Goal: Task Accomplishment & Management: Manage account settings

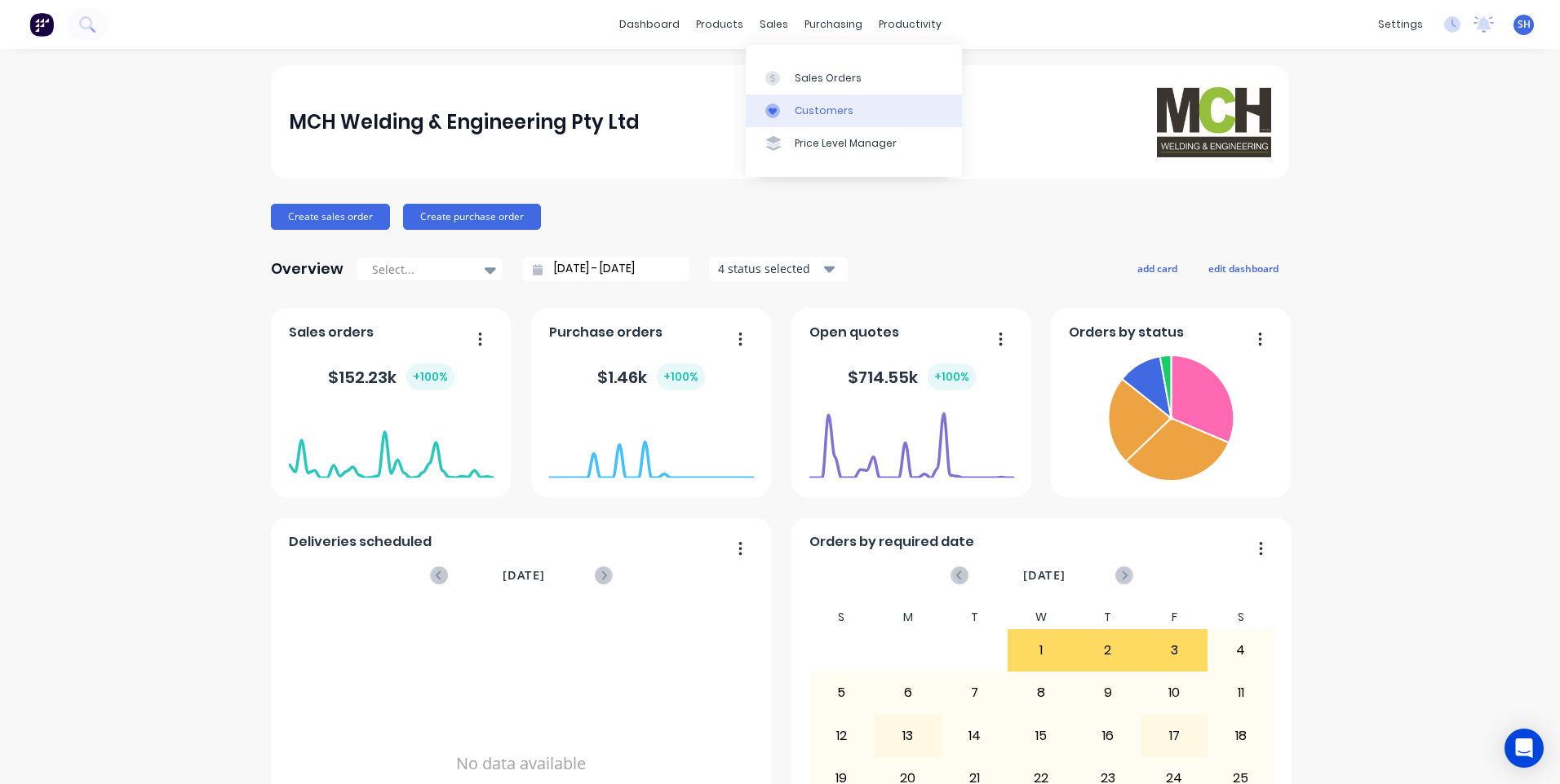
click at [813, 101] on link "Customers" at bounding box center [854, 111] width 216 height 33
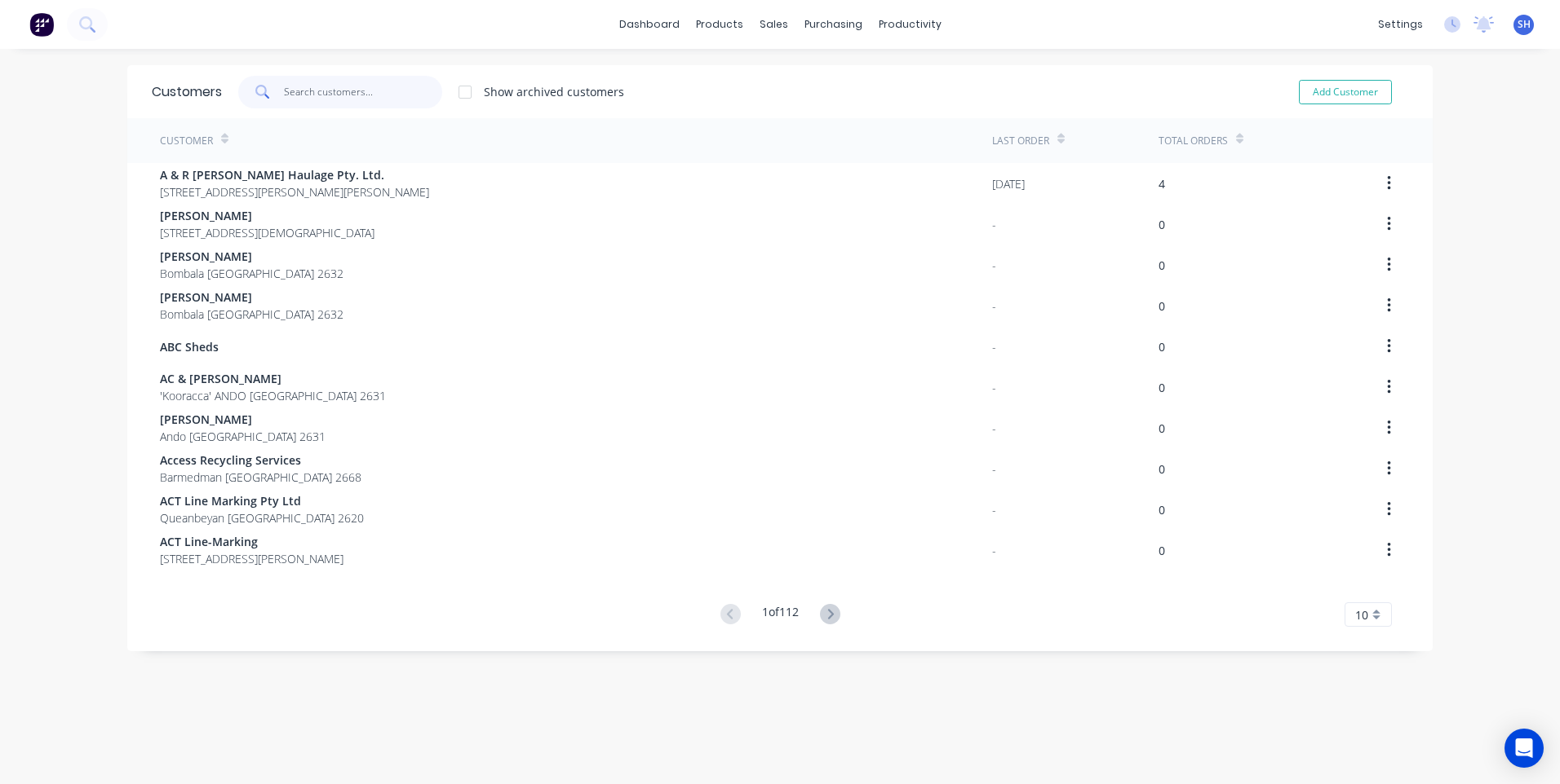
click at [293, 87] on input "text" at bounding box center [363, 92] width 159 height 33
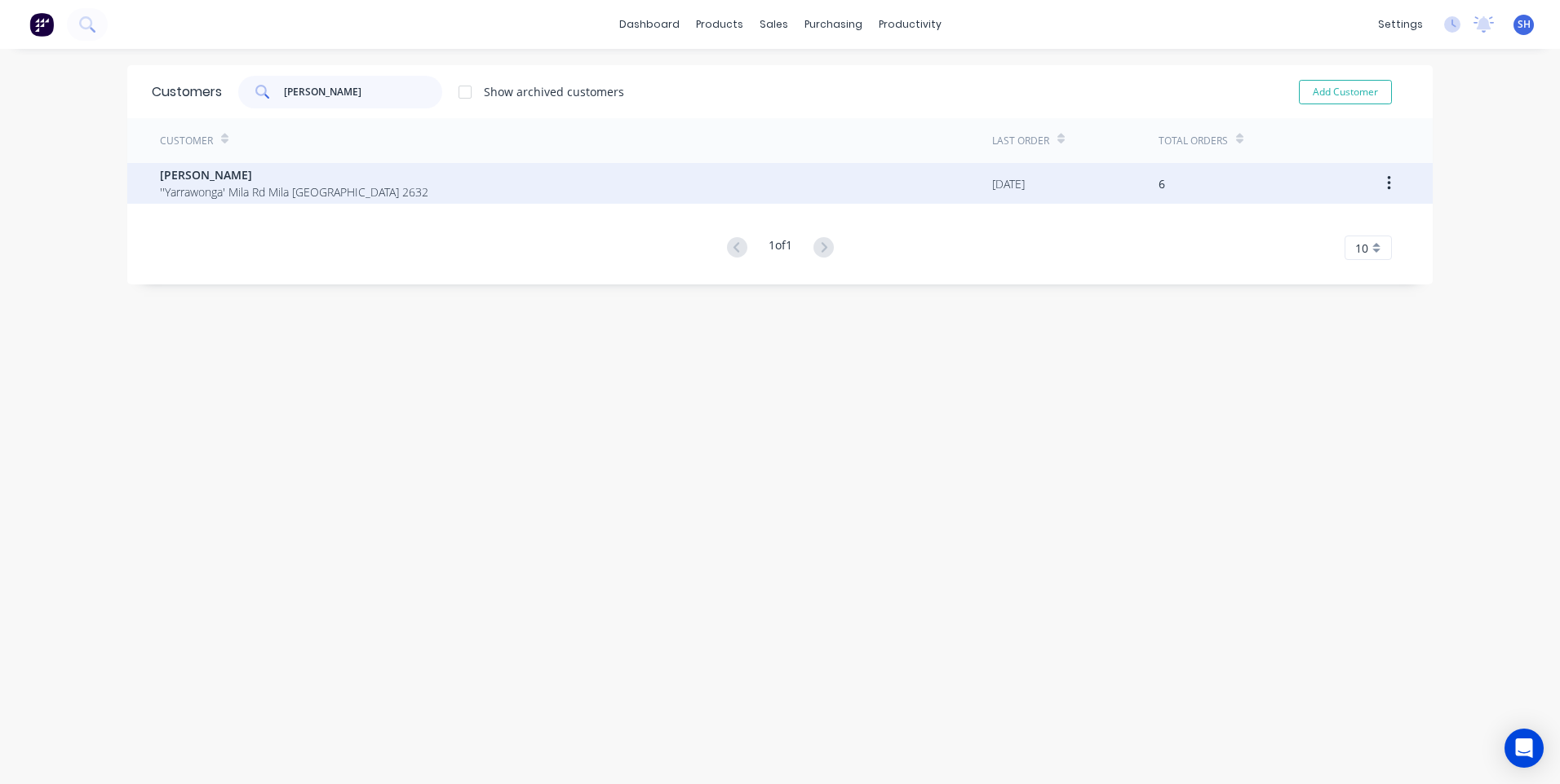
type input "[PERSON_NAME]"
click at [244, 181] on span "[PERSON_NAME]" at bounding box center [294, 174] width 269 height 17
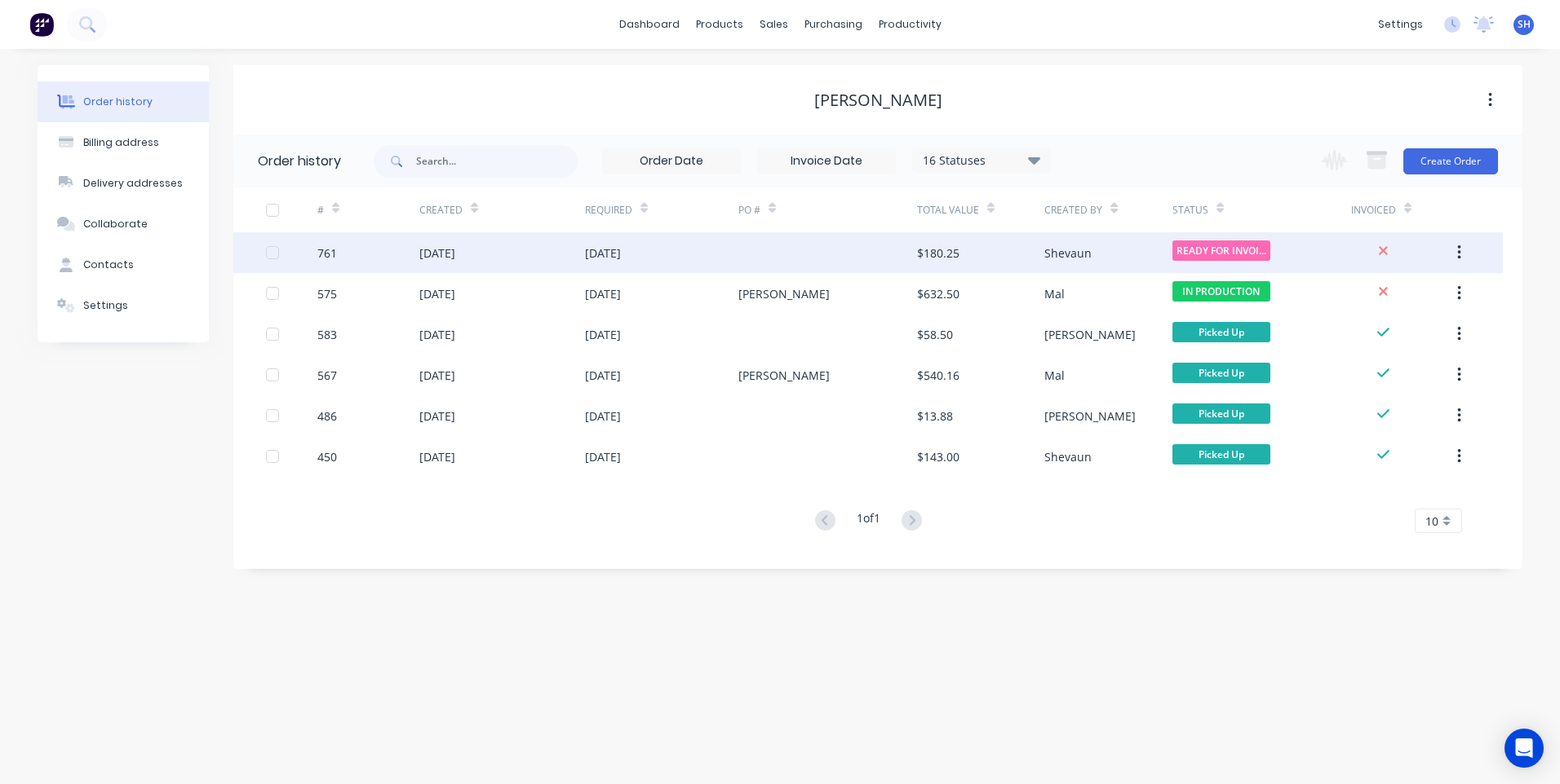
click at [694, 254] on div "[DATE]" at bounding box center [661, 252] width 153 height 40
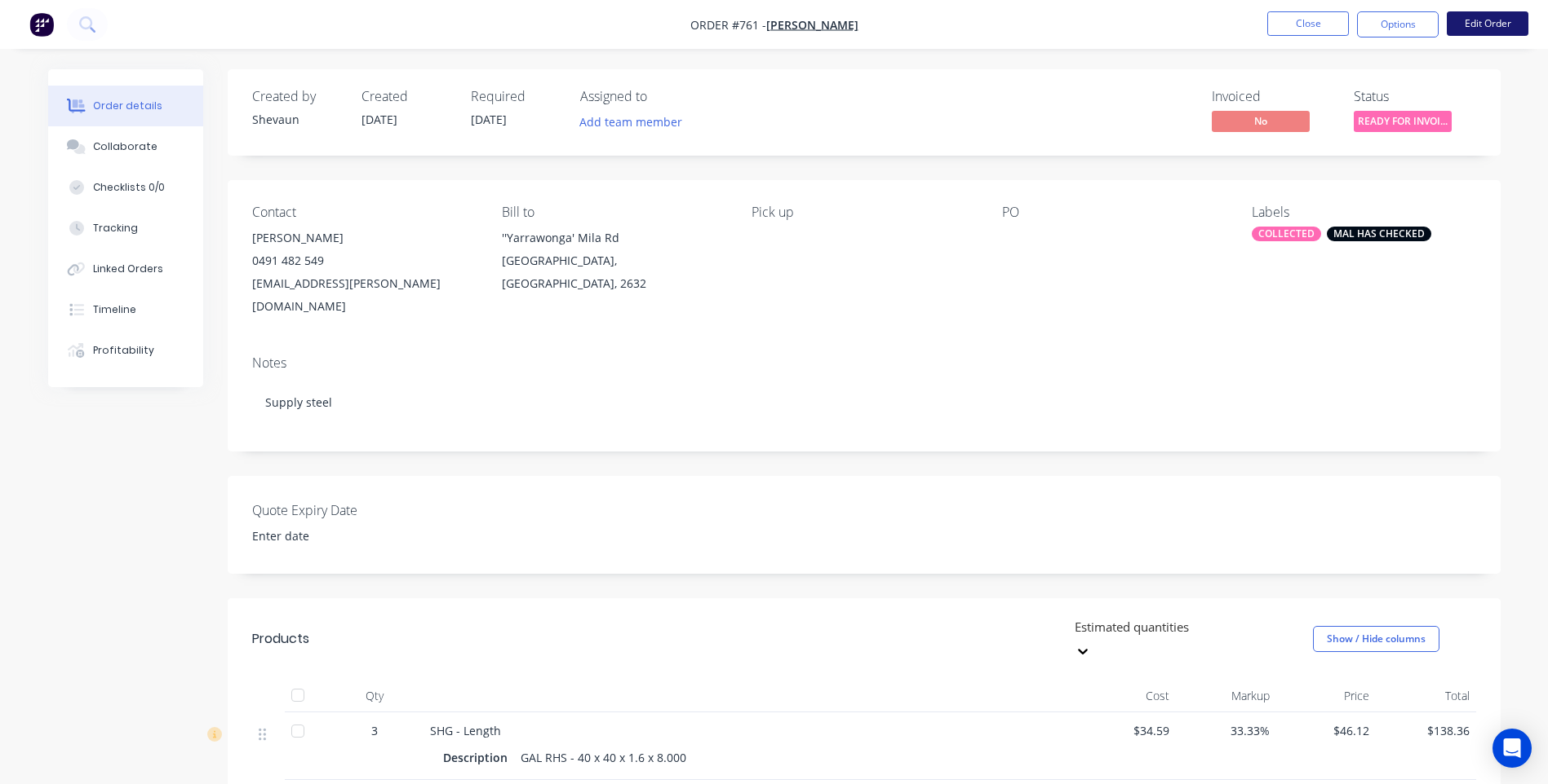
click at [1484, 21] on button "Edit Order" at bounding box center [1487, 24] width 82 height 25
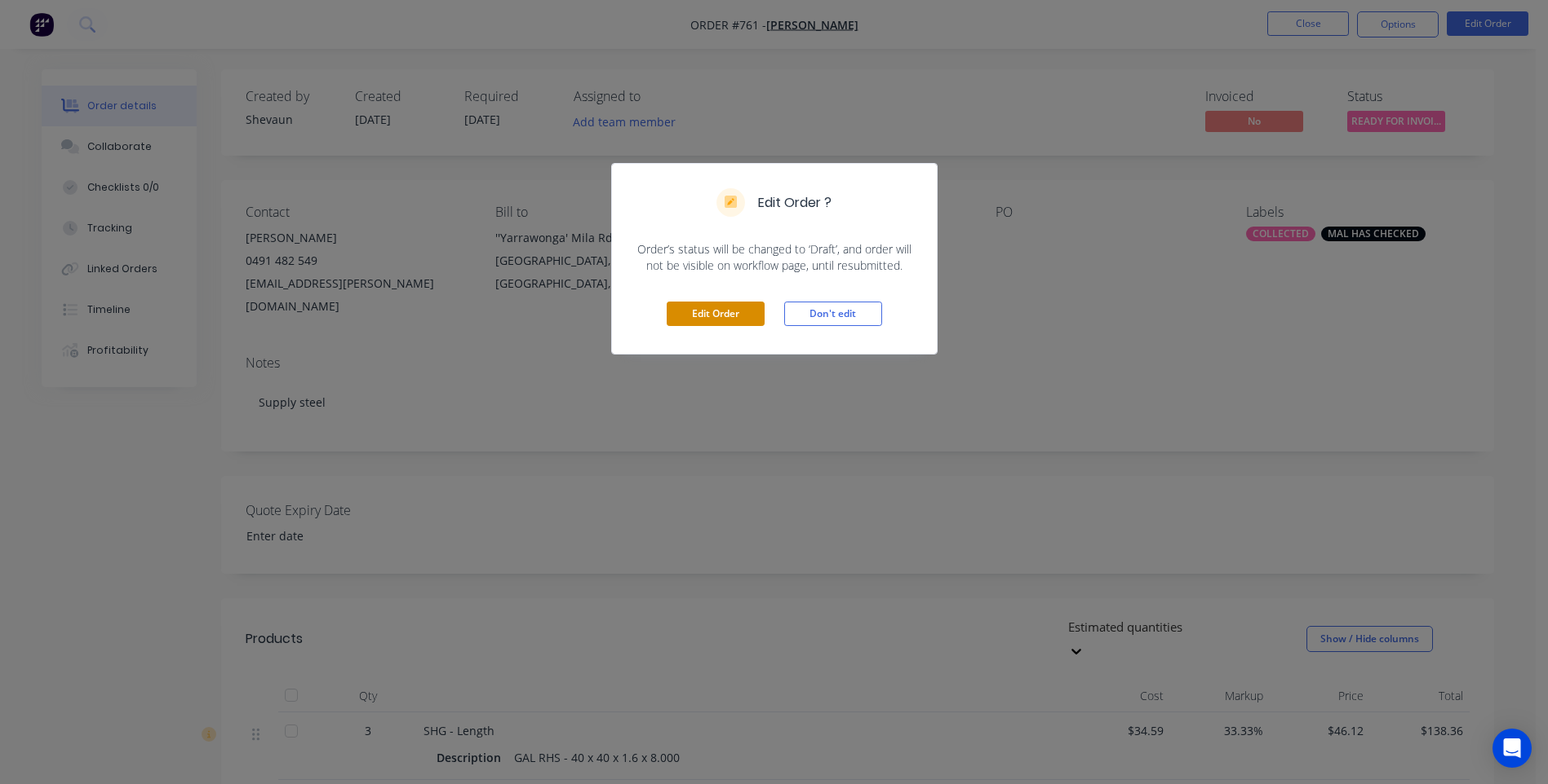
click at [708, 311] on button "Edit Order" at bounding box center [715, 314] width 98 height 25
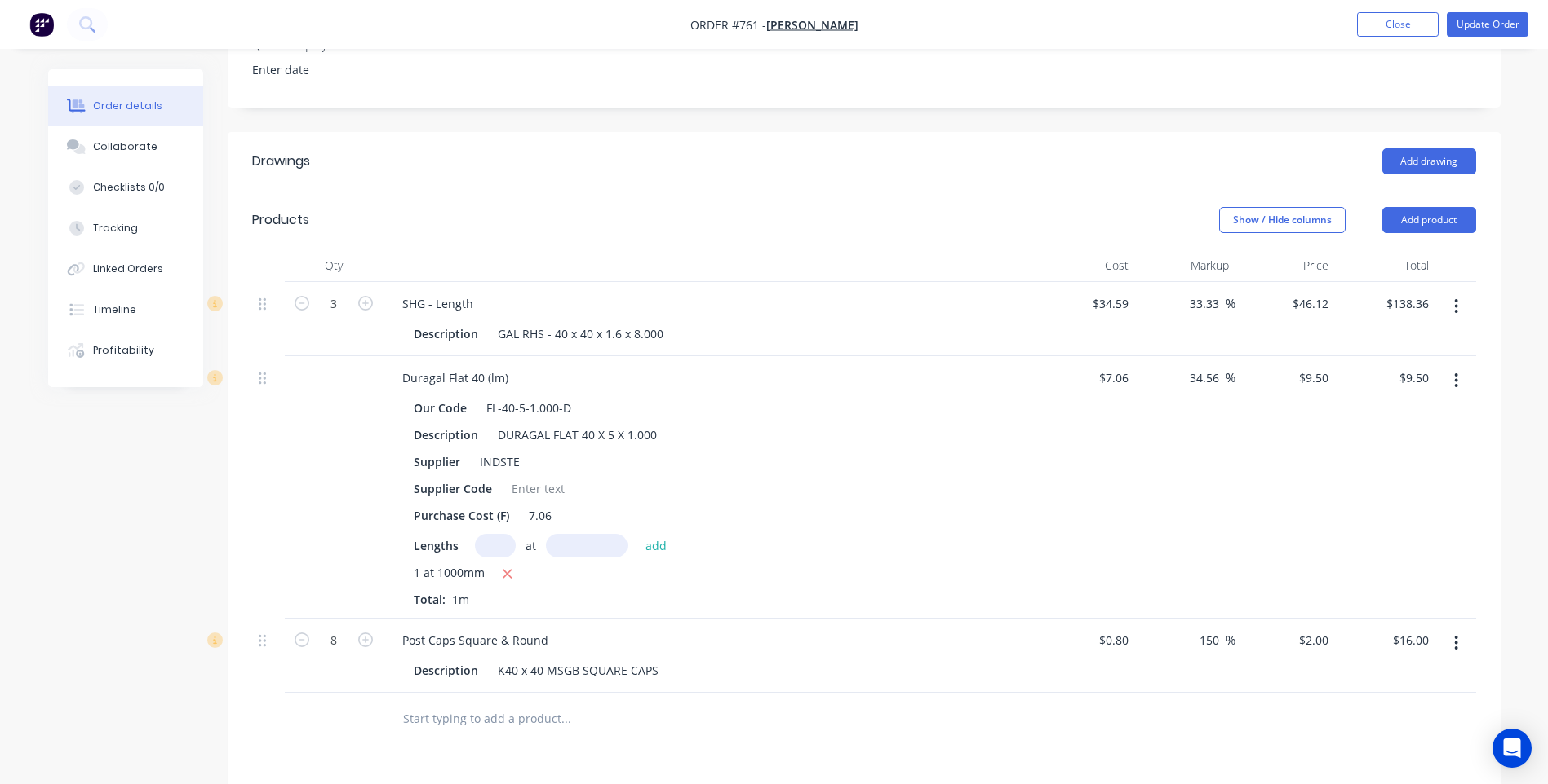
scroll to position [254, 0]
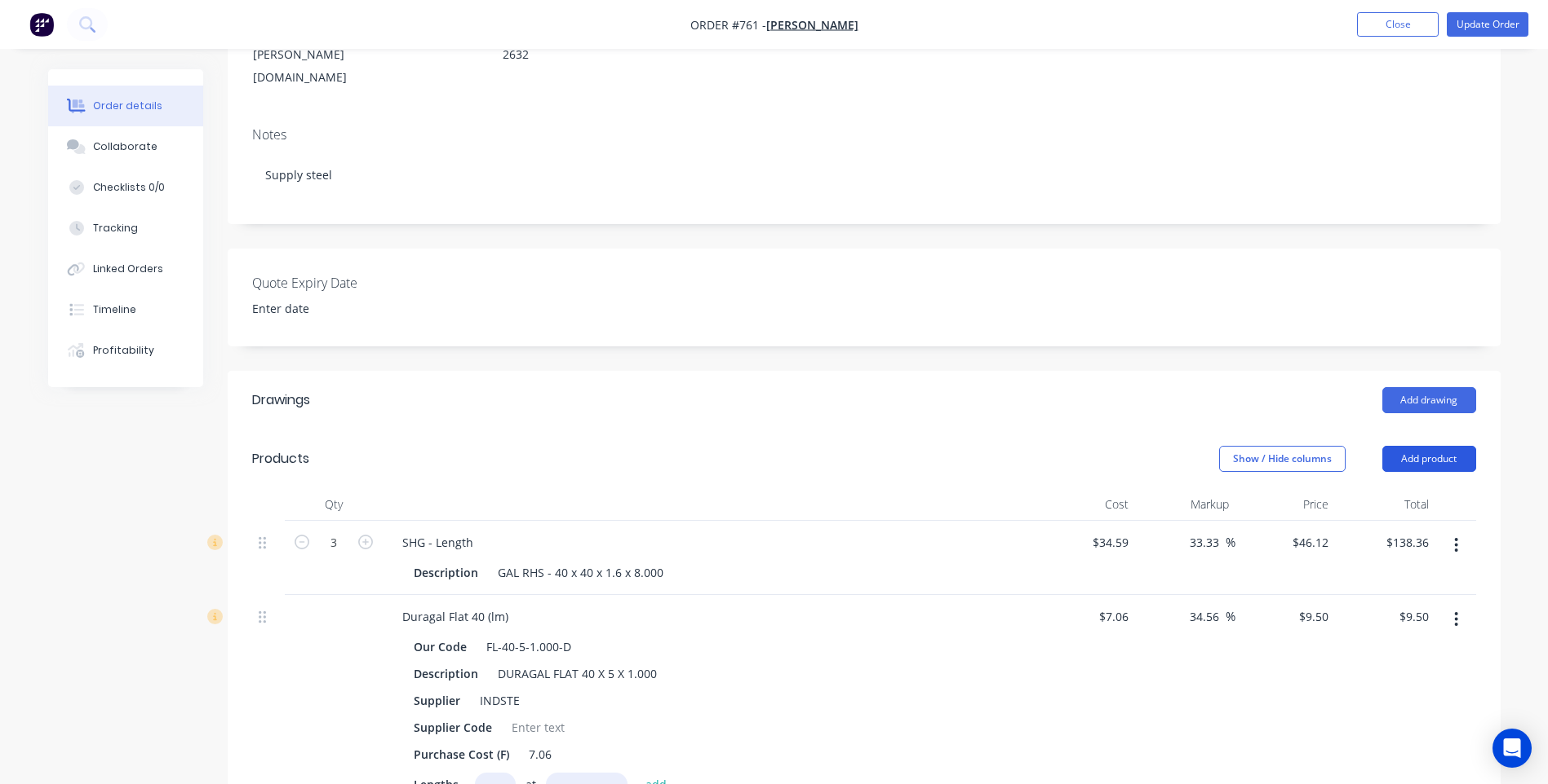
click at [1429, 446] on button "Add product" at bounding box center [1428, 459] width 94 height 26
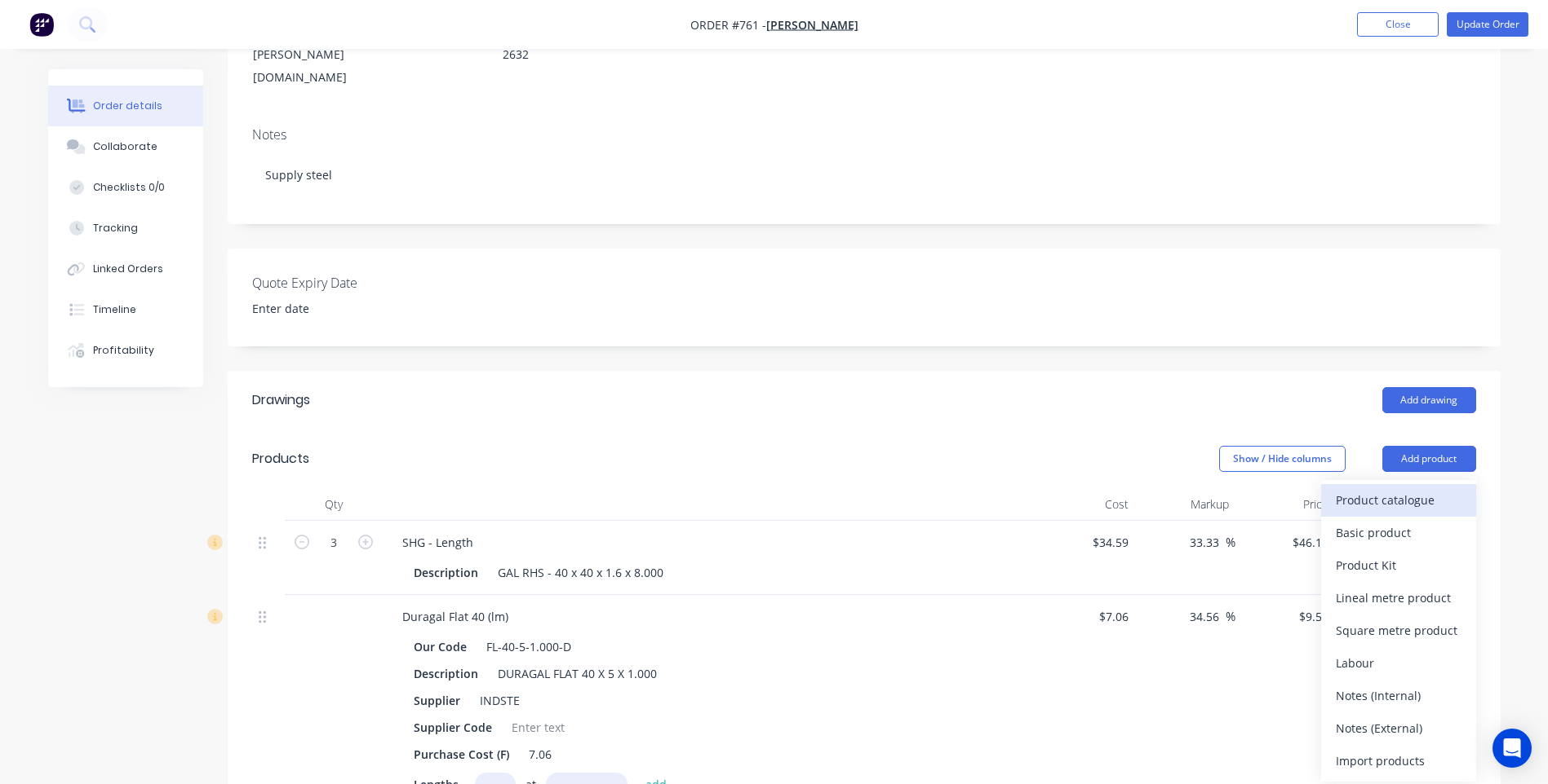
click at [1404, 489] on div "Product catalogue" at bounding box center [1398, 501] width 125 height 24
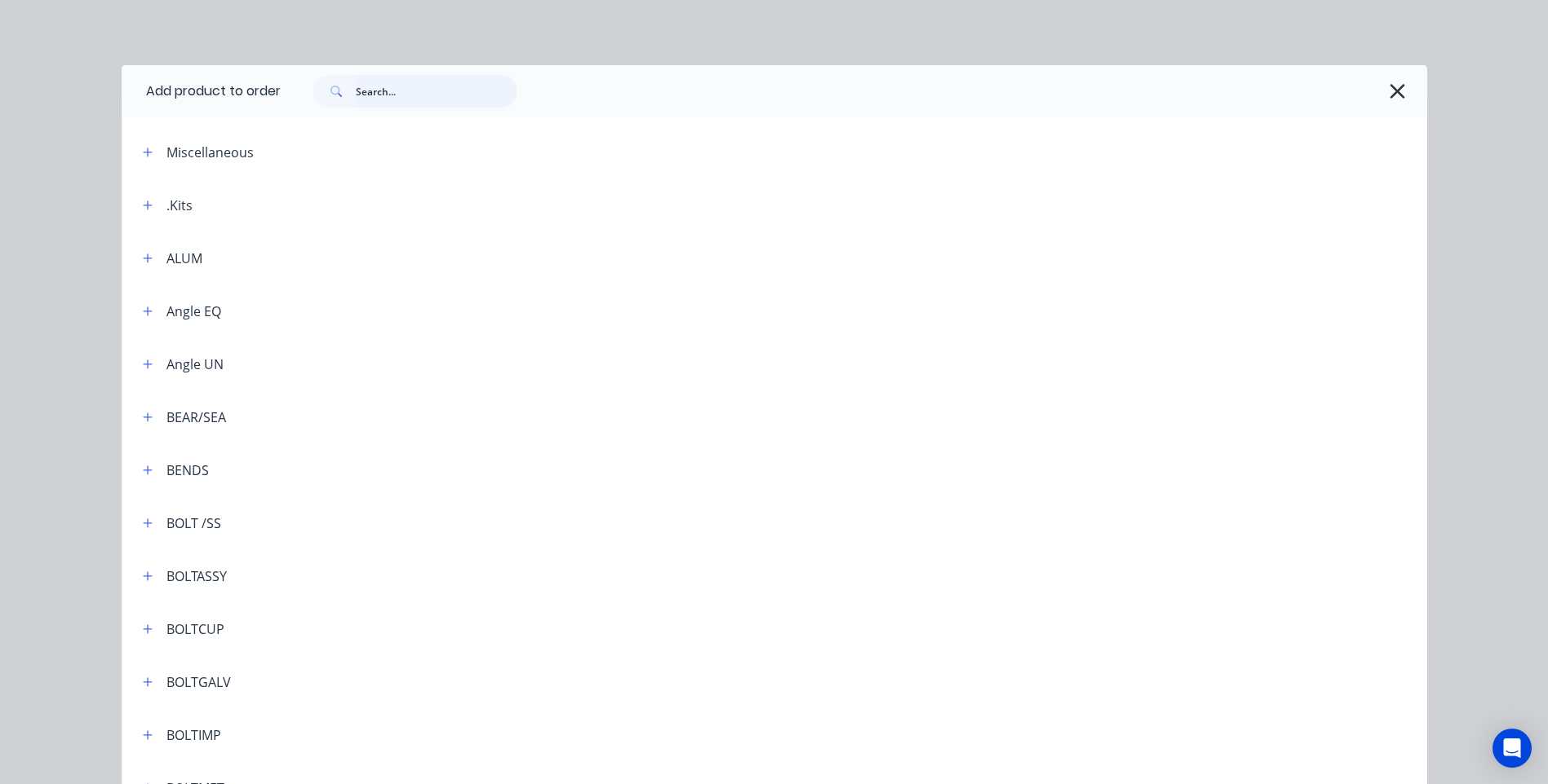
click at [362, 91] on input "text" at bounding box center [437, 91] width 162 height 33
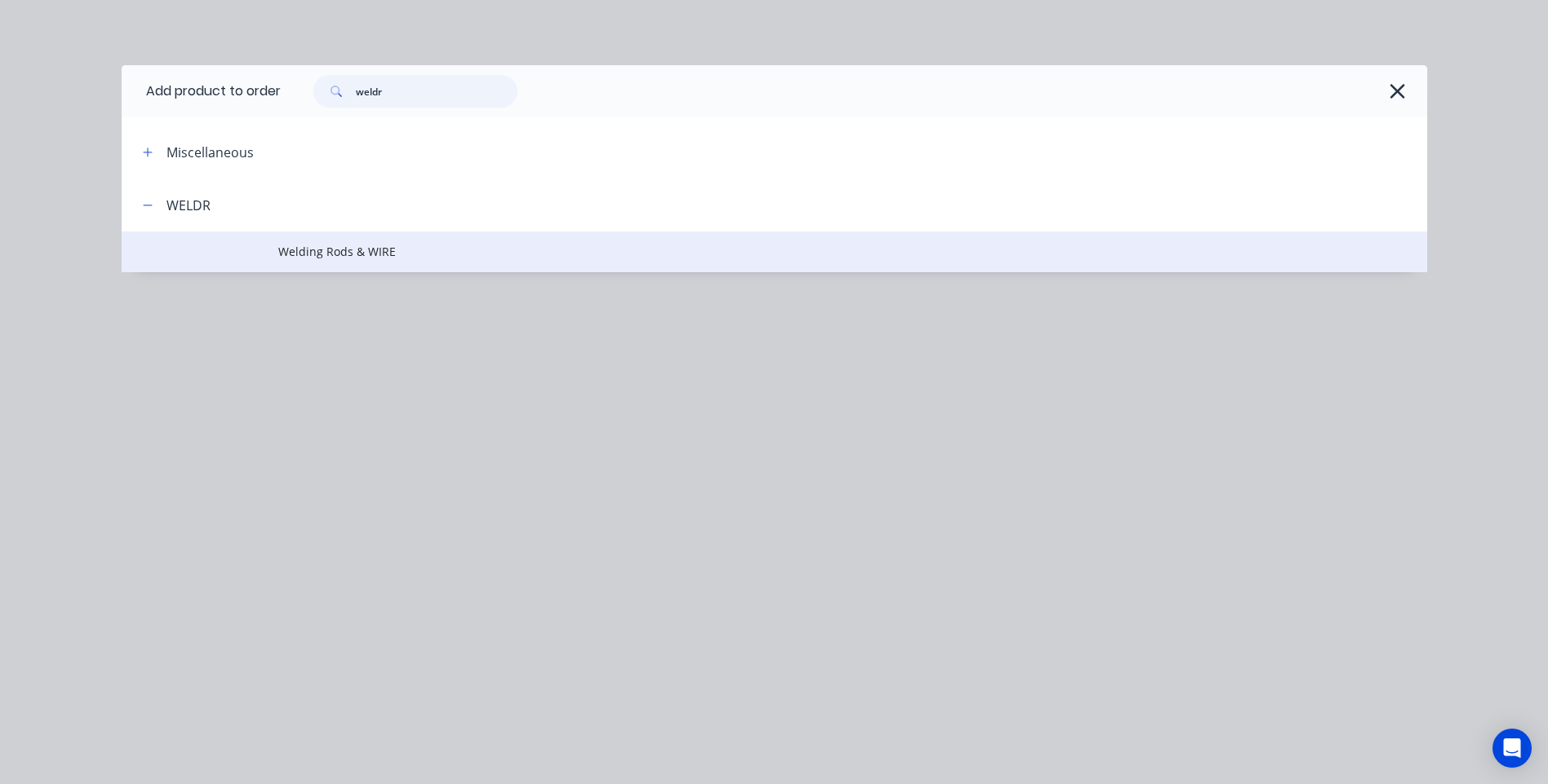
type input "weldr"
click at [360, 255] on span "Welding Rods & WIRE" at bounding box center [738, 251] width 919 height 17
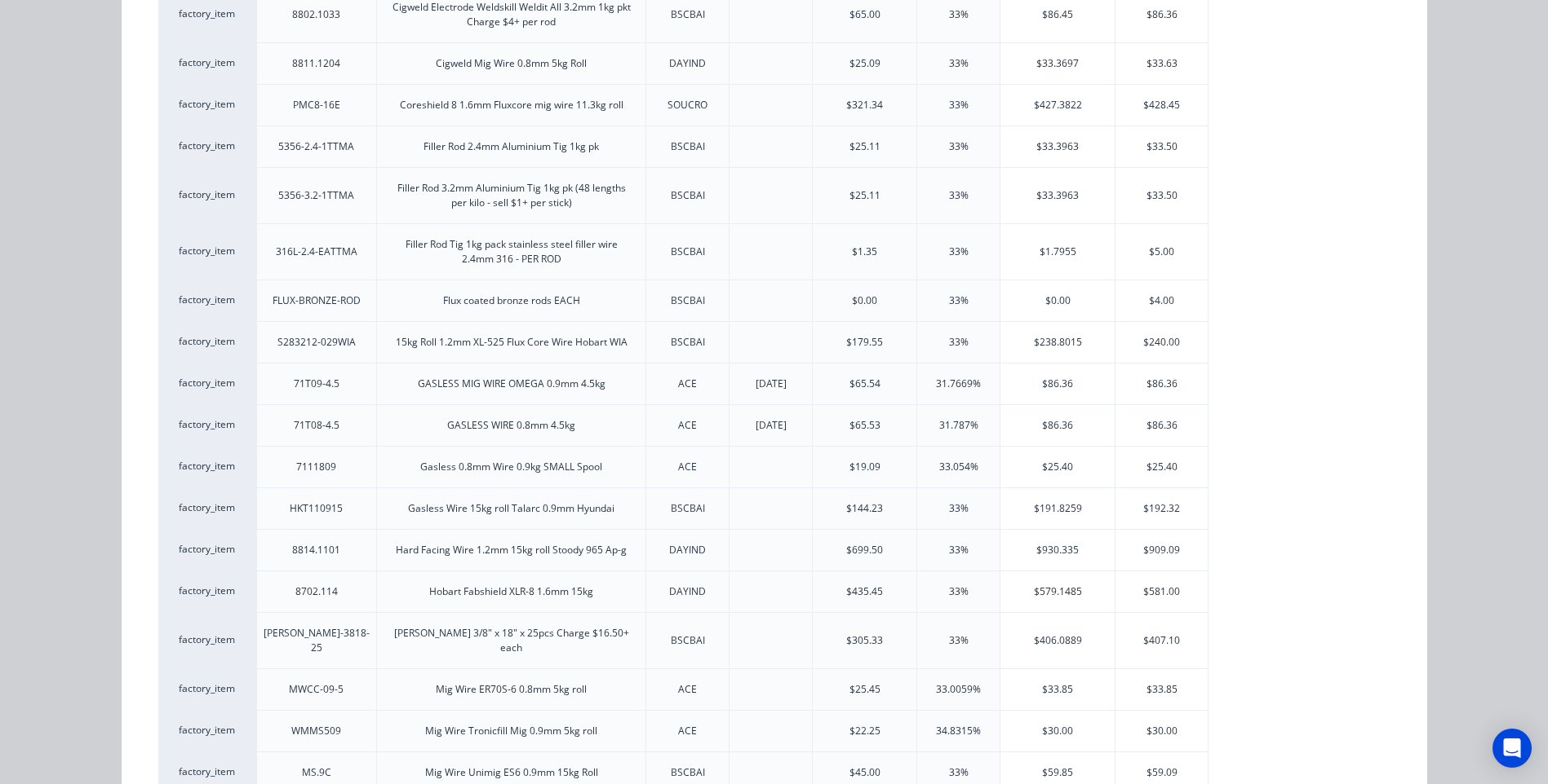
scroll to position [897, 0]
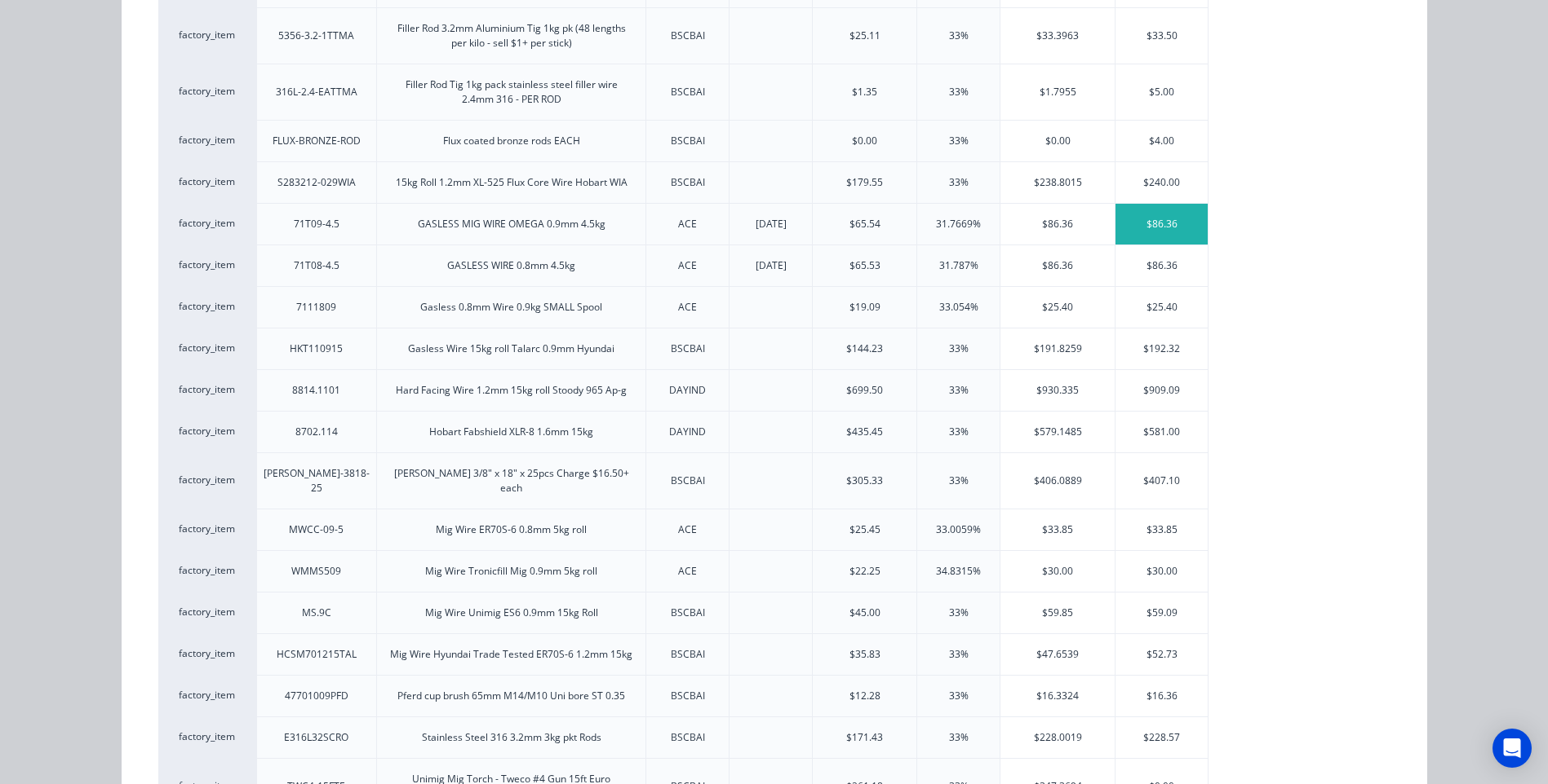
click at [1132, 218] on div "$86.36" at bounding box center [1161, 223] width 92 height 40
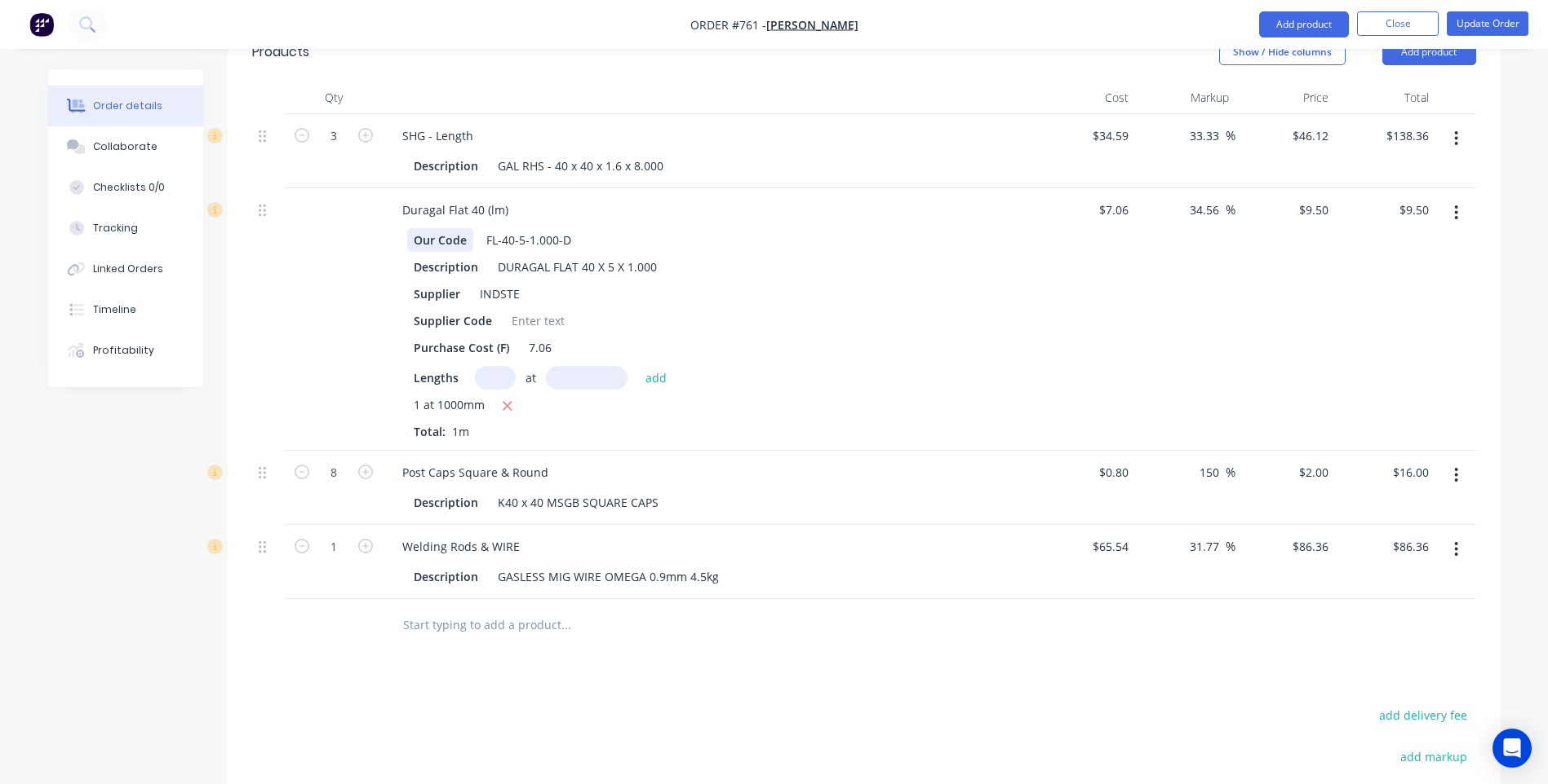
scroll to position [662, 0]
drag, startPoint x: 515, startPoint y: 499, endPoint x: 367, endPoint y: 508, distance: 148.3
click at [367, 524] on div "1 Welding Rods & WIRE Description GASLESS MIG WIRE OMEGA 0.9mm 4.5kg $65.54 $65…" at bounding box center [863, 561] width 1224 height 74
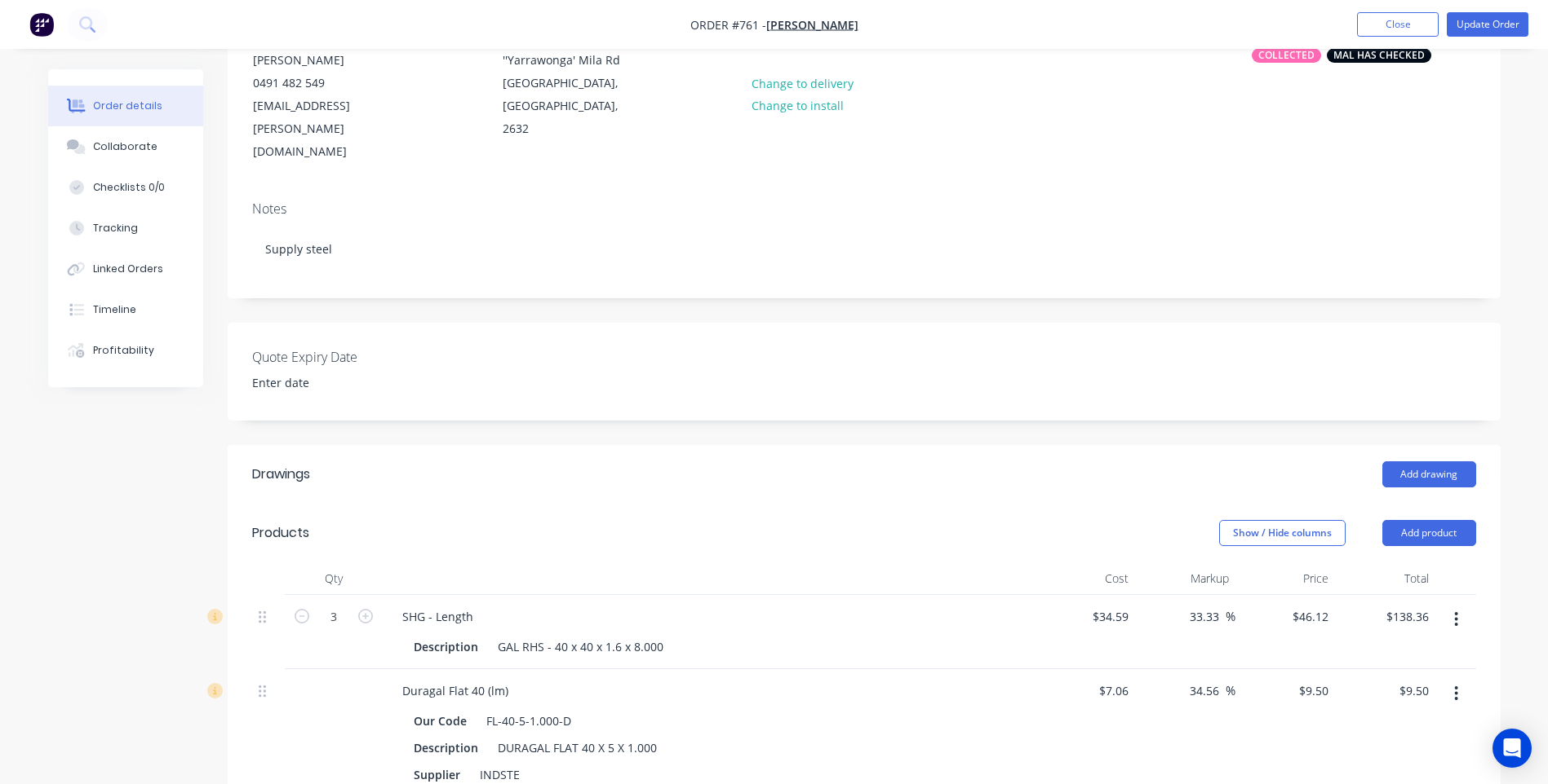
scroll to position [0, 0]
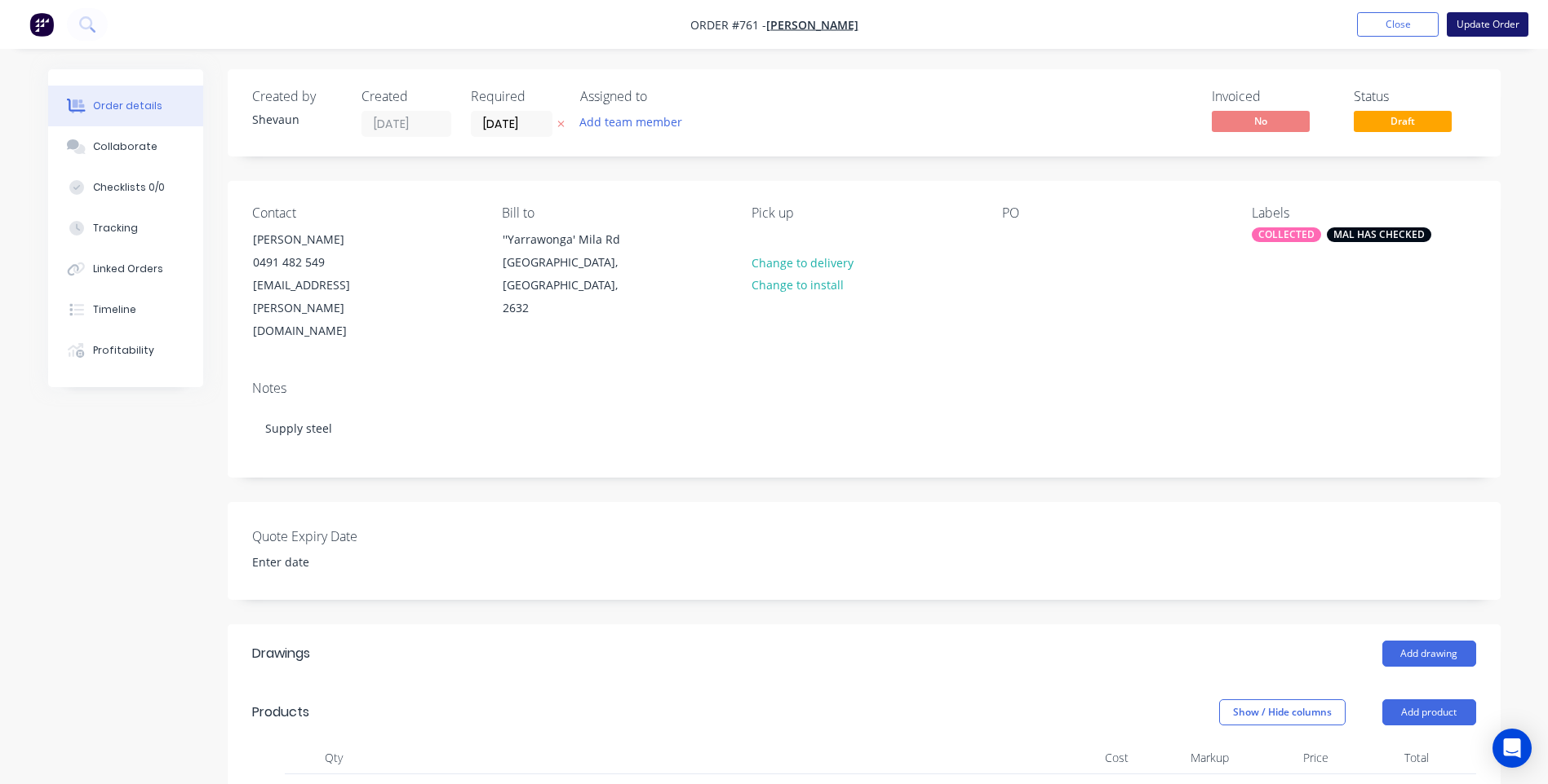
click at [1490, 20] on button "Update Order" at bounding box center [1487, 24] width 82 height 25
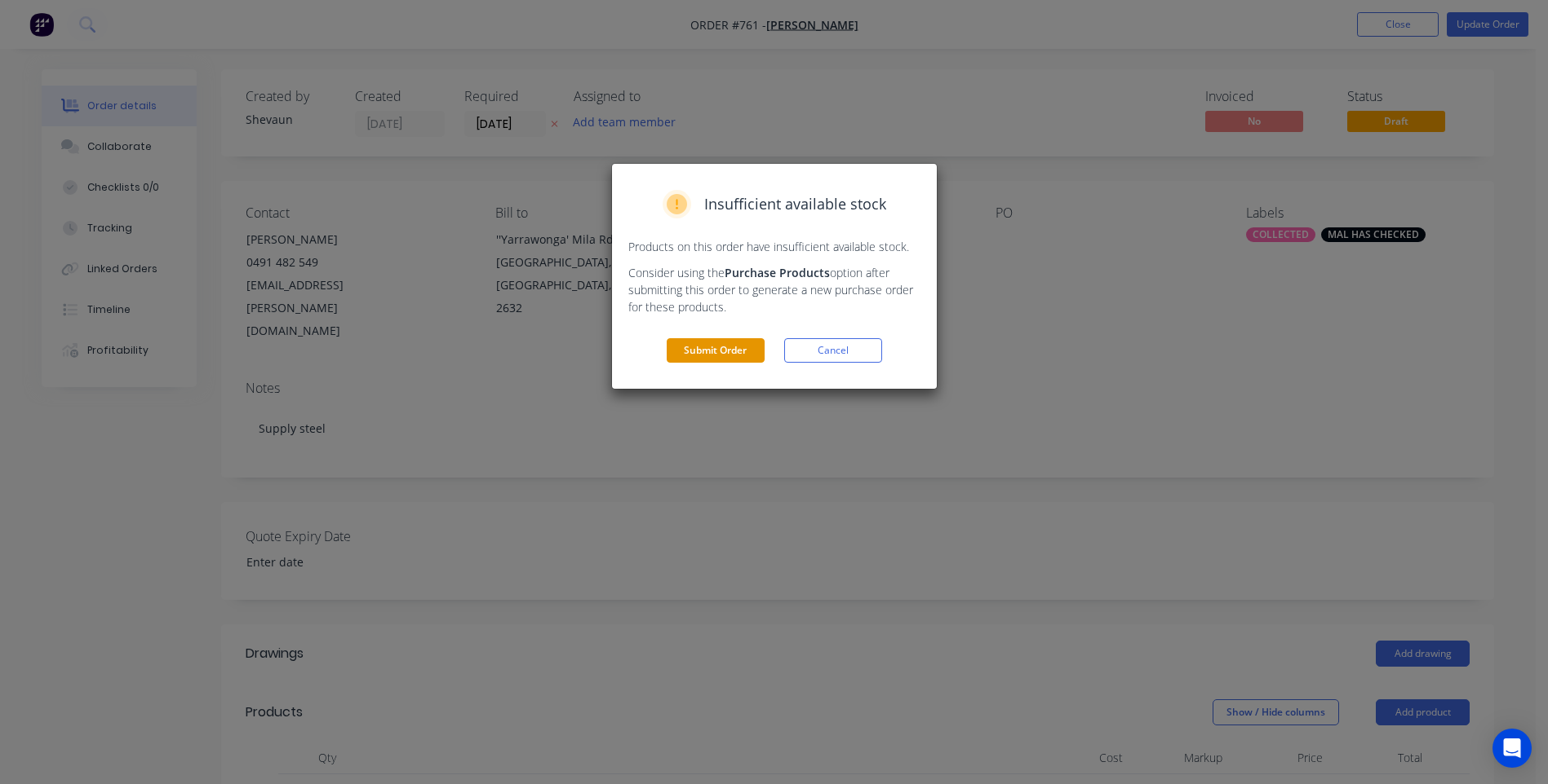
click at [716, 346] on button "Submit Order" at bounding box center [715, 351] width 98 height 25
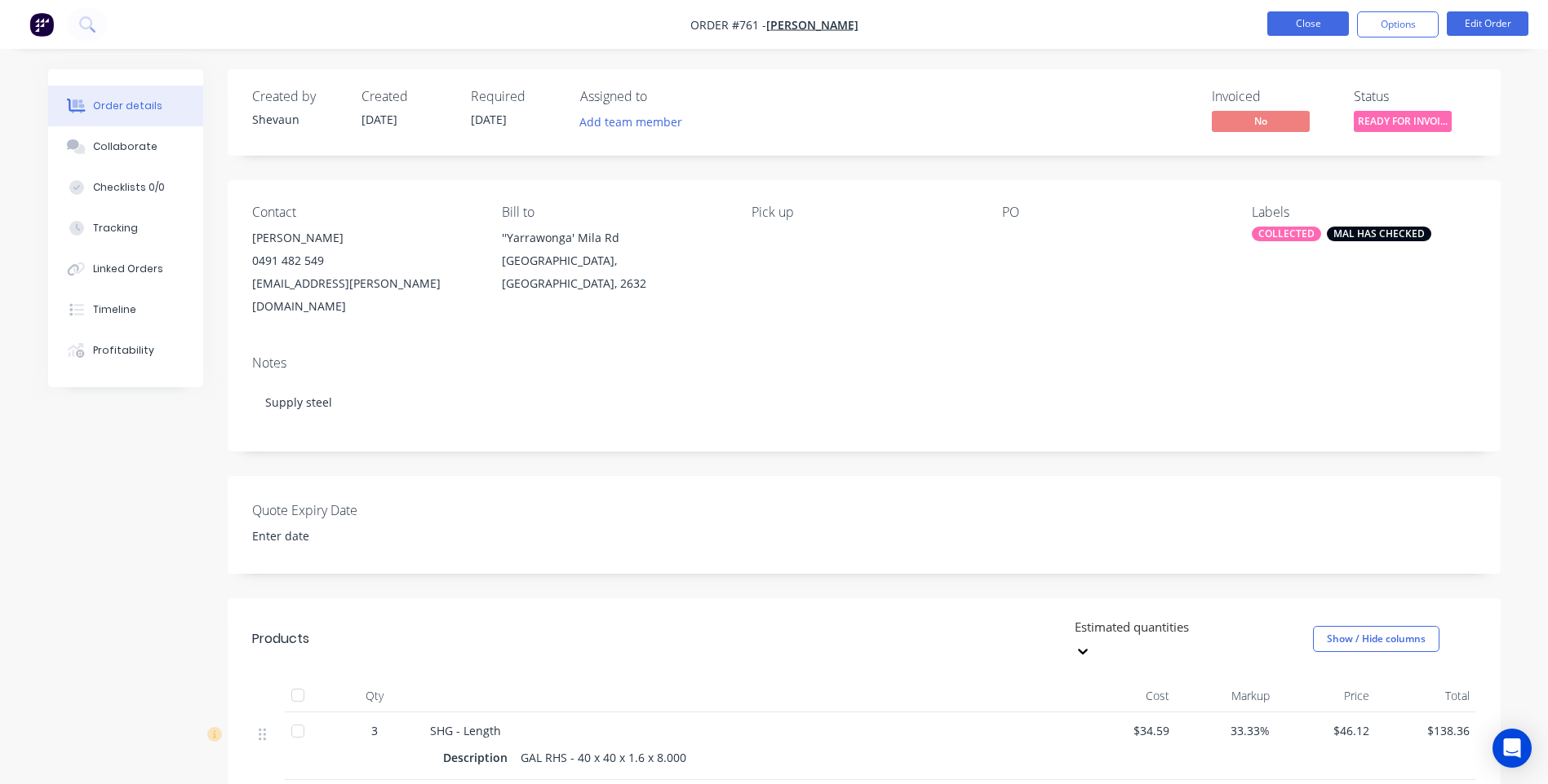
click at [1299, 21] on button "Close" at bounding box center [1307, 24] width 82 height 25
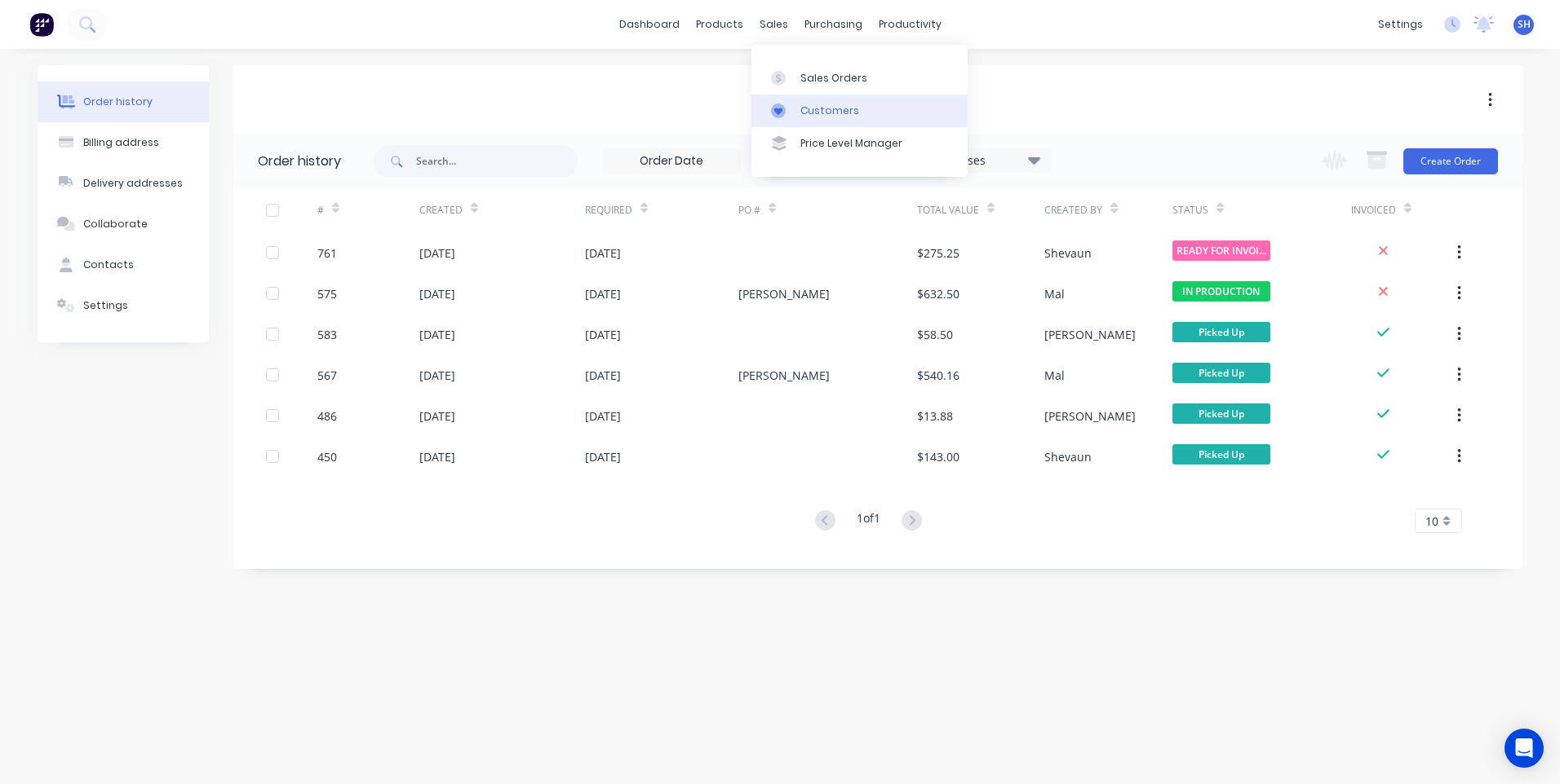
click at [827, 106] on div "Customers" at bounding box center [829, 111] width 58 height 15
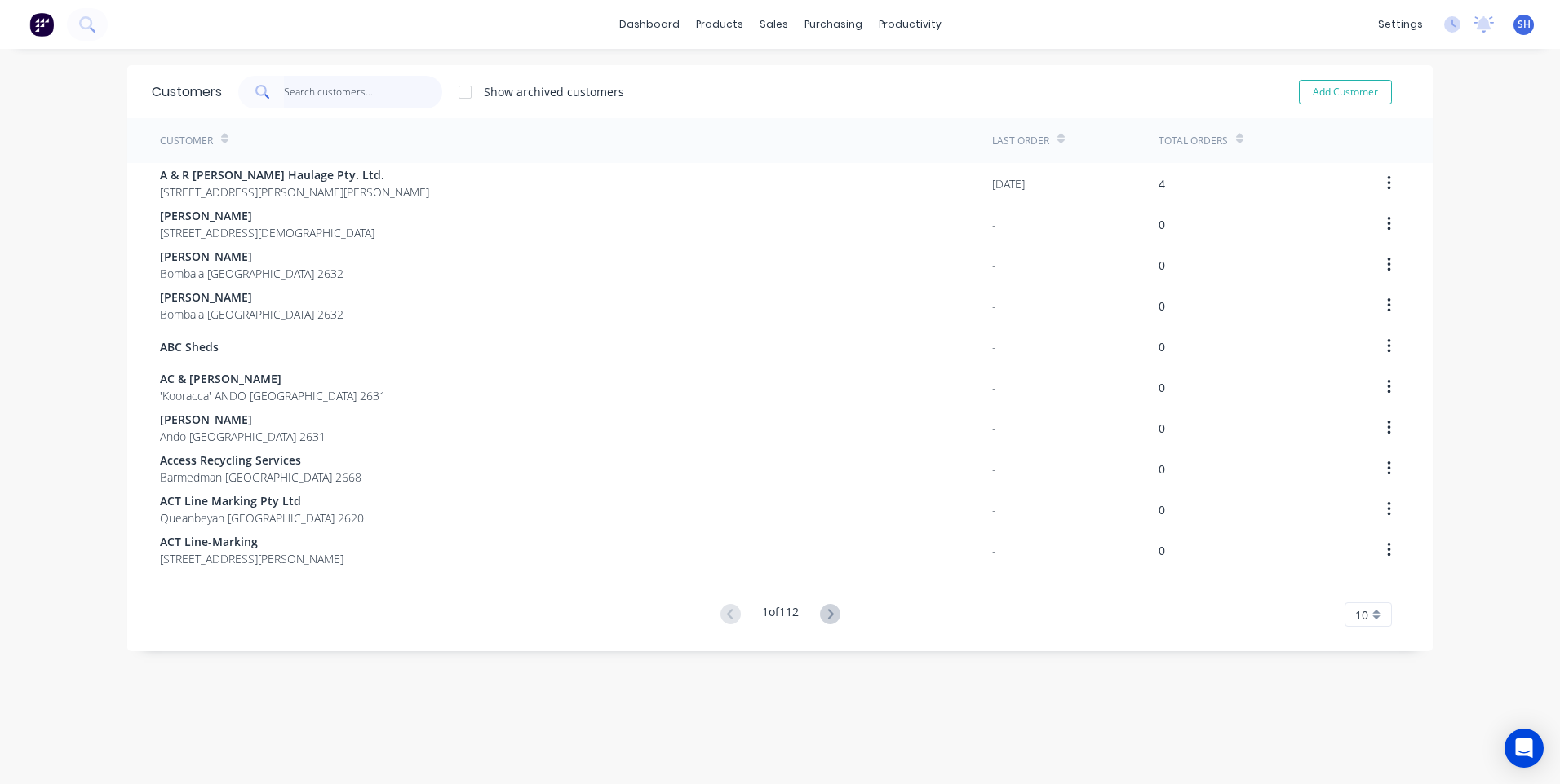
click at [303, 91] on input "text" at bounding box center [363, 92] width 159 height 33
click at [284, 91] on input "text" at bounding box center [363, 92] width 159 height 33
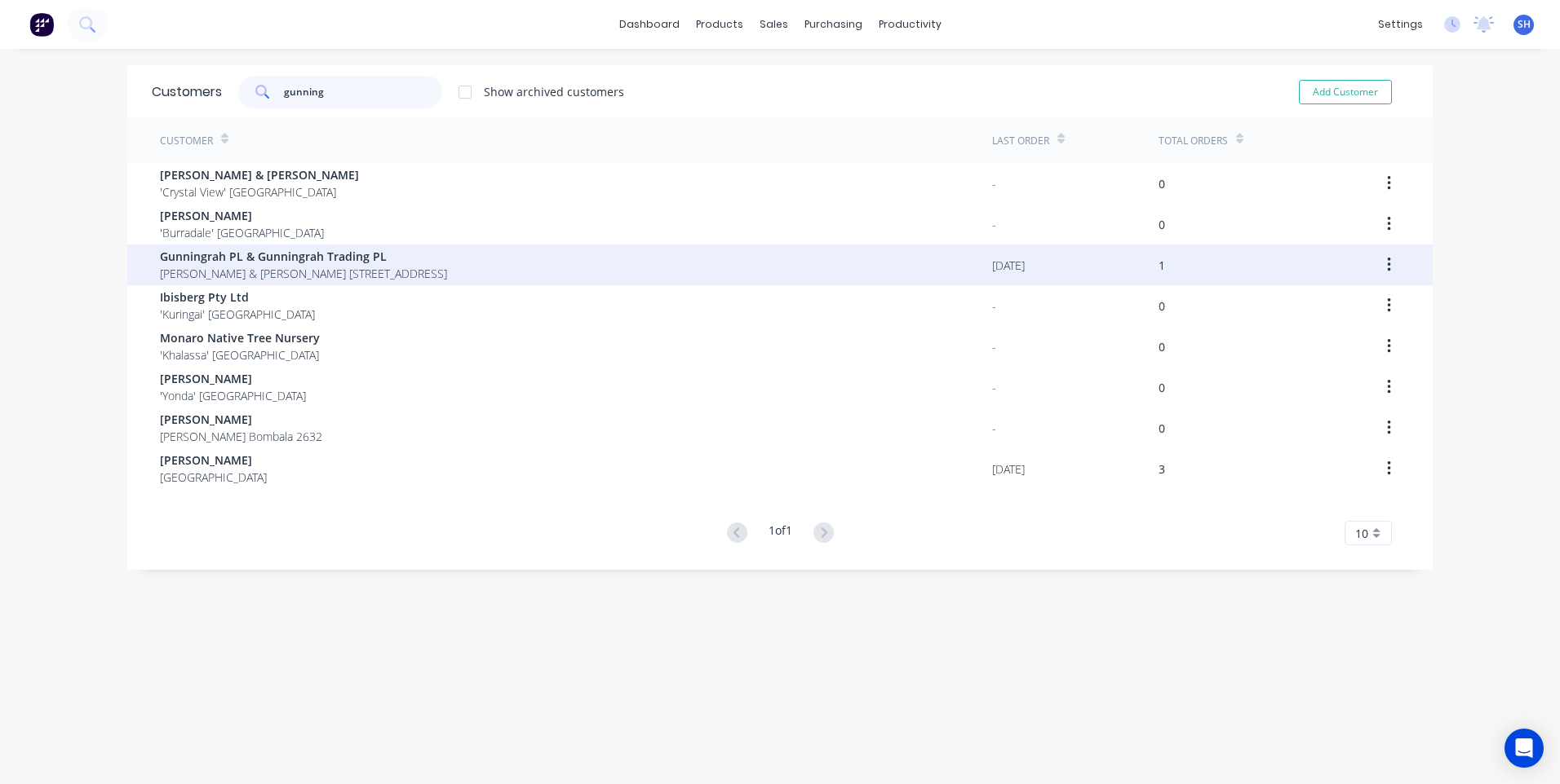
type input "gunning"
click at [280, 255] on span "Gunningrah PL & Gunningrah Trading PL" at bounding box center [303, 256] width 287 height 17
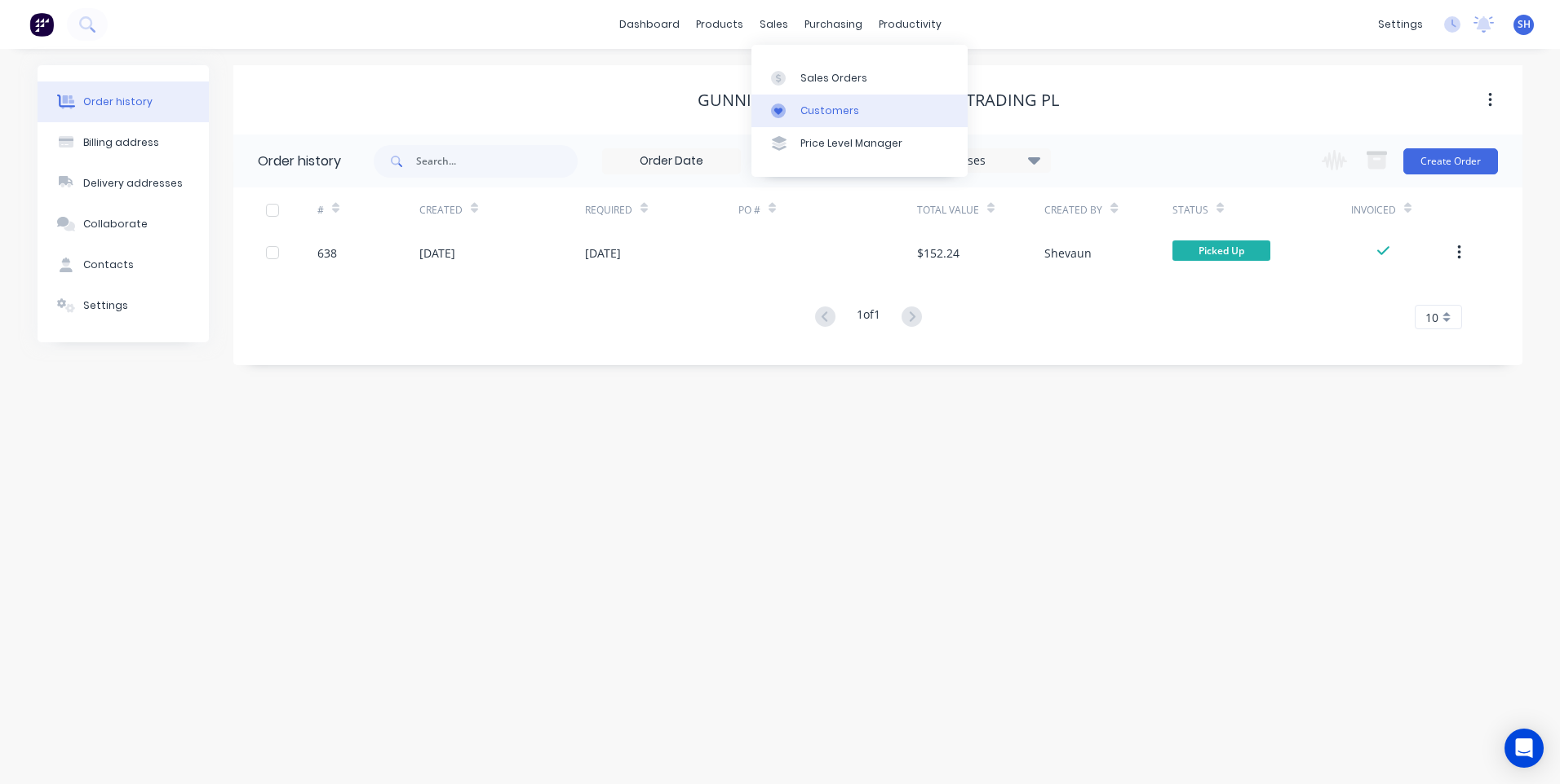
click at [828, 109] on div "Customers" at bounding box center [829, 111] width 58 height 15
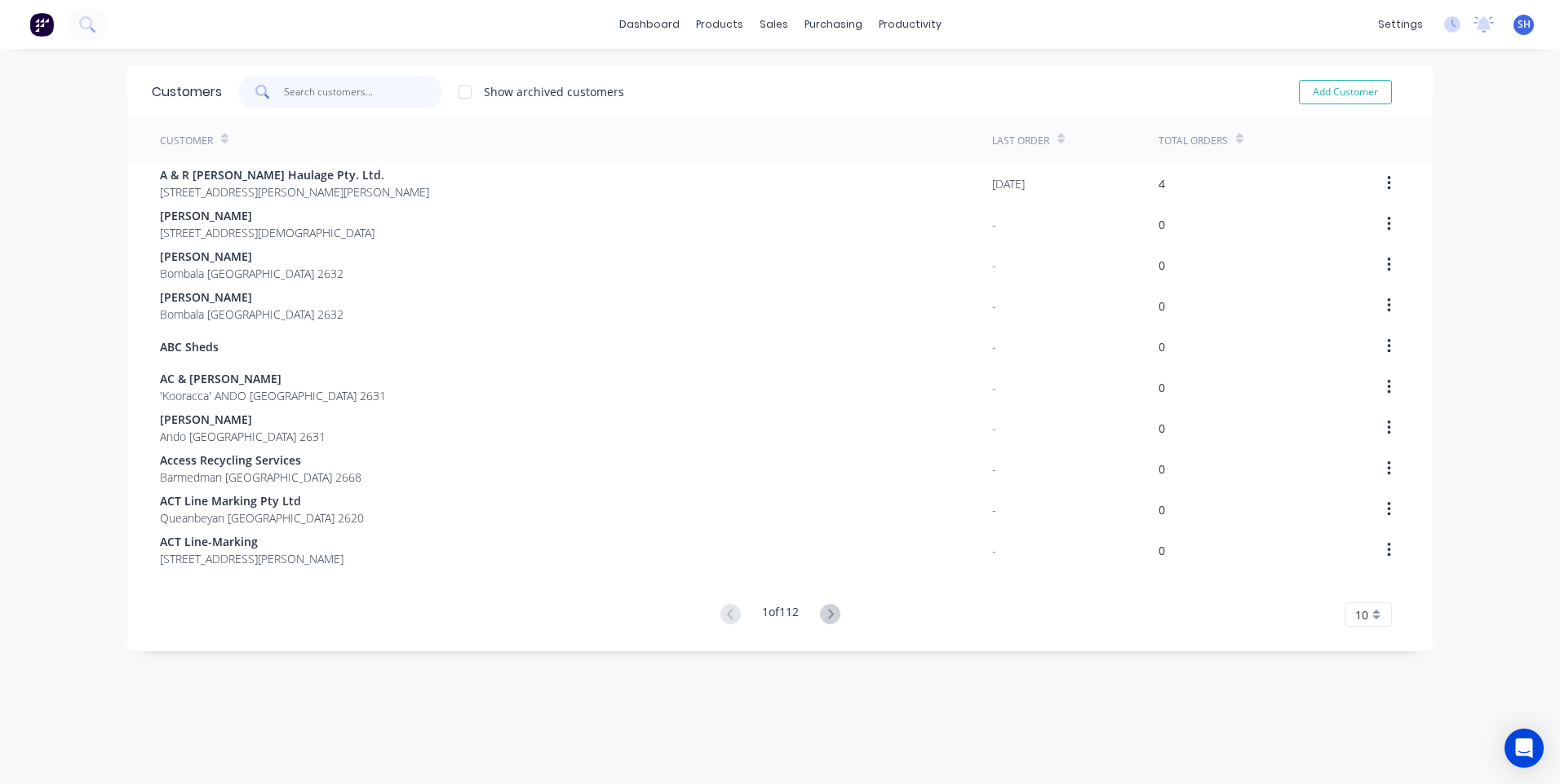
click at [325, 87] on input "text" at bounding box center [363, 92] width 159 height 33
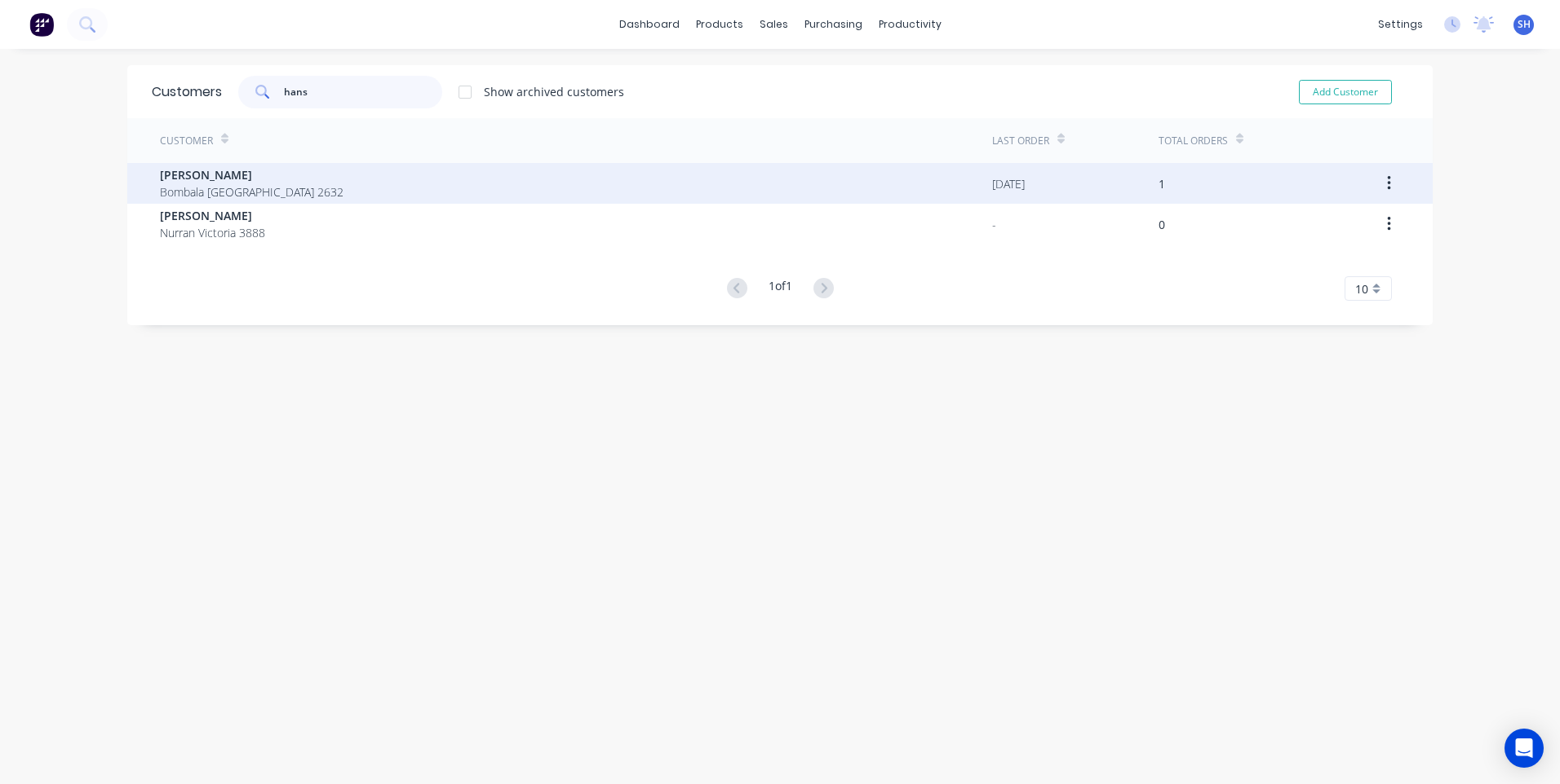
type input "hans"
click at [210, 177] on span "[PERSON_NAME]" at bounding box center [252, 174] width 184 height 17
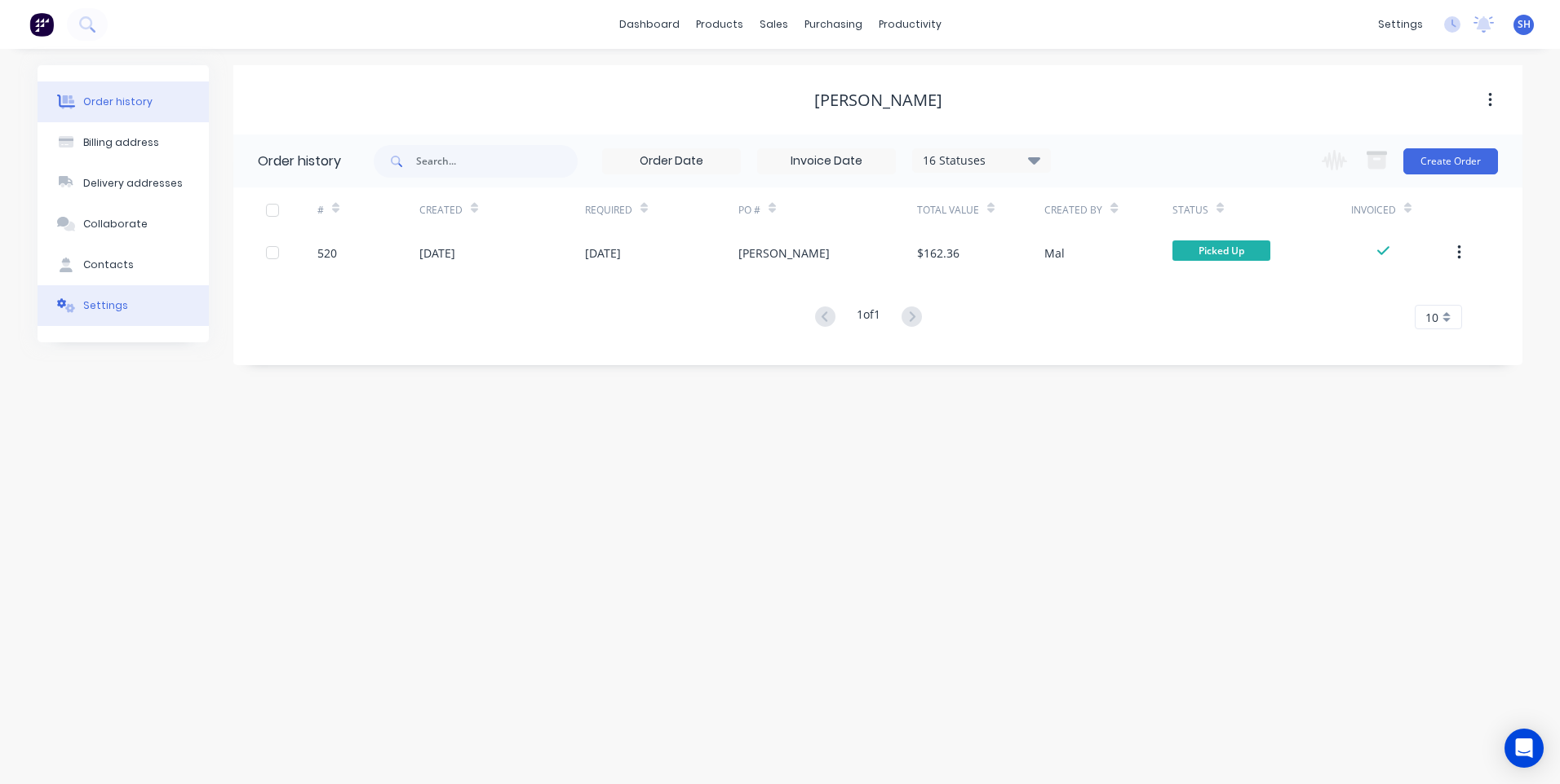
click at [101, 302] on div "Settings" at bounding box center [105, 305] width 44 height 15
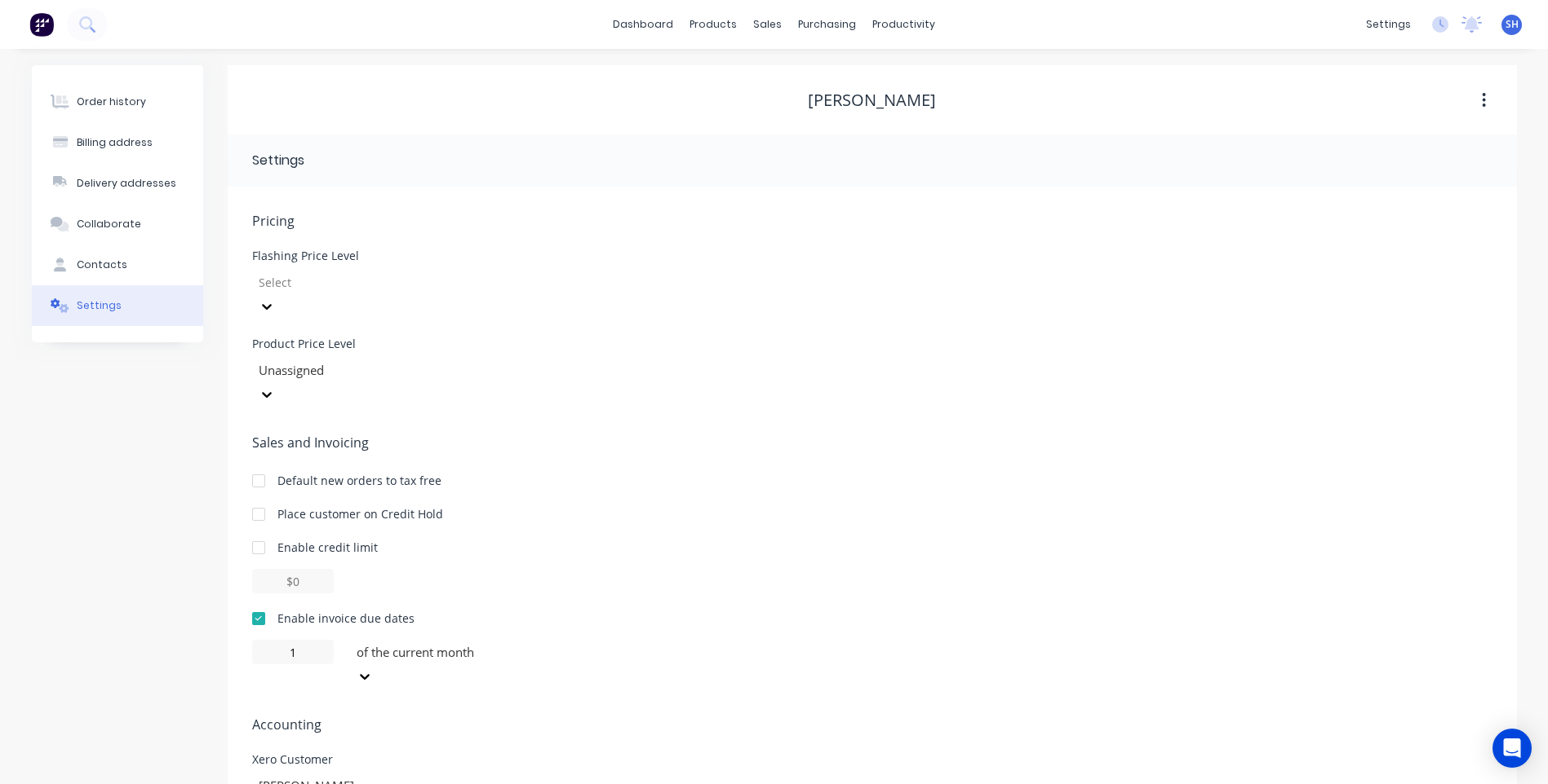
click at [369, 674] on icon at bounding box center [365, 677] width 10 height 6
click at [297, 640] on input "1" at bounding box center [292, 652] width 82 height 25
type input "30"
click at [612, 634] on div "Pricing Flashing Price Level Select Product Price Level Unassigned Sales and In…" at bounding box center [871, 550] width 1240 height 678
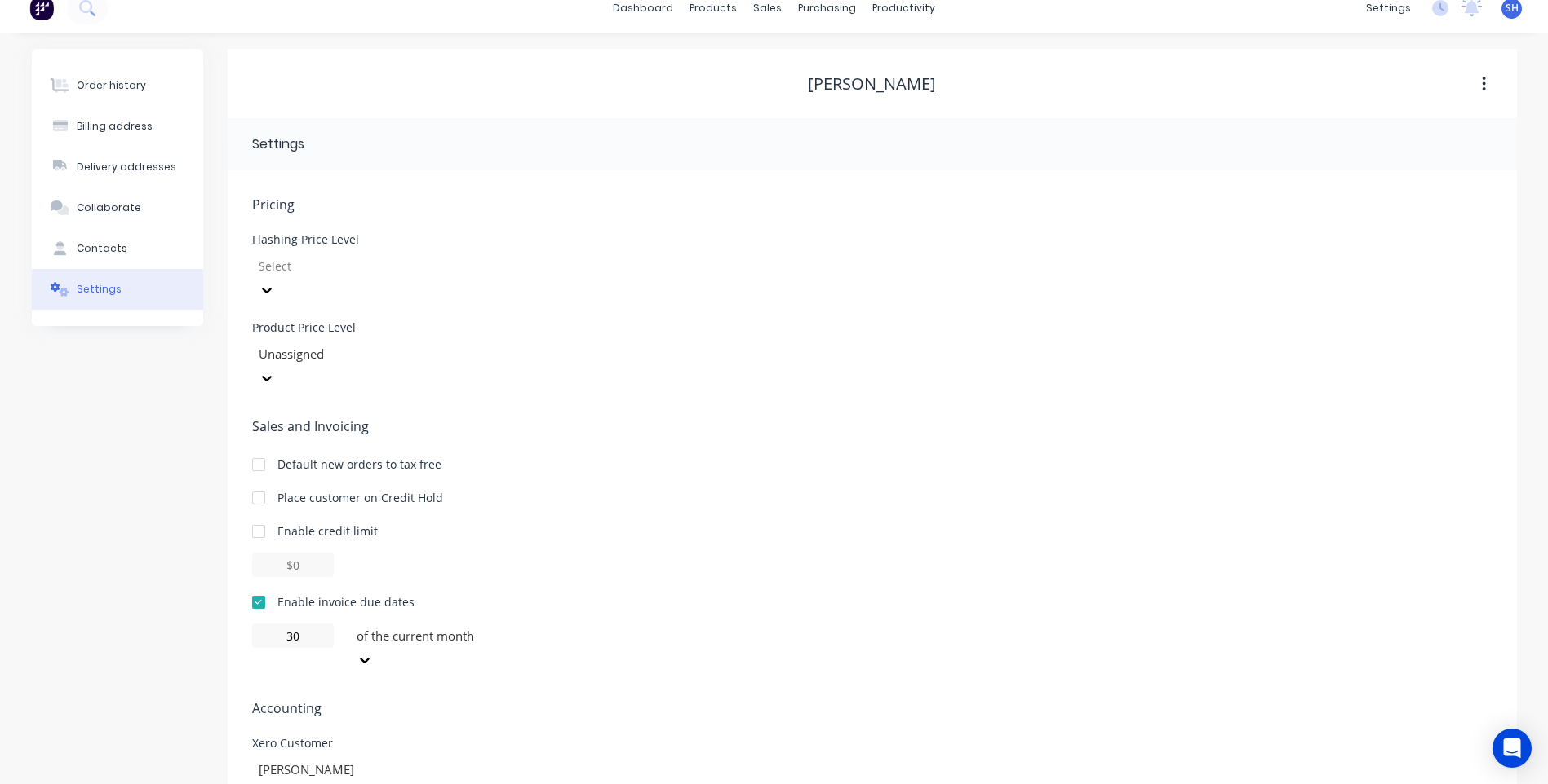
scroll to position [24, 0]
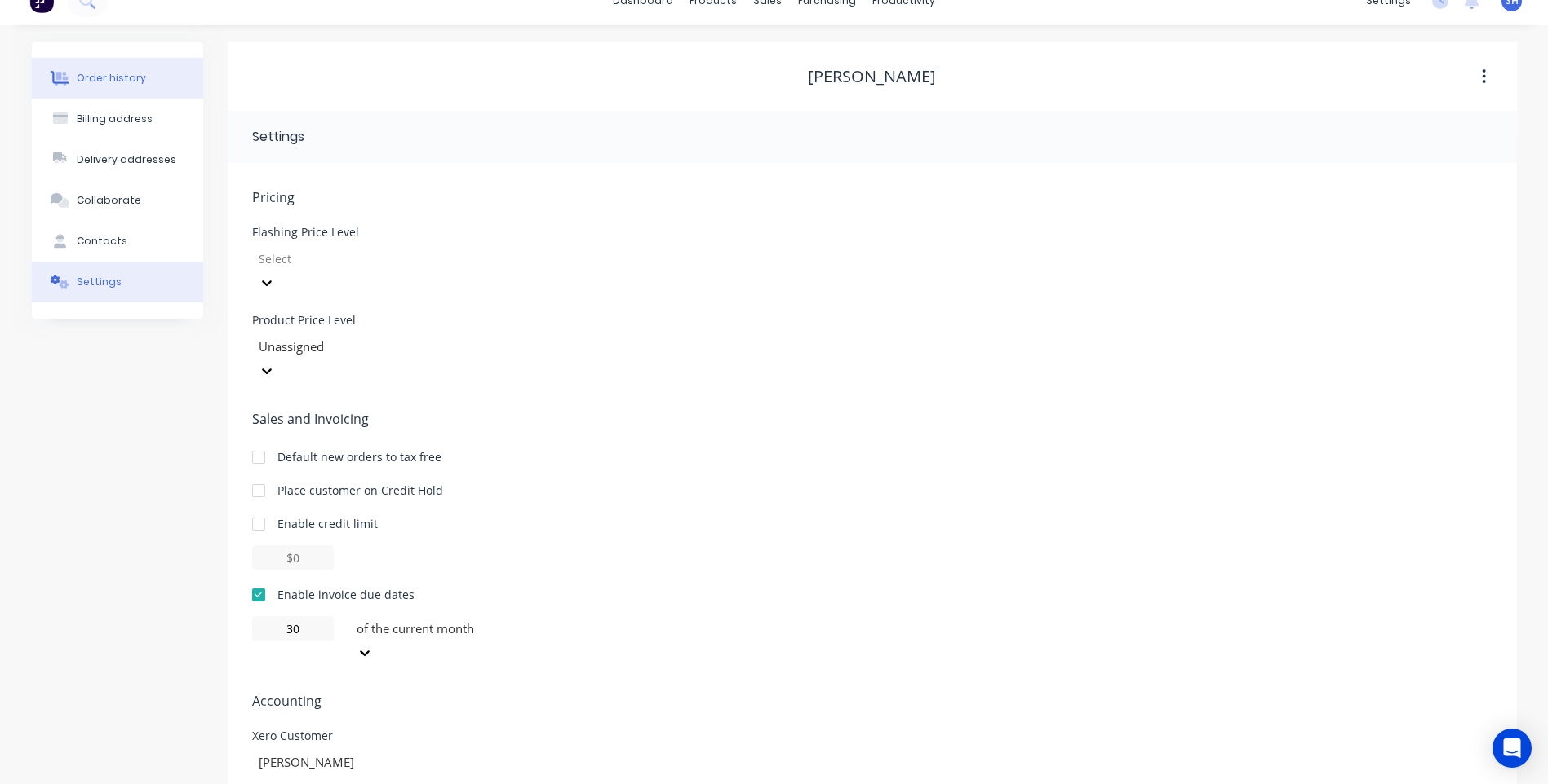
click at [92, 75] on div "Order history" at bounding box center [112, 78] width 69 height 15
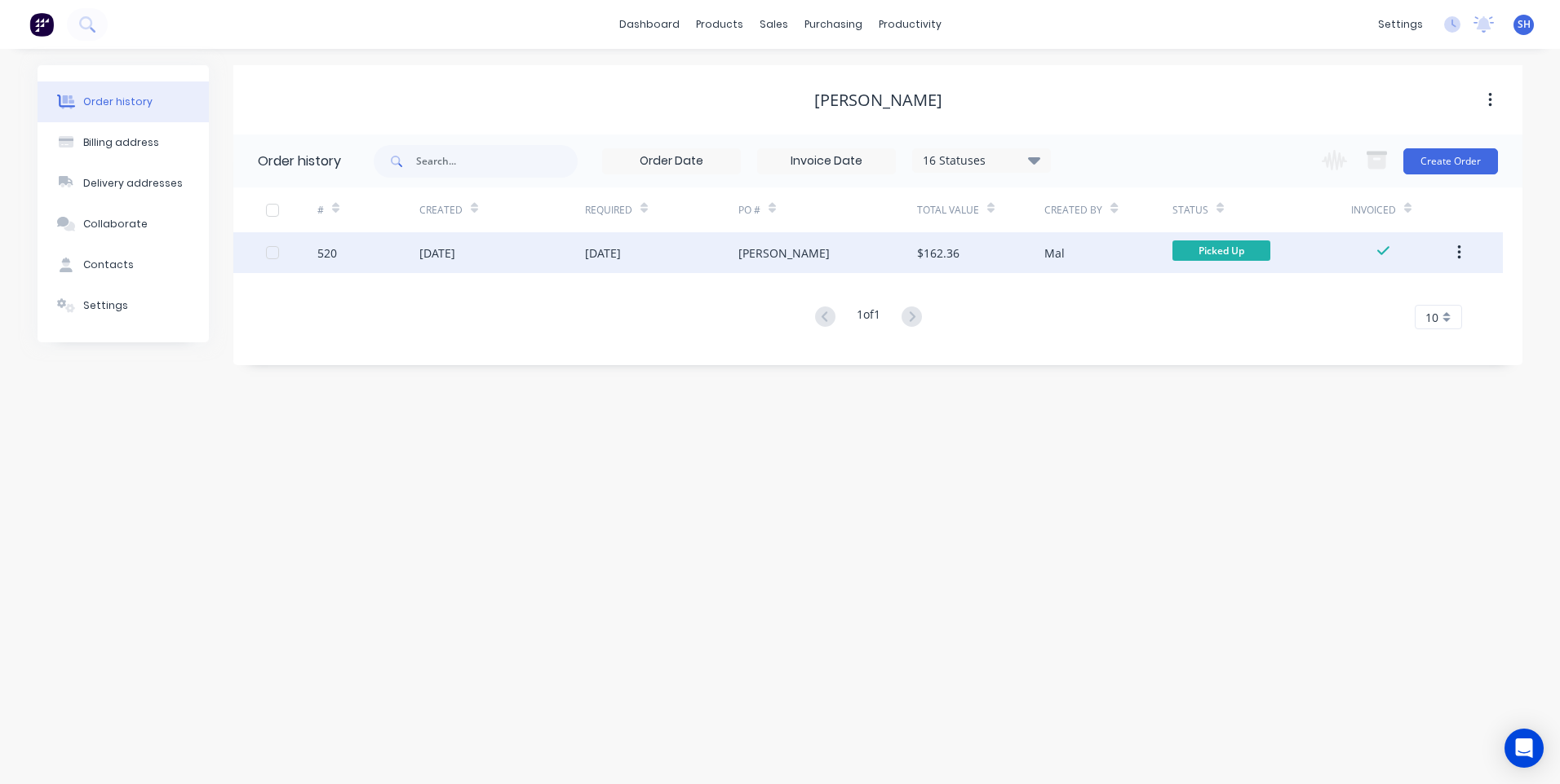
click at [534, 250] on div "[DATE]" at bounding box center [502, 252] width 166 height 40
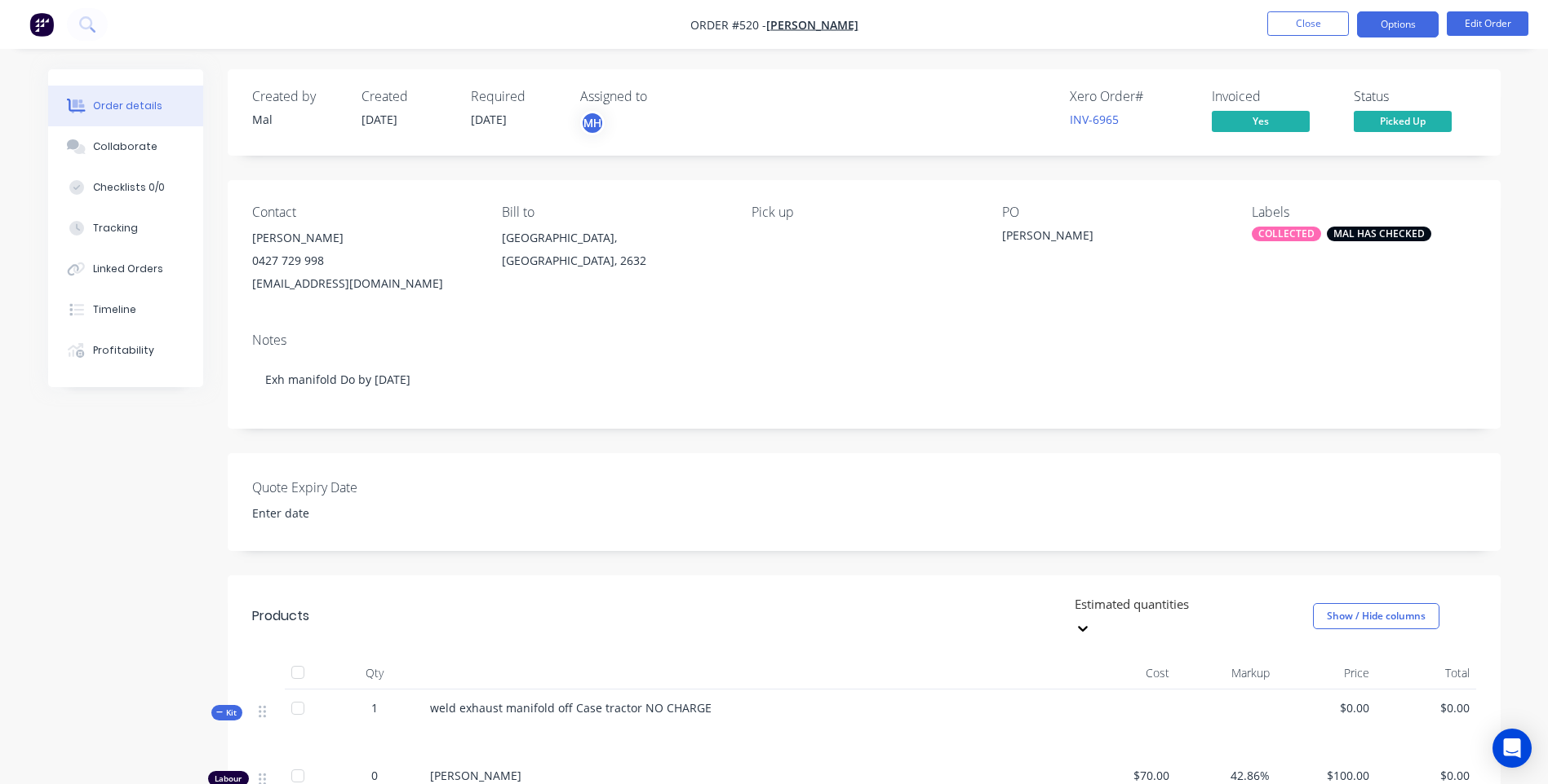
click at [1406, 24] on button "Options" at bounding box center [1397, 25] width 82 height 26
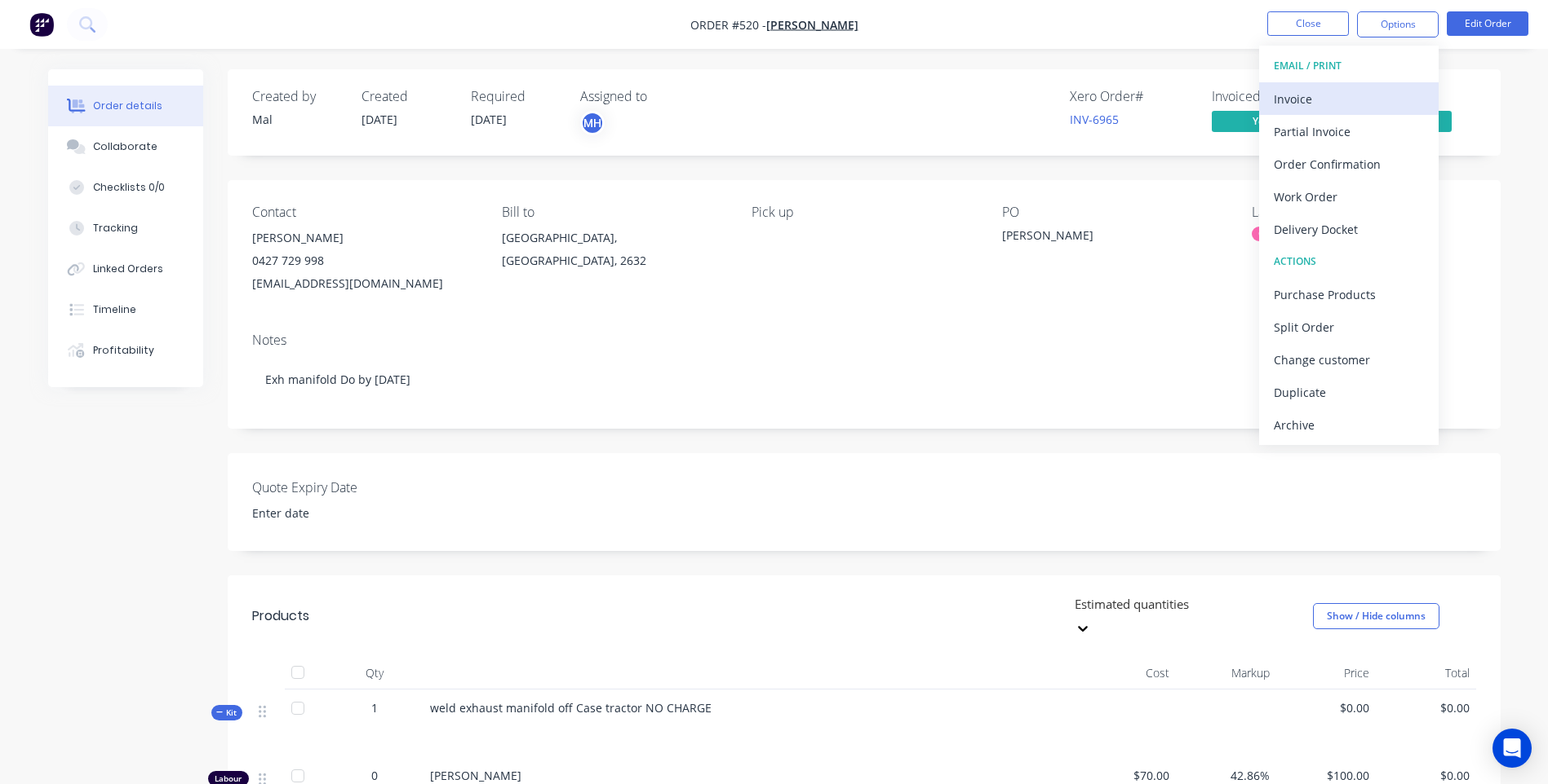
click at [1287, 97] on div "Invoice" at bounding box center [1348, 99] width 150 height 24
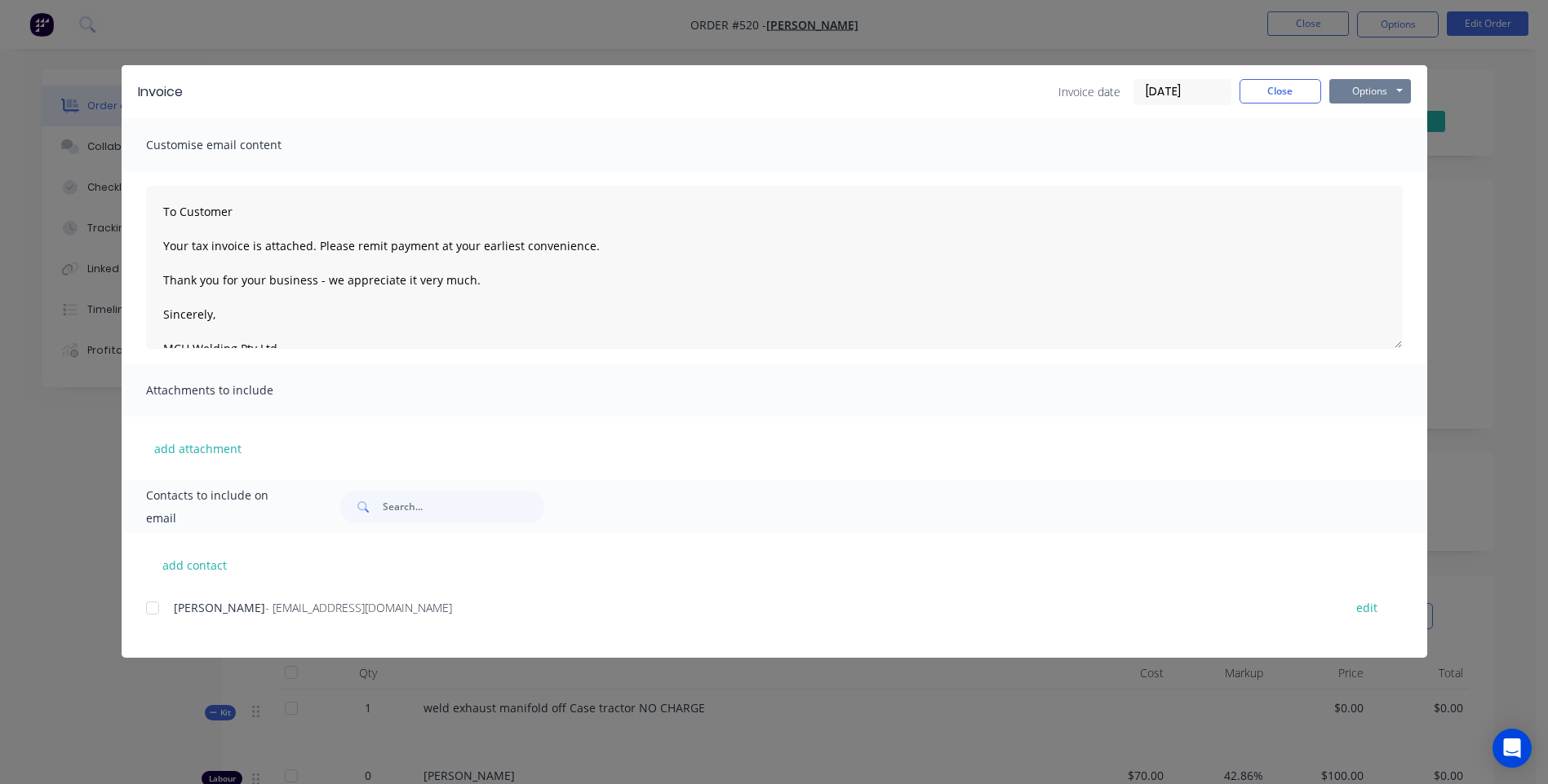
click at [1370, 88] on button "Options" at bounding box center [1369, 91] width 82 height 25
click at [1371, 119] on button "Preview" at bounding box center [1381, 119] width 105 height 27
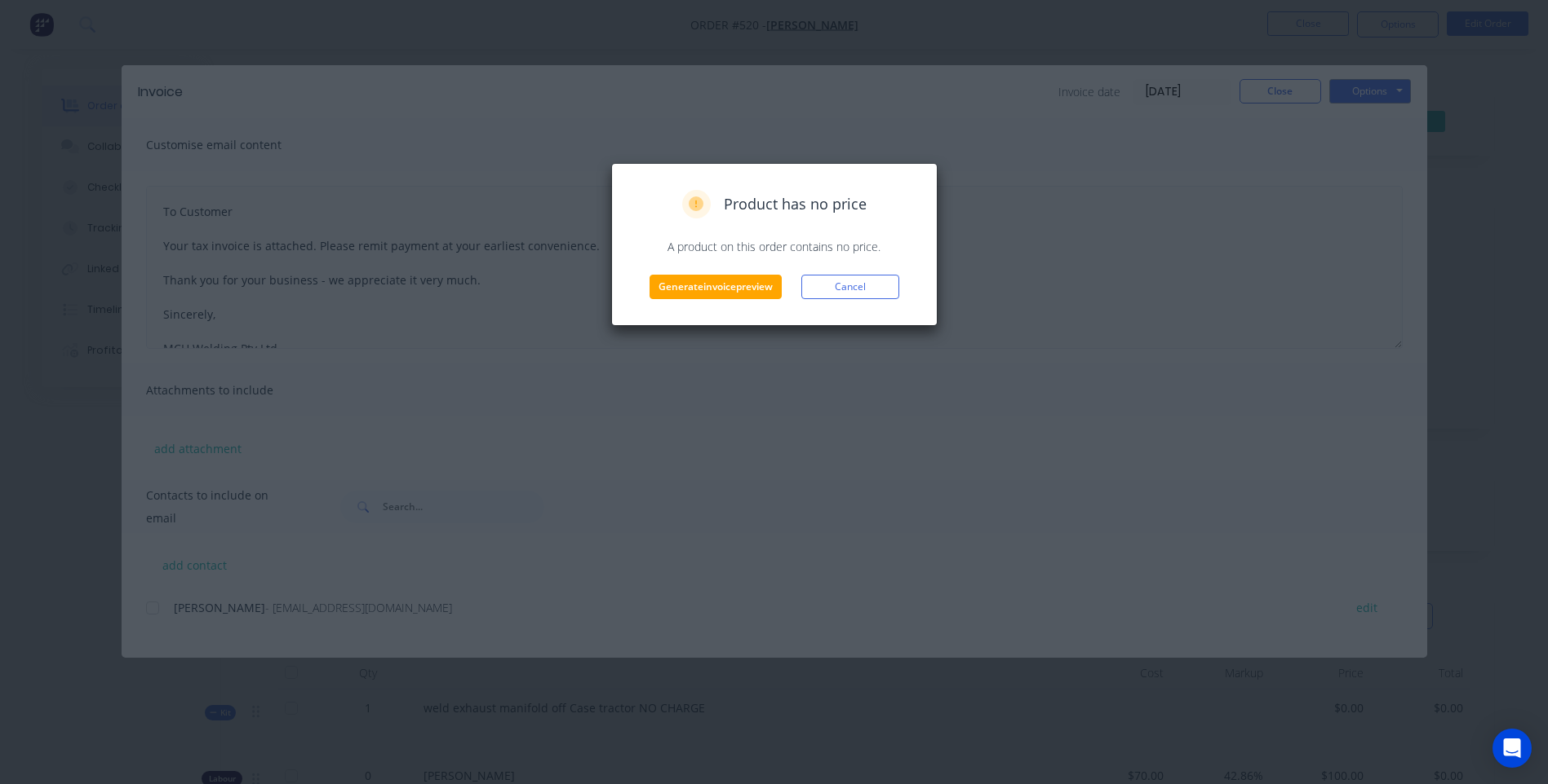
click at [845, 287] on button "Cancel" at bounding box center [850, 286] width 98 height 25
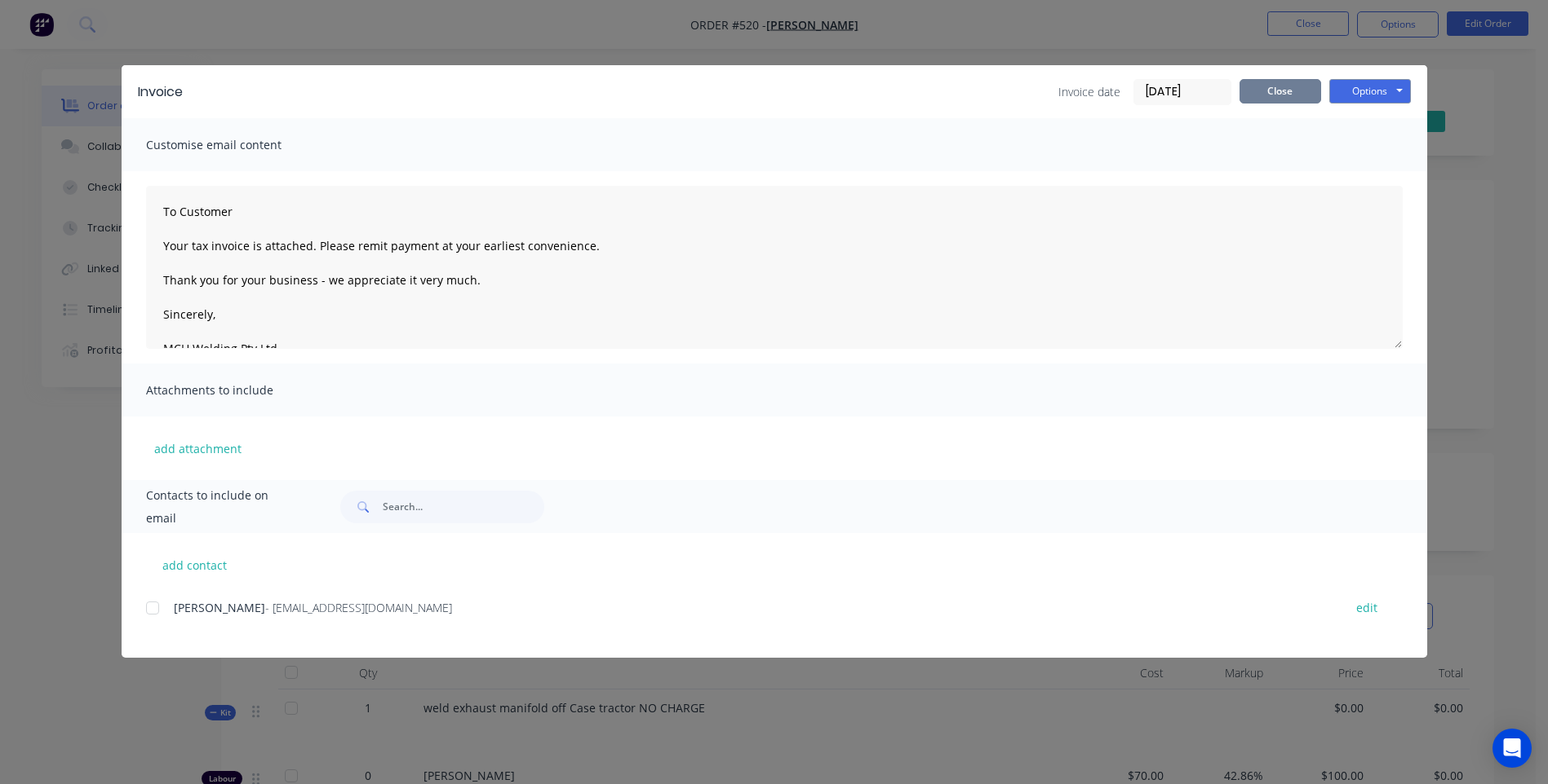
click at [1271, 93] on button "Close" at bounding box center [1279, 91] width 82 height 25
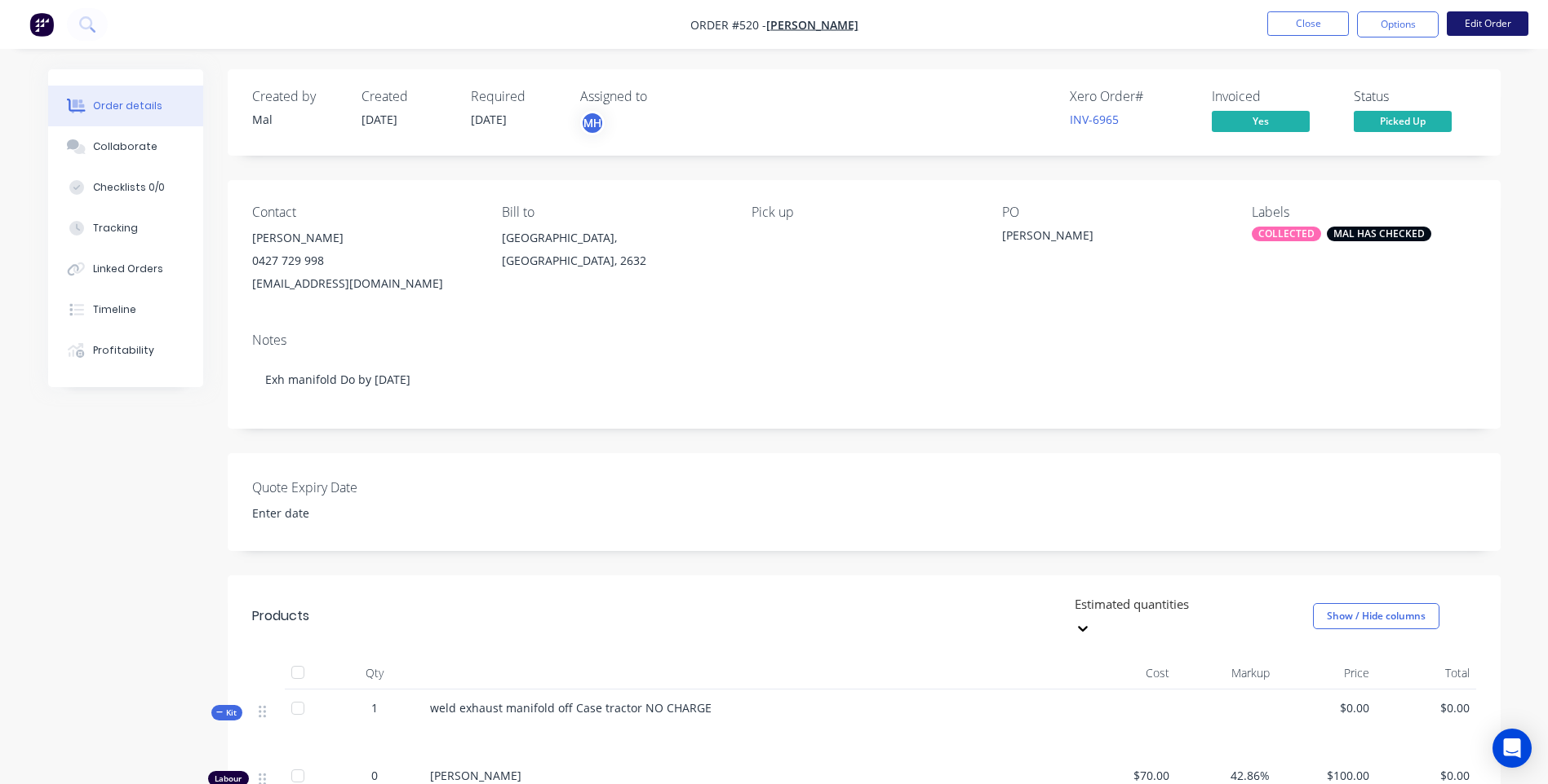
click at [1485, 22] on button "Edit Order" at bounding box center [1487, 24] width 82 height 25
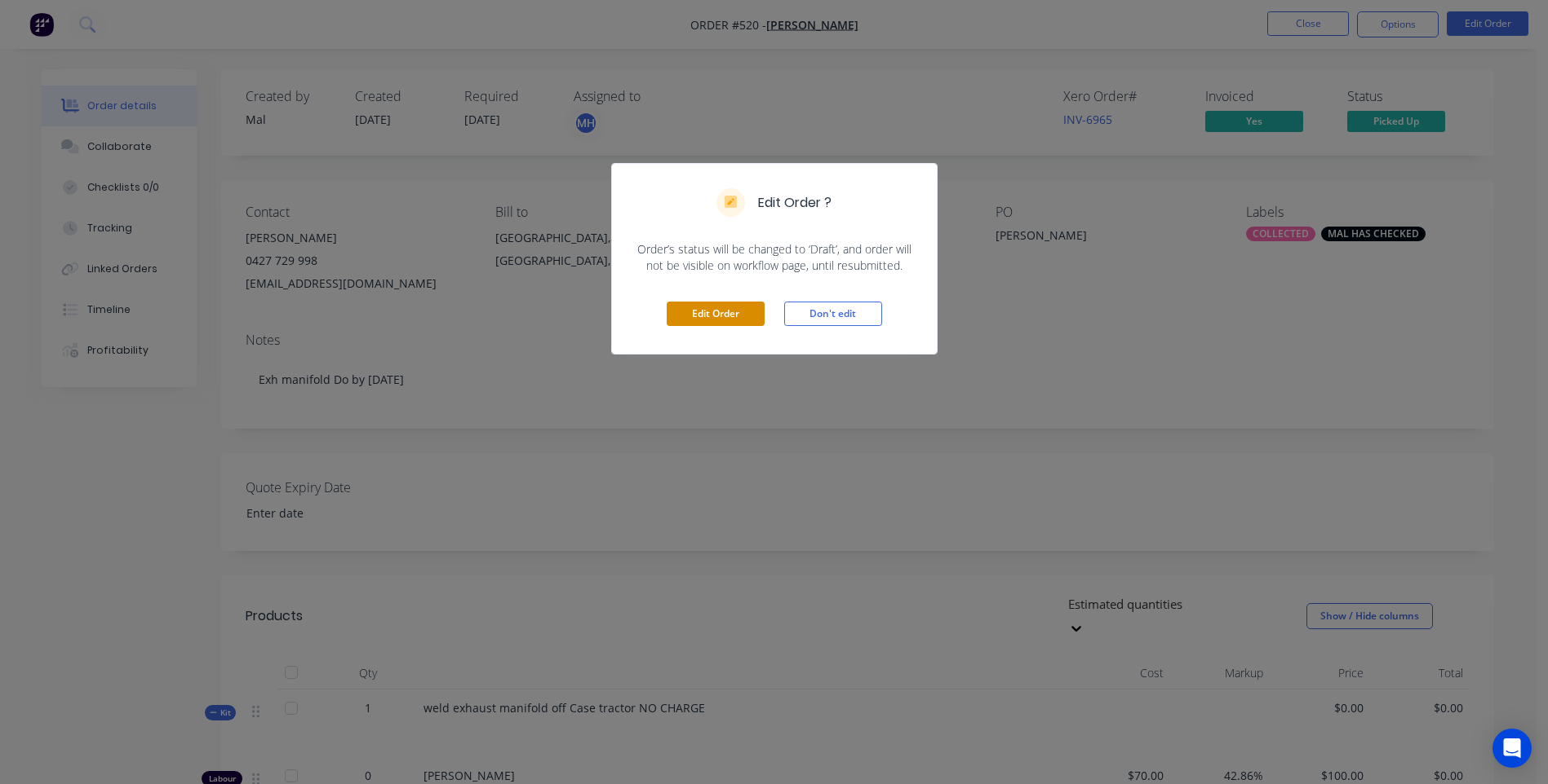
click at [737, 307] on button "Edit Order" at bounding box center [715, 314] width 98 height 25
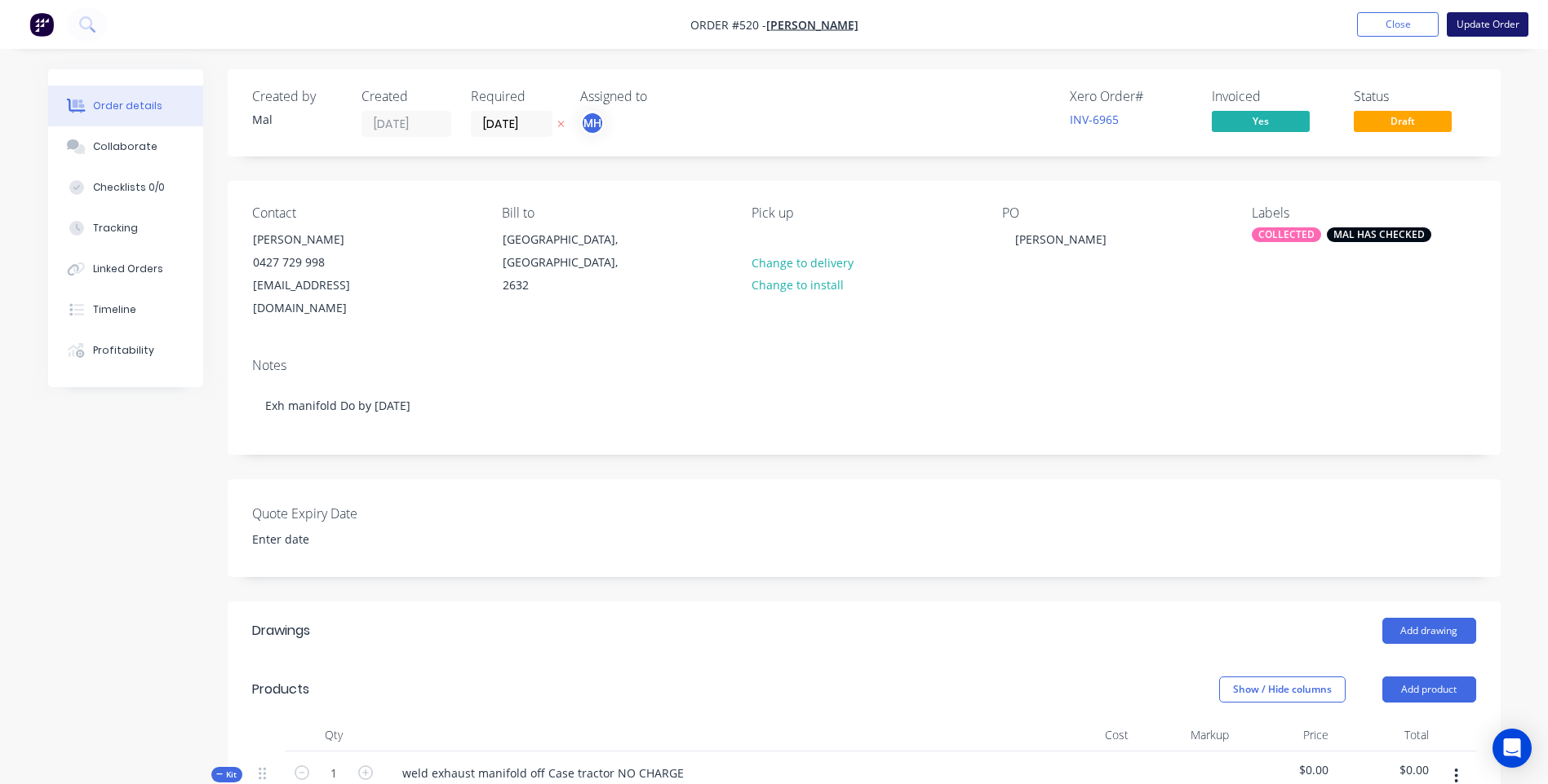
click at [1482, 21] on button "Update Order" at bounding box center [1487, 24] width 82 height 25
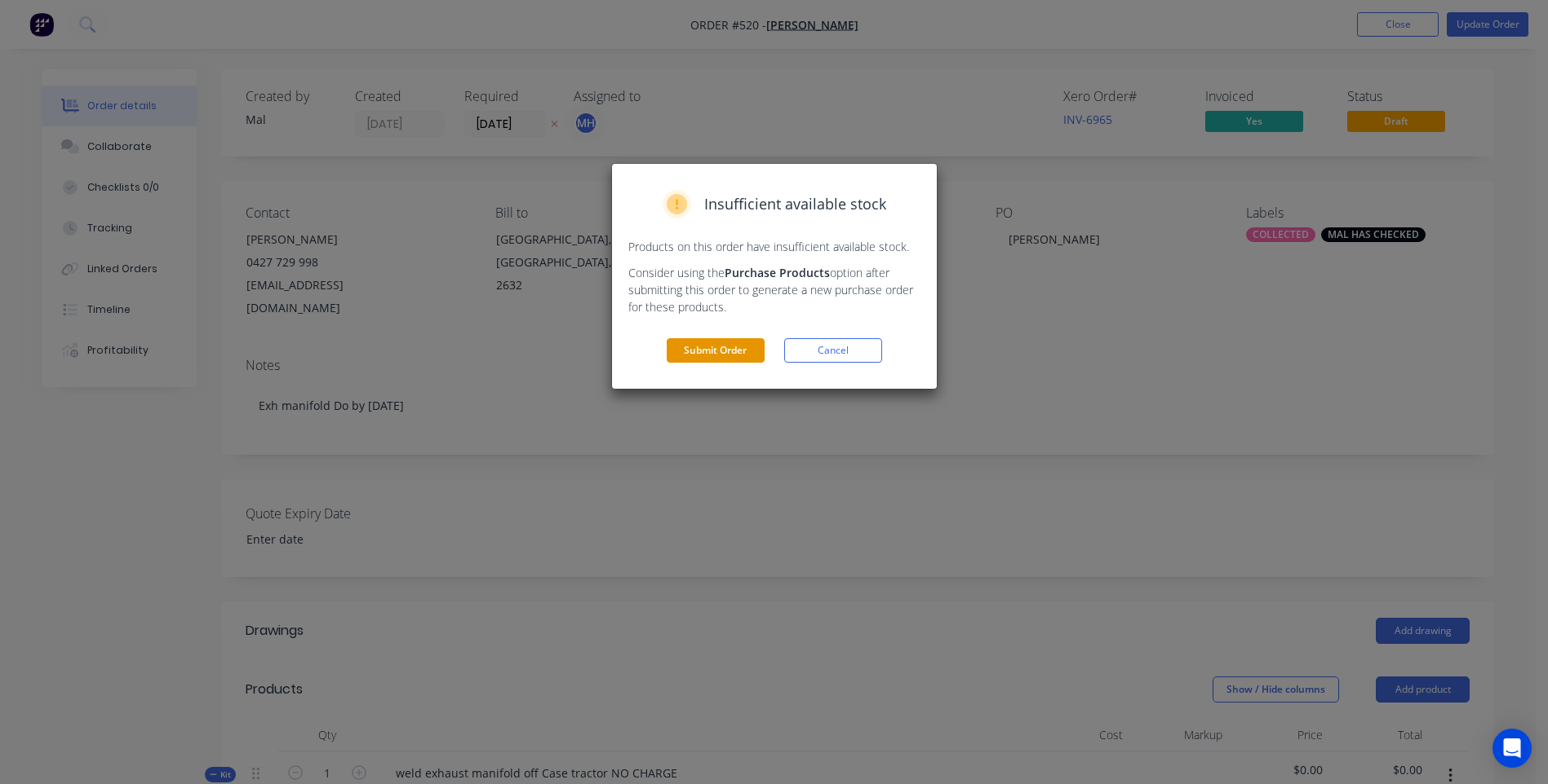
click at [716, 345] on button "Submit Order" at bounding box center [715, 351] width 98 height 25
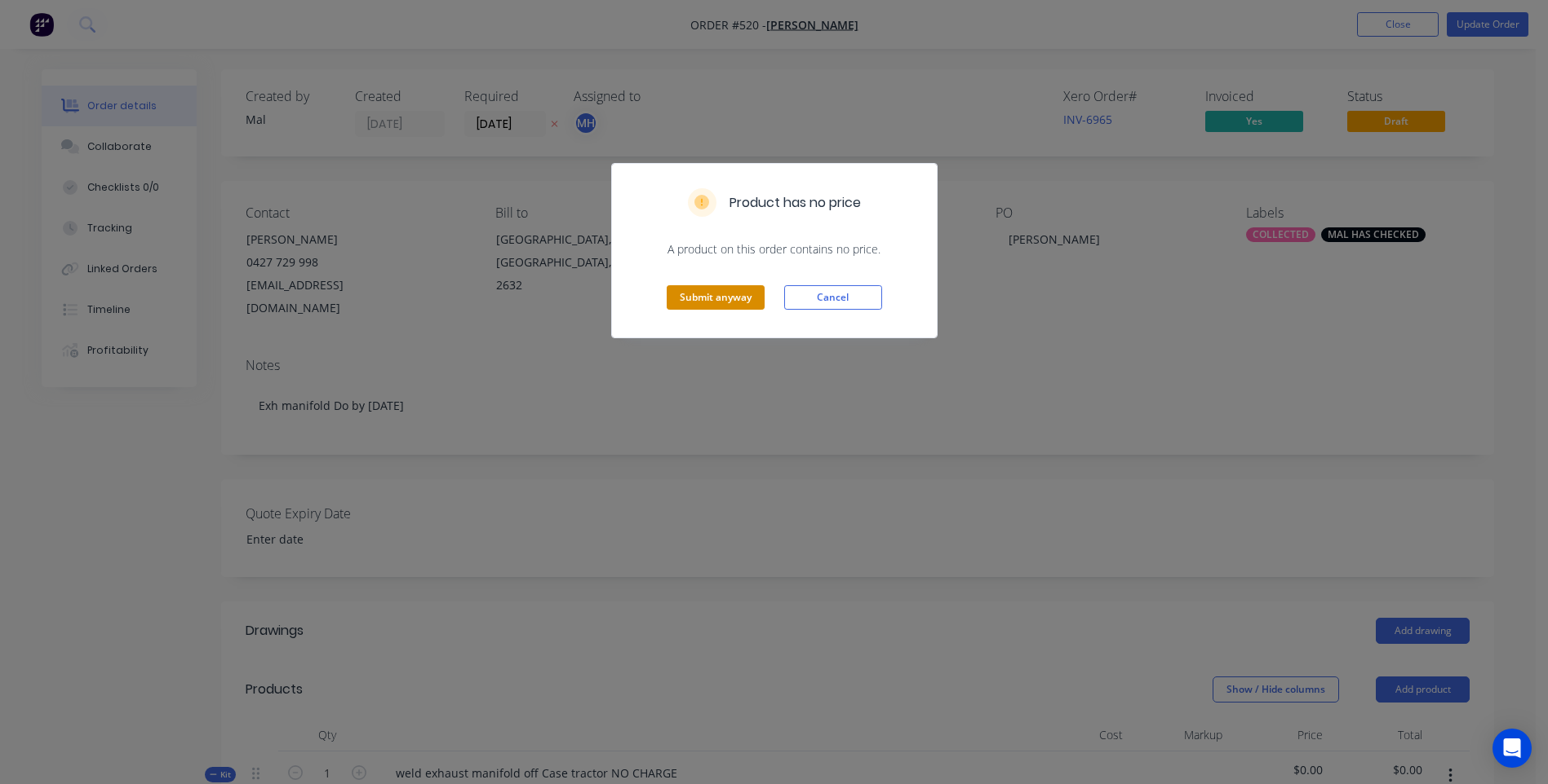
click at [726, 295] on button "Submit anyway" at bounding box center [715, 297] width 98 height 25
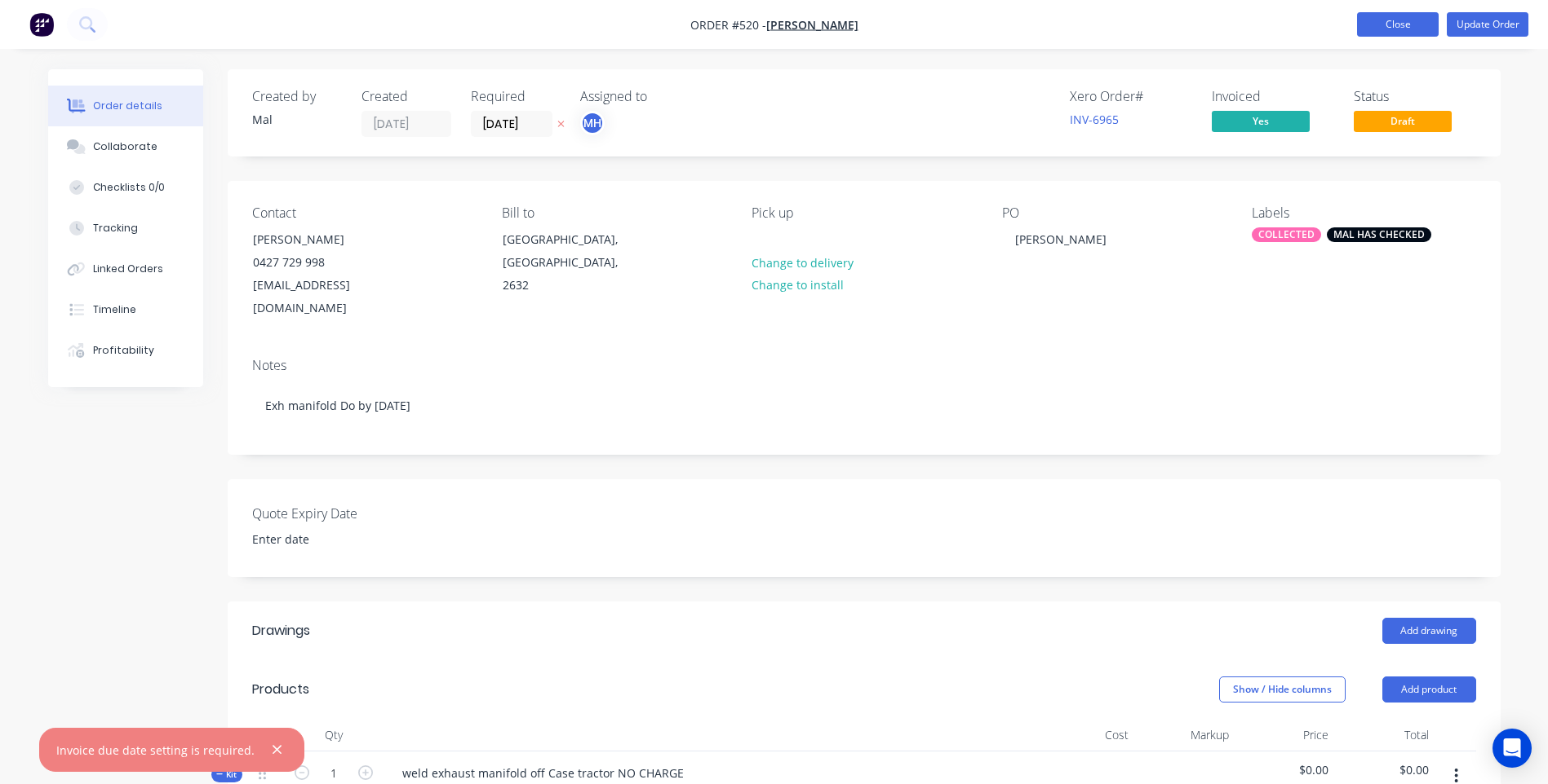
click at [1403, 21] on button "Close" at bounding box center [1397, 24] width 82 height 25
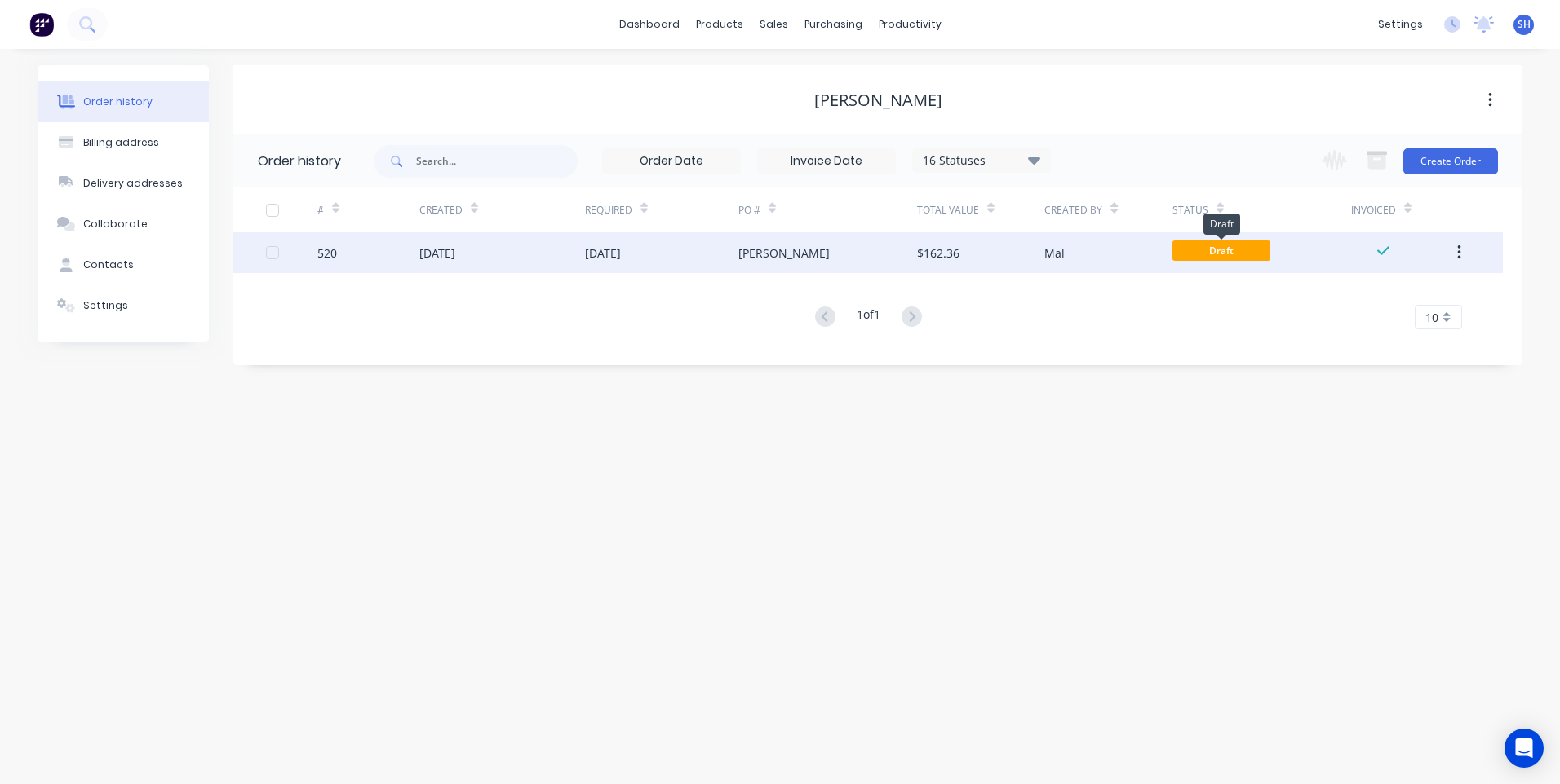
click at [1191, 251] on span "Draft" at bounding box center [1221, 251] width 98 height 21
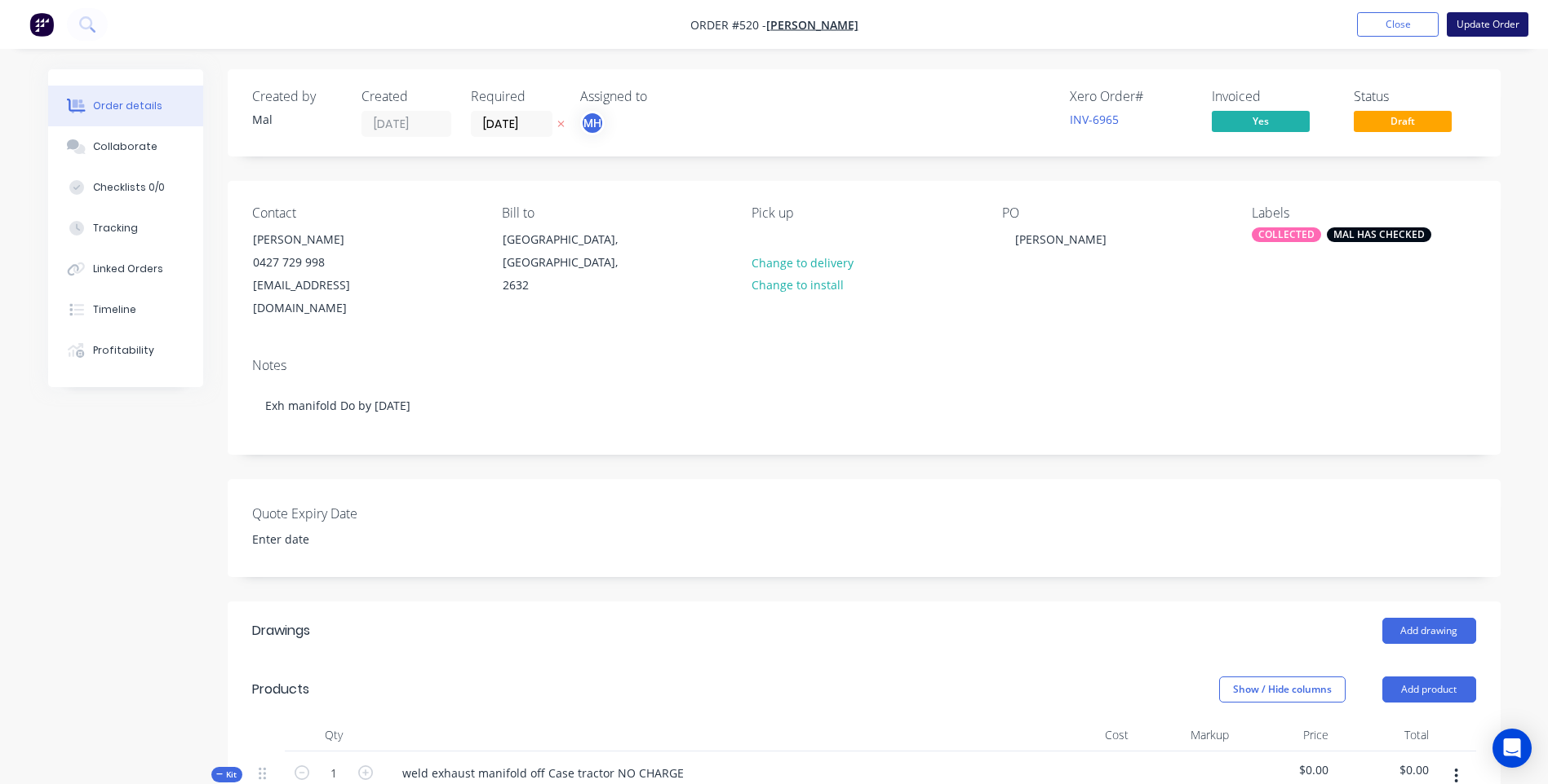
click at [1479, 20] on button "Update Order" at bounding box center [1487, 24] width 82 height 25
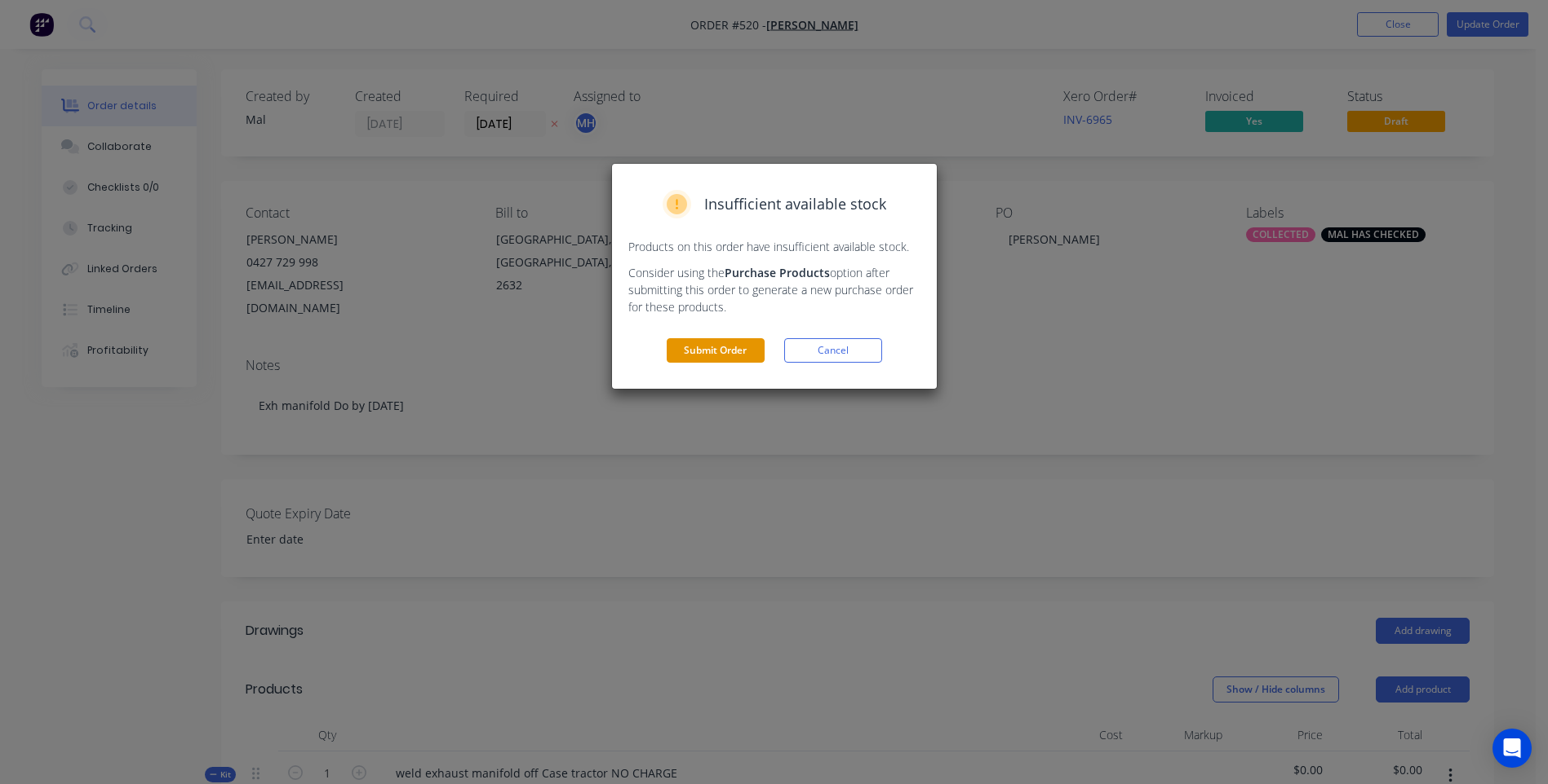
click at [736, 345] on button "Submit Order" at bounding box center [715, 351] width 98 height 25
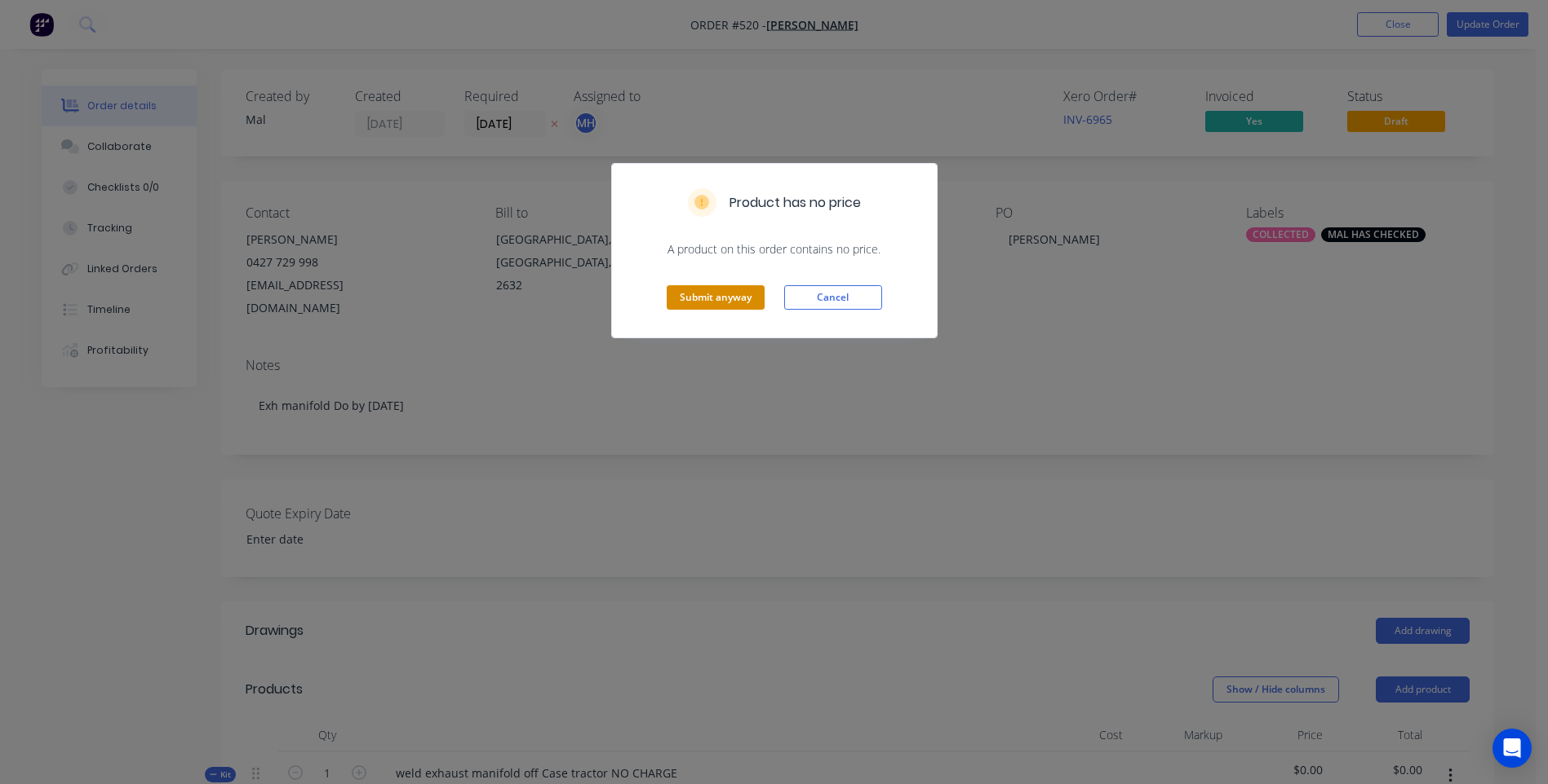
click at [700, 295] on button "Submit anyway" at bounding box center [715, 297] width 98 height 25
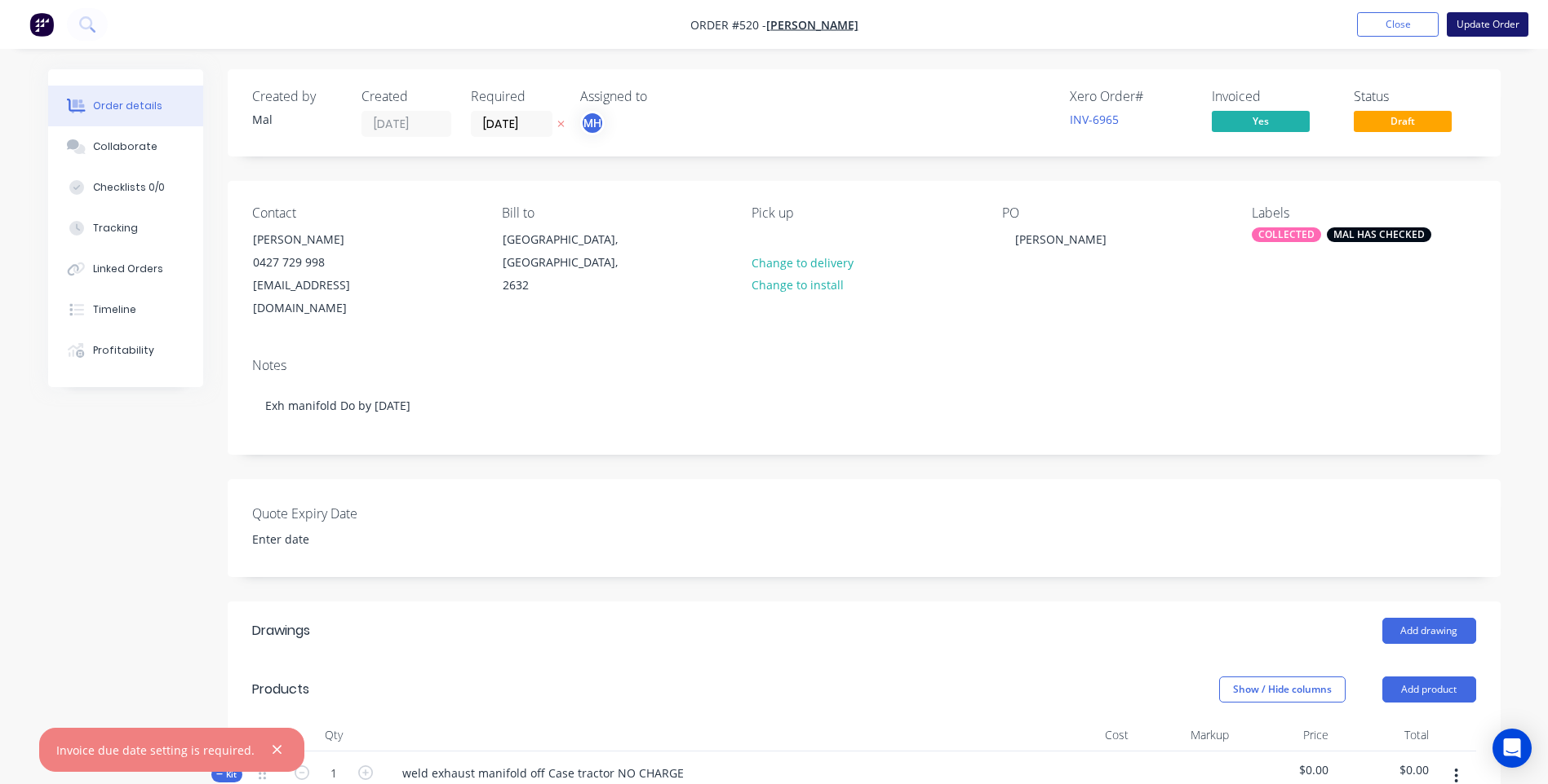
click at [1499, 27] on button "Update Order" at bounding box center [1487, 24] width 82 height 25
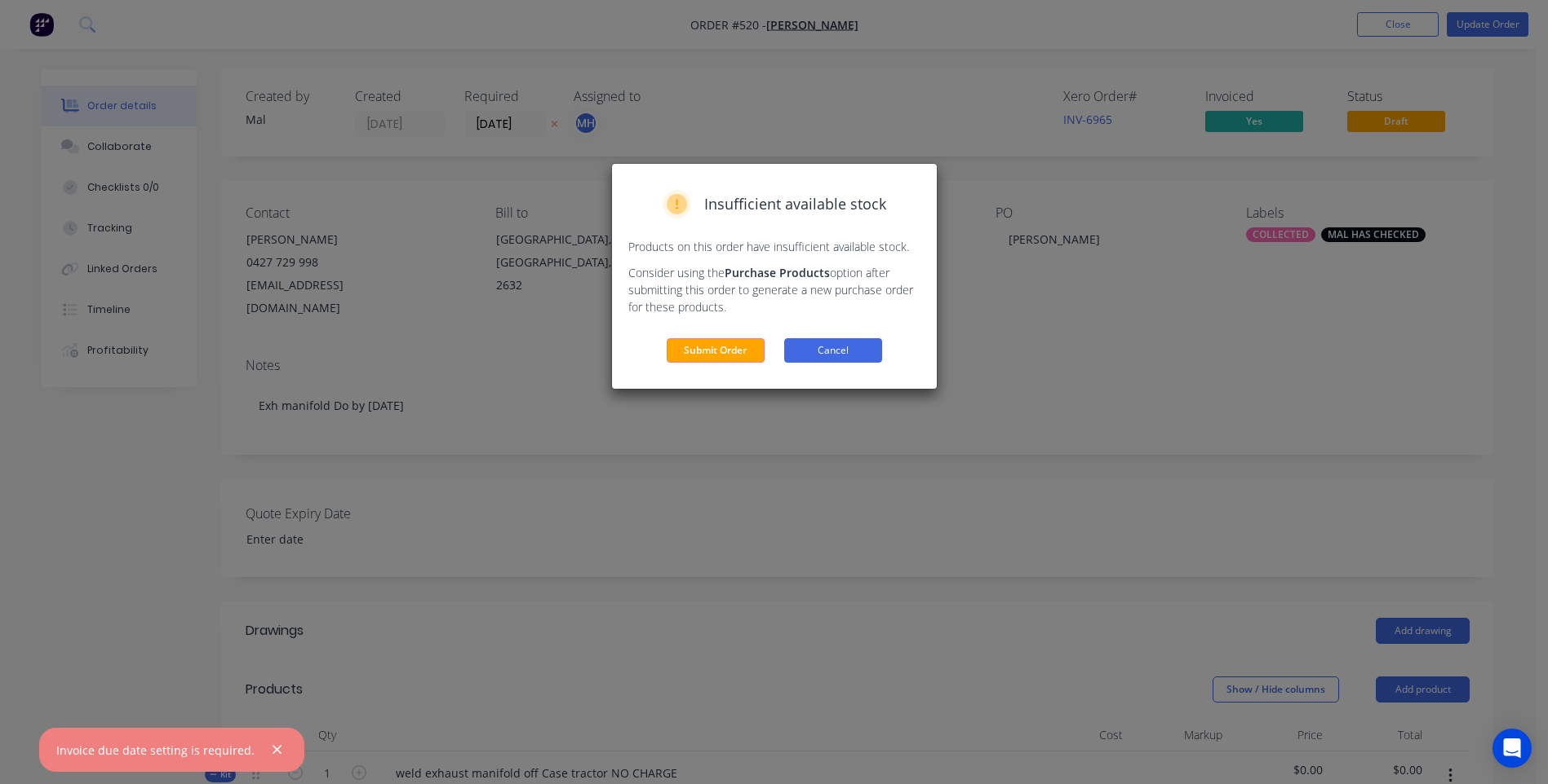
click at [850, 348] on button "Cancel" at bounding box center [833, 351] width 98 height 25
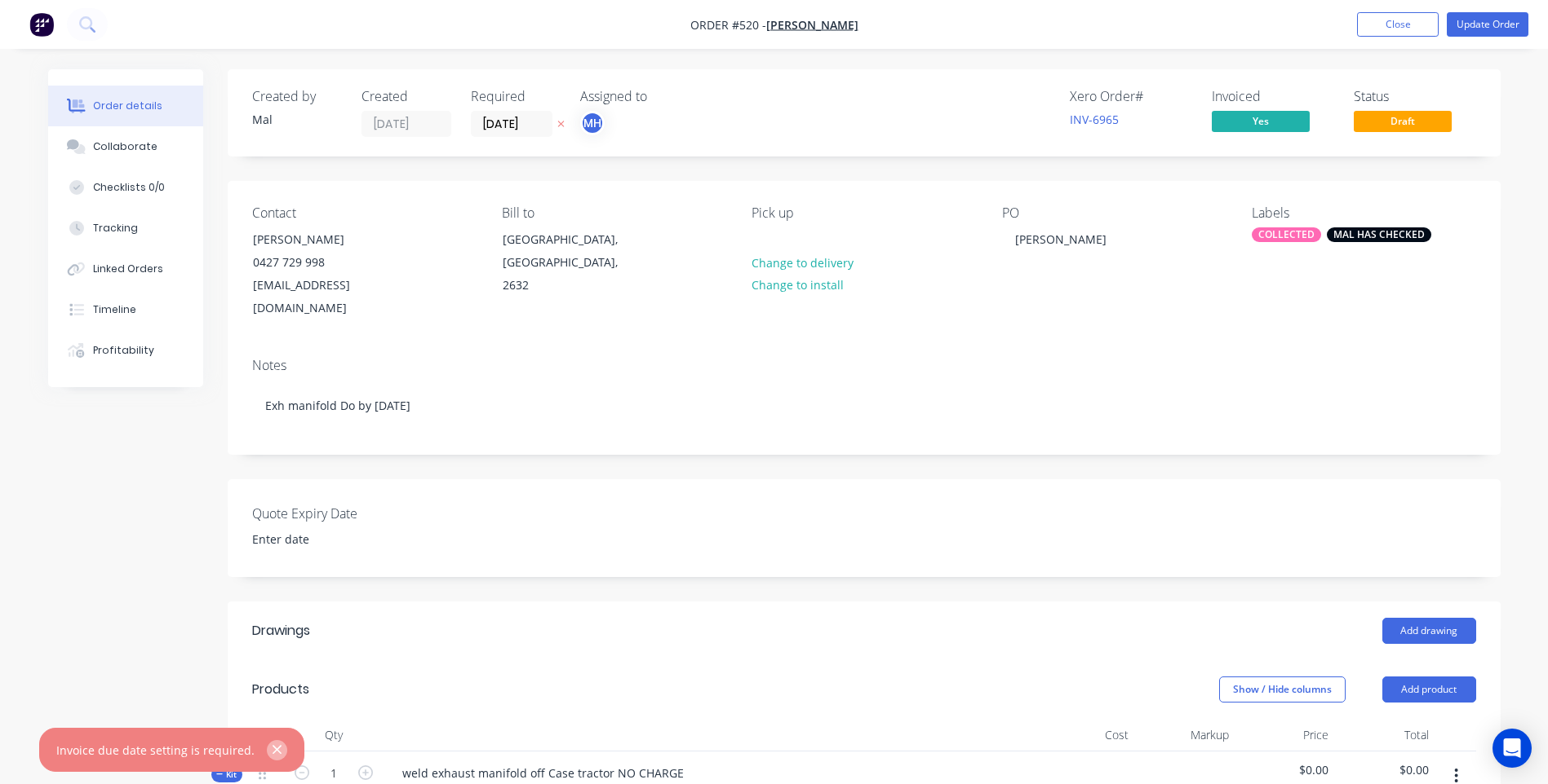
click at [272, 746] on icon "button" at bounding box center [277, 749] width 11 height 15
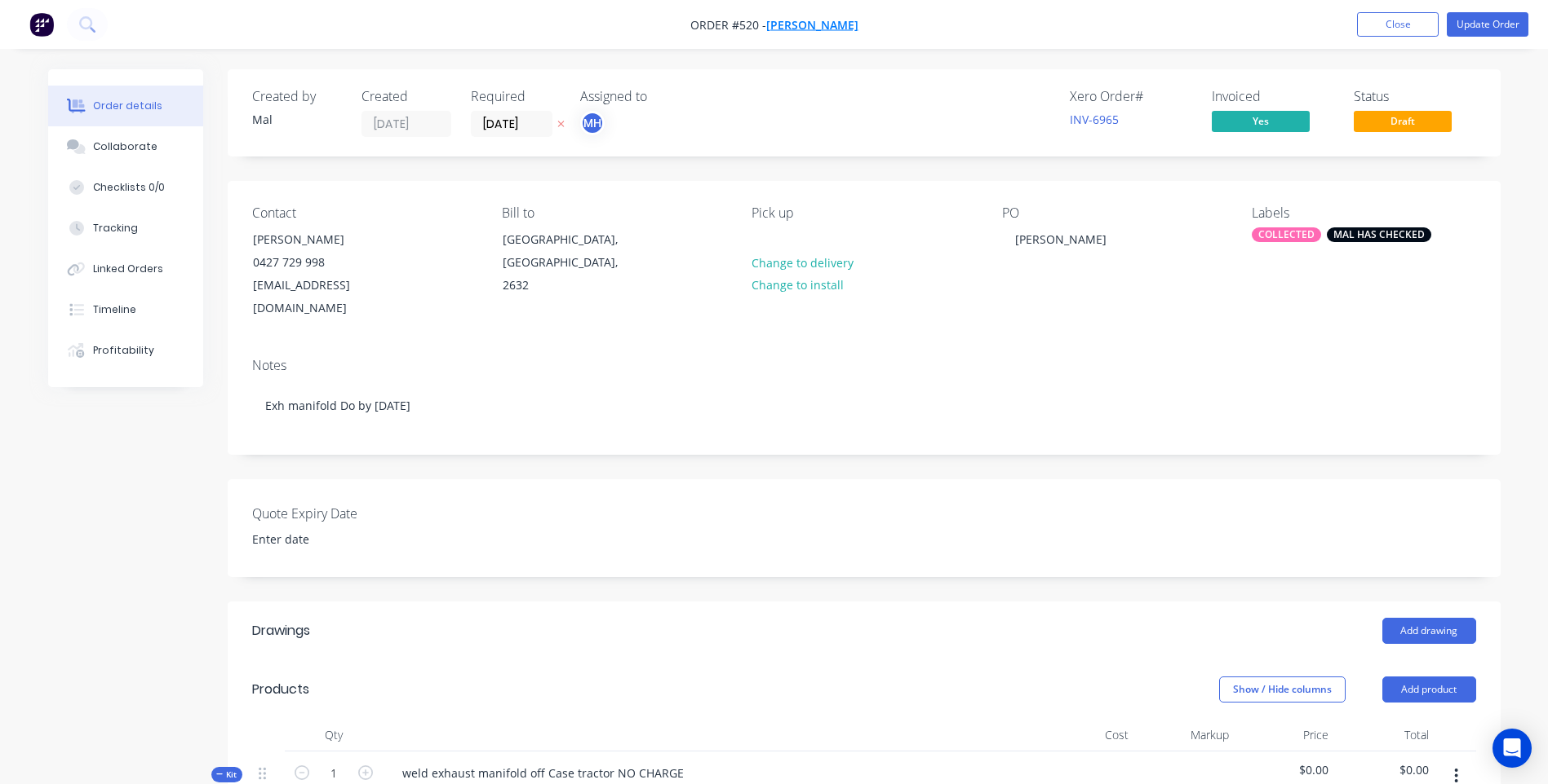
click at [817, 21] on span "Hans Berekoven" at bounding box center [811, 25] width 92 height 16
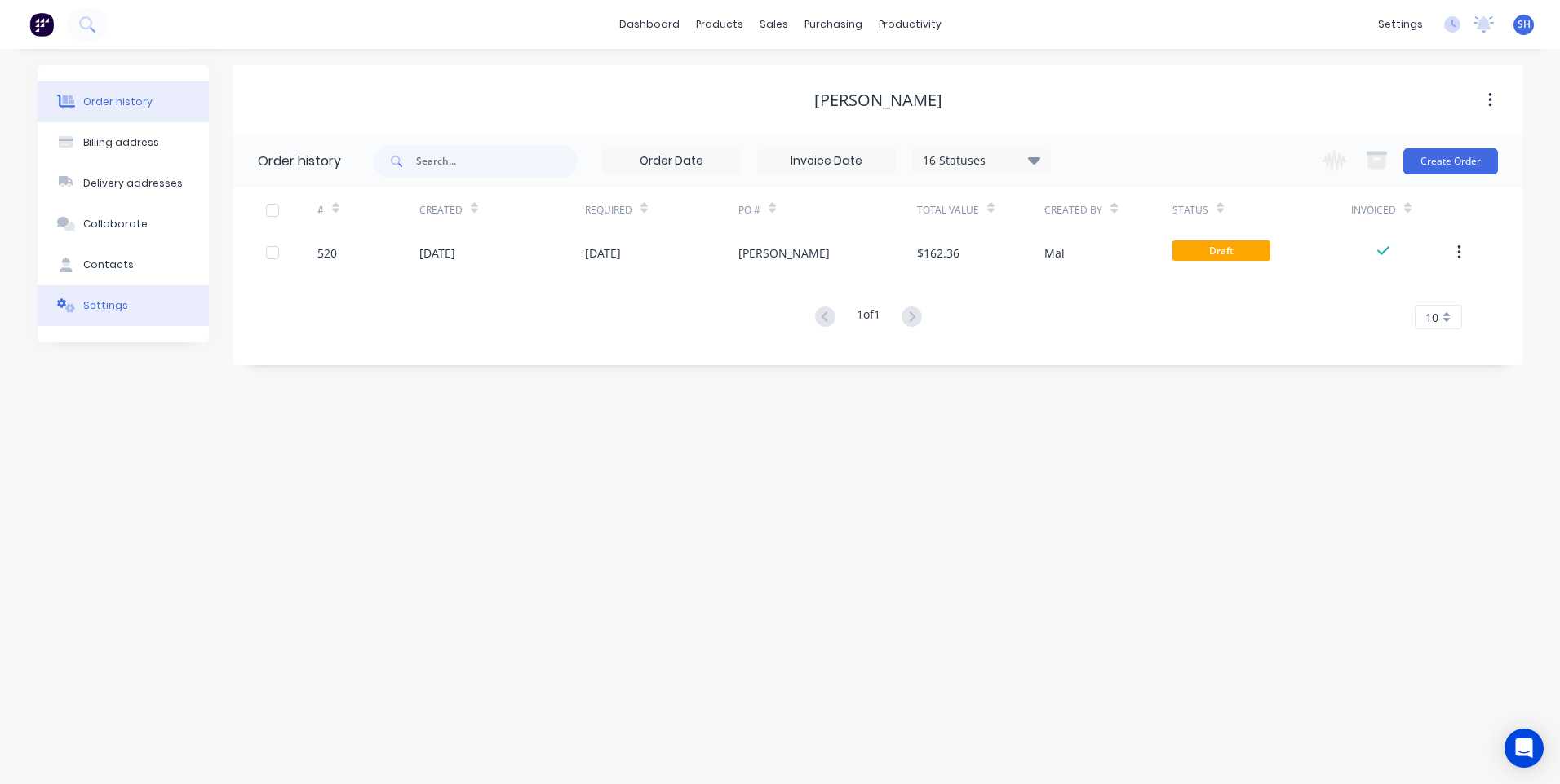
click at [107, 306] on div "Settings" at bounding box center [105, 305] width 44 height 15
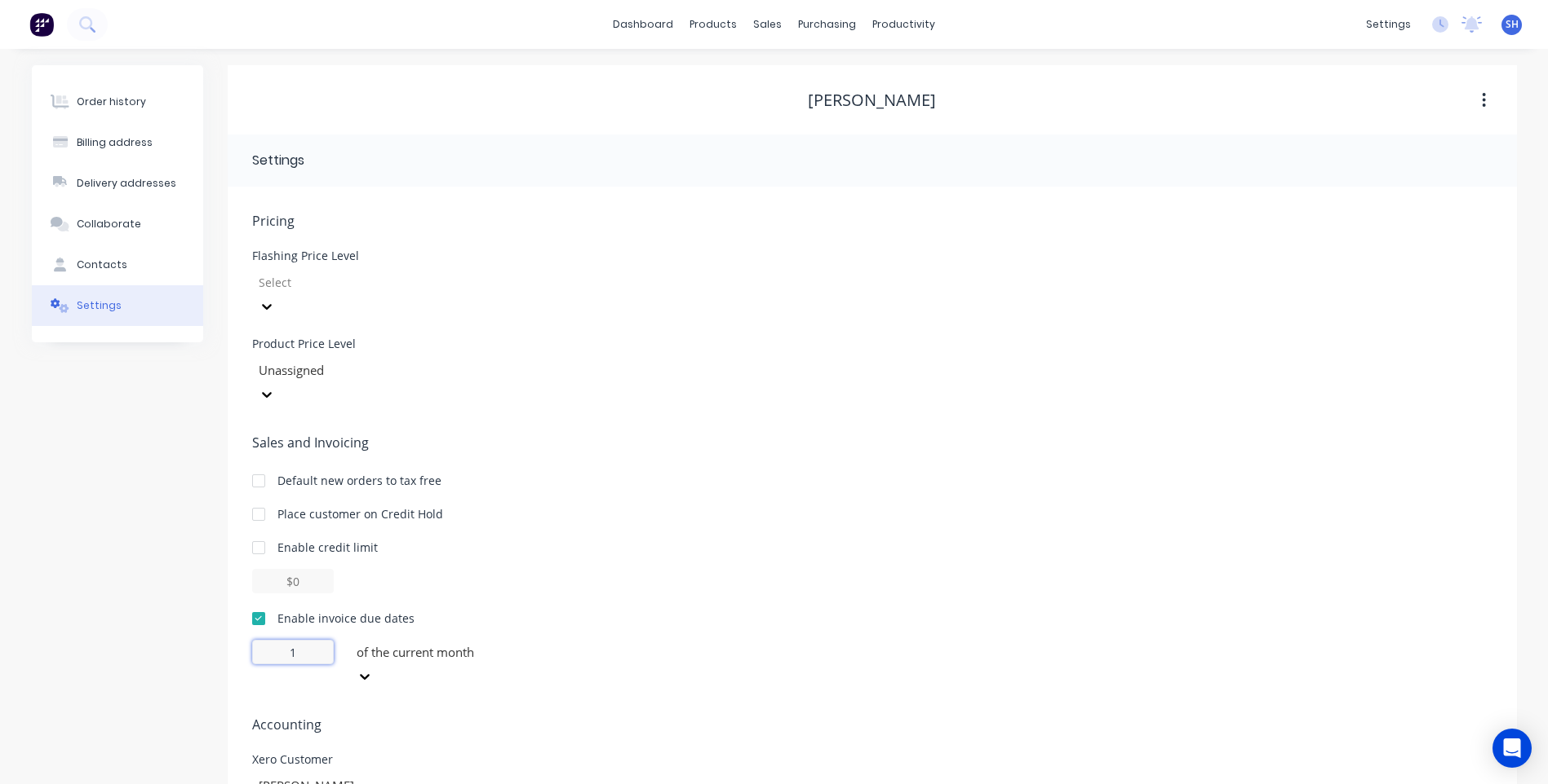
drag, startPoint x: 308, startPoint y: 605, endPoint x: 264, endPoint y: 596, distance: 44.9
click at [264, 640] on input "1" at bounding box center [292, 652] width 82 height 25
type input "30"
click at [615, 622] on div "Pricing Flashing Price Level Select Product Price Level Unassigned Sales and In…" at bounding box center [871, 550] width 1240 height 678
click at [128, 101] on div "Order history" at bounding box center [112, 102] width 69 height 15
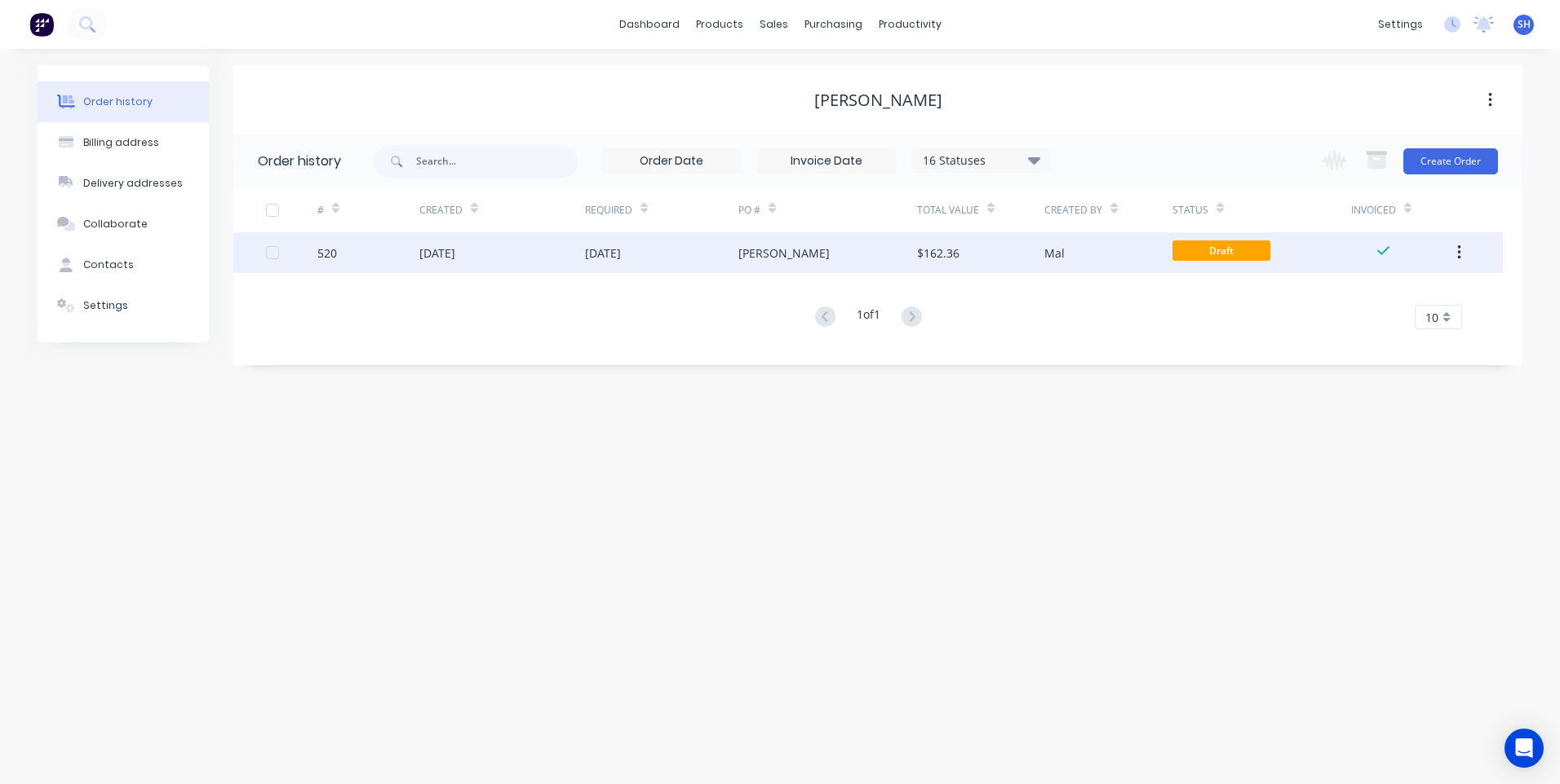
click at [1125, 247] on div "Mal" at bounding box center [1108, 252] width 127 height 40
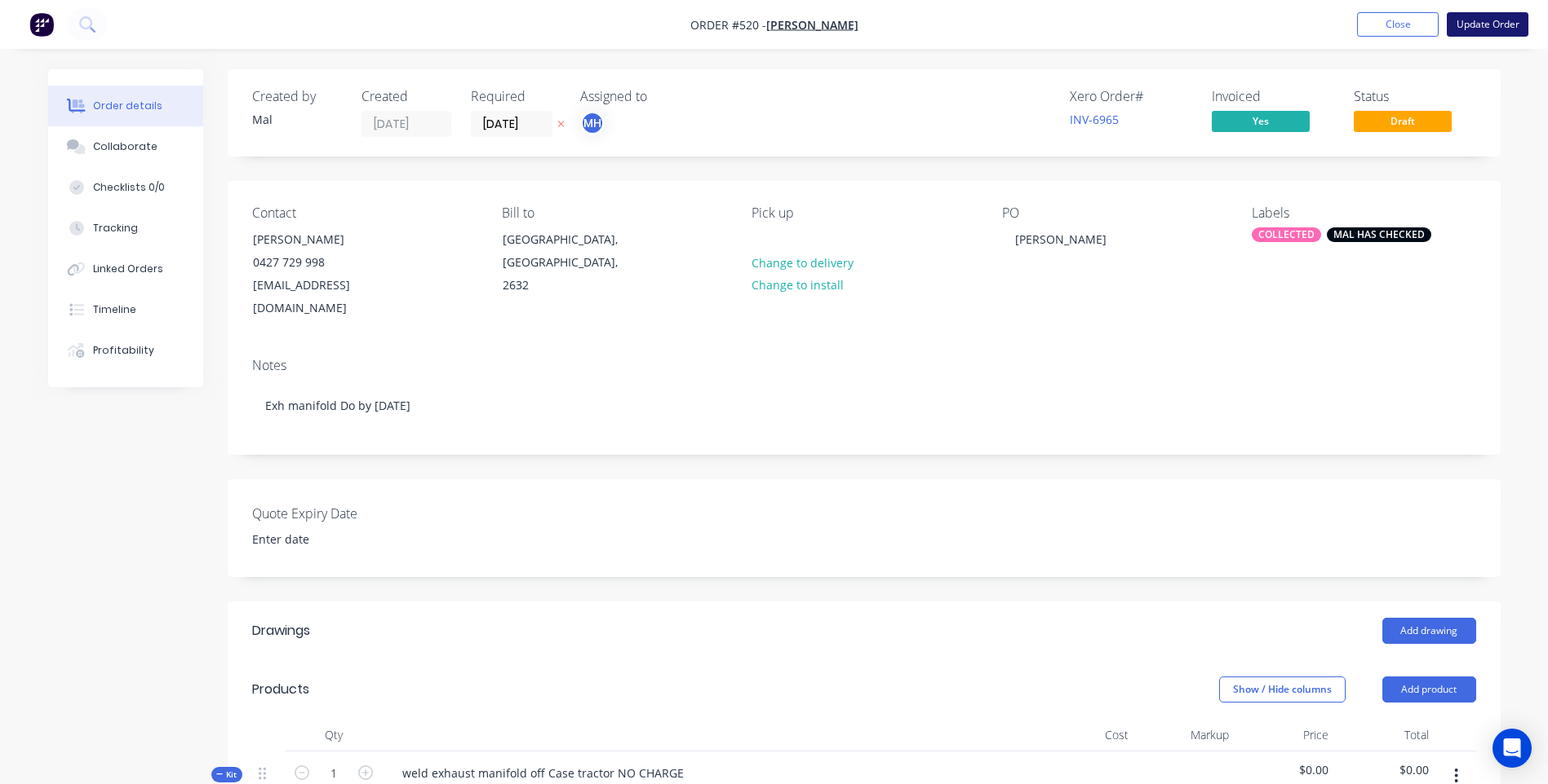
click at [1484, 23] on button "Update Order" at bounding box center [1487, 24] width 82 height 25
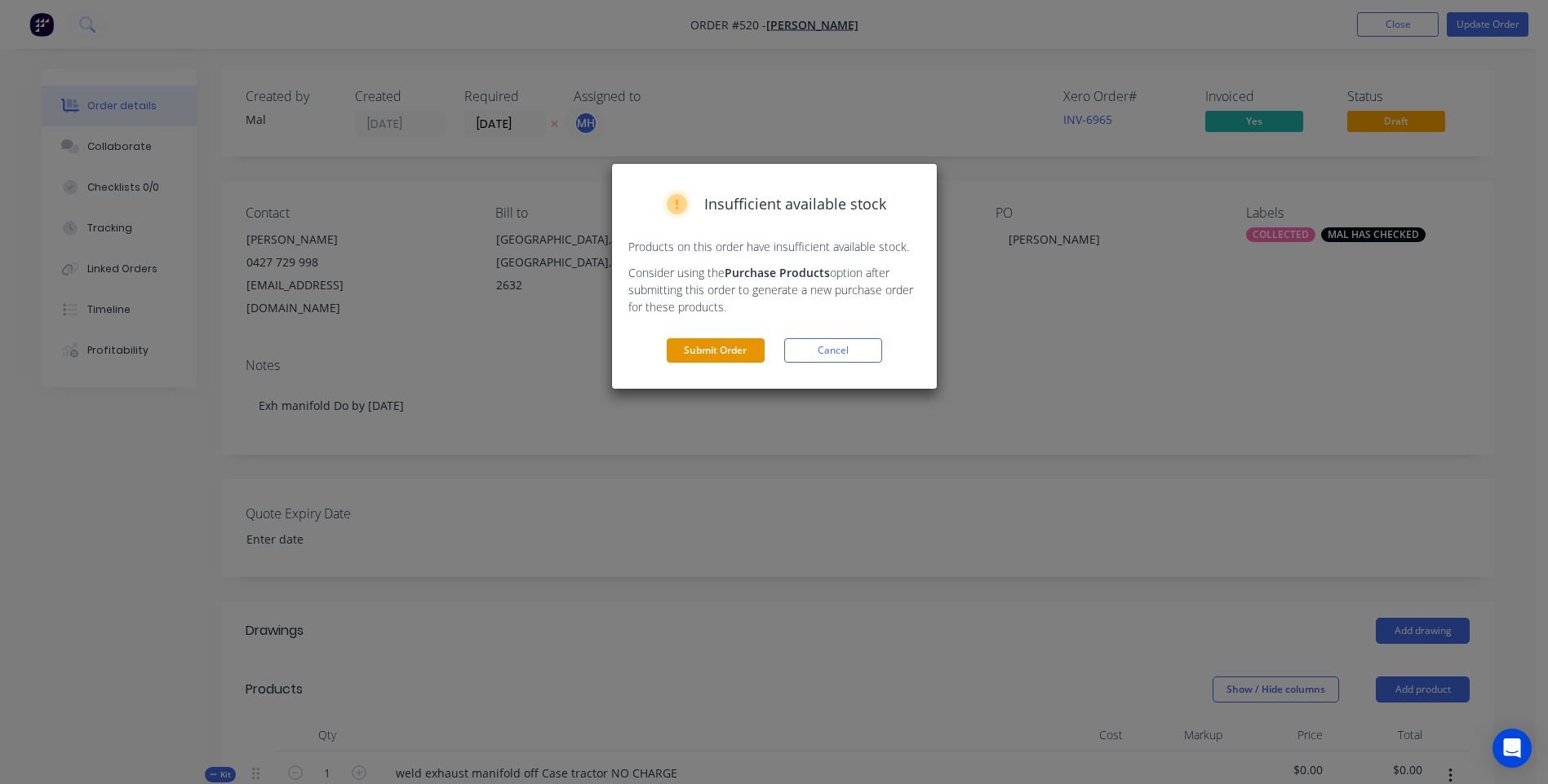
click at [720, 349] on button "Submit Order" at bounding box center [715, 351] width 98 height 25
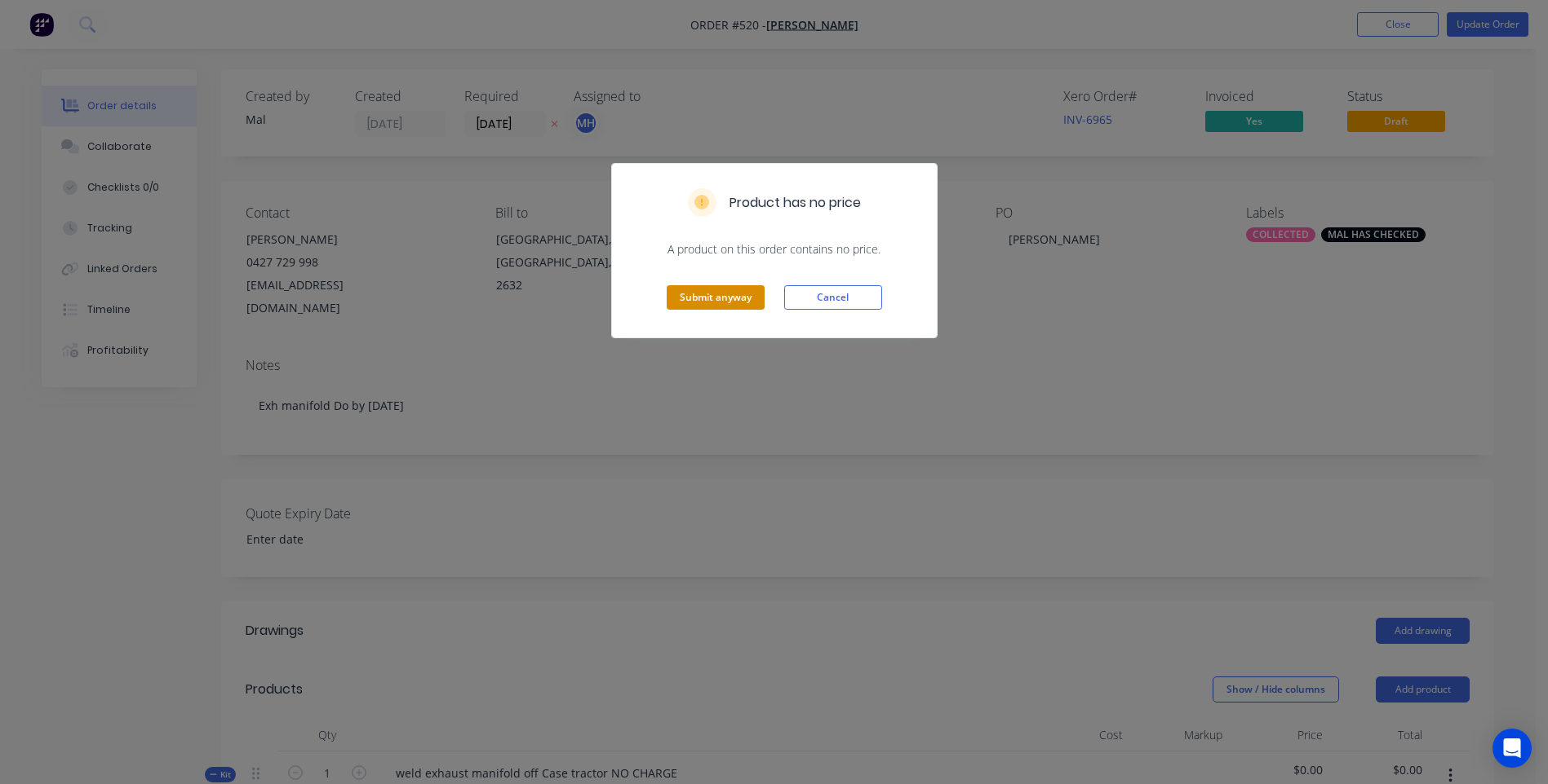
click at [709, 296] on button "Submit anyway" at bounding box center [715, 297] width 98 height 25
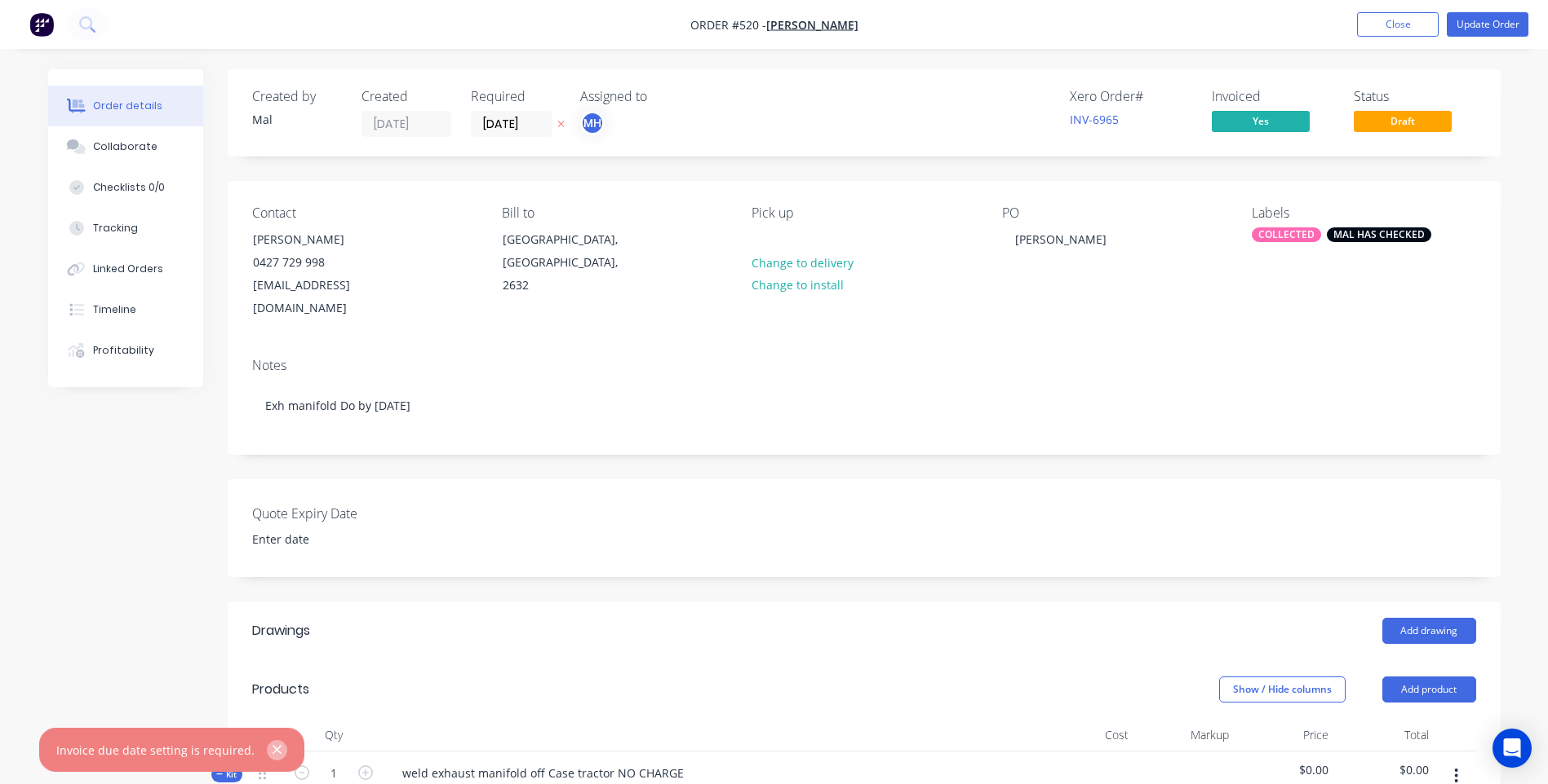
click at [272, 746] on icon "button" at bounding box center [277, 749] width 11 height 15
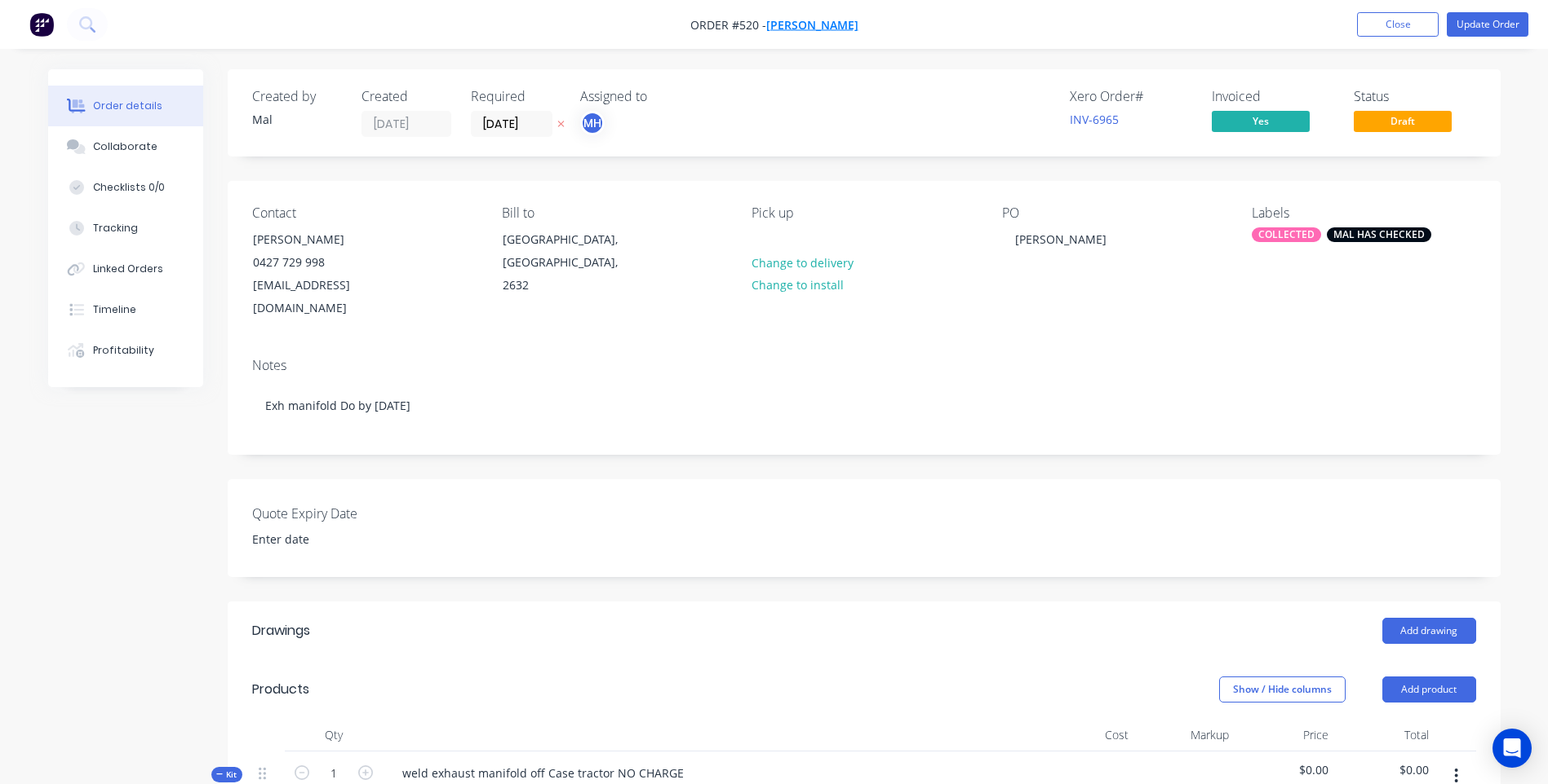
click at [794, 21] on span "Hans Berekoven" at bounding box center [811, 25] width 92 height 16
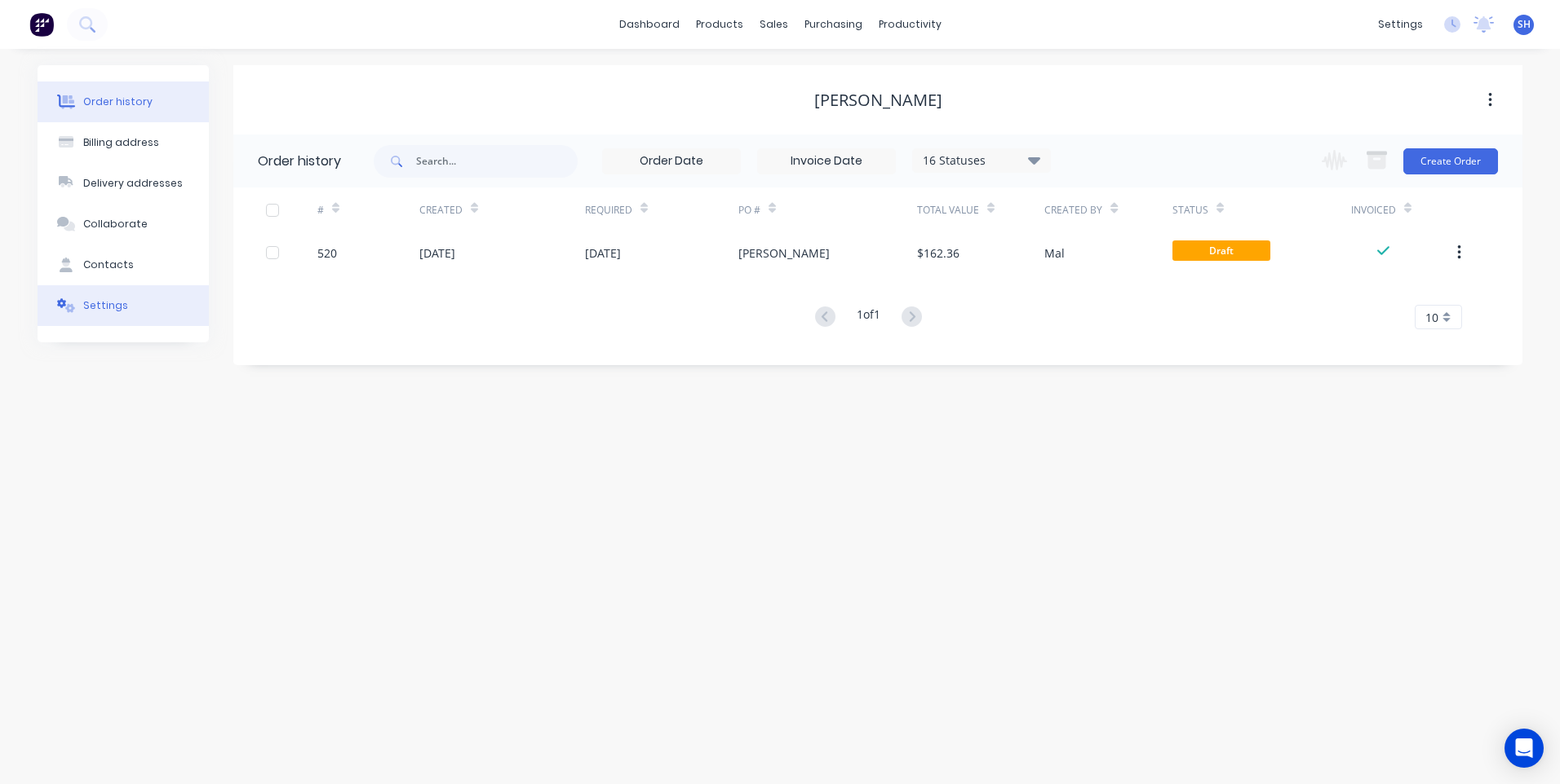
click at [102, 302] on div "Settings" at bounding box center [105, 305] width 44 height 15
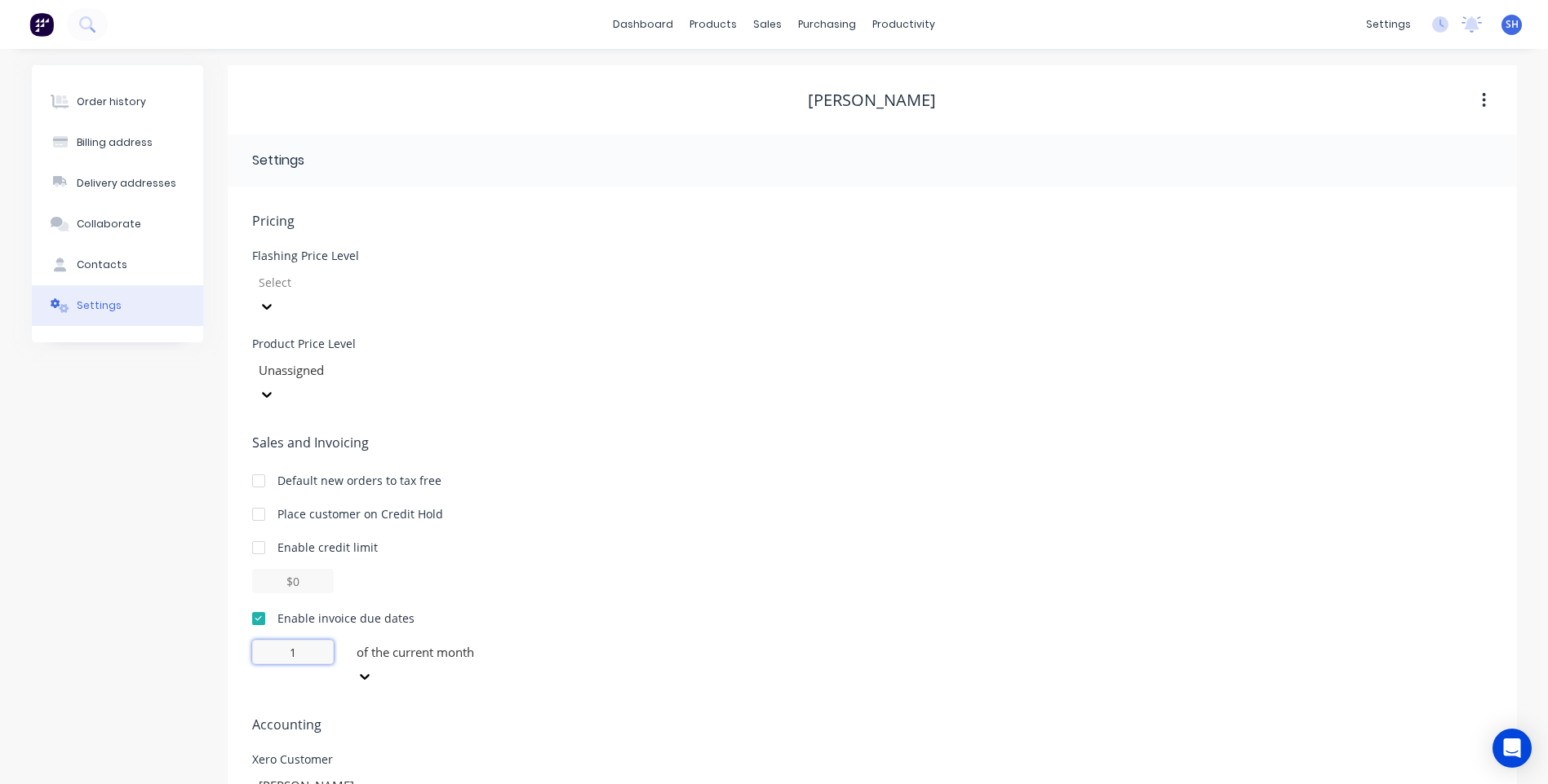
drag, startPoint x: 298, startPoint y: 605, endPoint x: 238, endPoint y: 601, distance: 60.1
click at [238, 601] on div "Pricing Flashing Price Level Select Product Price Level Unassigned Sales and In…" at bounding box center [871, 538] width 1289 height 703
type input "30"
click at [367, 669] on icon at bounding box center [358, 677] width 17 height 17
click at [444, 723] on div "day(s) after the invoice date" at bounding box center [472, 731] width 245 height 17
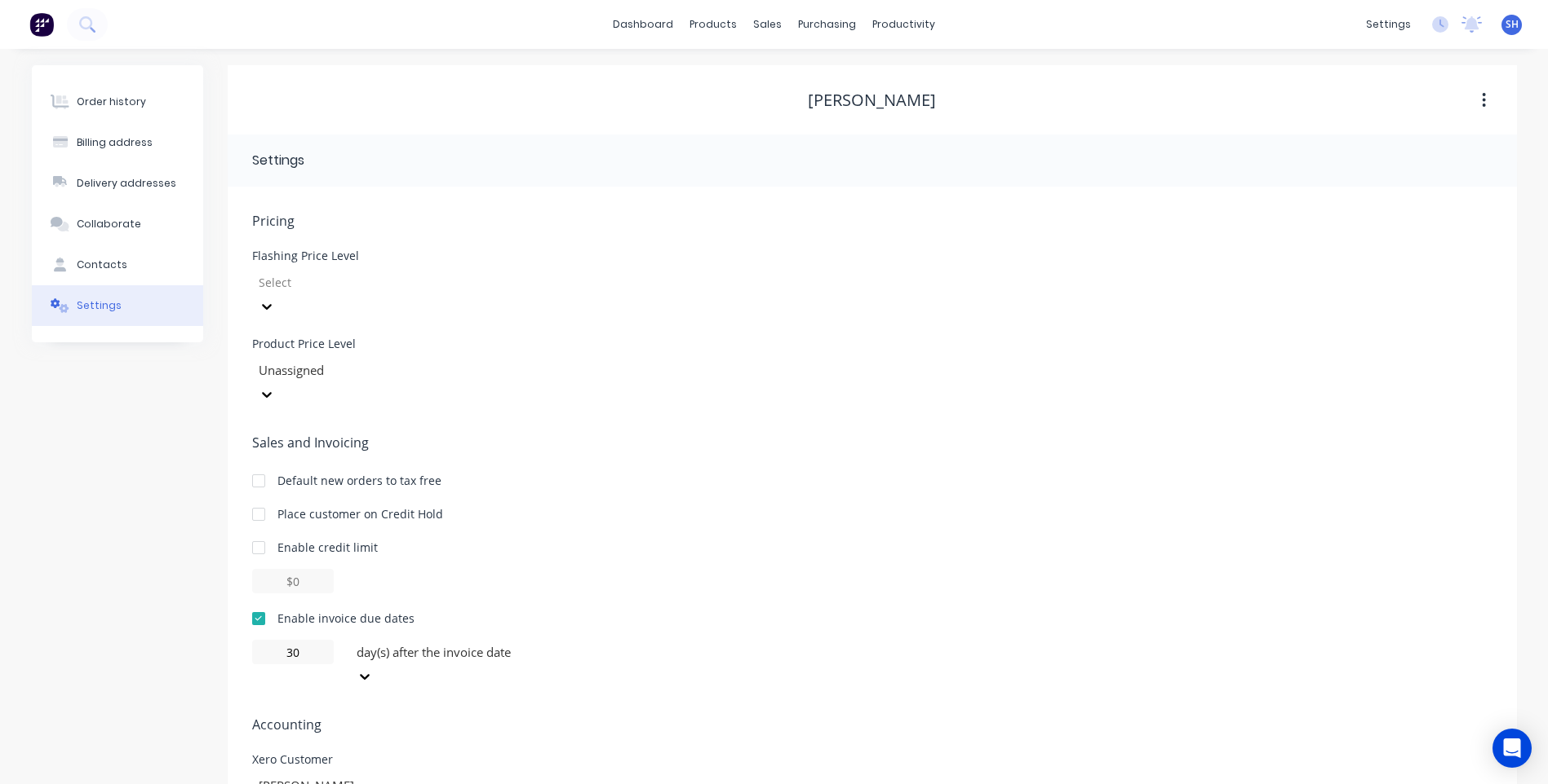
click at [680, 640] on div "30 day(s) after the invoice date" at bounding box center [871, 665] width 1240 height 49
click at [115, 97] on div "Order history" at bounding box center [112, 102] width 69 height 15
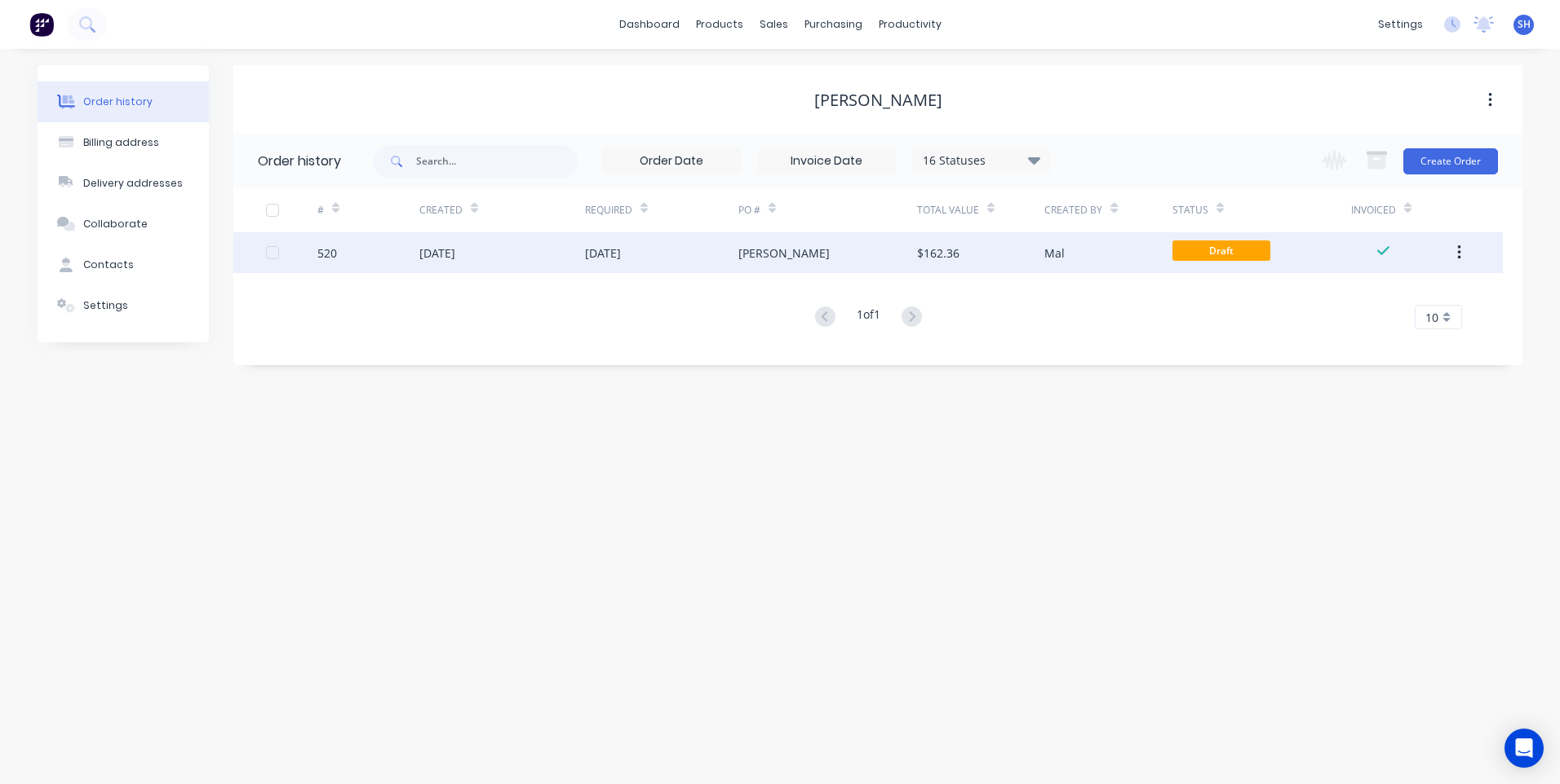
click at [1095, 243] on div "Mal" at bounding box center [1108, 252] width 127 height 40
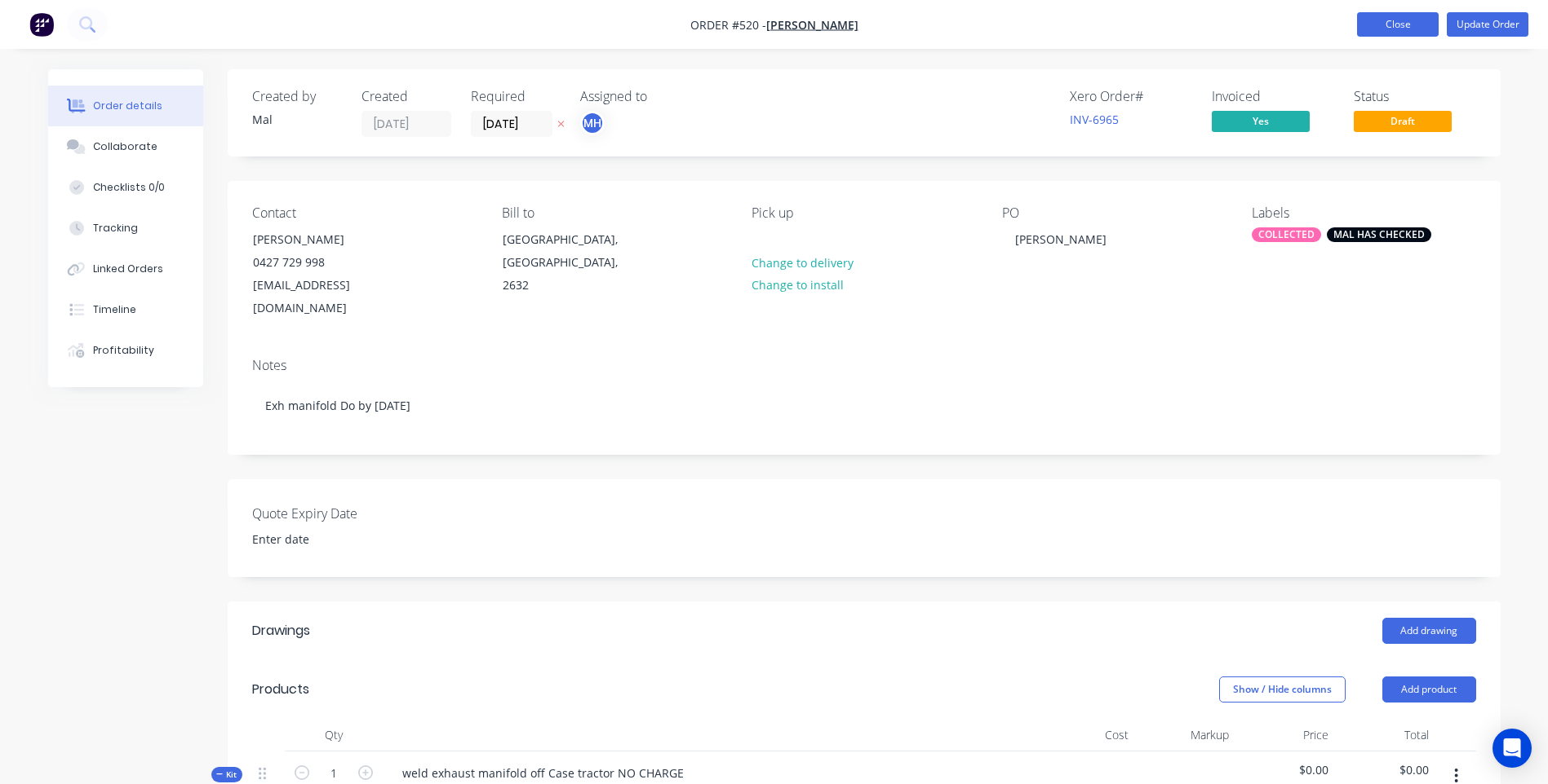
click at [1400, 21] on button "Close" at bounding box center [1397, 24] width 82 height 25
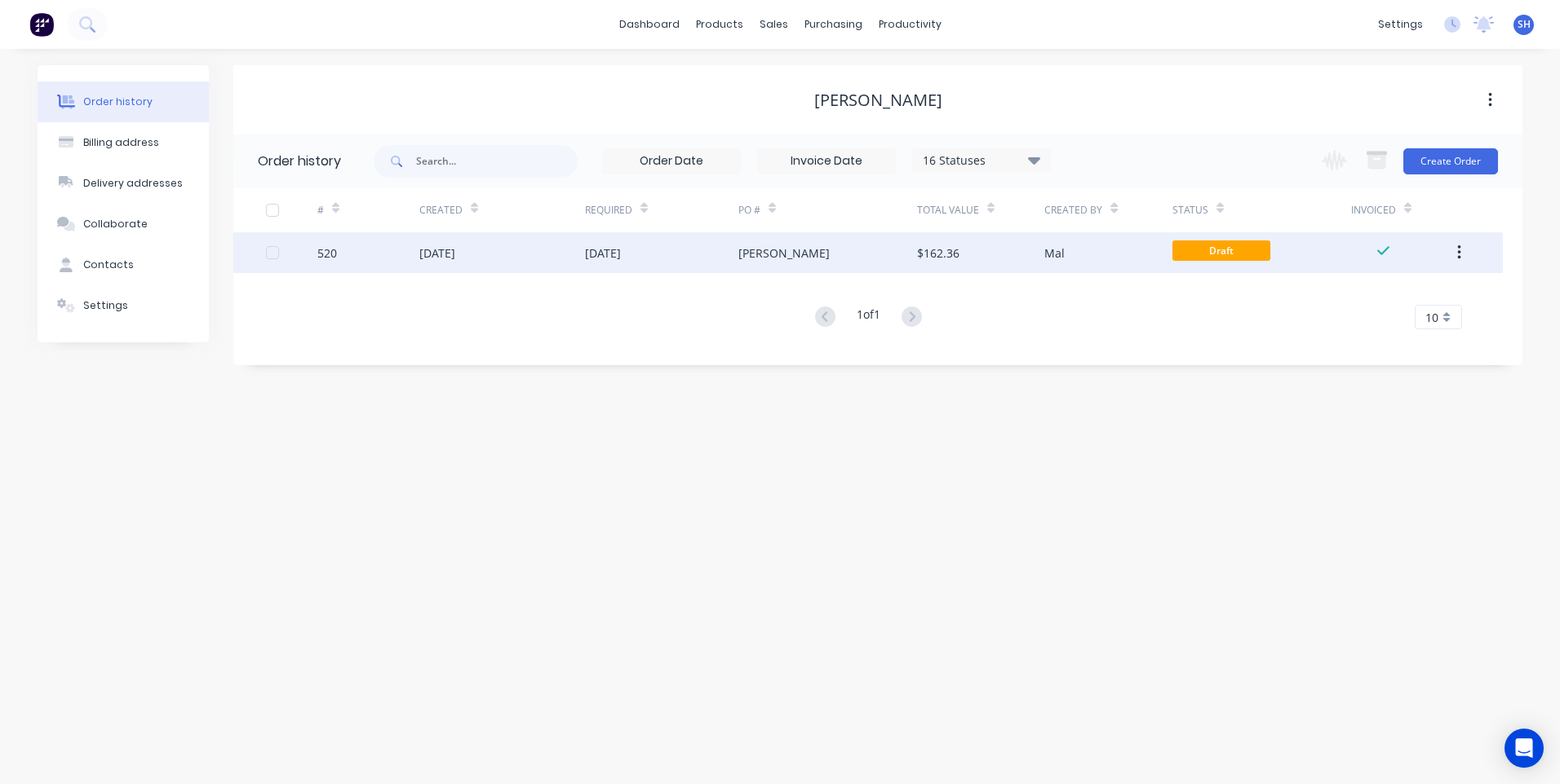
click at [1115, 251] on div "Mal" at bounding box center [1108, 252] width 127 height 40
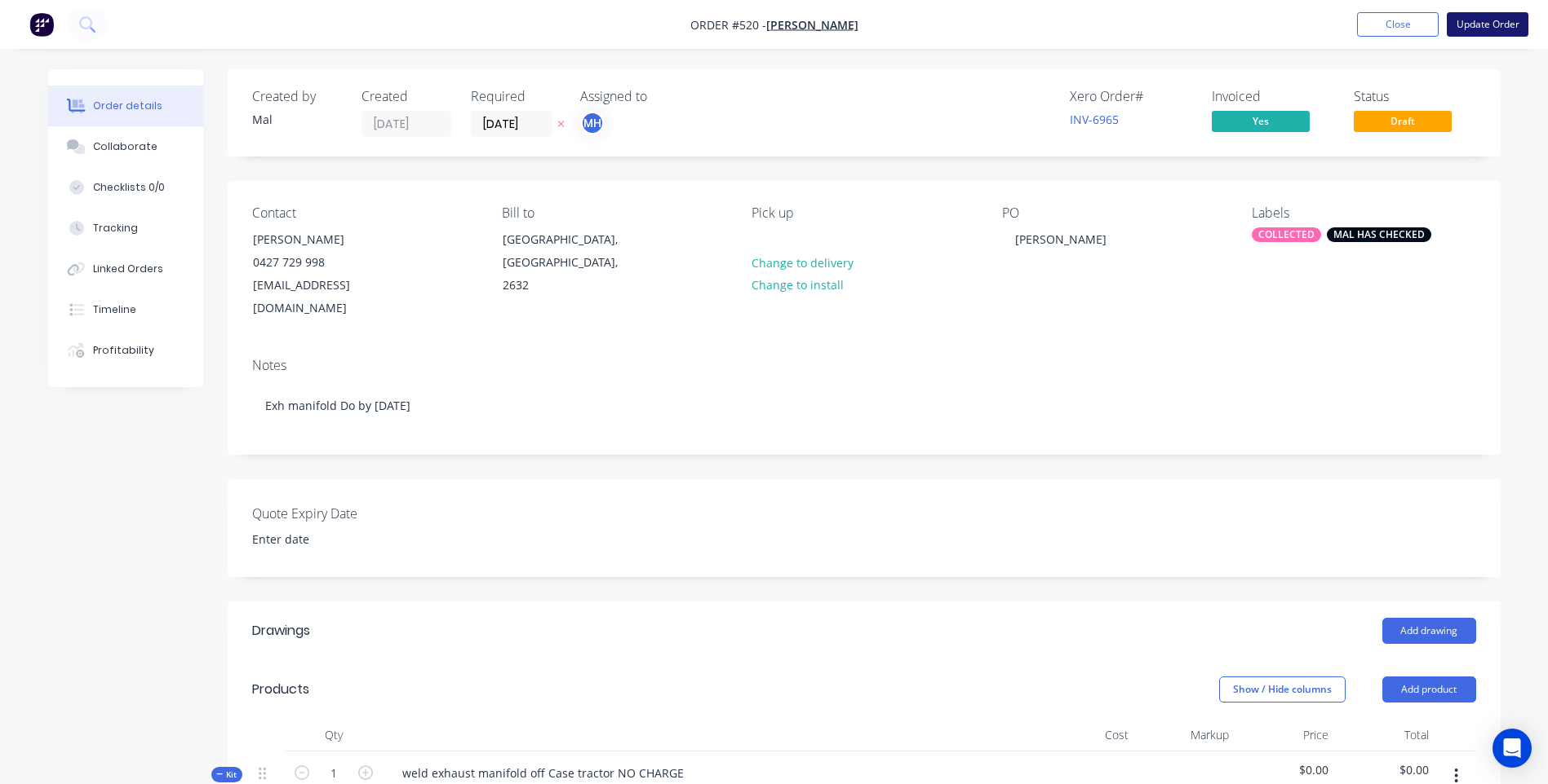
click at [1474, 25] on button "Update Order" at bounding box center [1487, 24] width 82 height 25
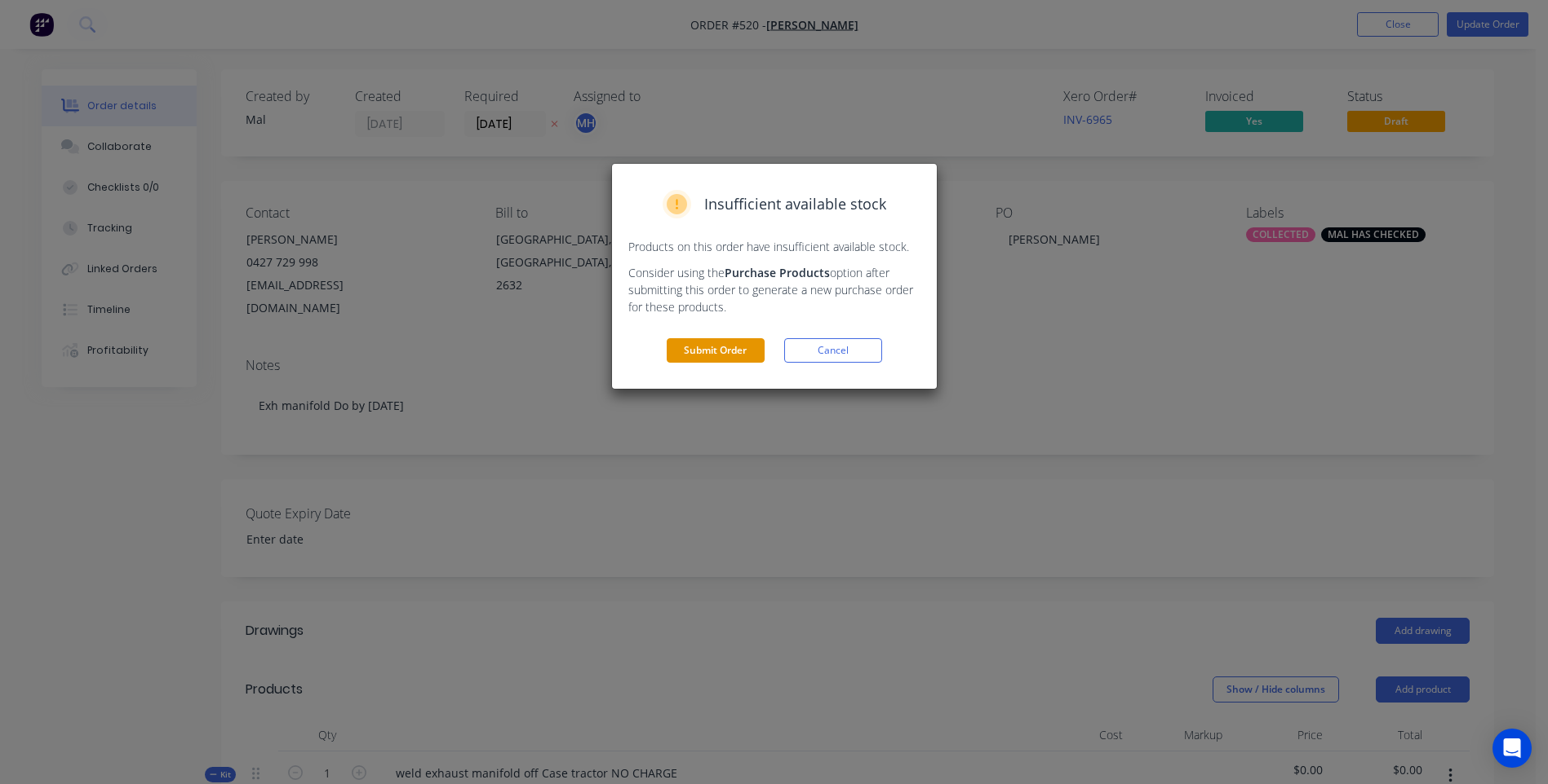
click at [733, 349] on button "Submit Order" at bounding box center [715, 351] width 98 height 25
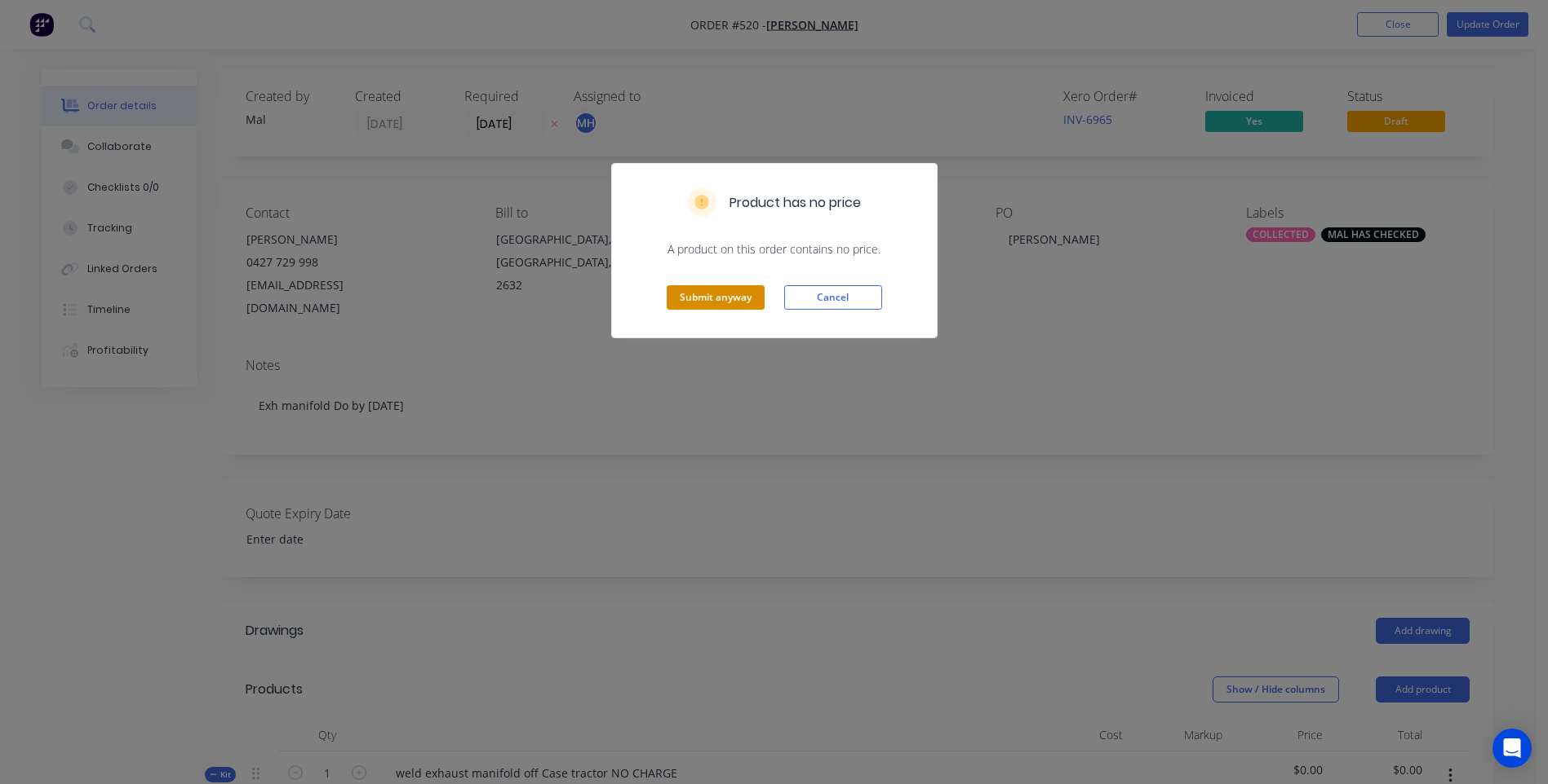
click at [723, 296] on button "Submit anyway" at bounding box center [715, 297] width 98 height 25
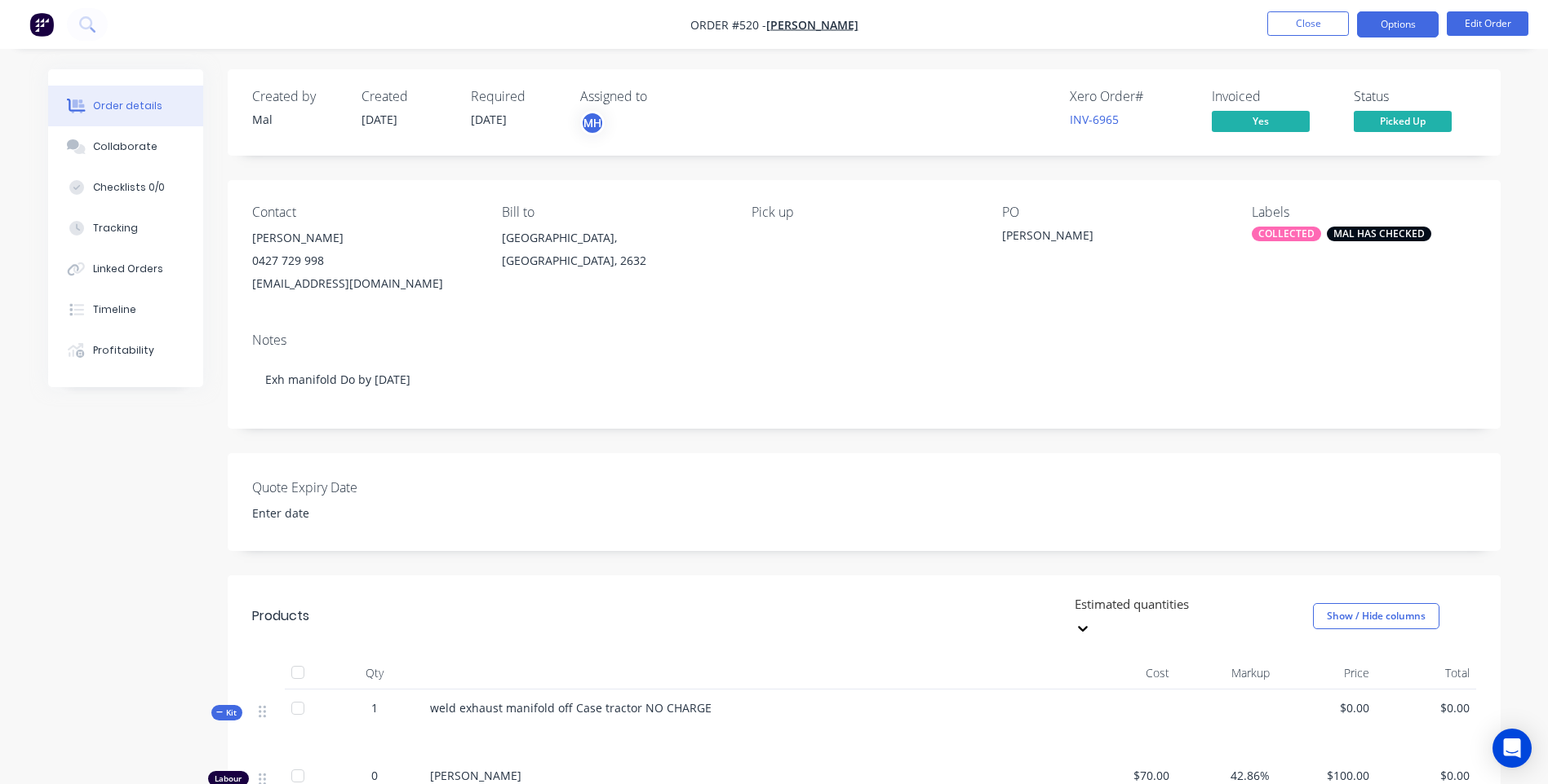
click at [1394, 23] on button "Options" at bounding box center [1397, 25] width 82 height 26
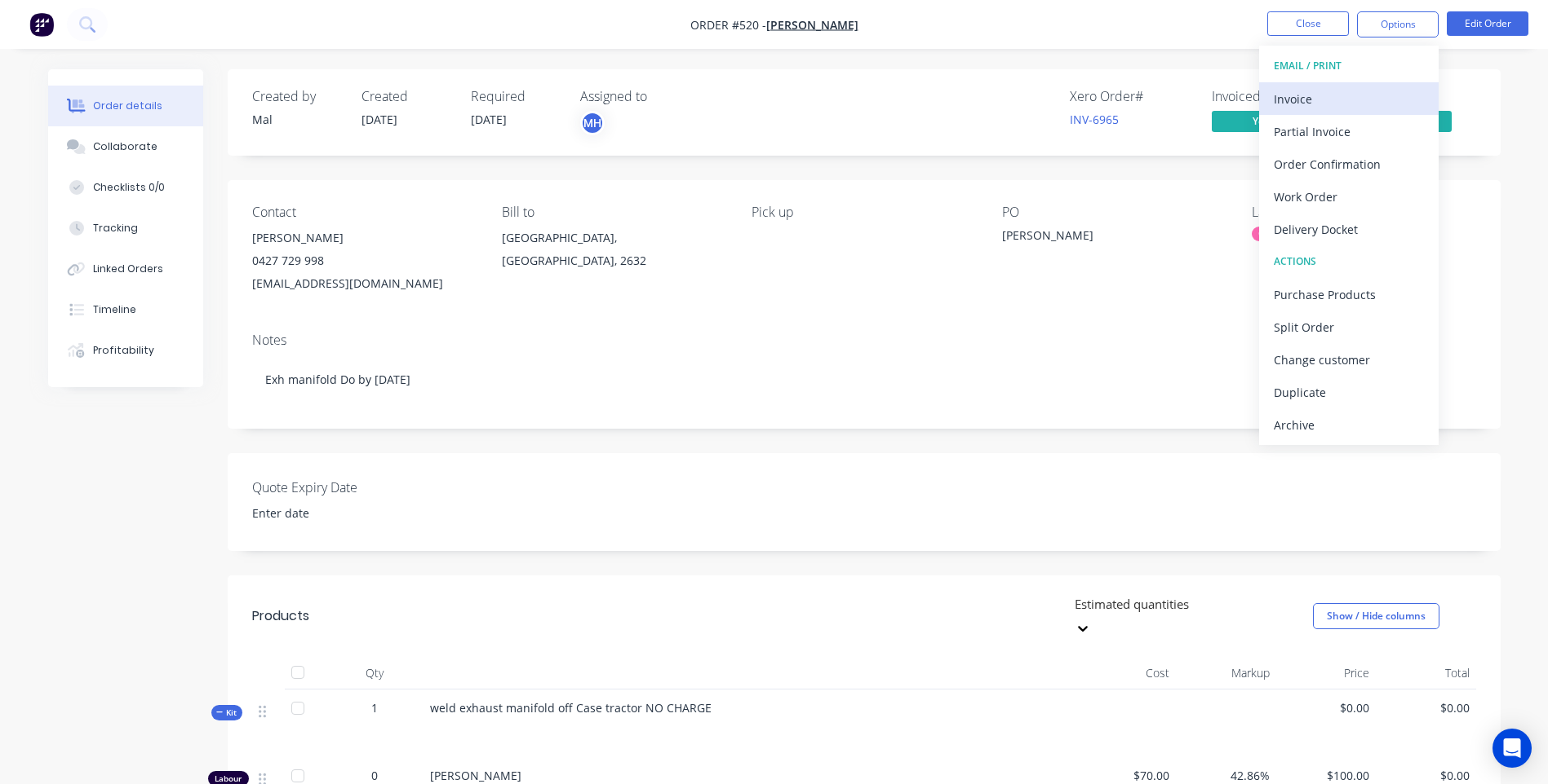
click at [1294, 99] on div "Invoice" at bounding box center [1348, 99] width 150 height 24
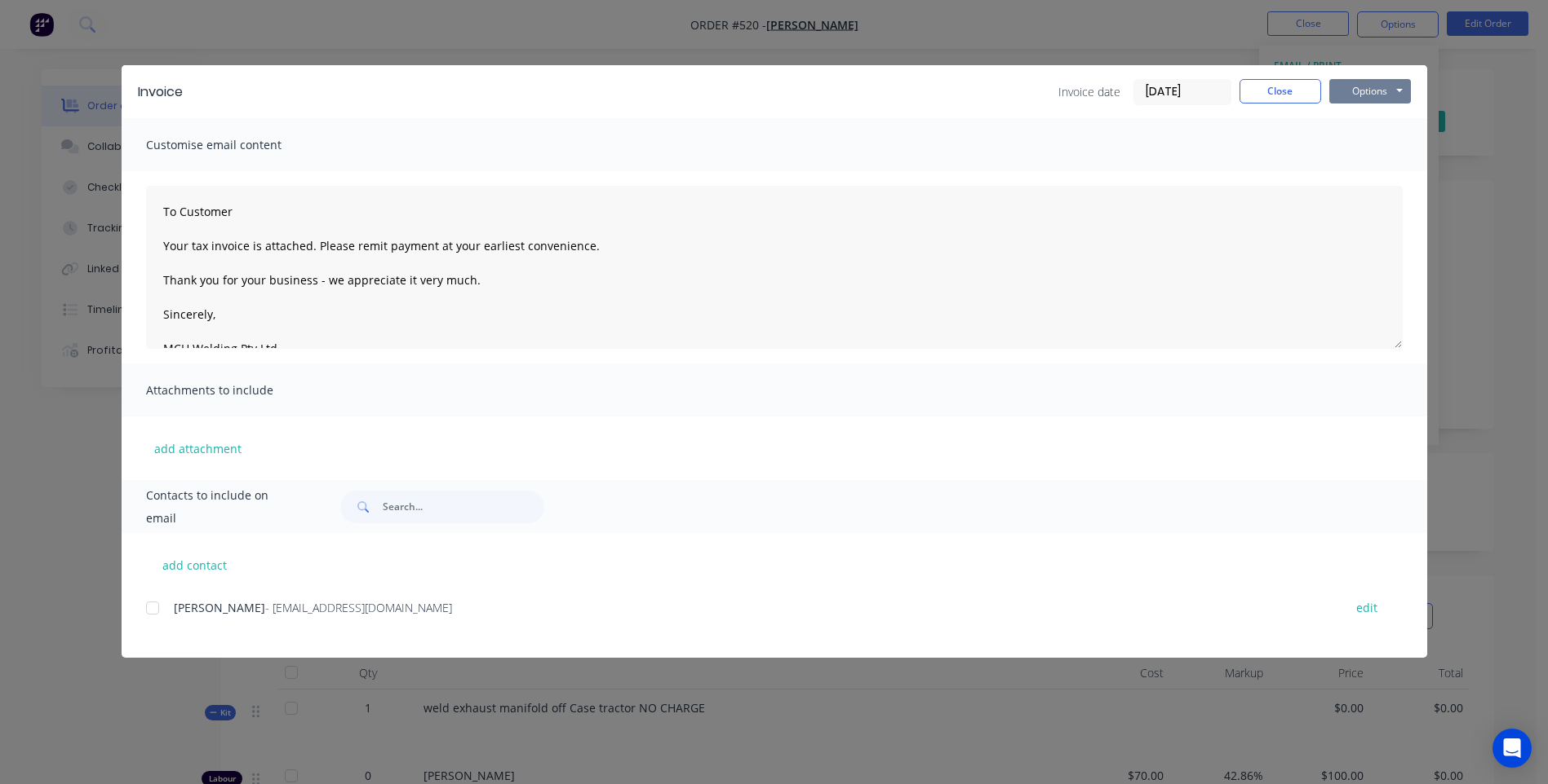
click at [1342, 91] on button "Options" at bounding box center [1369, 91] width 82 height 25
click at [1376, 114] on button "Preview" at bounding box center [1381, 119] width 105 height 27
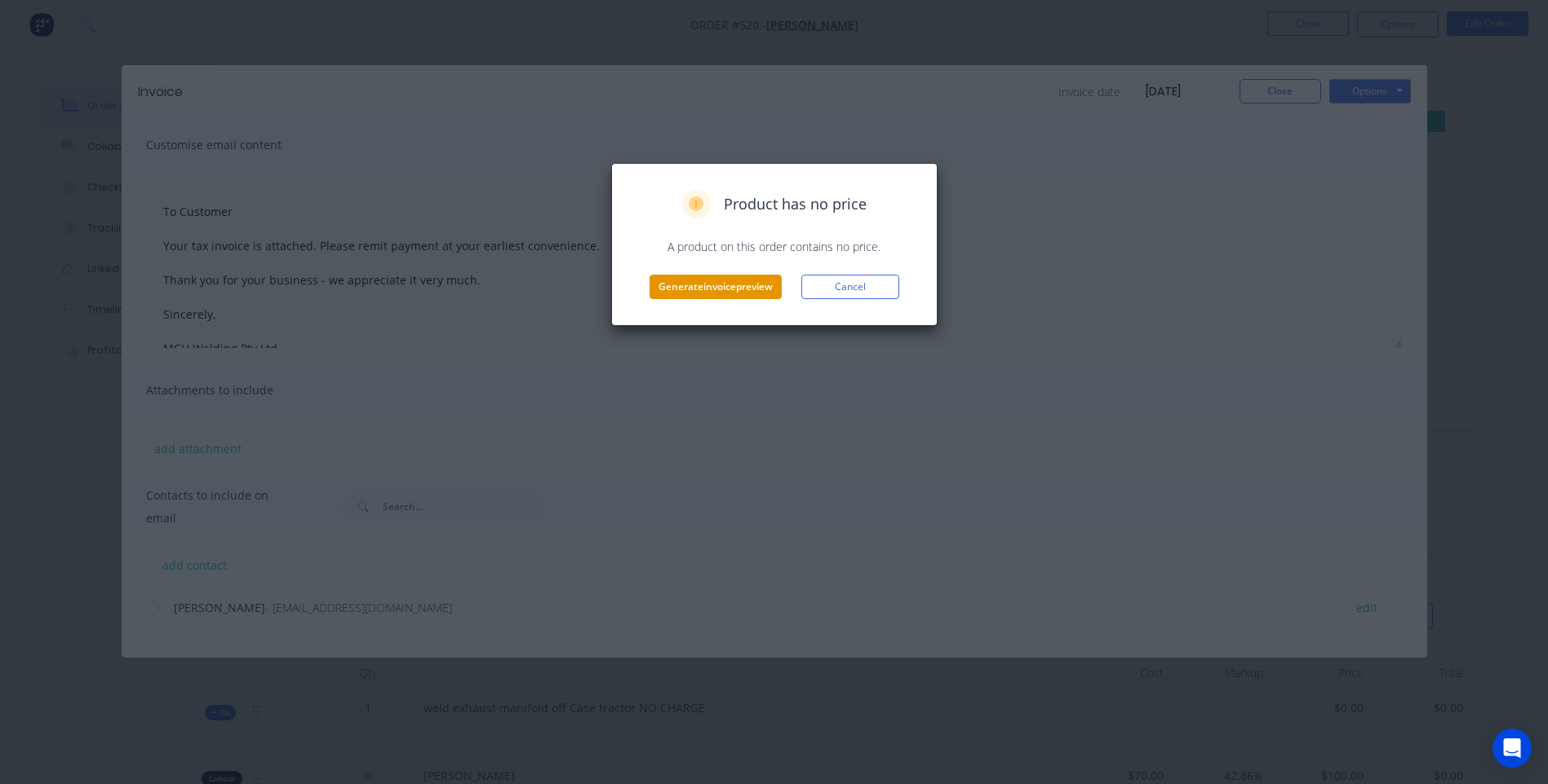
click at [713, 288] on button "Generate invoice preview" at bounding box center [715, 286] width 132 height 25
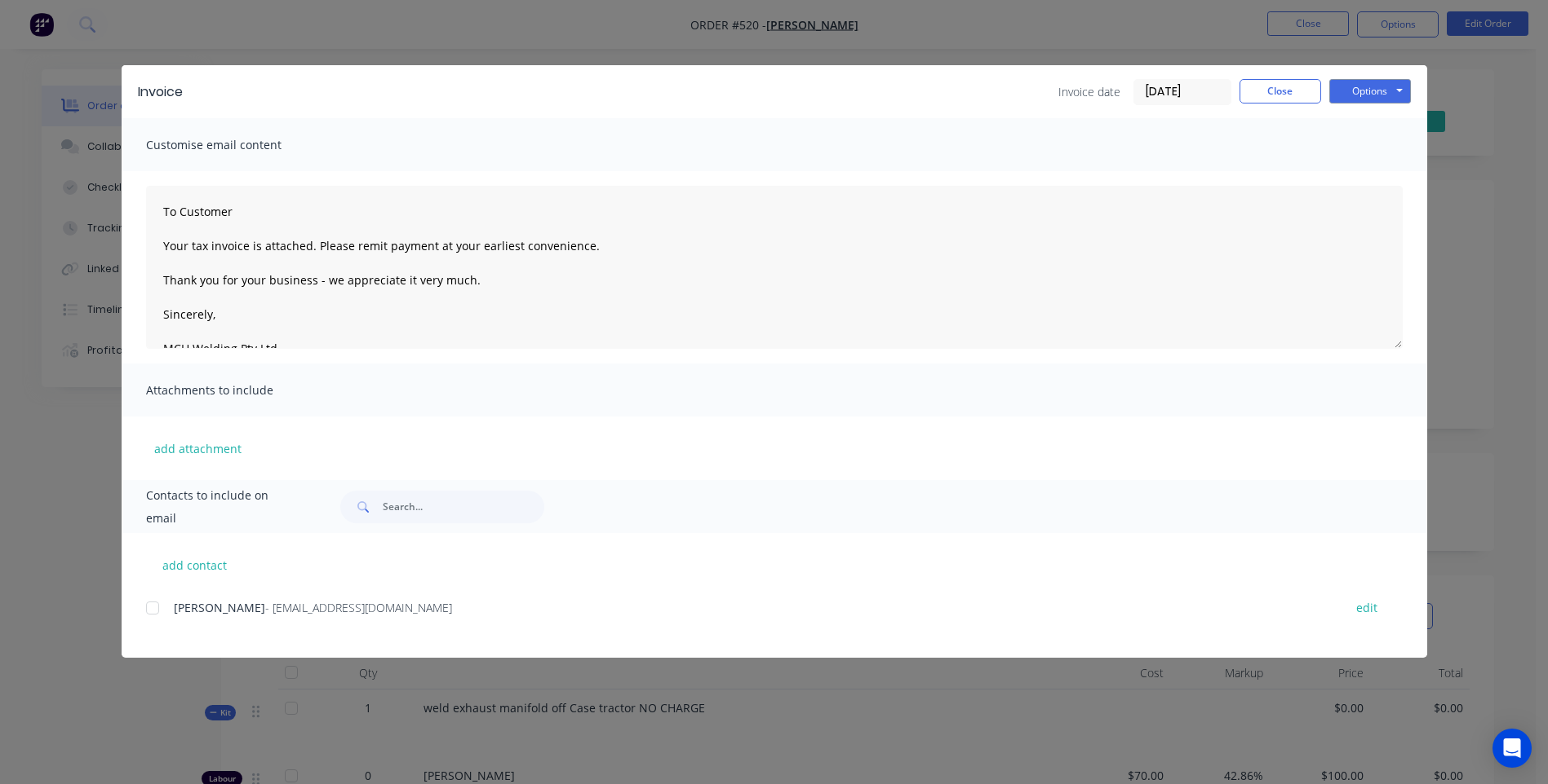
click at [152, 610] on div at bounding box center [152, 608] width 33 height 33
click at [1361, 91] on button "Options" at bounding box center [1369, 91] width 82 height 25
click at [1374, 173] on button "Email" at bounding box center [1381, 174] width 105 height 27
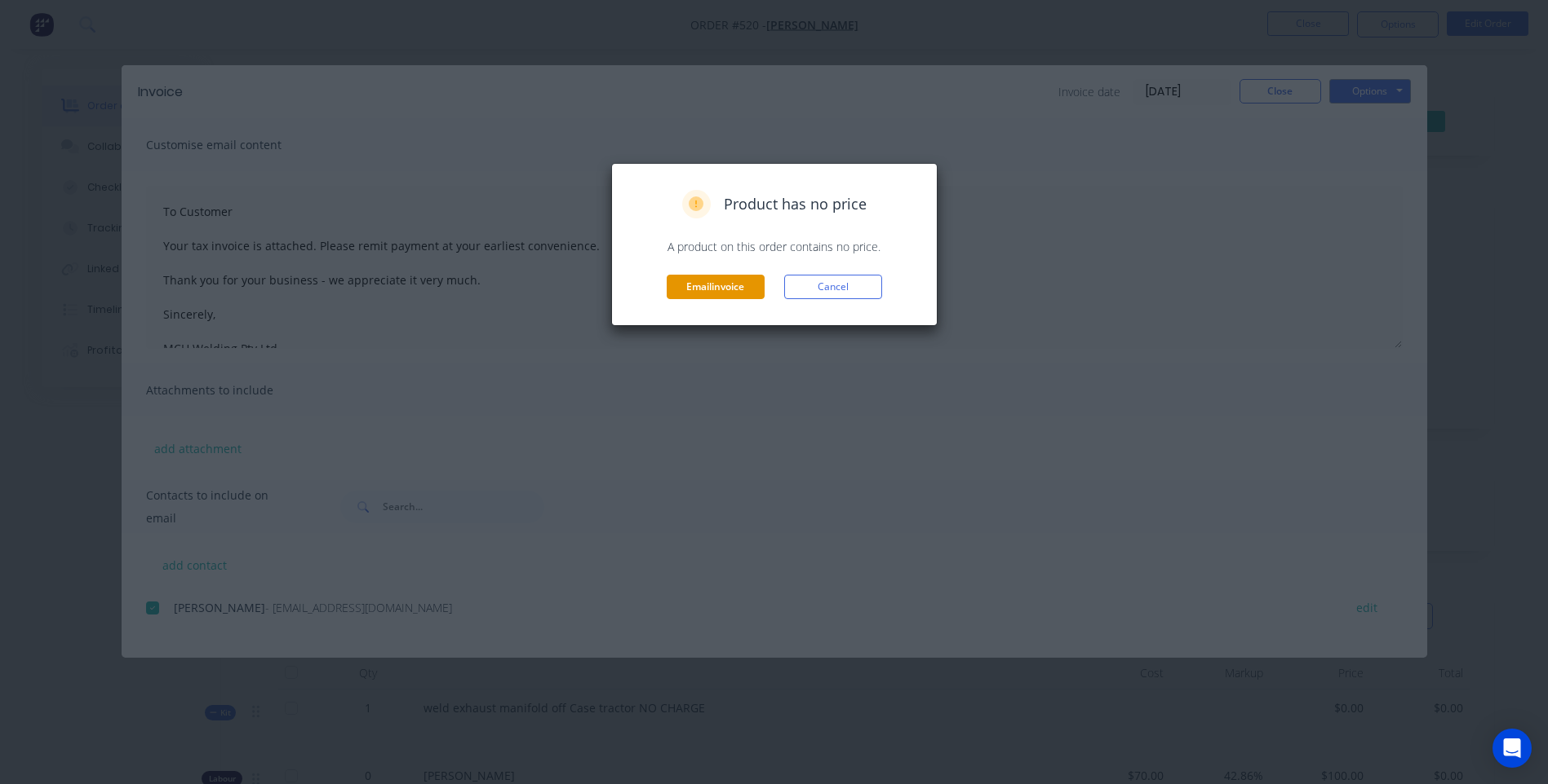
click at [732, 283] on button "Email invoice" at bounding box center [715, 286] width 98 height 25
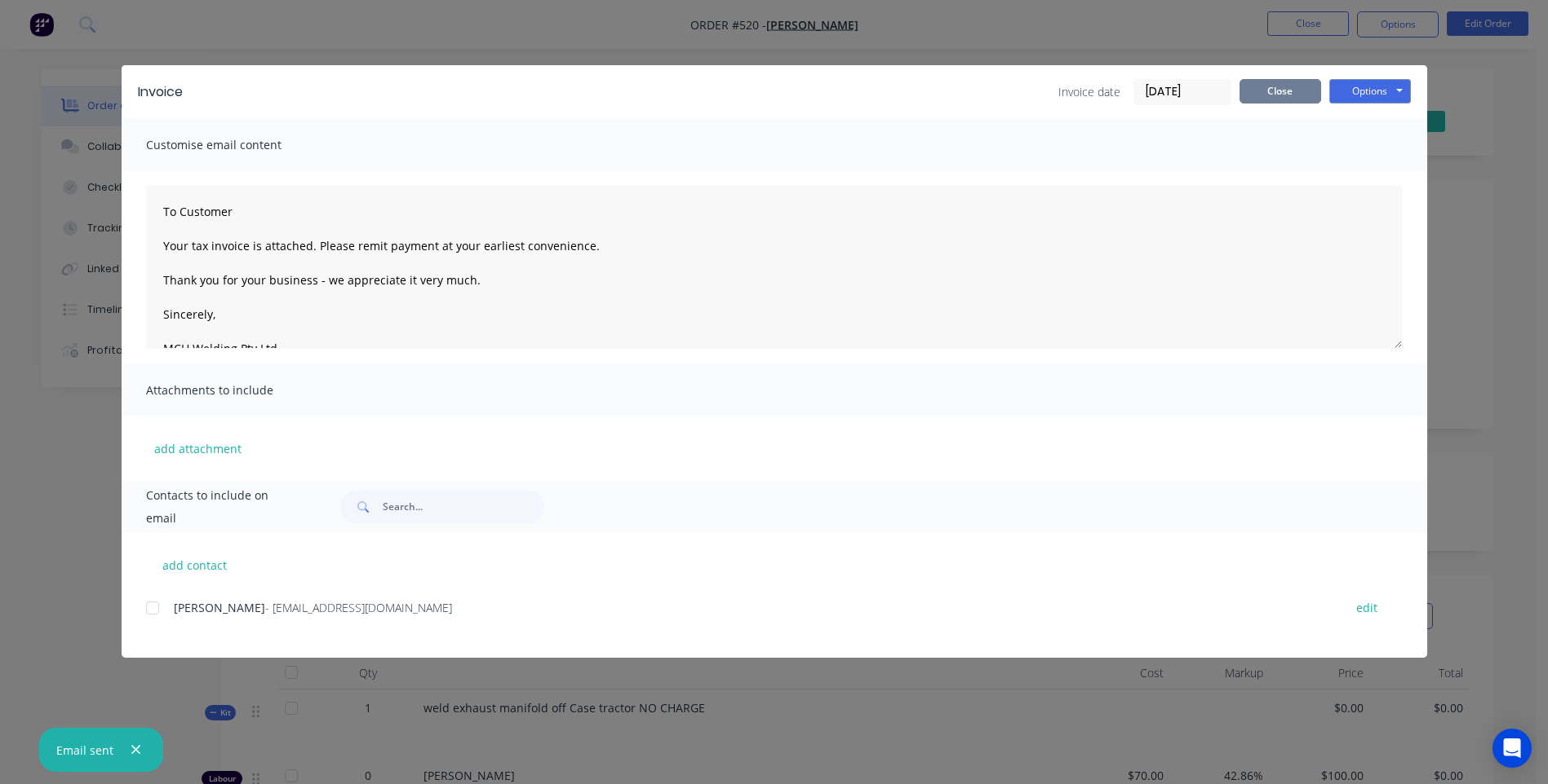
click at [1280, 87] on button "Close" at bounding box center [1279, 91] width 82 height 25
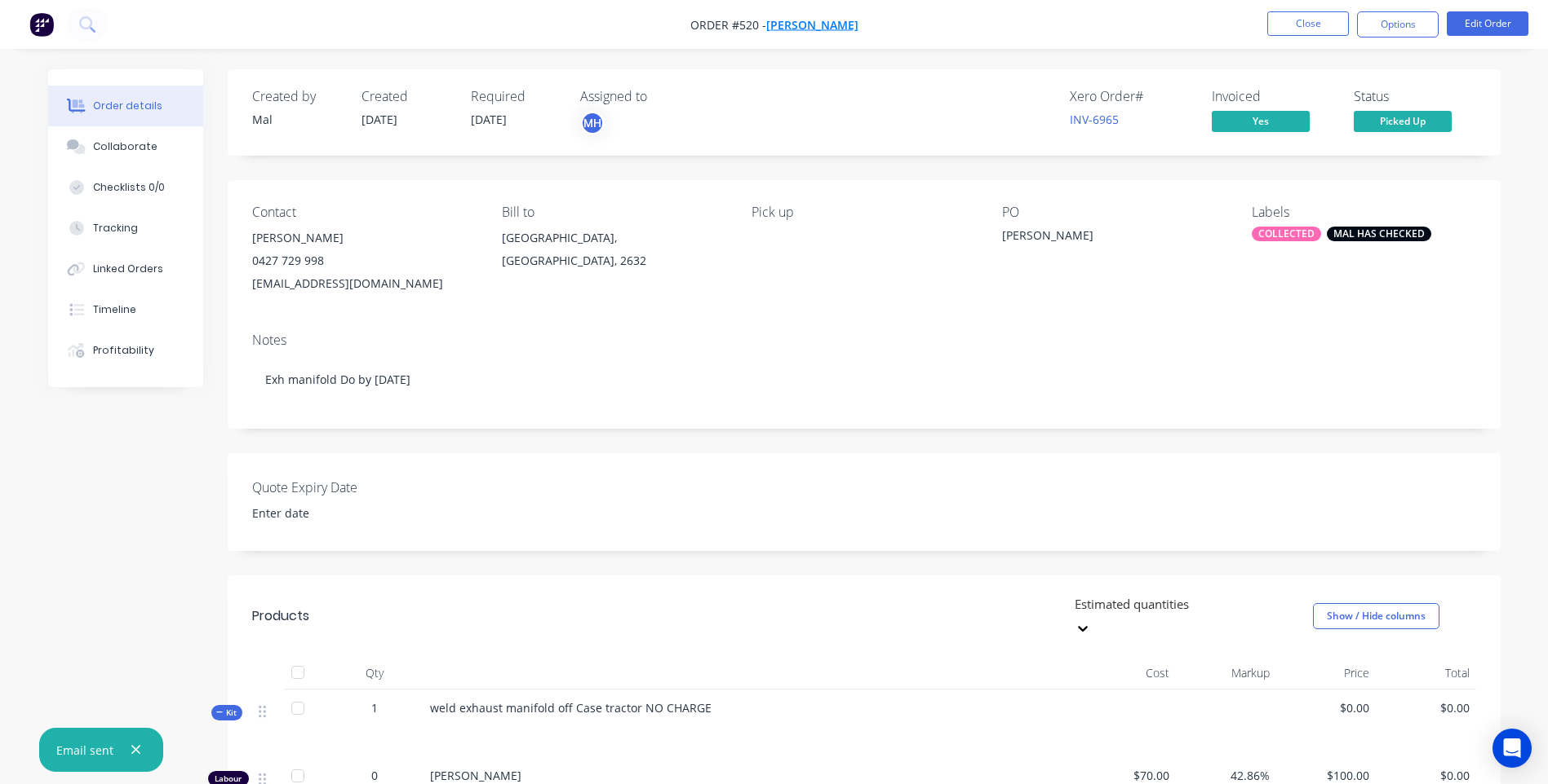
click at [796, 17] on span "Hans Berekoven" at bounding box center [811, 25] width 92 height 16
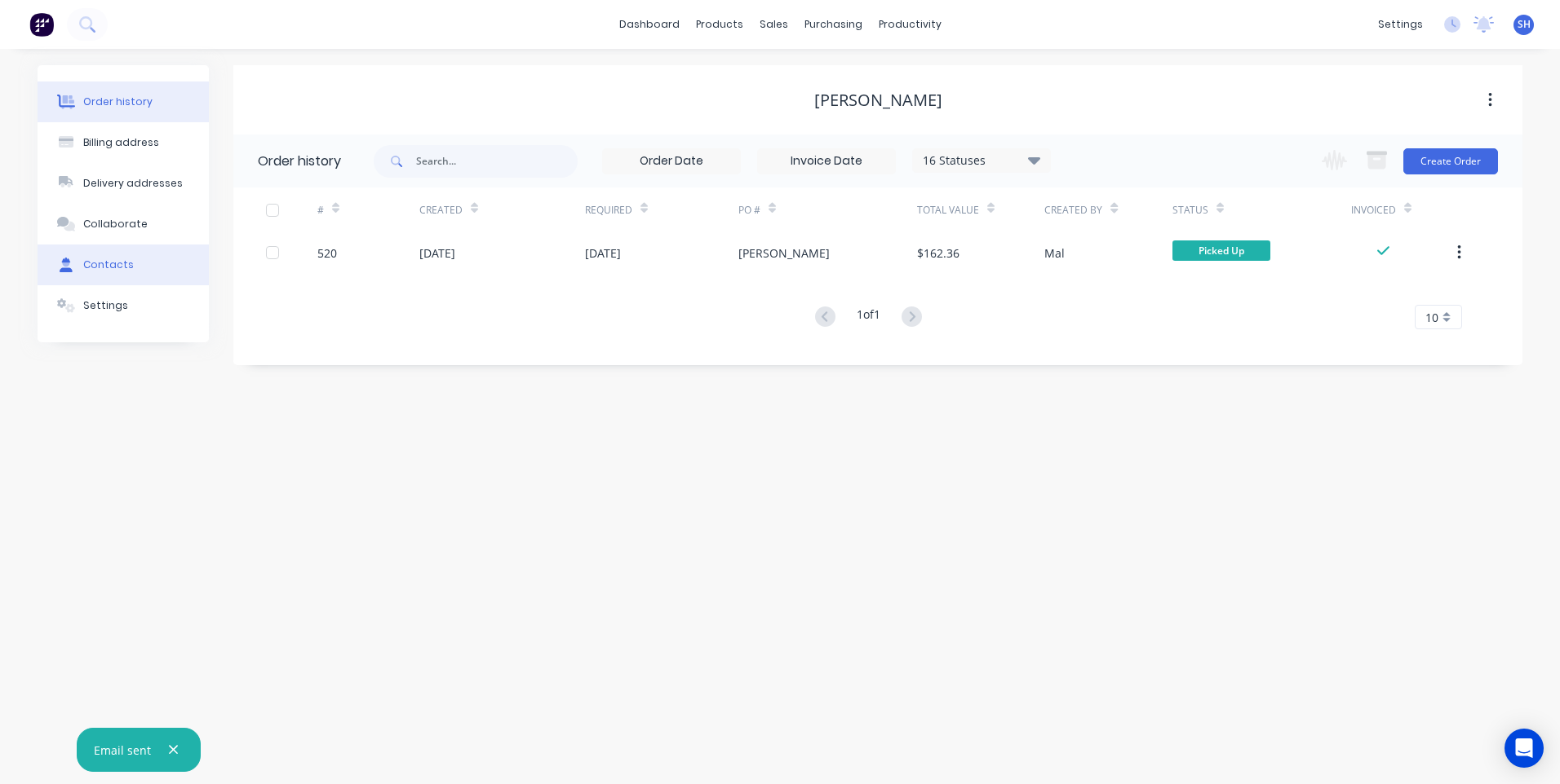
click at [102, 257] on button "Contacts" at bounding box center [123, 265] width 171 height 40
select select "AU"
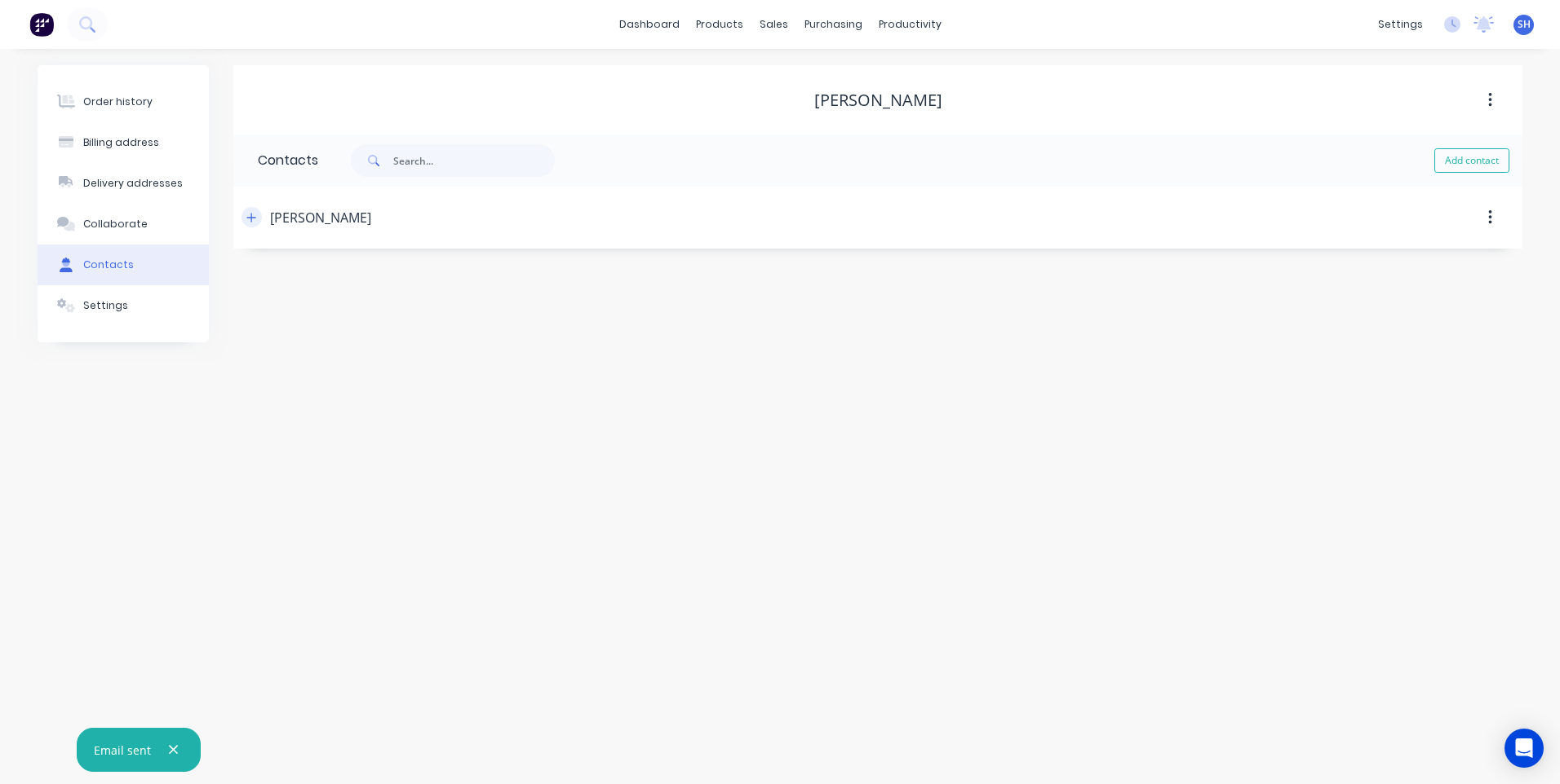
click at [255, 213] on icon "button" at bounding box center [251, 218] width 10 height 12
drag, startPoint x: 410, startPoint y: 343, endPoint x: 236, endPoint y: 343, distance: 174.0
click at [236, 343] on div "Contact name Hans Berekoven Email address berekoven54@gmail.com Phone Internati…" at bounding box center [877, 384] width 1289 height 271
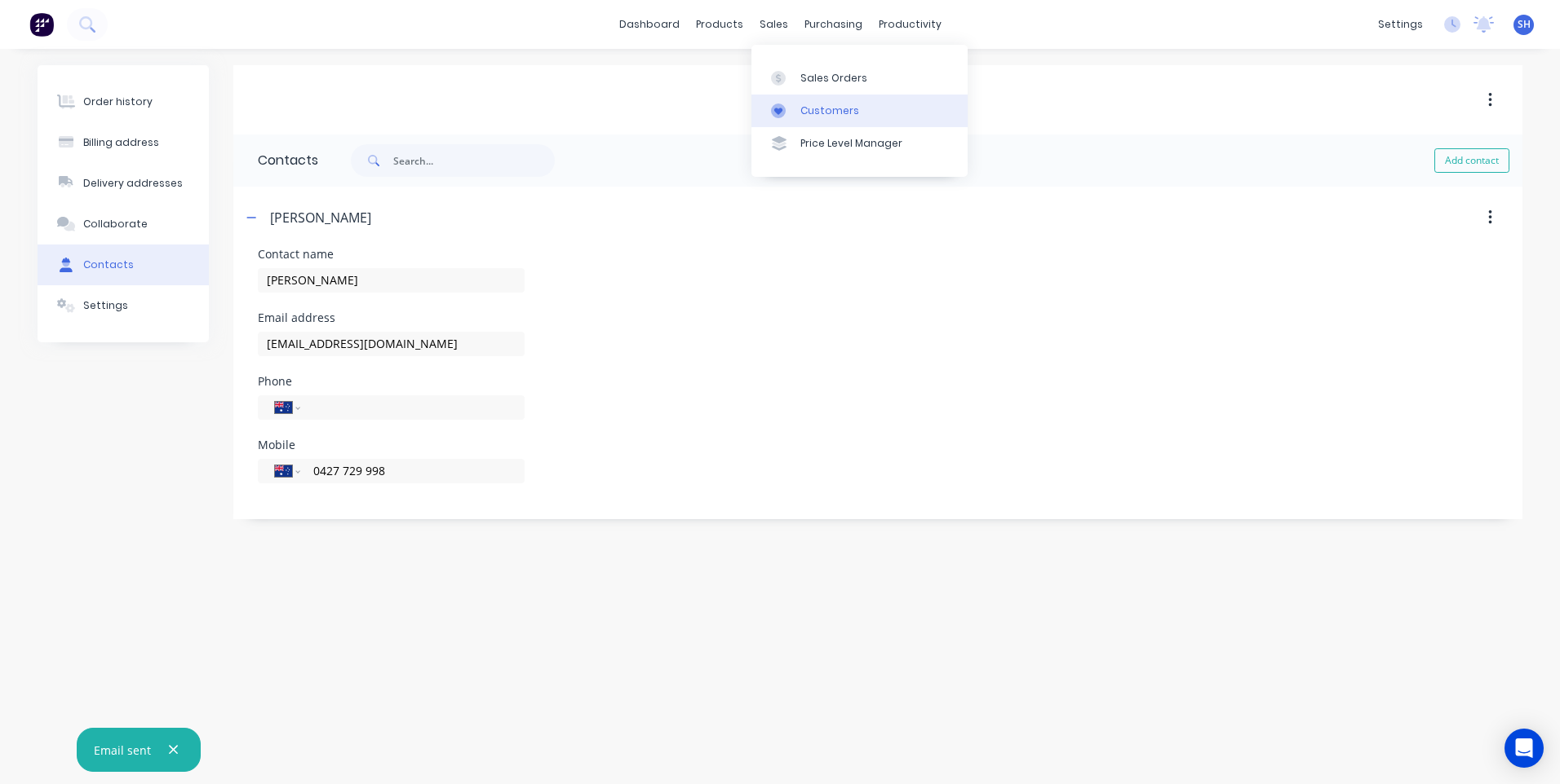
click at [828, 110] on div "Customers" at bounding box center [829, 111] width 58 height 15
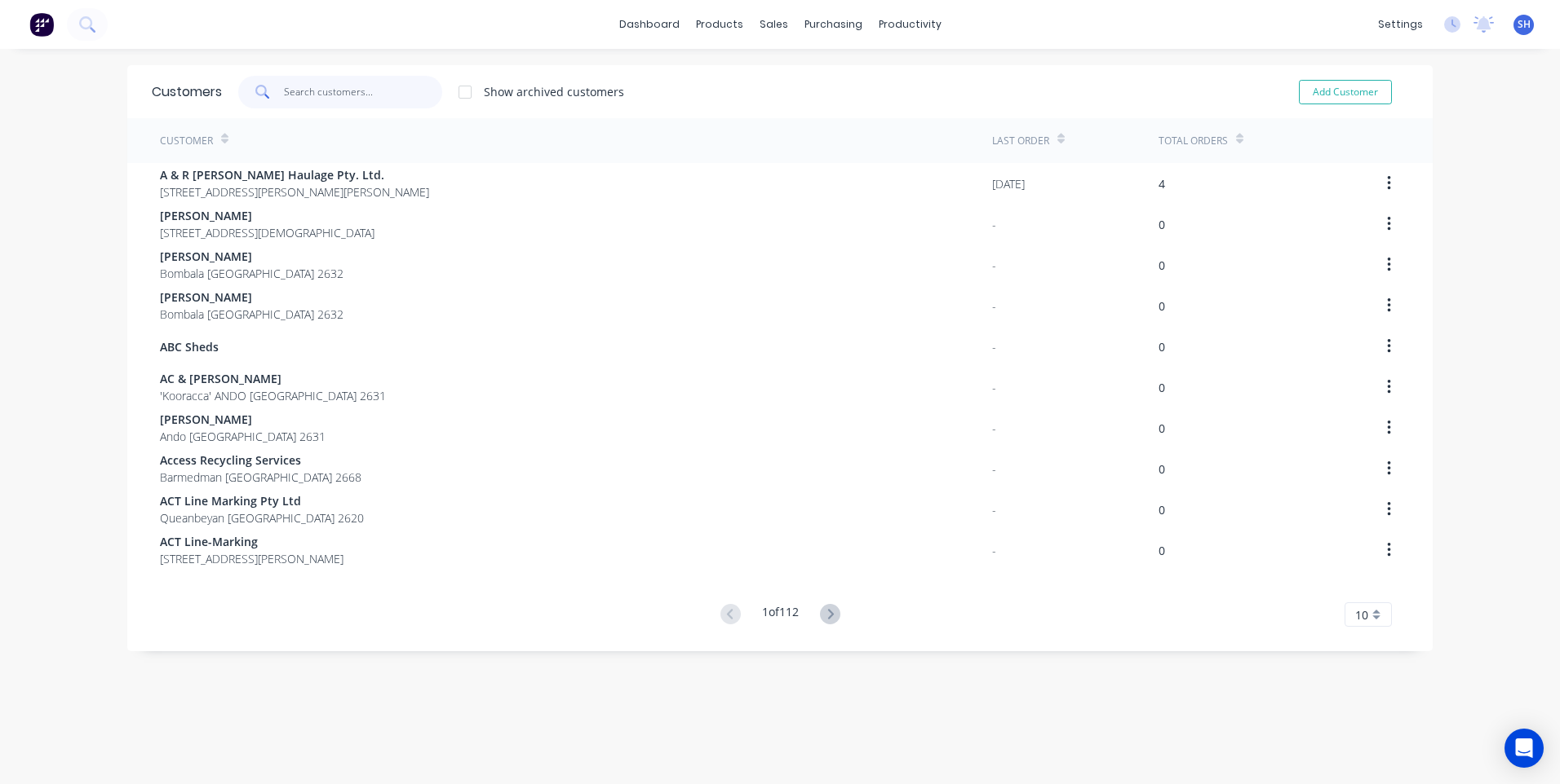
click at [299, 90] on input "text" at bounding box center [363, 92] width 159 height 33
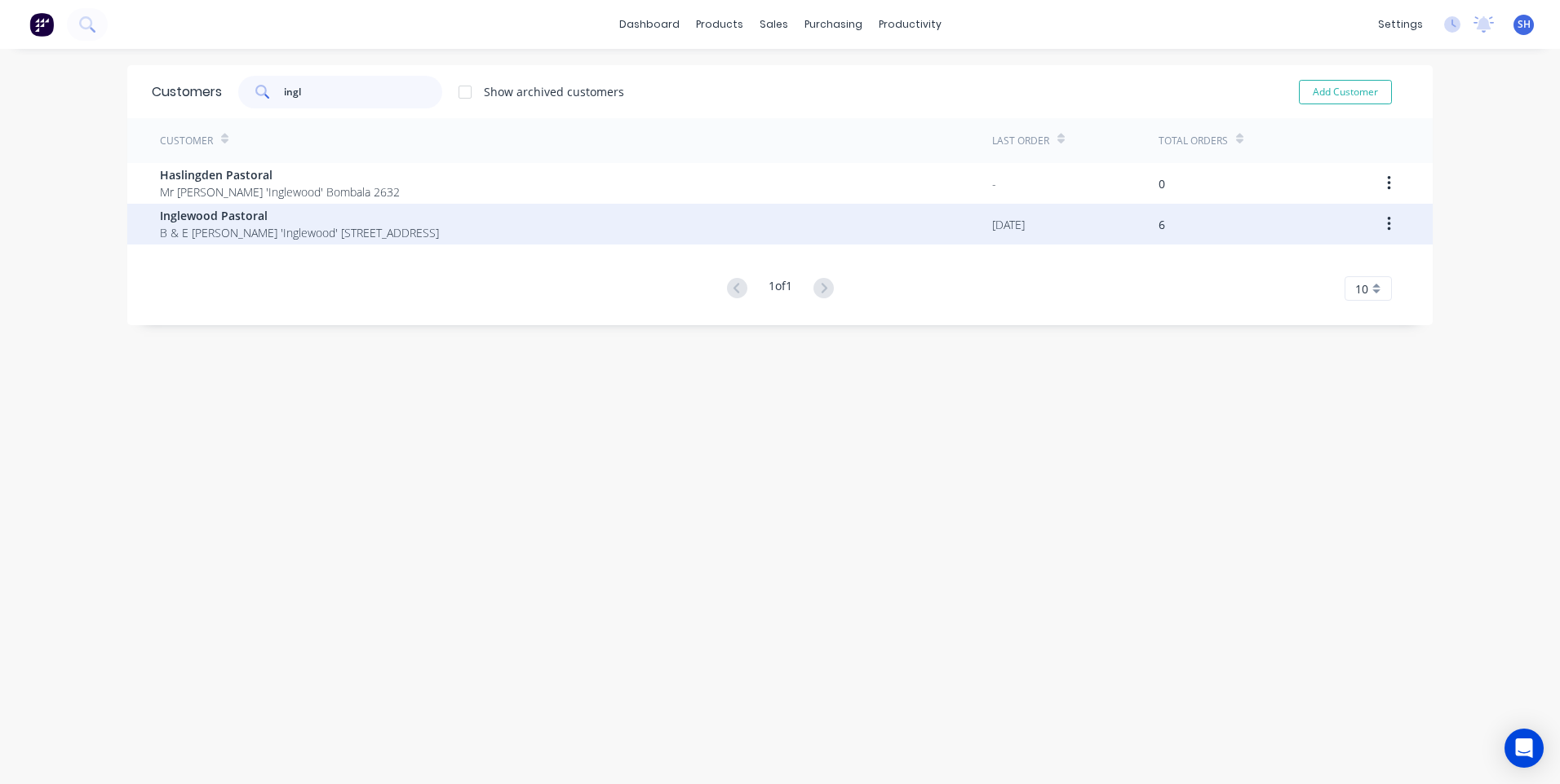
type input "ingl"
click at [219, 219] on span "Inglewood Pastoral" at bounding box center [299, 215] width 279 height 17
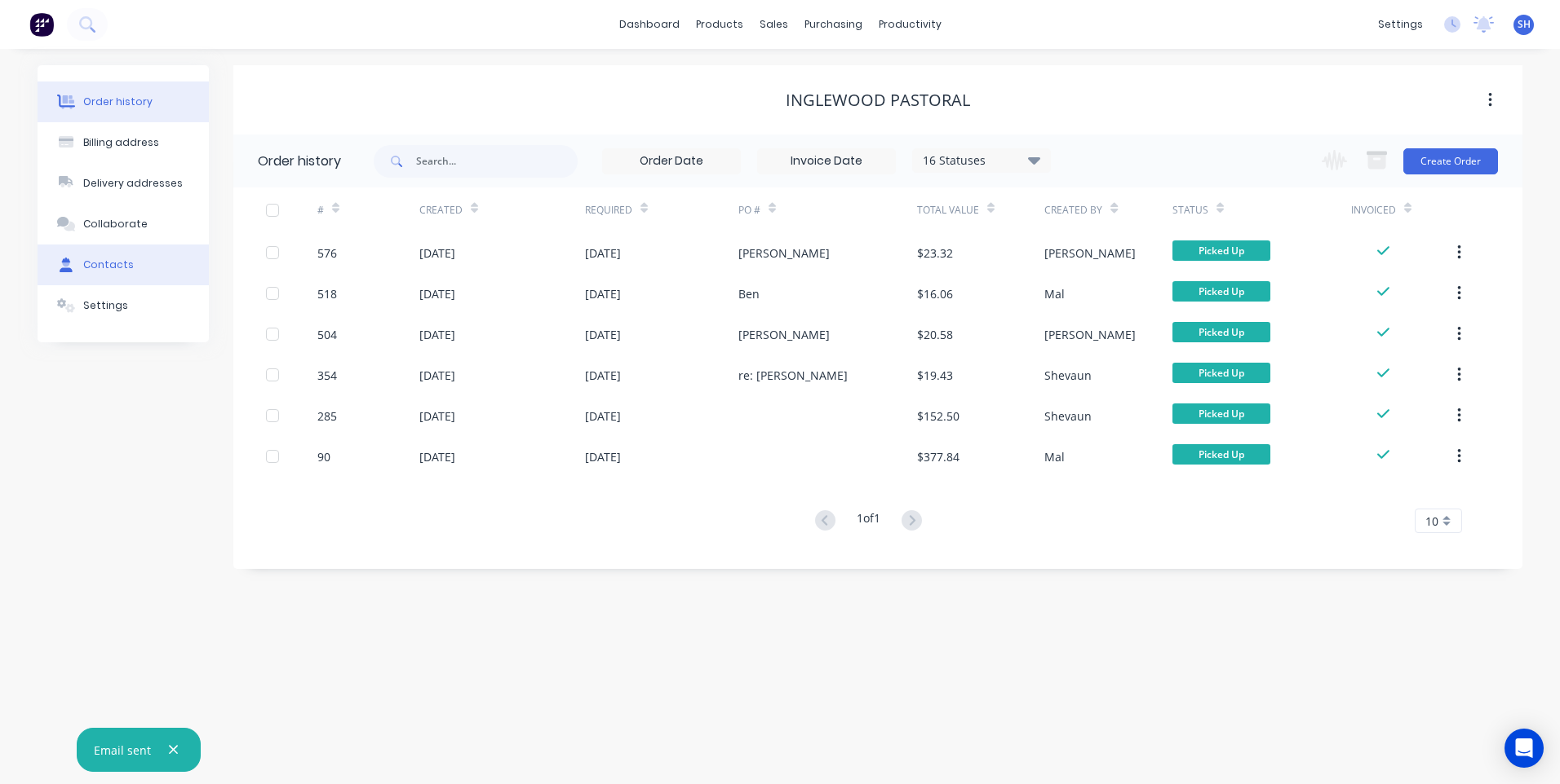
click at [109, 261] on div "Contacts" at bounding box center [108, 265] width 50 height 15
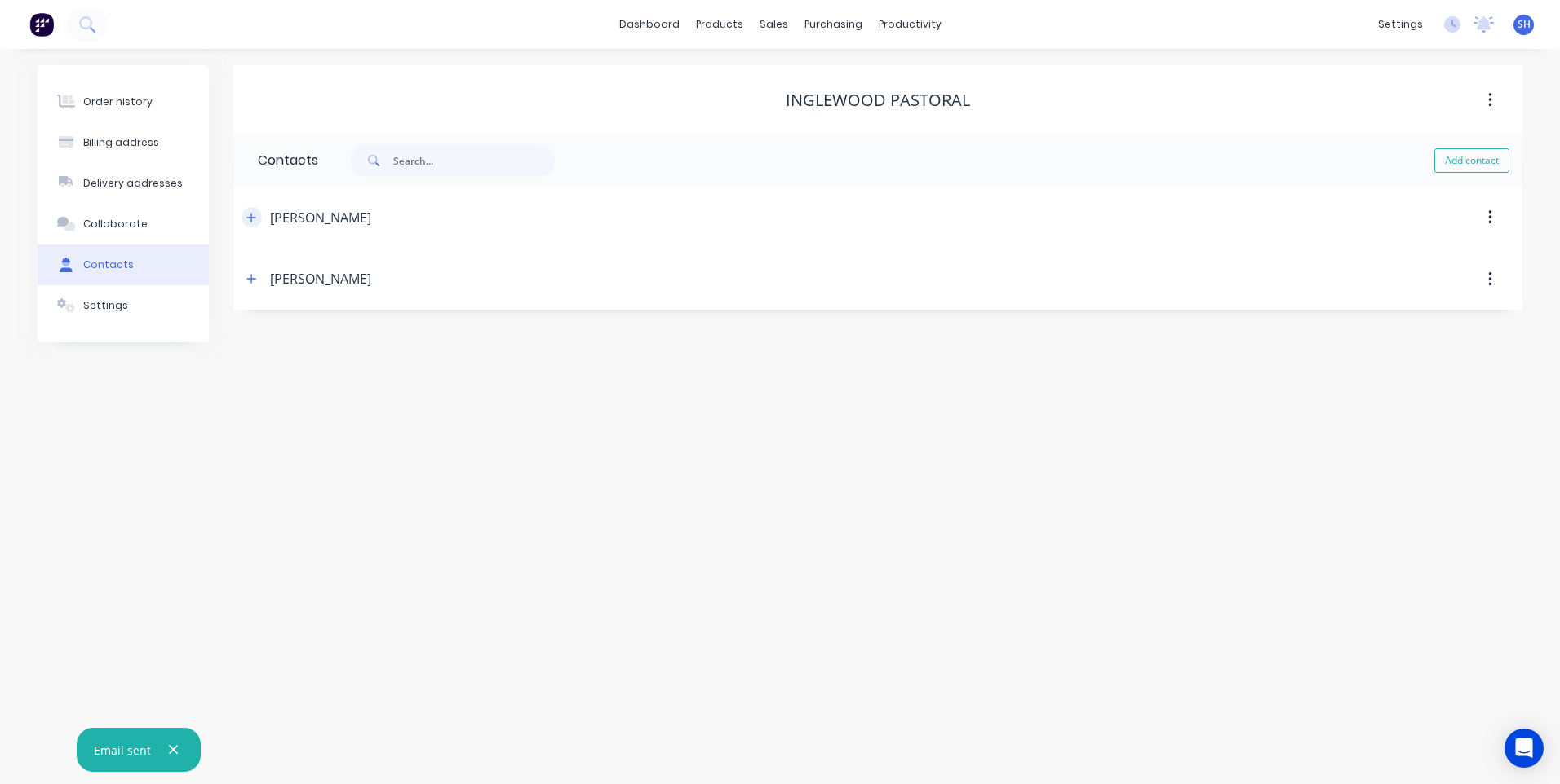
click at [250, 218] on icon "button" at bounding box center [251, 218] width 10 height 12
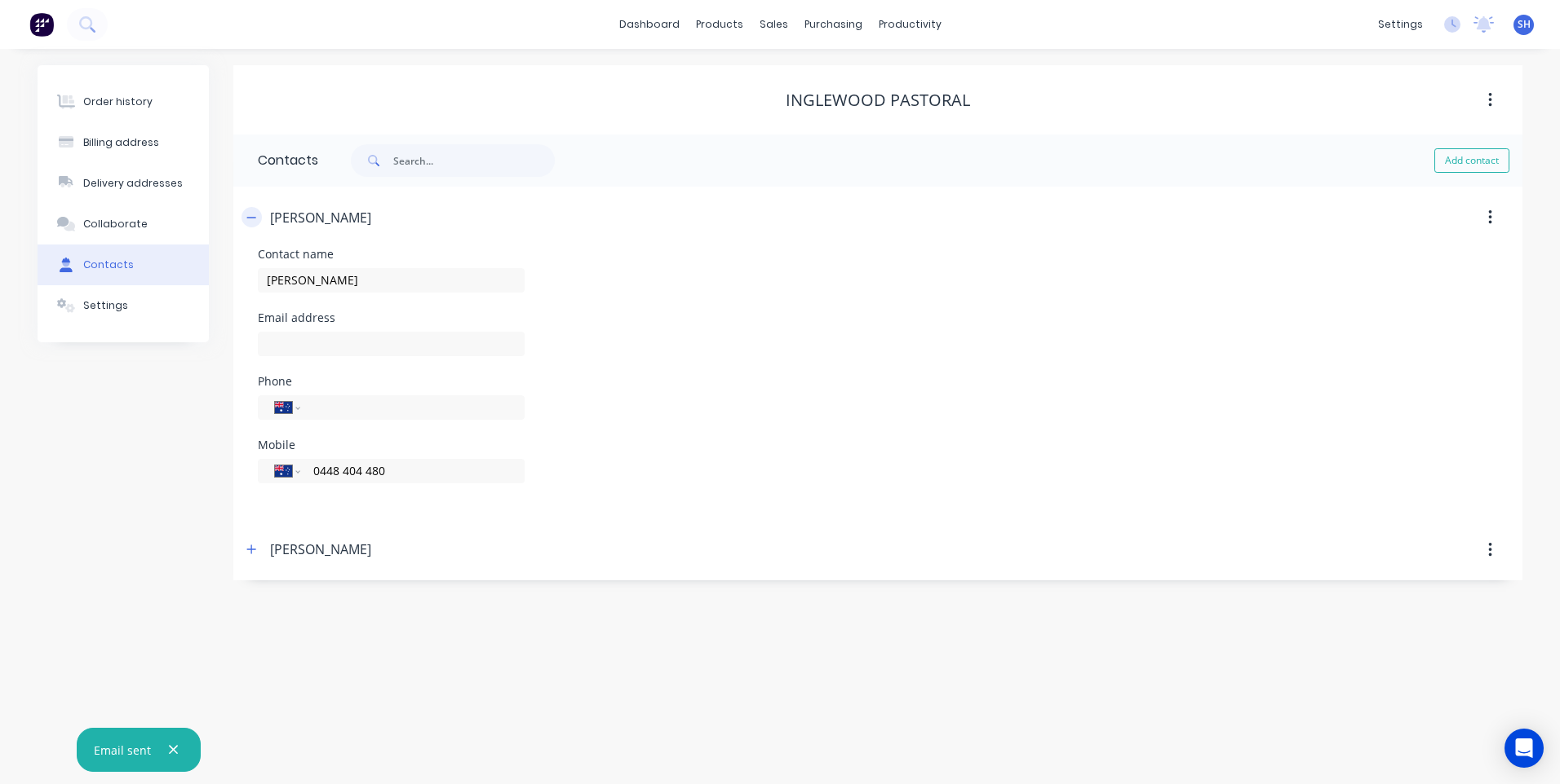
click at [250, 218] on icon "button" at bounding box center [251, 218] width 10 height 12
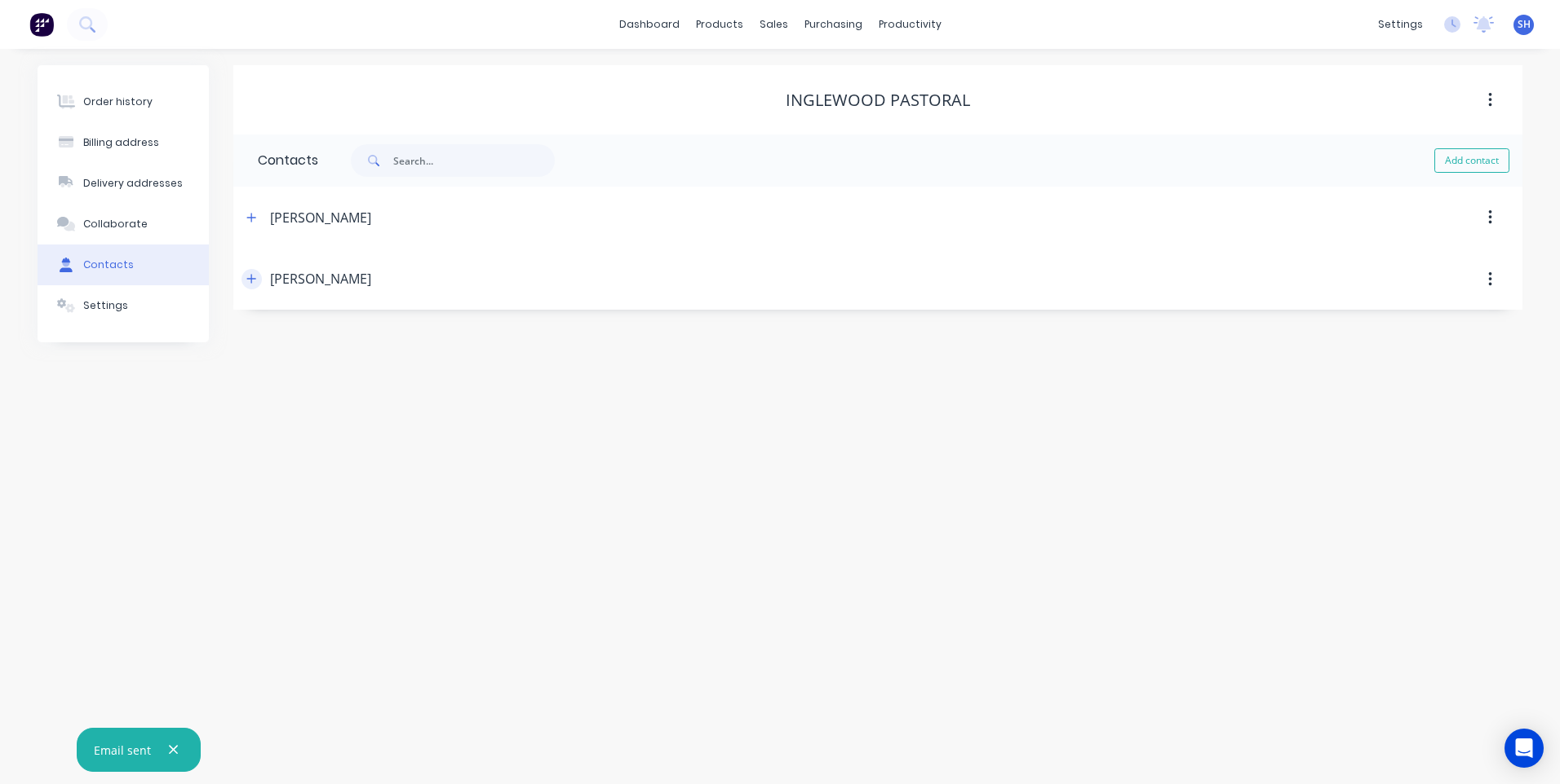
click at [251, 280] on icon "button" at bounding box center [251, 278] width 9 height 9
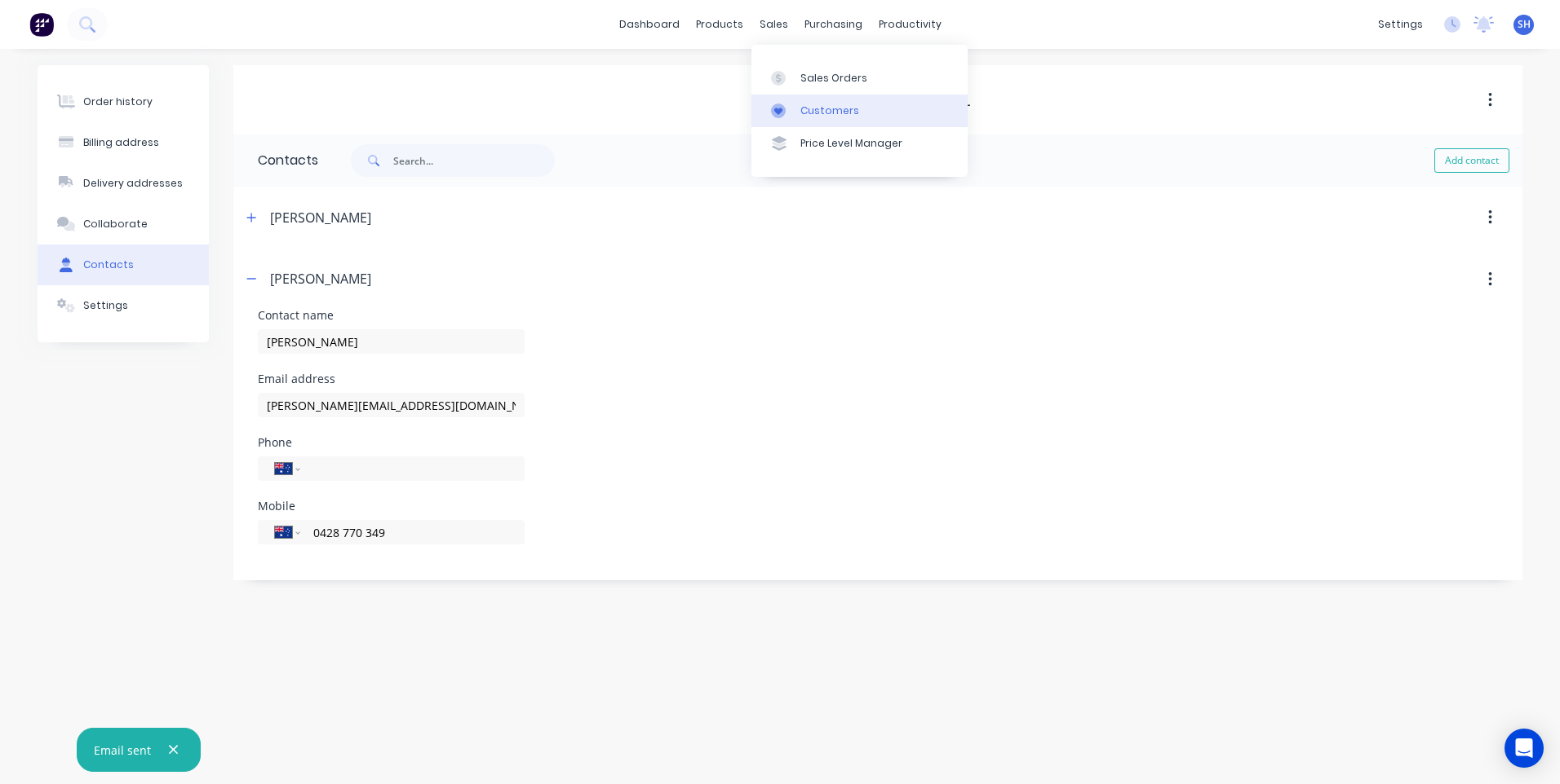
click at [822, 106] on div "Customers" at bounding box center [829, 111] width 58 height 15
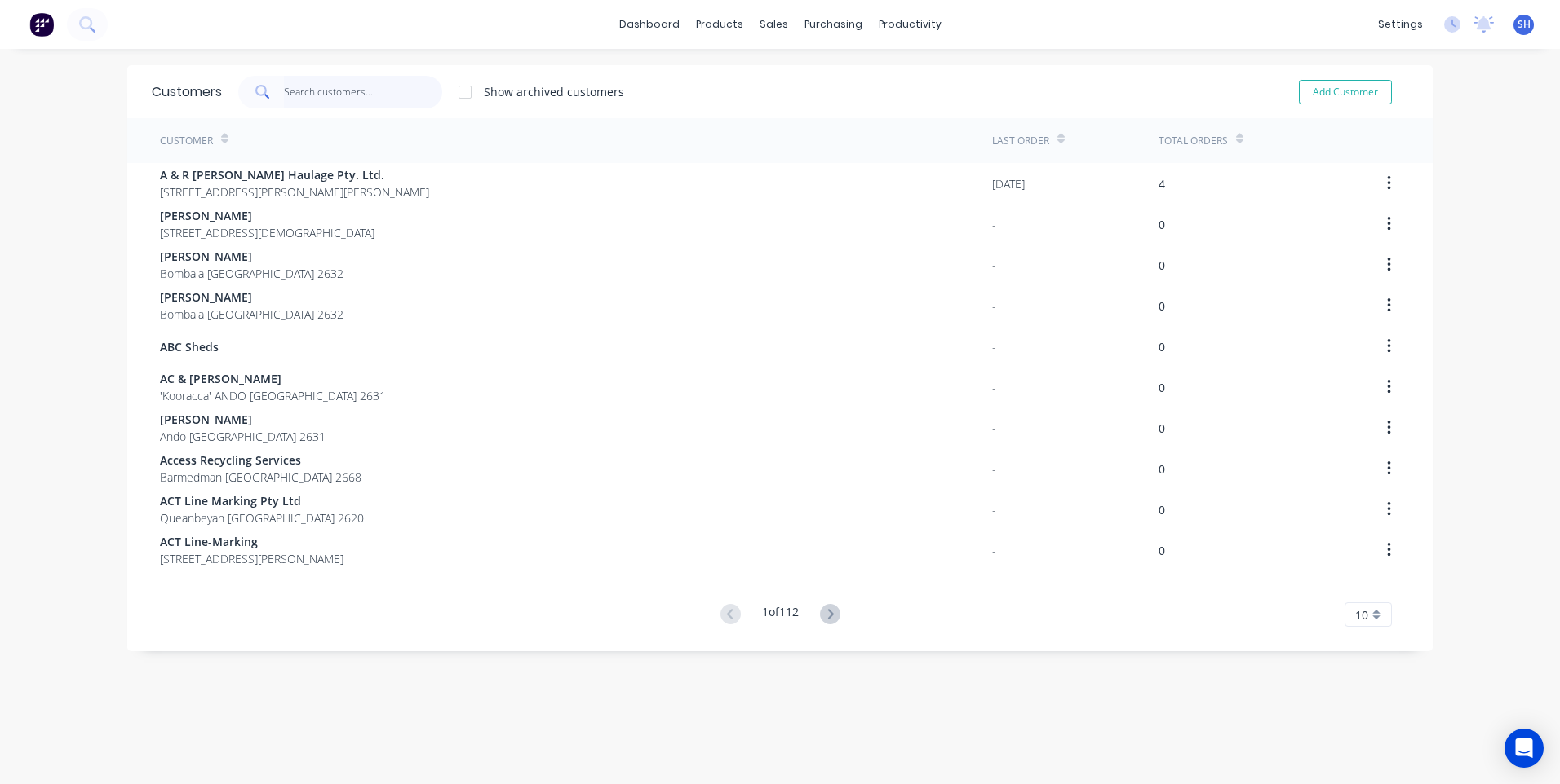
click at [307, 89] on input "text" at bounding box center [363, 92] width 159 height 33
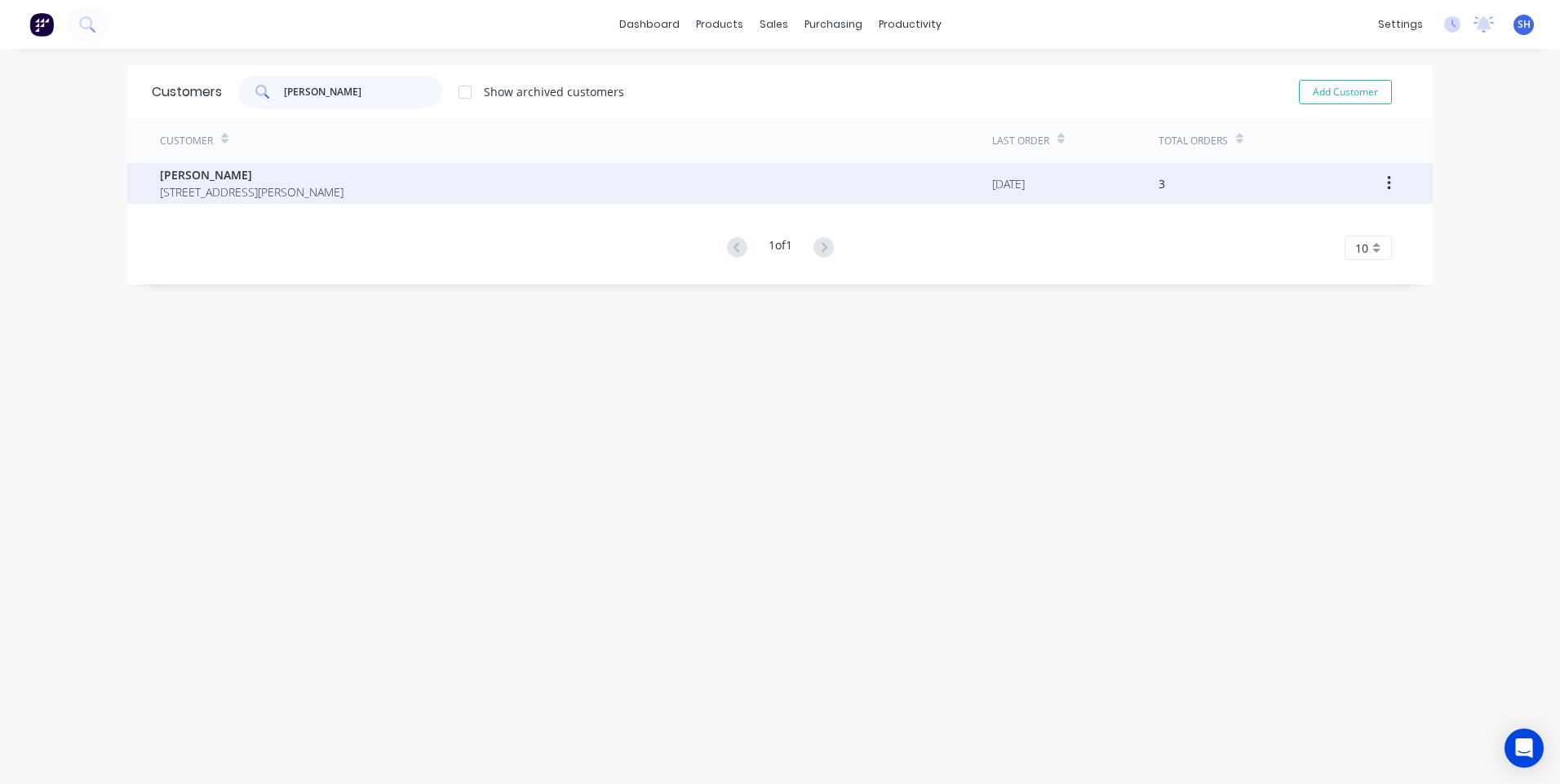
type input "jack mi"
click at [180, 180] on span "Jack Milliner" at bounding box center [252, 174] width 184 height 17
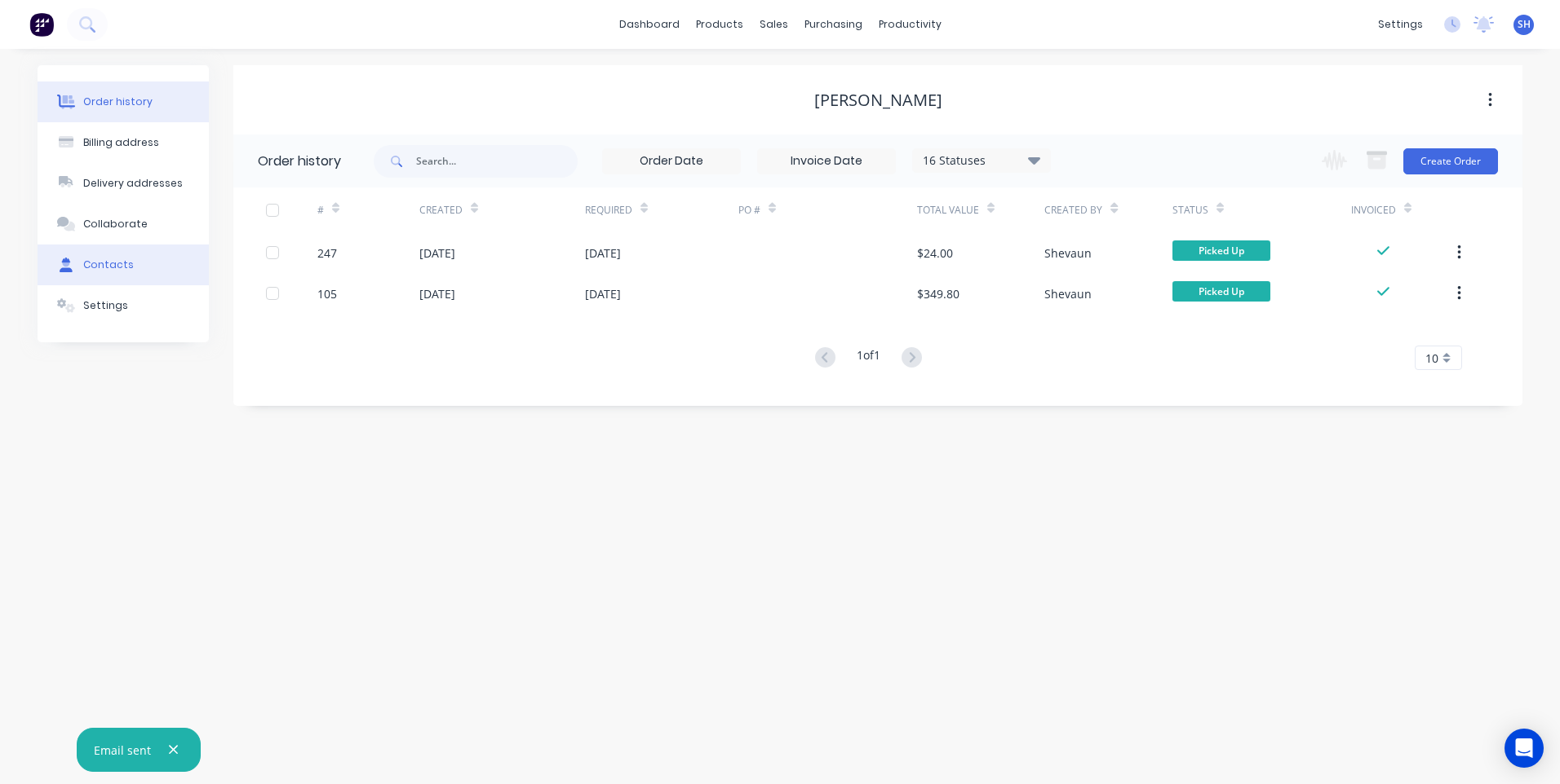
click at [108, 260] on div "Contacts" at bounding box center [108, 265] width 50 height 15
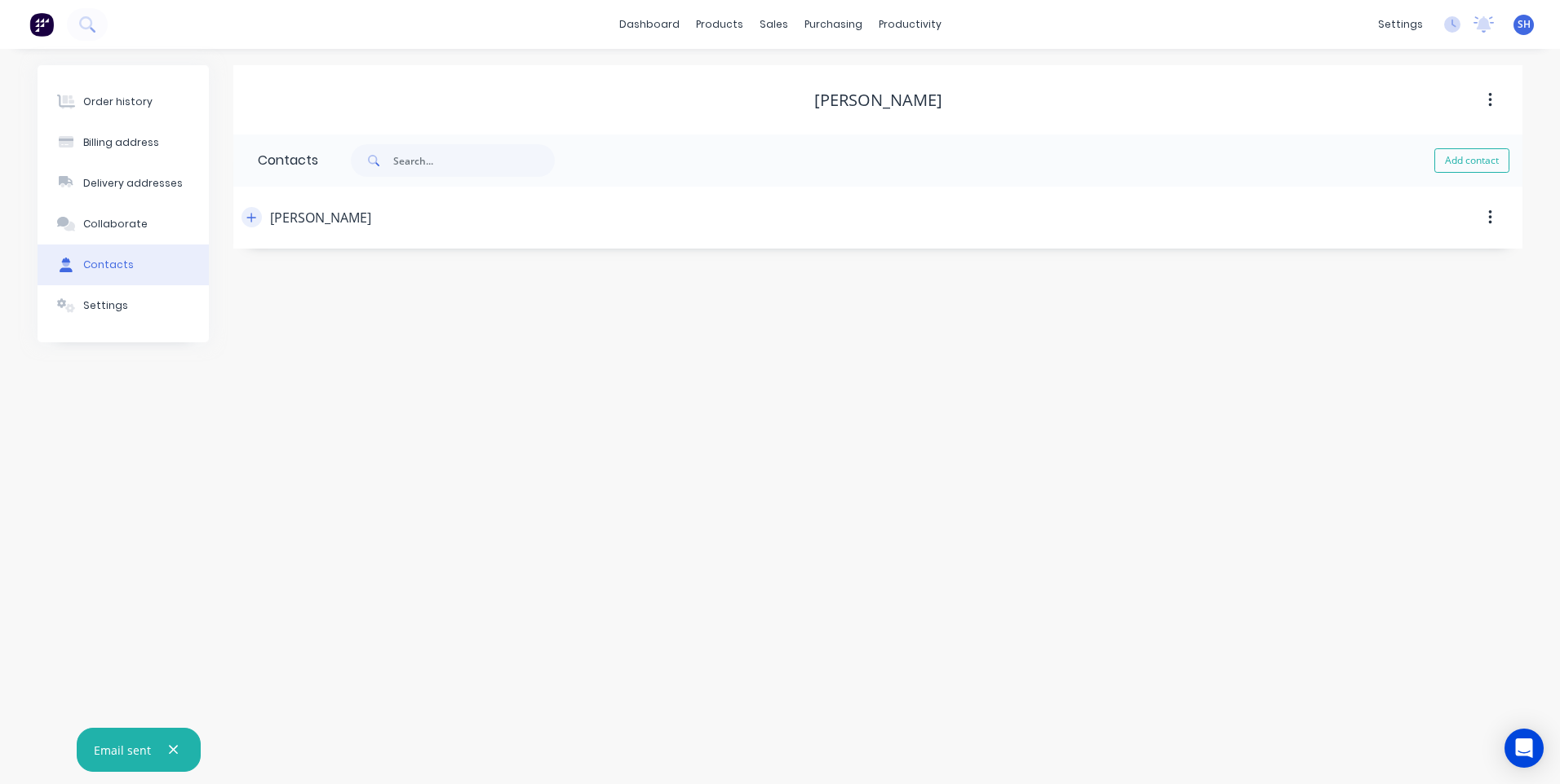
click at [252, 216] on icon "button" at bounding box center [251, 217] width 9 height 9
drag, startPoint x: 414, startPoint y: 343, endPoint x: 195, endPoint y: 346, distance: 219.0
click at [195, 346] on div "Order history Billing address Delivery addresses Collaborate Contacts Settings …" at bounding box center [780, 292] width 1485 height 454
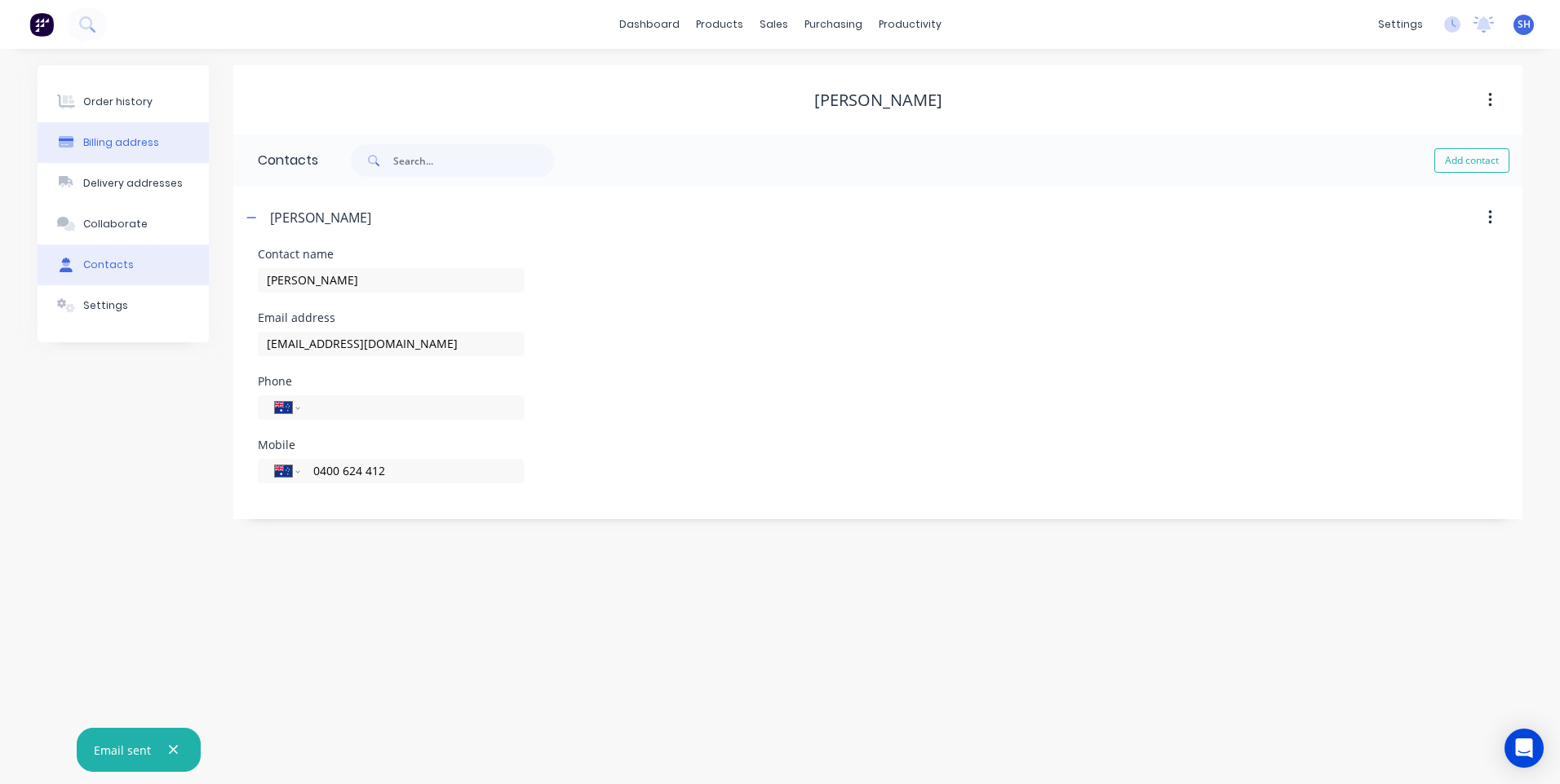
click at [115, 132] on button "Billing address" at bounding box center [123, 142] width 171 height 40
select select "AU"
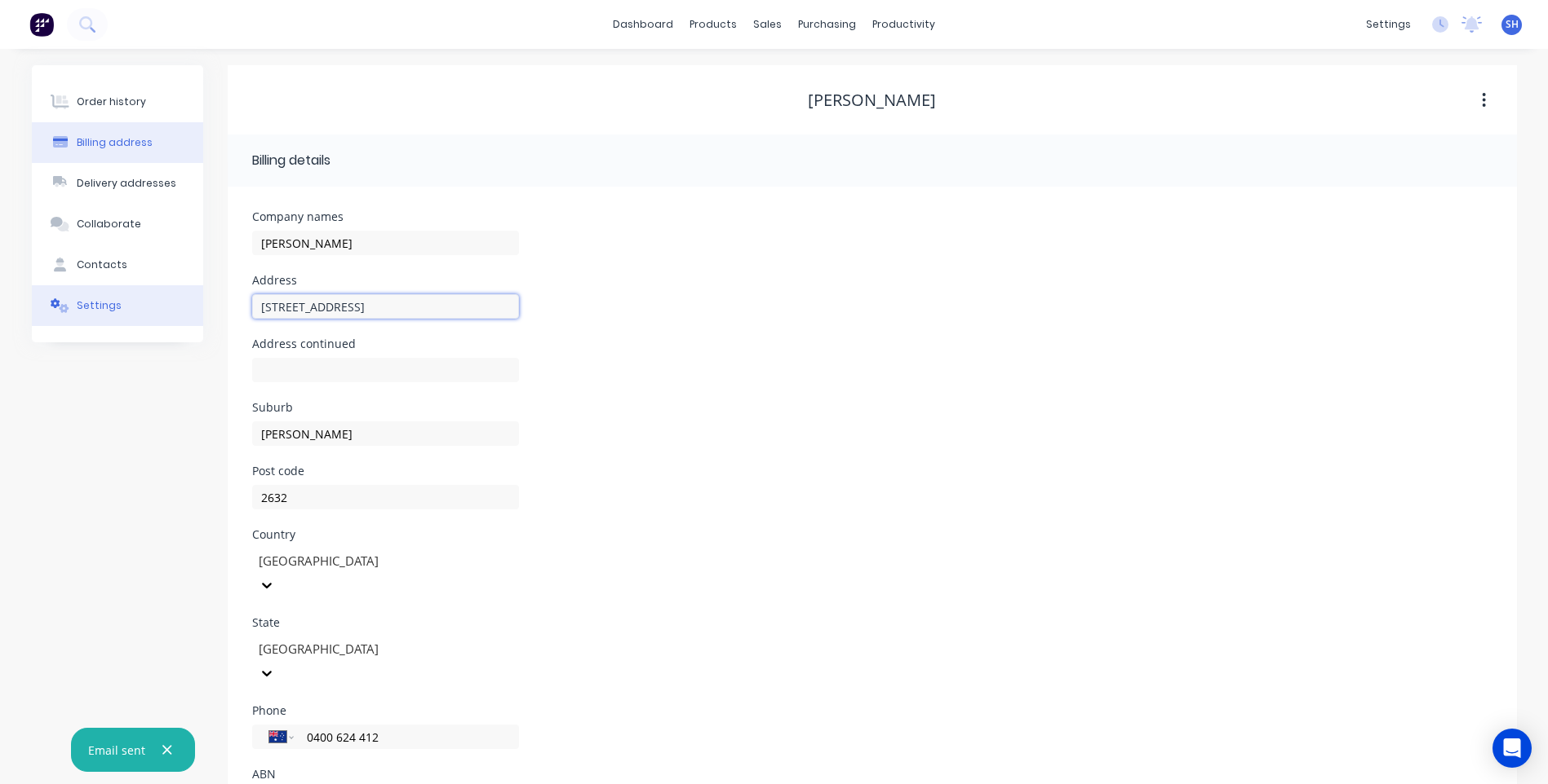
drag, startPoint x: 331, startPoint y: 307, endPoint x: 188, endPoint y: 300, distance: 143.2
click at [188, 300] on div "Order history Billing address Delivery addresses Collaborate Contacts Settings …" at bounding box center [774, 457] width 1485 height 784
drag, startPoint x: 325, startPoint y: 436, endPoint x: 217, endPoint y: 423, distance: 108.8
click at [217, 423] on div "Order history Billing address Delivery addresses Collaborate Contacts Settings …" at bounding box center [774, 457] width 1485 height 784
click at [811, 104] on div "Customers" at bounding box center [823, 111] width 58 height 15
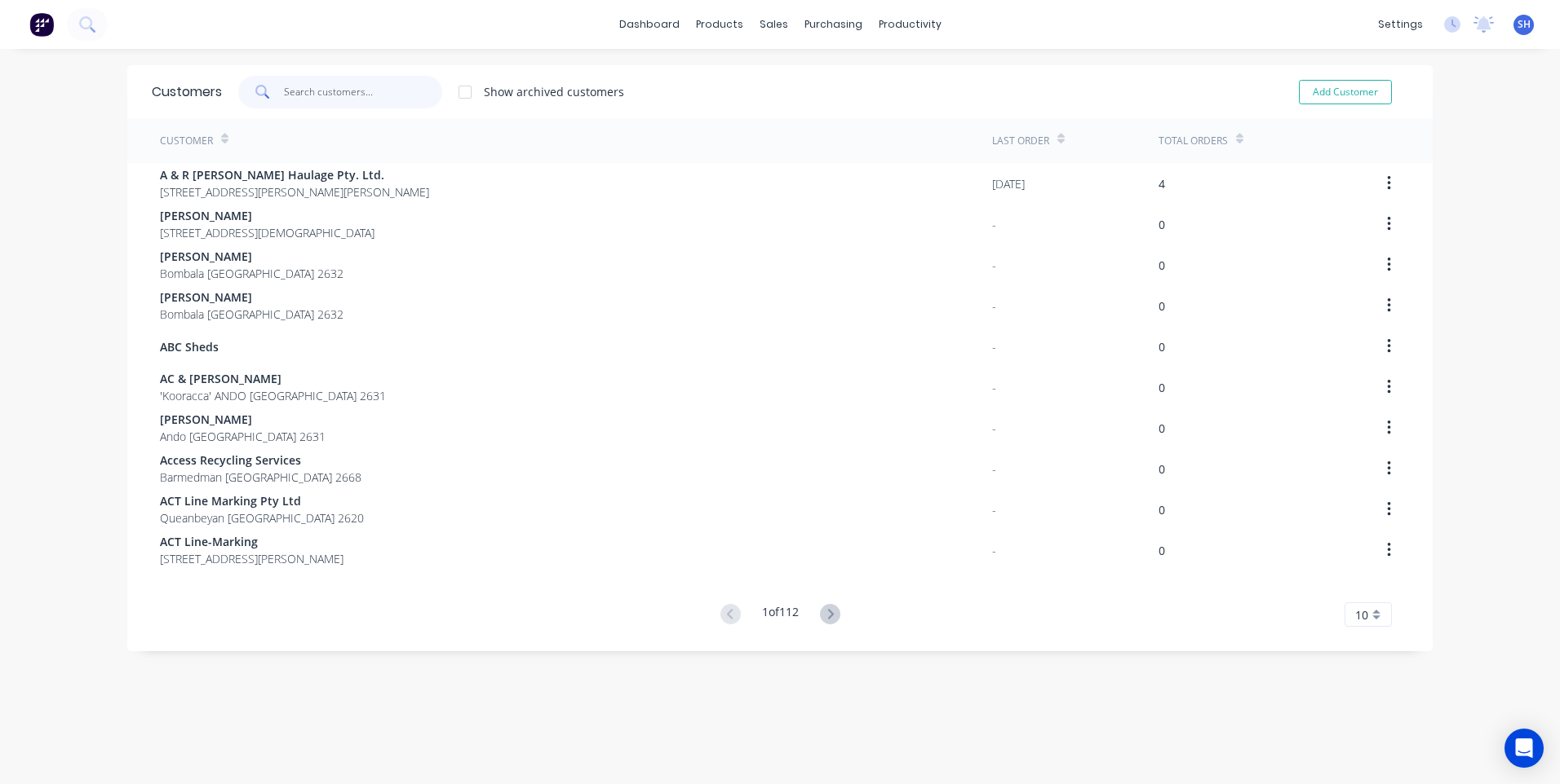
click at [311, 95] on input "text" at bounding box center [363, 92] width 159 height 33
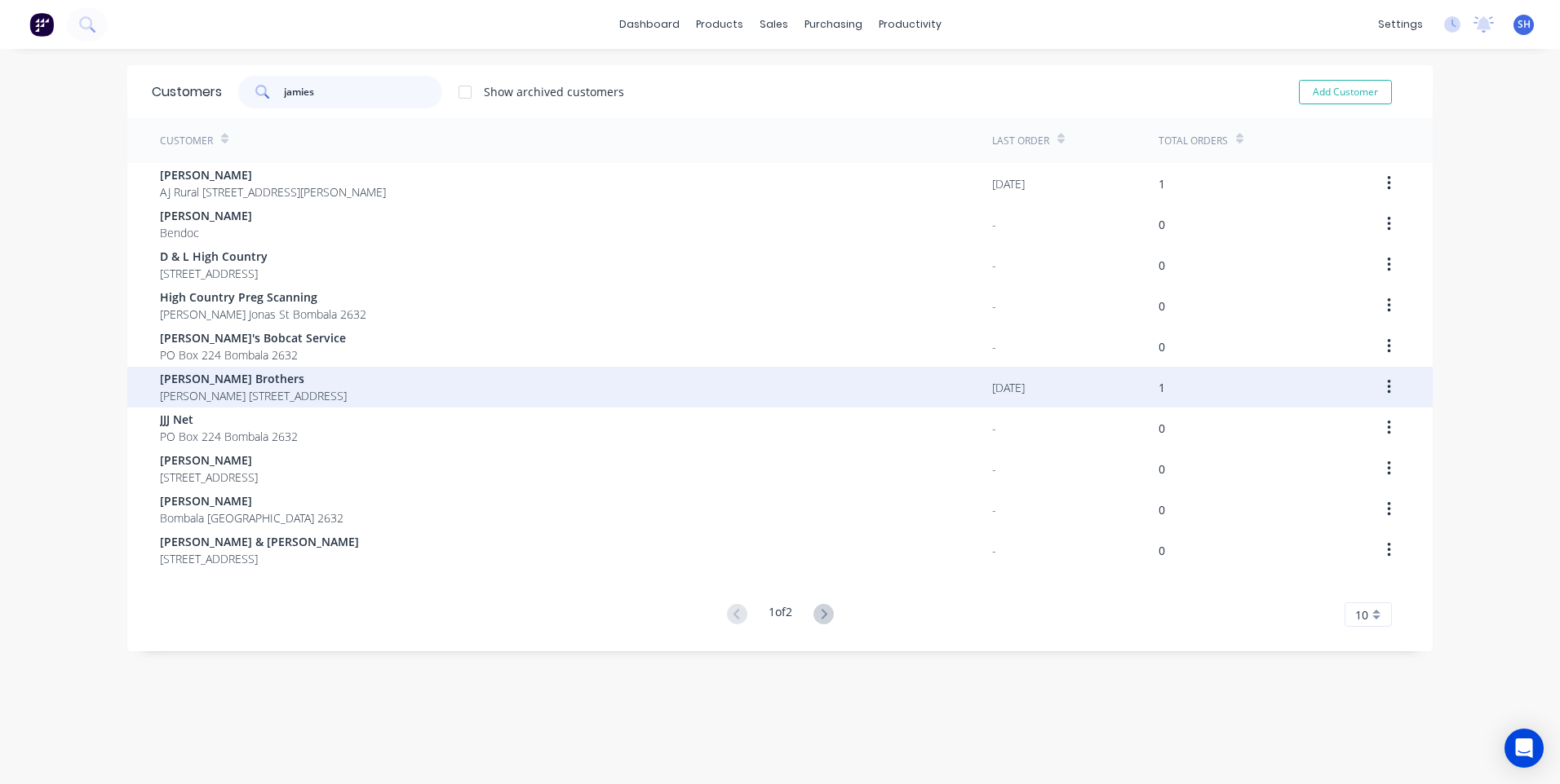
type input "jamies"
click at [232, 382] on span "Jamieson Brothers" at bounding box center [253, 378] width 187 height 17
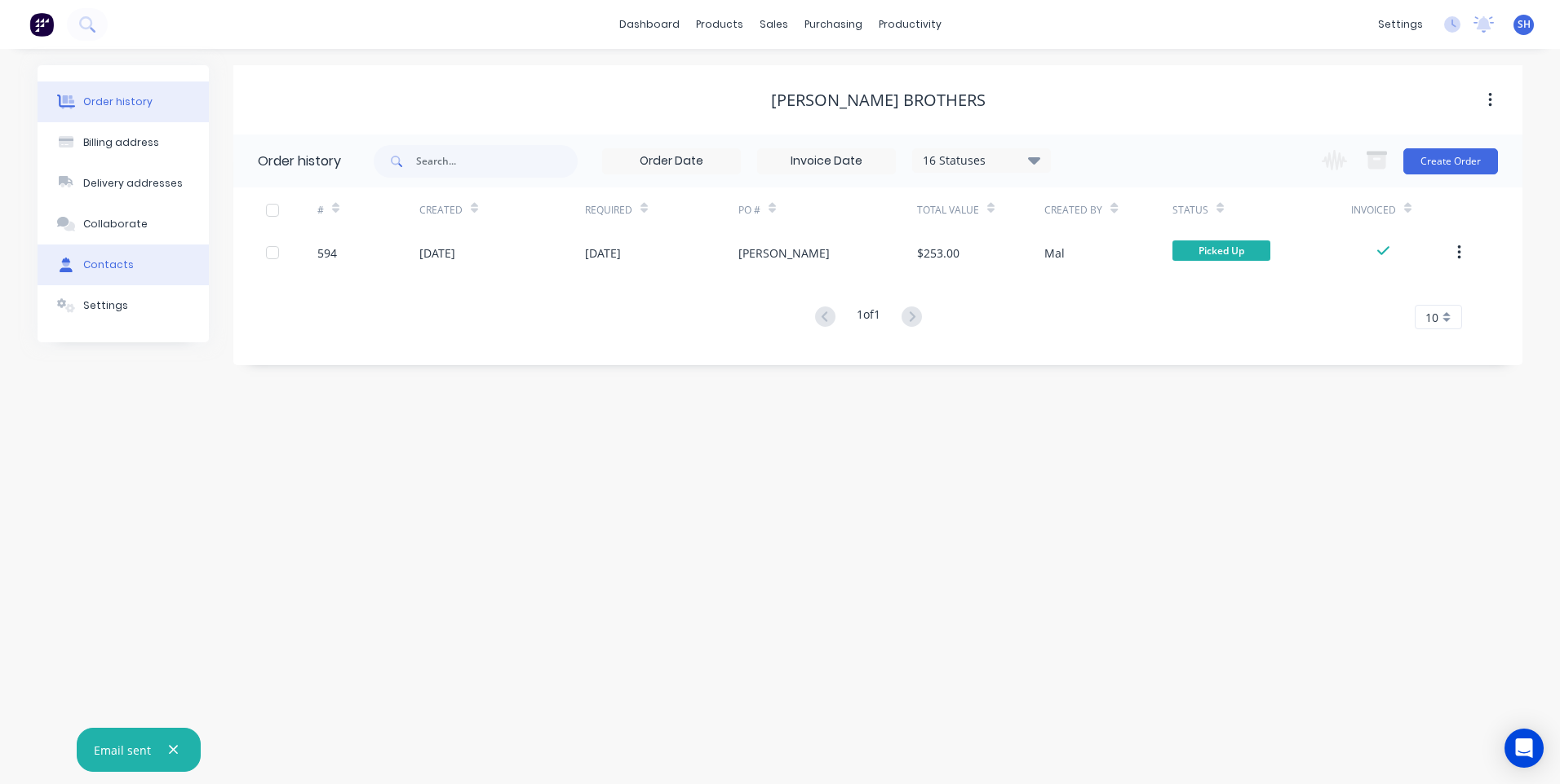
click at [110, 261] on div "Contacts" at bounding box center [108, 265] width 50 height 15
select select "AU"
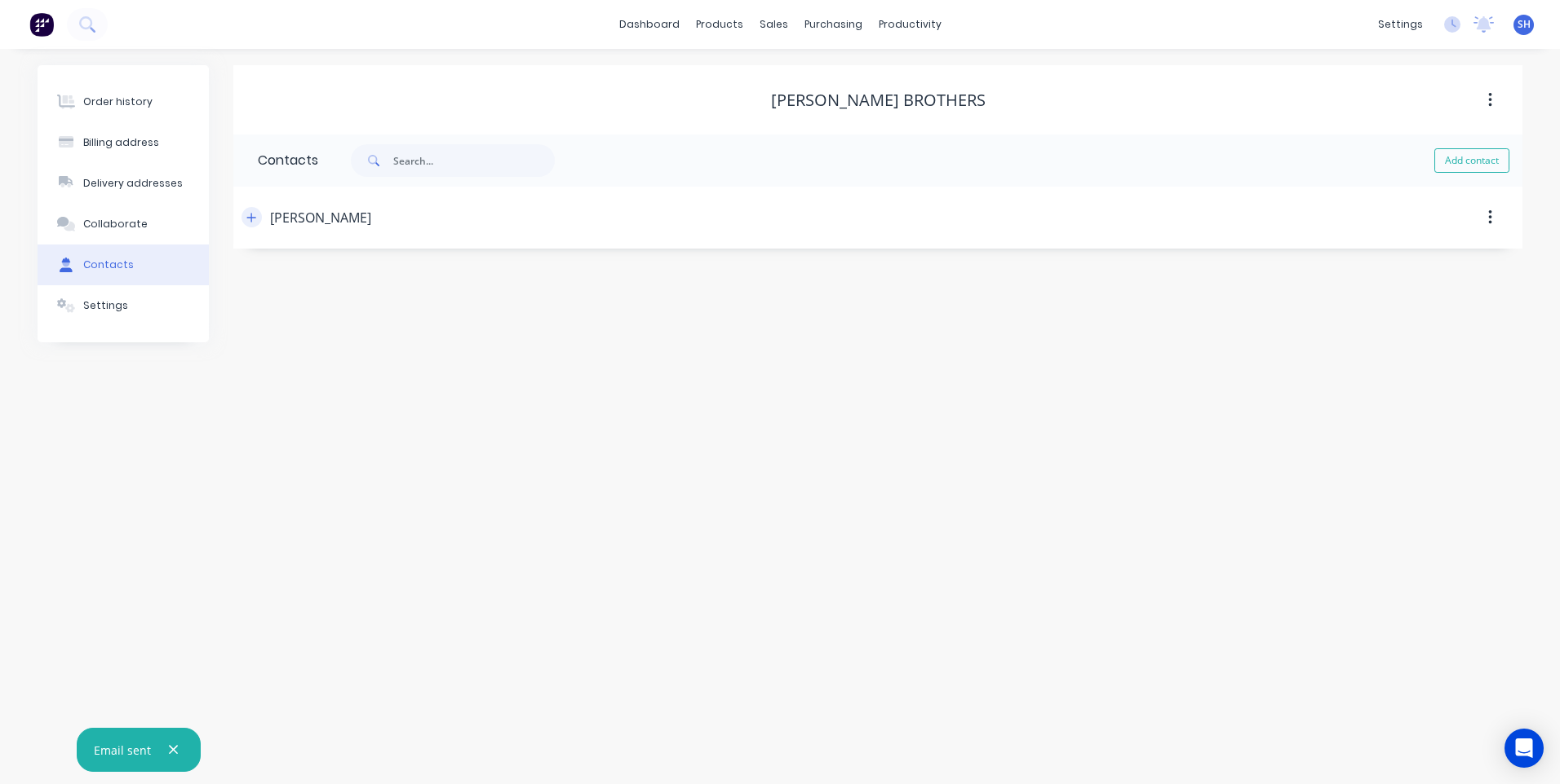
click at [248, 219] on icon "button" at bounding box center [251, 218] width 10 height 12
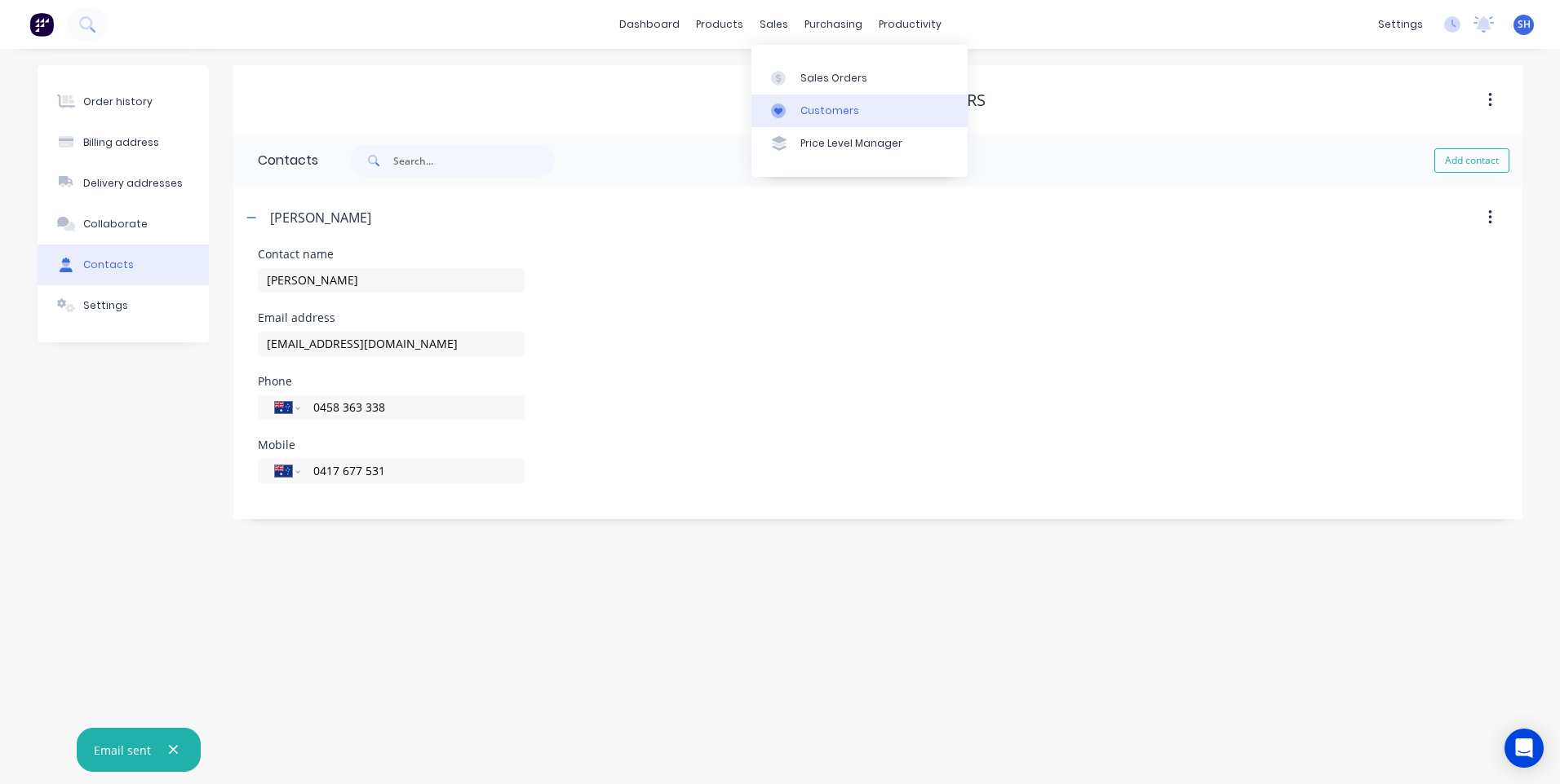
click at [819, 108] on div "Customers" at bounding box center [829, 111] width 58 height 15
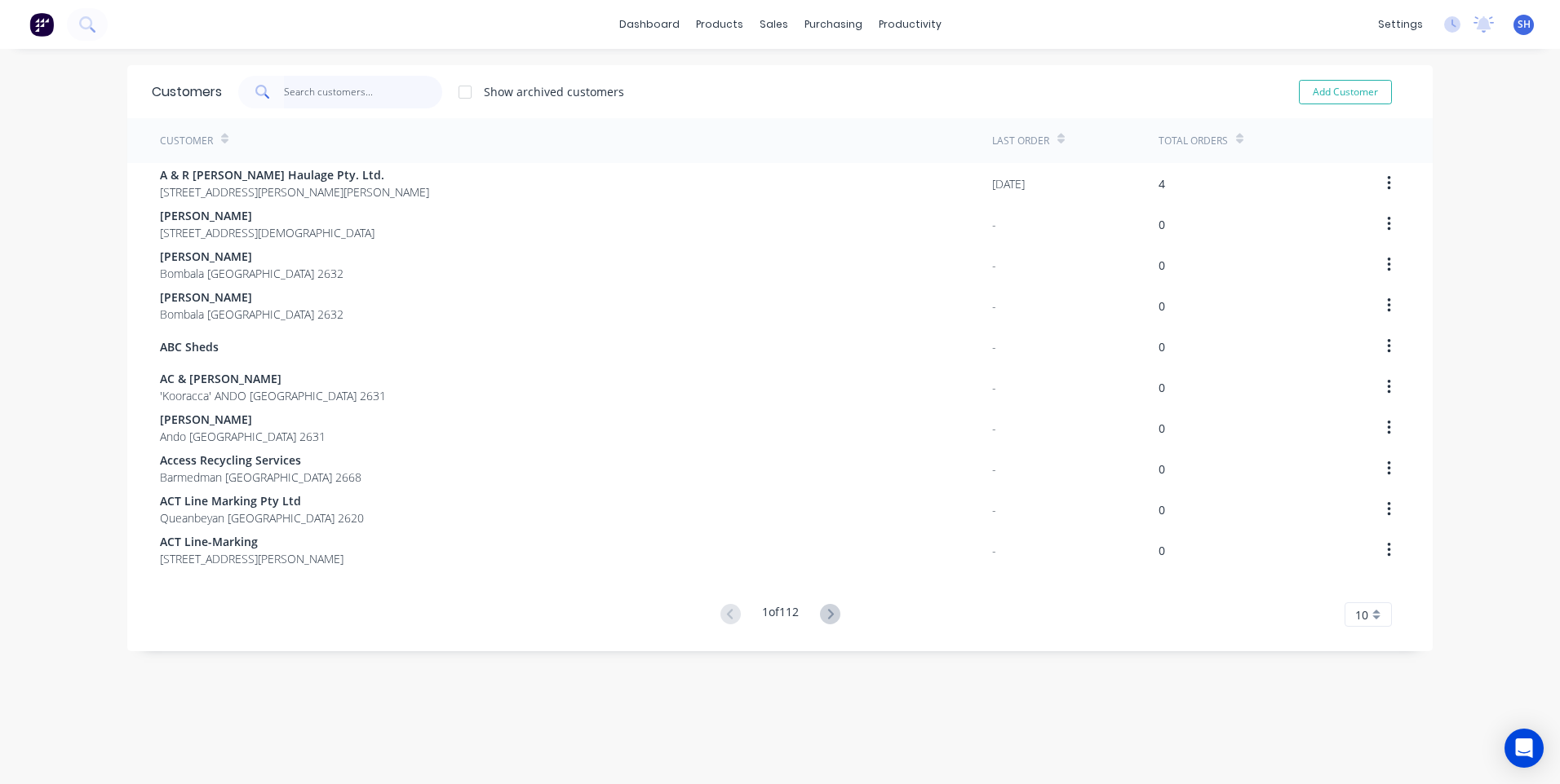
click at [294, 89] on input "text" at bounding box center [363, 92] width 159 height 33
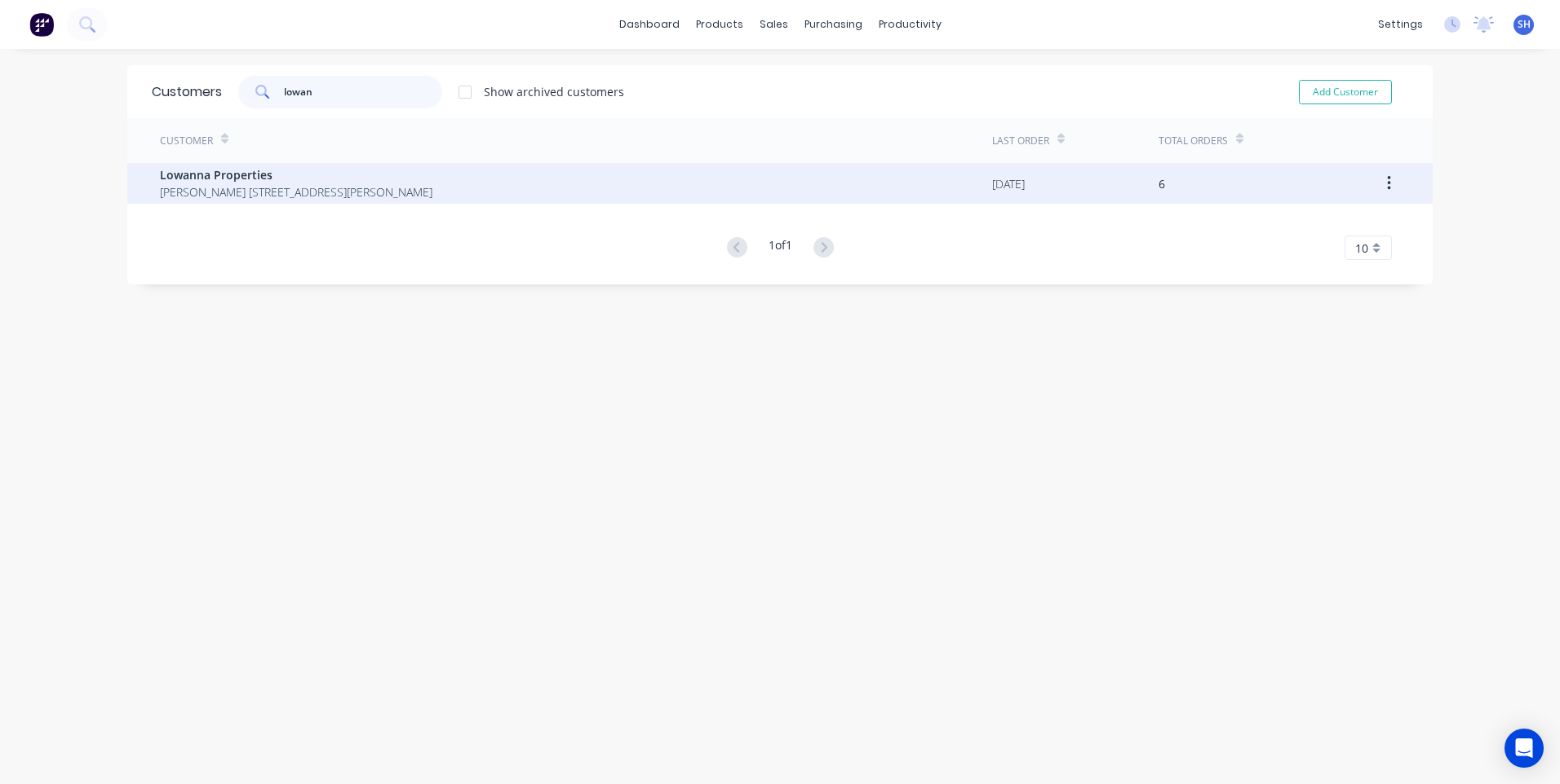
type input "lowan"
click at [260, 180] on span "Lowanna Properties" at bounding box center [296, 174] width 273 height 17
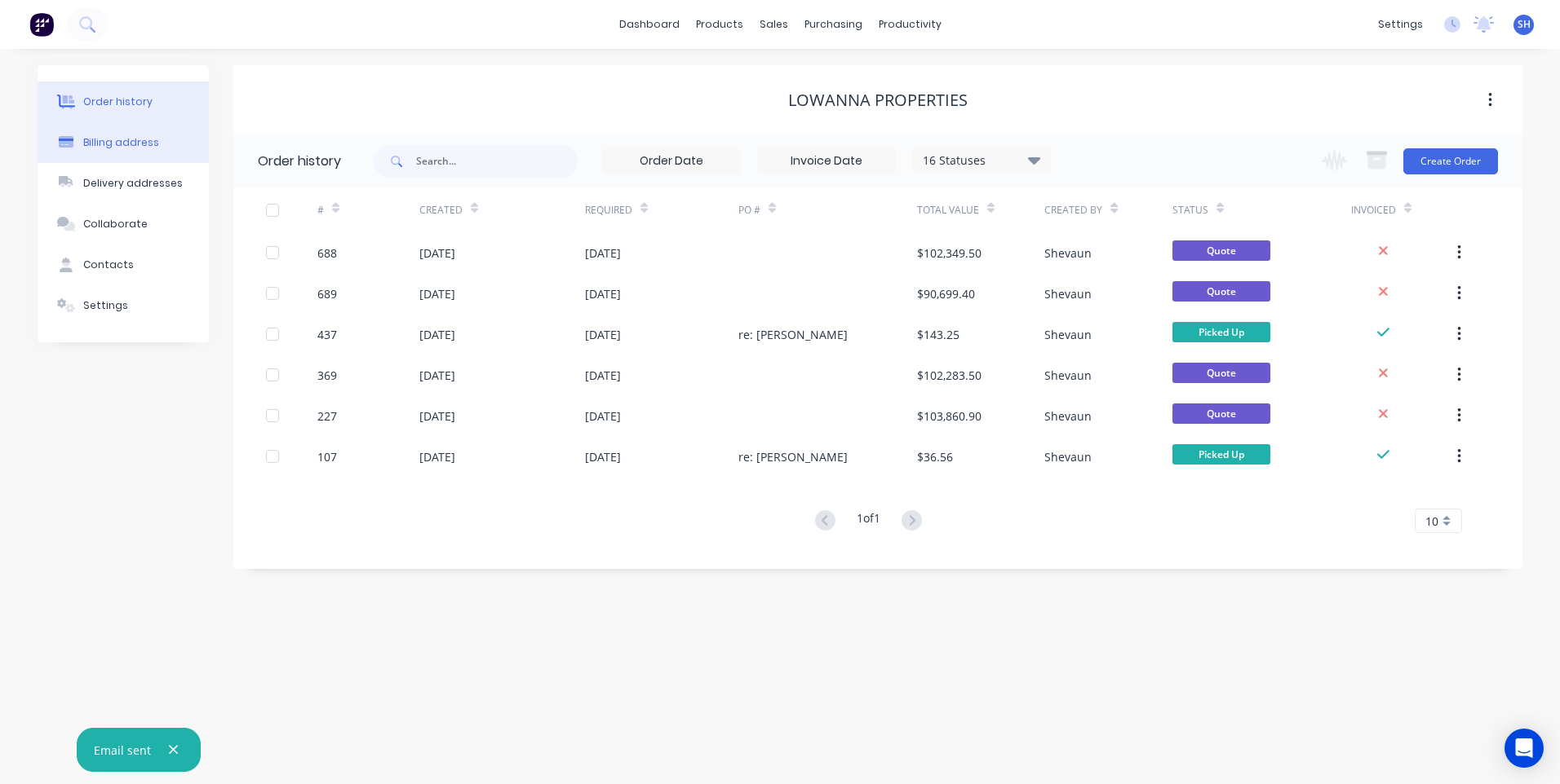
click at [120, 143] on div "Billing address" at bounding box center [121, 142] width 76 height 15
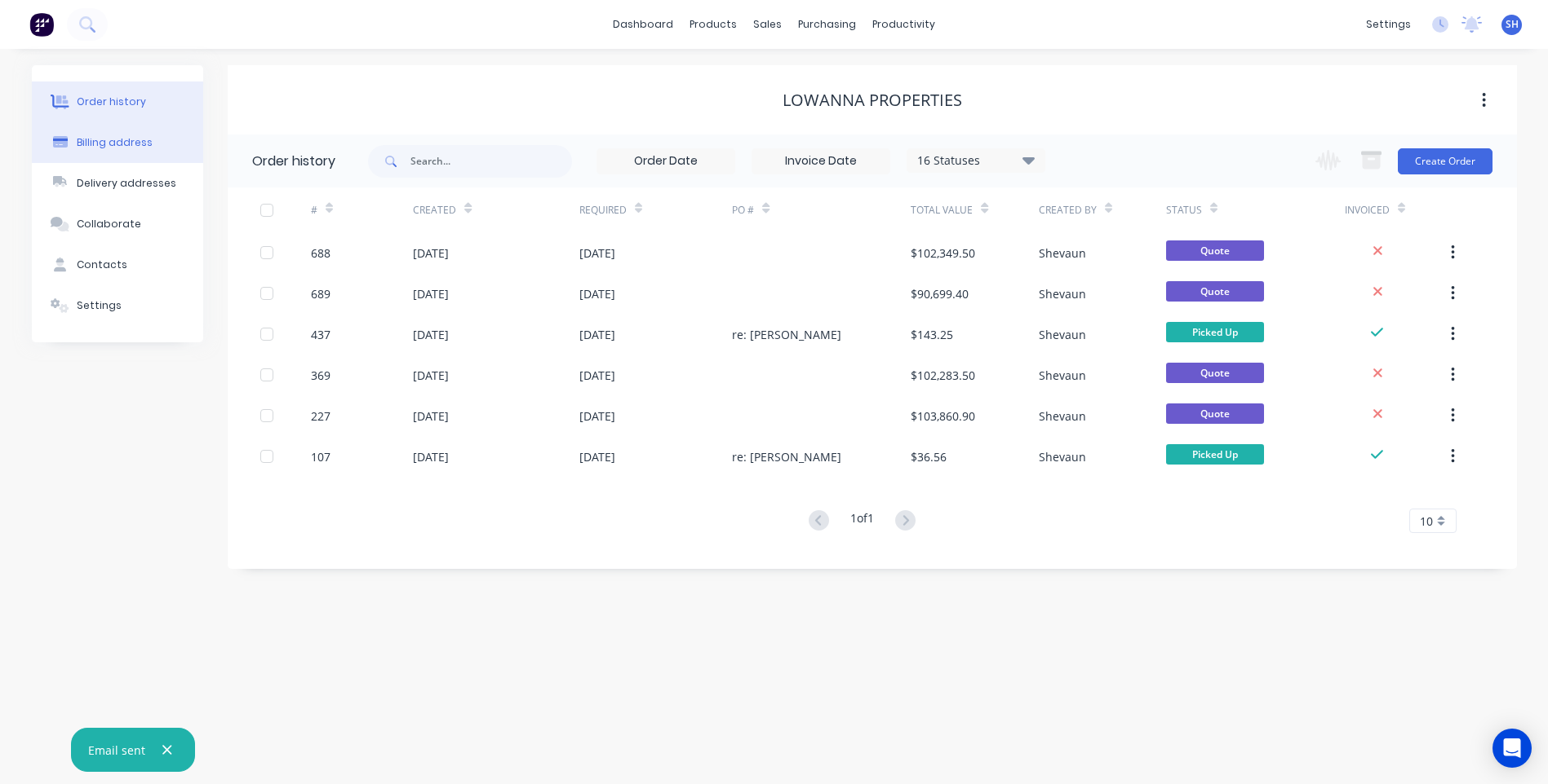
select select "AU"
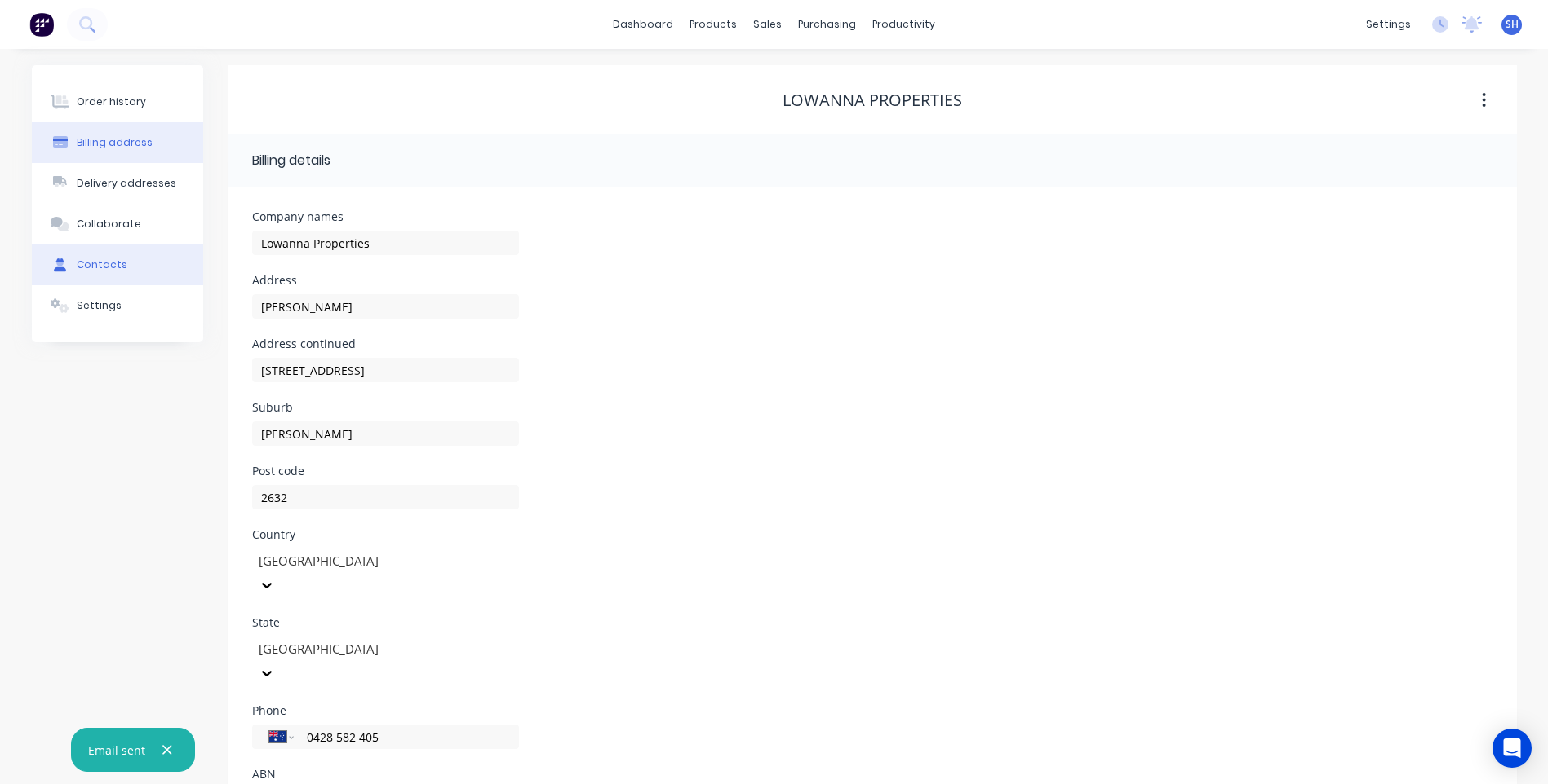
click at [108, 261] on div "Contacts" at bounding box center [102, 265] width 50 height 15
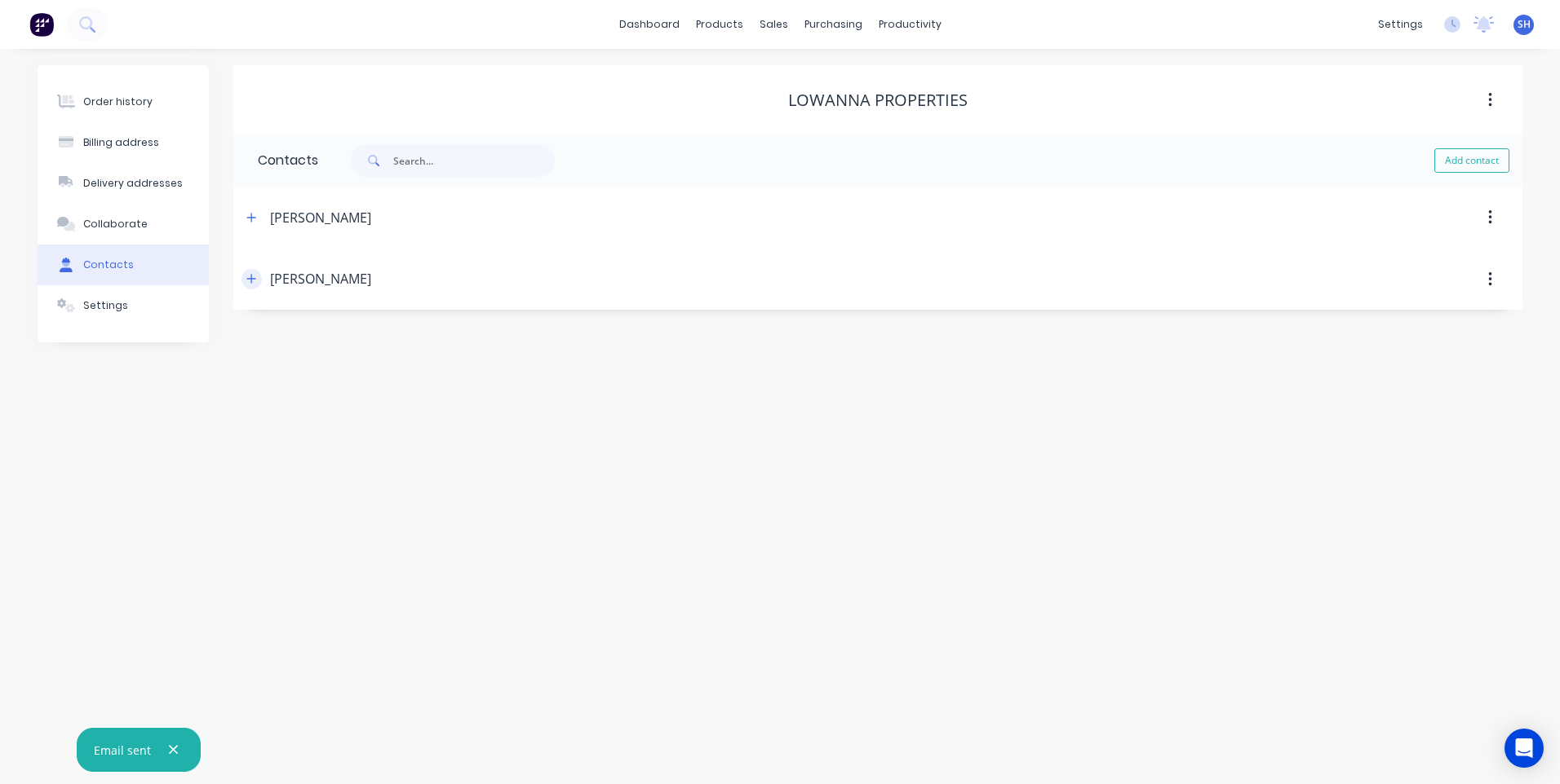
click at [251, 277] on icon "button" at bounding box center [251, 279] width 10 height 12
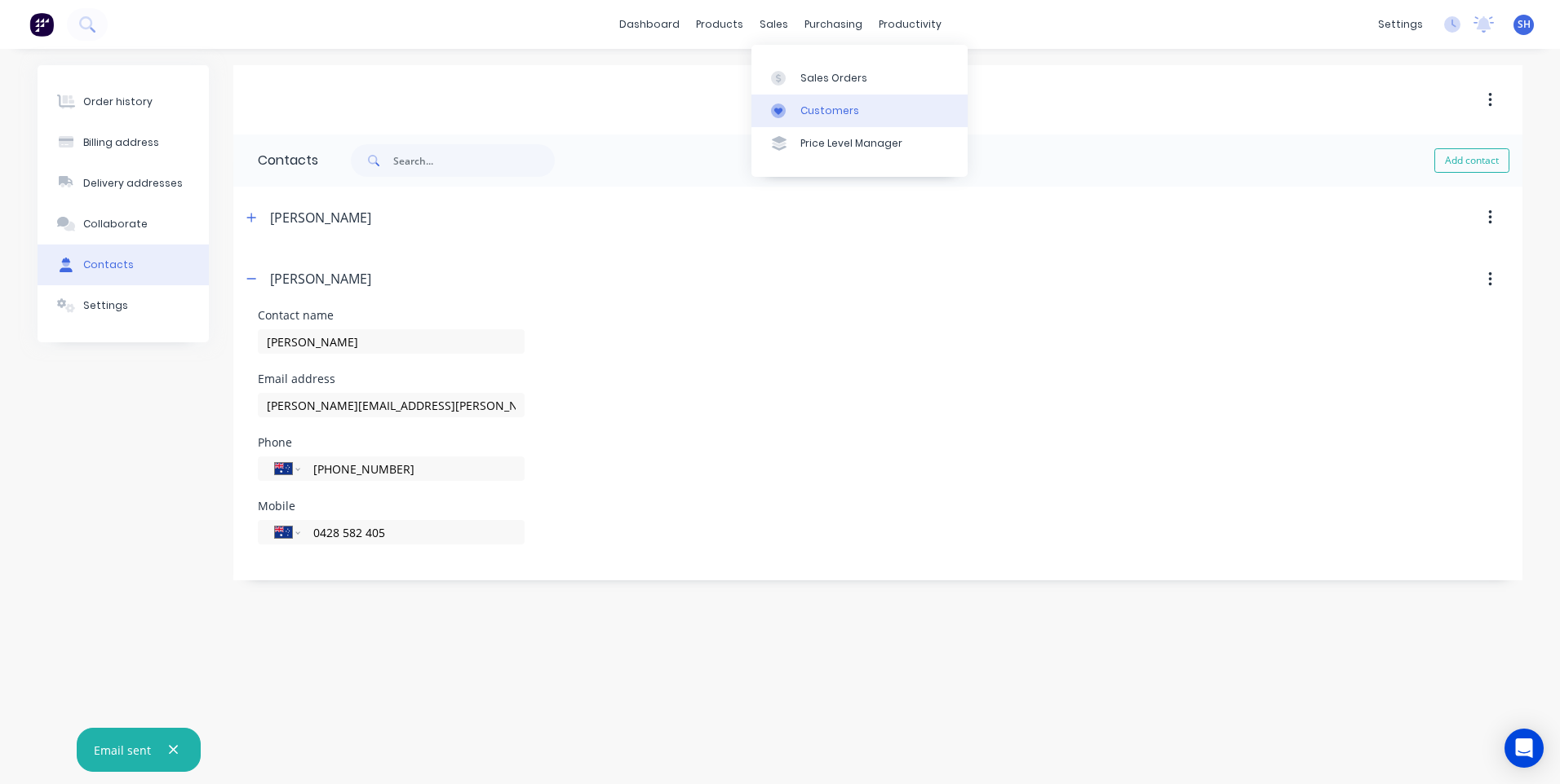
click at [813, 108] on div "Customers" at bounding box center [829, 111] width 58 height 15
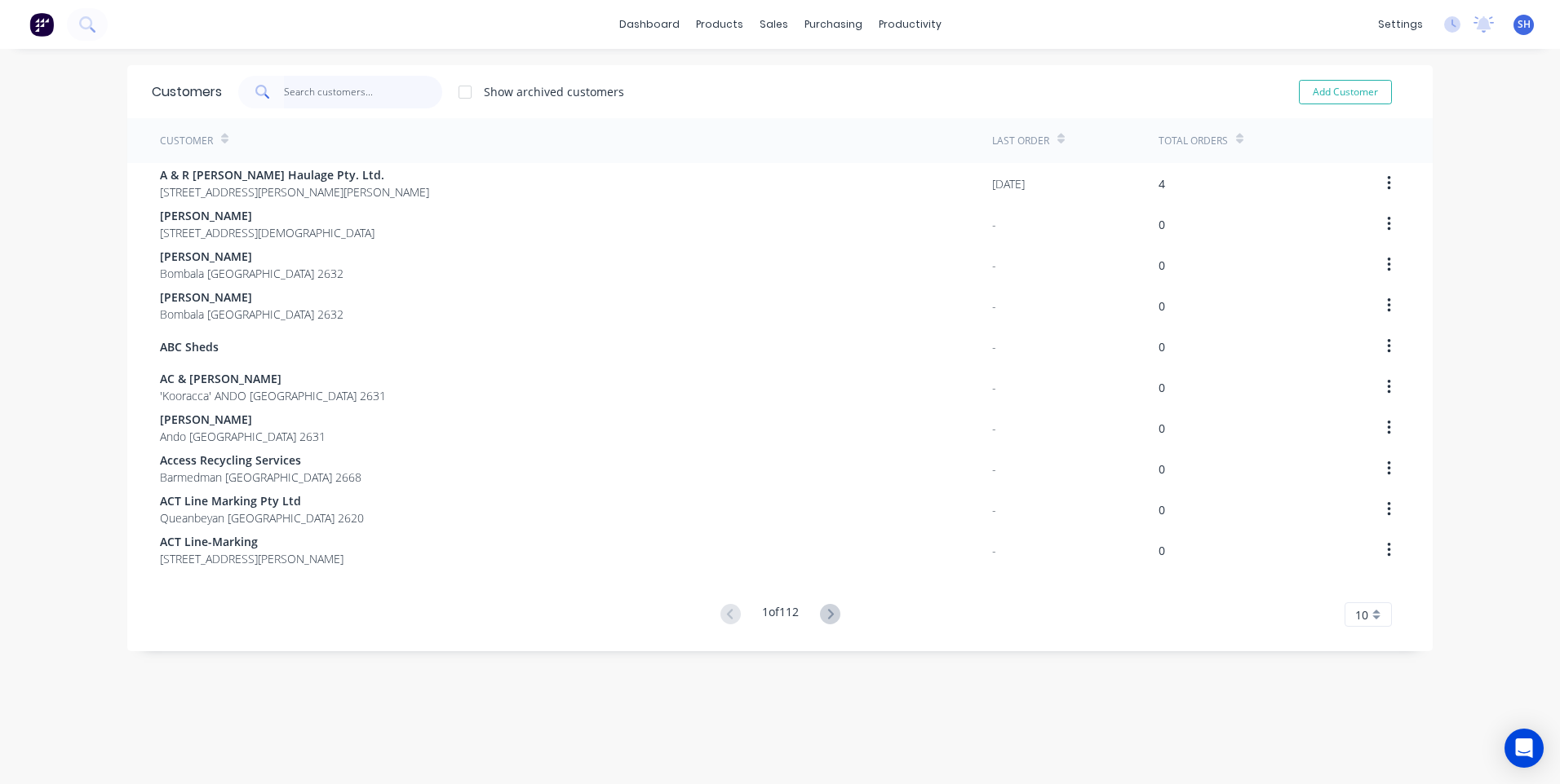
click at [313, 91] on input "text" at bounding box center [363, 92] width 159 height 33
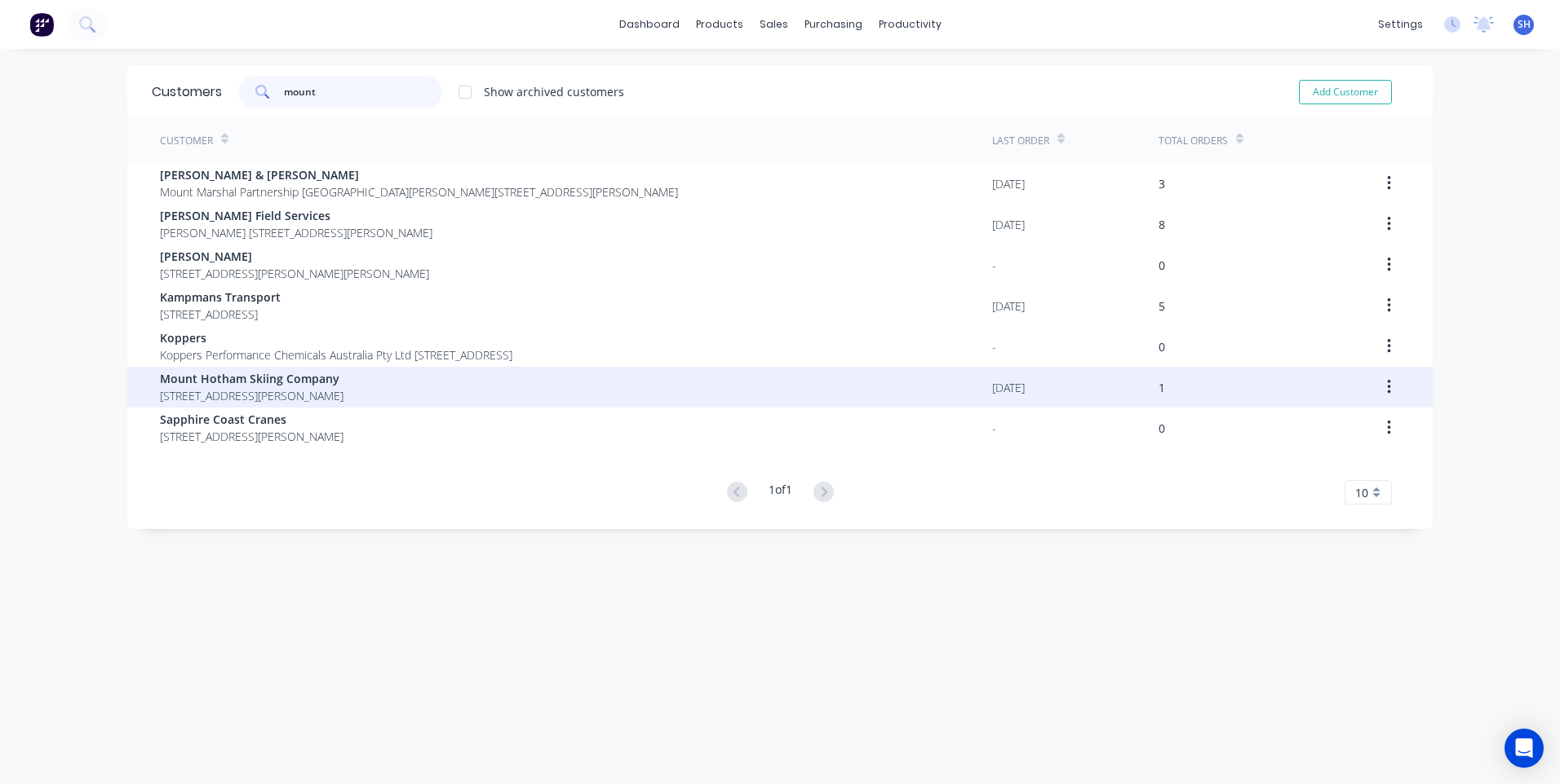
type input "mount"
click at [245, 378] on span "Mount Hotham Skiing Company" at bounding box center [252, 378] width 184 height 17
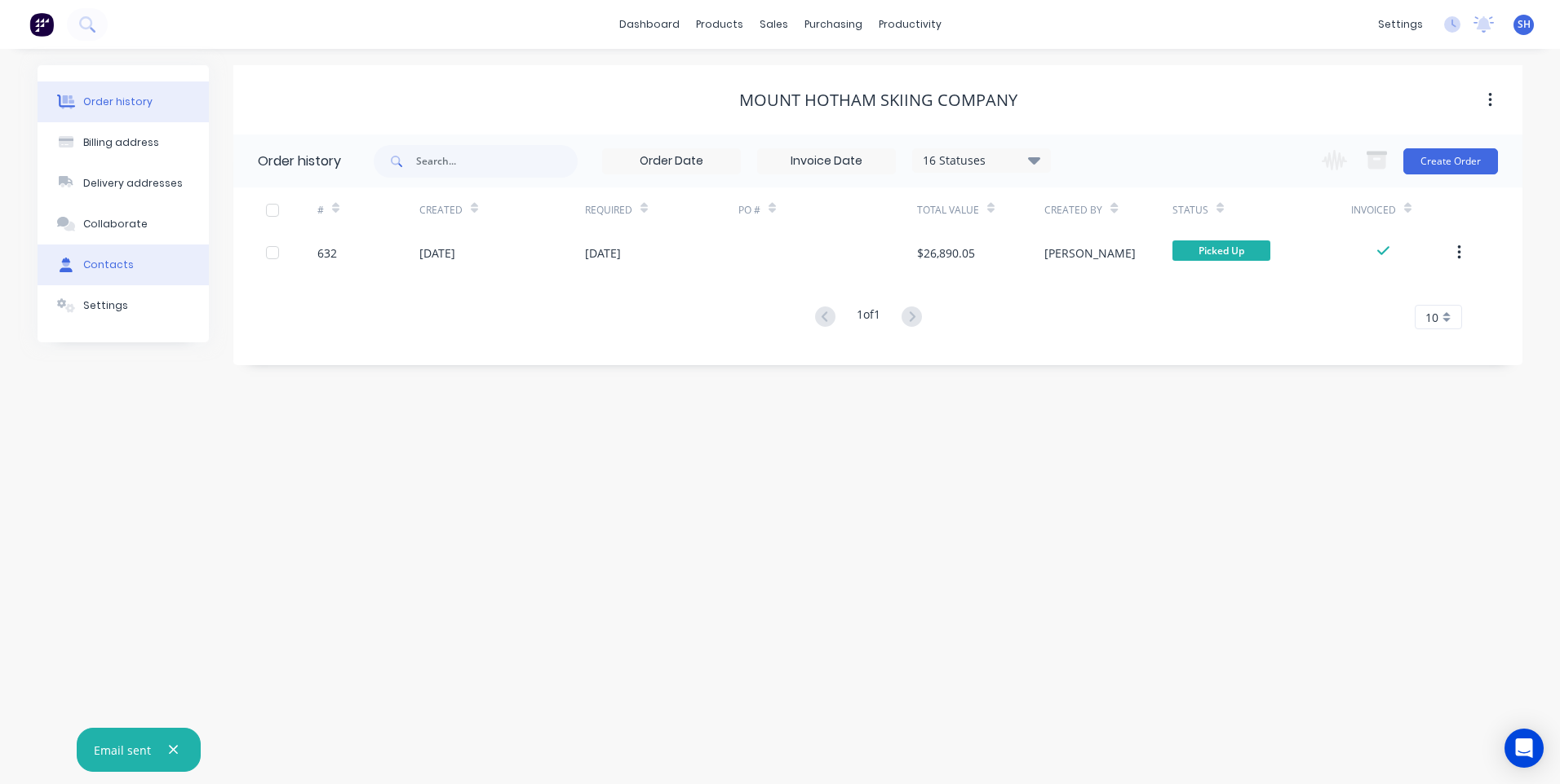
click at [104, 261] on div "Contacts" at bounding box center [108, 265] width 50 height 15
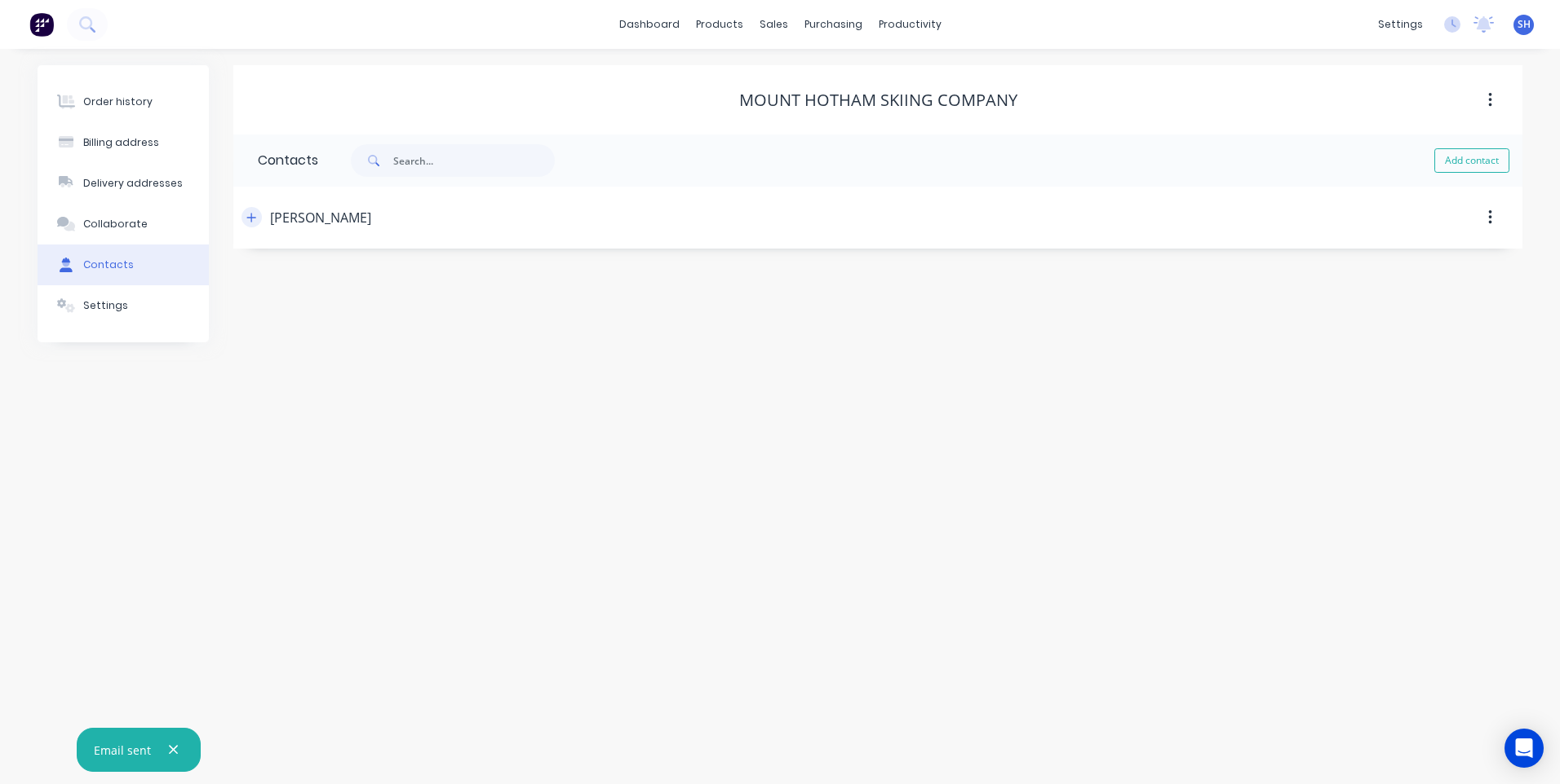
click at [248, 216] on icon "button" at bounding box center [251, 218] width 10 height 12
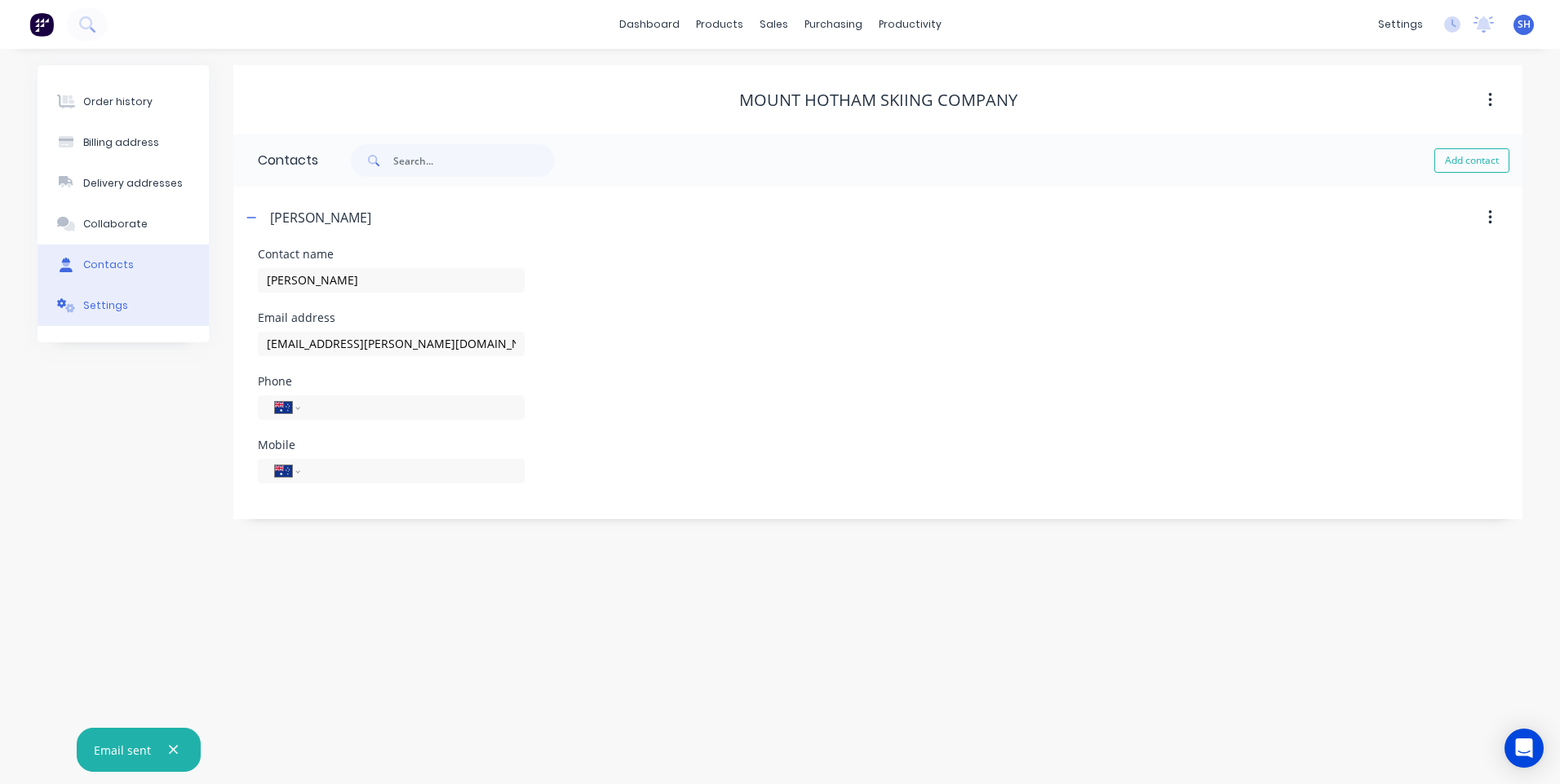
click at [100, 307] on div "Settings" at bounding box center [105, 305] width 44 height 15
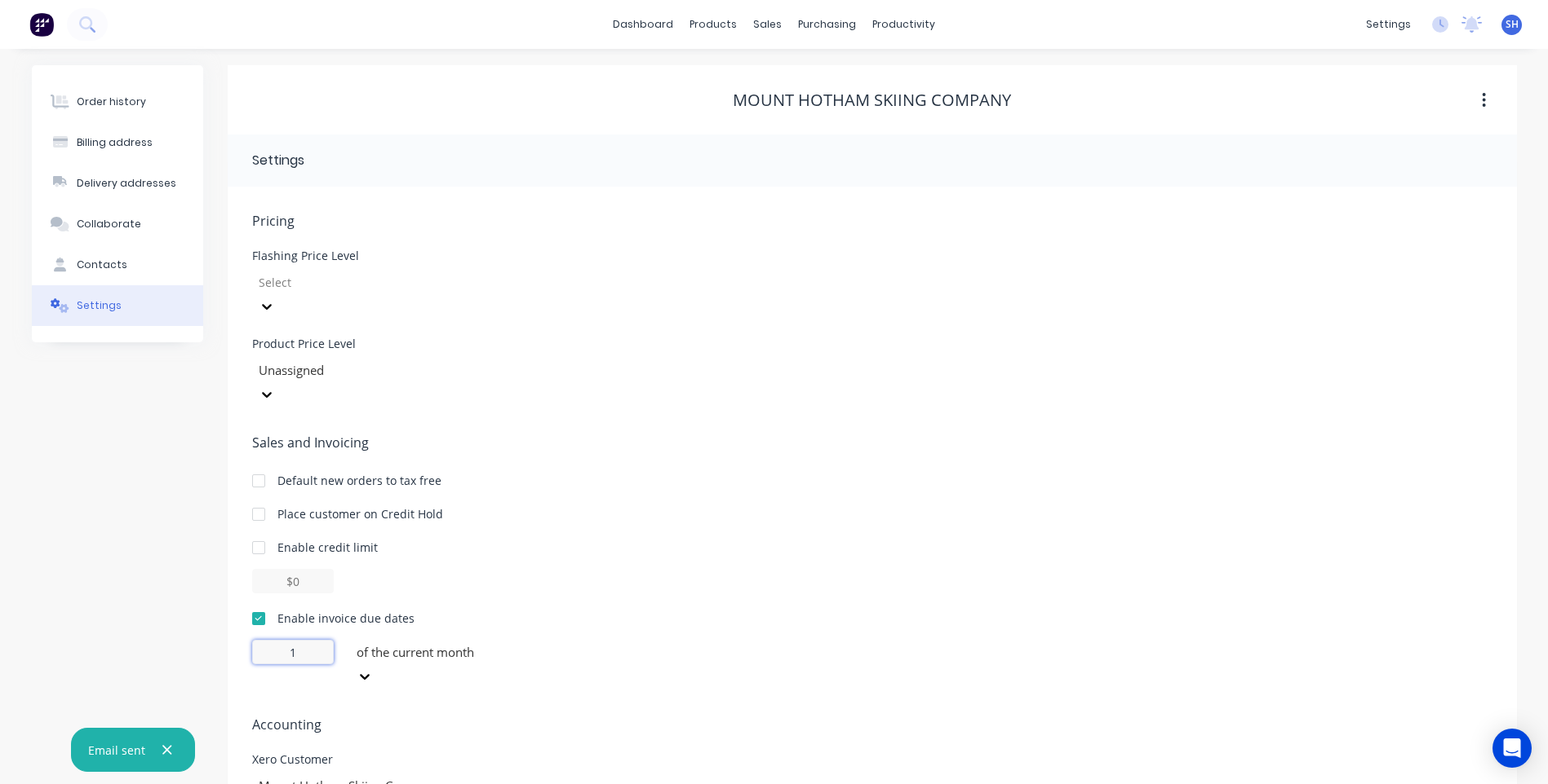
drag, startPoint x: 307, startPoint y: 604, endPoint x: 274, endPoint y: 597, distance: 33.7
click at [274, 640] on input "1" at bounding box center [292, 652] width 82 height 25
type input "30"
click at [363, 675] on icon at bounding box center [359, 678] width 10 height 6
click at [449, 706] on div "of the following month" at bounding box center [472, 714] width 245 height 17
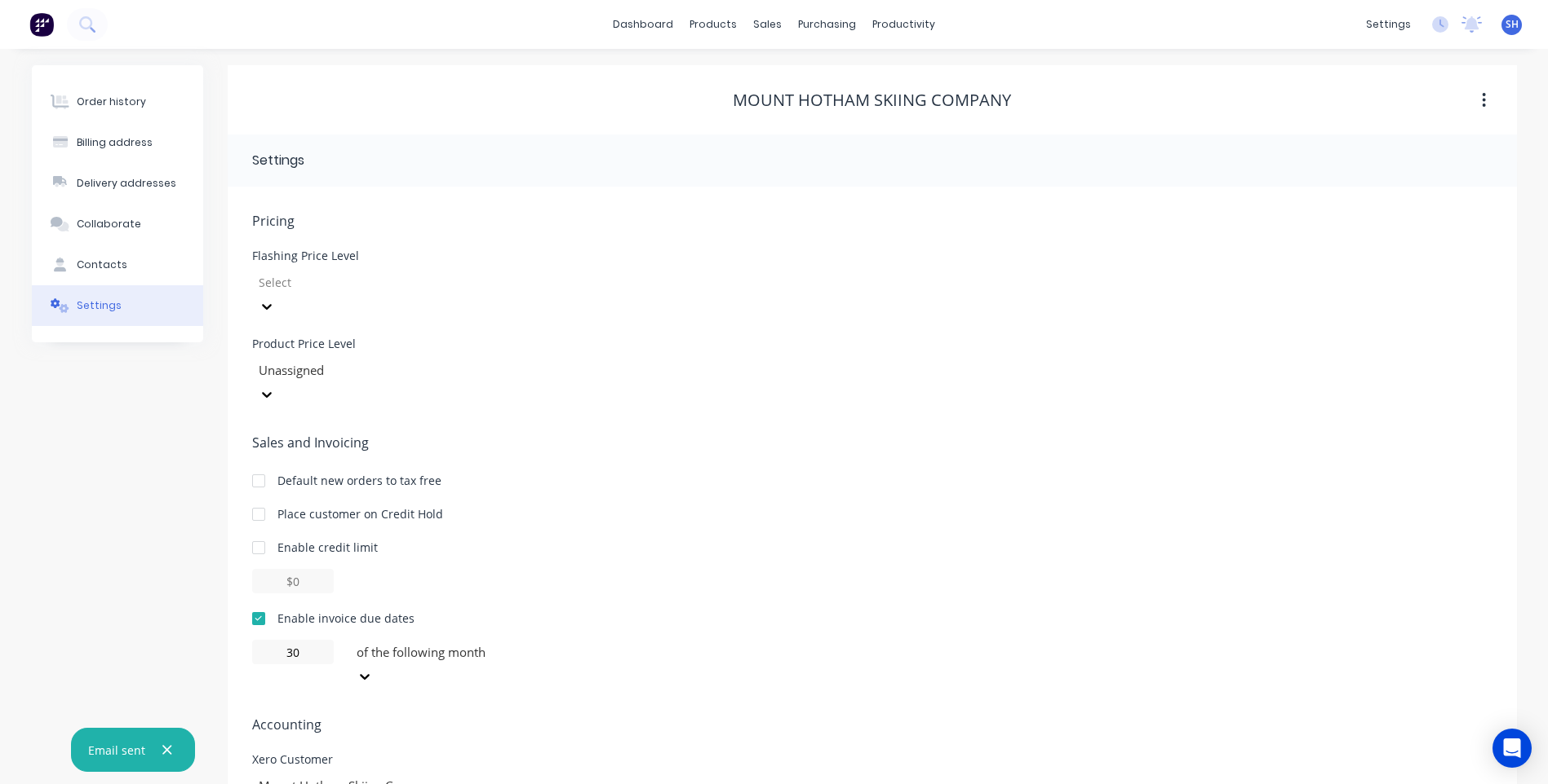
click at [658, 626] on div "Pricing Flashing Price Level Select Product Price Level Unassigned Sales and In…" at bounding box center [871, 550] width 1240 height 678
click at [119, 138] on div "Billing address" at bounding box center [115, 142] width 76 height 15
select select "AU"
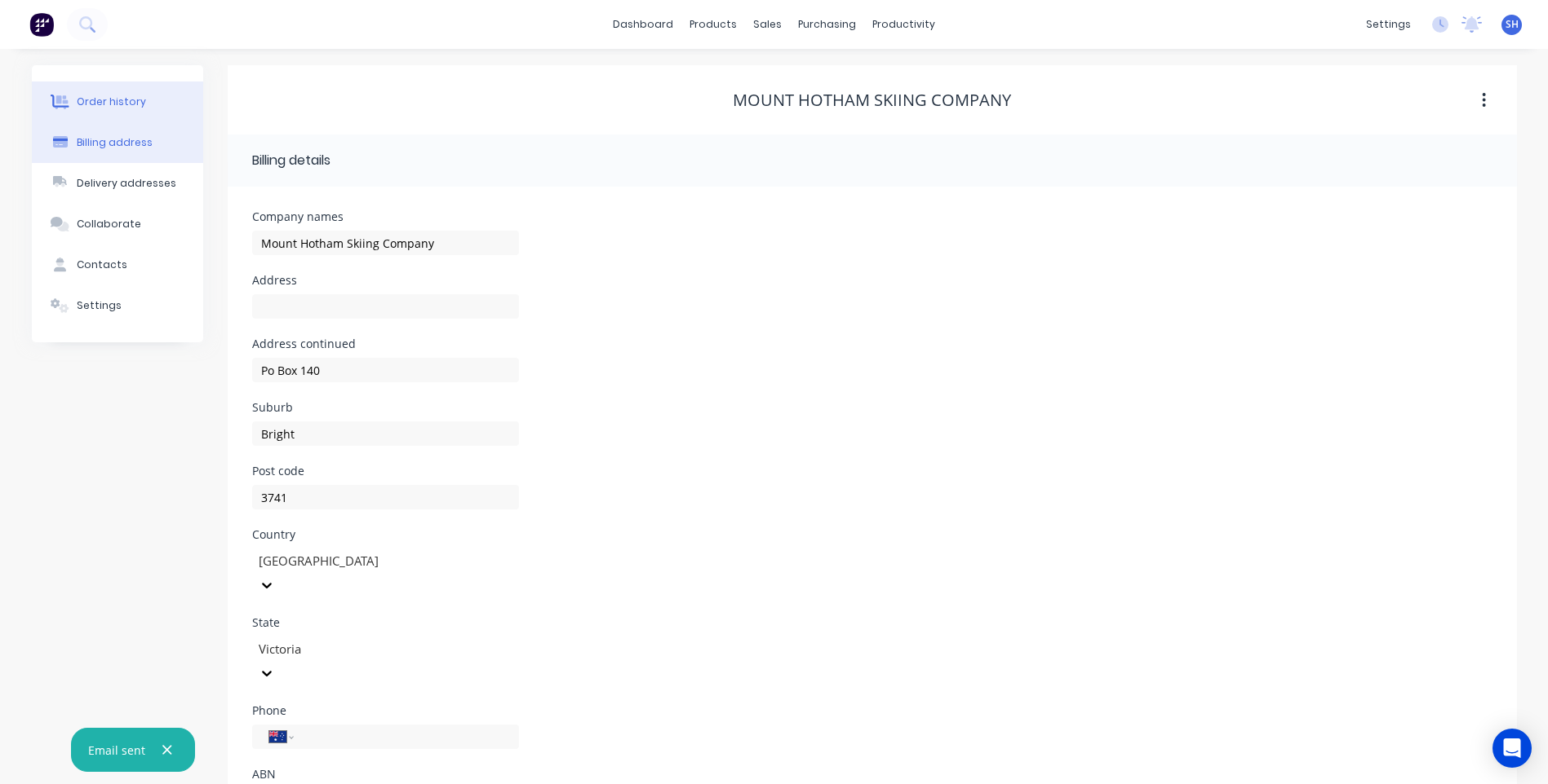
click at [110, 97] on div "Order history" at bounding box center [112, 102] width 69 height 15
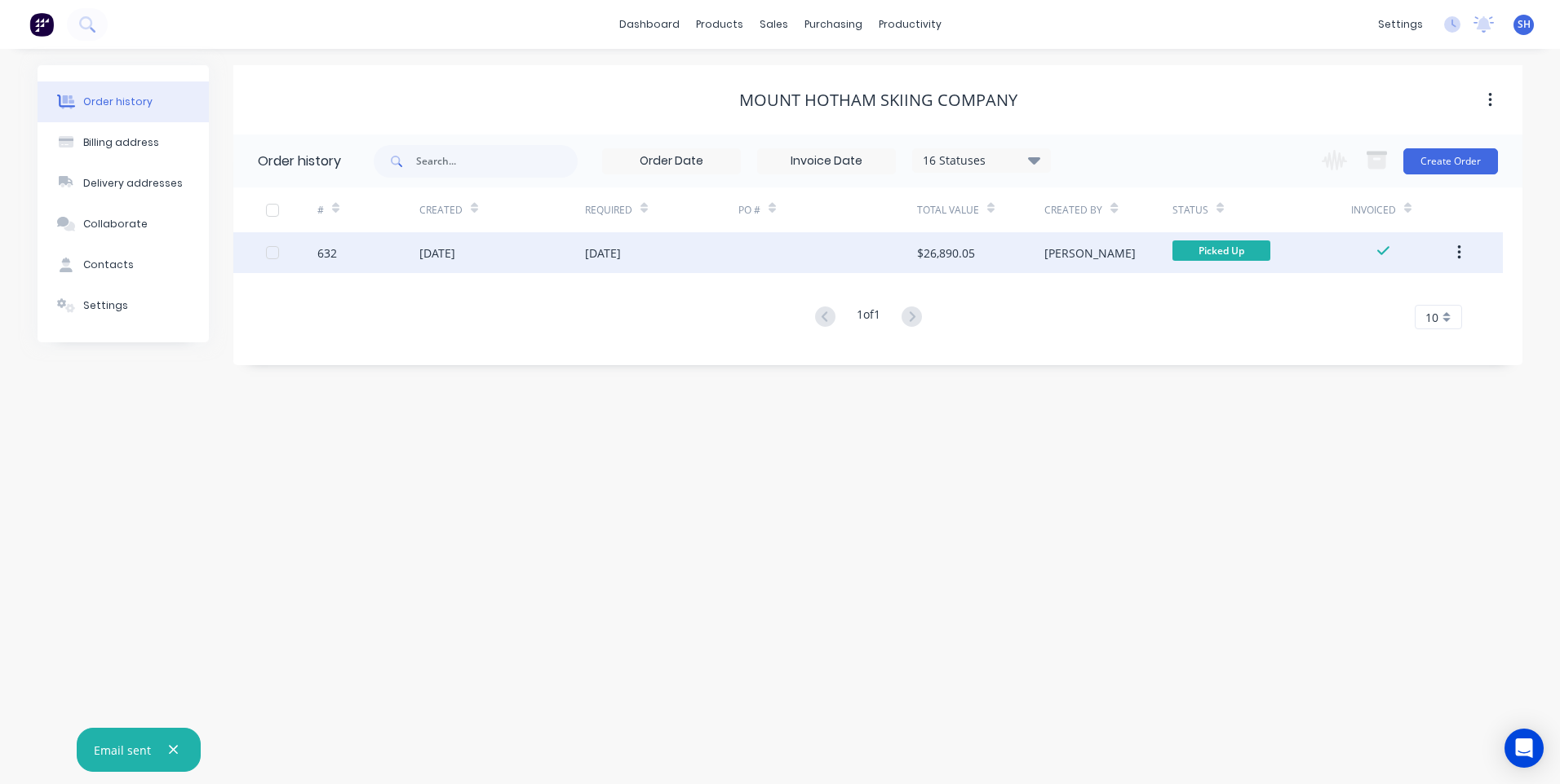
click at [722, 251] on div "16 Sep 2025" at bounding box center [661, 252] width 153 height 40
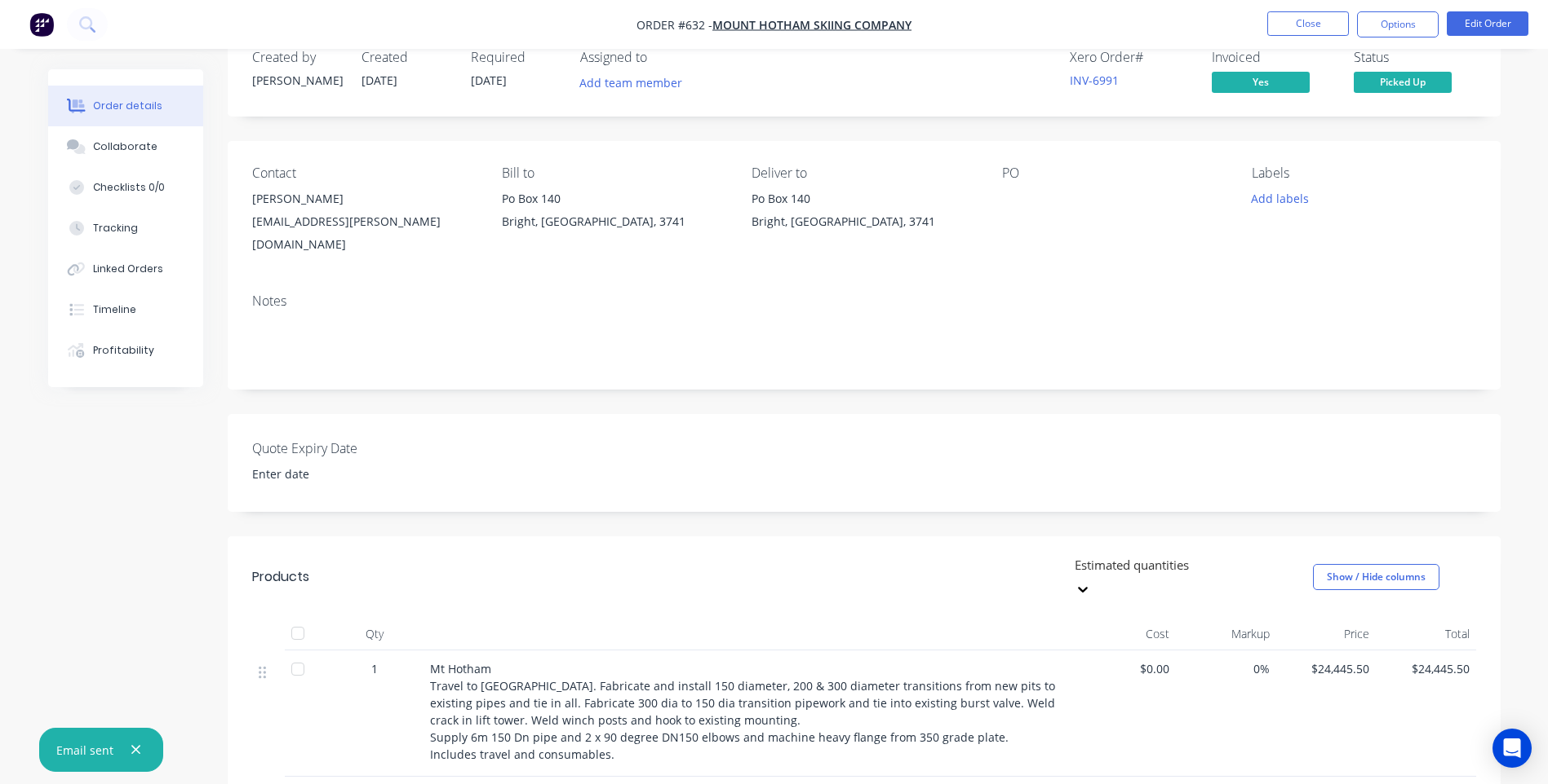
scroll to position [39, 0]
click at [1397, 30] on button "Options" at bounding box center [1397, 25] width 82 height 26
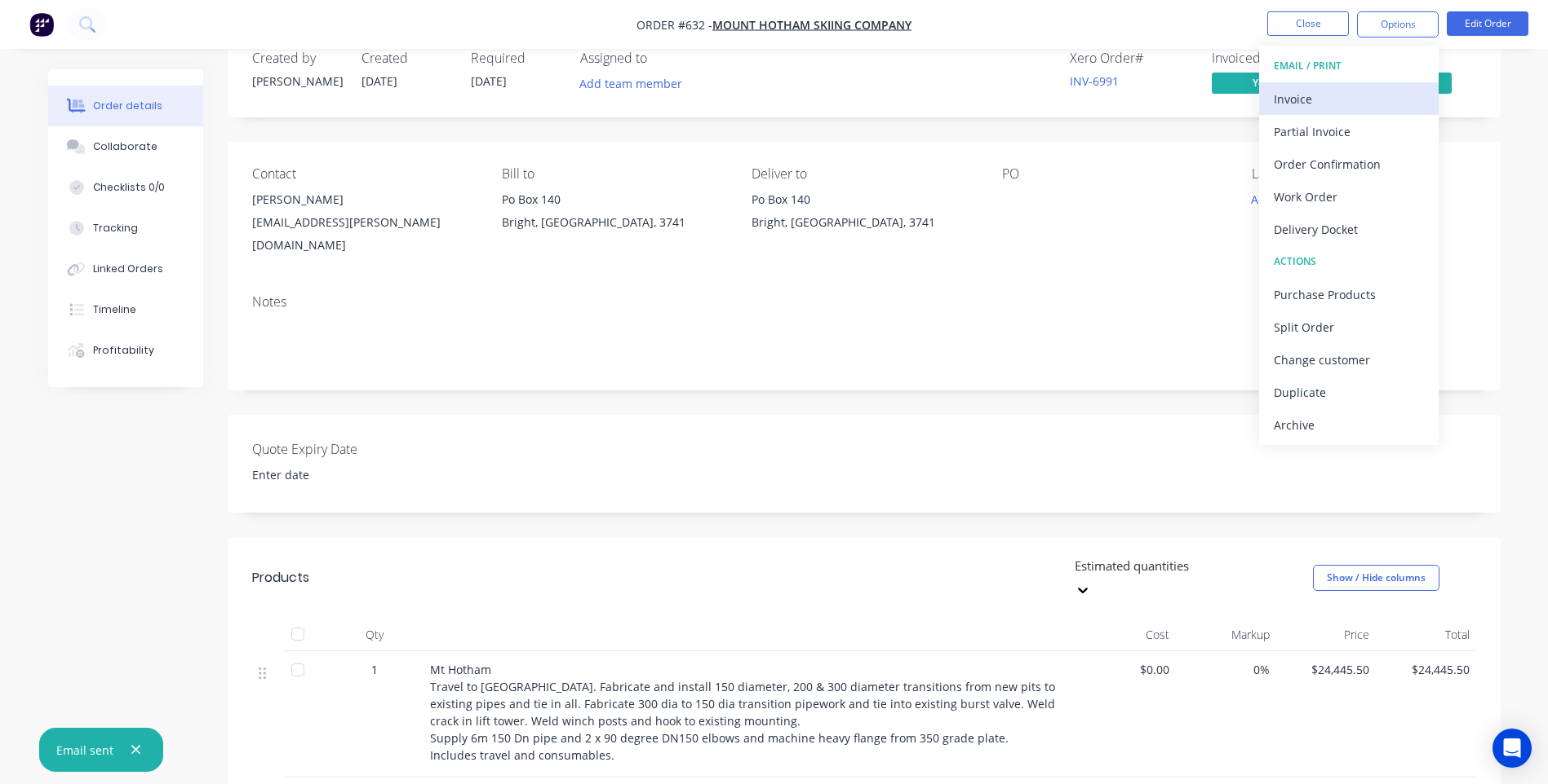
click at [1299, 97] on div "Invoice" at bounding box center [1348, 99] width 150 height 24
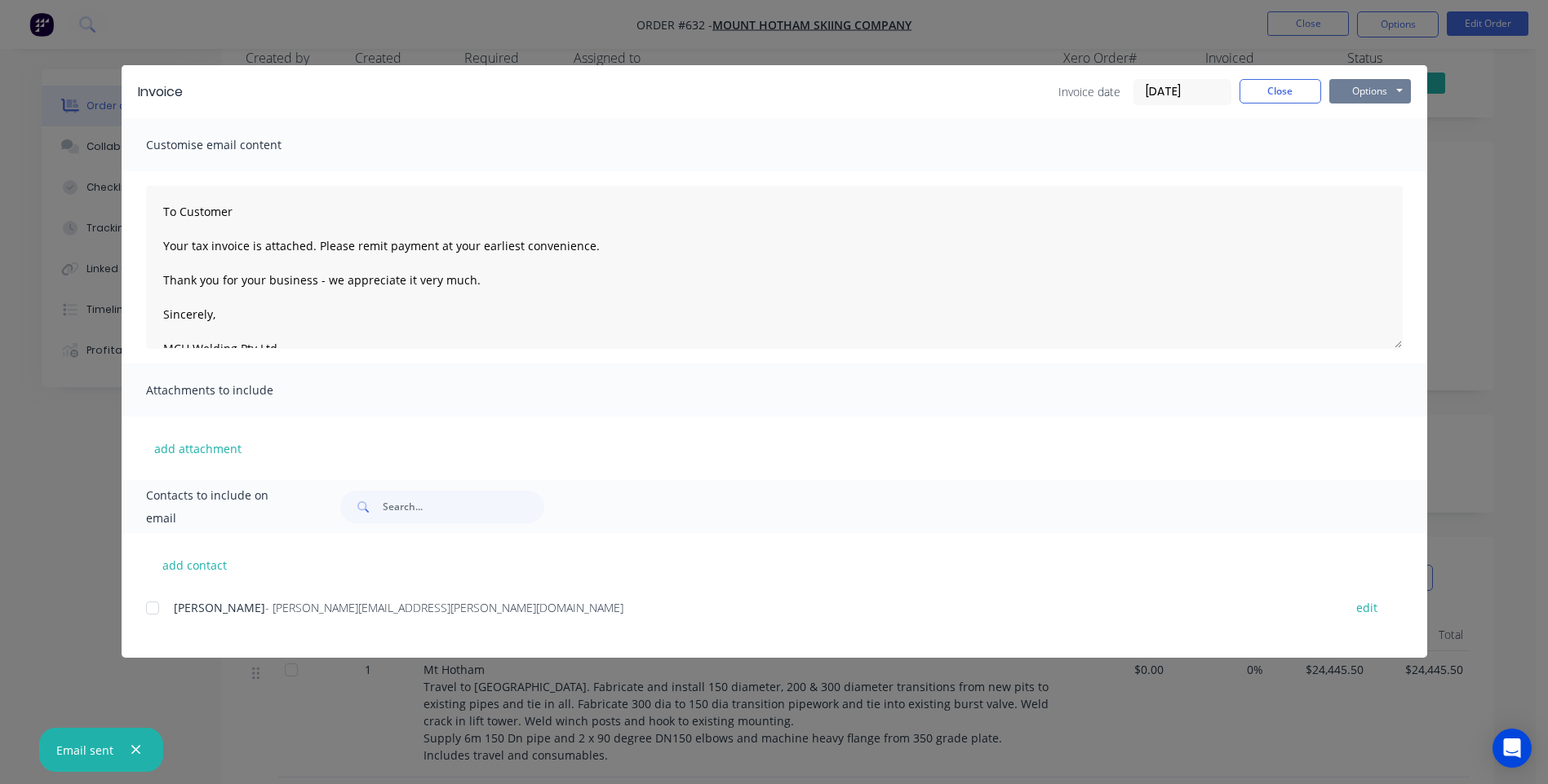
click at [1349, 87] on button "Options" at bounding box center [1369, 91] width 82 height 25
click at [1383, 116] on button "Preview" at bounding box center [1381, 119] width 105 height 27
click at [1273, 83] on button "Close" at bounding box center [1279, 91] width 82 height 25
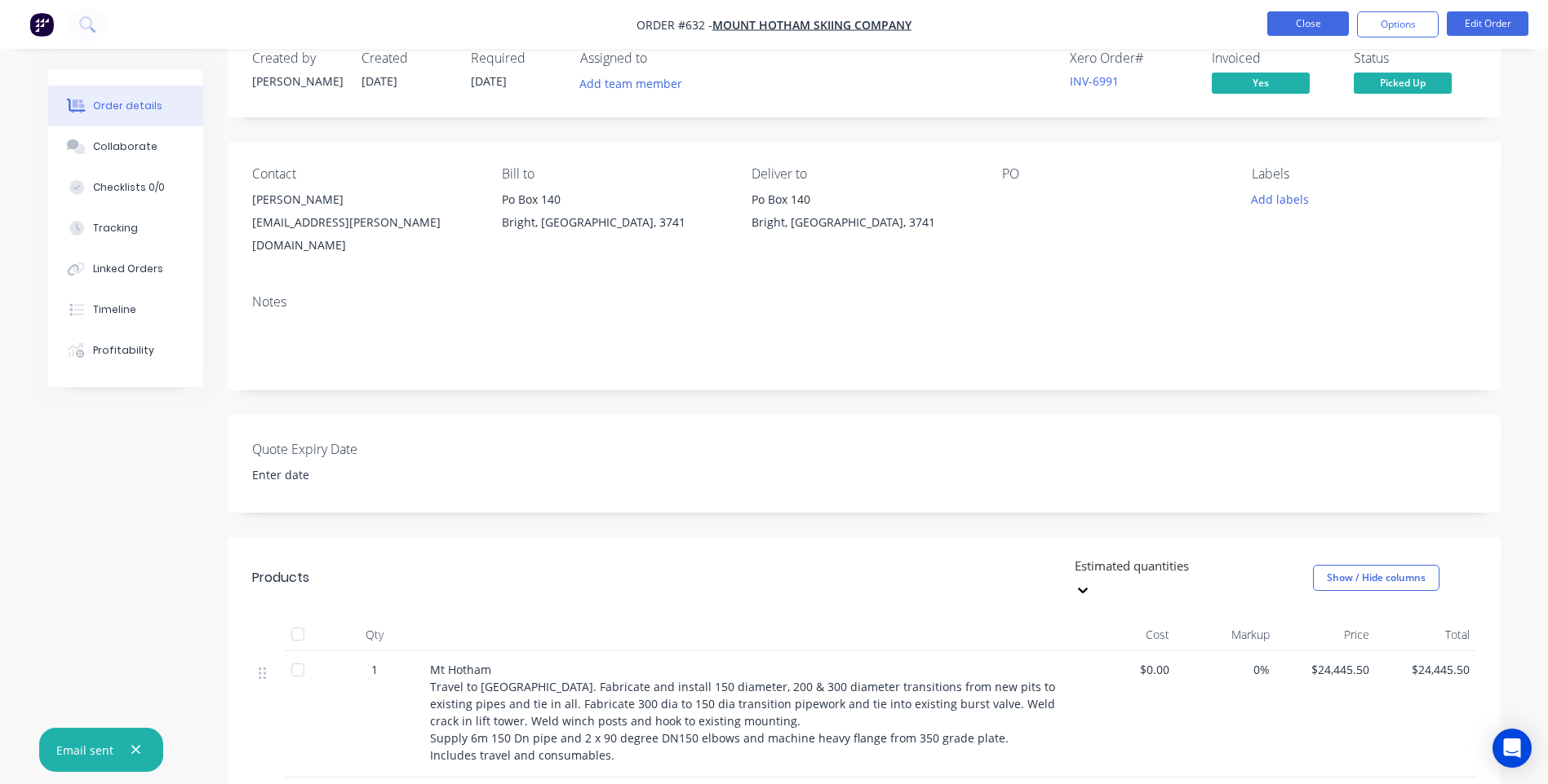
click at [1293, 24] on button "Close" at bounding box center [1307, 24] width 82 height 25
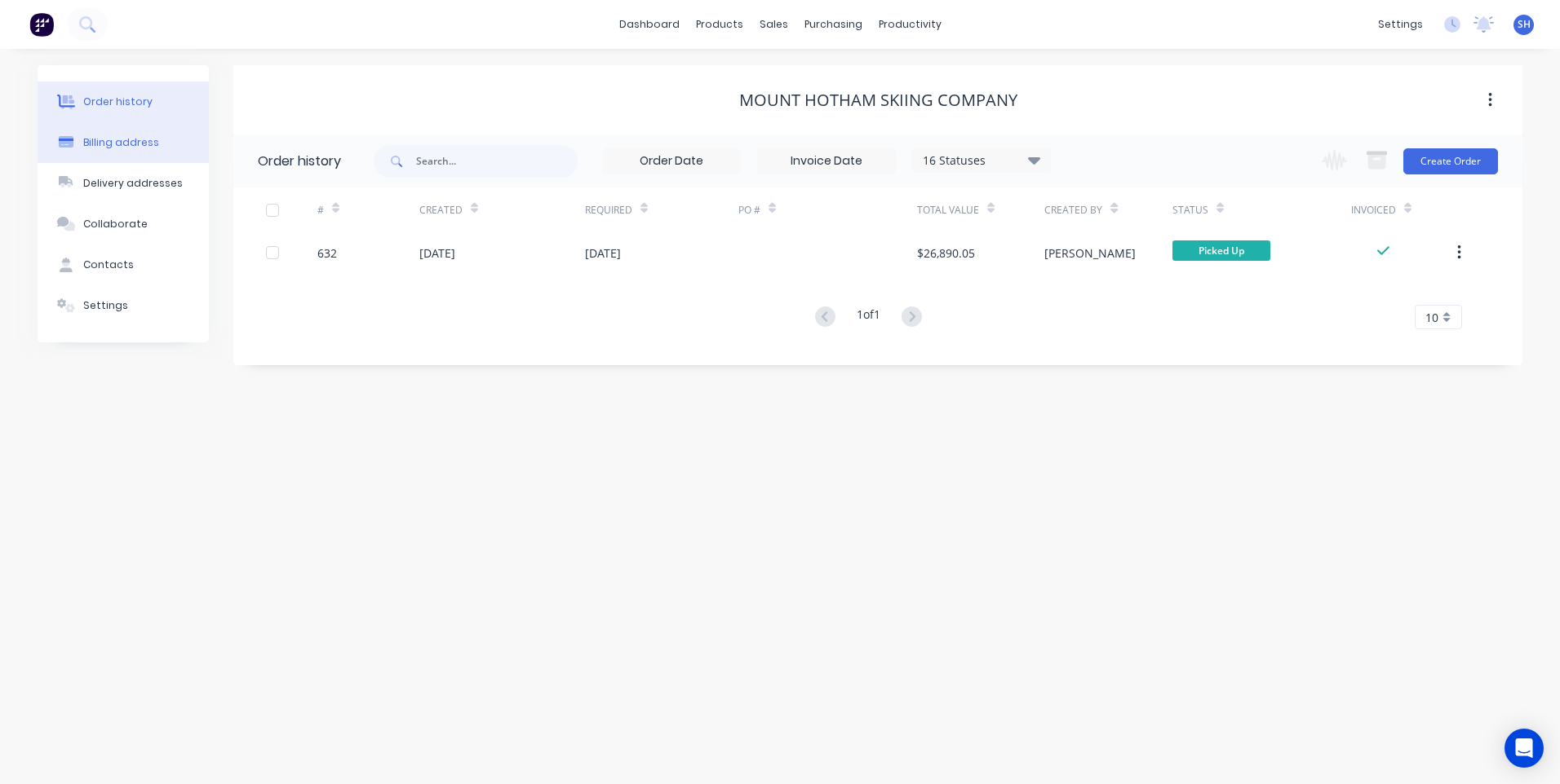
click at [139, 138] on div "Billing address" at bounding box center [121, 142] width 76 height 15
select select "AU"
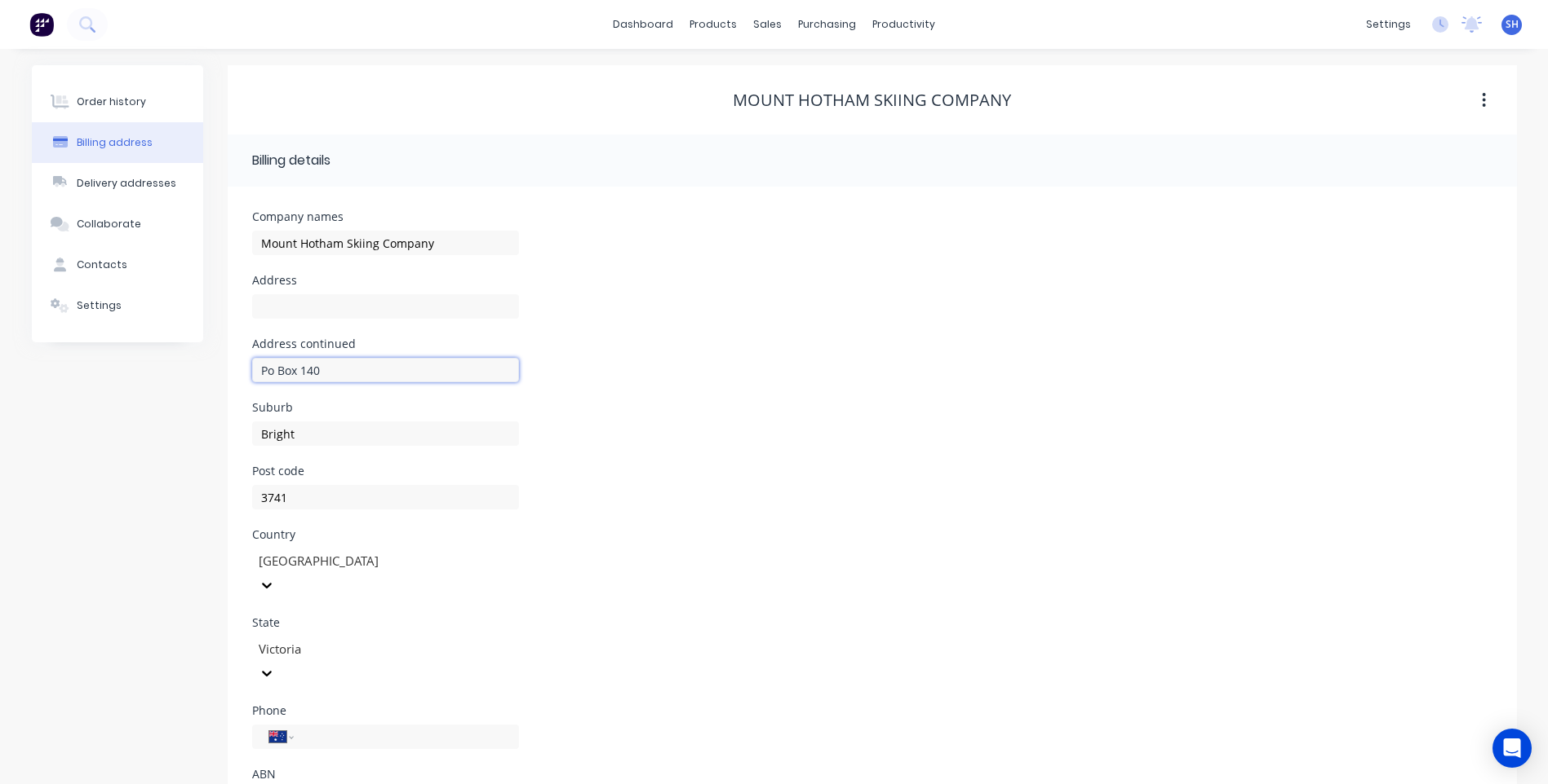
drag, startPoint x: 343, startPoint y: 377, endPoint x: 218, endPoint y: 360, distance: 126.2
click at [218, 360] on div "Order history Billing address Delivery addresses Collaborate Contacts Settings …" at bounding box center [774, 457] width 1485 height 784
drag, startPoint x: 310, startPoint y: 435, endPoint x: 208, endPoint y: 424, distance: 102.6
click at [208, 424] on div "Order history Billing address Delivery addresses Collaborate Contacts Settings …" at bounding box center [774, 457] width 1485 height 784
click at [106, 260] on div "Contacts" at bounding box center [102, 265] width 50 height 15
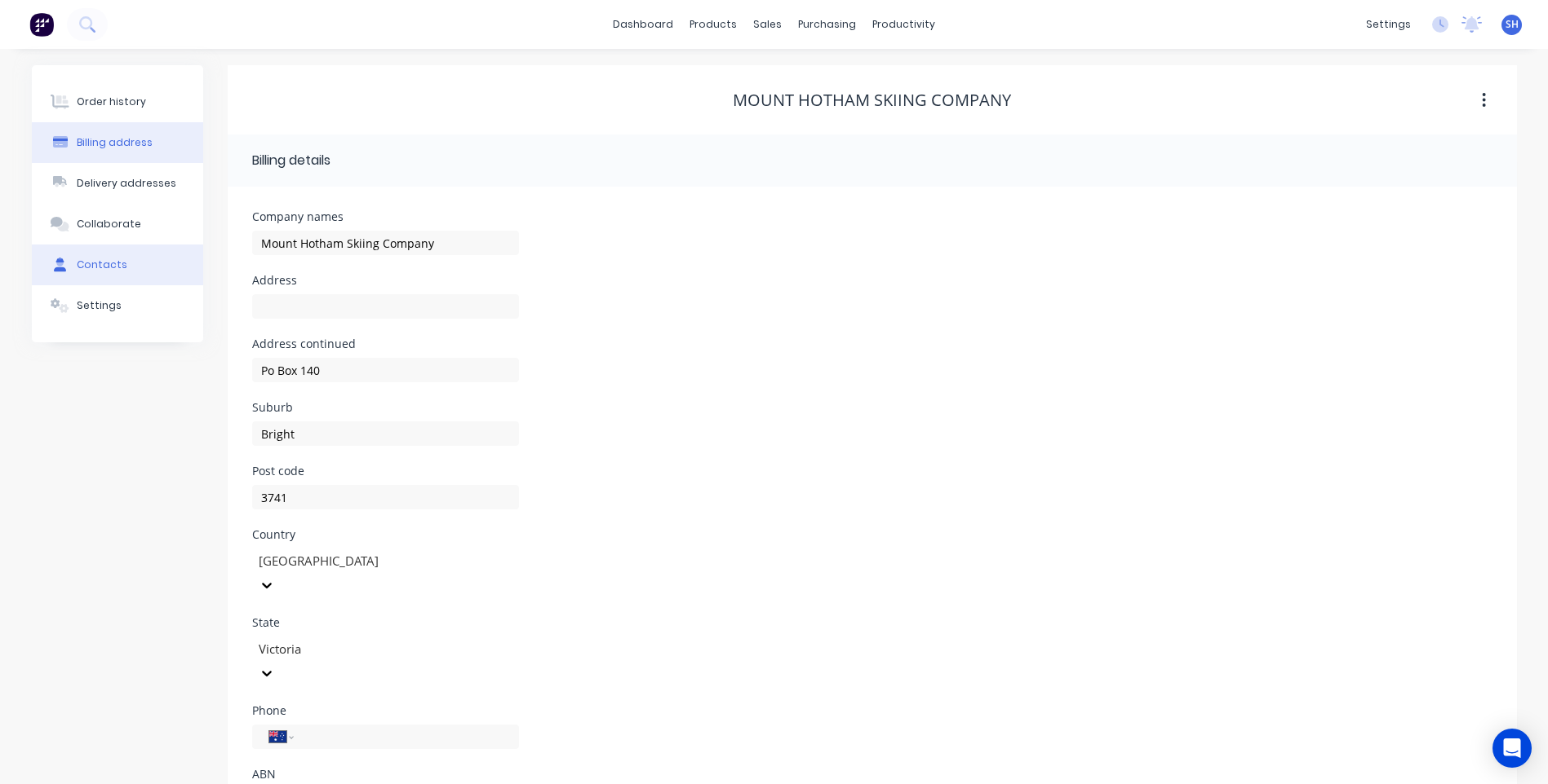
select select "AU"
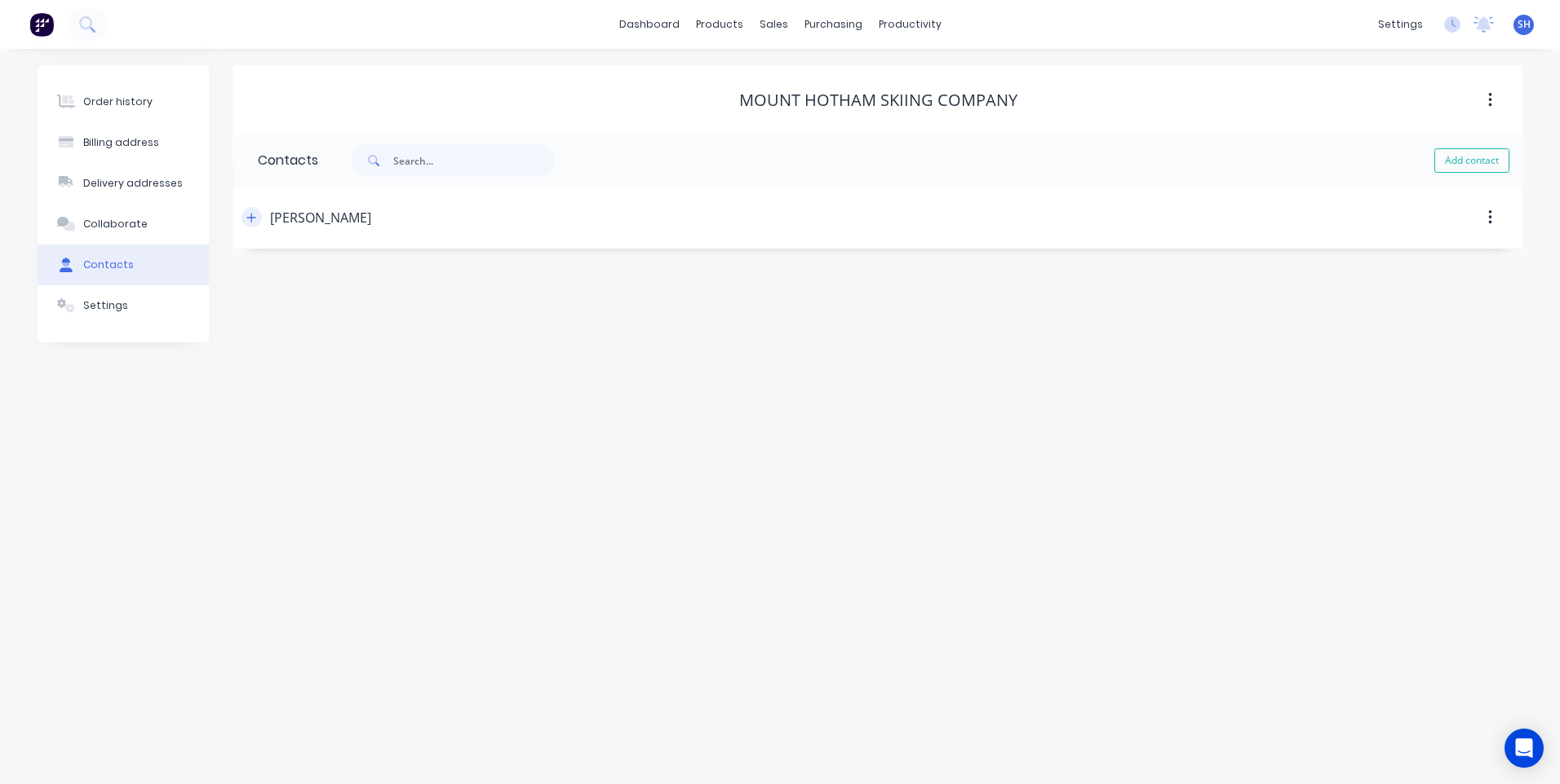
click at [250, 220] on icon "button" at bounding box center [251, 218] width 10 height 12
drag, startPoint x: 449, startPoint y: 348, endPoint x: 174, endPoint y: 348, distance: 275.0
click at [174, 348] on div "Order history Billing address Delivery addresses Collaborate Contacts Settings …" at bounding box center [780, 292] width 1485 height 454
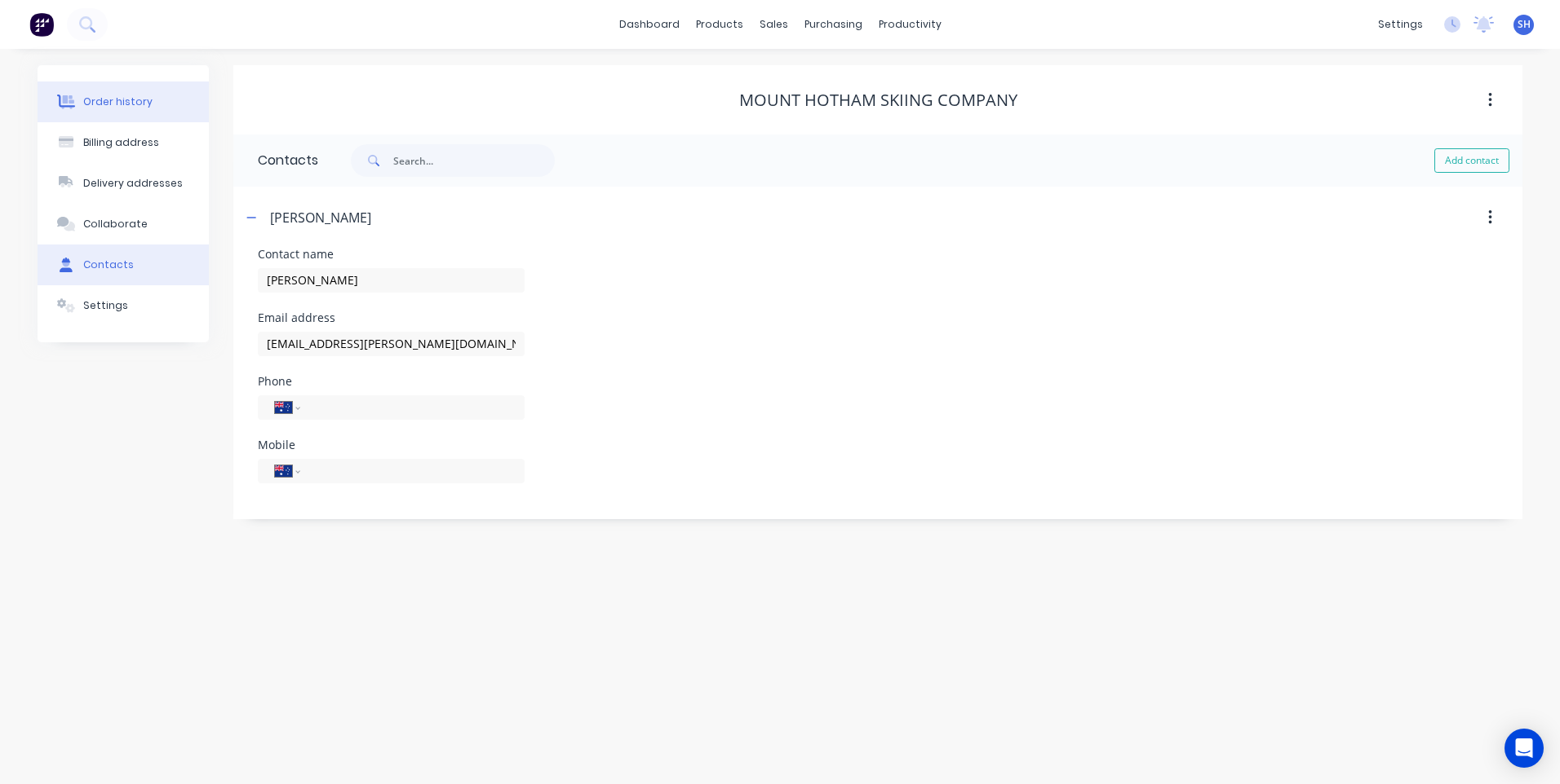
click at [121, 102] on div "Order history" at bounding box center [118, 102] width 69 height 15
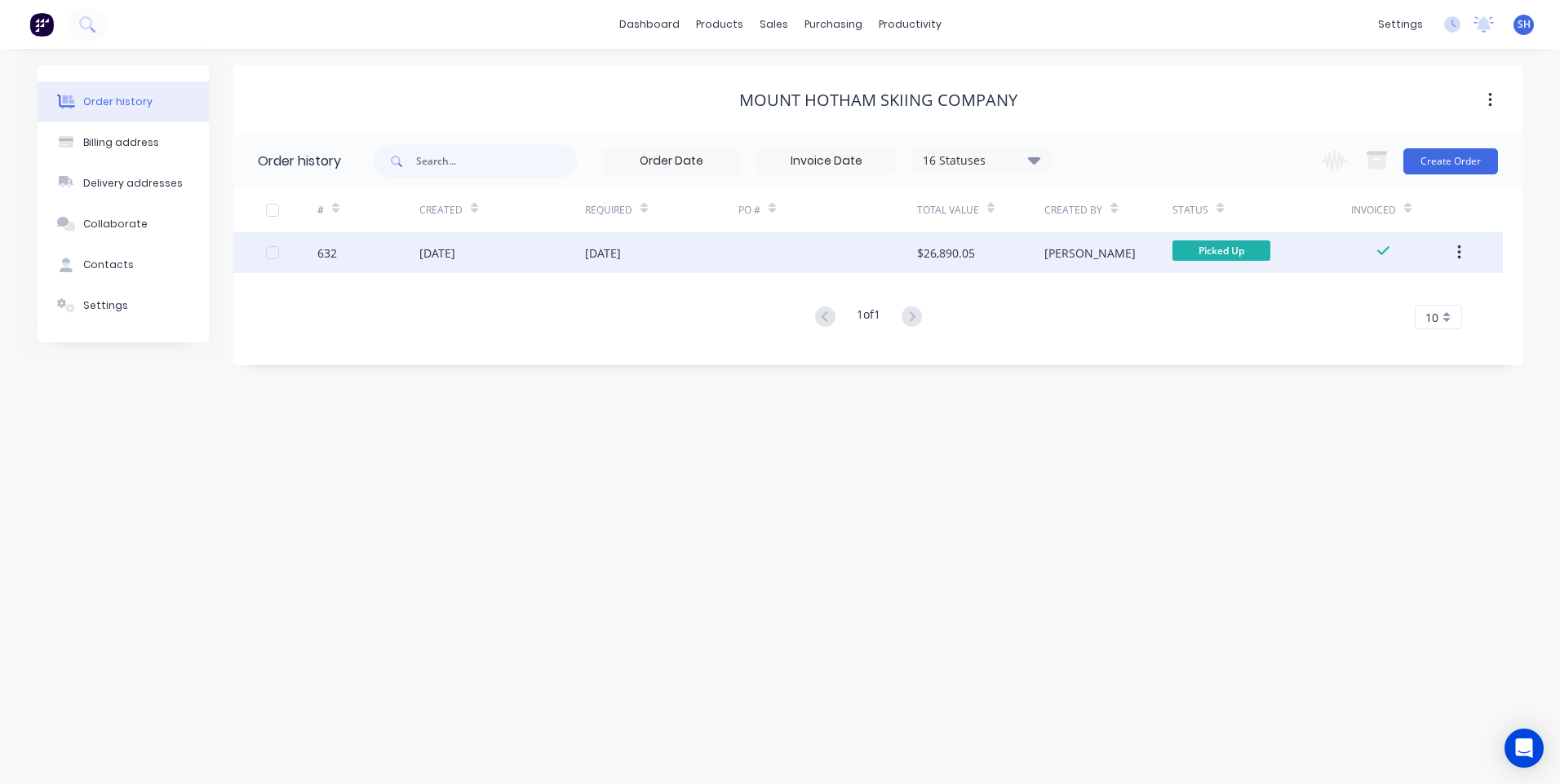
click at [754, 252] on div at bounding box center [827, 252] width 179 height 40
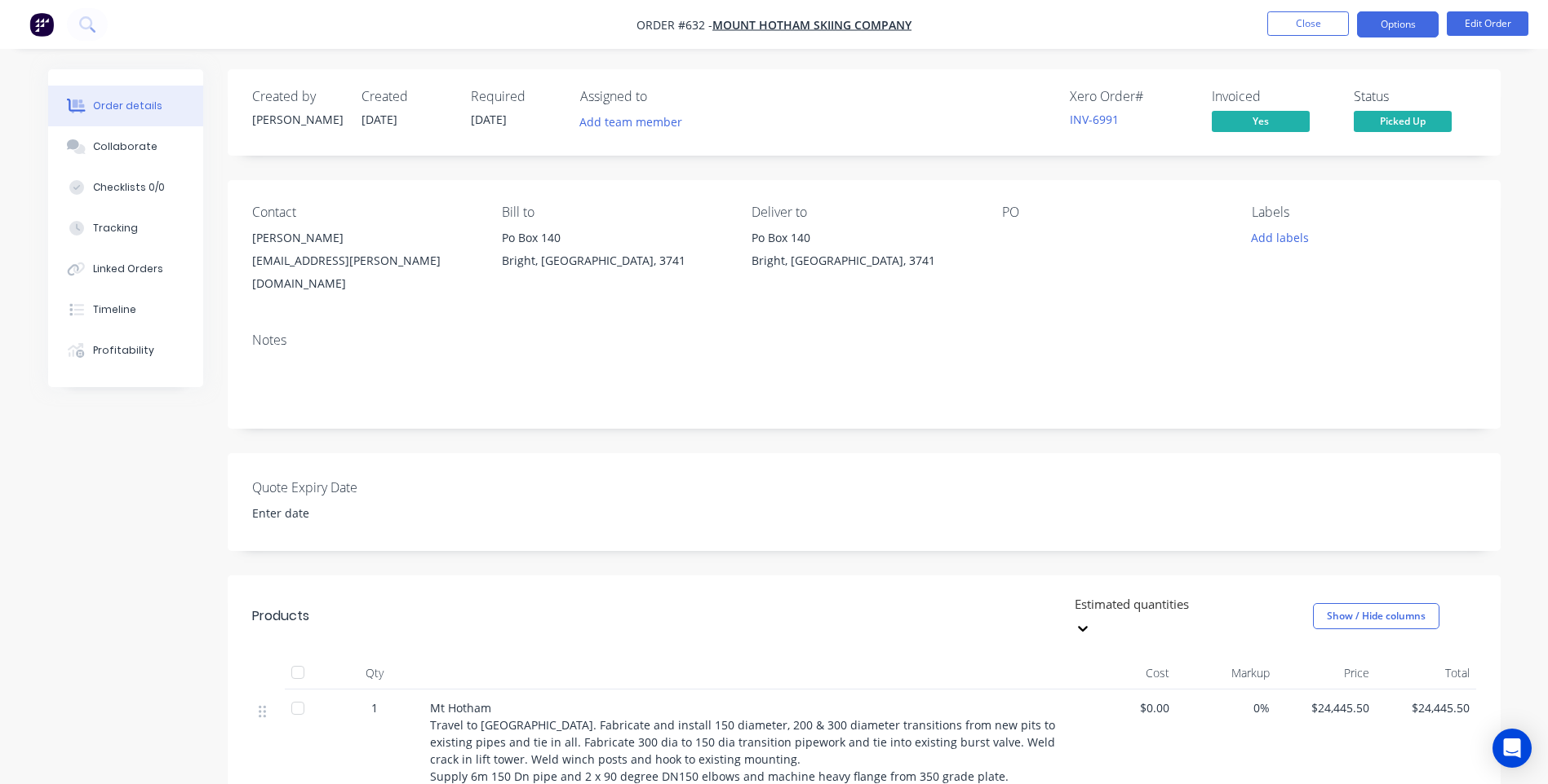
click at [1395, 17] on button "Options" at bounding box center [1397, 25] width 82 height 26
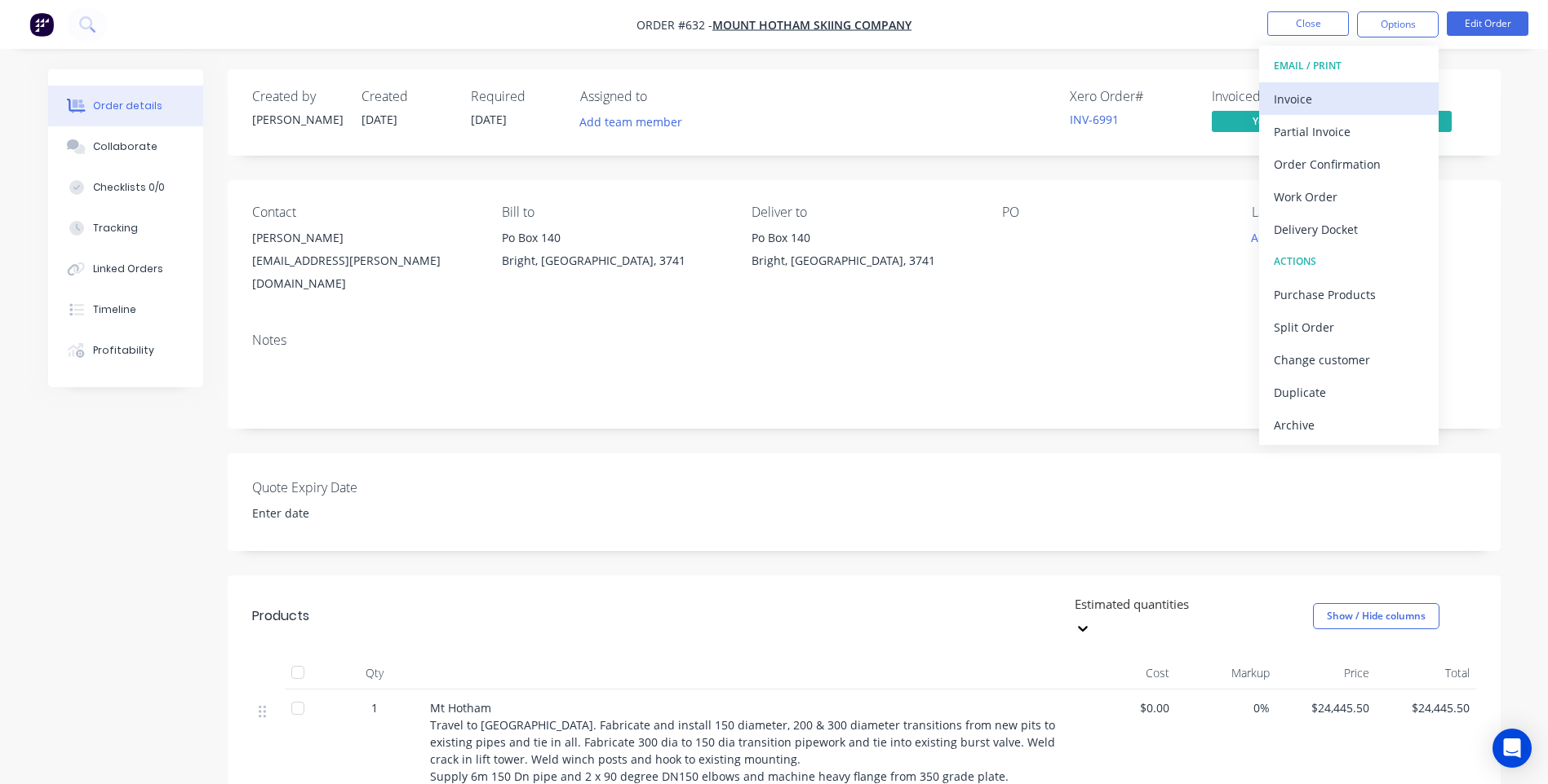
click at [1314, 88] on div "Invoice" at bounding box center [1348, 99] width 150 height 24
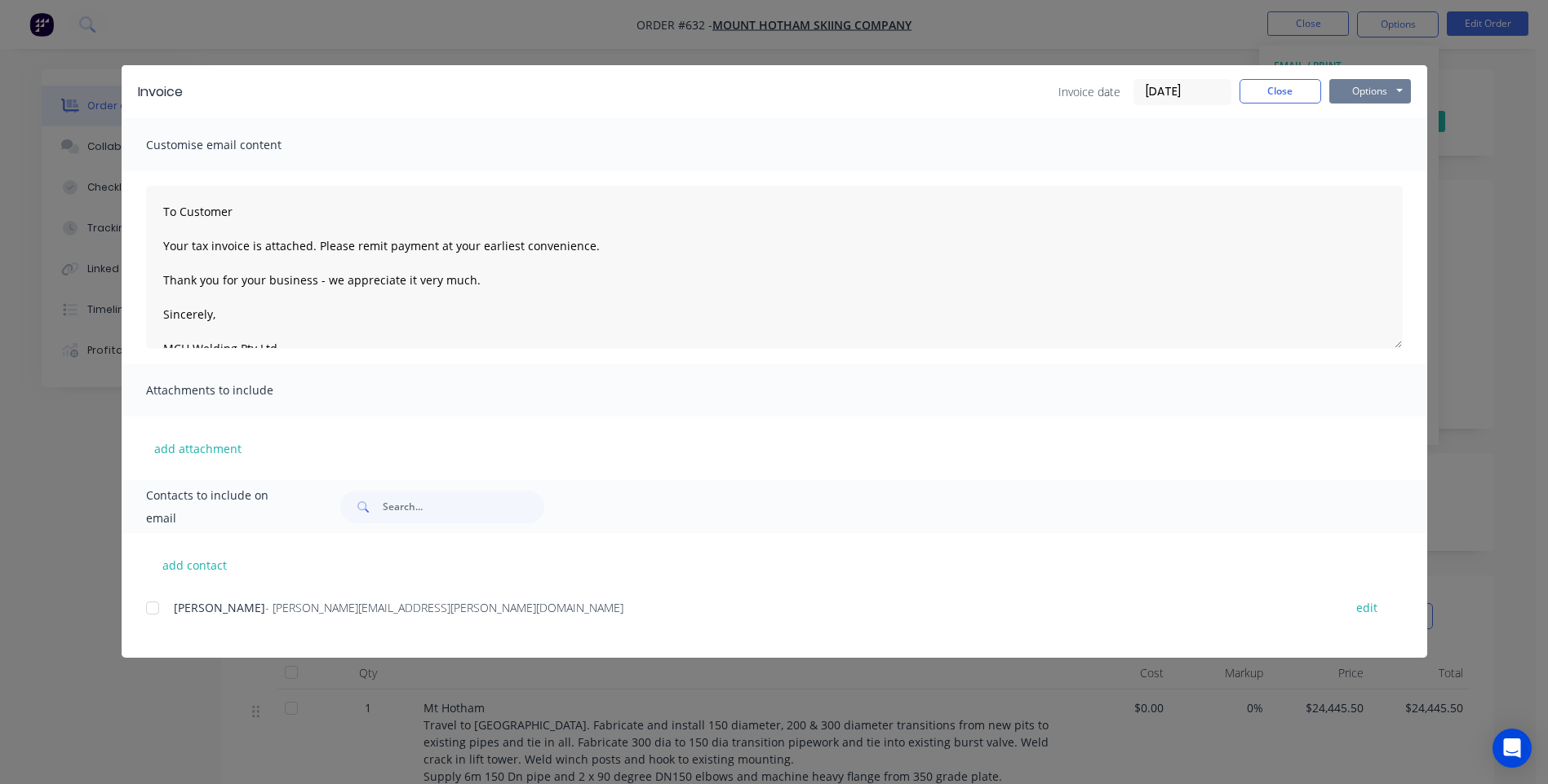
click at [1372, 91] on button "Options" at bounding box center [1369, 91] width 82 height 25
click at [1372, 140] on button "Print" at bounding box center [1381, 146] width 105 height 27
click at [1281, 86] on button "Close" at bounding box center [1279, 91] width 82 height 25
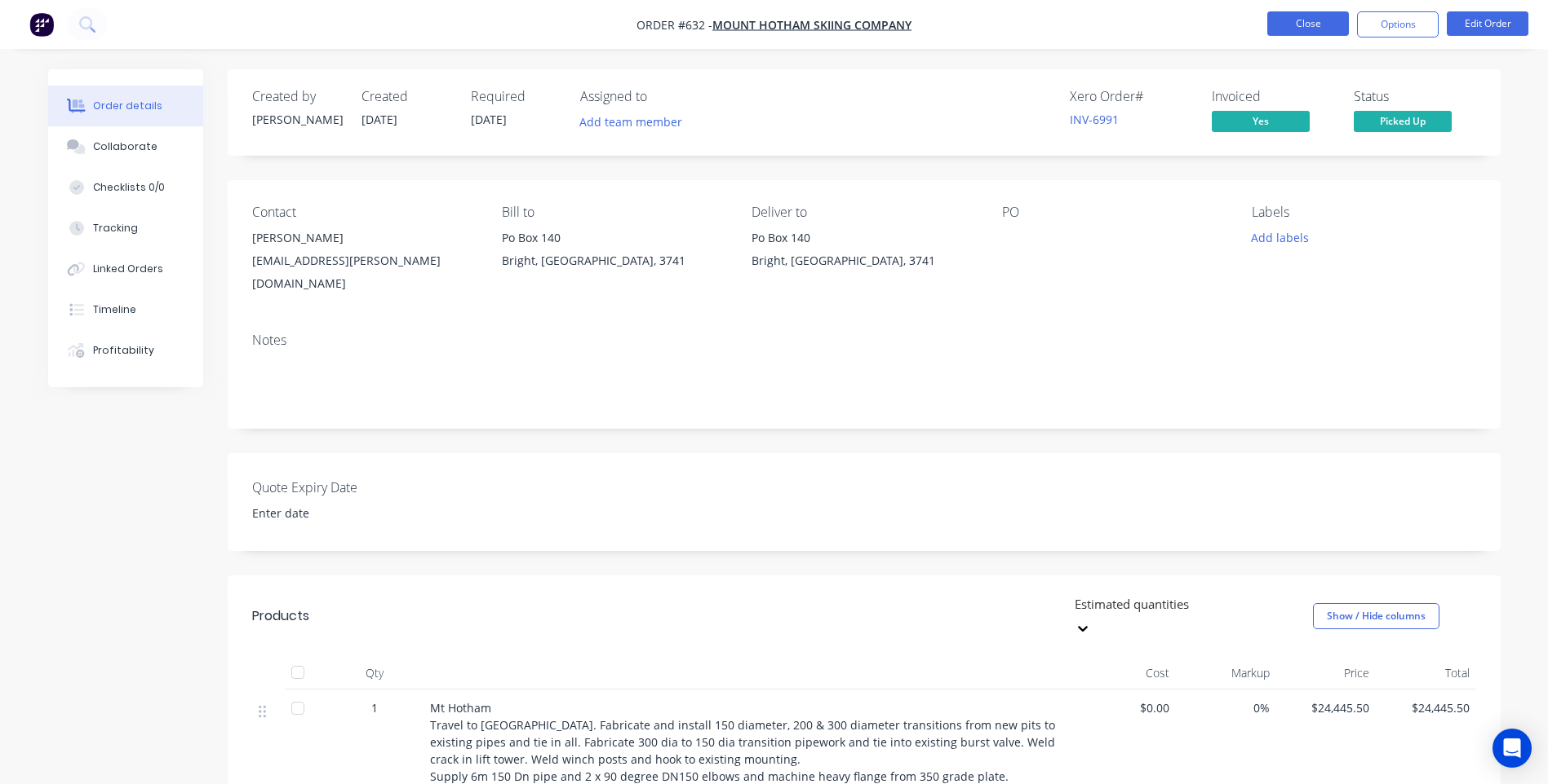
click at [1300, 18] on button "Close" at bounding box center [1307, 24] width 82 height 25
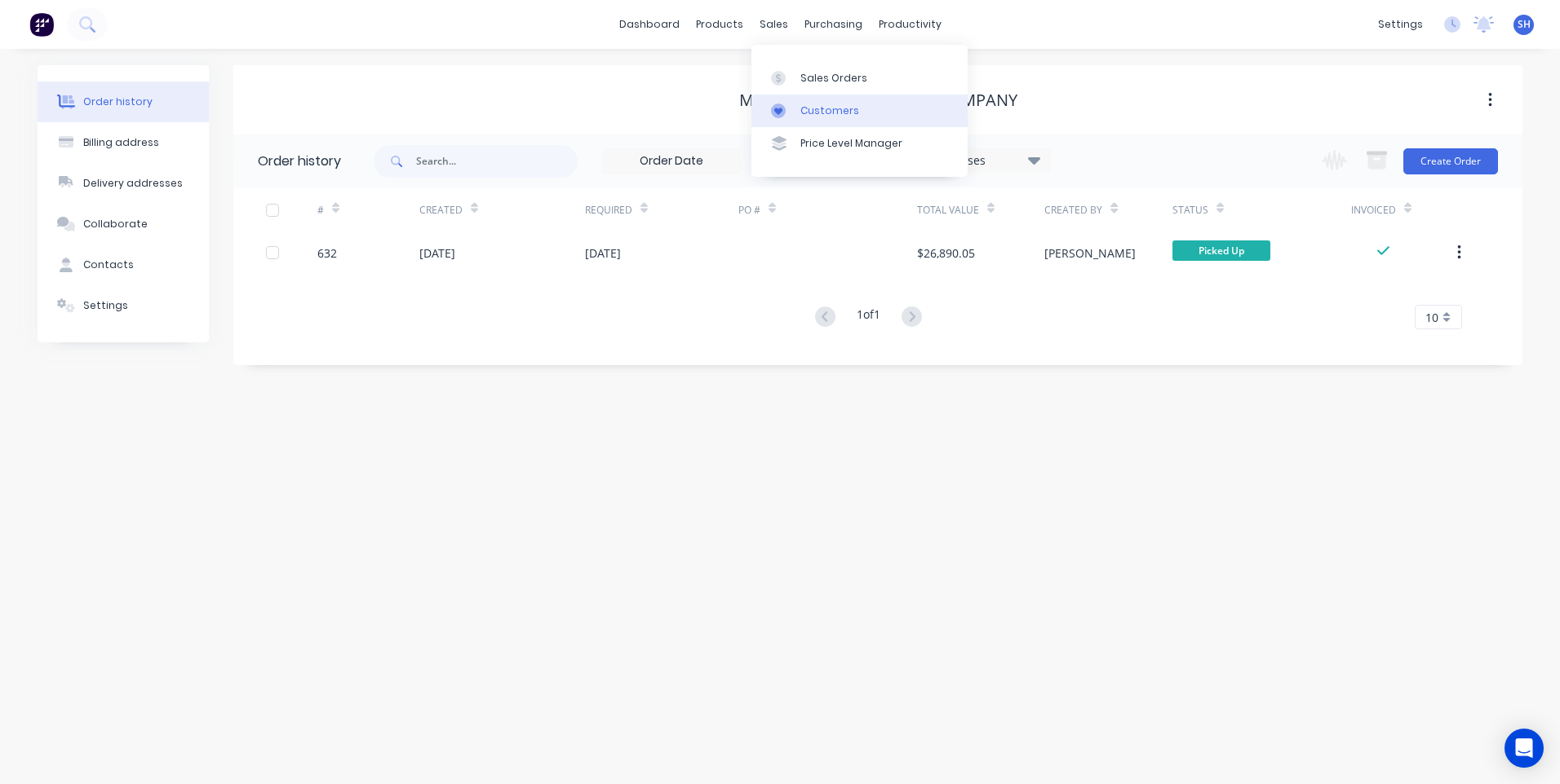
click at [835, 110] on div "Customers" at bounding box center [829, 111] width 58 height 15
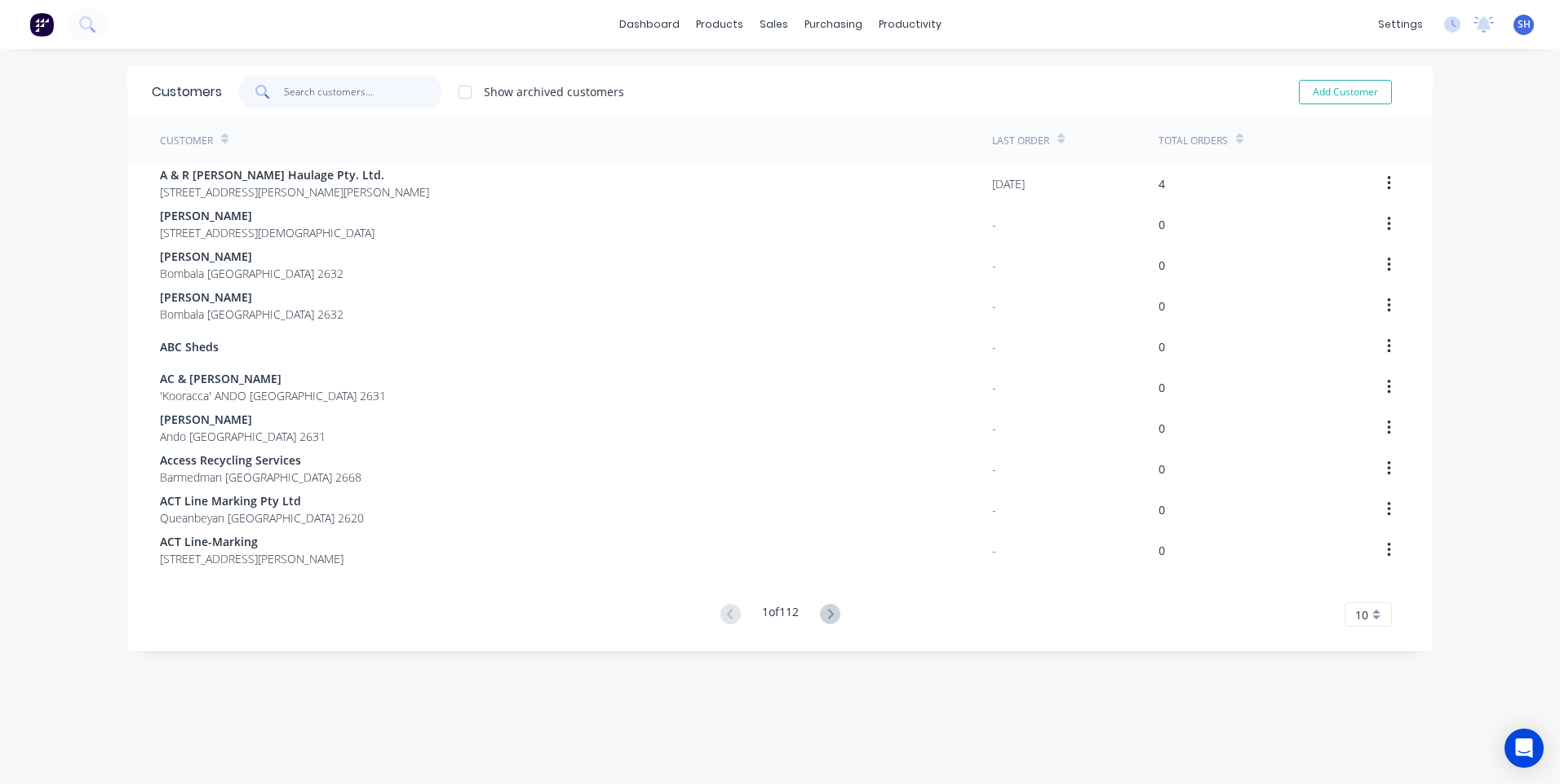
click at [287, 90] on input "text" at bounding box center [363, 92] width 159 height 33
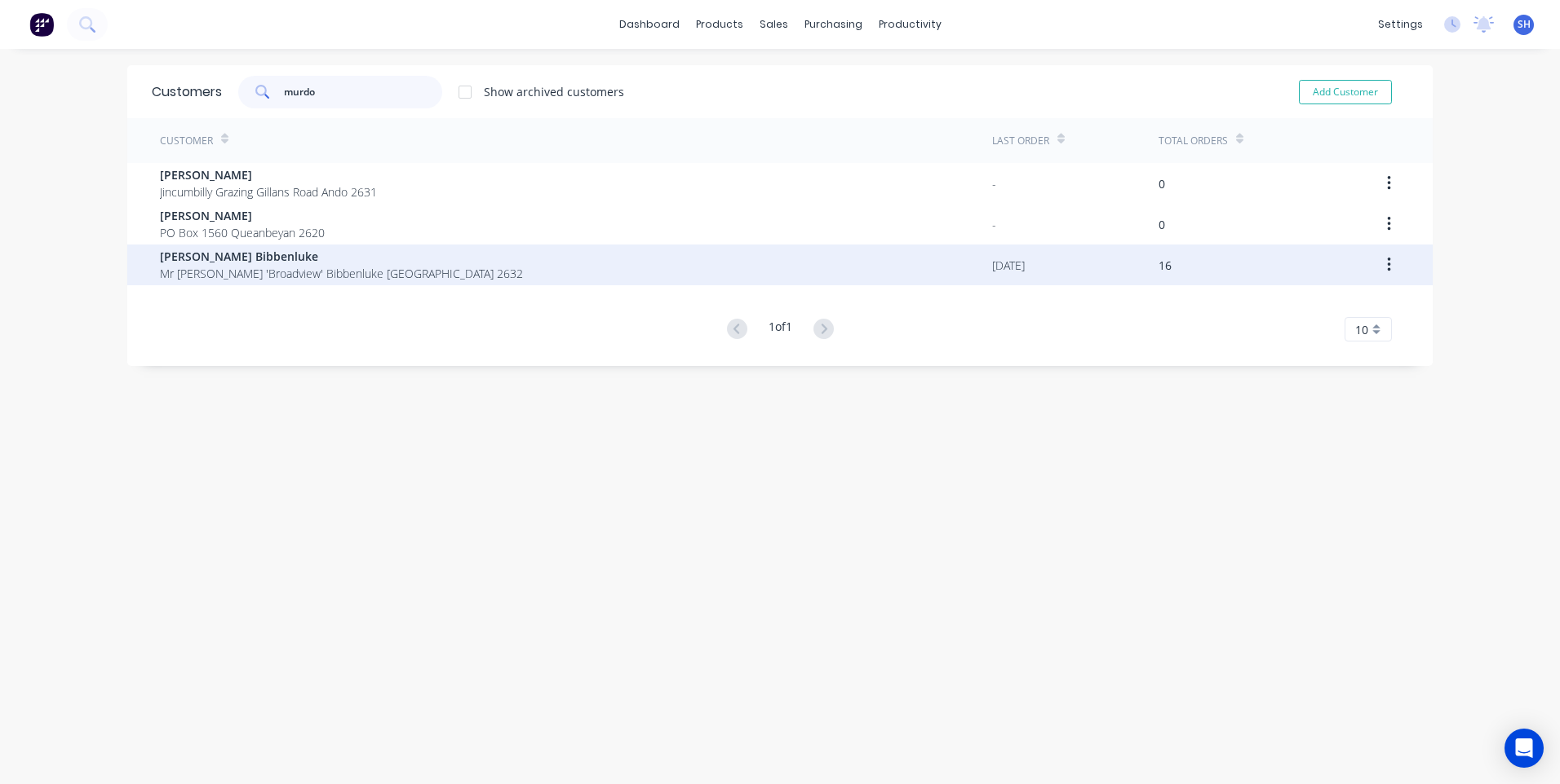
type input "murdo"
click at [241, 255] on span "Murdoch Bibbenluke" at bounding box center [341, 256] width 363 height 17
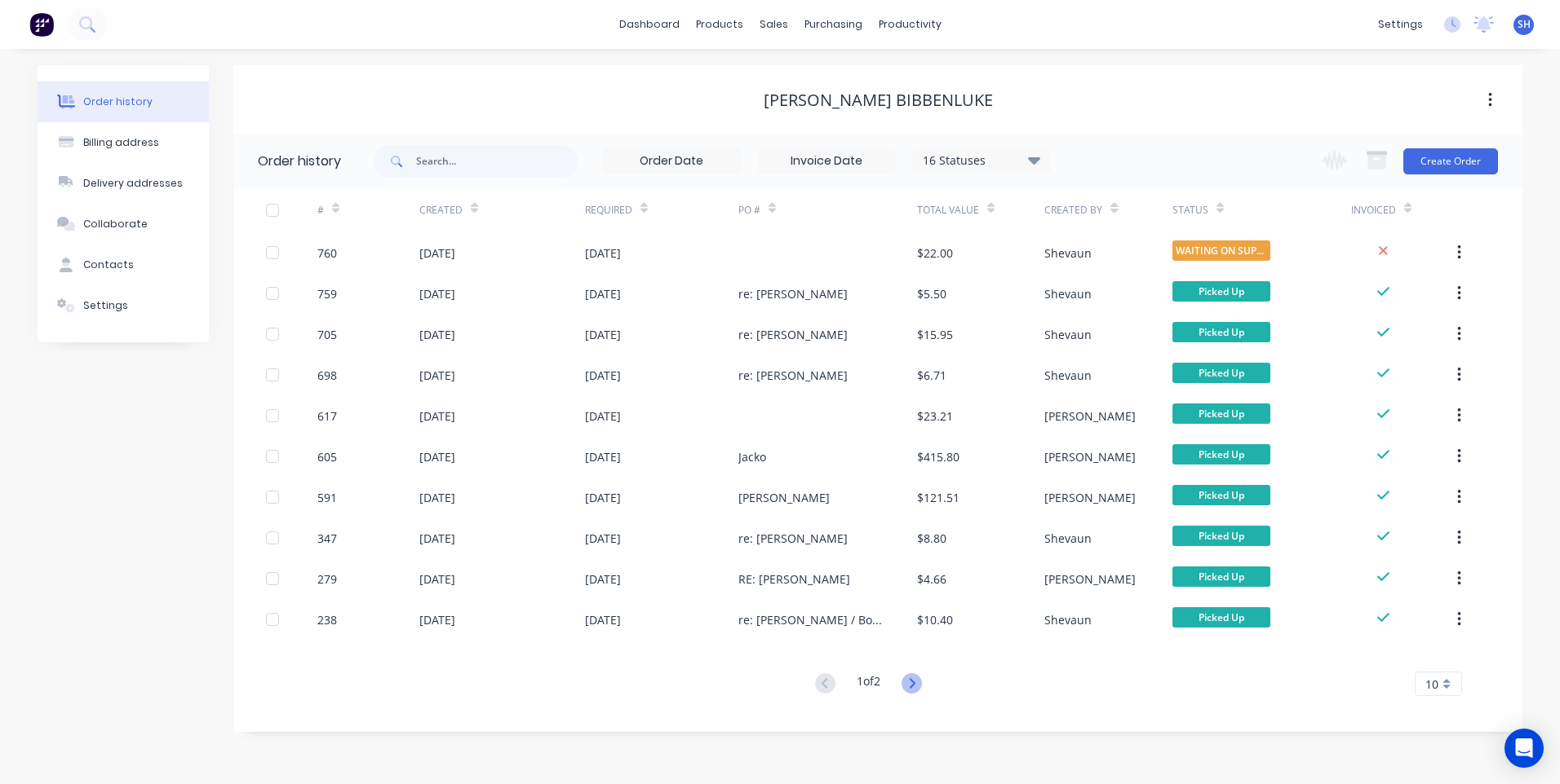
click at [915, 683] on icon at bounding box center [912, 683] width 6 height 10
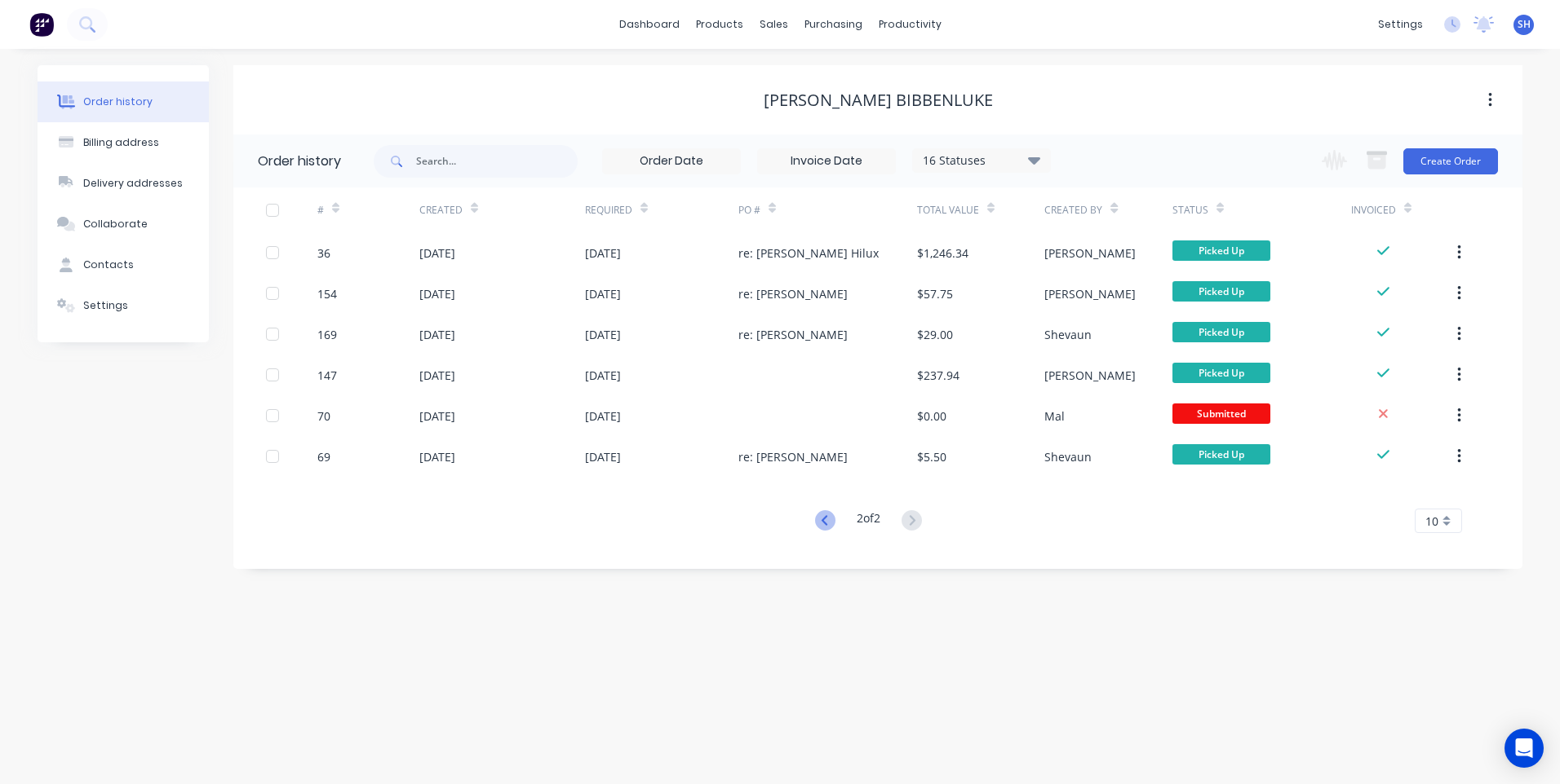
click at [822, 521] on icon at bounding box center [825, 520] width 21 height 21
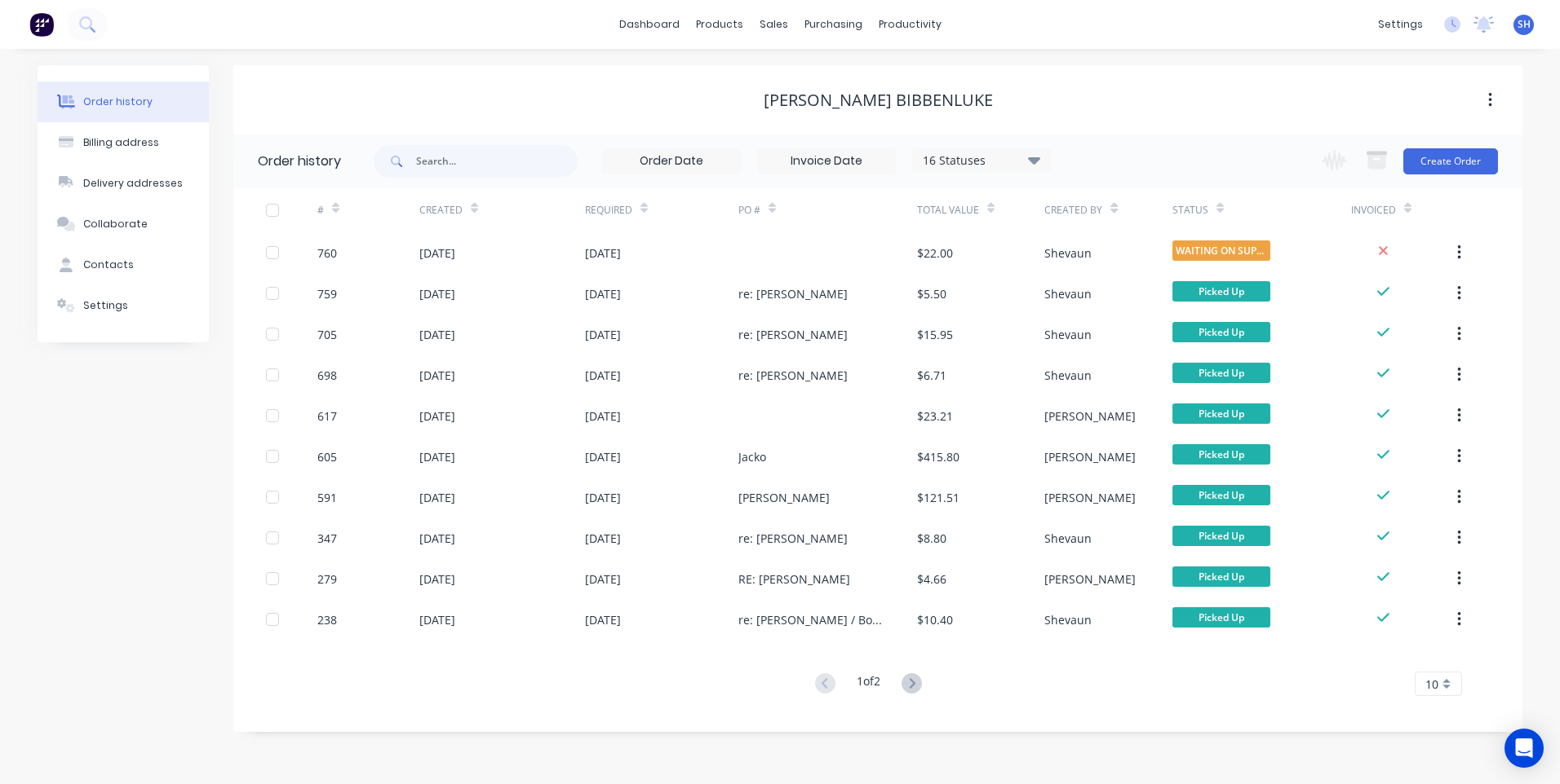
click at [986, 158] on div "16 Statuses" at bounding box center [981, 161] width 137 height 18
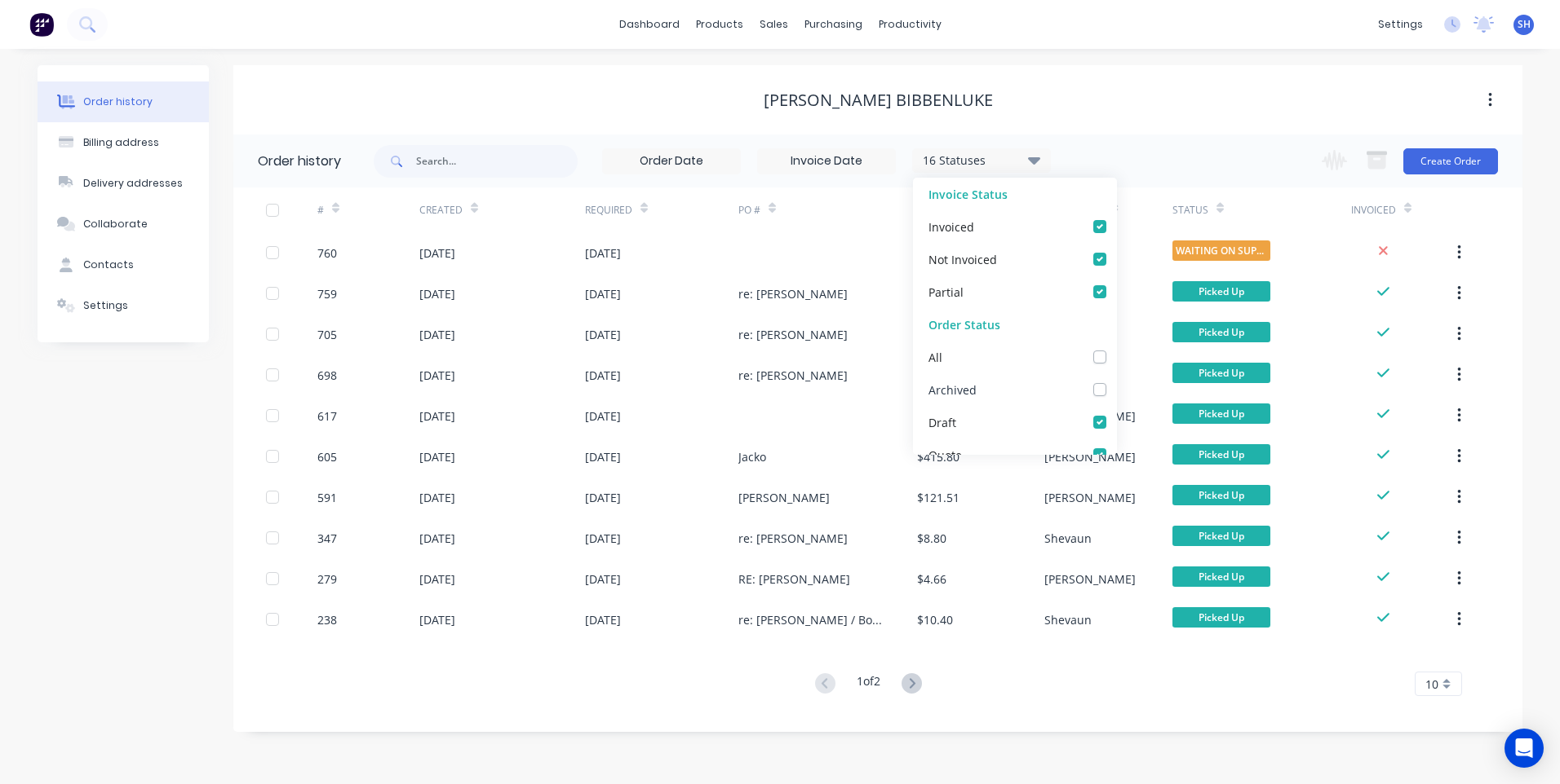
click at [1116, 381] on label at bounding box center [1116, 381] width 0 height 0
click at [1116, 389] on input "checkbox" at bounding box center [1122, 389] width 13 height 16
checkbox input "true"
click at [1052, 688] on div "1 of 2 10 5 10 15 20 25 30 35" at bounding box center [867, 684] width 1270 height 24
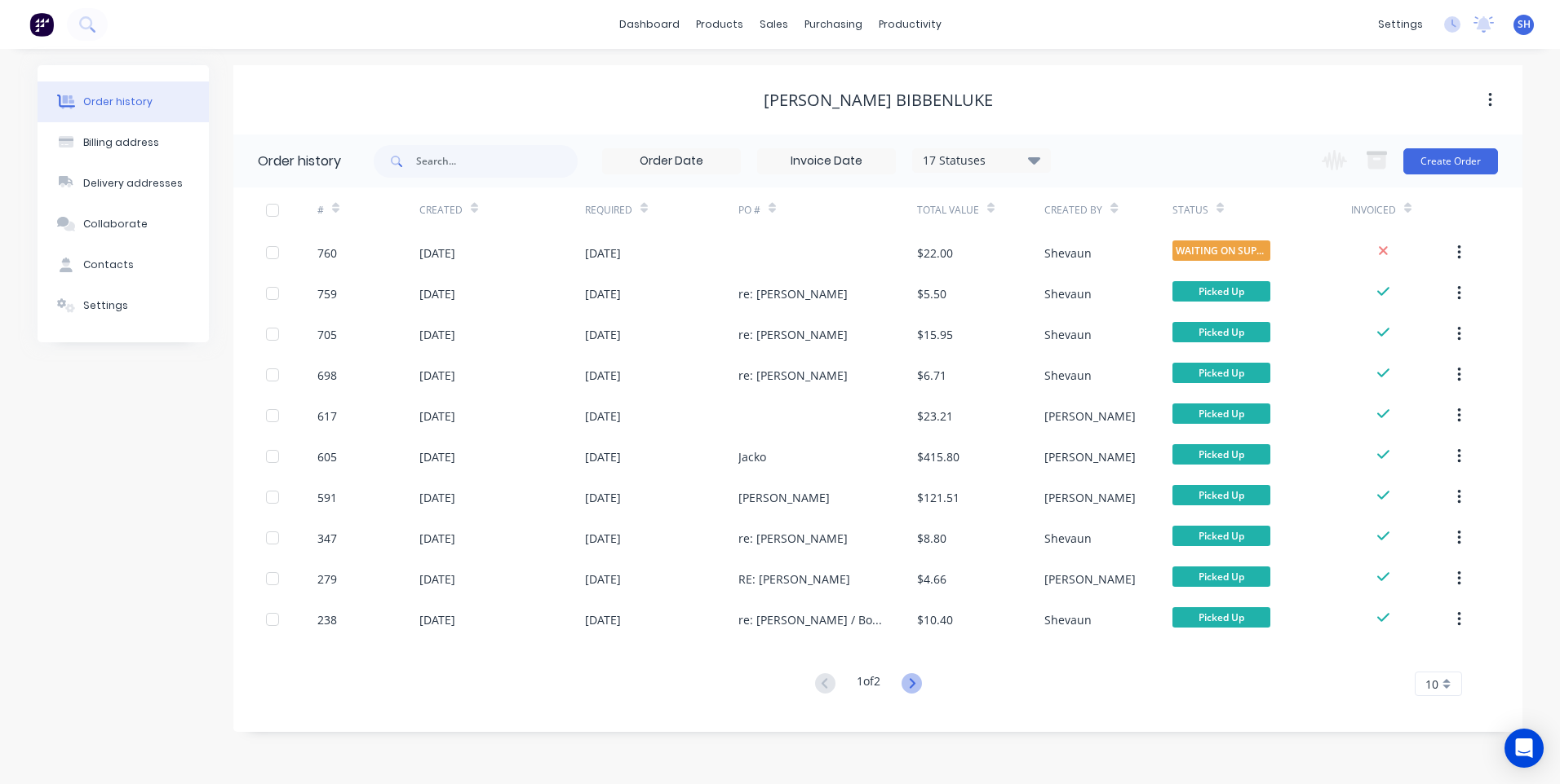
click at [914, 682] on icon at bounding box center [912, 683] width 21 height 21
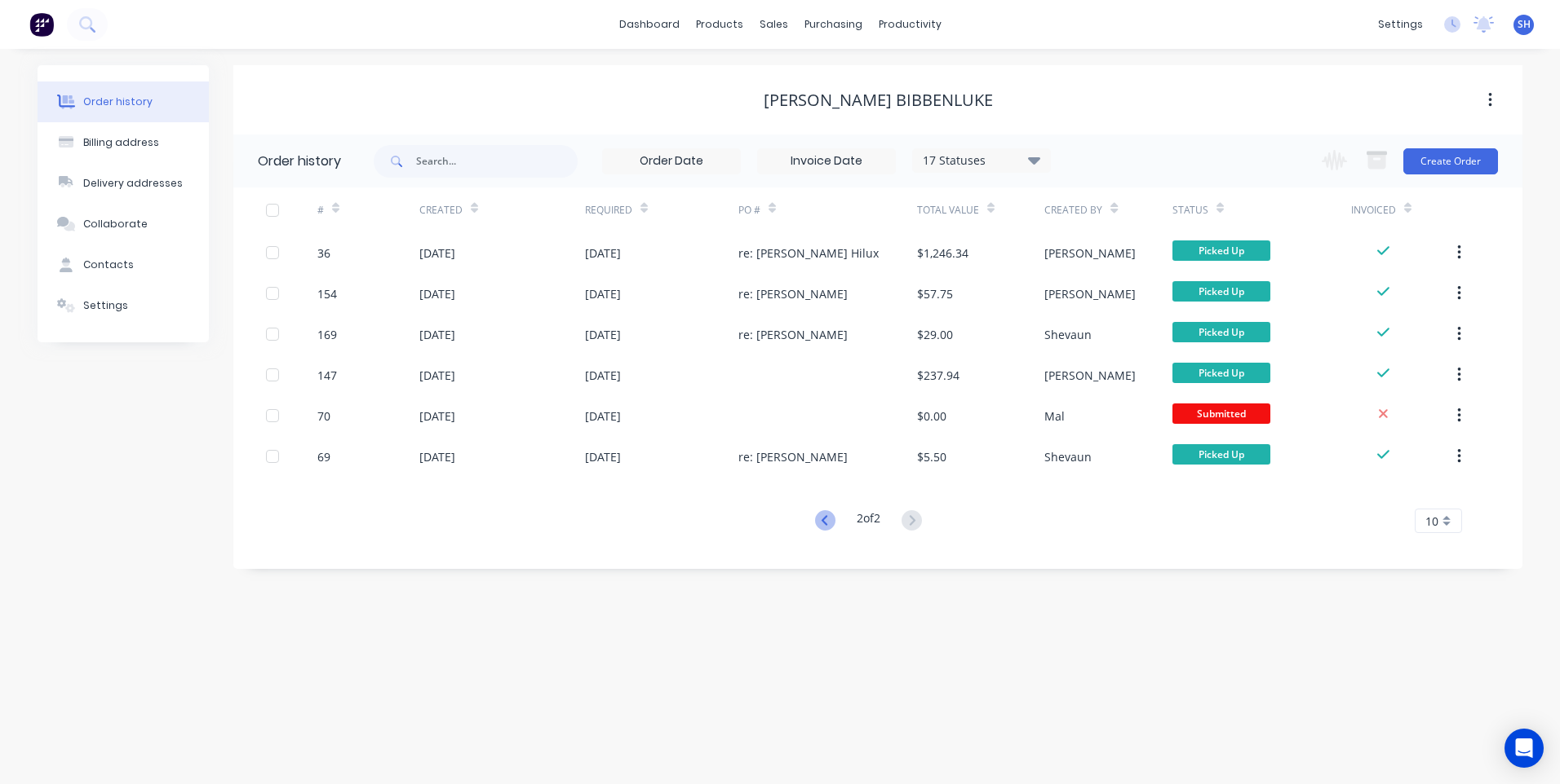
click at [819, 516] on icon at bounding box center [825, 520] width 21 height 21
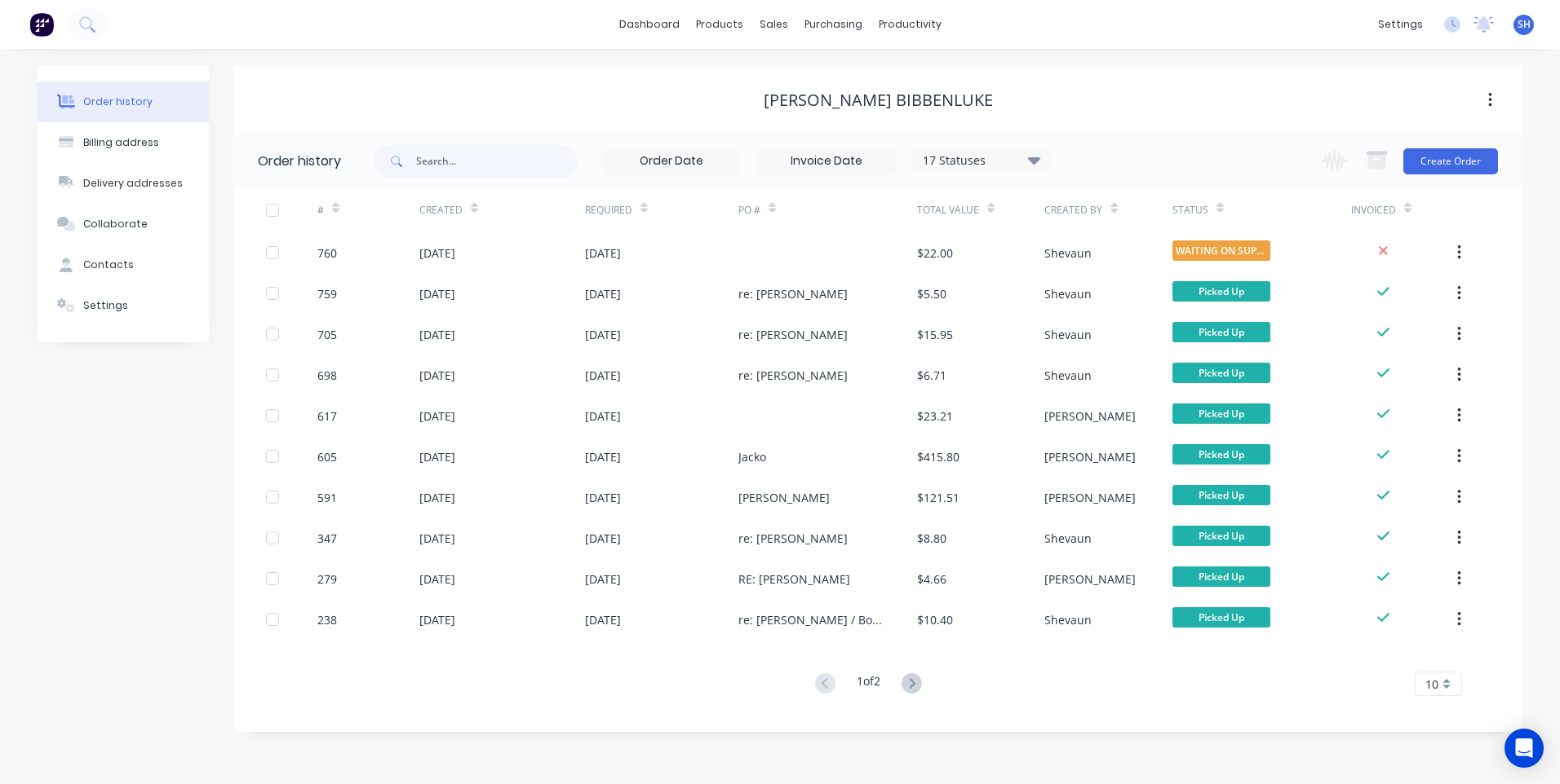
click at [1031, 158] on icon at bounding box center [1034, 160] width 12 height 7
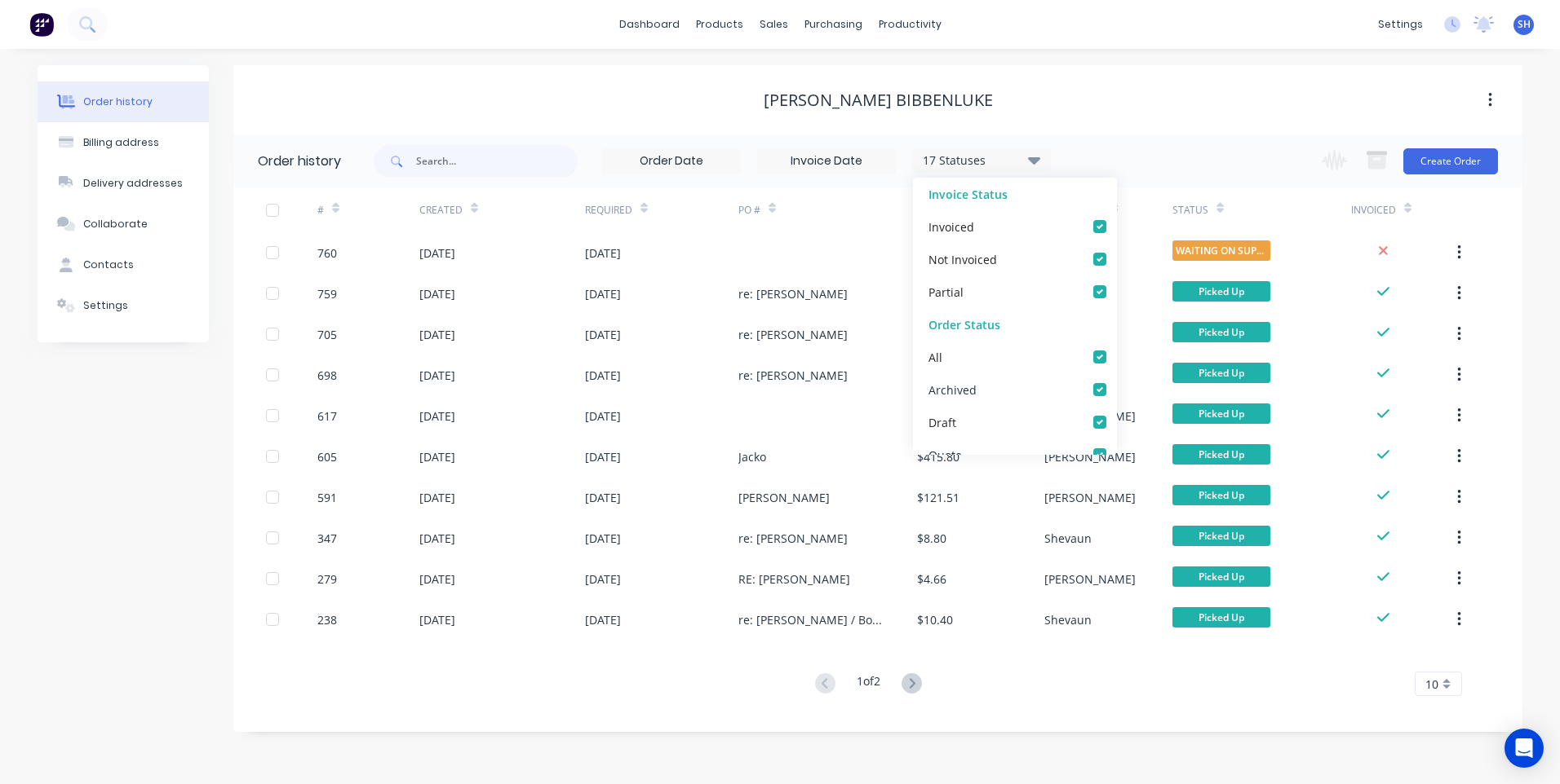
click at [1116, 381] on label at bounding box center [1116, 381] width 0 height 0
click at [1116, 388] on input "checkbox" at bounding box center [1122, 389] width 13 height 16
checkbox input "false"
click at [1035, 749] on div "Order history Billing address Delivery addresses Collaborate Contacts Settings …" at bounding box center [780, 417] width 1560 height 736
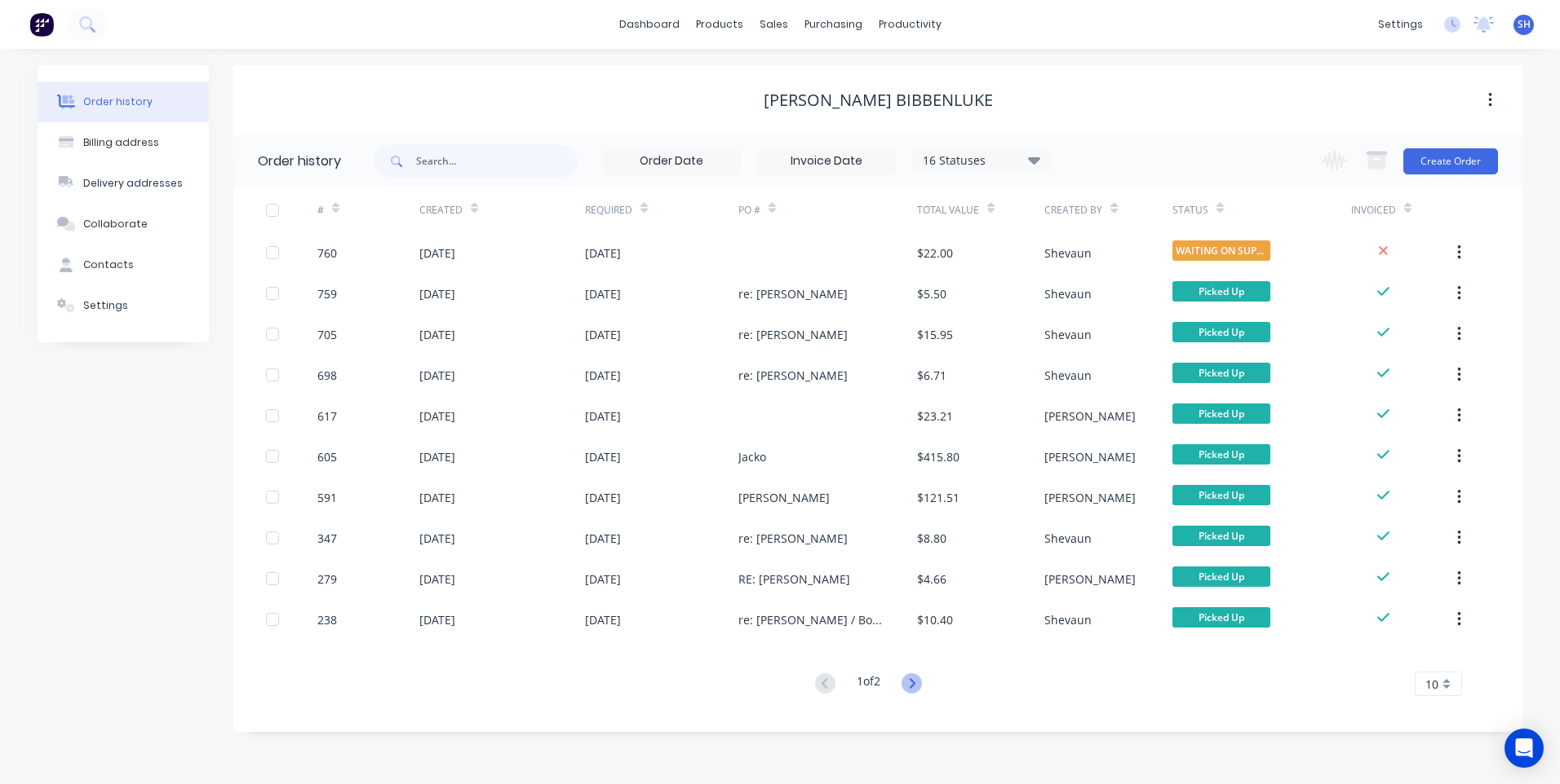
click at [911, 681] on icon at bounding box center [912, 683] width 21 height 21
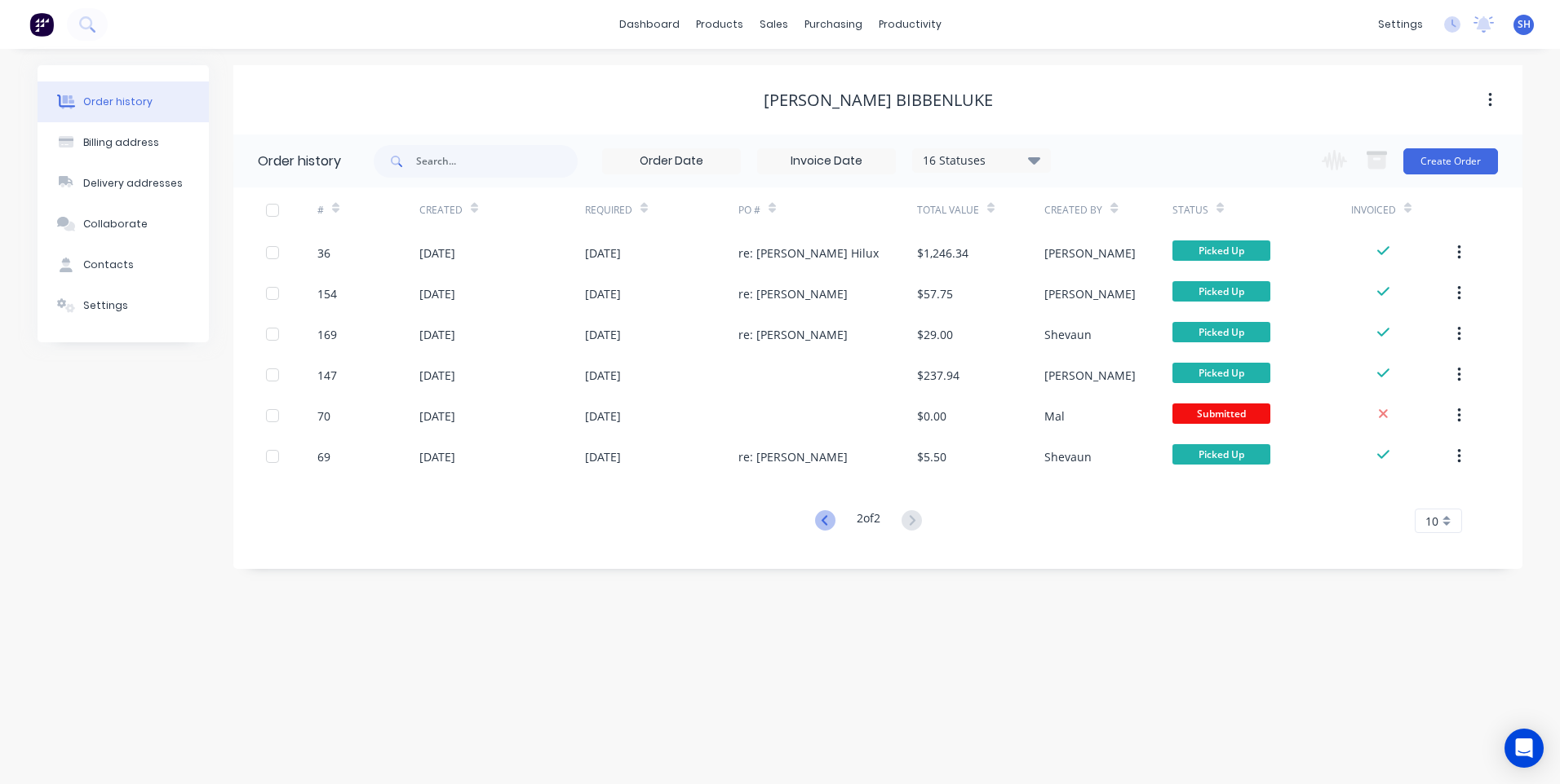
click at [817, 522] on icon at bounding box center [825, 520] width 21 height 21
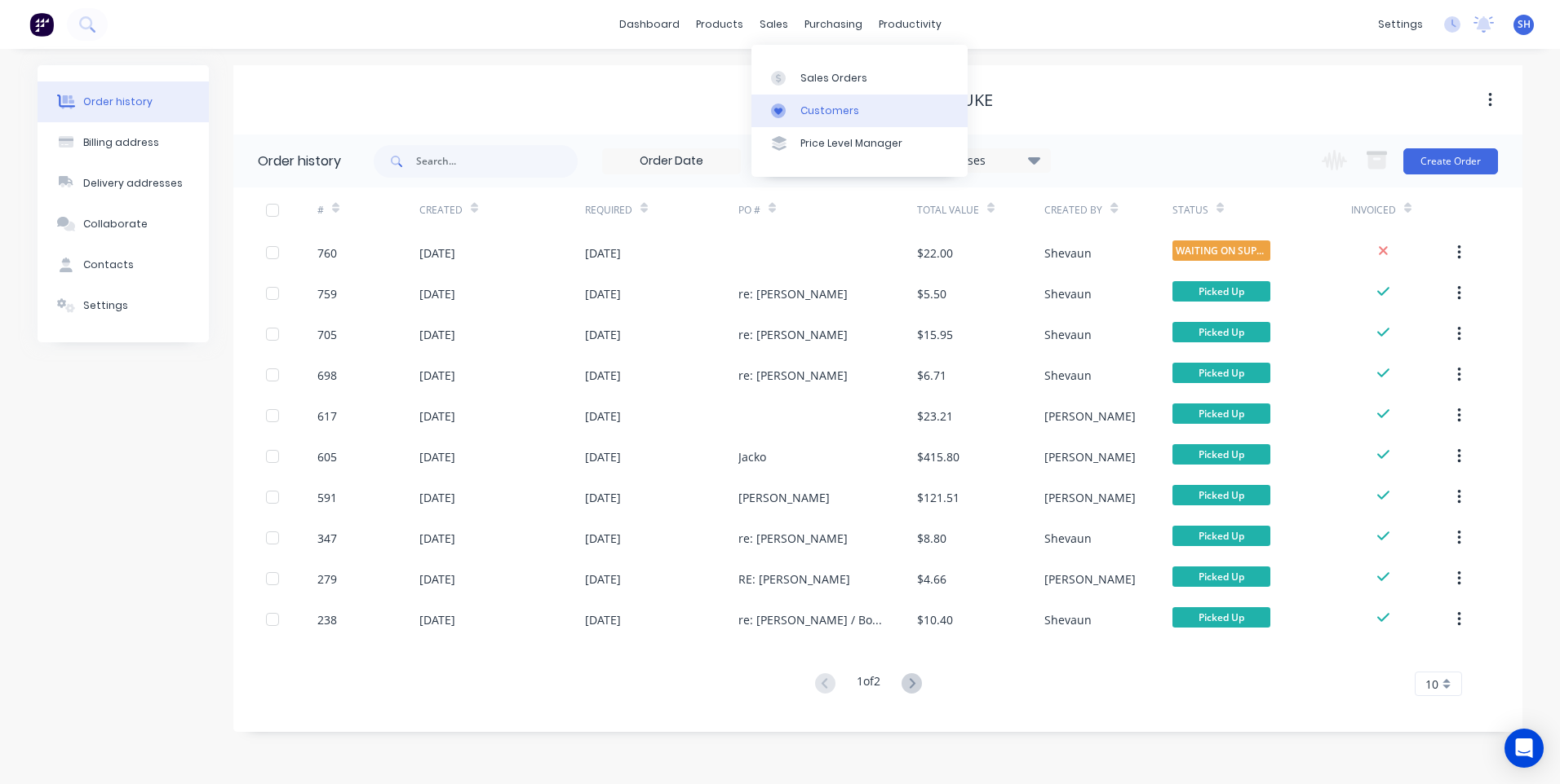
click at [825, 110] on div "Customers" at bounding box center [829, 111] width 58 height 15
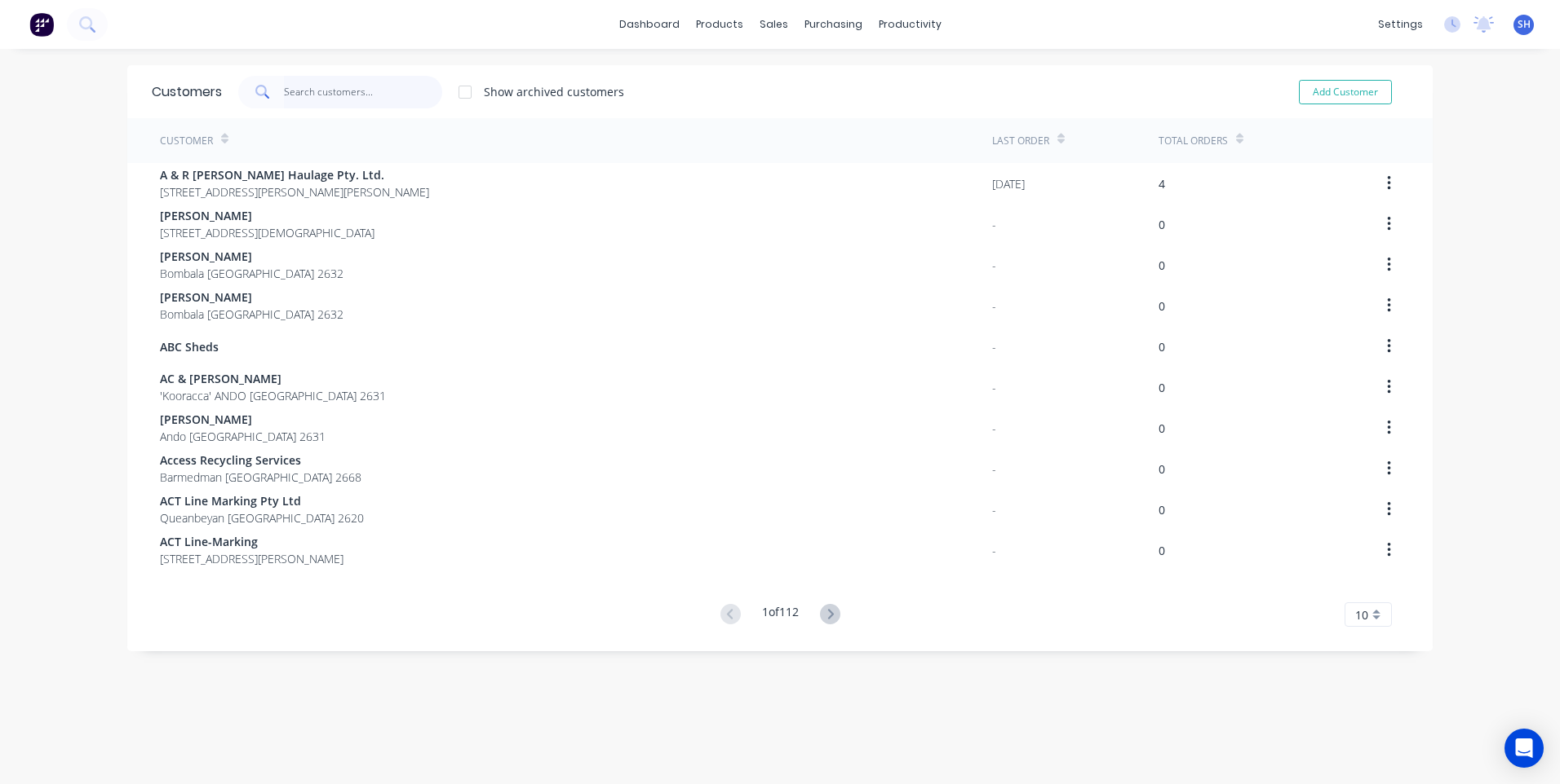
click at [301, 94] on input "text" at bounding box center [363, 92] width 159 height 33
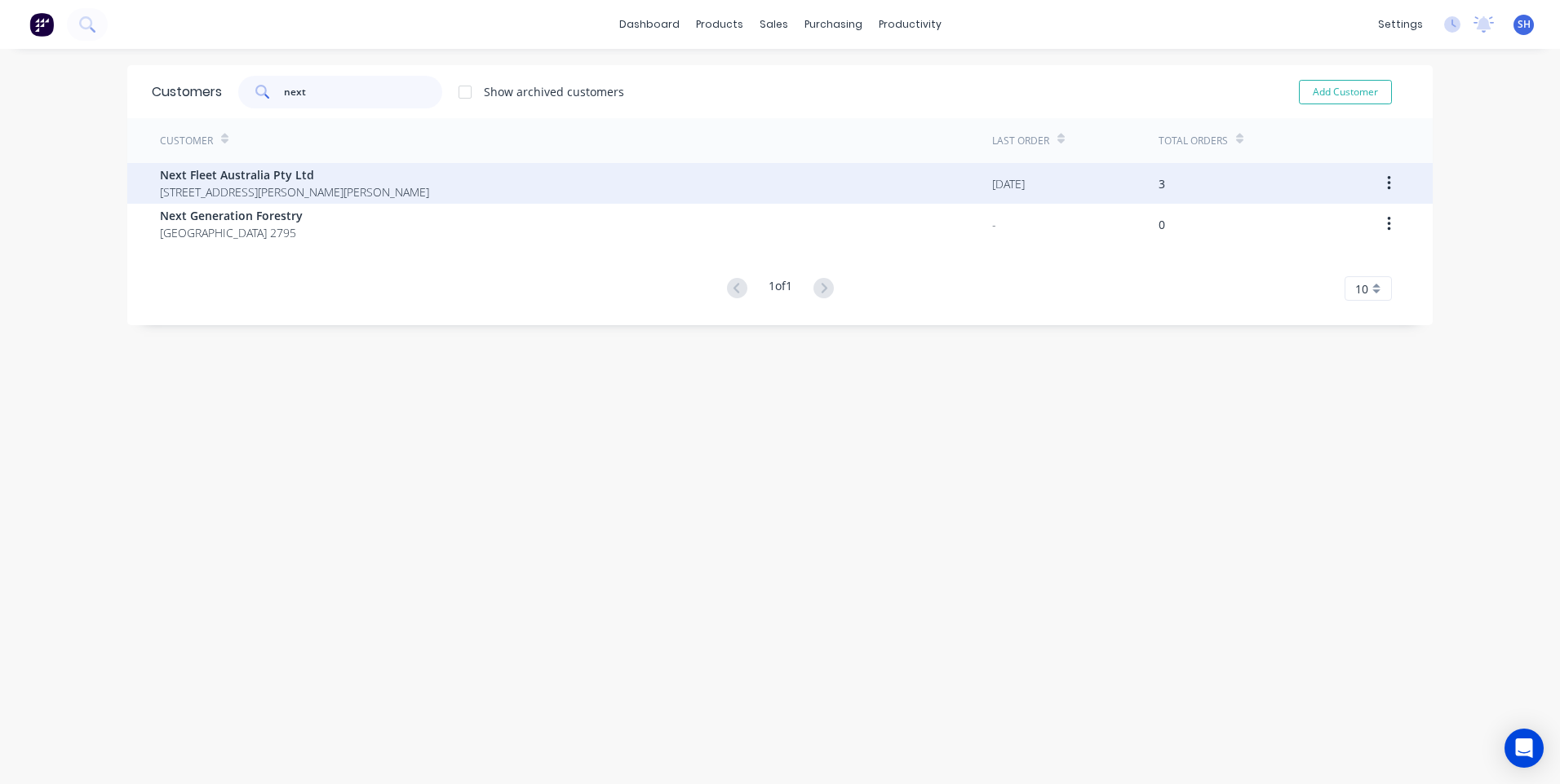
type input "next"
click at [216, 181] on span "Next Fleet Australia Pty Ltd" at bounding box center [294, 174] width 270 height 17
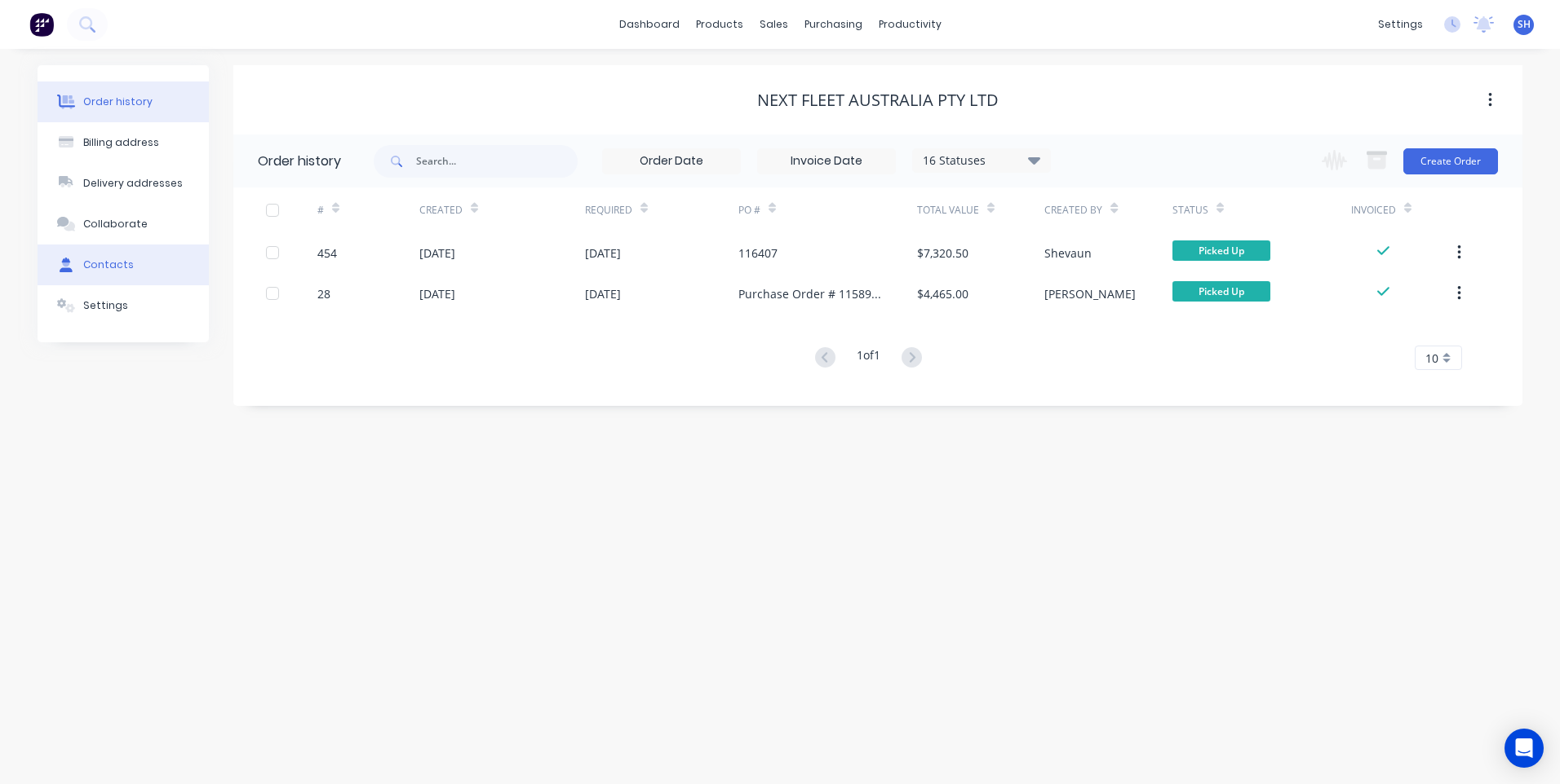
click at [113, 263] on div "Contacts" at bounding box center [108, 265] width 50 height 15
select select "AU"
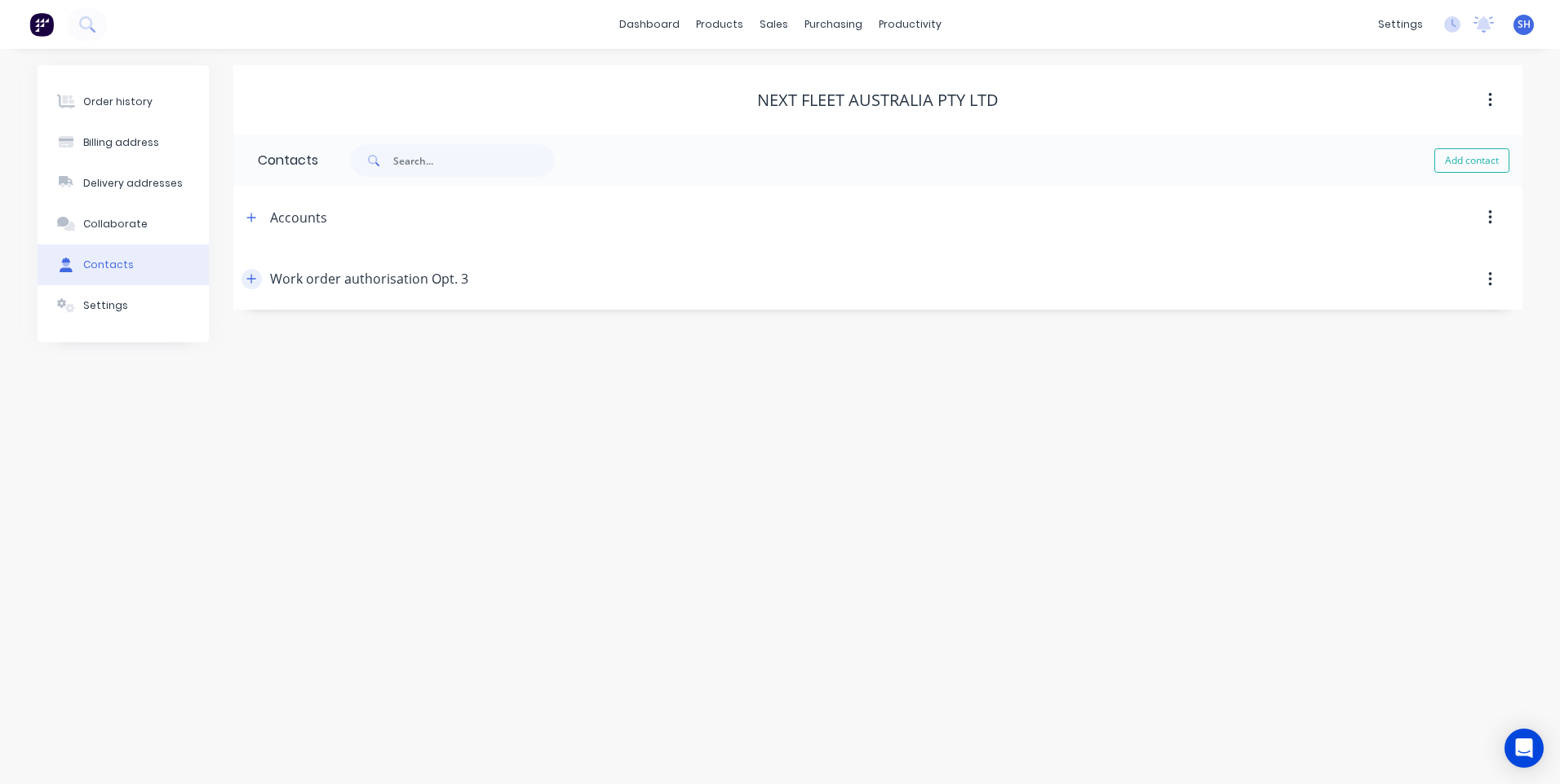
click at [250, 275] on icon "button" at bounding box center [251, 279] width 10 height 12
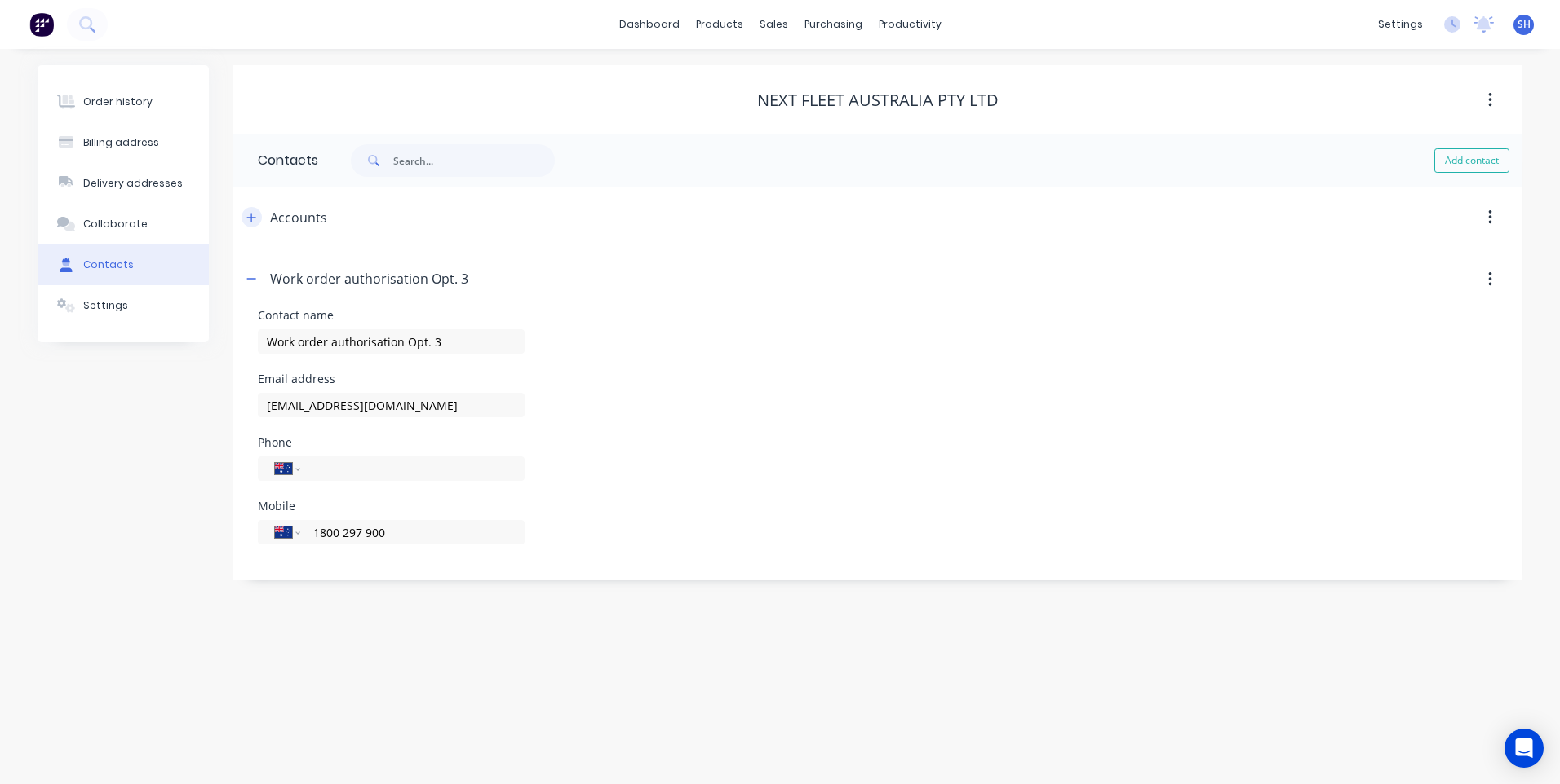
click at [251, 217] on icon "button" at bounding box center [251, 218] width 10 height 12
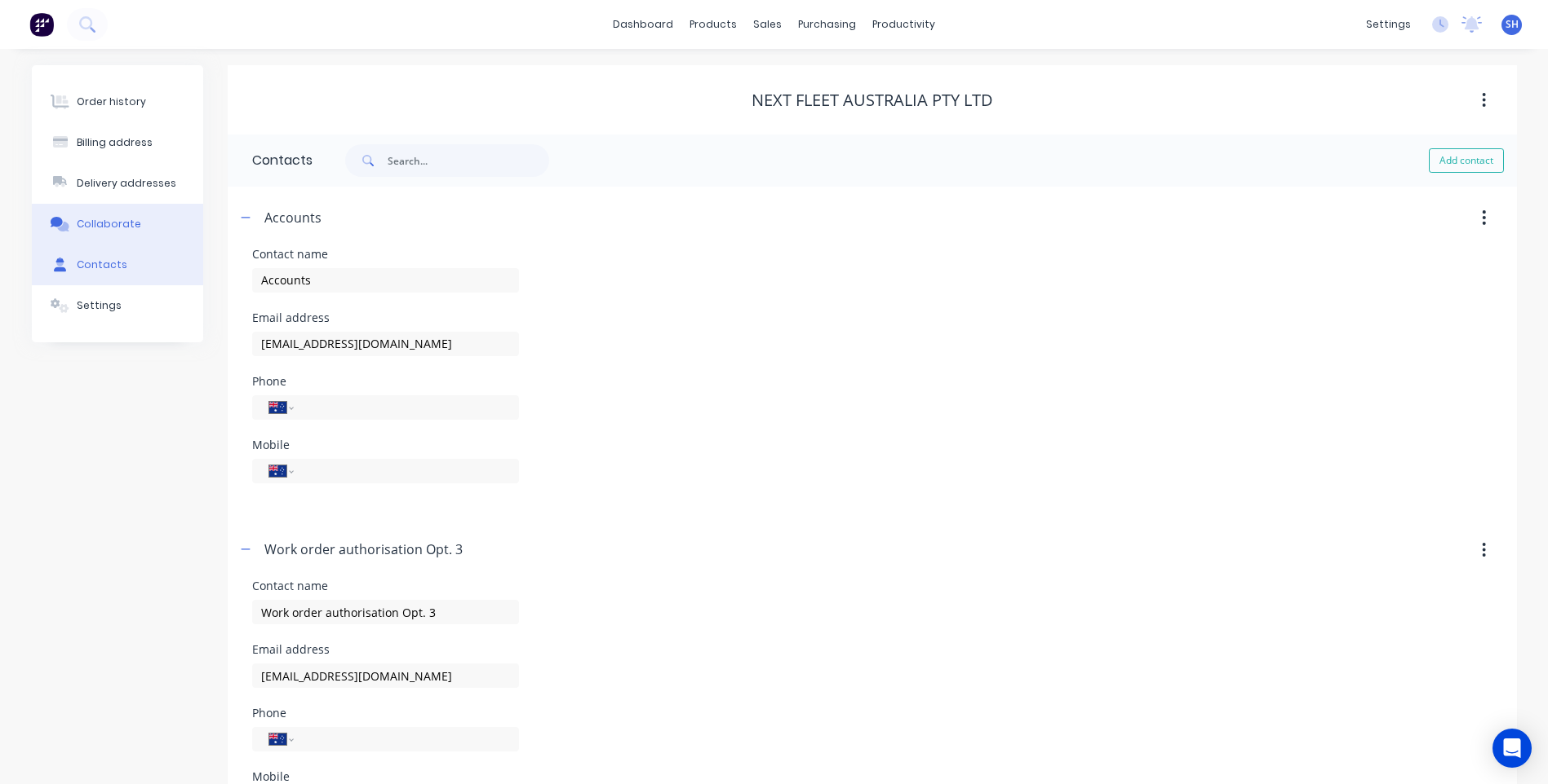
click at [101, 217] on div "Collaborate" at bounding box center [109, 224] width 64 height 15
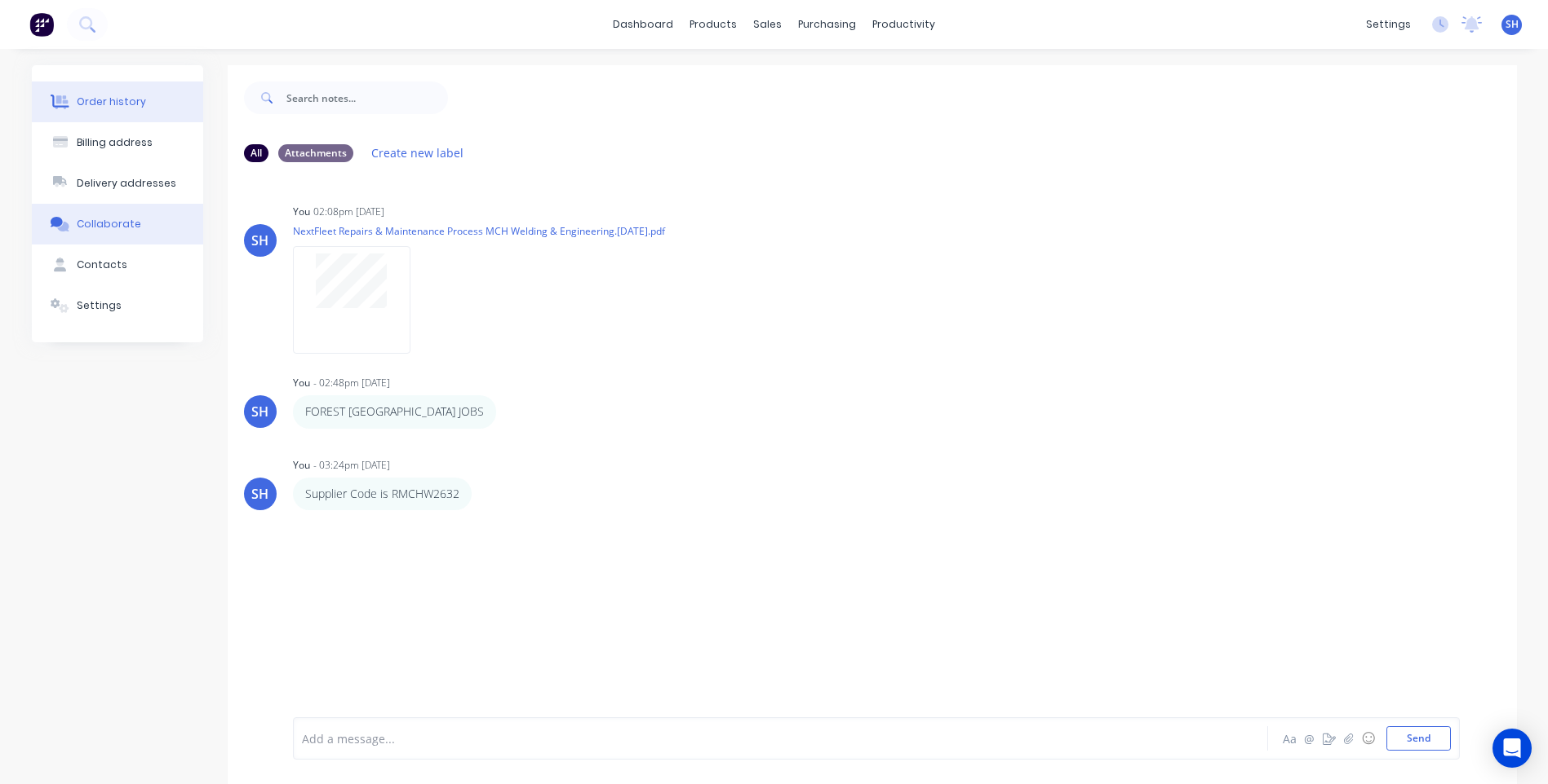
click at [100, 91] on button "Order history" at bounding box center [117, 102] width 171 height 40
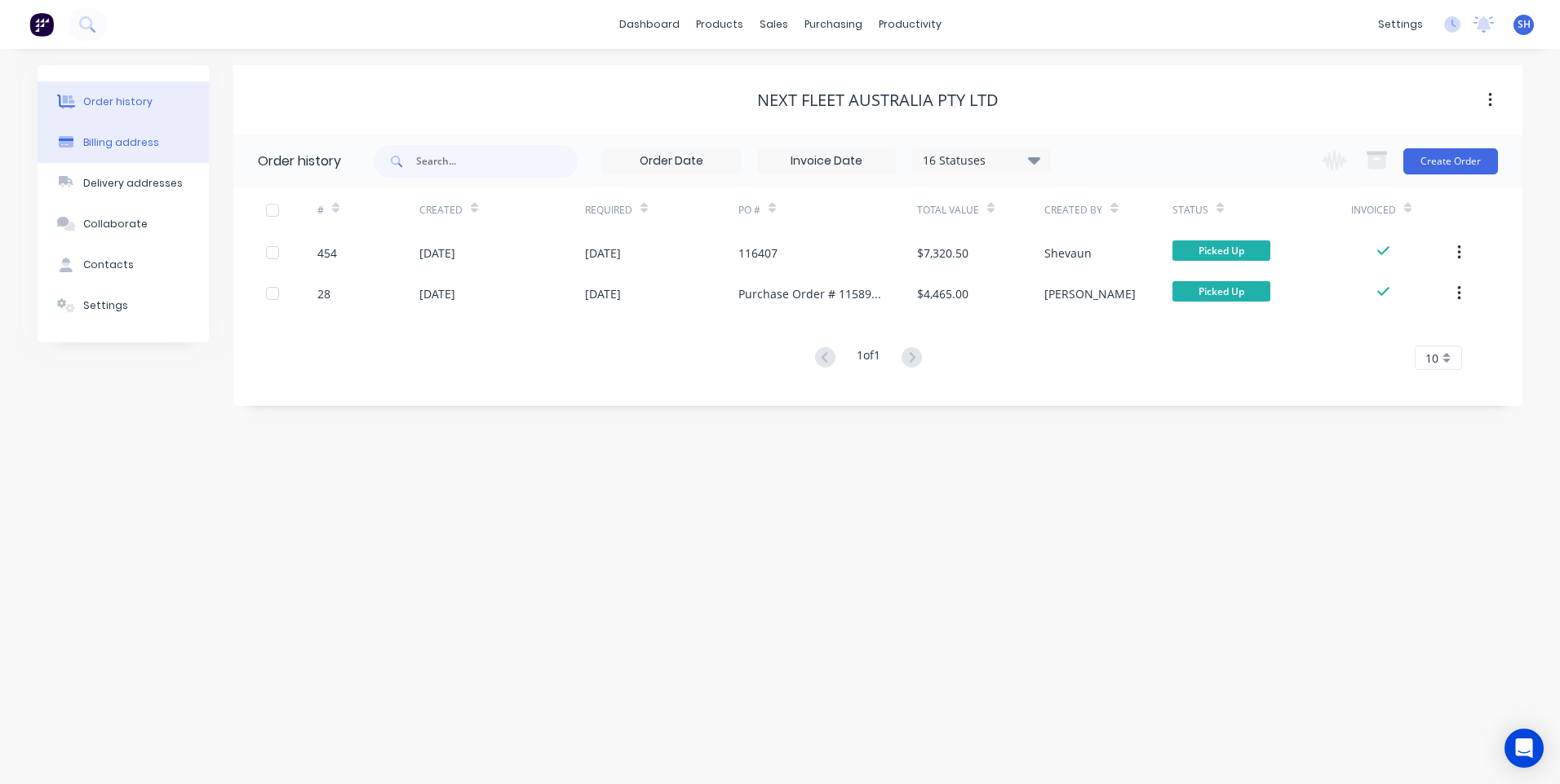
click at [107, 138] on div "Billing address" at bounding box center [121, 142] width 76 height 15
select select "AU"
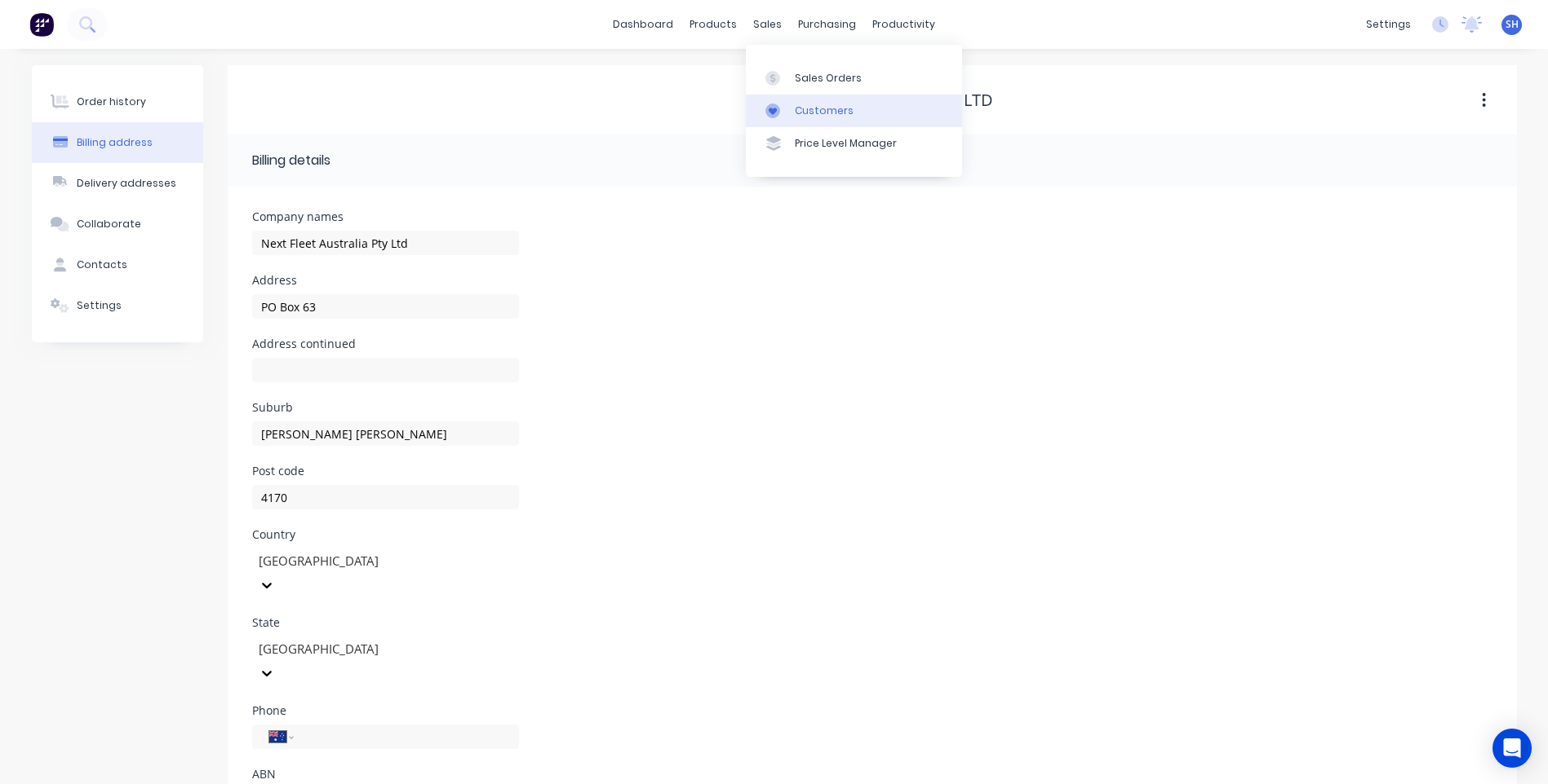
click at [811, 105] on div "Customers" at bounding box center [823, 111] width 58 height 15
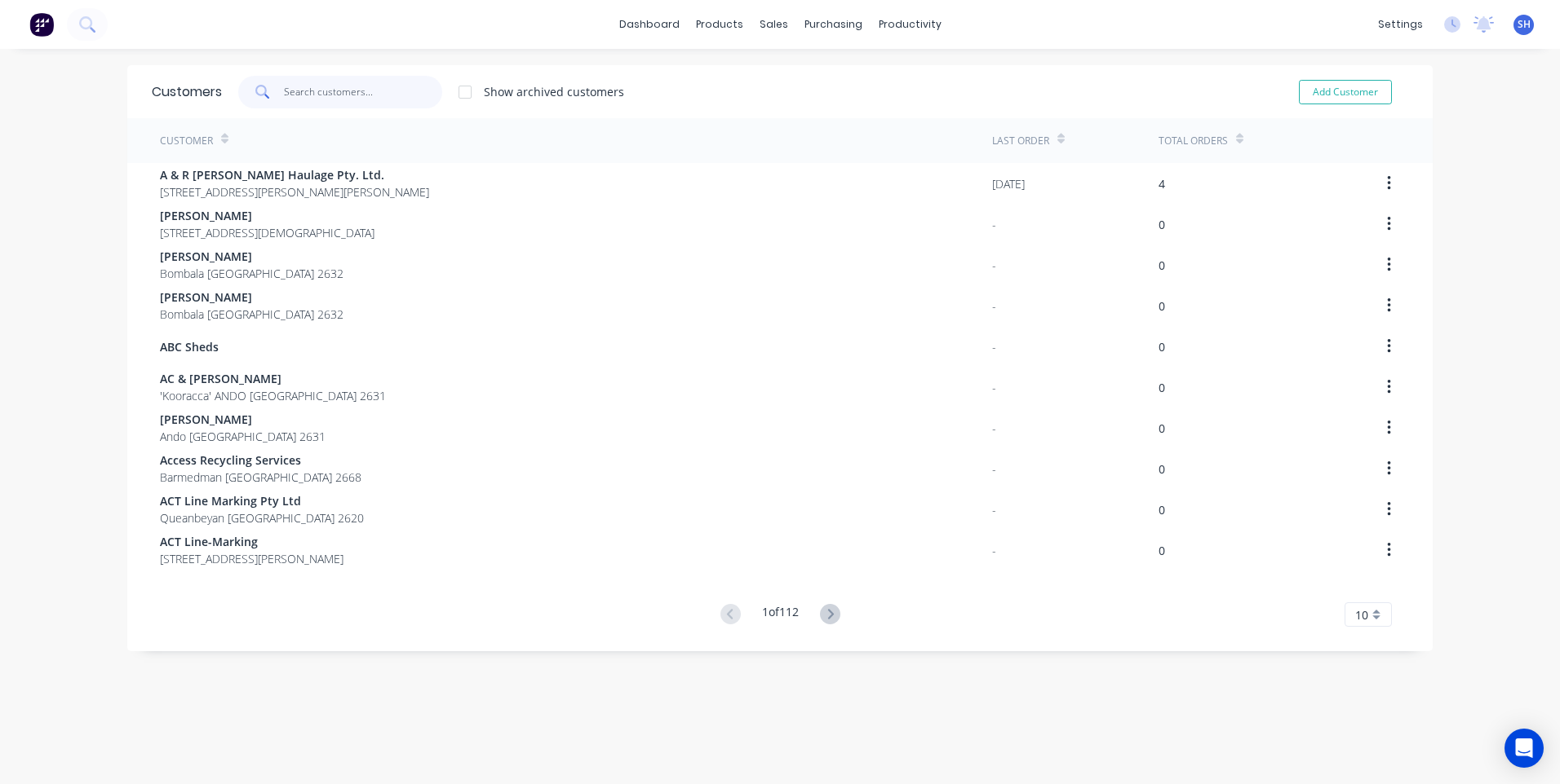
click at [293, 91] on input "text" at bounding box center [363, 92] width 159 height 33
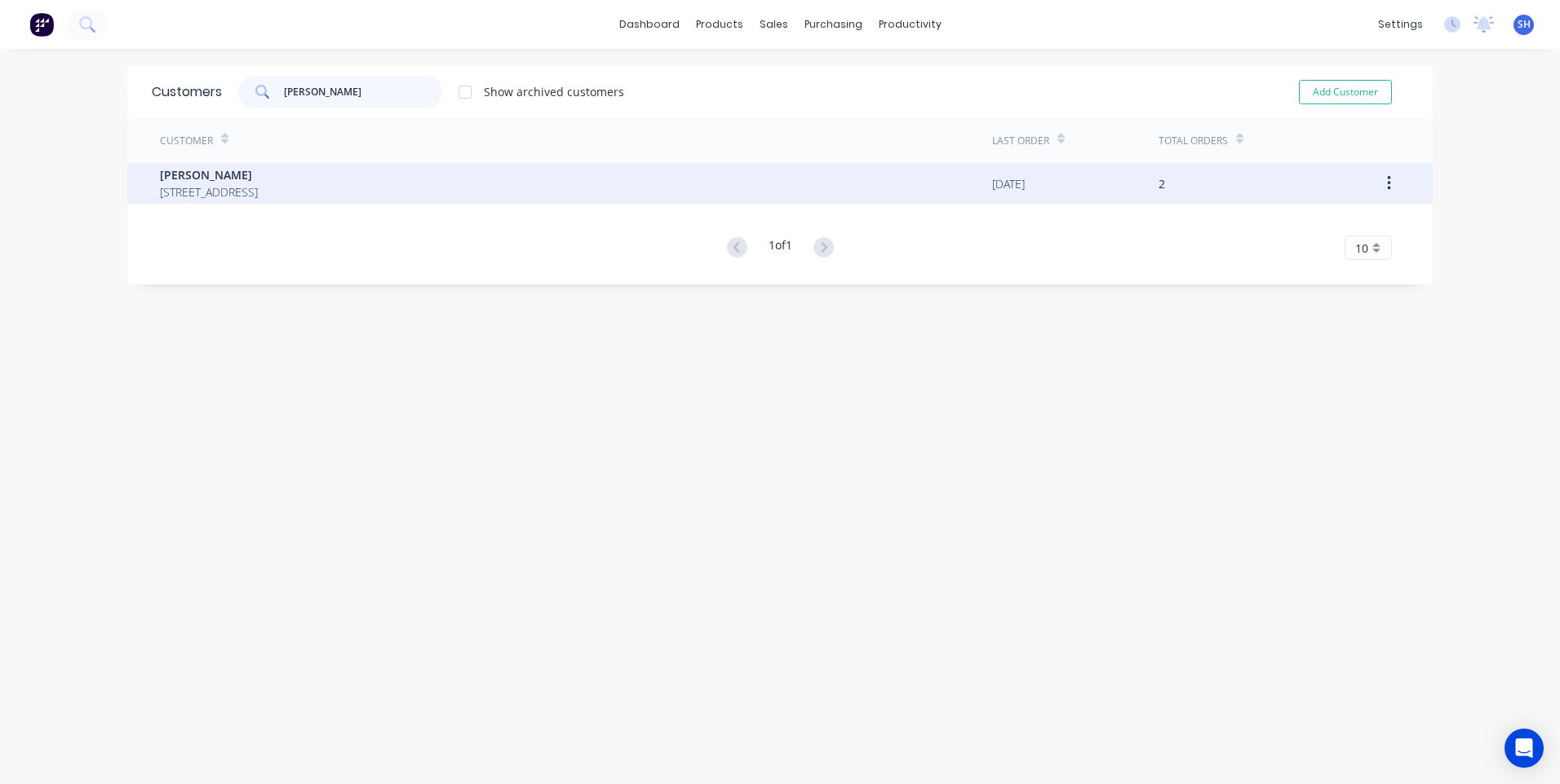
type input "ron wat"
click at [200, 179] on span "Ron Watkins" at bounding box center [208, 174] width 98 height 17
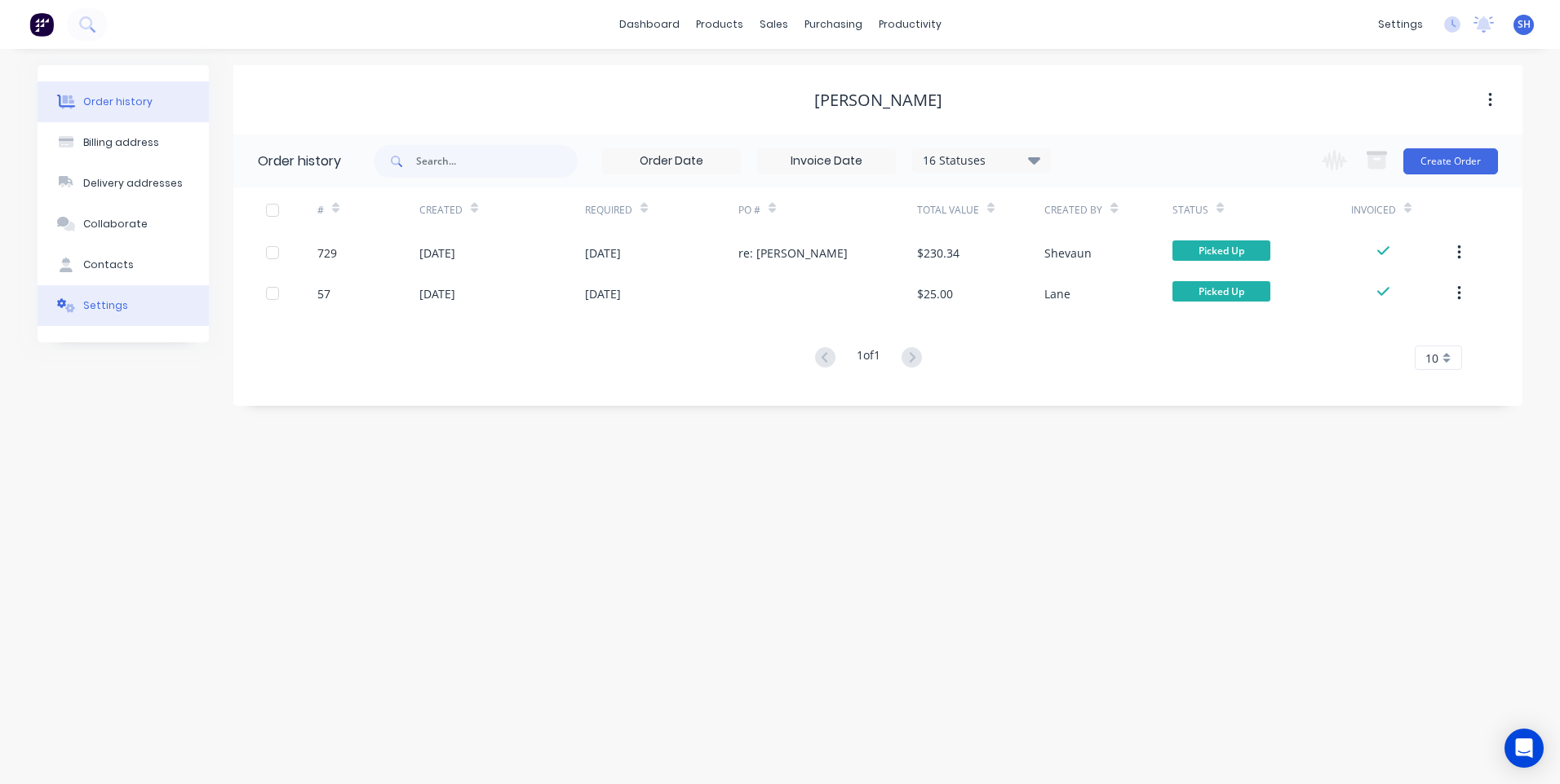
click at [103, 301] on div "Settings" at bounding box center [105, 305] width 44 height 15
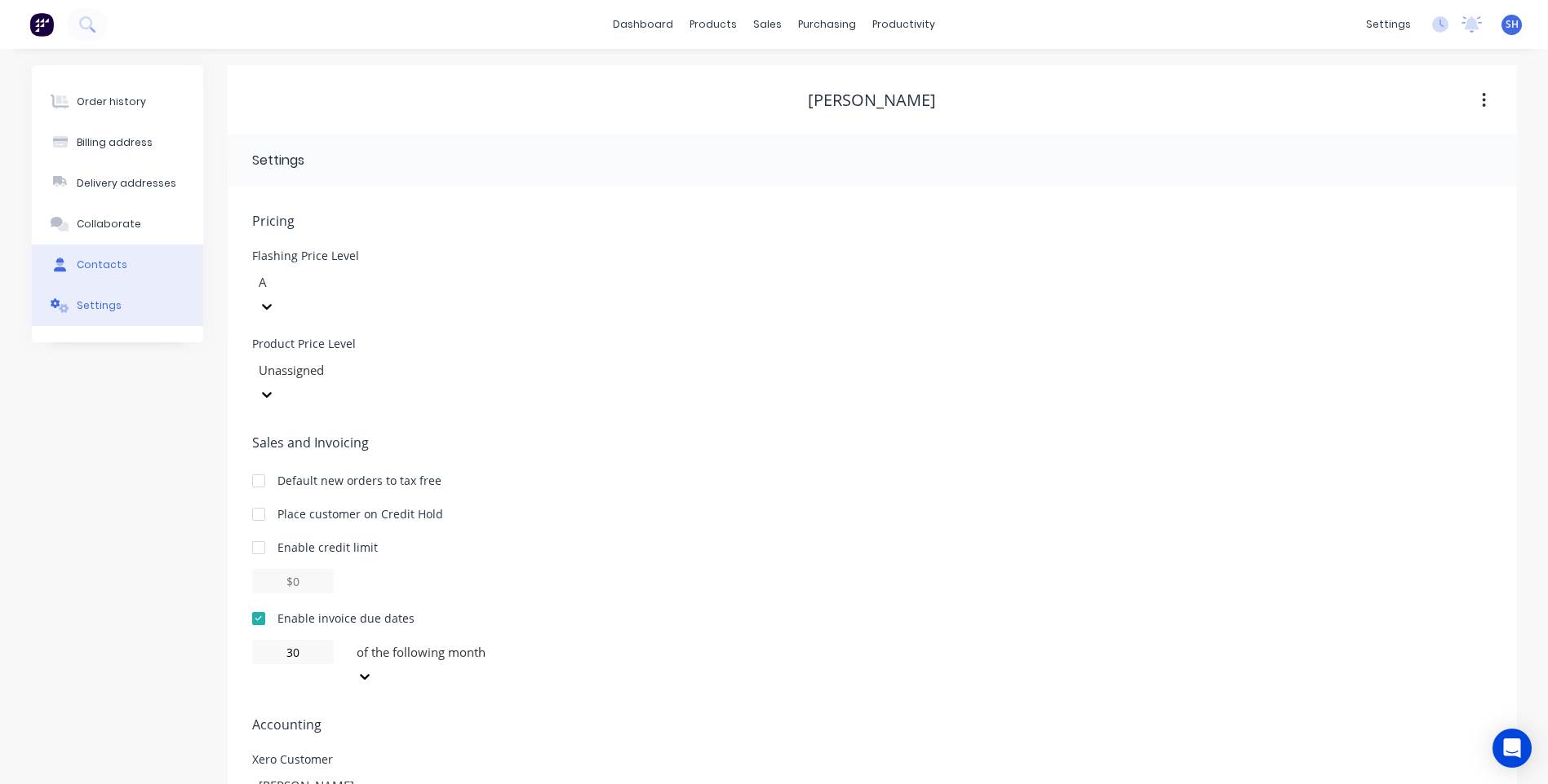
click at [101, 259] on div "Contacts" at bounding box center [102, 265] width 50 height 15
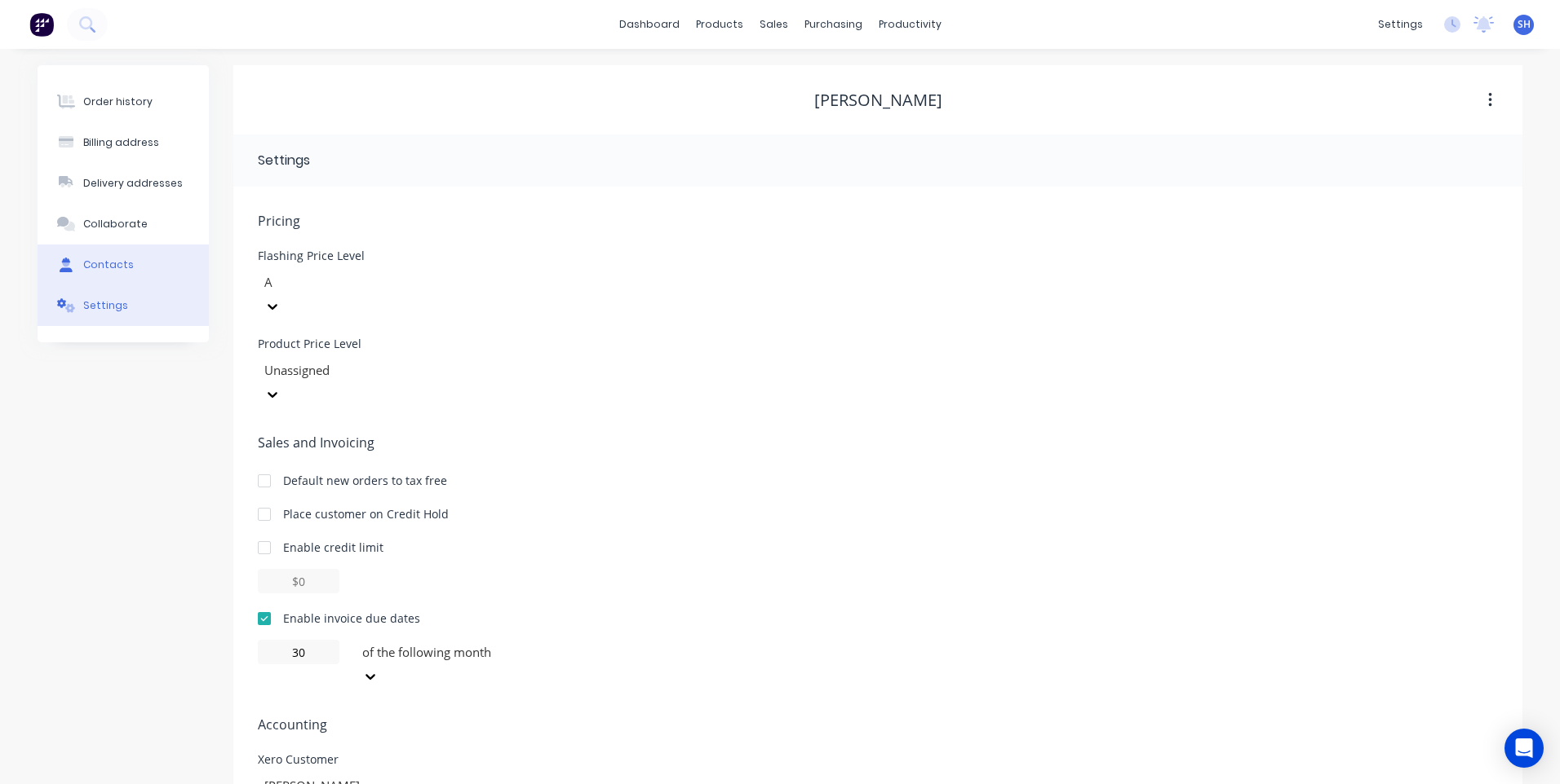
select select "AU"
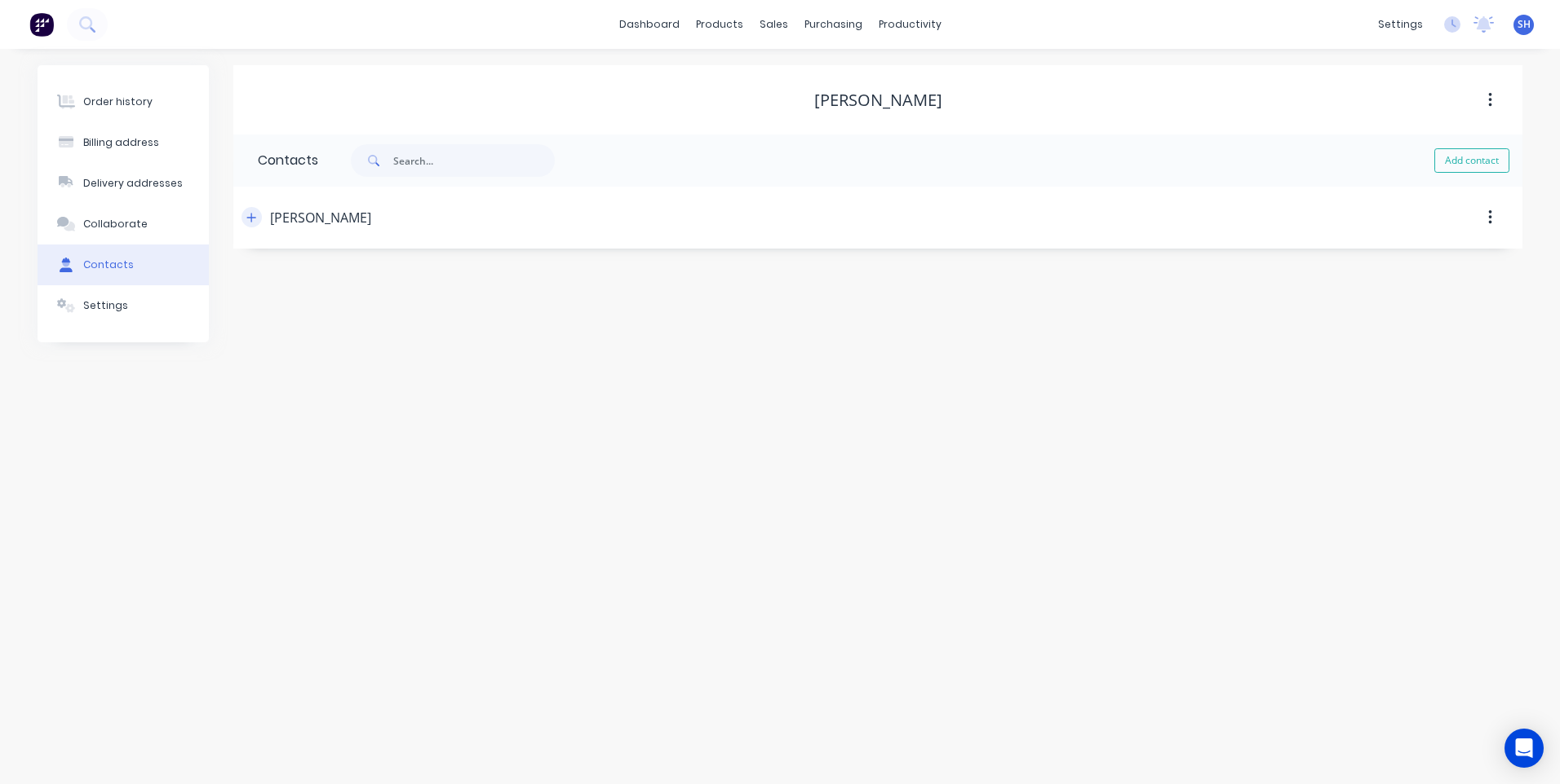
click at [251, 217] on icon "button" at bounding box center [251, 218] width 10 height 12
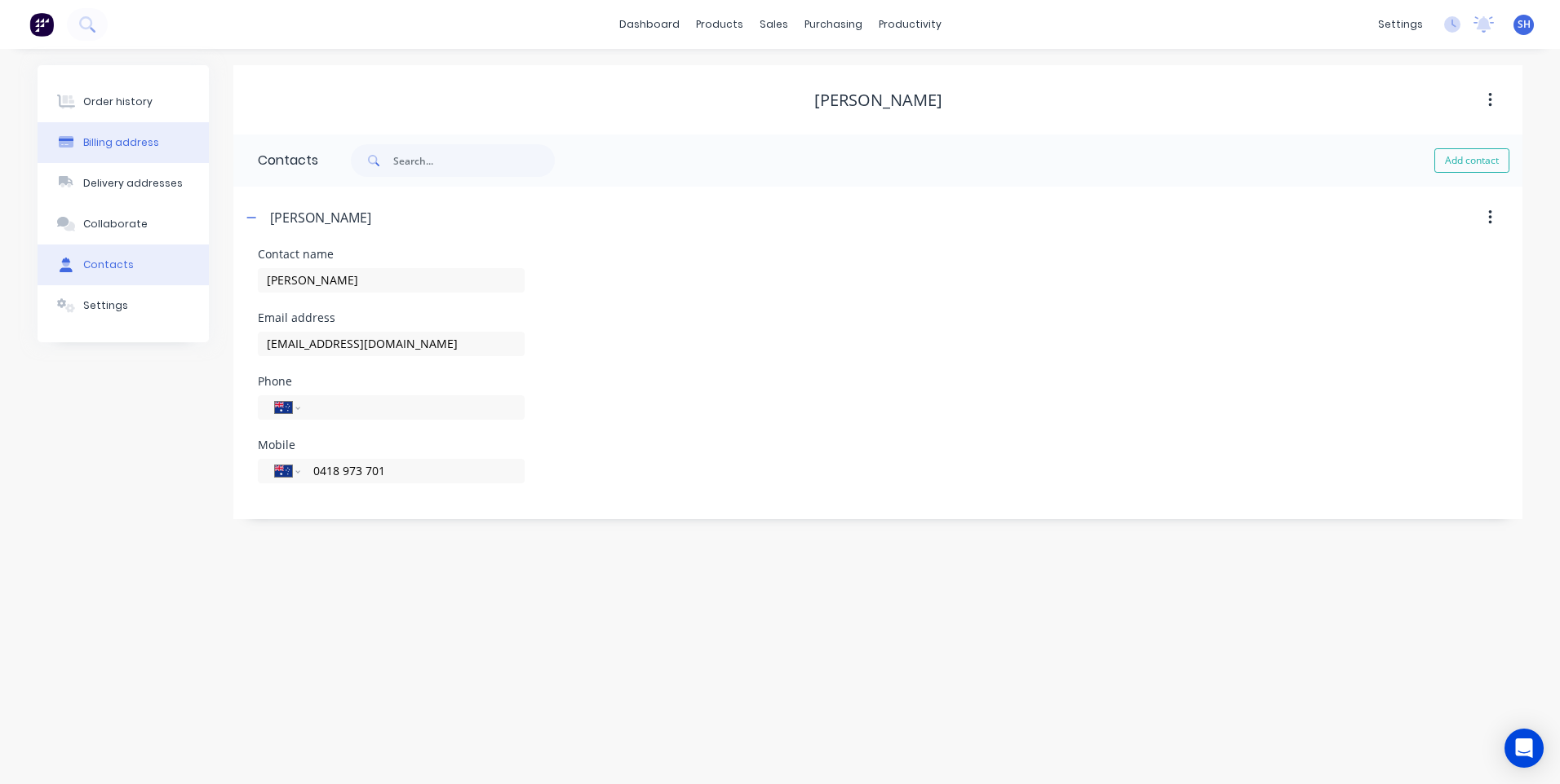
click at [108, 138] on div "Billing address" at bounding box center [121, 142] width 76 height 15
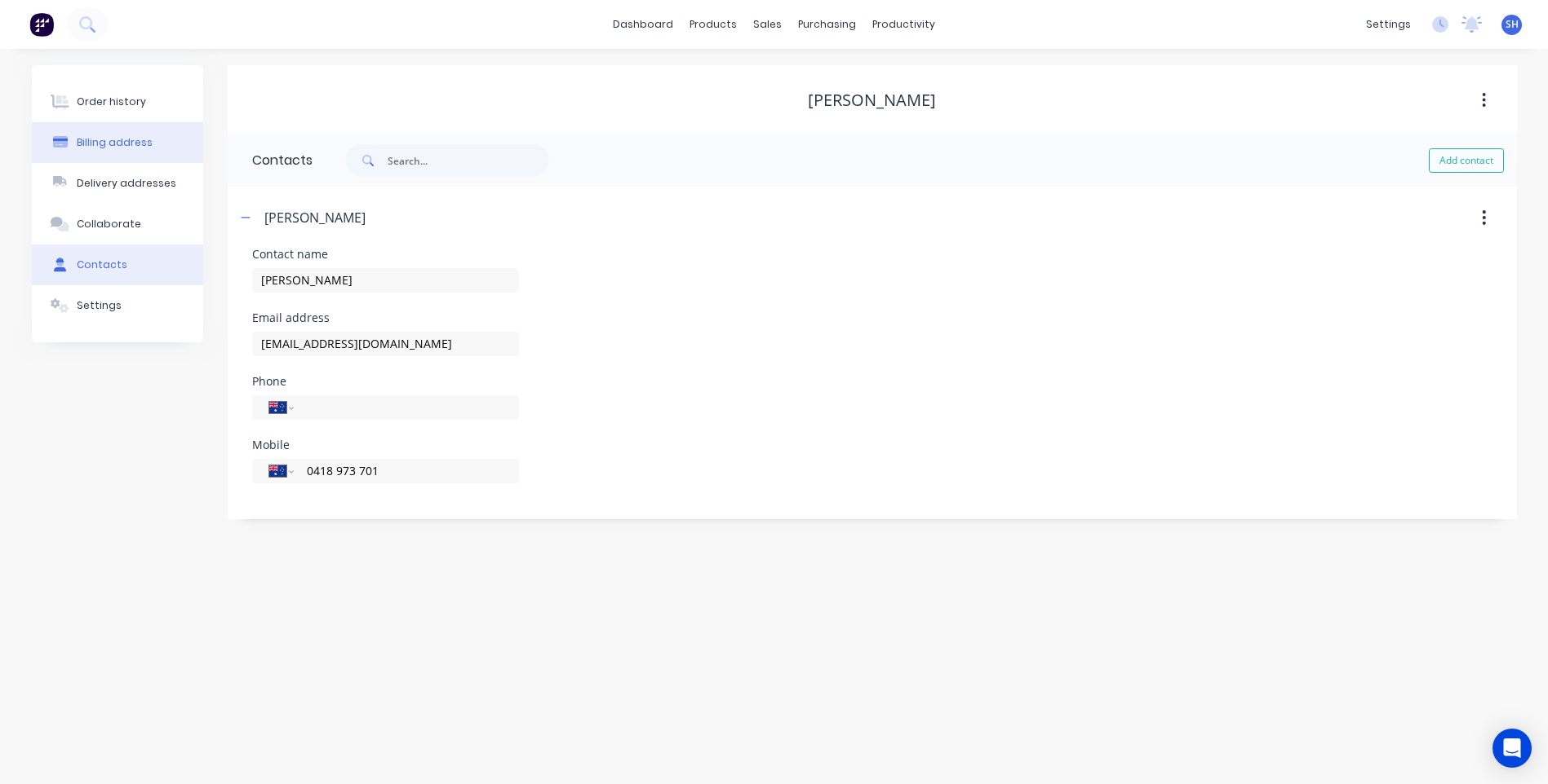
select select "AU"
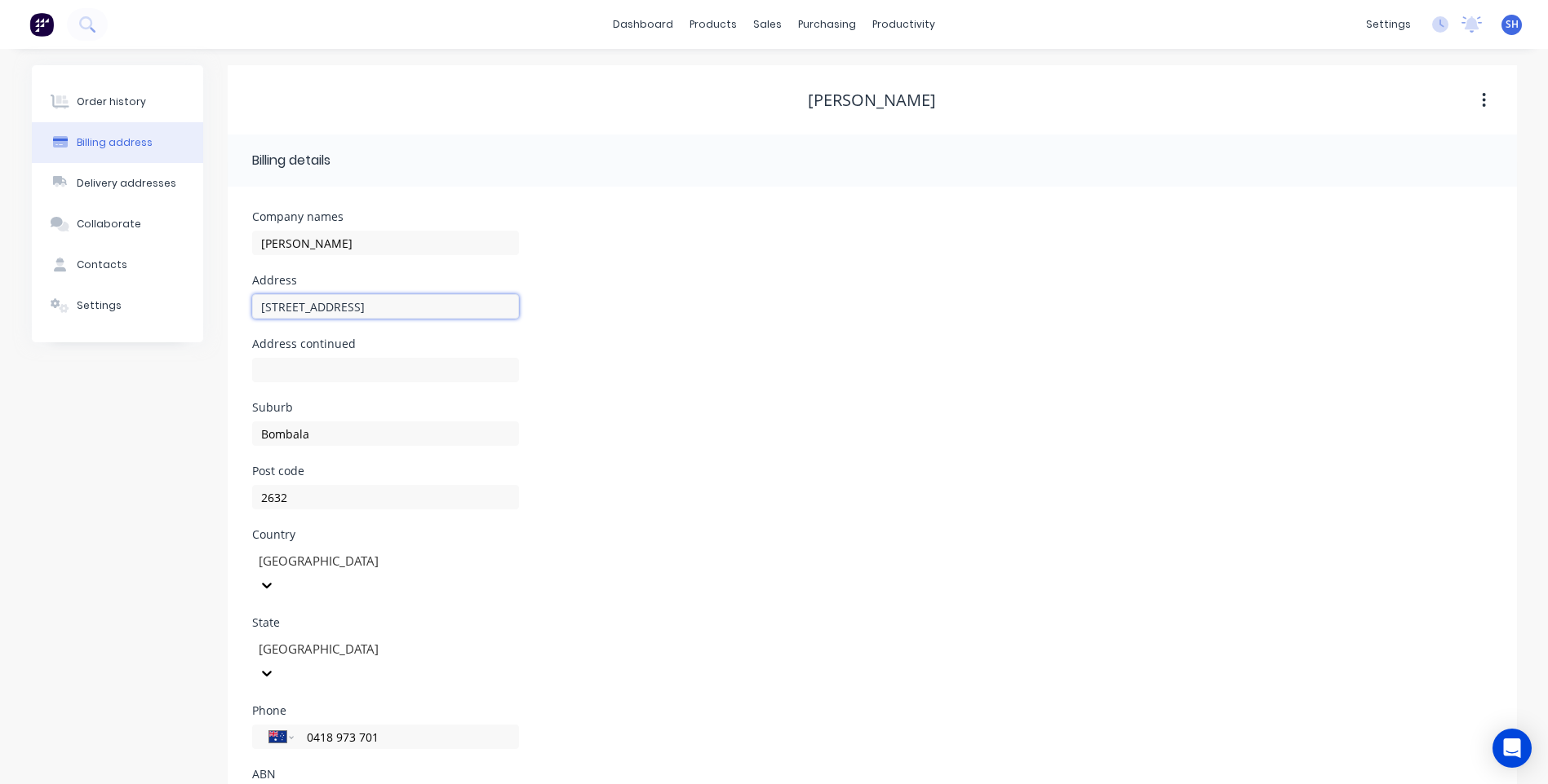
drag, startPoint x: 334, startPoint y: 307, endPoint x: 220, endPoint y: 307, distance: 114.0
click at [220, 307] on div "Order history Billing address Delivery addresses Collaborate Contacts Settings …" at bounding box center [774, 457] width 1485 height 784
click at [813, 104] on div "Customers" at bounding box center [823, 111] width 58 height 15
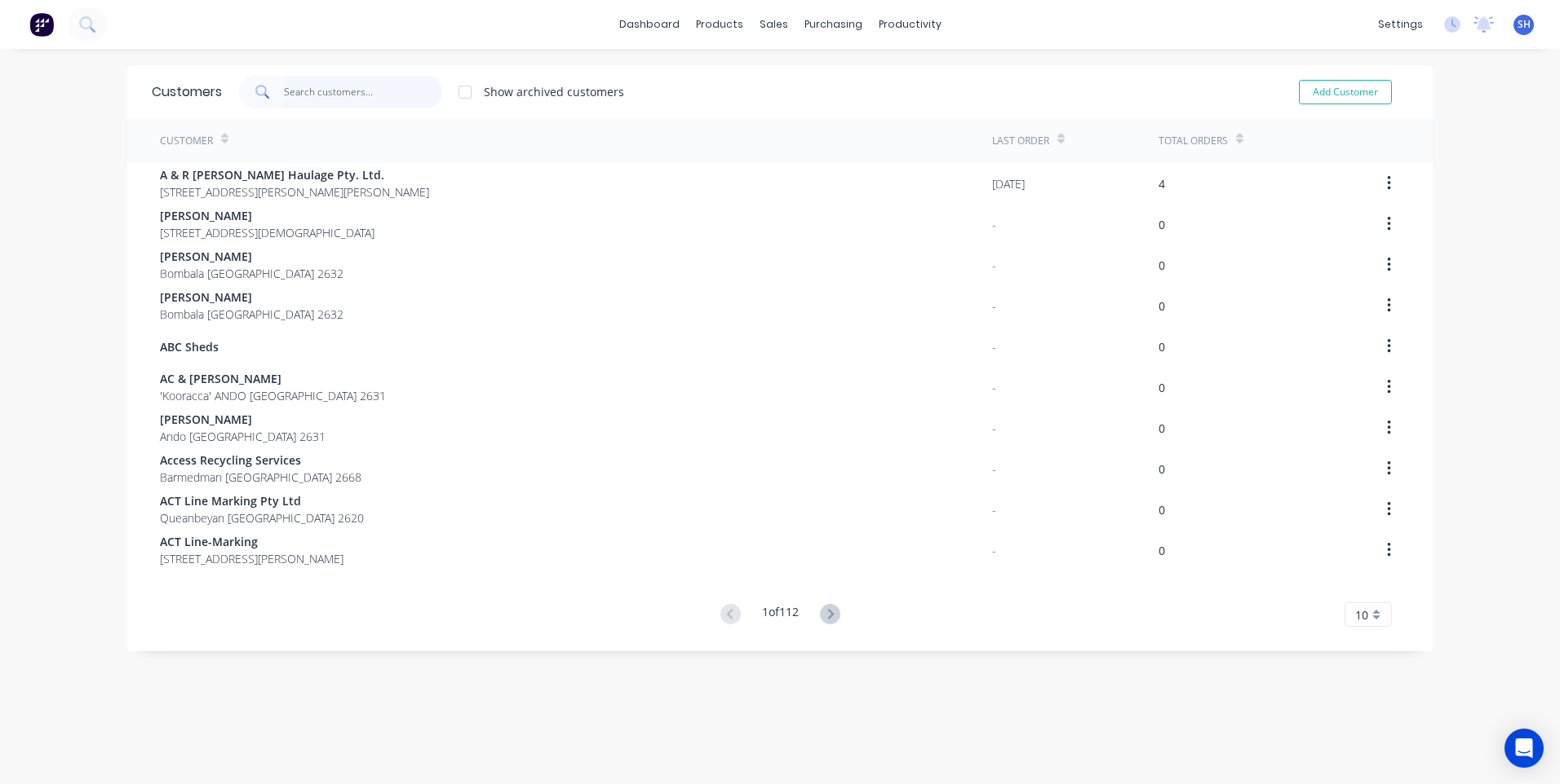
click at [292, 91] on input "text" at bounding box center [363, 92] width 159 height 33
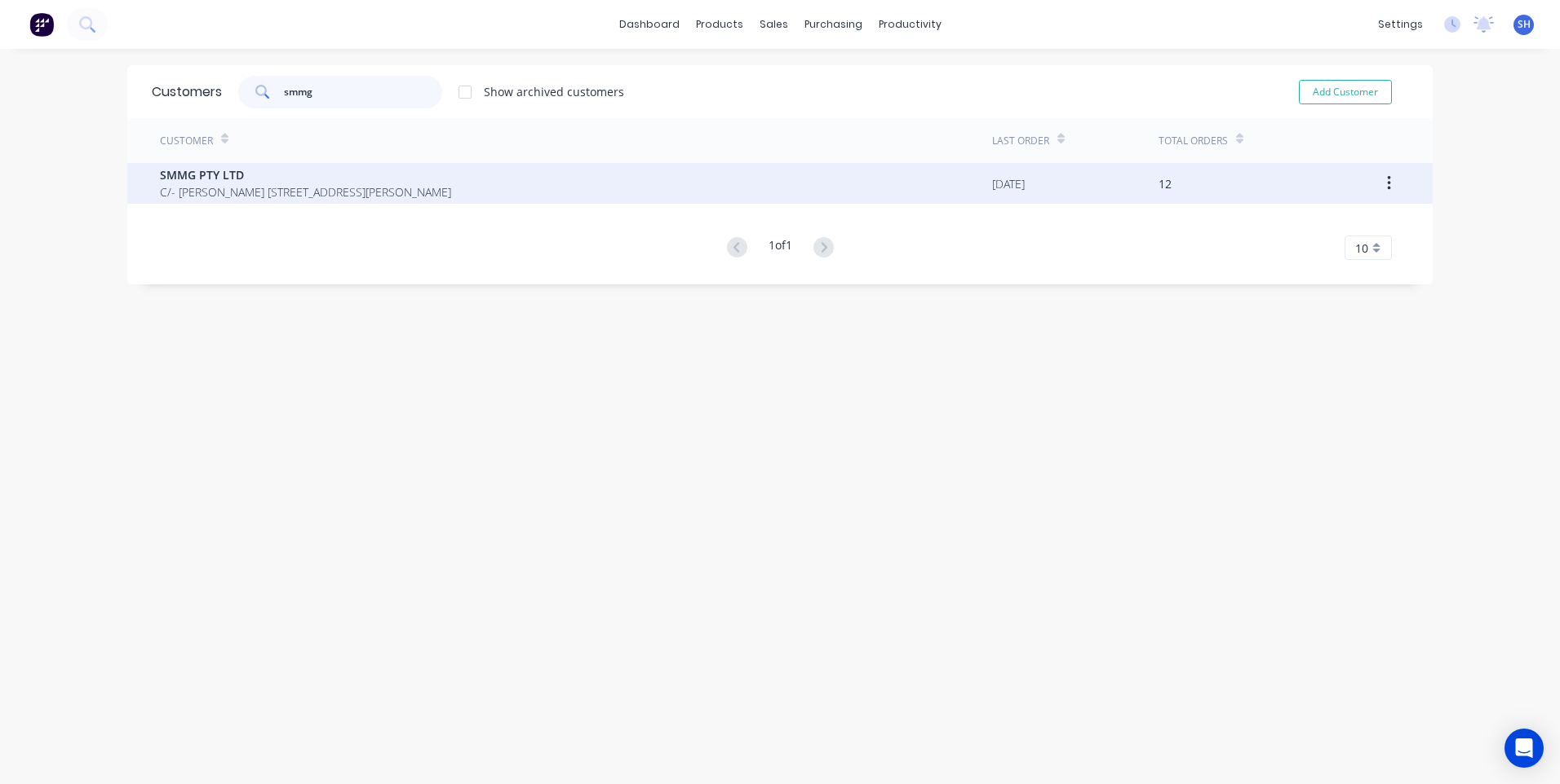
type input "smmg"
click at [213, 180] on span "SMMG PTY LTD" at bounding box center [305, 174] width 291 height 17
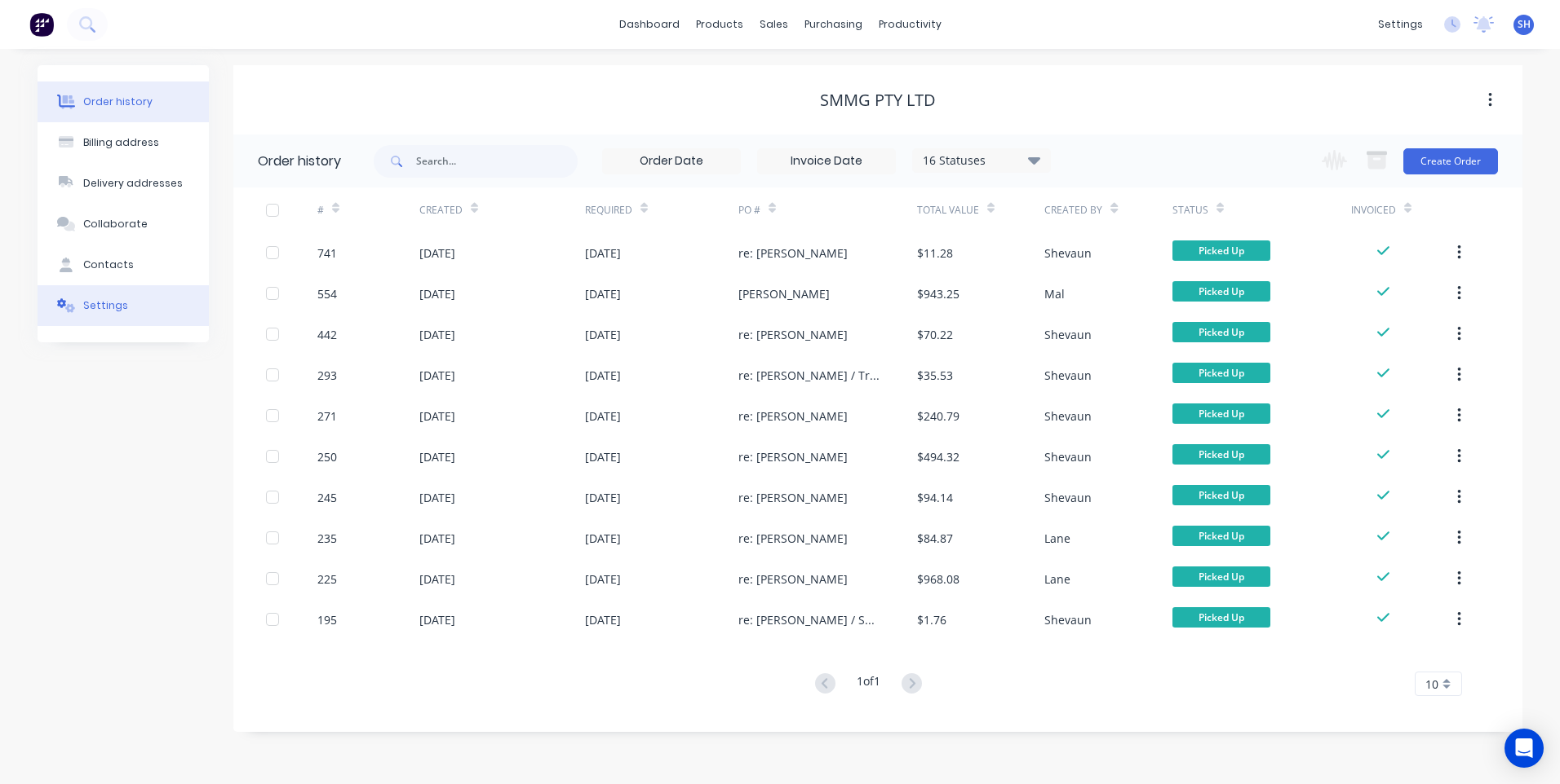
click at [100, 303] on div "Settings" at bounding box center [105, 305] width 44 height 15
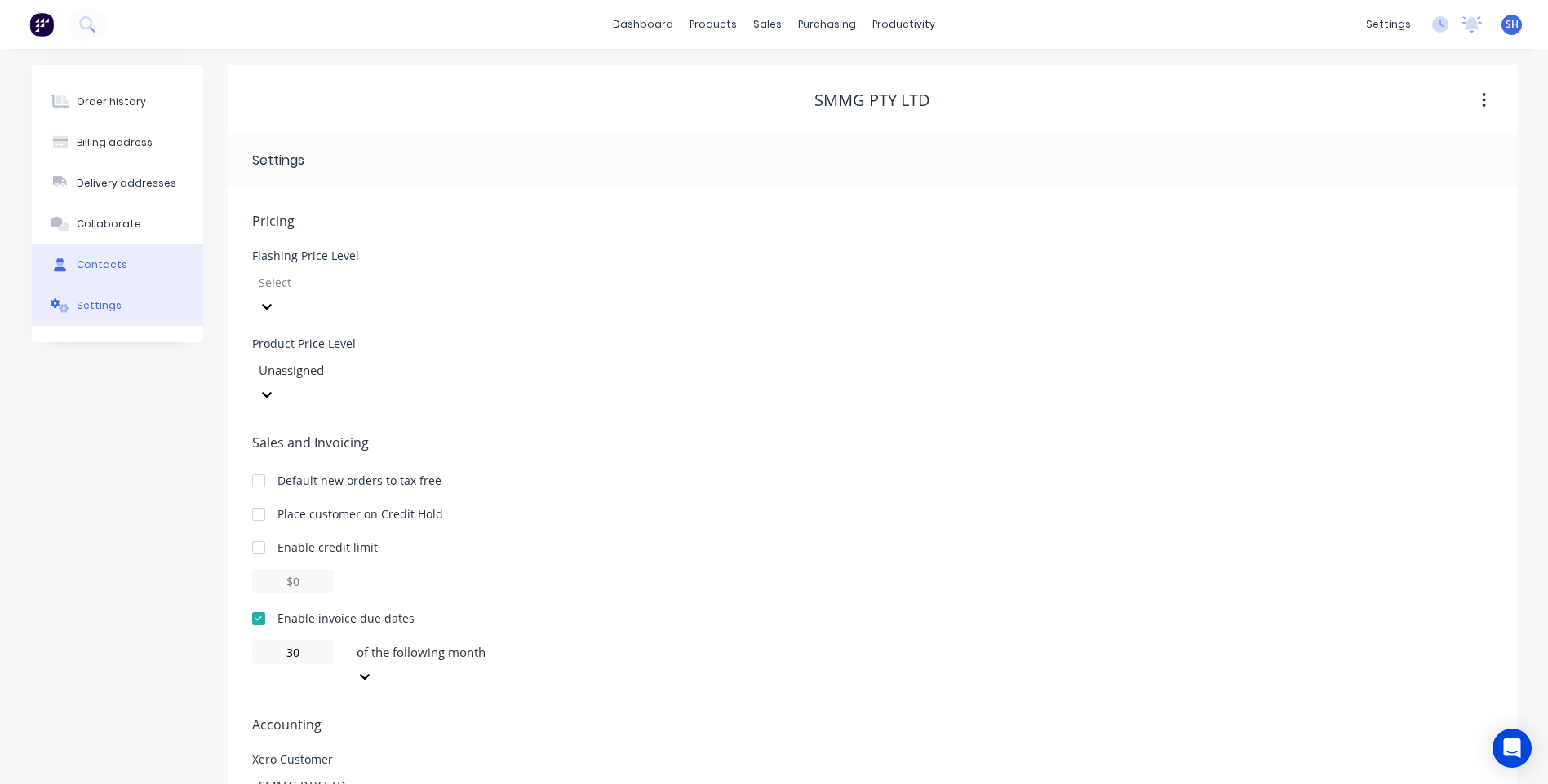
click at [107, 264] on div "Contacts" at bounding box center [102, 265] width 50 height 15
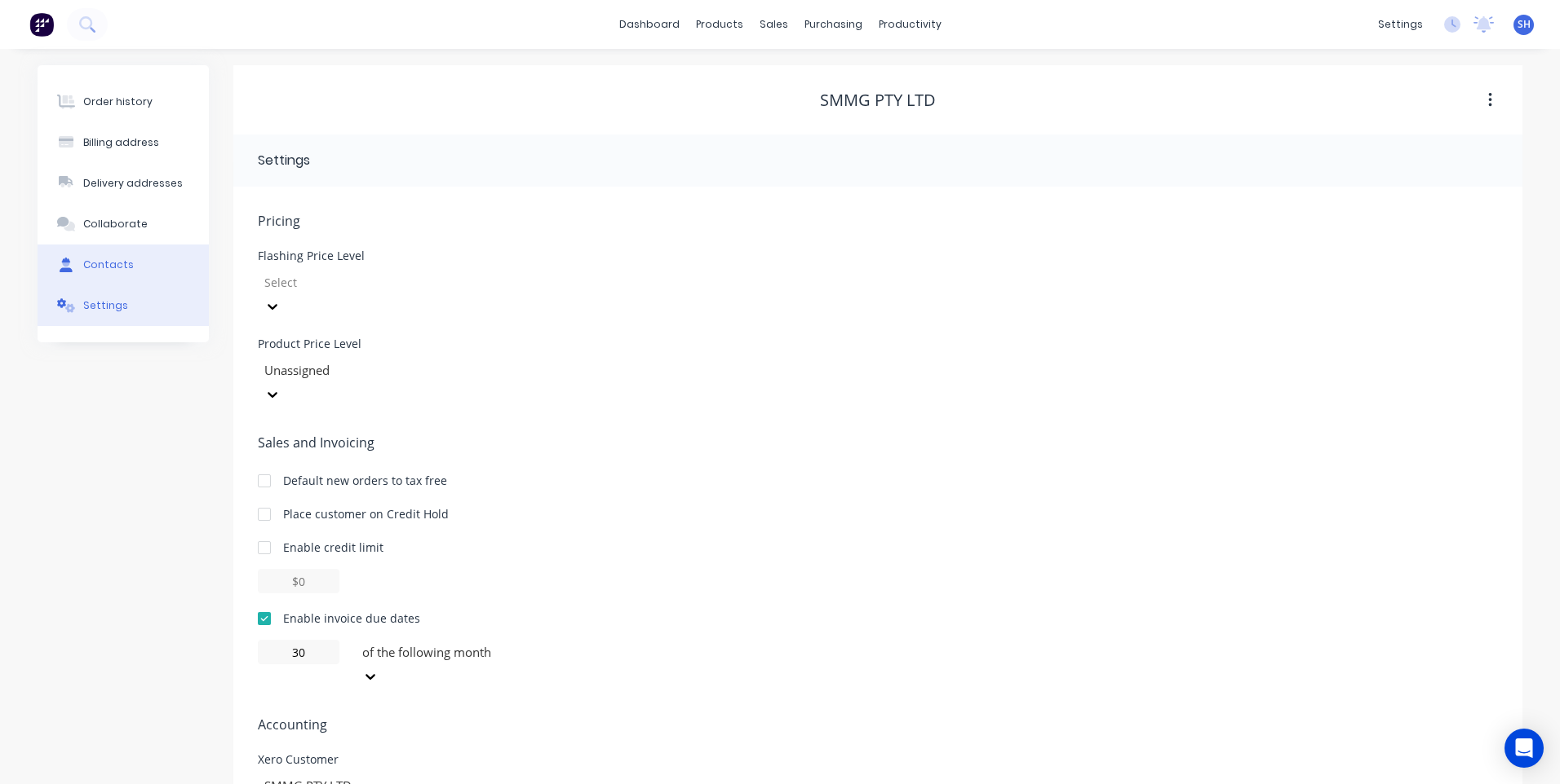
select select "AU"
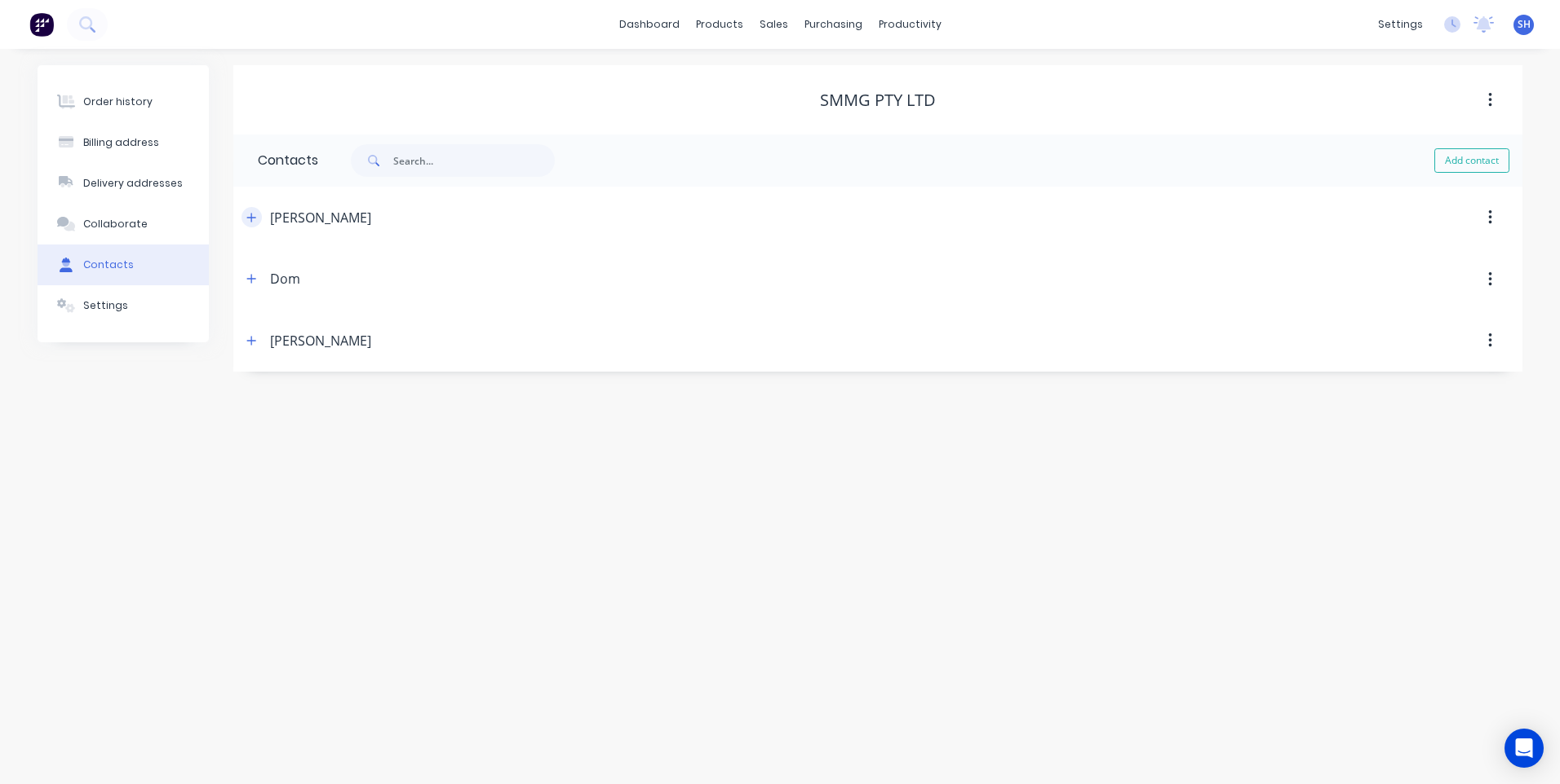
click at [250, 217] on icon "button" at bounding box center [251, 218] width 10 height 12
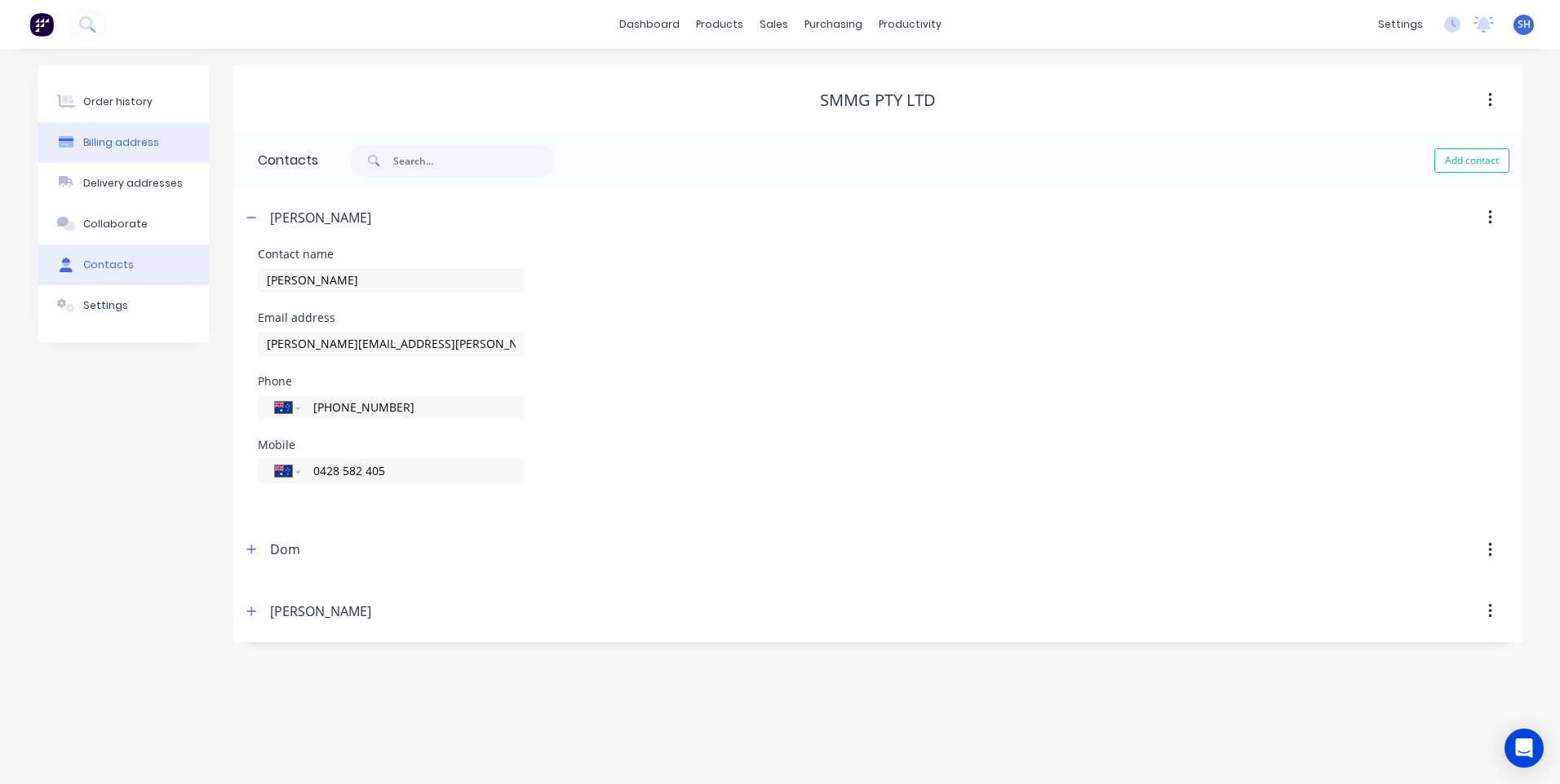
click at [131, 139] on div "Billing address" at bounding box center [121, 142] width 76 height 15
select select "AU"
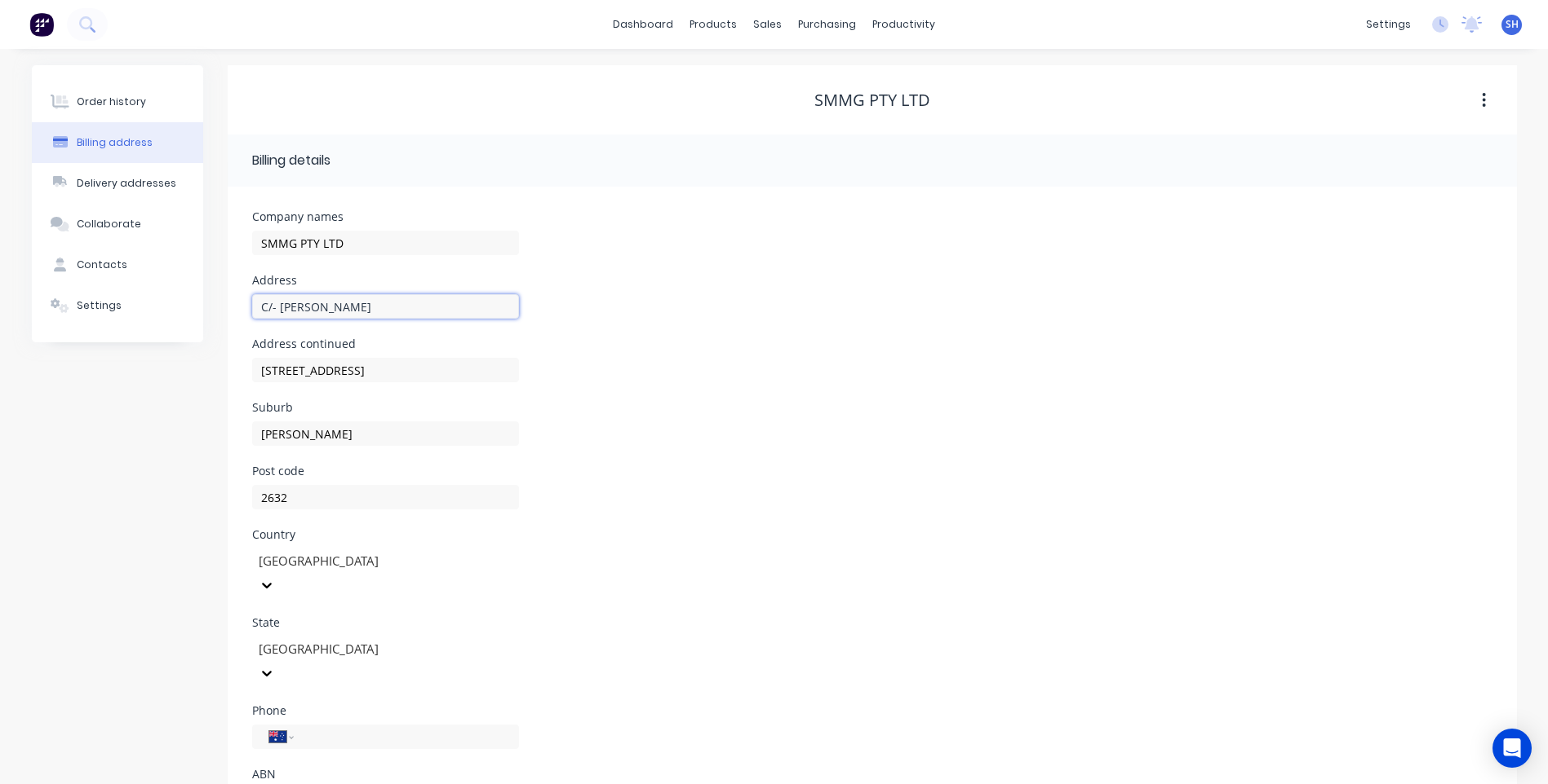
drag, startPoint x: 373, startPoint y: 308, endPoint x: 210, endPoint y: 292, distance: 163.8
click at [209, 292] on div "Order history Billing address Delivery addresses Collaborate Contacts Settings …" at bounding box center [774, 457] width 1485 height 784
drag, startPoint x: 403, startPoint y: 370, endPoint x: 238, endPoint y: 366, distance: 165.0
click at [238, 366] on div "Company names SMMG PTY LTD Address C/- Michael Shannon Address continued 383 Dr…" at bounding box center [871, 517] width 1289 height 663
drag, startPoint x: 323, startPoint y: 435, endPoint x: 253, endPoint y: 431, distance: 70.1
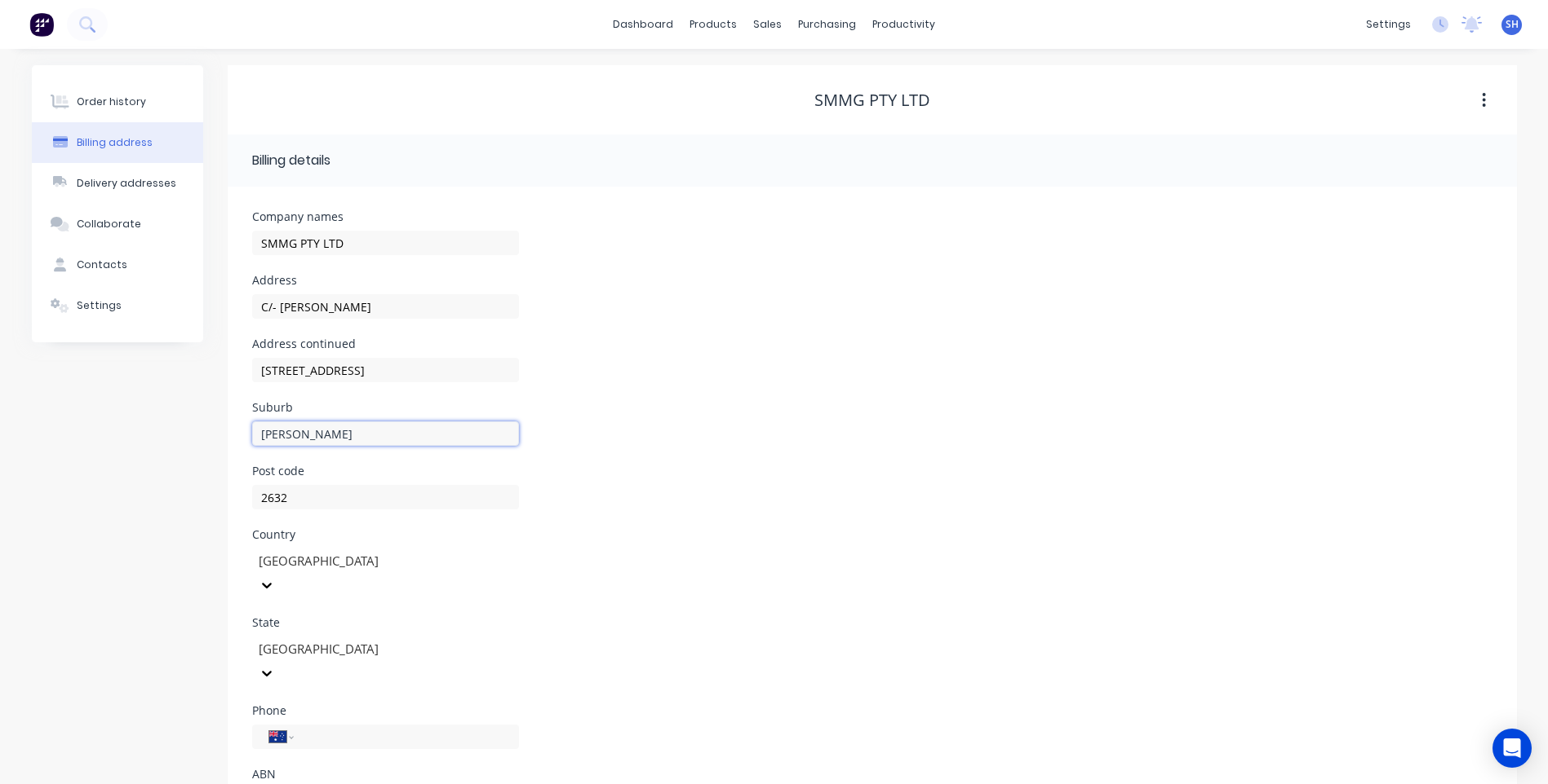
click at [208, 424] on div "Order history Billing address Delivery addresses Collaborate Contacts Settings …" at bounding box center [774, 457] width 1485 height 784
click at [824, 100] on link "Customers" at bounding box center [854, 111] width 216 height 33
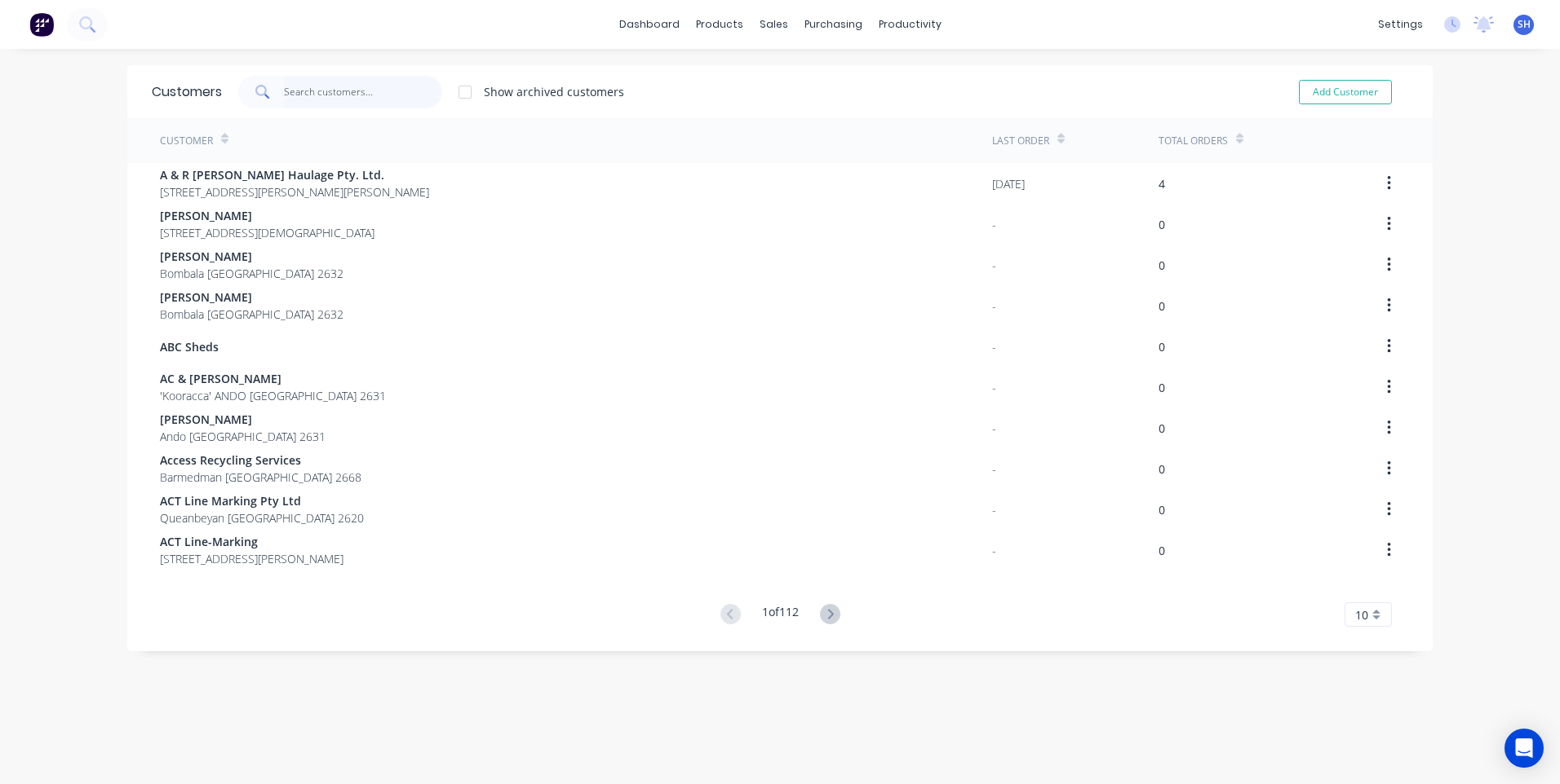
drag, startPoint x: 315, startPoint y: 96, endPoint x: 317, endPoint y: 87, distance: 9.2
click at [314, 96] on input "text" at bounding box center [363, 92] width 159 height 33
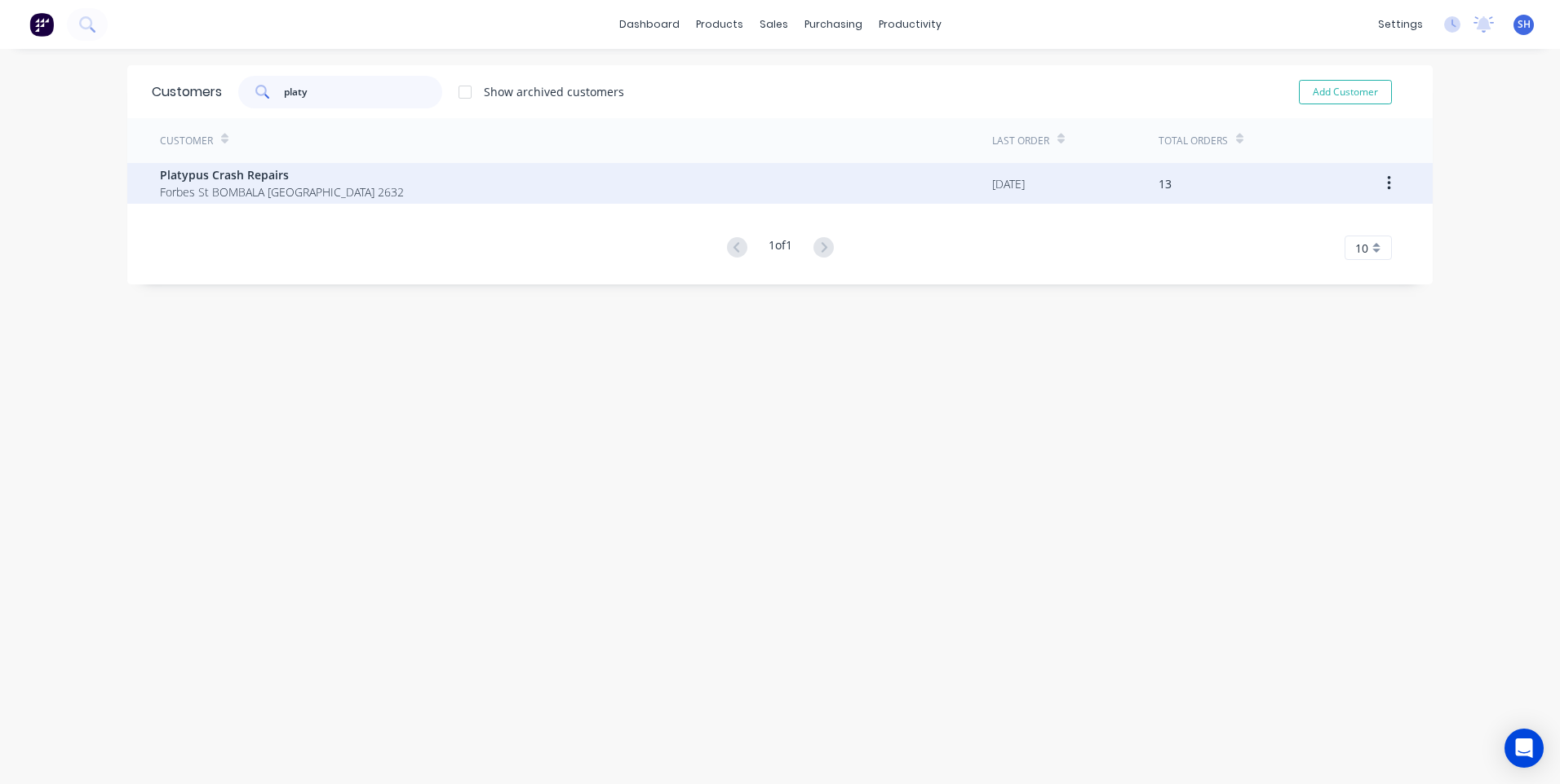
type input "platy"
click at [255, 181] on span "Platypus Crash Repairs" at bounding box center [282, 174] width 244 height 17
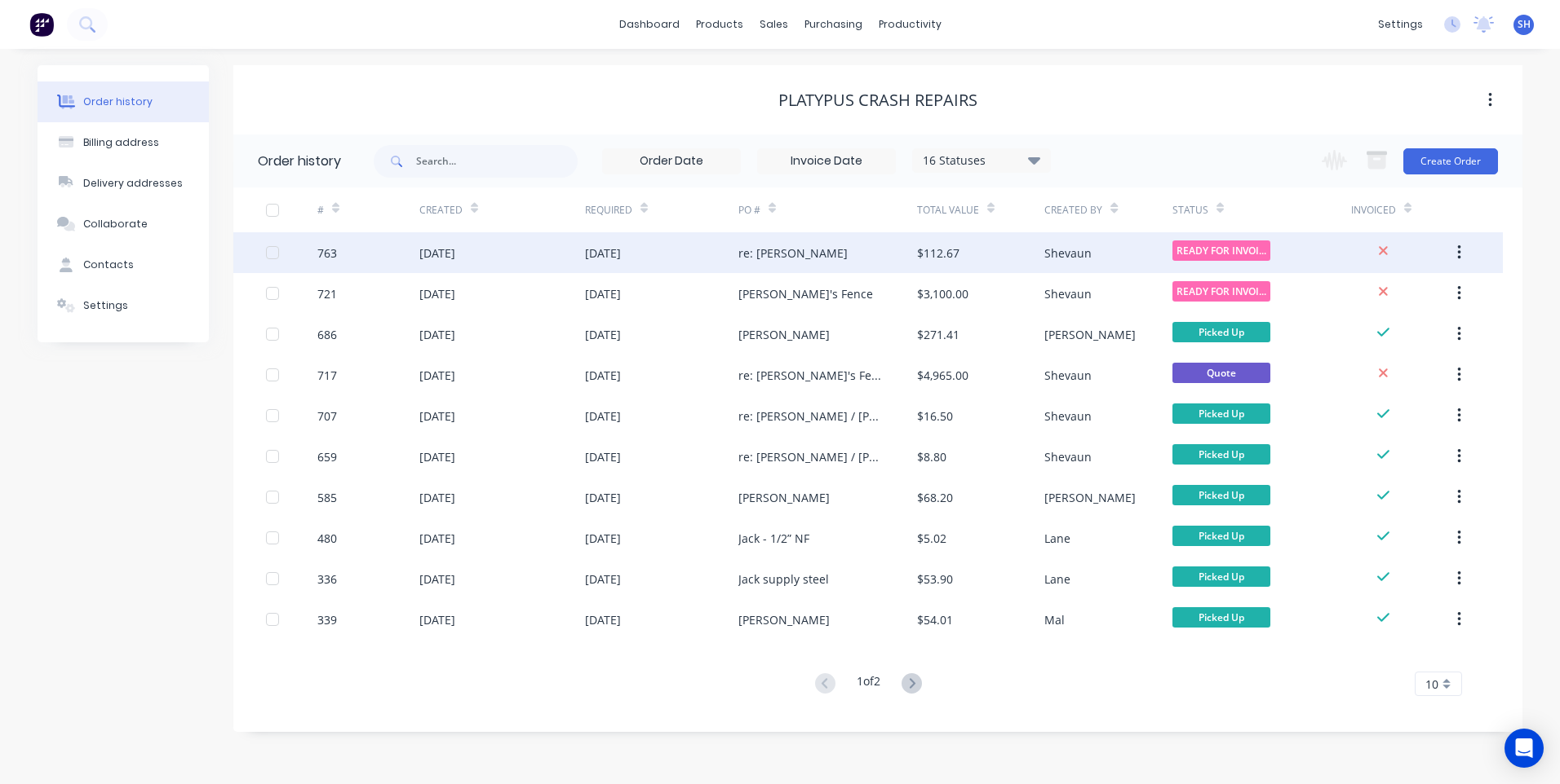
click at [972, 249] on div "$112.67" at bounding box center [980, 252] width 127 height 40
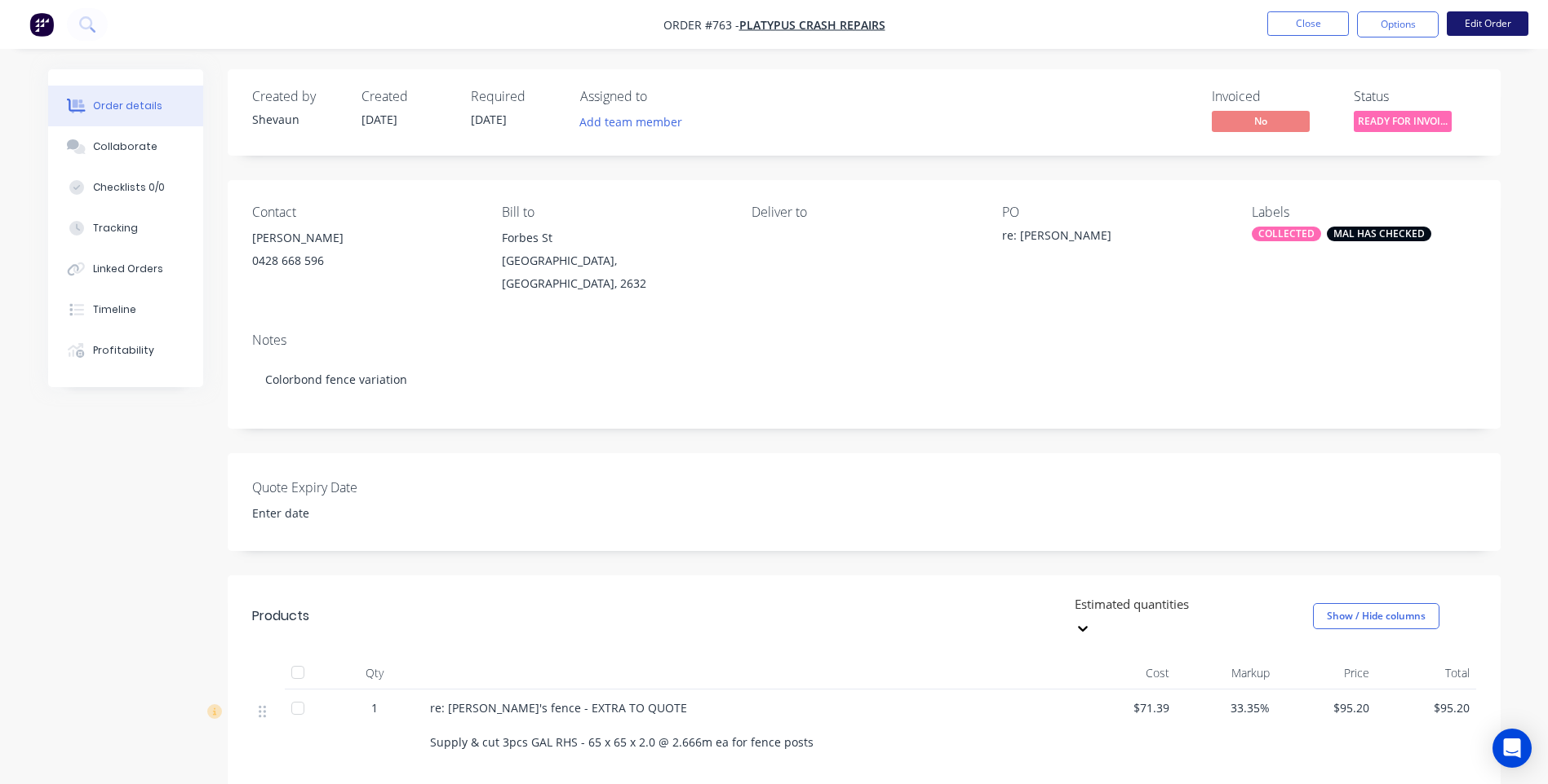
click at [1485, 21] on button "Edit Order" at bounding box center [1487, 24] width 82 height 25
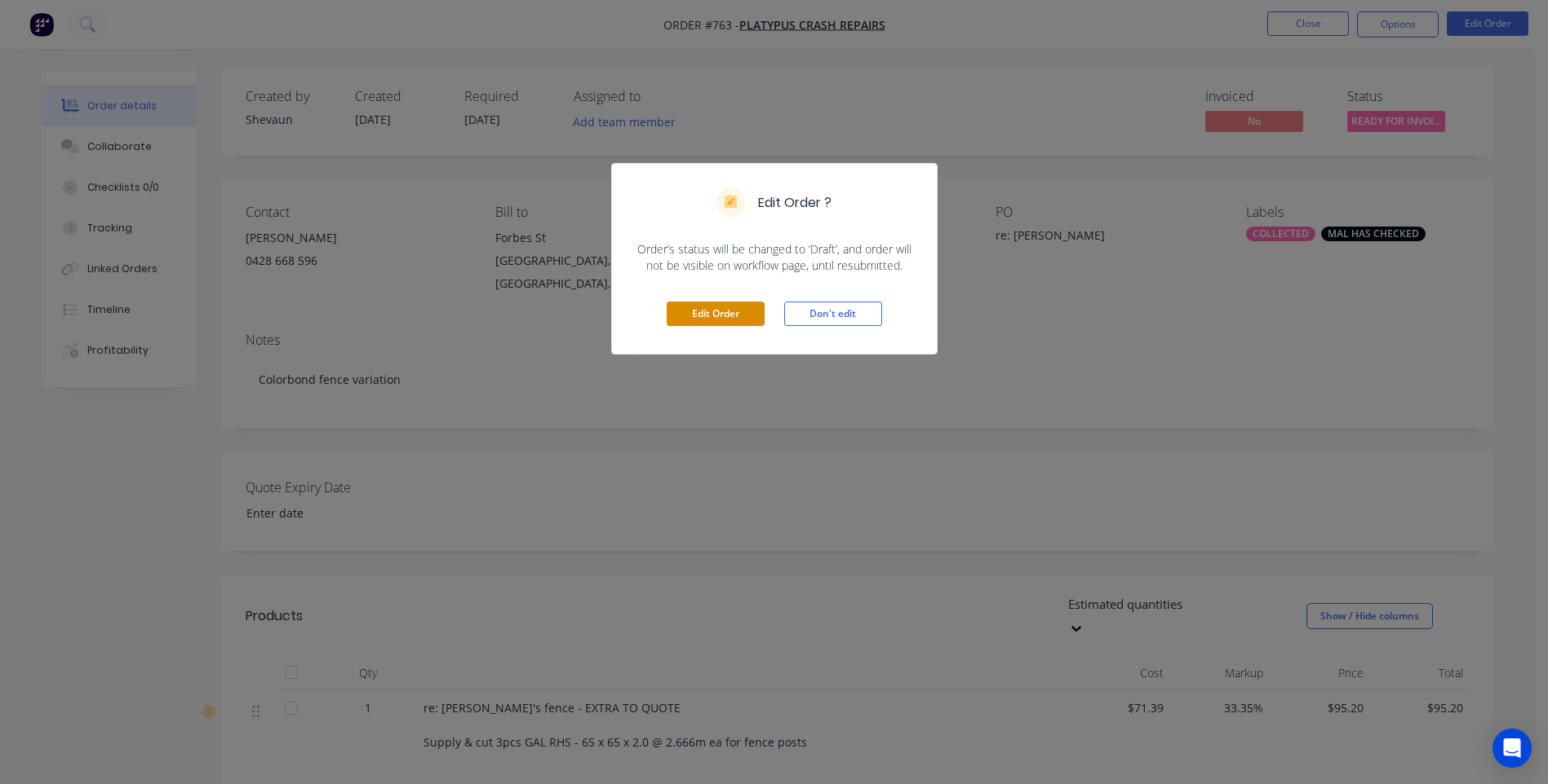
click at [733, 312] on button "Edit Order" at bounding box center [715, 314] width 98 height 25
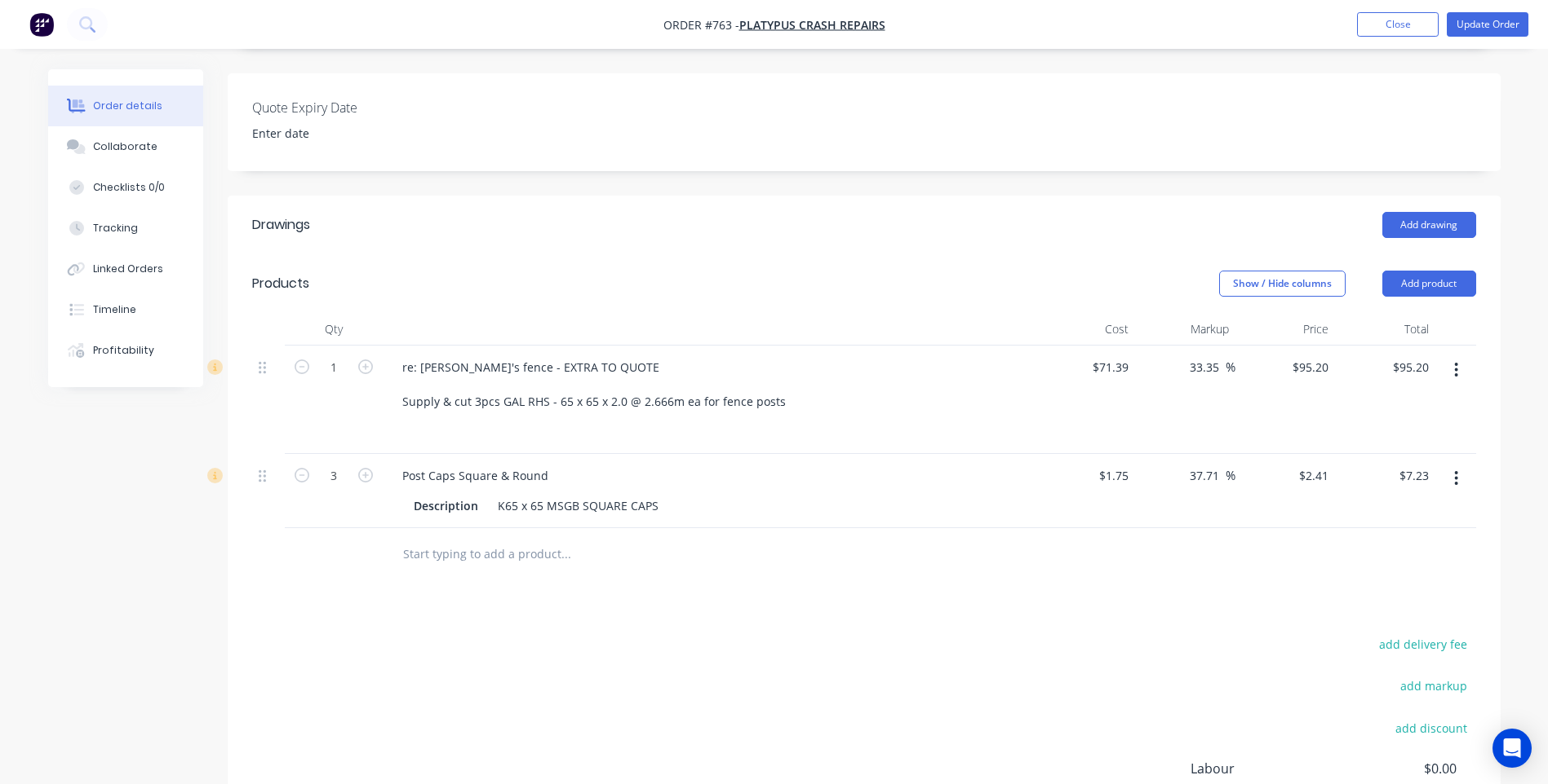
scroll to position [408, 0]
click at [1428, 270] on button "Add product" at bounding box center [1428, 282] width 94 height 26
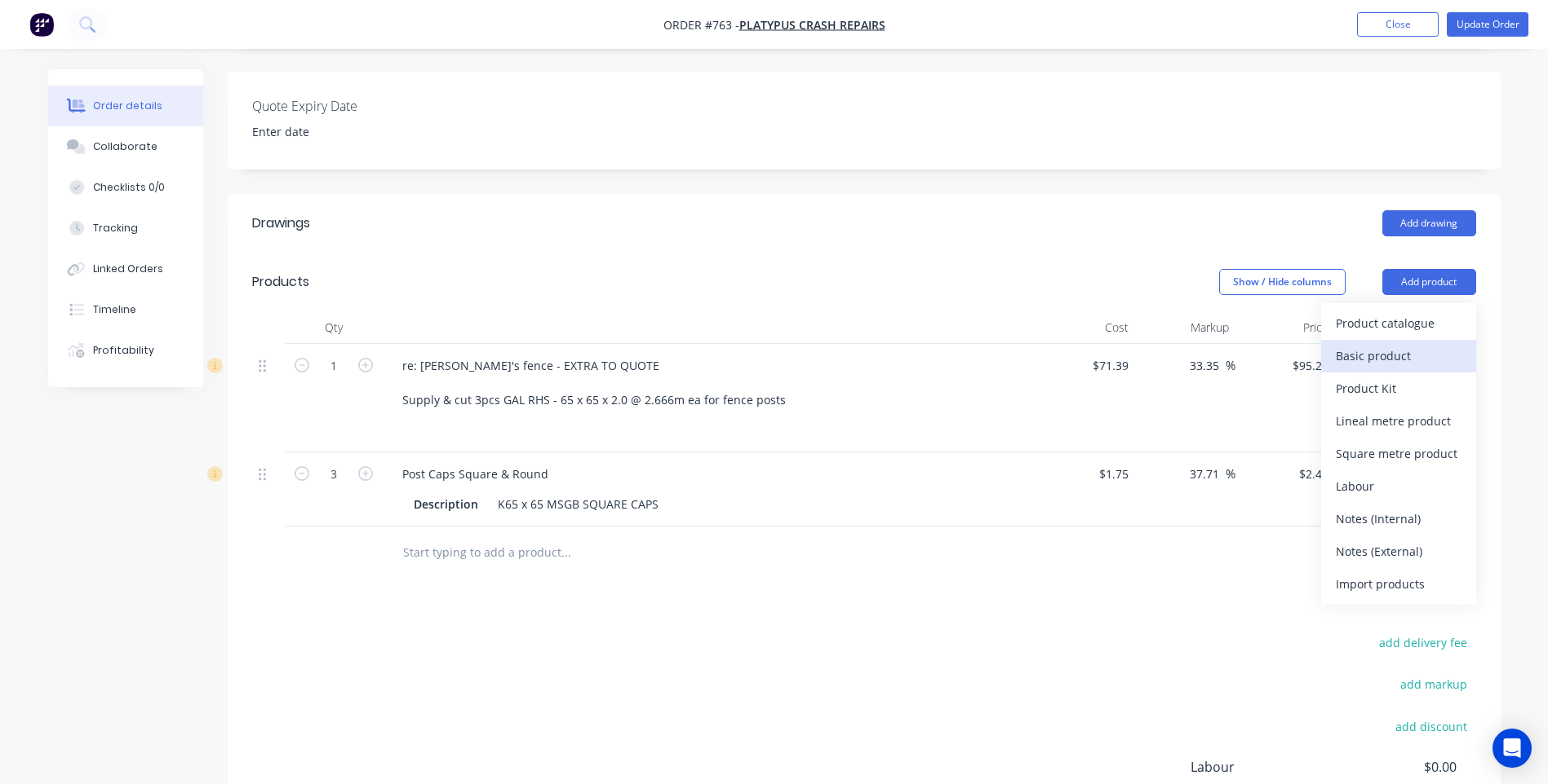
click at [1374, 344] on div "Basic product" at bounding box center [1398, 355] width 125 height 24
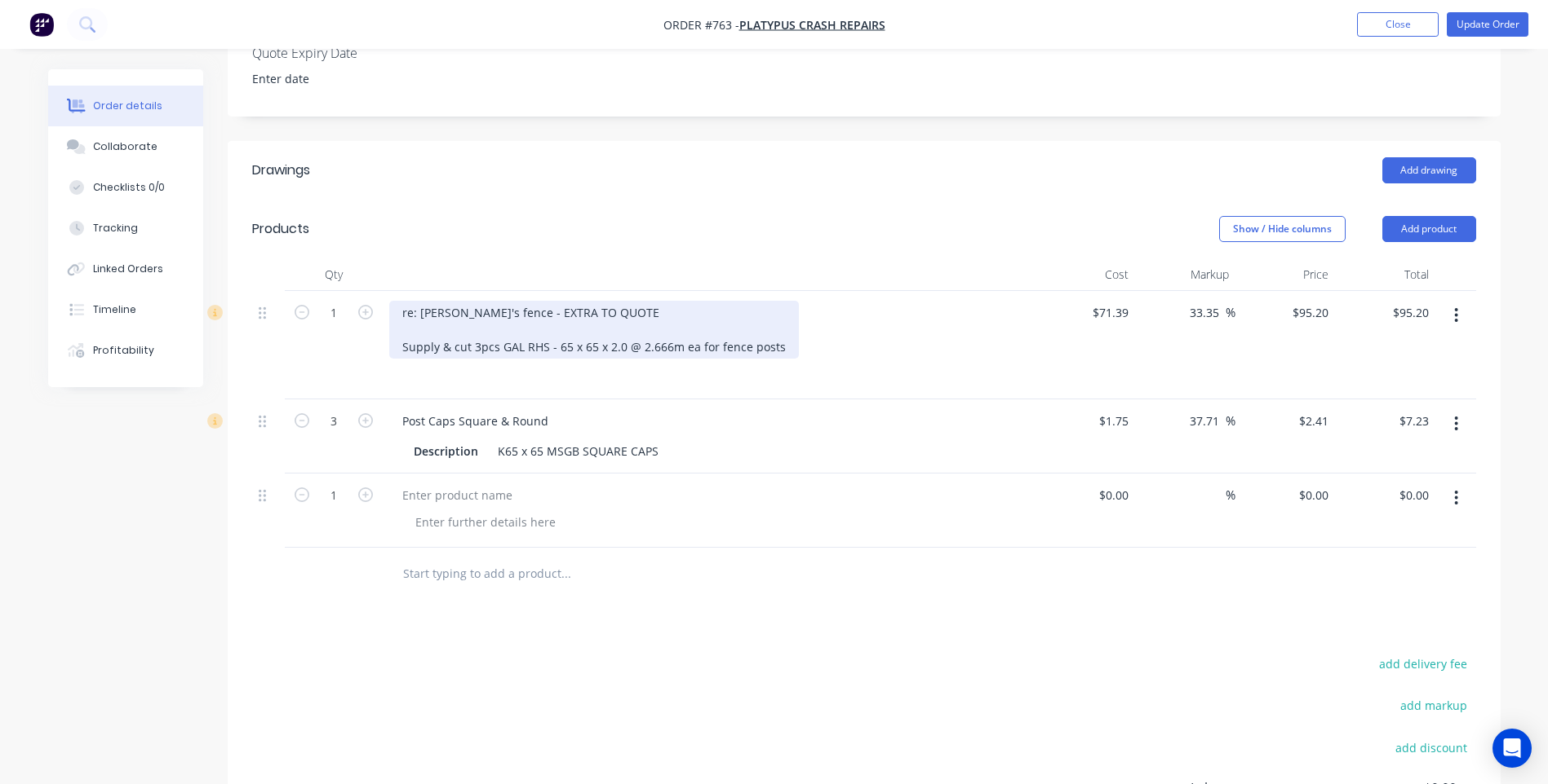
scroll to position [489, 0]
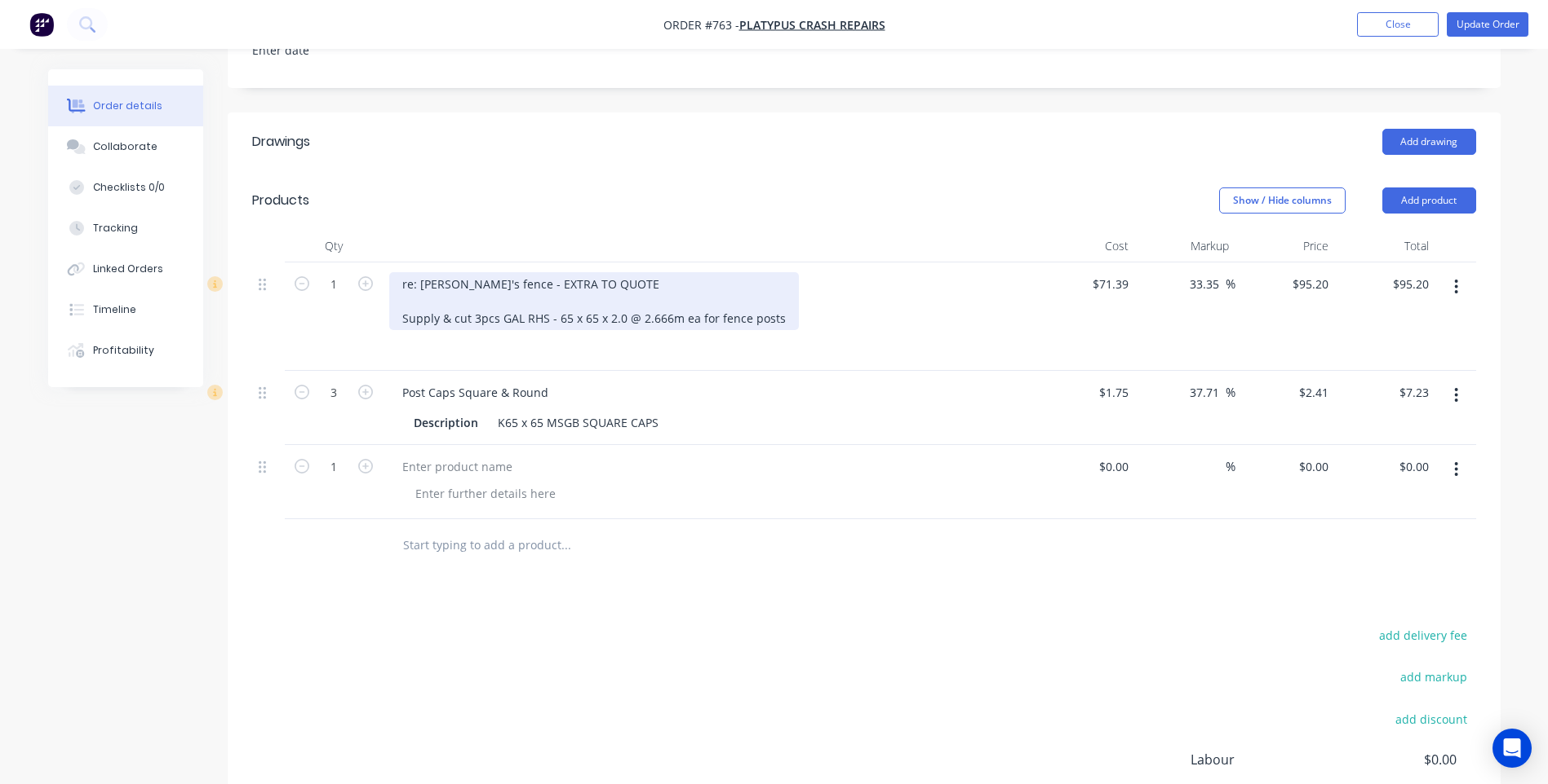
click at [600, 273] on div "re: Nola's fence - EXTRA TO QUOTE Supply & cut 3pcs GAL RHS - 65 x 65 x 2.0 @ 2…" at bounding box center [594, 301] width 410 height 58
drag, startPoint x: 398, startPoint y: 260, endPoint x: 791, endPoint y: 283, distance: 393.7
click at [791, 283] on div "re: Nola's fence - EXTRA TO QUOTE - 02/10/25 Supply & cut 3pcs GAL RHS - 65 x 6…" at bounding box center [708, 301] width 639 height 58
copy div "re: Nola's fence - EXTRA TO QUOTE - 02/10/25"
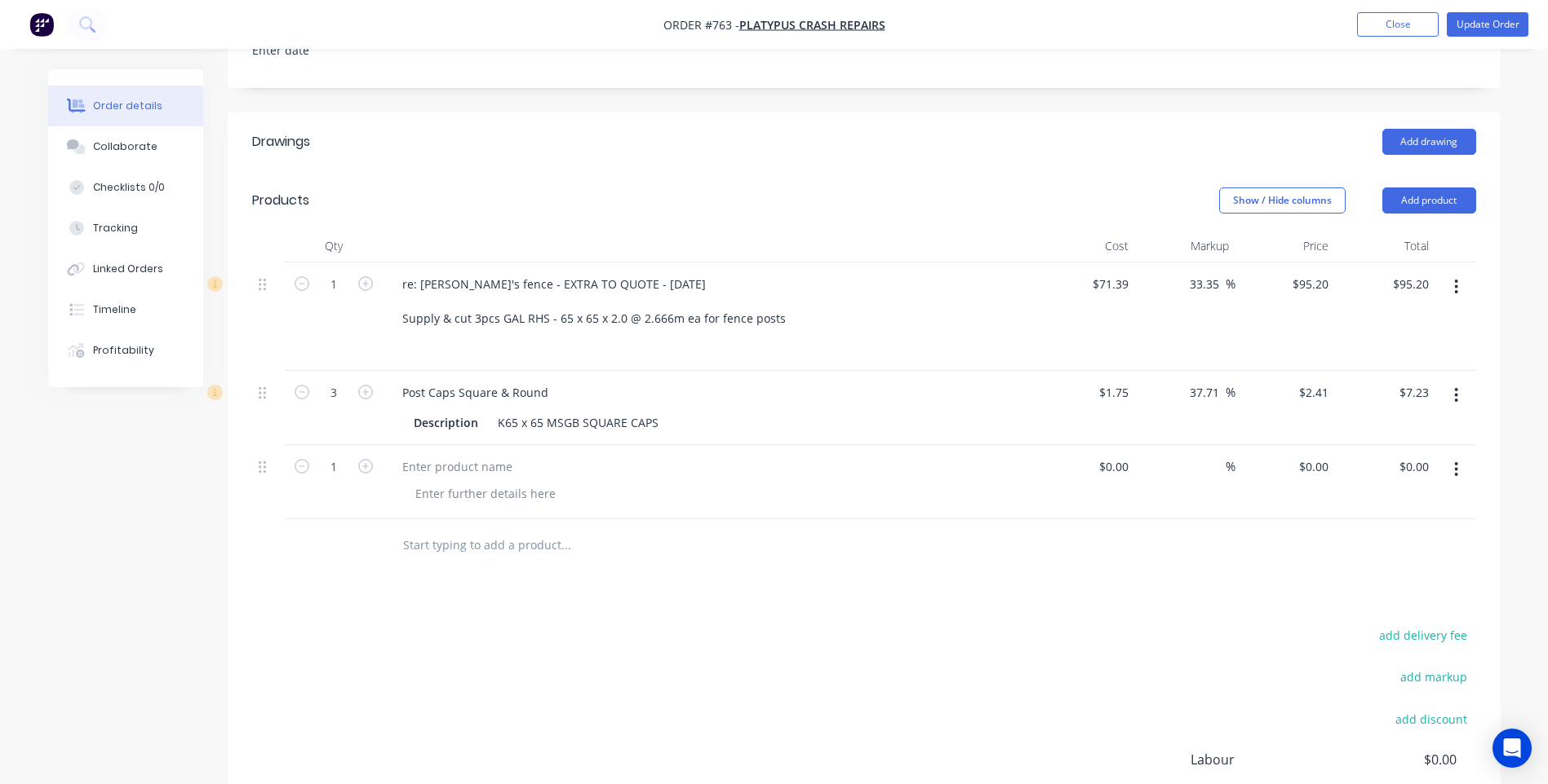
click at [410, 529] on input "text" at bounding box center [565, 545] width 326 height 33
paste input "re: Nola's fence - EXTRA TO QUOTE - 02/10/25"
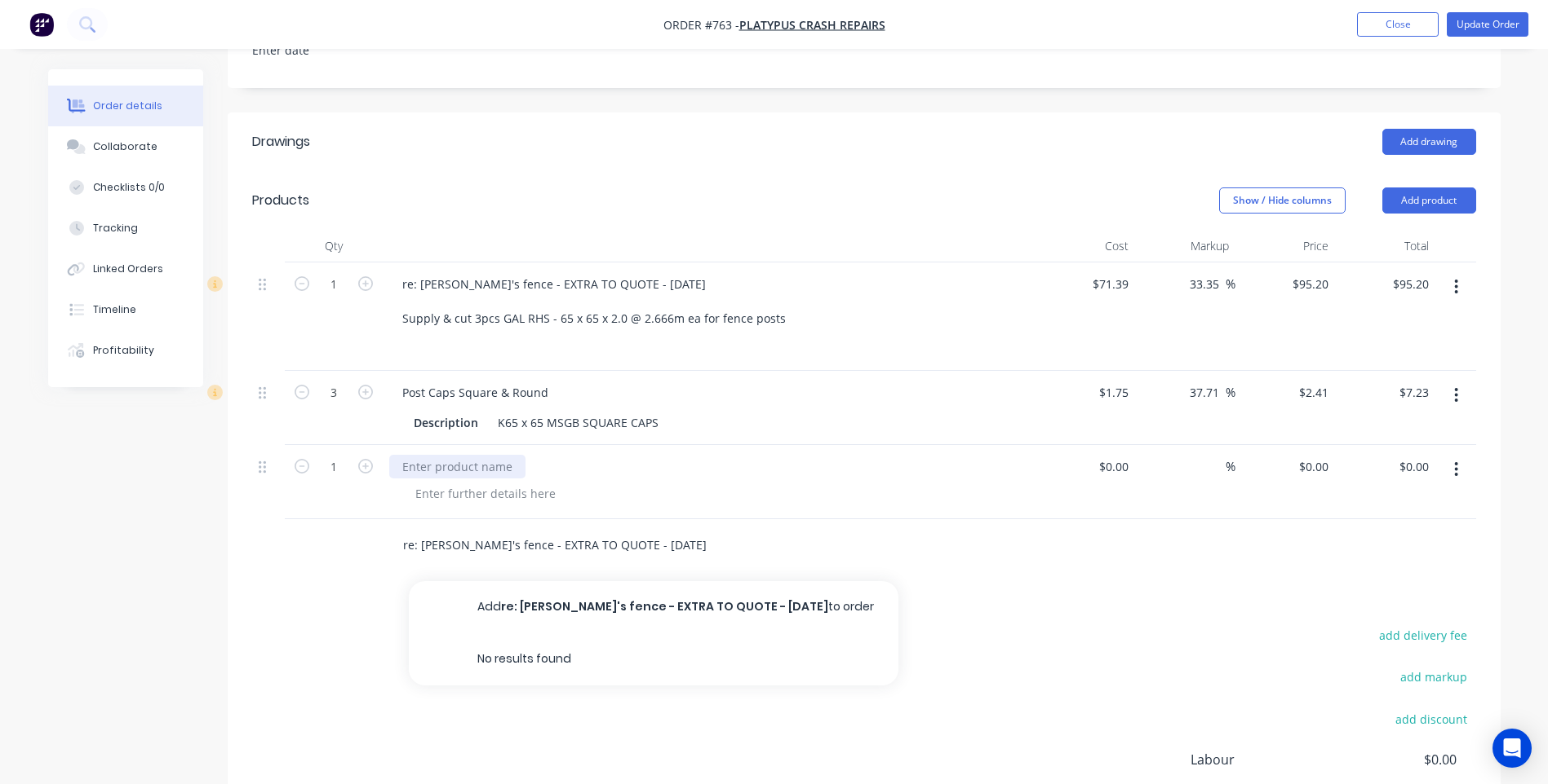
type input "re: Nola's fence - EXTRA TO QUOTE - 02/10/25"
click at [401, 455] on div at bounding box center [457, 467] width 136 height 24
paste div
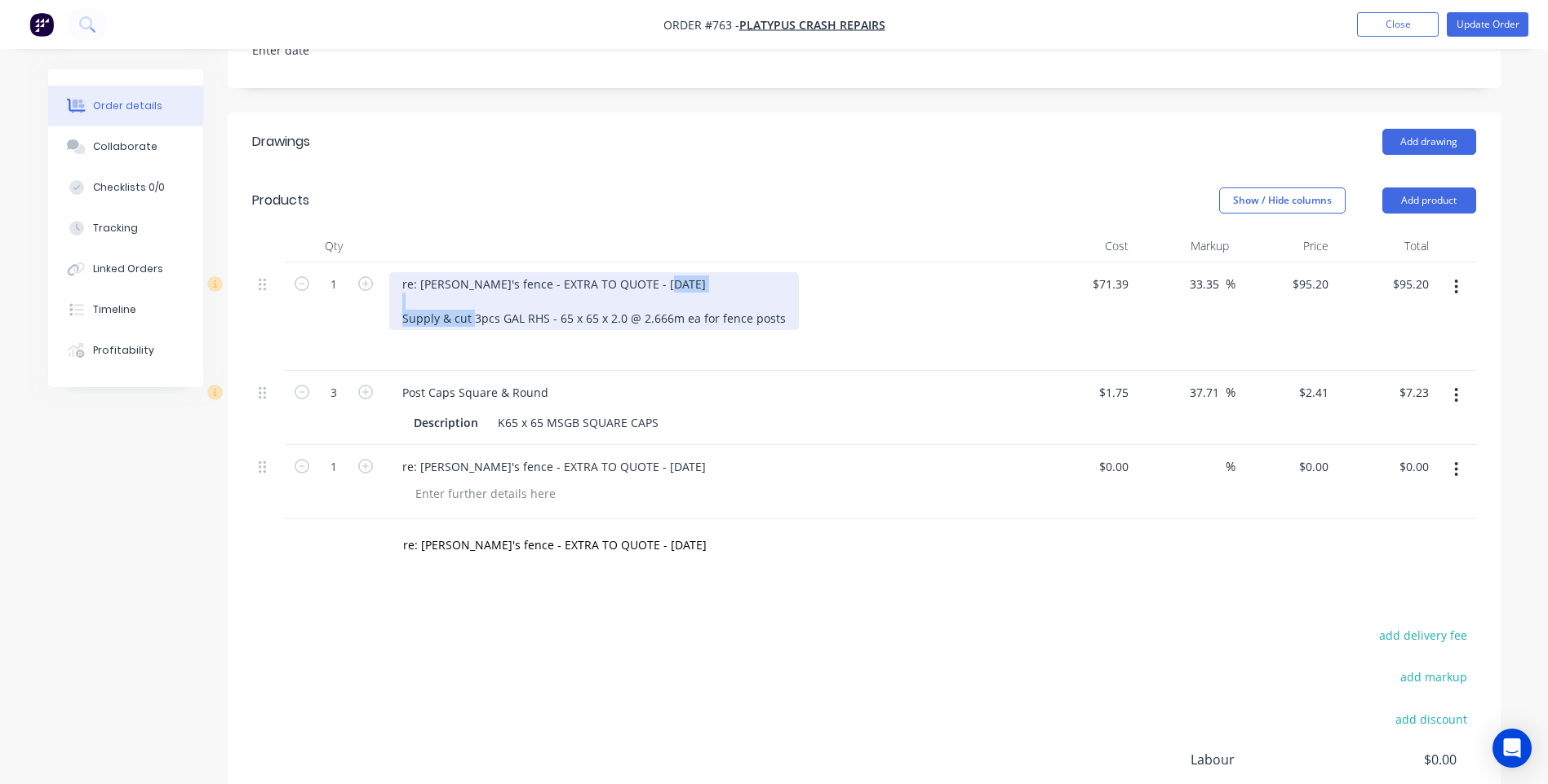
drag, startPoint x: 400, startPoint y: 294, endPoint x: 779, endPoint y: 291, distance: 379.0
click at [779, 291] on div "re: Nola's fence - EXTRA TO QUOTE - 02/10/25 Supply & cut 3pcs GAL RHS - 65 x 6…" at bounding box center [594, 301] width 410 height 58
click at [783, 294] on div "re: Nola's fence - EXTRA TO QUOTE - 02/10/25 Supply & cut 3pcs GAL RHS - 65 x 6…" at bounding box center [594, 301] width 410 height 58
drag, startPoint x: 779, startPoint y: 294, endPoint x: 391, endPoint y: 293, distance: 388.0
click at [380, 294] on div "1 re: Nola's fence - EXTRA TO QUOTE - 02/10/25 Supply & cut 3pcs GAL RHS - 65 x…" at bounding box center [863, 317] width 1224 height 109
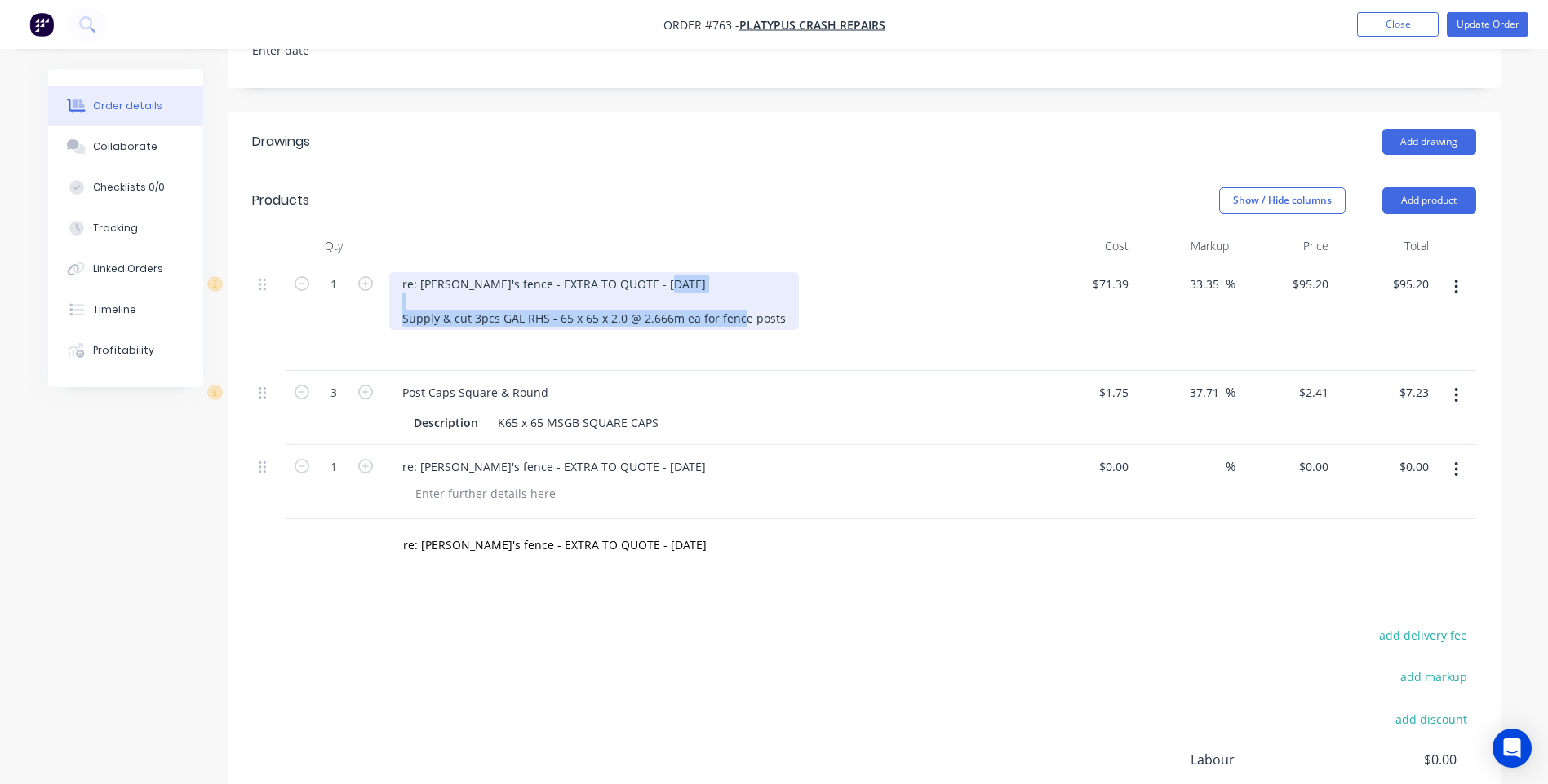
copy div "Supply & cut 3pcs GAL RHS - 65 x 65 x 2.0 @ 2.666m ea for fence posts"
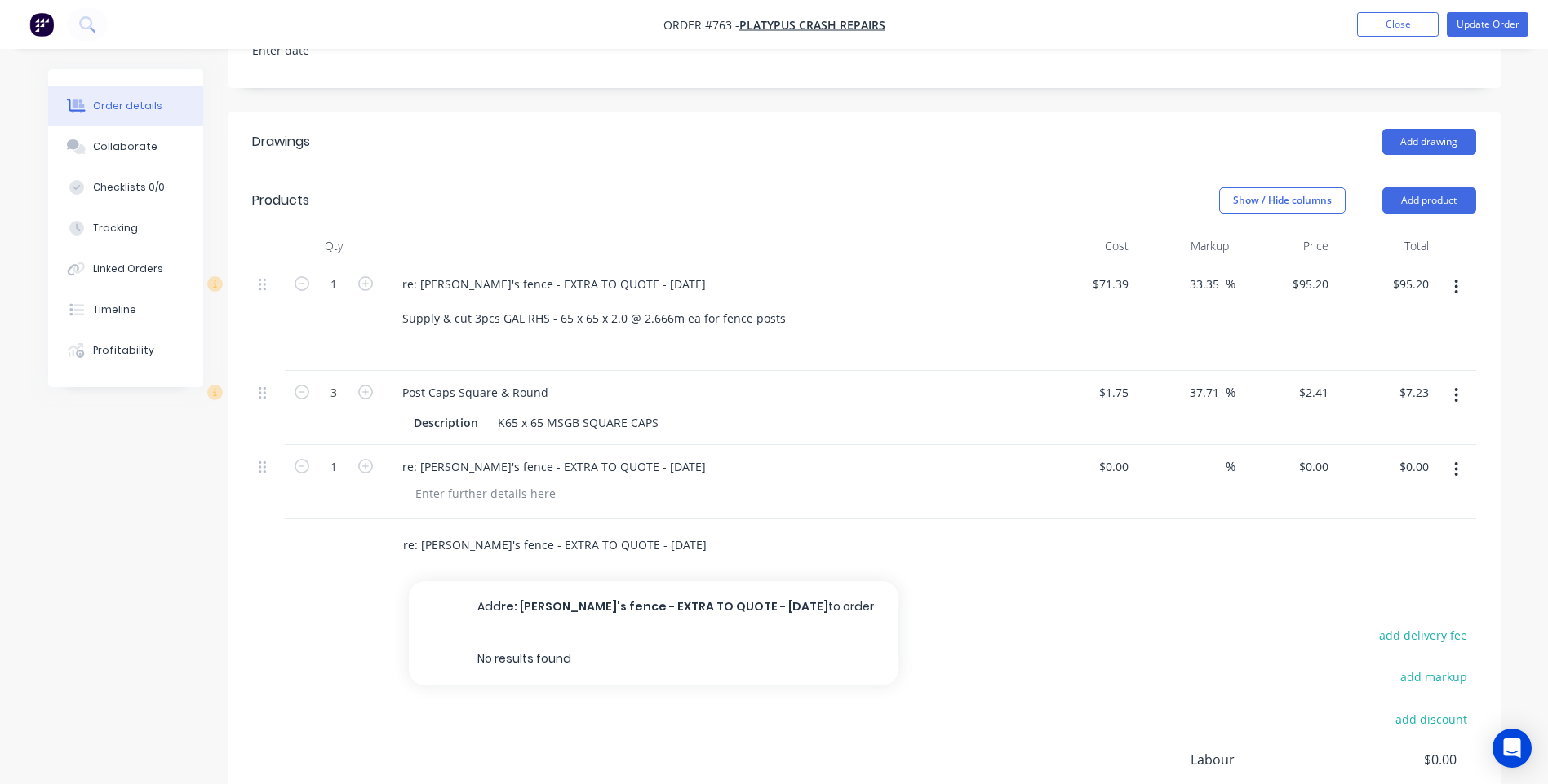
click at [642, 529] on input "re: Nola's fence - EXTRA TO QUOTE - 02/10/25" at bounding box center [565, 545] width 326 height 33
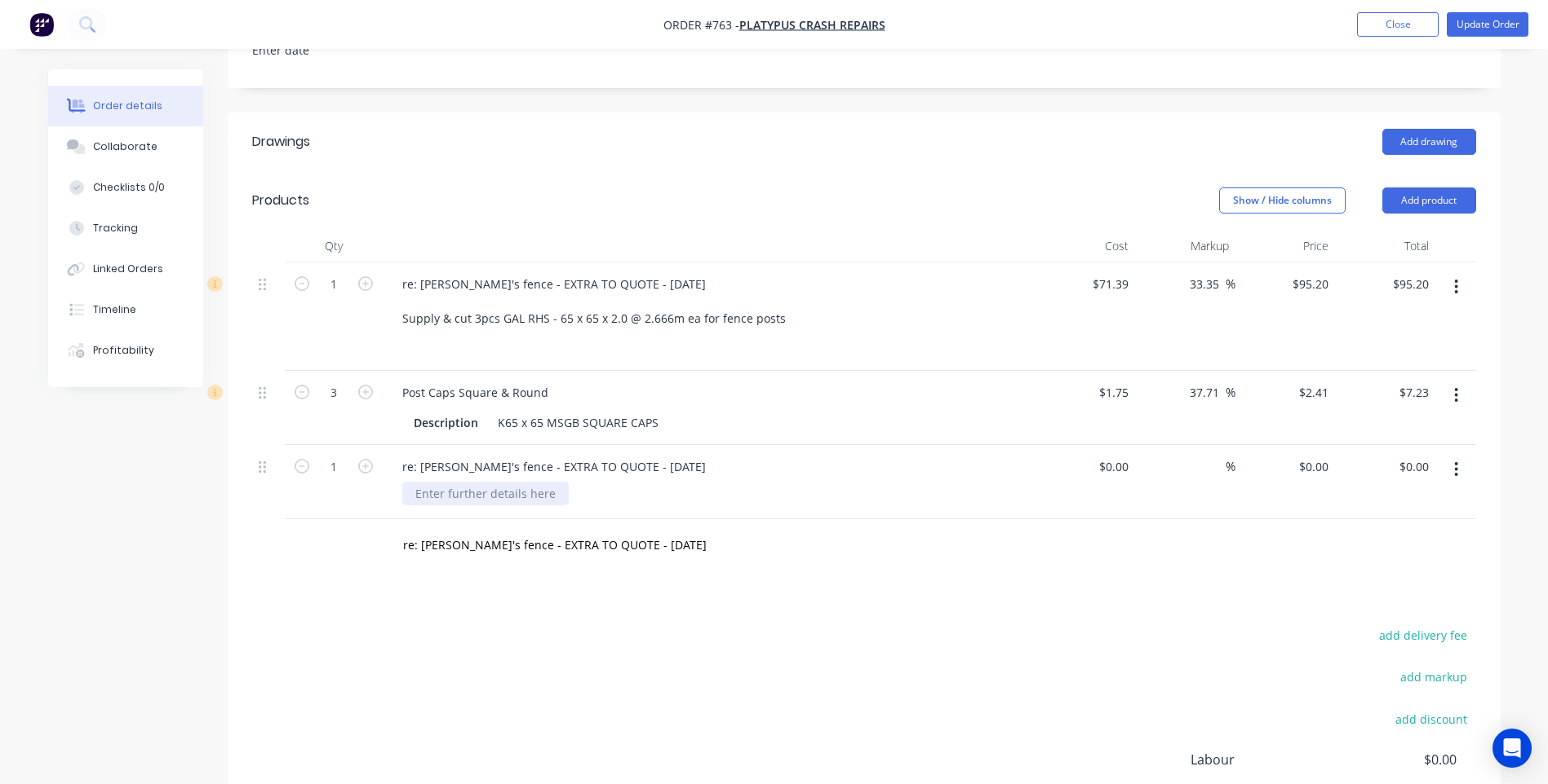
click at [415, 482] on div at bounding box center [485, 494] width 166 height 24
paste div
click at [541, 633] on div "add delivery fee add markup add discount Labour $0.00 Sub total $102.43 Margin …" at bounding box center [863, 782] width 1224 height 315
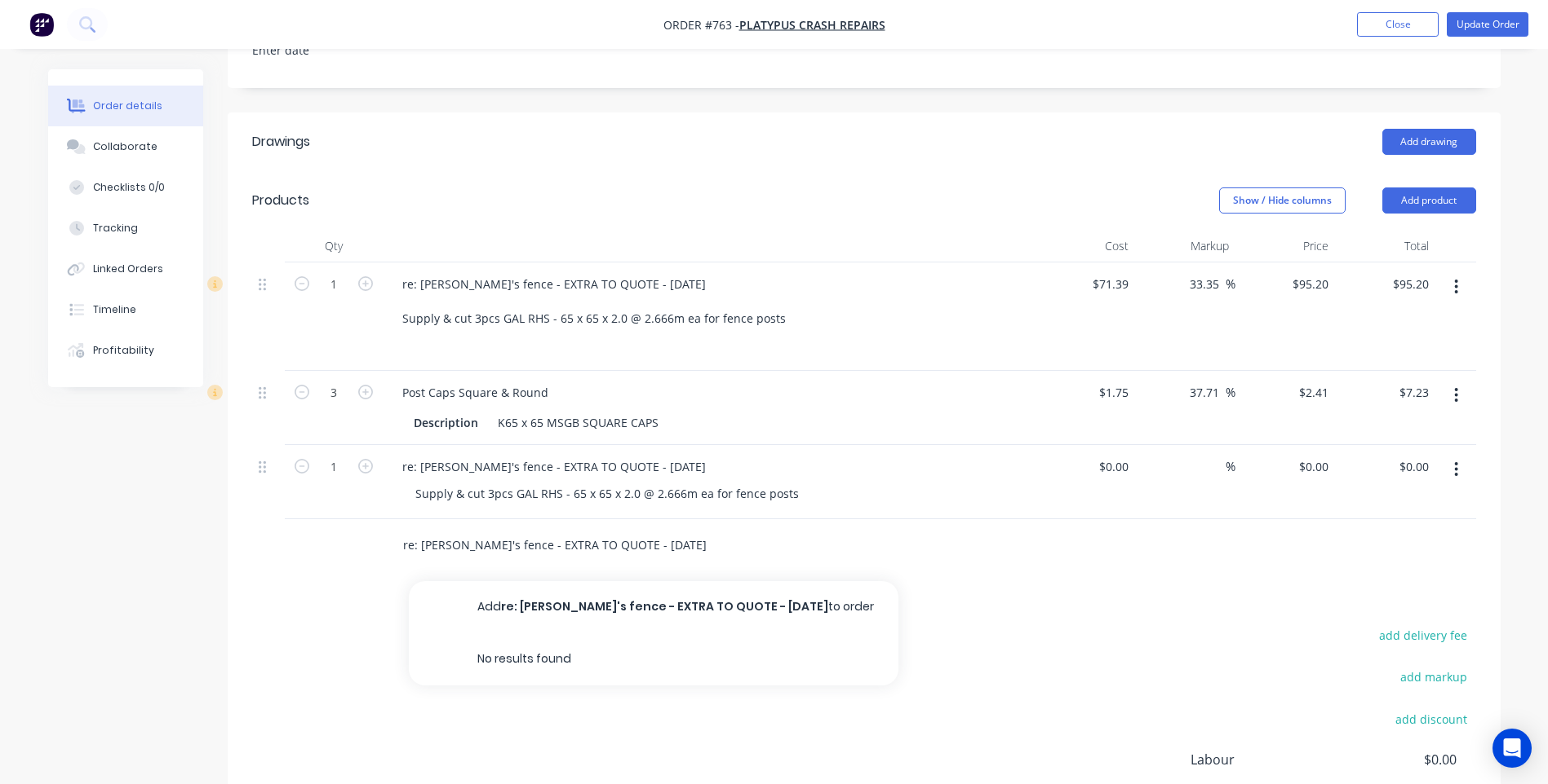
drag, startPoint x: 651, startPoint y: 522, endPoint x: 332, endPoint y: 527, distance: 319.0
click at [332, 527] on div "re: Nola's fence - EXTRA TO QUOTE - 02/10/25 Add re: Nola's fence - EXTRA TO QU…" at bounding box center [863, 546] width 1224 height 53
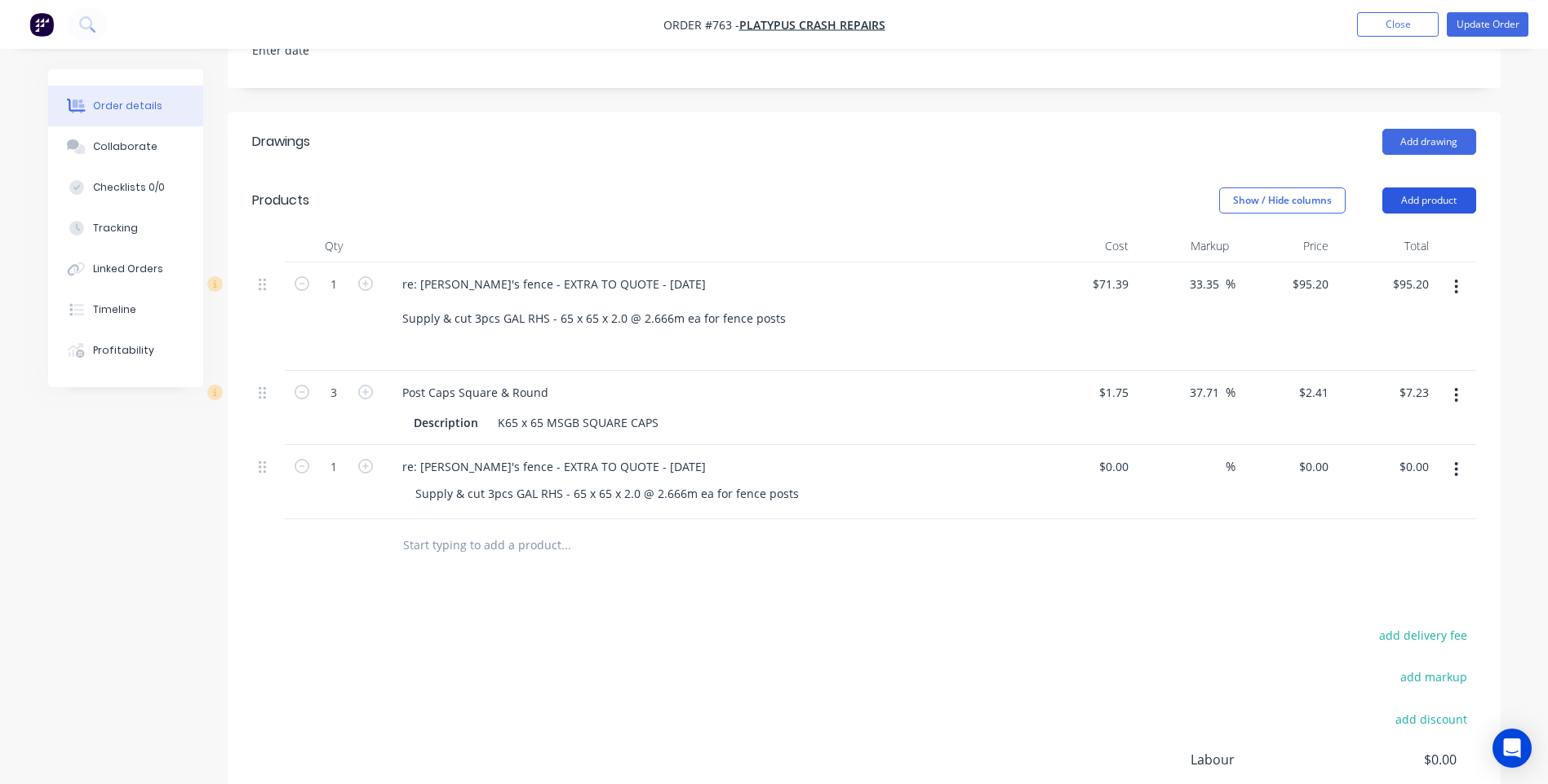
click at [1426, 188] on button "Add product" at bounding box center [1428, 200] width 94 height 26
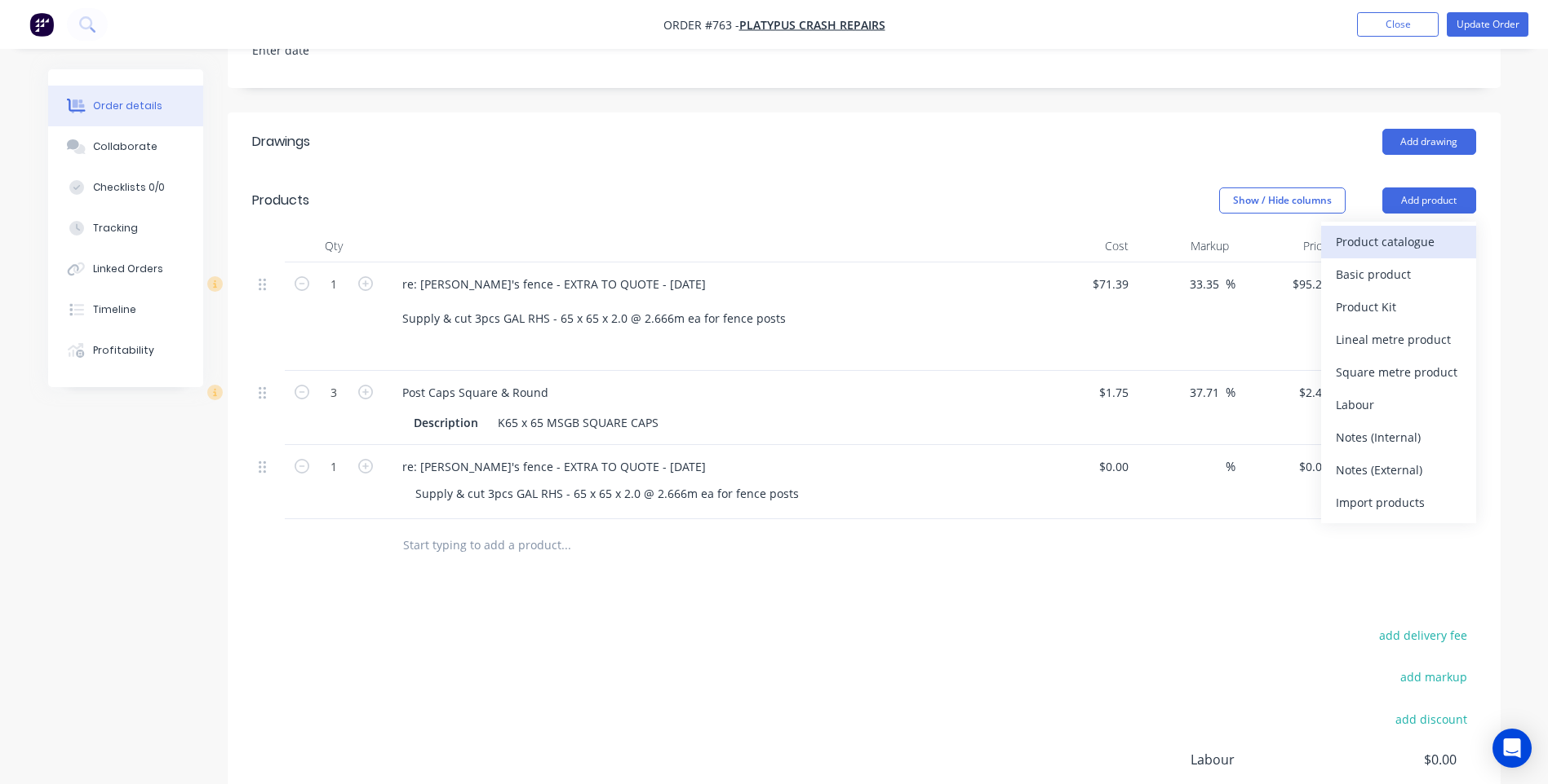
click at [1397, 230] on div "Product catalogue" at bounding box center [1398, 242] width 125 height 24
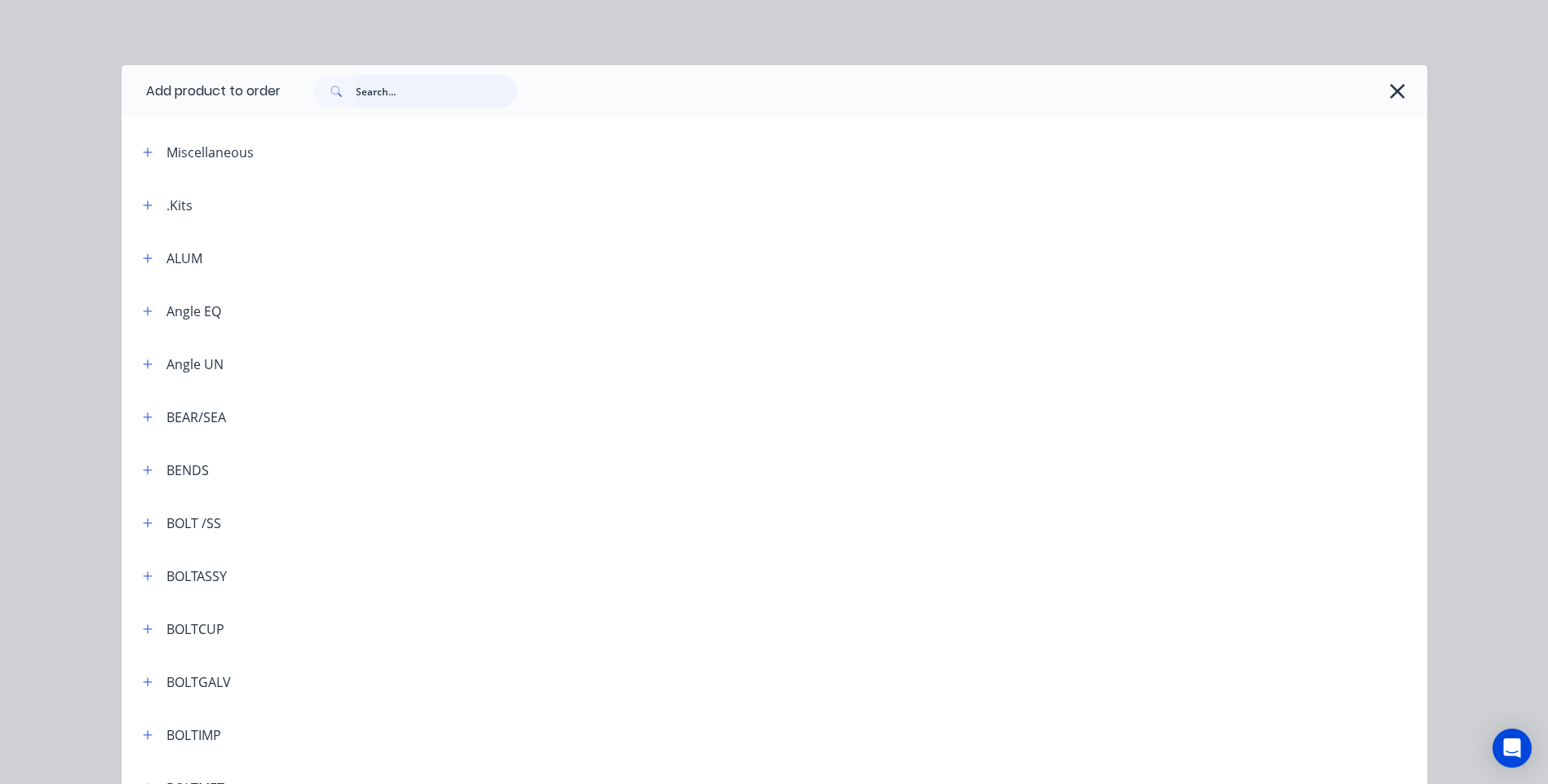
click at [373, 88] on input "text" at bounding box center [437, 91] width 162 height 33
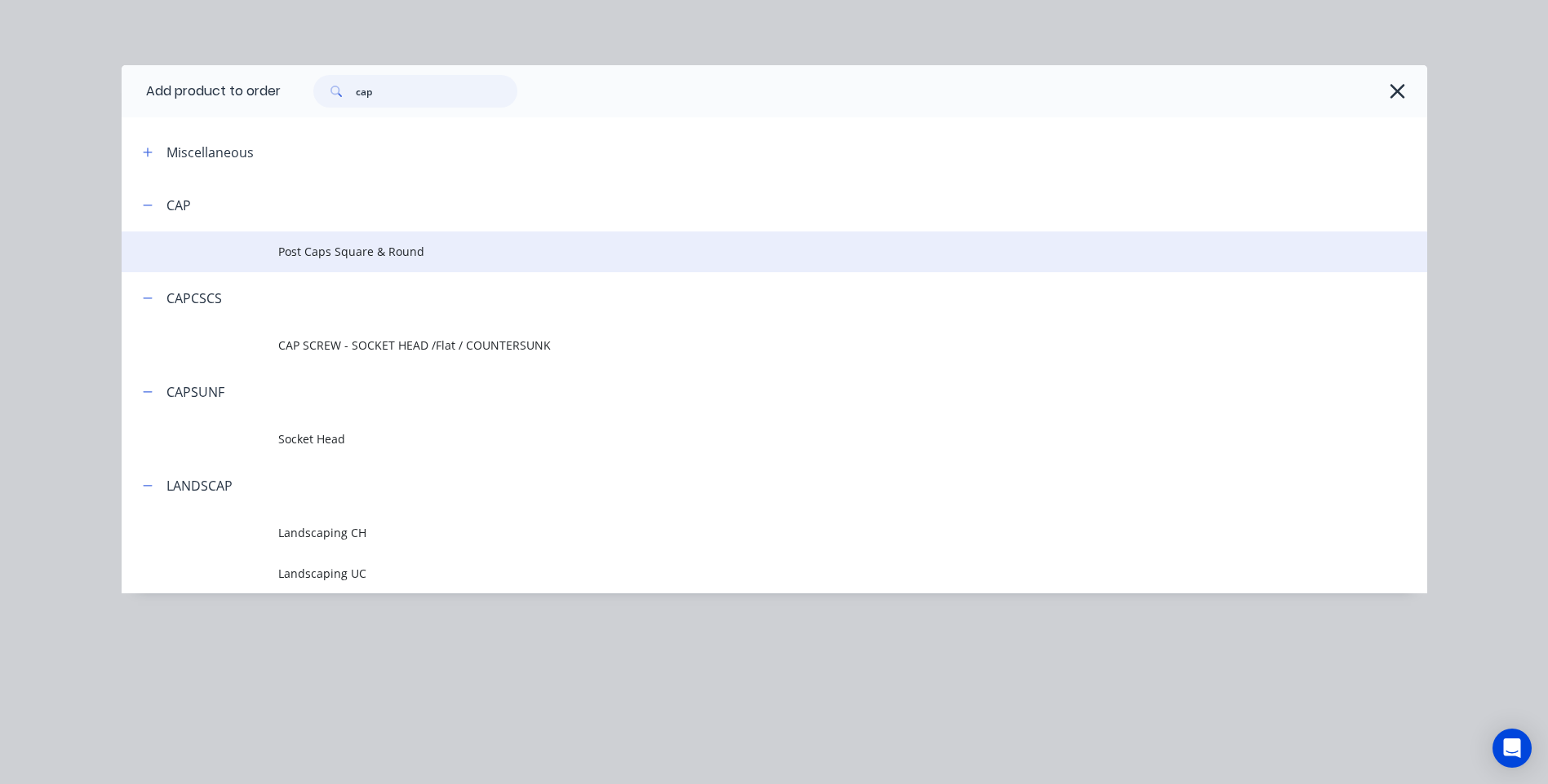
type input "cap"
click at [351, 256] on span "Post Caps Square & Round" at bounding box center [738, 251] width 919 height 17
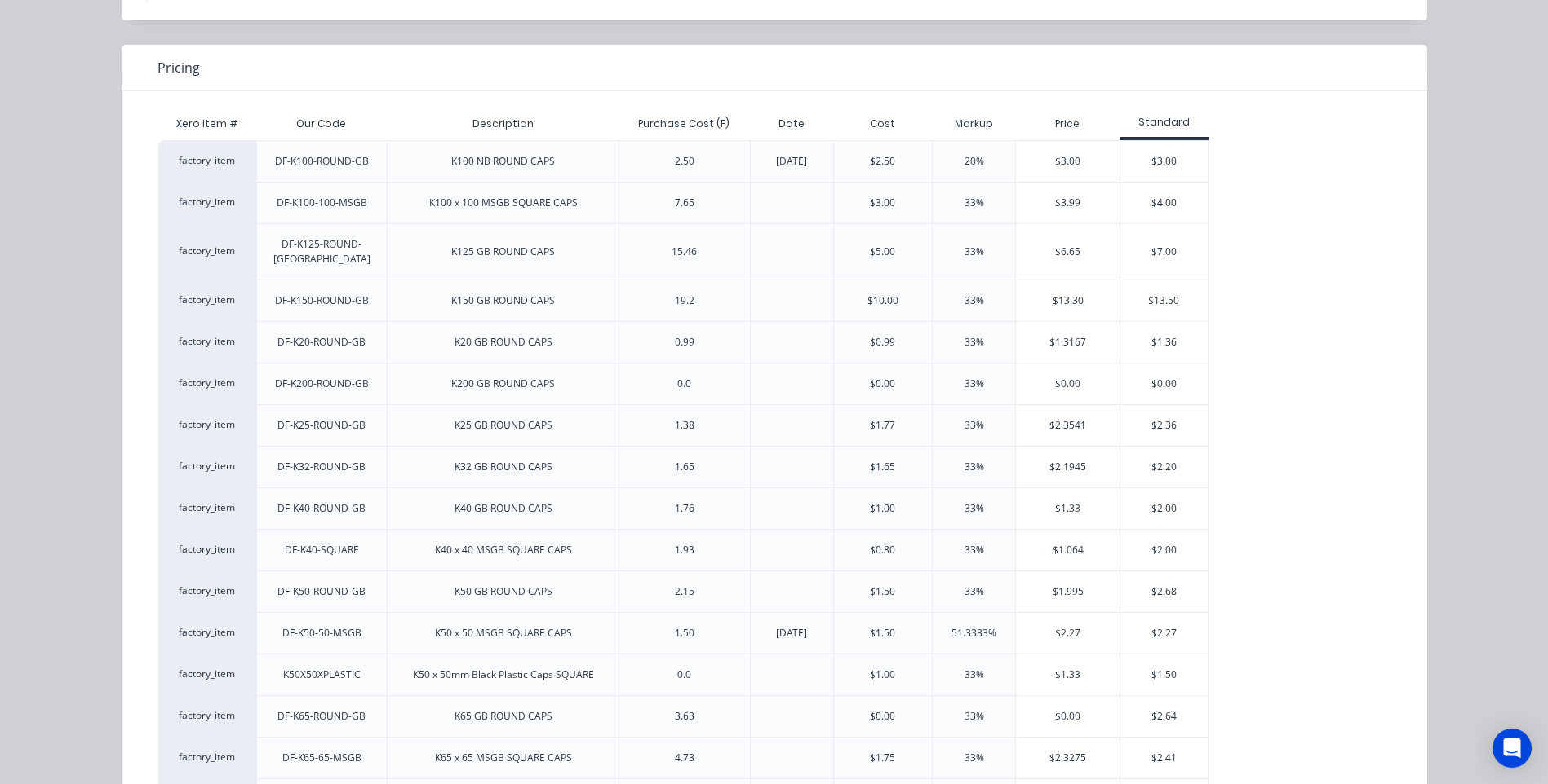
scroll to position [326, 0]
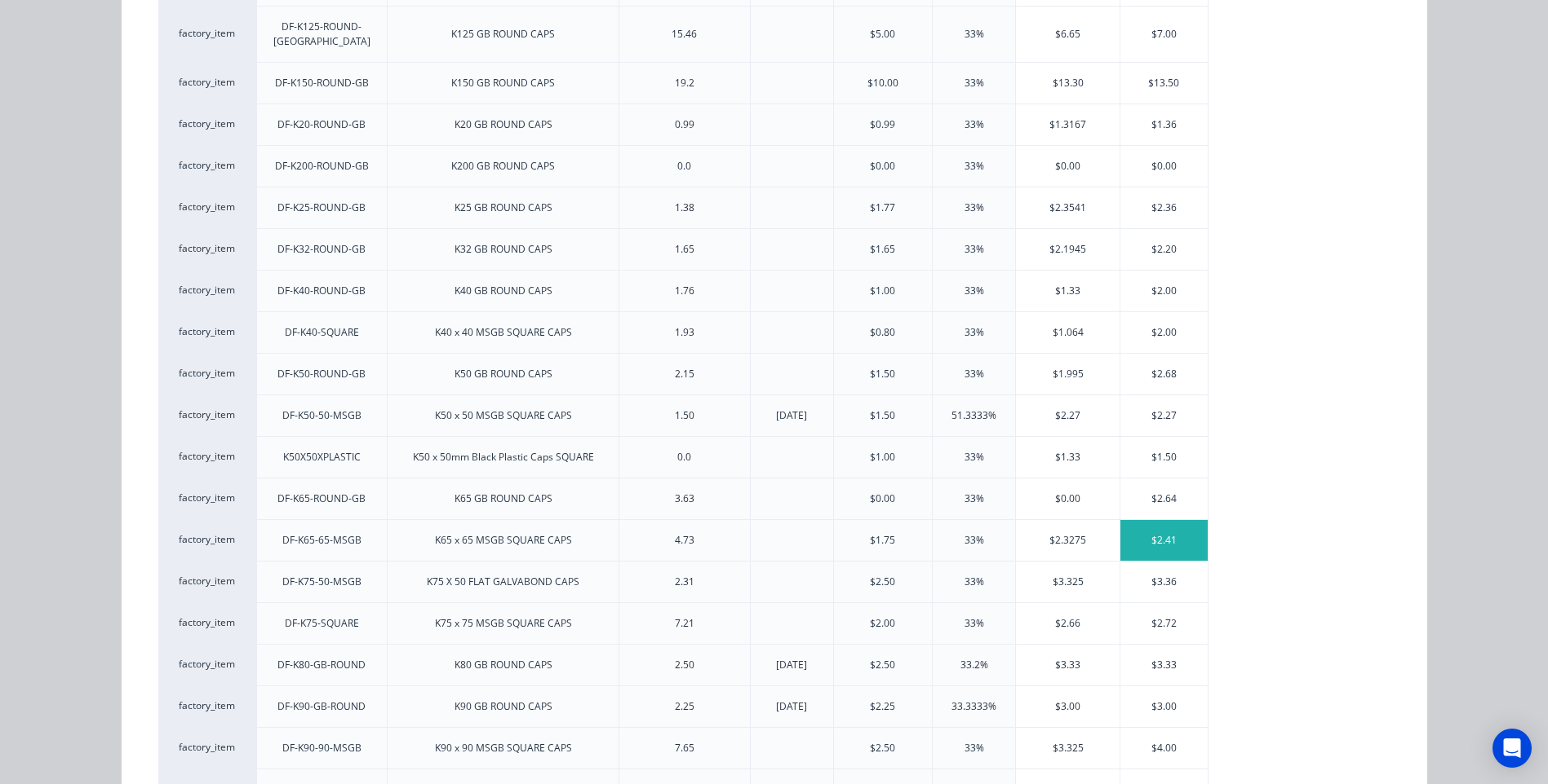
click at [1159, 521] on div "$2.41" at bounding box center [1164, 540] width 87 height 40
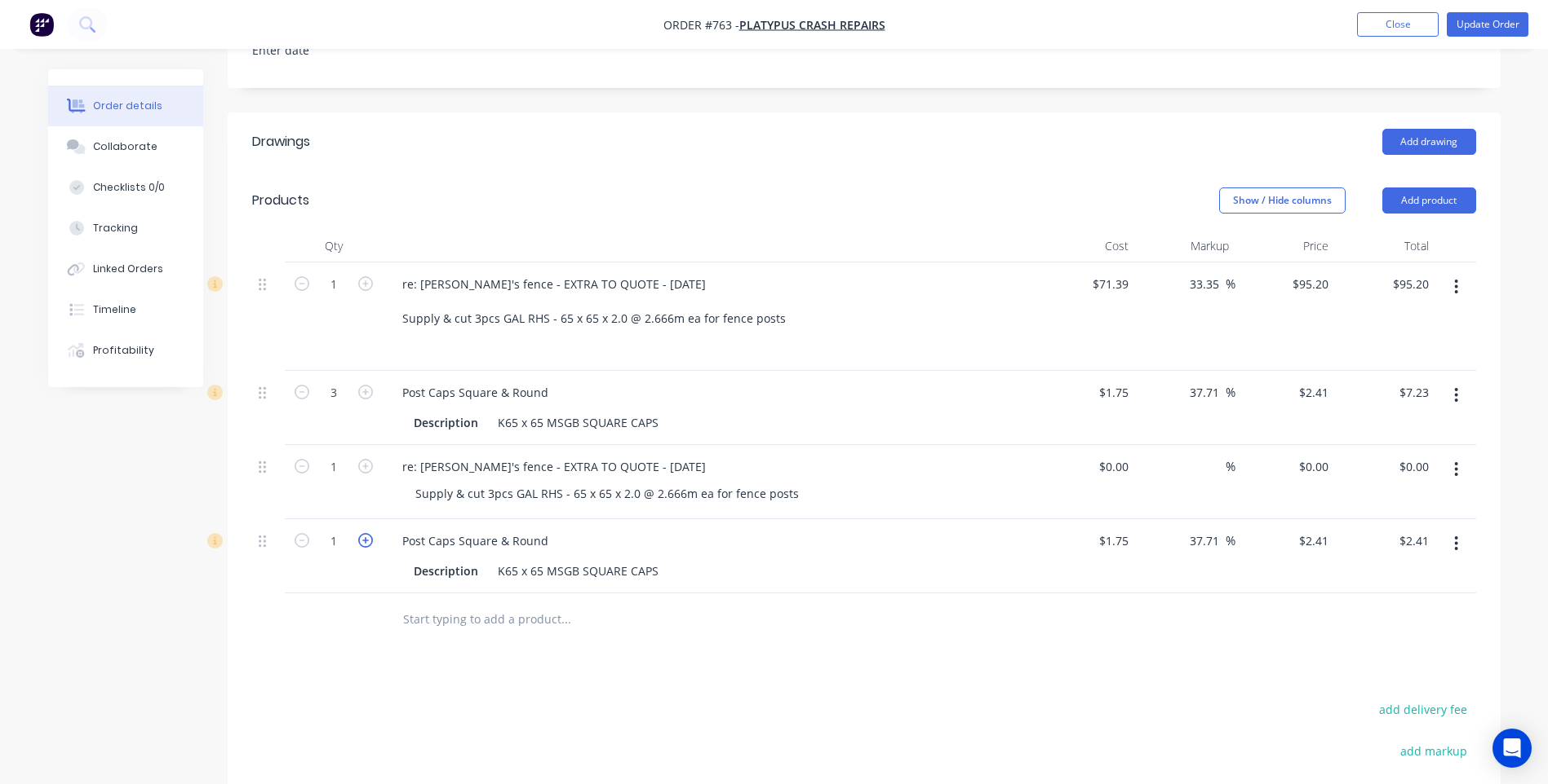
click at [365, 533] on icon "button" at bounding box center [366, 540] width 15 height 15
type input "2"
type input "$4.82"
click at [365, 533] on icon "button" at bounding box center [366, 540] width 15 height 15
type input "3"
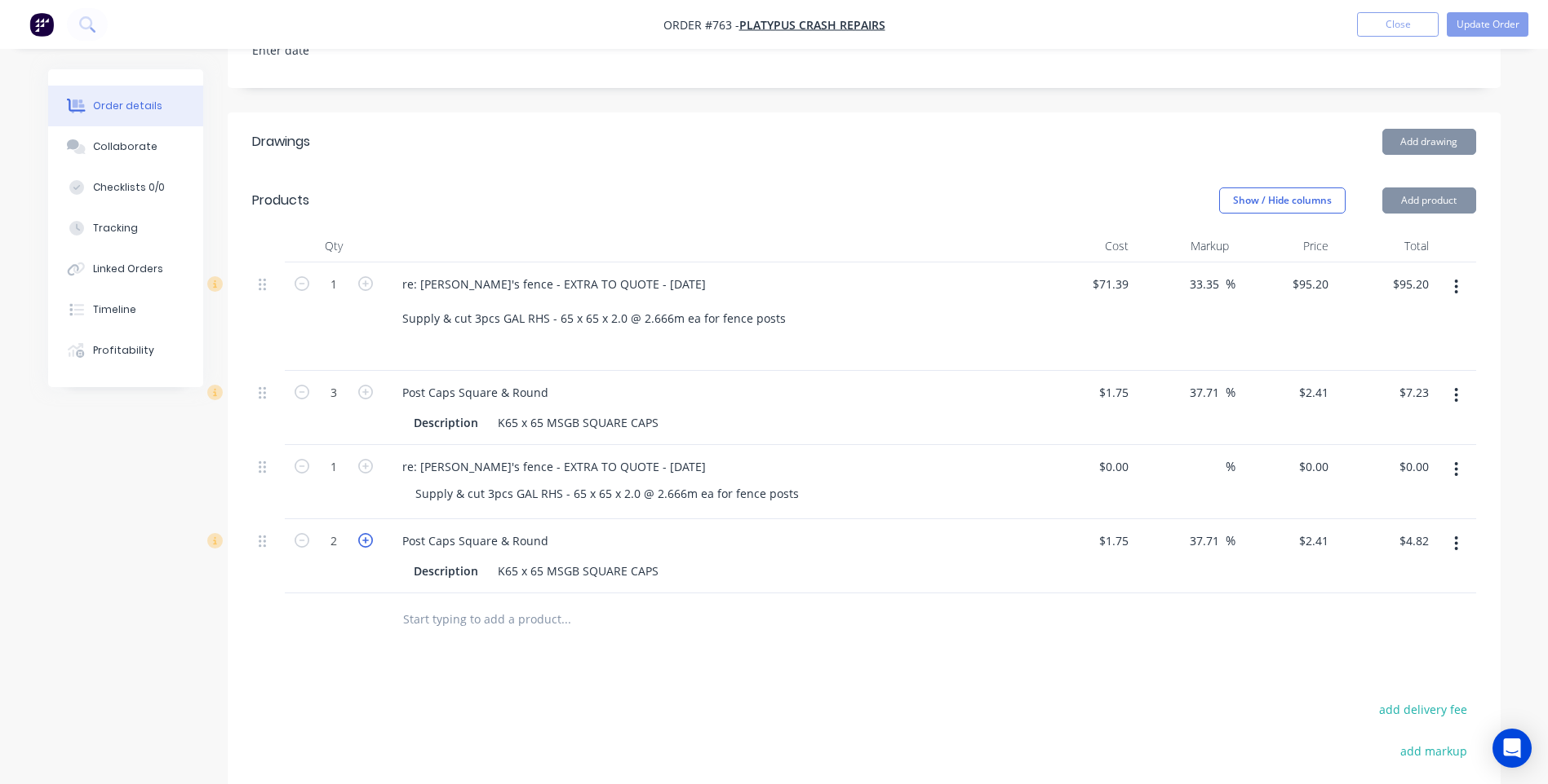
type input "$7.23"
click at [1132, 455] on input at bounding box center [1125, 467] width 19 height 24
type input "$71.39"
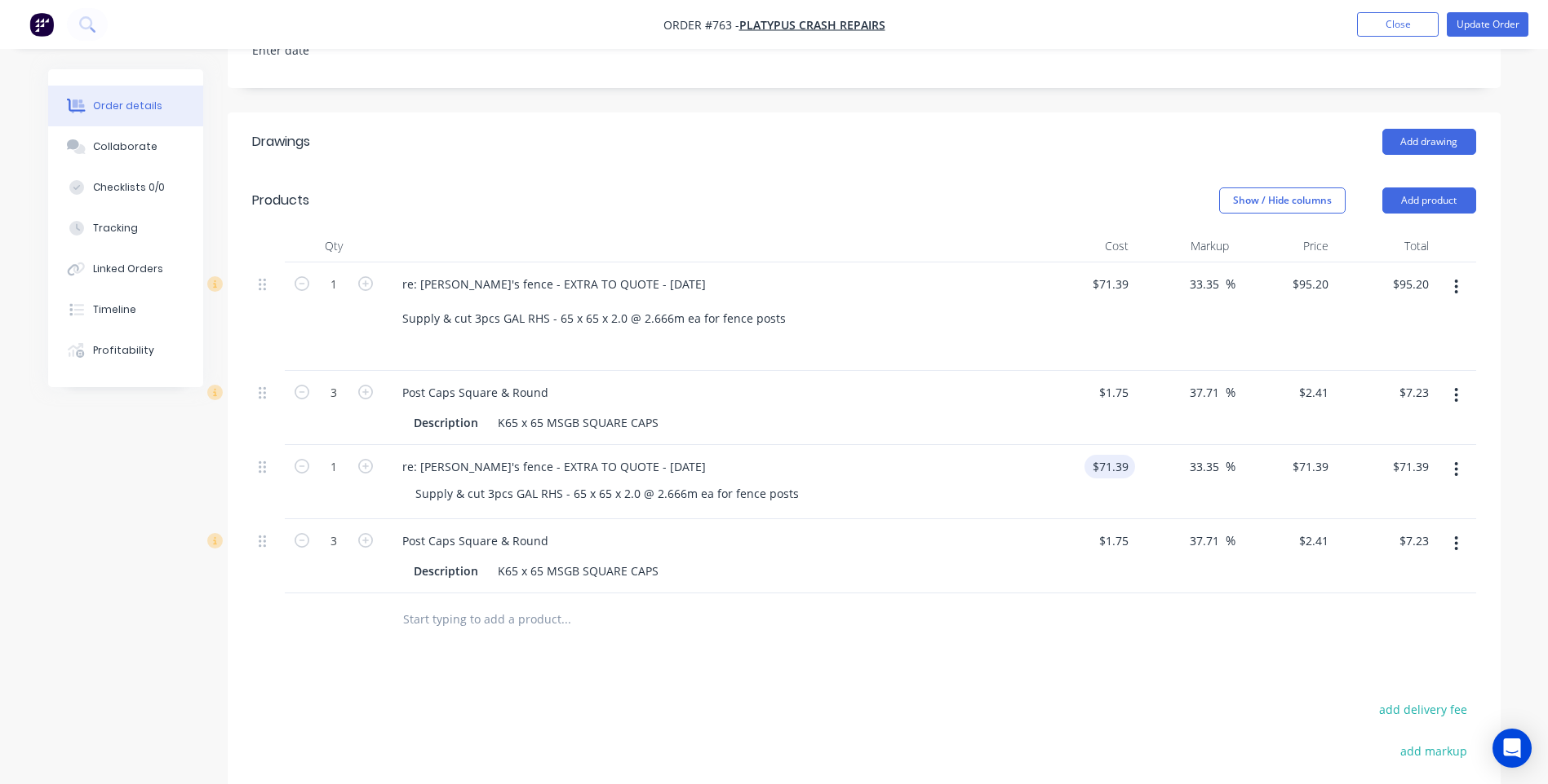
type input "33.35"
type input "95.1986"
type input "$95.20"
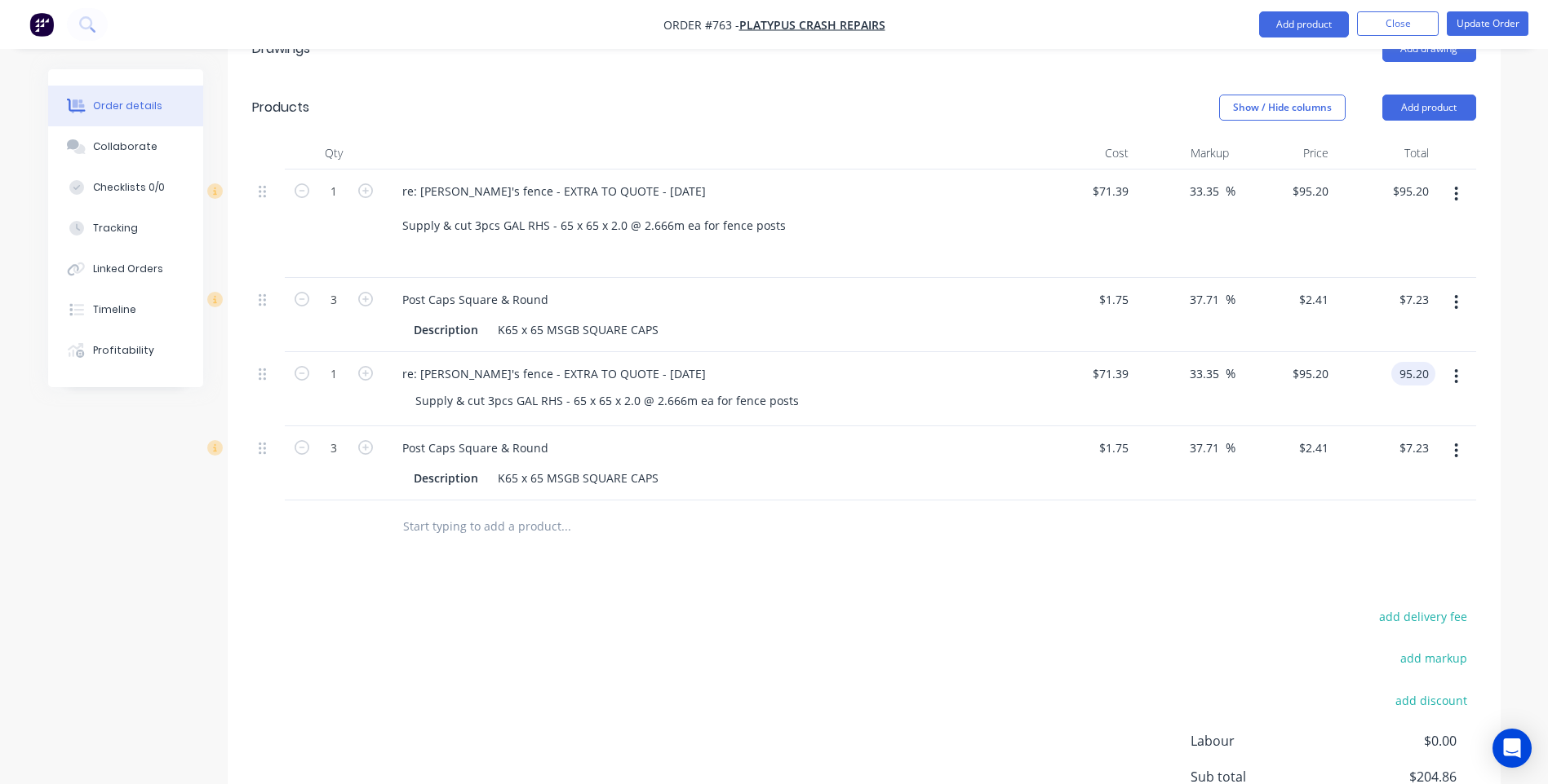
scroll to position [582, 0]
type input "$95.20"
click at [1107, 508] on div at bounding box center [863, 528] width 1224 height 53
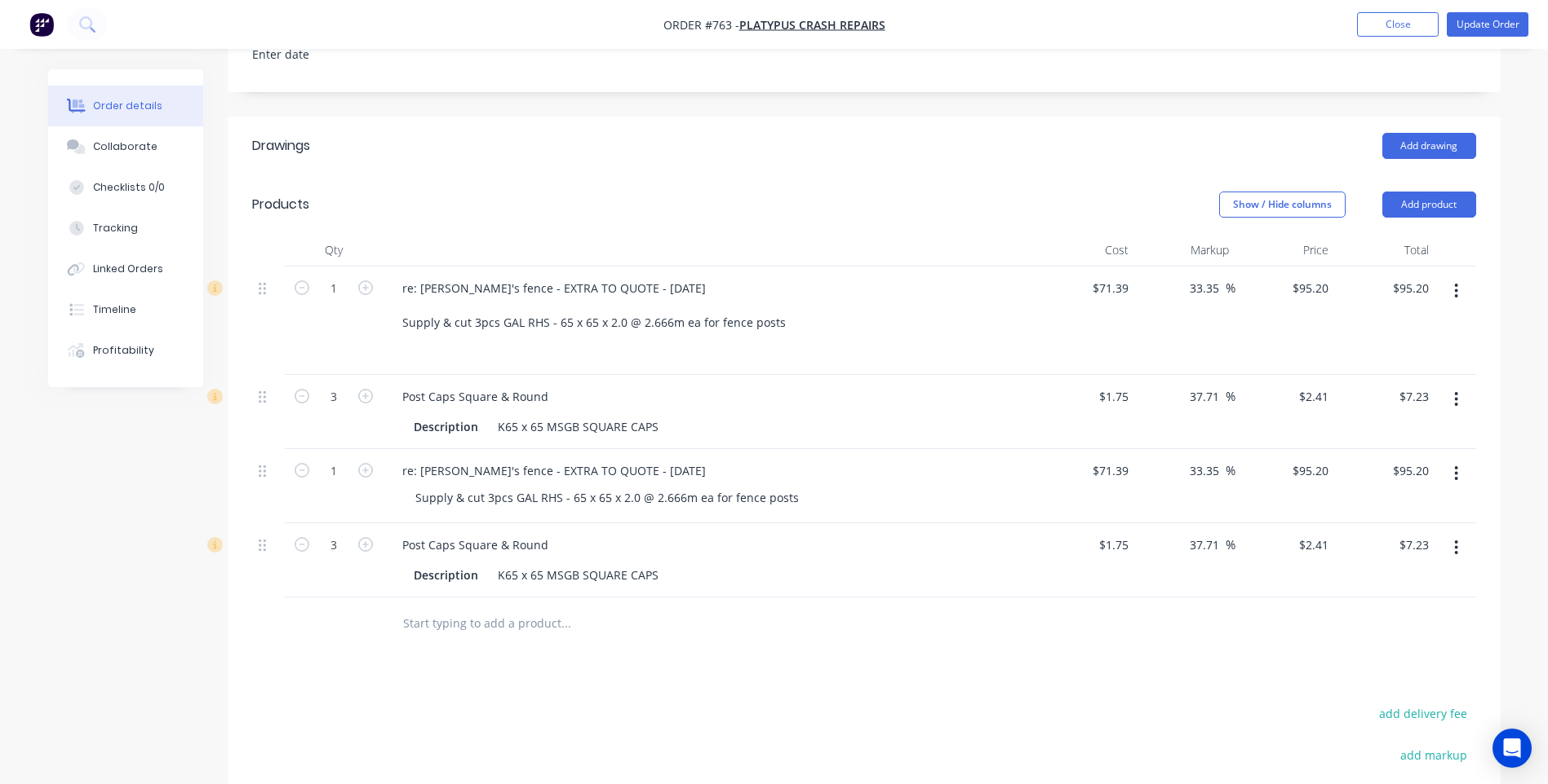
scroll to position [419, 0]
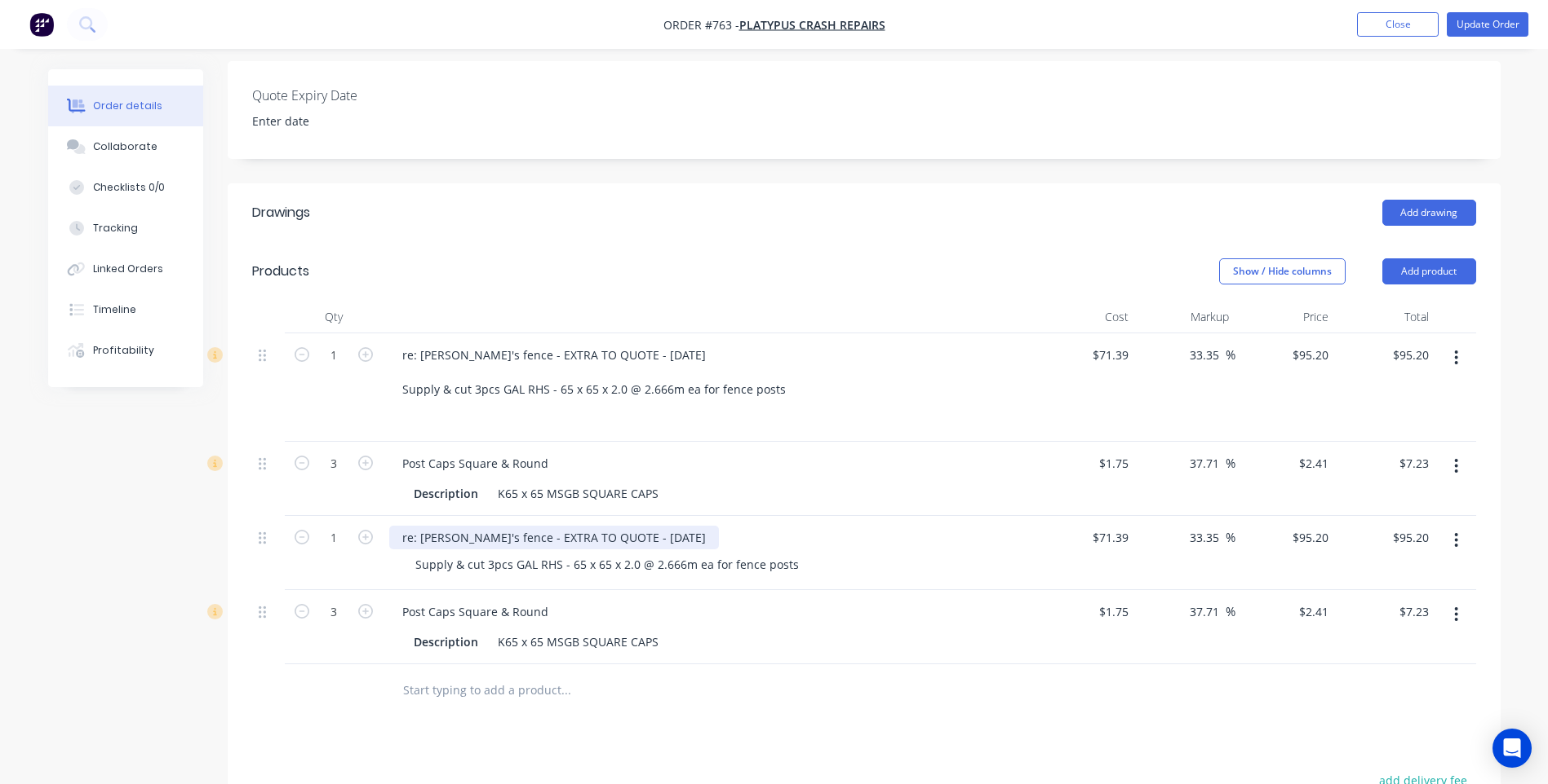
click at [606, 526] on div "re: Nola's fence - EXTRA TO QUOTE - 02/10/25" at bounding box center [554, 538] width 330 height 24
click at [649, 526] on div "re: Nola's fence - EXTRA TO QUOTE - 03/10/25" at bounding box center [554, 538] width 330 height 24
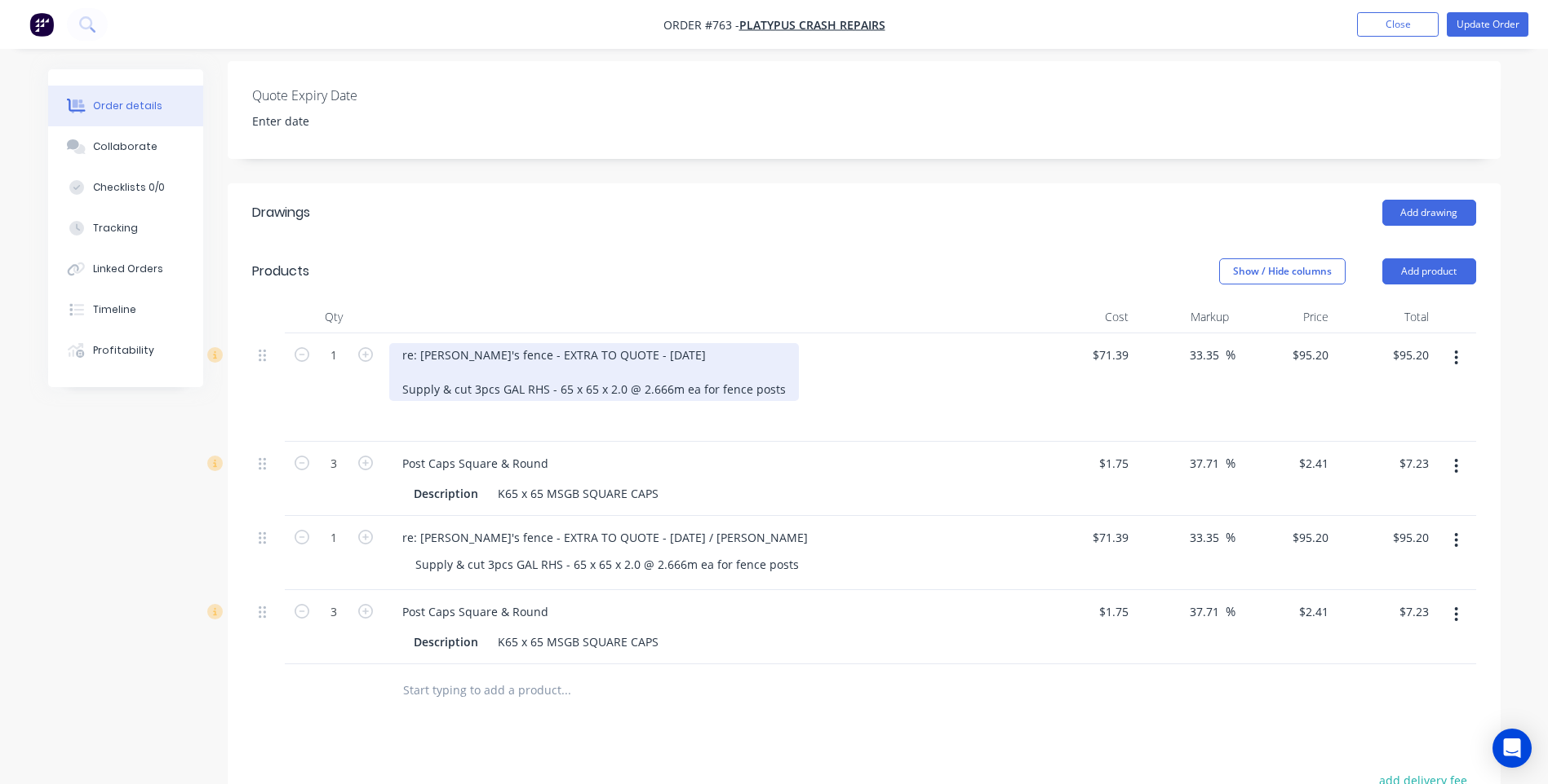
click at [644, 344] on div "re: Nola's fence - EXTRA TO QUOTE - 02/10/25 Supply & cut 3pcs GAL RHS - 65 x 6…" at bounding box center [594, 372] width 410 height 58
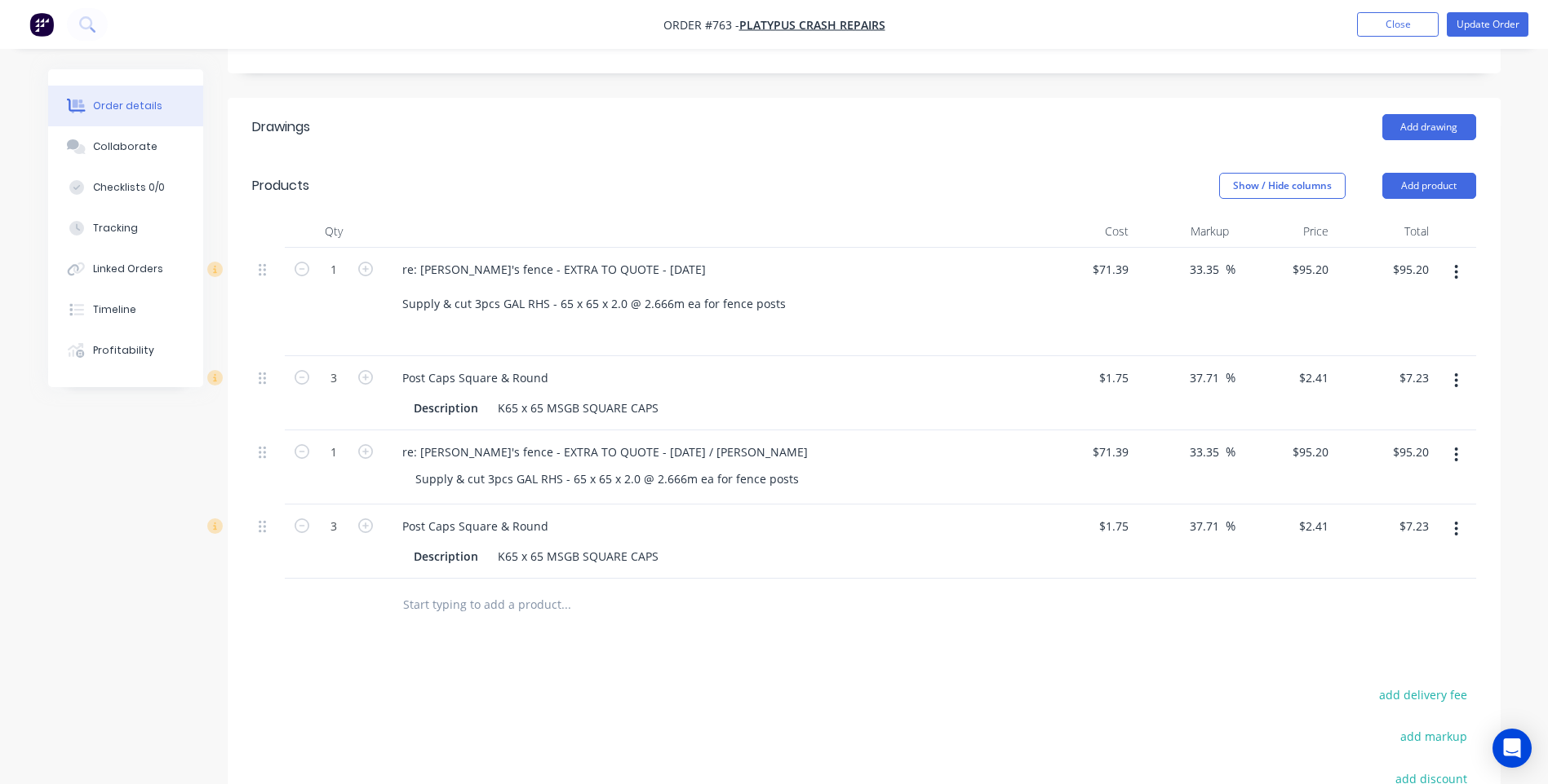
scroll to position [500, 0]
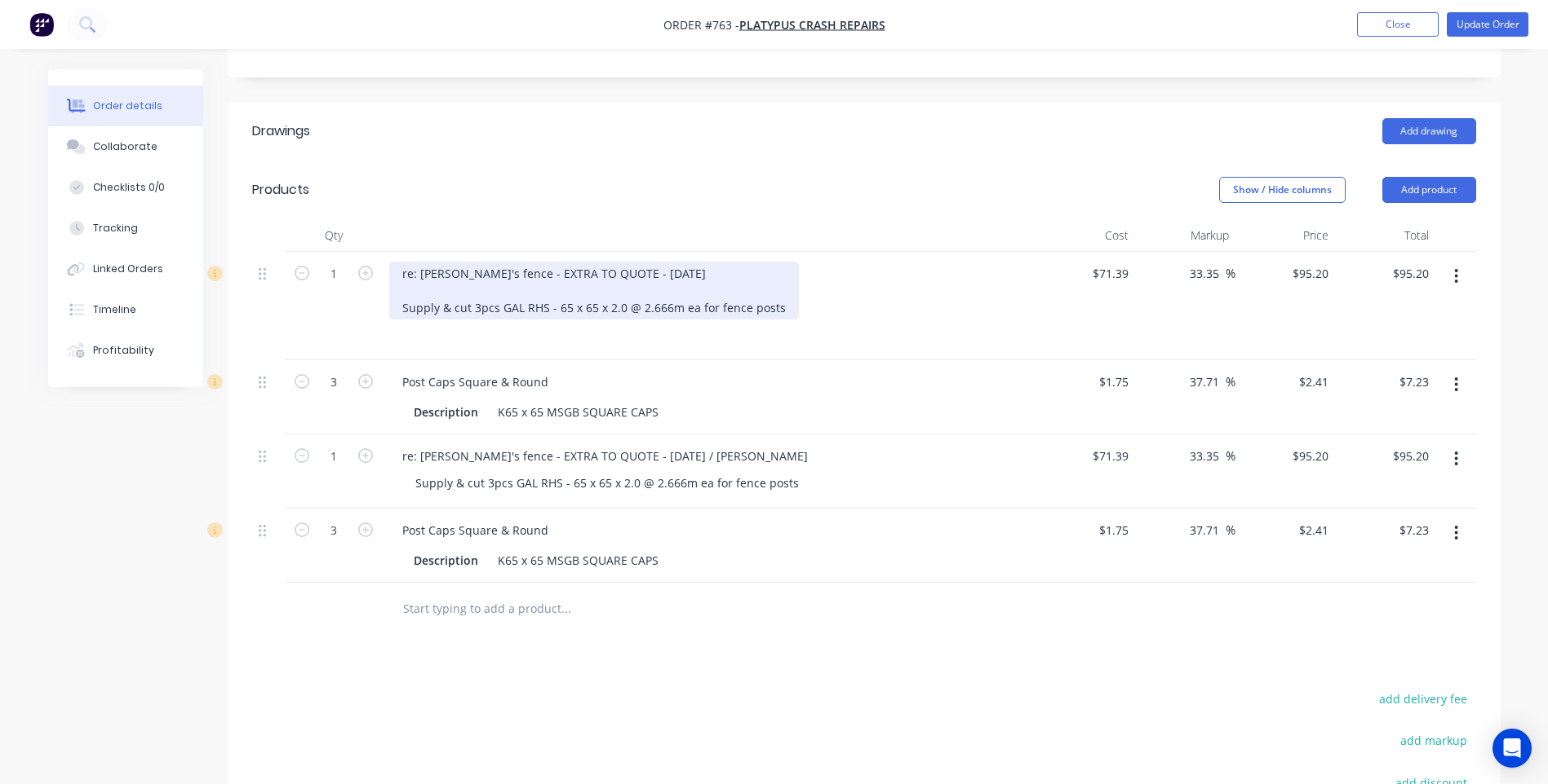
click at [649, 262] on div "re: Nola's fence - EXTRA TO QUOTE - 02/10/25 Supply & cut 3pcs GAL RHS - 65 x 6…" at bounding box center [594, 290] width 410 height 58
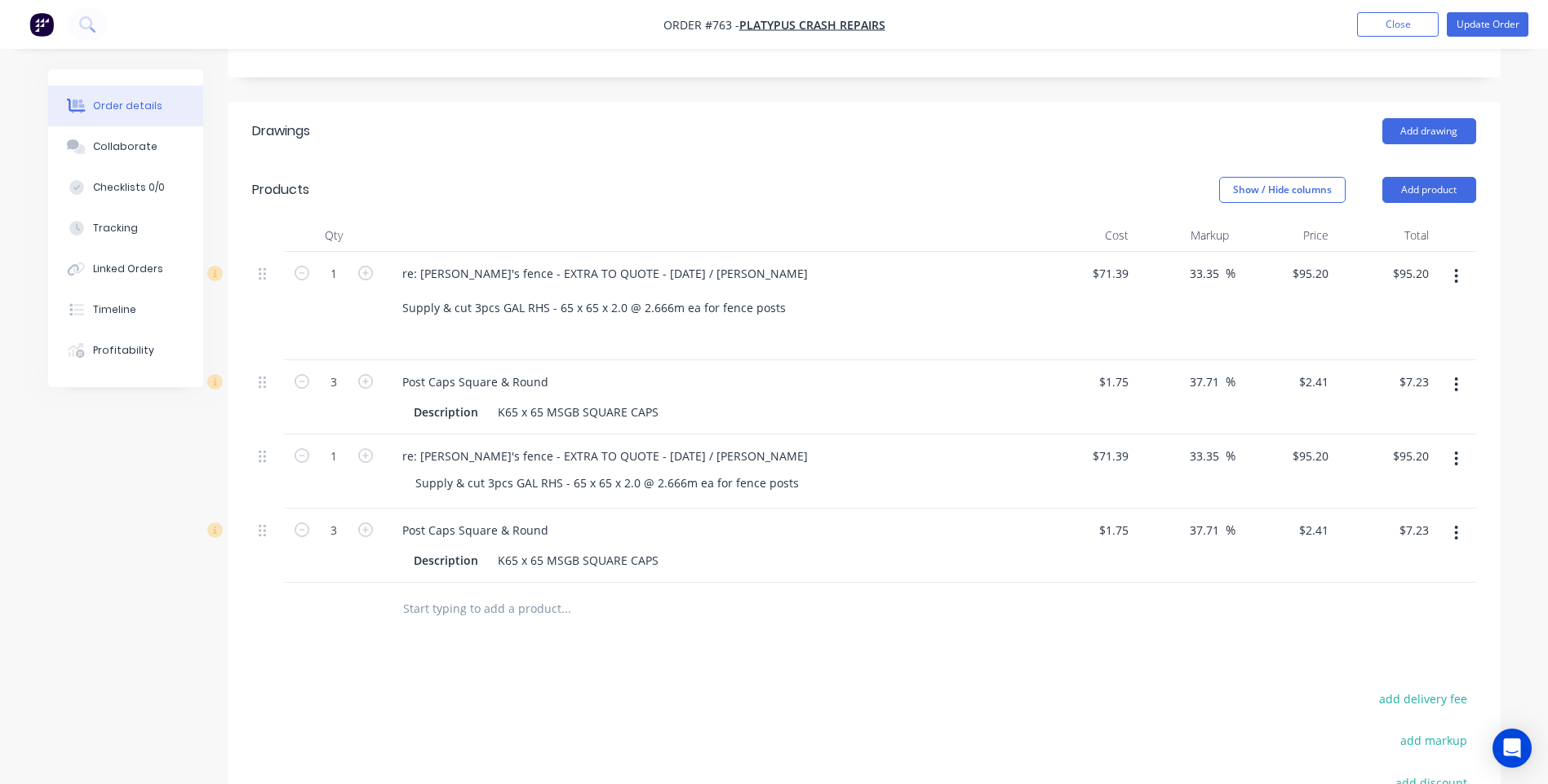
click at [693, 631] on div "Drawings Add drawing Products Show / Hide columns Add product Qty Cost Markup P…" at bounding box center [863, 564] width 1272 height 925
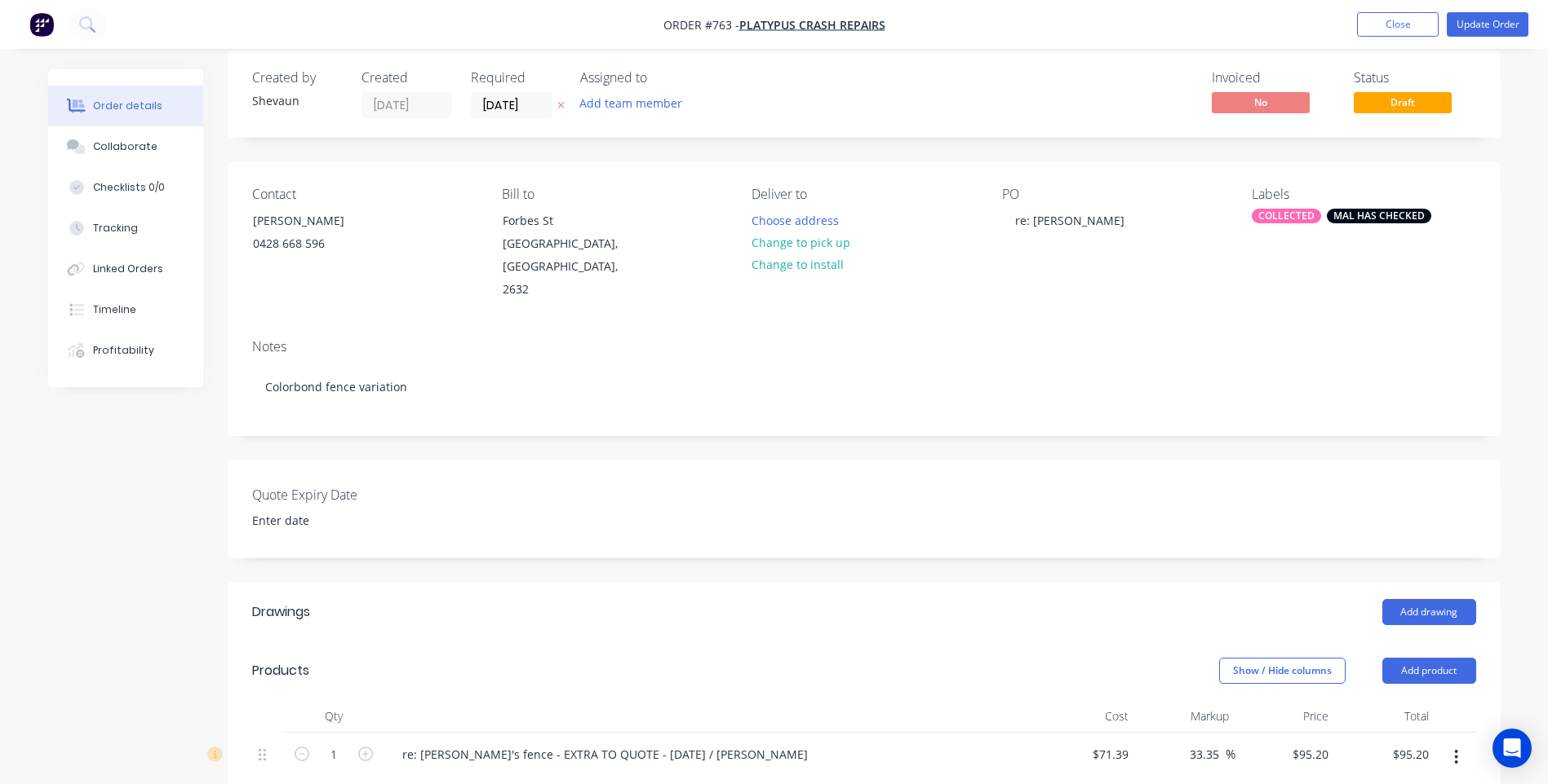
scroll to position [0, 0]
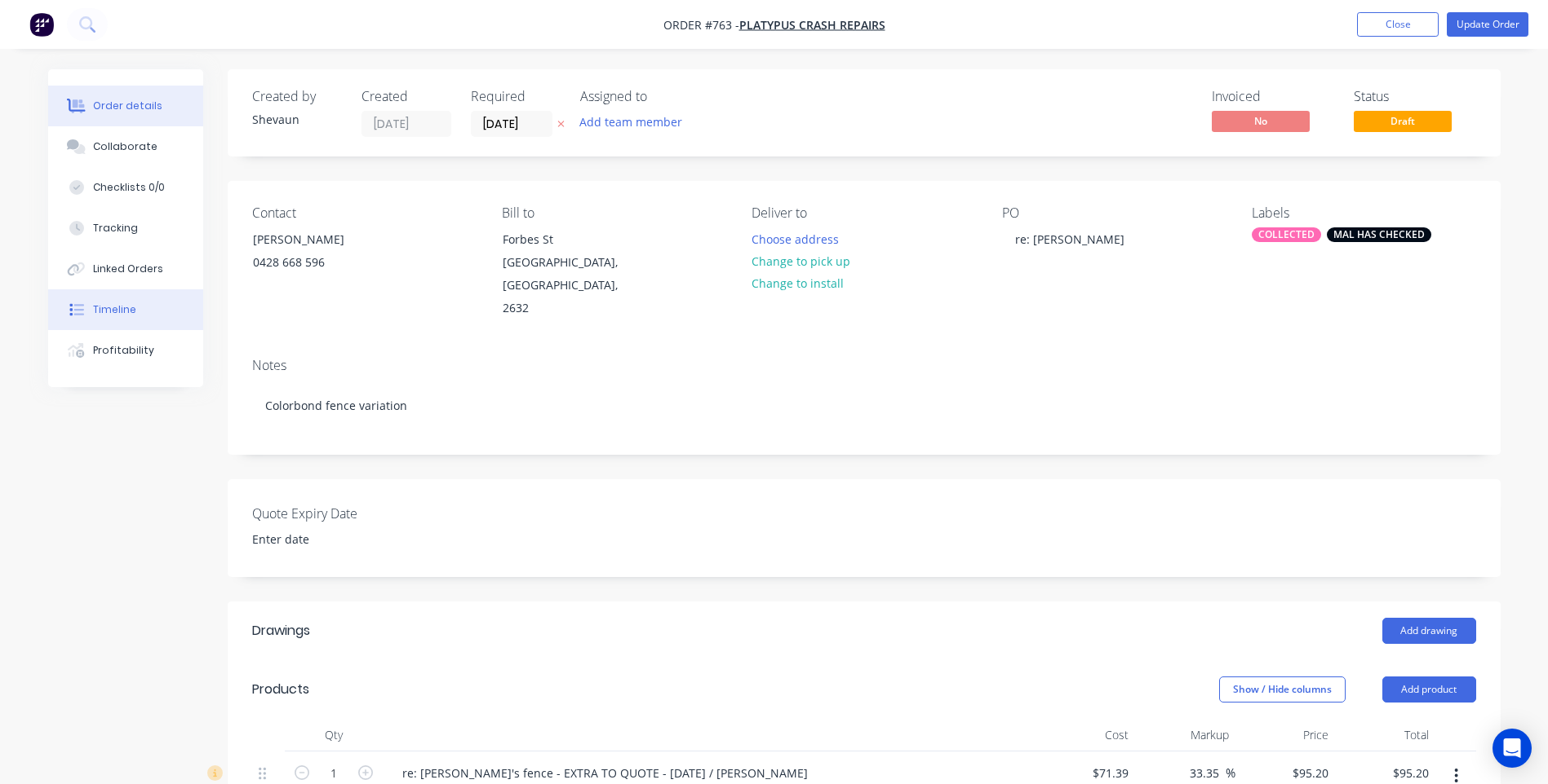
click at [122, 306] on div "Timeline" at bounding box center [115, 309] width 43 height 15
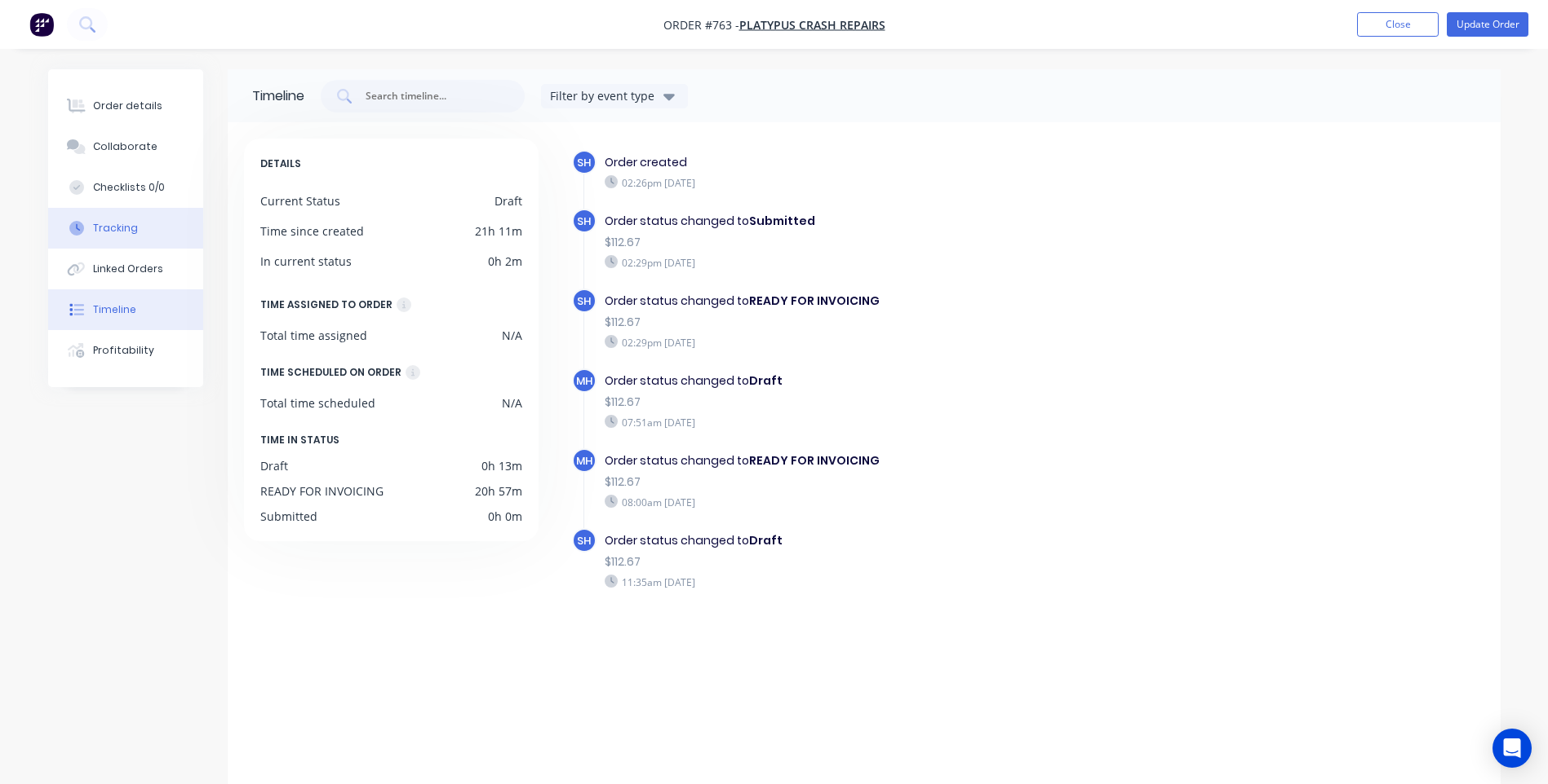
click at [113, 223] on div "Tracking" at bounding box center [115, 228] width 44 height 15
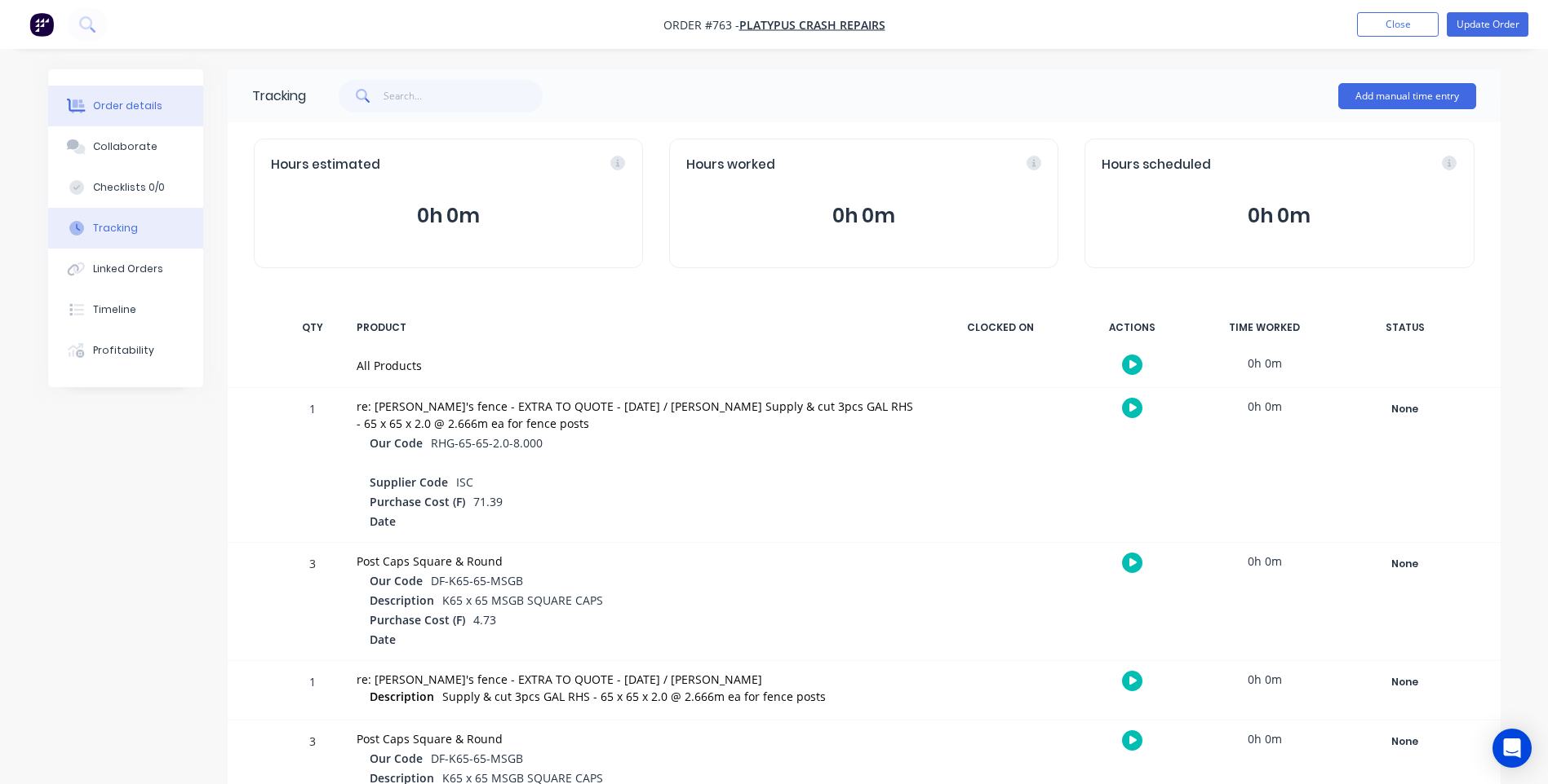
click at [112, 106] on div "Order details" at bounding box center [127, 106] width 69 height 15
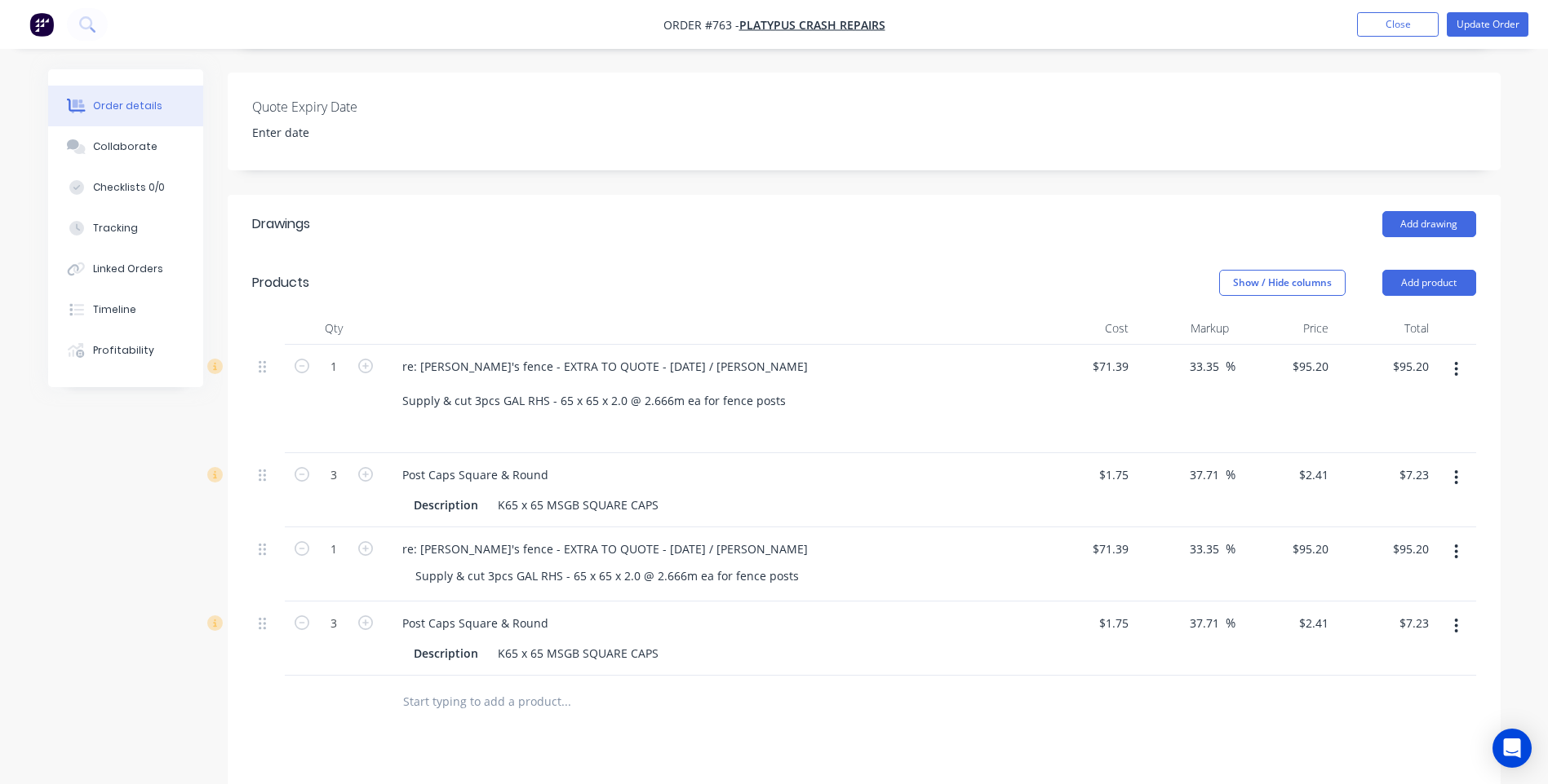
scroll to position [408, 0]
click at [1327, 353] on input "95.2" at bounding box center [1319, 365] width 31 height 24
type input "105.20"
type input "47.36"
type input "$105.20"
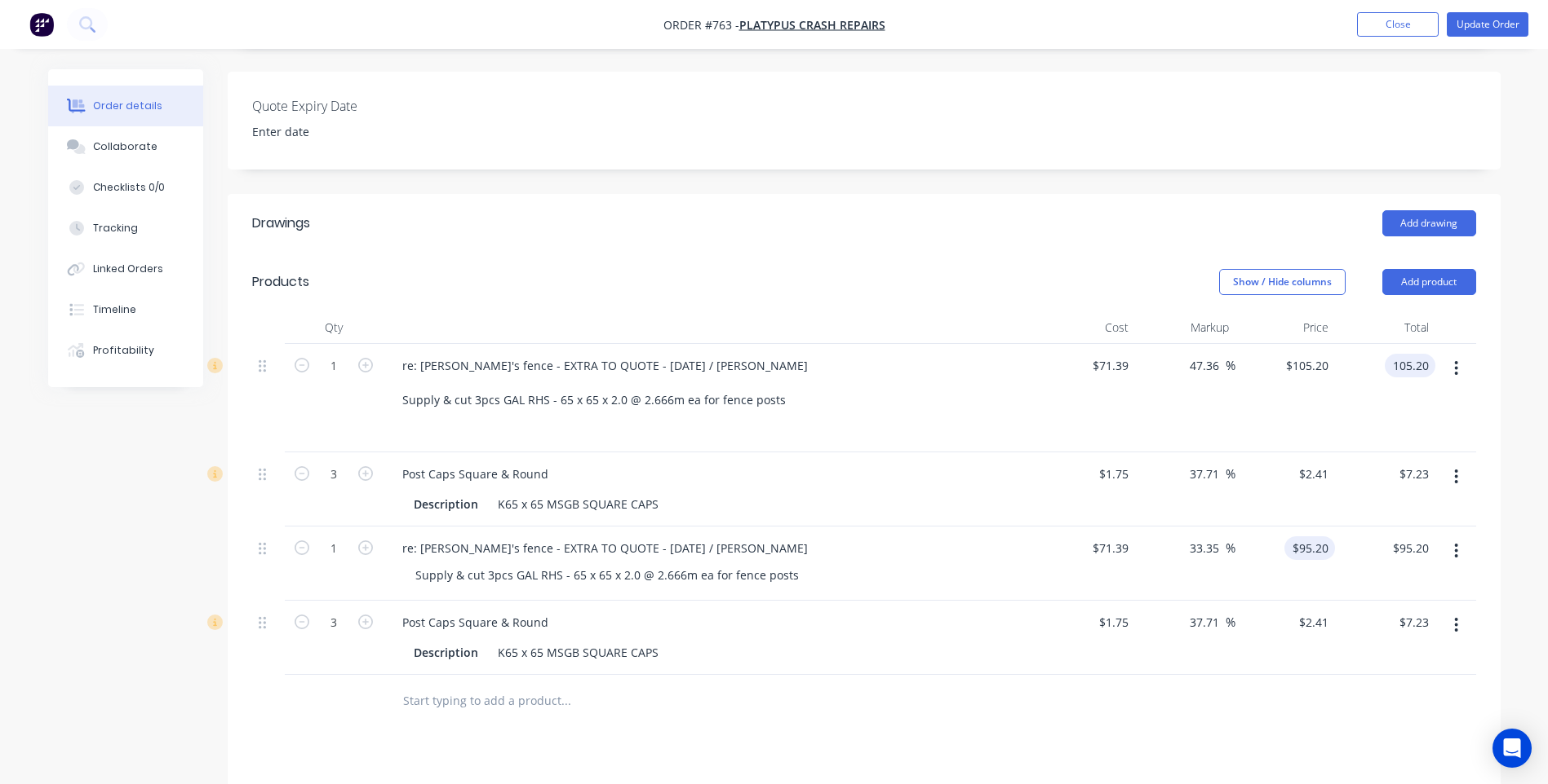
type input "$105.20"
click at [1327, 536] on input "95.2" at bounding box center [1312, 548] width 44 height 24
type input "105.20"
type input "47.36"
type input "$105.20"
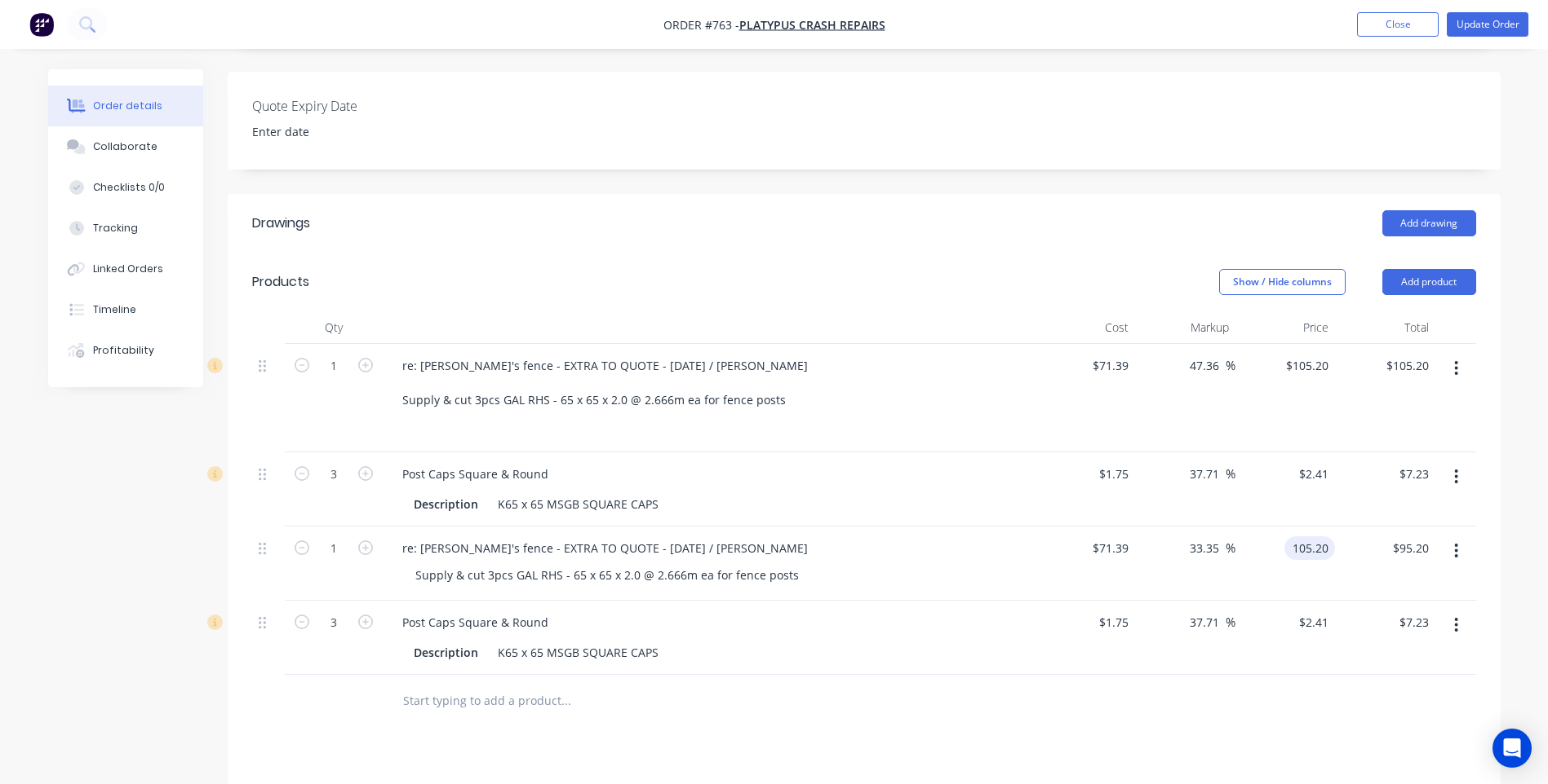
type input "$105.20"
click at [1085, 735] on div "Drawings Add drawing Products Show / Hide columns Add product Qty Cost Markup P…" at bounding box center [863, 657] width 1272 height 925
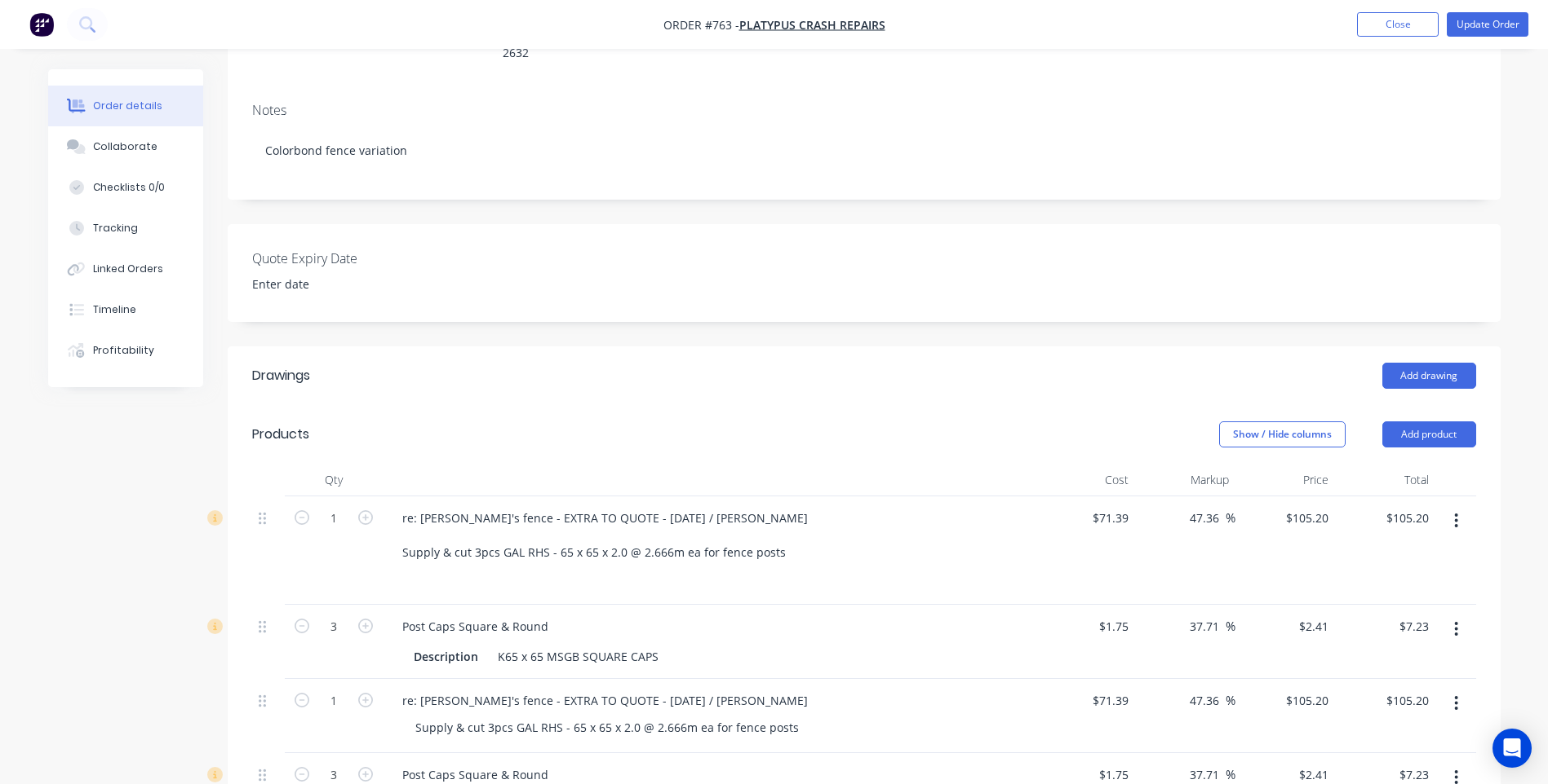
scroll to position [0, 0]
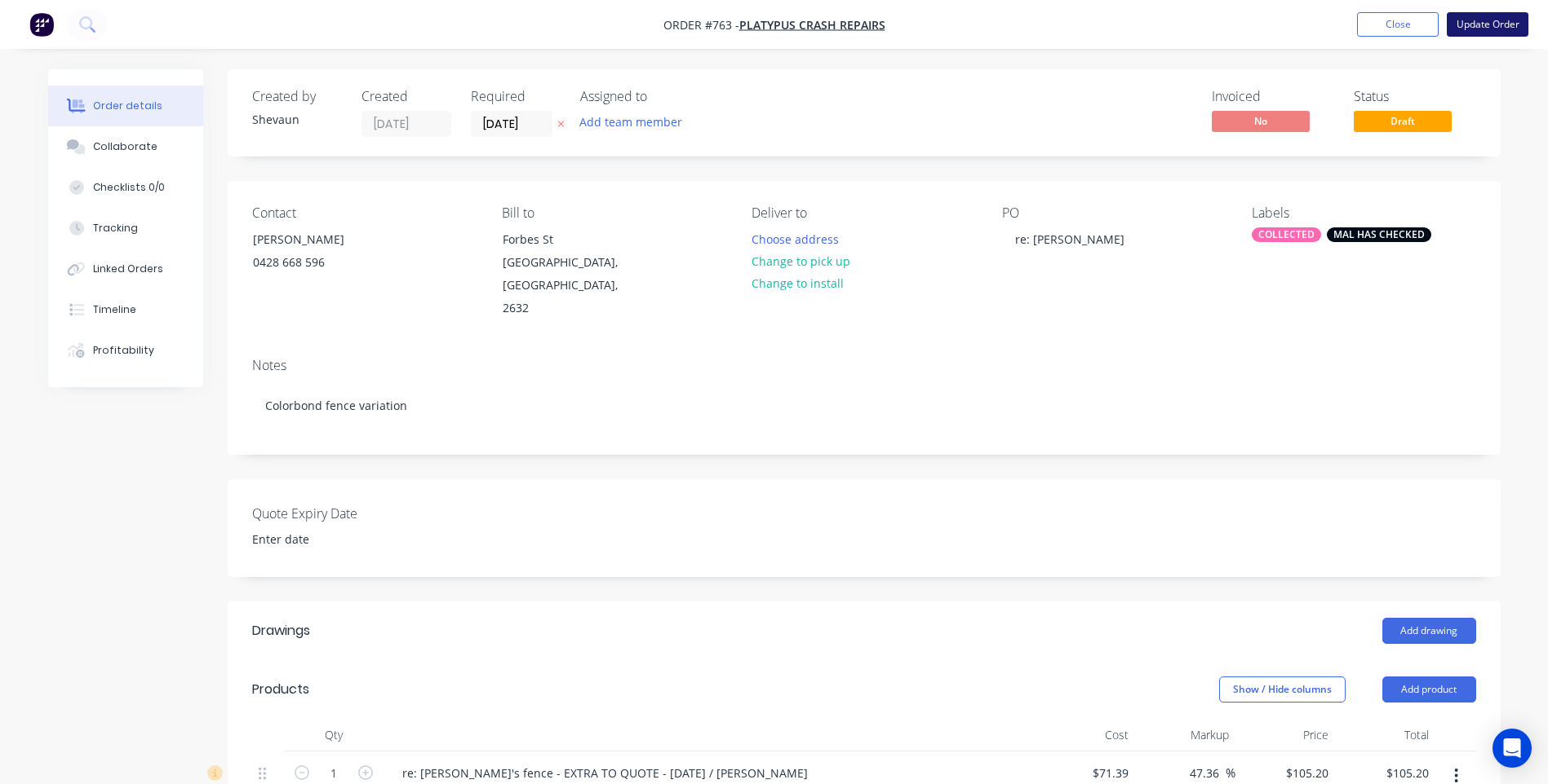
click at [1480, 21] on button "Update Order" at bounding box center [1487, 24] width 82 height 25
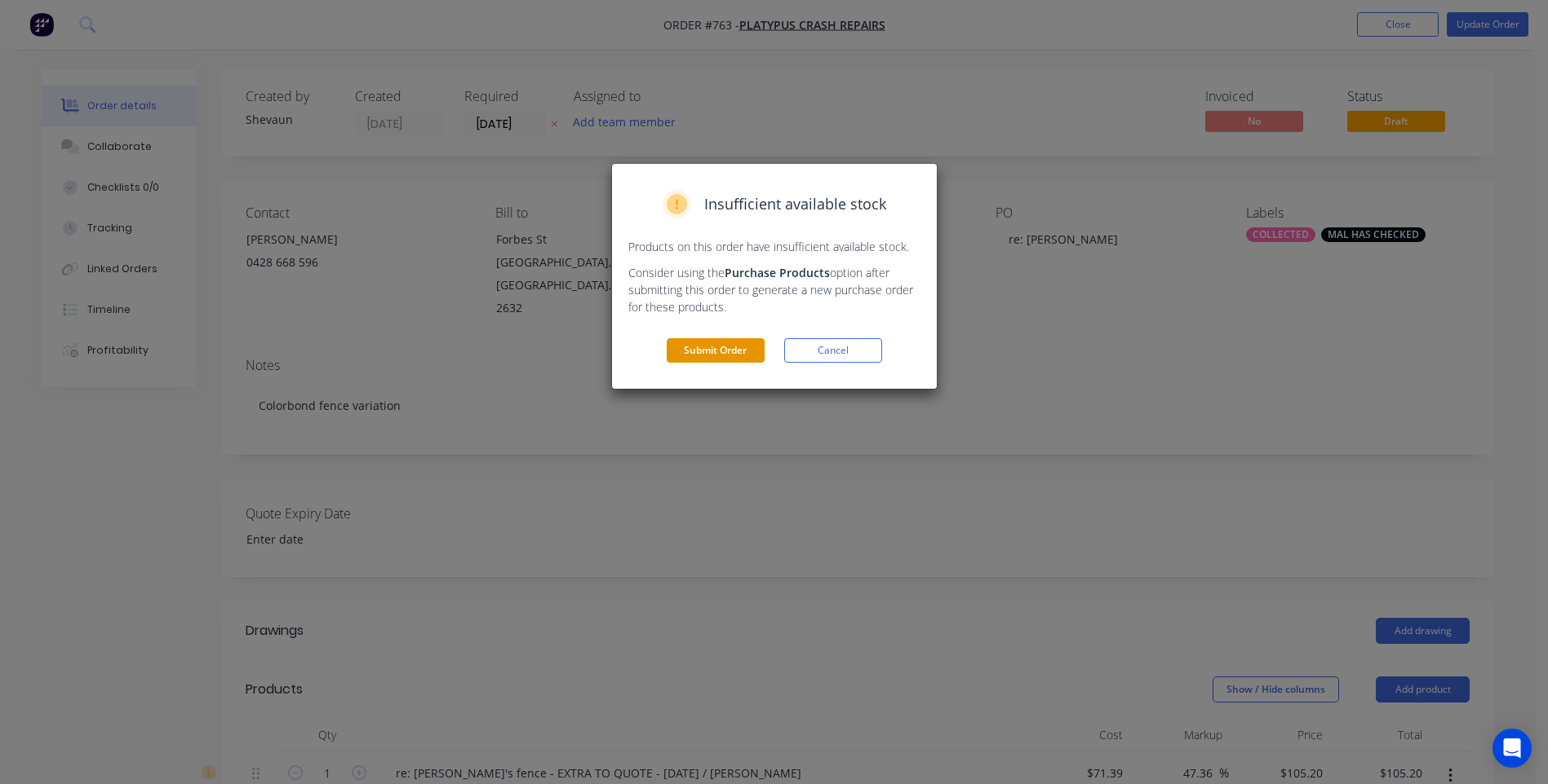
click at [733, 351] on button "Submit Order" at bounding box center [715, 351] width 98 height 25
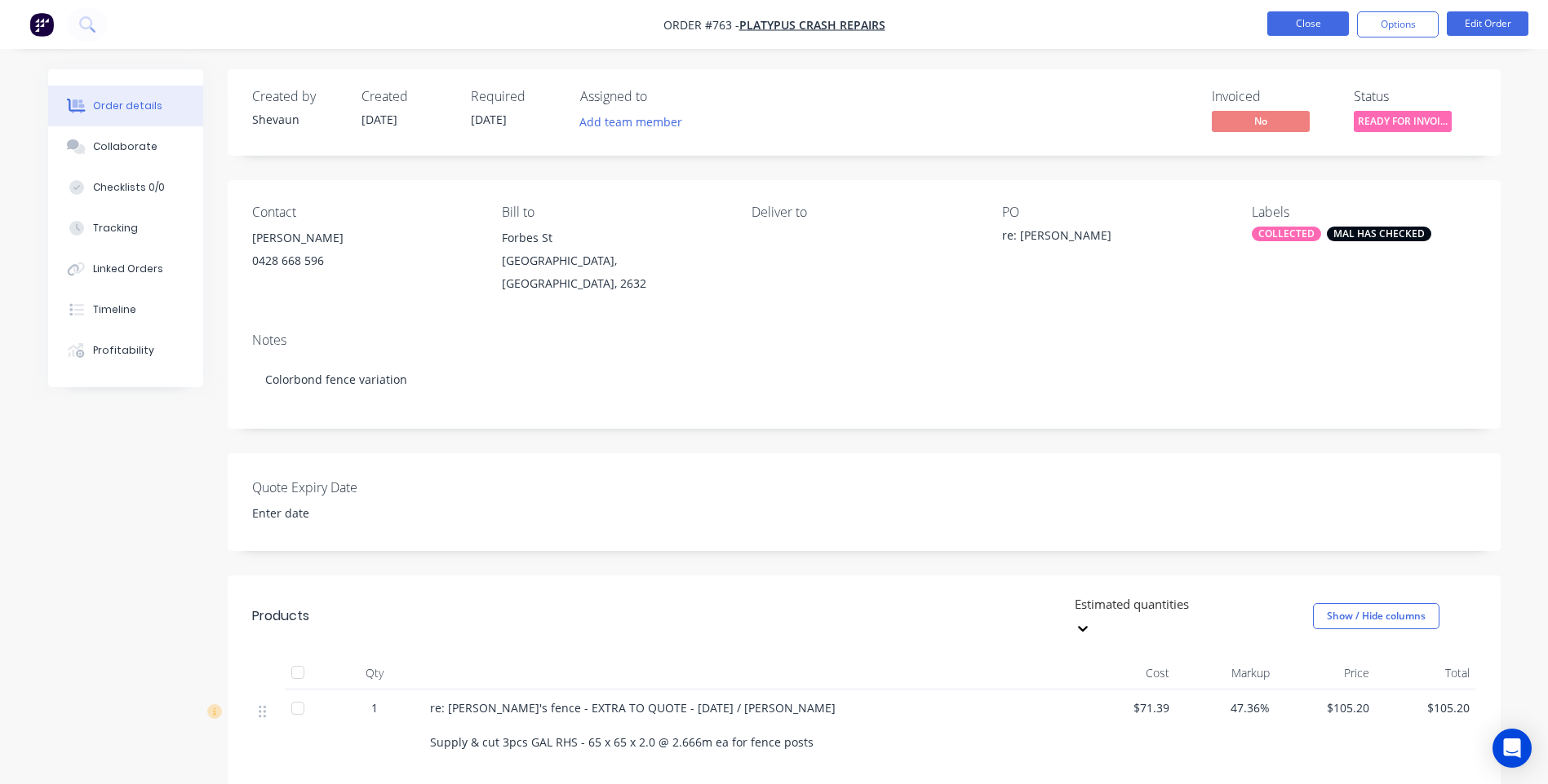
click at [1305, 18] on button "Close" at bounding box center [1307, 24] width 82 height 25
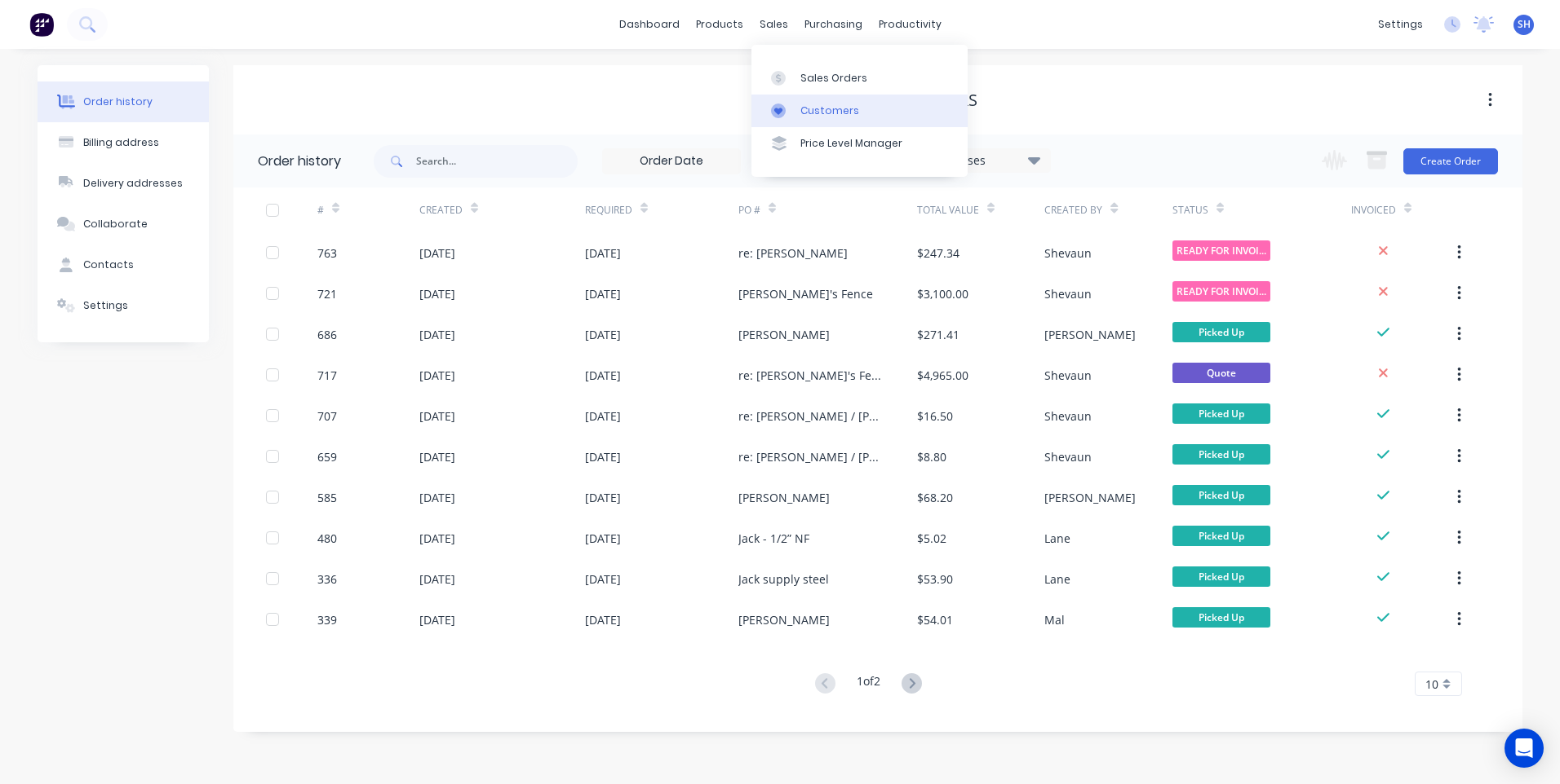
click at [838, 110] on div "Customers" at bounding box center [829, 111] width 58 height 15
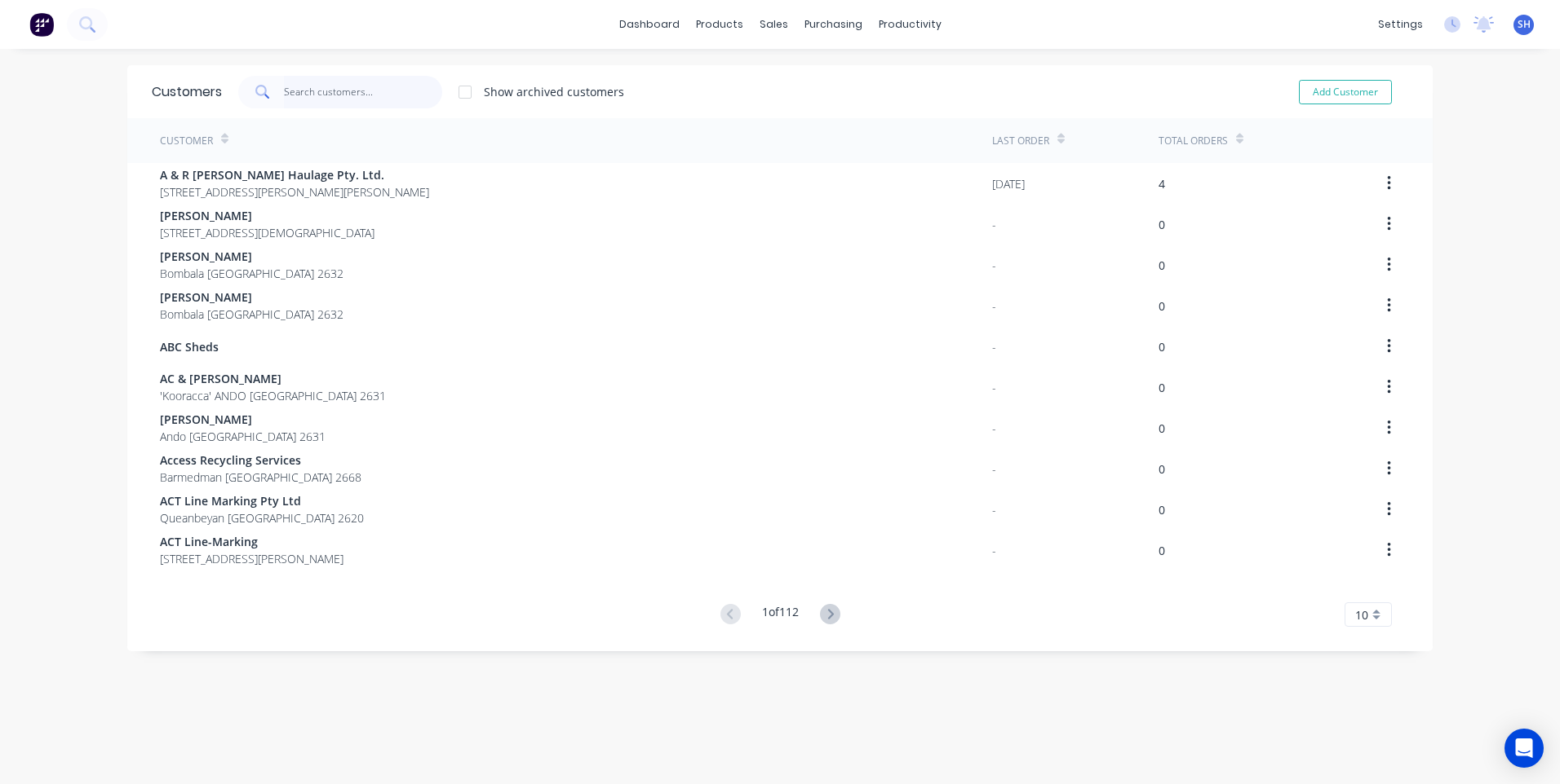
click at [298, 87] on input "text" at bounding box center [363, 92] width 159 height 33
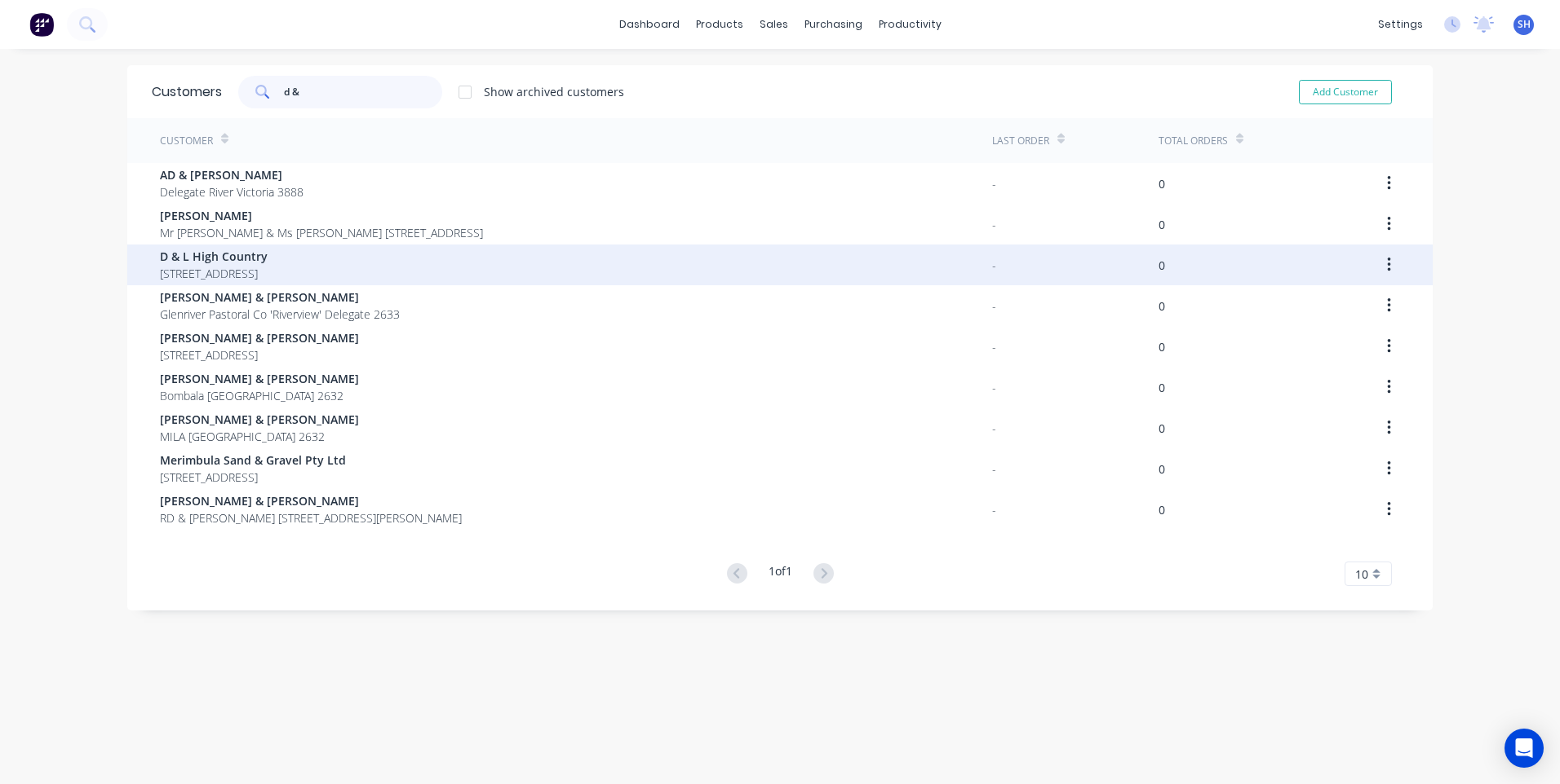
type input "d &"
click at [243, 265] on span "PO BOX 44 DELEGATE New South Wales 2633" at bounding box center [213, 273] width 108 height 17
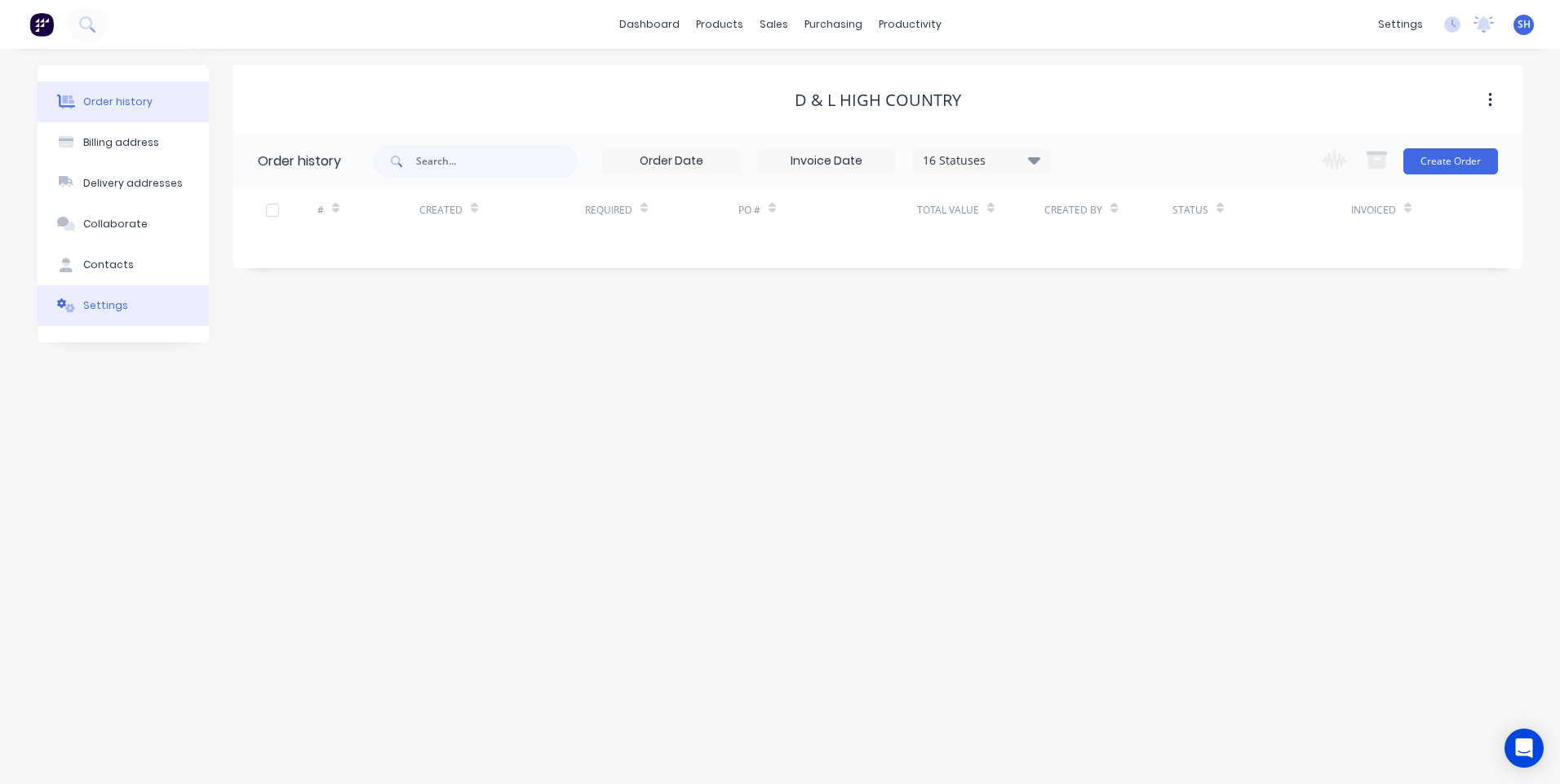
click at [105, 297] on button "Settings" at bounding box center [123, 305] width 171 height 40
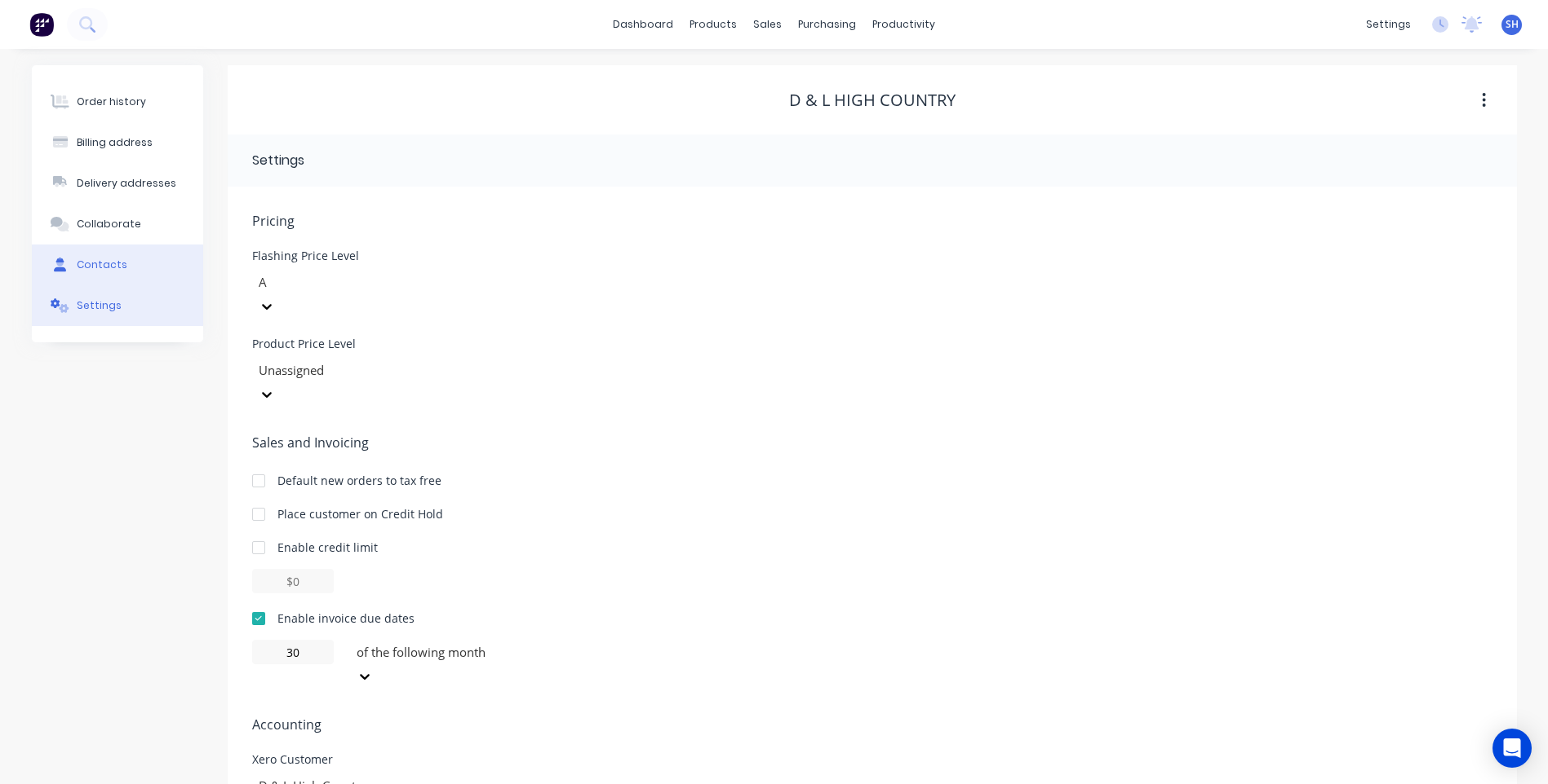
click at [99, 258] on div "Contacts" at bounding box center [102, 265] width 50 height 15
select select "AU"
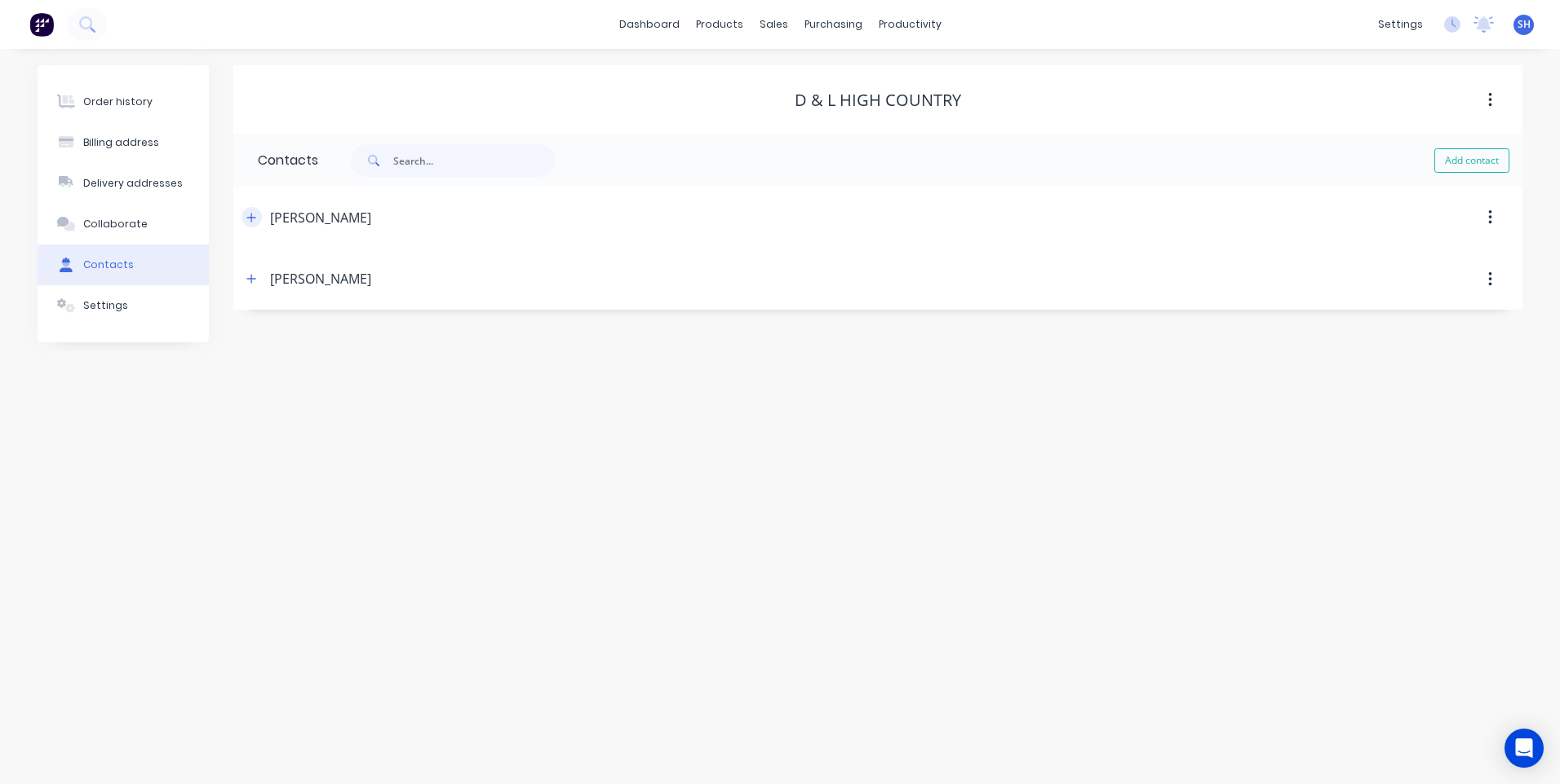
click at [254, 215] on icon "button" at bounding box center [251, 218] width 10 height 12
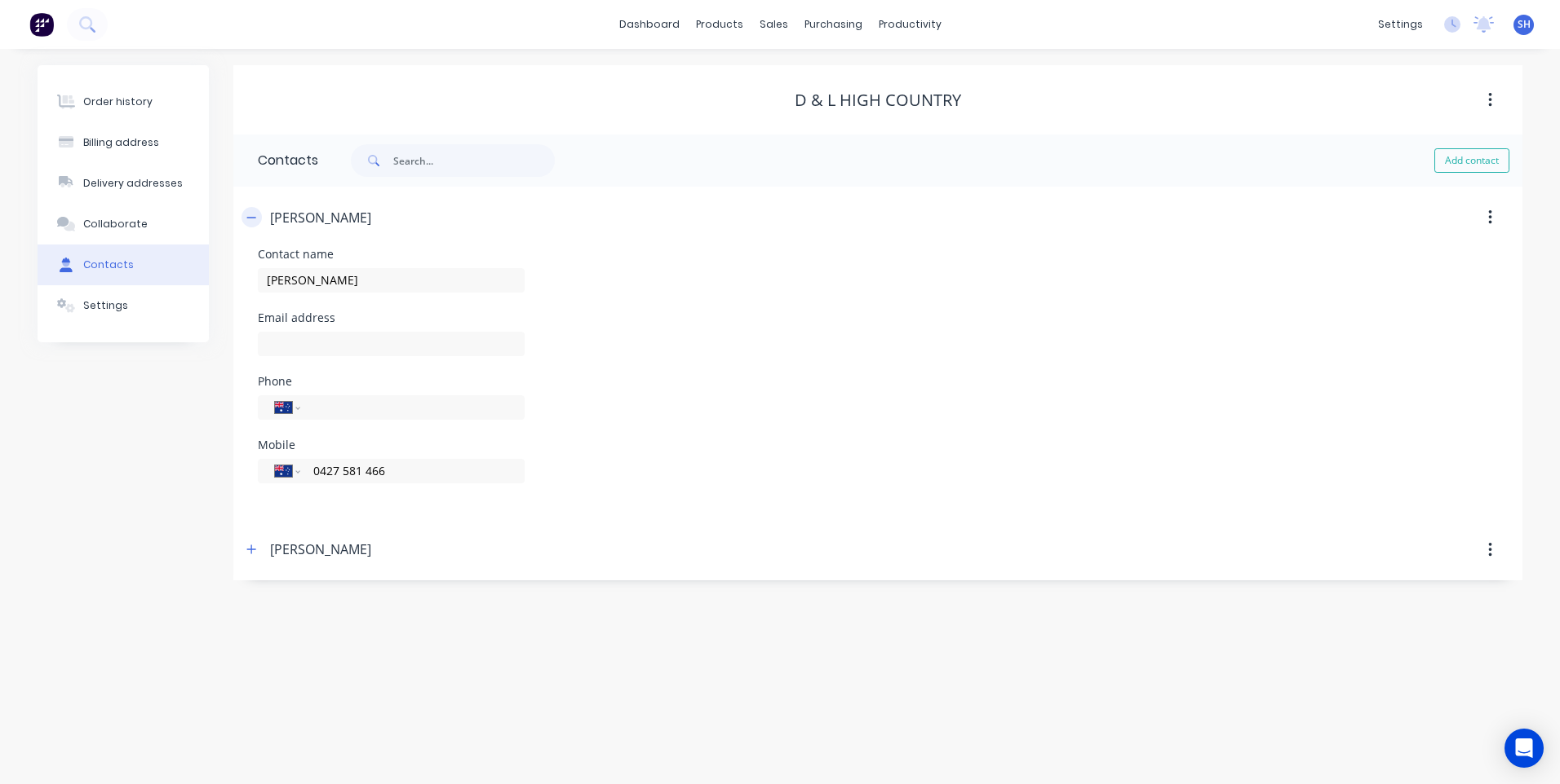
click at [255, 212] on icon "button" at bounding box center [251, 218] width 10 height 12
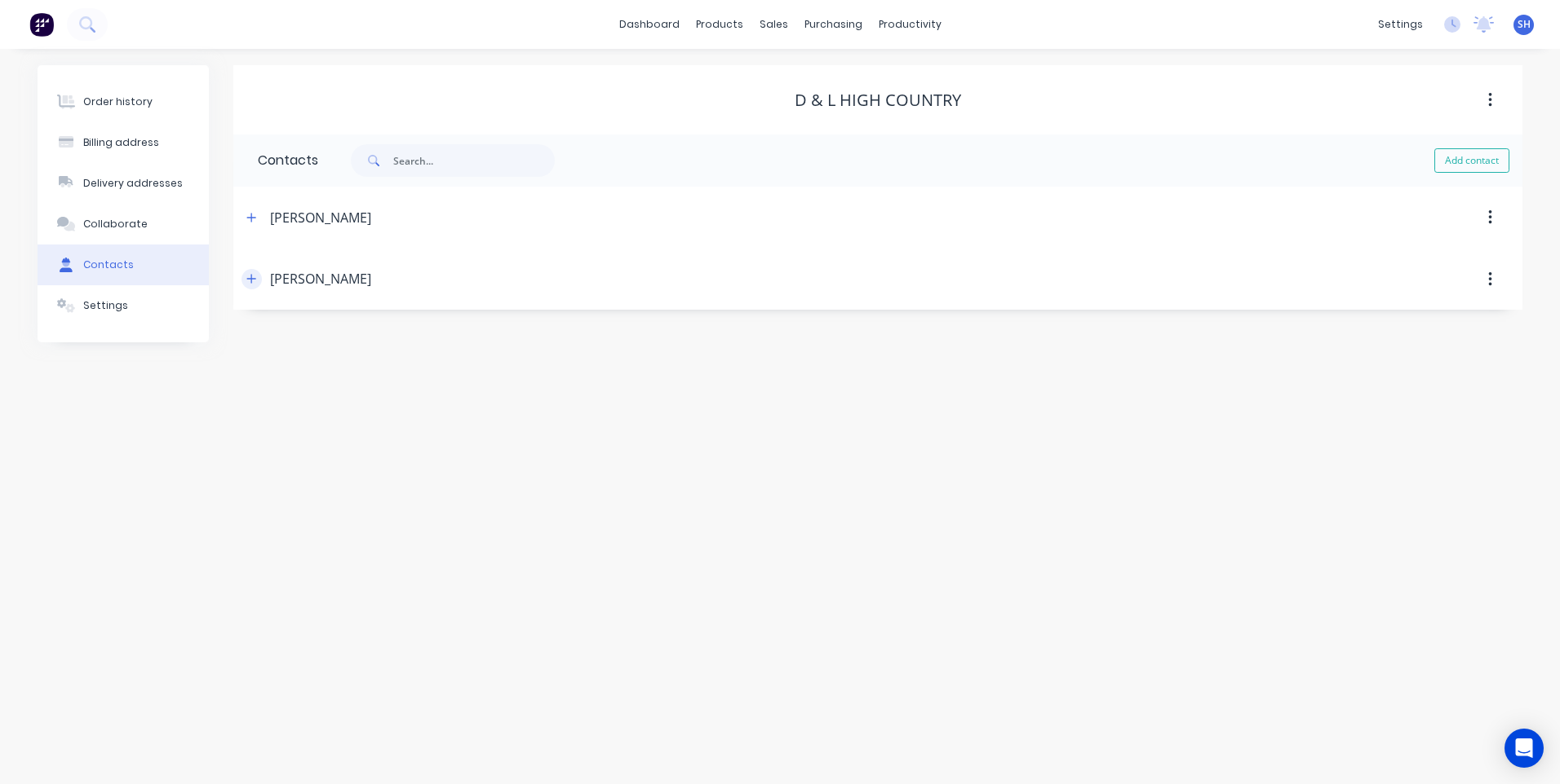
click at [248, 274] on icon "button" at bounding box center [251, 279] width 10 height 12
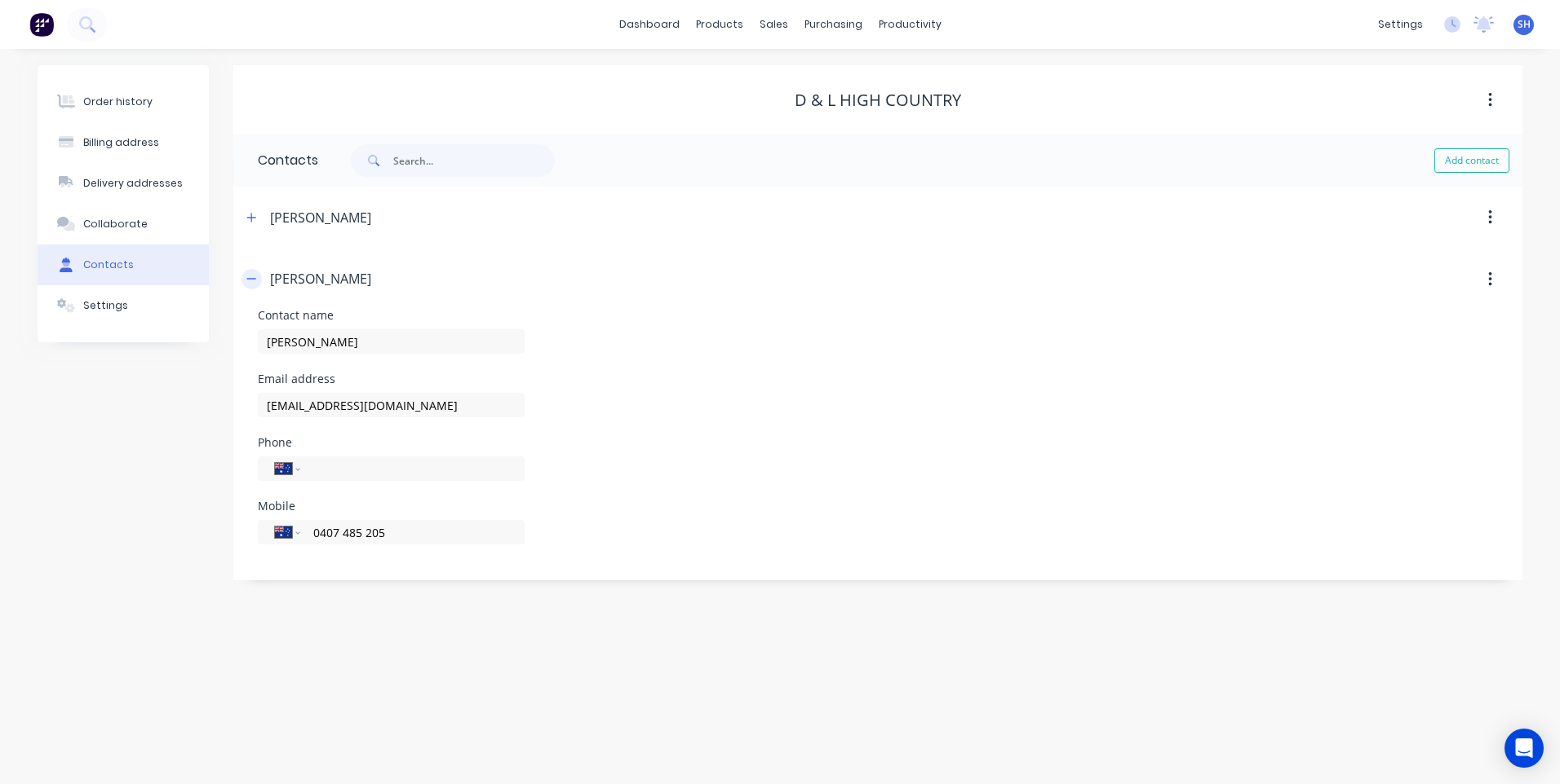
click at [246, 278] on icon "button" at bounding box center [251, 279] width 10 height 12
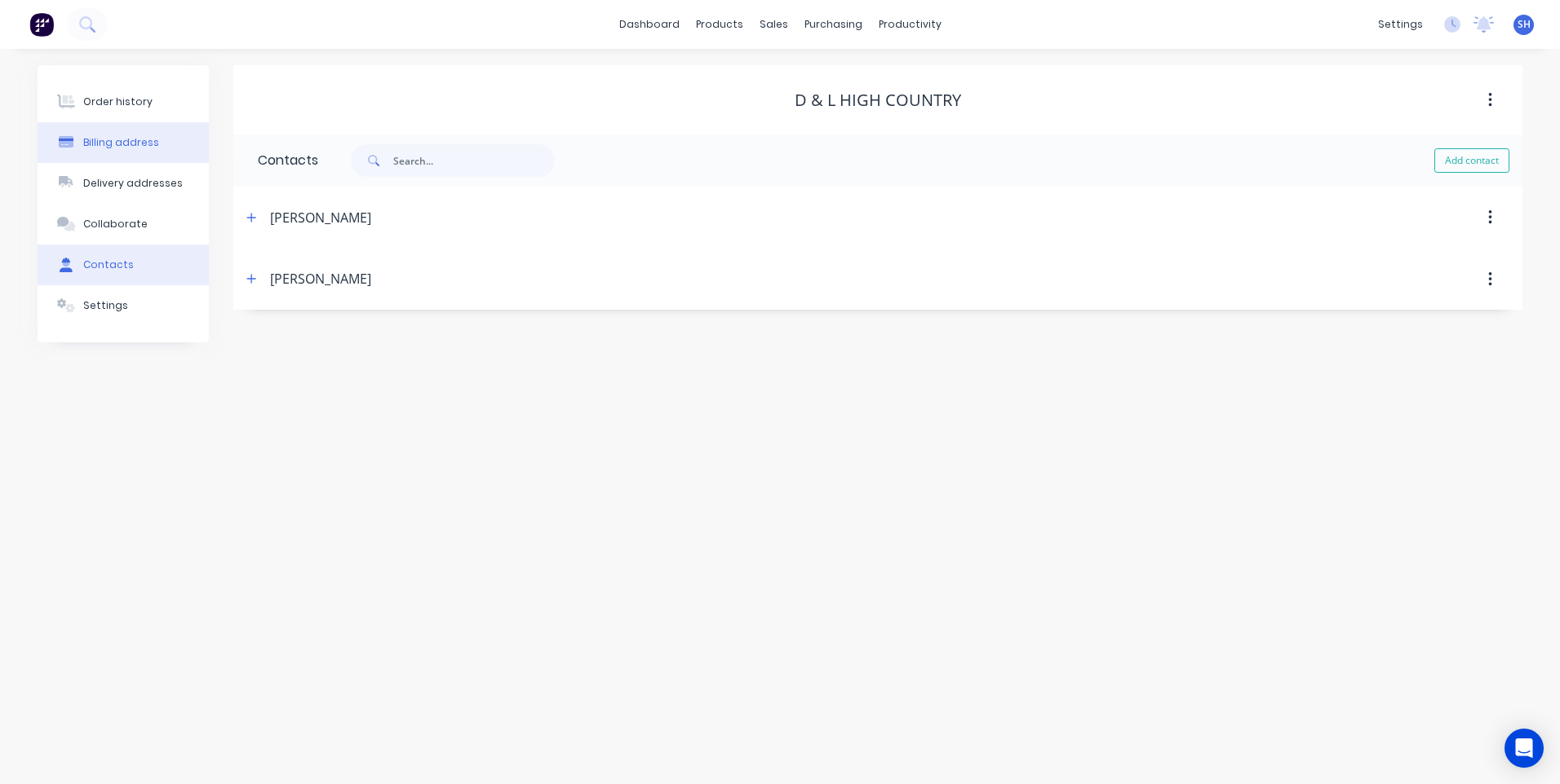
click at [127, 140] on div "Billing address" at bounding box center [121, 142] width 76 height 15
select select "AU"
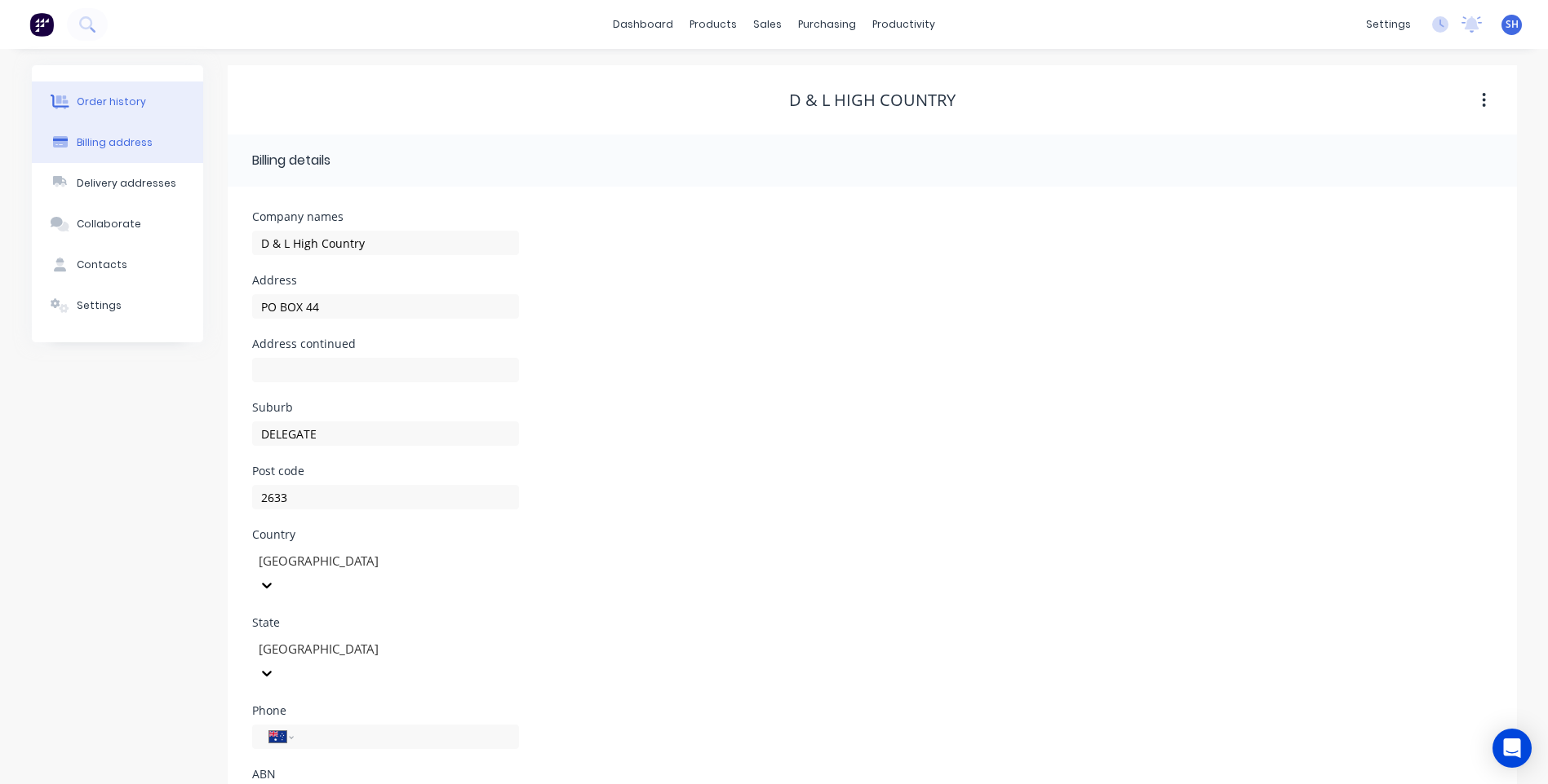
click at [125, 97] on div "Order history" at bounding box center [112, 102] width 69 height 15
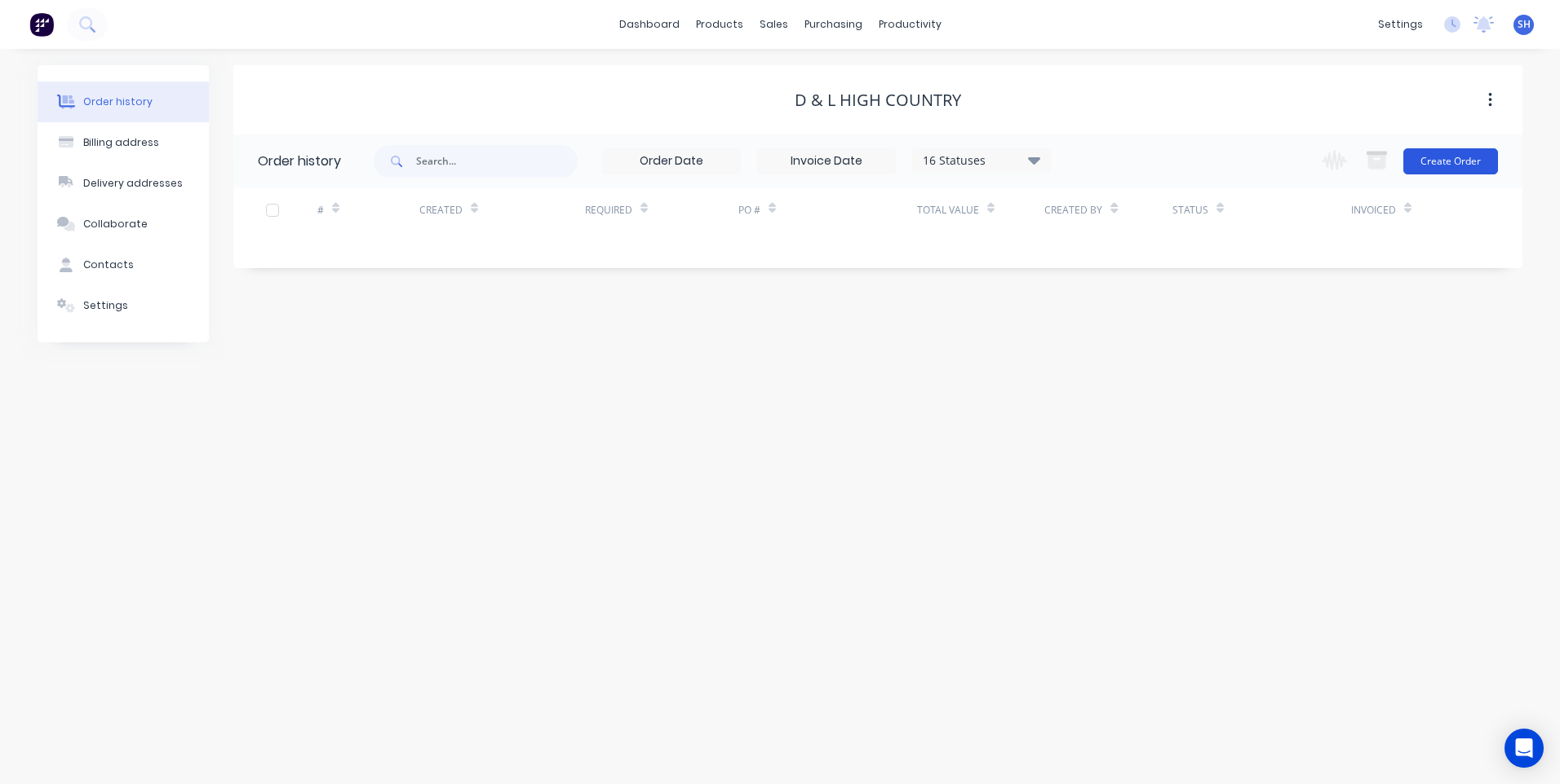
click at [1445, 154] on button "Create Order" at bounding box center [1450, 161] width 95 height 26
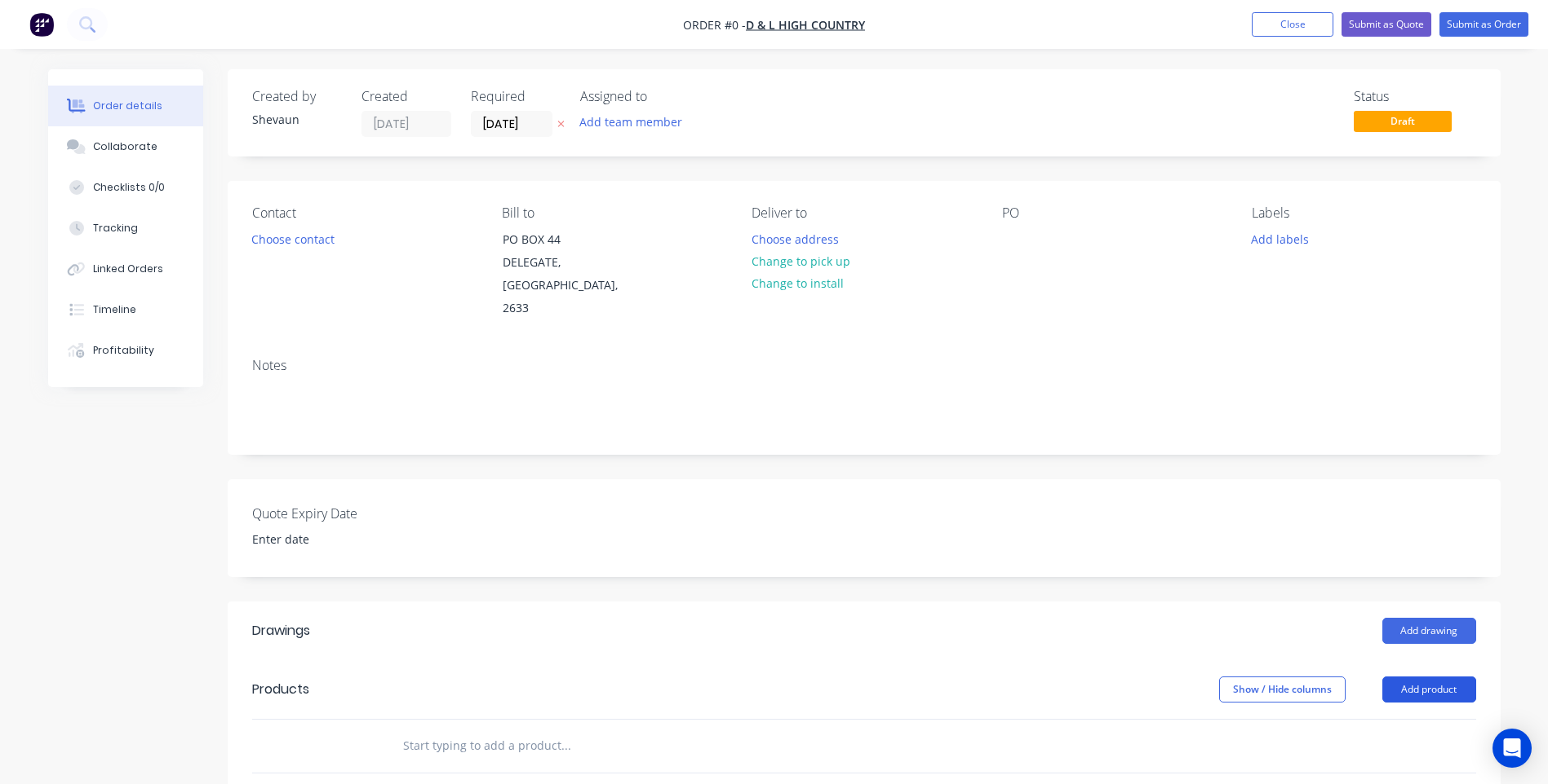
click at [1417, 676] on button "Add product" at bounding box center [1428, 689] width 94 height 26
click at [1422, 719] on div "Product catalogue" at bounding box center [1398, 731] width 125 height 24
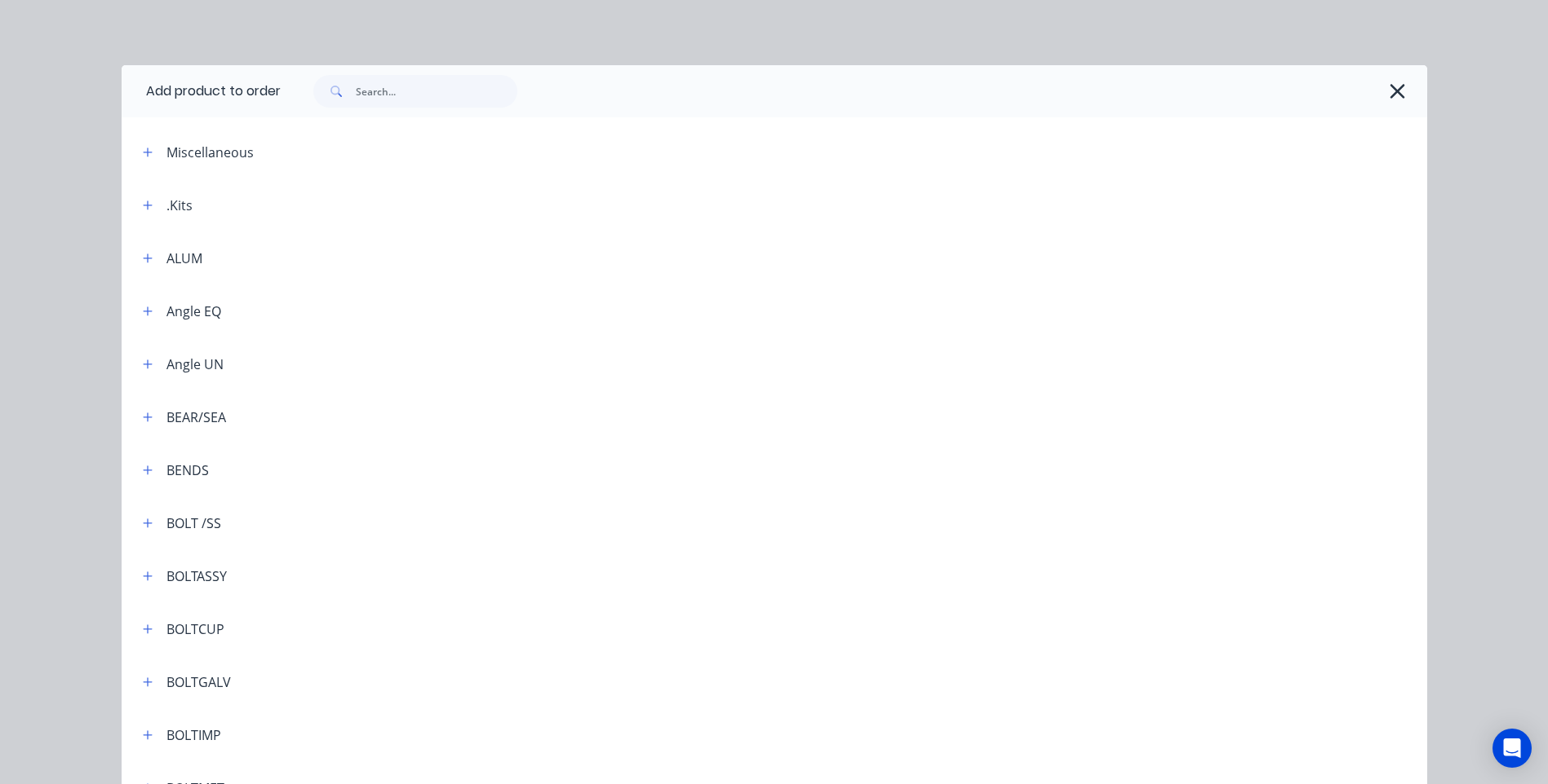
click at [171, 209] on div ".Kits" at bounding box center [179, 205] width 26 height 20
click at [143, 203] on icon "button" at bounding box center [148, 205] width 10 height 12
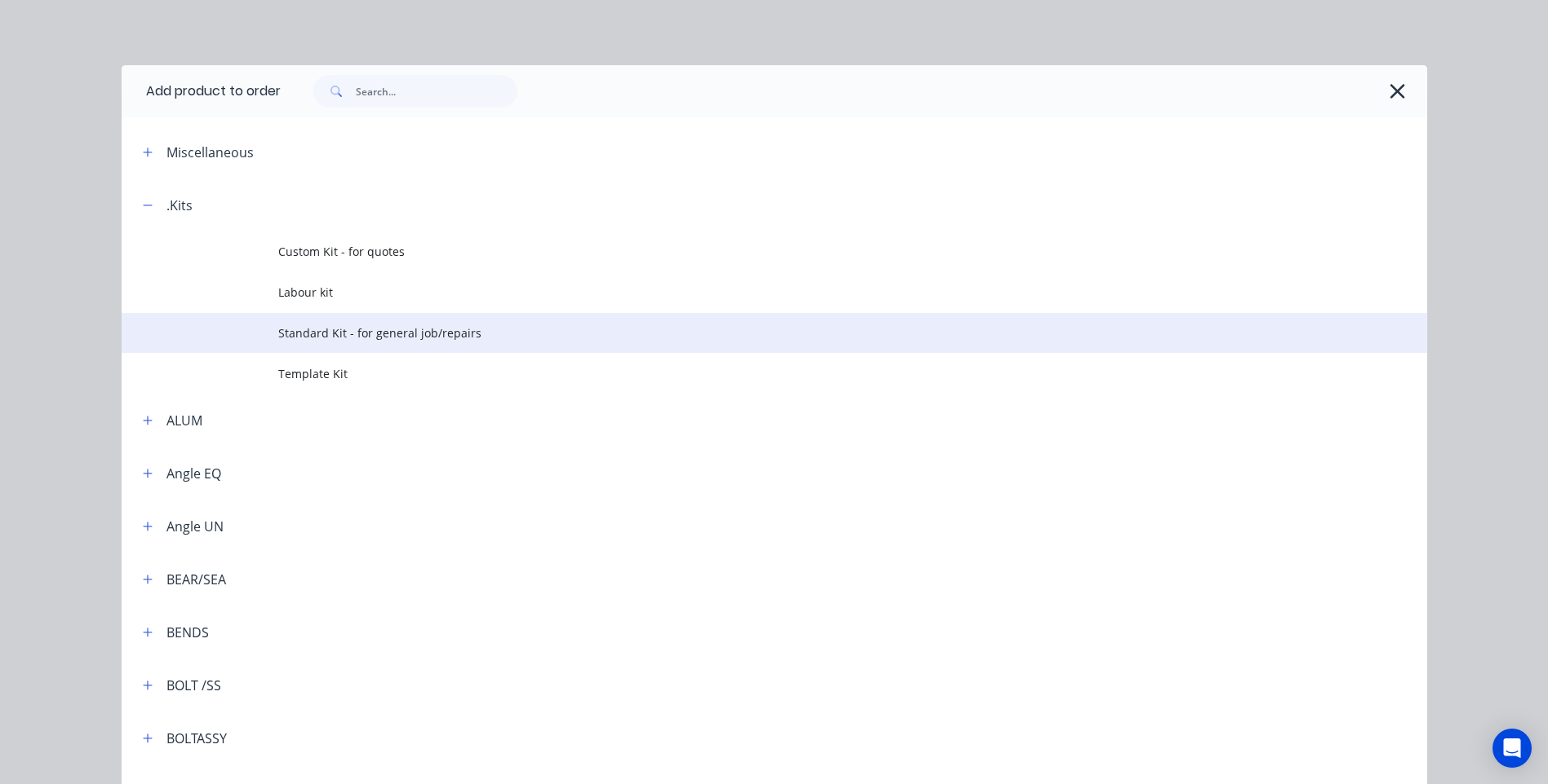
click at [418, 330] on span "Standard Kit - for general job/repairs" at bounding box center [738, 333] width 919 height 17
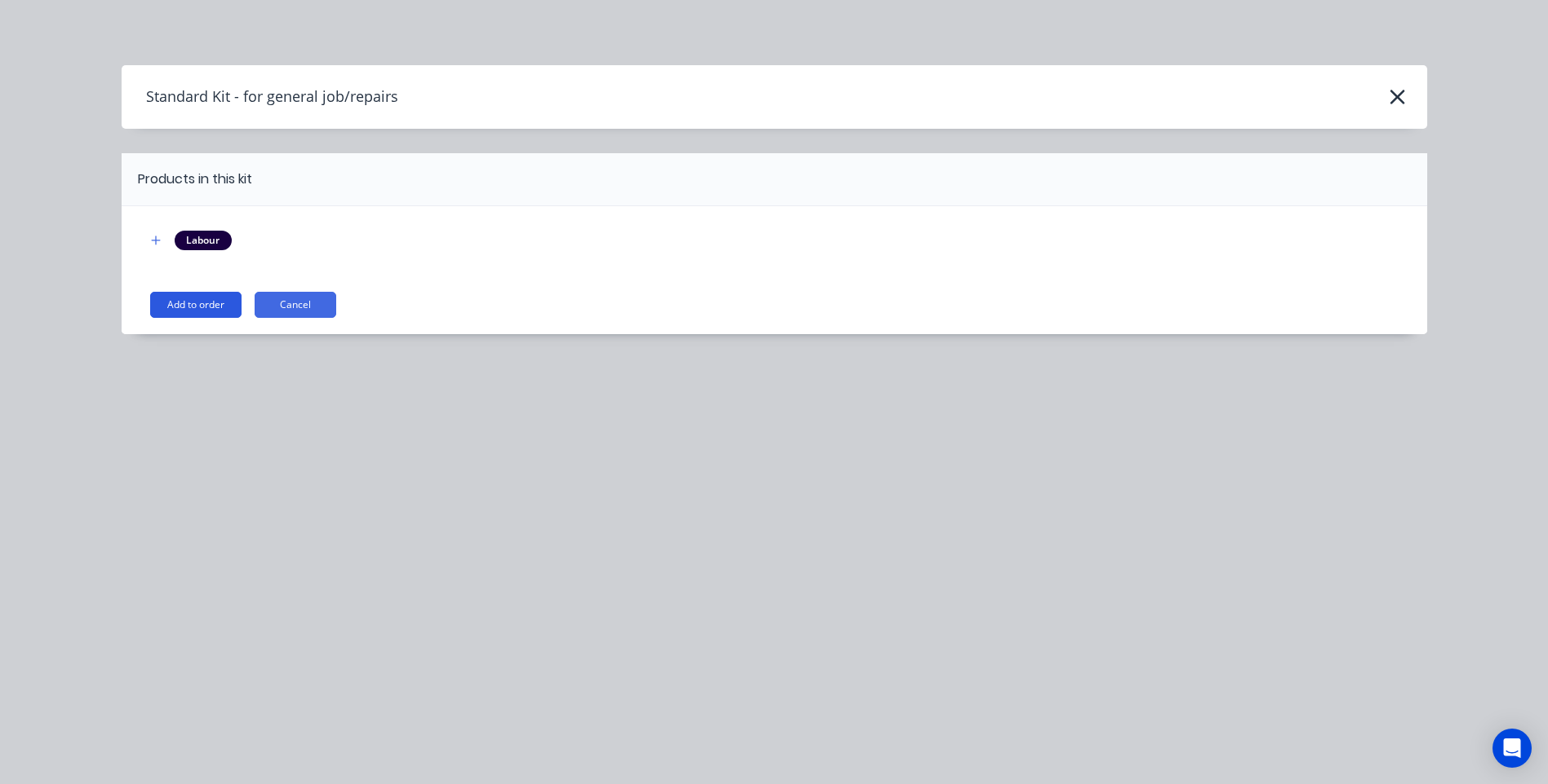
click at [195, 299] on button "Add to order" at bounding box center [196, 305] width 91 height 26
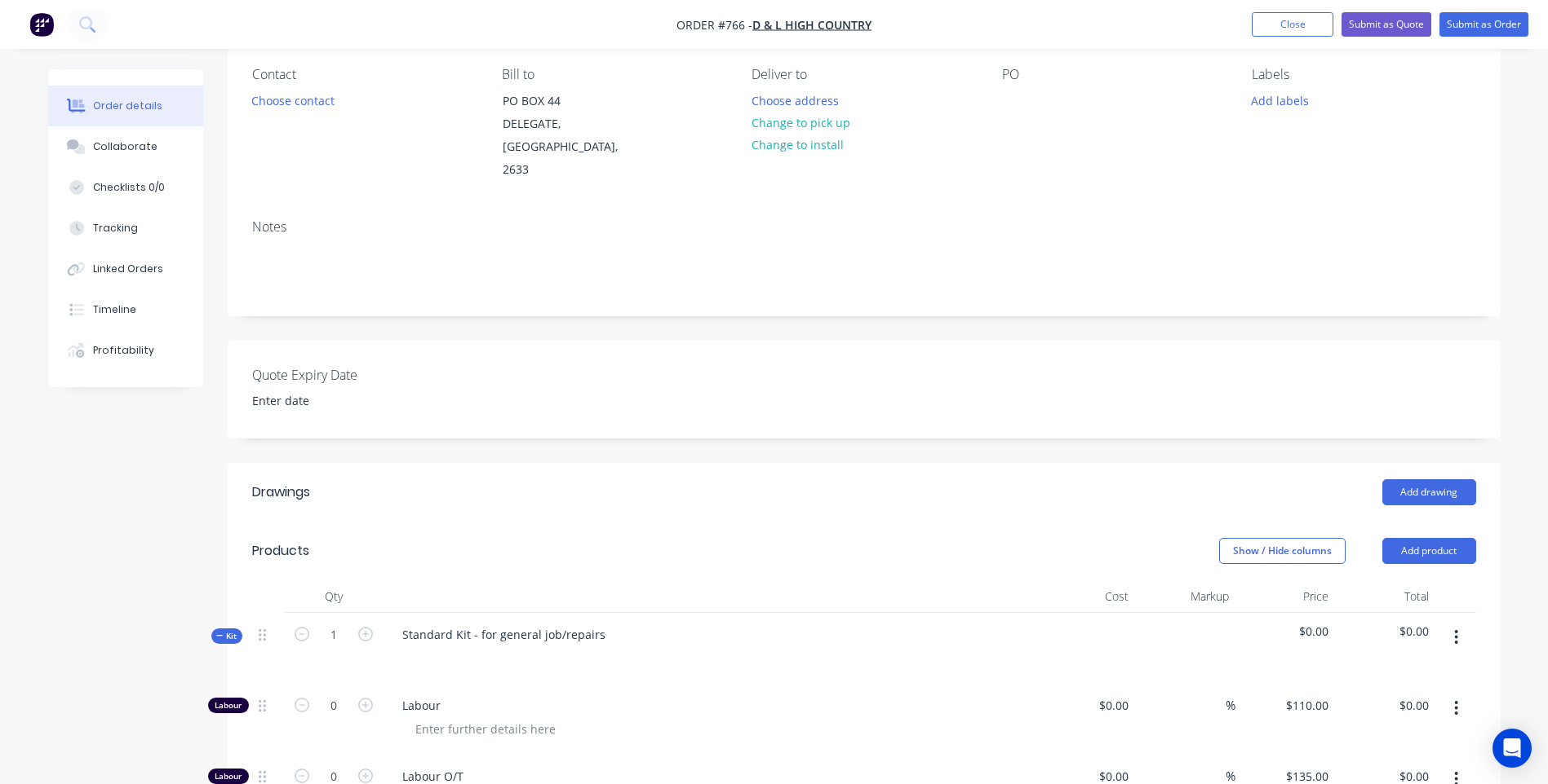
scroll to position [82, 0]
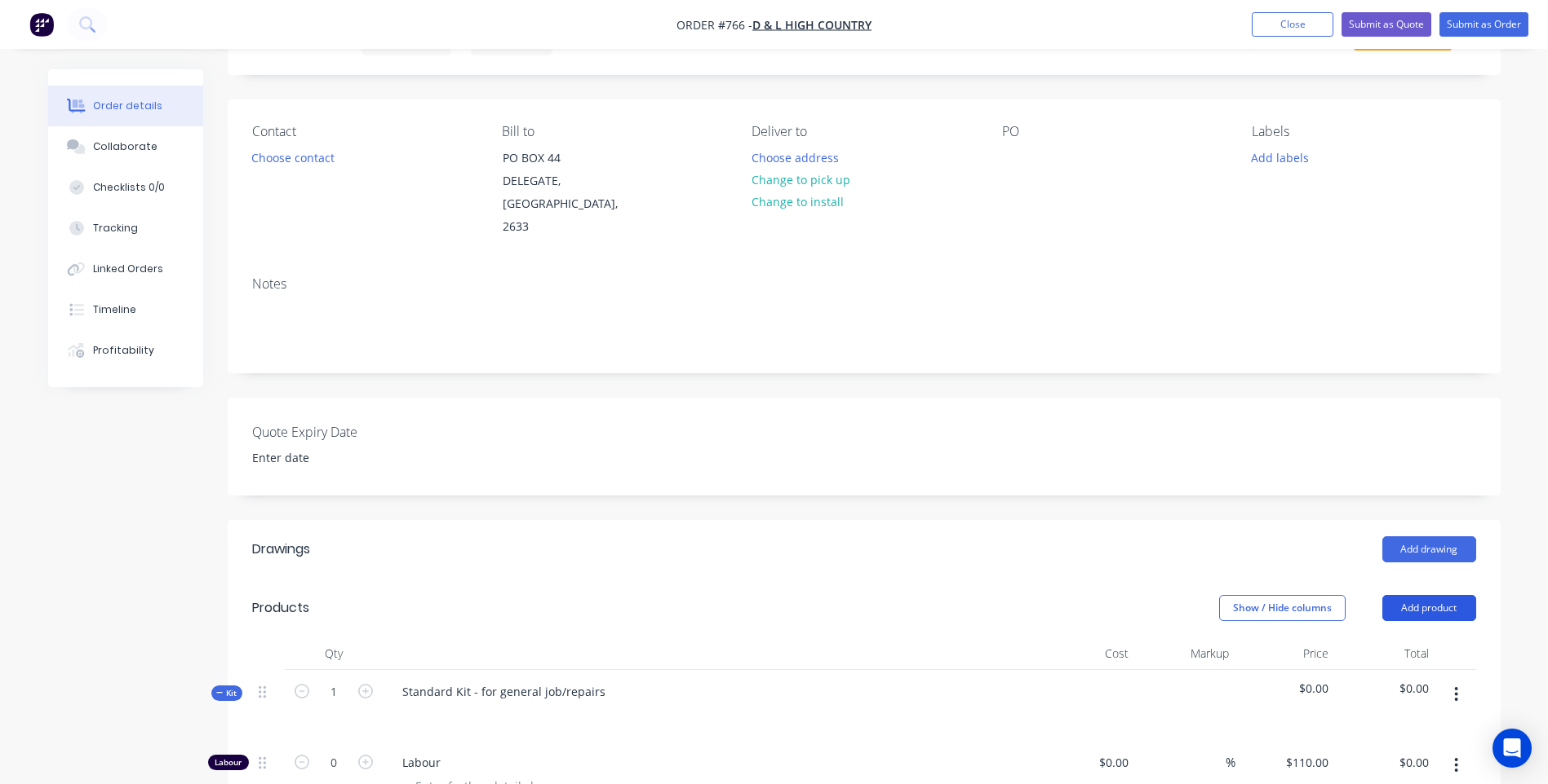
click at [1440, 595] on button "Add product" at bounding box center [1428, 608] width 94 height 26
click at [1353, 638] on div "Product catalogue" at bounding box center [1398, 650] width 125 height 24
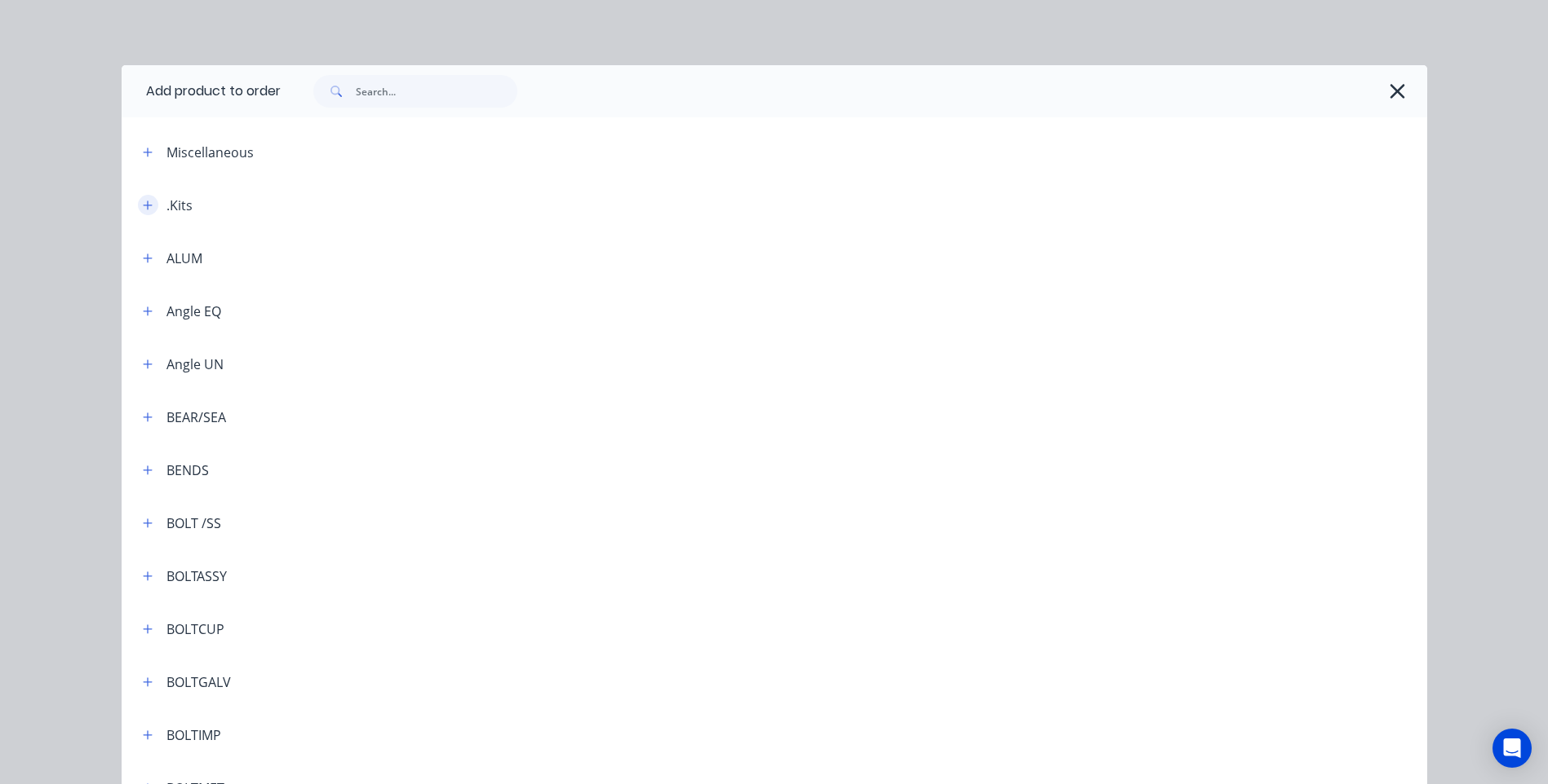
click at [144, 203] on icon "button" at bounding box center [148, 205] width 10 height 12
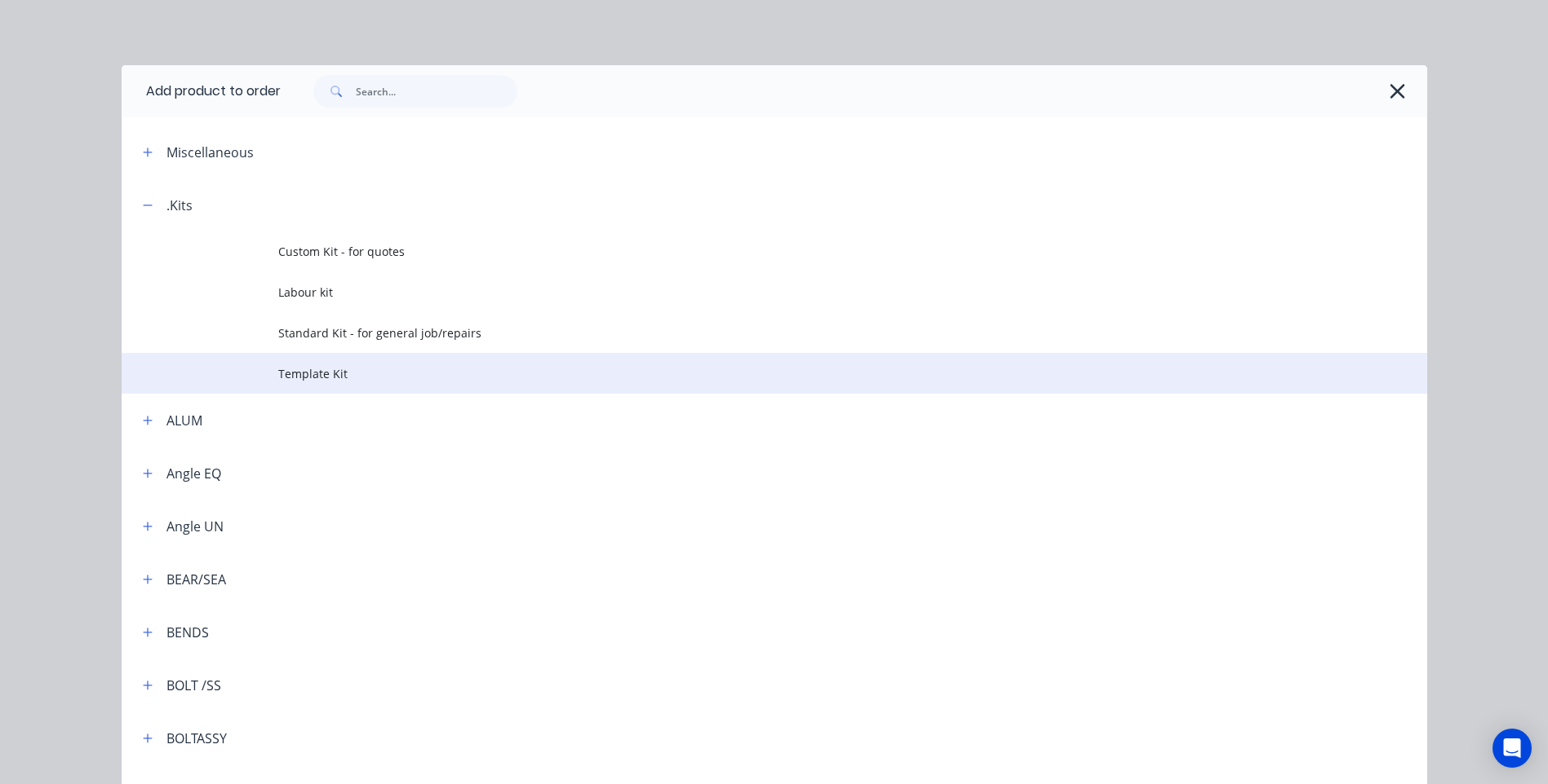
click at [303, 371] on span "Template Kit" at bounding box center [738, 373] width 919 height 17
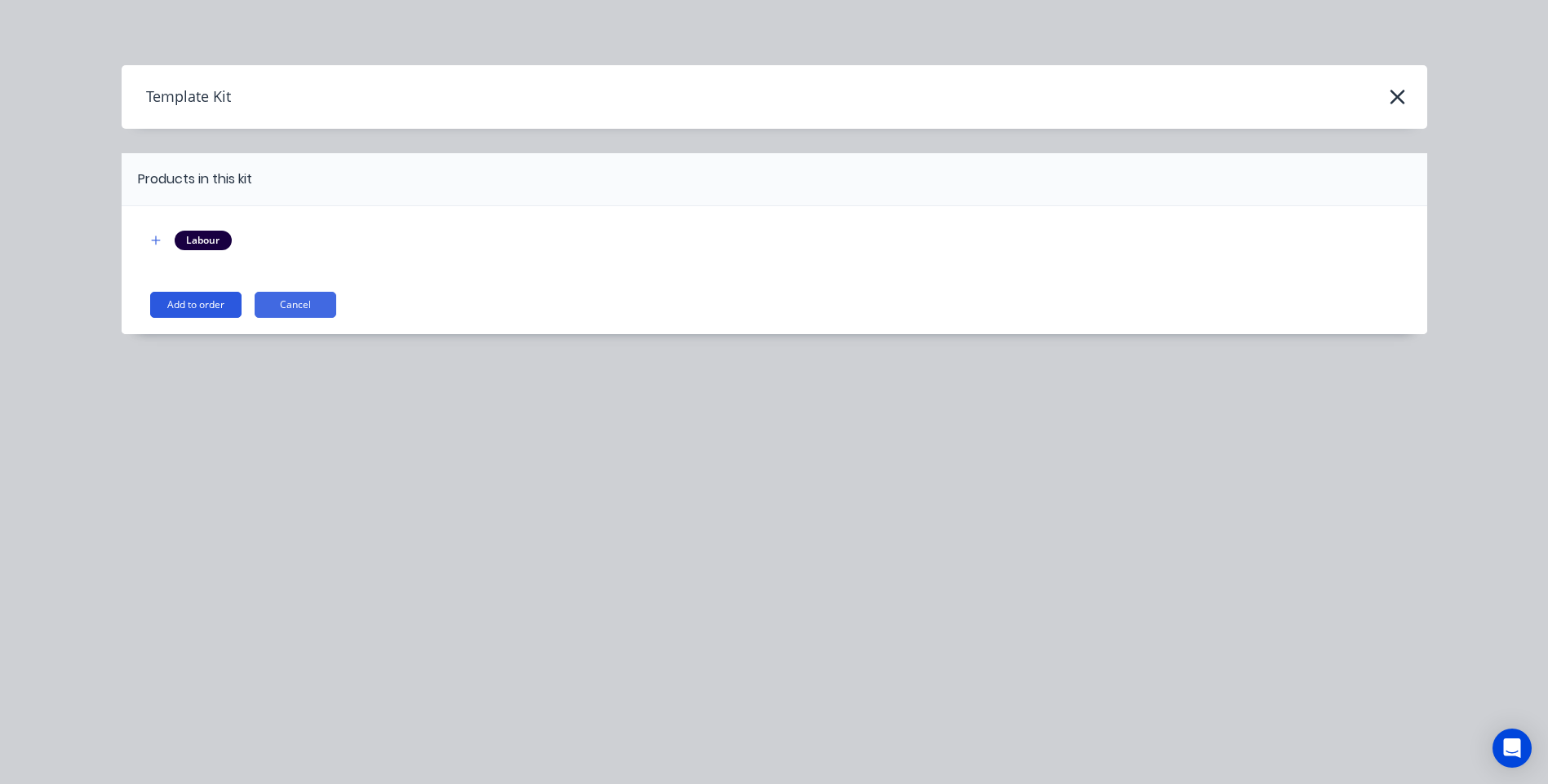
click at [194, 302] on button "Add to order" at bounding box center [196, 305] width 91 height 26
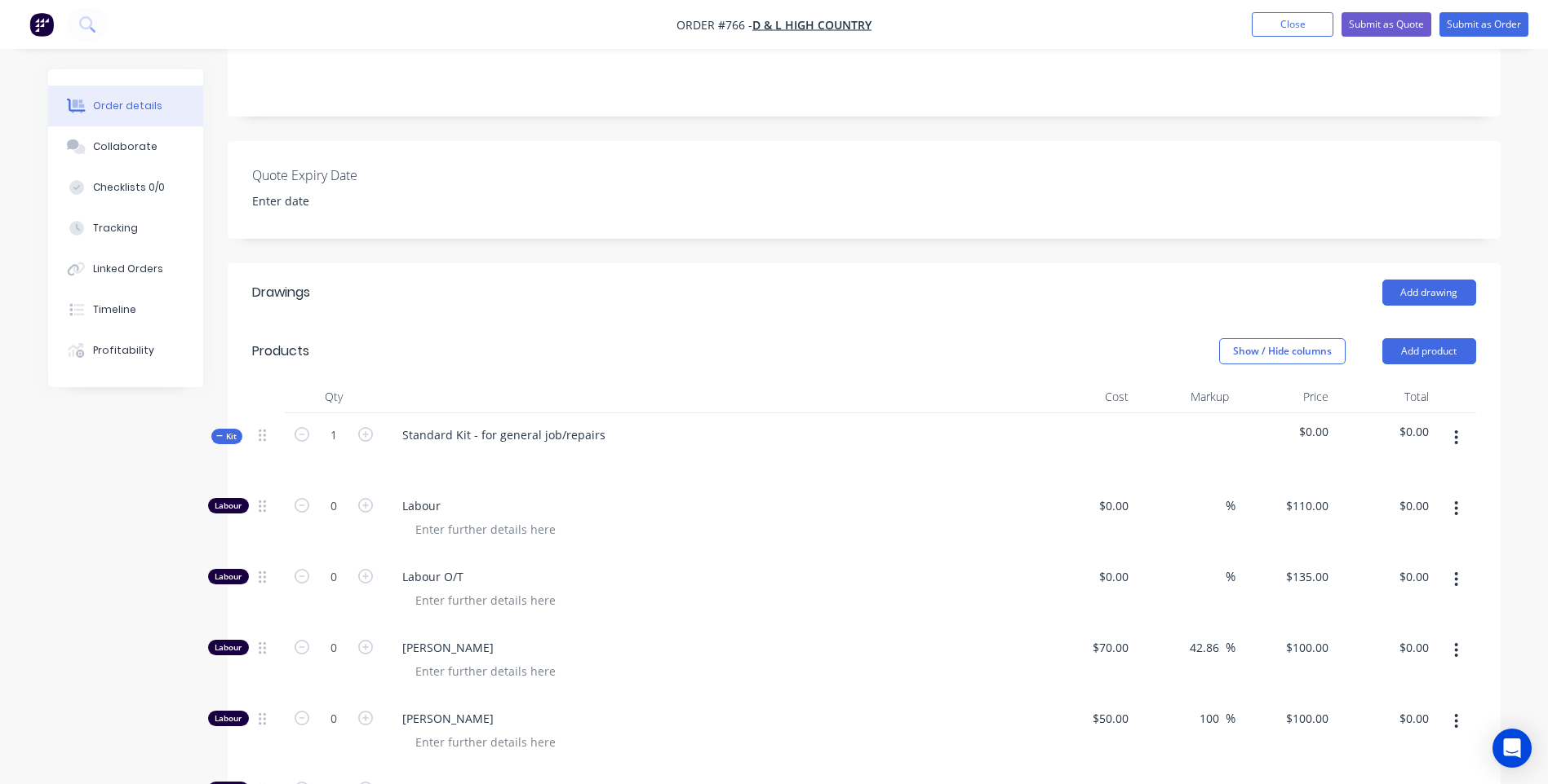
scroll to position [326, 0]
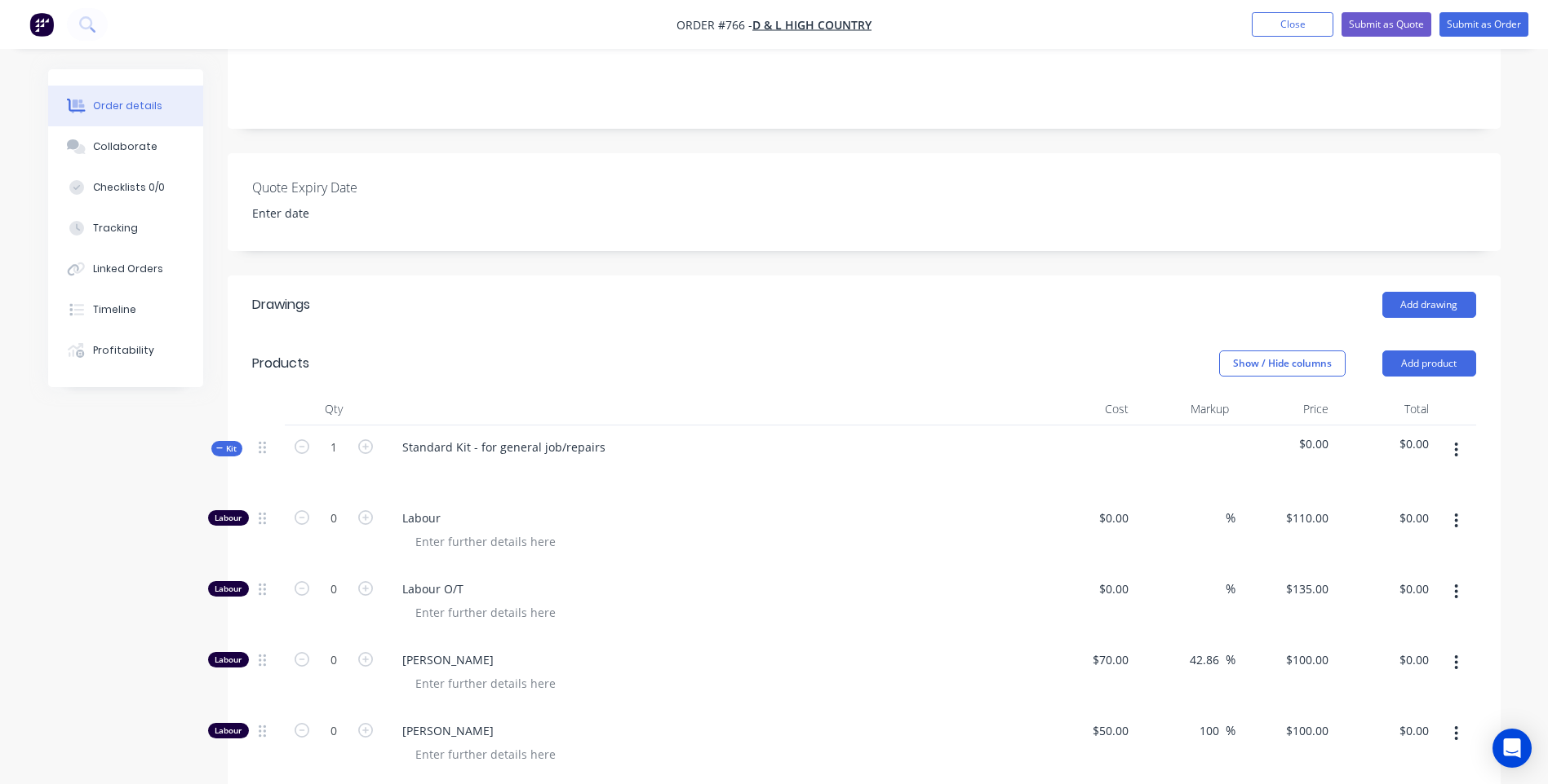
click at [1454, 442] on icon "button" at bounding box center [1455, 449] width 3 height 15
click at [1361, 579] on div "Delete" at bounding box center [1398, 590] width 125 height 24
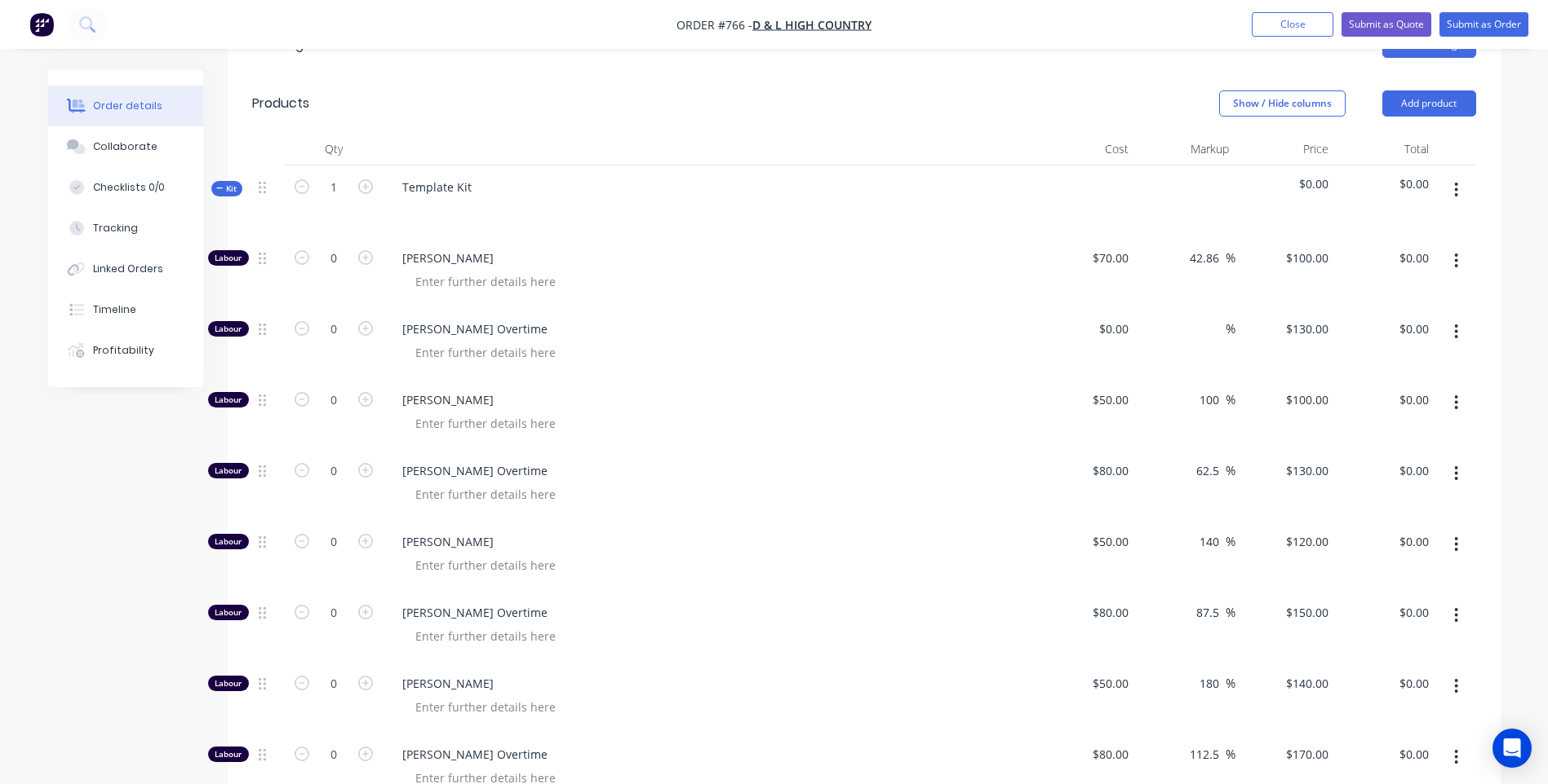
scroll to position [571, 0]
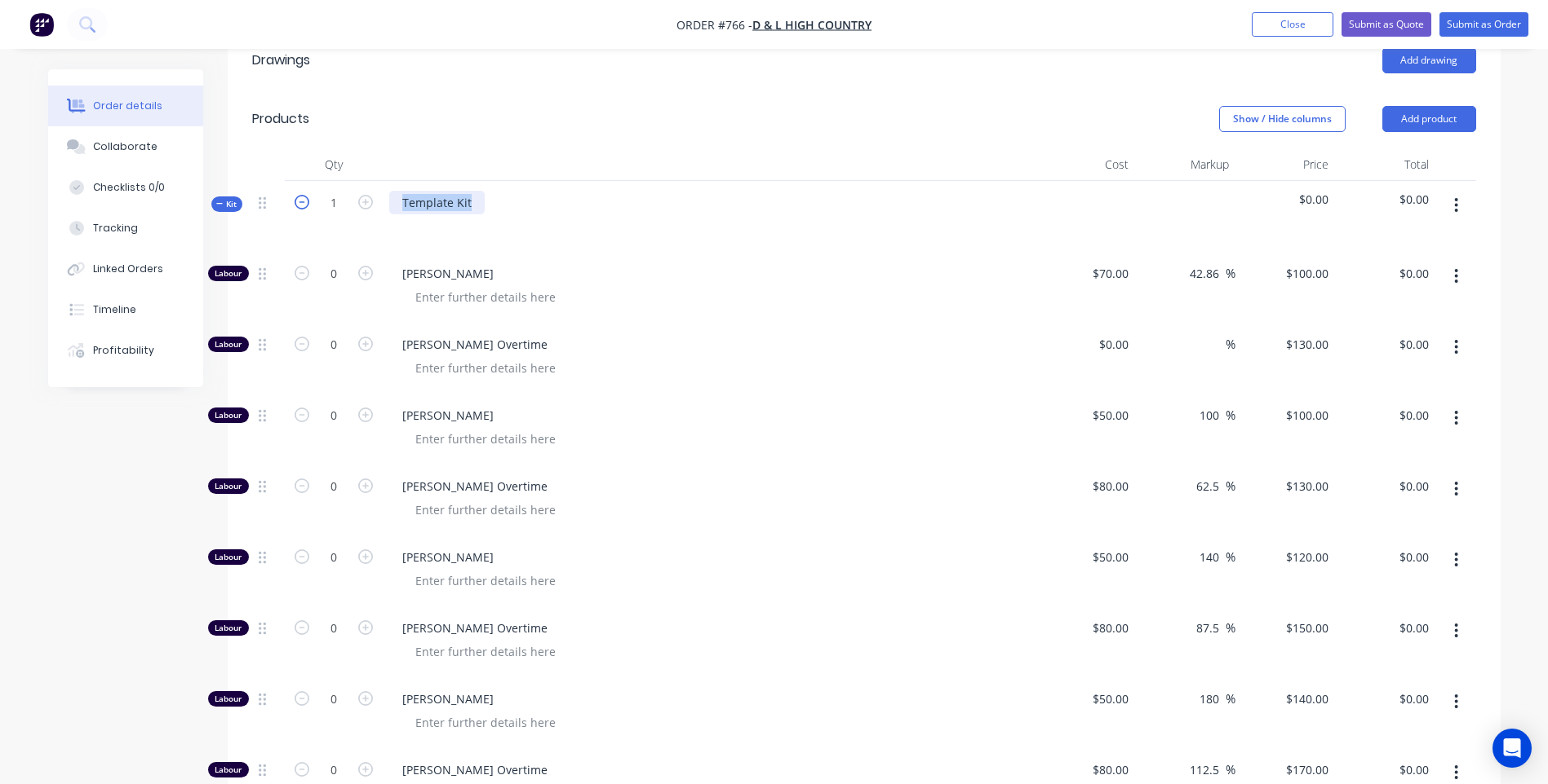
drag, startPoint x: 466, startPoint y: 176, endPoint x: 293, endPoint y: 177, distance: 173.0
click at [293, 181] on div "Kit 1 Template Kit $0.00 $0.00" at bounding box center [863, 216] width 1224 height 71
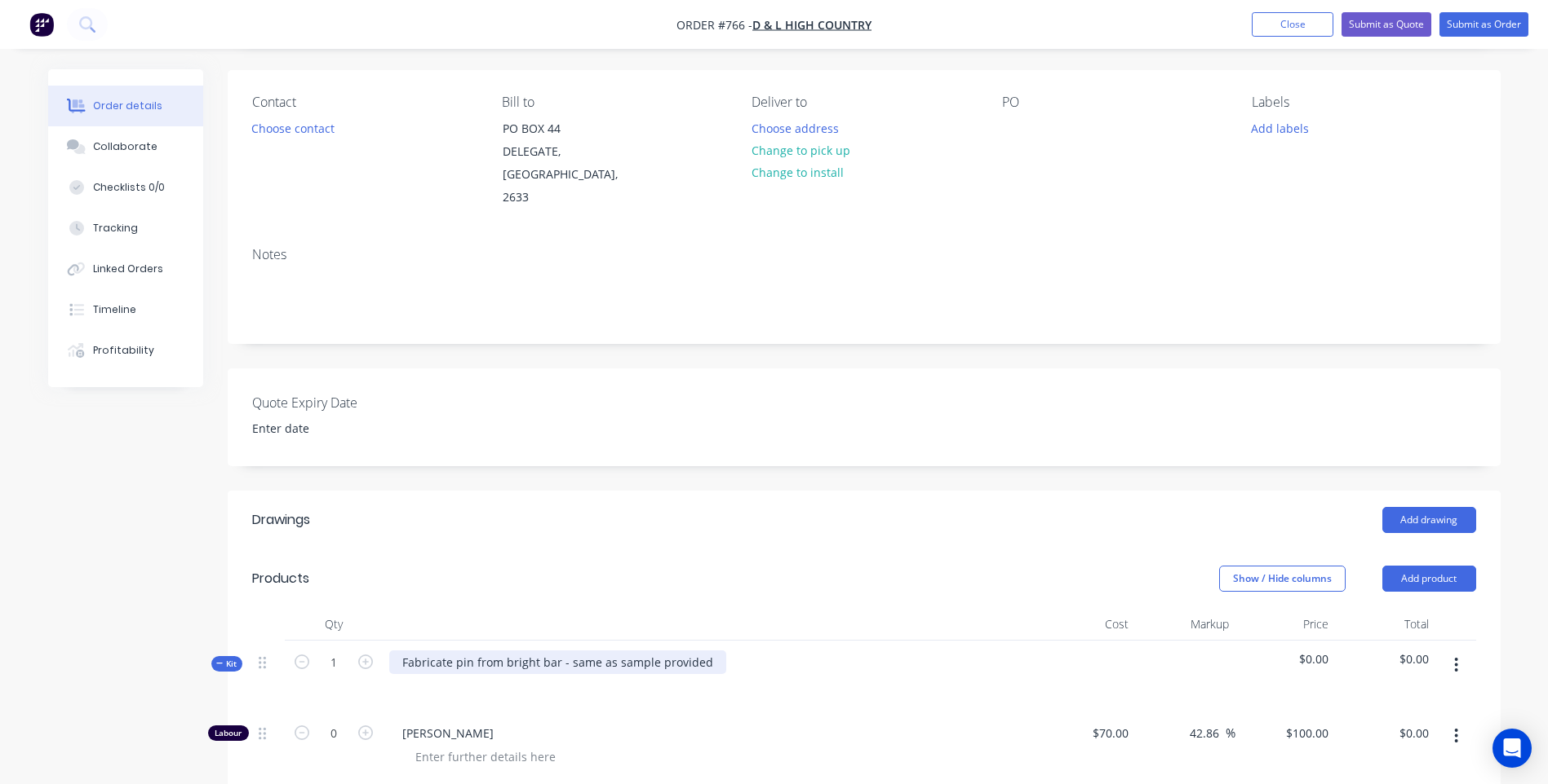
scroll to position [82, 0]
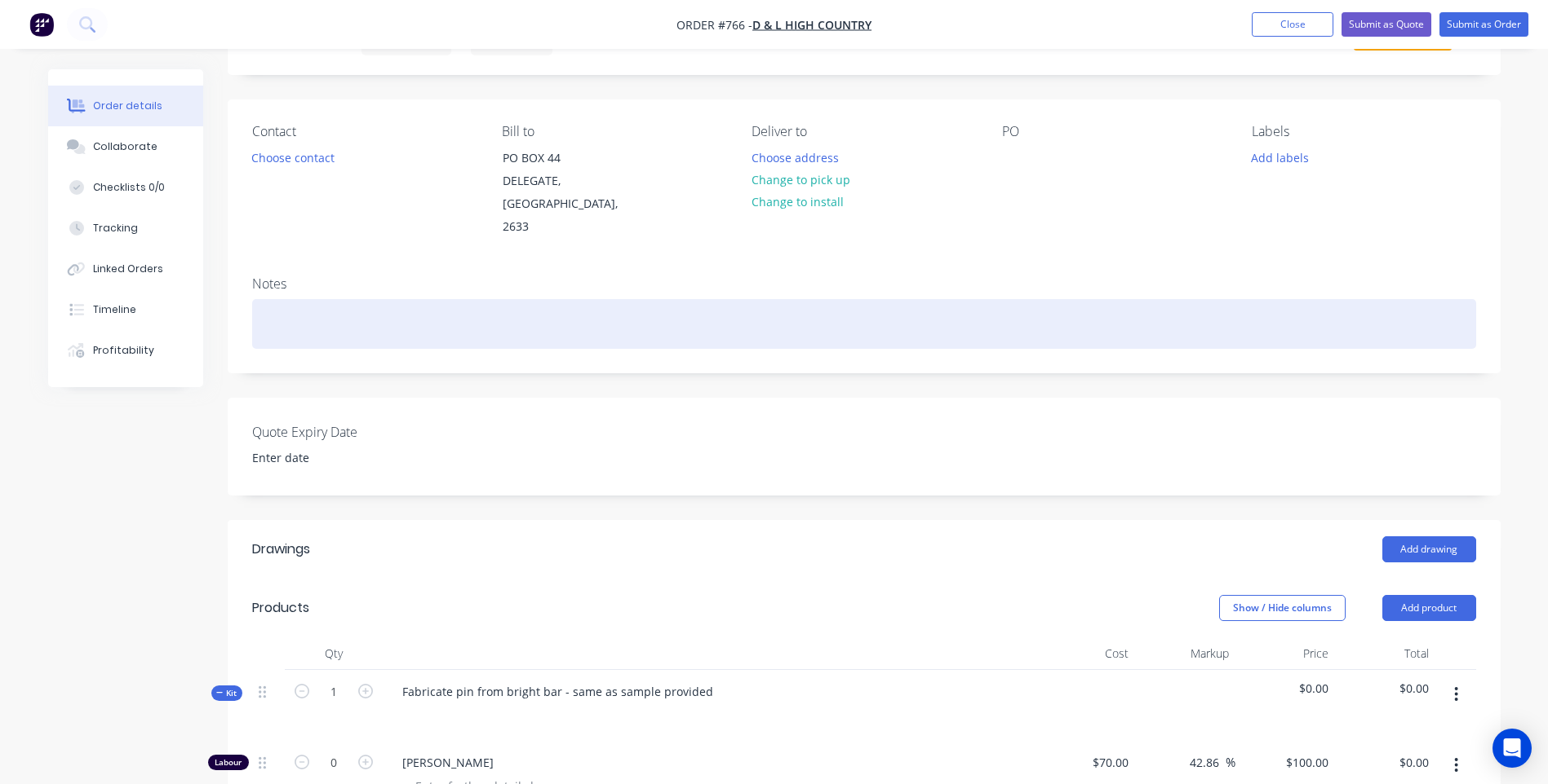
click at [260, 299] on div at bounding box center [863, 324] width 1224 height 49
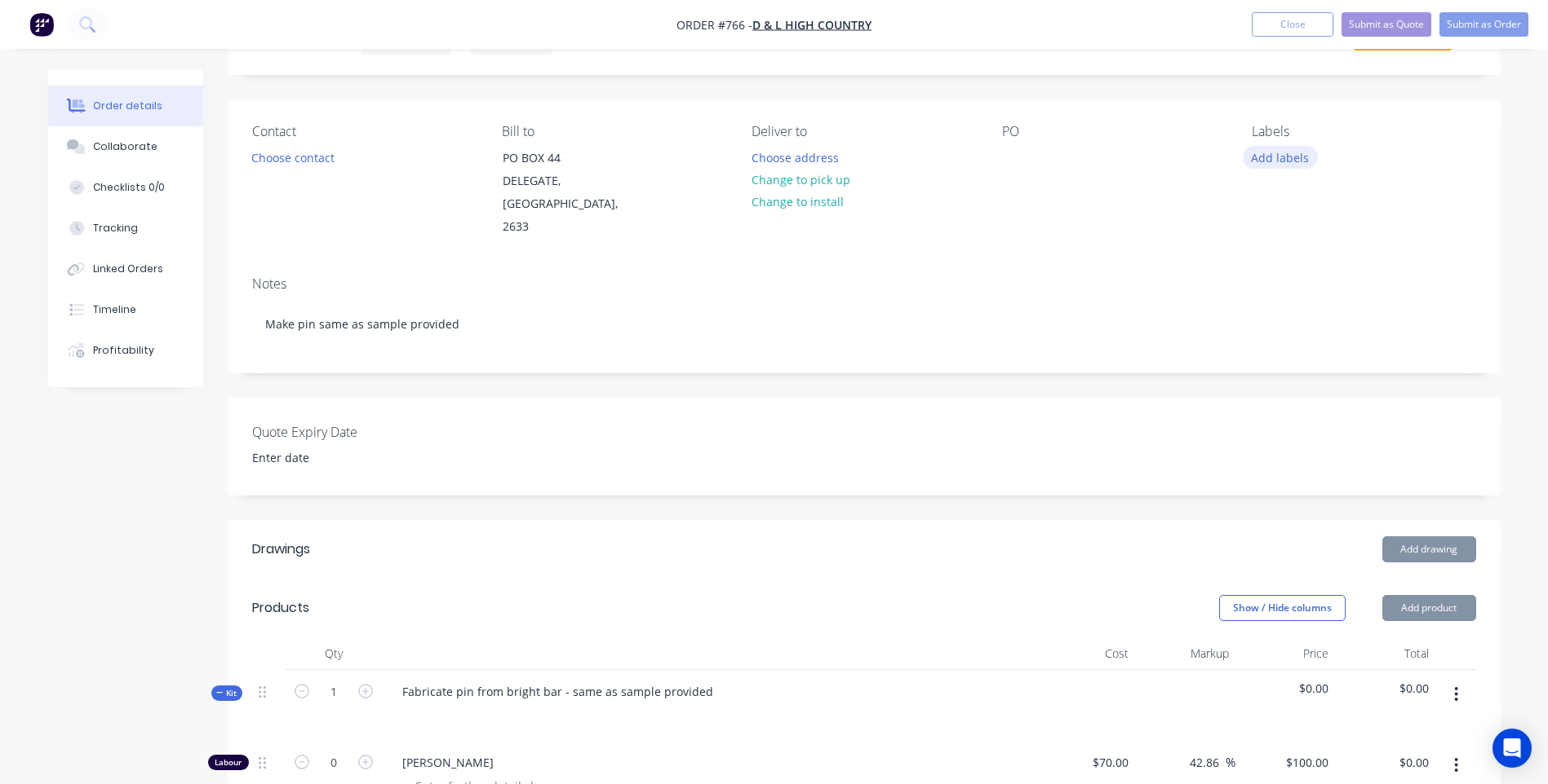
click at [1287, 152] on button "Add labels" at bounding box center [1280, 157] width 75 height 22
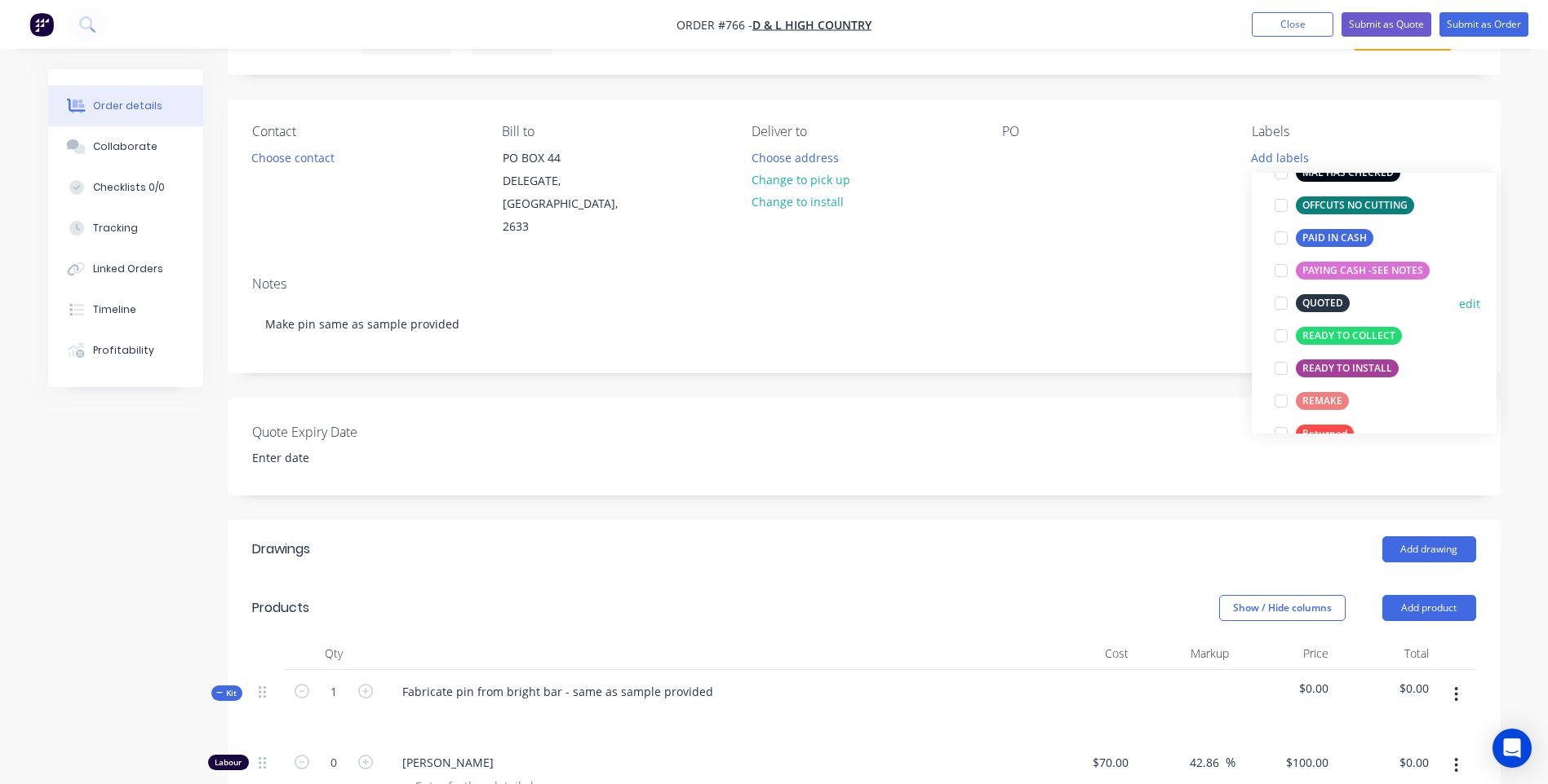
scroll to position [588, 0]
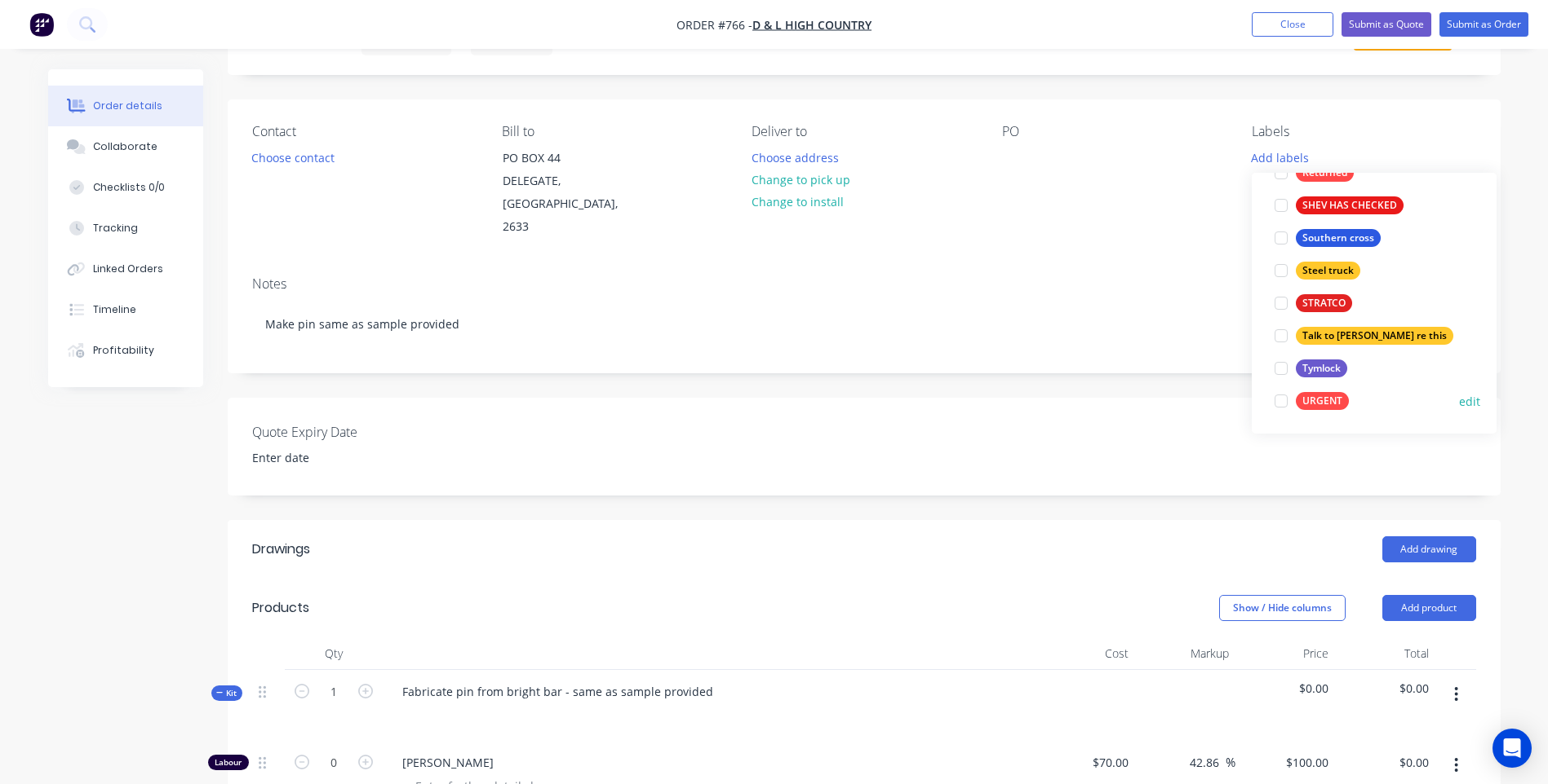
click at [1323, 397] on div "URGENT" at bounding box center [1322, 401] width 53 height 18
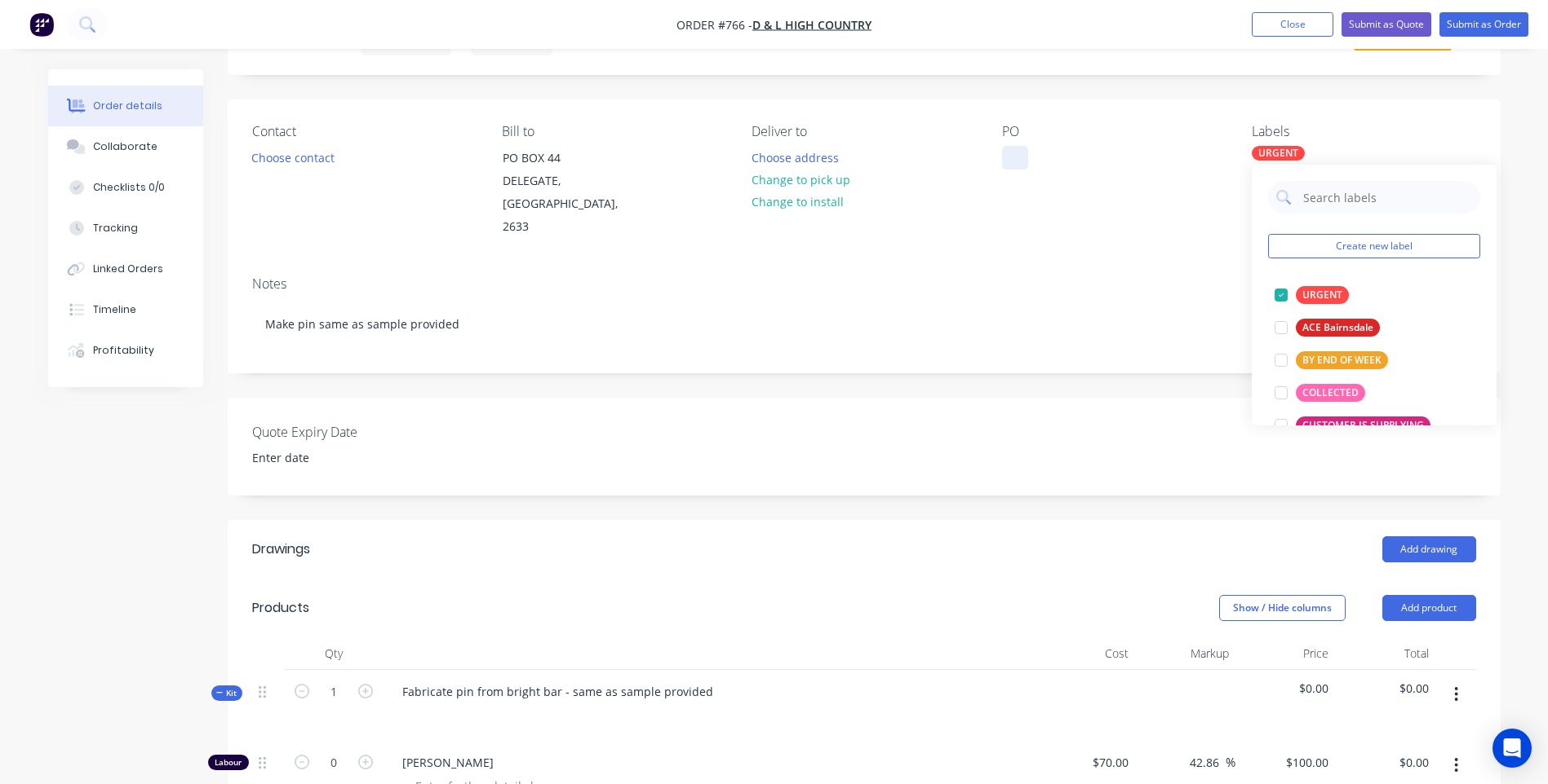
click at [1013, 157] on div at bounding box center [1015, 158] width 26 height 24
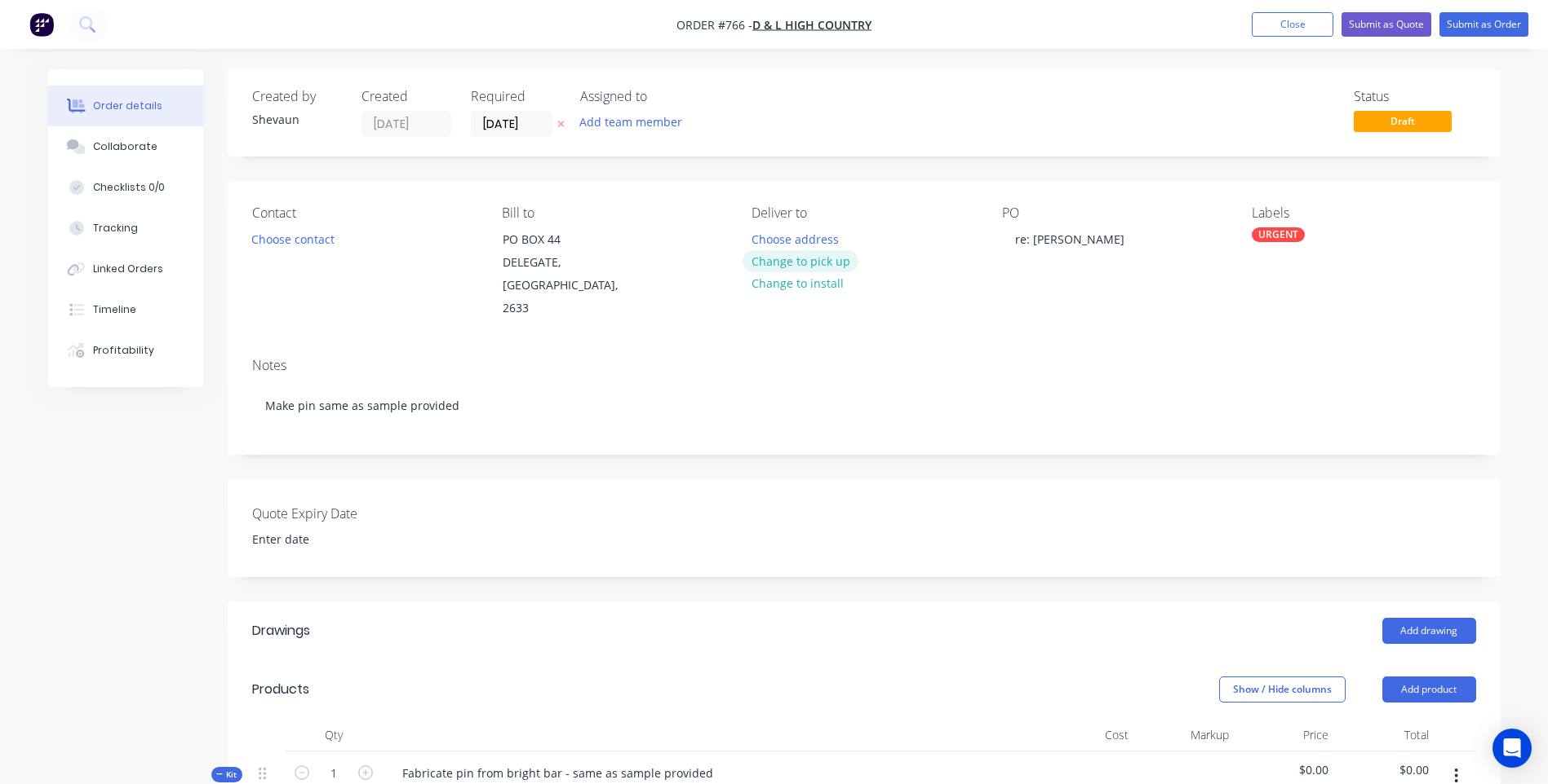
click at [803, 258] on button "Change to pick up" at bounding box center [799, 262] width 116 height 22
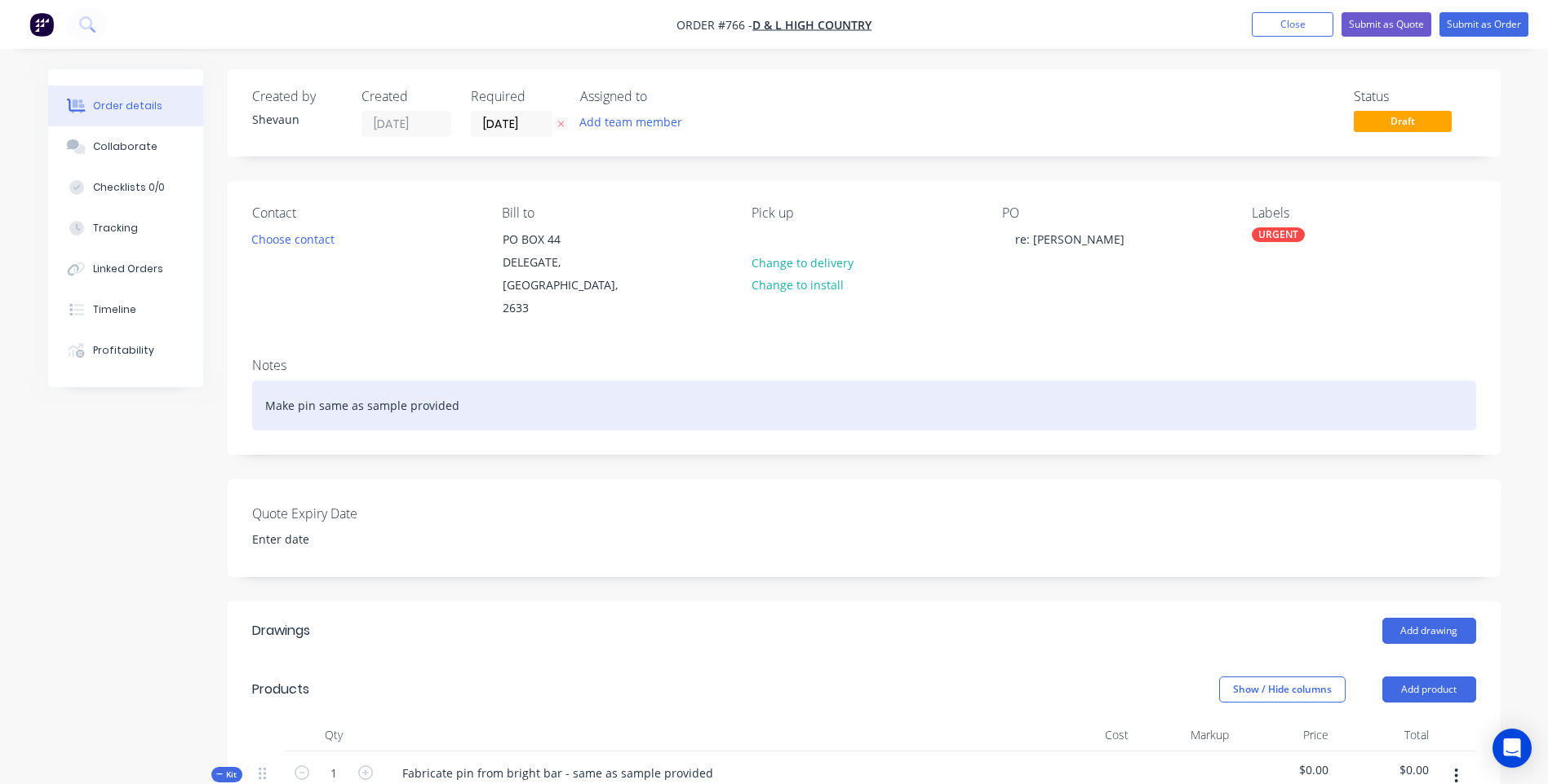
click at [268, 382] on div "Make pin same as sample provided" at bounding box center [863, 406] width 1224 height 49
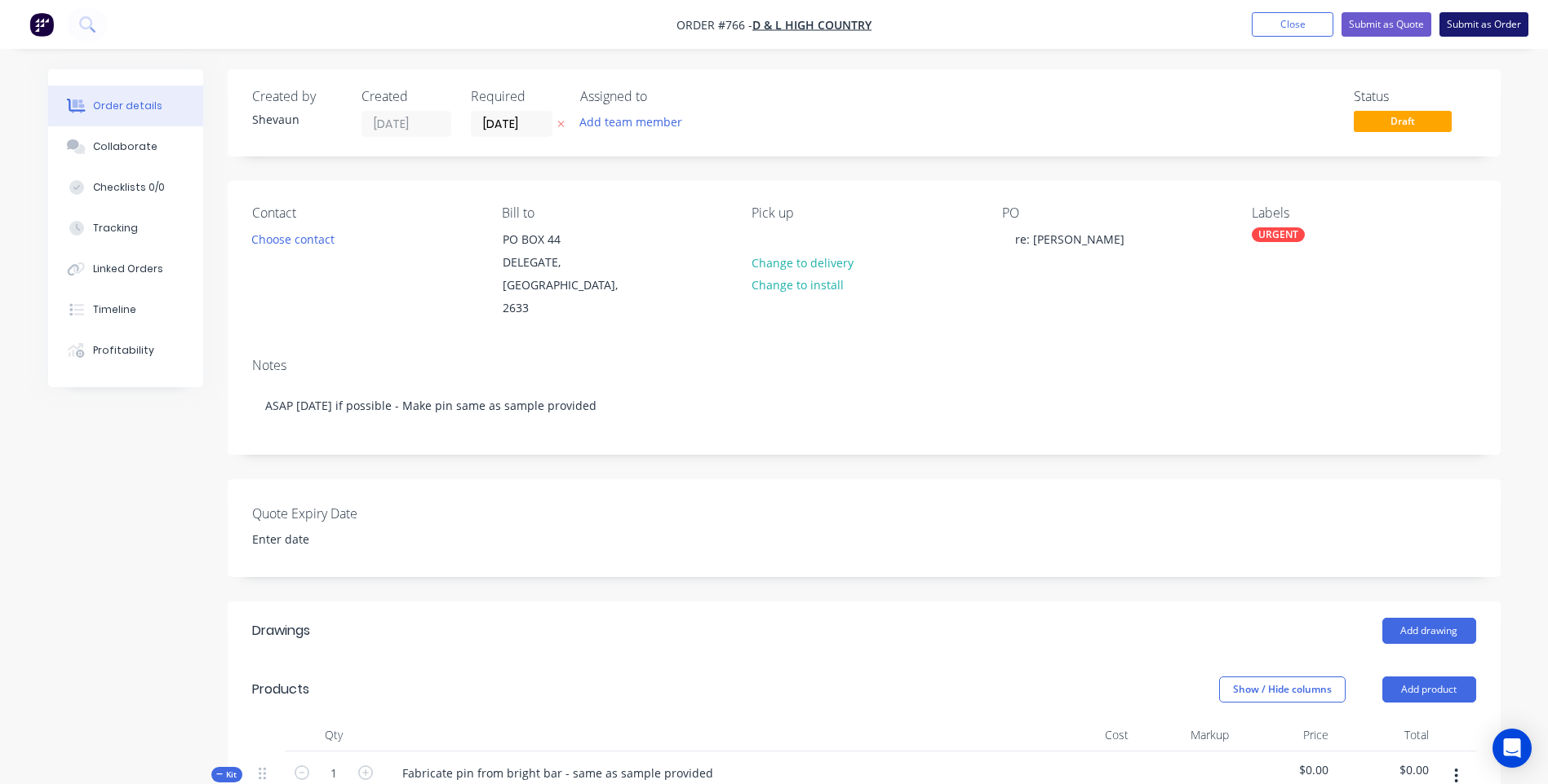
click at [1486, 21] on button "Submit as Order" at bounding box center [1484, 24] width 89 height 25
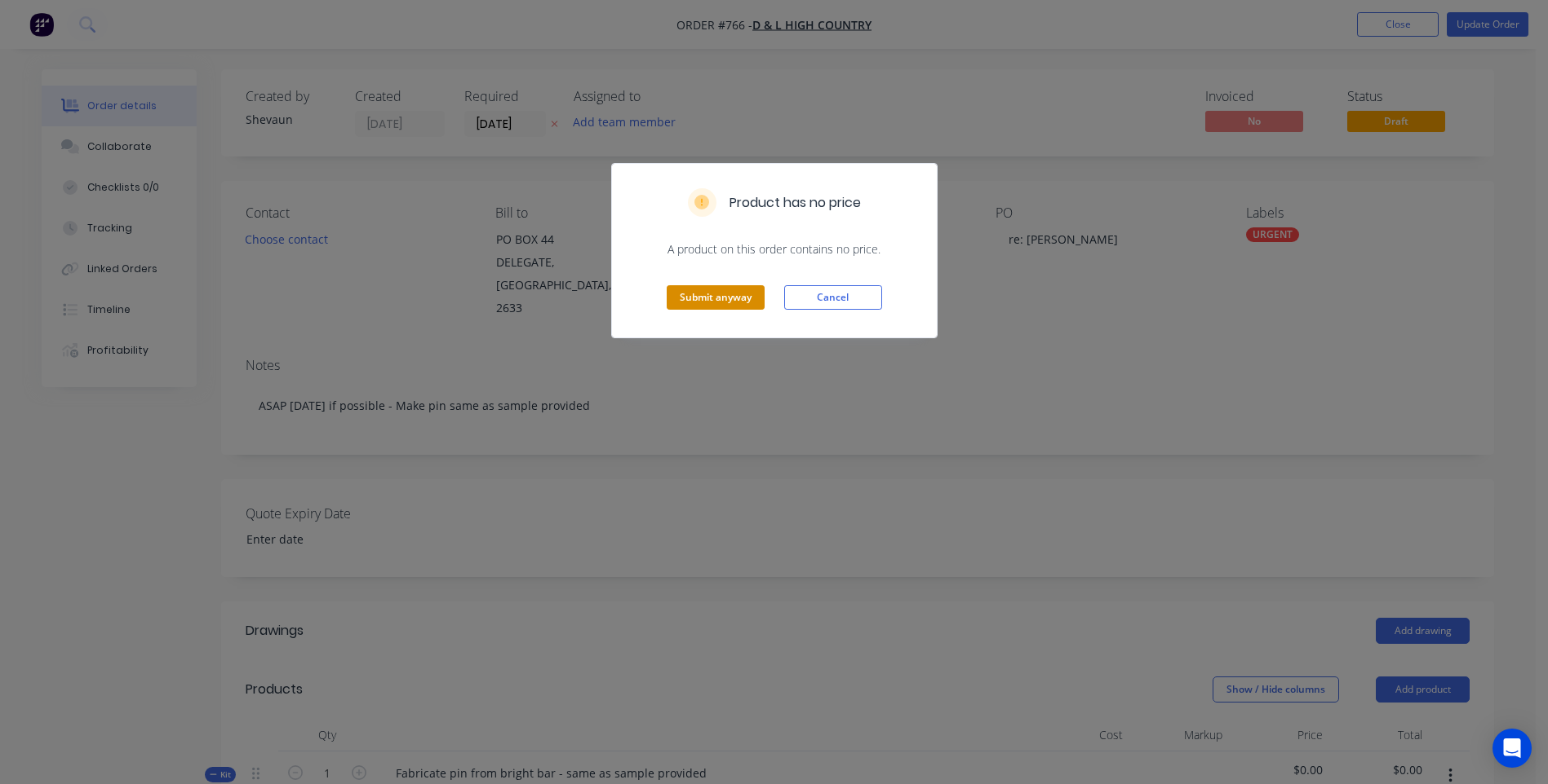
click at [709, 291] on button "Submit anyway" at bounding box center [715, 297] width 98 height 25
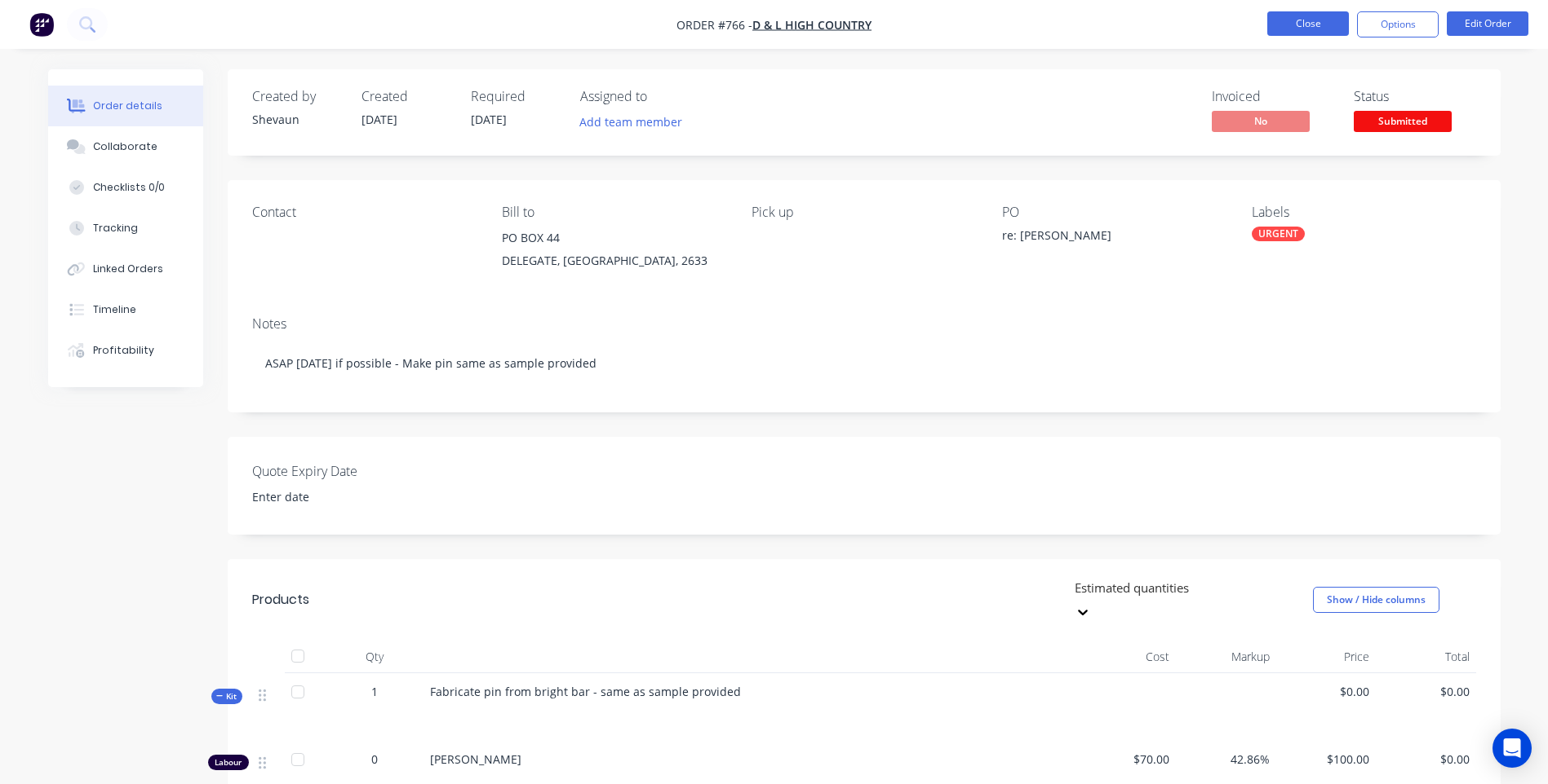
click at [1314, 20] on button "Close" at bounding box center [1307, 24] width 82 height 25
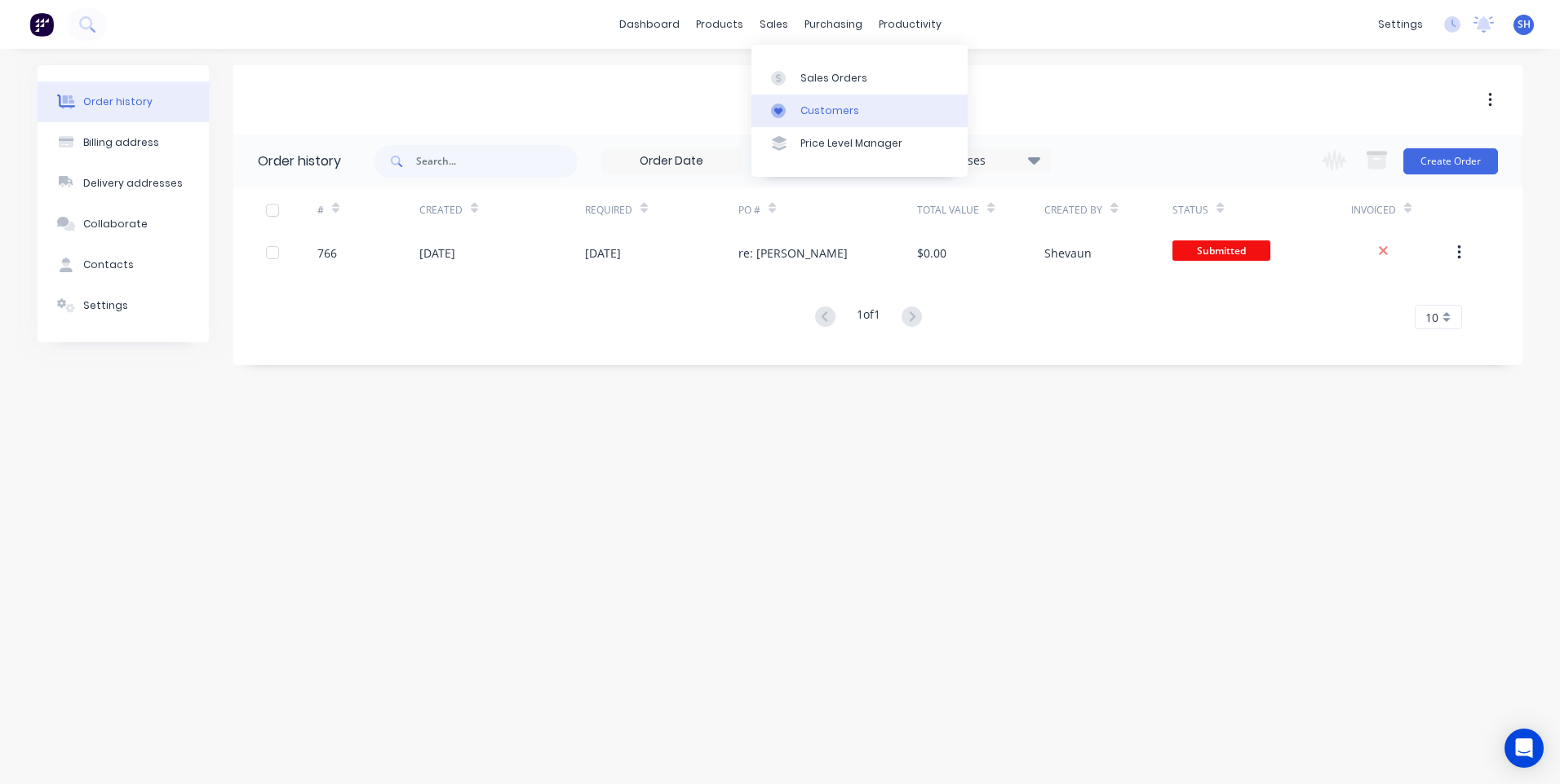
click at [828, 107] on div "Customers" at bounding box center [829, 111] width 58 height 15
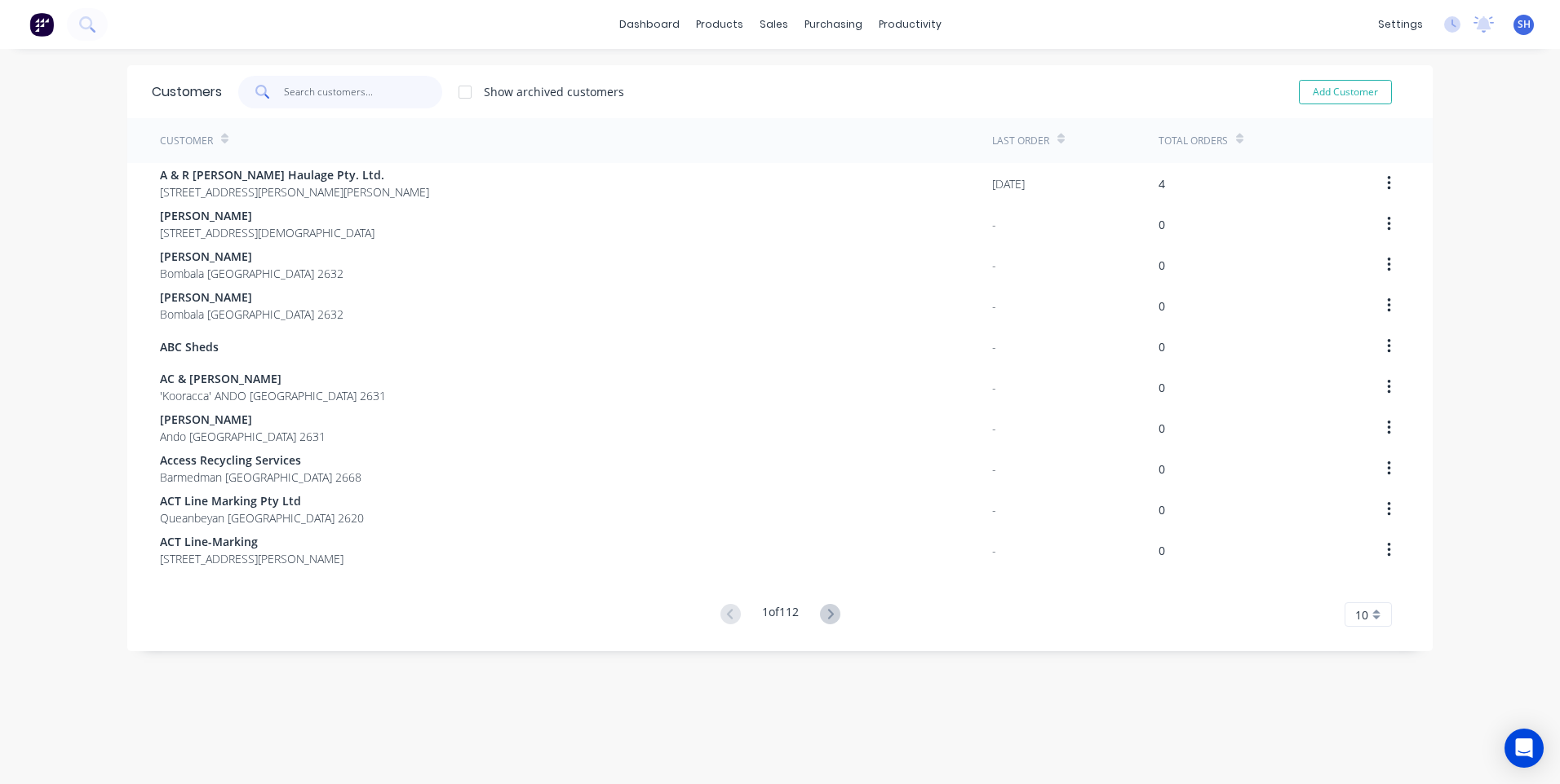
click at [284, 91] on input "text" at bounding box center [363, 92] width 159 height 33
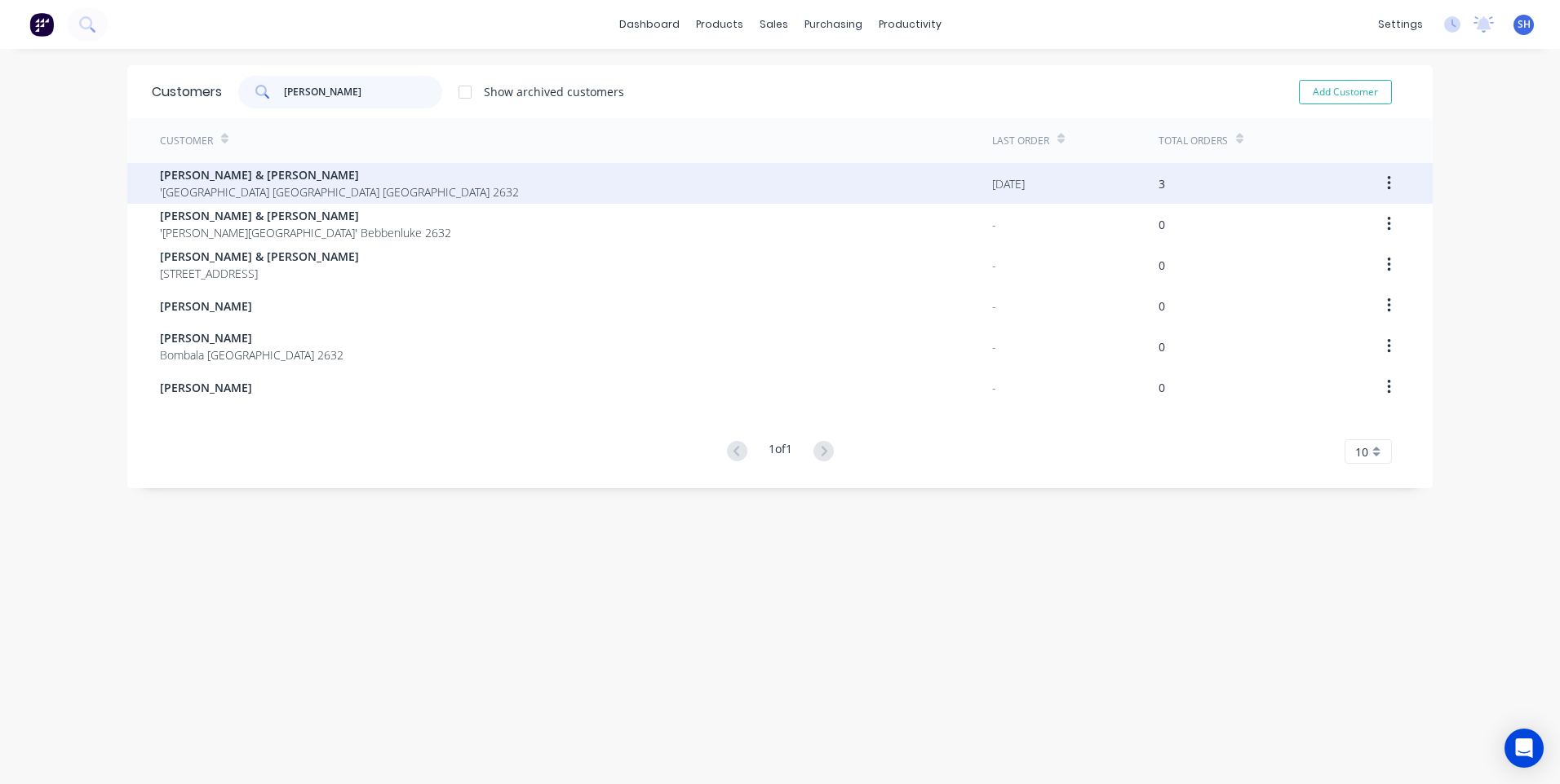
type input "terry"
click at [242, 176] on span "Terry & Fiona Lomas" at bounding box center [339, 174] width 359 height 17
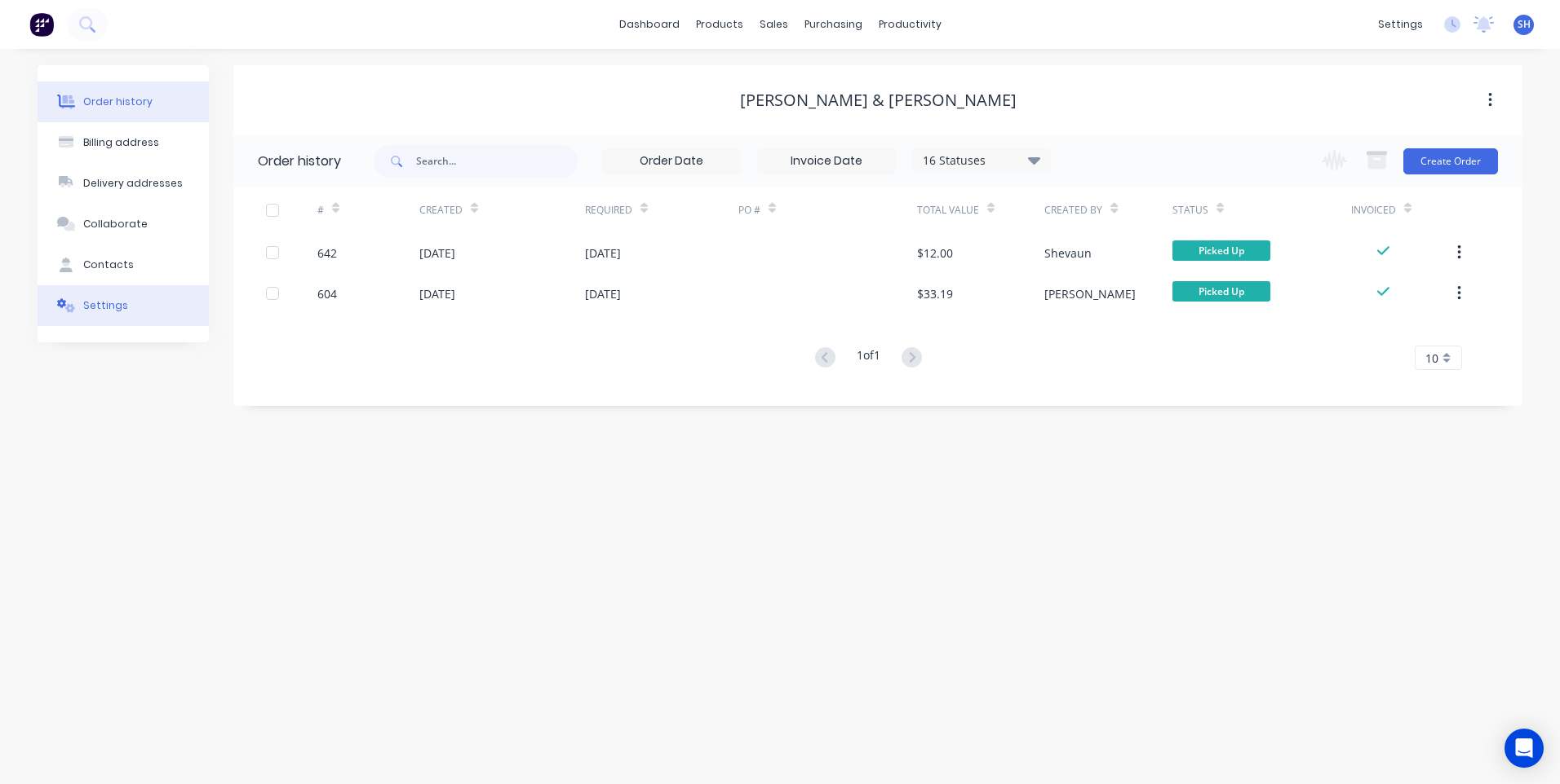
click at [110, 302] on div "Settings" at bounding box center [105, 305] width 44 height 15
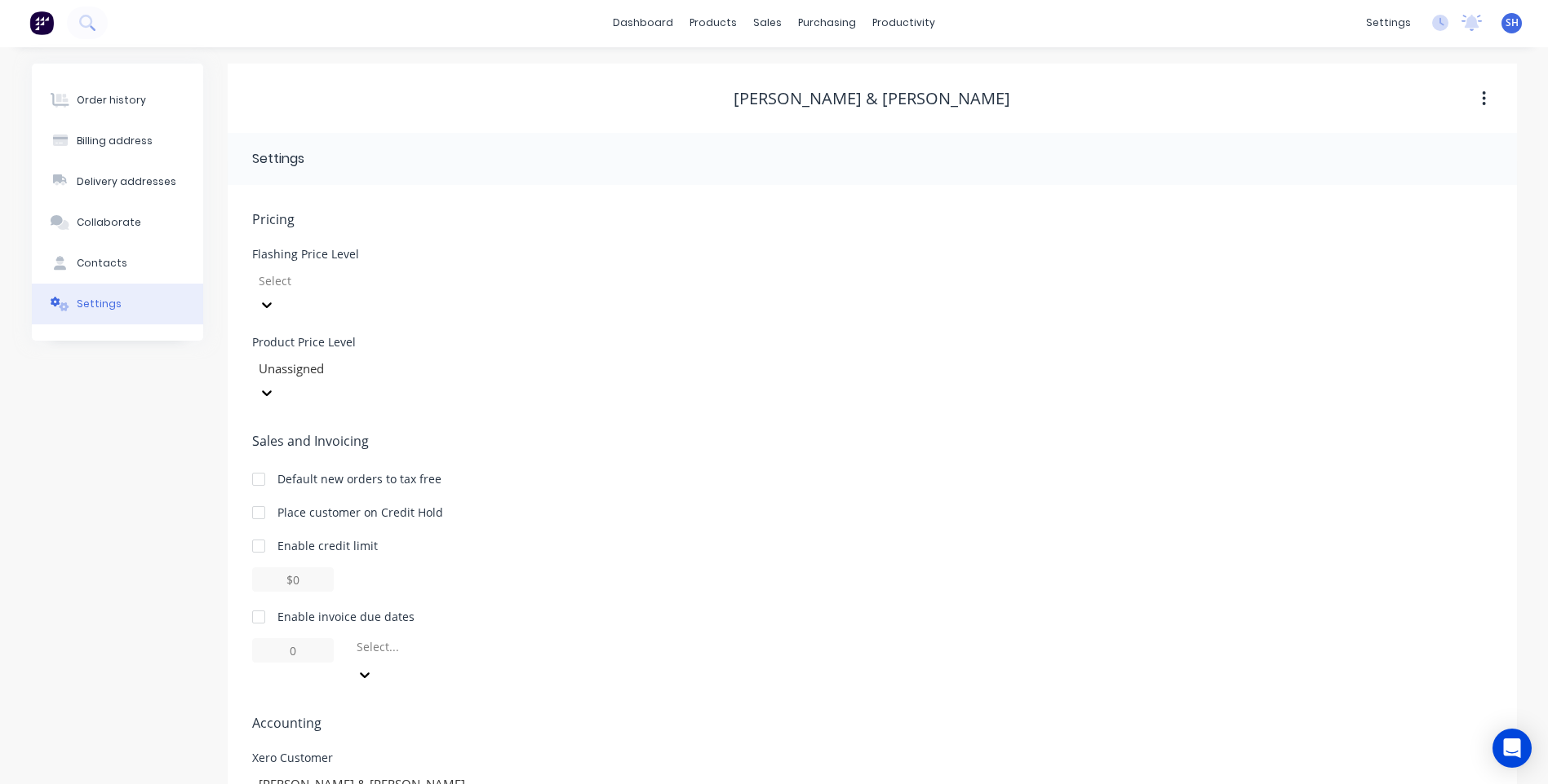
scroll to position [24, 0]
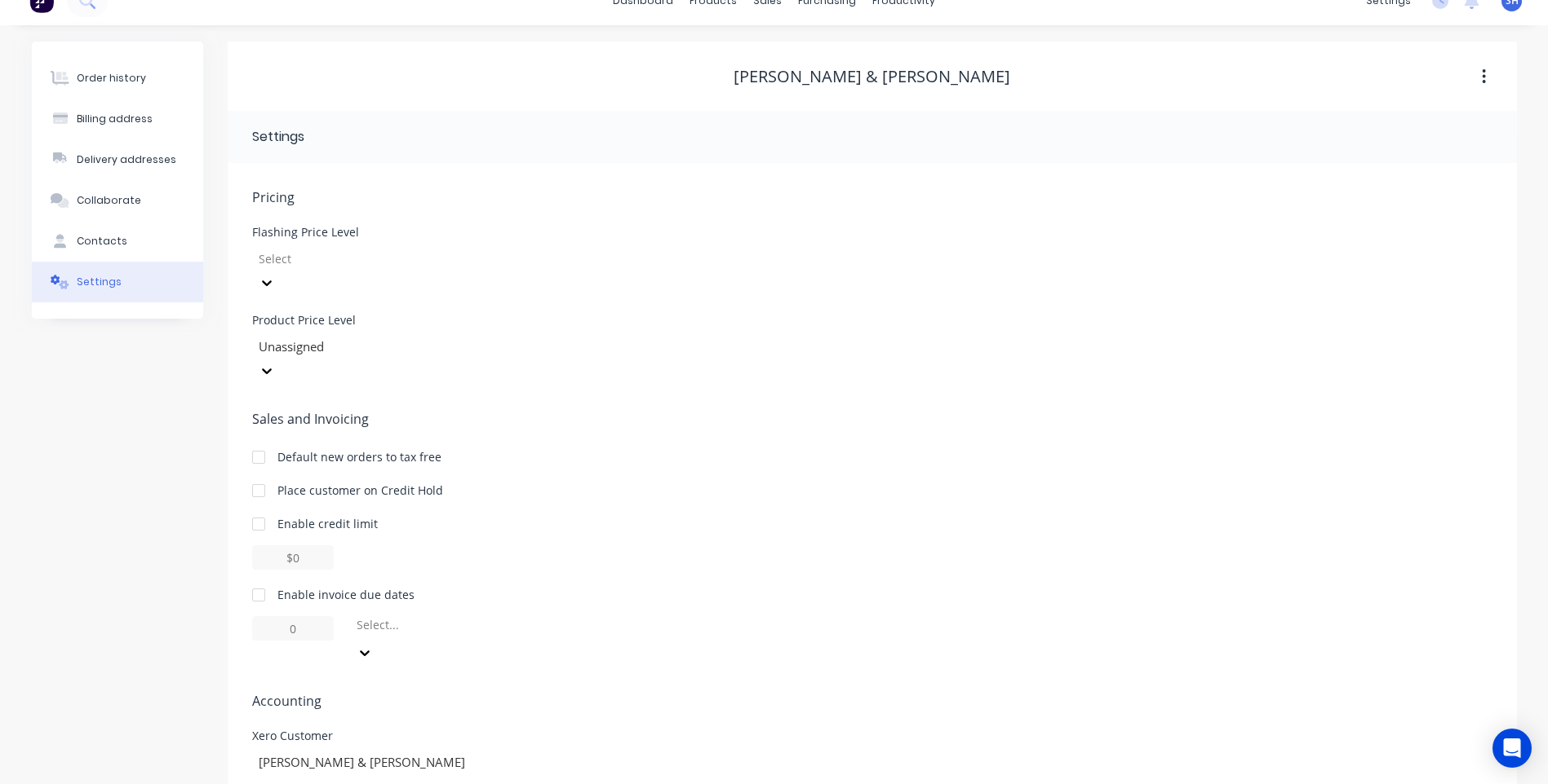
click at [258, 579] on div at bounding box center [258, 594] width 33 height 33
drag, startPoint x: 300, startPoint y: 581, endPoint x: 277, endPoint y: 579, distance: 23.1
click at [277, 616] on input "1" at bounding box center [292, 628] width 82 height 25
type input "30"
click at [367, 646] on icon at bounding box center [358, 654] width 17 height 17
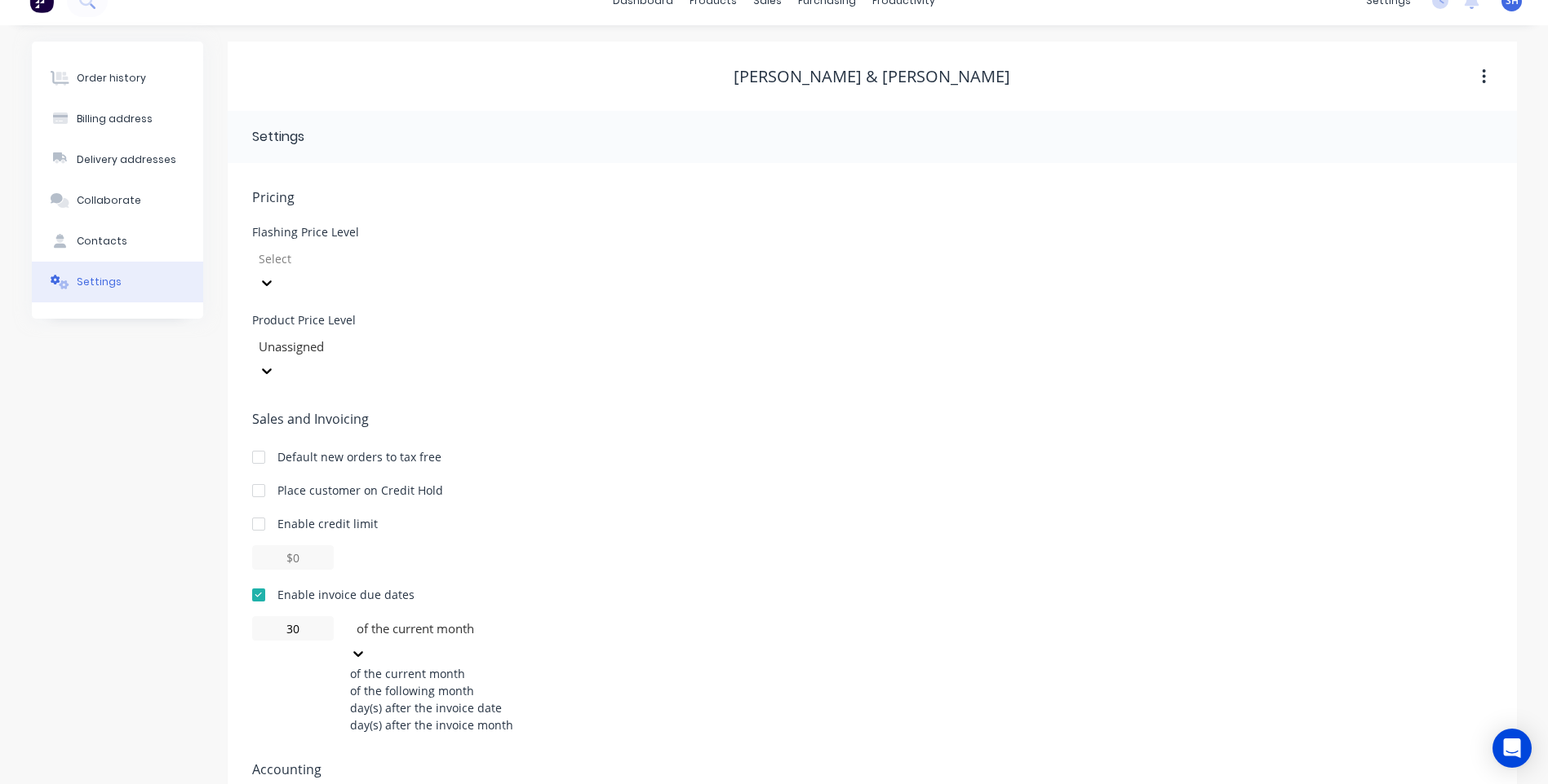
click at [457, 682] on div "of the following month" at bounding box center [472, 690] width 245 height 17
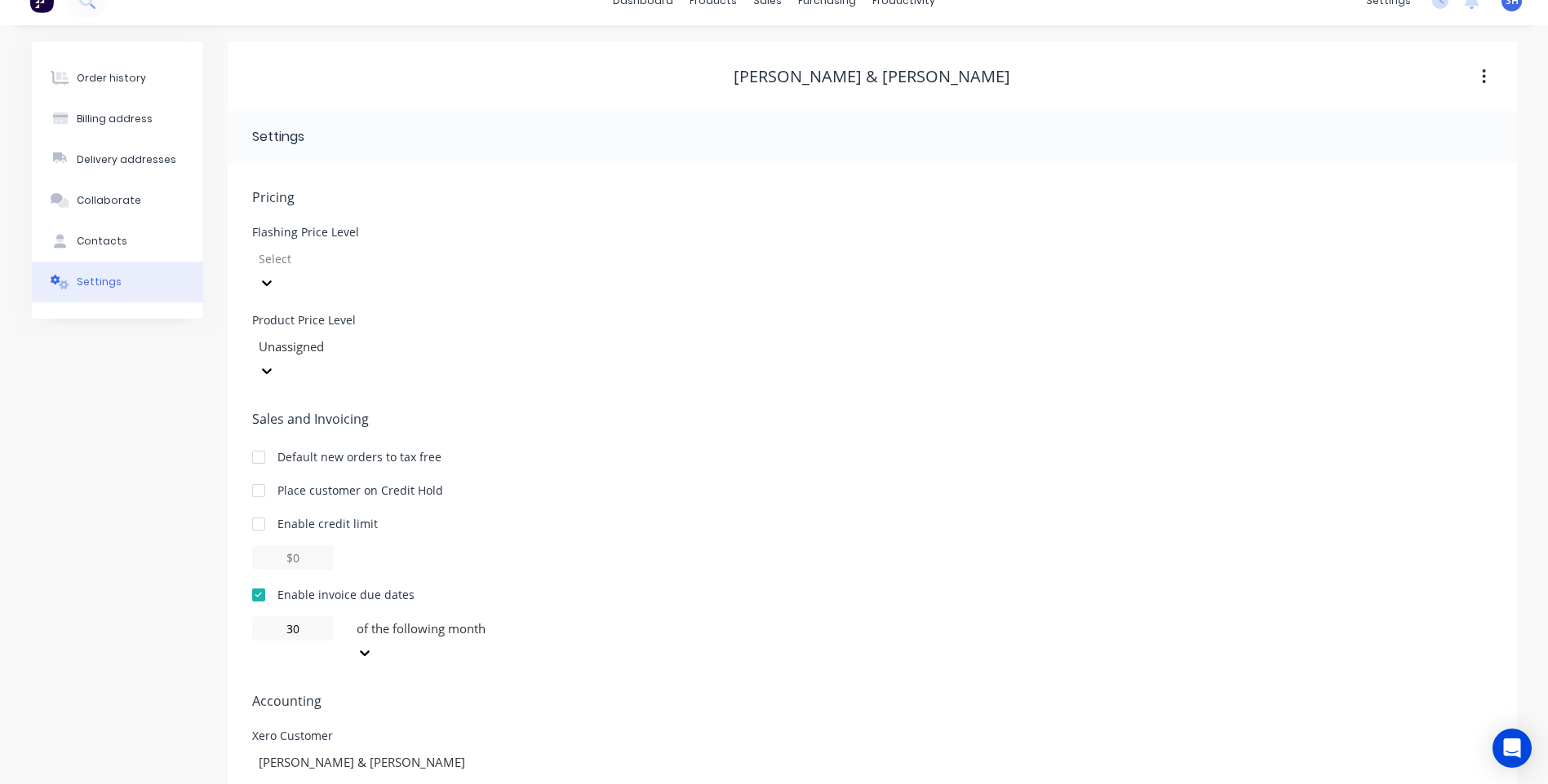
click at [698, 641] on div "Pricing Flashing Price Level Select Product Price Level Unassigned Sales and In…" at bounding box center [871, 526] width 1240 height 678
click at [90, 236] on div "Contacts" at bounding box center [102, 241] width 50 height 15
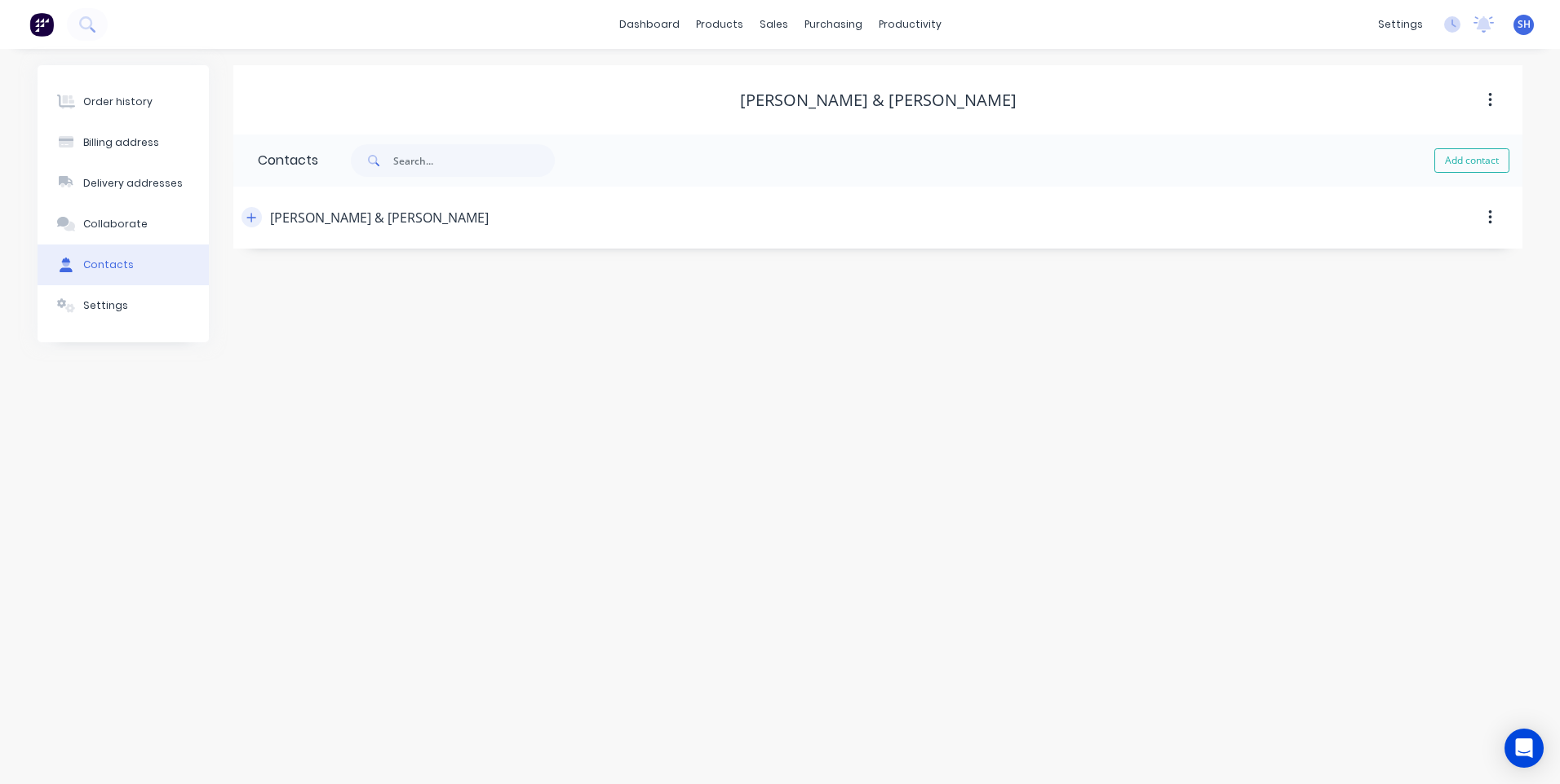
click at [253, 216] on icon "button" at bounding box center [251, 218] width 10 height 12
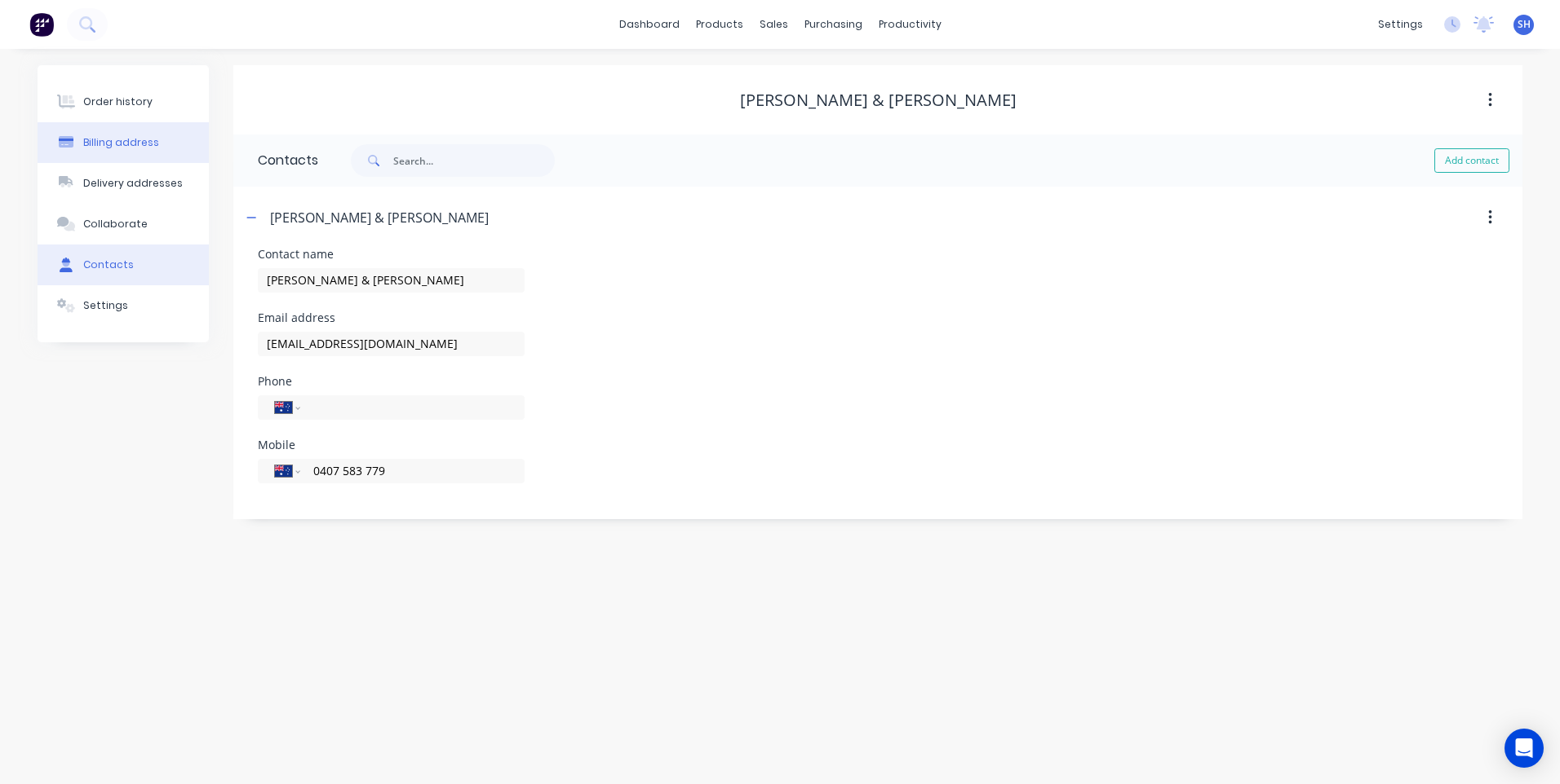
click at [138, 138] on div "Billing address" at bounding box center [121, 142] width 76 height 15
select select "AU"
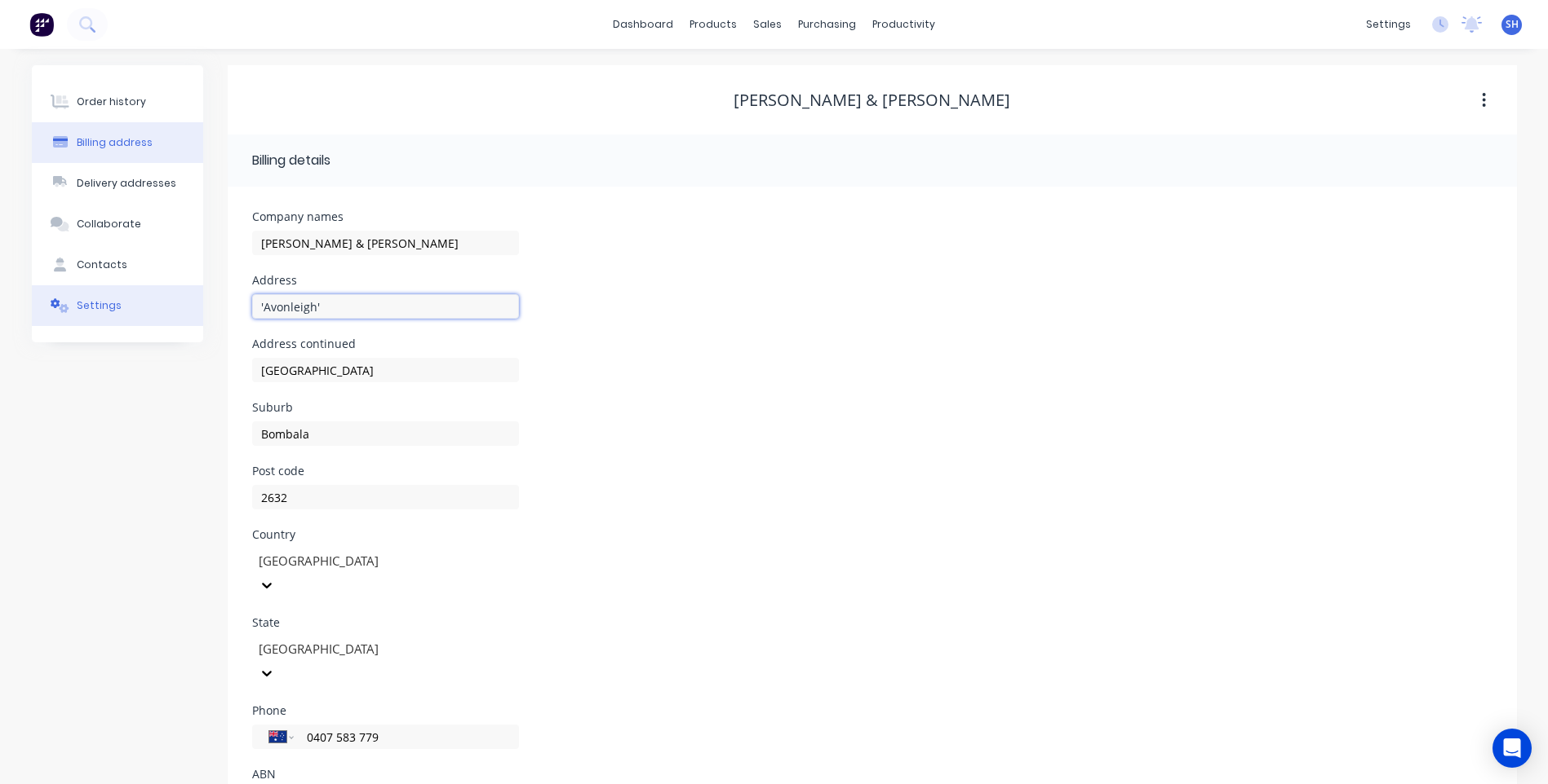
drag, startPoint x: 331, startPoint y: 302, endPoint x: 265, endPoint y: 302, distance: 66.0
click at [180, 301] on div "Order history Billing address Delivery addresses Collaborate Contacts Settings …" at bounding box center [774, 457] width 1485 height 784
drag, startPoint x: 370, startPoint y: 365, endPoint x: 158, endPoint y: 367, distance: 212.0
click at [158, 367] on div "Order history Billing address Delivery addresses Collaborate Contacts Settings …" at bounding box center [774, 457] width 1485 height 784
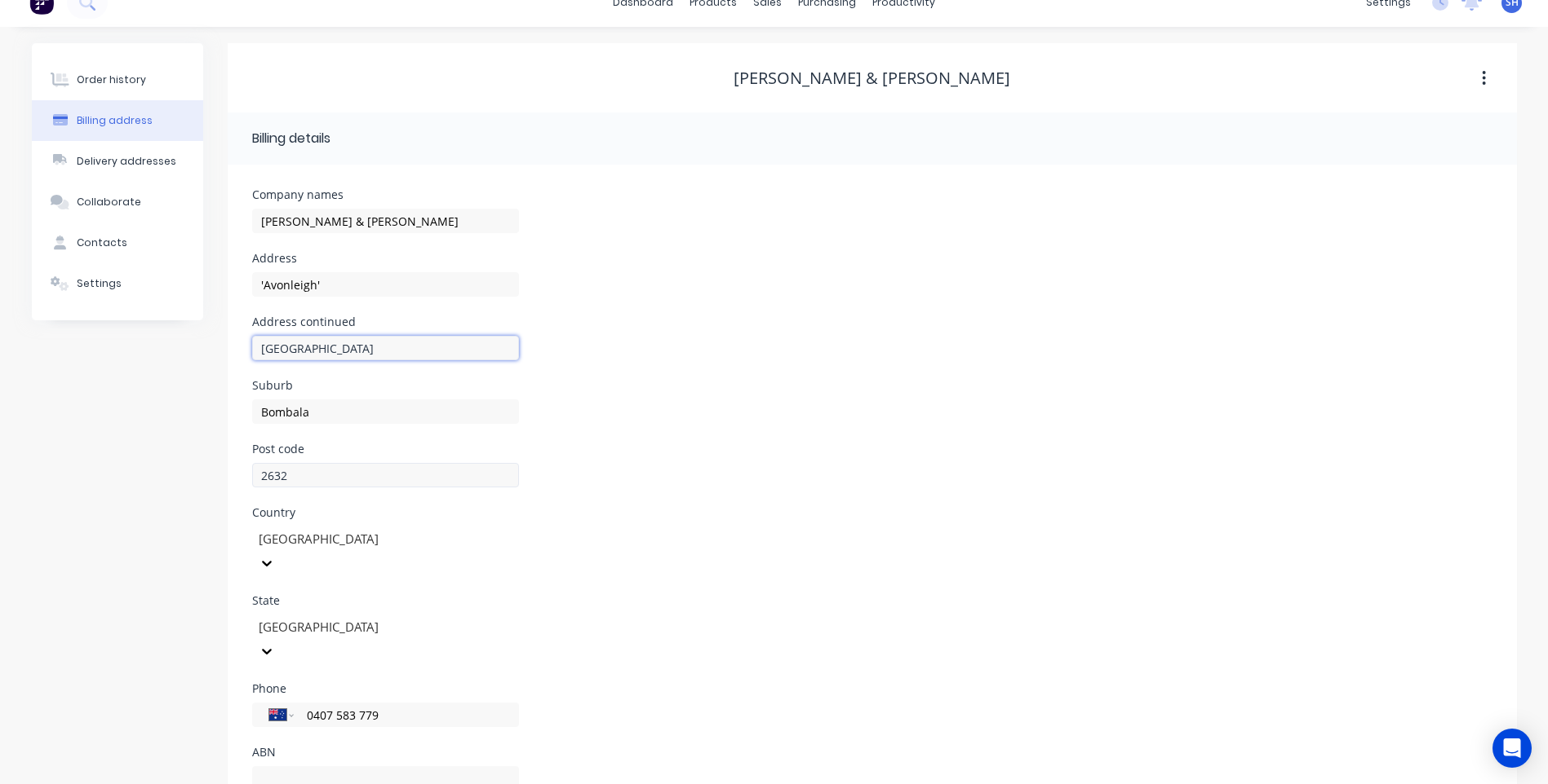
scroll to position [32, 0]
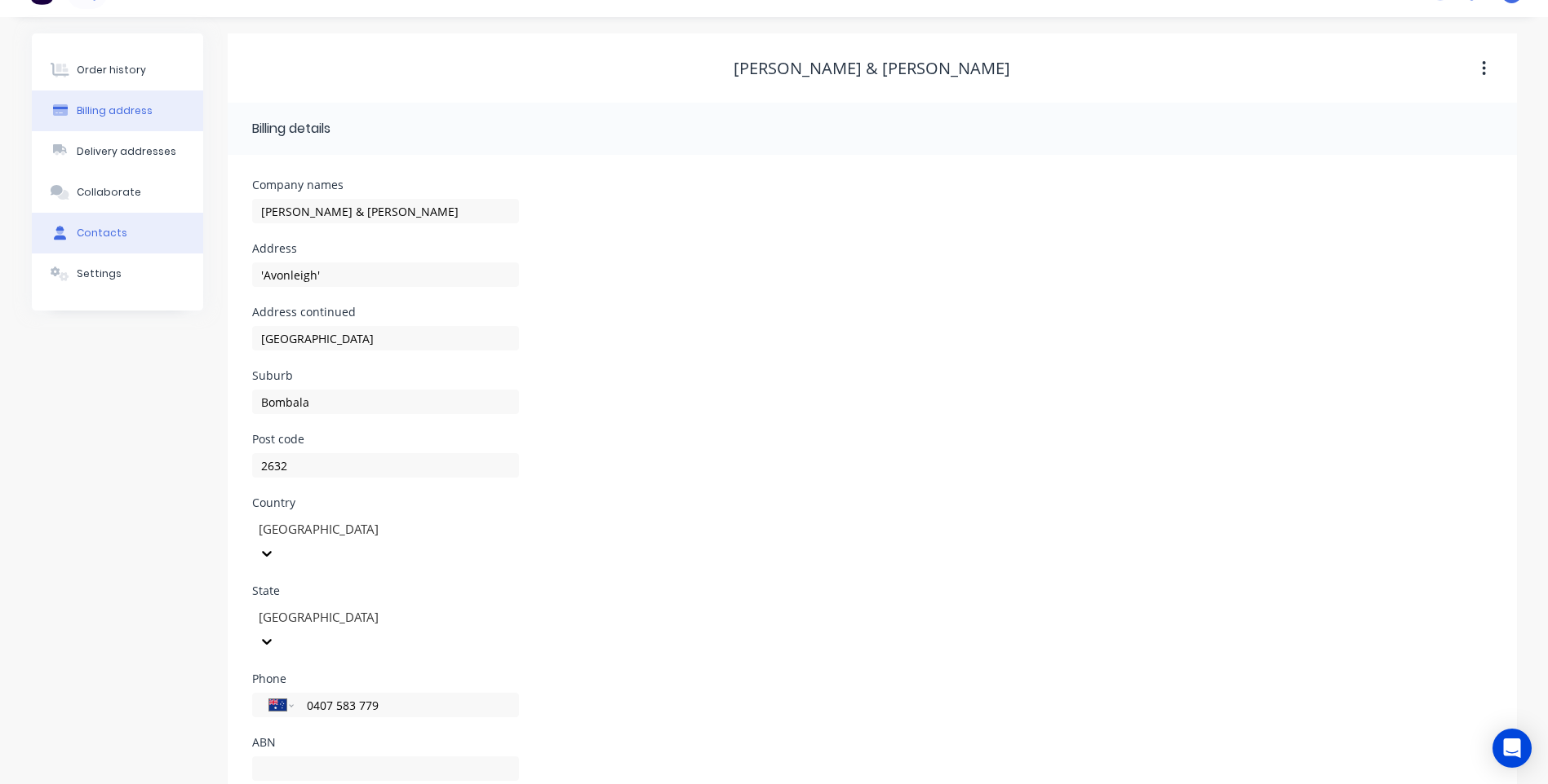
click at [91, 233] on div "Contacts" at bounding box center [102, 233] width 50 height 15
select select "AU"
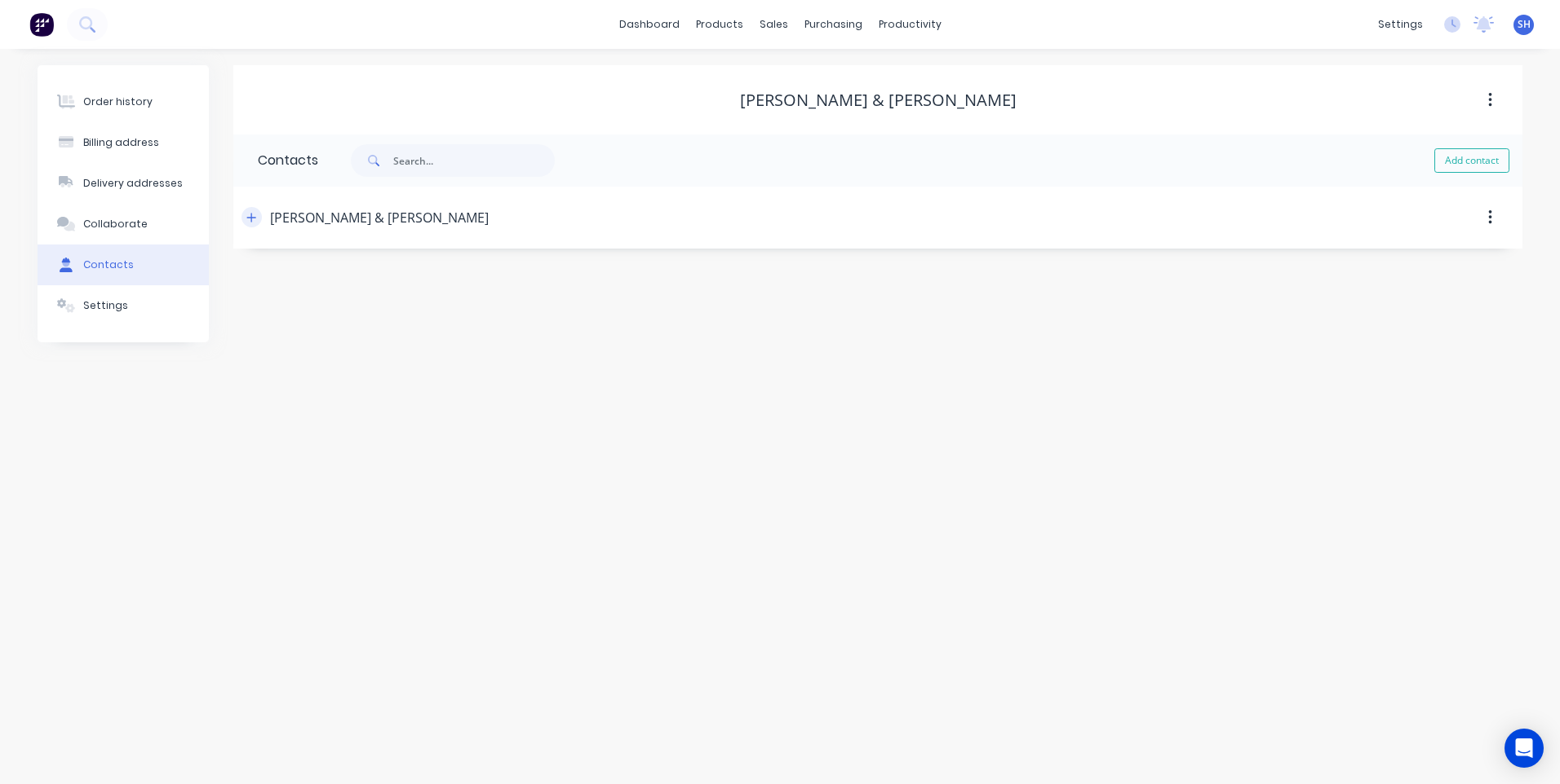
click at [251, 216] on icon "button" at bounding box center [251, 218] width 10 height 12
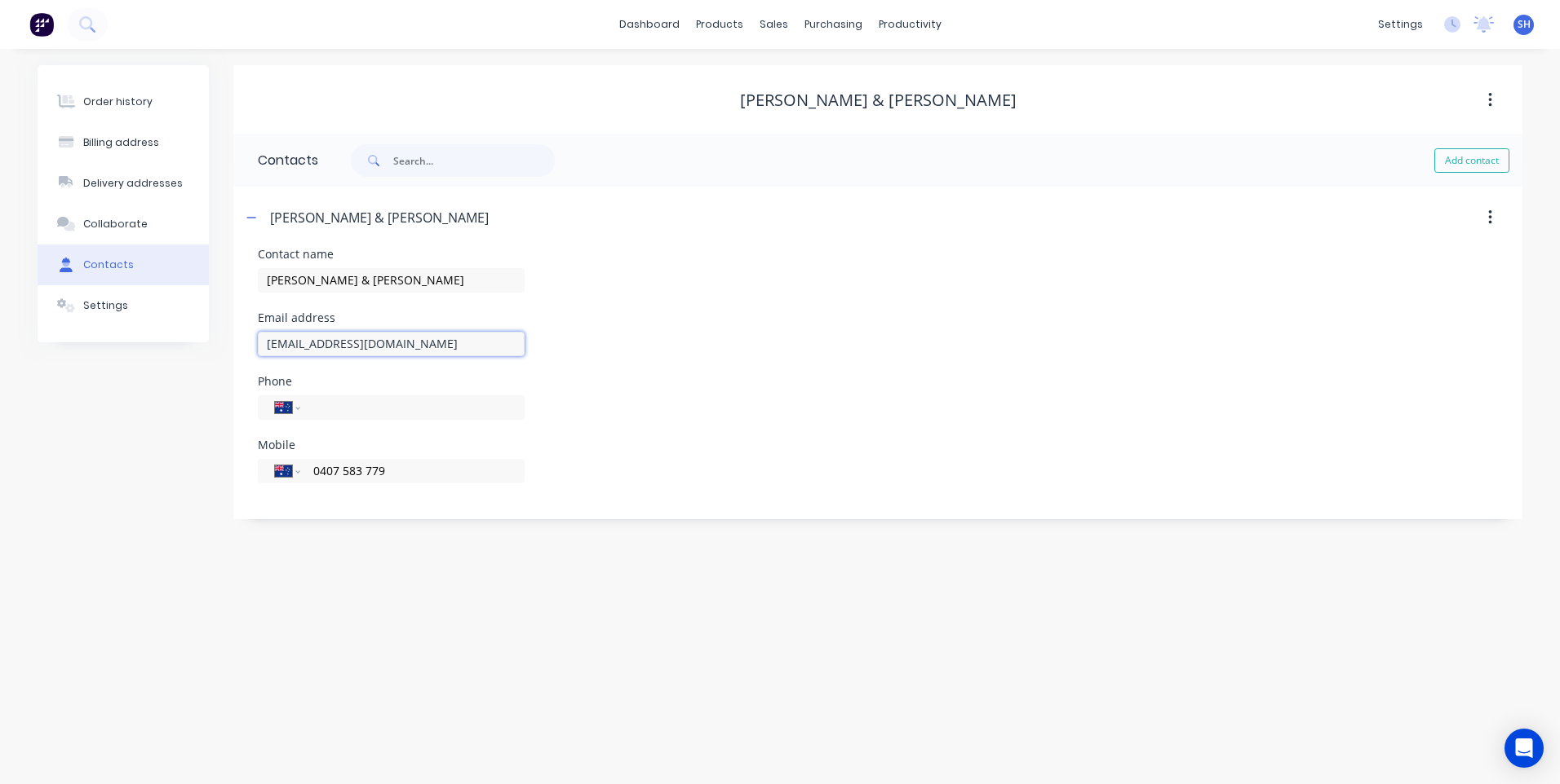
drag, startPoint x: 410, startPoint y: 344, endPoint x: 218, endPoint y: 329, distance: 192.6
click at [218, 329] on div "Order history Billing address Delivery addresses Collaborate Contacts Settings …" at bounding box center [780, 292] width 1485 height 454
click at [143, 101] on div "Order history" at bounding box center [118, 102] width 69 height 15
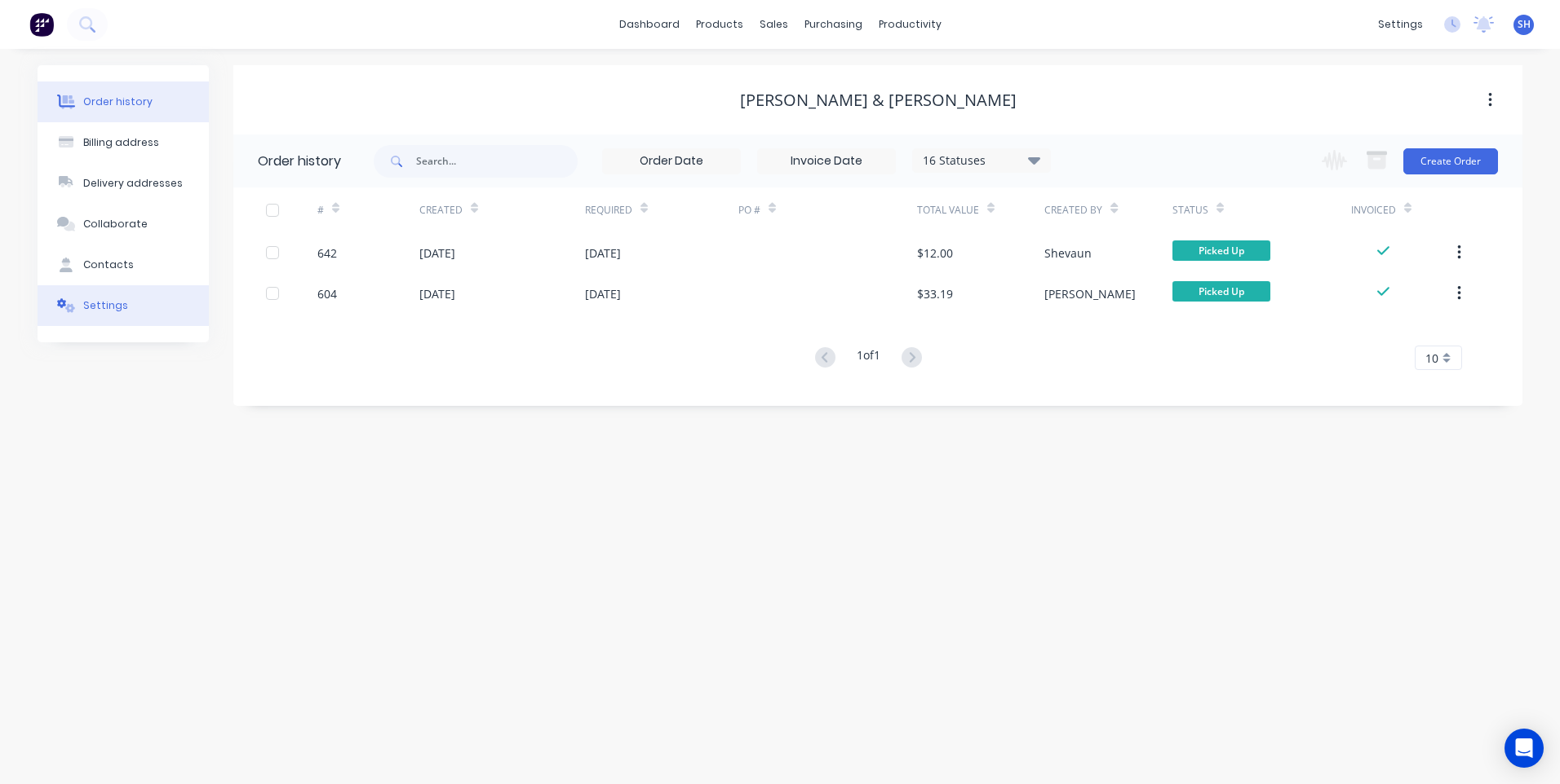
click at [106, 301] on div "Settings" at bounding box center [105, 305] width 44 height 15
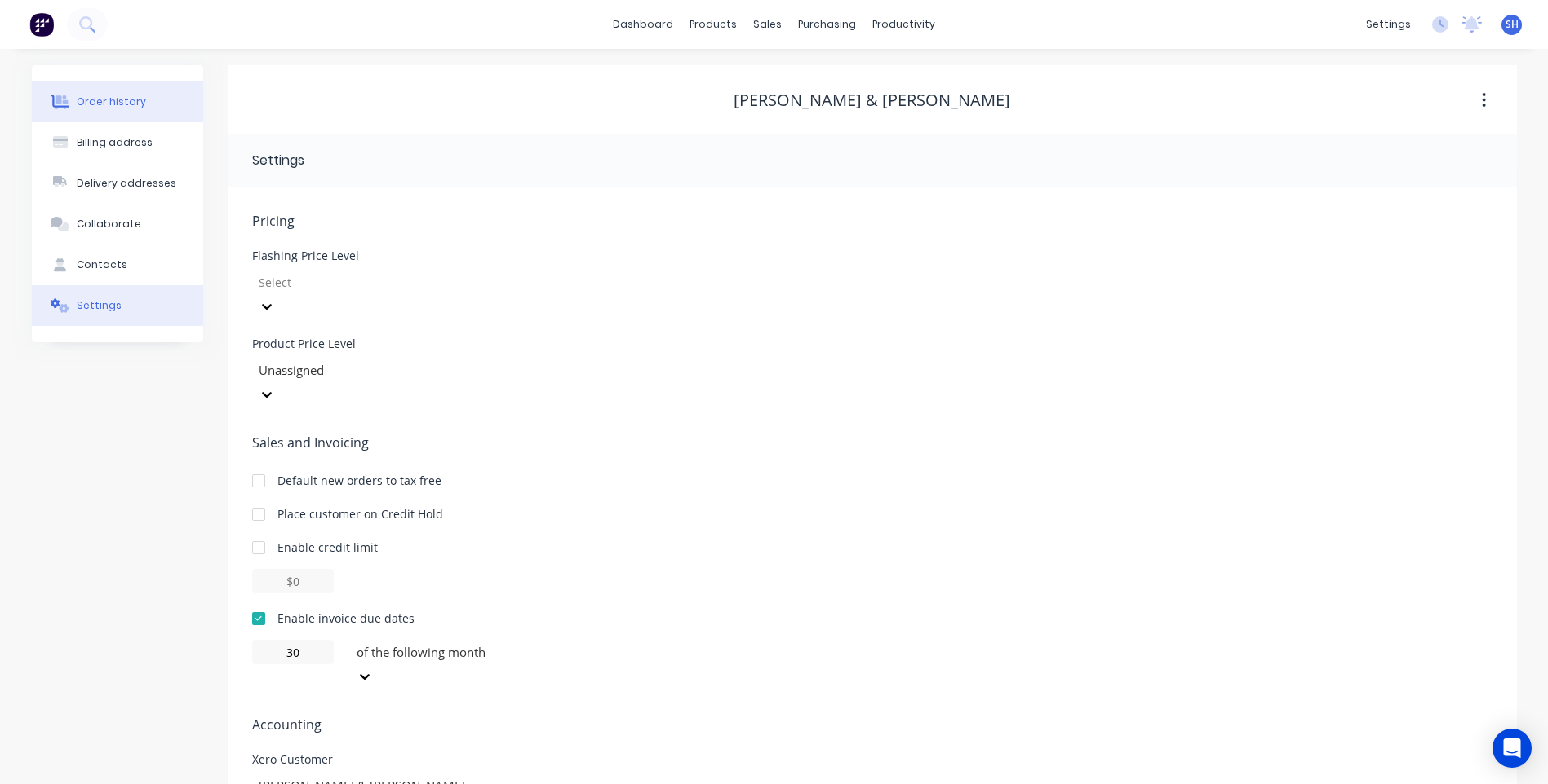
click at [122, 93] on button "Order history" at bounding box center [117, 102] width 171 height 40
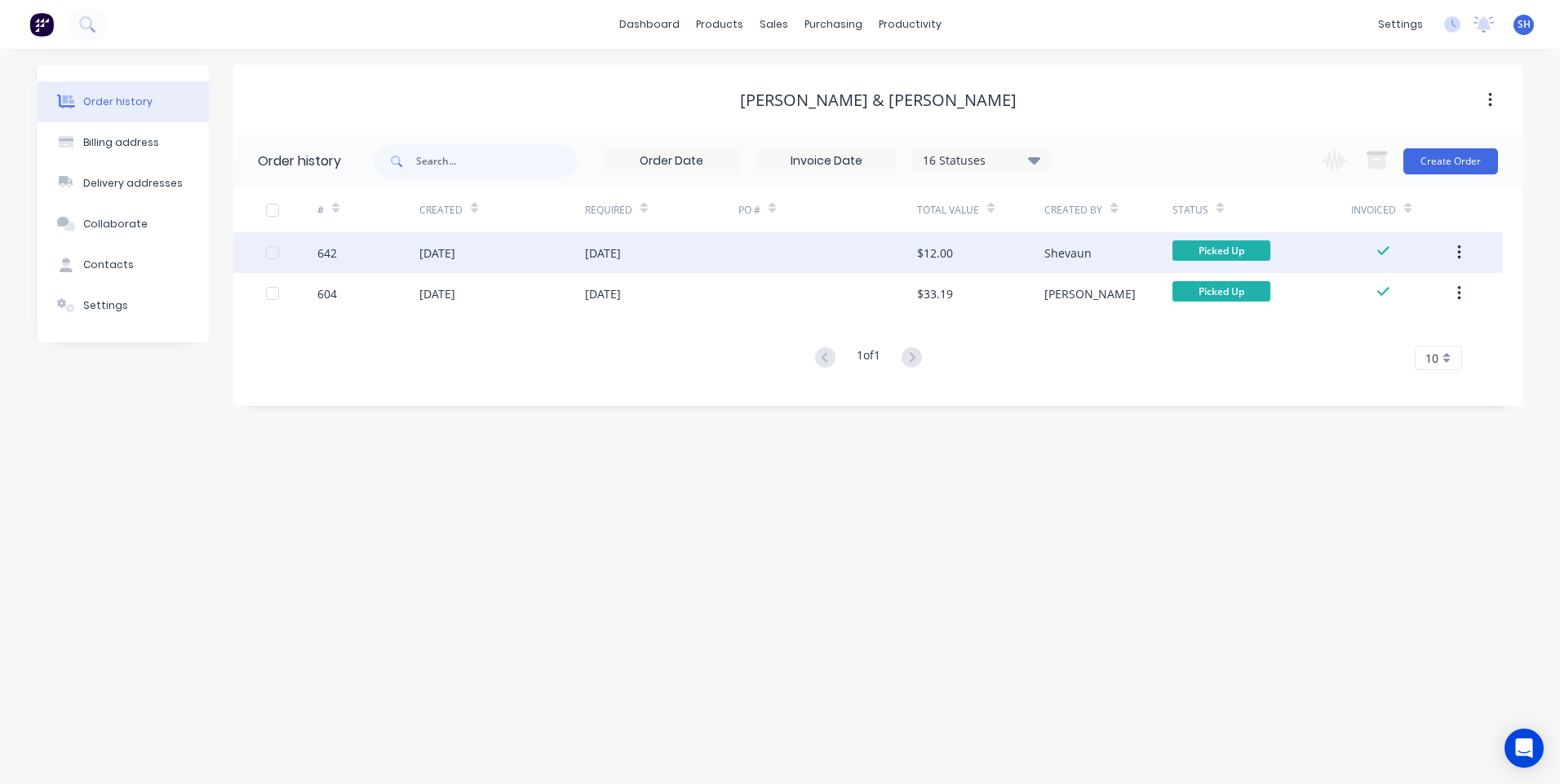
click at [527, 254] on div "17 Sep 2025" at bounding box center [502, 252] width 166 height 40
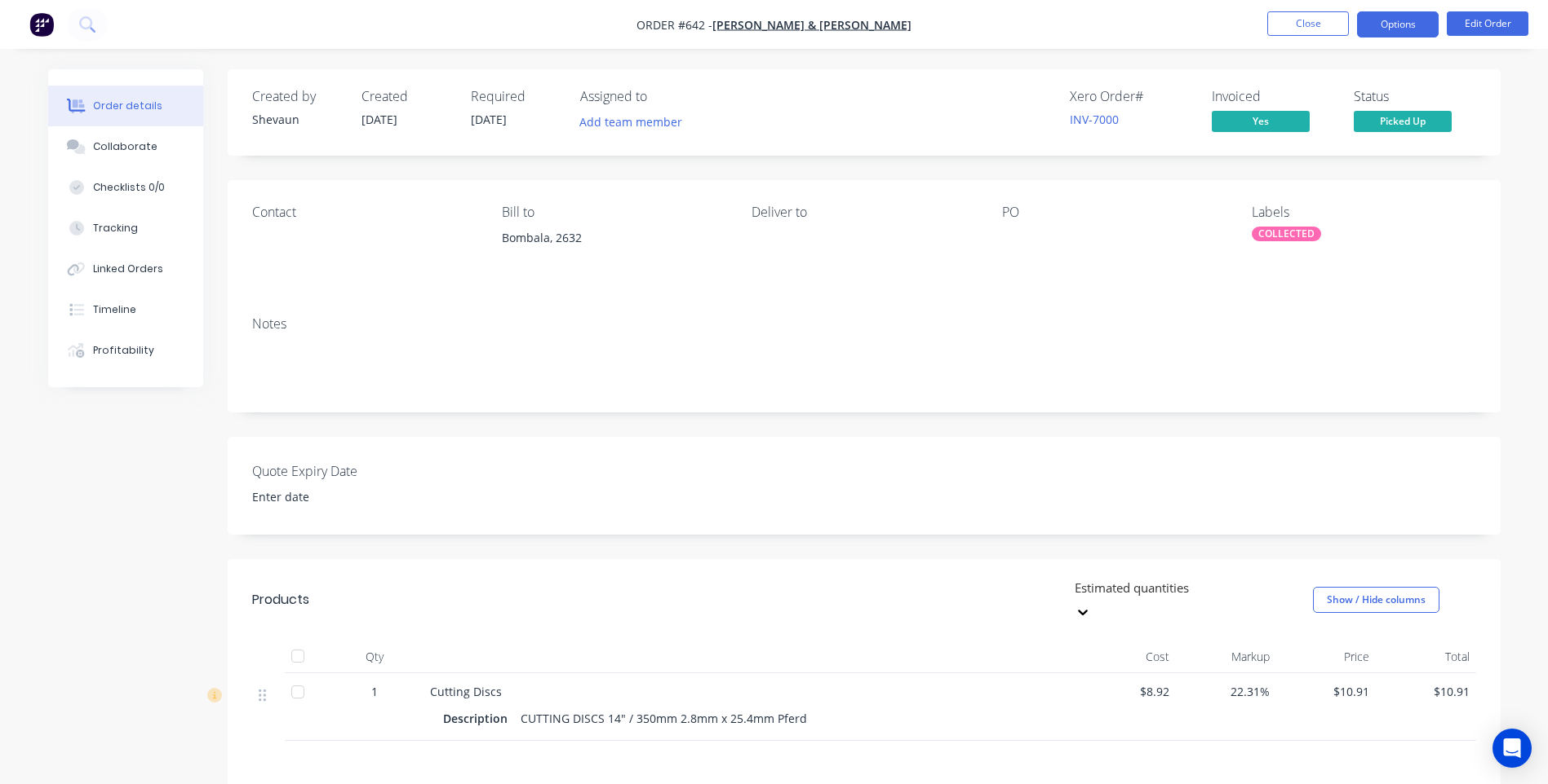
click at [1386, 23] on button "Options" at bounding box center [1397, 25] width 82 height 26
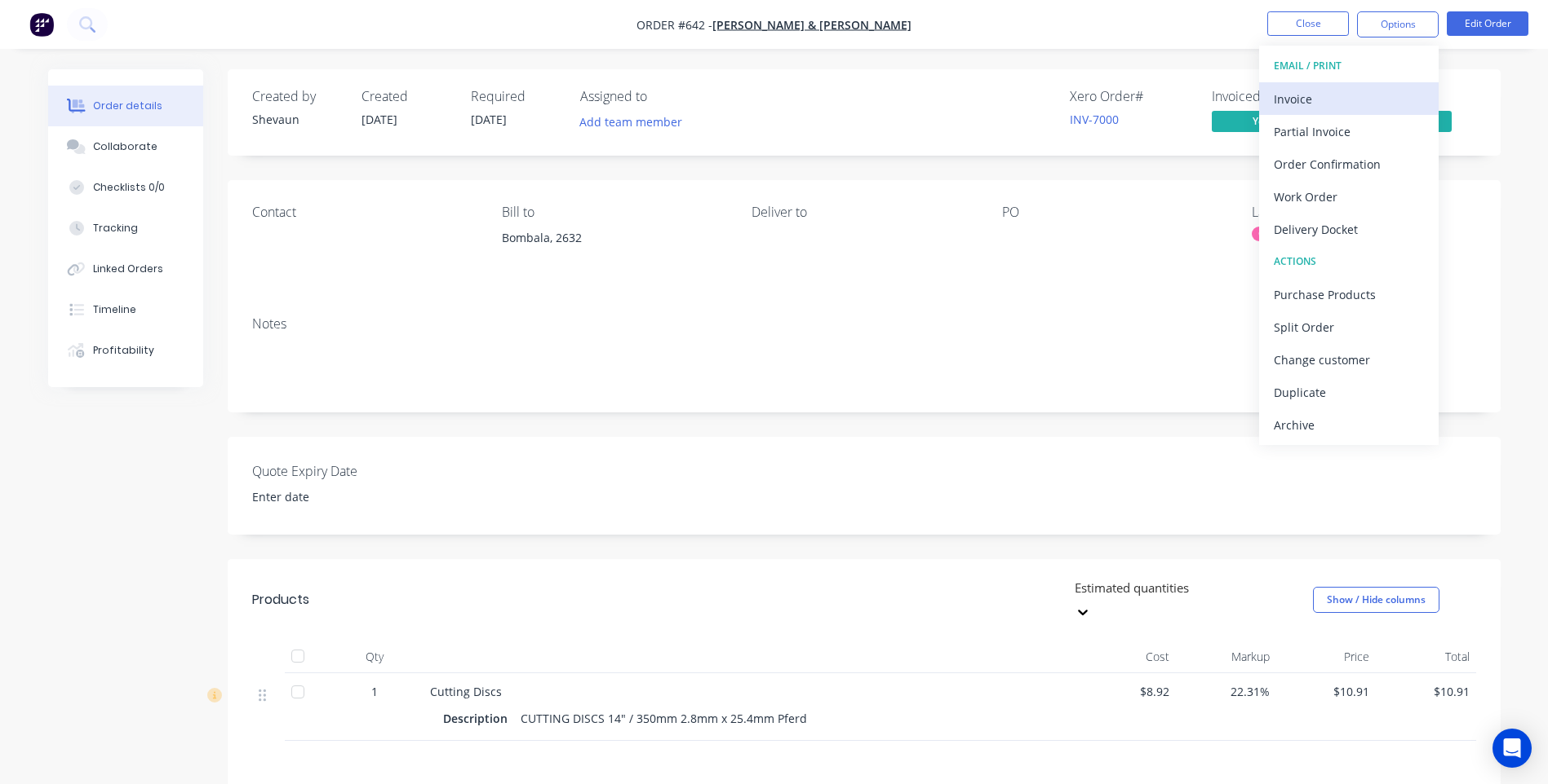
click at [1291, 96] on div "Invoice" at bounding box center [1348, 99] width 150 height 24
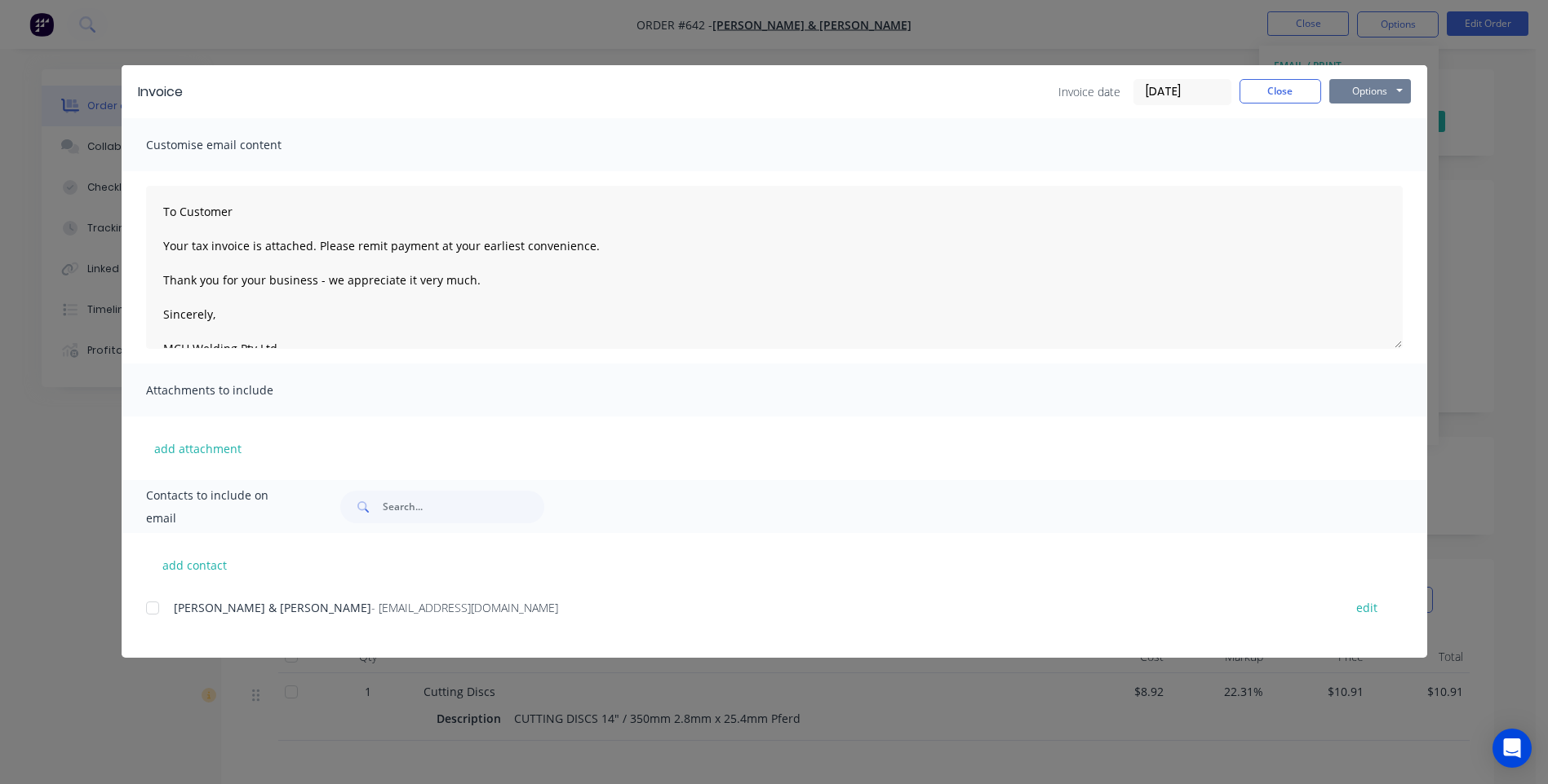
click at [1370, 94] on button "Options" at bounding box center [1369, 91] width 82 height 25
click at [1375, 115] on button "Preview" at bounding box center [1381, 119] width 105 height 27
click at [1358, 90] on button "Options" at bounding box center [1369, 91] width 82 height 25
click at [1361, 143] on button "Print" at bounding box center [1381, 146] width 105 height 27
click at [1281, 89] on button "Close" at bounding box center [1279, 91] width 82 height 25
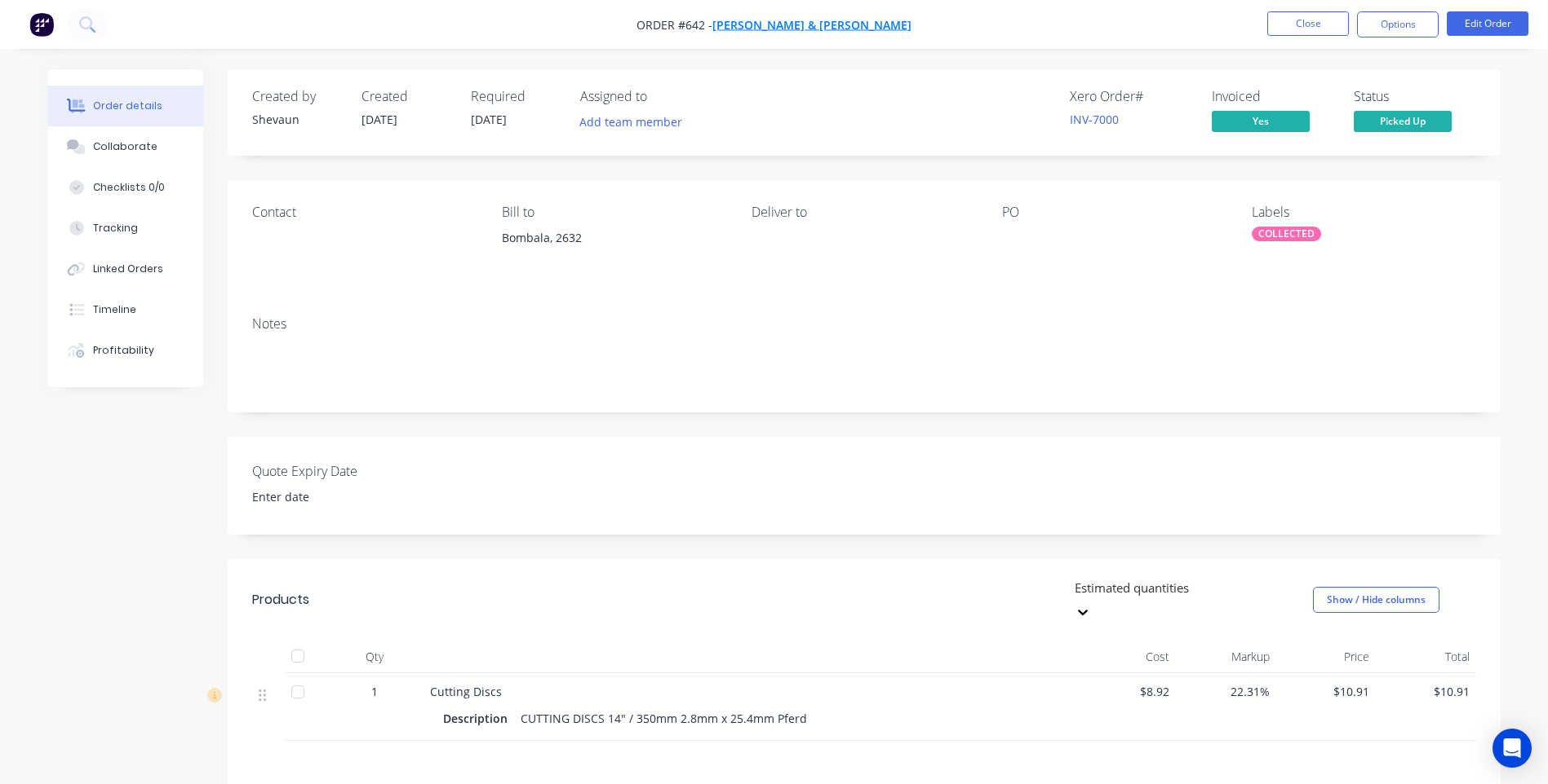
click at [794, 23] on span "[PERSON_NAME] & [PERSON_NAME]" at bounding box center [811, 25] width 199 height 16
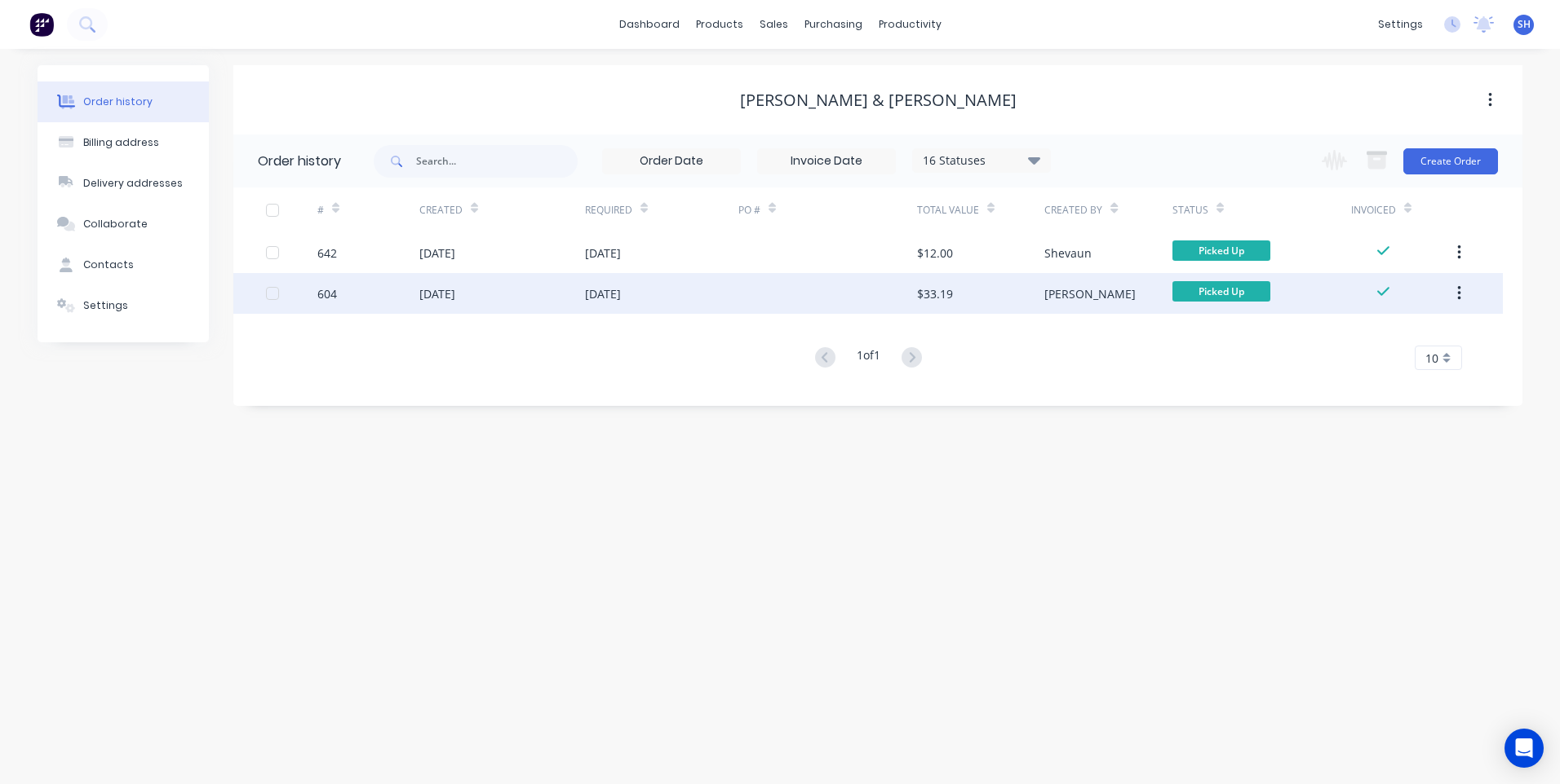
click at [754, 290] on div at bounding box center [827, 293] width 179 height 40
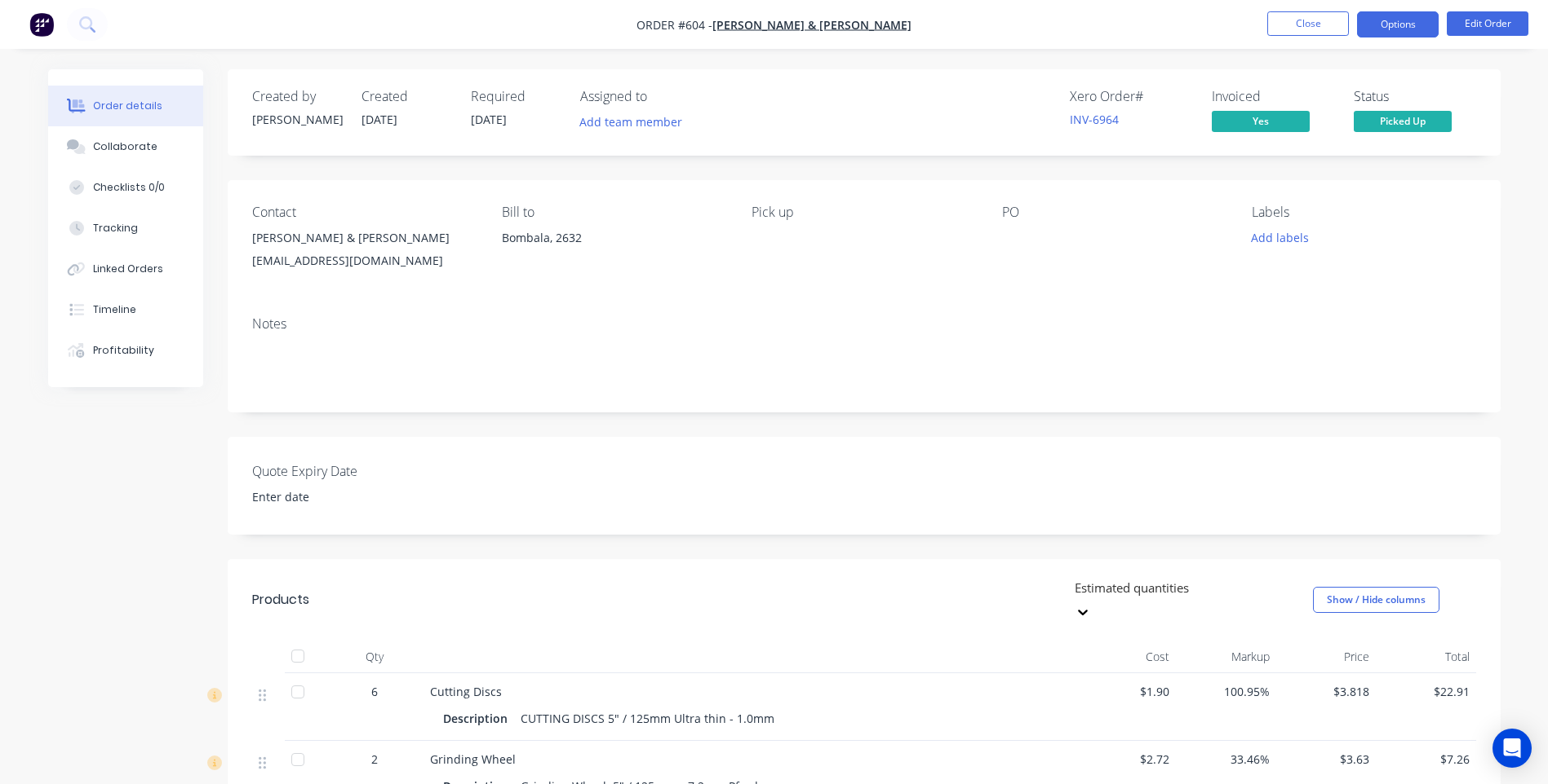
click at [1404, 26] on button "Options" at bounding box center [1397, 25] width 82 height 26
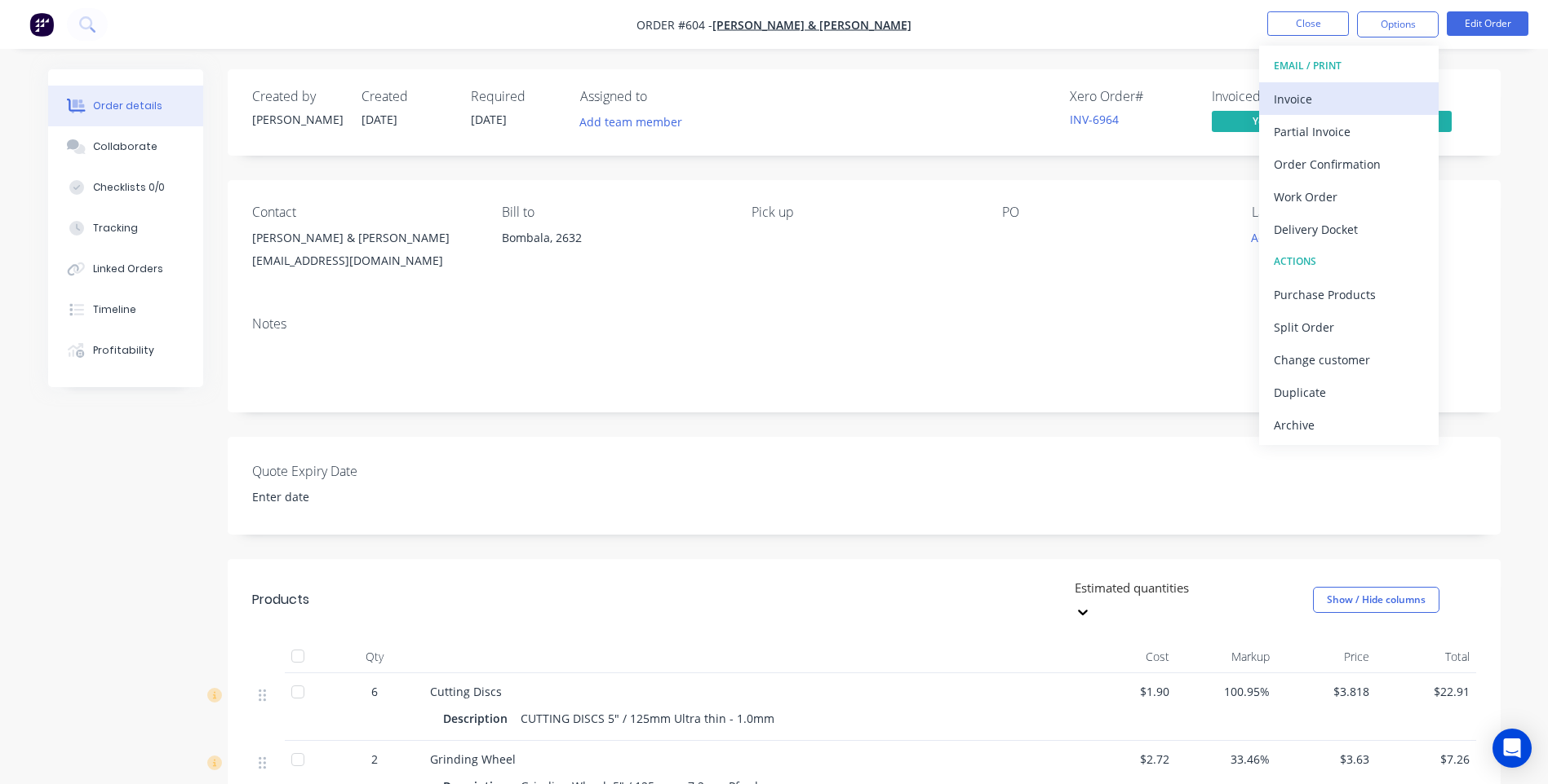
click at [1294, 100] on div "Invoice" at bounding box center [1348, 99] width 150 height 24
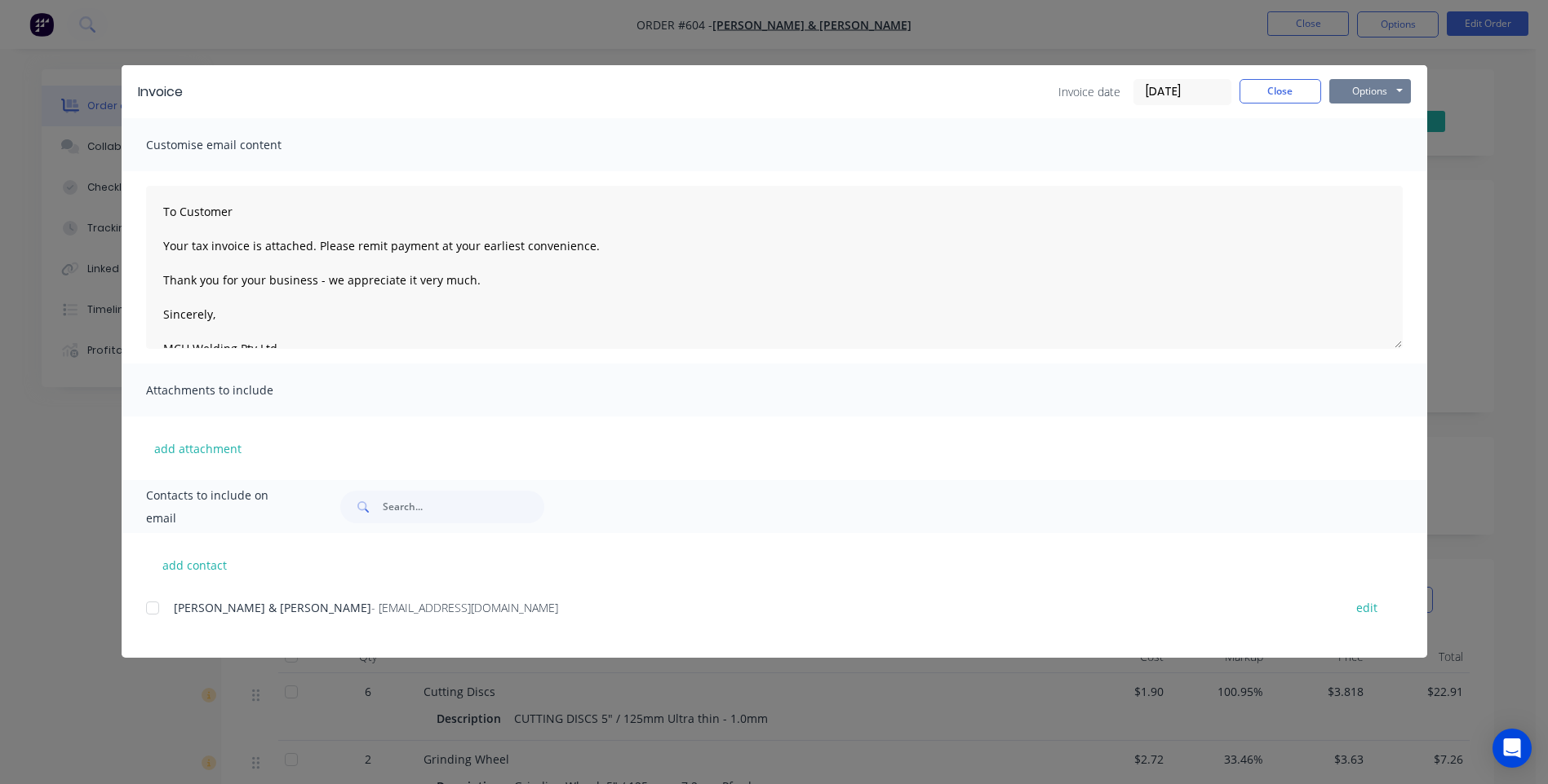
click at [1379, 91] on button "Options" at bounding box center [1369, 91] width 82 height 25
click at [1367, 119] on button "Preview" at bounding box center [1381, 119] width 105 height 27
click at [1362, 90] on button "Options" at bounding box center [1369, 91] width 82 height 25
click at [1363, 140] on button "Print" at bounding box center [1381, 146] width 105 height 27
click at [1269, 88] on button "Close" at bounding box center [1279, 91] width 82 height 25
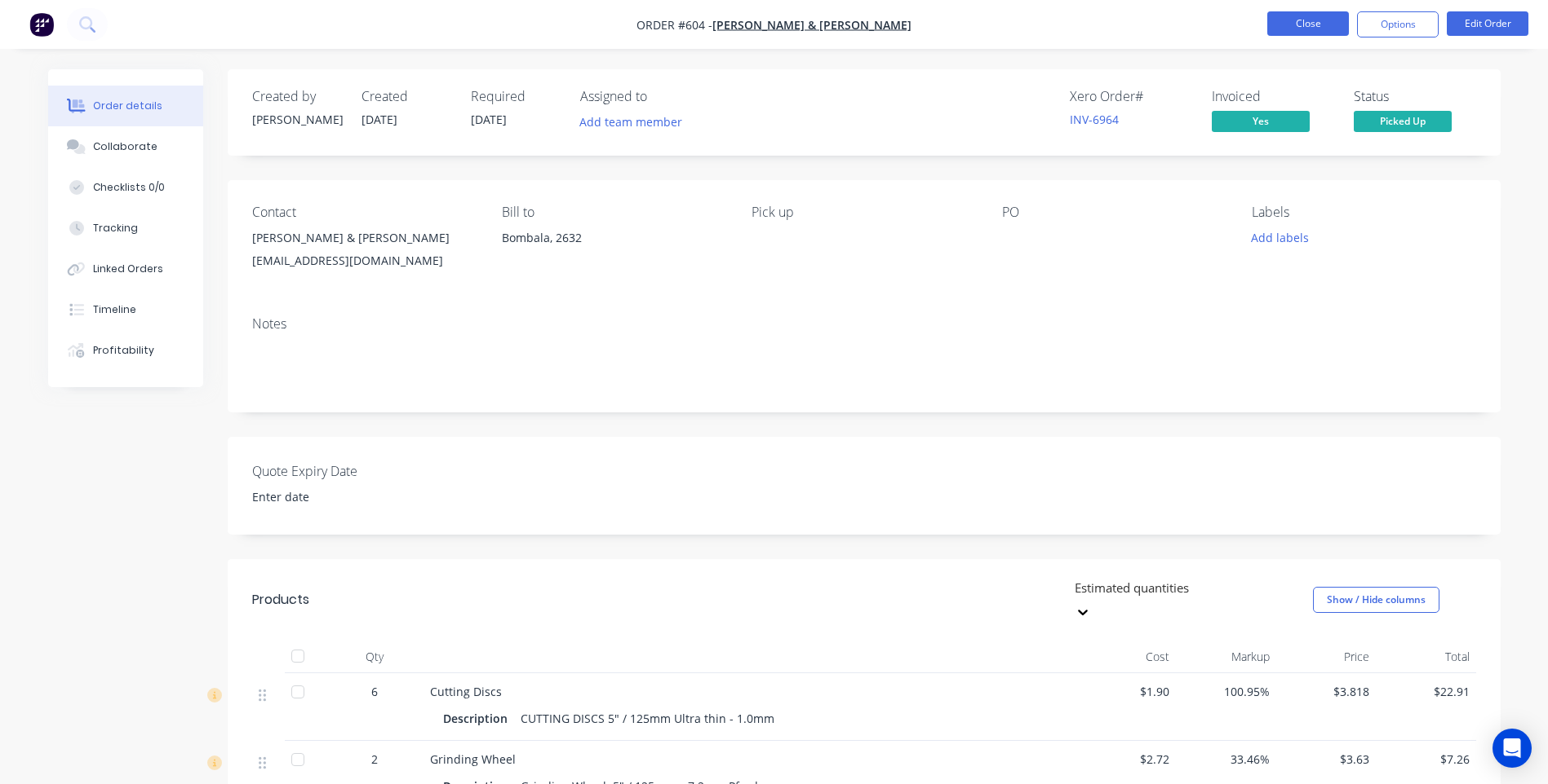
click at [1299, 18] on button "Close" at bounding box center [1307, 24] width 82 height 25
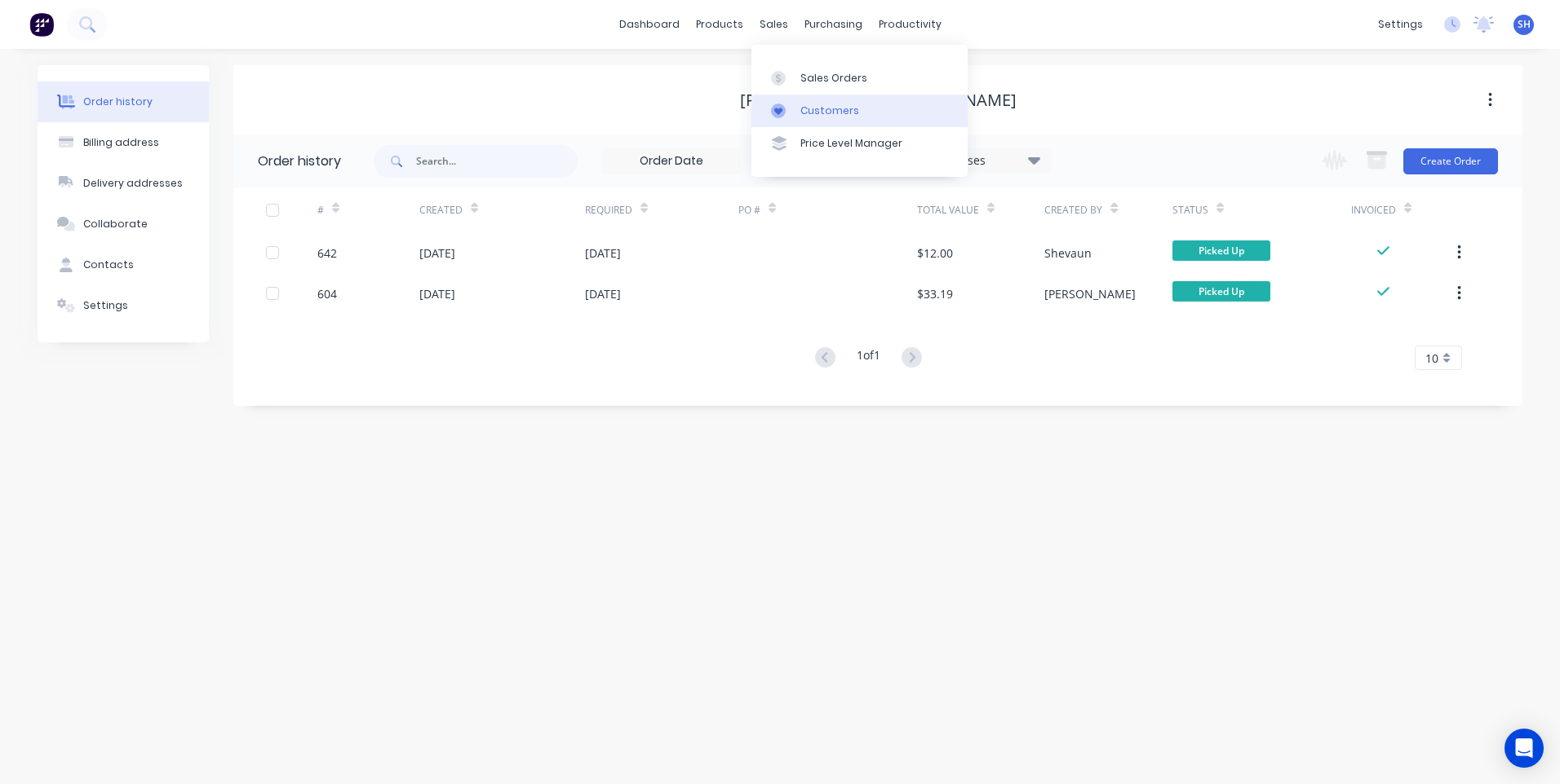
click at [821, 107] on div "Customers" at bounding box center [829, 111] width 58 height 15
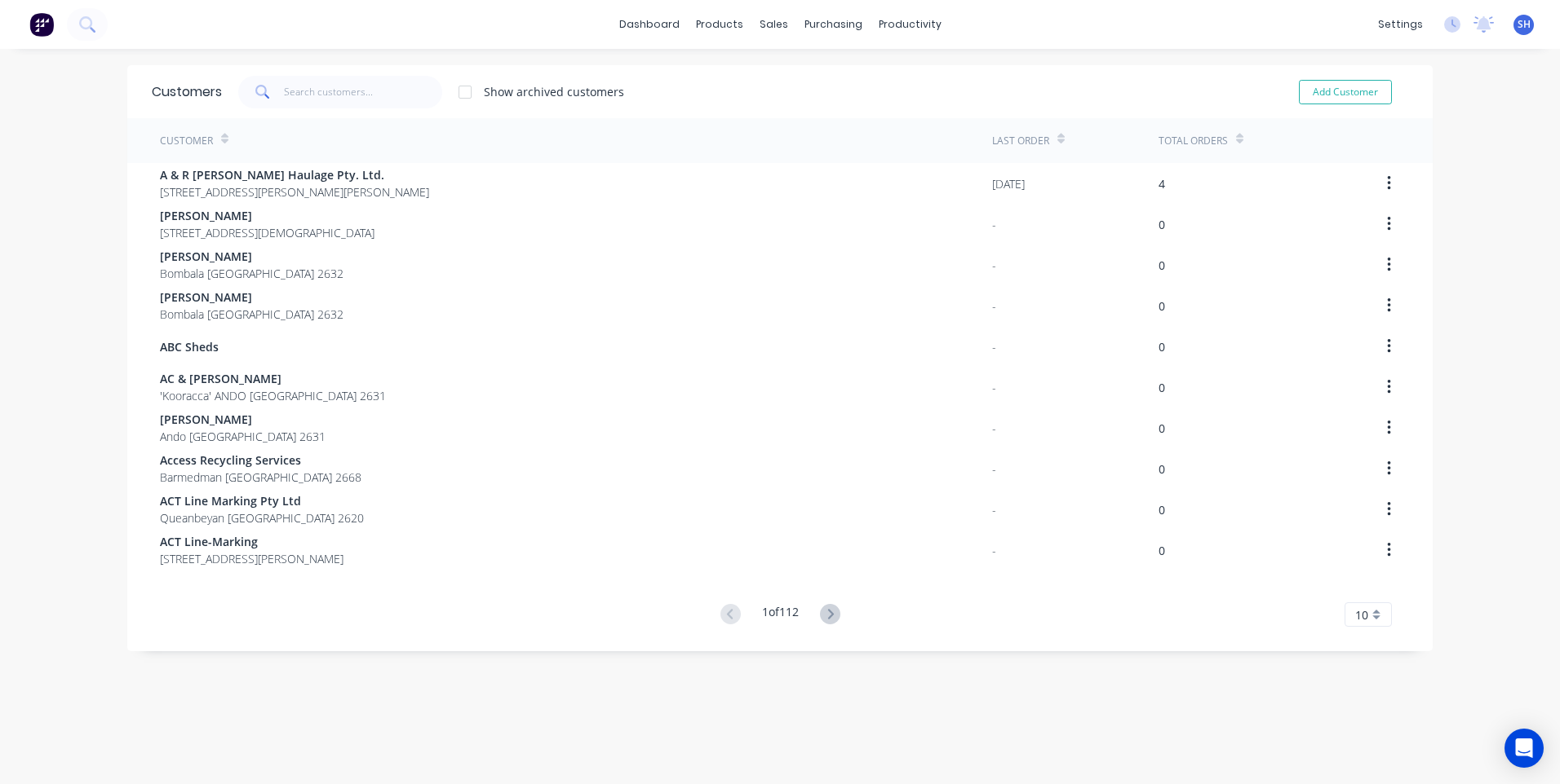
click at [268, 94] on span at bounding box center [261, 92] width 45 height 33
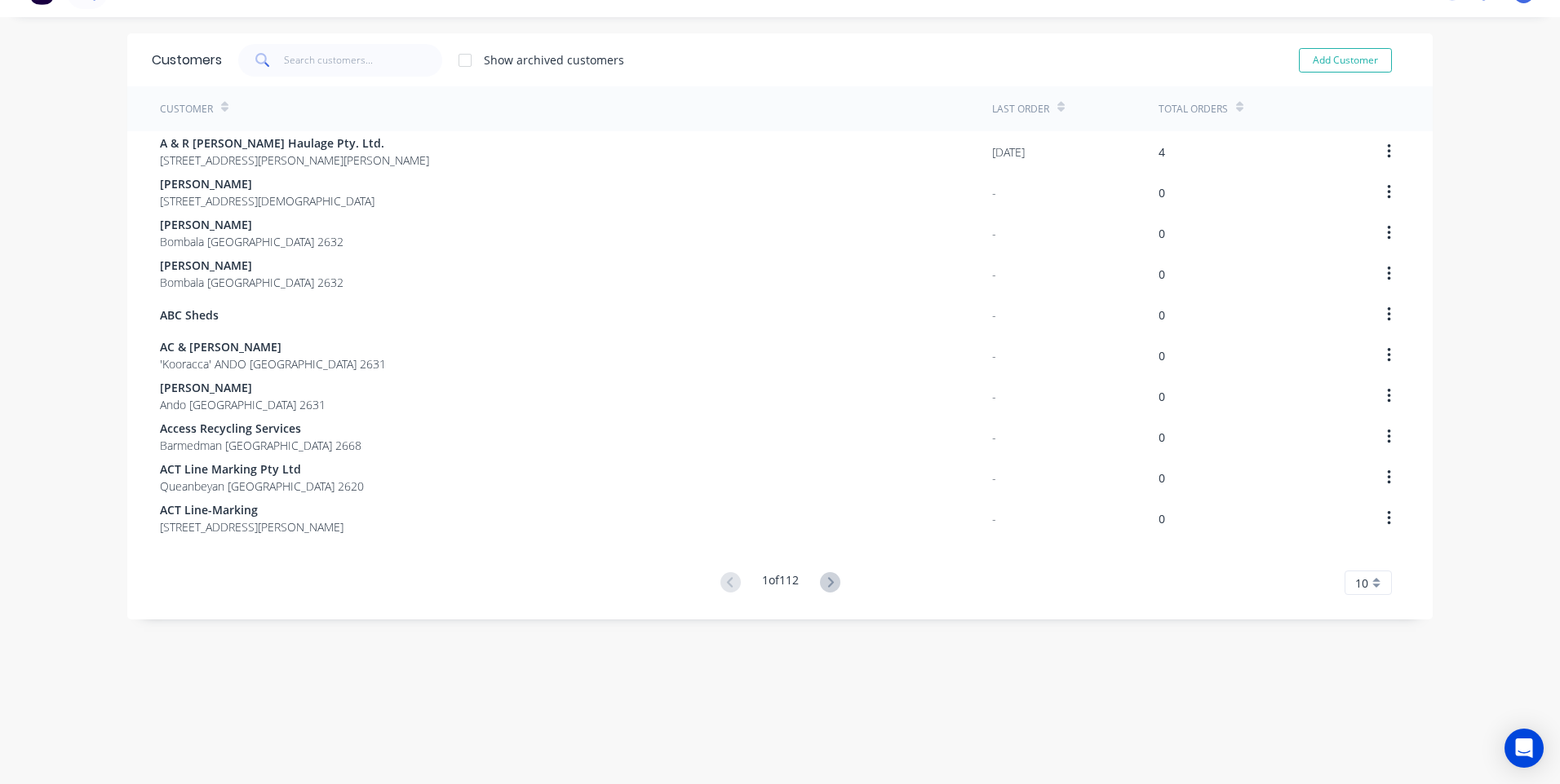
scroll to position [33, 0]
click at [288, 57] on input "text" at bounding box center [363, 59] width 159 height 33
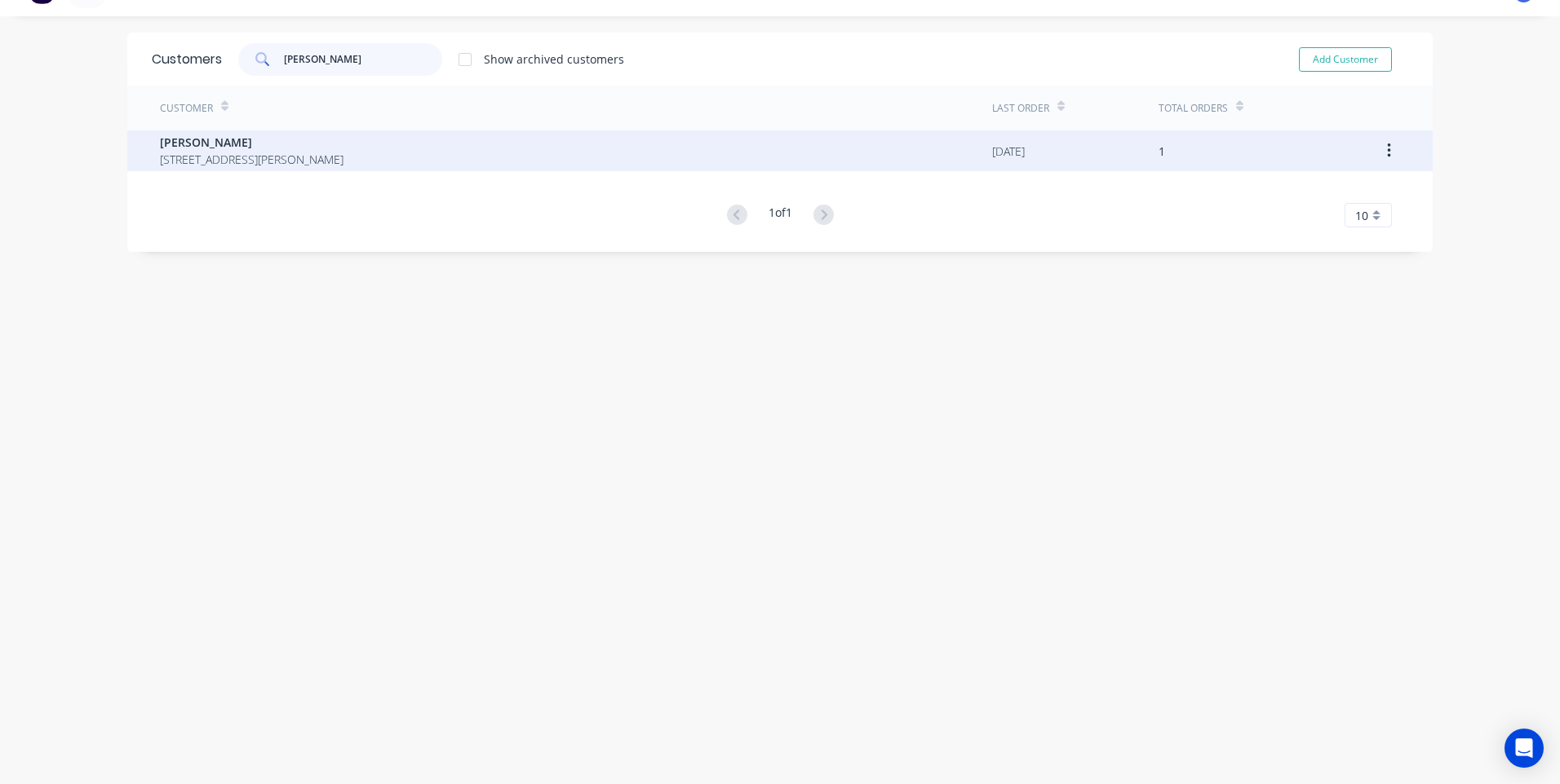
type input "tim lov"
click at [203, 144] on span "Tim Lovelock" at bounding box center [252, 141] width 184 height 17
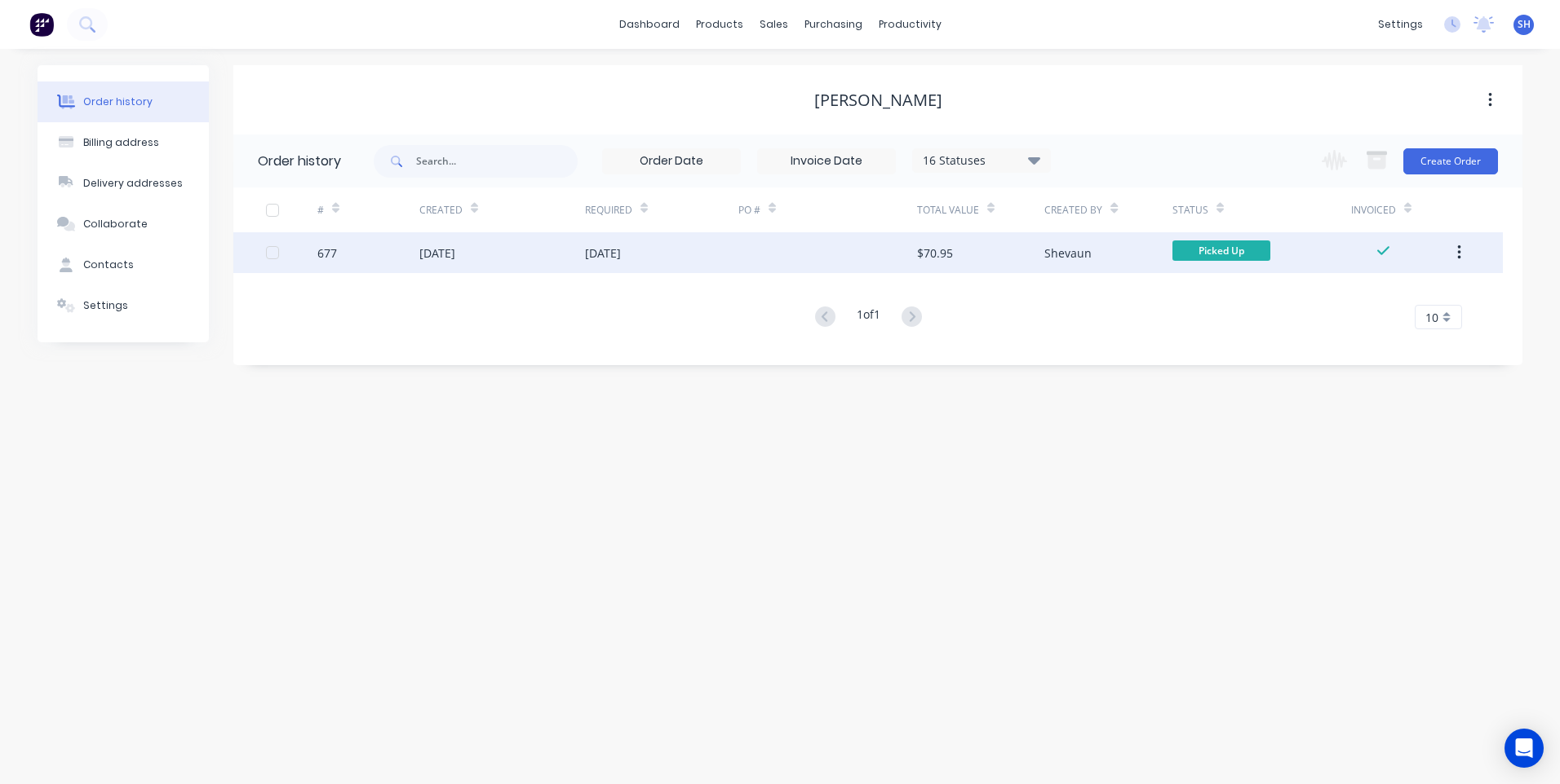
click at [682, 253] on div "19 Sep 2025" at bounding box center [661, 252] width 153 height 40
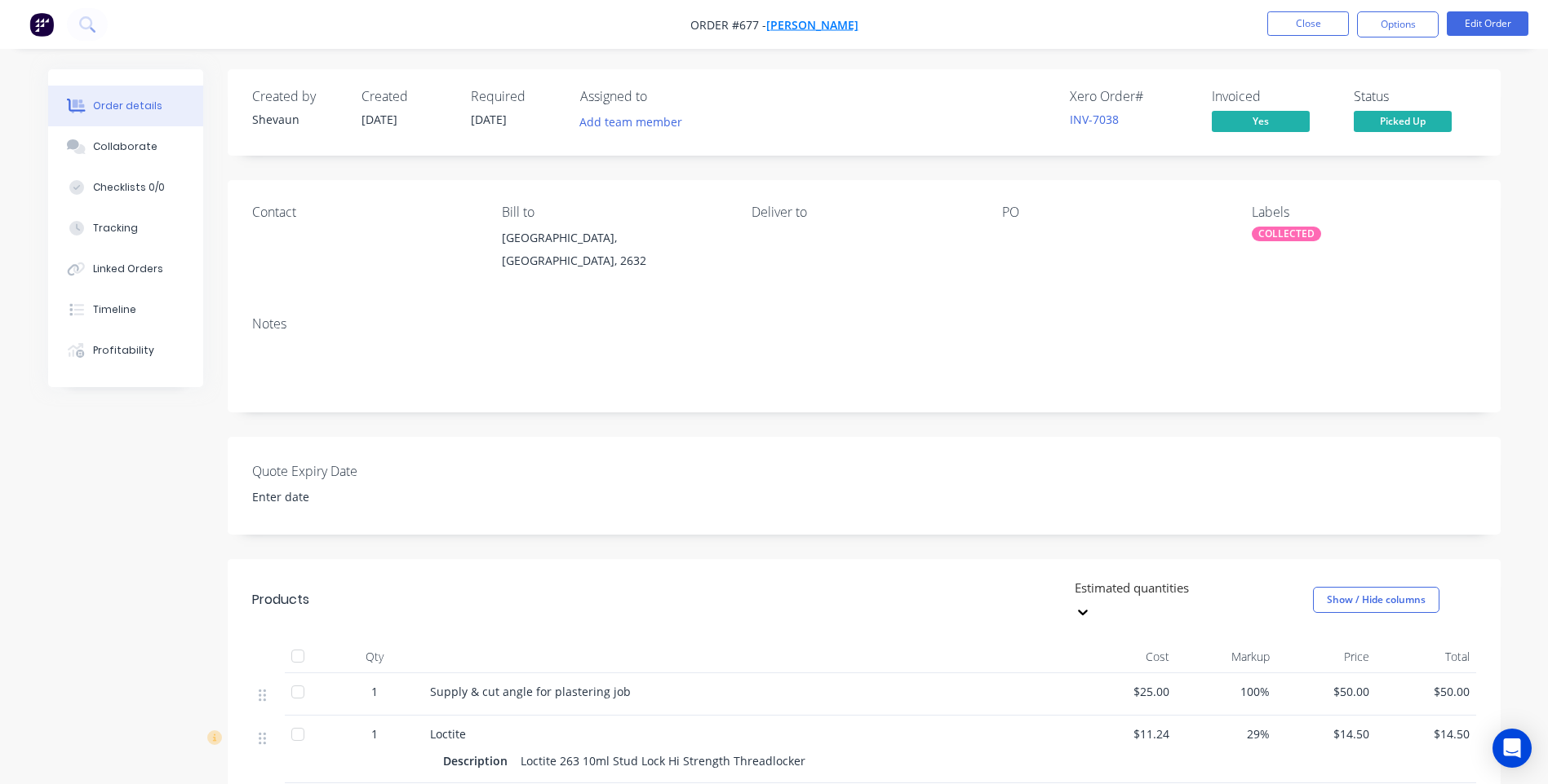
click at [822, 26] on span "Tim Lovelock" at bounding box center [811, 25] width 92 height 16
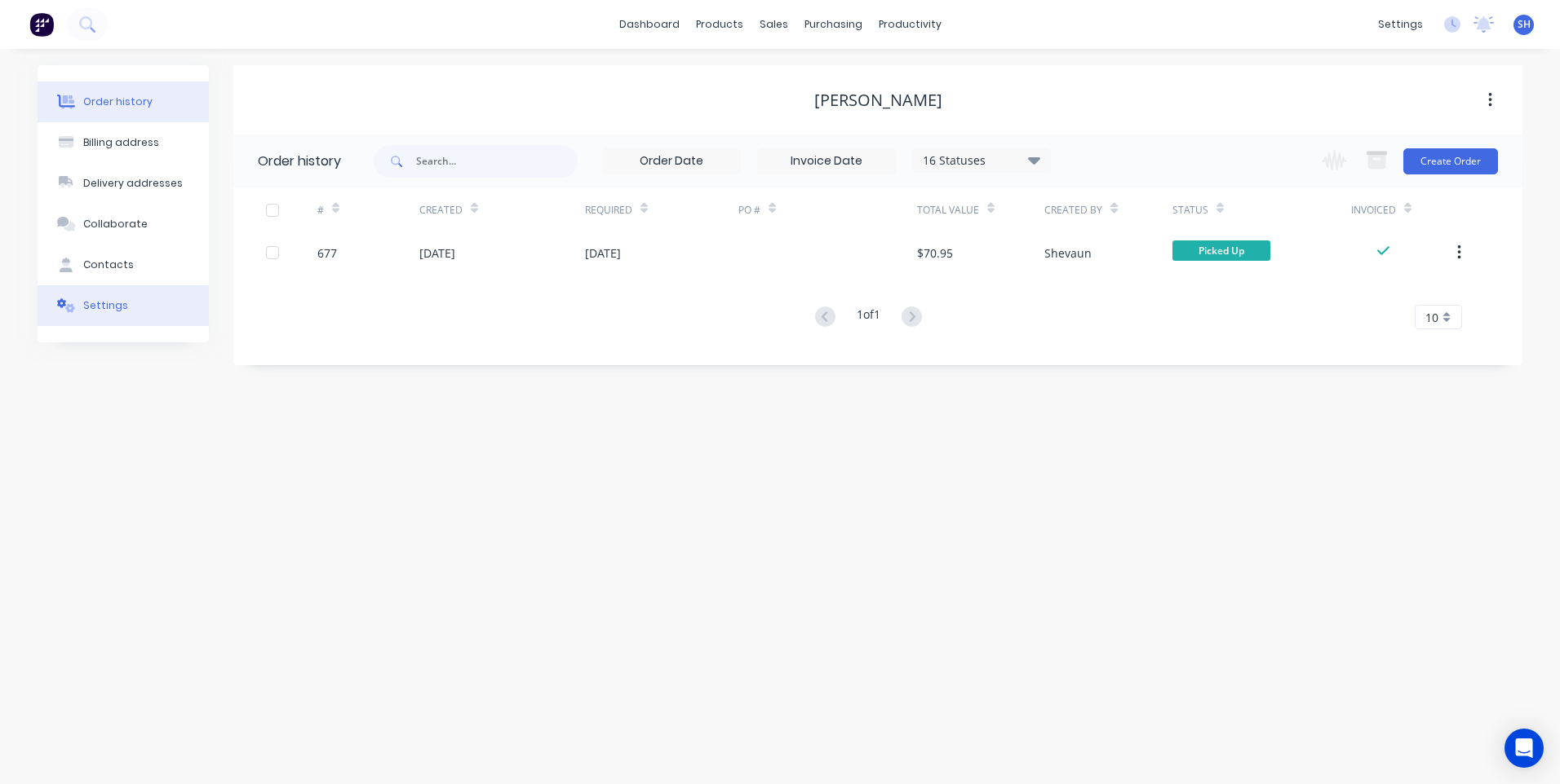
click at [106, 302] on div "Settings" at bounding box center [105, 305] width 44 height 15
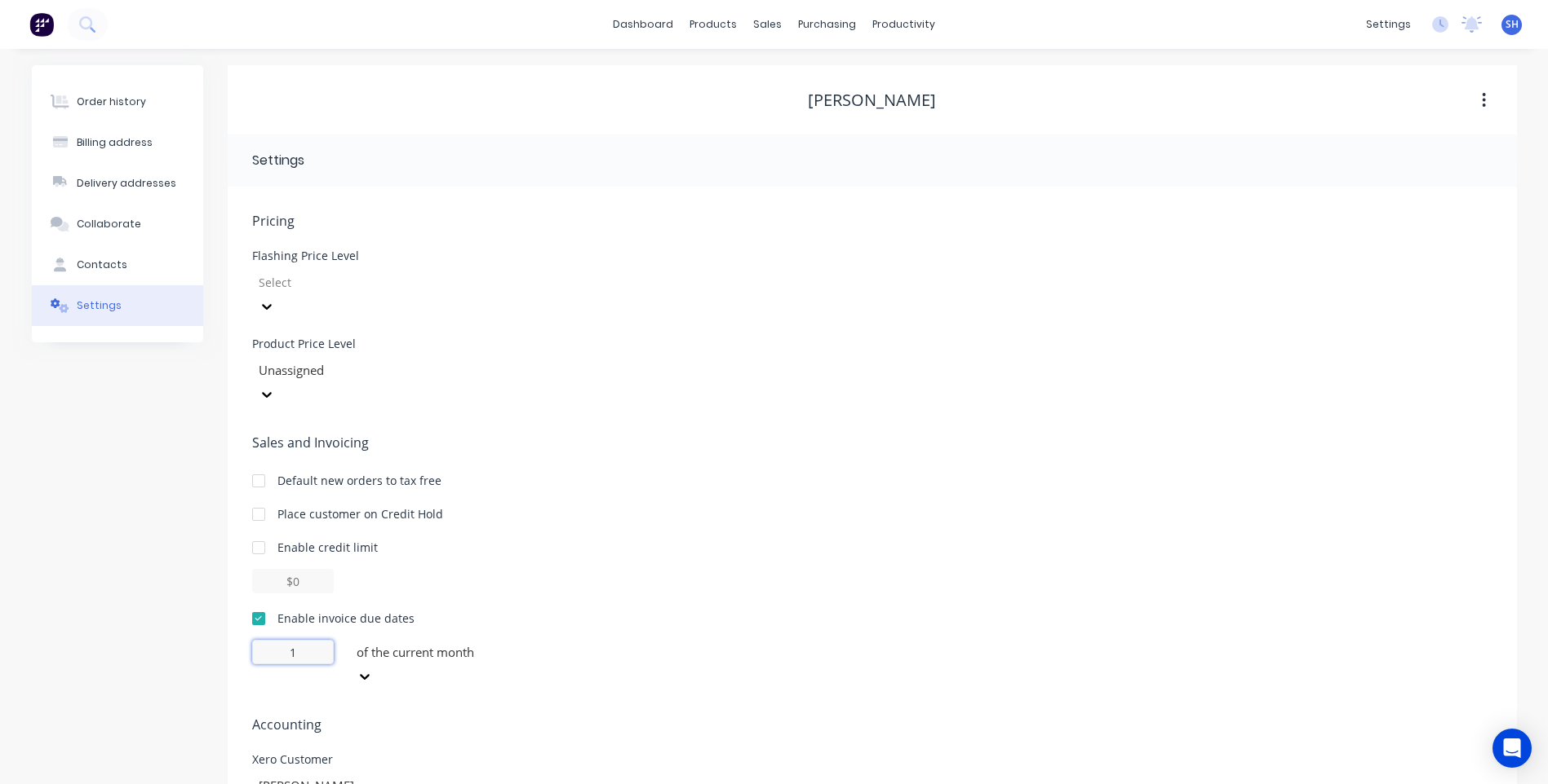
drag, startPoint x: 312, startPoint y: 606, endPoint x: 261, endPoint y: 609, distance: 51.1
click at [261, 640] on input "1" at bounding box center [292, 652] width 82 height 25
type input "30"
click at [363, 675] on icon at bounding box center [359, 678] width 10 height 6
click at [479, 723] on div "day(s) after the invoice date" at bounding box center [472, 731] width 245 height 17
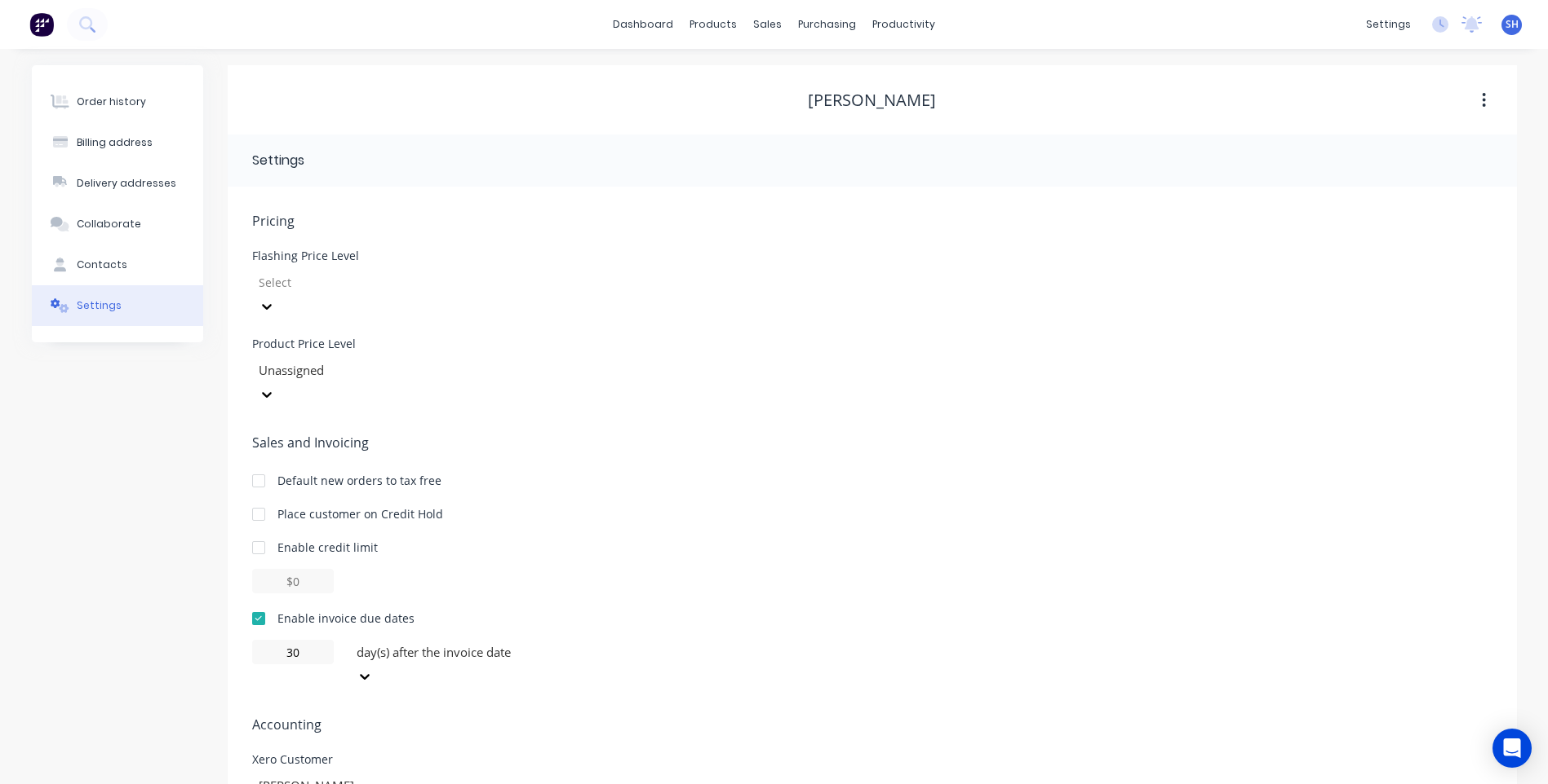
click at [634, 640] on div "30 day(s) after the invoice date" at bounding box center [871, 665] width 1240 height 49
click at [122, 102] on div "Order history" at bounding box center [112, 102] width 69 height 15
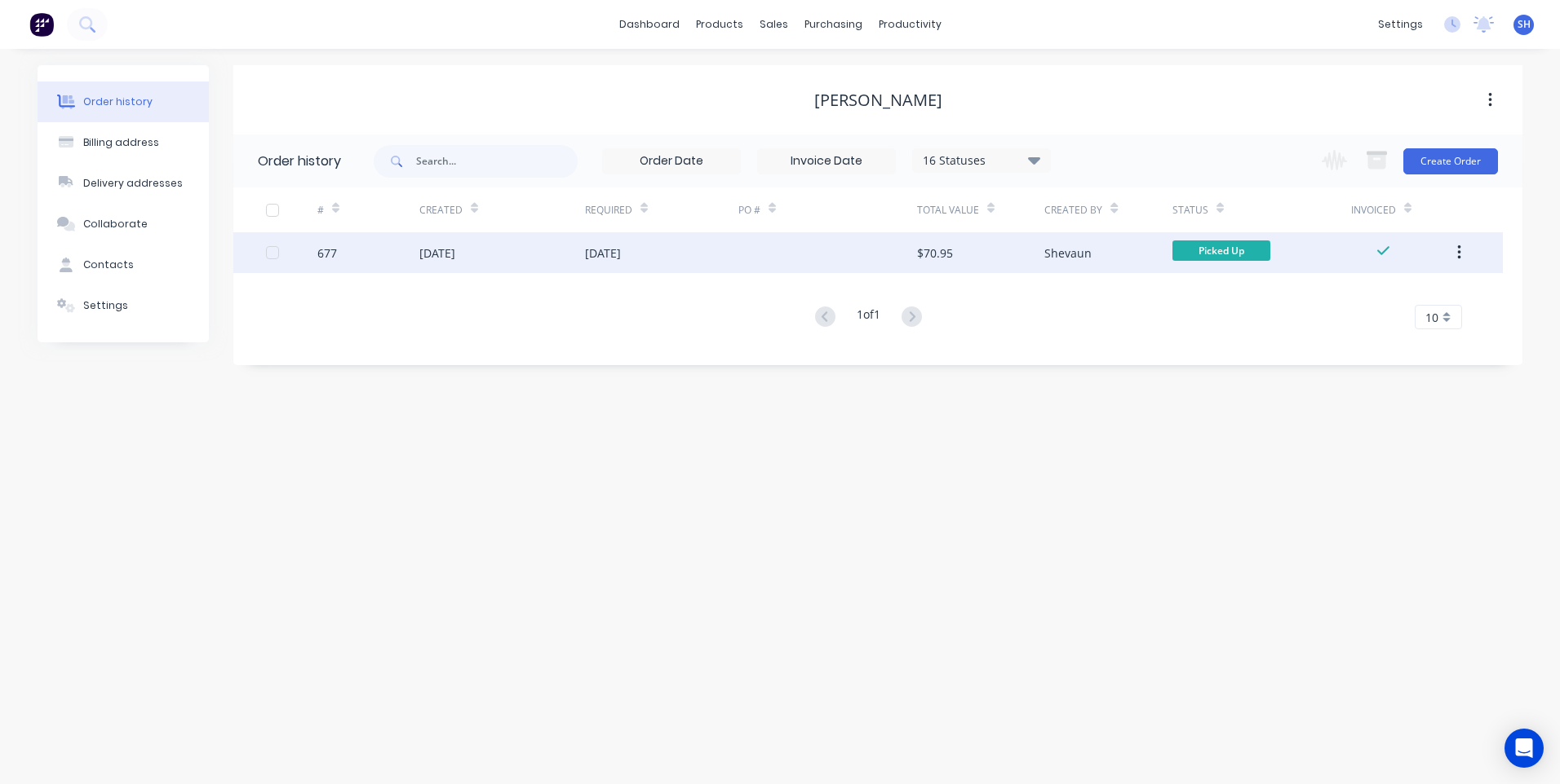
click at [556, 249] on div "19 Sep 2025" at bounding box center [502, 252] width 166 height 40
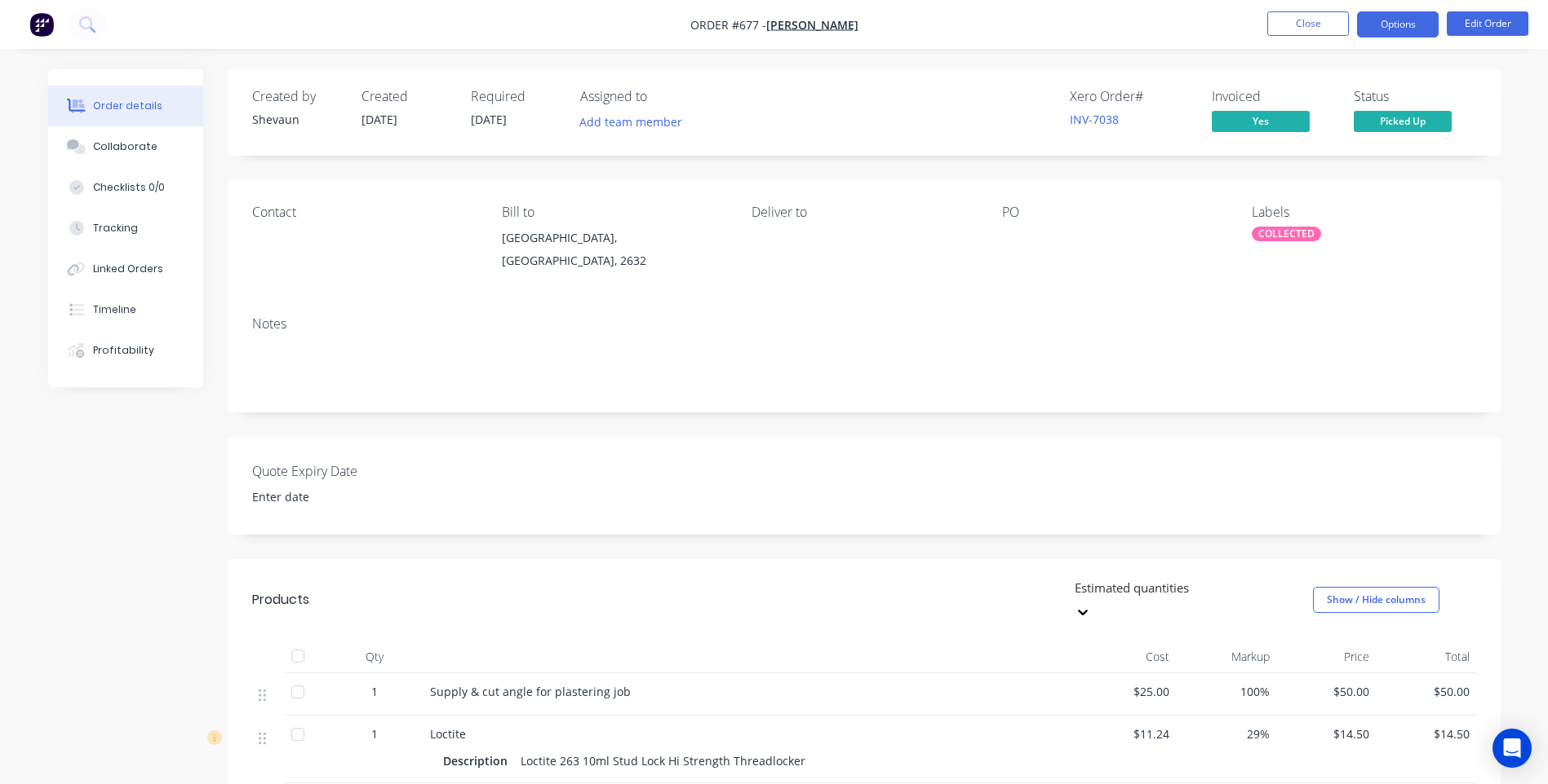
click at [1398, 18] on button "Options" at bounding box center [1397, 25] width 82 height 26
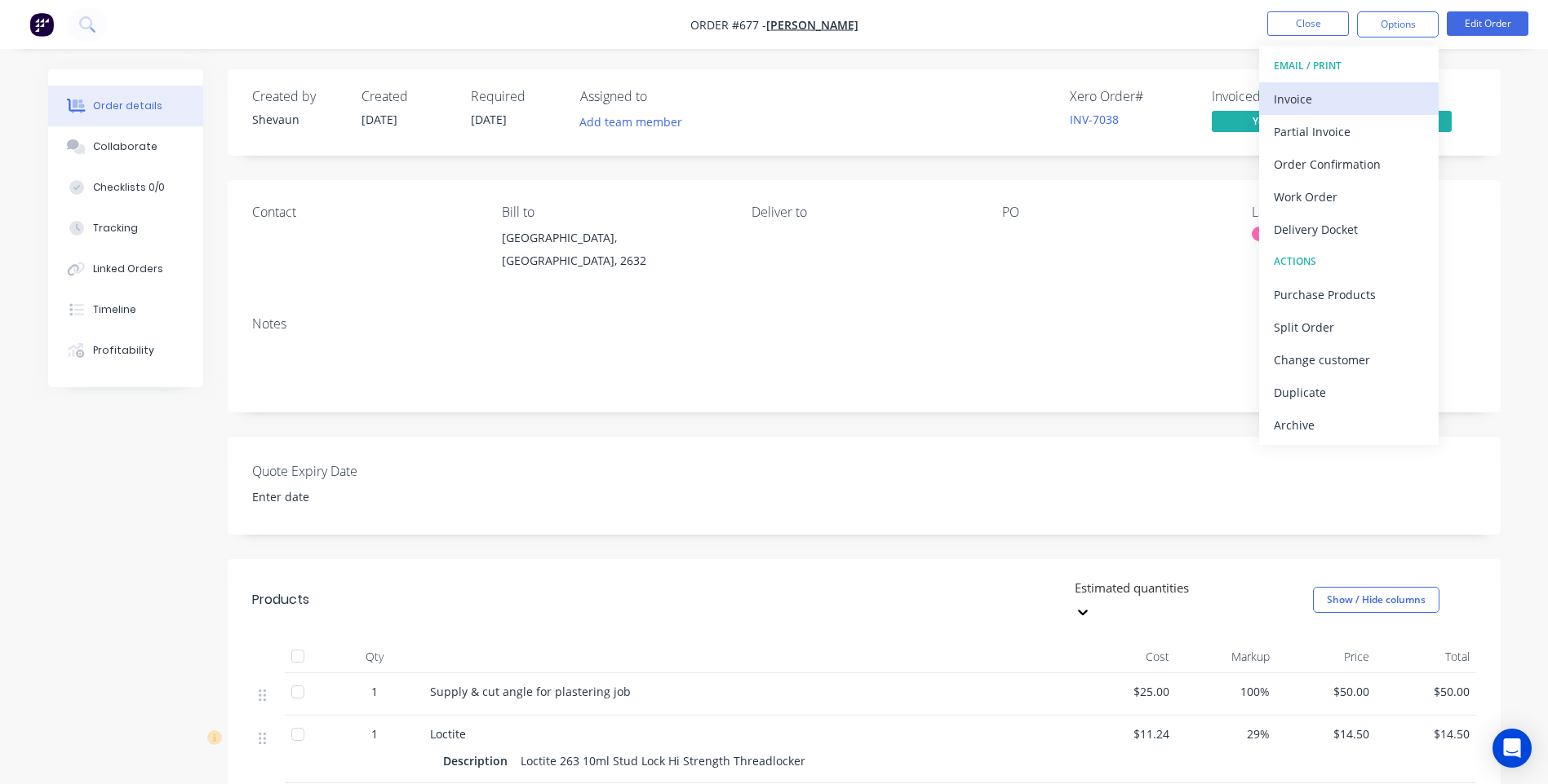
click at [1302, 94] on div "Invoice" at bounding box center [1348, 99] width 150 height 24
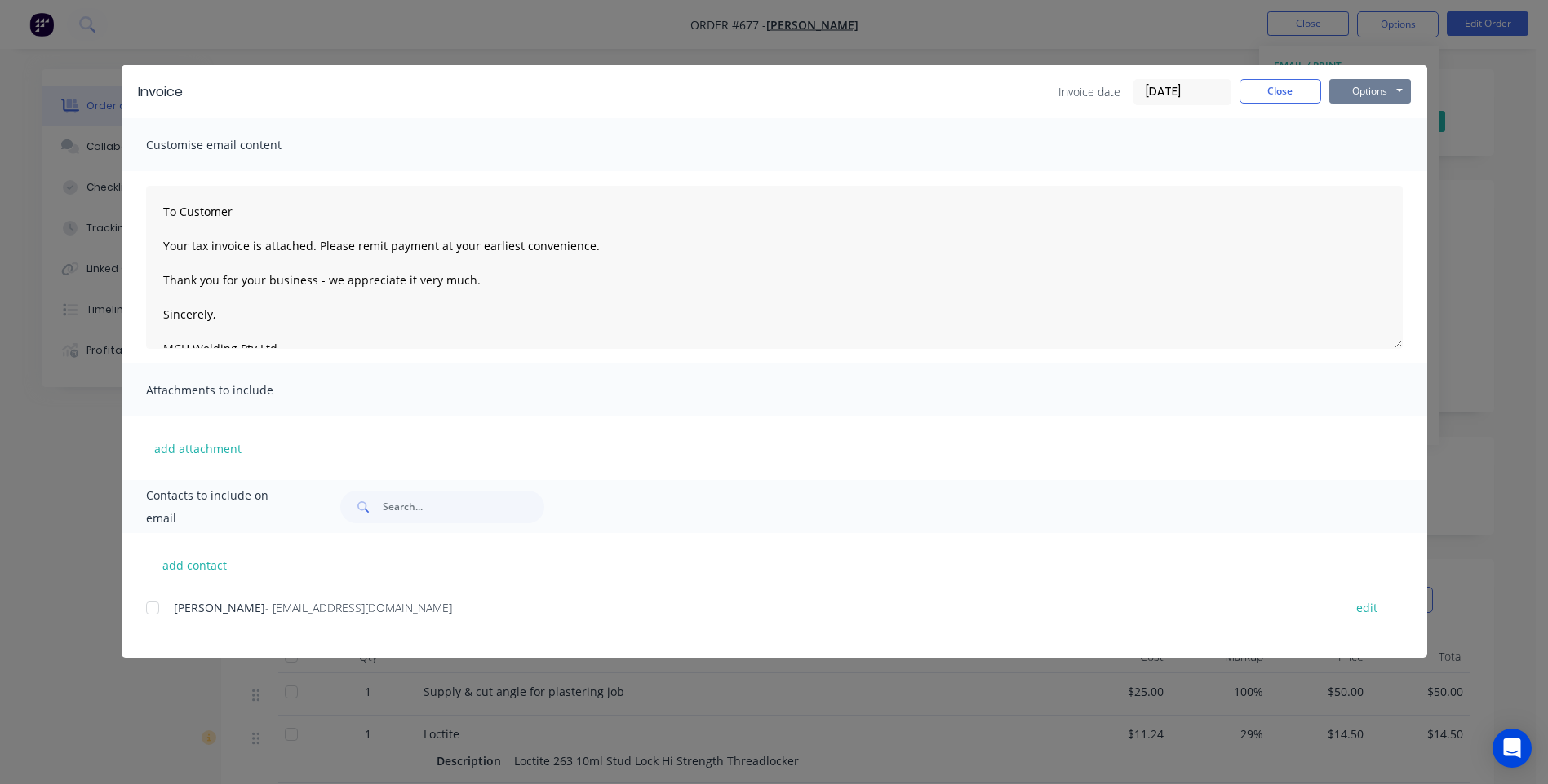
click at [1362, 88] on button "Options" at bounding box center [1369, 91] width 82 height 25
click at [1378, 115] on button "Preview" at bounding box center [1381, 119] width 105 height 27
click at [1349, 91] on button "Options" at bounding box center [1369, 91] width 82 height 25
click at [1364, 143] on button "Print" at bounding box center [1381, 146] width 105 height 27
click at [1264, 91] on button "Close" at bounding box center [1279, 91] width 82 height 25
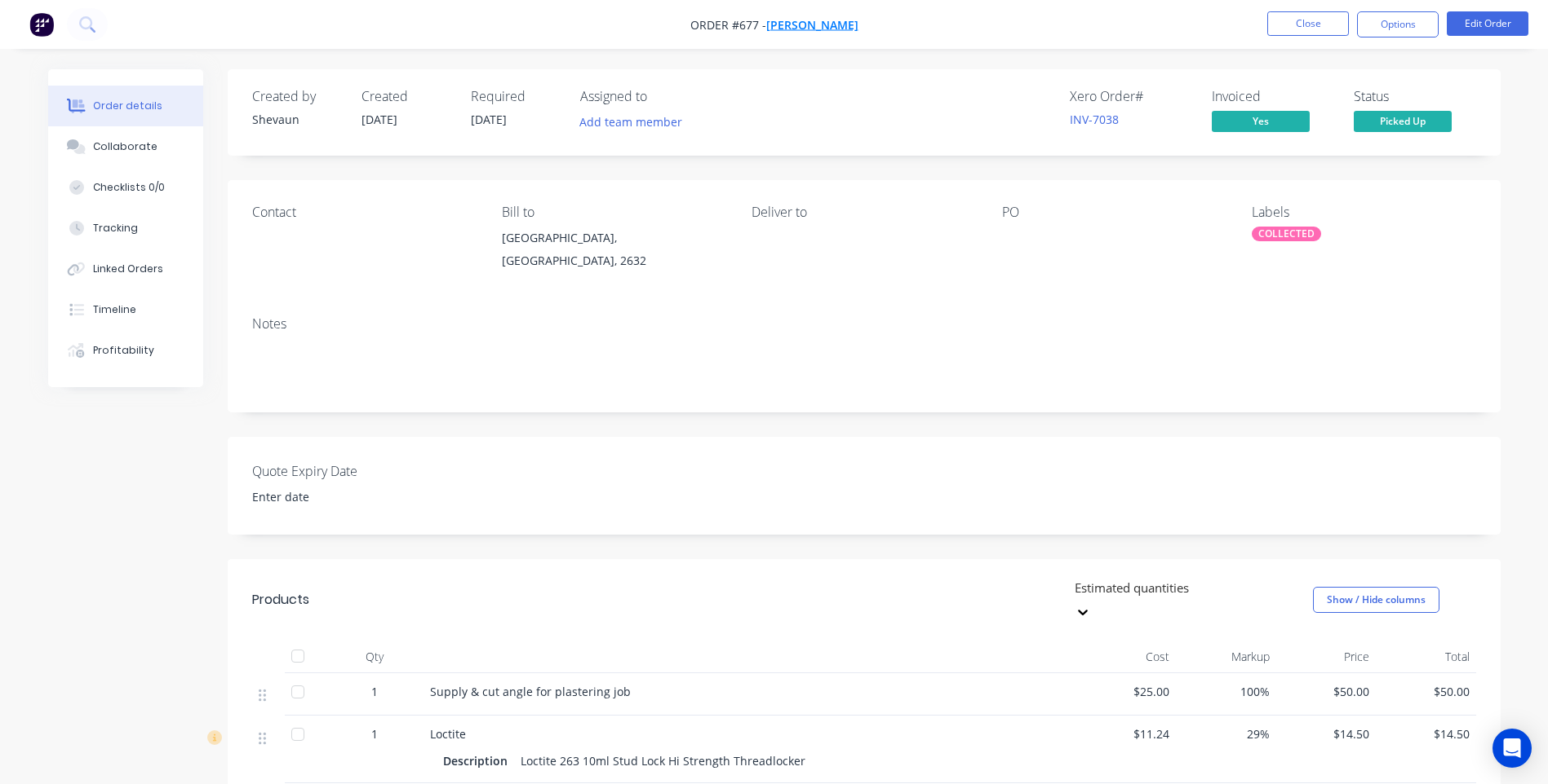
click at [795, 22] on span "Tim Lovelock" at bounding box center [811, 25] width 92 height 16
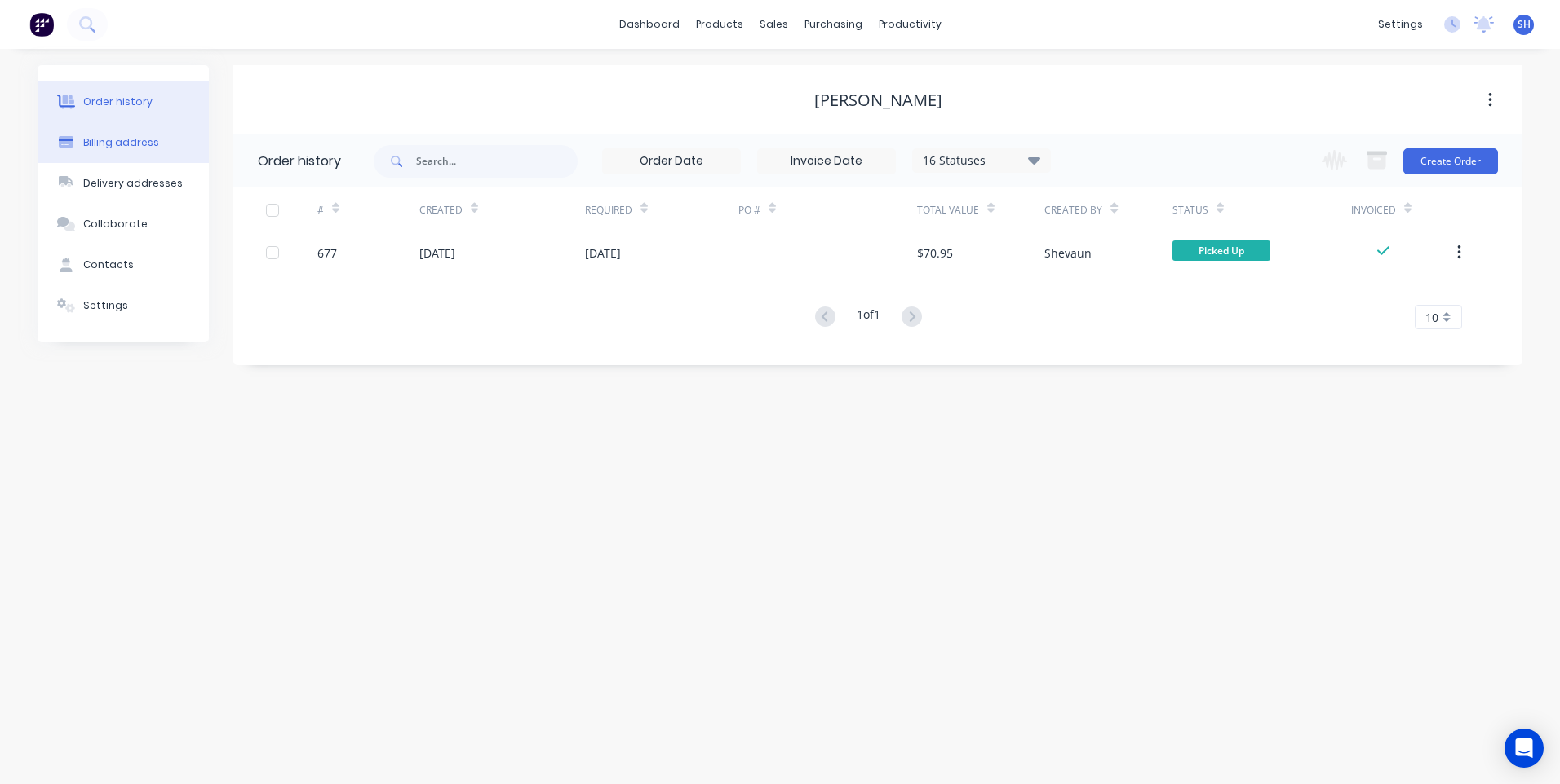
click at [121, 142] on div "Billing address" at bounding box center [121, 142] width 76 height 15
select select "AU"
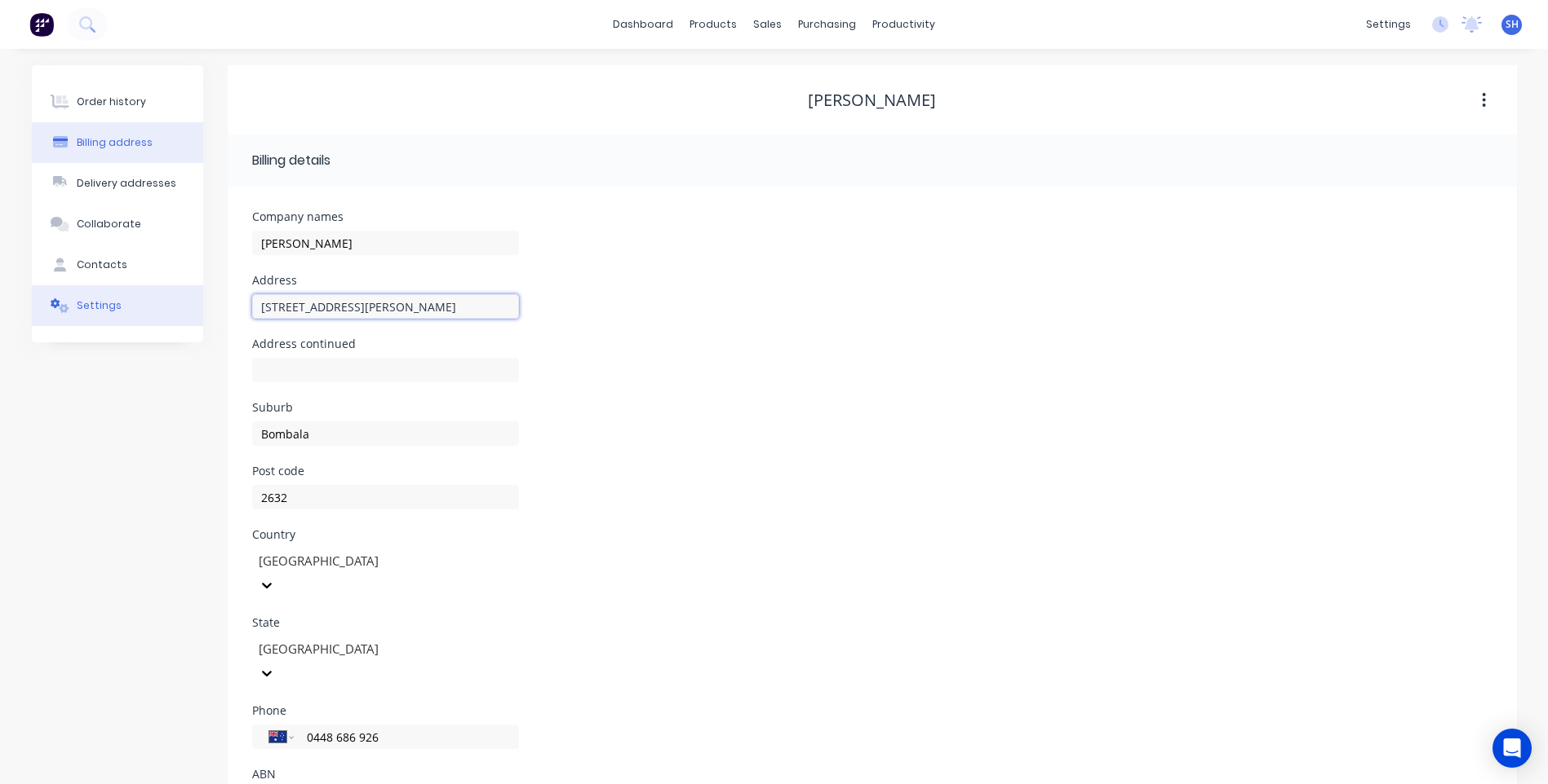
drag, startPoint x: 367, startPoint y: 306, endPoint x: 251, endPoint y: 309, distance: 116.0
click at [190, 309] on div "Order history Billing address Delivery addresses Collaborate Contacts Settings …" at bounding box center [774, 457] width 1485 height 784
click at [101, 259] on div "Contacts" at bounding box center [102, 265] width 50 height 15
select select "AU"
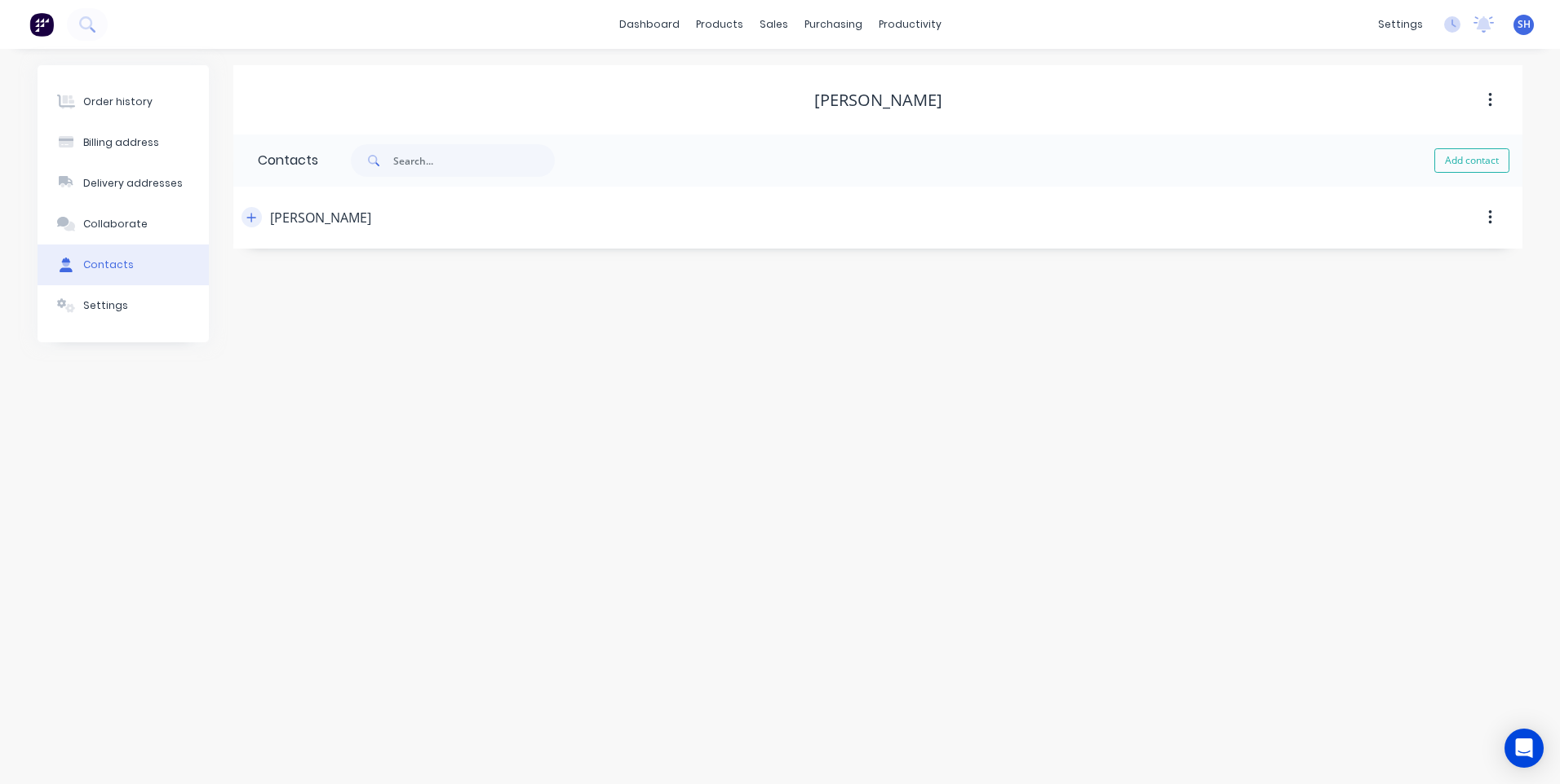
click at [247, 217] on icon "button" at bounding box center [251, 217] width 9 height 9
drag, startPoint x: 415, startPoint y: 344, endPoint x: 213, endPoint y: 335, distance: 202.2
click at [213, 335] on div "Order history Billing address Delivery addresses Collaborate Contacts Settings …" at bounding box center [780, 292] width 1485 height 454
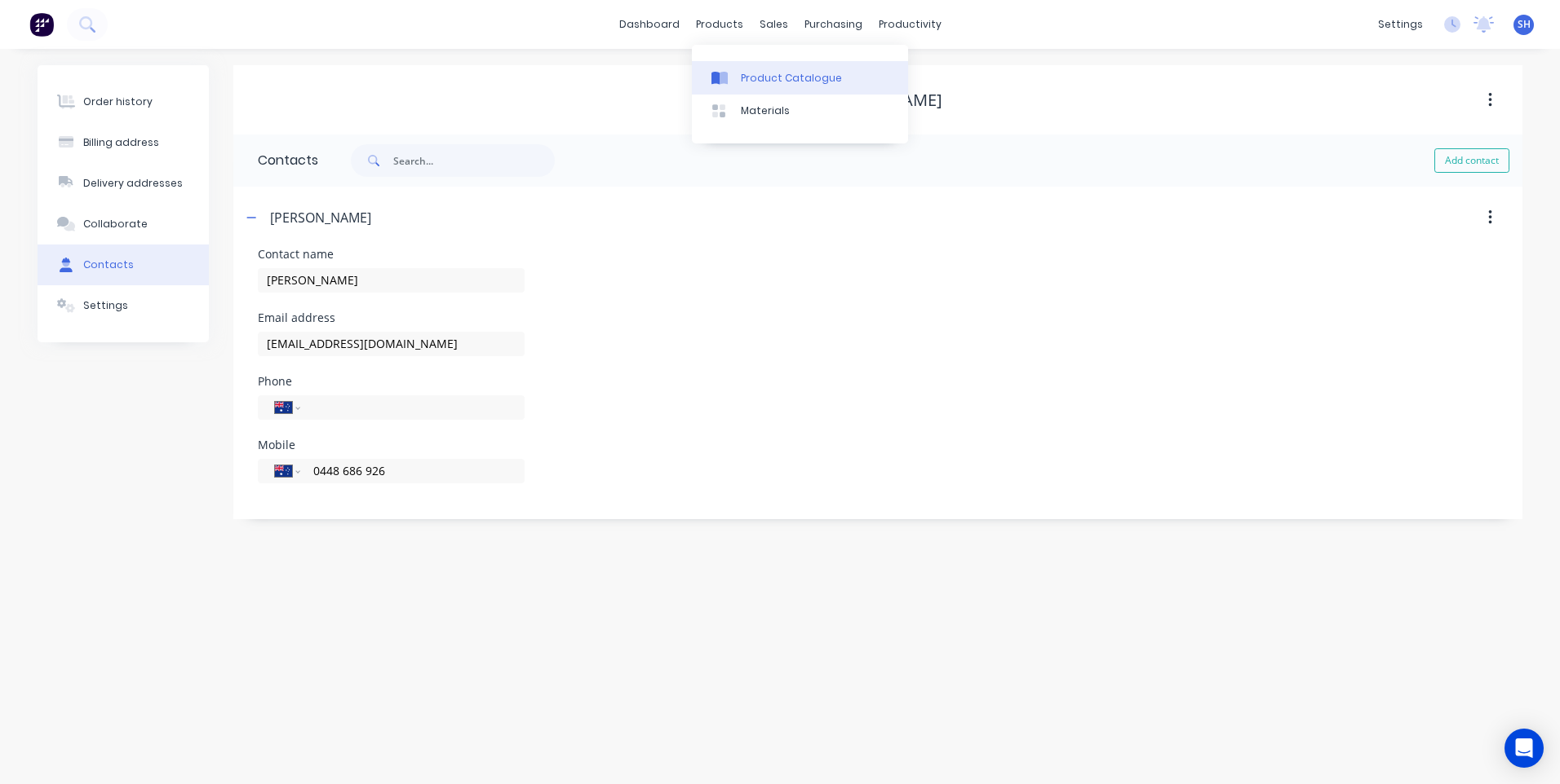
click at [771, 77] on div "Product Catalogue" at bounding box center [791, 78] width 101 height 15
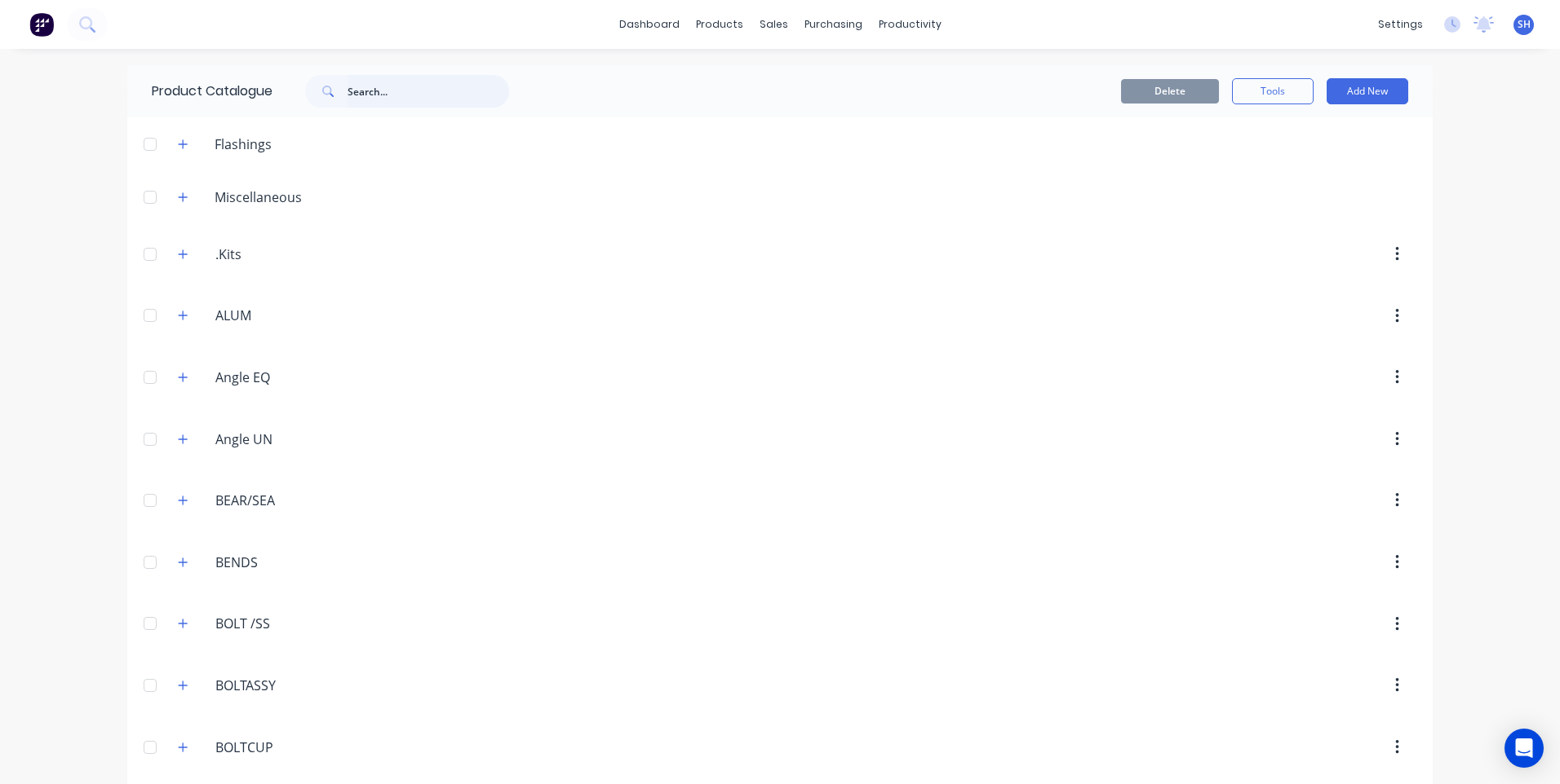
click at [354, 91] on input "text" at bounding box center [429, 91] width 162 height 33
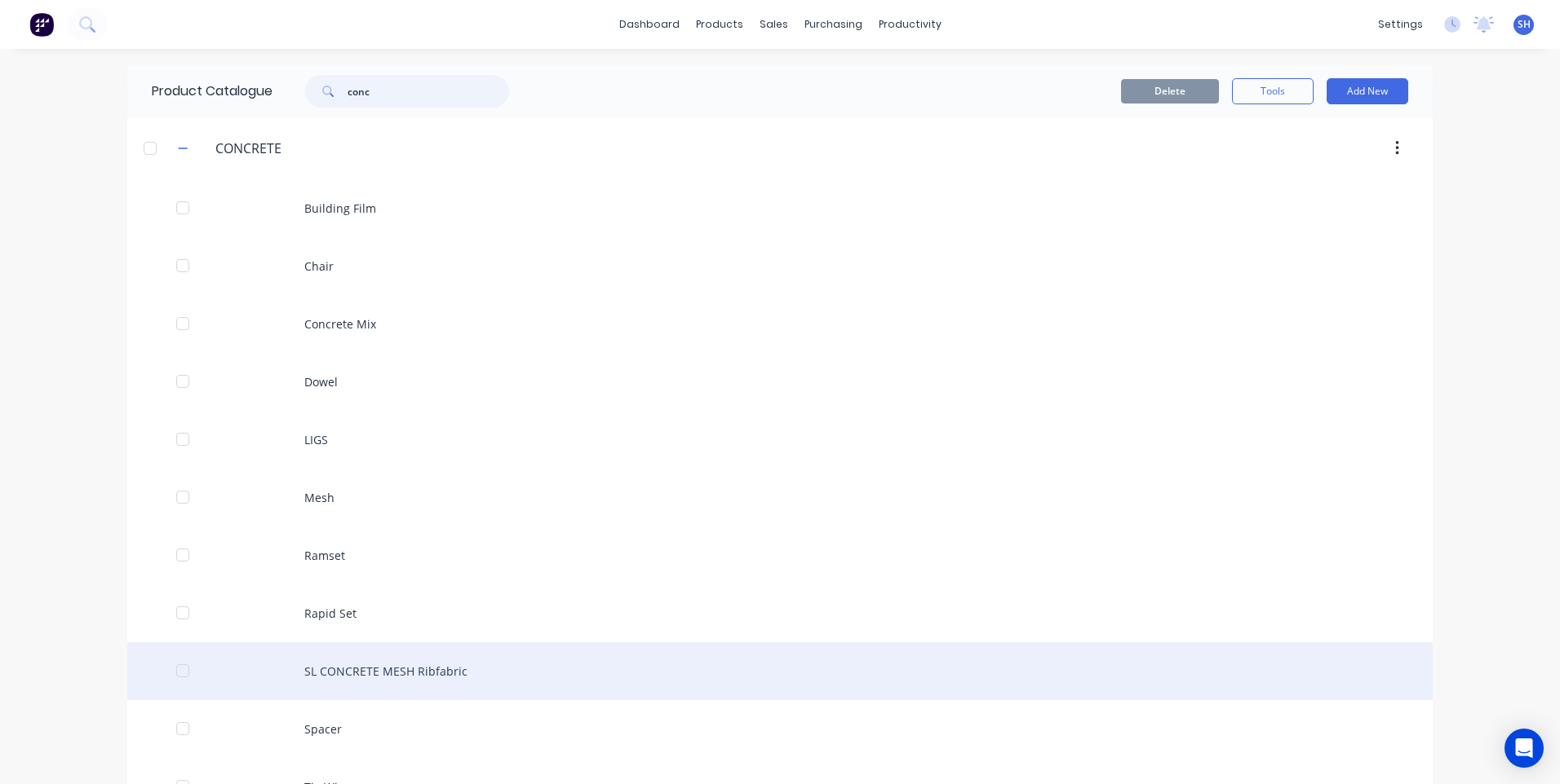
type input "conc"
click at [358, 670] on div "SL CONCRETE MESH Ribfabric" at bounding box center [780, 671] width 1305 height 58
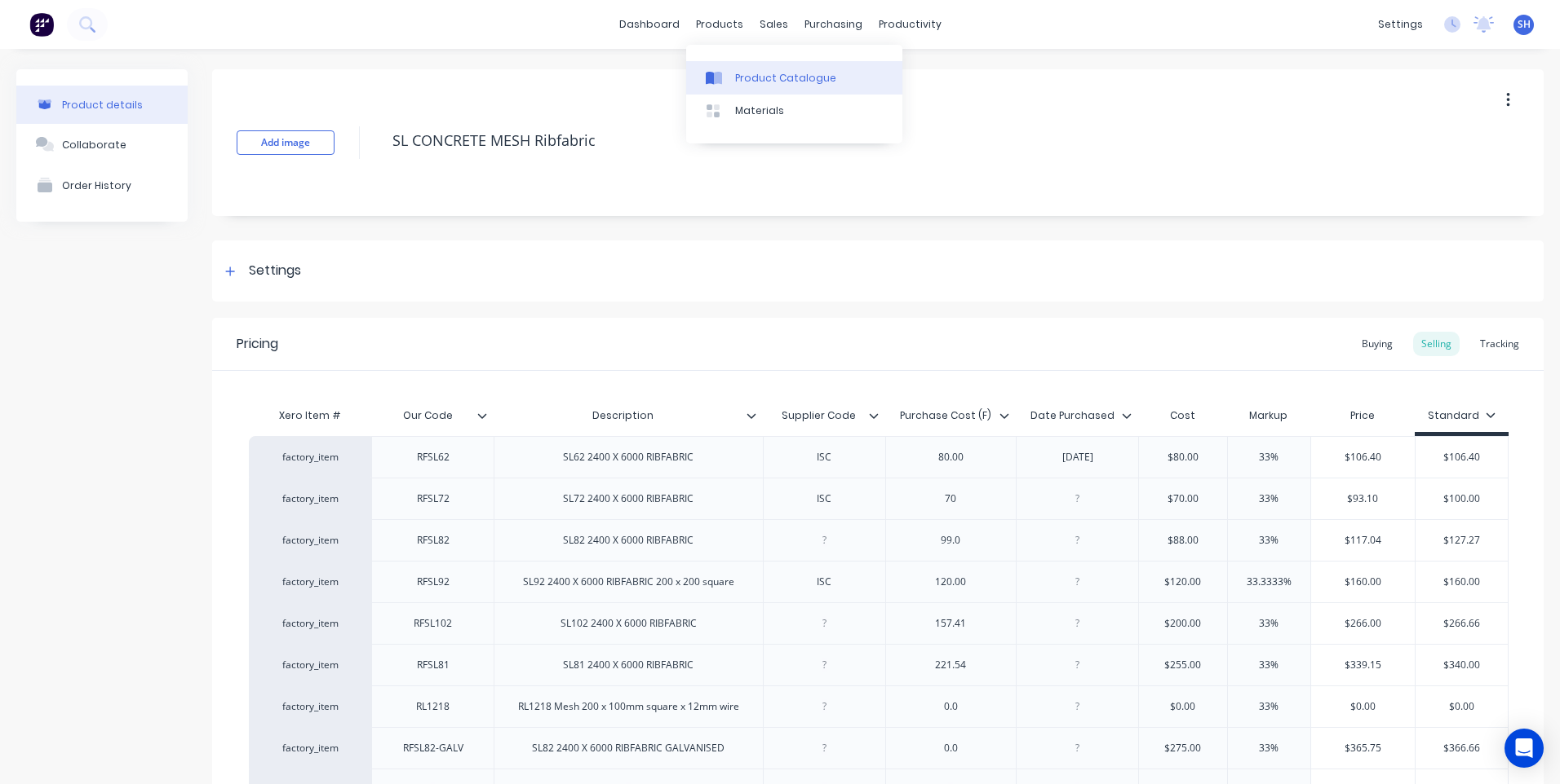
click at [747, 73] on div "Product Catalogue" at bounding box center [785, 78] width 101 height 15
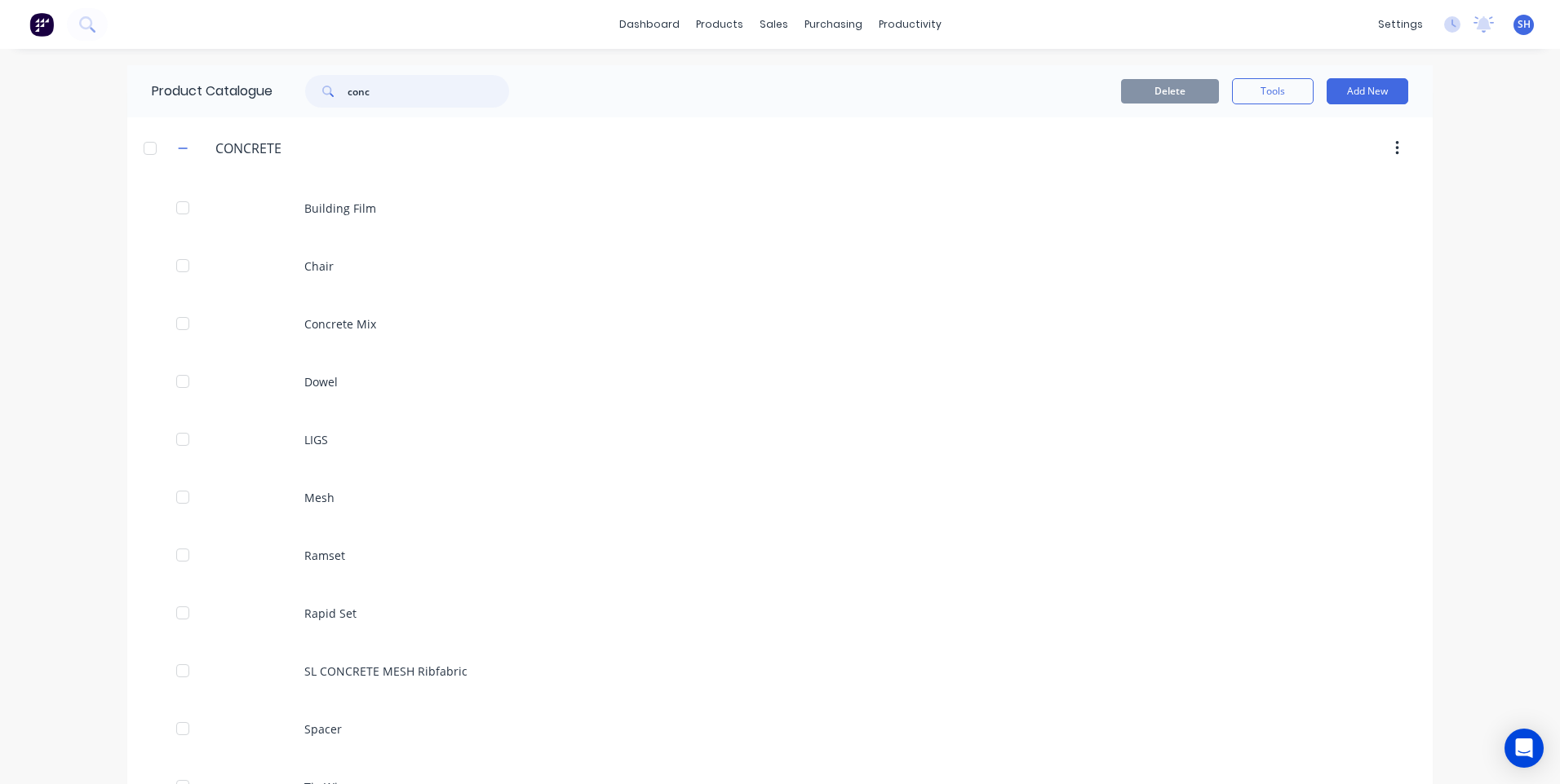
drag, startPoint x: 382, startPoint y: 92, endPoint x: 242, endPoint y: 75, distance: 141.0
click at [244, 82] on div "Product Catalogue conc" at bounding box center [339, 91] width 423 height 52
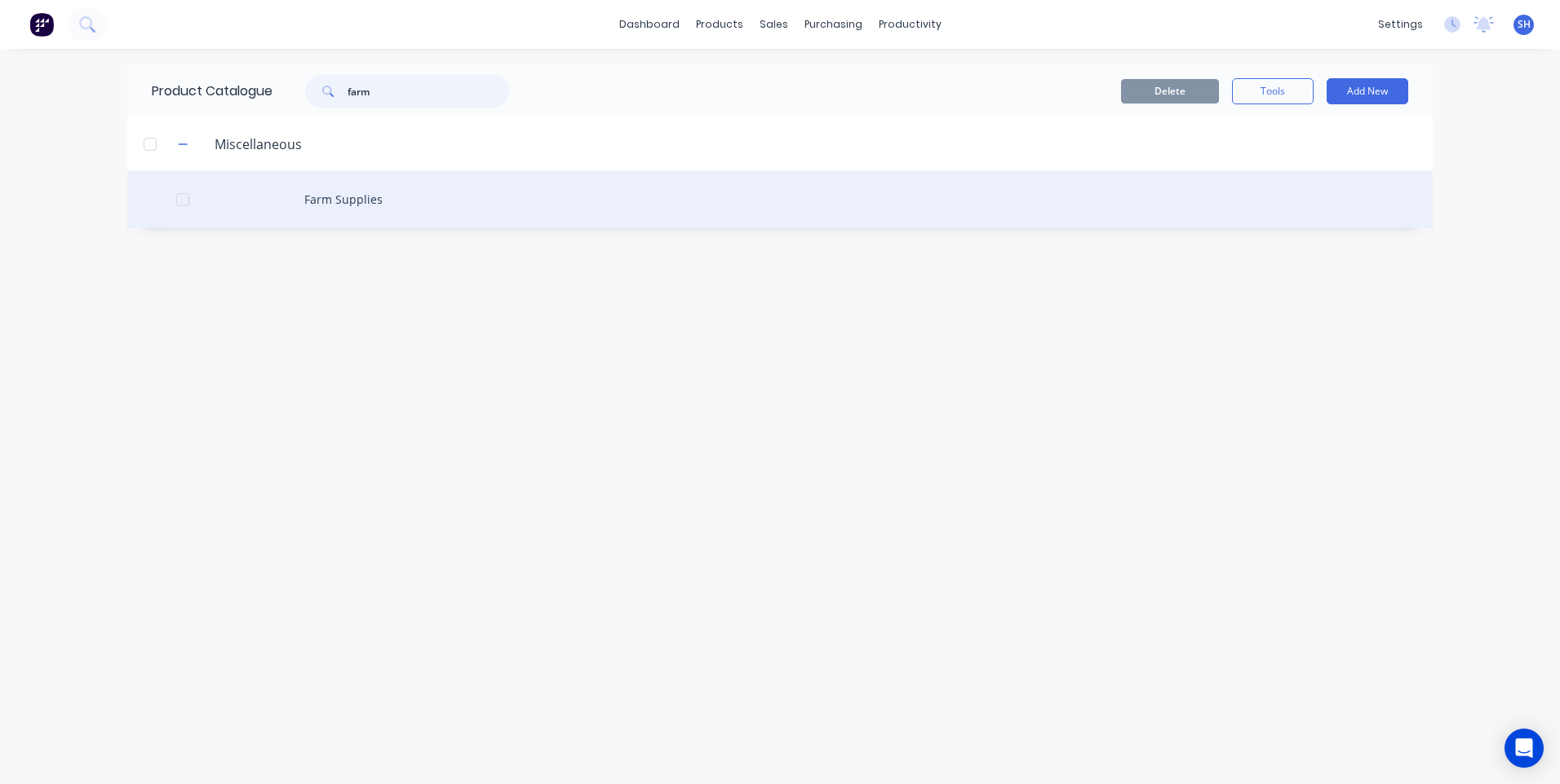
type input "farm"
click at [347, 198] on div "Farm Supplies" at bounding box center [780, 199] width 1305 height 58
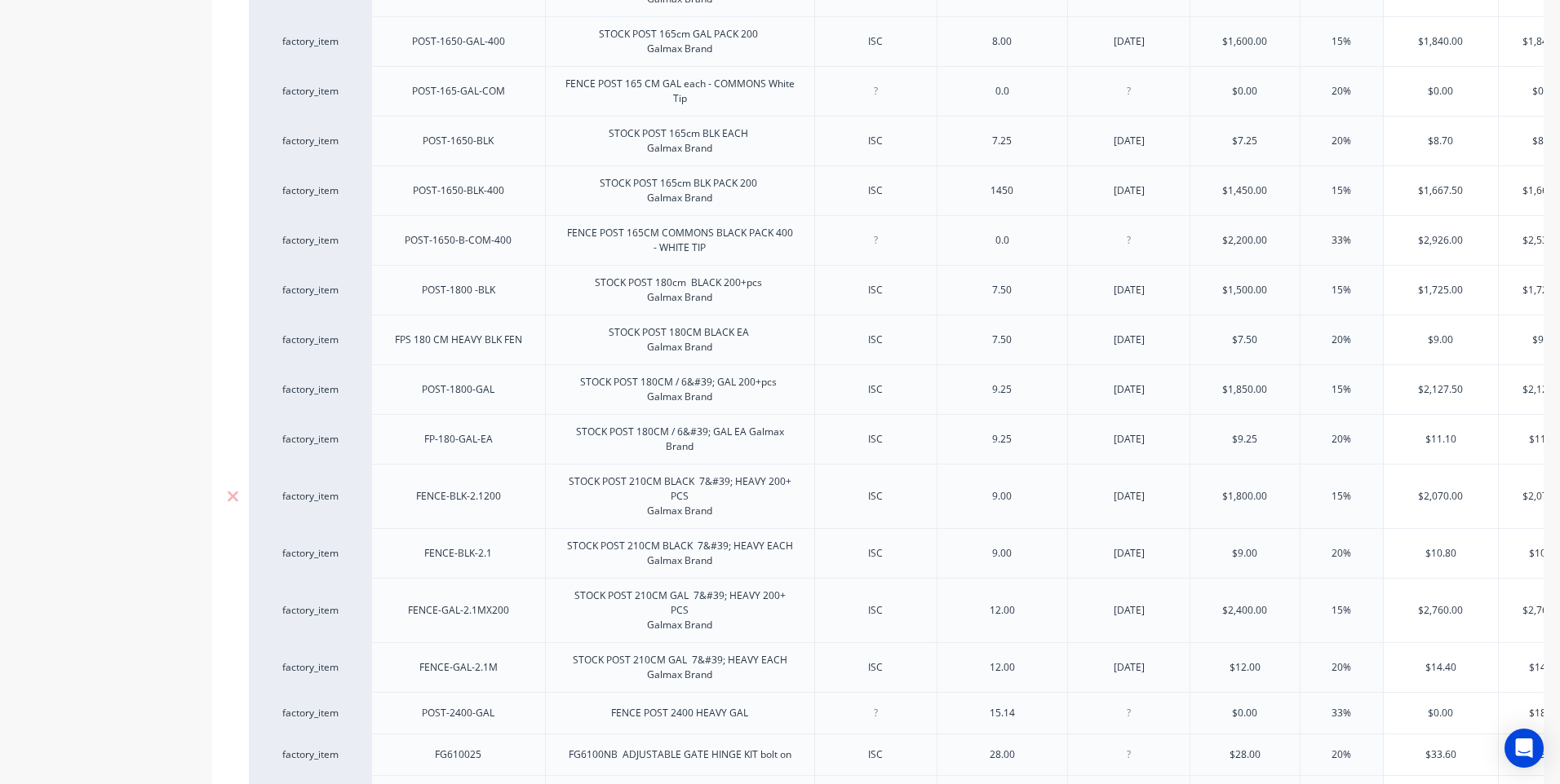
scroll to position [734, 0]
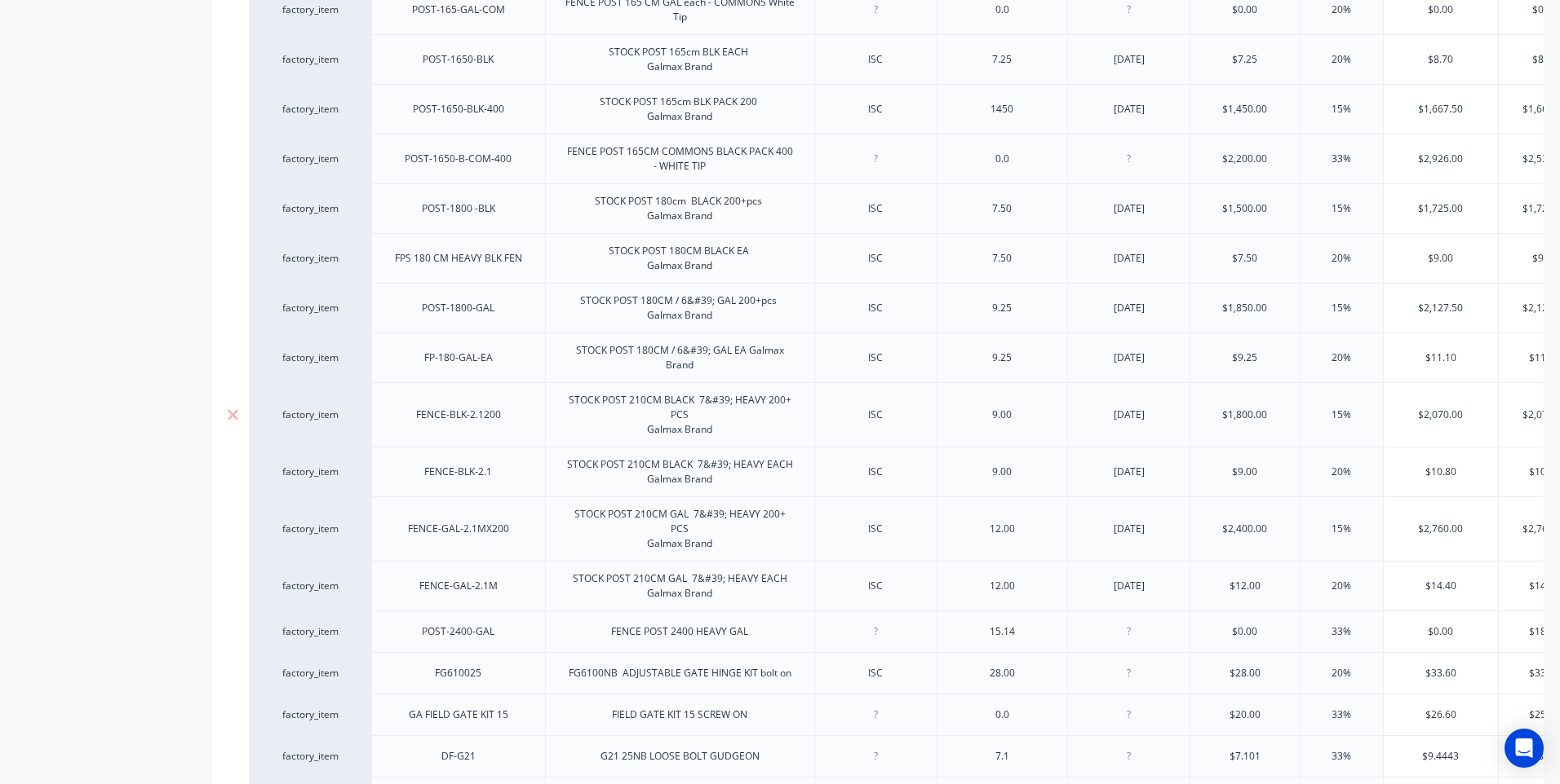
click at [729, 422] on div "STOCK POST 210CM BLACK 7&#39; HEAVY 200+ PCS Galmax Brand" at bounding box center [680, 415] width 255 height 50
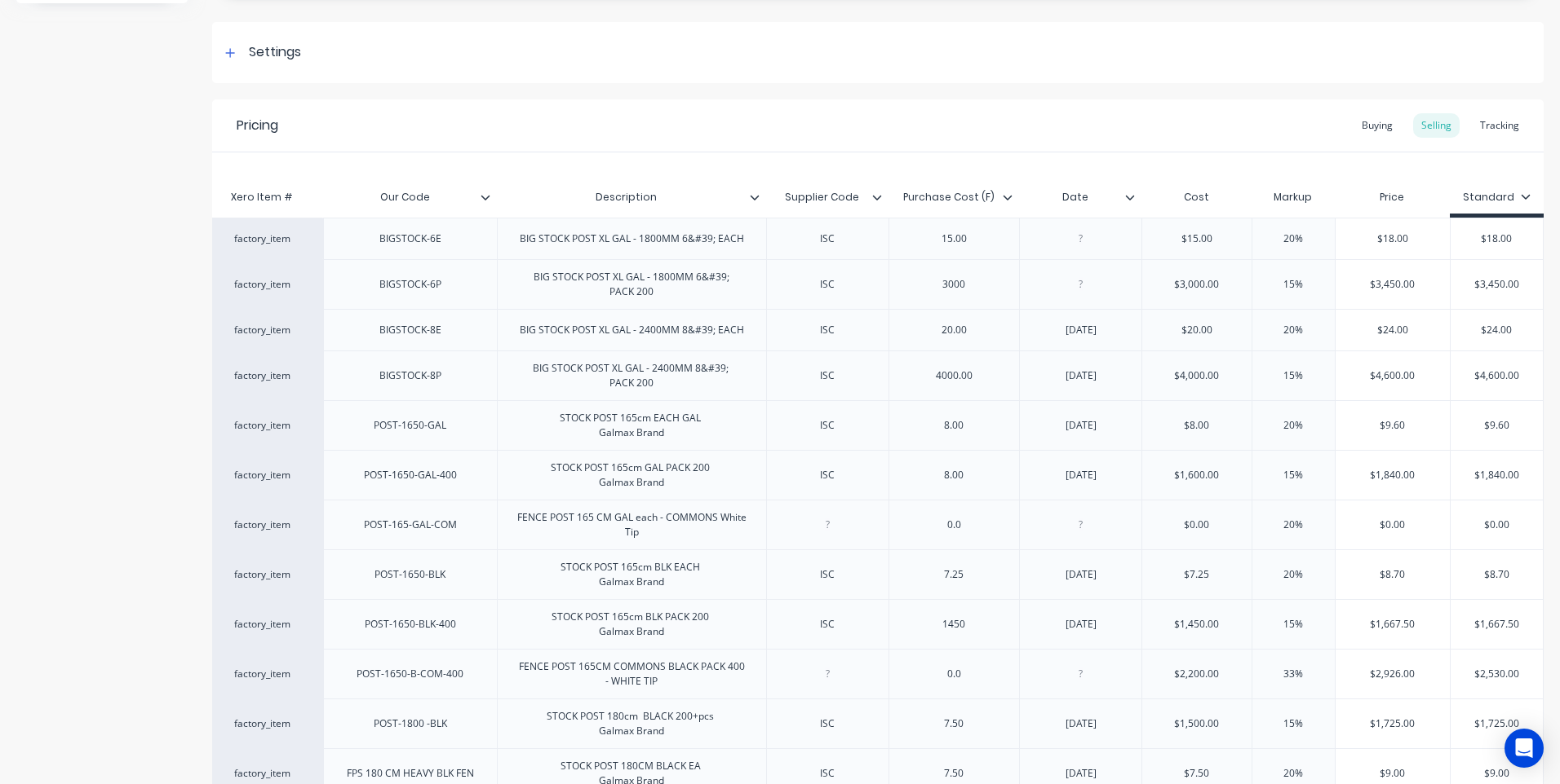
scroll to position [0, 0]
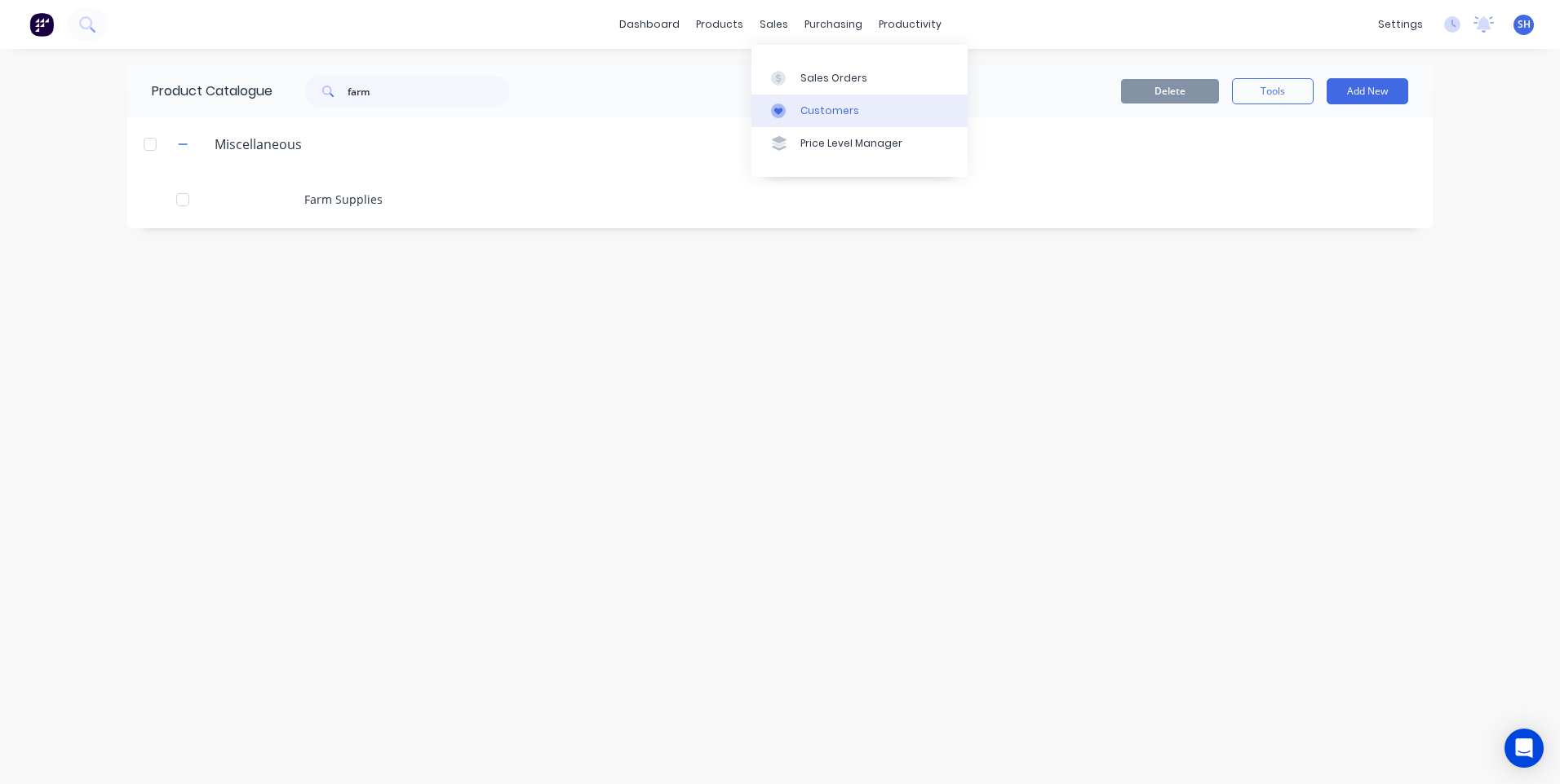
click at [836, 107] on div "Customers" at bounding box center [829, 111] width 58 height 15
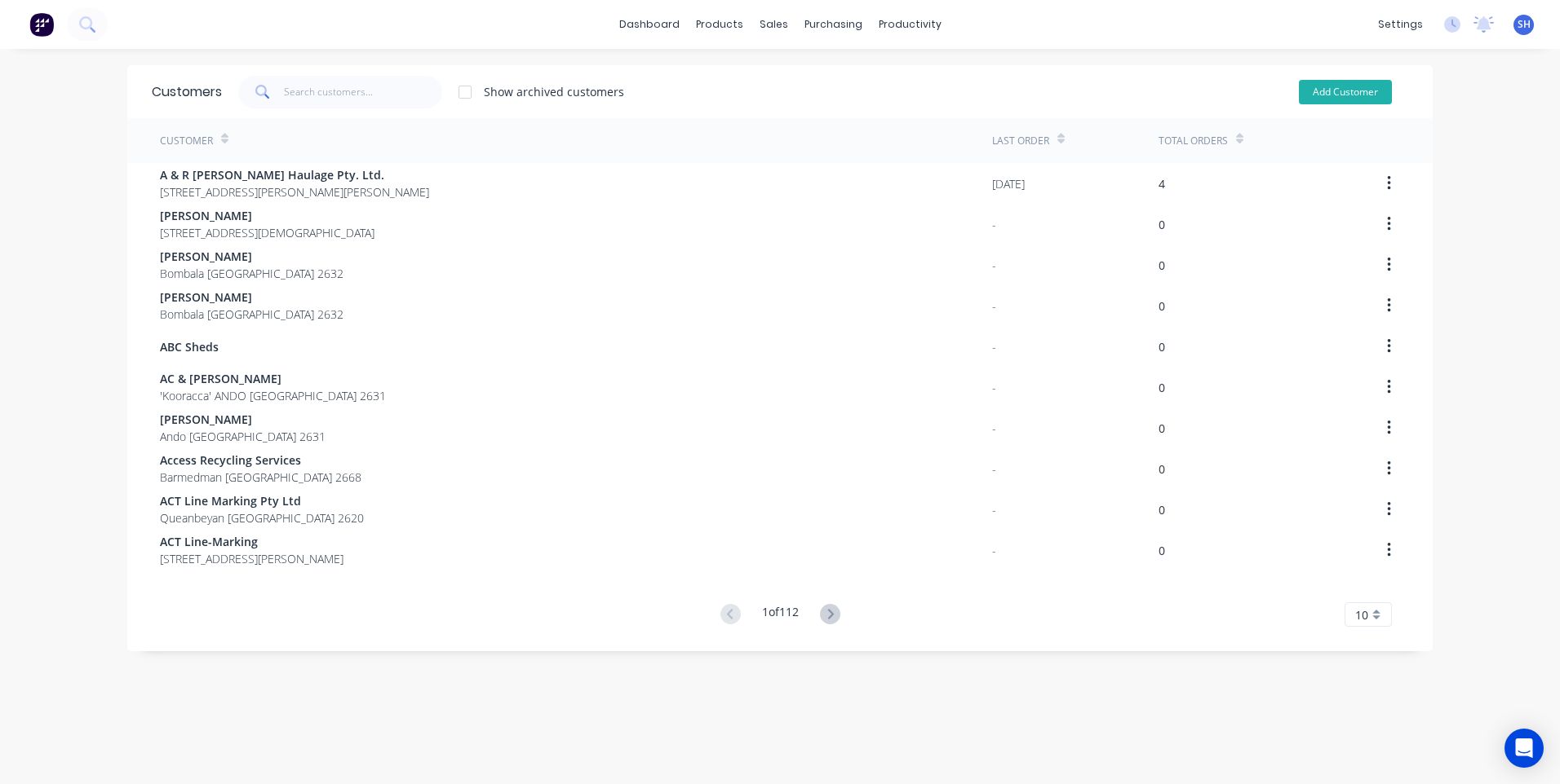
click at [1356, 86] on button "Add Customer" at bounding box center [1346, 92] width 93 height 25
select select "AU"
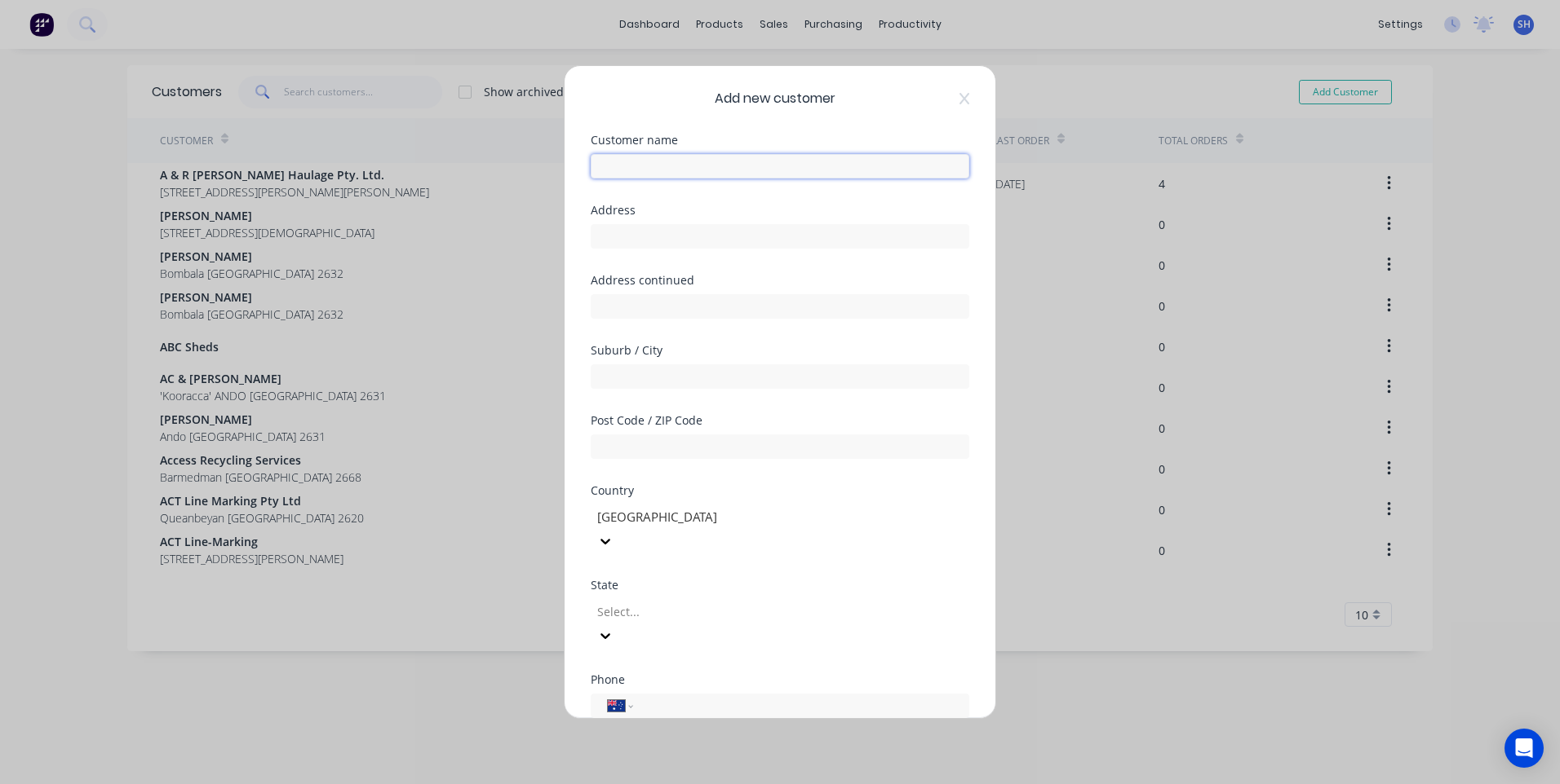
click at [623, 171] on input "text" at bounding box center [780, 166] width 378 height 25
type input "Ezra Farr"
click at [618, 228] on input "text" at bounding box center [780, 236] width 378 height 25
type input "611 Tombong Road"
click at [611, 375] on input "text" at bounding box center [780, 376] width 378 height 25
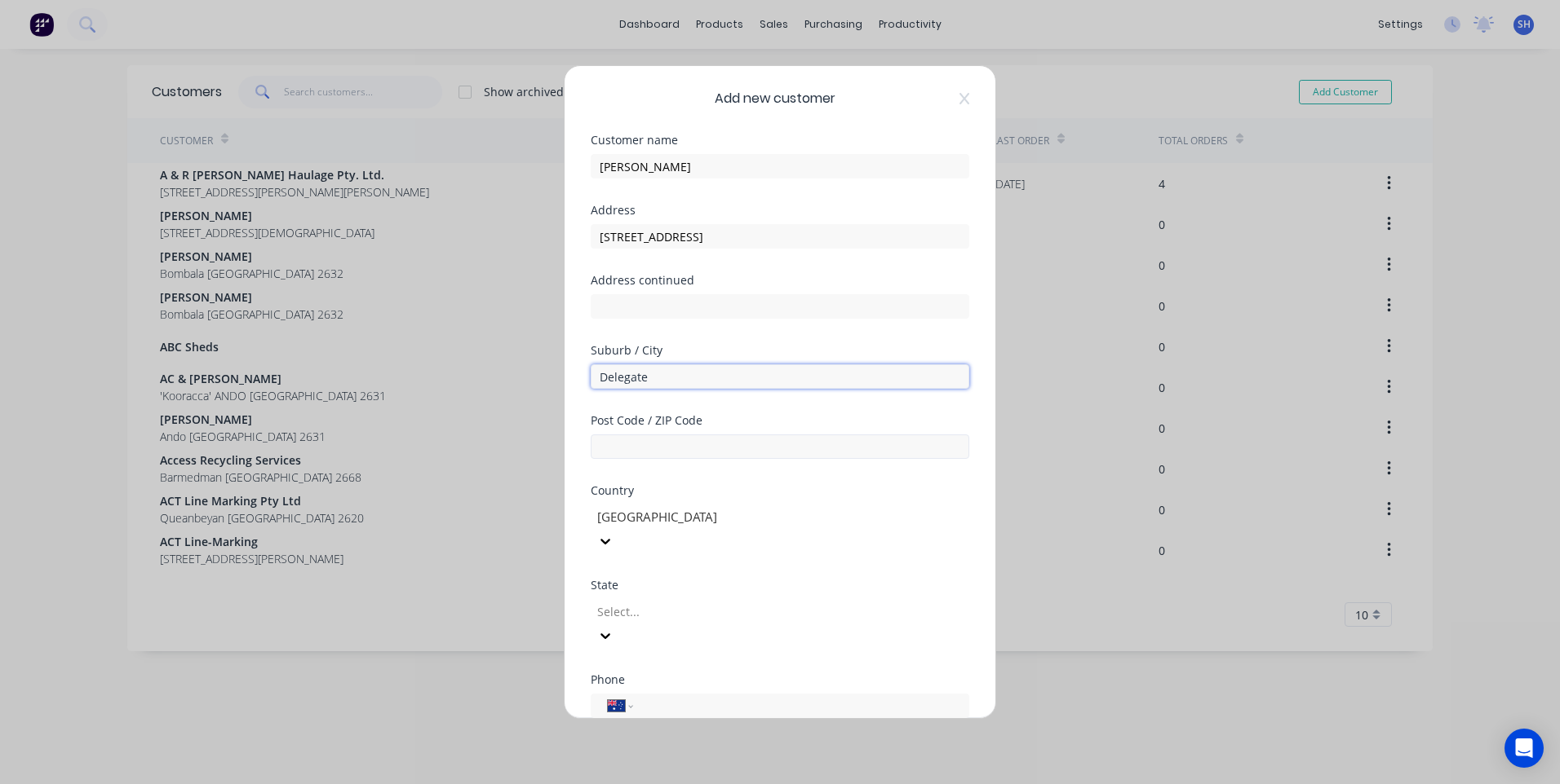
type input "Delegate"
click at [605, 448] on input "text" at bounding box center [780, 446] width 378 height 25
type input "2633"
drag, startPoint x: 482, startPoint y: 731, endPoint x: 500, endPoint y: 721, distance: 20.6
click at [482, 731] on div "Add new customer Customer name Ezra Farr Address 611 Tombong Road Address conti…" at bounding box center [780, 392] width 1560 height 784
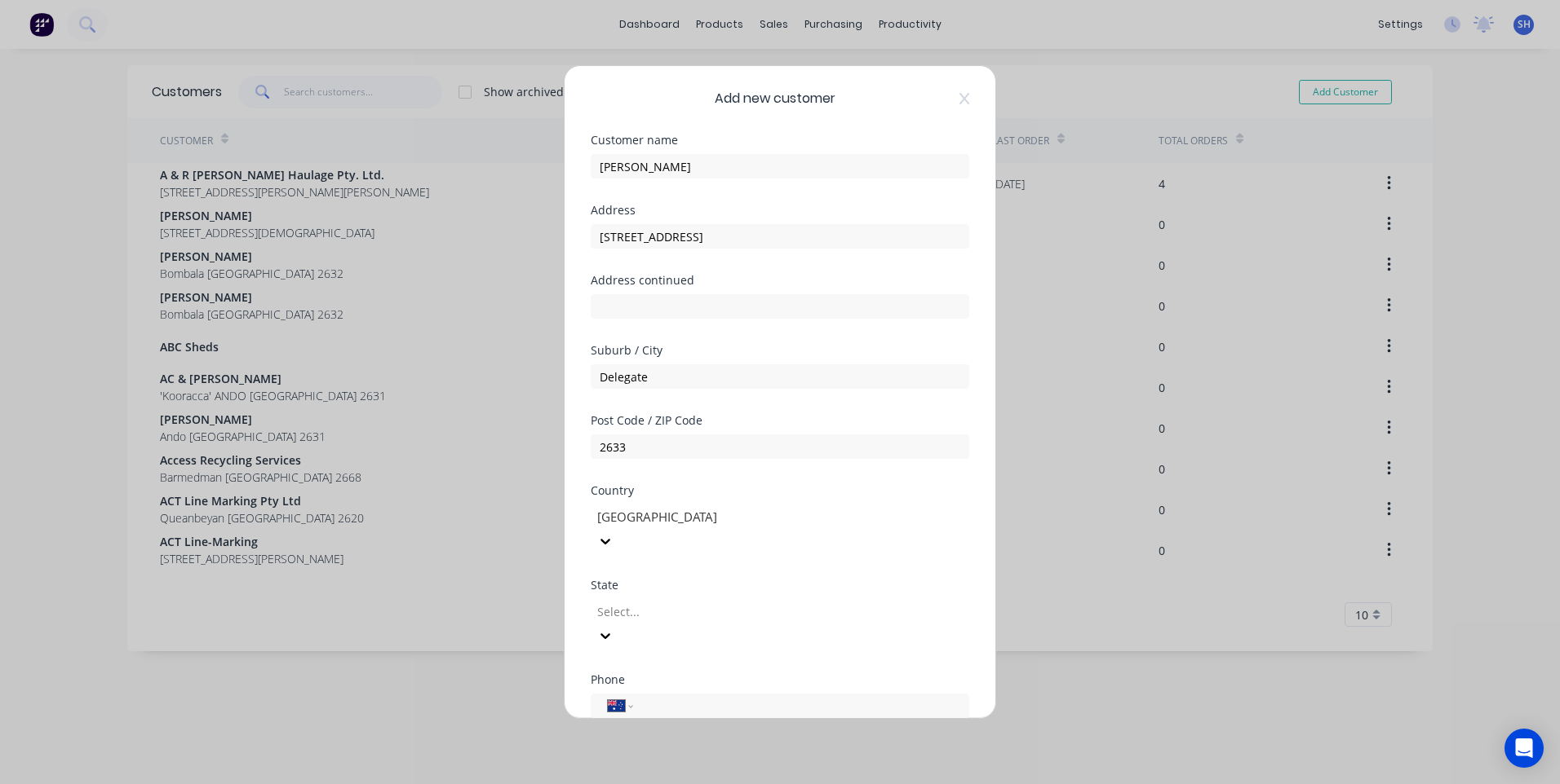
click at [649, 601] on div at bounding box center [713, 611] width 235 height 21
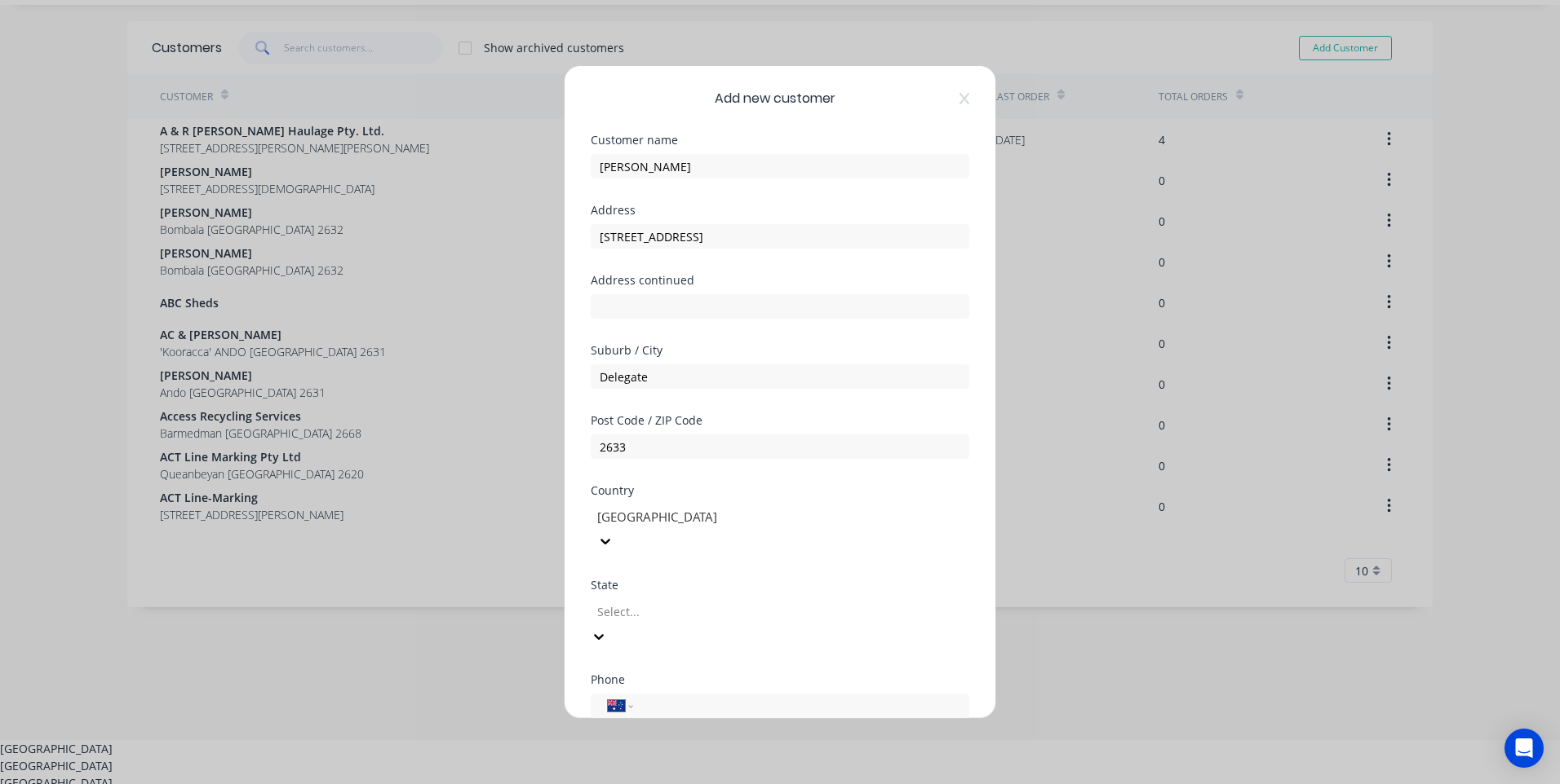
scroll to position [48, 0]
click at [664, 753] on div "New South Wales" at bounding box center [780, 761] width 1560 height 17
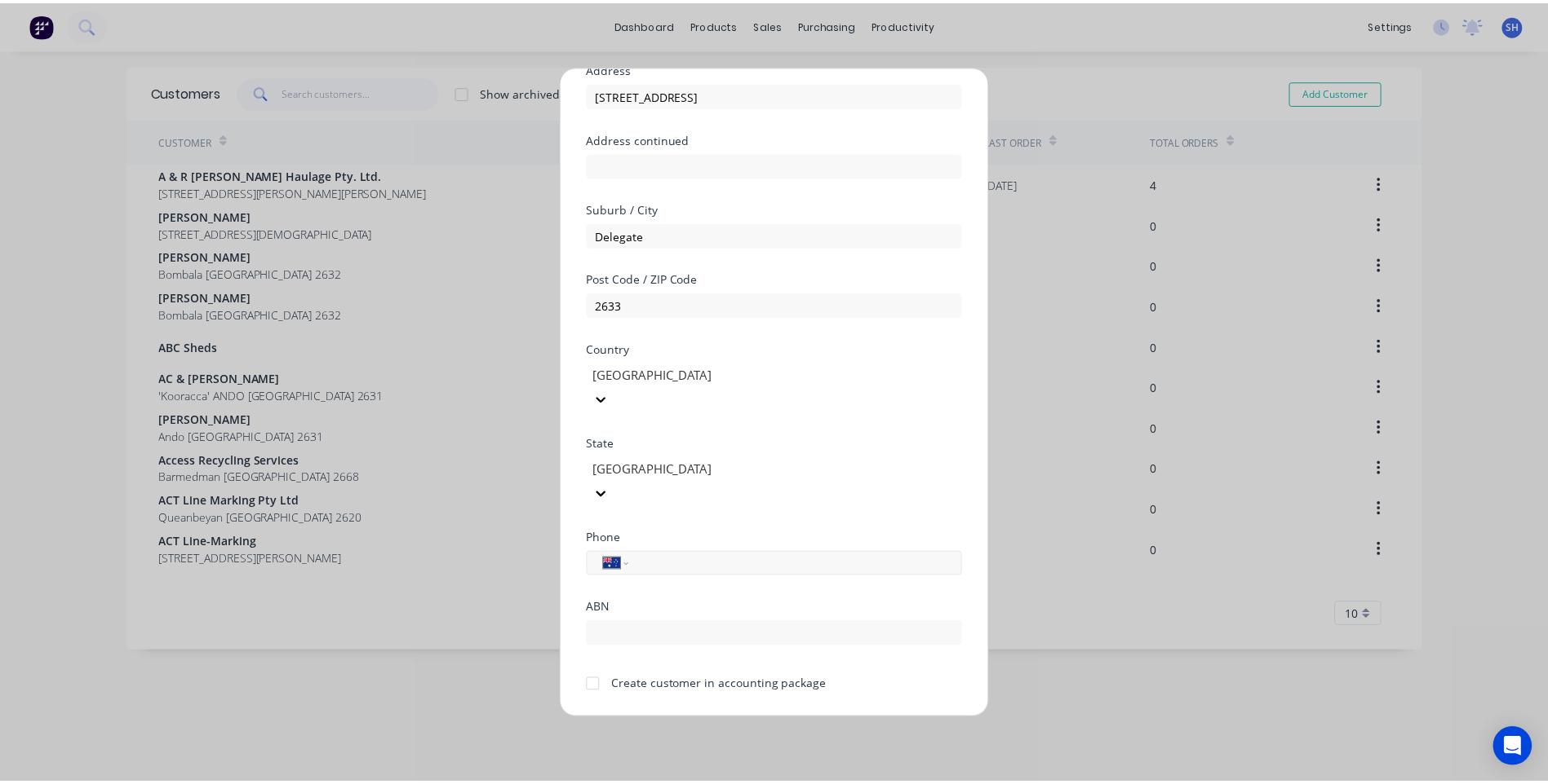
scroll to position [143, 0]
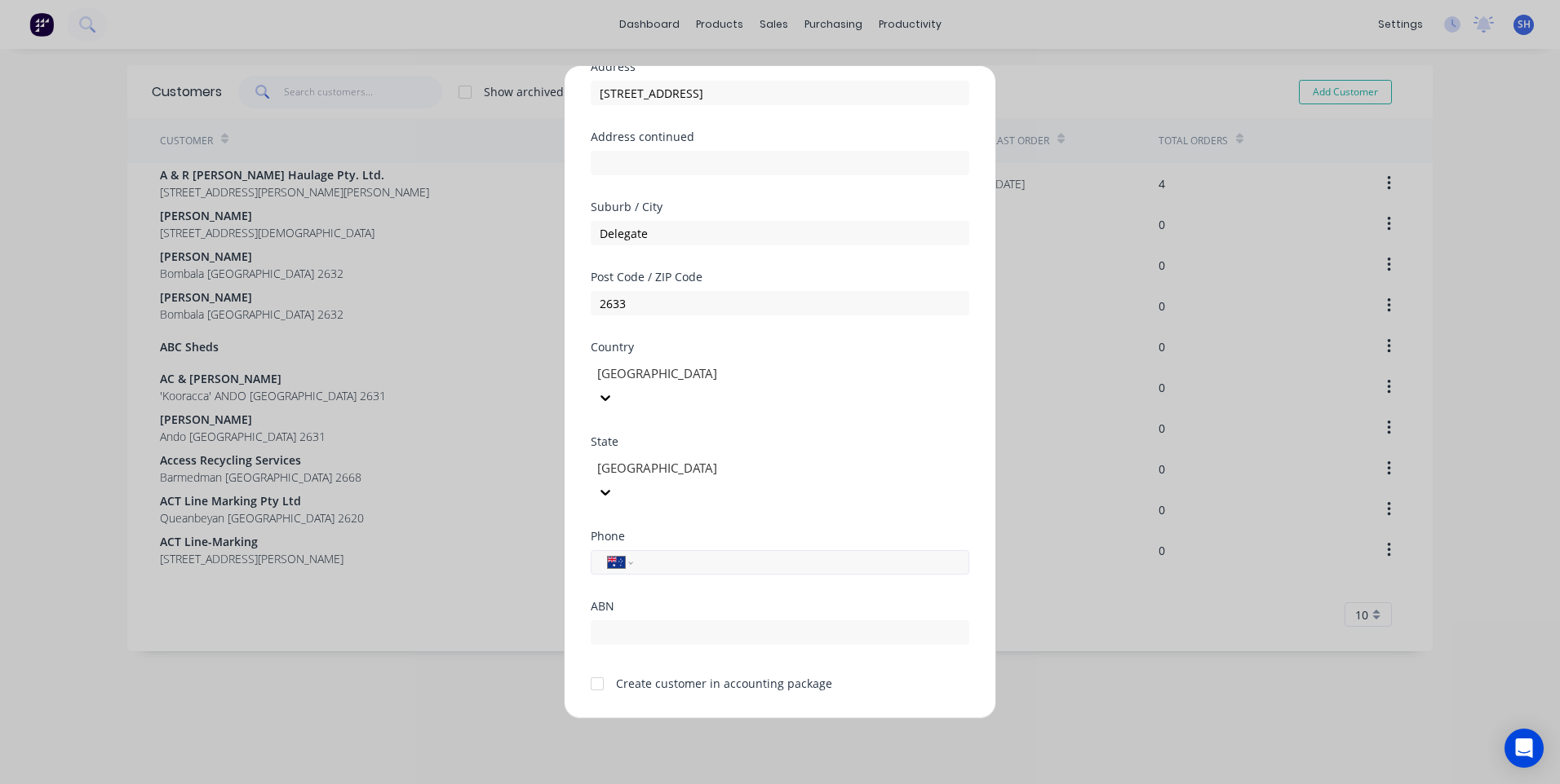
click at [651, 554] on input "tel" at bounding box center [797, 563] width 307 height 19
type input "0484 947 713"
click at [599, 667] on div at bounding box center [597, 683] width 33 height 33
click at [725, 719] on button "Save" at bounding box center [728, 732] width 90 height 26
click at [729, 719] on button "Save" at bounding box center [728, 732] width 90 height 26
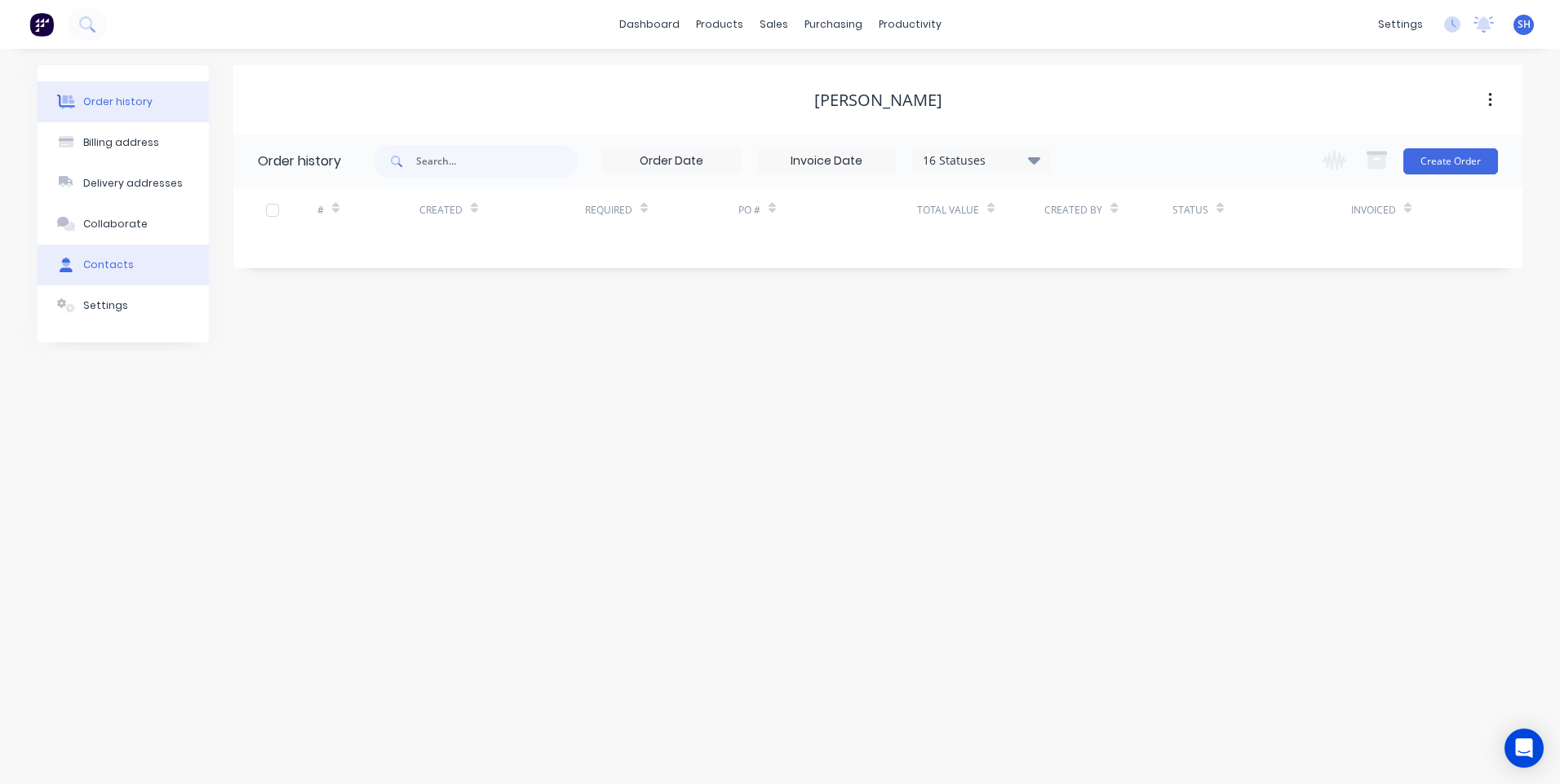
click at [110, 265] on div "Contacts" at bounding box center [108, 265] width 50 height 15
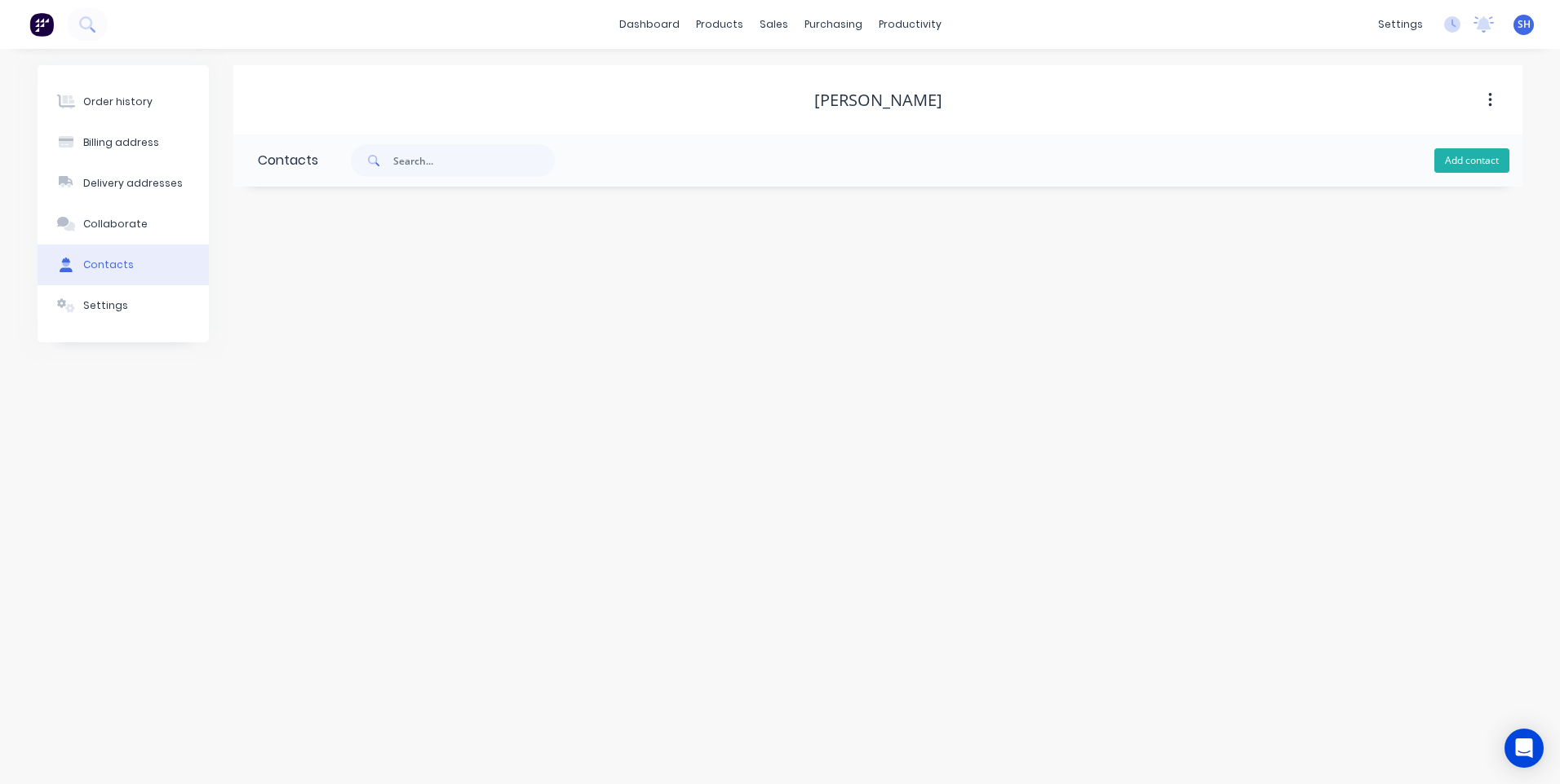
click at [1486, 157] on button "Add contact" at bounding box center [1472, 160] width 75 height 25
select select "AU"
click at [277, 346] on input "text" at bounding box center [391, 344] width 267 height 25
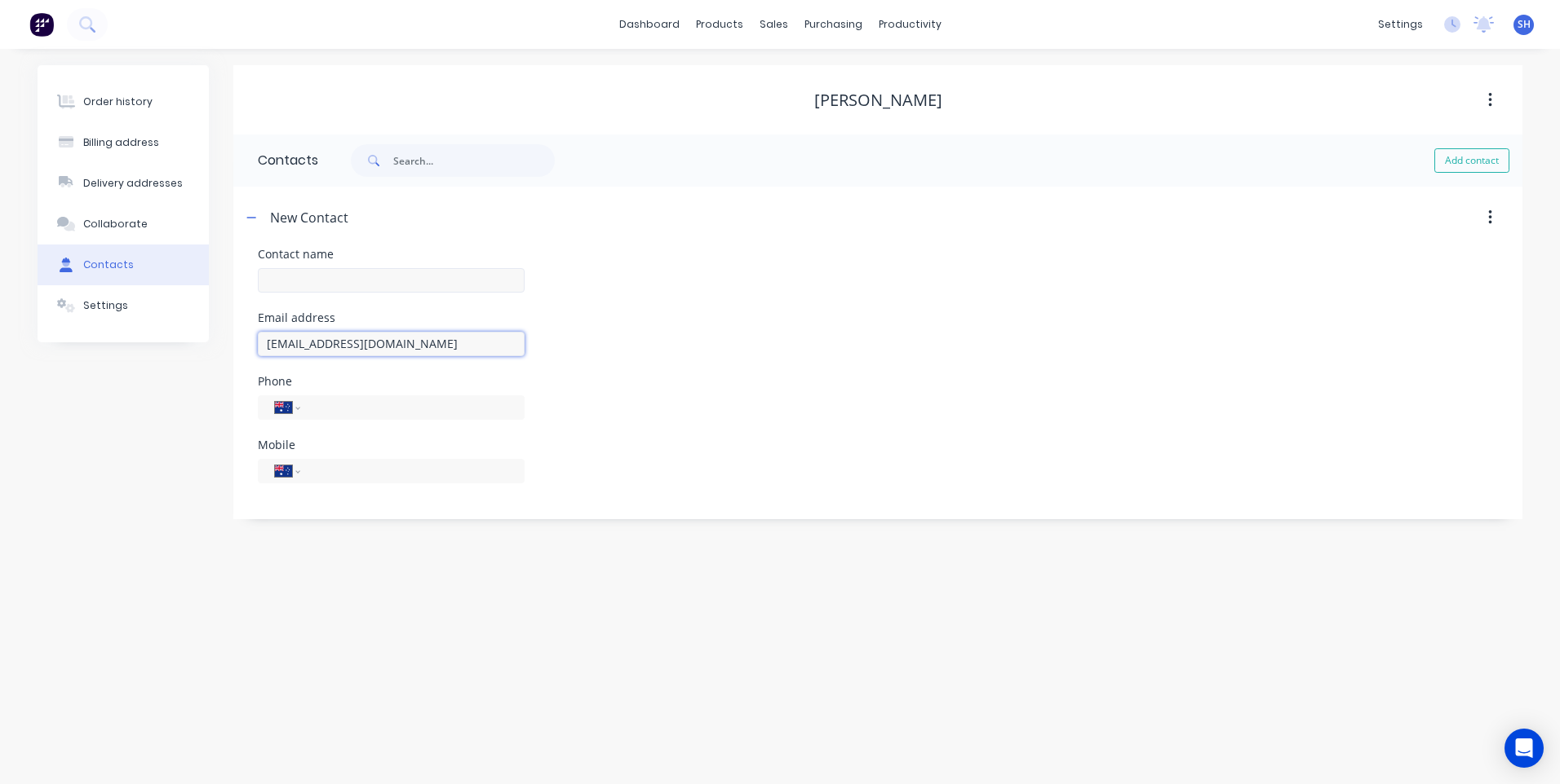
type input "ezrafarr@gamil.com"
click at [278, 285] on input "text" at bounding box center [391, 280] width 267 height 25
type input "Ezra"
click at [156, 521] on div "Order history Billing address Delivery addresses Collaborate Contacts Settings …" at bounding box center [780, 417] width 1560 height 736
select select "AU"
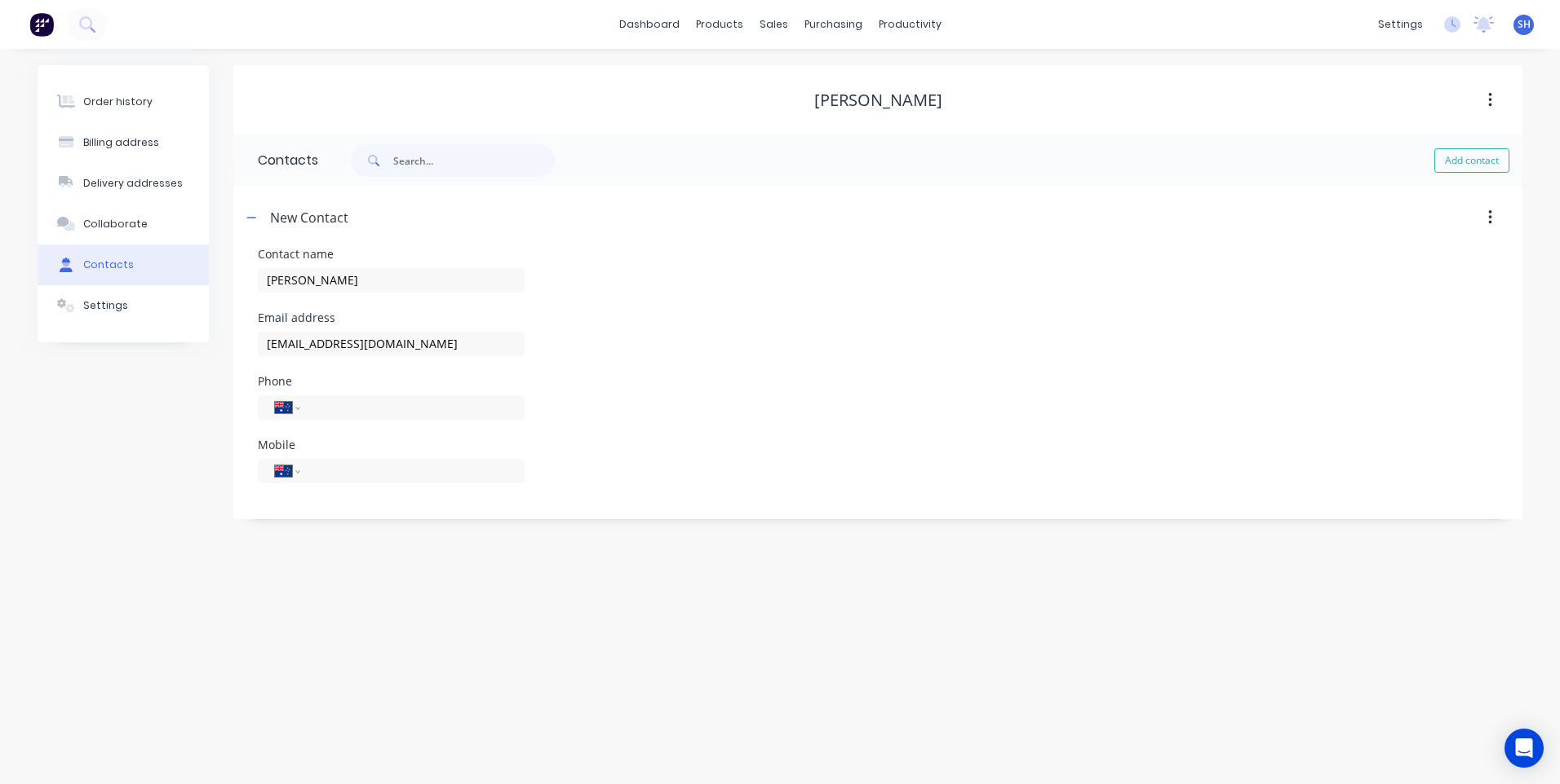
select select "AU"
click at [102, 300] on div "Settings" at bounding box center [105, 305] width 44 height 15
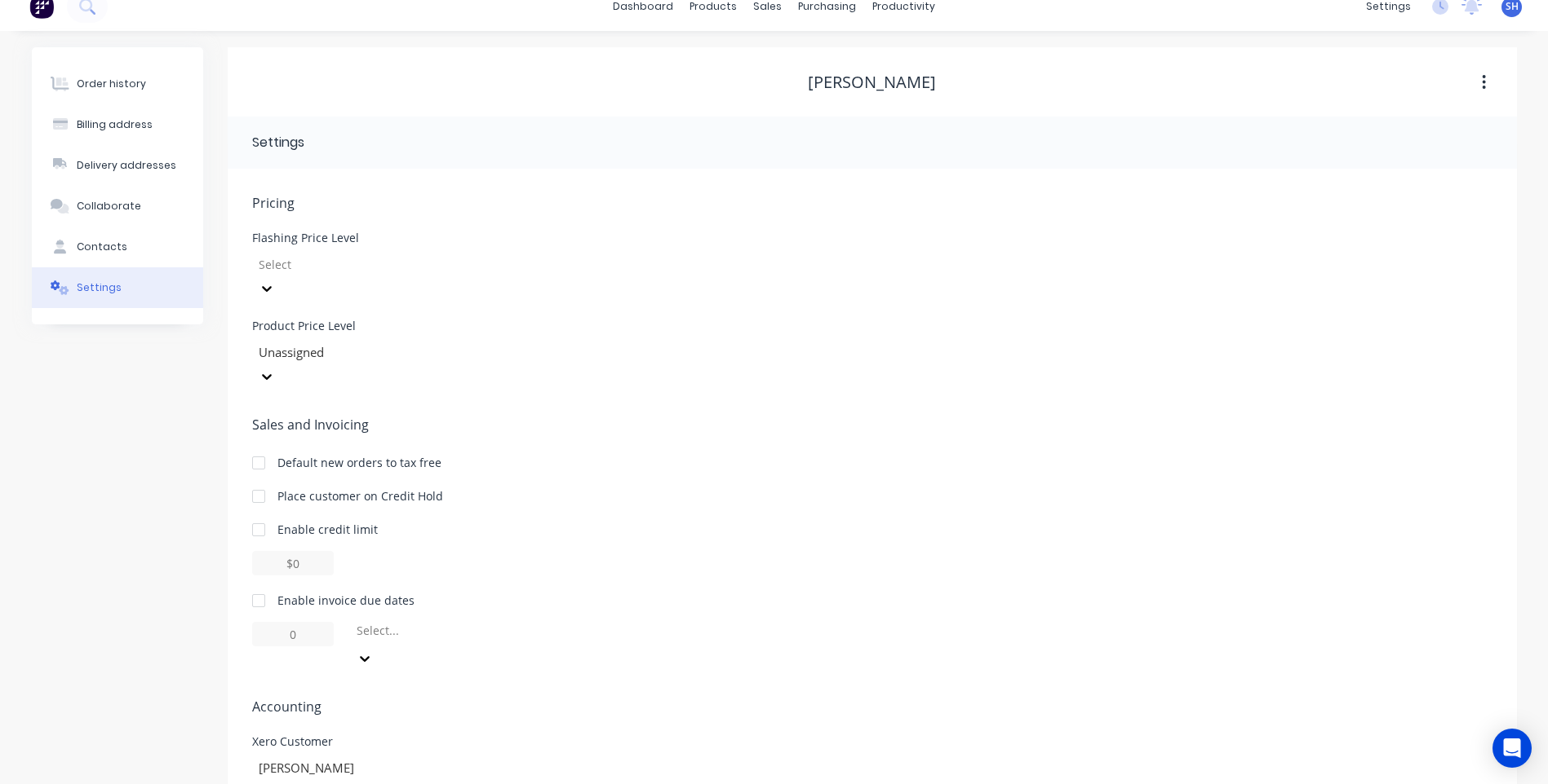
scroll to position [24, 0]
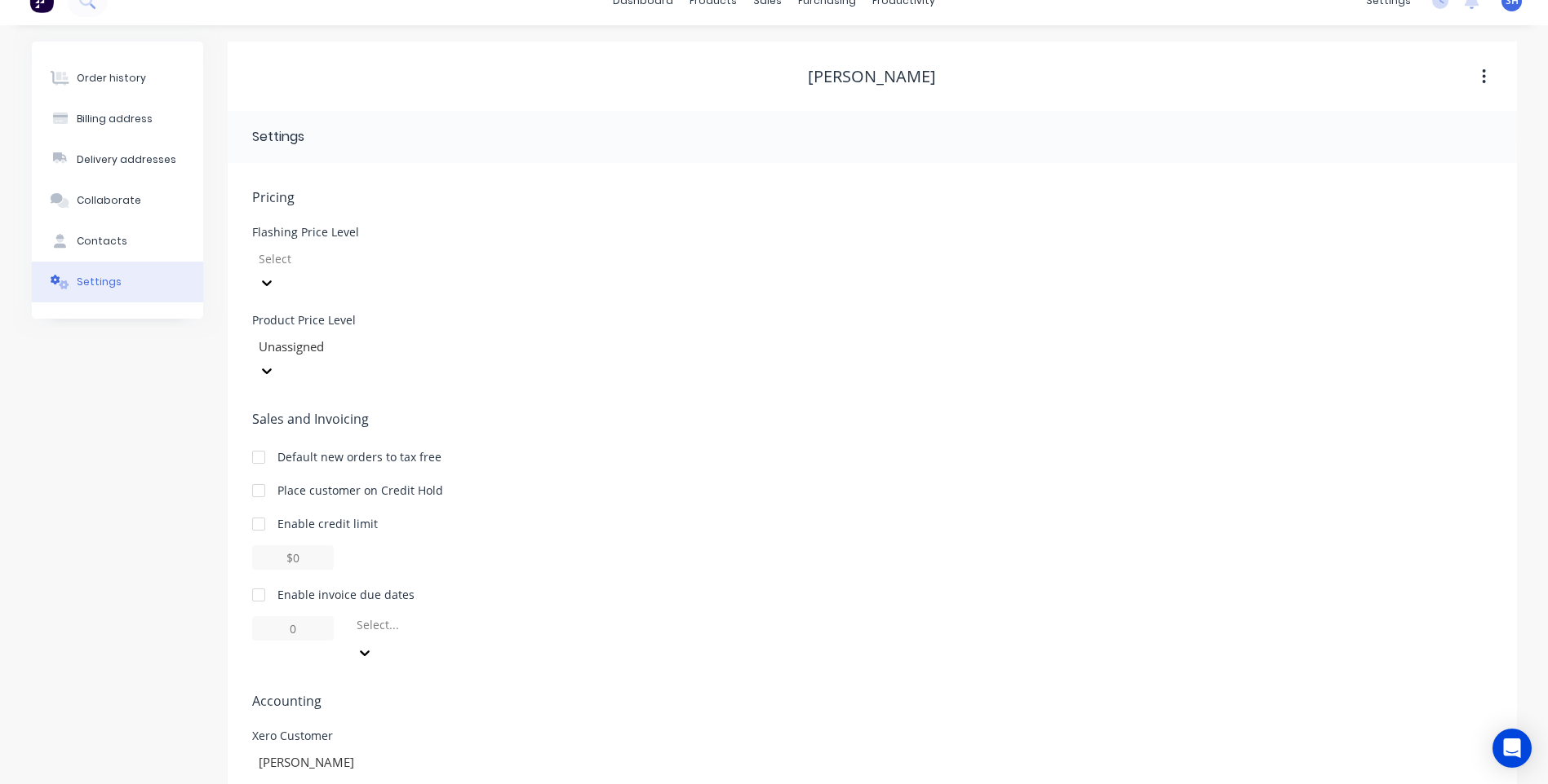
click at [258, 508] on div at bounding box center [258, 523] width 33 height 33
type input "$0.00"
click at [258, 508] on div at bounding box center [258, 523] width 33 height 33
click at [259, 579] on div at bounding box center [258, 594] width 33 height 33
drag, startPoint x: 310, startPoint y: 583, endPoint x: 264, endPoint y: 574, distance: 46.9
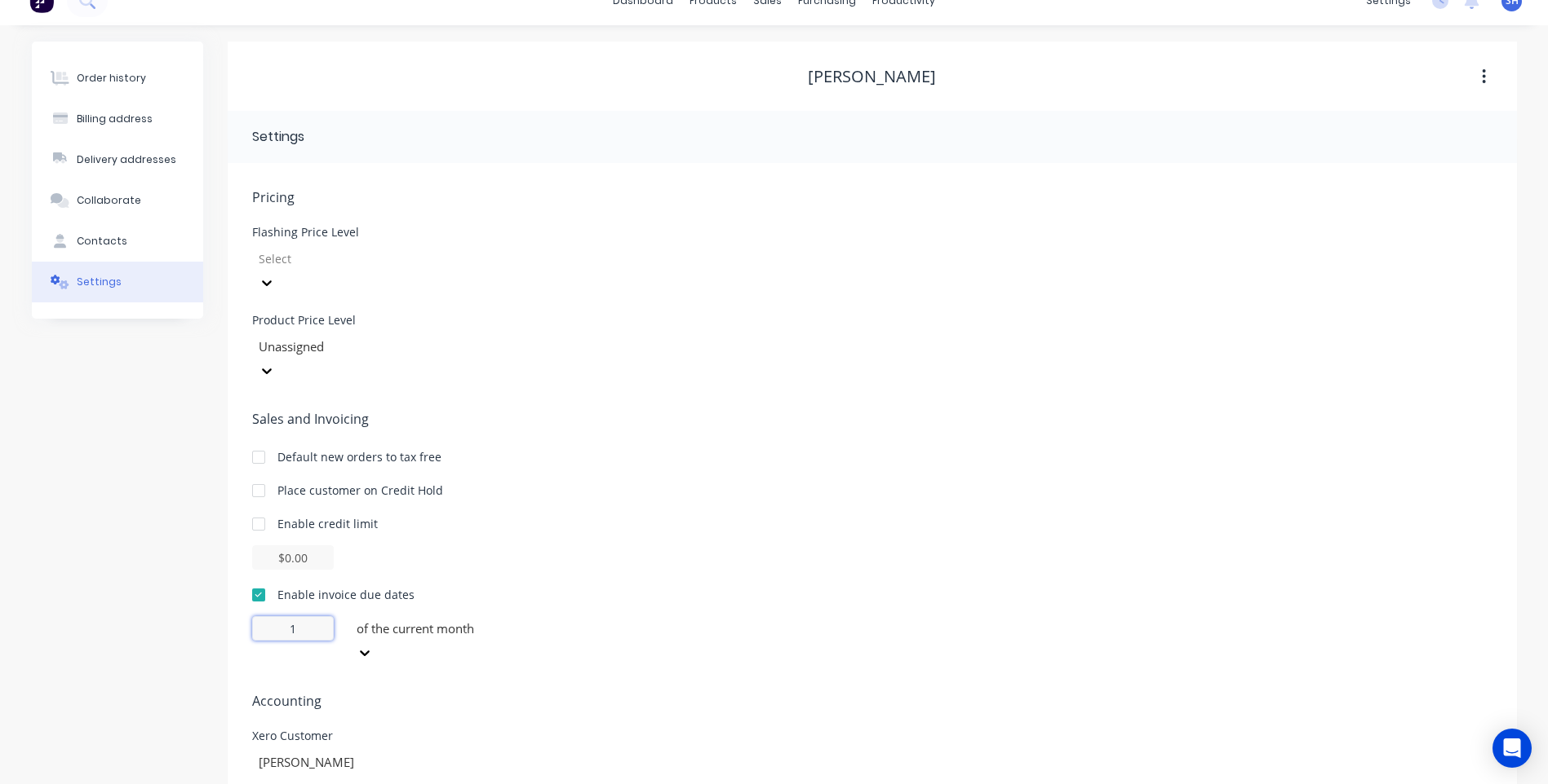
click at [264, 616] on input "1" at bounding box center [292, 628] width 82 height 25
type input "30"
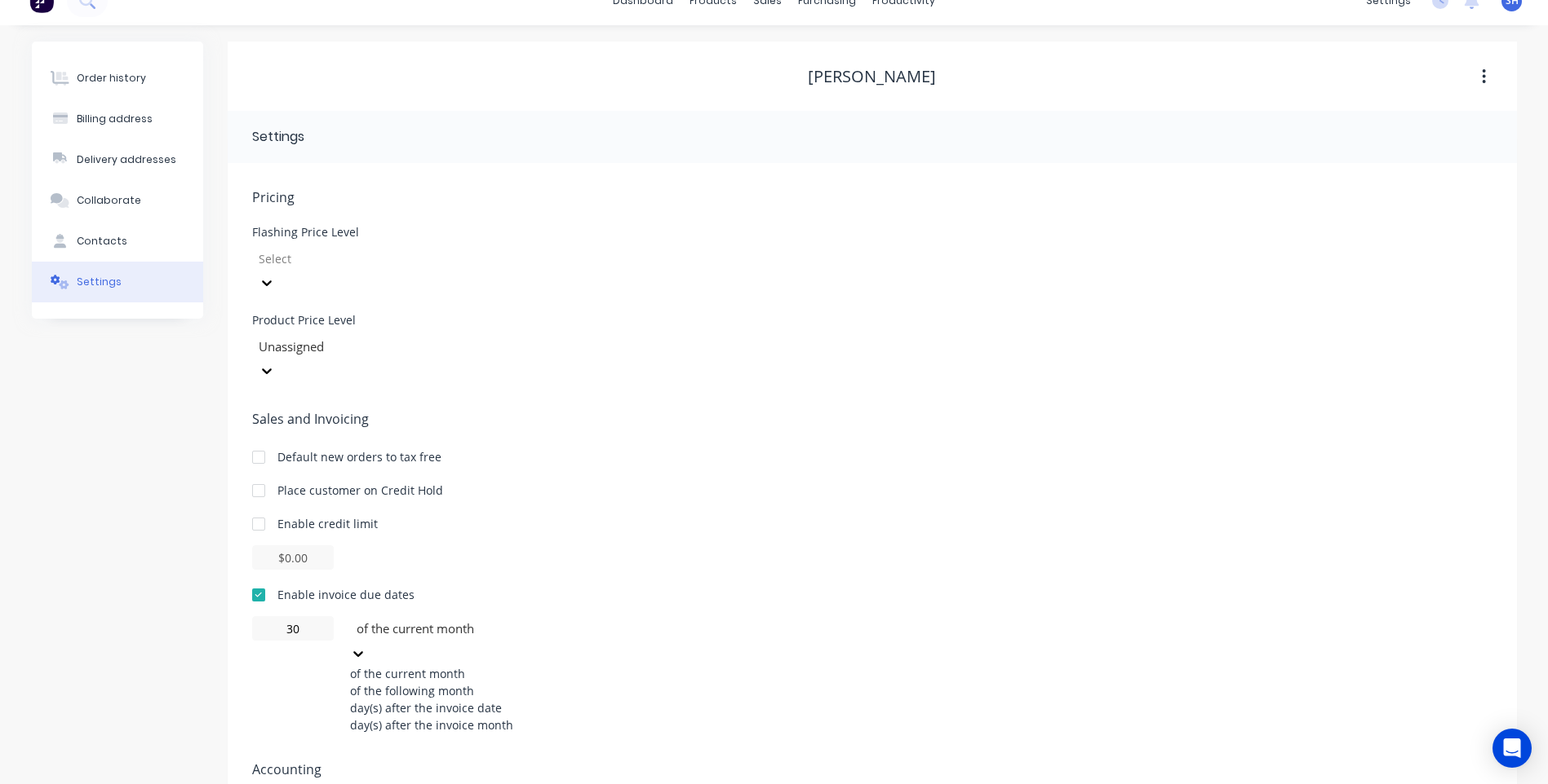
click at [363, 652] on icon at bounding box center [359, 655] width 10 height 6
click at [478, 700] on div "day(s) after the invoice date" at bounding box center [472, 708] width 245 height 17
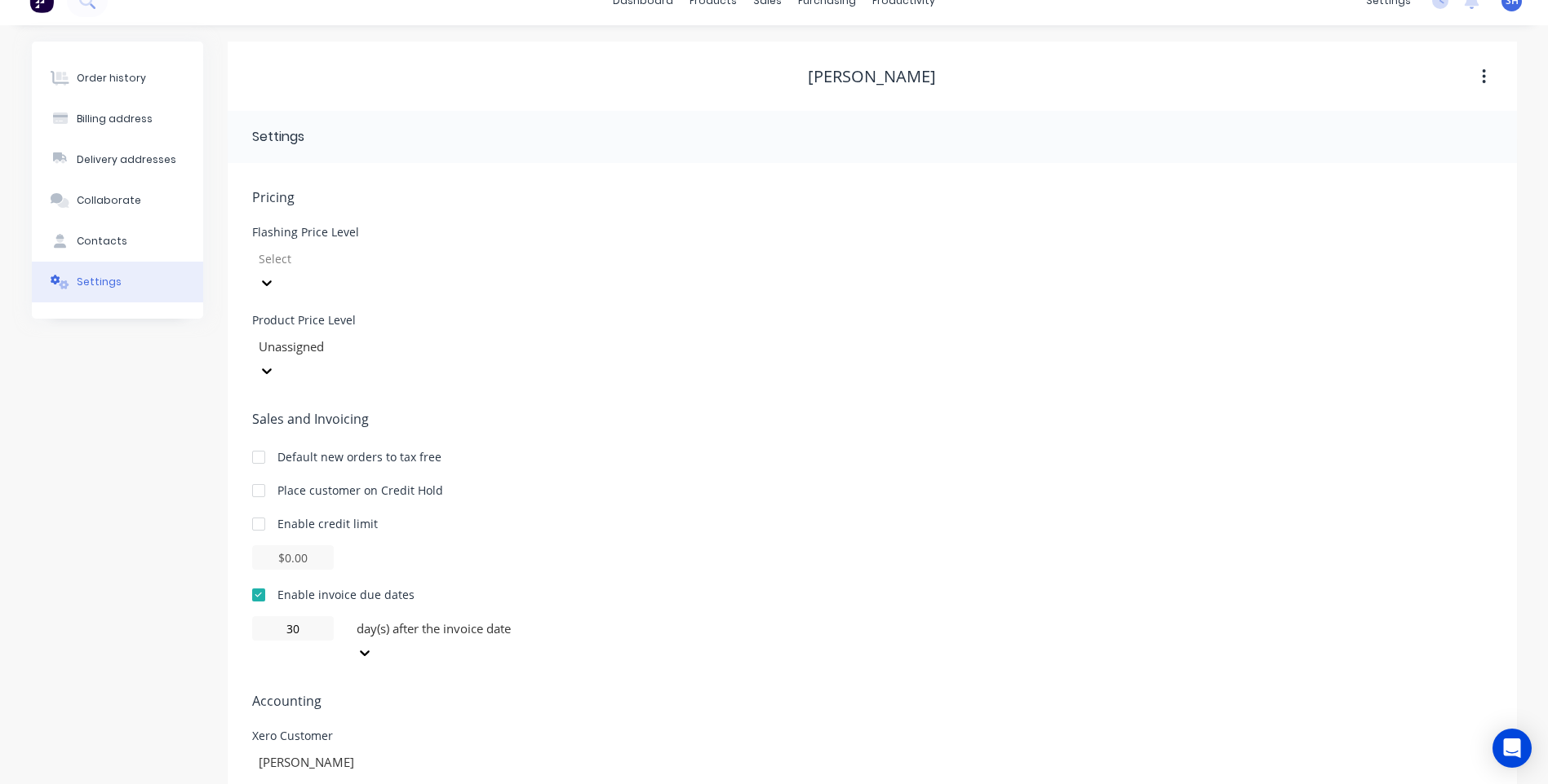
click at [674, 691] on span "Accounting" at bounding box center [871, 701] width 1240 height 20
click at [106, 236] on div "Contacts" at bounding box center [102, 241] width 50 height 15
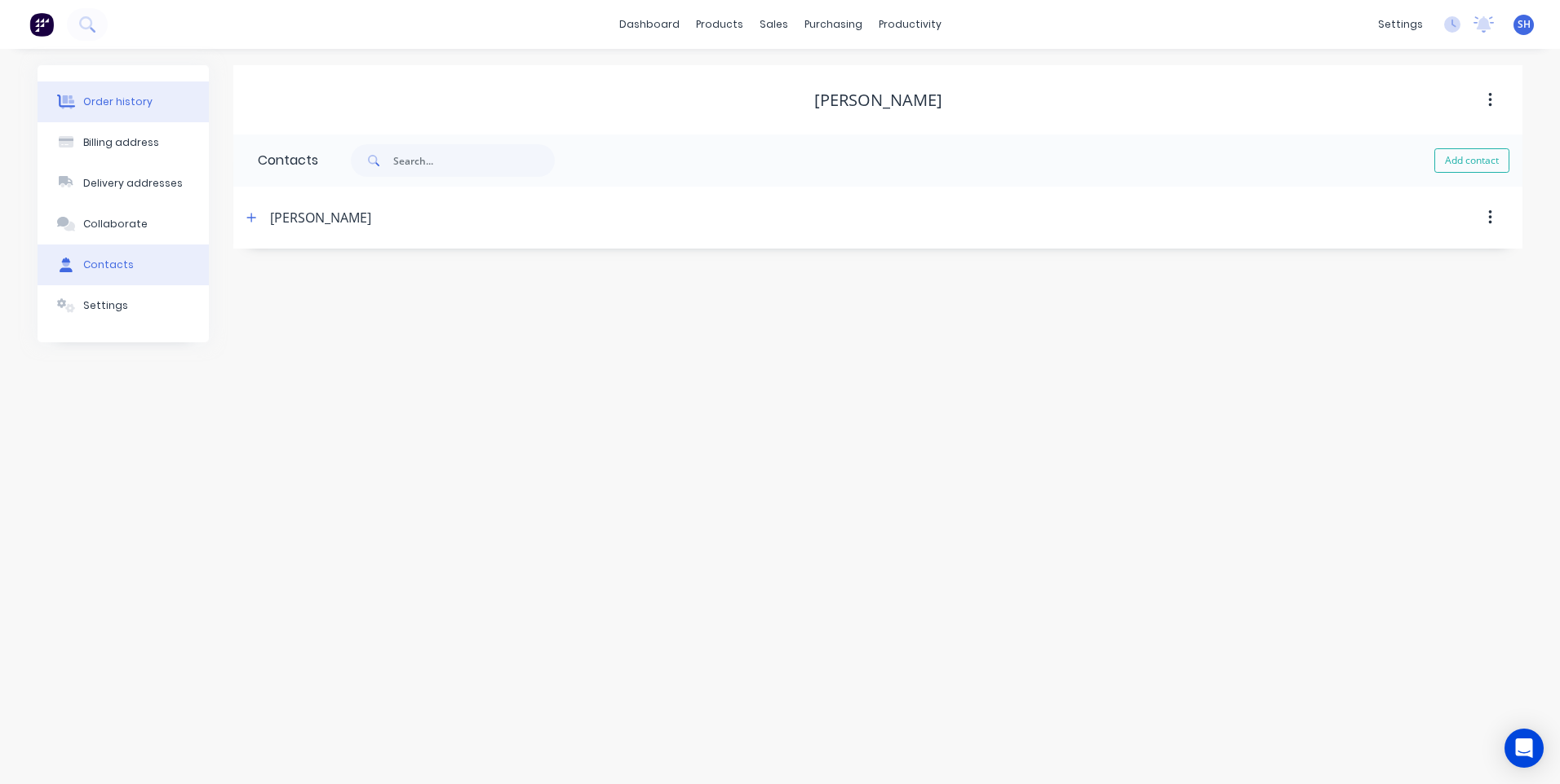
click at [115, 93] on button "Order history" at bounding box center [123, 102] width 171 height 40
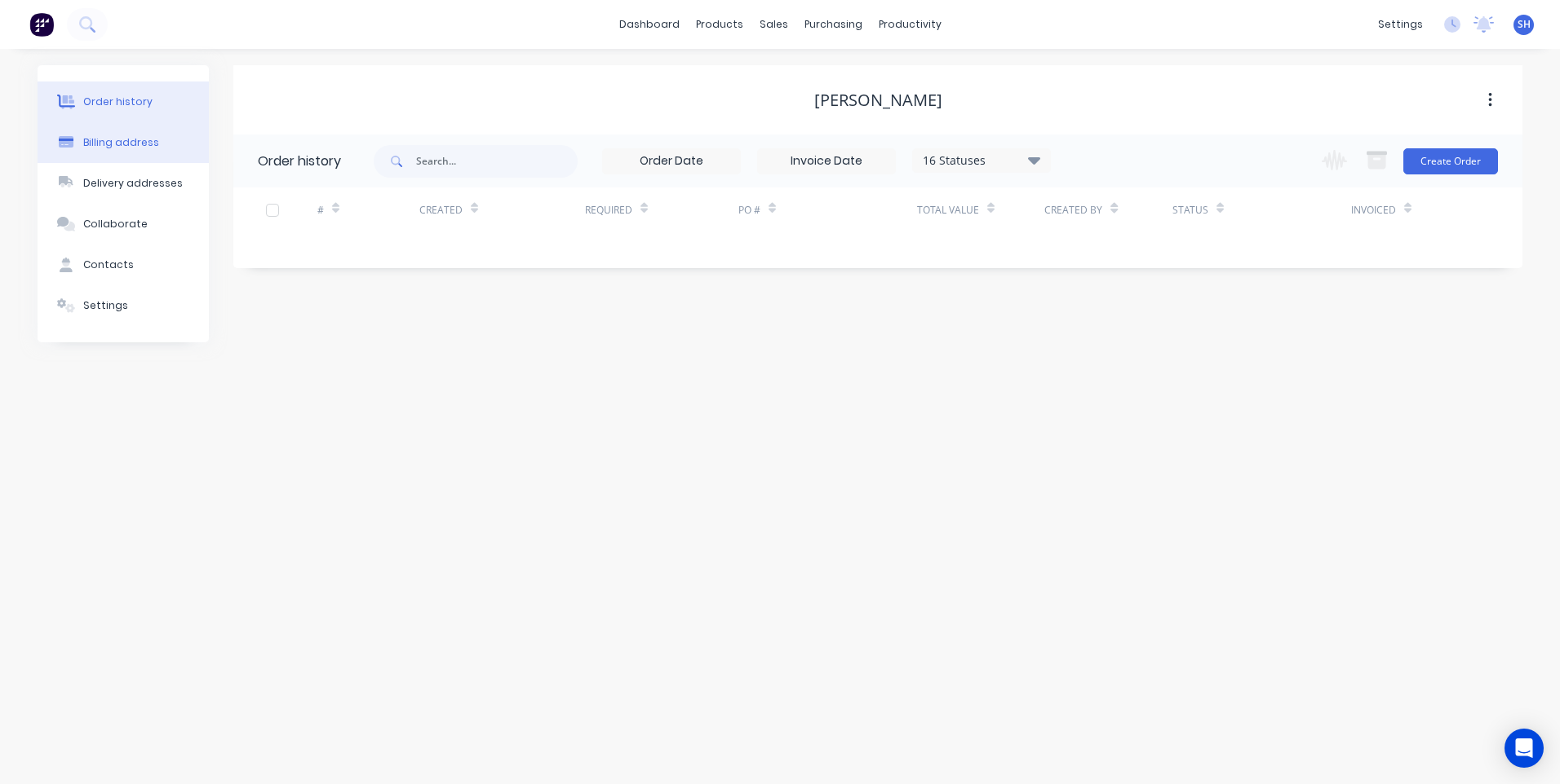
click at [119, 138] on div "Billing address" at bounding box center [121, 142] width 76 height 15
select select "AU"
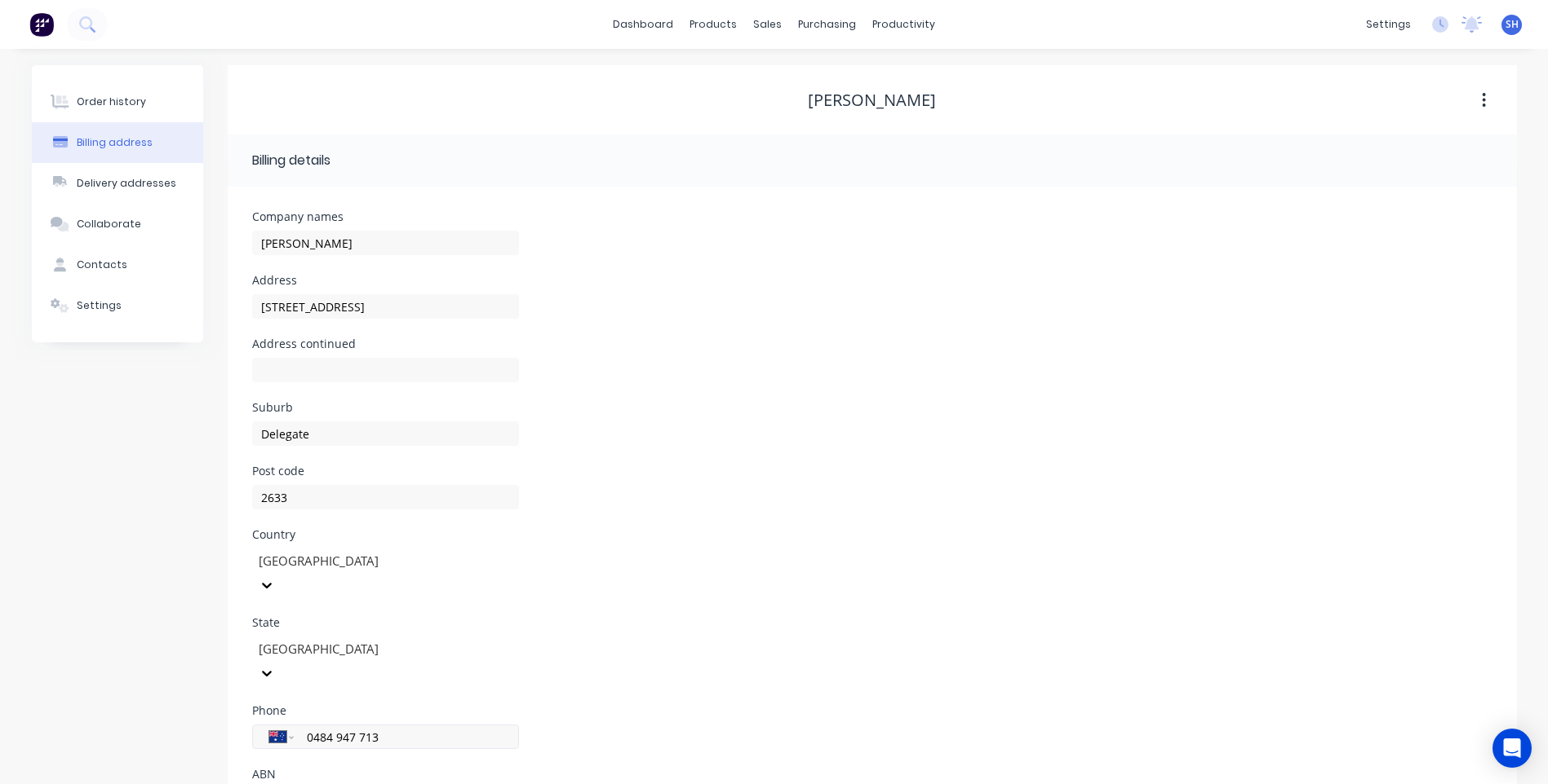
drag, startPoint x: 392, startPoint y: 692, endPoint x: 333, endPoint y: 690, distance: 59.0
click at [296, 725] on div "International Afghanistan Åland Islands Albania Algeria American Samoa Andorra …" at bounding box center [385, 737] width 267 height 25
click at [112, 259] on div "Contacts" at bounding box center [102, 265] width 50 height 15
select select "AU"
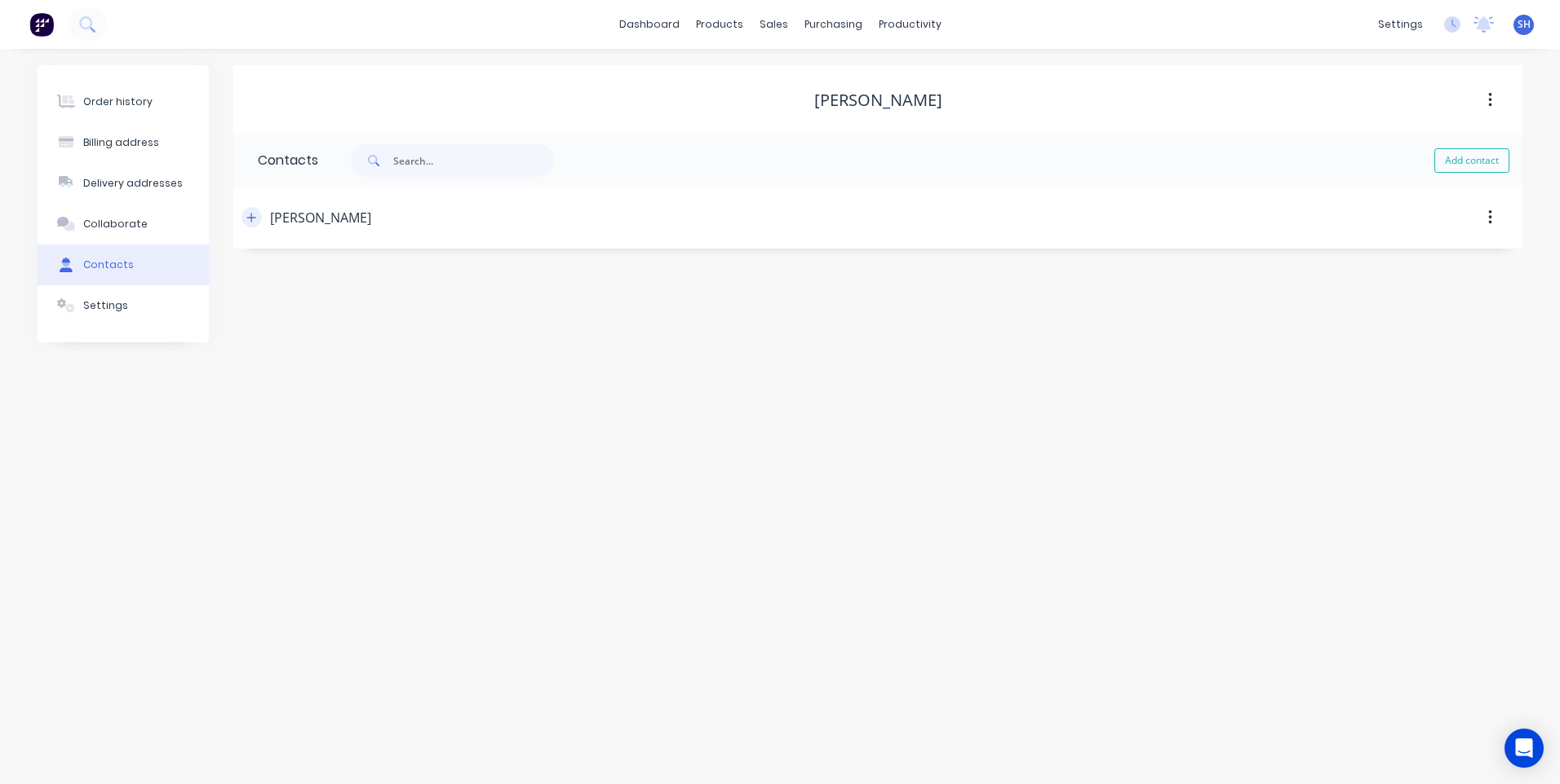
click at [250, 220] on icon "button" at bounding box center [251, 218] width 10 height 12
click at [345, 474] on input "tel" at bounding box center [409, 470] width 196 height 19
paste input "0484 947 713"
type input "0484 947 713"
click at [519, 625] on div "Order history Billing address Delivery addresses Collaborate Contacts Settings …" at bounding box center [780, 417] width 1560 height 736
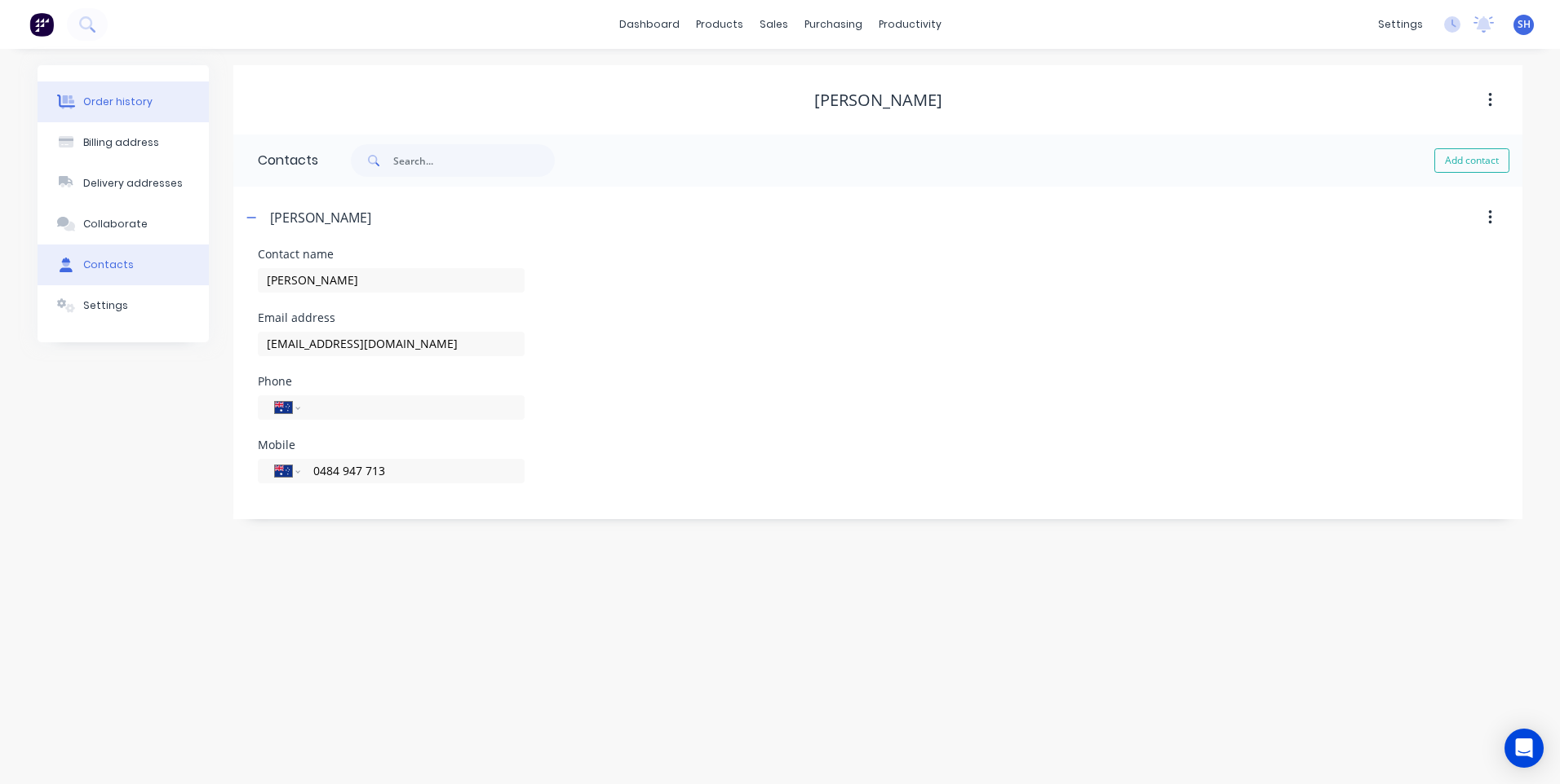
click at [134, 95] on div "Order history" at bounding box center [118, 102] width 69 height 15
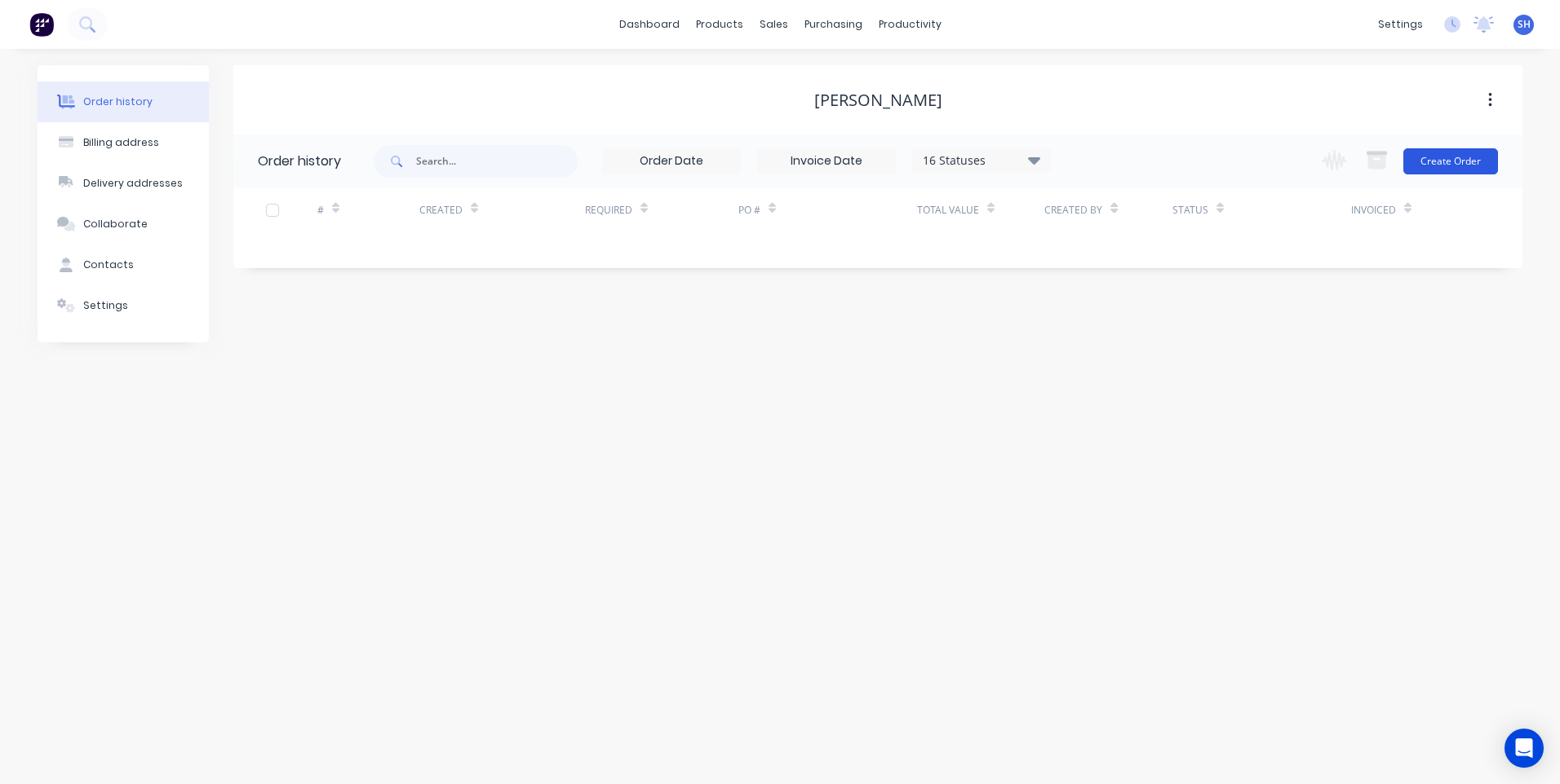
click at [1463, 157] on button "Create Order" at bounding box center [1450, 161] width 95 height 26
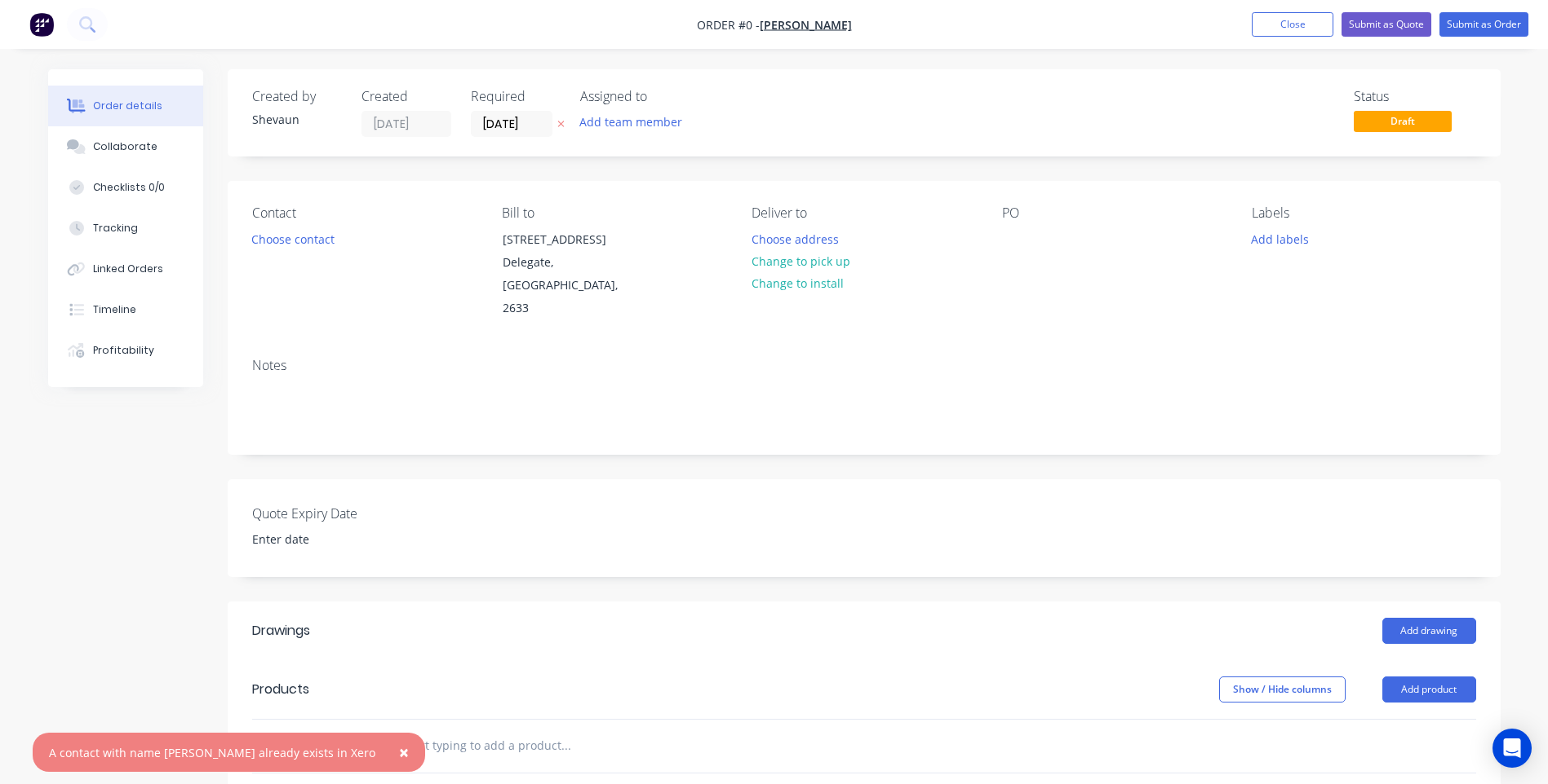
click at [399, 751] on span "×" at bounding box center [404, 752] width 10 height 23
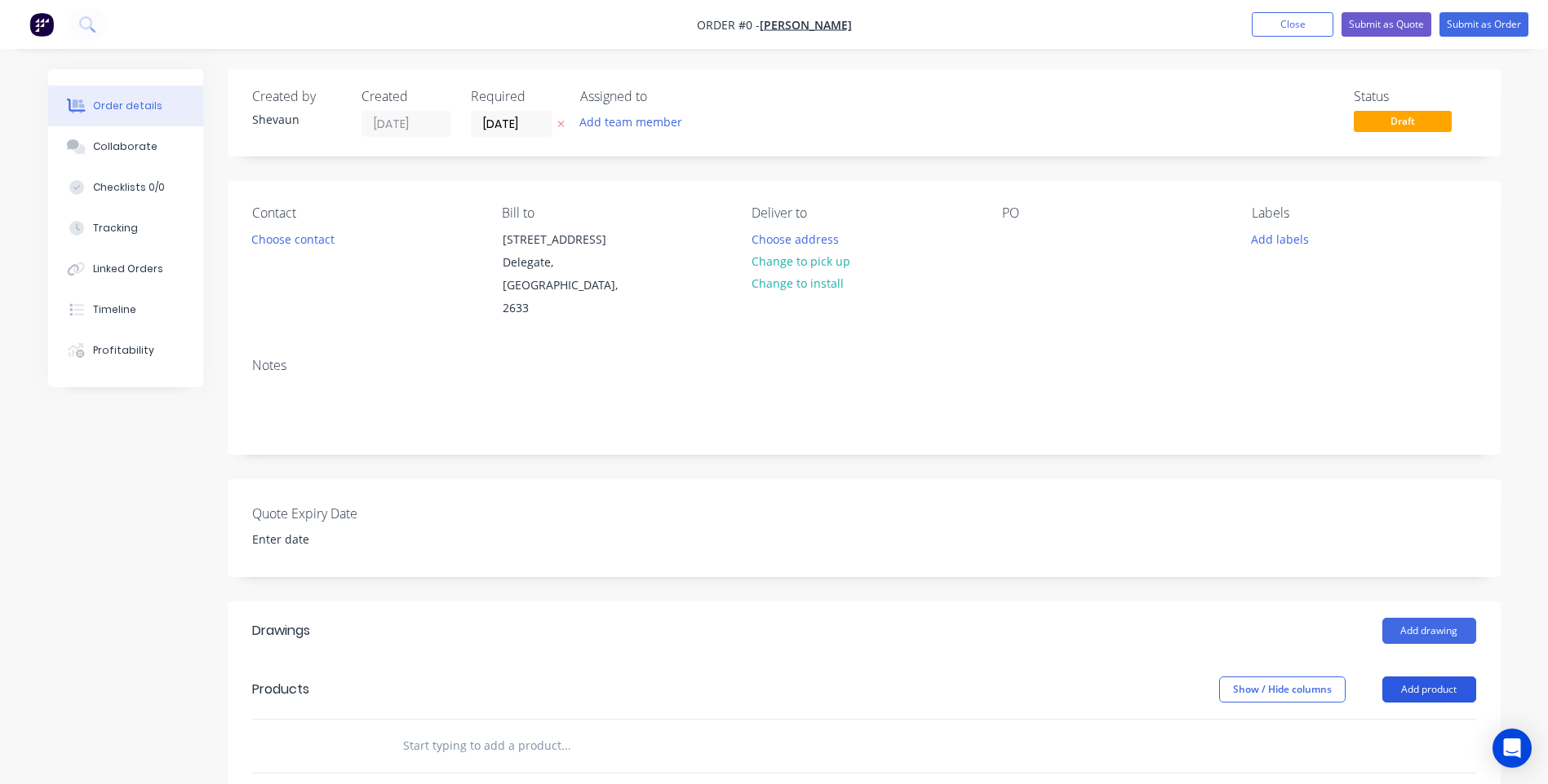
click at [1436, 676] on button "Add product" at bounding box center [1428, 689] width 94 height 26
click at [1379, 719] on div "Product catalogue" at bounding box center [1398, 731] width 125 height 24
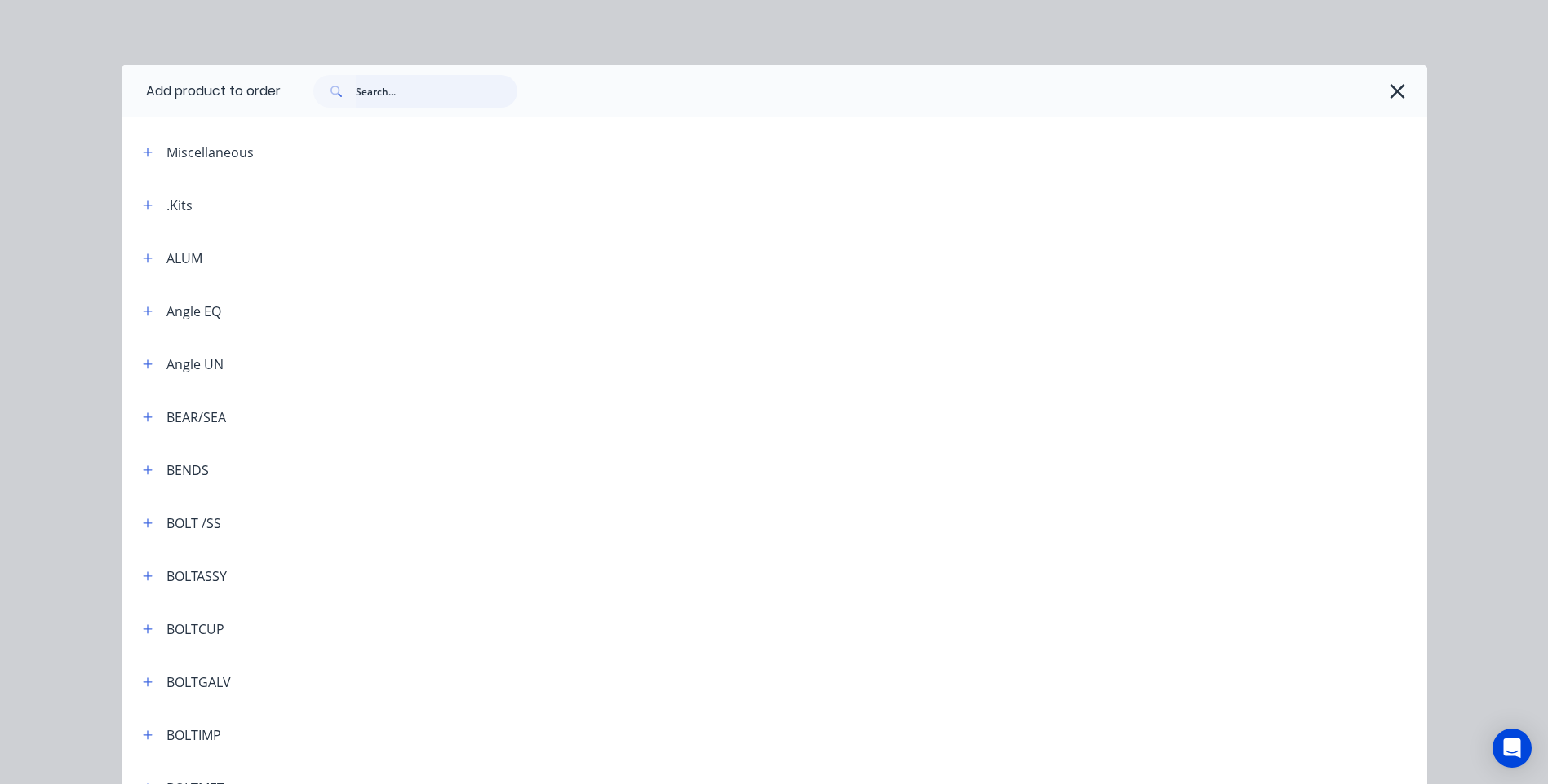
click at [360, 96] on input "text" at bounding box center [437, 91] width 162 height 33
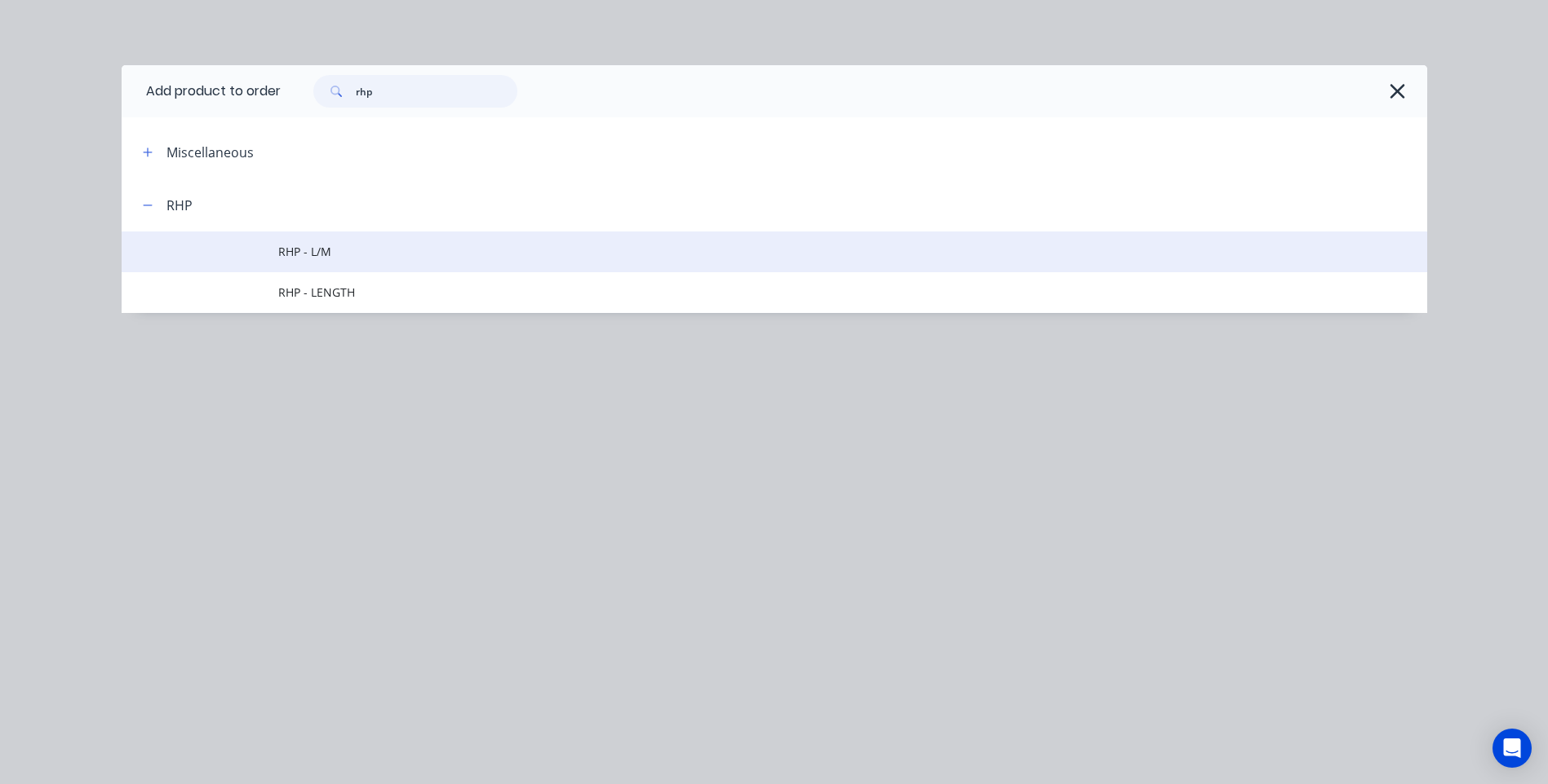
type input "rhp"
click at [314, 249] on span "RHP - L/M" at bounding box center [738, 251] width 919 height 17
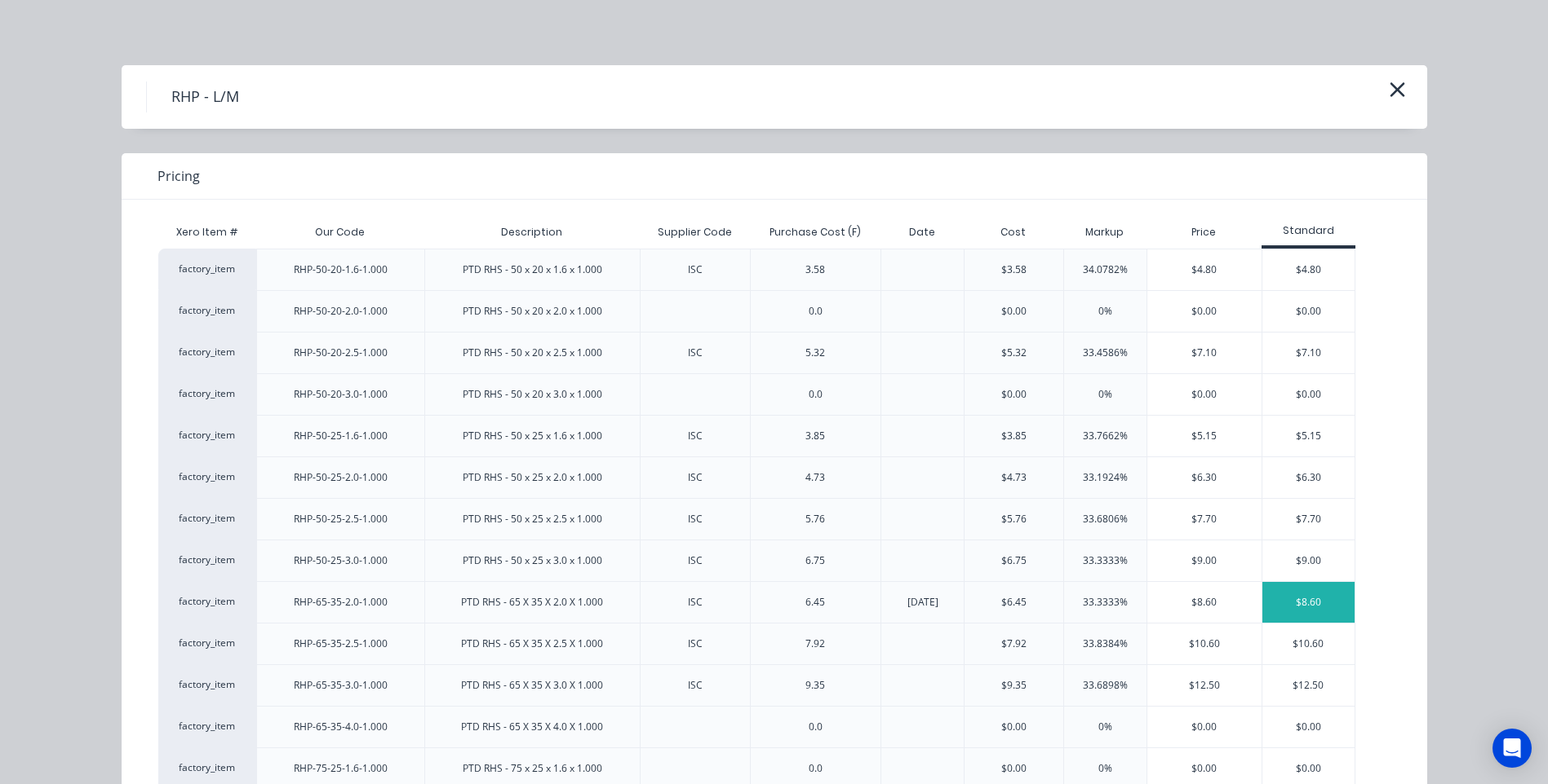
click at [1302, 599] on div "$8.60" at bounding box center [1308, 602] width 92 height 40
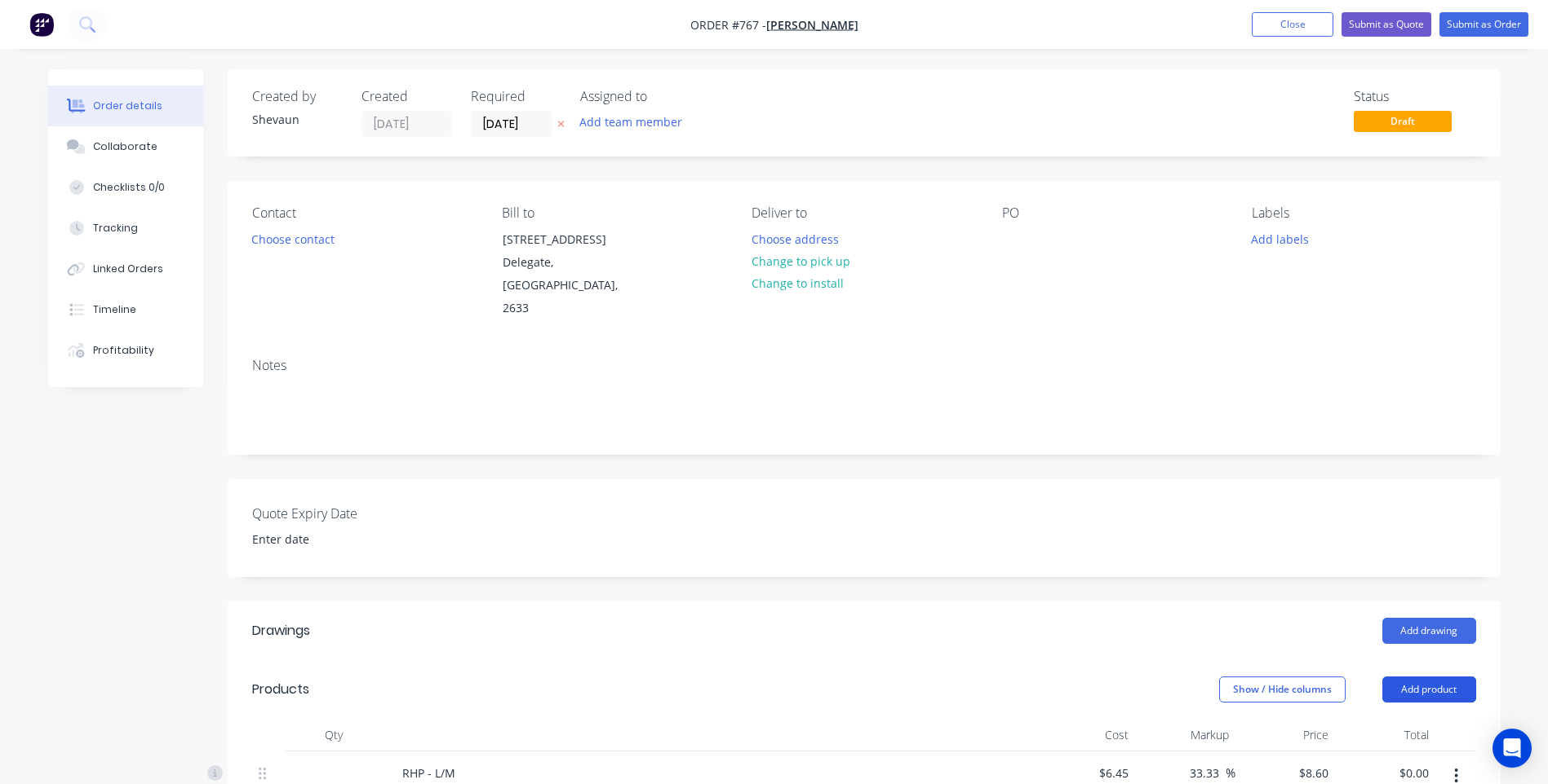
click at [1421, 676] on button "Add product" at bounding box center [1428, 689] width 94 height 26
click at [1395, 719] on div "Product catalogue" at bounding box center [1398, 731] width 125 height 24
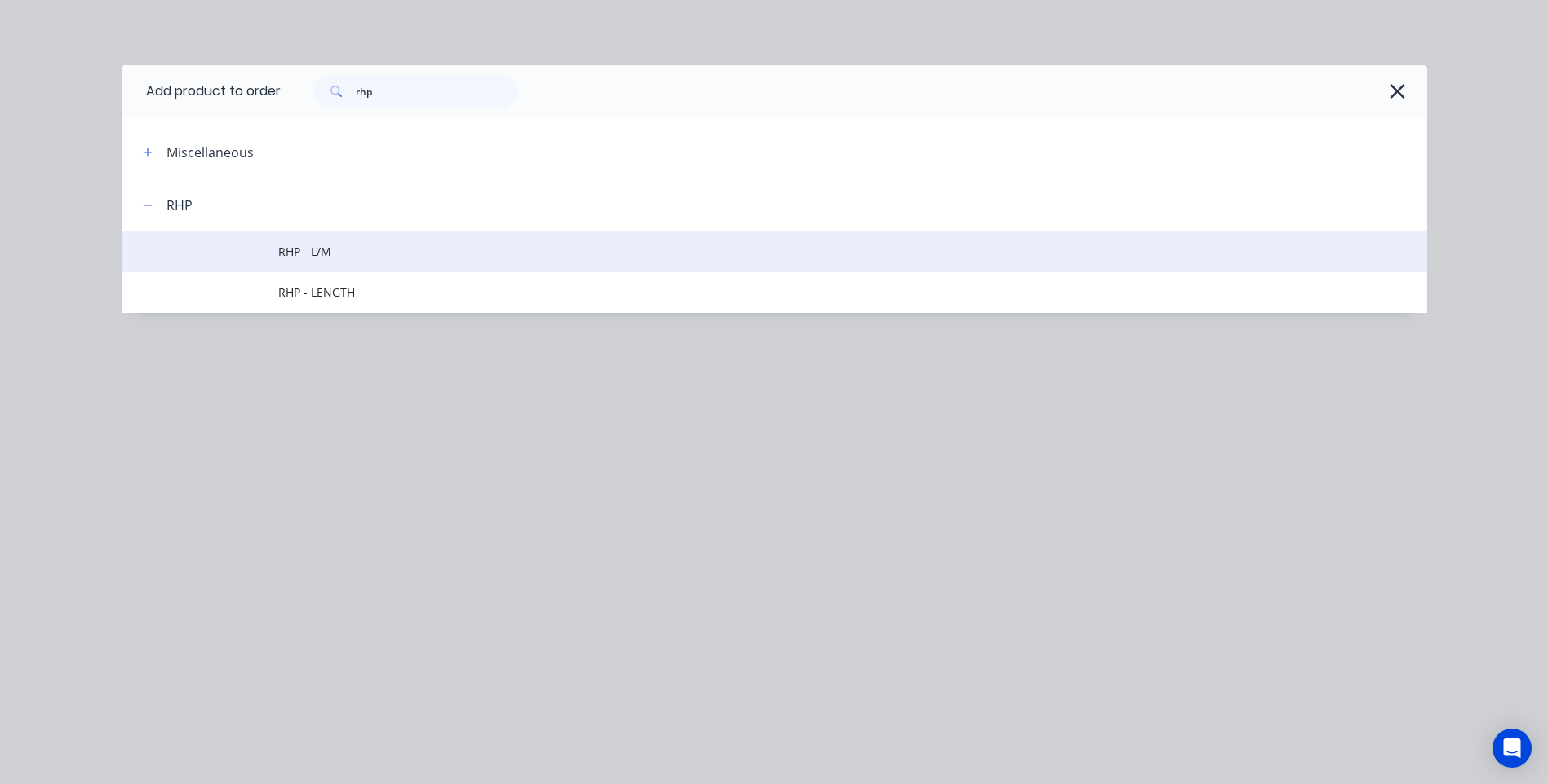
click at [307, 249] on span "RHP - L/M" at bounding box center [738, 251] width 919 height 17
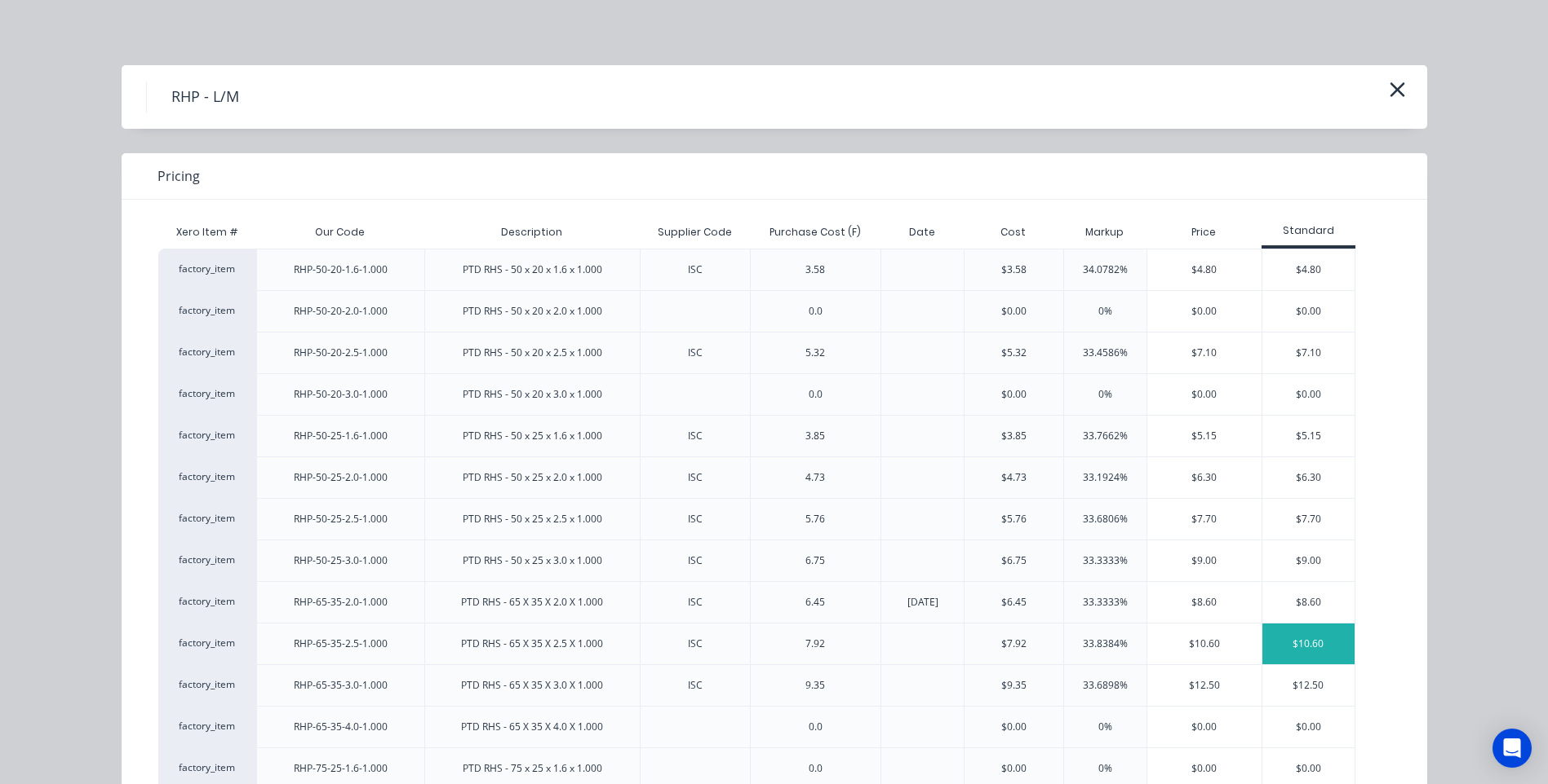
click at [1297, 639] on div "$10.60" at bounding box center [1308, 644] width 92 height 40
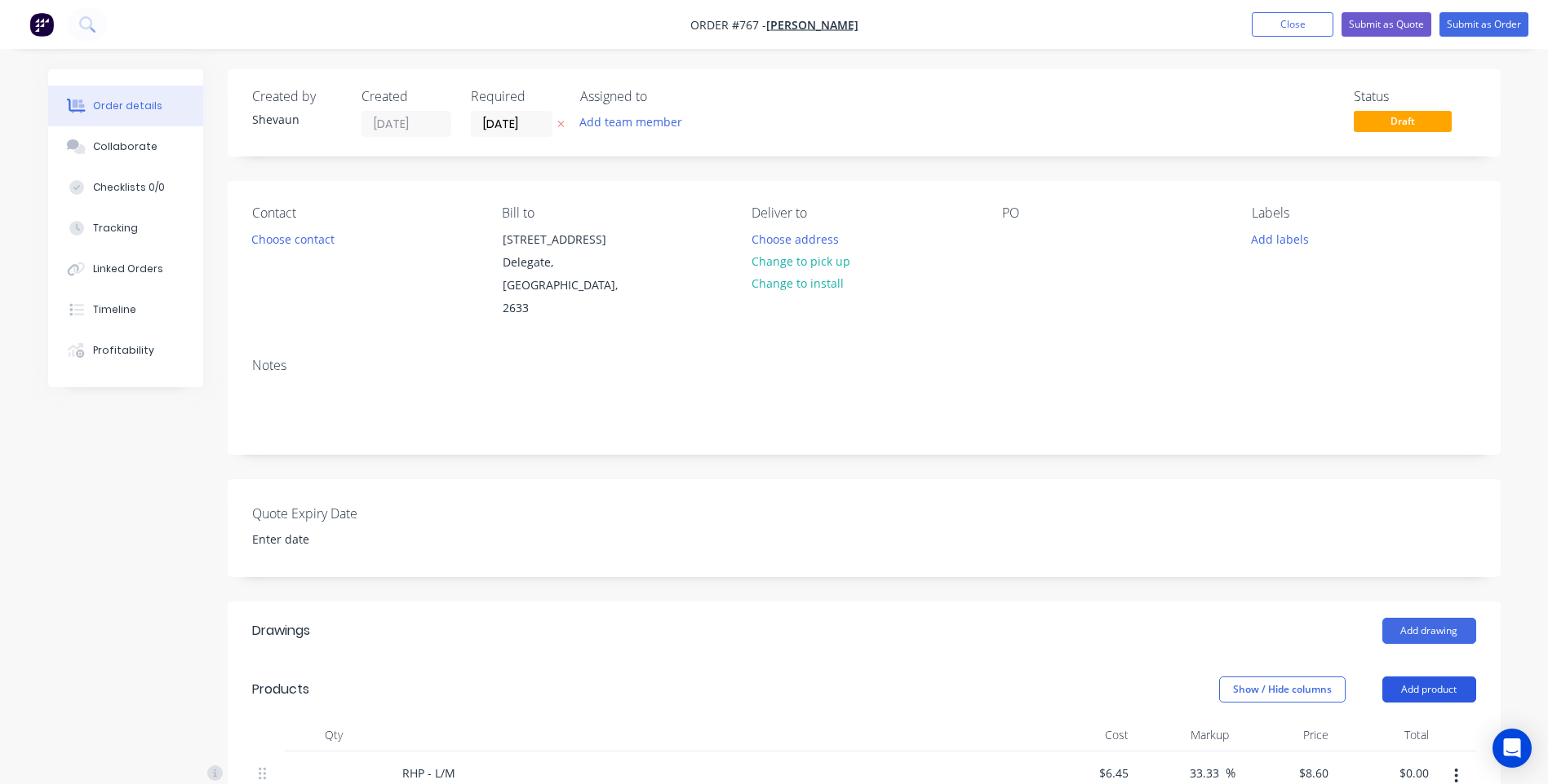
click at [1422, 676] on button "Add product" at bounding box center [1428, 689] width 94 height 26
click at [1371, 719] on div "Product catalogue" at bounding box center [1398, 731] width 125 height 24
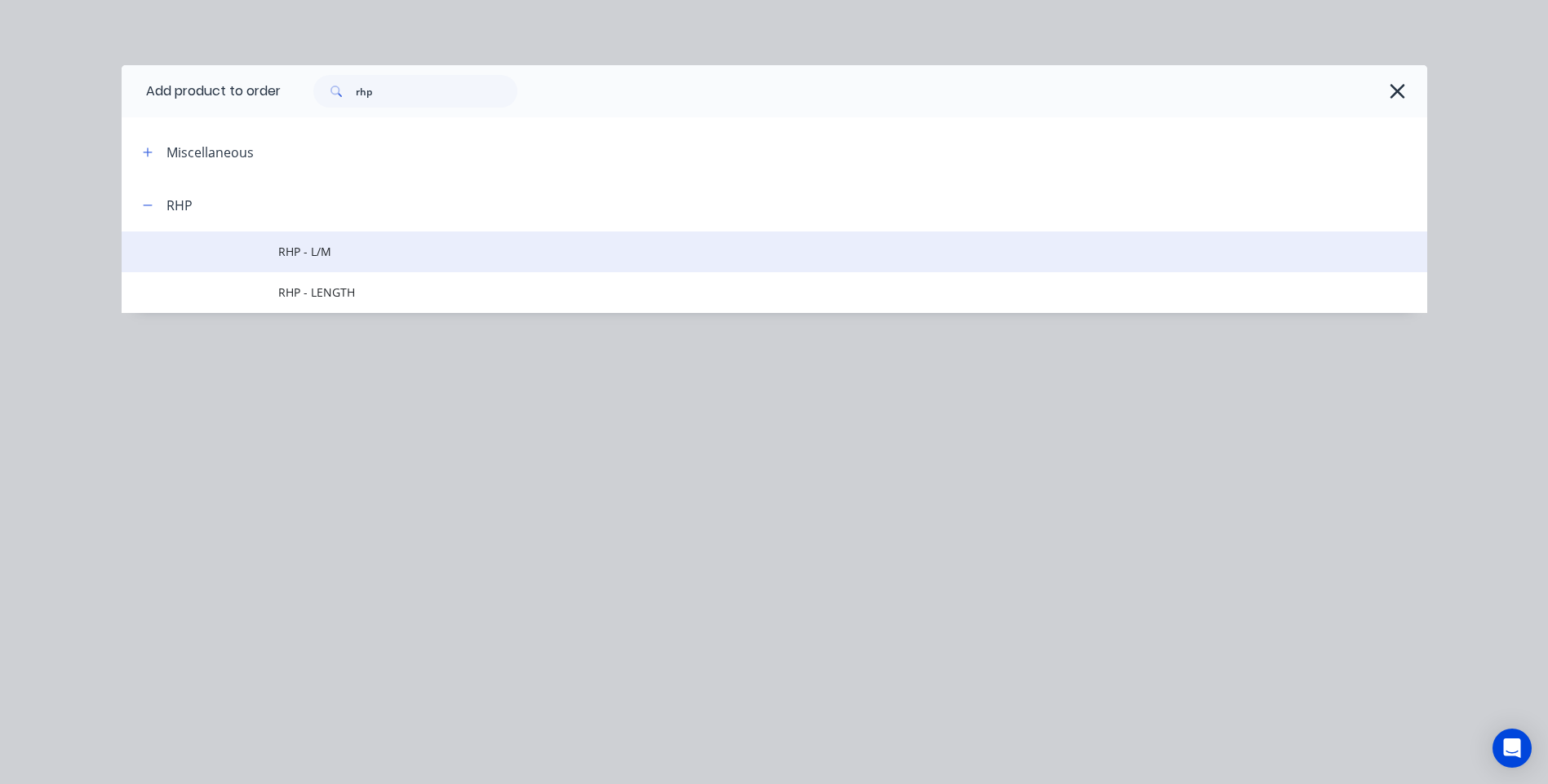
click at [307, 246] on span "RHP - L/M" at bounding box center [738, 251] width 919 height 17
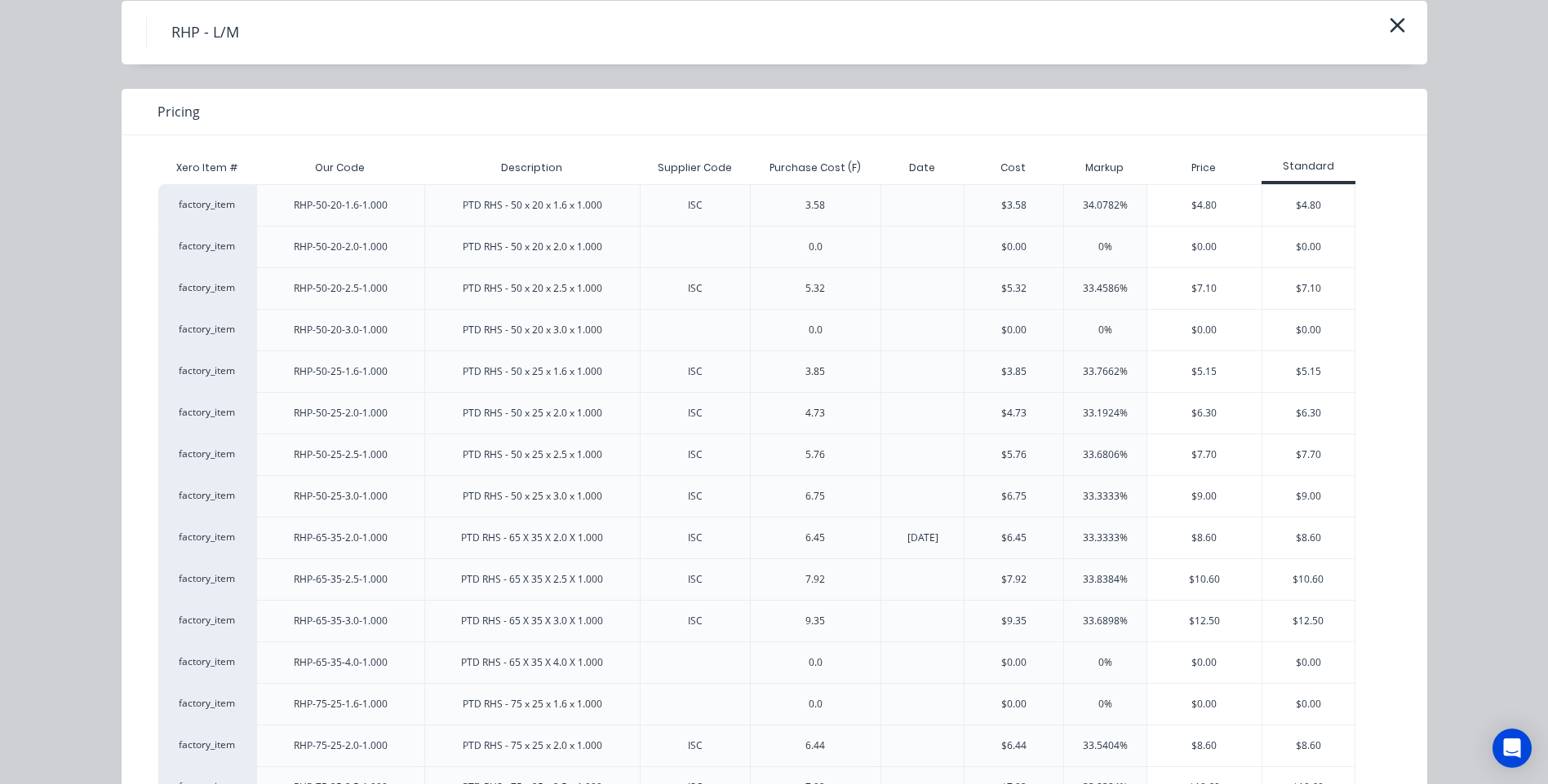
scroll to position [163, 0]
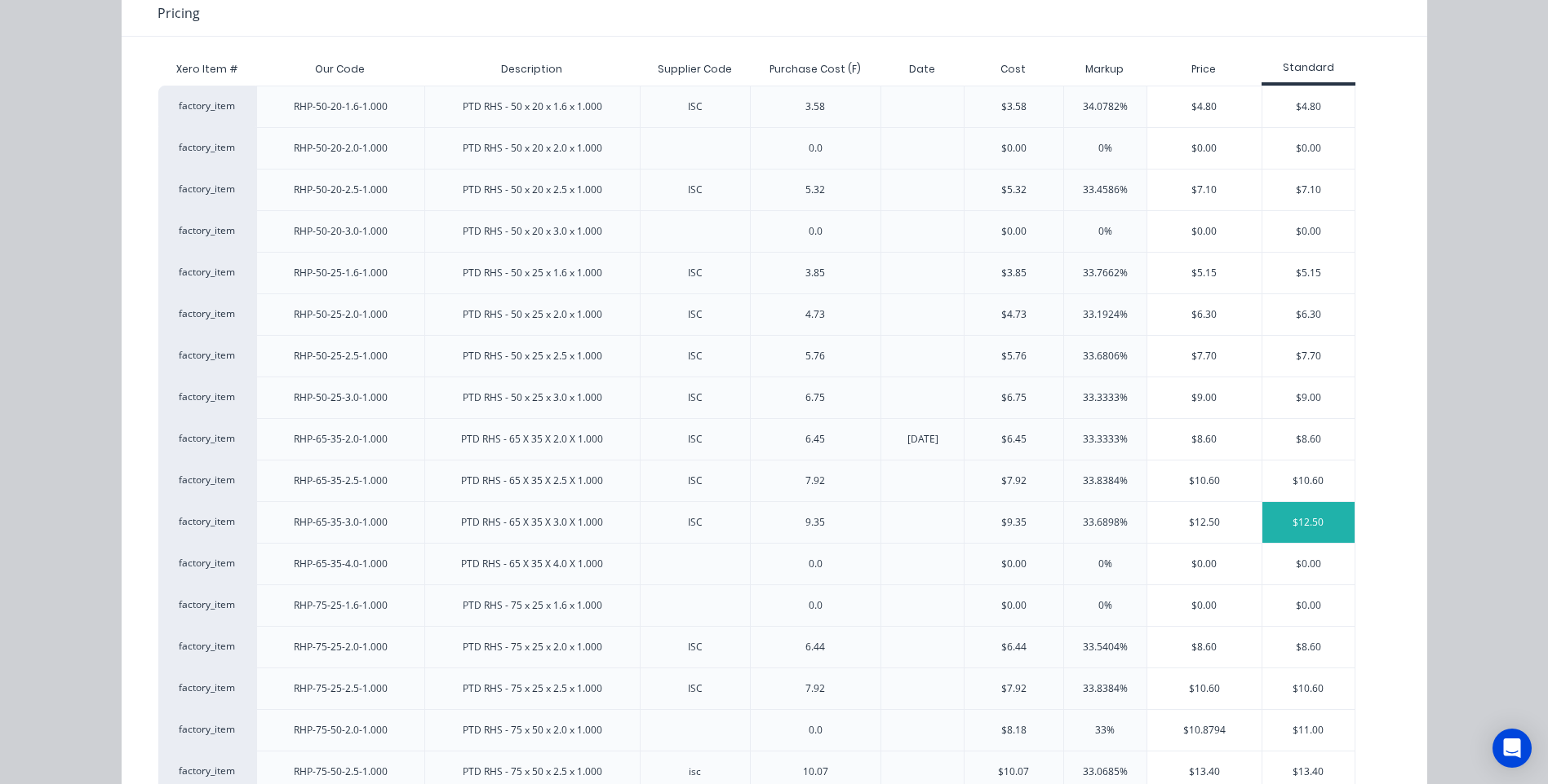
click at [1283, 510] on div "$12.50" at bounding box center [1308, 522] width 92 height 40
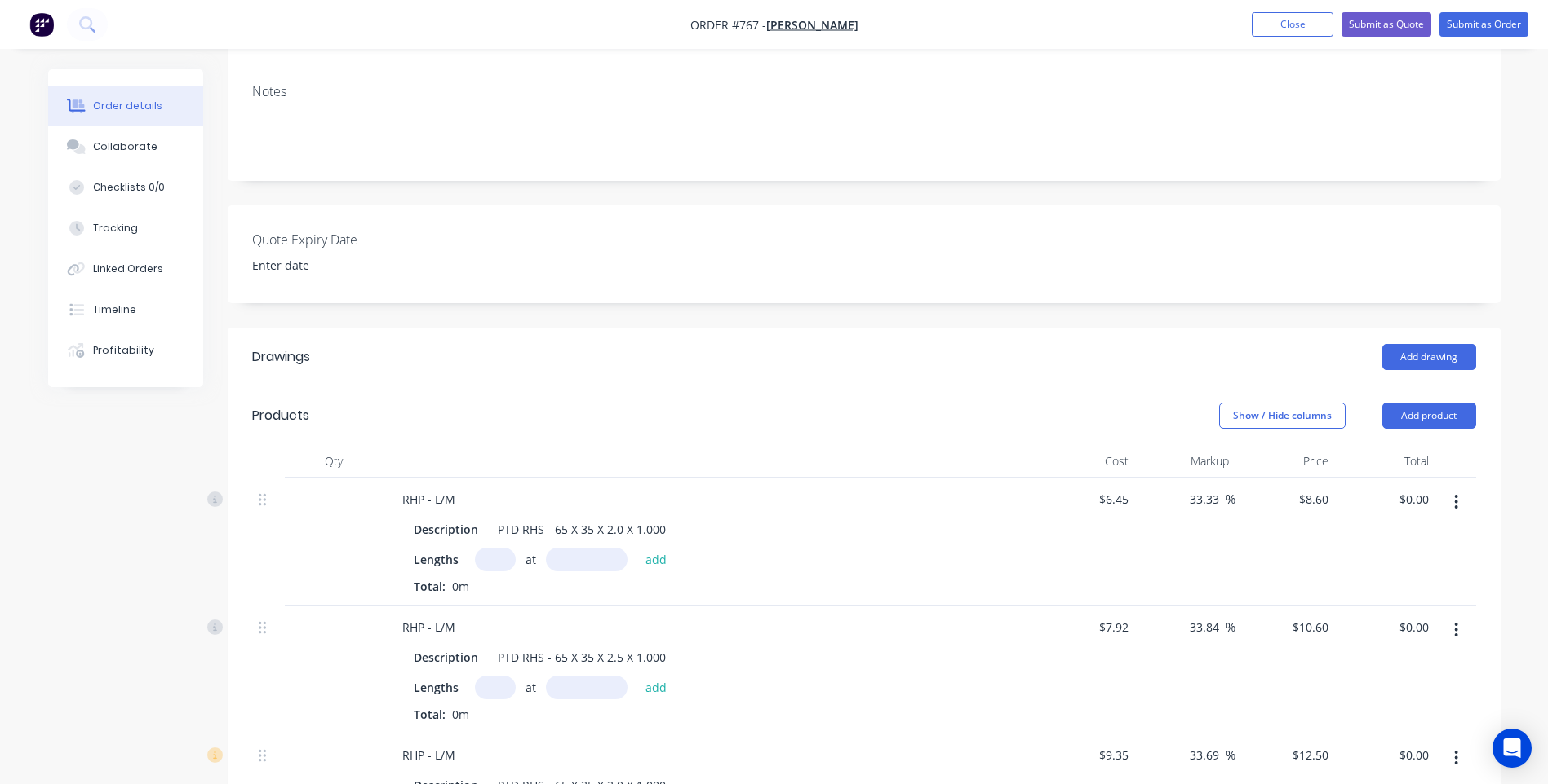
scroll to position [326, 0]
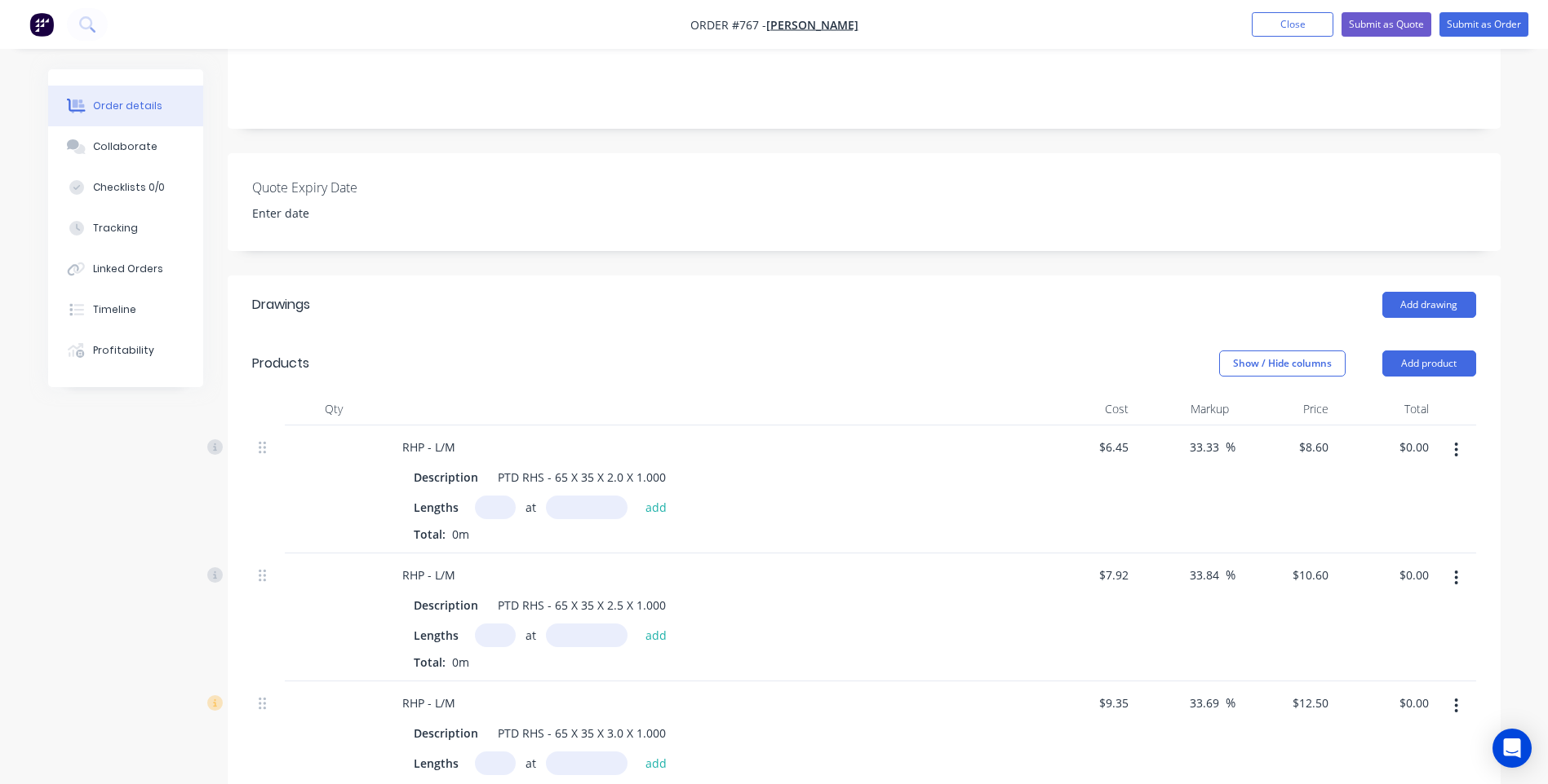
click at [488, 496] on input "text" at bounding box center [495, 508] width 41 height 24
type input "2"
type input "1830mm"
click at [654, 496] on button "add" at bounding box center [656, 507] width 39 height 22
type input "$31.48"
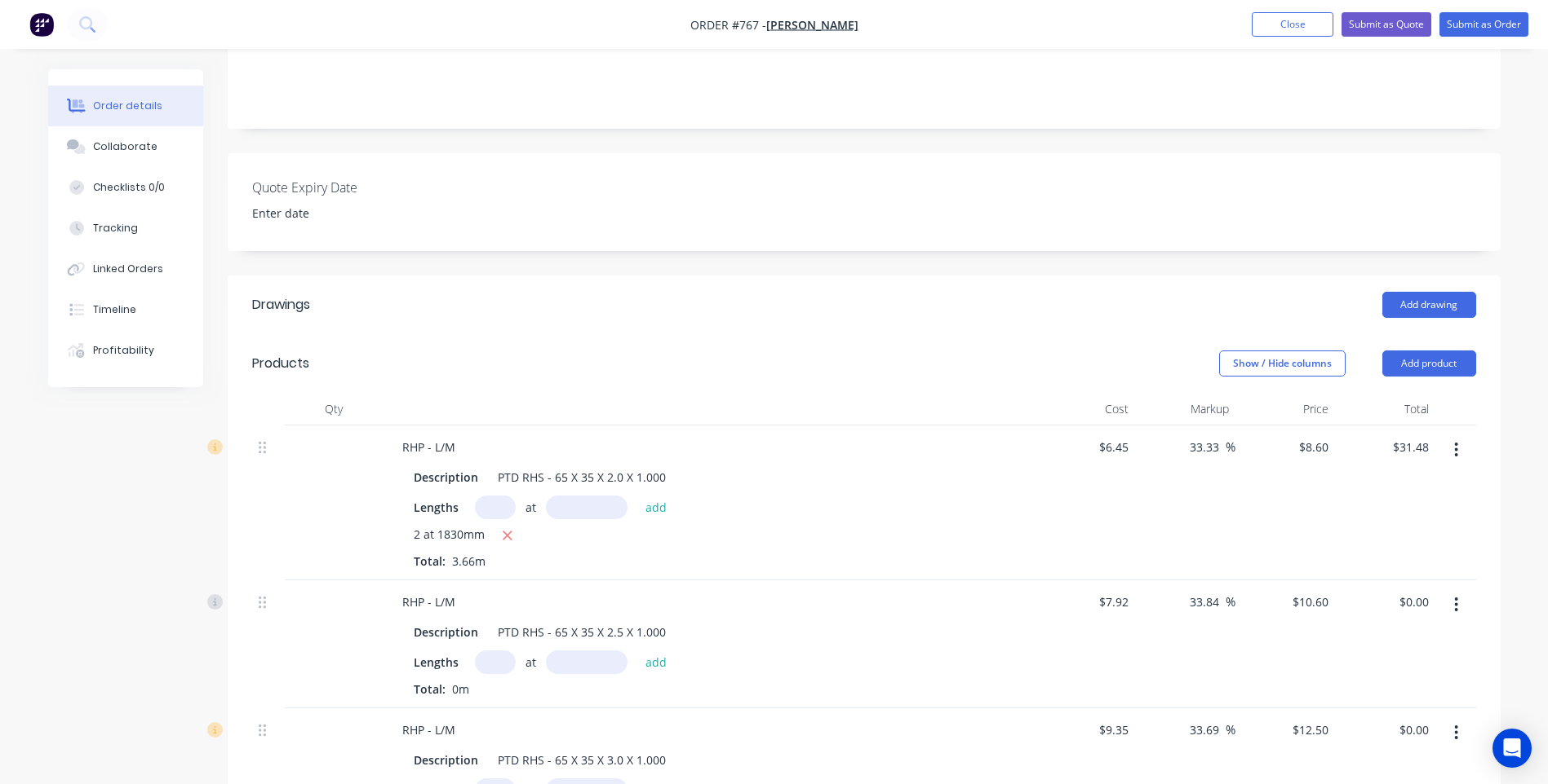
click at [489, 651] on input "text" at bounding box center [495, 663] width 41 height 24
type input "2"
type input "1830mm"
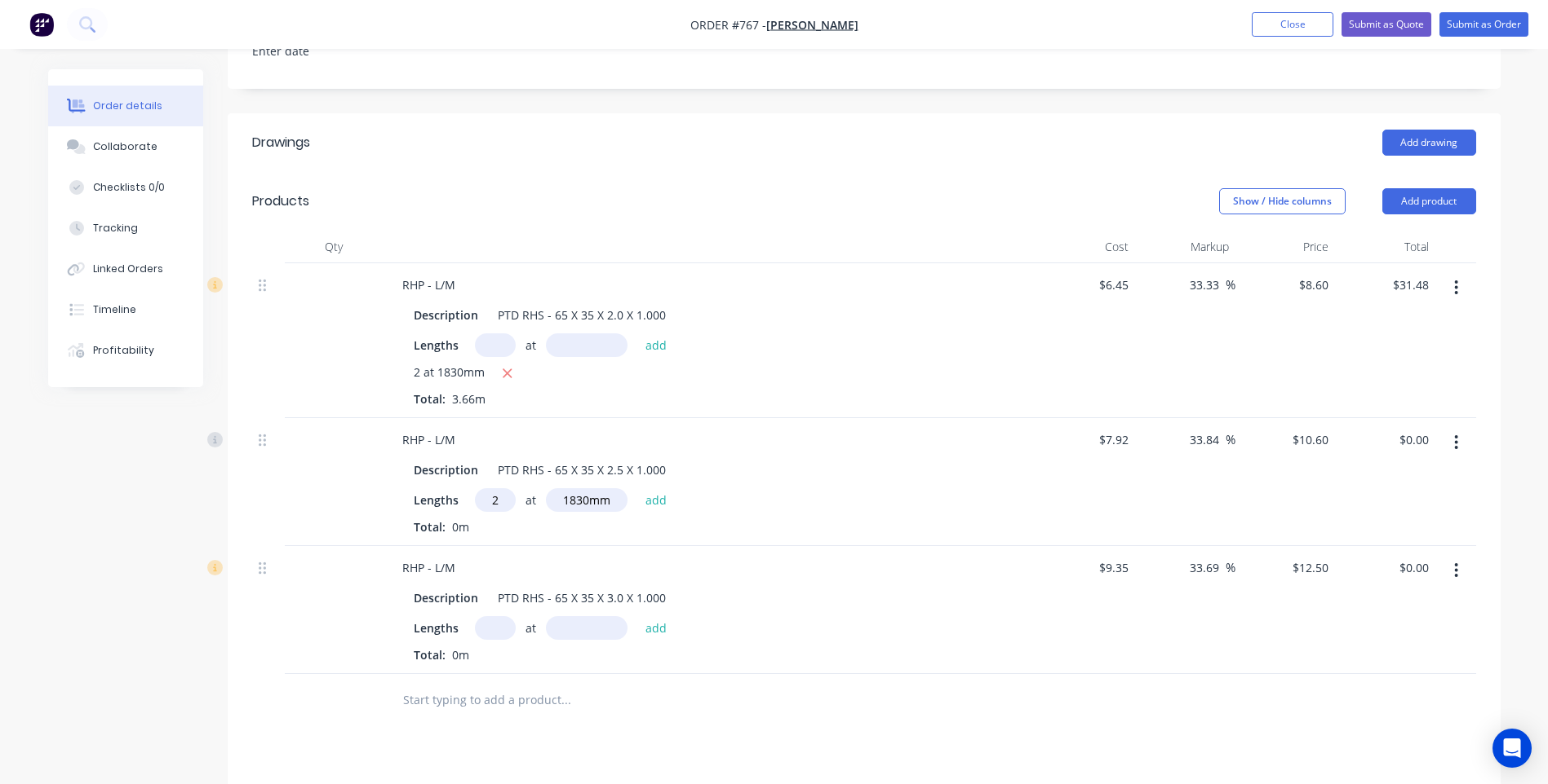
scroll to position [489, 0]
click at [490, 615] on input "text" at bounding box center [495, 627] width 41 height 24
type input "1"
type input "1830mm"
click at [653, 615] on button "add" at bounding box center [656, 626] width 39 height 22
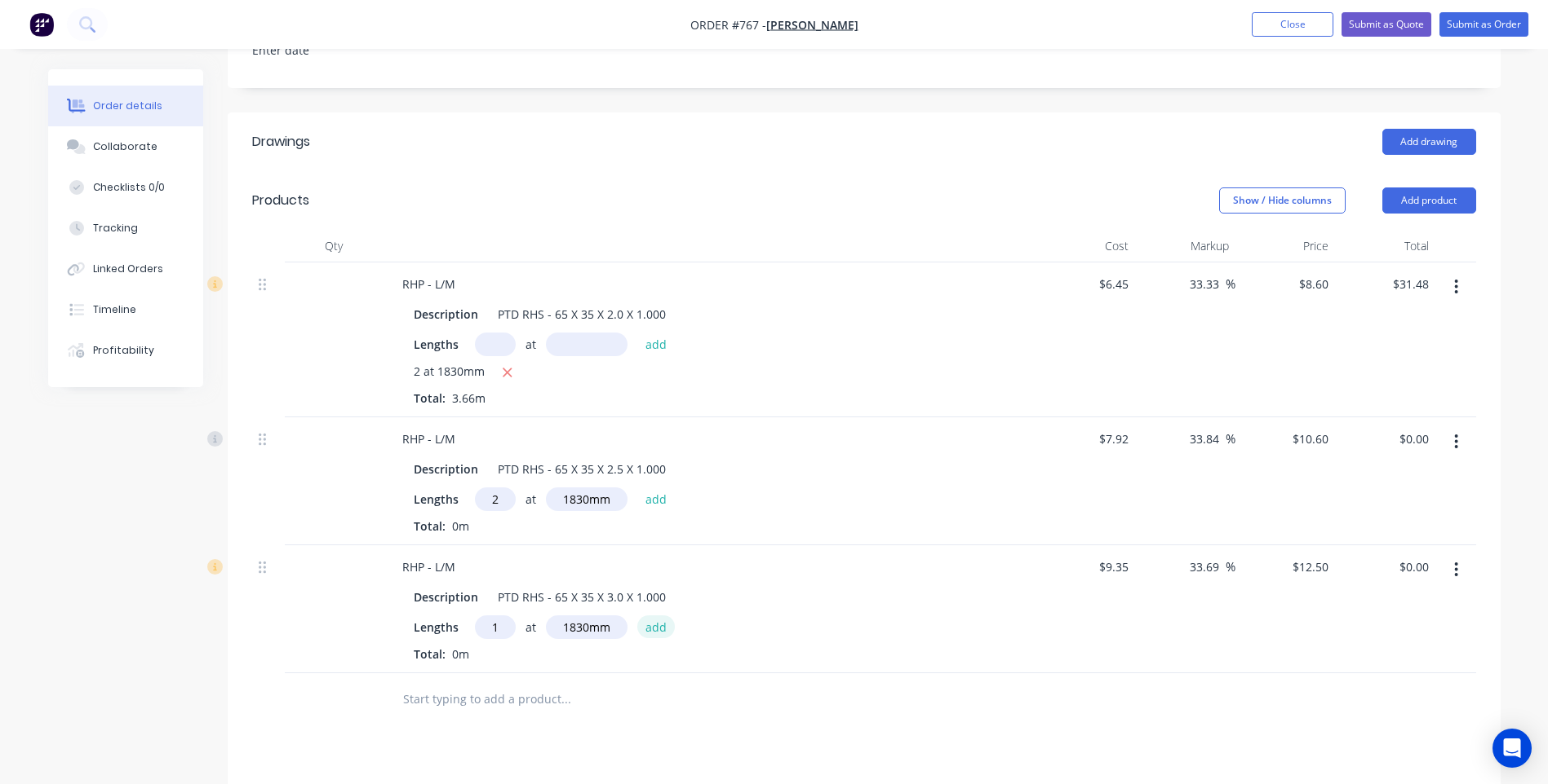
type input "$22.88"
click at [654, 488] on button "add" at bounding box center [656, 499] width 39 height 22
type input "$38.80"
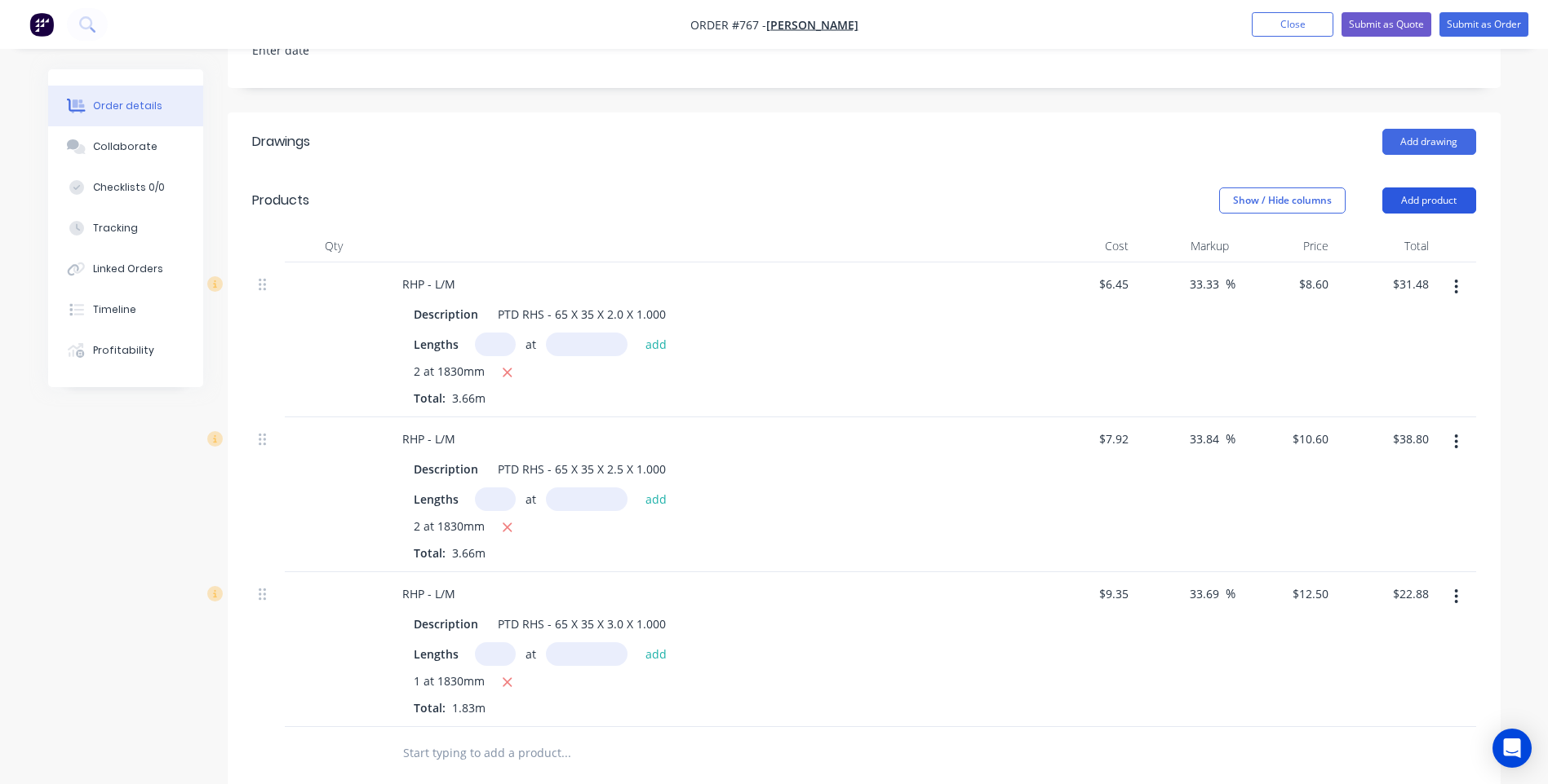
click at [1432, 188] on button "Add product" at bounding box center [1428, 200] width 94 height 26
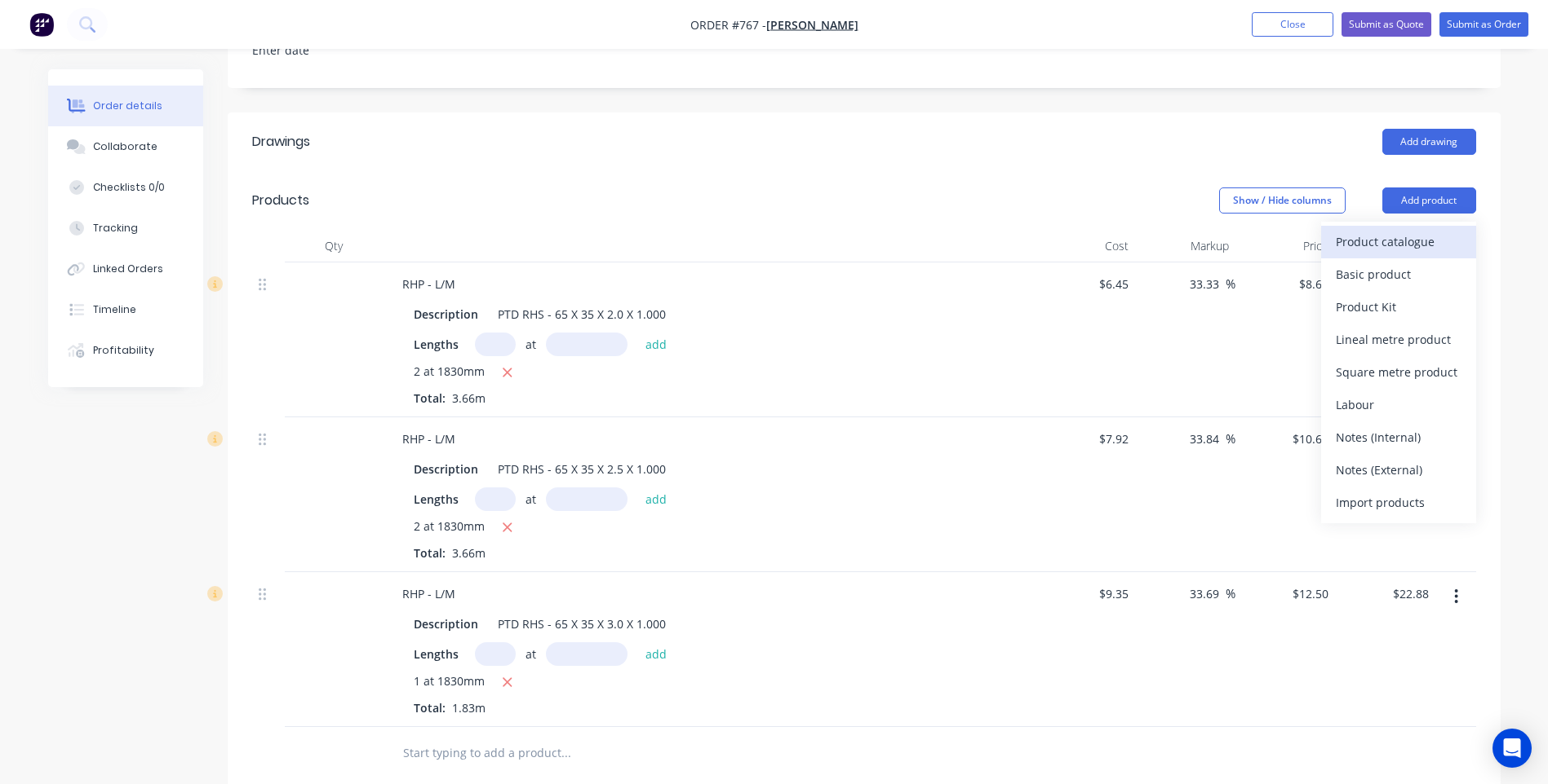
click at [1370, 230] on div "Product catalogue" at bounding box center [1398, 242] width 125 height 24
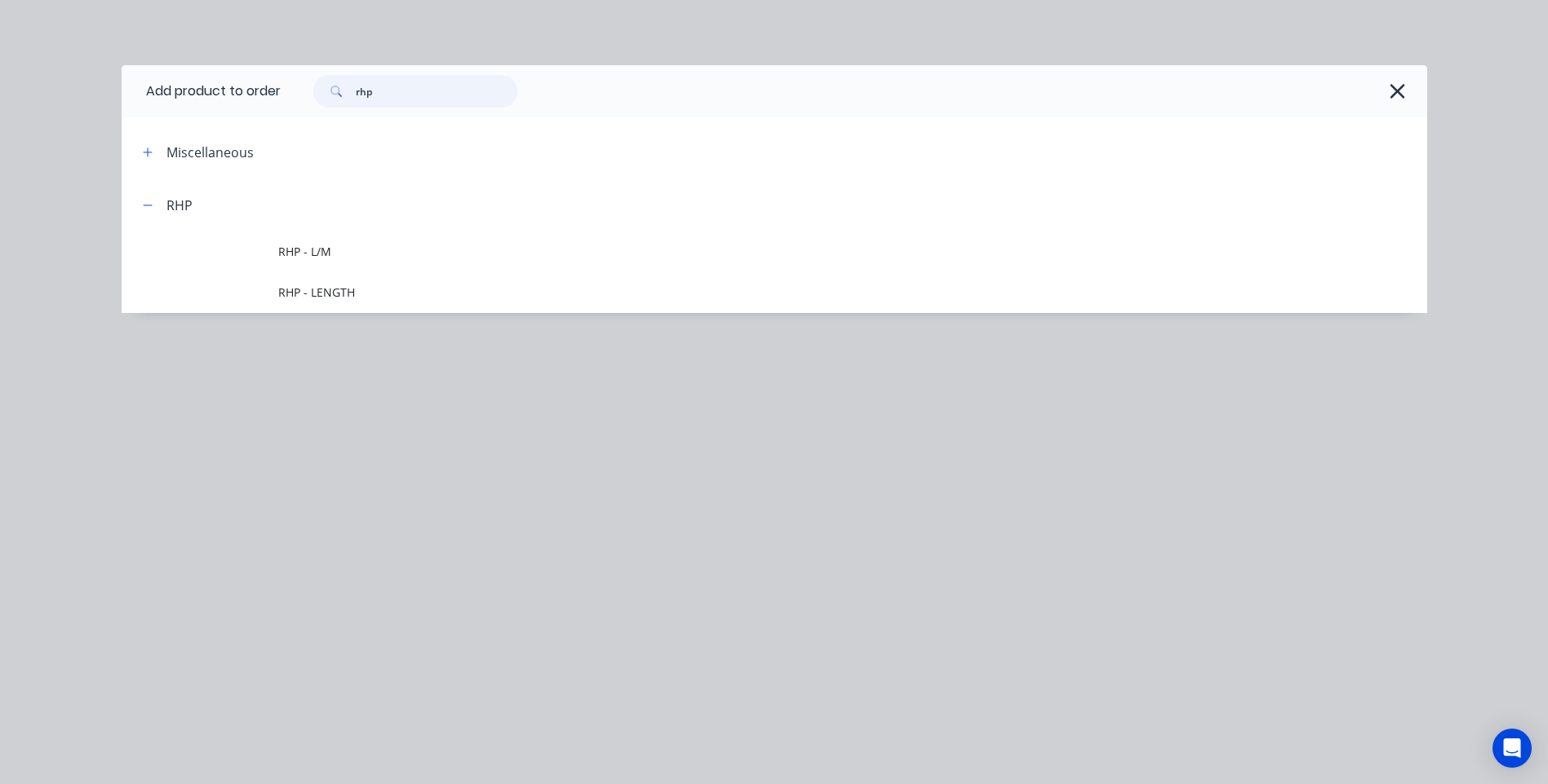
drag, startPoint x: 401, startPoint y: 101, endPoint x: 313, endPoint y: 88, distance: 89.0
click at [313, 88] on div "rhp" at bounding box center [407, 91] width 220 height 33
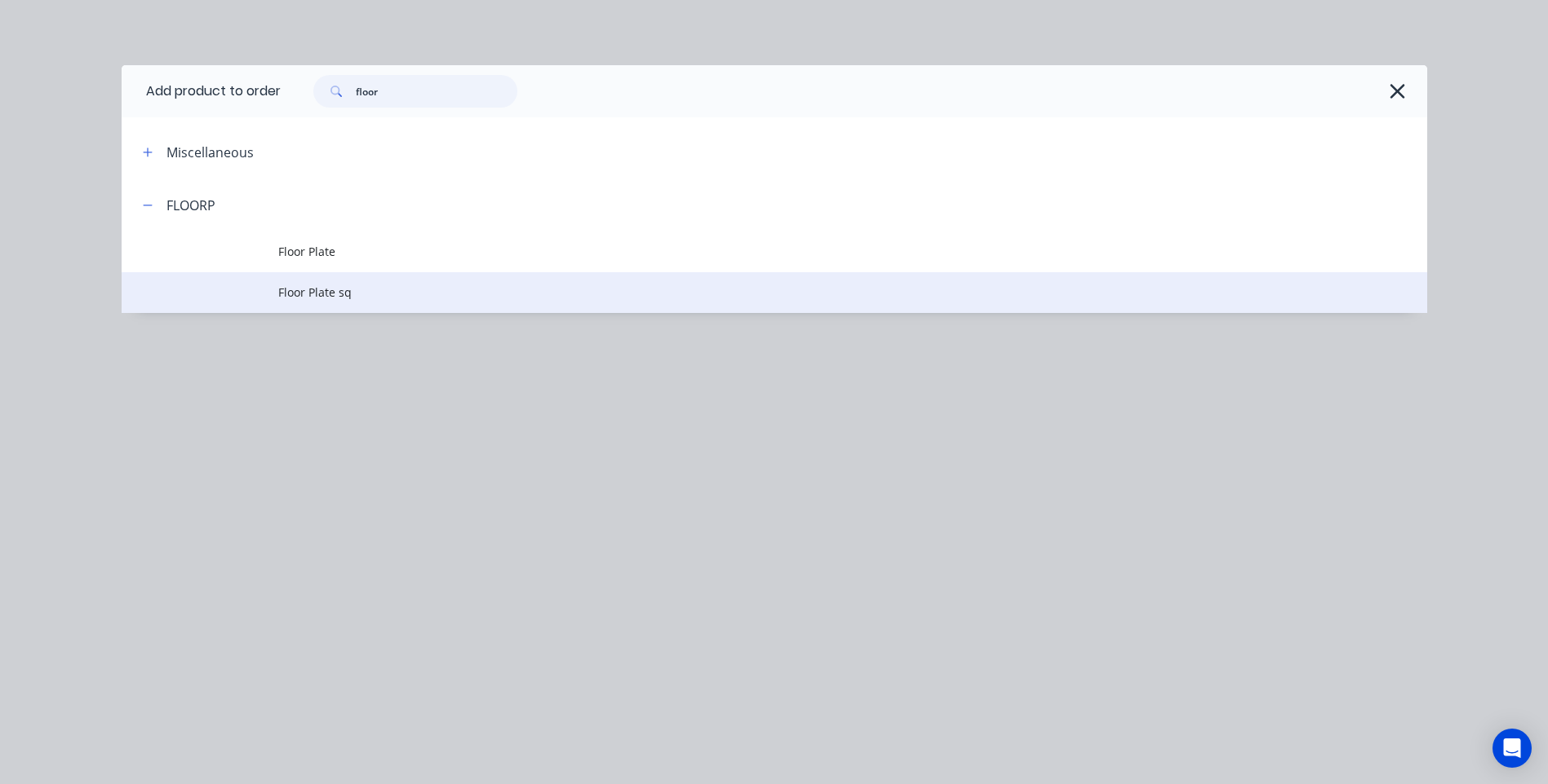
type input "floor"
click at [326, 287] on span "Floor Plate sq" at bounding box center [738, 291] width 919 height 17
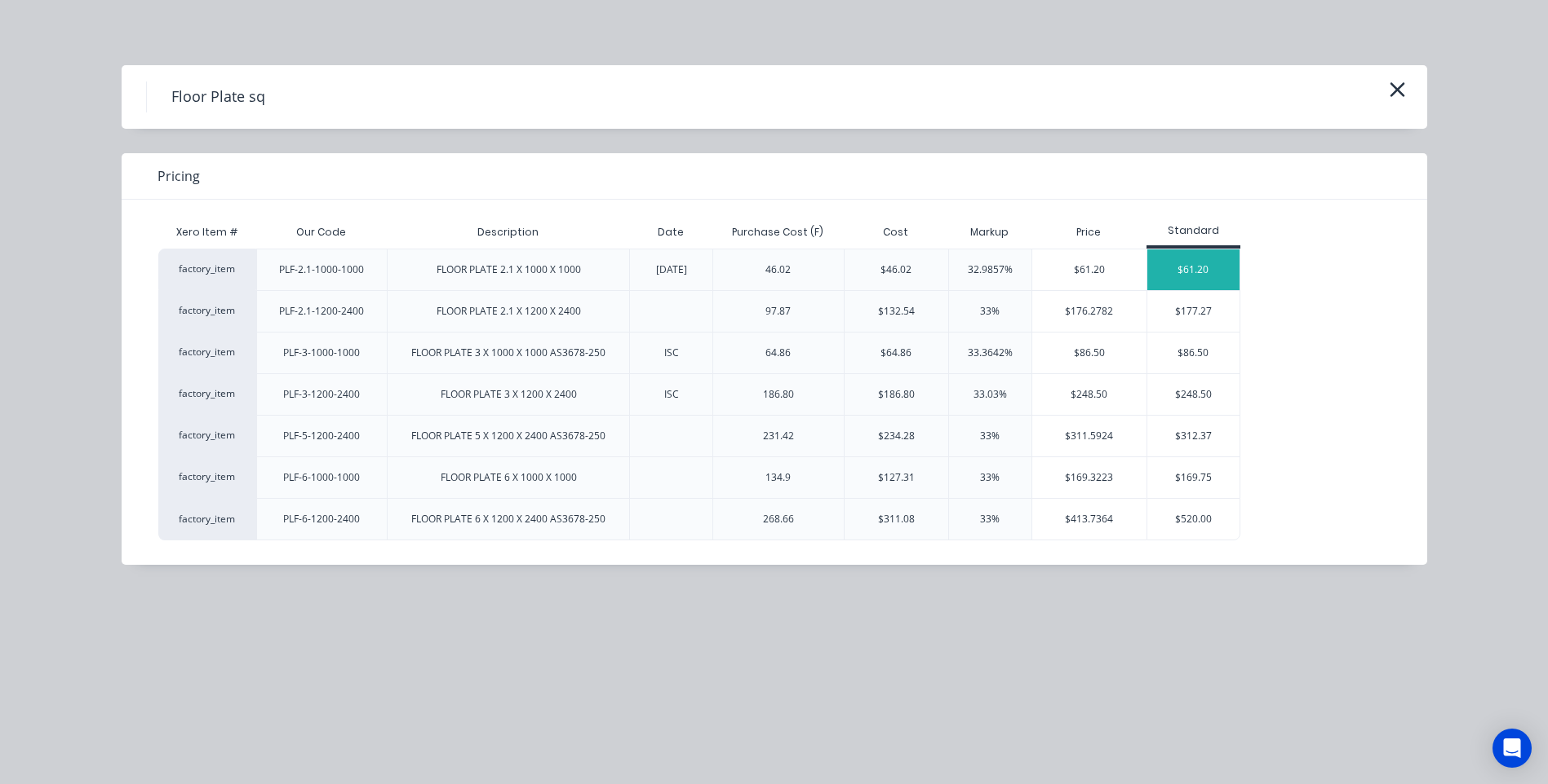
click at [1188, 260] on div "$61.20" at bounding box center [1192, 270] width 92 height 40
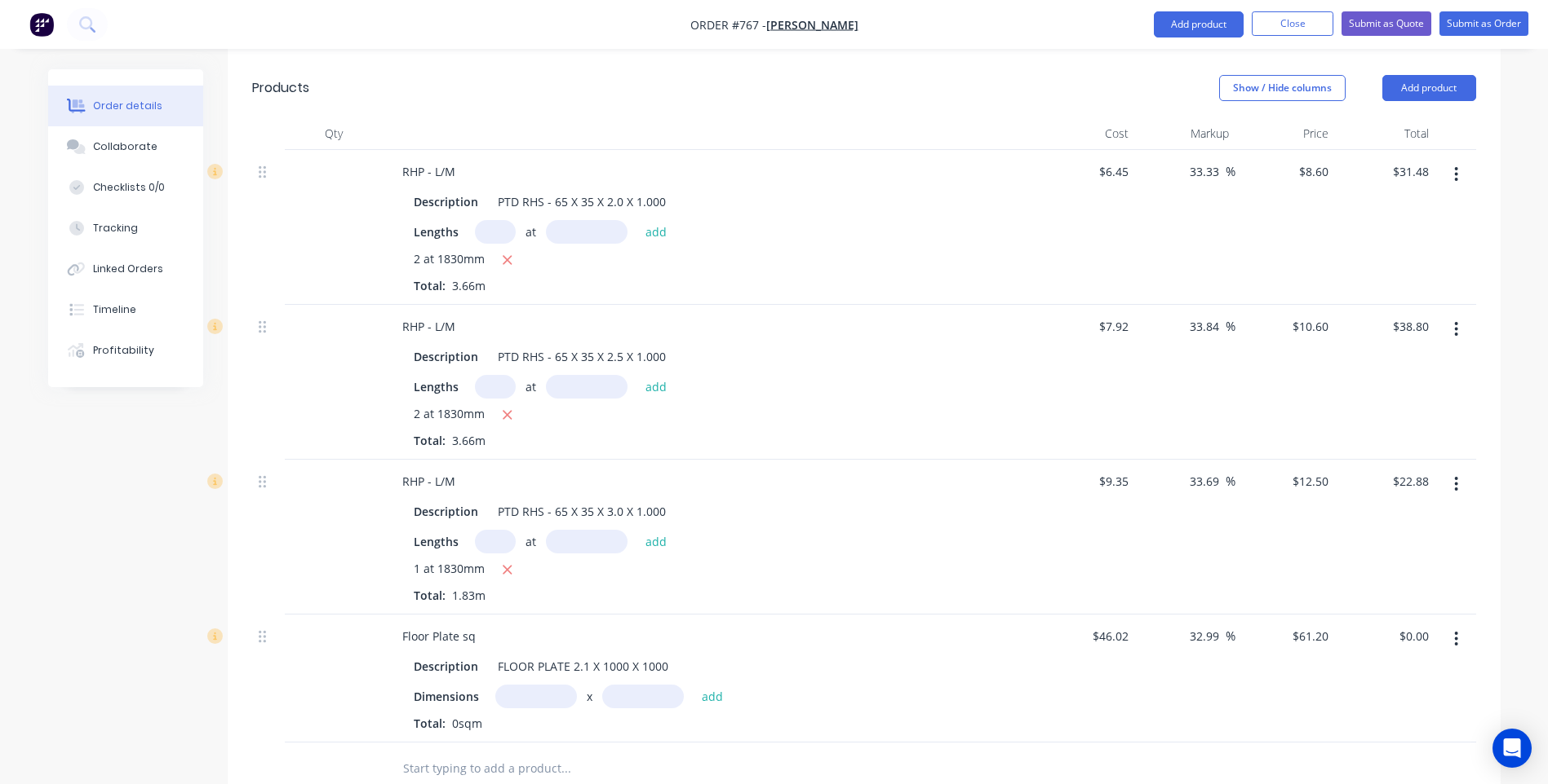
scroll to position [816, 0]
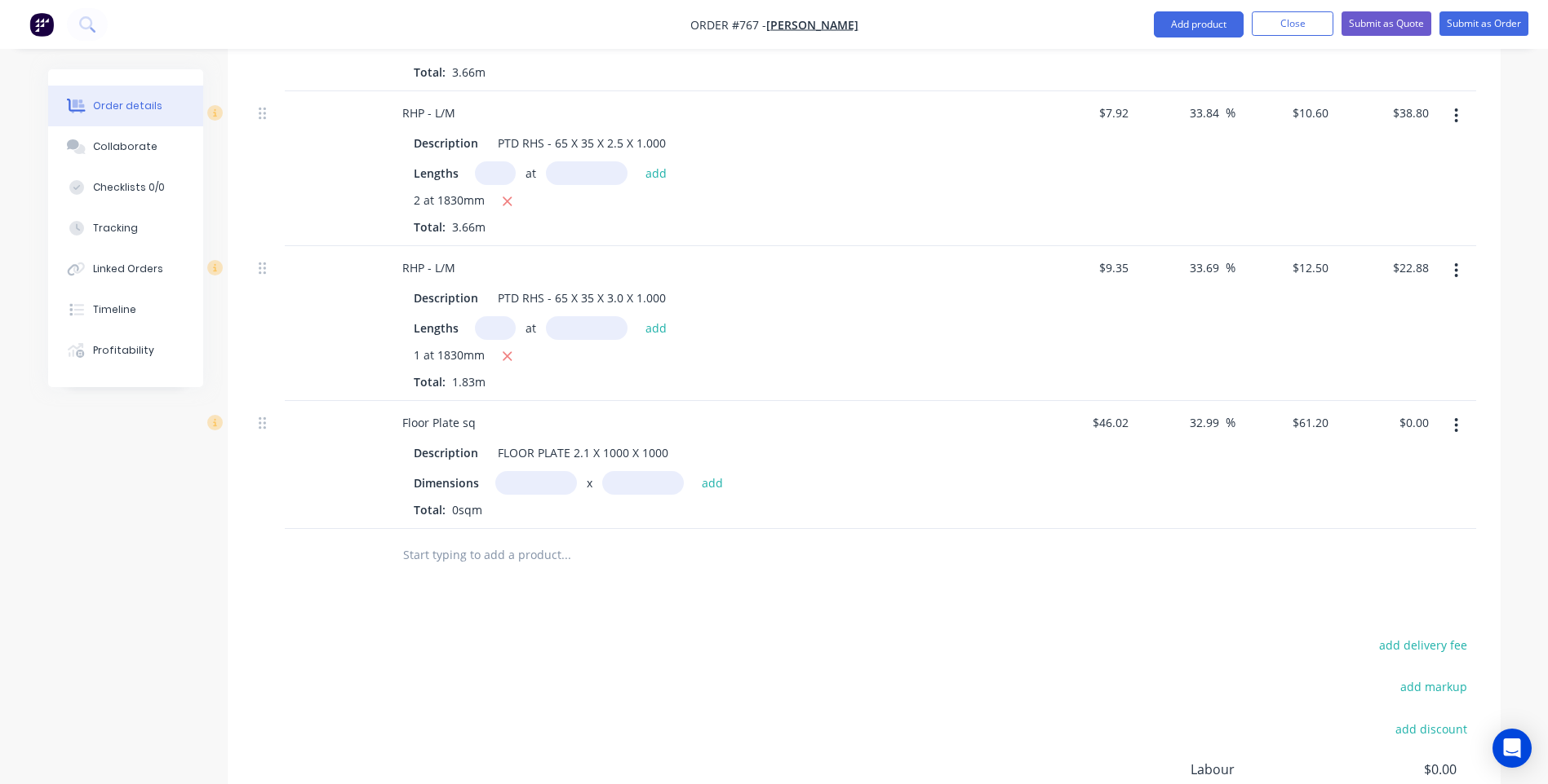
click at [514, 471] on input "text" at bounding box center [535, 483] width 82 height 24
type input "1890m"
type input "1955m"
click at [709, 471] on button "add" at bounding box center [712, 482] width 39 height 22
drag, startPoint x: 513, startPoint y: 486, endPoint x: 513, endPoint y: 470, distance: 16.0
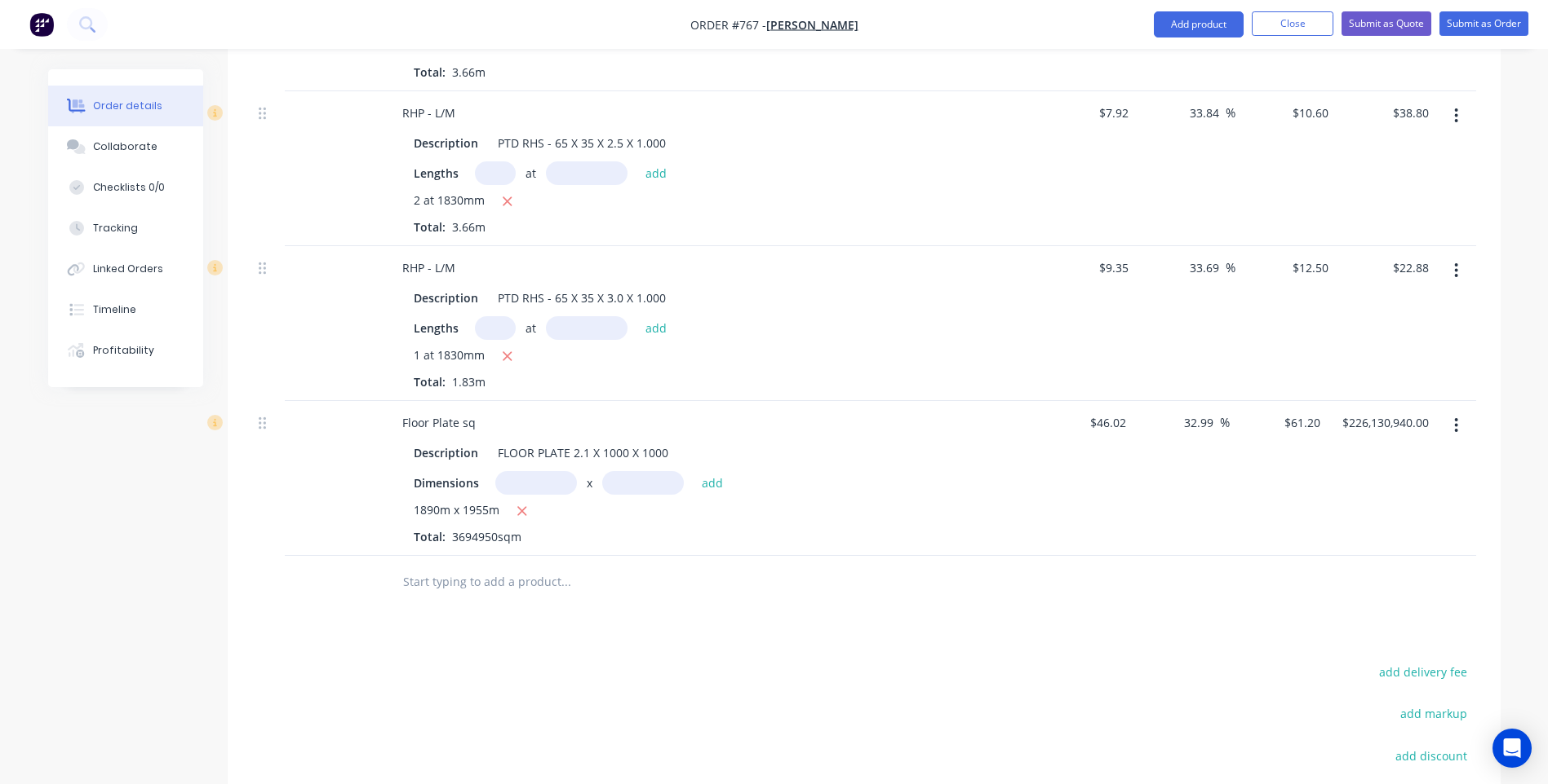
click at [513, 502] on button "button" at bounding box center [523, 511] width 21 height 21
type input "$0.00"
click at [511, 471] on input "text" at bounding box center [535, 483] width 82 height 24
type input "1.89m"
type input "1m"
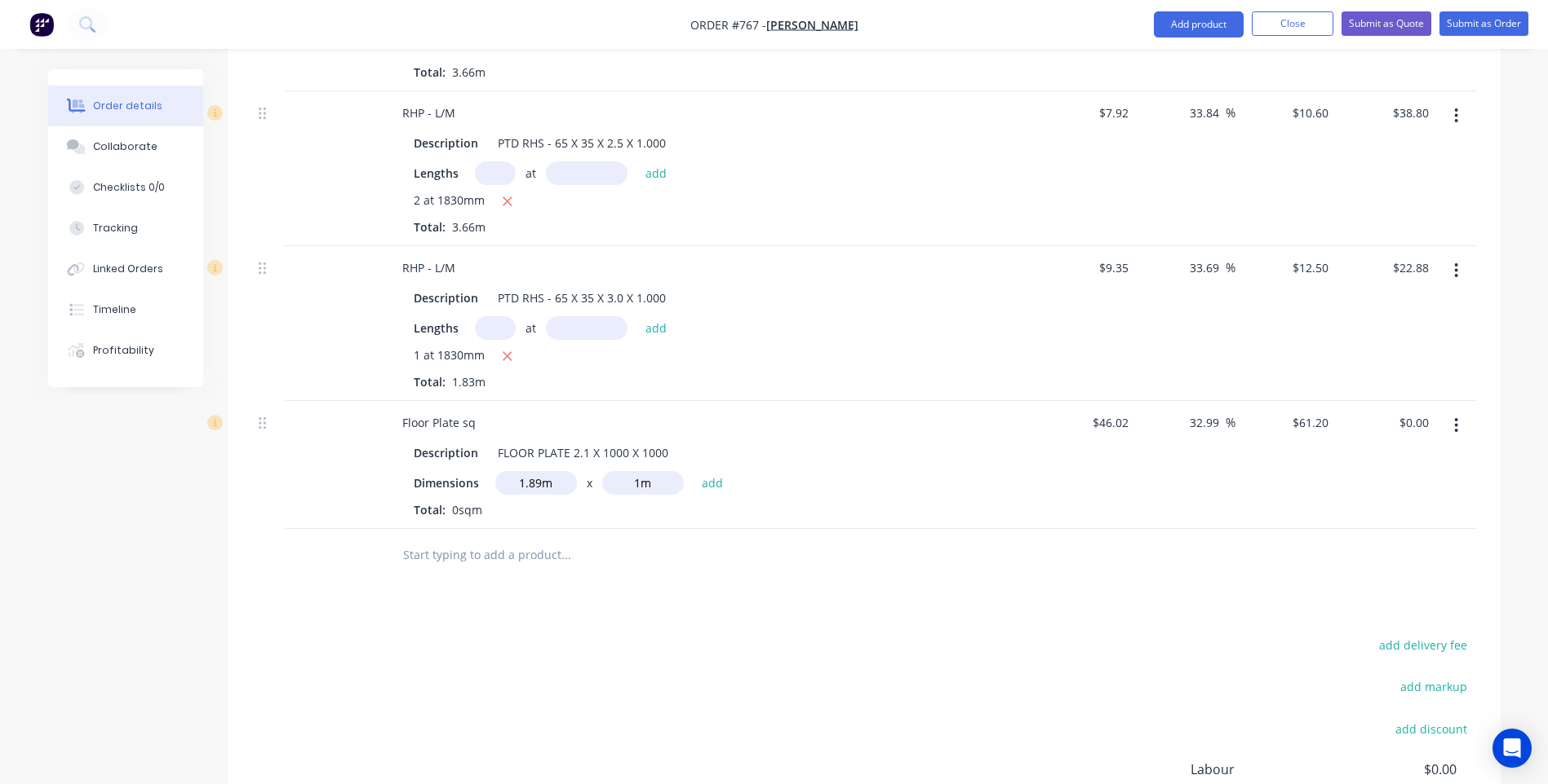
drag, startPoint x: 555, startPoint y: 459, endPoint x: 494, endPoint y: 466, distance: 61.4
click at [495, 471] on div "1.89m x 1m add" at bounding box center [612, 483] width 236 height 24
type input "2m"
click at [710, 471] on button "add" at bounding box center [712, 482] width 39 height 22
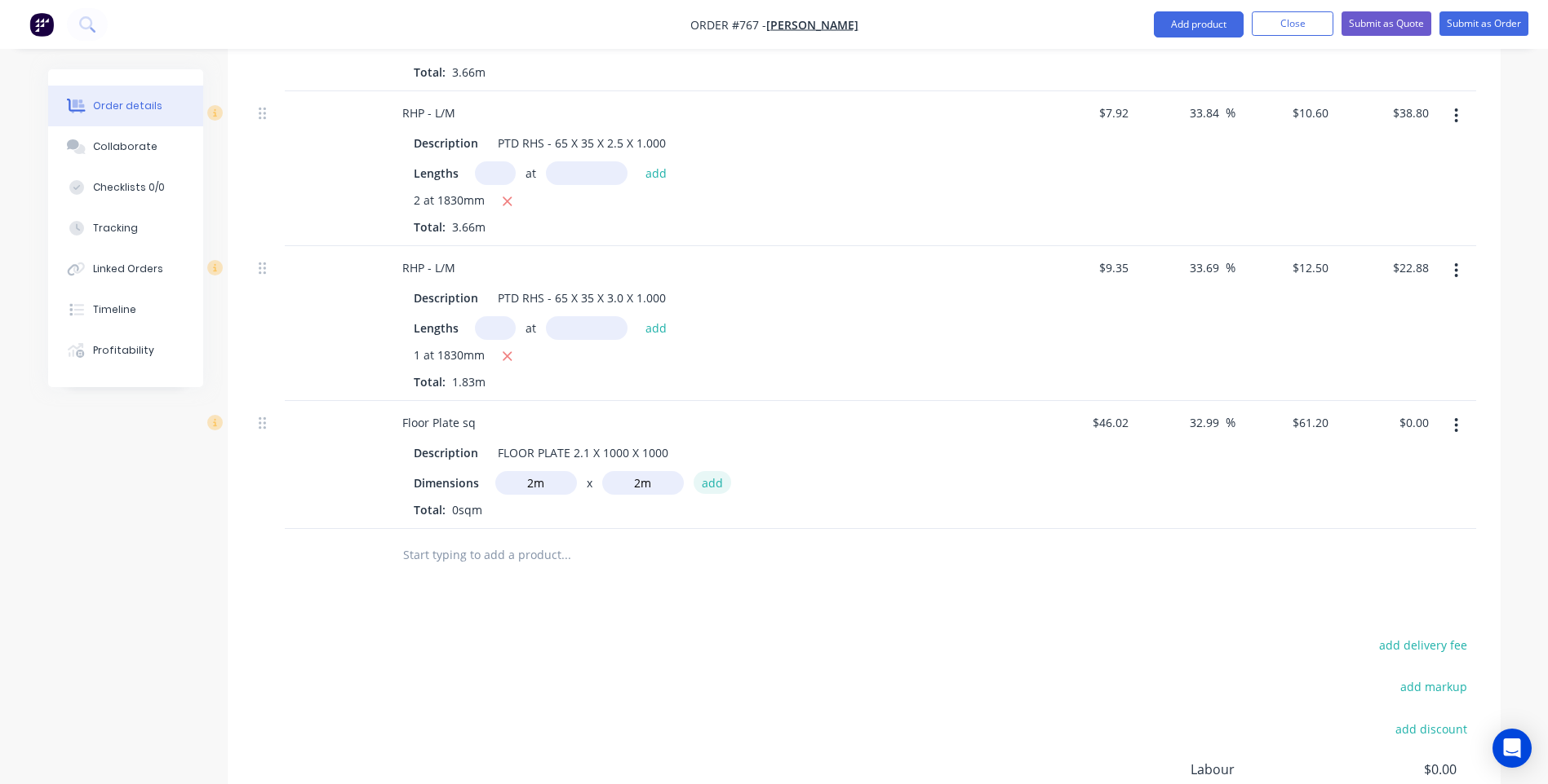
type input "$244.80"
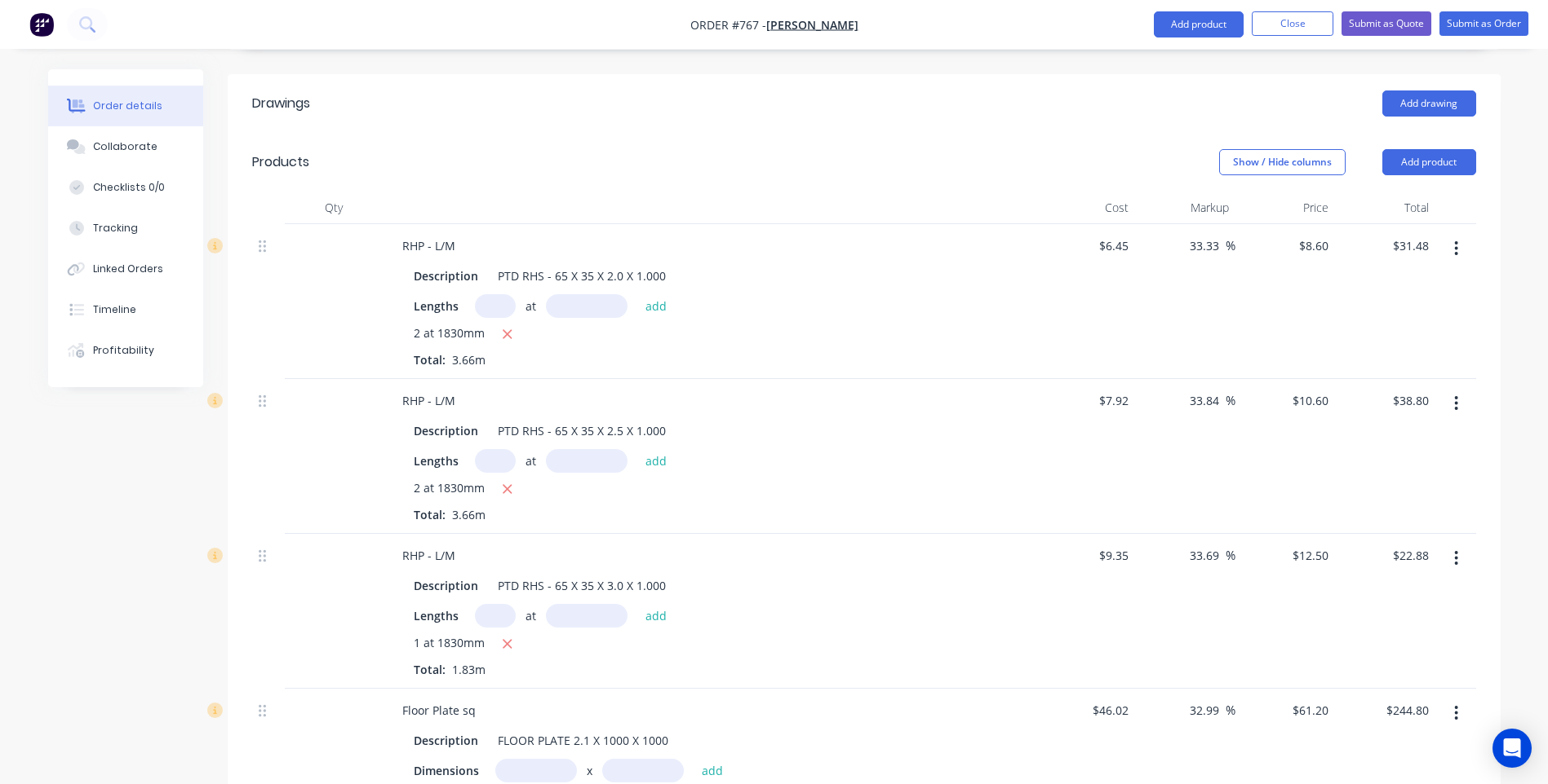
scroll to position [462, 0]
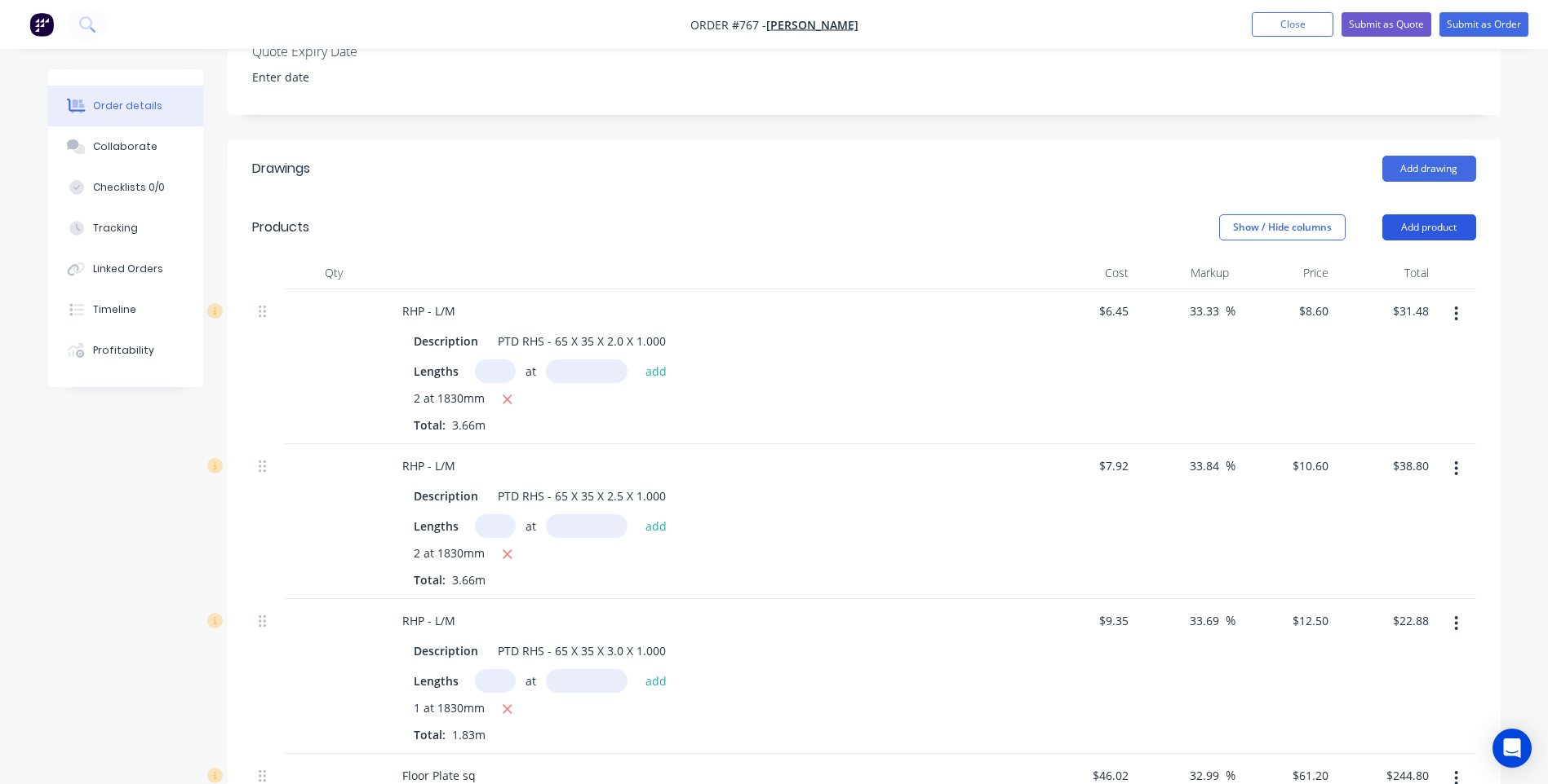
click at [1429, 214] on button "Add product" at bounding box center [1428, 227] width 94 height 26
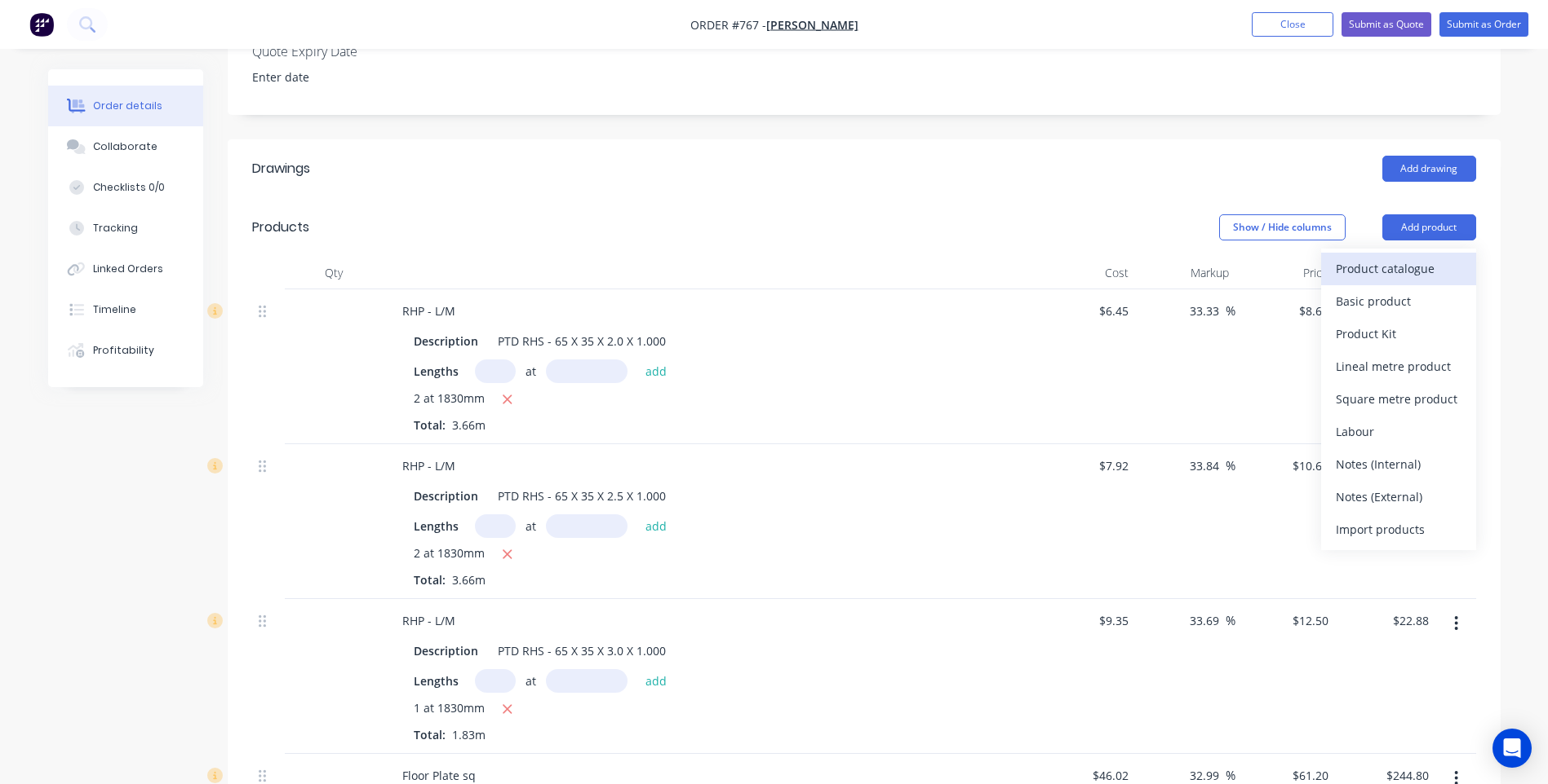
click at [1366, 257] on div "Product catalogue" at bounding box center [1398, 269] width 125 height 24
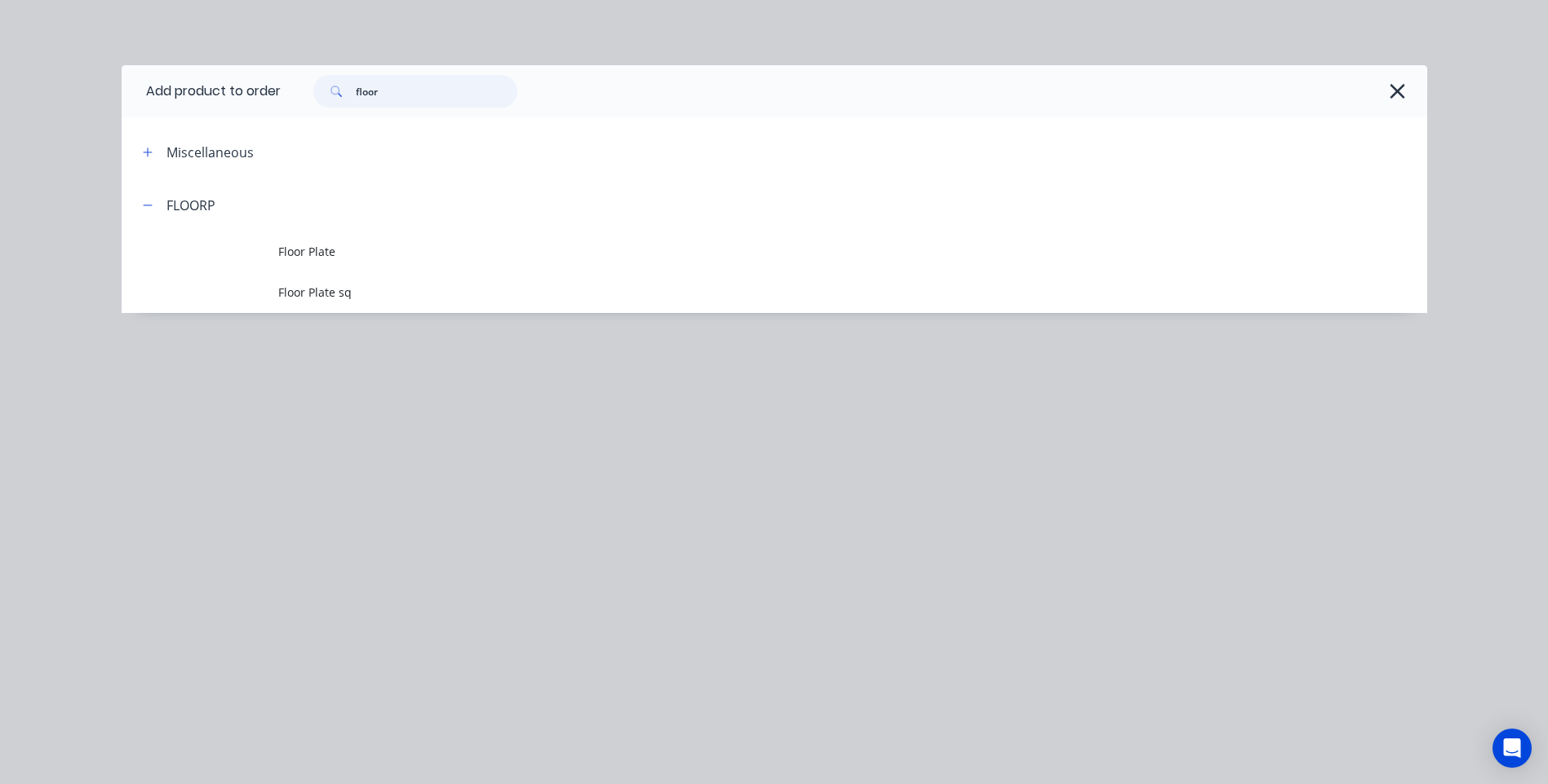
drag, startPoint x: 388, startPoint y: 92, endPoint x: 335, endPoint y: 84, distance: 53.6
click at [335, 87] on div "floor" at bounding box center [415, 91] width 204 height 33
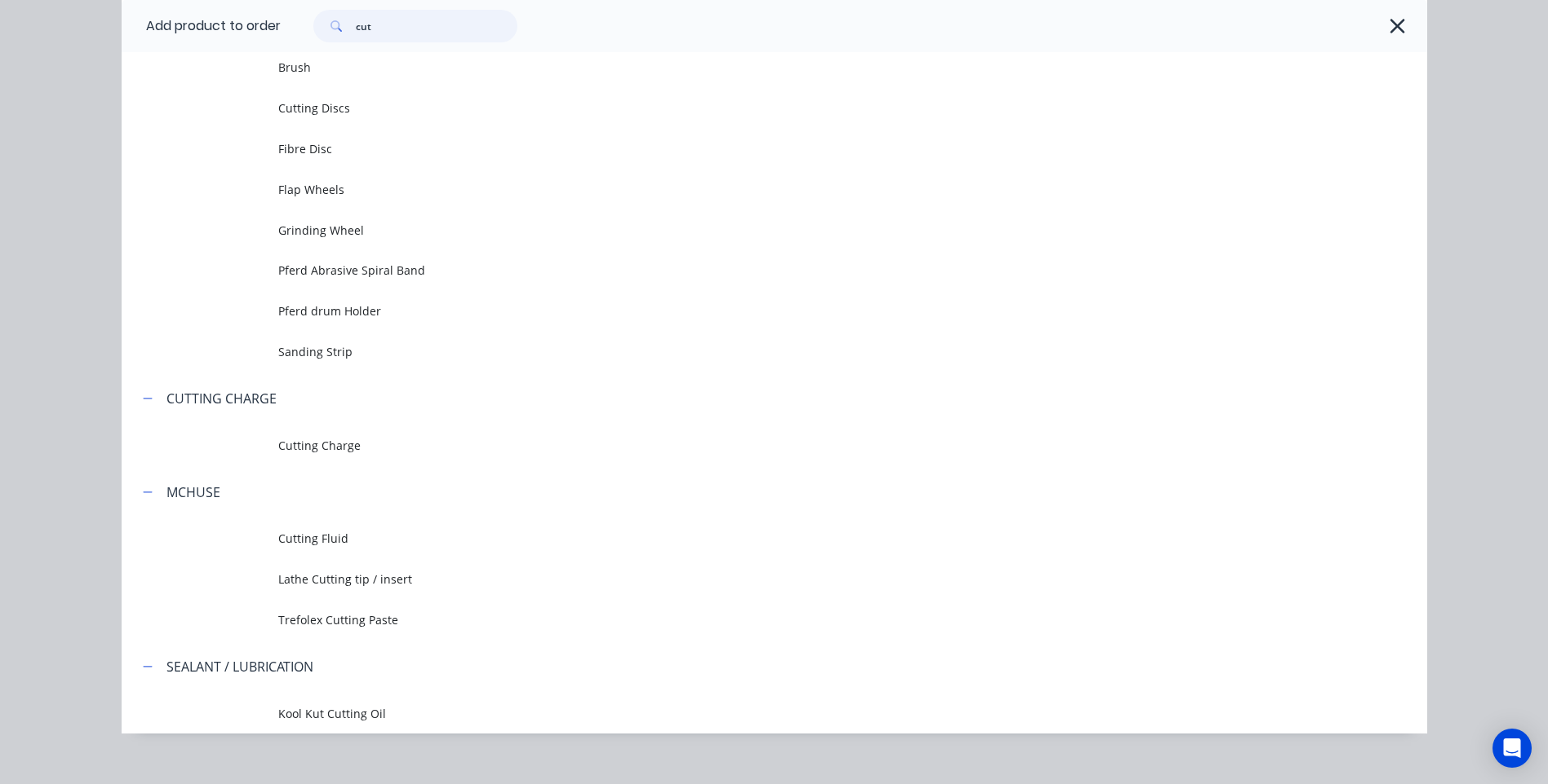
scroll to position [205, 0]
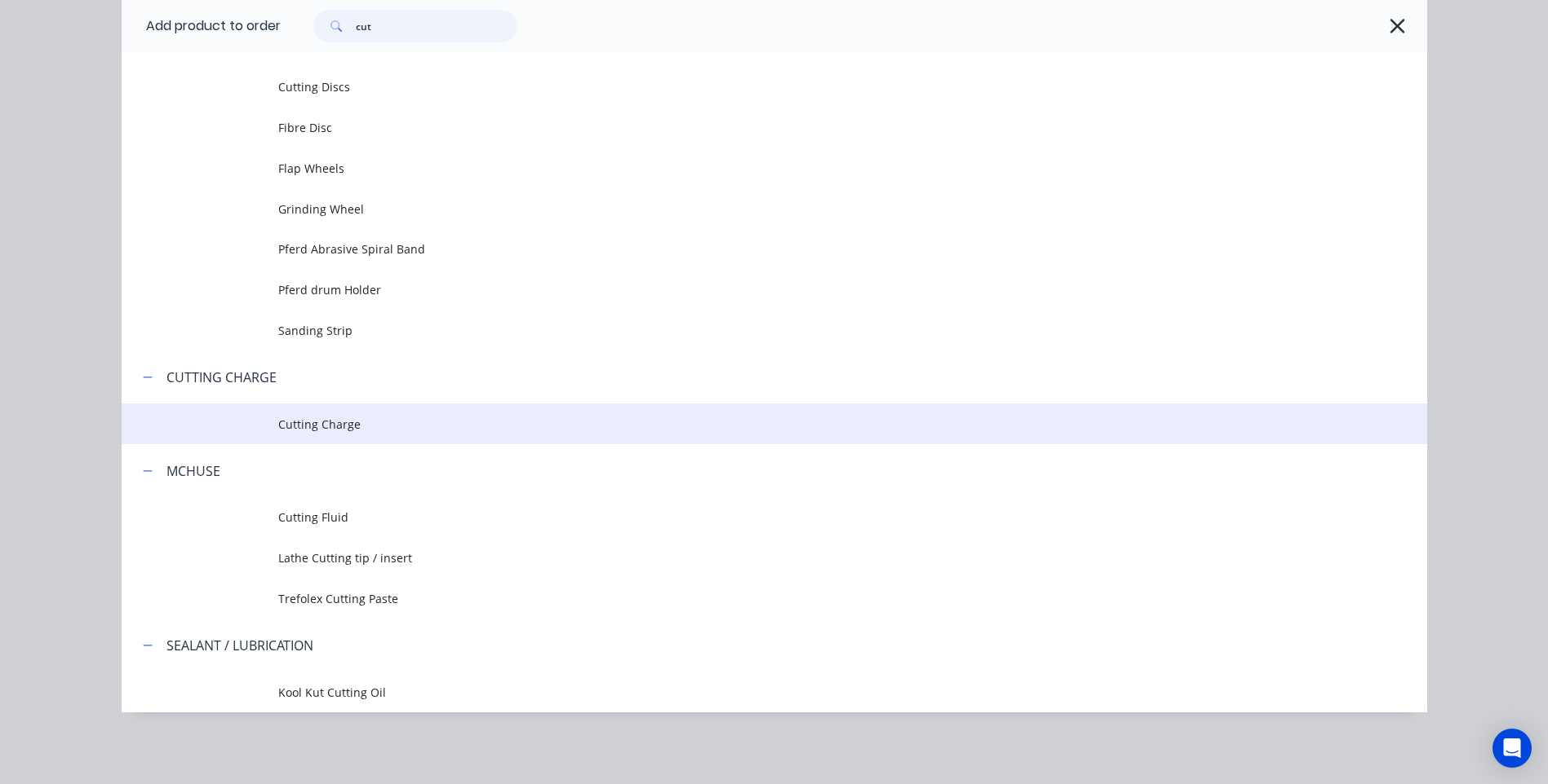
type input "cut"
click at [317, 420] on span "Cutting Charge" at bounding box center [738, 424] width 919 height 17
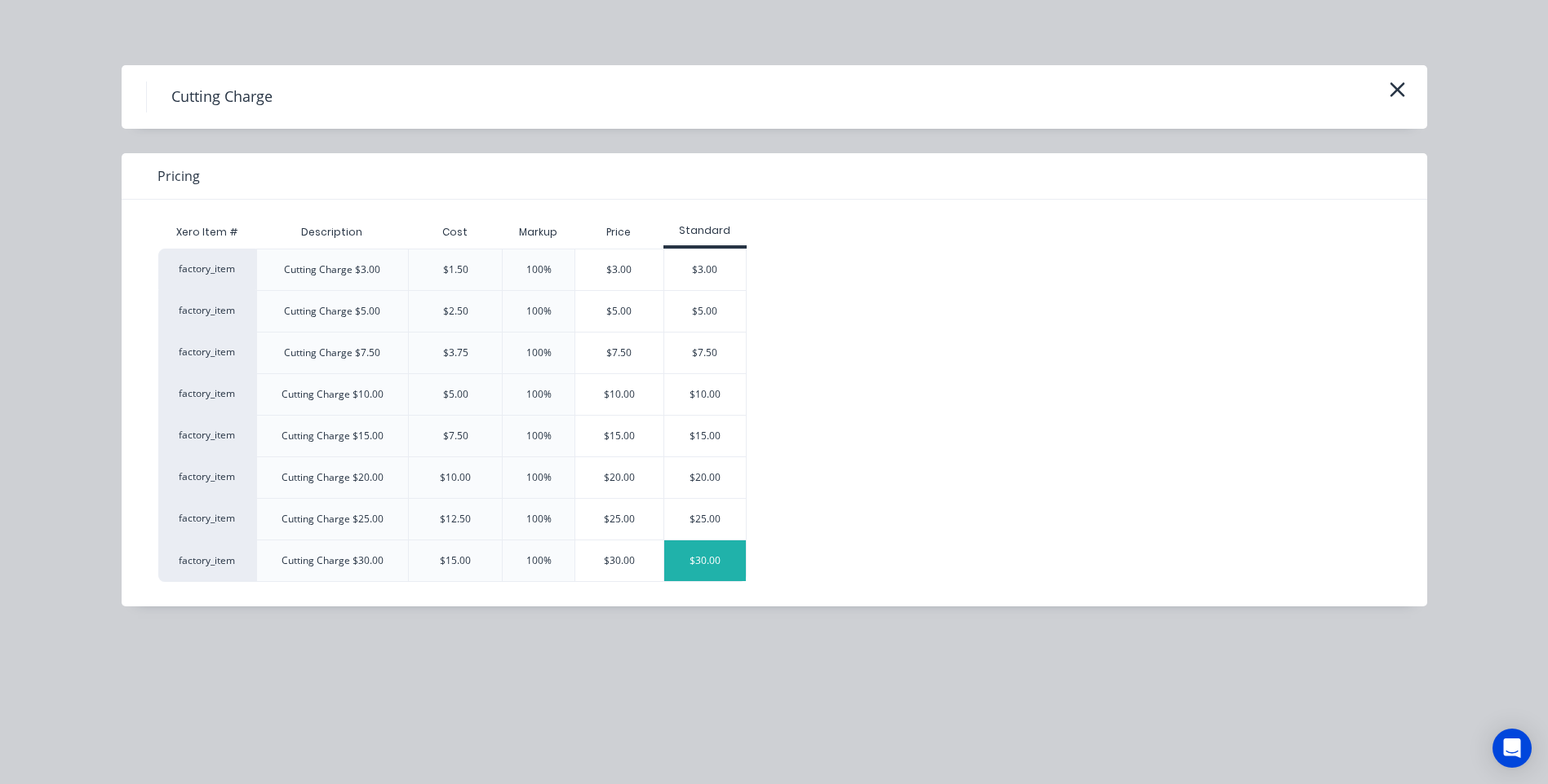
click at [698, 555] on div "$30.00" at bounding box center [704, 561] width 82 height 40
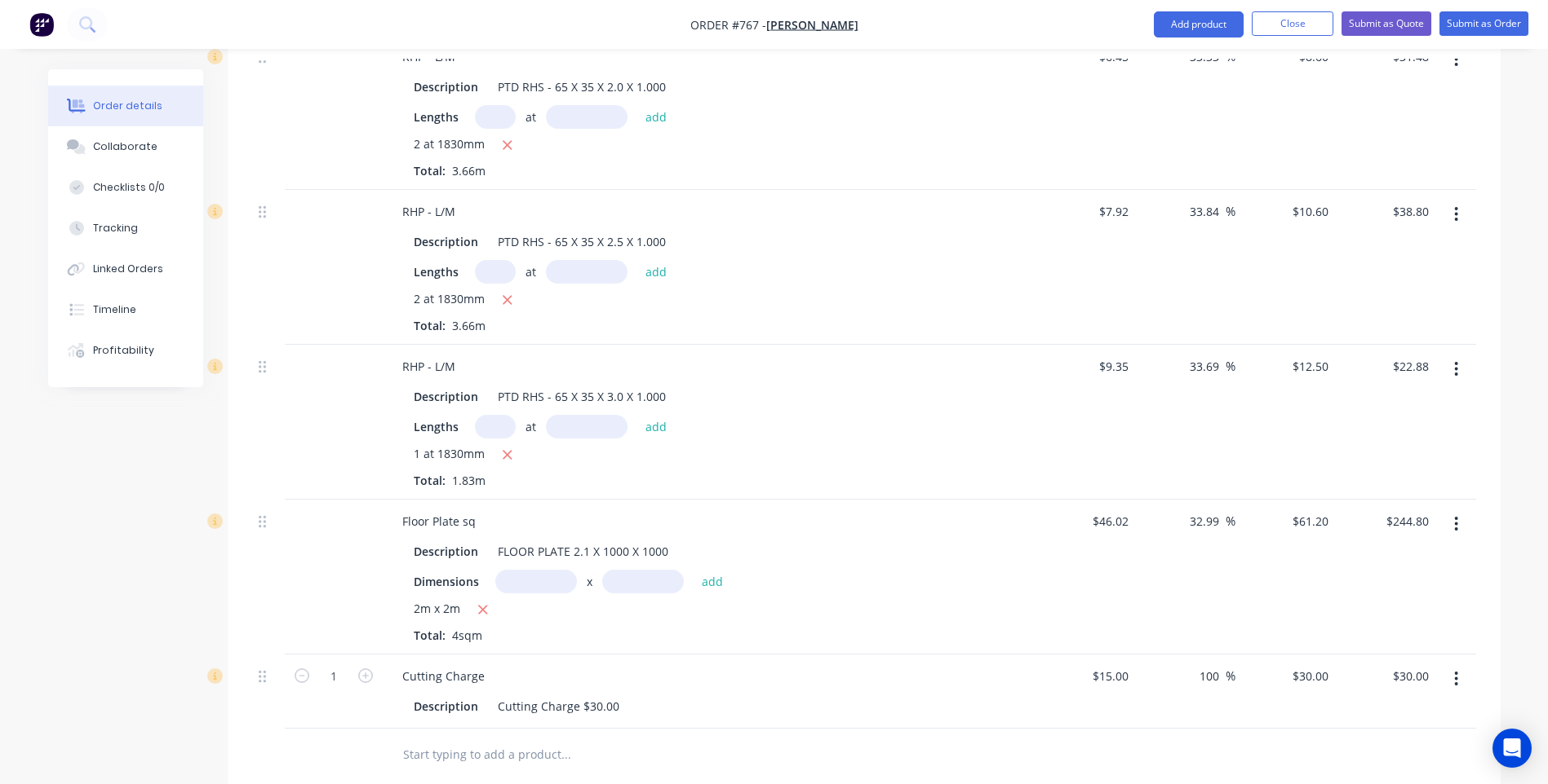
scroll to position [870, 0]
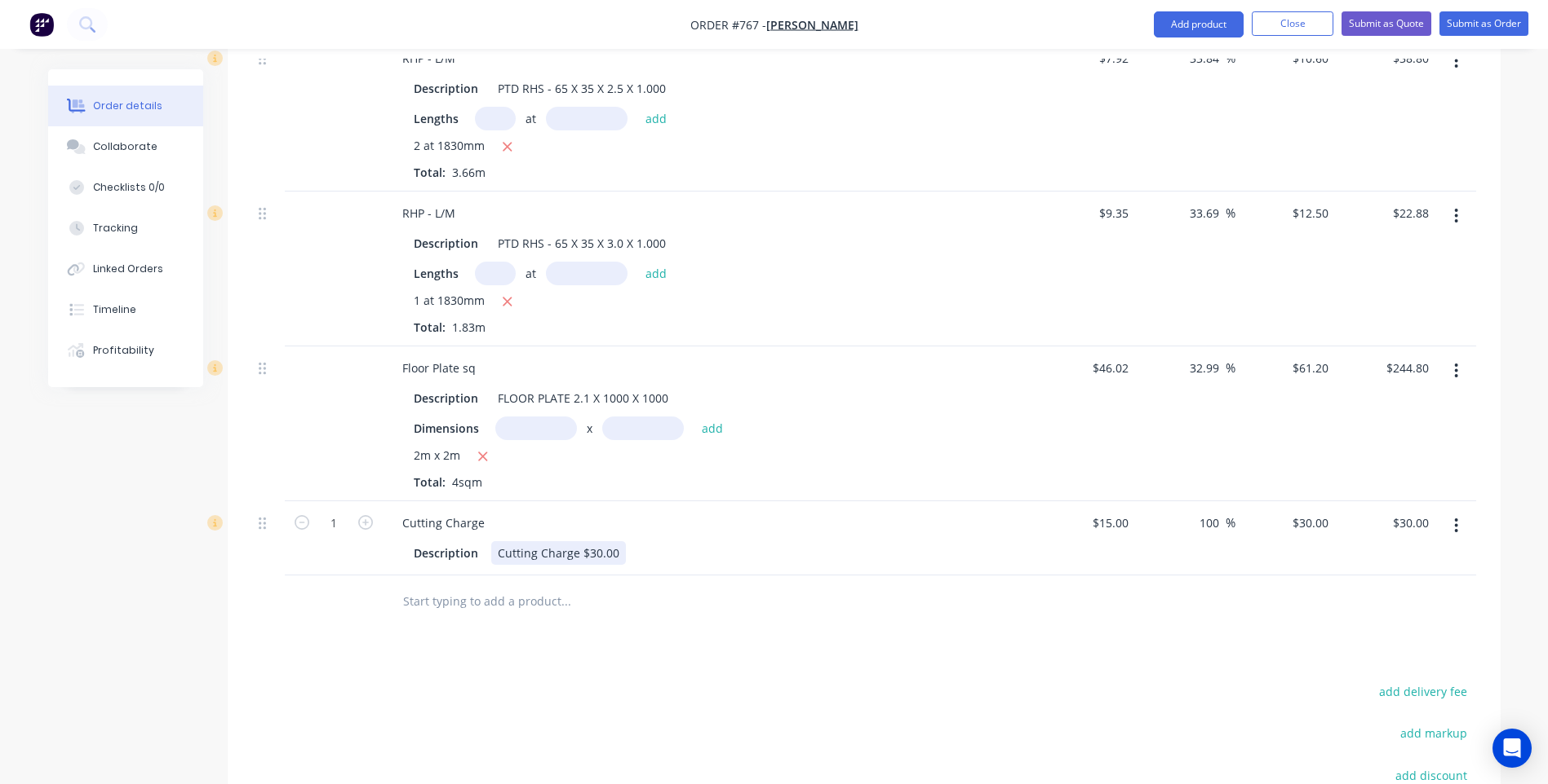
click at [618, 541] on div "Cutting Charge $30.00" at bounding box center [558, 553] width 134 height 24
click at [1328, 511] on input "30" at bounding box center [1324, 523] width 21 height 24
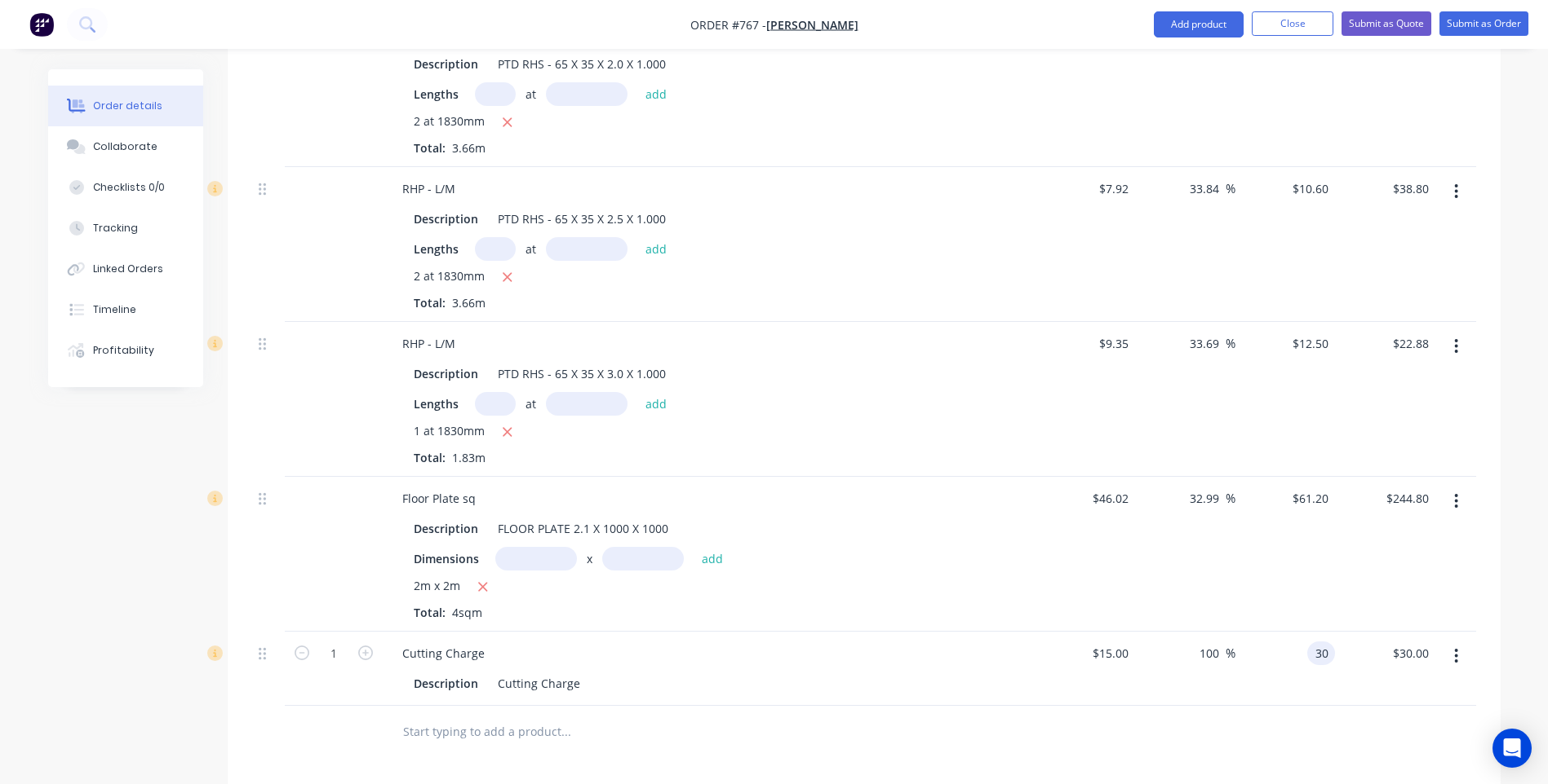
scroll to position [1026, 0]
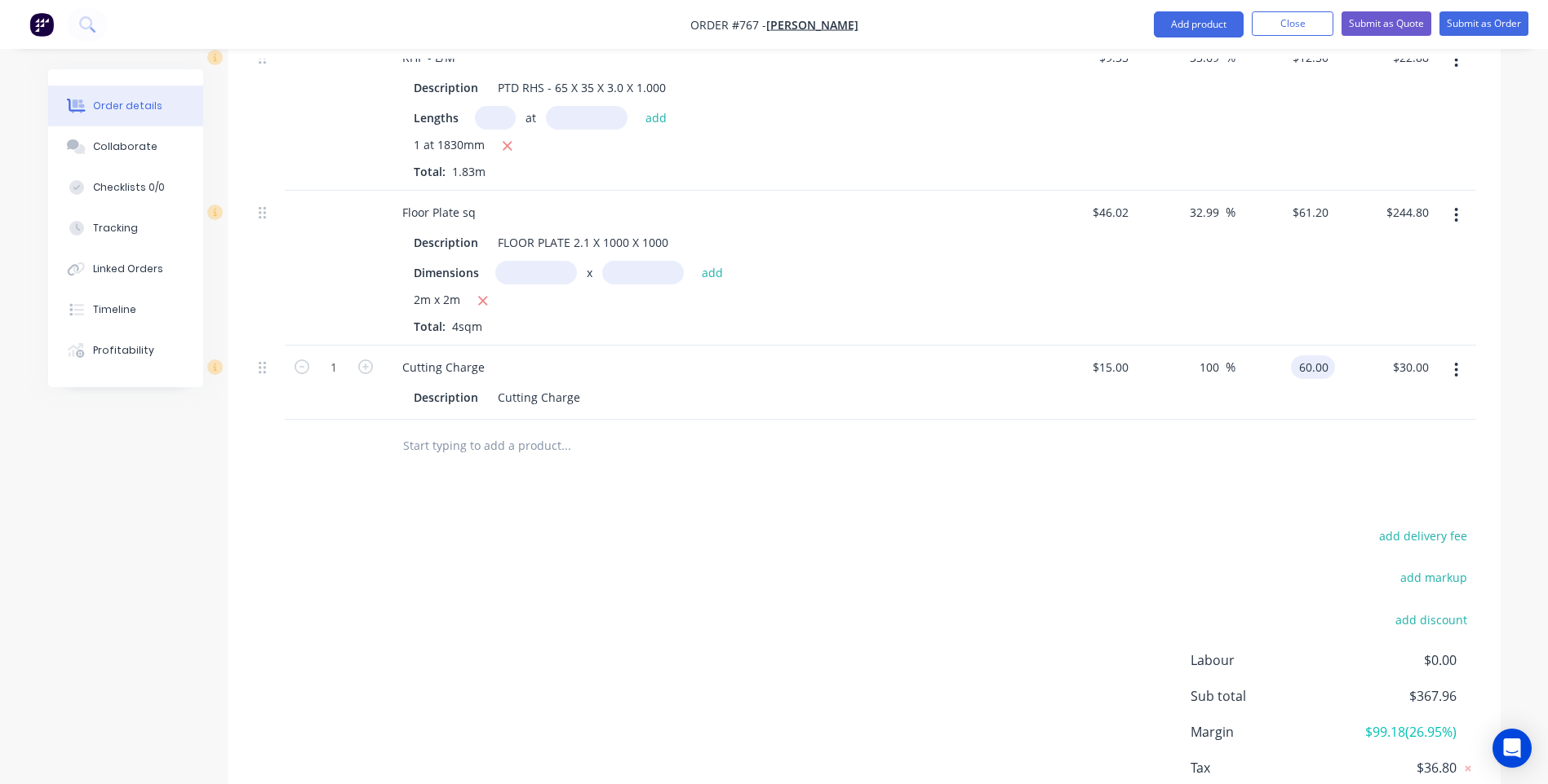
type input "60.00"
type input "300"
type input "$60.00"
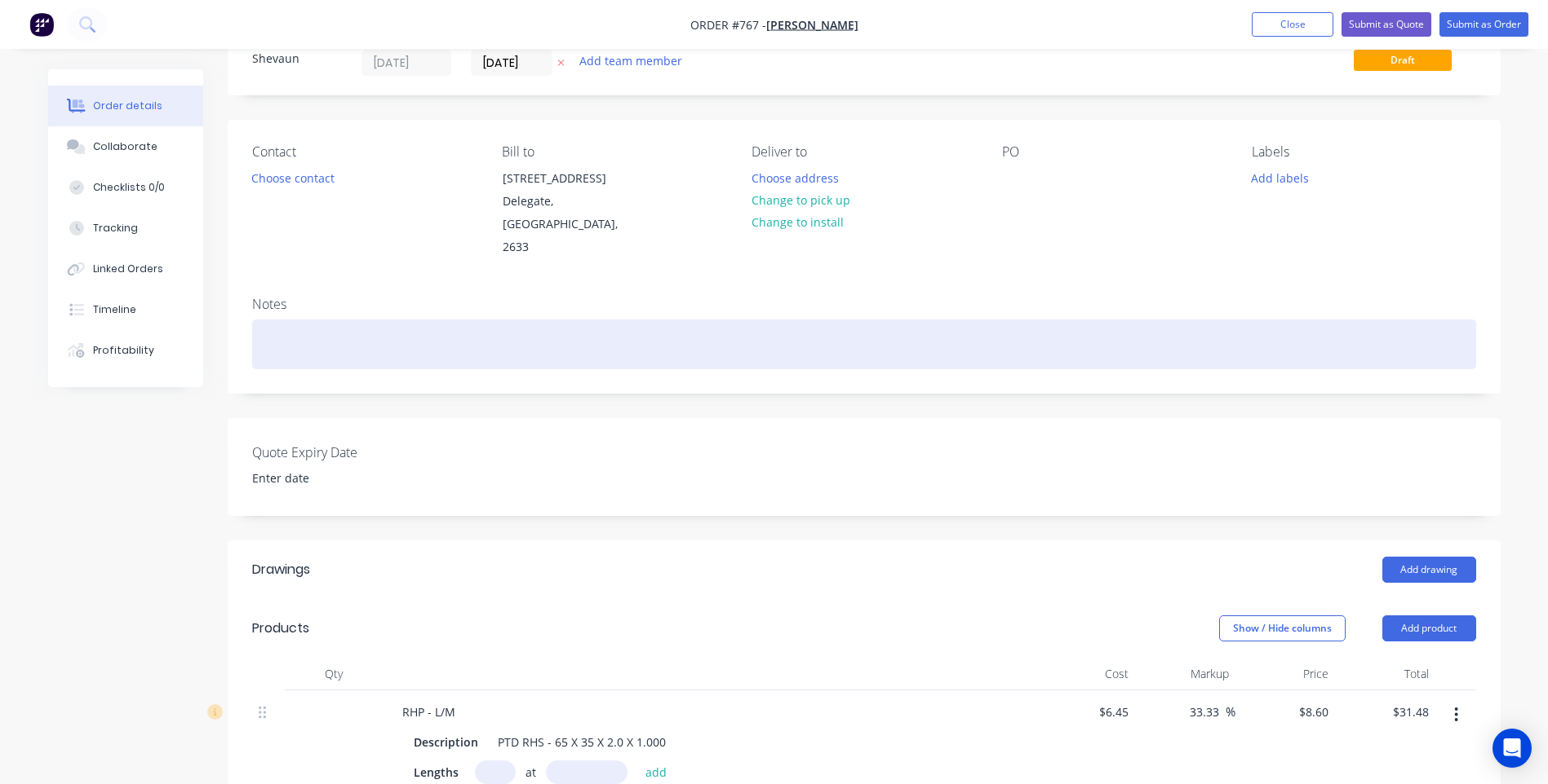
scroll to position [47, 0]
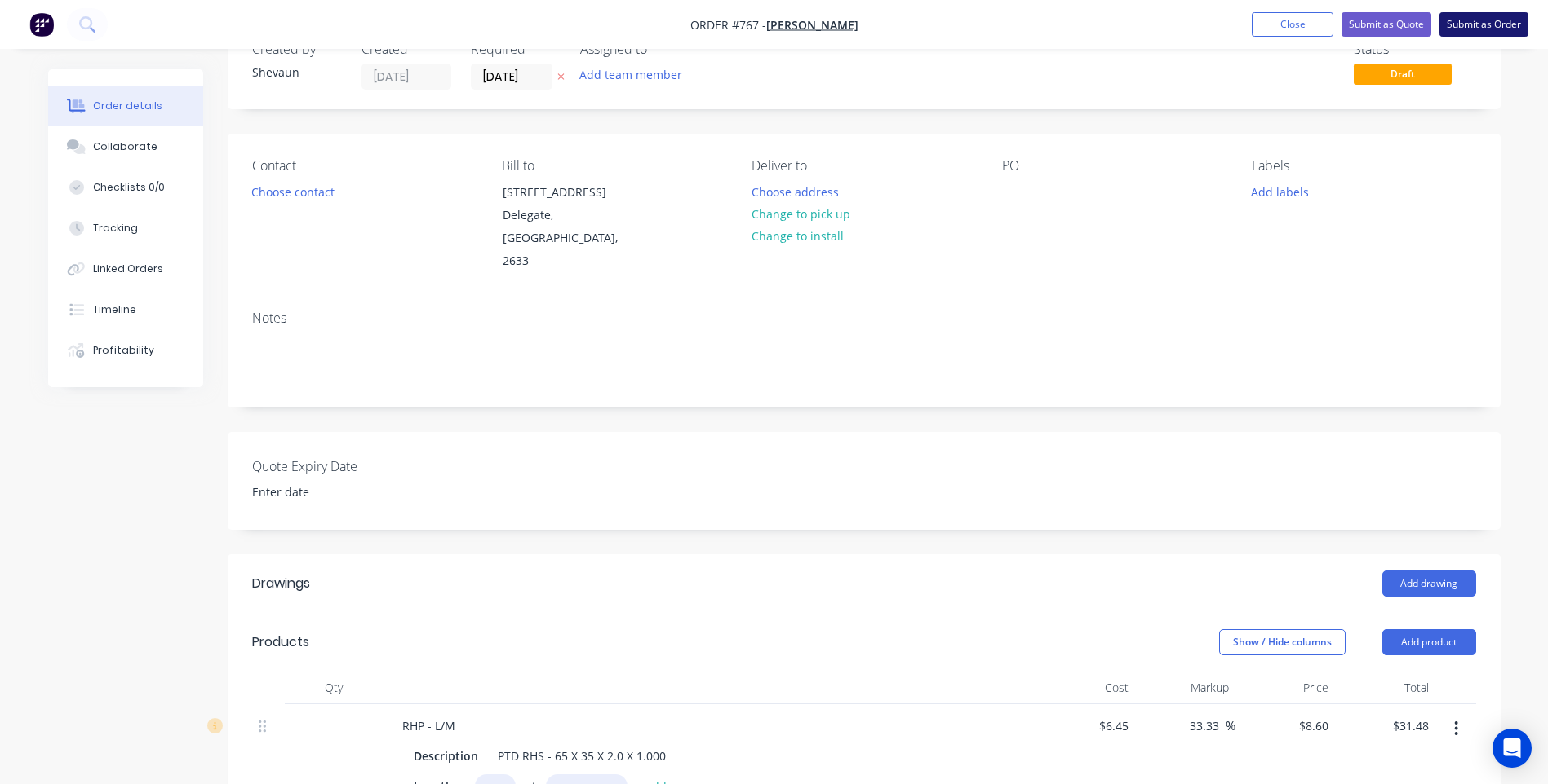
type input "$60.00"
click at [1481, 22] on button "Submit as Order" at bounding box center [1484, 24] width 89 height 25
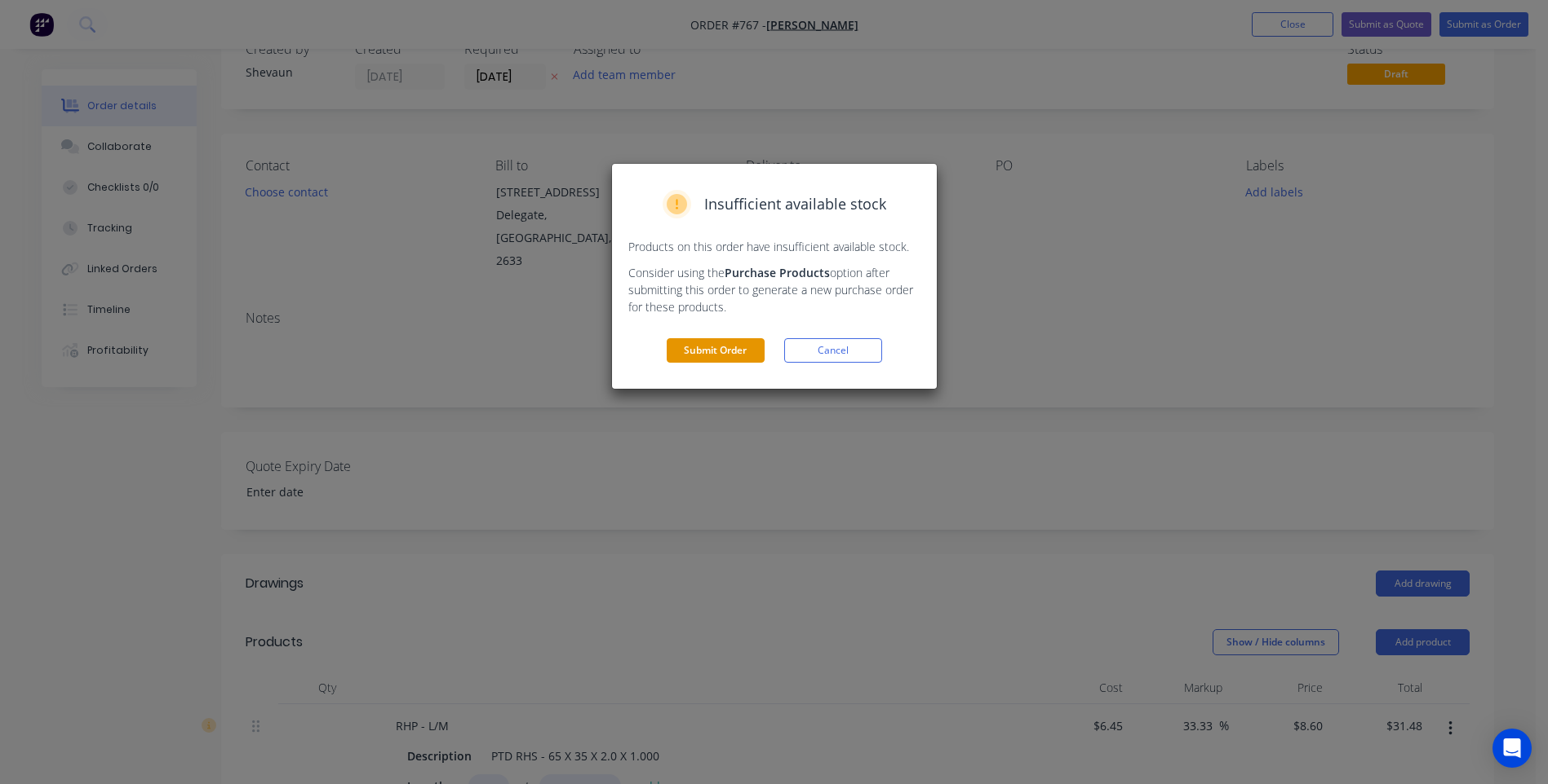
click at [725, 352] on button "Submit Order" at bounding box center [715, 351] width 98 height 25
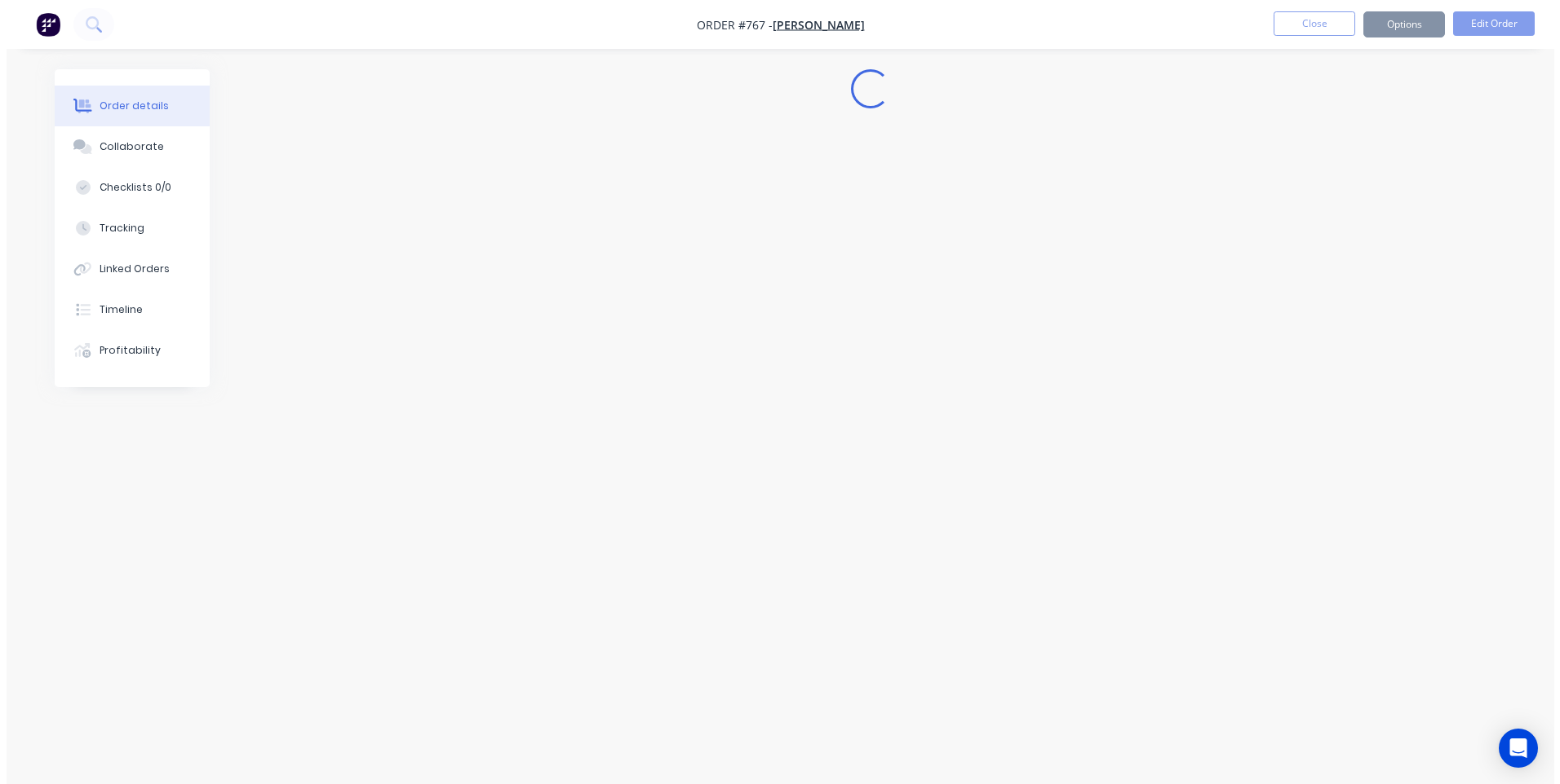
scroll to position [0, 0]
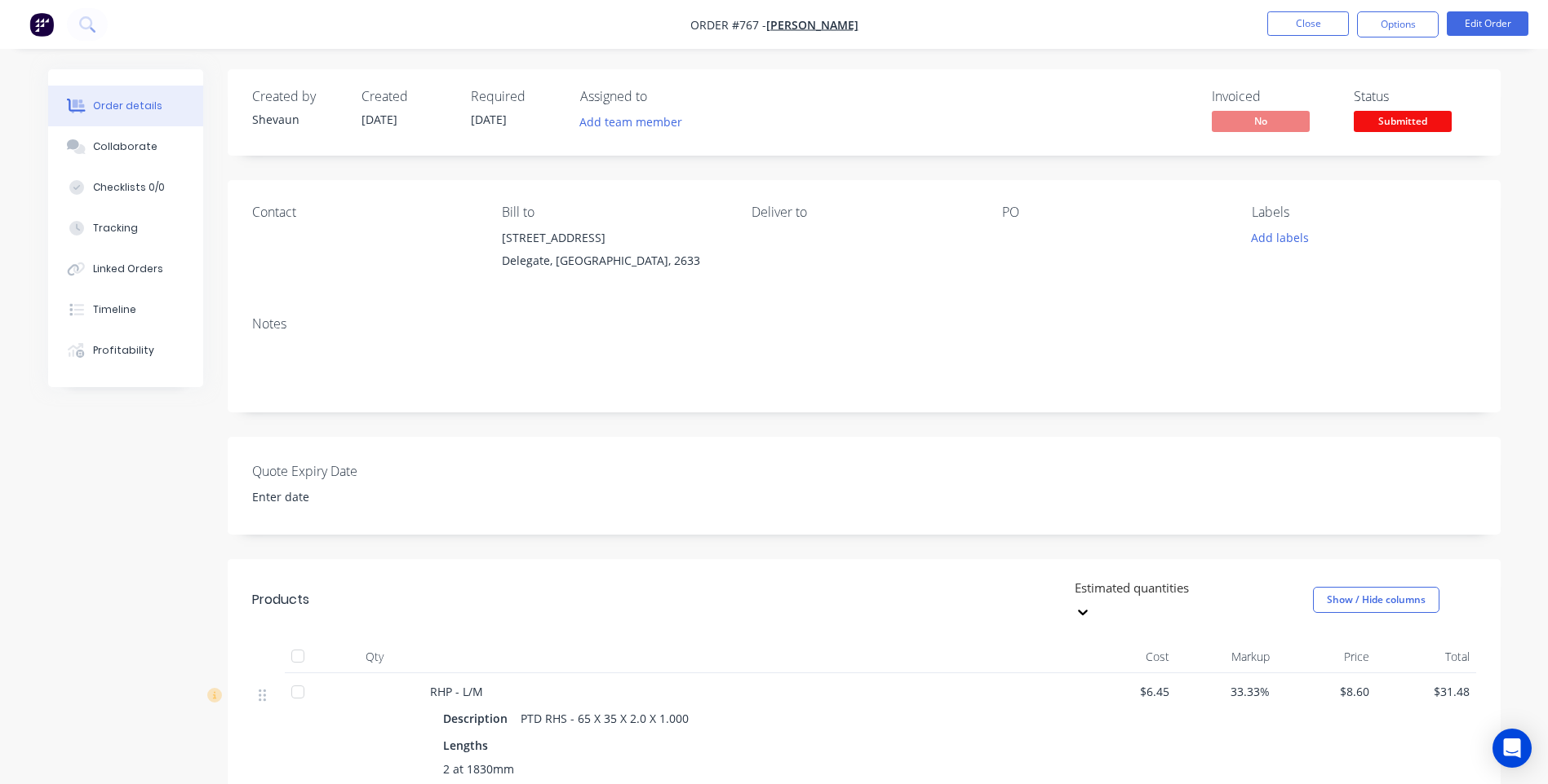
click at [38, 20] on img "button" at bounding box center [41, 24] width 25 height 25
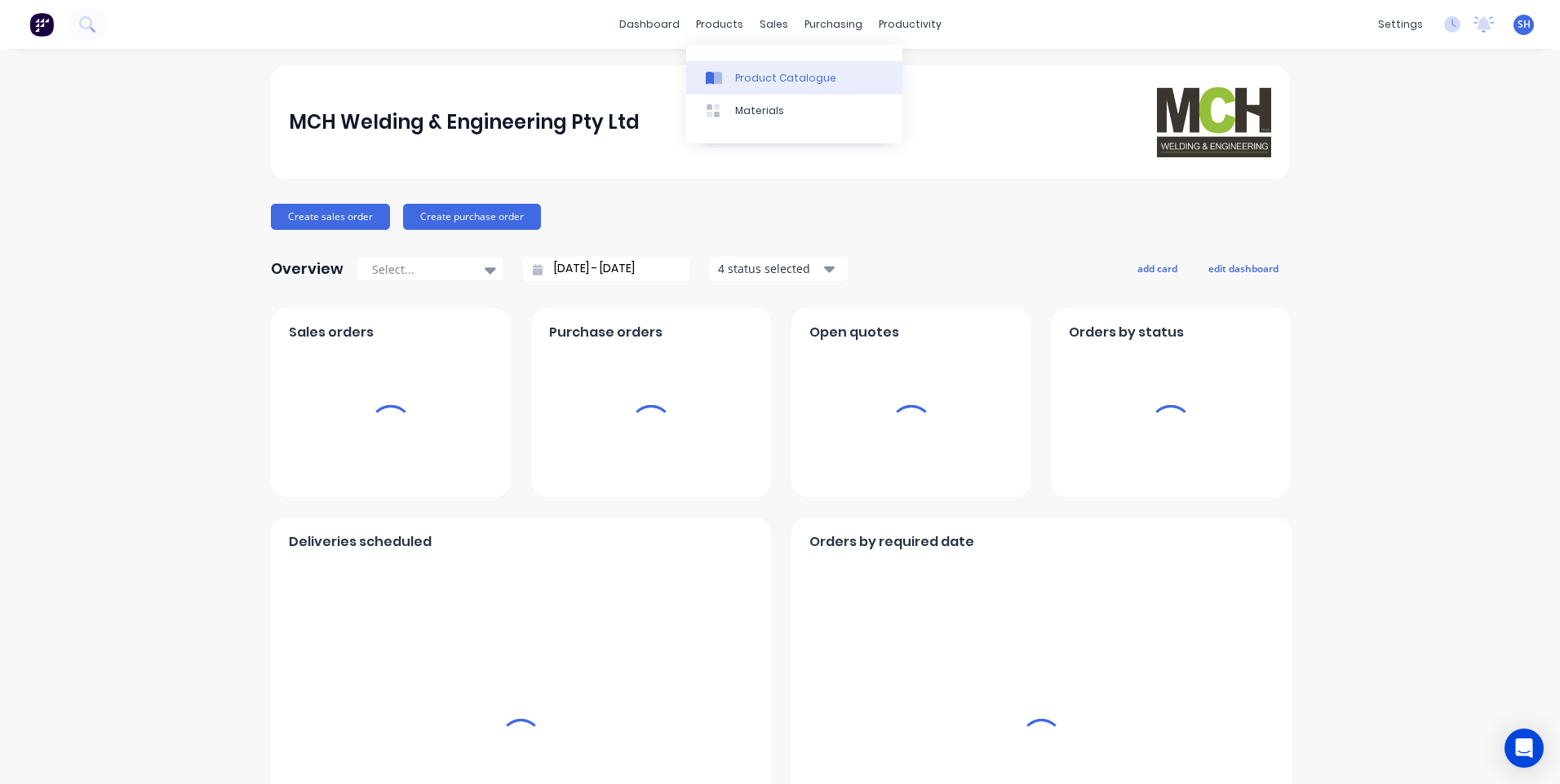
click at [774, 79] on div "Product Catalogue" at bounding box center [785, 78] width 101 height 15
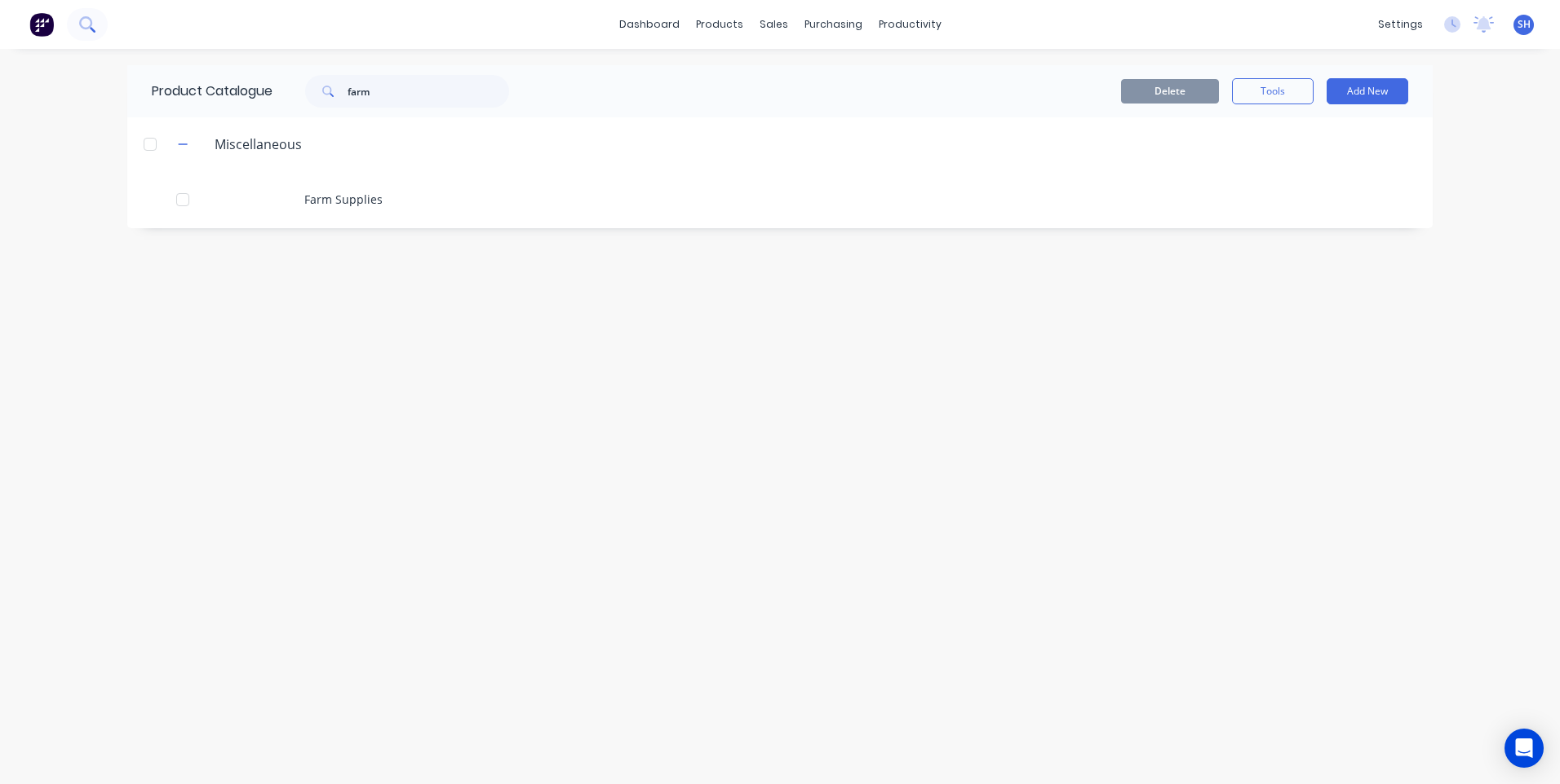
click at [87, 26] on icon at bounding box center [87, 25] width 16 height 16
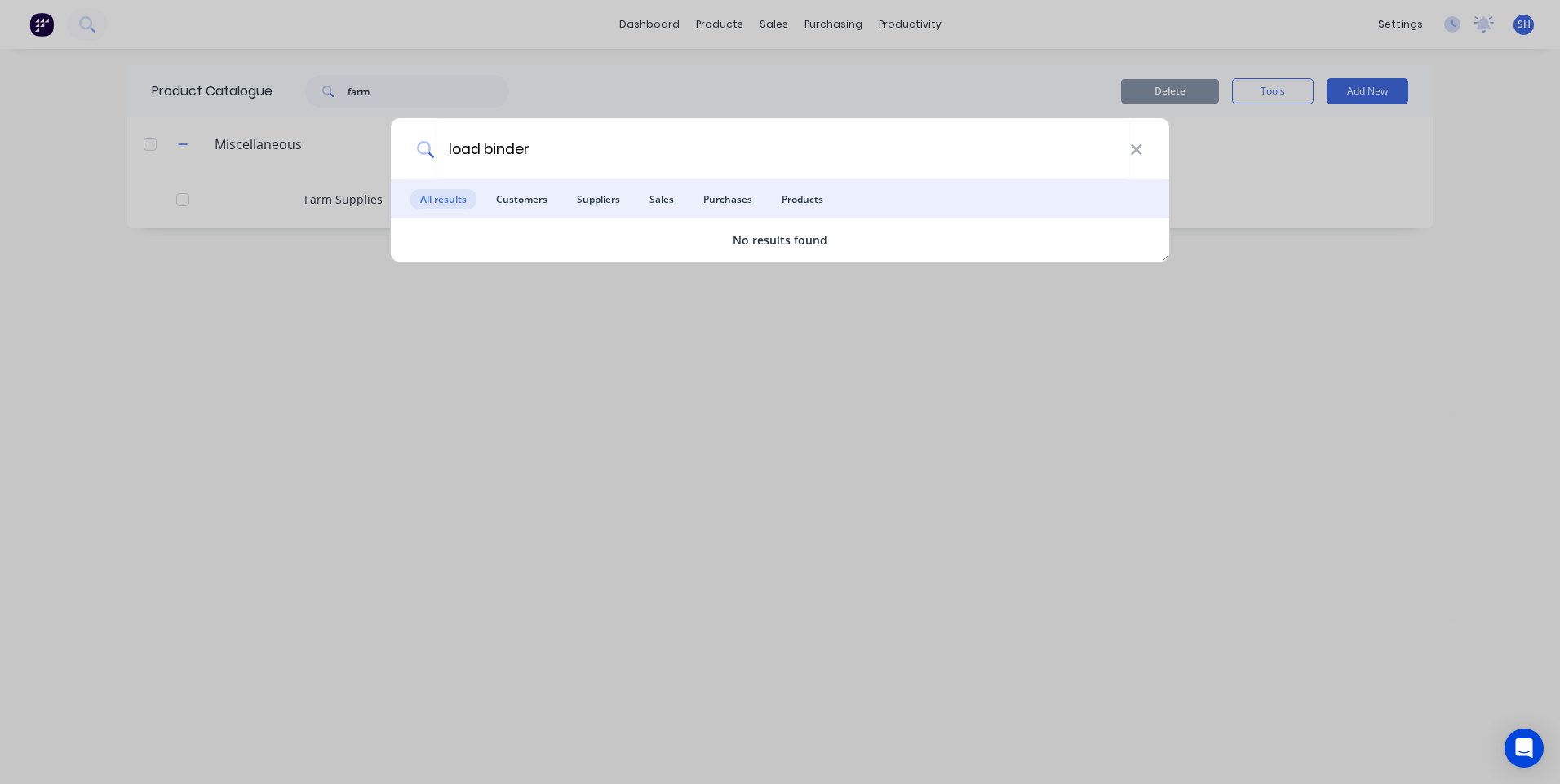
drag, startPoint x: 539, startPoint y: 151, endPoint x: 412, endPoint y: 149, distance: 127.0
click at [412, 149] on div "load binder" at bounding box center [780, 149] width 779 height 61
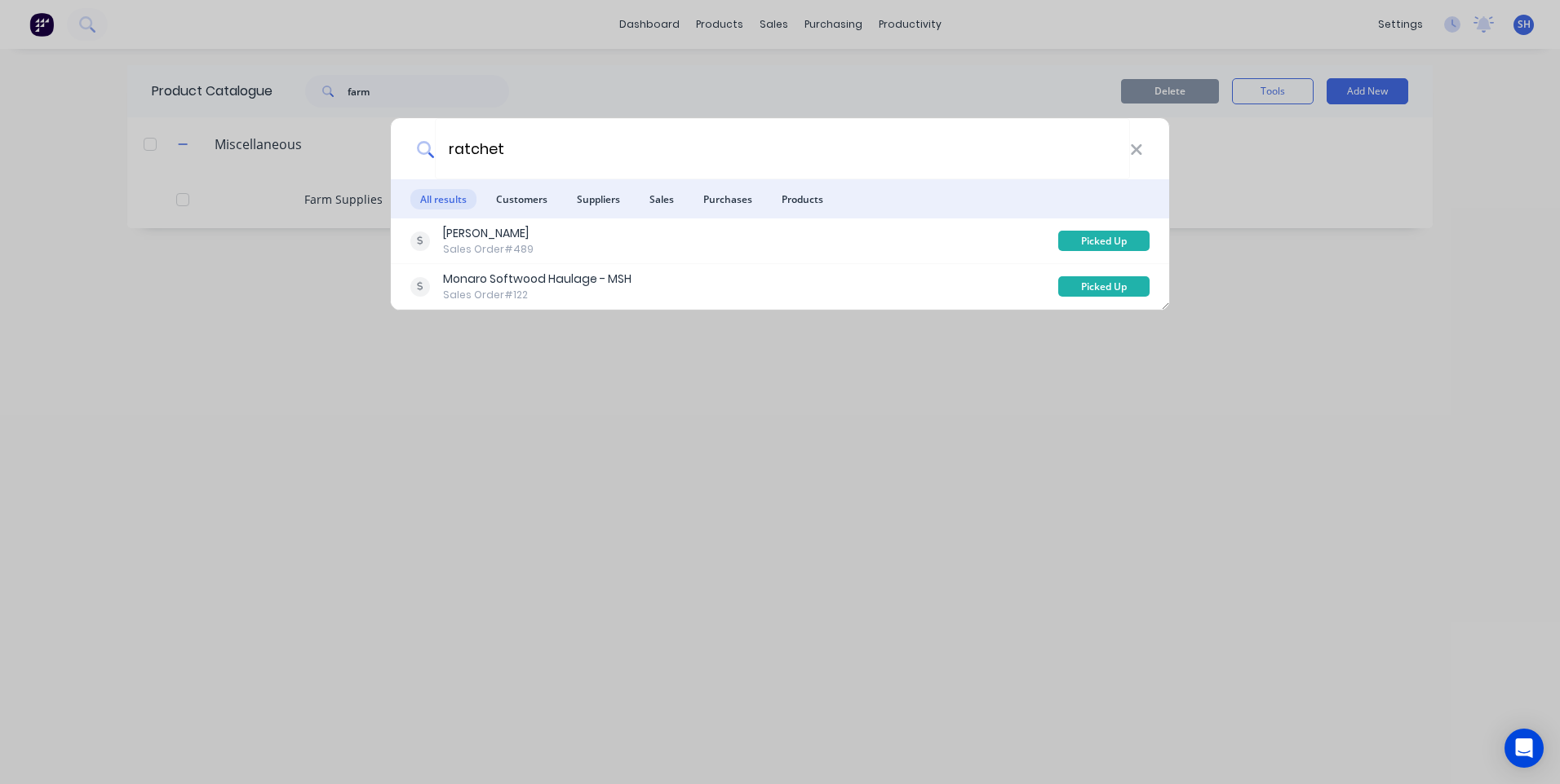
type input "ratchet"
click at [550, 376] on div "ratchet All results Customers Suppliers Sales Purchases Products Dane Lomas Sal…" at bounding box center [780, 392] width 1560 height 784
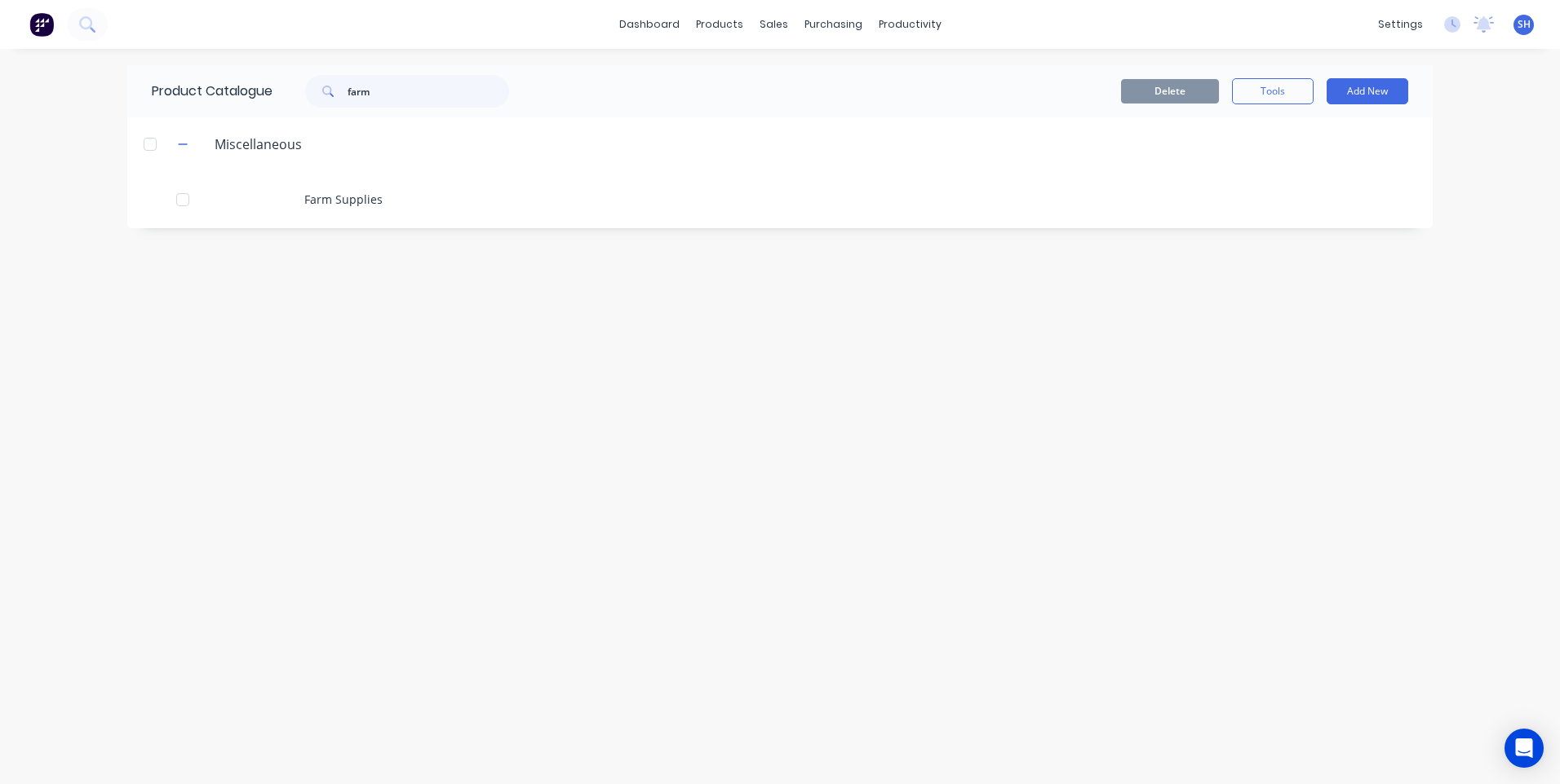
click at [246, 352] on div "Product Catalogue farm Delete Tools Add New Miscellaneous Farm Supplies" at bounding box center [780, 417] width 1305 height 703
drag, startPoint x: 395, startPoint y: 91, endPoint x: 262, endPoint y: 95, distance: 133.1
click at [262, 95] on div "Product Catalogue farm" at bounding box center [339, 91] width 423 height 52
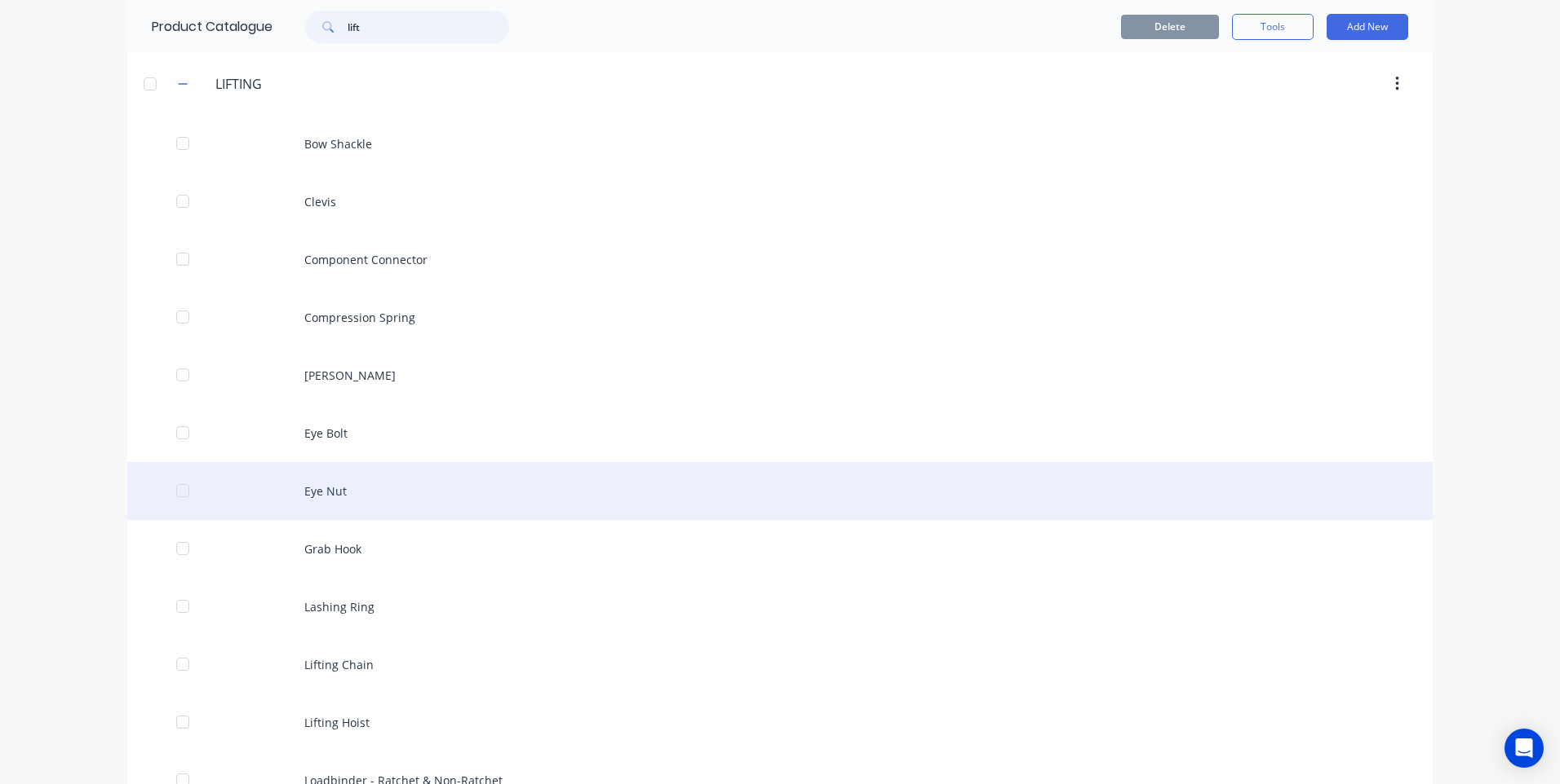
scroll to position [163, 0]
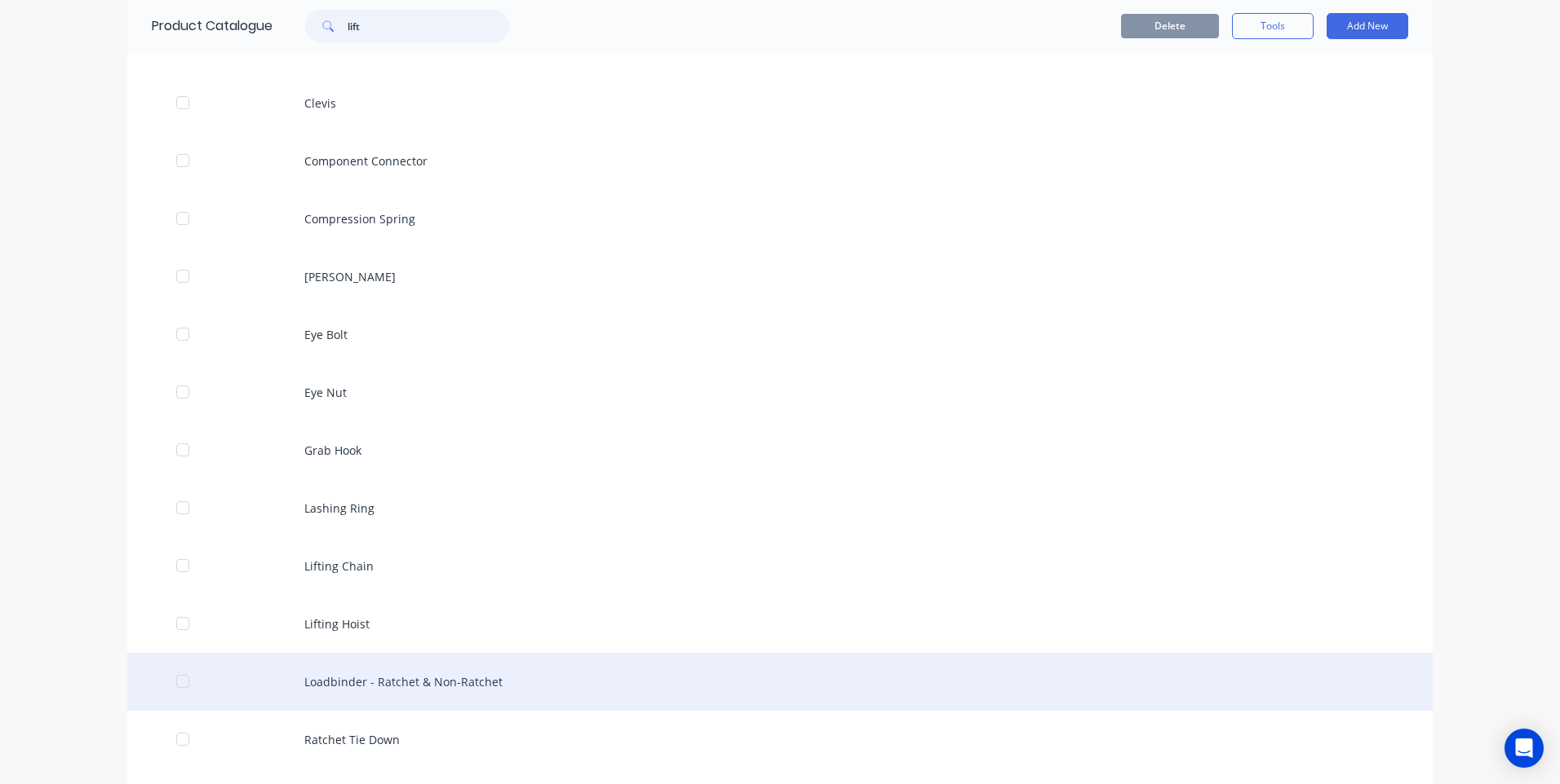
type input "lift"
click at [397, 678] on div "Loadbinder - Ratchet & Non-Ratchet" at bounding box center [780, 681] width 1305 height 58
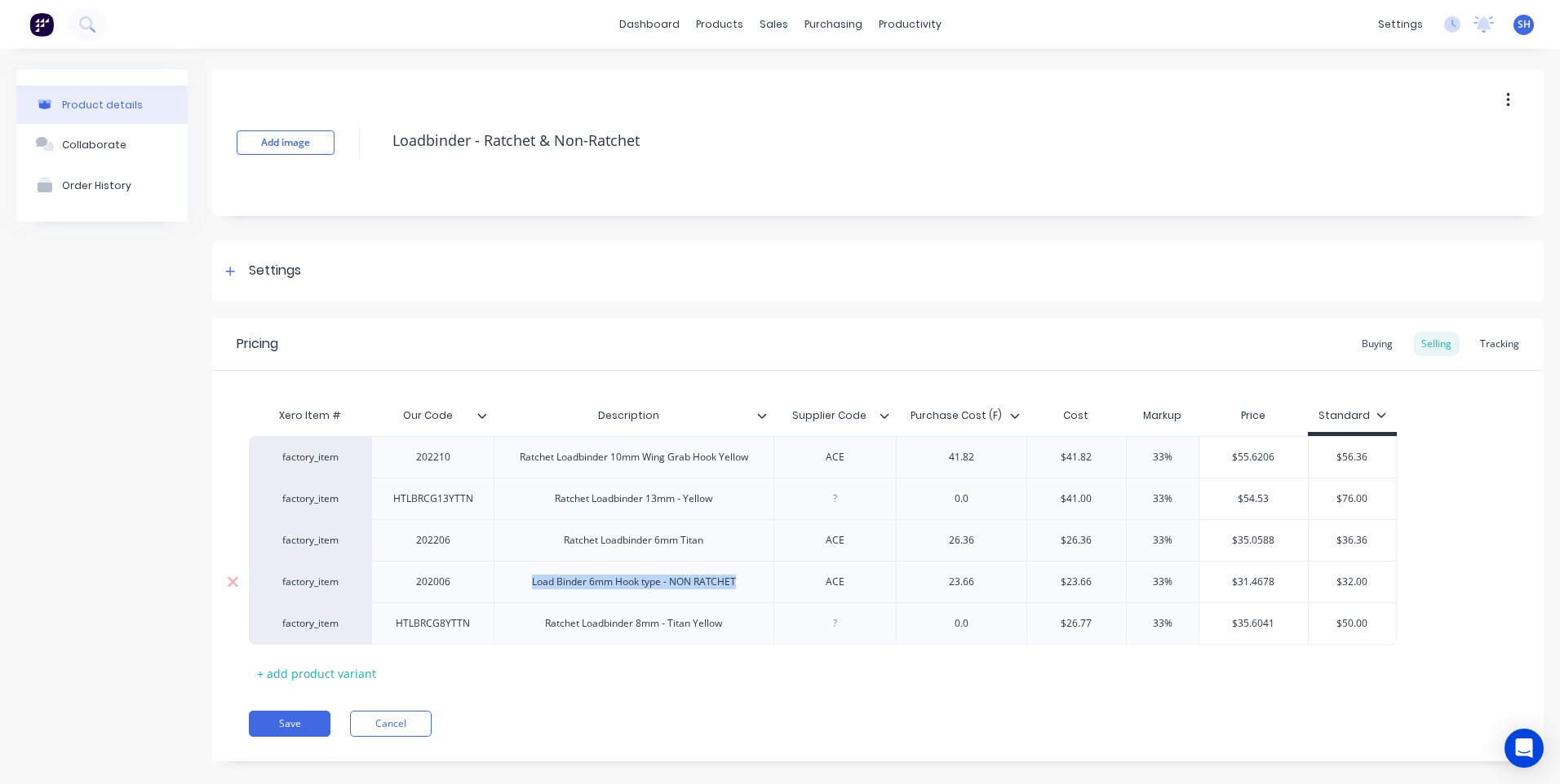
drag, startPoint x: 736, startPoint y: 588, endPoint x: 522, endPoint y: 576, distance: 214.3
click at [522, 576] on div "Load Binder 6mm Hook type - NON RATCHET" at bounding box center [633, 582] width 230 height 21
copy div "Load Binder 6mm Hook type - NON RATCHET"
drag, startPoint x: 454, startPoint y: 587, endPoint x: 401, endPoint y: 588, distance: 53.0
click at [401, 588] on div "202006" at bounding box center [433, 582] width 82 height 21
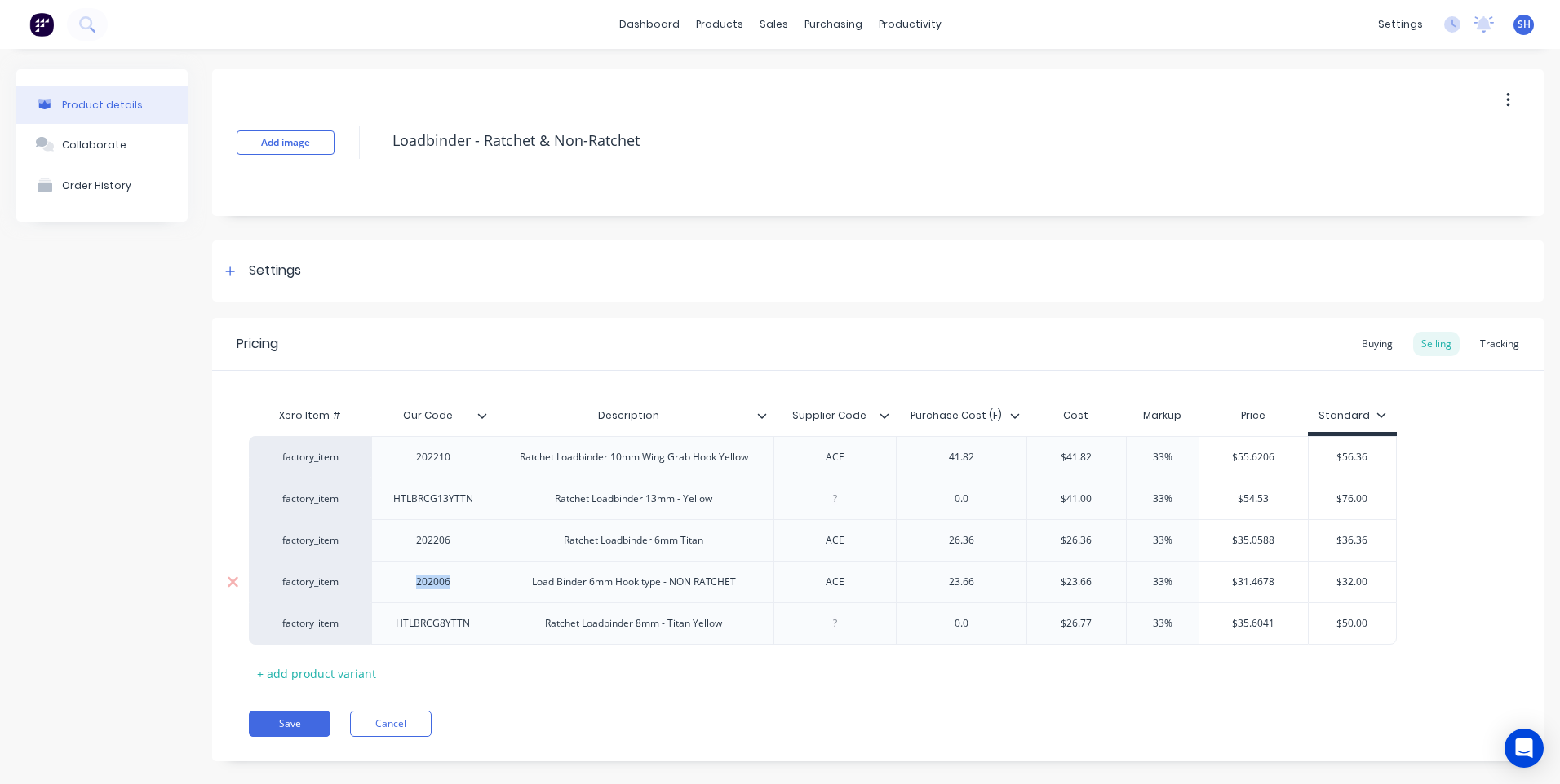
copy div "202006"
click at [293, 719] on button "Save" at bounding box center [289, 724] width 82 height 26
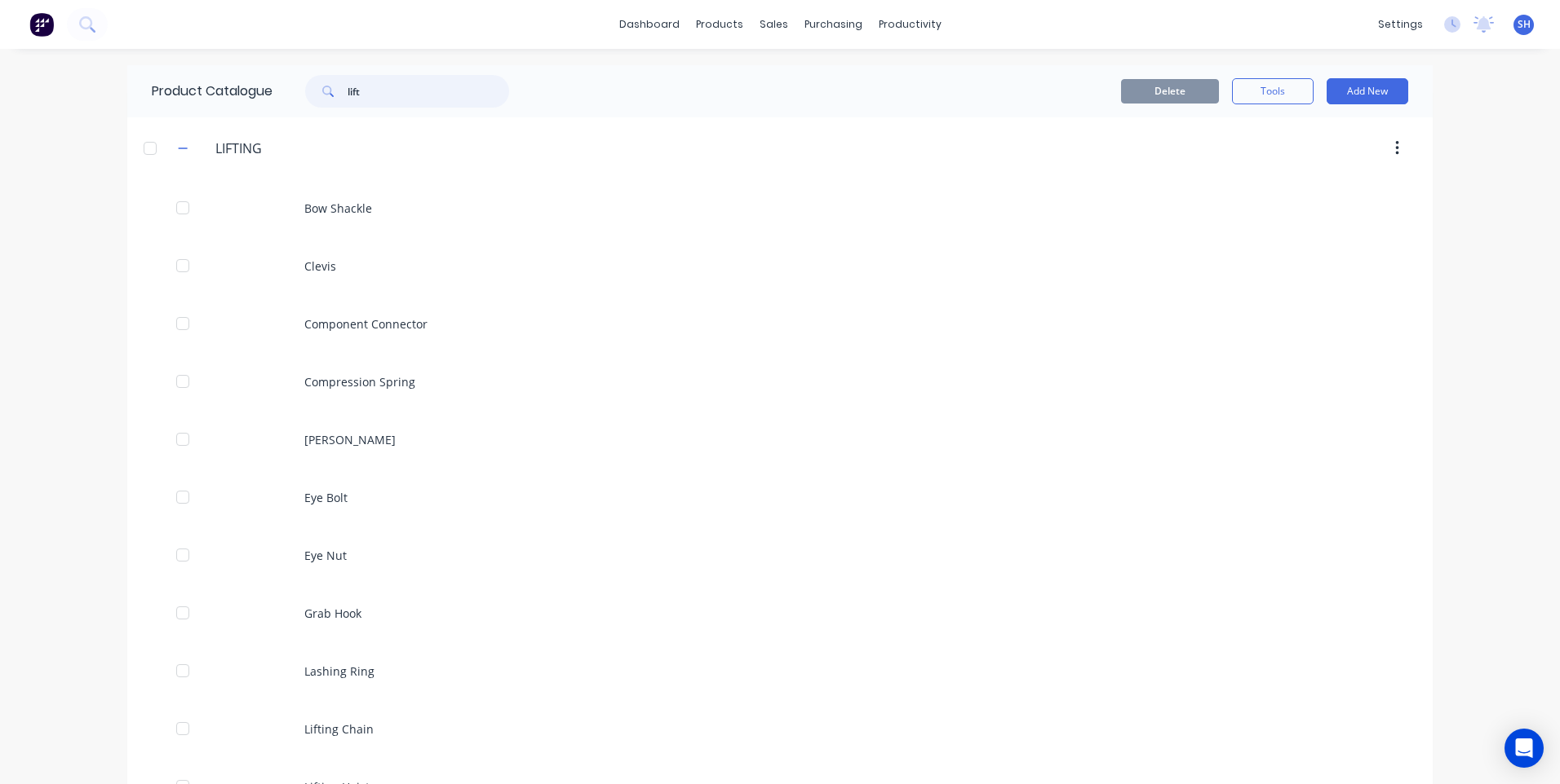
drag, startPoint x: 369, startPoint y: 91, endPoint x: 316, endPoint y: 96, distance: 53.2
click at [316, 96] on div "lift" at bounding box center [407, 91] width 204 height 33
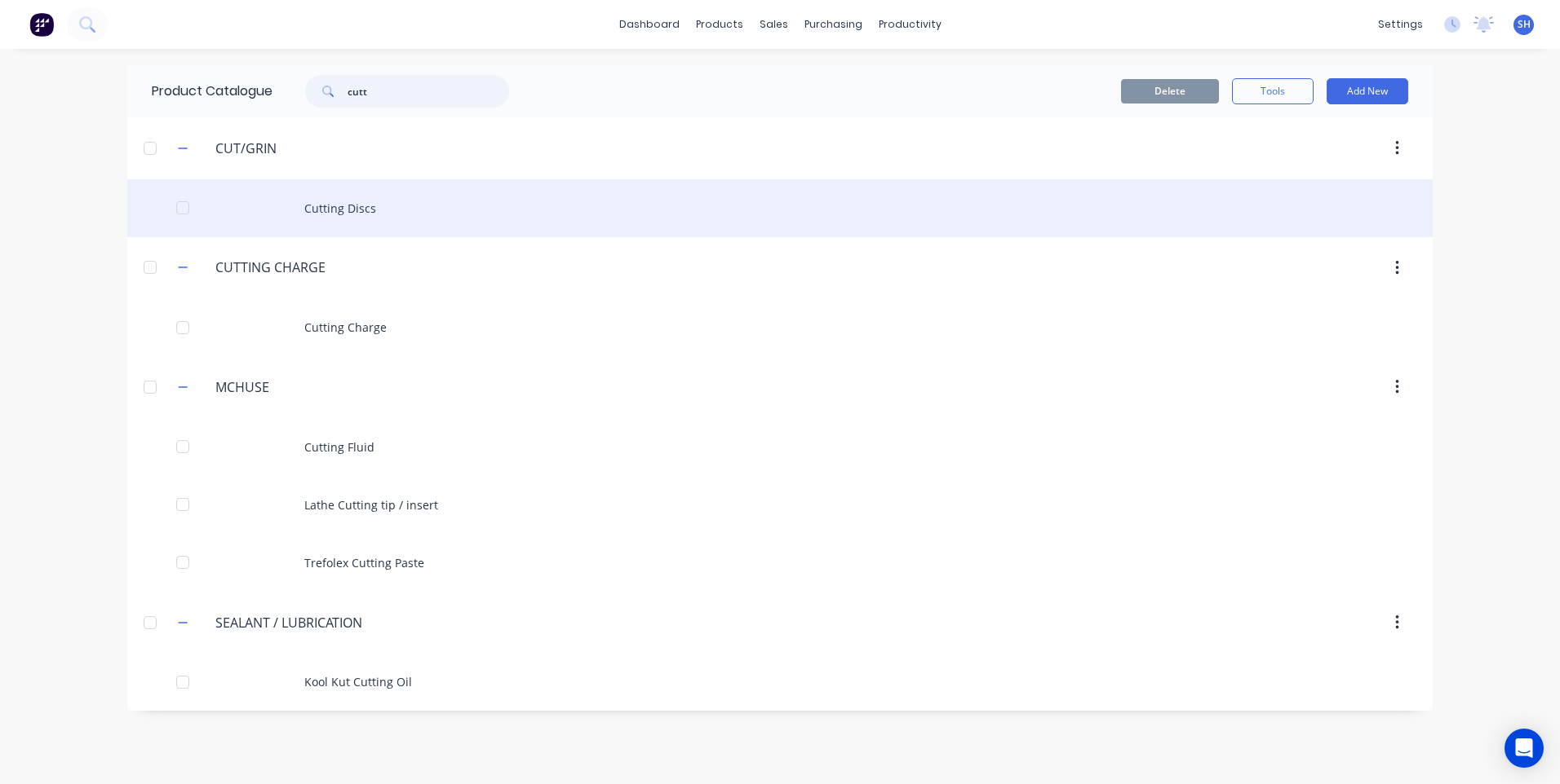
type input "cutt"
click at [349, 203] on div "Cutting Discs" at bounding box center [780, 208] width 1305 height 58
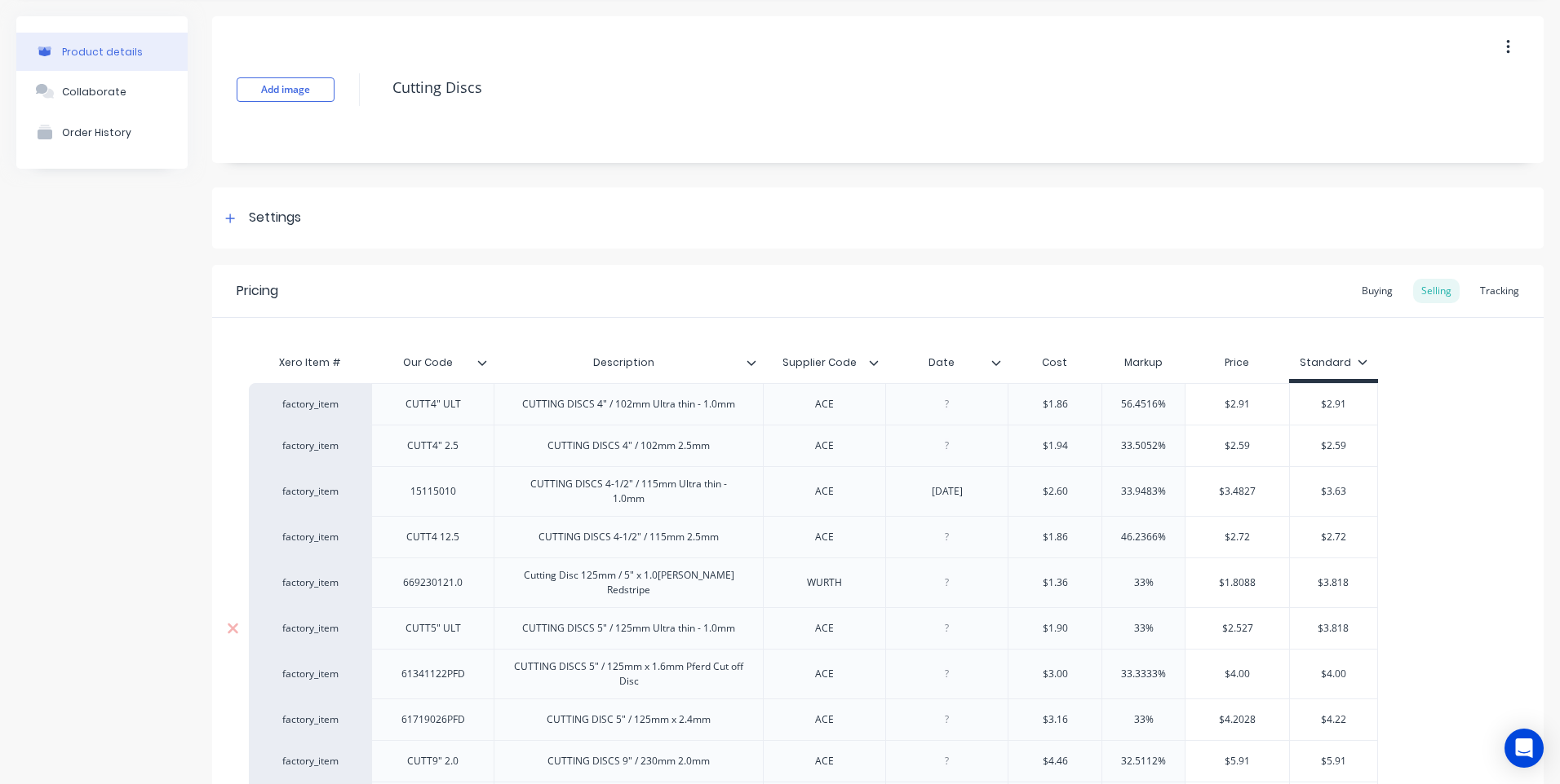
scroll to position [82, 0]
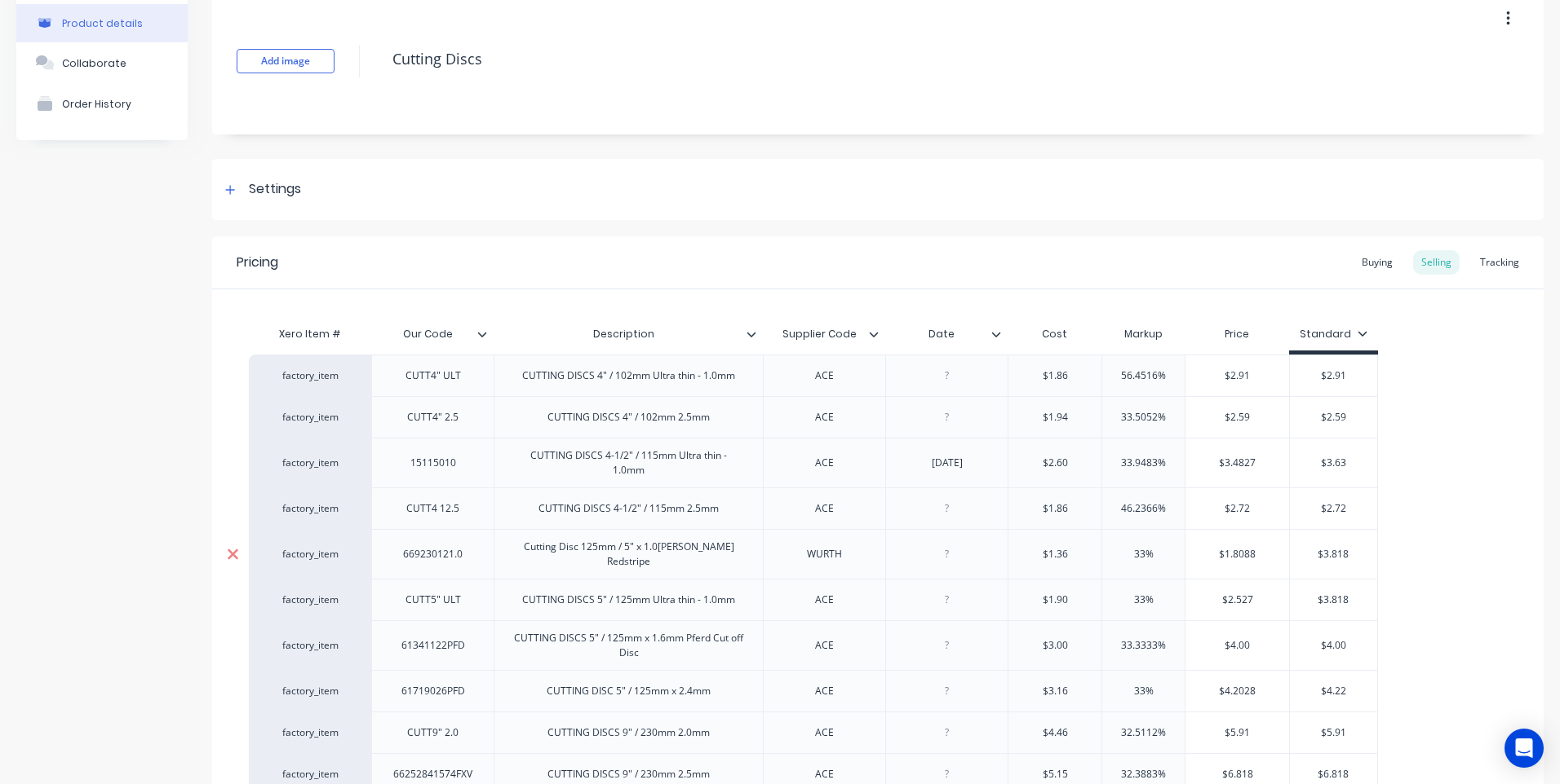
click at [231, 551] on icon at bounding box center [232, 554] width 11 height 11
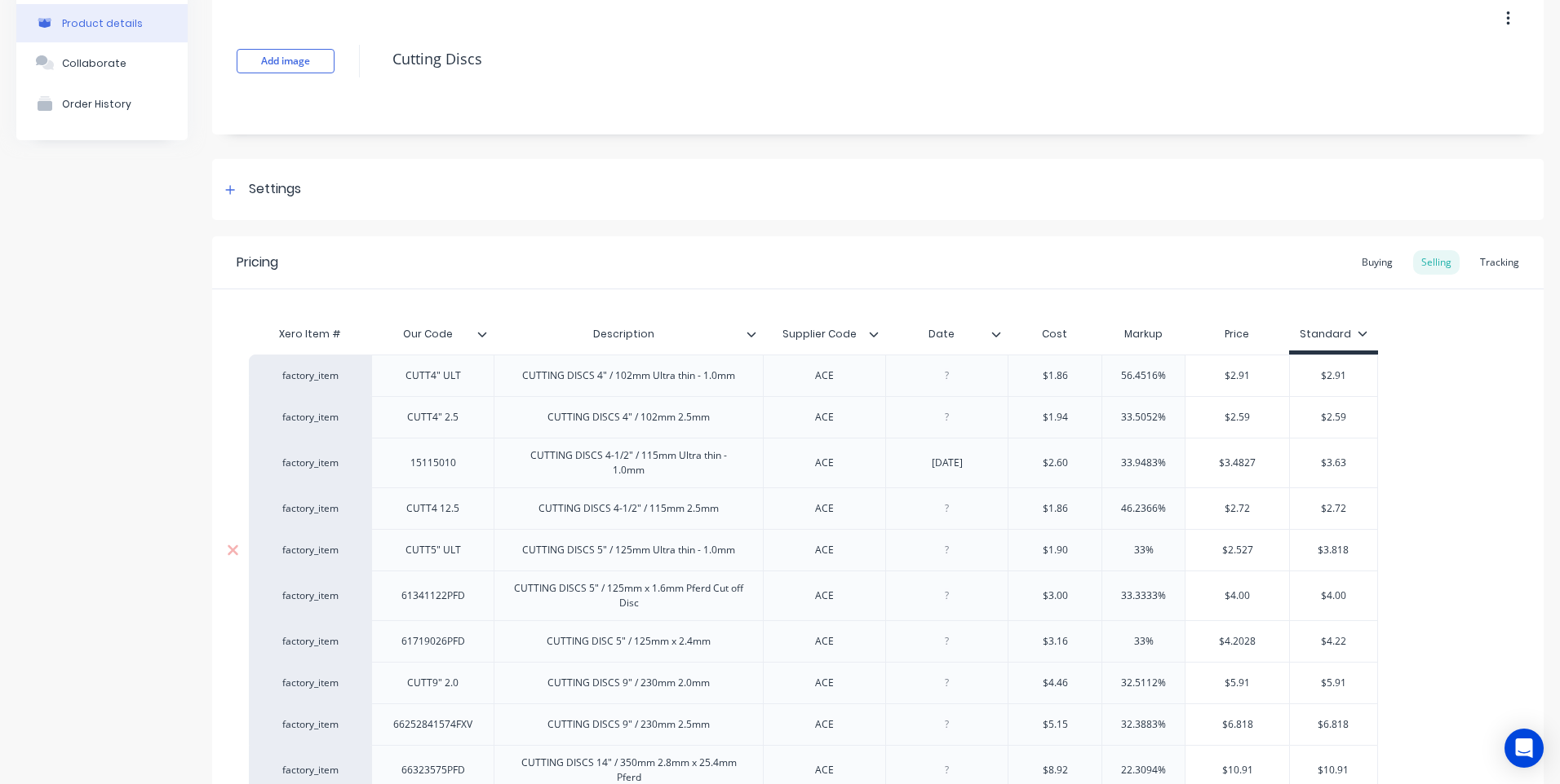
click at [1263, 552] on input "$2.527" at bounding box center [1237, 550] width 104 height 15
drag, startPoint x: 1263, startPoint y: 552, endPoint x: 1195, endPoint y: 555, distance: 68.1
click at [1195, 555] on input "$2.527" at bounding box center [1237, 550] width 104 height 15
type input "3.818"
click at [944, 550] on div at bounding box center [946, 550] width 82 height 21
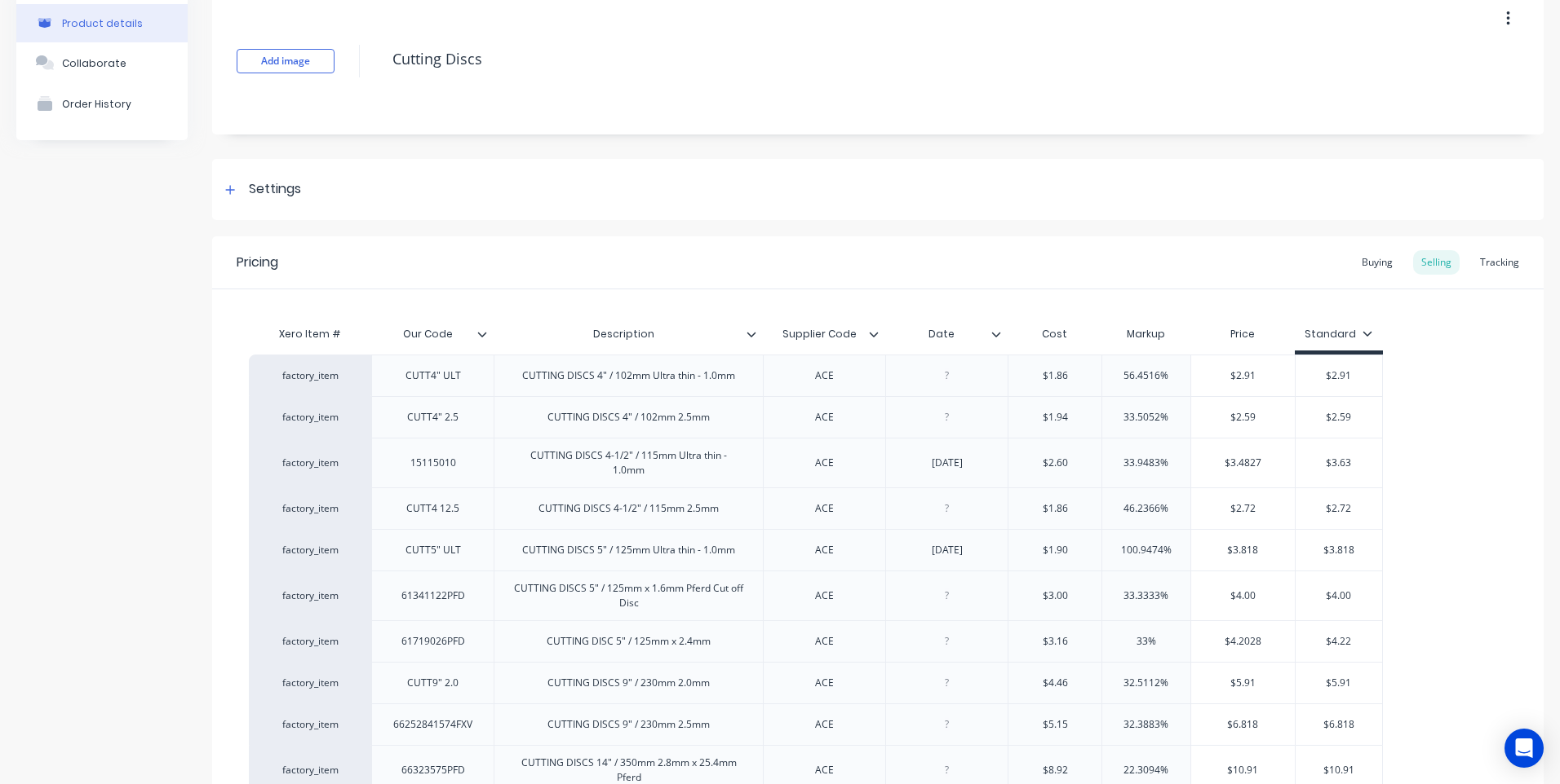
click at [995, 335] on icon at bounding box center [996, 334] width 9 height 5
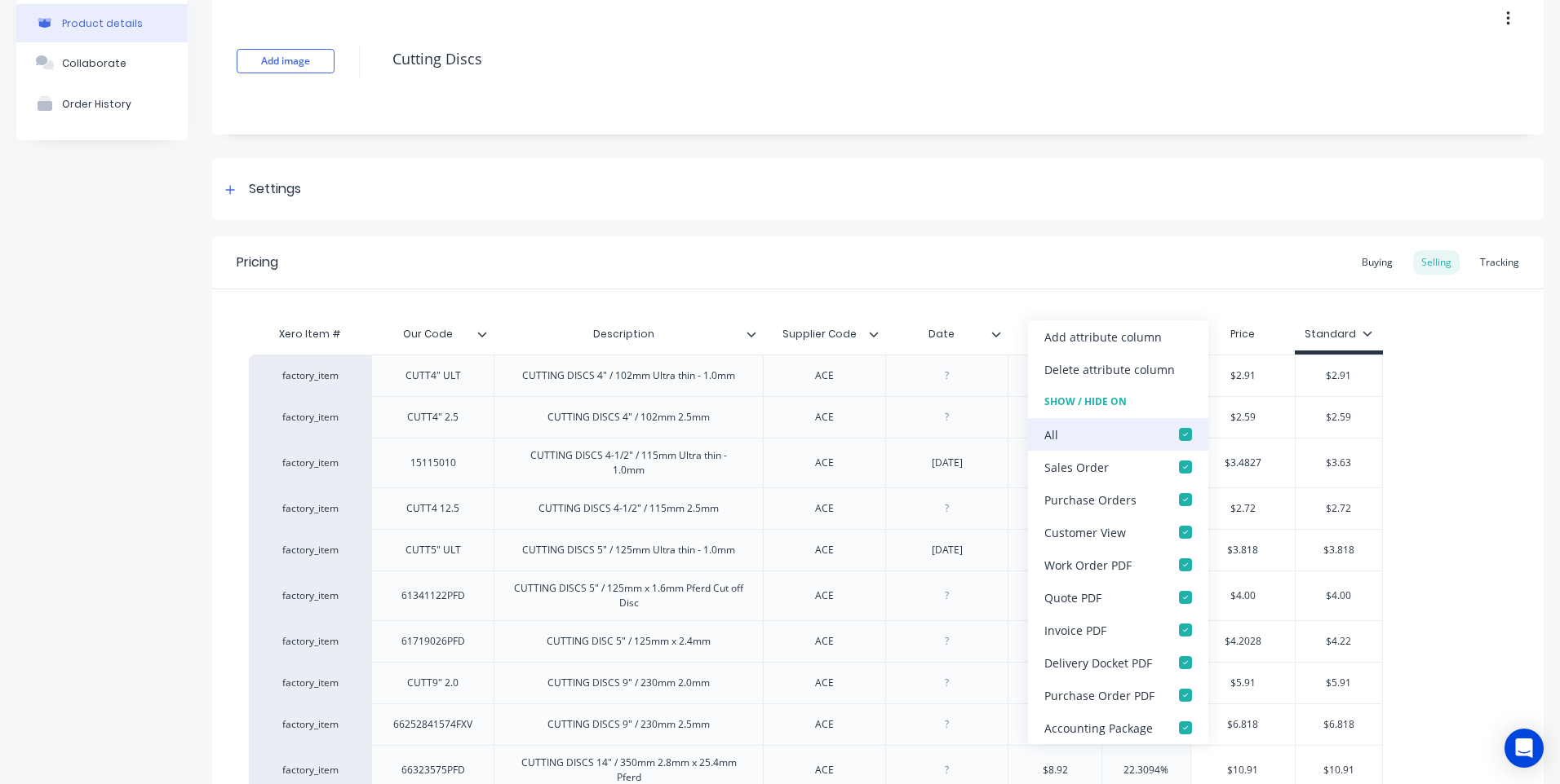
click at [1181, 431] on div at bounding box center [1185, 434] width 33 height 33
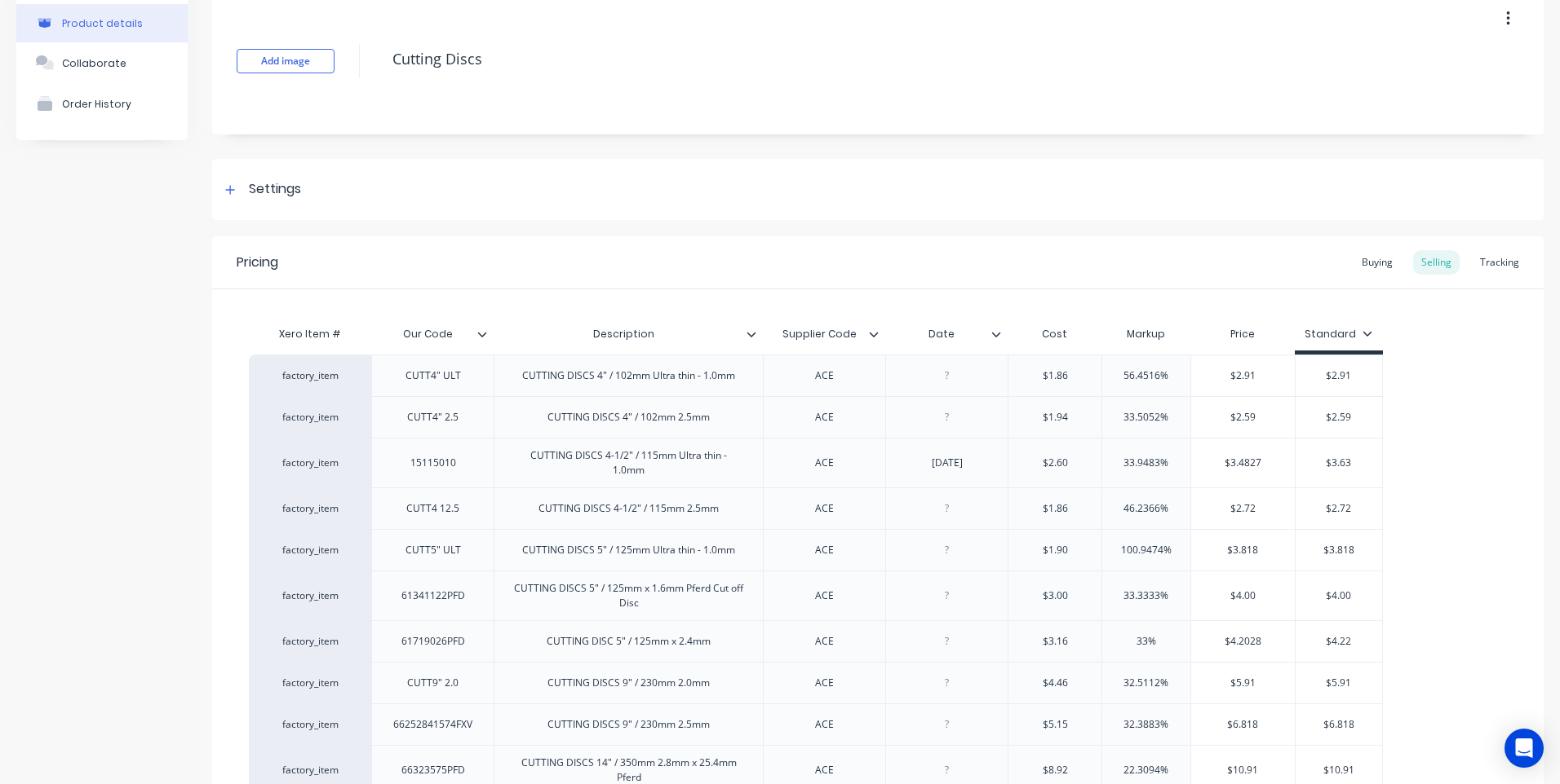
click at [996, 305] on div "Xero Item # Our Code Description Supplier Code Date Cost Markup Price Standard …" at bounding box center [878, 563] width 1332 height 548
click at [950, 558] on div at bounding box center [946, 550] width 82 height 21
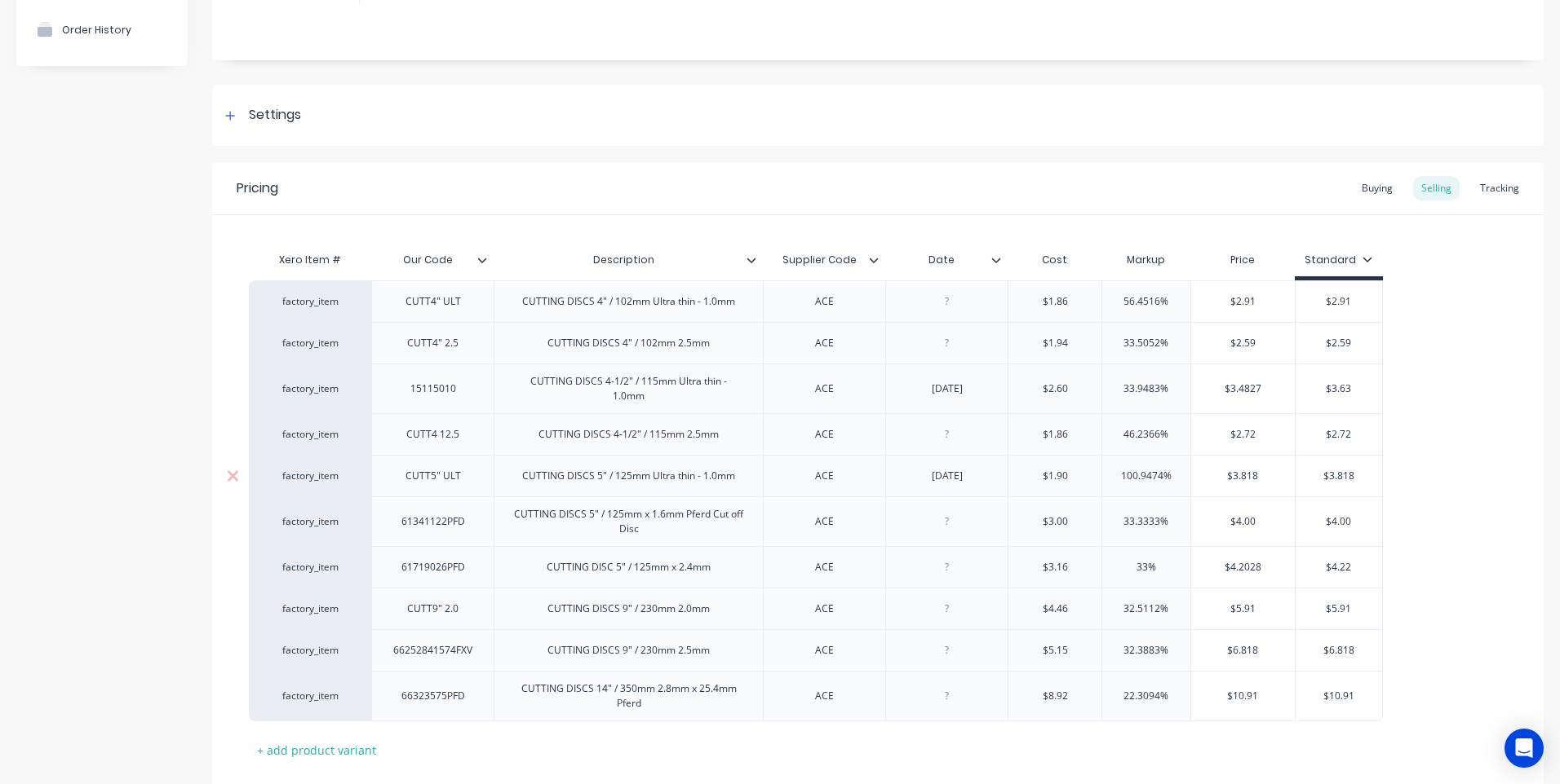
scroll to position [255, 0]
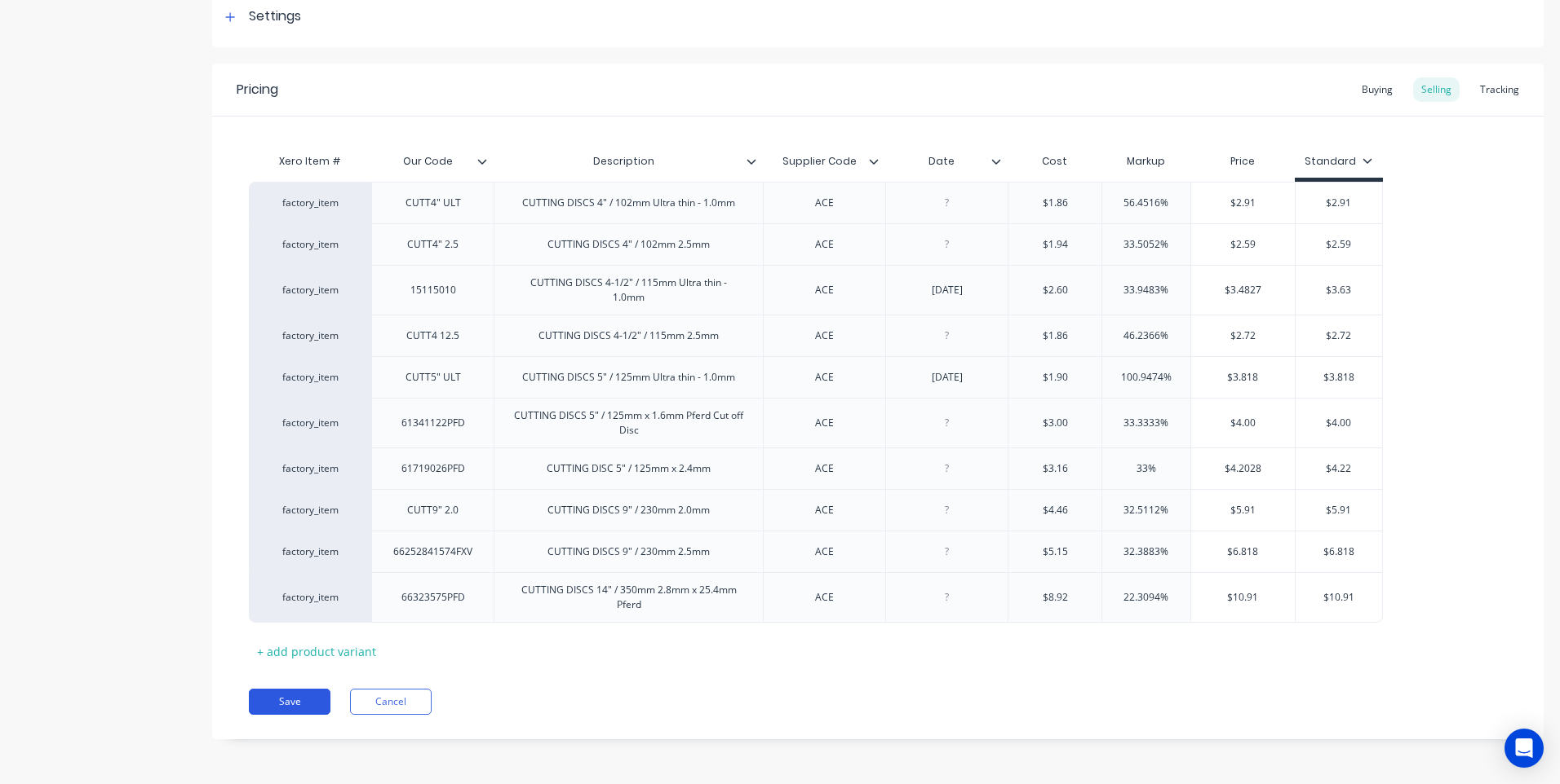
click at [292, 698] on button "Save" at bounding box center [289, 702] width 82 height 26
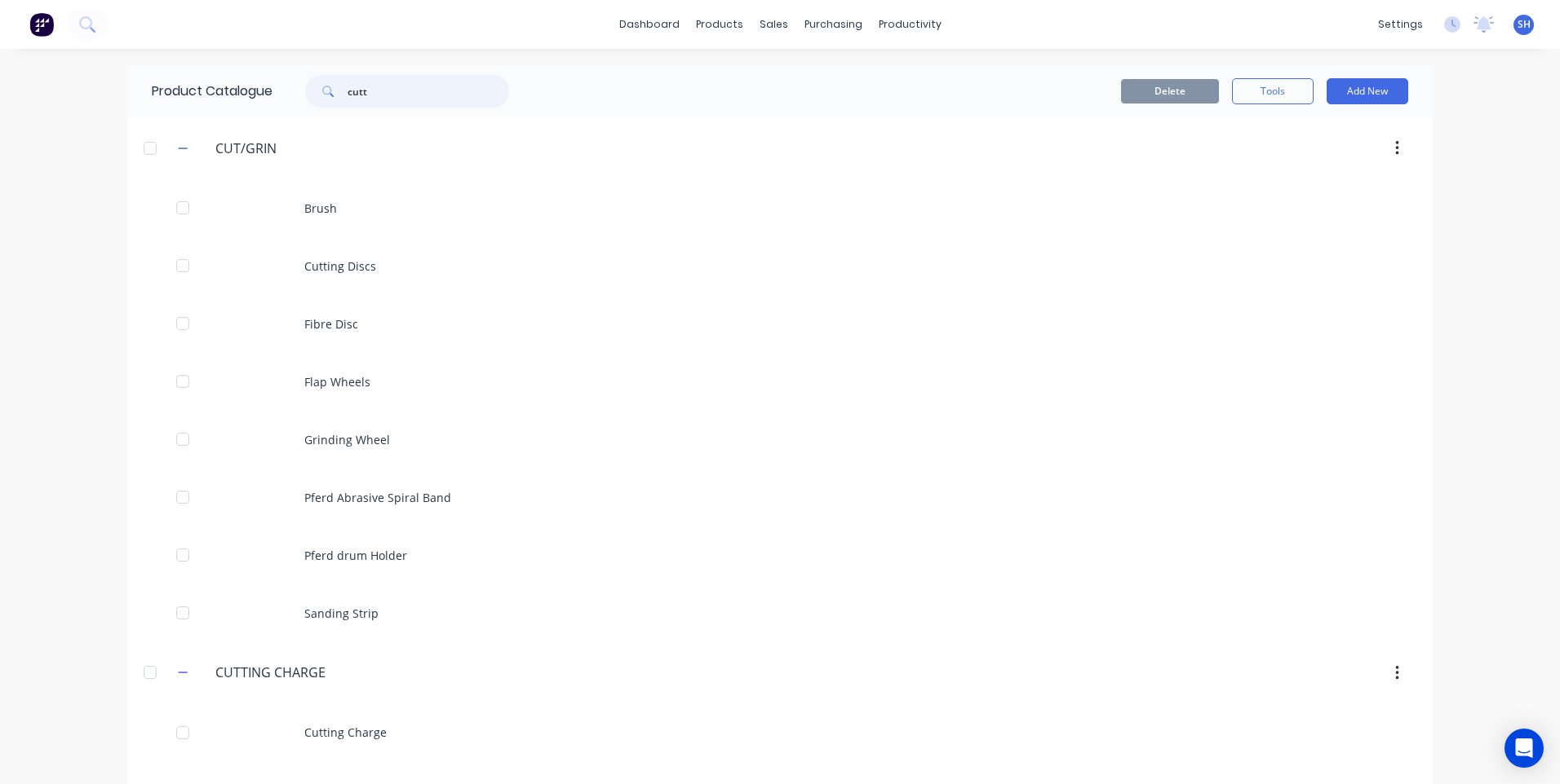
drag, startPoint x: 382, startPoint y: 91, endPoint x: 286, endPoint y: 90, distance: 96.0
click at [288, 90] on div "cutt" at bounding box center [398, 91] width 220 height 33
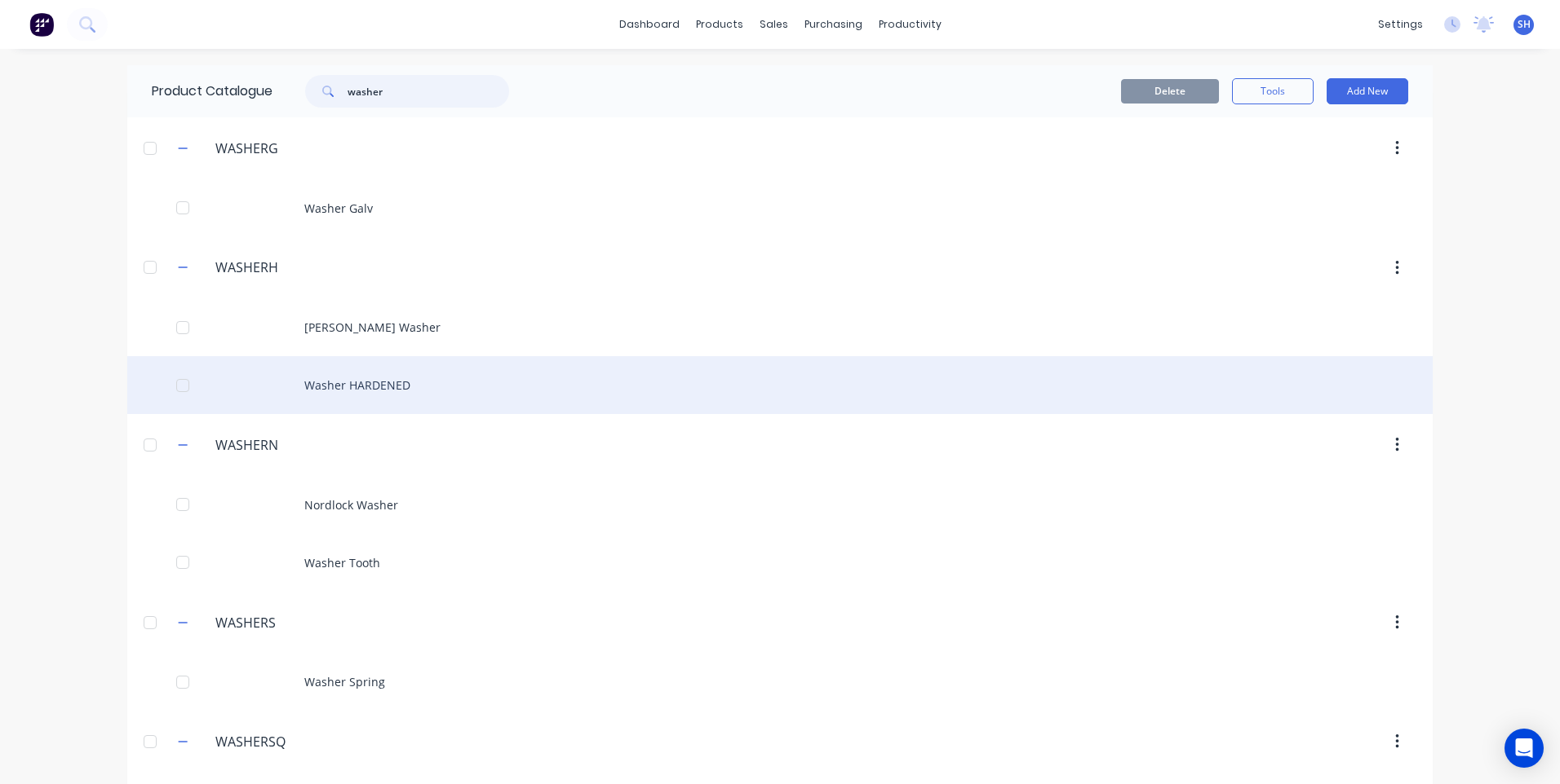
type input "washer"
click at [363, 385] on div "Washer HARDENED" at bounding box center [780, 385] width 1305 height 58
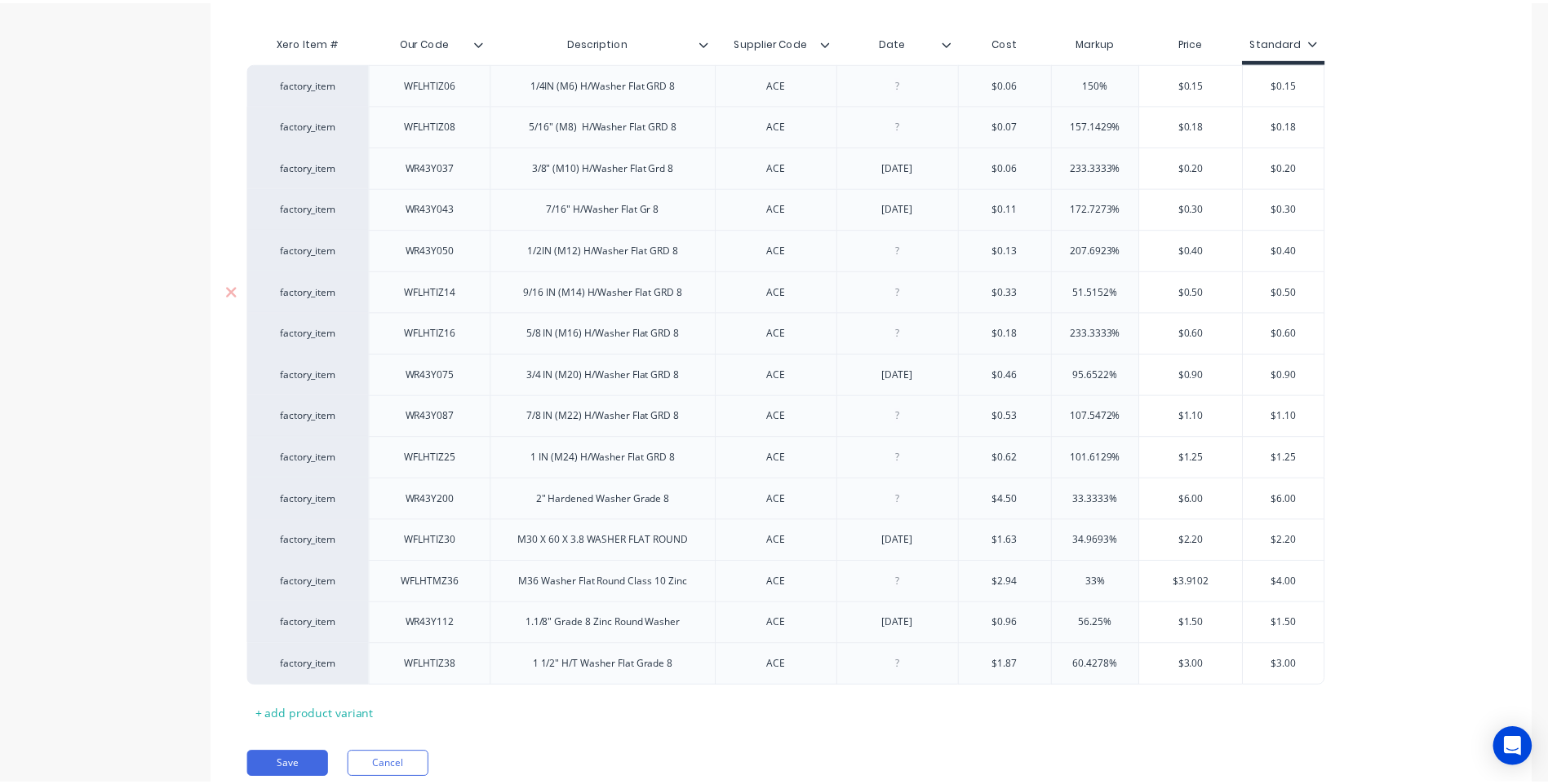
scroll to position [408, 0]
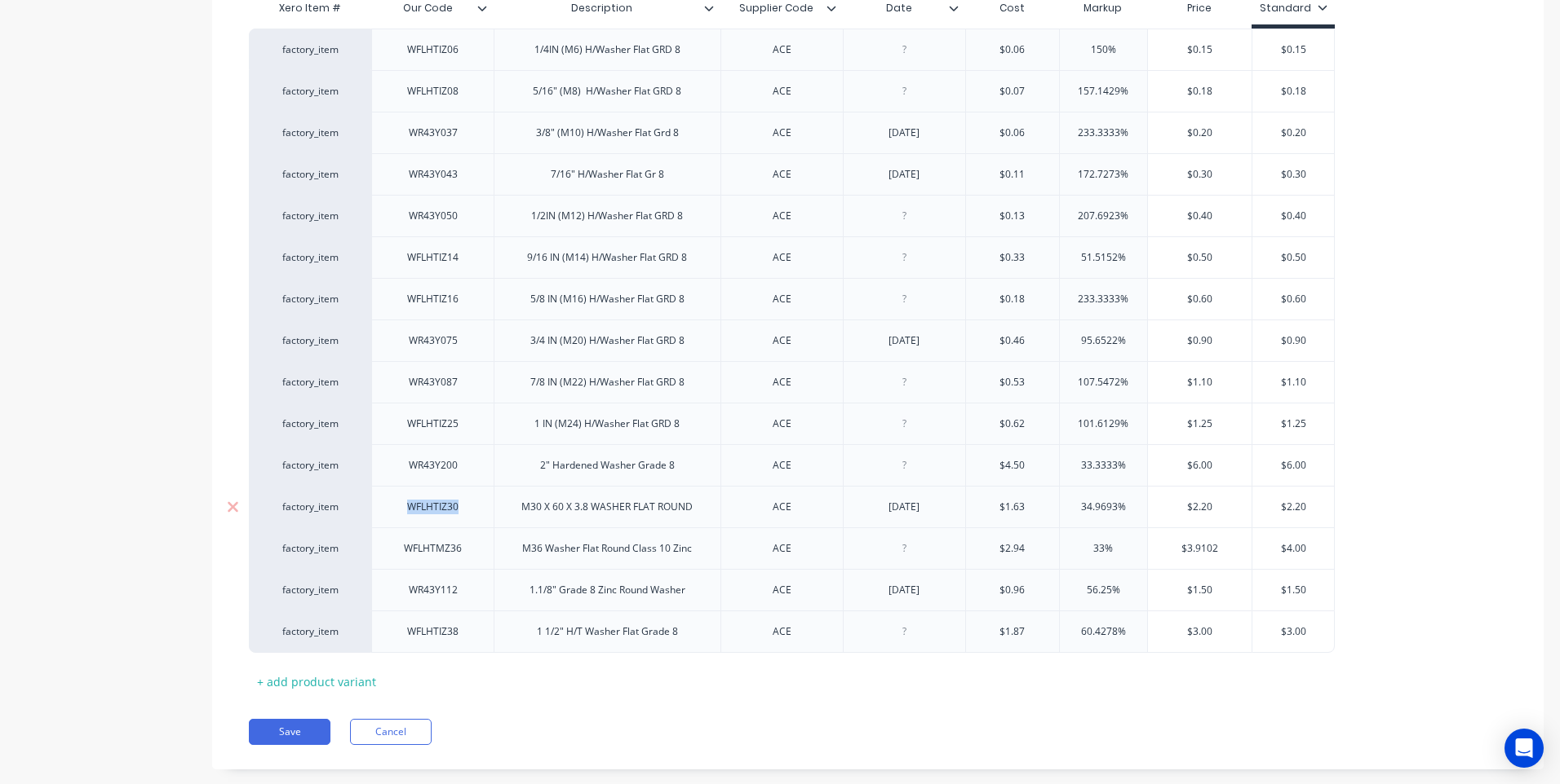
drag, startPoint x: 465, startPoint y: 511, endPoint x: 387, endPoint y: 511, distance: 78.0
click at [387, 511] on div "WFLHTIZ30" at bounding box center [433, 507] width 123 height 41
click at [295, 726] on button "Save" at bounding box center [289, 732] width 82 height 26
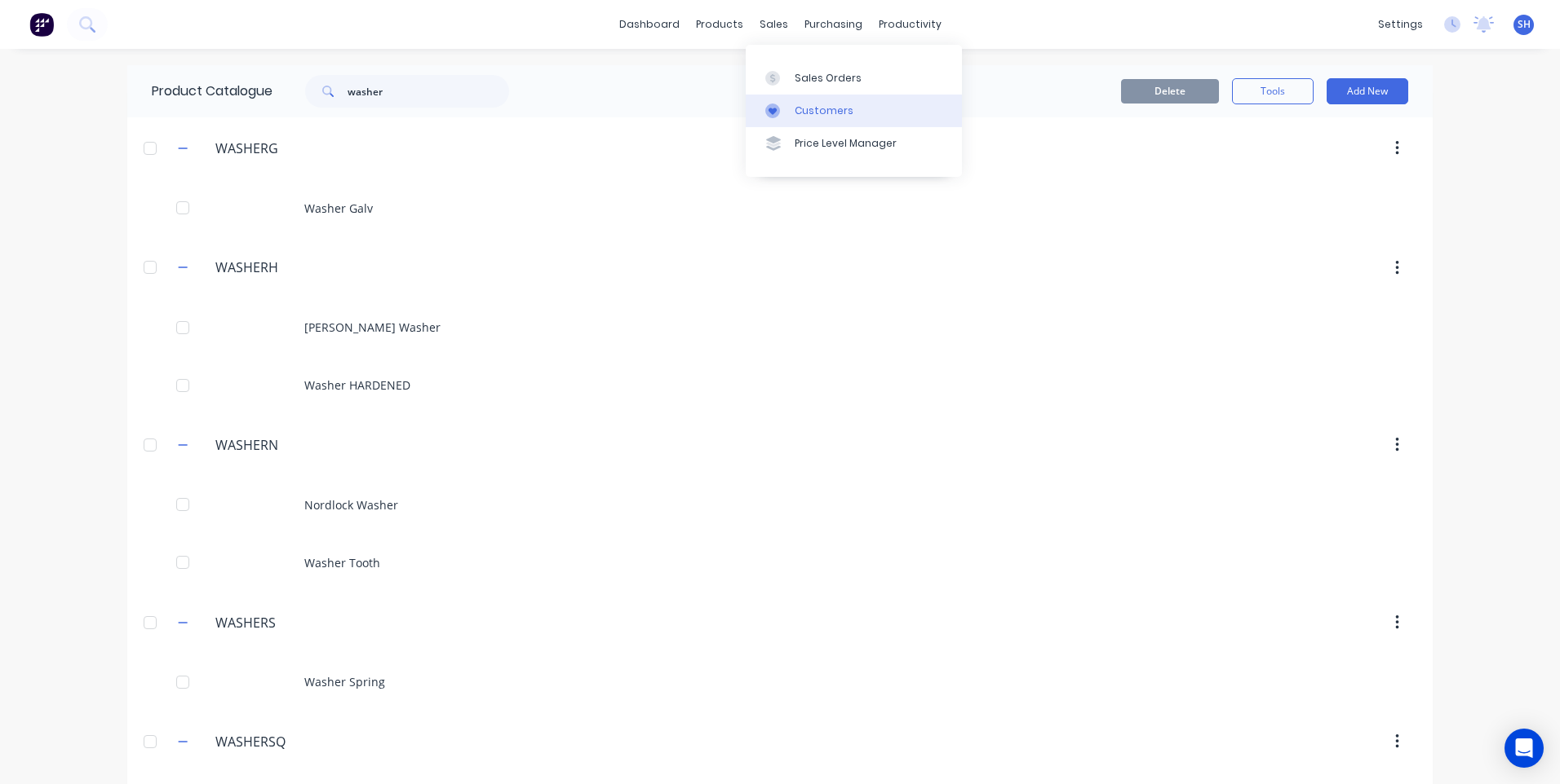
click at [809, 104] on div "Customers" at bounding box center [823, 111] width 58 height 15
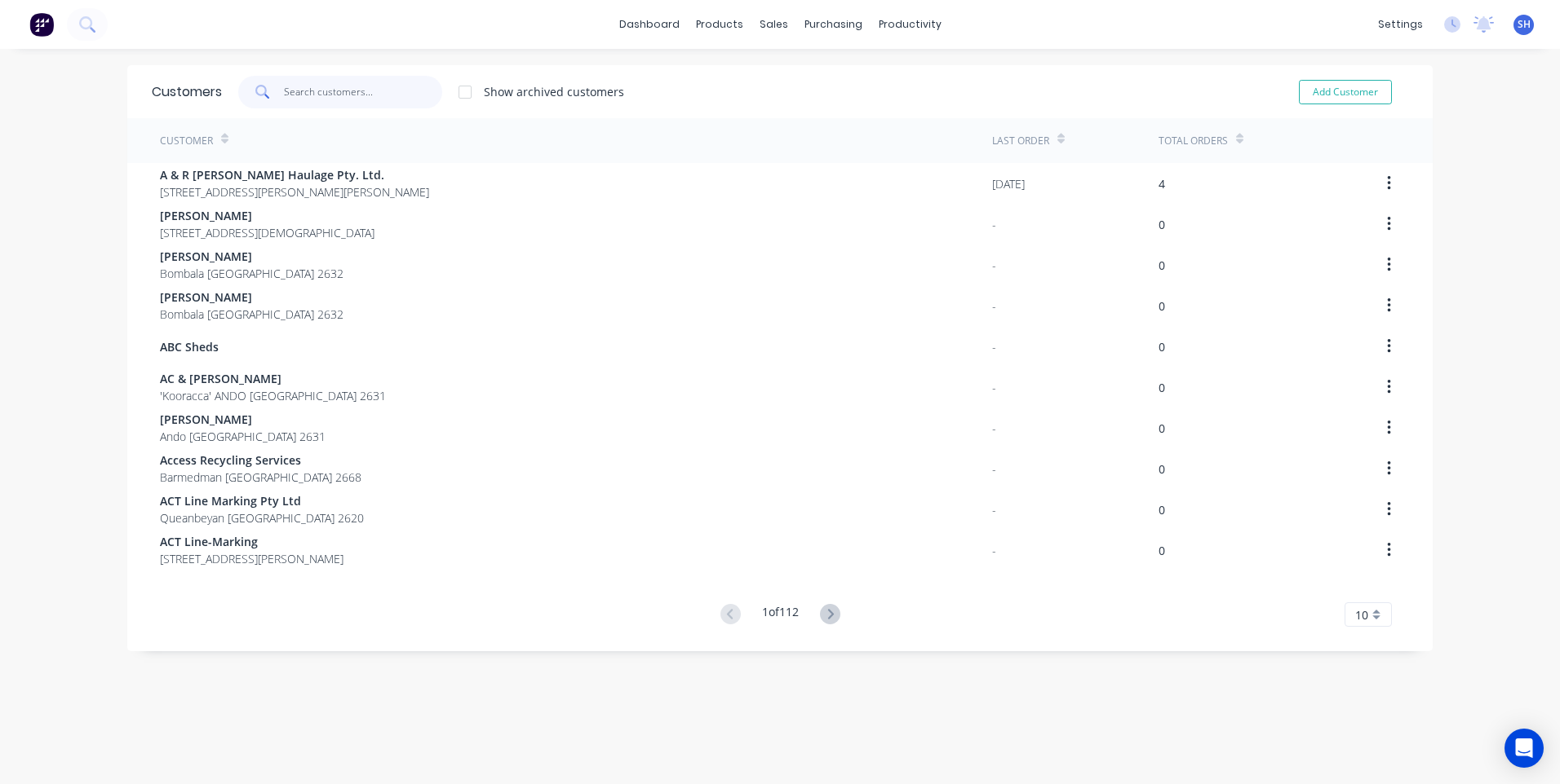
click at [311, 91] on input "text" at bounding box center [363, 92] width 159 height 33
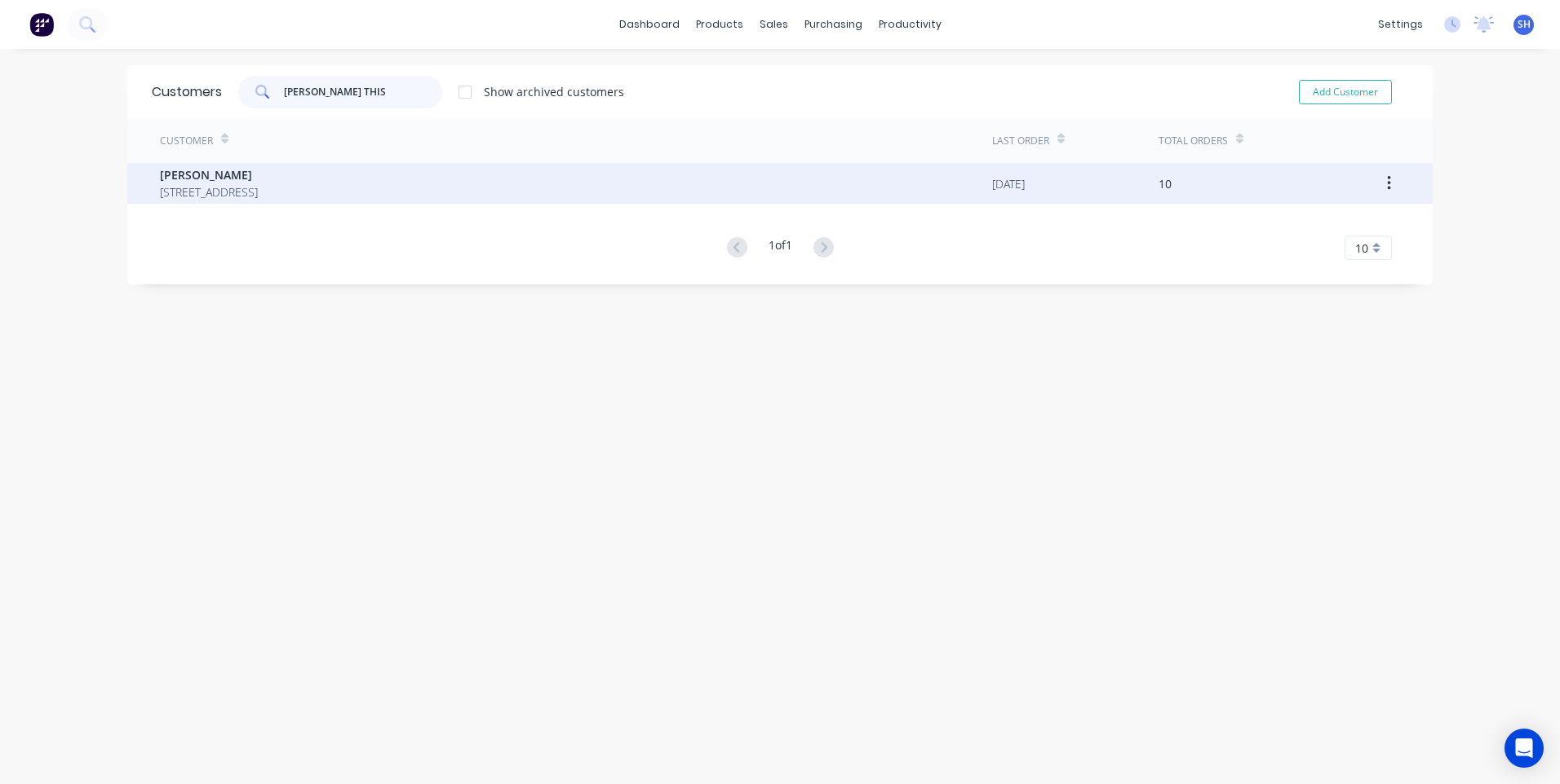
type input "TONY THIS"
click at [185, 174] on span "Tony Thisleton" at bounding box center [208, 174] width 98 height 17
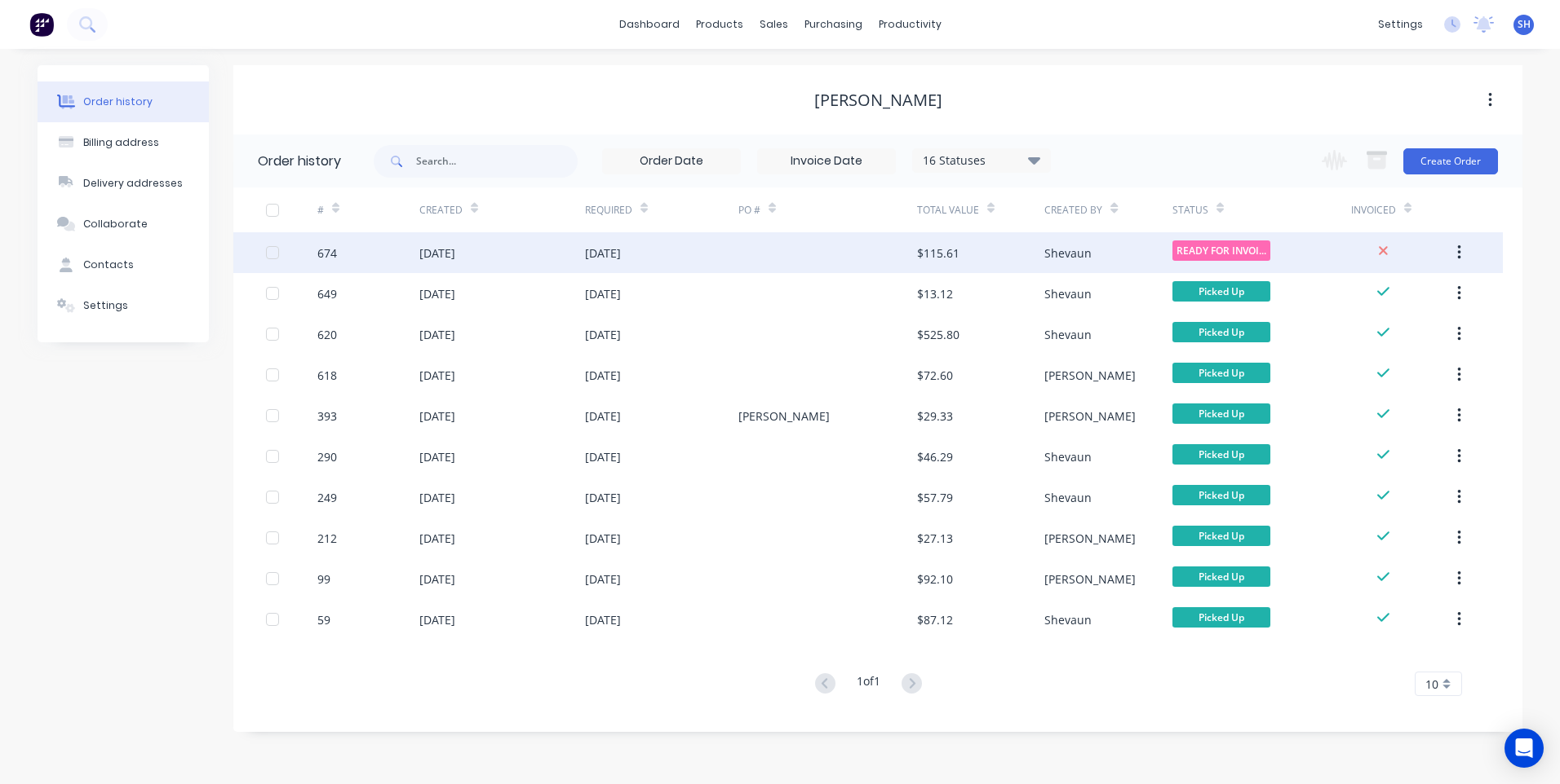
click at [816, 251] on div at bounding box center [827, 252] width 179 height 40
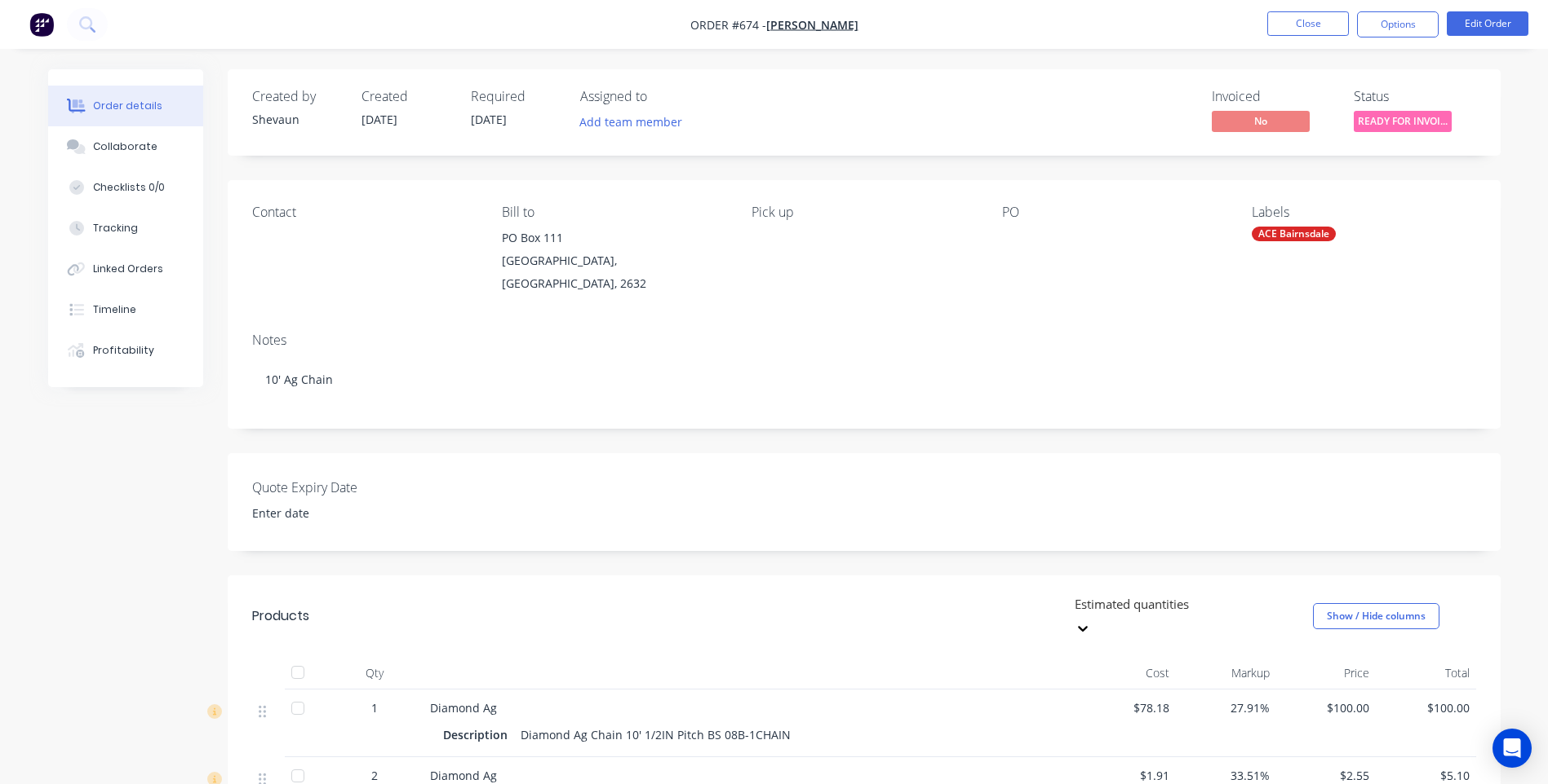
click at [1307, 232] on div "ACE Bairnsdale" at bounding box center [1293, 234] width 84 height 15
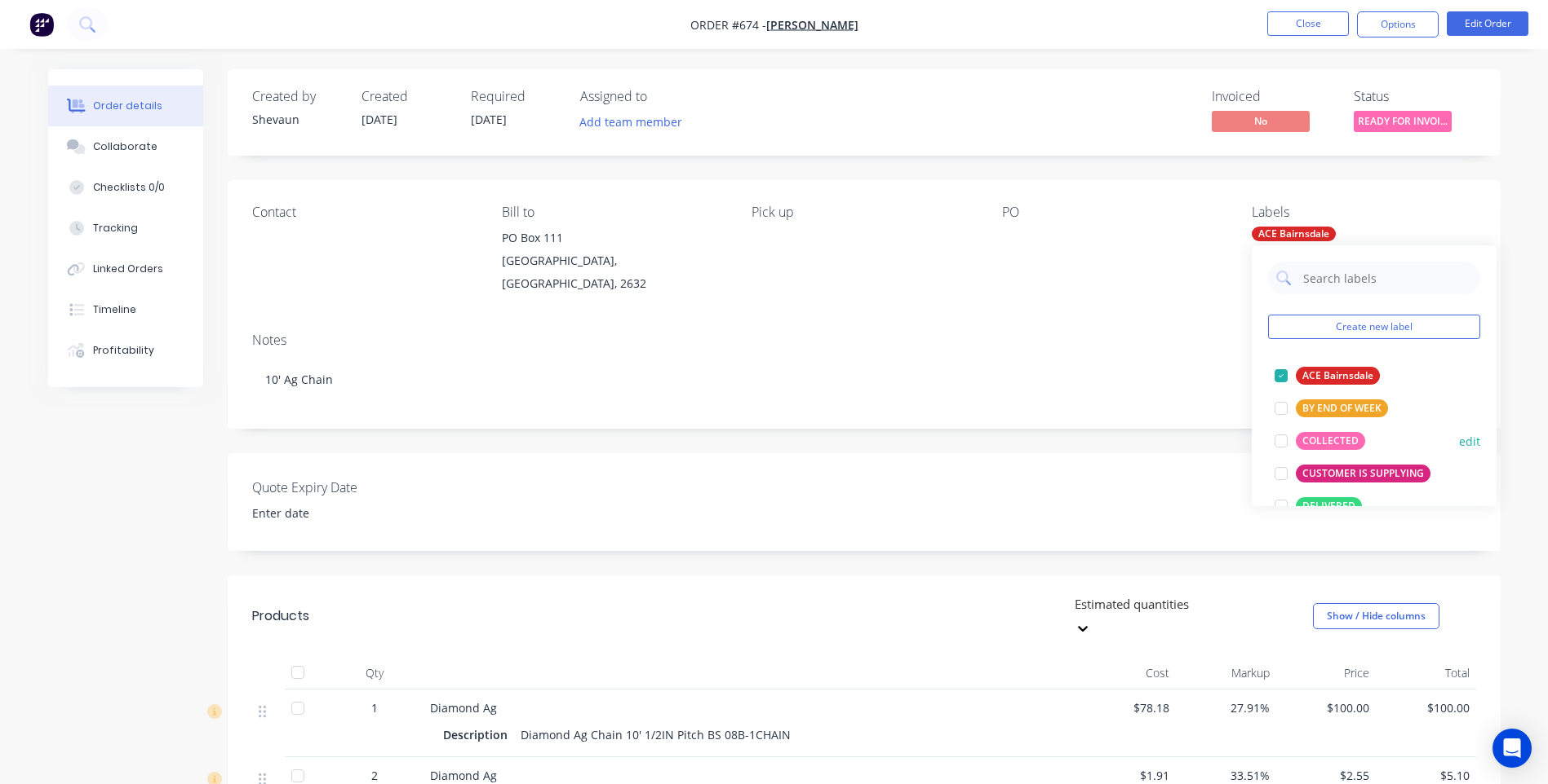
click at [1342, 440] on div "COLLECTED" at bounding box center [1330, 441] width 69 height 18
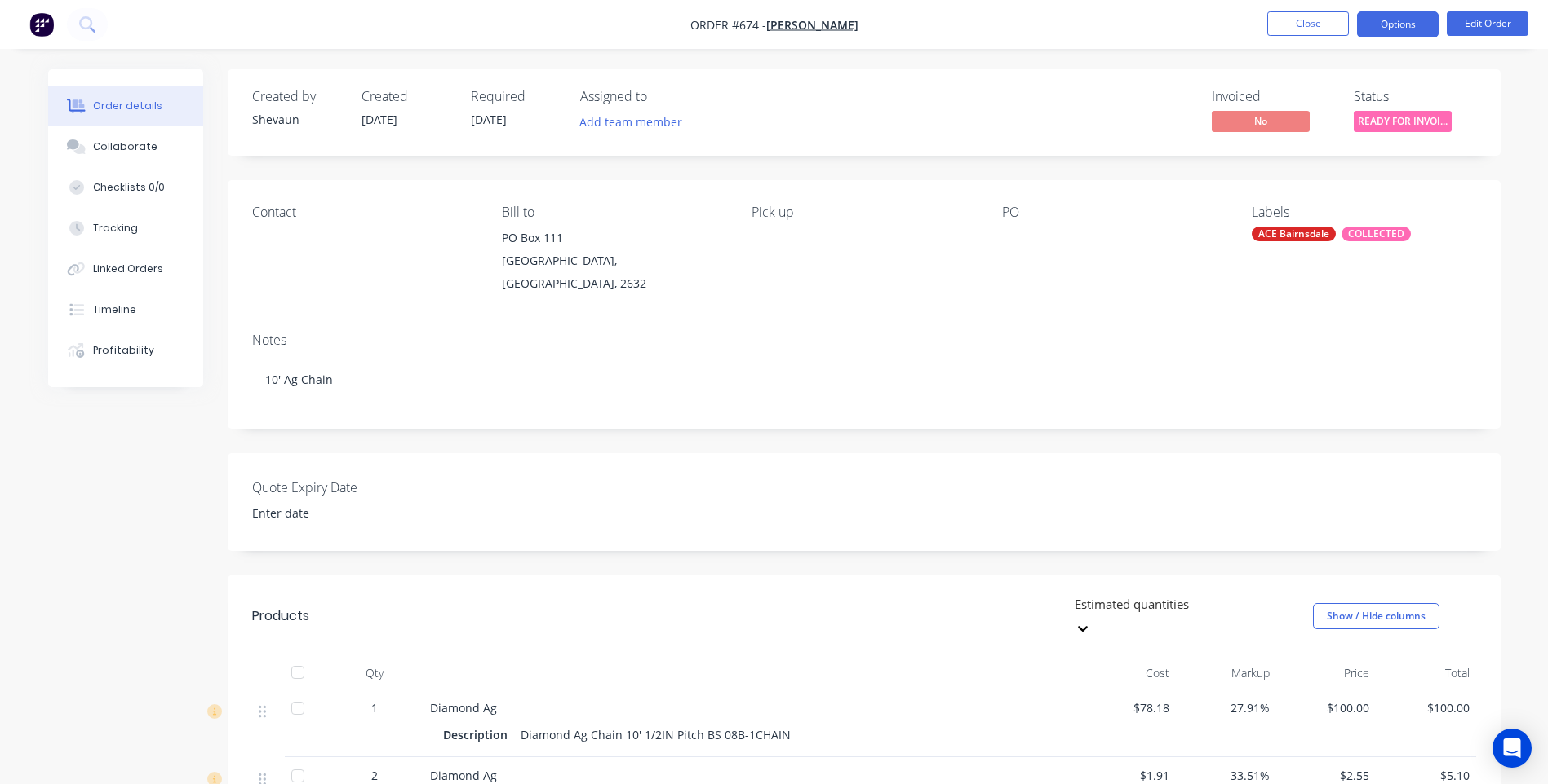
click at [1396, 26] on button "Options" at bounding box center [1397, 25] width 82 height 26
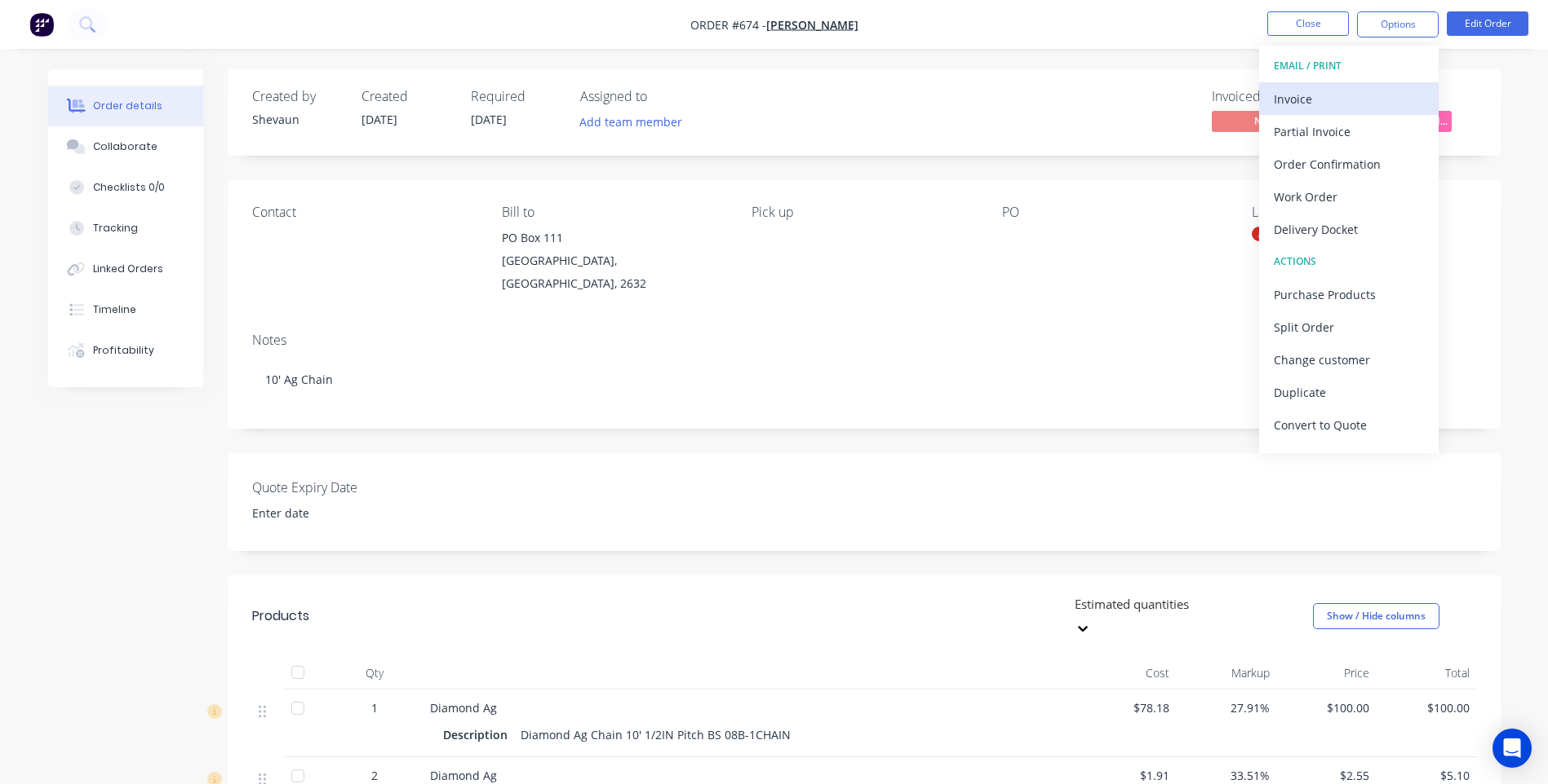
click at [1301, 96] on div "Invoice" at bounding box center [1348, 99] width 150 height 24
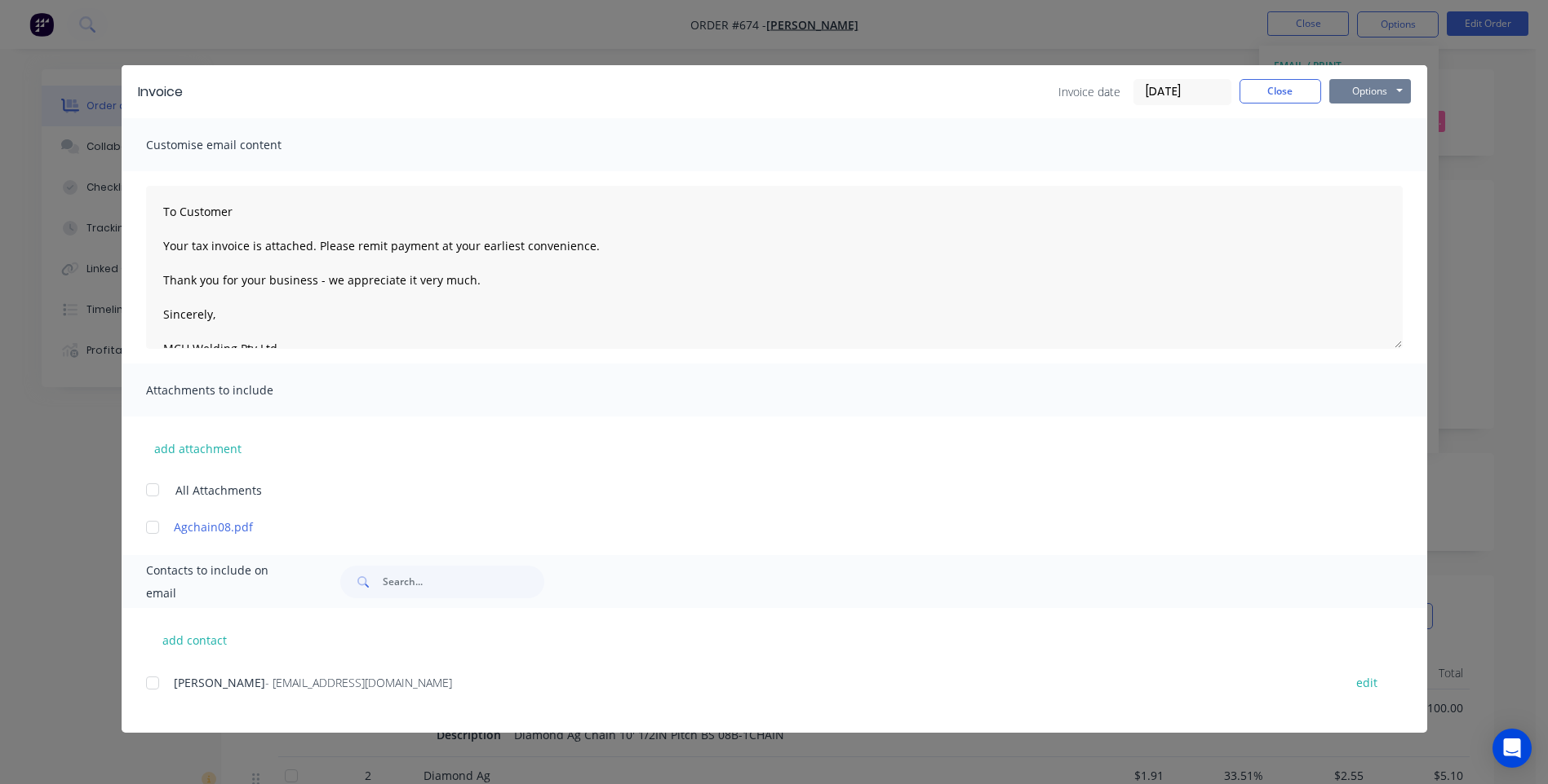
click at [1370, 88] on button "Options" at bounding box center [1369, 91] width 82 height 25
click at [1370, 141] on button "Print" at bounding box center [1381, 146] width 105 height 27
click at [1270, 89] on button "Close" at bounding box center [1279, 91] width 82 height 25
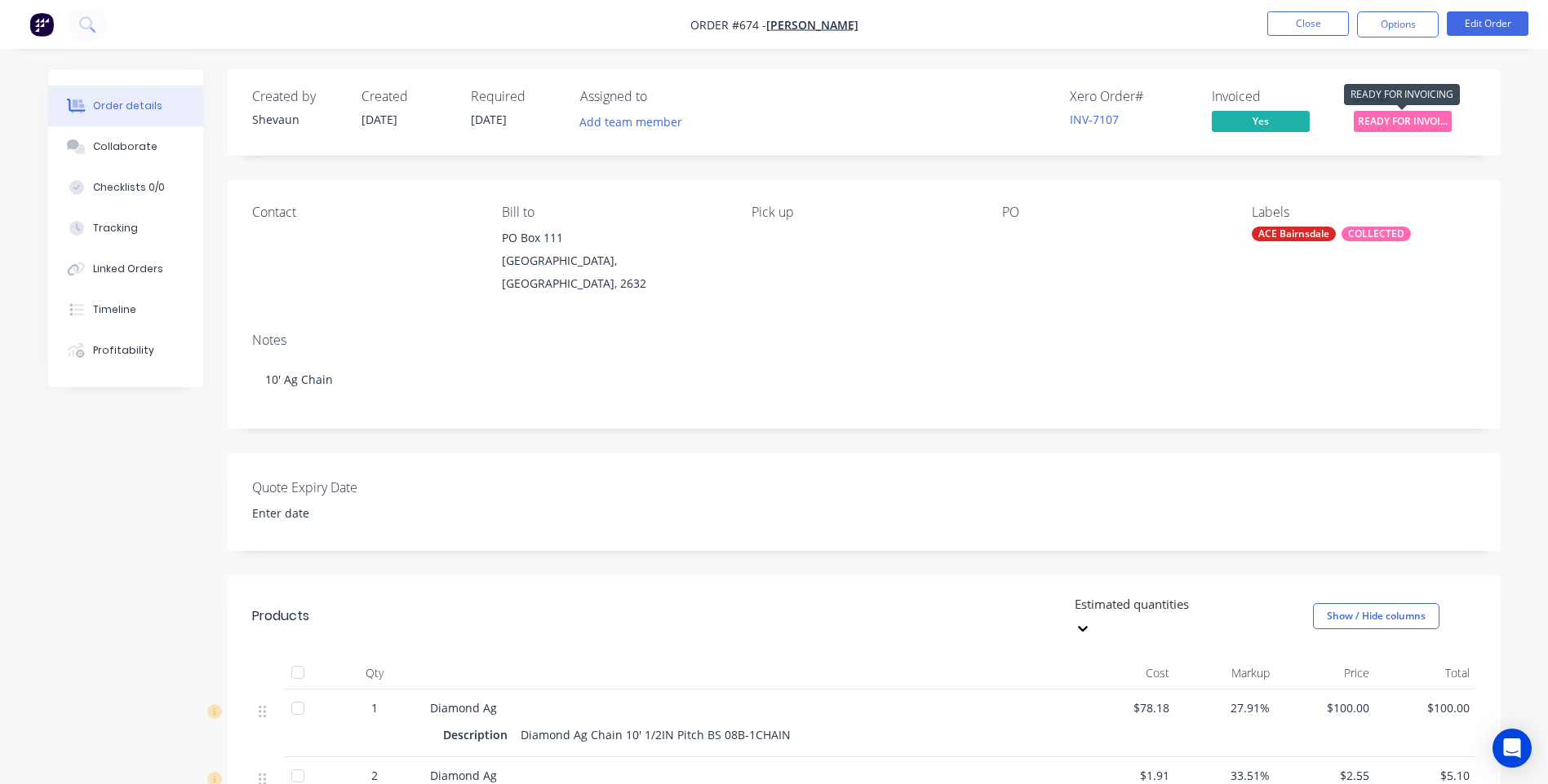
click at [1378, 121] on span "READY FOR INVOI..." at bounding box center [1402, 120] width 98 height 21
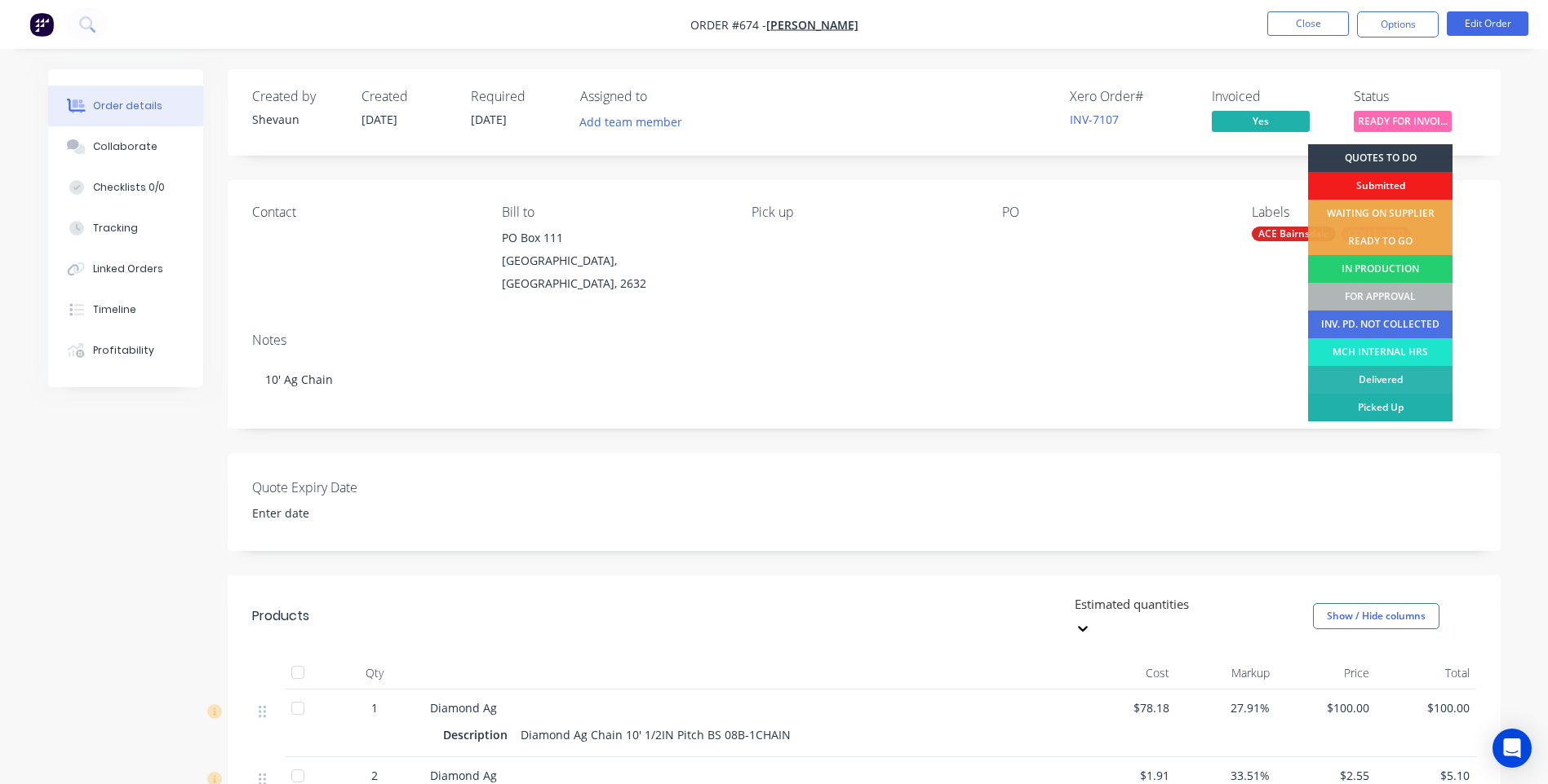
click at [1398, 404] on div "Picked Up" at bounding box center [1380, 408] width 144 height 28
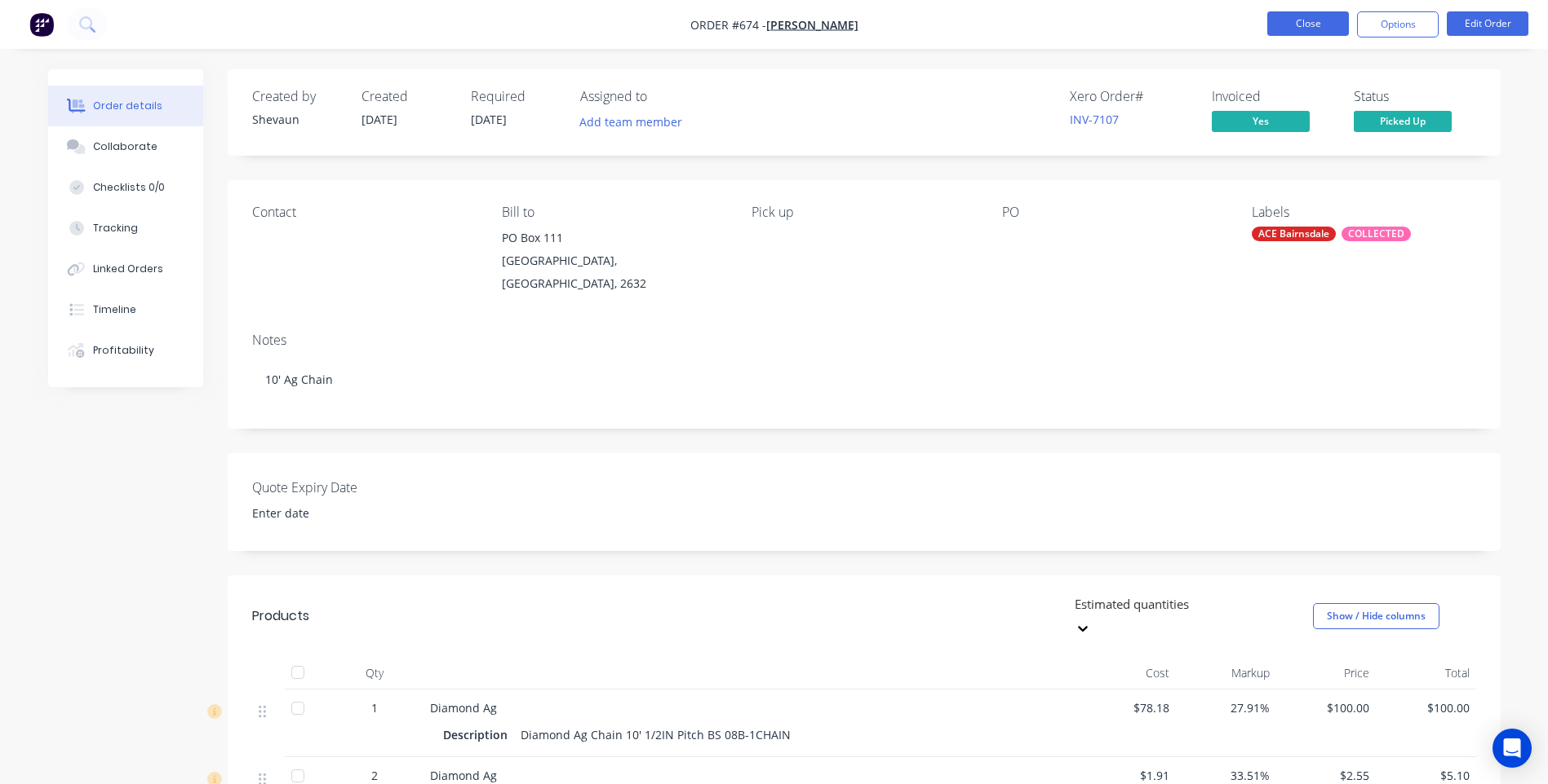
click at [1300, 17] on button "Close" at bounding box center [1307, 24] width 82 height 25
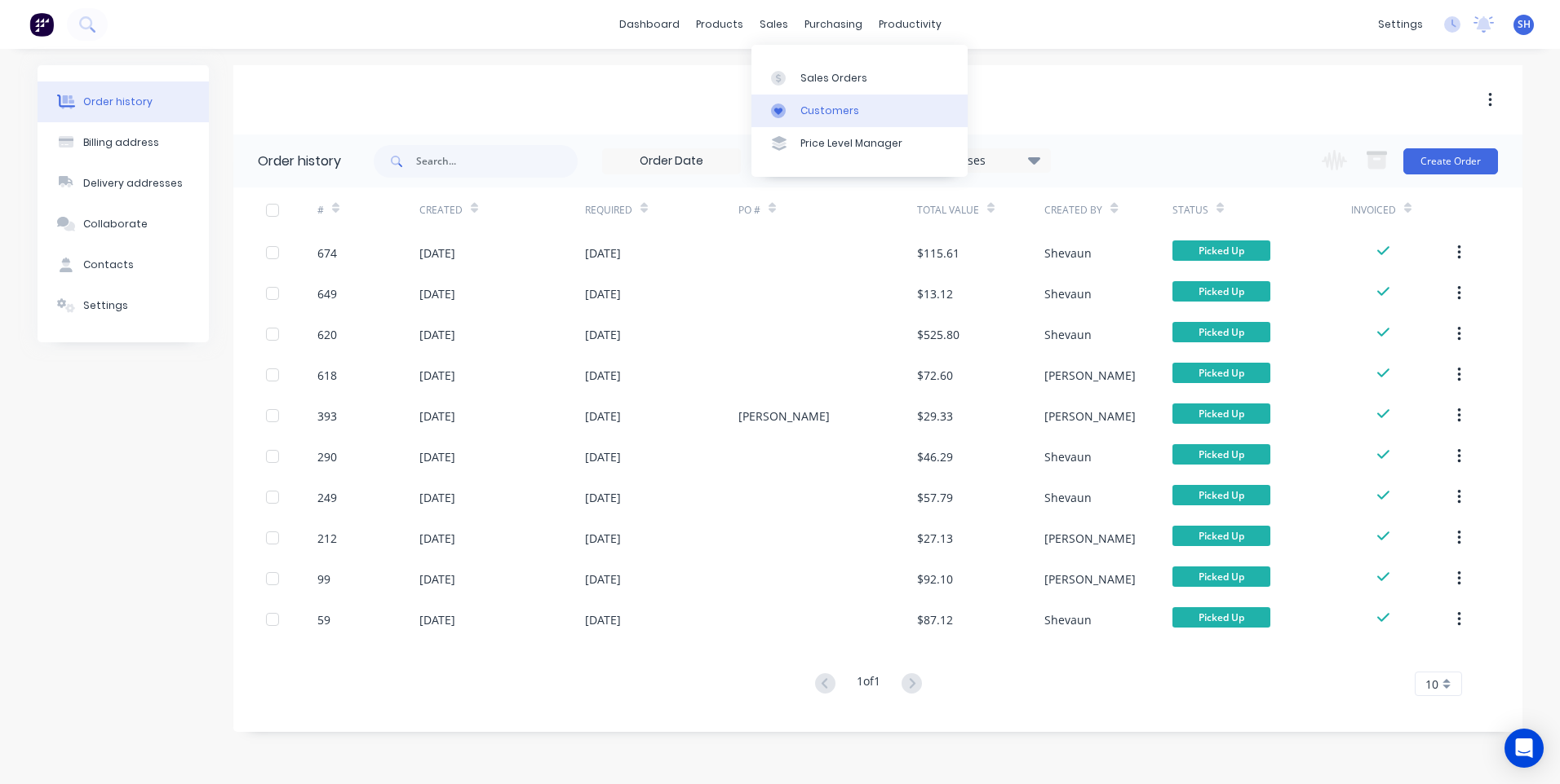
click at [823, 110] on div "Customers" at bounding box center [829, 111] width 58 height 15
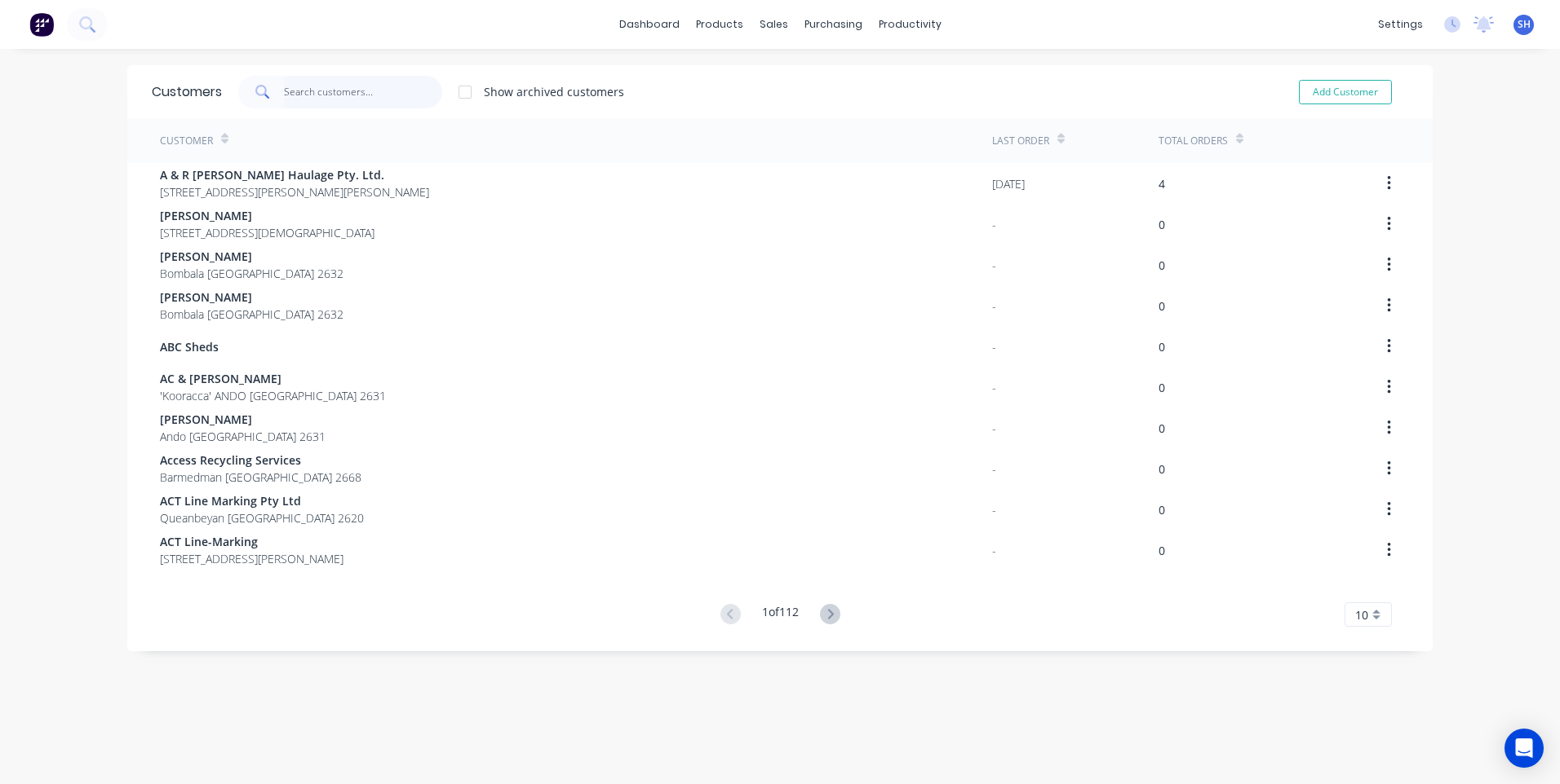
click at [288, 87] on input "text" at bounding box center [363, 92] width 159 height 33
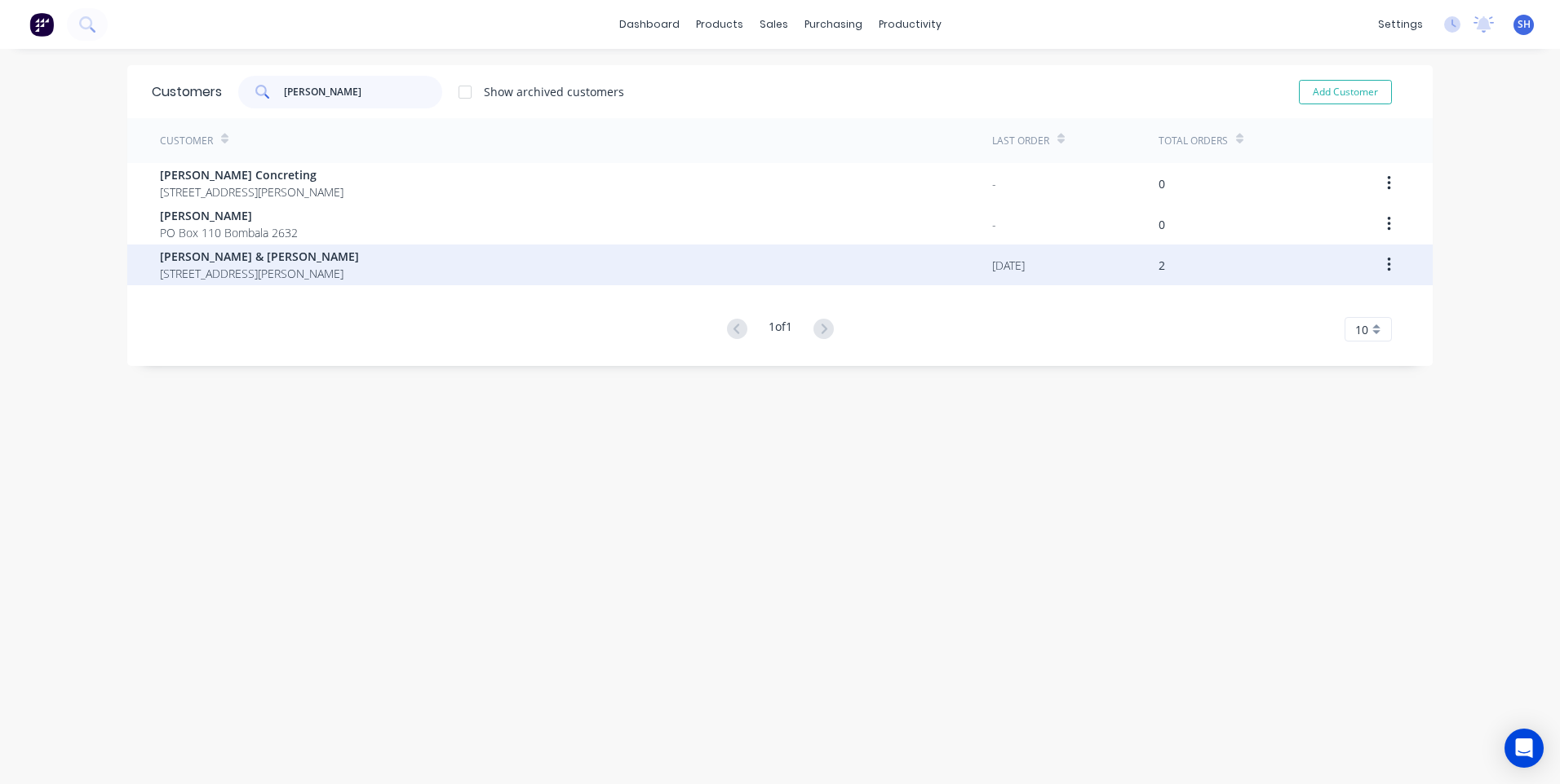
type input "WILLIAM"
click at [205, 254] on span "William Anderson & Penny Cootes" at bounding box center [259, 256] width 199 height 17
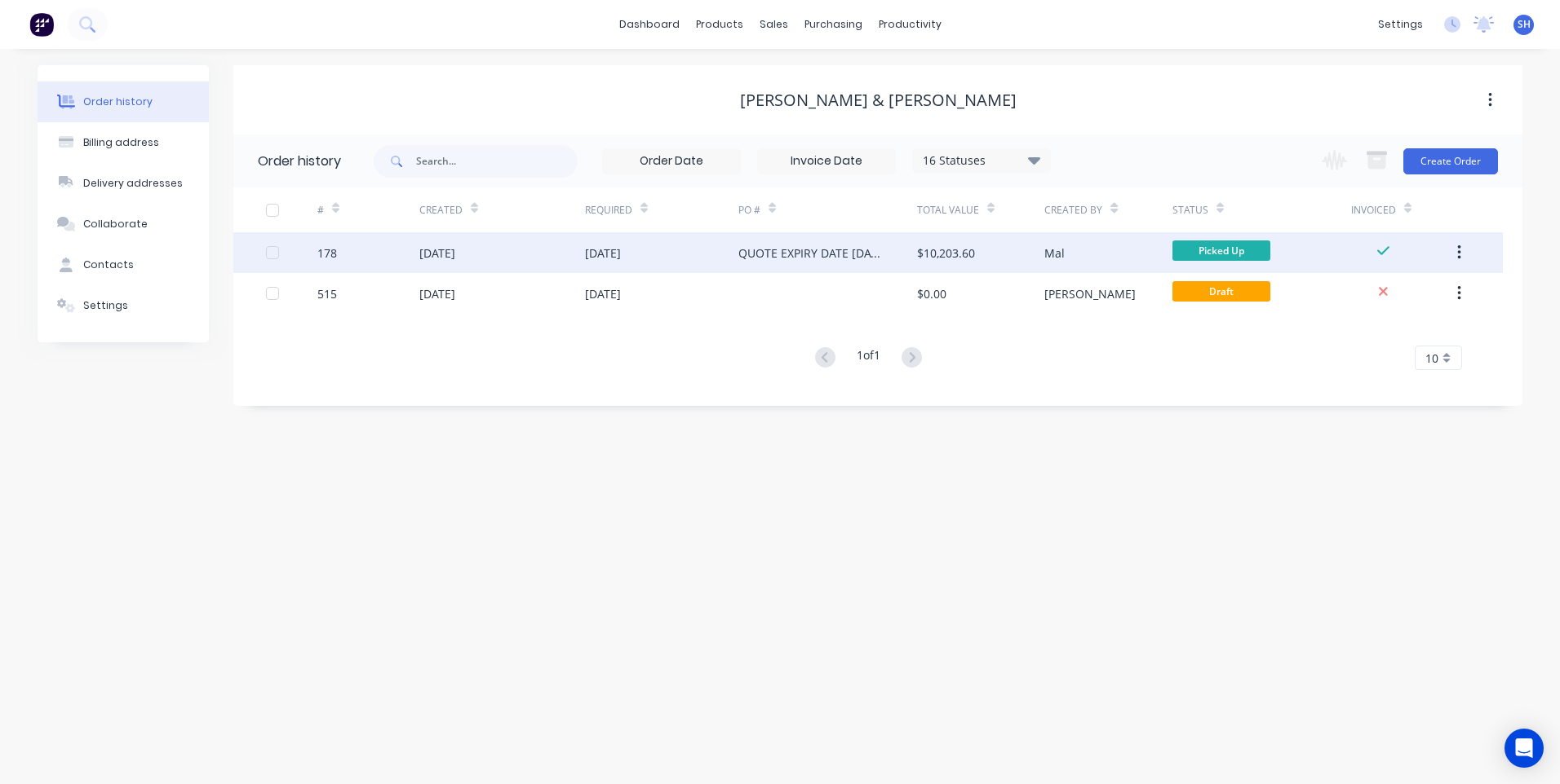
click at [658, 246] on div "15 Jul 2025" at bounding box center [661, 252] width 153 height 40
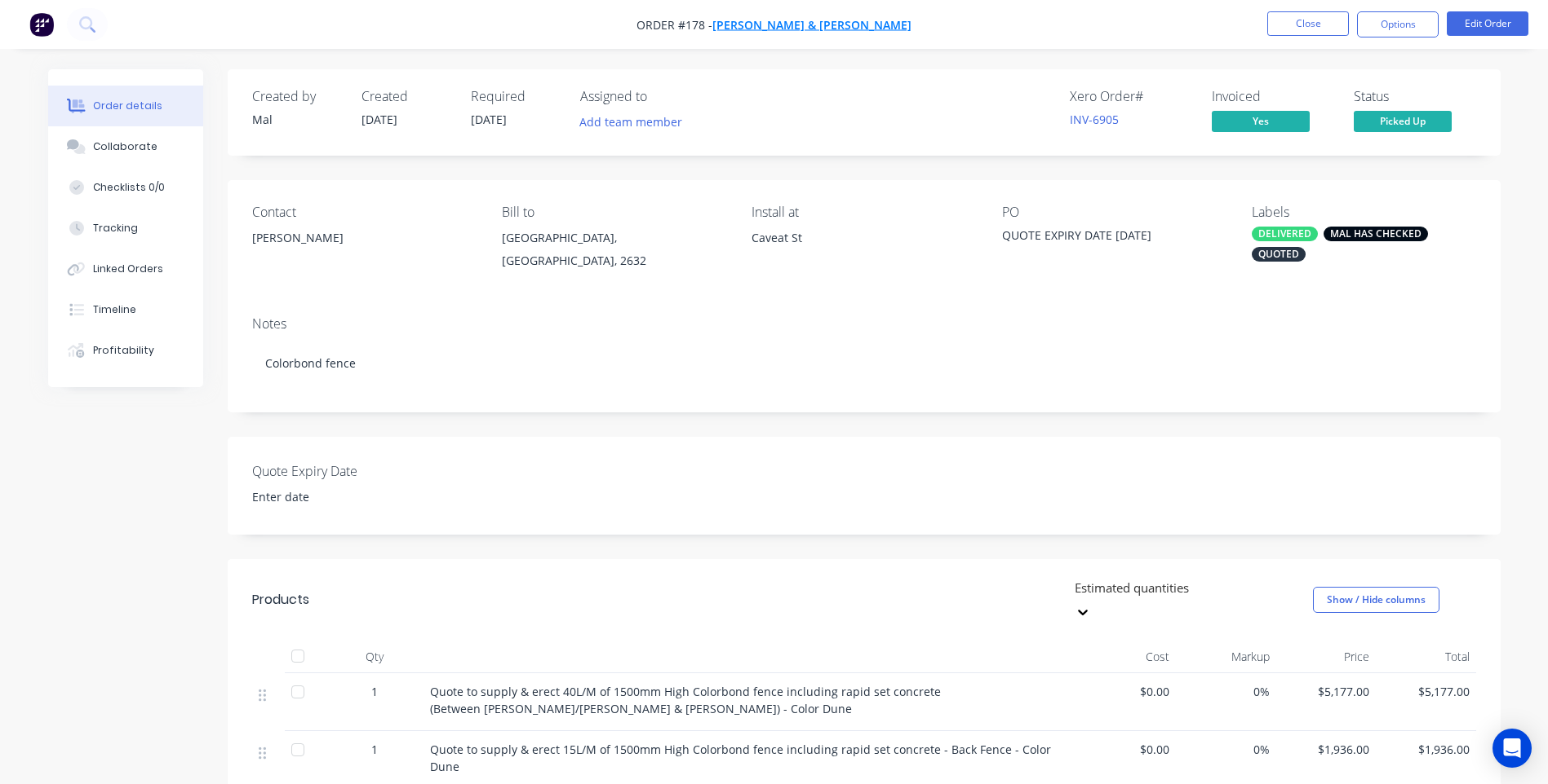
click at [803, 26] on span "William Anderson & Penny Cootes" at bounding box center [811, 25] width 199 height 16
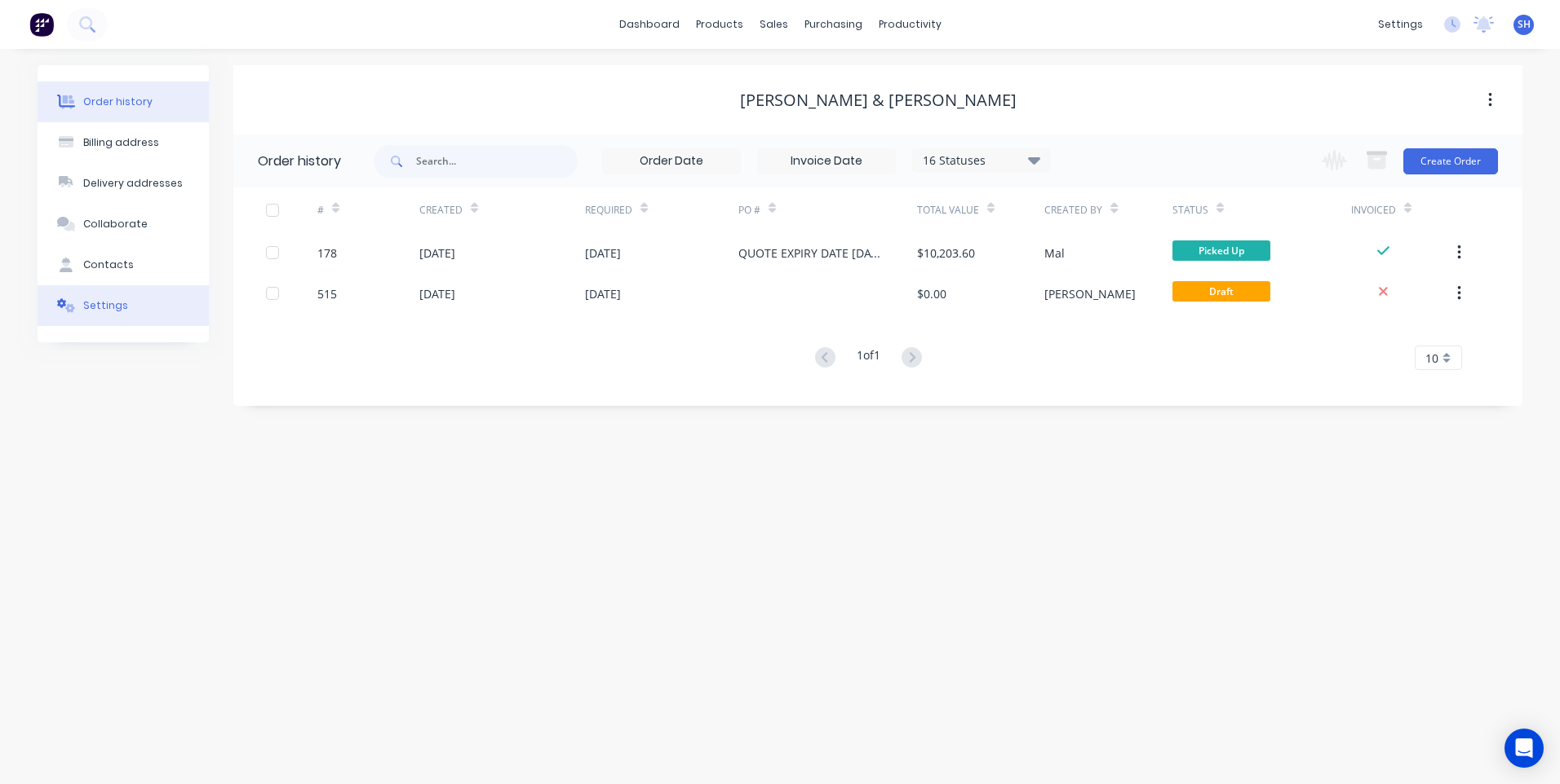
click at [105, 305] on div "Settings" at bounding box center [105, 305] width 44 height 15
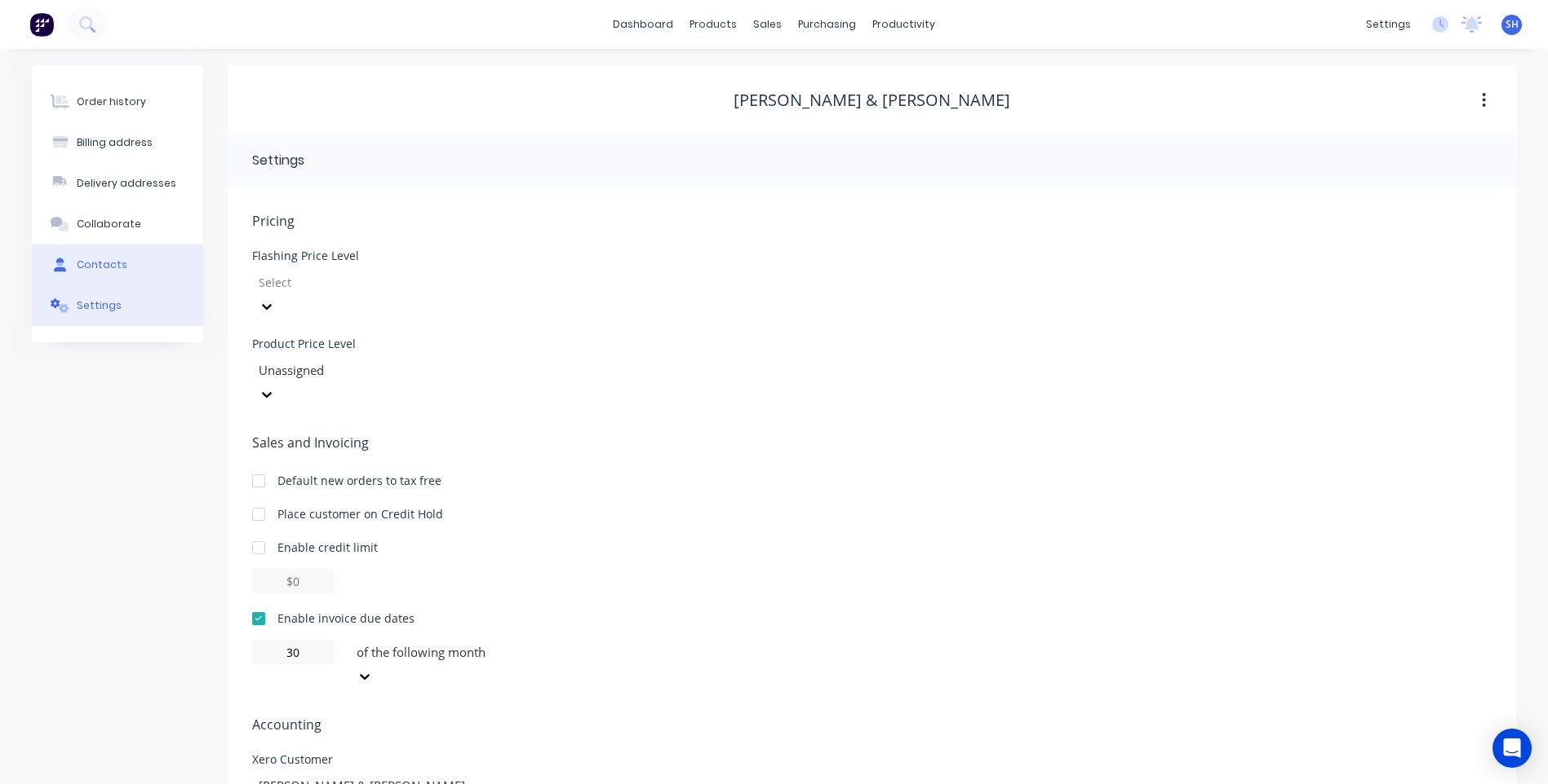
click at [103, 261] on div "Contacts" at bounding box center [102, 265] width 50 height 15
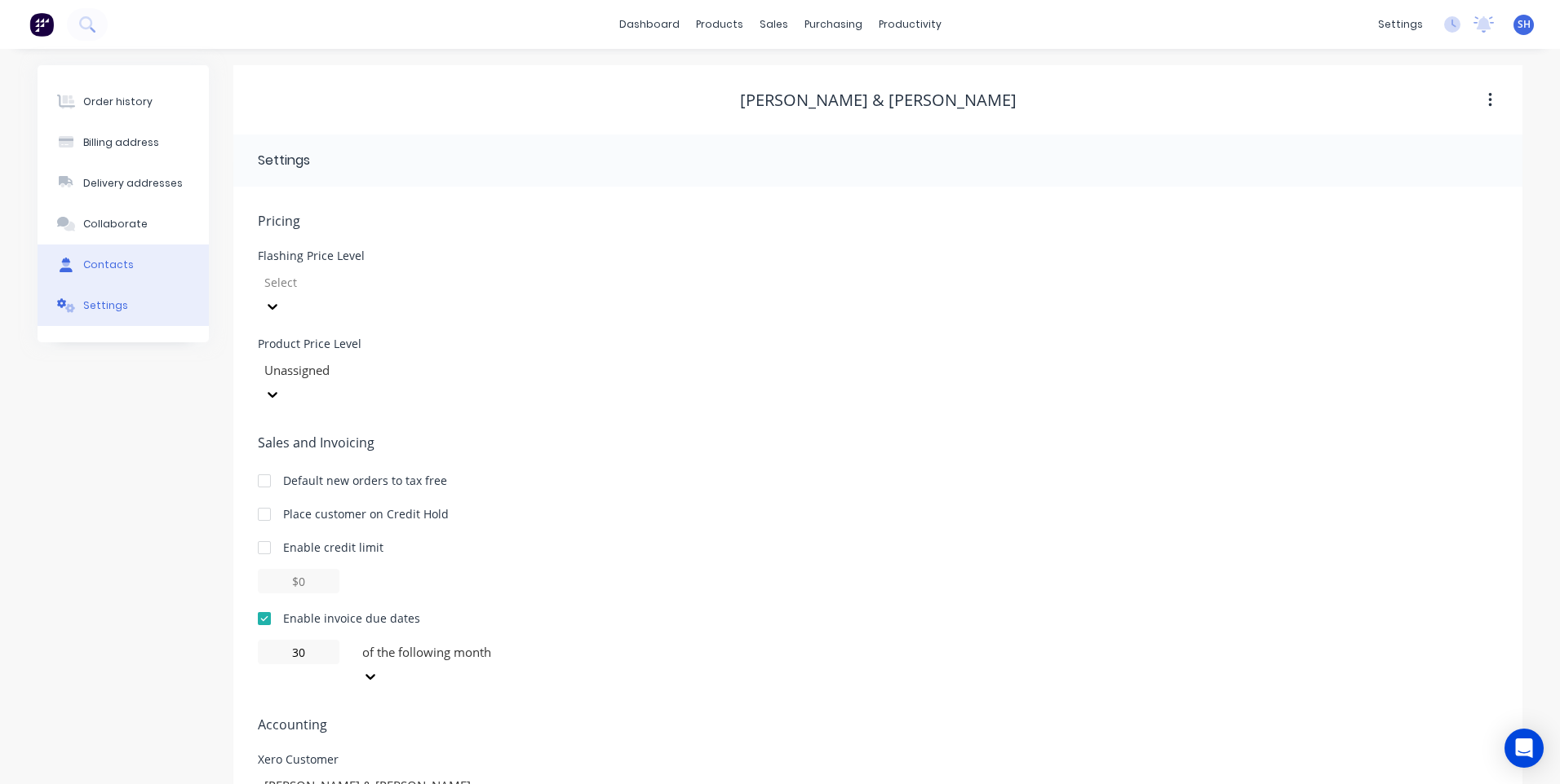
select select "AU"
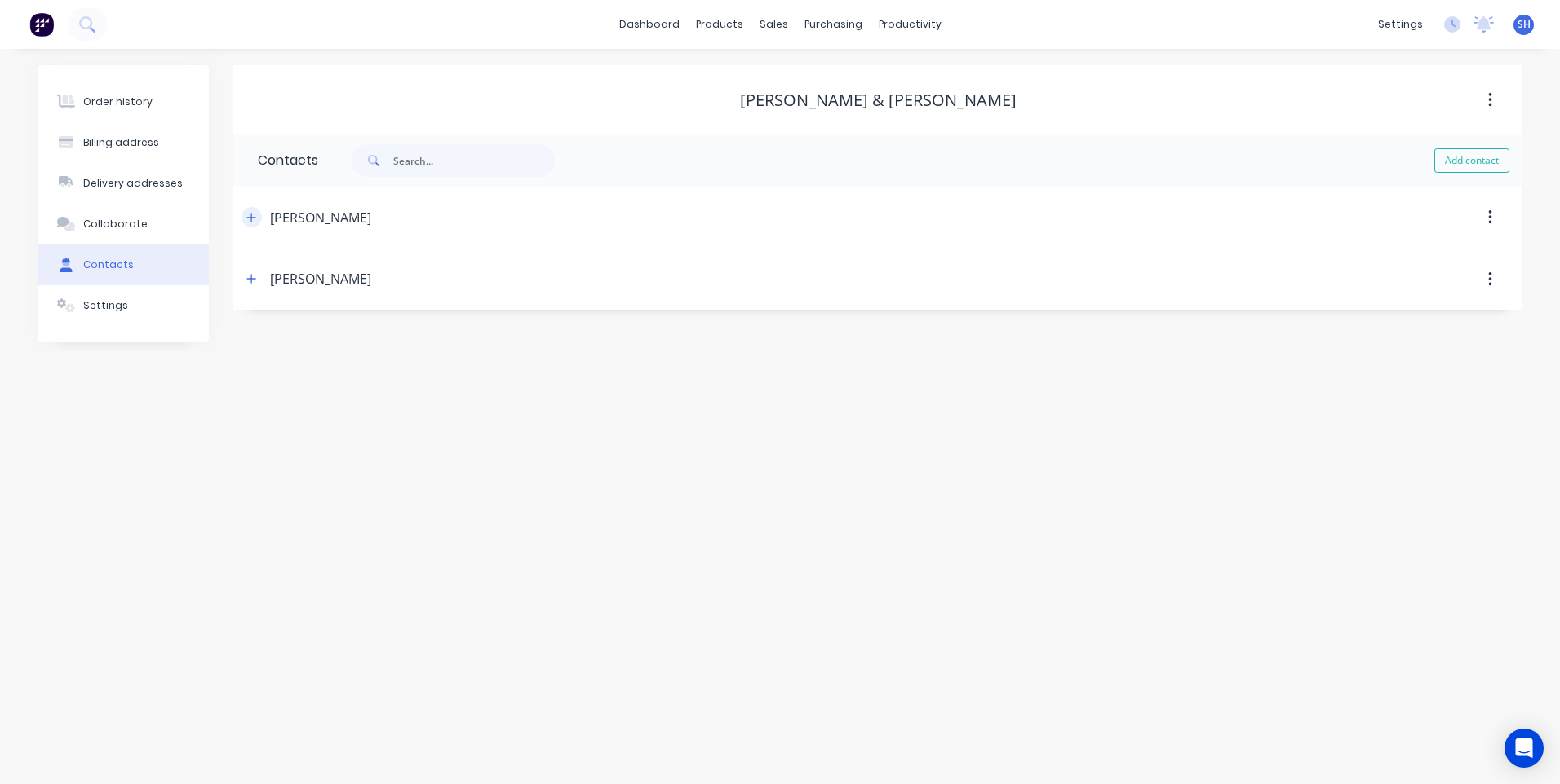
click at [244, 216] on button "button" at bounding box center [251, 217] width 21 height 21
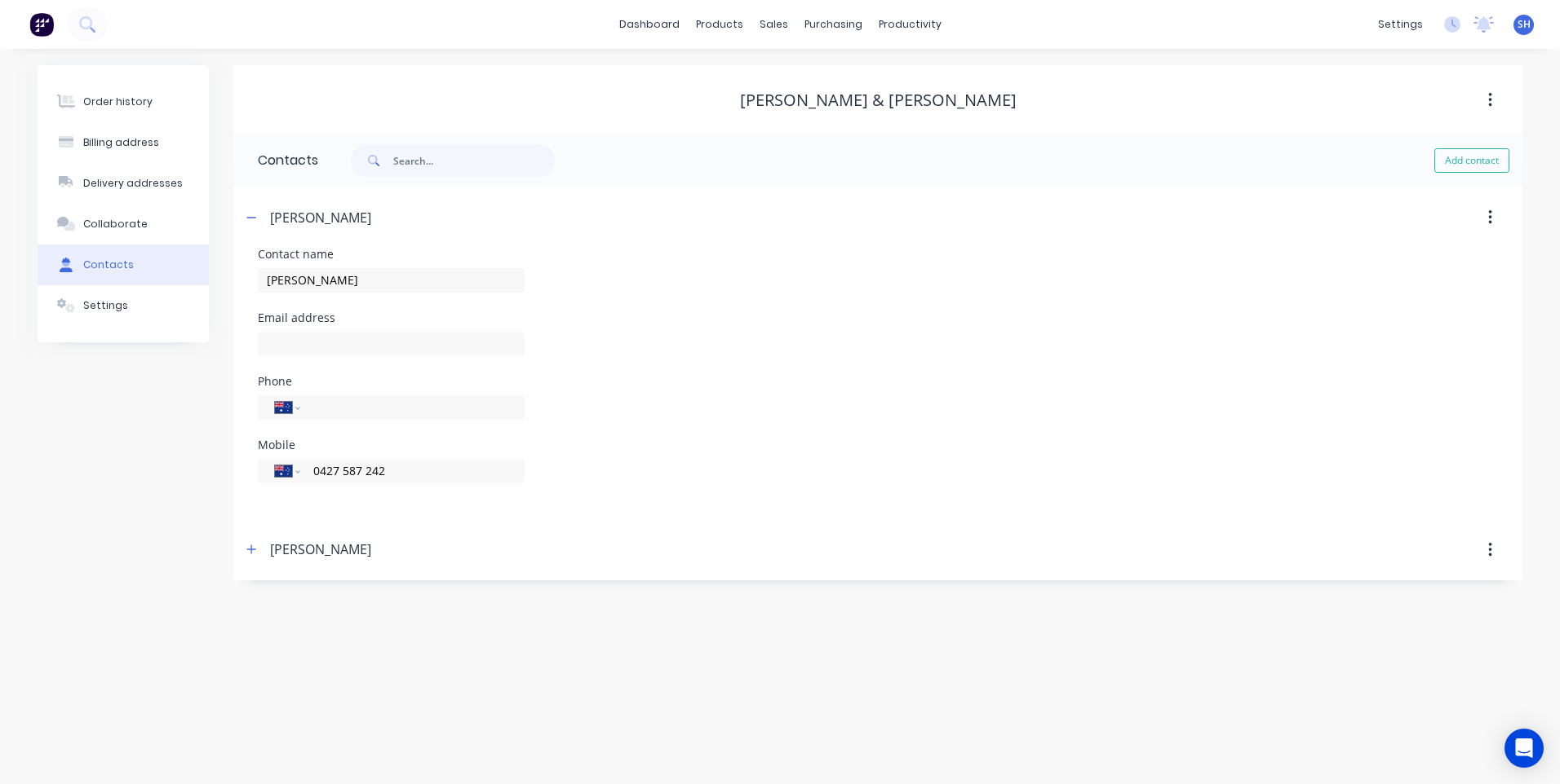
click at [166, 415] on div "Order history Billing address Delivery addresses Collaborate Contacts Settings" at bounding box center [123, 323] width 171 height 515
click at [258, 214] on button "button" at bounding box center [251, 217] width 21 height 21
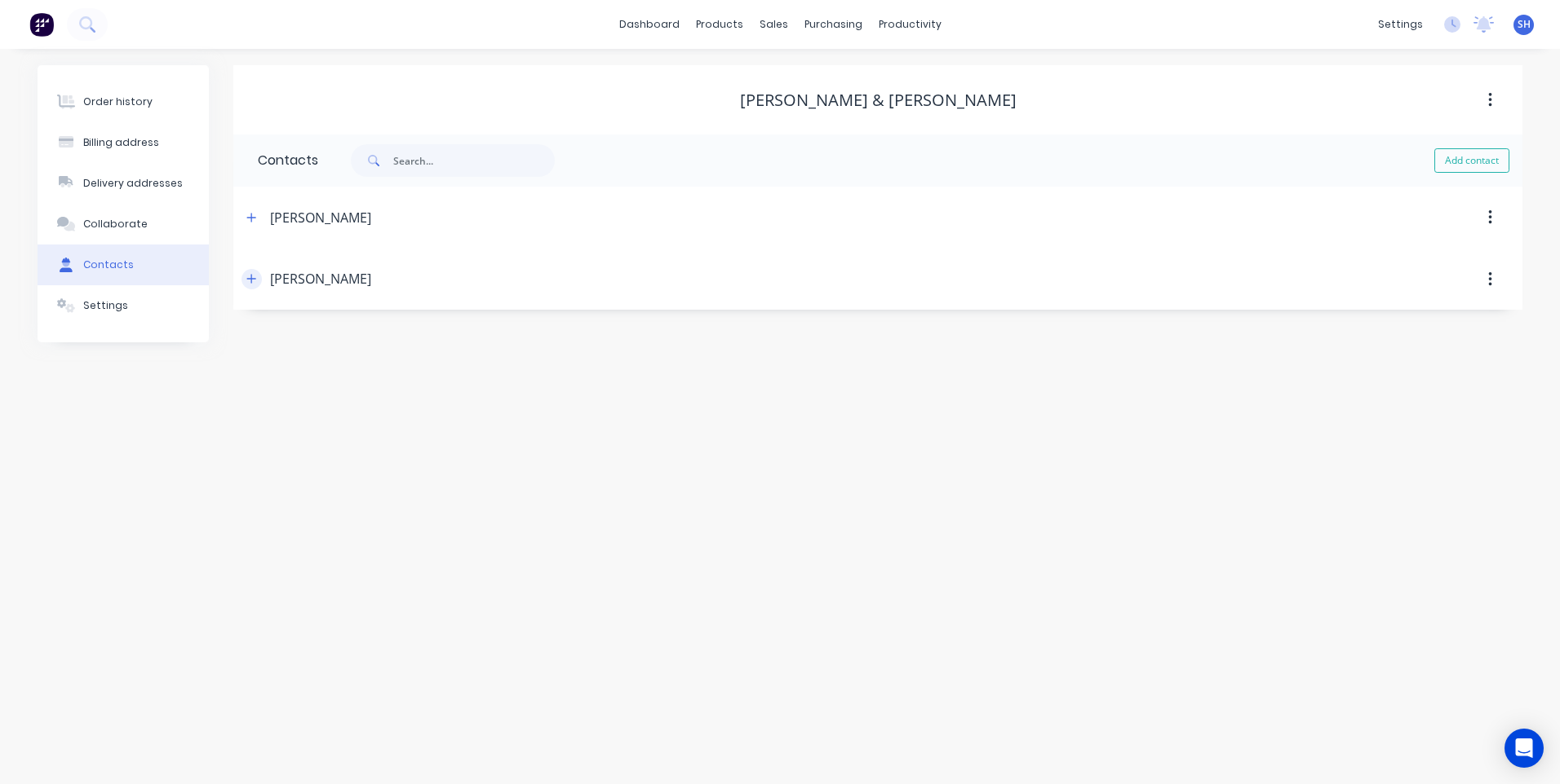
click at [255, 278] on icon "button" at bounding box center [251, 278] width 9 height 9
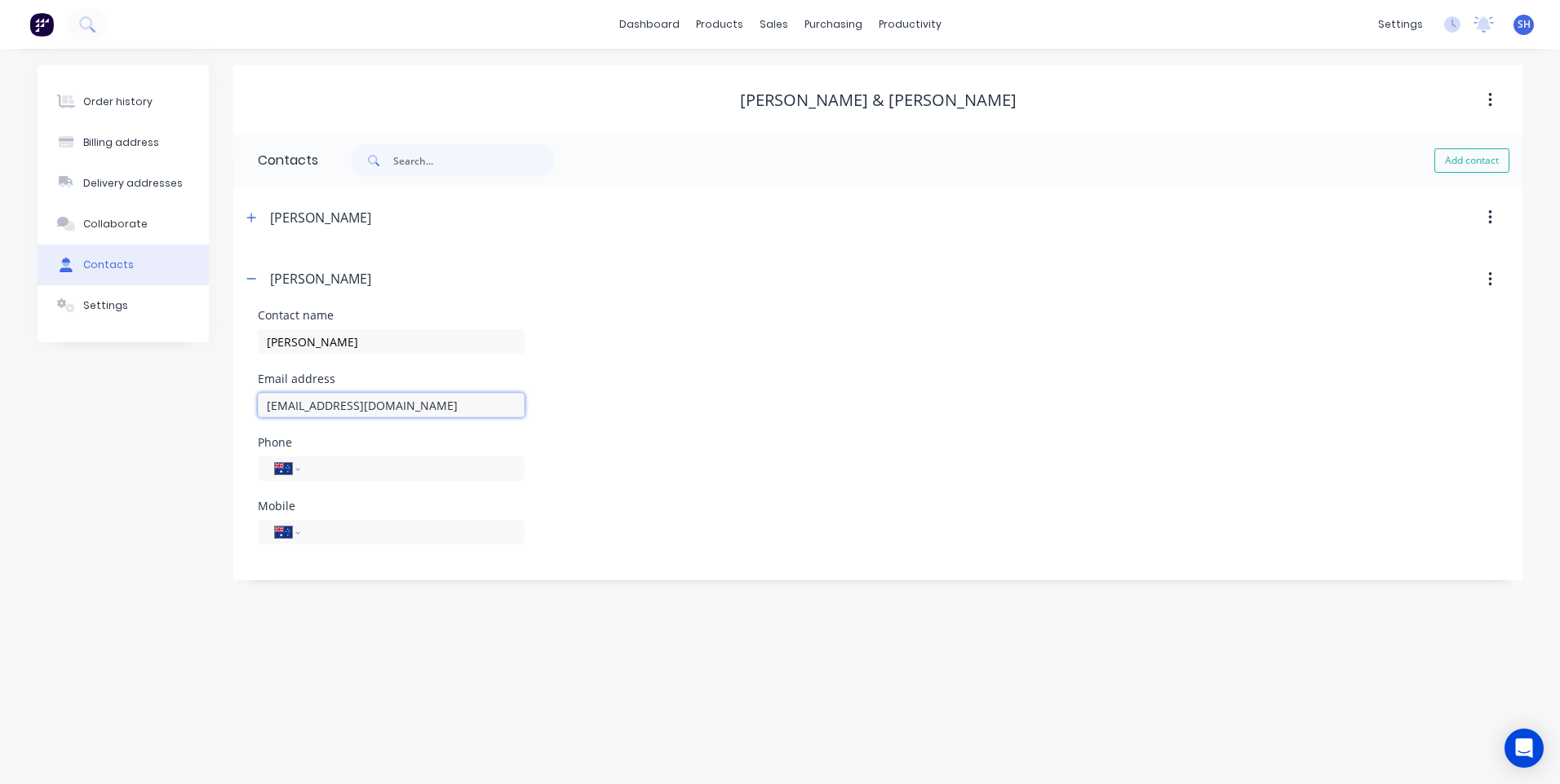
drag, startPoint x: 418, startPoint y: 407, endPoint x: 203, endPoint y: 405, distance: 215.0
click at [203, 405] on div "Order history Billing address Delivery addresses Collaborate Contacts Settings …" at bounding box center [780, 323] width 1485 height 515
click at [3, 513] on div "Order history Billing address Delivery addresses Collaborate Contacts Settings …" at bounding box center [780, 417] width 1560 height 736
click at [116, 141] on div "Billing address" at bounding box center [121, 142] width 76 height 15
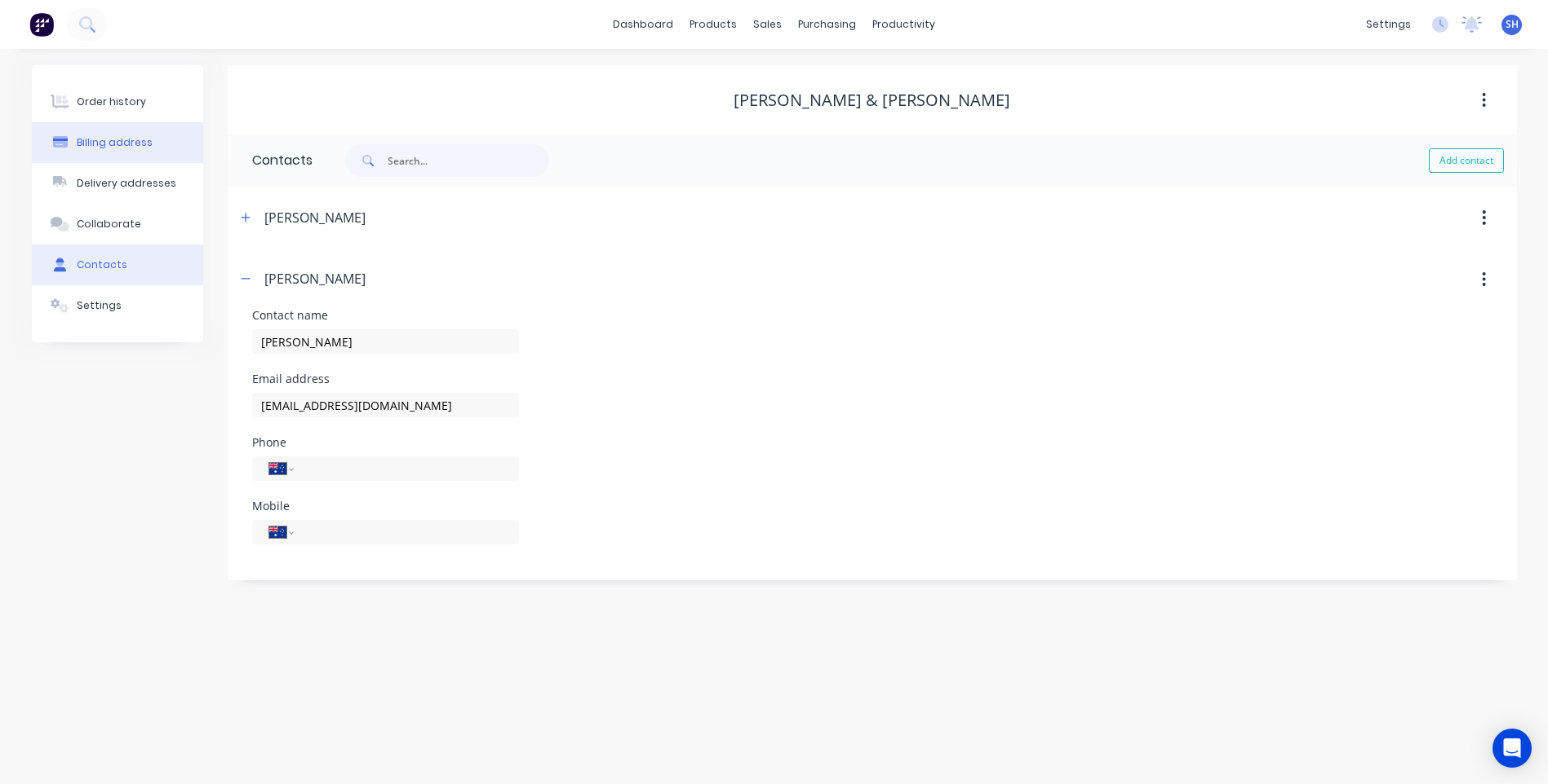
select select "AU"
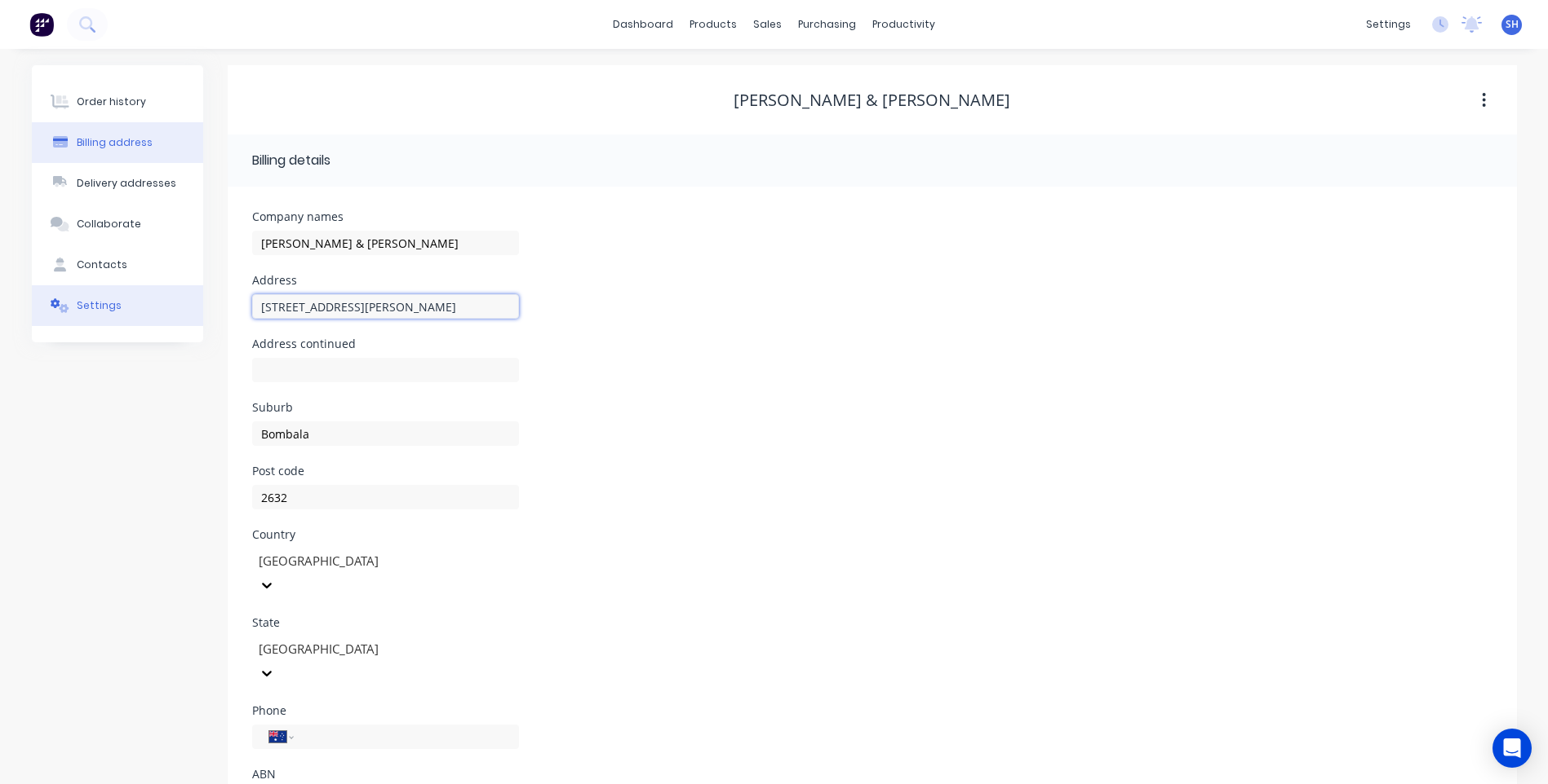
drag, startPoint x: 344, startPoint y: 299, endPoint x: 202, endPoint y: 311, distance: 142.5
click at [202, 311] on div "Order history Billing address Delivery addresses Collaborate Contacts Settings …" at bounding box center [774, 457] width 1485 height 784
click at [112, 91] on button "Order history" at bounding box center [117, 102] width 171 height 40
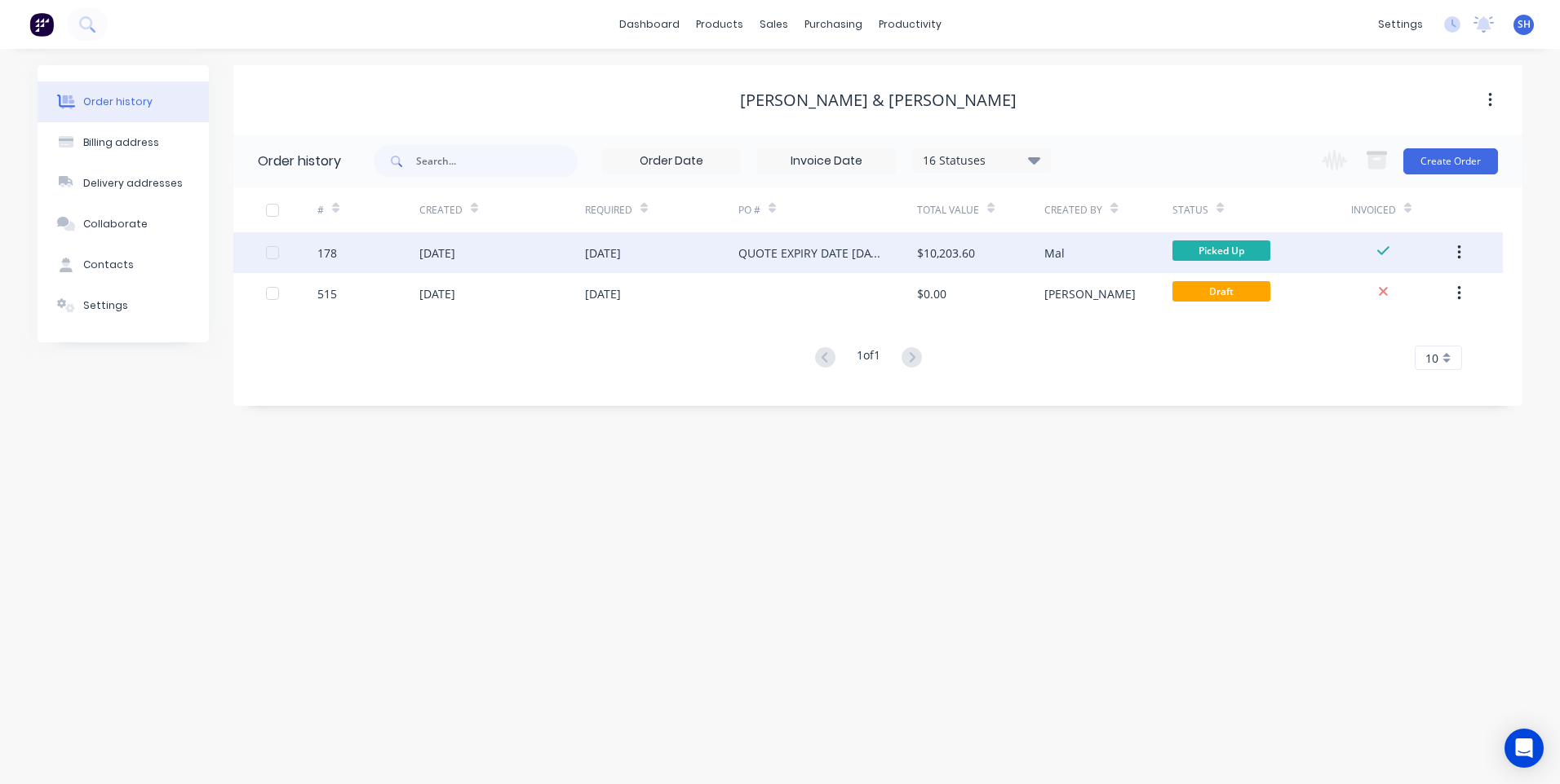
click at [1094, 248] on div "Mal" at bounding box center [1108, 252] width 127 height 40
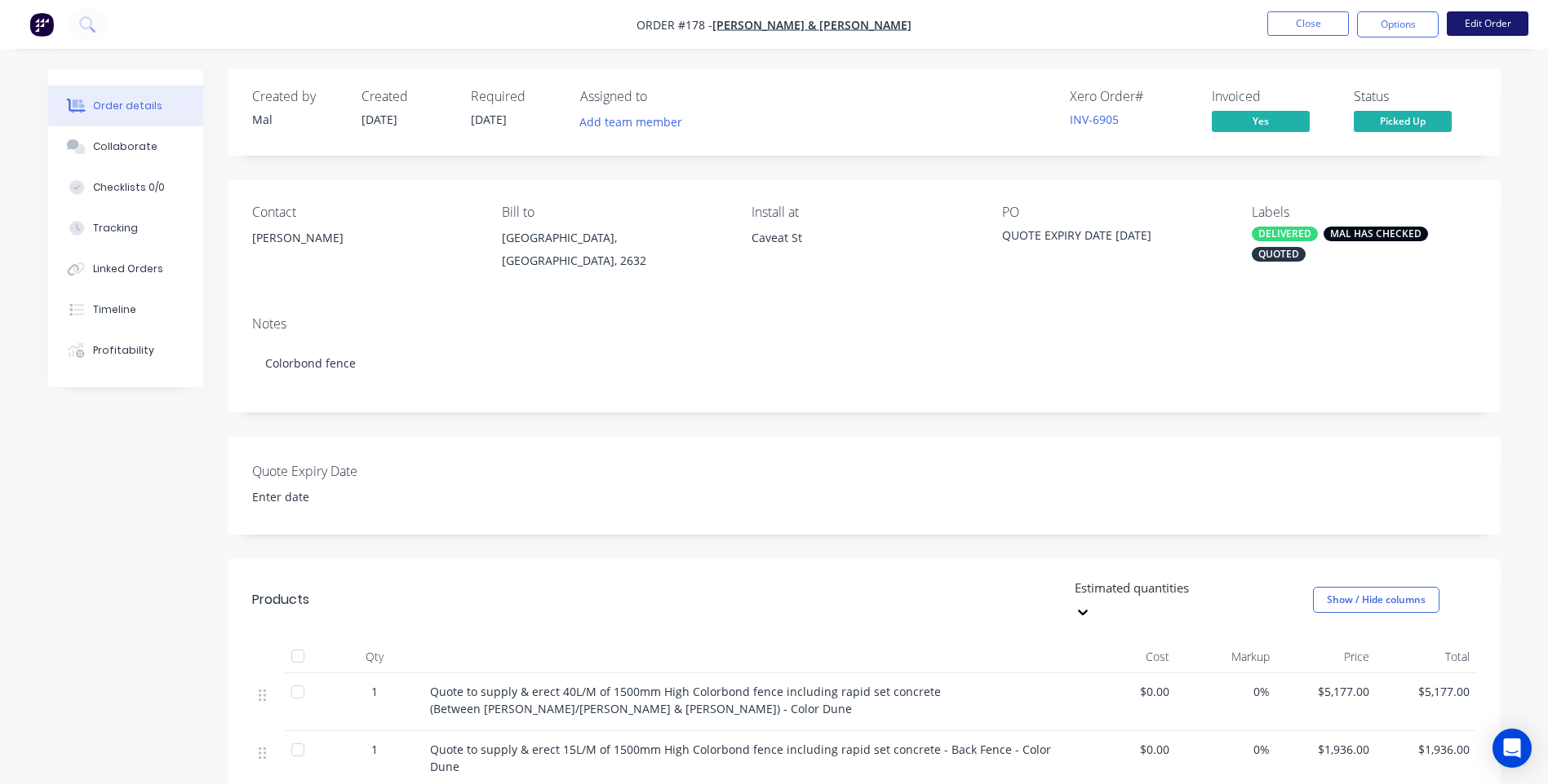
click at [1485, 24] on button "Edit Order" at bounding box center [1487, 24] width 82 height 25
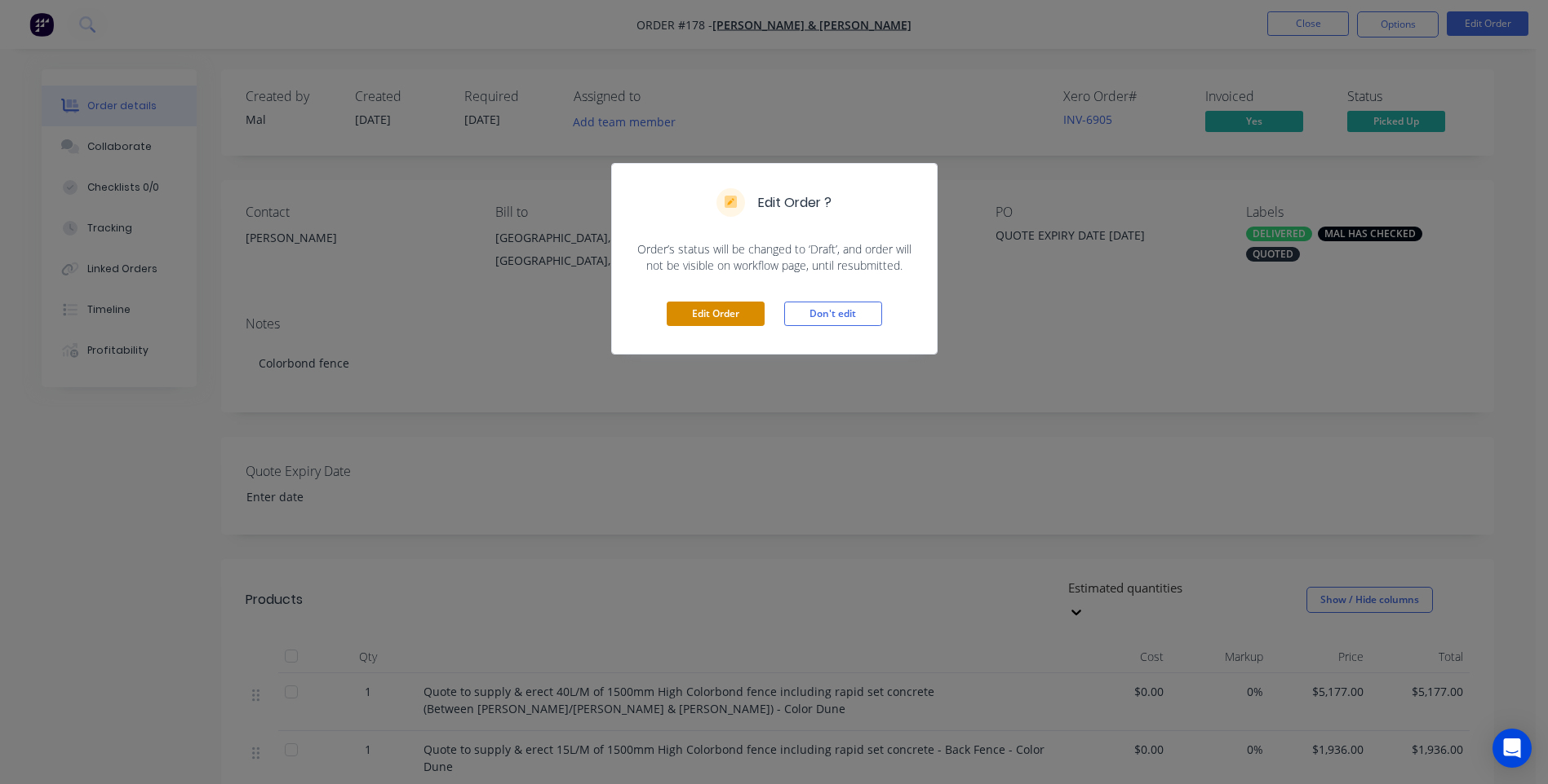
click at [714, 312] on button "Edit Order" at bounding box center [715, 314] width 98 height 25
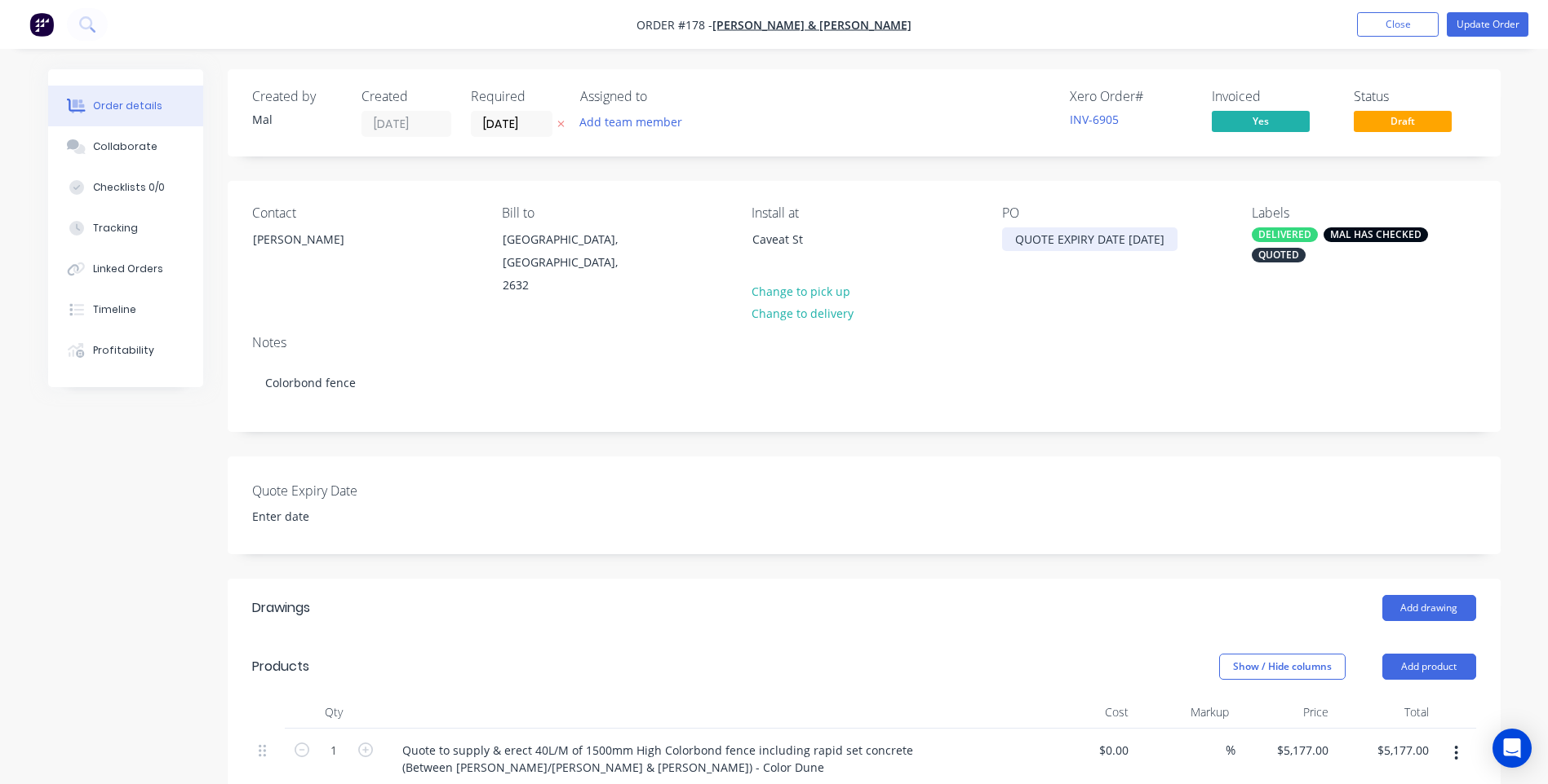
drag, startPoint x: 1193, startPoint y: 238, endPoint x: 952, endPoint y: 242, distance: 241.0
click at [952, 242] on div "Contact Billy Anderson Bill to Bombala, New South Wales, 2632 Install at Caveat…" at bounding box center [863, 251] width 1272 height 141
click at [1389, 22] on button "Close" at bounding box center [1397, 24] width 82 height 25
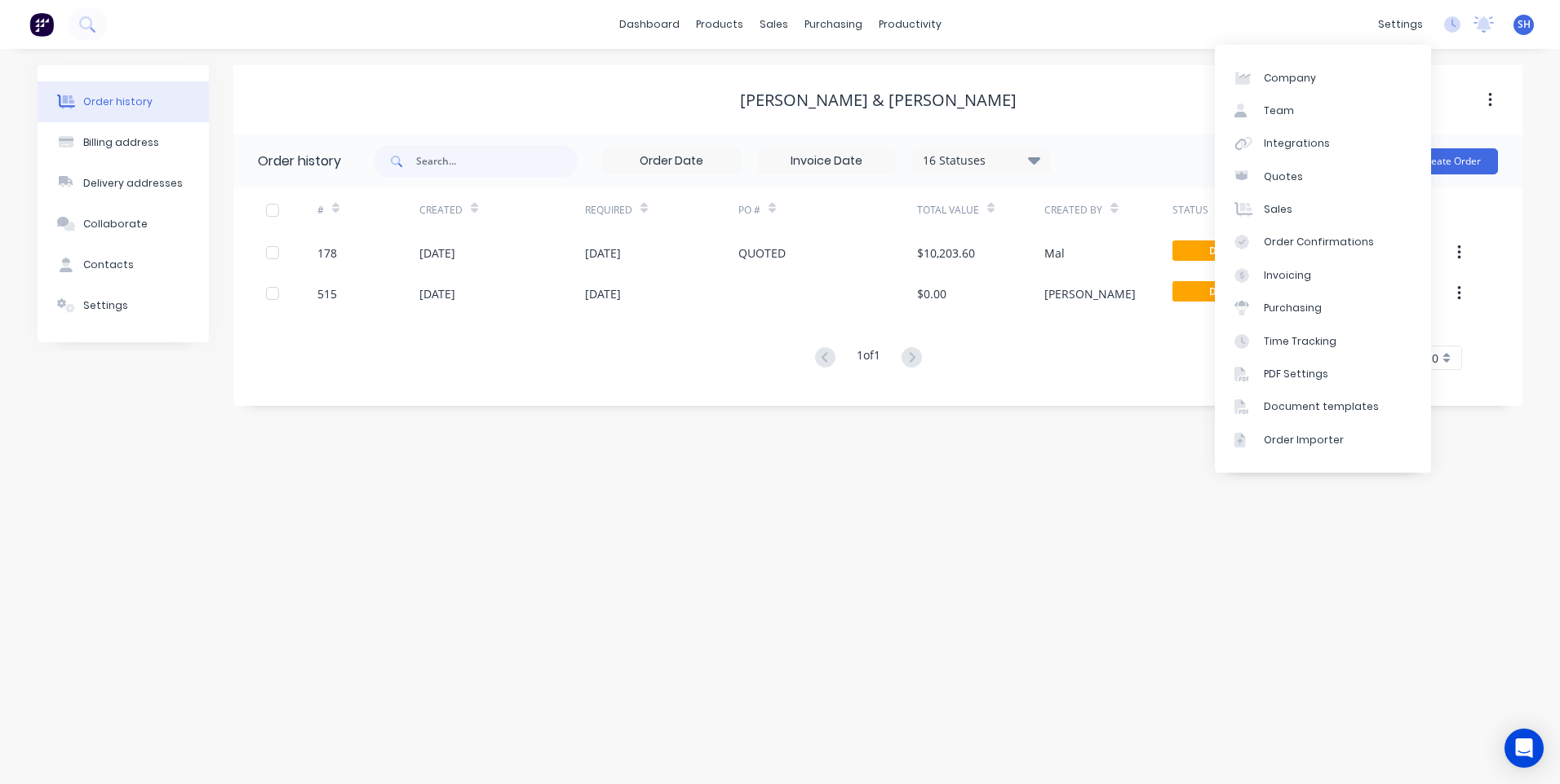
click at [1243, 567] on div "Order history Billing address Delivery addresses Collaborate Contacts Settings …" at bounding box center [780, 417] width 1560 height 736
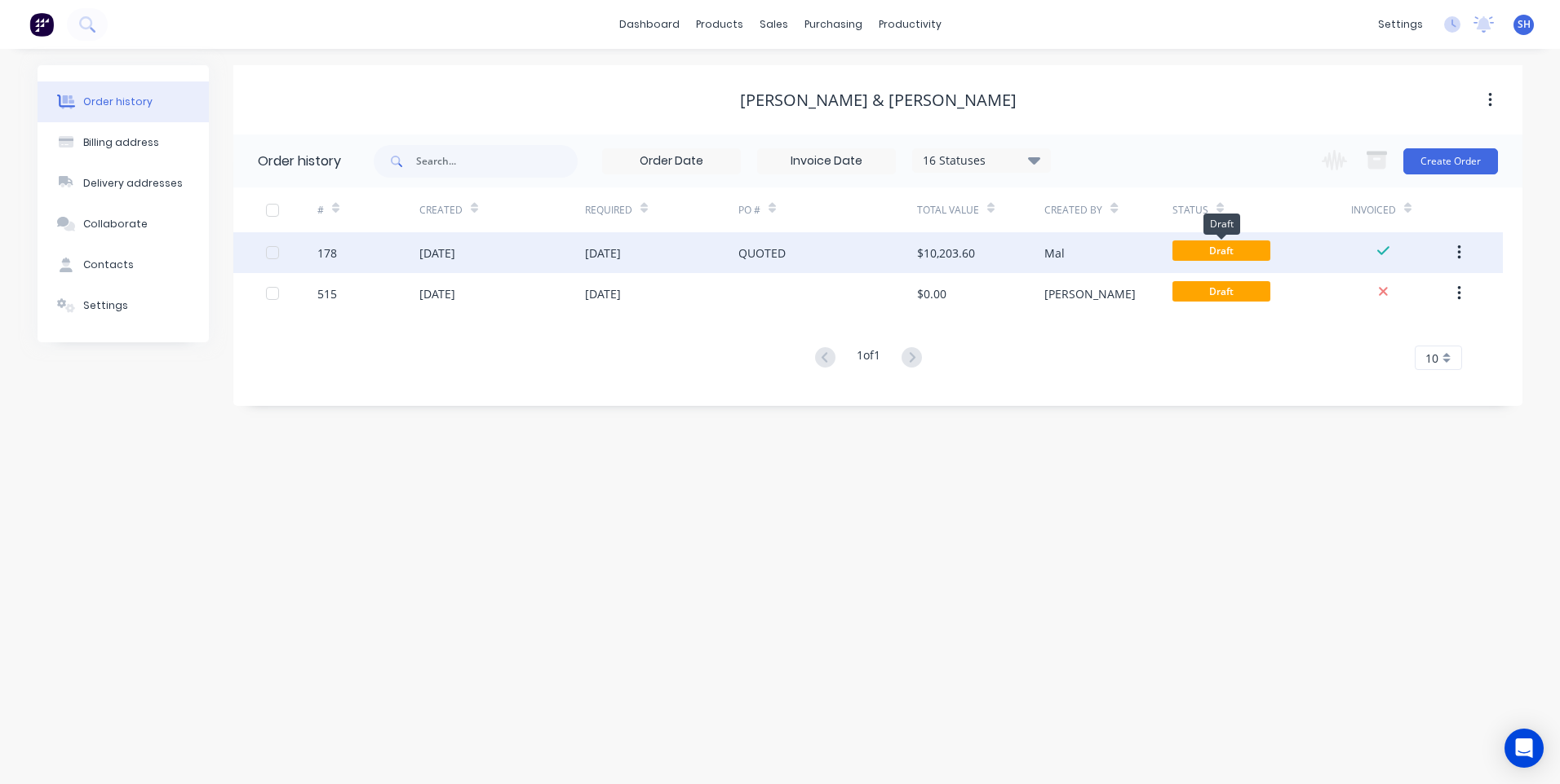
click at [1229, 245] on span "Draft" at bounding box center [1221, 251] width 98 height 21
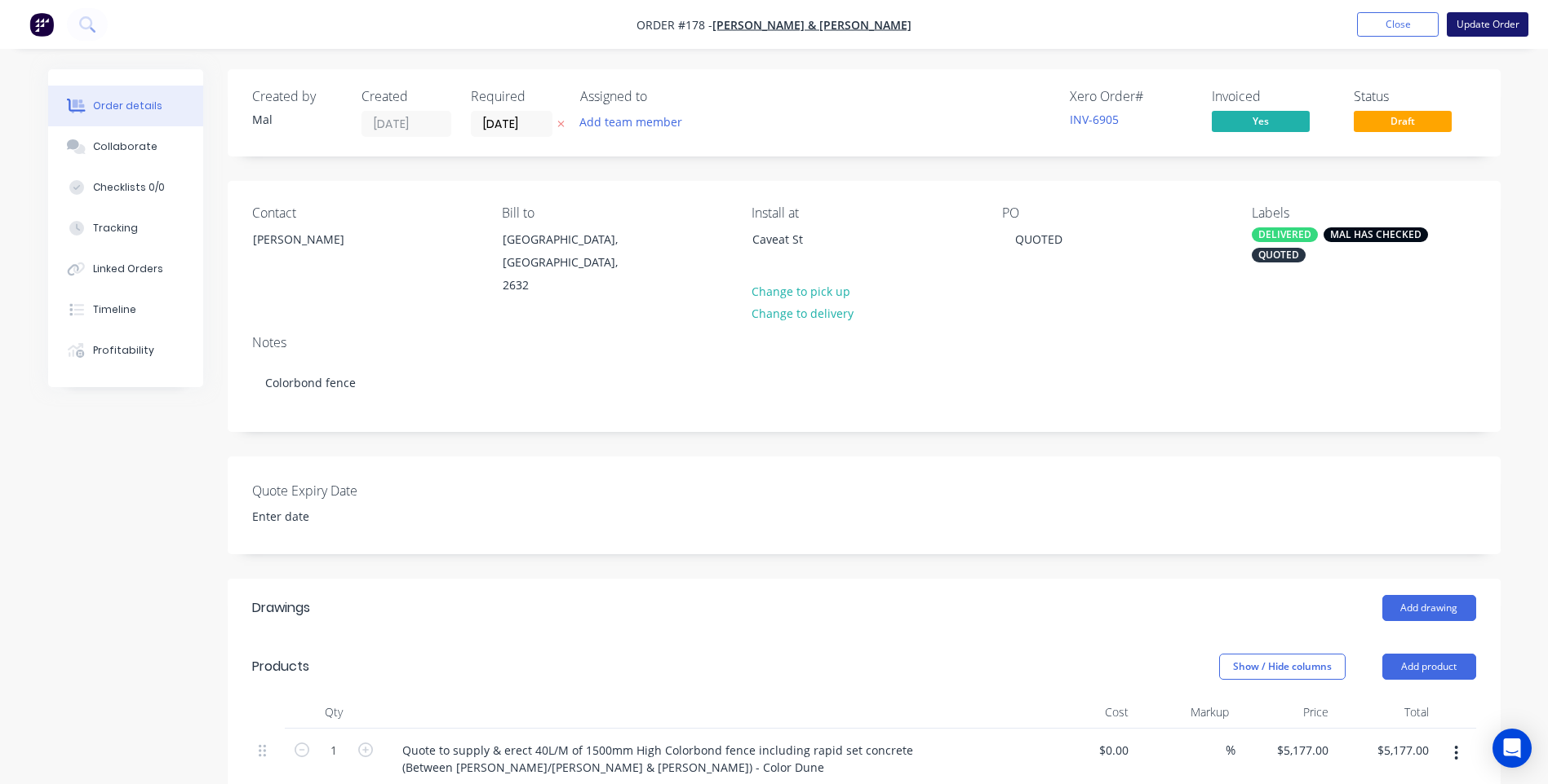
click at [1491, 26] on button "Update Order" at bounding box center [1487, 24] width 82 height 25
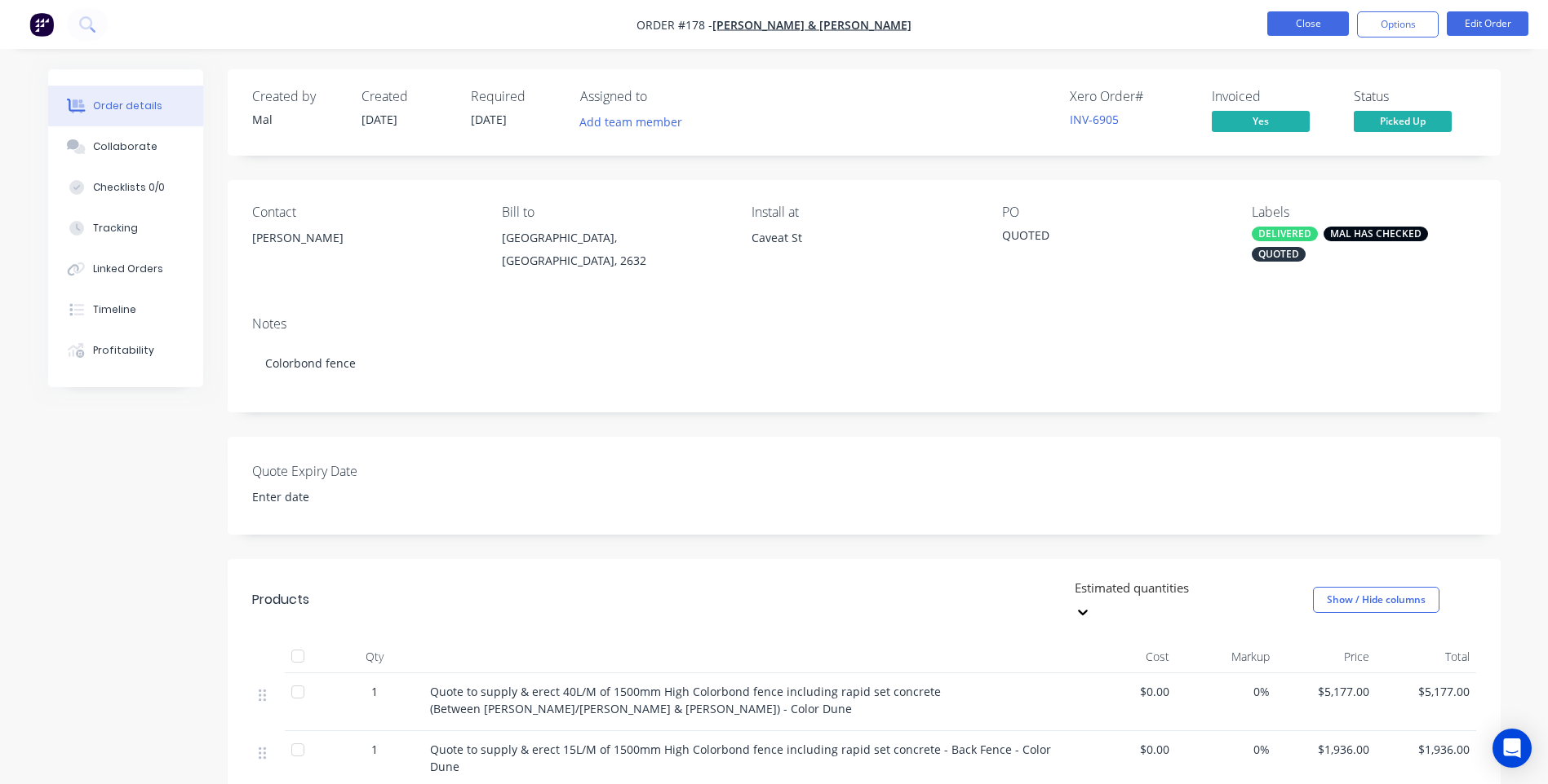
click at [1314, 22] on button "Close" at bounding box center [1307, 24] width 82 height 25
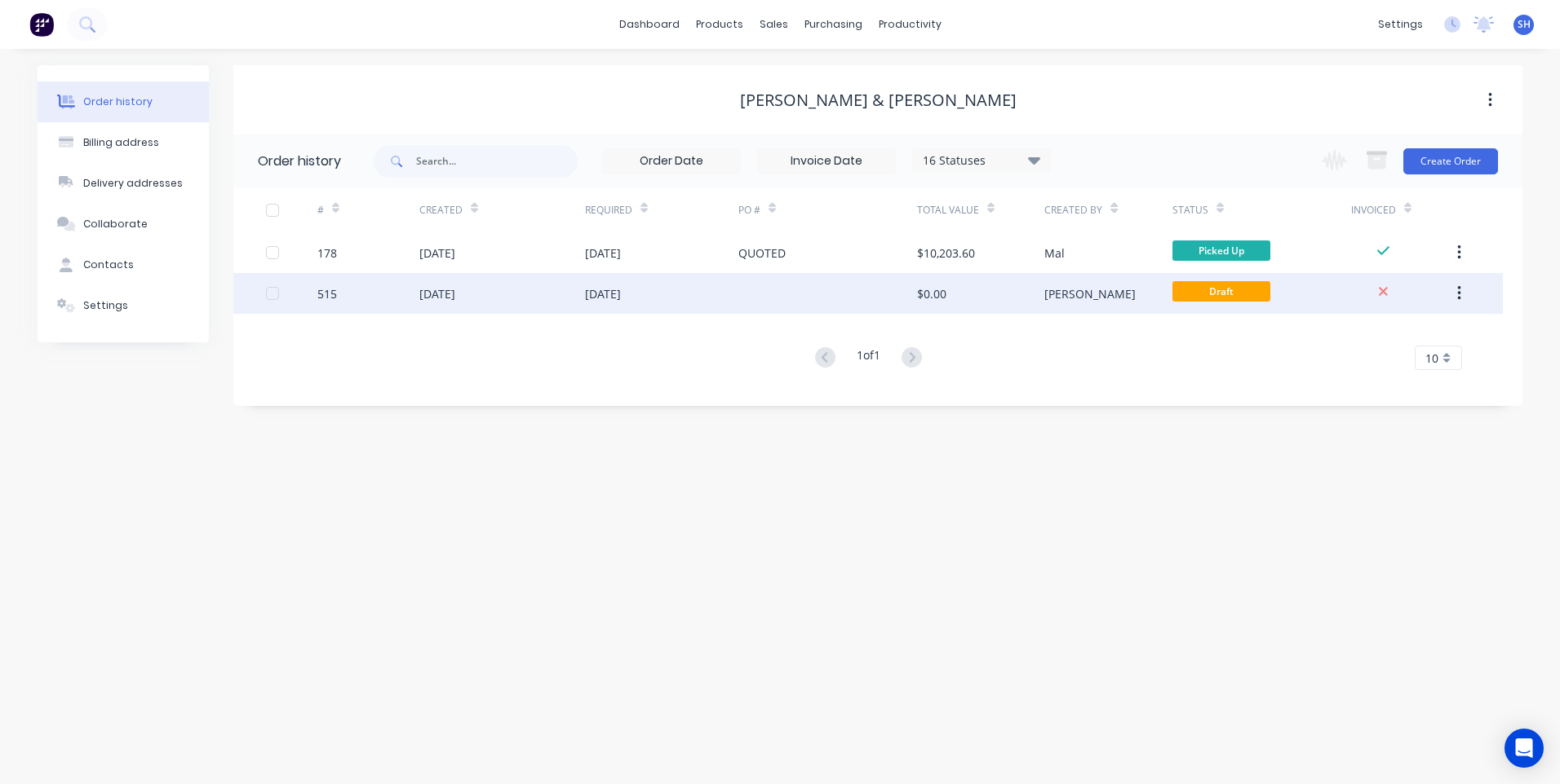
click at [724, 288] on div "01 Sep 2025" at bounding box center [661, 293] width 153 height 40
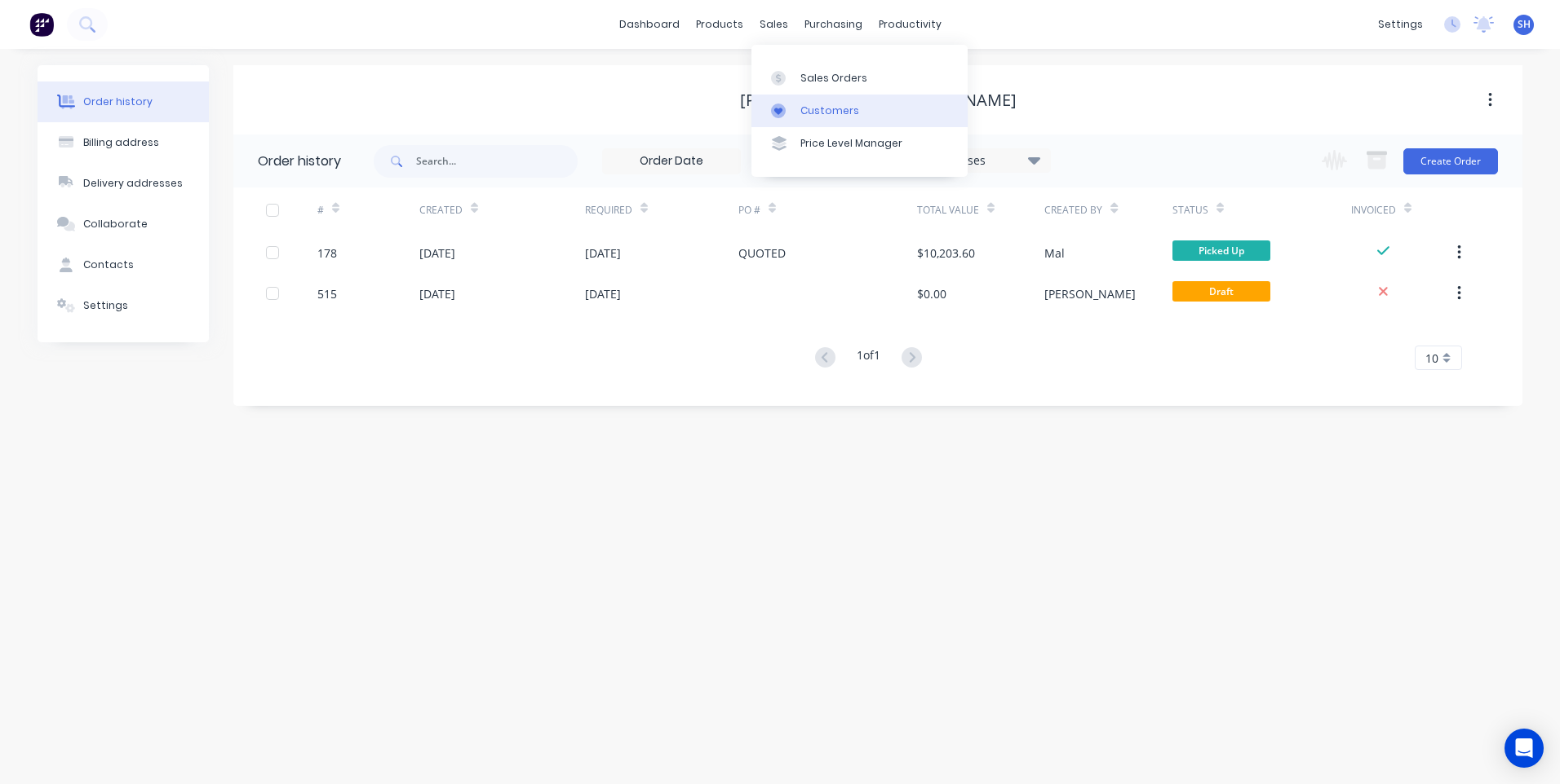
click at [830, 109] on div "Customers" at bounding box center [829, 111] width 58 height 15
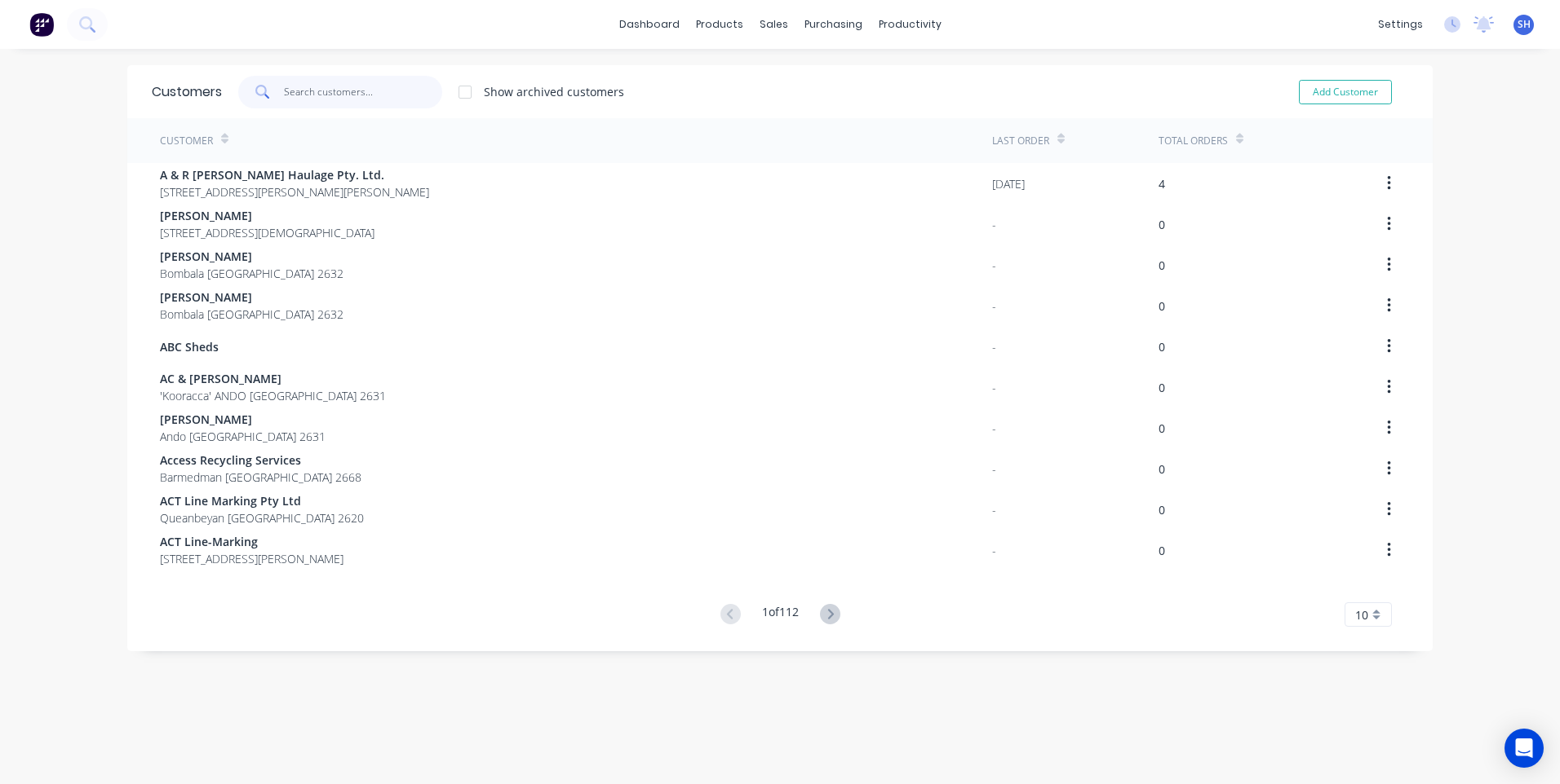
click at [287, 89] on input "text" at bounding box center [363, 92] width 159 height 33
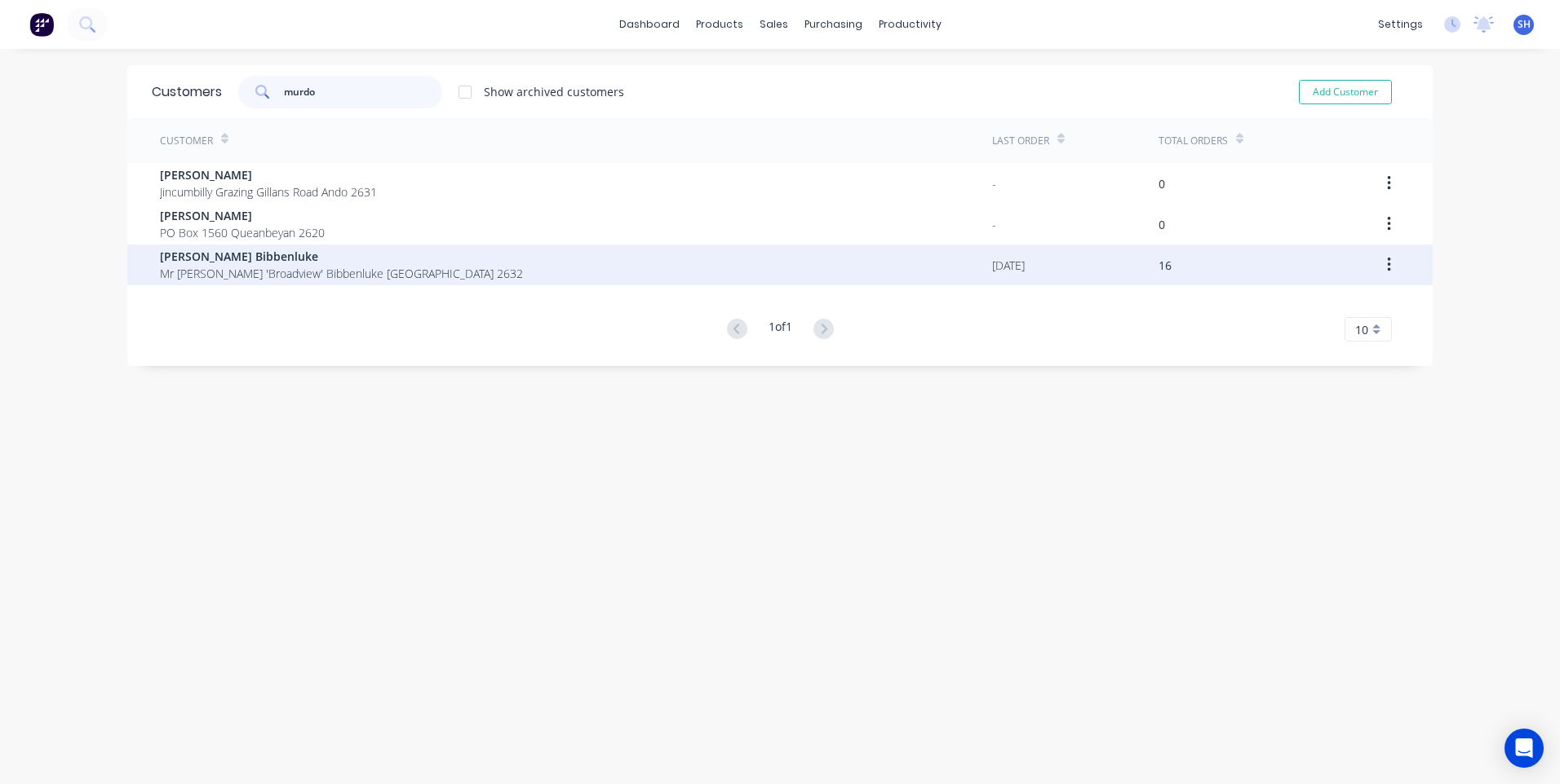
type input "murdo"
click at [242, 260] on span "Murdoch Bibbenluke" at bounding box center [341, 256] width 363 height 17
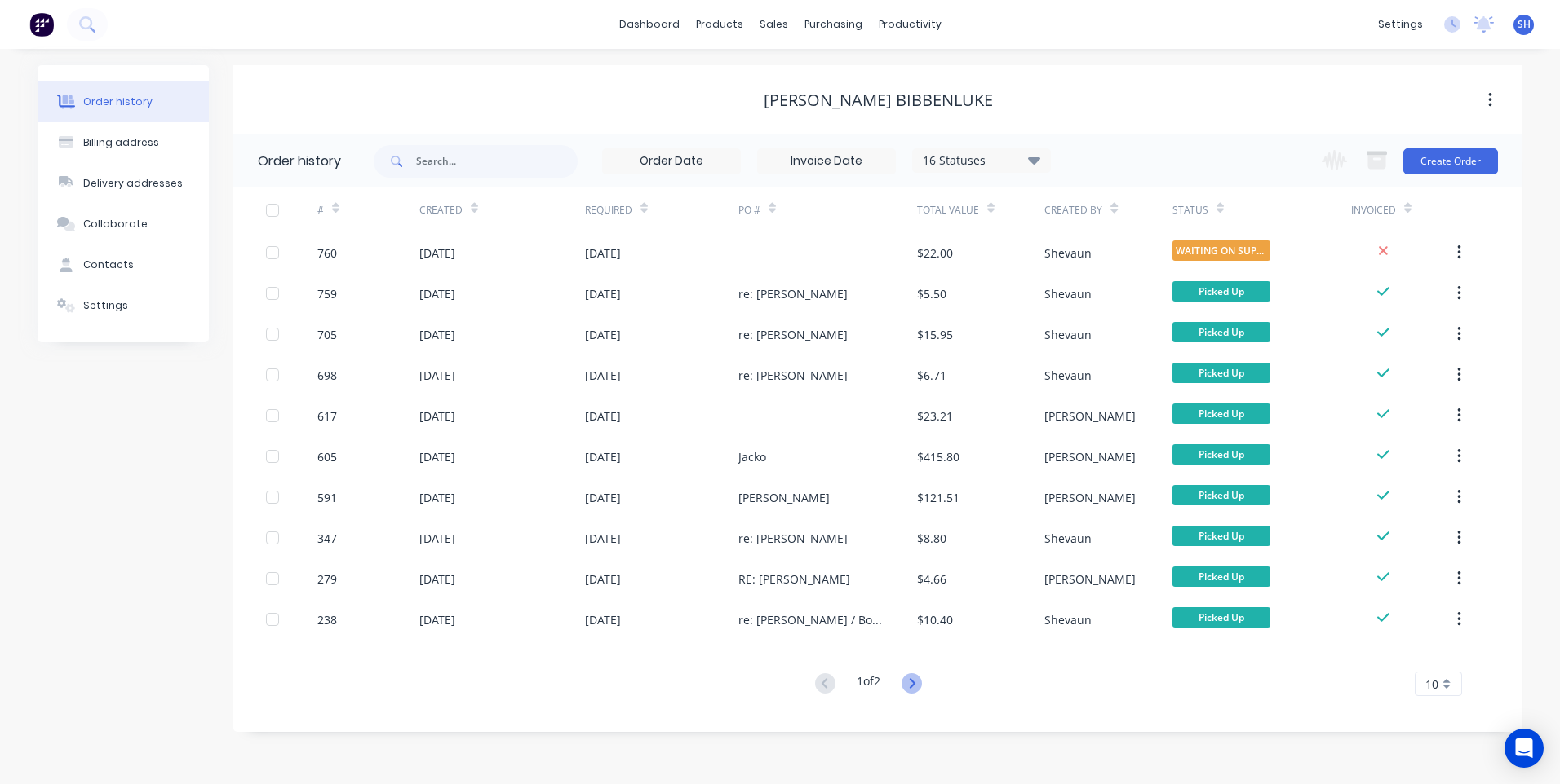
click at [910, 687] on icon at bounding box center [912, 683] width 21 height 21
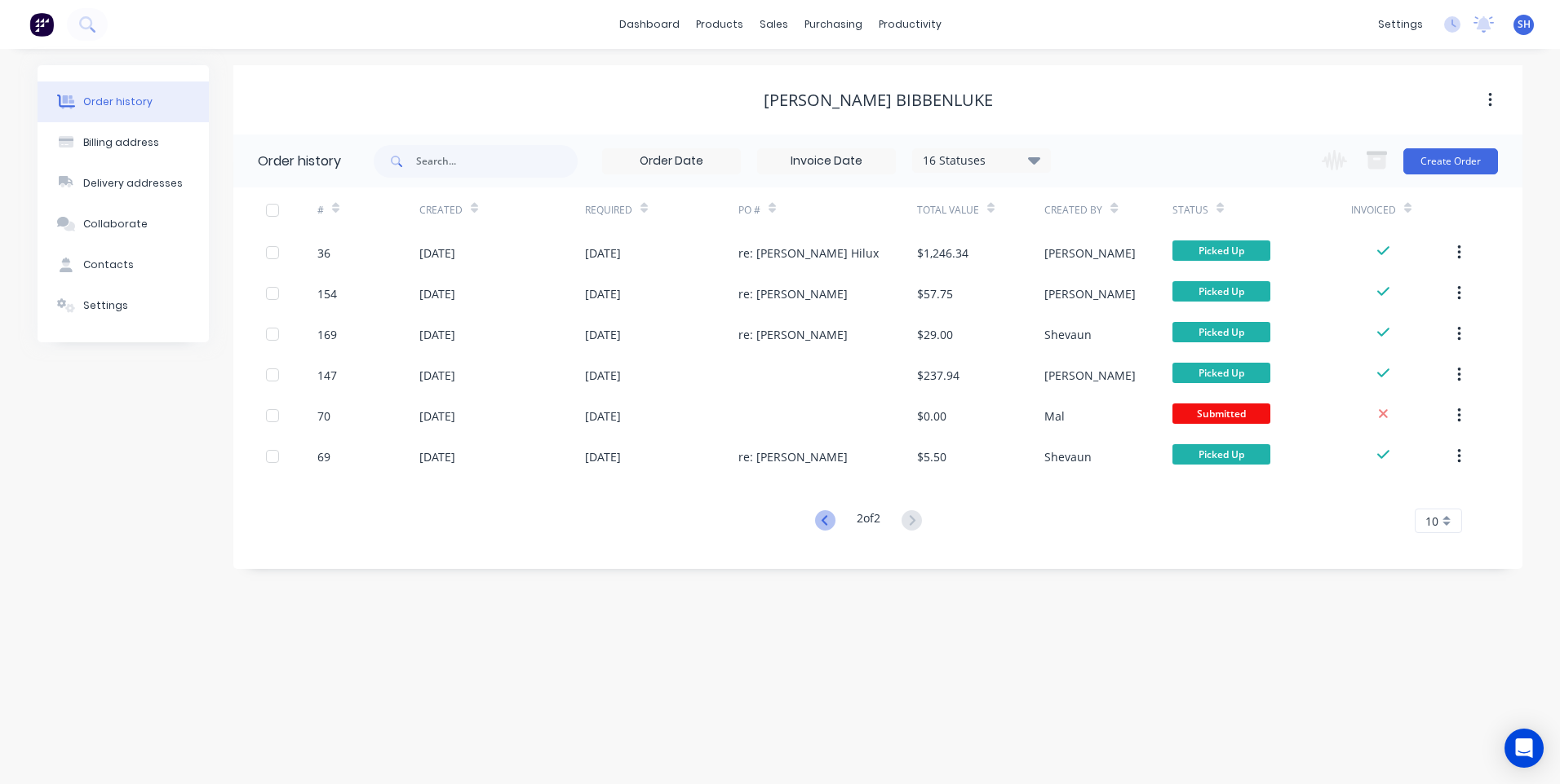
click at [821, 518] on icon at bounding box center [824, 520] width 6 height 10
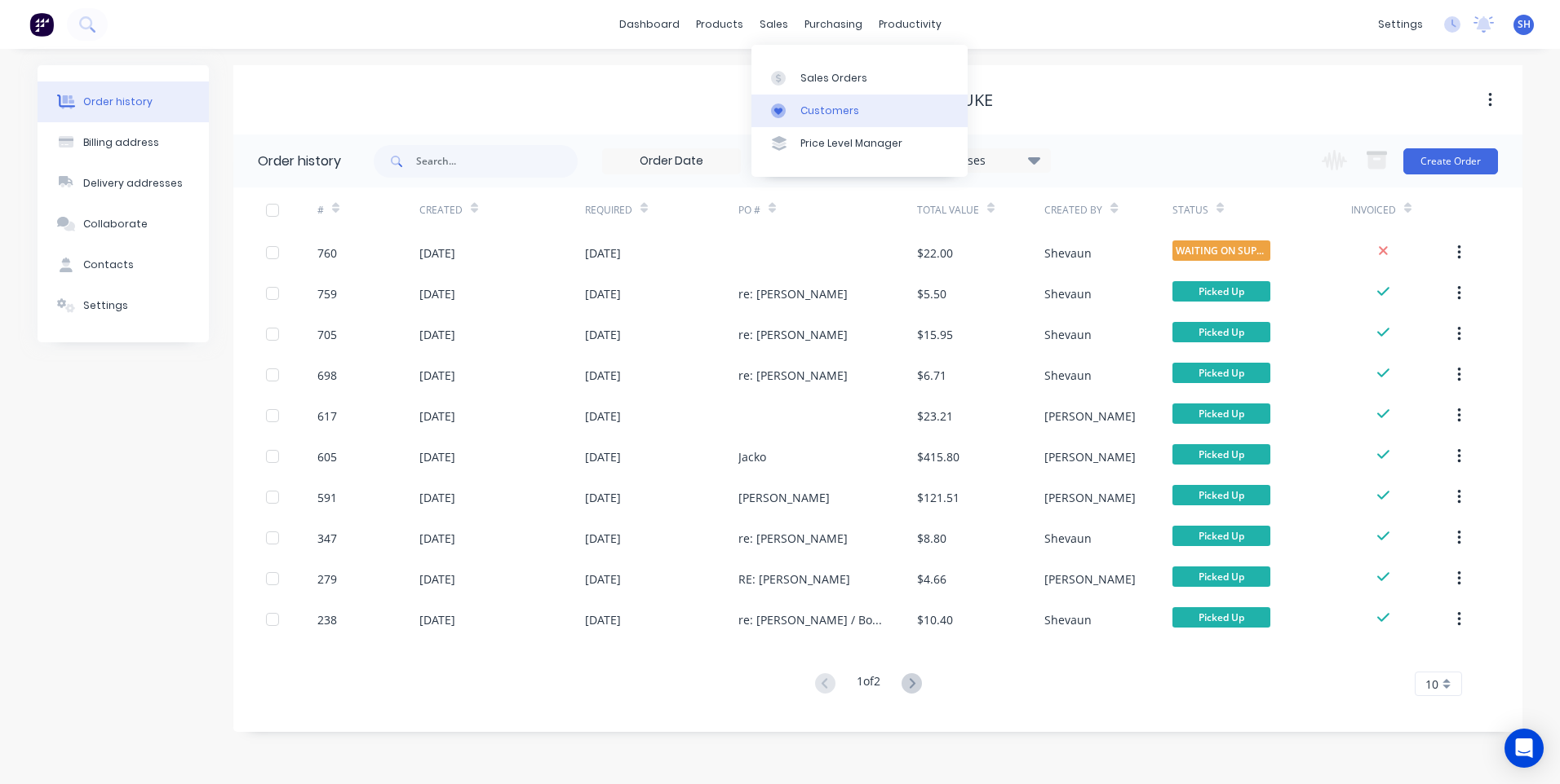
click at [808, 101] on link "Customers" at bounding box center [860, 111] width 216 height 33
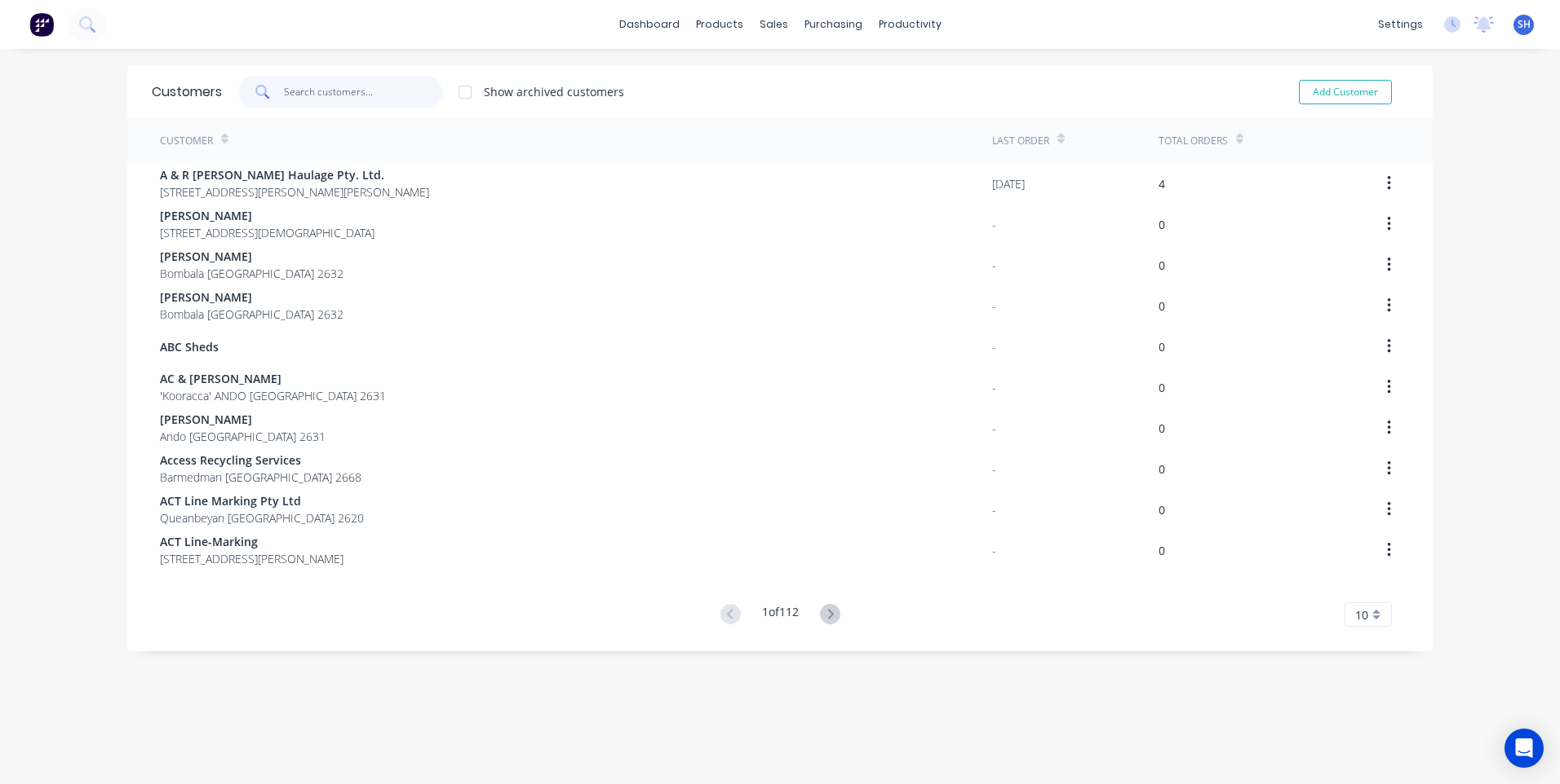
click at [302, 90] on input "text" at bounding box center [363, 92] width 159 height 33
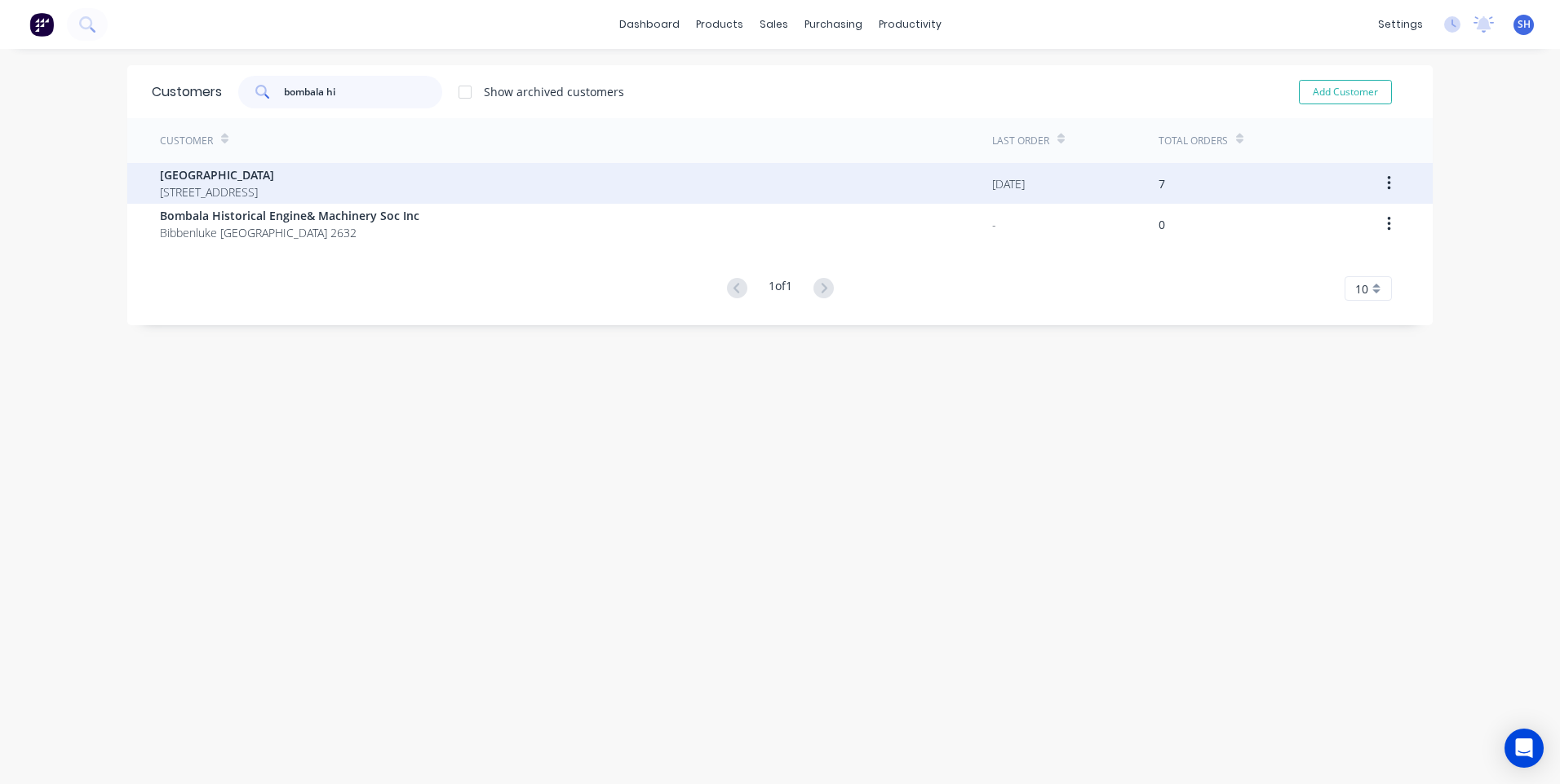
type input "bombala hi"
click at [248, 179] on span "Bombala High School" at bounding box center [217, 174] width 115 height 17
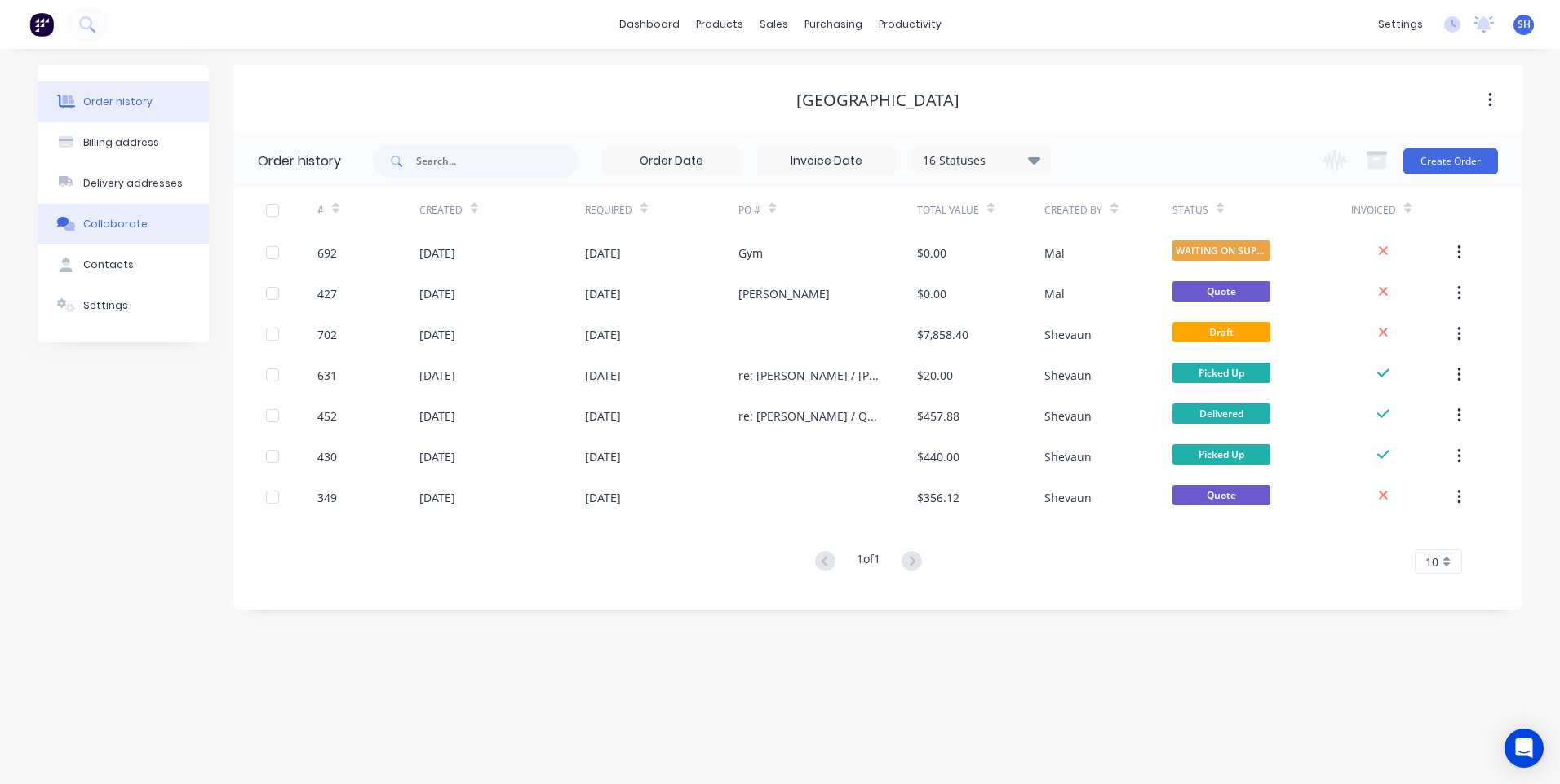
click at [114, 215] on button "Collaborate" at bounding box center [123, 223] width 171 height 40
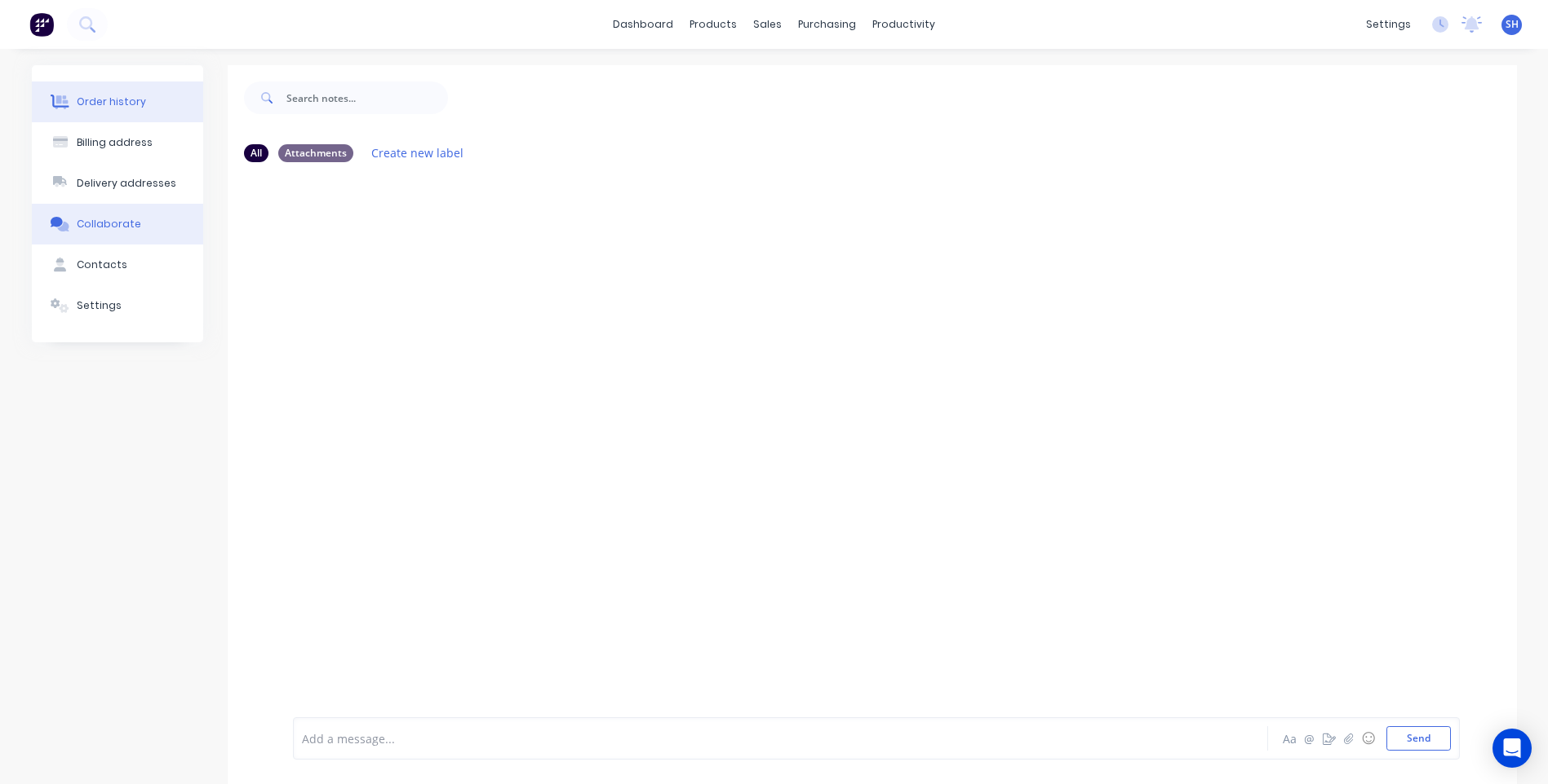
click at [123, 99] on div "Order history" at bounding box center [112, 102] width 69 height 15
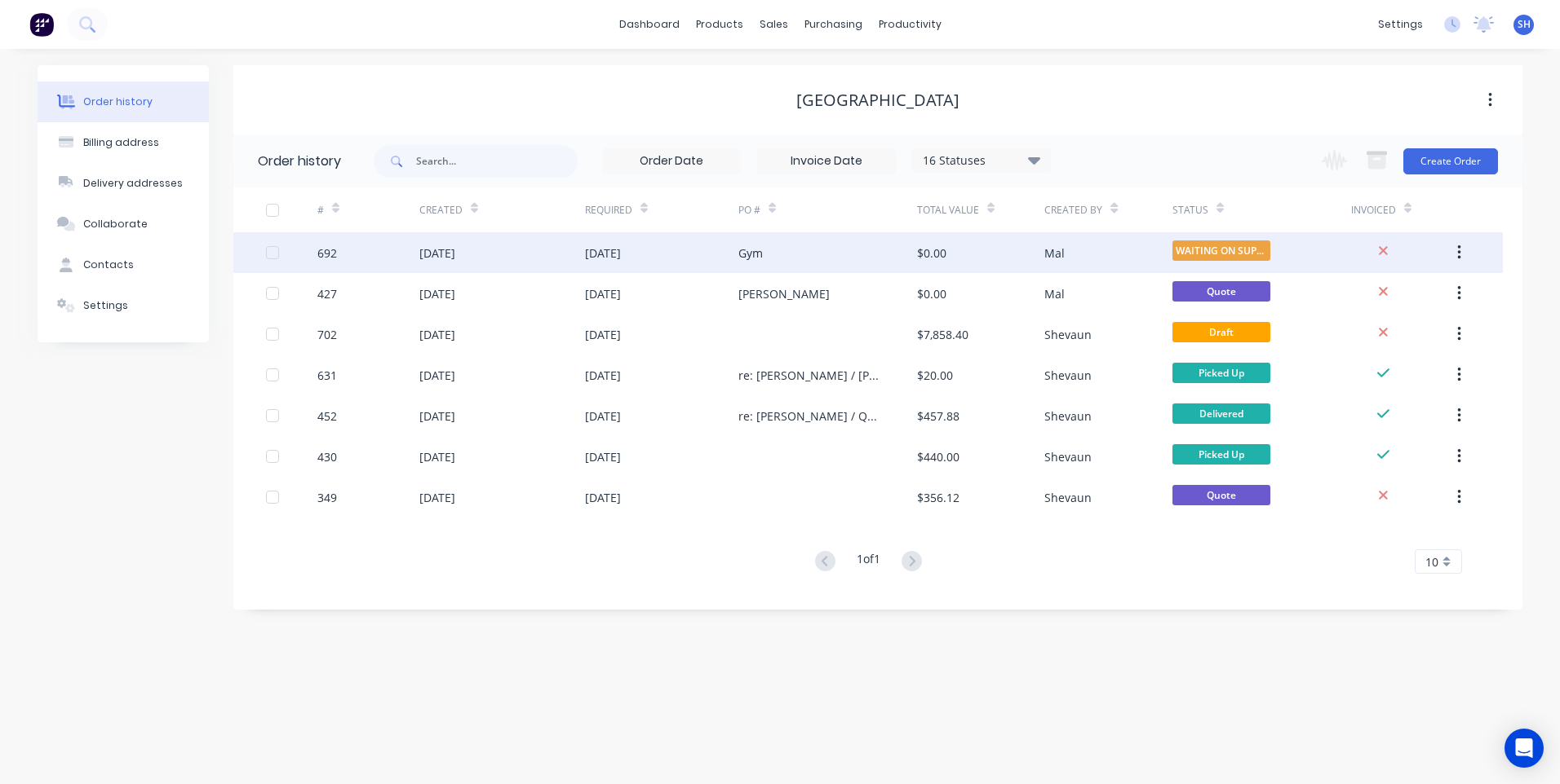
click at [693, 245] on div "22 Sep 2025" at bounding box center [661, 252] width 153 height 40
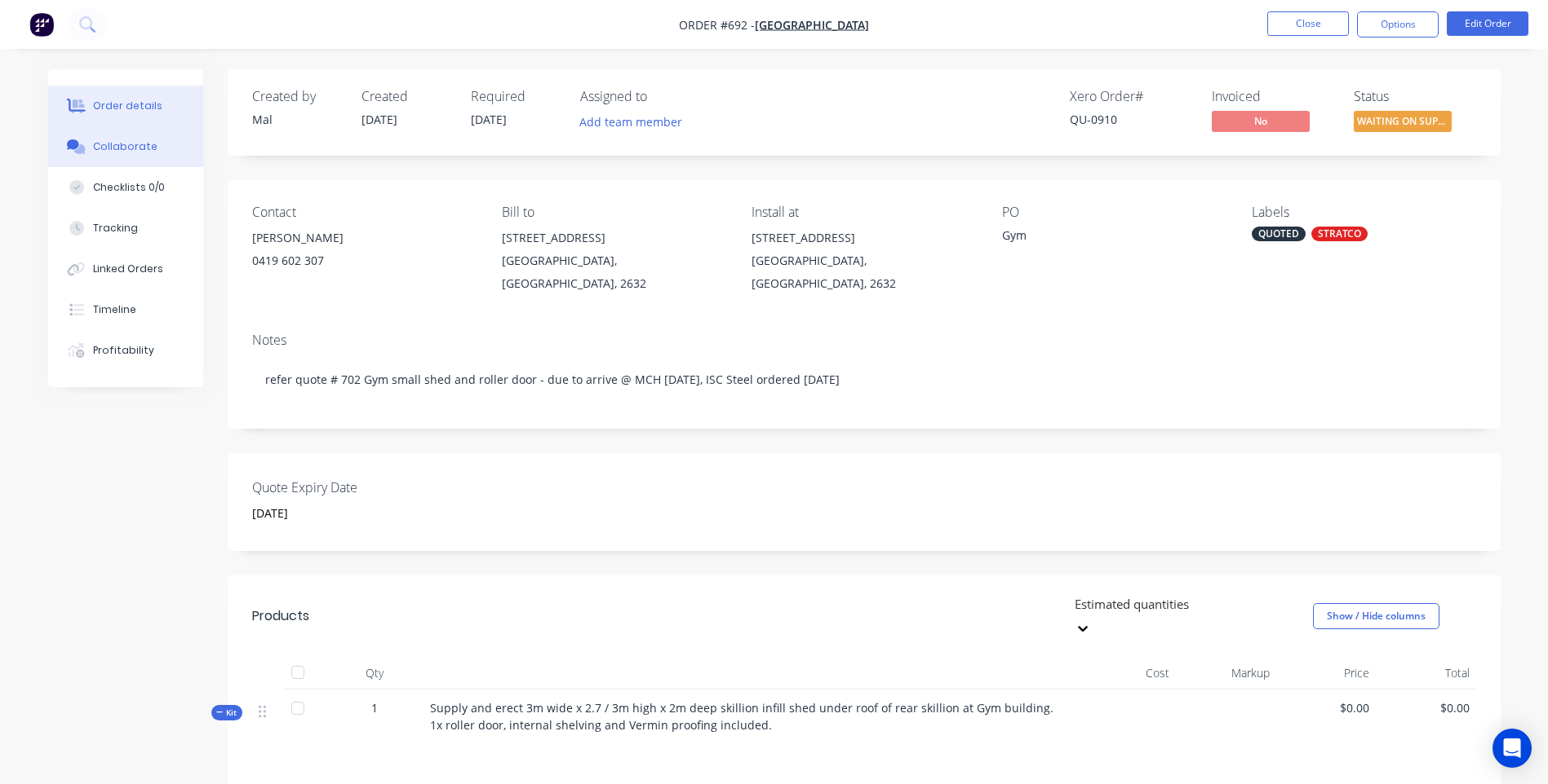
click at [121, 139] on div "Collaborate" at bounding box center [124, 146] width 64 height 15
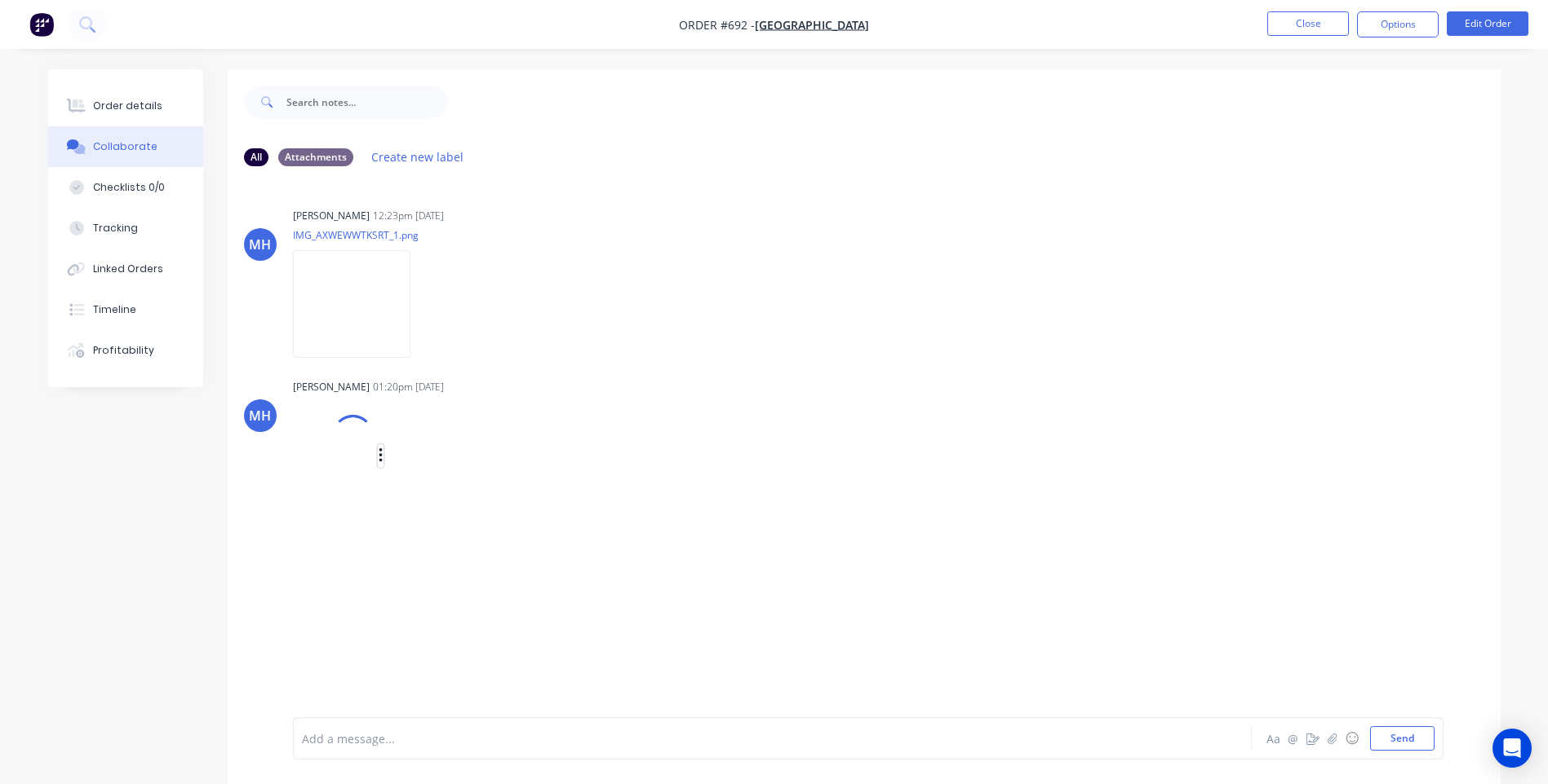
click at [381, 458] on icon "button" at bounding box center [380, 456] width 5 height 19
click at [424, 534] on button "Delete" at bounding box center [488, 535] width 184 height 37
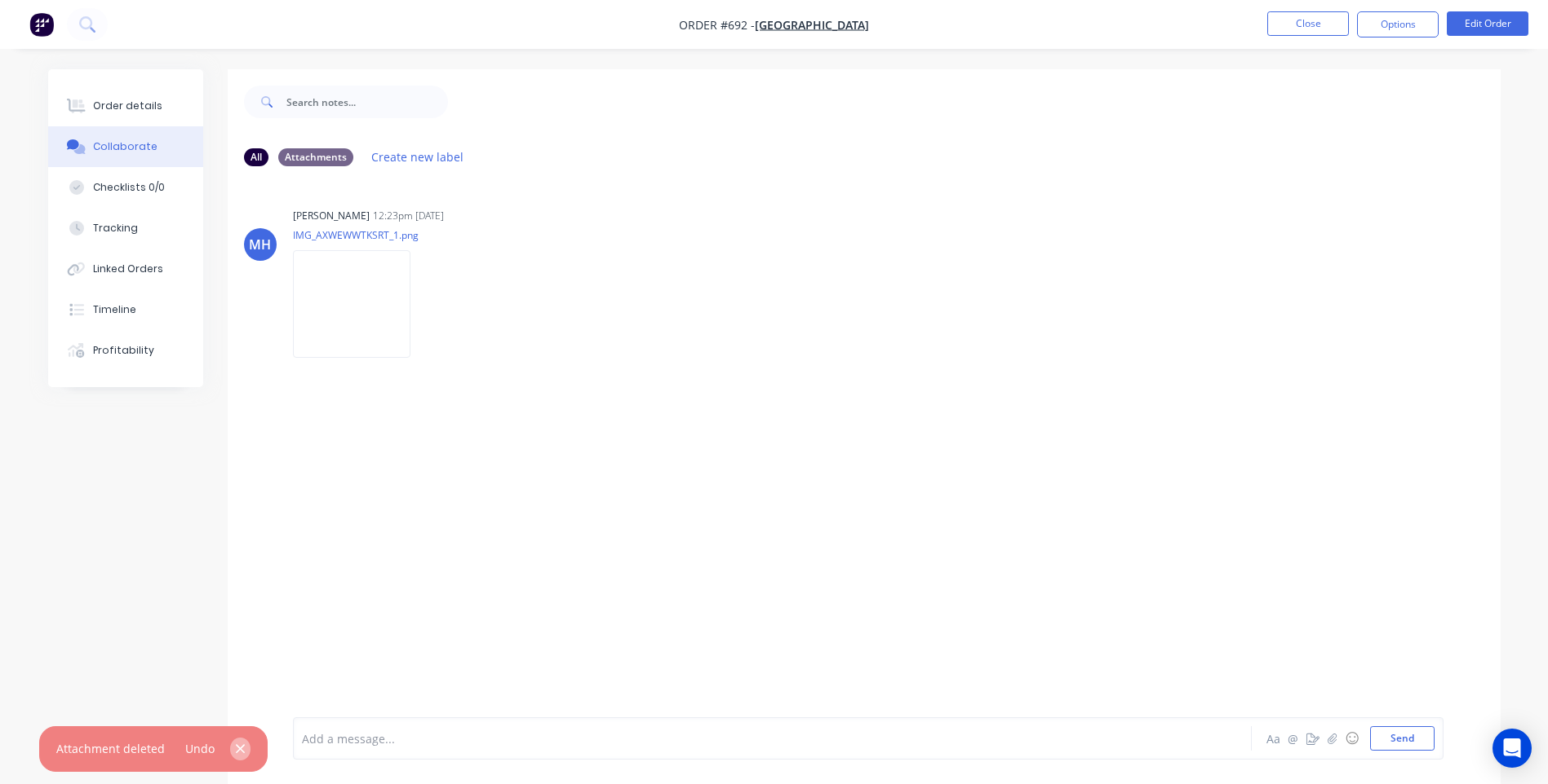
click at [235, 745] on icon "button" at bounding box center [240, 748] width 11 height 15
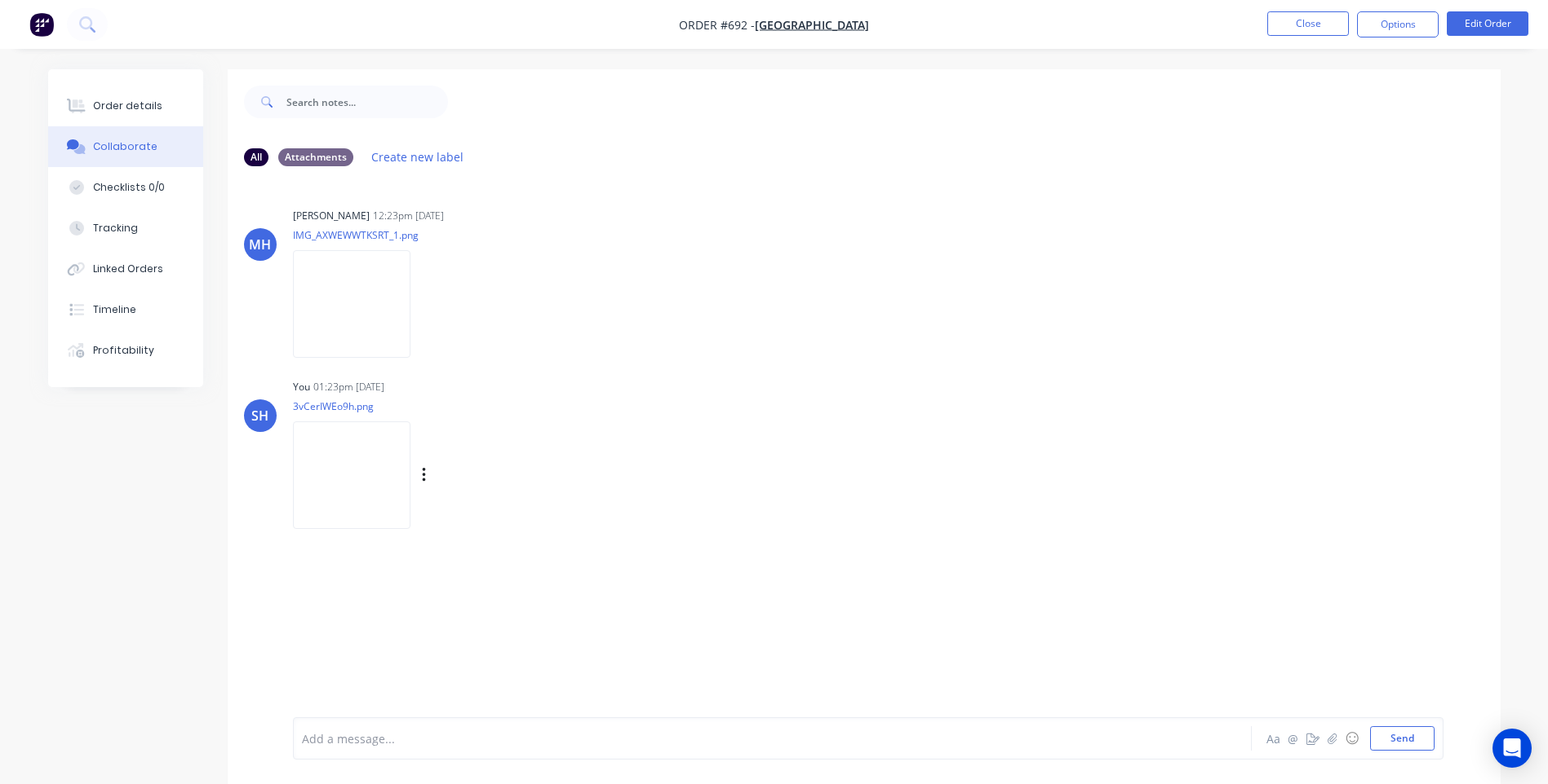
click at [364, 444] on img at bounding box center [351, 475] width 118 height 107
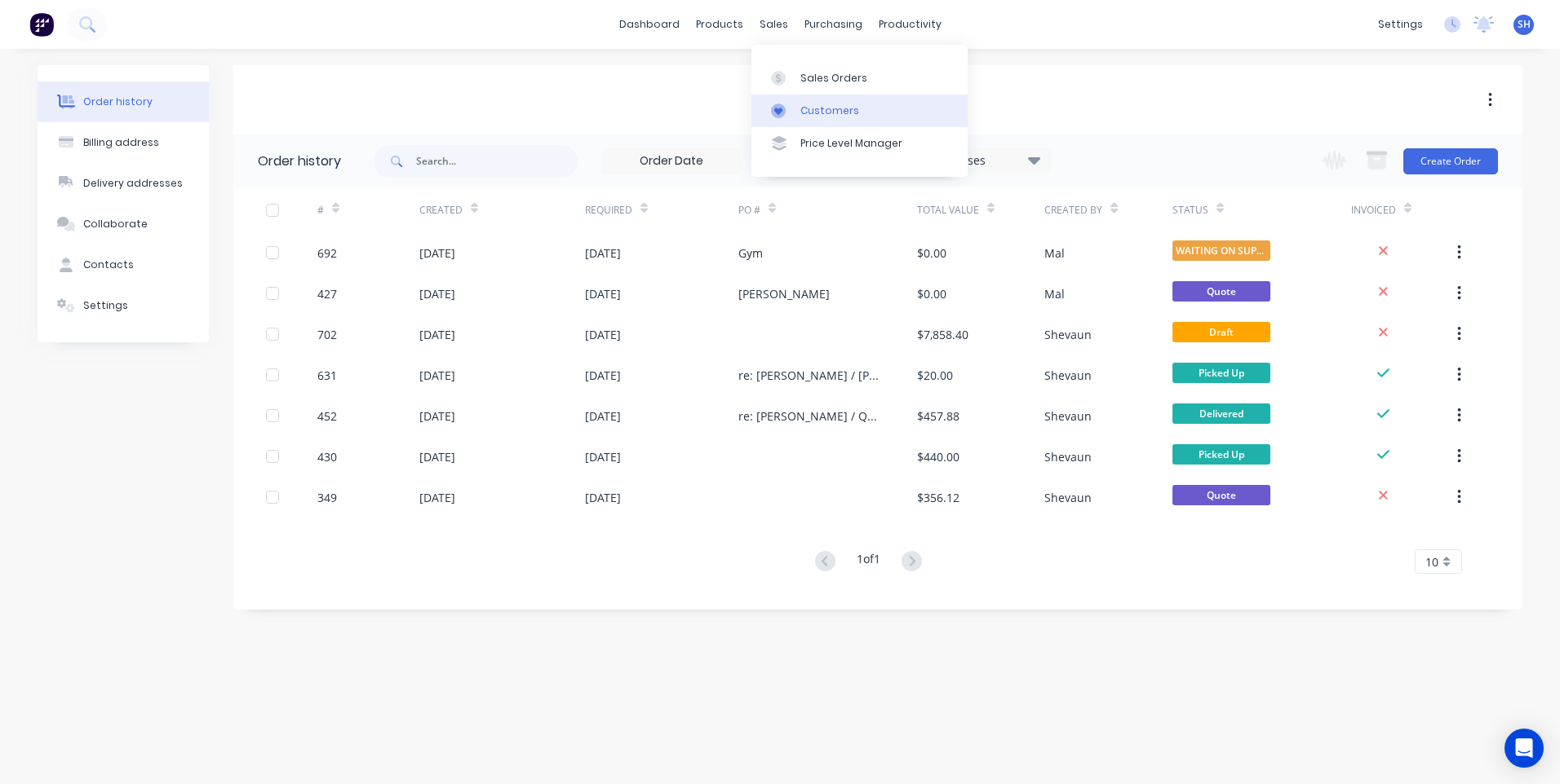
click at [818, 110] on div "Customers" at bounding box center [829, 111] width 58 height 15
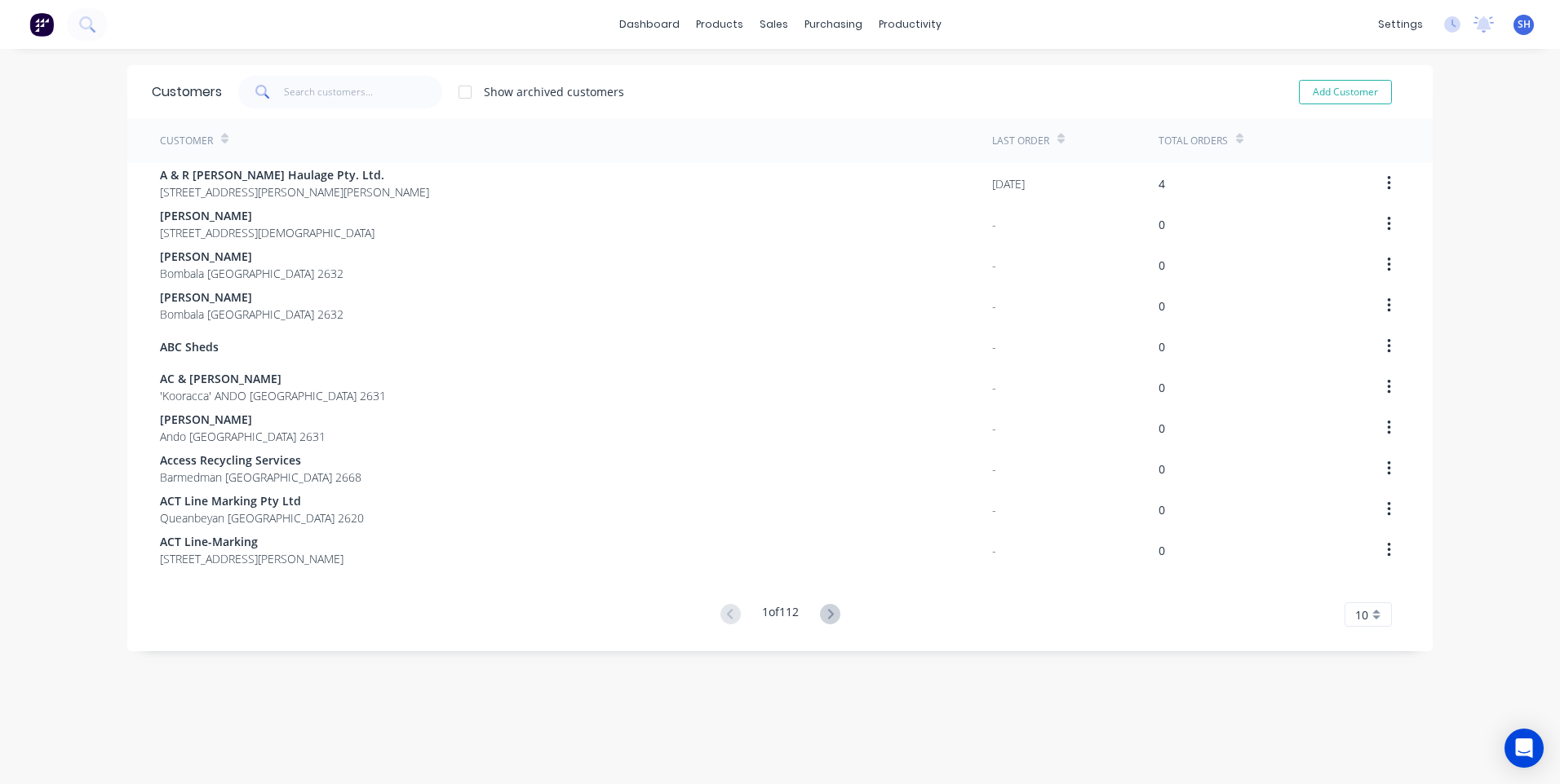
drag, startPoint x: 274, startPoint y: 82, endPoint x: 283, endPoint y: 94, distance: 15.0
click at [283, 94] on div at bounding box center [340, 92] width 204 height 33
click at [284, 94] on input "text" at bounding box center [363, 92] width 159 height 33
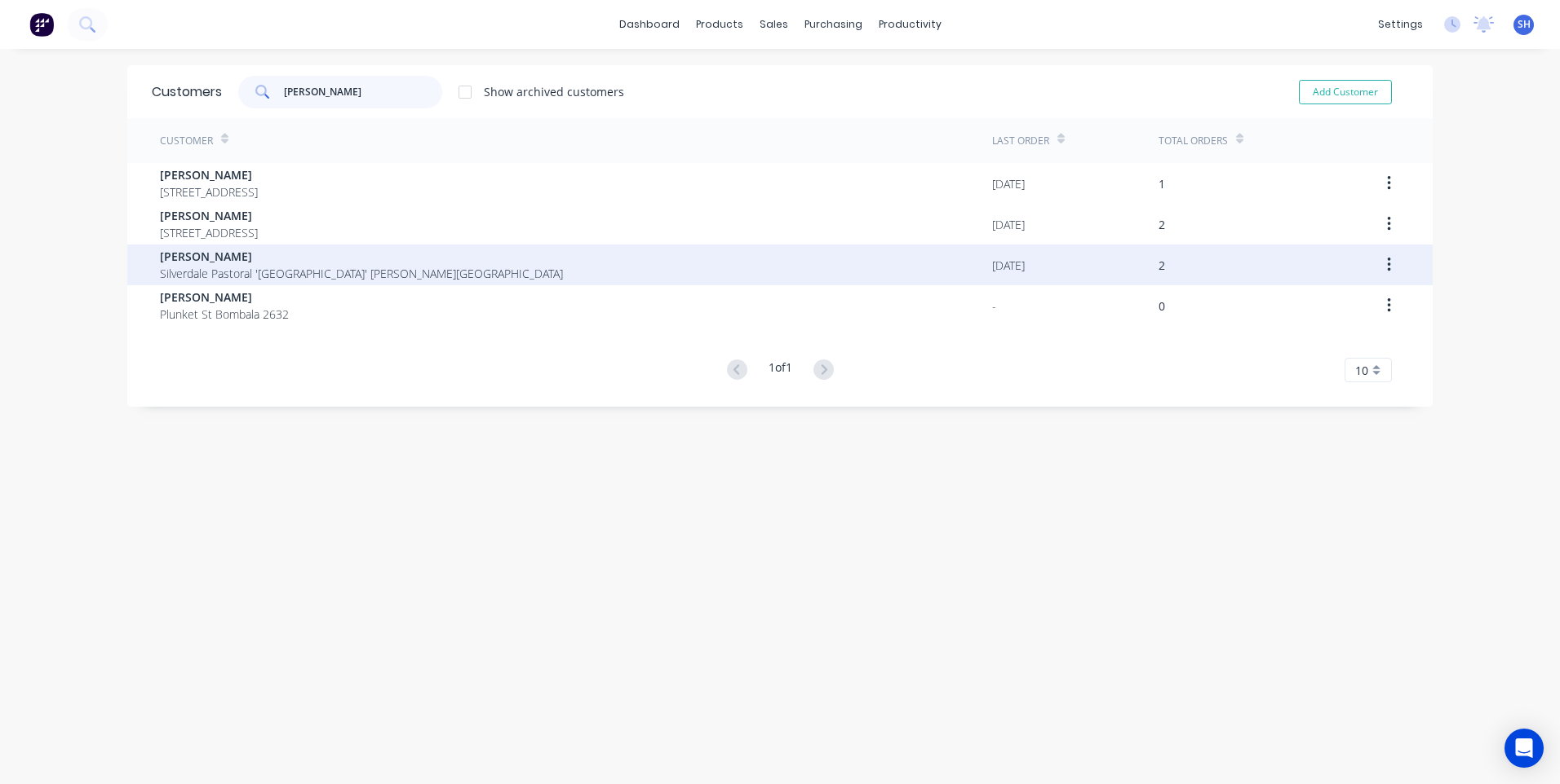
type input "phillip"
click at [231, 267] on span "Silverdale Pastoral 'Silverdale' Cathcart Road Bombala New South Wales 2632" at bounding box center [362, 273] width 403 height 17
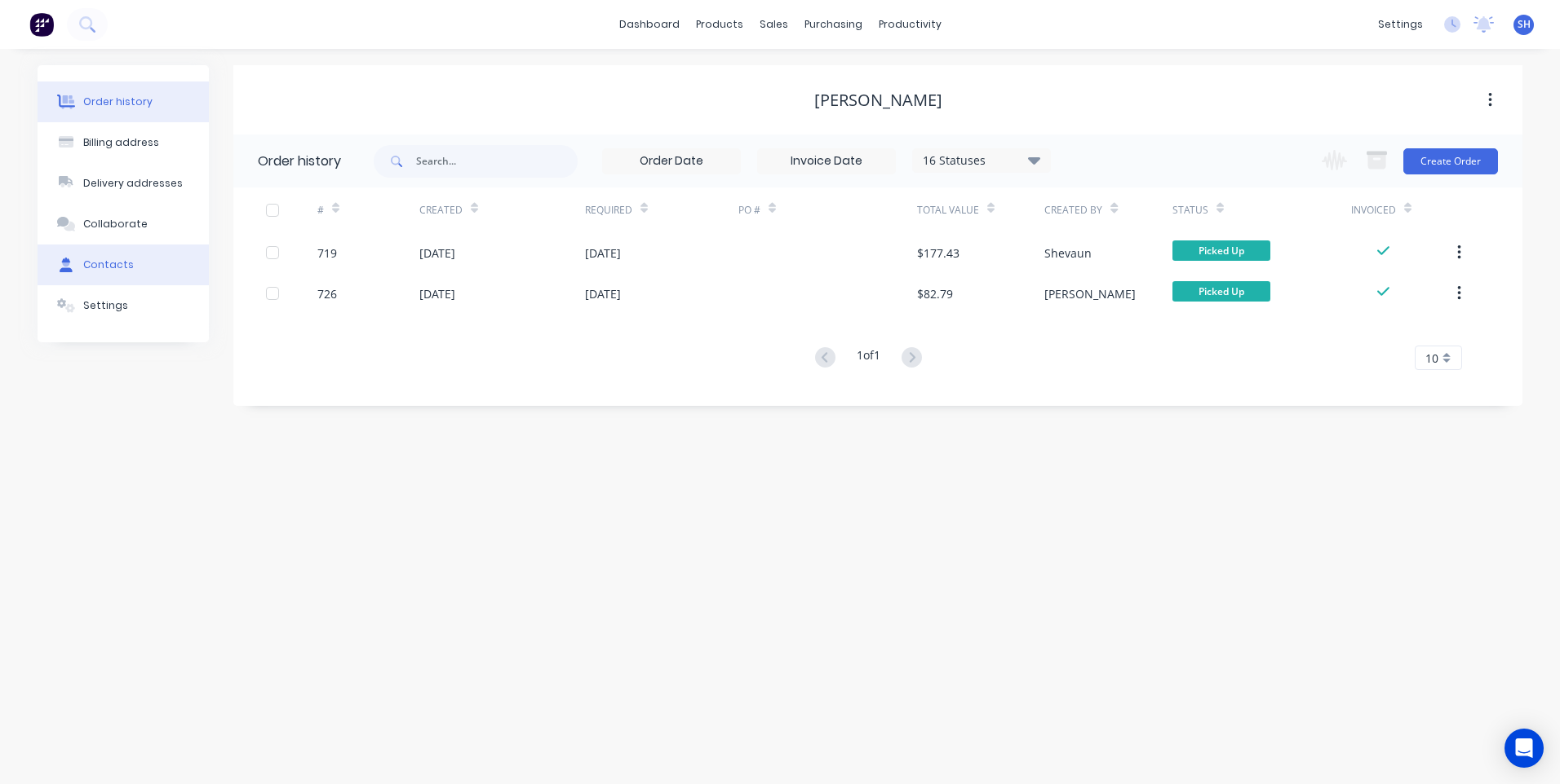
click at [102, 260] on div "Contacts" at bounding box center [108, 265] width 50 height 15
select select "AU"
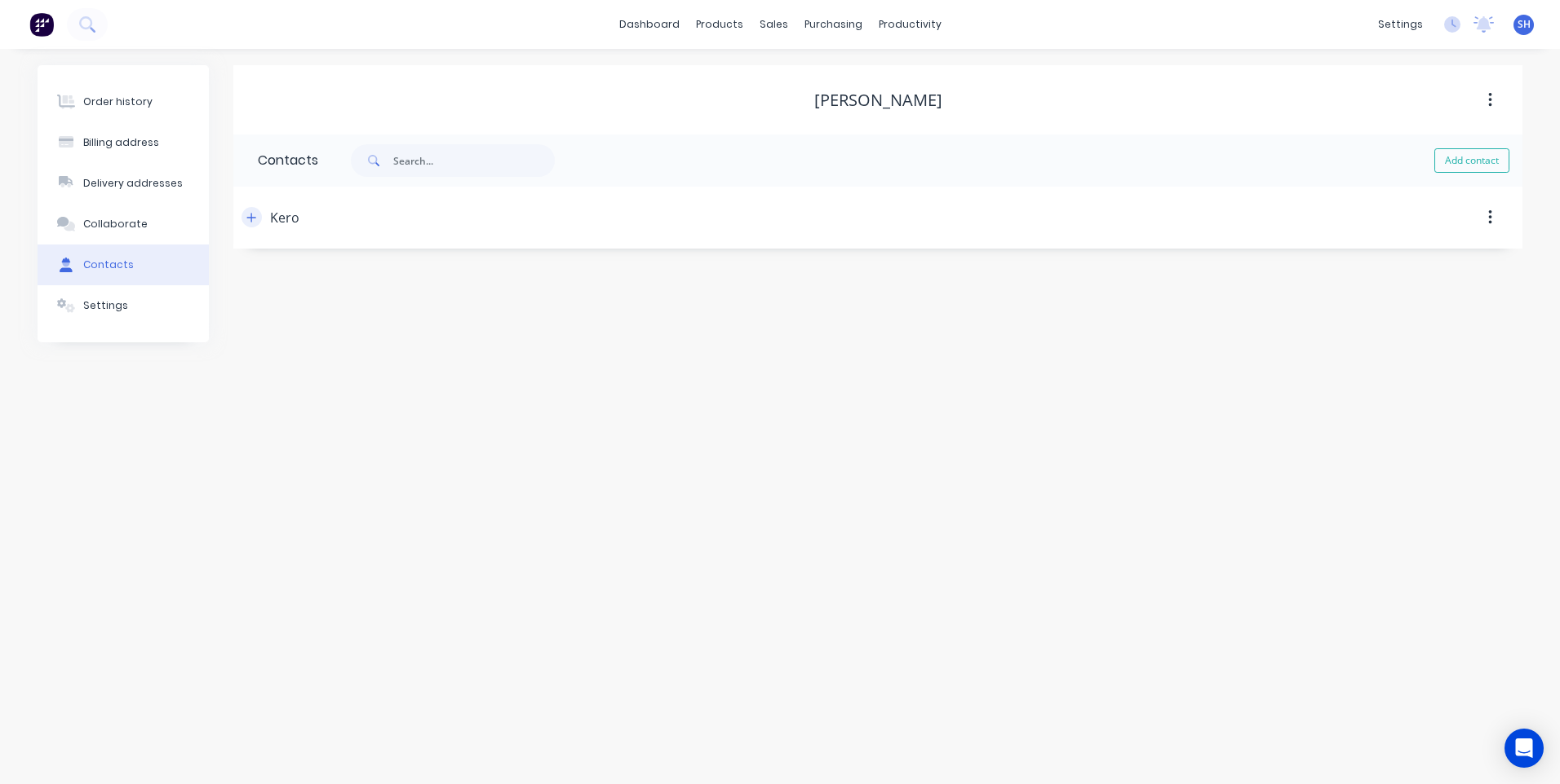
click at [248, 220] on icon "button" at bounding box center [251, 218] width 10 height 12
drag, startPoint x: 397, startPoint y: 347, endPoint x: 213, endPoint y: 344, distance: 184.0
click at [213, 344] on div "Order history Billing address Delivery addresses Collaborate Contacts Settings …" at bounding box center [780, 292] width 1485 height 454
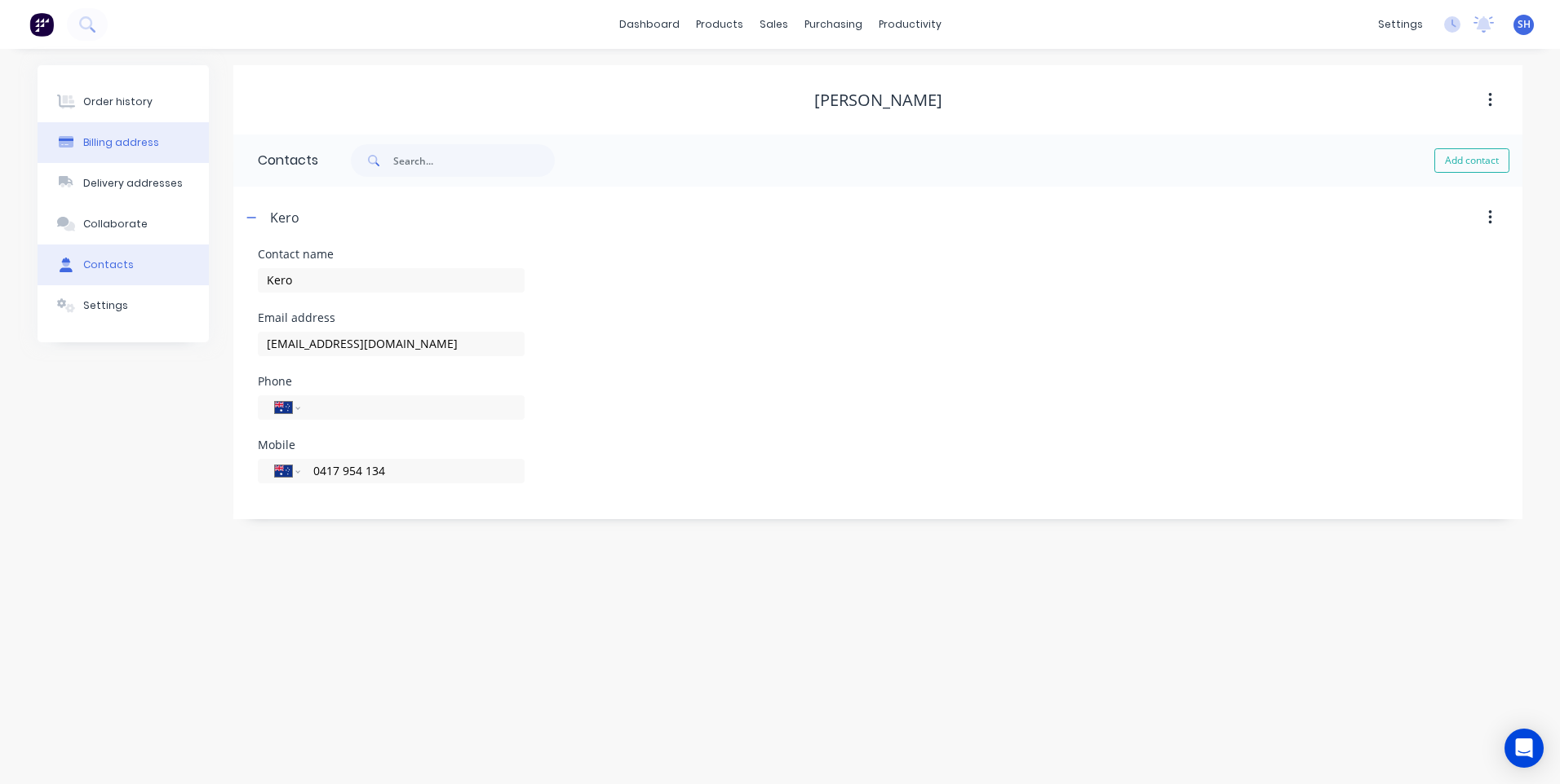
click at [133, 139] on div "Billing address" at bounding box center [121, 142] width 76 height 15
select select "AU"
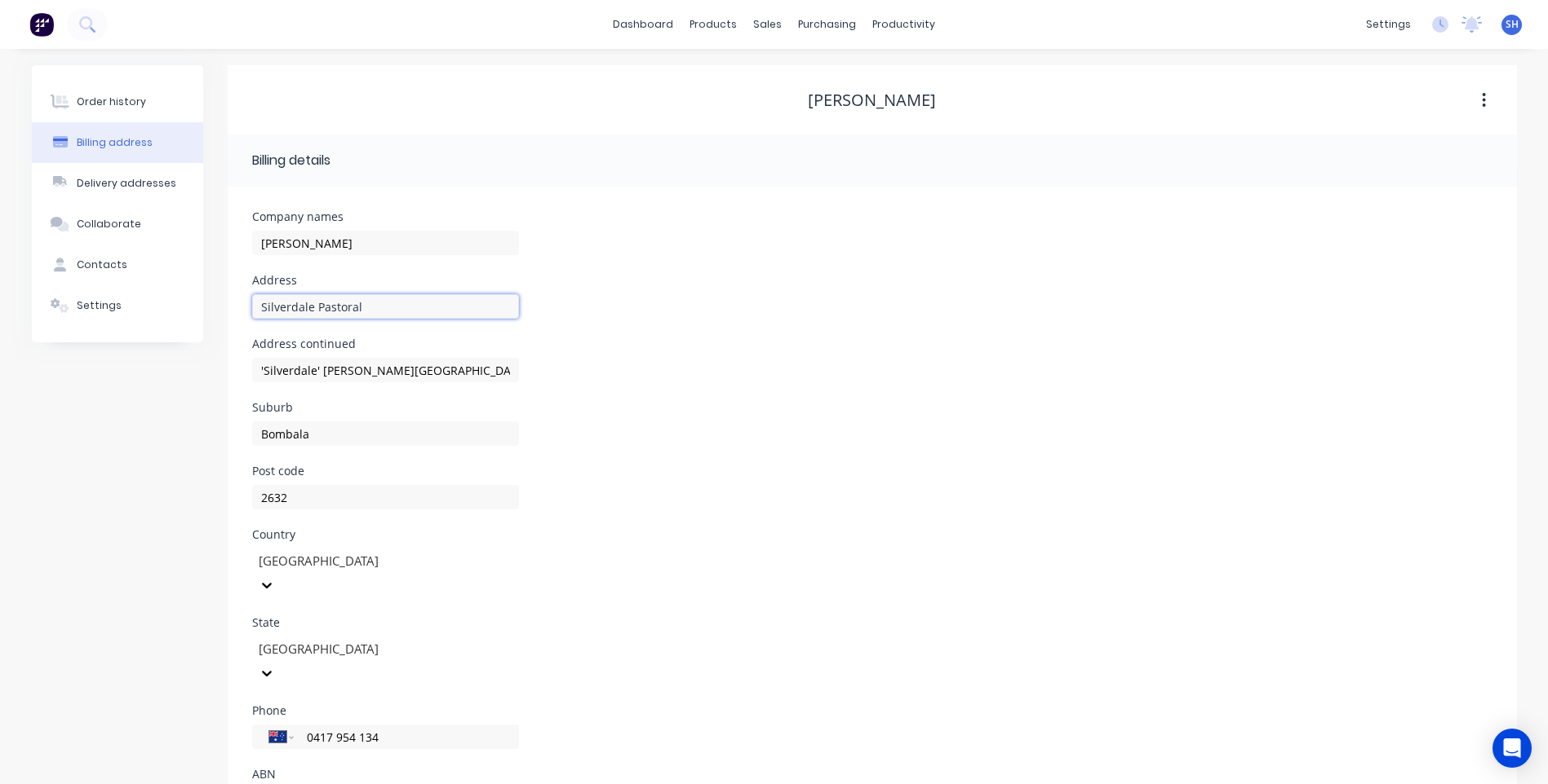
drag, startPoint x: 378, startPoint y: 304, endPoint x: 221, endPoint y: 305, distance: 157.0
click at [221, 305] on div "Order history Billing address Delivery addresses Collaborate Contacts Settings …" at bounding box center [774, 457] width 1485 height 784
drag, startPoint x: 411, startPoint y: 371, endPoint x: 222, endPoint y: 379, distance: 189.2
click at [222, 379] on div "Order history Billing address Delivery addresses Collaborate Contacts Settings …" at bounding box center [774, 457] width 1485 height 784
drag, startPoint x: 321, startPoint y: 433, endPoint x: 184, endPoint y: 424, distance: 137.3
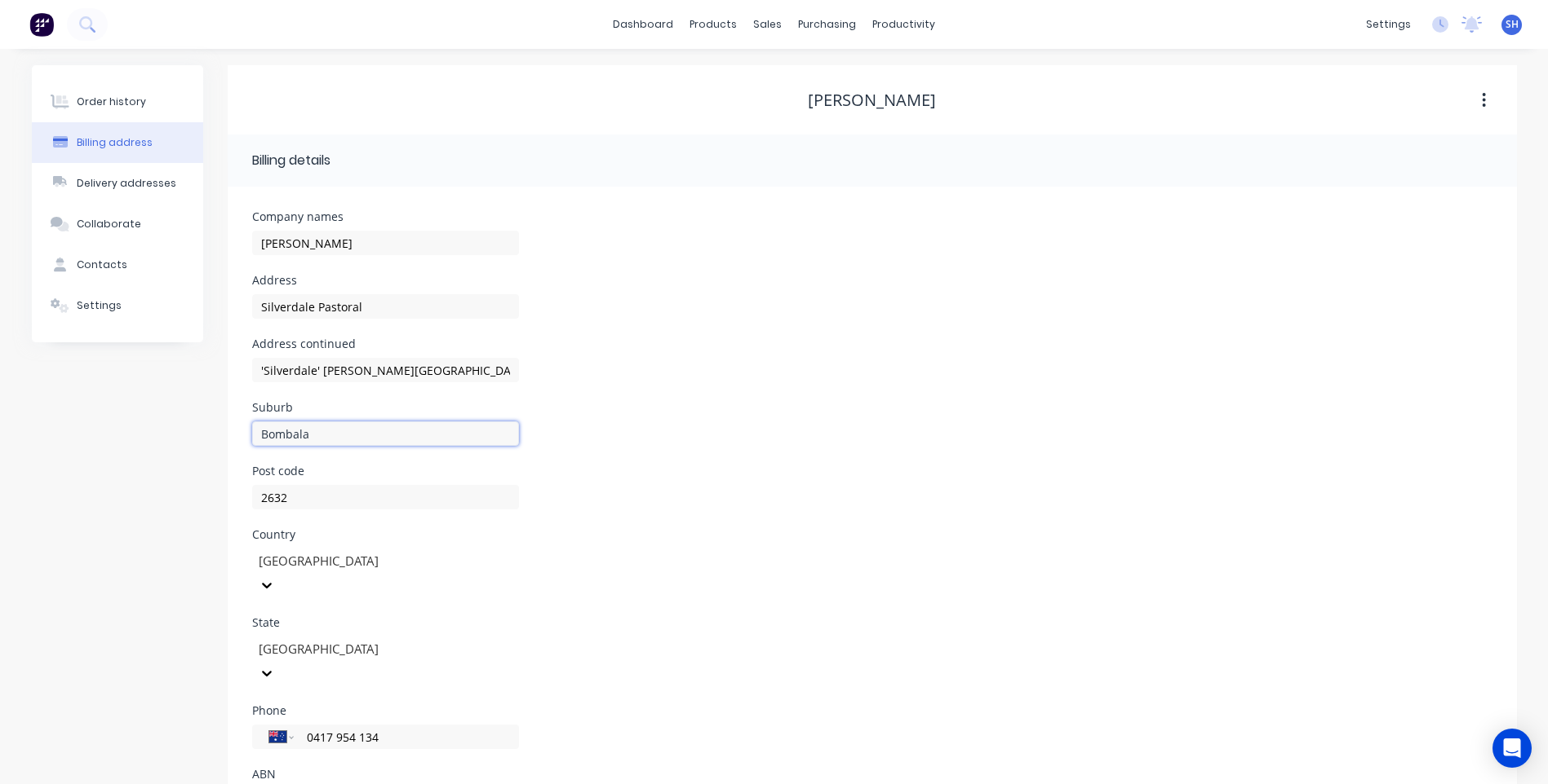
click at [184, 424] on div "Order history Billing address Delivery addresses Collaborate Contacts Settings …" at bounding box center [774, 457] width 1485 height 784
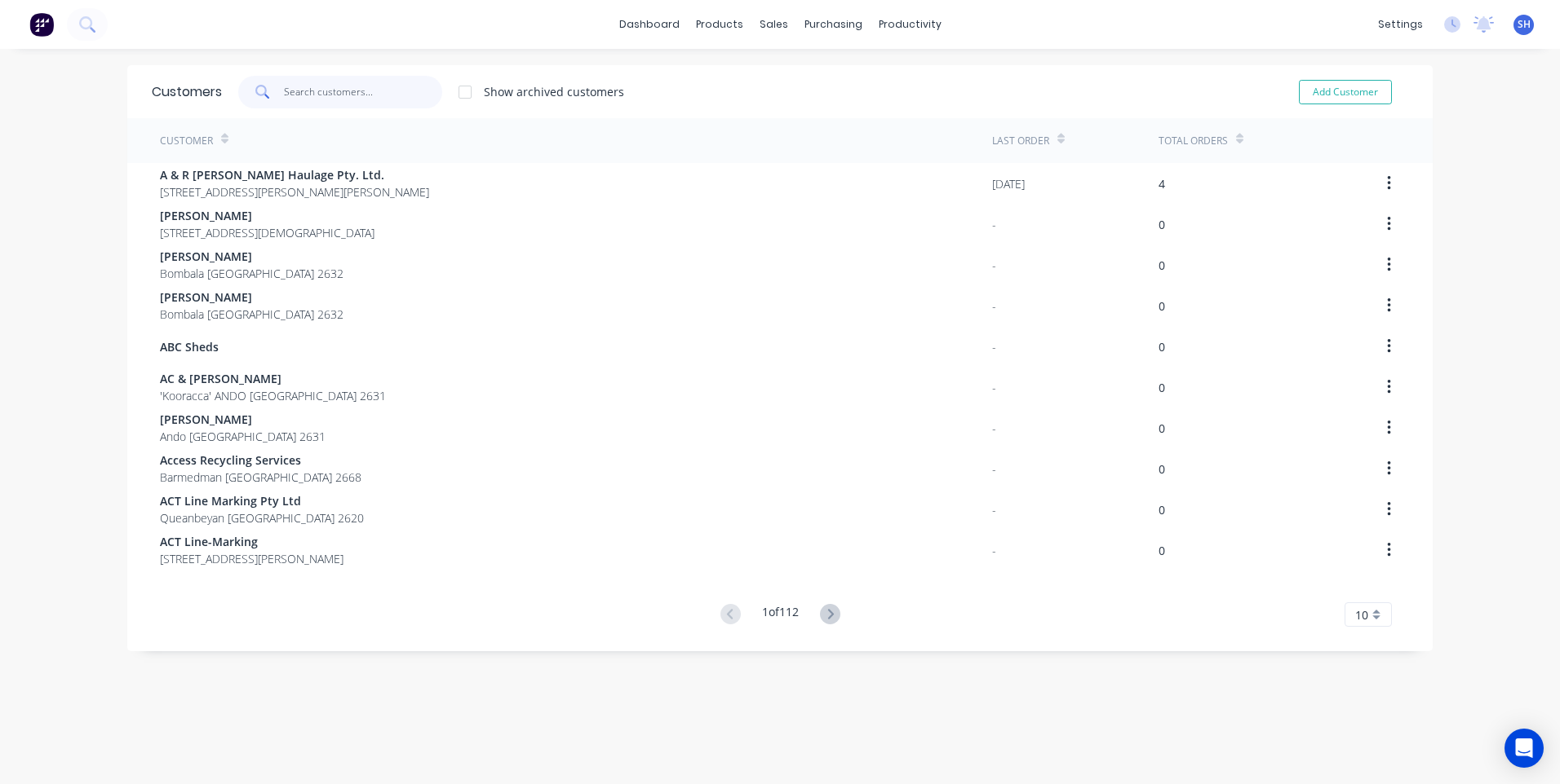
click at [292, 91] on input "text" at bounding box center [363, 92] width 159 height 33
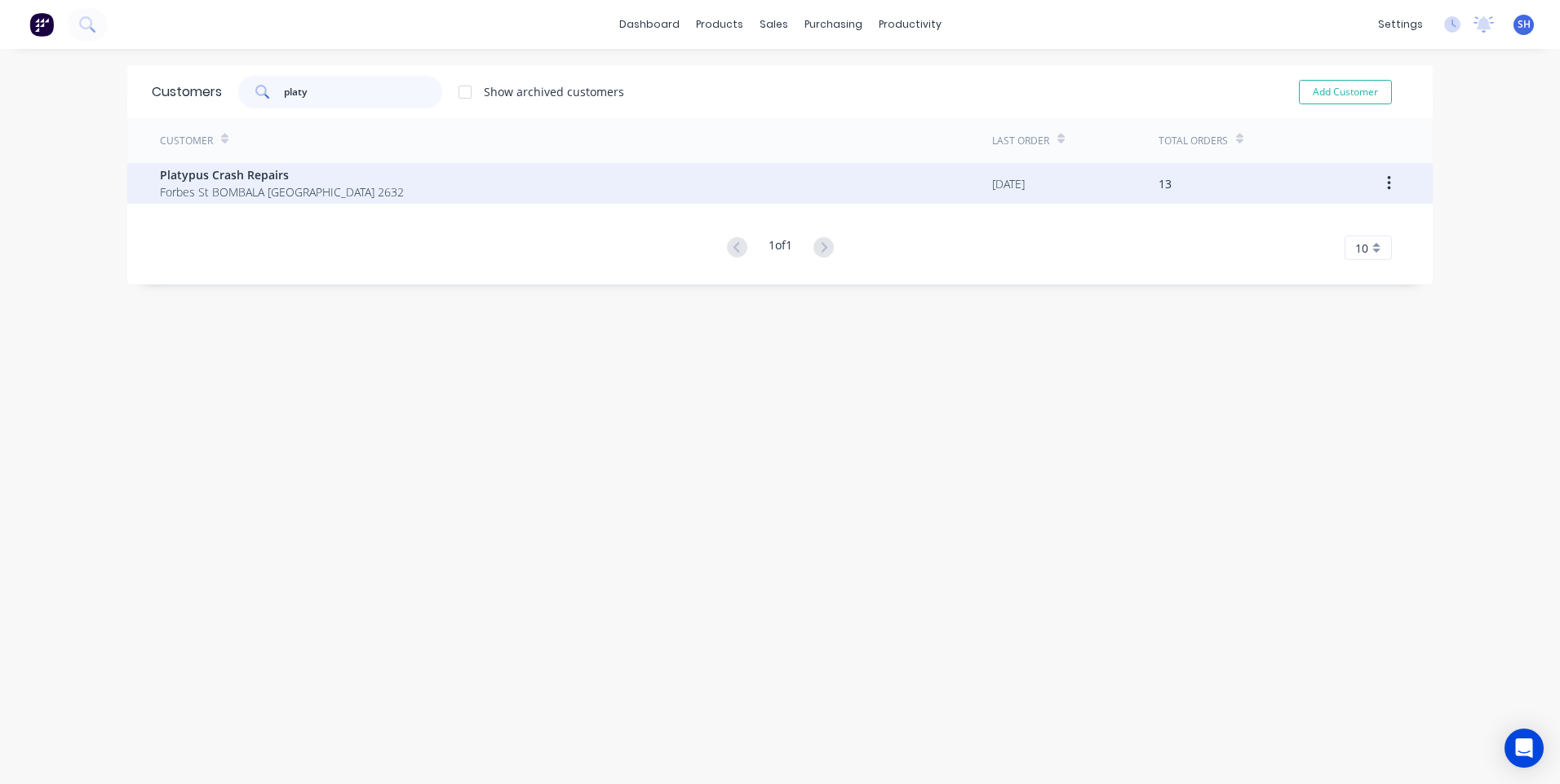
type input "platy"
click at [246, 176] on span "Platypus Crash Repairs" at bounding box center [282, 174] width 244 height 17
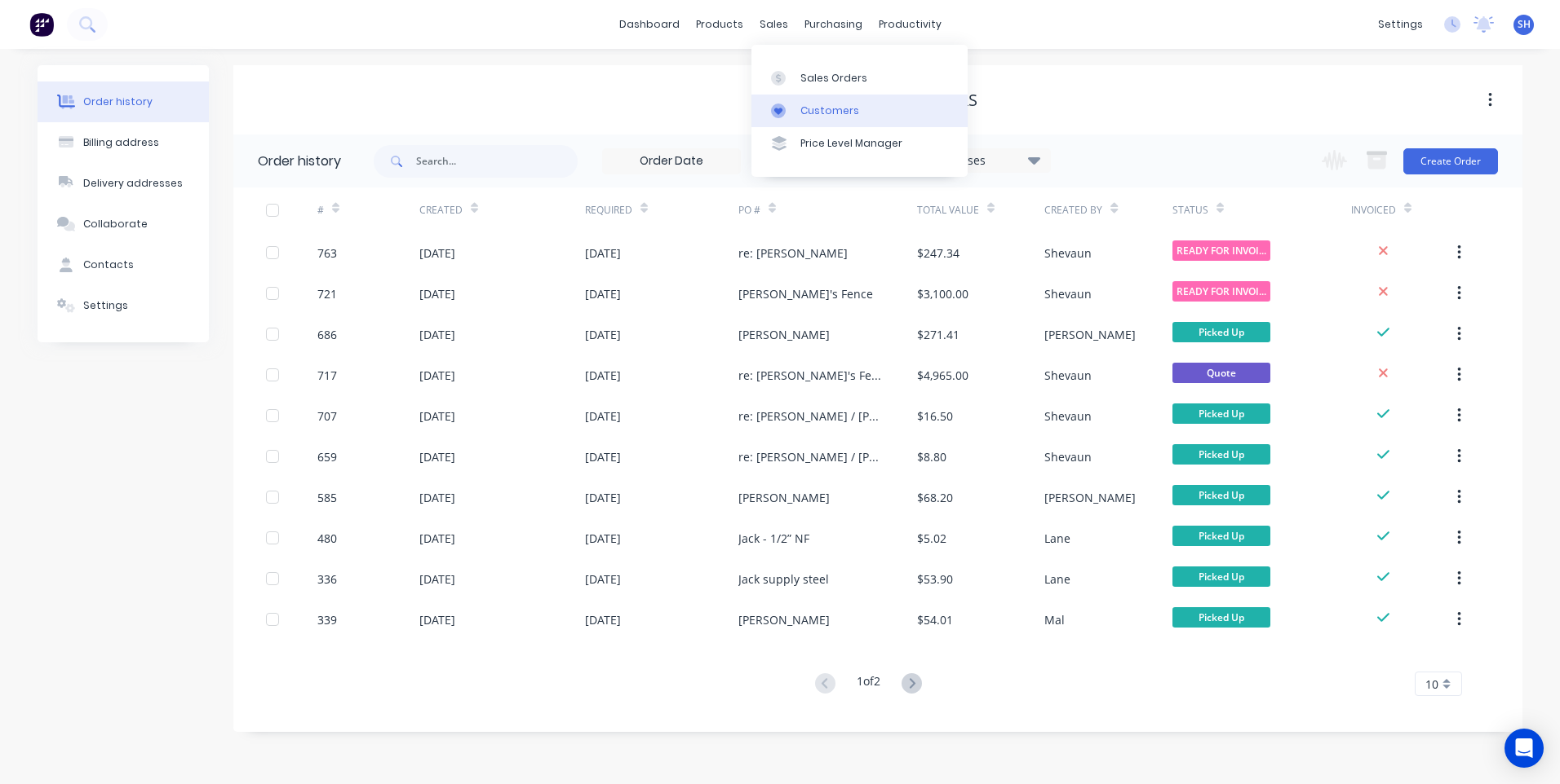
click at [830, 107] on div "Customers" at bounding box center [829, 111] width 58 height 15
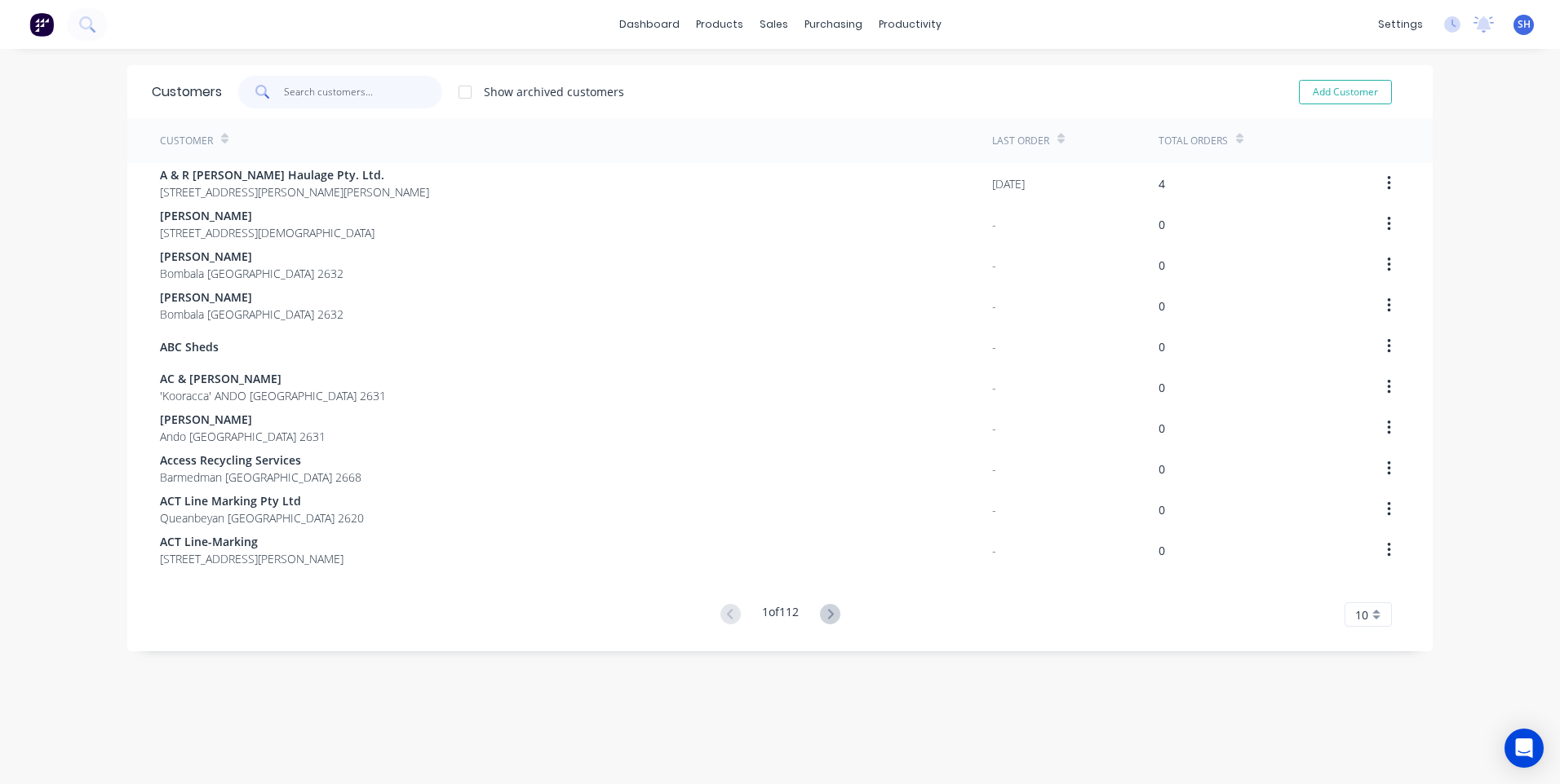
click at [324, 95] on input "text" at bounding box center [363, 92] width 159 height 33
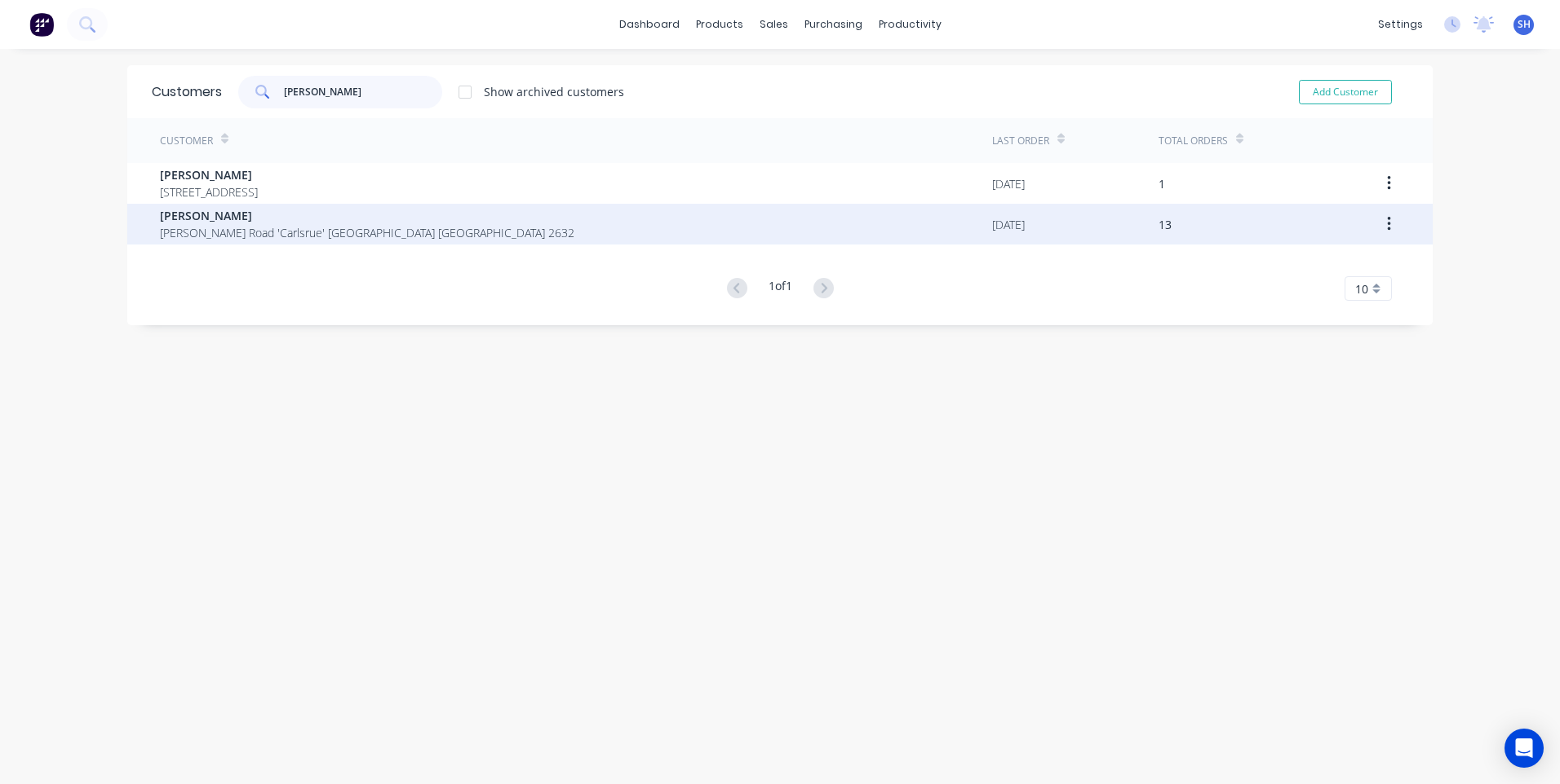
type input "andrew jo"
click at [239, 213] on span "Andrew Joseph" at bounding box center [368, 215] width 415 height 17
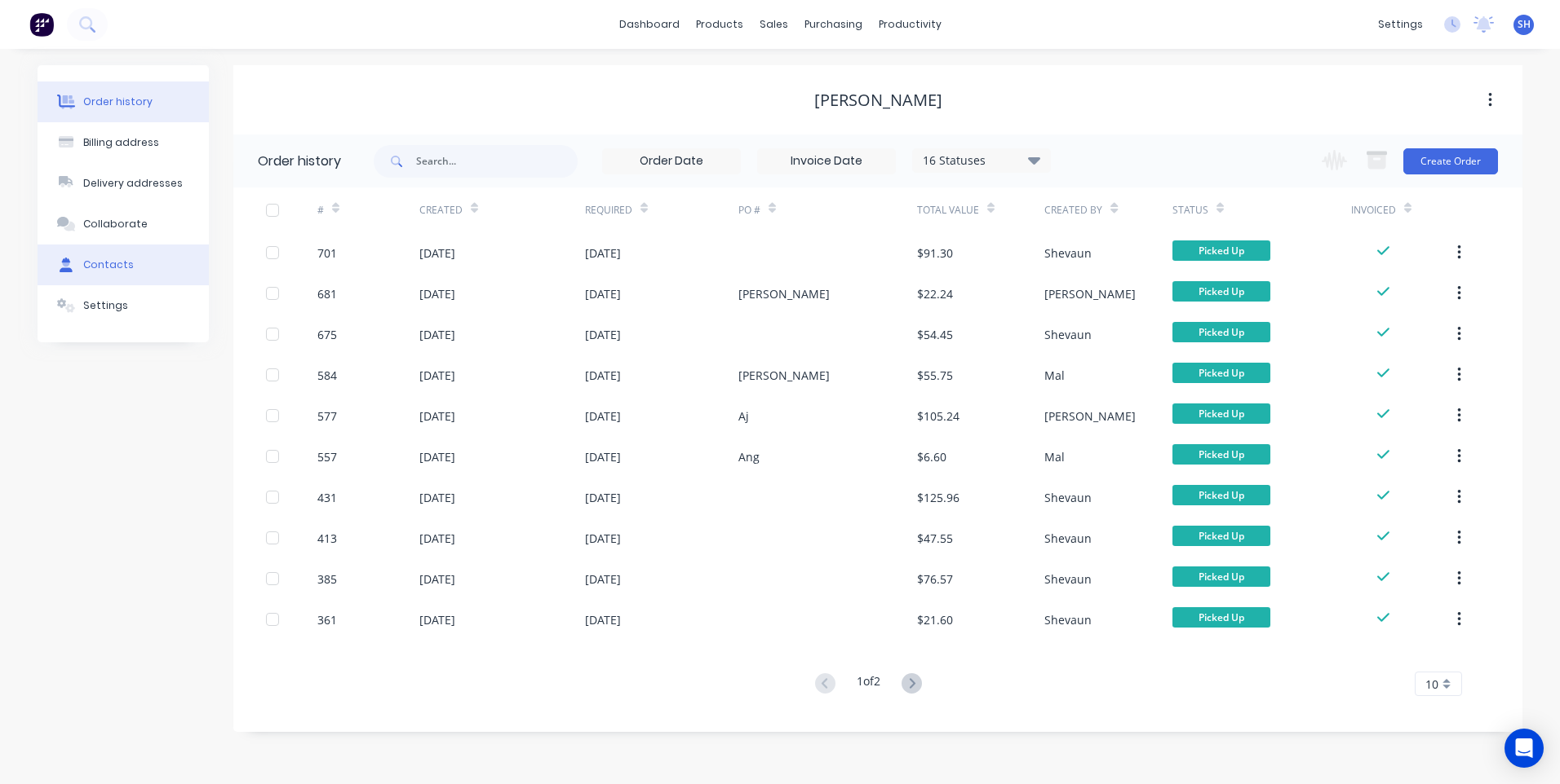
click at [111, 262] on div "Contacts" at bounding box center [108, 265] width 50 height 15
select select "AU"
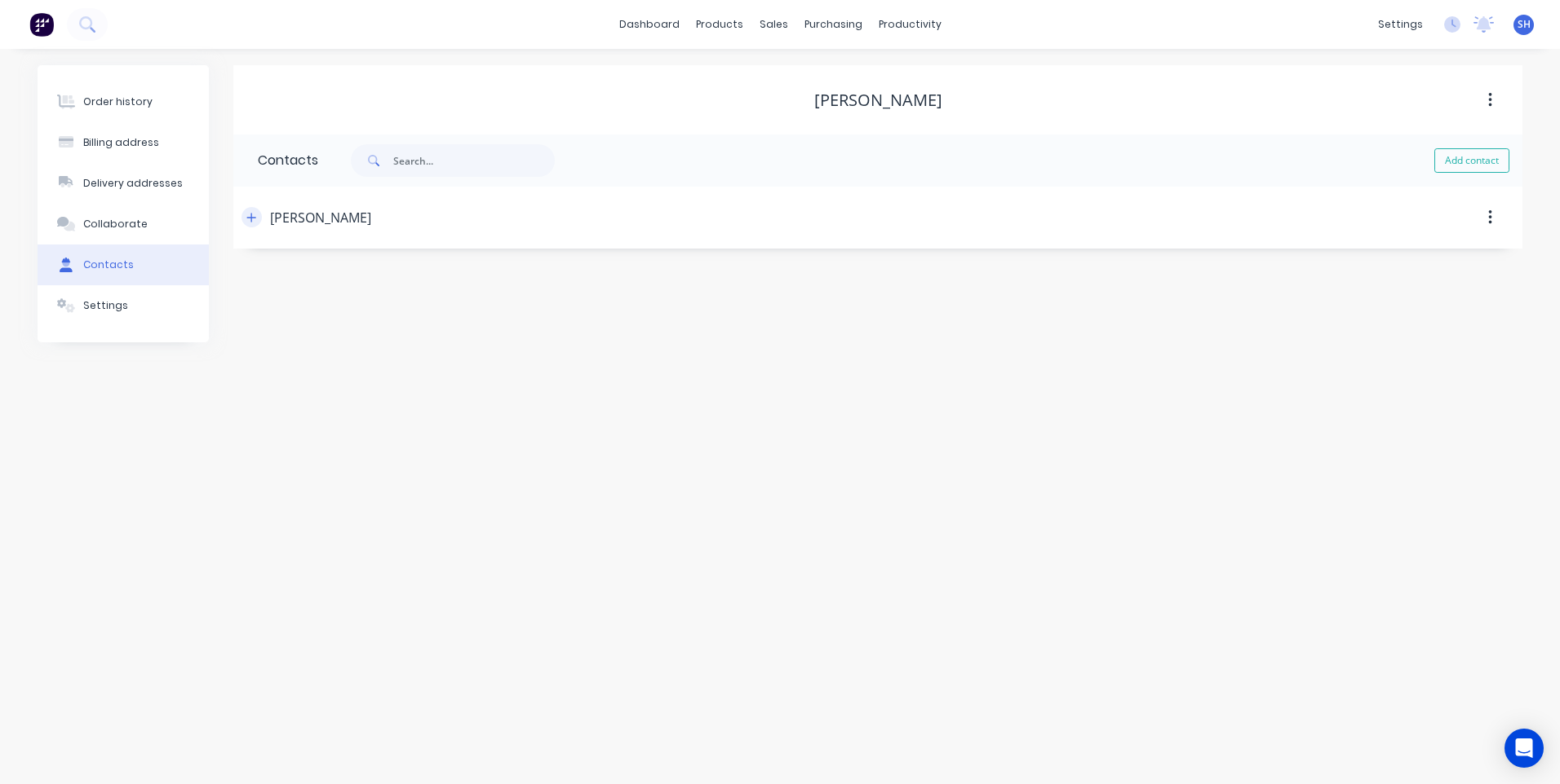
click at [249, 217] on icon "button" at bounding box center [251, 218] width 10 height 12
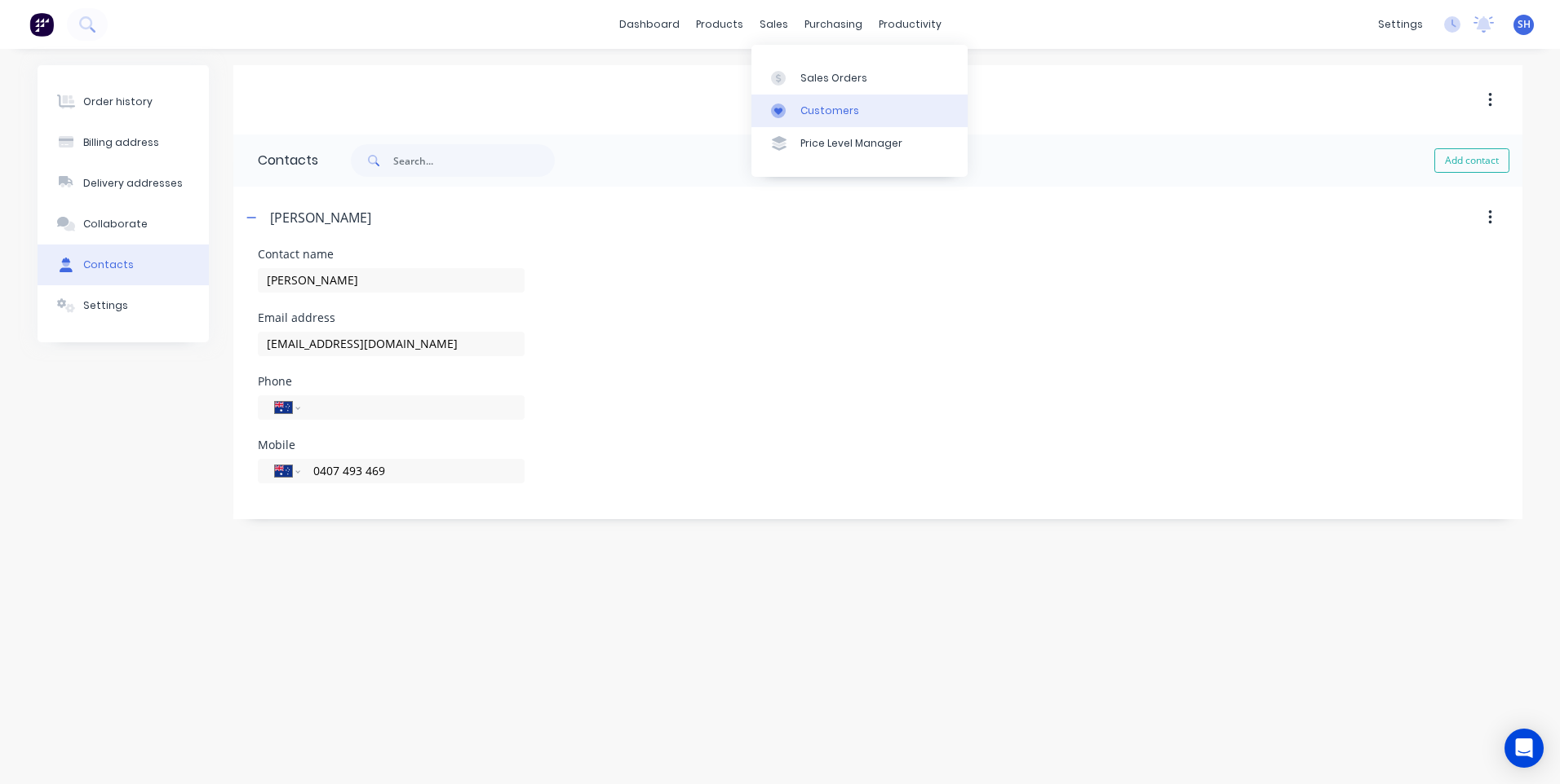
click at [824, 106] on div "Customers" at bounding box center [829, 111] width 58 height 15
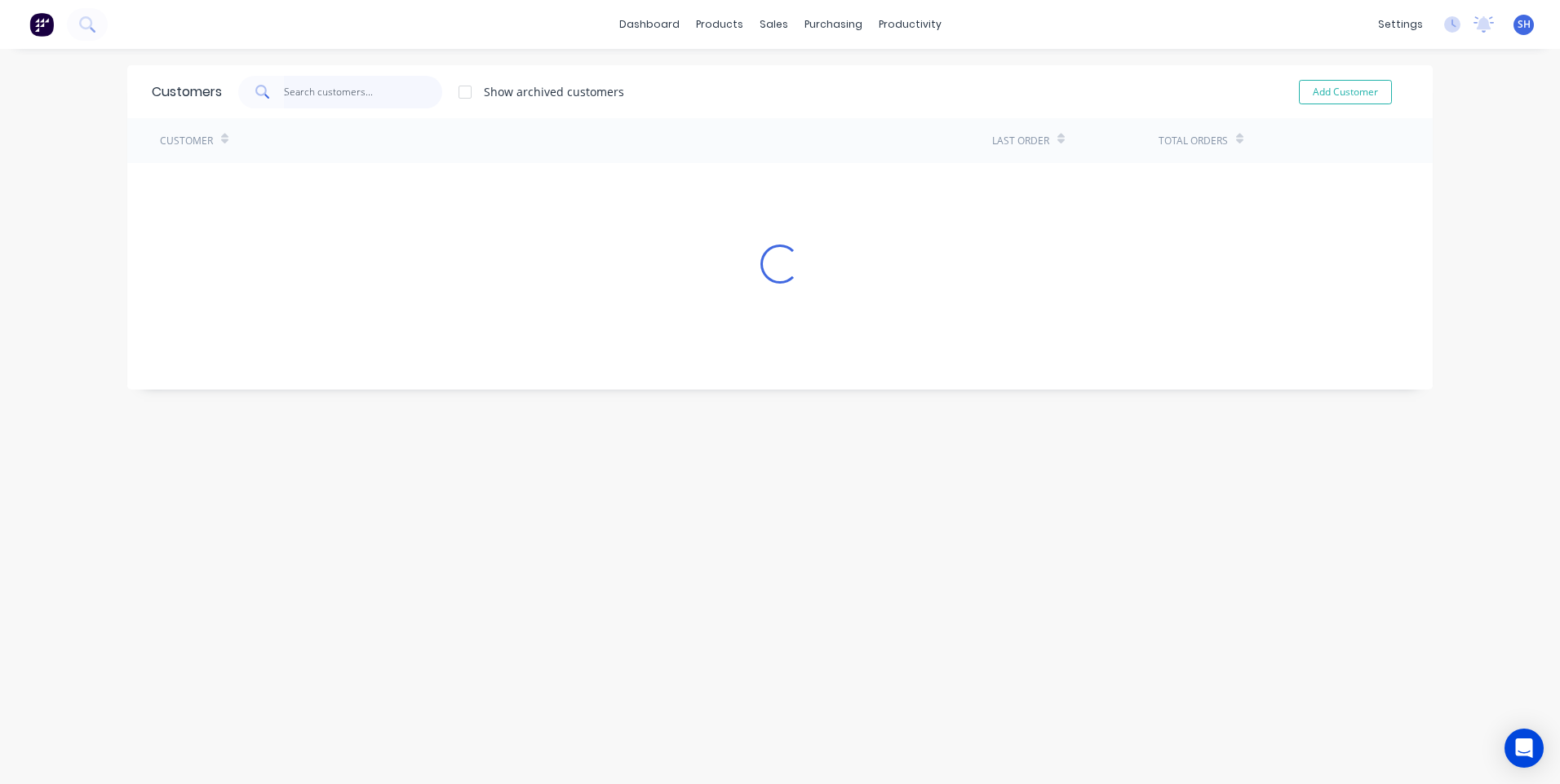
click at [306, 89] on input "text" at bounding box center [363, 92] width 159 height 33
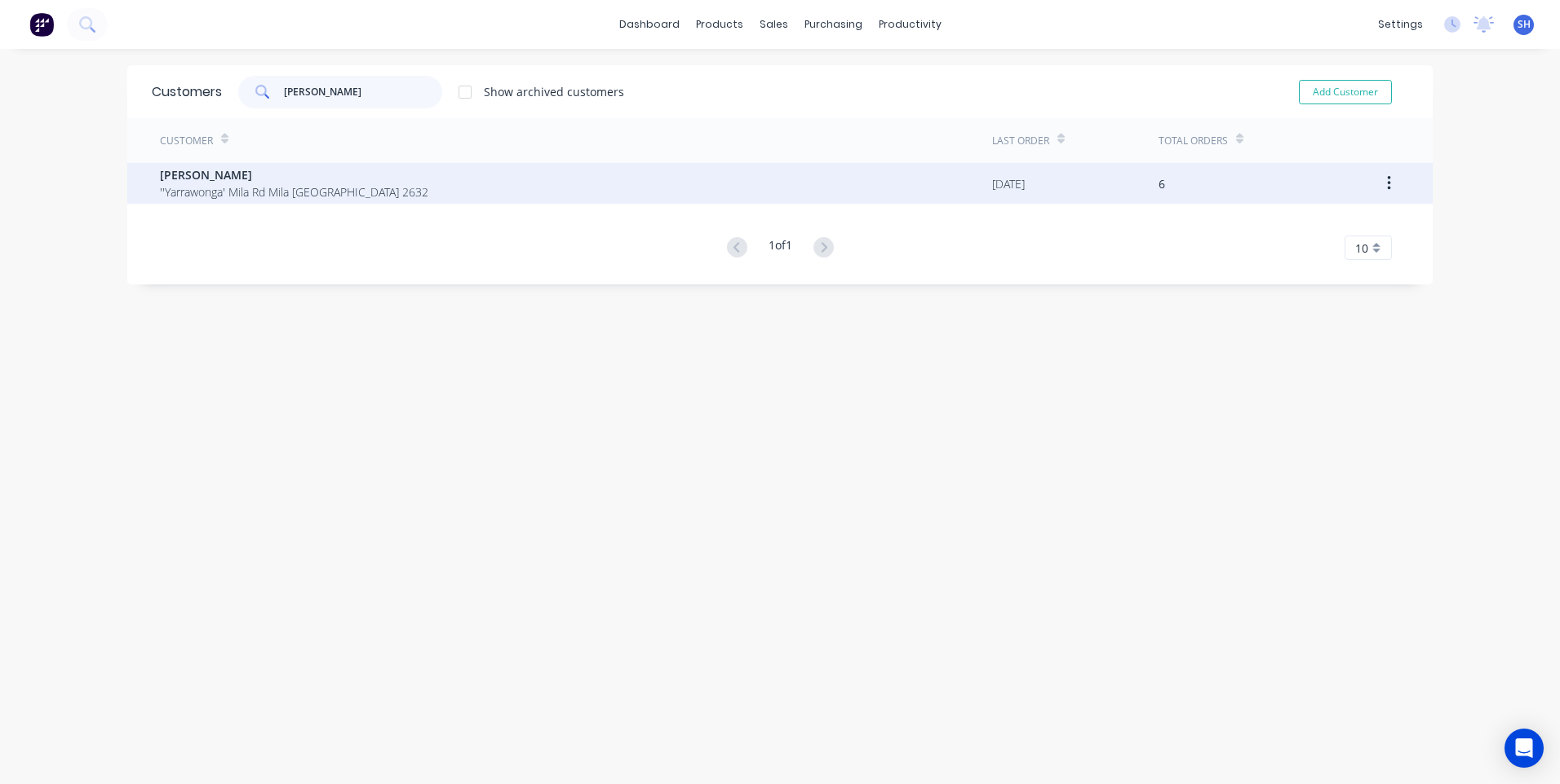
type input "keith"
click at [195, 169] on span "Keith Campbell" at bounding box center [294, 174] width 269 height 17
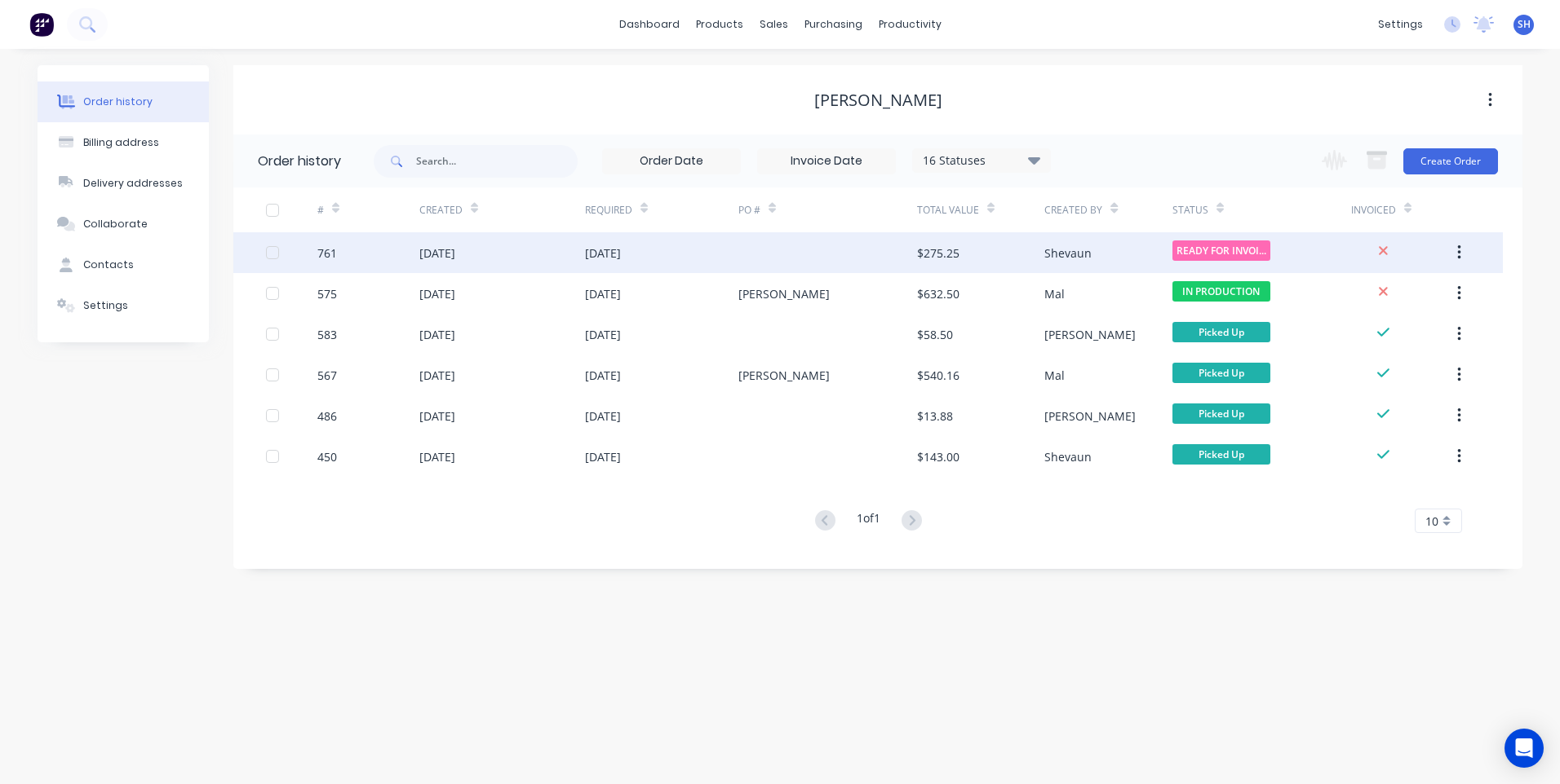
click at [755, 251] on div at bounding box center [827, 252] width 179 height 40
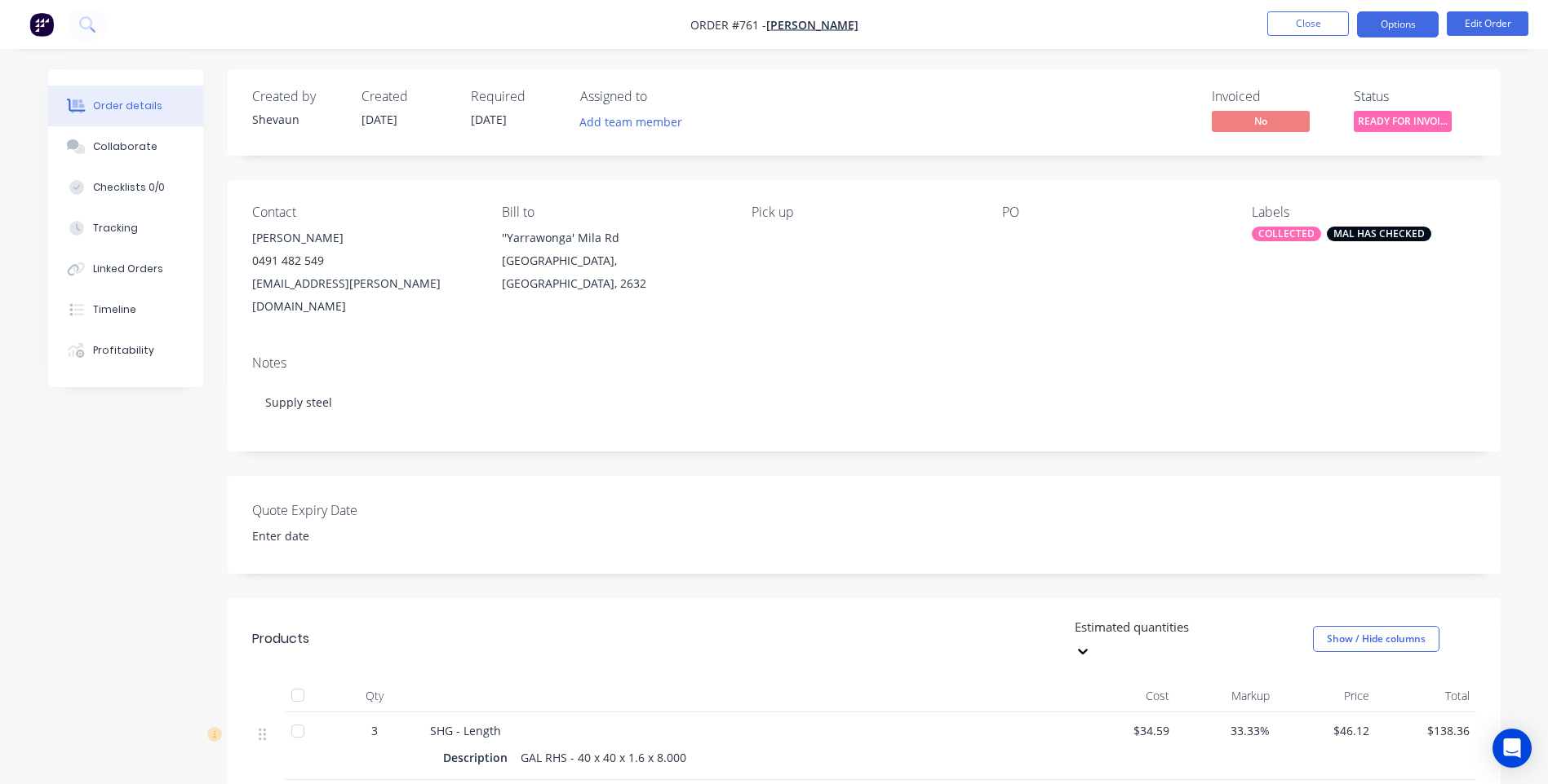
click at [1401, 22] on button "Options" at bounding box center [1397, 25] width 82 height 26
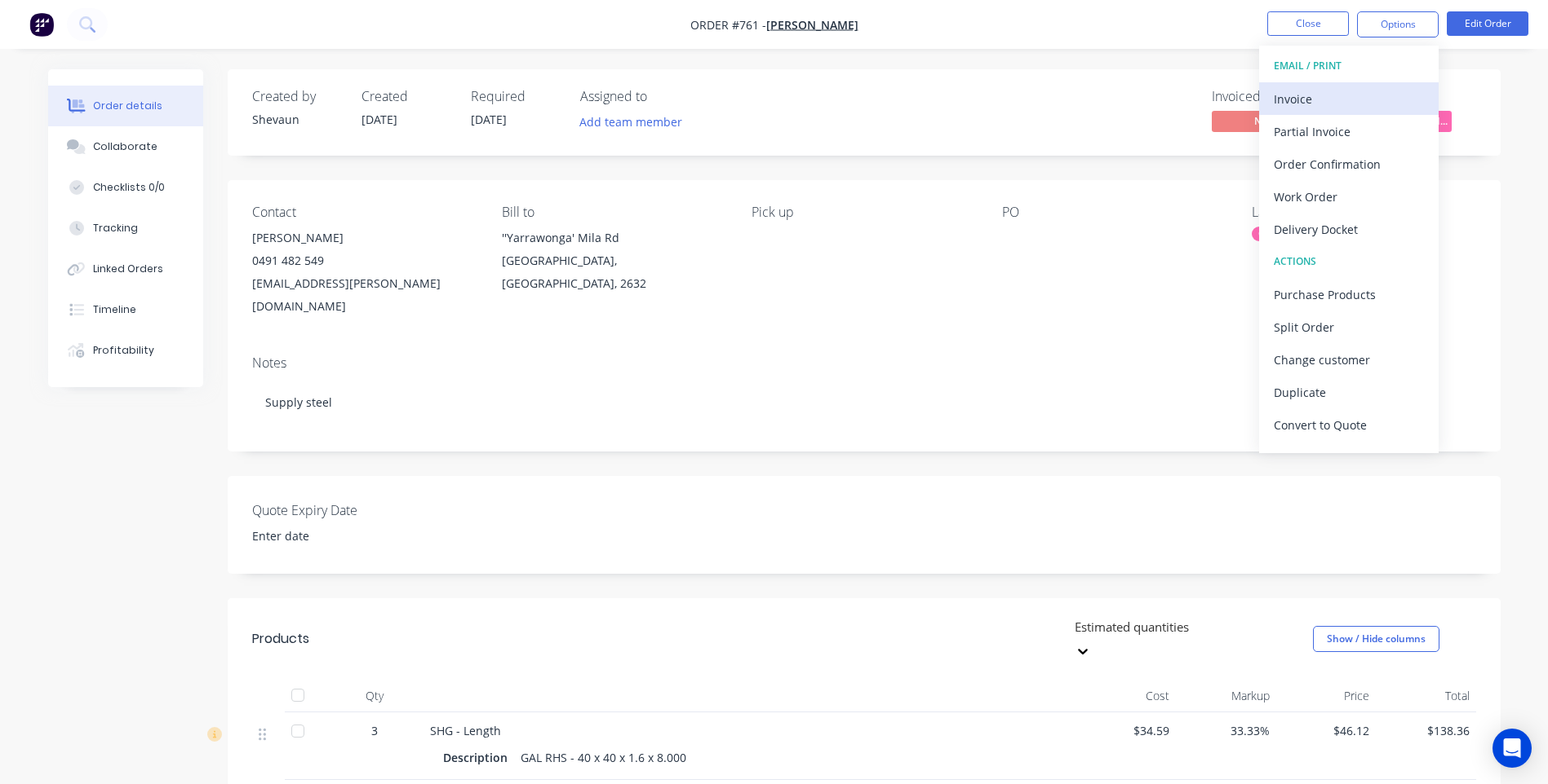
click at [1287, 91] on div "Invoice" at bounding box center [1348, 99] width 150 height 24
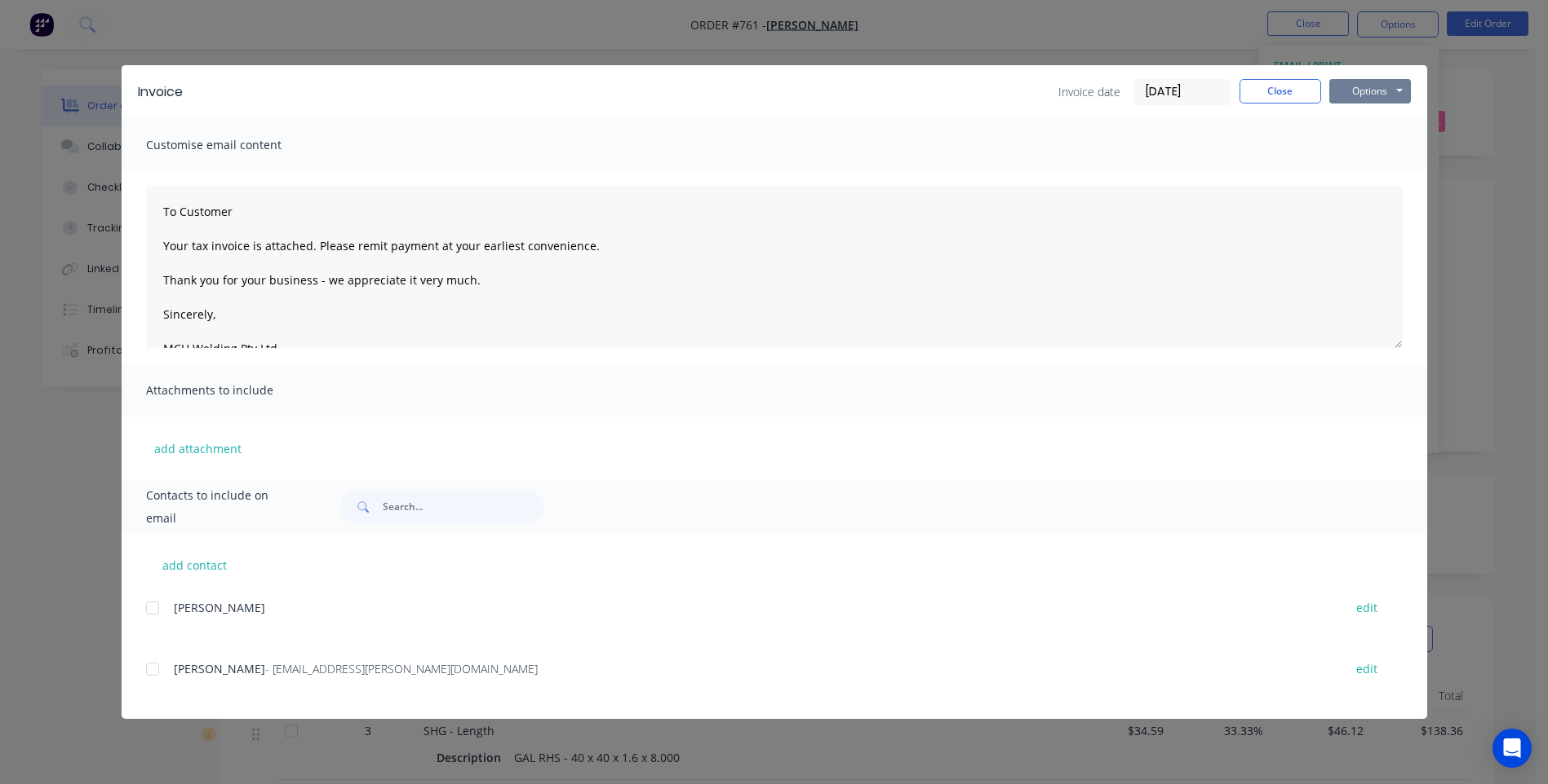
click at [1351, 92] on button "Options" at bounding box center [1369, 91] width 82 height 25
click at [1366, 111] on button "Preview" at bounding box center [1381, 119] width 105 height 27
click at [1276, 86] on button "Close" at bounding box center [1279, 91] width 82 height 25
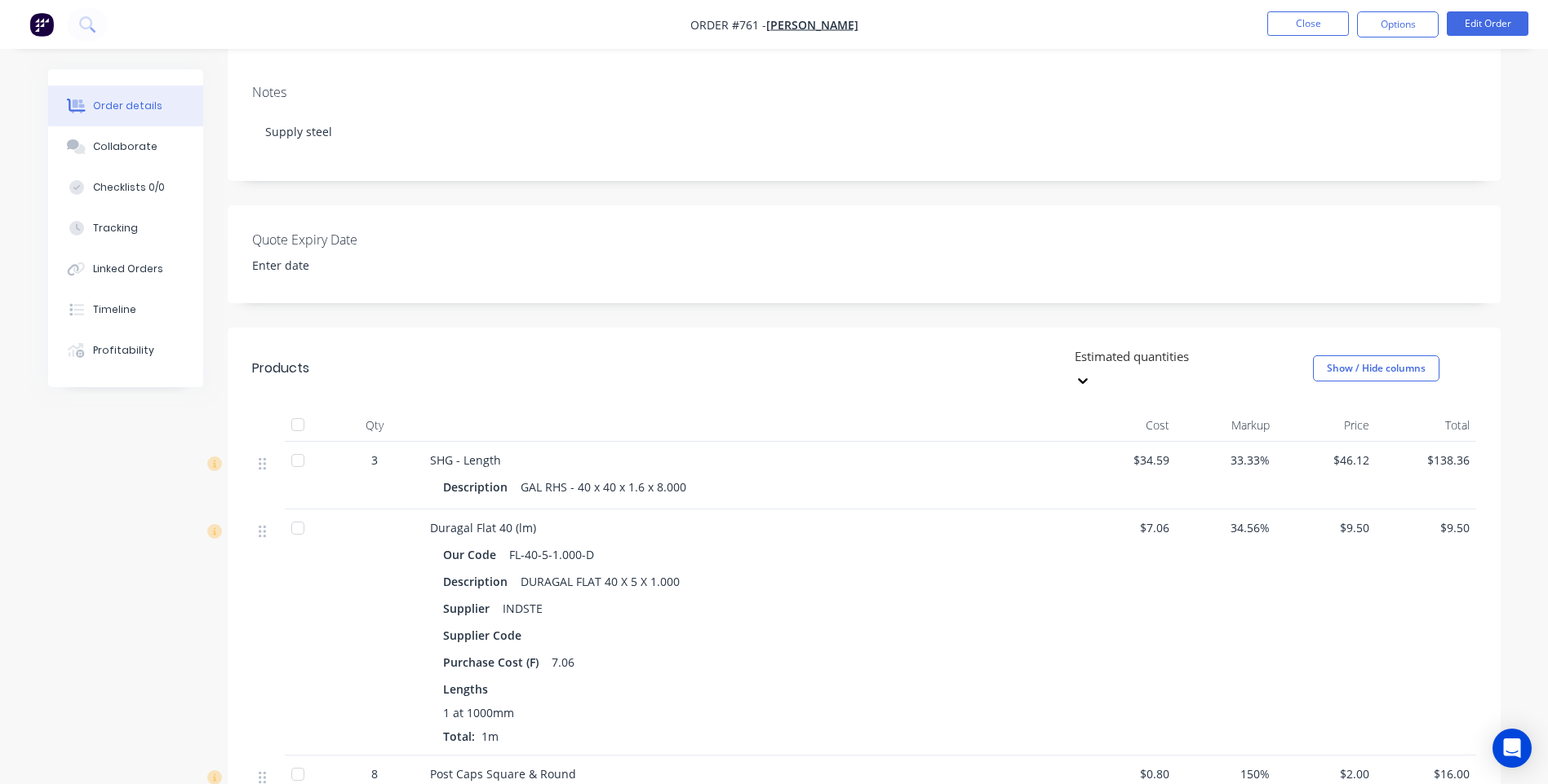
scroll to position [326, 0]
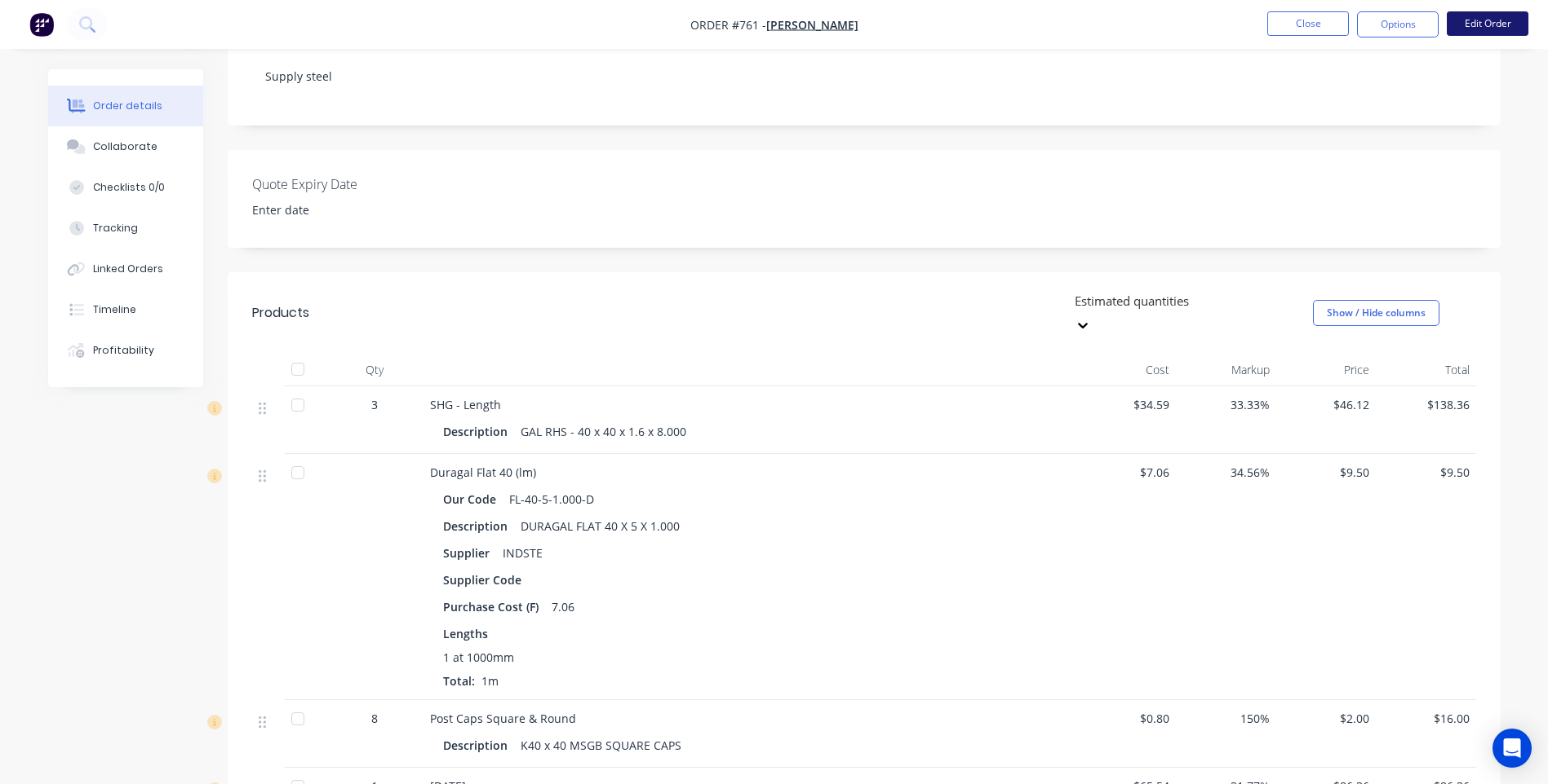
click at [1484, 19] on button "Edit Order" at bounding box center [1487, 24] width 82 height 25
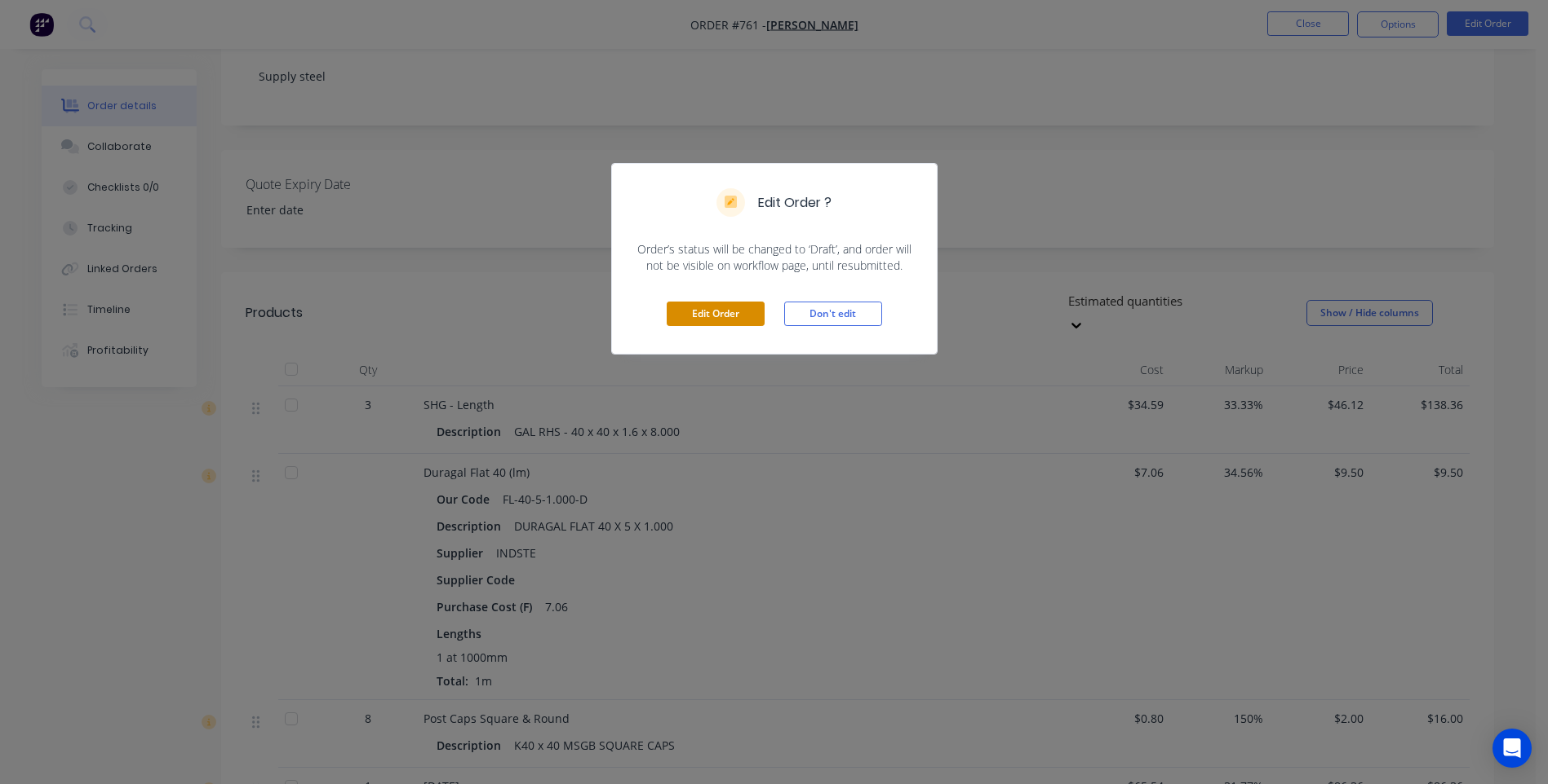
click at [709, 309] on button "Edit Order" at bounding box center [715, 314] width 98 height 25
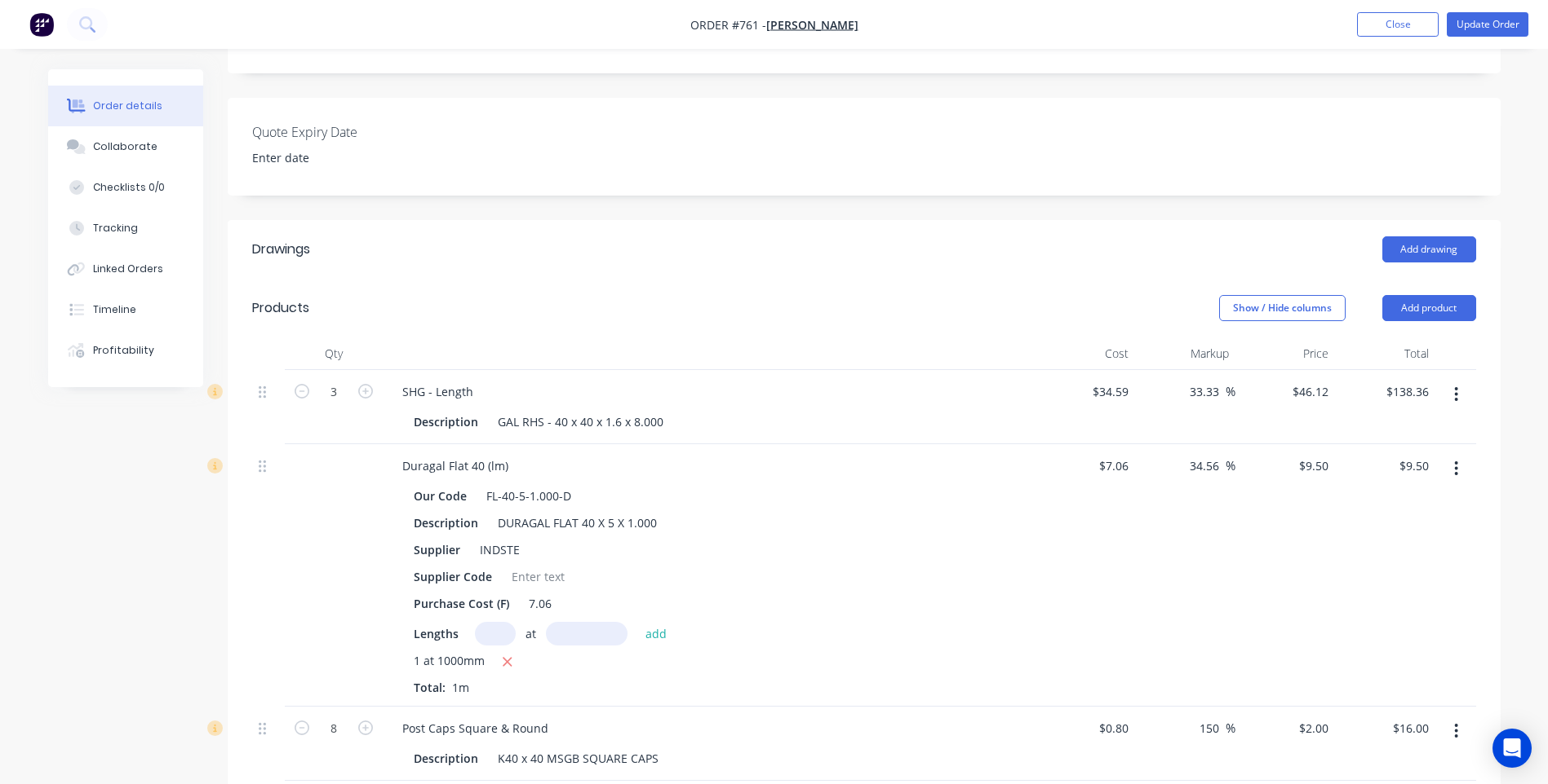
scroll to position [408, 0]
click at [1426, 292] on button "Add product" at bounding box center [1428, 305] width 94 height 26
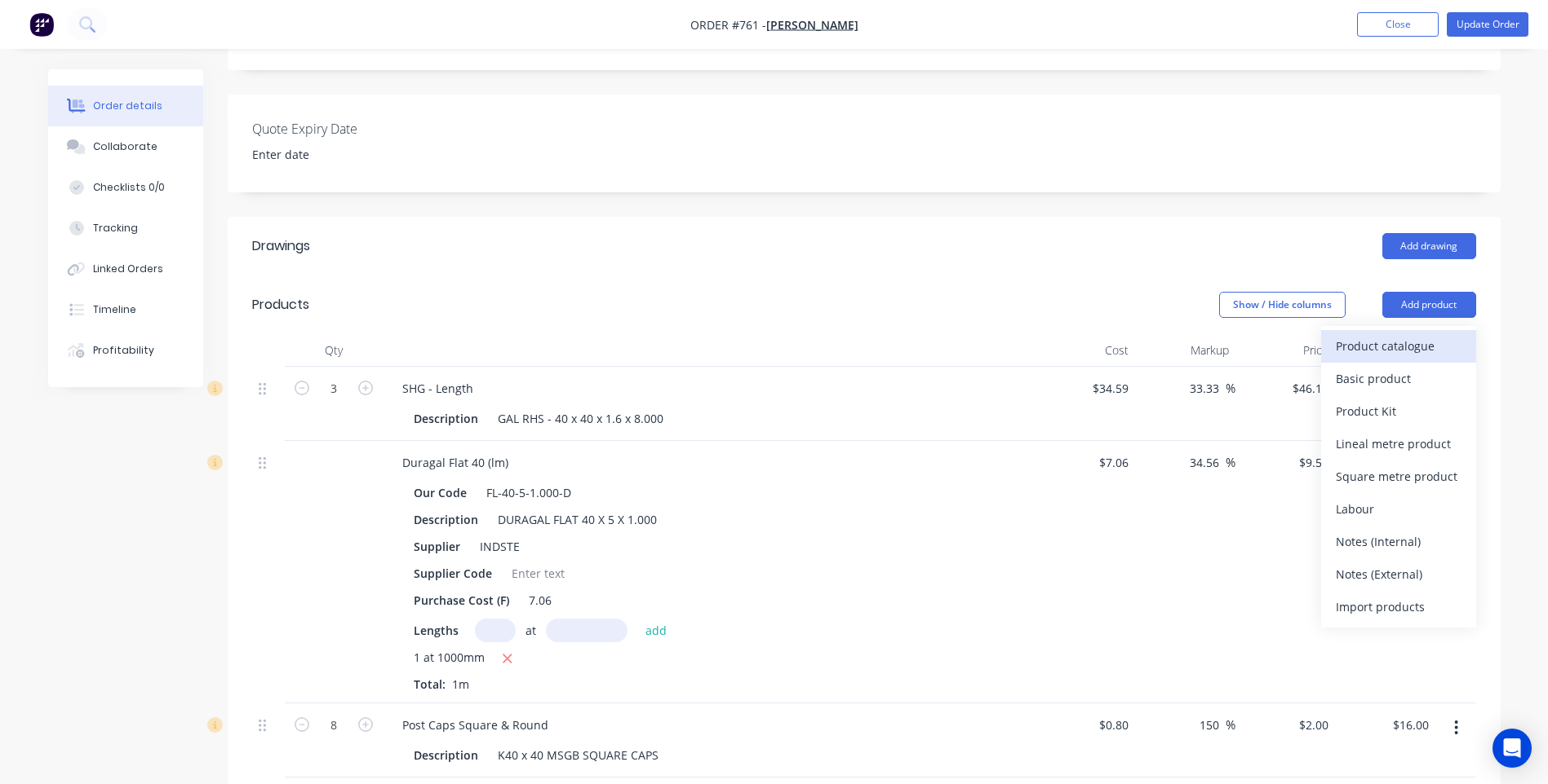
click at [1393, 335] on div "Product catalogue" at bounding box center [1398, 347] width 125 height 24
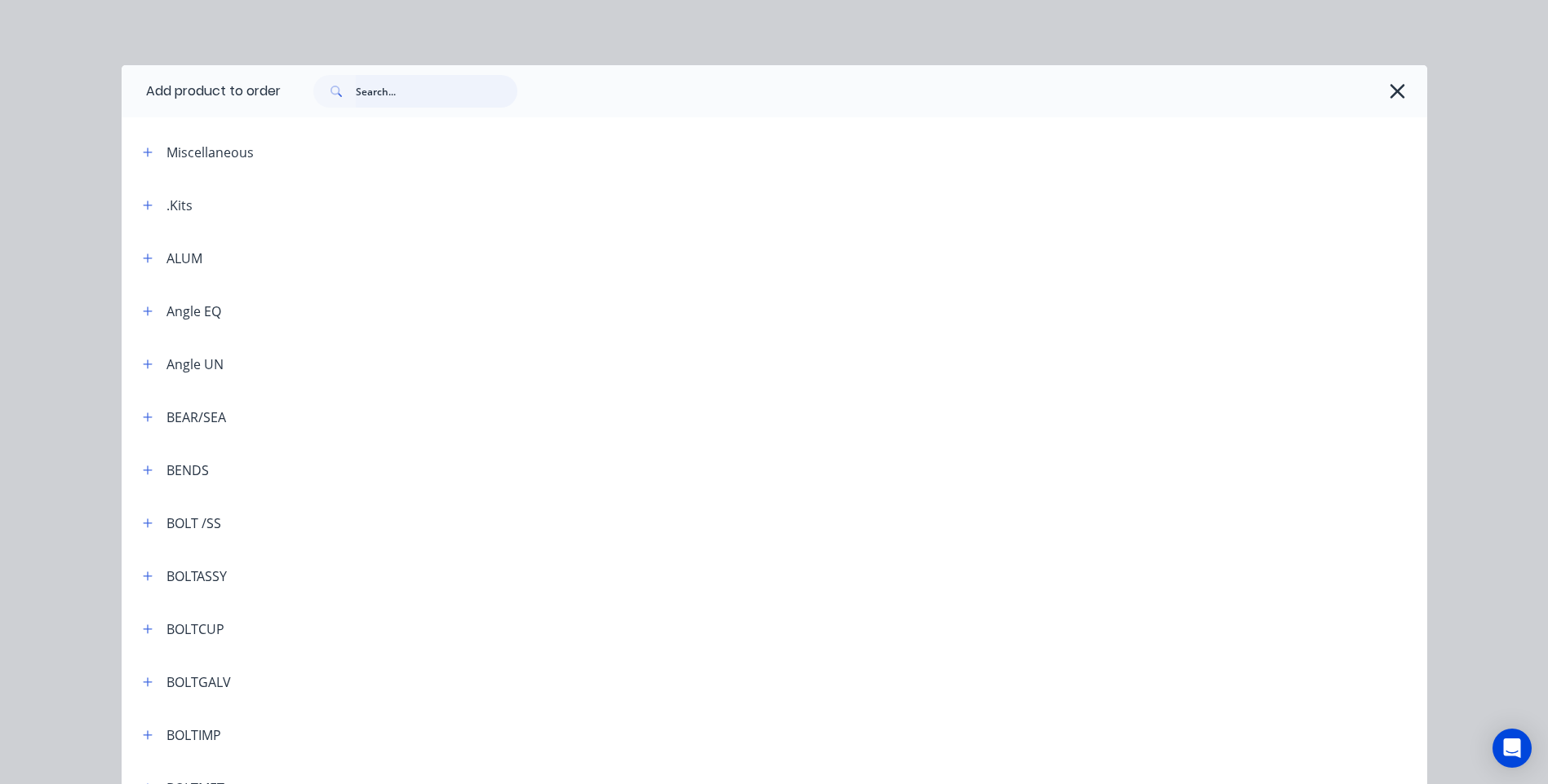
click at [357, 92] on input "text" at bounding box center [437, 91] width 162 height 33
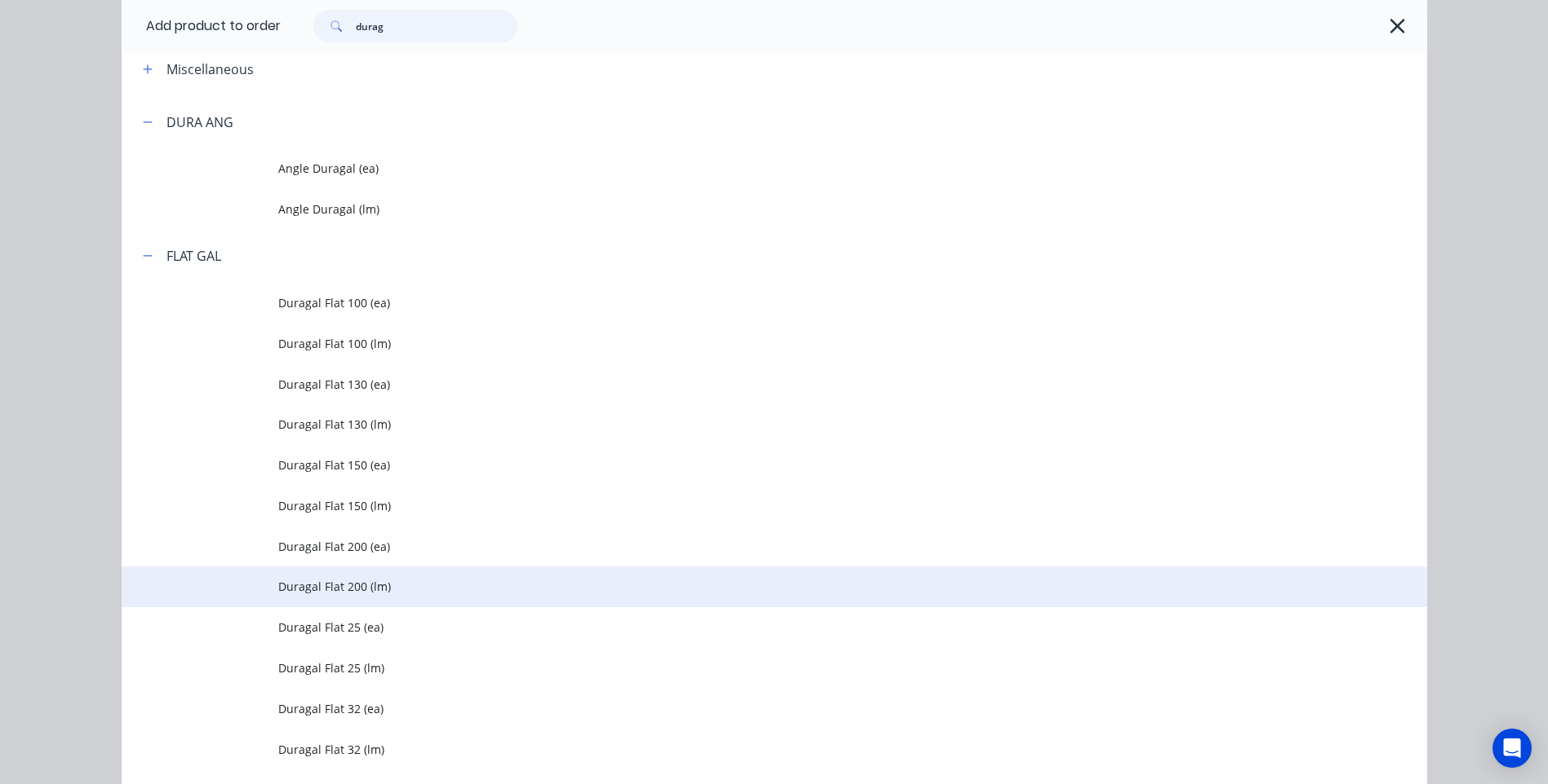
scroll to position [245, 0]
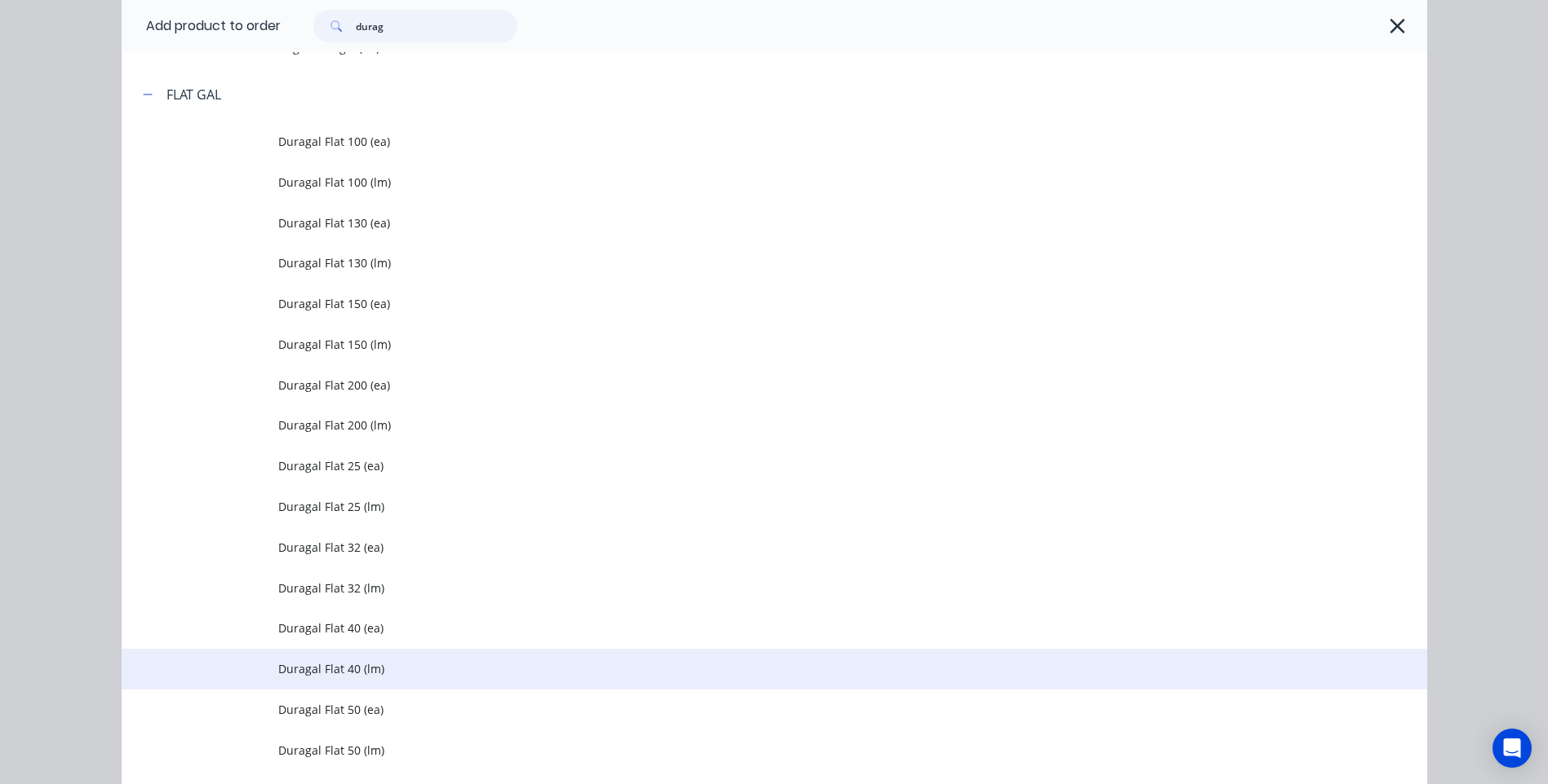
type input "durag"
click at [341, 663] on span "Duragal Flat 40 (lm)" at bounding box center [738, 668] width 919 height 17
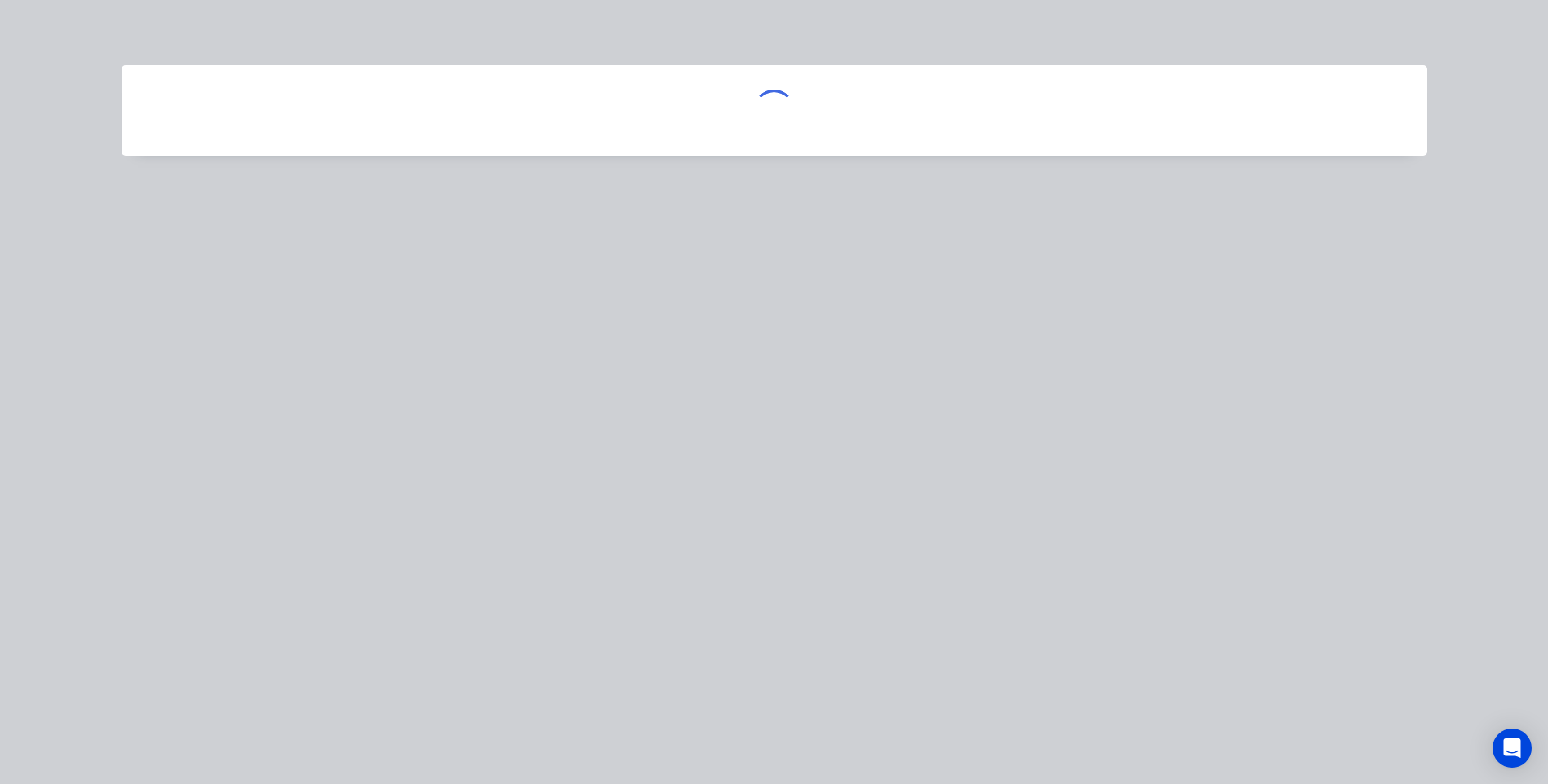
scroll to position [0, 0]
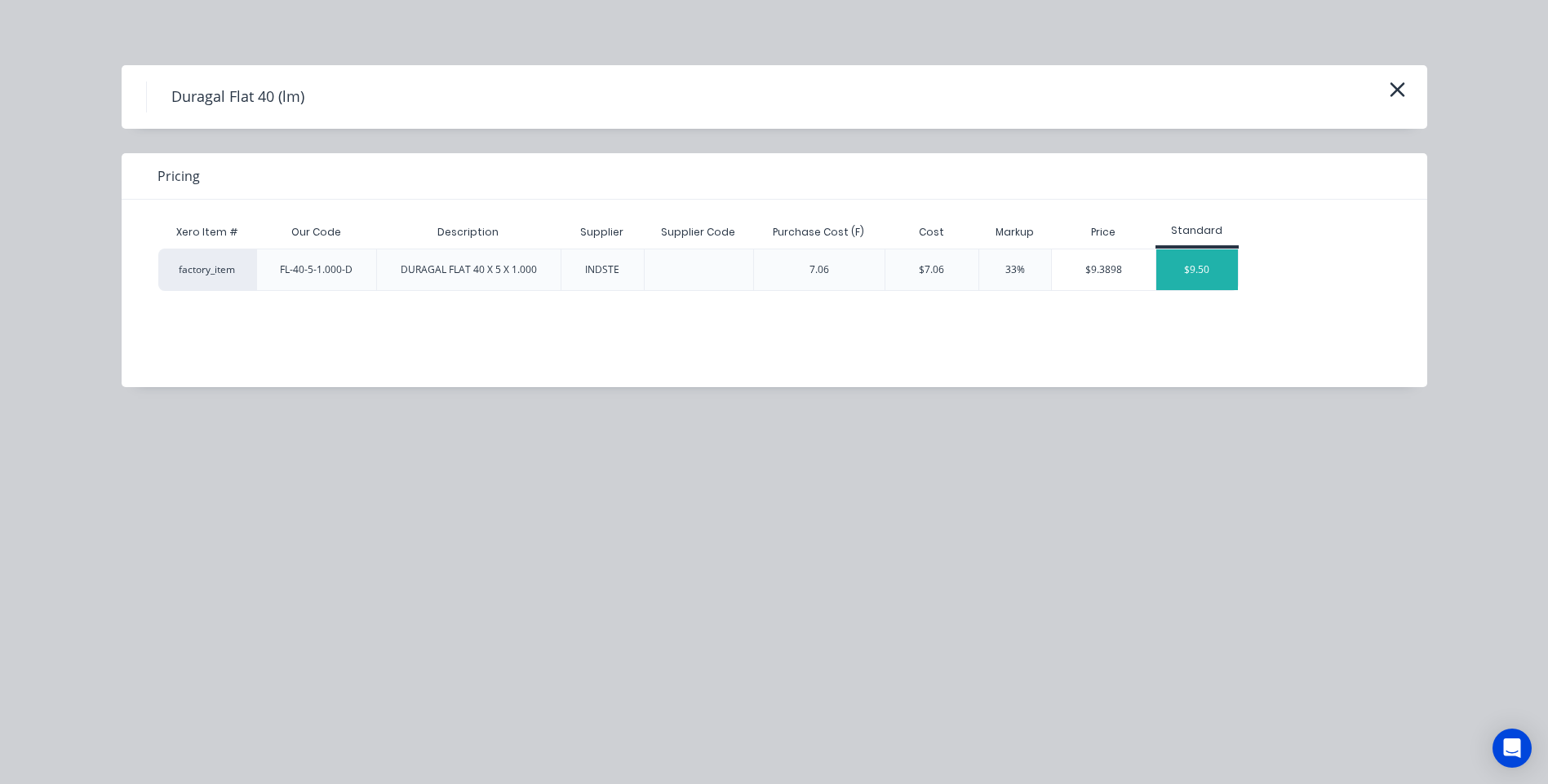
click at [1201, 270] on div "$9.50" at bounding box center [1196, 270] width 82 height 40
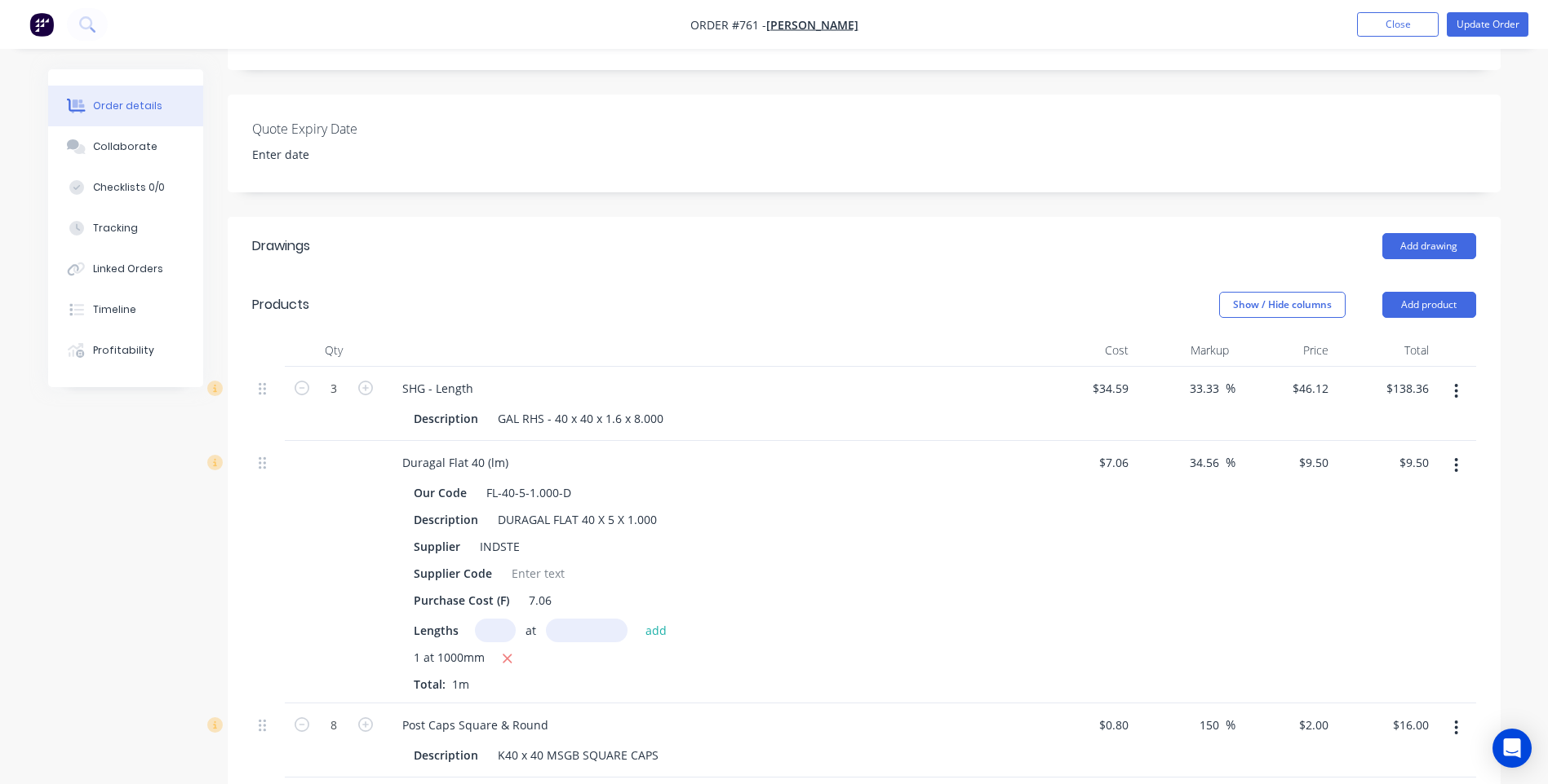
click at [1460, 451] on button "button" at bounding box center [1455, 466] width 39 height 30
click at [1355, 594] on div "Delete" at bounding box center [1398, 606] width 125 height 24
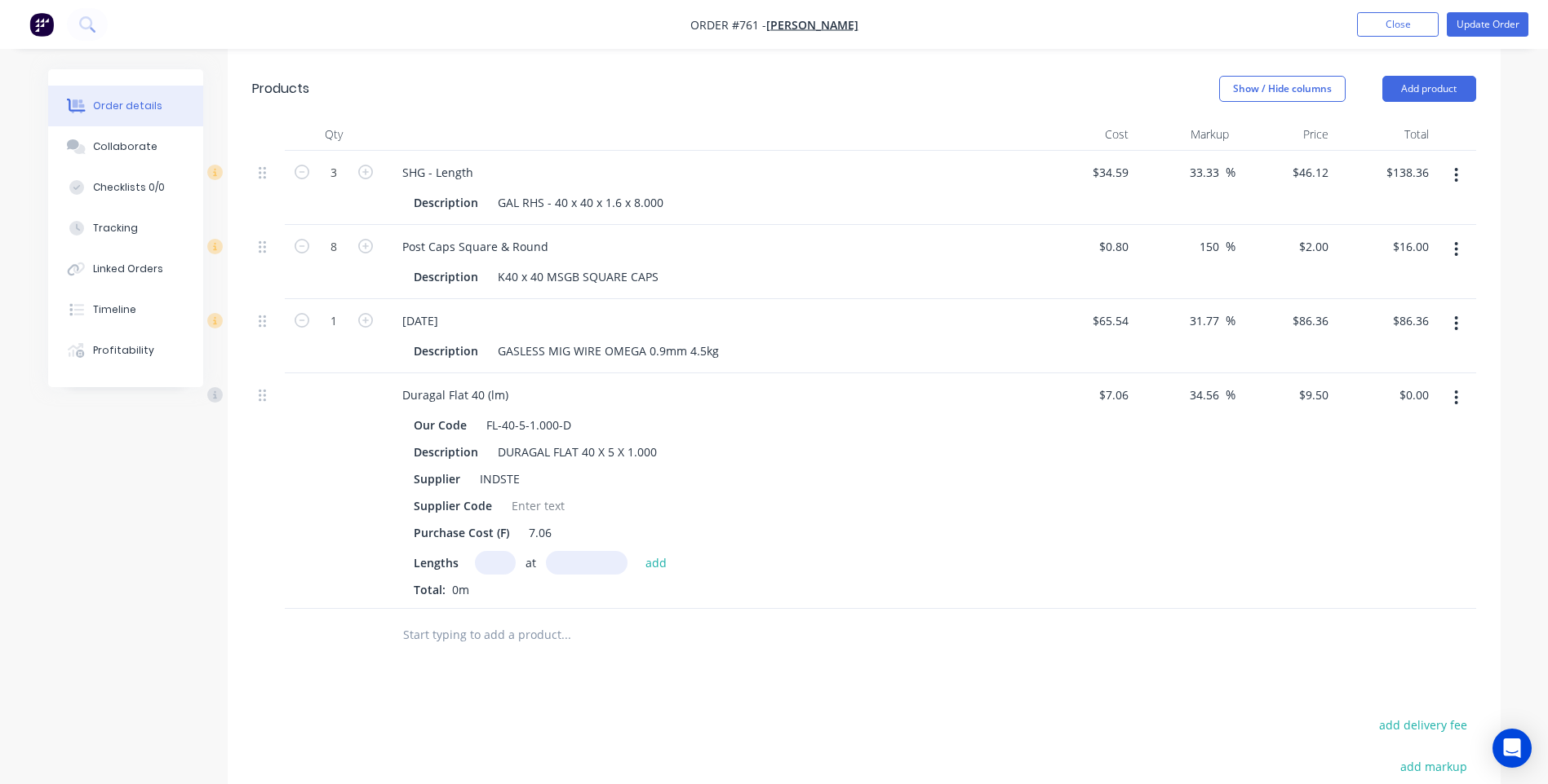
scroll to position [653, 0]
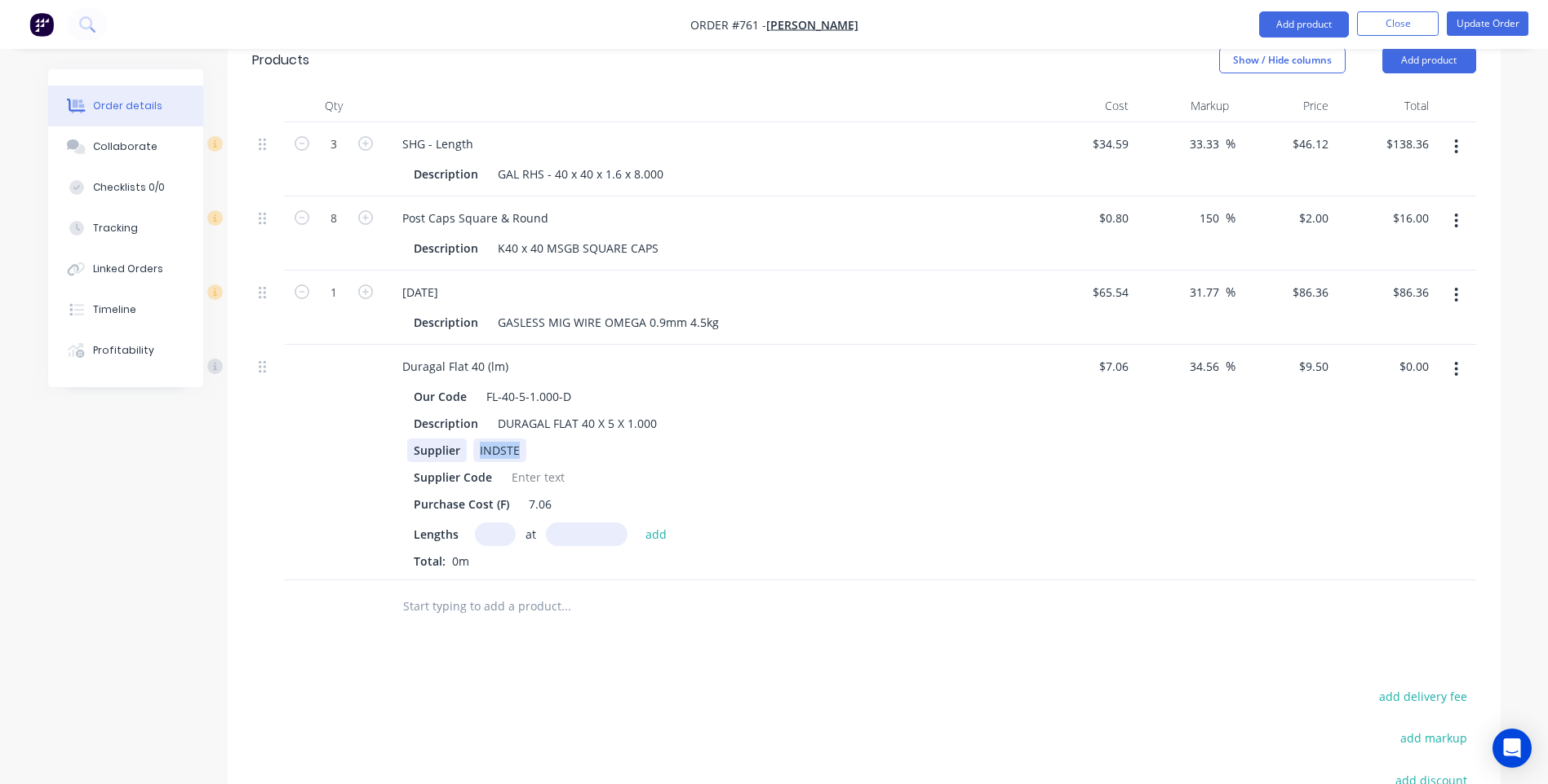
drag, startPoint x: 520, startPoint y: 402, endPoint x: 422, endPoint y: 414, distance: 98.7
click at [422, 438] on div "Supplier INDSTE" at bounding box center [705, 450] width 597 height 24
drag, startPoint x: 465, startPoint y: 405, endPoint x: 362, endPoint y: 405, distance: 103.0
click at [362, 405] on div "Duragal Flat 40 (lm) Our Code FL-40-5-1.000-D Description DURAGAL FLAT 40 X 5 X…" at bounding box center [863, 462] width 1224 height 236
drag, startPoint x: 564, startPoint y: 431, endPoint x: 457, endPoint y: 431, distance: 107.0
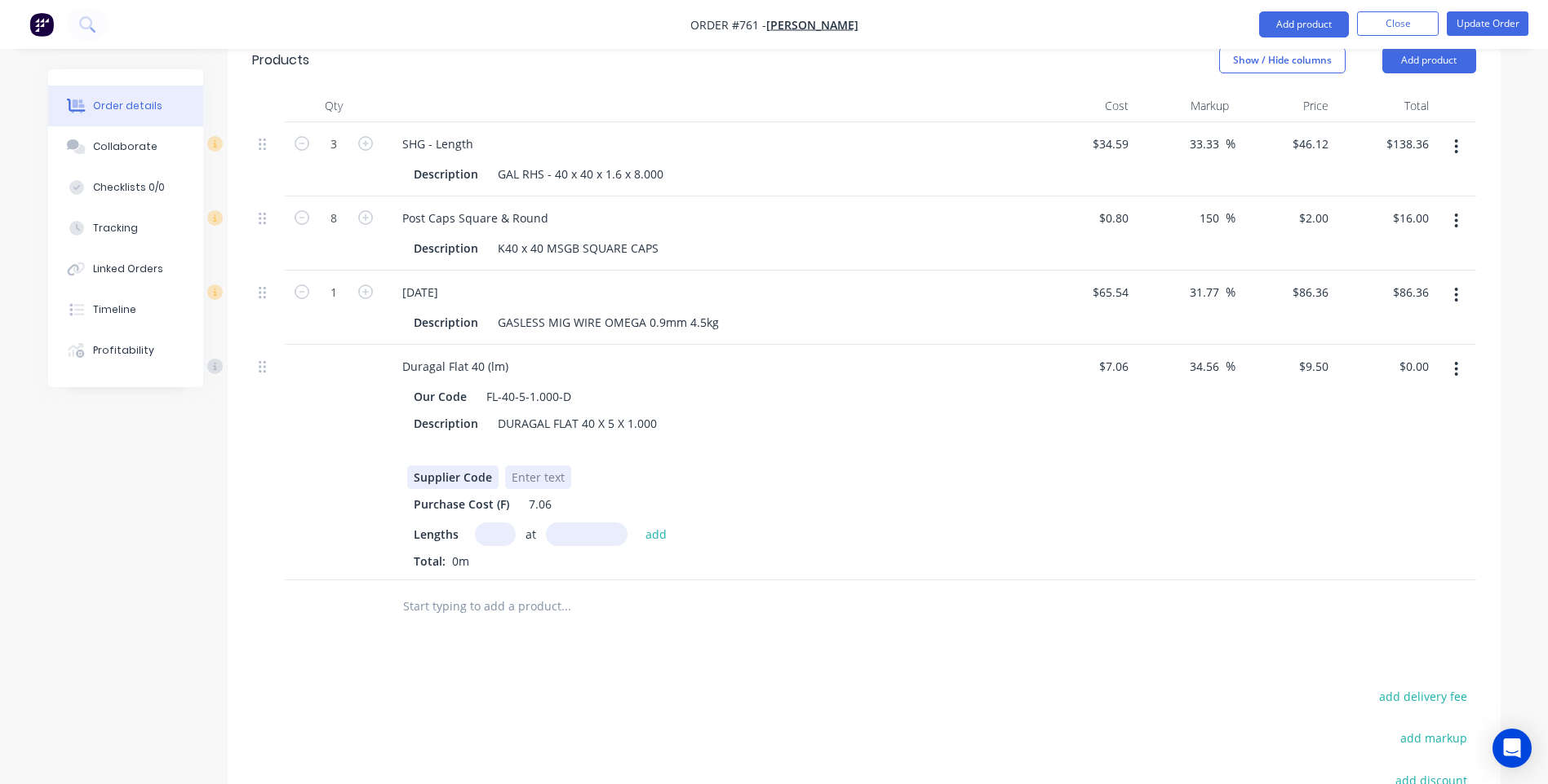
click at [457, 466] on div "Supplier Code" at bounding box center [705, 478] width 597 height 24
drag, startPoint x: 489, startPoint y: 430, endPoint x: 394, endPoint y: 429, distance: 95.0
click at [397, 430] on div "Our Code FL-40-5-1.000-D Description DURAGAL FLAT 40 X 5 X 1.000 Supplier Code …" at bounding box center [708, 475] width 639 height 189
drag, startPoint x: 550, startPoint y: 461, endPoint x: 497, endPoint y: 462, distance: 53.0
click at [499, 493] on div "Purchase Cost (F) 7.06" at bounding box center [705, 505] width 597 height 24
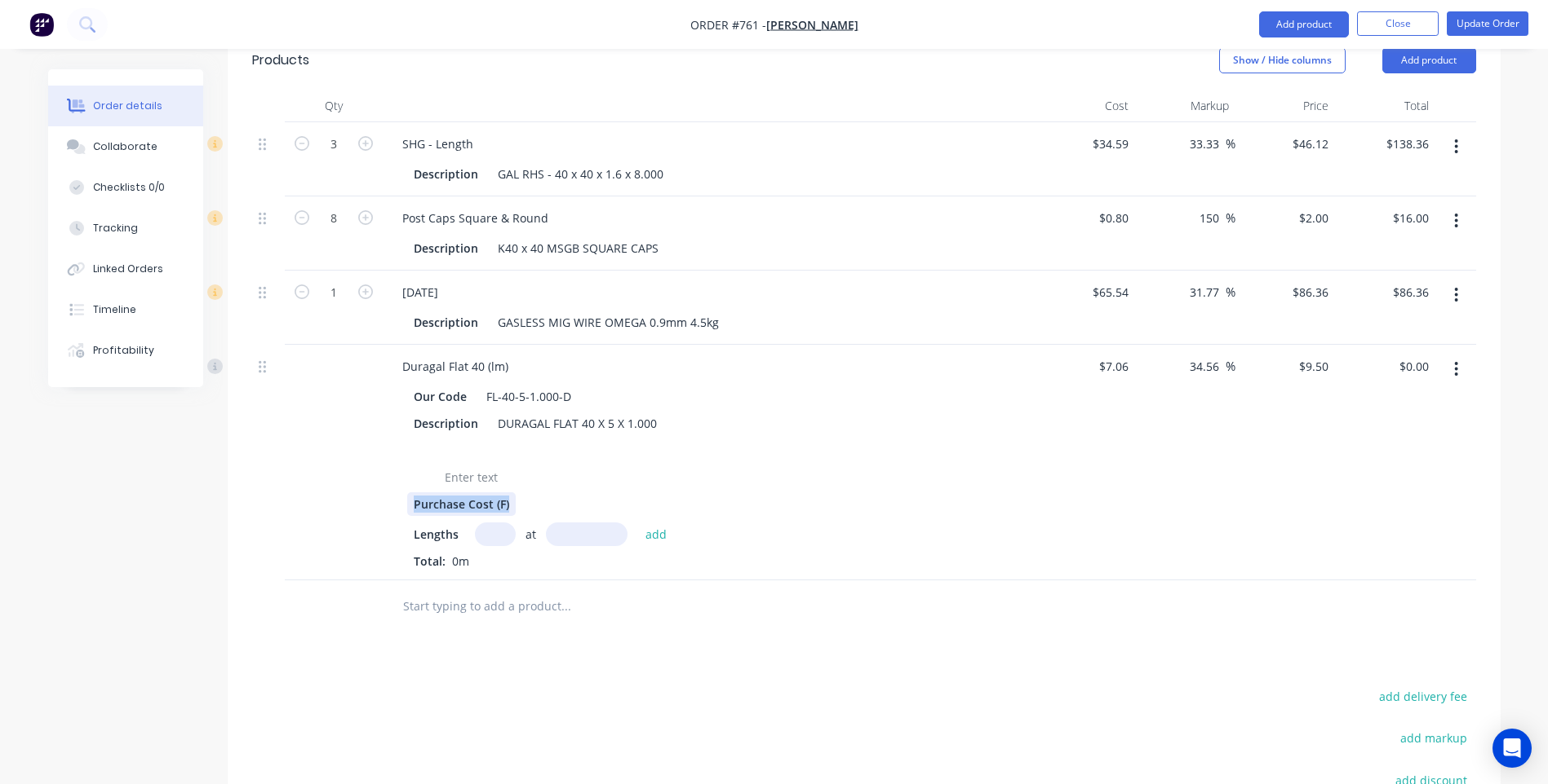
drag, startPoint x: 513, startPoint y: 456, endPoint x: 384, endPoint y: 457, distance: 129.0
click at [385, 457] on div "Duragal Flat 40 (lm) Our Code FL-40-5-1.000-D Description DURAGAL FLAT 40 X 5 X…" at bounding box center [708, 462] width 653 height 236
click at [484, 522] on input "text" at bounding box center [495, 534] width 41 height 24
type input "1"
type input "1000mm"
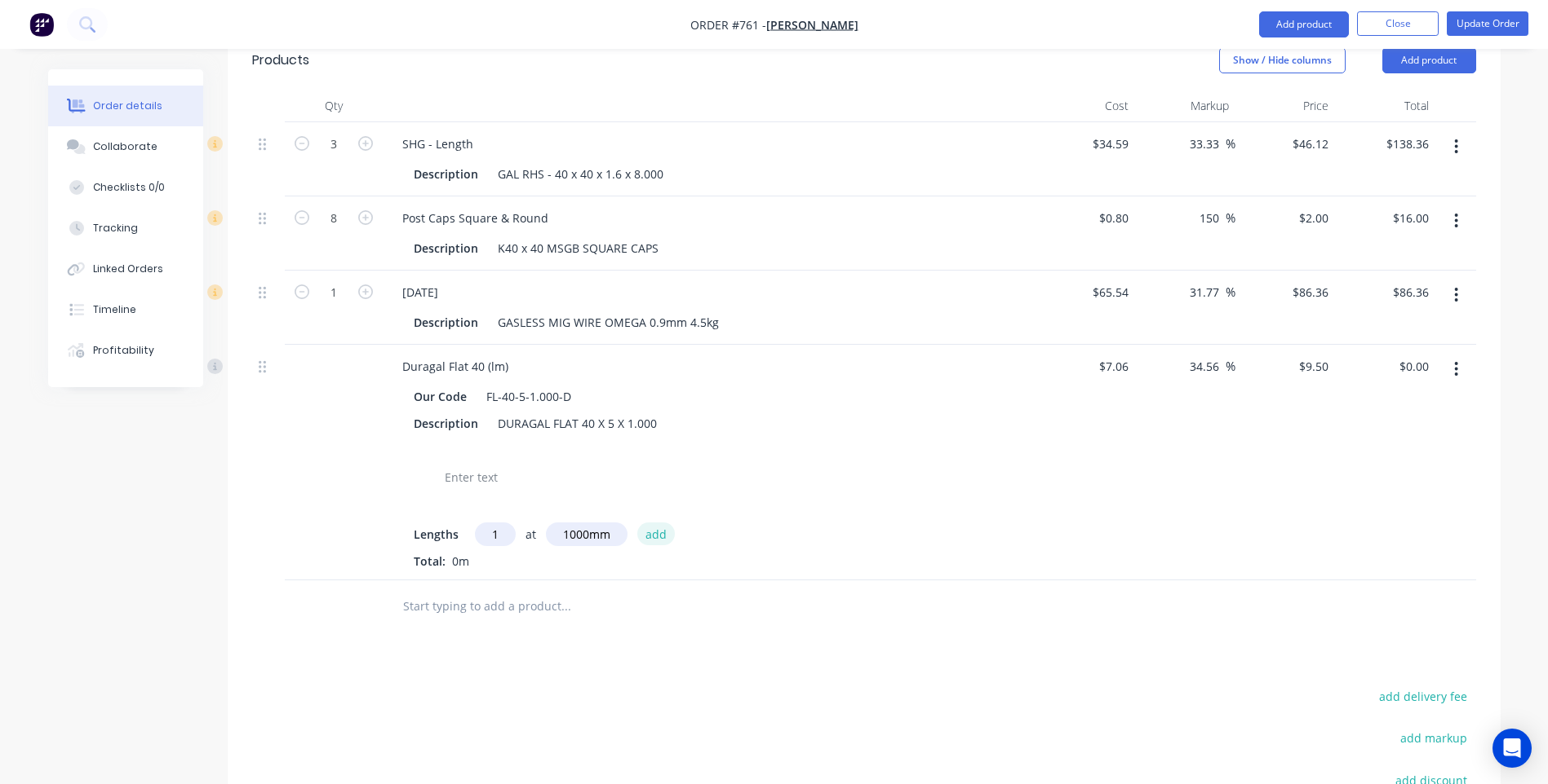
click at [658, 522] on button "add" at bounding box center [656, 533] width 39 height 22
type input "$9.50"
click at [639, 651] on div "Drawings Add drawing Products Show / Hide columns Add product Qty Cost Markup P…" at bounding box center [863, 511] width 1272 height 1079
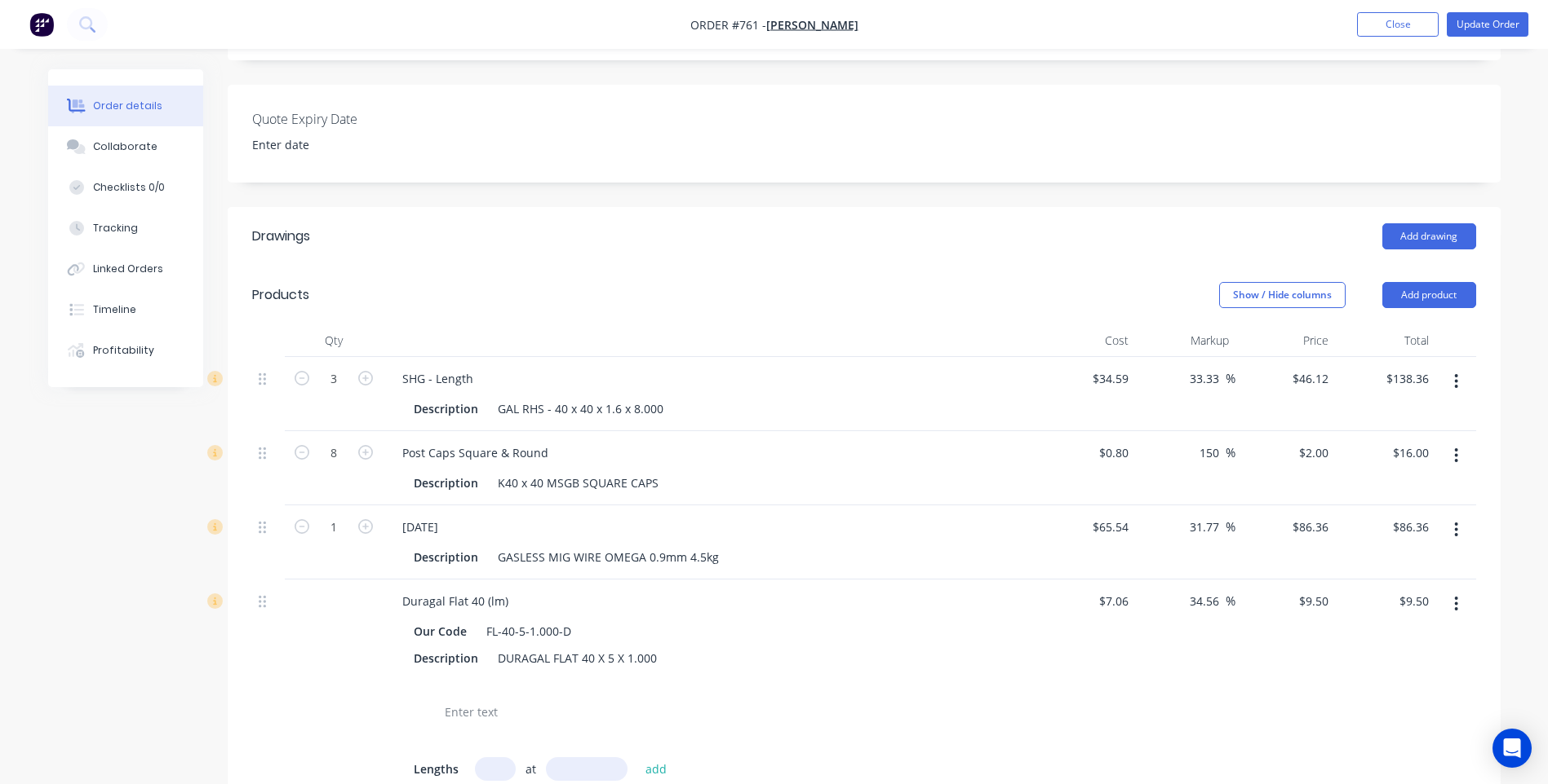
scroll to position [410, 0]
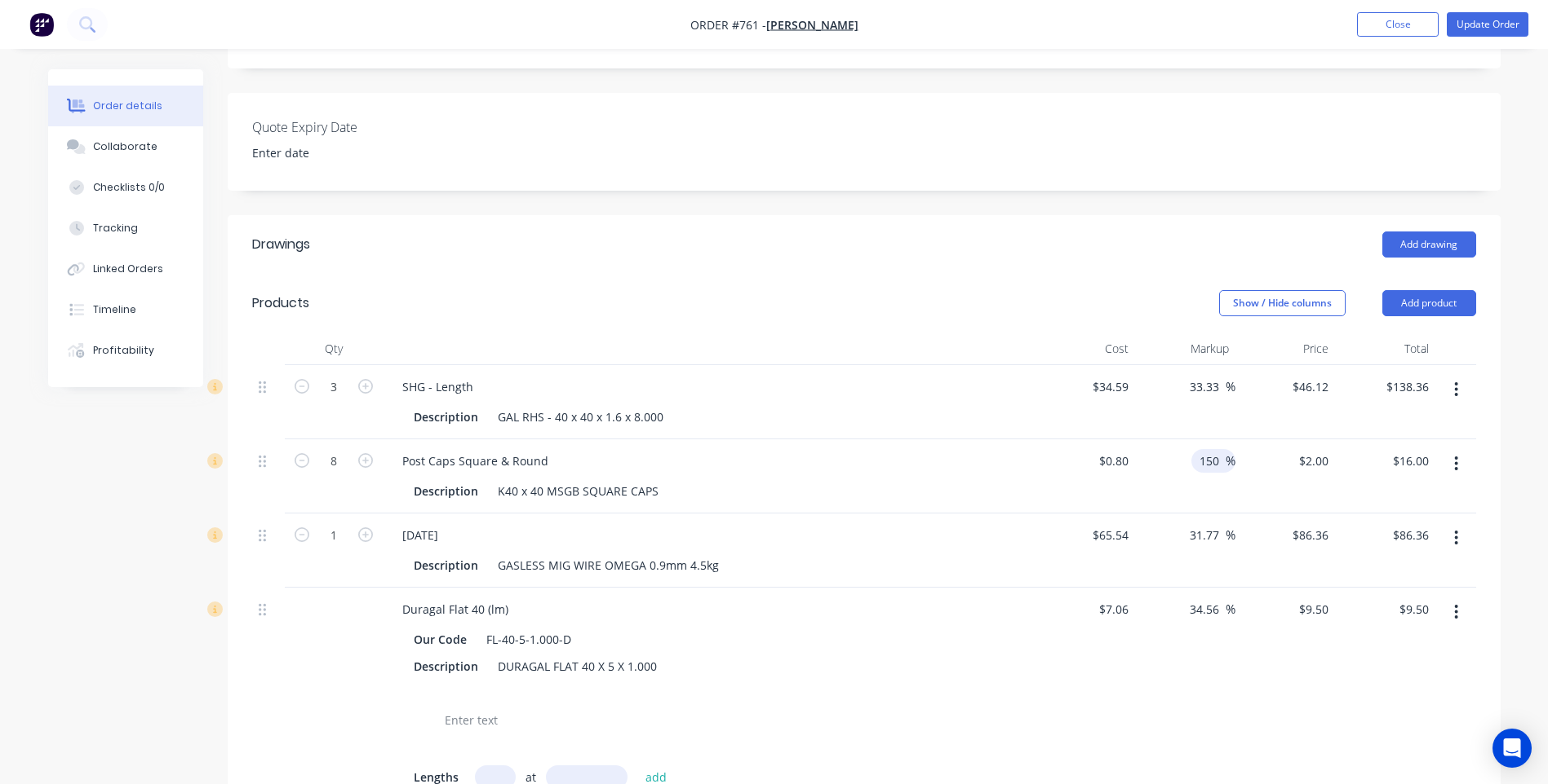
click at [1221, 449] on input "150" at bounding box center [1211, 461] width 28 height 24
type input "100"
type input "1.6"
type input "$12.80"
type input "$1.60"
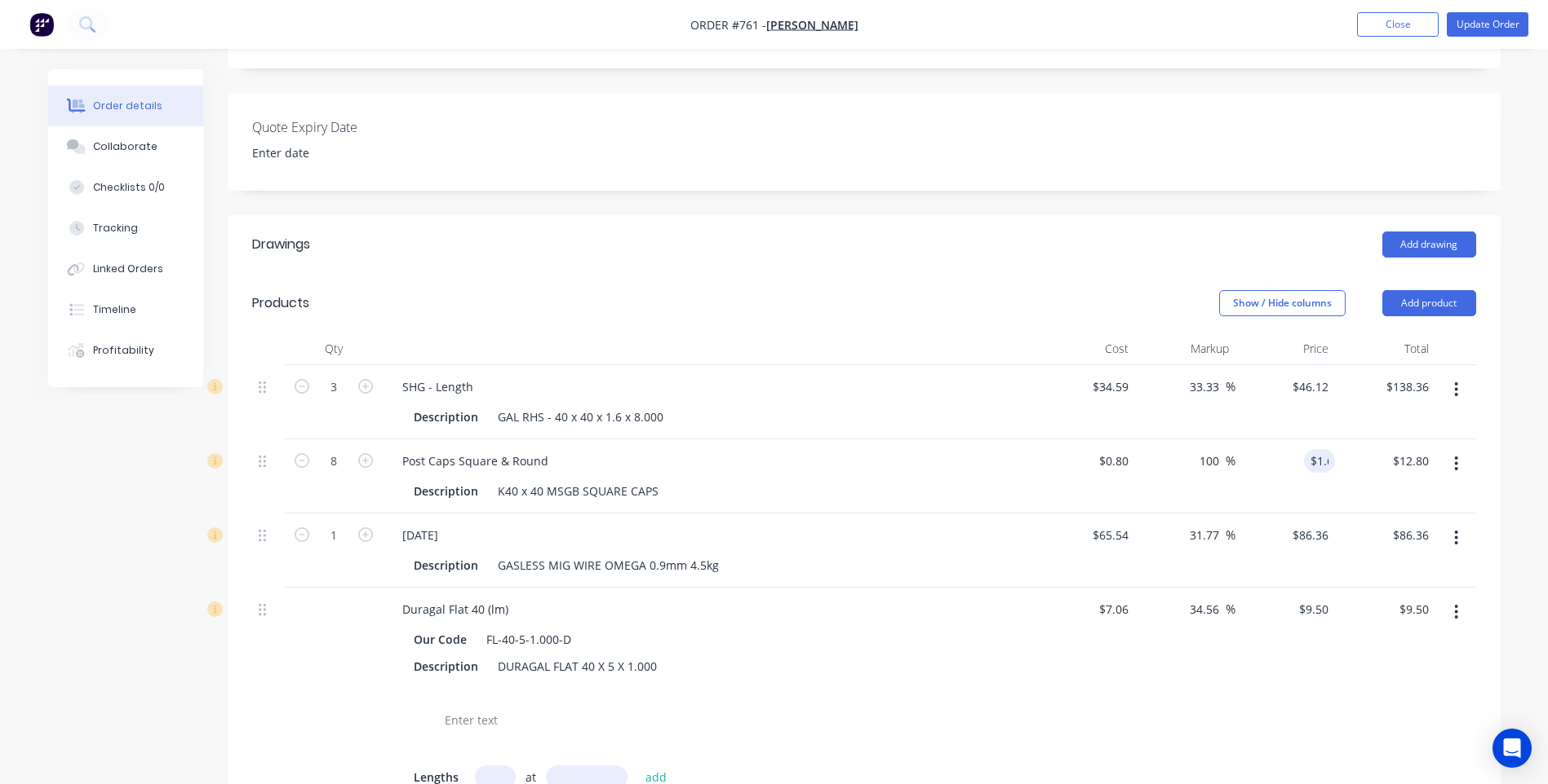
click at [1284, 728] on div "$9.50 $9.50" at bounding box center [1285, 719] width 101 height 263
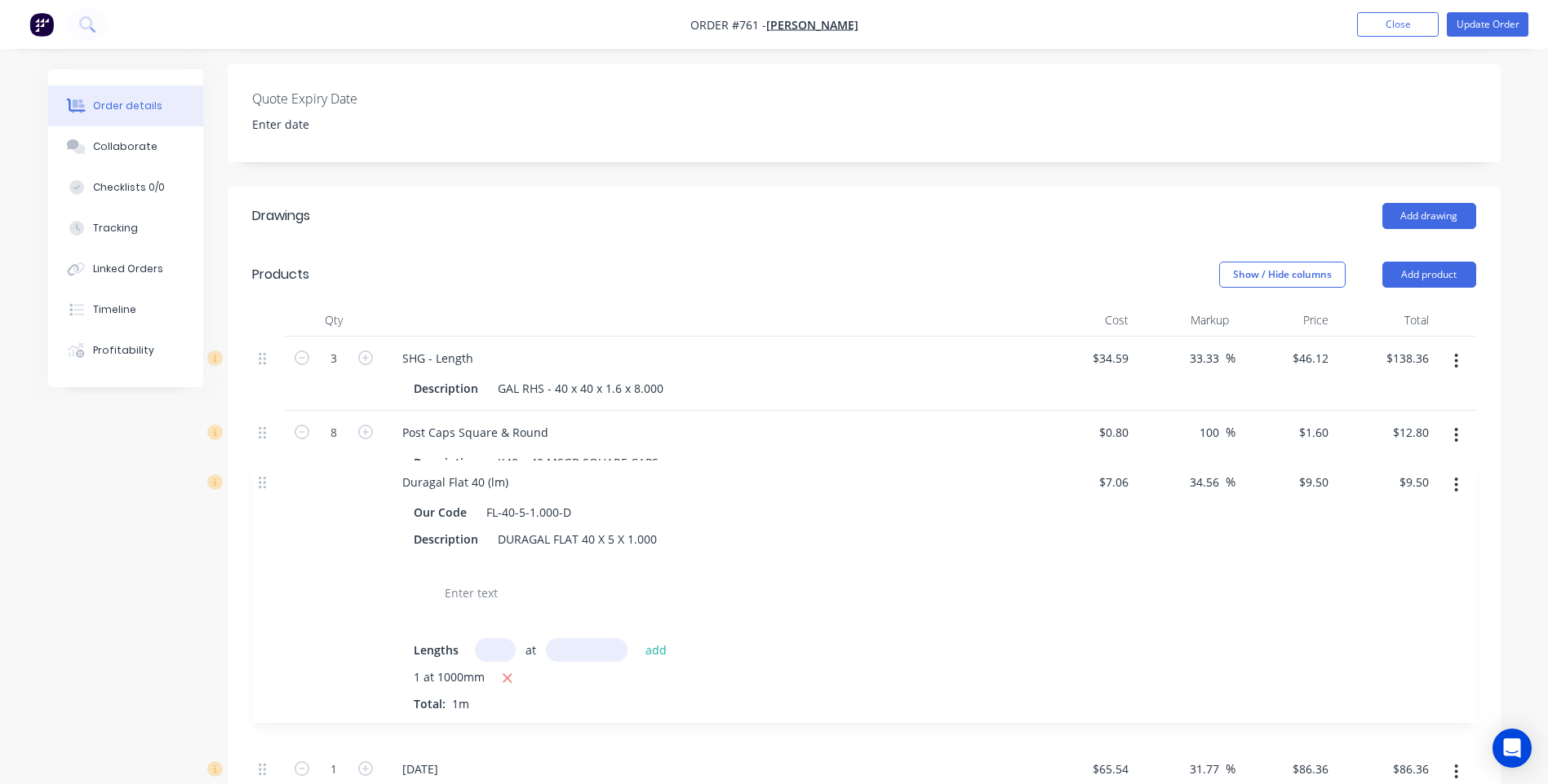
scroll to position [438, 0]
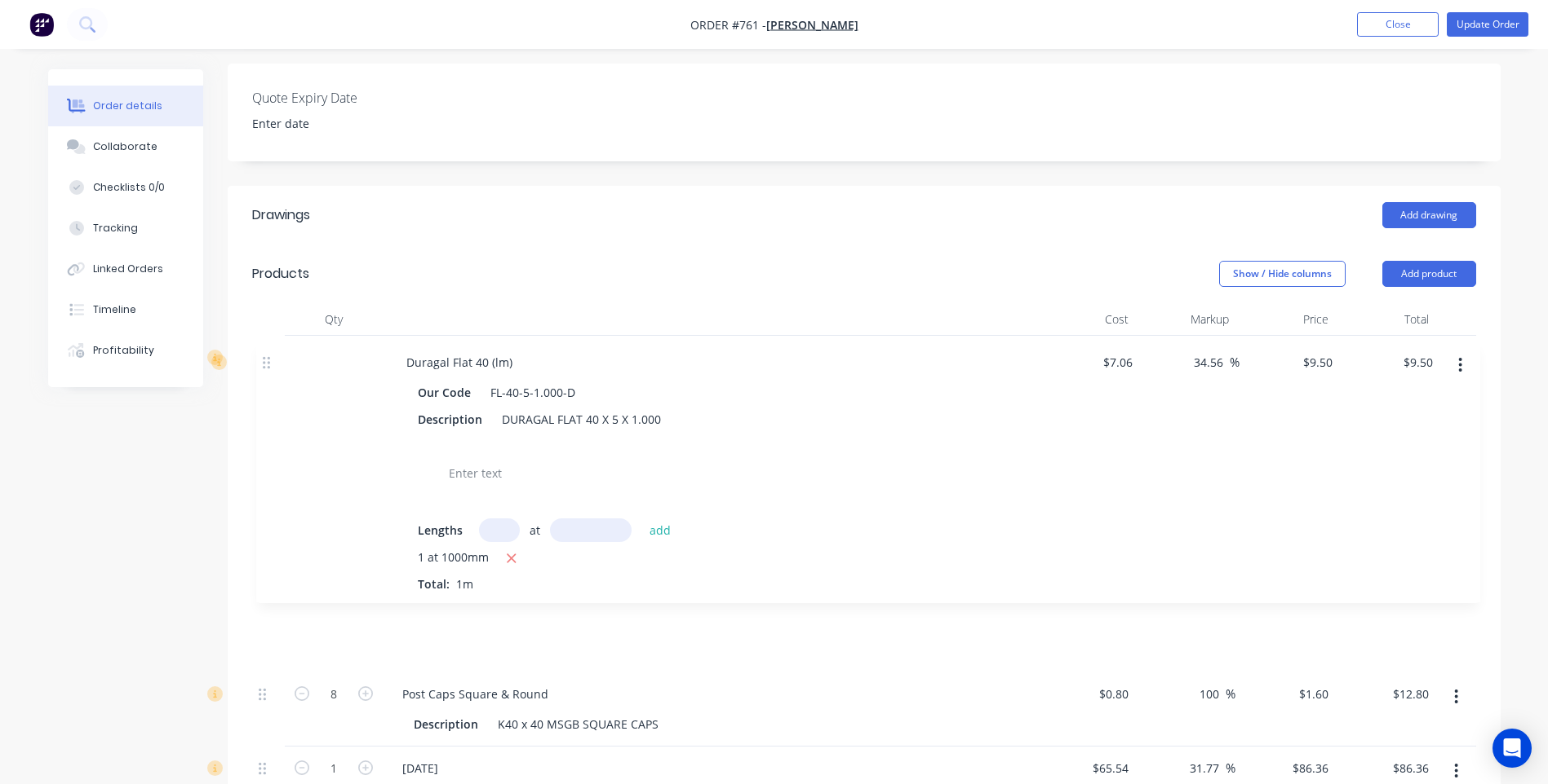
drag, startPoint x: 261, startPoint y: 571, endPoint x: 265, endPoint y: 353, distance: 218.0
click at [265, 353] on div "3 SHG - Length Description GAL RHS - 40 x 40 x 1.6 x 8.000 $34.59 $34.59 33.33 …" at bounding box center [863, 578] width 1224 height 485
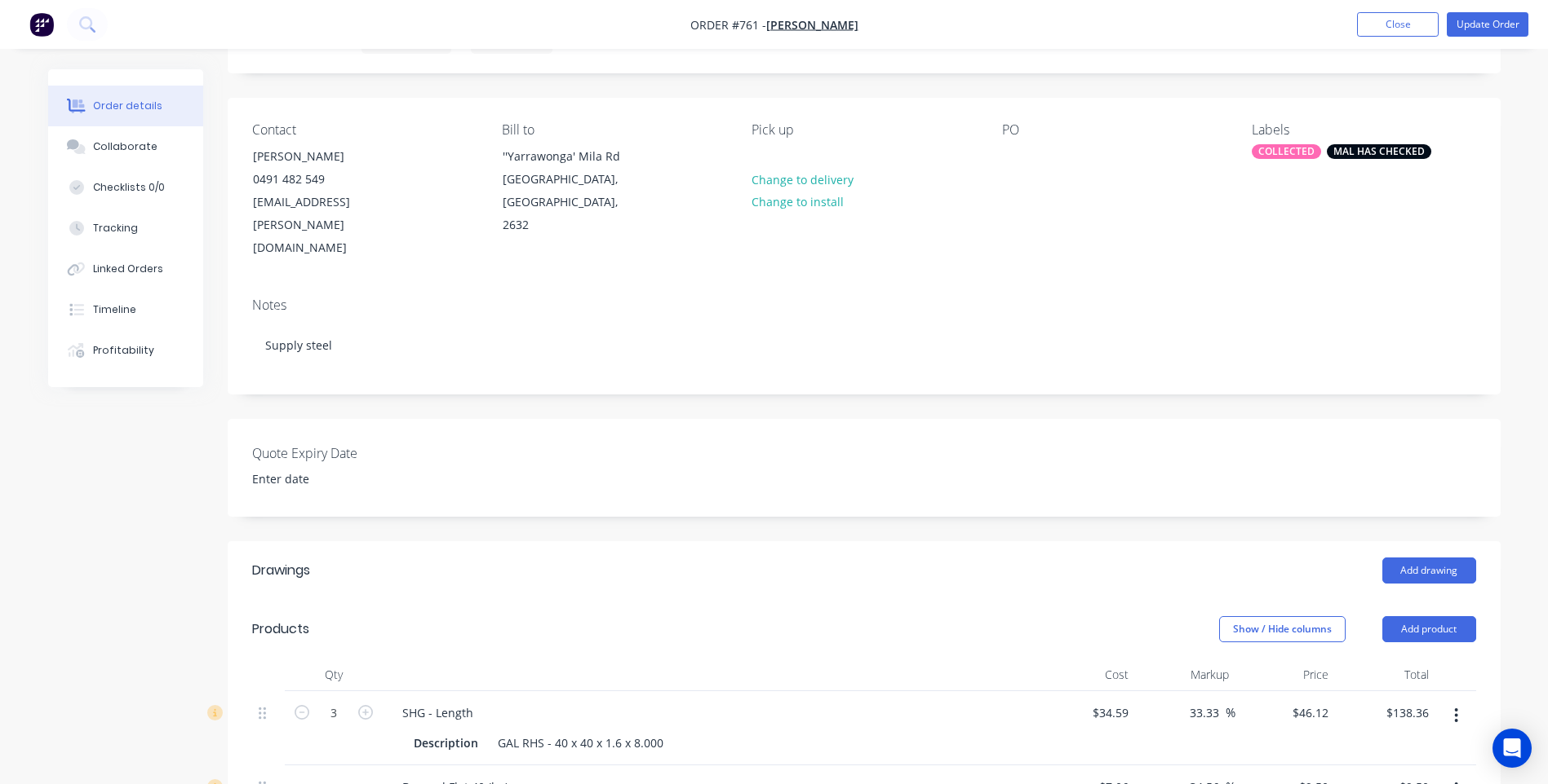
scroll to position [0, 0]
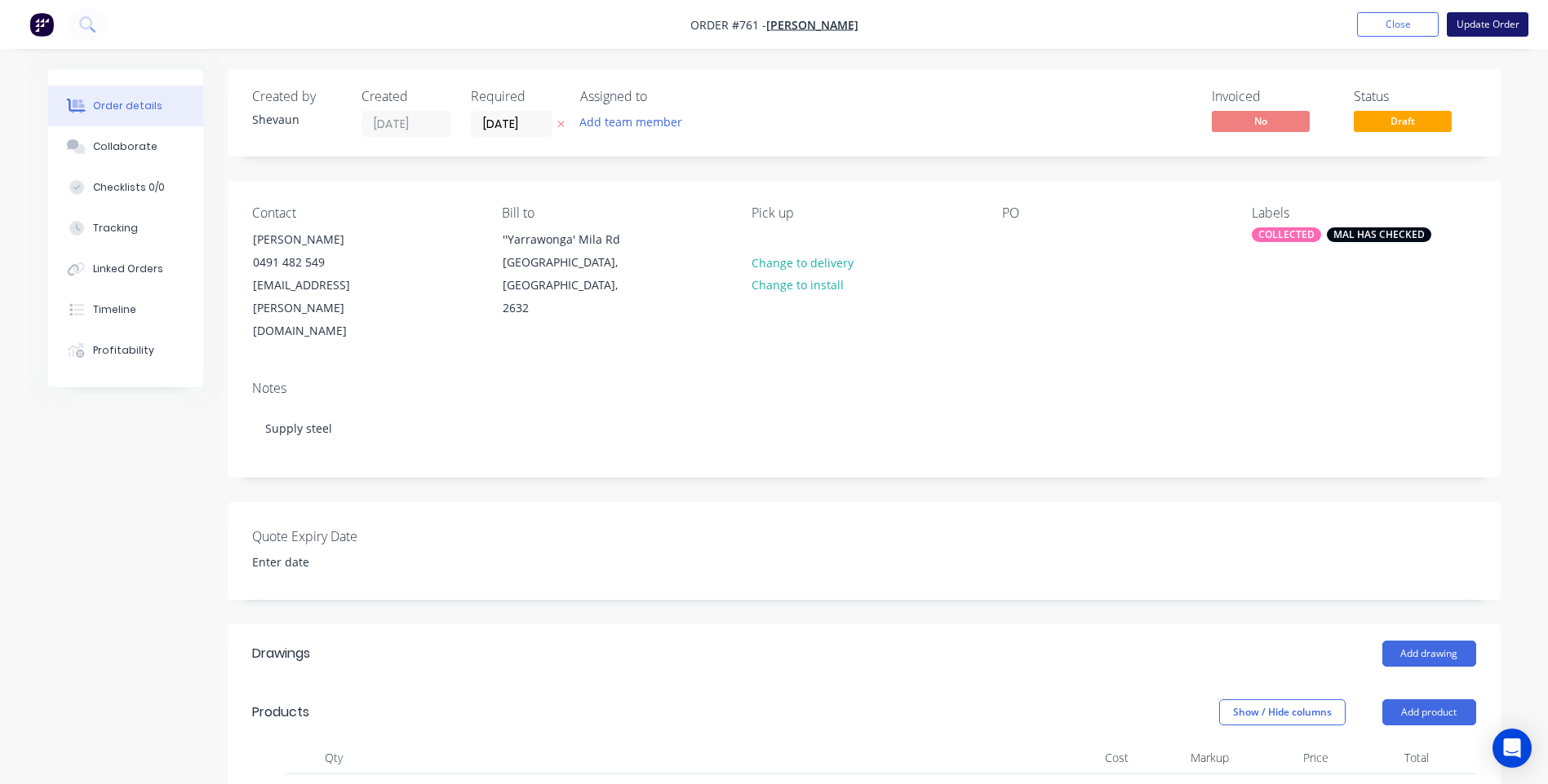
click at [1492, 20] on button "Update Order" at bounding box center [1487, 24] width 82 height 25
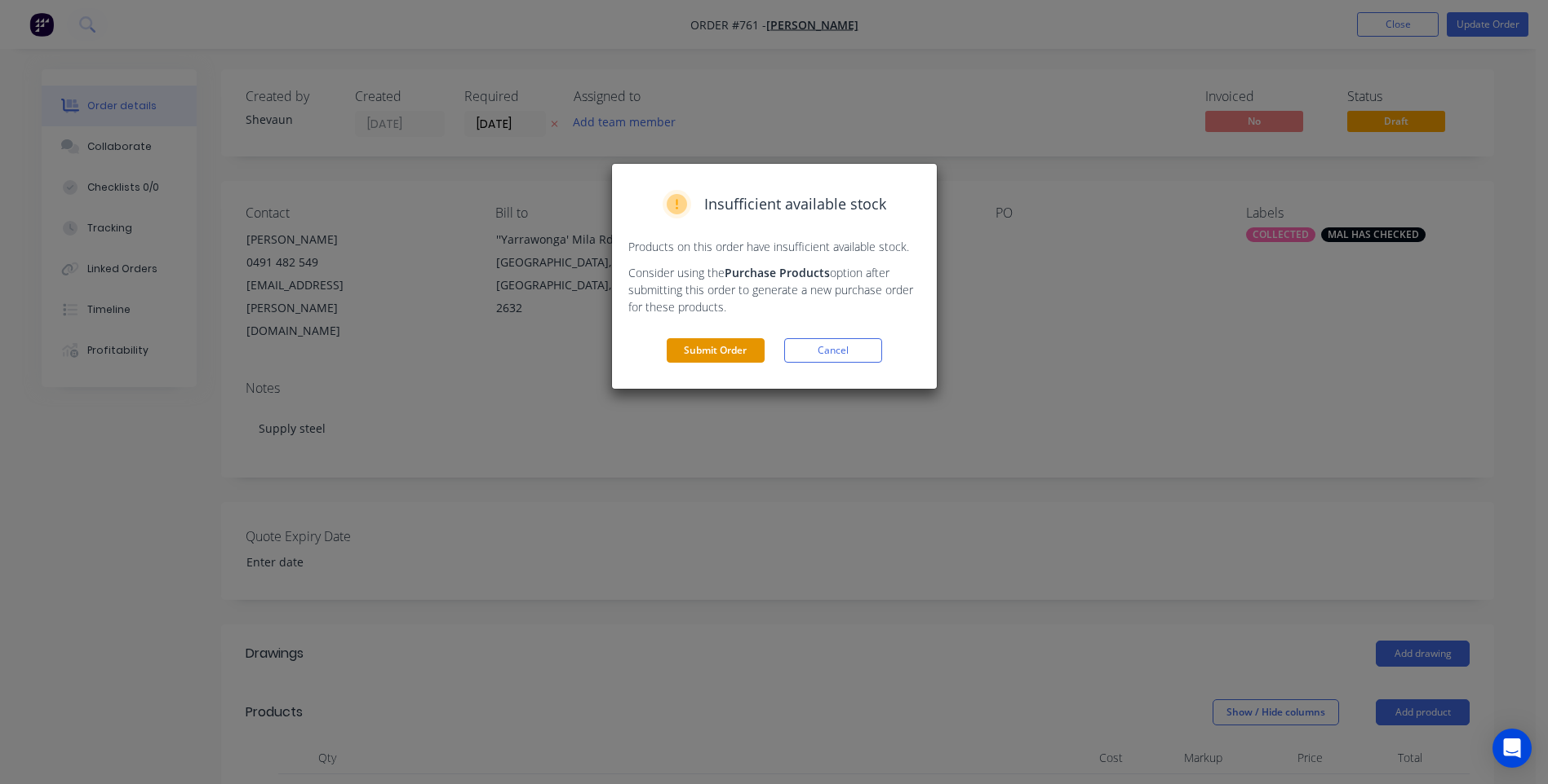
click at [720, 344] on button "Submit Order" at bounding box center [715, 351] width 98 height 25
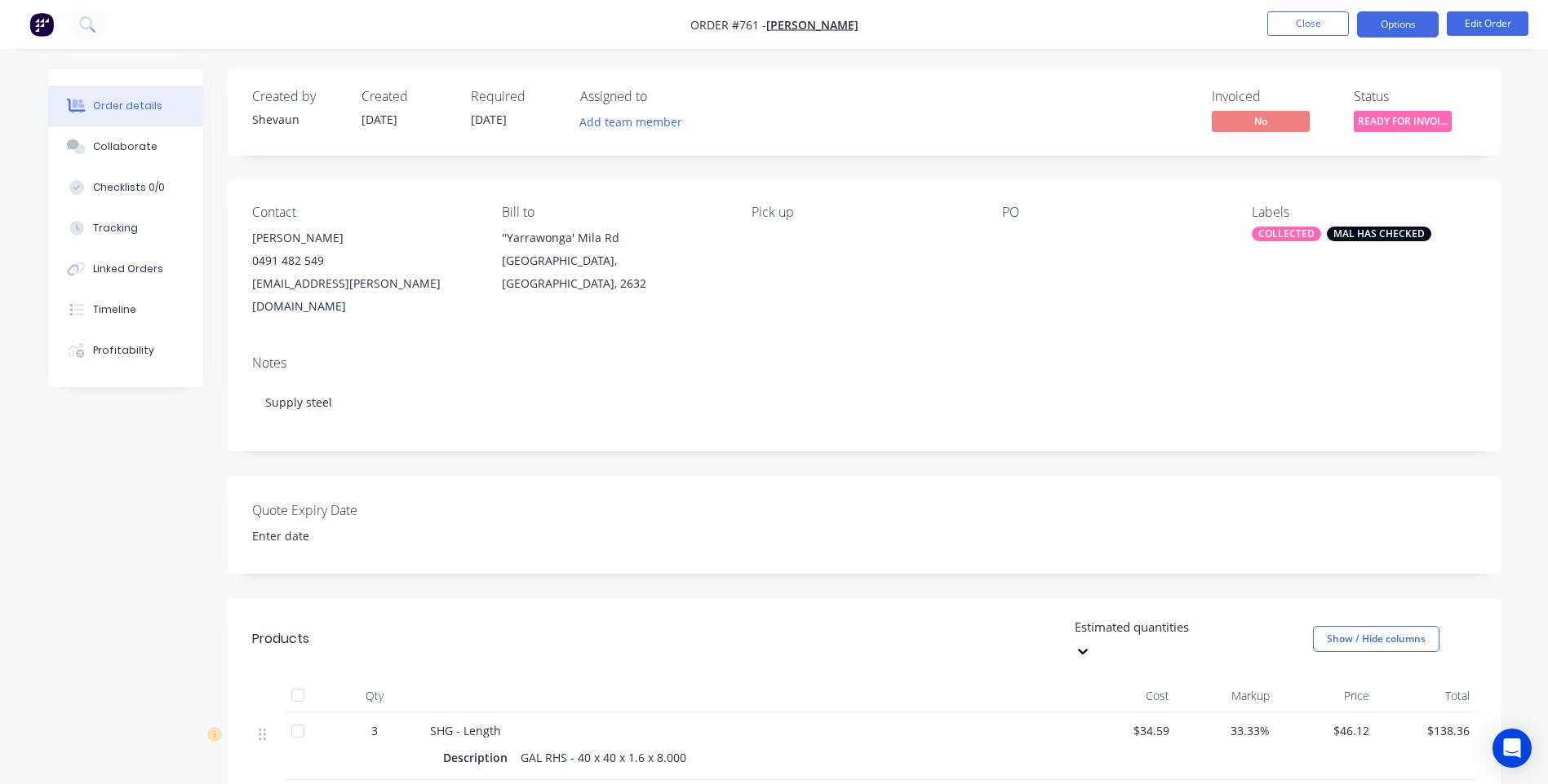
click at [1407, 26] on button "Options" at bounding box center [1397, 25] width 82 height 26
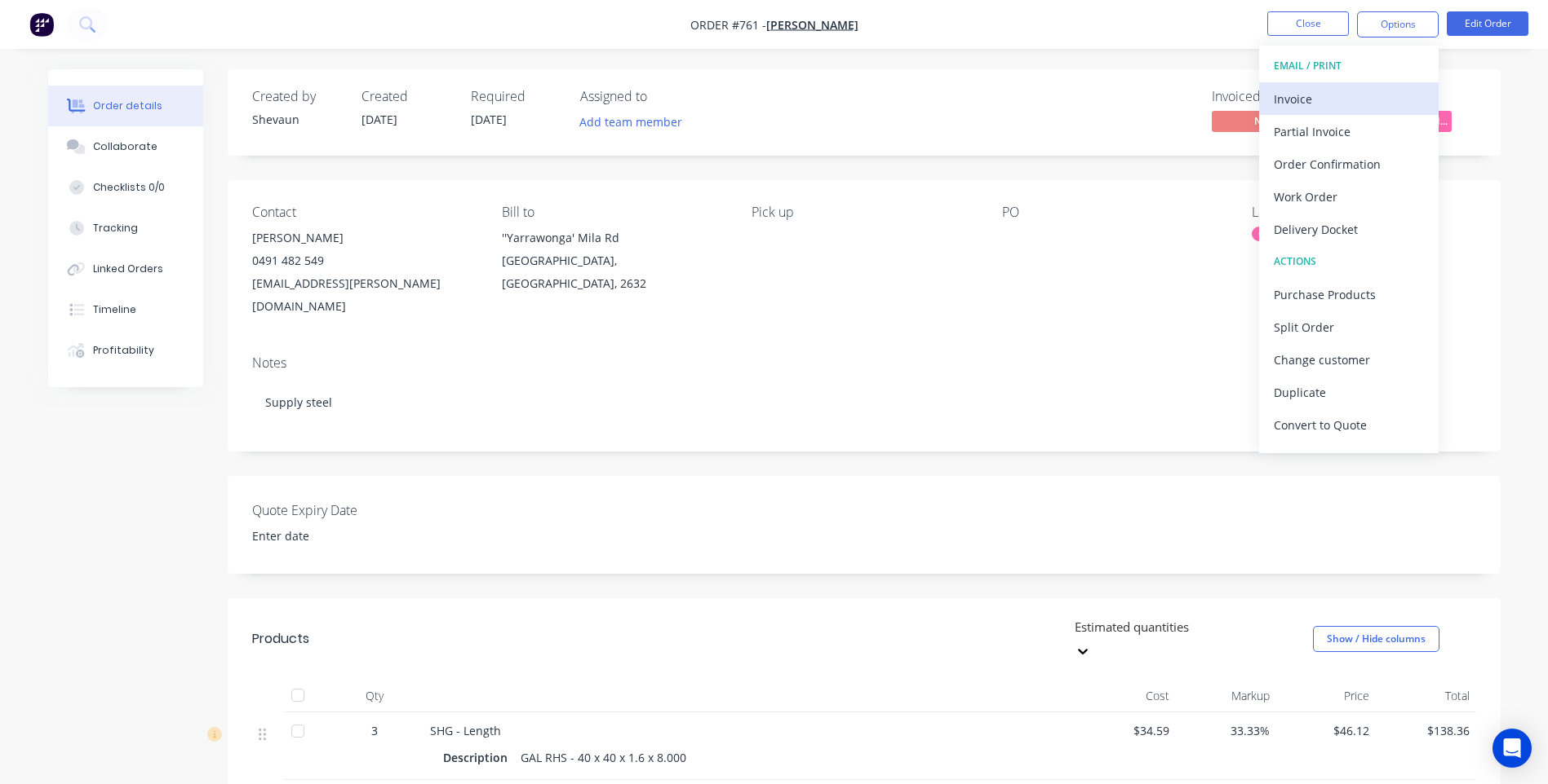
click at [1285, 94] on div "Invoice" at bounding box center [1348, 99] width 150 height 24
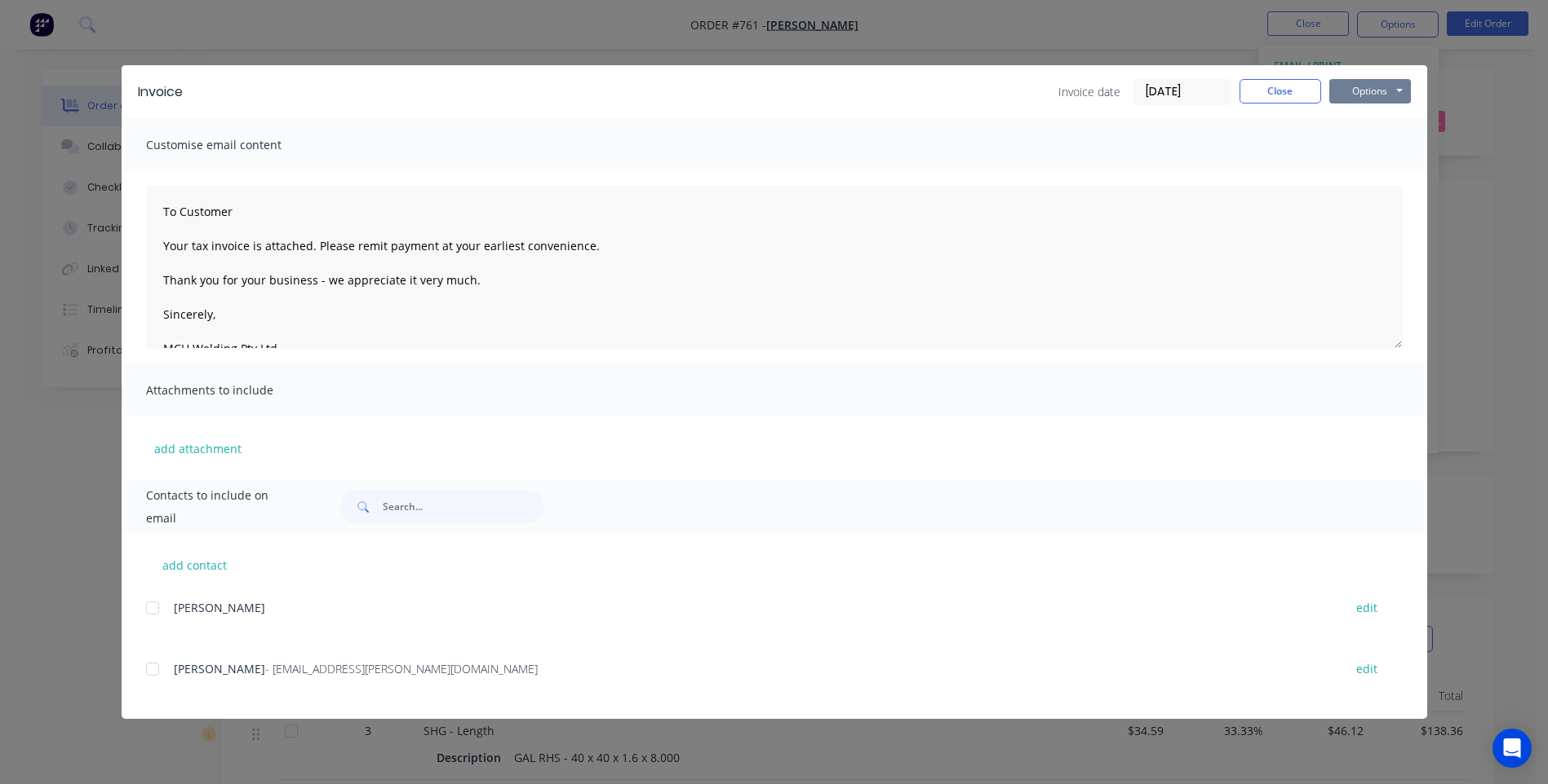
click at [1355, 93] on button "Options" at bounding box center [1369, 91] width 82 height 25
click at [1373, 110] on button "Preview" at bounding box center [1381, 119] width 105 height 27
click at [1287, 85] on button "Close" at bounding box center [1279, 91] width 82 height 25
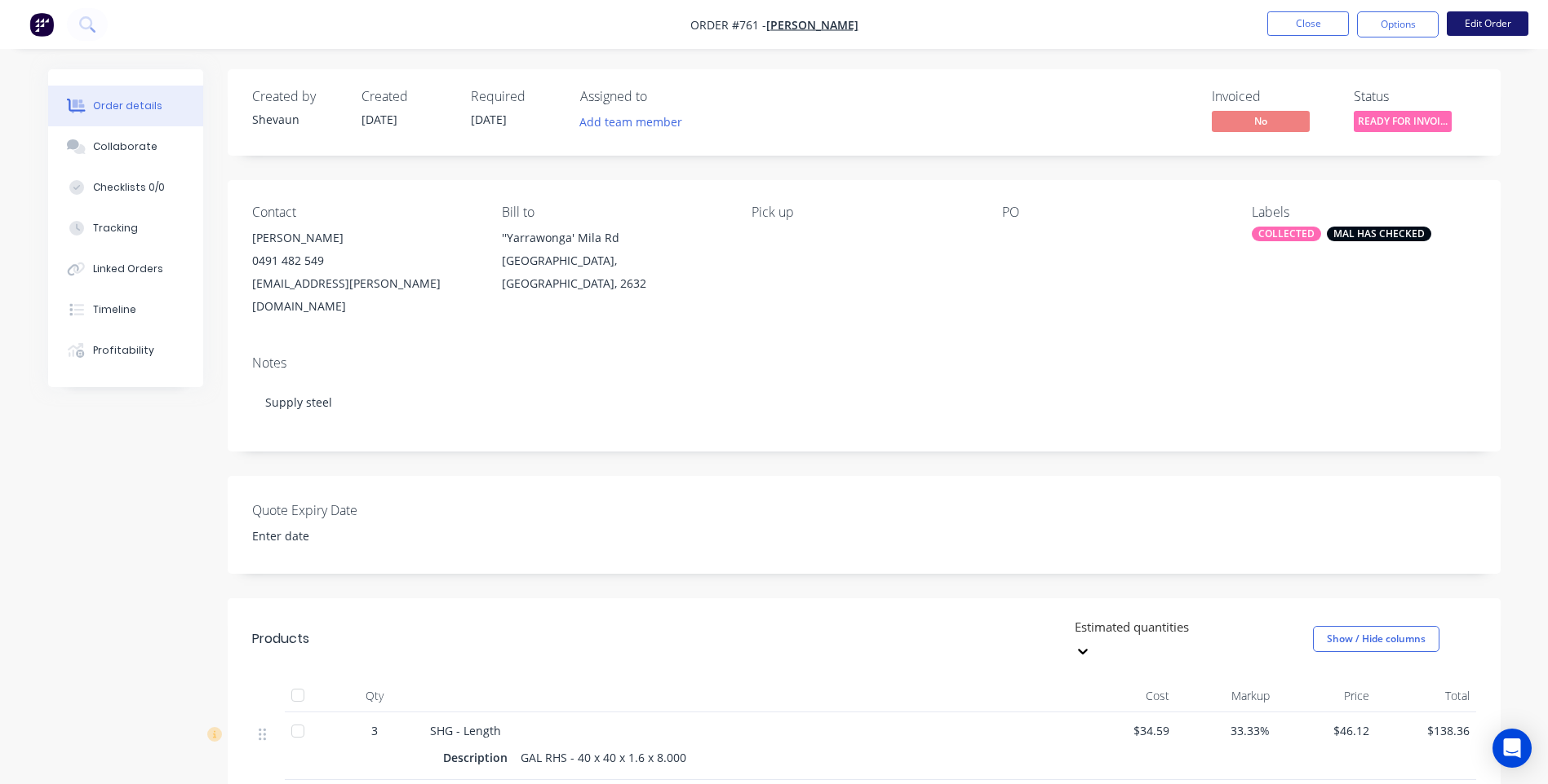
click at [1492, 25] on button "Edit Order" at bounding box center [1487, 24] width 82 height 25
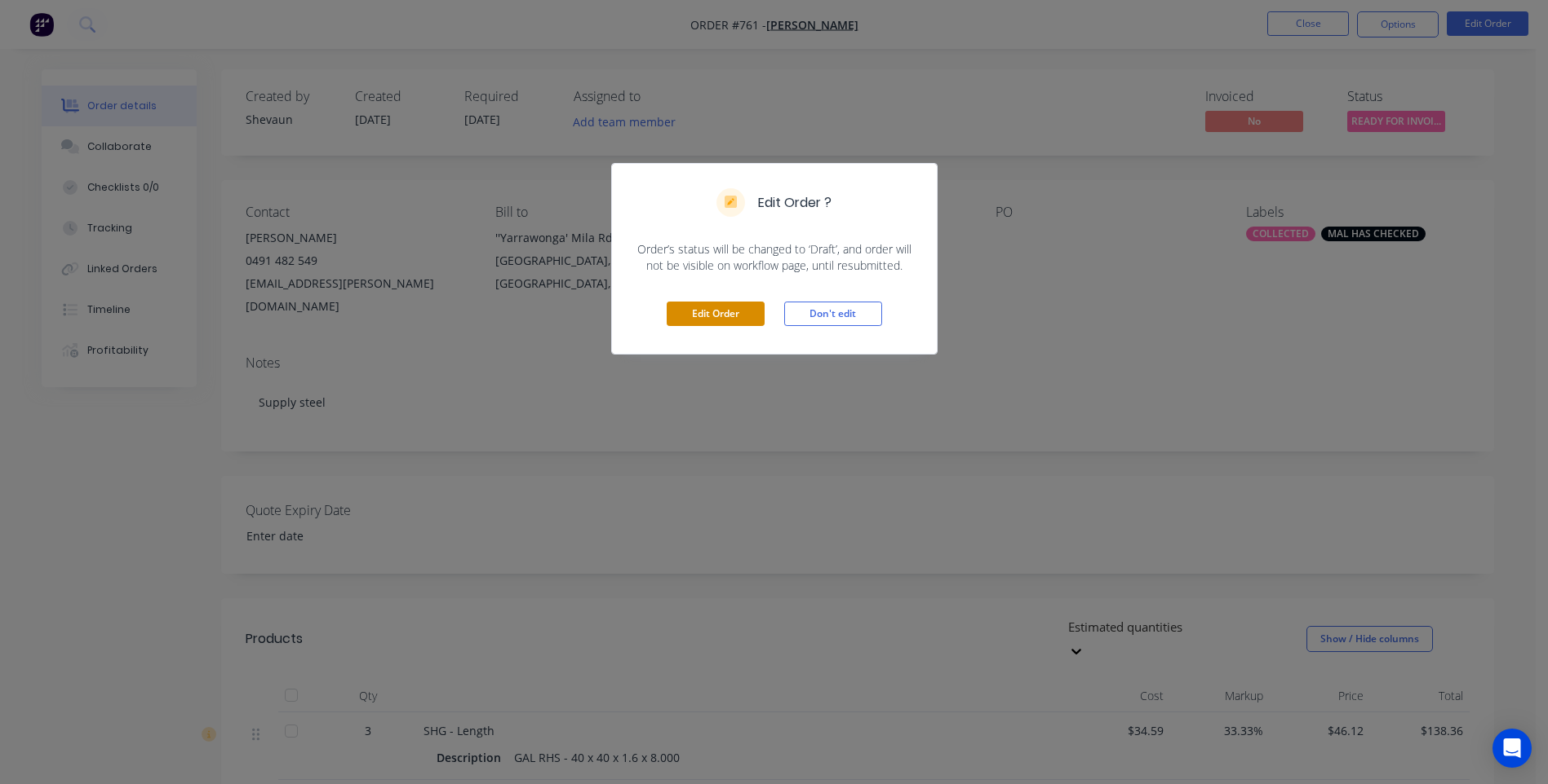
click at [729, 308] on button "Edit Order" at bounding box center [715, 314] width 98 height 25
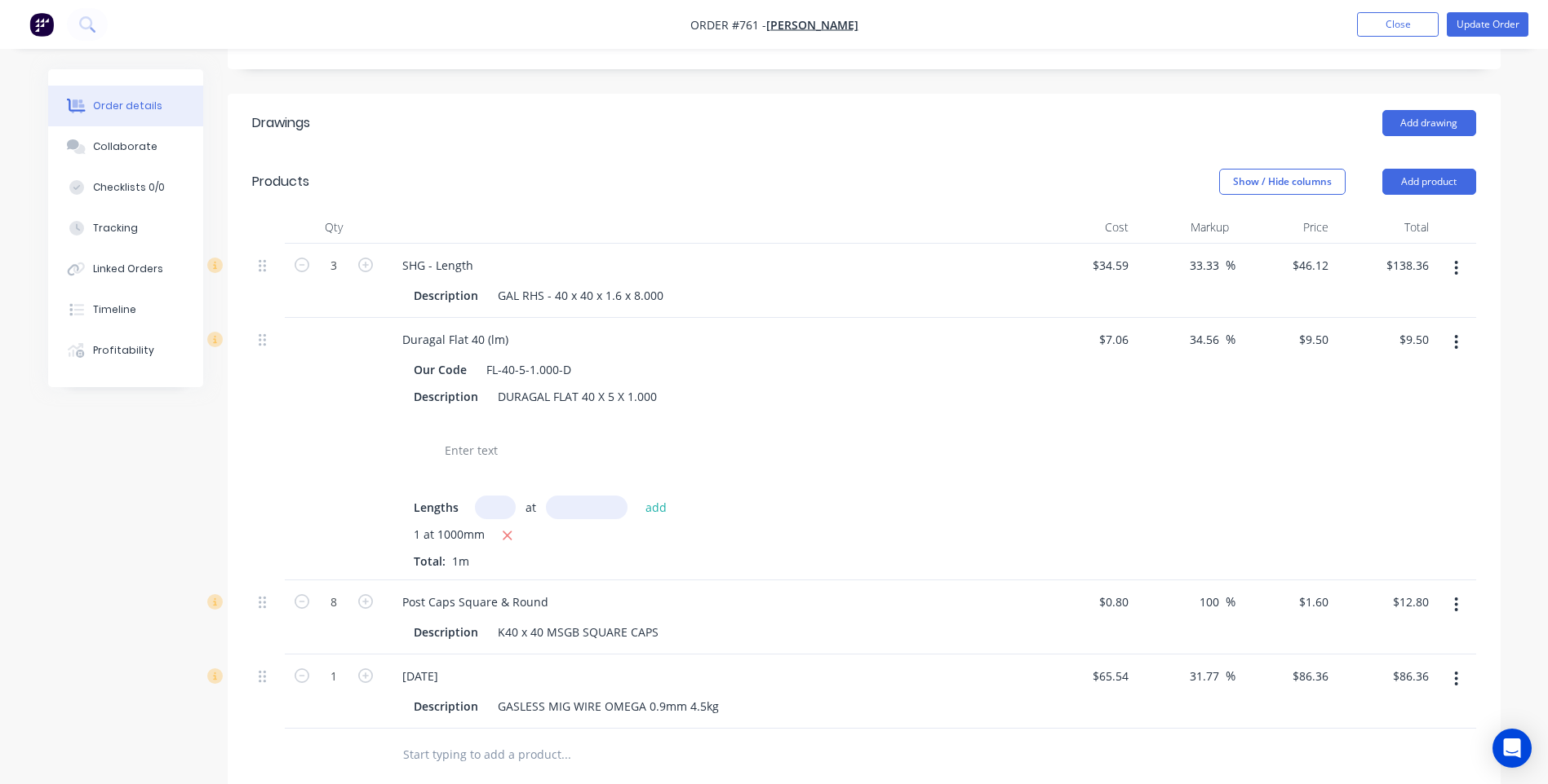
scroll to position [571, 0]
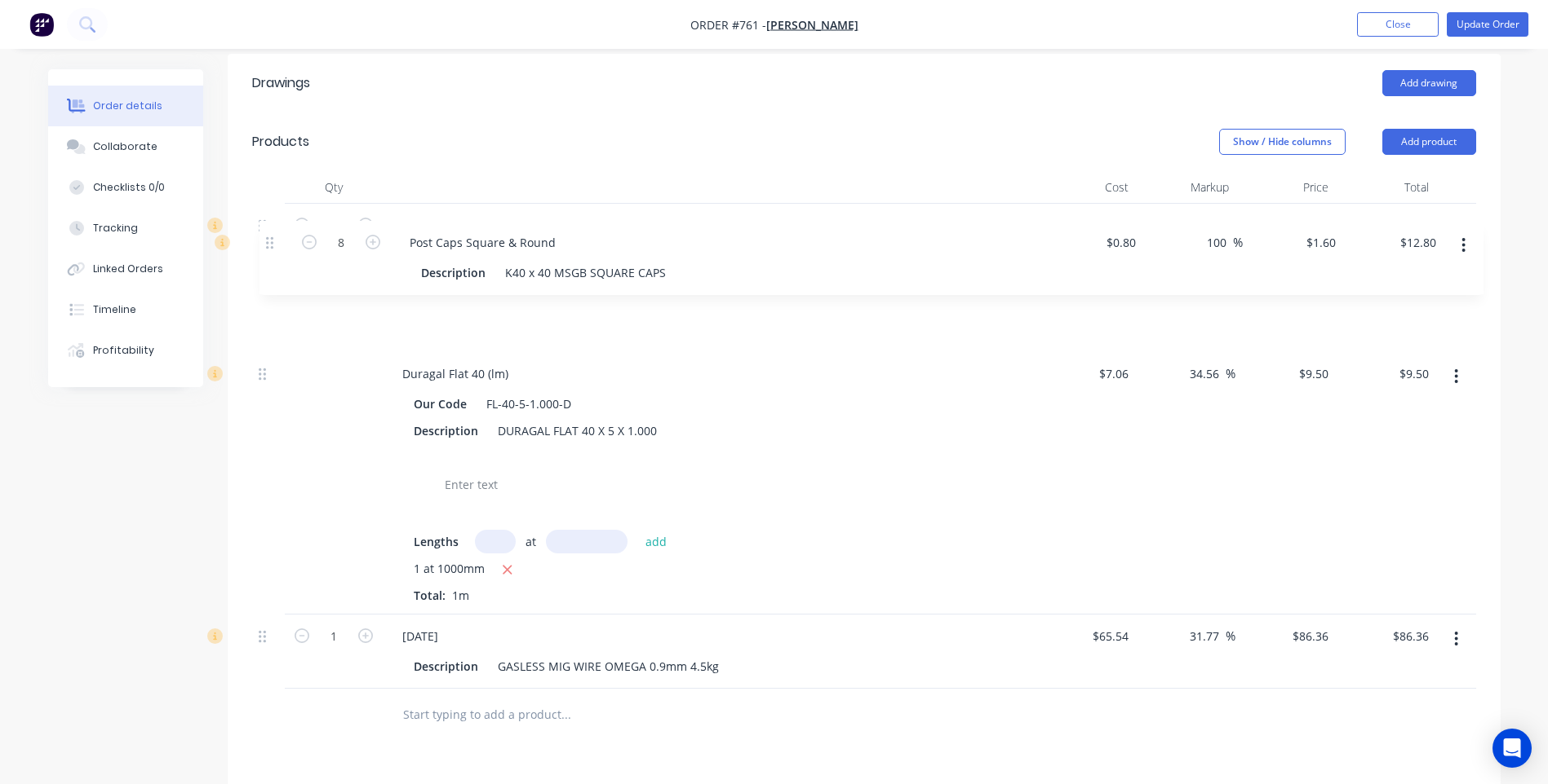
drag, startPoint x: 264, startPoint y: 523, endPoint x: 275, endPoint y: 240, distance: 283.2
click at [275, 240] on div "3 SHG - Length Description GAL RHS - 40 x 40 x 1.6 x 8.000 $34.59 $34.59 33.33 …" at bounding box center [863, 445] width 1224 height 485
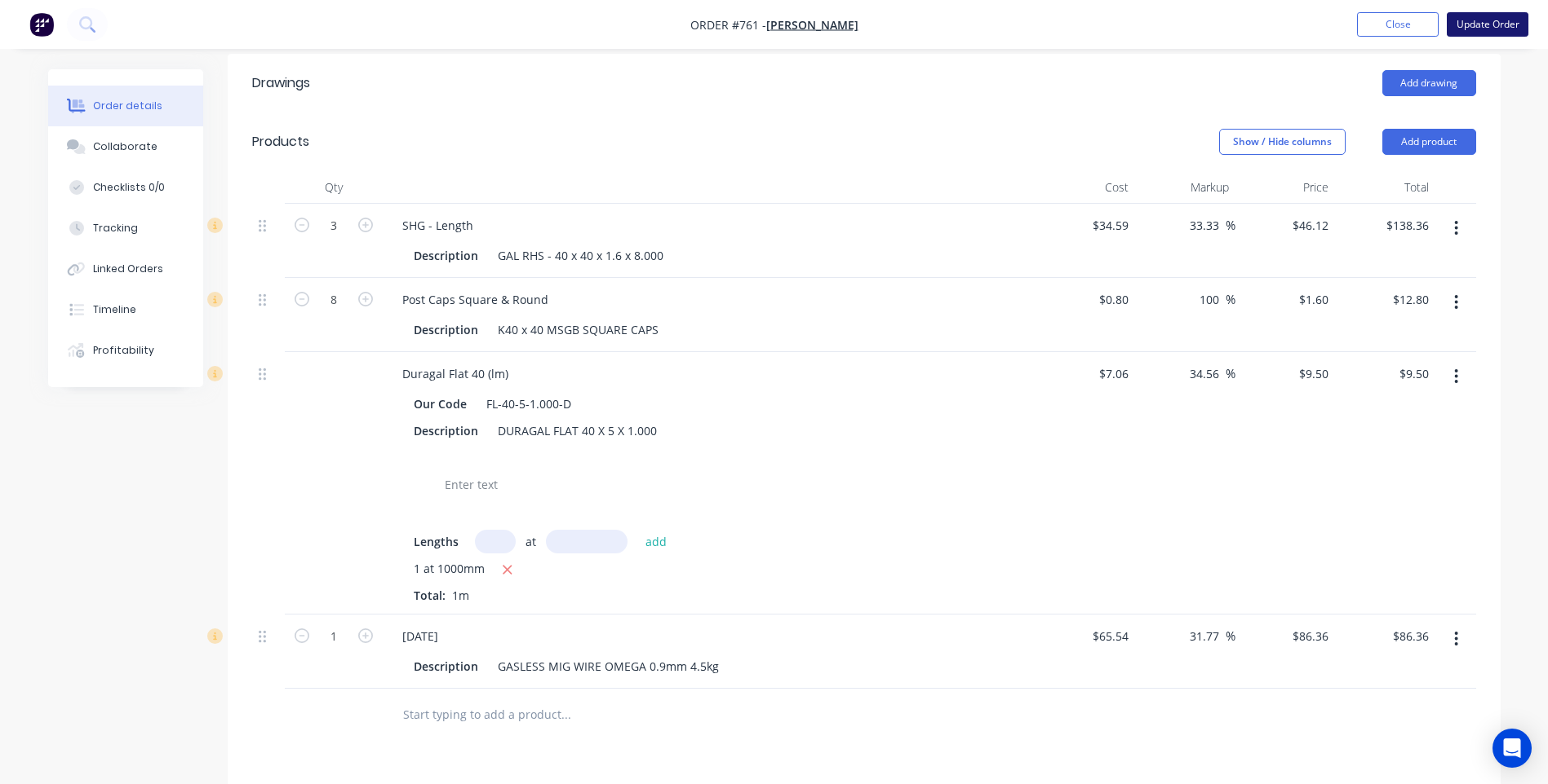
click at [1489, 21] on button "Update Order" at bounding box center [1487, 24] width 82 height 25
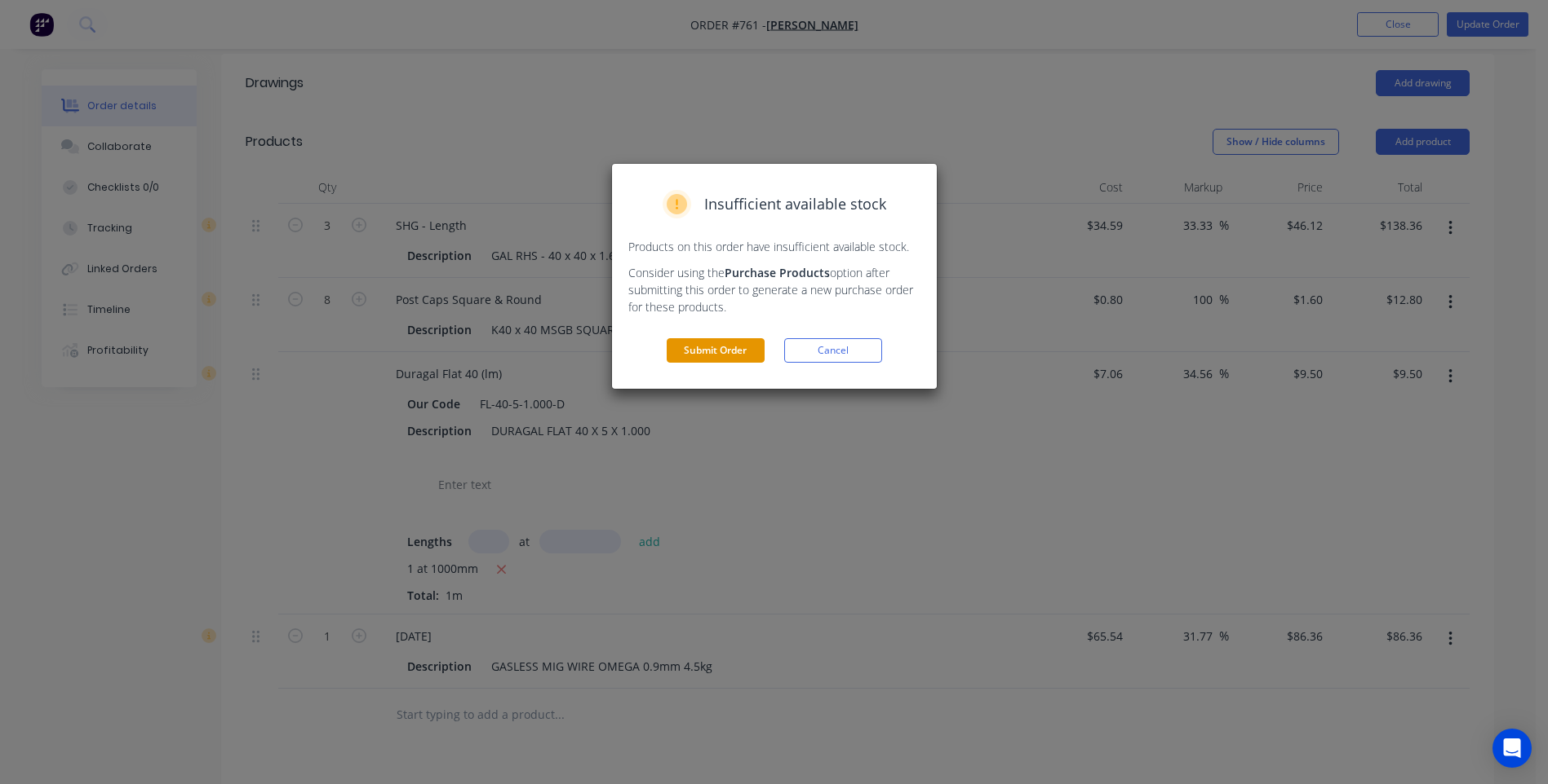
click at [715, 347] on button "Submit Order" at bounding box center [715, 351] width 98 height 25
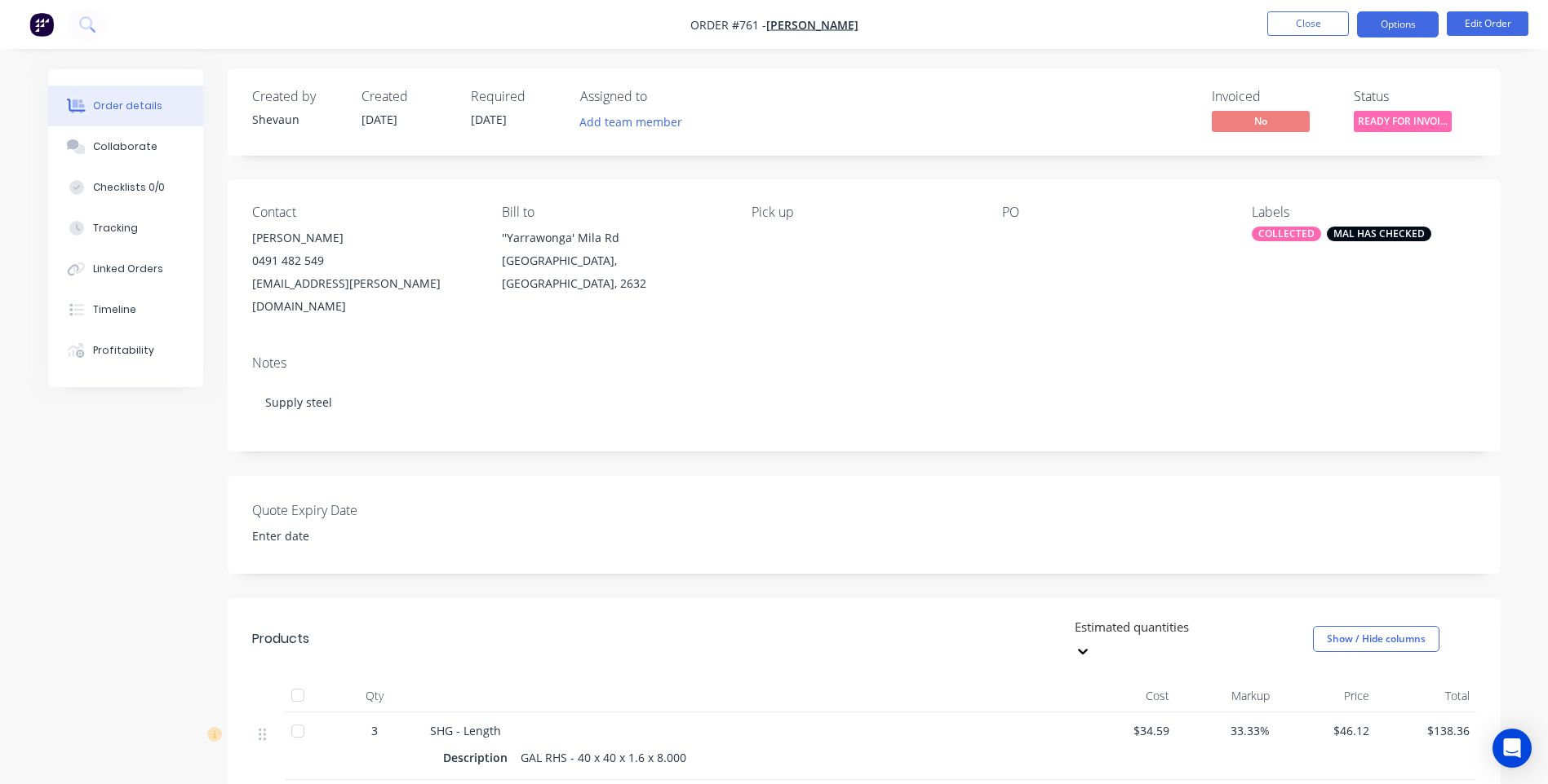
click at [1411, 27] on button "Options" at bounding box center [1397, 25] width 82 height 26
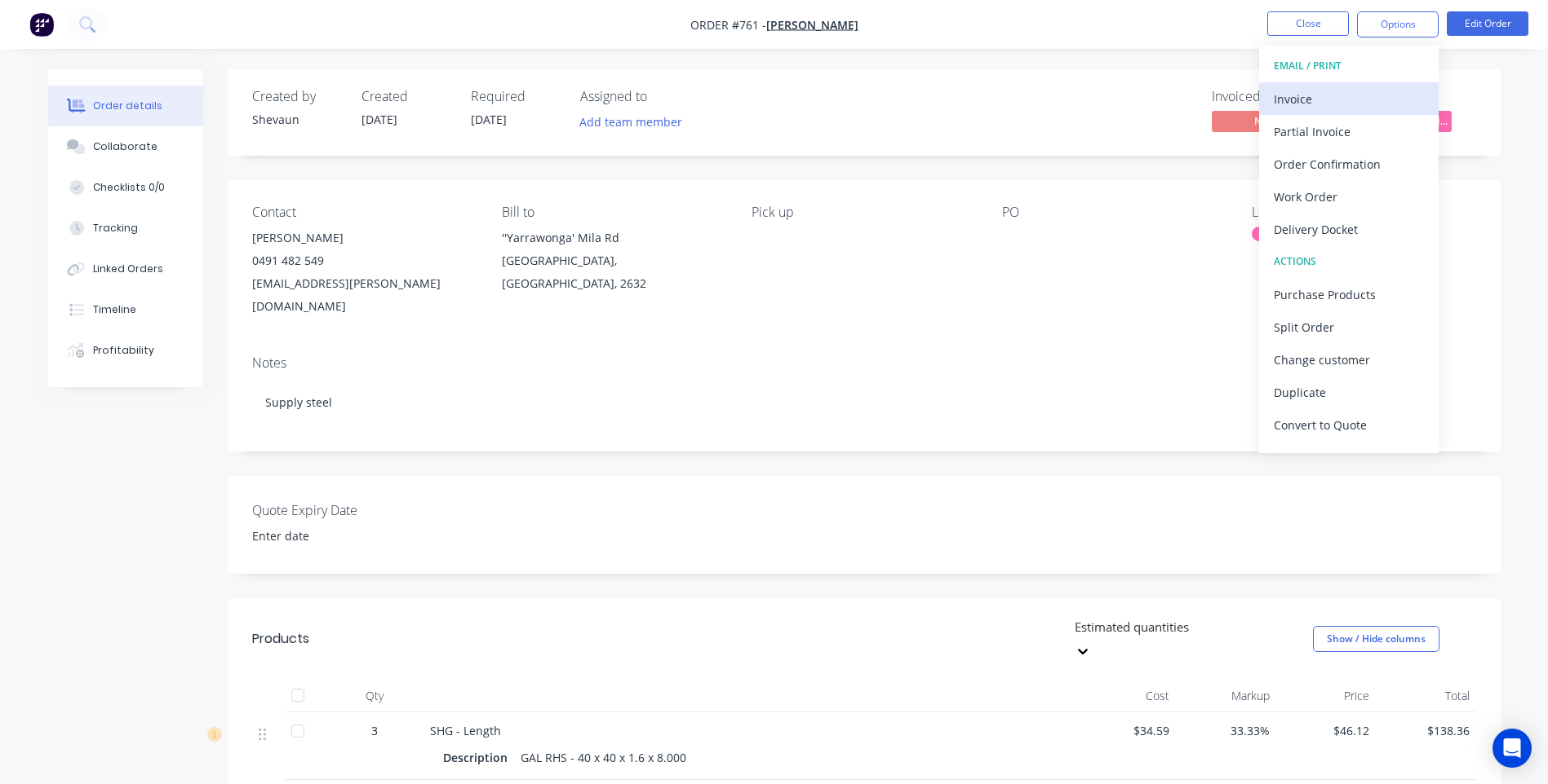
click at [1307, 92] on div "Invoice" at bounding box center [1348, 99] width 150 height 24
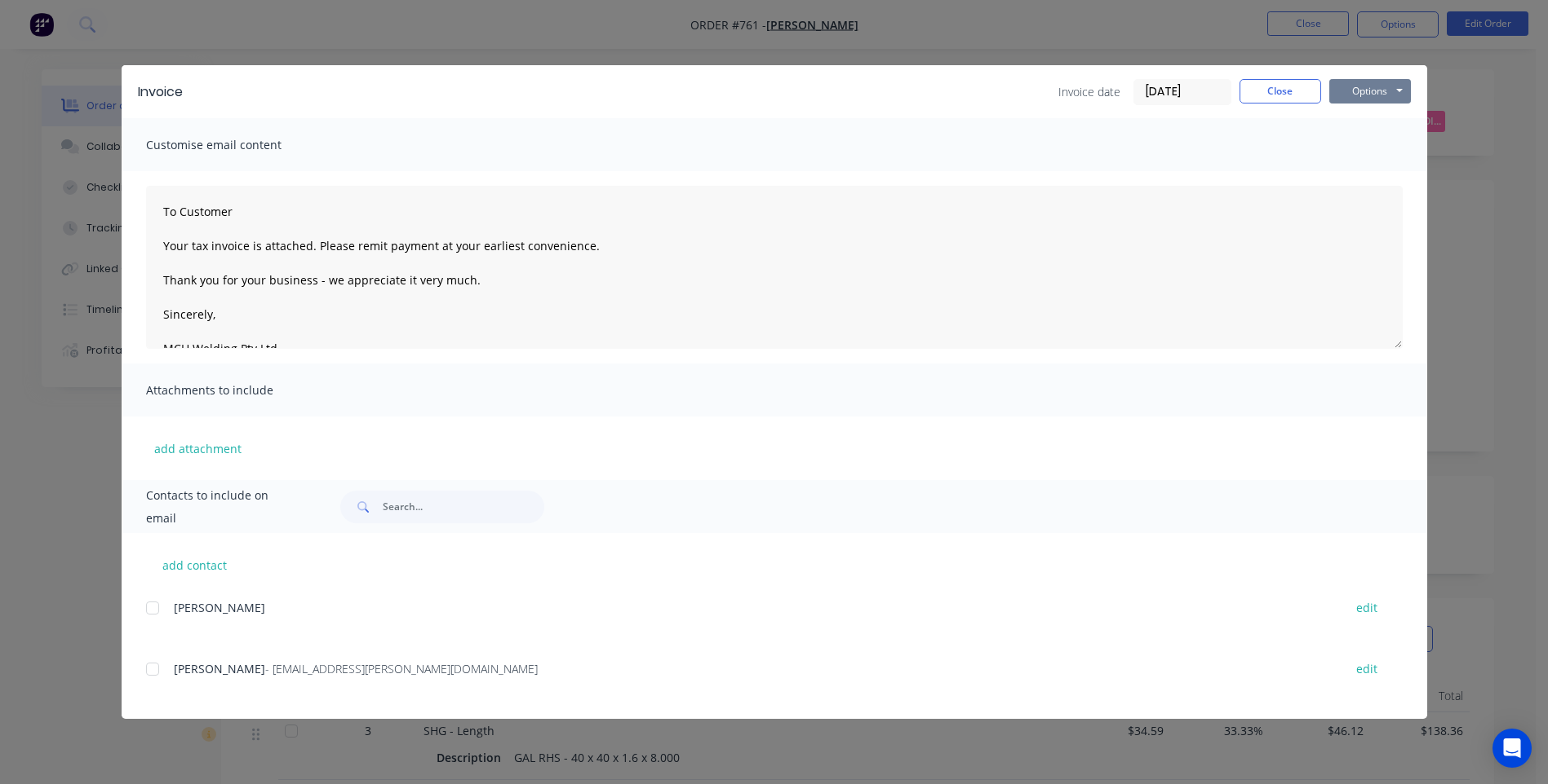
click at [1360, 90] on button "Options" at bounding box center [1369, 91] width 82 height 25
click at [1382, 118] on button "Preview" at bounding box center [1381, 119] width 105 height 27
click at [1282, 88] on button "Close" at bounding box center [1279, 91] width 82 height 25
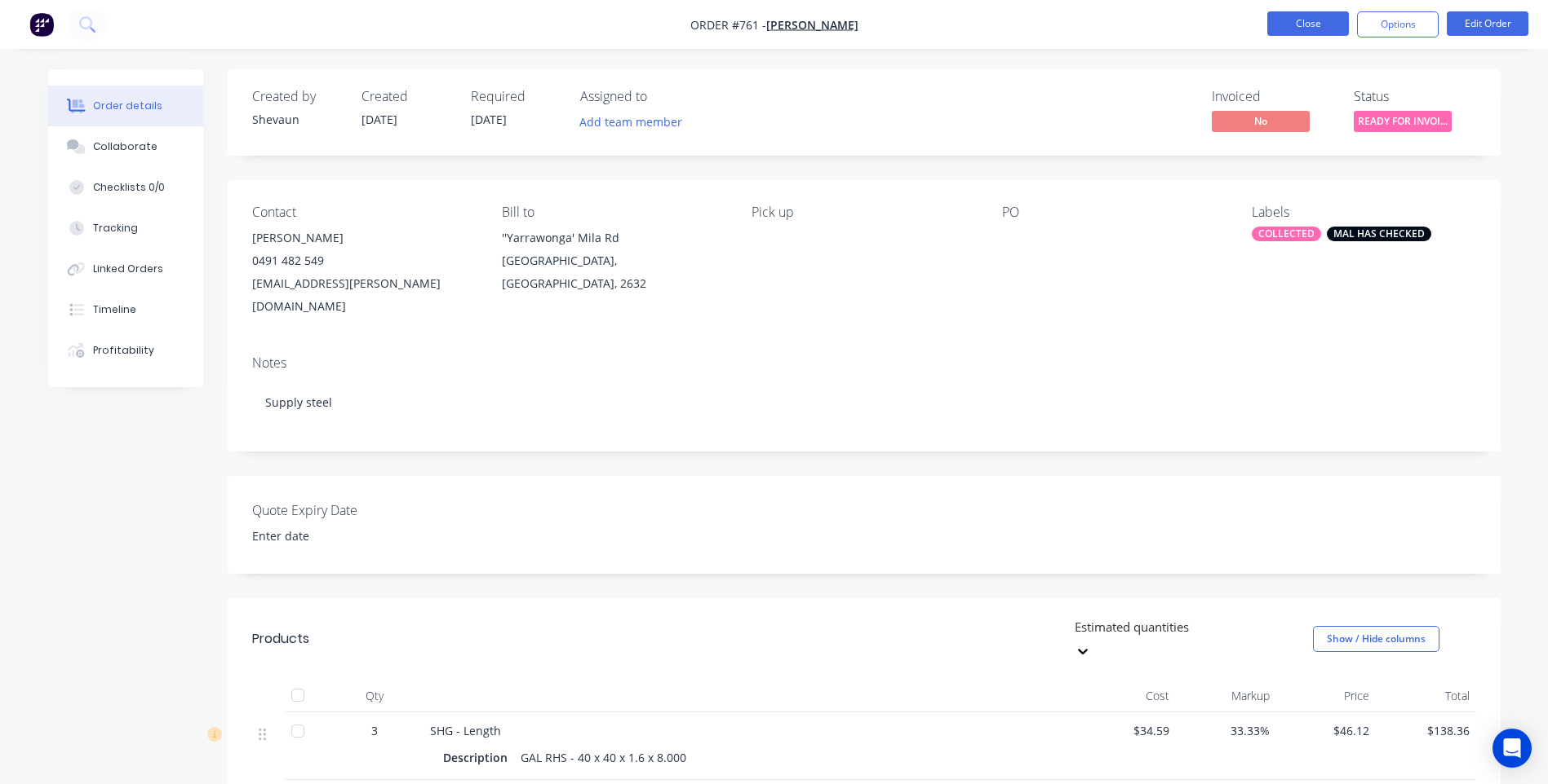
click at [1310, 18] on button "Close" at bounding box center [1307, 24] width 82 height 25
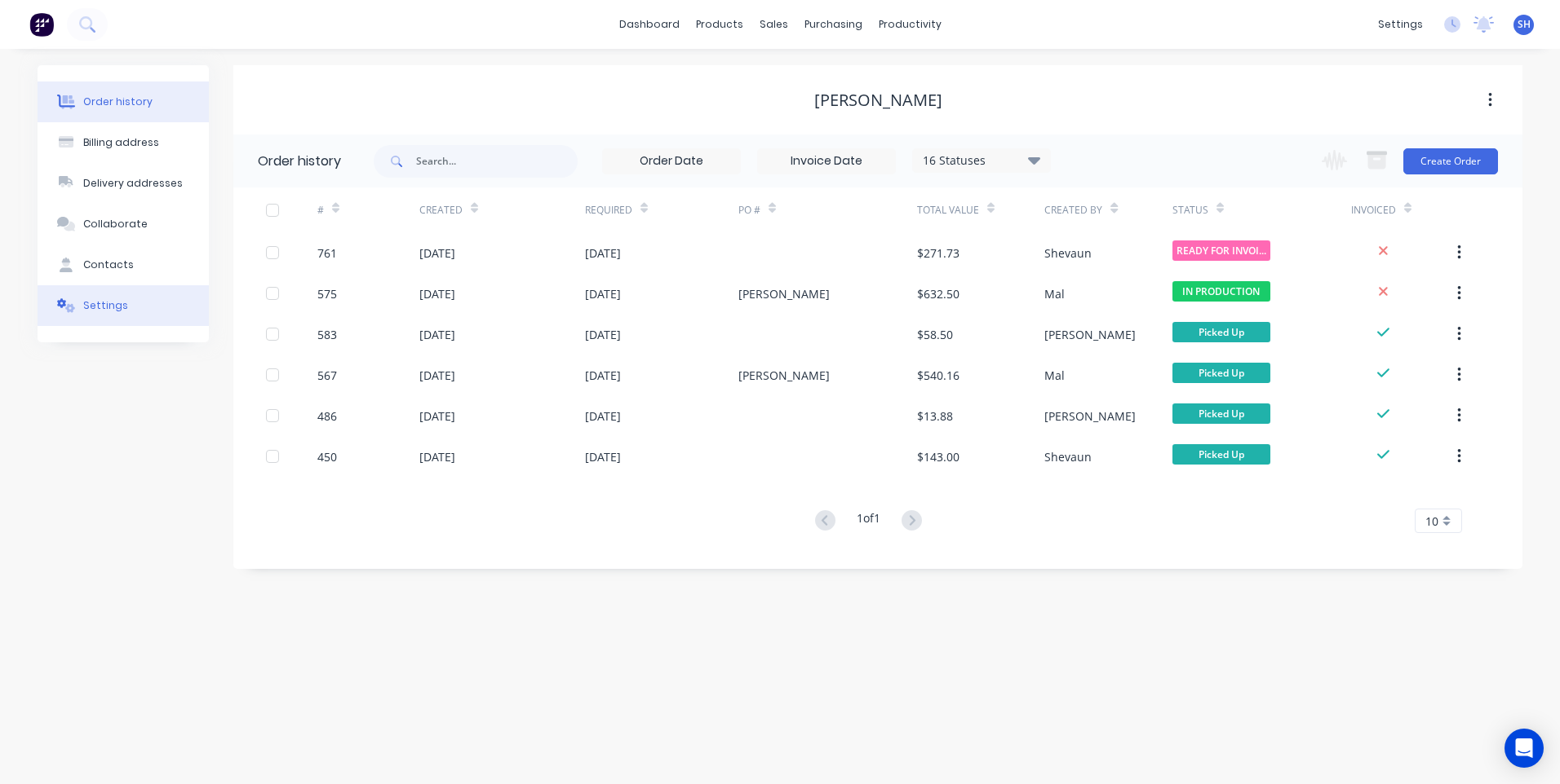
click at [101, 298] on div "Settings" at bounding box center [105, 305] width 44 height 15
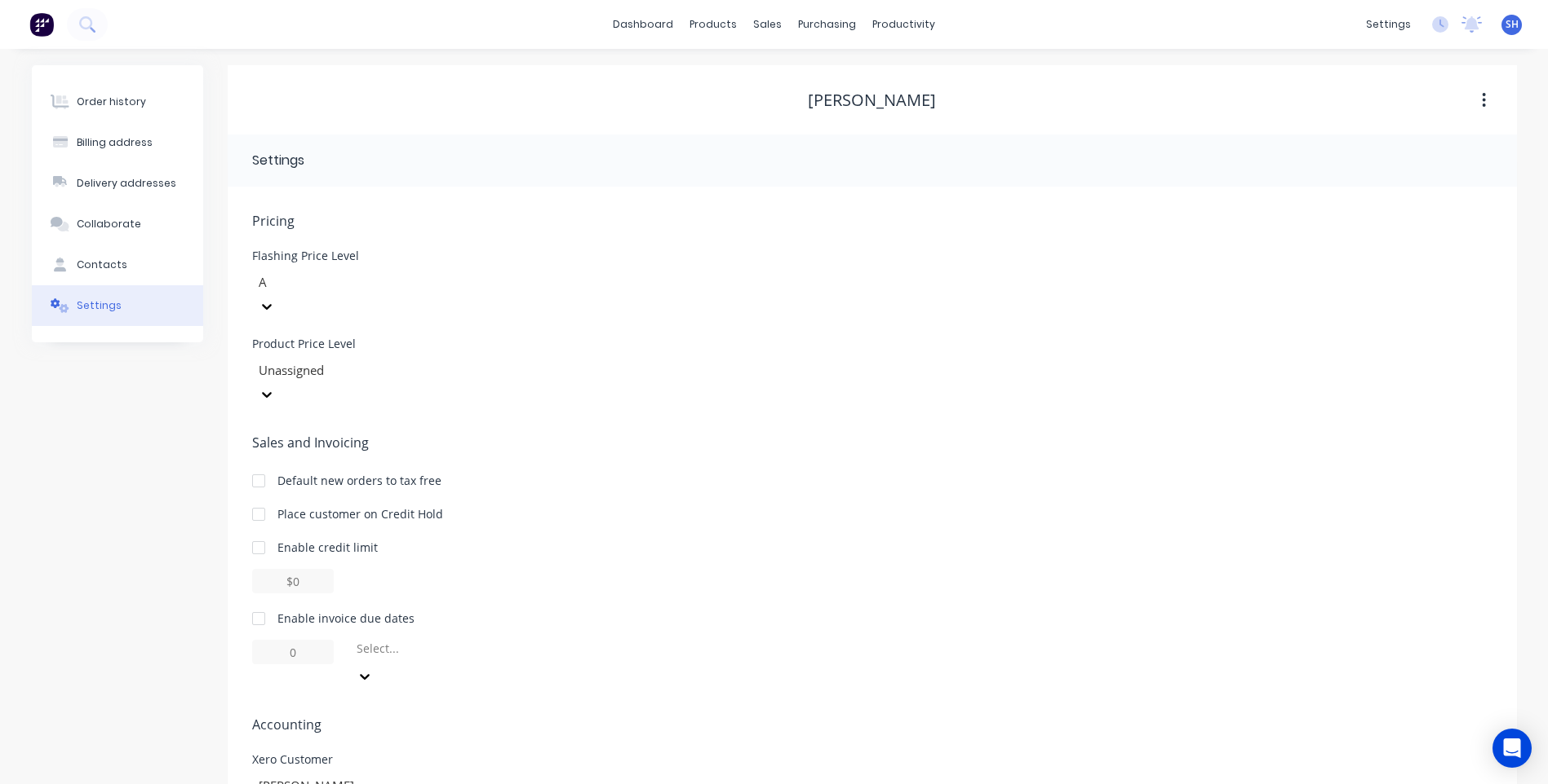
click at [262, 602] on div at bounding box center [258, 618] width 33 height 33
drag, startPoint x: 313, startPoint y: 605, endPoint x: 245, endPoint y: 597, distance: 68.5
click at [245, 597] on div "Pricing Flashing Price Level A Product Price Level Unassigned Sales and Invoici…" at bounding box center [871, 538] width 1289 height 703
type input "30"
click at [367, 669] on icon at bounding box center [358, 677] width 17 height 17
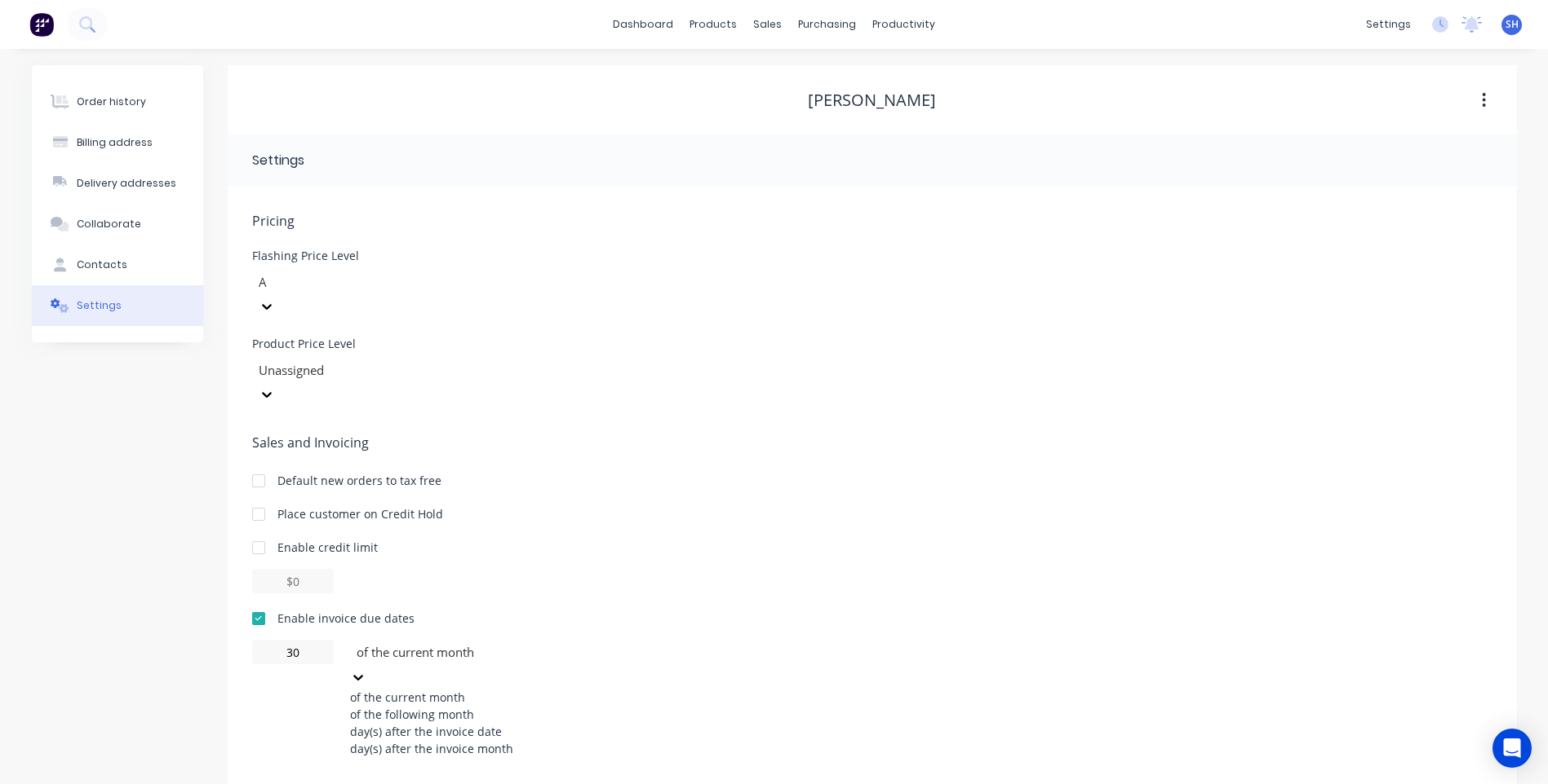
click at [443, 706] on div "of the following month" at bounding box center [472, 714] width 245 height 17
click at [649, 715] on span "Accounting" at bounding box center [871, 725] width 1240 height 20
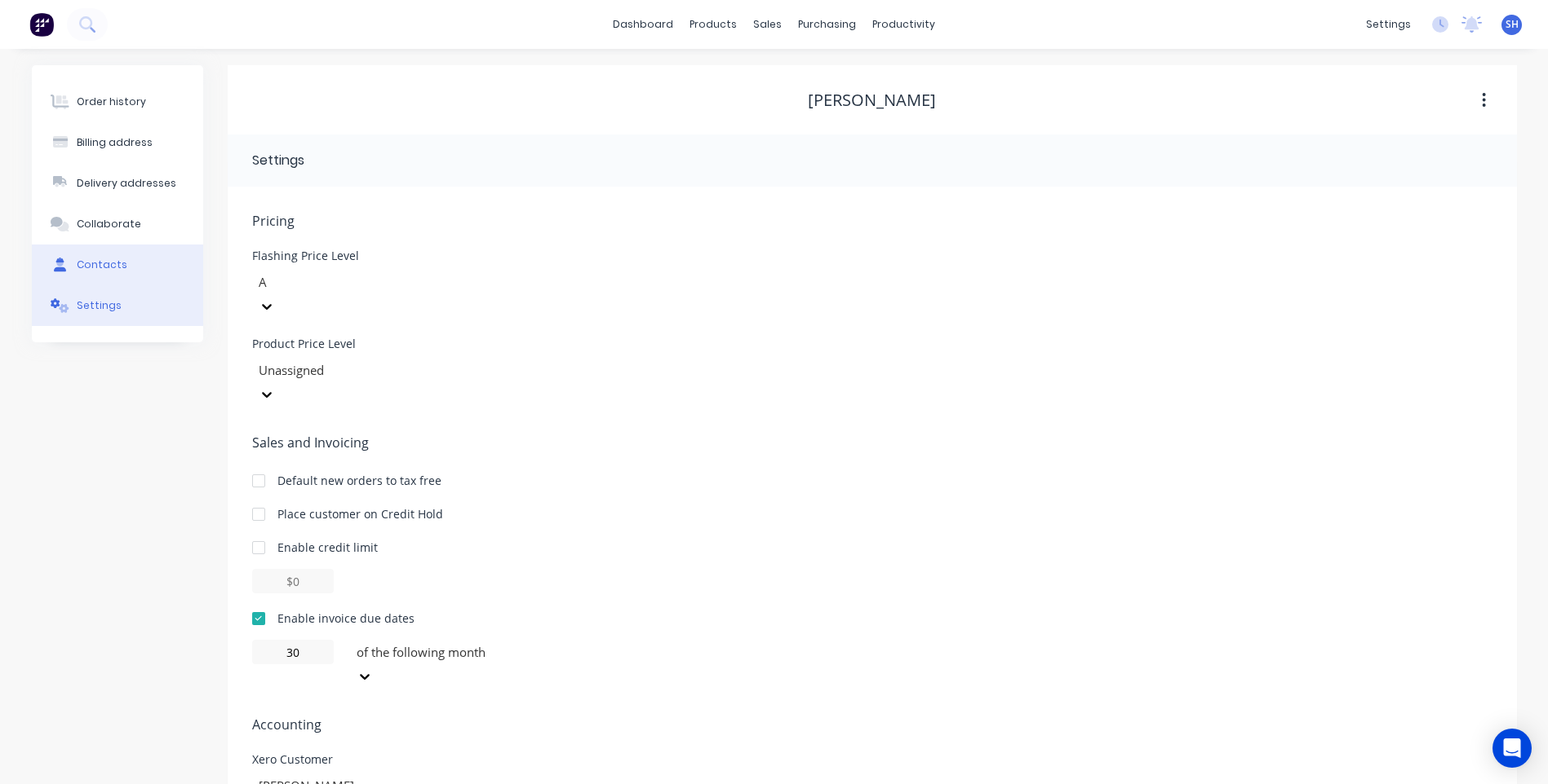
click at [115, 263] on div "Contacts" at bounding box center [102, 265] width 50 height 15
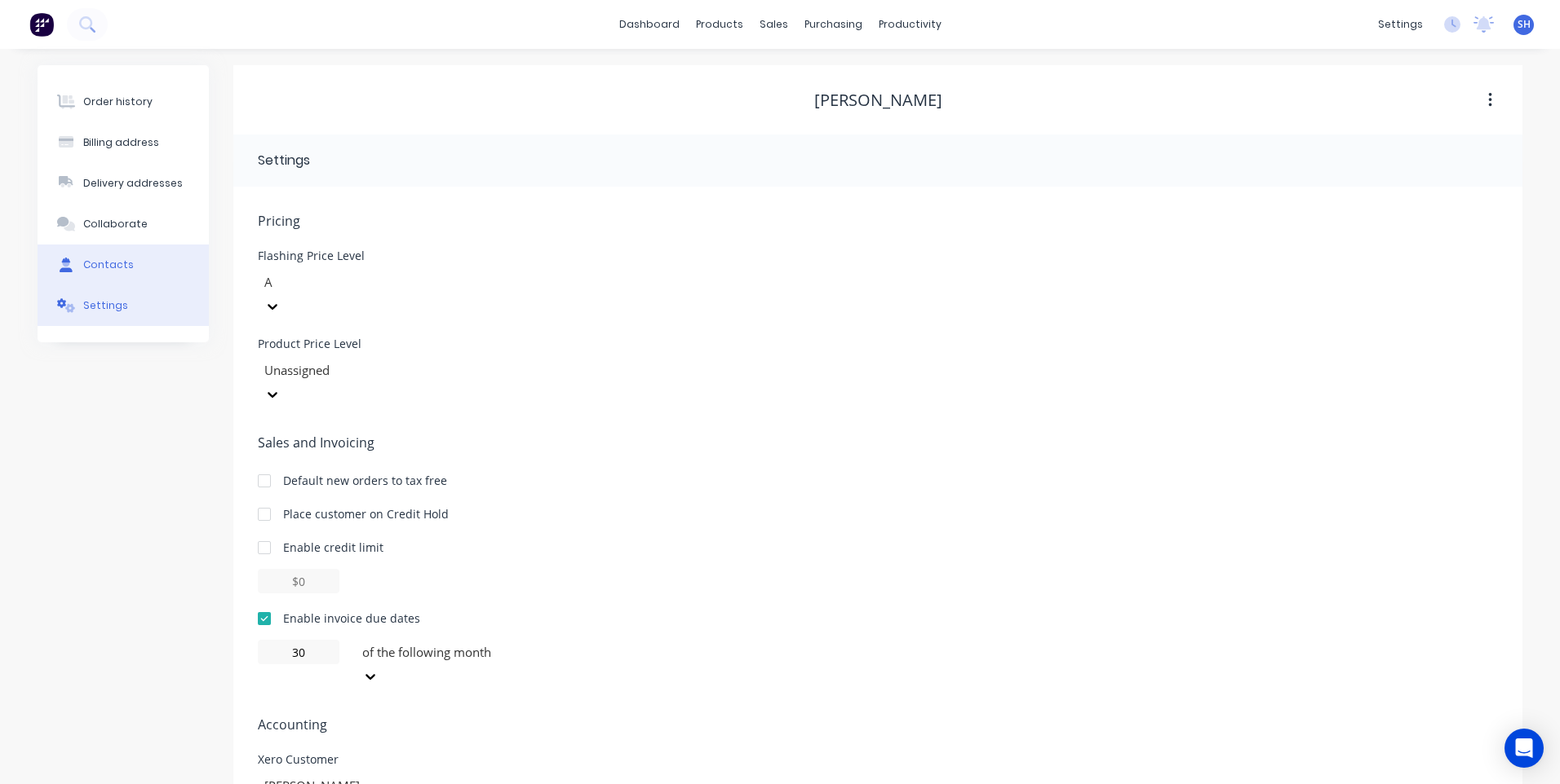
select select "AU"
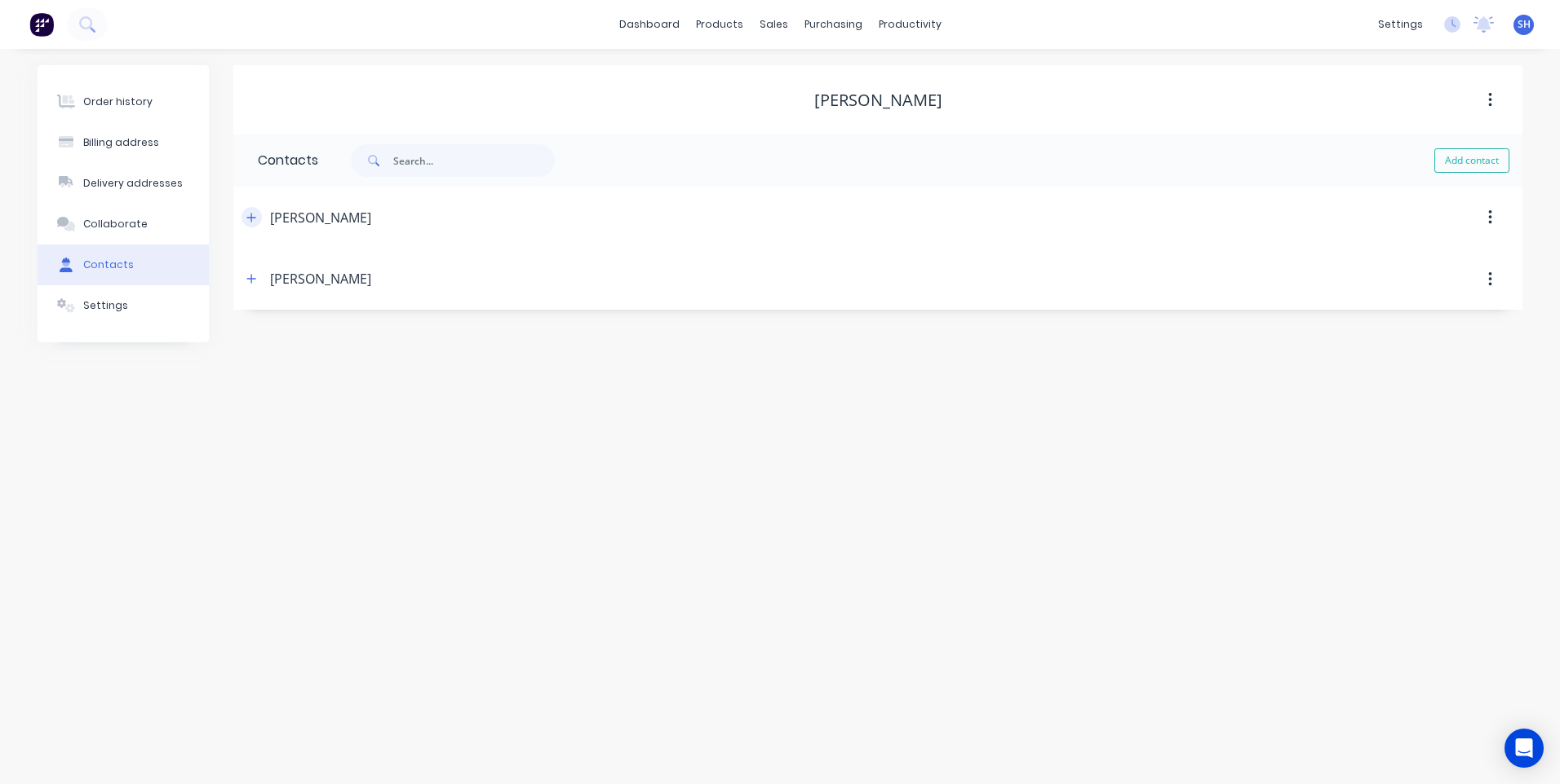
click at [252, 217] on icon "button" at bounding box center [251, 217] width 9 height 9
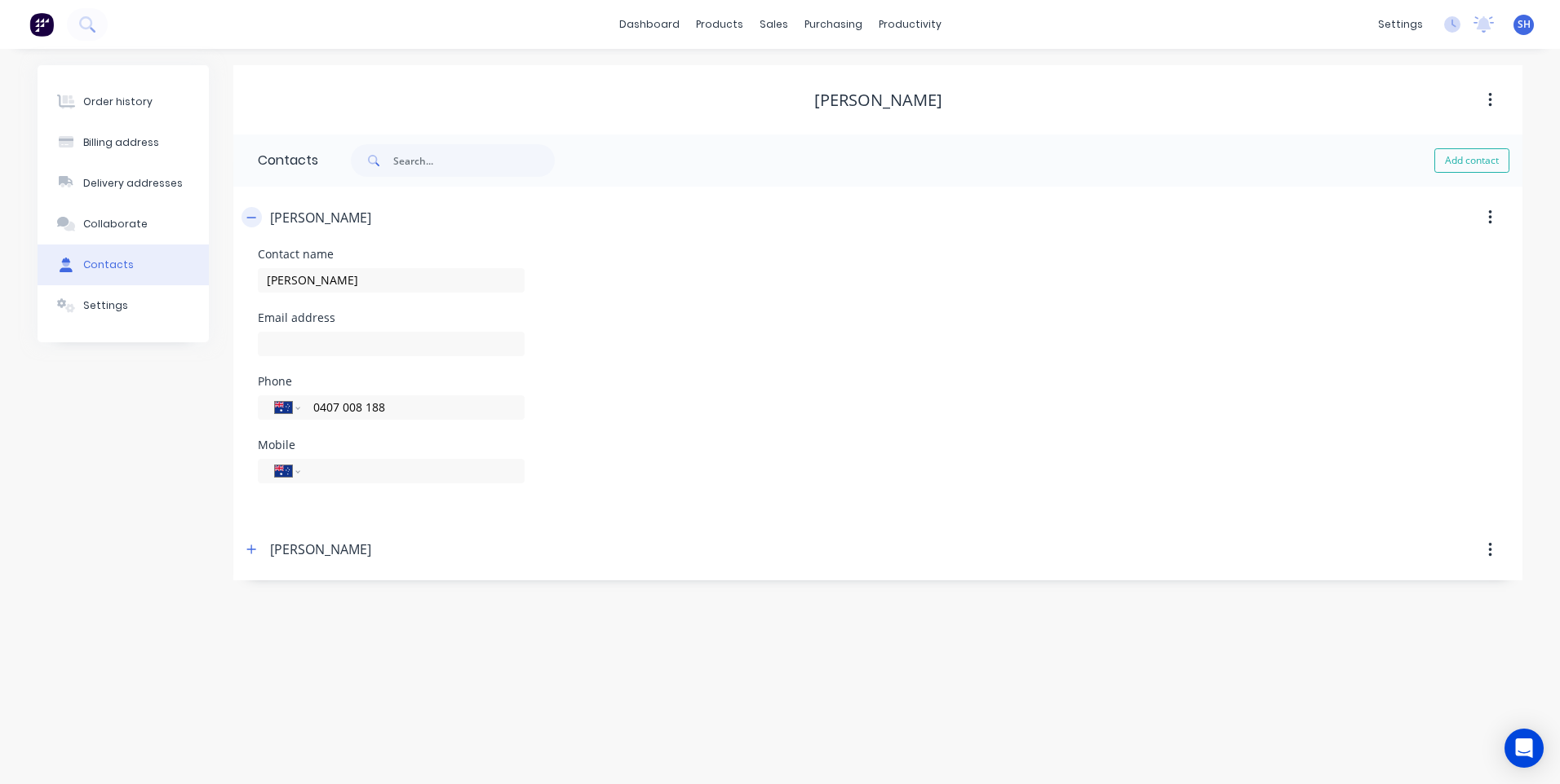
click at [252, 217] on icon "button" at bounding box center [251, 218] width 10 height 12
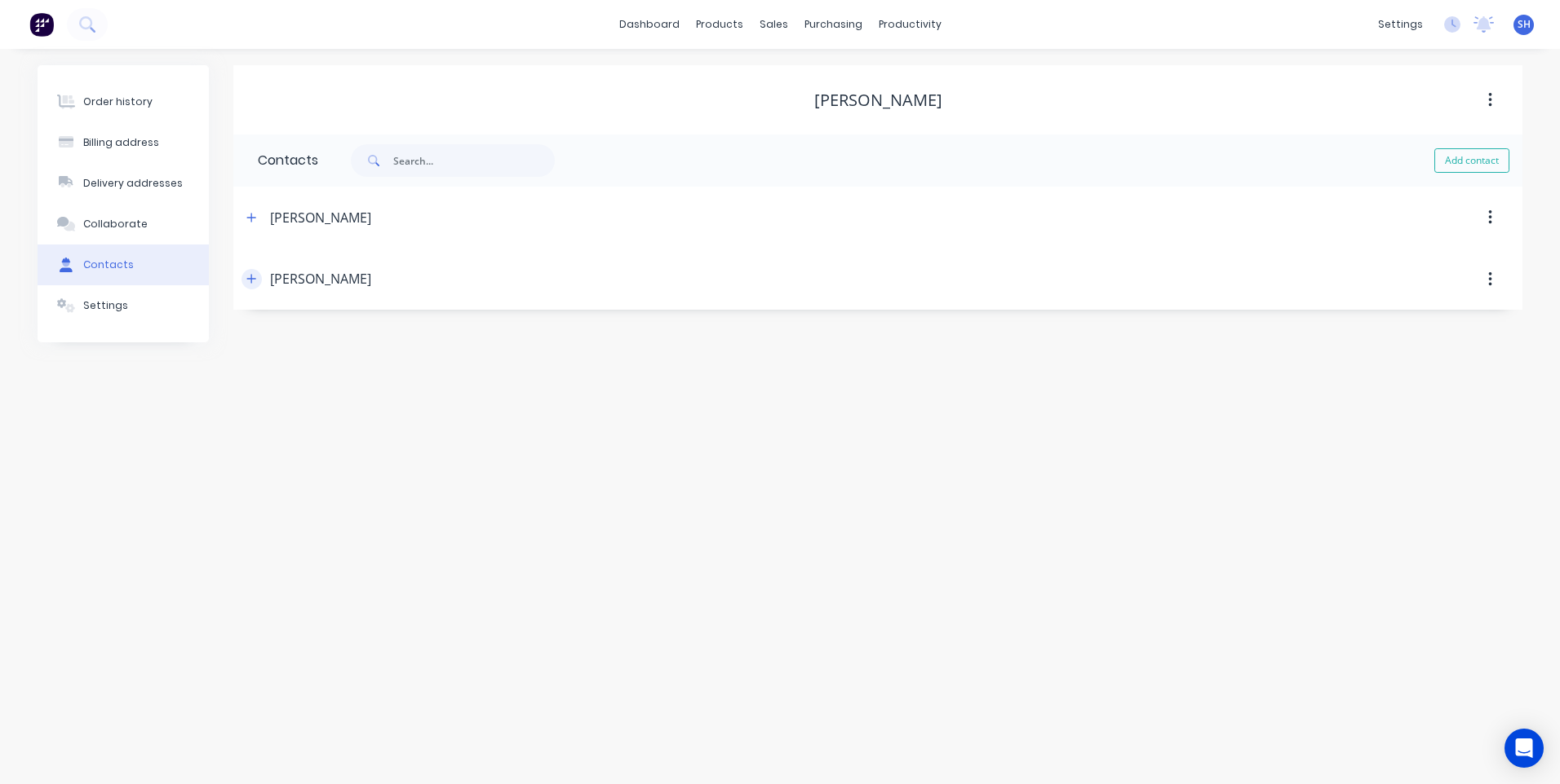
click at [254, 275] on icon "button" at bounding box center [251, 279] width 10 height 12
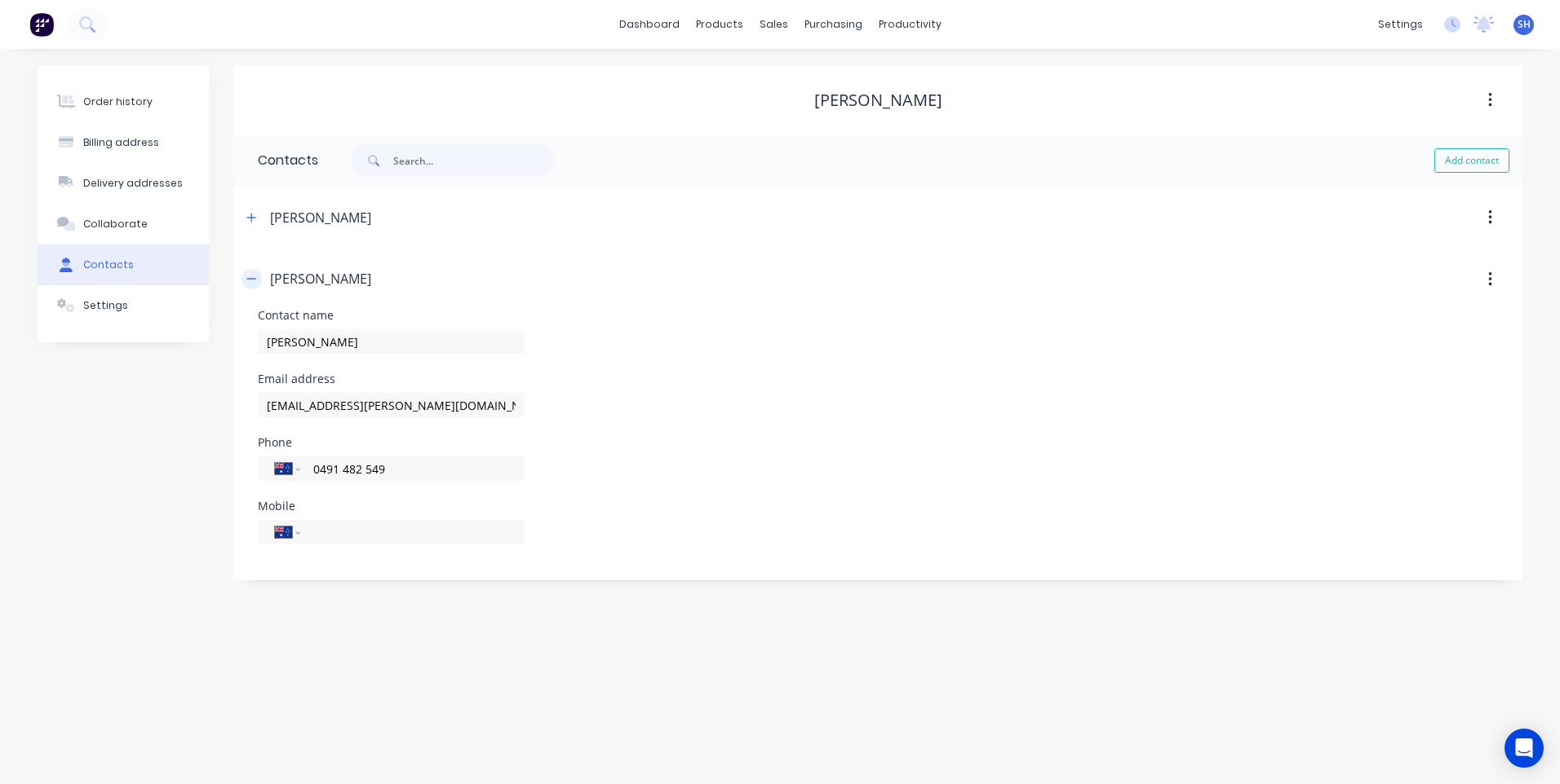
click at [254, 275] on icon "button" at bounding box center [251, 279] width 10 height 12
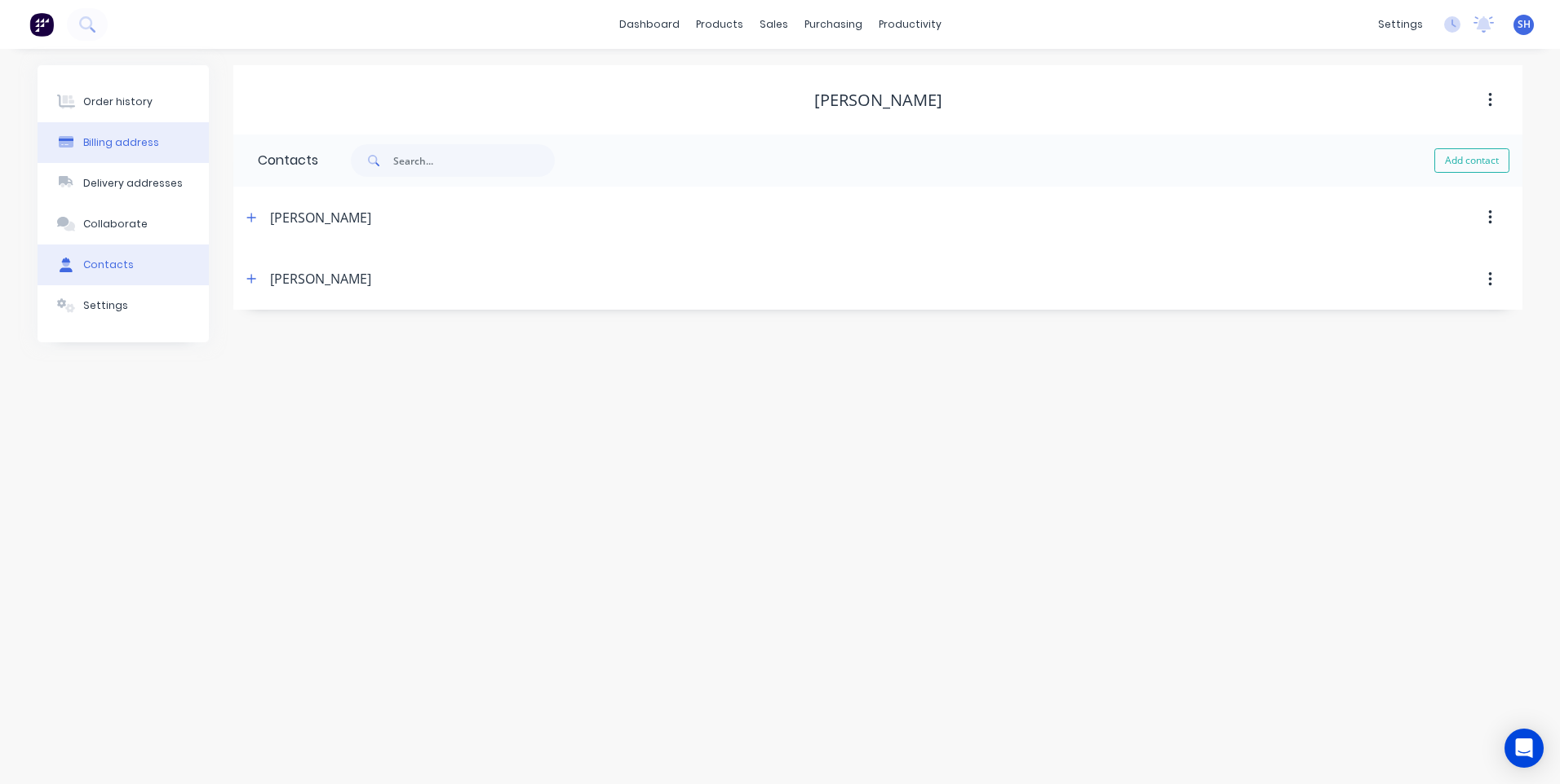
click at [120, 138] on div "Billing address" at bounding box center [121, 142] width 76 height 15
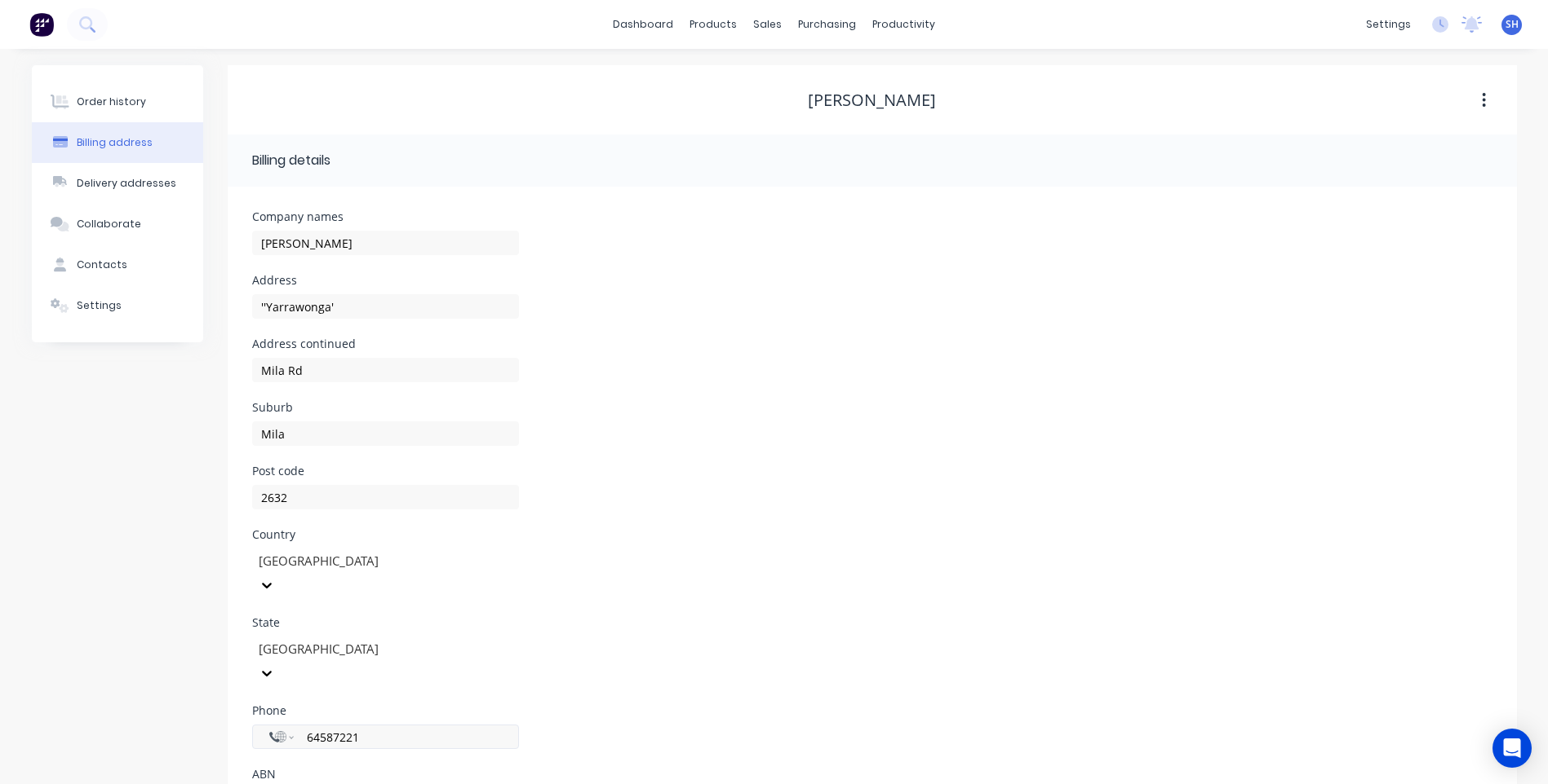
drag, startPoint x: 367, startPoint y: 688, endPoint x: 305, endPoint y: 682, distance: 62.3
click at [305, 728] on input "64587221" at bounding box center [403, 737] width 196 height 19
select select "AU"
click at [640, 705] on div "Phone International Afghanistan Åland Islands Albania Algeria American Samoa An…" at bounding box center [871, 737] width 1240 height 63
click at [104, 93] on button "Order history" at bounding box center [117, 102] width 171 height 40
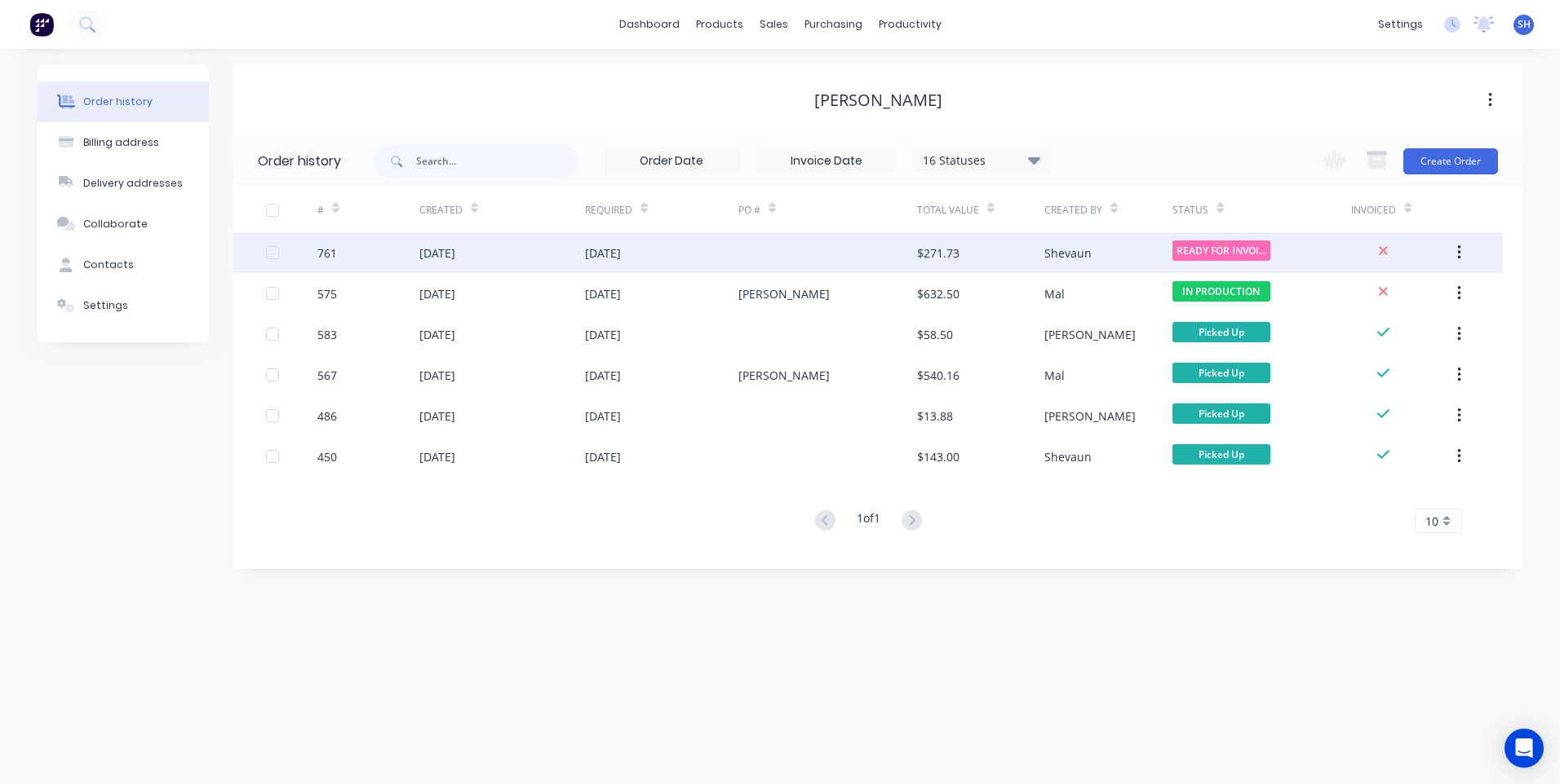
click at [804, 256] on div at bounding box center [827, 252] width 179 height 40
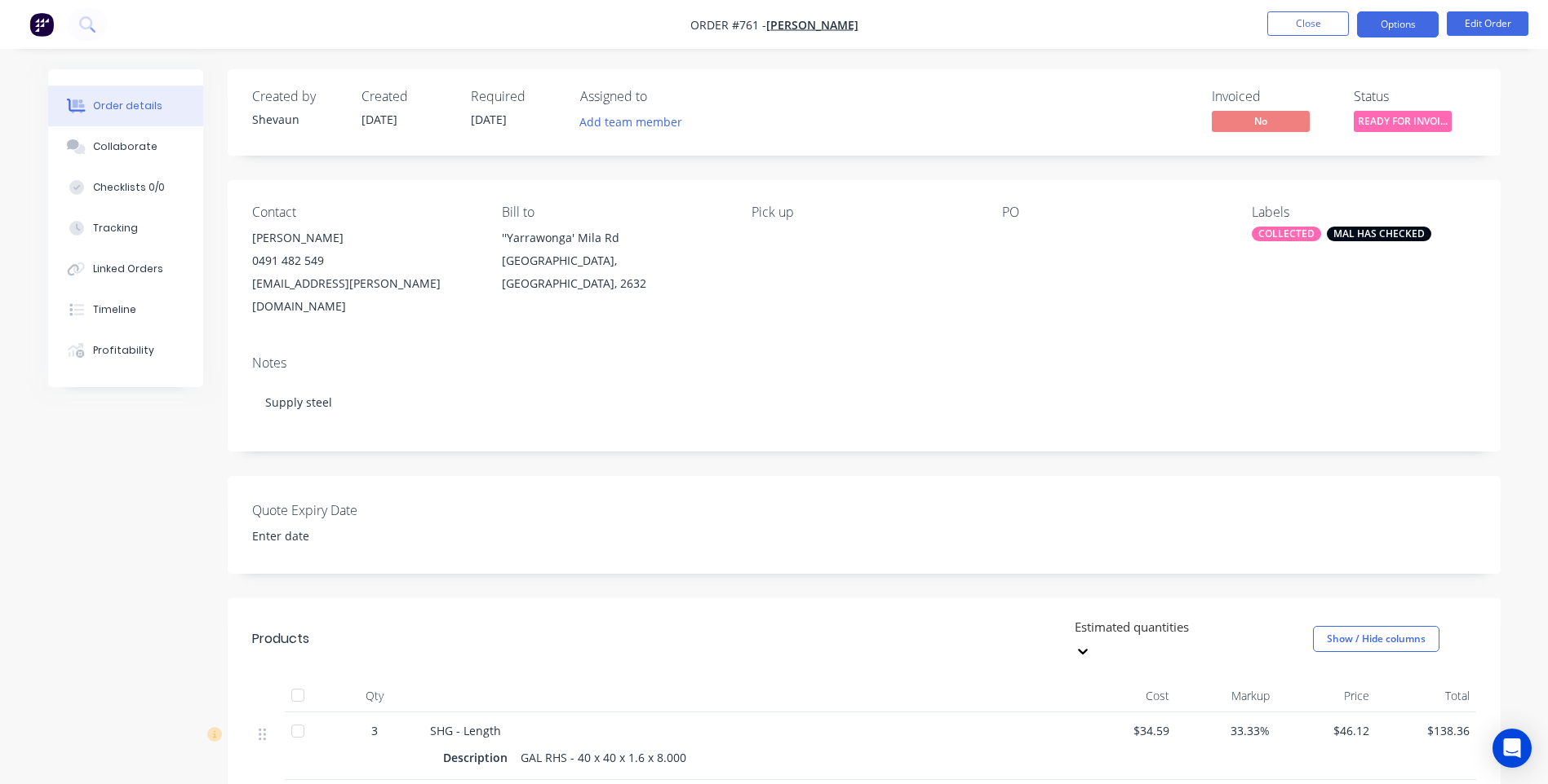
click at [1405, 23] on button "Options" at bounding box center [1397, 25] width 82 height 26
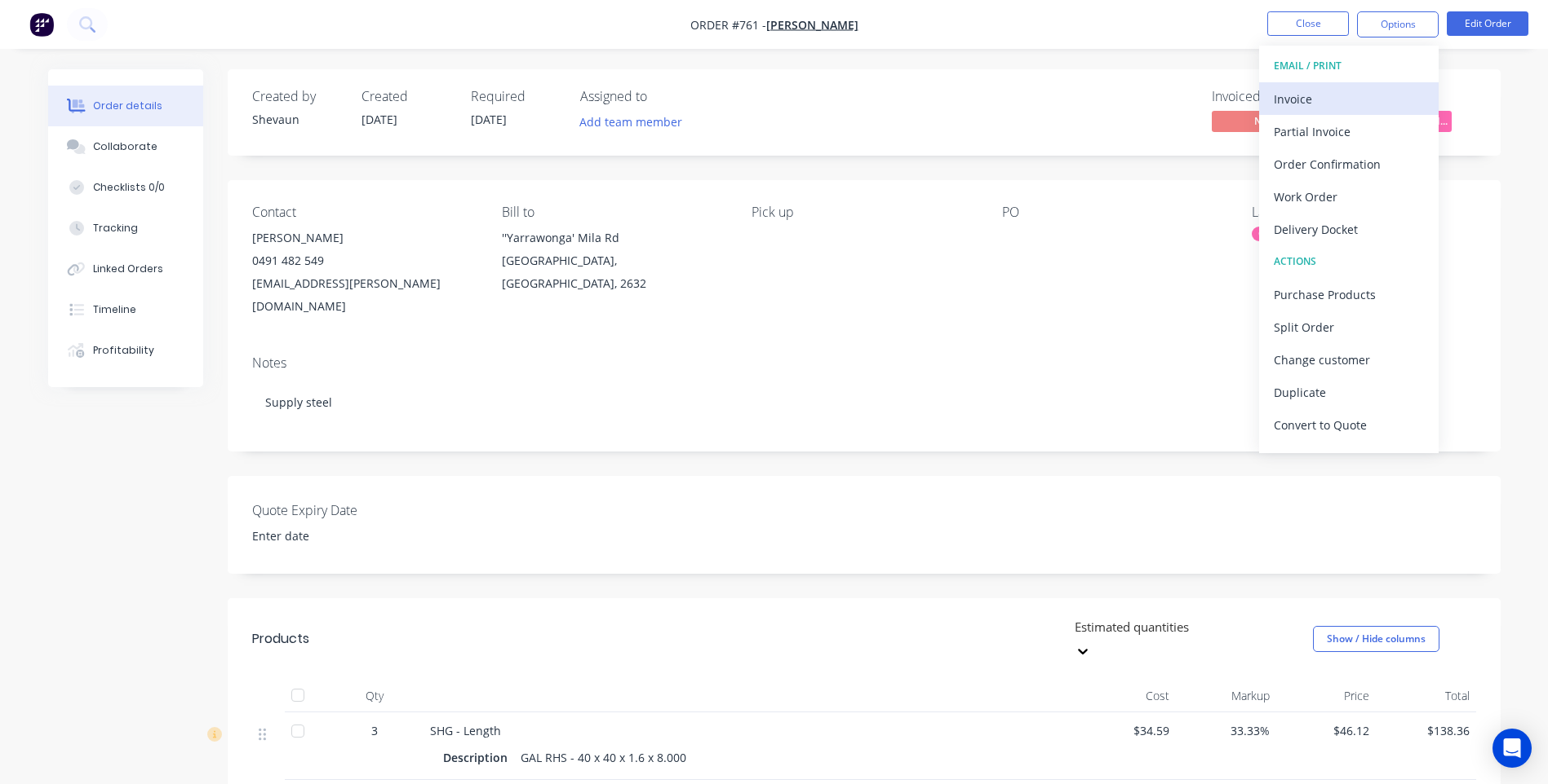
click at [1317, 96] on div "Invoice" at bounding box center [1348, 99] width 150 height 24
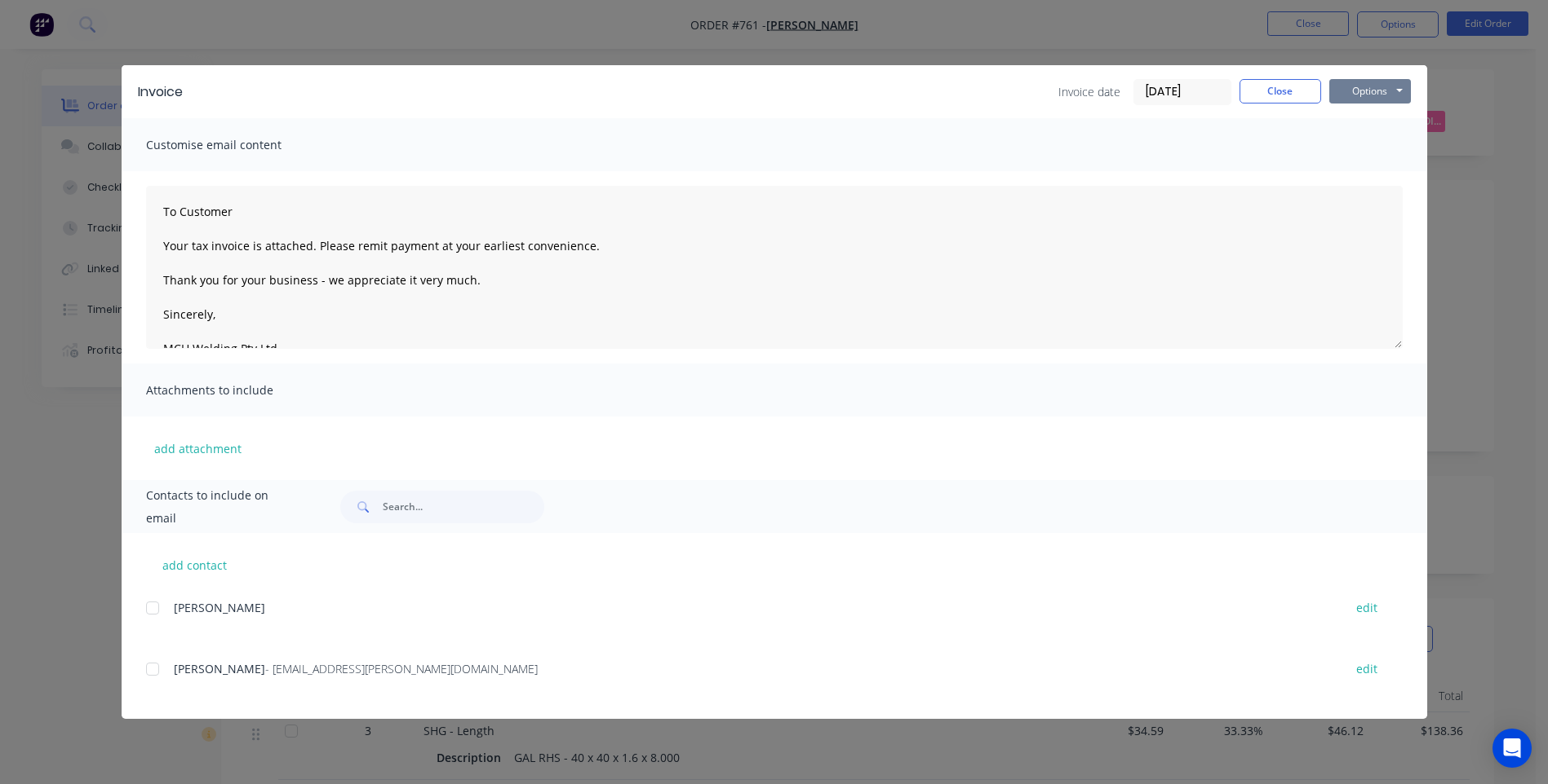
click at [1370, 91] on button "Options" at bounding box center [1369, 91] width 82 height 25
click at [1376, 114] on button "Preview" at bounding box center [1381, 119] width 105 height 27
click at [158, 671] on div at bounding box center [152, 668] width 33 height 33
click at [1373, 89] on button "Options" at bounding box center [1369, 91] width 82 height 25
click at [1372, 175] on button "Email" at bounding box center [1381, 174] width 105 height 27
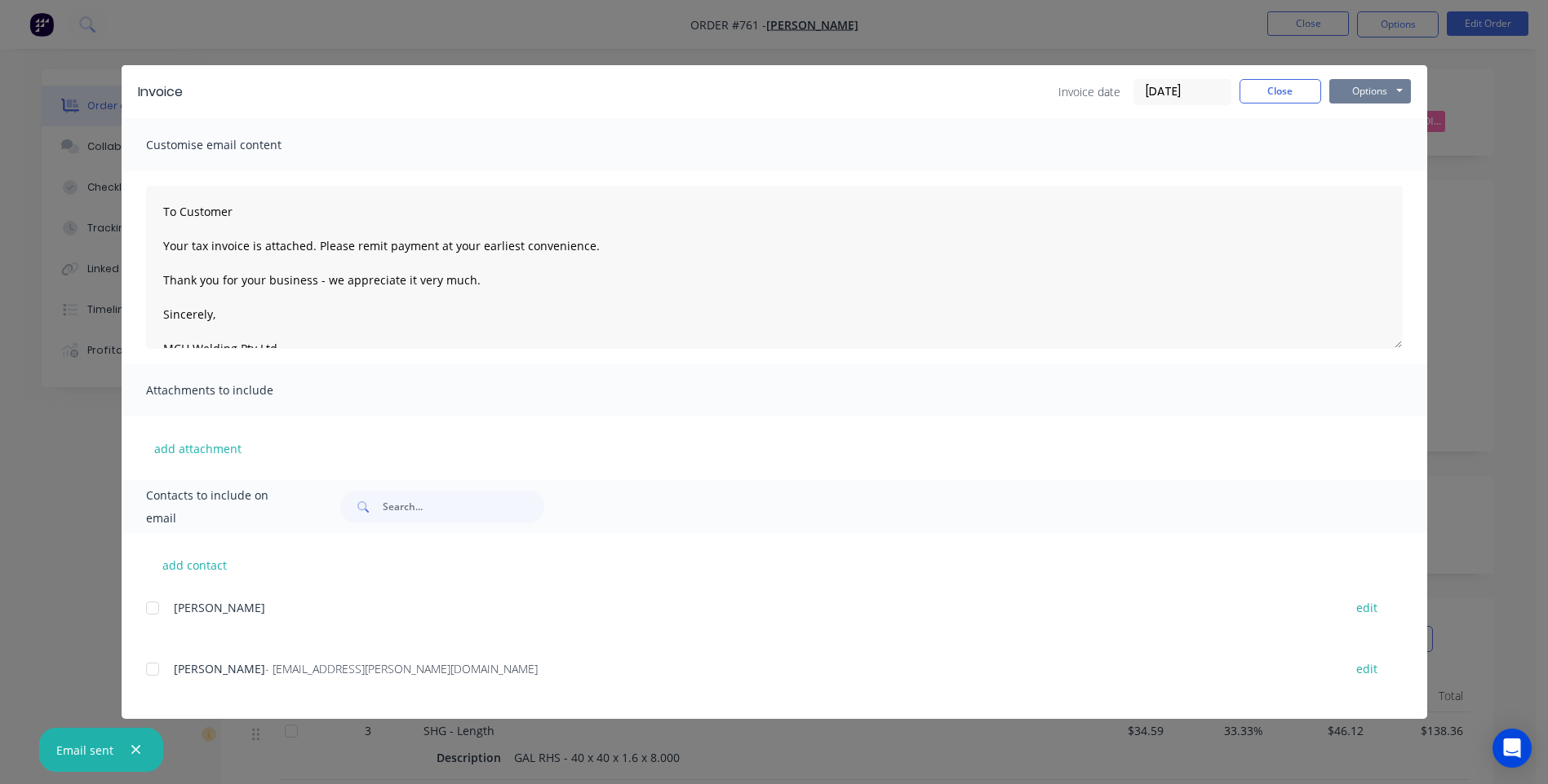
click at [1374, 91] on button "Options" at bounding box center [1369, 91] width 82 height 25
click at [1288, 89] on button "Close" at bounding box center [1279, 91] width 82 height 25
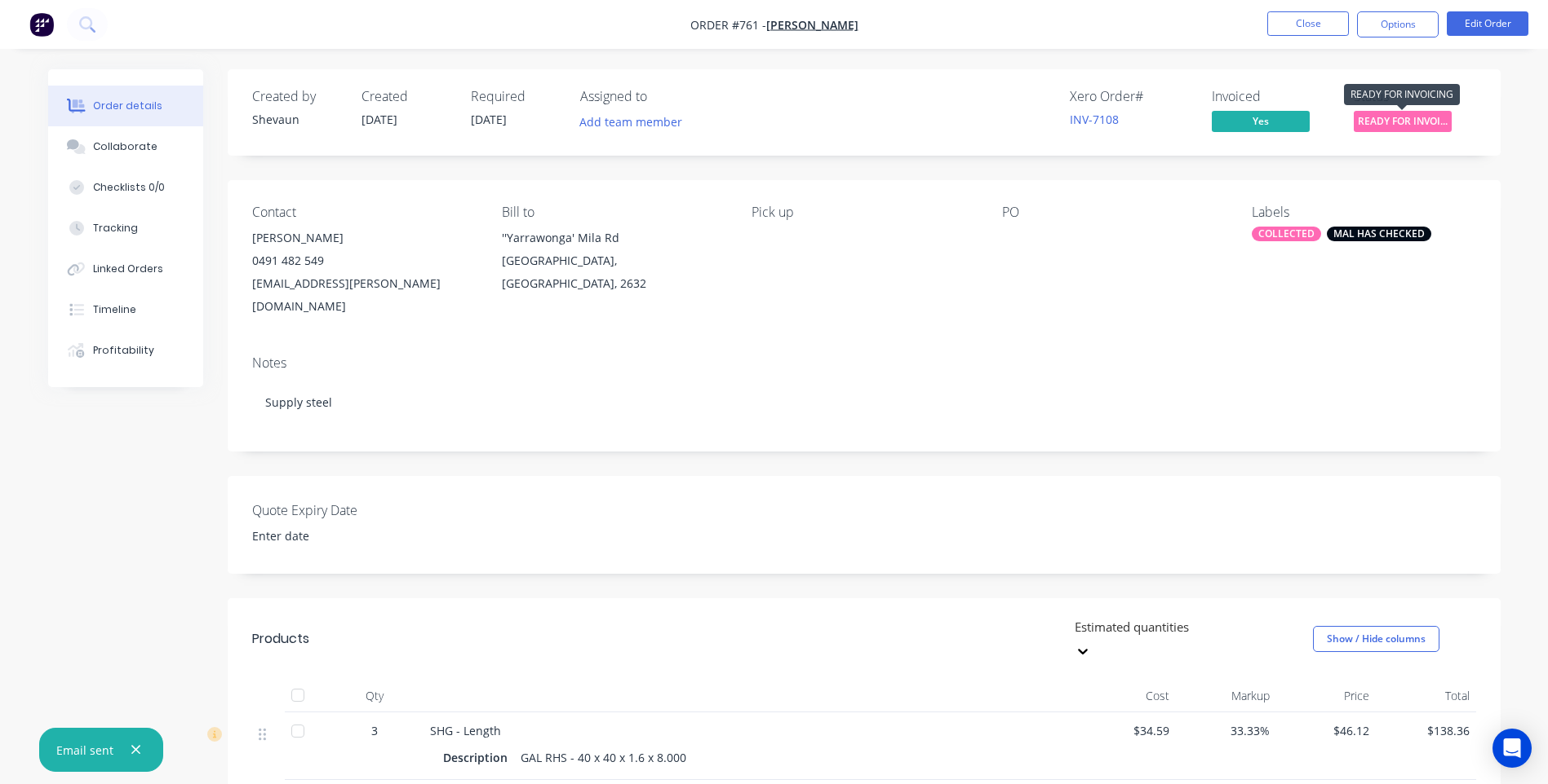
click at [1395, 118] on span "READY FOR INVOI..." at bounding box center [1402, 120] width 98 height 21
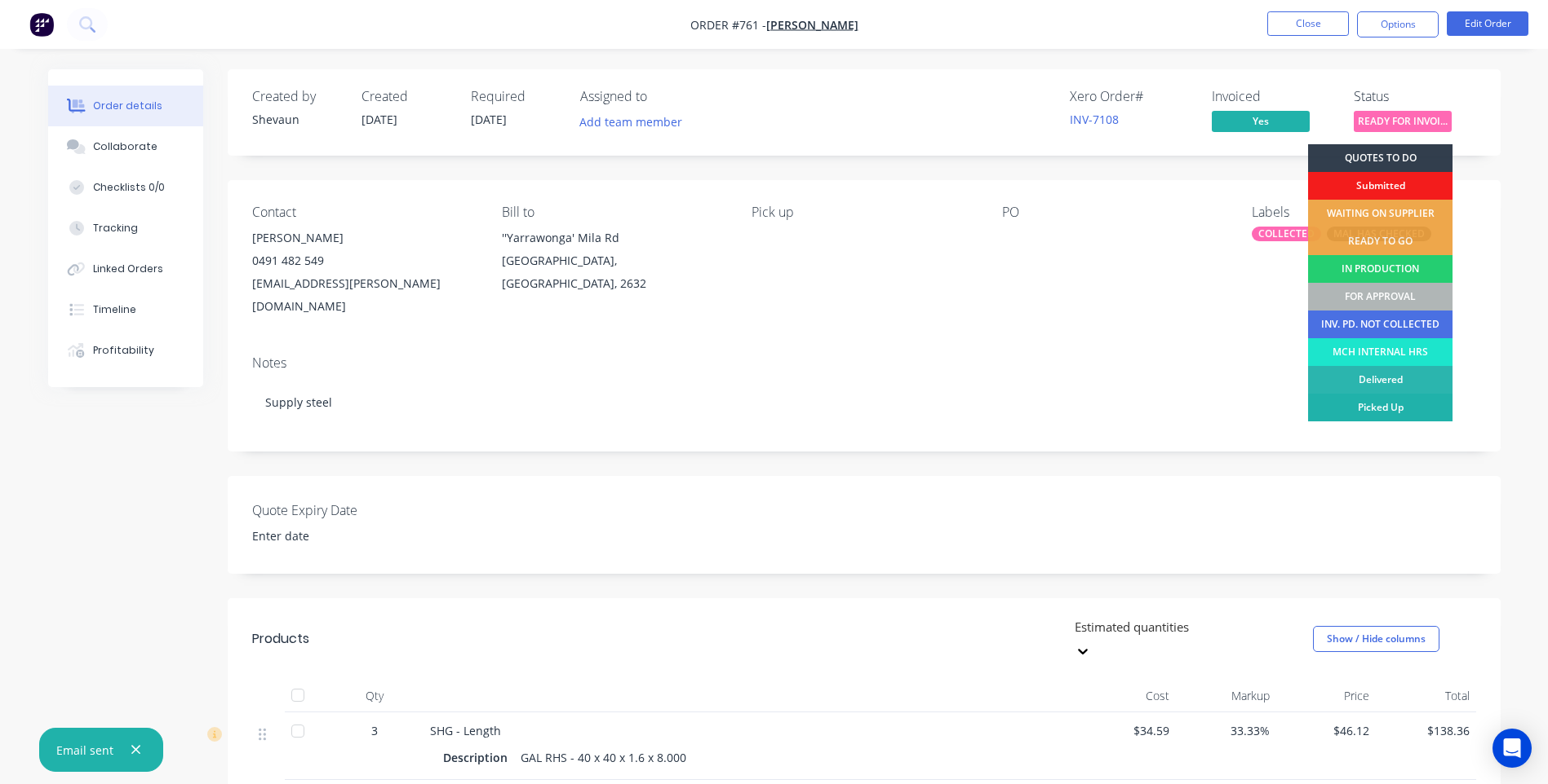
click at [1393, 402] on div "Picked Up" at bounding box center [1380, 408] width 144 height 28
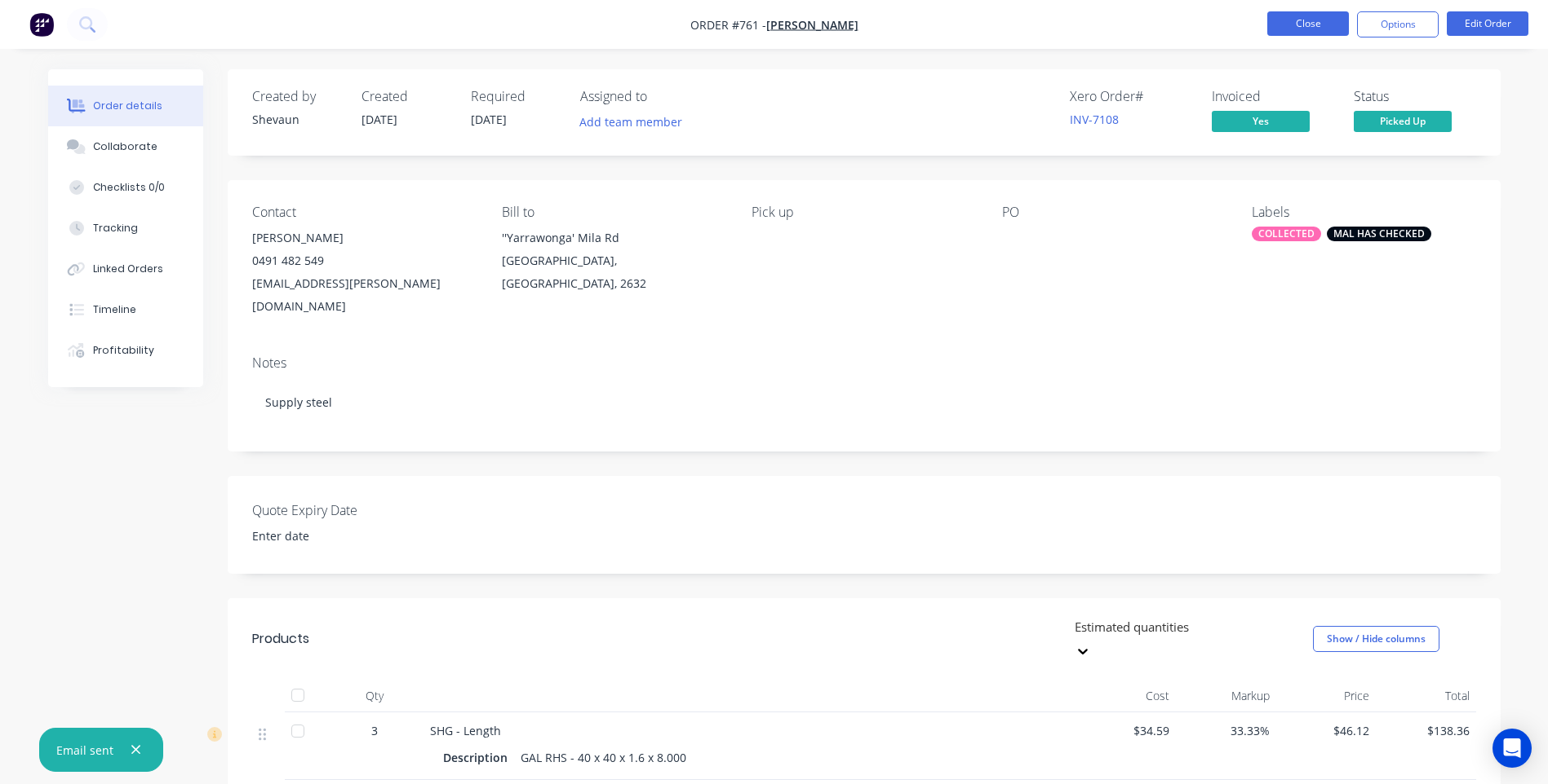
click at [1317, 22] on button "Close" at bounding box center [1307, 24] width 82 height 25
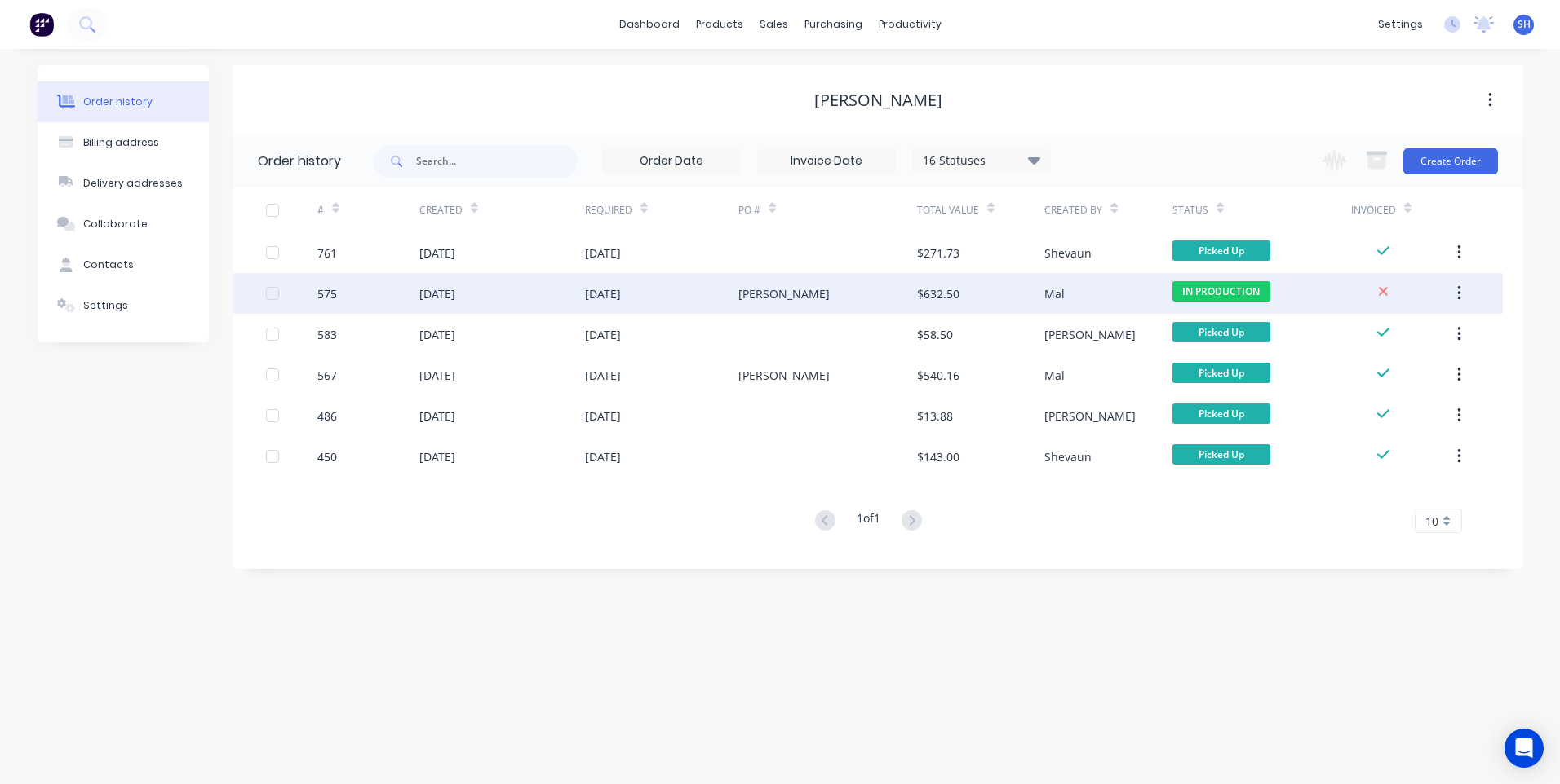
click at [798, 286] on div "Keith" at bounding box center [827, 293] width 179 height 40
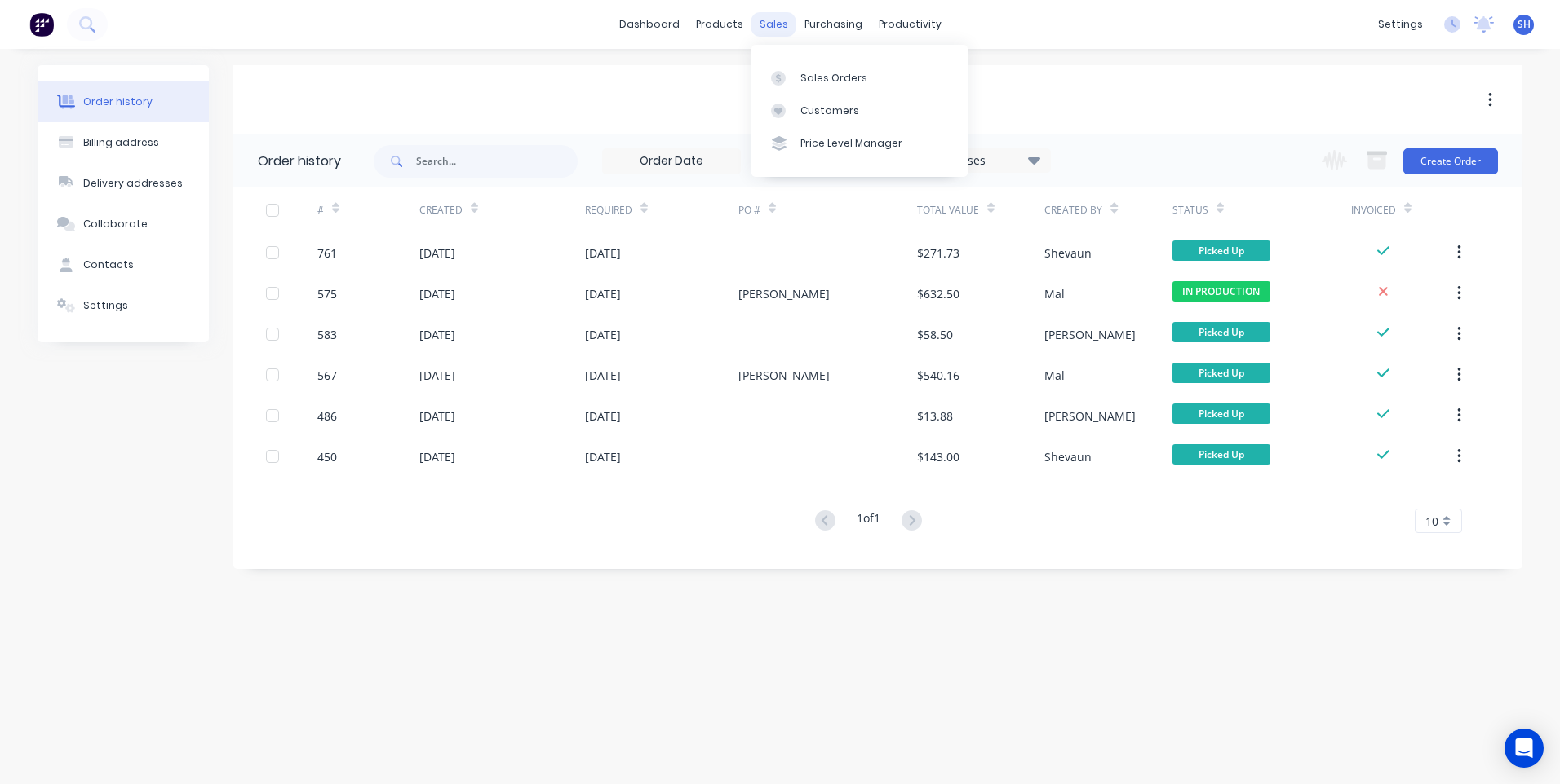
click at [773, 23] on div "sales" at bounding box center [774, 24] width 44 height 25
click at [827, 110] on div "Customers" at bounding box center [829, 111] width 58 height 15
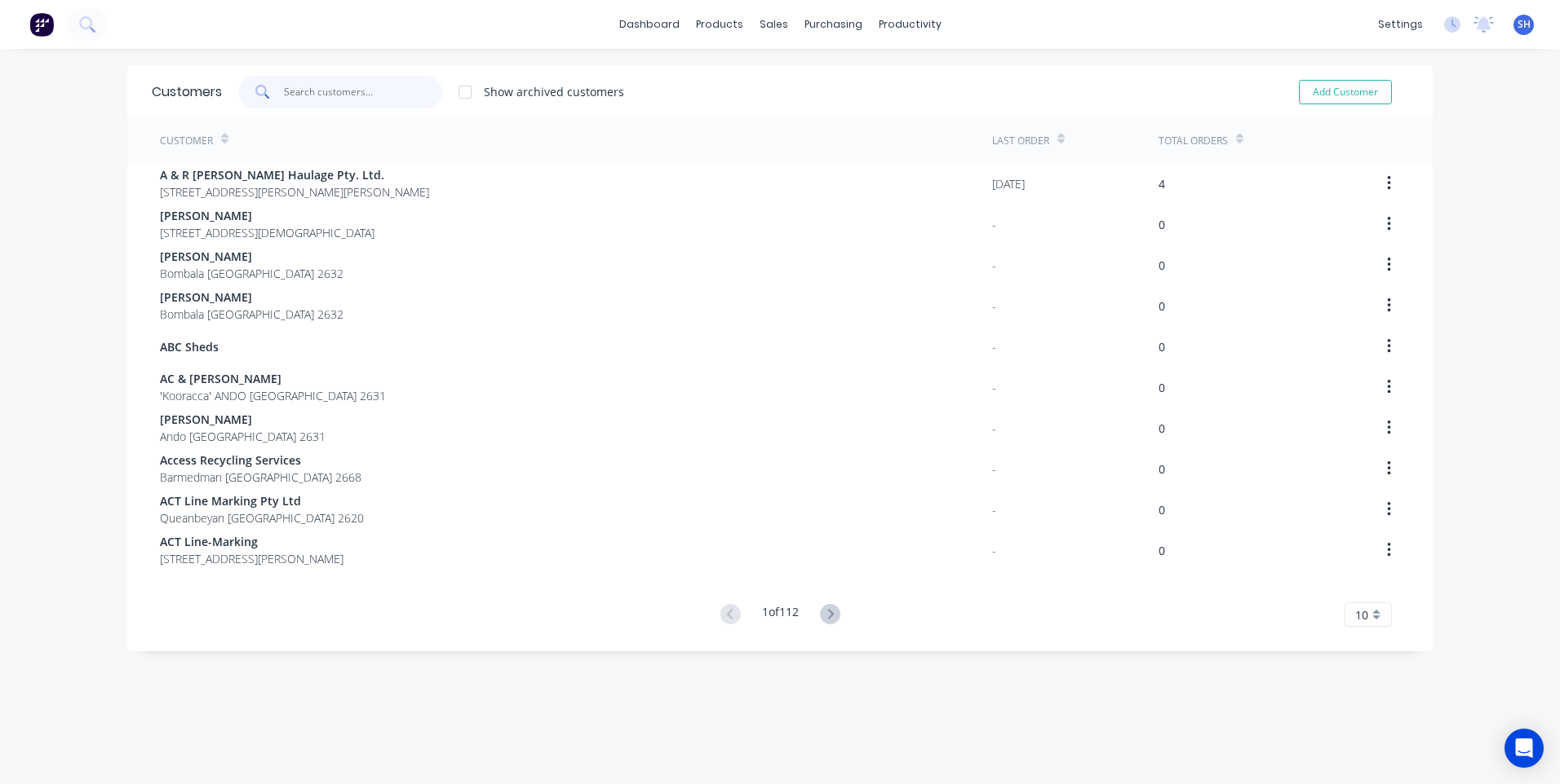
click at [299, 88] on input "text" at bounding box center [363, 92] width 159 height 33
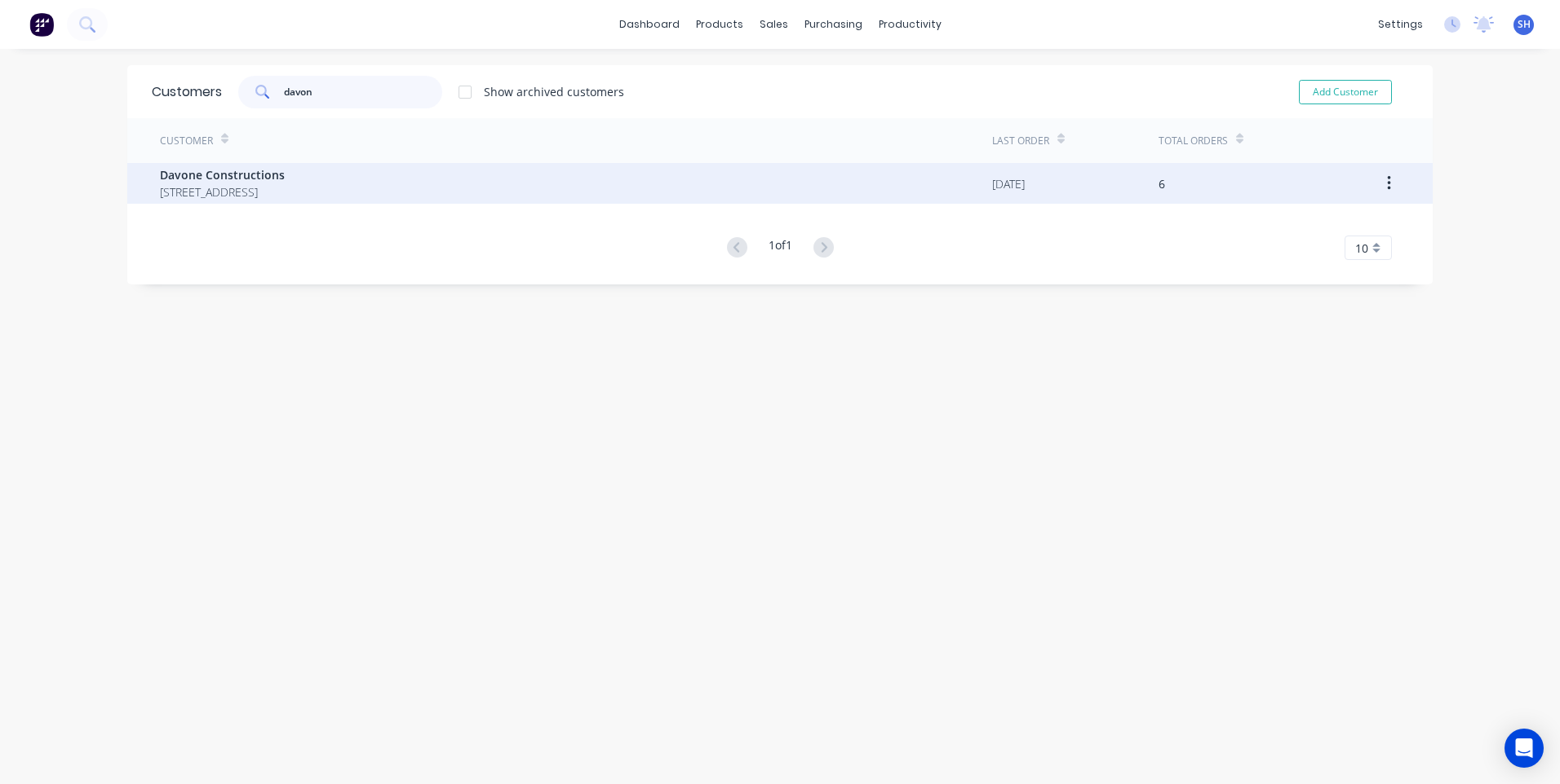
type input "davon"
click at [237, 171] on span "Davone Constructions" at bounding box center [222, 174] width 124 height 17
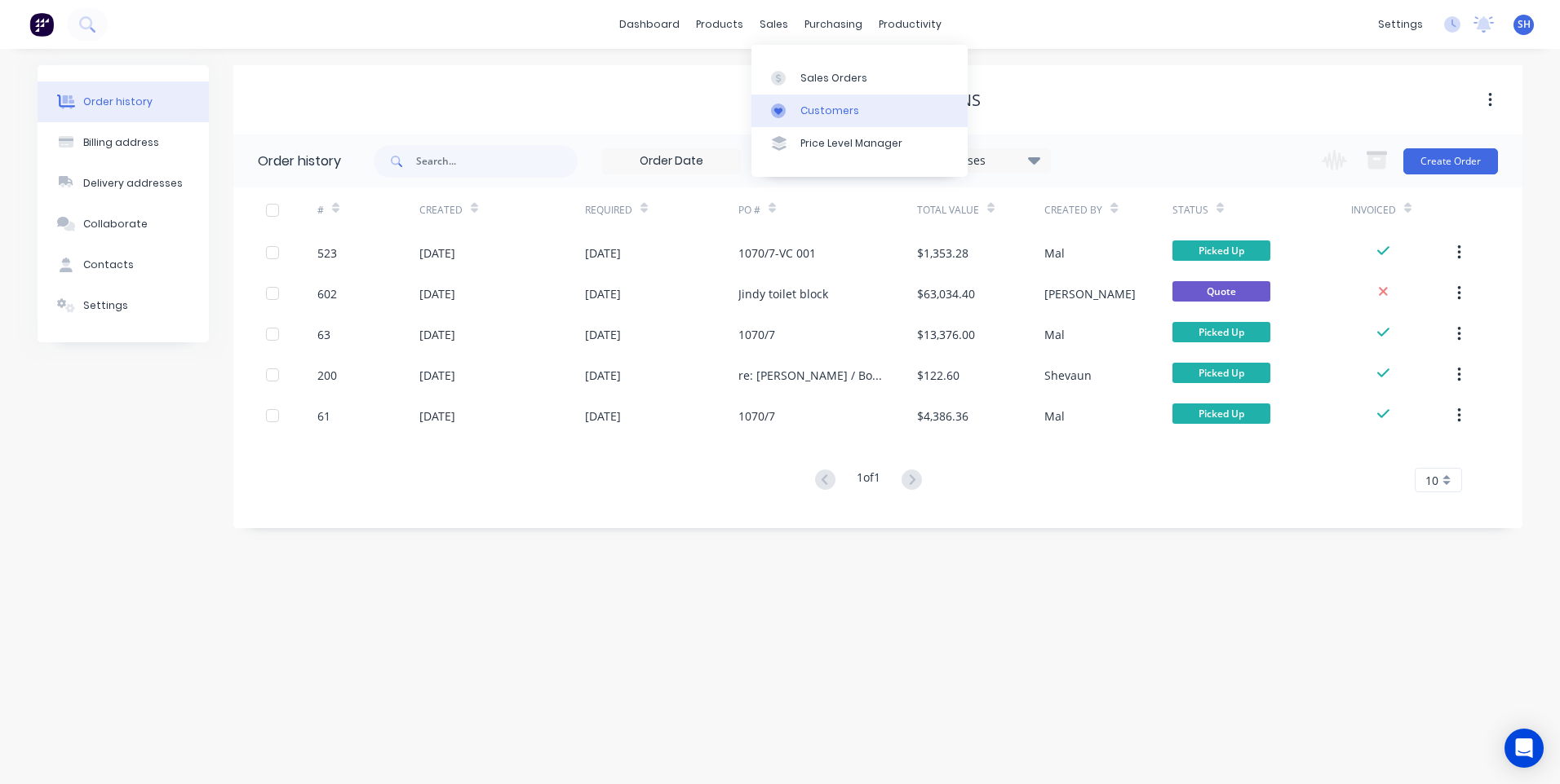
click at [820, 111] on div "Customers" at bounding box center [829, 111] width 58 height 15
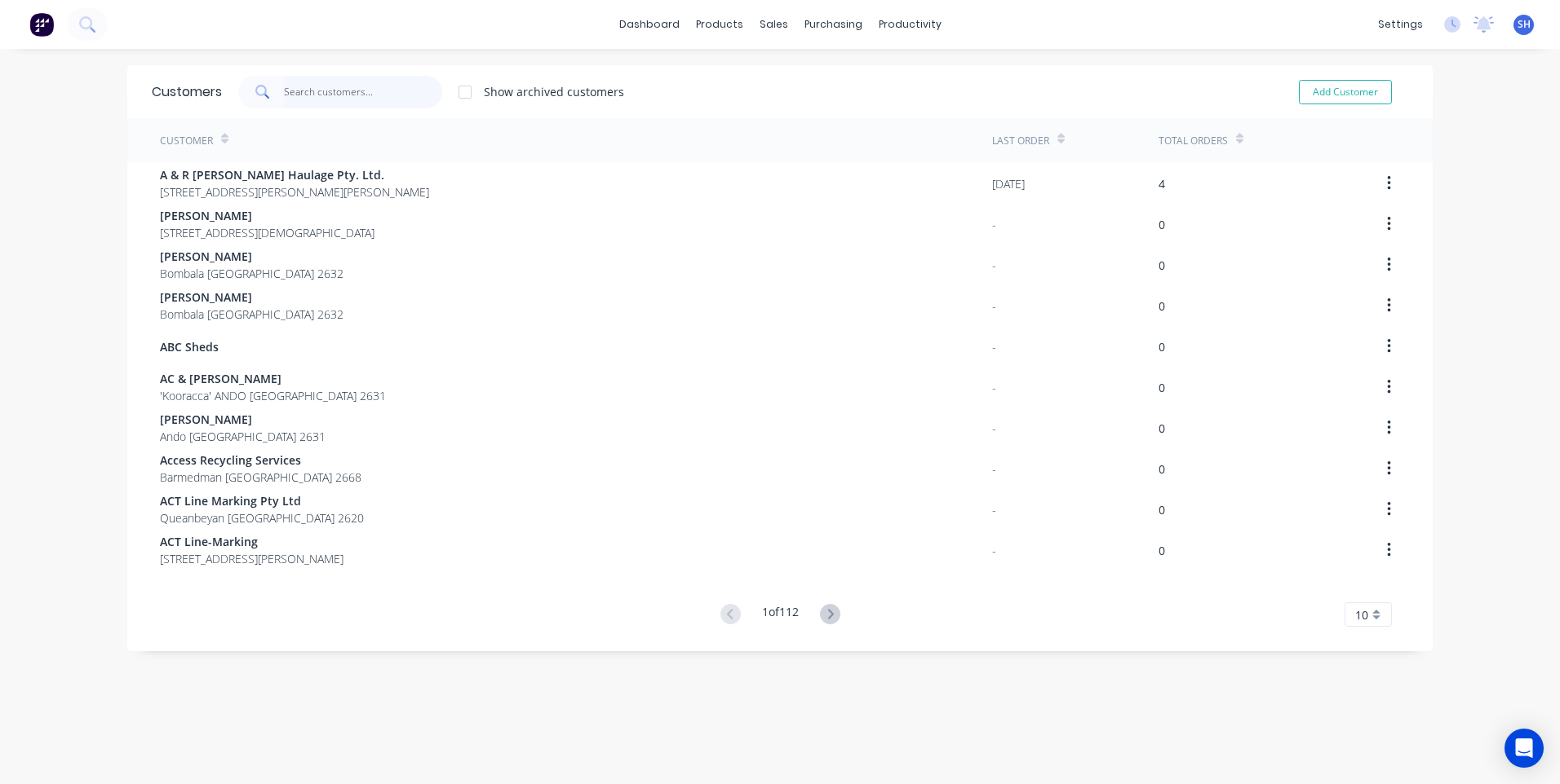
click at [307, 87] on input "text" at bounding box center [363, 92] width 159 height 33
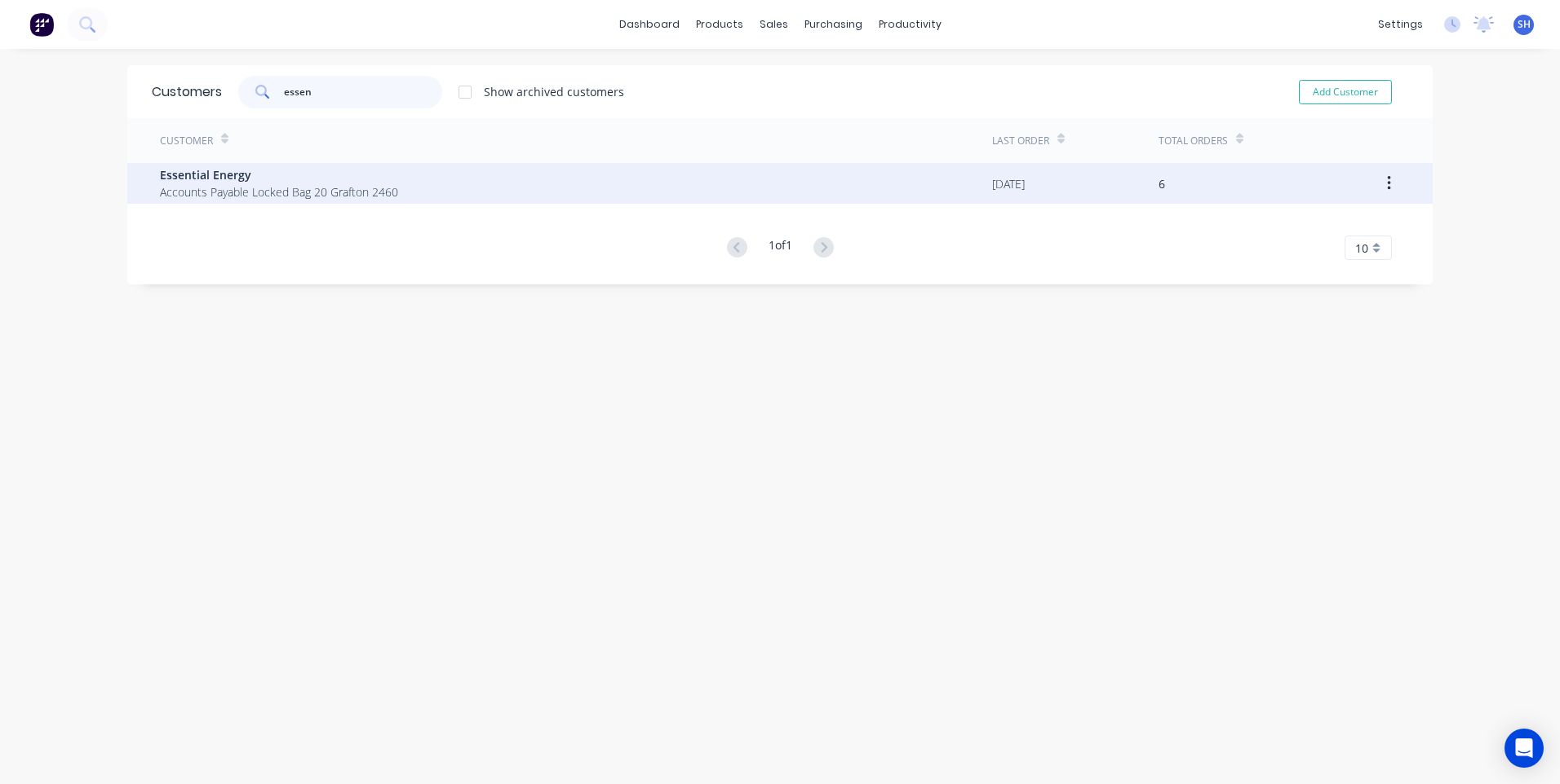
type input "essen"
click at [245, 185] on span "Accounts Payable Locked Bag 20 Grafton 2460" at bounding box center [279, 192] width 238 height 17
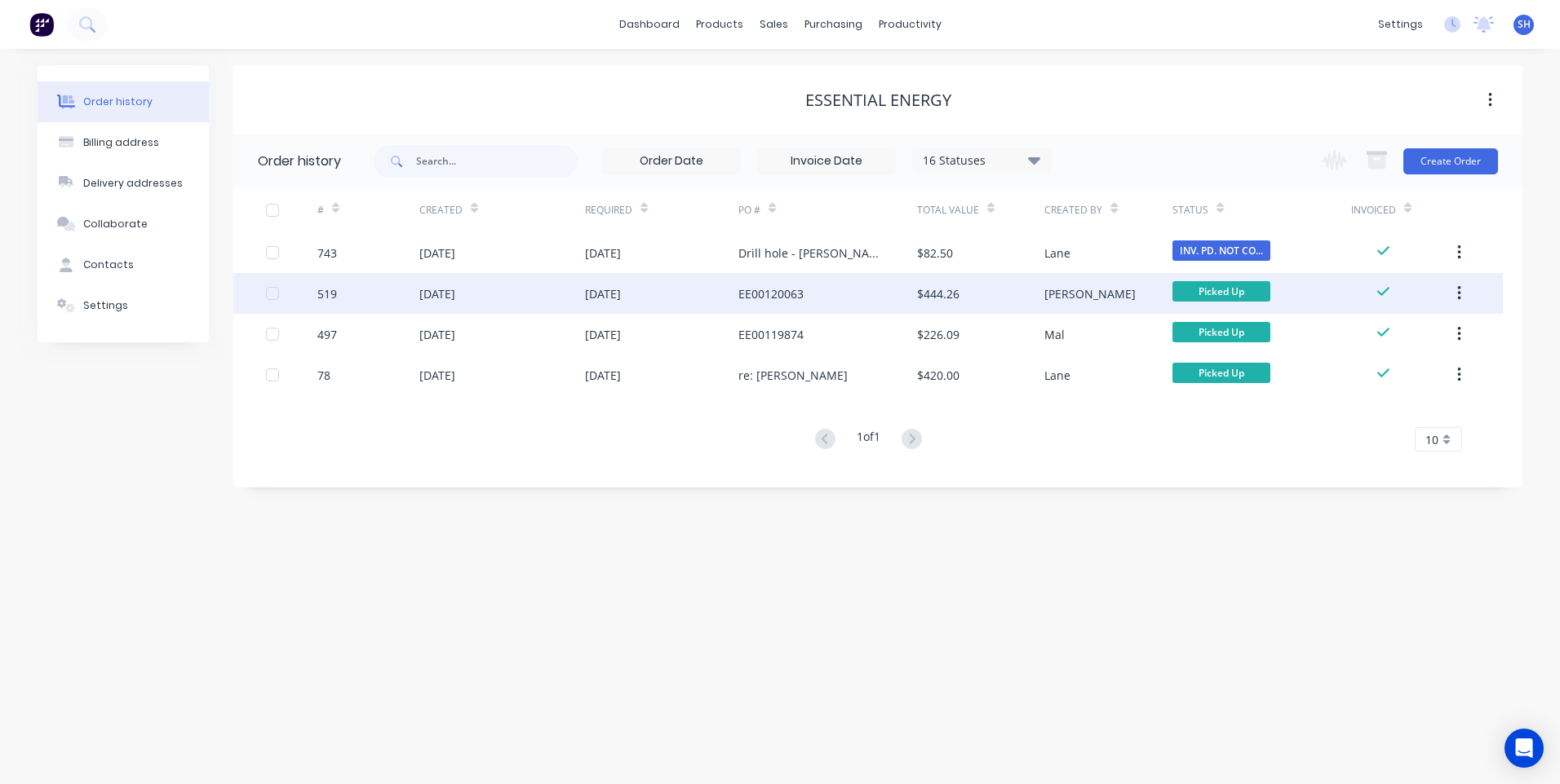
click at [817, 294] on div "EE00120063" at bounding box center [827, 293] width 179 height 40
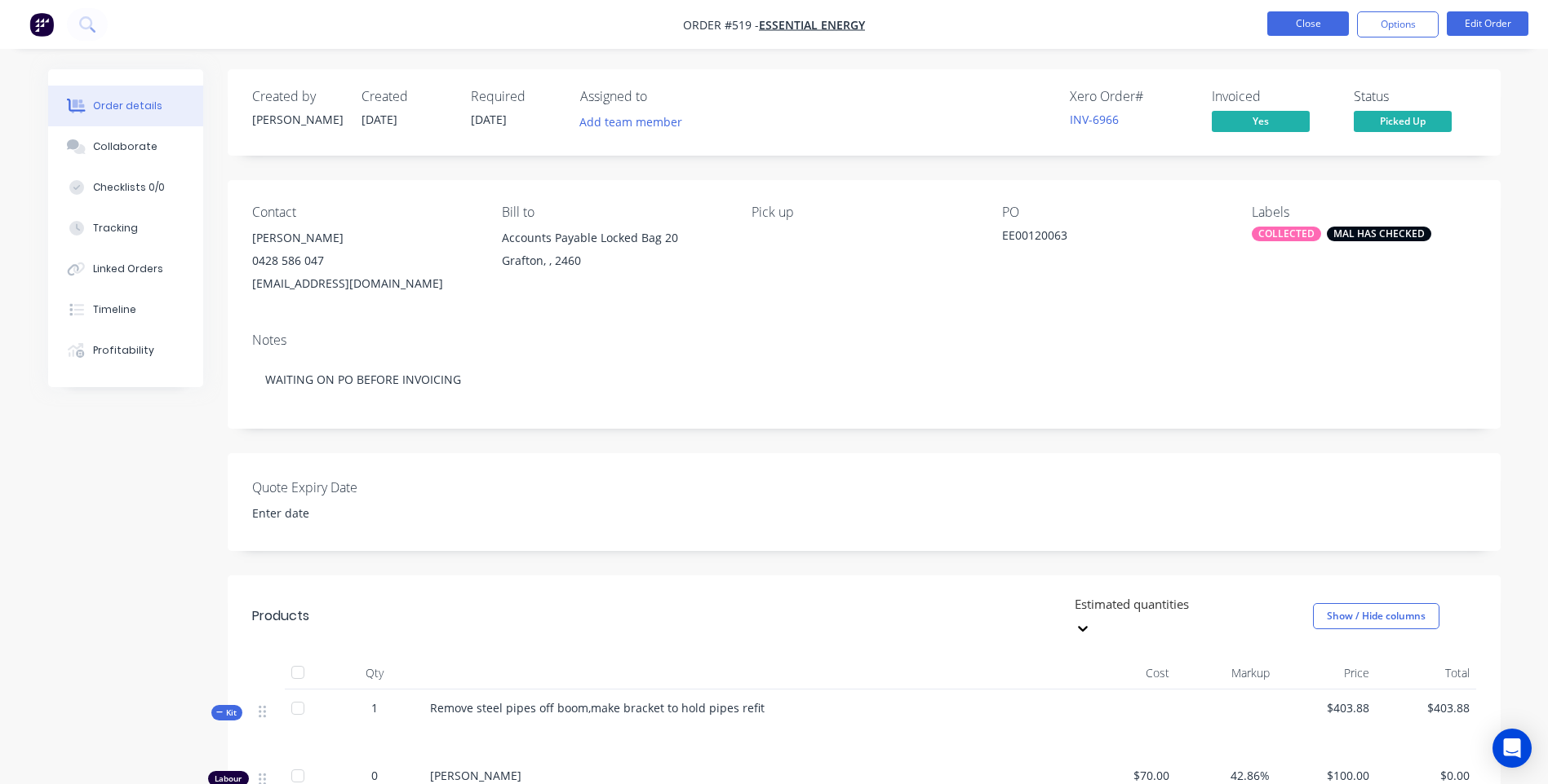
click at [1309, 26] on button "Close" at bounding box center [1307, 24] width 82 height 25
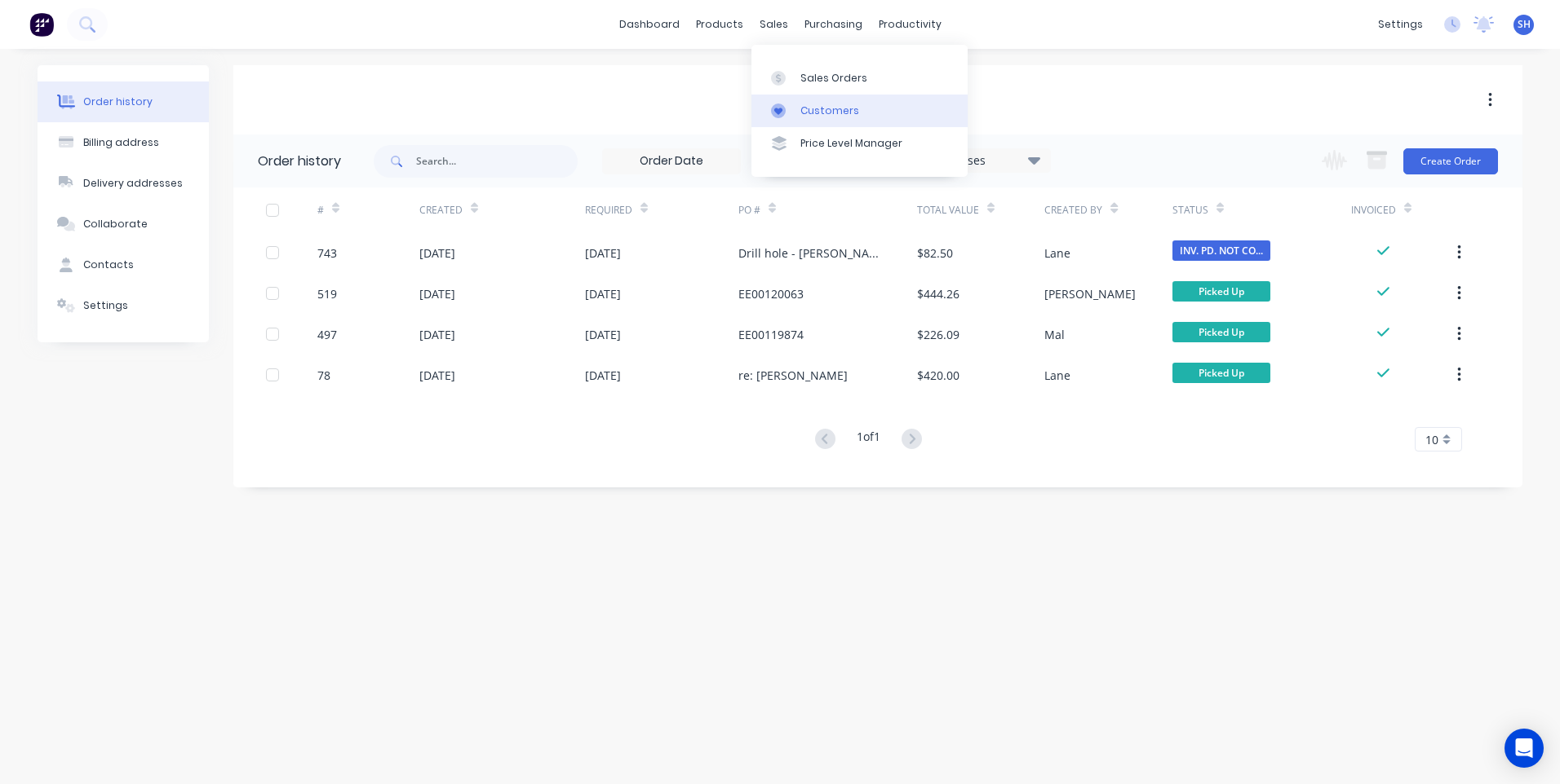
click at [818, 111] on div "Customers" at bounding box center [829, 111] width 58 height 15
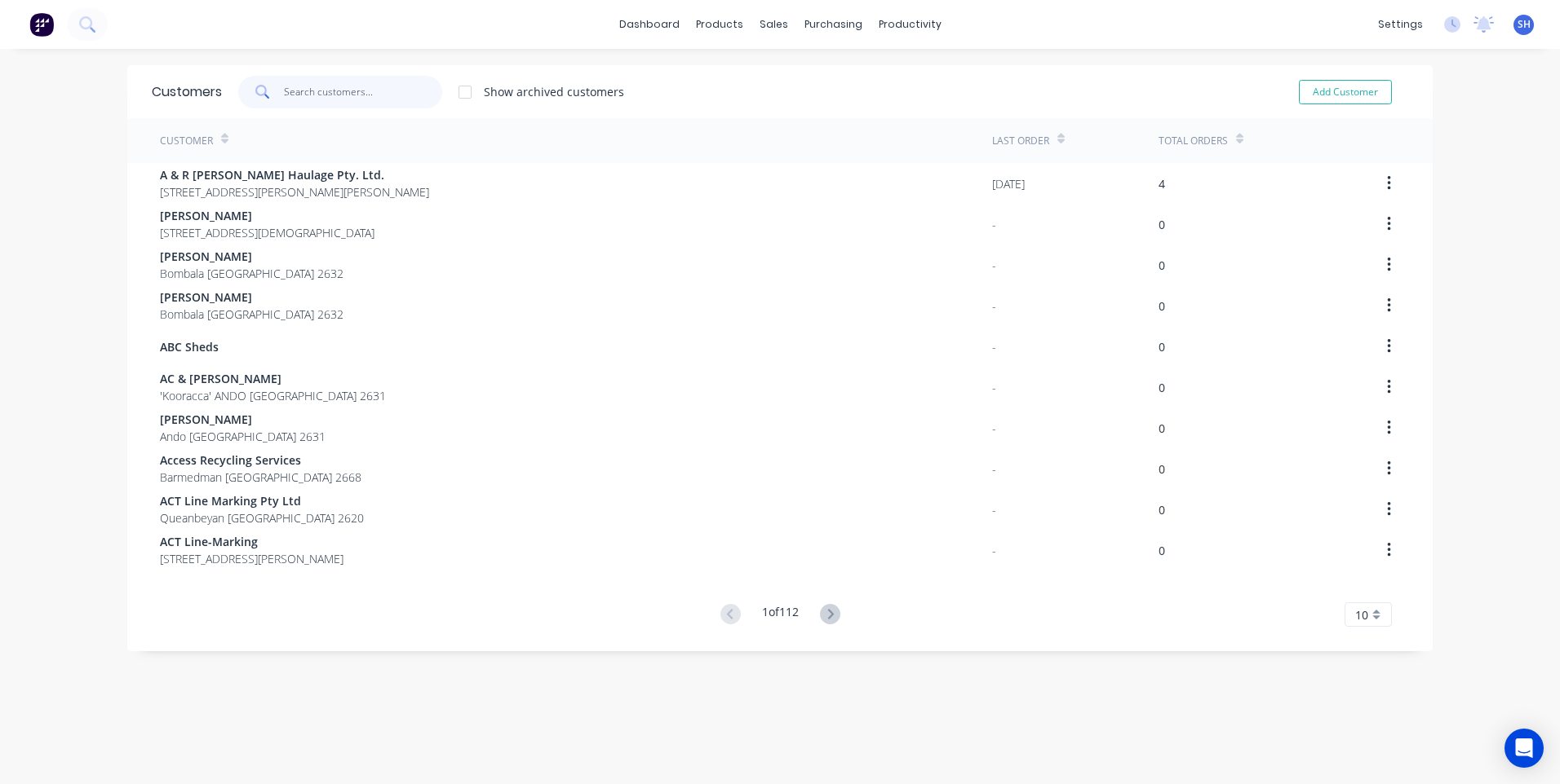
click at [302, 88] on input "text" at bounding box center [363, 92] width 159 height 33
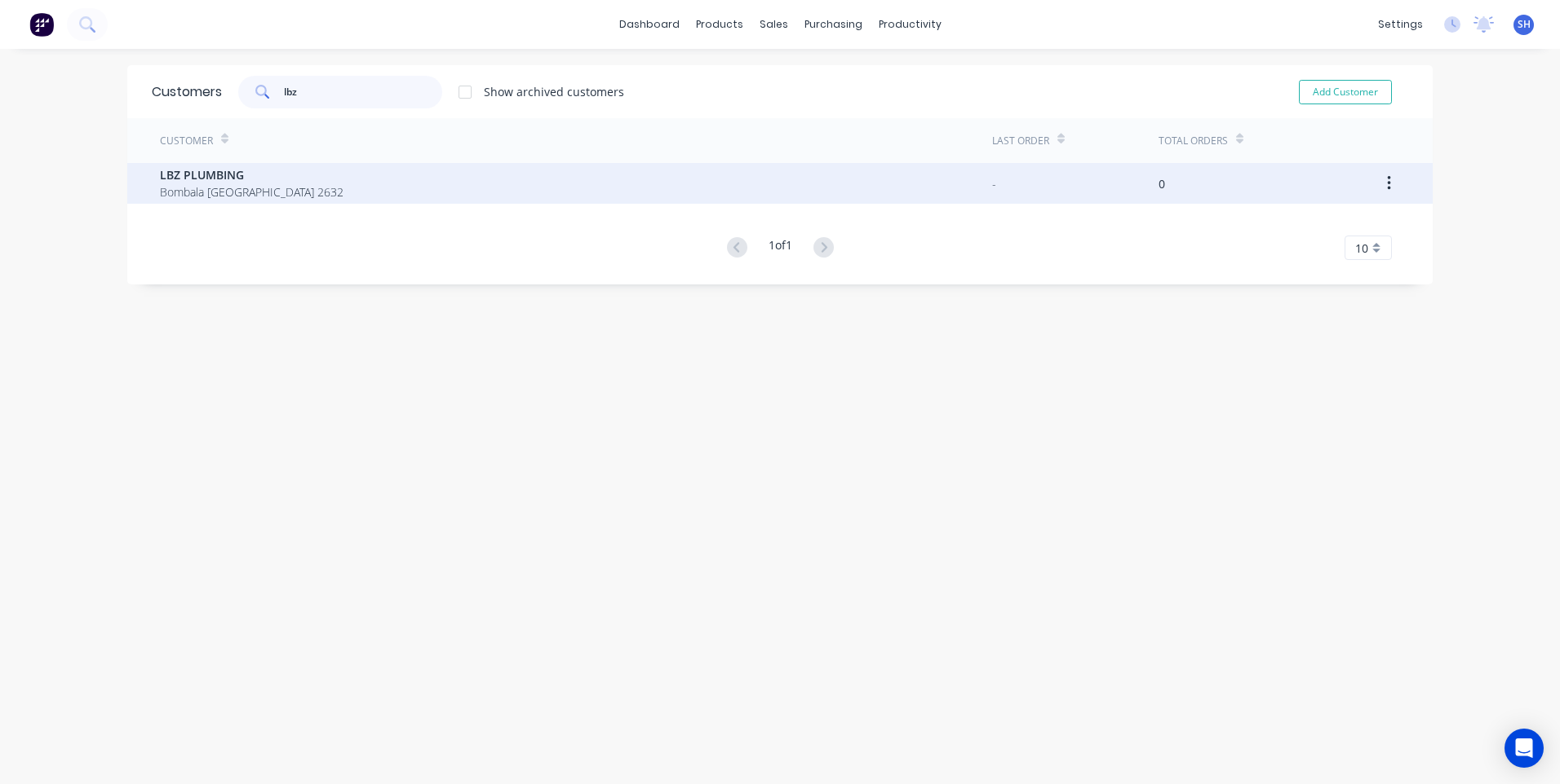
type input "lbz"
click at [216, 187] on span "Bombala New South Wales 2632" at bounding box center [252, 192] width 184 height 17
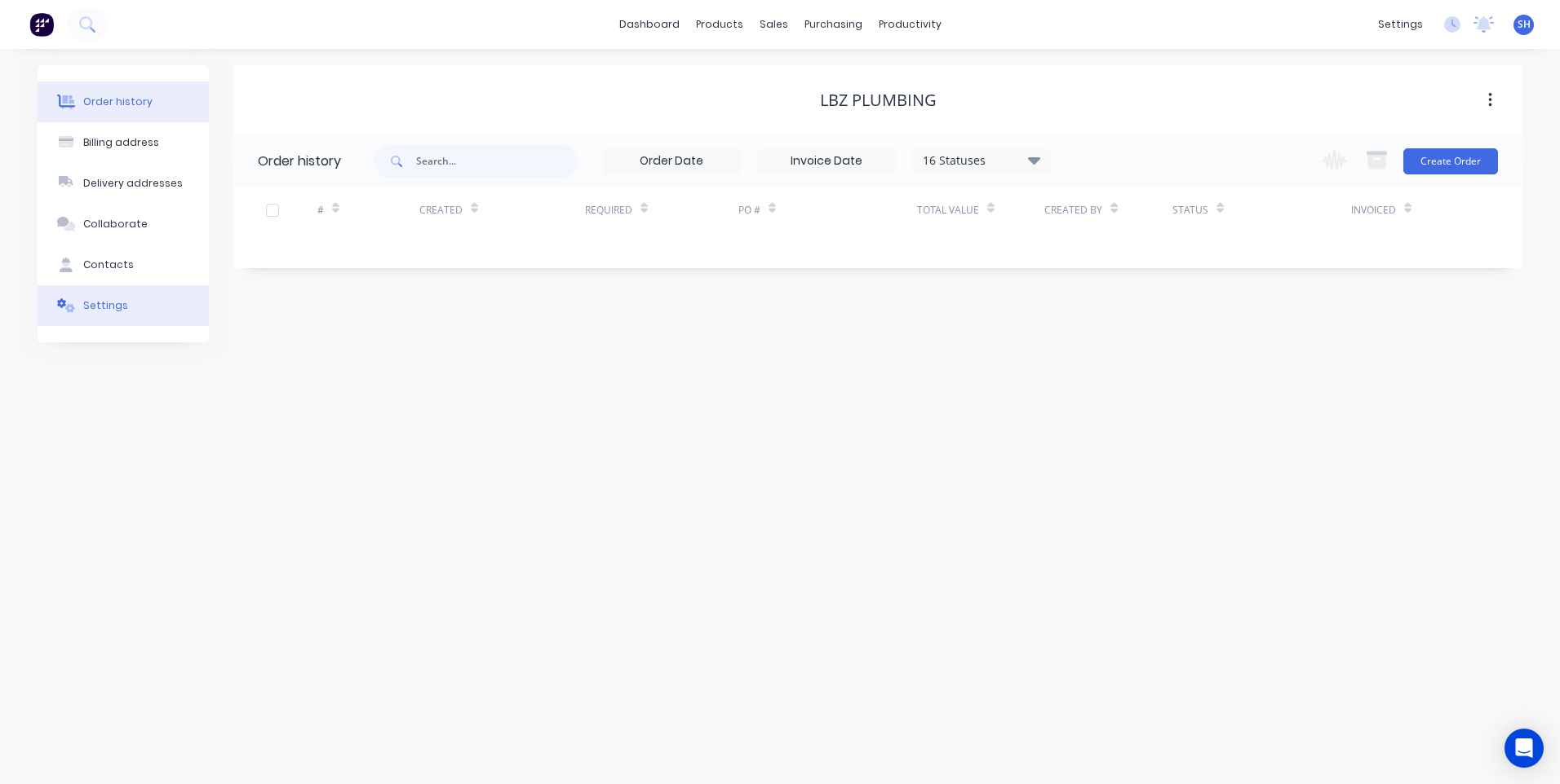
click at [103, 301] on div "Settings" at bounding box center [105, 305] width 44 height 15
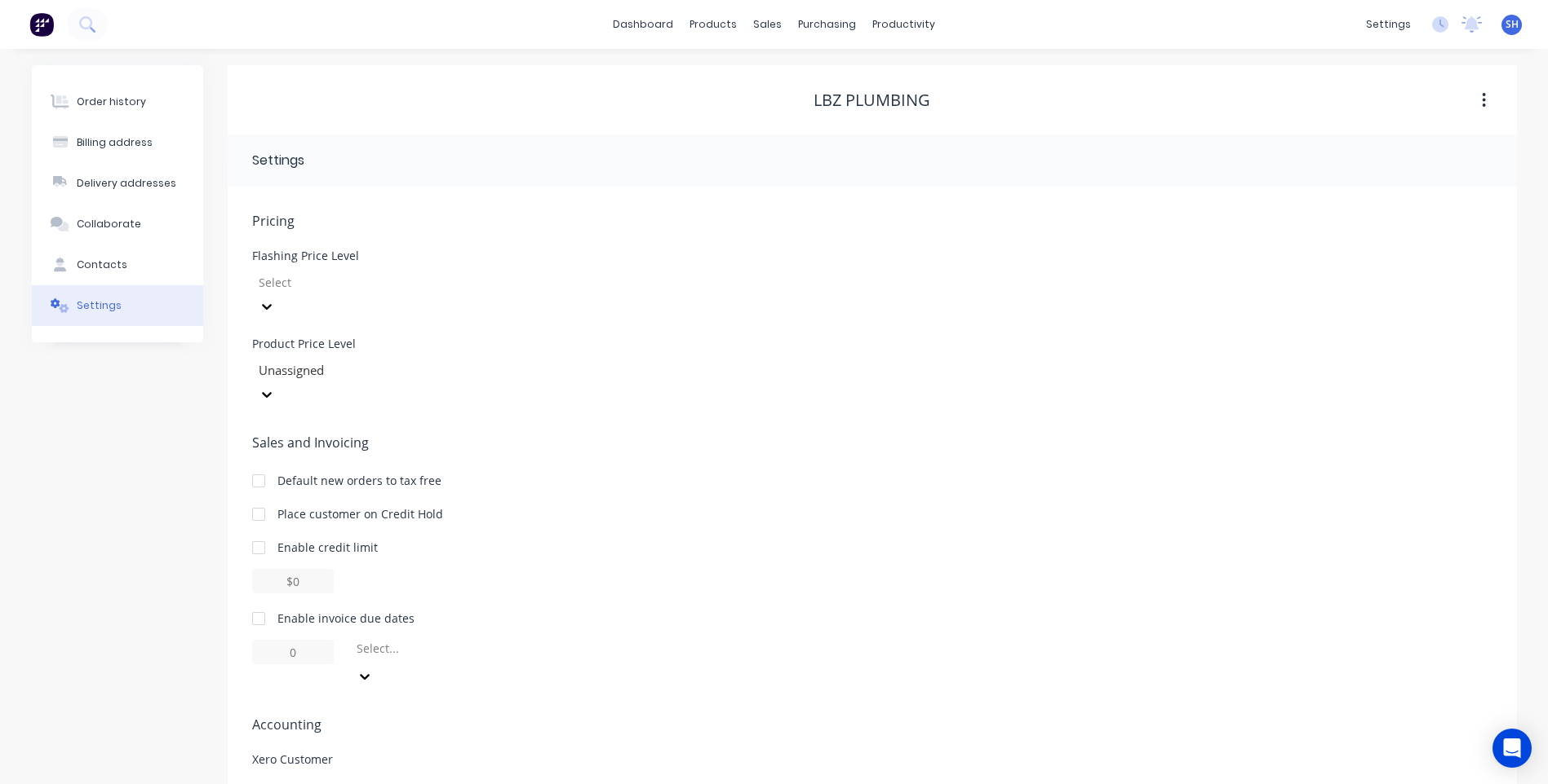
drag, startPoint x: 259, startPoint y: 568, endPoint x: 265, endPoint y: 578, distance: 11.7
click at [258, 602] on div at bounding box center [258, 618] width 33 height 33
drag, startPoint x: 300, startPoint y: 602, endPoint x: 263, endPoint y: 606, distance: 37.2
click at [263, 640] on input "1" at bounding box center [292, 652] width 82 height 25
type input "30"
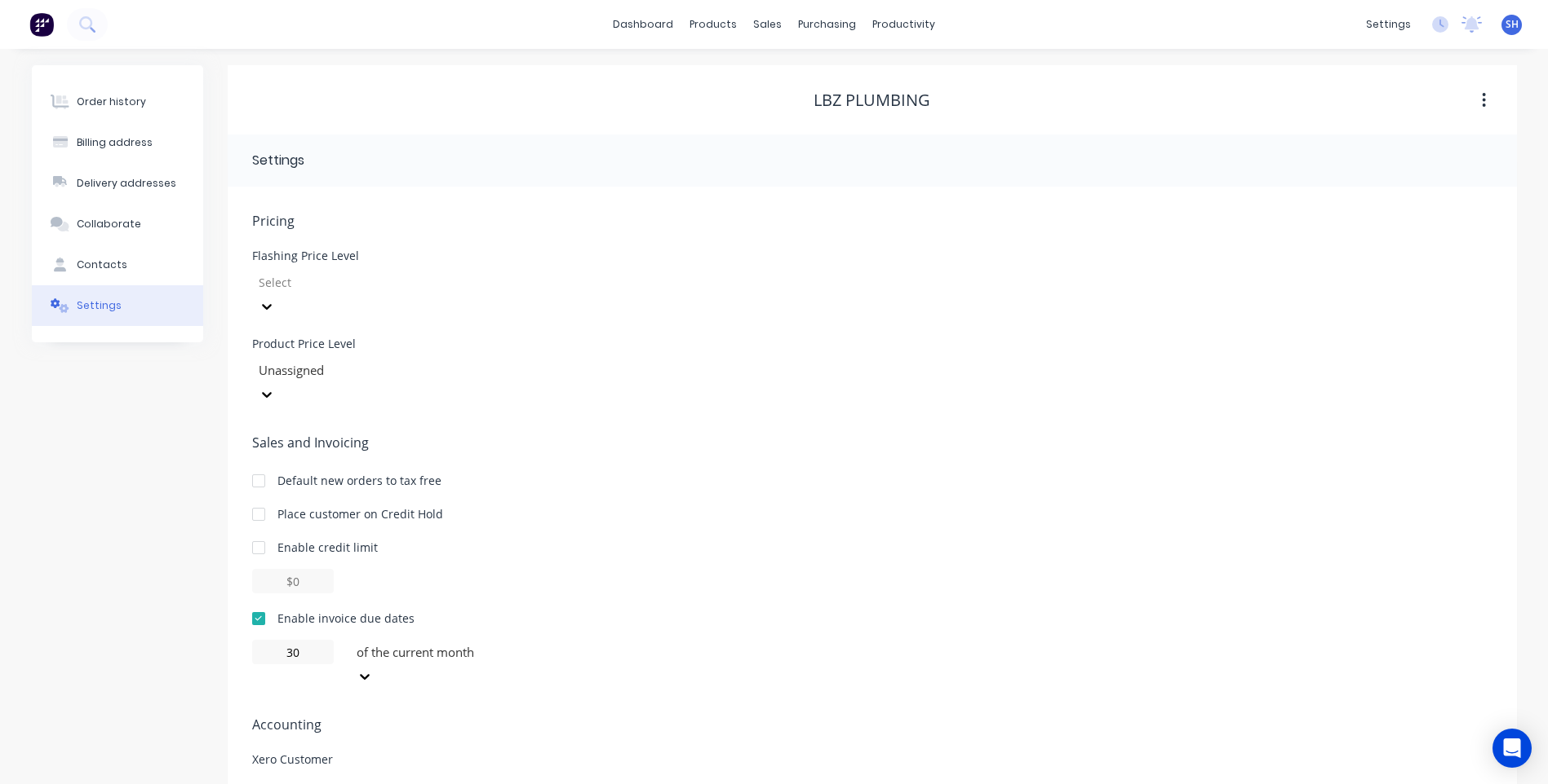
click at [372, 668] on icon at bounding box center [365, 676] width 17 height 17
click at [454, 706] on div "of the following month" at bounding box center [472, 714] width 245 height 17
click at [671, 715] on span "Accounting" at bounding box center [871, 725] width 1240 height 20
click at [284, 774] on div at bounding box center [374, 799] width 245 height 49
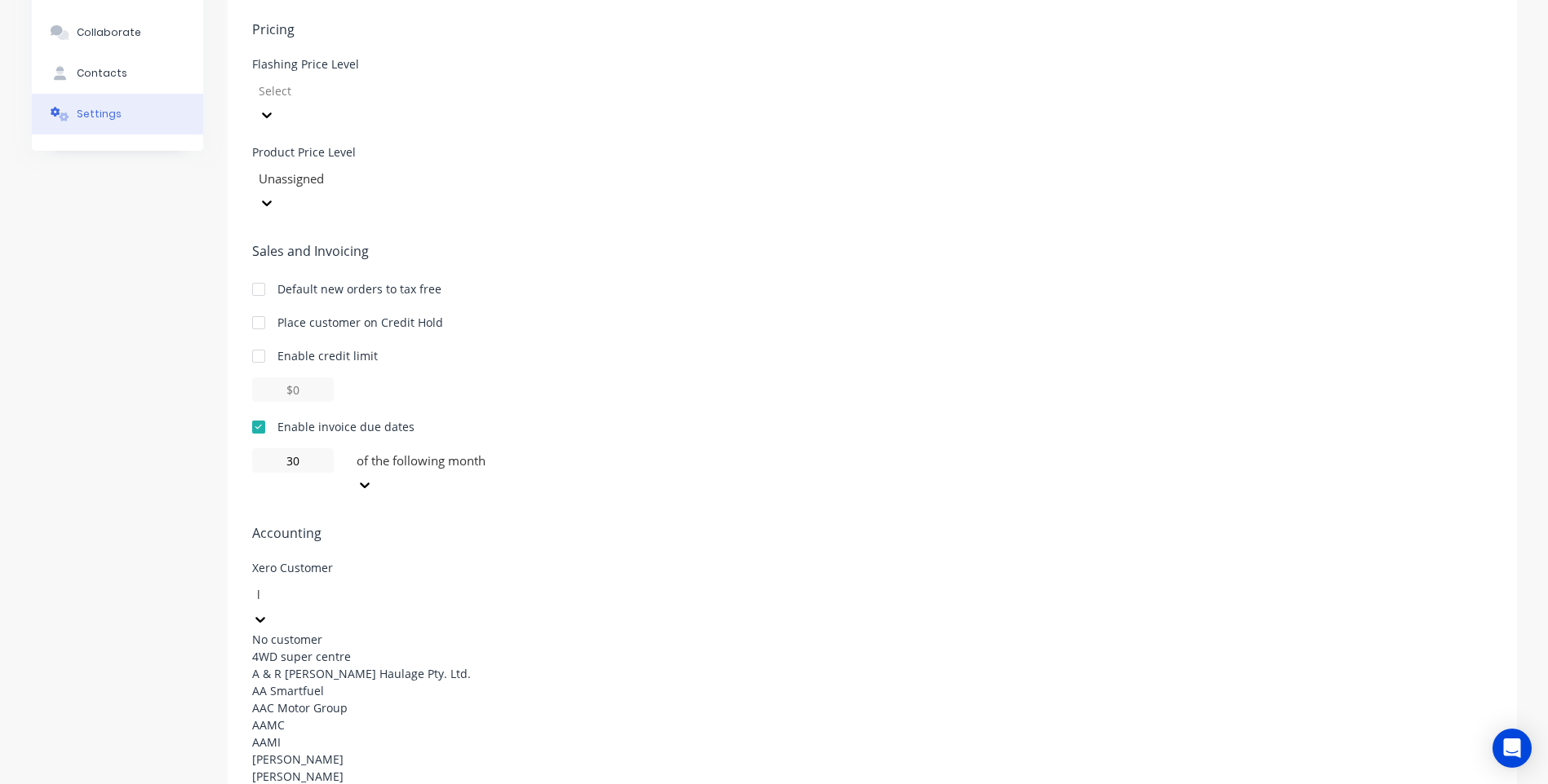
scroll to position [24, 0]
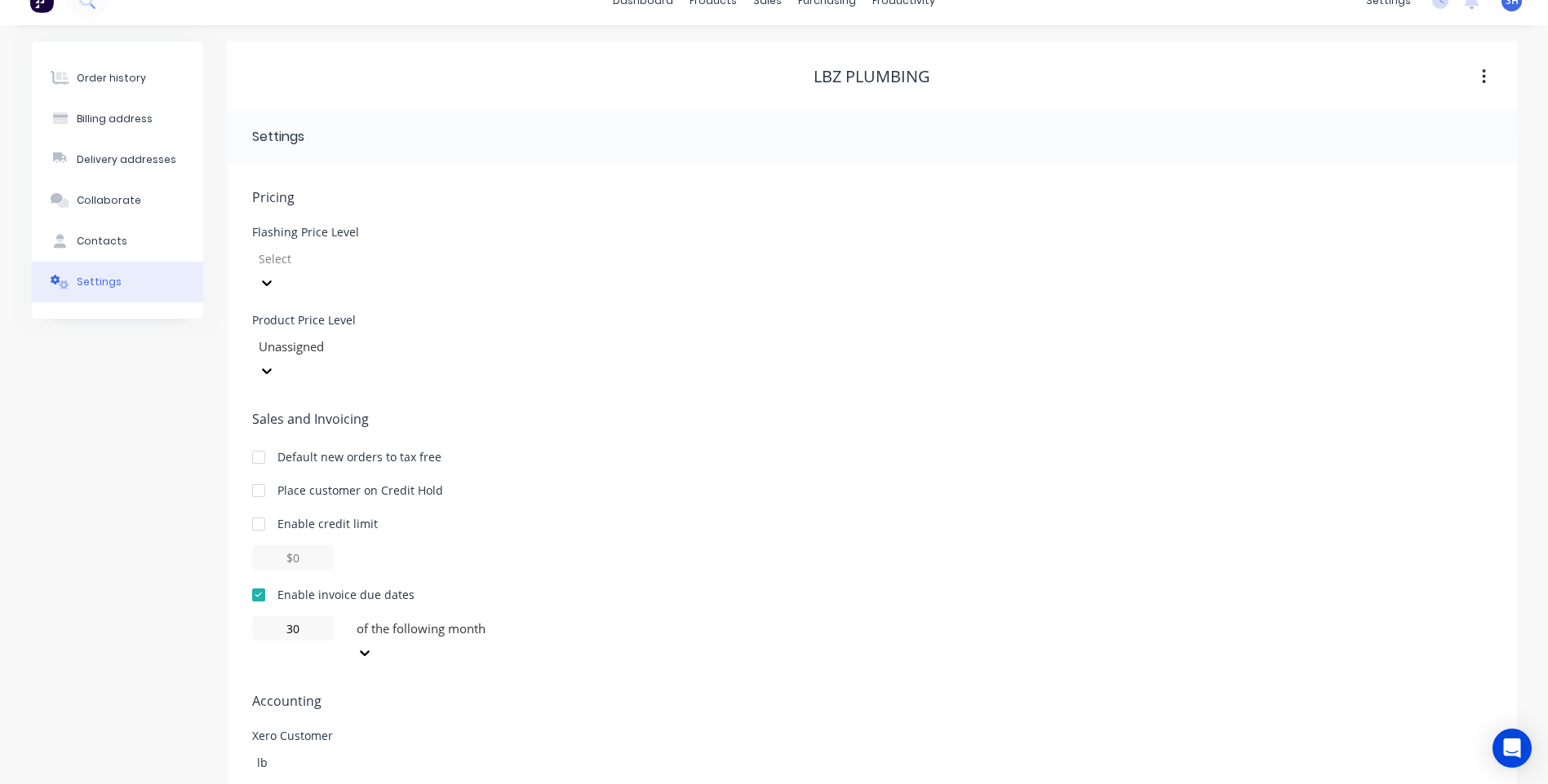
type input "lbz"
click at [110, 236] on div "Contacts" at bounding box center [102, 241] width 50 height 15
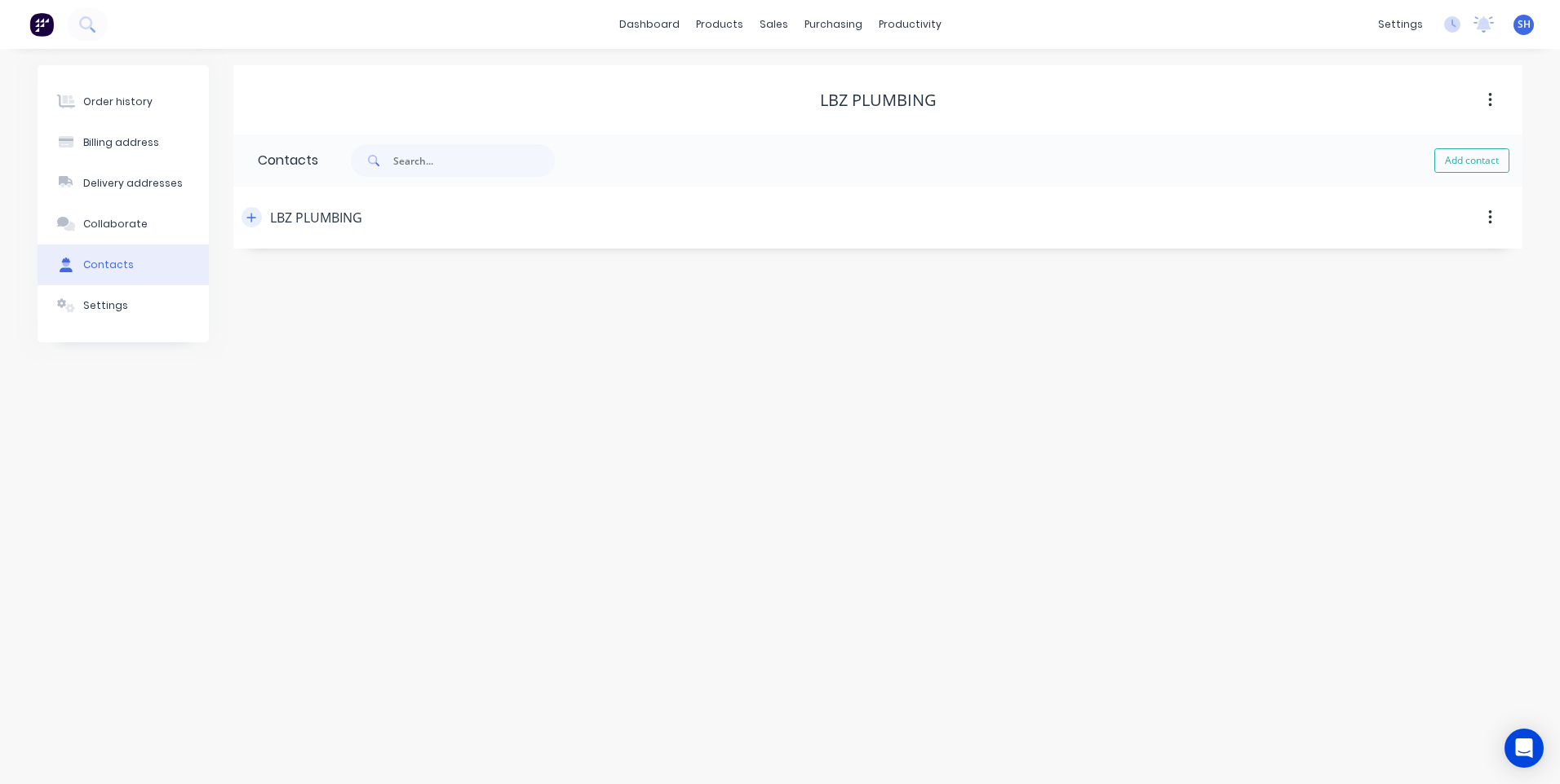
click at [251, 214] on icon "button" at bounding box center [251, 217] width 9 height 9
drag, startPoint x: 351, startPoint y: 282, endPoint x: 209, endPoint y: 281, distance: 142.0
click at [209, 281] on div "Order history Billing address Delivery addresses Collaborate Contacts Settings …" at bounding box center [780, 292] width 1485 height 454
type input "Liam"
click at [472, 666] on div "Order history Billing address Delivery addresses Collaborate Contacts Settings …" at bounding box center [780, 417] width 1560 height 736
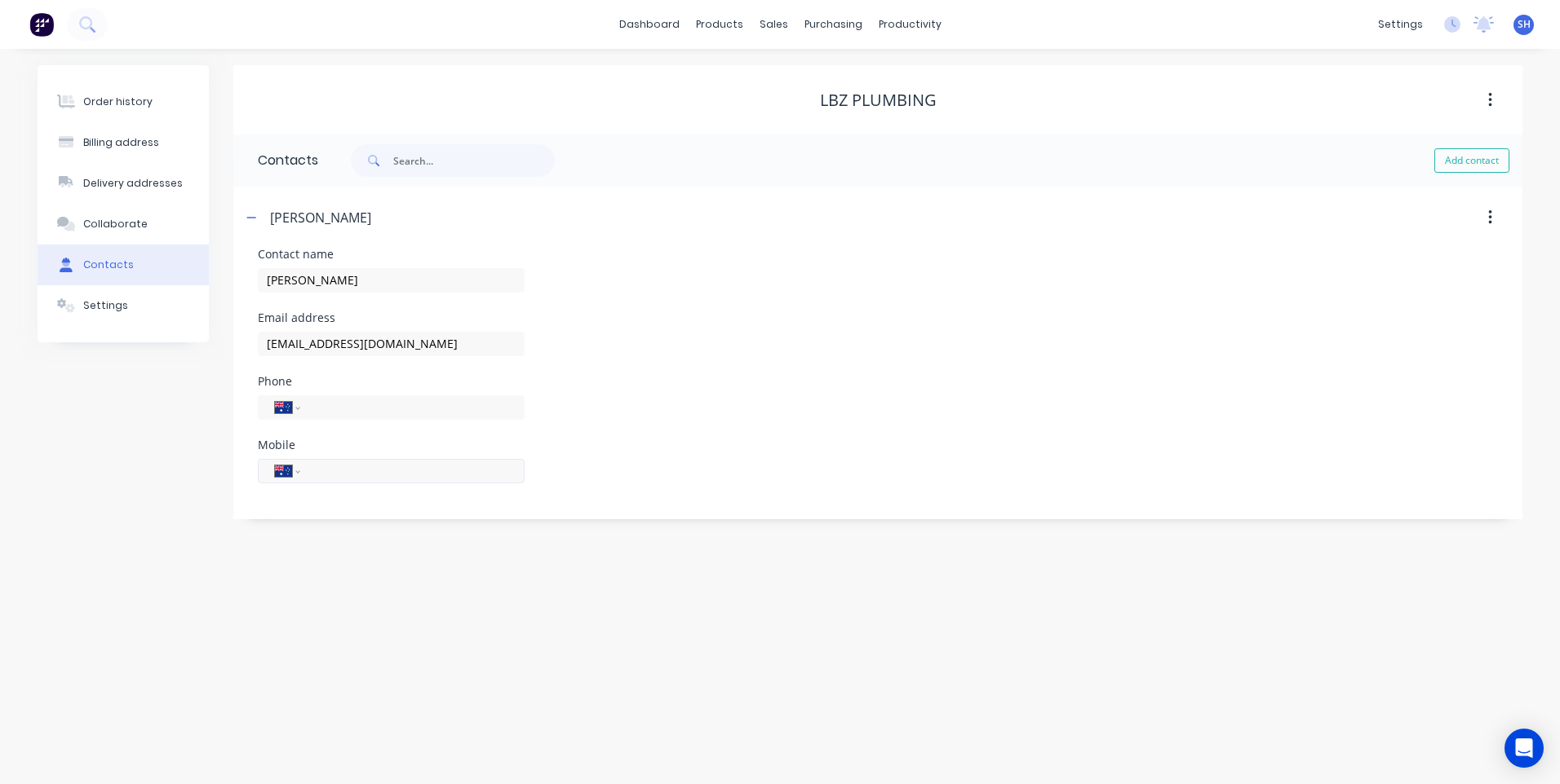
click at [331, 472] on input "tel" at bounding box center [409, 470] width 196 height 19
paste input "0455 418 194"
type input "0455 418 194"
click at [113, 266] on div "Contacts" at bounding box center [108, 265] width 50 height 15
click at [111, 259] on div "Contacts" at bounding box center [108, 265] width 50 height 15
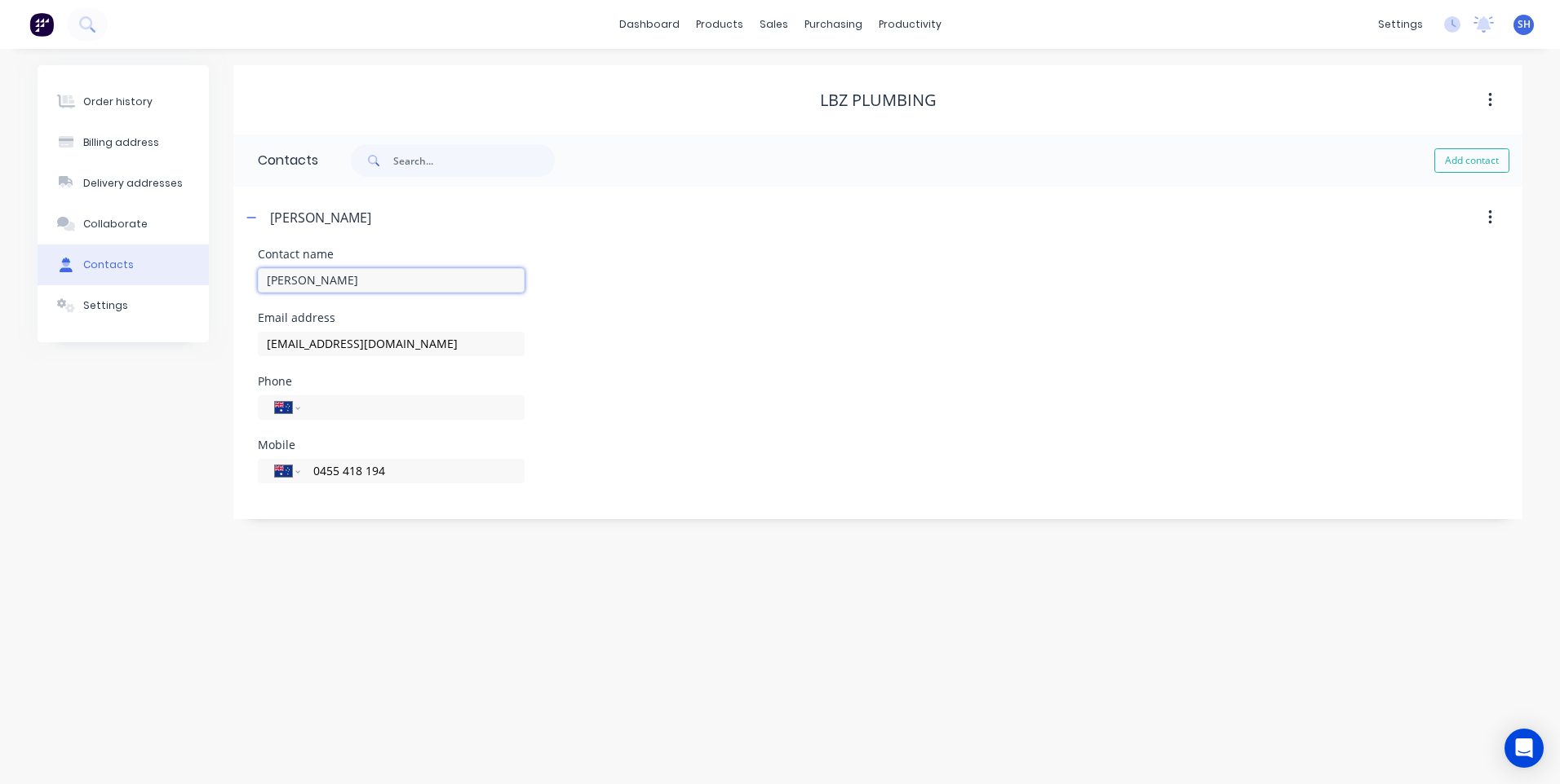
click at [309, 285] on input "Liam" at bounding box center [391, 280] width 267 height 25
click at [583, 735] on div "Order history Billing address Delivery addresses Collaborate Contacts Settings …" at bounding box center [780, 417] width 1560 height 736
click at [316, 281] on input "Liam" at bounding box center [391, 280] width 267 height 25
type input "Liam Beazley"
click at [128, 138] on div "Billing address" at bounding box center [121, 142] width 76 height 15
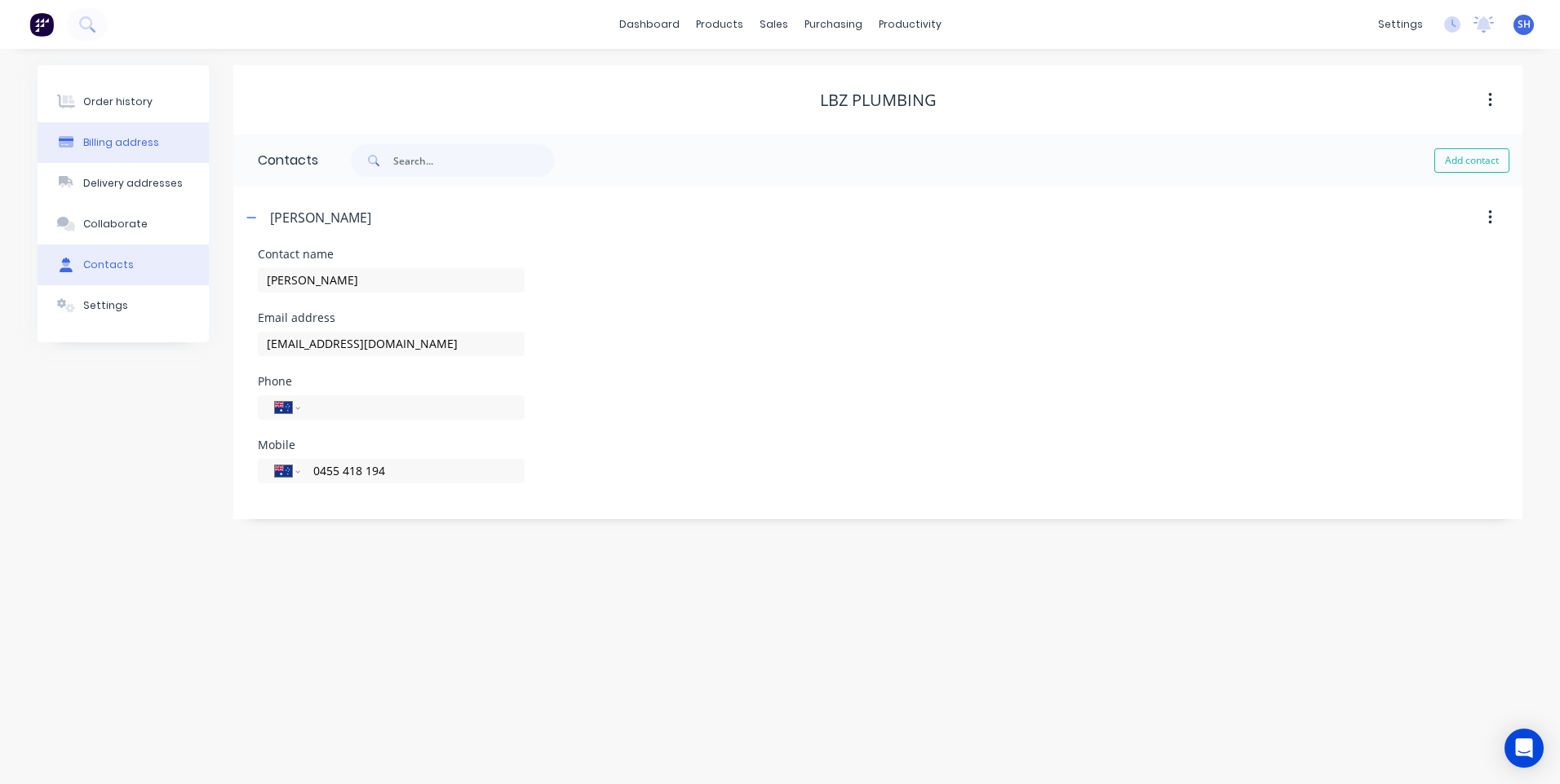
select select "AU"
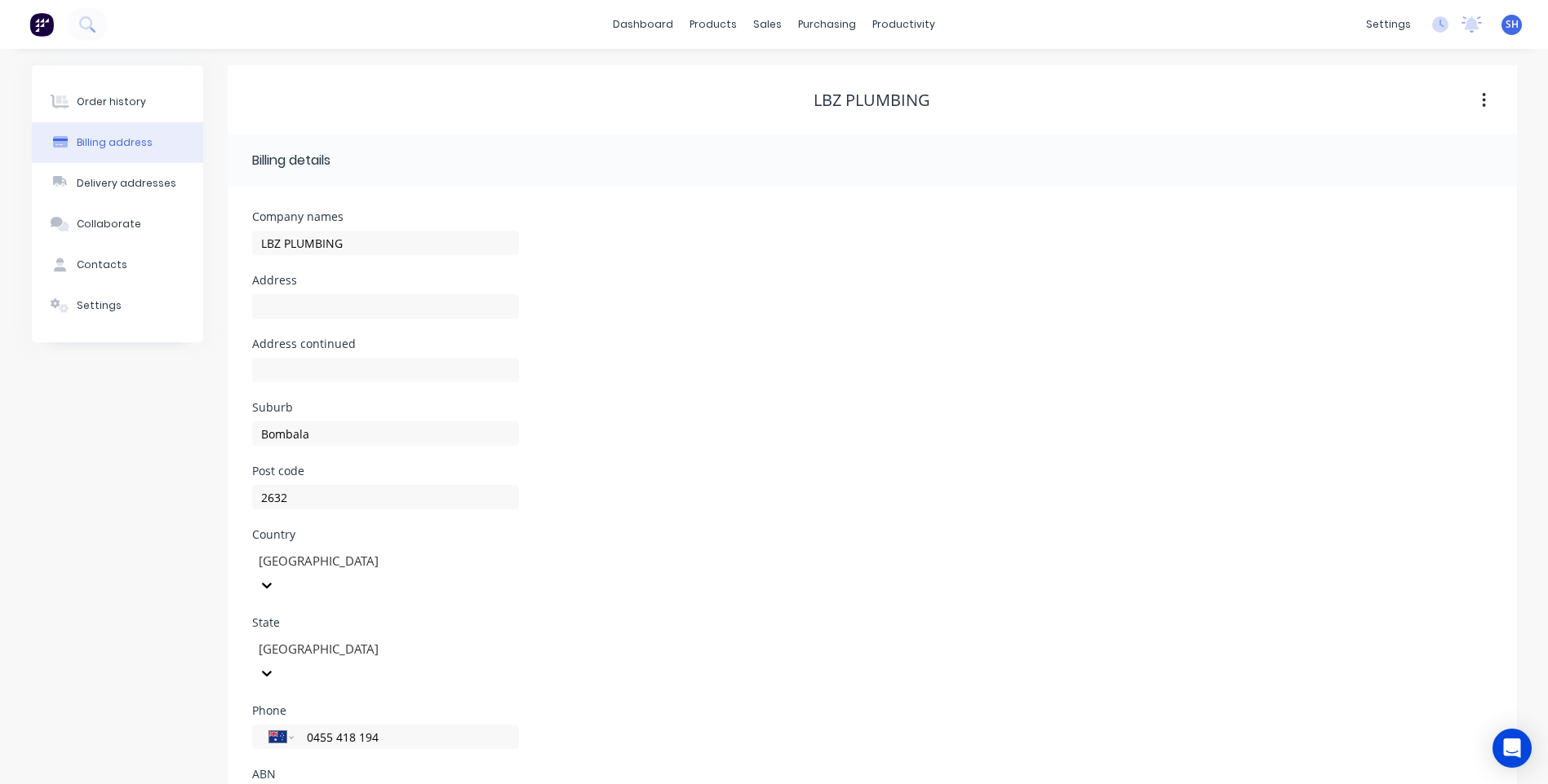
drag, startPoint x: 873, startPoint y: 716, endPoint x: 868, endPoint y: 705, distance: 12.1
click at [873, 716] on div "Phone International Afghanistan Åland Islands Albania Algeria American Samoa An…" at bounding box center [871, 737] width 1240 height 63
click at [269, 307] on input "text" at bounding box center [385, 306] width 267 height 25
paste input "67 Queen St"
type input "67 Queen St"
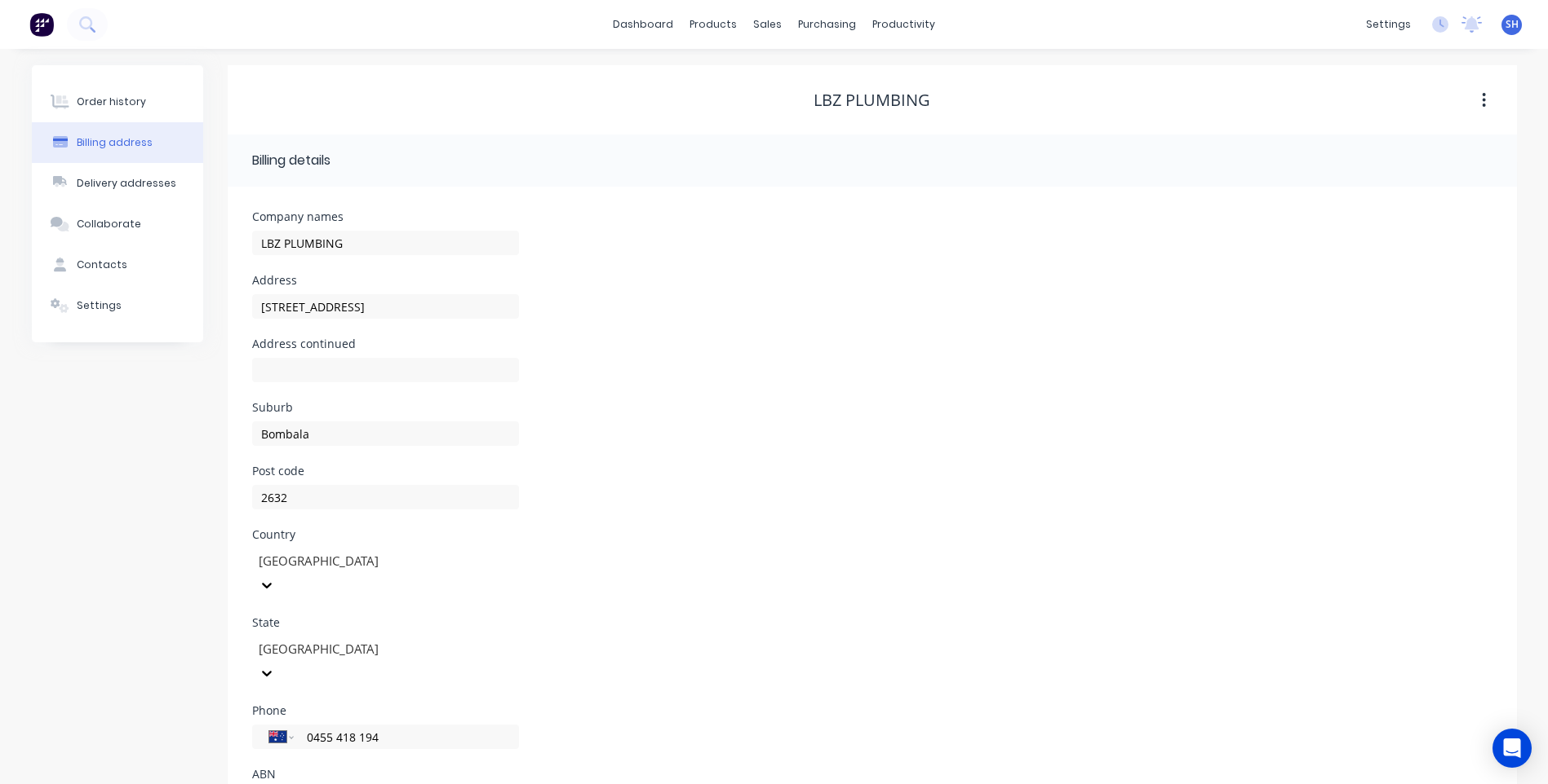
drag, startPoint x: 764, startPoint y: 541, endPoint x: 753, endPoint y: 540, distance: 11.0
click at [765, 541] on div "Country Australia" at bounding box center [871, 573] width 1240 height 88
click at [101, 97] on div "Order history" at bounding box center [112, 102] width 69 height 15
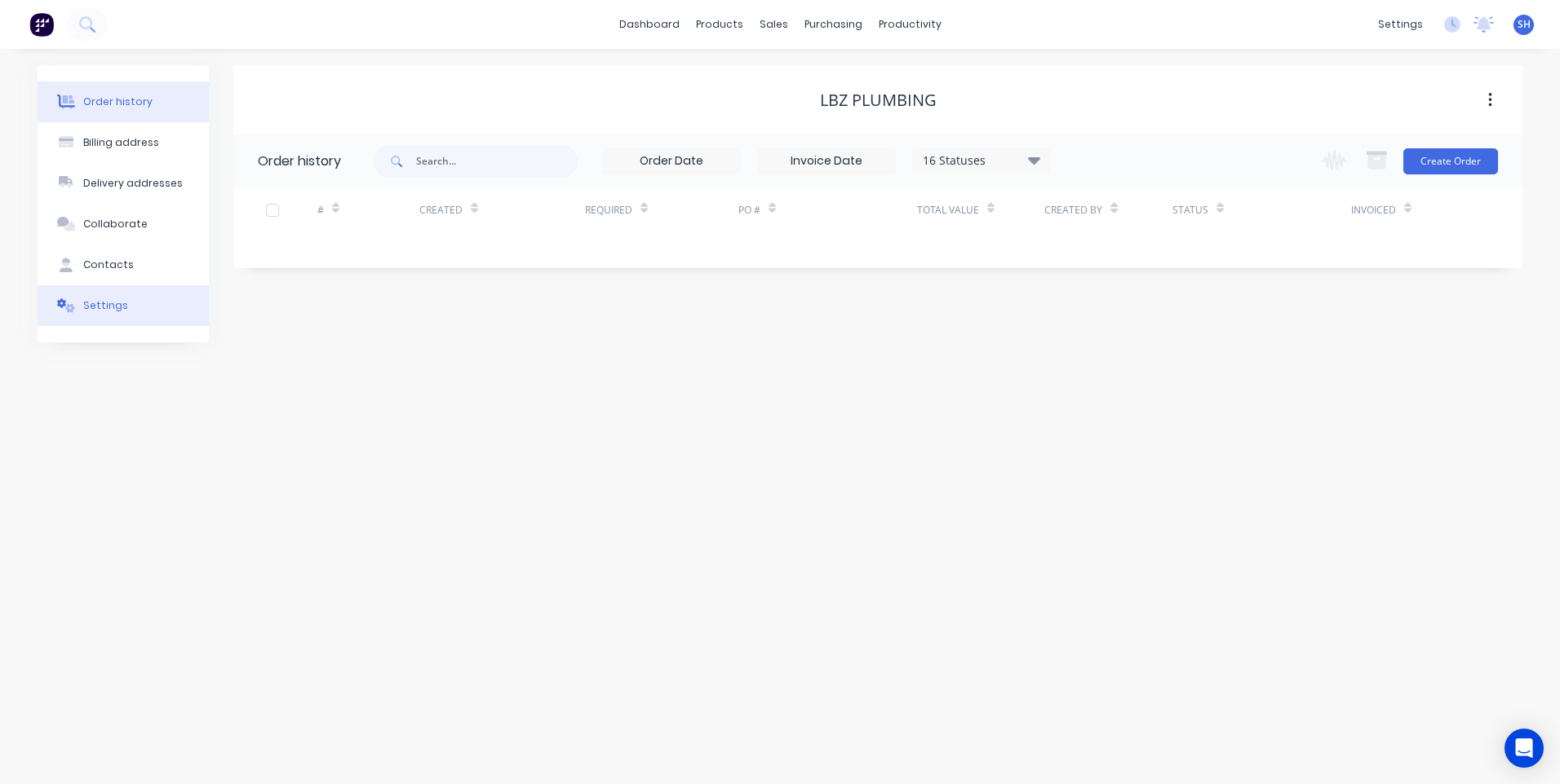
click at [99, 296] on button "Settings" at bounding box center [123, 305] width 171 height 40
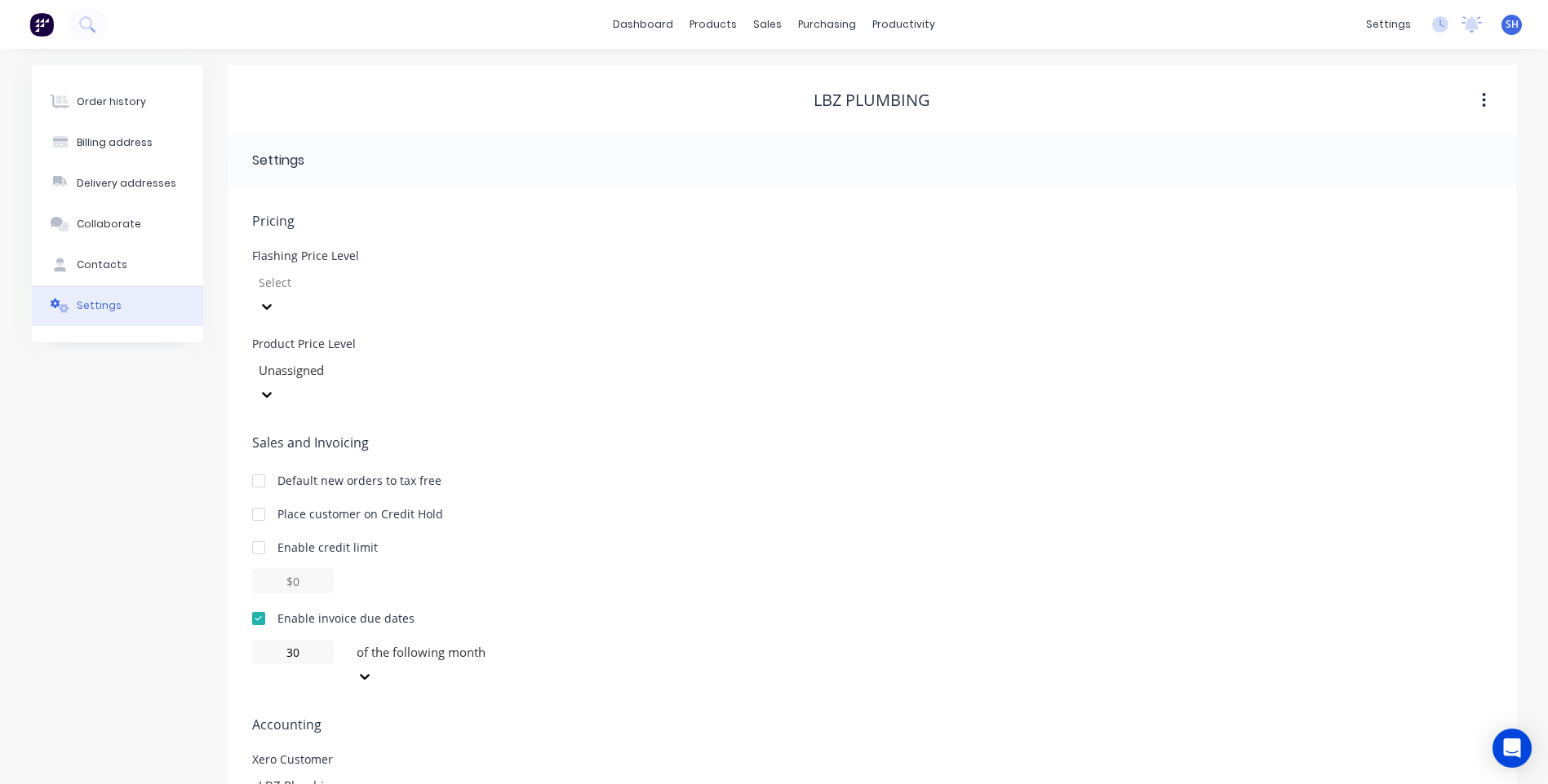
click at [115, 393] on div "Order history Billing address Delivery addresses Collaborate Contacts Settings" at bounding box center [117, 477] width 171 height 824
click at [105, 257] on button "Contacts" at bounding box center [117, 265] width 171 height 40
select select "AU"
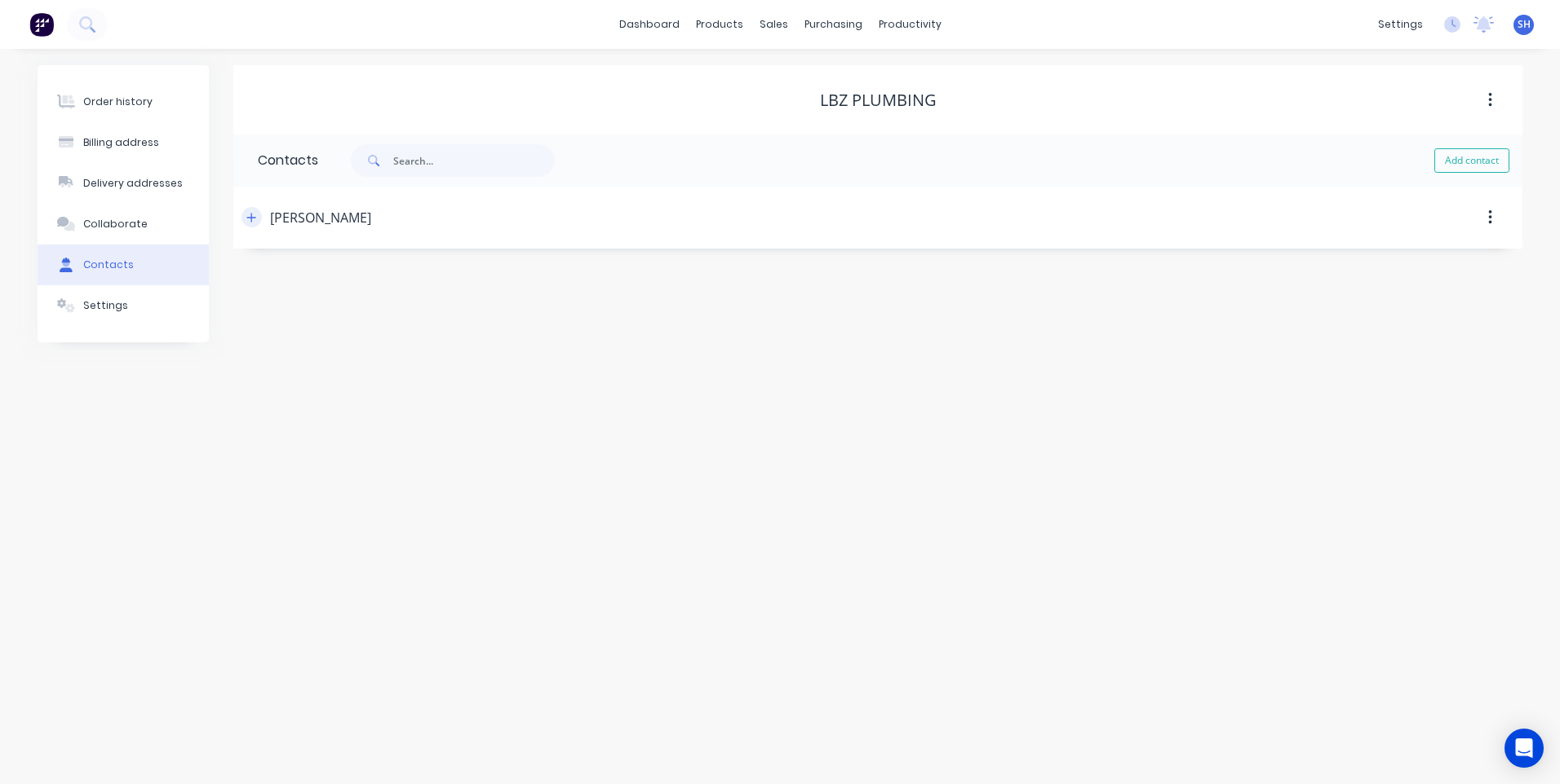
click at [251, 212] on icon "button" at bounding box center [251, 218] width 10 height 12
drag, startPoint x: 413, startPoint y: 344, endPoint x: 177, endPoint y: 329, distance: 236.5
click at [177, 329] on div "Order history Billing address Delivery addresses Collaborate Contacts Settings …" at bounding box center [780, 292] width 1485 height 454
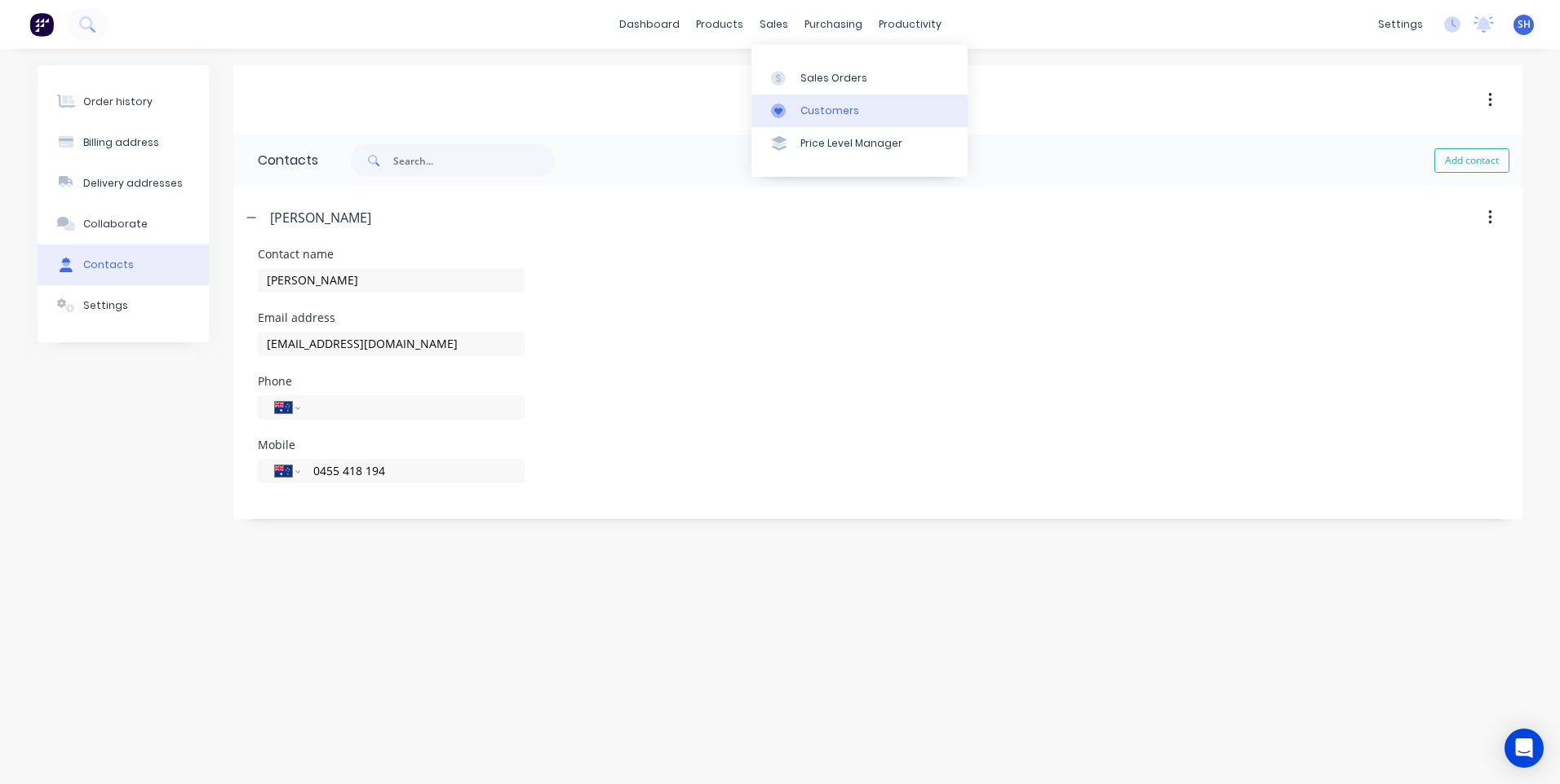
click at [823, 106] on div "Customers" at bounding box center [829, 111] width 58 height 15
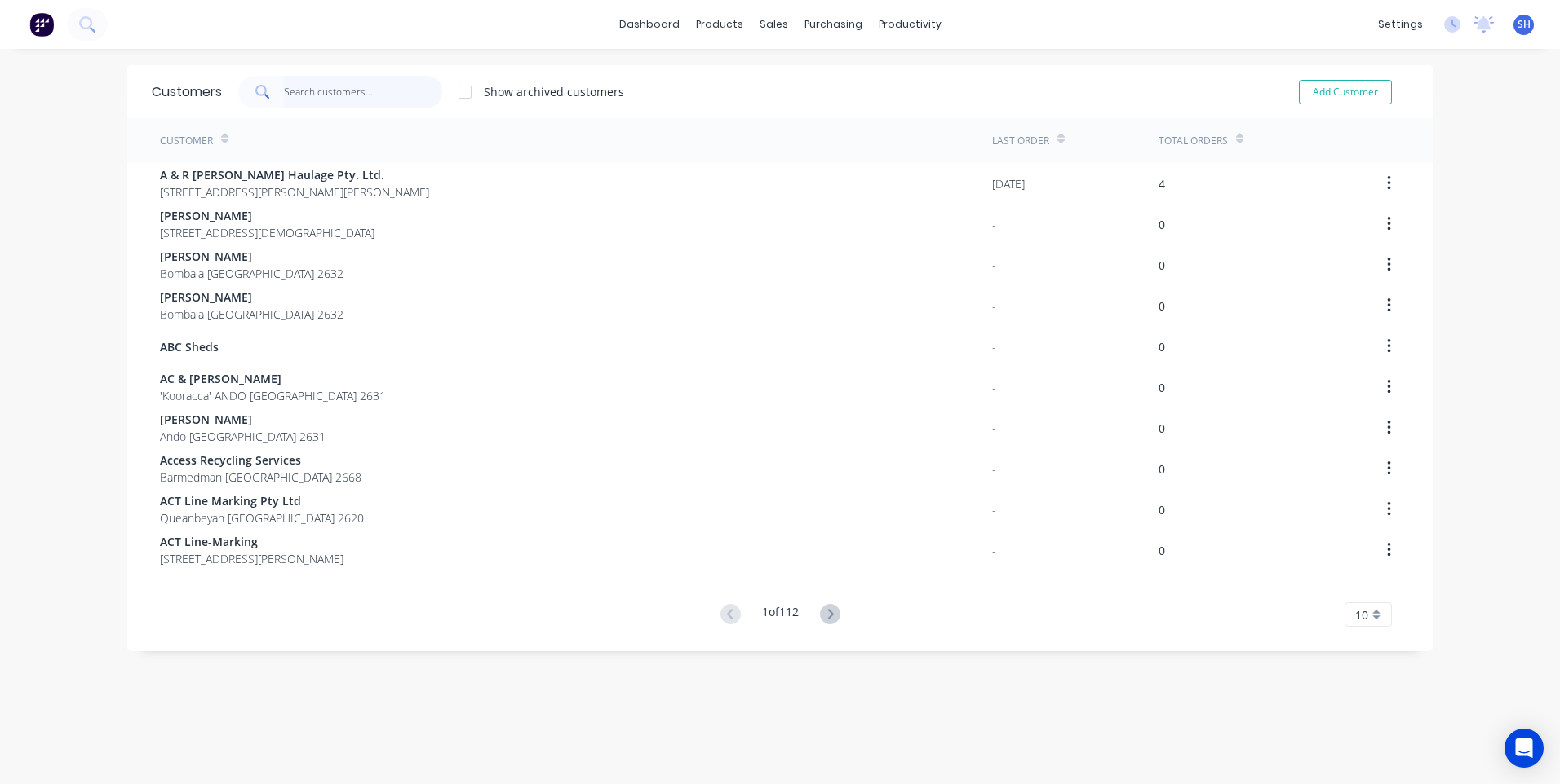
click at [302, 98] on input "text" at bounding box center [363, 92] width 159 height 33
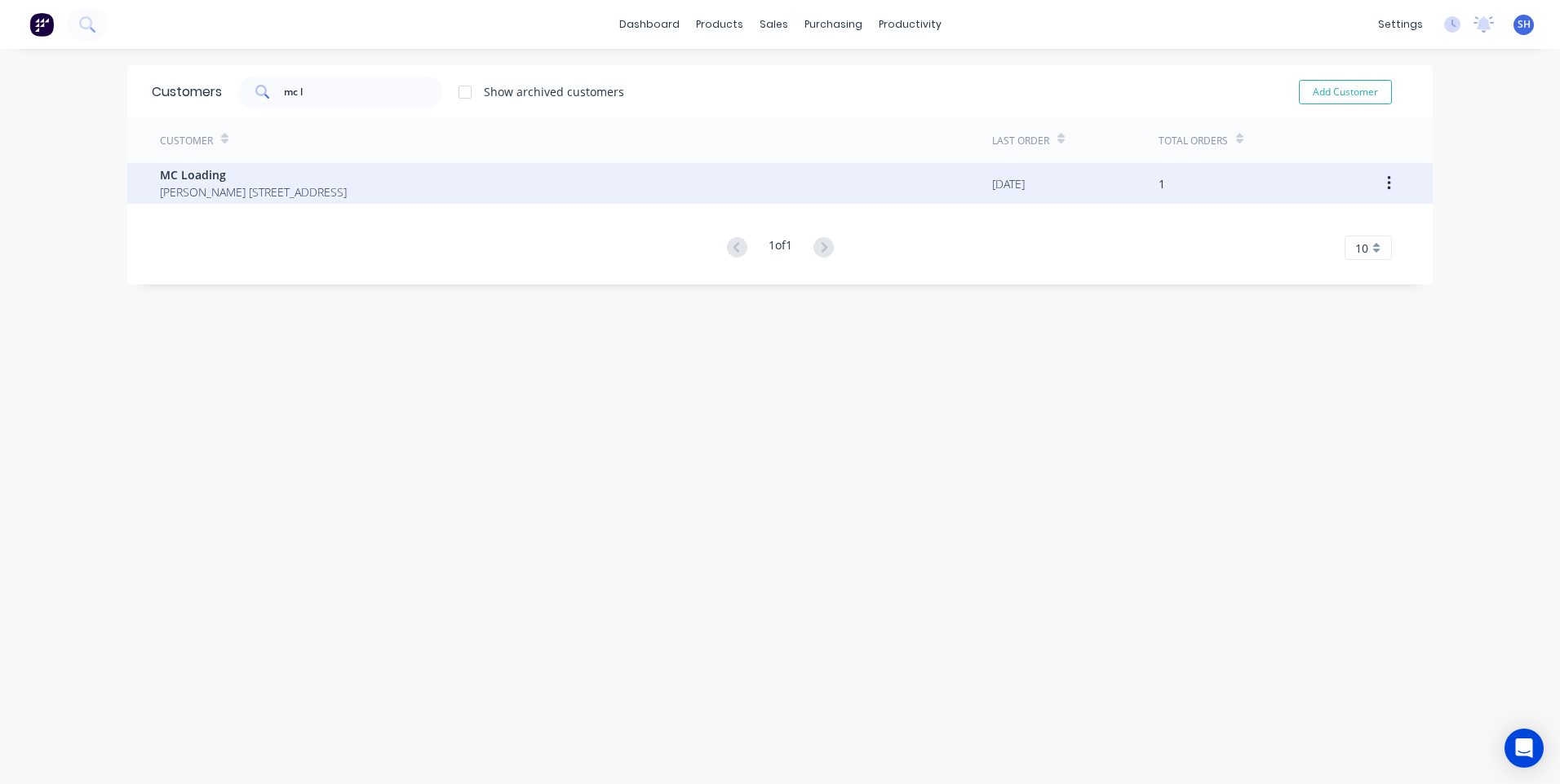
click at [237, 190] on span "Mr Michael Clunie PO Box 96 Eden New South Wales 2551" at bounding box center [253, 192] width 187 height 17
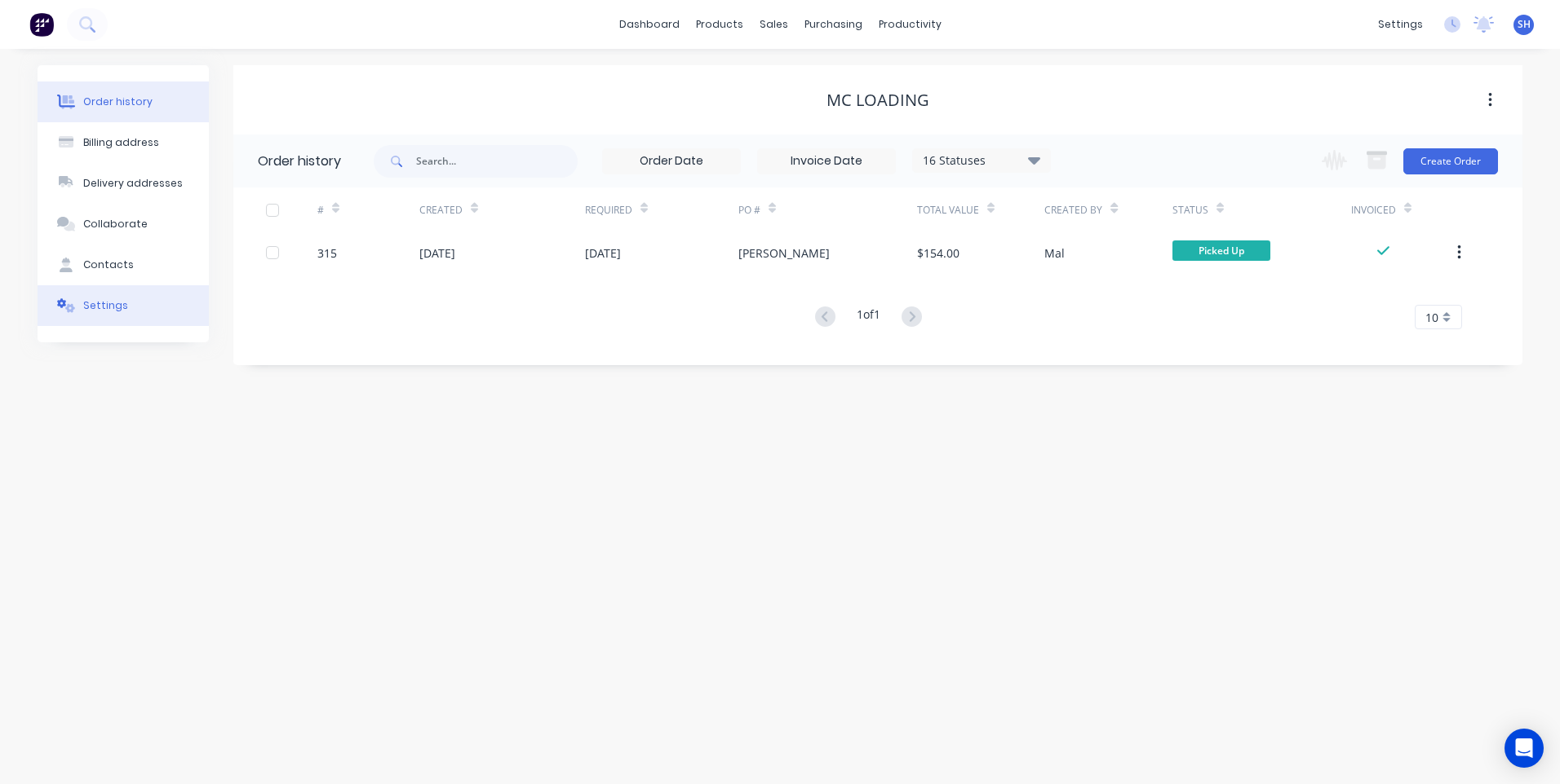
click at [96, 302] on div "Settings" at bounding box center [105, 305] width 44 height 15
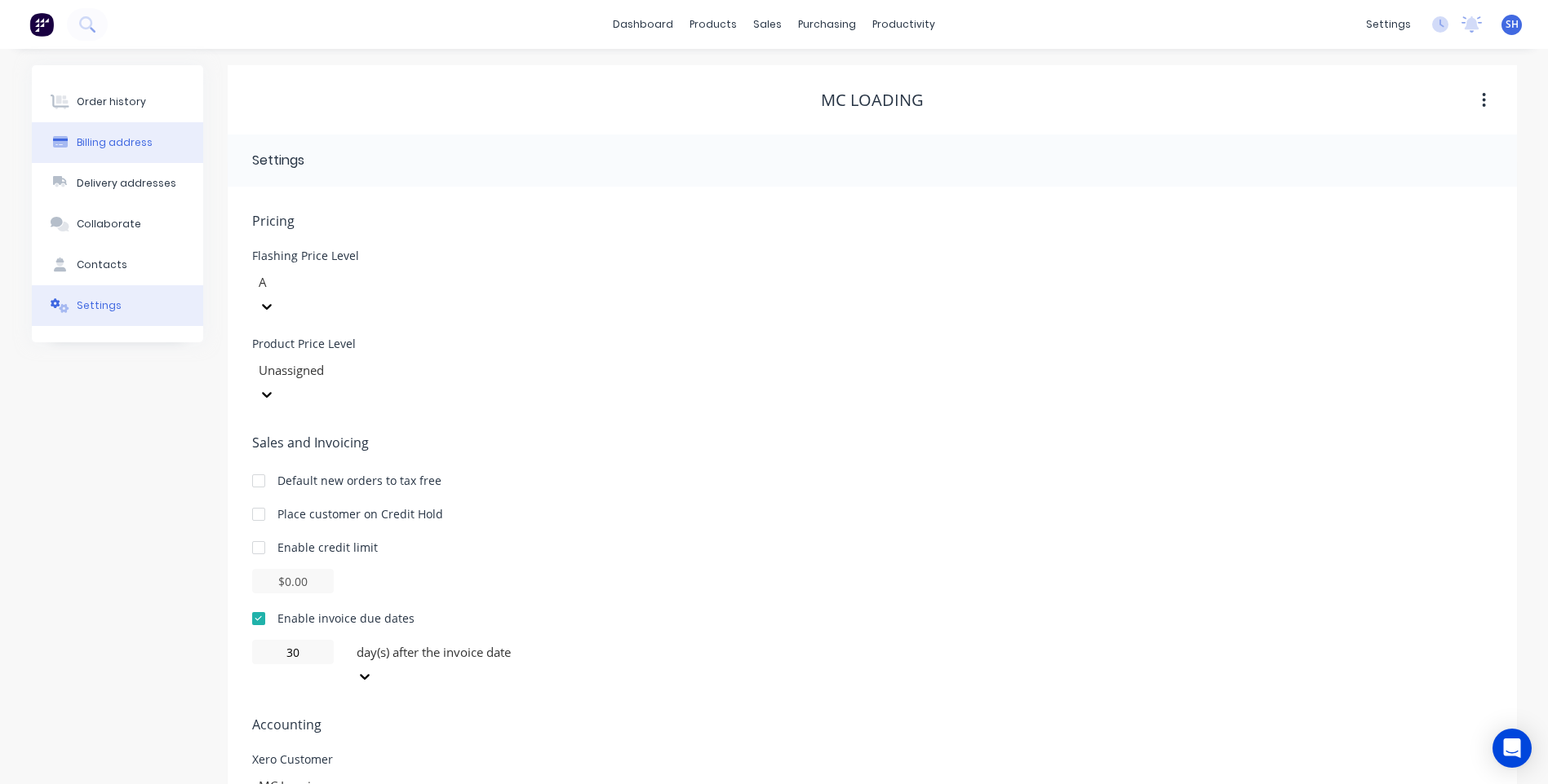
click at [111, 138] on div "Billing address" at bounding box center [115, 142] width 76 height 15
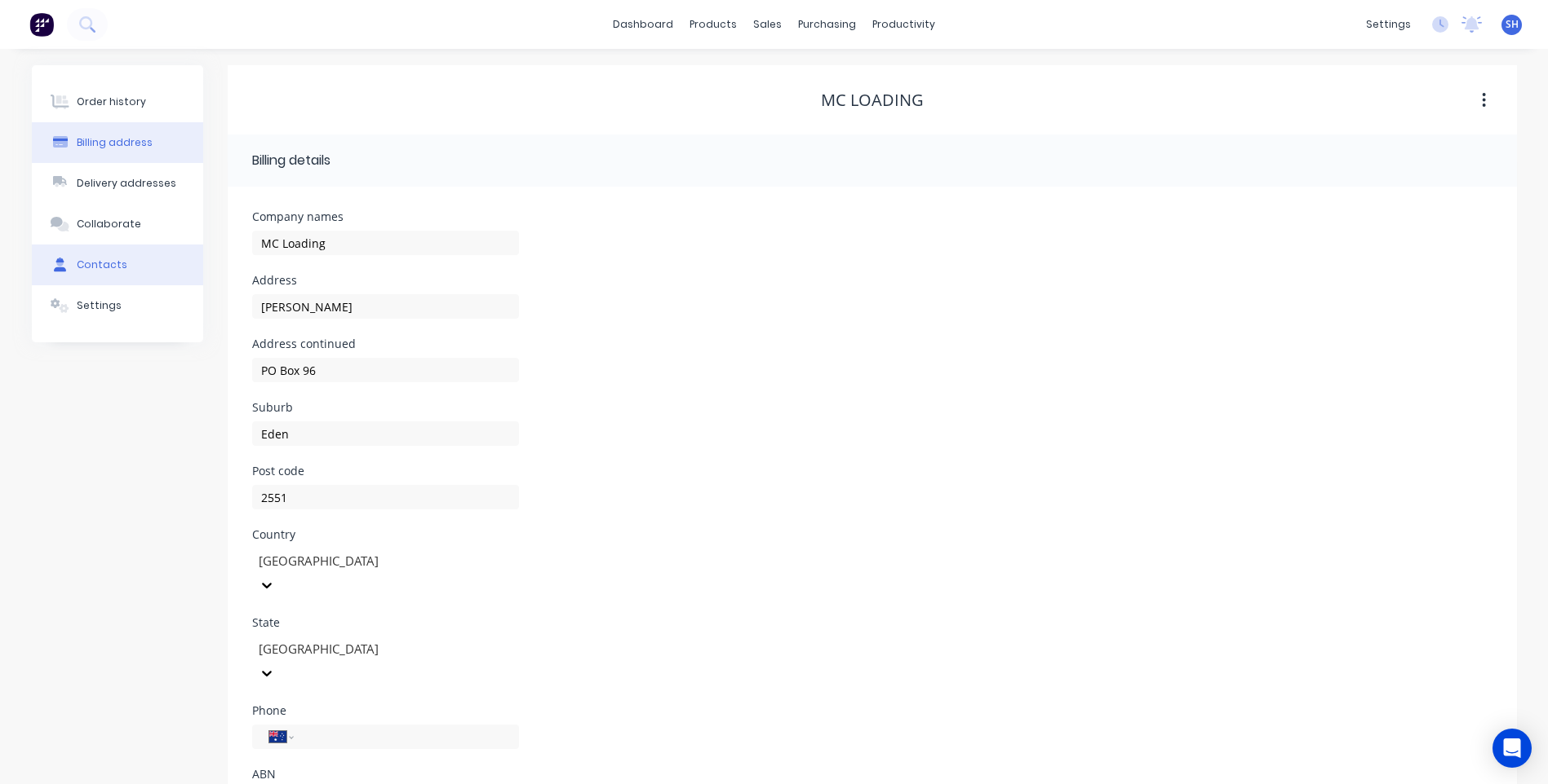
click at [113, 261] on div "Contacts" at bounding box center [102, 265] width 50 height 15
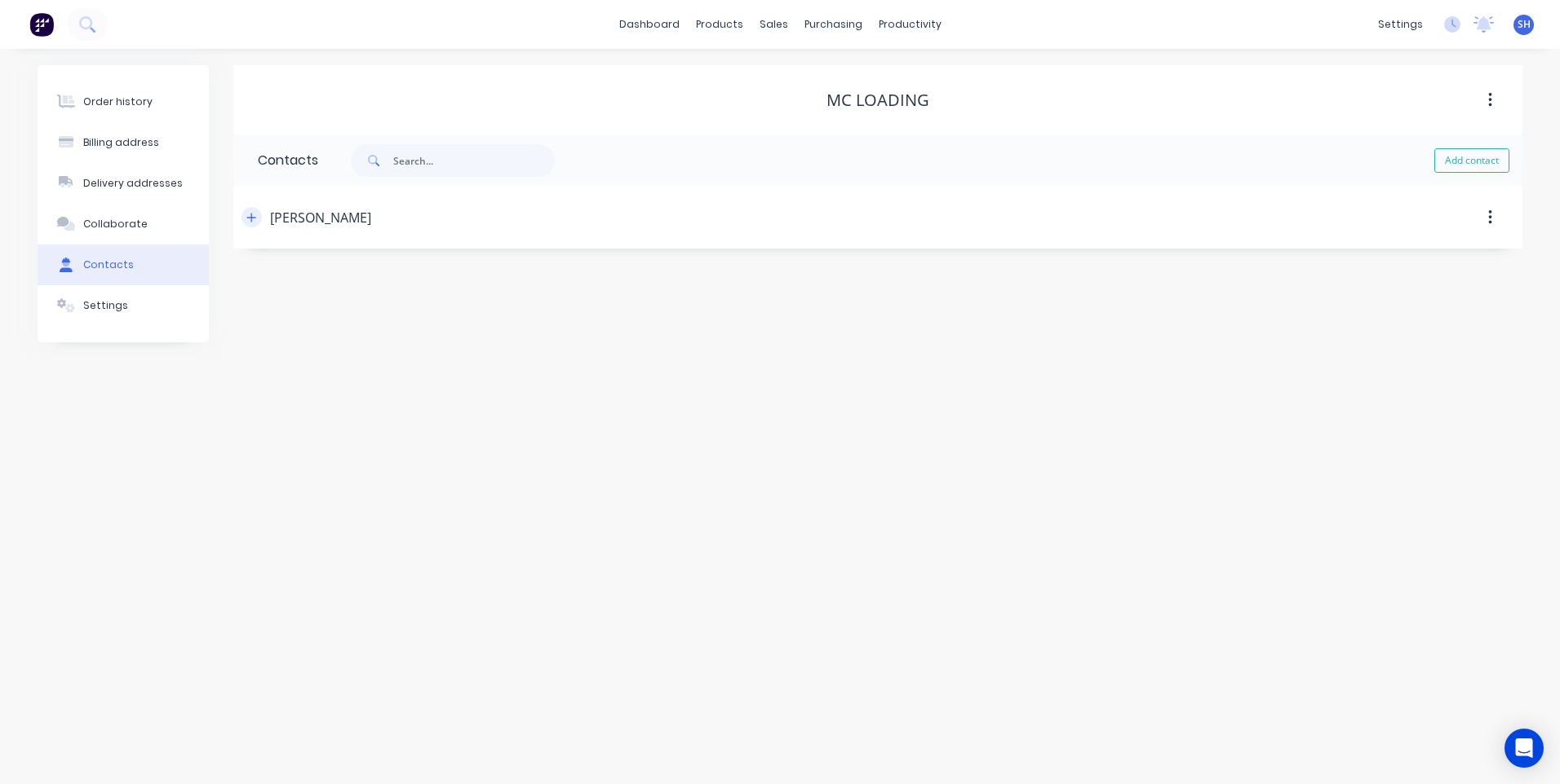
click at [251, 215] on icon "button" at bounding box center [251, 217] width 9 height 9
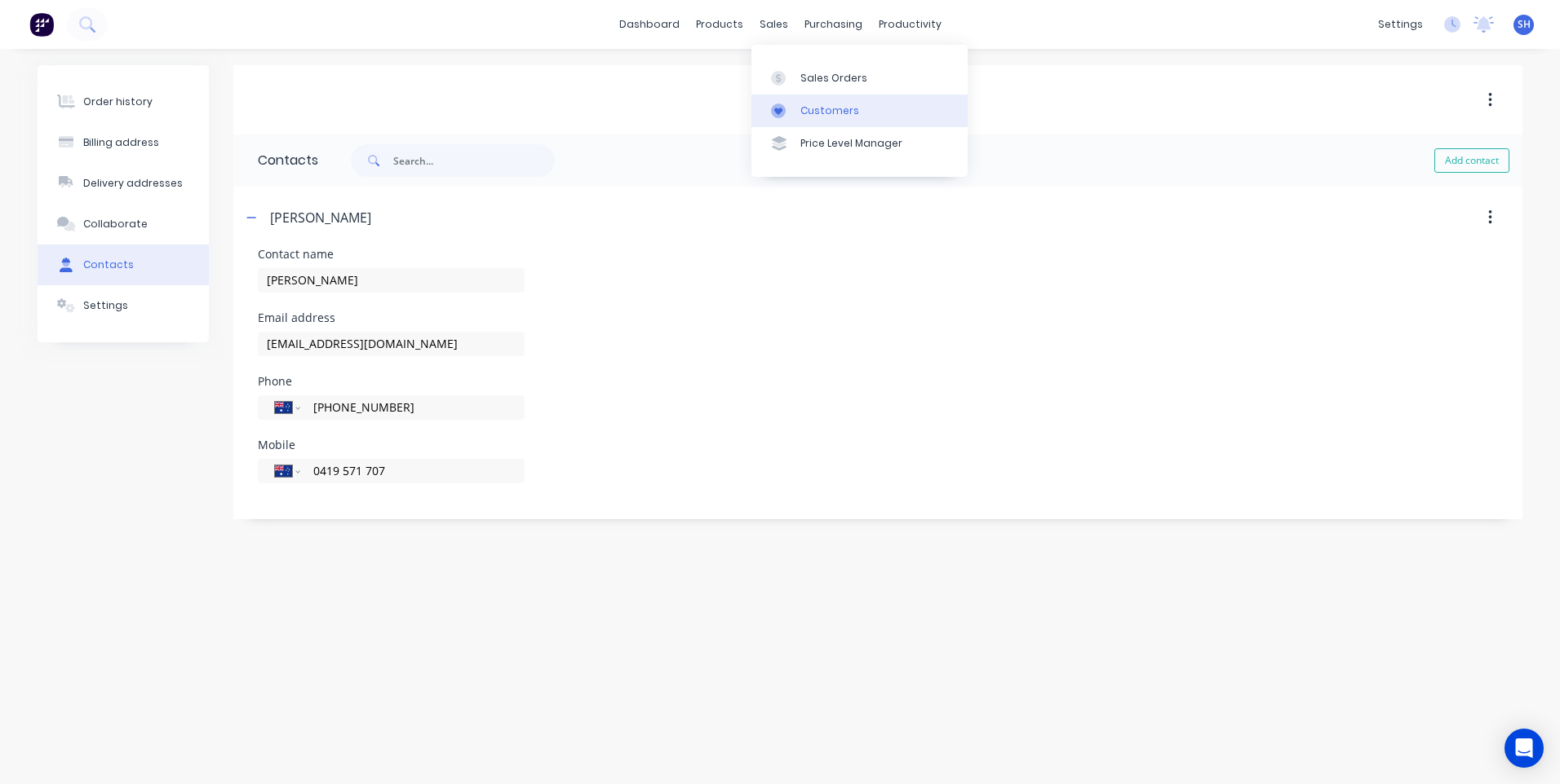
click at [823, 108] on div "Customers" at bounding box center [829, 111] width 58 height 15
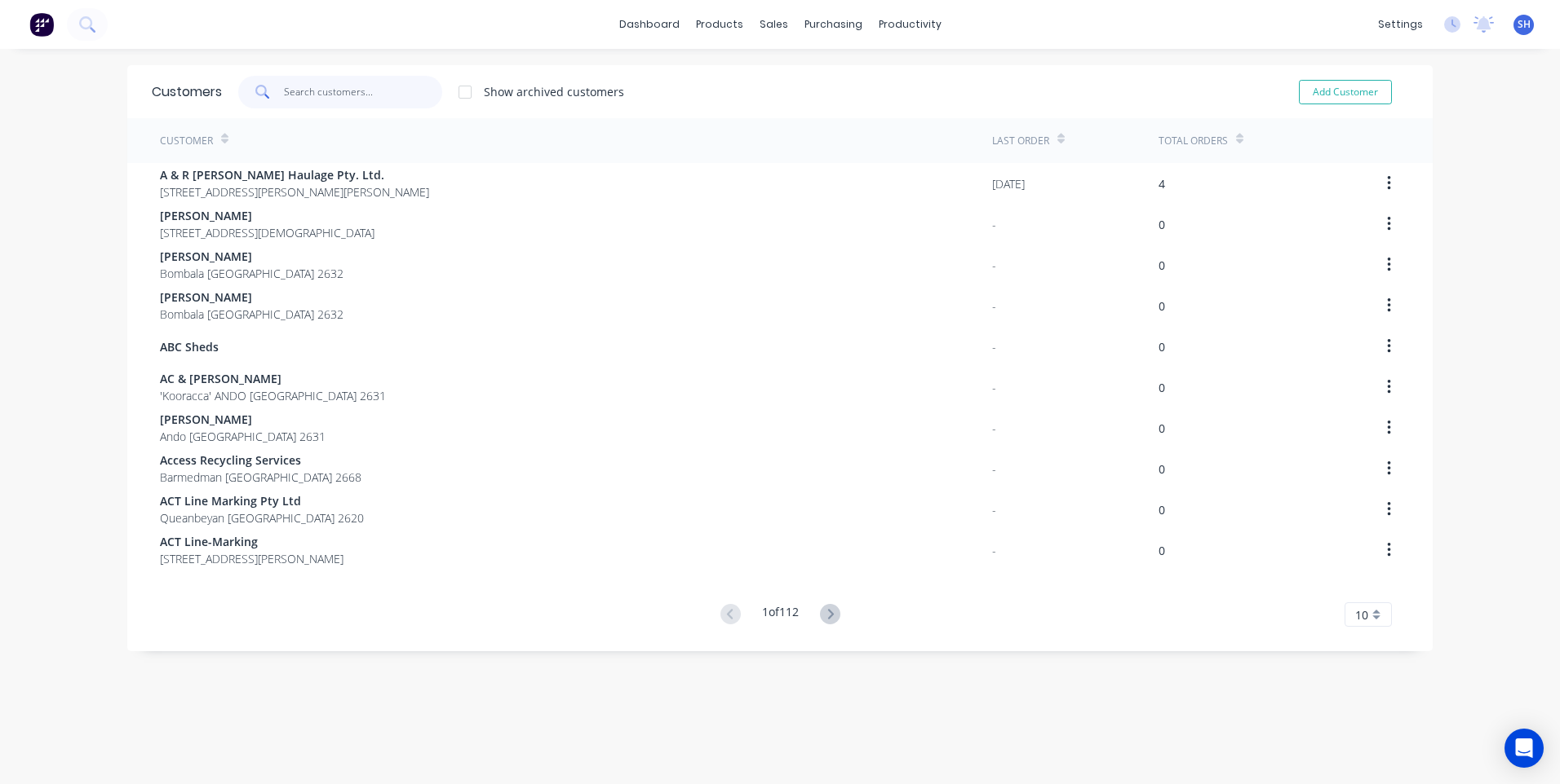
click at [318, 87] on input "text" at bounding box center [363, 92] width 159 height 33
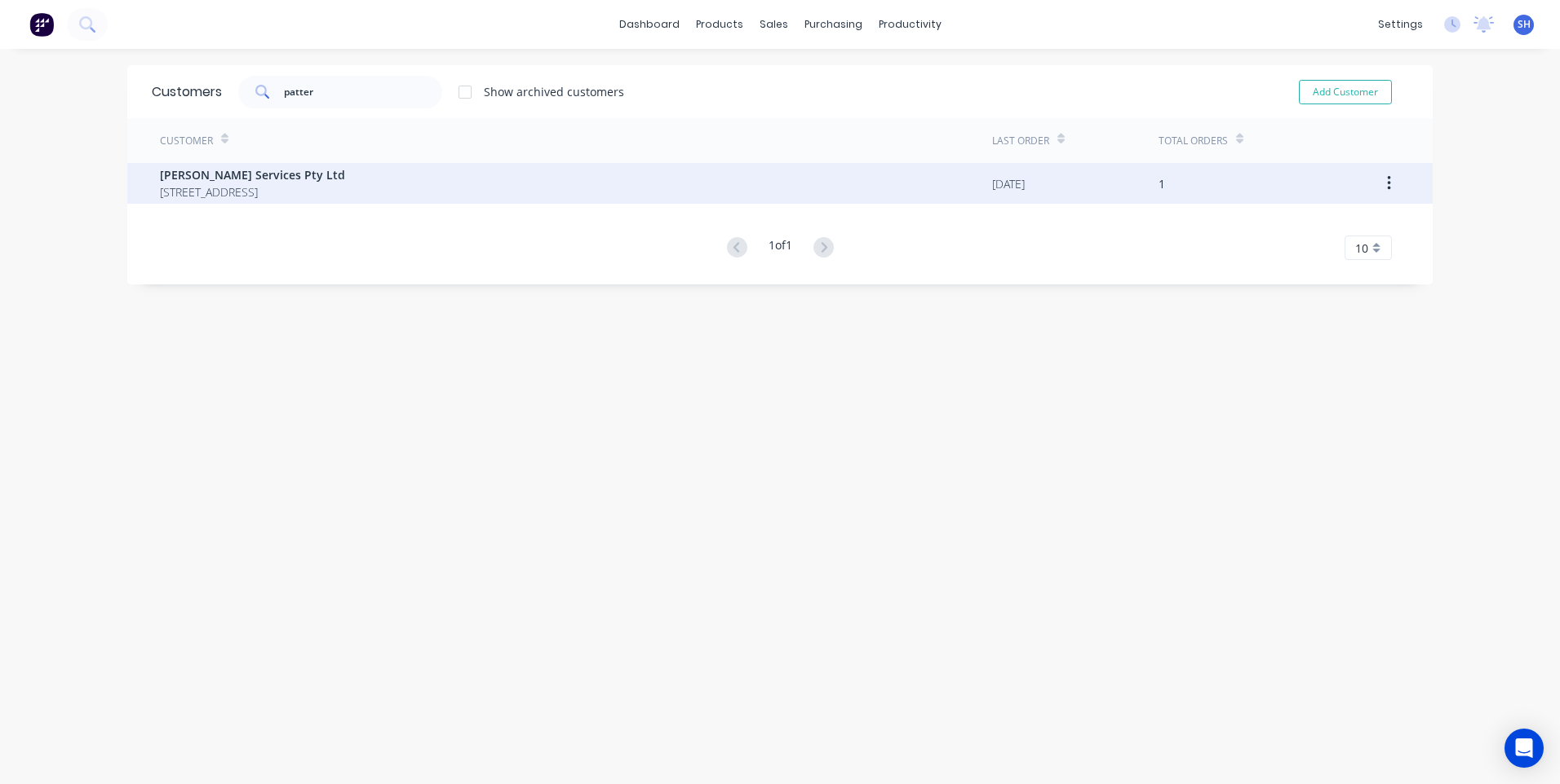
click at [252, 170] on span "Patterson Services Pty Ltd" at bounding box center [252, 174] width 185 height 17
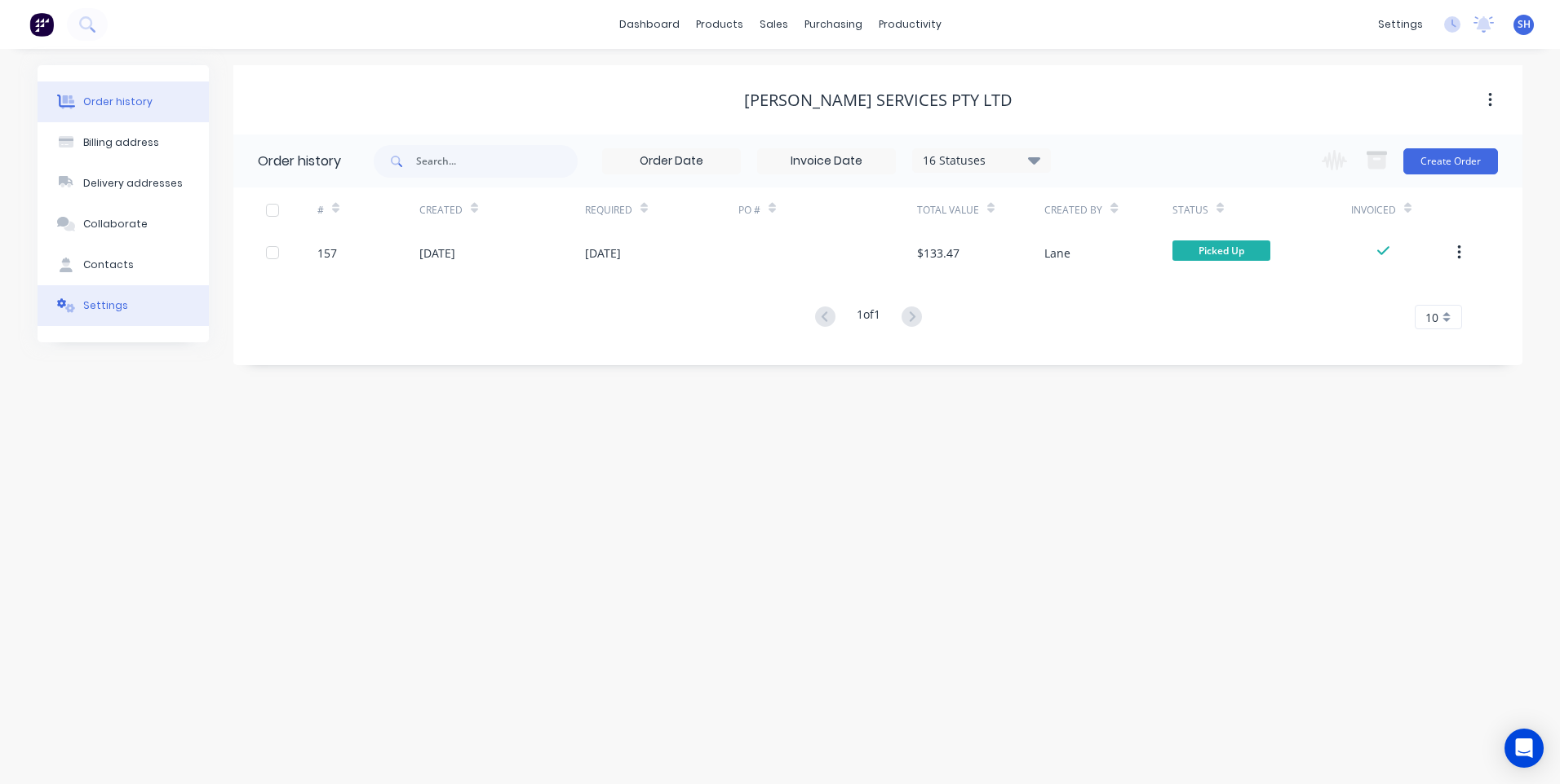
click at [104, 305] on div "Settings" at bounding box center [105, 305] width 44 height 15
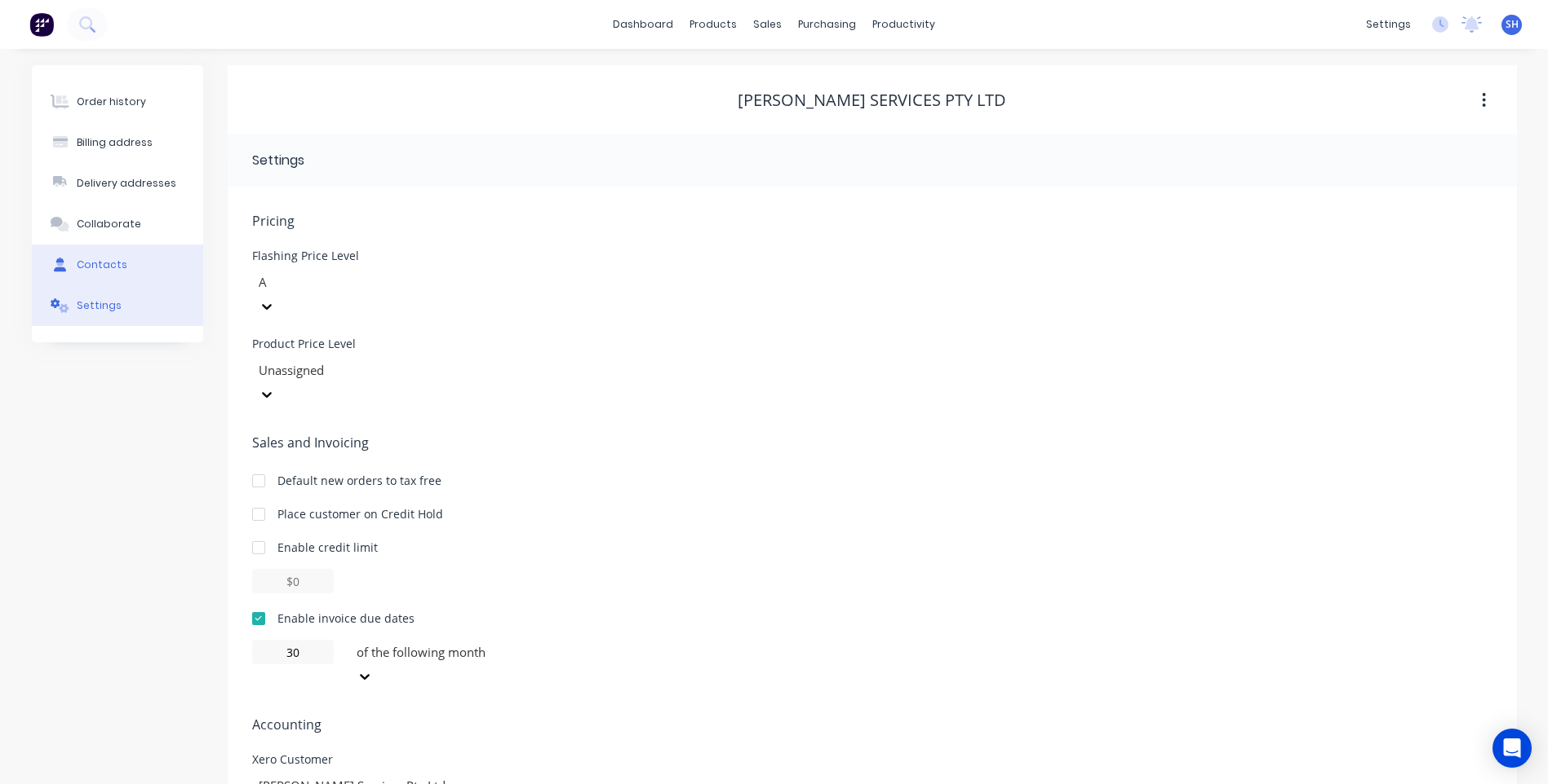
click at [95, 267] on div "Contacts" at bounding box center [102, 265] width 50 height 15
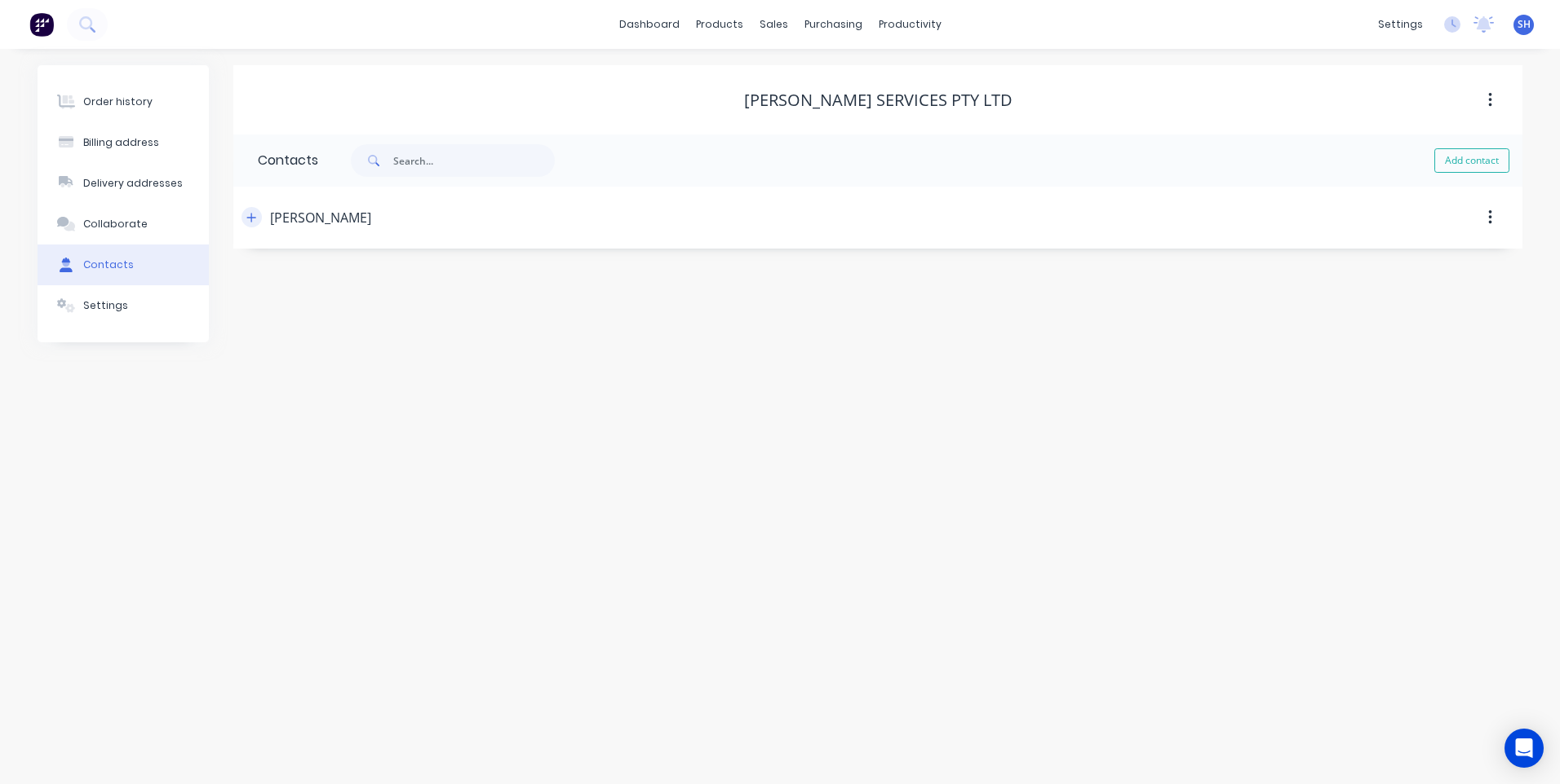
click at [251, 214] on icon "button" at bounding box center [251, 218] width 10 height 12
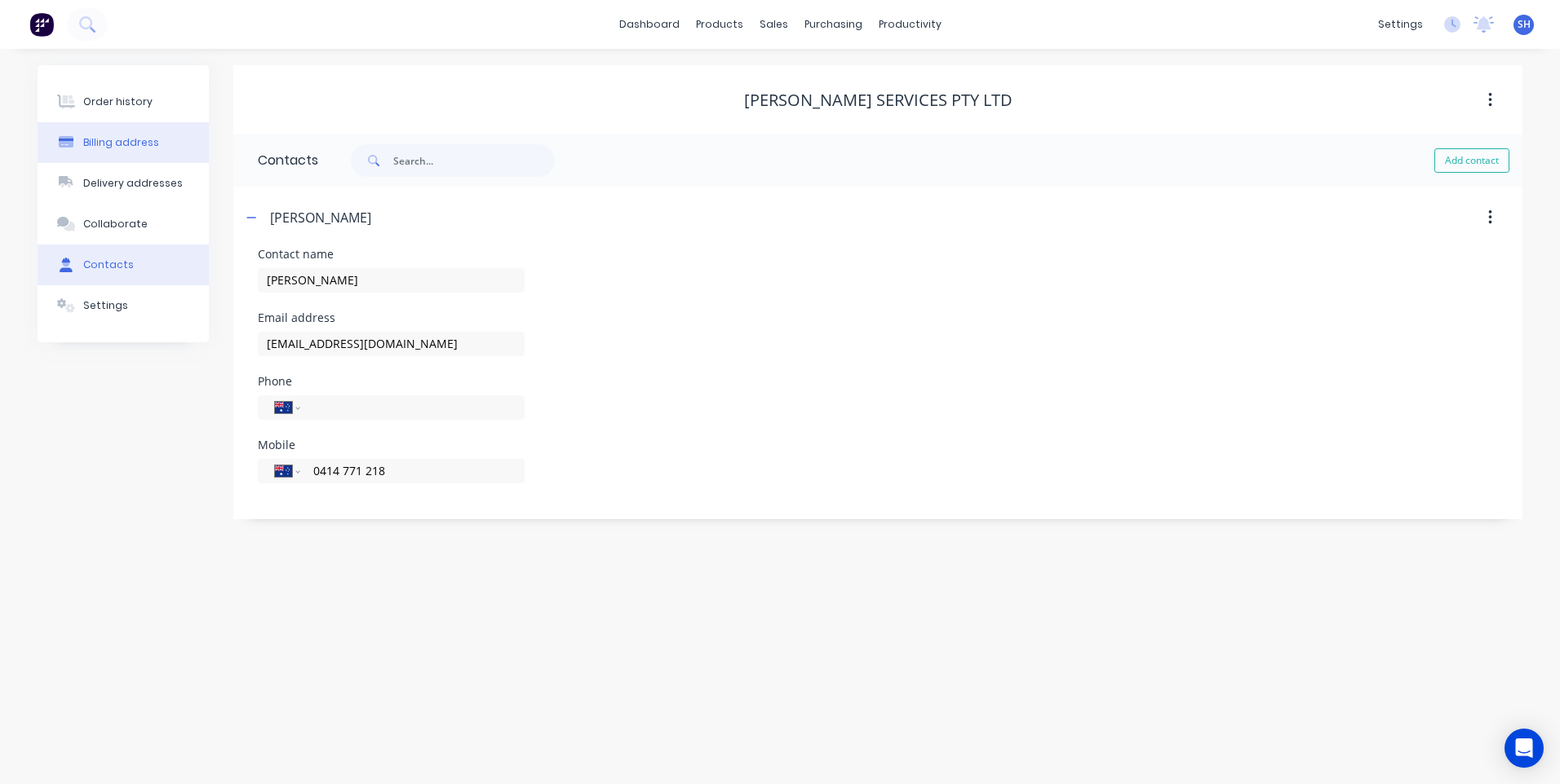
click at [123, 137] on div "Billing address" at bounding box center [121, 142] width 76 height 15
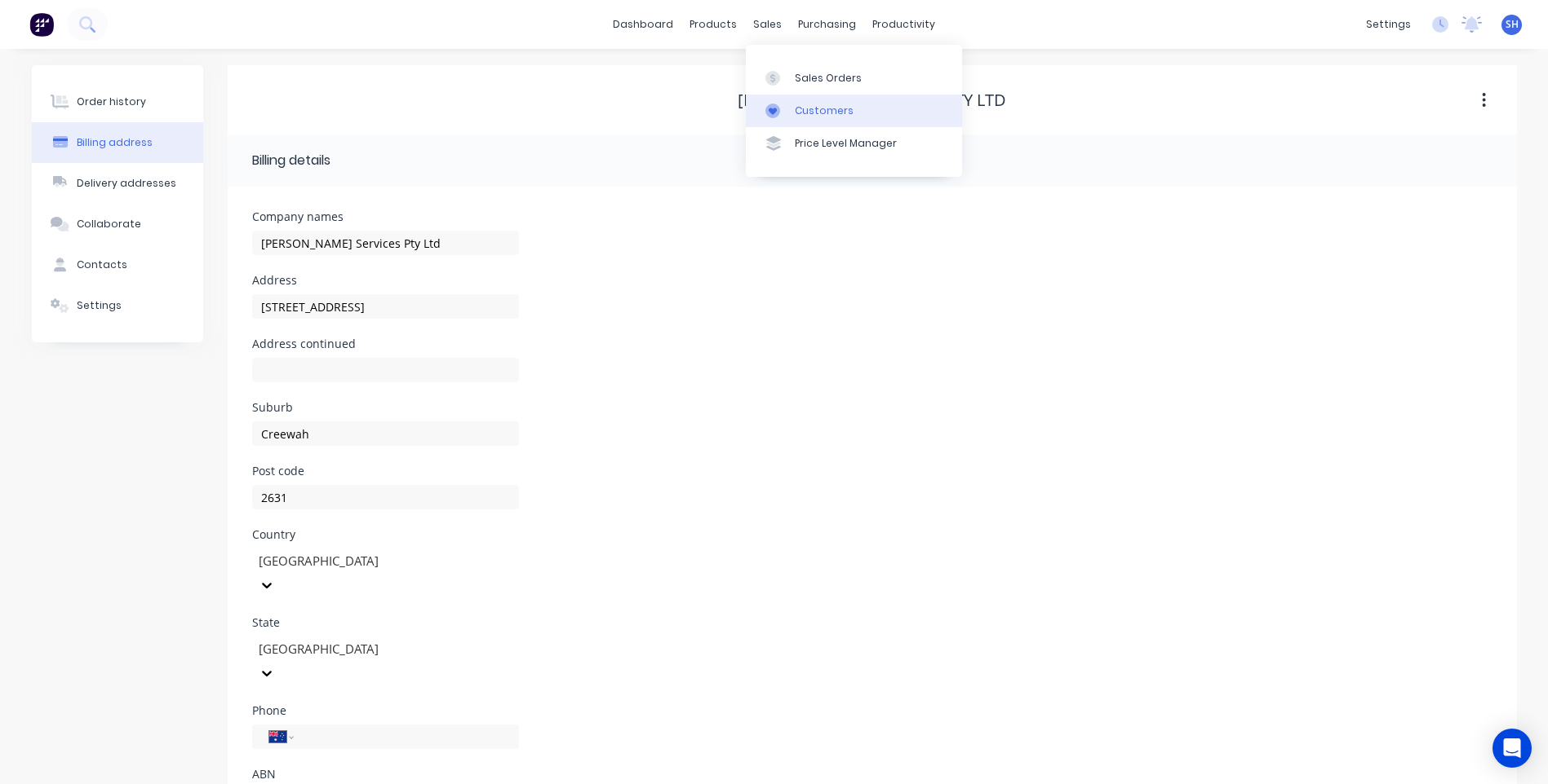
click at [822, 108] on div "Customers" at bounding box center [823, 111] width 58 height 15
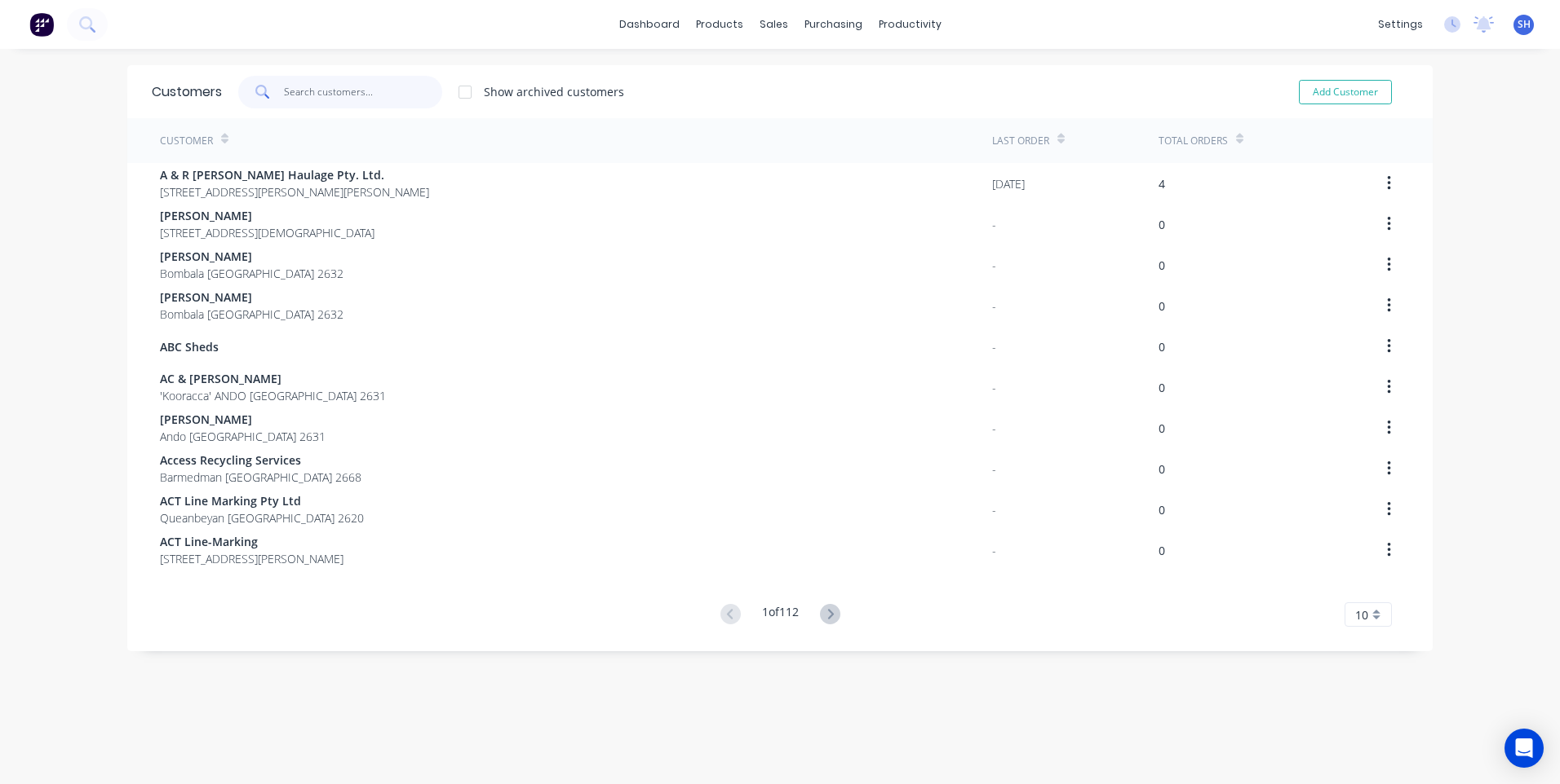
click at [320, 90] on input "text" at bounding box center [363, 92] width 159 height 33
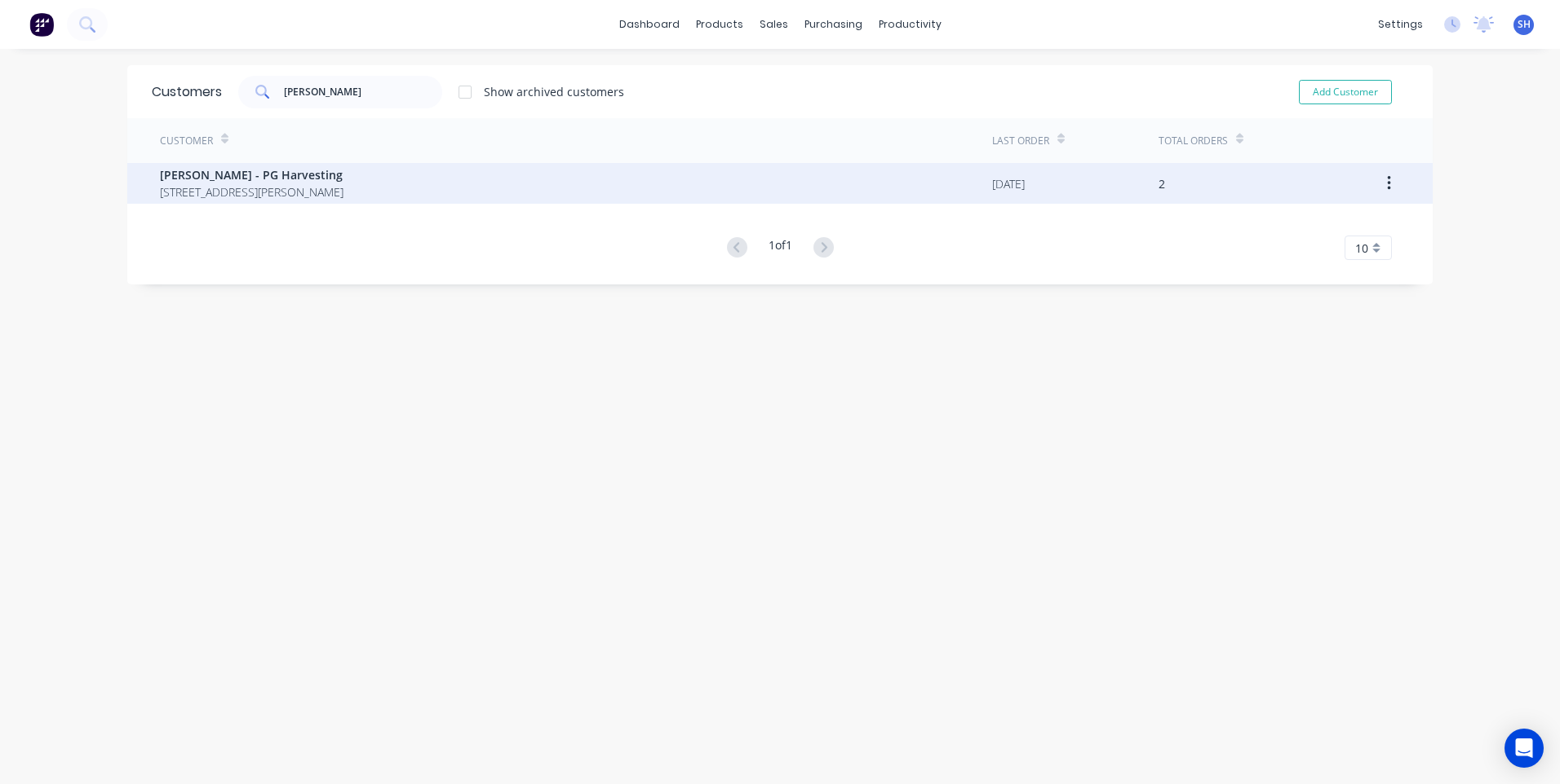
click at [251, 181] on span "Paul Gimbert - PG Harvesting" at bounding box center [252, 174] width 184 height 17
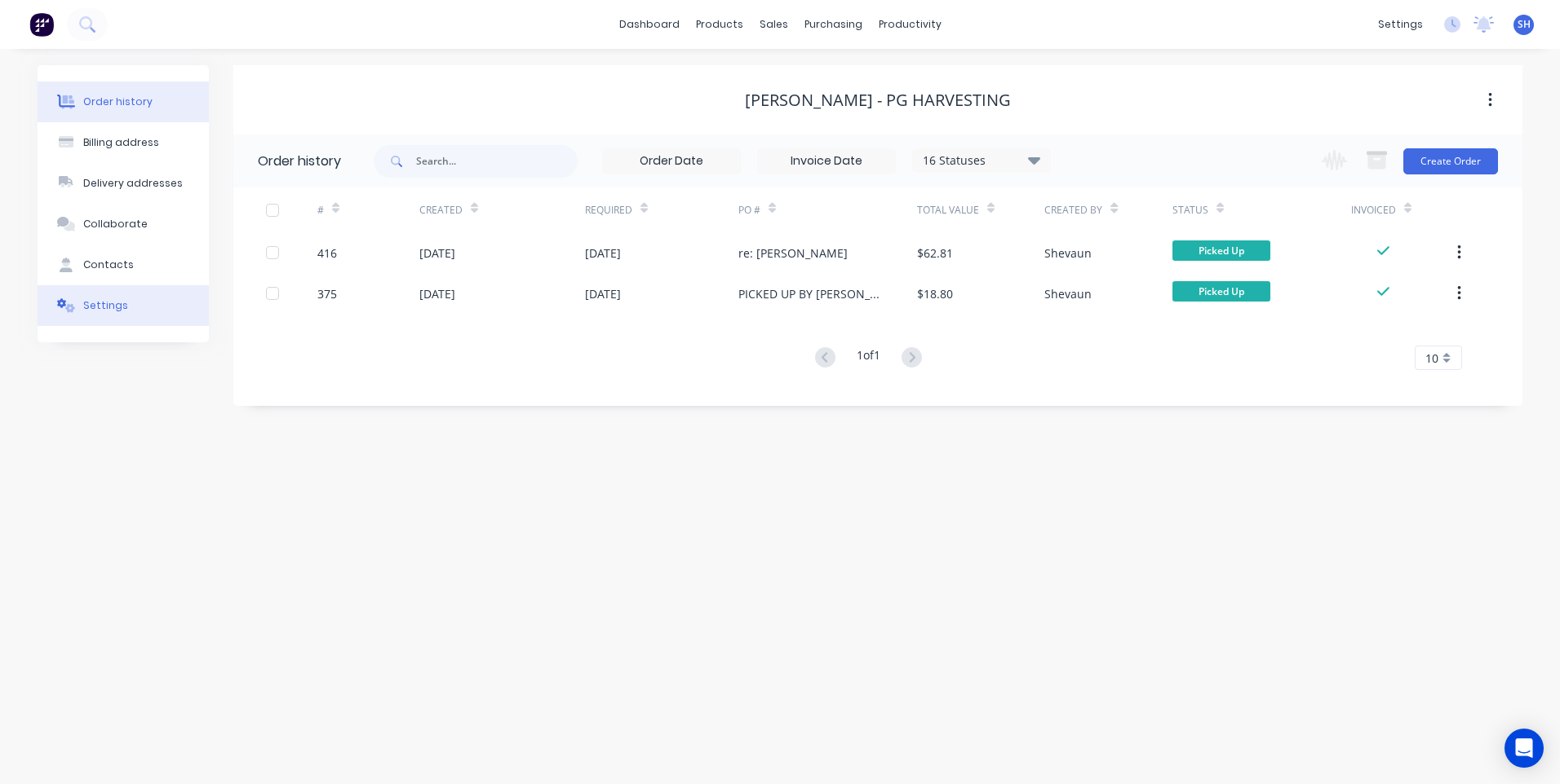
click at [112, 310] on div "Settings" at bounding box center [105, 305] width 44 height 15
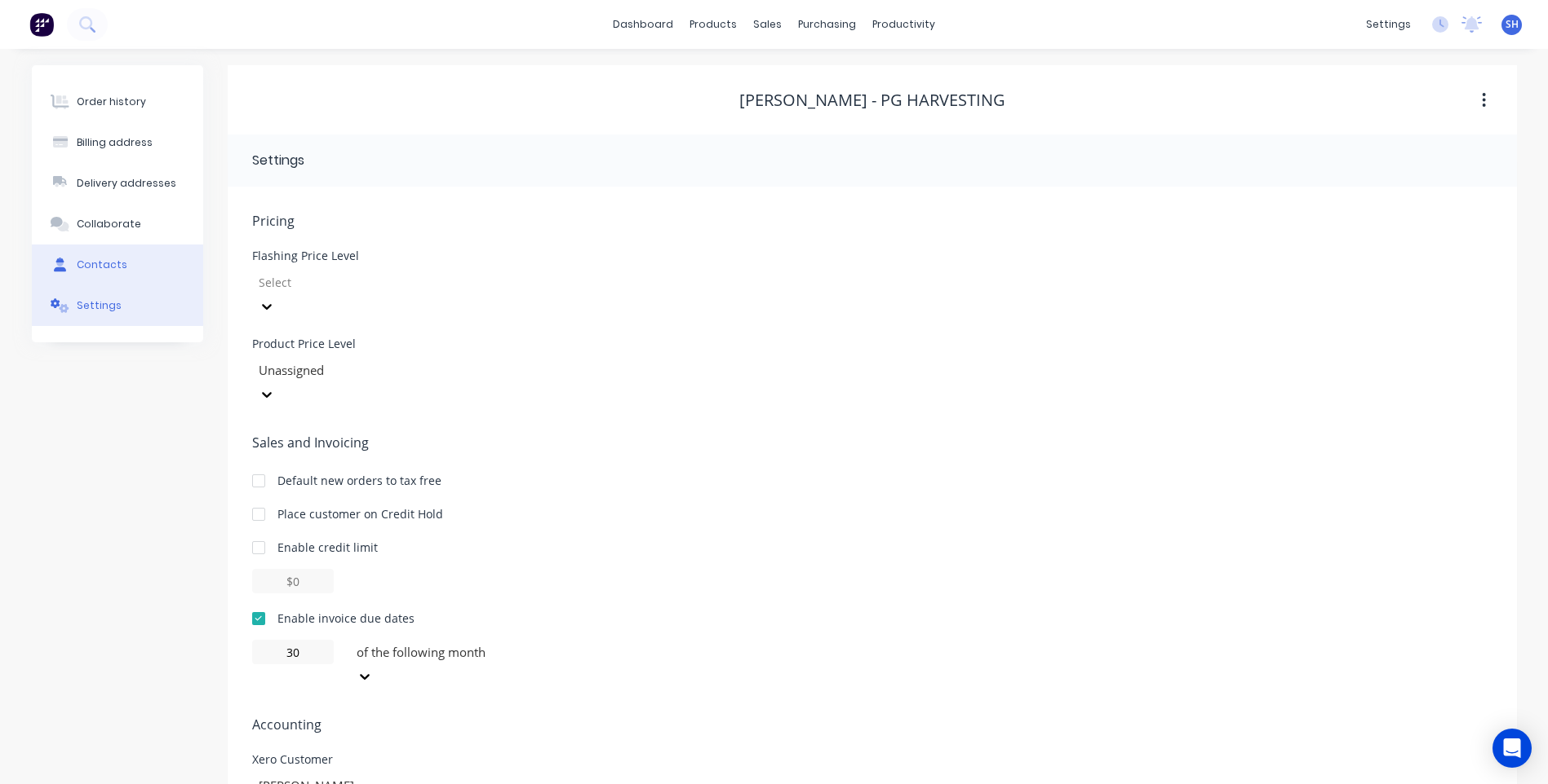
click at [98, 262] on div "Contacts" at bounding box center [102, 265] width 50 height 15
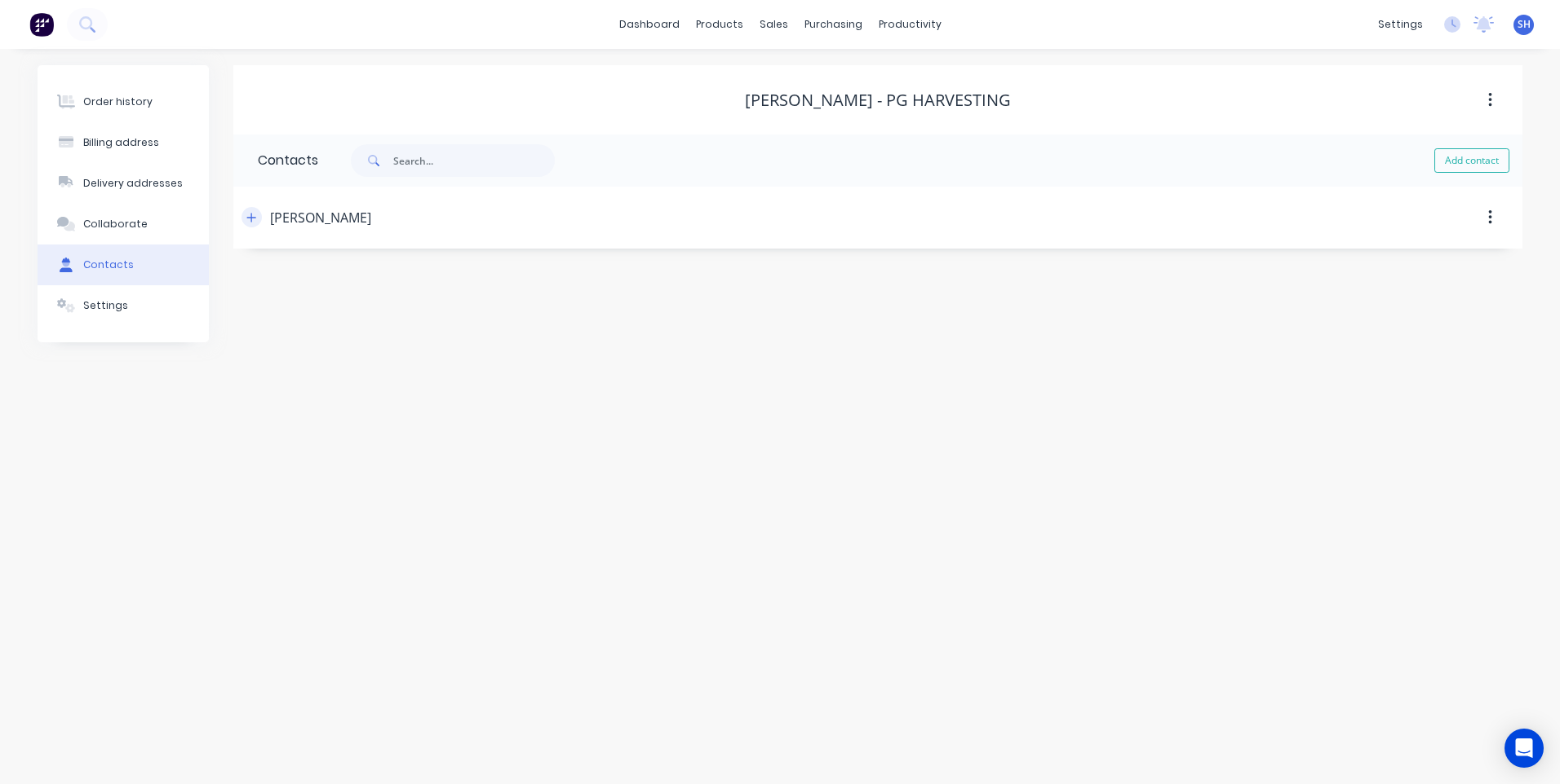
click at [252, 216] on icon "button" at bounding box center [251, 217] width 9 height 9
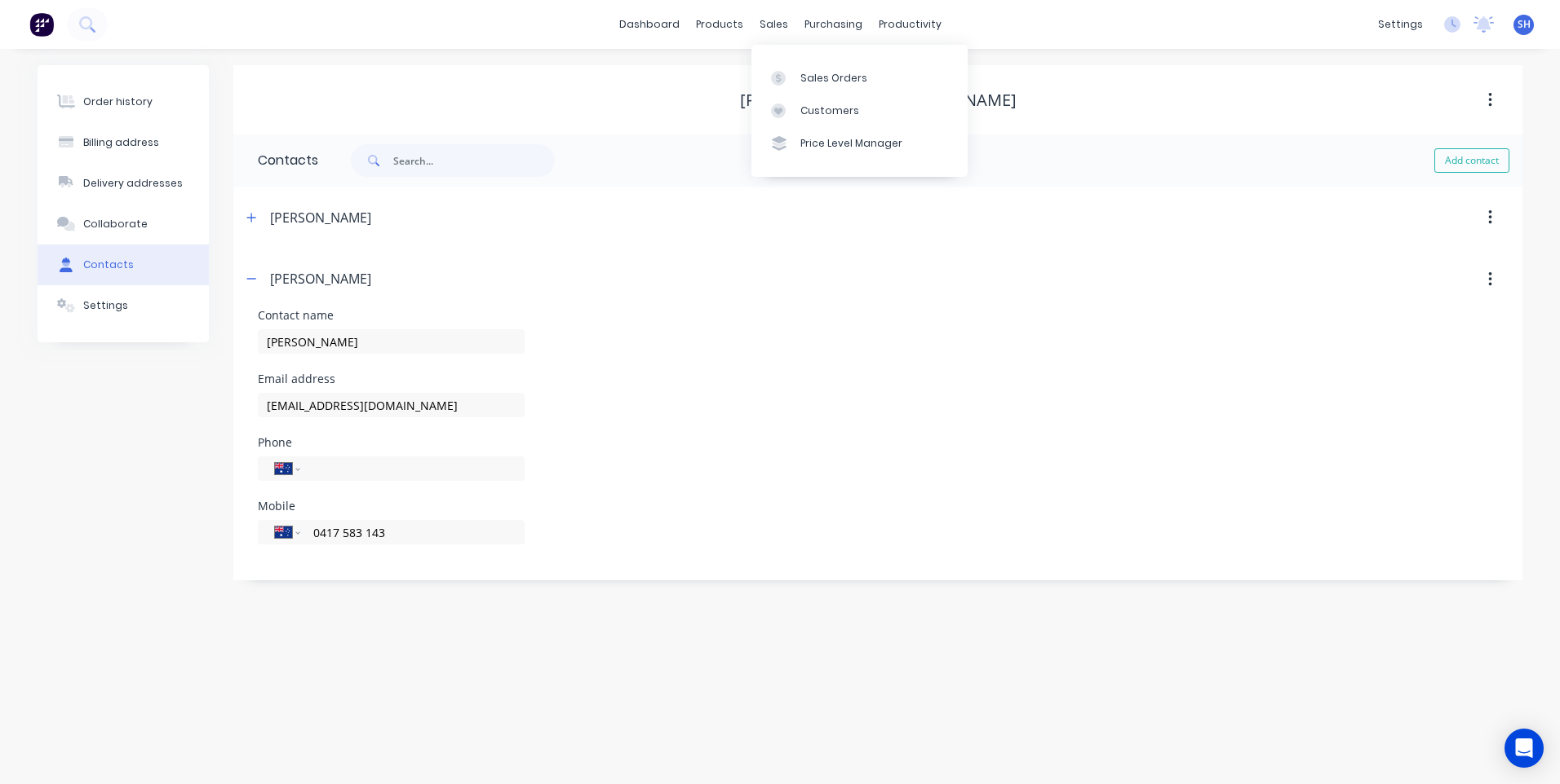
select select "AU"
click at [833, 110] on div "Customers" at bounding box center [829, 111] width 58 height 15
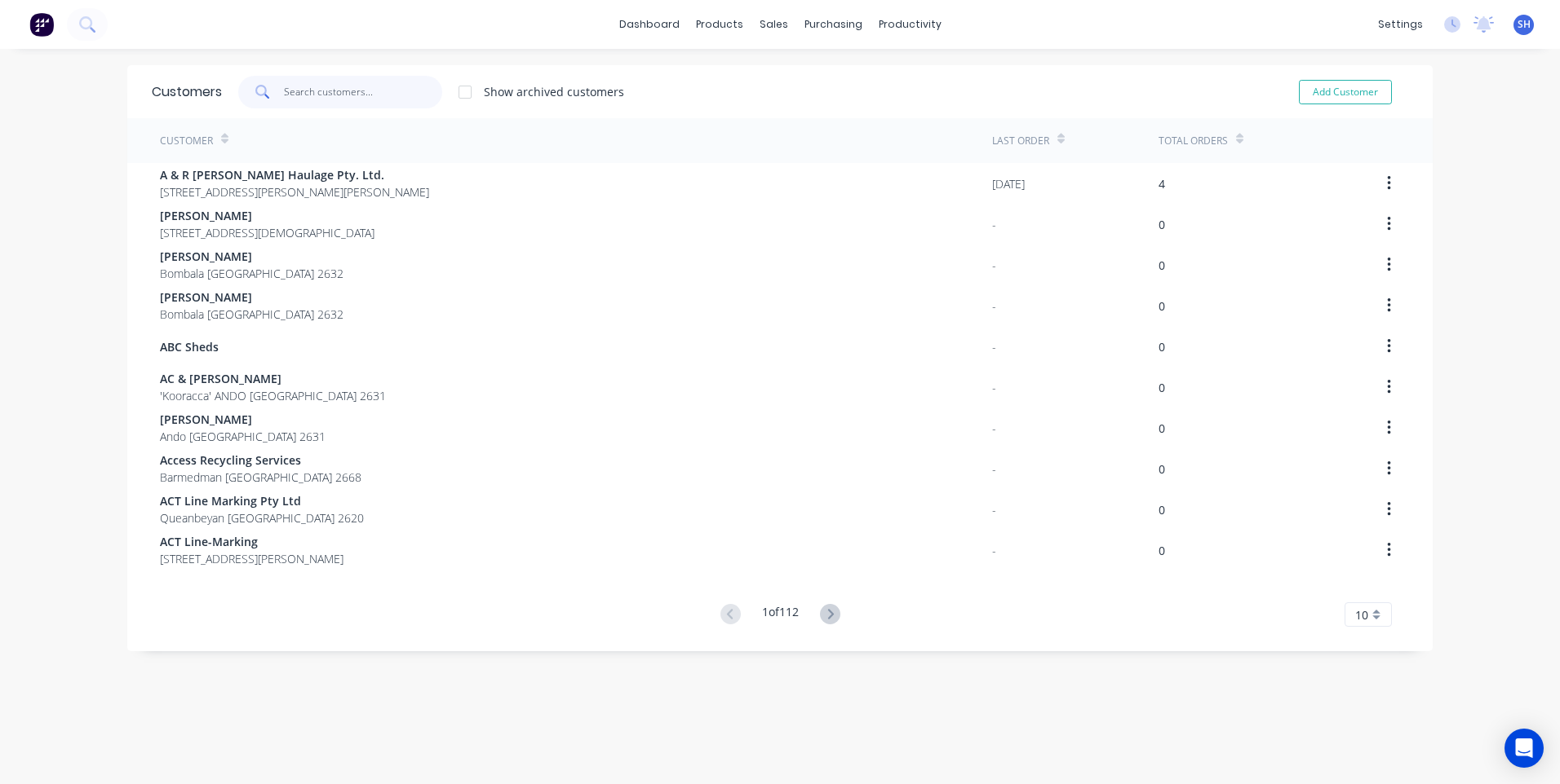
click at [293, 93] on input "text" at bounding box center [363, 92] width 159 height 33
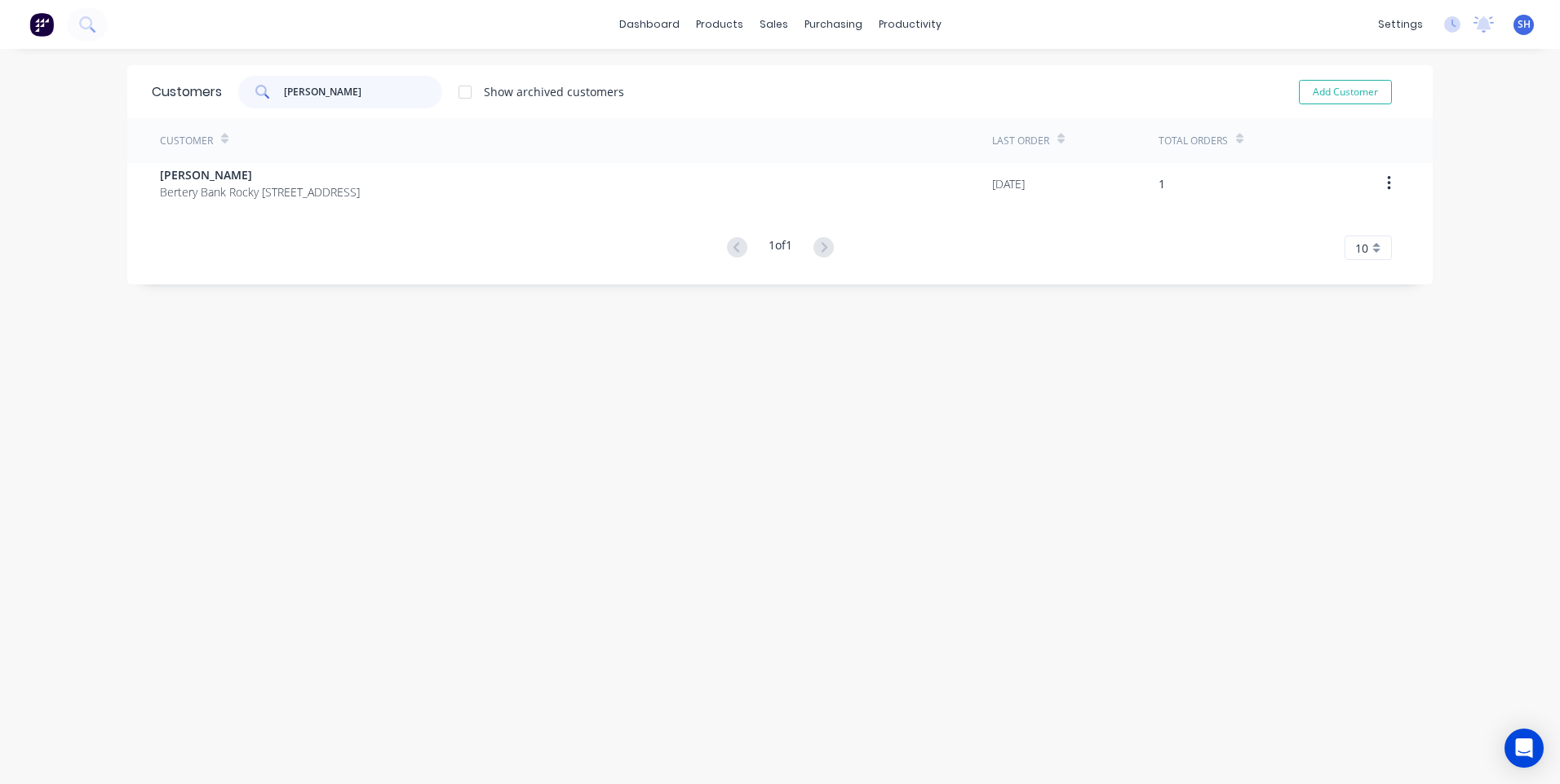
type input "peter re"
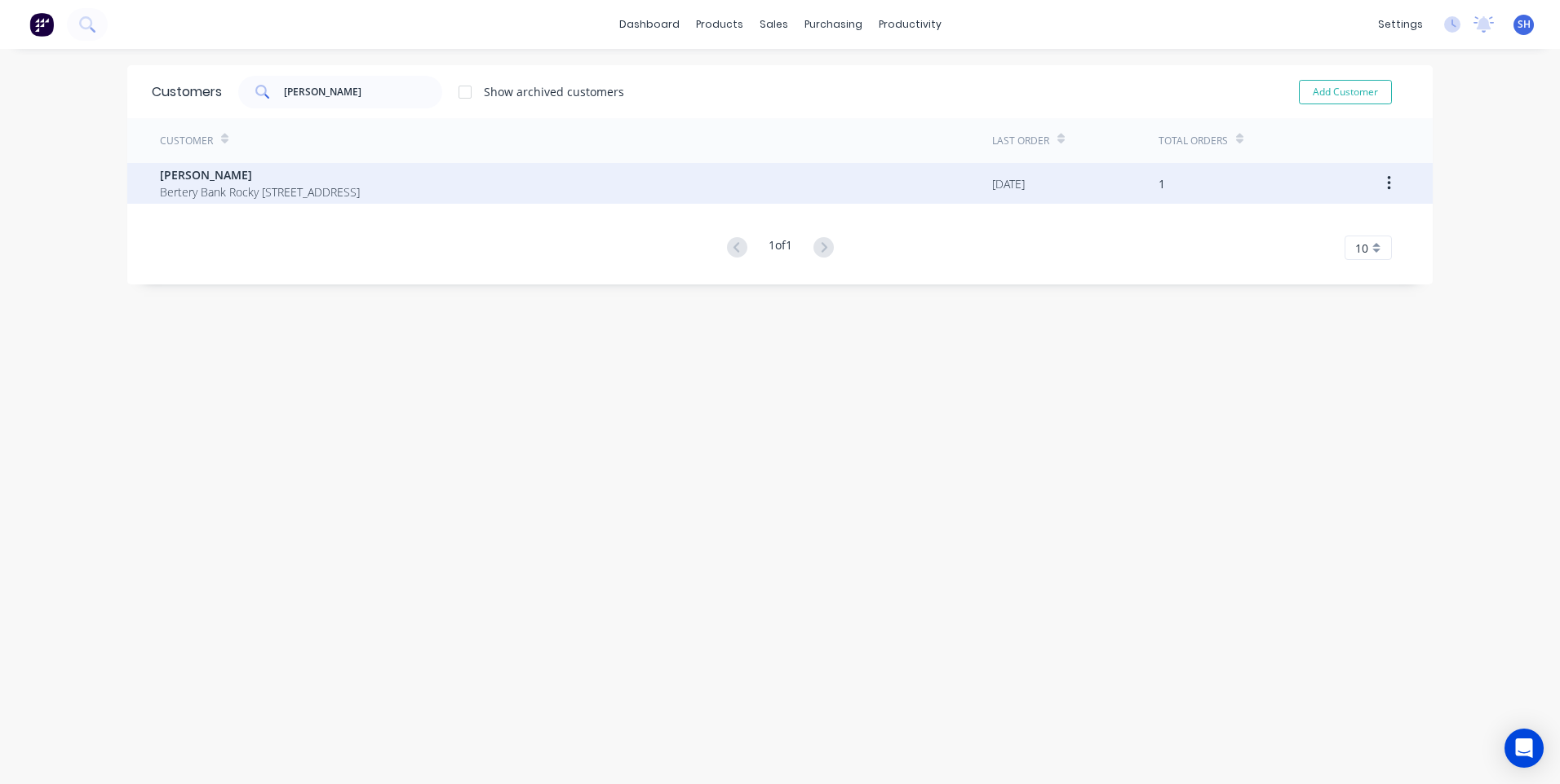
click at [264, 183] on span "[PERSON_NAME]" at bounding box center [260, 174] width 200 height 17
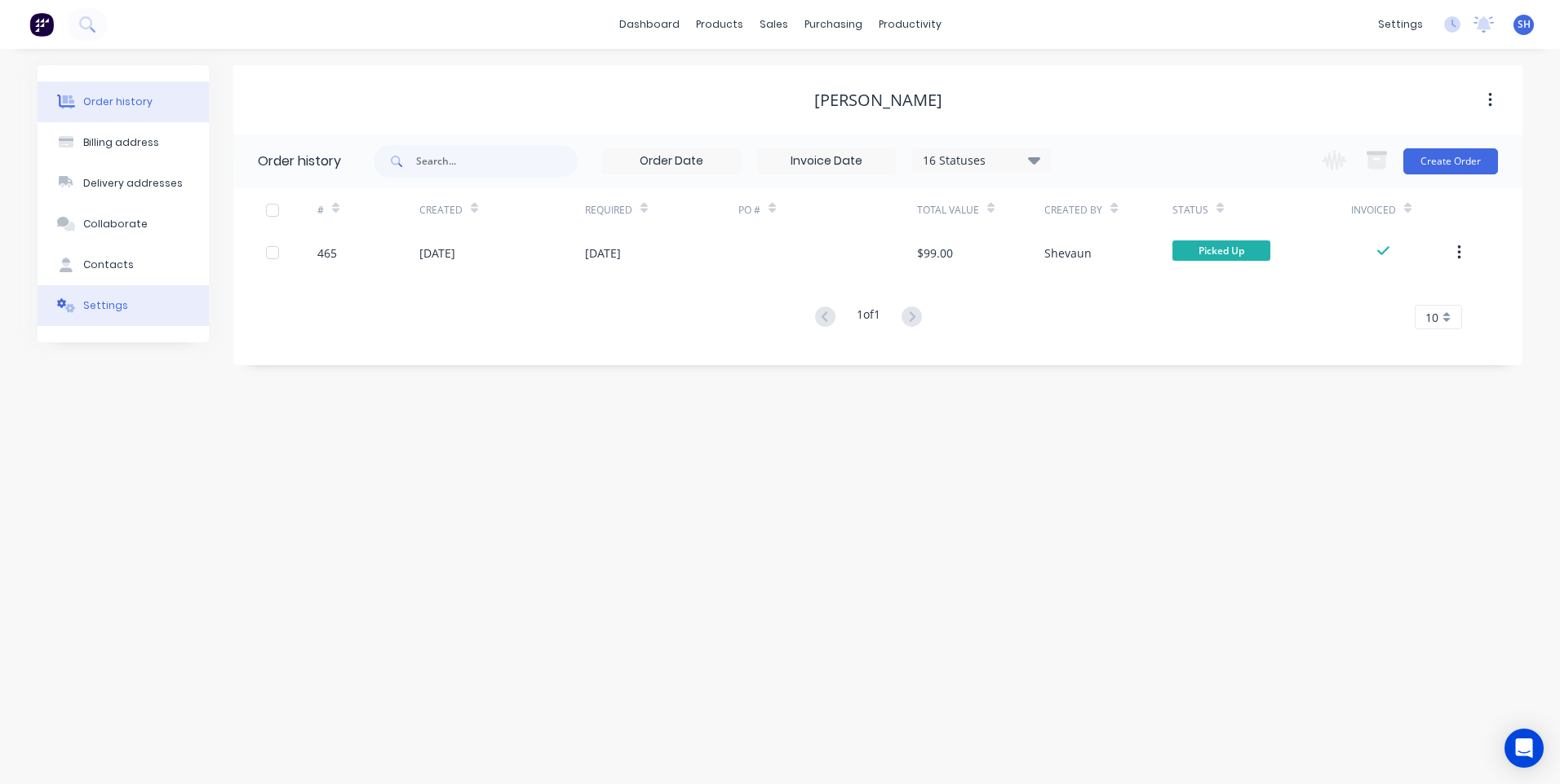
click at [94, 304] on div "Settings" at bounding box center [105, 305] width 44 height 15
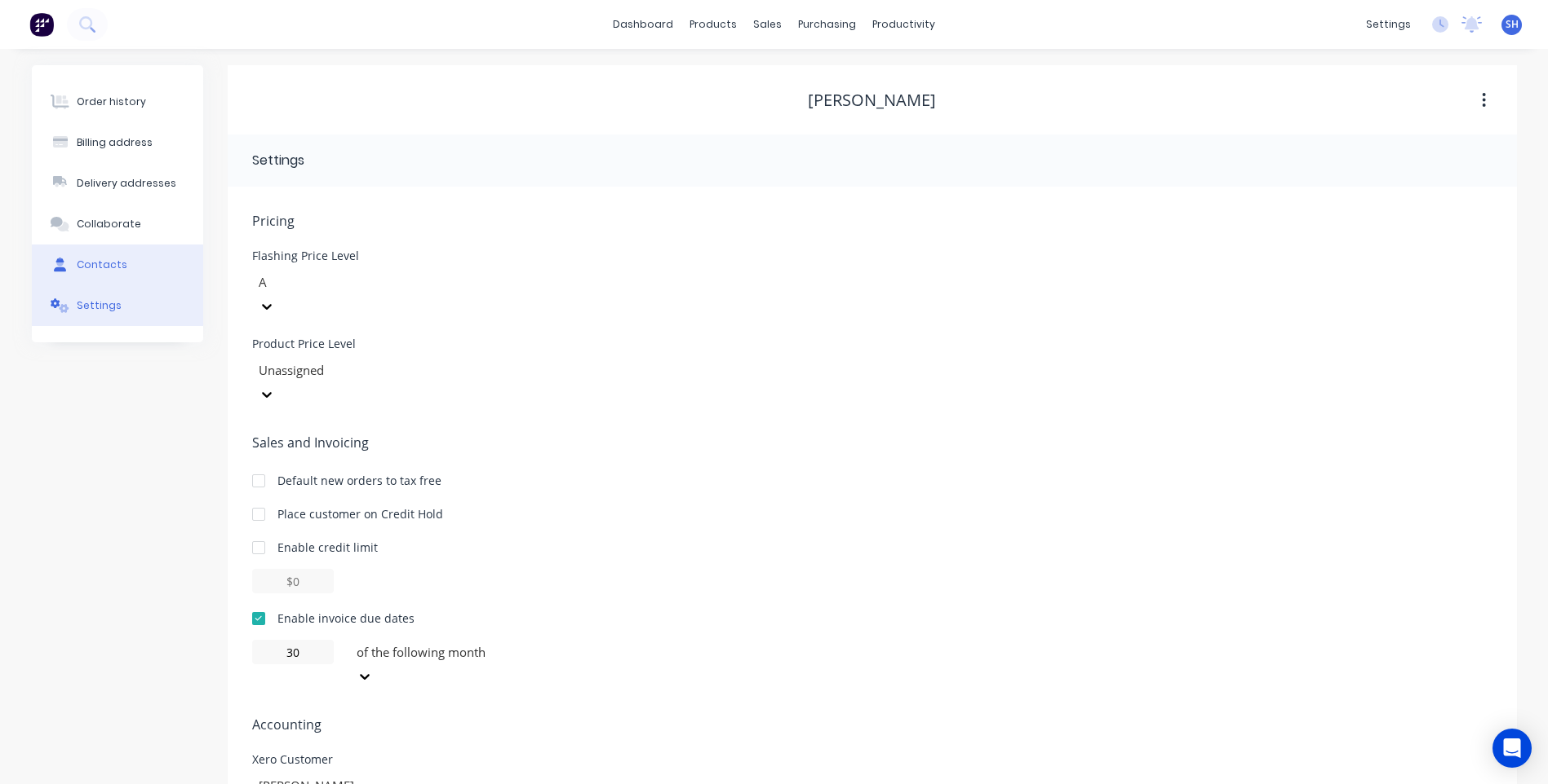
click at [99, 261] on div "Contacts" at bounding box center [102, 265] width 50 height 15
select select "AU"
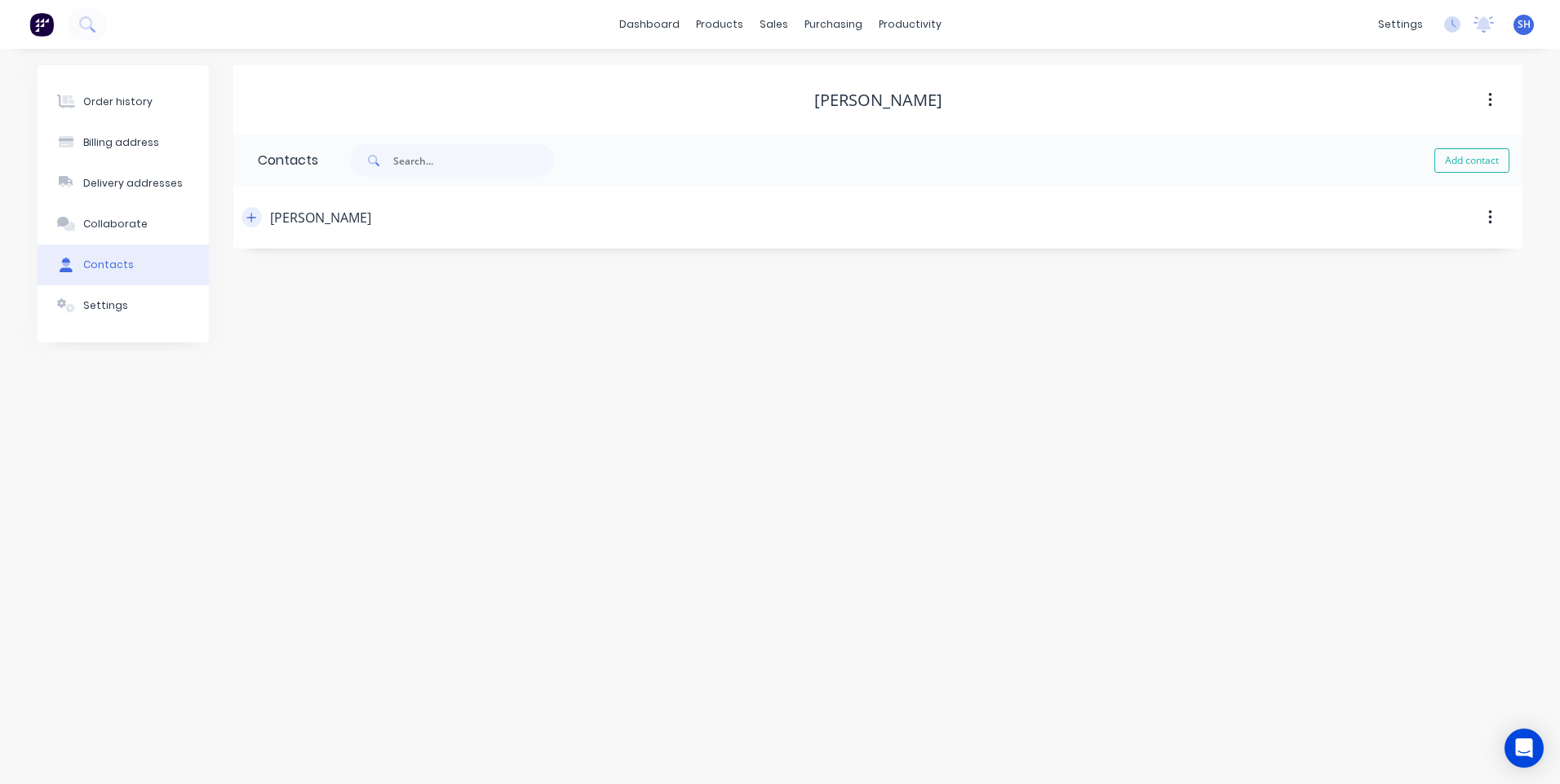
click at [250, 215] on icon "button" at bounding box center [251, 218] width 10 height 12
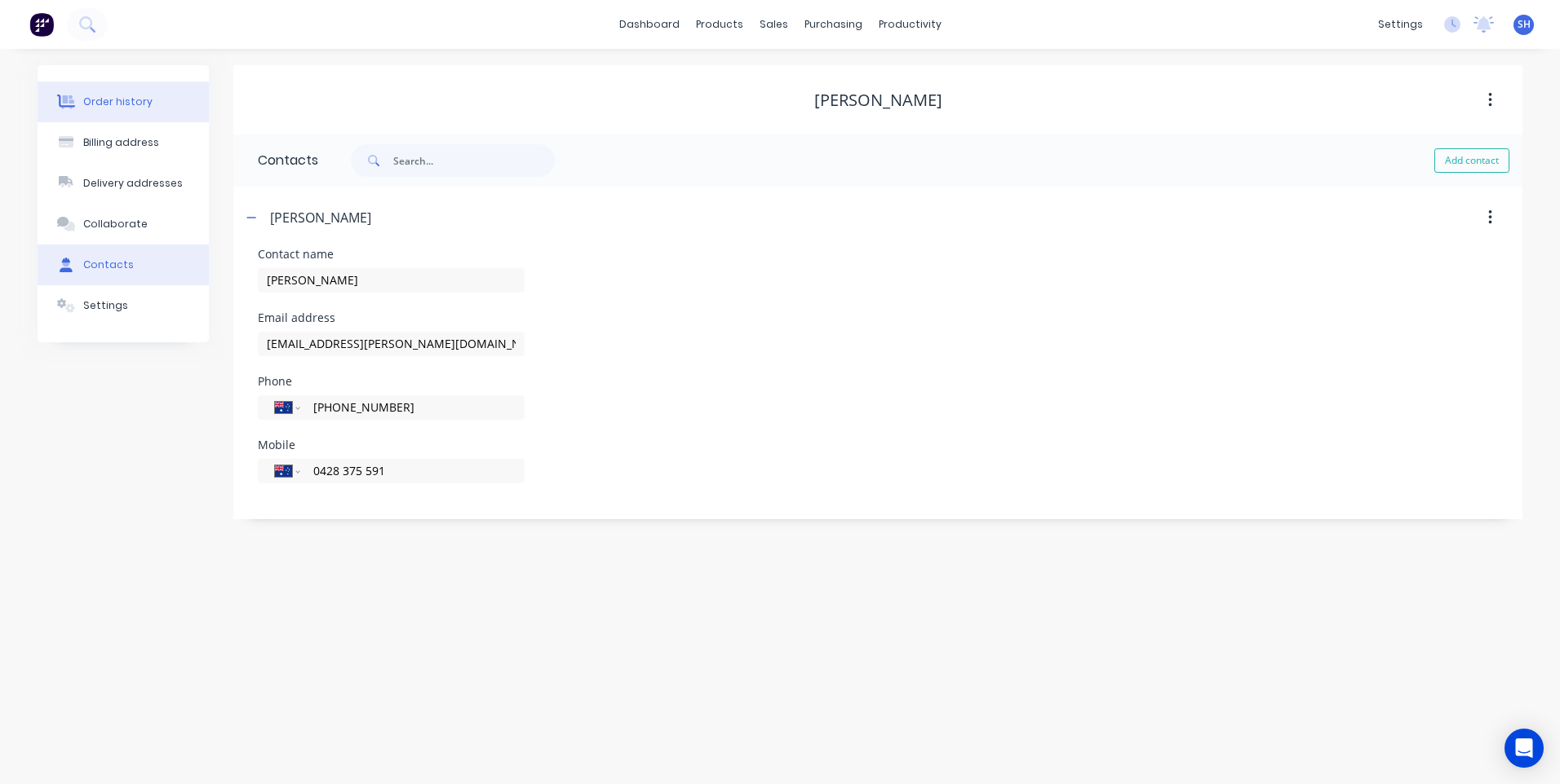
click at [115, 97] on div "Order history" at bounding box center [118, 102] width 69 height 15
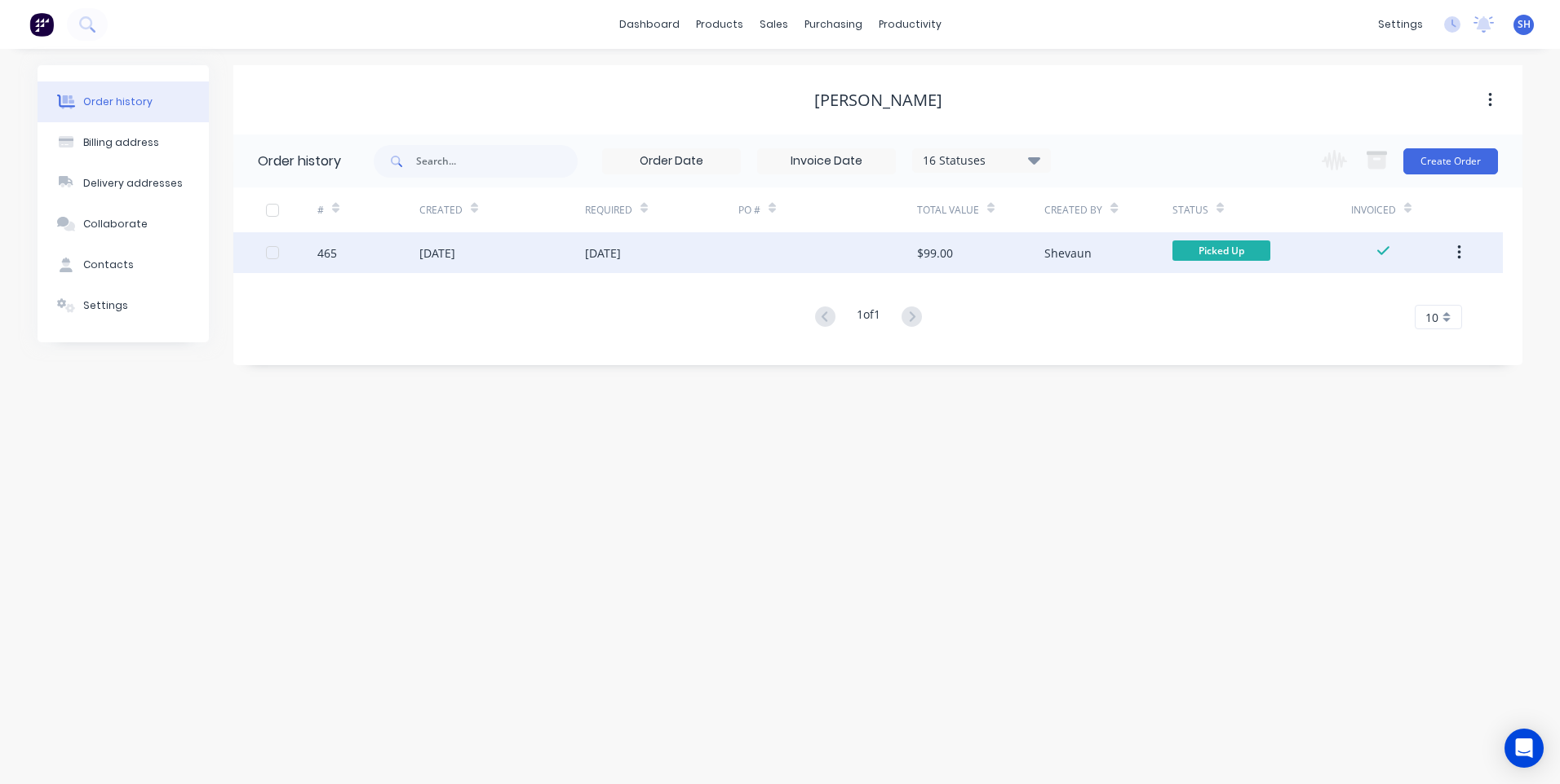
click at [723, 248] on div "22 Aug 2025" at bounding box center [661, 252] width 153 height 40
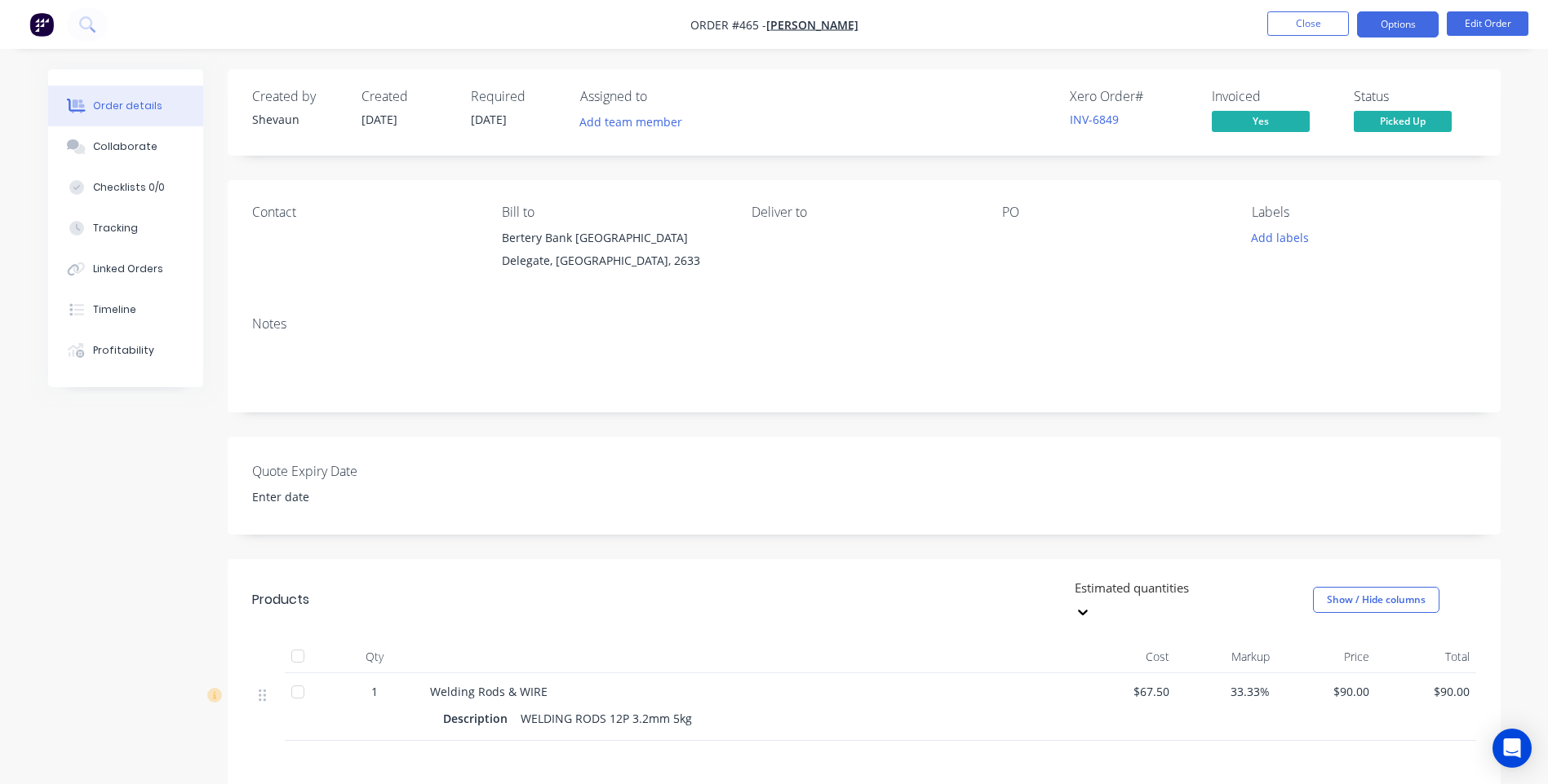
click at [1398, 20] on button "Options" at bounding box center [1397, 25] width 82 height 26
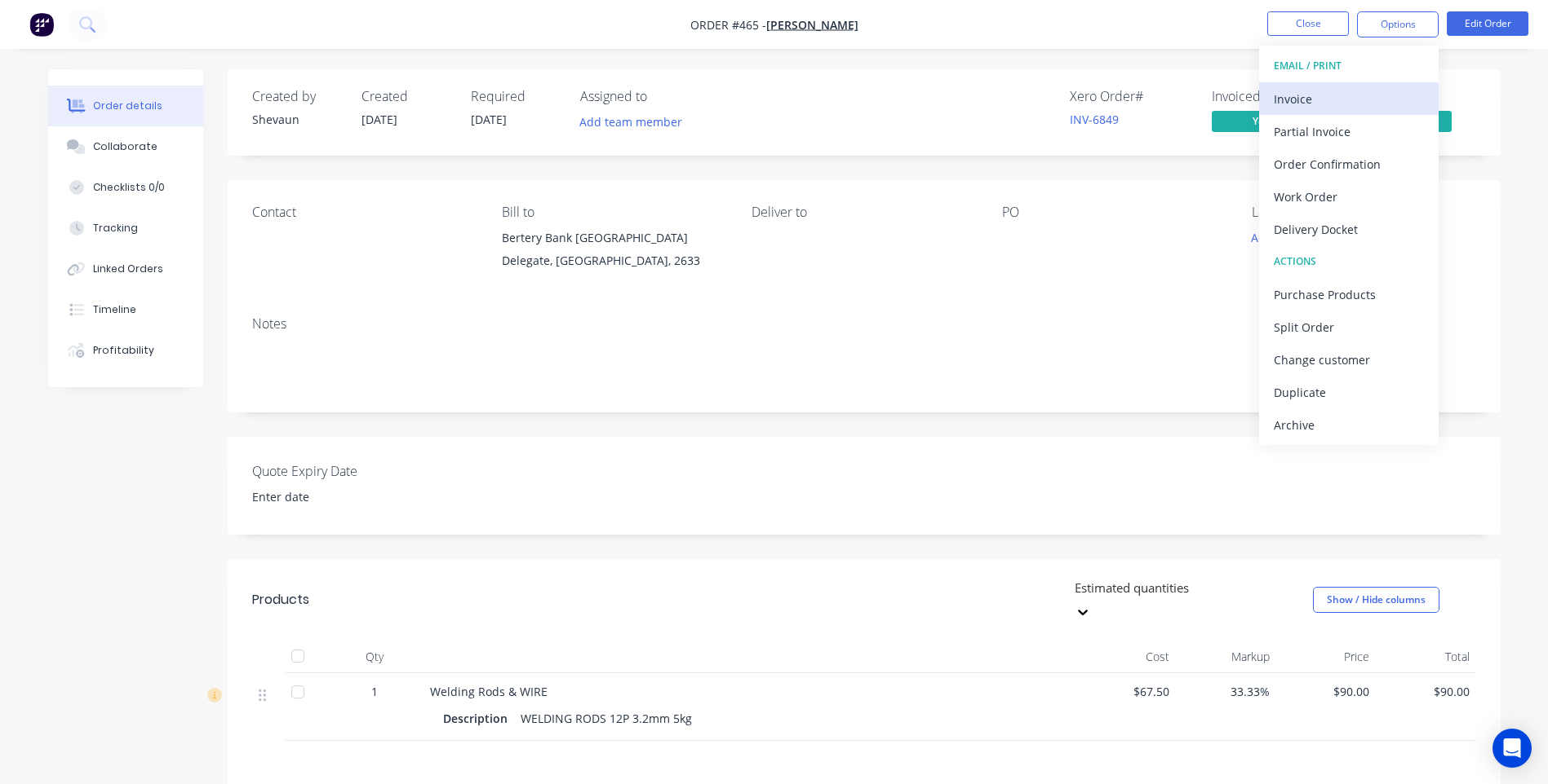
click at [1290, 96] on div "Invoice" at bounding box center [1348, 99] width 150 height 24
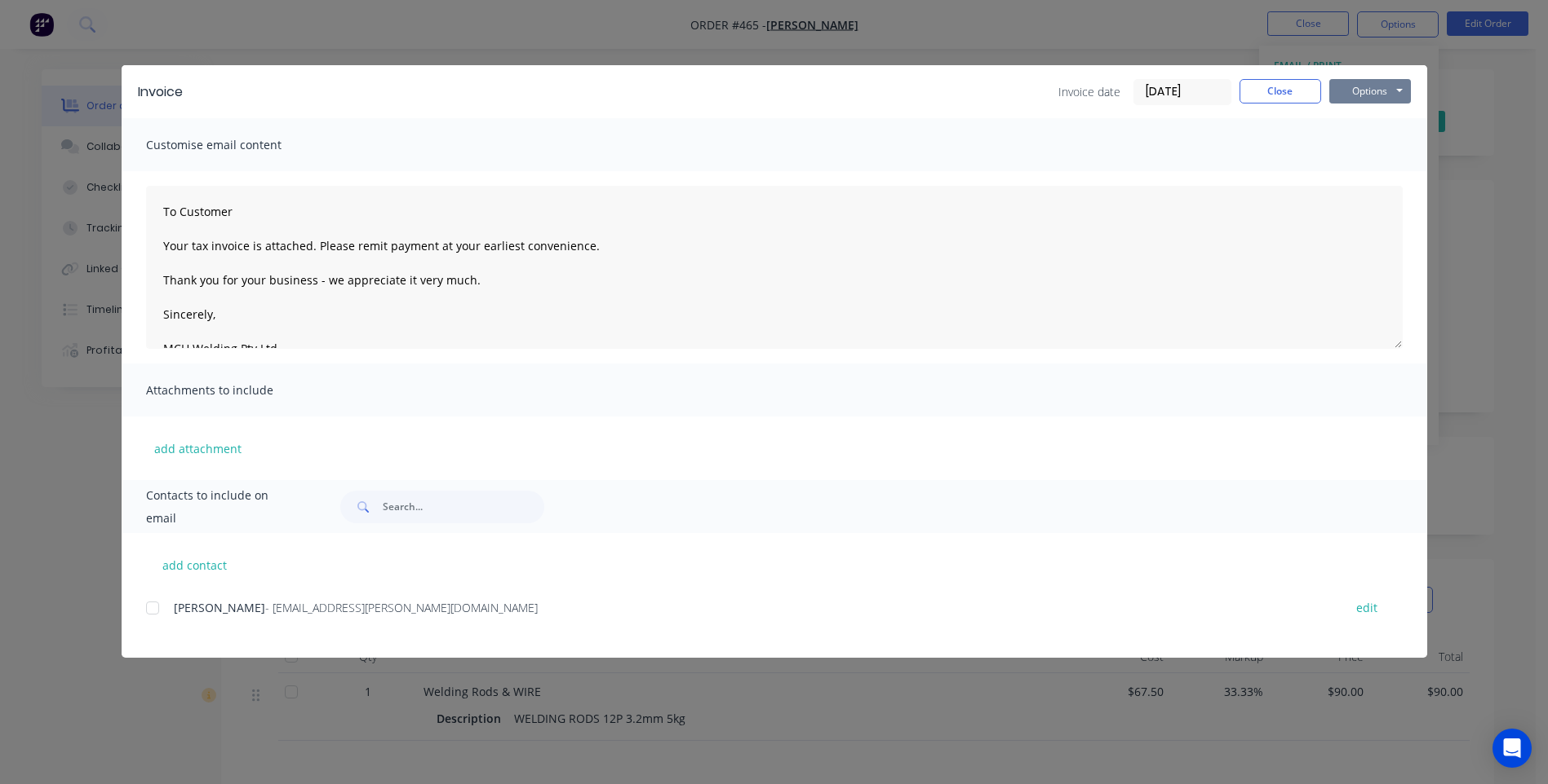
click at [1361, 92] on button "Options" at bounding box center [1369, 91] width 82 height 25
click at [1384, 118] on button "Preview" at bounding box center [1381, 119] width 105 height 27
drag, startPoint x: 239, startPoint y: 606, endPoint x: 363, endPoint y: 615, distance: 124.3
click at [363, 615] on span "- pjm.reed@bigpond.com" at bounding box center [401, 608] width 273 height 16
drag, startPoint x: 363, startPoint y: 615, endPoint x: 341, endPoint y: 608, distance: 23.1
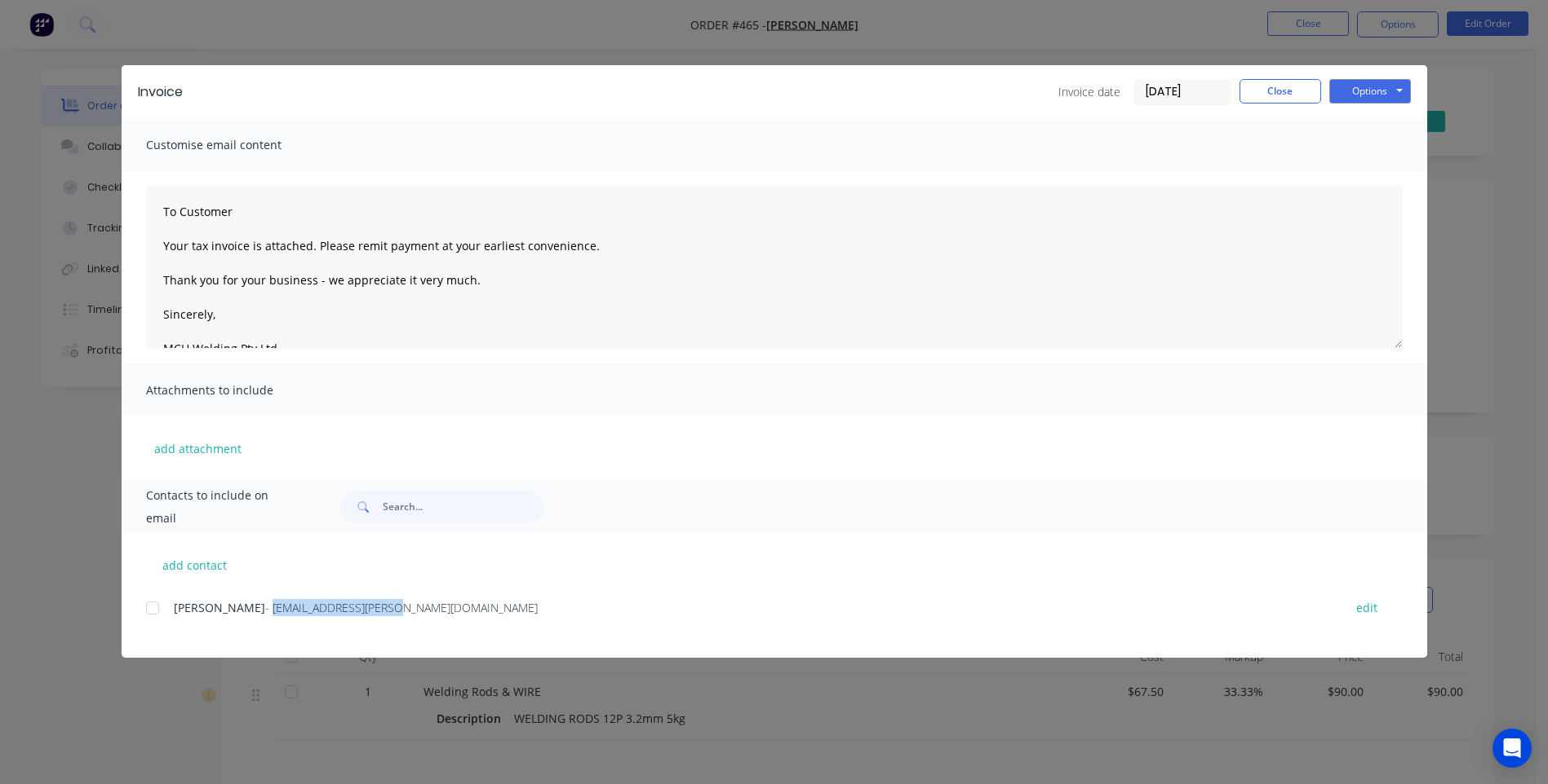
copy span "pjm.reed@bigpond.com"
click at [1373, 89] on button "Options" at bounding box center [1369, 91] width 82 height 25
click at [1372, 171] on button "Email" at bounding box center [1381, 174] width 105 height 27
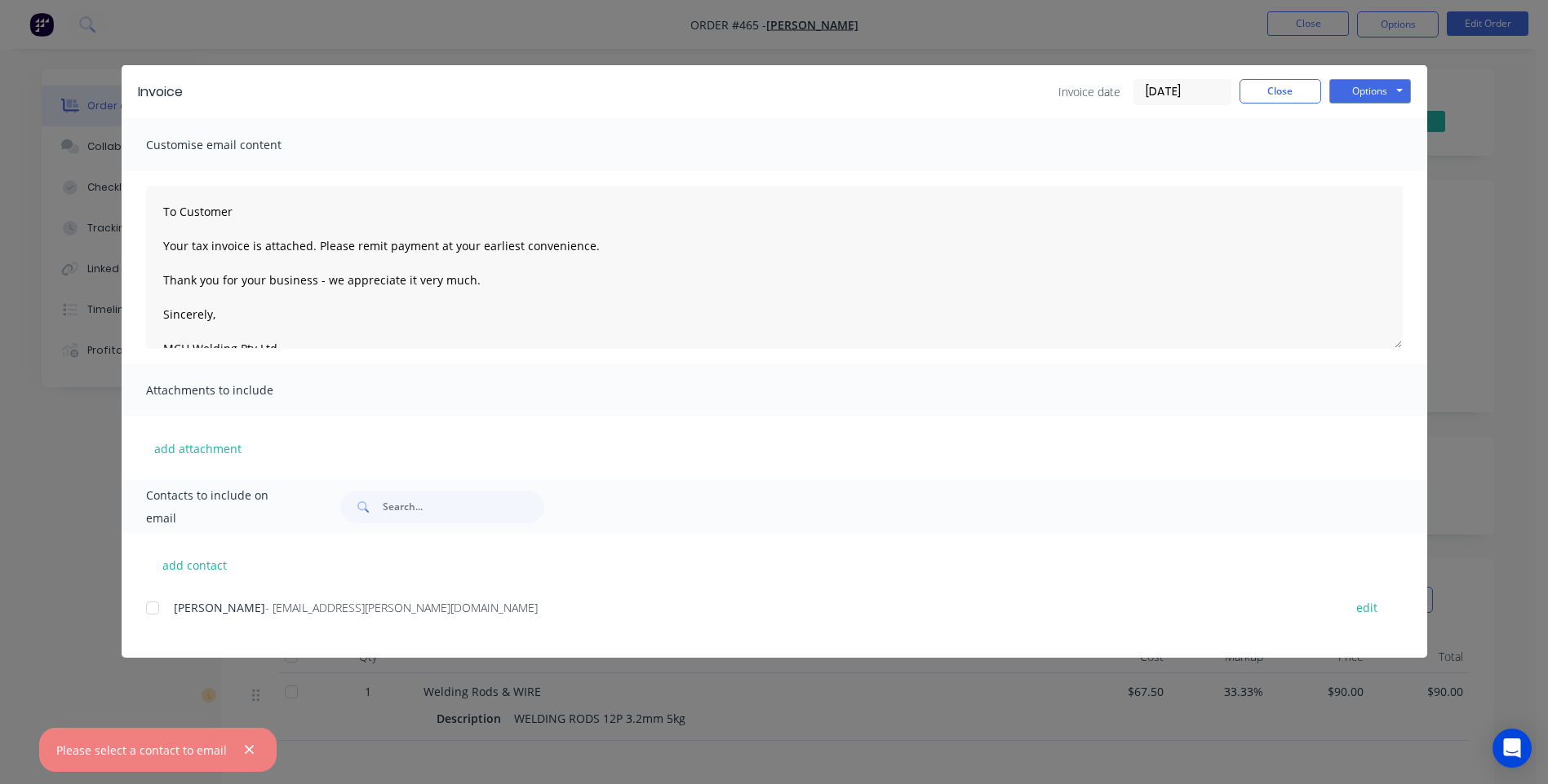
click at [152, 757] on div "Please select a contact to email" at bounding box center [141, 749] width 171 height 17
click at [244, 748] on icon "button" at bounding box center [249, 749] width 11 height 15
click at [148, 609] on div at bounding box center [152, 608] width 33 height 33
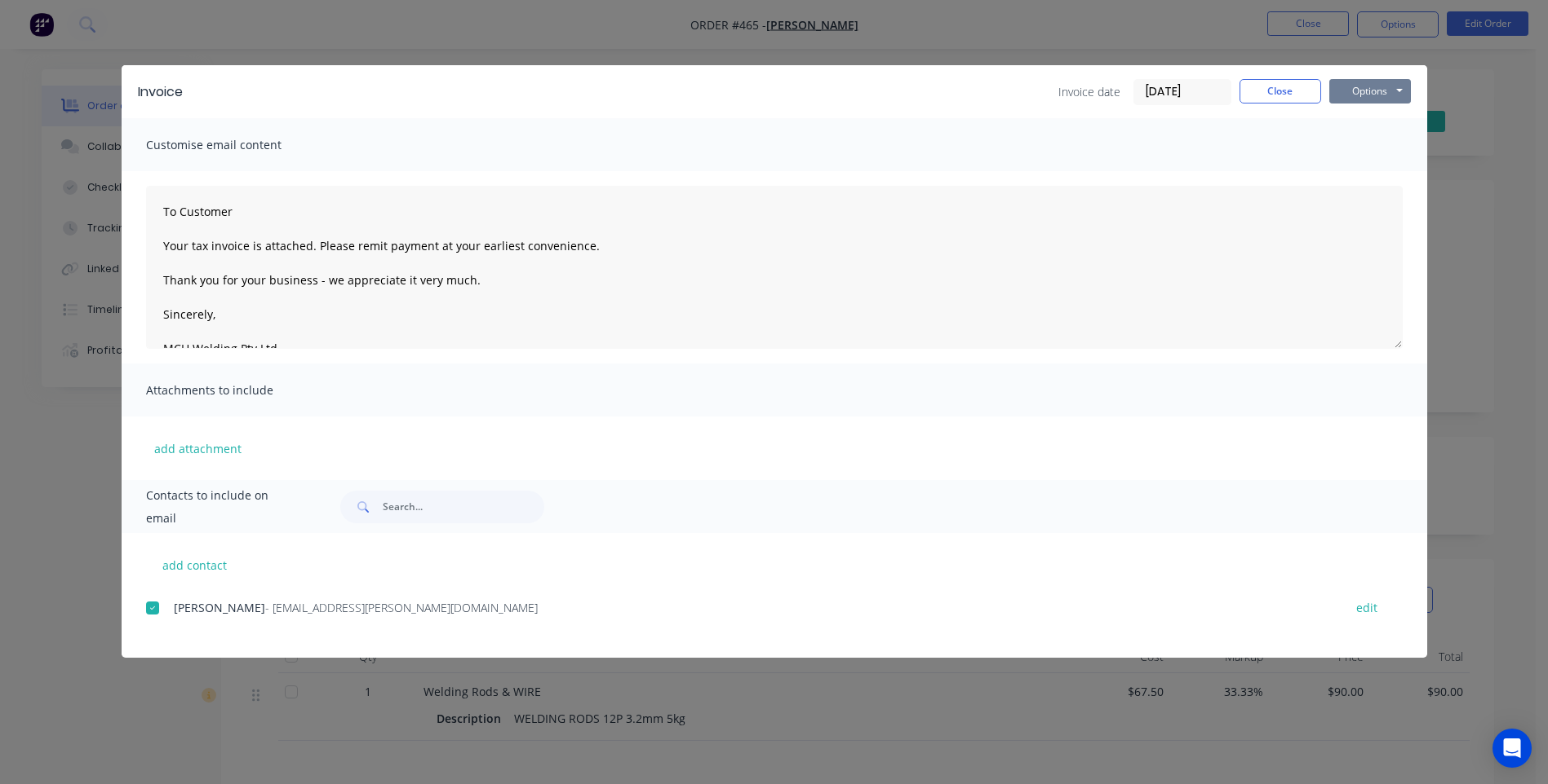
click at [1370, 85] on button "Options" at bounding box center [1369, 91] width 82 height 25
click at [1385, 175] on button "Email" at bounding box center [1381, 174] width 105 height 27
click at [1285, 91] on button "Close" at bounding box center [1279, 91] width 82 height 25
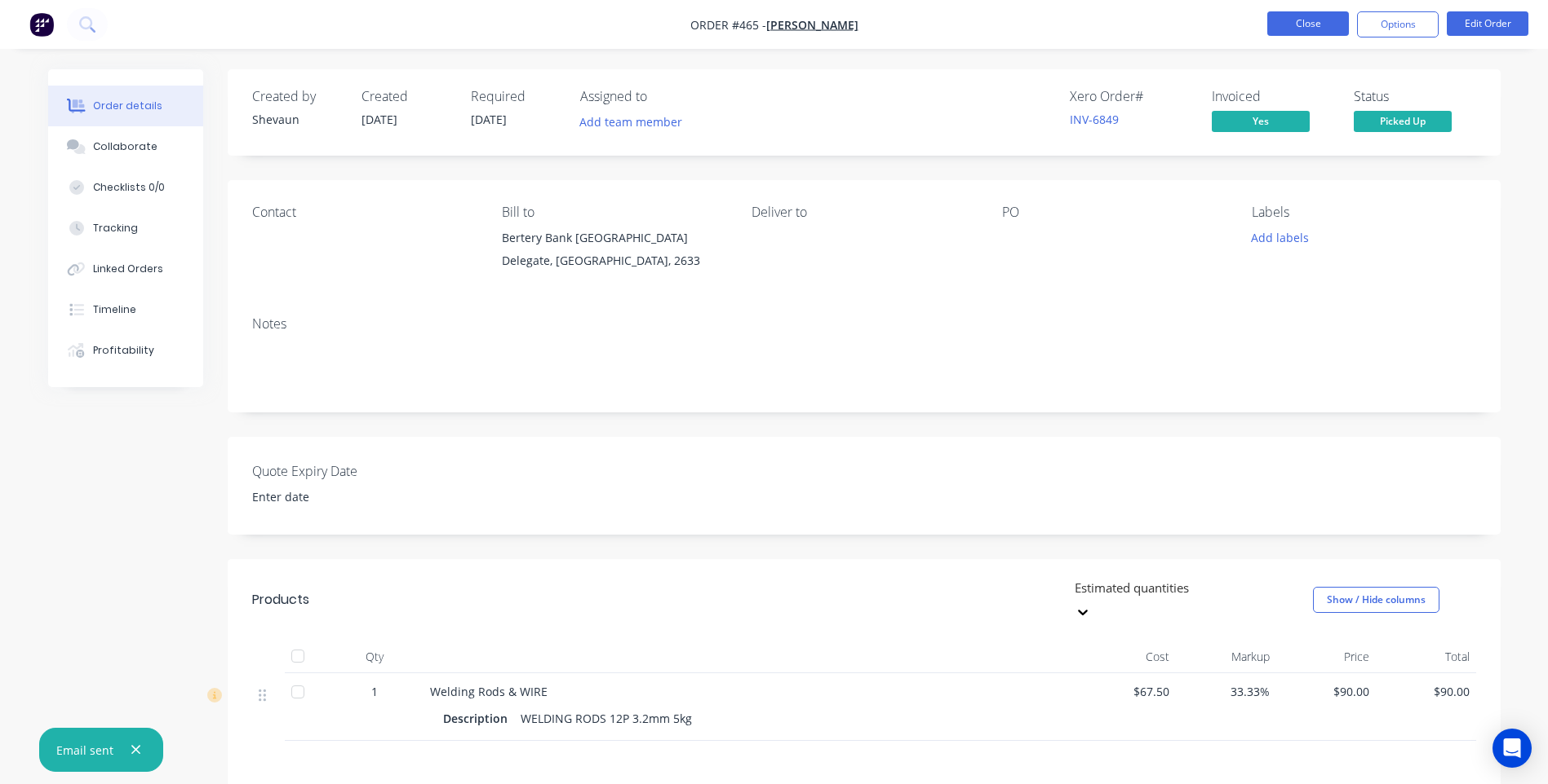
click at [1293, 24] on button "Close" at bounding box center [1307, 24] width 82 height 25
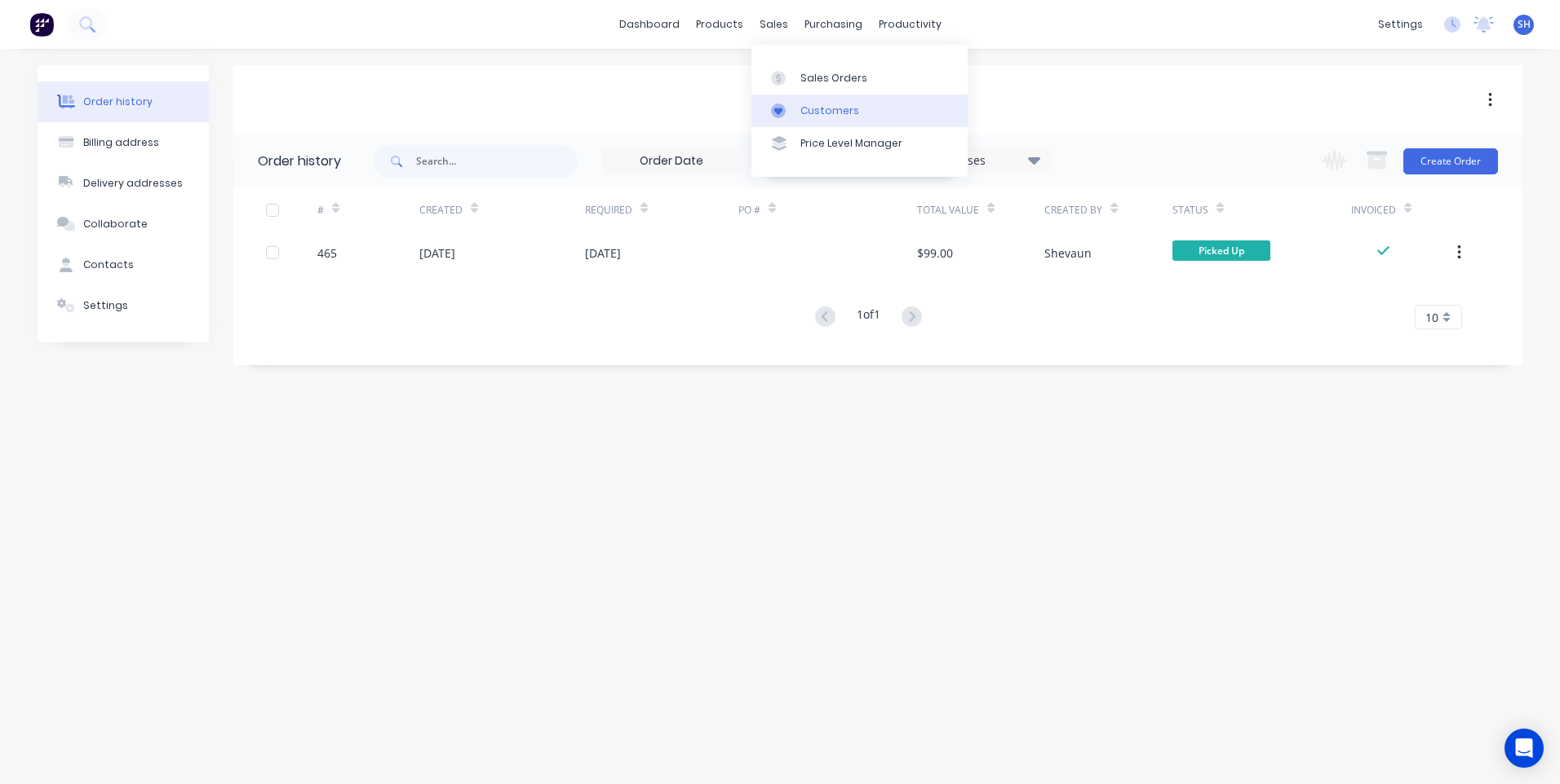
click at [820, 104] on div "Customers" at bounding box center [829, 111] width 58 height 15
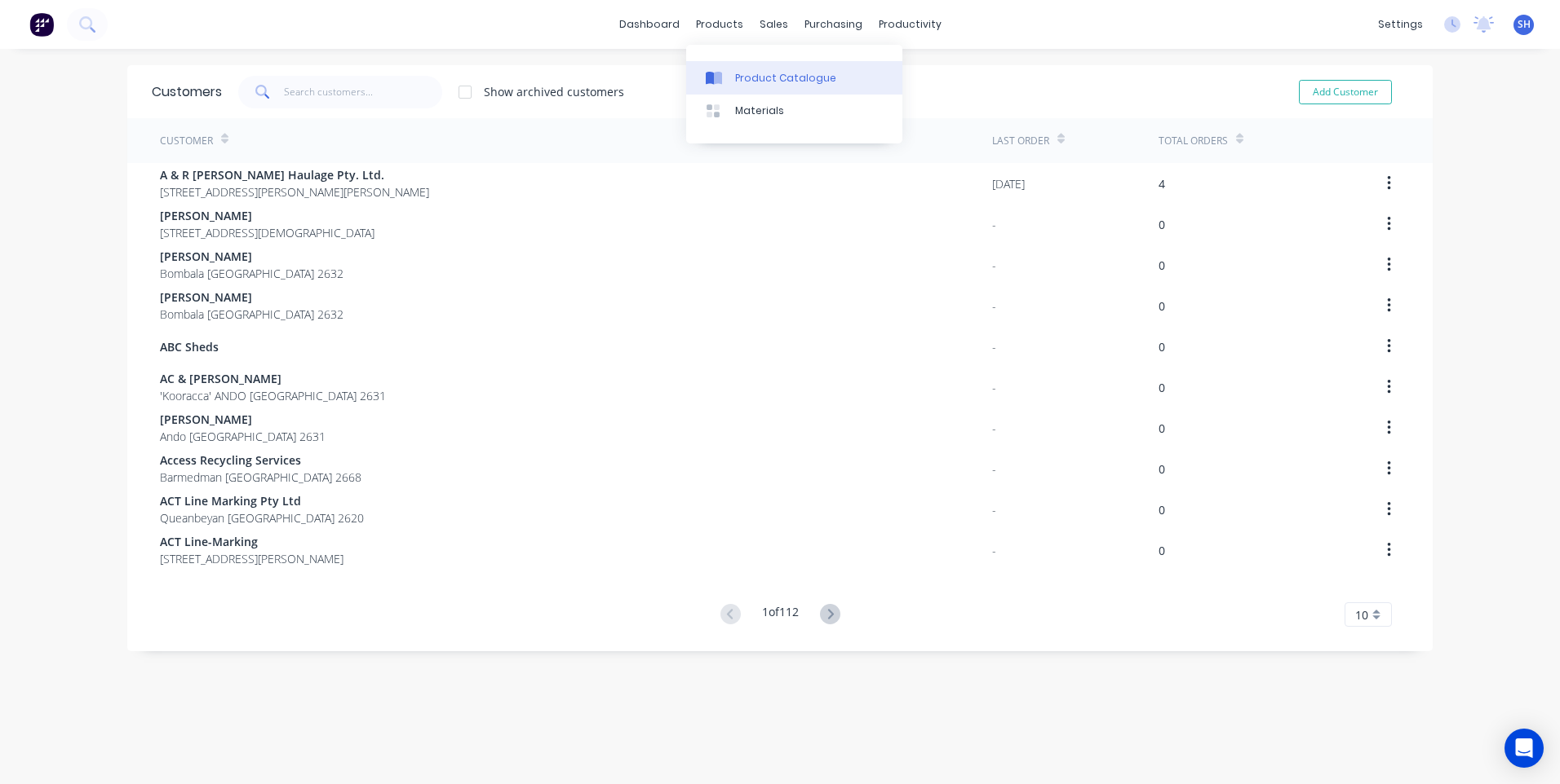
click at [762, 77] on div "Product Catalogue" at bounding box center [785, 78] width 101 height 15
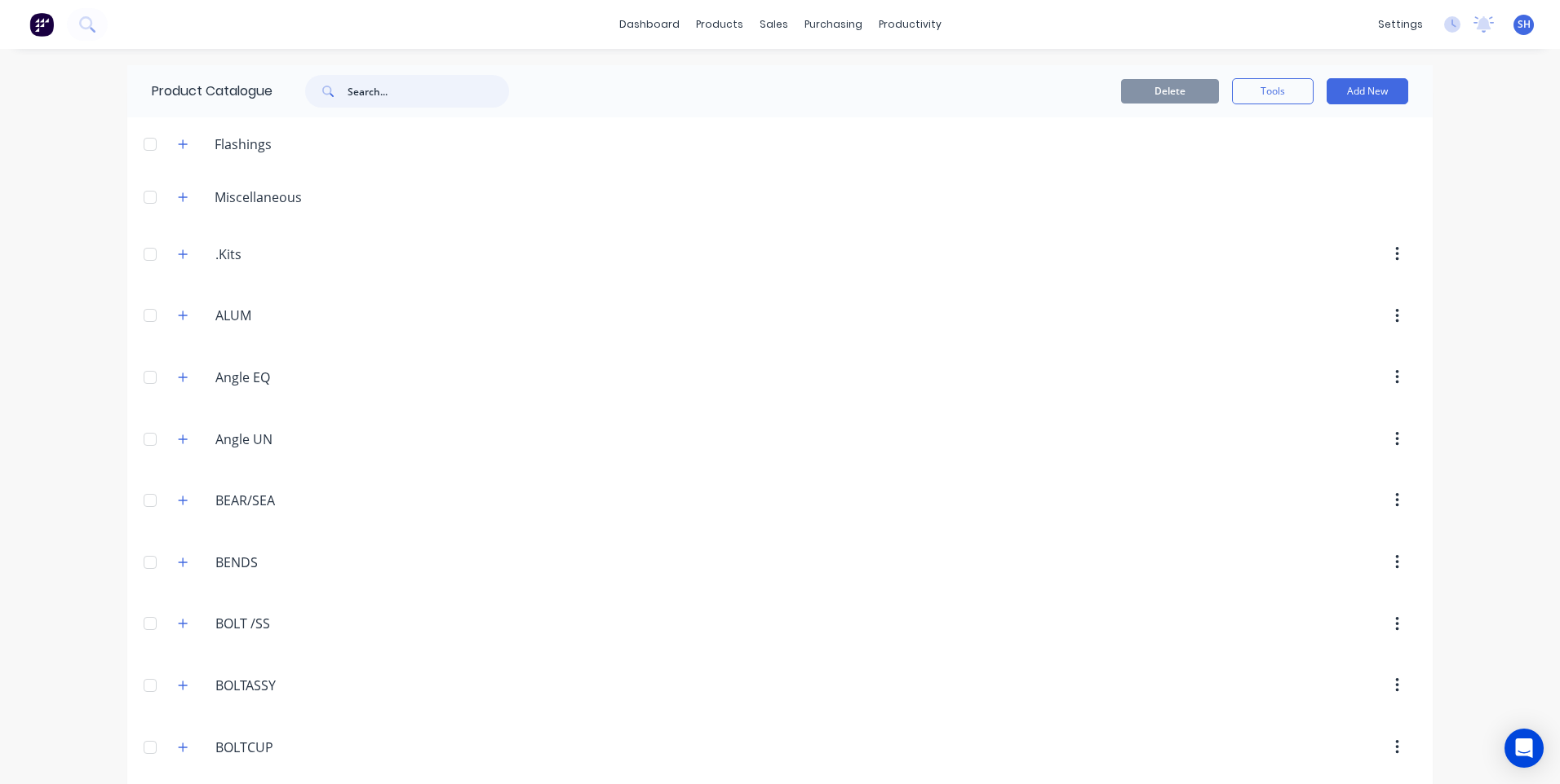
click at [348, 83] on input "text" at bounding box center [429, 91] width 162 height 33
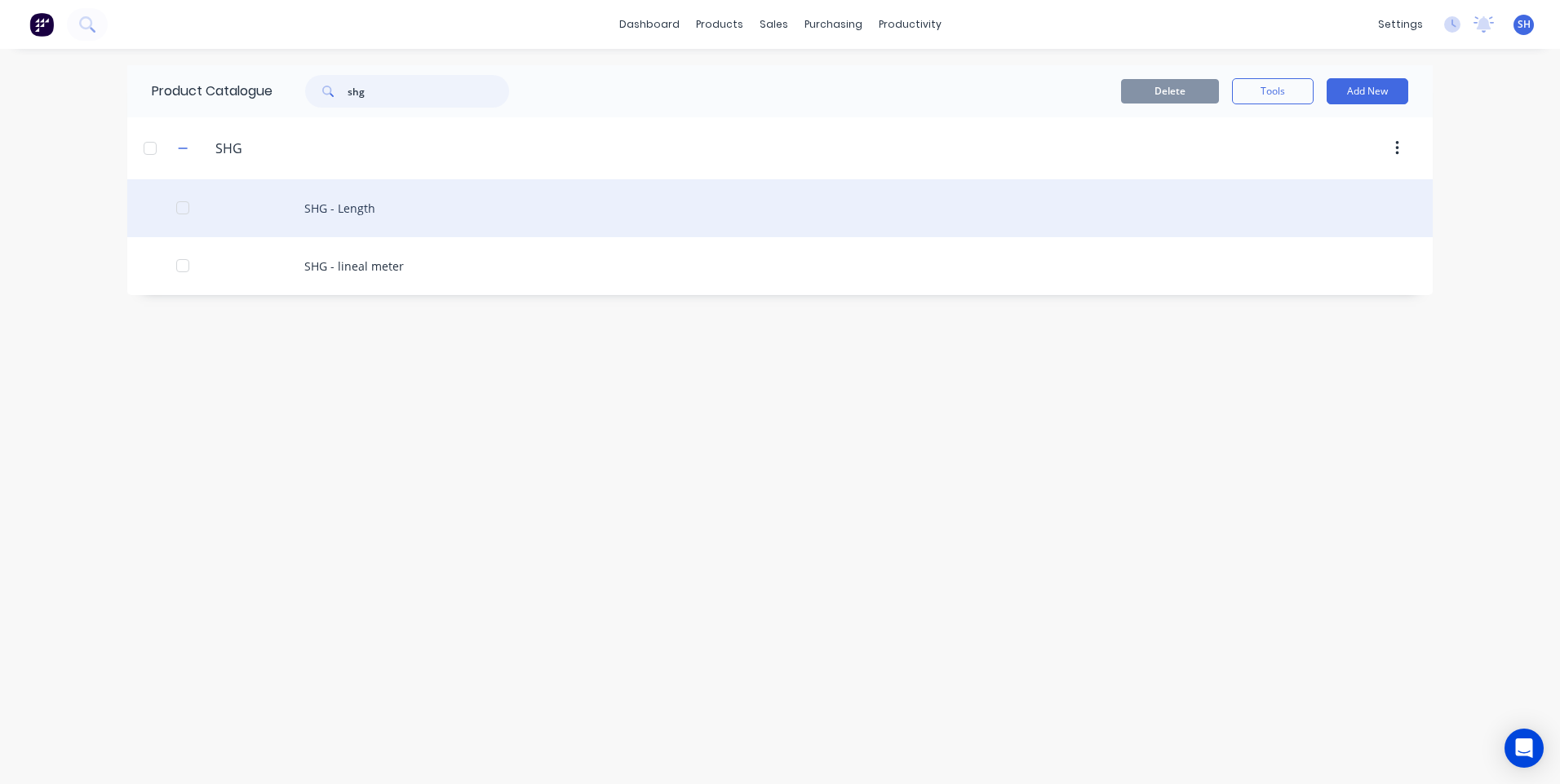
type input "shg"
click at [347, 205] on div "SHG - Length" at bounding box center [780, 208] width 1305 height 58
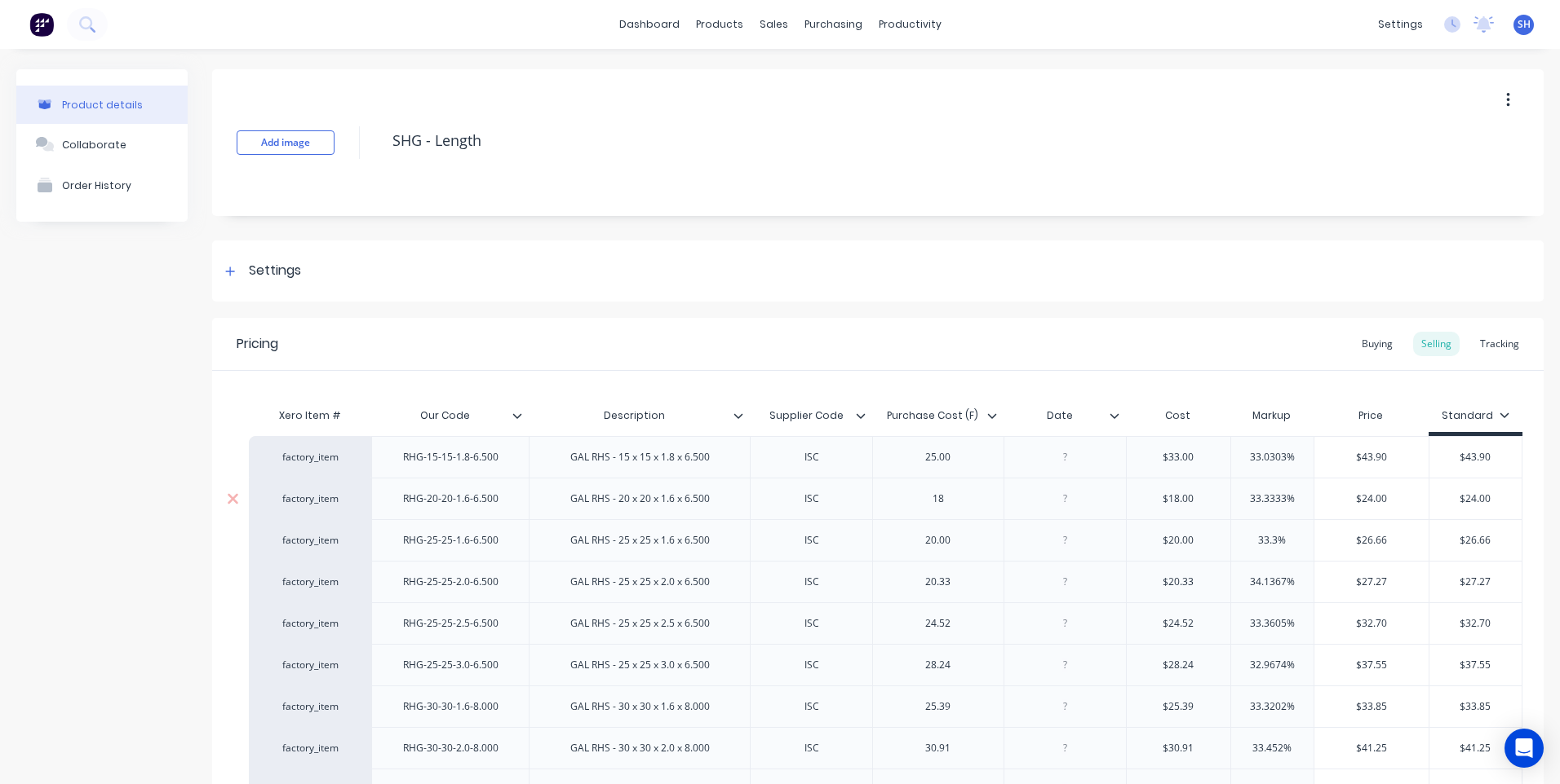
type textarea "x"
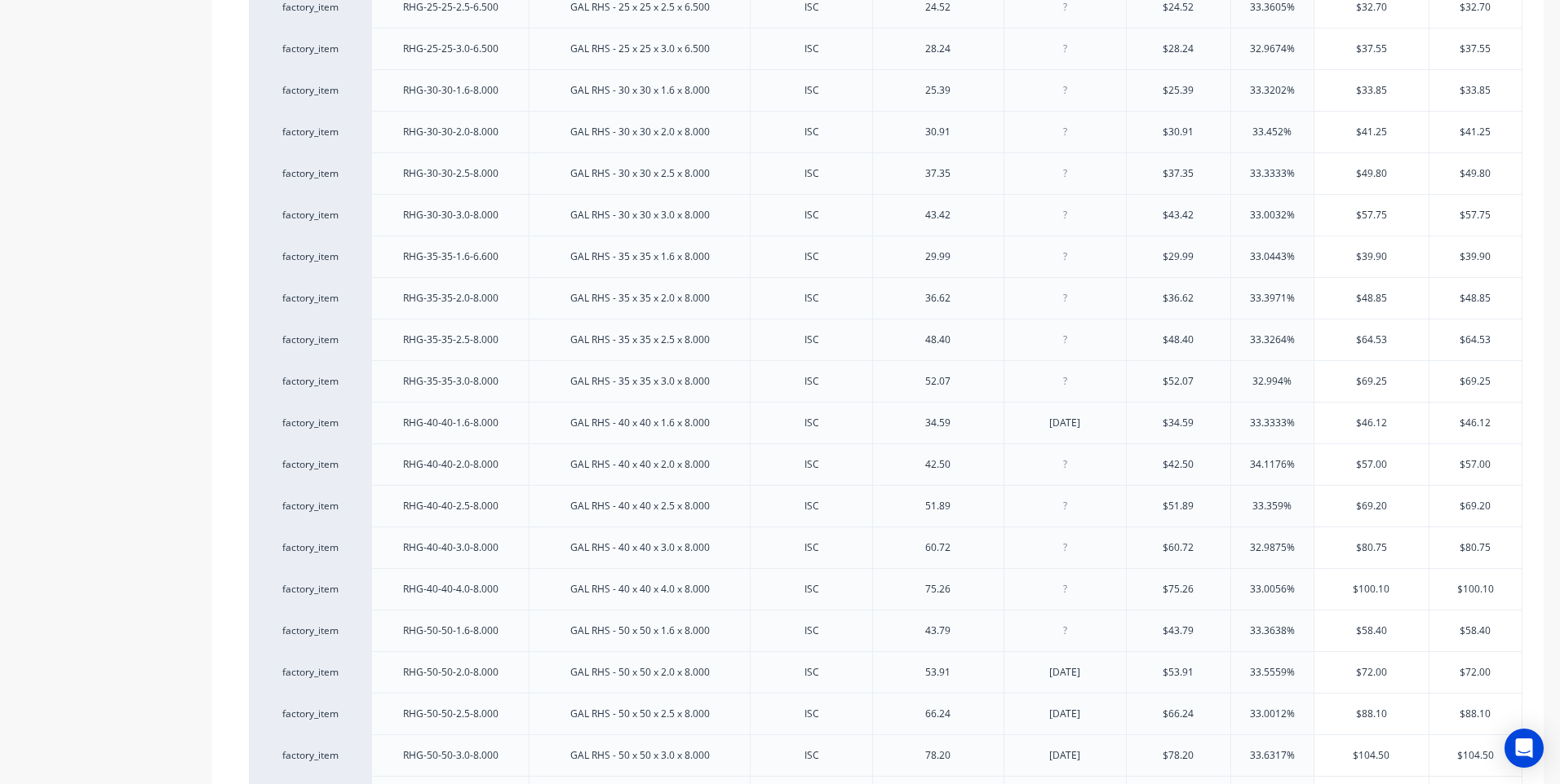
scroll to position [897, 0]
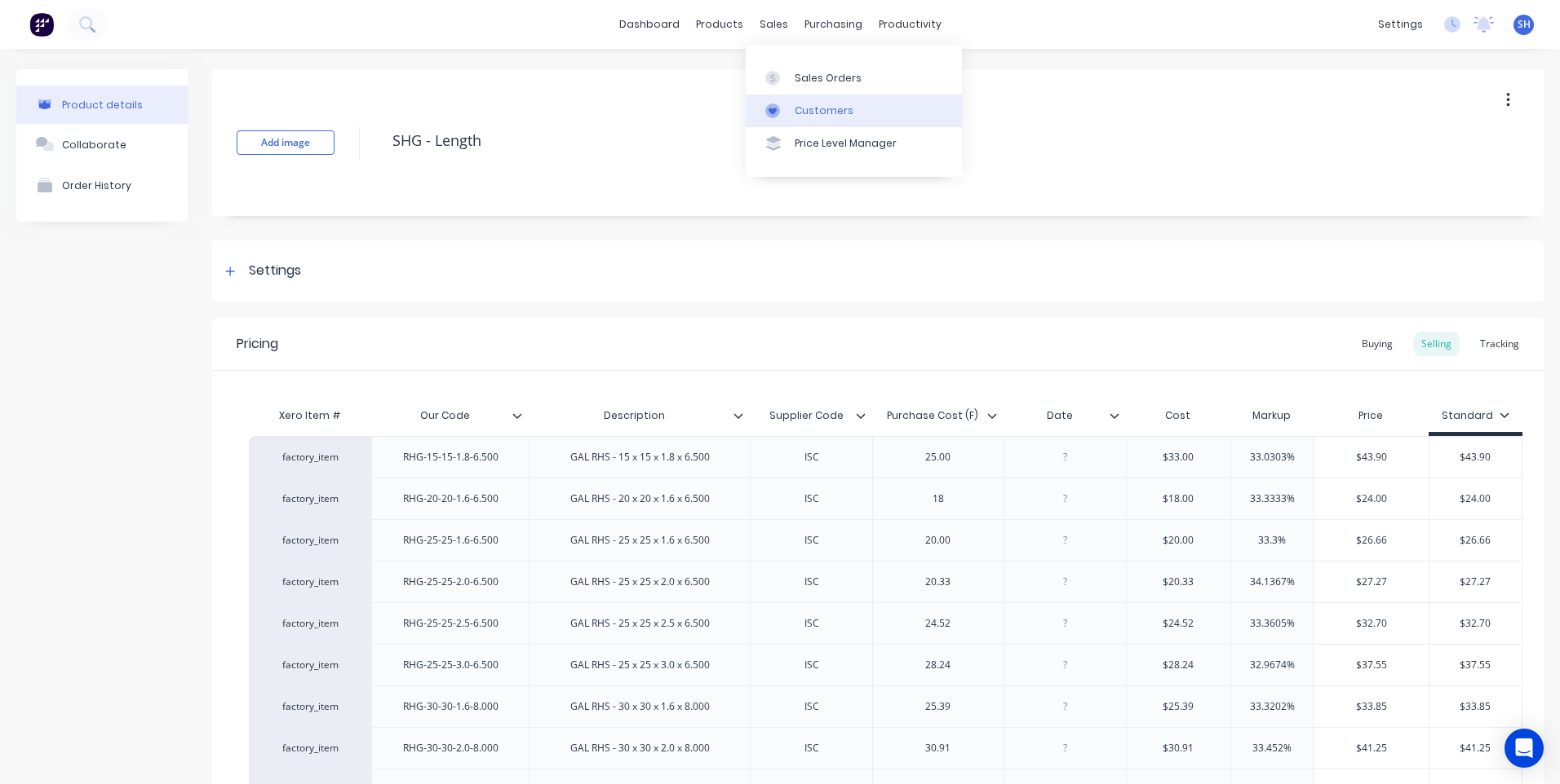
click at [812, 106] on div "Customers" at bounding box center [823, 111] width 58 height 15
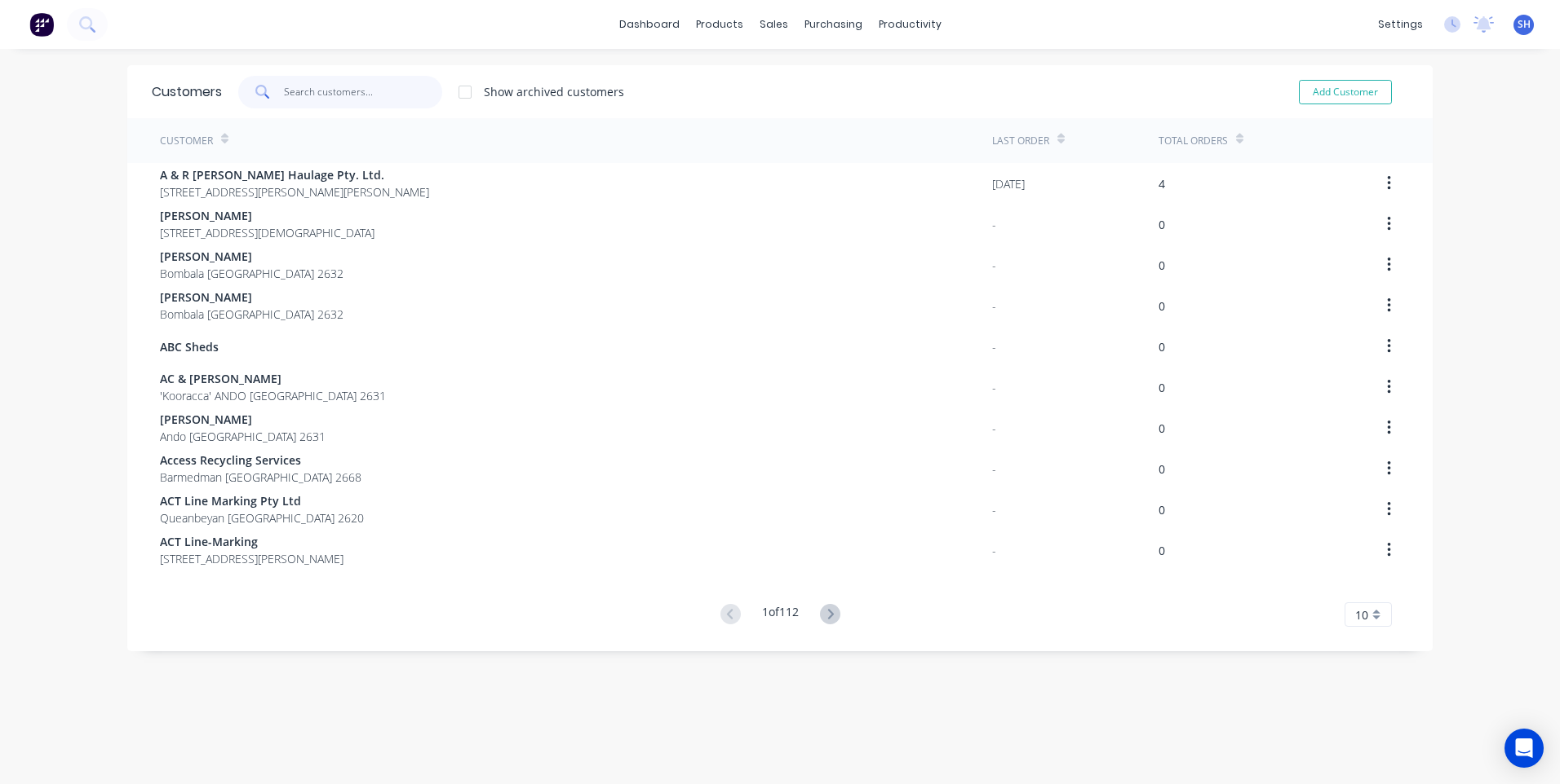
click at [284, 87] on input "text" at bounding box center [363, 92] width 159 height 33
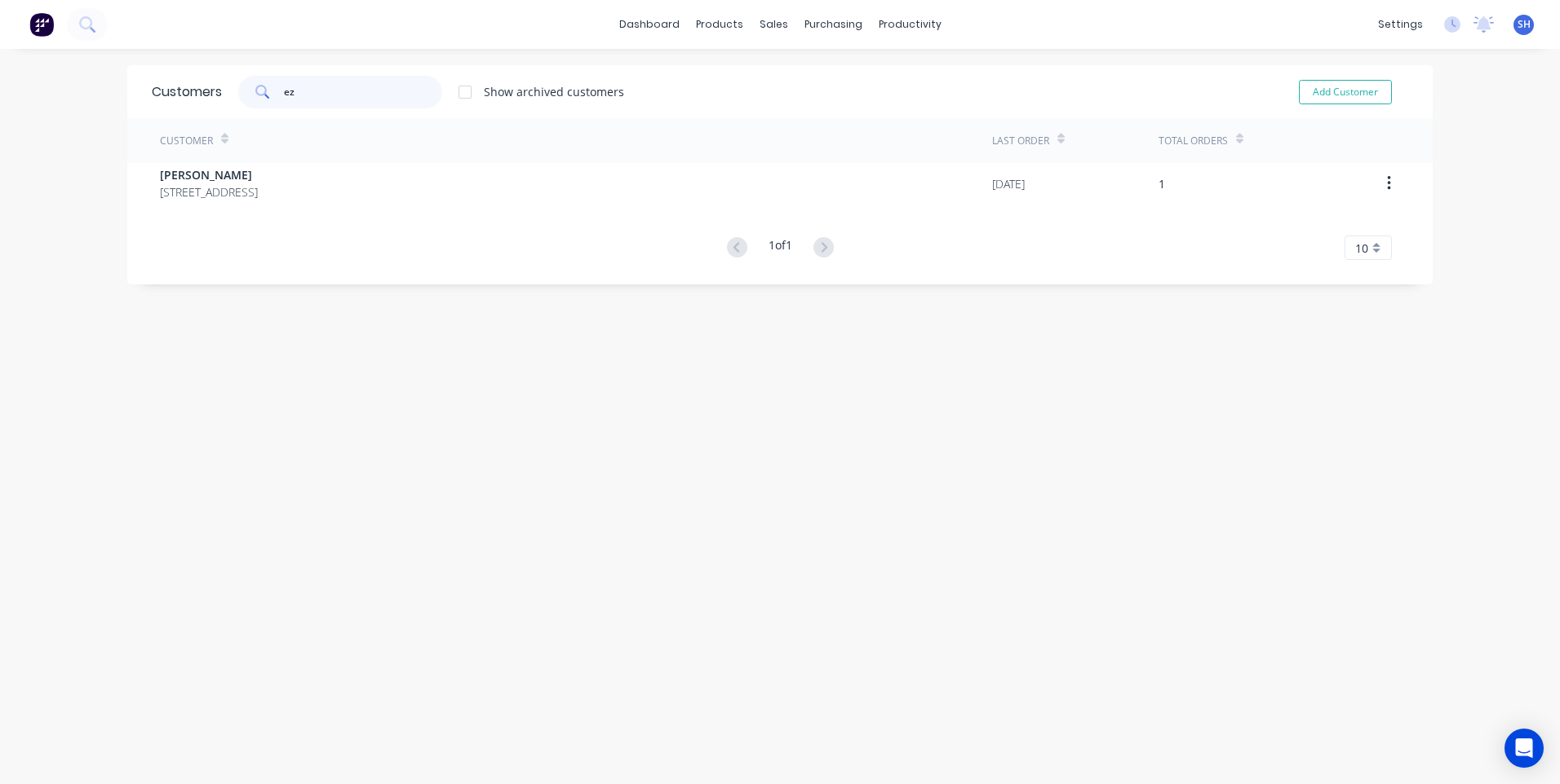
type input "ez"
click at [401, 433] on div "Customers ez Show archived customers Add Customer Customer Last Order Total Ord…" at bounding box center [780, 432] width 1305 height 736
click at [817, 104] on div "Customers" at bounding box center [823, 111] width 58 height 15
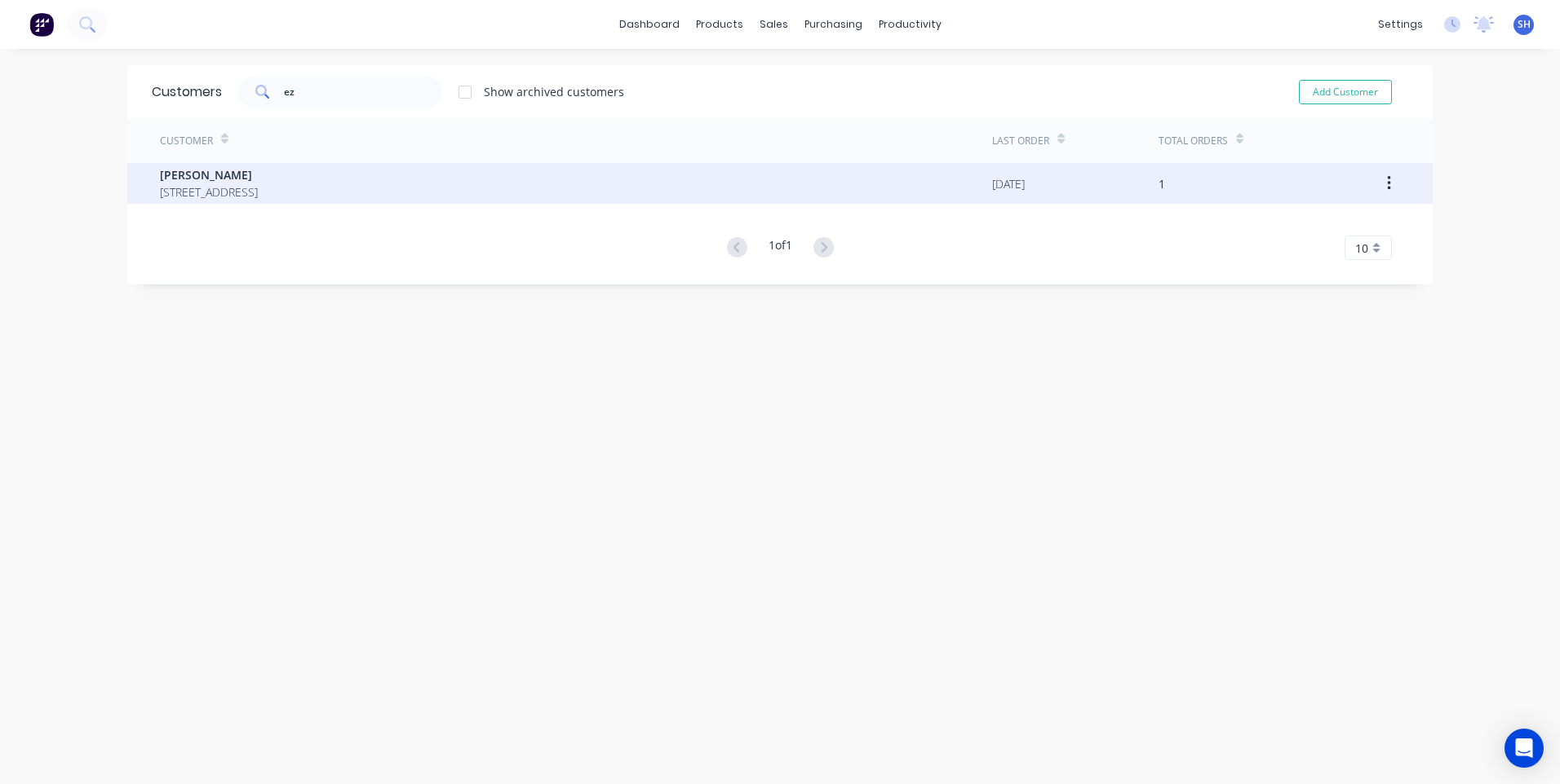
click at [227, 185] on span "611 Tombong Road Delegate New South Wales 2633" at bounding box center [208, 192] width 98 height 17
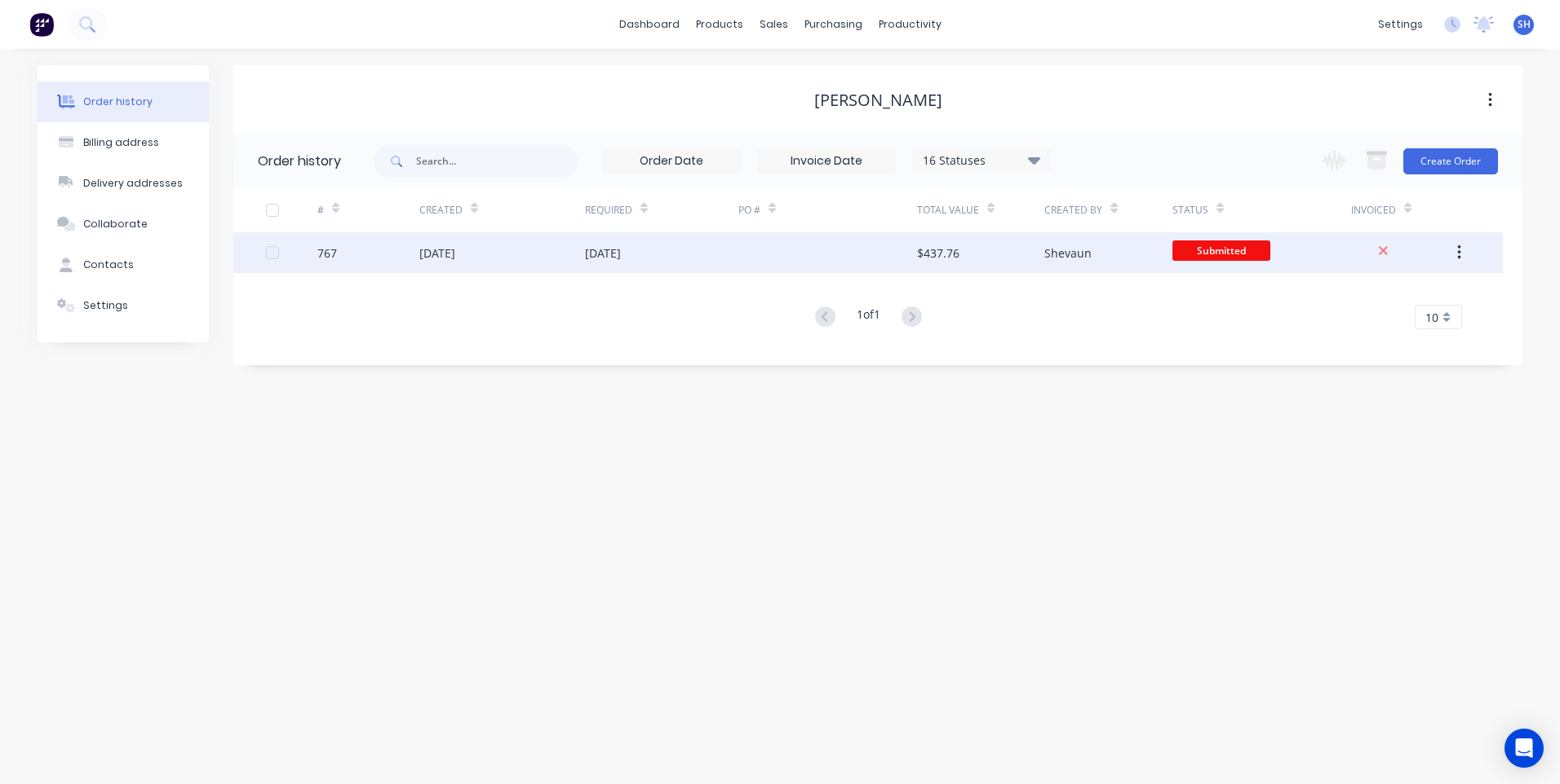
click at [755, 254] on div at bounding box center [827, 252] width 179 height 40
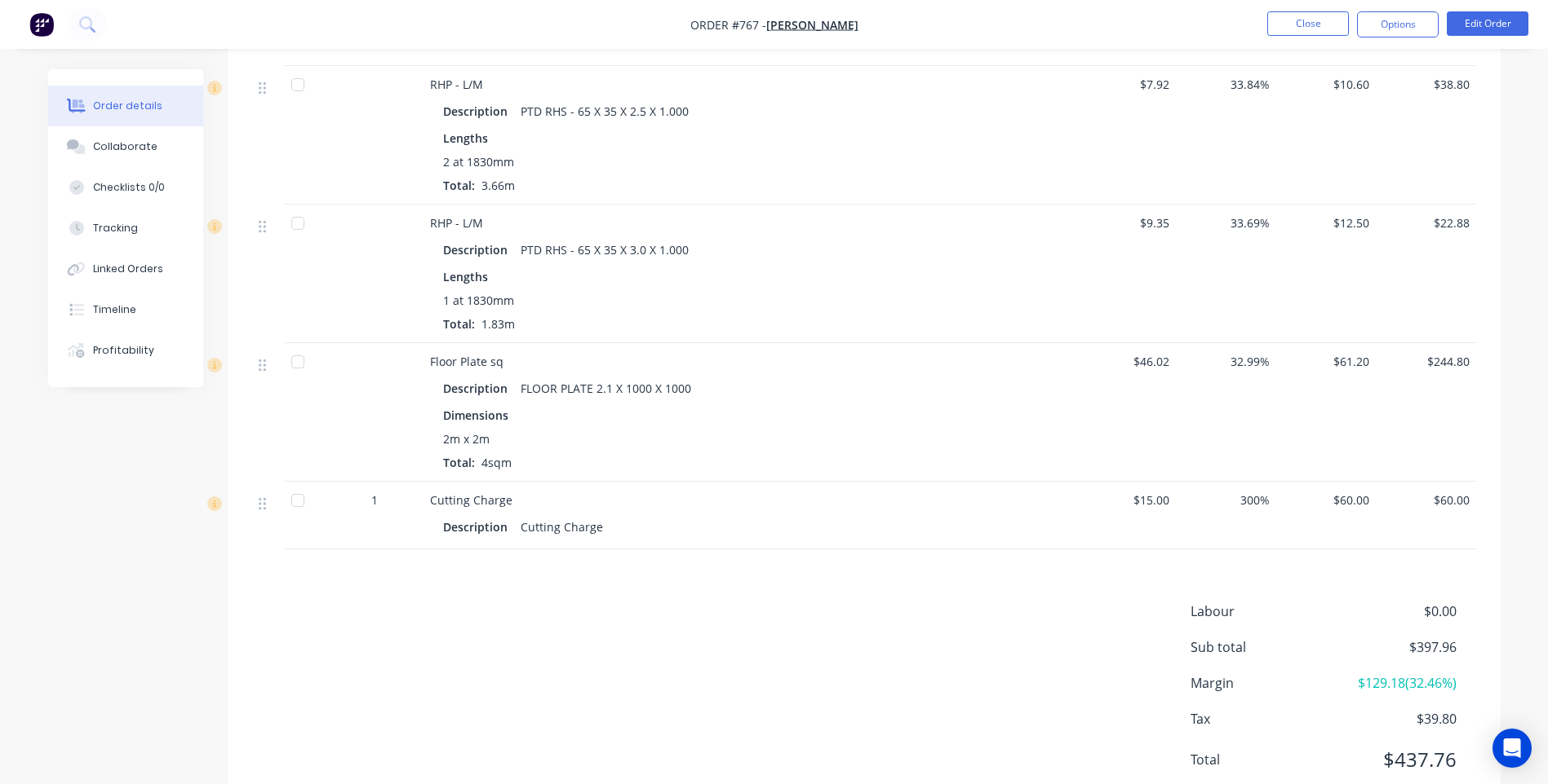
scroll to position [734, 0]
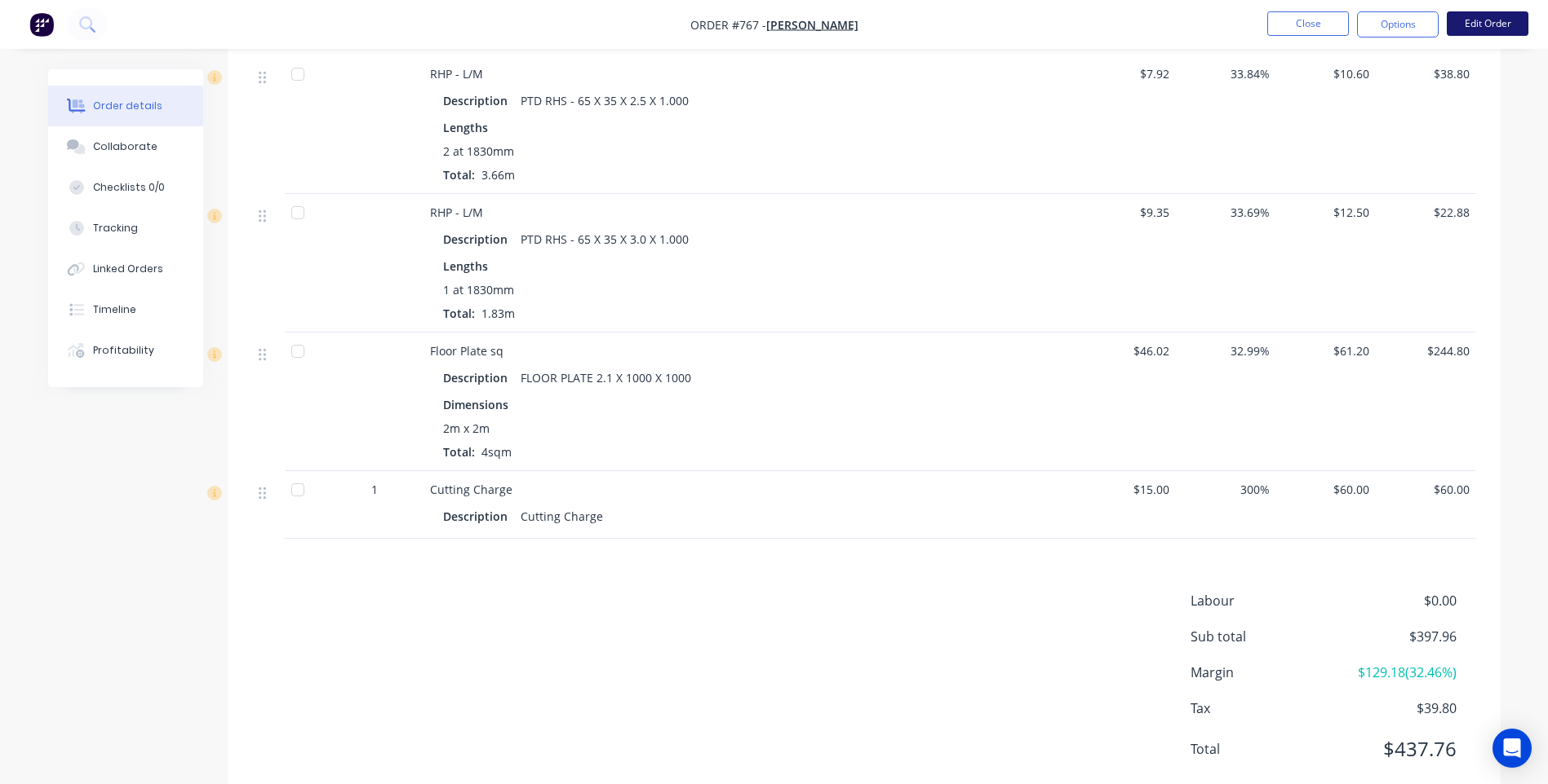
click at [1492, 23] on button "Edit Order" at bounding box center [1487, 24] width 82 height 25
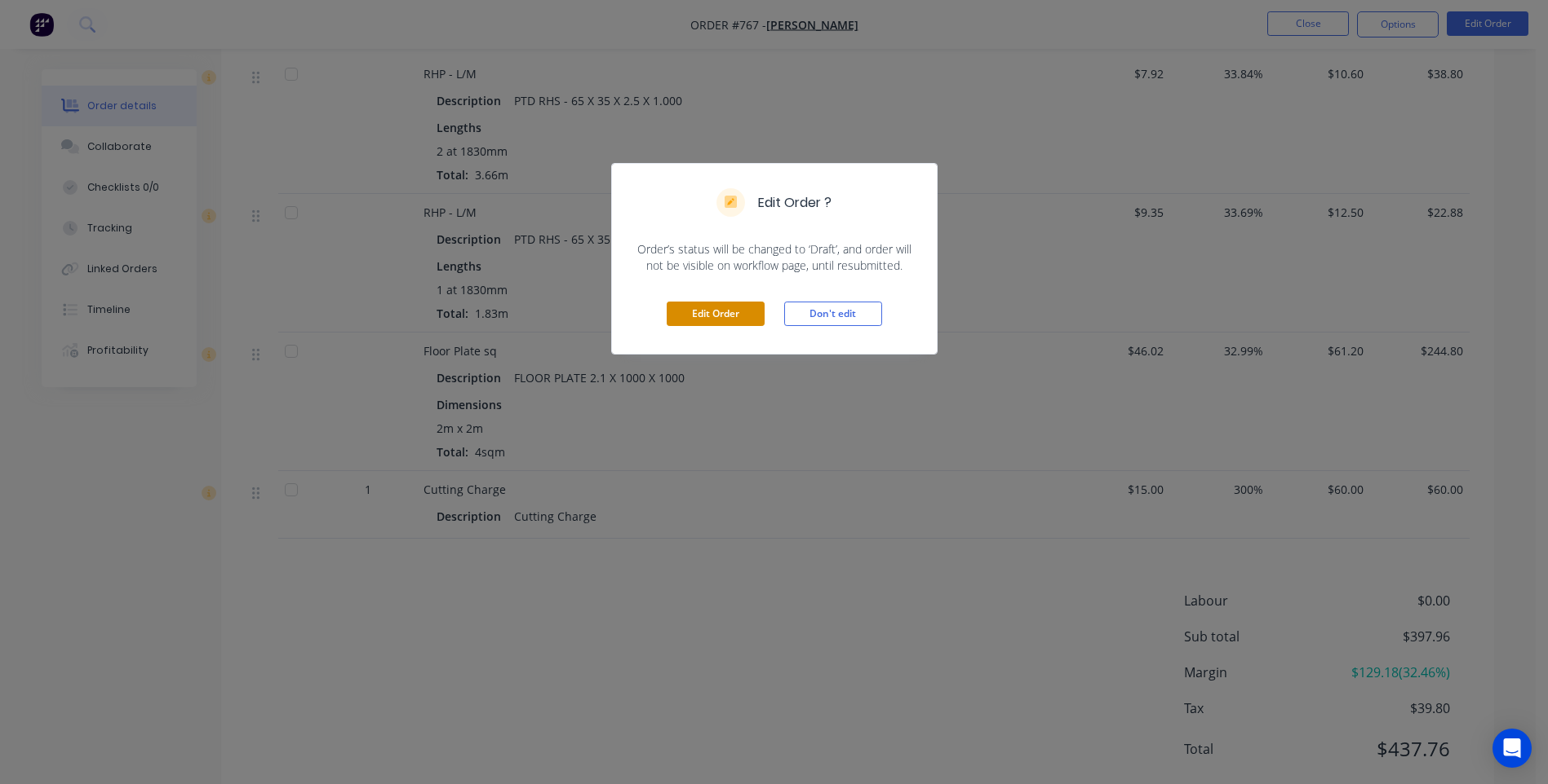
click at [723, 314] on button "Edit Order" at bounding box center [715, 314] width 98 height 25
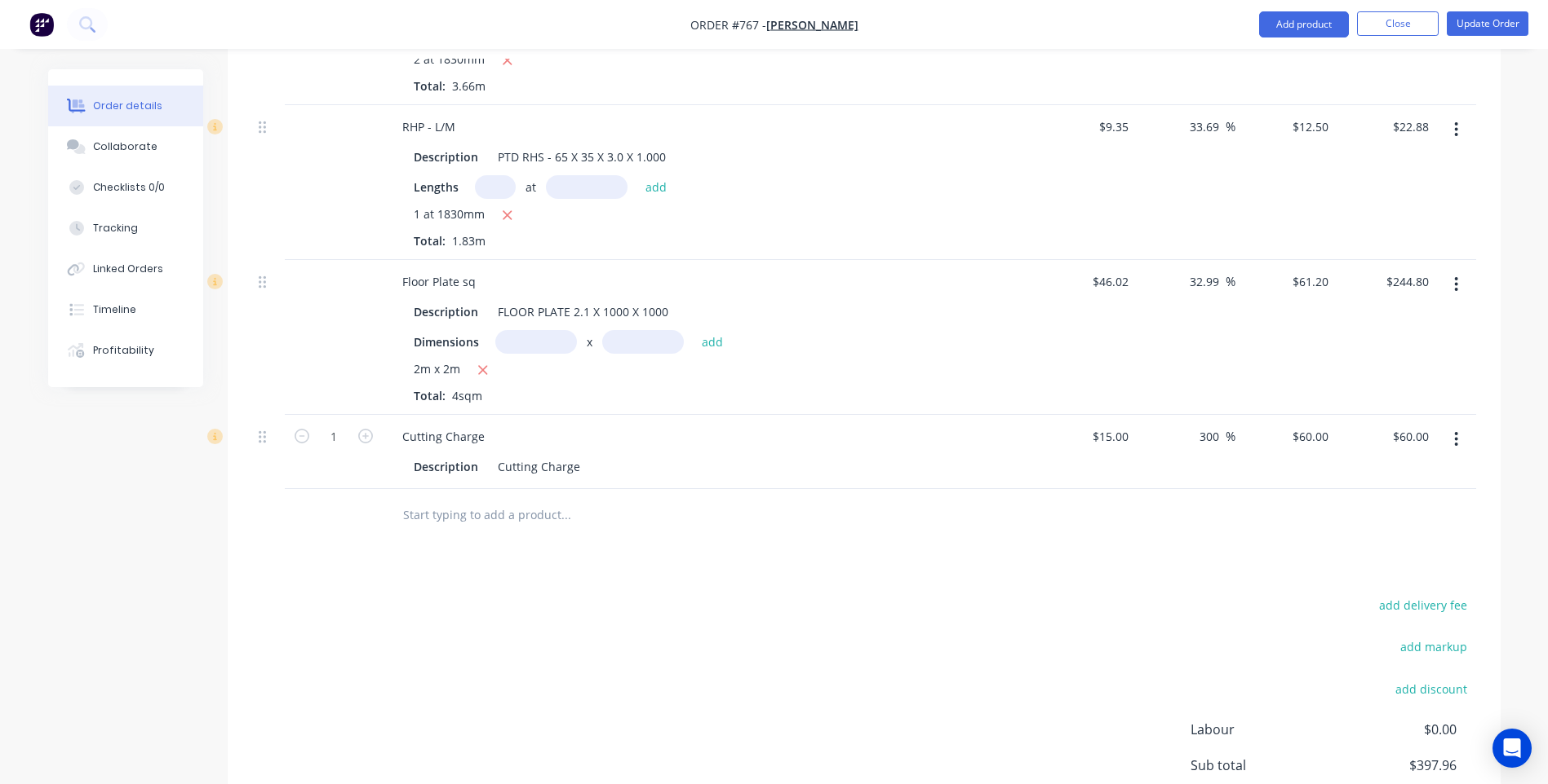
scroll to position [979, 0]
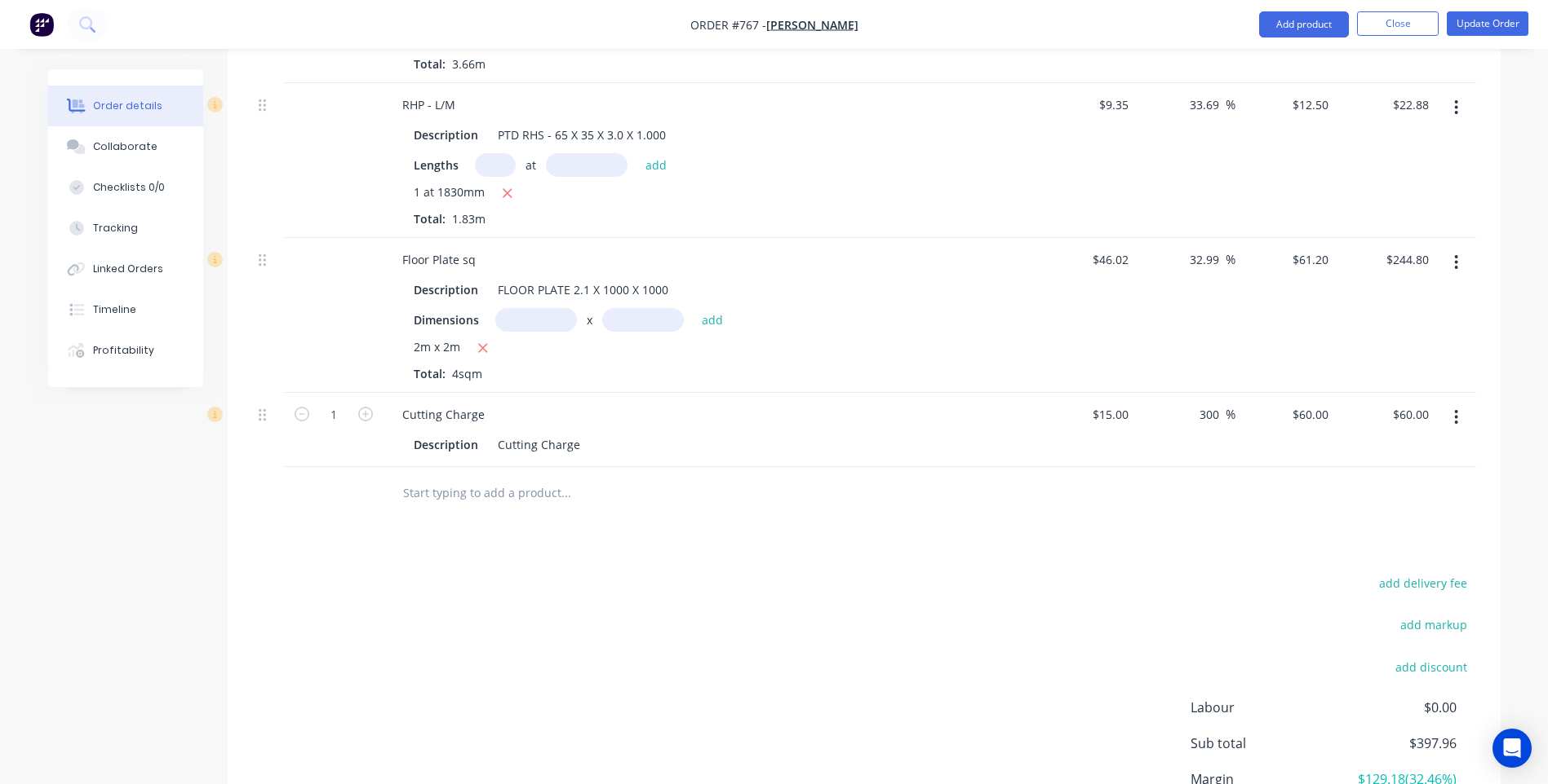
click at [513, 308] on input "text" at bounding box center [535, 320] width 82 height 24
type input "1.2m"
type input "2.4m"
click at [482, 344] on icon "button" at bounding box center [483, 348] width 9 height 9
type input "$0.00"
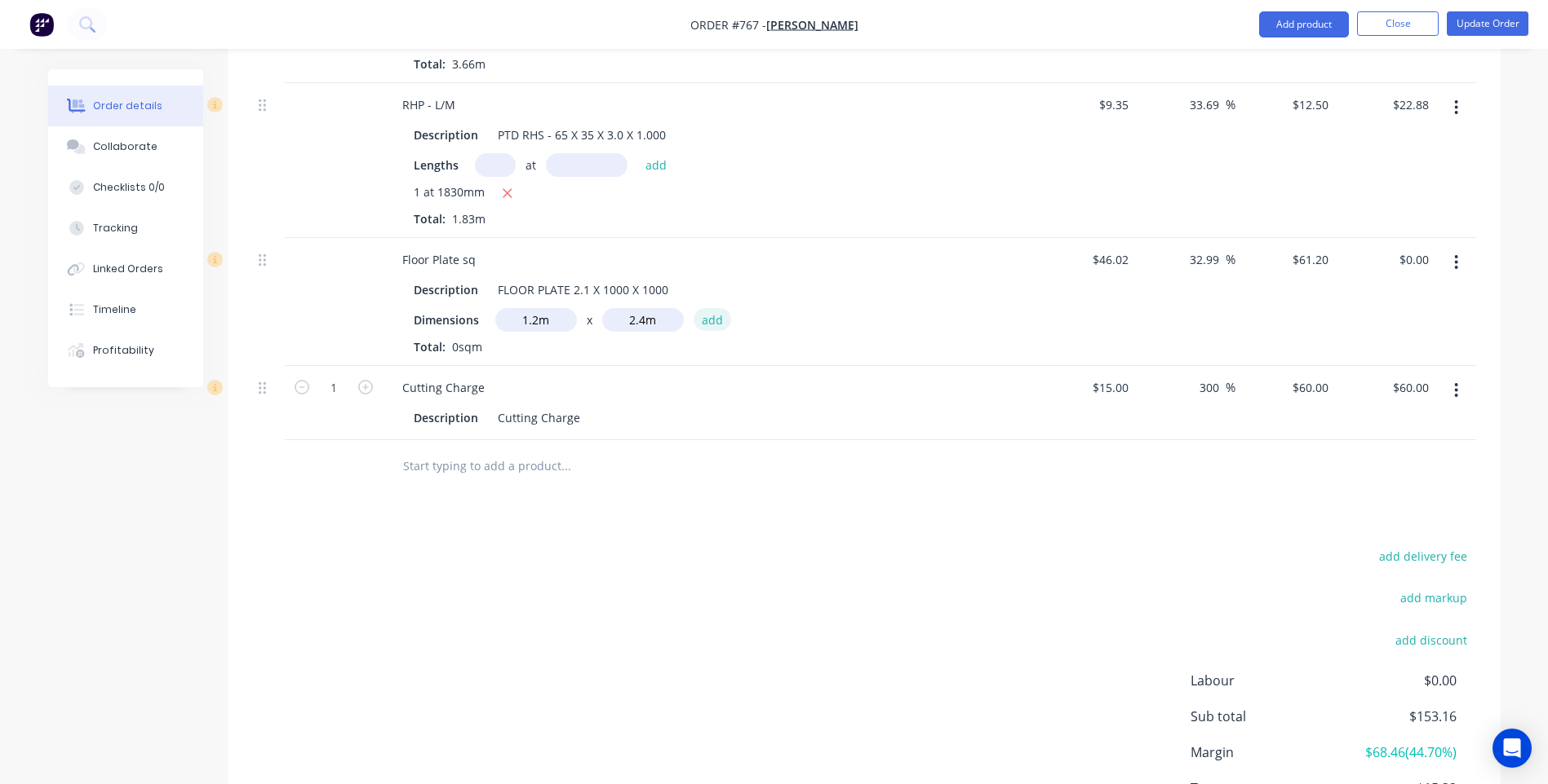
click at [709, 308] on button "add" at bounding box center [712, 319] width 39 height 22
type input "$176.26"
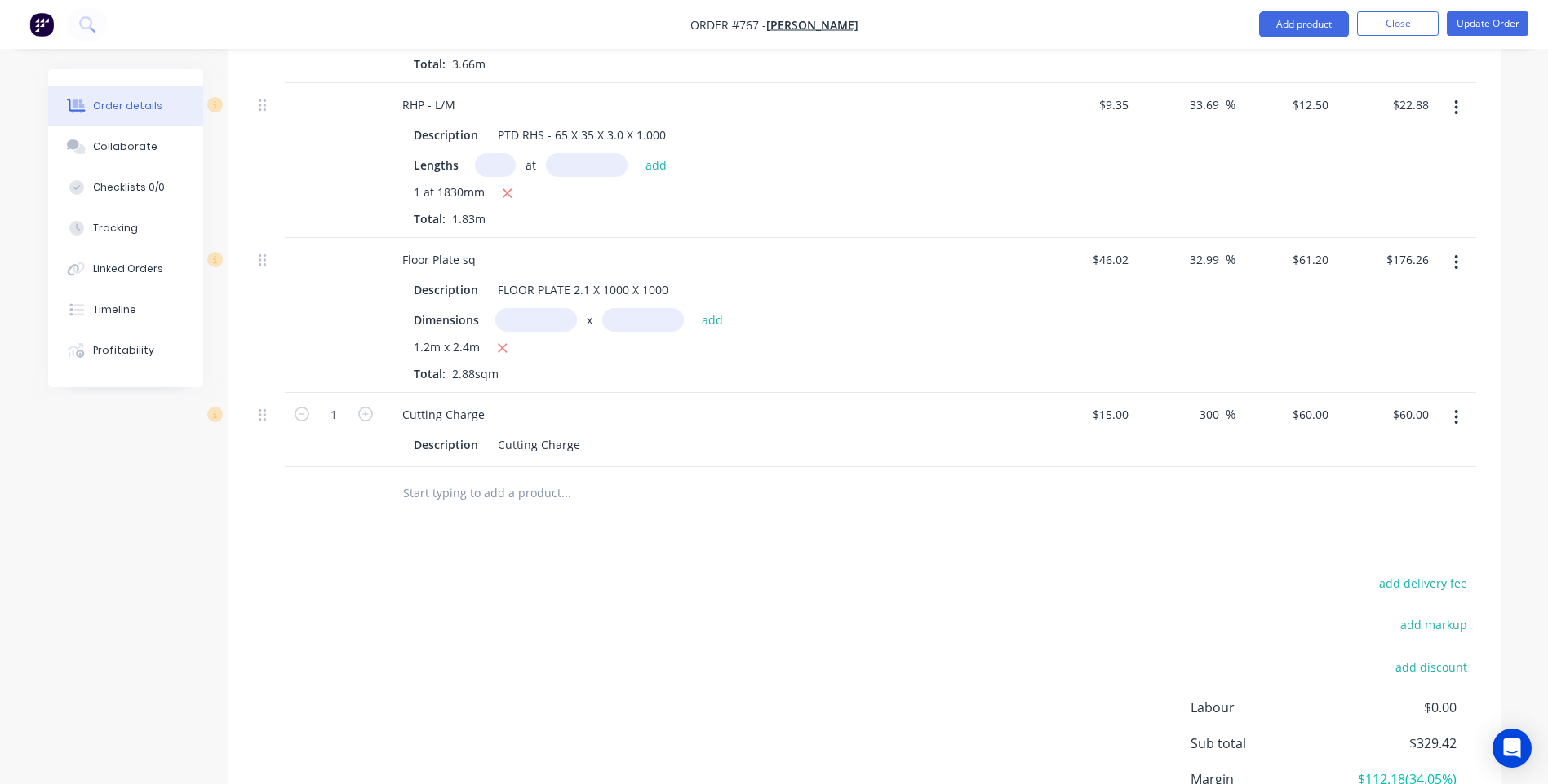
click at [524, 308] on input "text" at bounding box center [535, 320] width 82 height 24
type input "2.4m"
type input "0.8m"
click at [712, 308] on button "add" at bounding box center [712, 319] width 39 height 22
type input "$293.76"
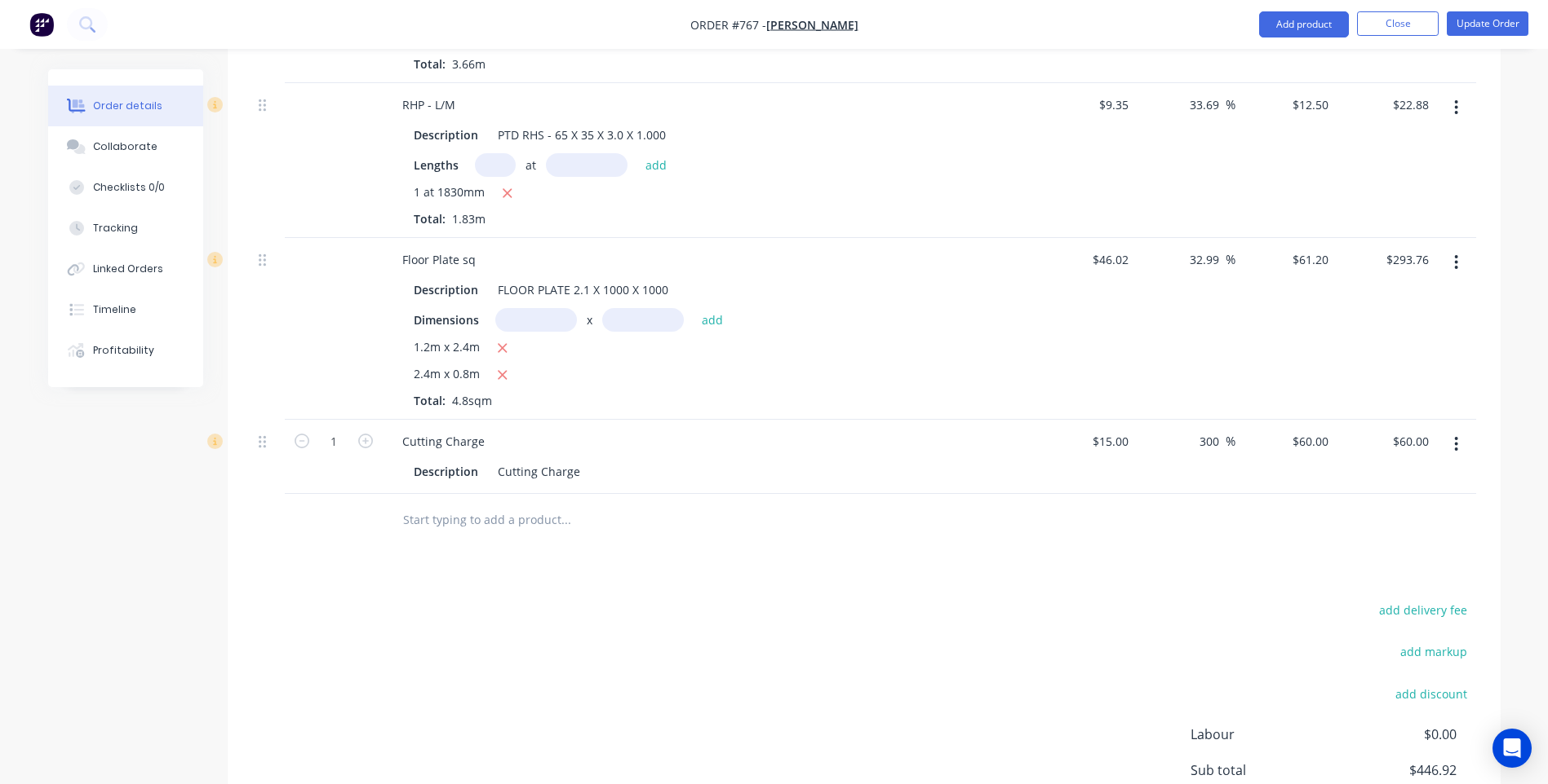
click at [663, 658] on div "add delivery fee add markup add discount Labour $0.00 Sub total $446.92 Margin …" at bounding box center [863, 756] width 1224 height 315
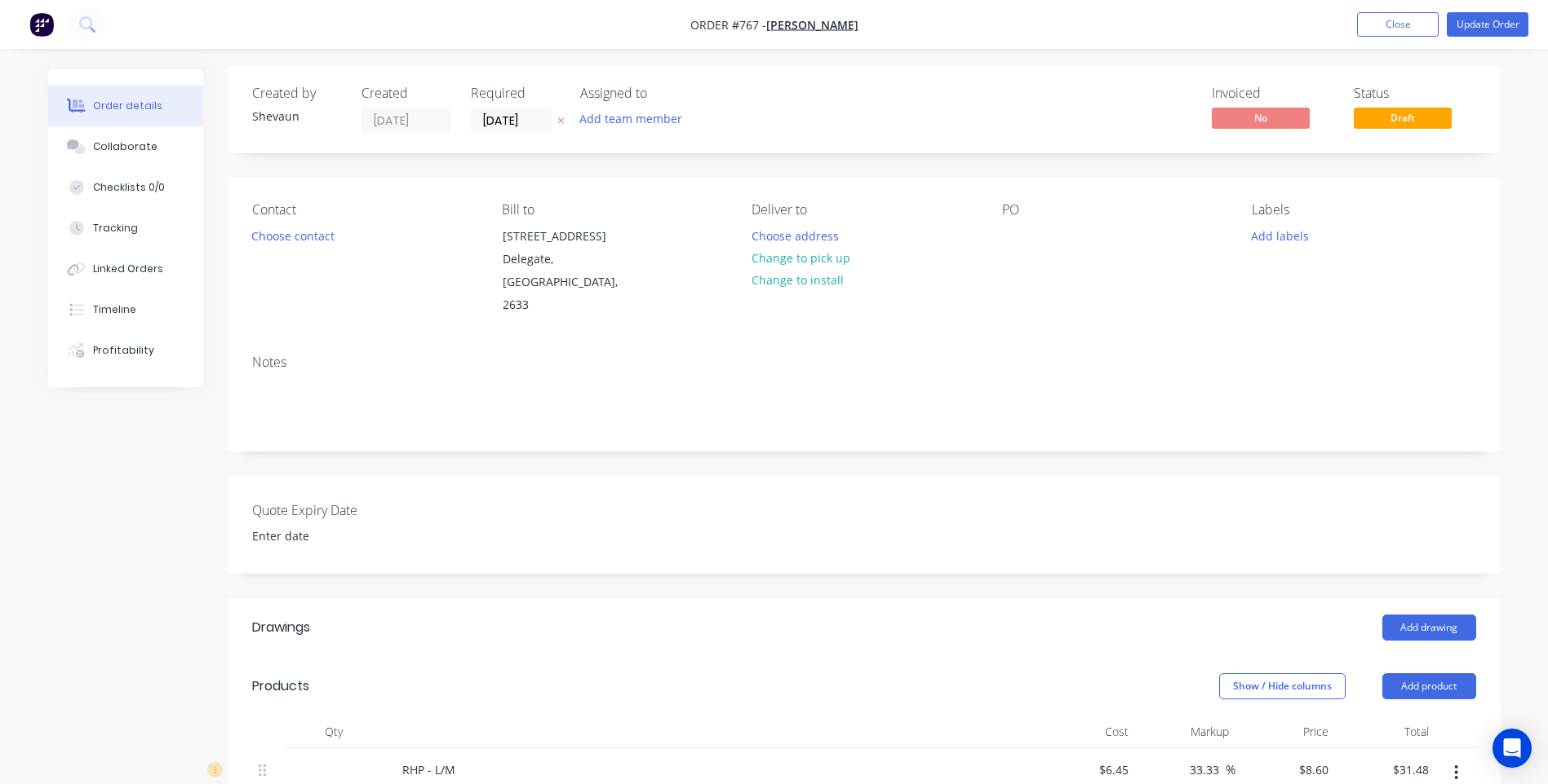
scroll to position [0, 0]
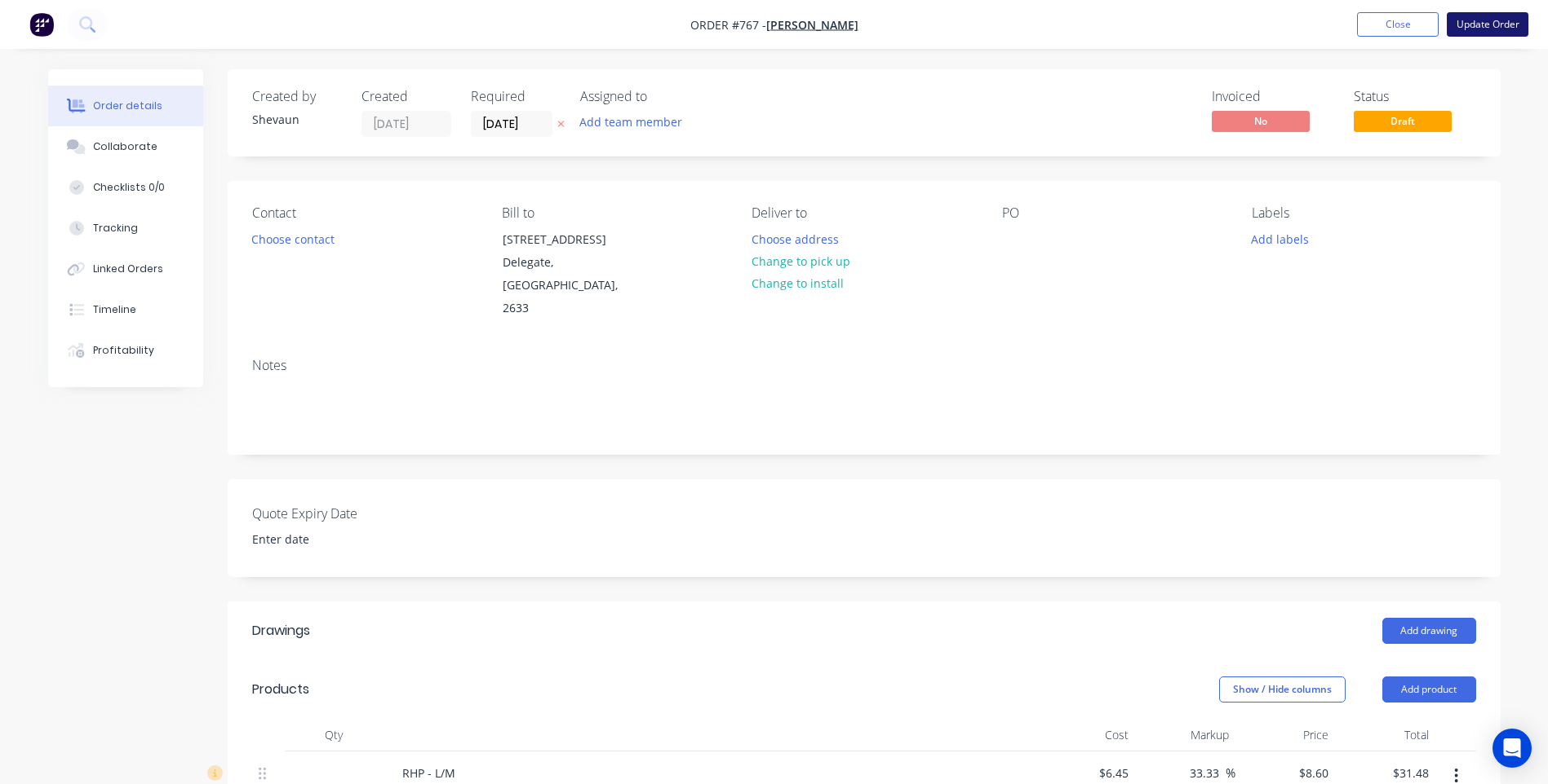
click at [1481, 26] on button "Update Order" at bounding box center [1487, 24] width 82 height 25
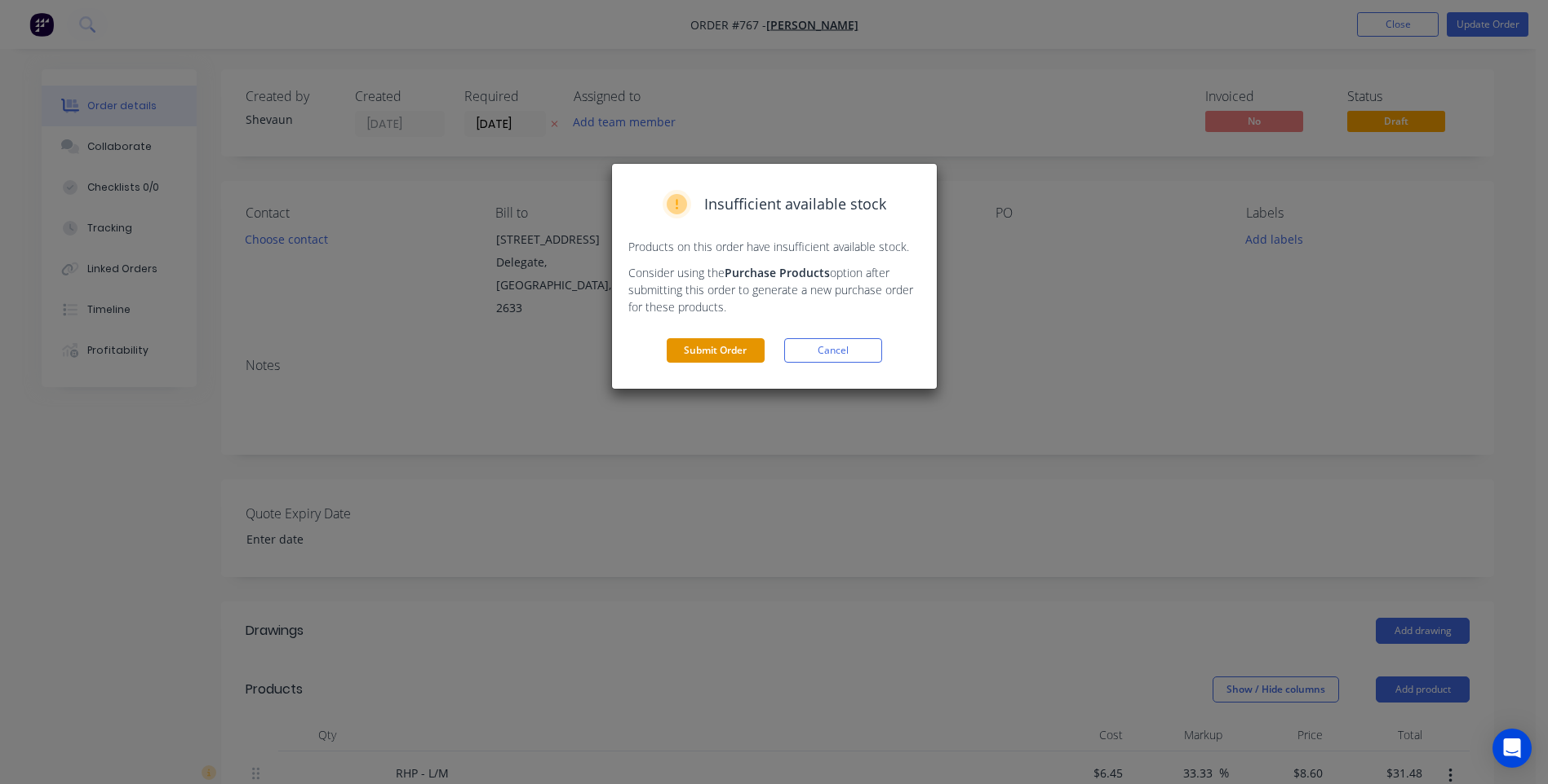
click at [719, 344] on button "Submit Order" at bounding box center [715, 351] width 98 height 25
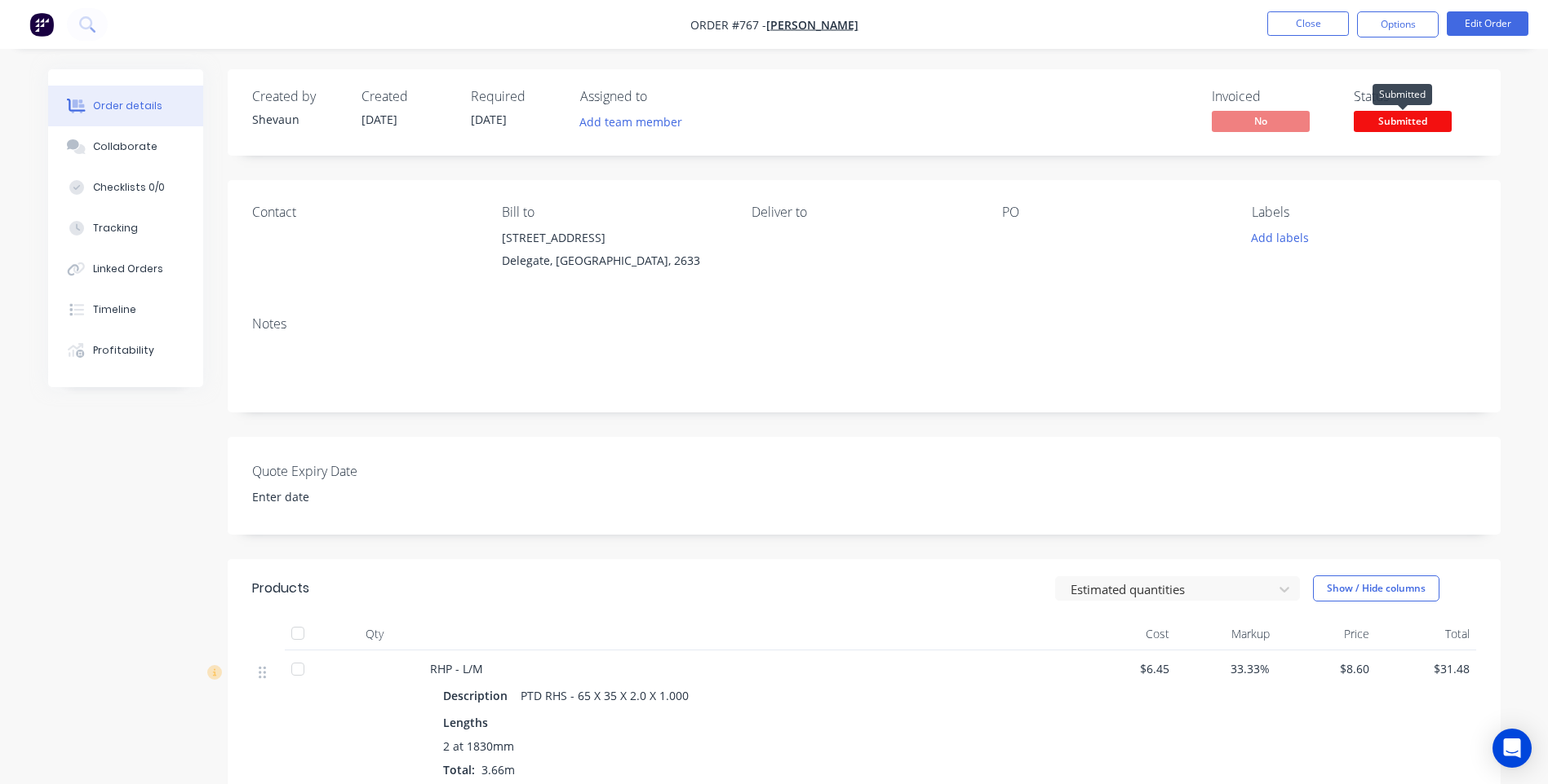
click at [1404, 113] on span "Submitted" at bounding box center [1402, 120] width 98 height 21
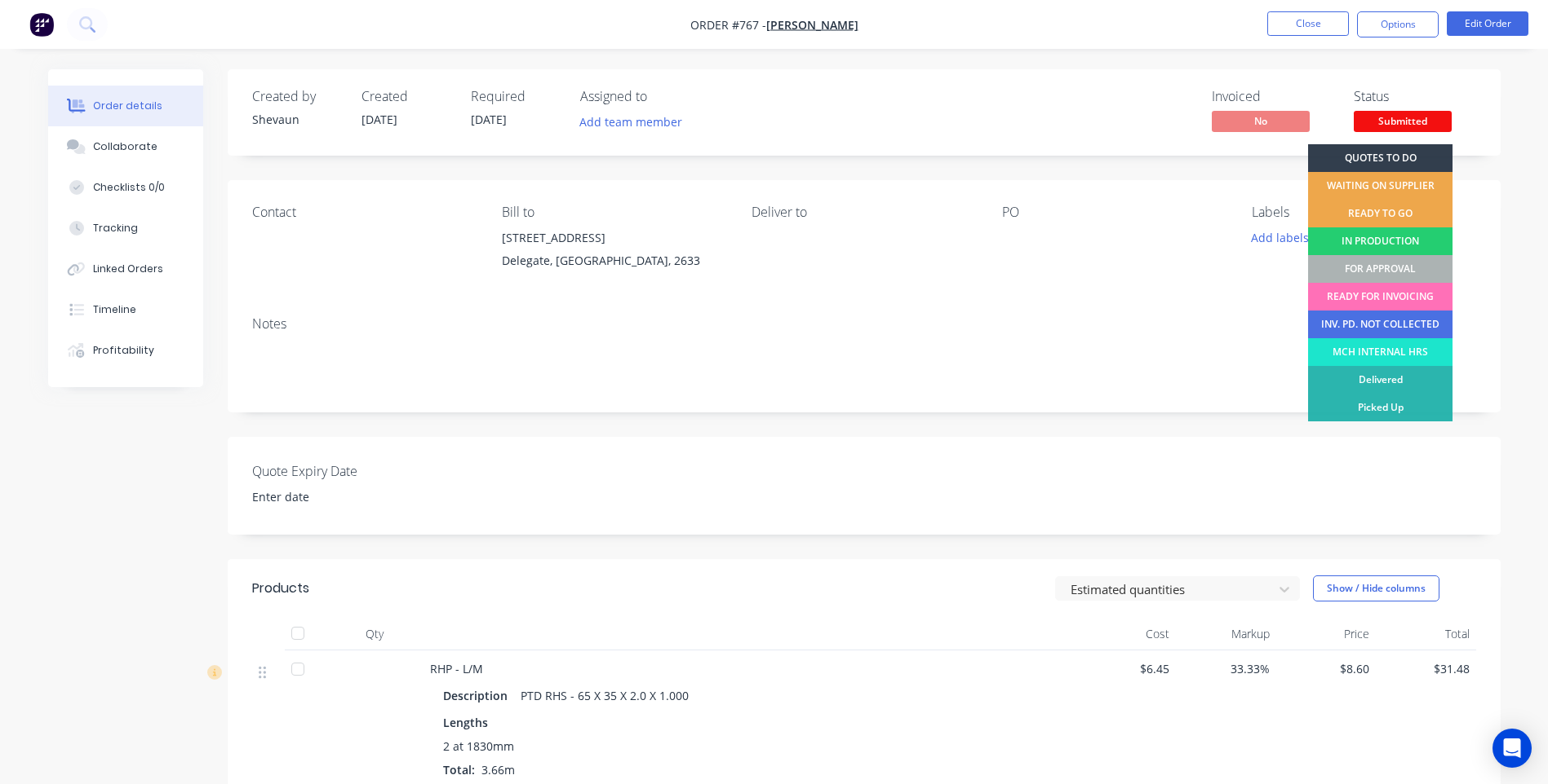
click at [1406, 265] on div "FOR APPROVAL" at bounding box center [1380, 269] width 144 height 28
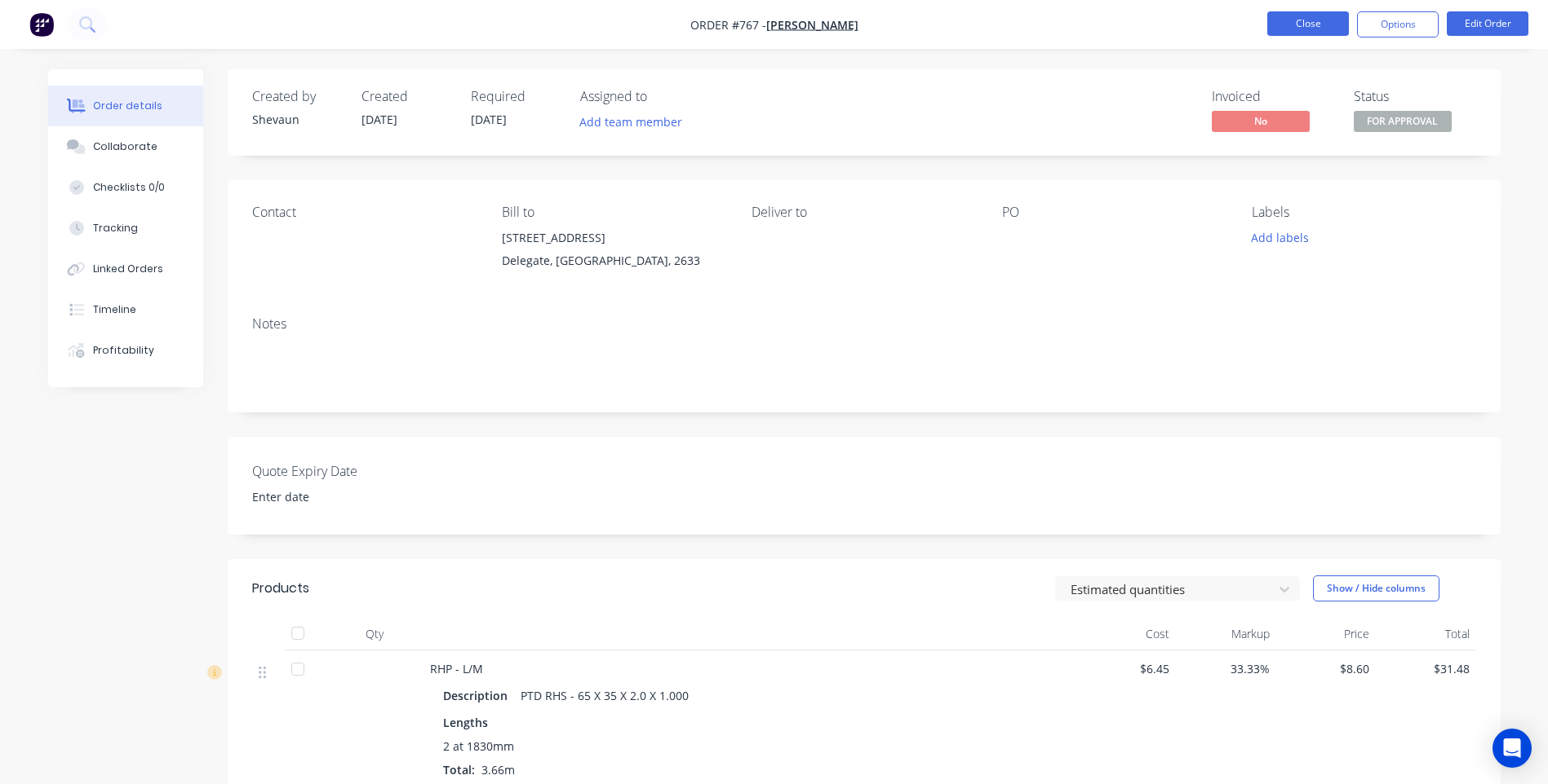
click at [1296, 20] on button "Close" at bounding box center [1307, 24] width 82 height 25
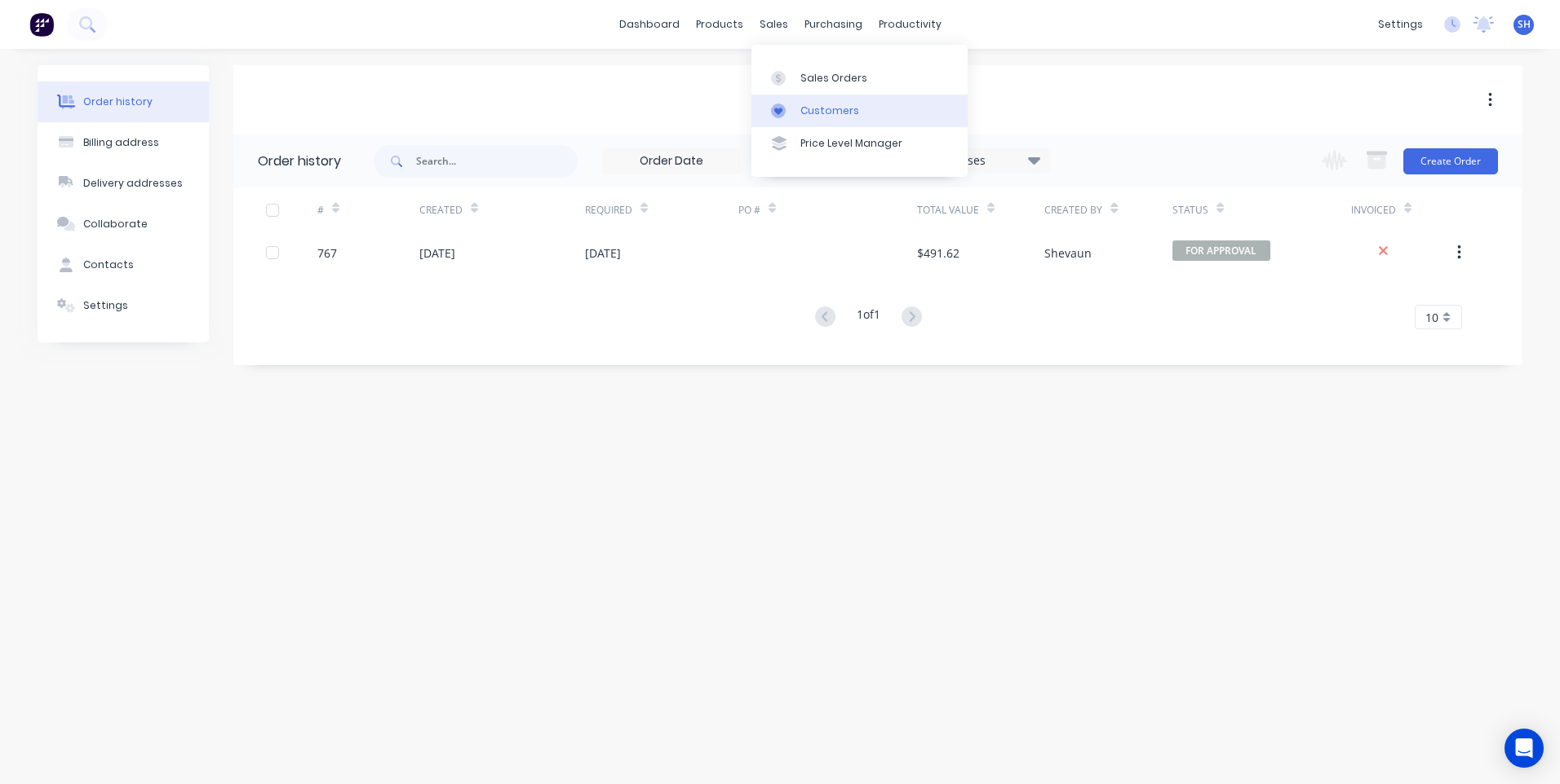
click at [814, 110] on div "Customers" at bounding box center [829, 111] width 58 height 15
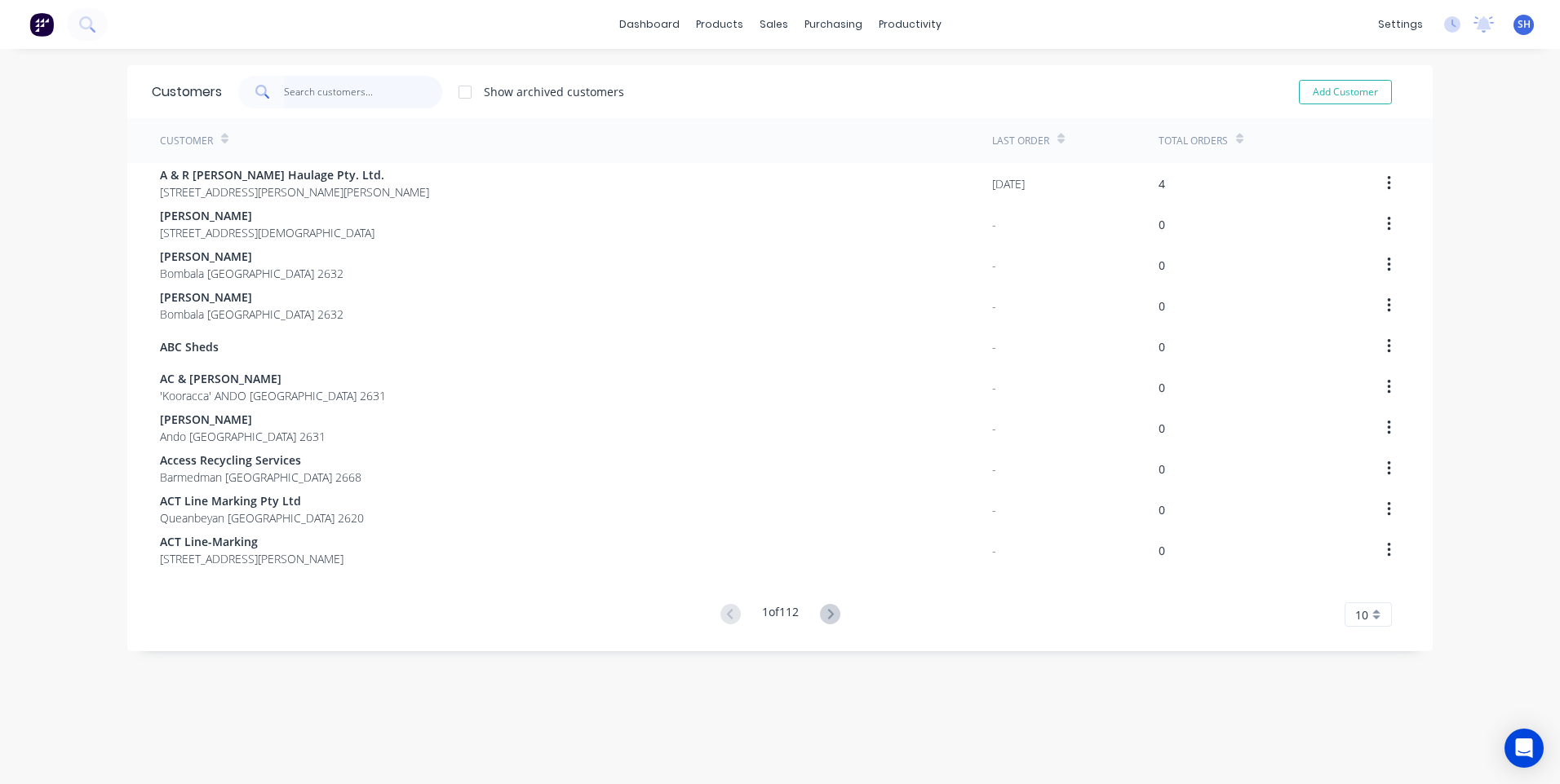
click at [299, 93] on input "text" at bounding box center [363, 92] width 159 height 33
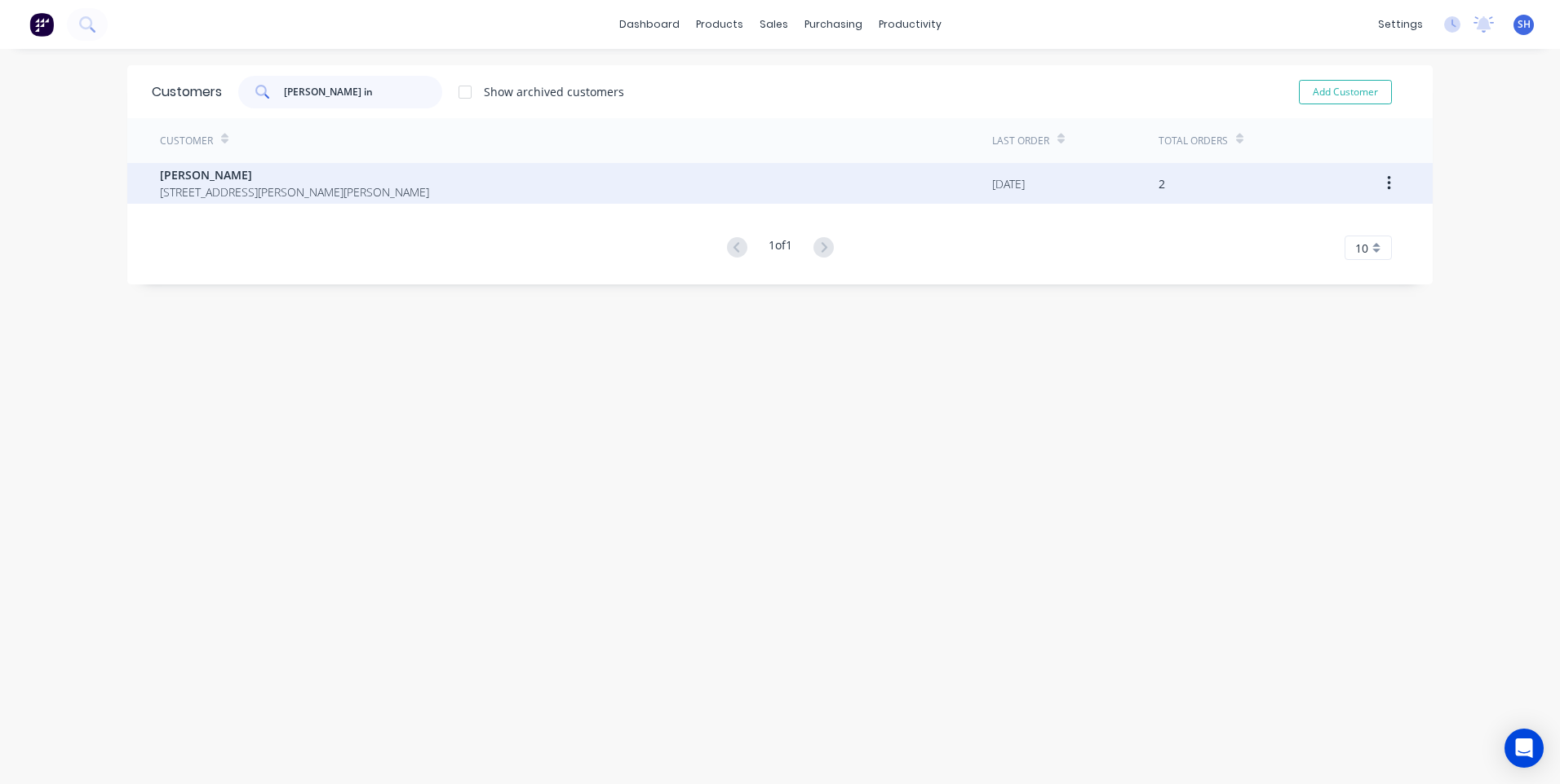
type input "glen in"
click at [198, 177] on span "Glen Ingram" at bounding box center [294, 174] width 270 height 17
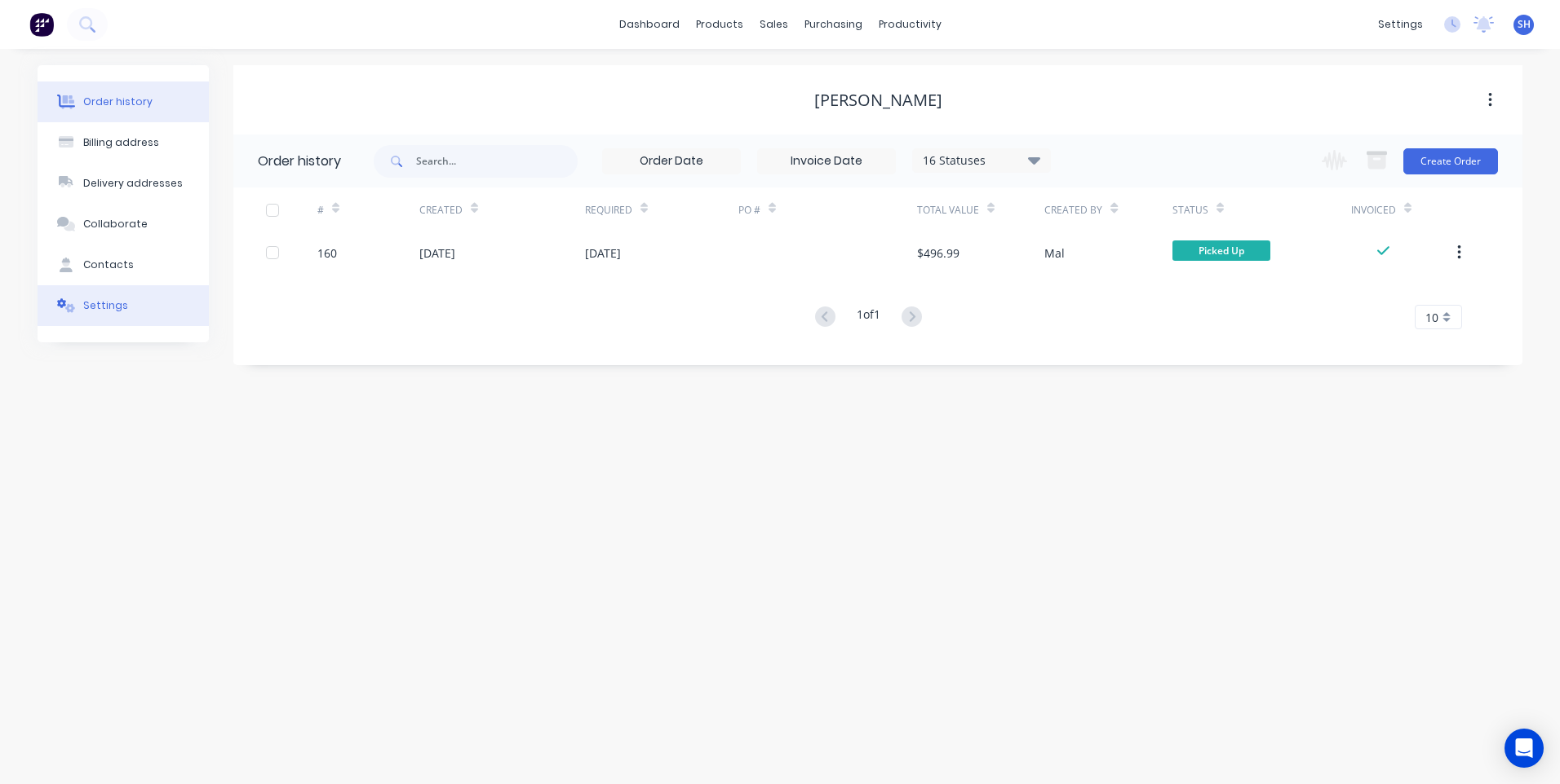
click at [106, 302] on div "Settings" at bounding box center [105, 305] width 44 height 15
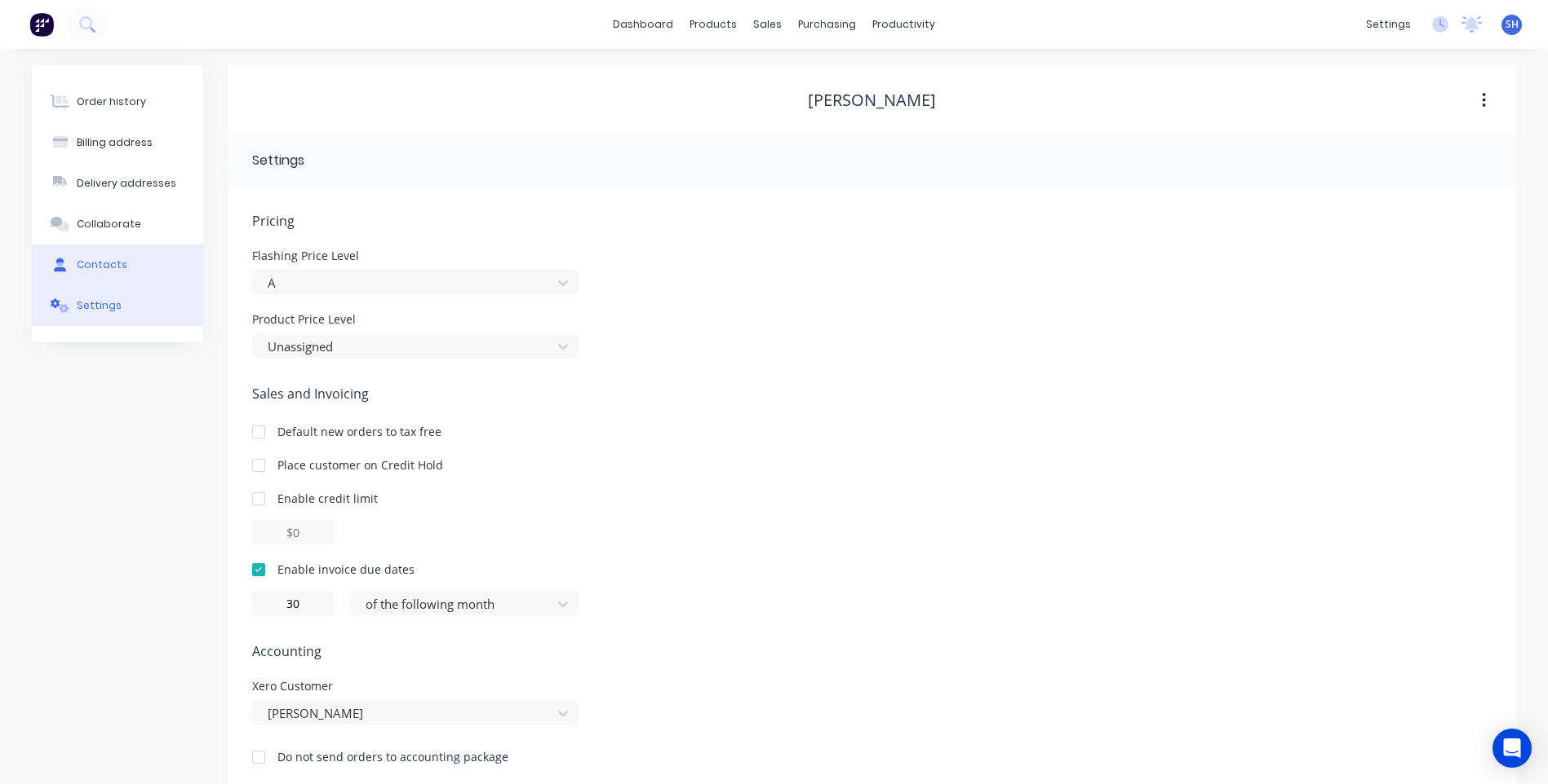
click at [101, 258] on div "Contacts" at bounding box center [102, 265] width 50 height 15
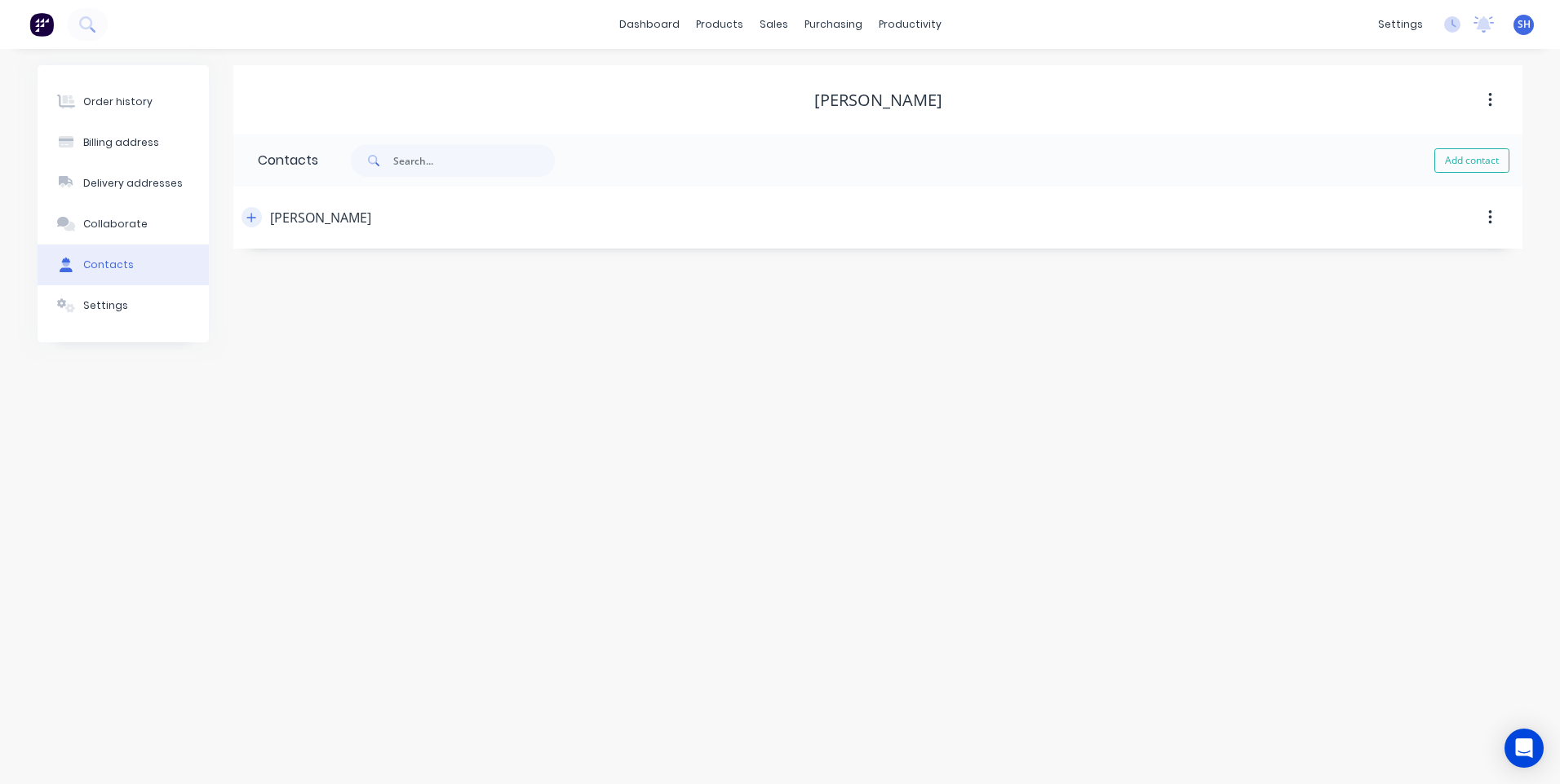
click at [252, 213] on icon "button" at bounding box center [251, 218] width 10 height 12
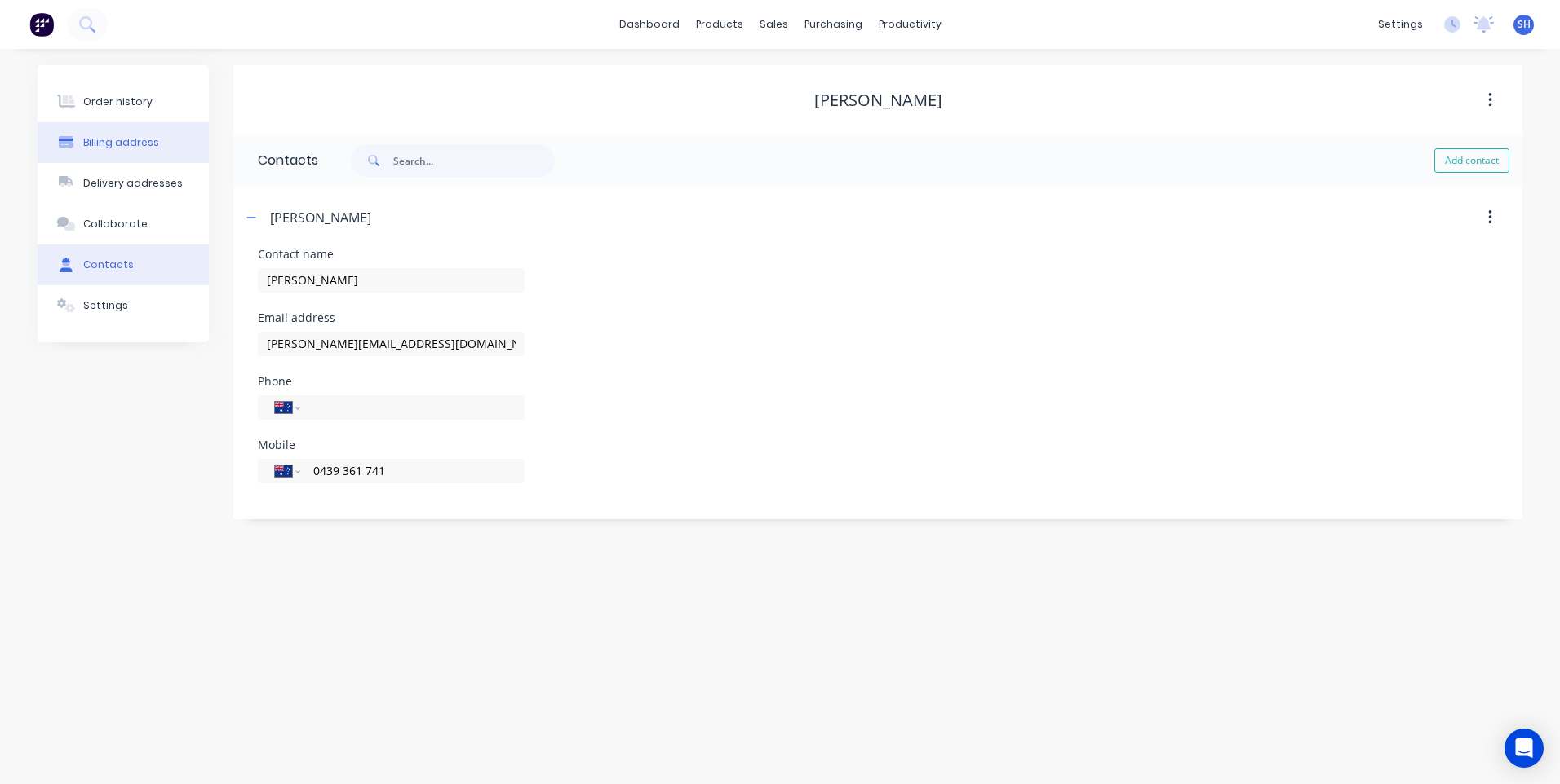
click at [118, 138] on div "Billing address" at bounding box center [121, 142] width 76 height 15
select select "AU"
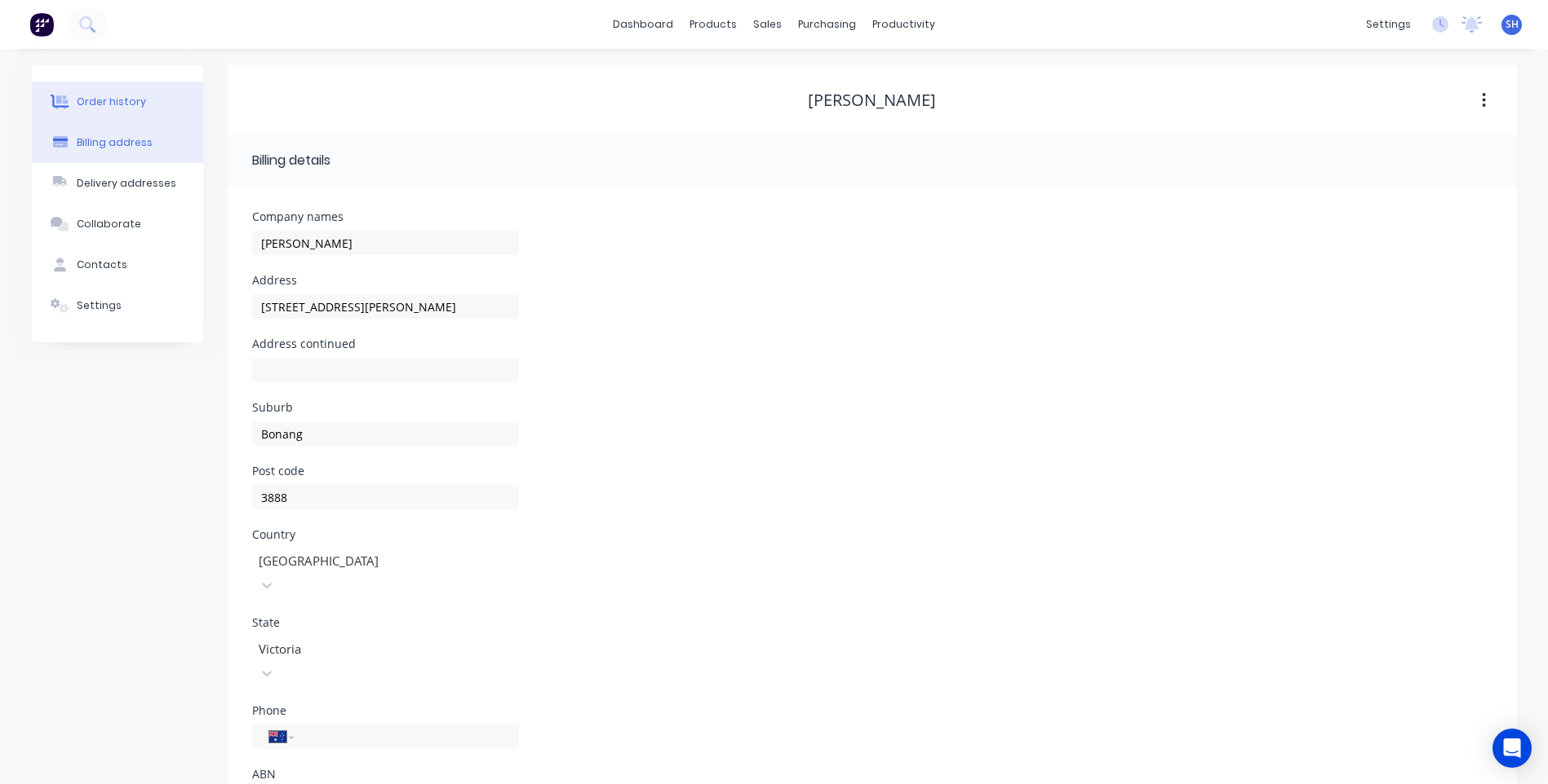
click at [121, 91] on button "Order history" at bounding box center [117, 102] width 171 height 40
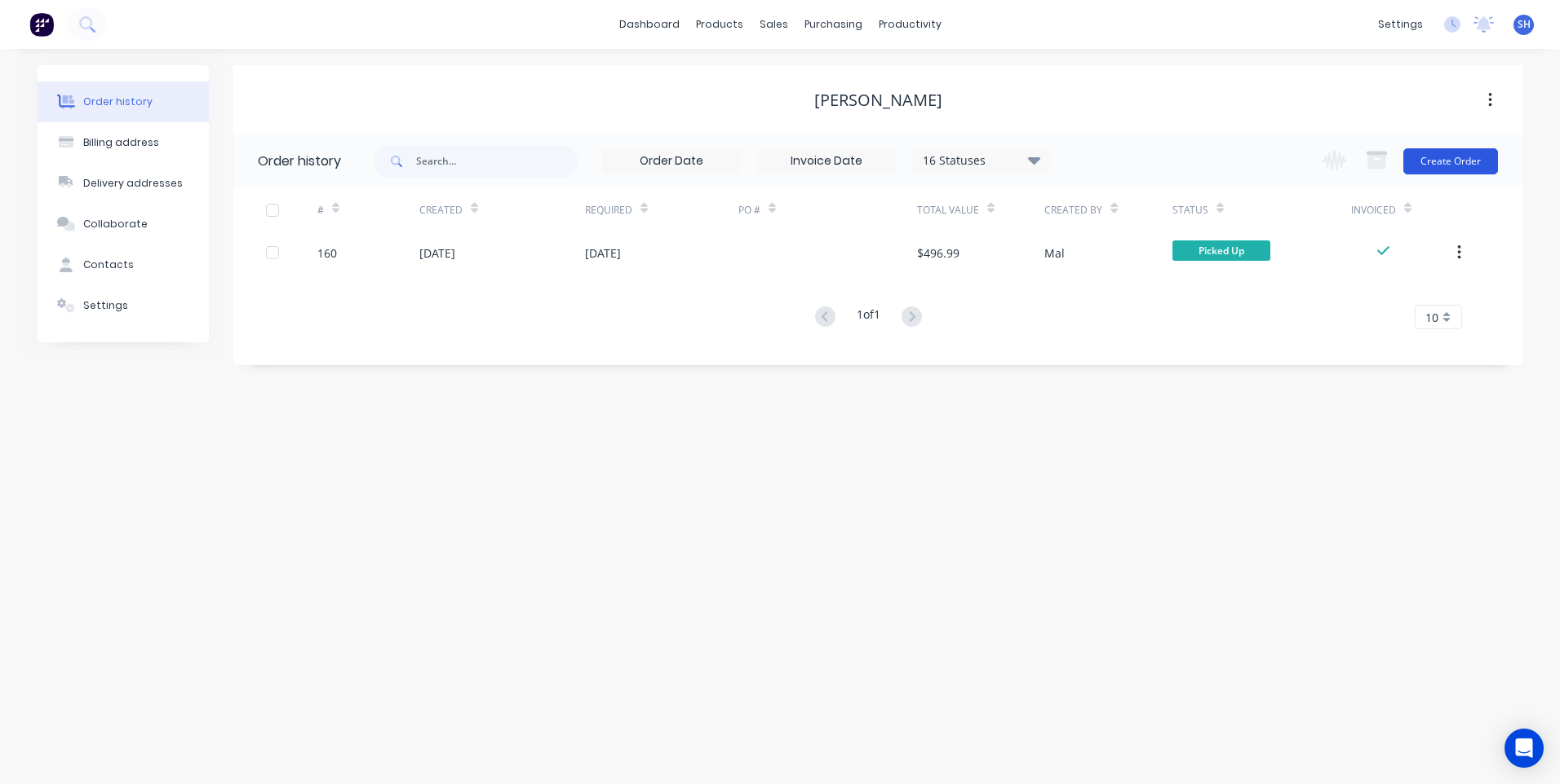
click at [1448, 160] on button "Create Order" at bounding box center [1450, 161] width 95 height 26
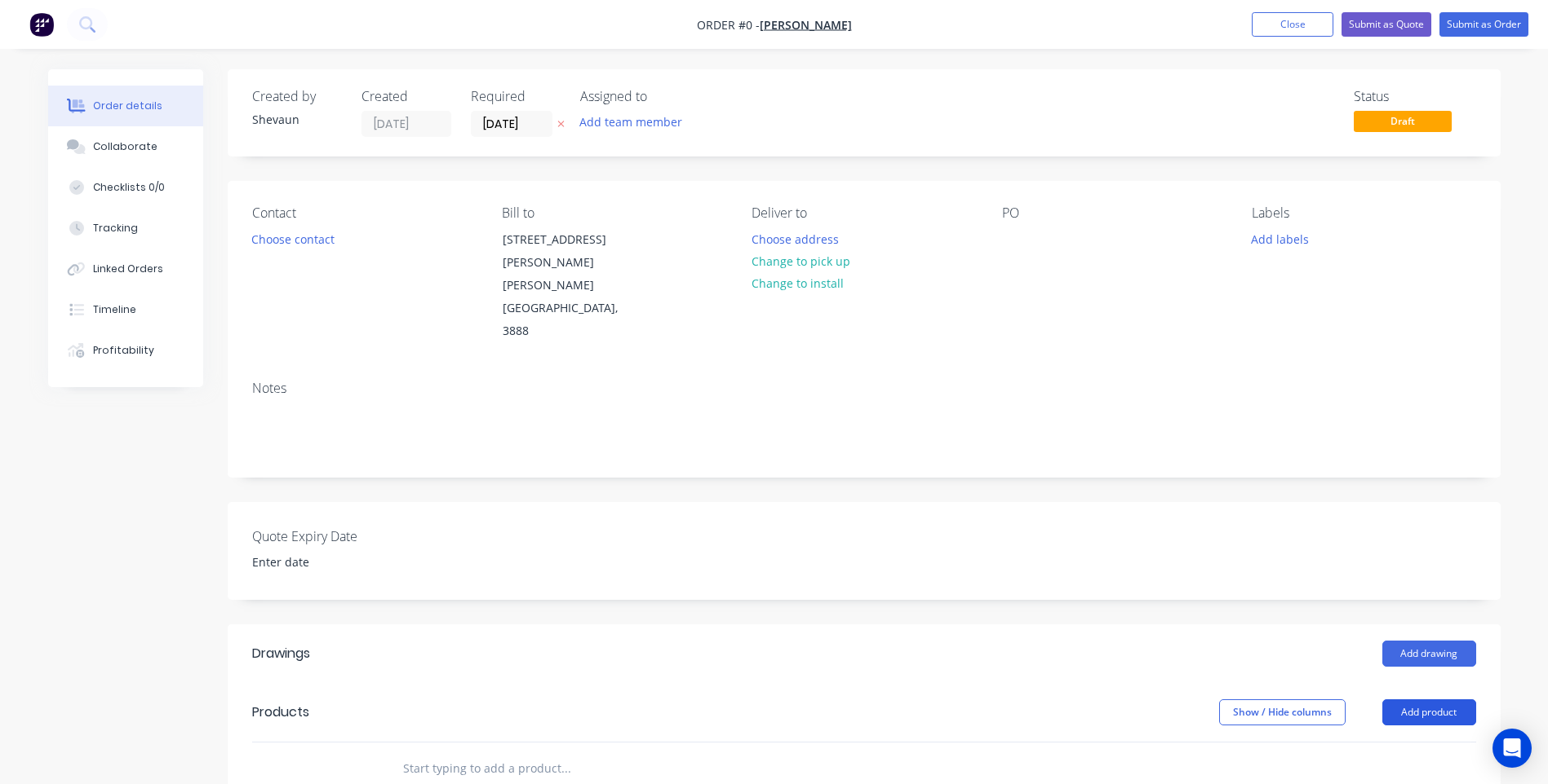
click at [1424, 700] on button "Add product" at bounding box center [1428, 713] width 94 height 26
click at [1394, 742] on div "Product catalogue" at bounding box center [1398, 753] width 125 height 24
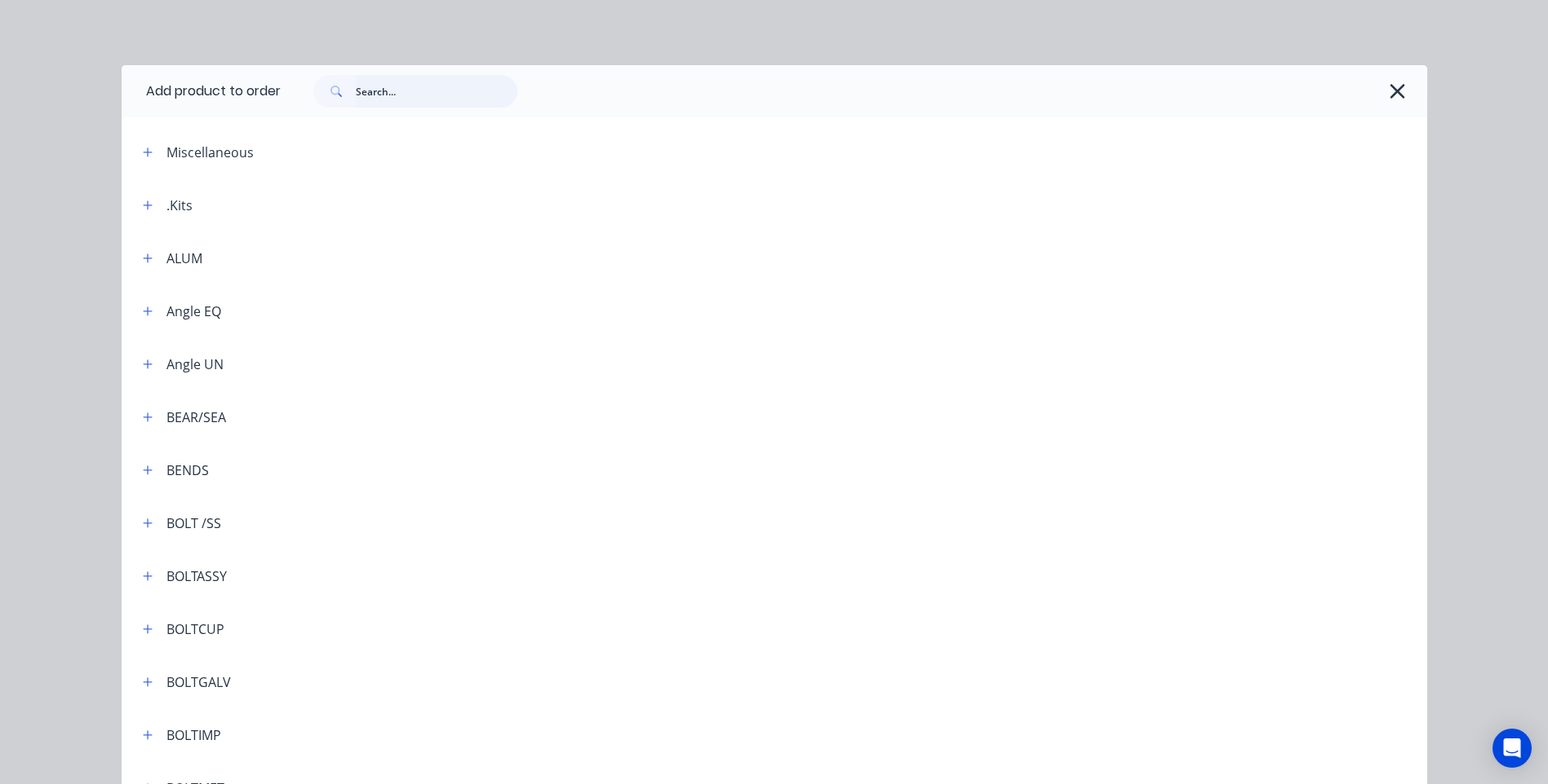
click at [375, 95] on input "text" at bounding box center [437, 91] width 162 height 33
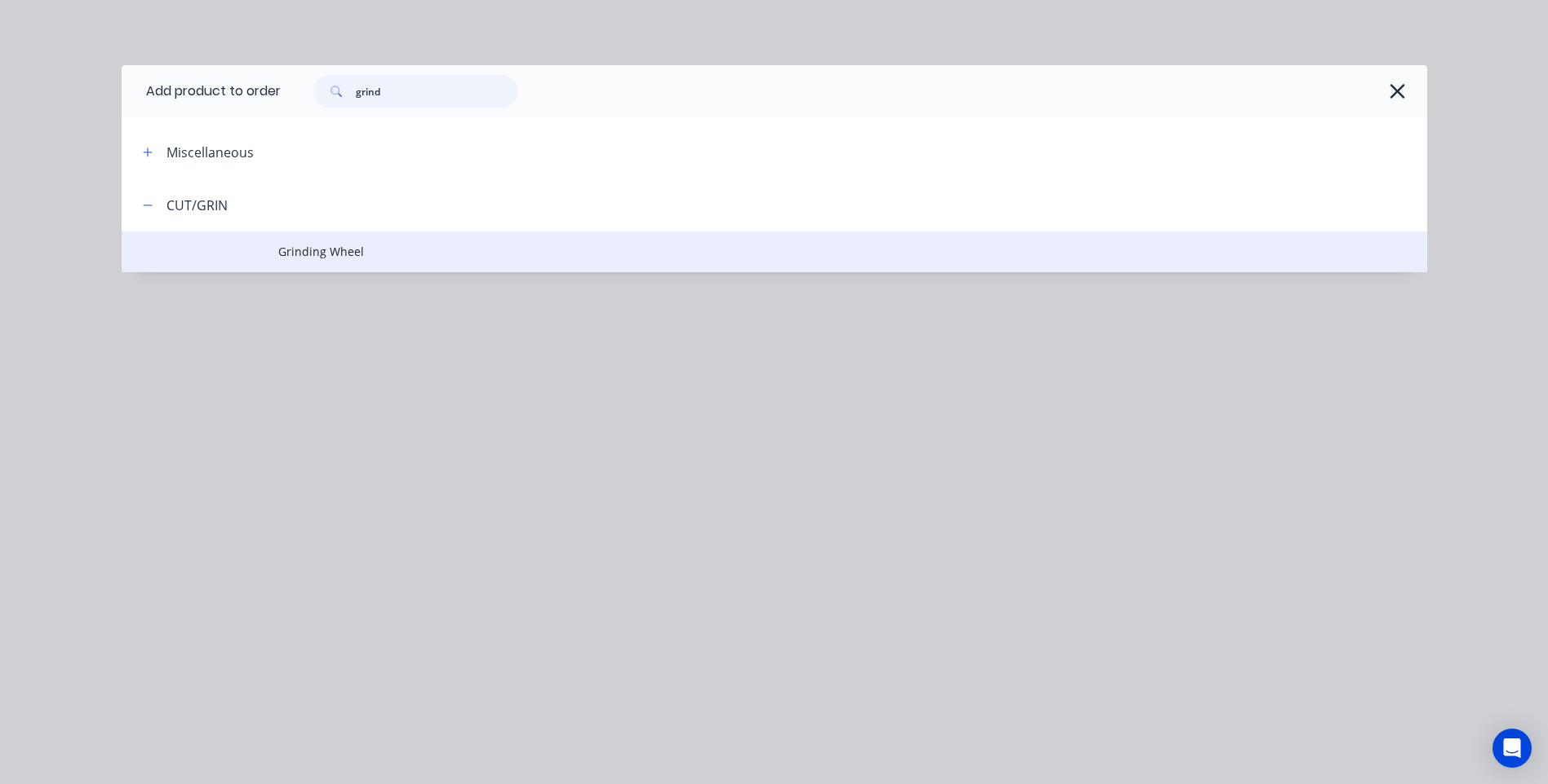
type input "grind"
click at [325, 251] on span "Grinding Wheel" at bounding box center [738, 251] width 919 height 17
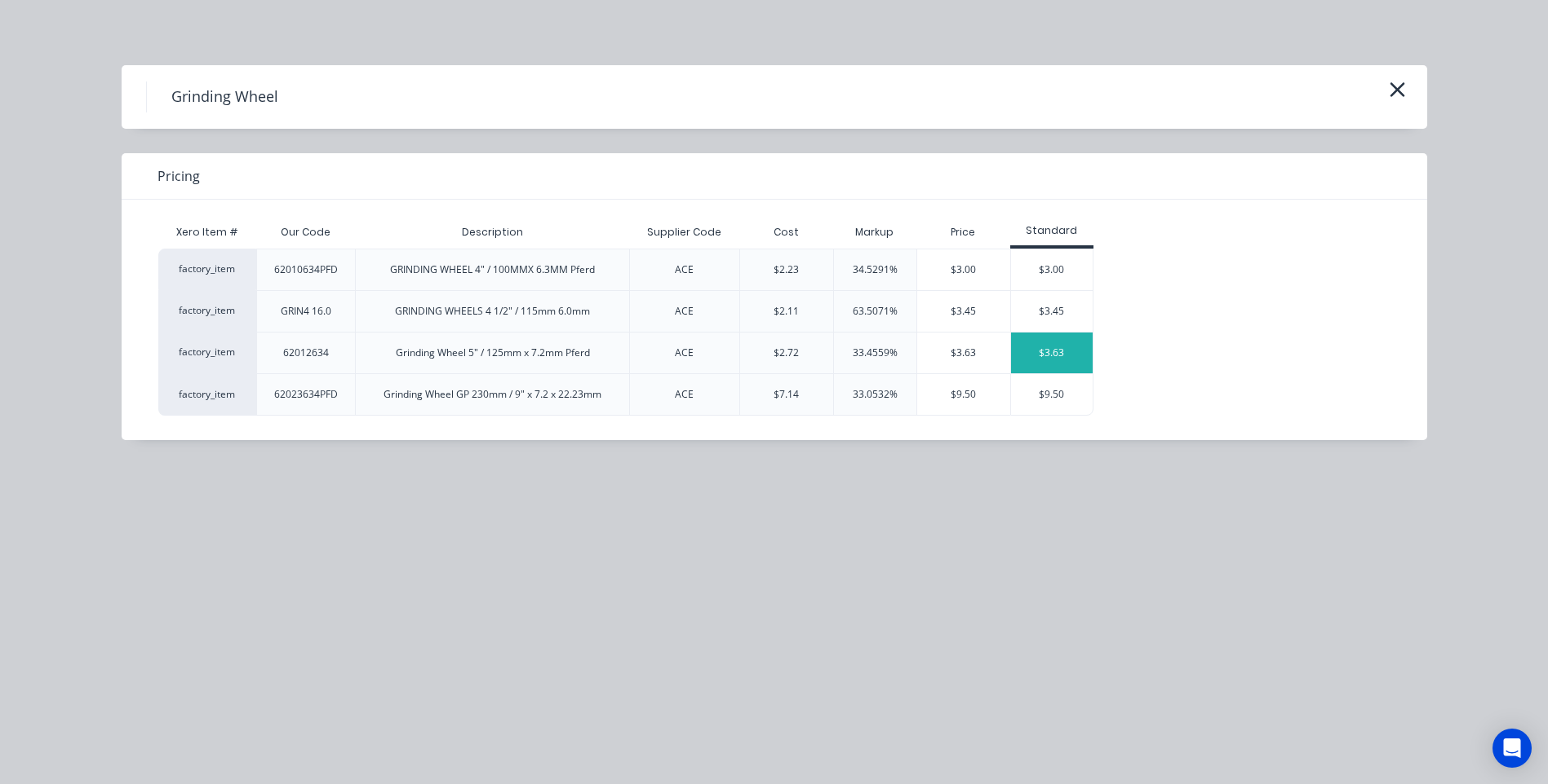
click at [1052, 347] on div "$3.63" at bounding box center [1051, 353] width 82 height 40
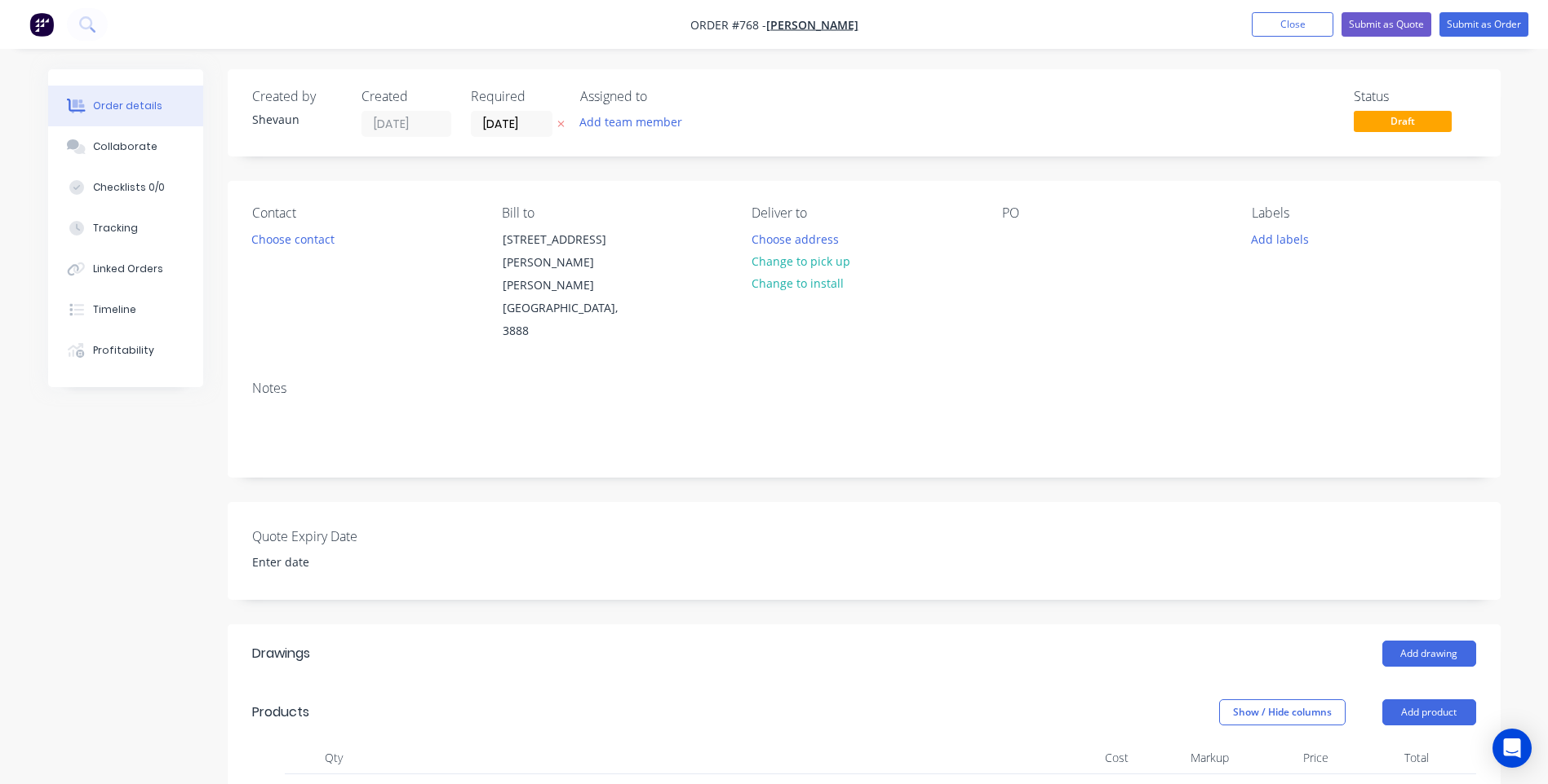
click at [342, 784] on input "1" at bounding box center [333, 796] width 42 height 25
type input "10"
type input "$36.30"
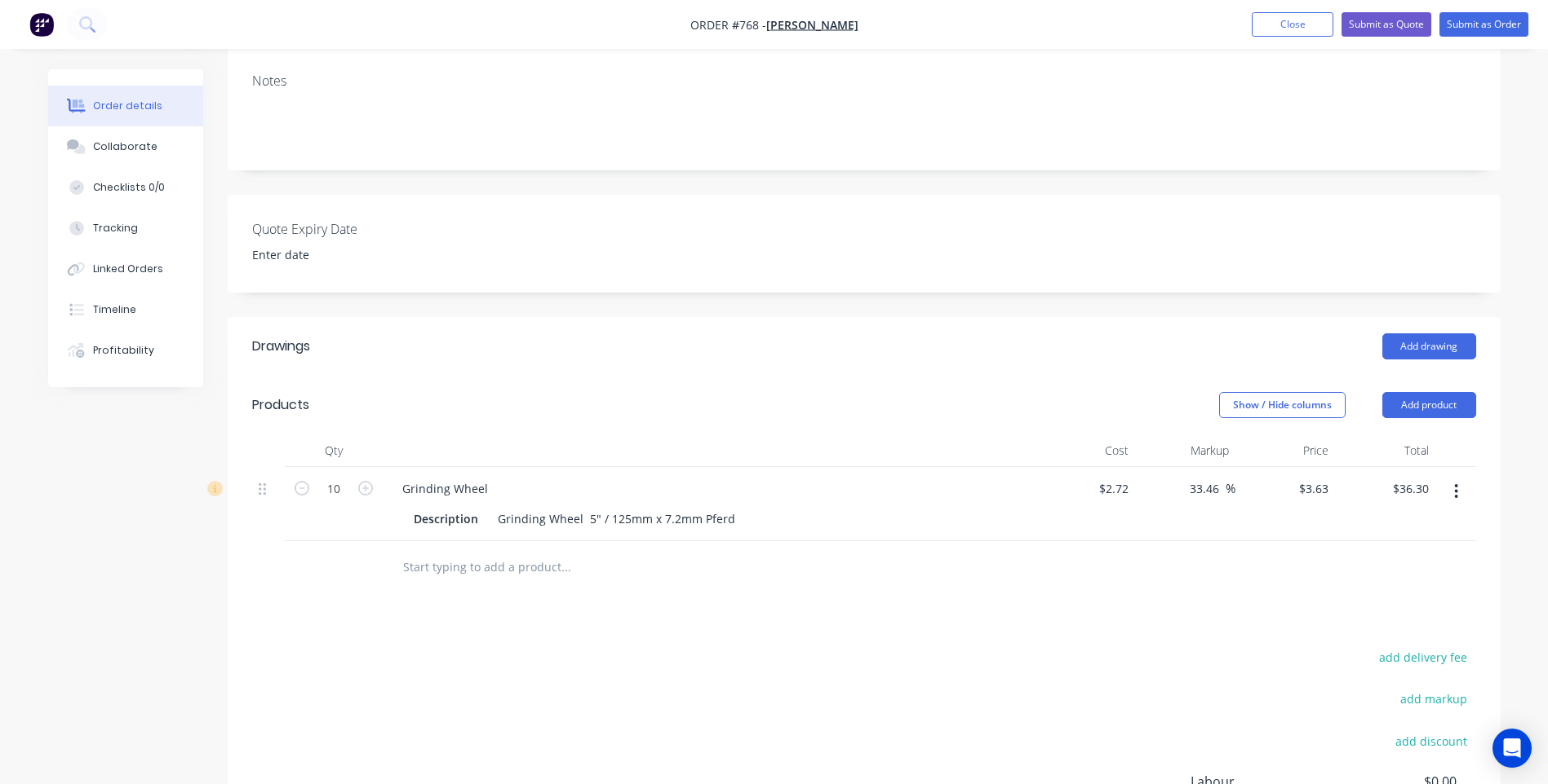
scroll to position [307, 0]
click at [1330, 478] on input "3.63" at bounding box center [1319, 490] width 31 height 24
type input "$3.63"
click at [1215, 478] on input "33.46" at bounding box center [1206, 490] width 38 height 24
drag, startPoint x: 1215, startPoint y: 421, endPoint x: 1181, endPoint y: 426, distance: 34.4
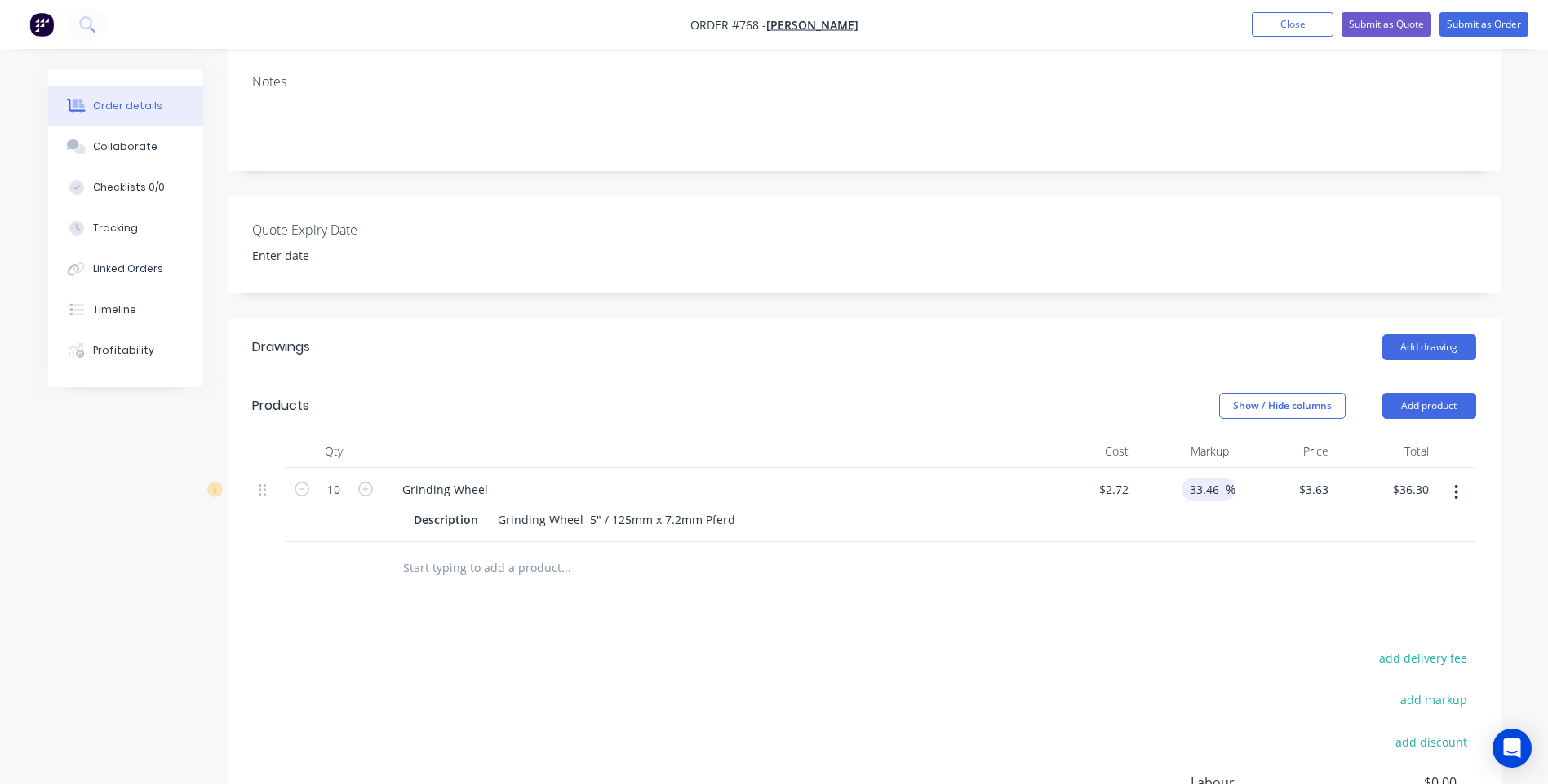
click at [1181, 478] on div "33.46 33.46 %" at bounding box center [1208, 490] width 54 height 24
type input "25"
type input "3.4"
type input "$34.00"
type input "$3.40"
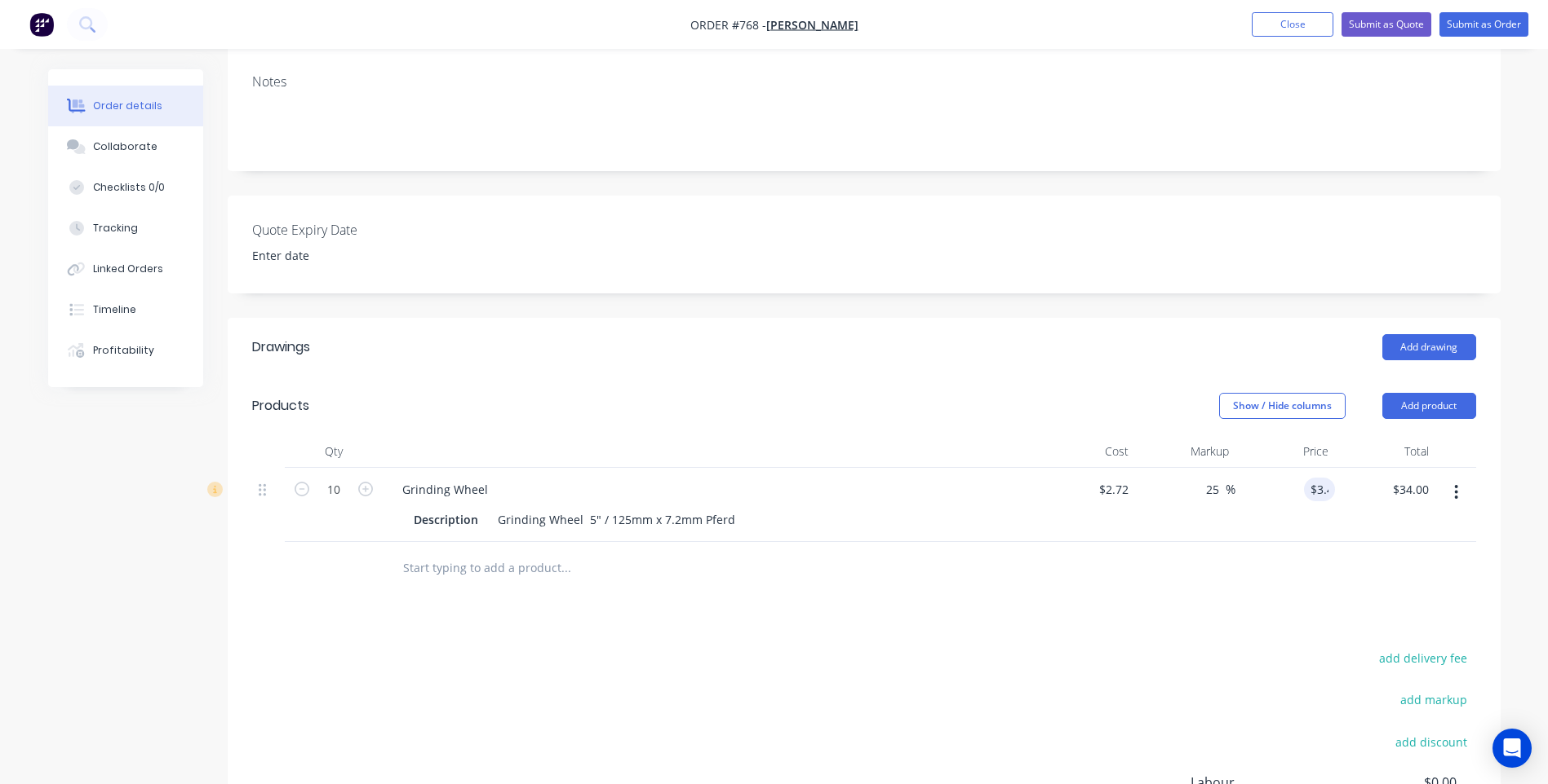
click at [1105, 579] on div "Drawings Add drawing Products Show / Hide columns Add product Qty Cost Markup P…" at bounding box center [863, 652] width 1272 height 668
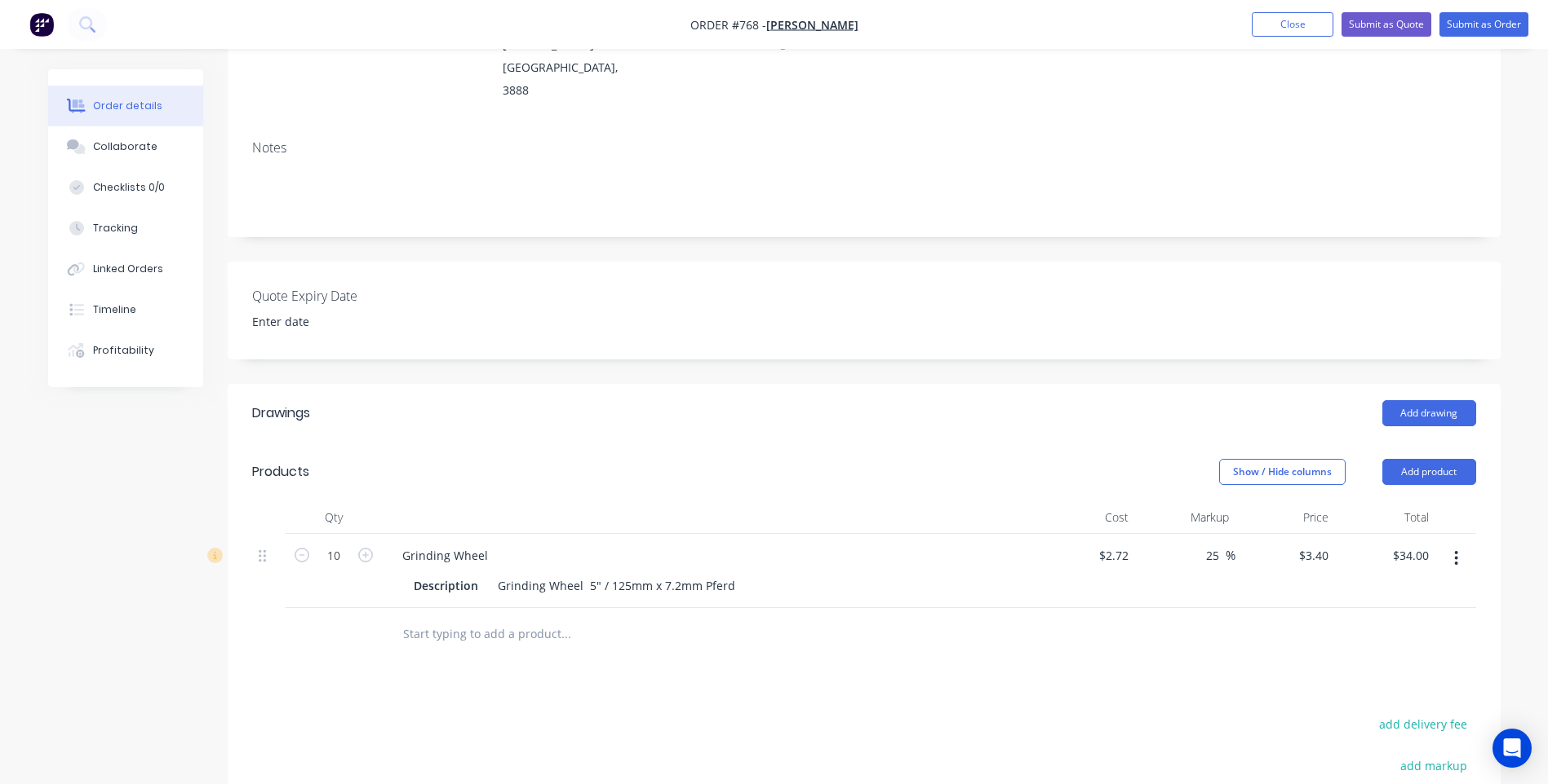
scroll to position [0, 0]
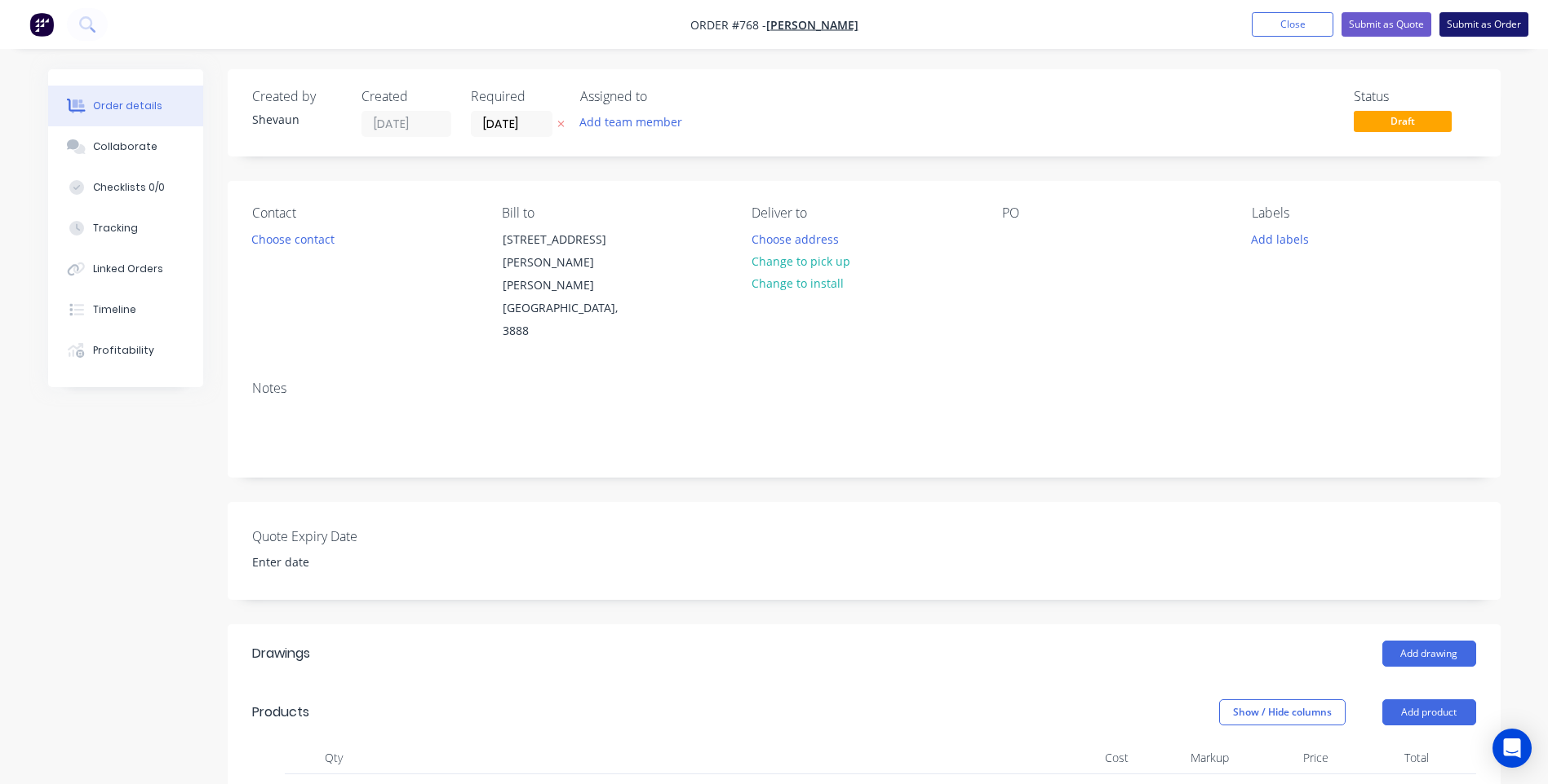
click at [1468, 17] on button "Submit as Order" at bounding box center [1484, 24] width 89 height 25
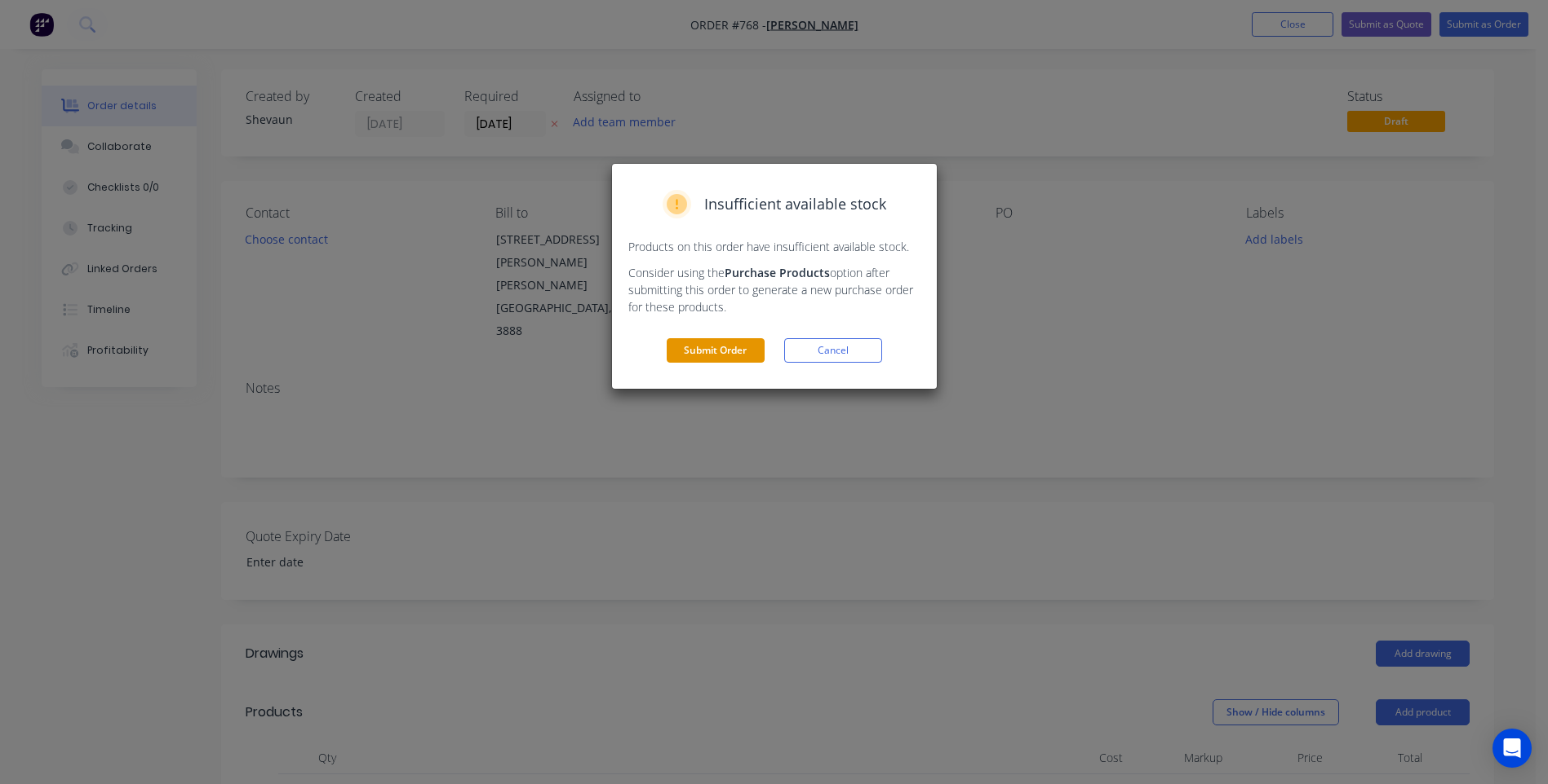
click at [719, 350] on button "Submit Order" at bounding box center [715, 351] width 98 height 25
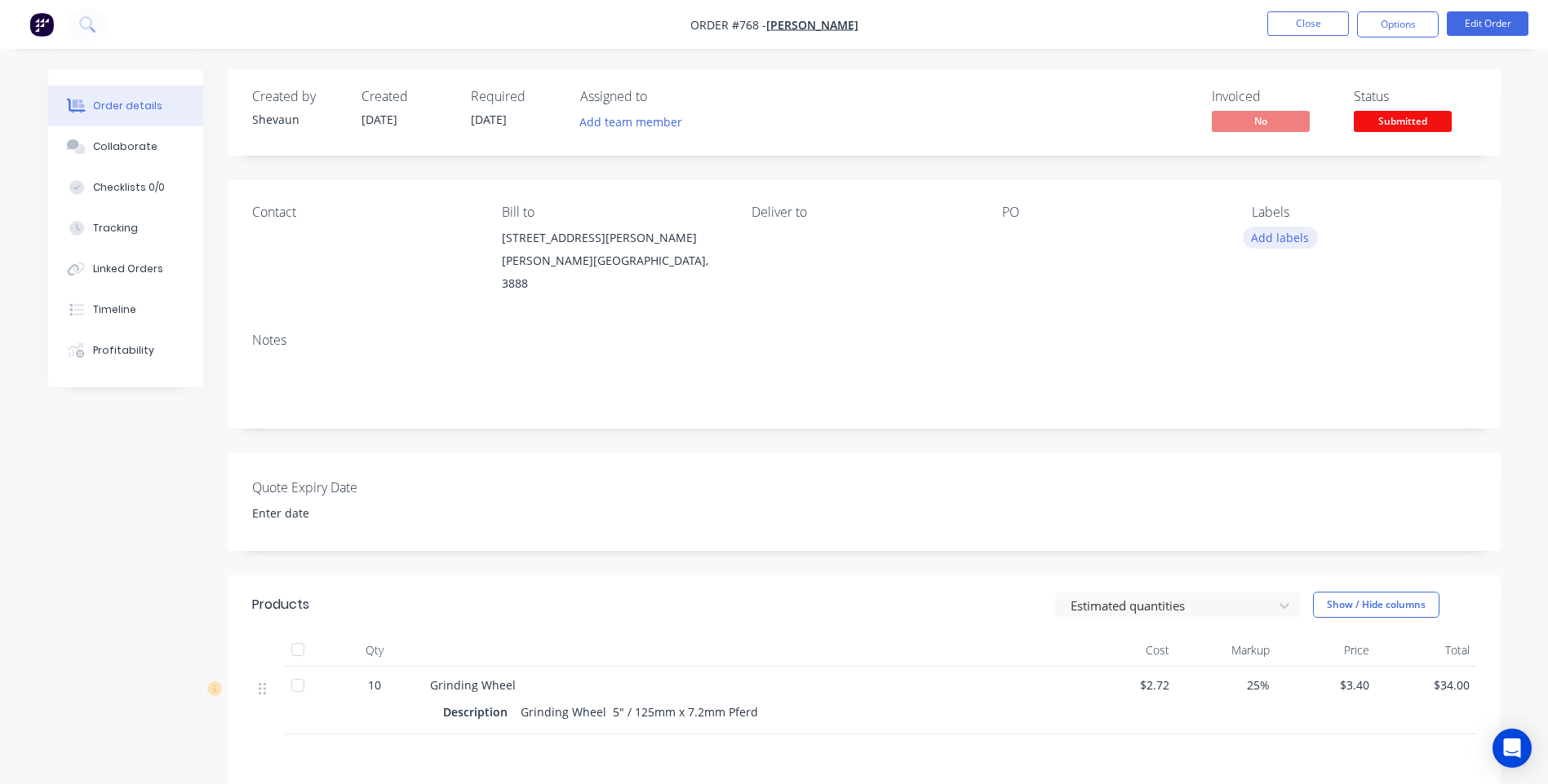
click at [1275, 236] on button "Add labels" at bounding box center [1280, 238] width 75 height 22
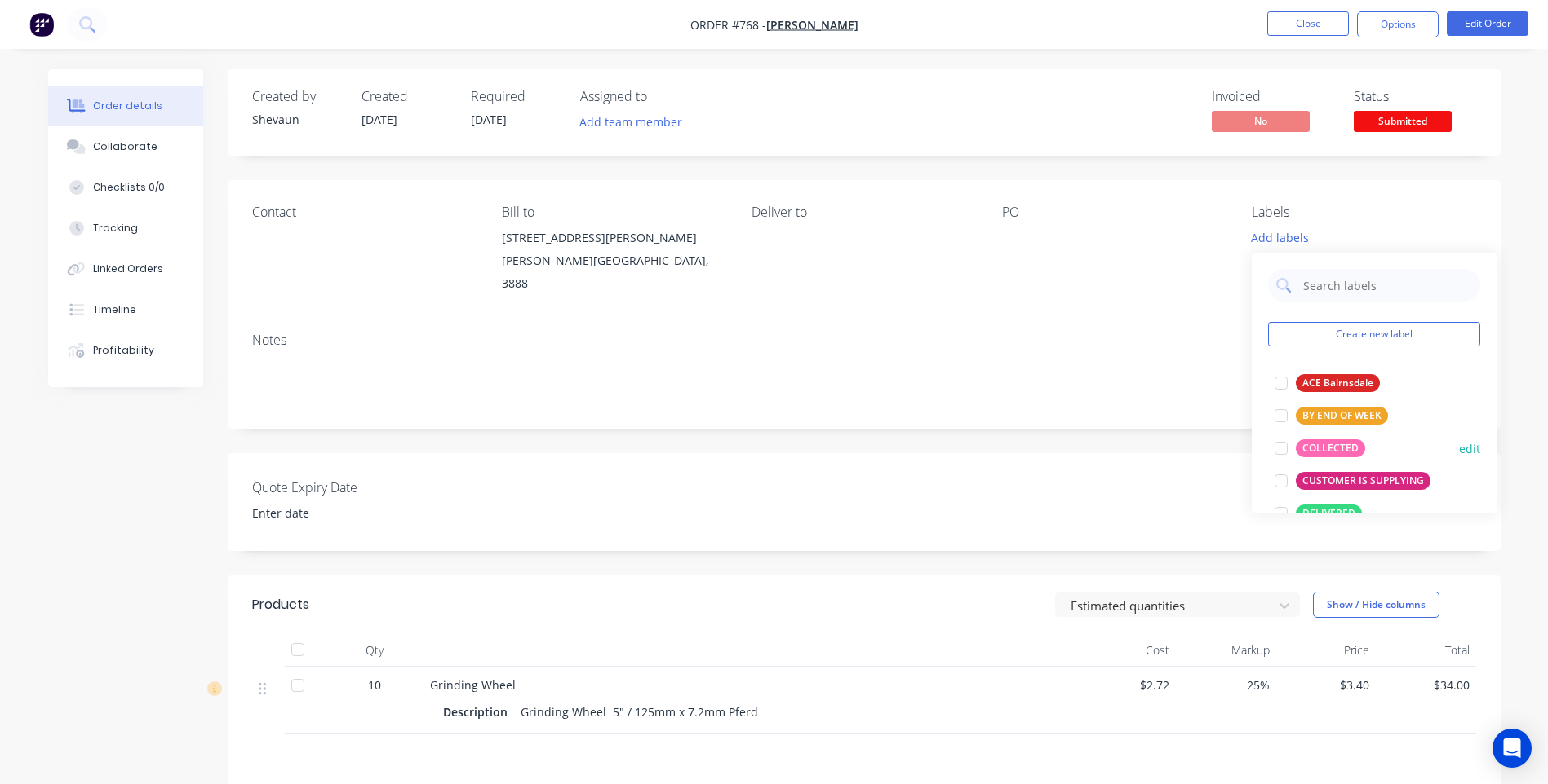
click at [1334, 445] on div "COLLECTED" at bounding box center [1330, 448] width 69 height 18
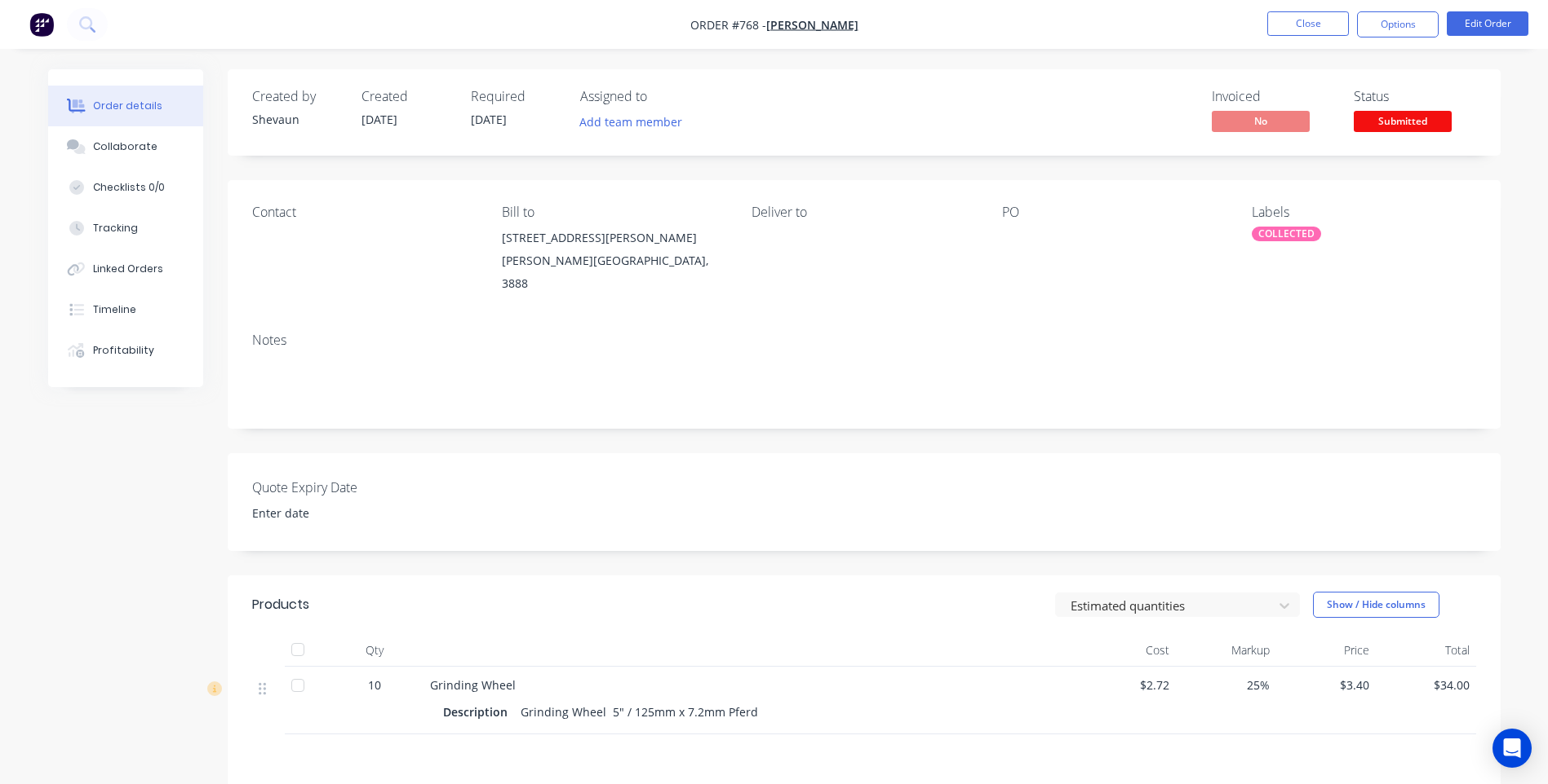
click at [1010, 239] on div at bounding box center [1103, 238] width 204 height 23
click at [1015, 241] on div at bounding box center [1103, 238] width 204 height 23
click at [1010, 232] on div at bounding box center [1103, 238] width 204 height 23
click at [1406, 22] on button "Options" at bounding box center [1397, 25] width 82 height 26
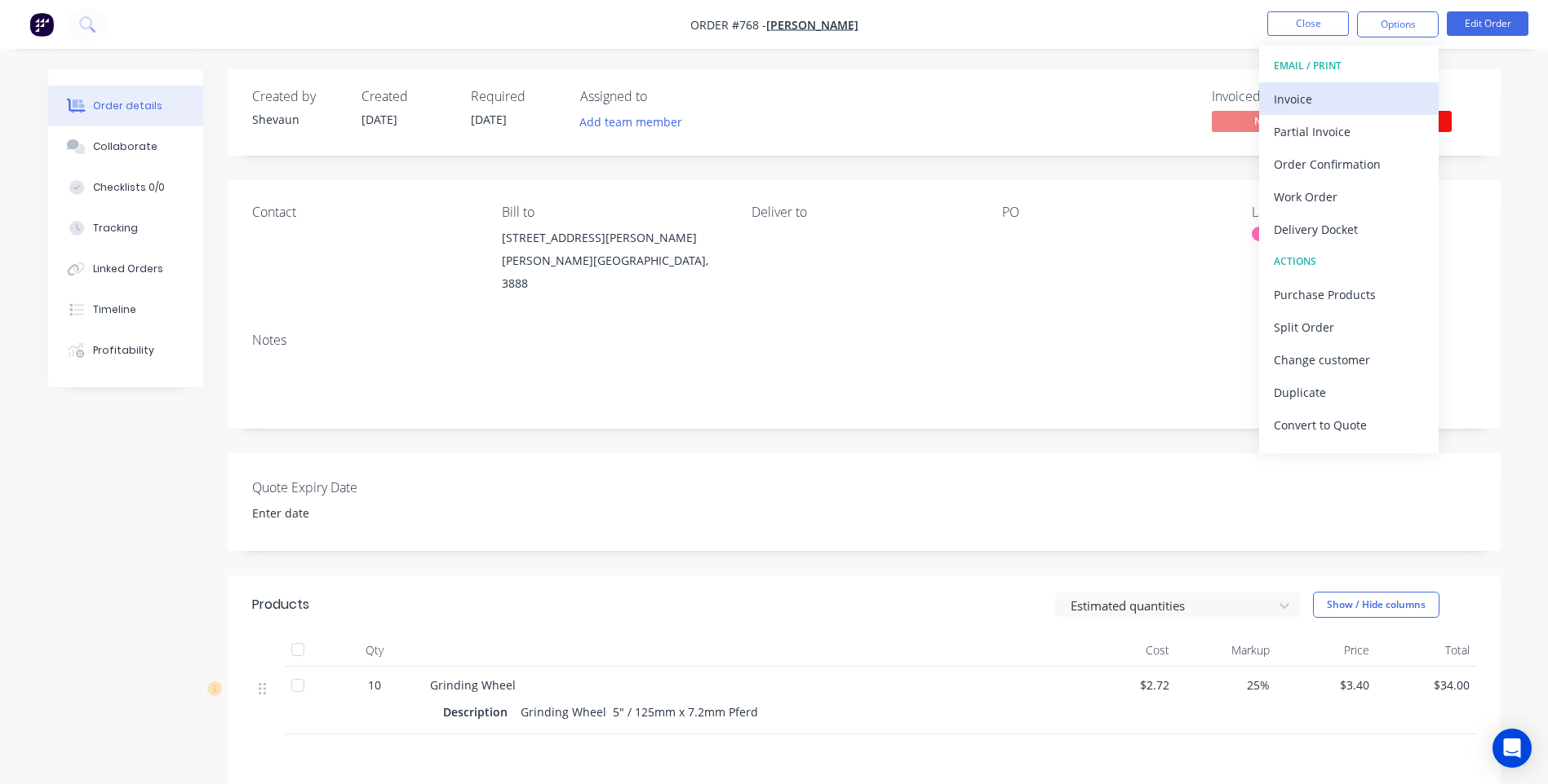
click at [1287, 94] on div "Invoice" at bounding box center [1348, 99] width 150 height 24
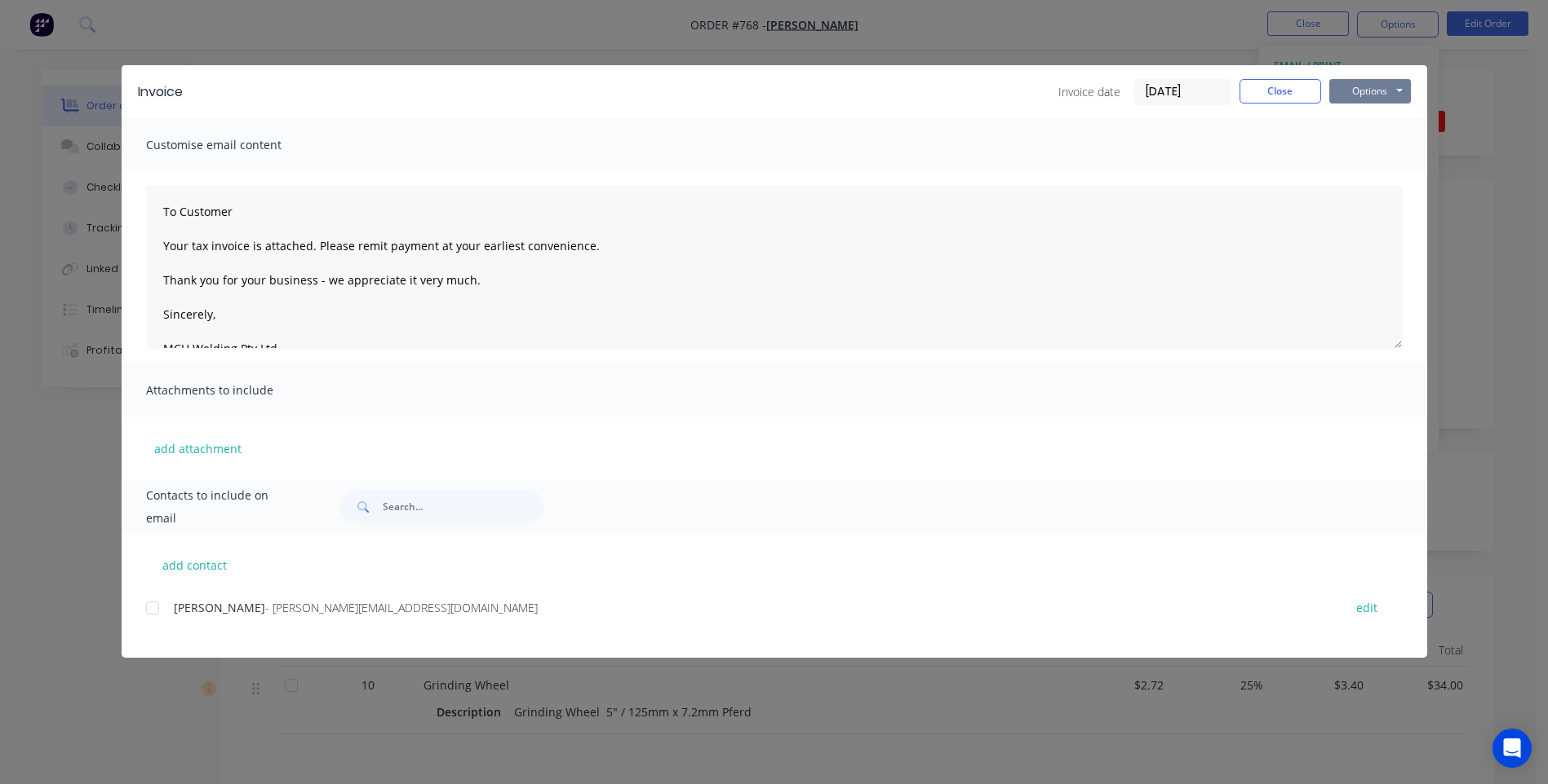
click at [1374, 88] on button "Options" at bounding box center [1369, 91] width 82 height 25
click at [1377, 117] on button "Preview" at bounding box center [1381, 119] width 105 height 27
click at [154, 612] on div at bounding box center [152, 608] width 33 height 33
click at [1375, 89] on button "Options" at bounding box center [1369, 91] width 82 height 25
click at [1374, 174] on button "Email" at bounding box center [1381, 174] width 105 height 27
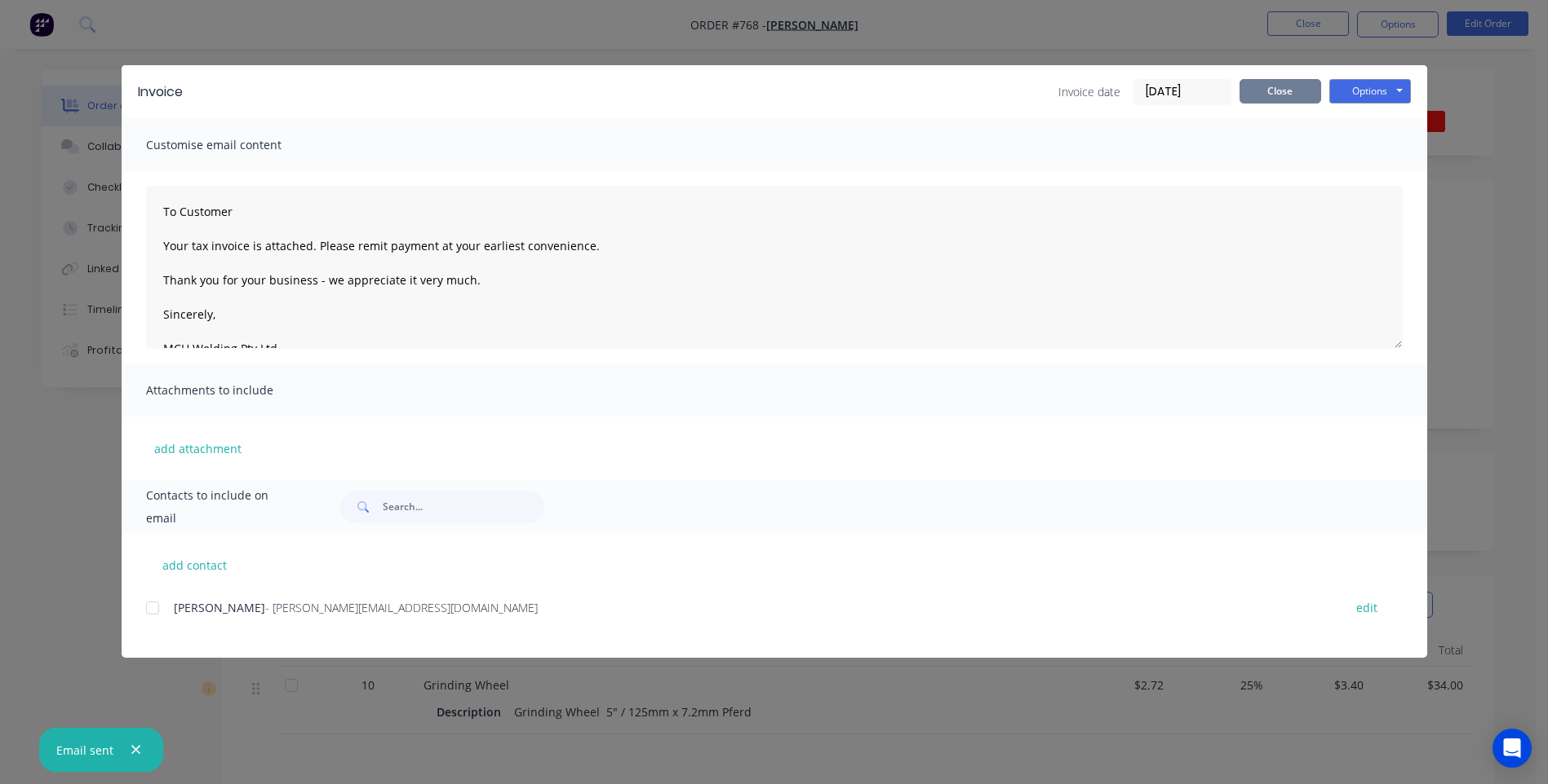
click at [1294, 94] on button "Close" at bounding box center [1279, 91] width 82 height 25
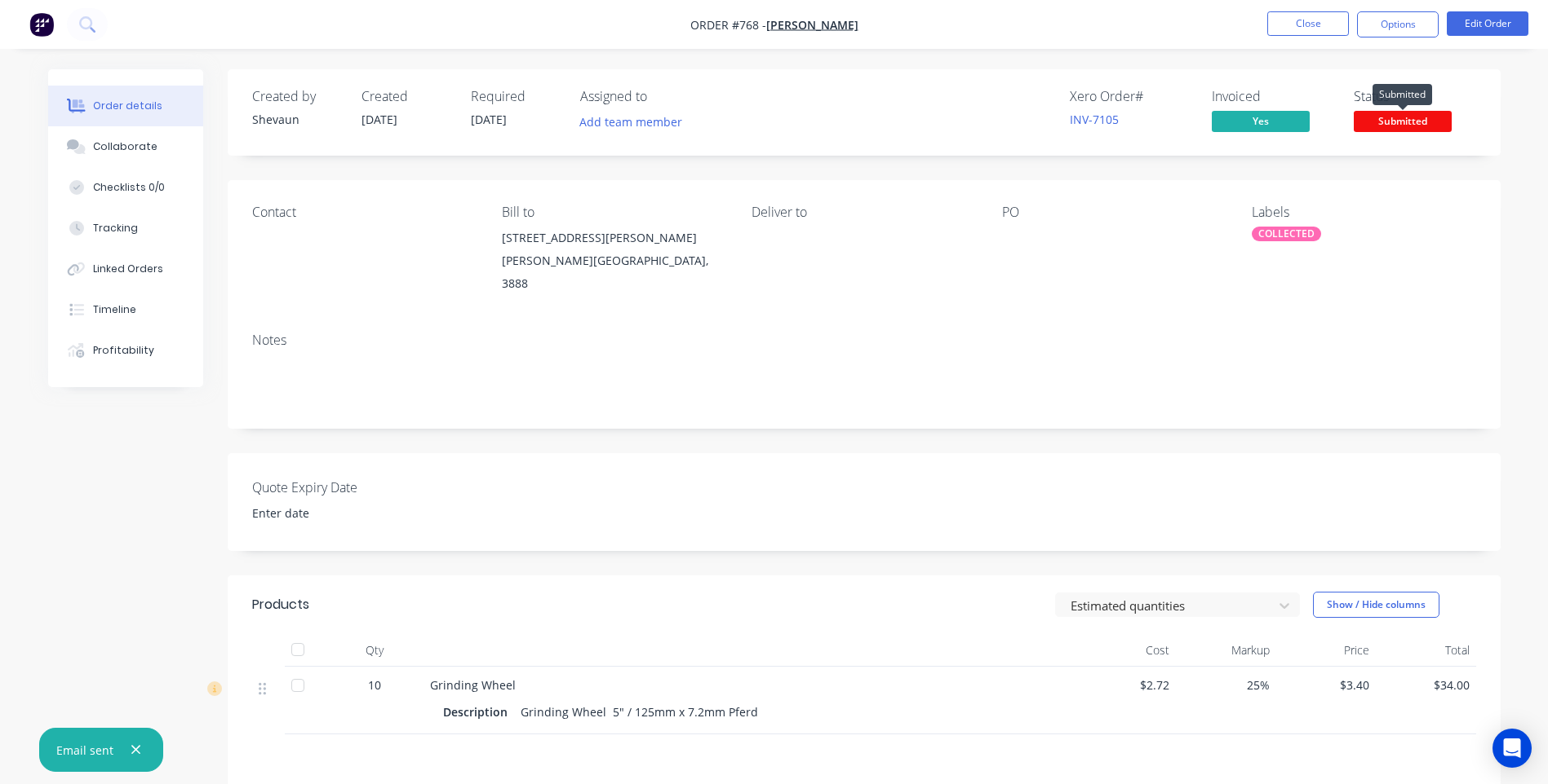
click at [1408, 118] on span "Submitted" at bounding box center [1402, 120] width 98 height 21
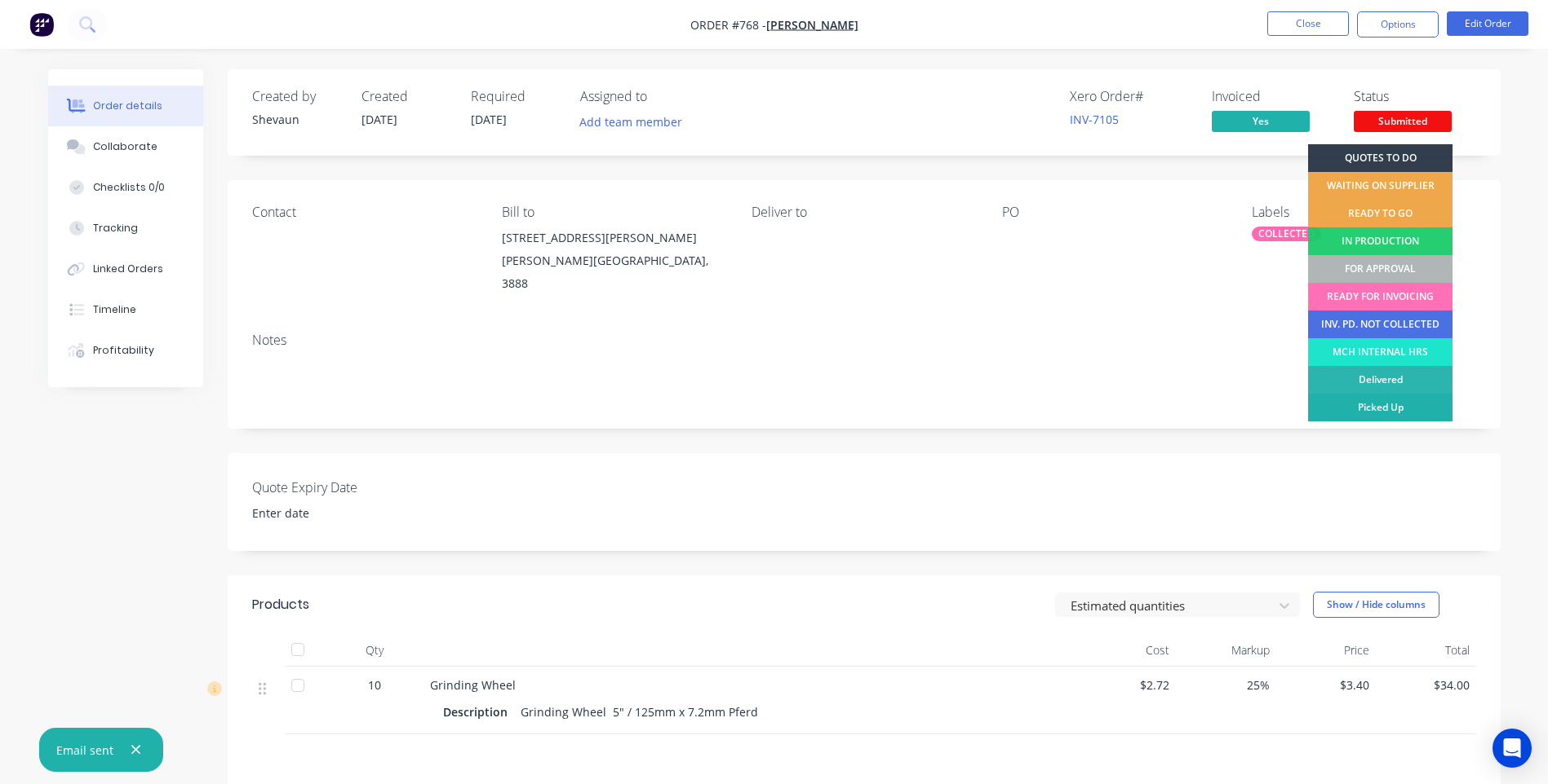
click at [1395, 402] on div "Picked Up" at bounding box center [1380, 408] width 144 height 28
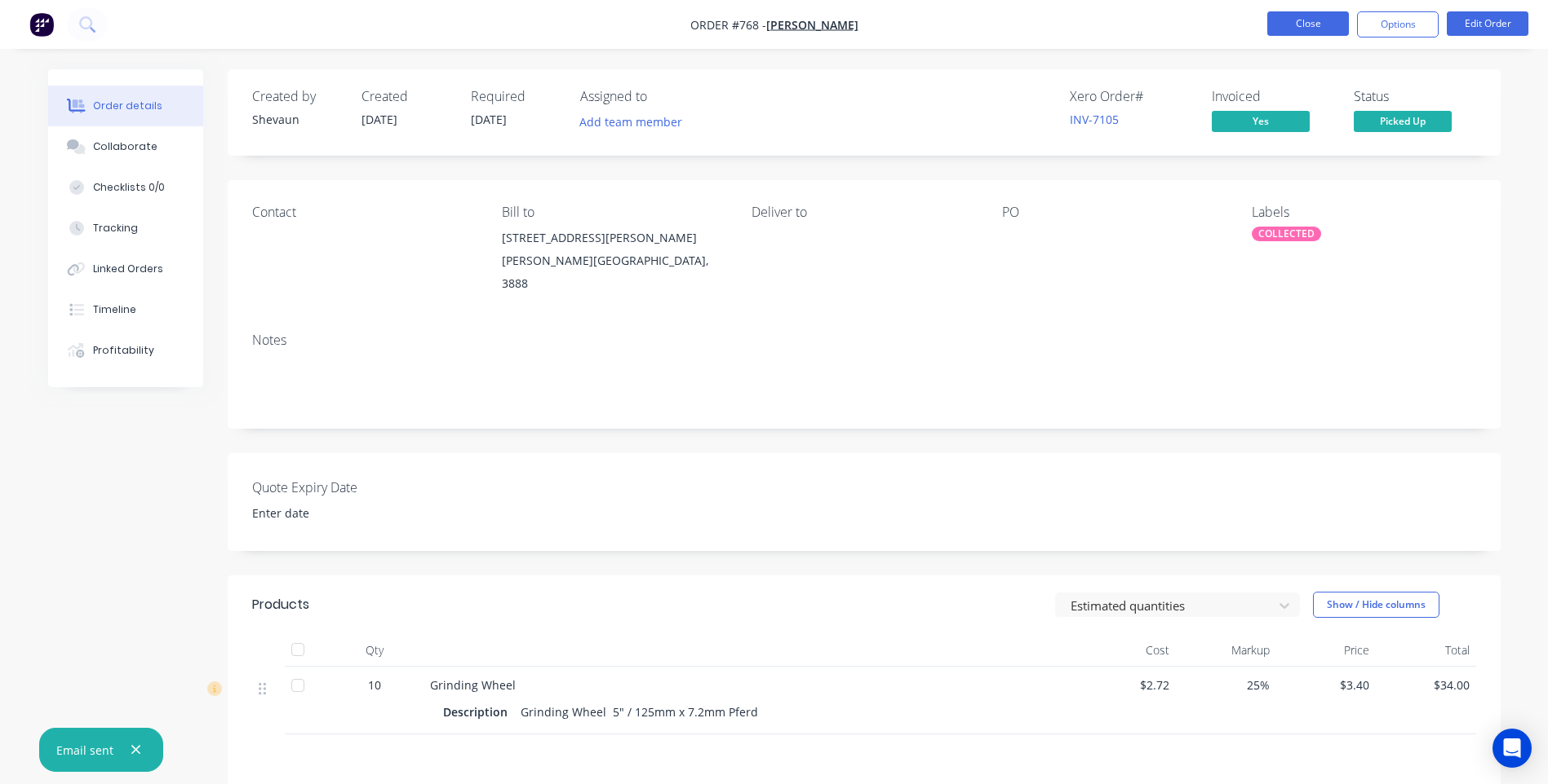
click at [1309, 22] on button "Close" at bounding box center [1307, 24] width 82 height 25
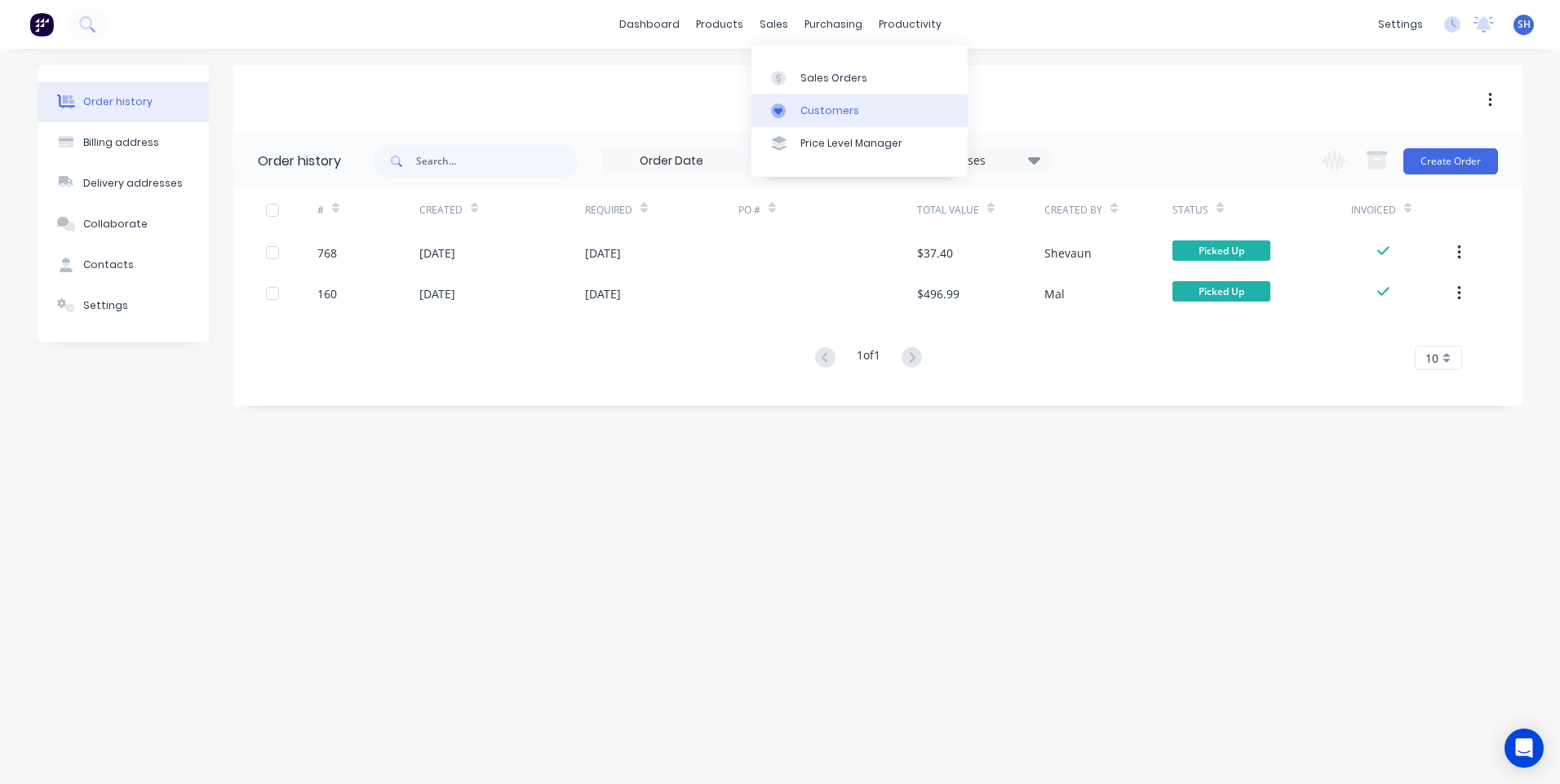
click at [825, 106] on div "Customers" at bounding box center [829, 111] width 58 height 15
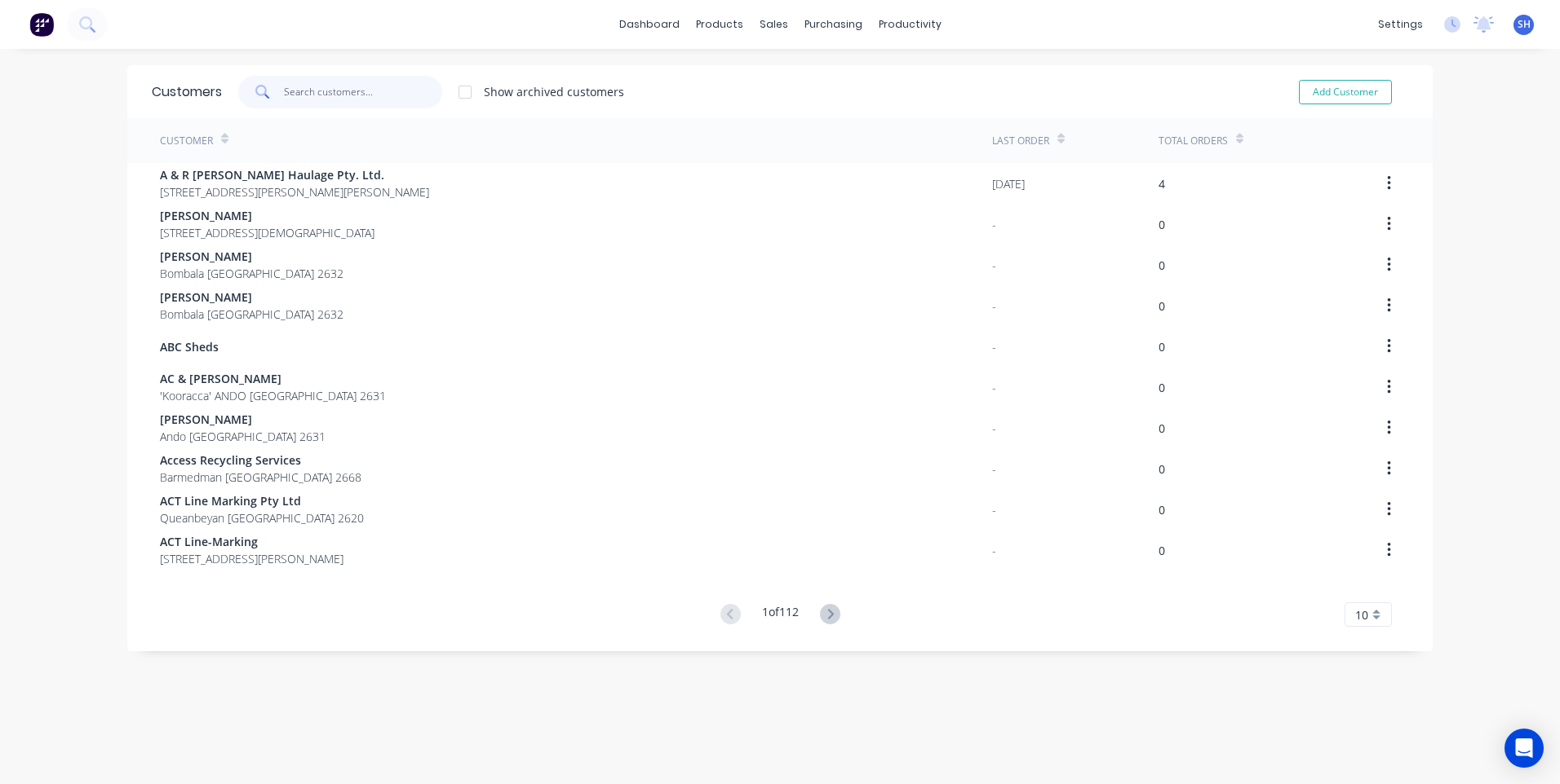
click at [307, 95] on input "text" at bounding box center [363, 92] width 159 height 33
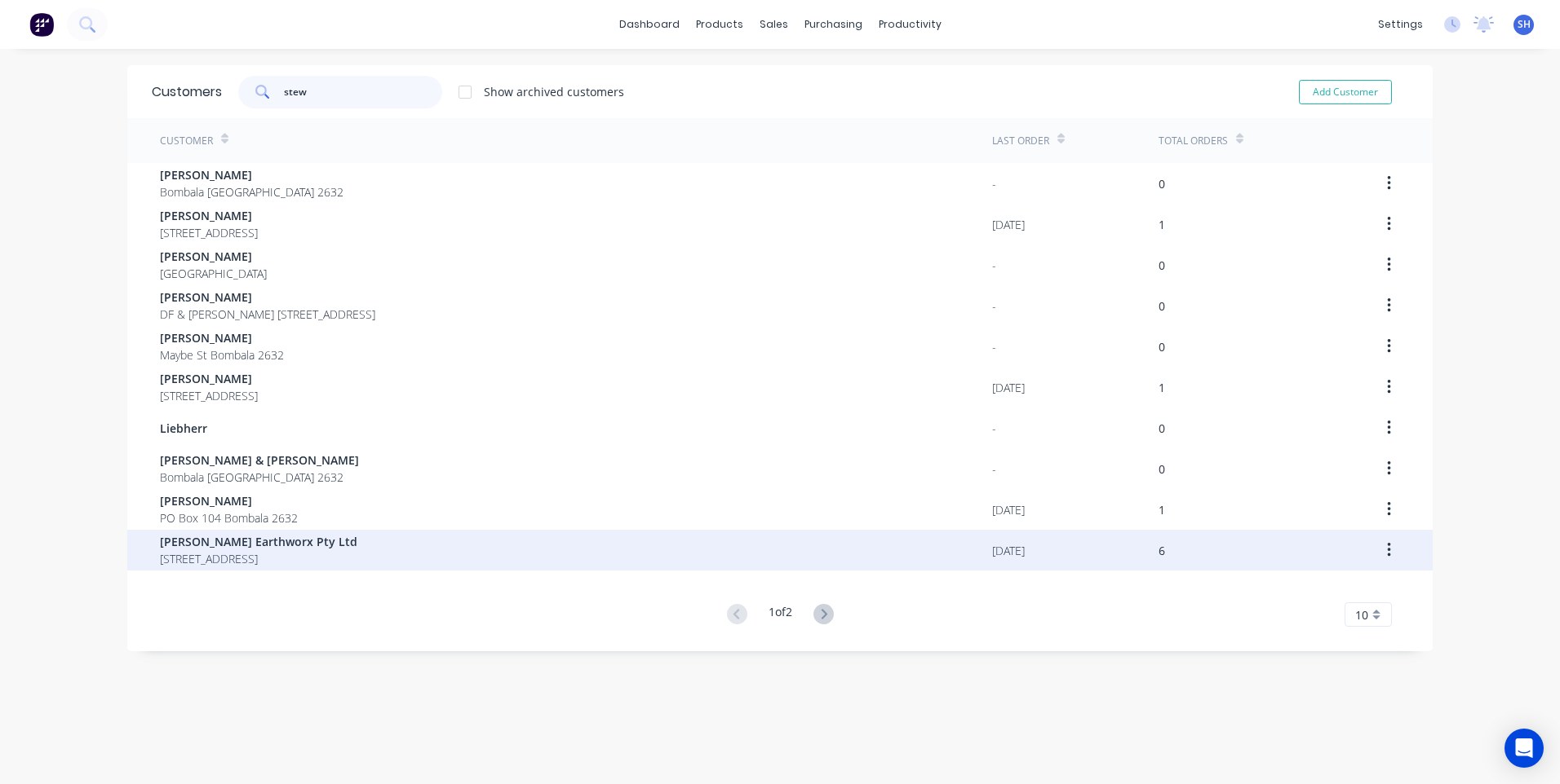
type input "stew"
click at [258, 545] on span "Stewart Earthworx Pty Ltd" at bounding box center [259, 541] width 198 height 17
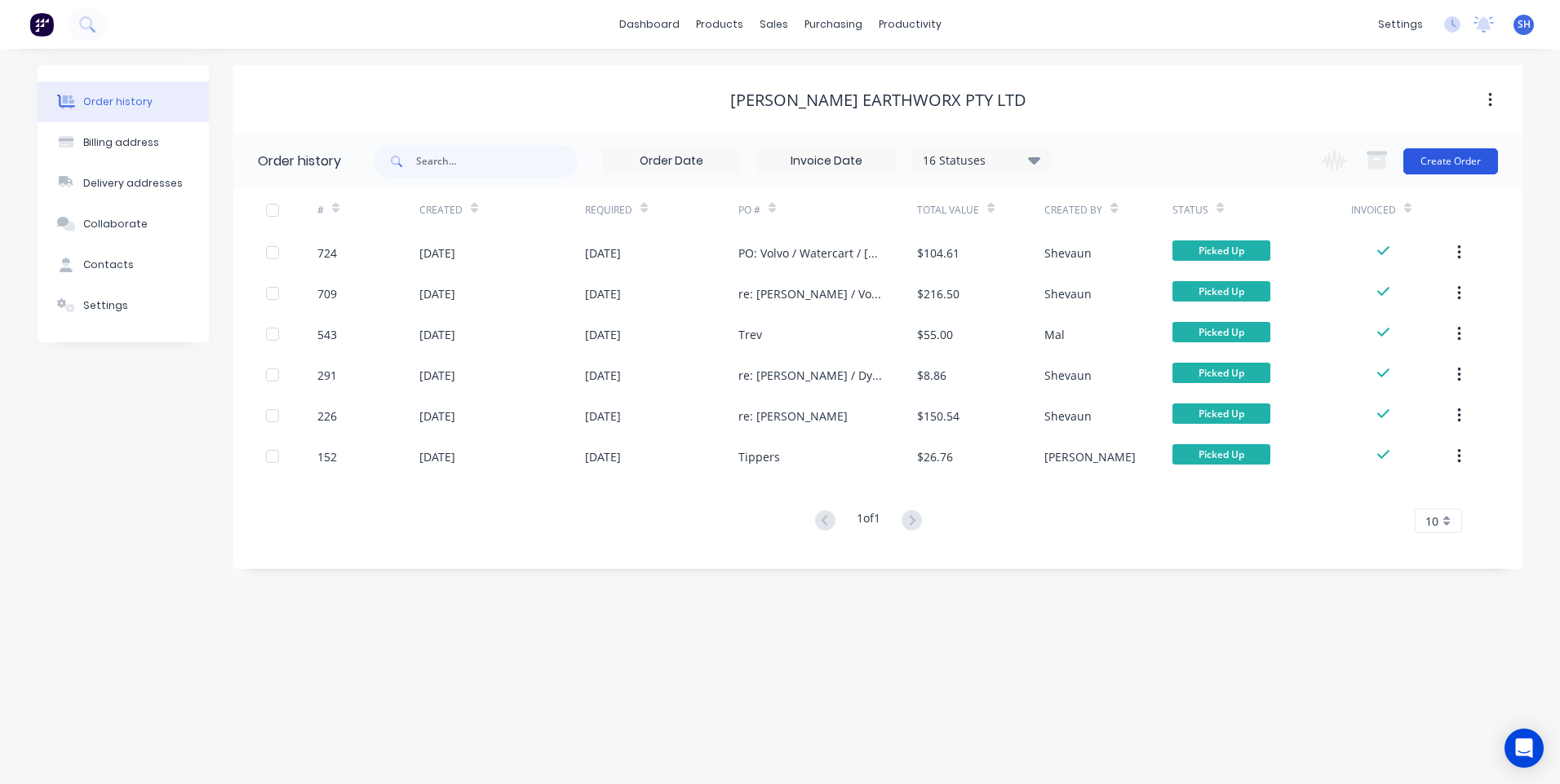
click at [1445, 157] on button "Create Order" at bounding box center [1450, 161] width 95 height 26
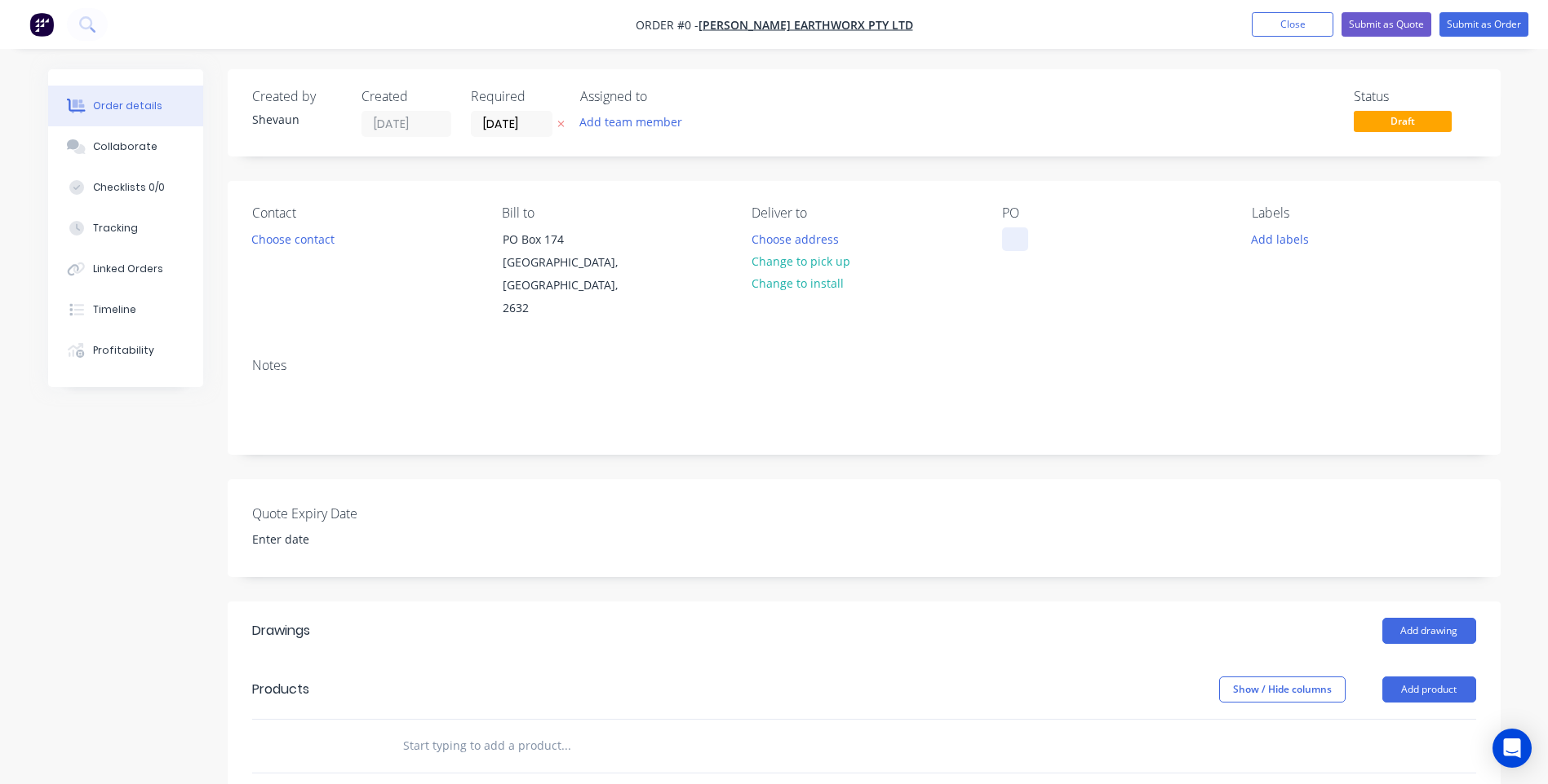
click at [1010, 239] on div at bounding box center [1015, 239] width 26 height 24
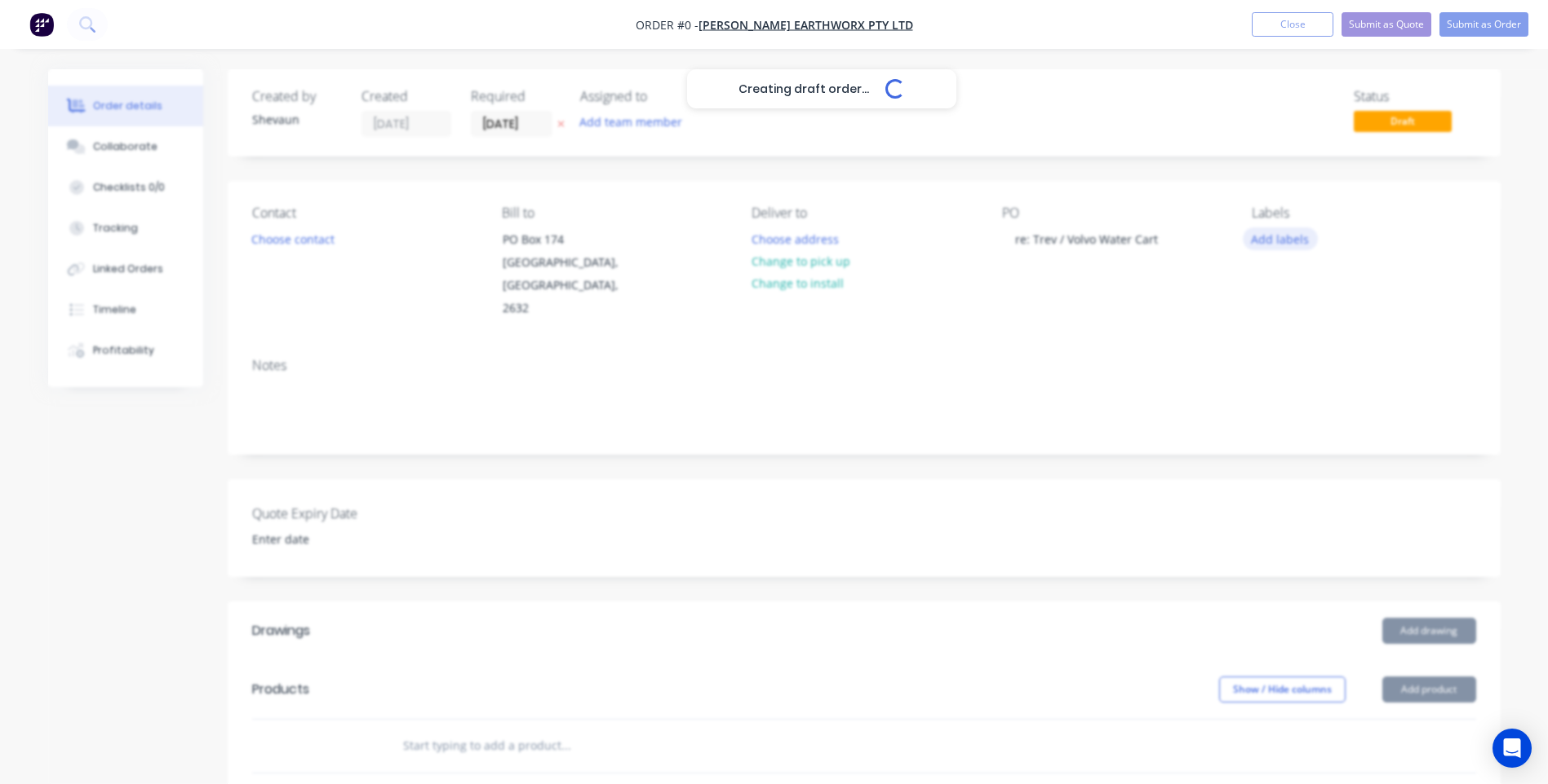
click at [1257, 239] on div "Creating draft order... Loading... Order details Collaborate Checklists 0/0 Tra…" at bounding box center [774, 629] width 1485 height 1121
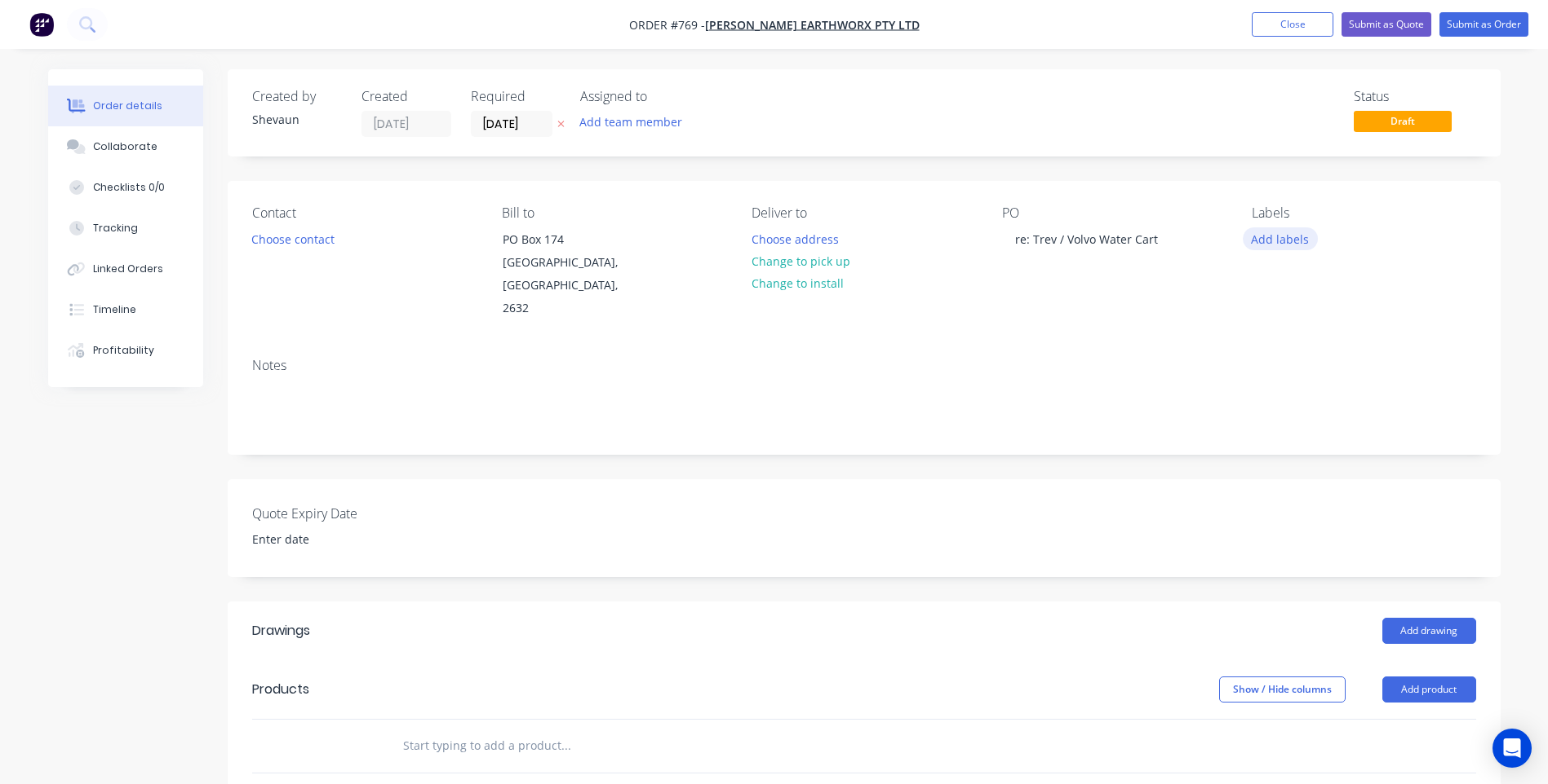
click at [1269, 239] on button "Add labels" at bounding box center [1280, 238] width 75 height 22
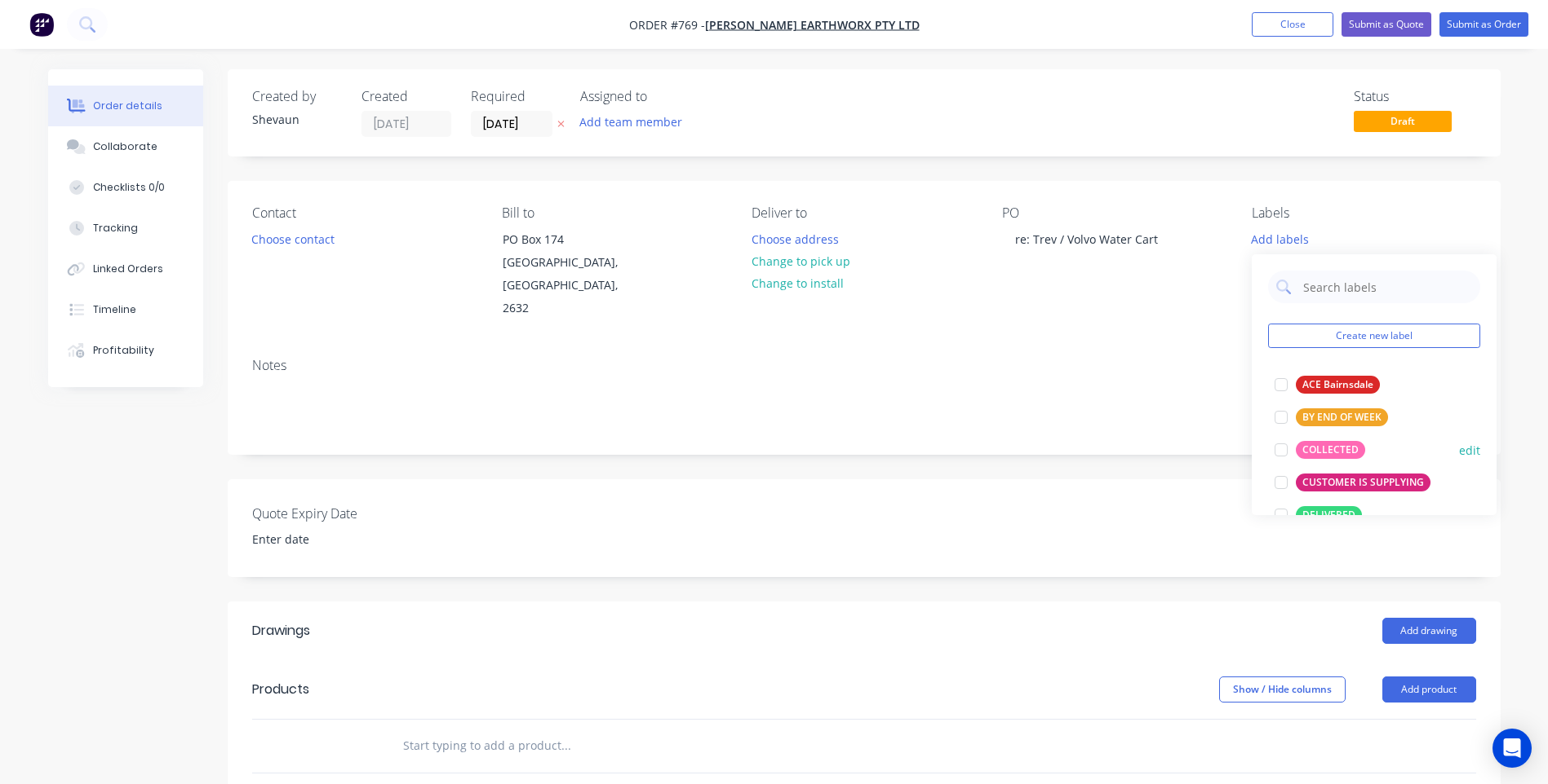
click at [1332, 447] on div "COLLECTED" at bounding box center [1330, 450] width 69 height 18
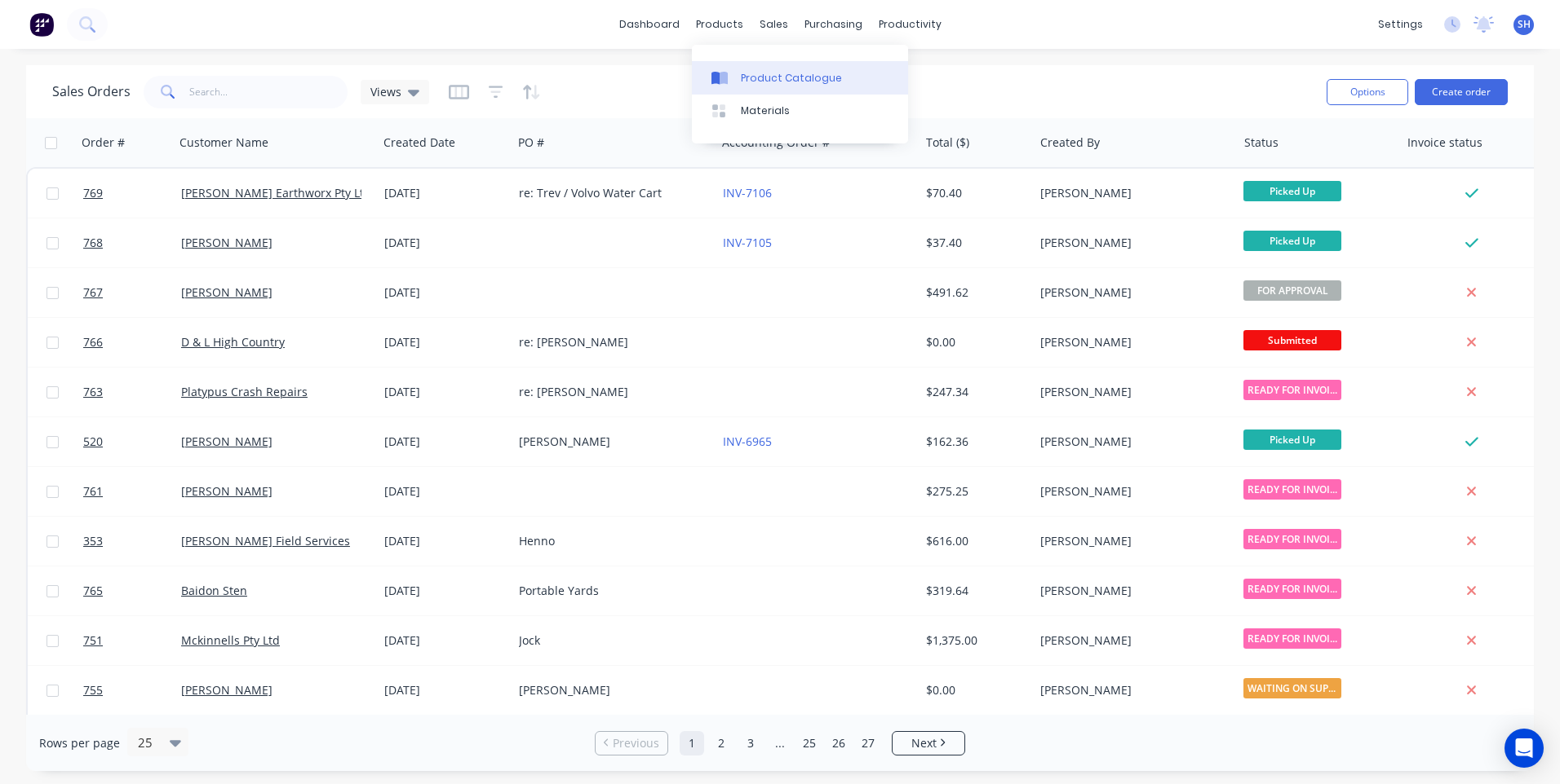
click at [770, 69] on link "Product Catalogue" at bounding box center [799, 77] width 216 height 33
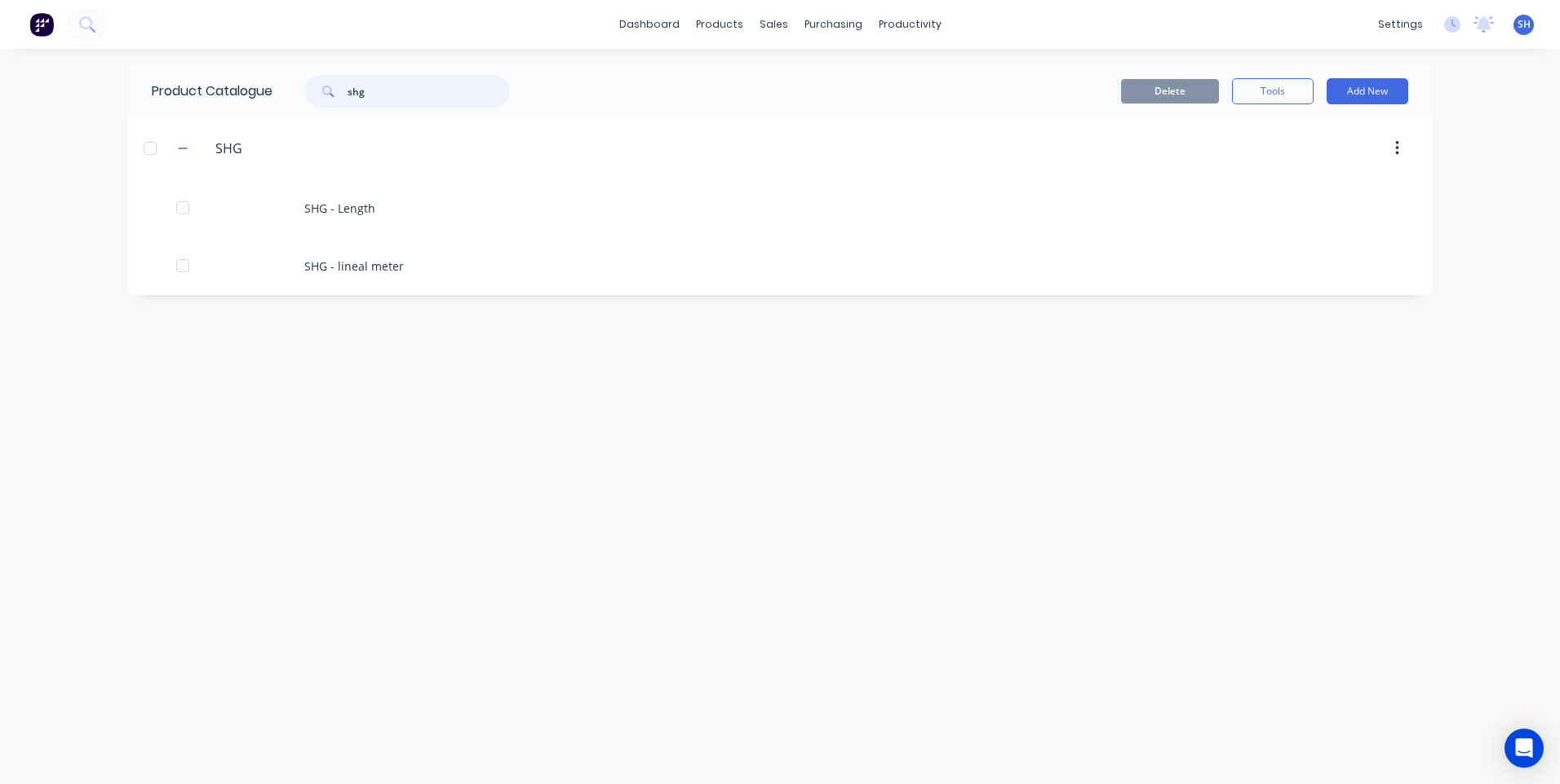
drag, startPoint x: 387, startPoint y: 91, endPoint x: 329, endPoint y: 87, distance: 58.1
click at [329, 87] on div "shg" at bounding box center [407, 91] width 204 height 33
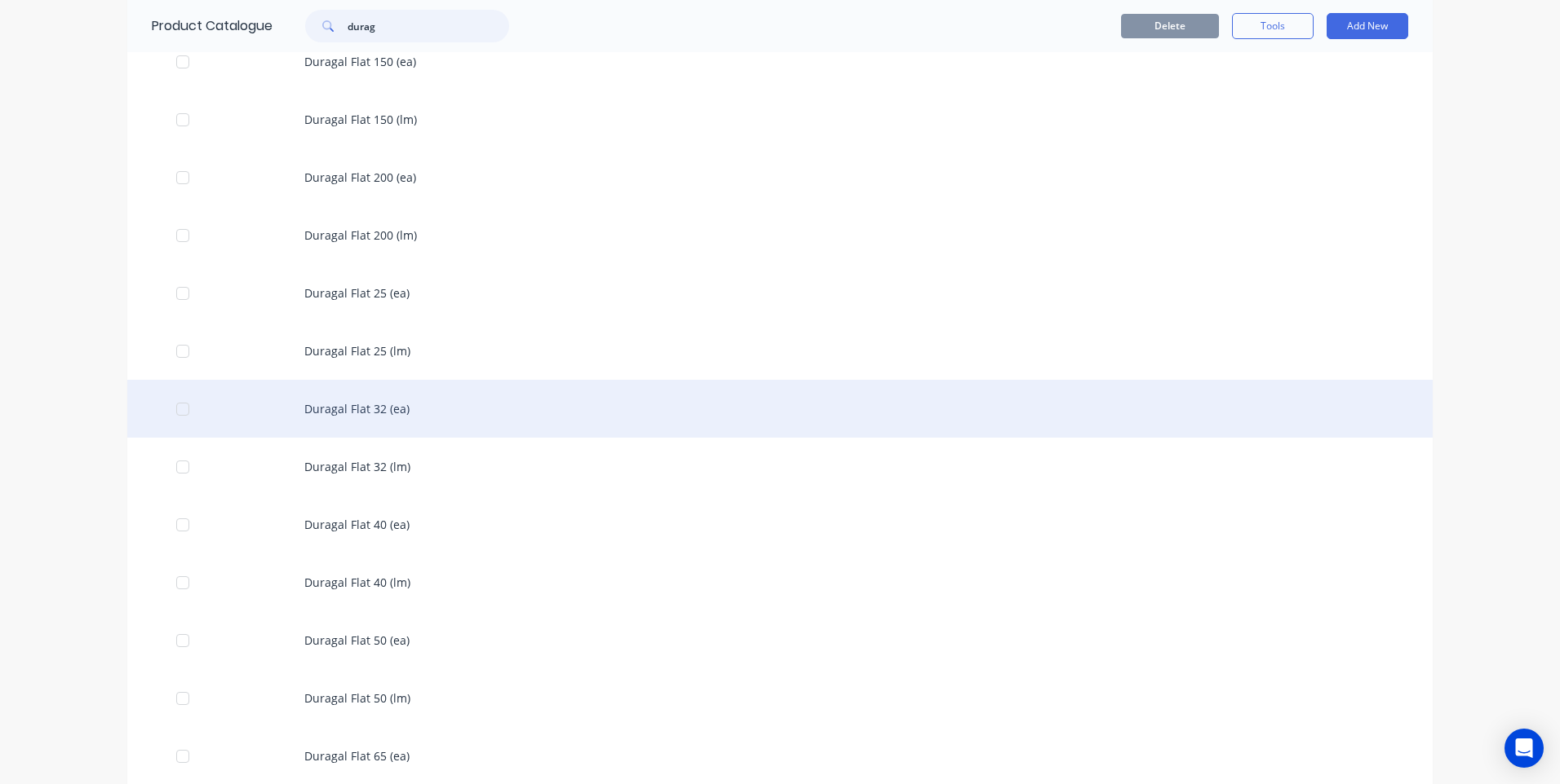
scroll to position [571, 0]
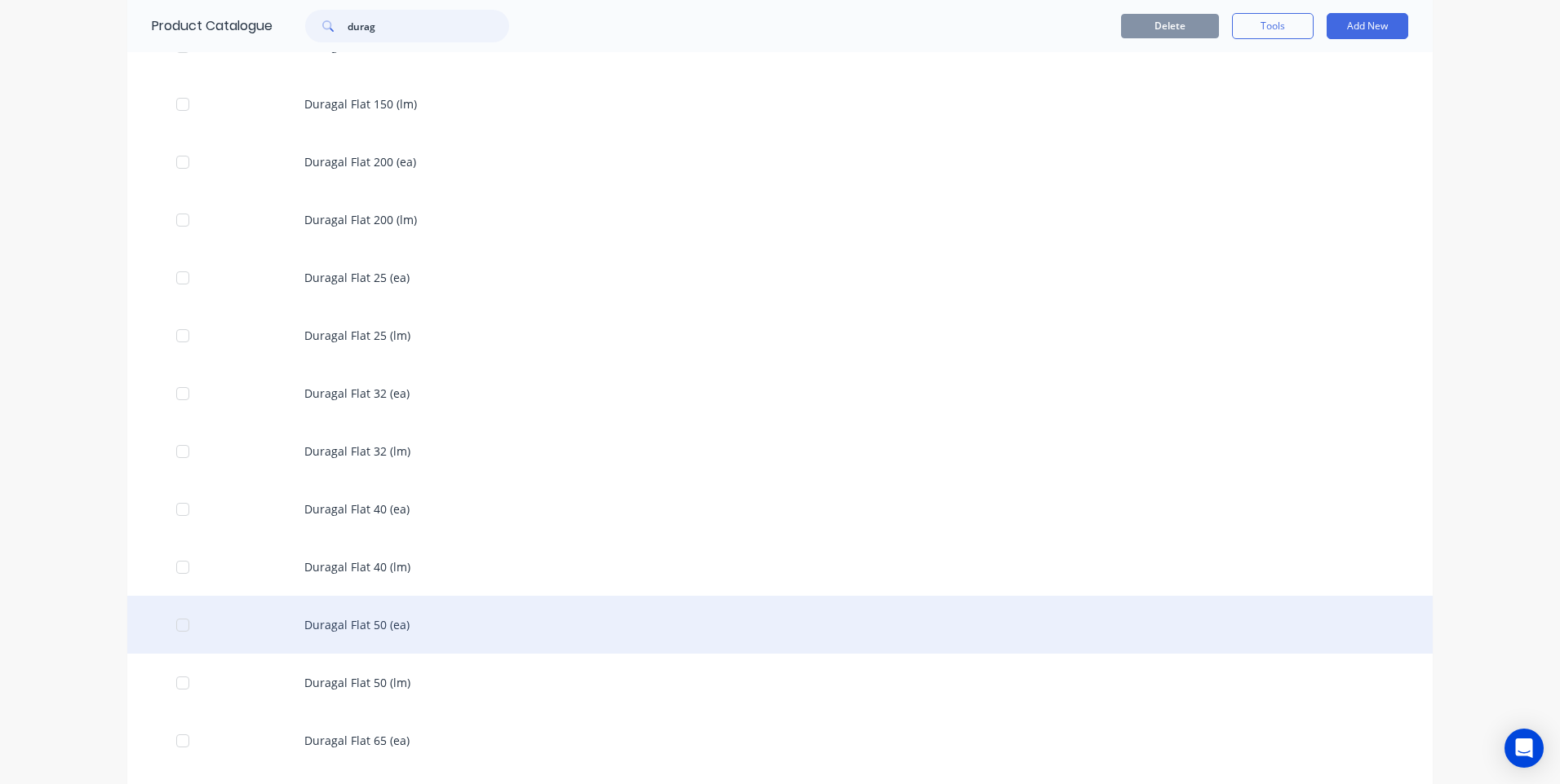
type input "durag"
click at [365, 622] on div "Duragal Flat 50 (ea)" at bounding box center [780, 625] width 1305 height 58
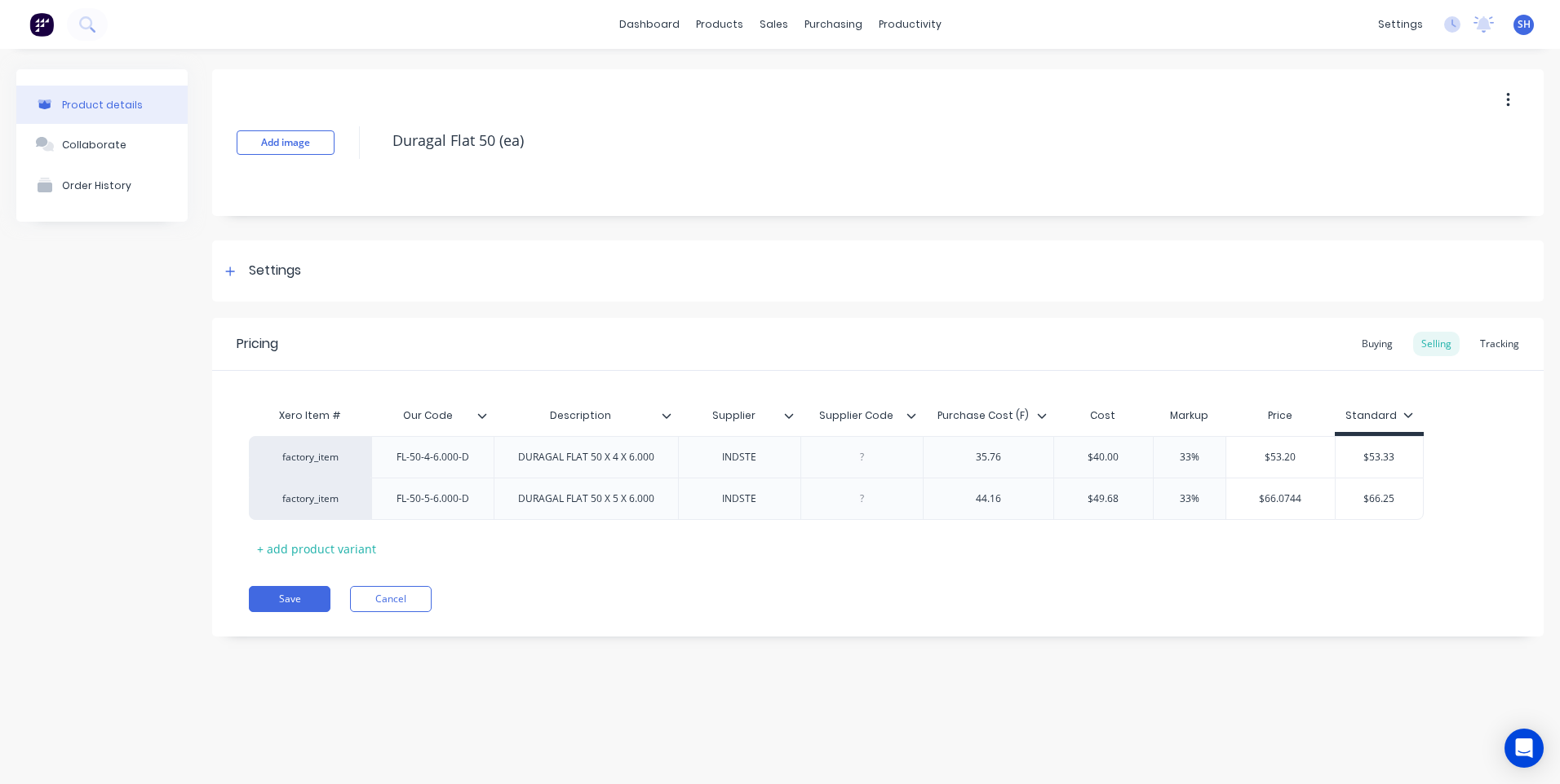
click at [788, 415] on icon at bounding box center [789, 416] width 10 height 10
click at [911, 415] on icon at bounding box center [911, 416] width 10 height 10
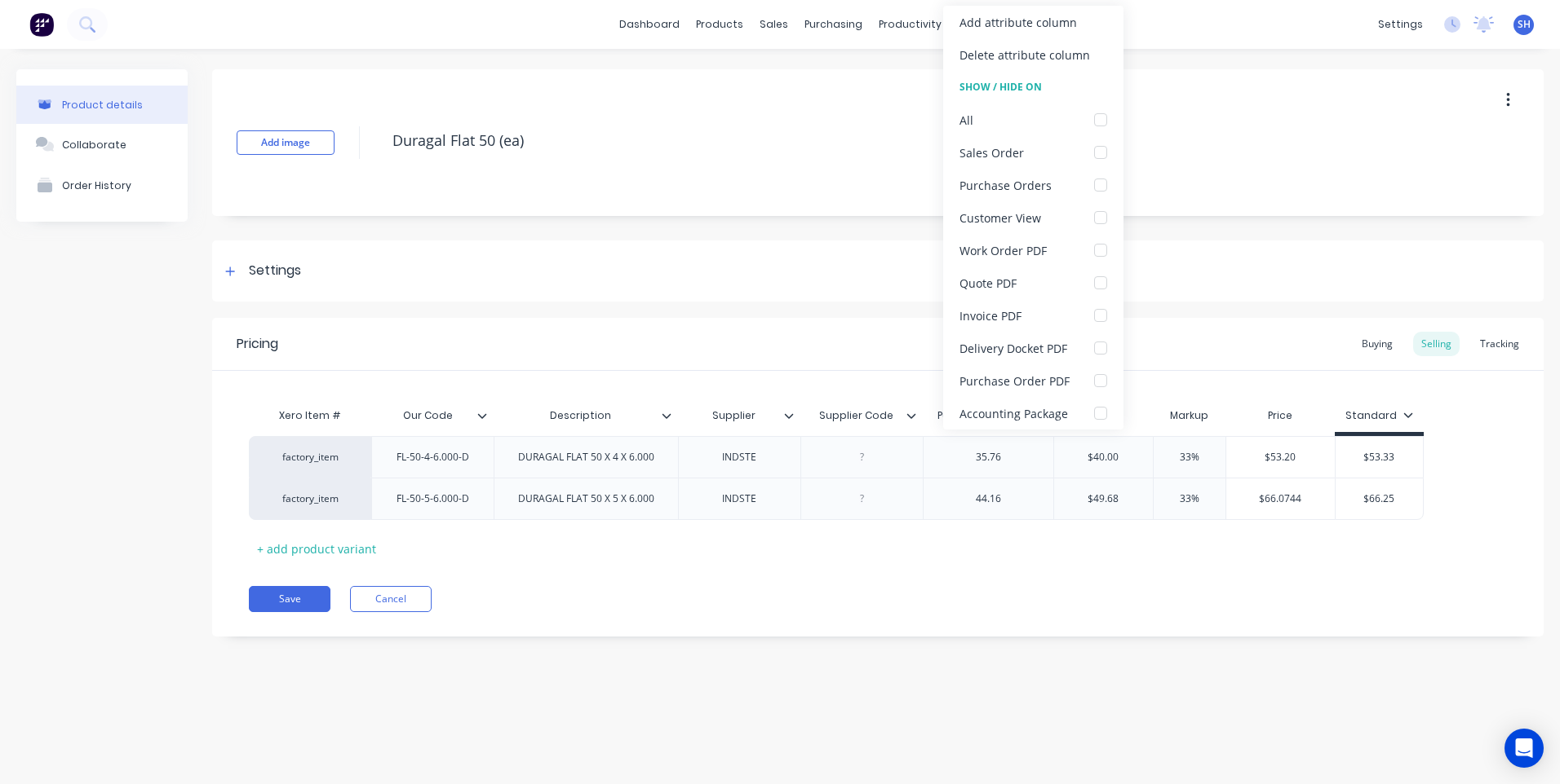
click at [911, 415] on icon at bounding box center [911, 416] width 10 height 10
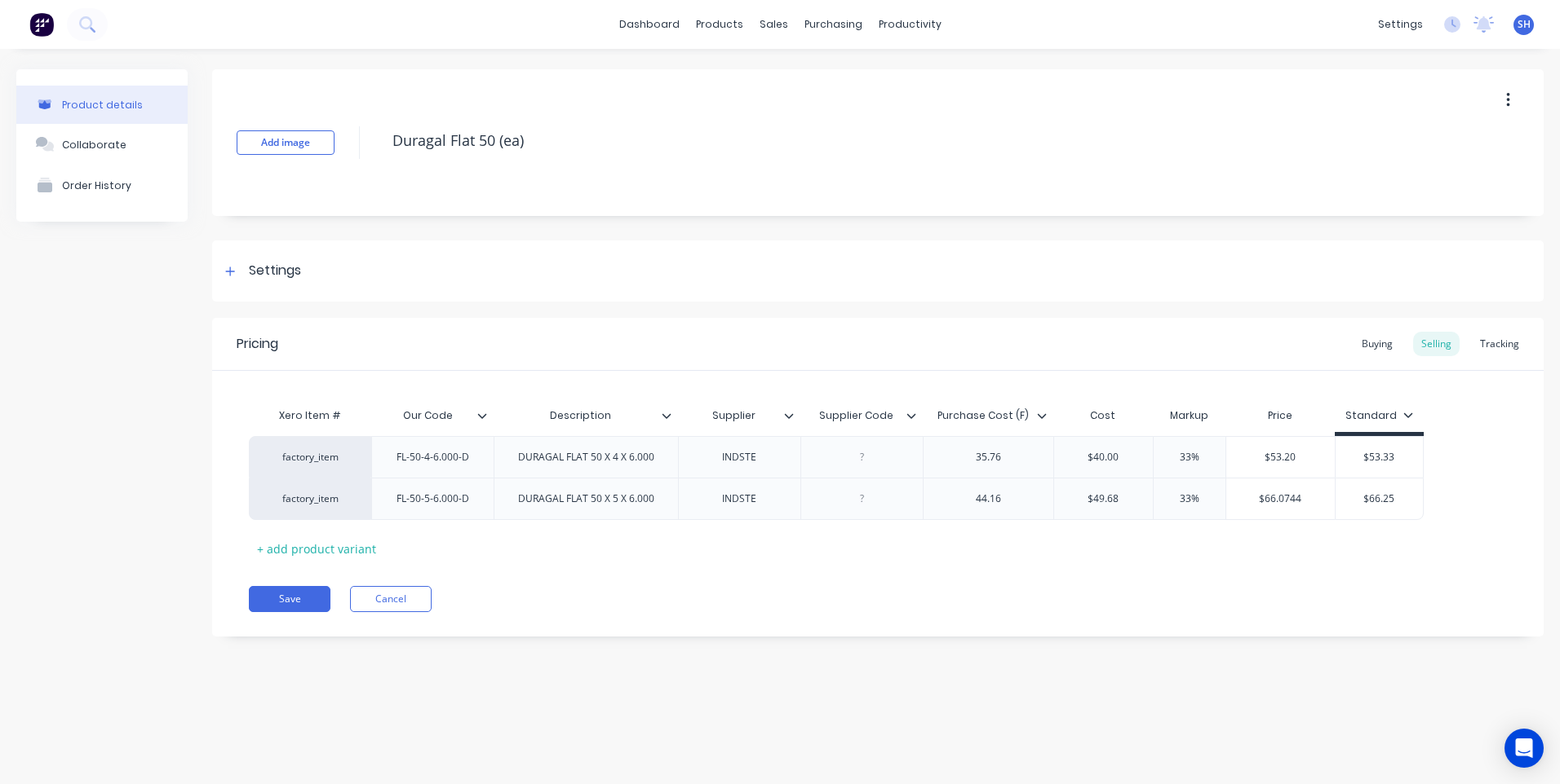
click at [1041, 416] on icon at bounding box center [1042, 416] width 10 height 10
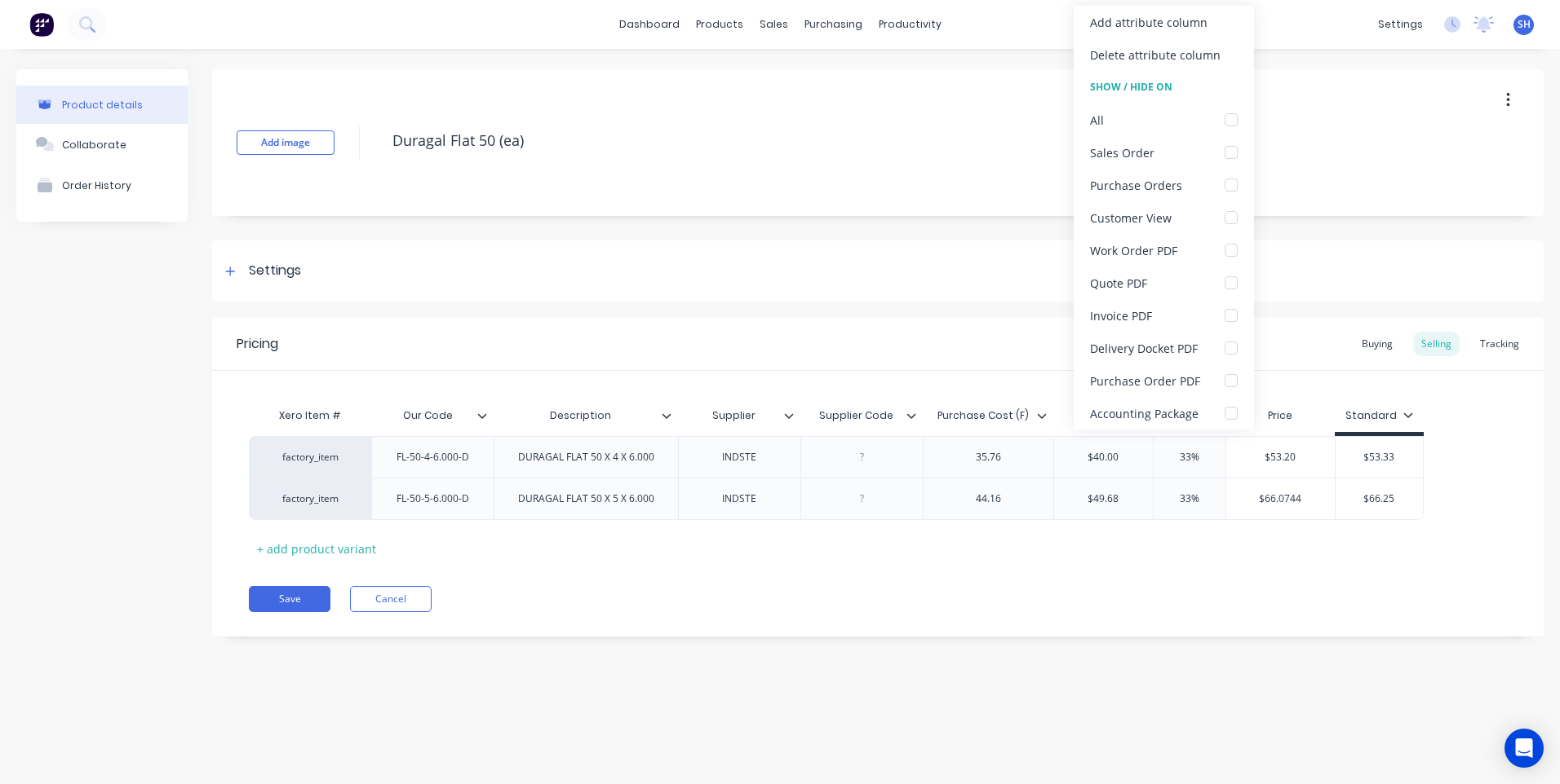
click at [1041, 416] on icon at bounding box center [1042, 416] width 10 height 10
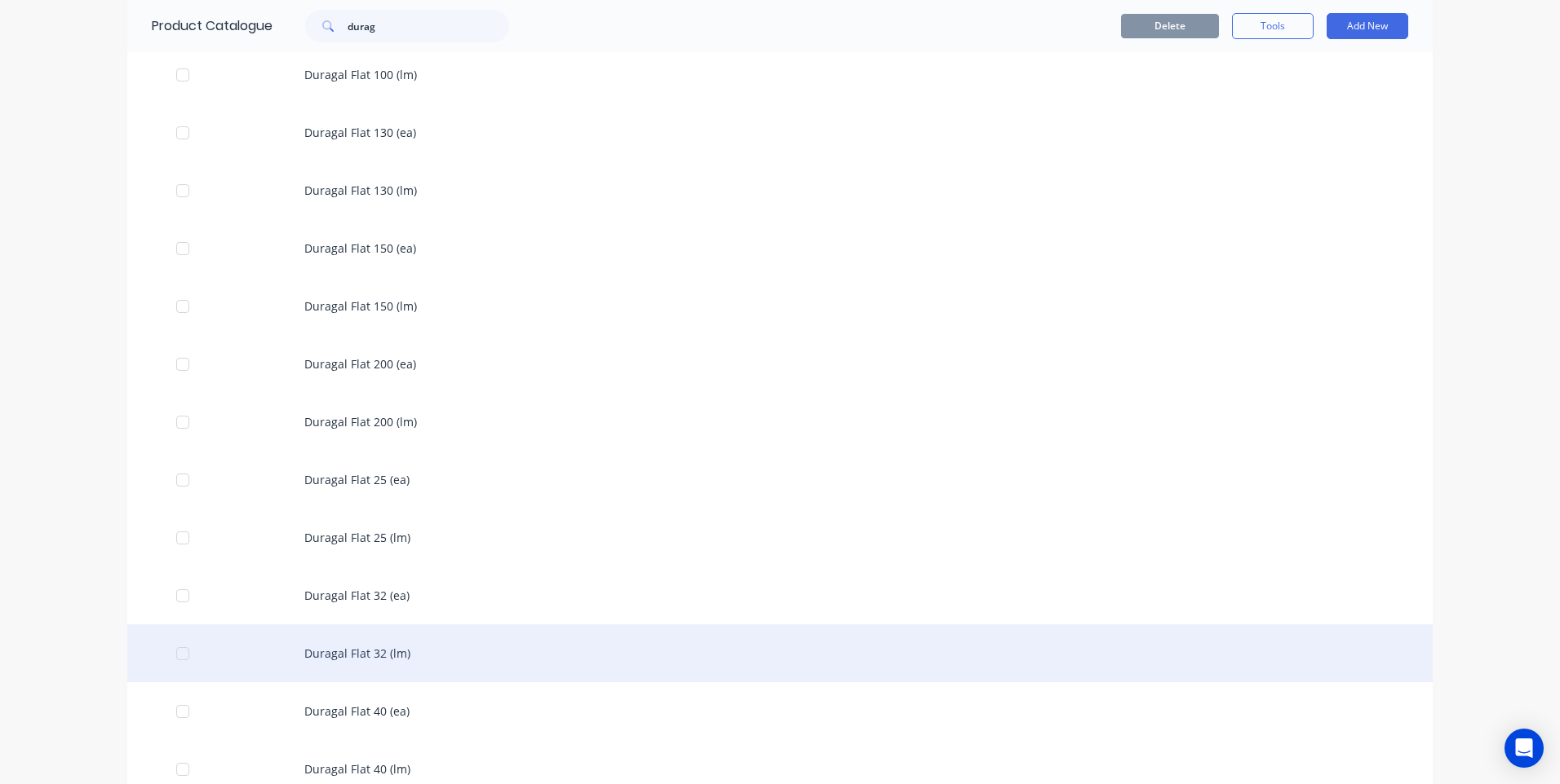
scroll to position [408, 0]
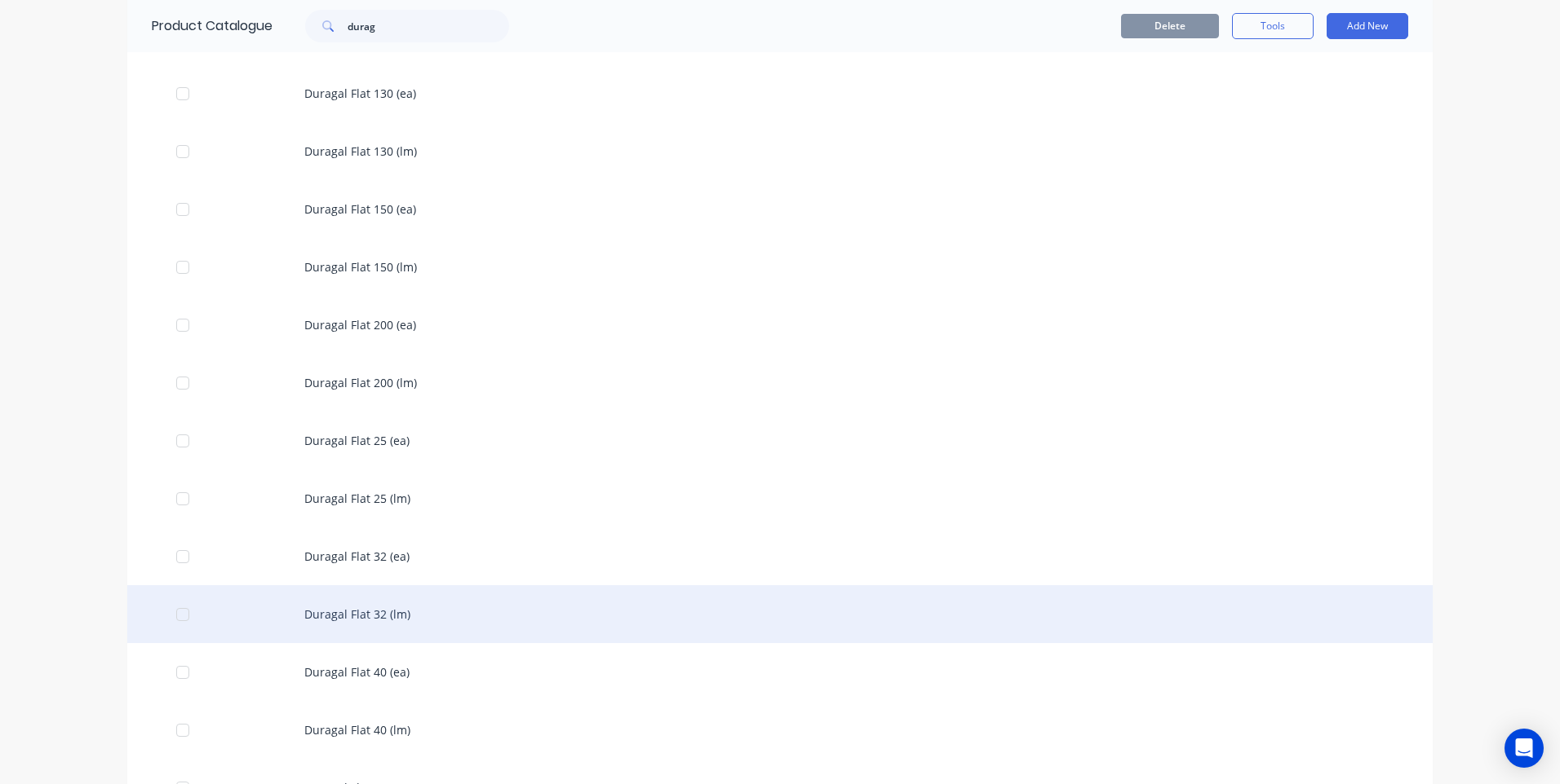
click at [364, 668] on div "Duragal Flat 40 (ea)" at bounding box center [780, 672] width 1305 height 58
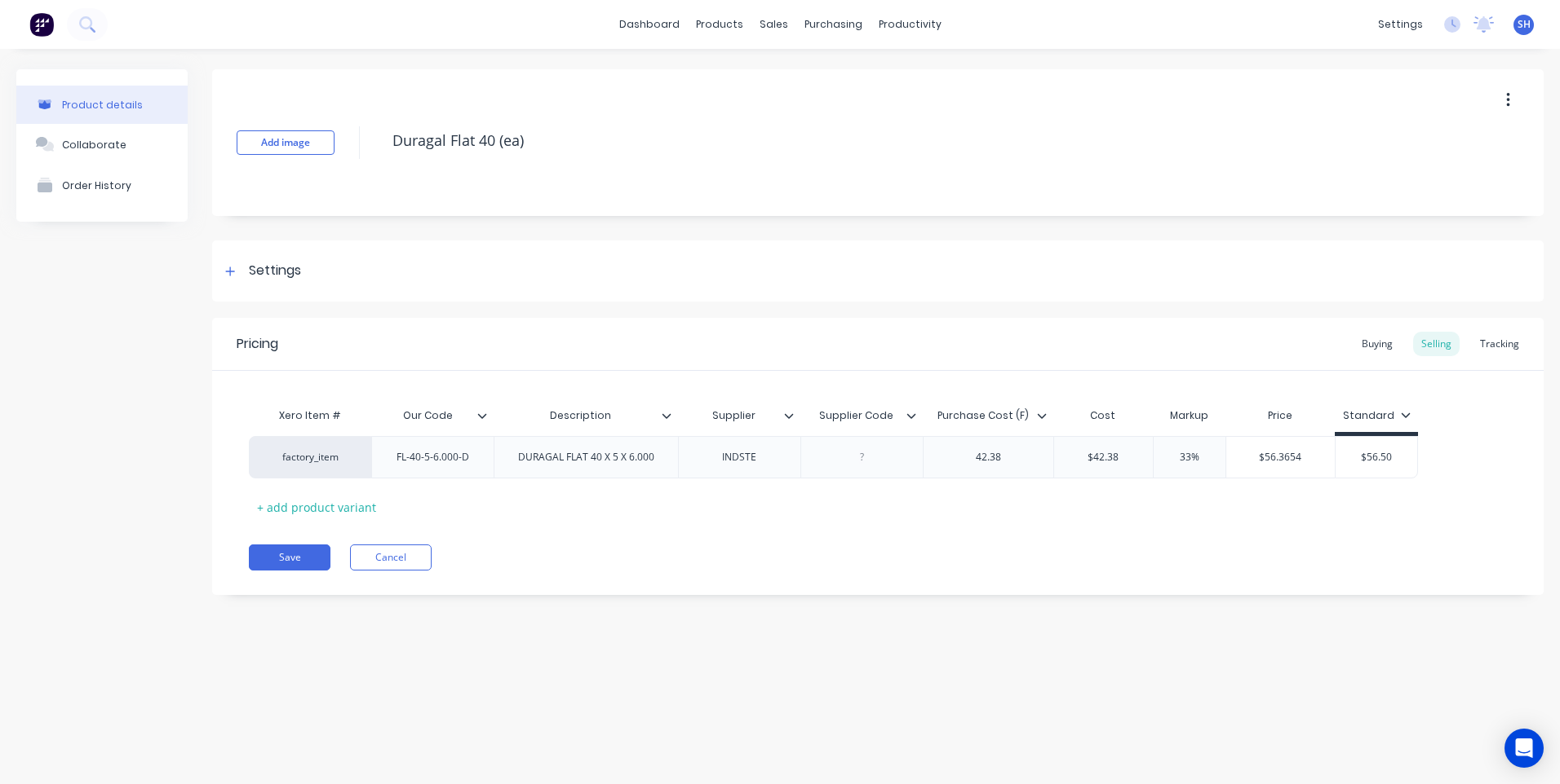
click at [1041, 417] on icon at bounding box center [1041, 416] width 9 height 5
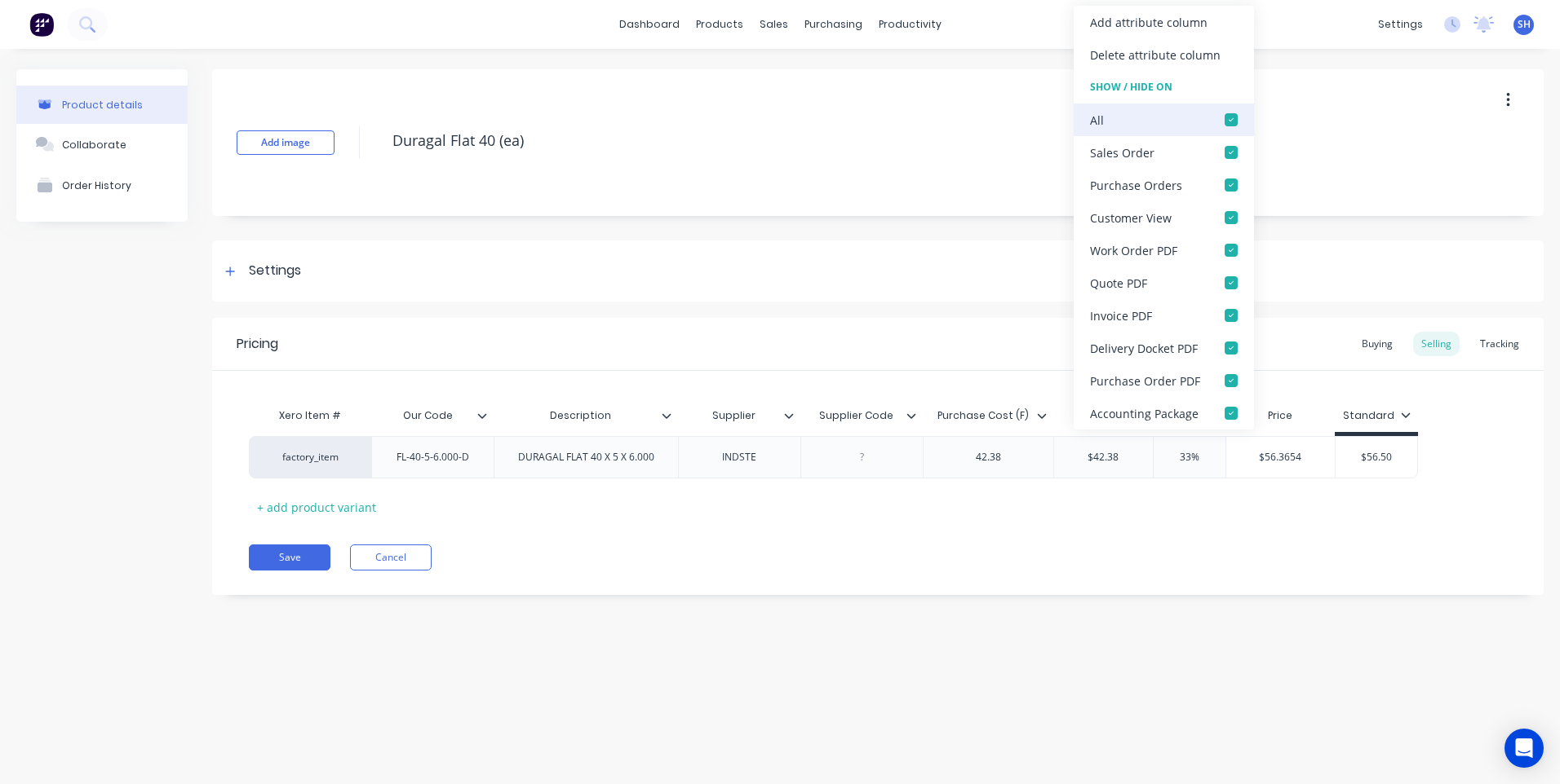
click at [1231, 117] on div at bounding box center [1231, 119] width 33 height 33
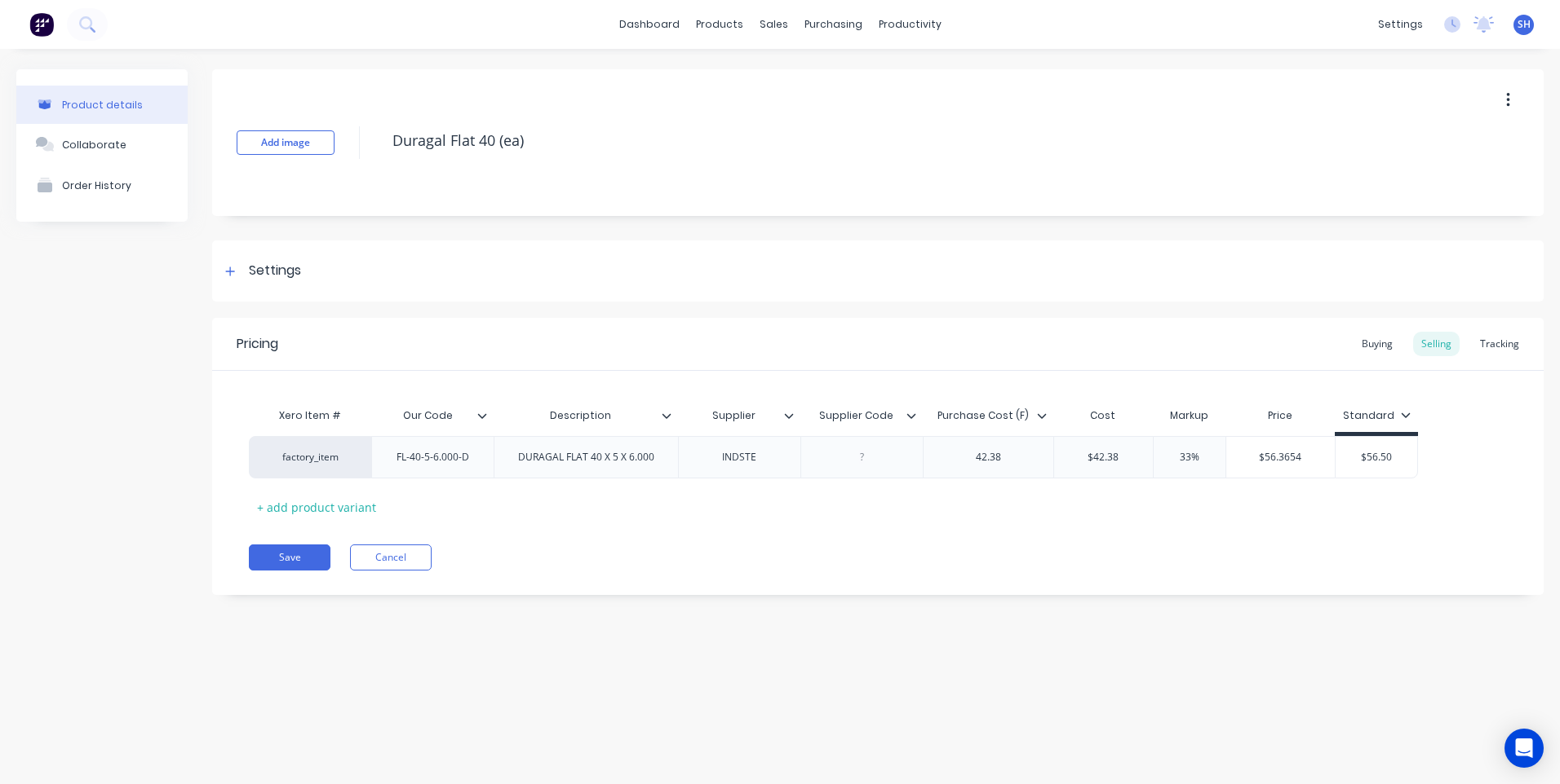
click at [911, 416] on icon at bounding box center [911, 416] width 10 height 10
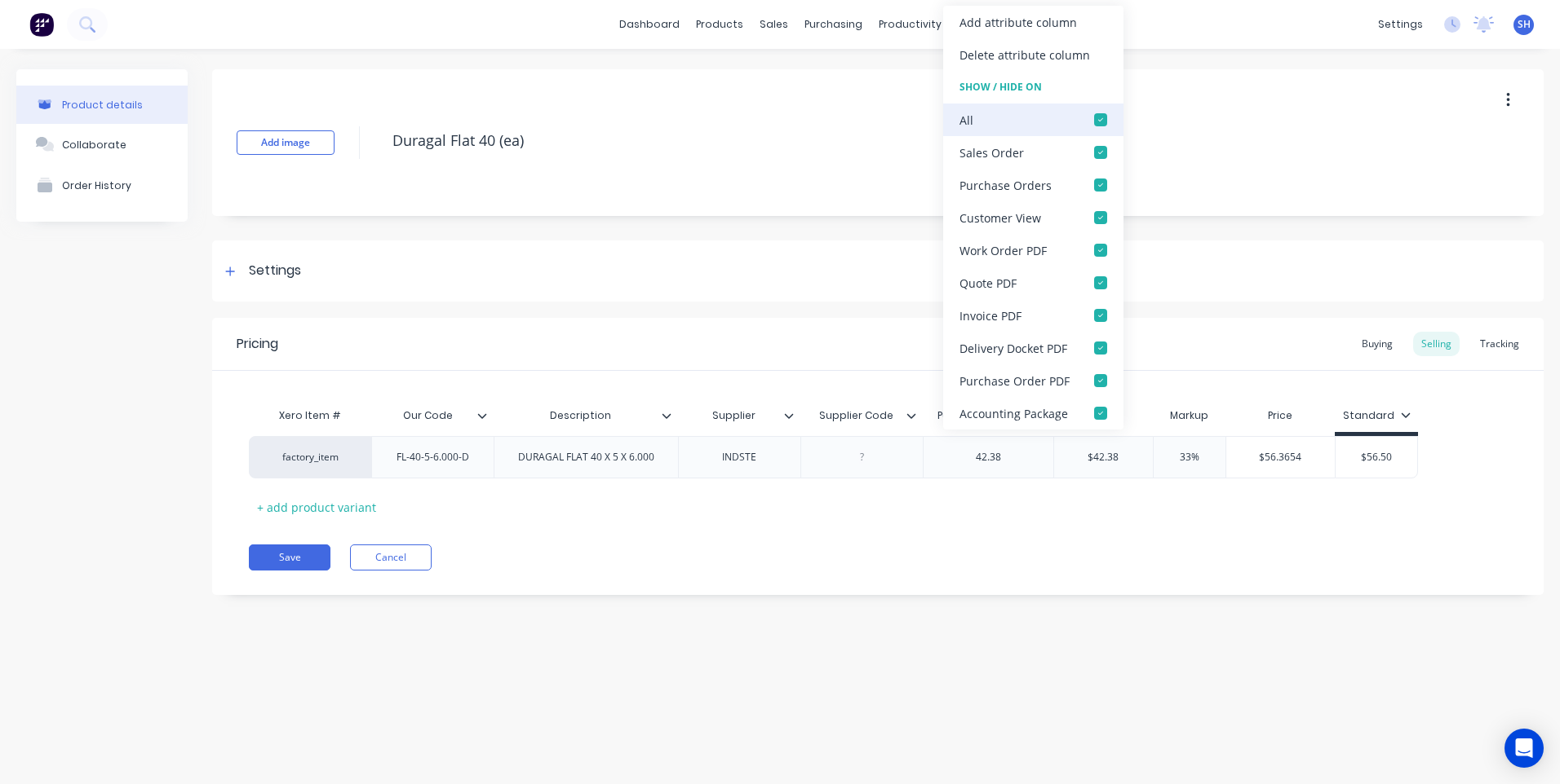
click at [1101, 118] on div at bounding box center [1101, 119] width 33 height 33
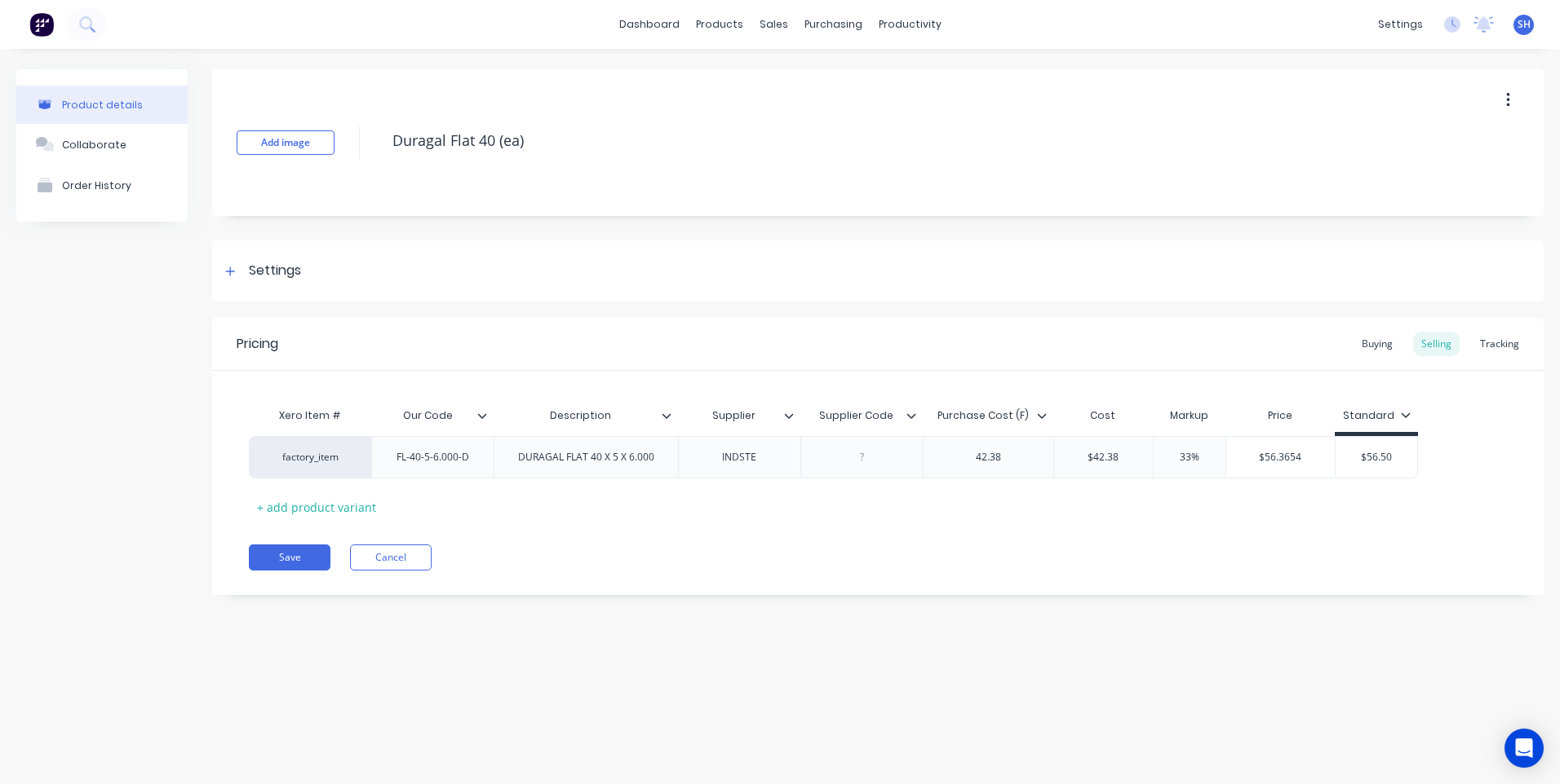
click at [787, 415] on icon at bounding box center [789, 416] width 10 height 10
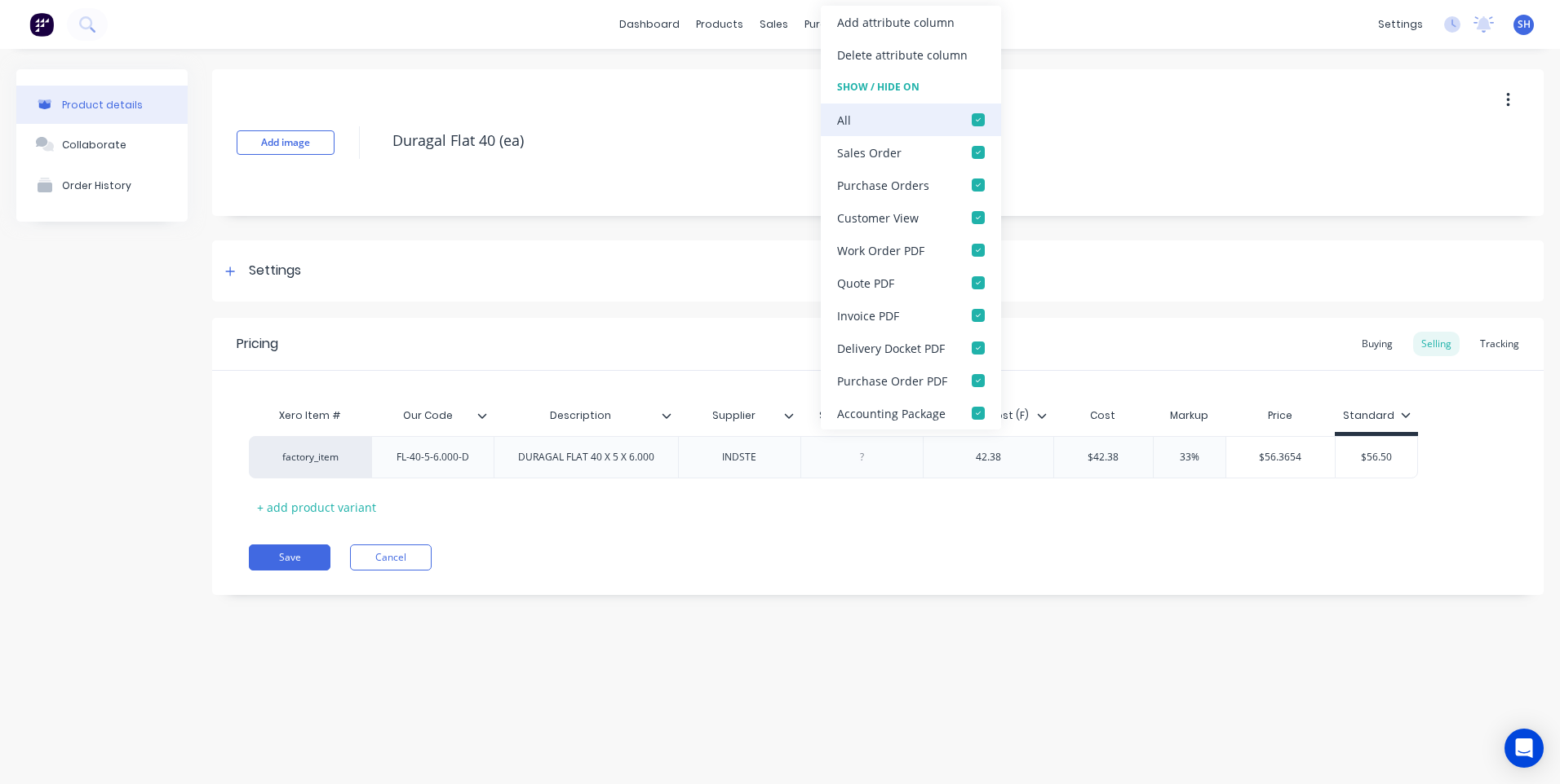
click at [975, 119] on div at bounding box center [978, 119] width 33 height 33
click at [730, 353] on div "Pricing Buying Selling Tracking" at bounding box center [878, 345] width 1332 height 53
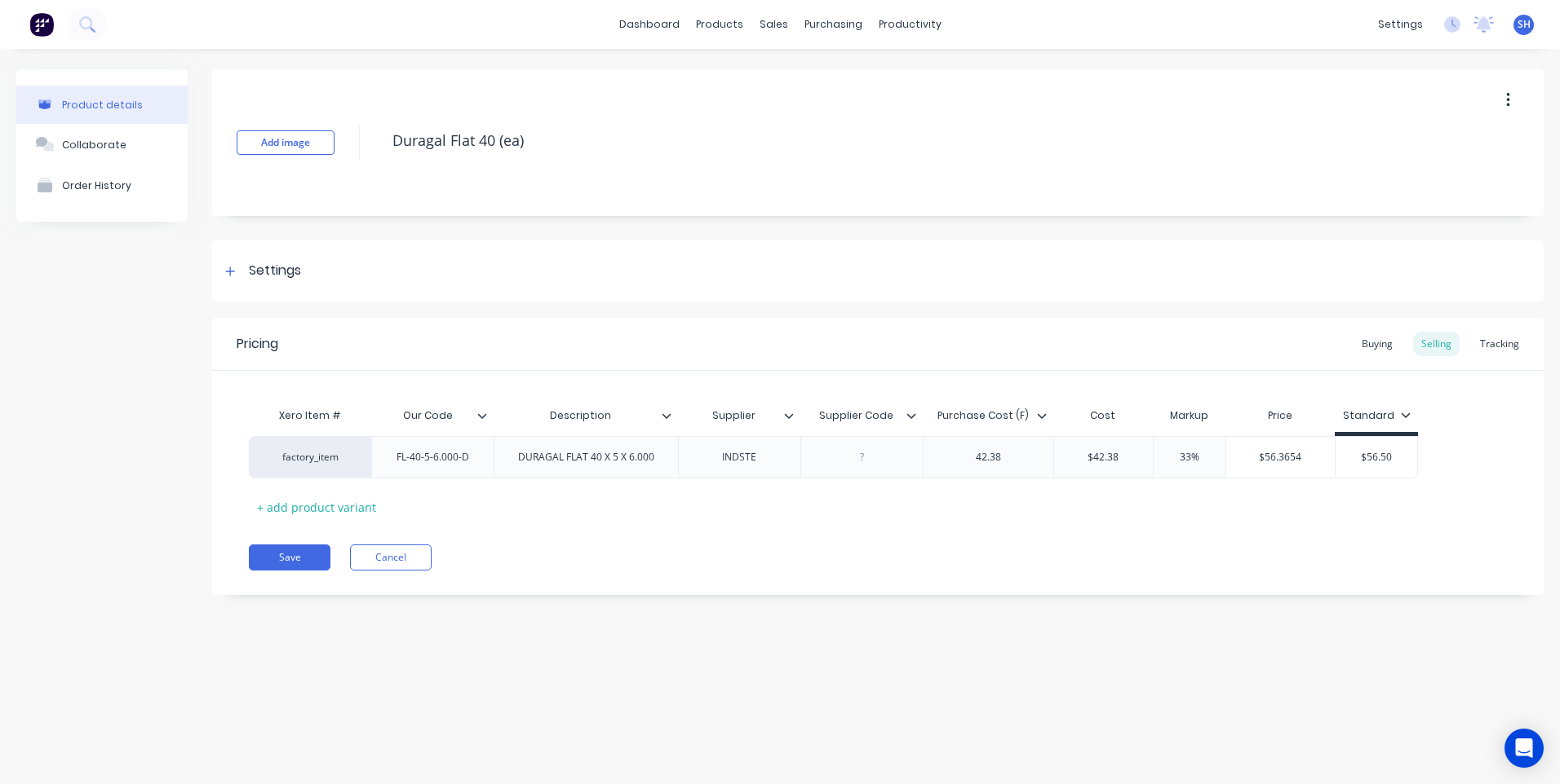
click at [478, 417] on icon at bounding box center [482, 416] width 10 height 10
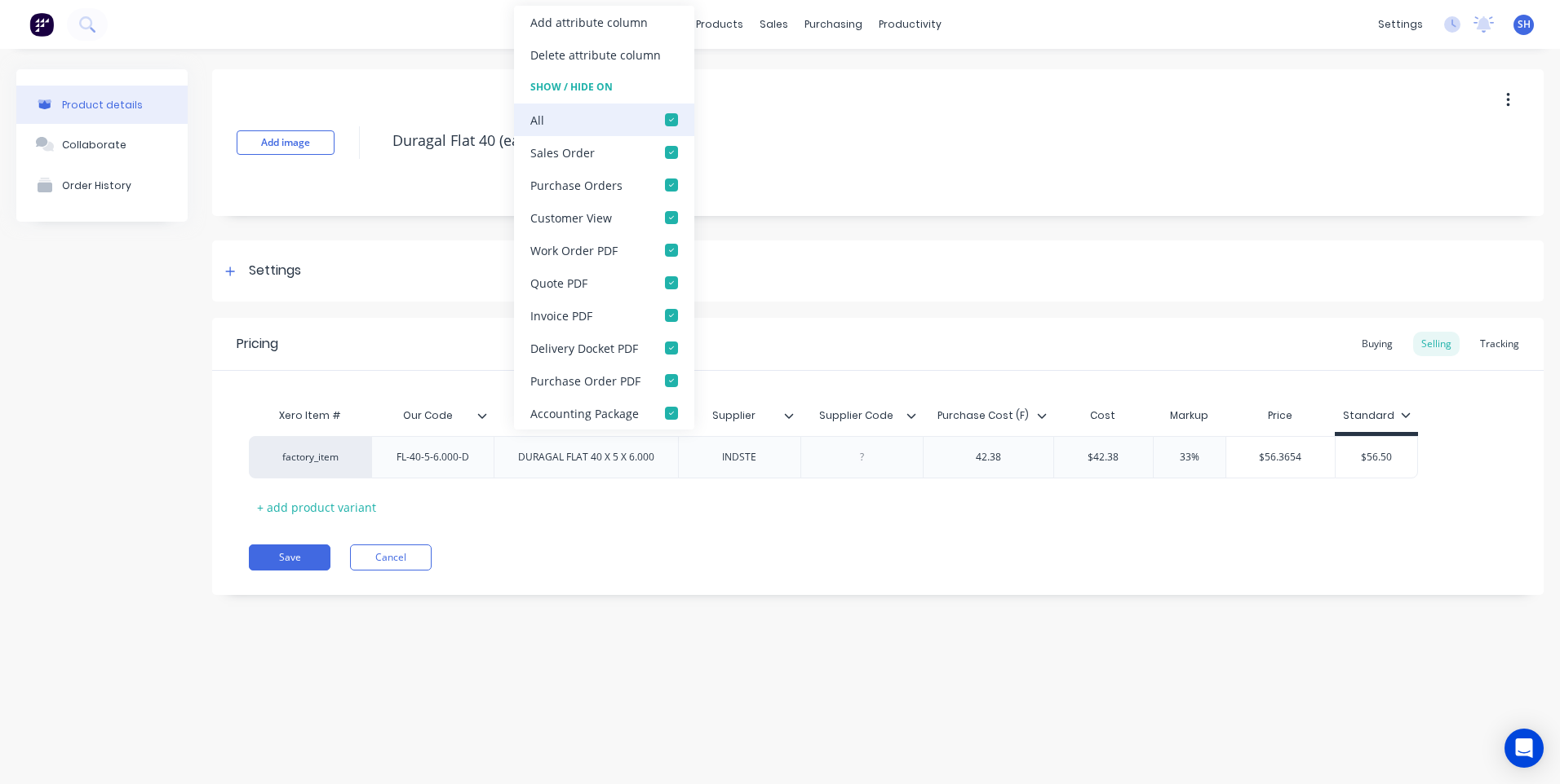
click at [667, 119] on div at bounding box center [671, 119] width 33 height 33
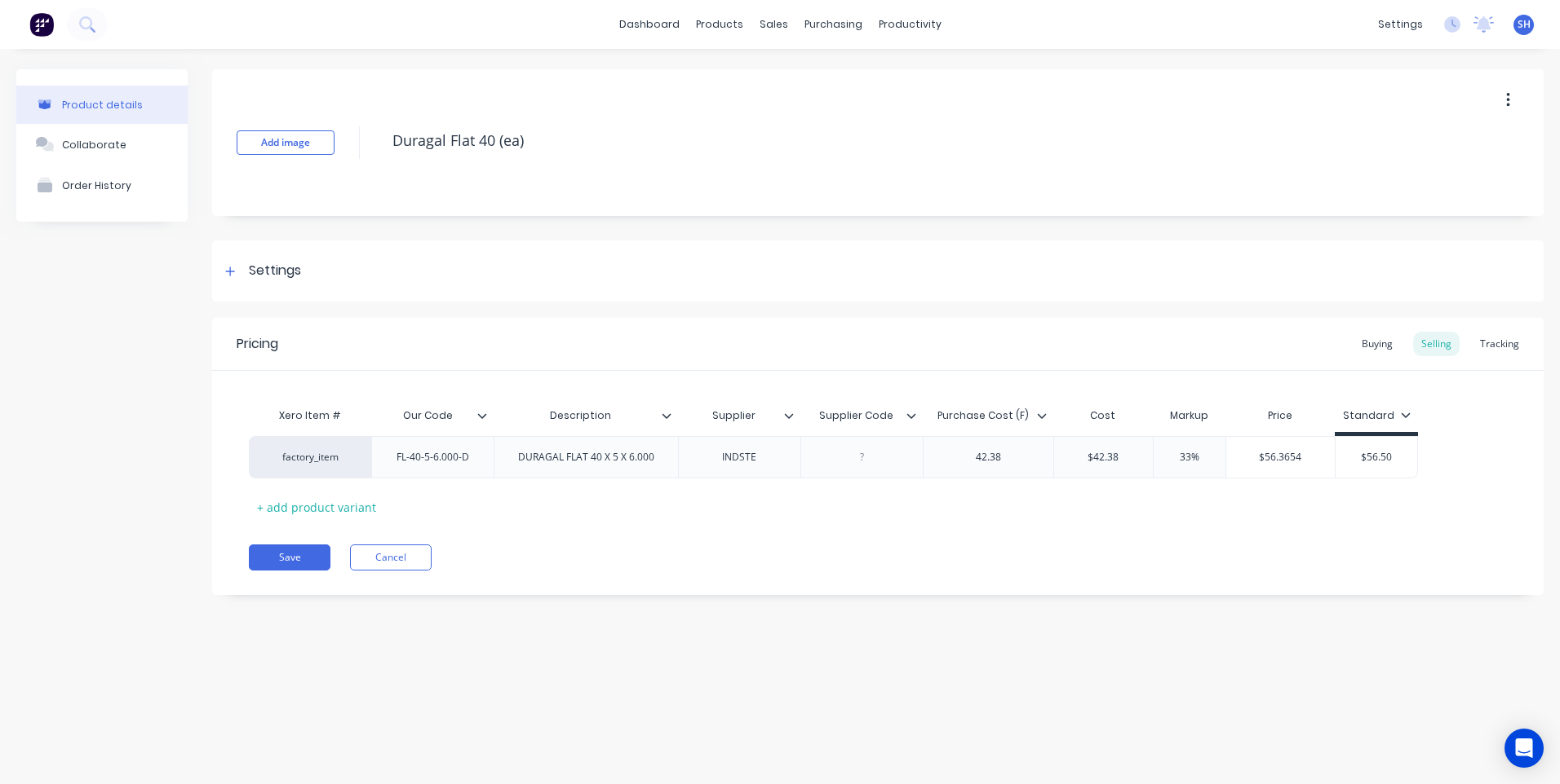
click at [732, 384] on div "Xero Item # Our Code Description Supplier Supplier Code Purchase Cost (F) Cost …" at bounding box center [878, 445] width 1332 height 149
click at [299, 550] on button "Save" at bounding box center [289, 558] width 82 height 26
type textarea "x"
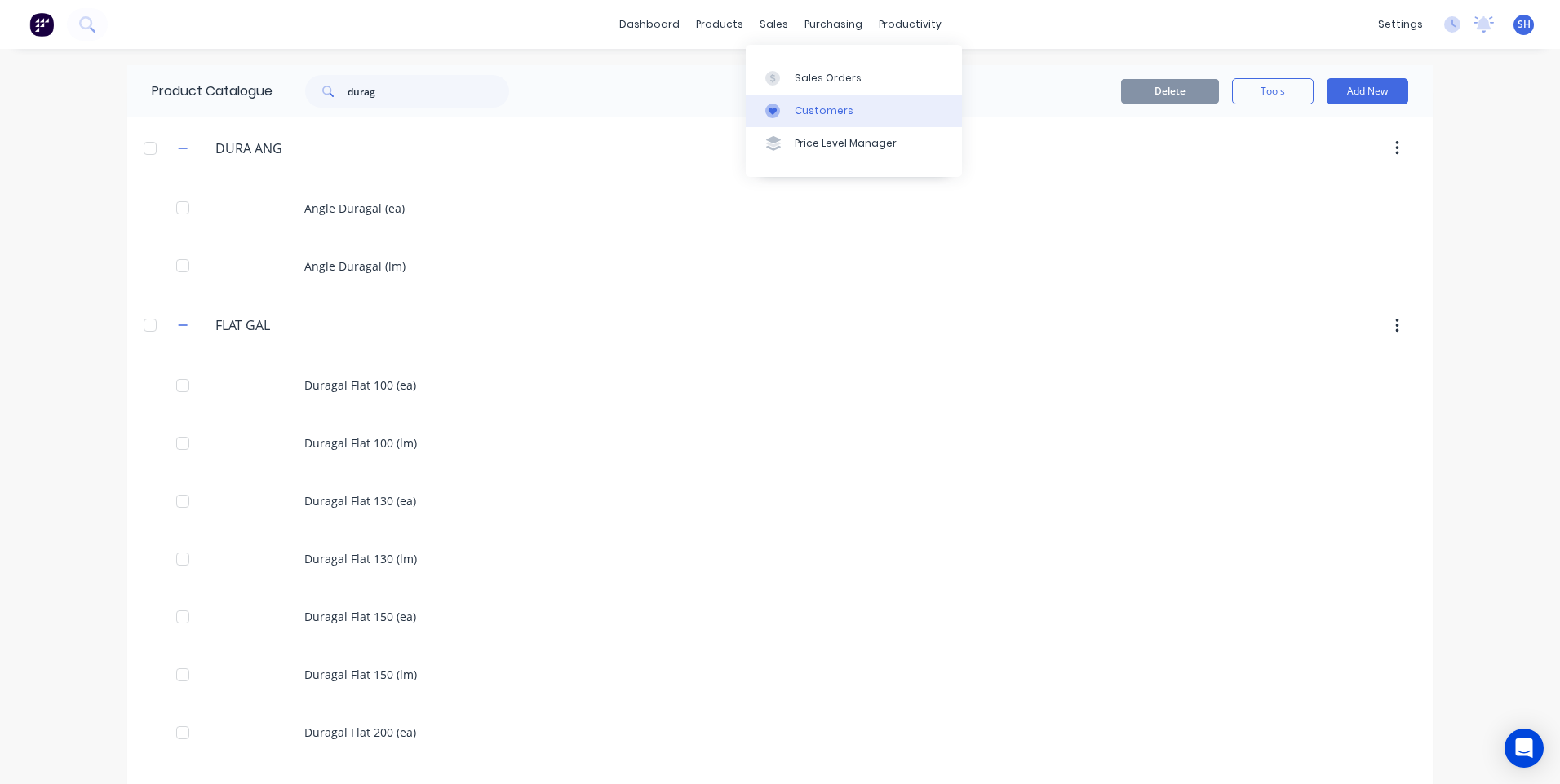
click at [818, 107] on div "Customers" at bounding box center [823, 111] width 58 height 15
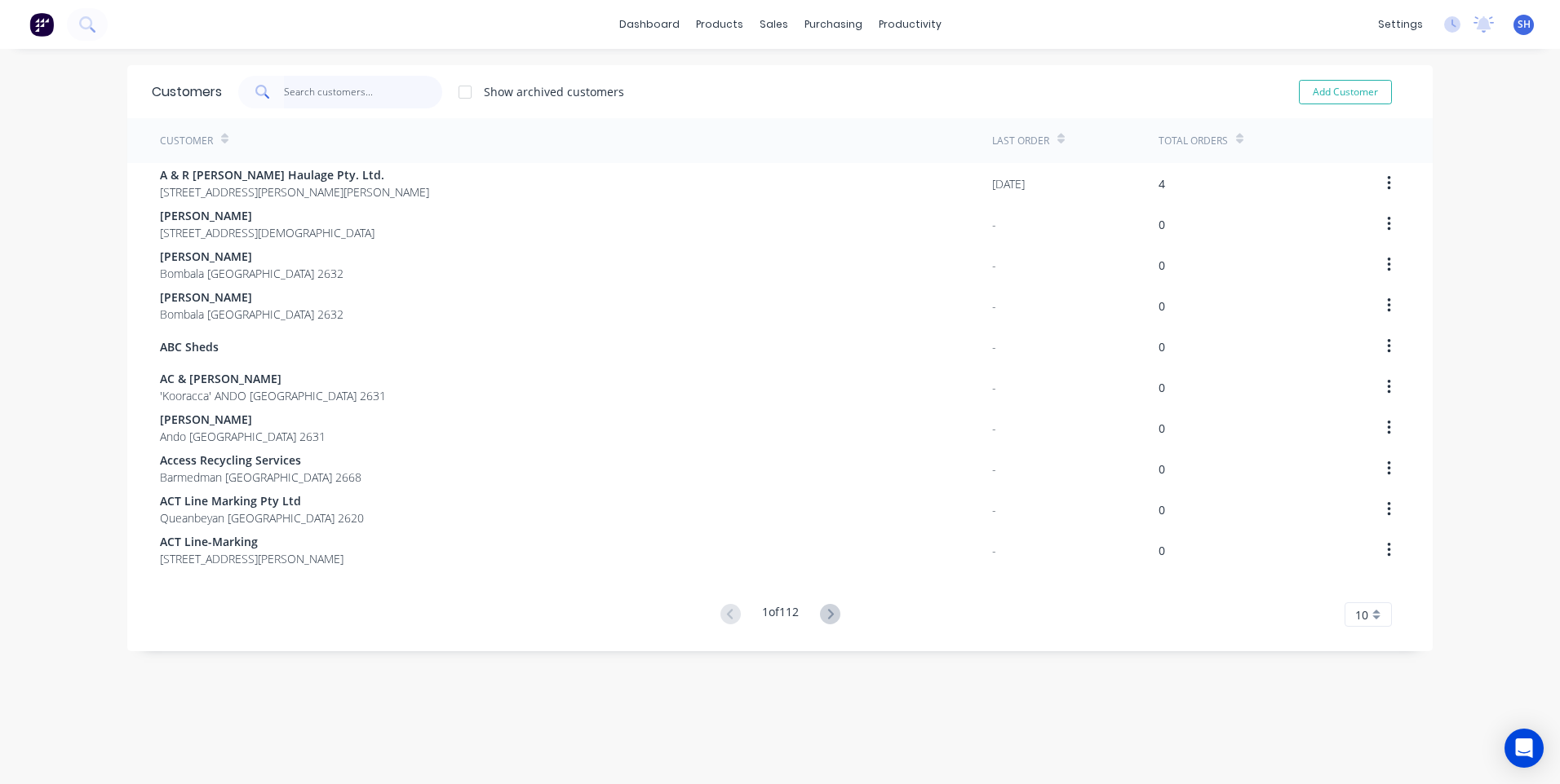
click at [307, 91] on input "text" at bounding box center [363, 92] width 159 height 33
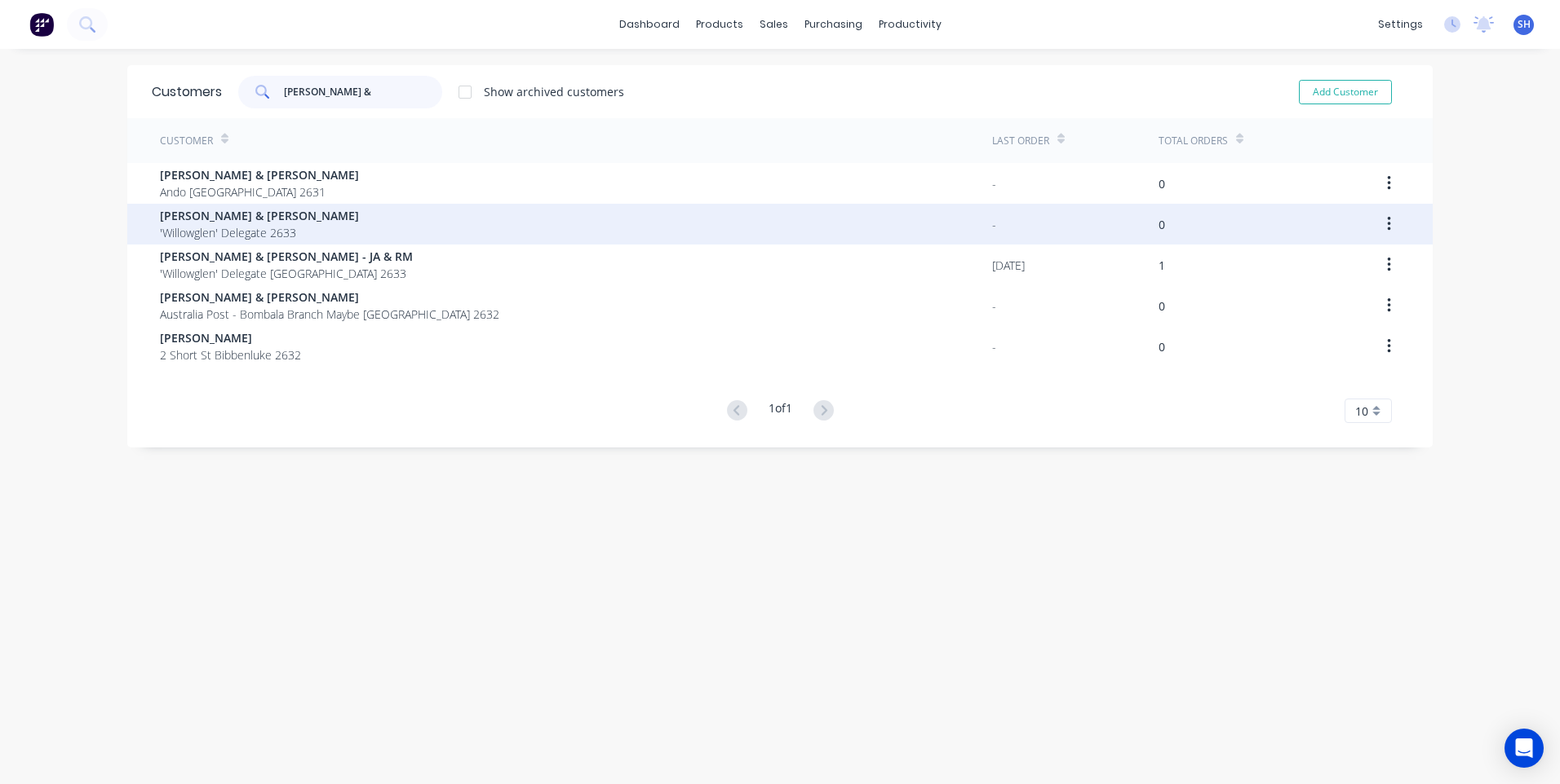
type input "john &"
click at [241, 217] on span "John & Ros Teschke" at bounding box center [259, 215] width 199 height 17
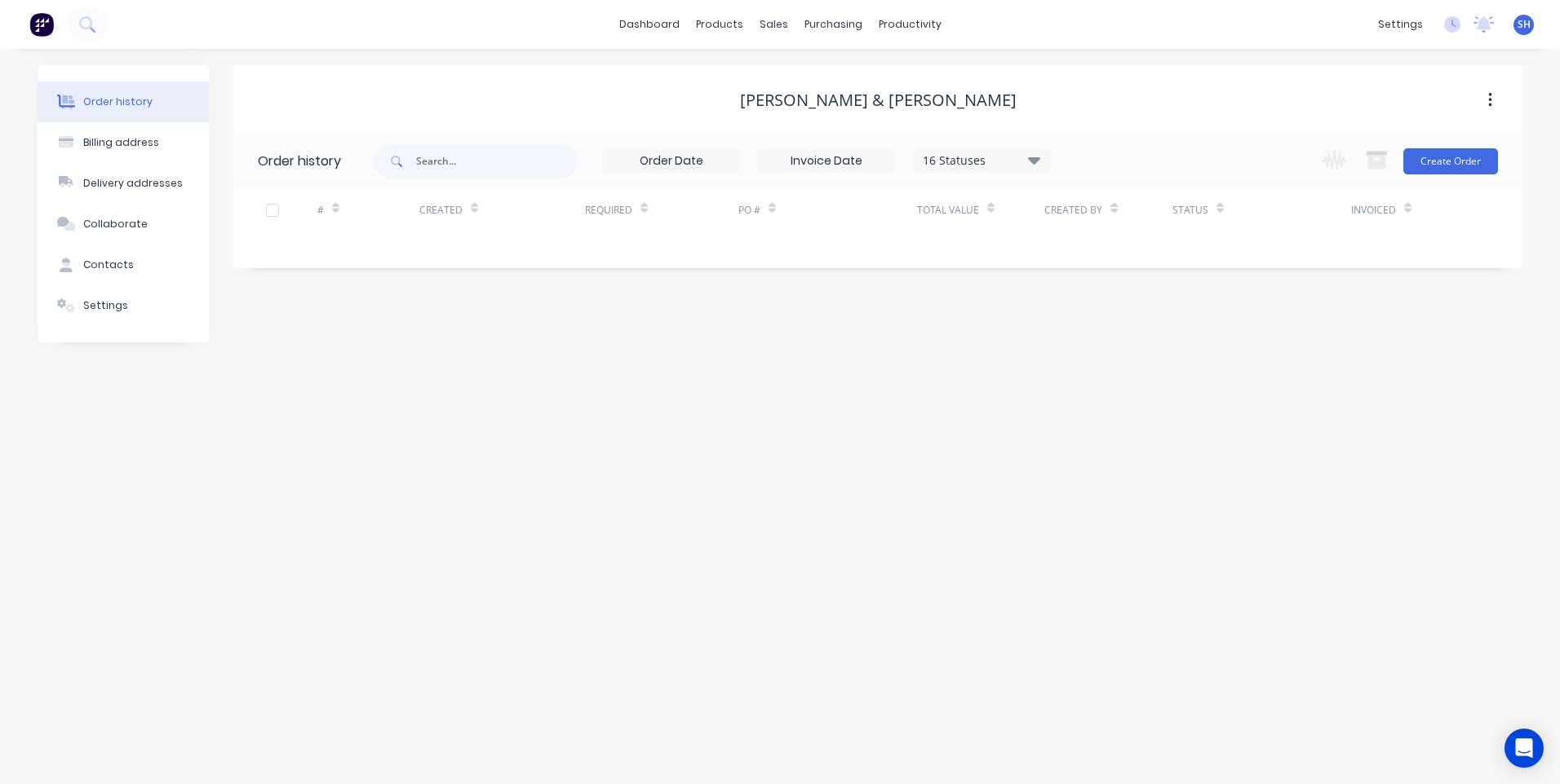
click at [1490, 96] on icon "button" at bounding box center [1490, 100] width 4 height 18
click at [1393, 140] on div "Archive" at bounding box center [1432, 143] width 125 height 24
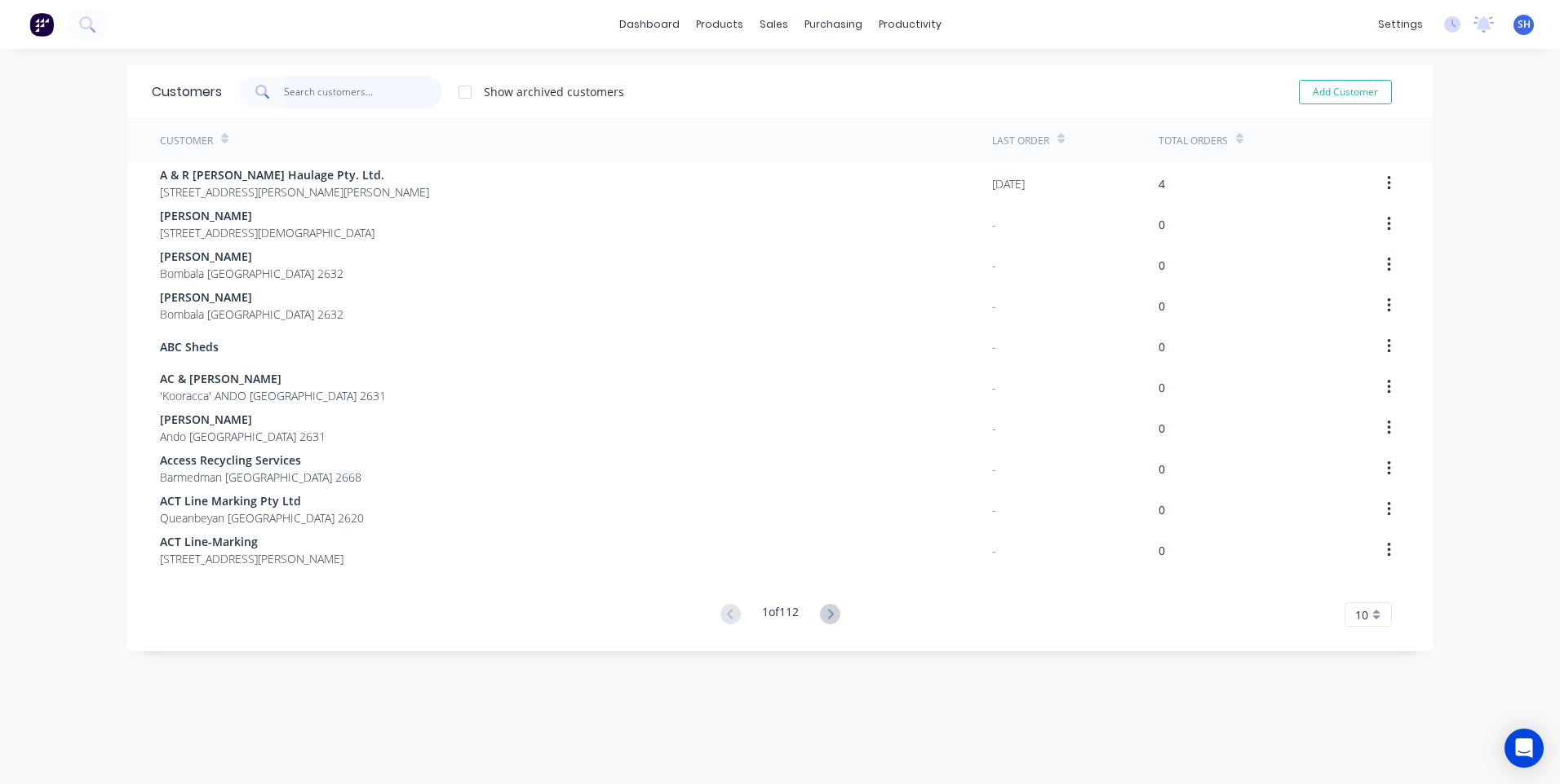
click at [284, 89] on input "text" at bounding box center [363, 92] width 159 height 33
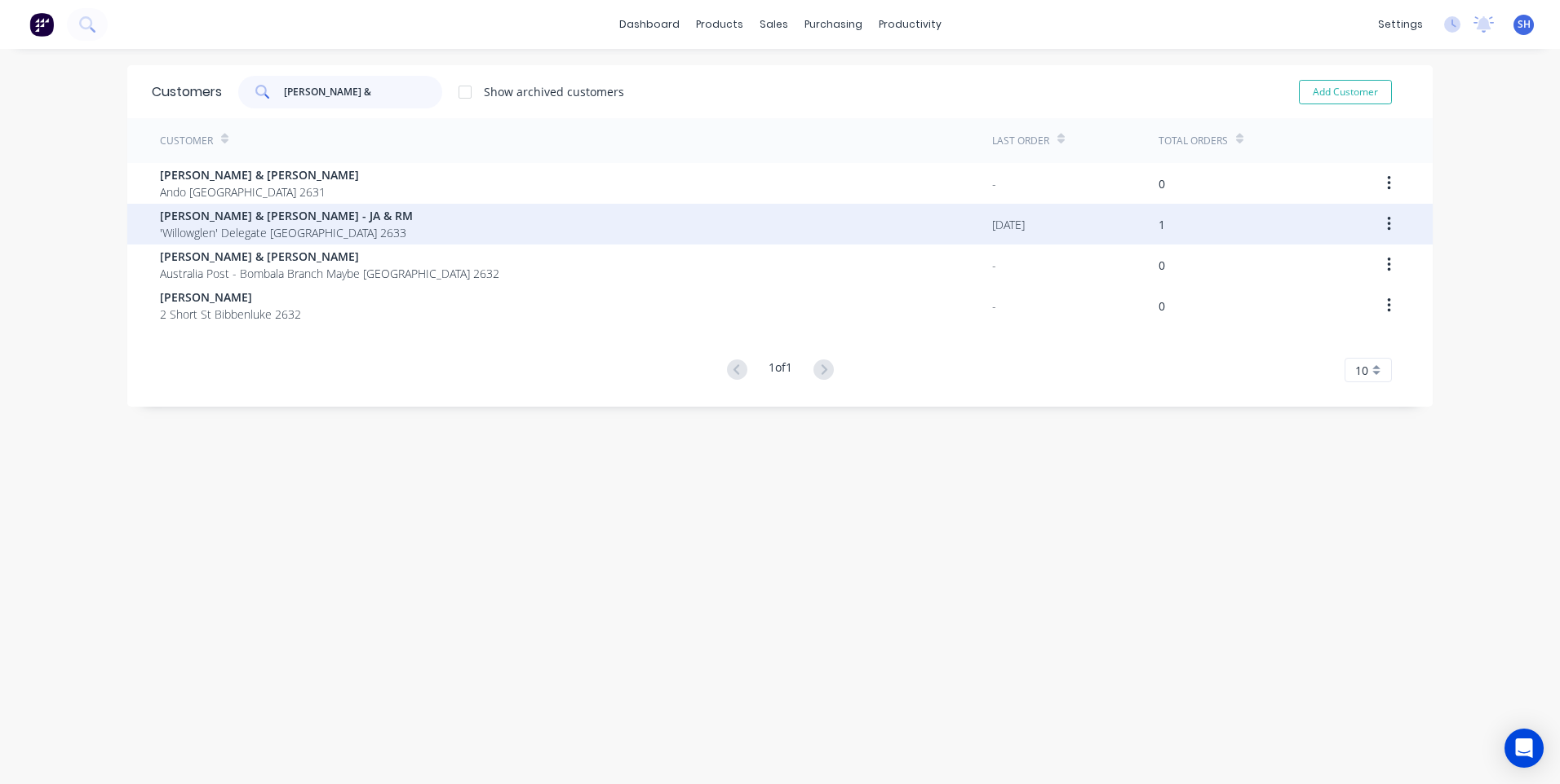
type input "john &"
click at [250, 212] on span "John & Ros Teschke - JA & RM" at bounding box center [287, 215] width 253 height 17
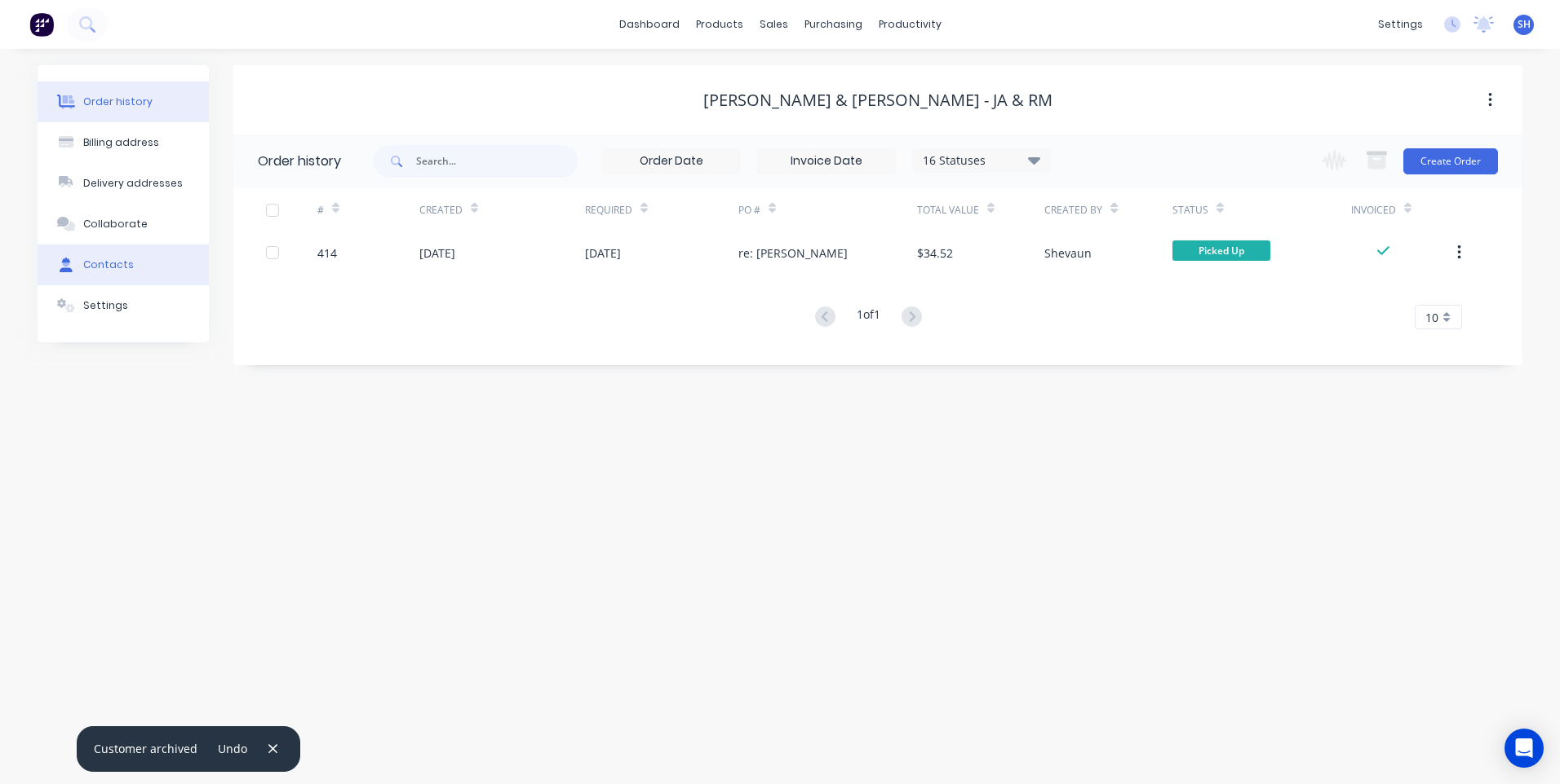
click at [115, 258] on div "Contacts" at bounding box center [108, 265] width 50 height 15
select select "AU"
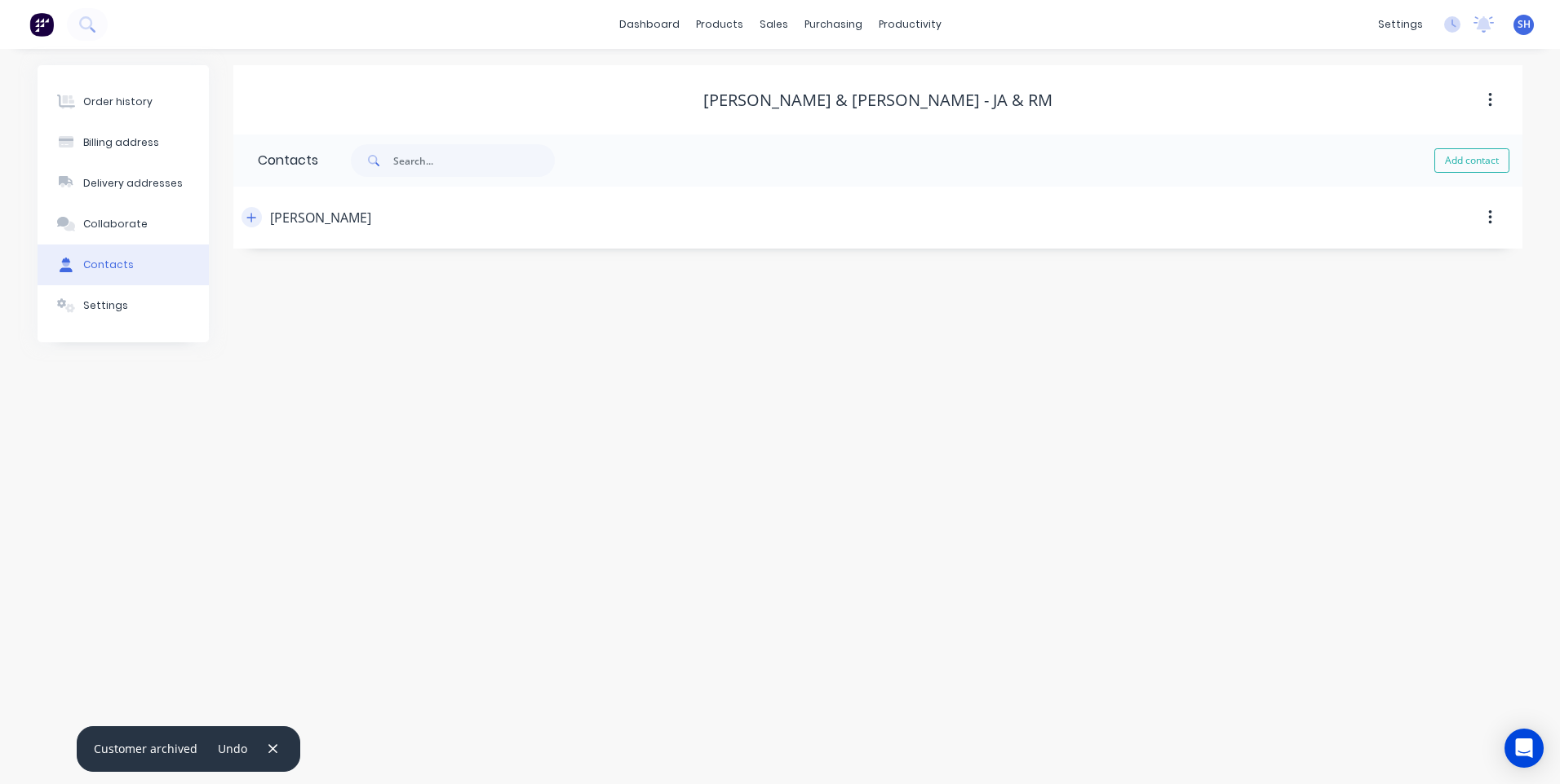
click at [252, 213] on icon "button" at bounding box center [251, 218] width 10 height 12
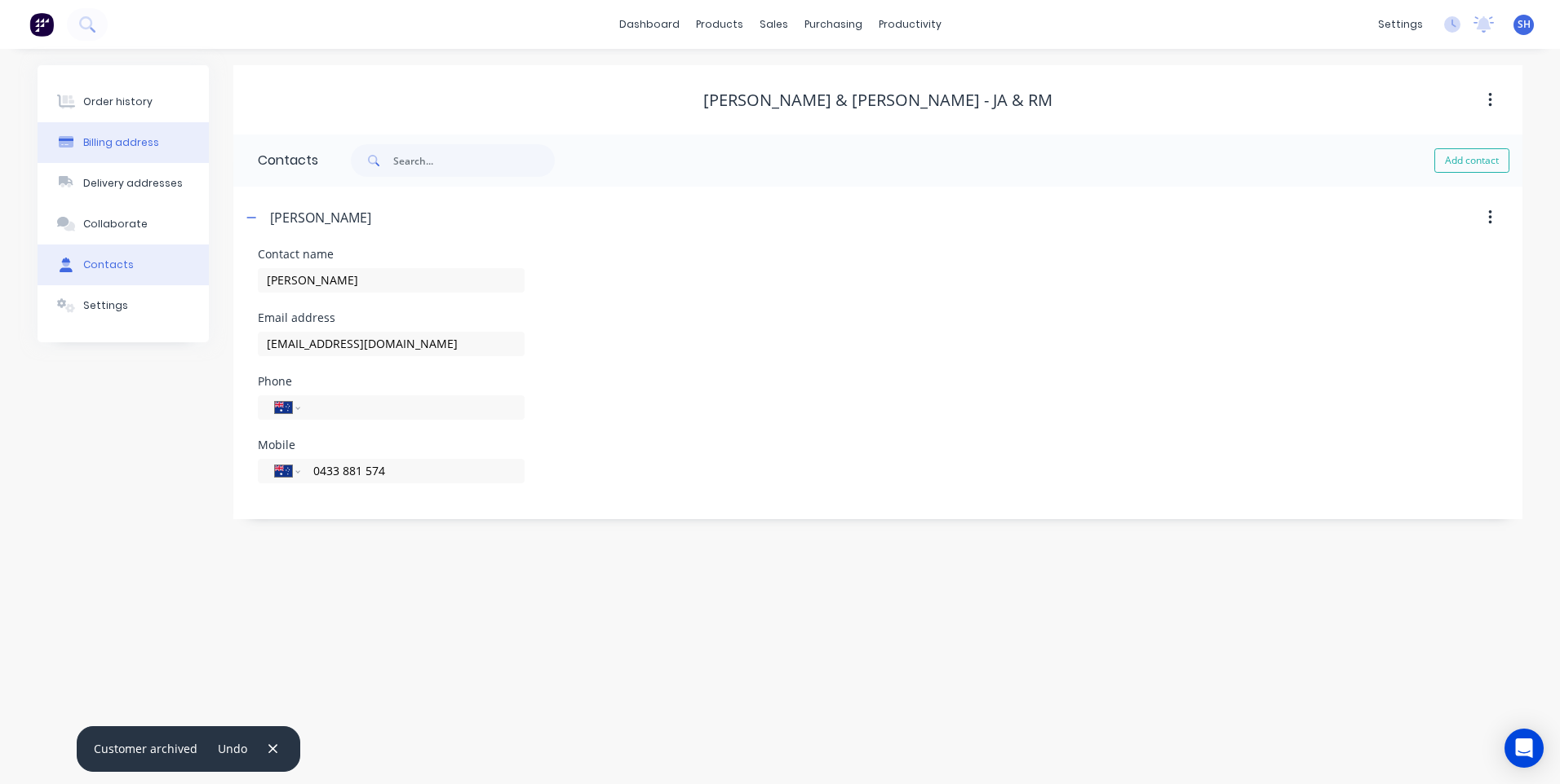
click at [122, 140] on div "Billing address" at bounding box center [121, 142] width 76 height 15
select select "AU"
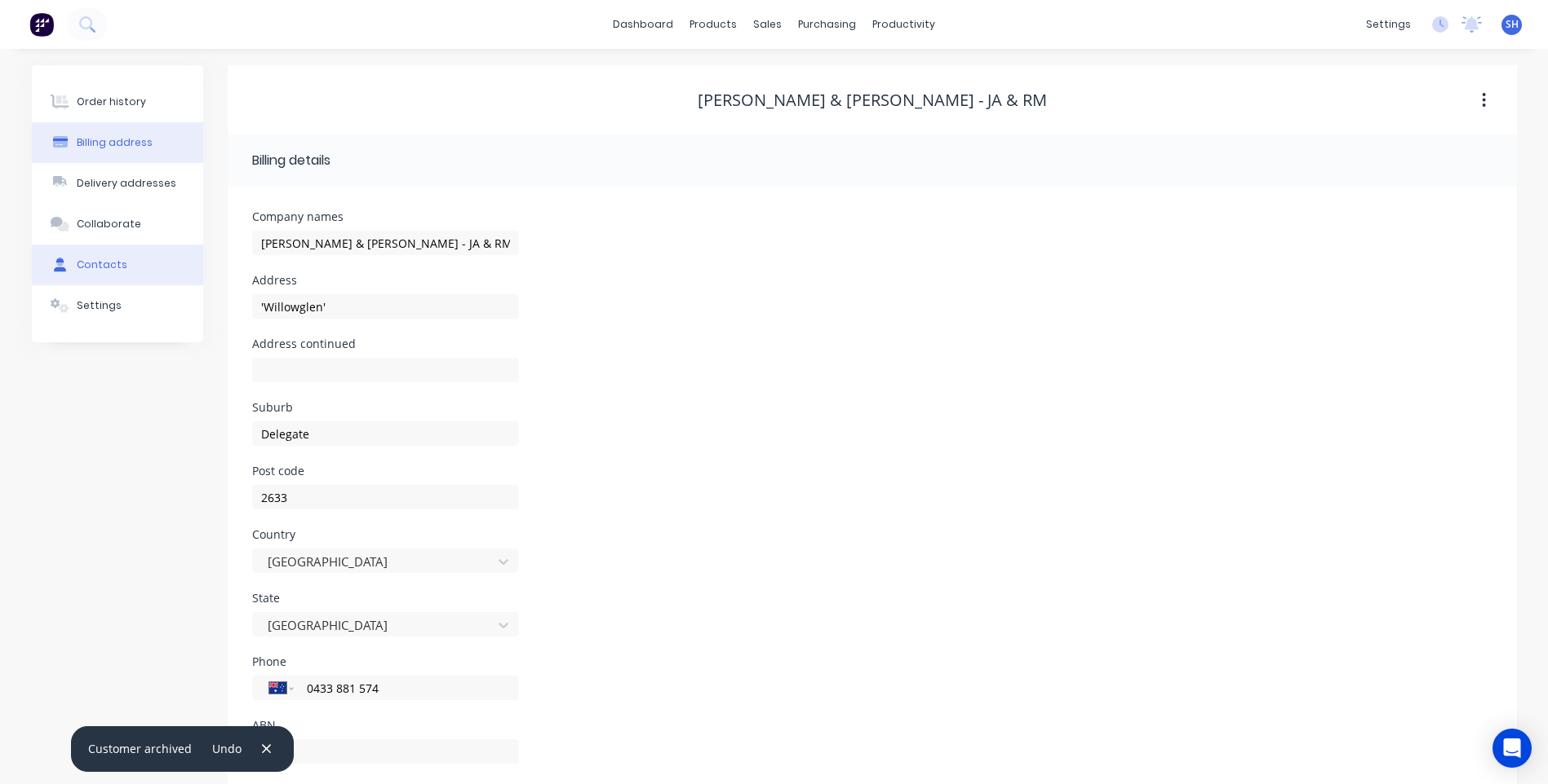
click at [97, 264] on div "Contacts" at bounding box center [102, 265] width 50 height 15
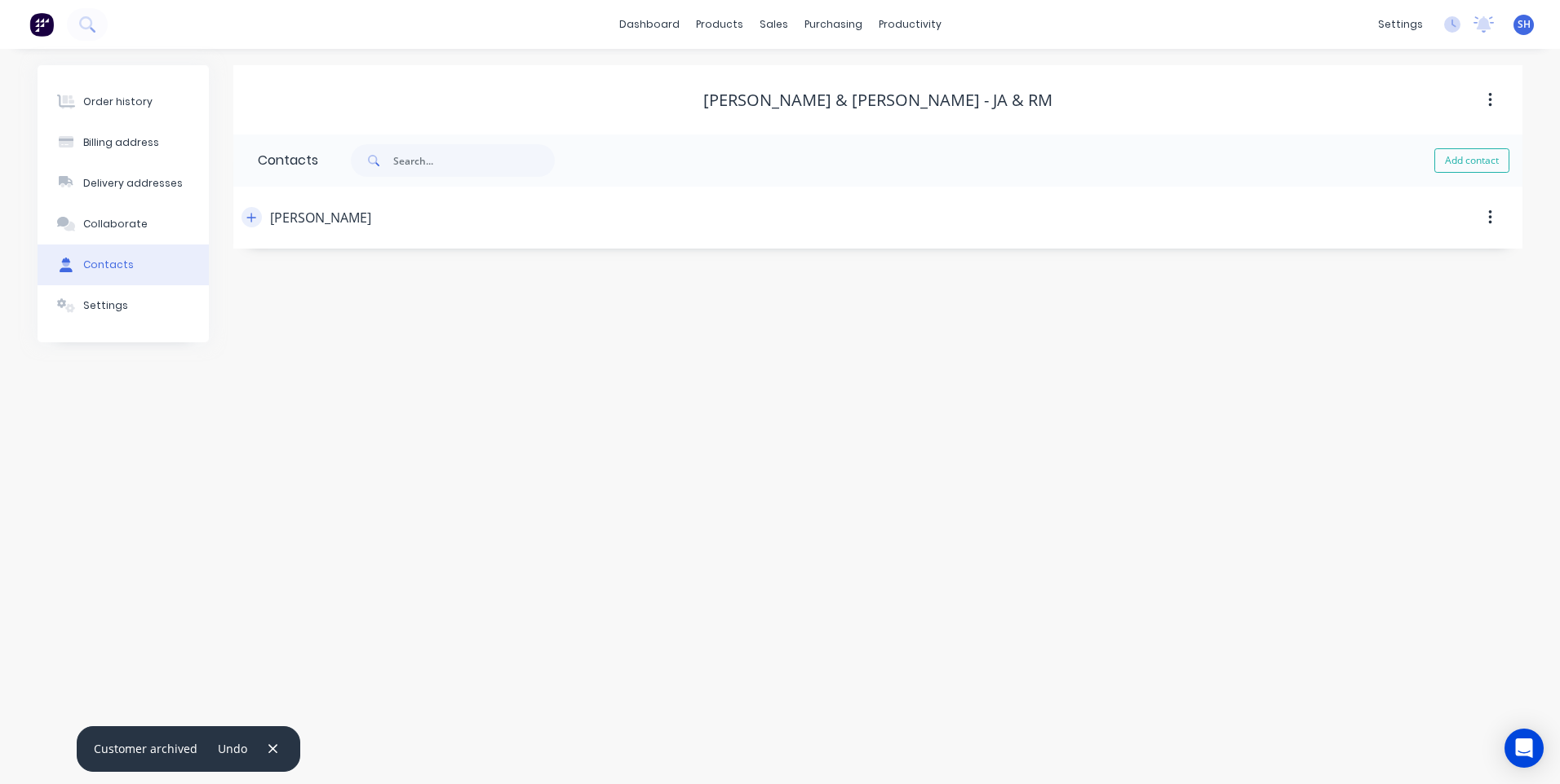
click at [251, 215] on icon "button" at bounding box center [251, 217] width 9 height 9
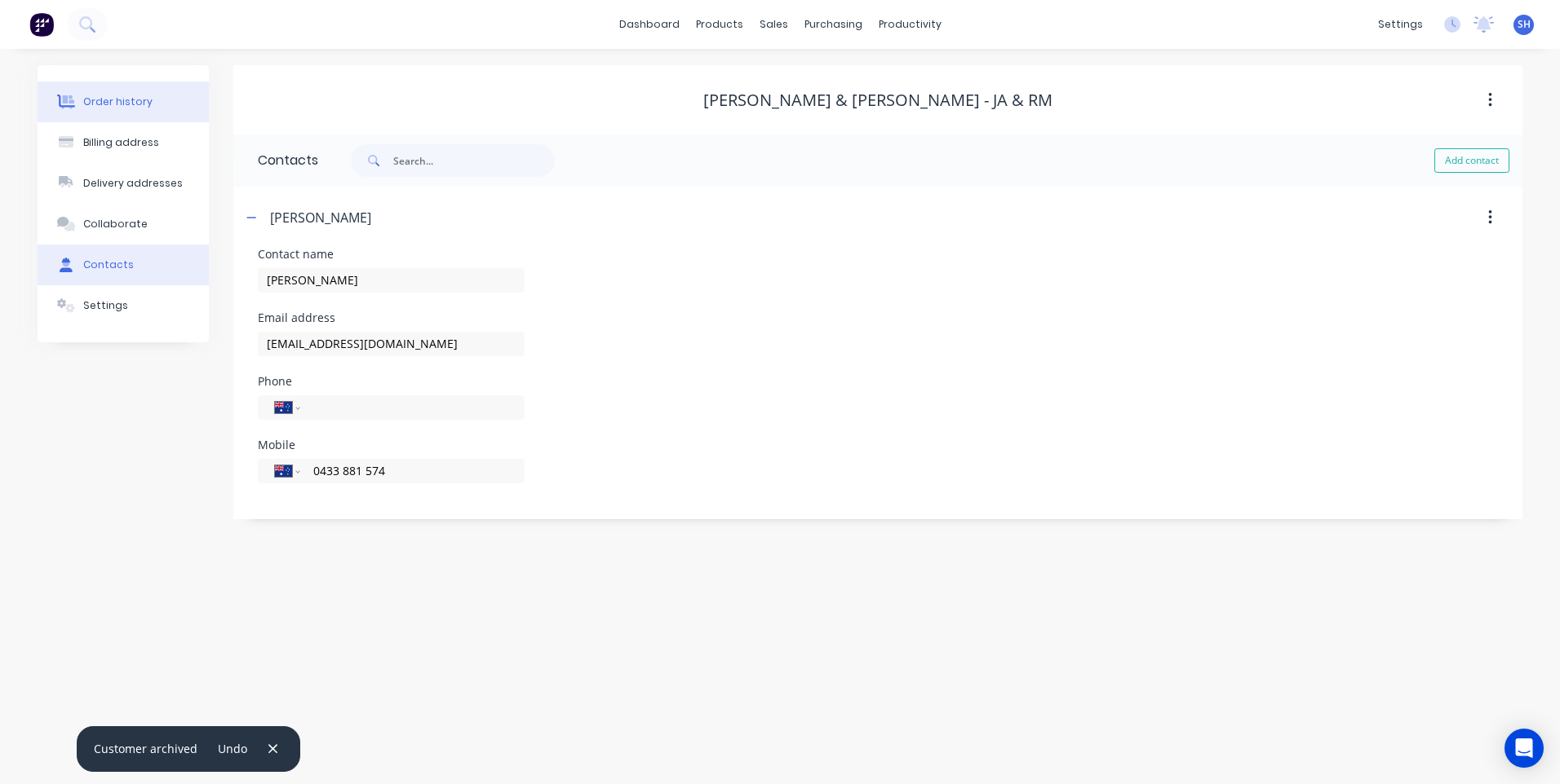
click at [127, 102] on div "Order history" at bounding box center [118, 102] width 69 height 15
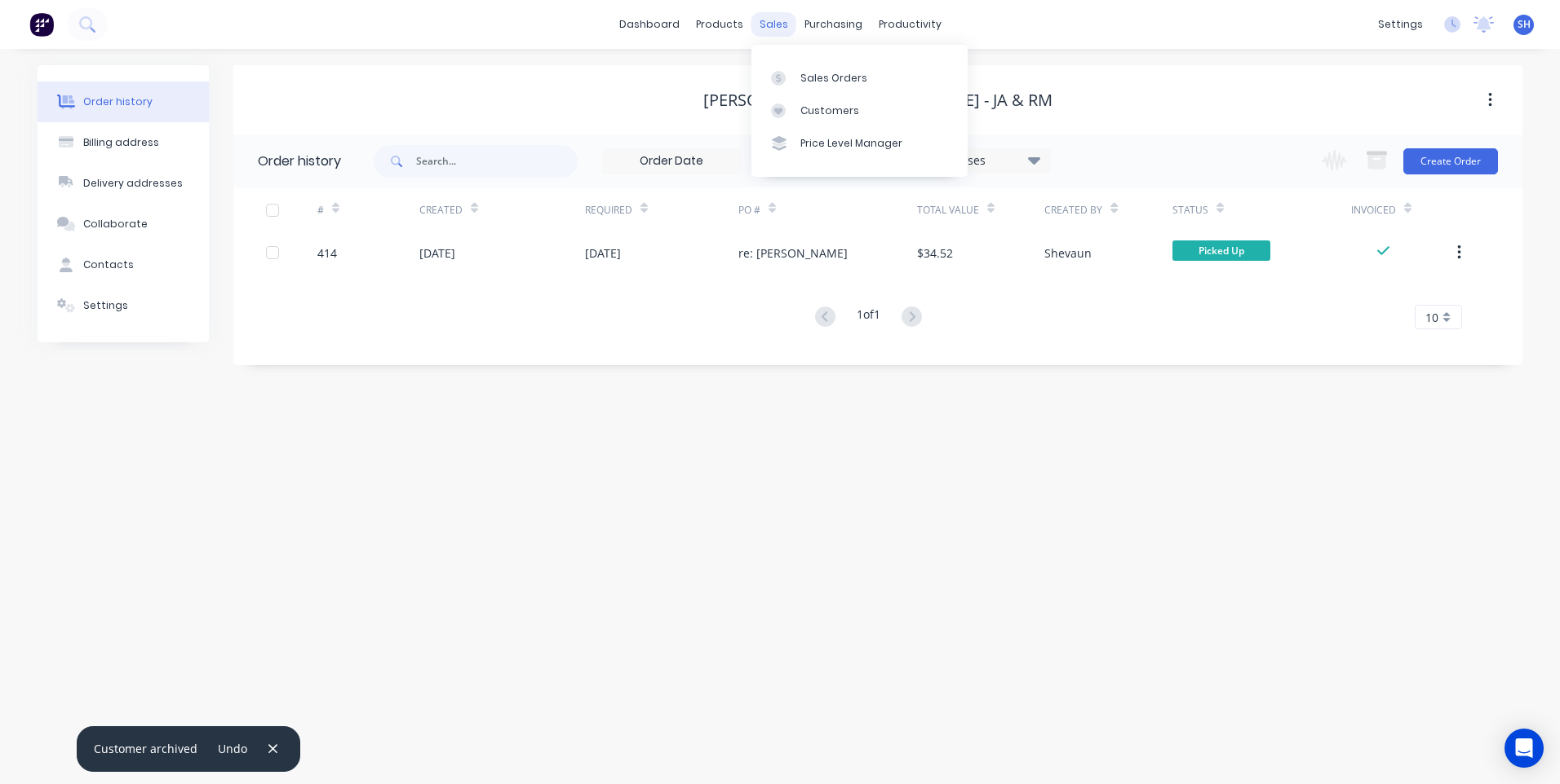
click at [771, 27] on div "sales" at bounding box center [774, 24] width 44 height 25
click at [827, 104] on div "Customers" at bounding box center [829, 111] width 58 height 15
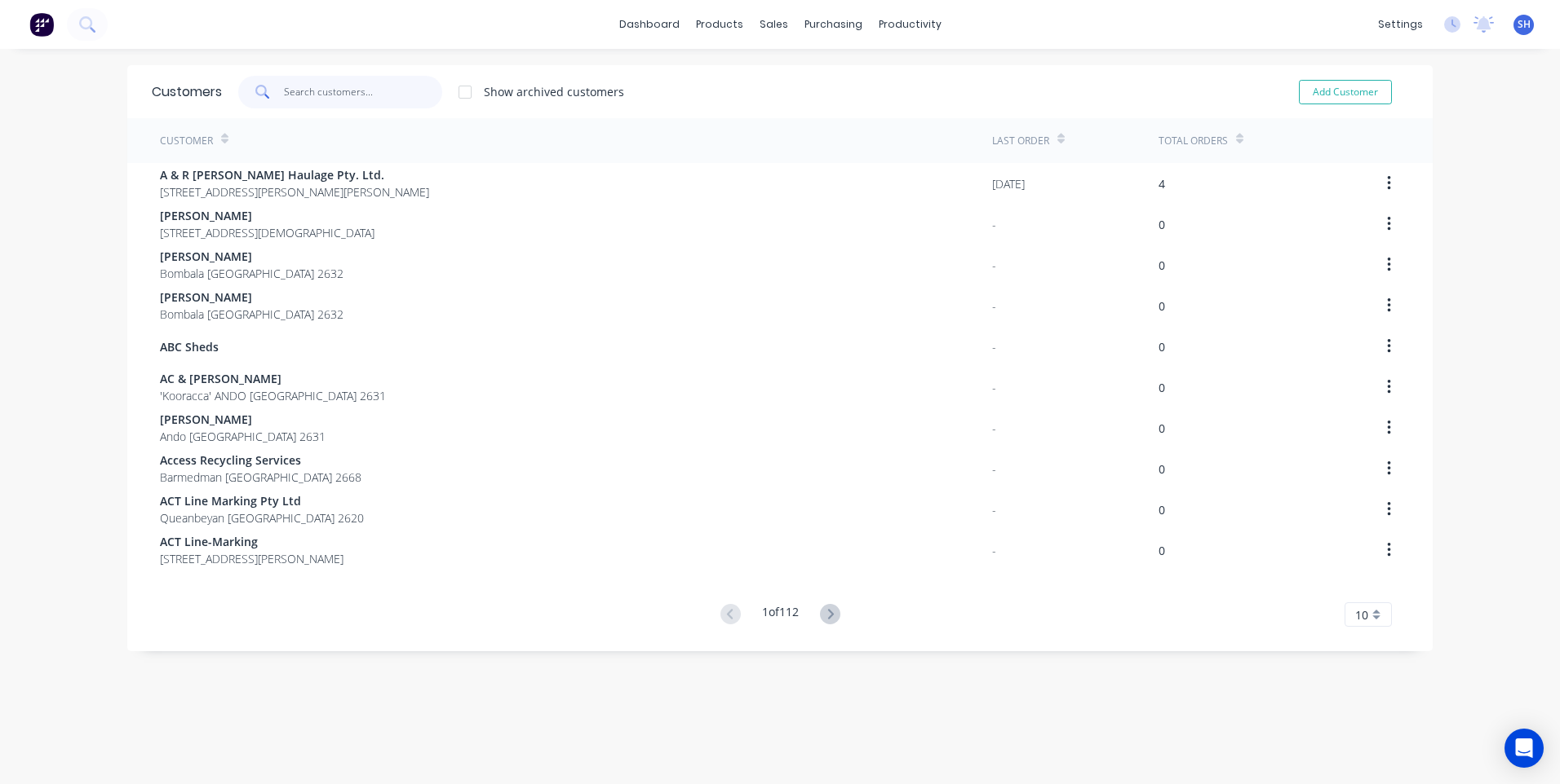
click at [307, 85] on input "text" at bounding box center [363, 92] width 159 height 33
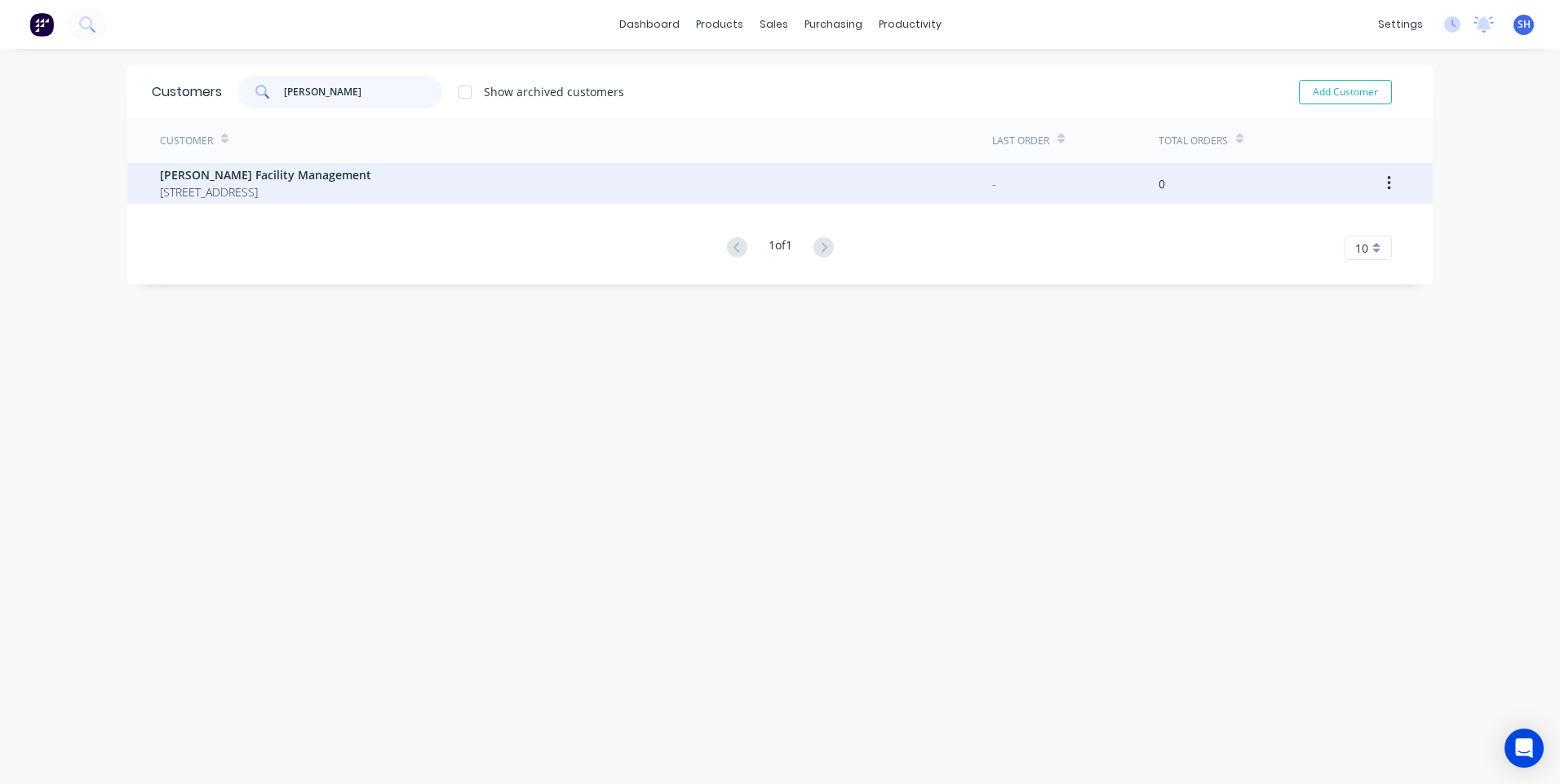
type input "joss"
click at [242, 175] on span "Joss Facility Management" at bounding box center [266, 174] width 211 height 17
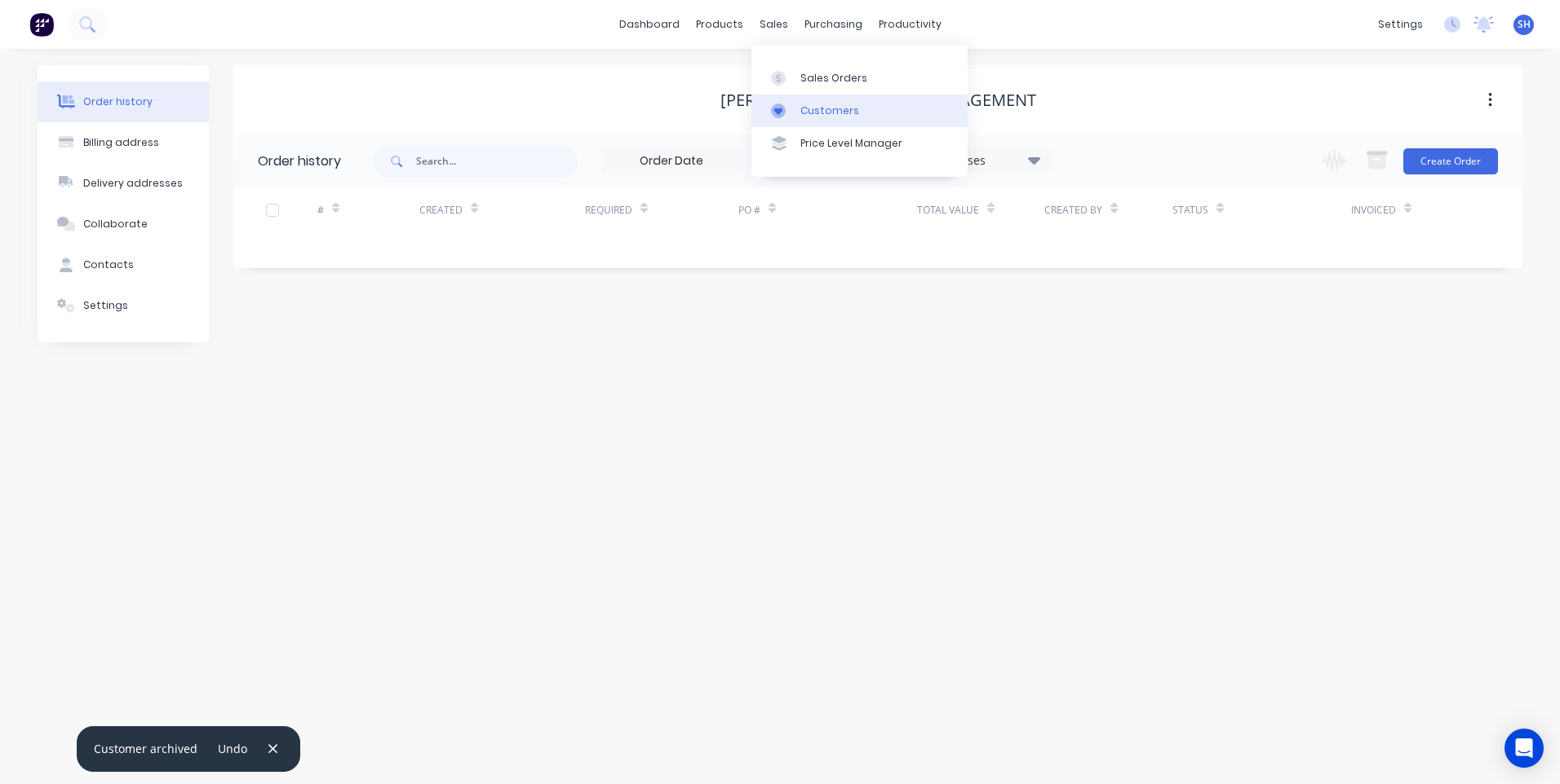
click at [824, 108] on div "Customers" at bounding box center [829, 111] width 58 height 15
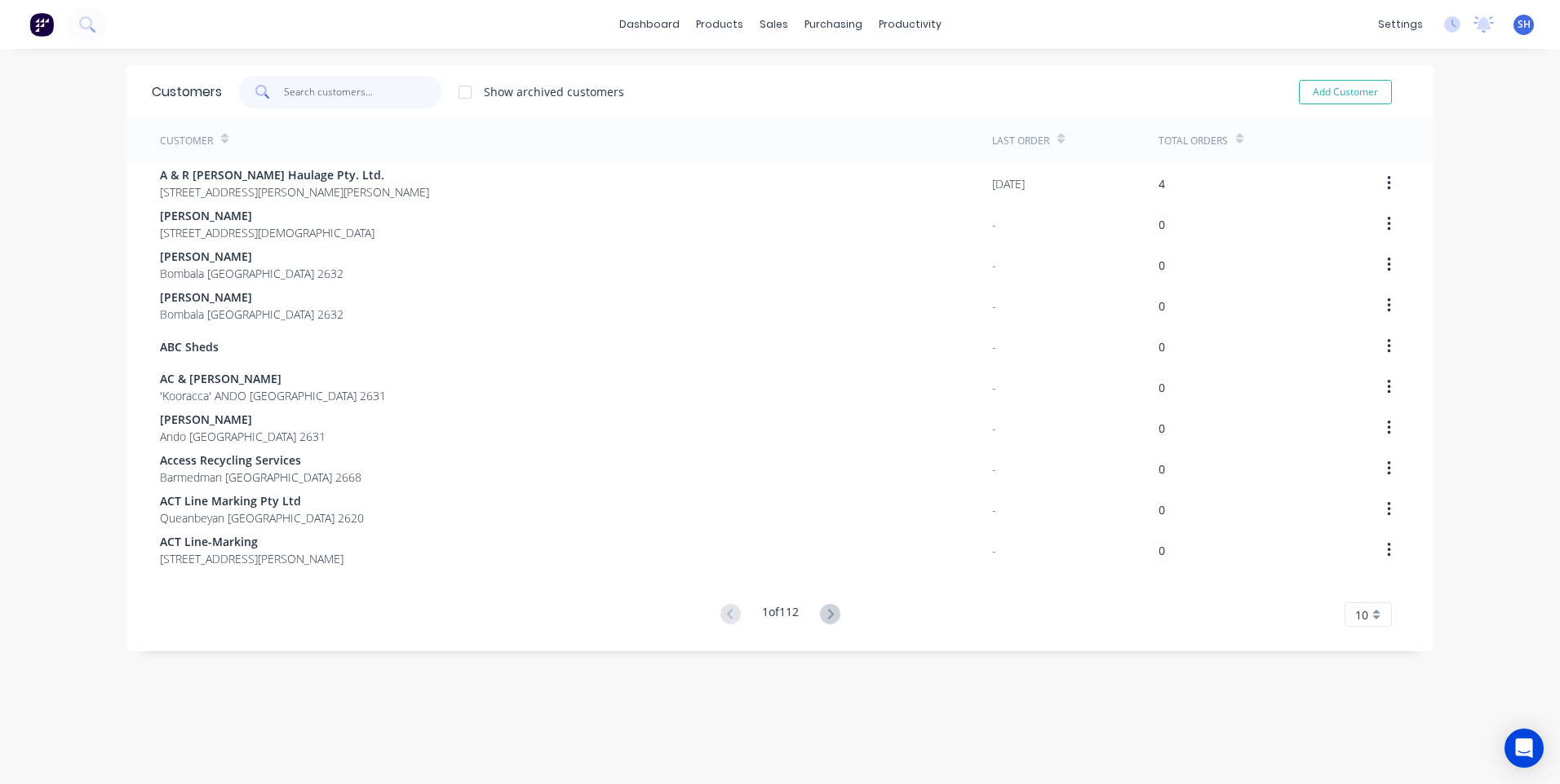
click at [304, 90] on input "text" at bounding box center [363, 92] width 159 height 33
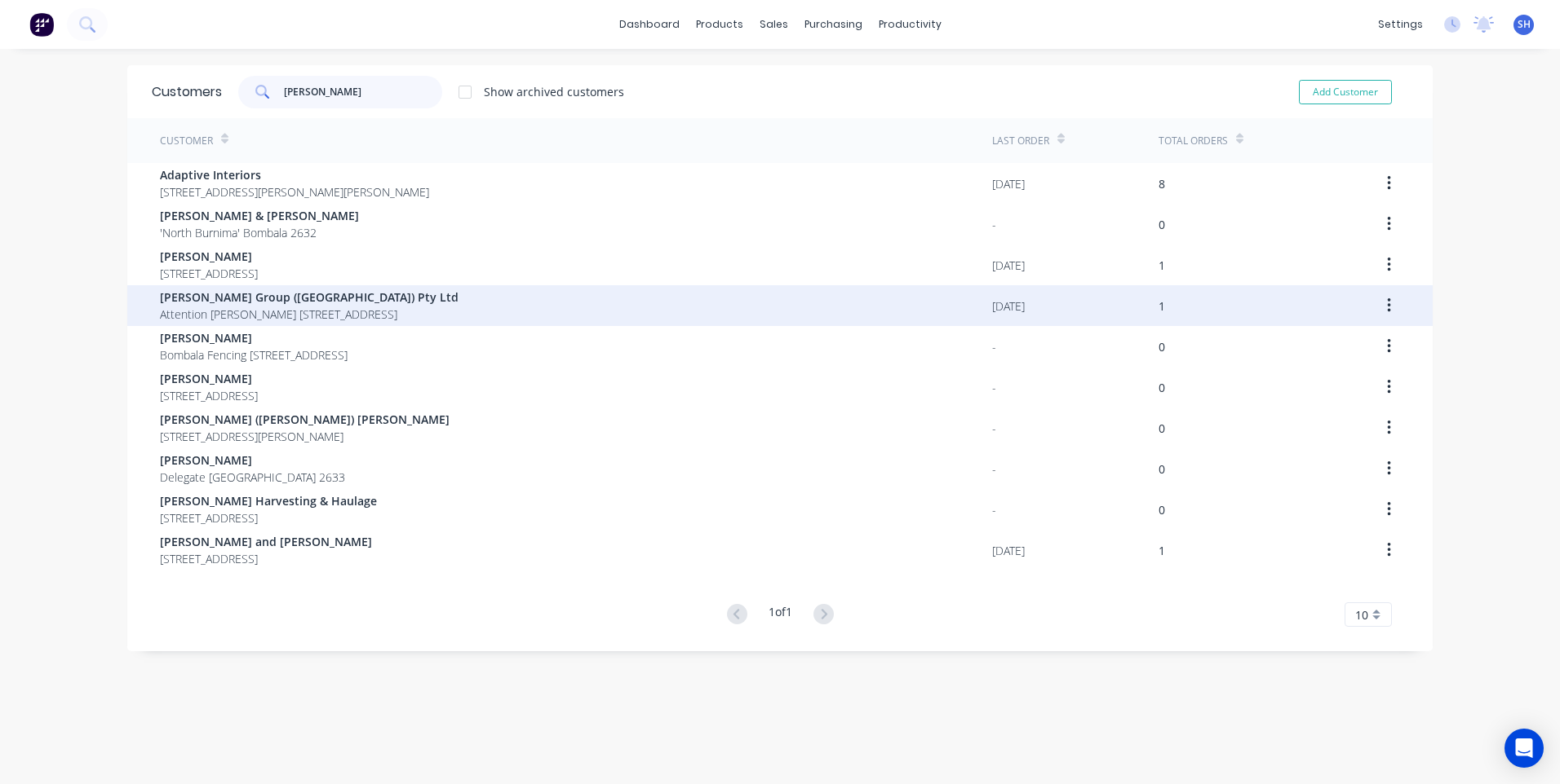
type input "jones"
click at [255, 302] on span "Jones Group (NSW) Pty Ltd" at bounding box center [309, 296] width 298 height 17
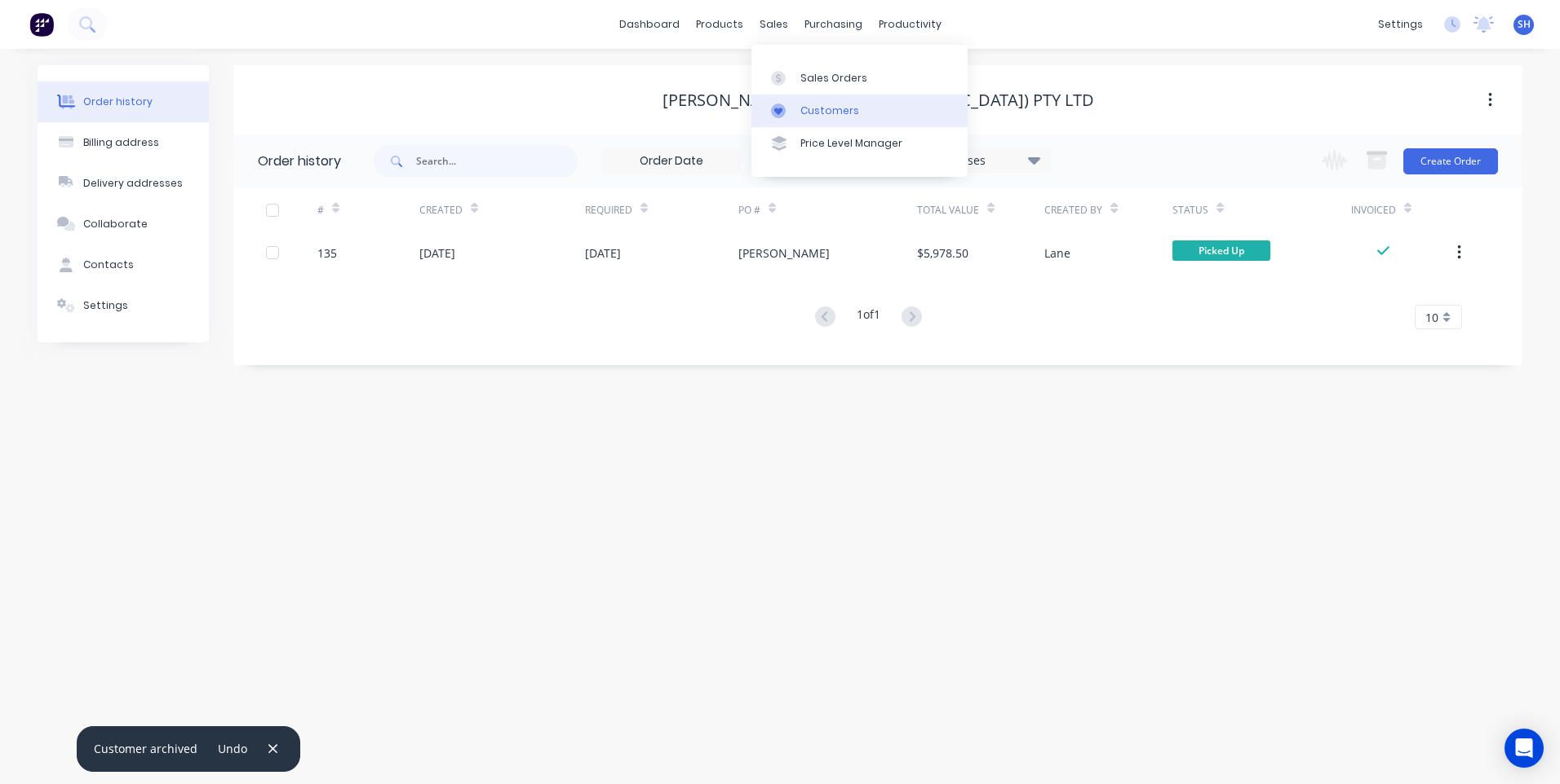
click at [817, 104] on div "Customers" at bounding box center [829, 111] width 58 height 15
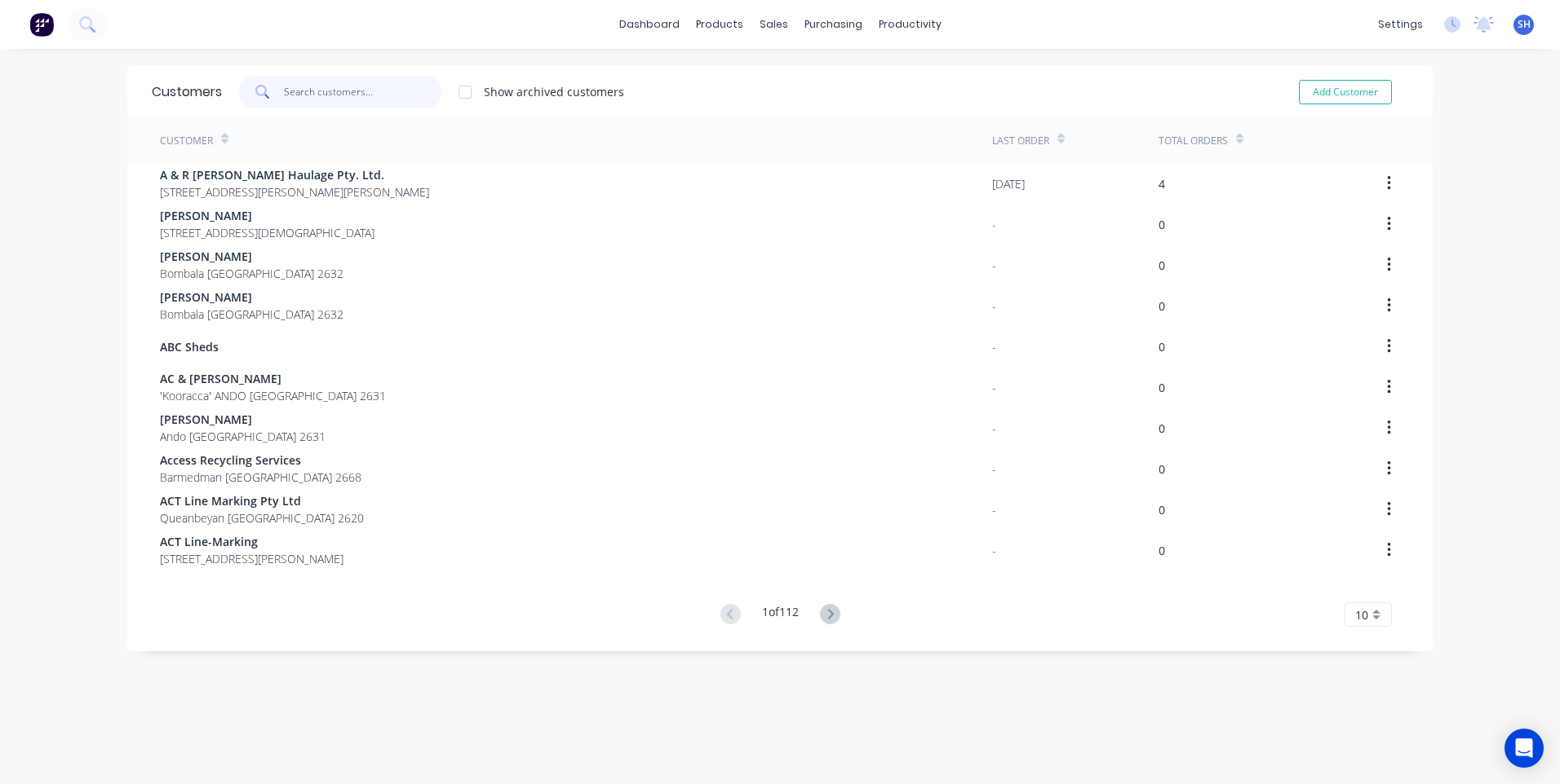
click at [316, 92] on input "text" at bounding box center [363, 92] width 159 height 33
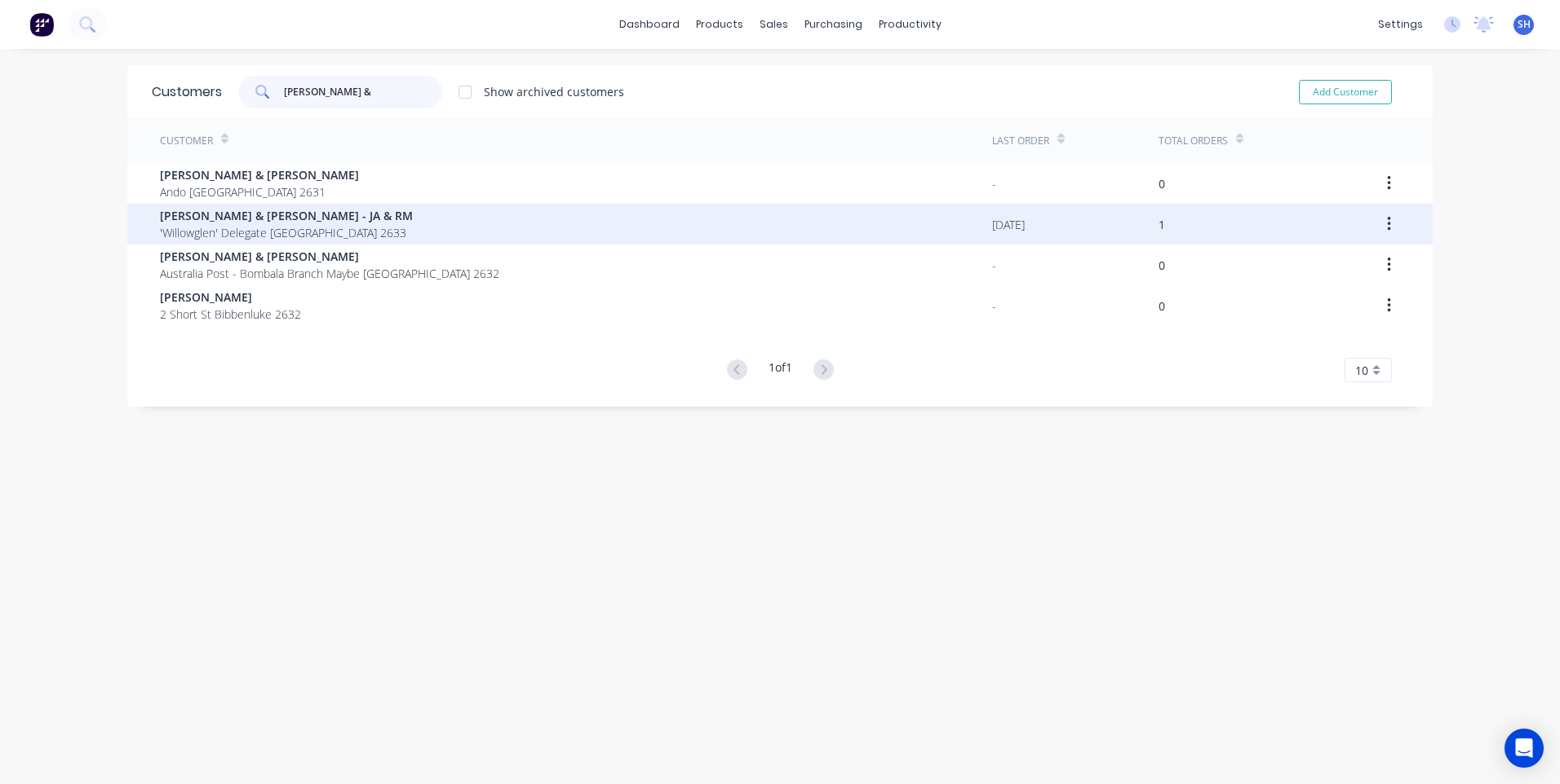
type input "john &"
click at [213, 219] on span "John & Ros Teschke - JA & RM" at bounding box center [287, 215] width 253 height 17
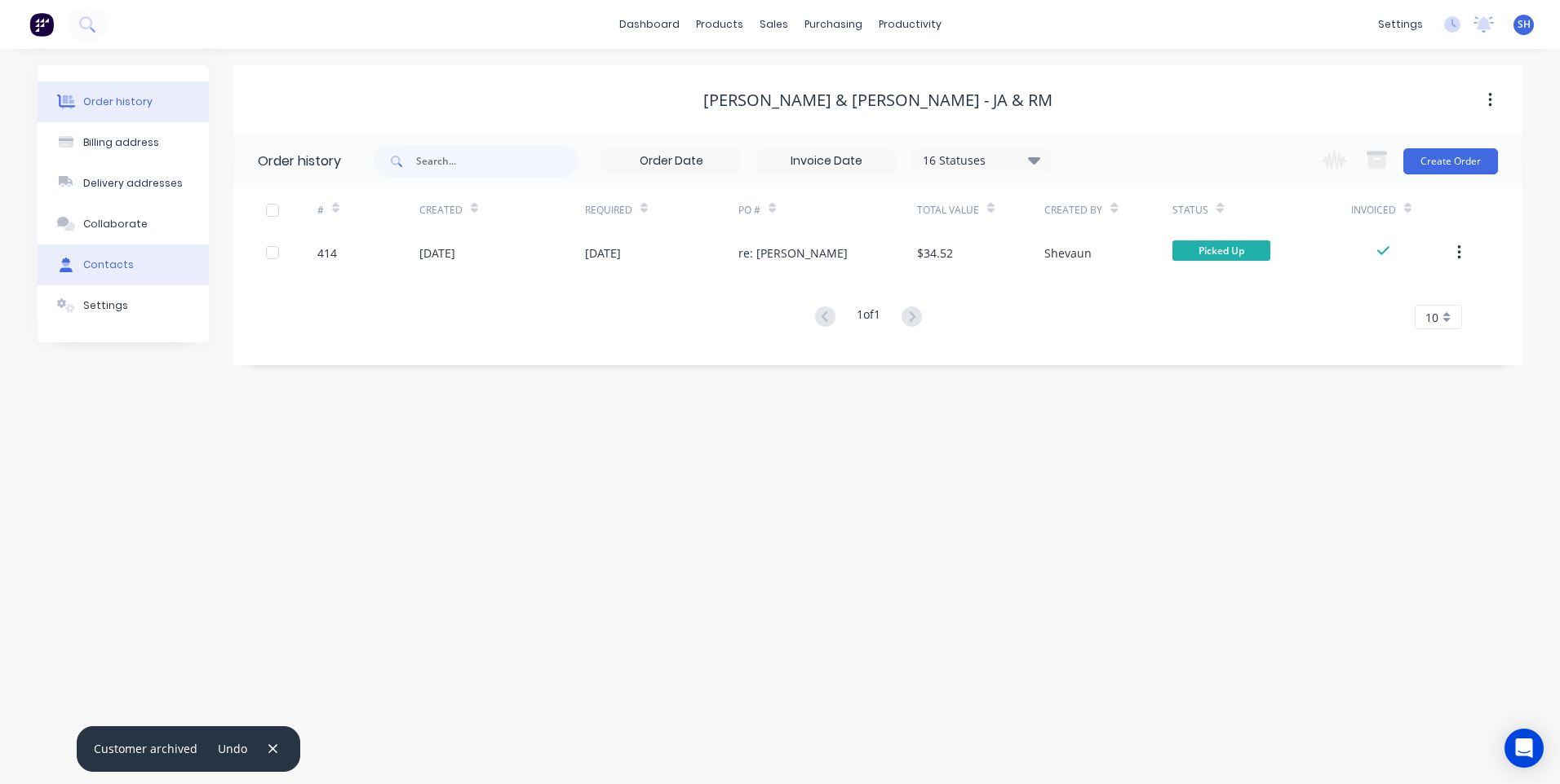
click at [104, 255] on button "Contacts" at bounding box center [123, 265] width 171 height 40
select select "AU"
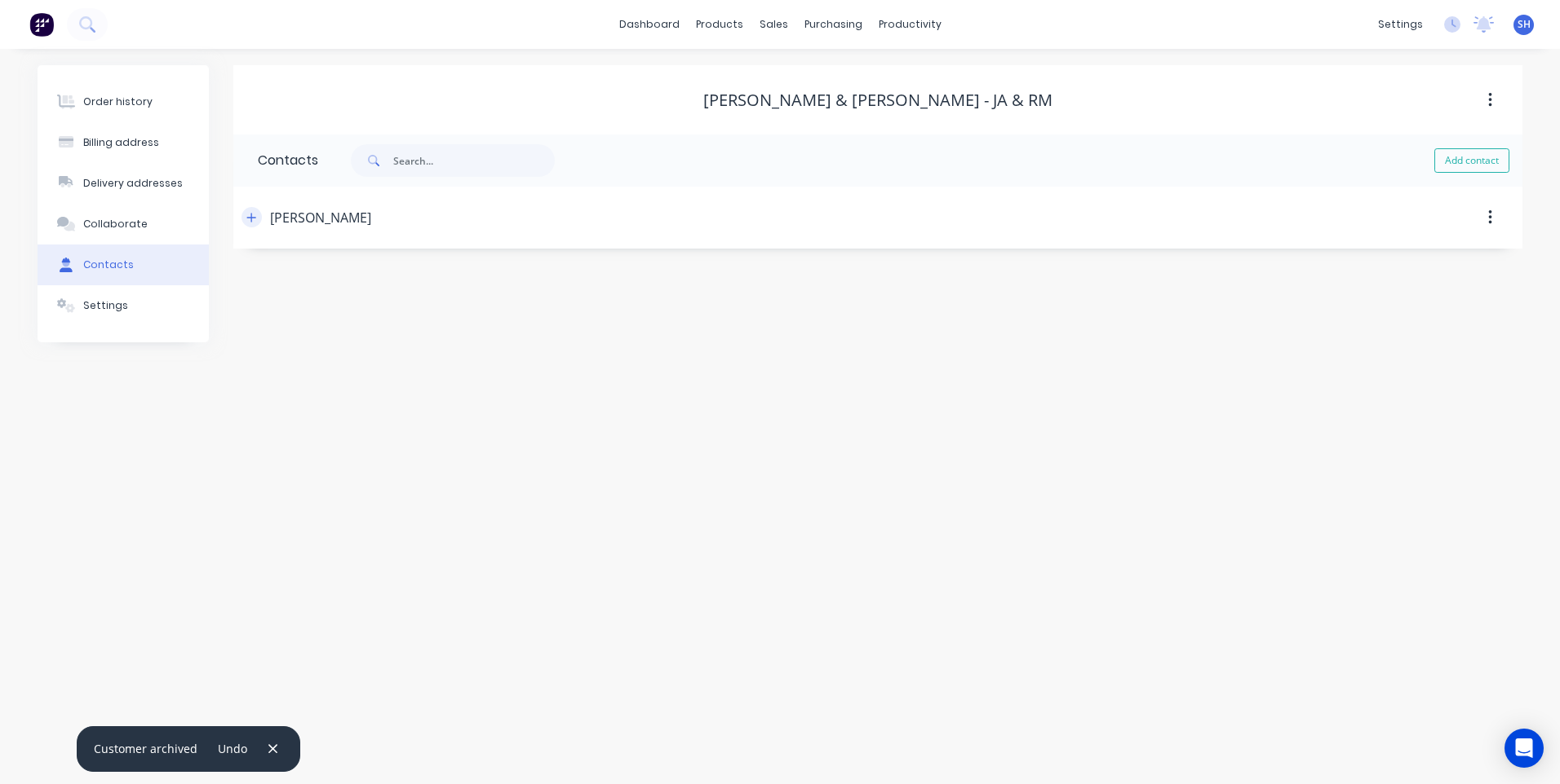
click at [254, 220] on icon "button" at bounding box center [251, 218] width 10 height 12
drag, startPoint x: 428, startPoint y: 345, endPoint x: 350, endPoint y: 344, distance: 78.0
click at [169, 334] on div "Order history Billing address Delivery addresses Collaborate Contacts Settings …" at bounding box center [780, 292] width 1485 height 454
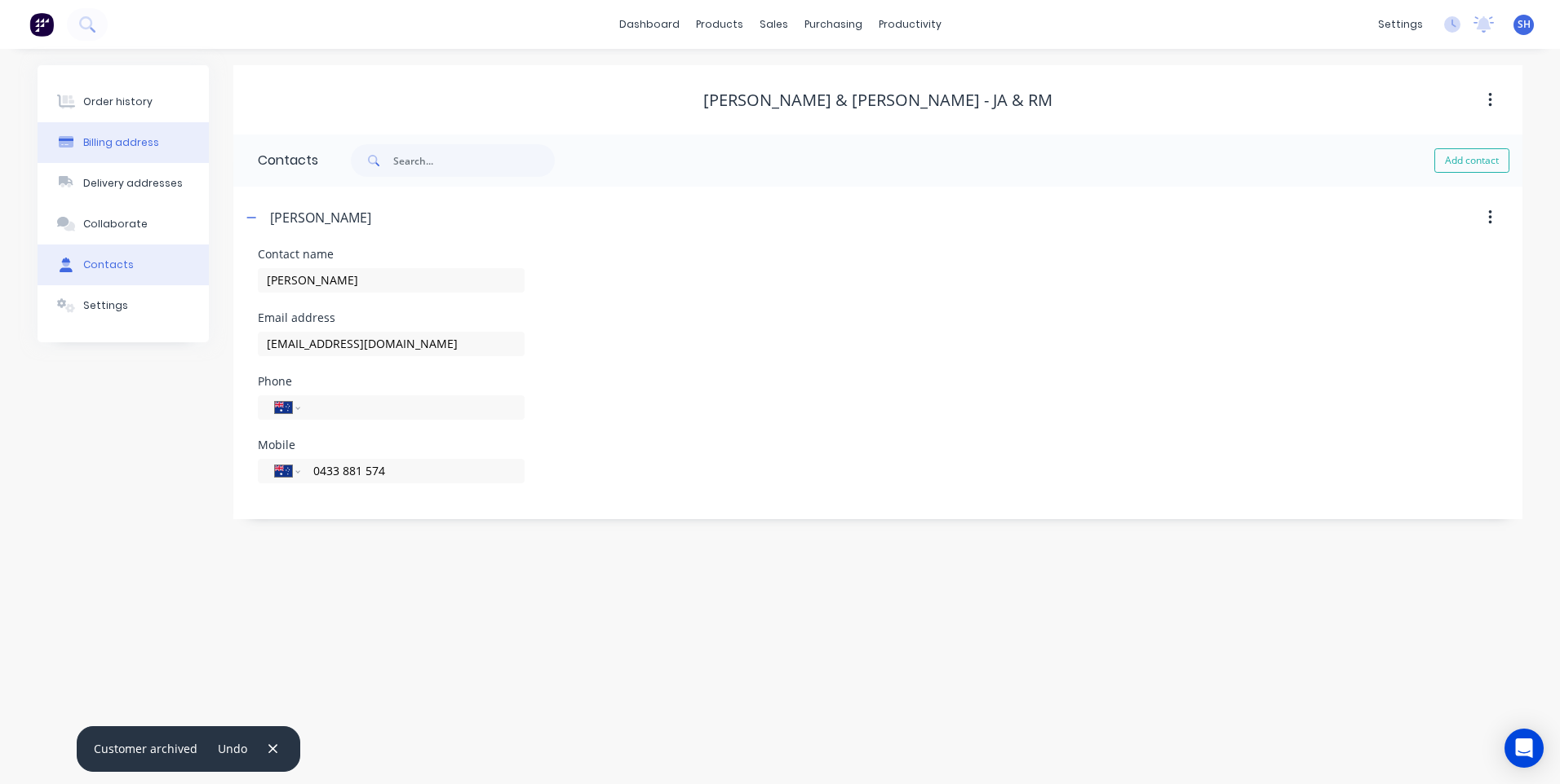
click at [136, 142] on div "Billing address" at bounding box center [121, 142] width 76 height 15
select select "AU"
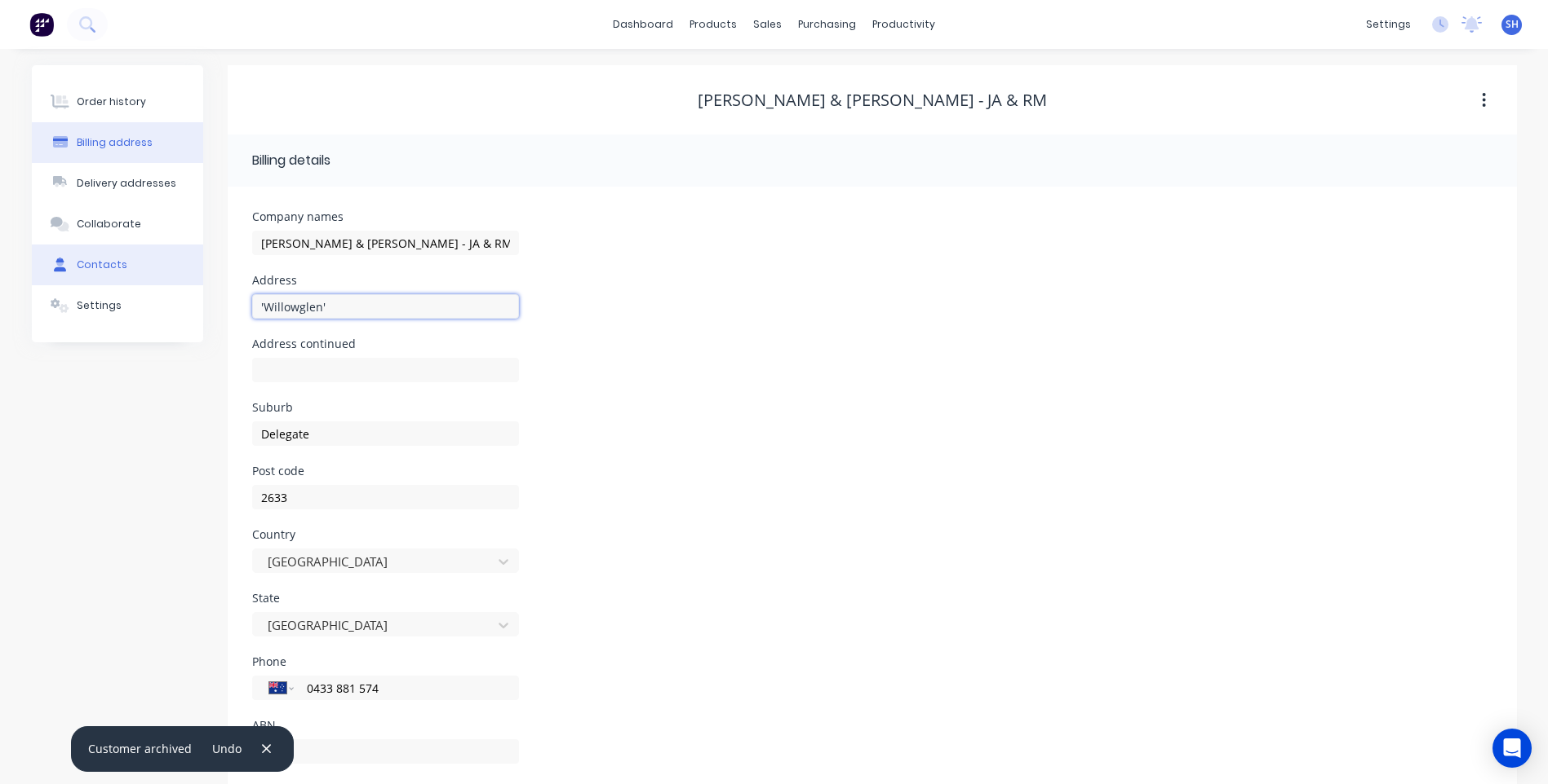
drag, startPoint x: 339, startPoint y: 307, endPoint x: 122, endPoint y: 281, distance: 218.6
click at [122, 281] on div "Order history Billing address Delivery addresses Collaborate Contacts Settings …" at bounding box center [774, 432] width 1485 height 735
drag, startPoint x: 325, startPoint y: 437, endPoint x: 151, endPoint y: 433, distance: 174.0
click at [151, 433] on div "Order history Billing address Delivery addresses Collaborate Contacts Settings …" at bounding box center [774, 432] width 1485 height 735
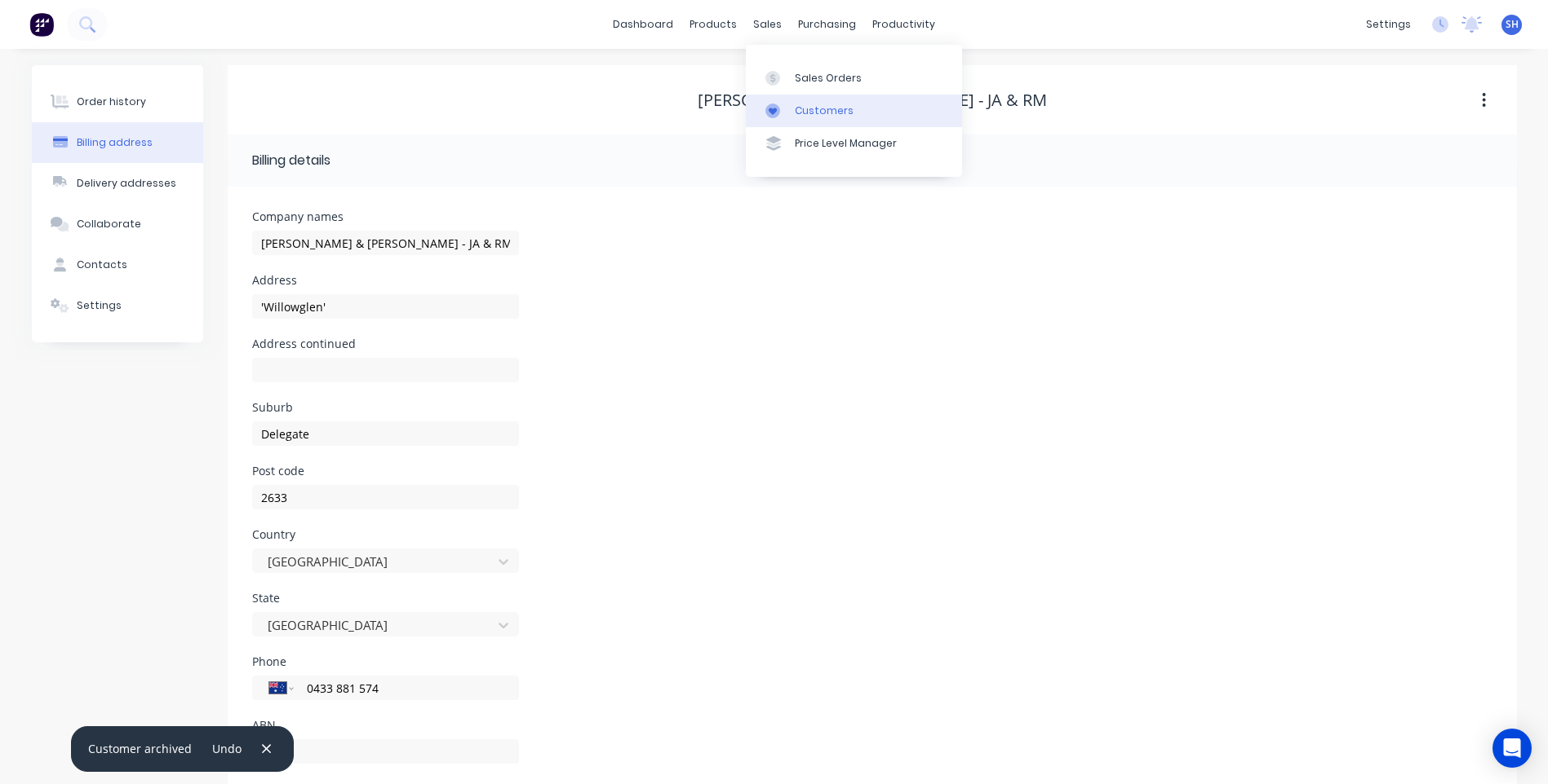
click at [820, 102] on link "Customers" at bounding box center [854, 111] width 216 height 33
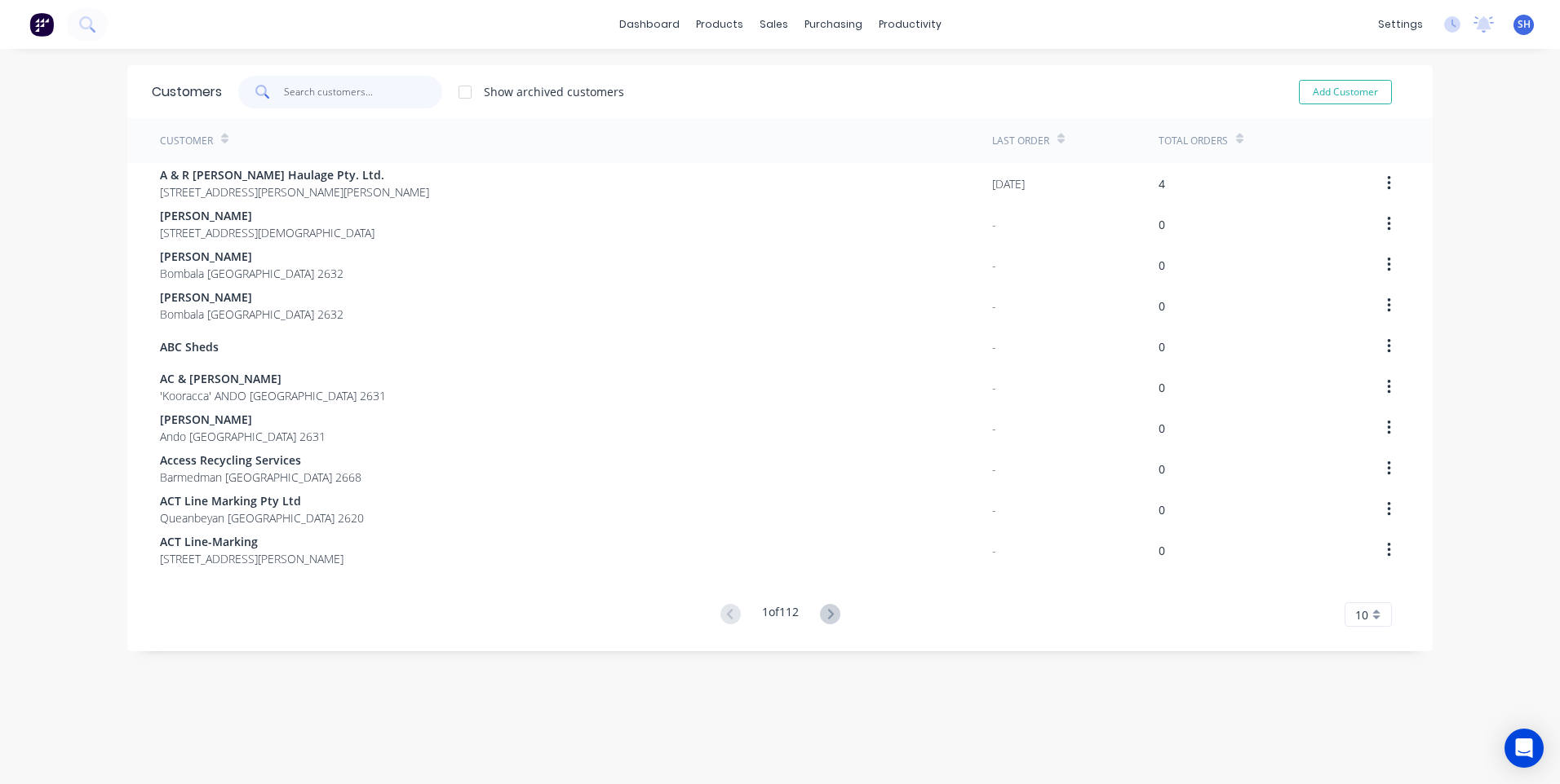
click at [297, 91] on input "text" at bounding box center [363, 92] width 159 height 33
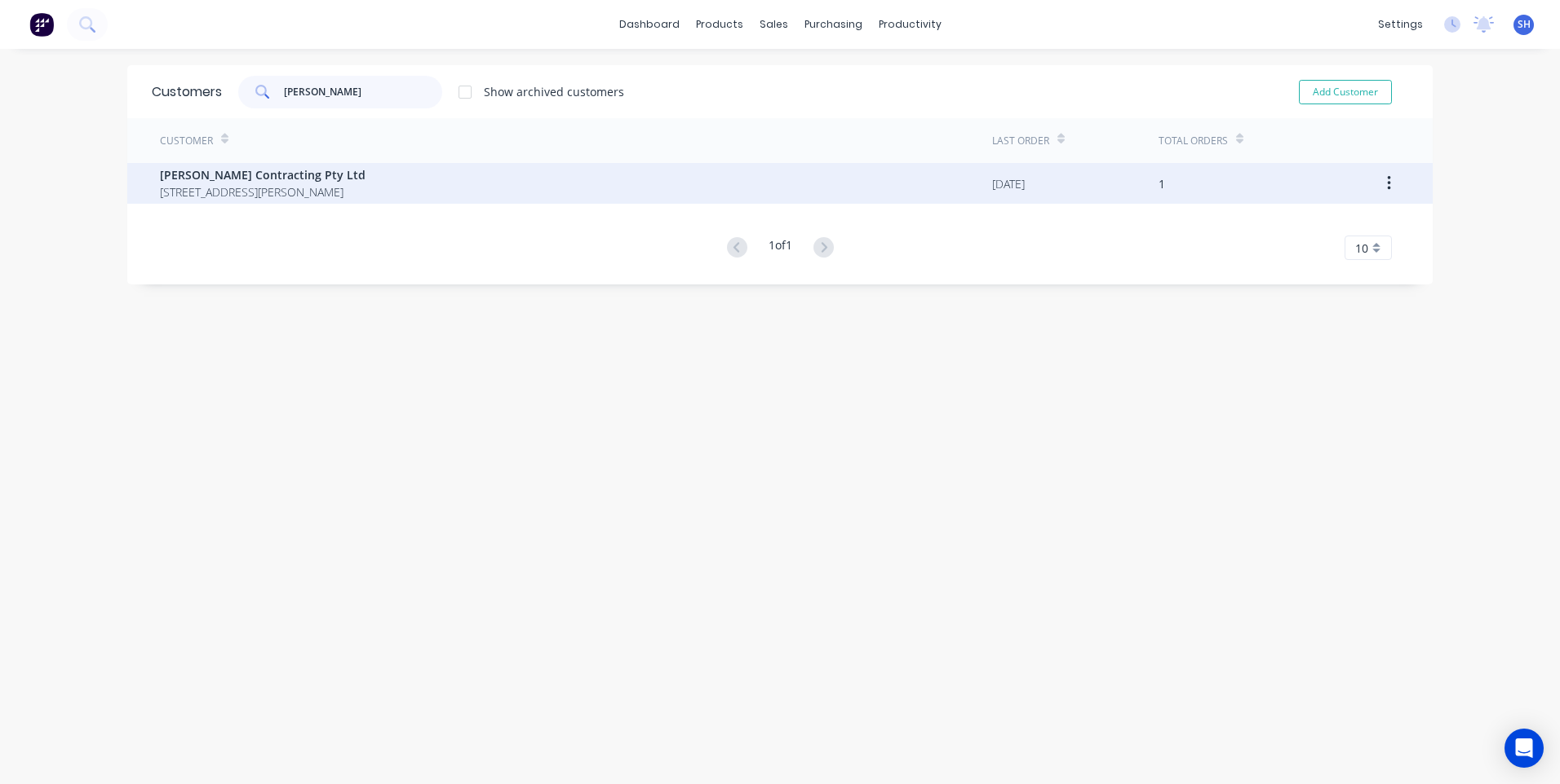
type input "paul vol"
click at [261, 179] on span "Paul Volk Contracting Pty Ltd" at bounding box center [263, 174] width 205 height 17
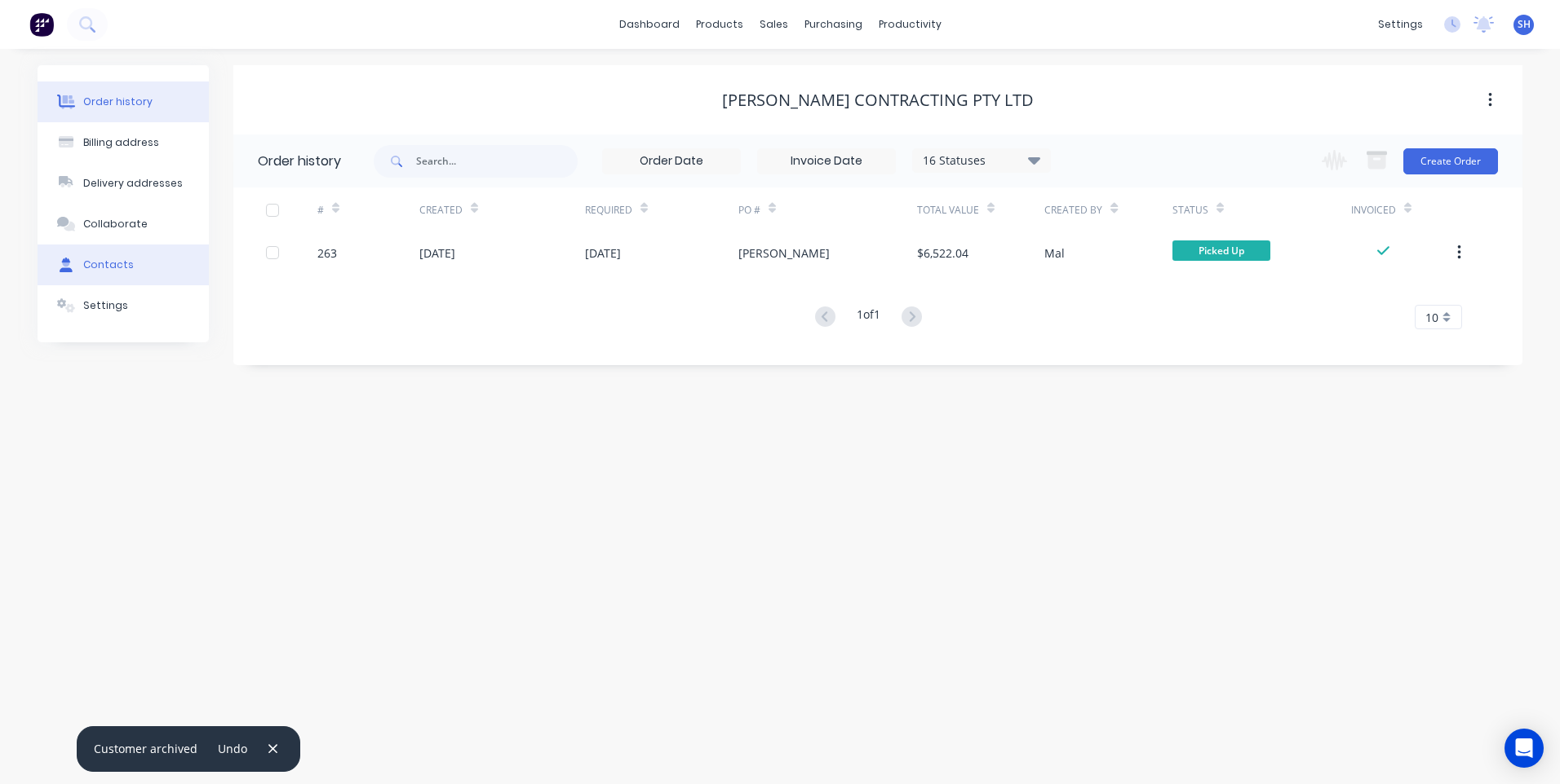
click at [104, 261] on div "Contacts" at bounding box center [108, 265] width 50 height 15
select select "AU"
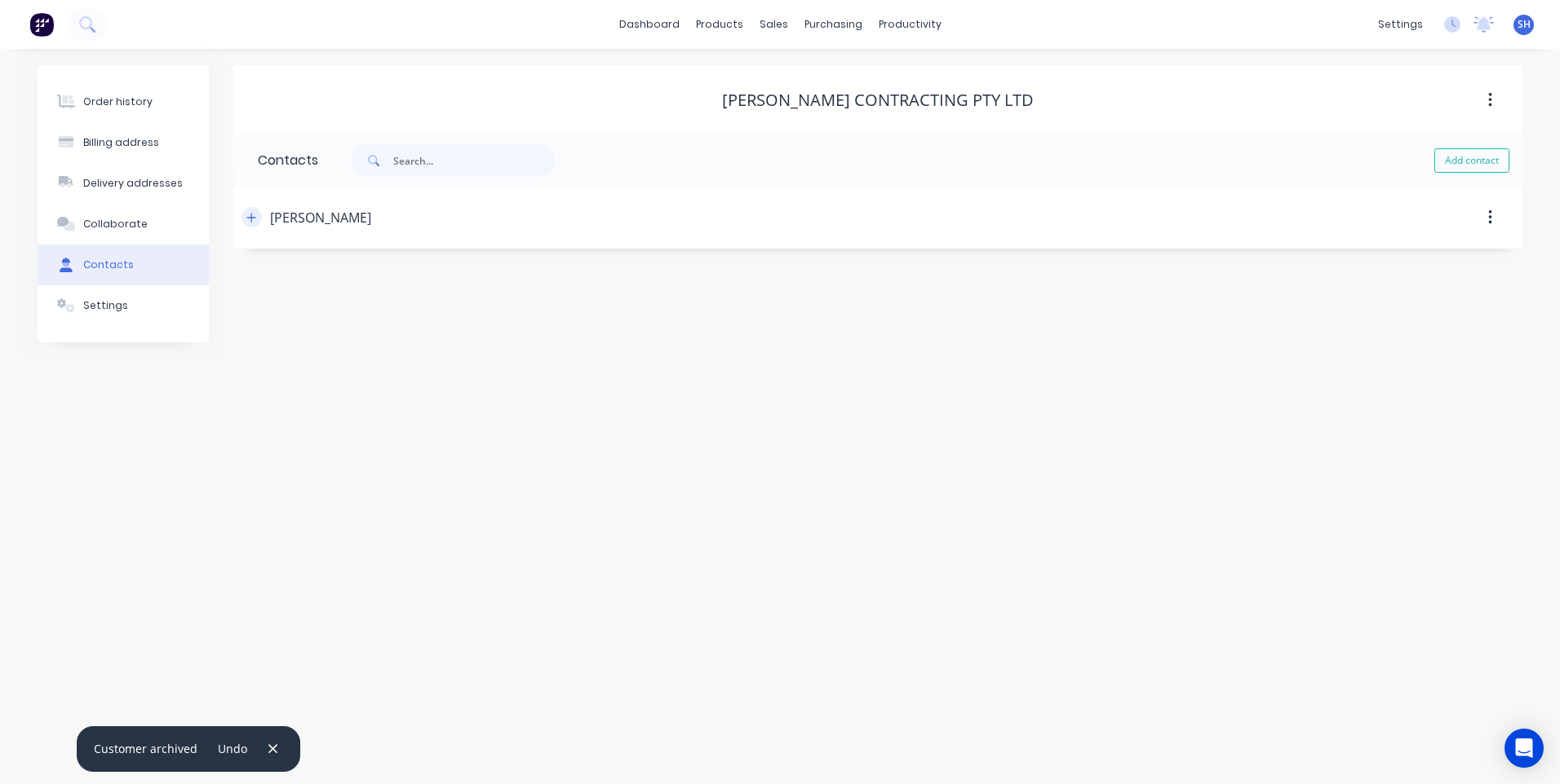
click at [249, 217] on icon "button" at bounding box center [251, 218] width 10 height 12
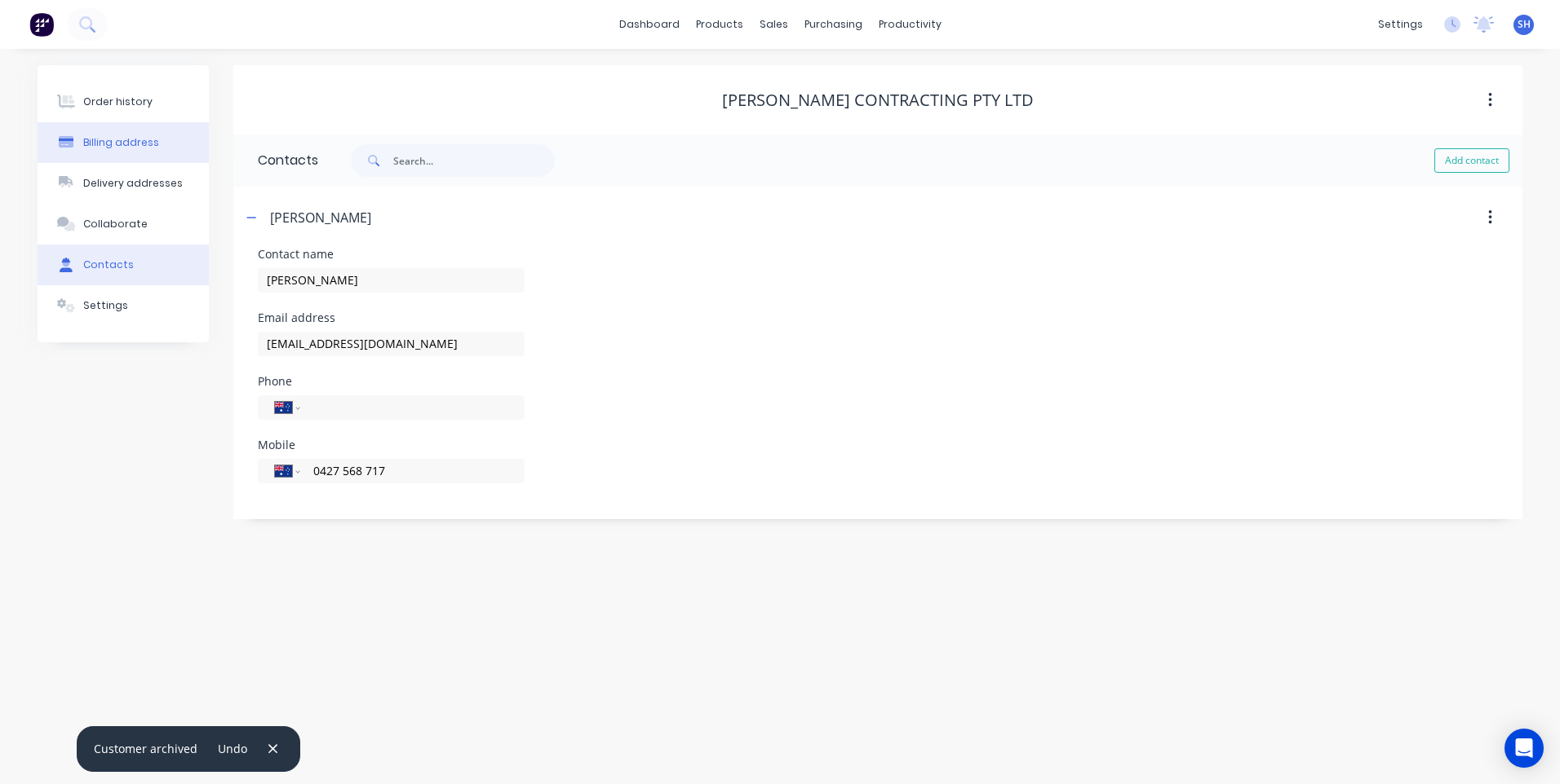
click at [119, 135] on div "Billing address" at bounding box center [121, 142] width 76 height 15
select select "AU"
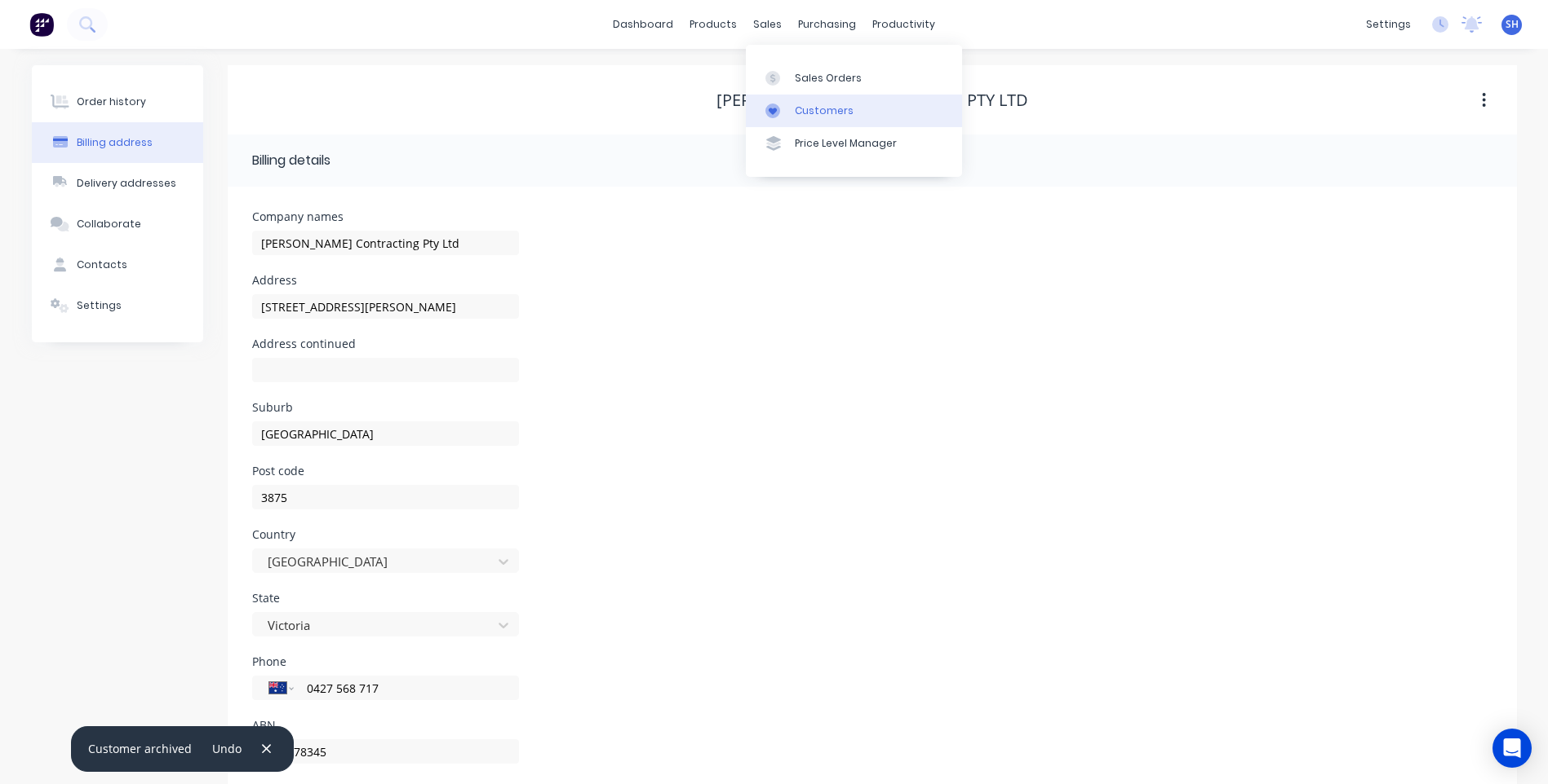
click at [826, 105] on div "Customers" at bounding box center [823, 111] width 58 height 15
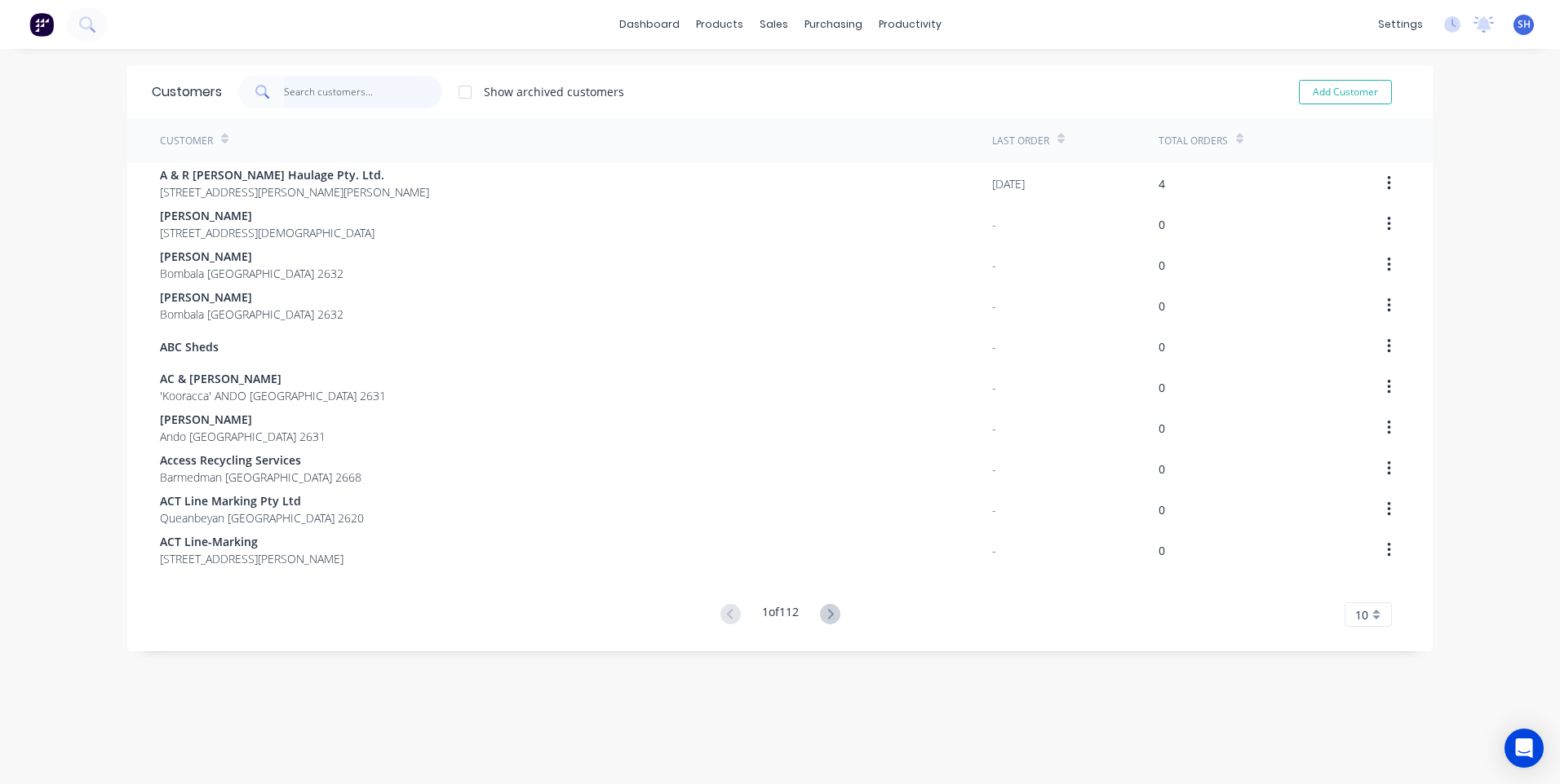
click at [311, 87] on input "text" at bounding box center [363, 92] width 159 height 33
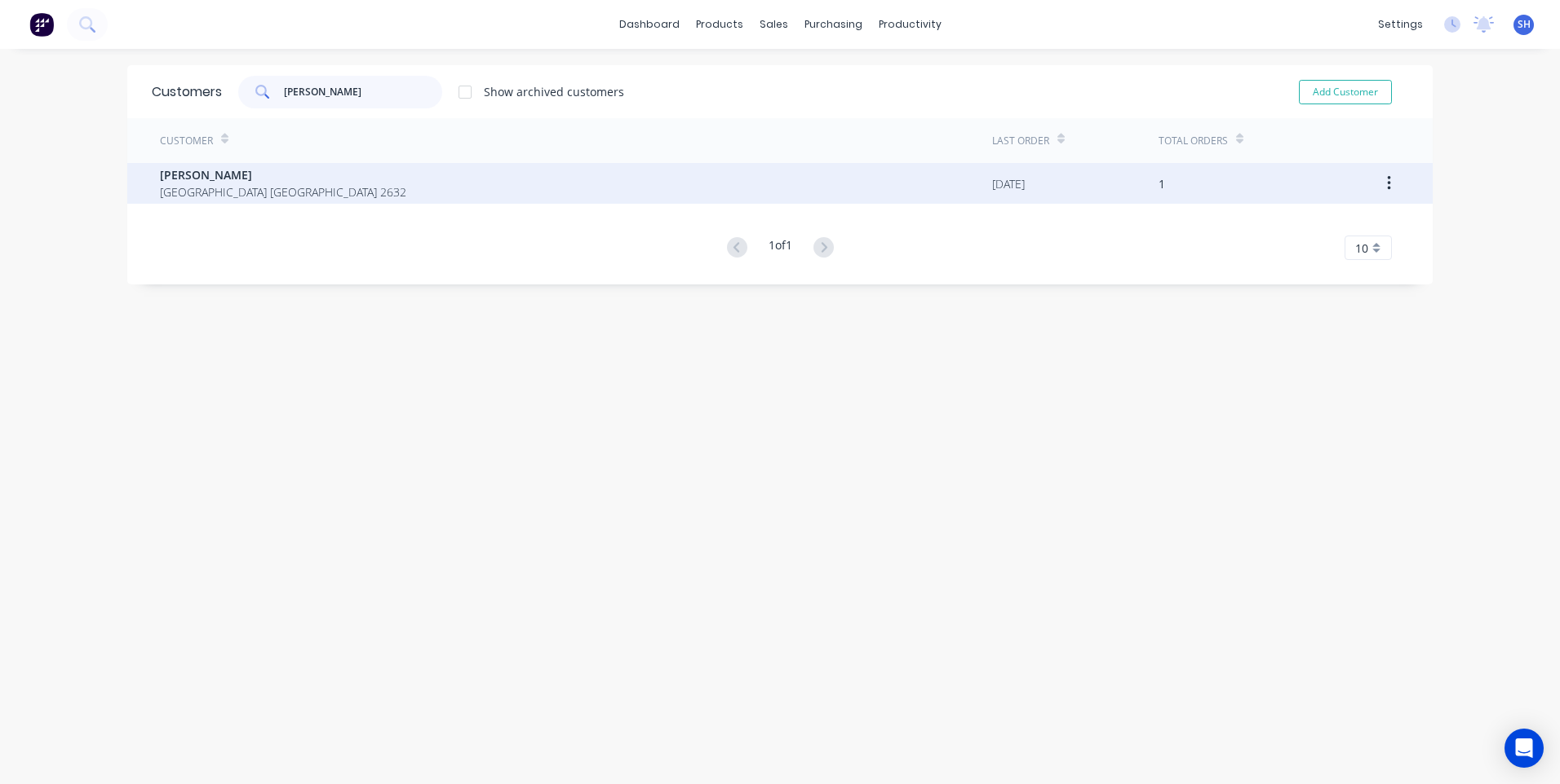
type input "tim gil"
click at [228, 185] on span "Chusan St Bombala New South Wales 2632" at bounding box center [283, 192] width 246 height 17
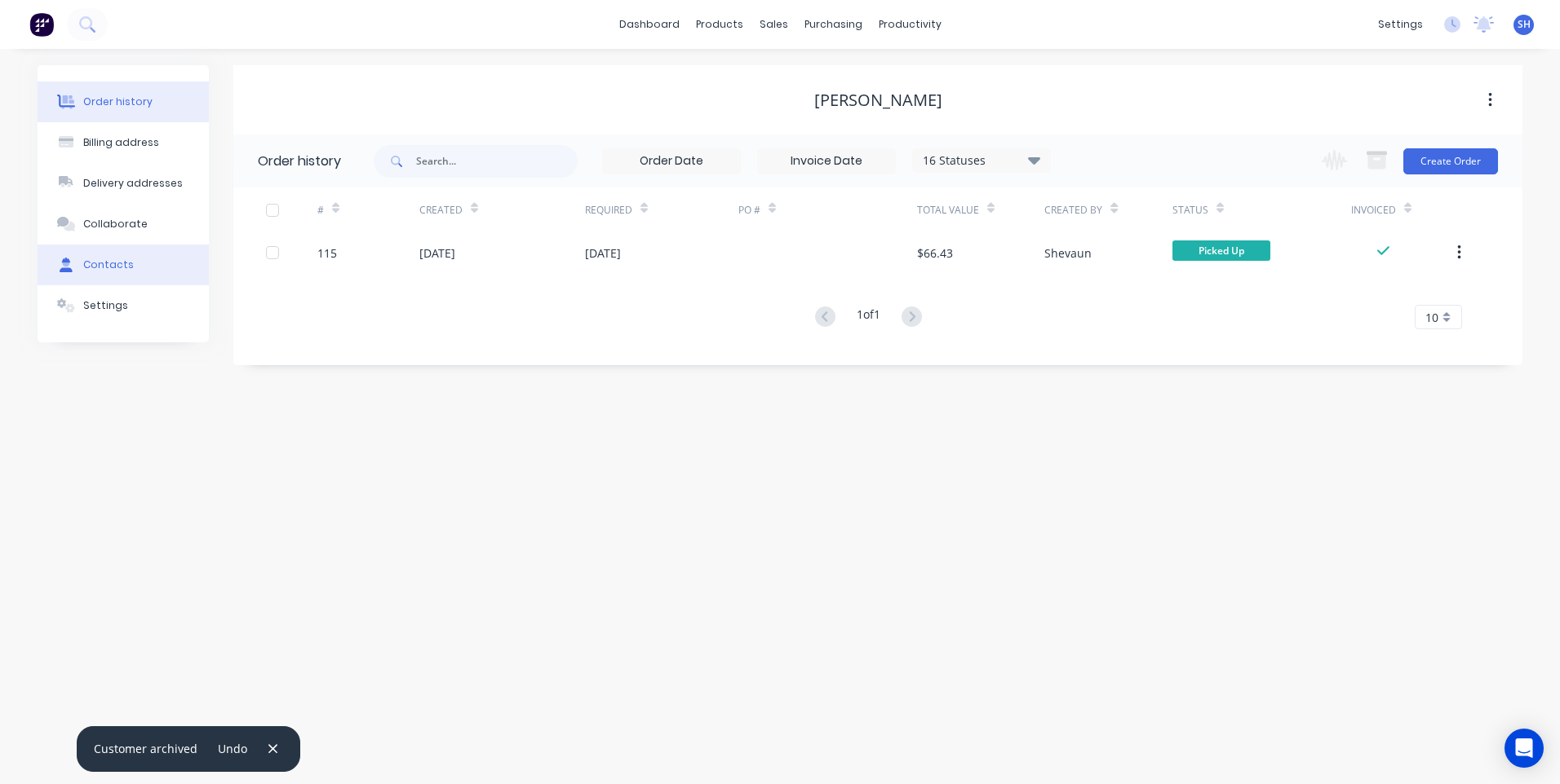
click at [108, 258] on div "Contacts" at bounding box center [108, 265] width 50 height 15
select select "AU"
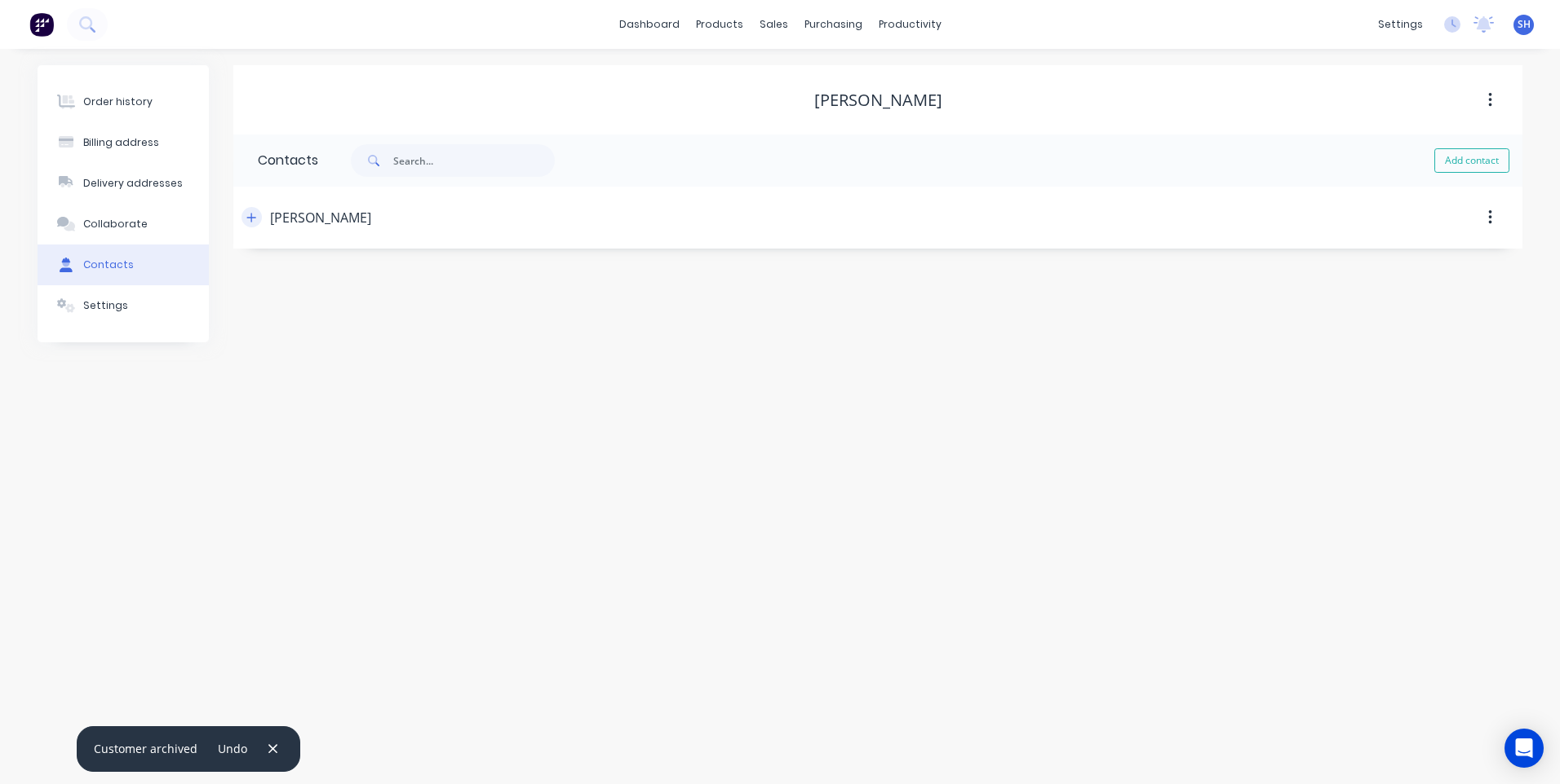
click at [249, 218] on icon "button" at bounding box center [251, 218] width 10 height 12
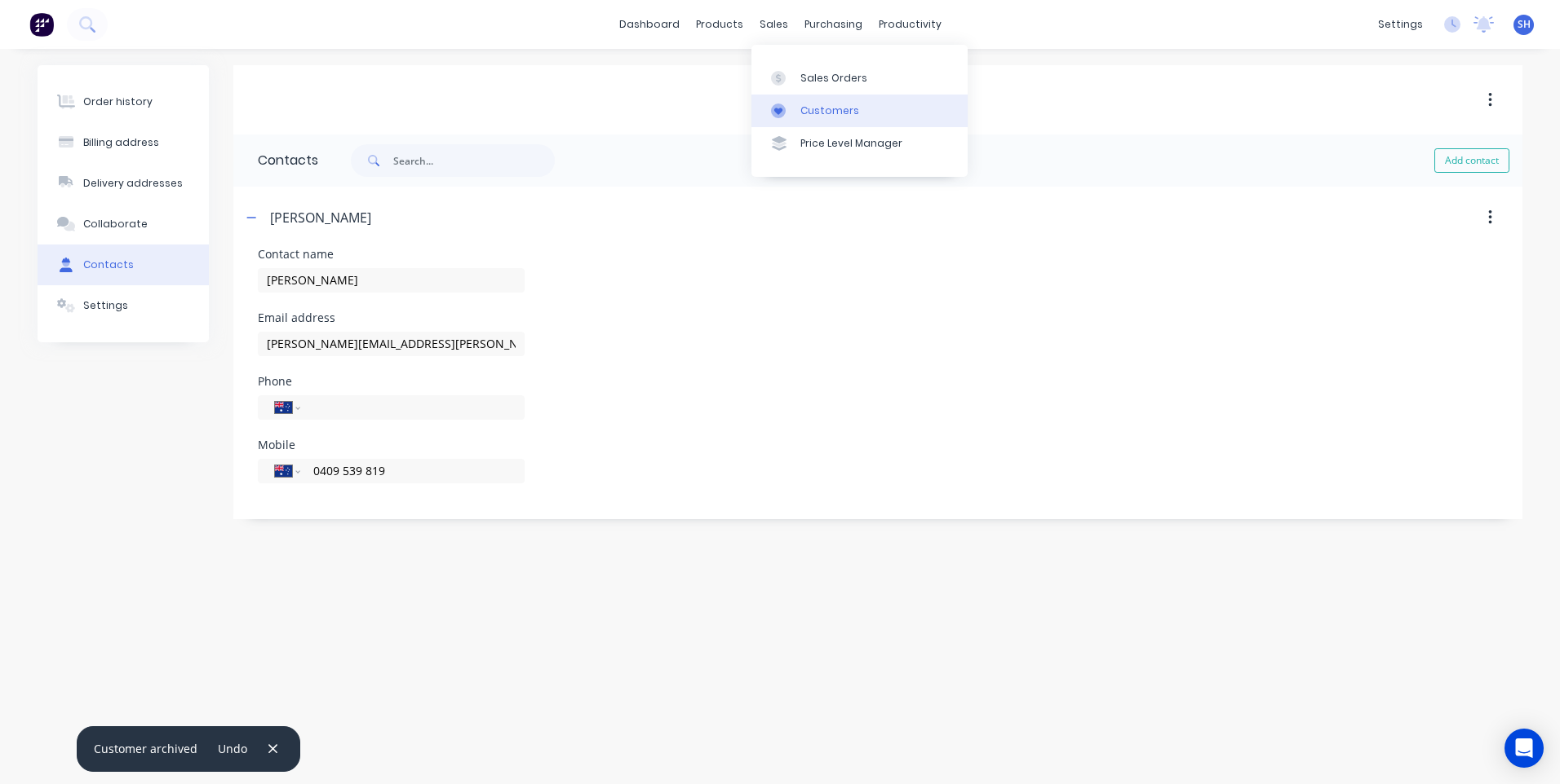
click at [819, 110] on div "Customers" at bounding box center [829, 111] width 58 height 15
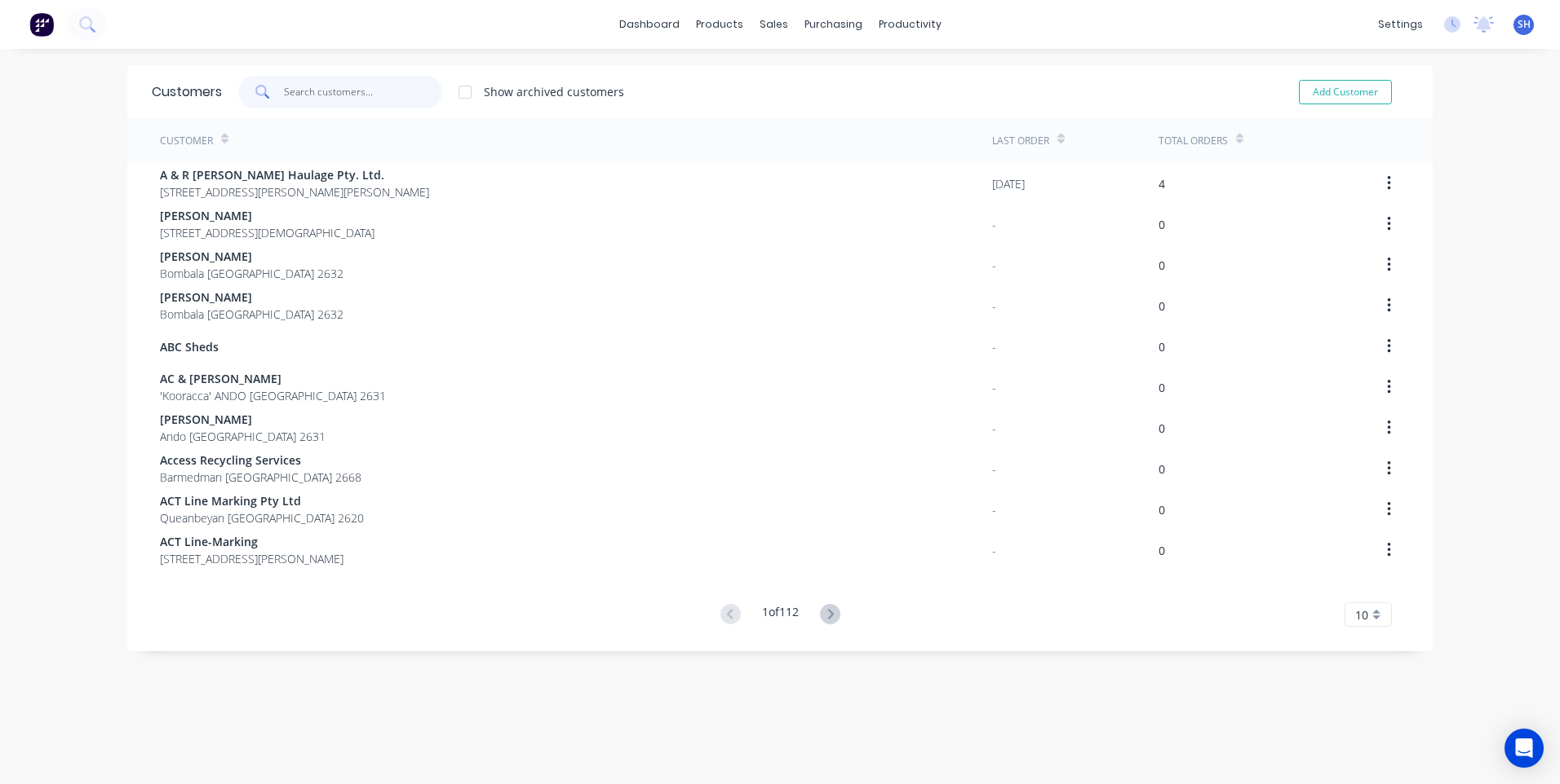
click at [314, 86] on input "text" at bounding box center [363, 92] width 159 height 33
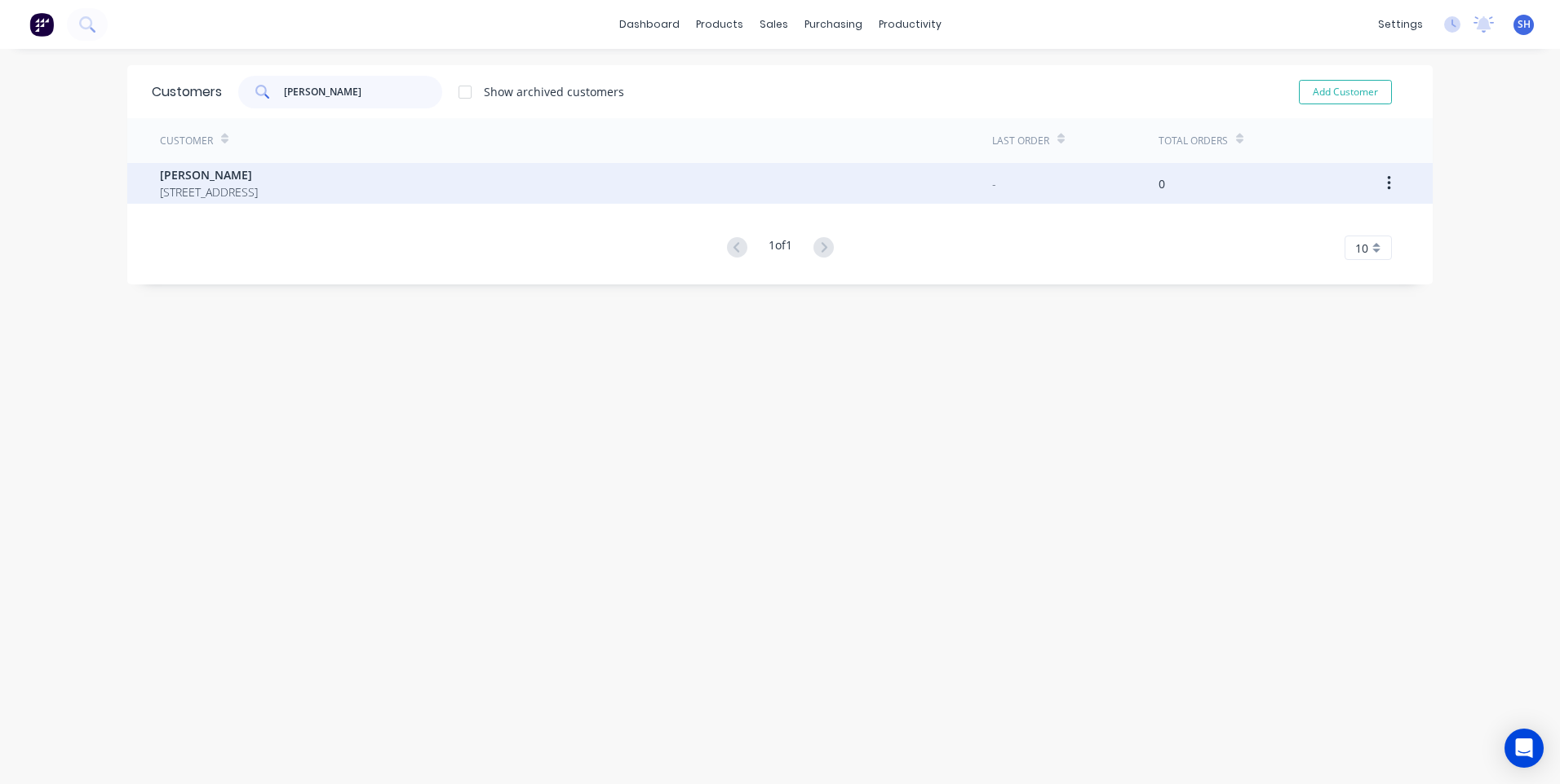
type input "wayne m"
click at [227, 182] on span "Wayne McLean" at bounding box center [208, 174] width 98 height 17
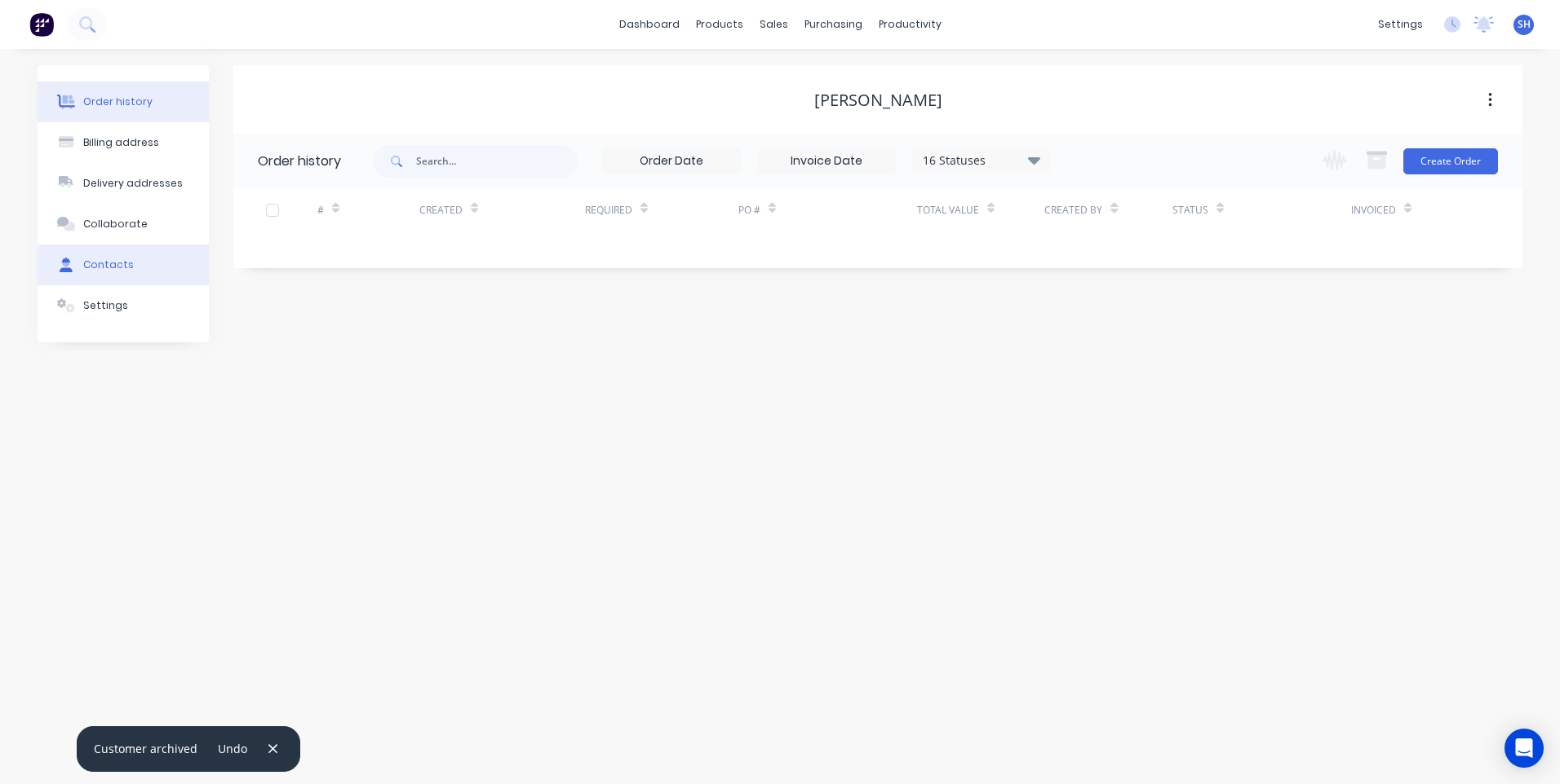
click at [117, 262] on div "Contacts" at bounding box center [108, 265] width 50 height 15
select select "AU"
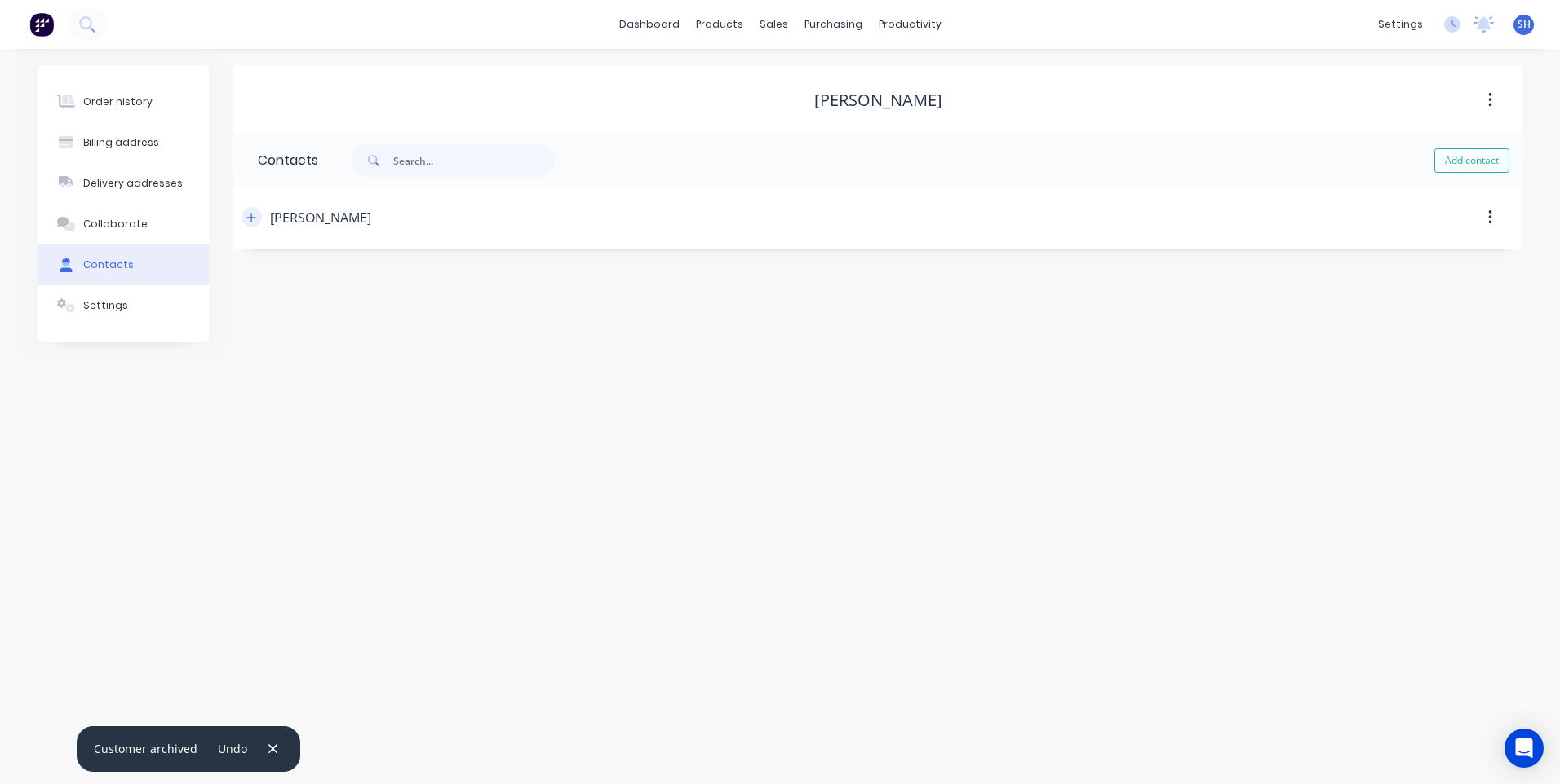
click at [251, 217] on icon "button" at bounding box center [251, 217] width 9 height 9
drag, startPoint x: 438, startPoint y: 345, endPoint x: 178, endPoint y: 344, distance: 260.0
click at [178, 344] on div "Order history Billing address Delivery addresses Collaborate Contacts Settings …" at bounding box center [780, 292] width 1485 height 454
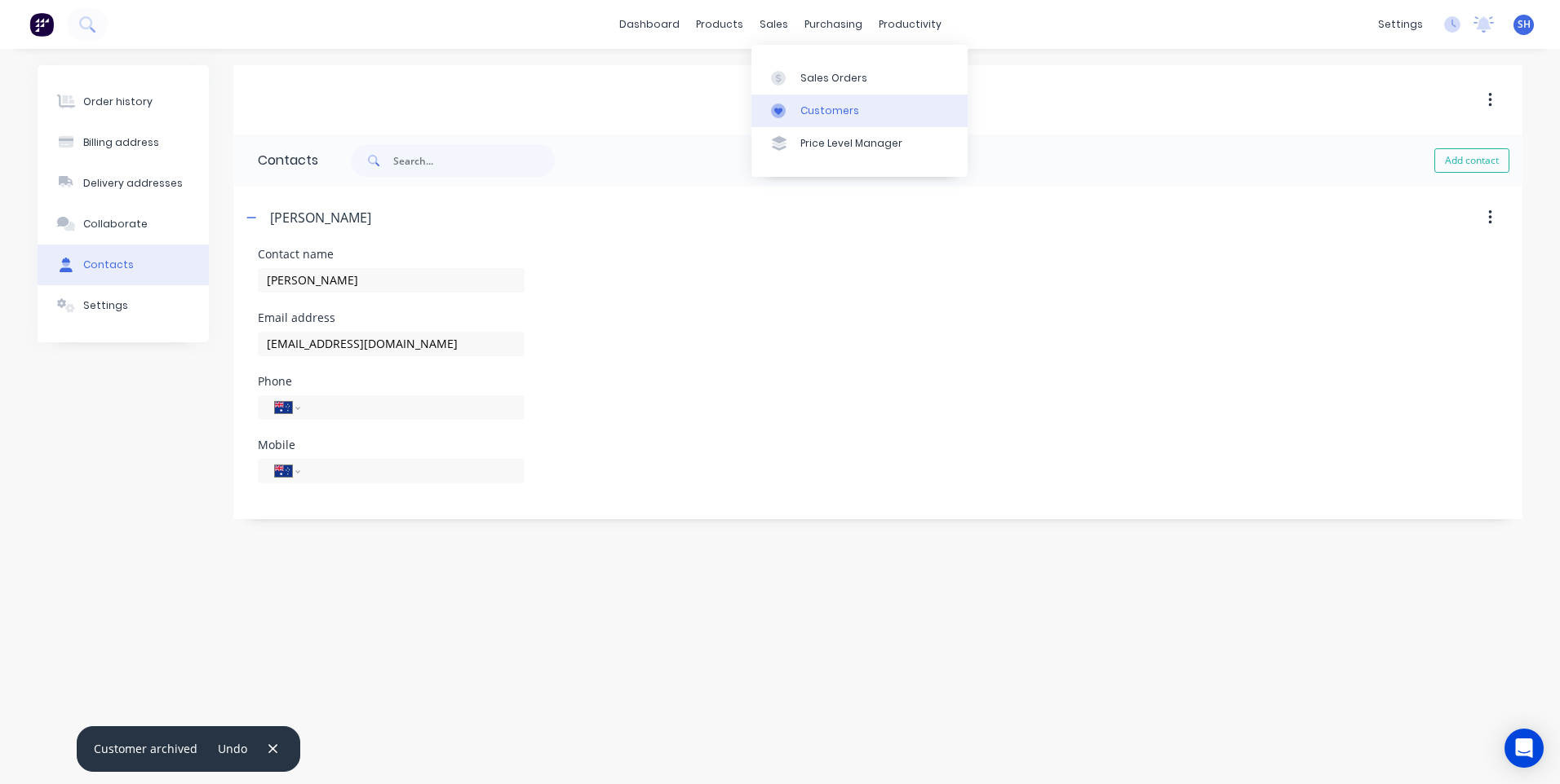
click at [830, 102] on link "Customers" at bounding box center [860, 111] width 216 height 33
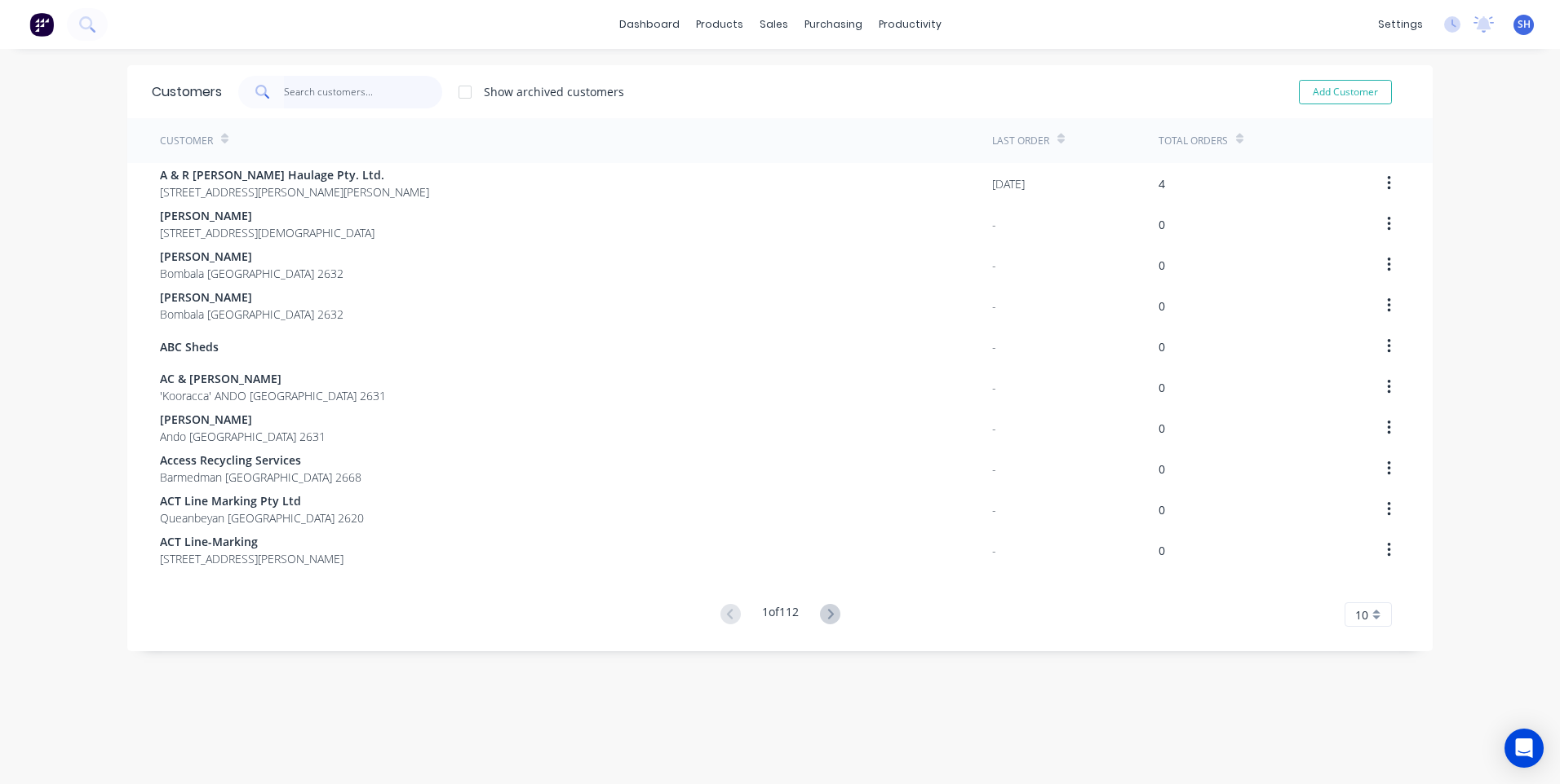
click at [296, 87] on input "text" at bounding box center [363, 92] width 159 height 33
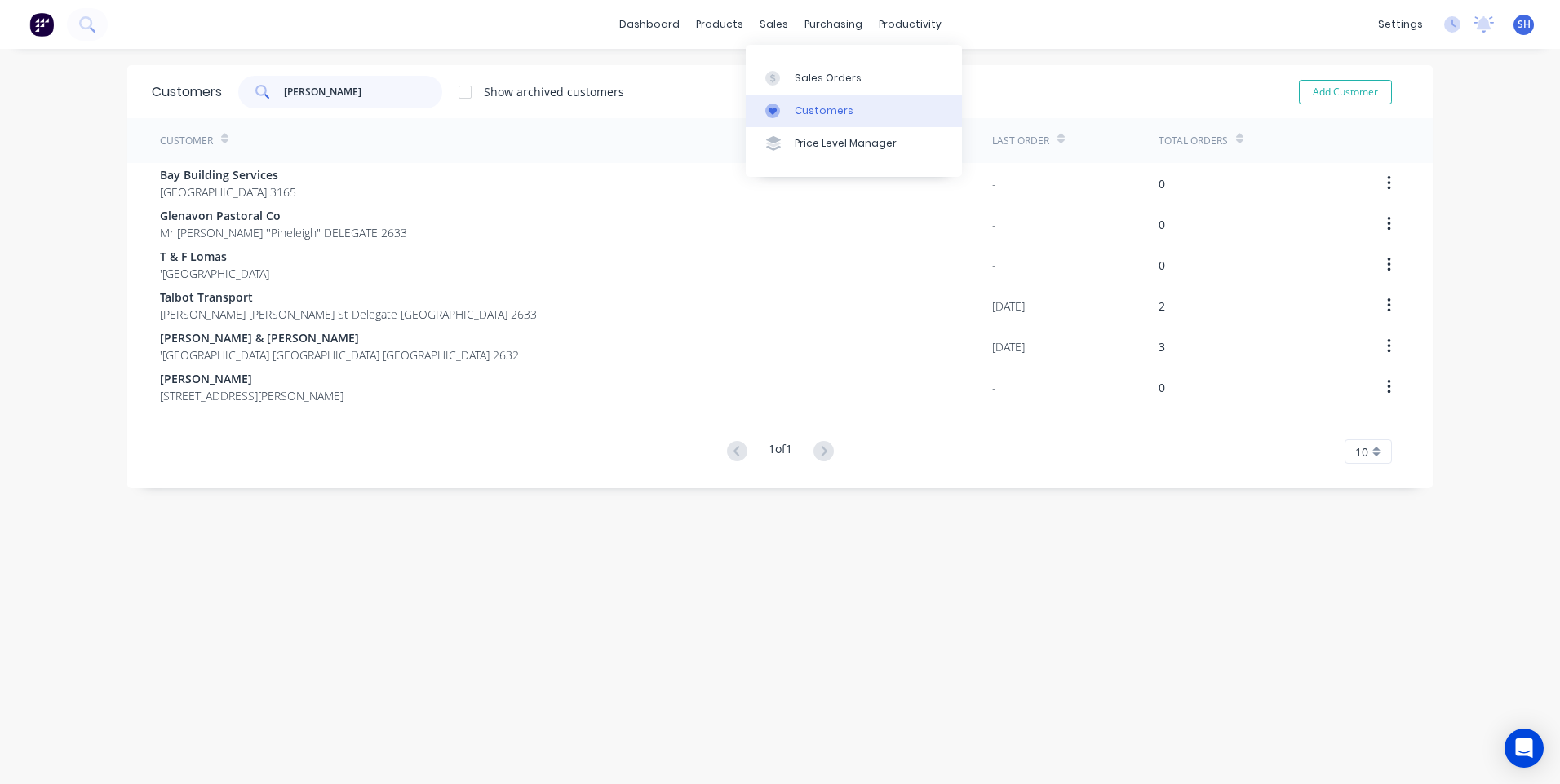
type input "leigh"
click at [824, 110] on div "Customers" at bounding box center [823, 111] width 58 height 15
drag, startPoint x: 326, startPoint y: 90, endPoint x: 246, endPoint y: 91, distance: 80.0
click at [246, 91] on div "leigh" at bounding box center [340, 92] width 204 height 33
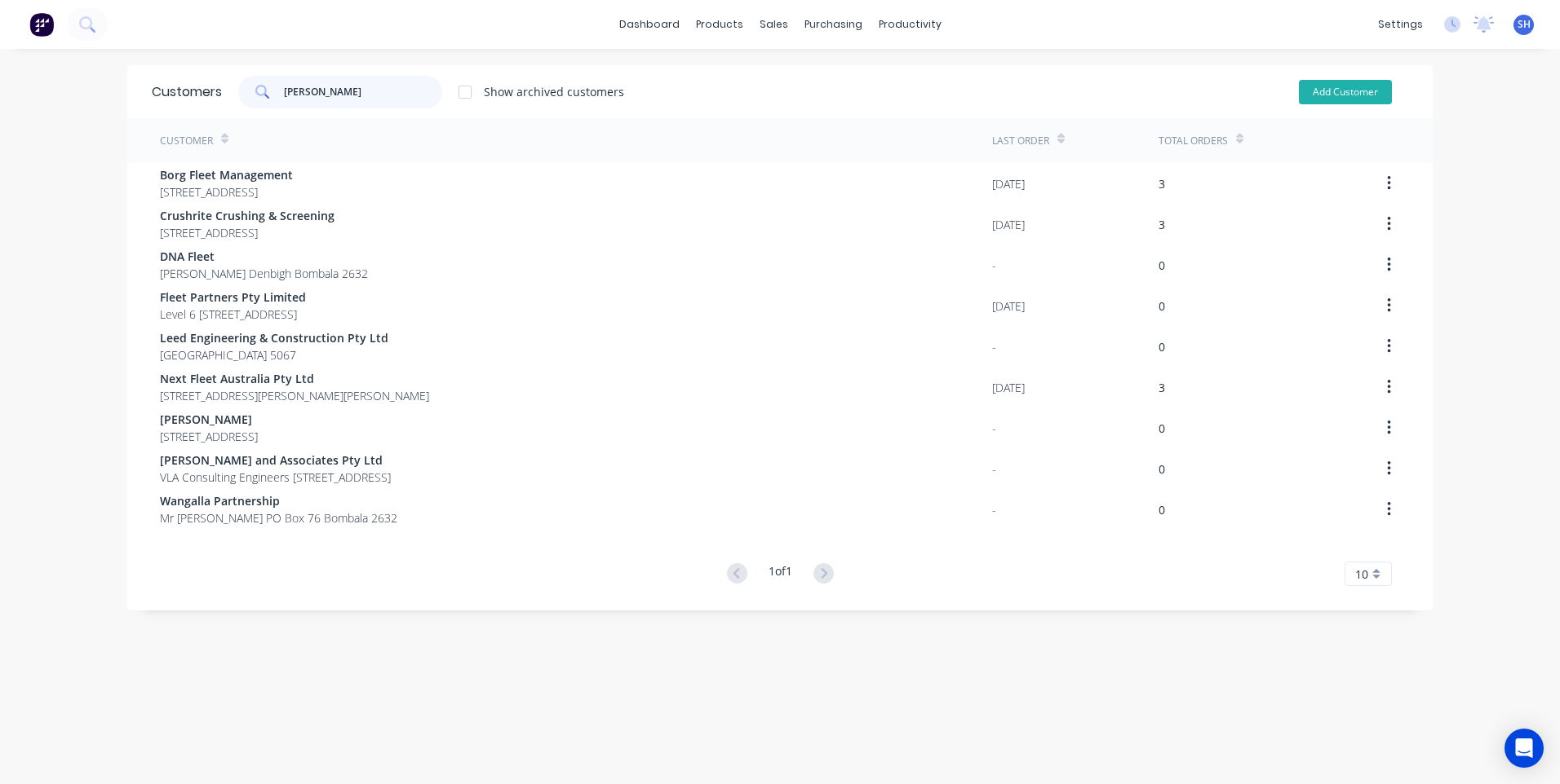
type input "lee"
click at [1314, 91] on button "Add Customer" at bounding box center [1346, 92] width 93 height 25
select select "AU"
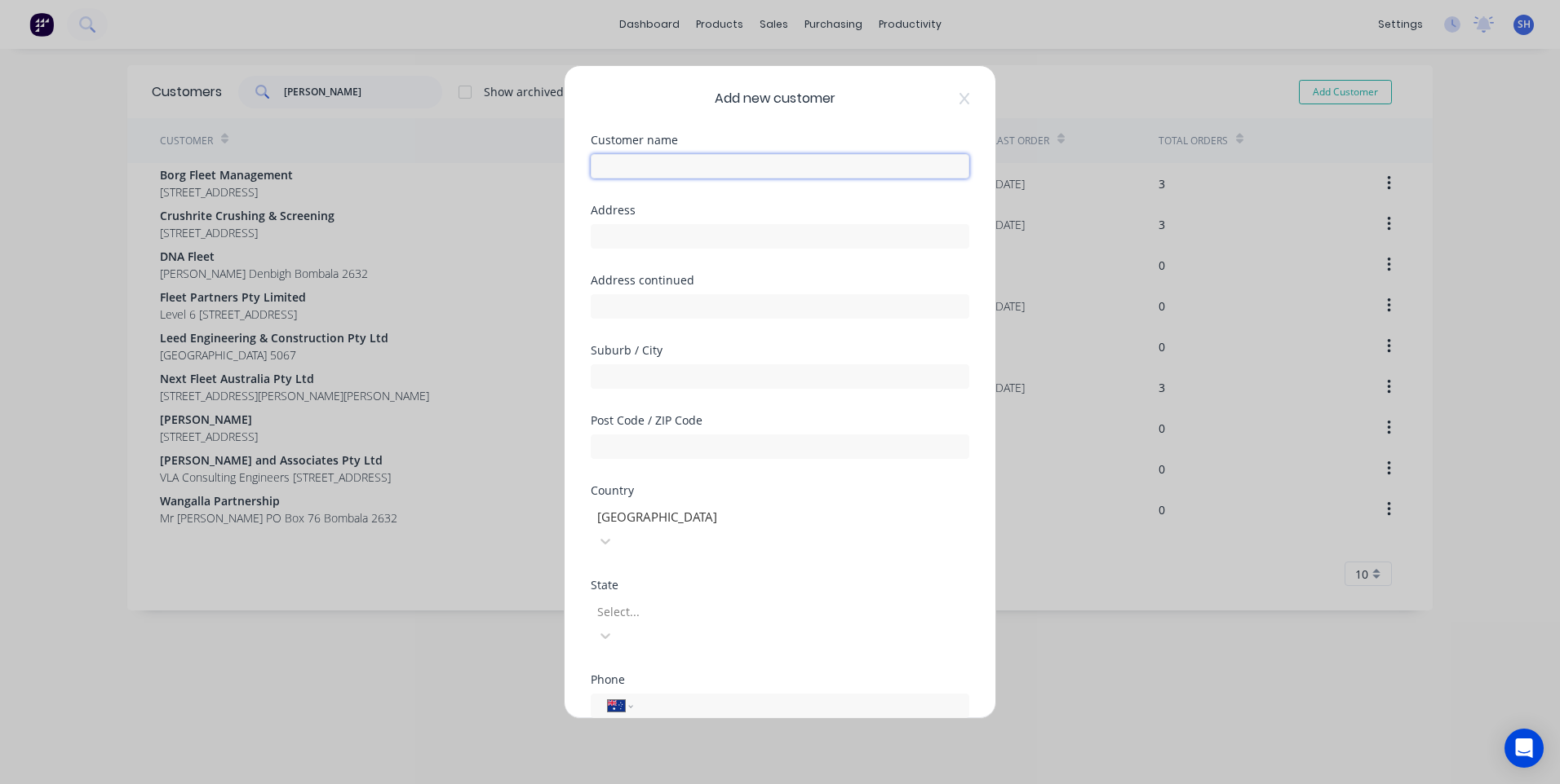
click at [612, 158] on input "text" at bounding box center [780, 166] width 378 height 25
type input "Leigh Hodak"
click at [612, 239] on input "text" at bounding box center [780, 236] width 378 height 25
type input "46 Young St"
click at [620, 380] on input "text" at bounding box center [780, 376] width 378 height 25
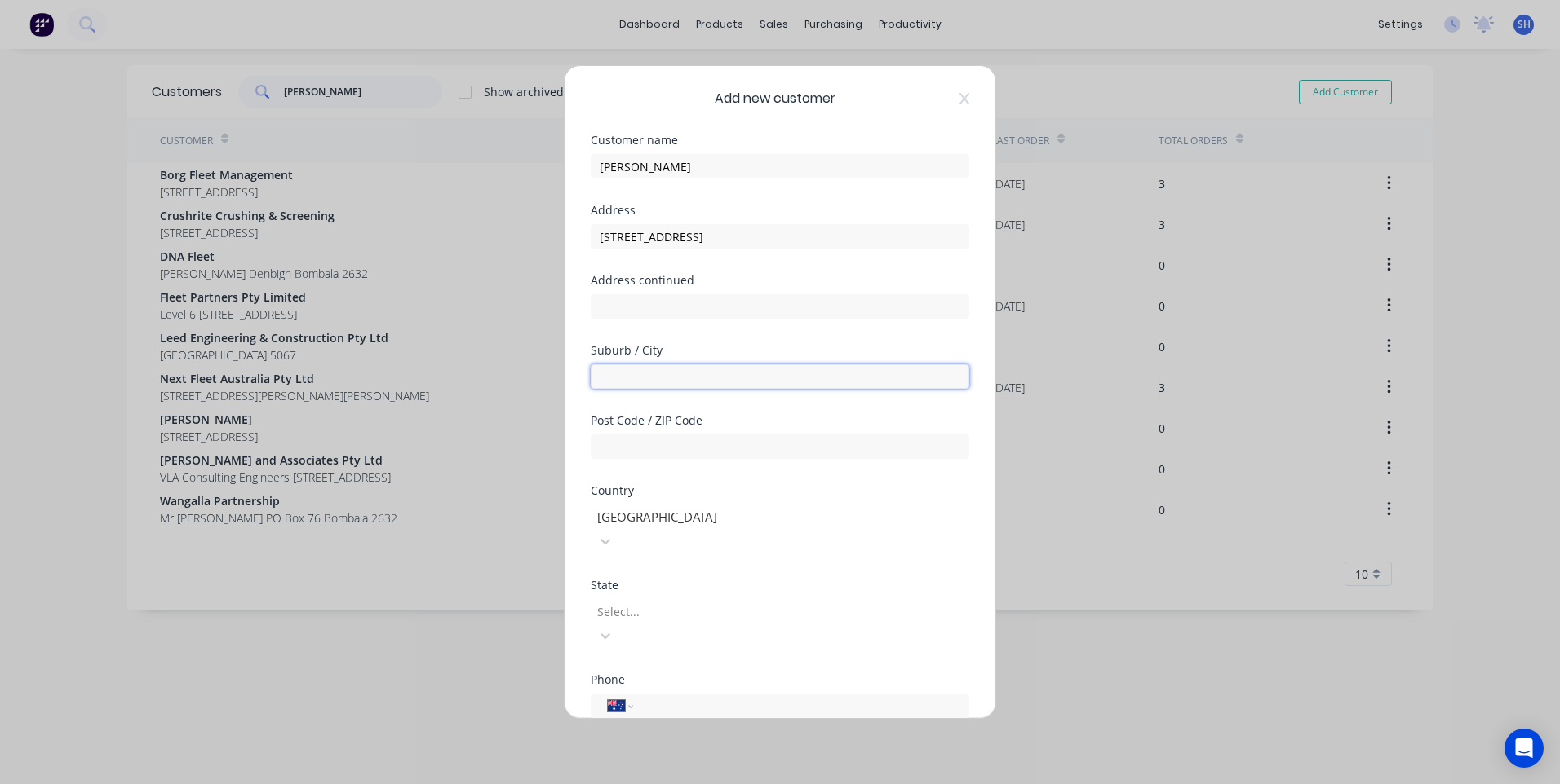
type input "Bombala"
type input "2632"
type input "0427 568 717"
type input "1912678345"
drag, startPoint x: 733, startPoint y: 664, endPoint x: 634, endPoint y: 672, distance: 99.3
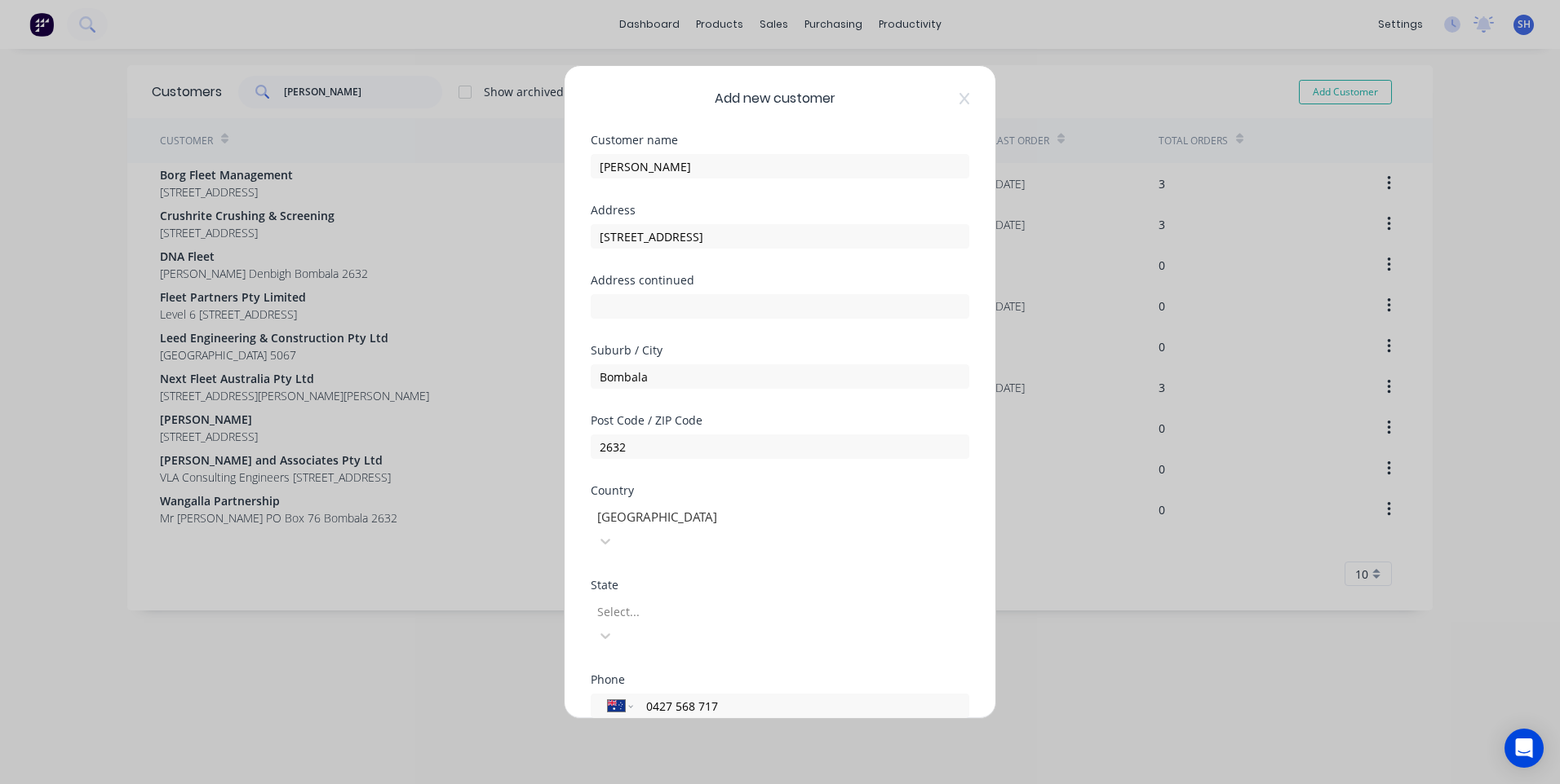
click at [634, 674] on div "Phone International Afghanistan Åland Islands Albania Algeria American Samoa An…" at bounding box center [780, 709] width 378 height 70
click at [670, 697] on input "tel" at bounding box center [797, 706] width 307 height 19
click at [659, 697] on input "tel" at bounding box center [797, 706] width 307 height 19
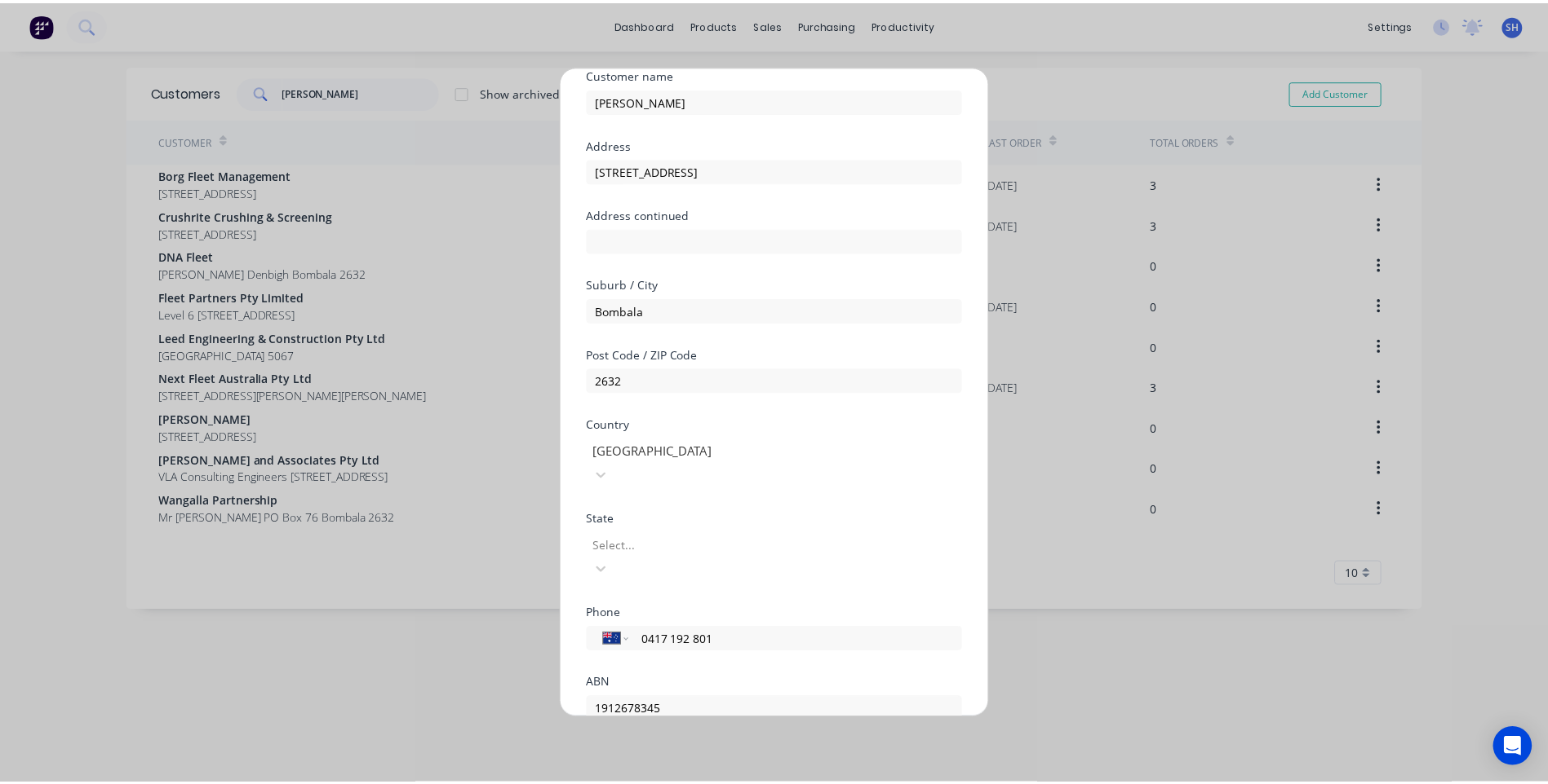
scroll to position [143, 0]
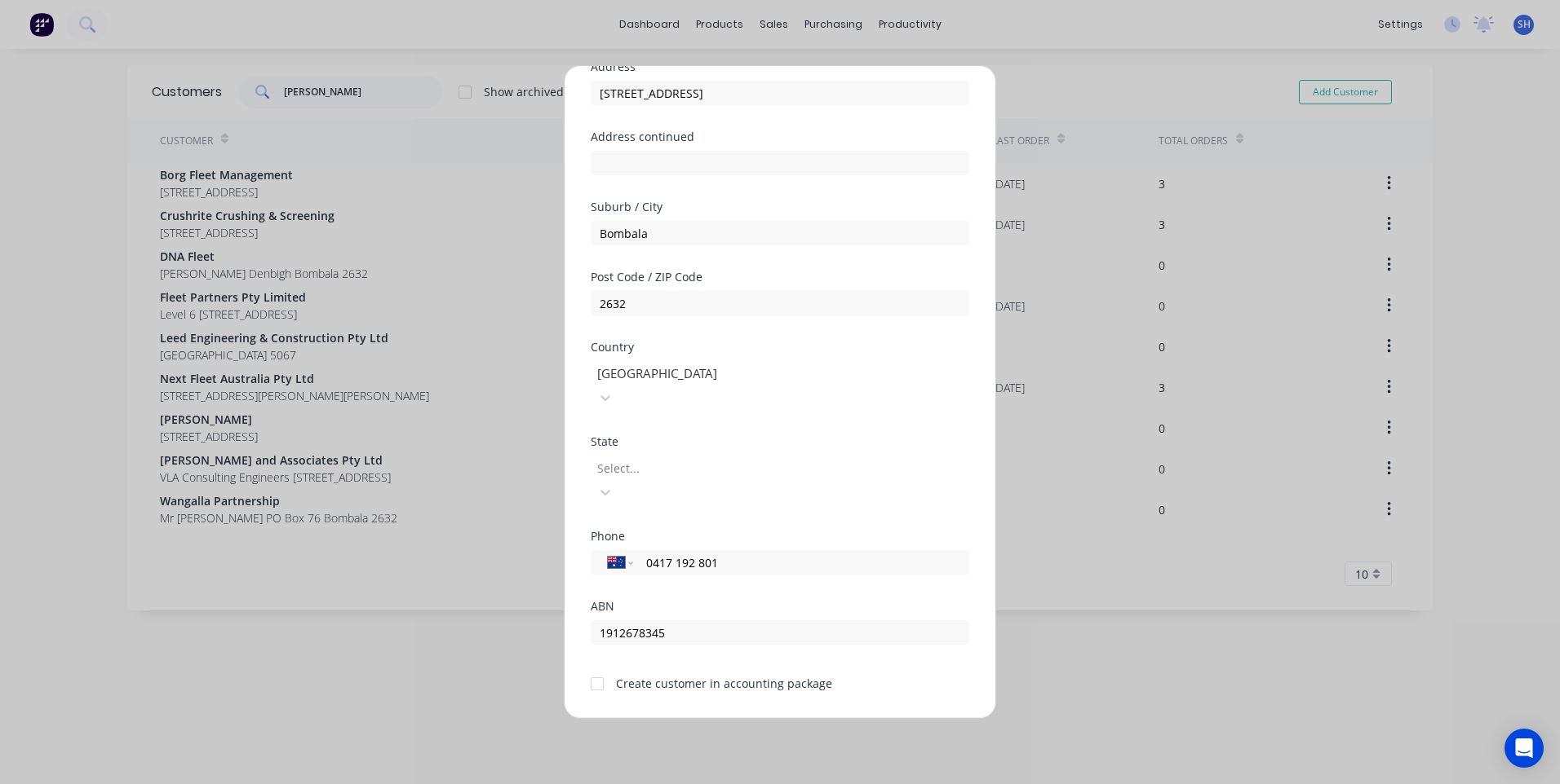
type input "0417 192 801"
click at [597, 667] on div at bounding box center [597, 683] width 33 height 33
click at [723, 719] on button "Save" at bounding box center [728, 732] width 90 height 26
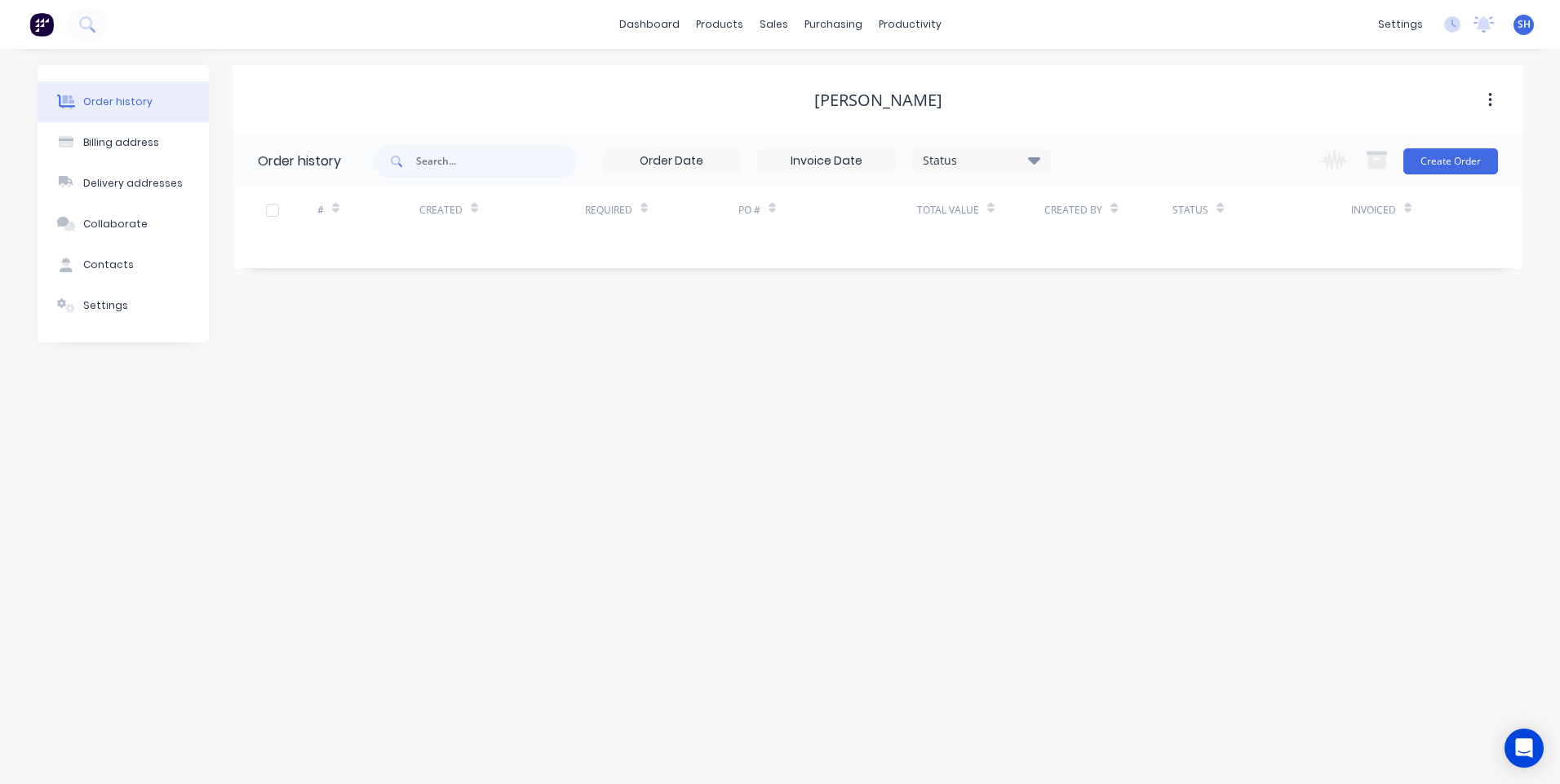
click at [719, 675] on div "Order history Billing address Delivery addresses Collaborate Contacts Settings …" at bounding box center [780, 417] width 1560 height 736
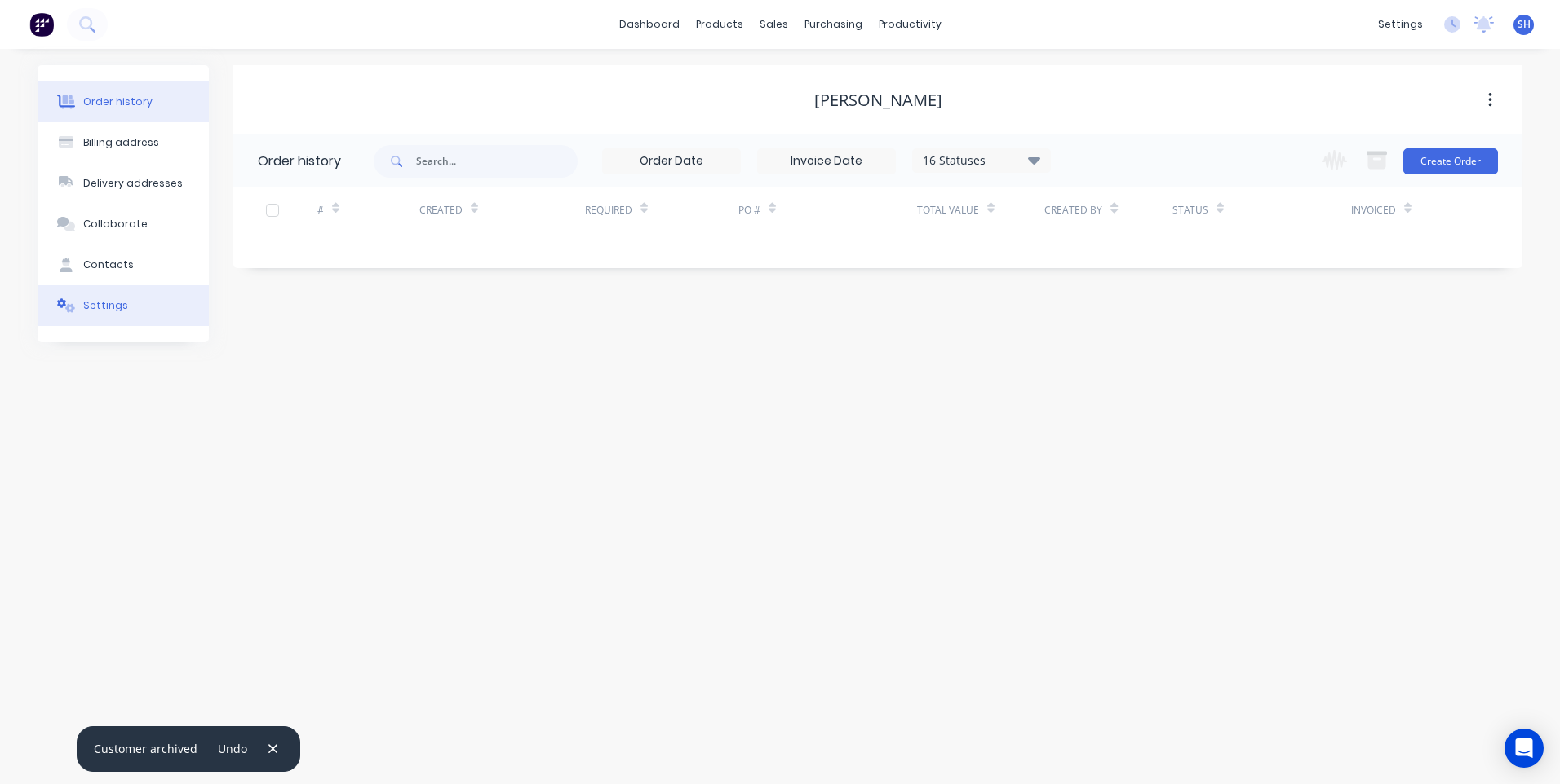
click at [95, 307] on div "Settings" at bounding box center [105, 305] width 44 height 15
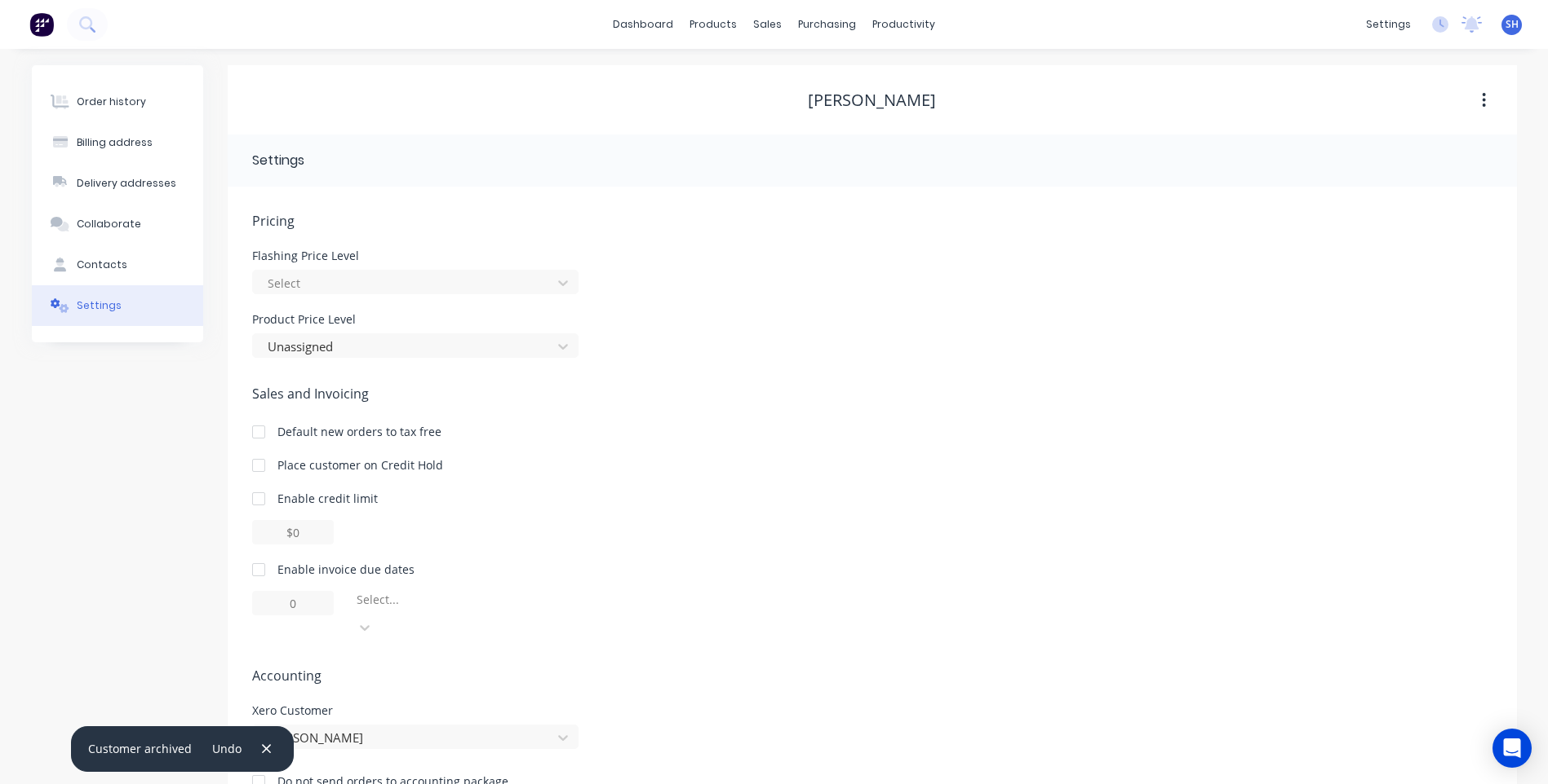
click at [263, 569] on div at bounding box center [258, 570] width 33 height 33
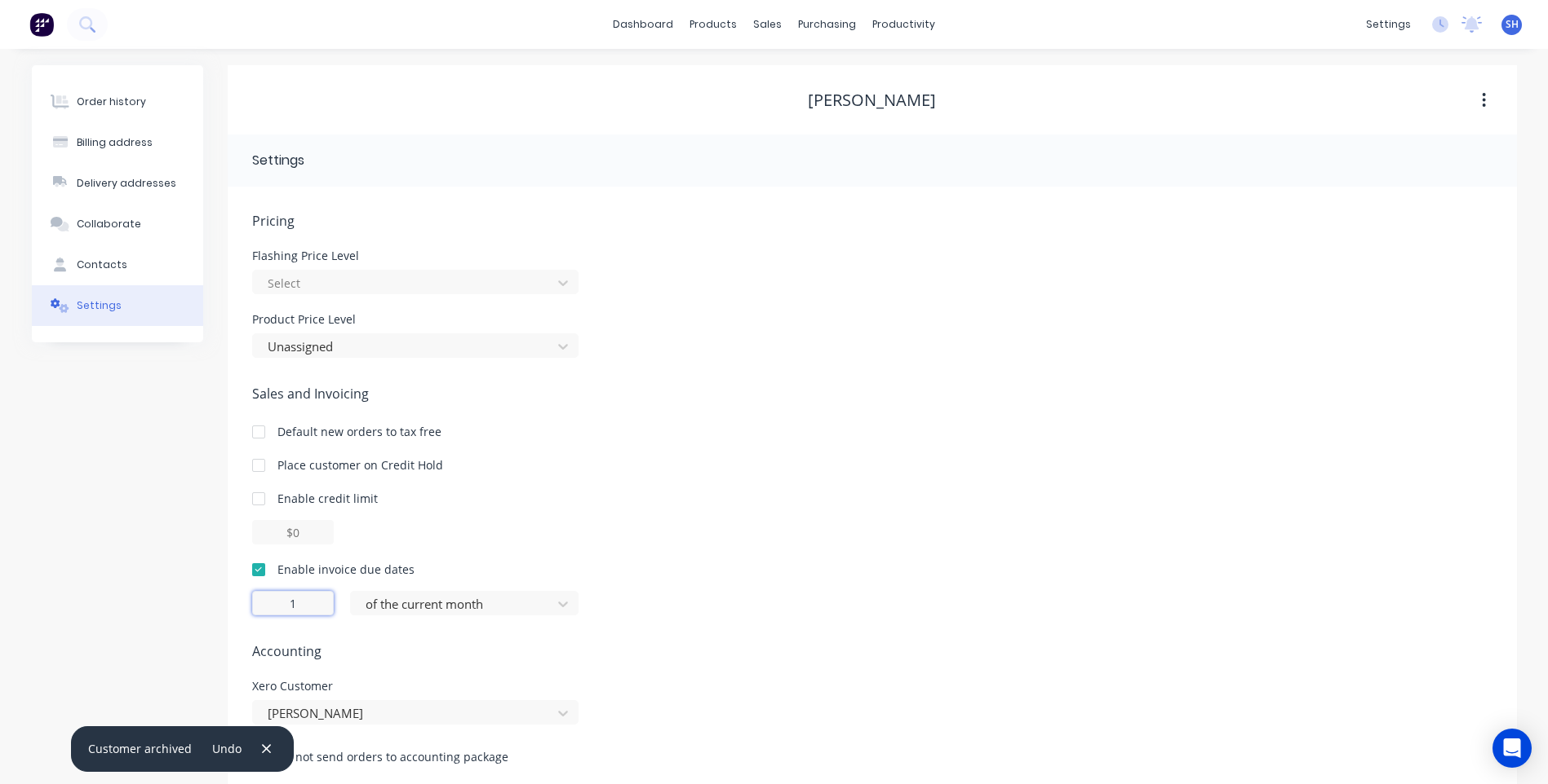
drag, startPoint x: 299, startPoint y: 602, endPoint x: 262, endPoint y: 611, distance: 38.1
click at [262, 611] on input "1" at bounding box center [292, 603] width 82 height 25
type input "30"
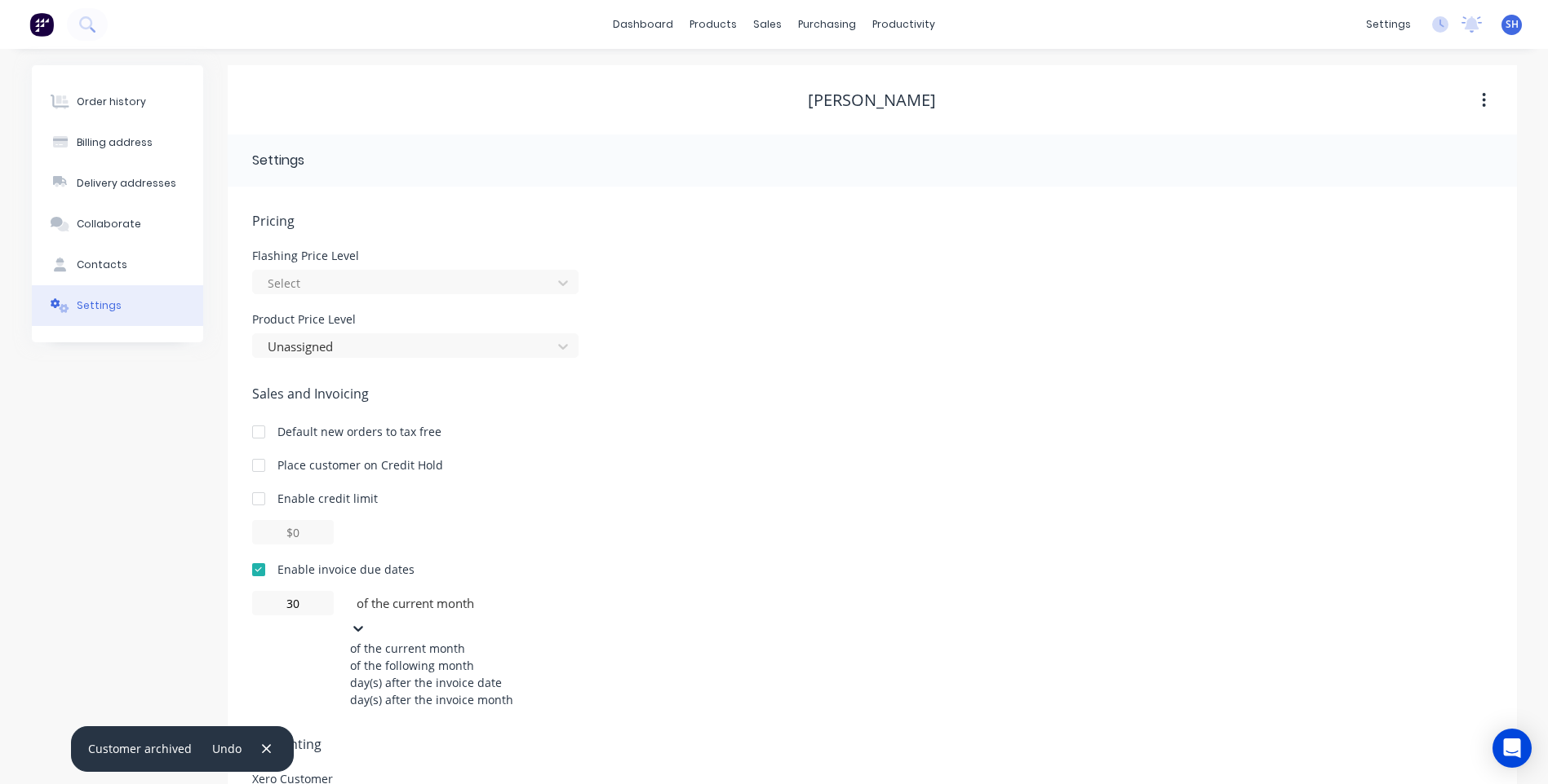
click at [363, 626] on icon at bounding box center [359, 629] width 10 height 6
click at [448, 691] on div "day(s) after the invoice date" at bounding box center [472, 682] width 245 height 17
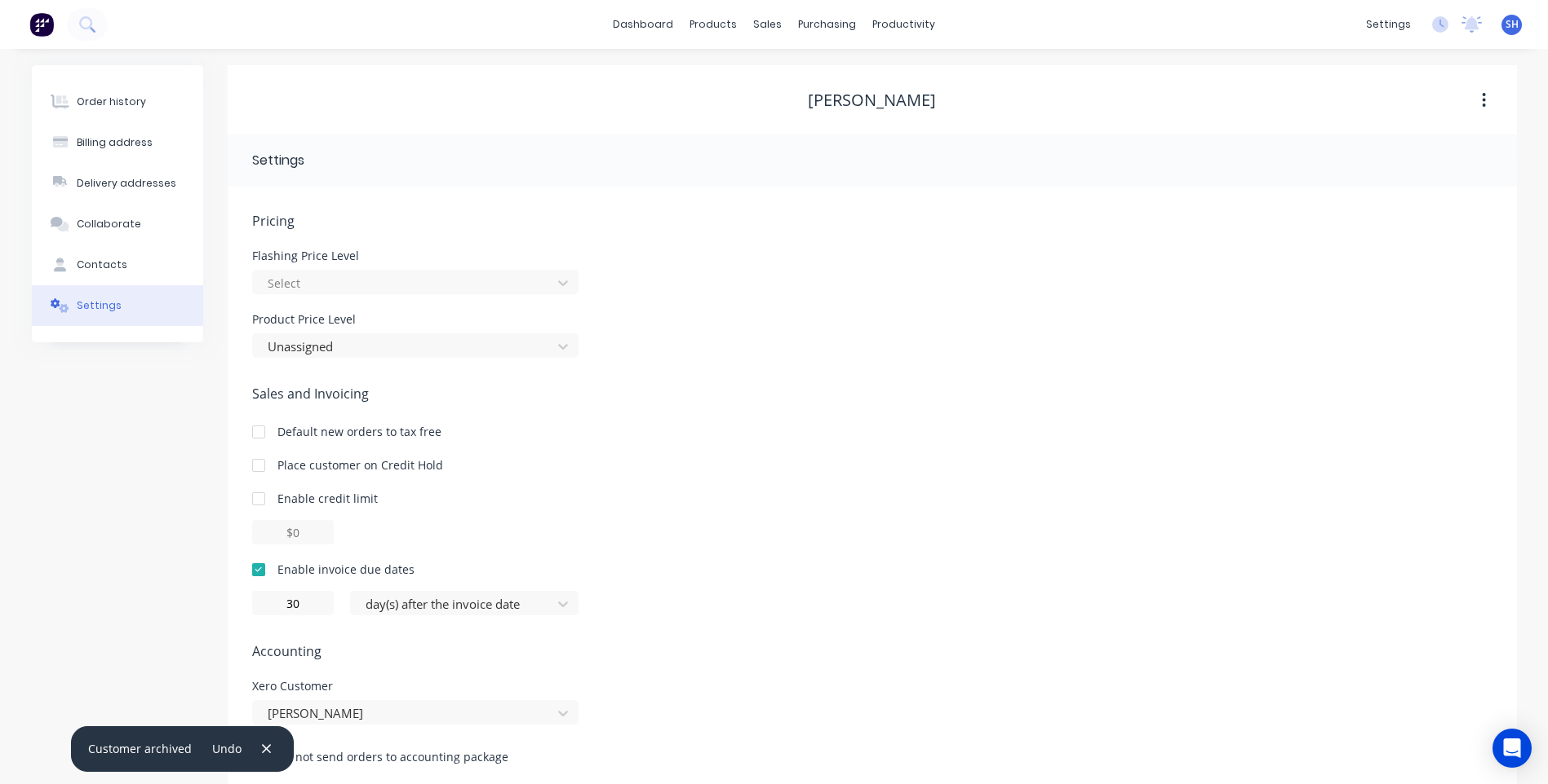
click at [766, 693] on div "Xero Customer Leigh Hodak" at bounding box center [871, 703] width 1240 height 44
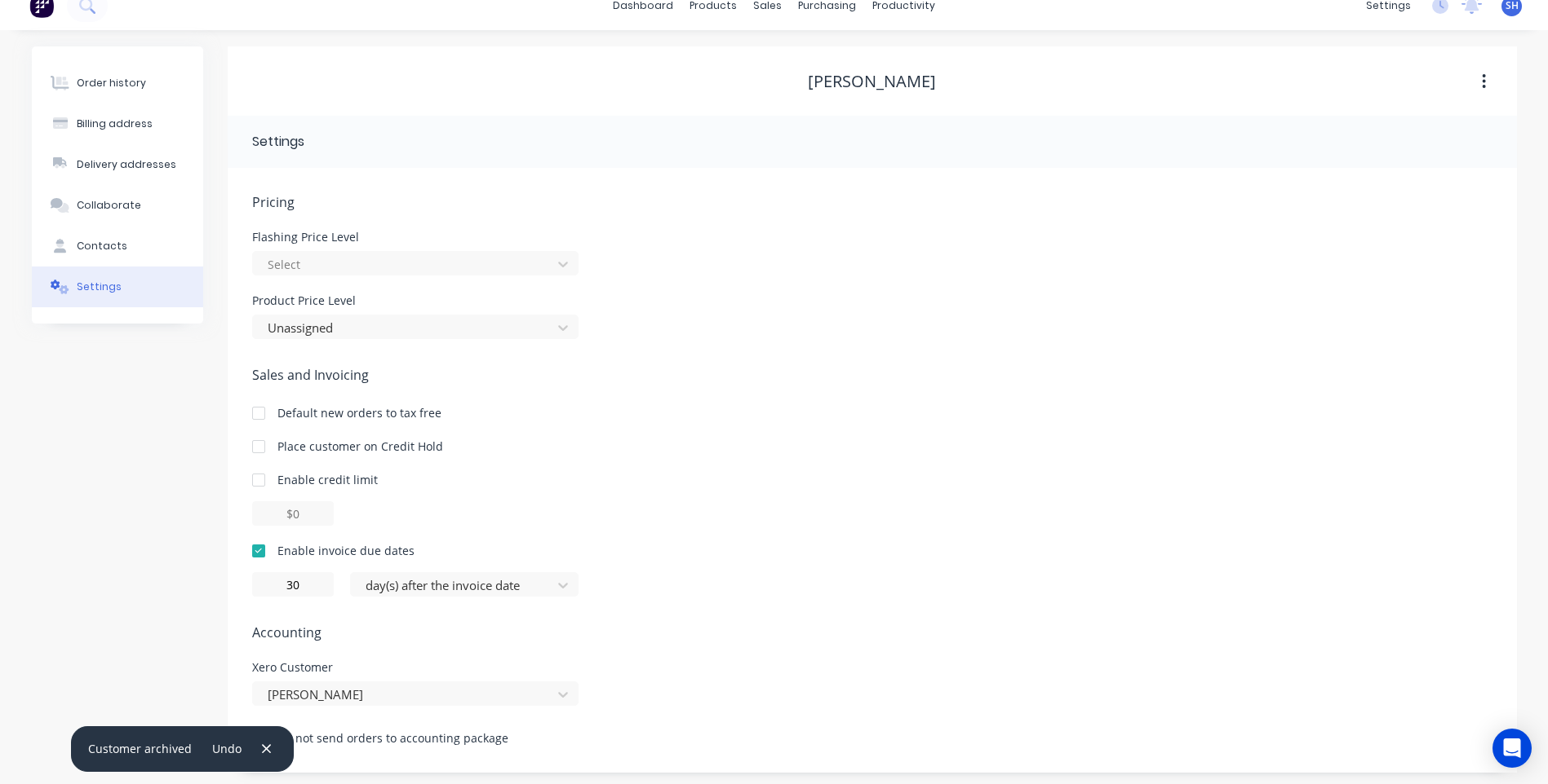
scroll to position [24, 0]
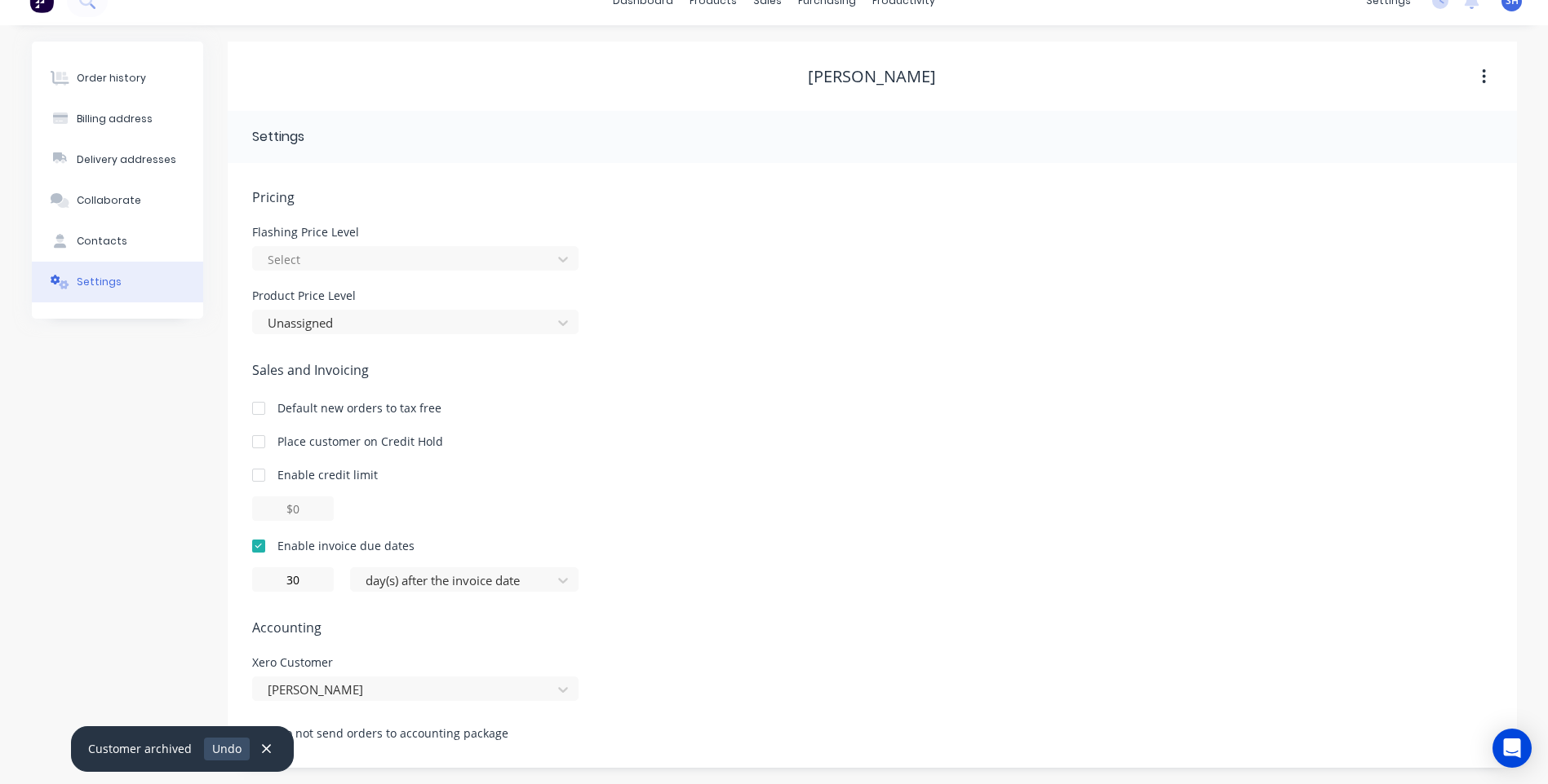
click at [227, 746] on button "Undo" at bounding box center [226, 748] width 46 height 22
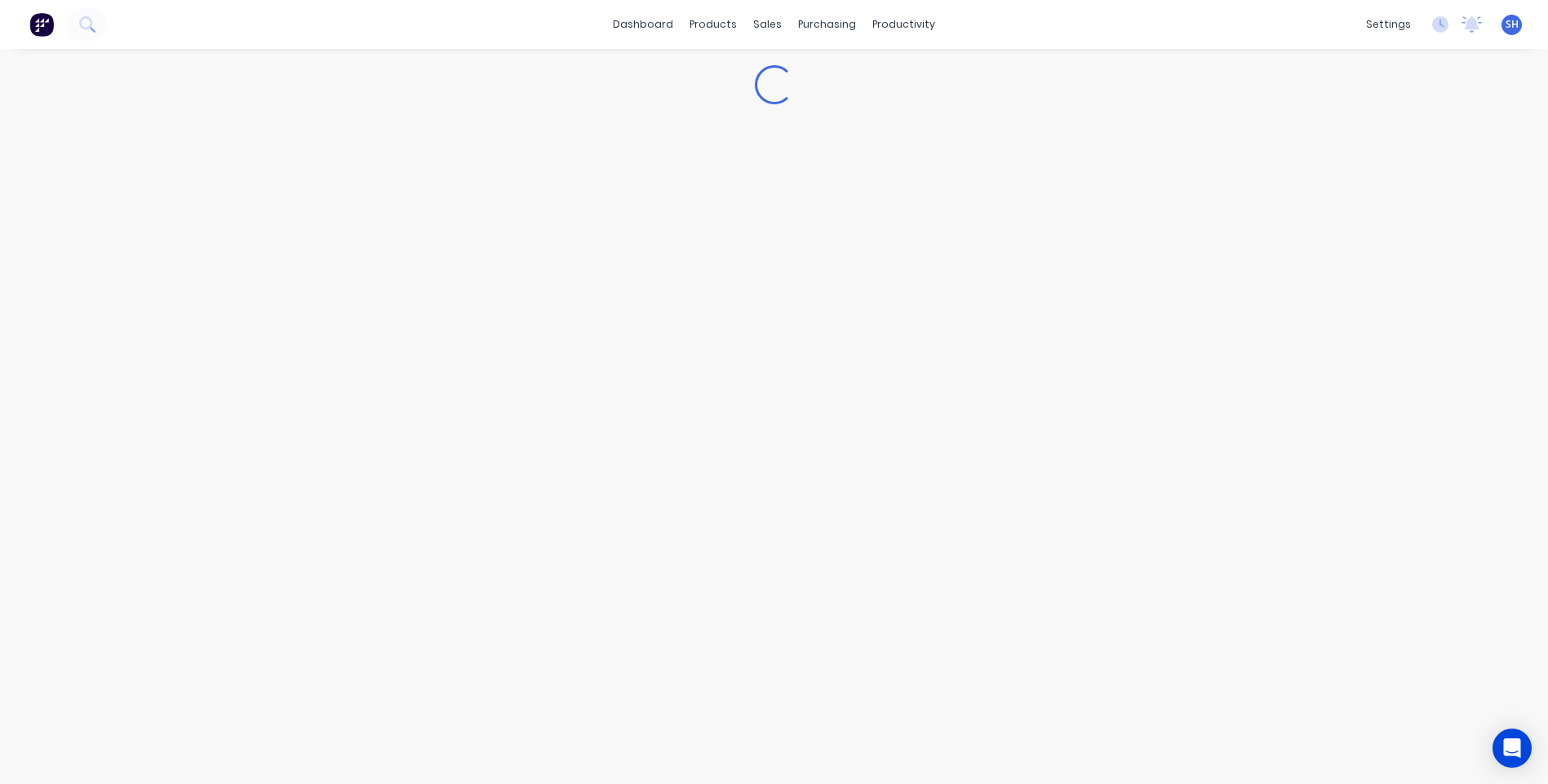
scroll to position [0, 0]
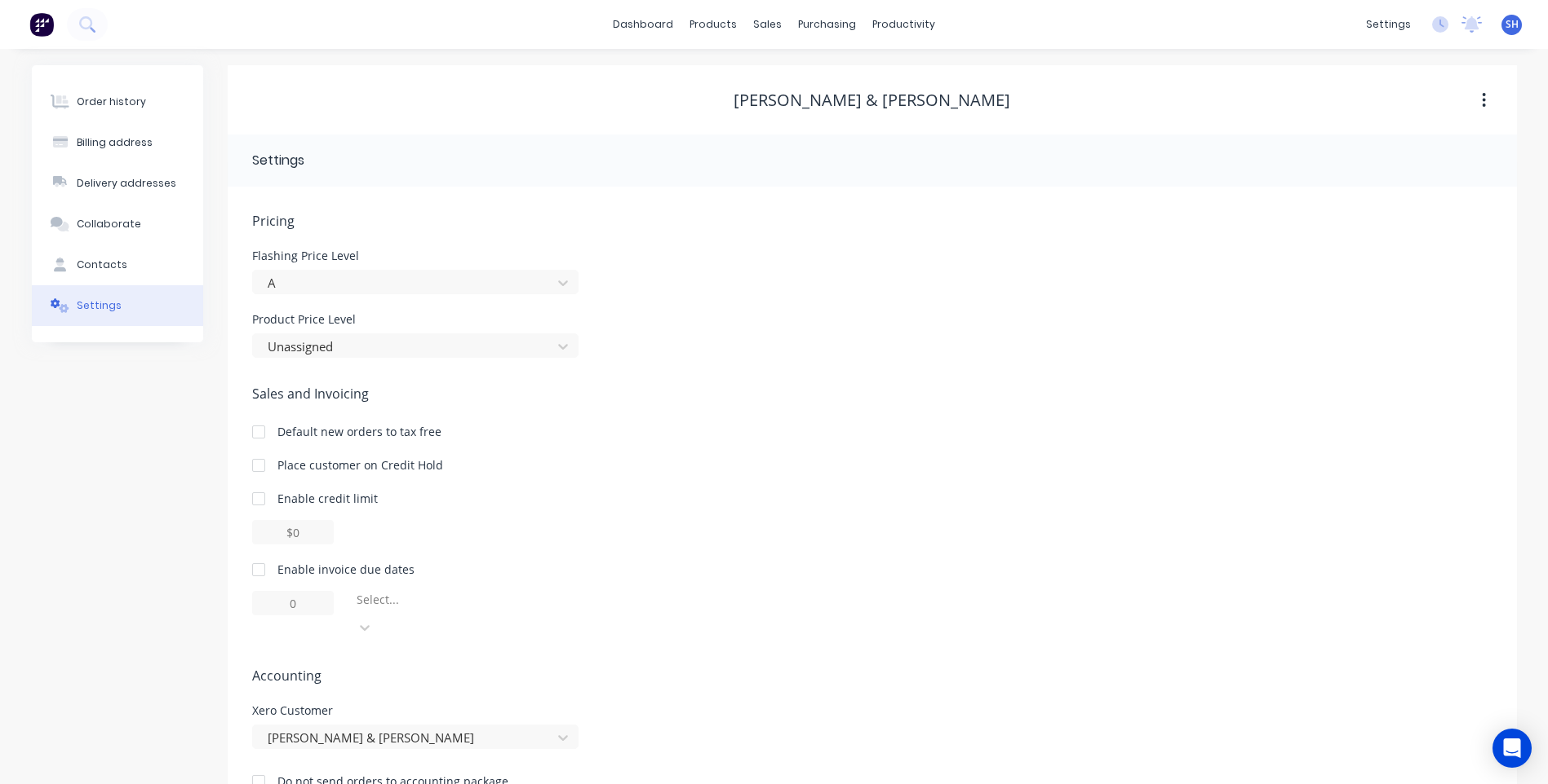
click at [1481, 103] on button "button" at bounding box center [1483, 101] width 39 height 30
click at [1432, 139] on div "Archive" at bounding box center [1426, 143] width 125 height 24
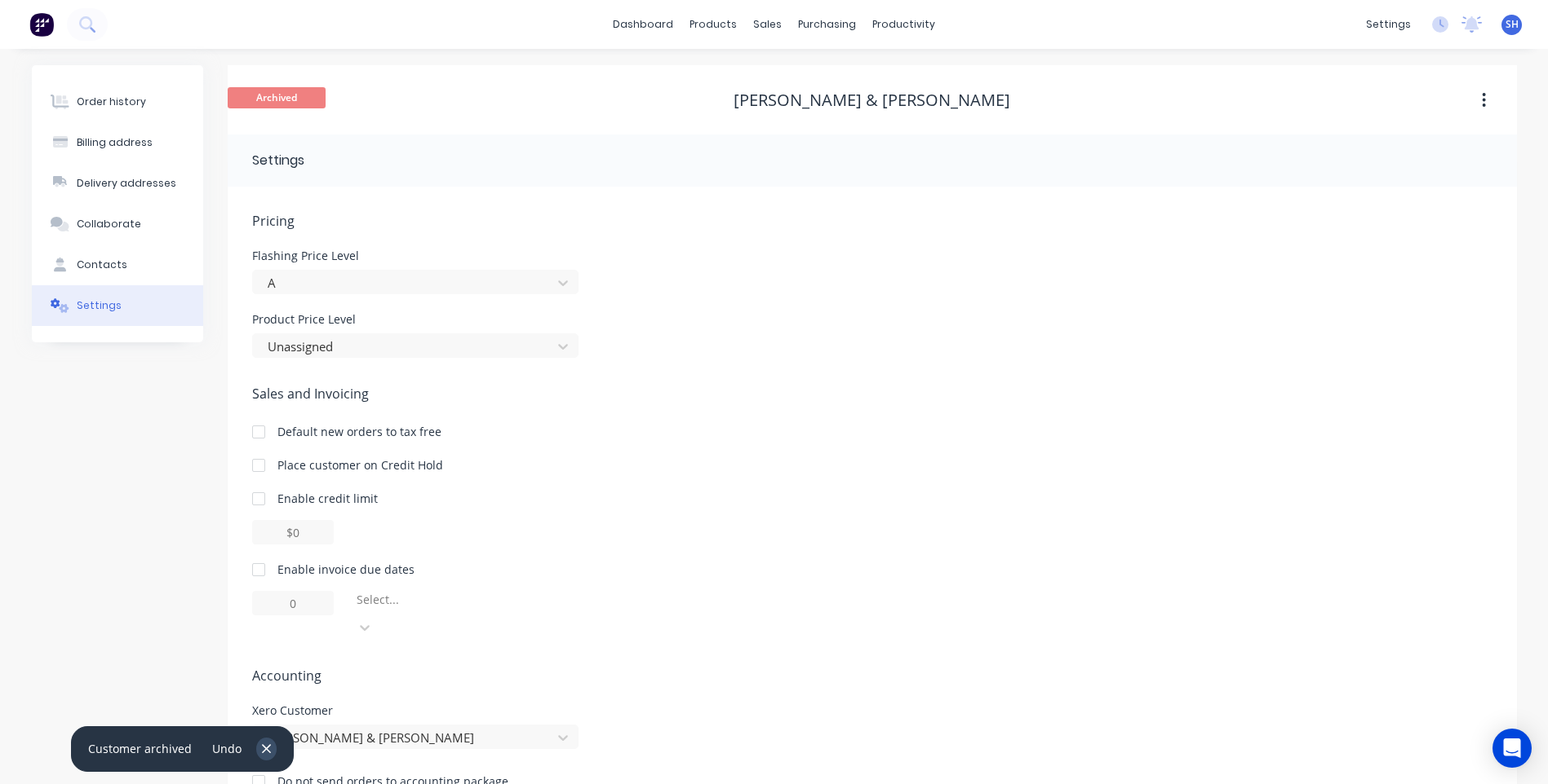
click at [265, 745] on icon "button" at bounding box center [266, 748] width 11 height 15
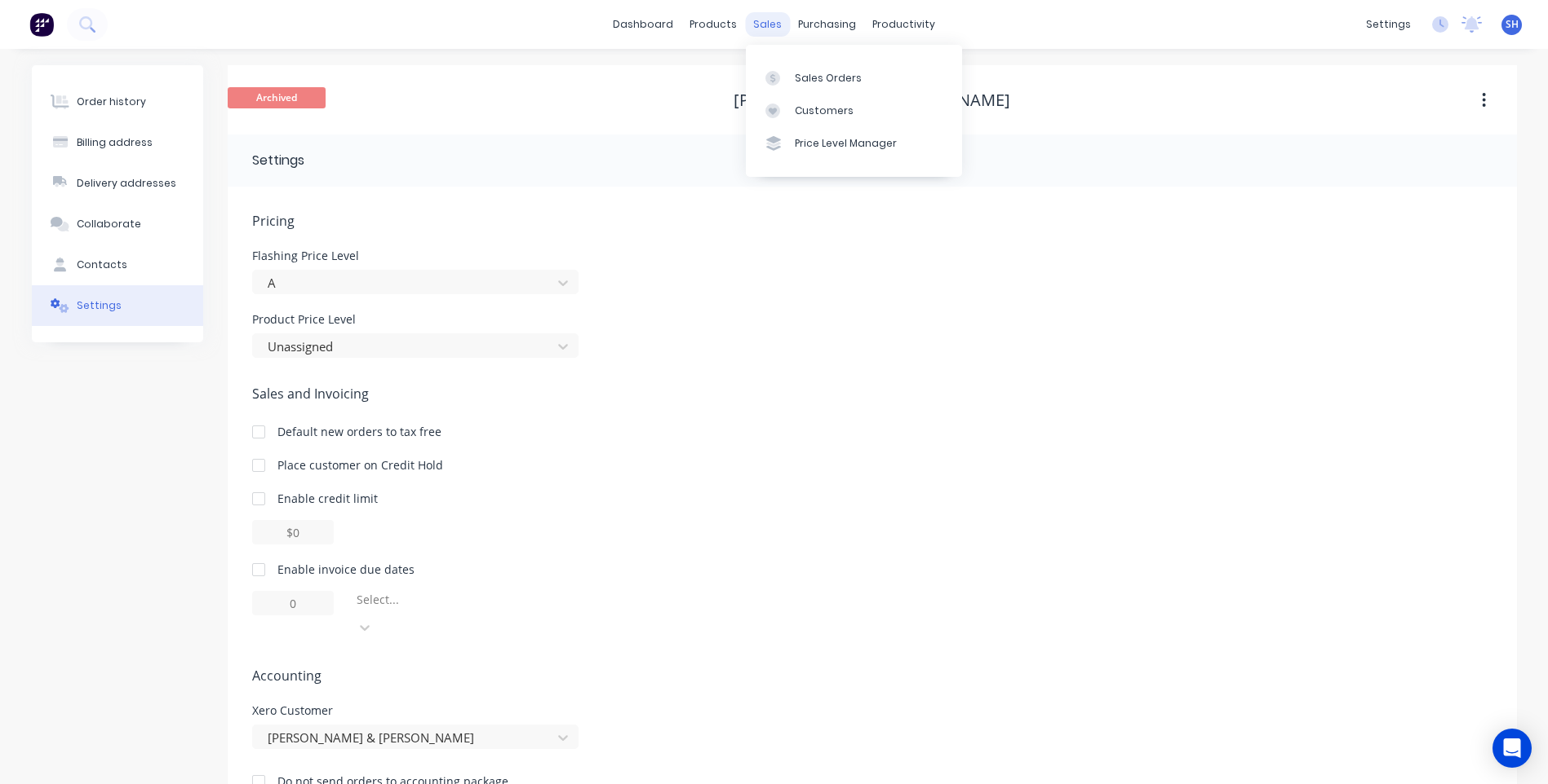
click at [769, 24] on div "sales" at bounding box center [767, 24] width 44 height 25
click at [810, 104] on div "Customers" at bounding box center [823, 111] width 58 height 15
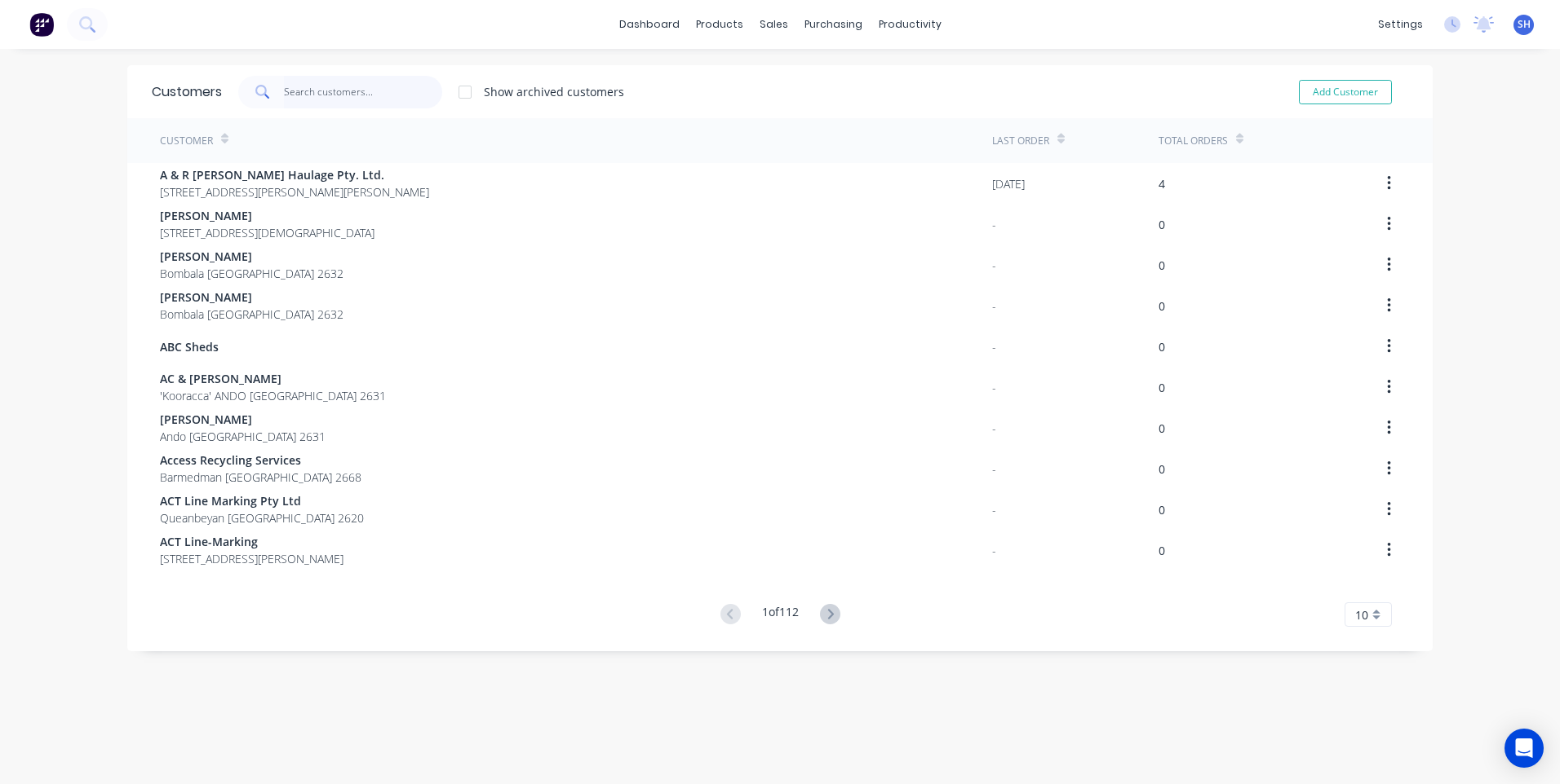
click at [304, 84] on input "text" at bounding box center [363, 92] width 159 height 33
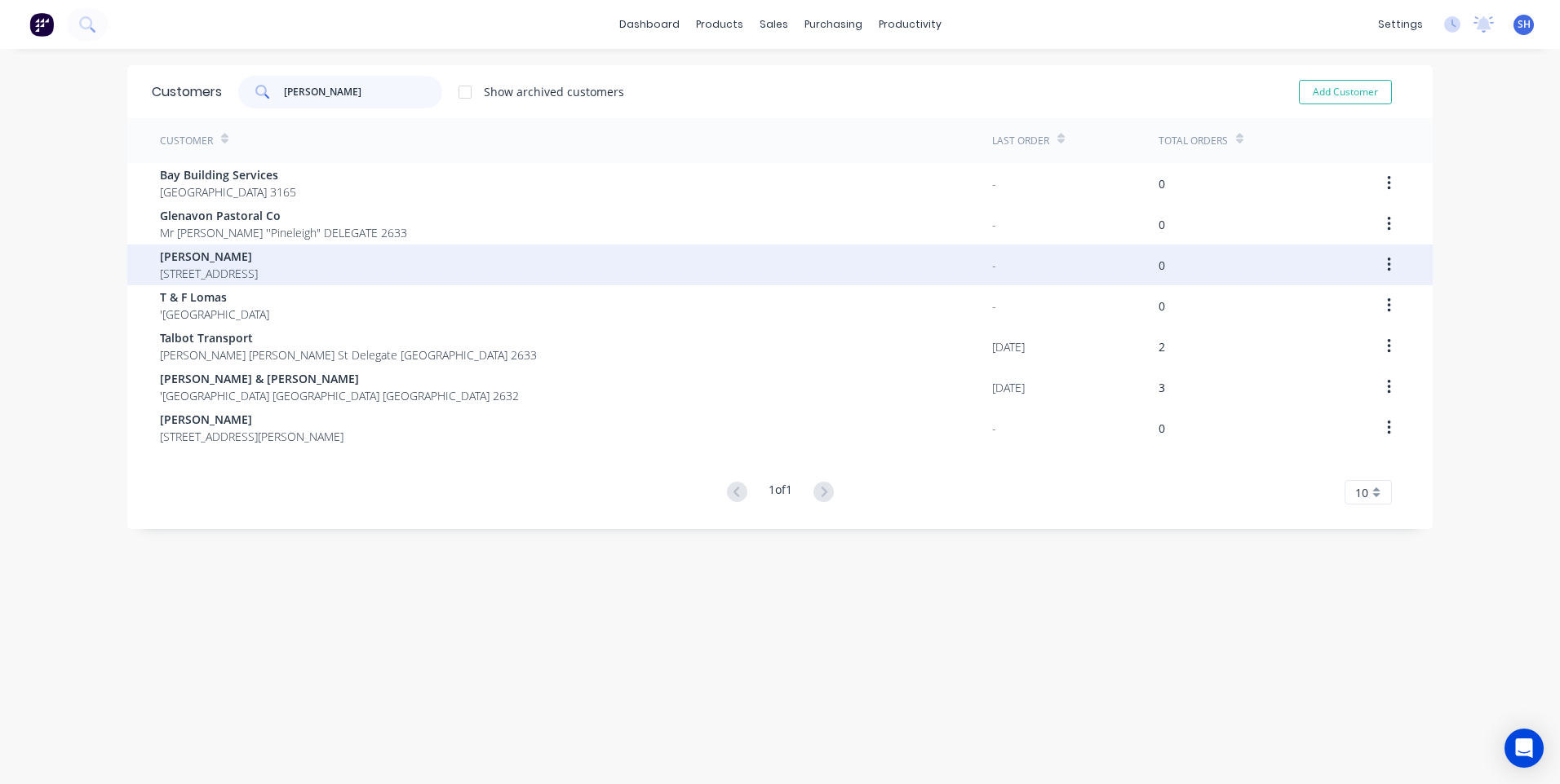
type input "leigh"
click at [190, 265] on span "Leigh Hodak" at bounding box center [208, 256] width 98 height 17
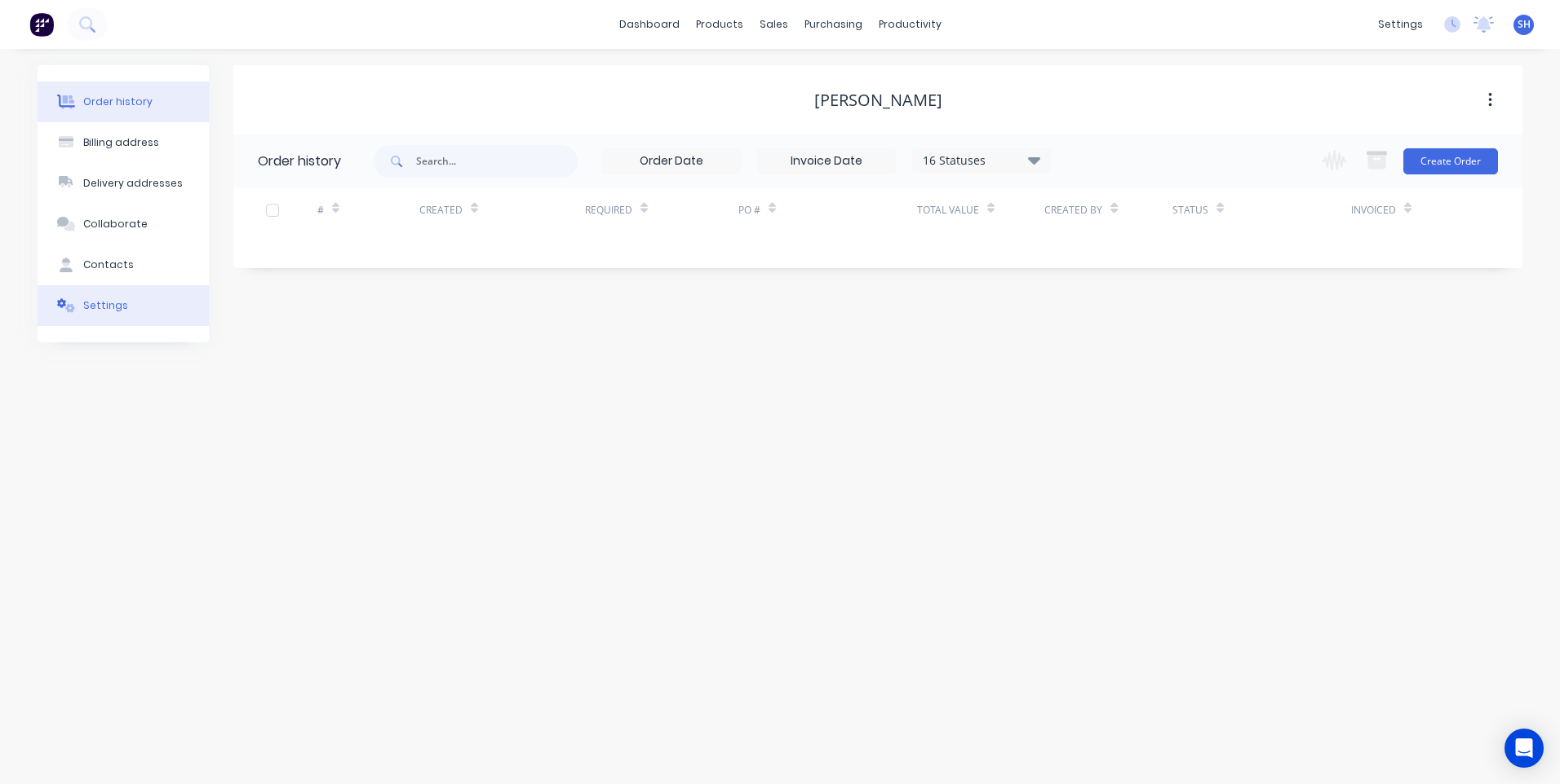
click at [96, 307] on div "Settings" at bounding box center [105, 305] width 44 height 15
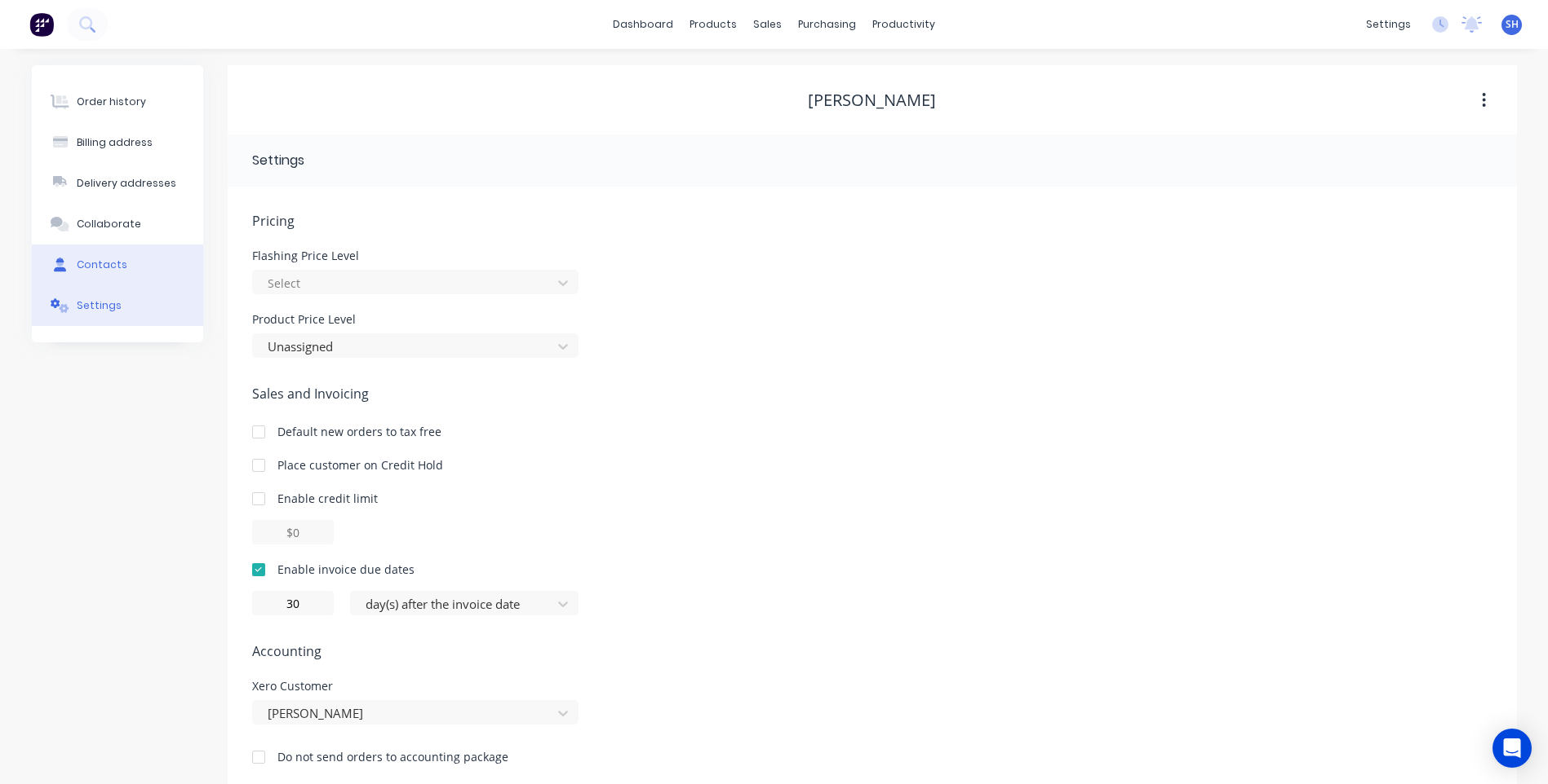
click at [109, 256] on button "Contacts" at bounding box center [117, 265] width 171 height 40
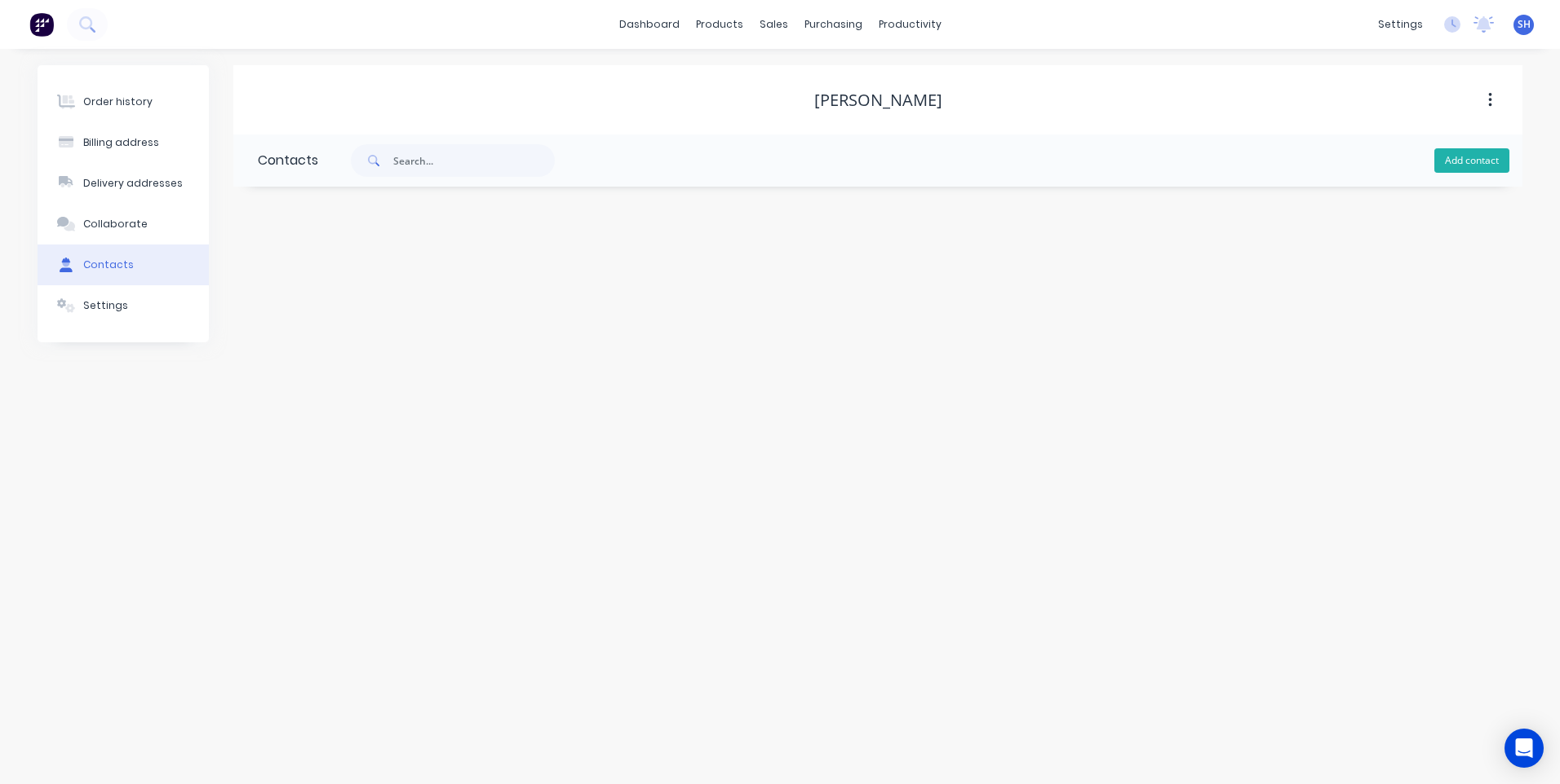
click at [1475, 159] on button "Add contact" at bounding box center [1472, 160] width 75 height 25
select select "AU"
click at [292, 279] on input "text" at bounding box center [391, 280] width 267 height 25
type input "Leigh"
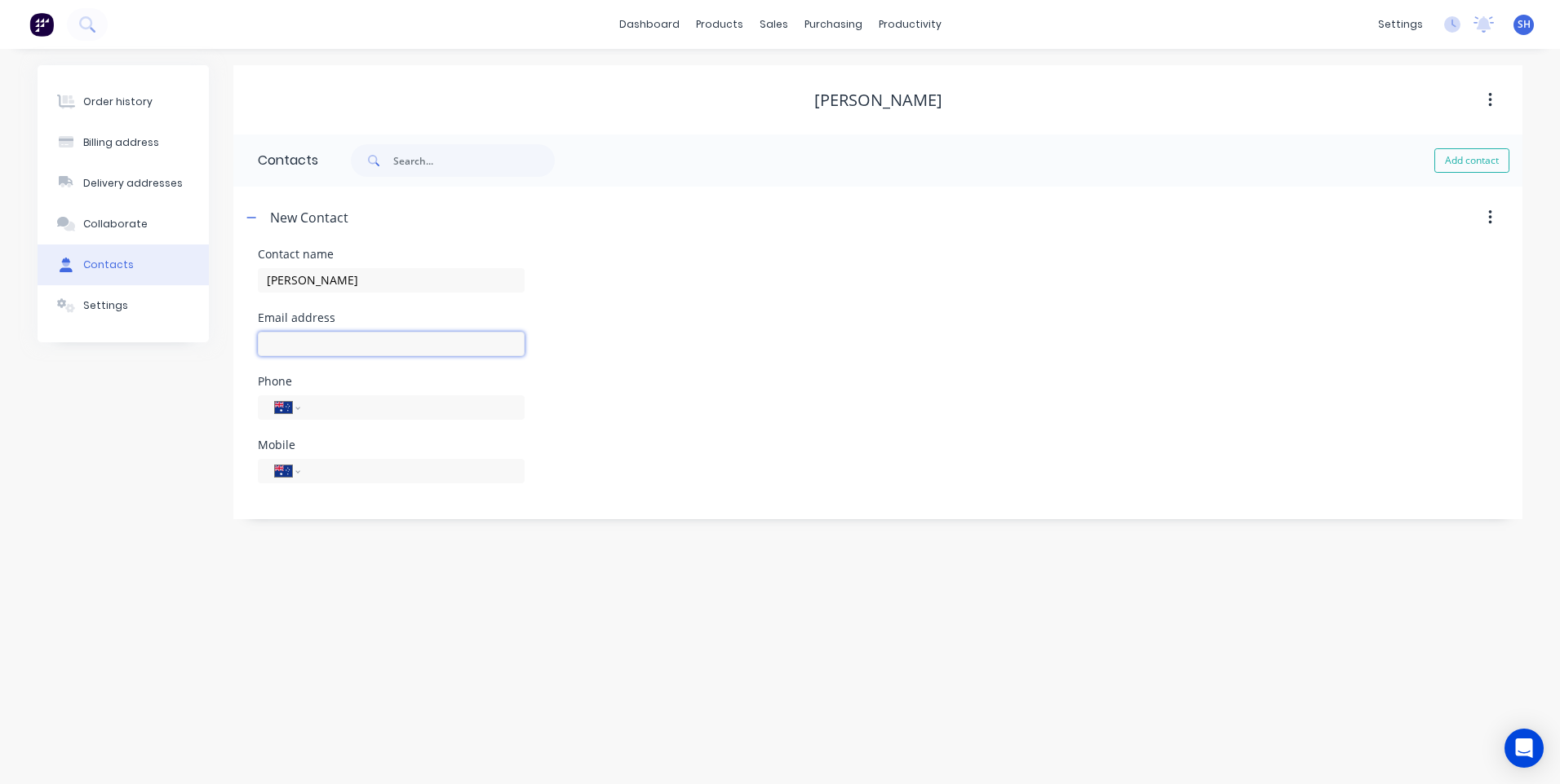
click at [281, 341] on input "text" at bounding box center [391, 344] width 267 height 25
select select "AU"
click at [283, 338] on input "text" at bounding box center [391, 344] width 267 height 25
type input "leroy102@hotmail.com"
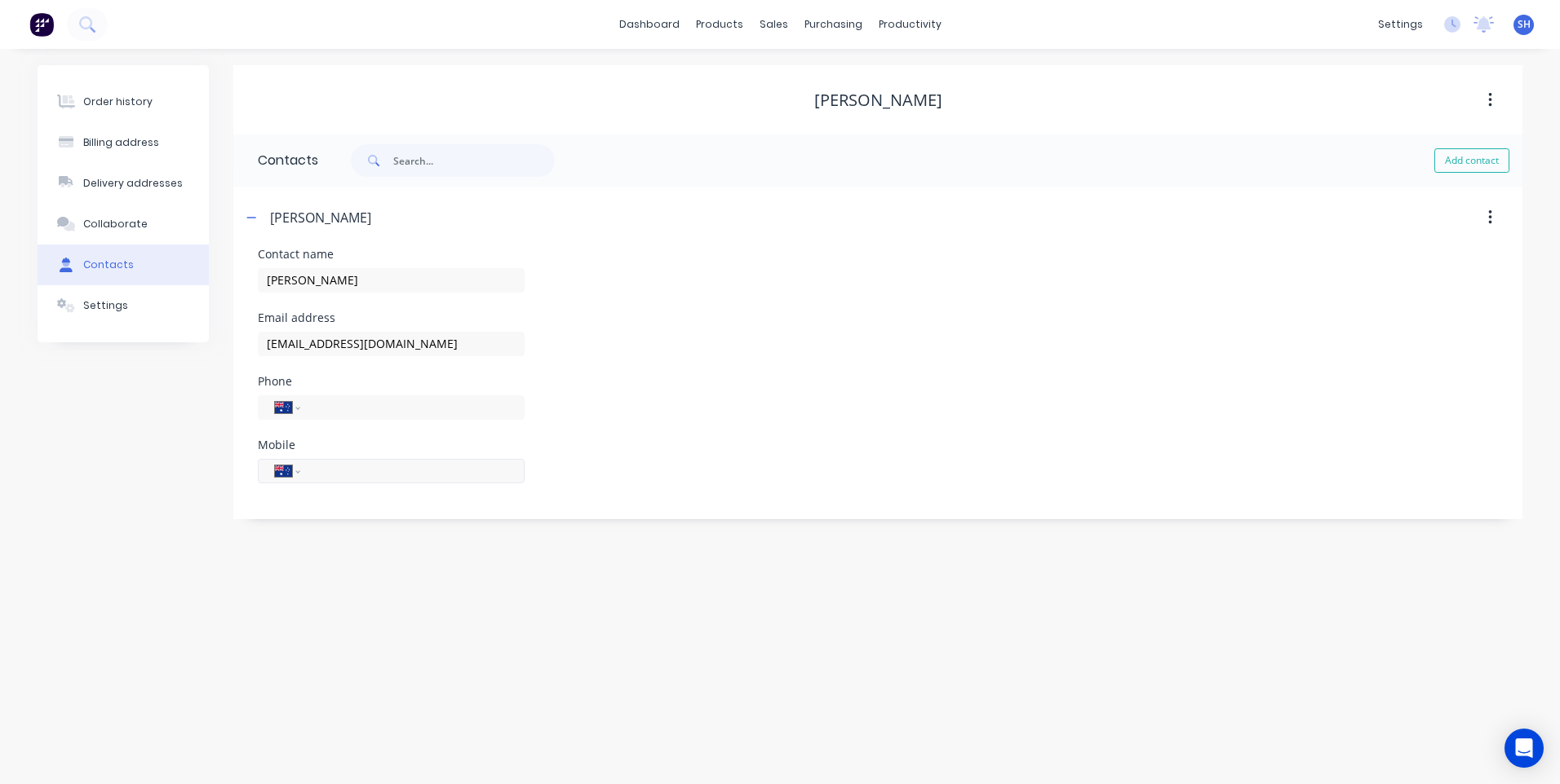
click at [321, 469] on input "tel" at bounding box center [409, 470] width 196 height 19
type input "0417 192 801"
click at [335, 523] on div "Order history Billing address Delivery addresses Collaborate Contacts Settings …" at bounding box center [780, 417] width 1560 height 736
click at [117, 135] on div "Billing address" at bounding box center [121, 142] width 76 height 15
select select "AU"
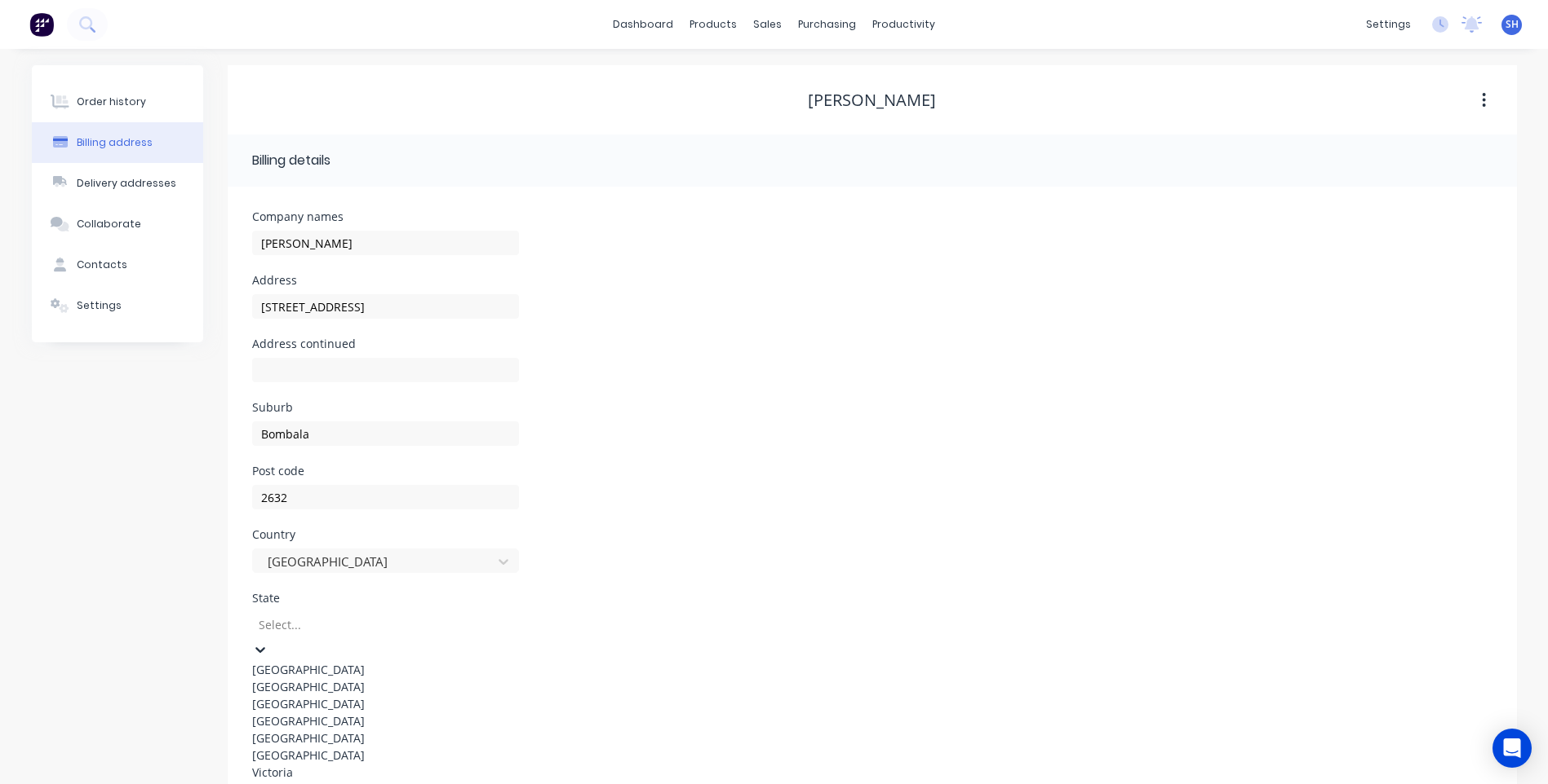
scroll to position [32, 0]
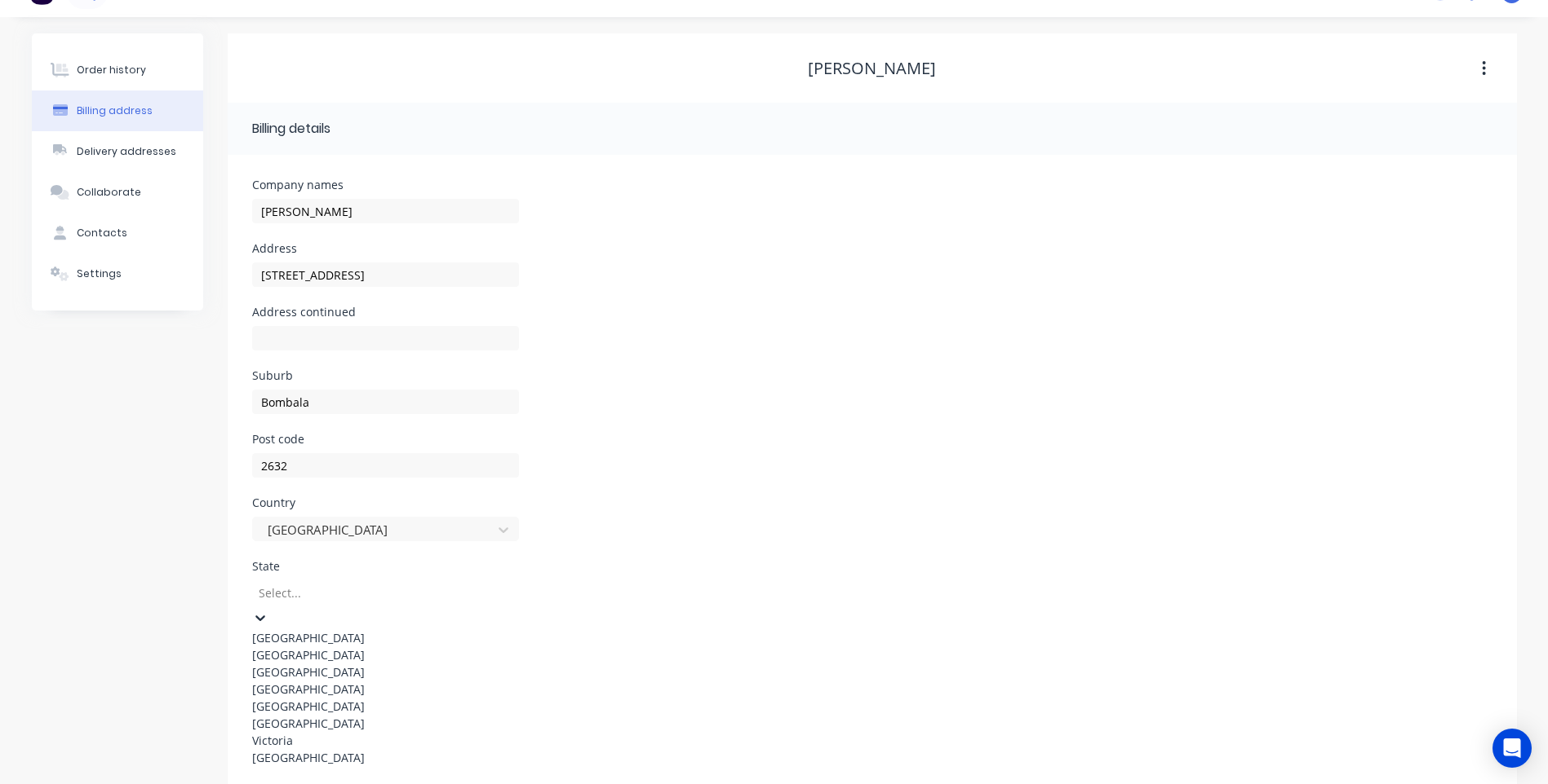
click at [333, 630] on div "8 results available. Use Up and Down to choose options, press Enter to select t…" at bounding box center [385, 673] width 267 height 186
click at [336, 655] on div "[GEOGRAPHIC_DATA]" at bounding box center [385, 655] width 267 height 17
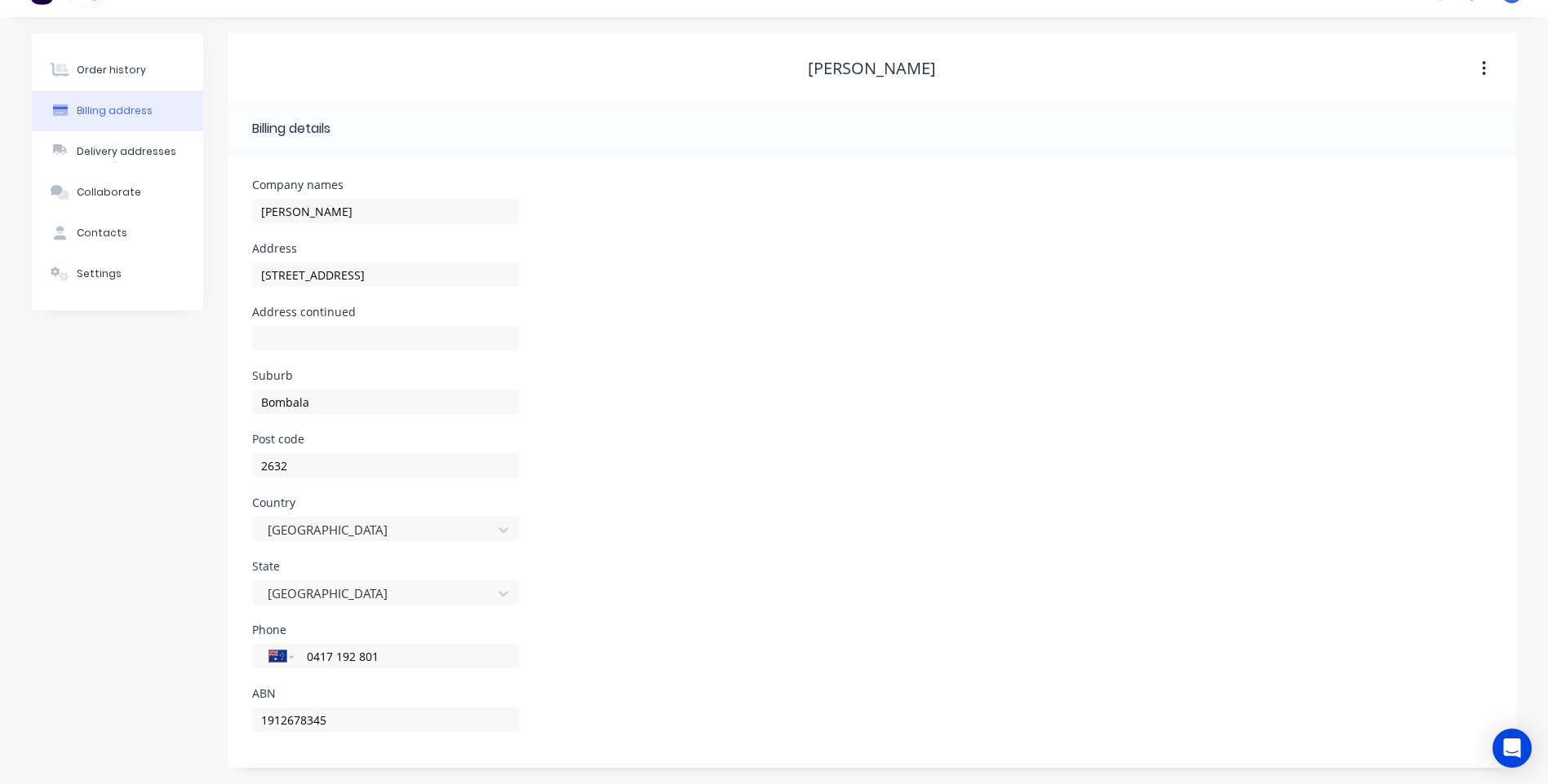
click at [696, 655] on div "Phone International Afghanistan Åland Islands Albania Algeria American Samoa An…" at bounding box center [871, 657] width 1240 height 63
drag, startPoint x: 328, startPoint y: 717, endPoint x: 170, endPoint y: 710, distance: 158.2
click at [170, 710] on div "Order history Billing address Delivery addresses Collaborate Contacts Settings …" at bounding box center [774, 401] width 1485 height 735
click at [761, 723] on div "ABN" at bounding box center [871, 720] width 1240 height 63
click at [102, 68] on div "Order history" at bounding box center [112, 70] width 69 height 15
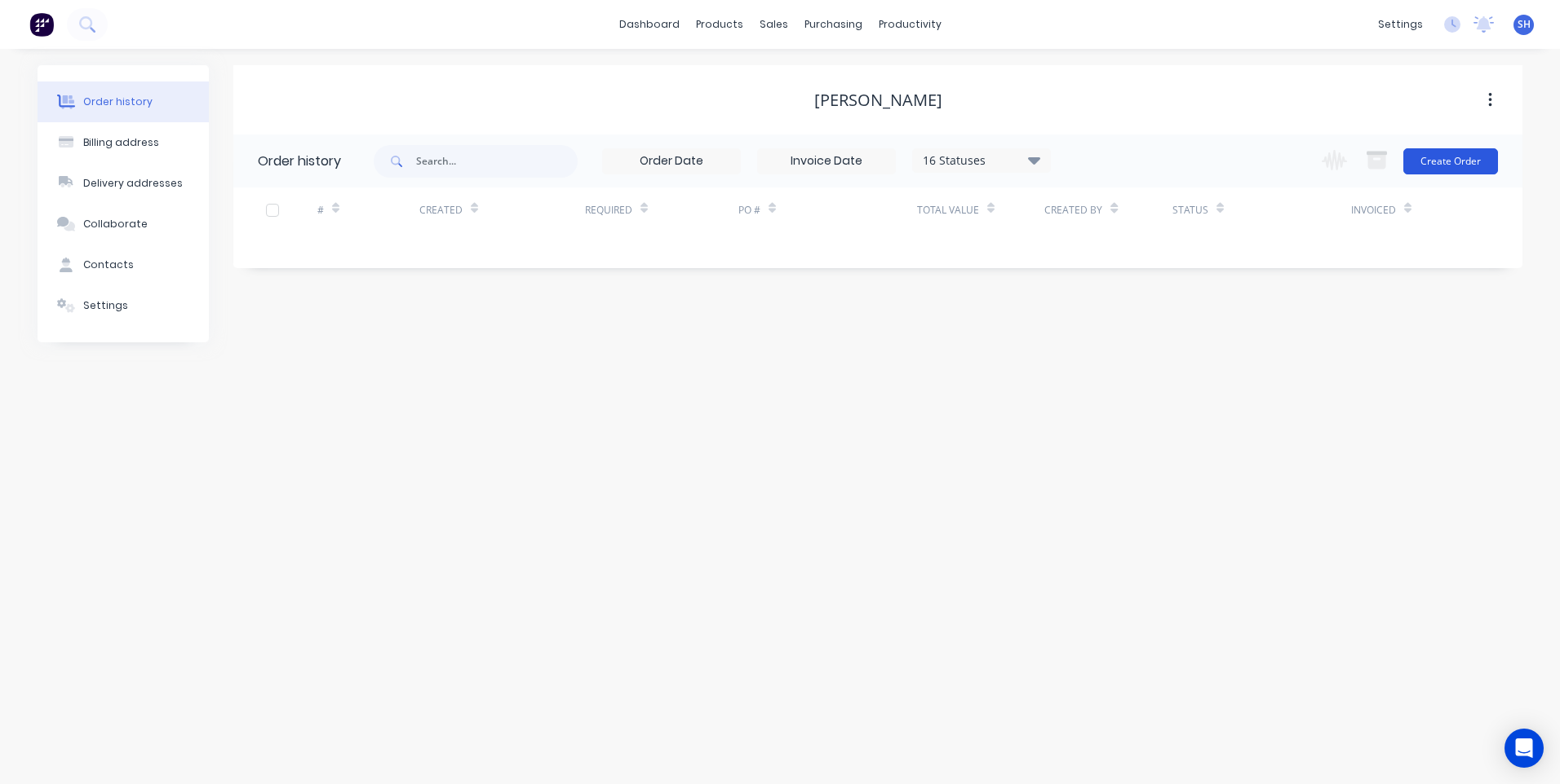
click at [1456, 157] on button "Create Order" at bounding box center [1450, 161] width 95 height 26
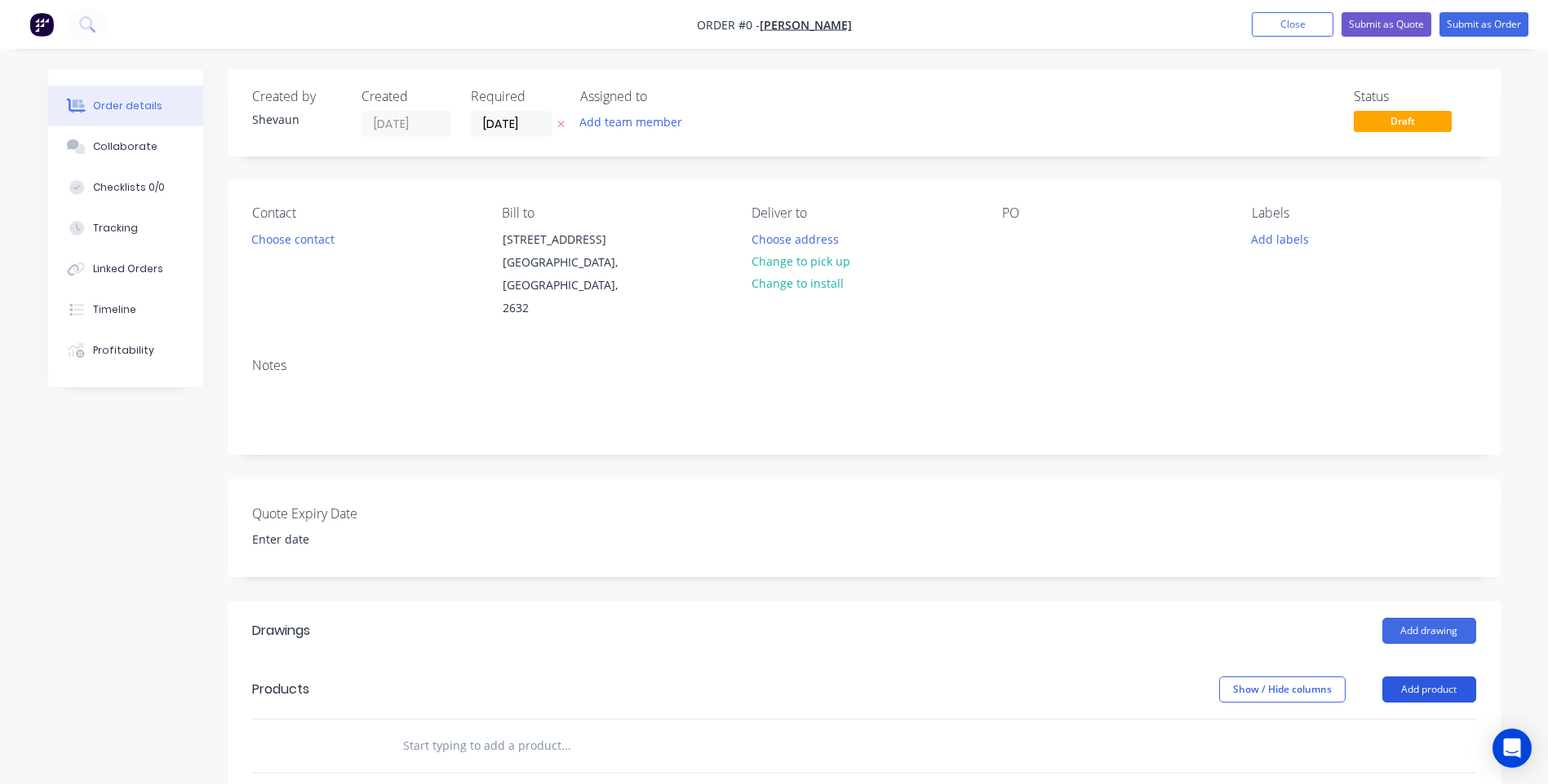
click at [1438, 676] on button "Add product" at bounding box center [1428, 689] width 94 height 26
click at [1398, 719] on div "Product catalogue" at bounding box center [1398, 731] width 125 height 24
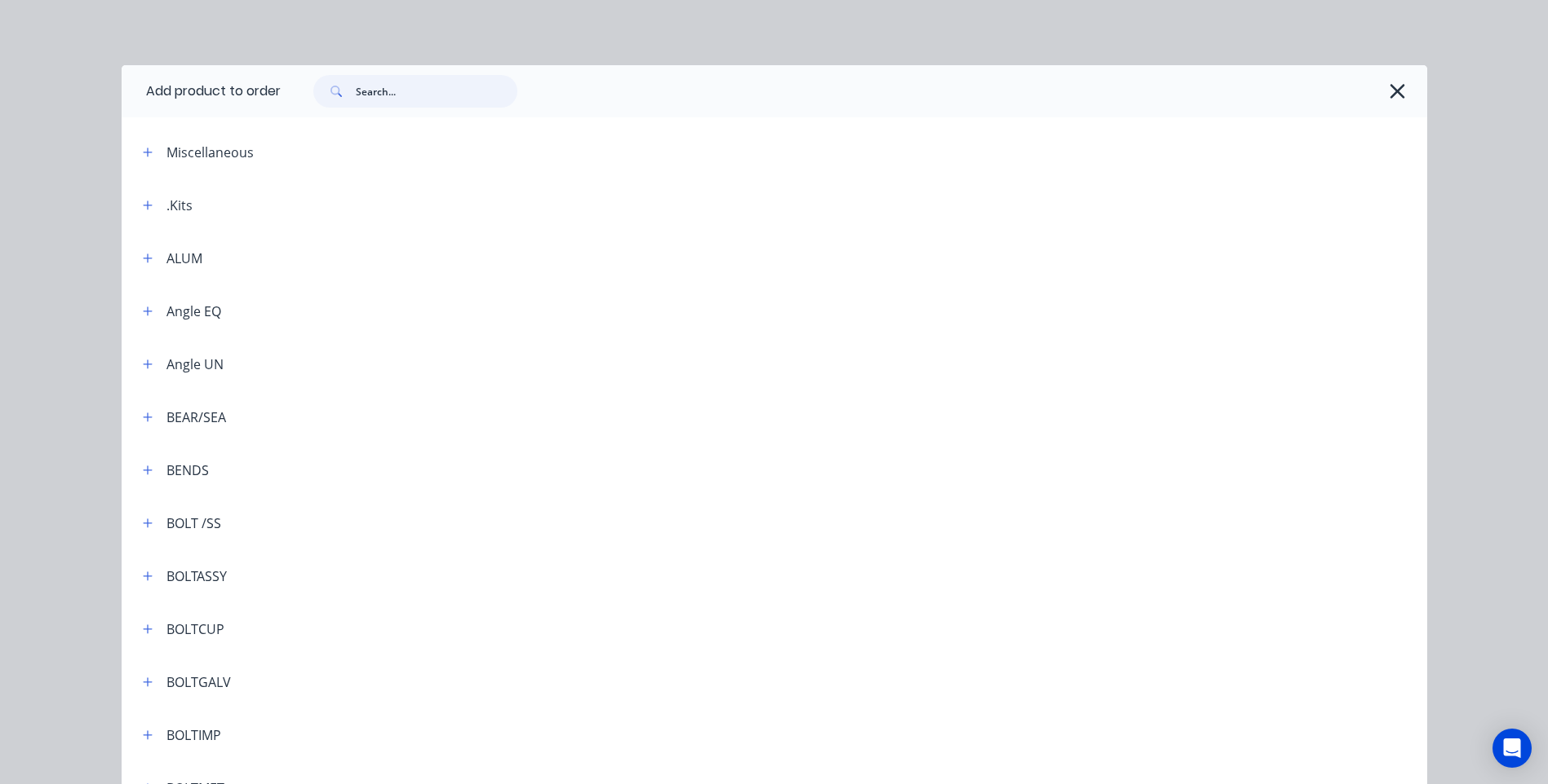
click at [362, 89] on input "text" at bounding box center [437, 91] width 162 height 33
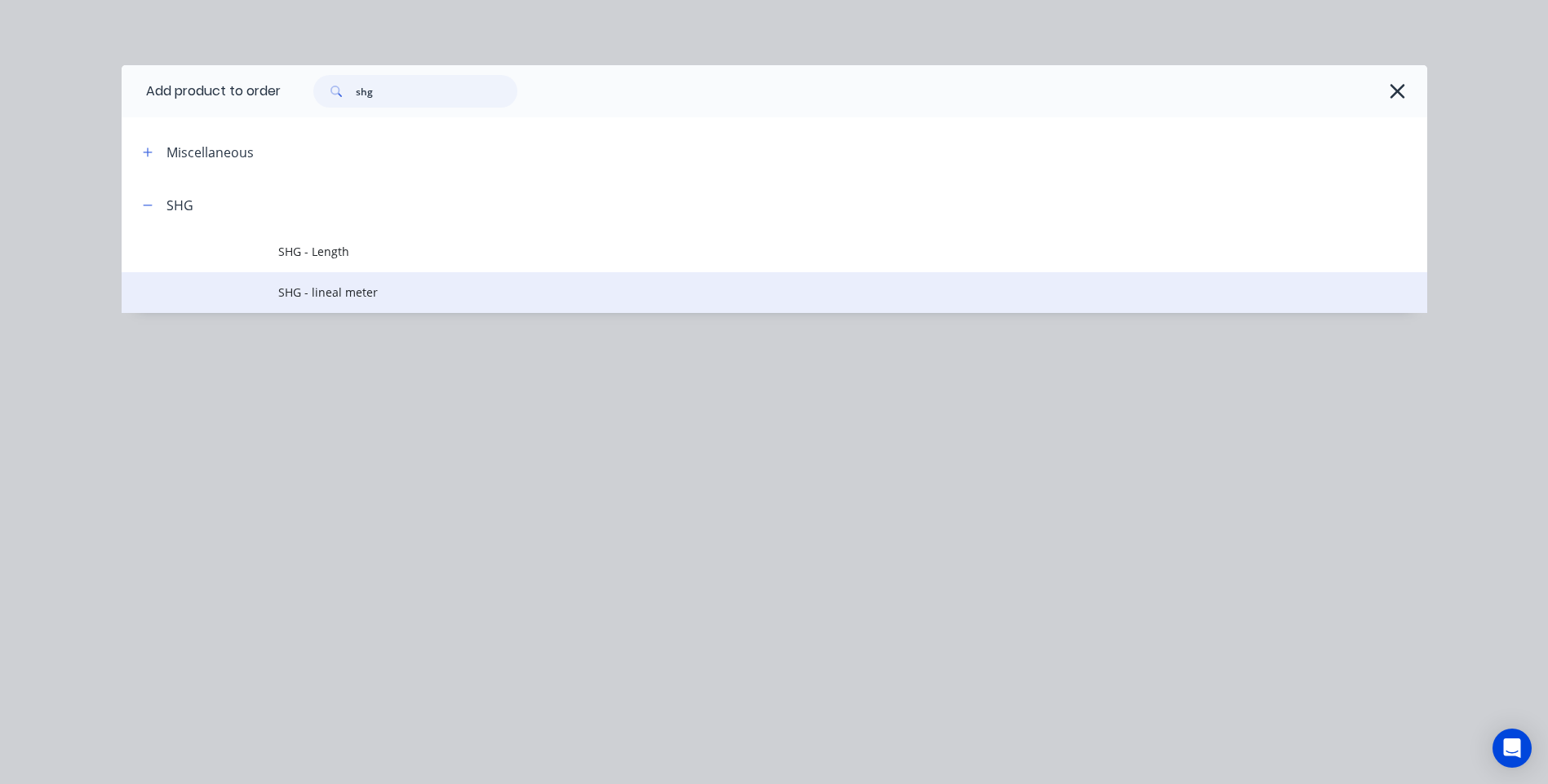
type input "shg"
click at [329, 286] on span "SHG - lineal meter" at bounding box center [738, 291] width 919 height 17
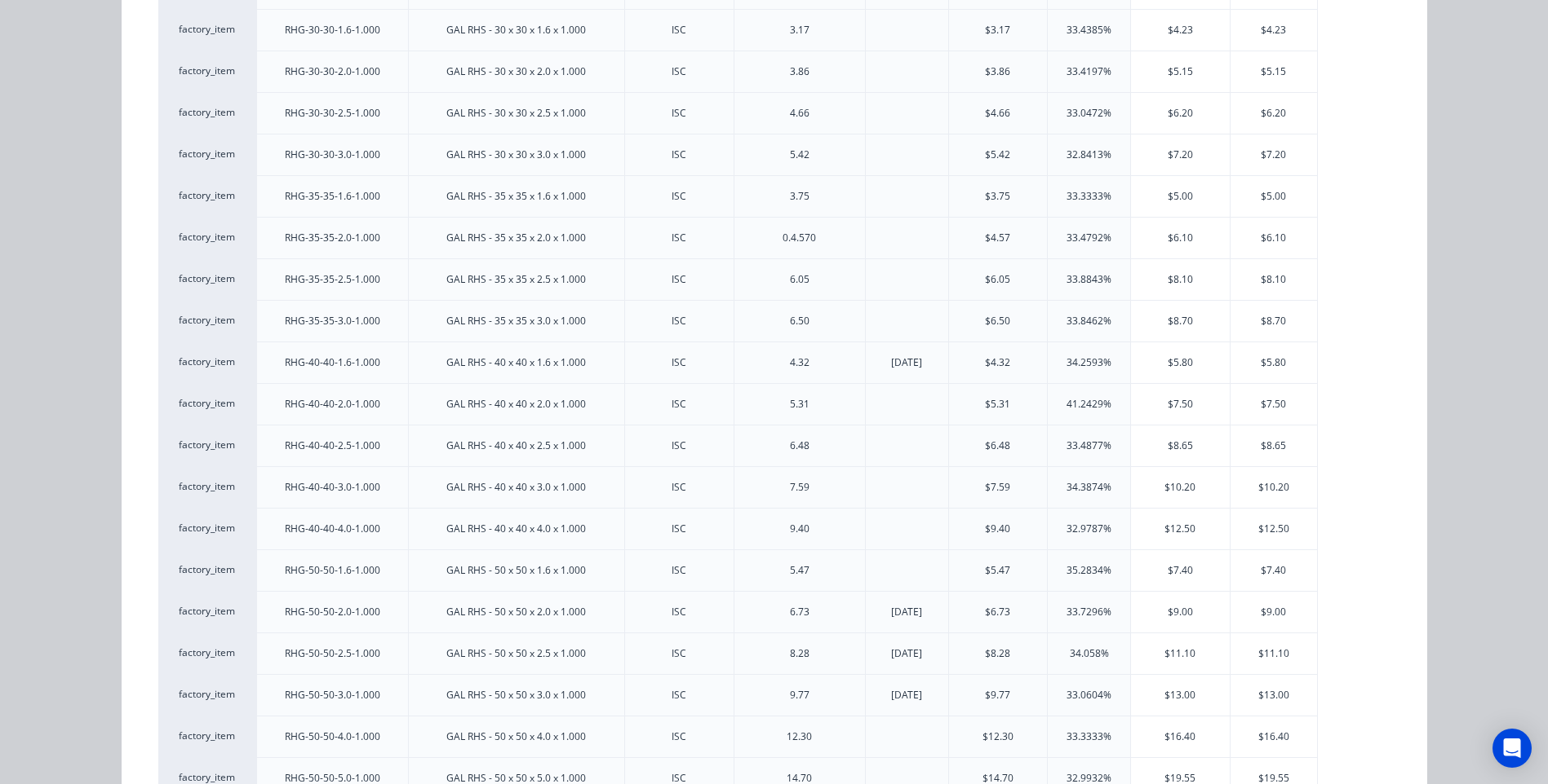
scroll to position [979, 0]
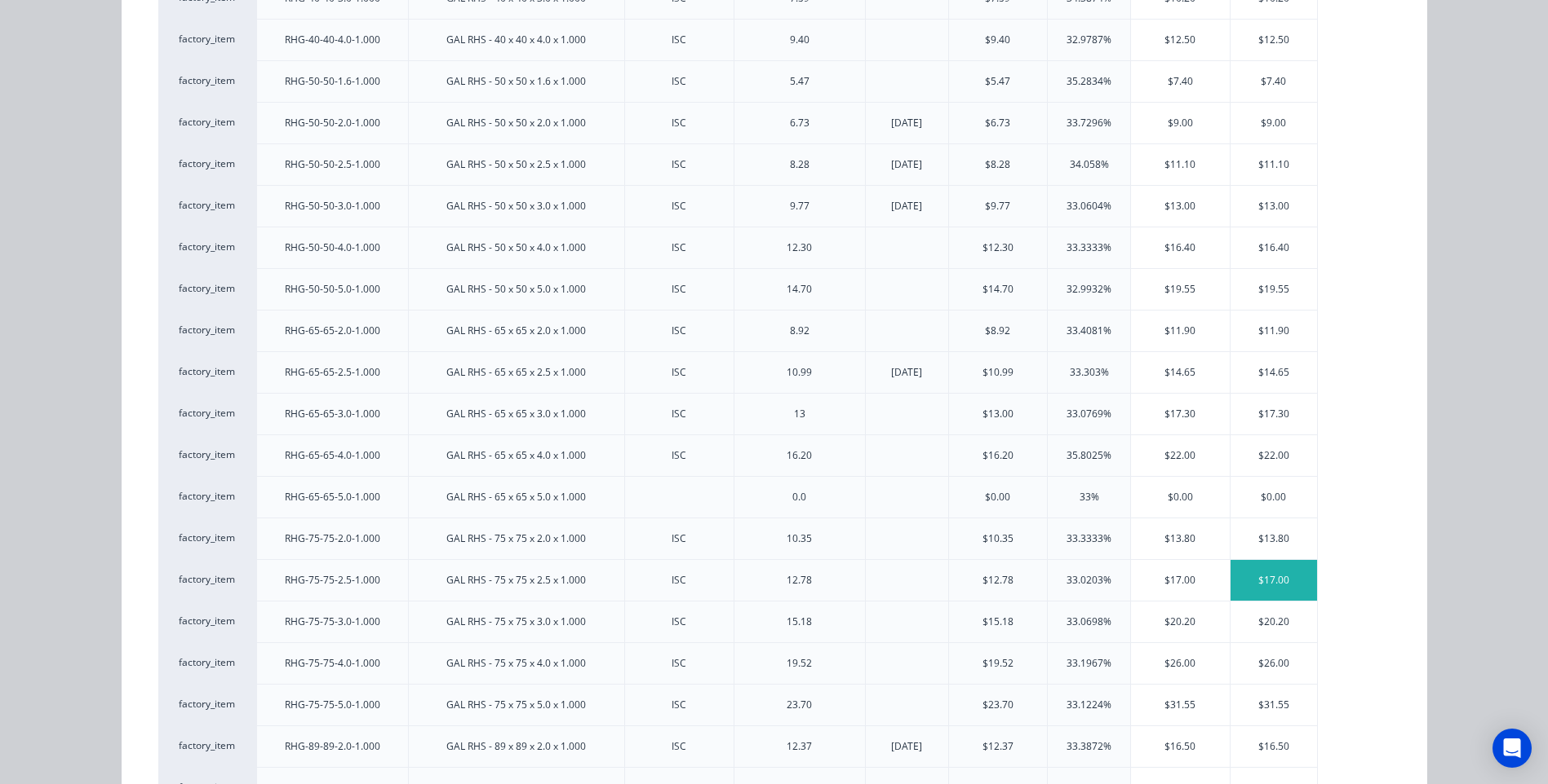
click at [1276, 575] on div "$17.00" at bounding box center [1273, 580] width 87 height 40
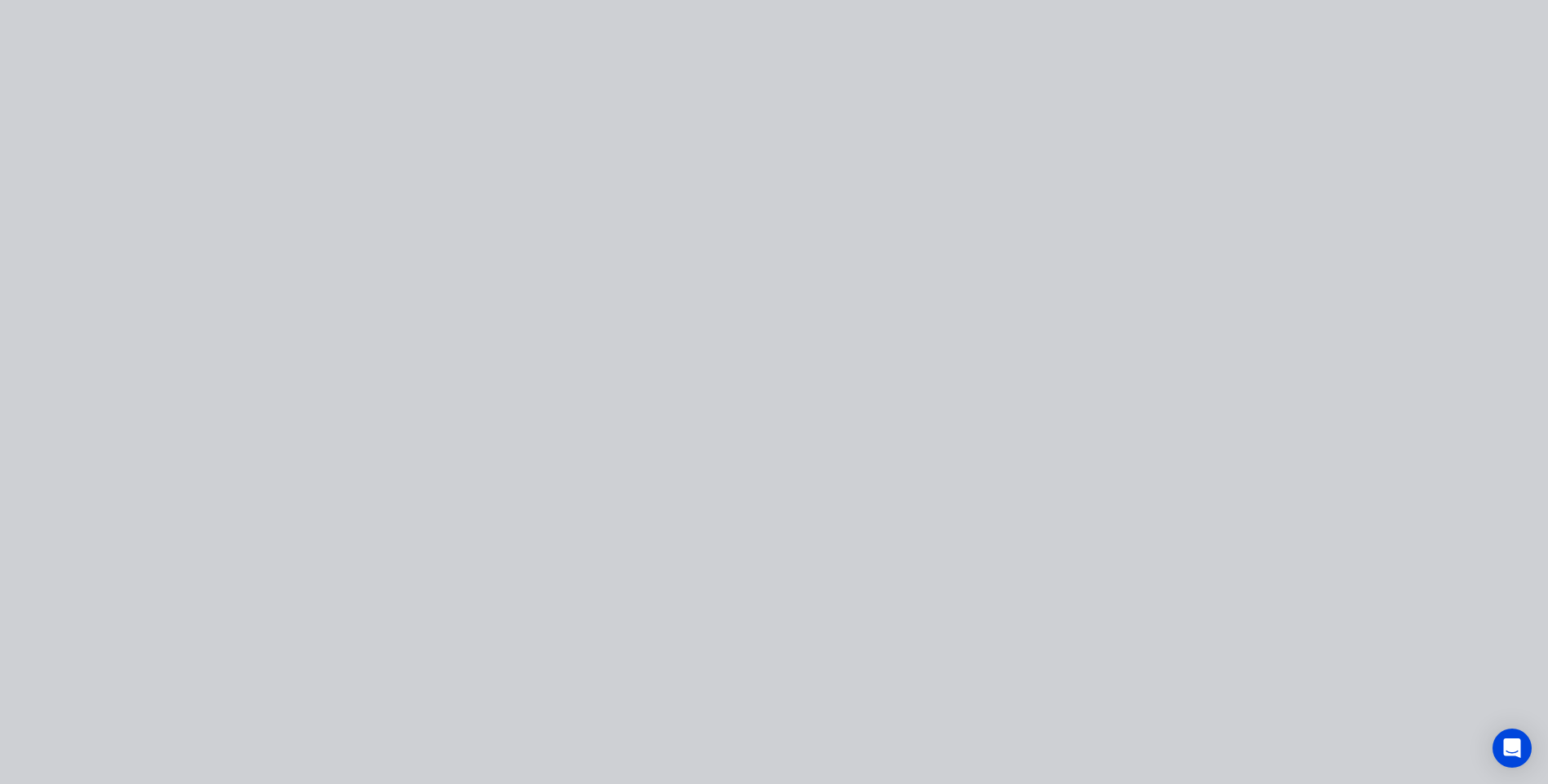
scroll to position [0, 0]
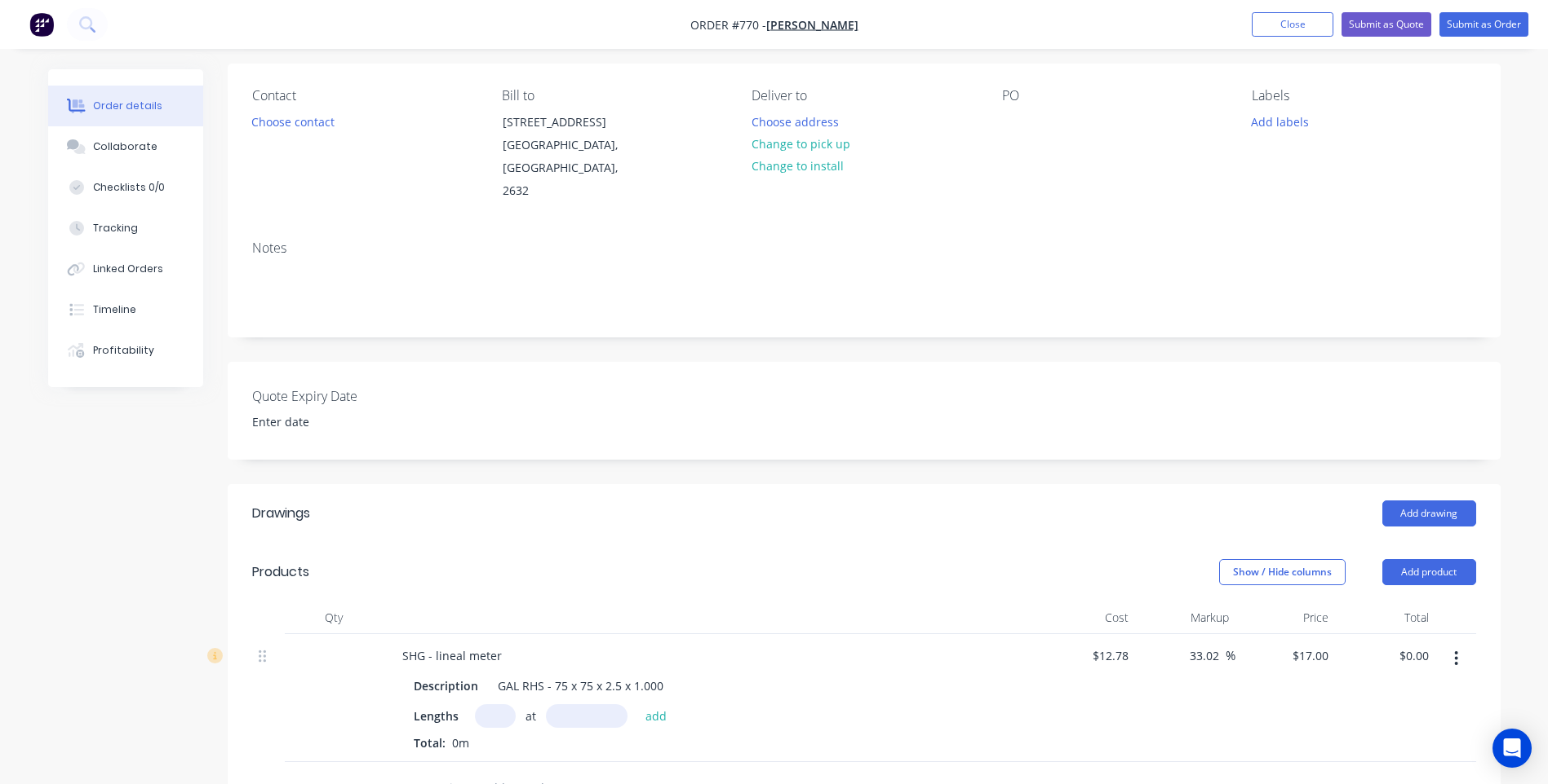
scroll to position [245, 0]
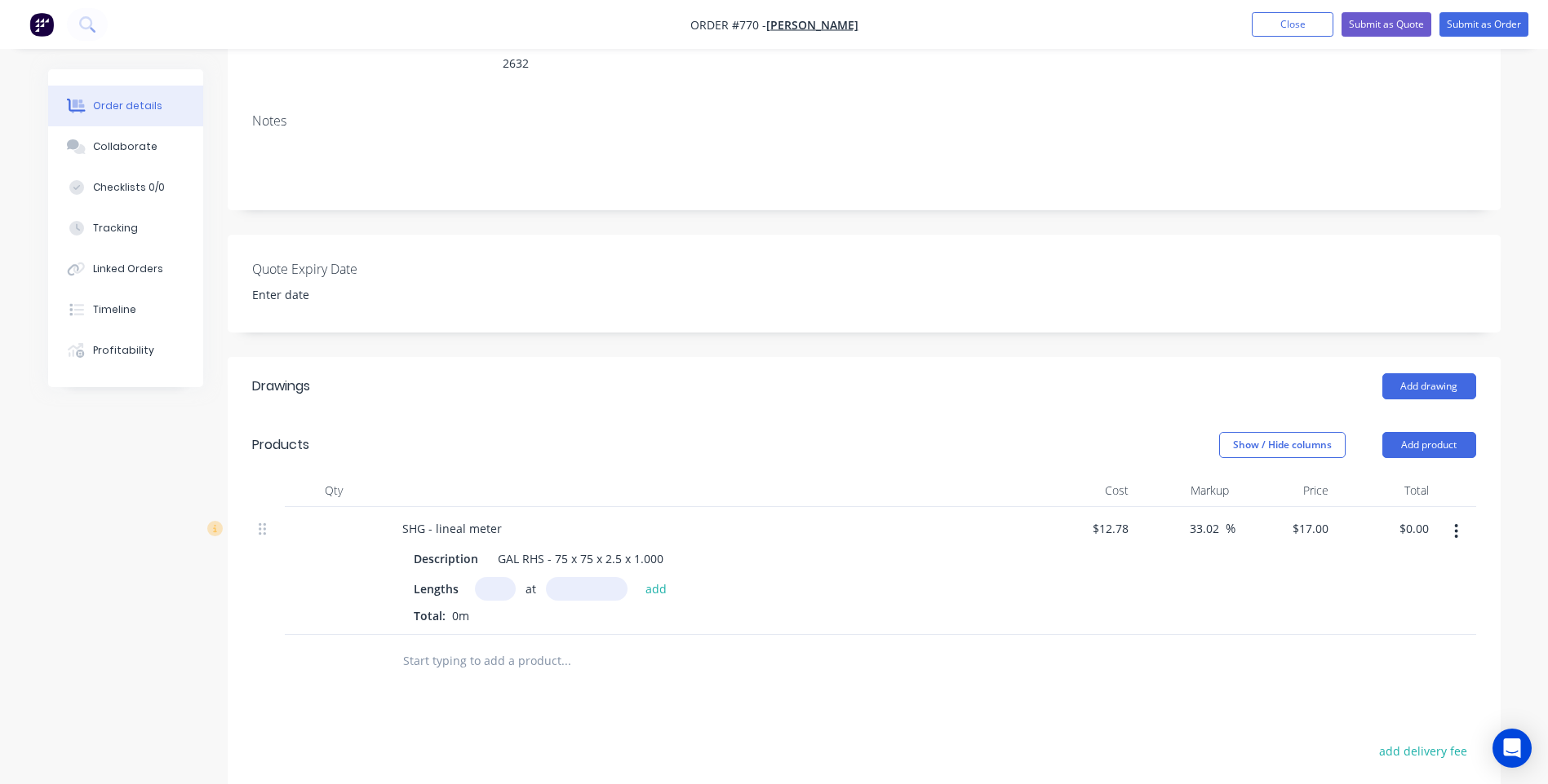
click at [487, 578] on input "text" at bounding box center [495, 589] width 41 height 24
type input "1"
type input "8000mm"
click at [653, 578] on button "add" at bounding box center [656, 588] width 39 height 22
type input "$136.00"
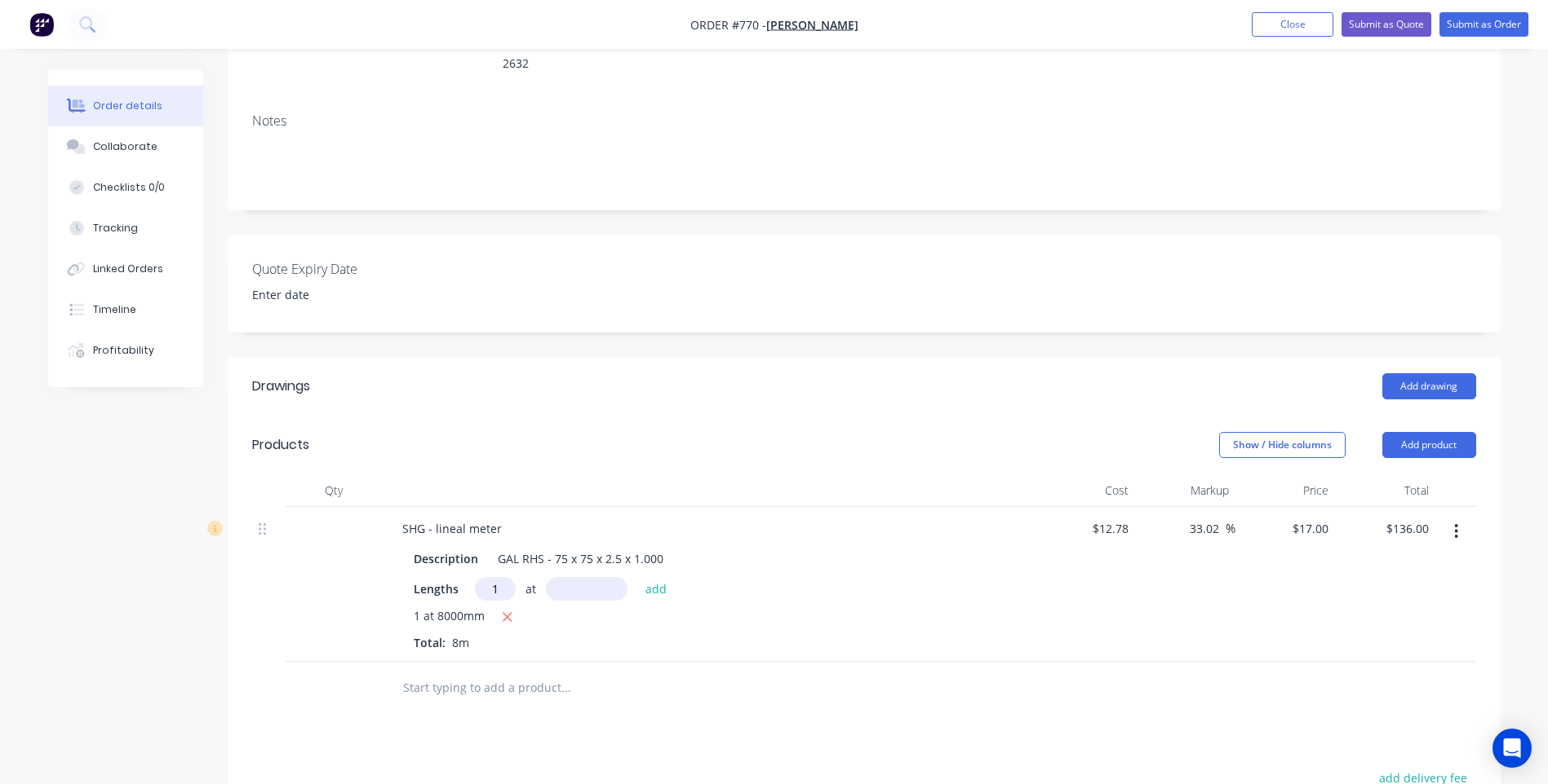
type input "1"
type input "2.2mm"
click at [653, 578] on button "add" at bounding box center [656, 588] width 39 height 22
click at [490, 634] on button "button" at bounding box center [498, 644] width 21 height 21
type input "$136.00"
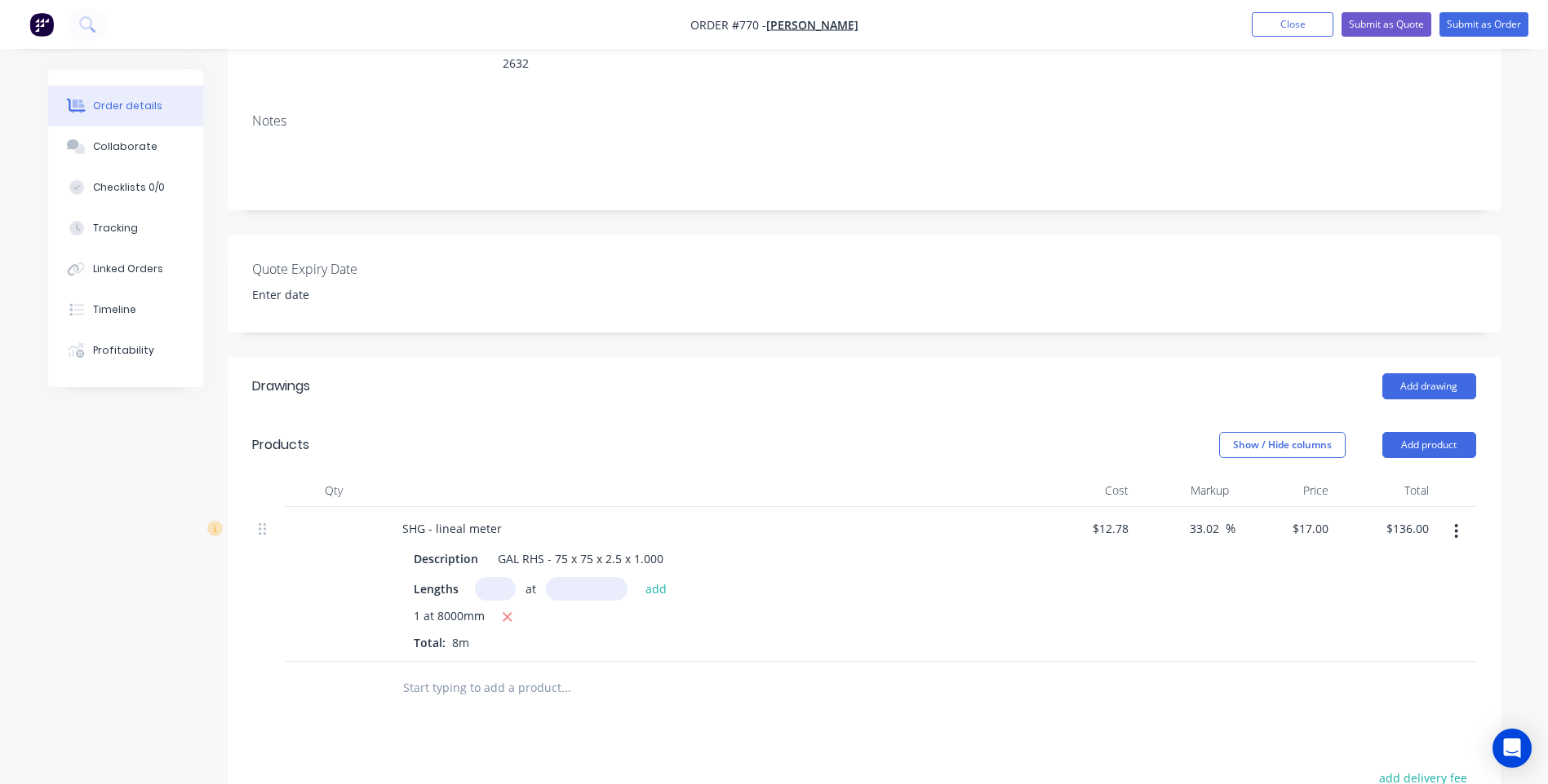
click at [564, 578] on input "text" at bounding box center [586, 589] width 82 height 24
click at [493, 578] on input "text" at bounding box center [495, 589] width 41 height 24
type input "1"
type input "2.2mm"
click at [652, 578] on button "add" at bounding box center [656, 588] width 39 height 22
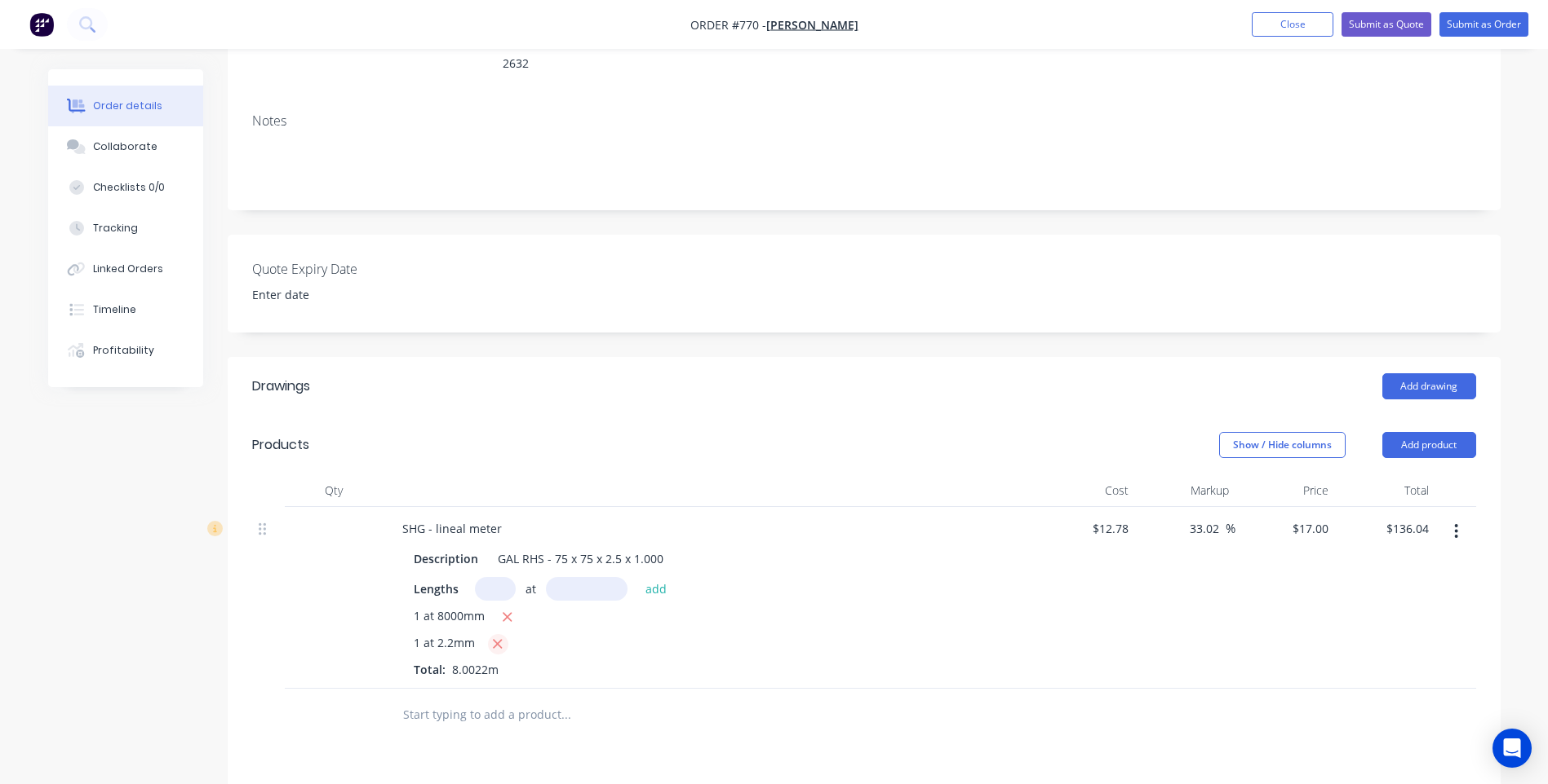
click at [492, 637] on icon "button" at bounding box center [497, 644] width 11 height 15
type input "$136.00"
click at [503, 578] on input "text" at bounding box center [495, 589] width 41 height 24
type input "1"
type input "2200mm"
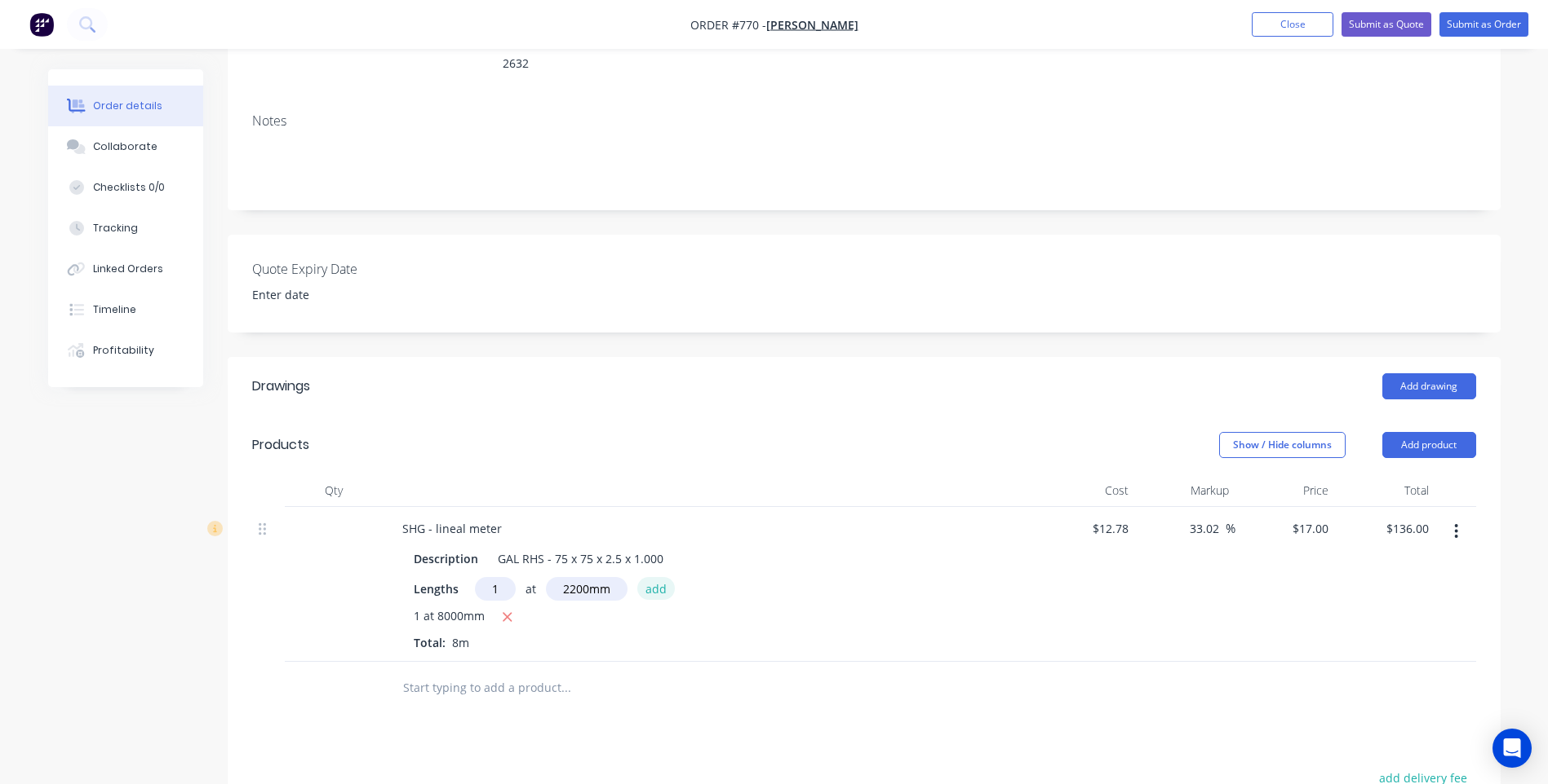
click at [656, 578] on button "add" at bounding box center [656, 588] width 39 height 22
type input "$173.40"
click at [518, 642] on div "1 at 8000mm 1 at 2200mm Total: 10.2m" at bounding box center [709, 643] width 591 height 71
click at [1424, 432] on button "Add product" at bounding box center [1428, 445] width 94 height 26
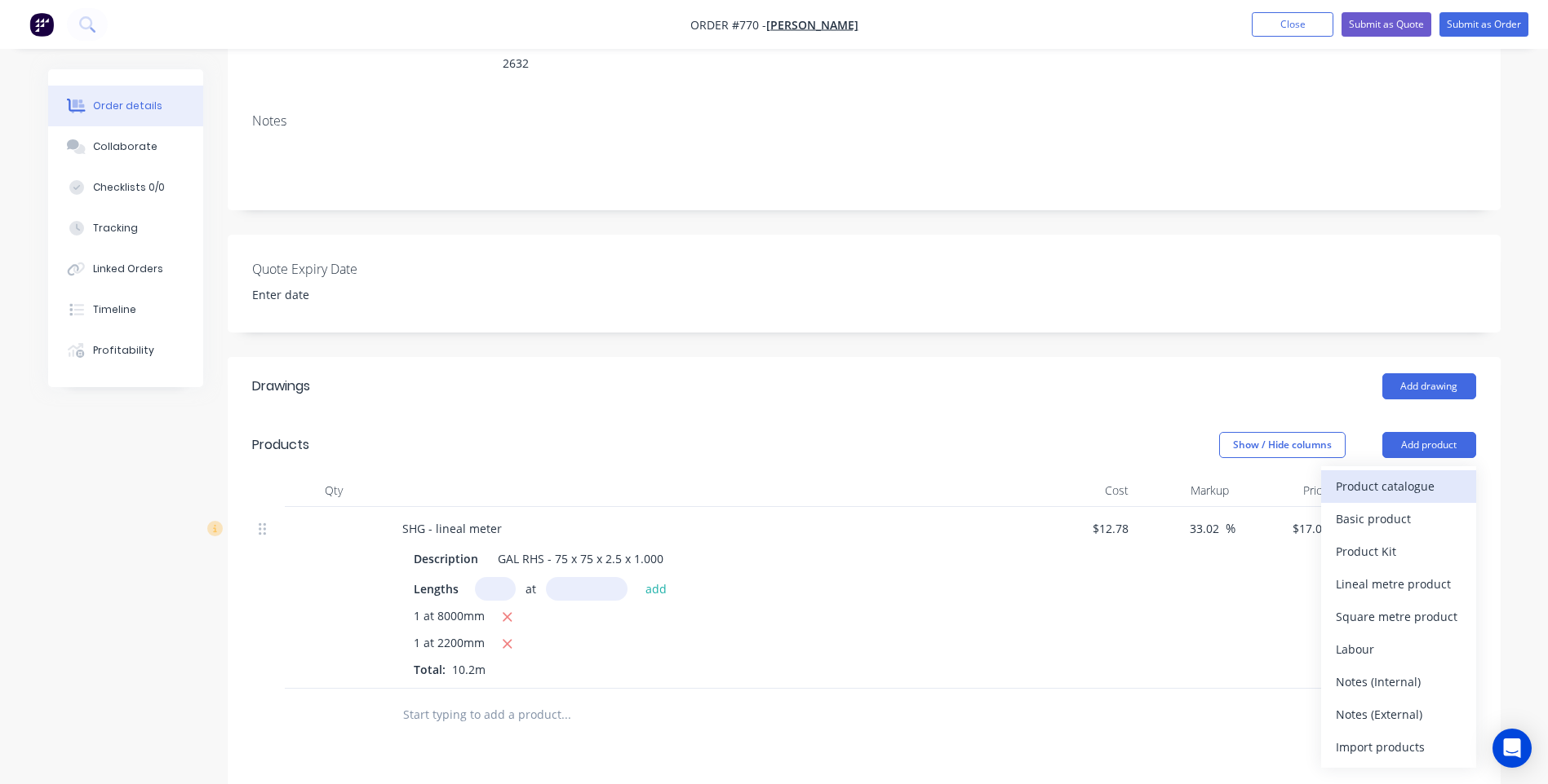
click at [1365, 475] on div "Product catalogue" at bounding box center [1398, 487] width 125 height 24
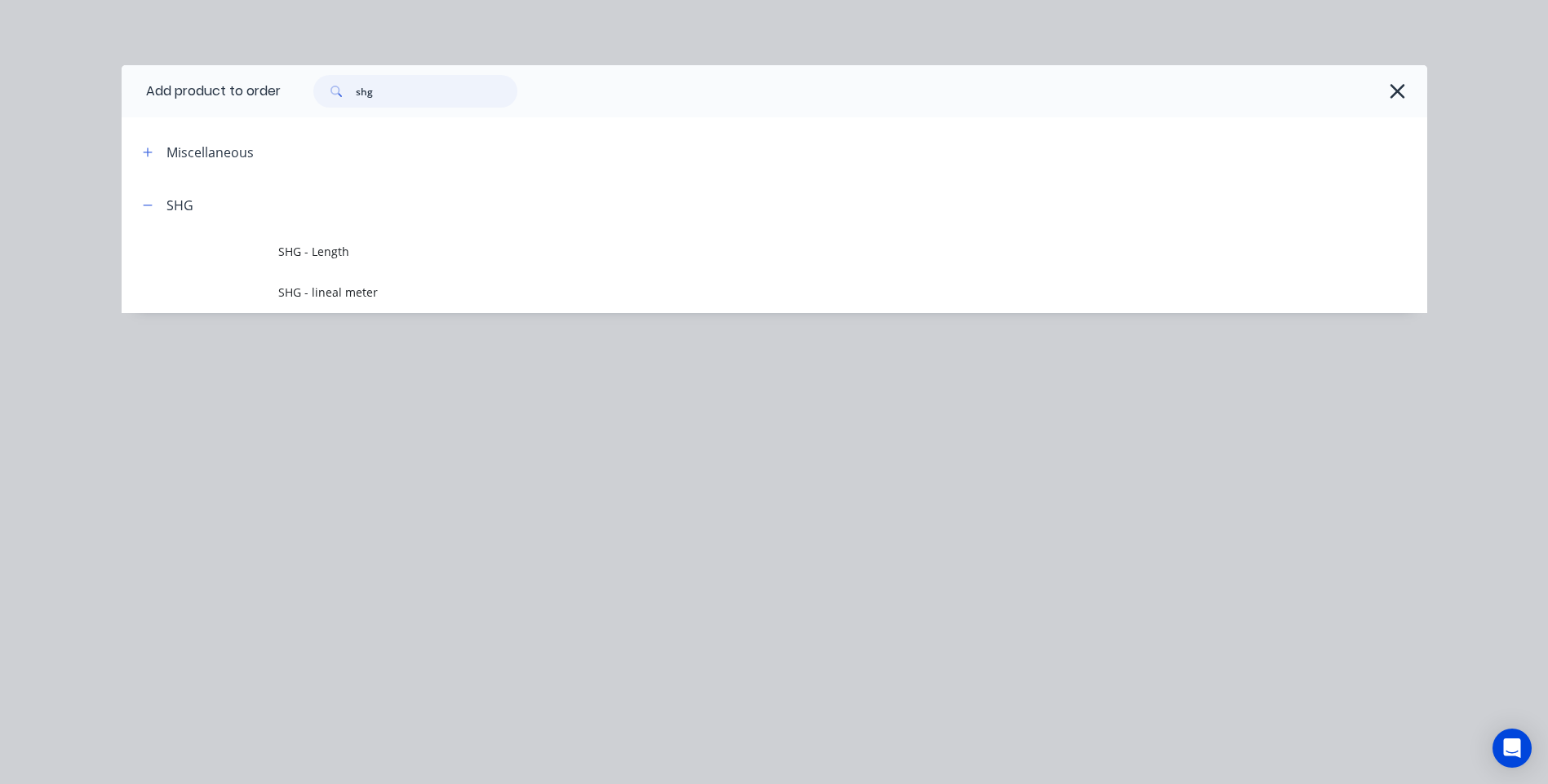
drag, startPoint x: 386, startPoint y: 87, endPoint x: 276, endPoint y: 91, distance: 110.1
click at [276, 91] on header "Add product to order shg" at bounding box center [774, 91] width 1305 height 52
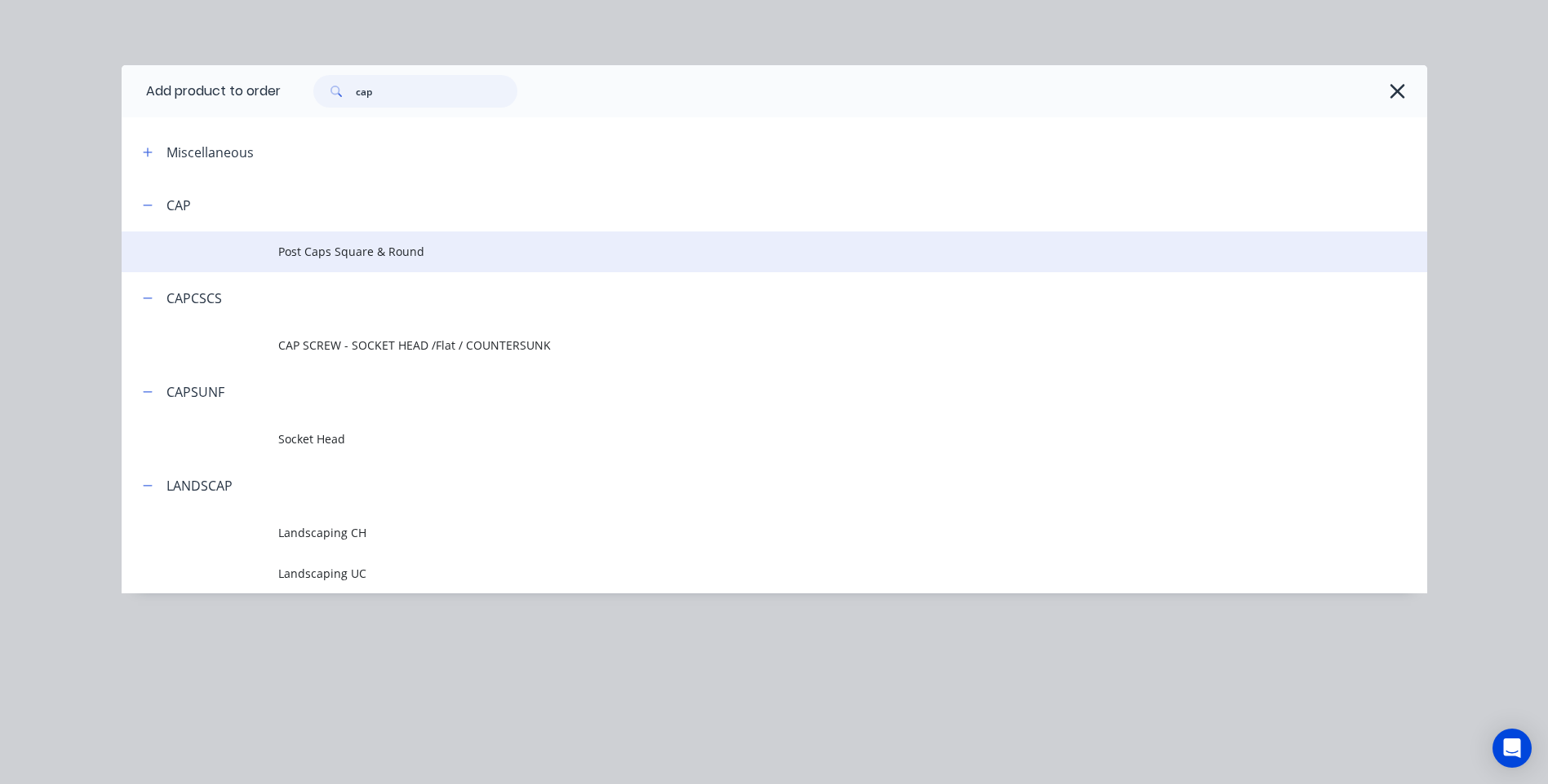
type input "cap"
click at [382, 243] on span "Post Caps Square & Round" at bounding box center [738, 251] width 919 height 17
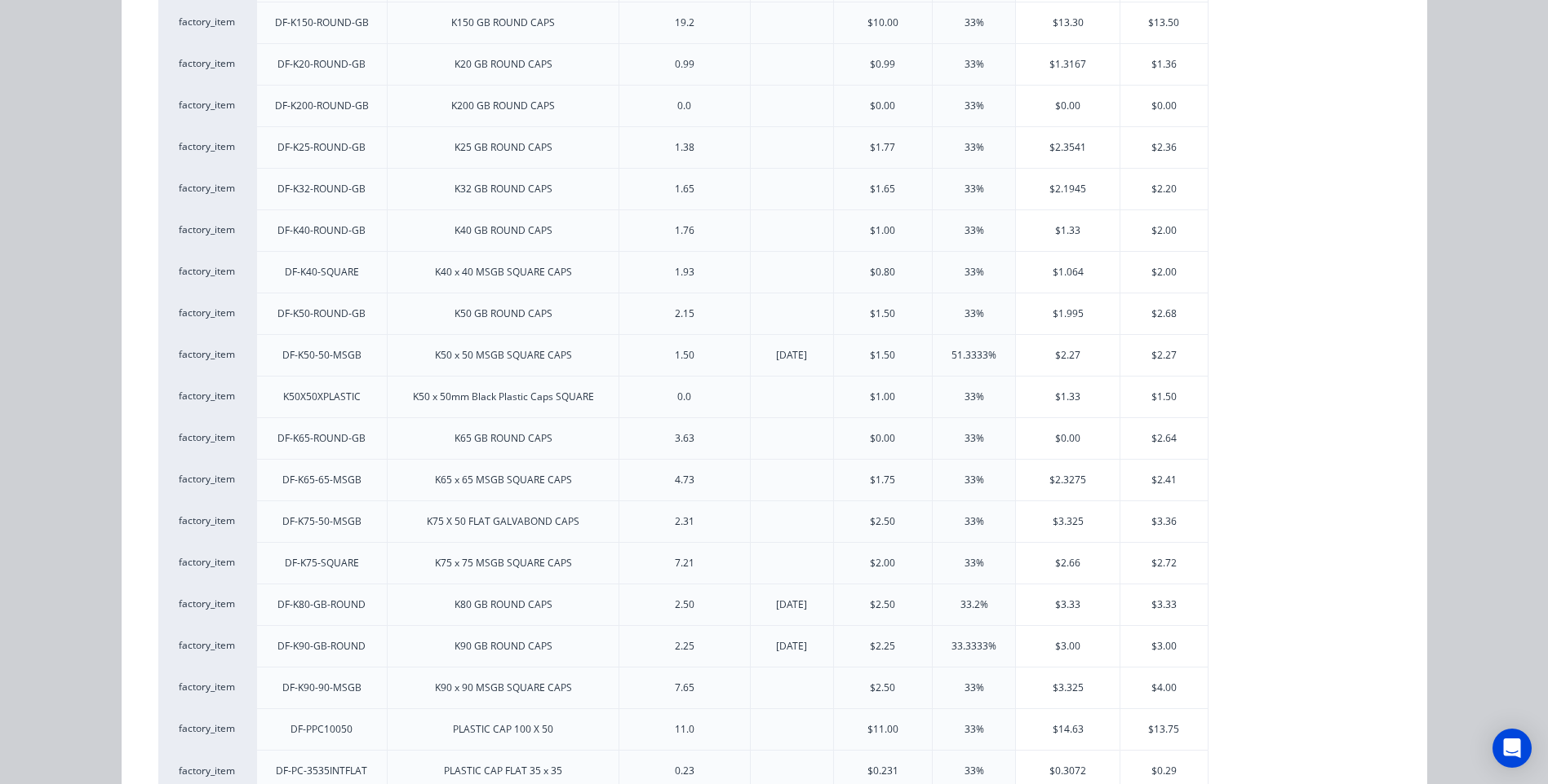
scroll to position [408, 0]
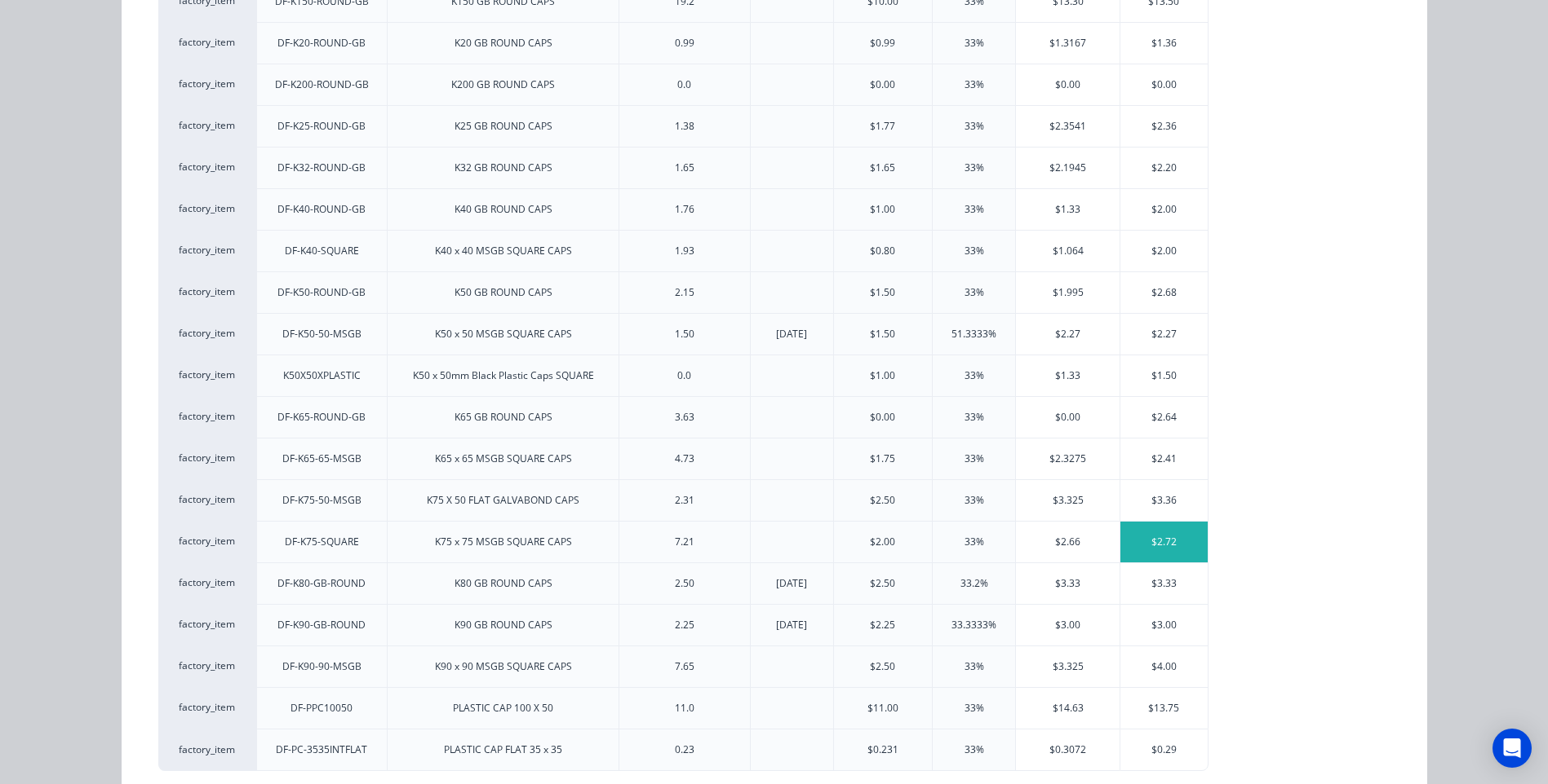
click at [1169, 524] on div "$2.72" at bounding box center [1164, 542] width 87 height 40
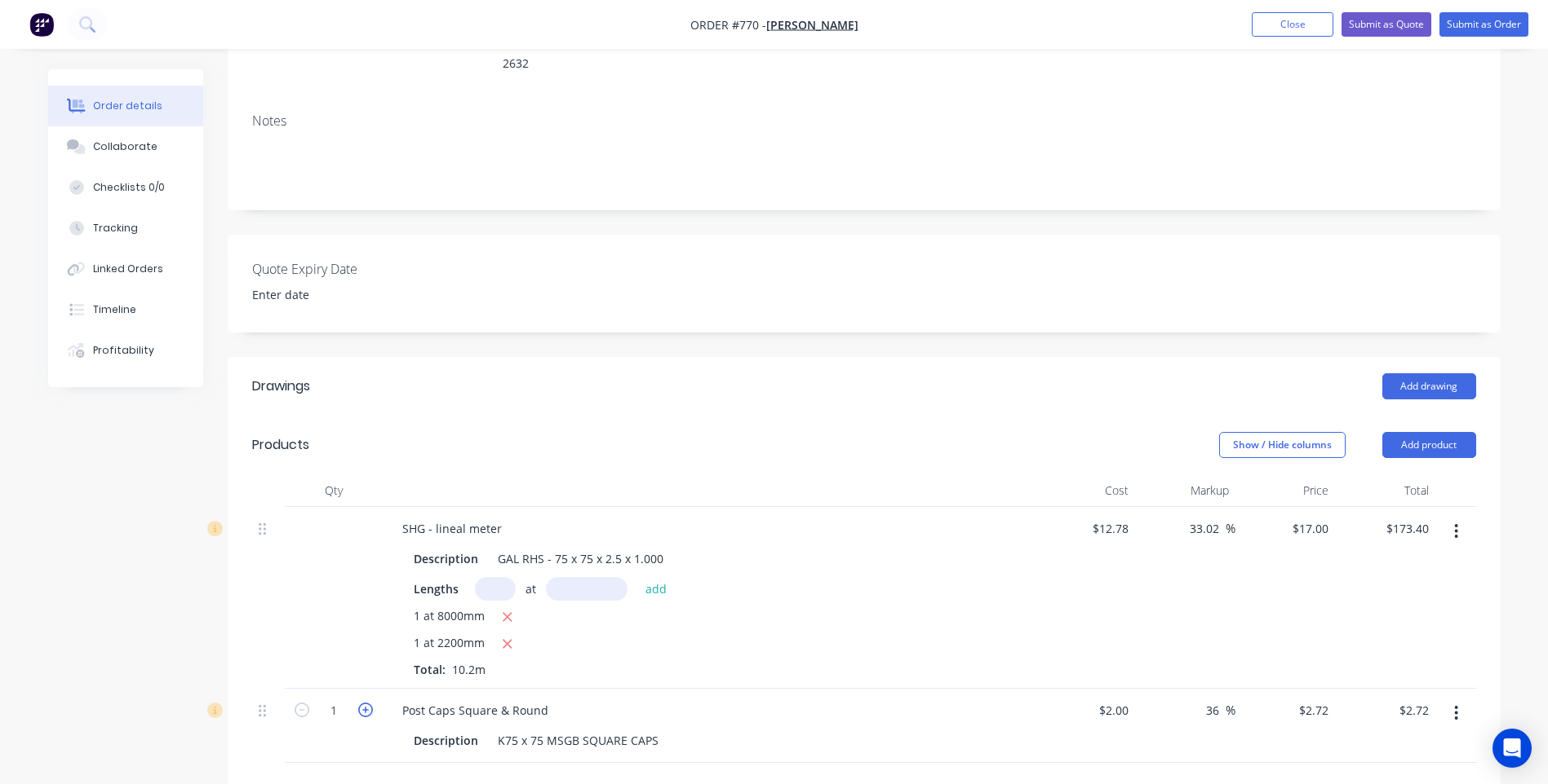
click at [363, 703] on icon "button" at bounding box center [366, 710] width 15 height 15
type input "2"
type input "$5.44"
click at [363, 703] on icon "button" at bounding box center [366, 710] width 15 height 15
type input "3"
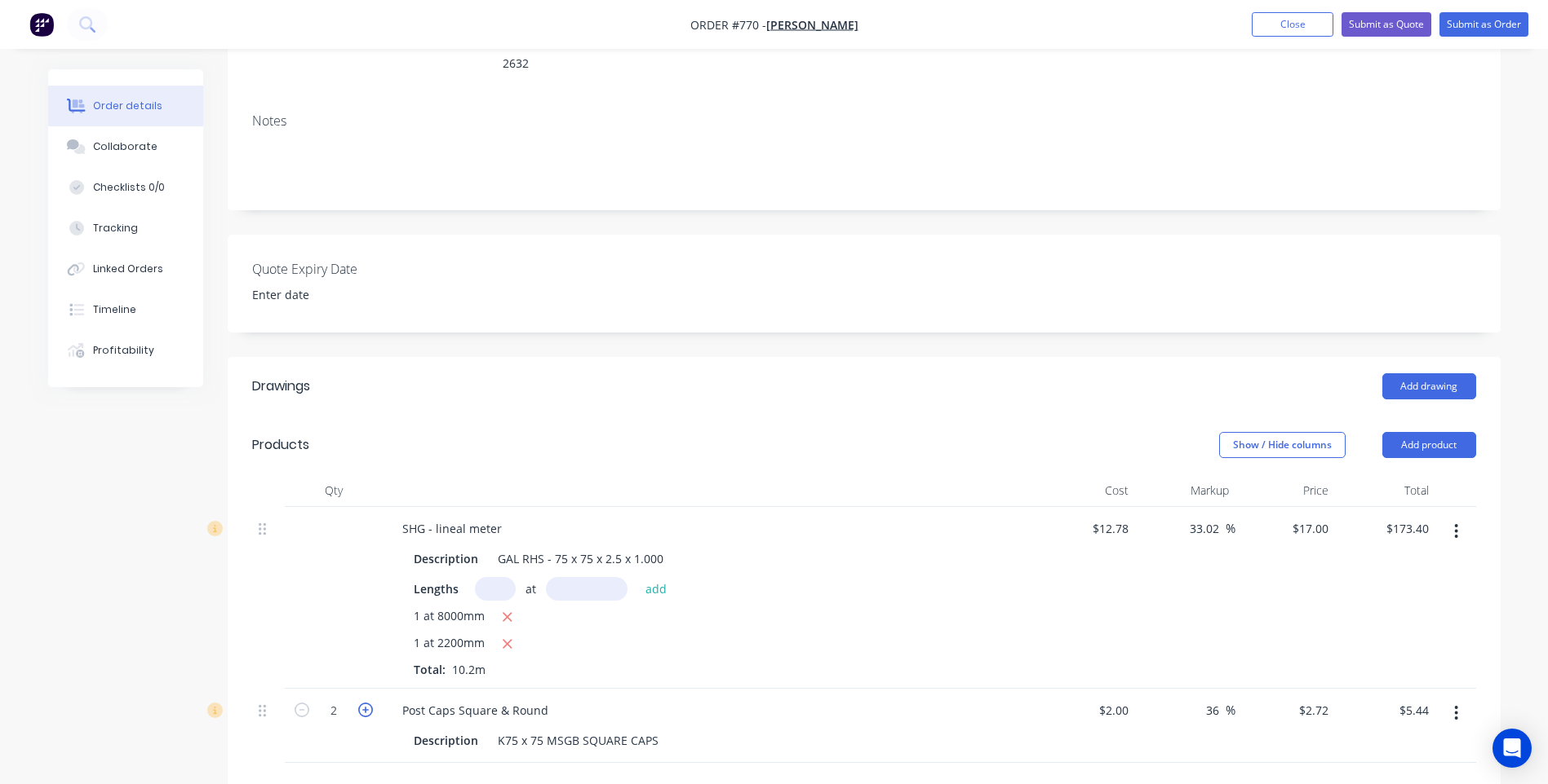
type input "$8.16"
click at [363, 703] on icon "button" at bounding box center [366, 710] width 15 height 15
type input "4"
type input "$10.88"
click at [661, 774] on input "text" at bounding box center [565, 789] width 326 height 33
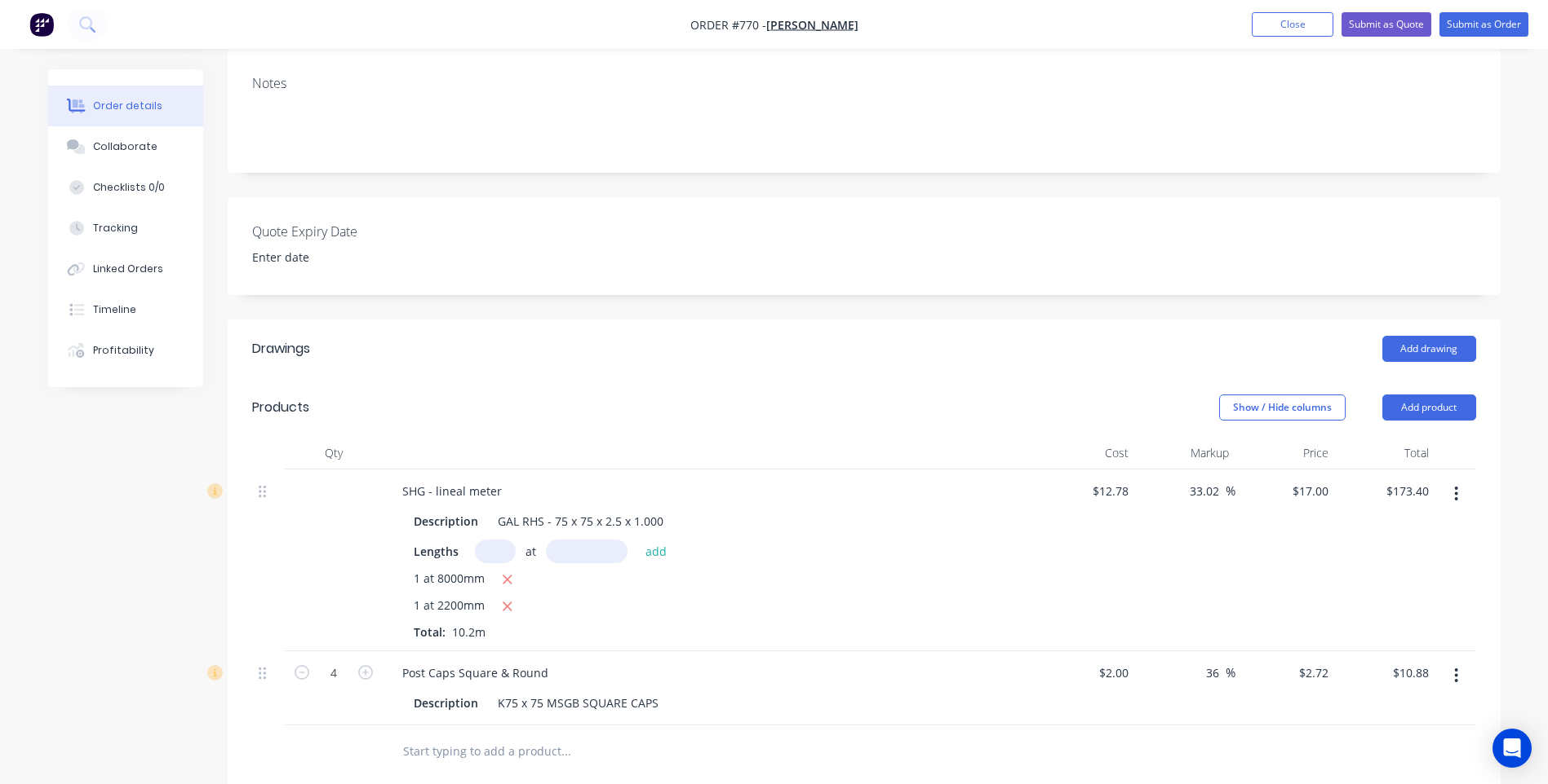
scroll to position [245, 0]
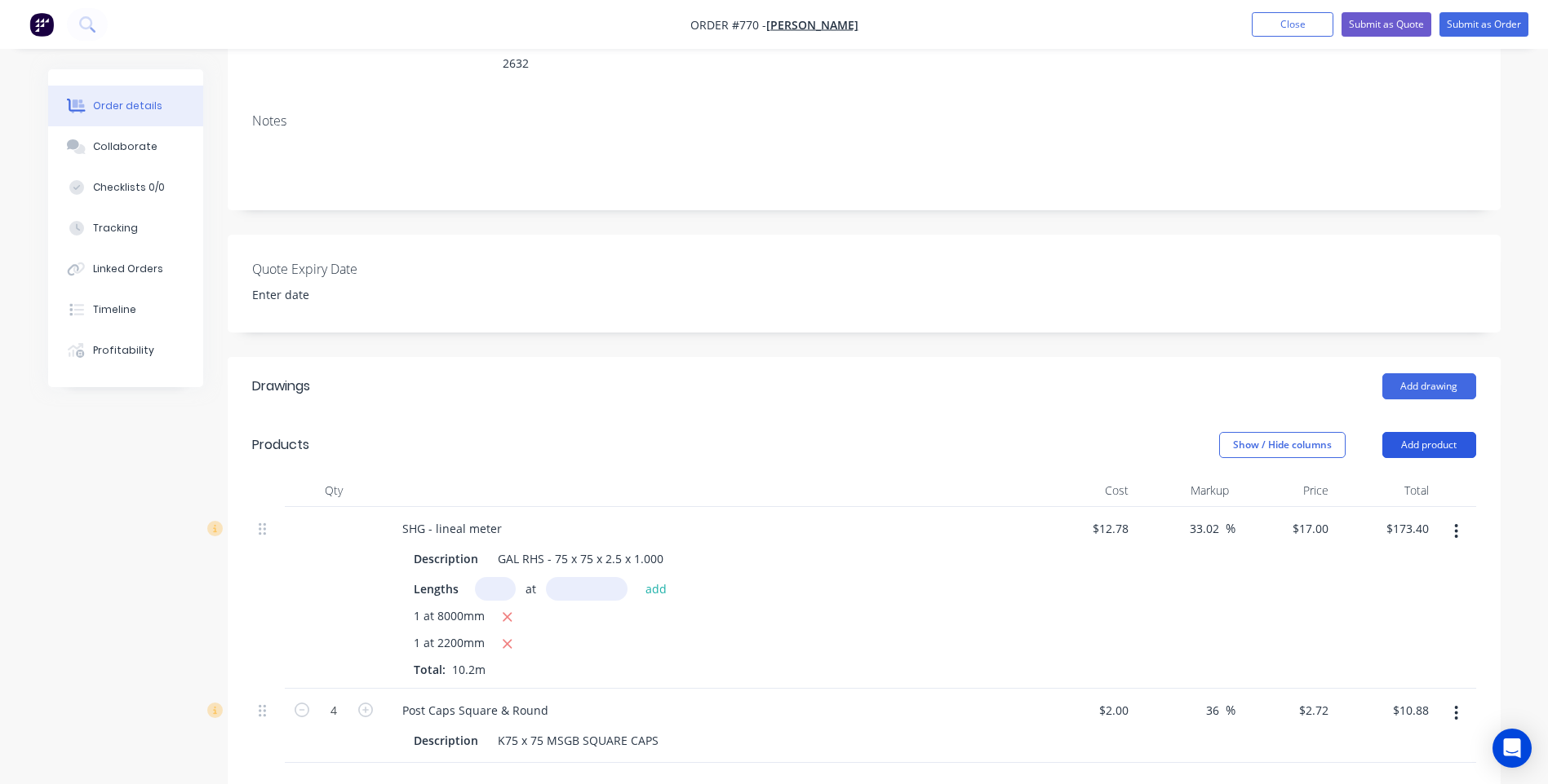
click at [1439, 432] on button "Add product" at bounding box center [1428, 445] width 94 height 26
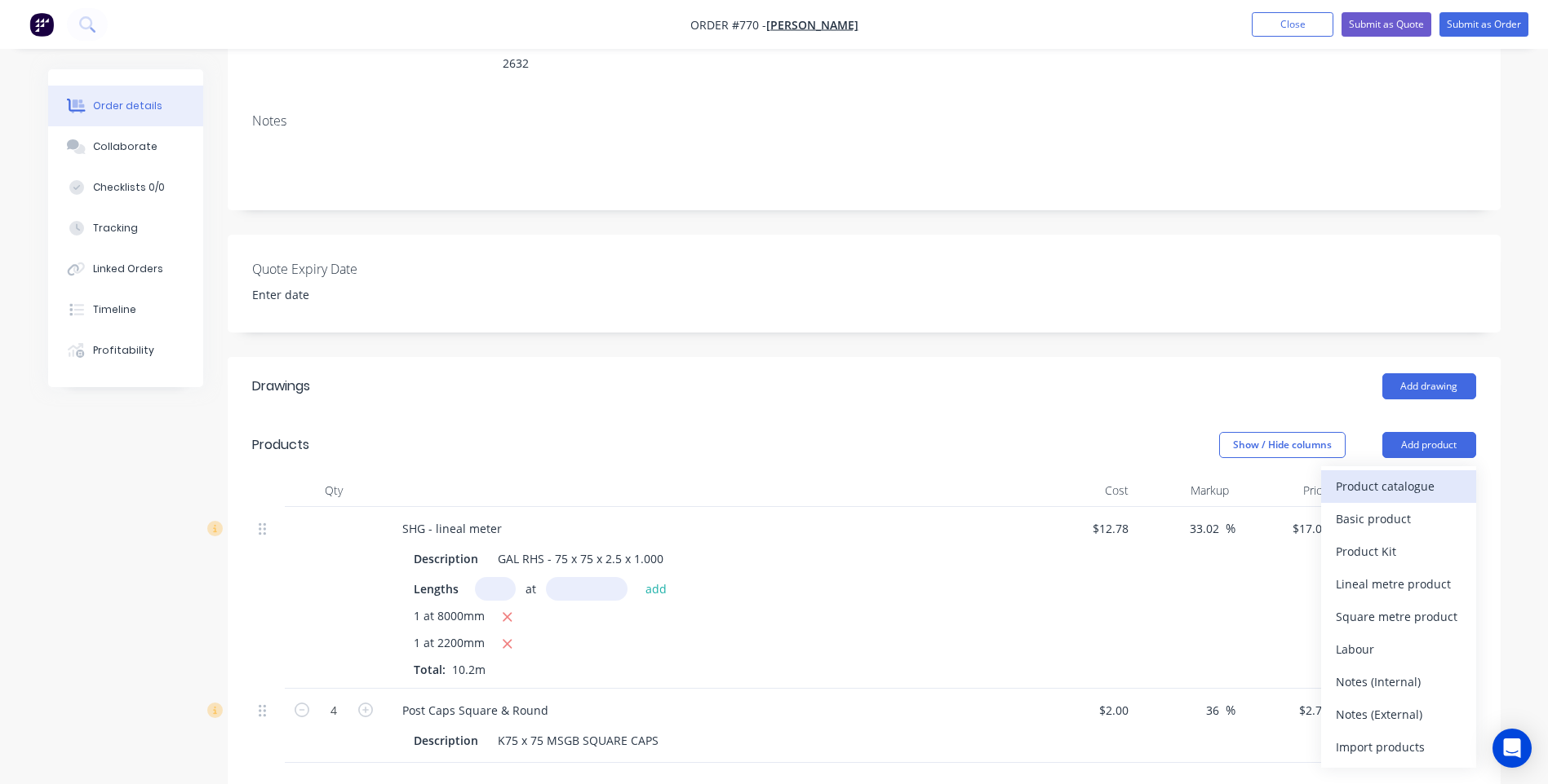
click at [1352, 475] on div "Product catalogue" at bounding box center [1398, 487] width 125 height 24
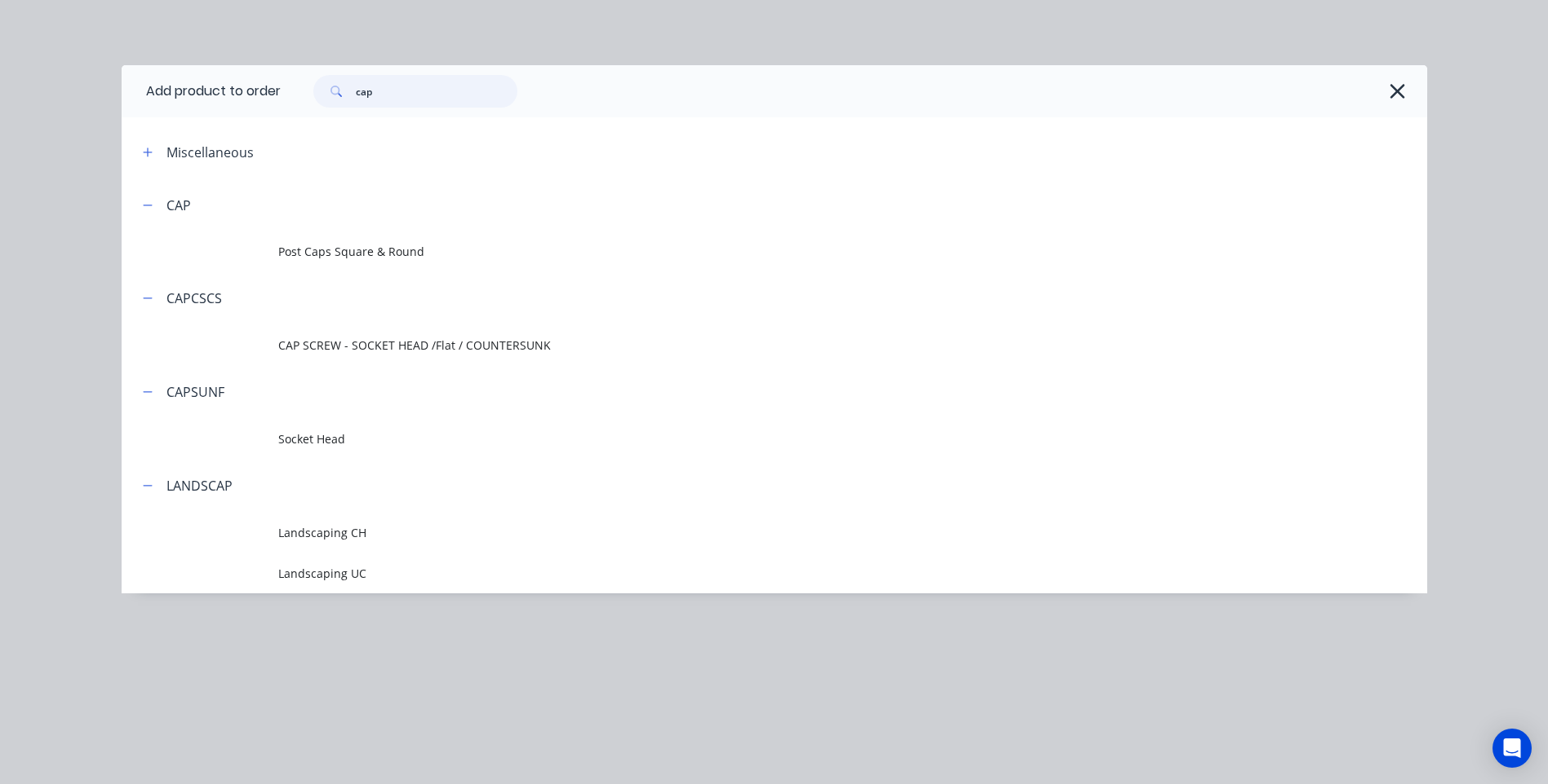
drag, startPoint x: 385, startPoint y: 93, endPoint x: 288, endPoint y: 96, distance: 97.0
click at [288, 96] on div "cap" at bounding box center [846, 91] width 1130 height 33
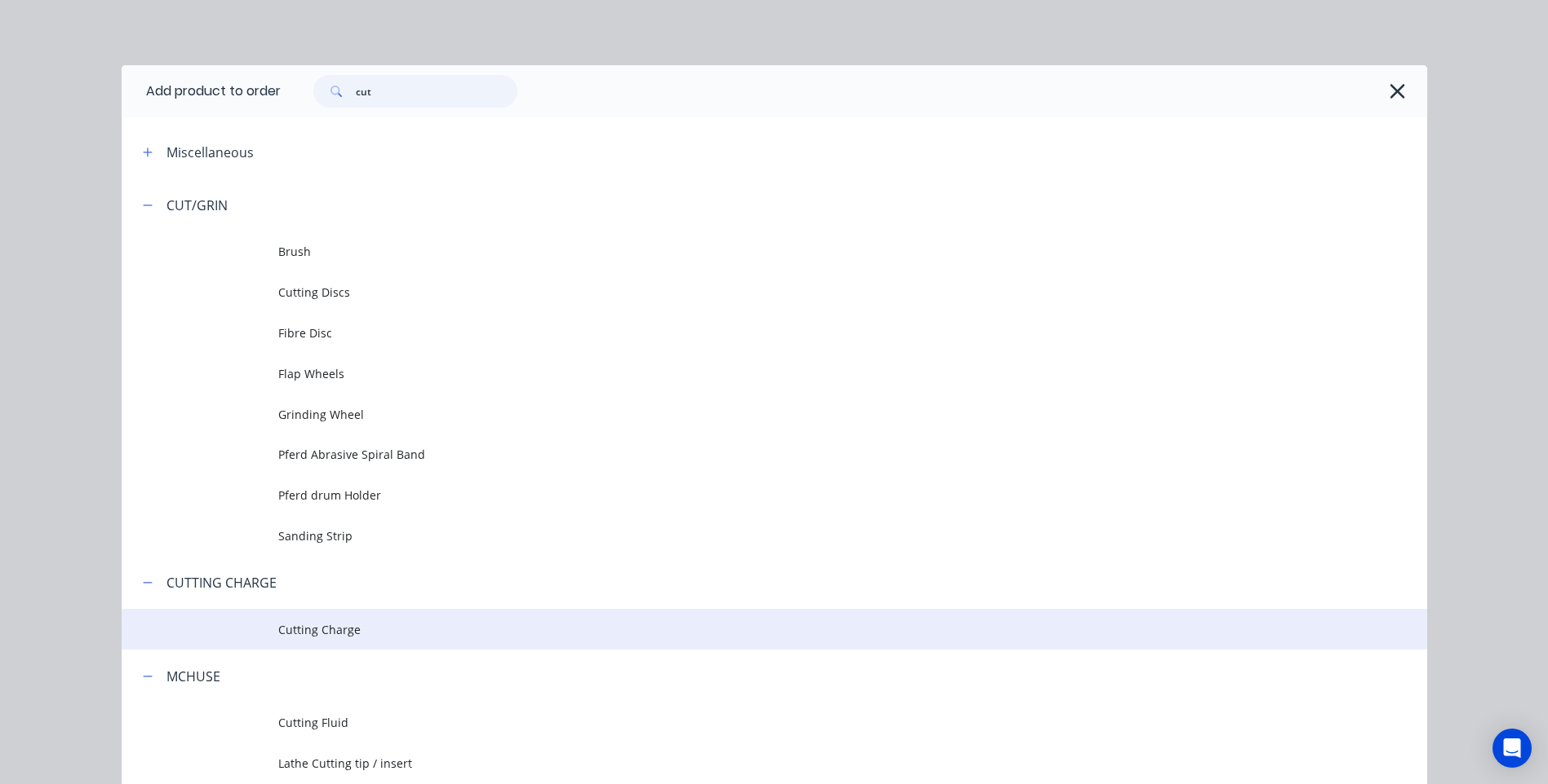
type input "cut"
click at [323, 631] on span "Cutting Charge" at bounding box center [738, 629] width 919 height 17
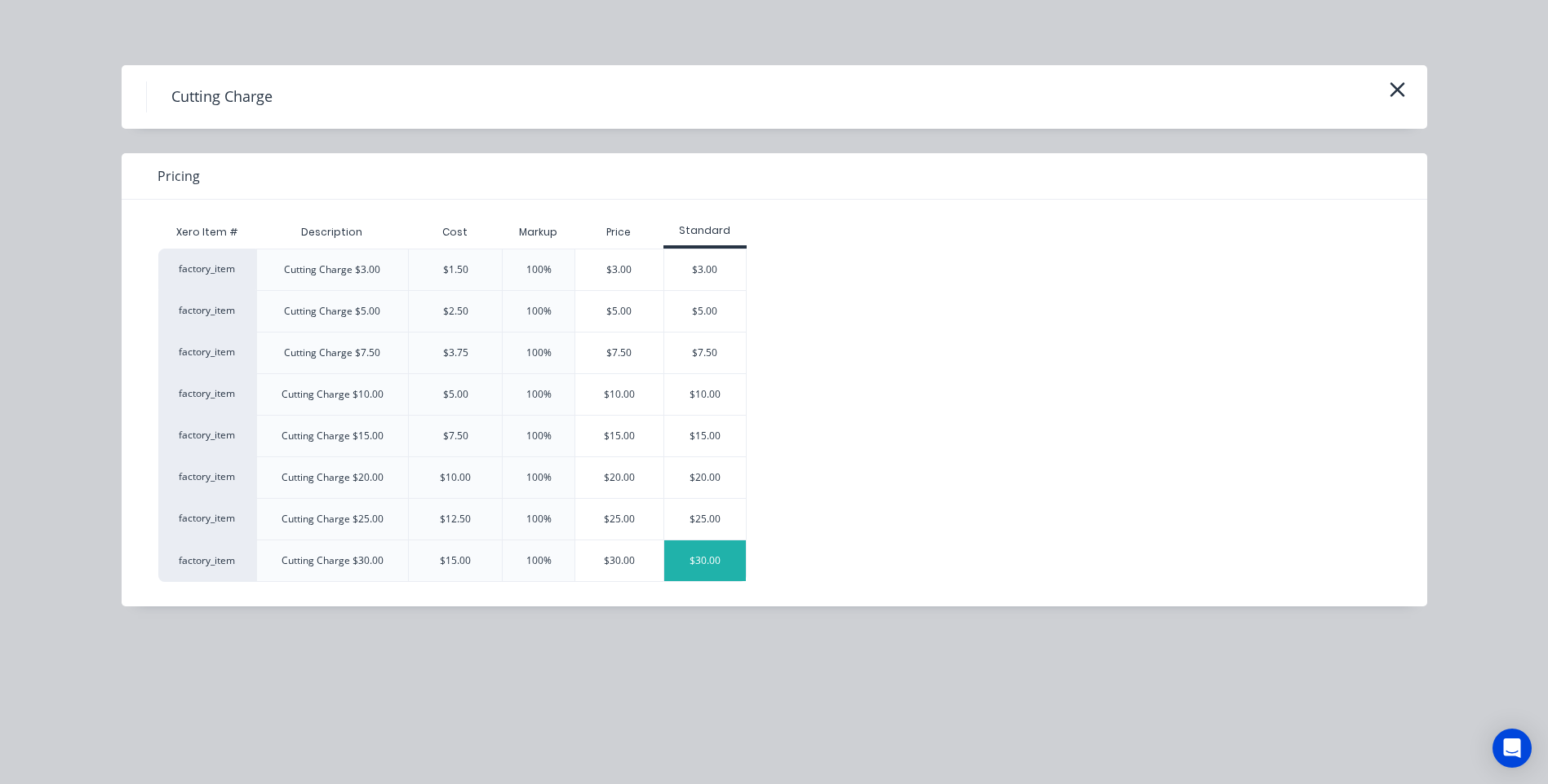
click at [704, 555] on div "$30.00" at bounding box center [704, 561] width 82 height 40
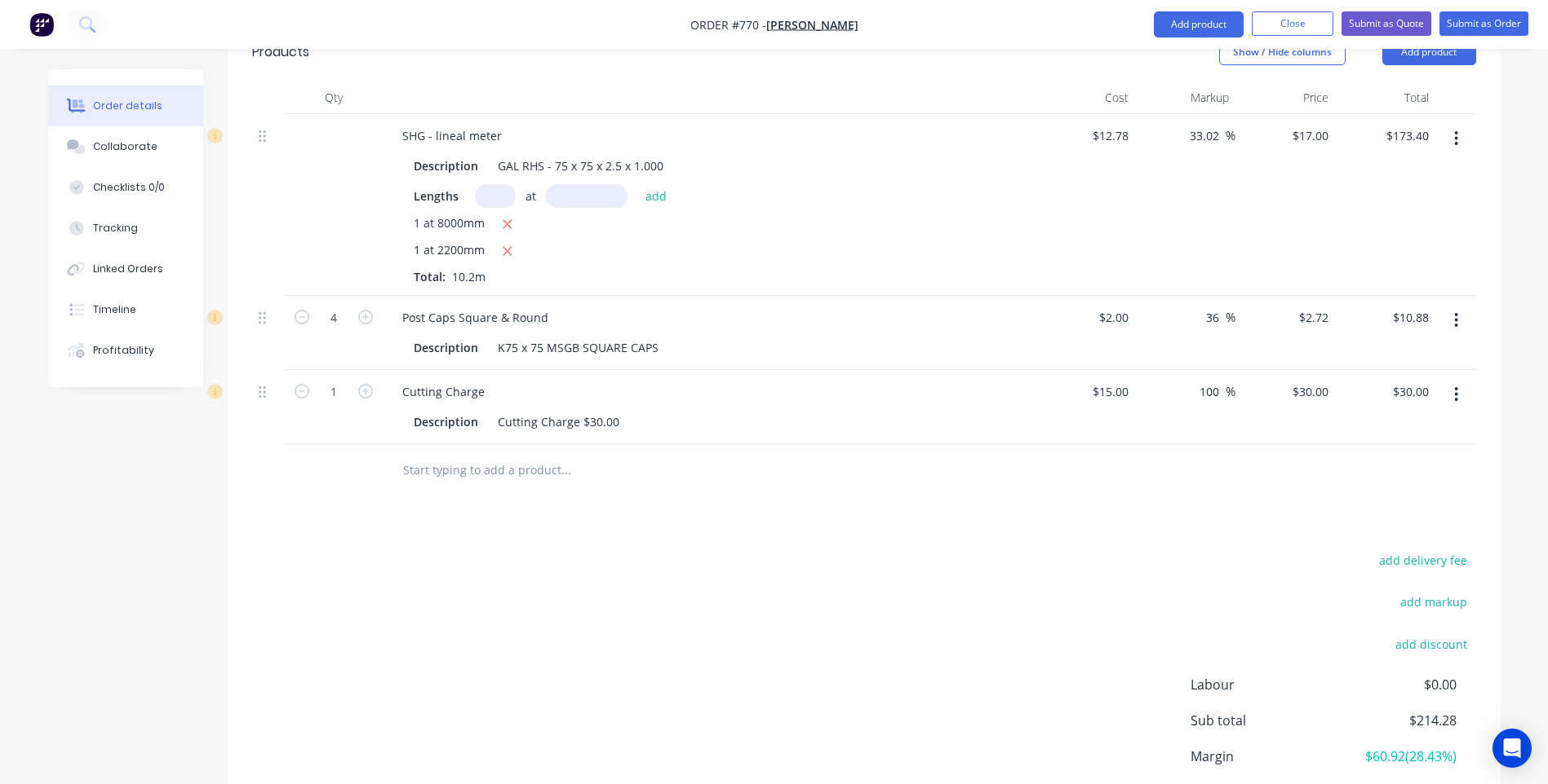
scroll to position [653, 0]
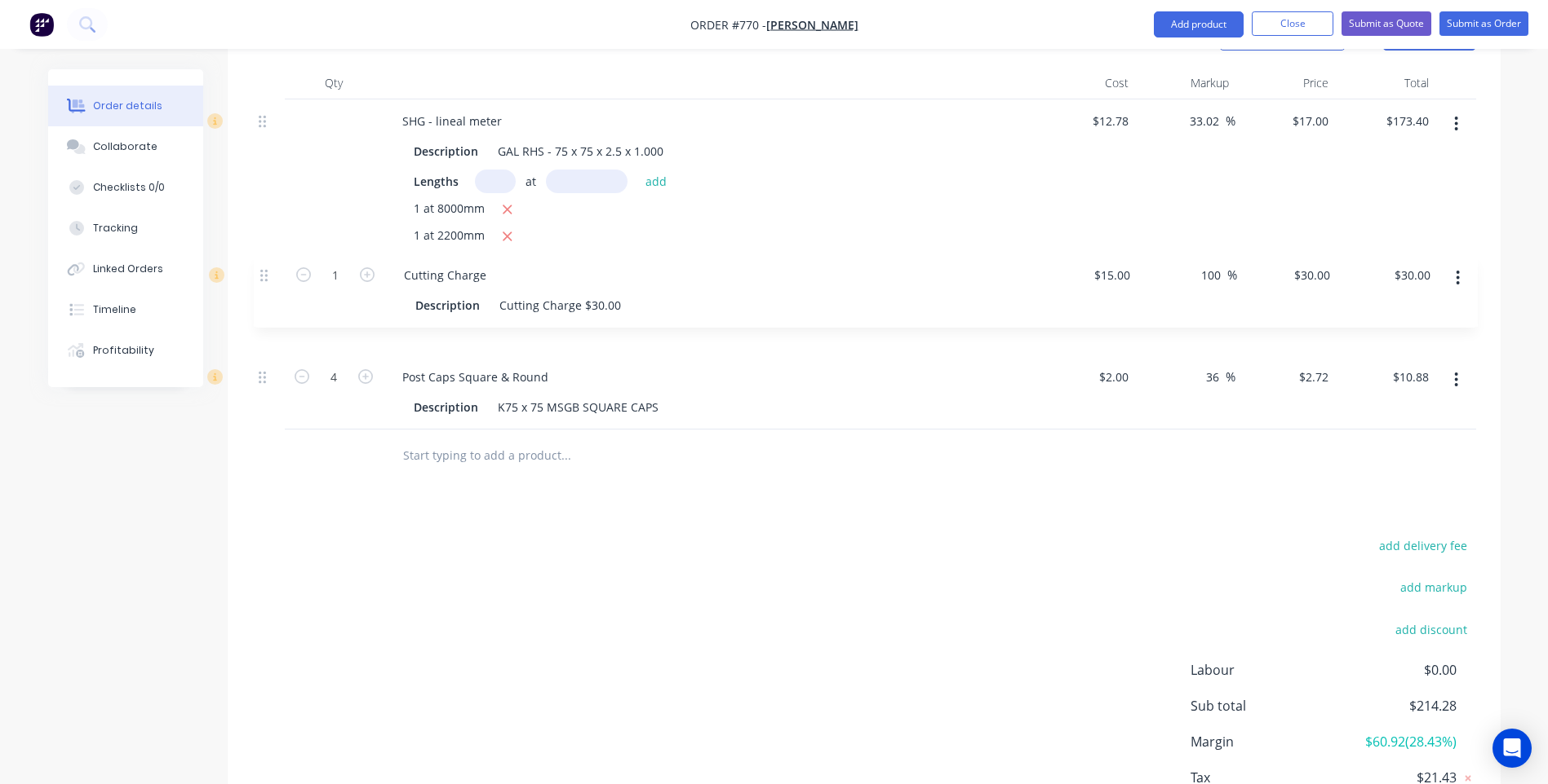
drag, startPoint x: 261, startPoint y: 360, endPoint x: 265, endPoint y: 275, distance: 85.1
click at [265, 275] on div "SHG - lineal meter Description GAL RHS - 75 x 75 x 2.5 x 1.000 Lengths at add 1…" at bounding box center [863, 265] width 1224 height 330
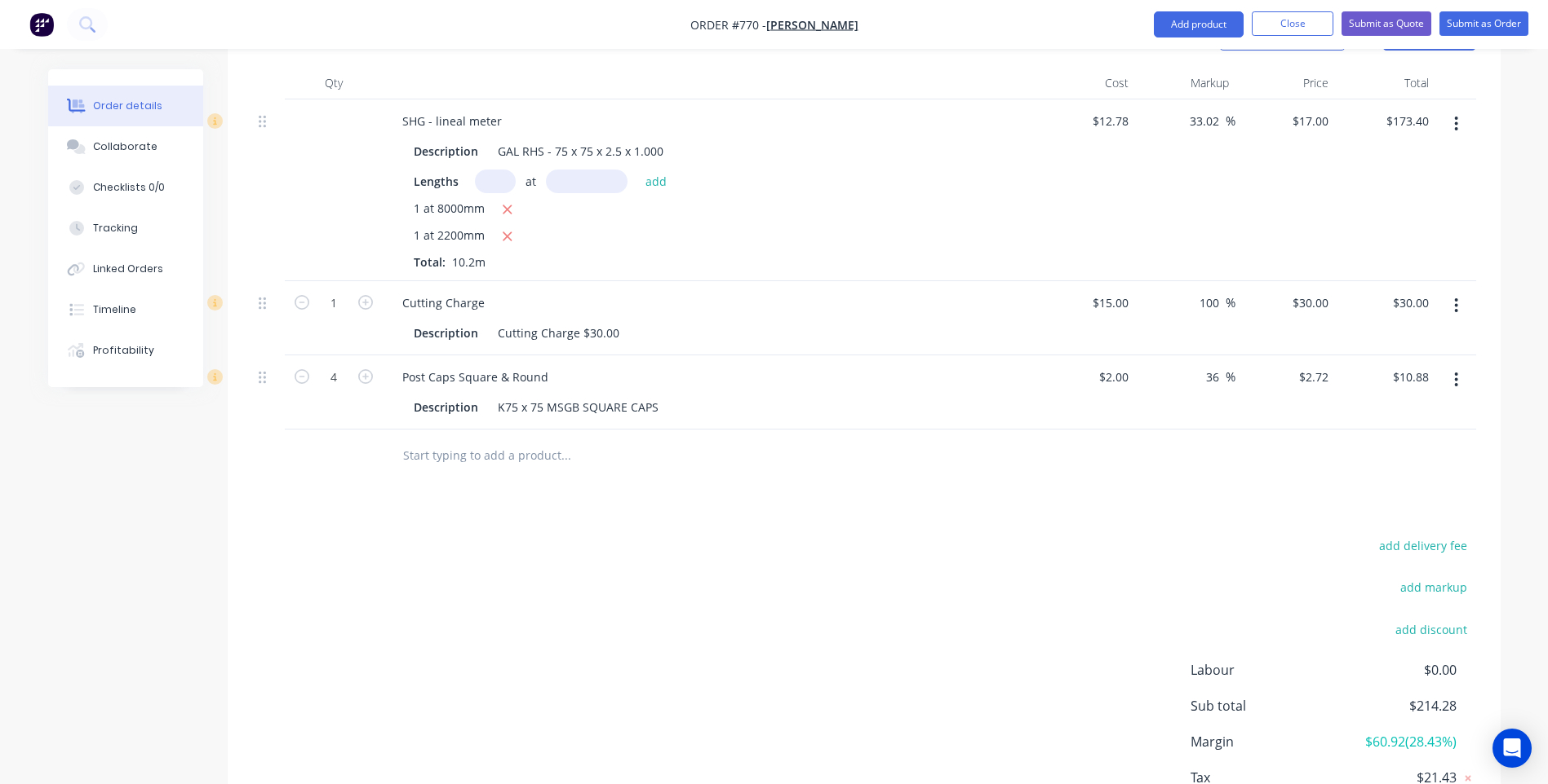
click at [462, 611] on div "add delivery fee add markup add discount Labour $0.00 Sub total $214.28 Margin …" at bounding box center [863, 692] width 1224 height 315
click at [618, 321] on div "Cutting Charge $30.00" at bounding box center [558, 333] width 134 height 24
click at [675, 586] on div "add delivery fee add markup add discount Labour $0.00 Sub total $214.28 Margin …" at bounding box center [863, 692] width 1224 height 315
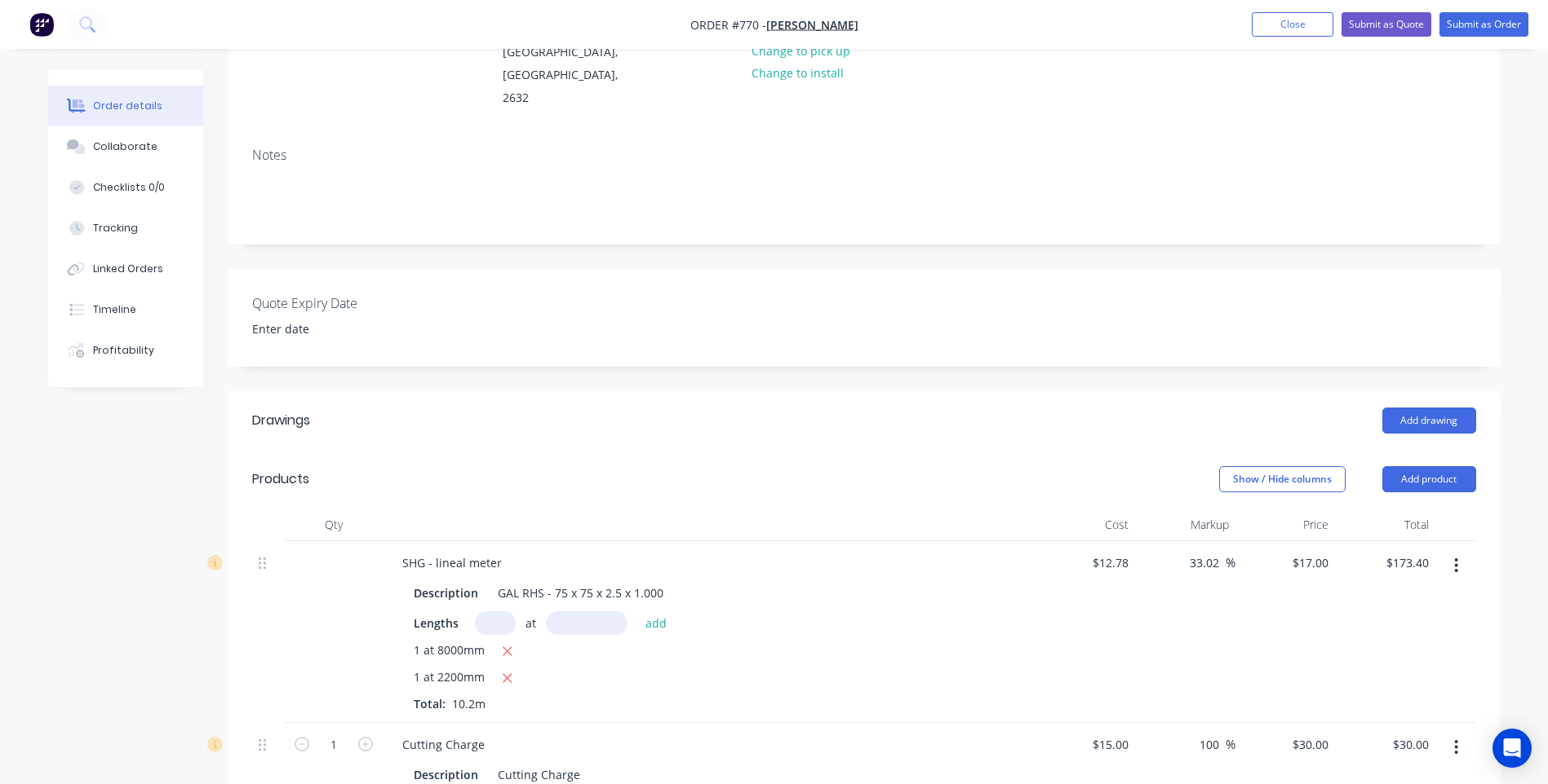
scroll to position [173, 0]
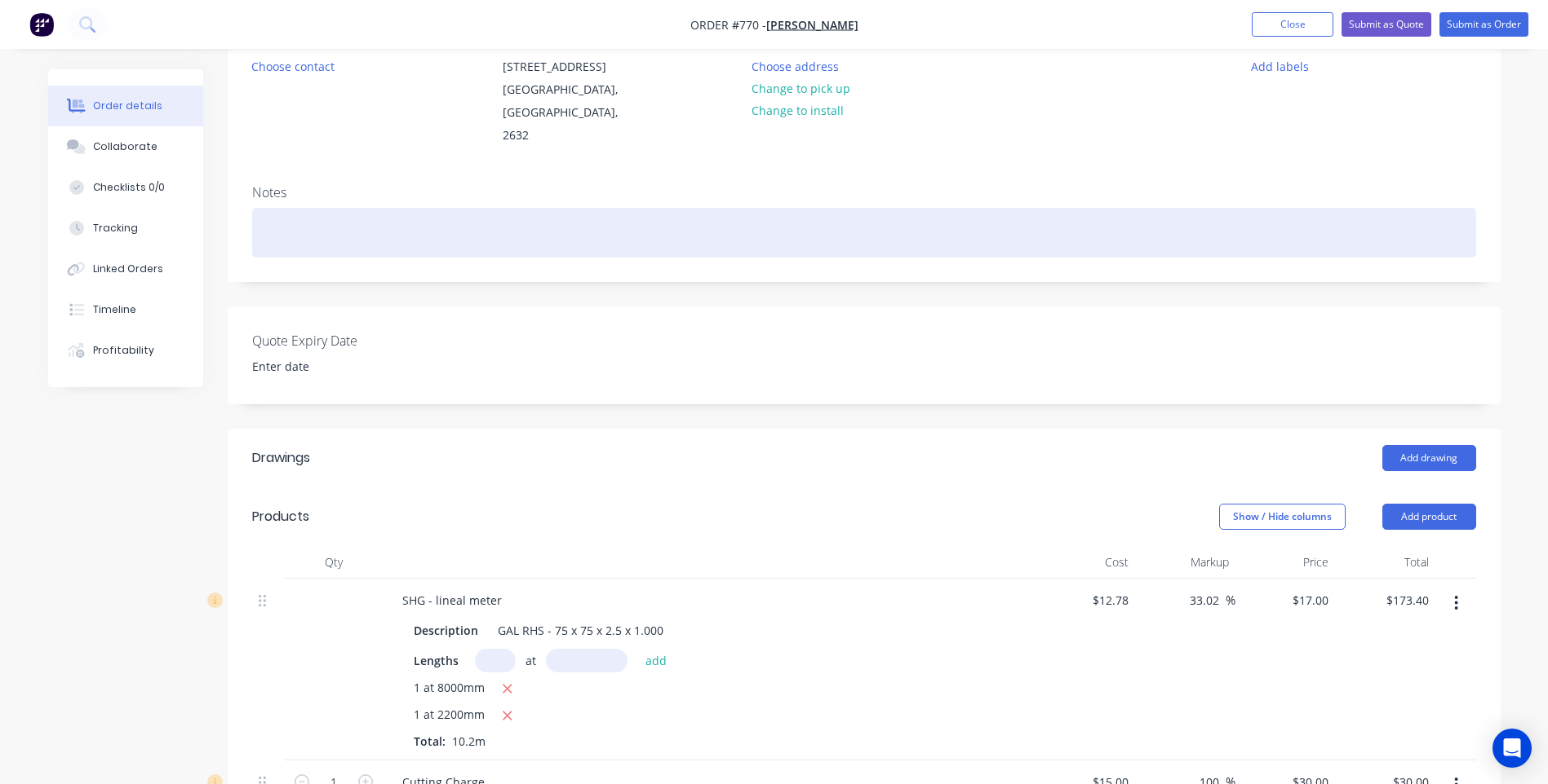
click at [260, 210] on div at bounding box center [863, 233] width 1224 height 49
click at [265, 208] on div "LEAVE AT FRONT GATE" at bounding box center [863, 233] width 1224 height 49
click at [474, 209] on div "4 X GAL POSTS LEAVE AT FRONT GATE" at bounding box center [863, 233] width 1224 height 49
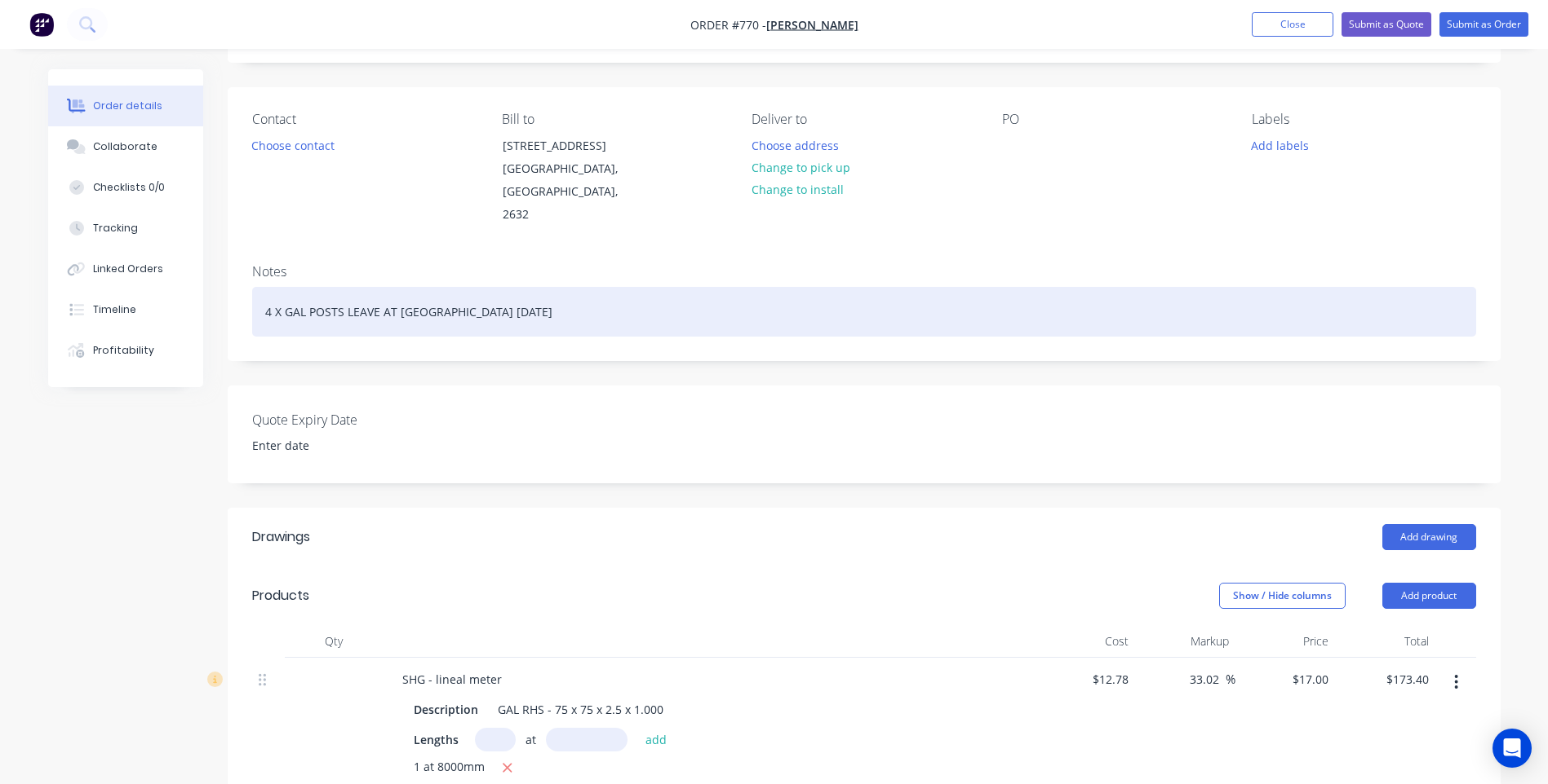
scroll to position [0, 0]
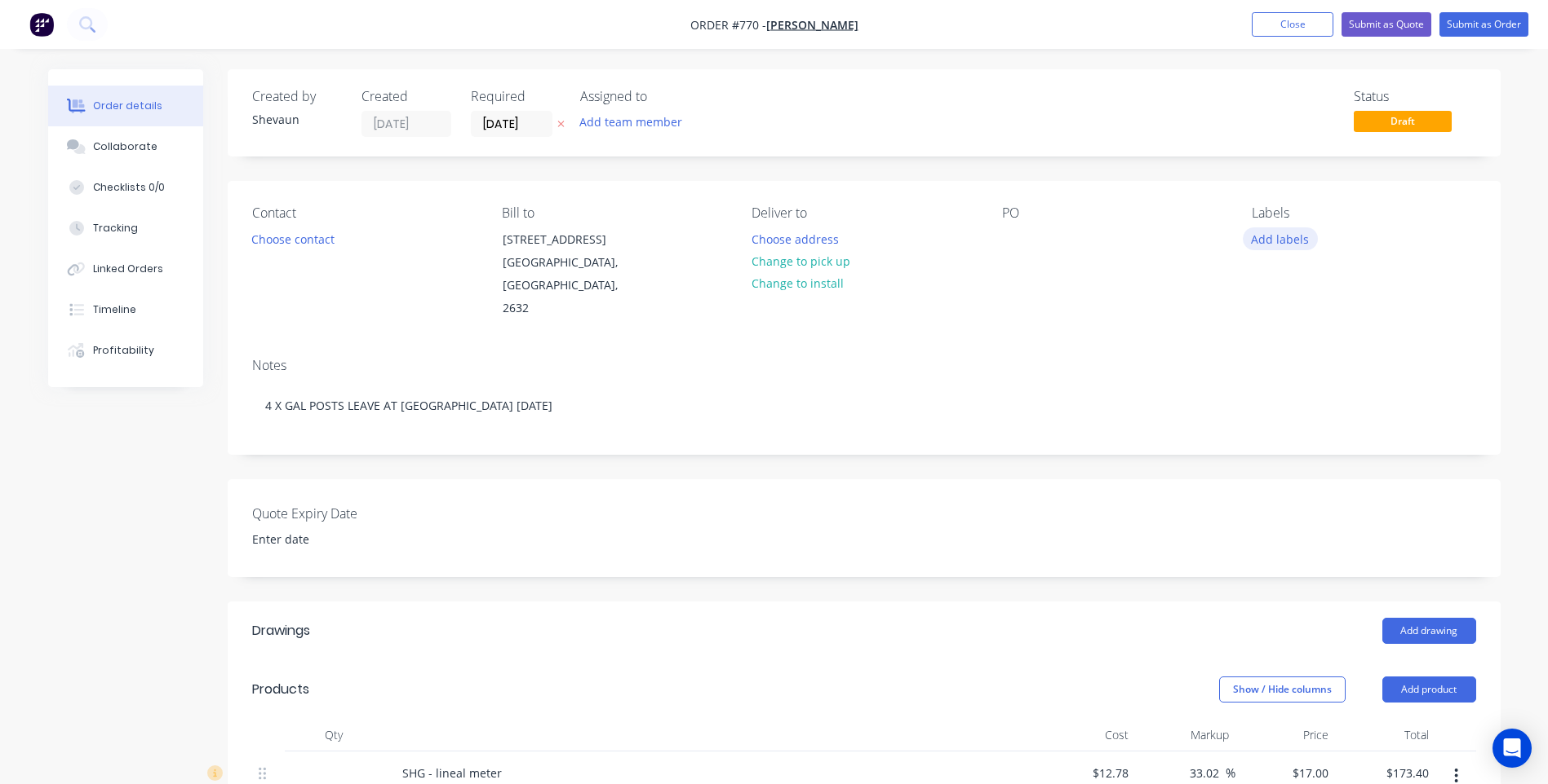
click at [1293, 243] on button "Add labels" at bounding box center [1280, 238] width 75 height 22
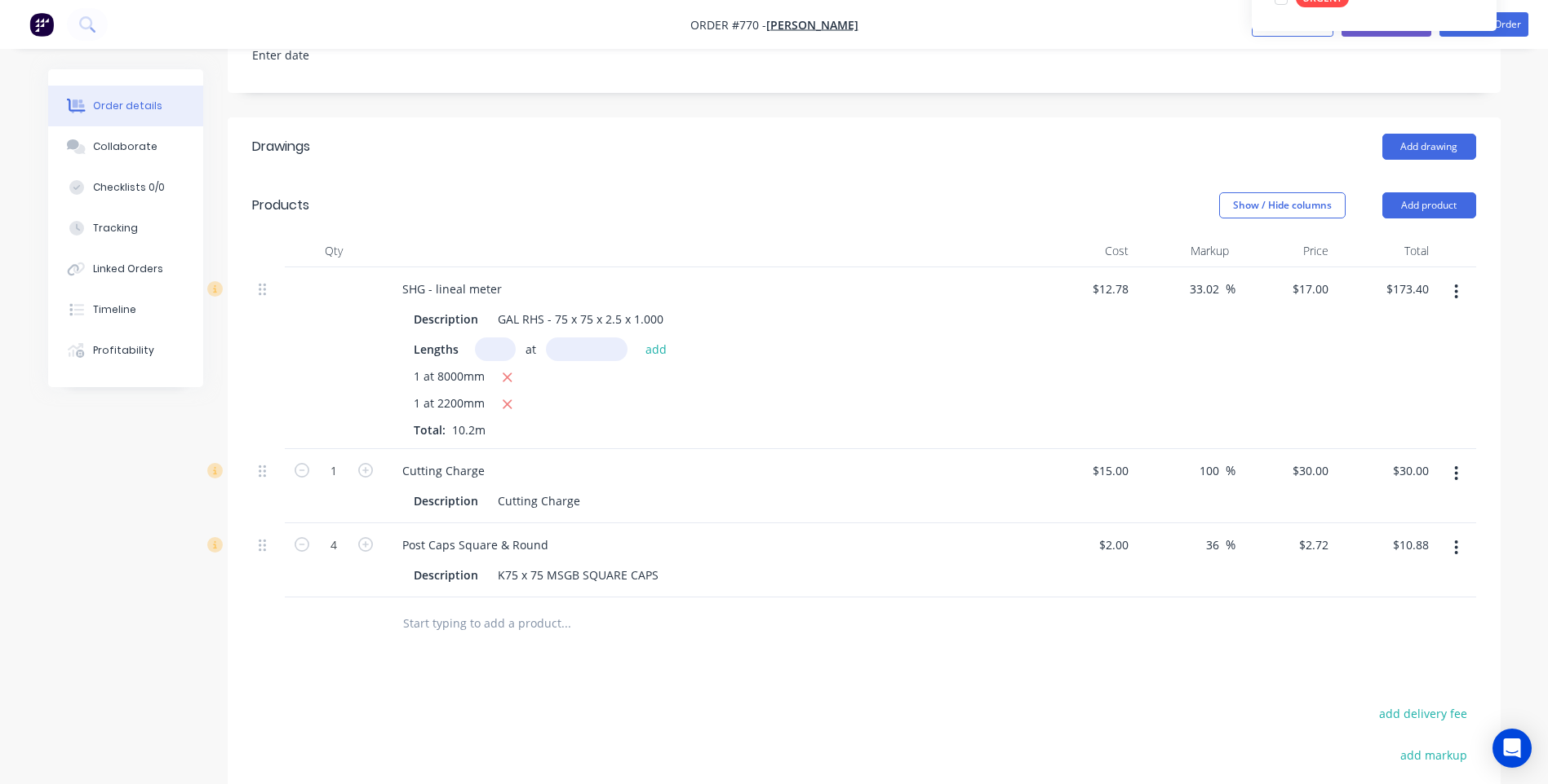
scroll to position [82, 0]
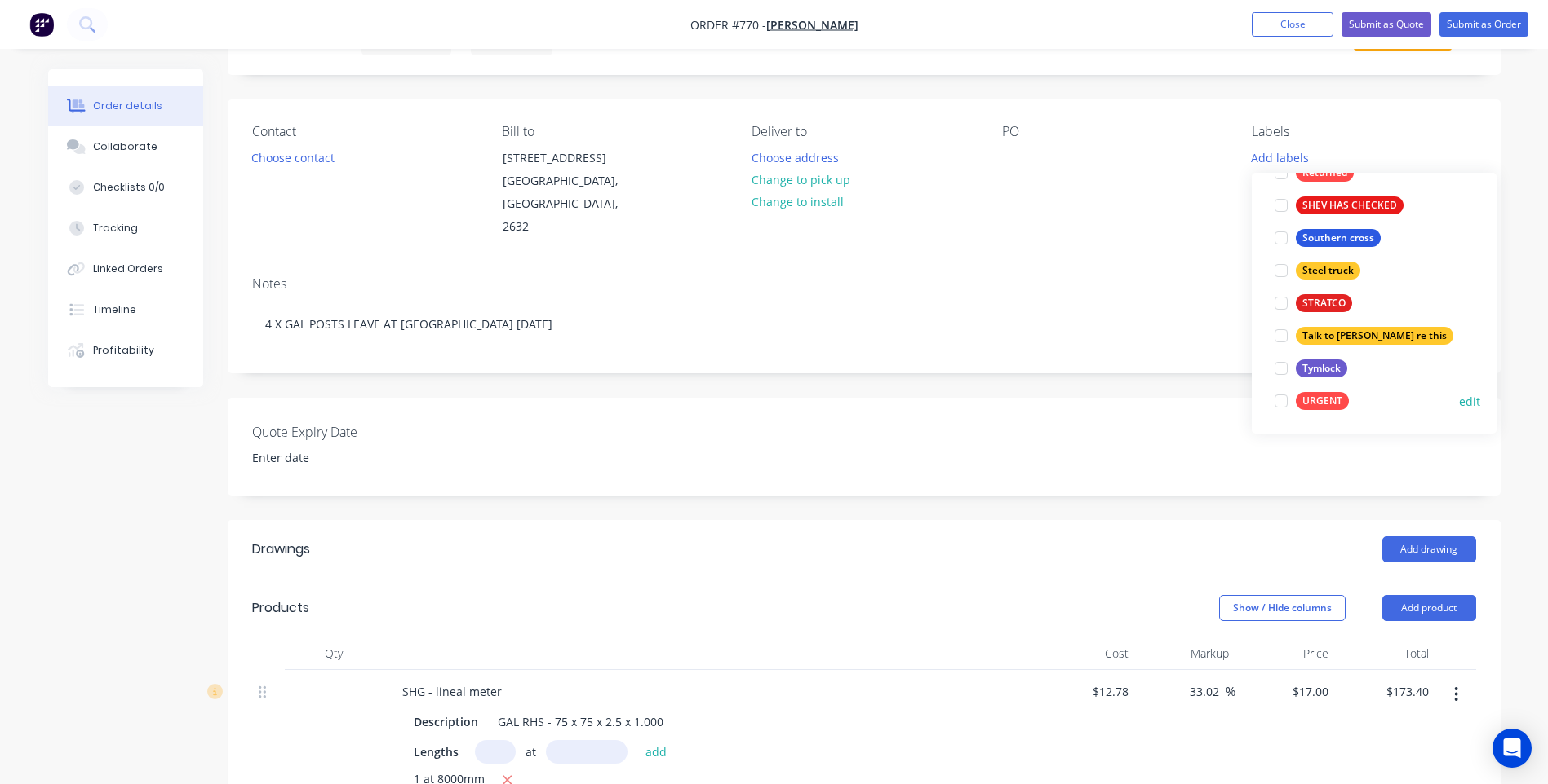
click at [1293, 397] on div at bounding box center [1280, 401] width 33 height 33
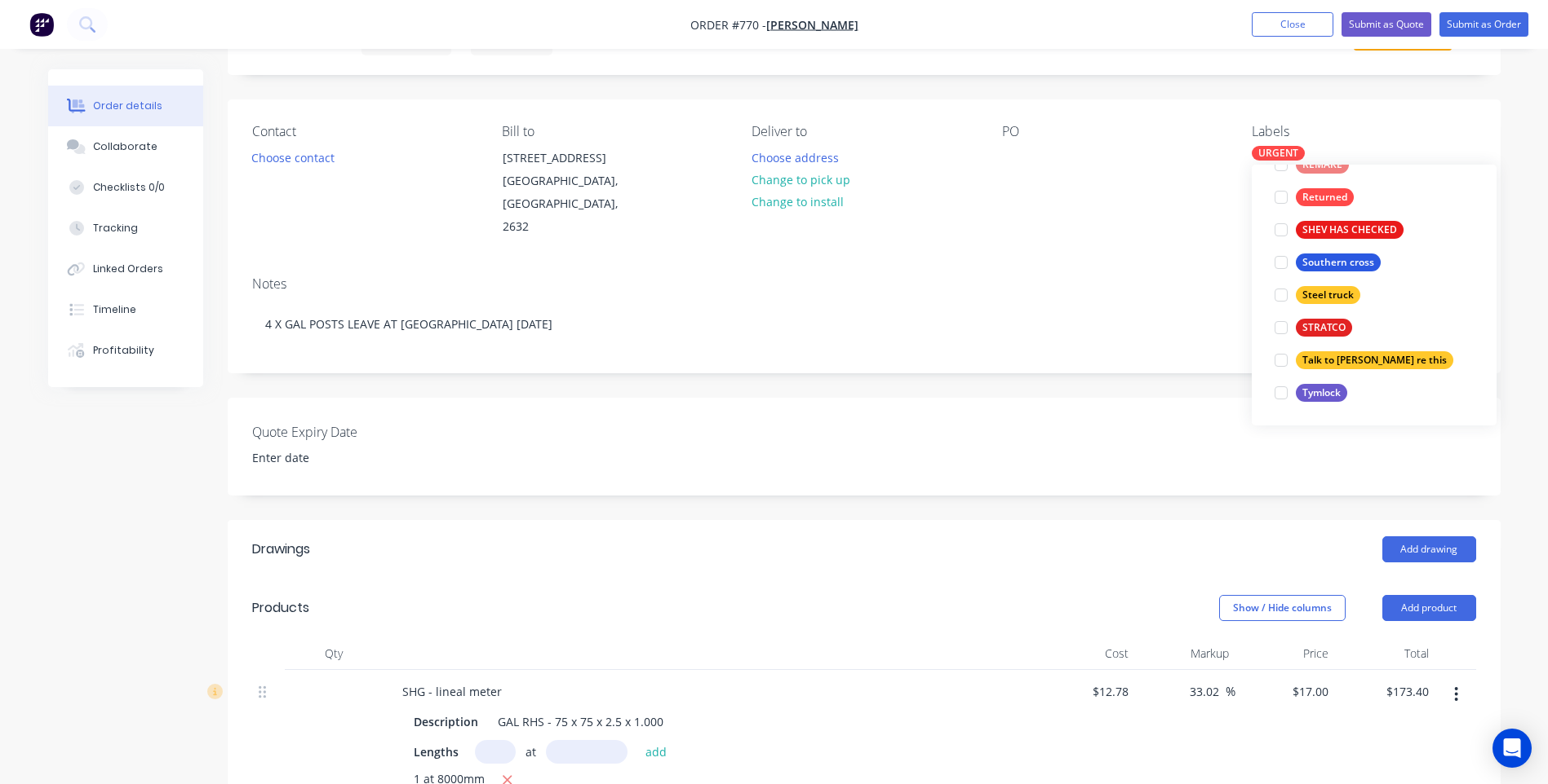
scroll to position [0, 0]
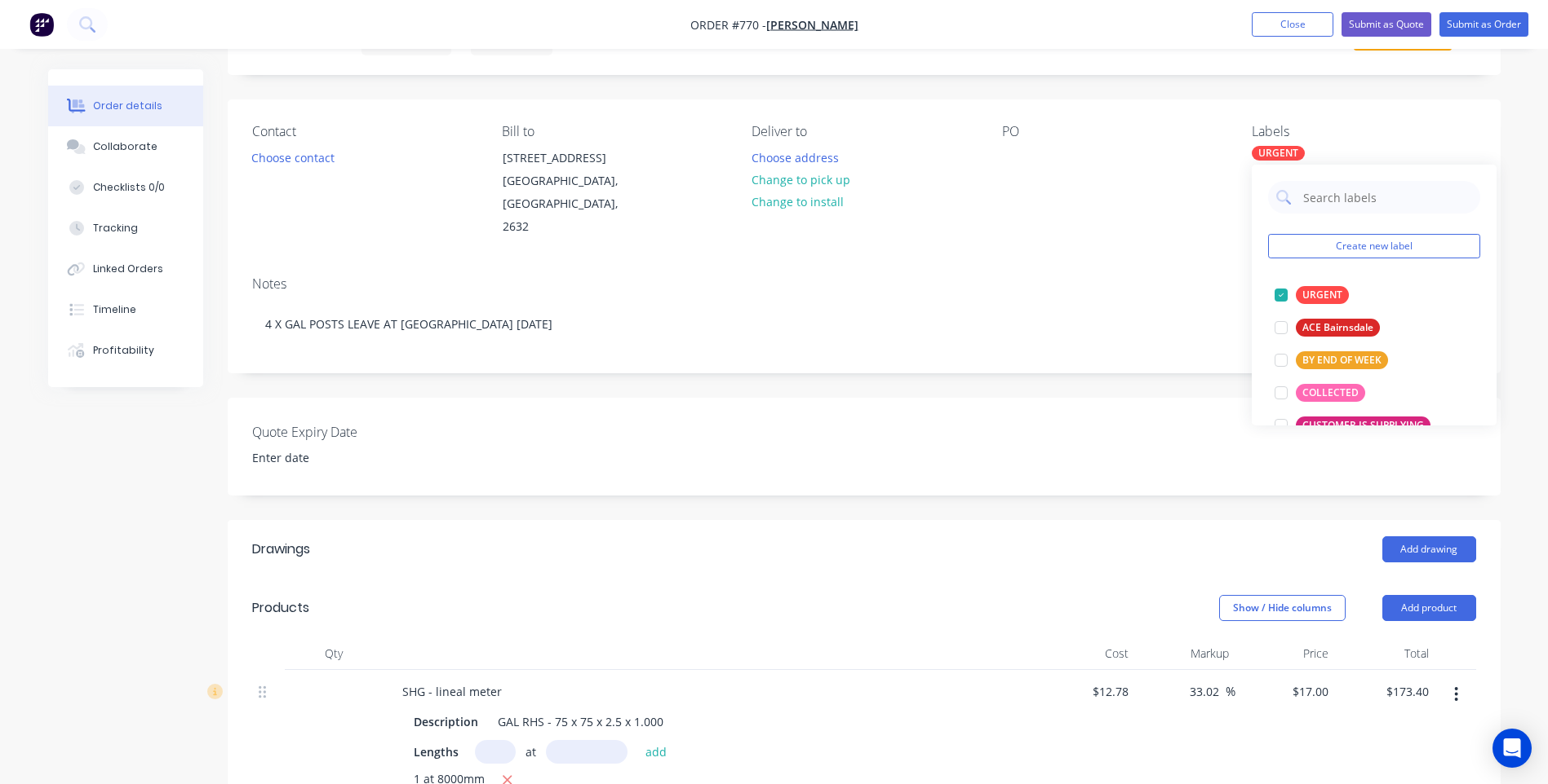
click at [1066, 264] on div "Notes 4 X GAL POSTS LEAVE AT FRONT GATE TODAY" at bounding box center [863, 318] width 1272 height 110
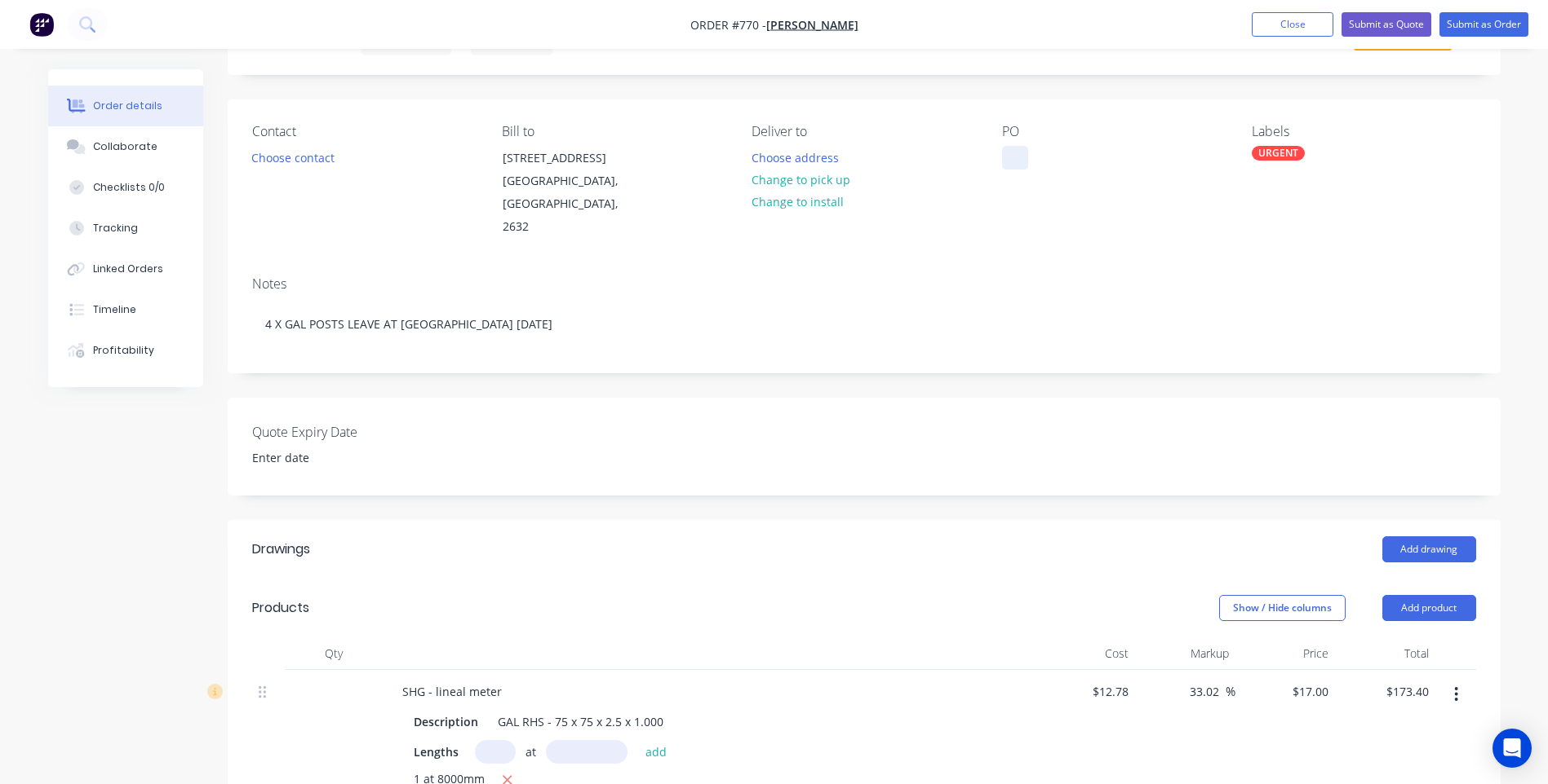
click at [1018, 158] on div at bounding box center [1015, 158] width 26 height 24
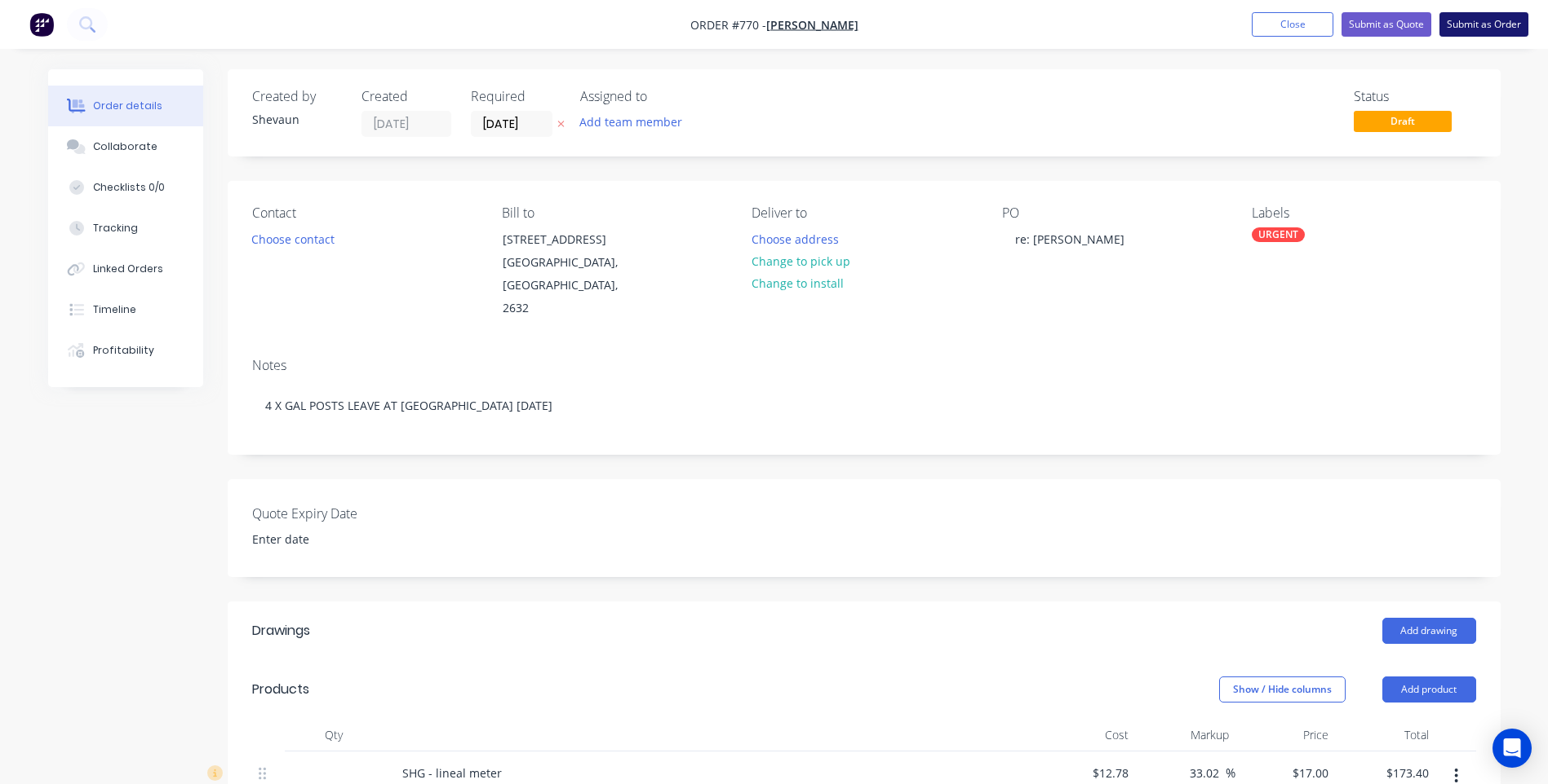
click at [1470, 23] on button "Submit as Order" at bounding box center [1484, 24] width 89 height 25
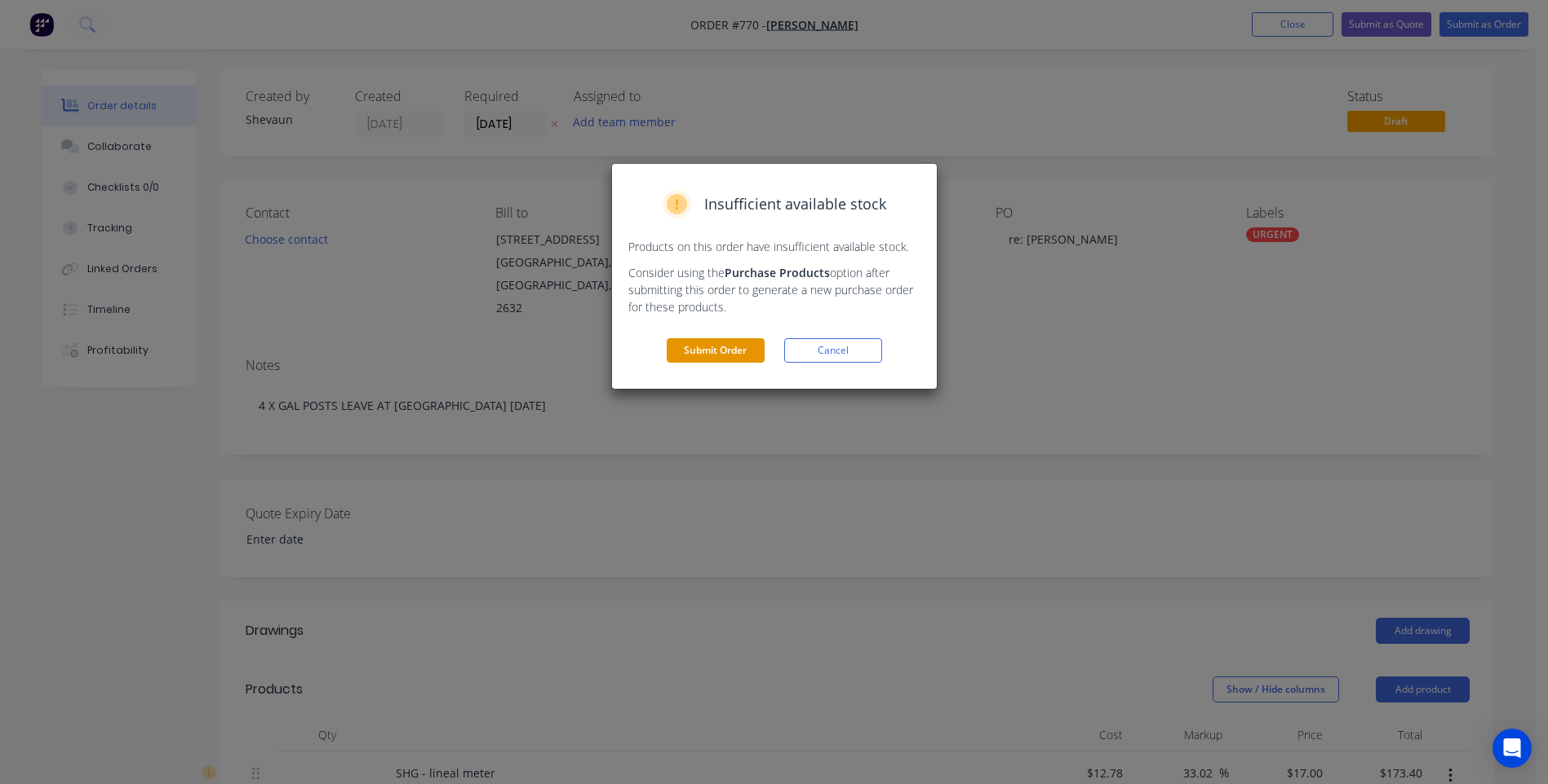
click at [711, 349] on button "Submit Order" at bounding box center [715, 351] width 98 height 25
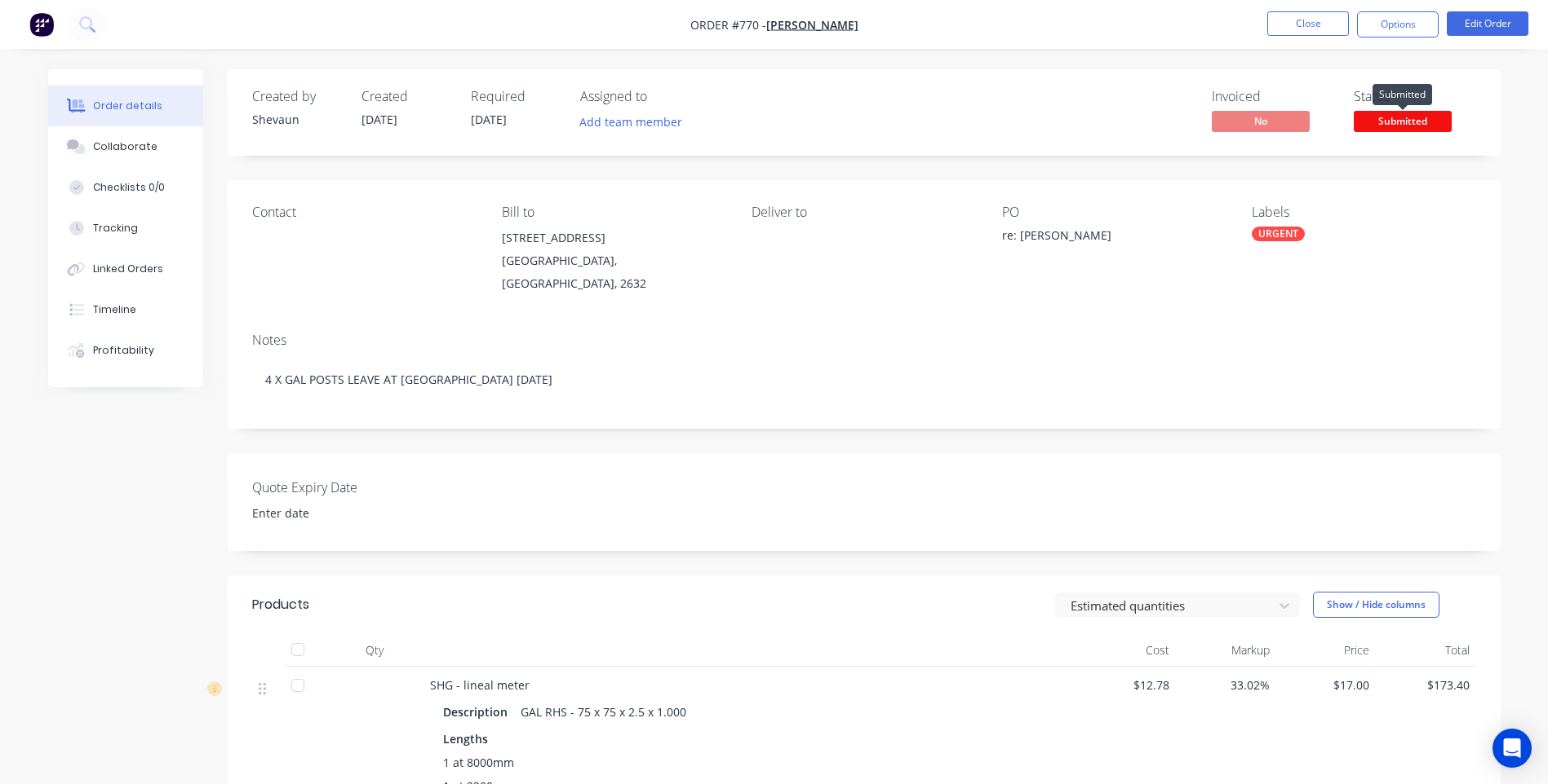
click at [1386, 118] on span "Submitted" at bounding box center [1402, 120] width 98 height 21
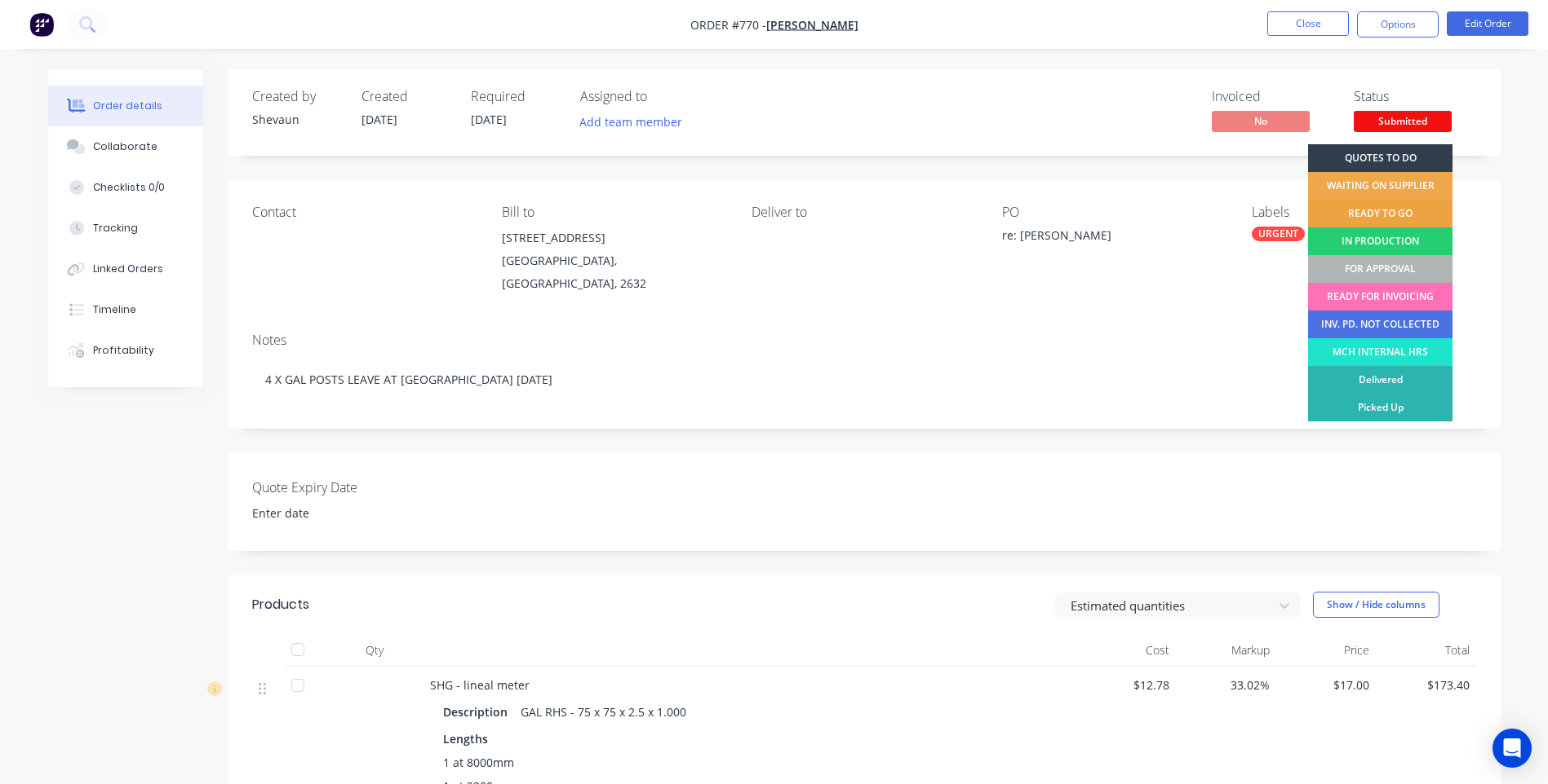
click at [1375, 212] on div "READY TO GO" at bounding box center [1380, 213] width 144 height 28
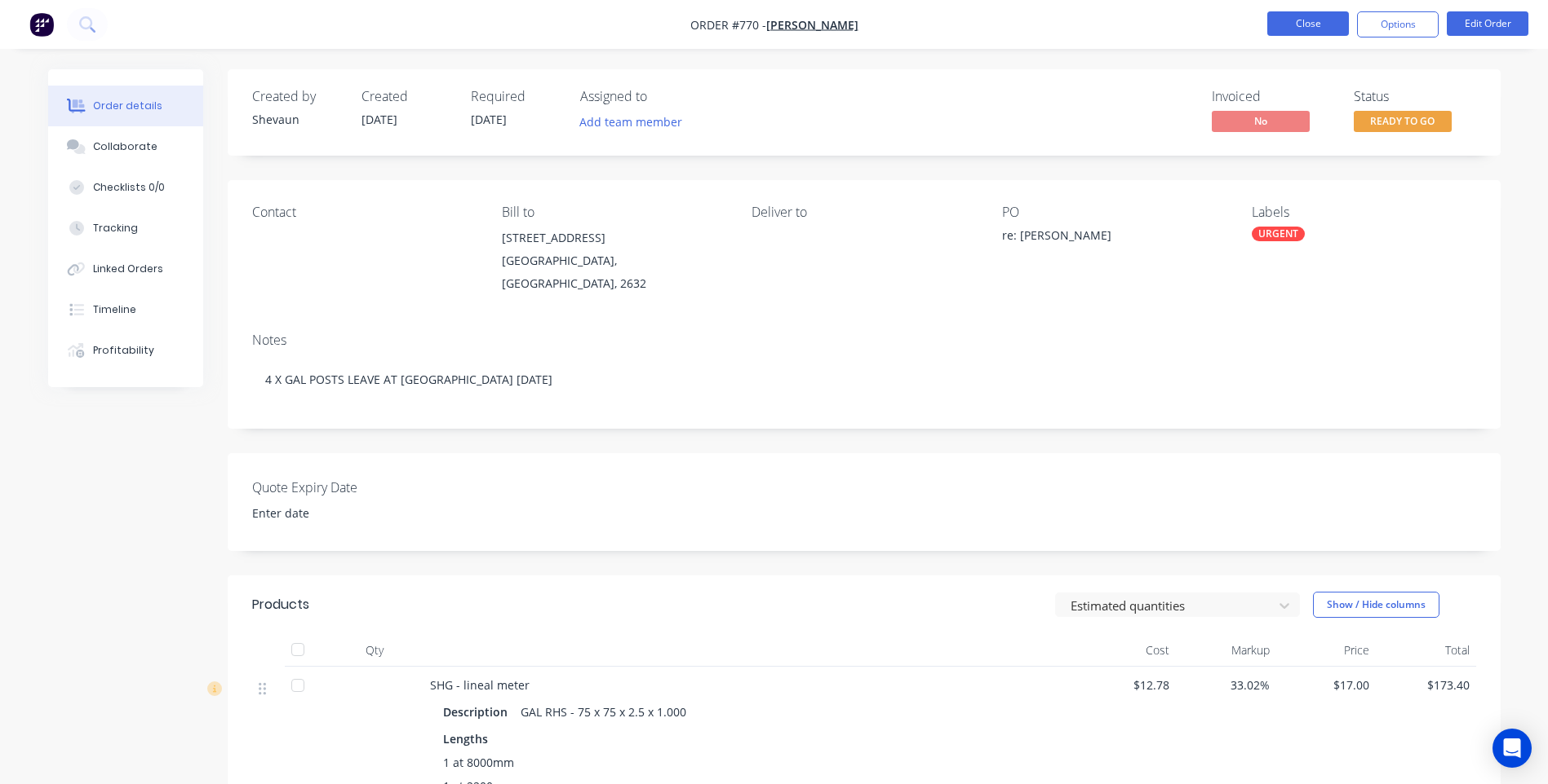
click at [1296, 23] on button "Close" at bounding box center [1307, 24] width 82 height 25
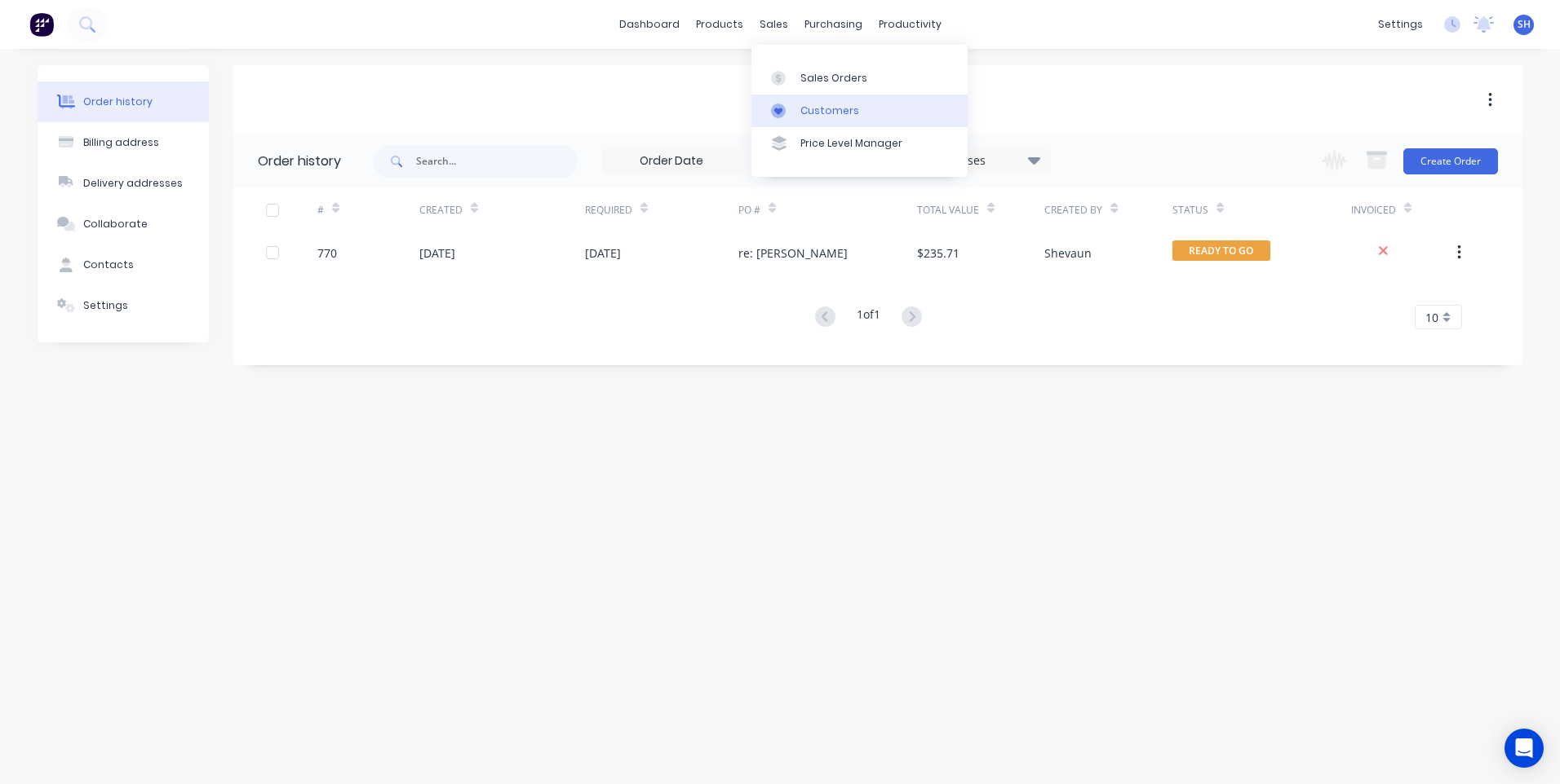
click at [839, 106] on div "Customers" at bounding box center [829, 111] width 58 height 15
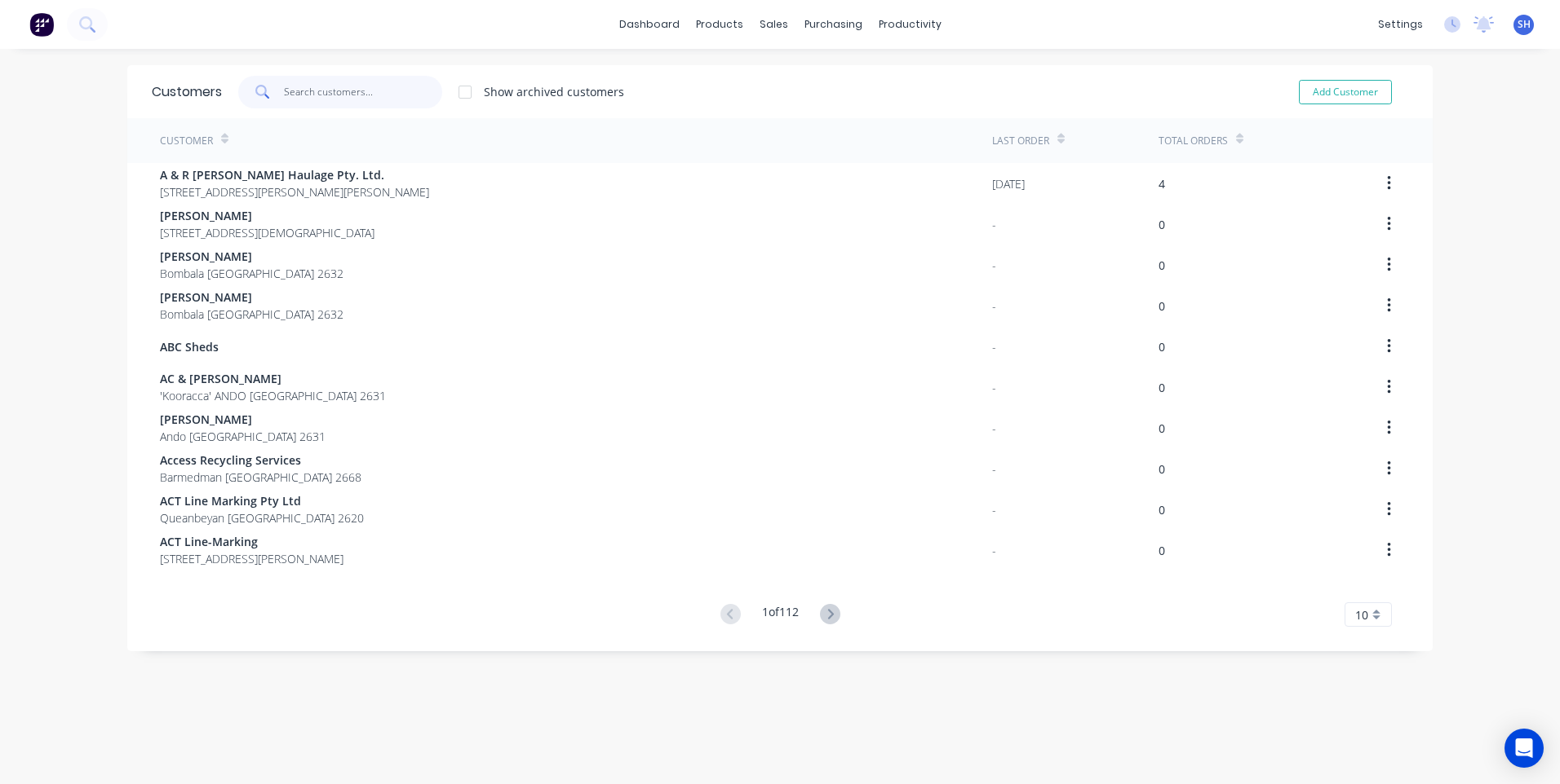
click at [309, 90] on input "text" at bounding box center [363, 92] width 159 height 33
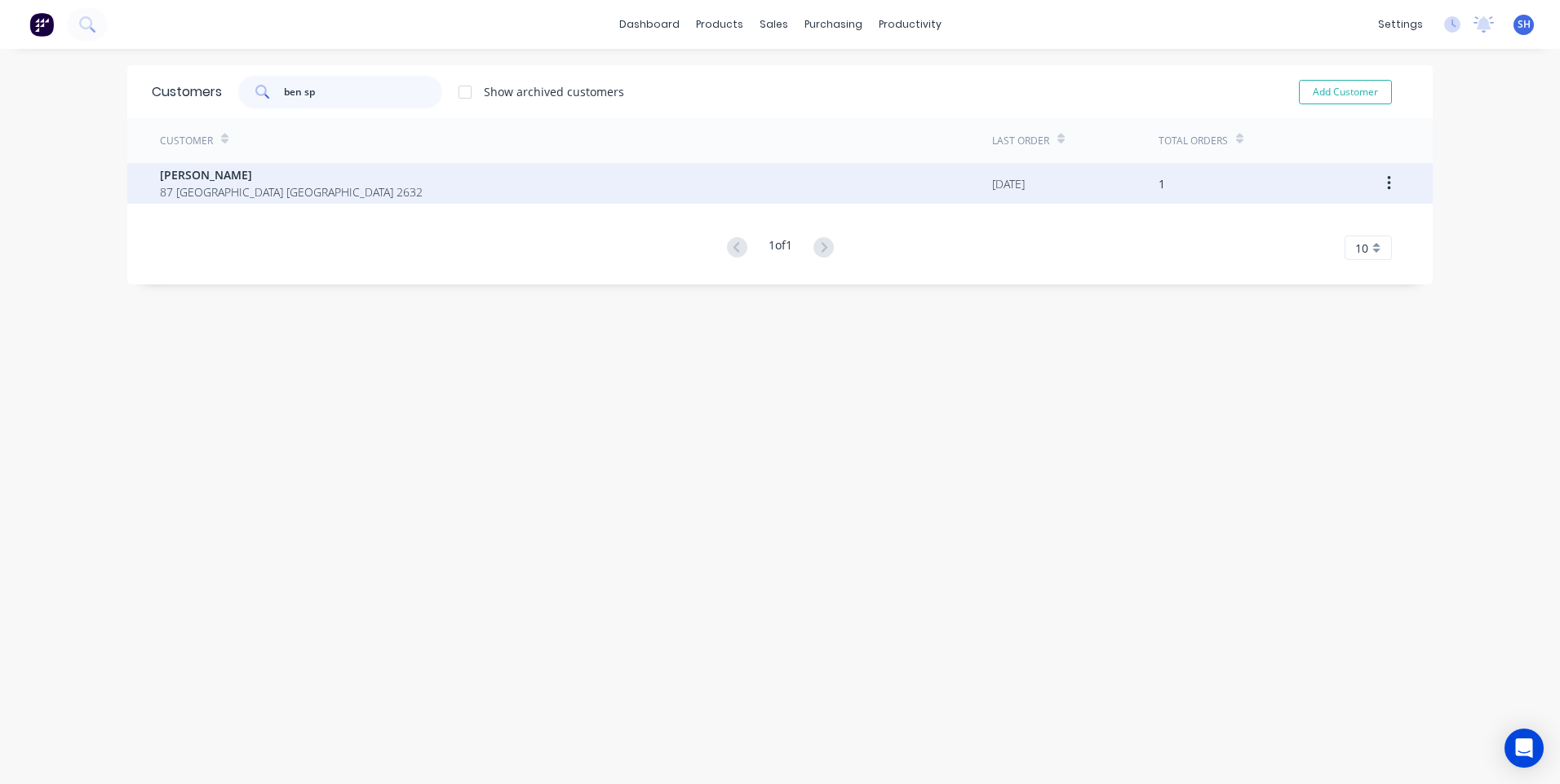
type input "ben sp"
click at [201, 180] on span "Ben Sproates" at bounding box center [291, 174] width 263 height 17
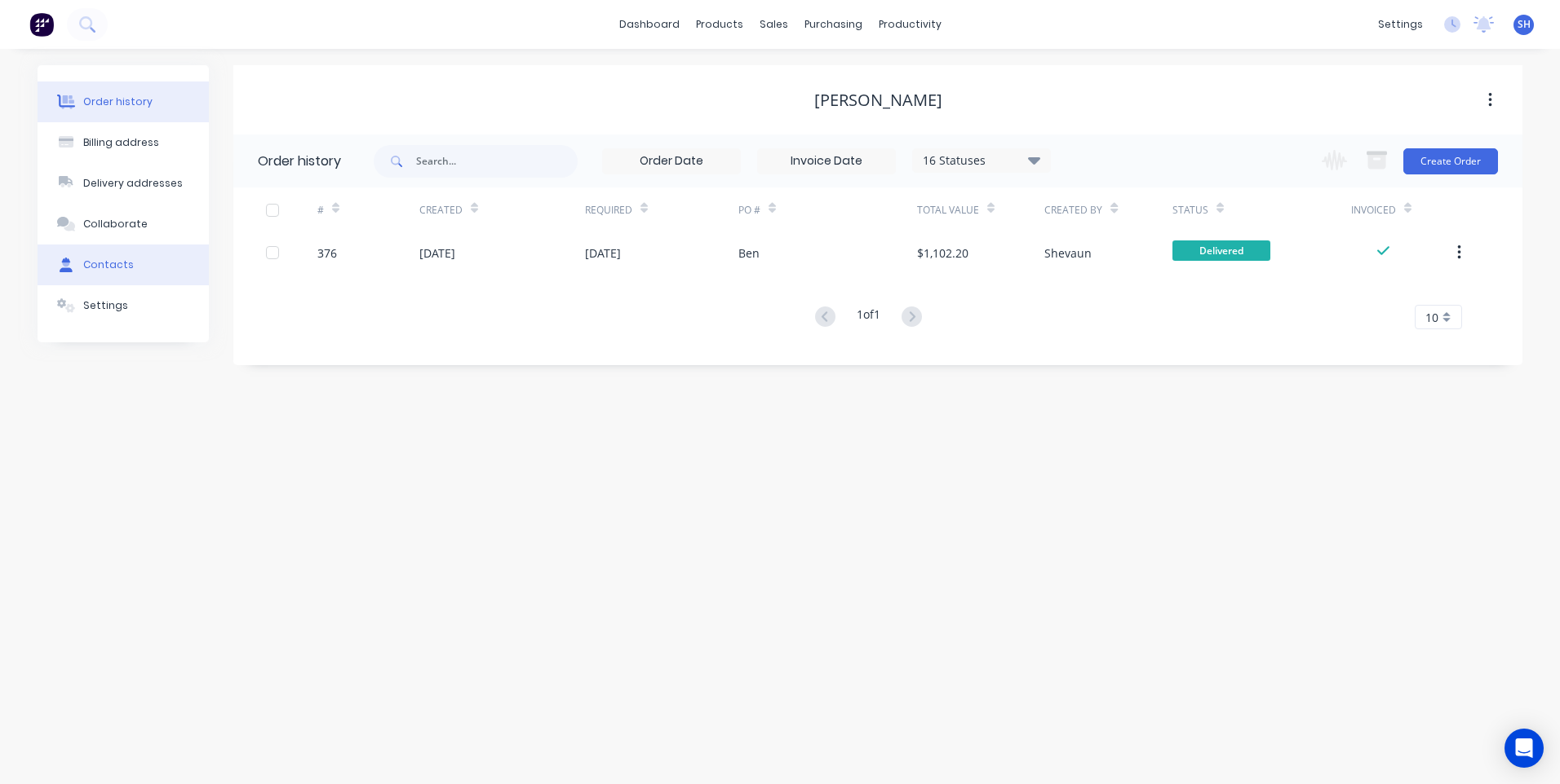
click at [110, 257] on button "Contacts" at bounding box center [123, 265] width 171 height 40
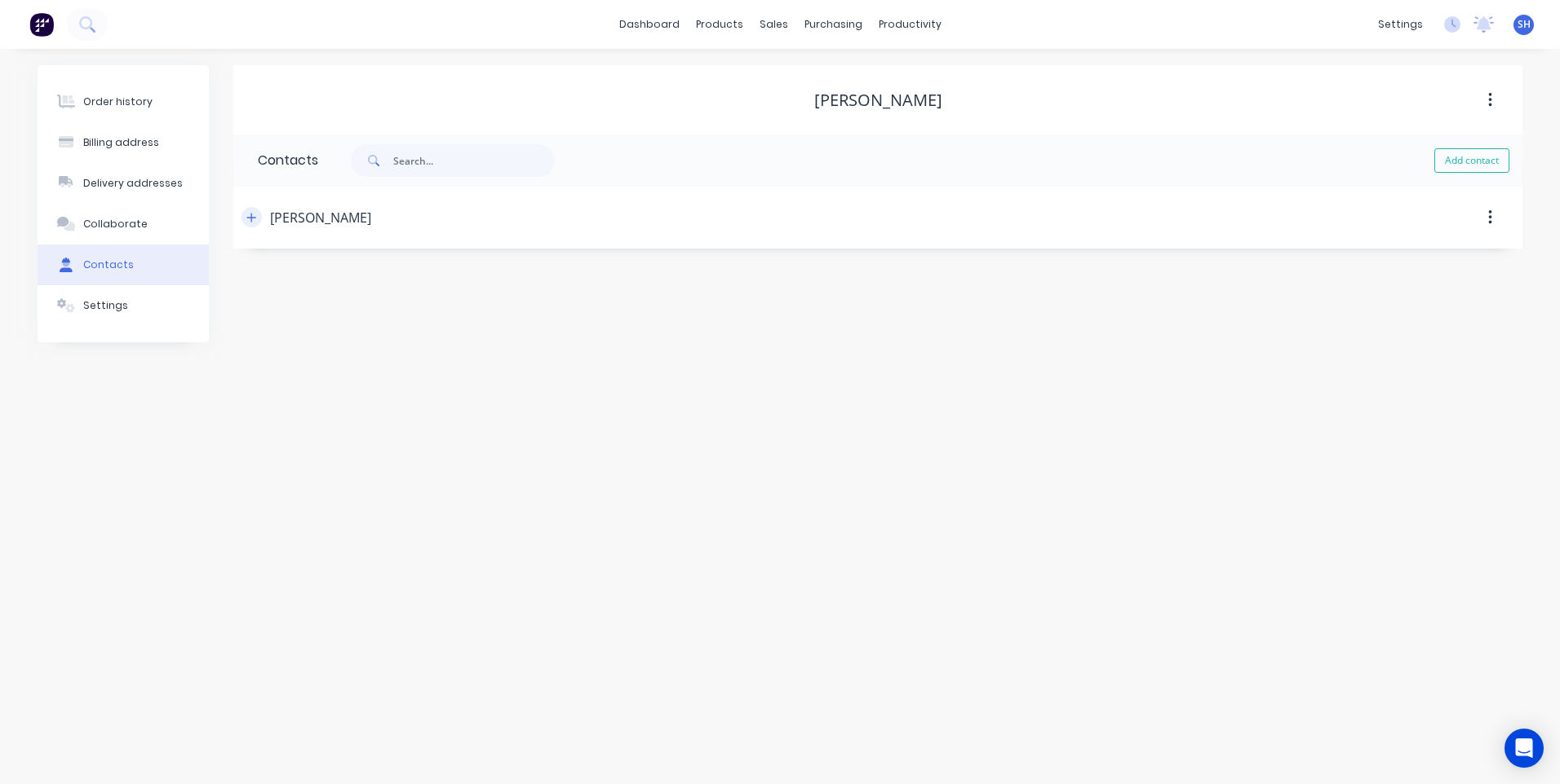
click at [251, 213] on icon "button" at bounding box center [251, 217] width 9 height 9
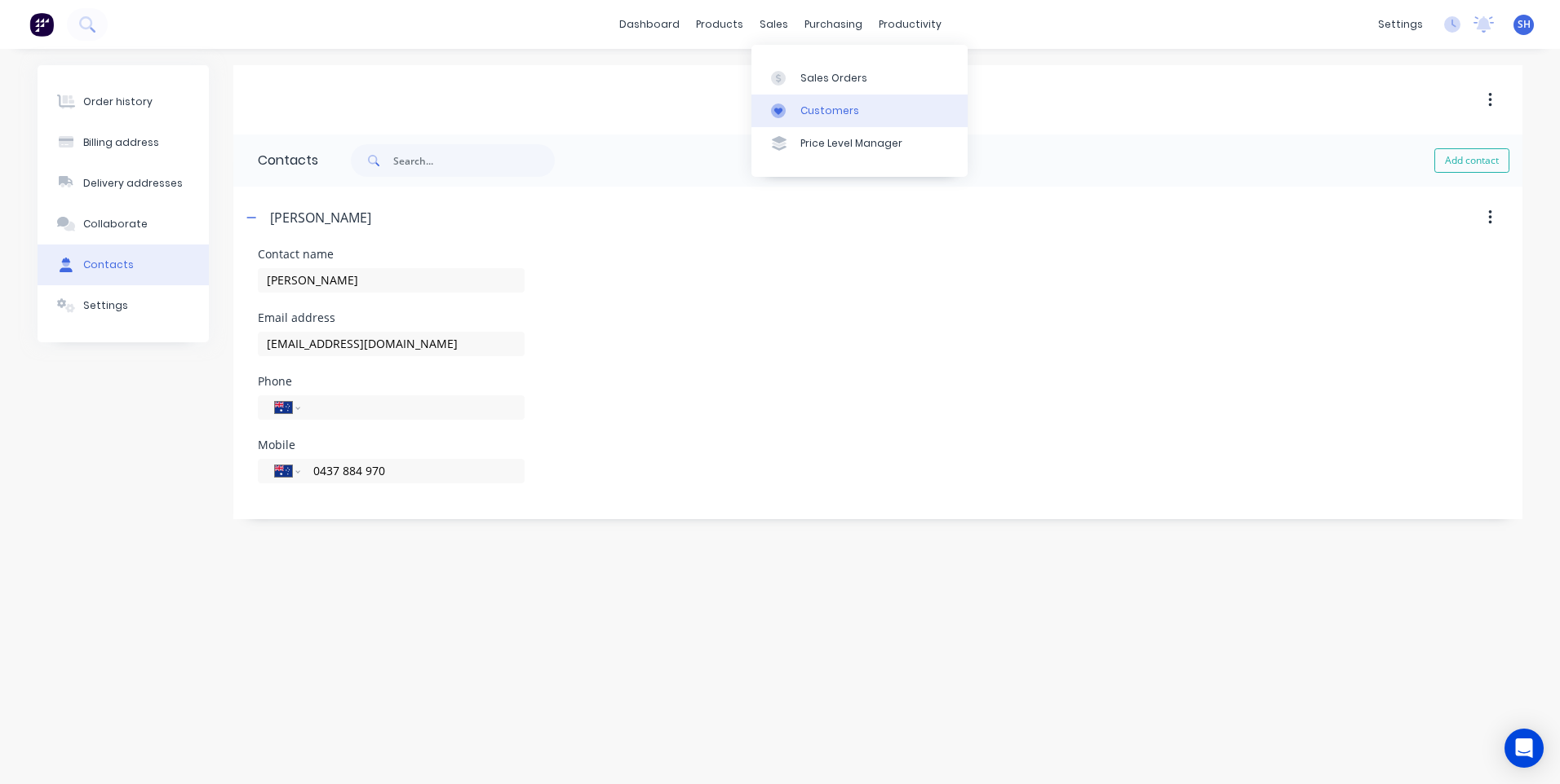
click at [816, 107] on div "Customers" at bounding box center [829, 111] width 58 height 15
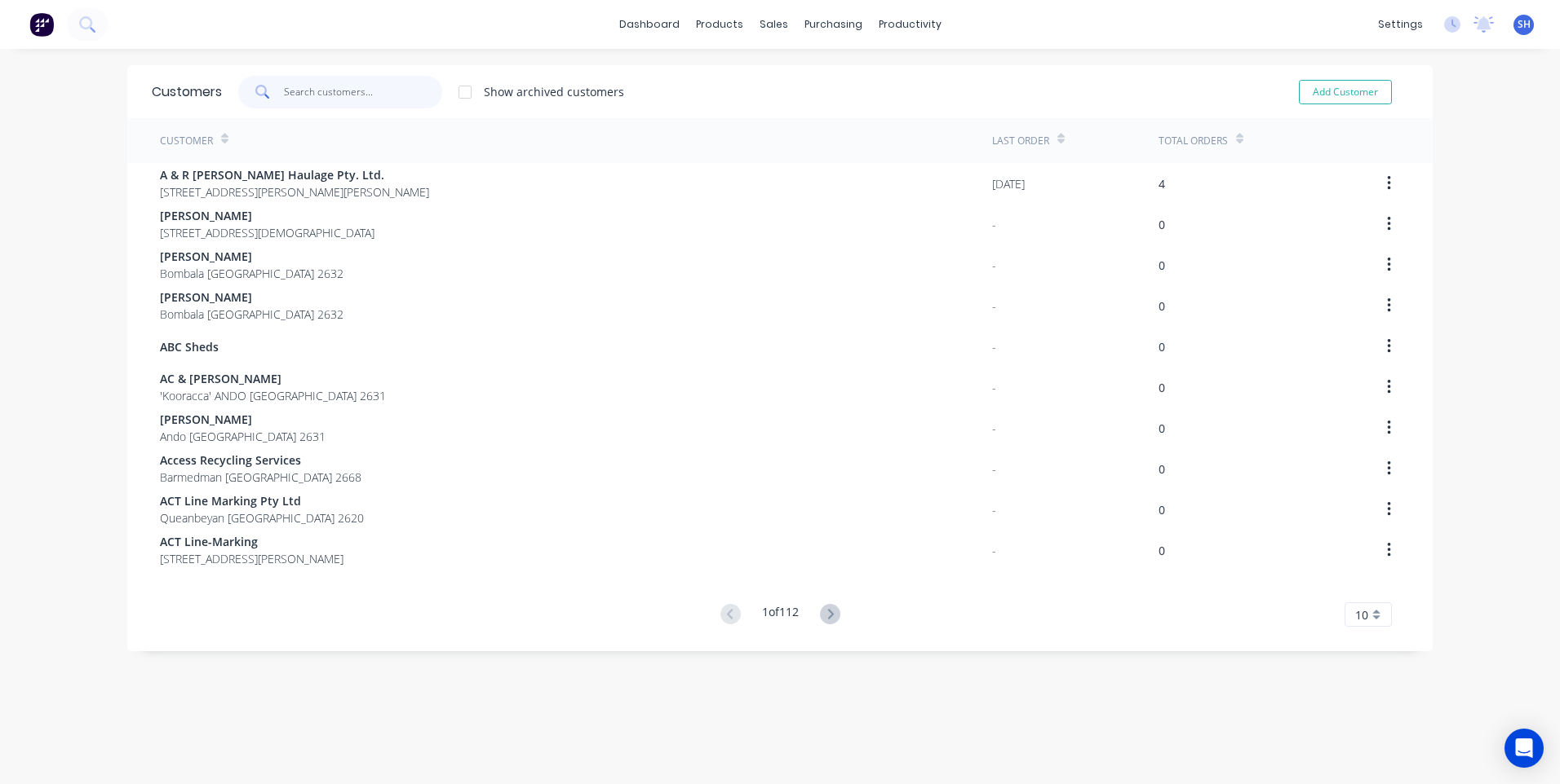
click at [324, 93] on input "text" at bounding box center [363, 92] width 159 height 33
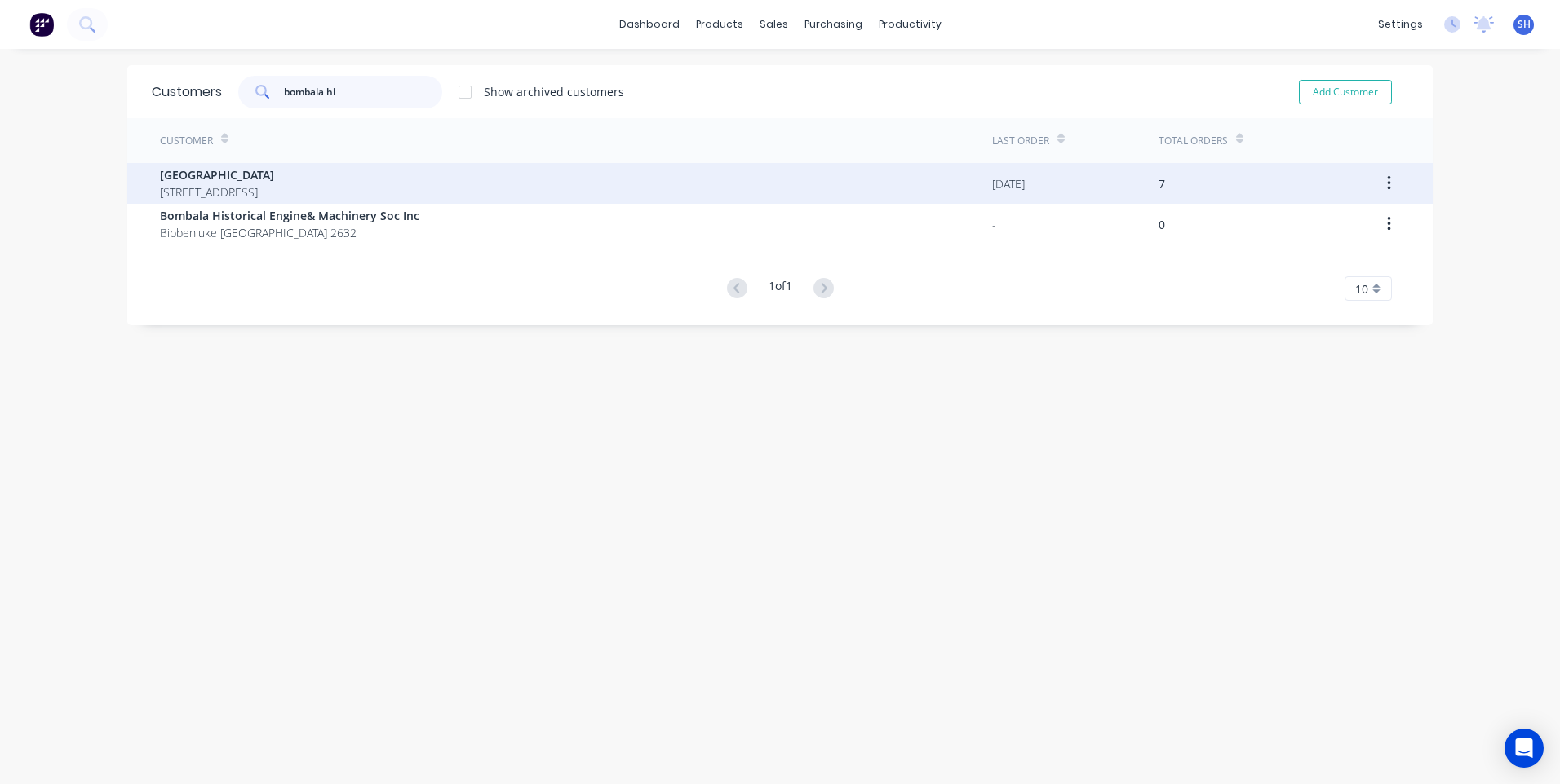
type input "bombala hi"
click at [236, 177] on span "Bombala High School" at bounding box center [217, 174] width 115 height 17
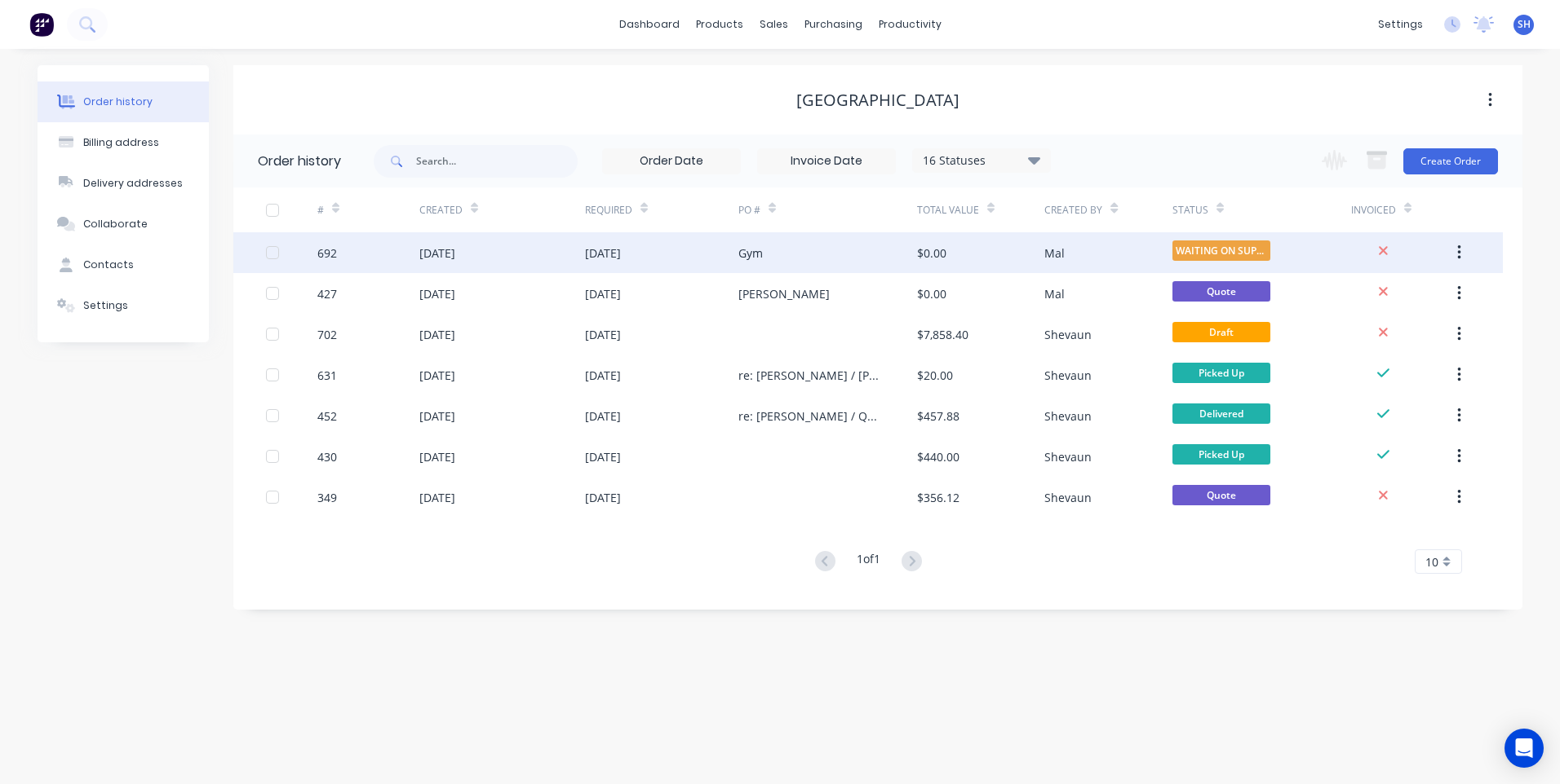
click at [788, 251] on div "Gym" at bounding box center [827, 252] width 179 height 40
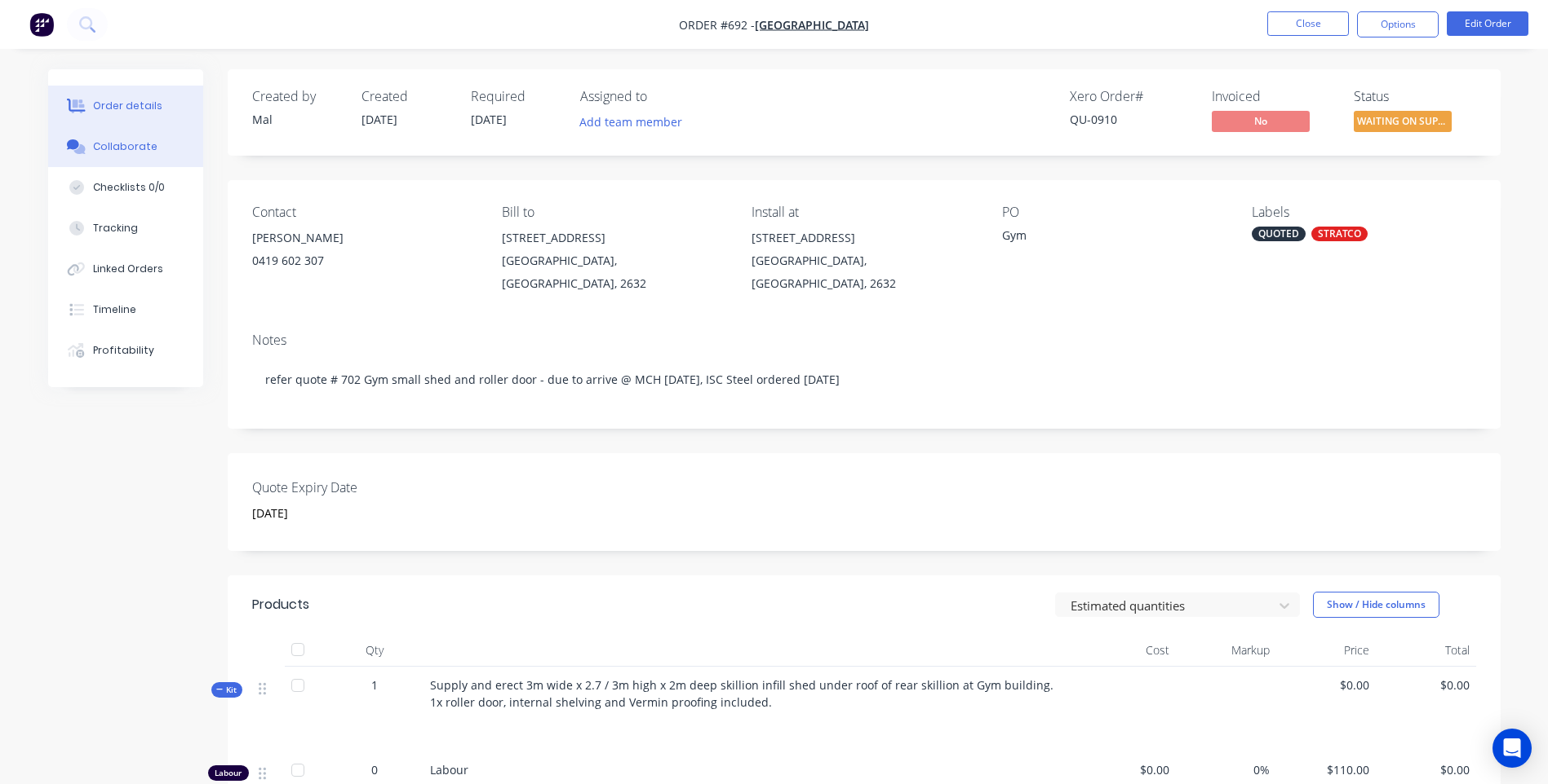
click at [116, 139] on div "Collaborate" at bounding box center [124, 146] width 64 height 15
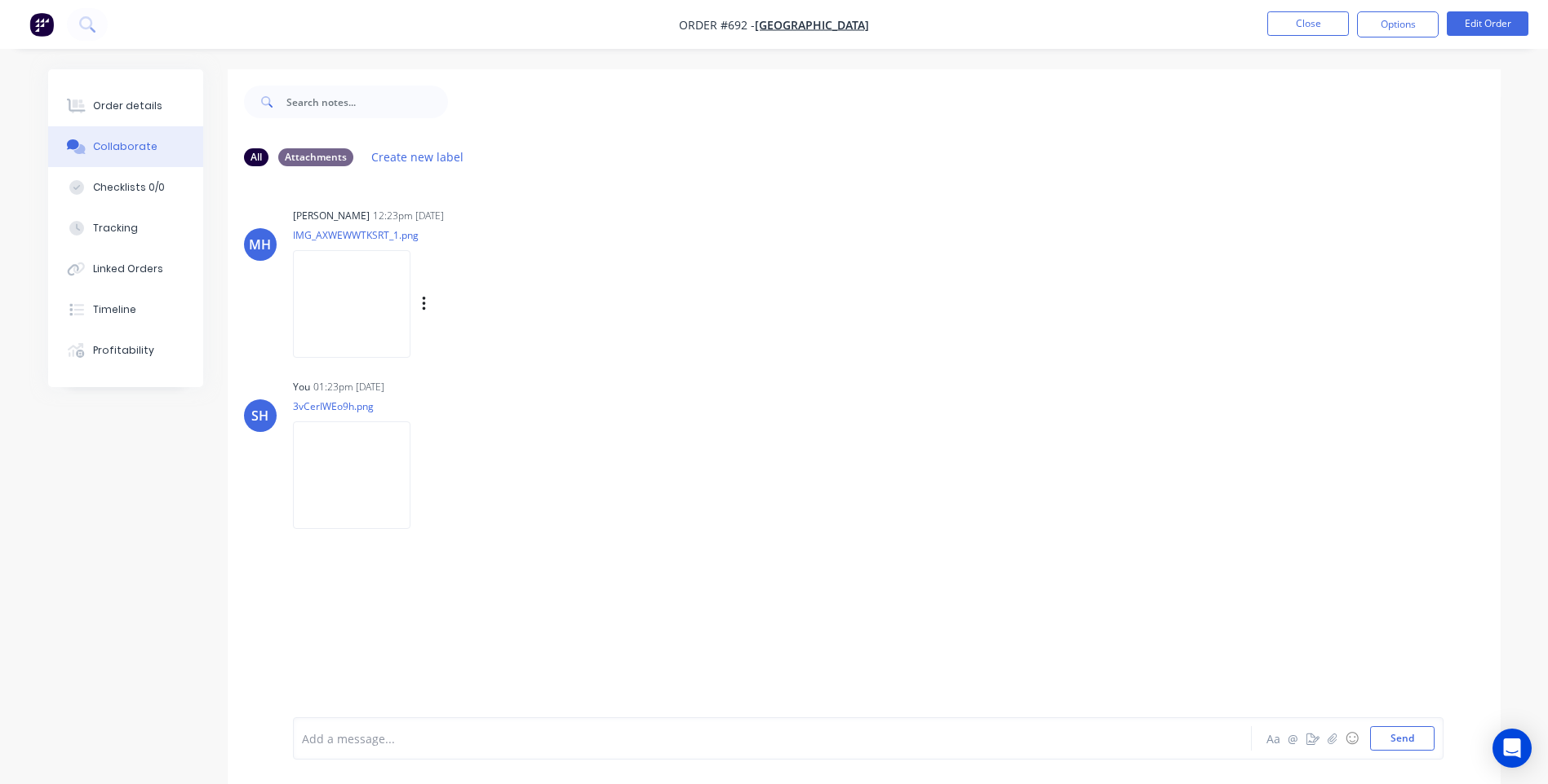
click at [356, 282] on img at bounding box center [351, 304] width 118 height 107
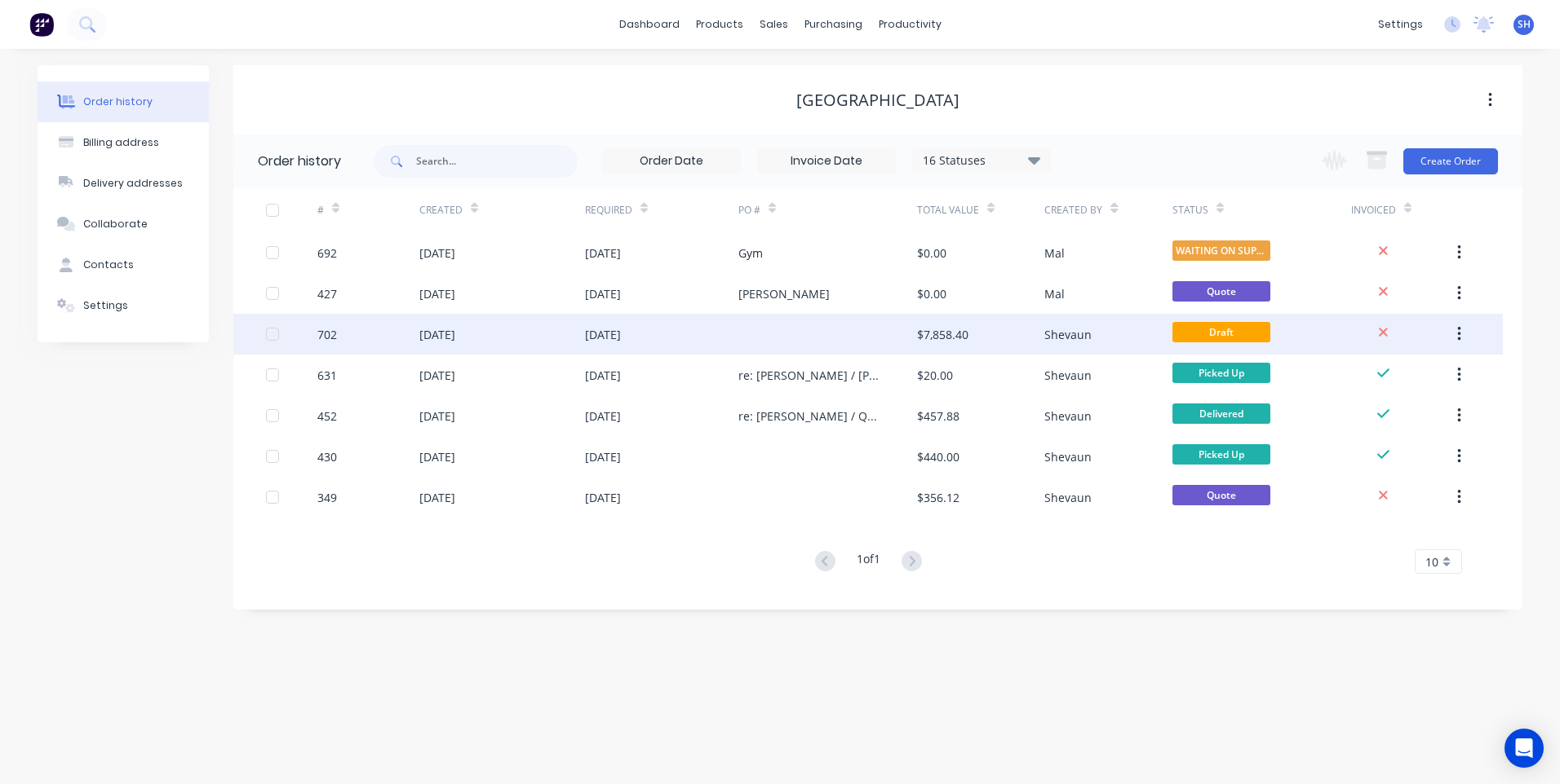
click at [770, 329] on div at bounding box center [827, 334] width 179 height 40
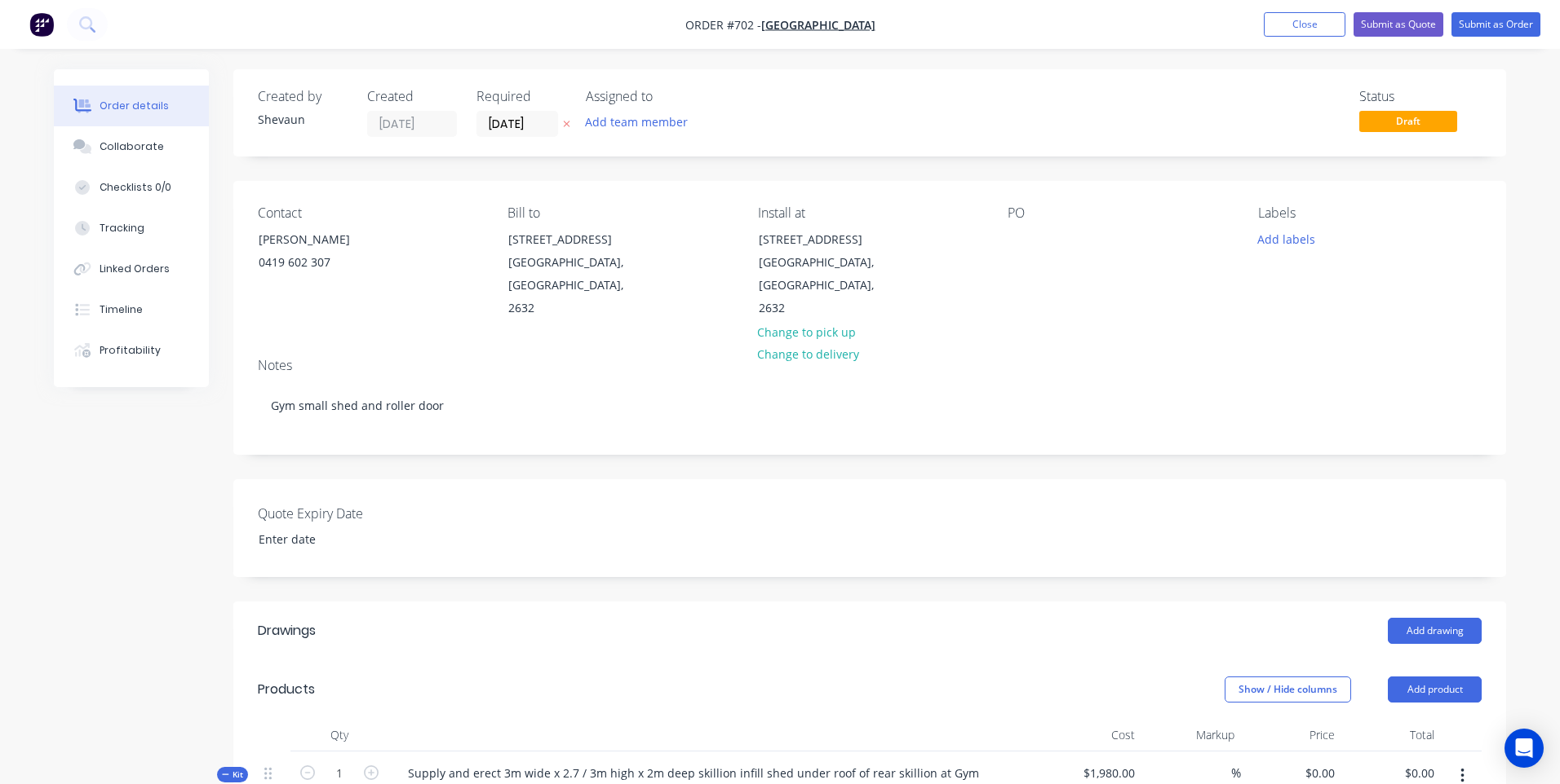
type input "30 October 2025"
type input "260.81"
type input "$7,144.00"
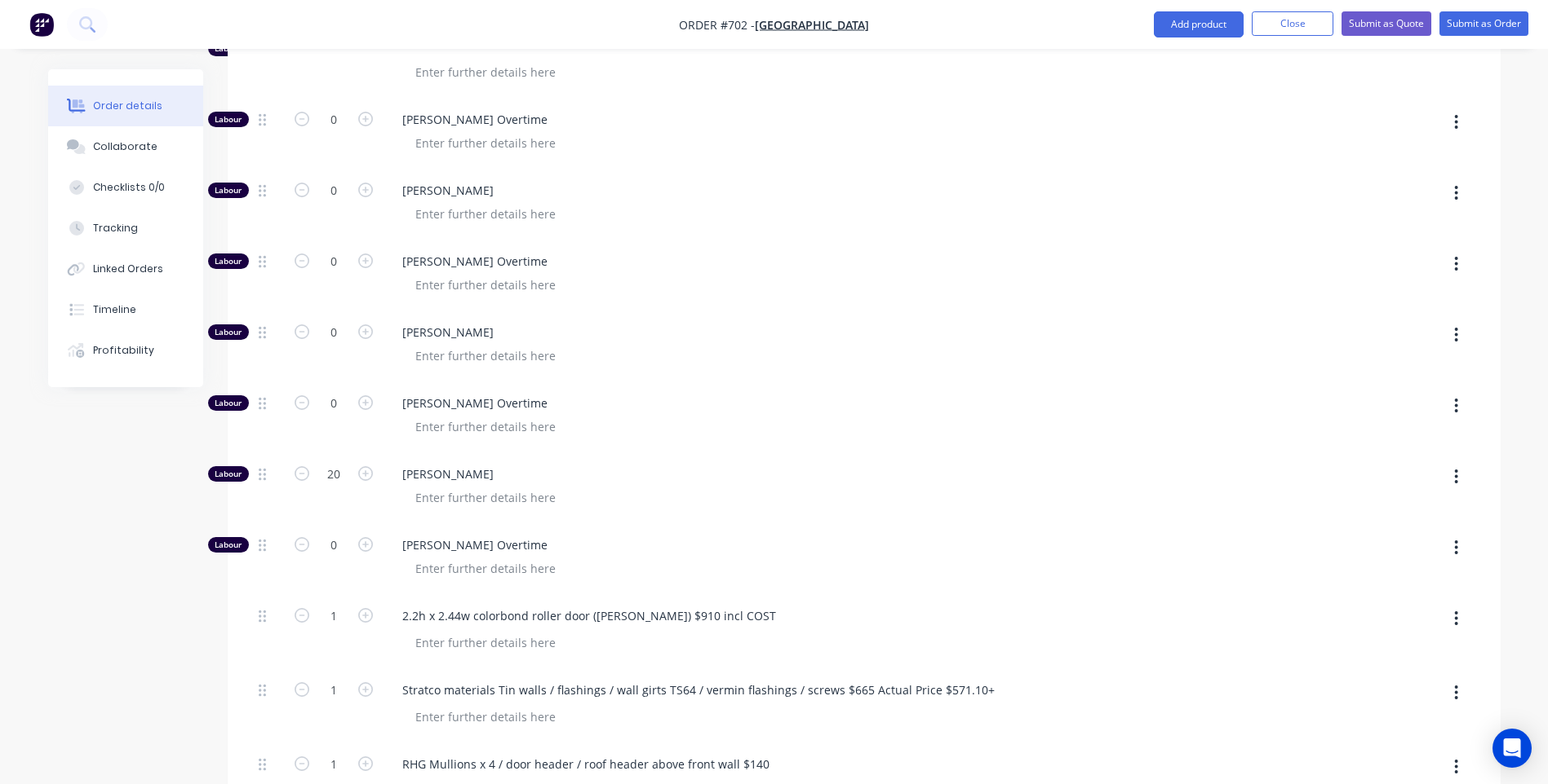
scroll to position [560, 0]
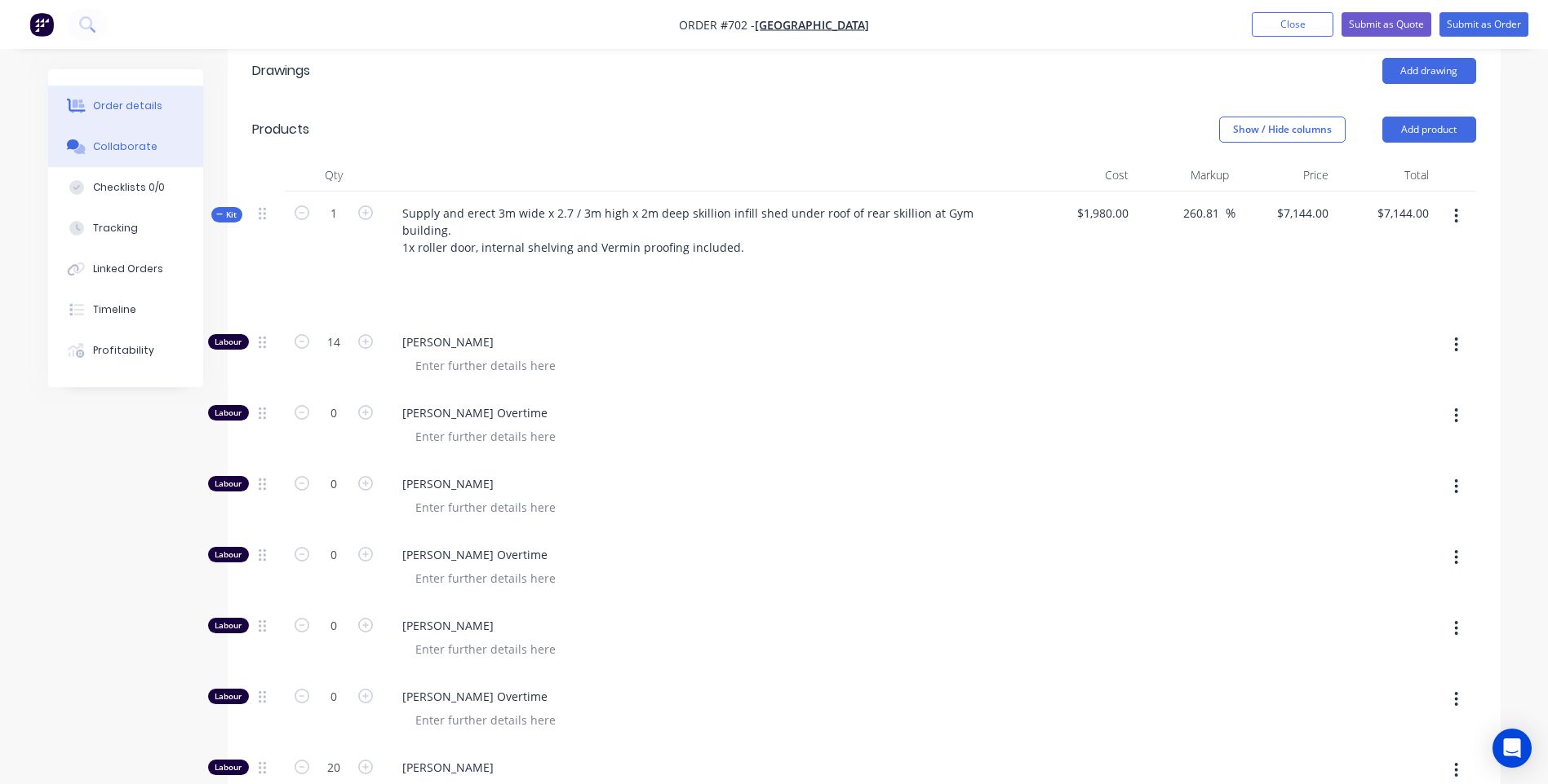
click at [123, 145] on div "Collaborate" at bounding box center [124, 146] width 64 height 15
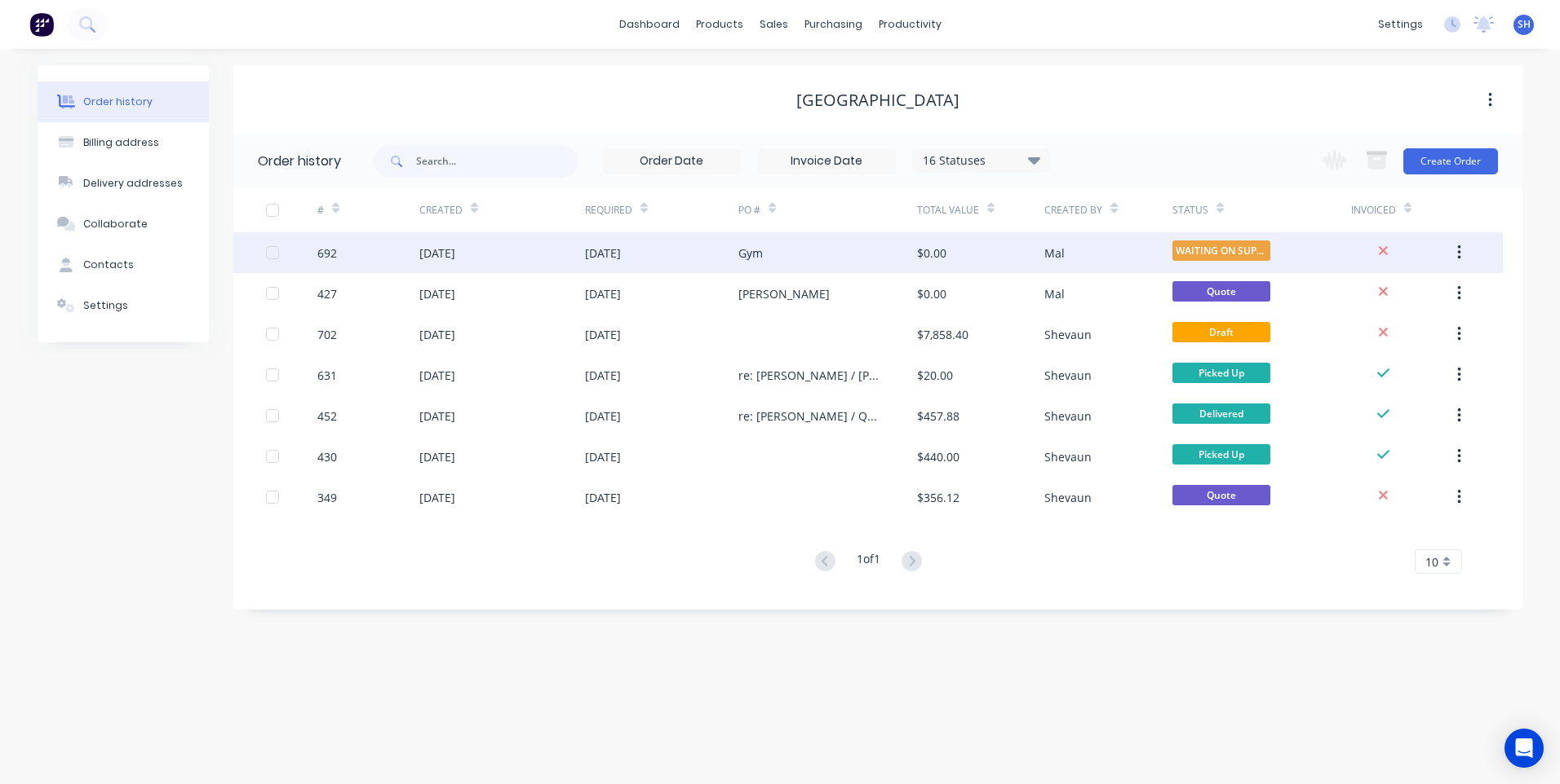
click at [808, 246] on div "Gym" at bounding box center [827, 252] width 179 height 40
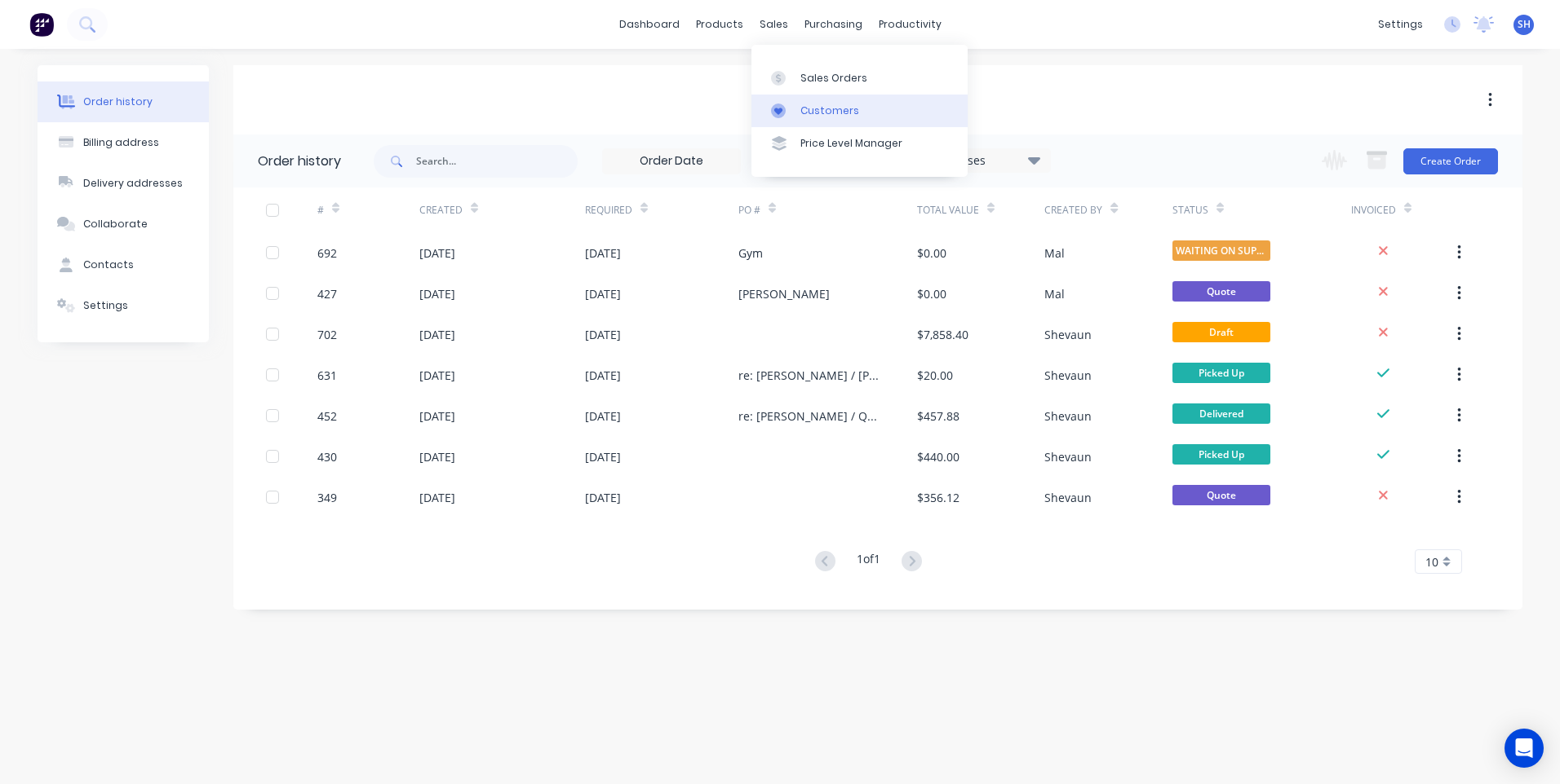
click at [815, 102] on link "Customers" at bounding box center [860, 111] width 216 height 33
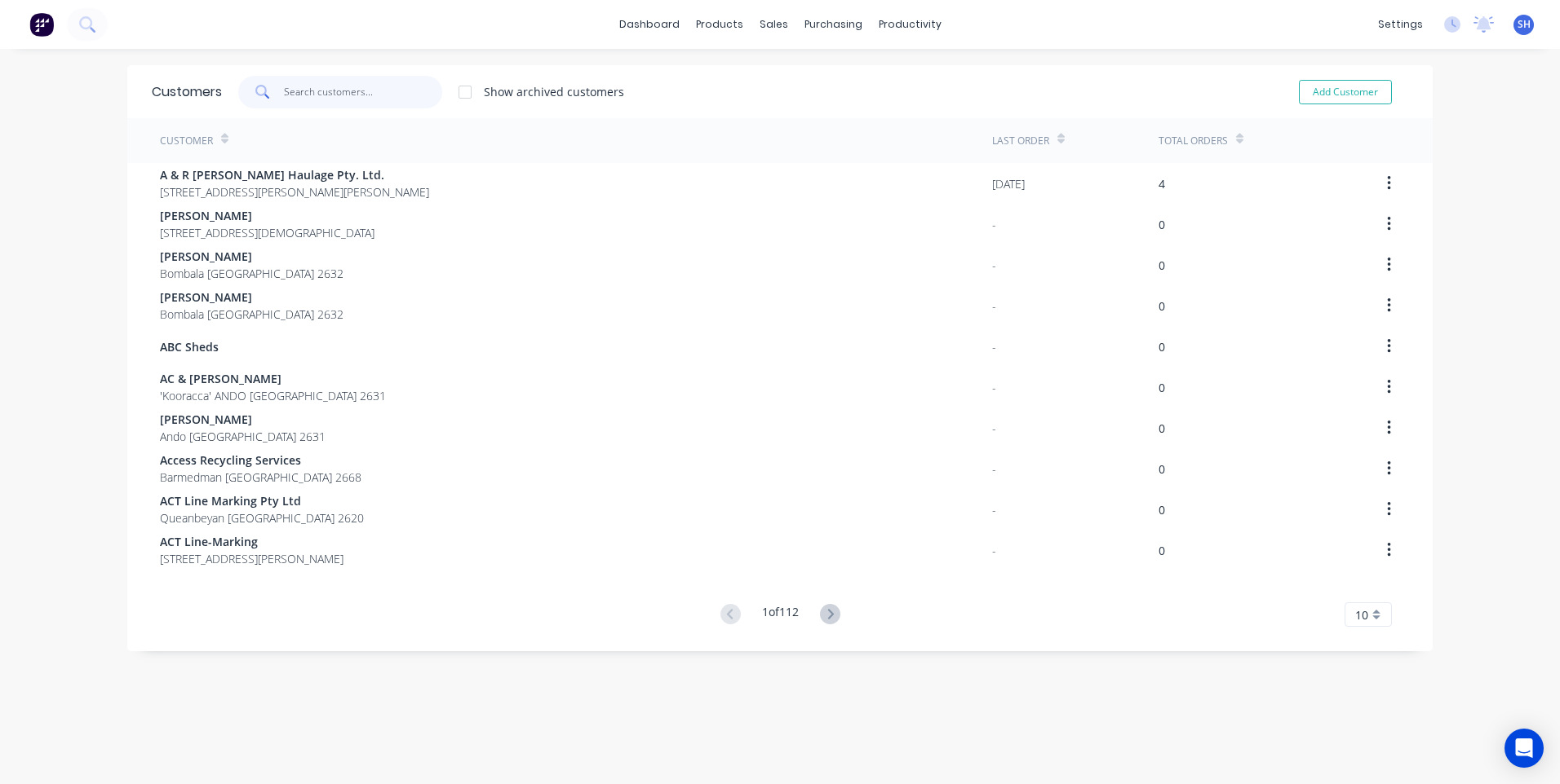
click at [284, 89] on input "text" at bounding box center [363, 92] width 159 height 33
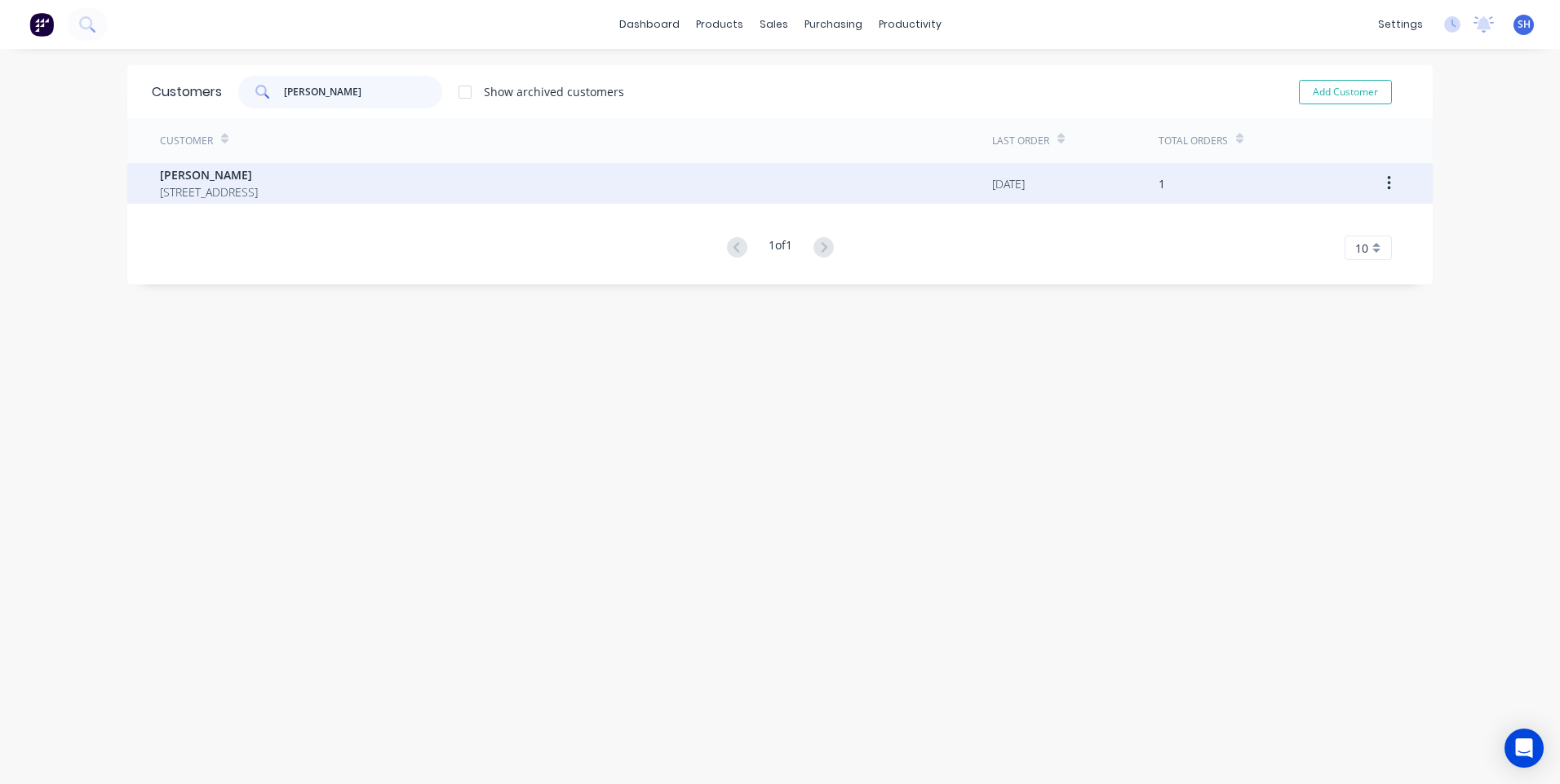
type input "billy c"
click at [237, 177] on span "Billy Callaway" at bounding box center [208, 174] width 98 height 17
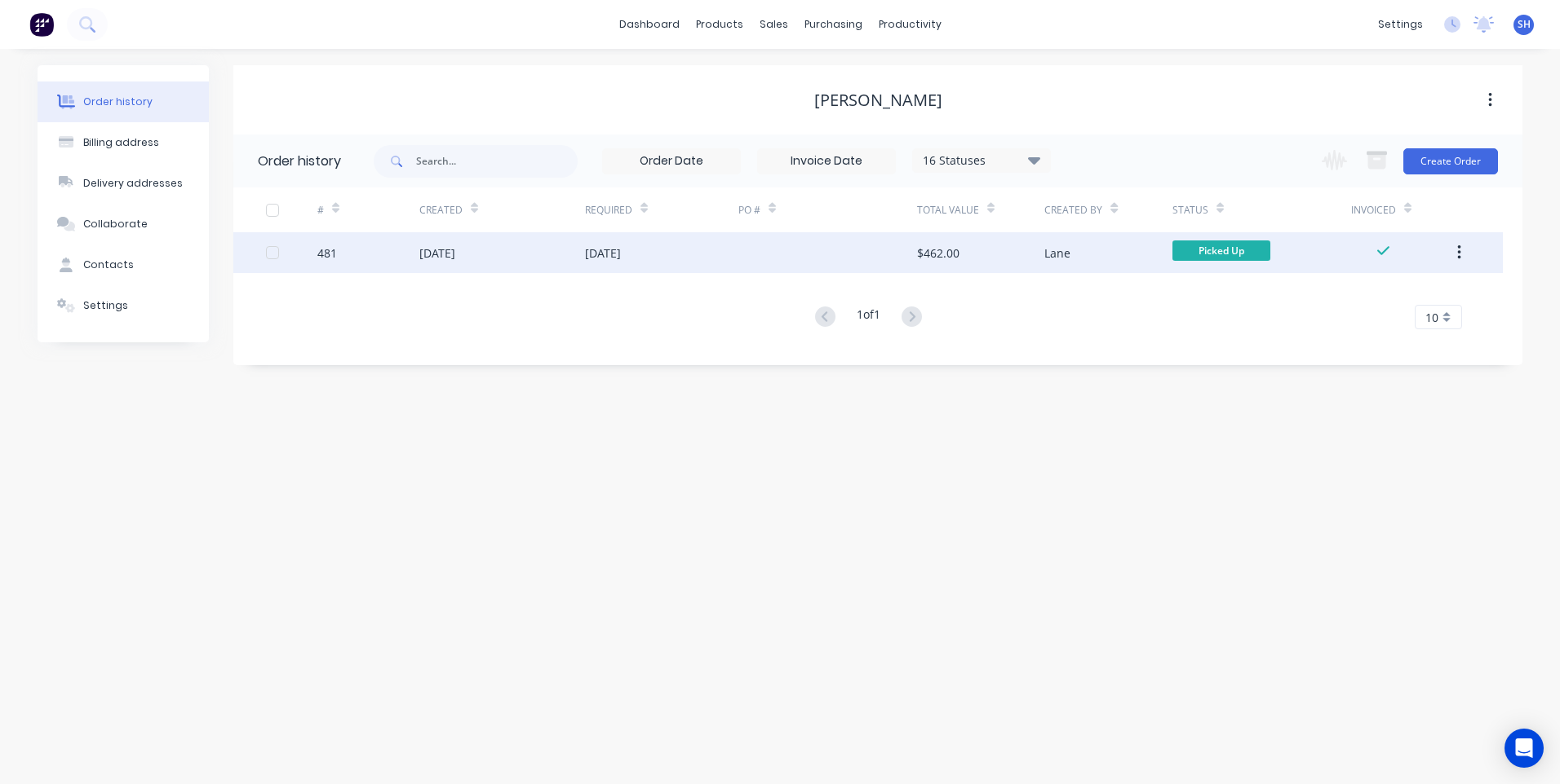
click at [787, 246] on div at bounding box center [827, 252] width 179 height 40
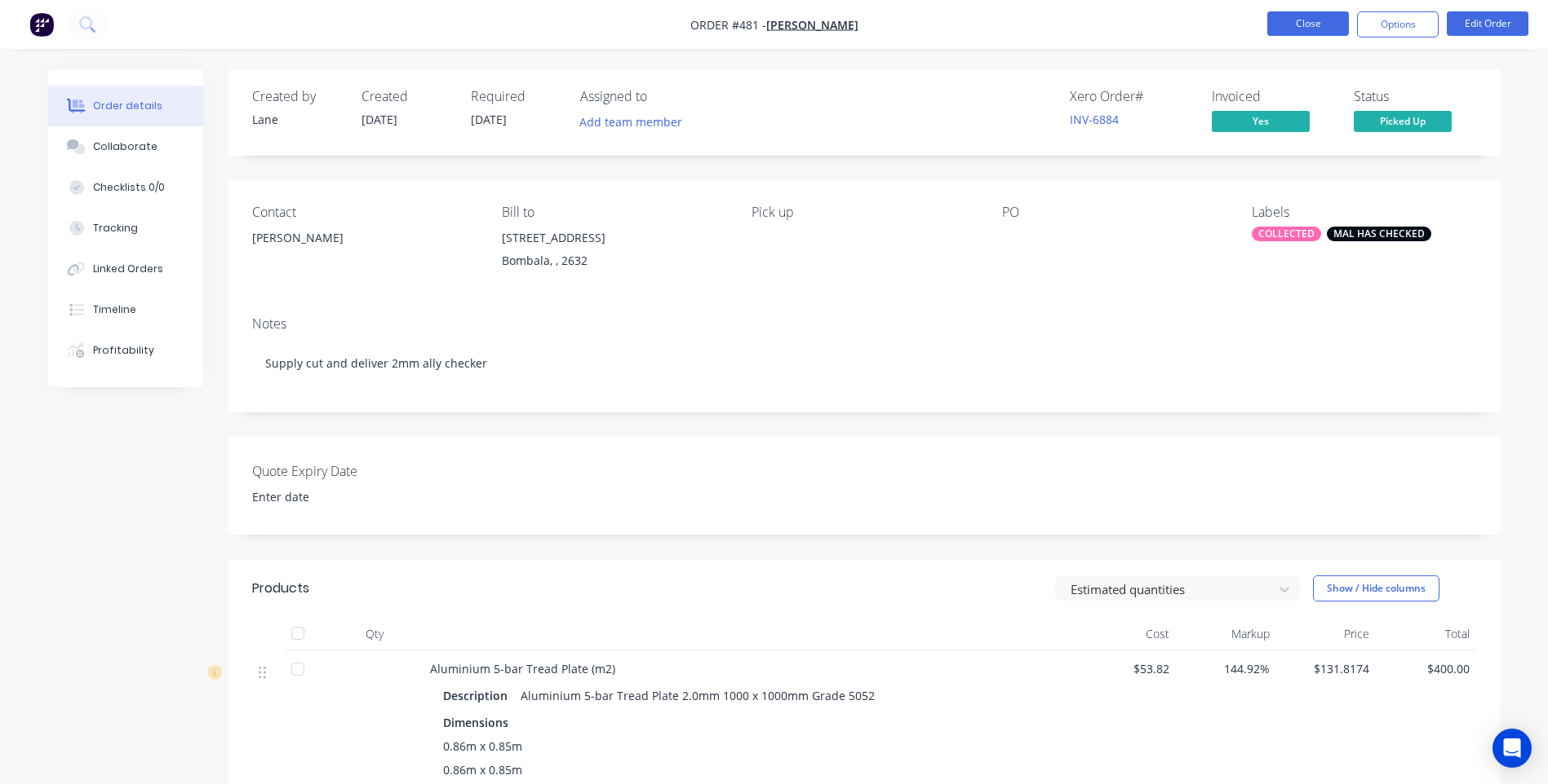
click at [1320, 25] on button "Close" at bounding box center [1307, 24] width 82 height 25
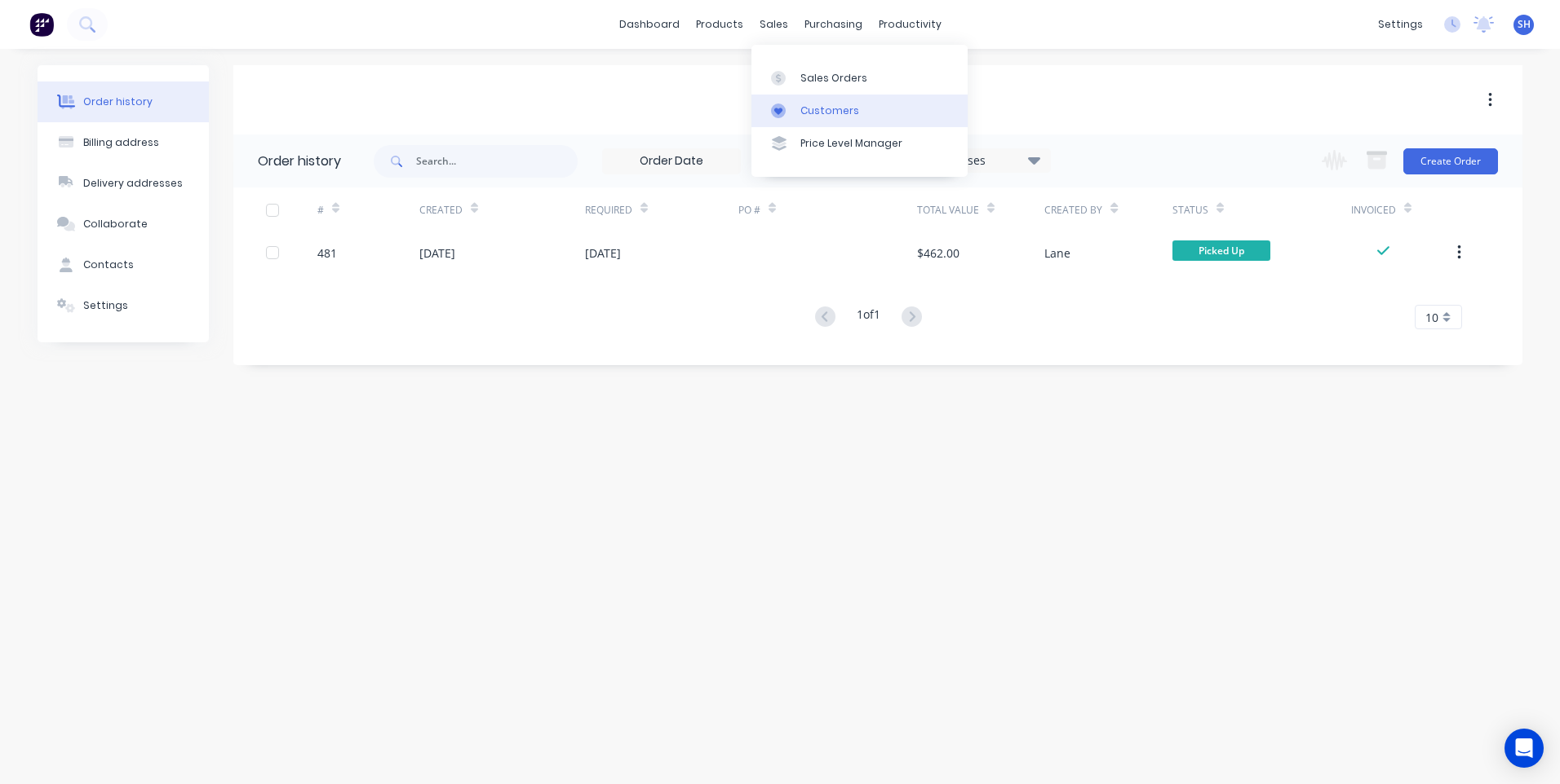
click at [841, 107] on div "Customers" at bounding box center [829, 111] width 58 height 15
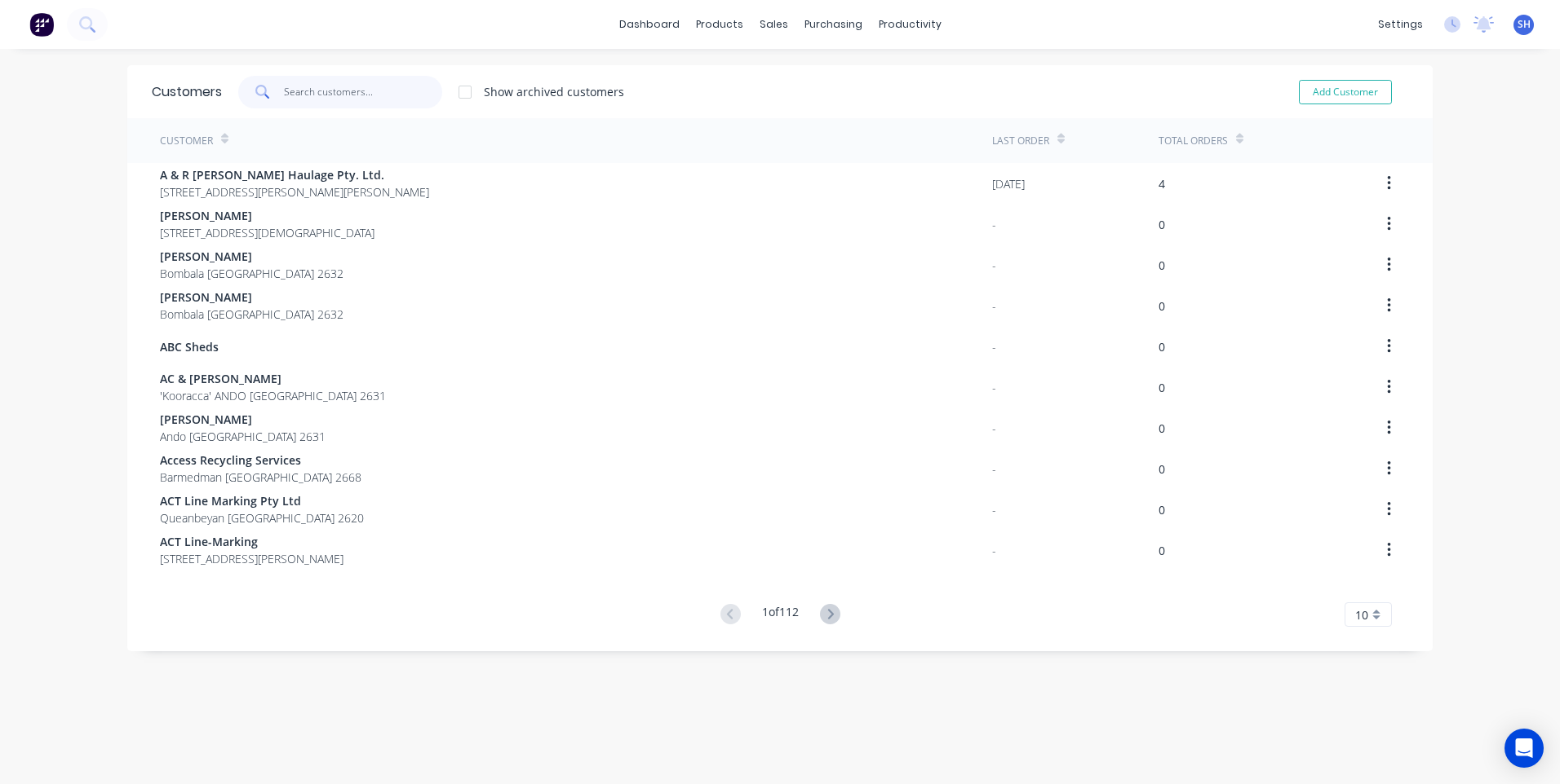
click at [308, 84] on input "text" at bounding box center [363, 92] width 159 height 33
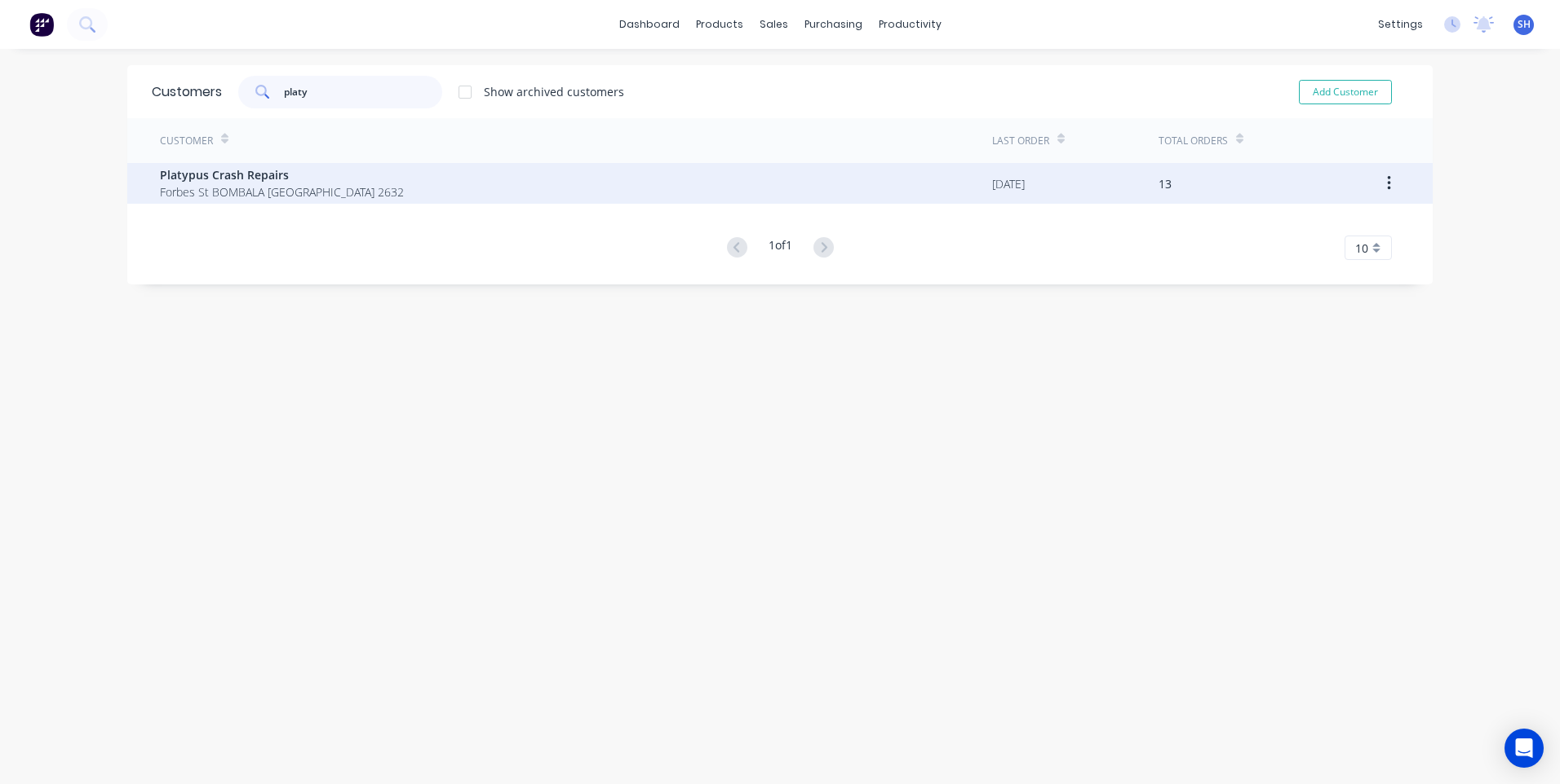
type input "platy"
click at [270, 176] on span "Platypus Crash Repairs" at bounding box center [282, 174] width 244 height 17
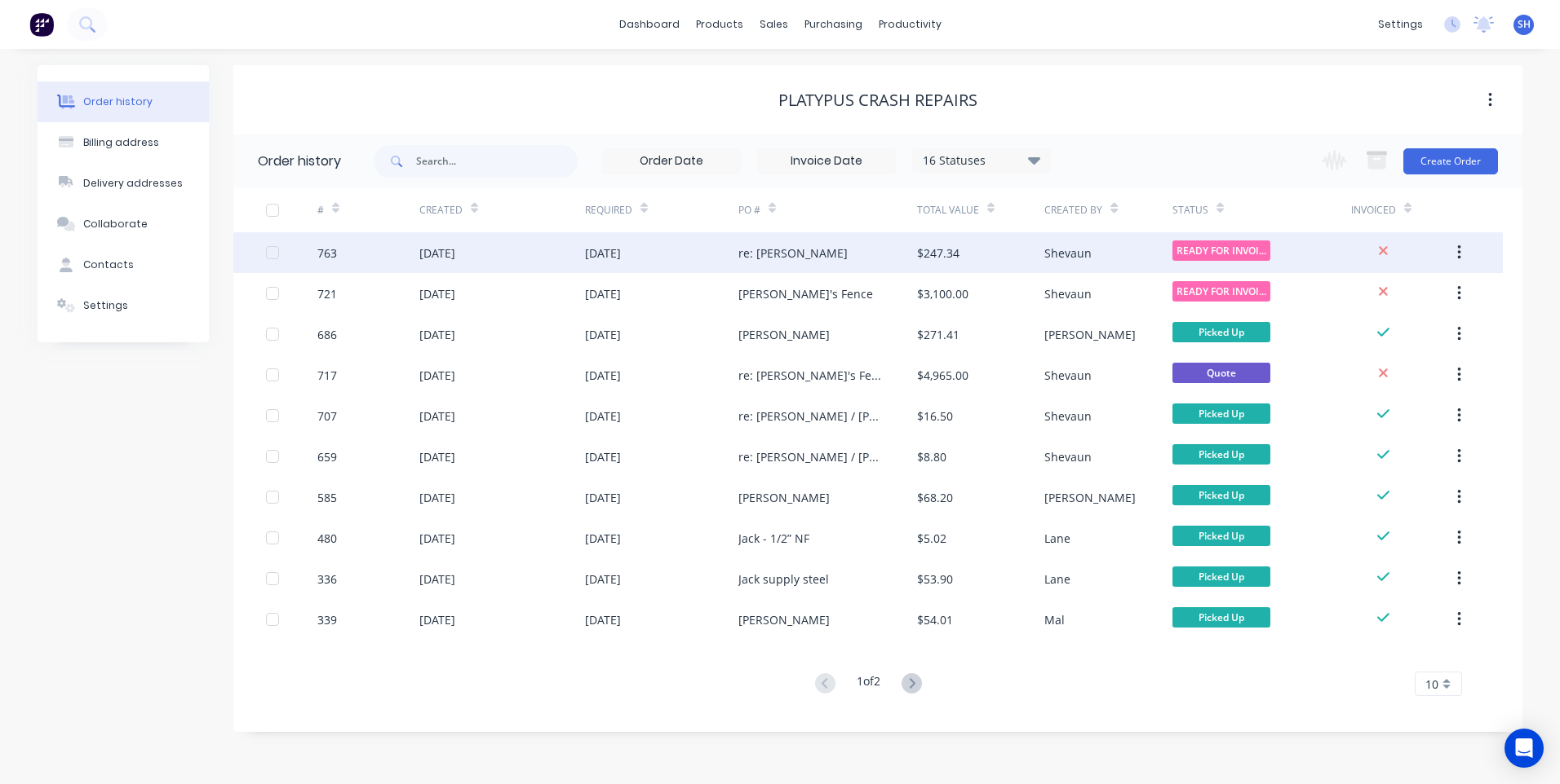
click at [873, 246] on div "re: Derek" at bounding box center [827, 252] width 179 height 40
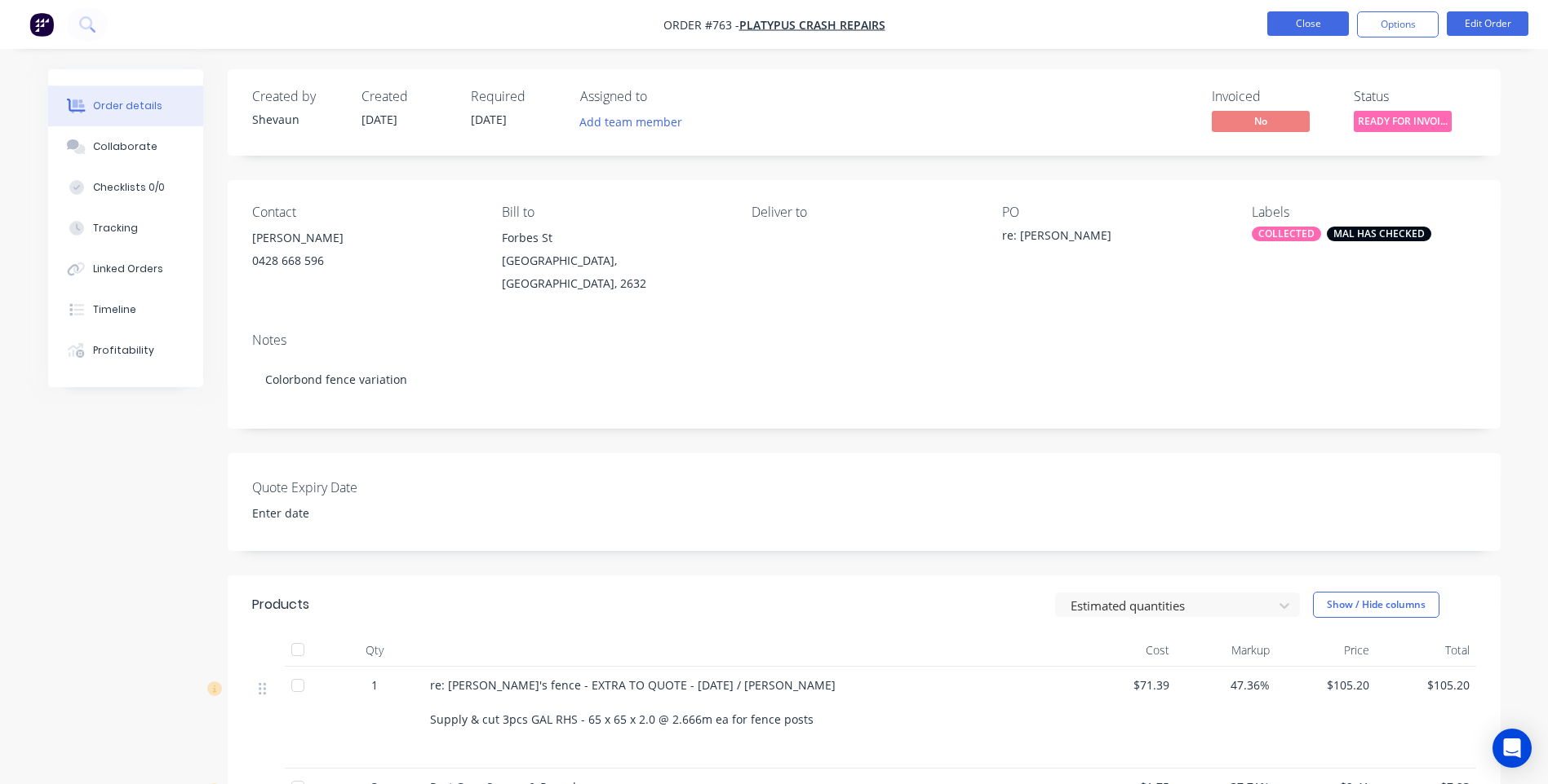
click at [1311, 18] on button "Close" at bounding box center [1307, 24] width 82 height 25
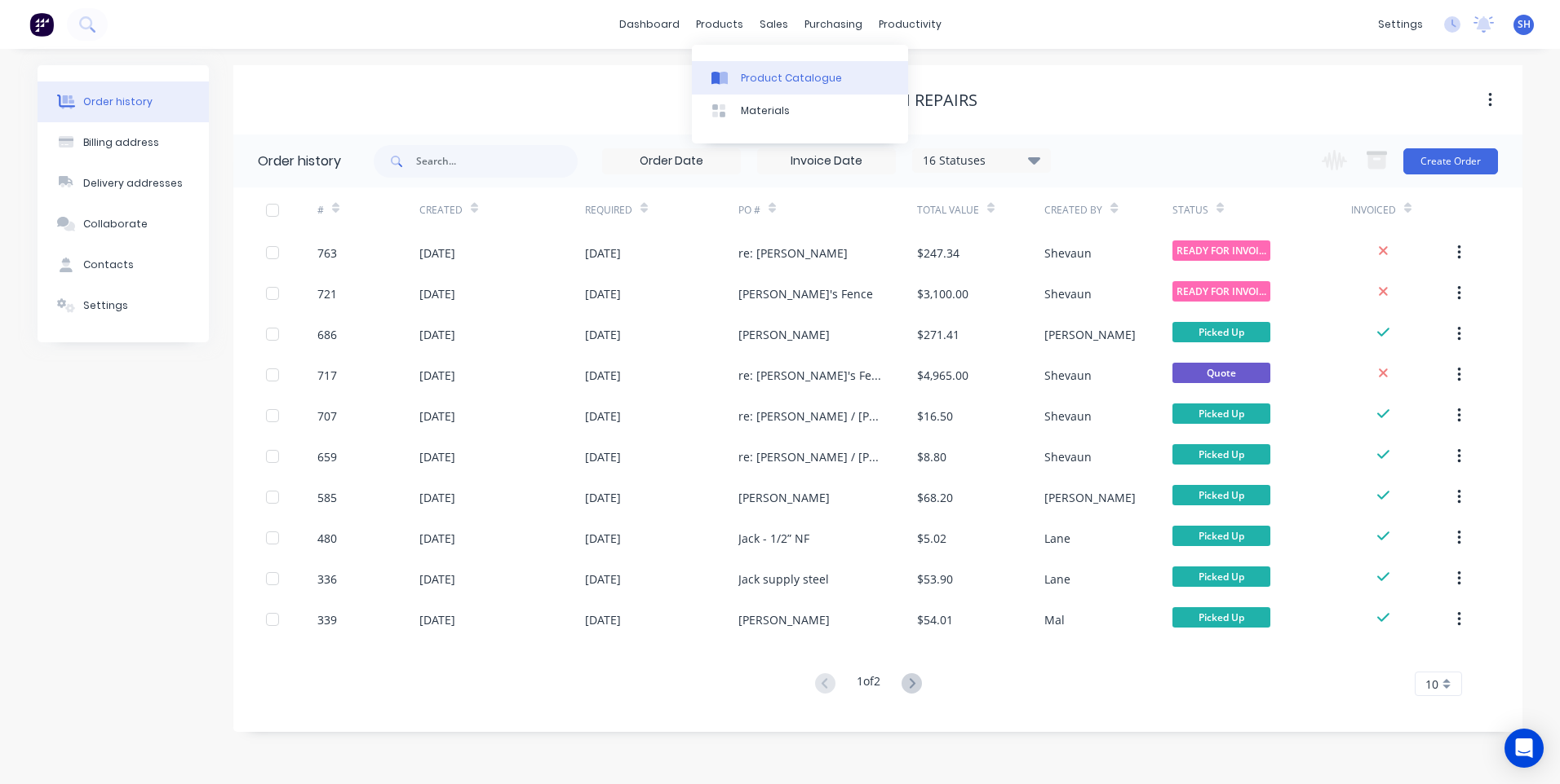
click at [761, 69] on link "Product Catalogue" at bounding box center [799, 77] width 216 height 33
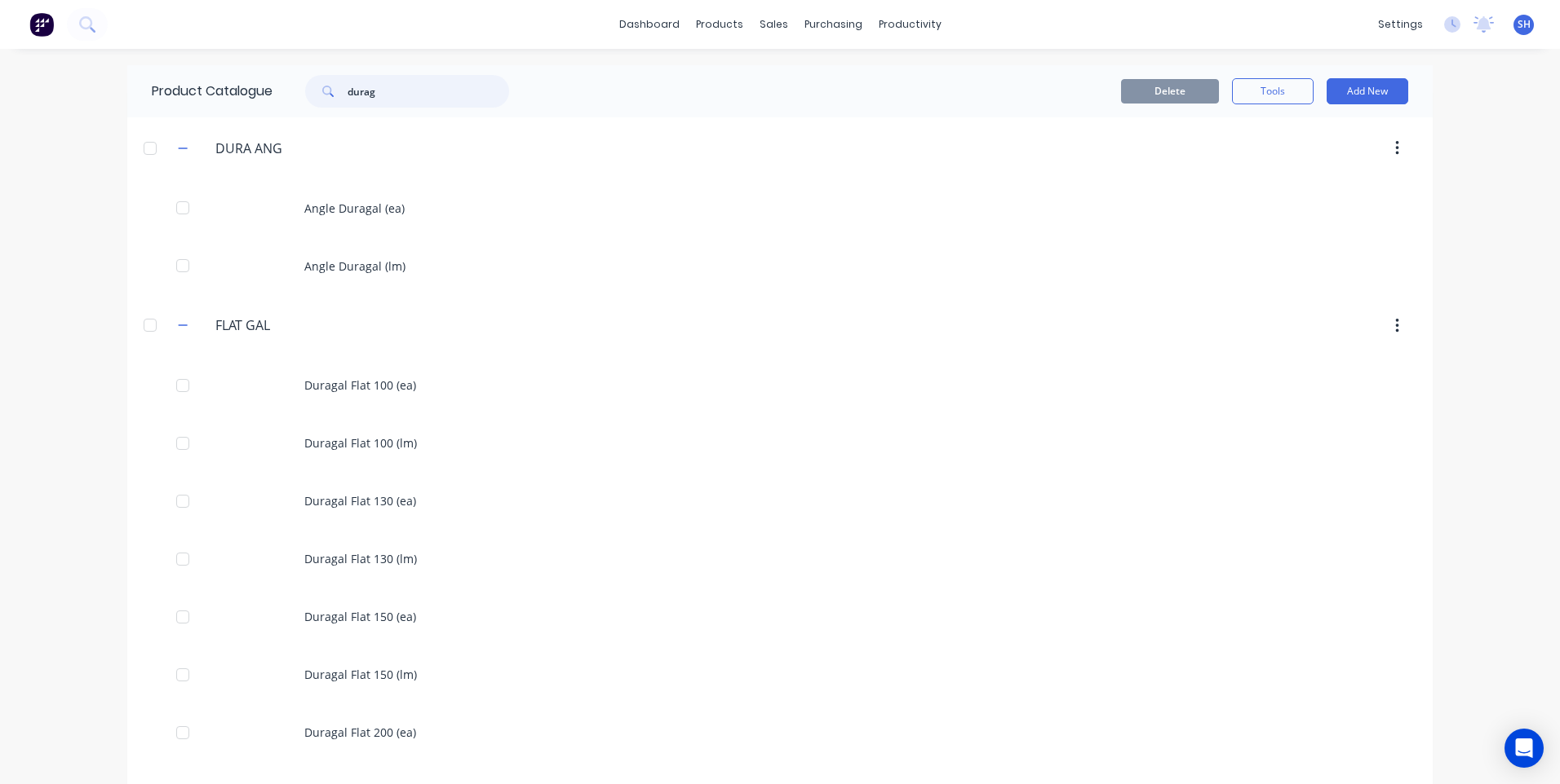
drag, startPoint x: 378, startPoint y: 89, endPoint x: 295, endPoint y: 92, distance: 83.1
click at [295, 92] on div "durag" at bounding box center [398, 91] width 220 height 33
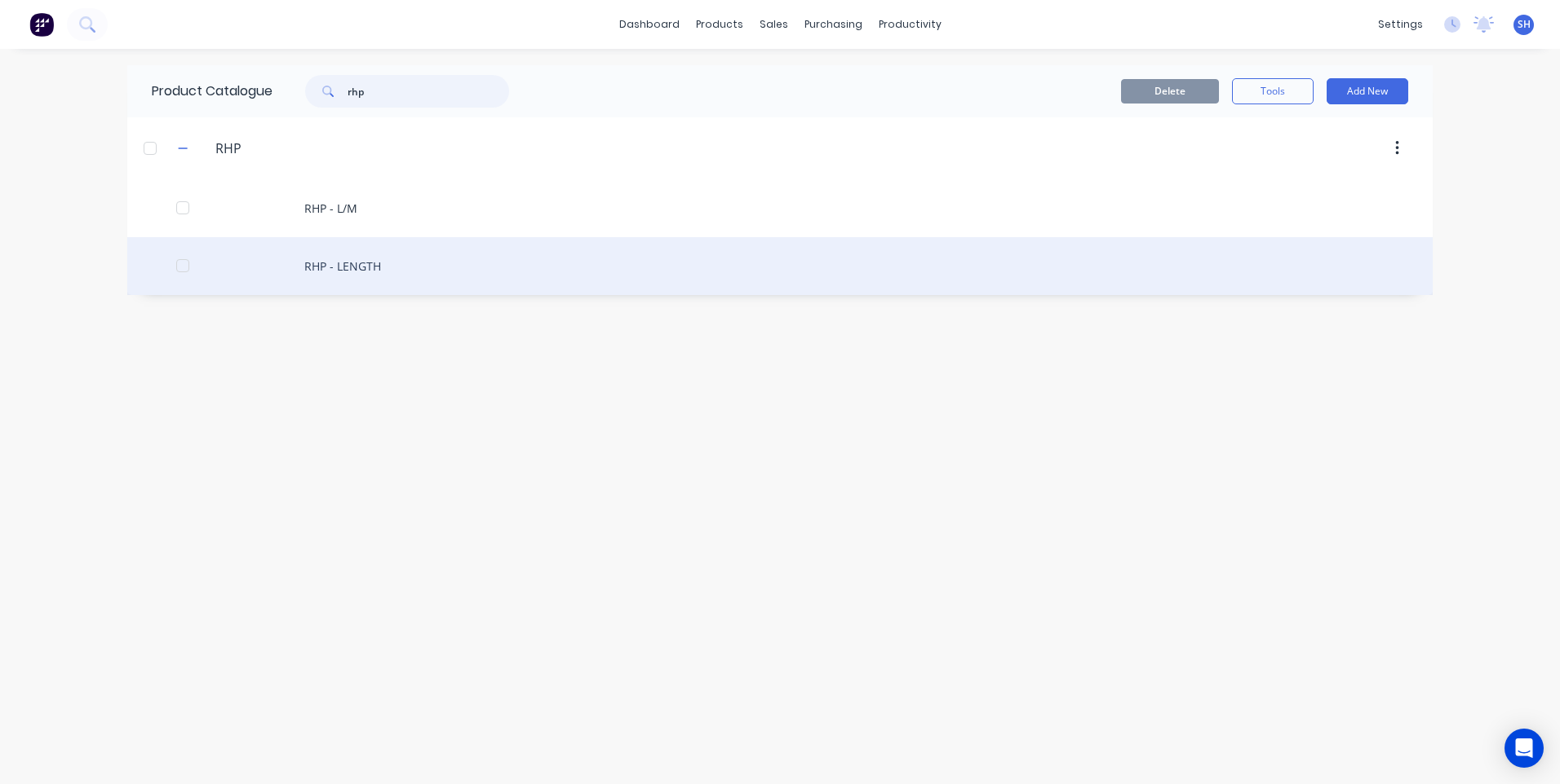
type input "rhp"
click at [354, 265] on div "RHP - LENGTH" at bounding box center [780, 266] width 1305 height 58
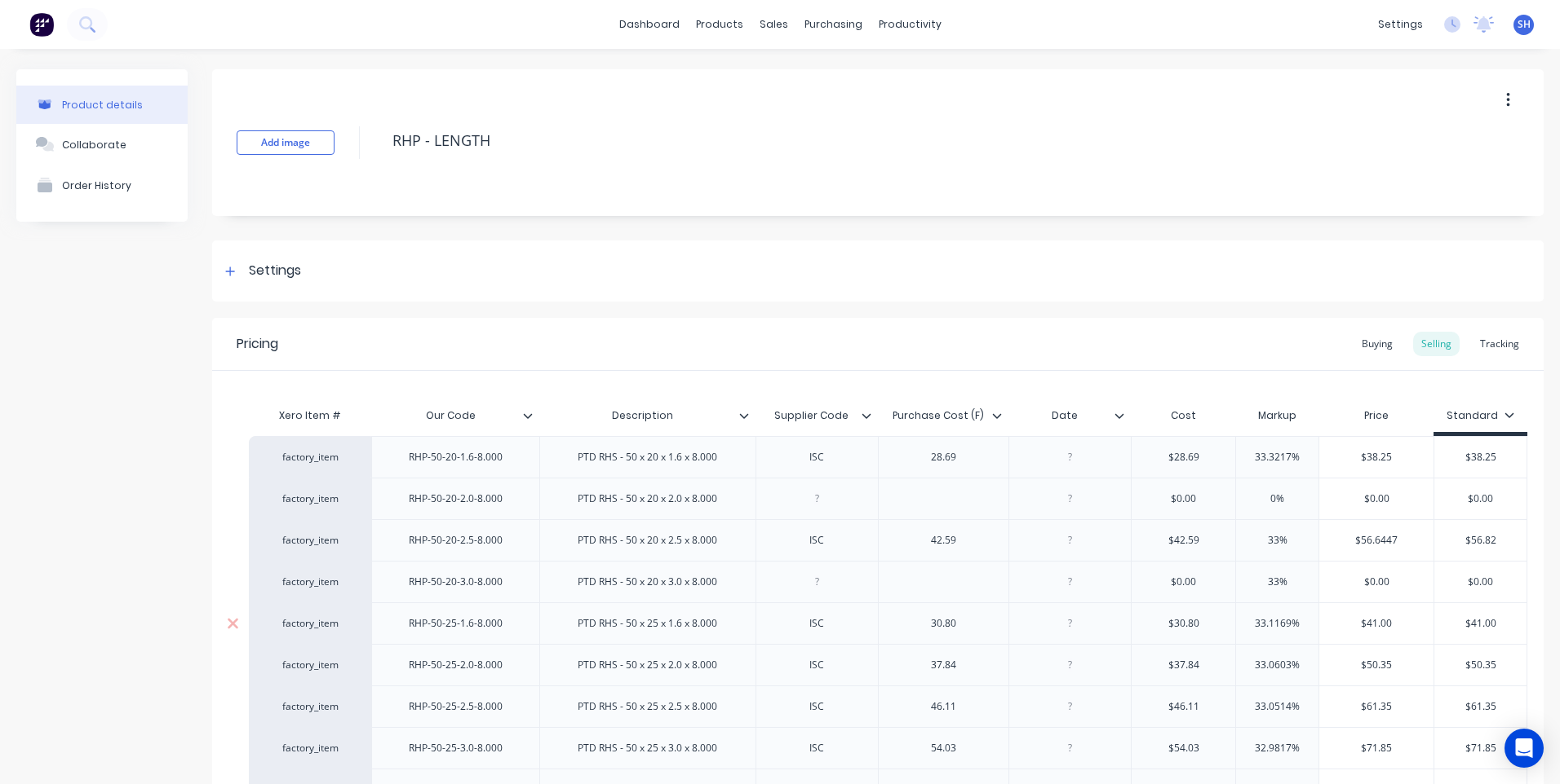
type textarea "x"
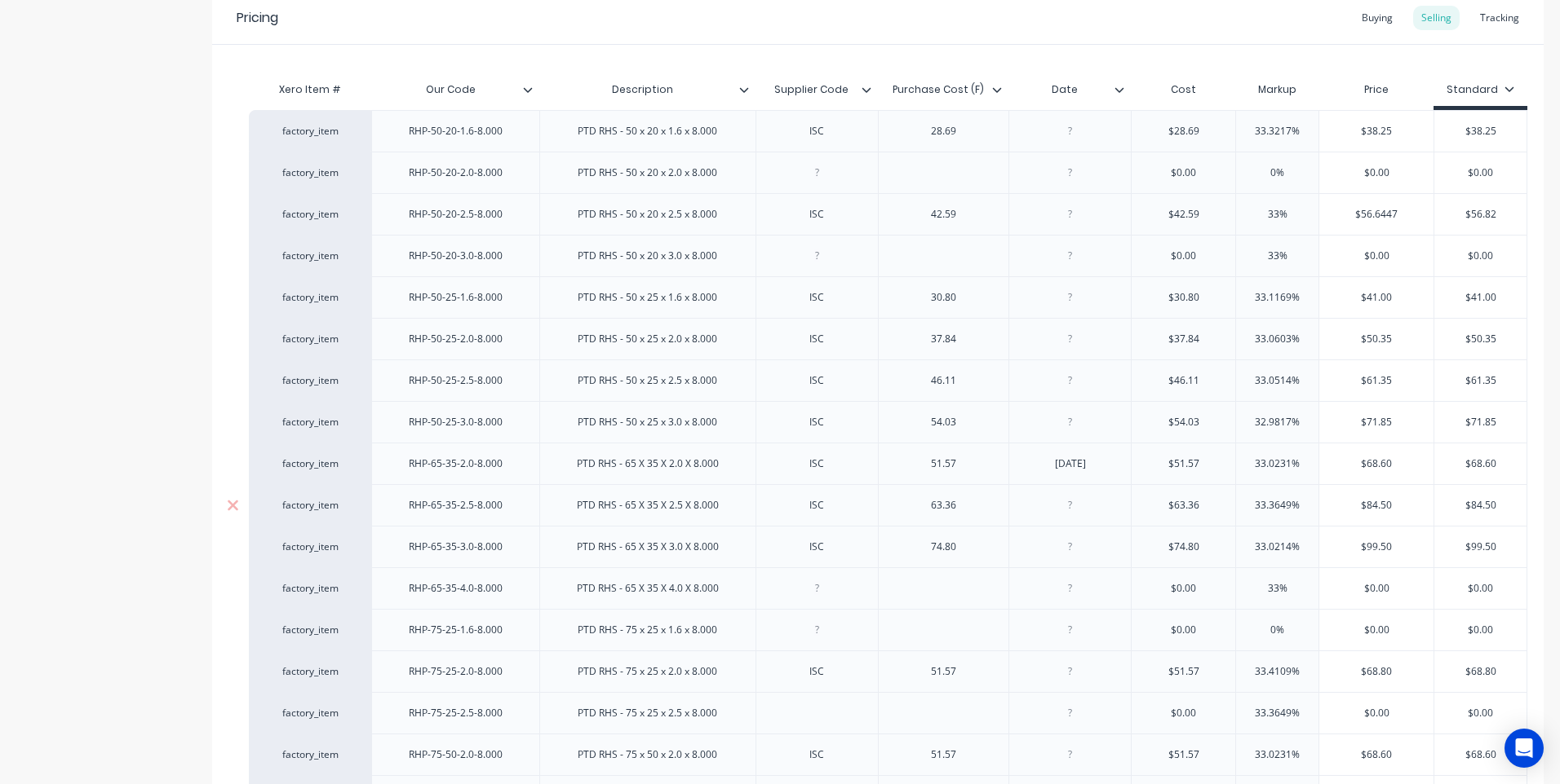
click at [1070, 508] on div at bounding box center [1070, 505] width 82 height 21
type input "$63.36"
type textarea "x"
type input "33.3649%"
type input "$84.50"
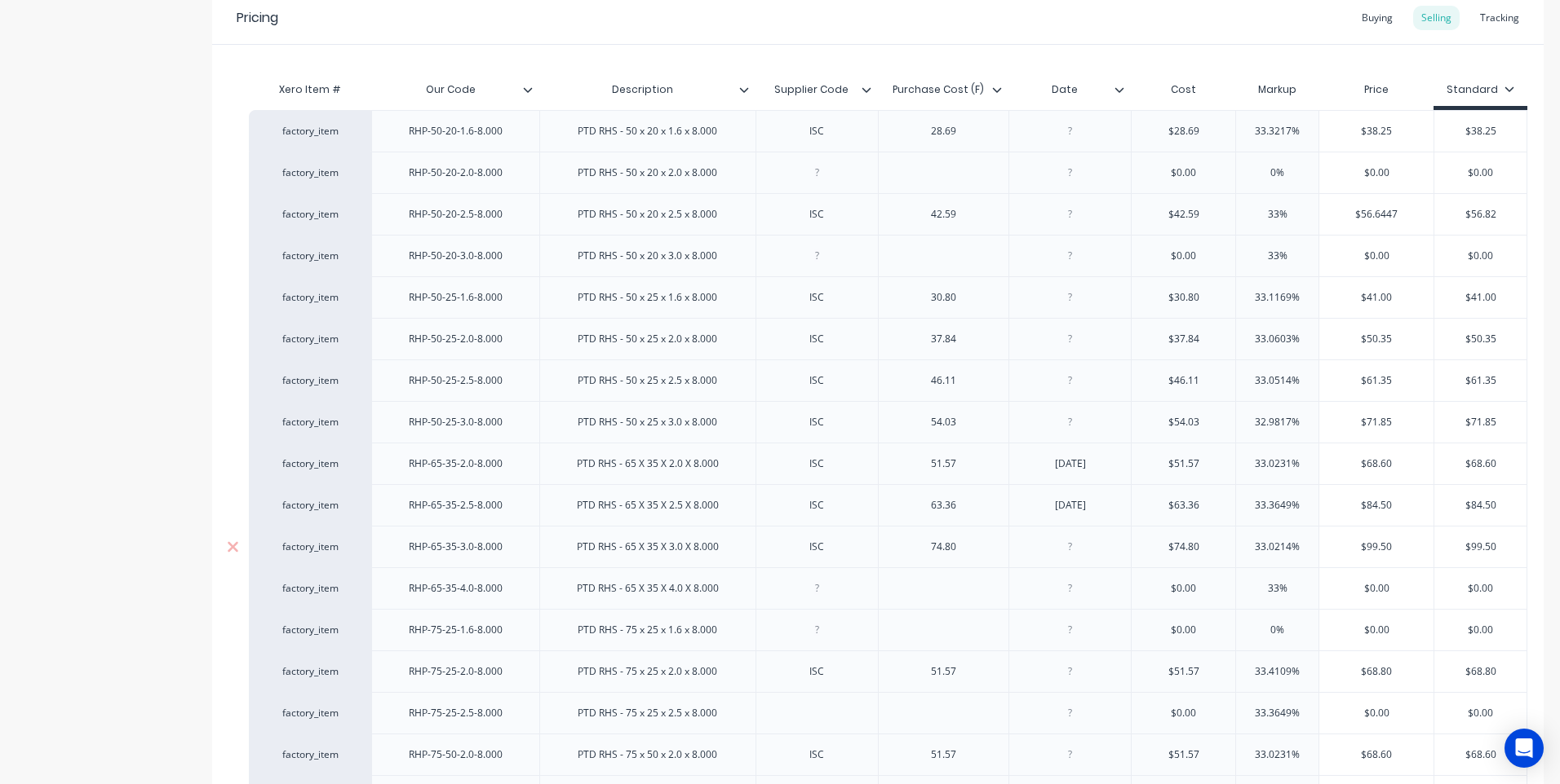
type input "$84.50"
click at [1118, 87] on icon at bounding box center [1119, 90] width 10 height 10
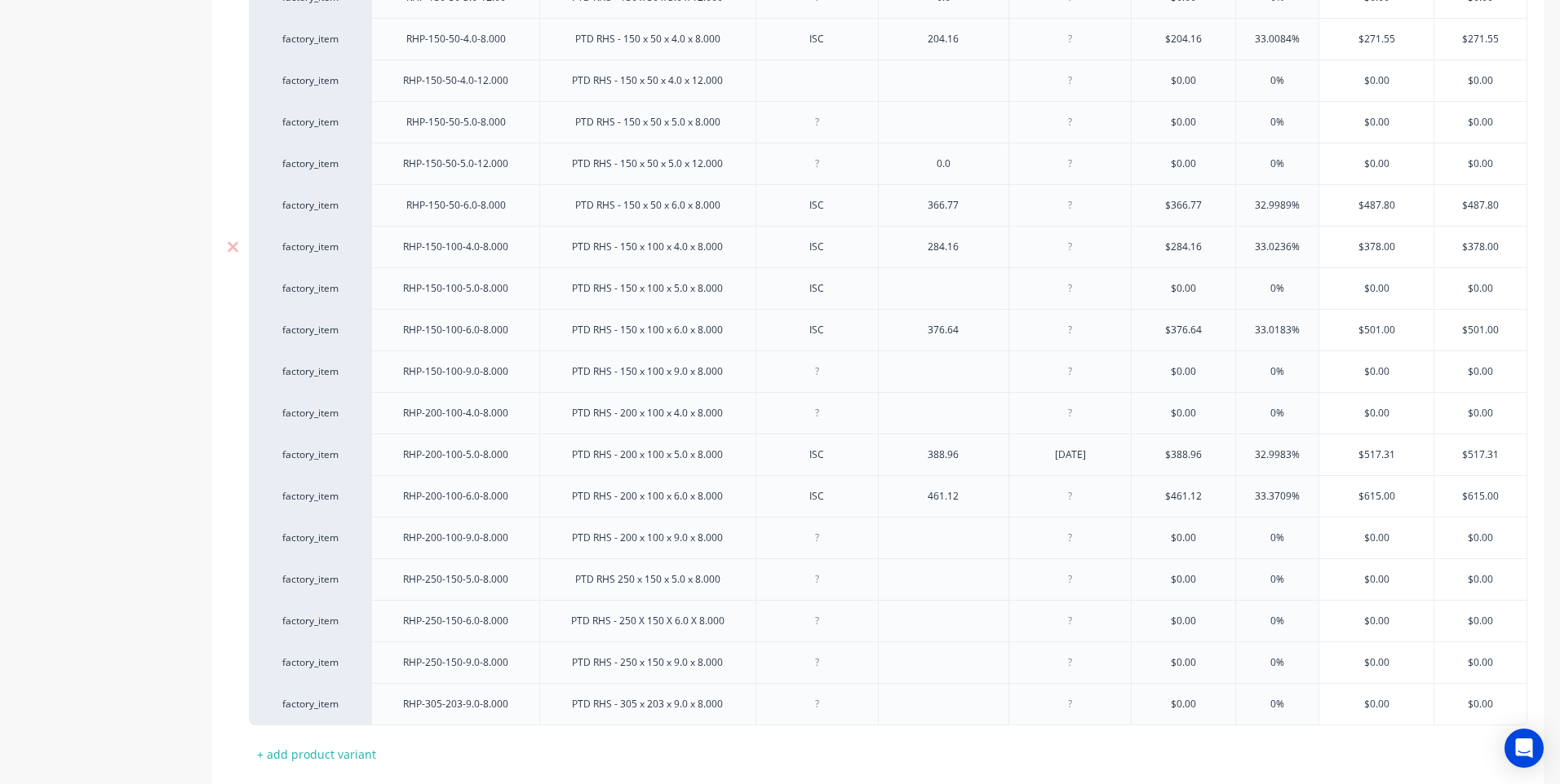
scroll to position [2143, 0]
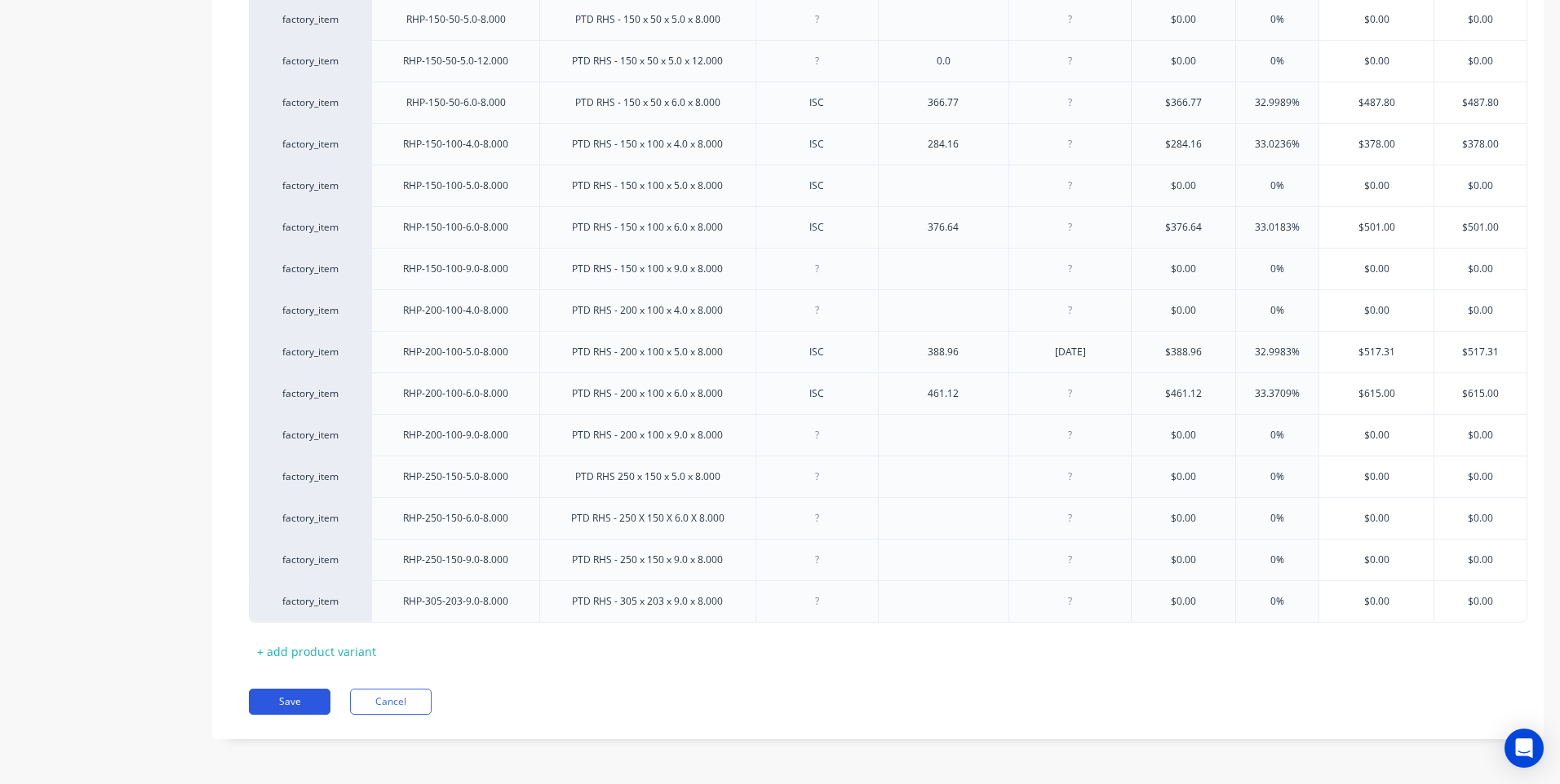
click at [284, 697] on button "Save" at bounding box center [289, 702] width 82 height 26
type textarea "x"
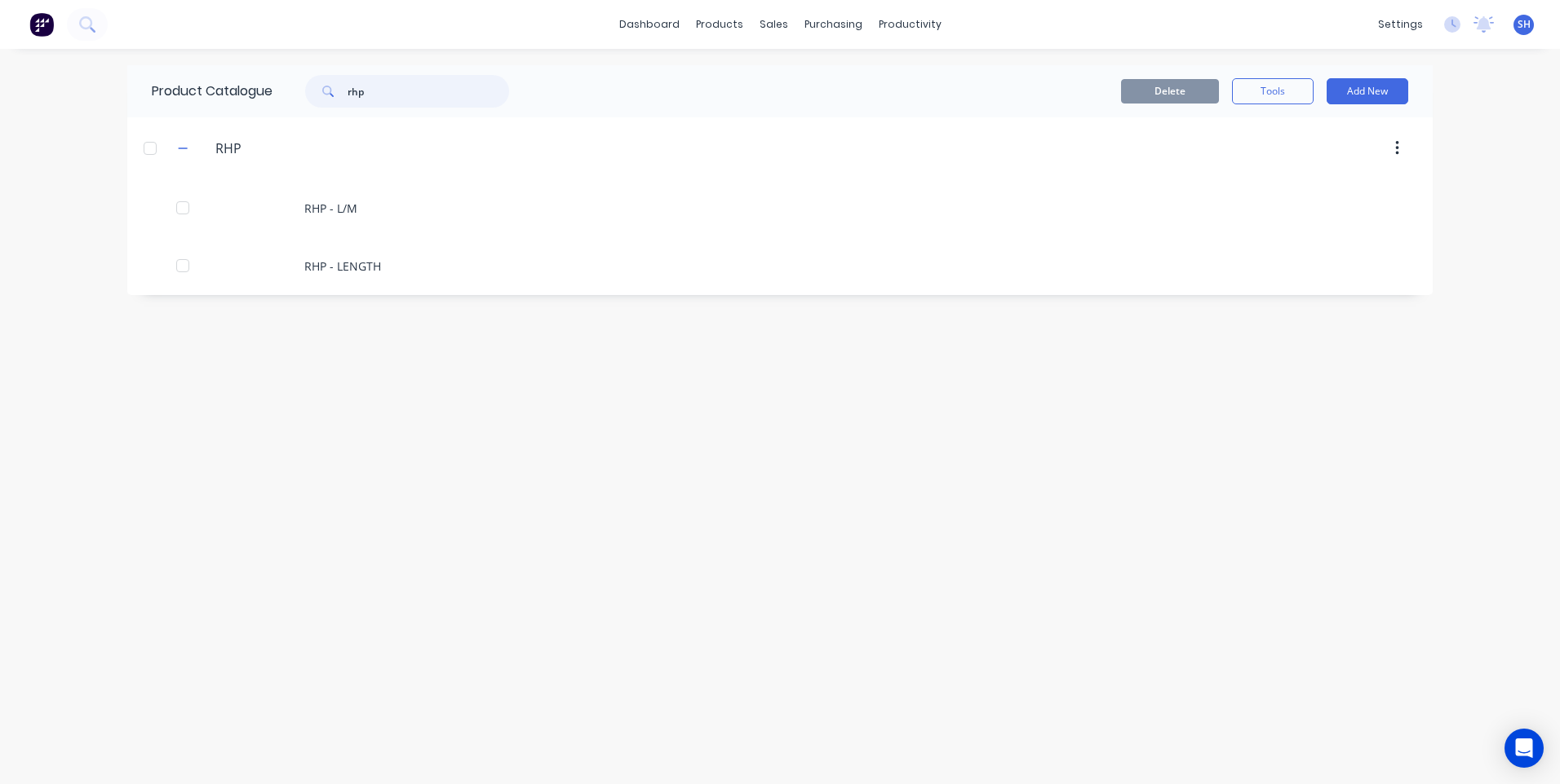
drag, startPoint x: 381, startPoint y: 91, endPoint x: 306, endPoint y: 91, distance: 75.0
click at [306, 91] on div "rhp" at bounding box center [398, 91] width 220 height 33
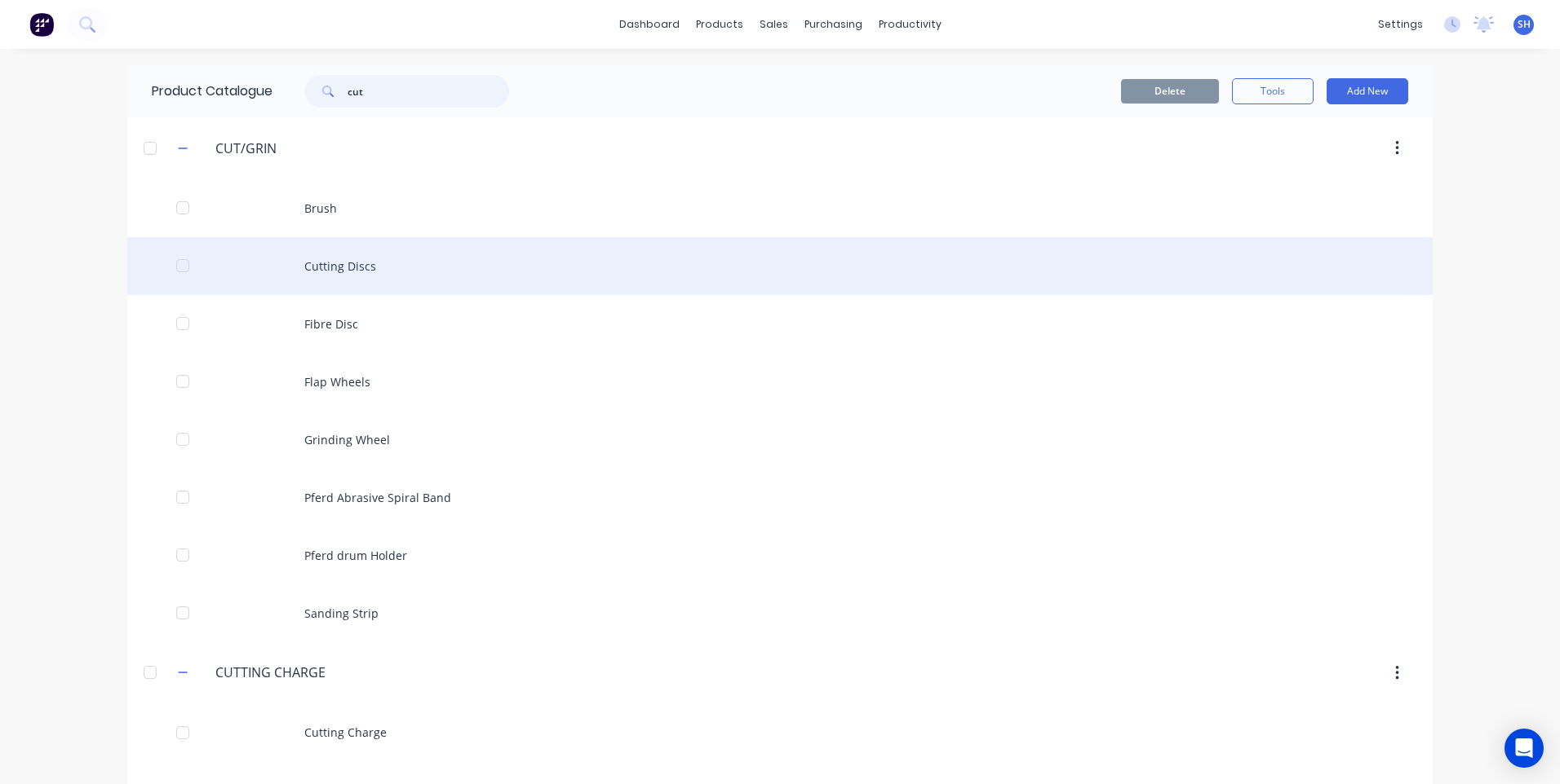
type input "cut"
click at [352, 261] on div "Cutting Discs" at bounding box center [780, 266] width 1305 height 58
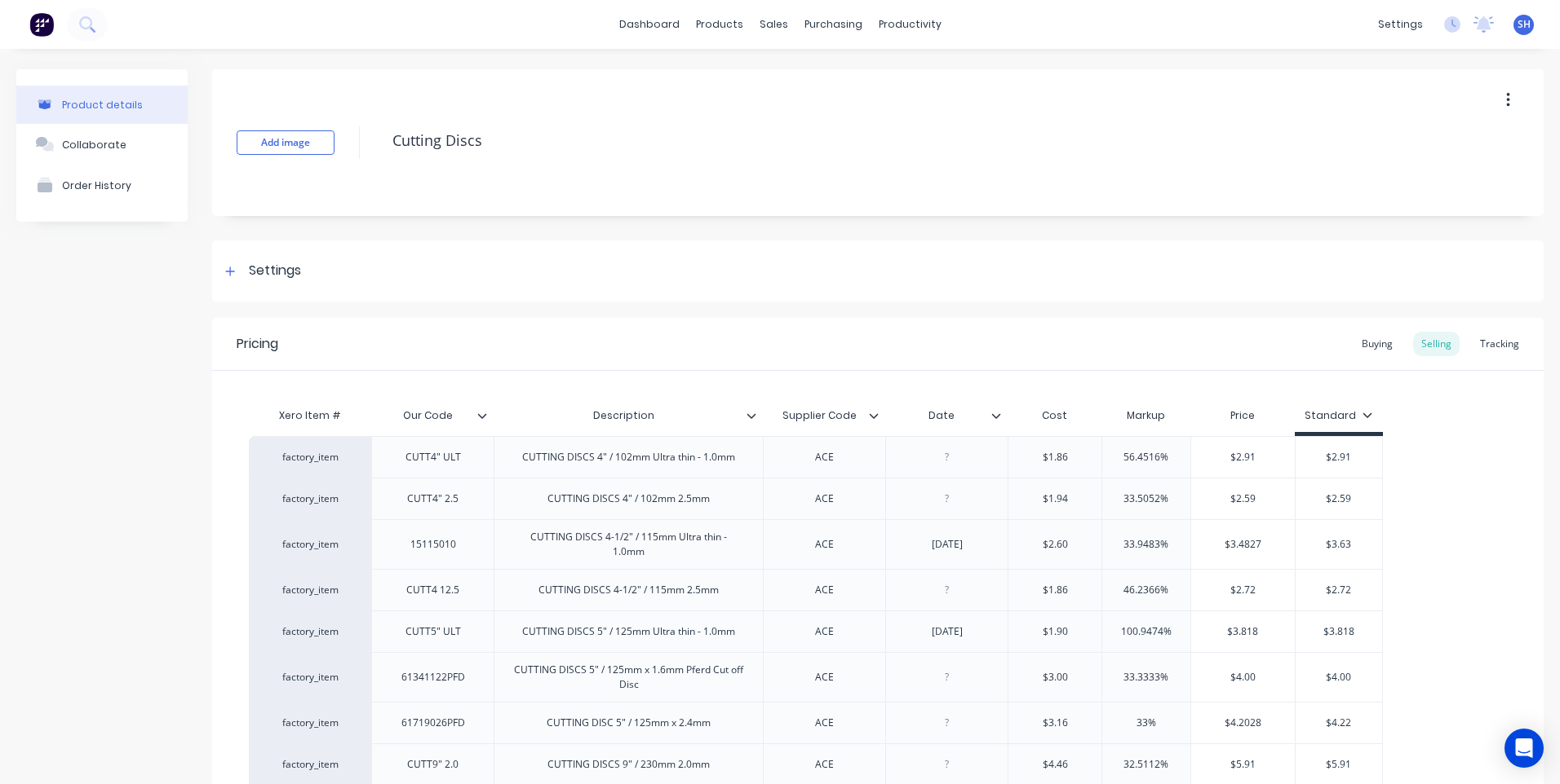
type textarea "x"
drag, startPoint x: 470, startPoint y: 640, endPoint x: 362, endPoint y: 631, distance: 108.4
click at [362, 631] on div "factory_item CUTT5" ULT CUTTING DISCS 5" / 125mm Ultra thin - 1.0mm ACE 02/10/2…" at bounding box center [816, 632] width 1134 height 41
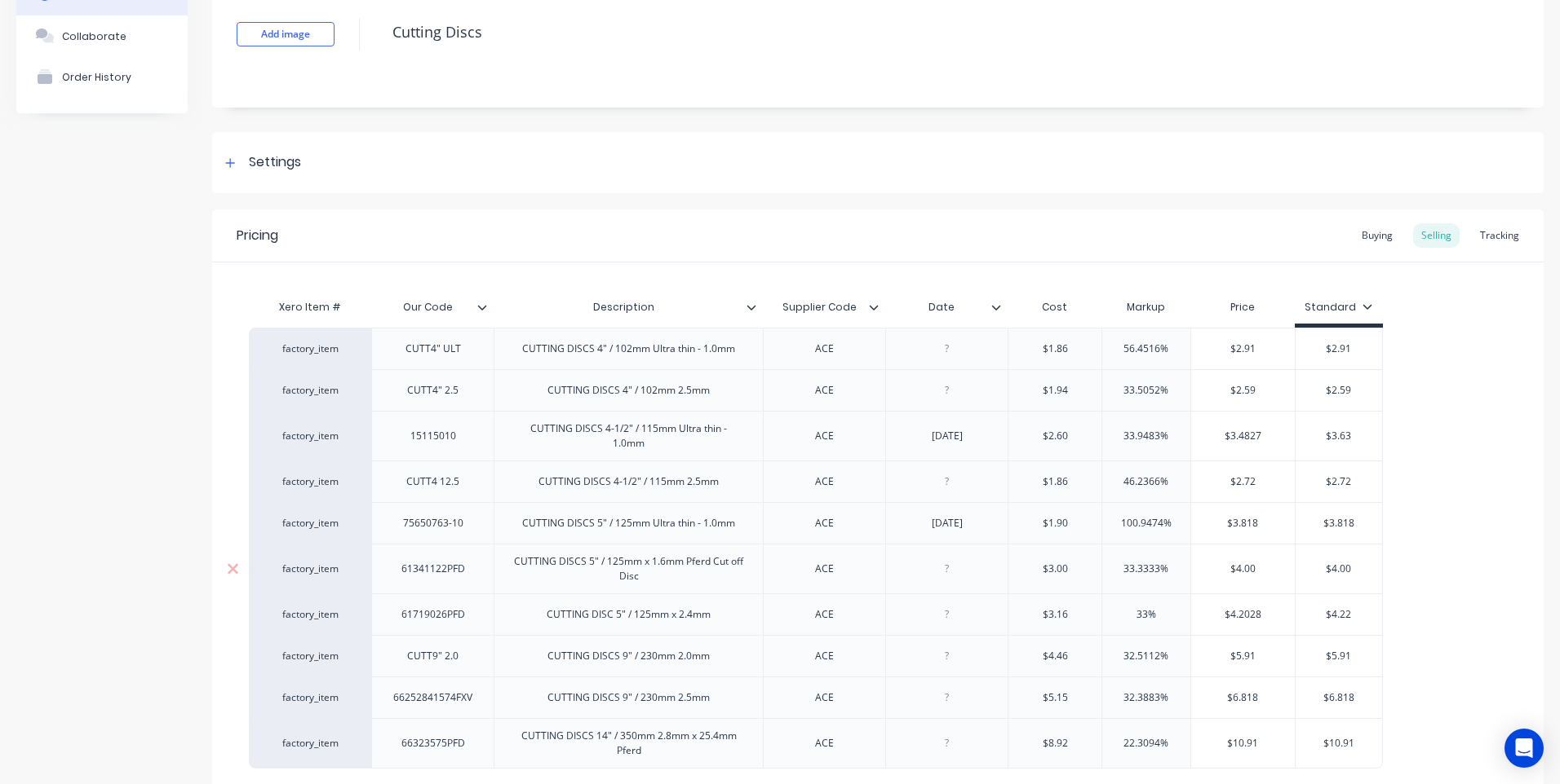
scroll to position [255, 0]
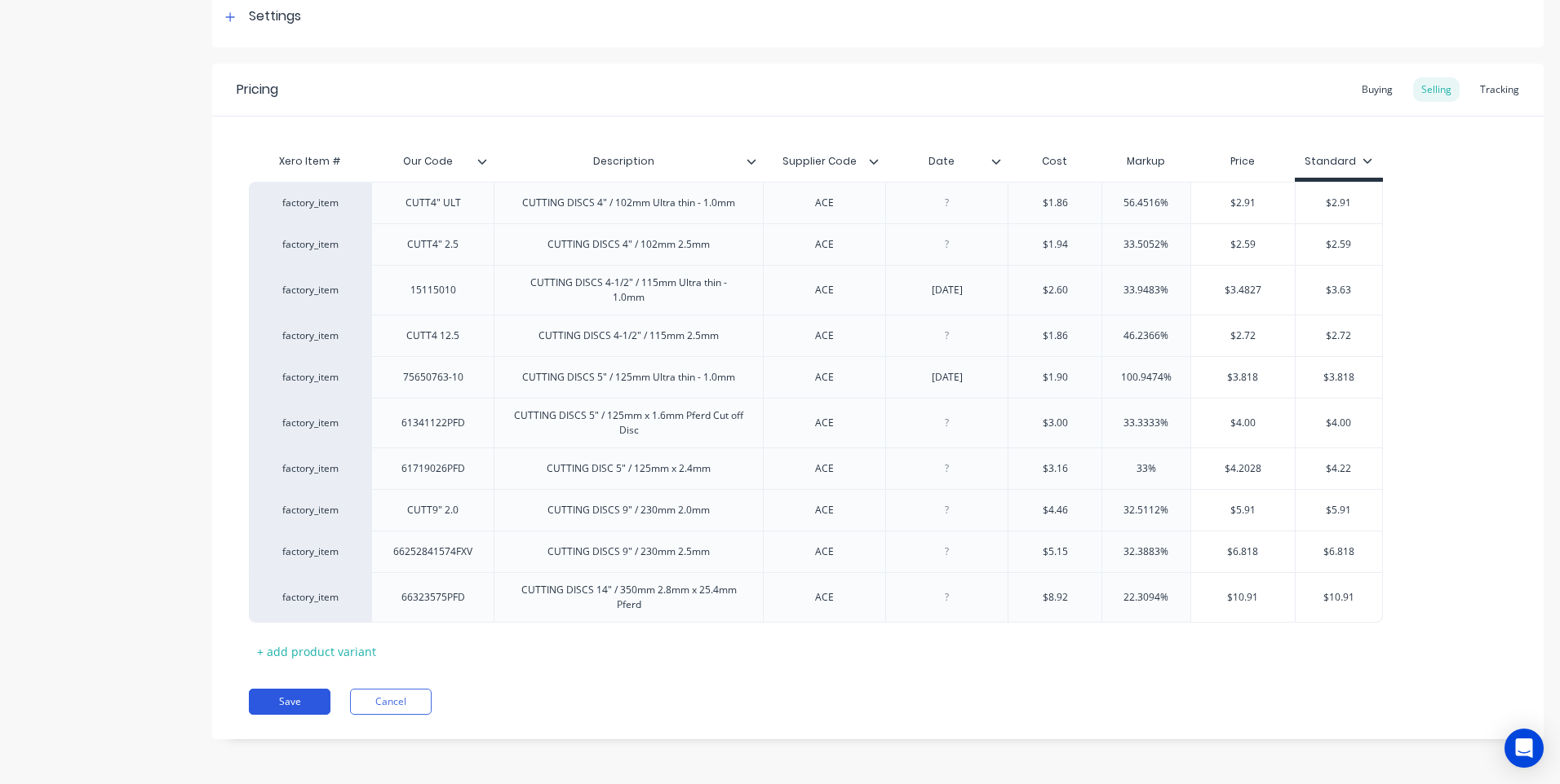
click at [288, 693] on button "Save" at bounding box center [289, 702] width 82 height 26
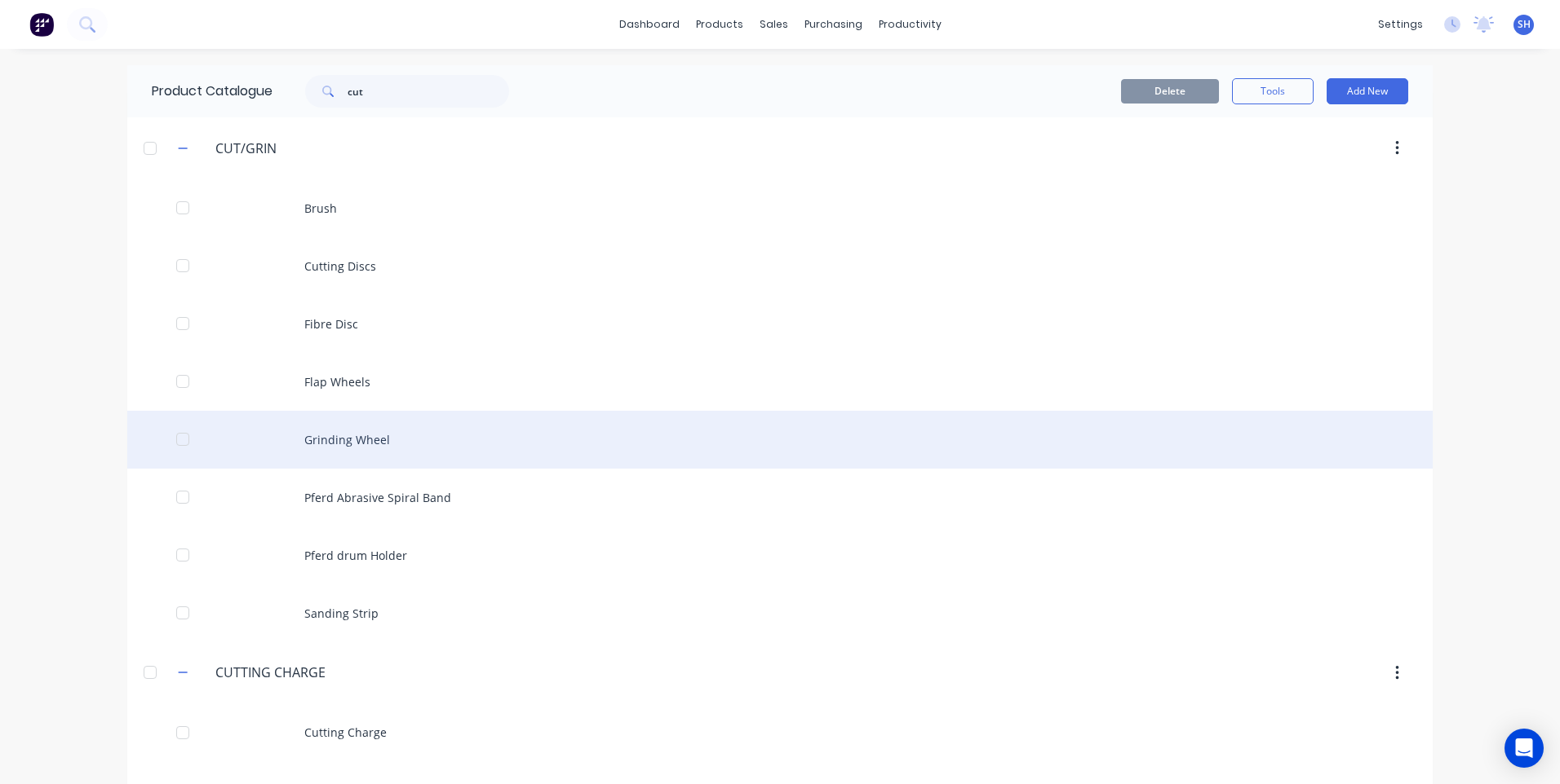
click at [363, 433] on div "Grinding Wheel" at bounding box center [780, 439] width 1305 height 58
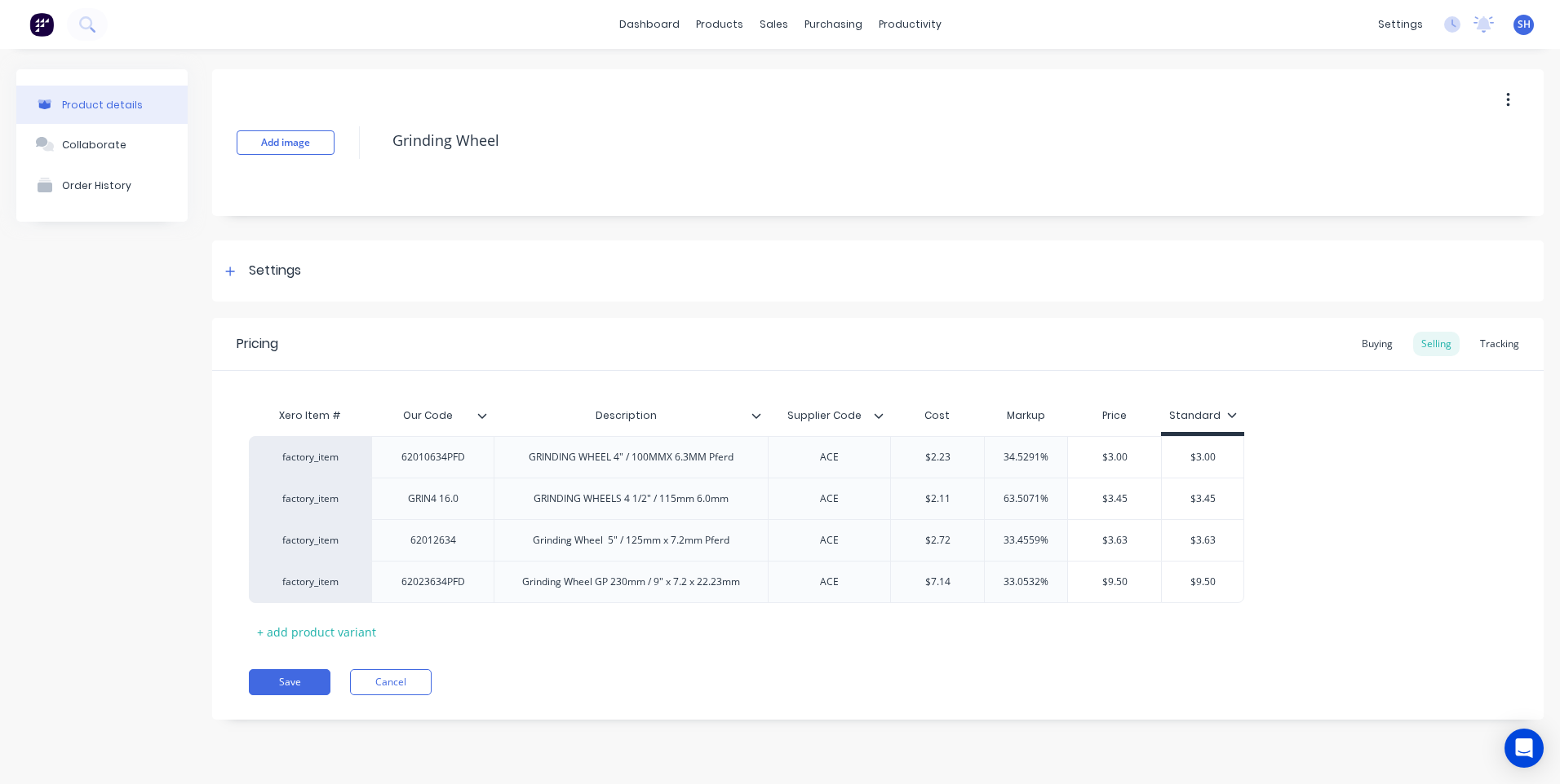
click at [877, 419] on icon at bounding box center [878, 416] width 10 height 10
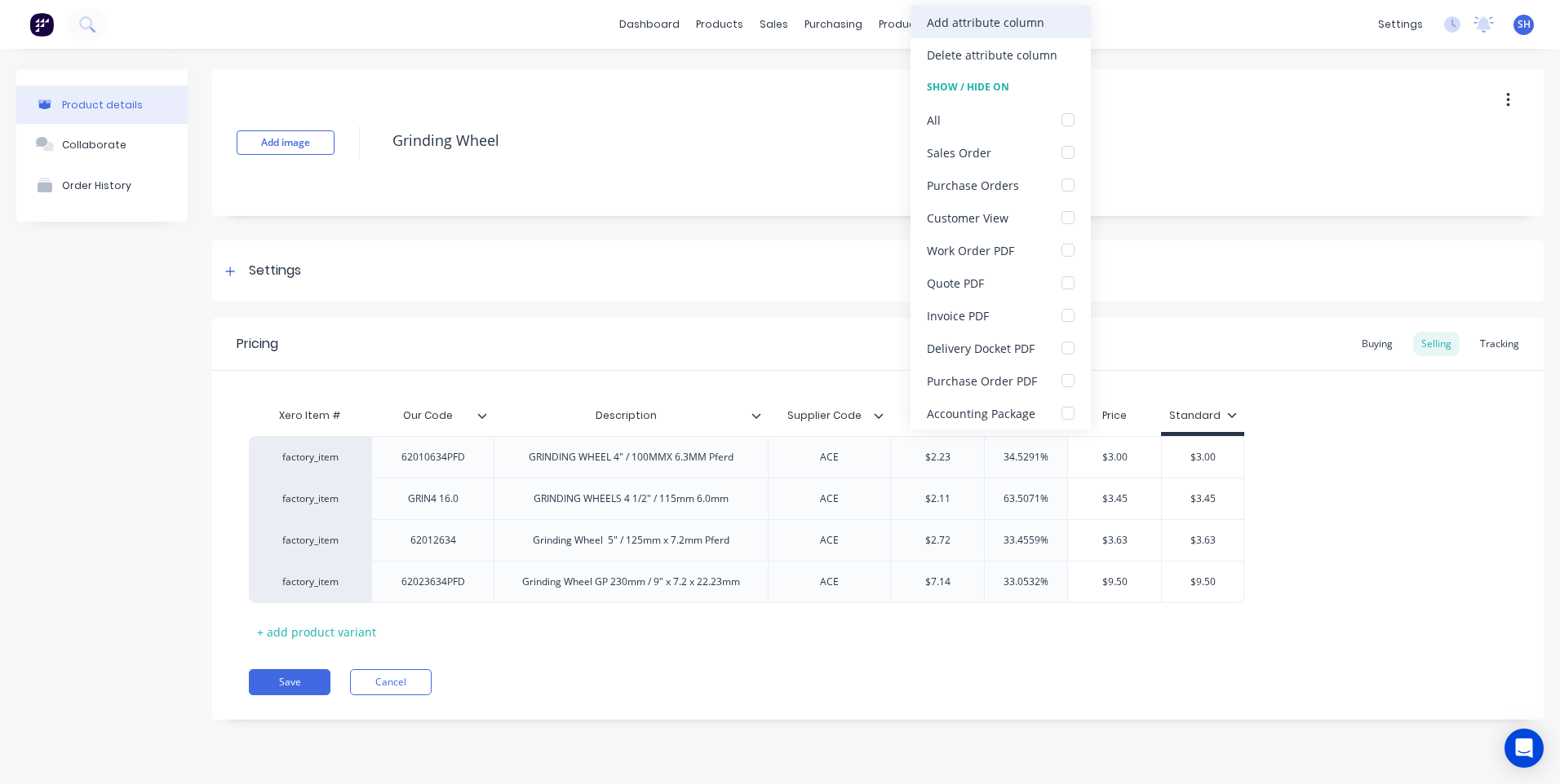
click at [967, 21] on div "Add attribute column" at bounding box center [985, 22] width 118 height 17
type textarea "x"
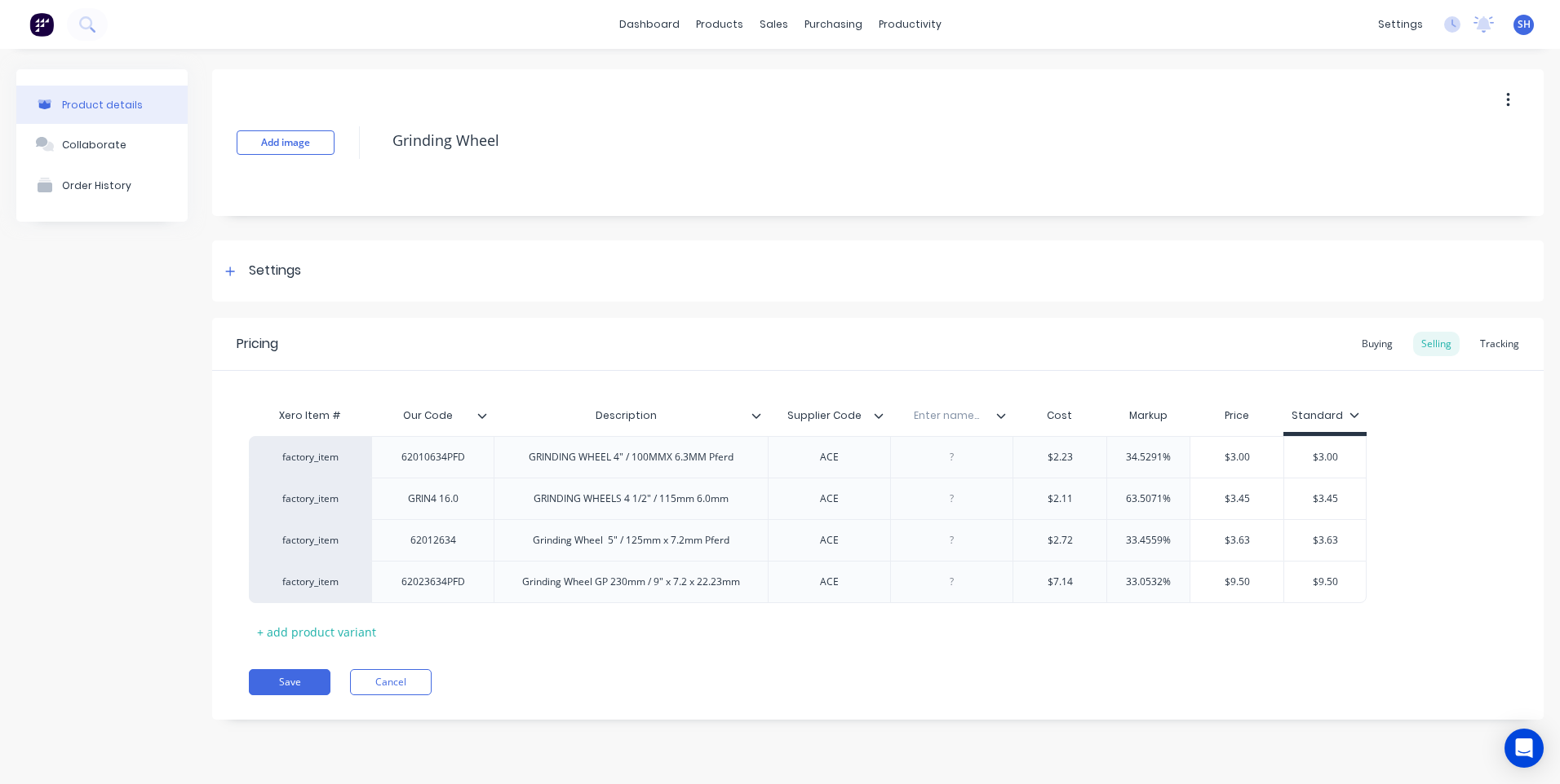
click at [949, 419] on input "text" at bounding box center [946, 416] width 113 height 15
type input "Date"
type textarea "x"
click at [953, 545] on div at bounding box center [951, 540] width 82 height 21
click at [998, 414] on icon at bounding box center [1001, 416] width 10 height 10
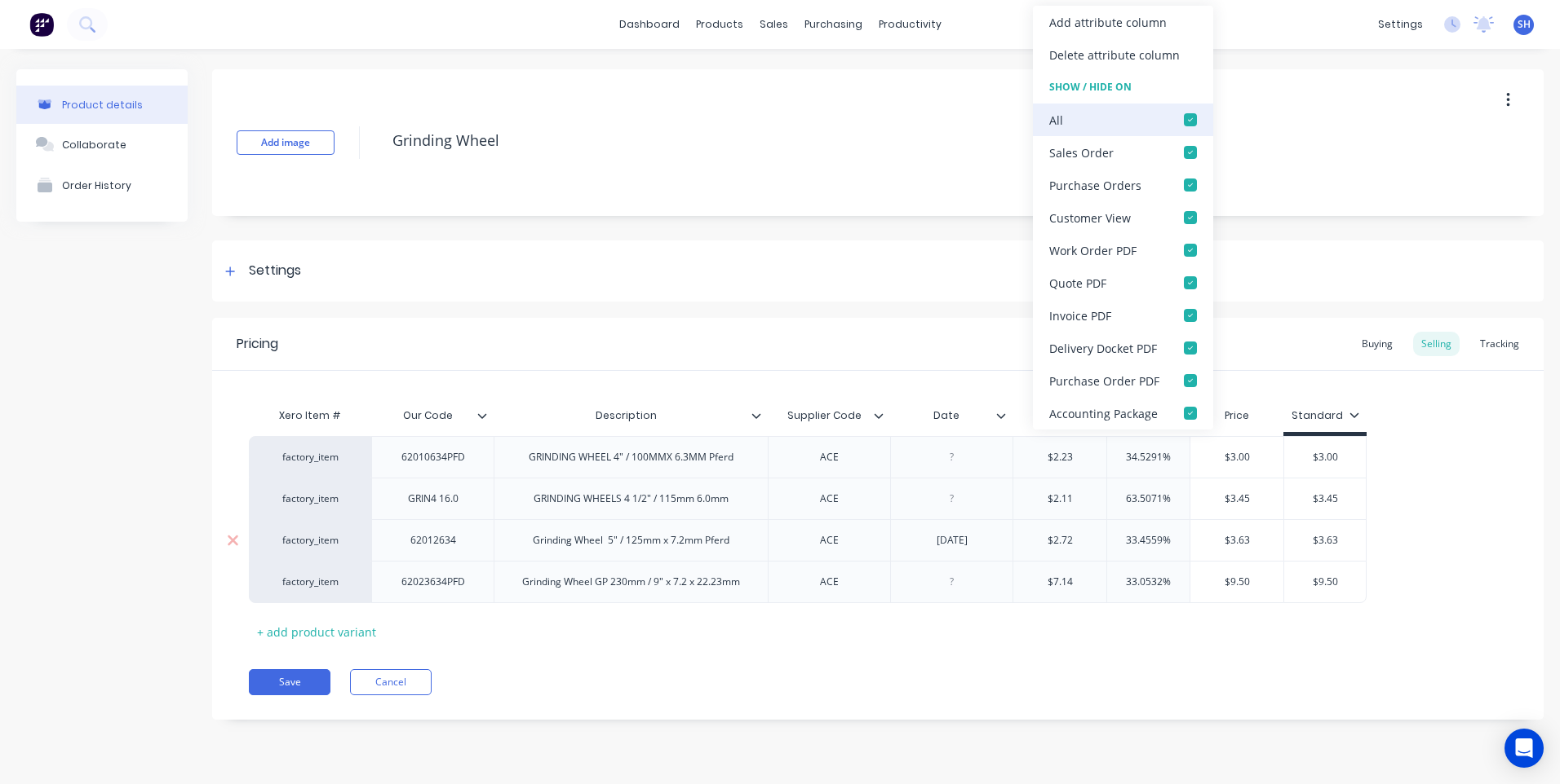
click at [1188, 115] on div at bounding box center [1190, 119] width 33 height 33
click at [945, 350] on div "Pricing Buying Selling Tracking" at bounding box center [878, 345] width 1332 height 53
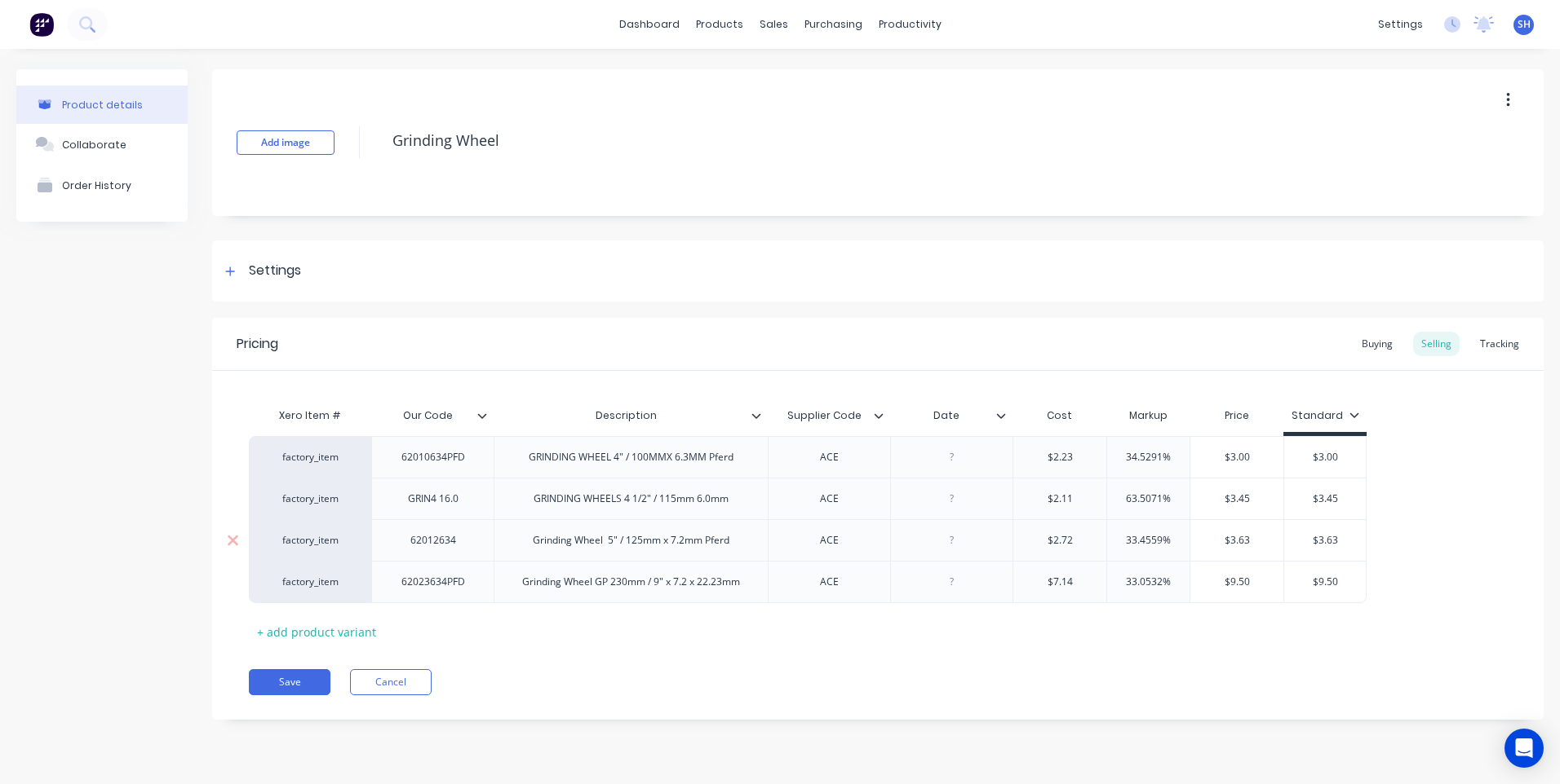
click at [954, 550] on div at bounding box center [951, 540] width 82 height 21
click at [297, 679] on button "Save" at bounding box center [289, 682] width 82 height 26
type textarea "x"
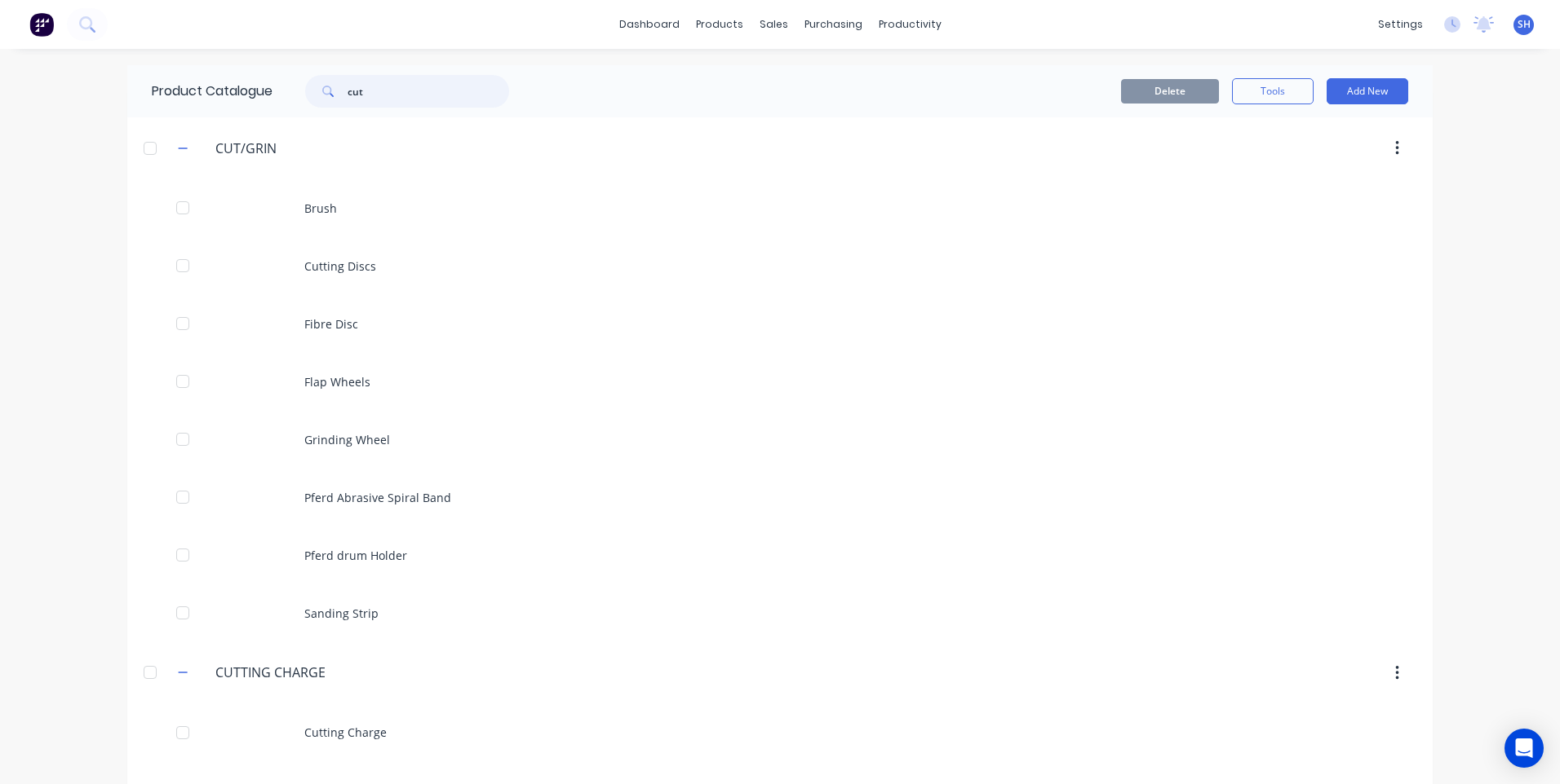
drag, startPoint x: 368, startPoint y: 95, endPoint x: 310, endPoint y: 95, distance: 58.0
click at [310, 95] on div "cut" at bounding box center [407, 91] width 204 height 33
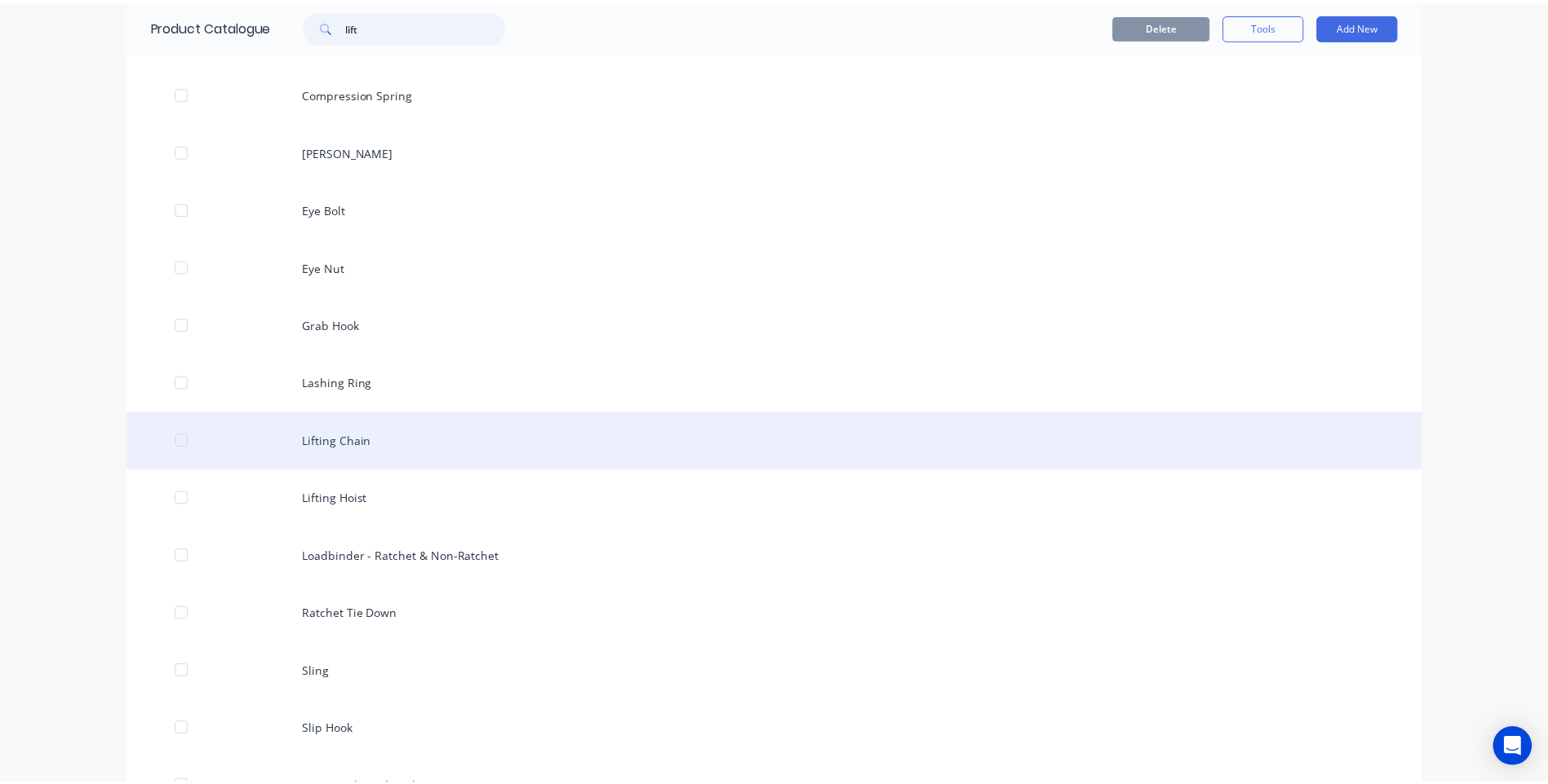
scroll to position [326, 0]
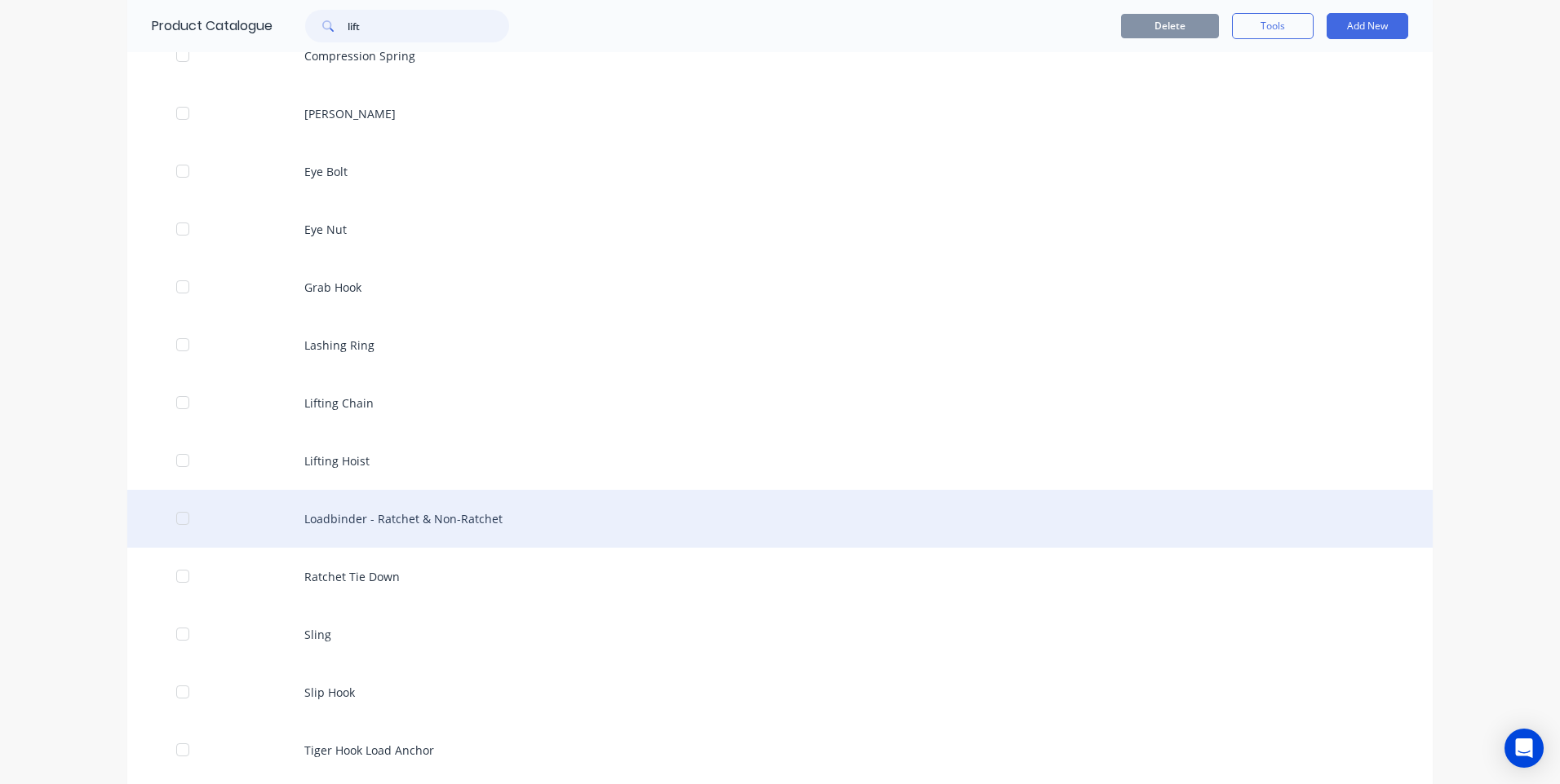
type input "lift"
click at [388, 516] on div "Loadbinder - Ratchet & Non-Ratchet" at bounding box center [780, 518] width 1305 height 58
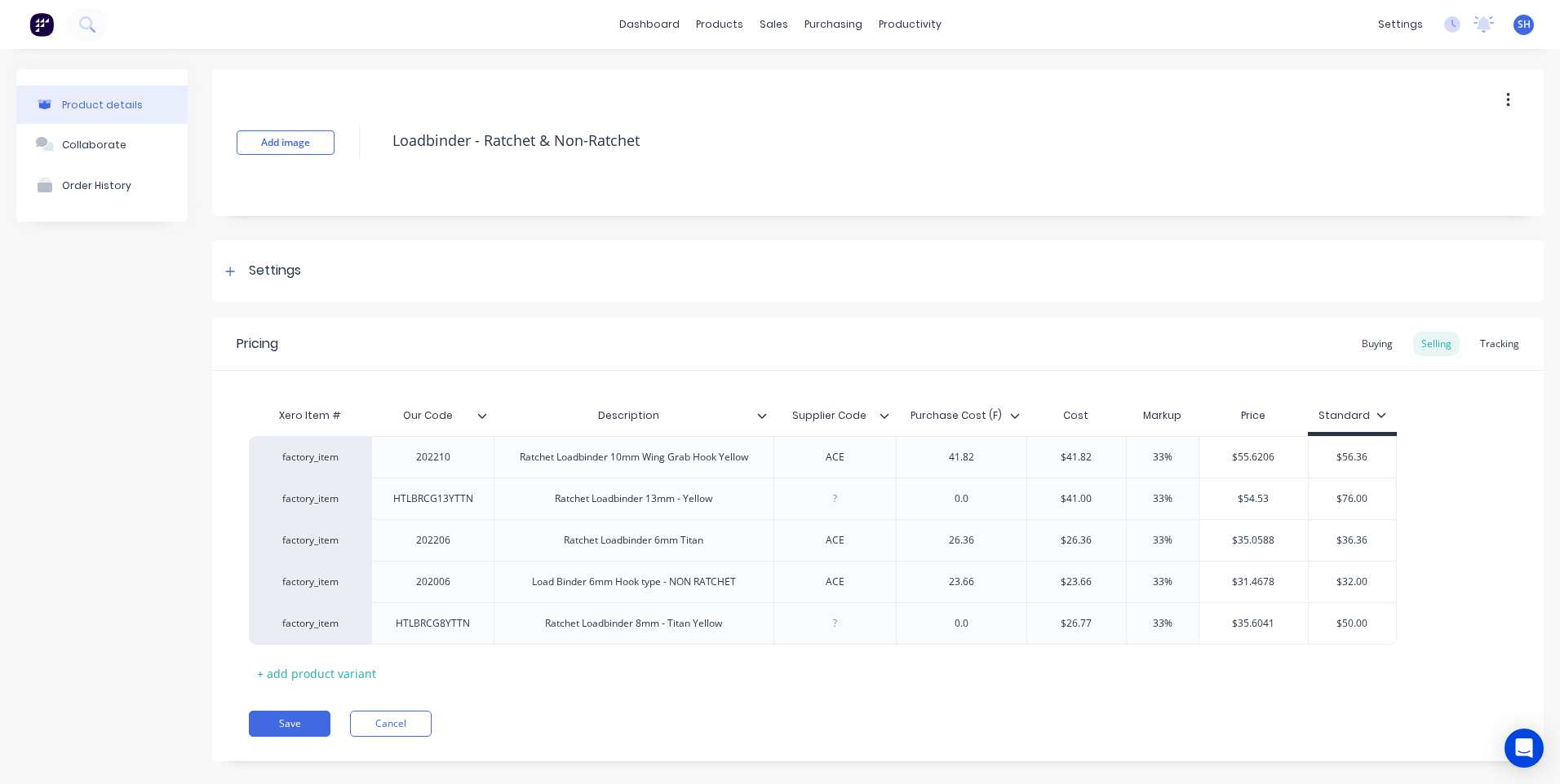
click at [884, 415] on icon at bounding box center [884, 416] width 10 height 10
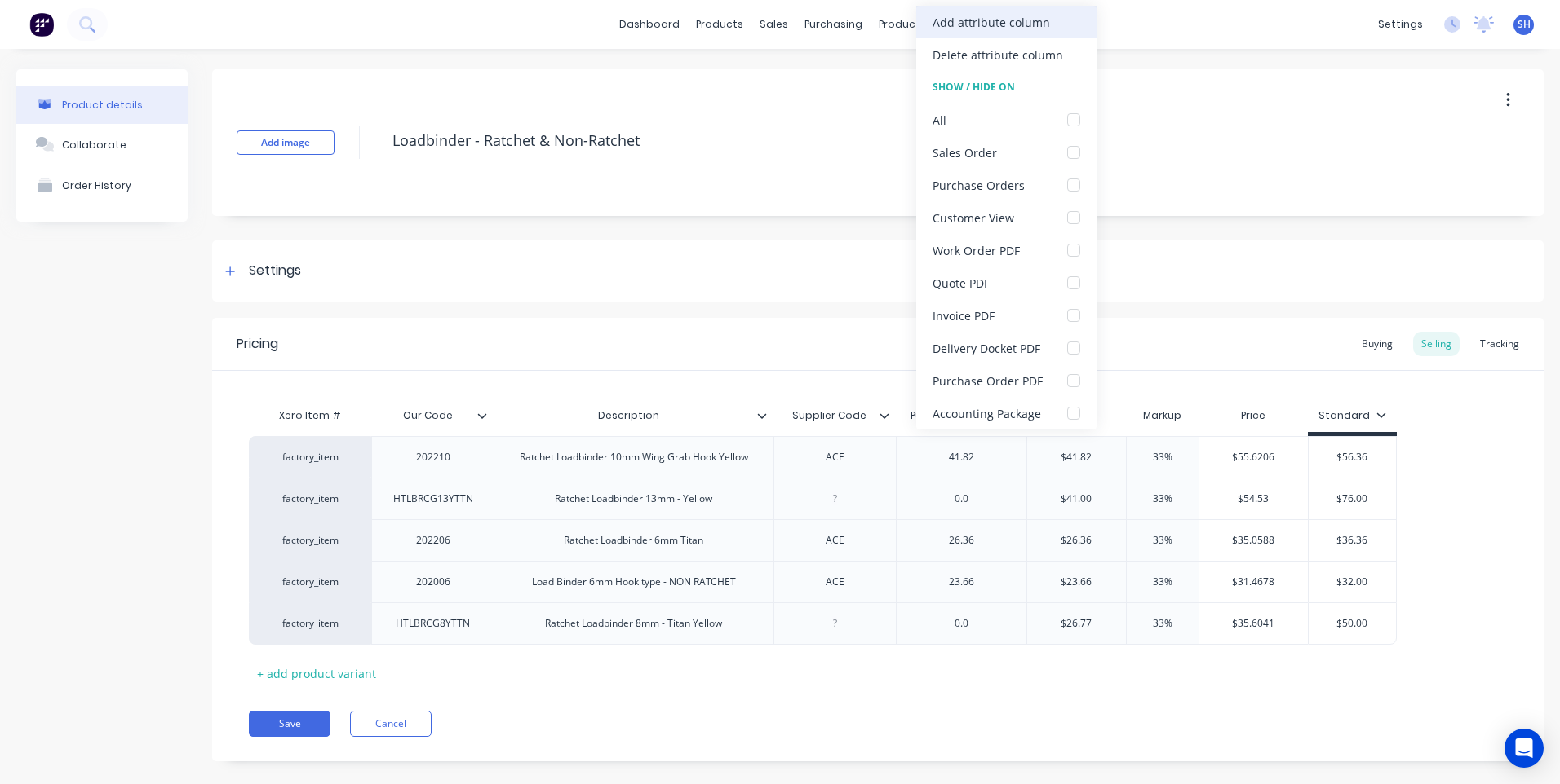
click at [964, 18] on div "Add attribute column" at bounding box center [991, 22] width 118 height 17
type textarea "x"
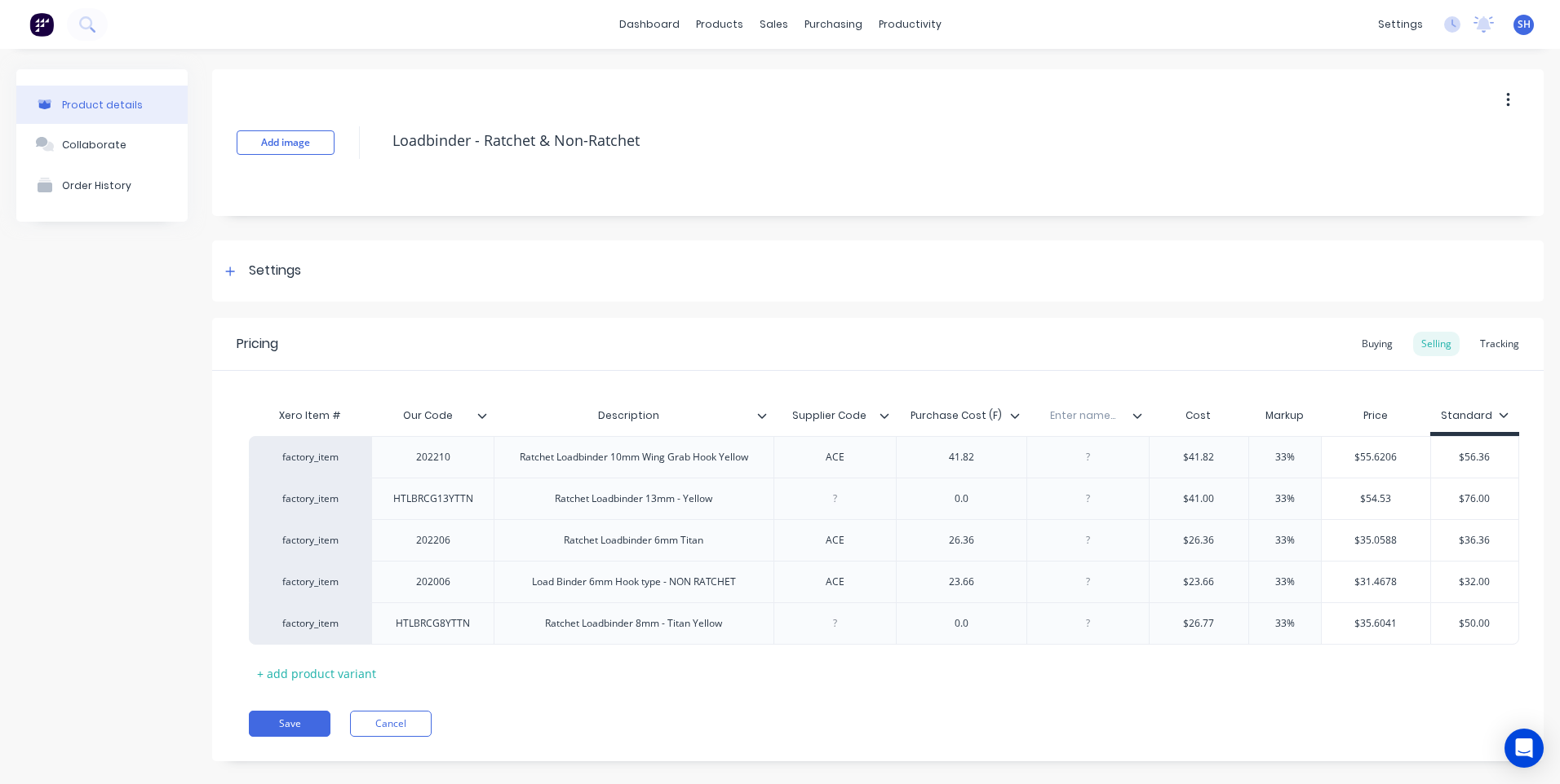
click at [1086, 415] on input "text" at bounding box center [1083, 416] width 113 height 15
type input "Date"
click at [1137, 415] on icon at bounding box center [1137, 416] width 10 height 10
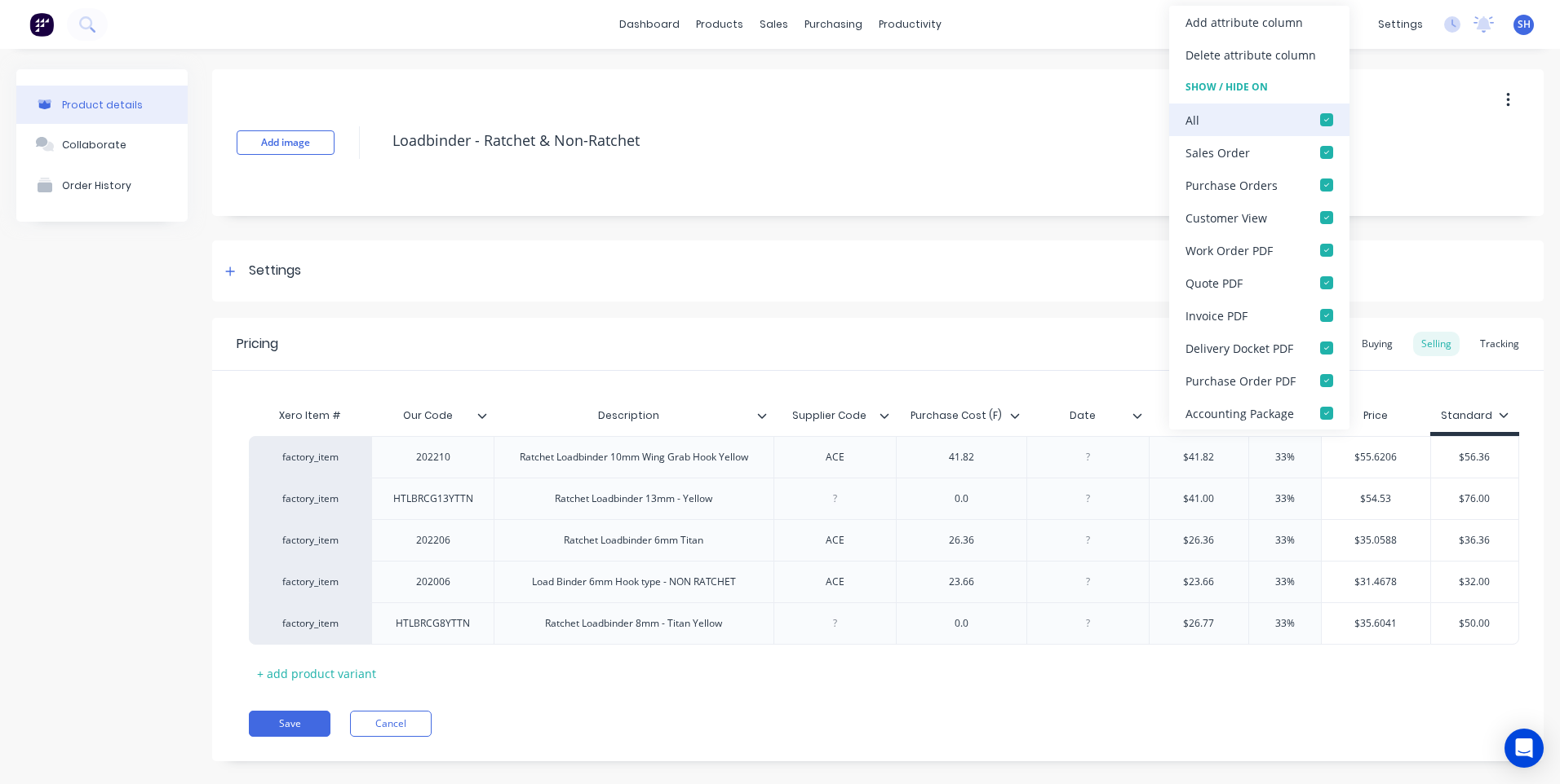
click at [1321, 116] on div at bounding box center [1326, 119] width 33 height 33
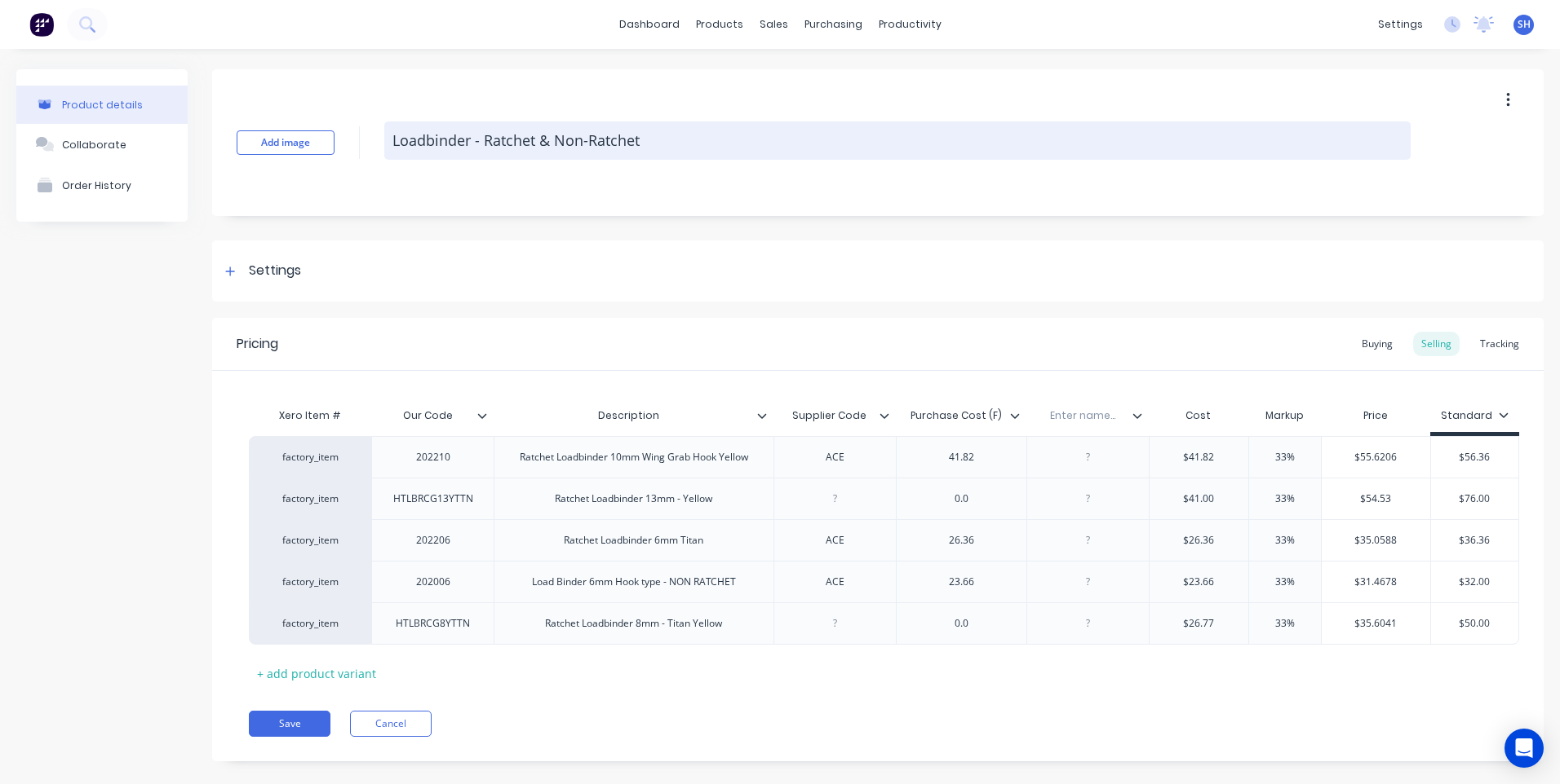
click at [1100, 159] on textarea "Loadbinder - Ratchet & Non-Ratchet" at bounding box center [897, 140] width 1026 height 39
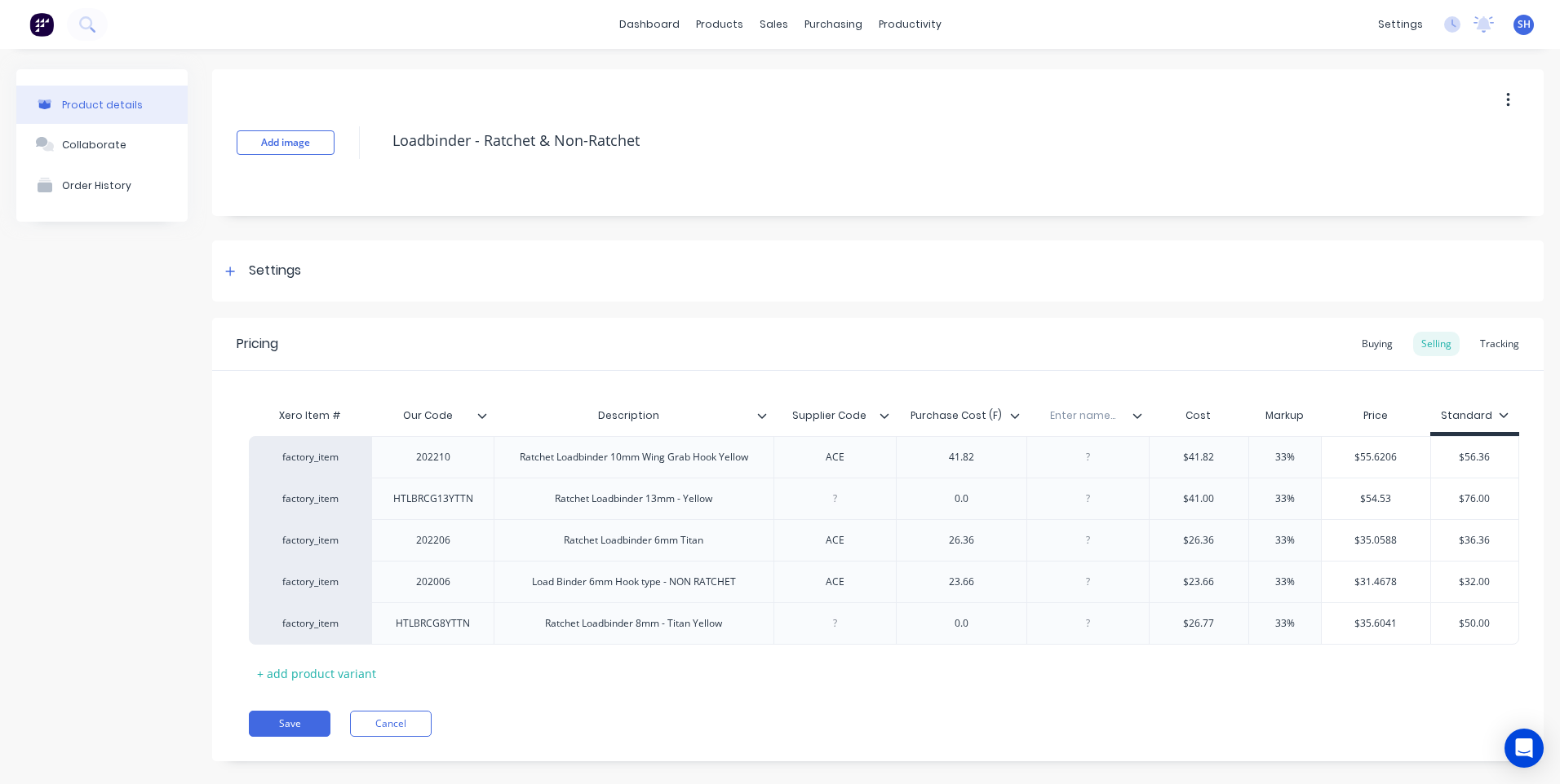
type textarea "x"
click at [1084, 412] on input "text" at bounding box center [1083, 416] width 113 height 15
type input "Date"
click at [991, 685] on div "Xero Item # Our Code Description Supplier Code Purchase Cost (F) Date Date Cost…" at bounding box center [877, 543] width 1258 height 287
drag, startPoint x: 1139, startPoint y: 423, endPoint x: 1132, endPoint y: 415, distance: 10.6
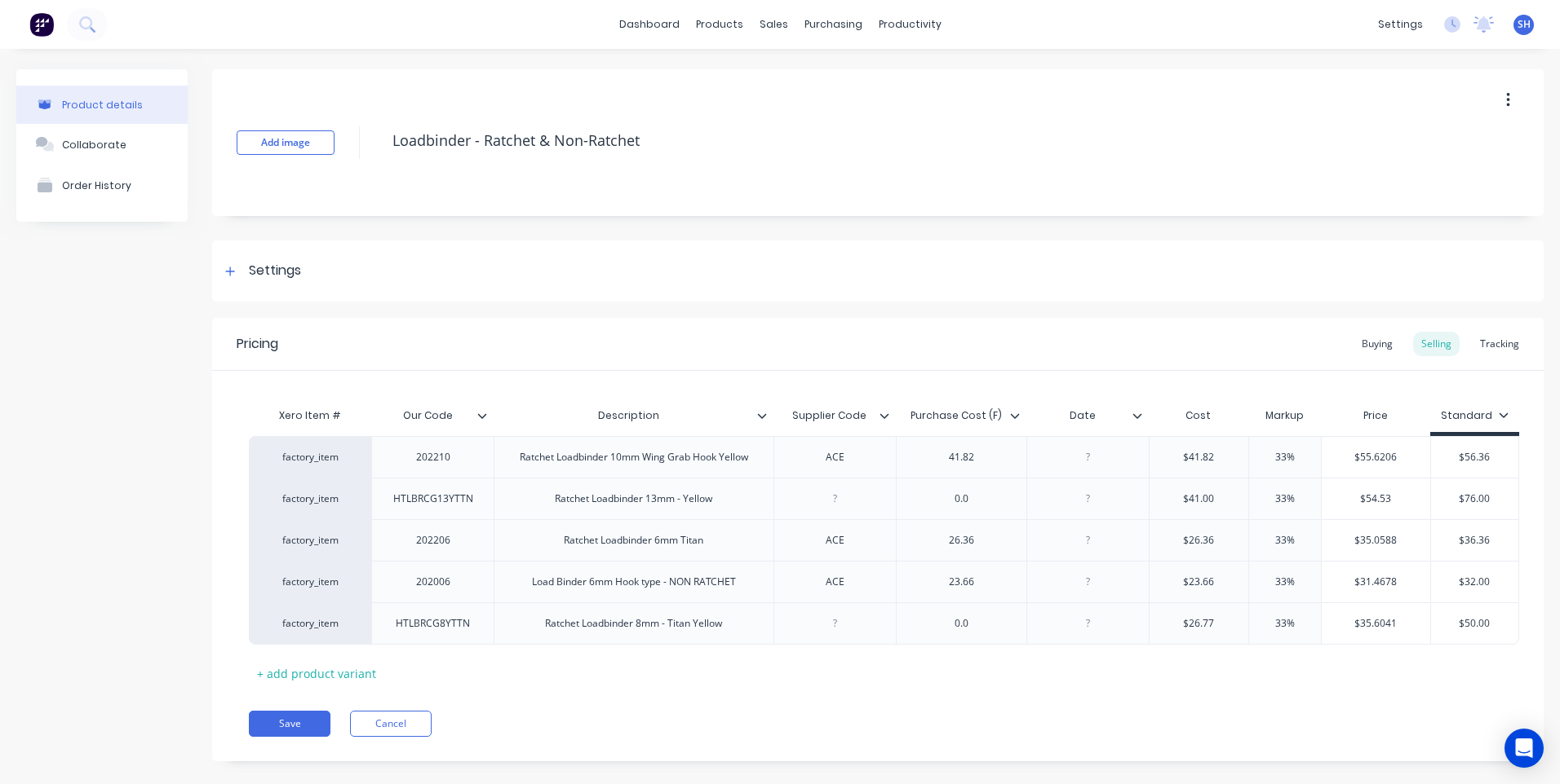
click at [1138, 423] on div "Date" at bounding box center [1088, 416] width 123 height 40
click at [1137, 416] on icon at bounding box center [1137, 416] width 10 height 10
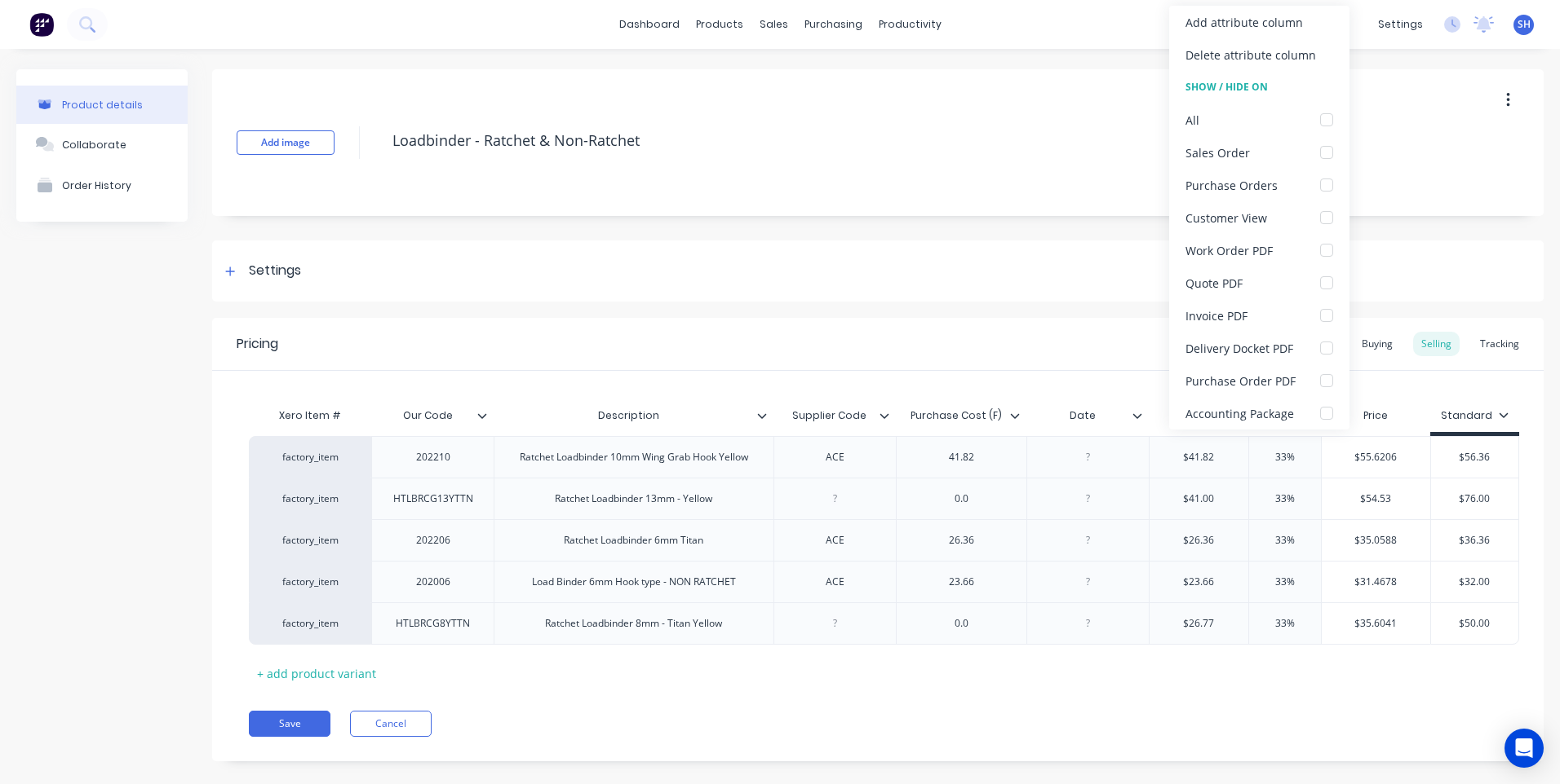
click at [1137, 416] on icon at bounding box center [1137, 416] width 10 height 10
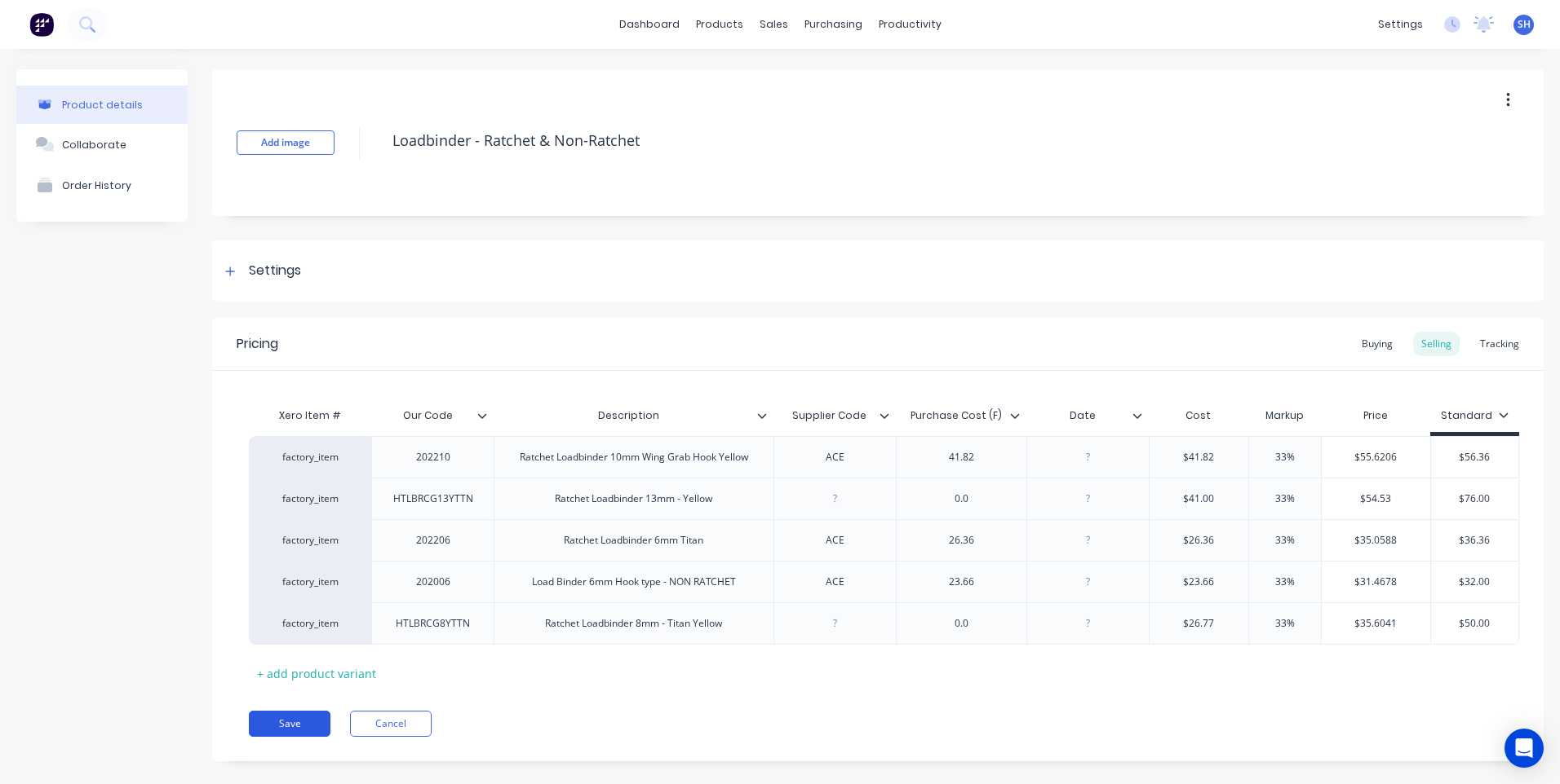
click at [275, 724] on button "Save" at bounding box center [289, 724] width 82 height 26
type textarea "x"
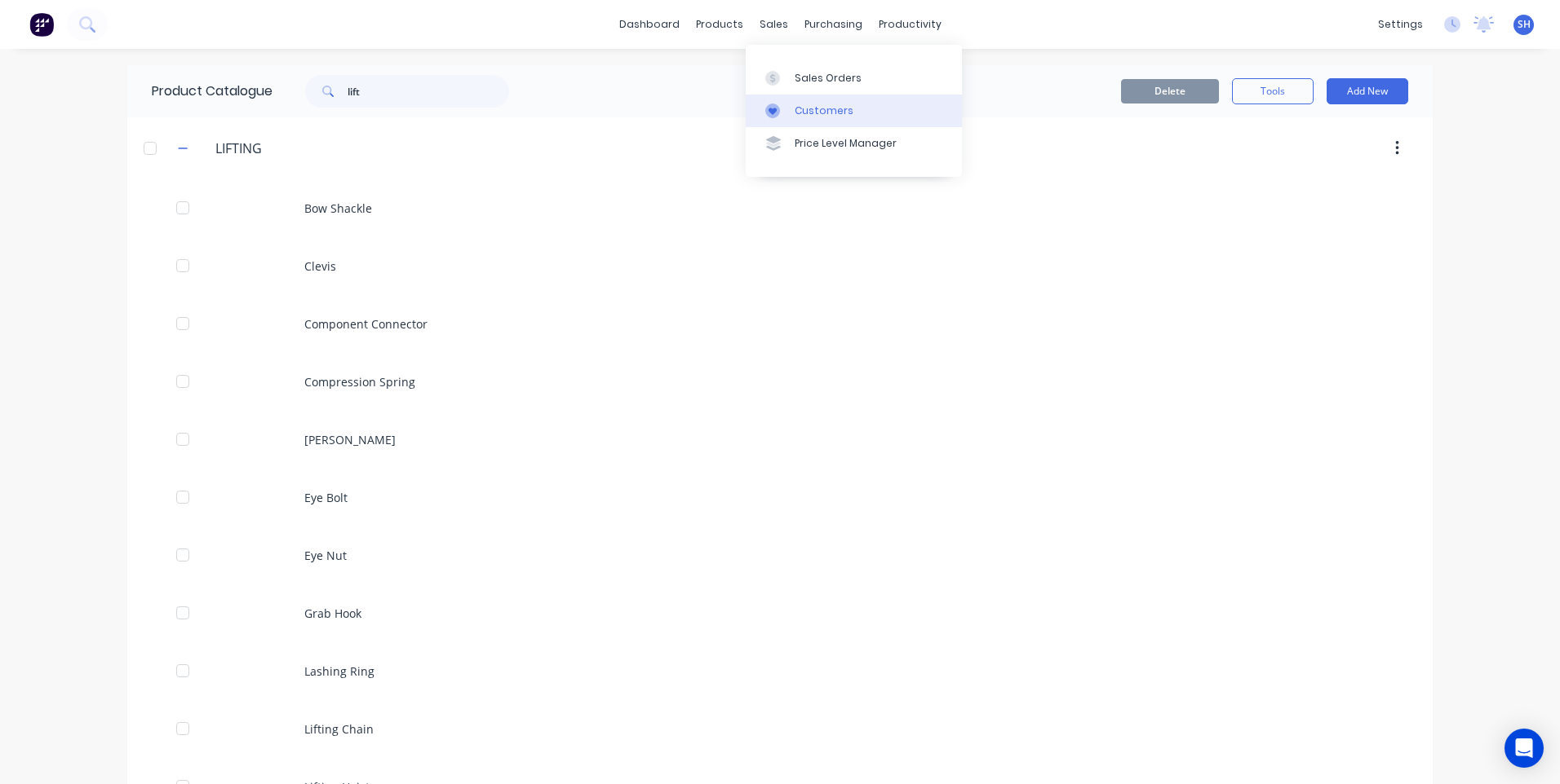
click at [804, 109] on div "Customers" at bounding box center [823, 111] width 58 height 15
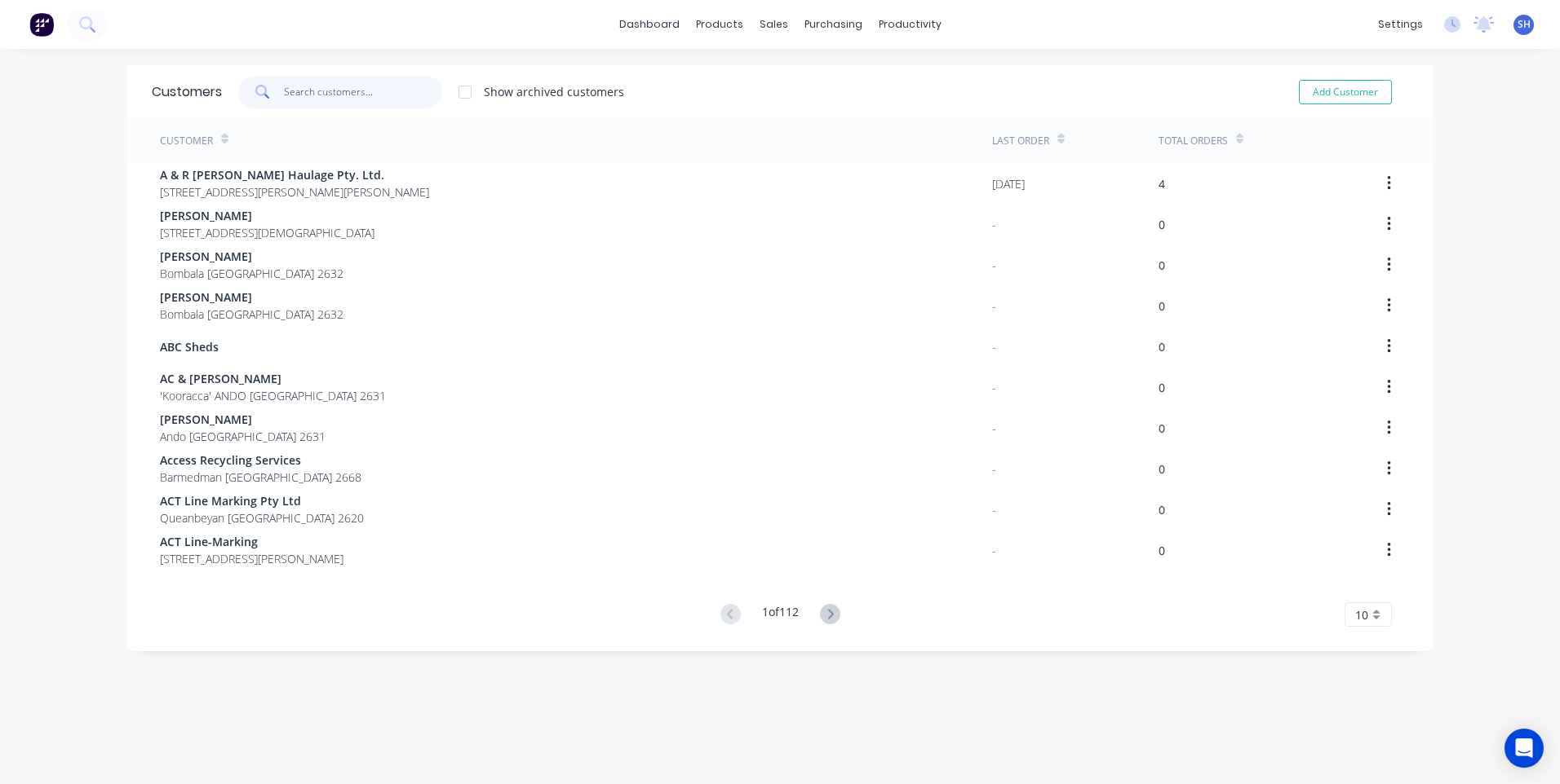
click at [307, 89] on input "text" at bounding box center [363, 92] width 159 height 33
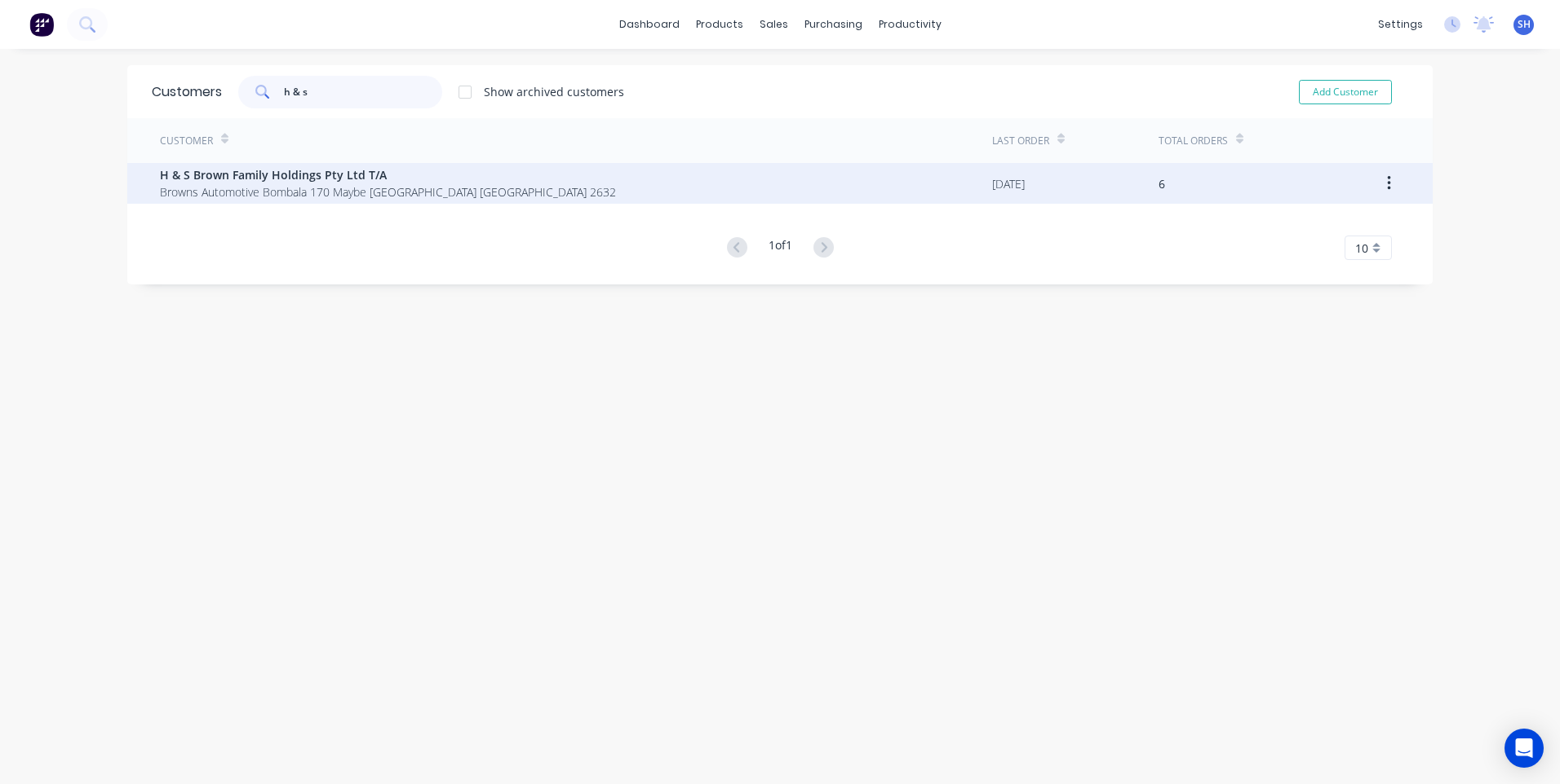
type input "h & s"
click at [242, 176] on span "H & S Brown Family Holdings Pty Ltd T/A" at bounding box center [388, 174] width 456 height 17
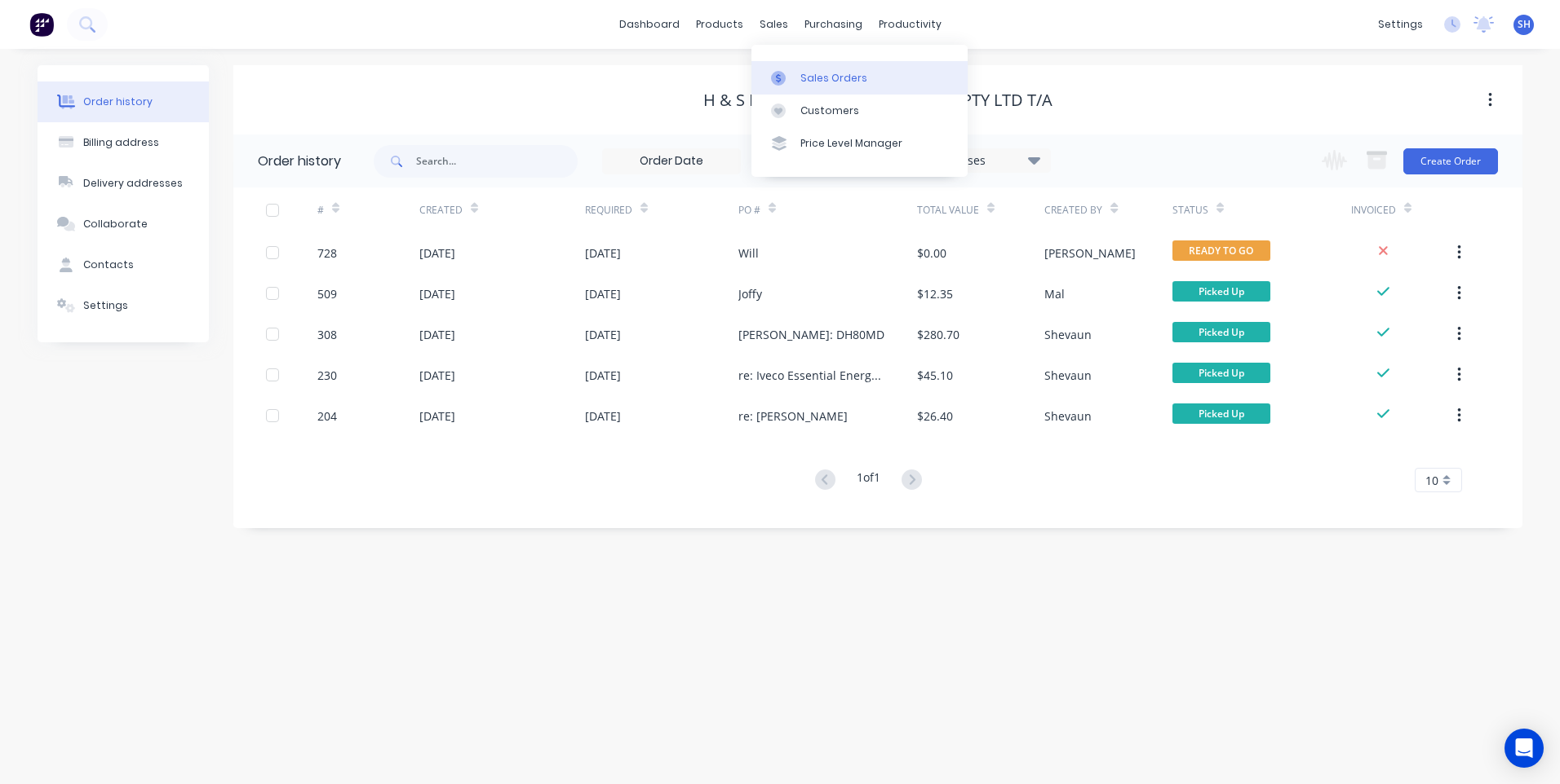
click at [816, 77] on div "Sales Orders" at bounding box center [834, 78] width 67 height 15
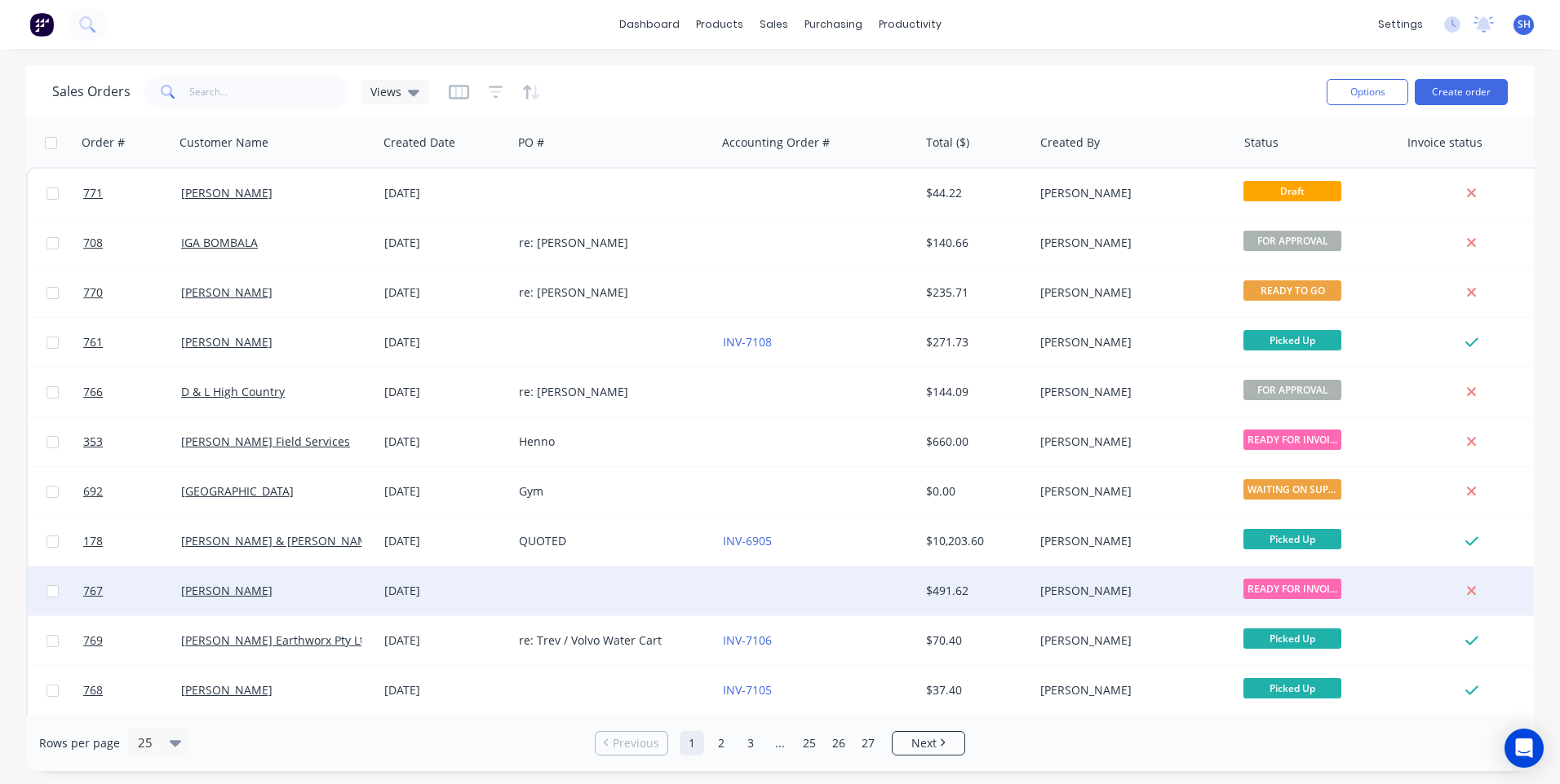
click at [285, 588] on div "Ezra Farr" at bounding box center [271, 590] width 181 height 17
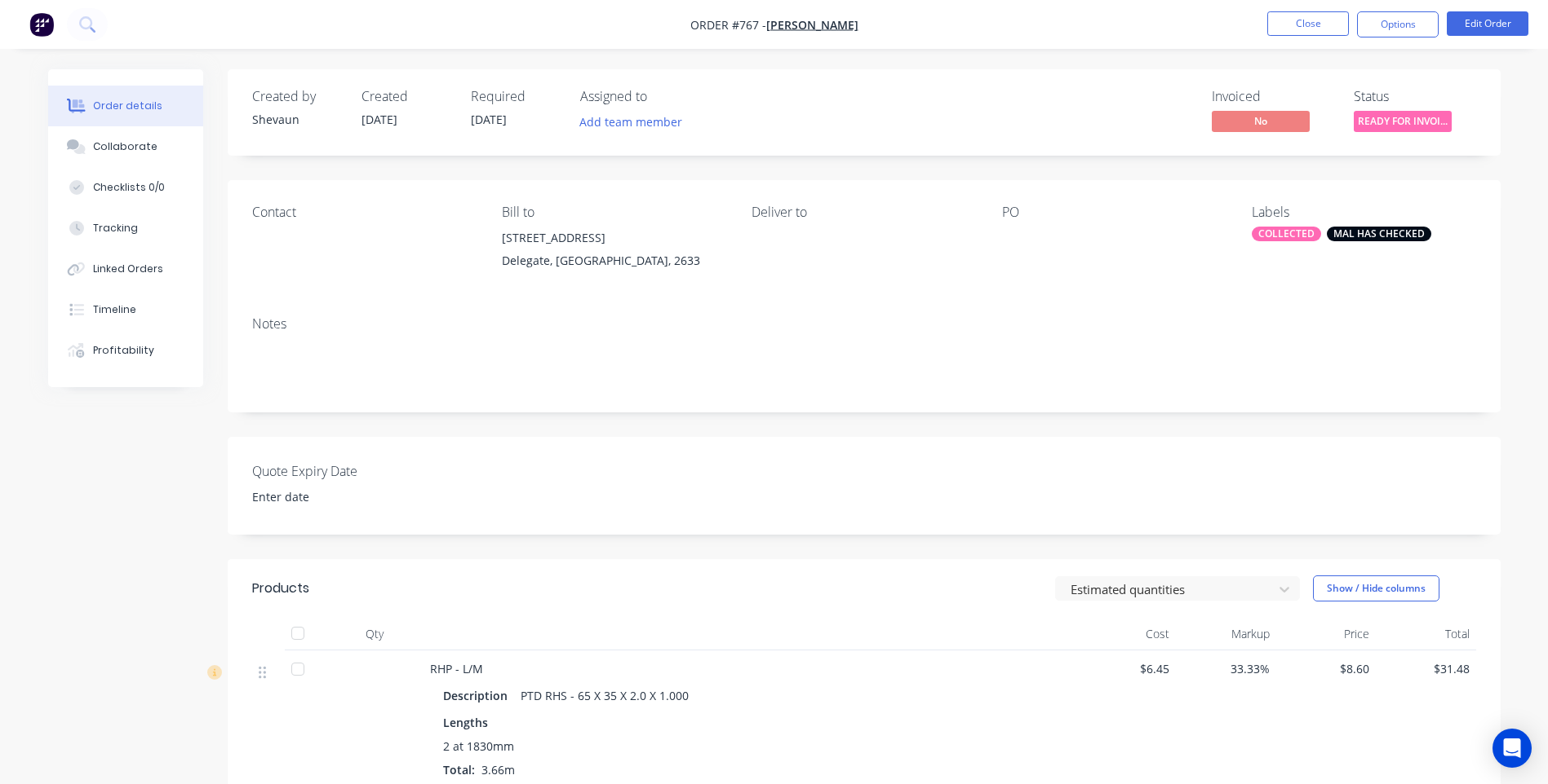
click at [40, 21] on img "button" at bounding box center [41, 24] width 25 height 25
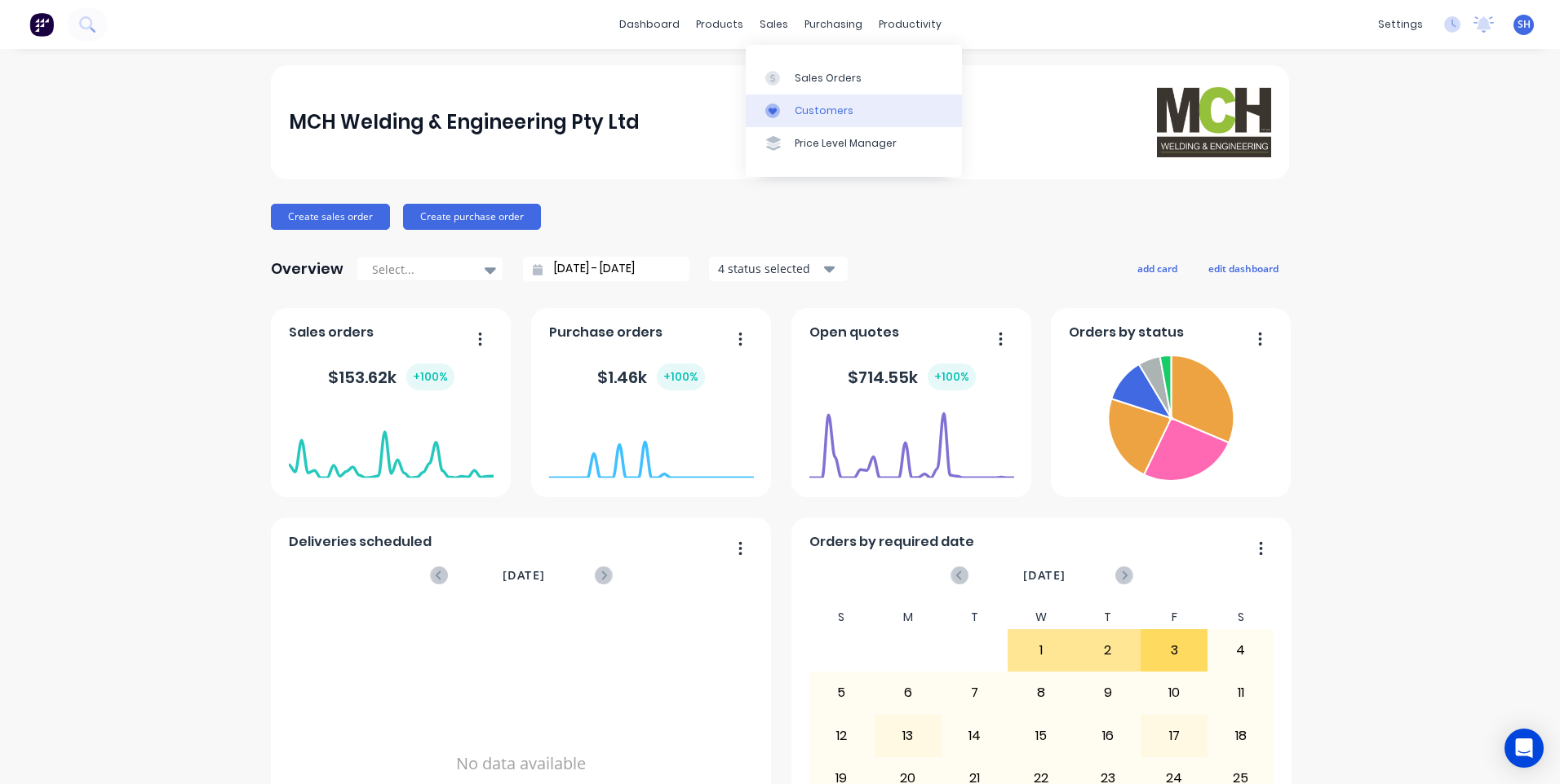
click at [811, 104] on div "Customers" at bounding box center [823, 111] width 58 height 15
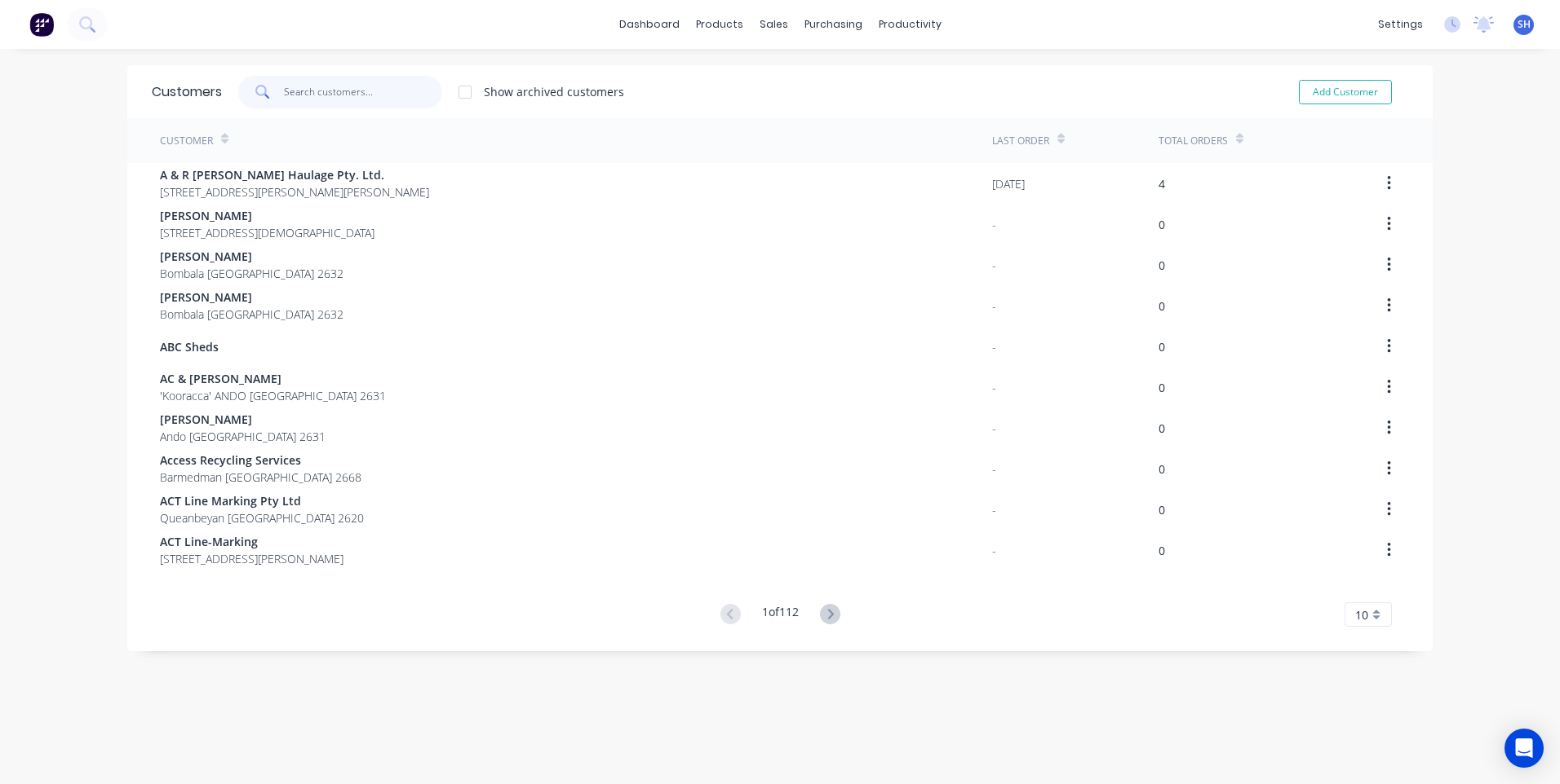
click at [289, 93] on input "text" at bounding box center [363, 92] width 159 height 33
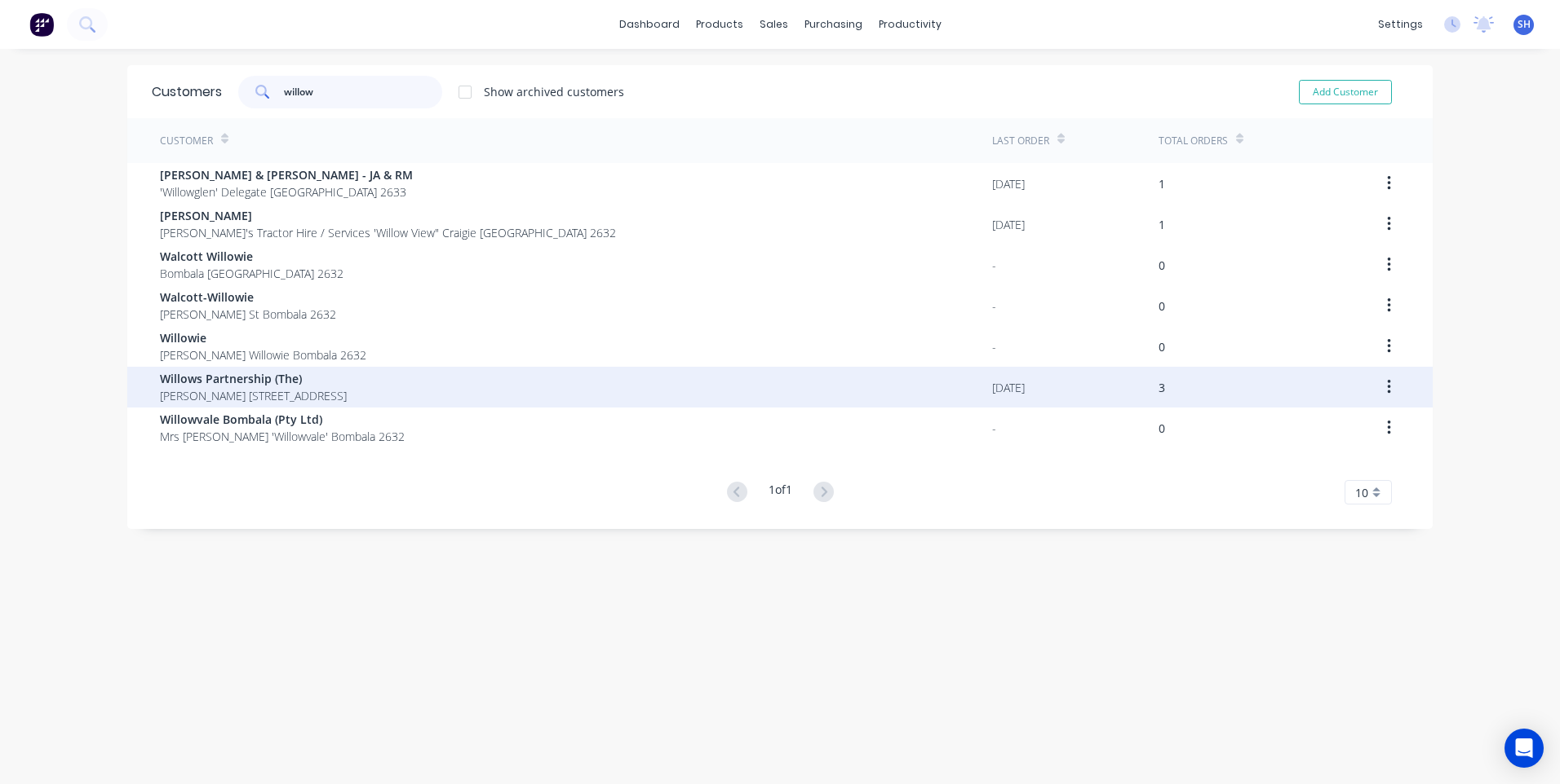
type input "willow"
click at [237, 381] on span "Willows Partnership (The)" at bounding box center [253, 378] width 187 height 17
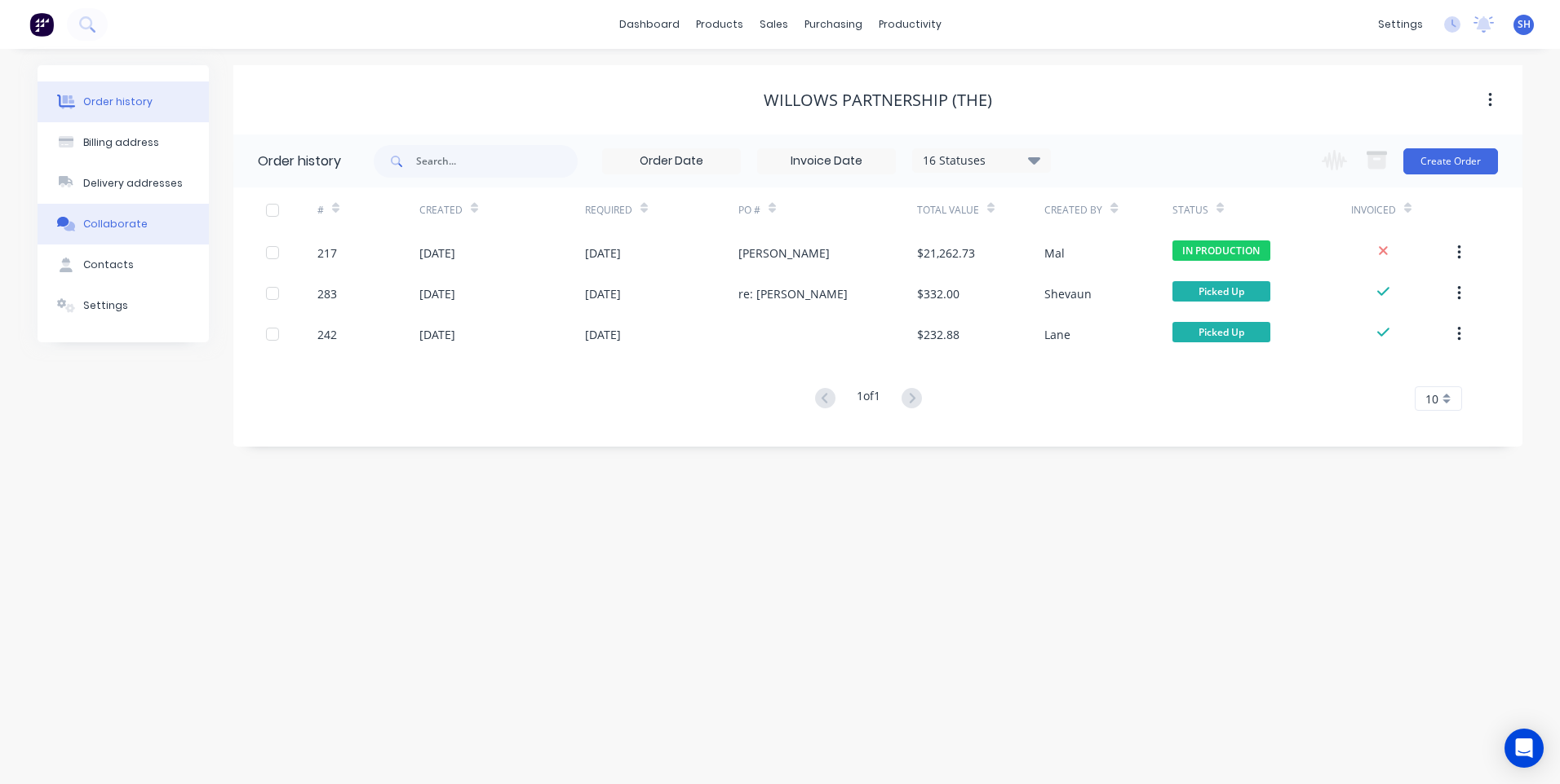
click at [120, 217] on div "Collaborate" at bounding box center [115, 224] width 64 height 15
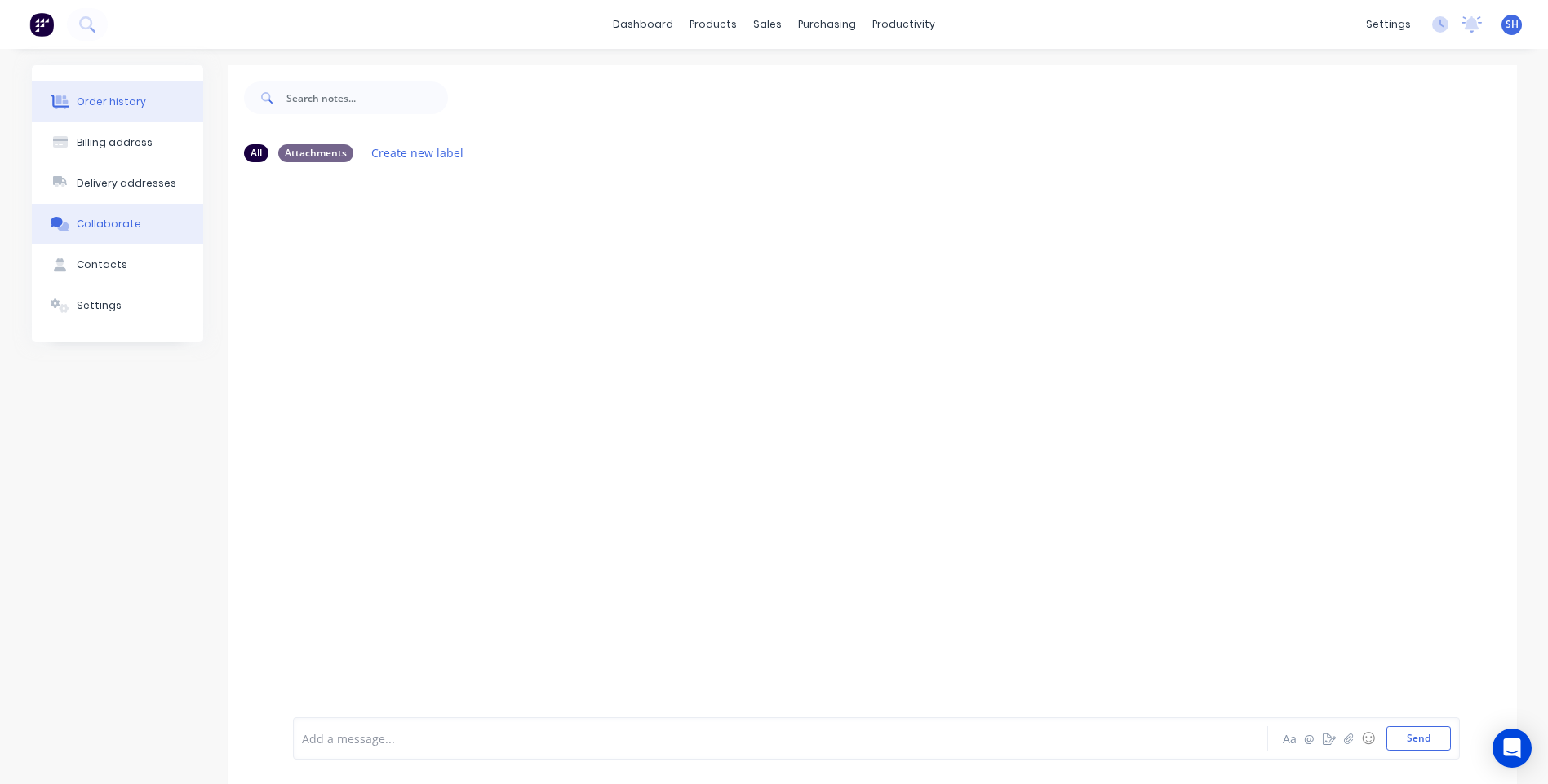
click at [89, 96] on div "Order history" at bounding box center [112, 102] width 69 height 15
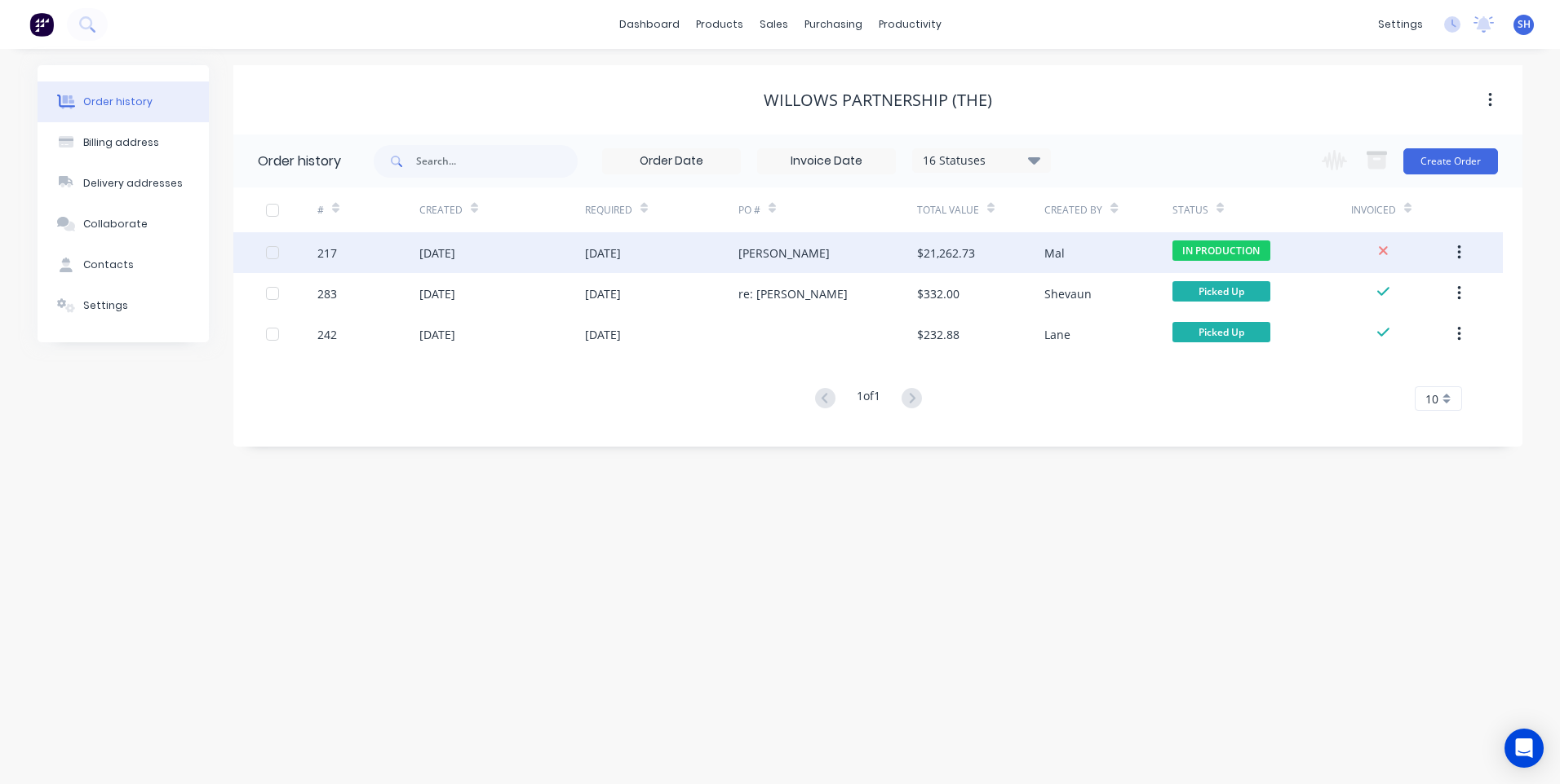
click at [691, 252] on div "[DATE]" at bounding box center [661, 252] width 153 height 40
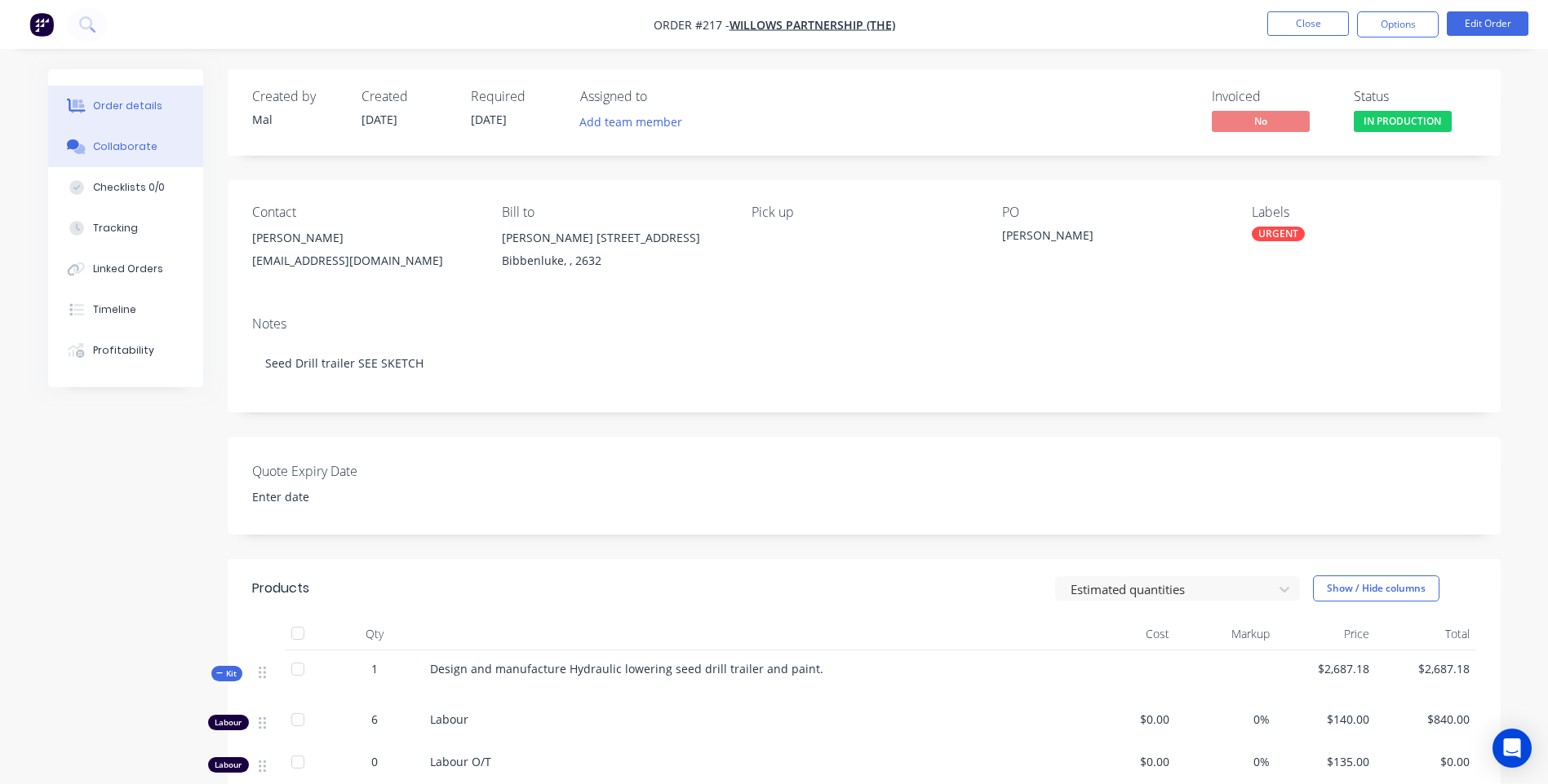
click at [117, 140] on div "Collaborate" at bounding box center [124, 146] width 64 height 15
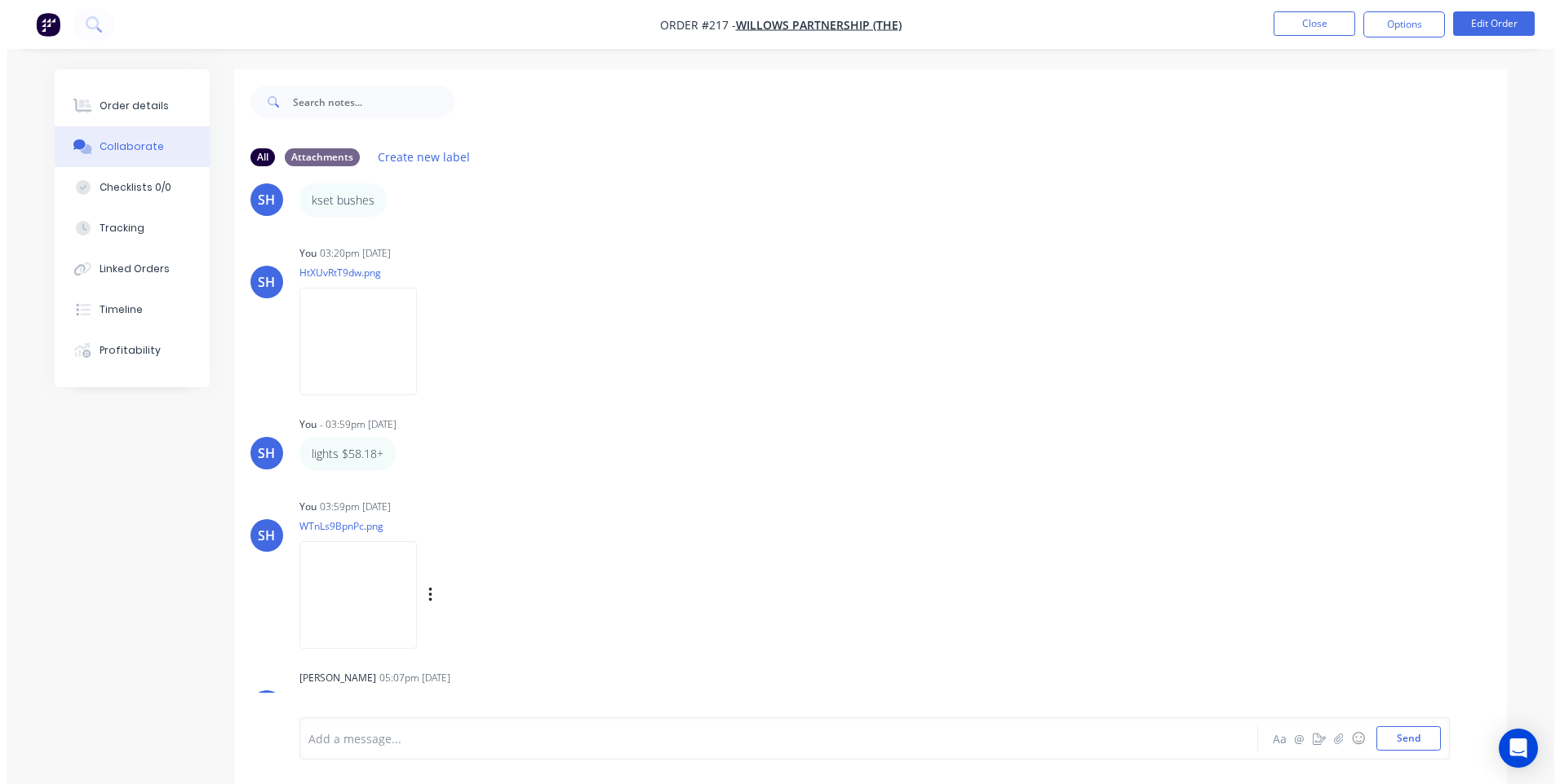
scroll to position [1060, 0]
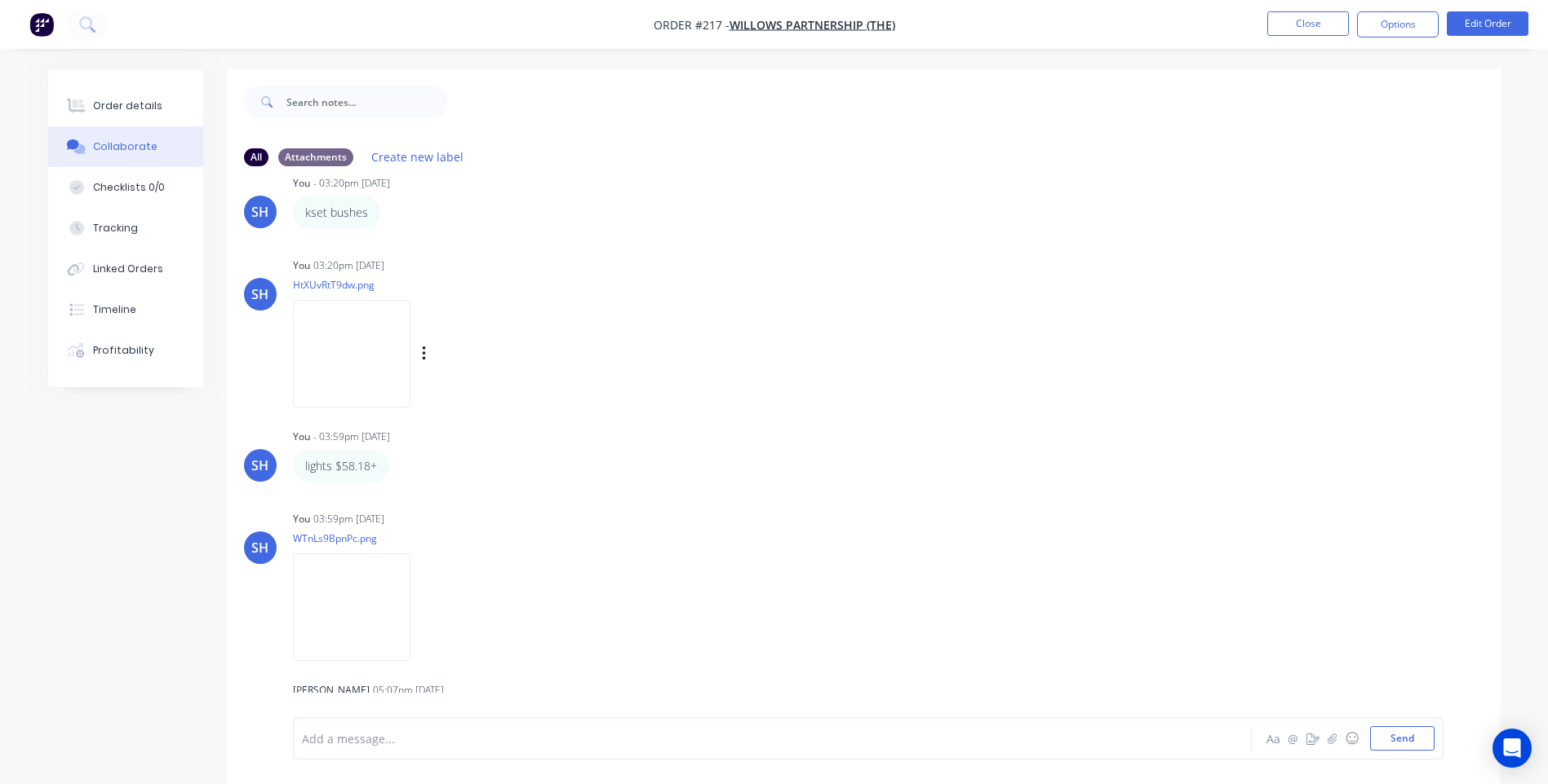
click at [369, 353] on img at bounding box center [351, 353] width 118 height 107
click at [40, 22] on img "button" at bounding box center [41, 24] width 25 height 25
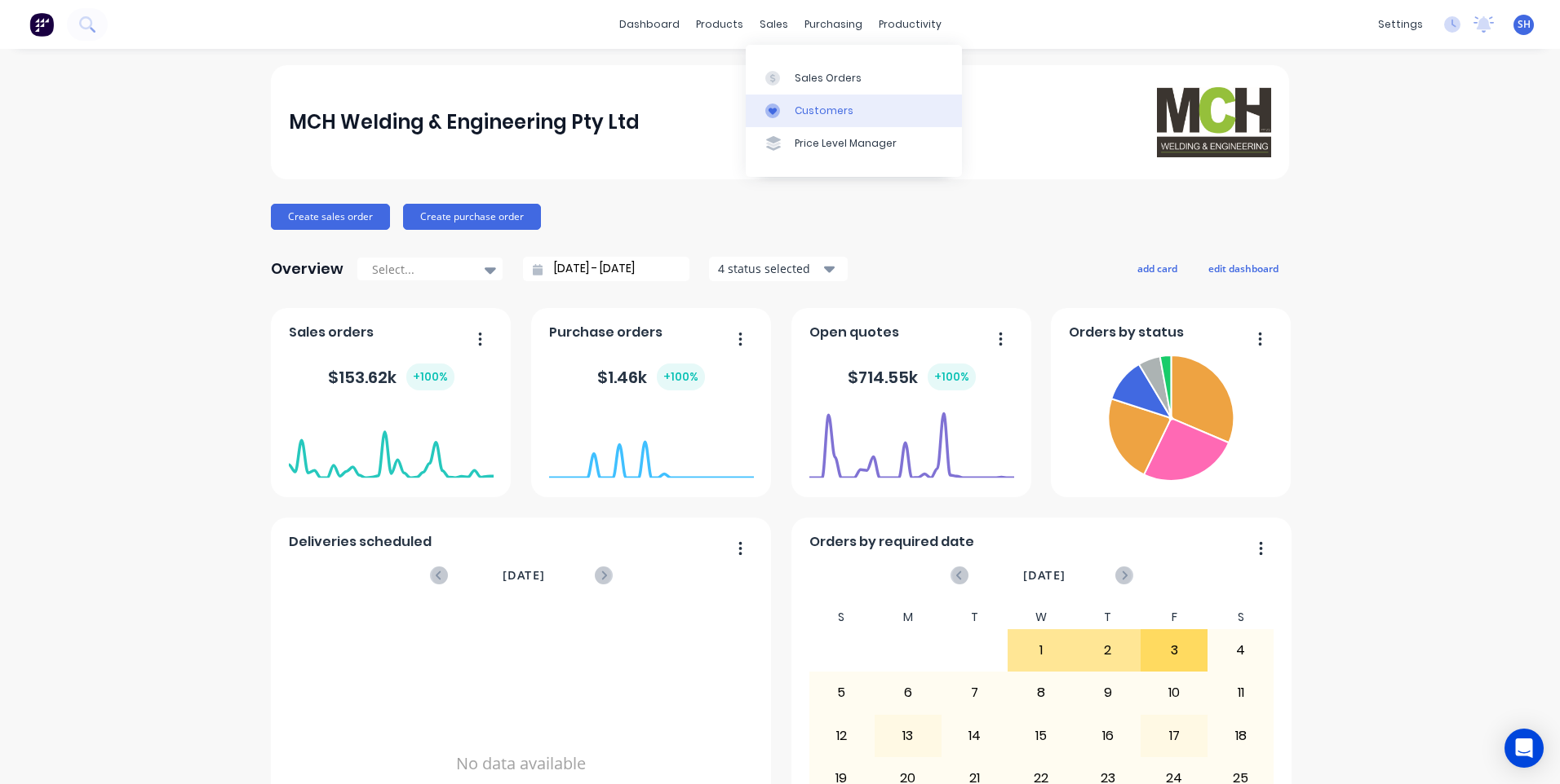
click at [822, 106] on div "Customers" at bounding box center [823, 111] width 58 height 15
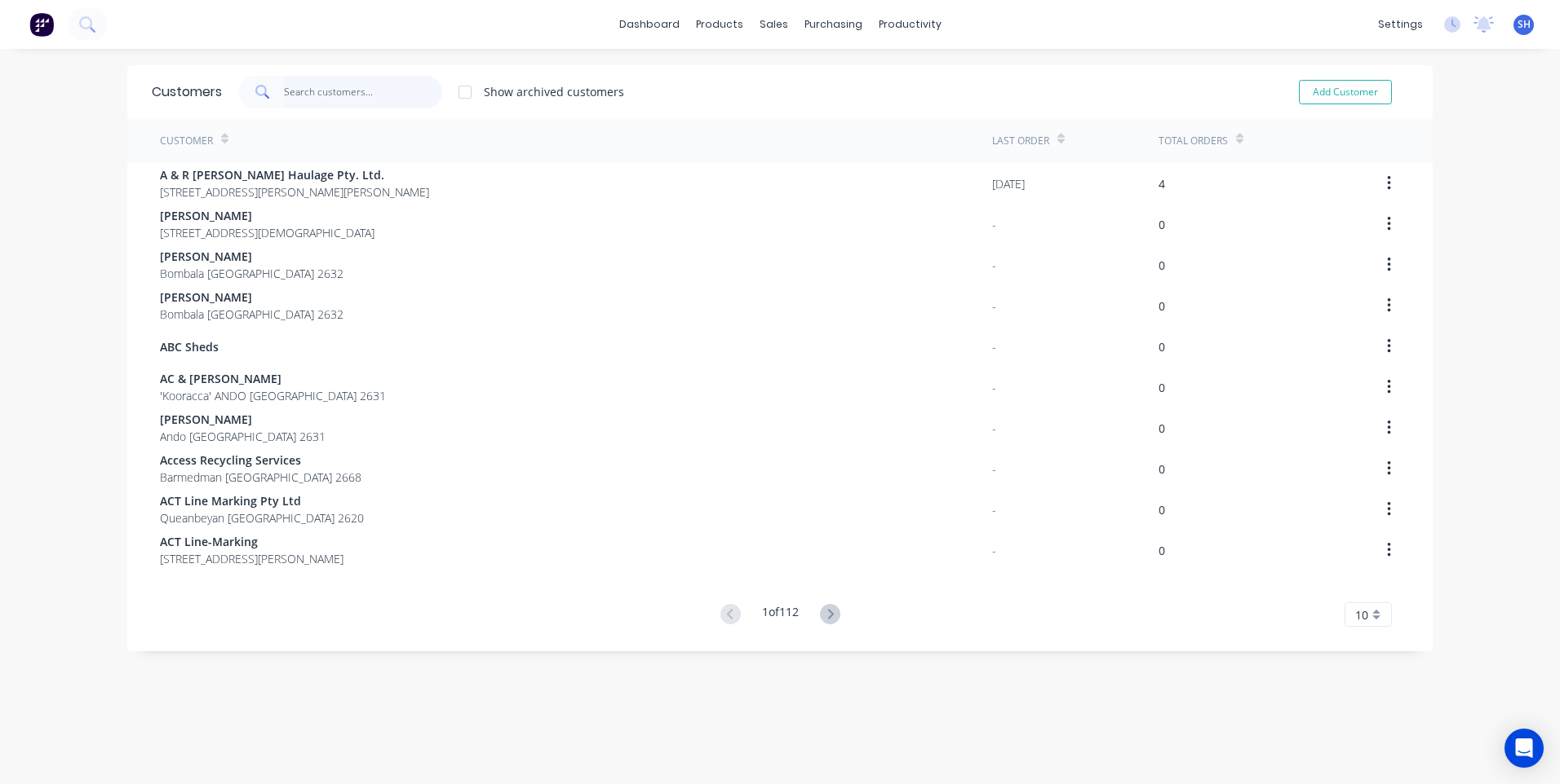
click at [302, 91] on input "text" at bounding box center [363, 92] width 159 height 33
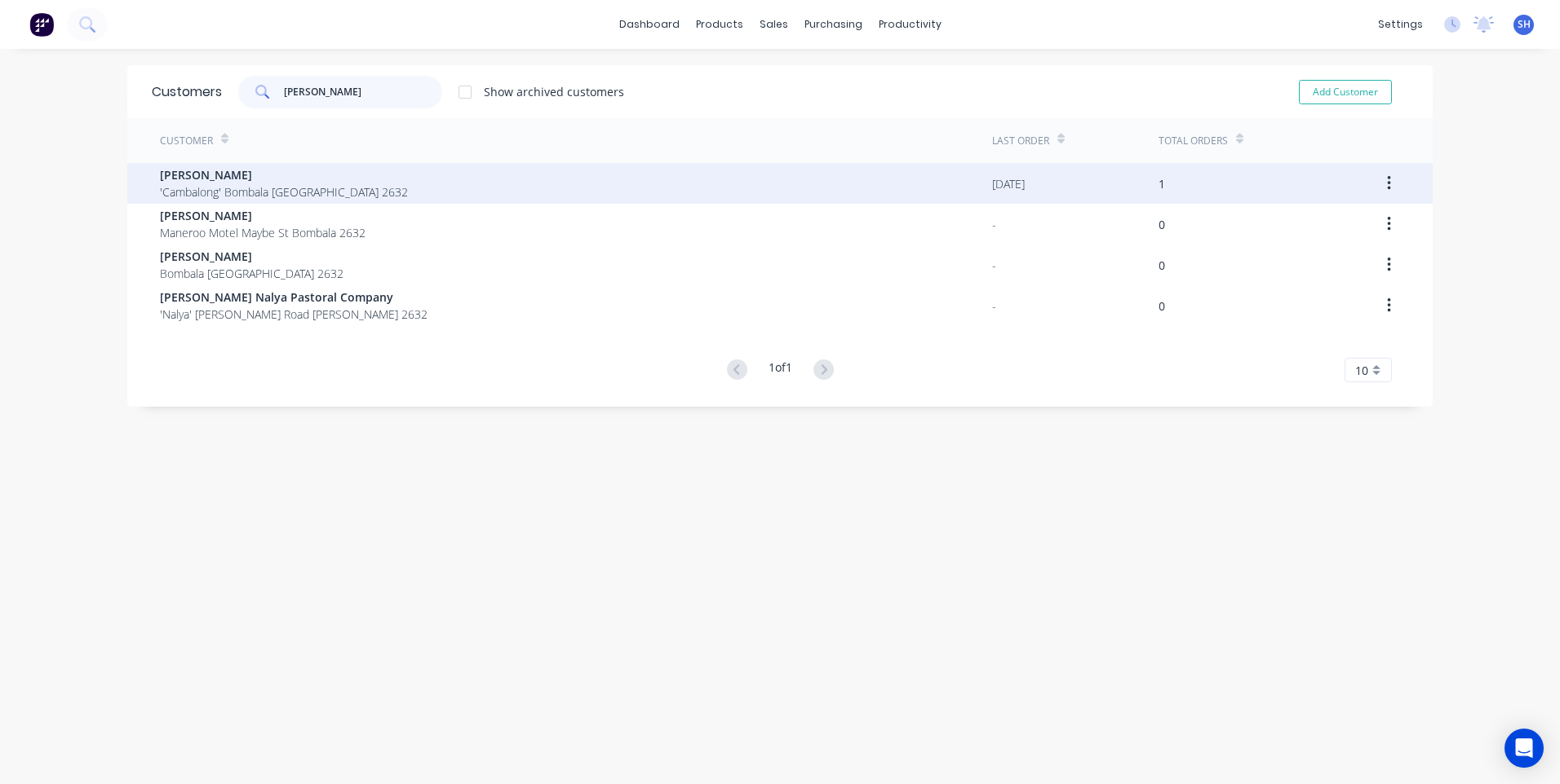
type input "brian"
click at [241, 185] on span "'Cambalong' Bombala New South Wales 2632" at bounding box center [284, 192] width 248 height 17
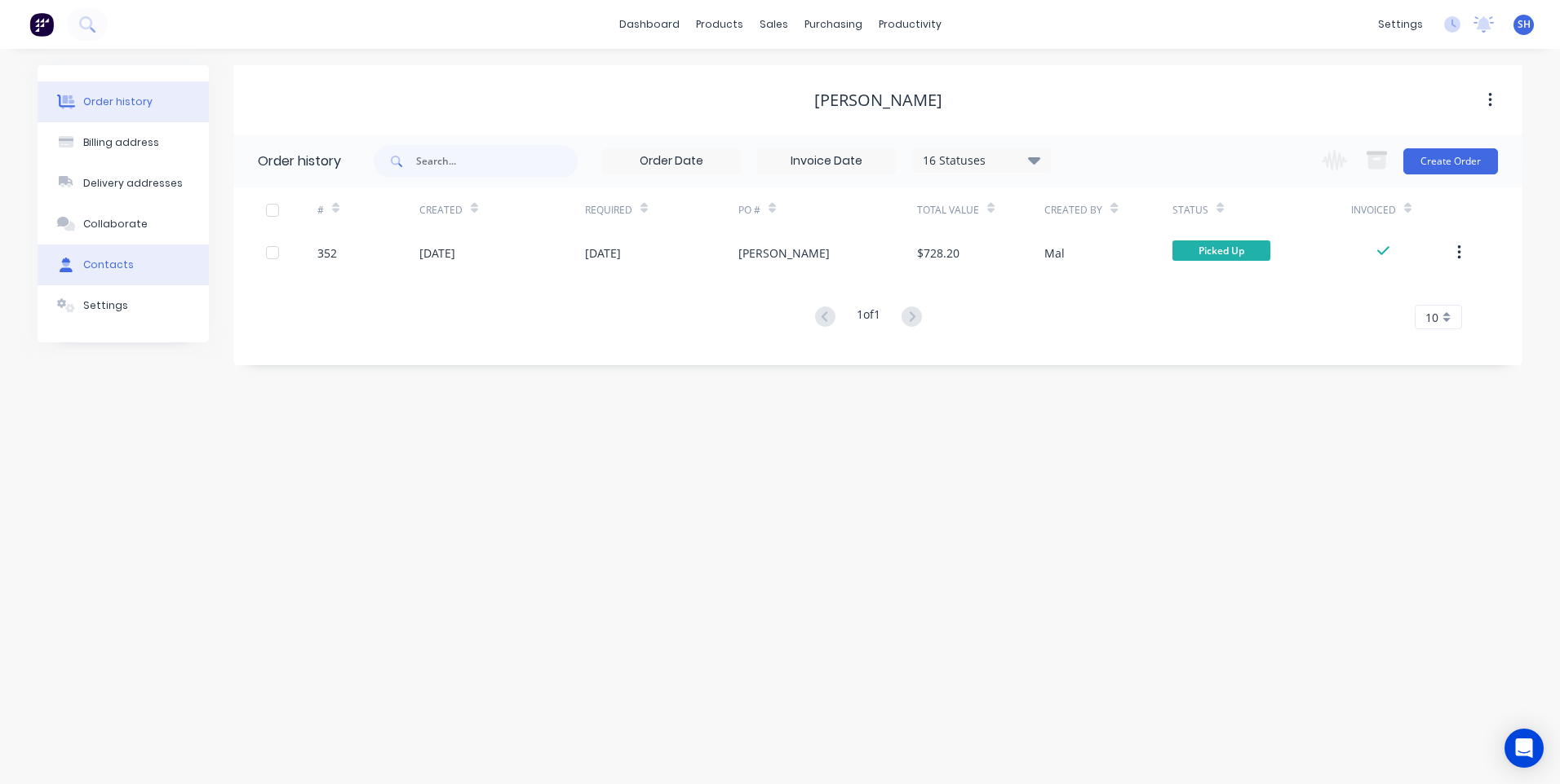
click at [102, 260] on div "Contacts" at bounding box center [108, 265] width 50 height 15
select select "AU"
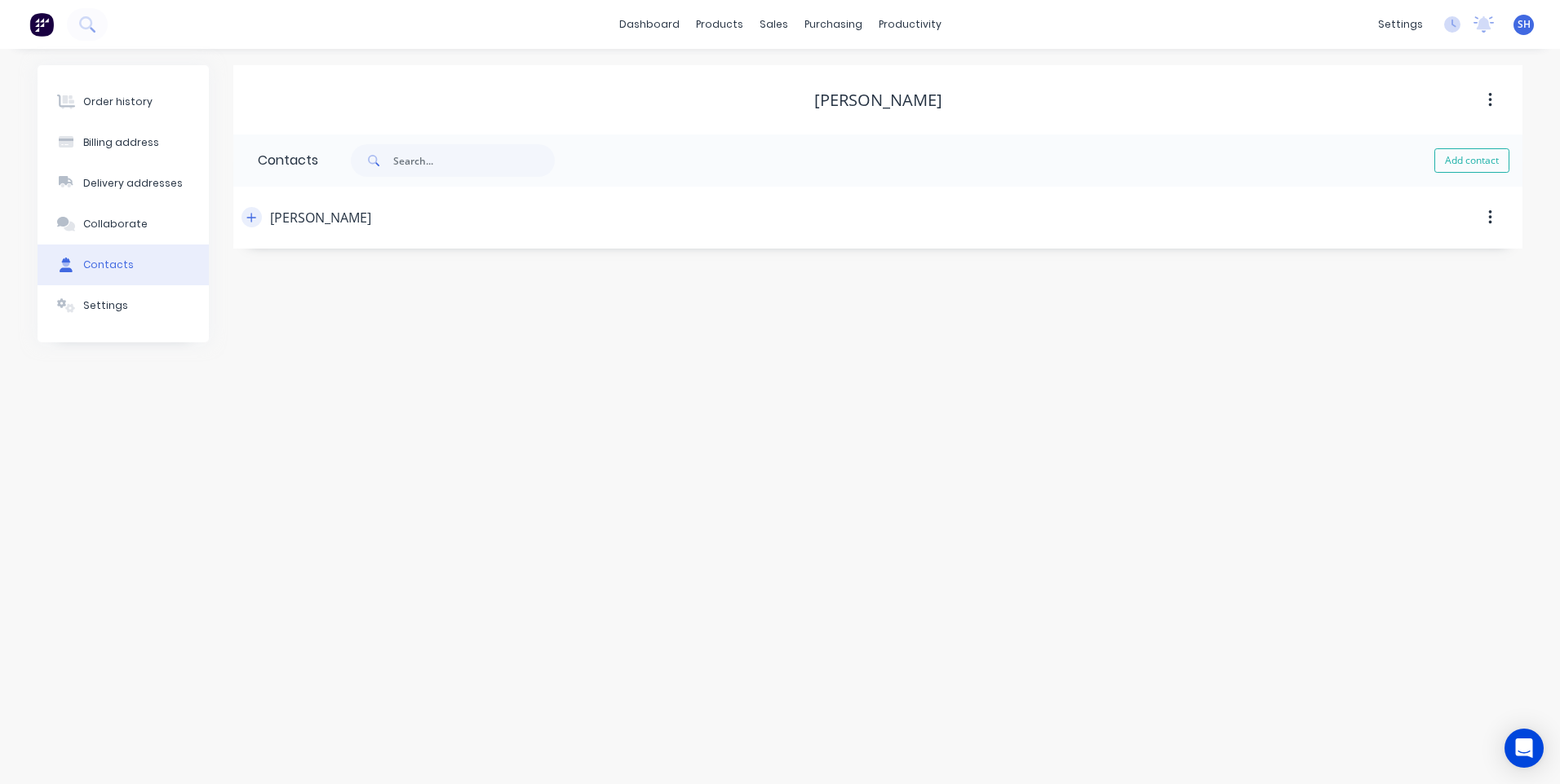
click at [251, 216] on icon "button" at bounding box center [251, 217] width 9 height 9
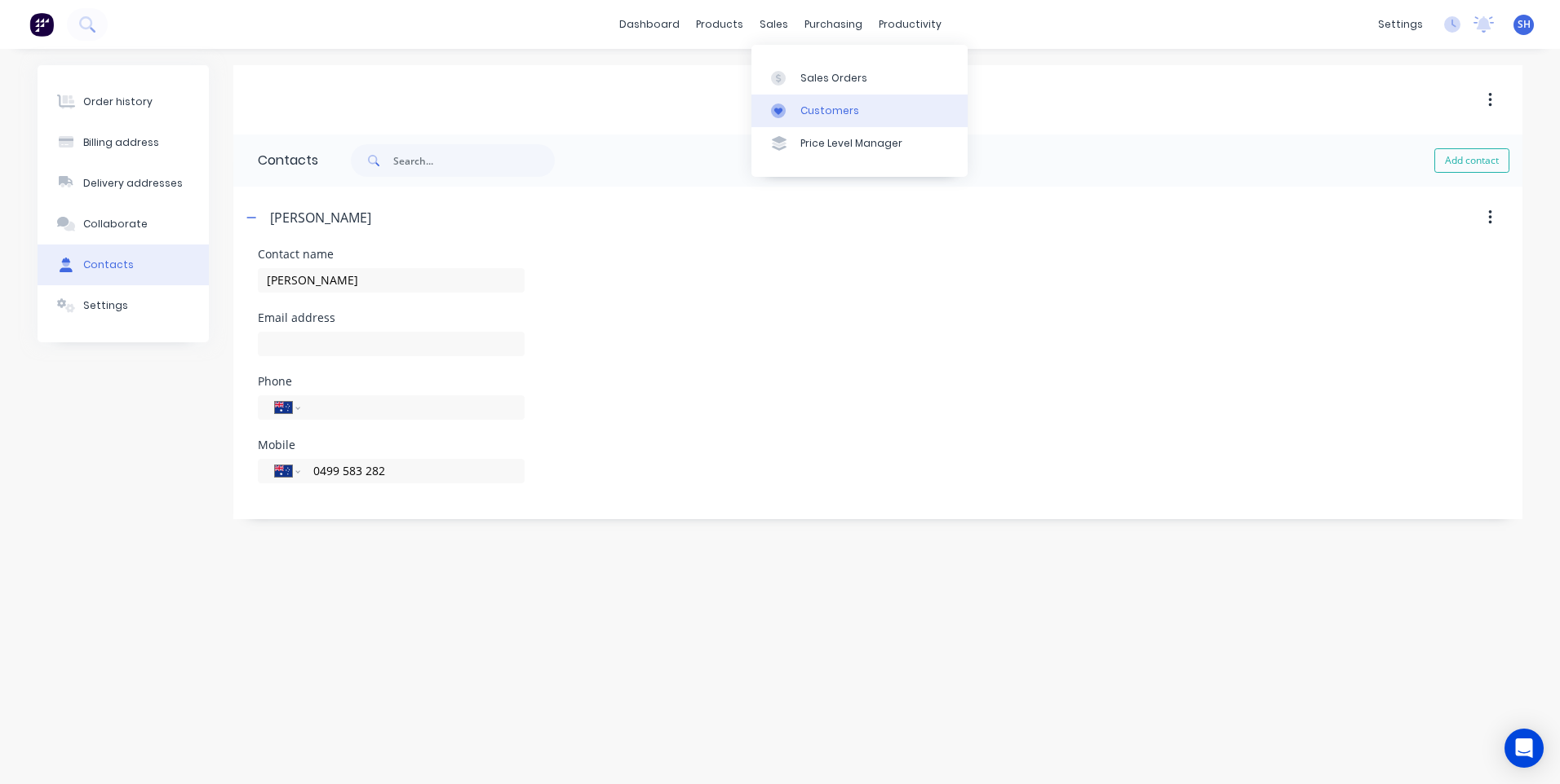
click at [831, 105] on div "Customers" at bounding box center [829, 111] width 58 height 15
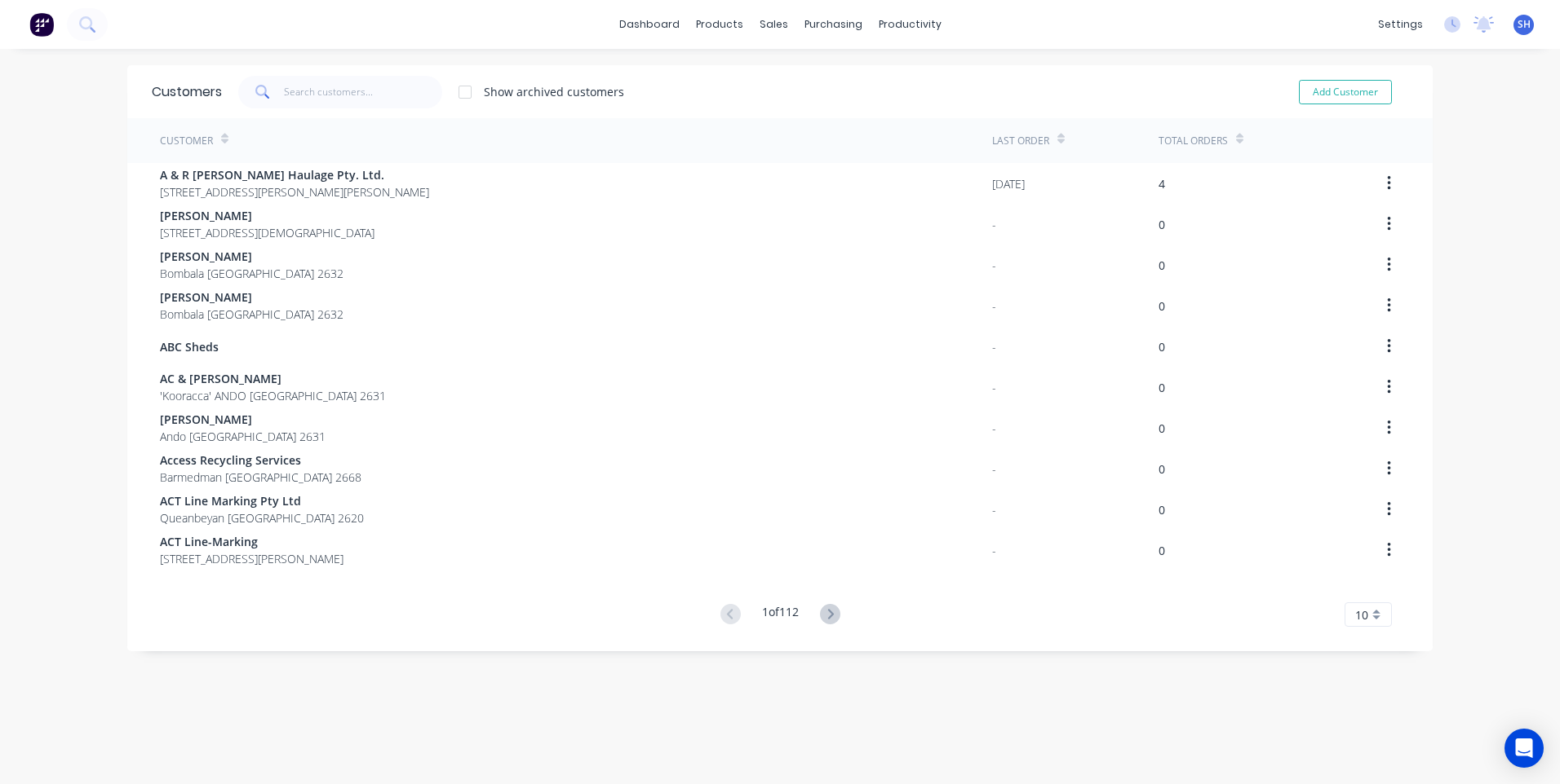
click at [37, 17] on img at bounding box center [41, 24] width 25 height 25
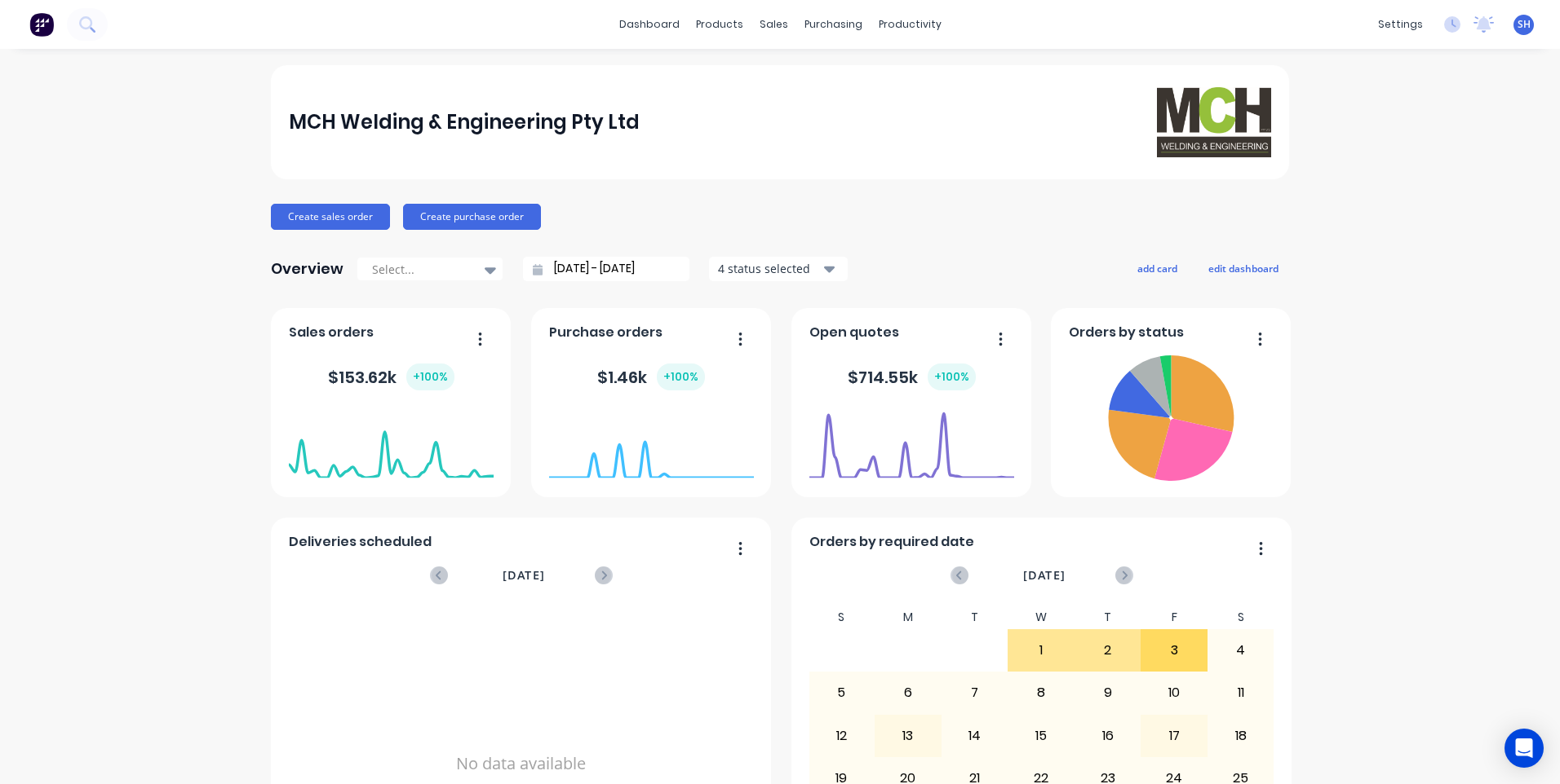
click at [1518, 25] on span "SH" at bounding box center [1523, 24] width 13 height 15
click at [1400, 201] on button "Sign out" at bounding box center [1422, 204] width 216 height 33
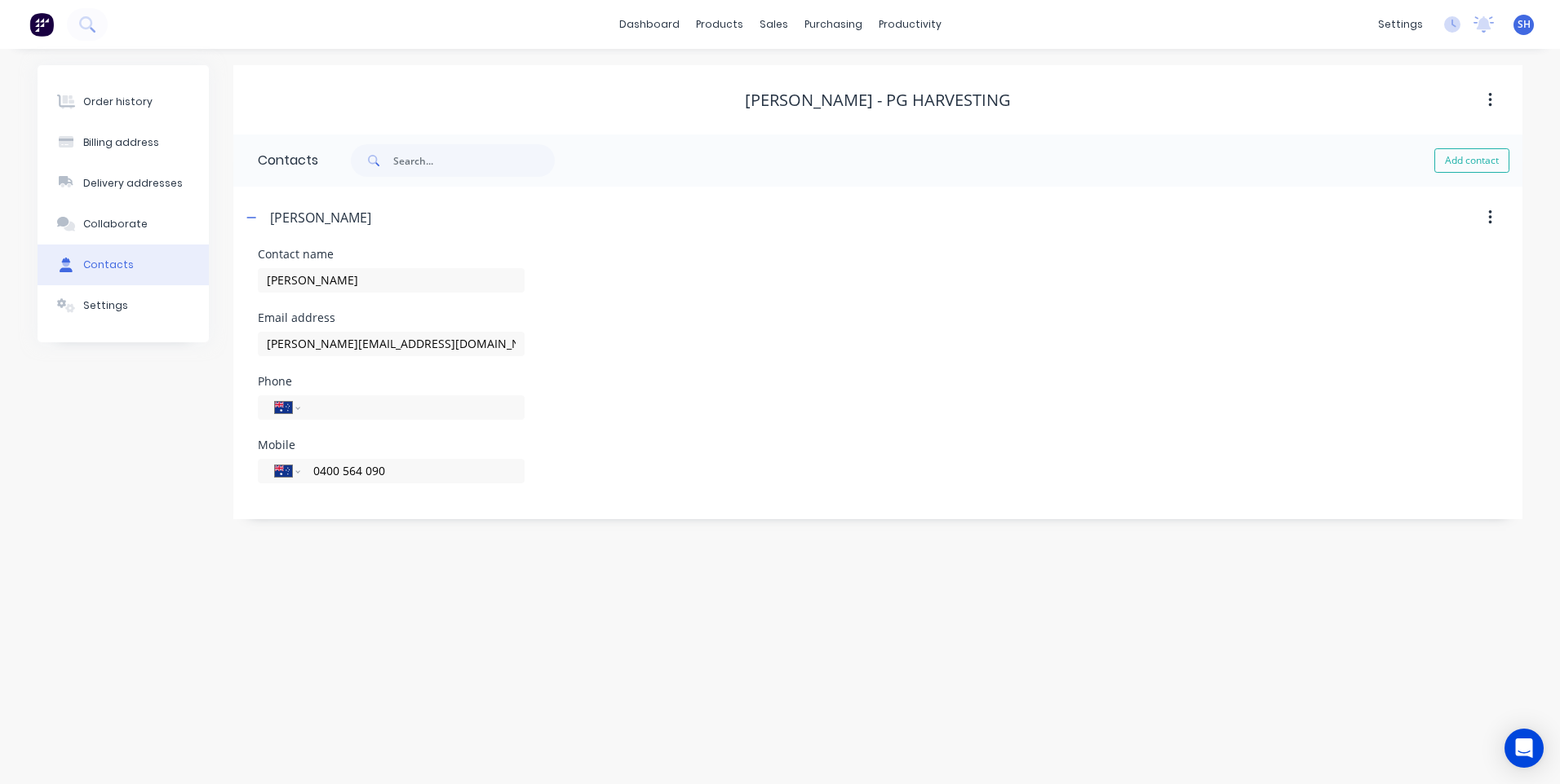
select select "AU"
click at [124, 135] on div "Billing address" at bounding box center [121, 142] width 76 height 15
select select "AU"
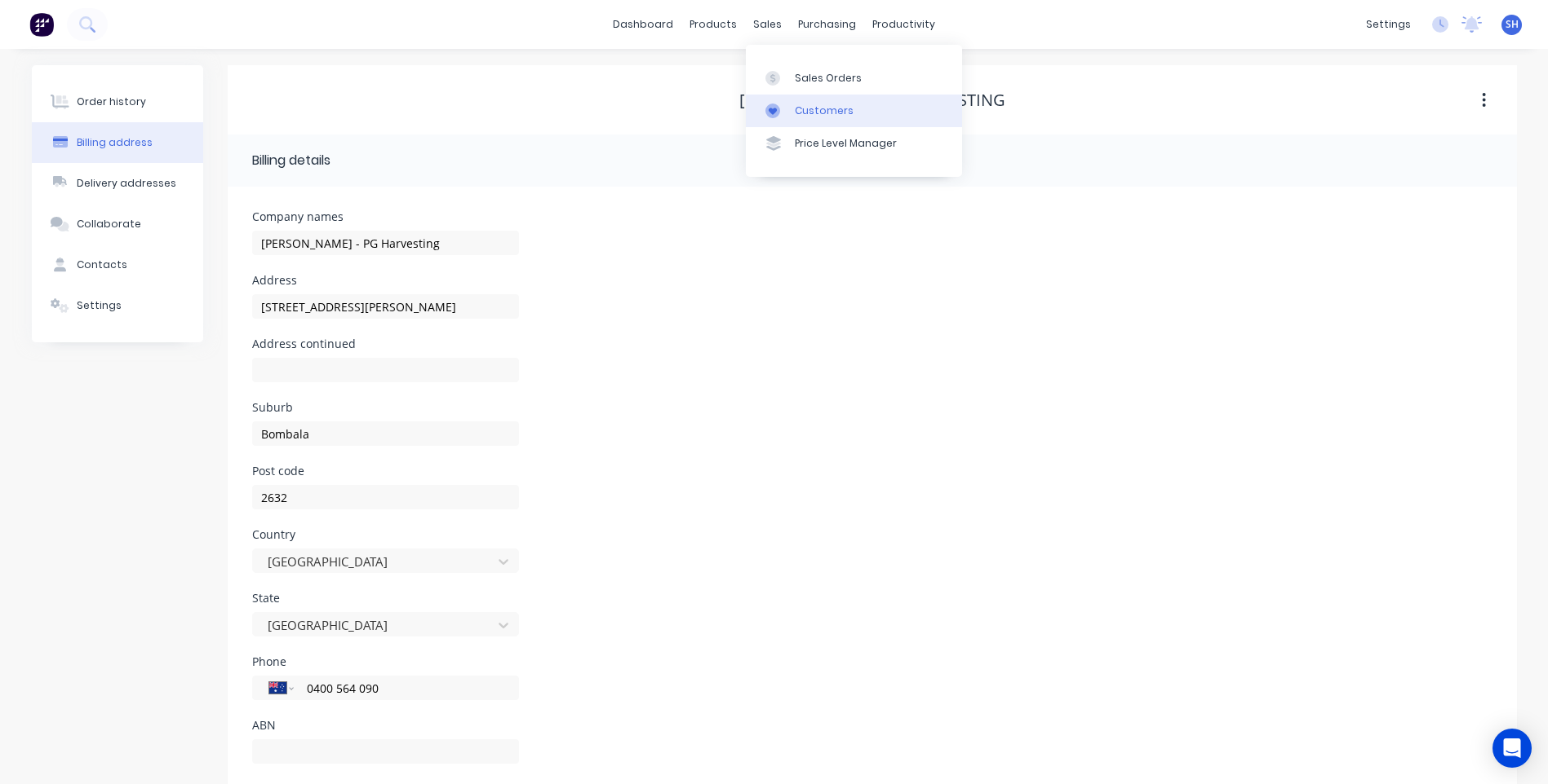
click at [823, 104] on div "Customers" at bounding box center [823, 111] width 58 height 15
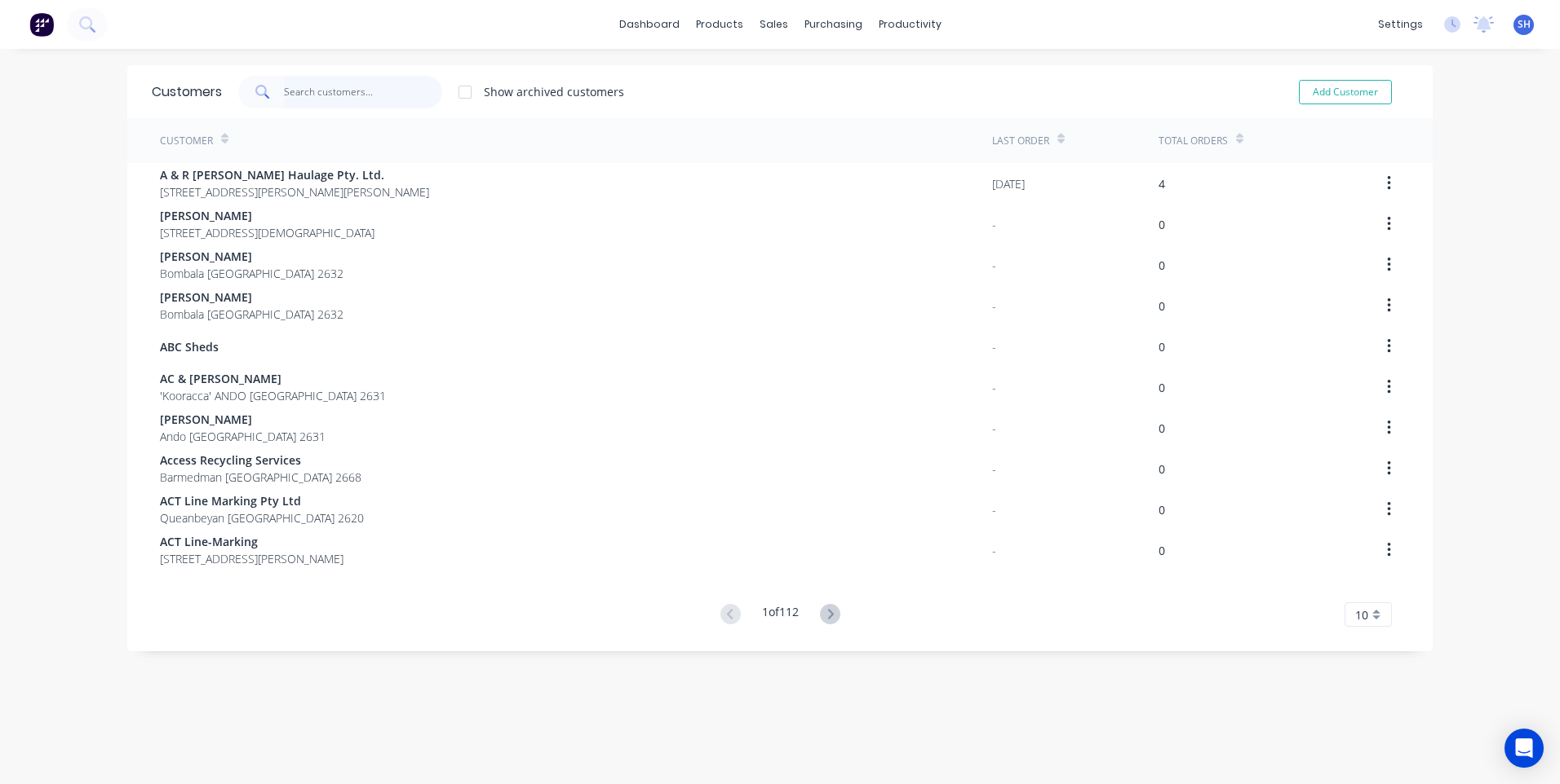
click at [310, 89] on input "text" at bounding box center [363, 92] width 159 height 33
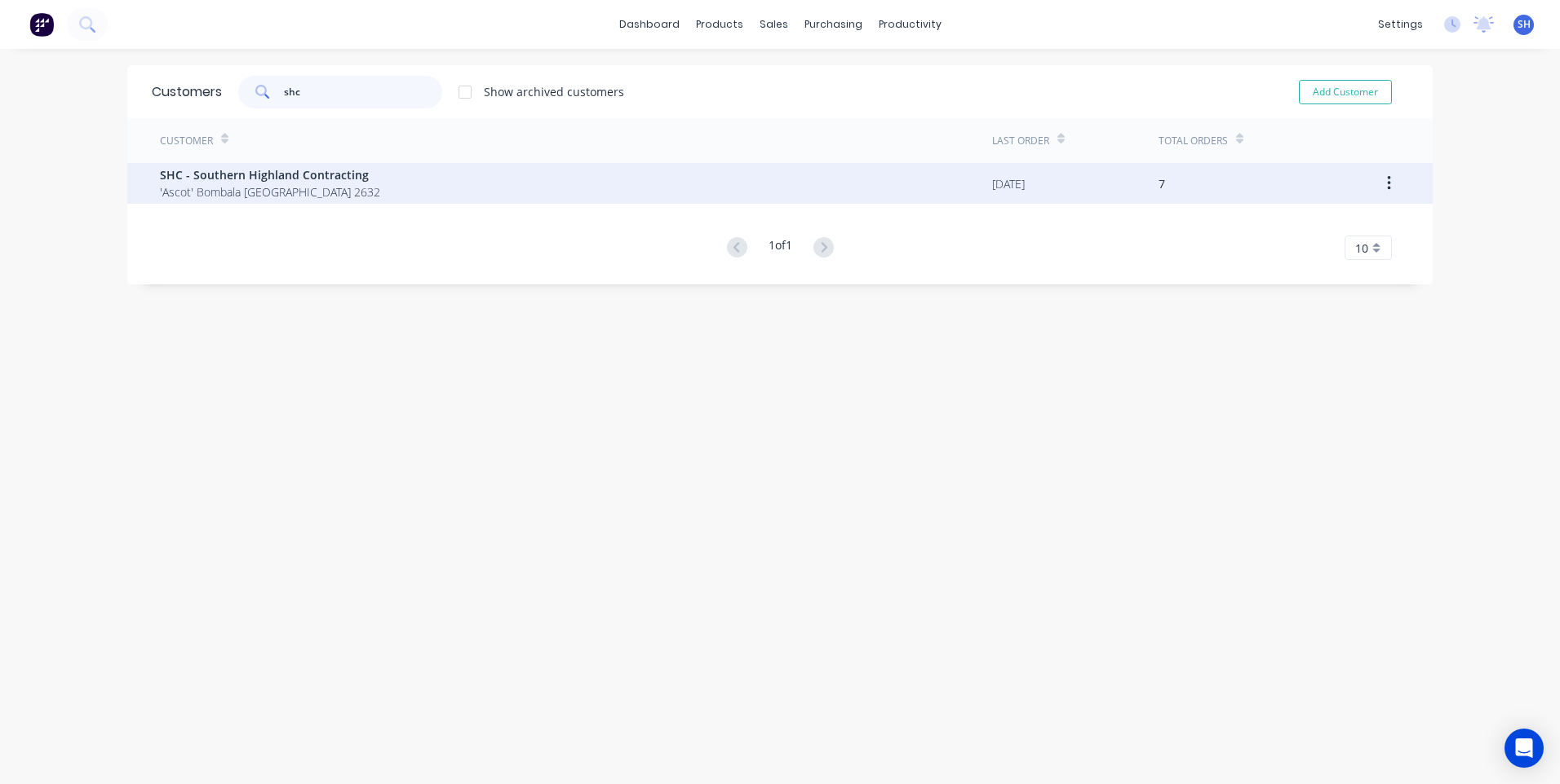
type input "shc"
click at [284, 184] on span "'Ascot' Bombala [GEOGRAPHIC_DATA] 2632" at bounding box center [270, 192] width 220 height 17
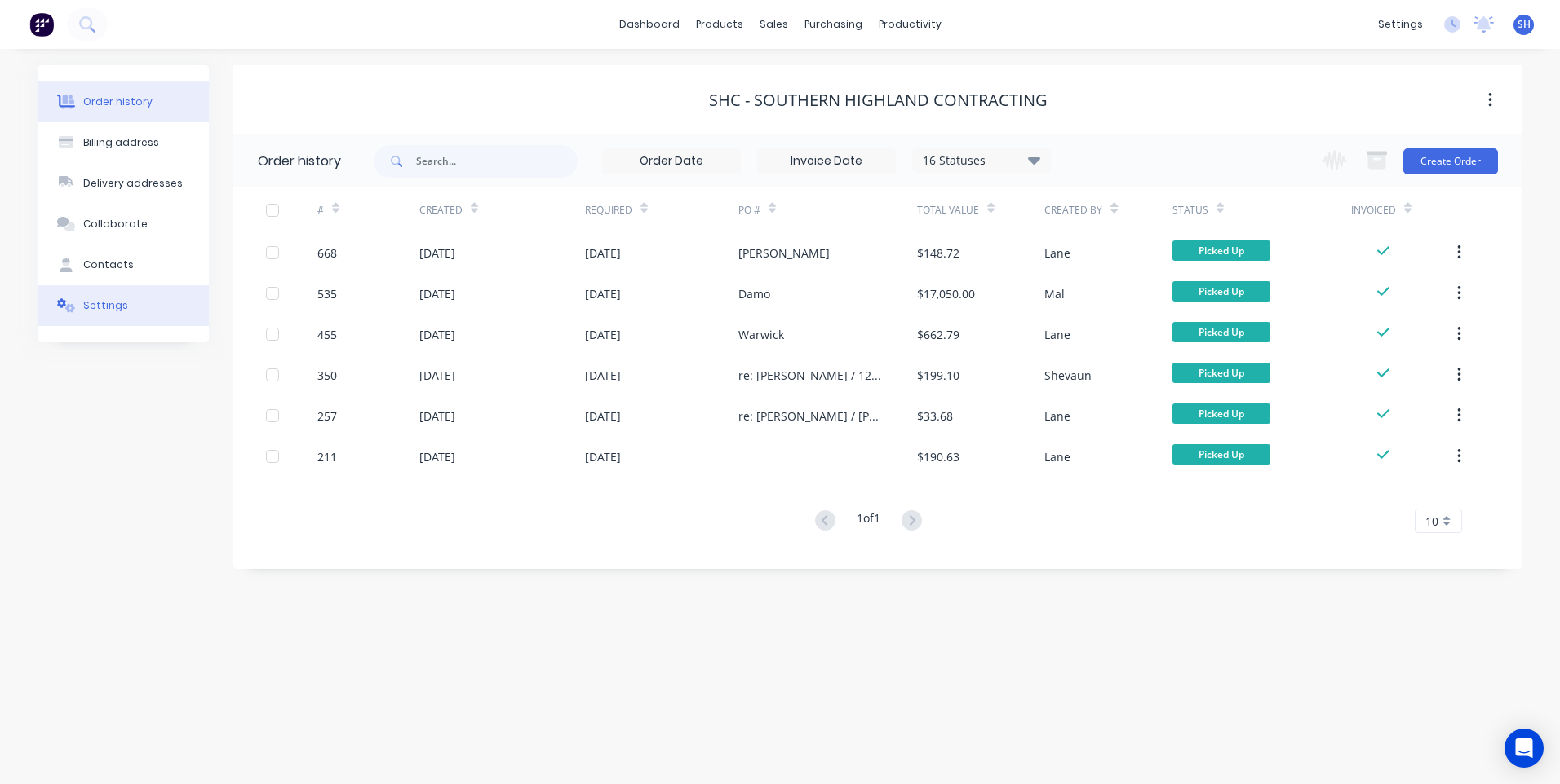
click at [123, 308] on button "Settings" at bounding box center [123, 305] width 171 height 40
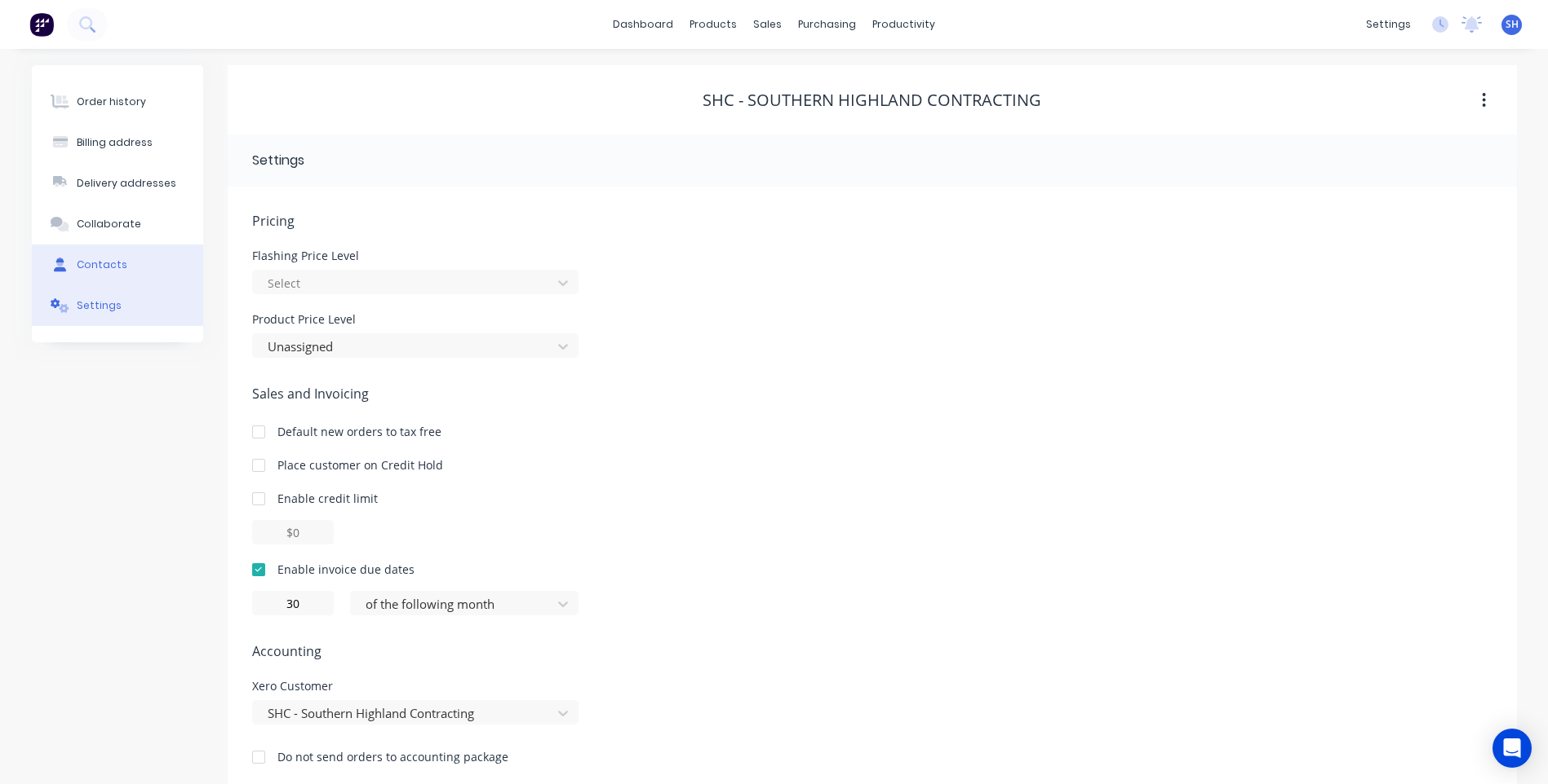
click at [107, 255] on button "Contacts" at bounding box center [117, 265] width 171 height 40
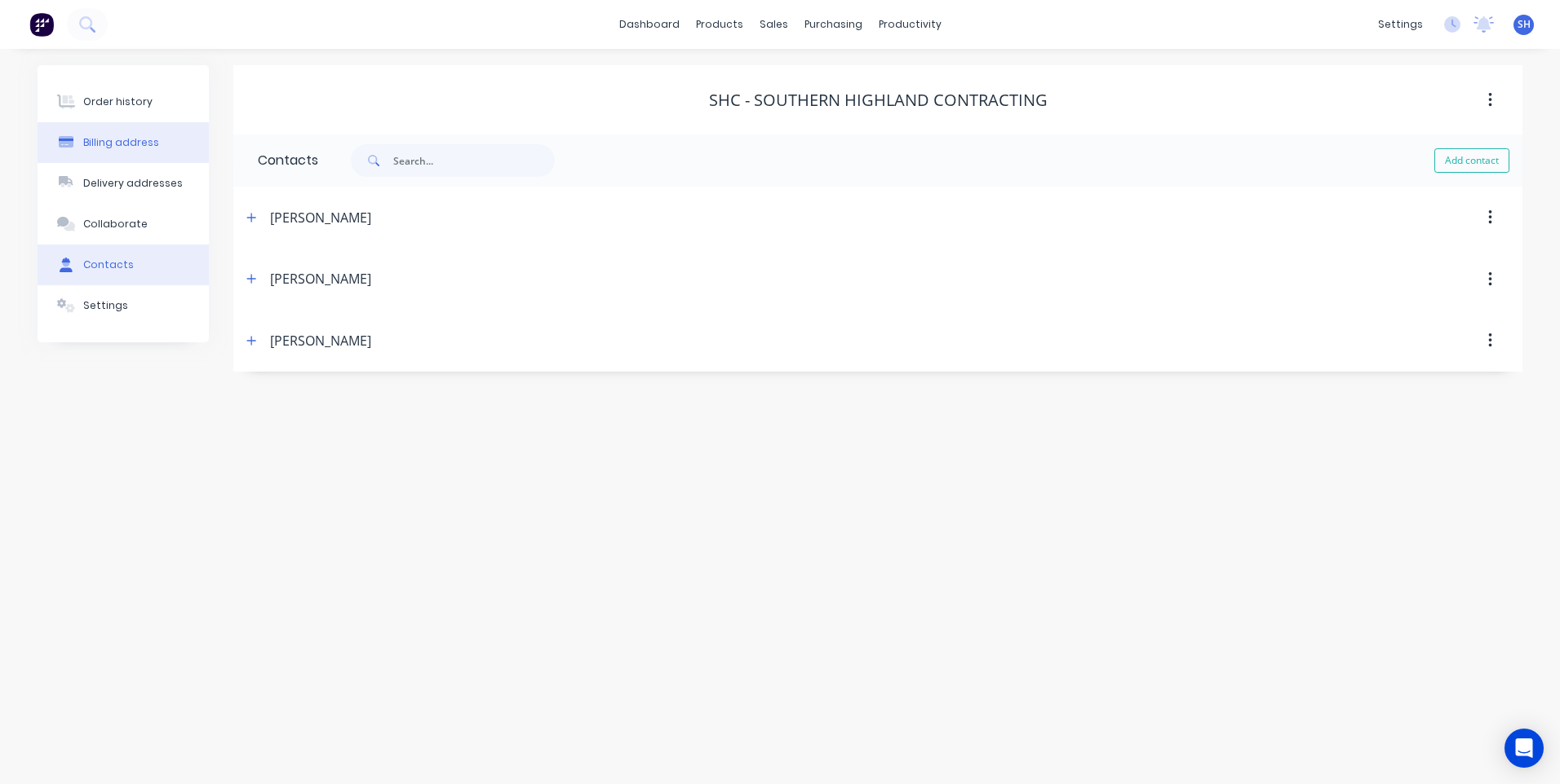
click at [118, 139] on div "Billing address" at bounding box center [121, 142] width 76 height 15
select select "AU"
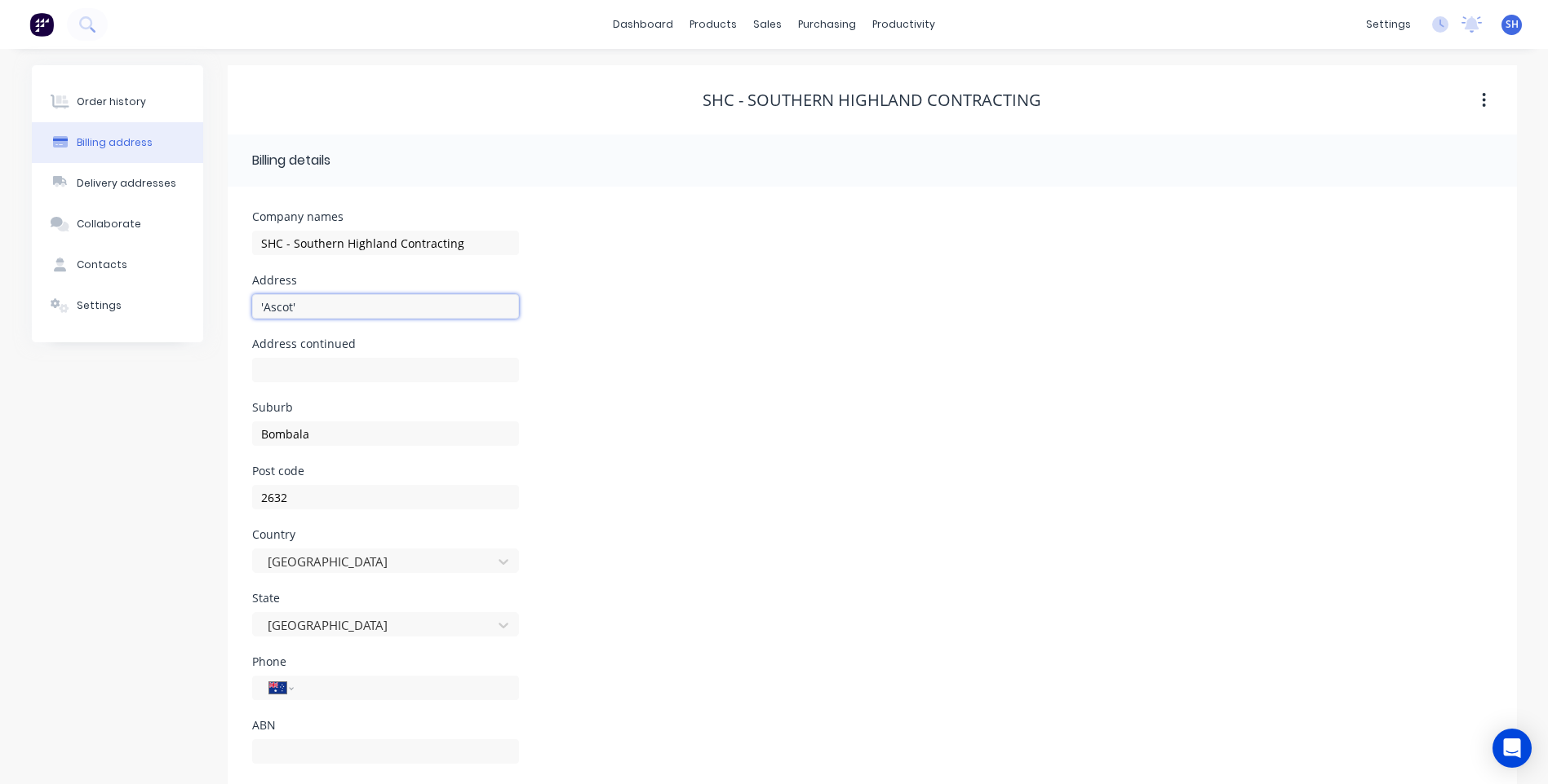
drag, startPoint x: 306, startPoint y: 308, endPoint x: 273, endPoint y: 310, distance: 33.1
click at [213, 308] on div "Order history Billing address Delivery addresses Collaborate Contacts Settings …" at bounding box center [774, 432] width 1485 height 735
click at [105, 257] on button "Contacts" at bounding box center [117, 265] width 171 height 40
select select "AU"
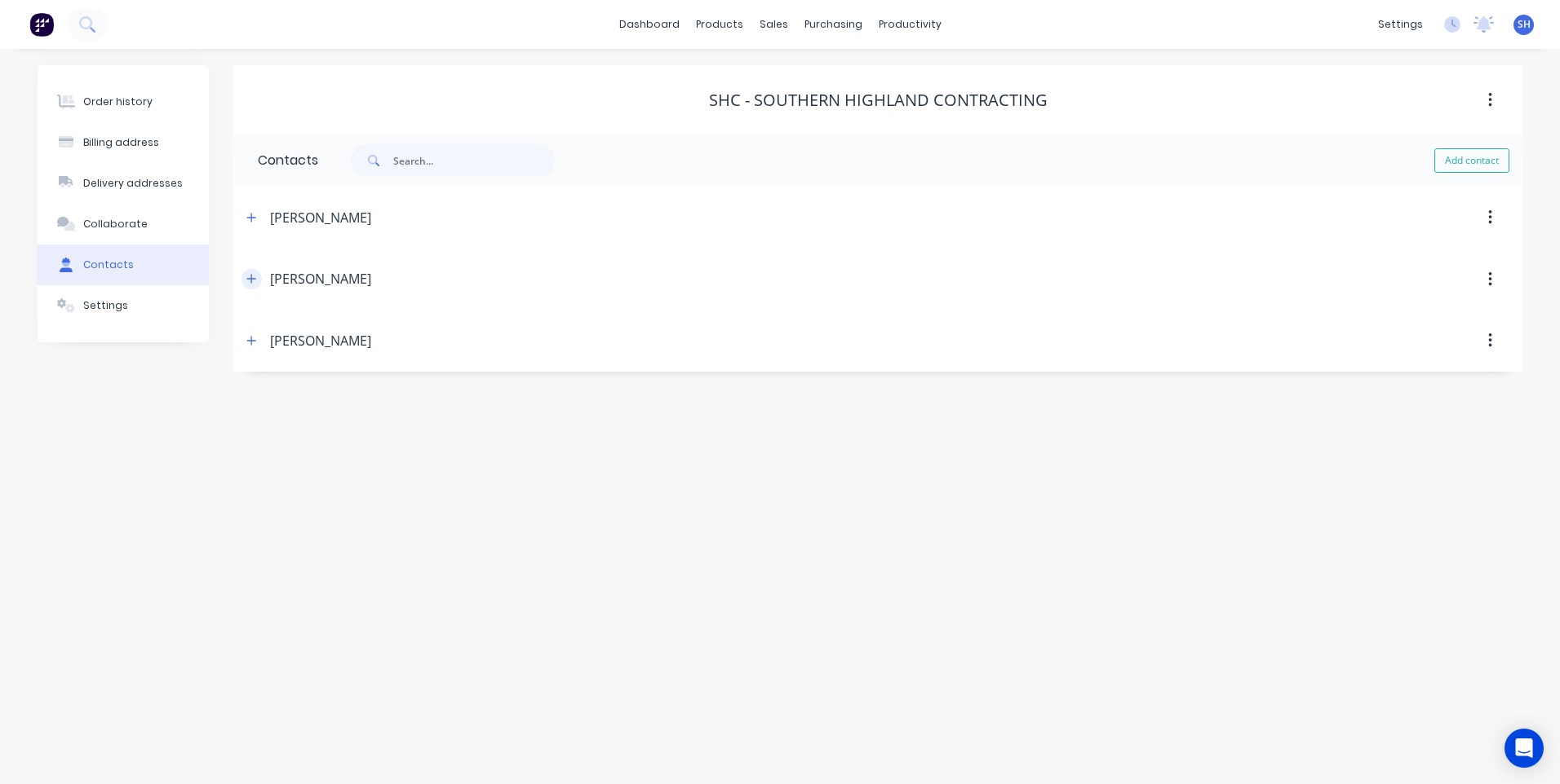
click at [256, 278] on icon "button" at bounding box center [251, 278] width 9 height 9
drag, startPoint x: 452, startPoint y: 407, endPoint x: 231, endPoint y: 384, distance: 222.2
click at [231, 384] on div "Order history Billing address Delivery addresses Collaborate Contacts Settings …" at bounding box center [780, 353] width 1485 height 578
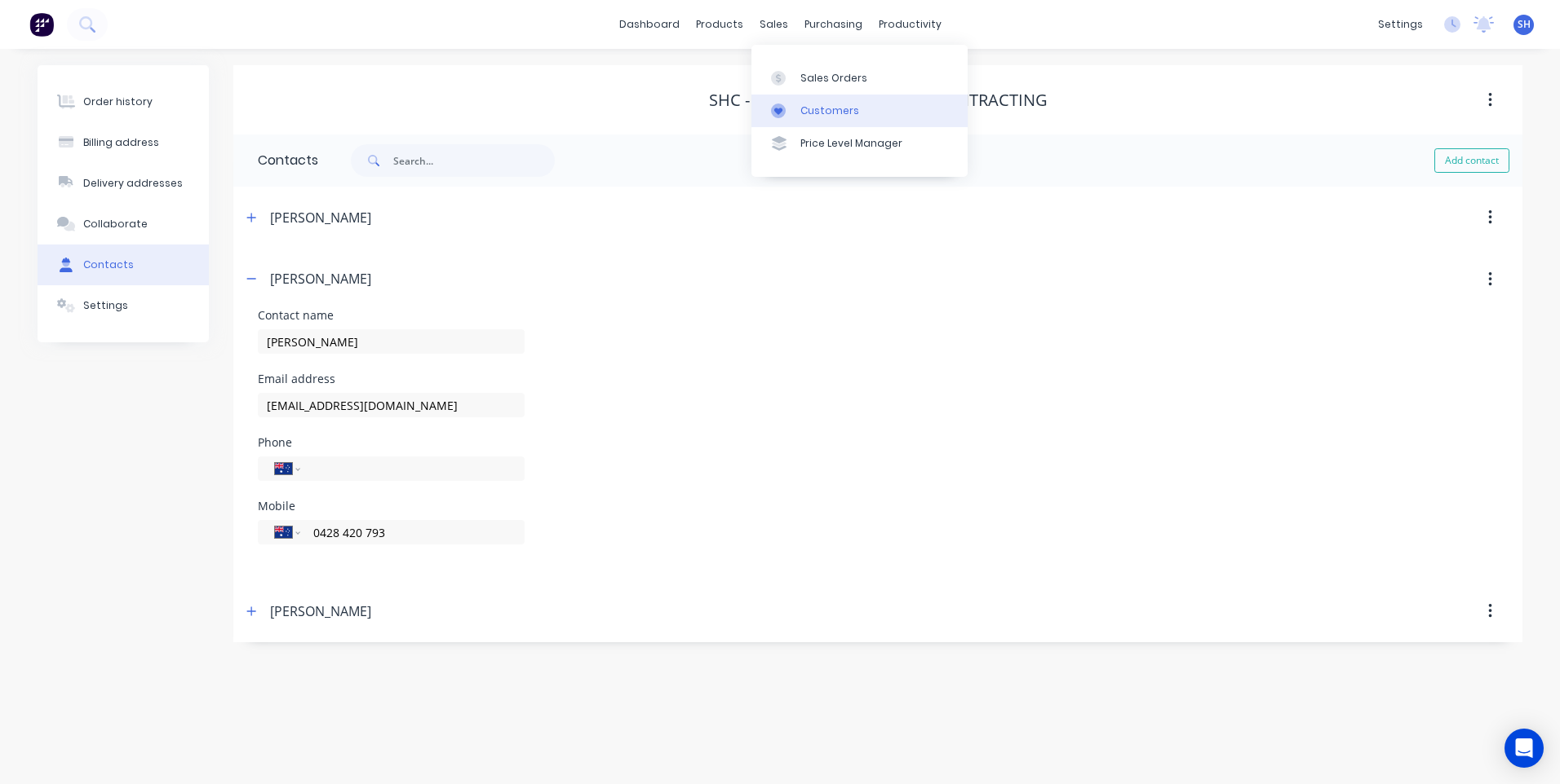
click at [822, 106] on div "Customers" at bounding box center [829, 111] width 58 height 15
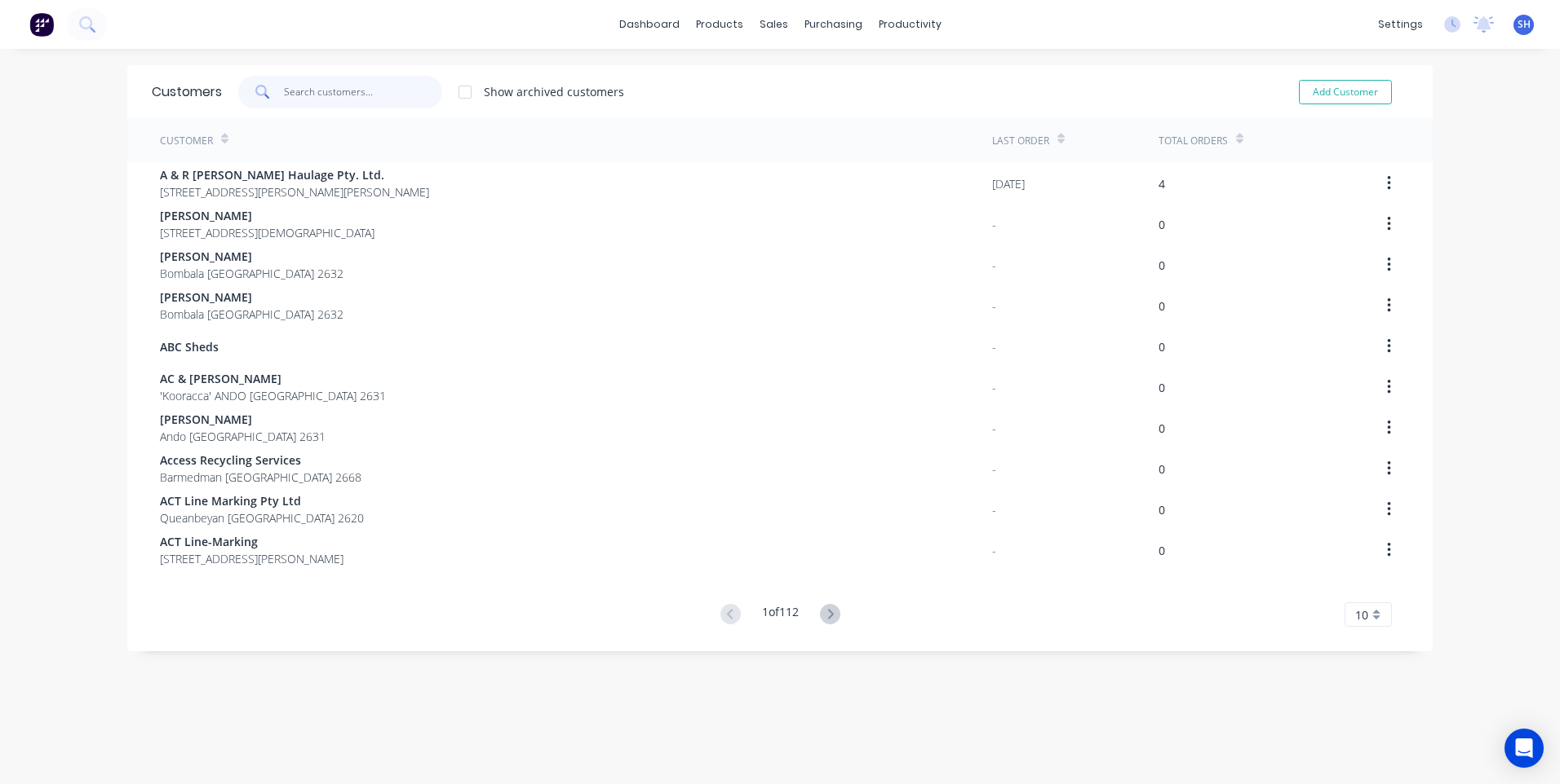
click at [302, 91] on input "text" at bounding box center [363, 92] width 159 height 33
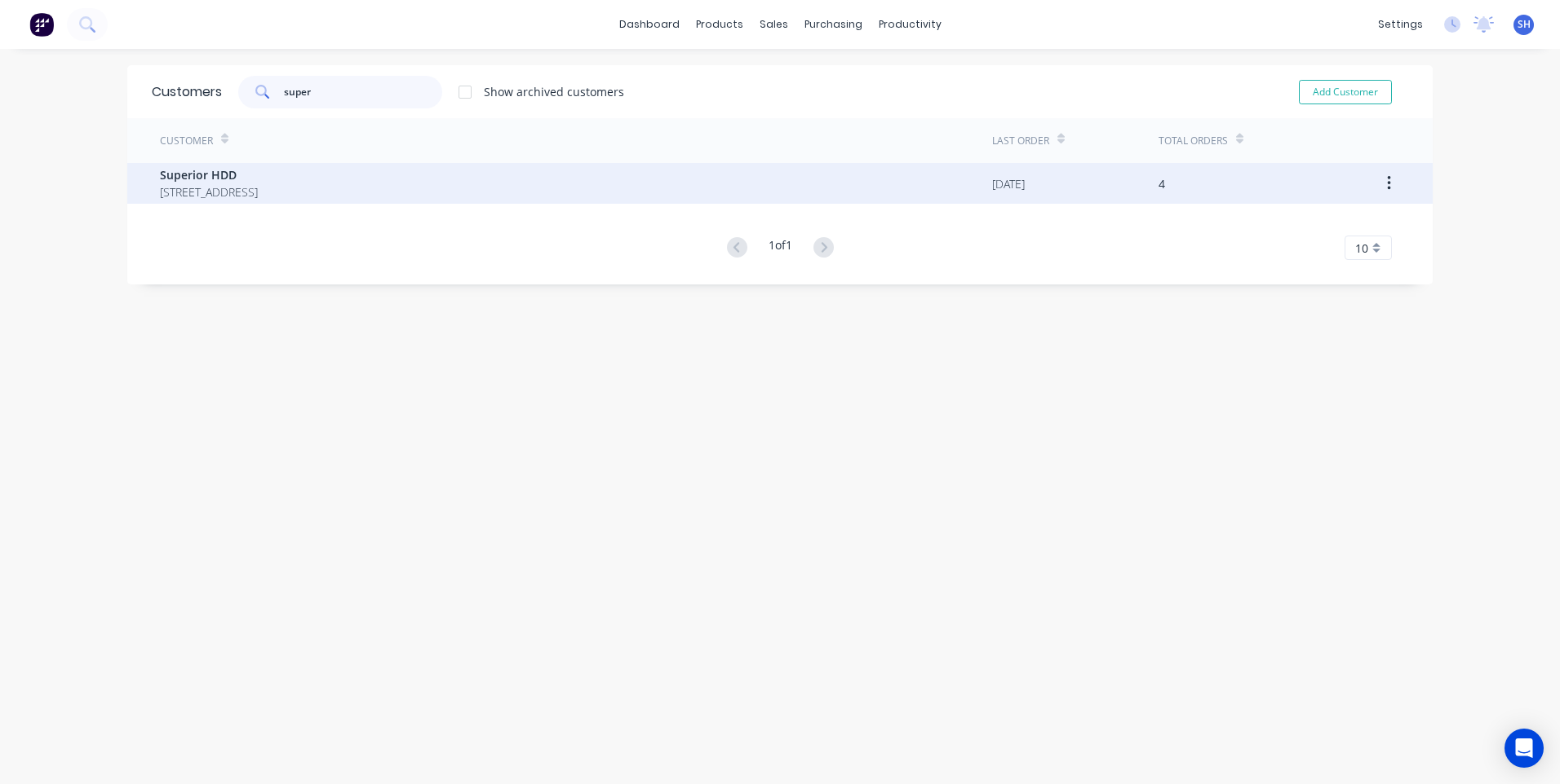
type input "super"
click at [160, 176] on span "Superior HDD" at bounding box center [208, 174] width 98 height 17
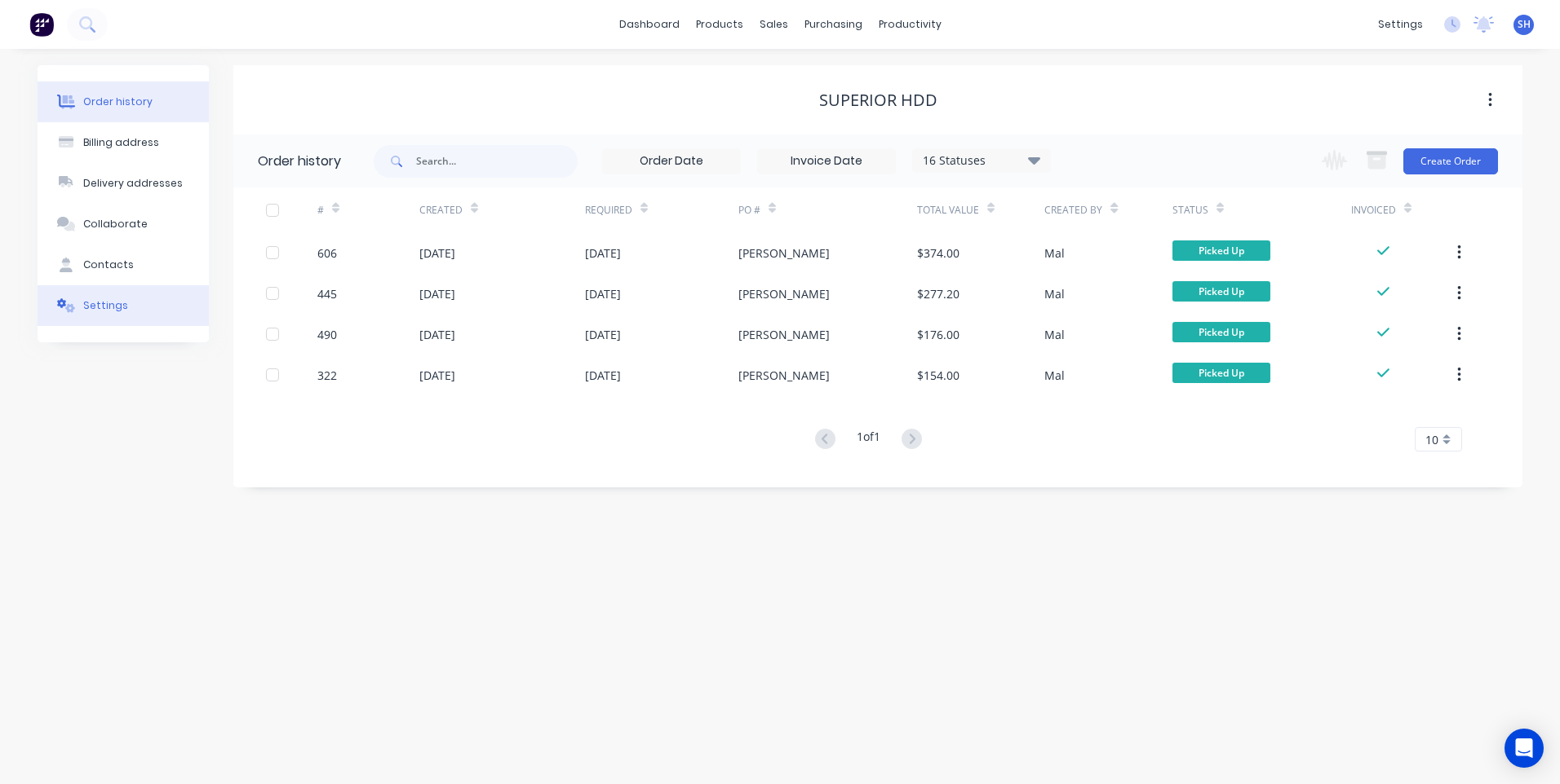
click at [100, 304] on div "Settings" at bounding box center [105, 305] width 44 height 15
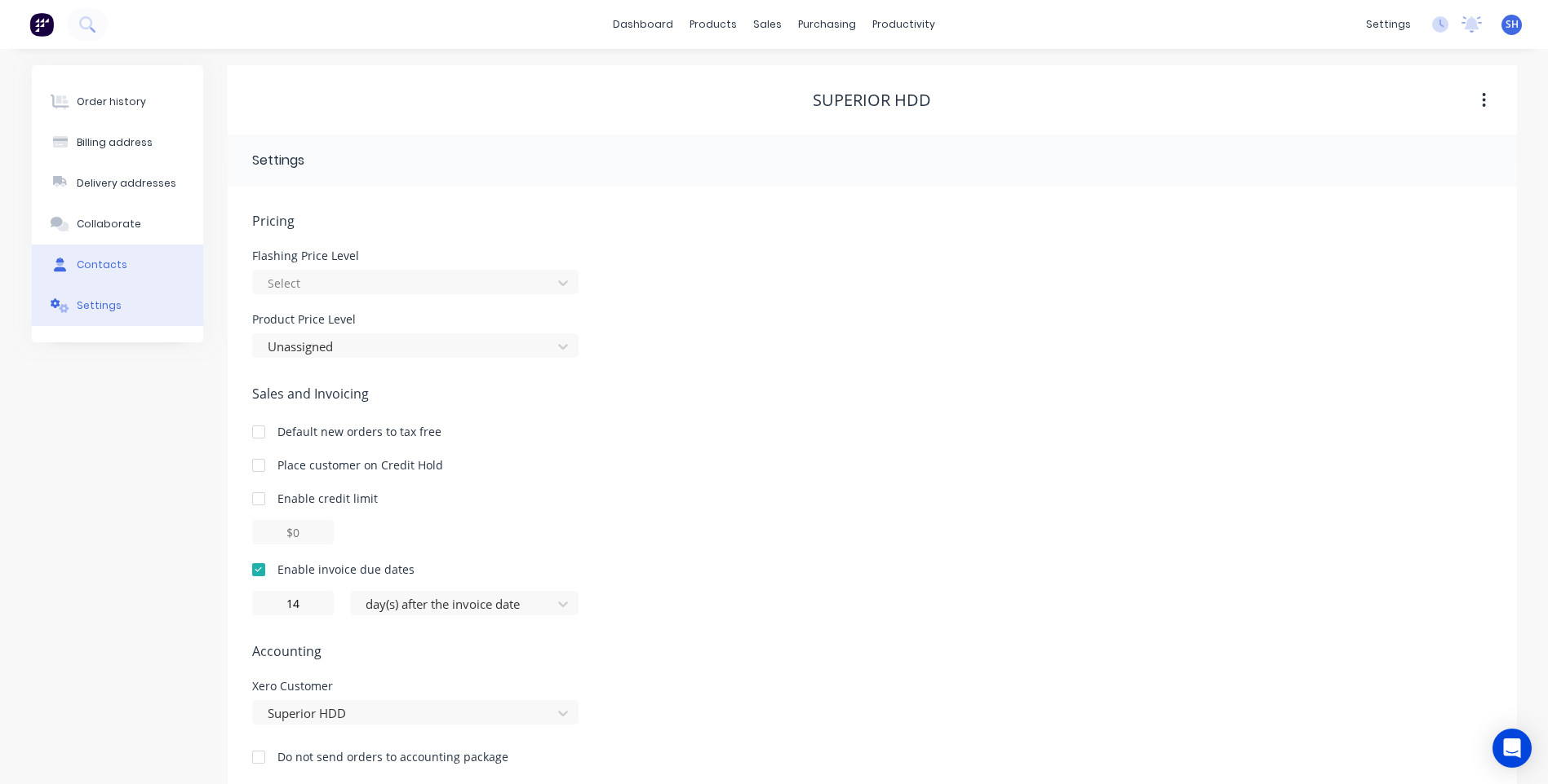
click at [102, 263] on div "Contacts" at bounding box center [102, 265] width 50 height 15
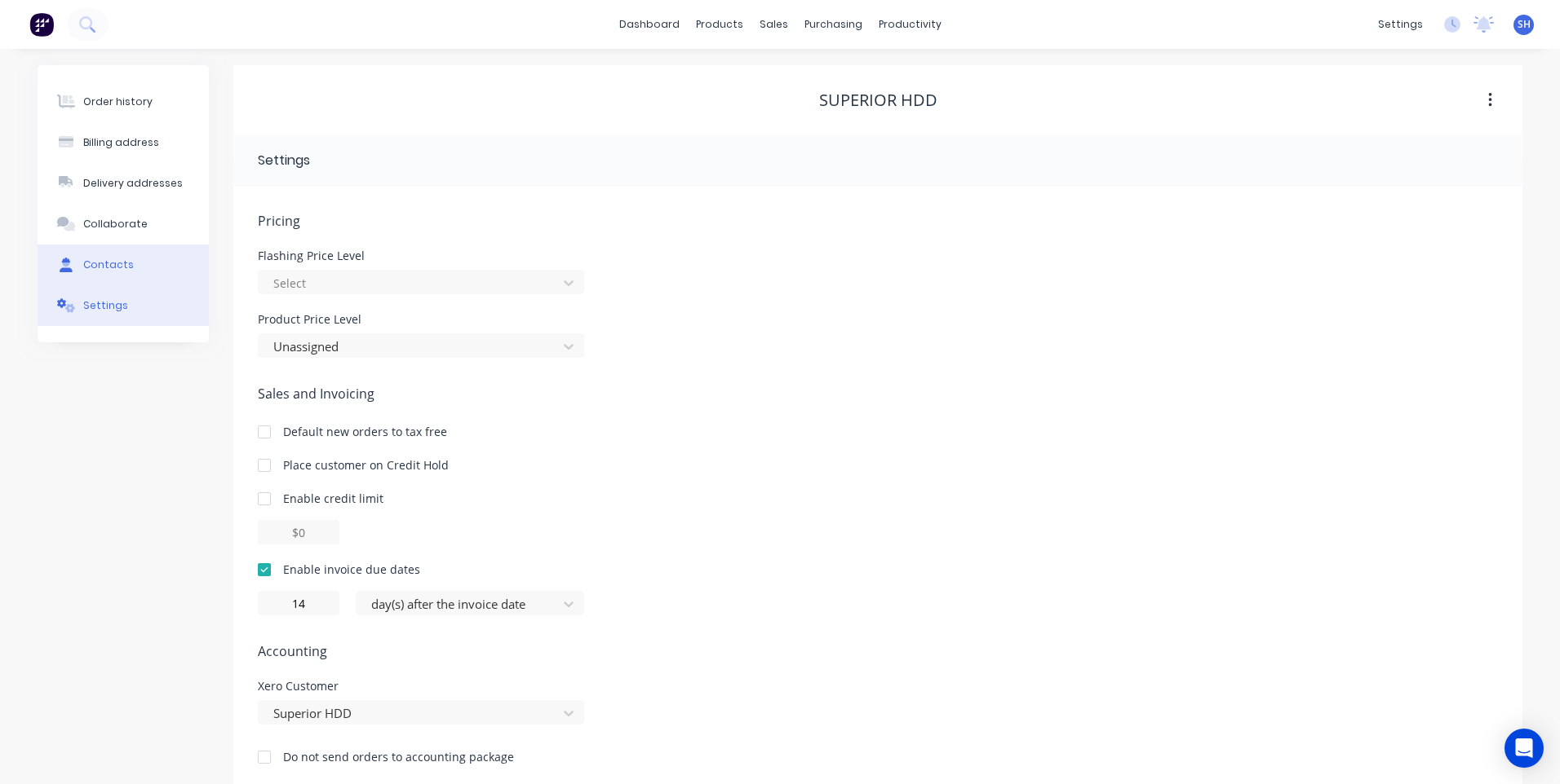
select select "AU"
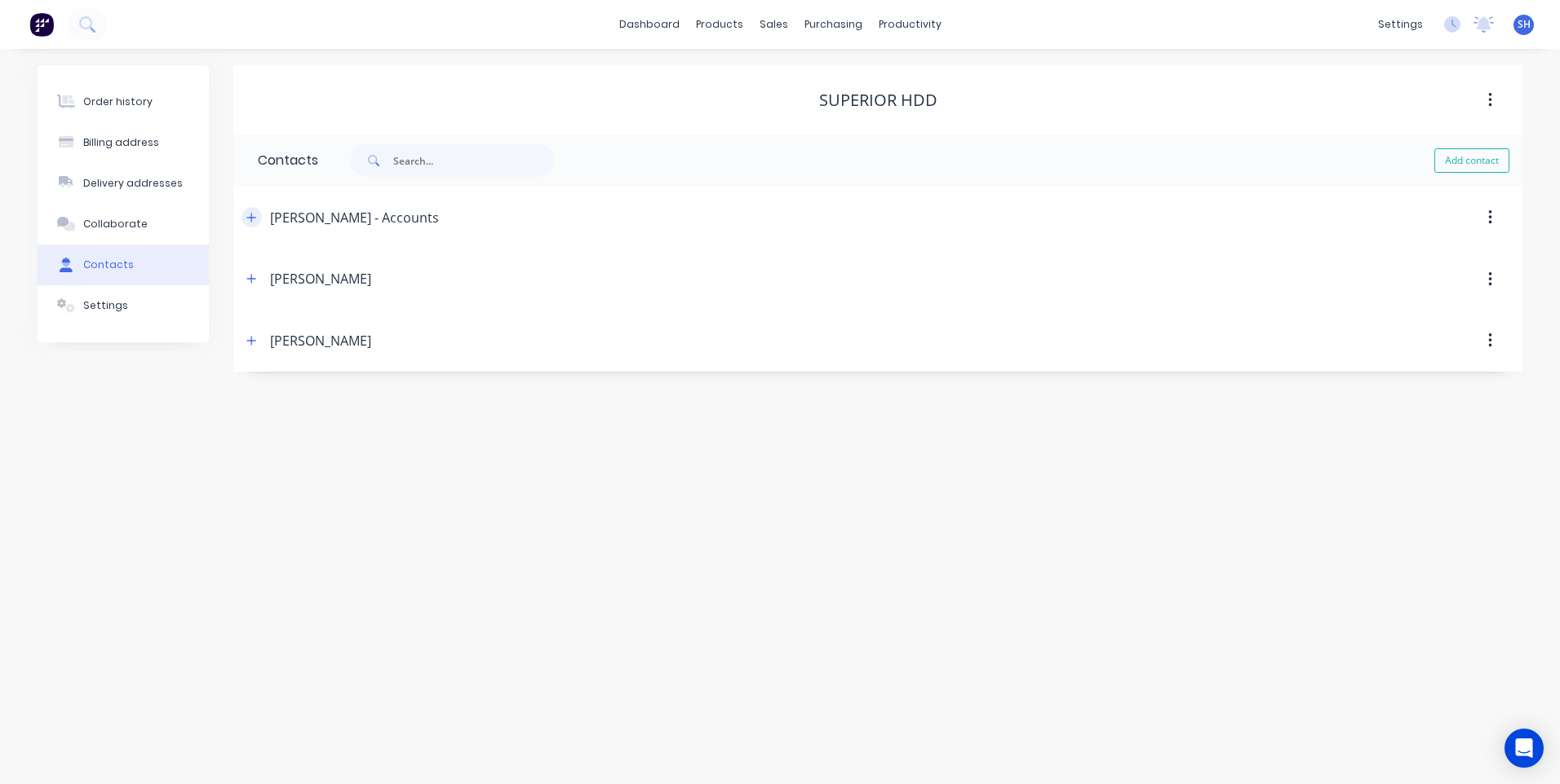
click at [256, 214] on icon "button" at bounding box center [251, 218] width 10 height 12
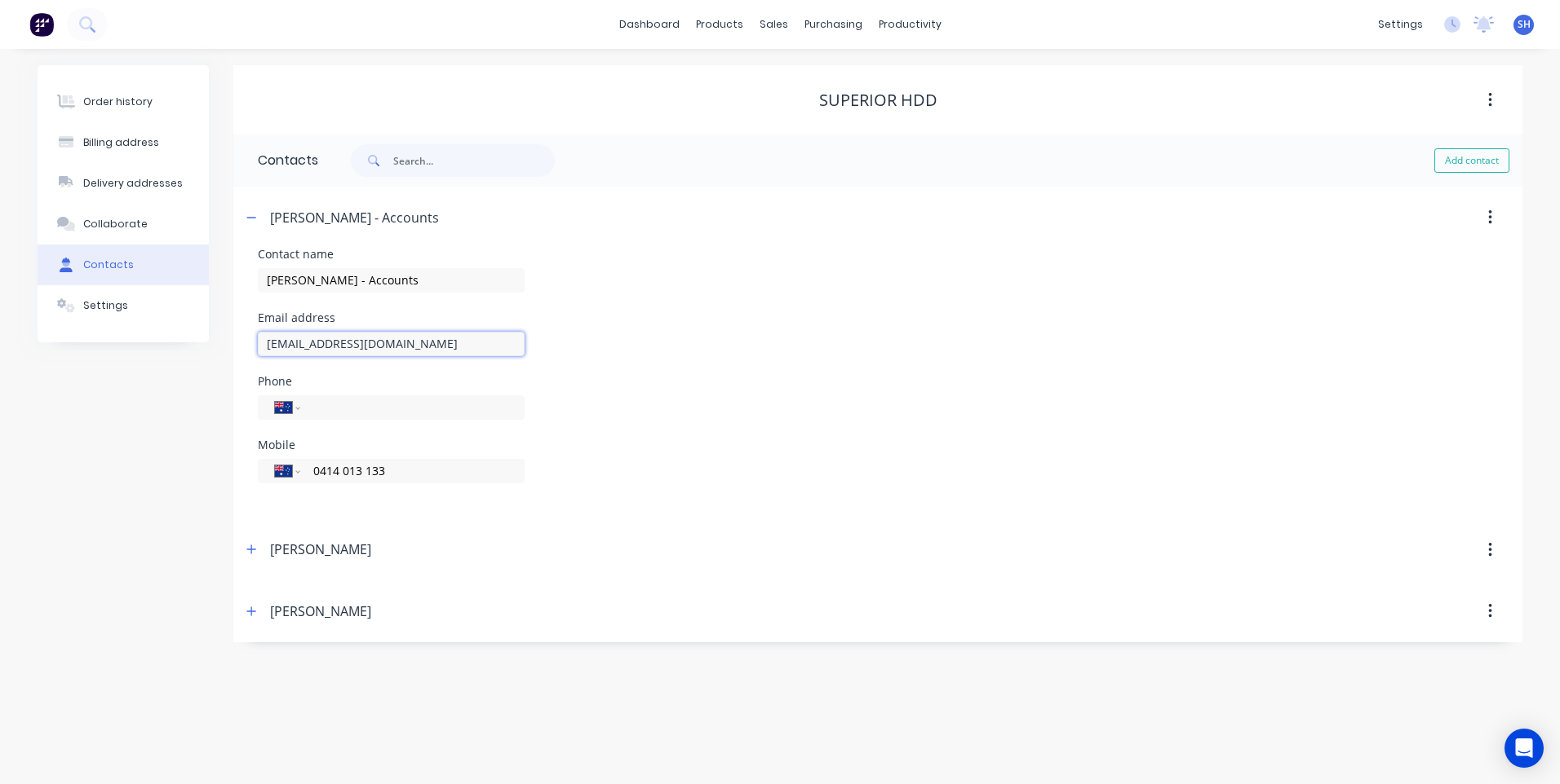
drag, startPoint x: 424, startPoint y: 347, endPoint x: 204, endPoint y: 326, distance: 221.0
click at [205, 327] on div "Order history Billing address Delivery addresses Collaborate Contacts Settings …" at bounding box center [780, 353] width 1485 height 578
click at [124, 137] on div "Billing address" at bounding box center [121, 142] width 76 height 15
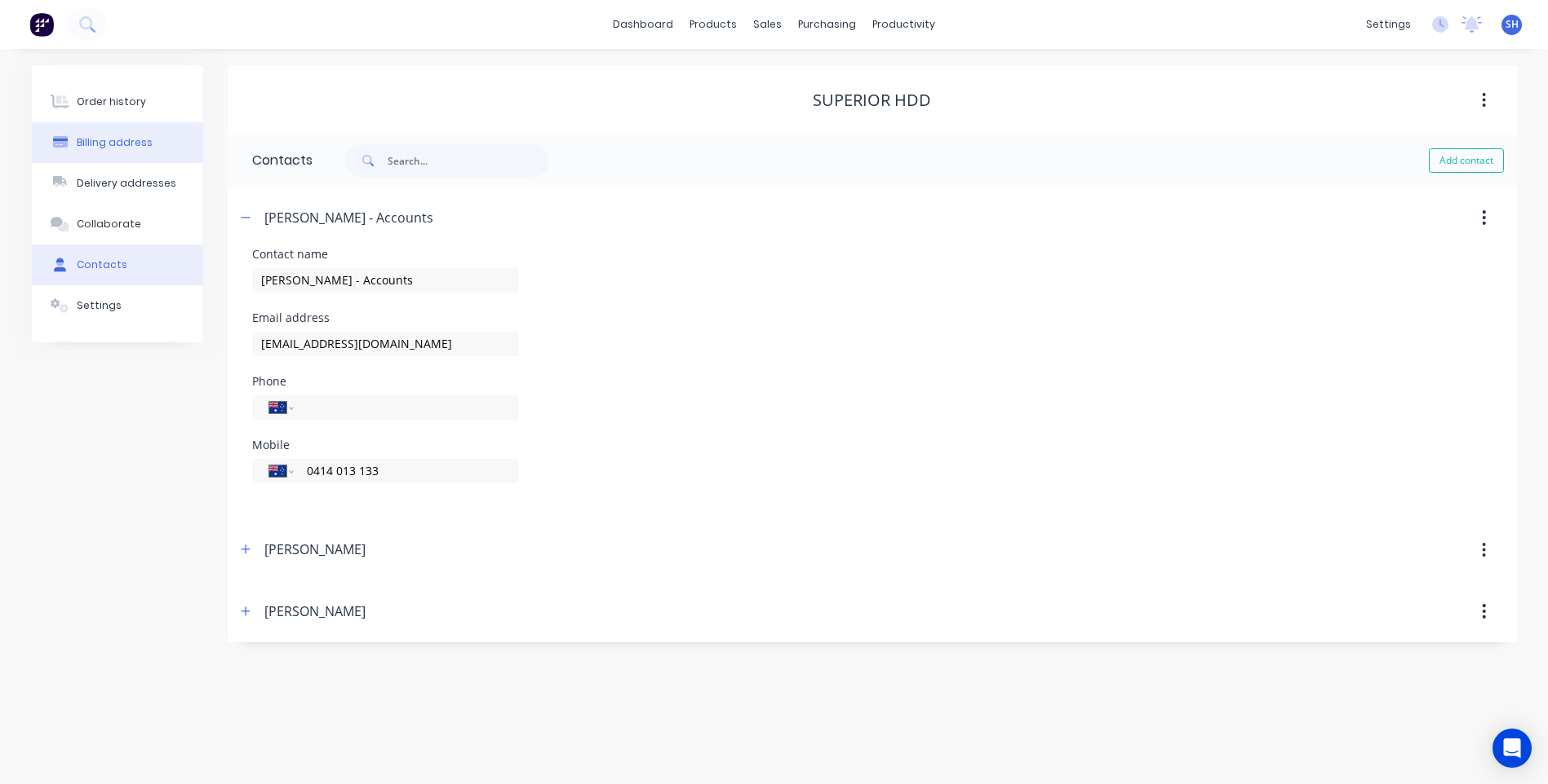
select select "AU"
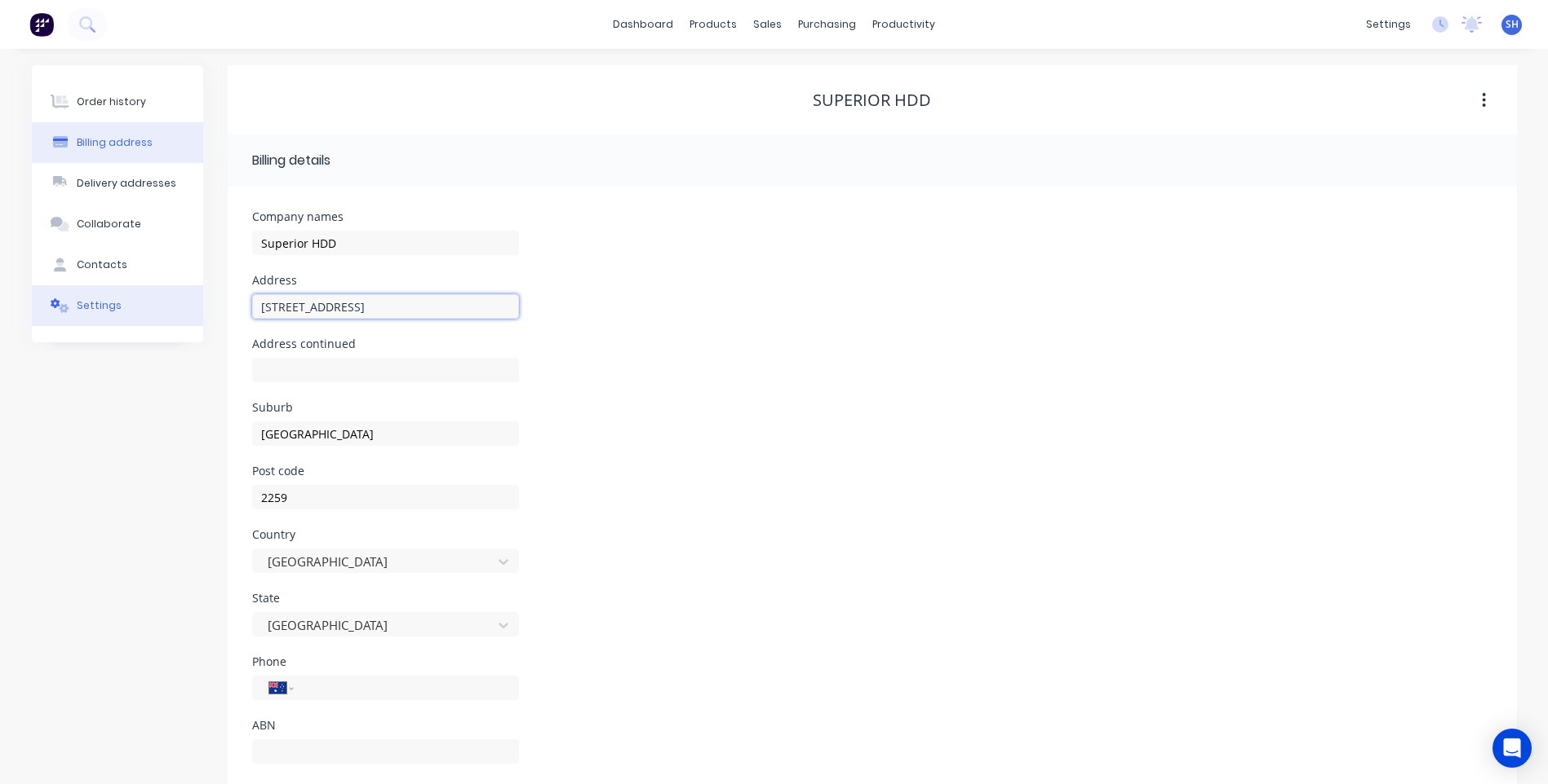
drag, startPoint x: 362, startPoint y: 311, endPoint x: 191, endPoint y: 314, distance: 171.0
click at [191, 314] on div "Order history Billing address Delivery addresses Collaborate Contacts Settings …" at bounding box center [774, 432] width 1485 height 735
drag, startPoint x: 367, startPoint y: 434, endPoint x: 222, endPoint y: 438, distance: 145.1
click at [222, 438] on div "Order history Billing address Delivery addresses Collaborate Contacts Settings …" at bounding box center [774, 432] width 1485 height 735
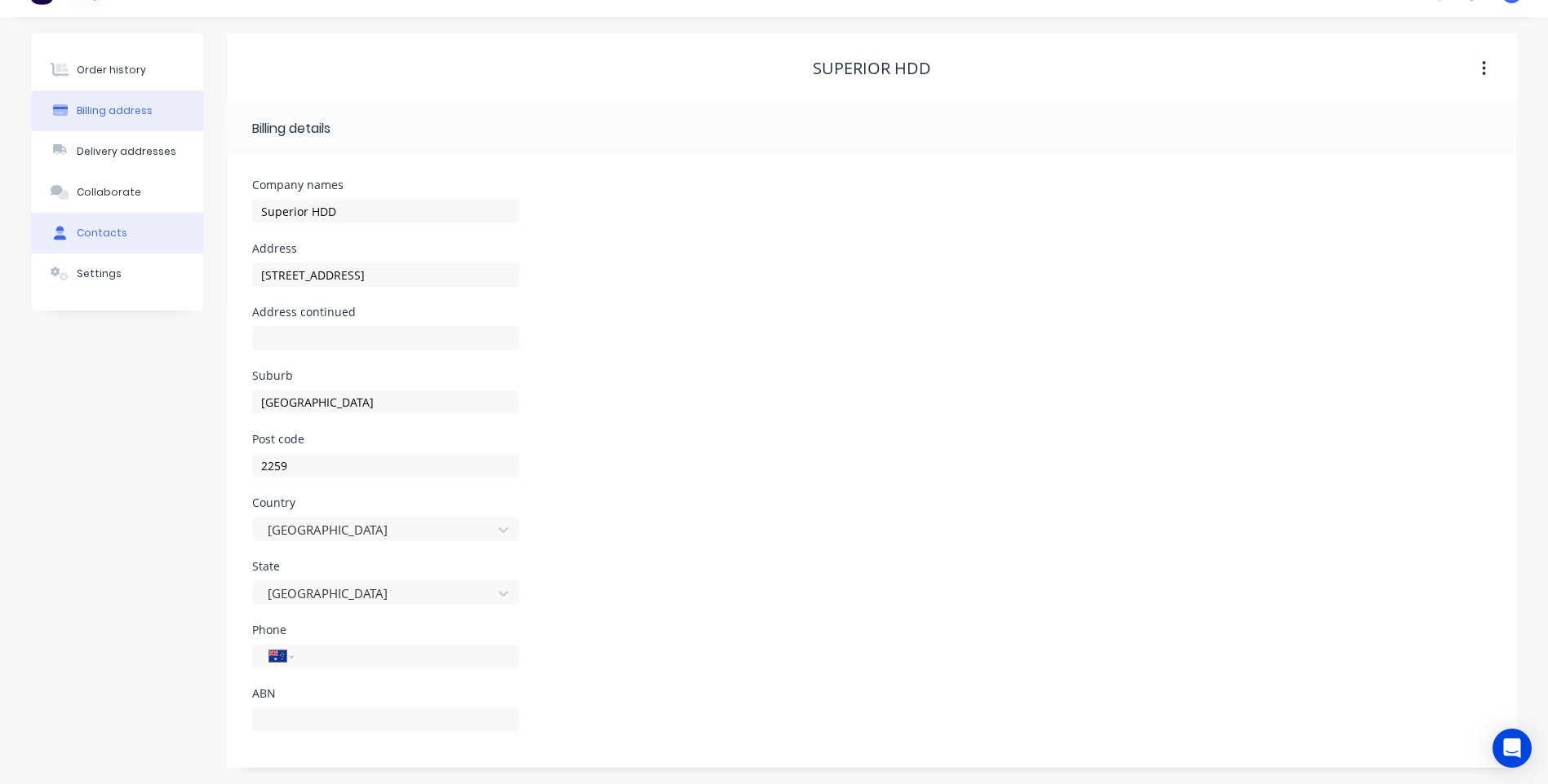
click at [105, 229] on div "Contacts" at bounding box center [102, 233] width 50 height 15
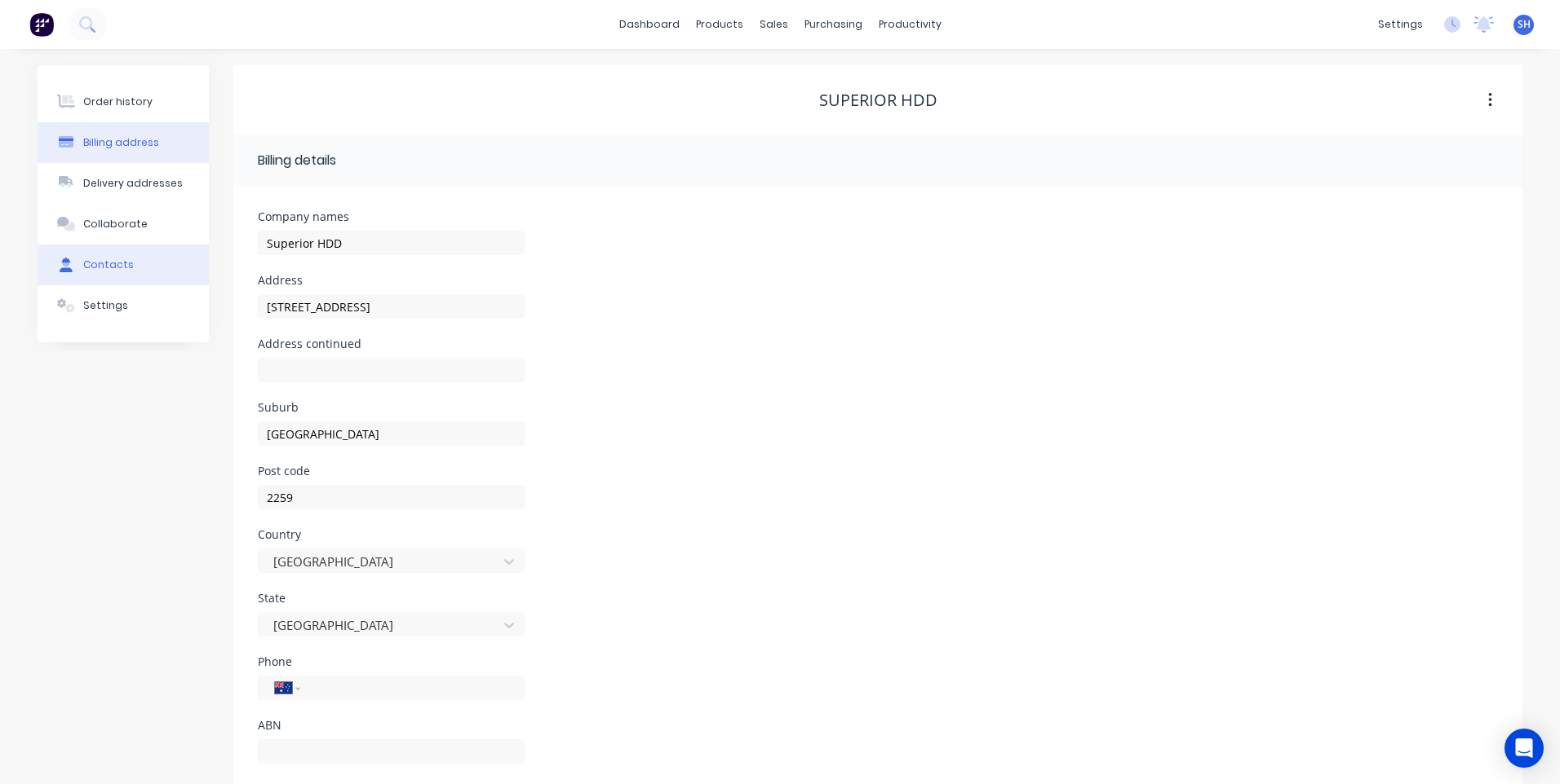
select select "AU"
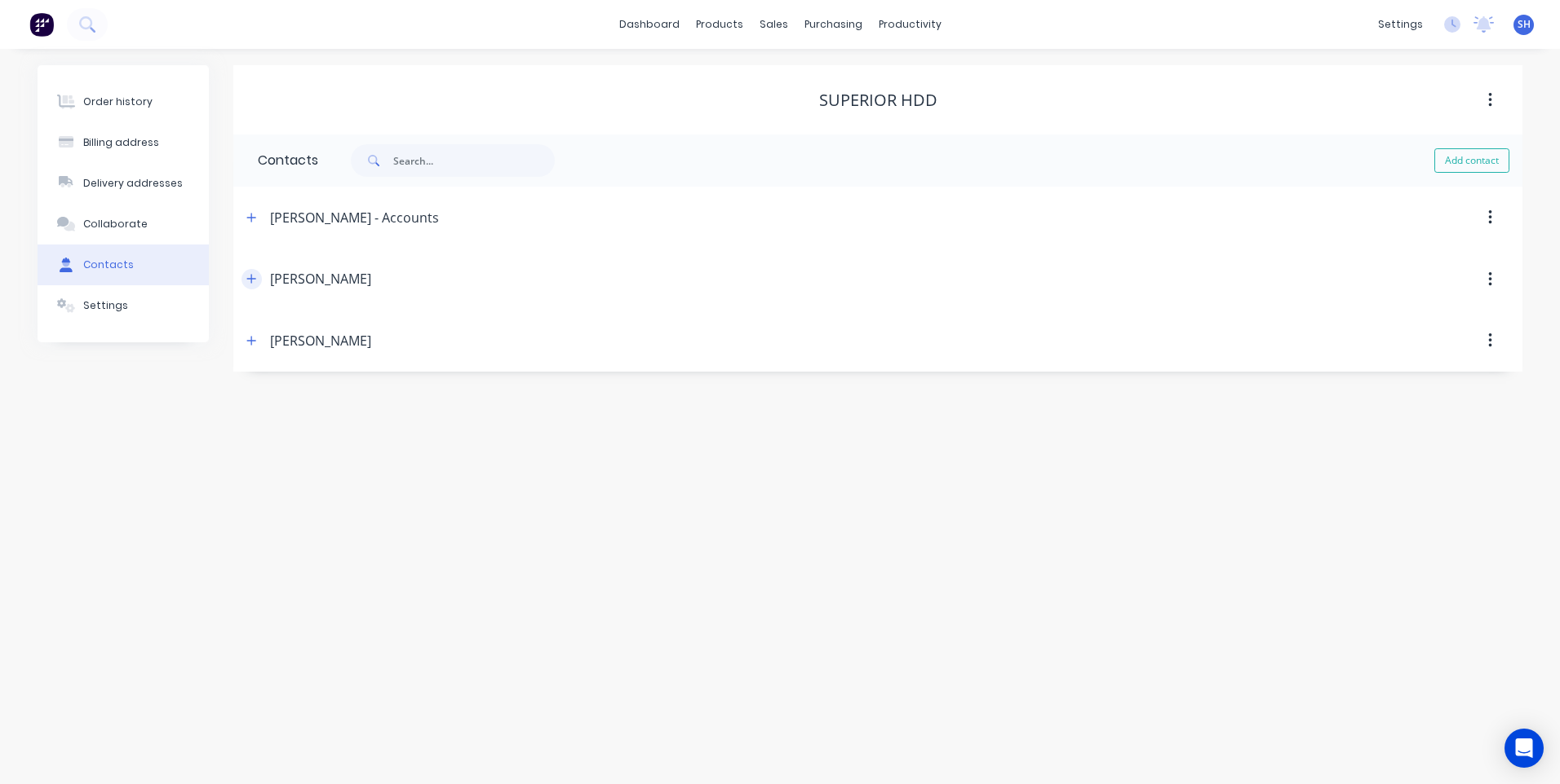
click at [249, 274] on icon "button" at bounding box center [251, 279] width 10 height 12
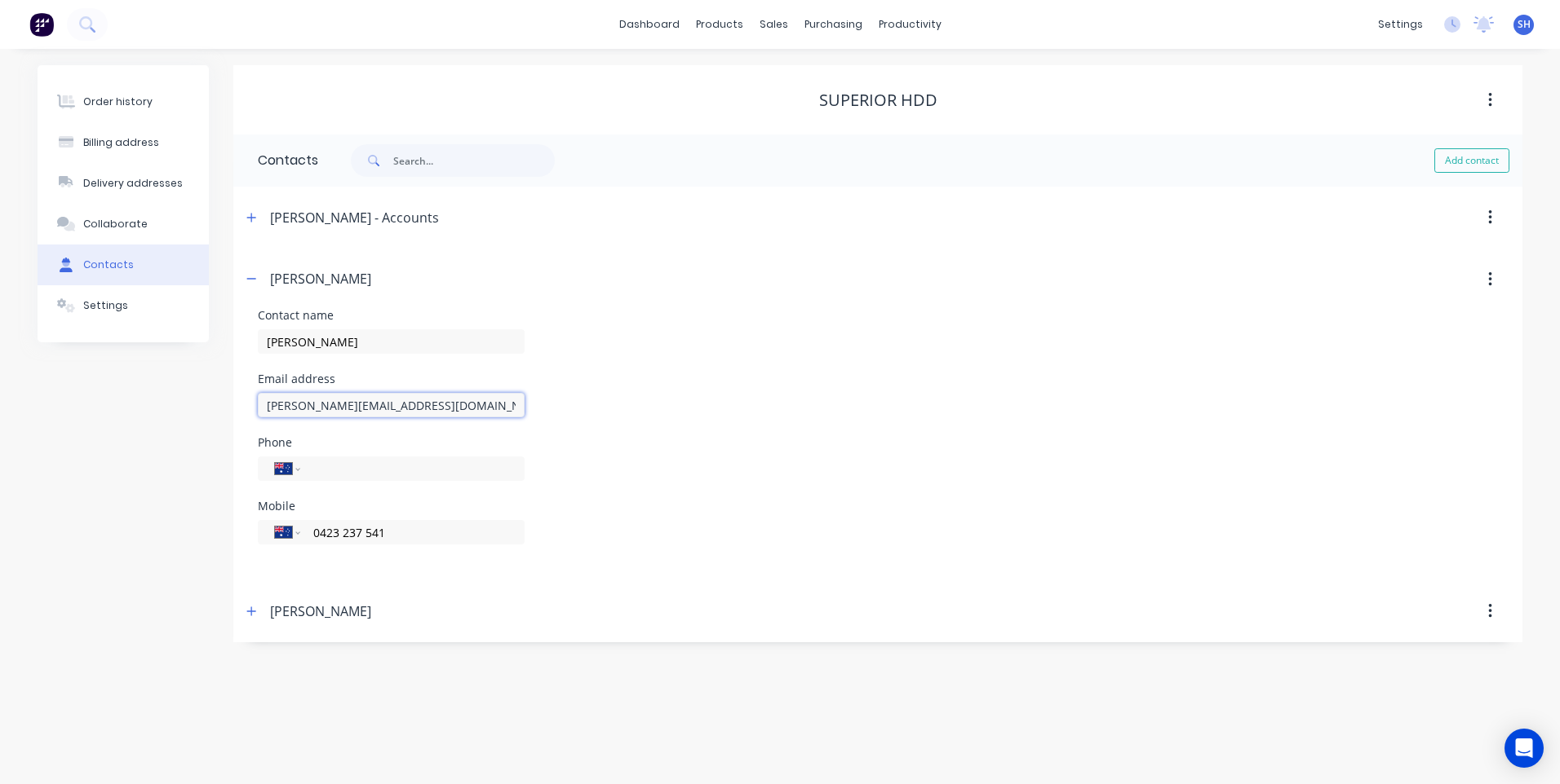
drag, startPoint x: 413, startPoint y: 407, endPoint x: 222, endPoint y: 391, distance: 191.7
click at [223, 387] on div "Order history Billing address Delivery addresses Collaborate Contacts Settings …" at bounding box center [780, 353] width 1485 height 578
click at [823, 110] on div "Customers" at bounding box center [829, 111] width 58 height 15
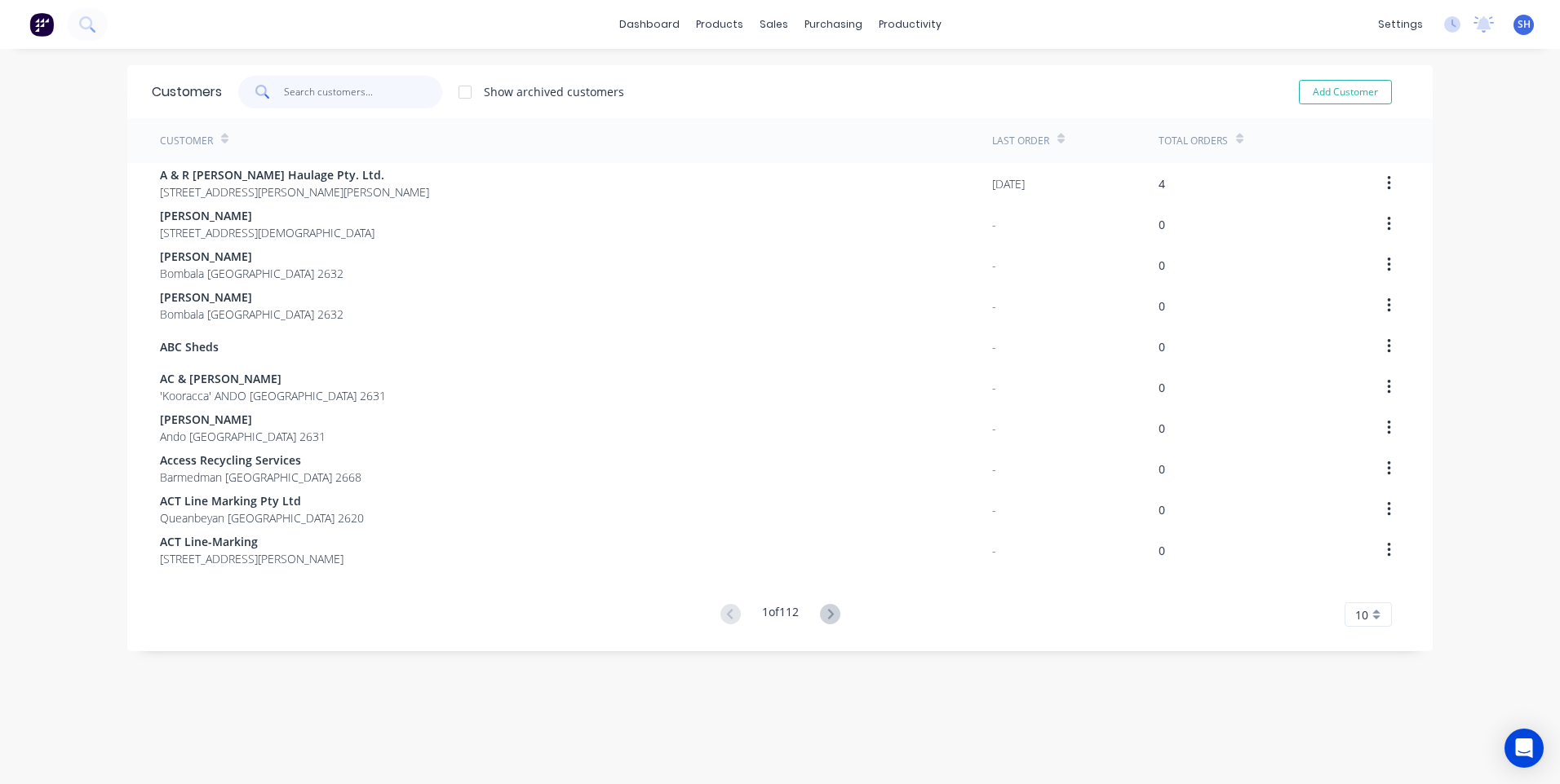
click at [312, 90] on input "text" at bounding box center [363, 92] width 159 height 33
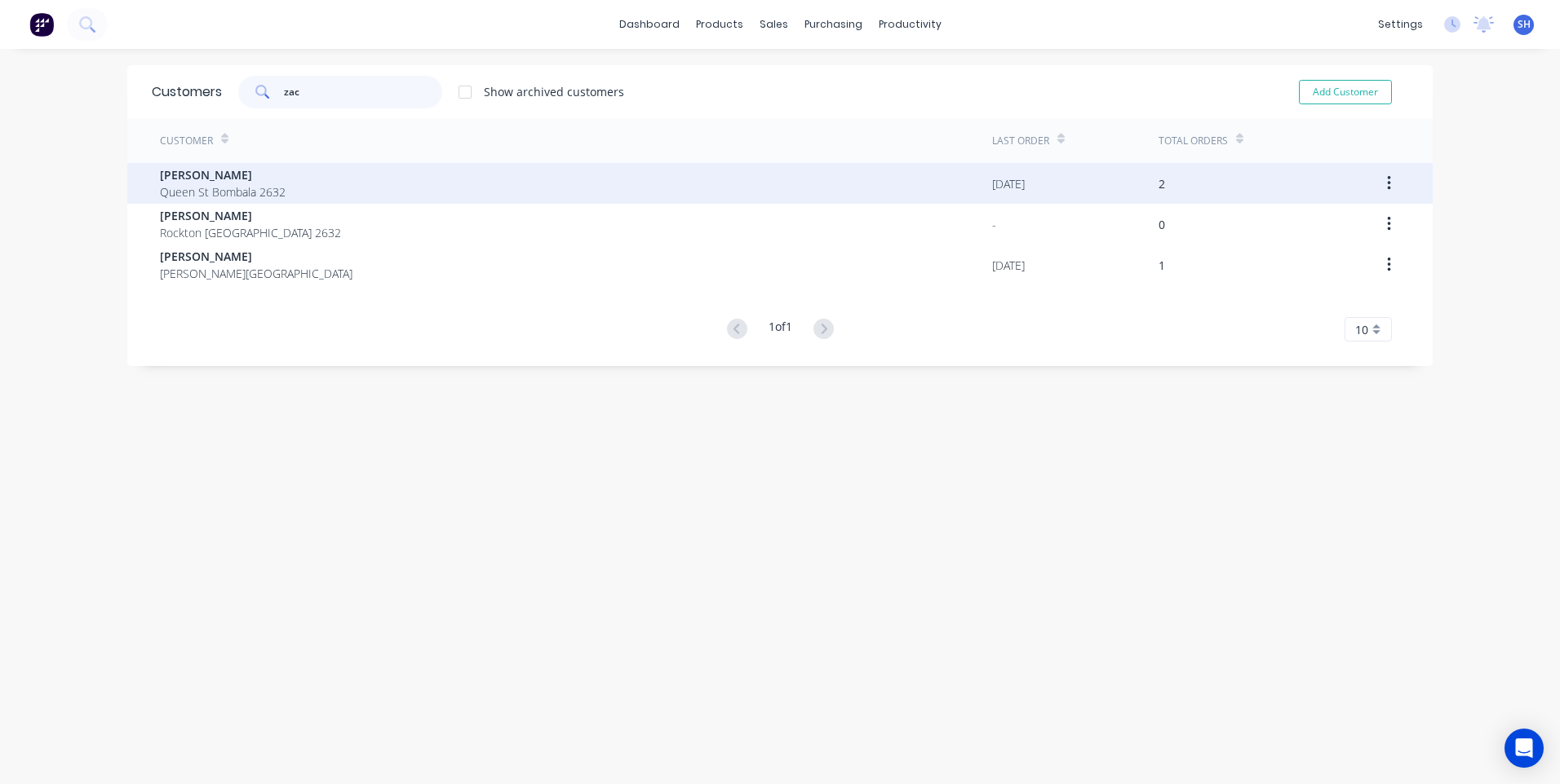
type input "zac"
click at [226, 184] on span "Queen St Bombala 2632" at bounding box center [222, 192] width 125 height 17
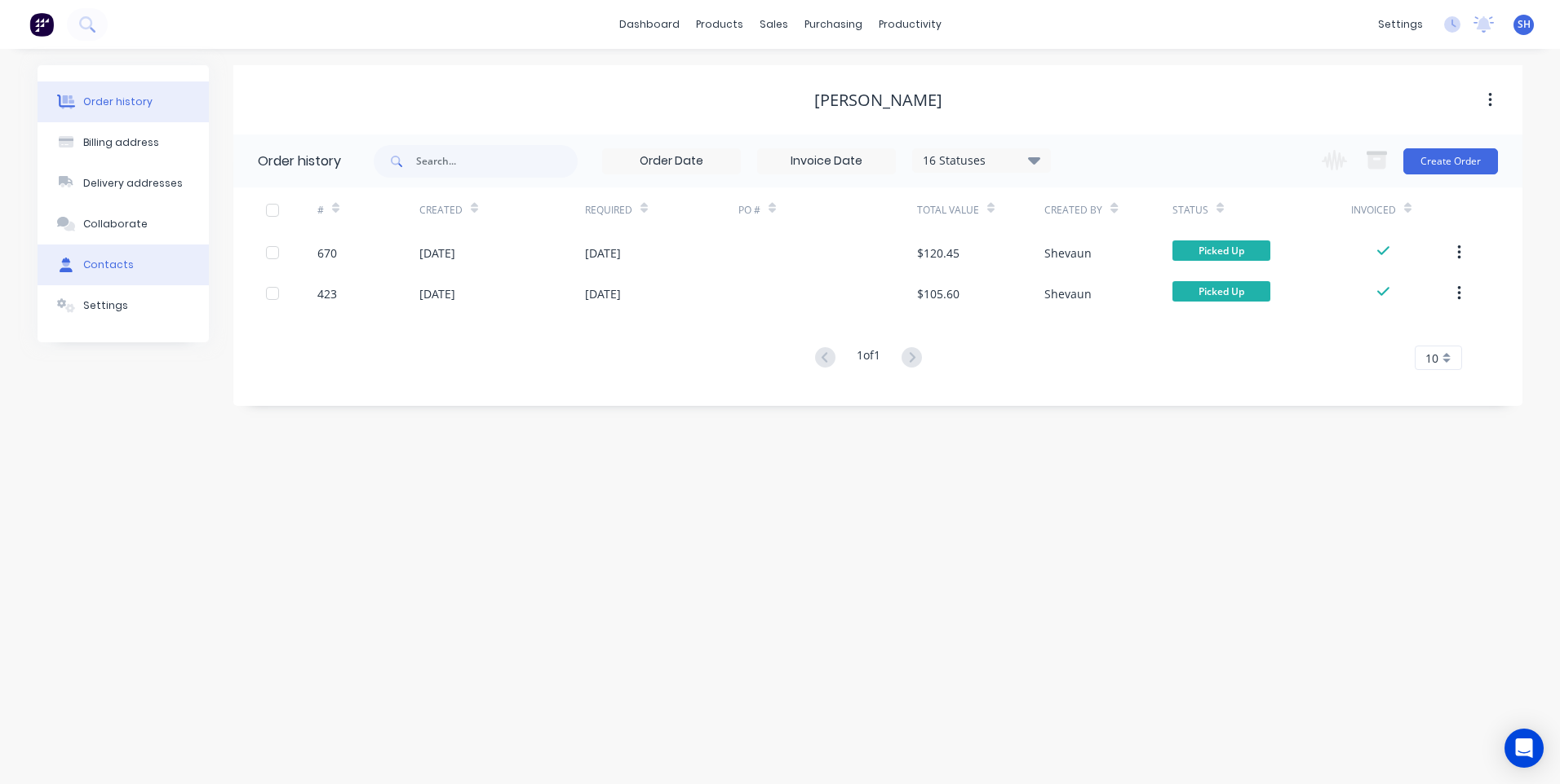
click at [107, 265] on div "Contacts" at bounding box center [108, 265] width 50 height 15
select select "AU"
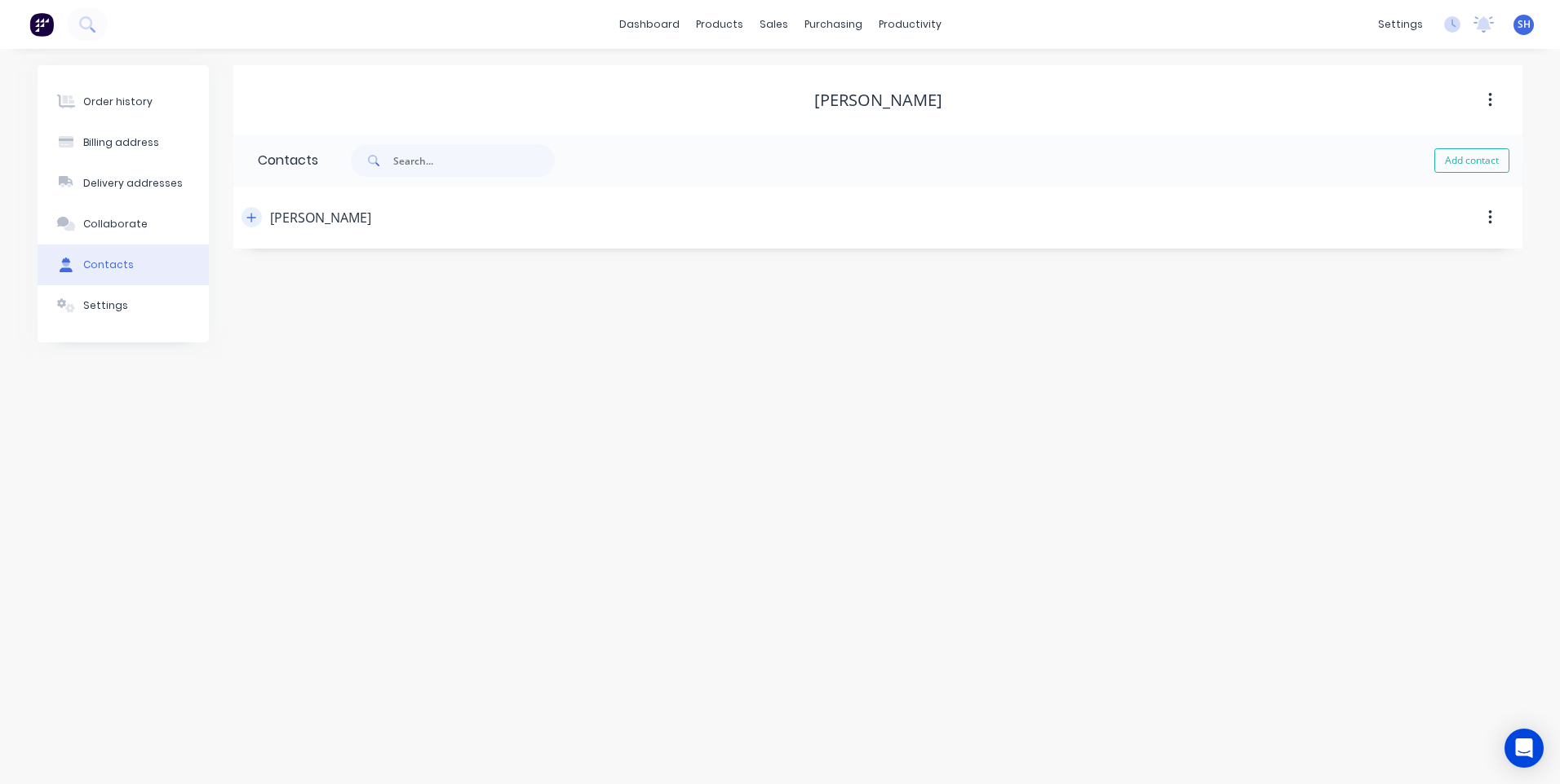
click at [250, 214] on icon "button" at bounding box center [251, 218] width 10 height 12
click at [229, 674] on div "Order history Billing address Delivery addresses Collaborate Contacts Settings …" at bounding box center [780, 417] width 1560 height 736
click at [338, 468] on input "tel" at bounding box center [409, 470] width 196 height 19
paste input "0428 113 556"
type input "0428 113 556"
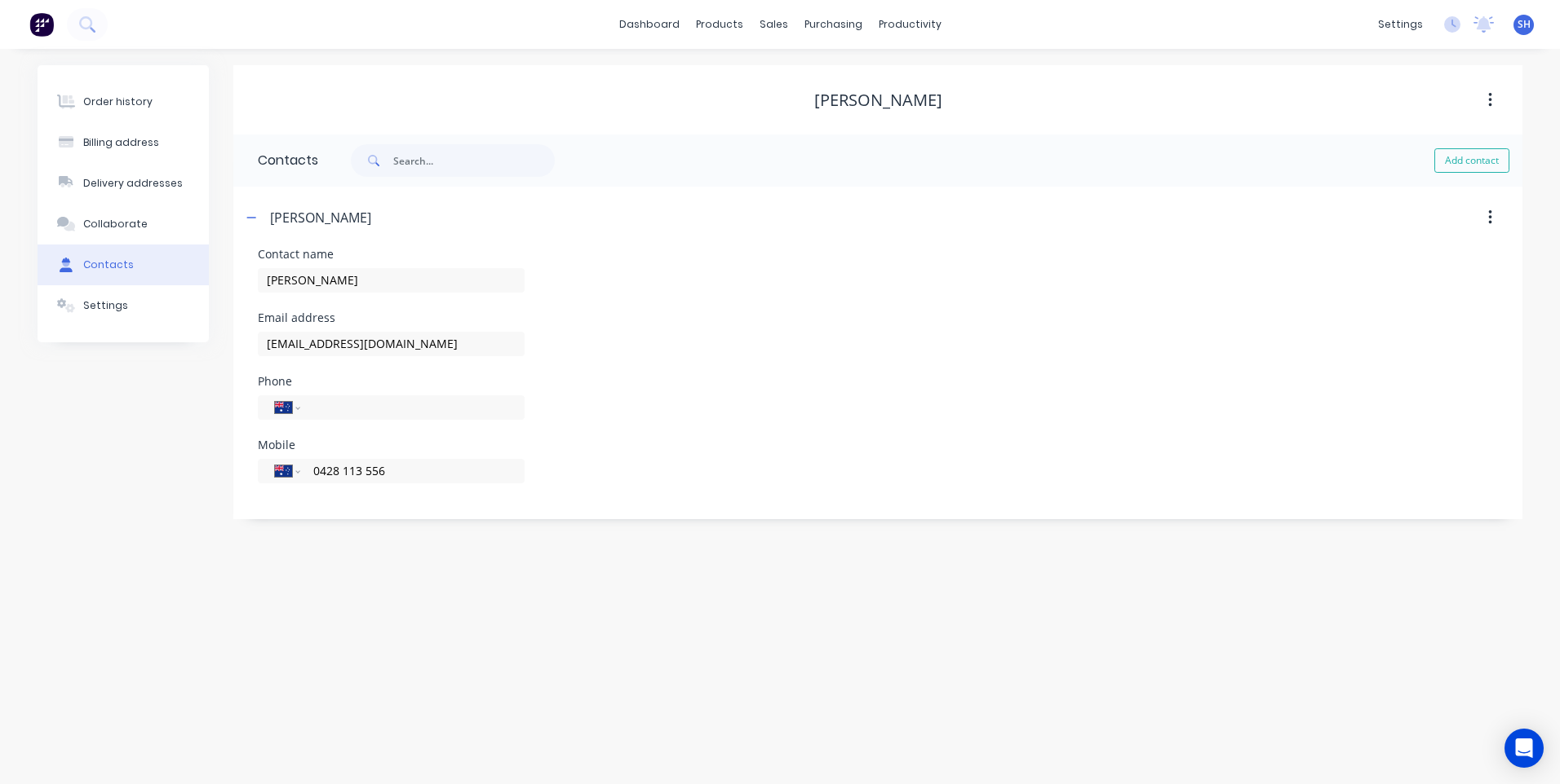
click at [292, 589] on div "Order history Billing address Delivery addresses Collaborate Contacts Settings …" at bounding box center [780, 417] width 1560 height 736
click at [115, 94] on button "Order history" at bounding box center [123, 102] width 171 height 40
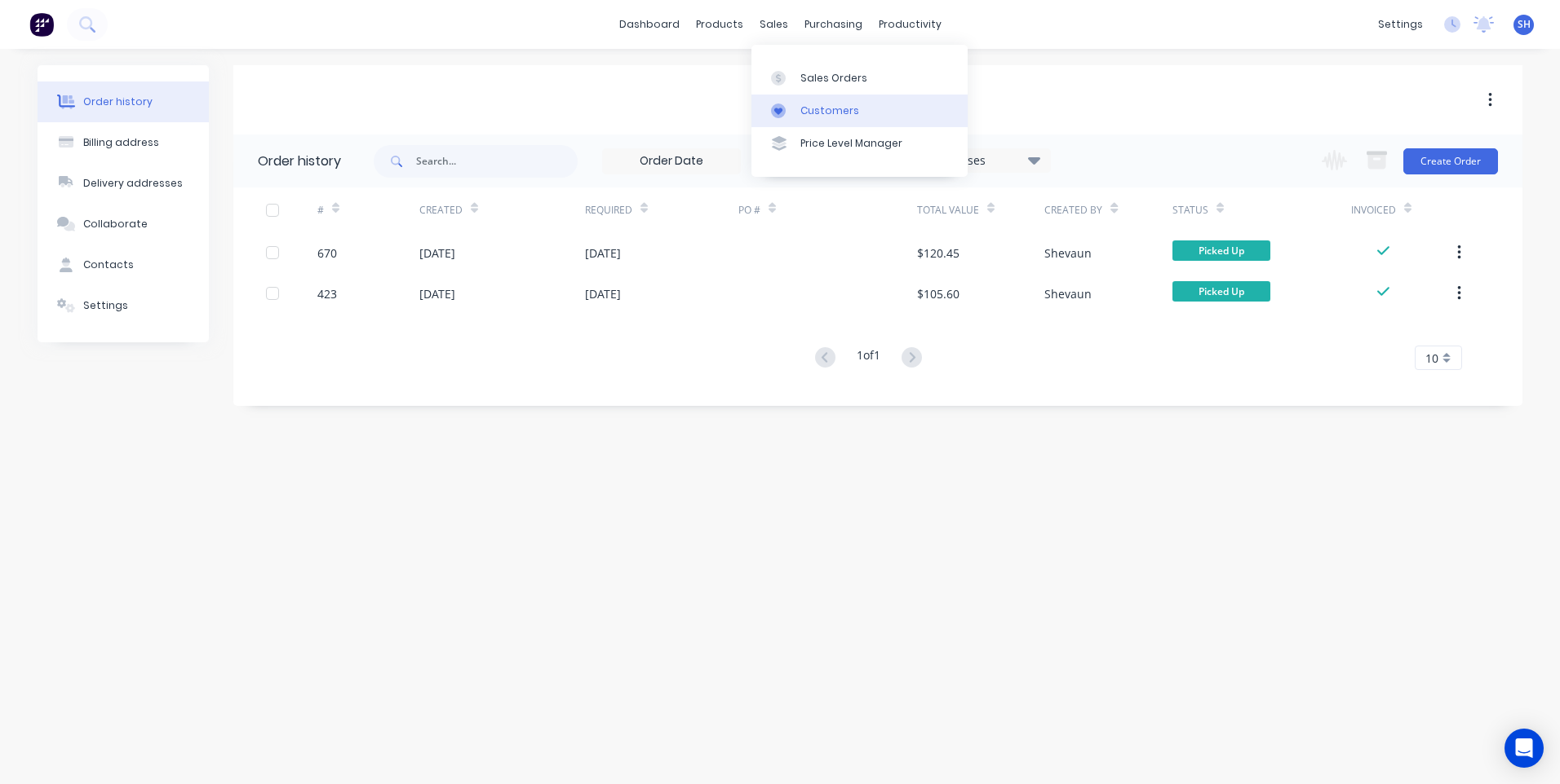
click at [822, 101] on link "Customers" at bounding box center [860, 111] width 216 height 33
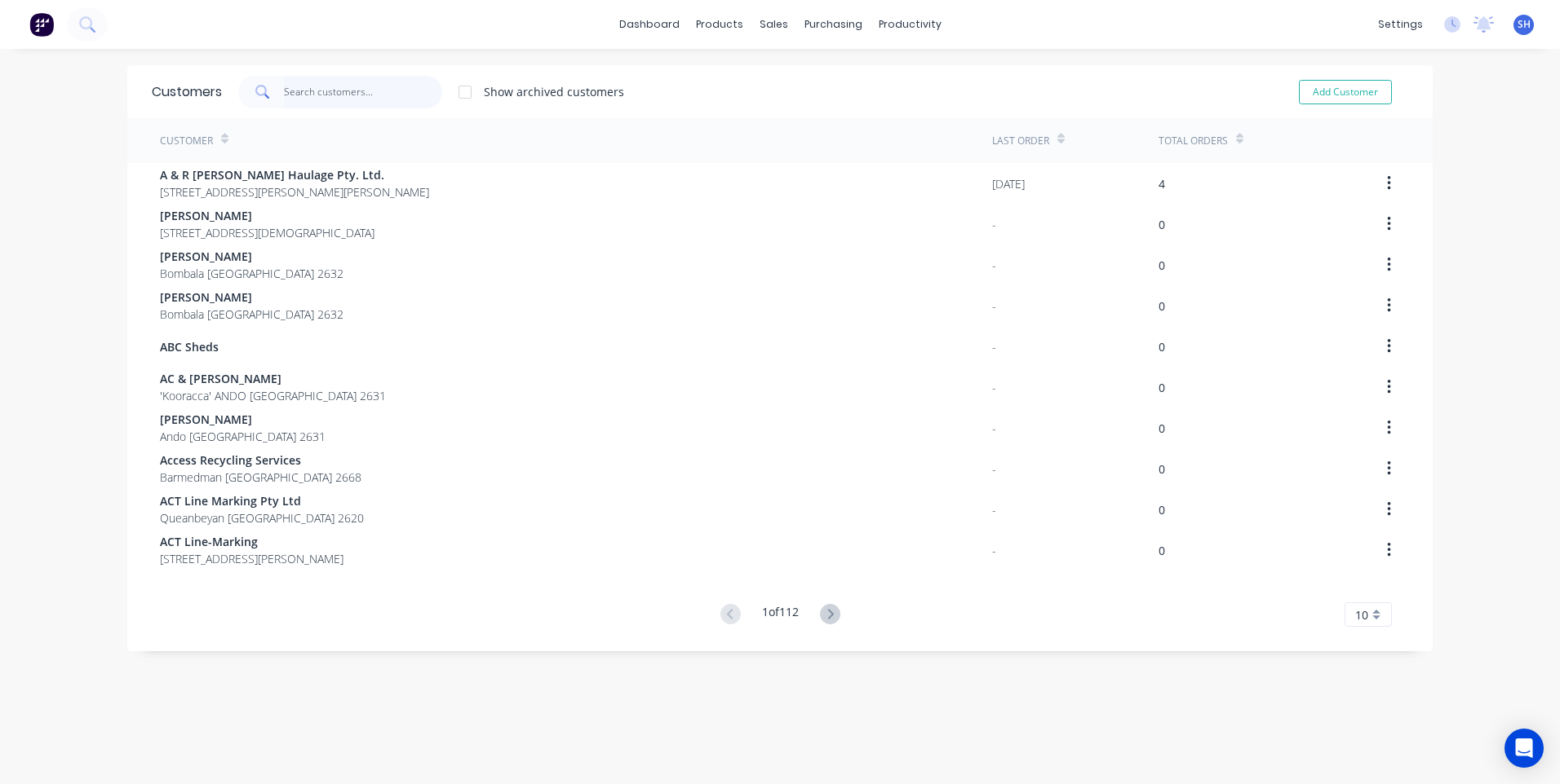
click at [329, 89] on input "text" at bounding box center [363, 92] width 159 height 33
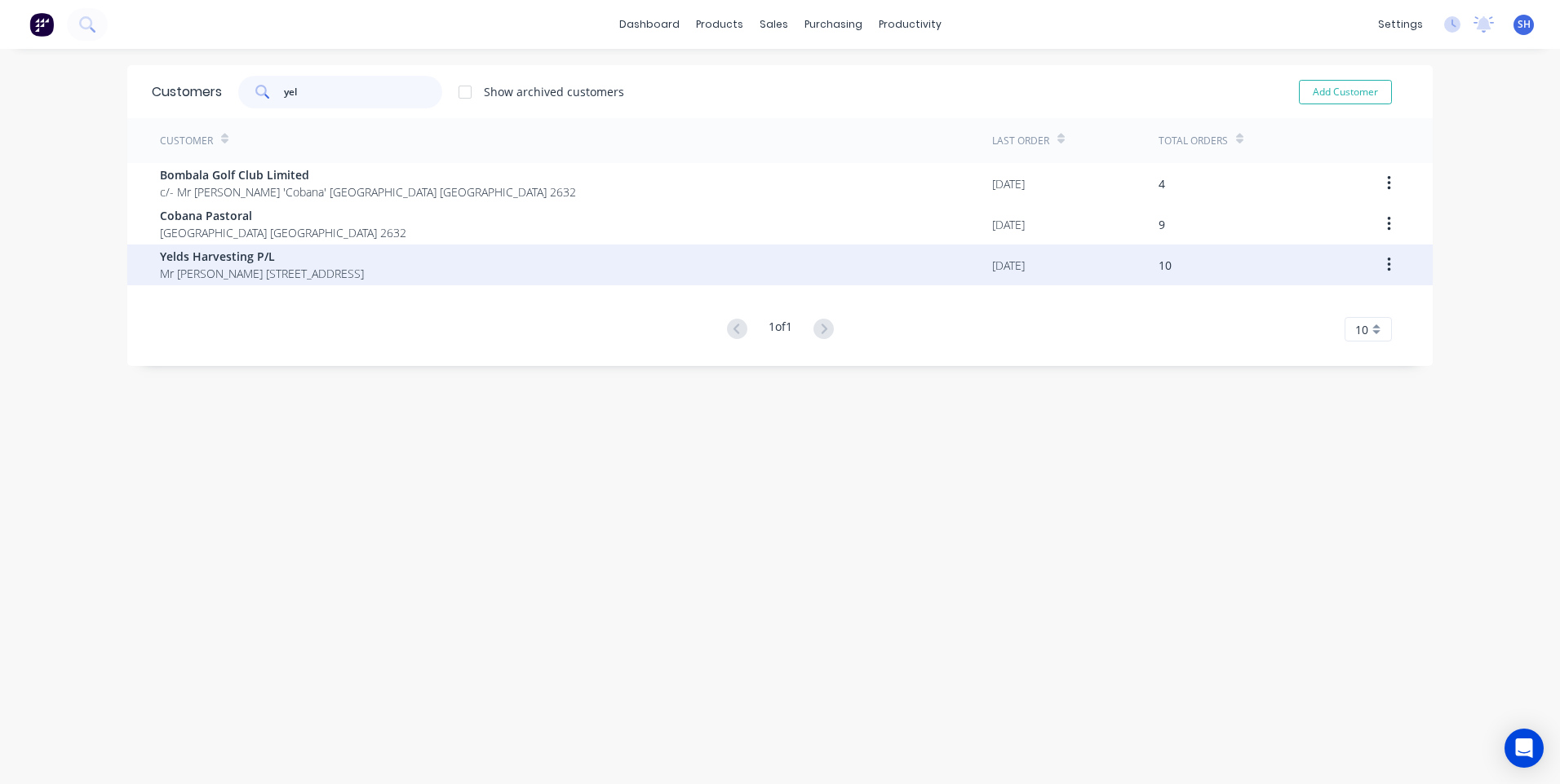
type input "yel"
click at [273, 265] on span "Mr Ian Yelds PO Box 306 Braidwood New South Wales 2622" at bounding box center [262, 273] width 204 height 17
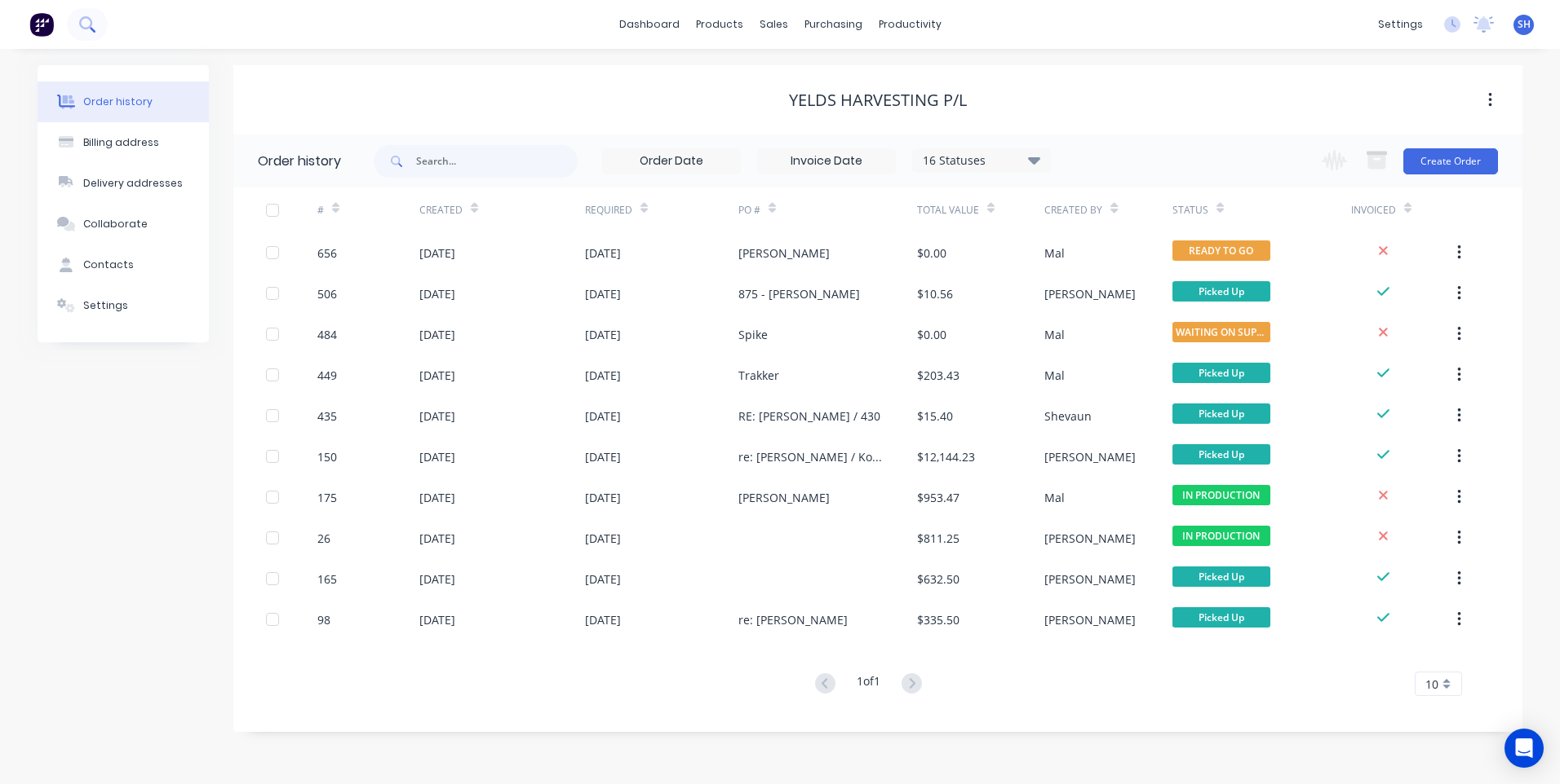
click at [85, 24] on icon at bounding box center [87, 25] width 16 height 16
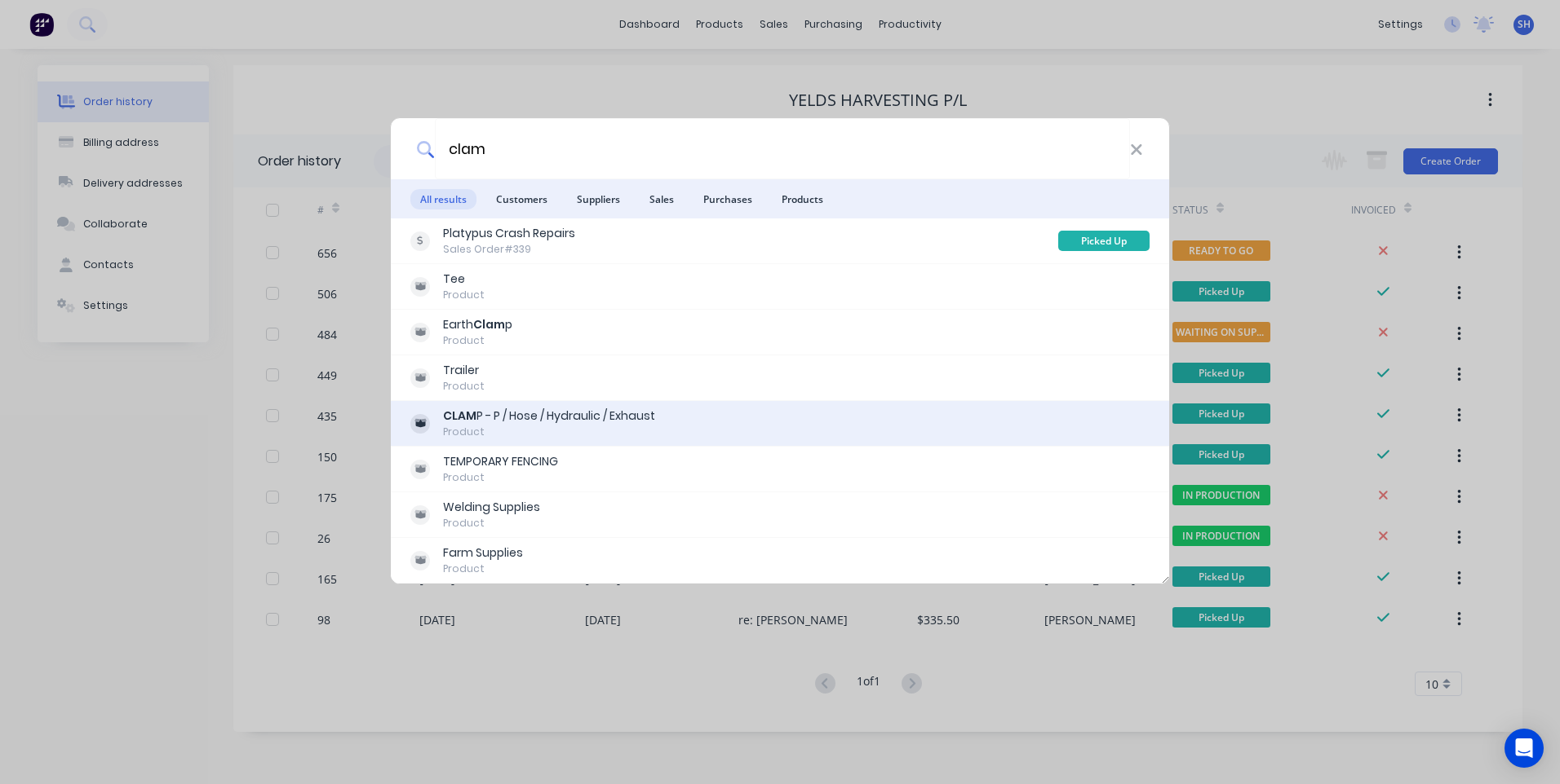
type input "clam"
click at [482, 422] on div "CLAM P - P / Hose / Hydraulic / Exhaust" at bounding box center [548, 416] width 212 height 17
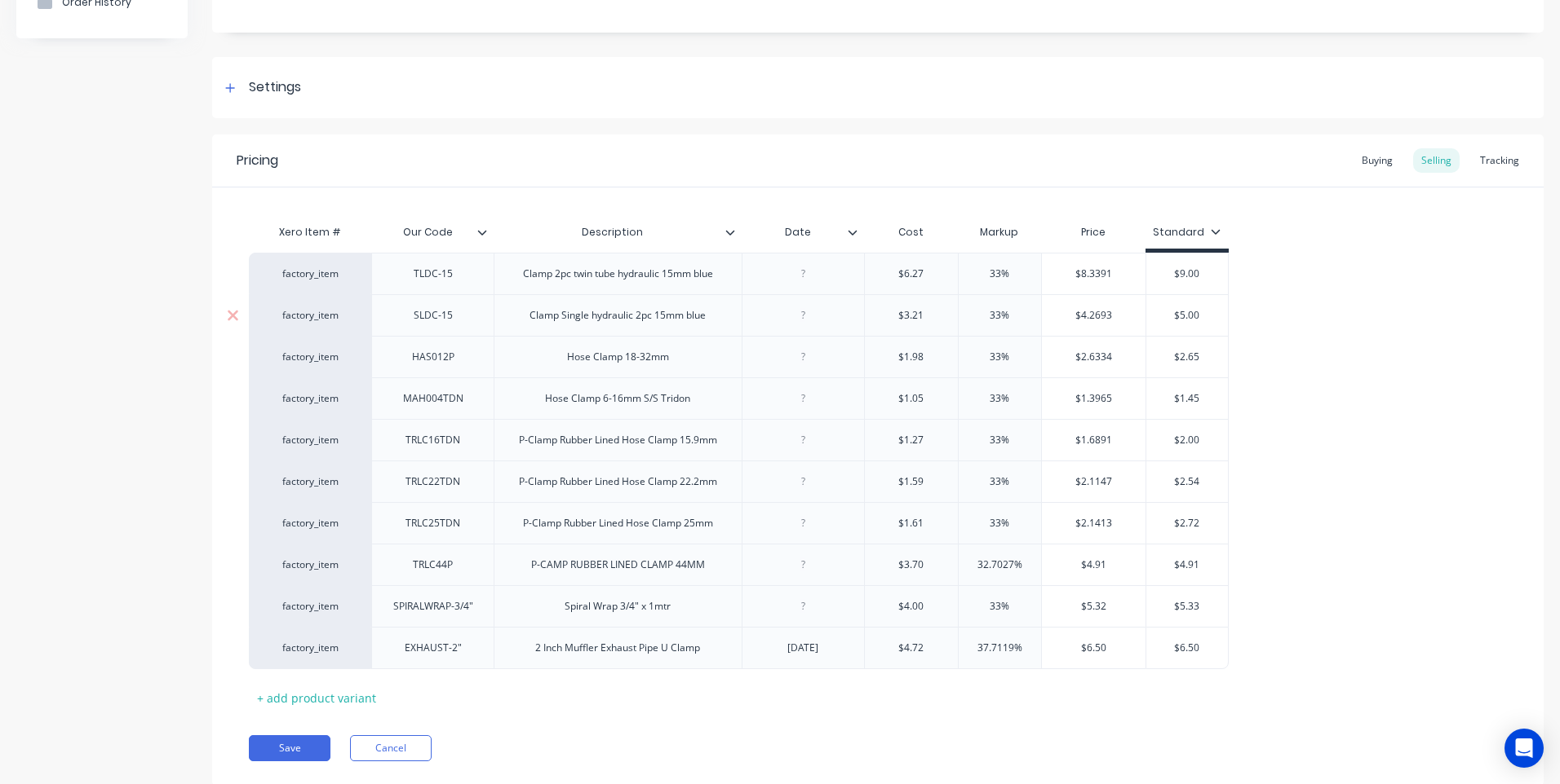
scroll to position [230, 0]
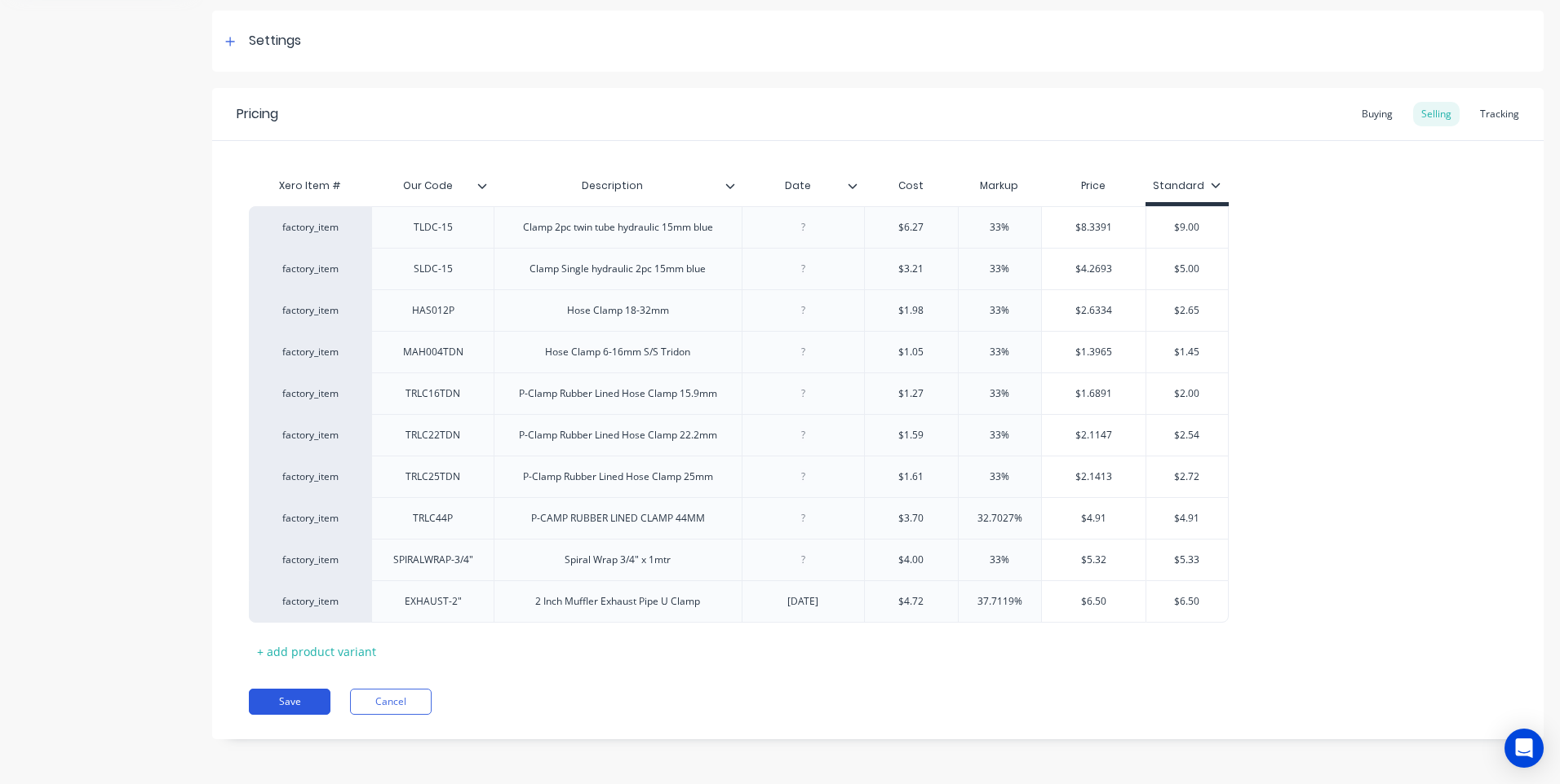
click at [307, 700] on button "Save" at bounding box center [289, 702] width 82 height 26
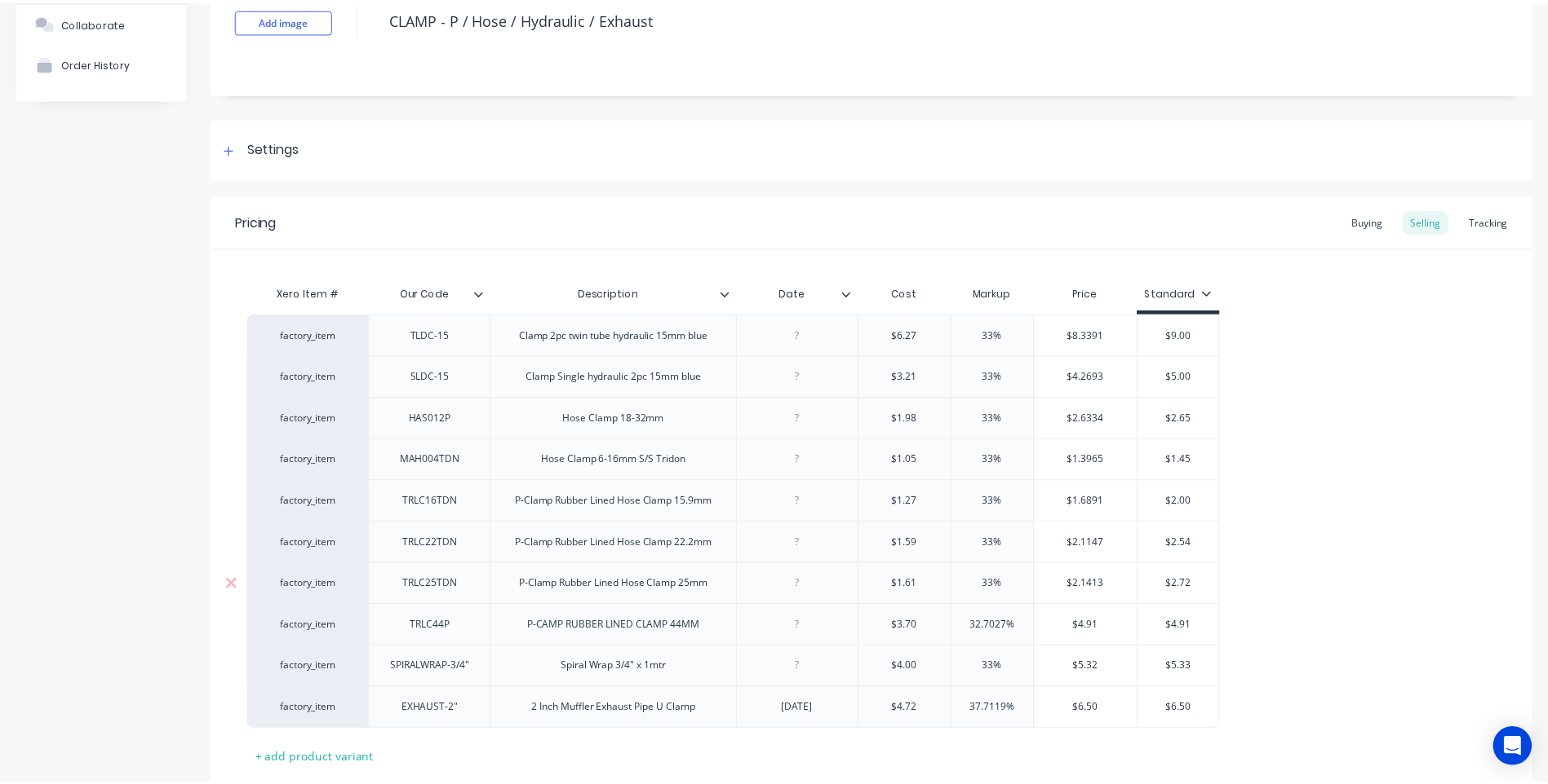
scroll to position [0, 0]
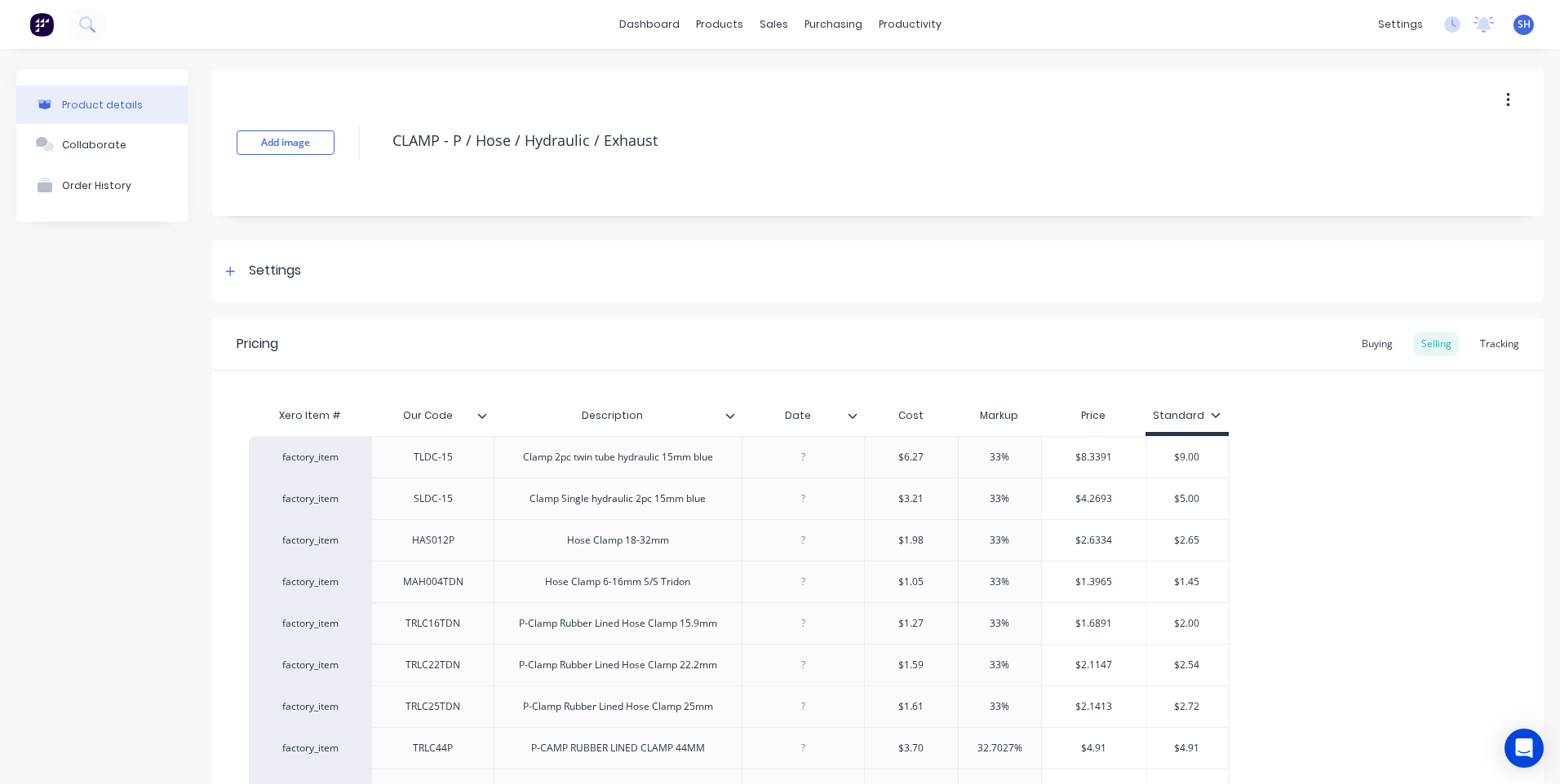
type textarea "x"
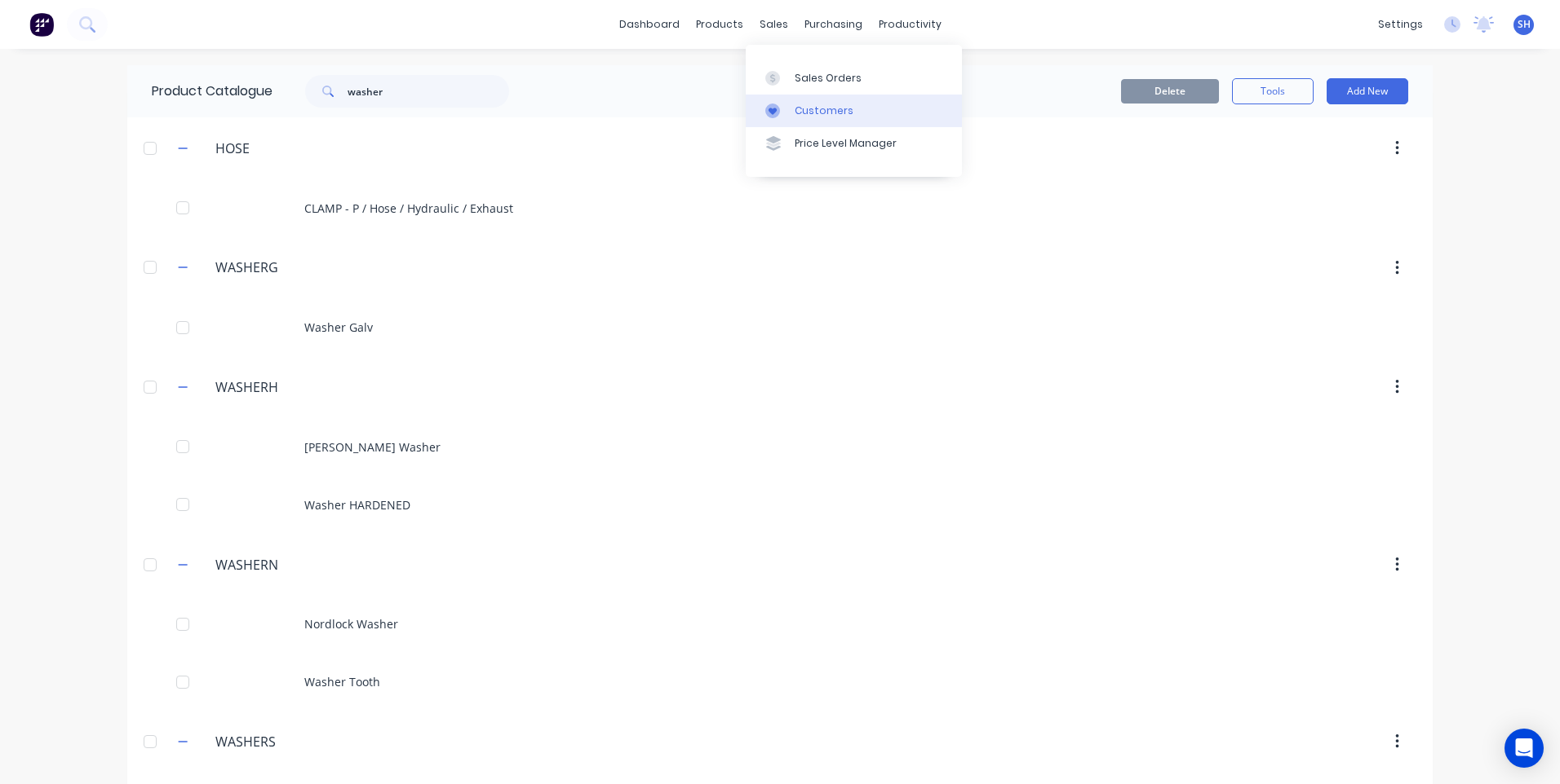
click at [824, 104] on div "Customers" at bounding box center [823, 111] width 58 height 15
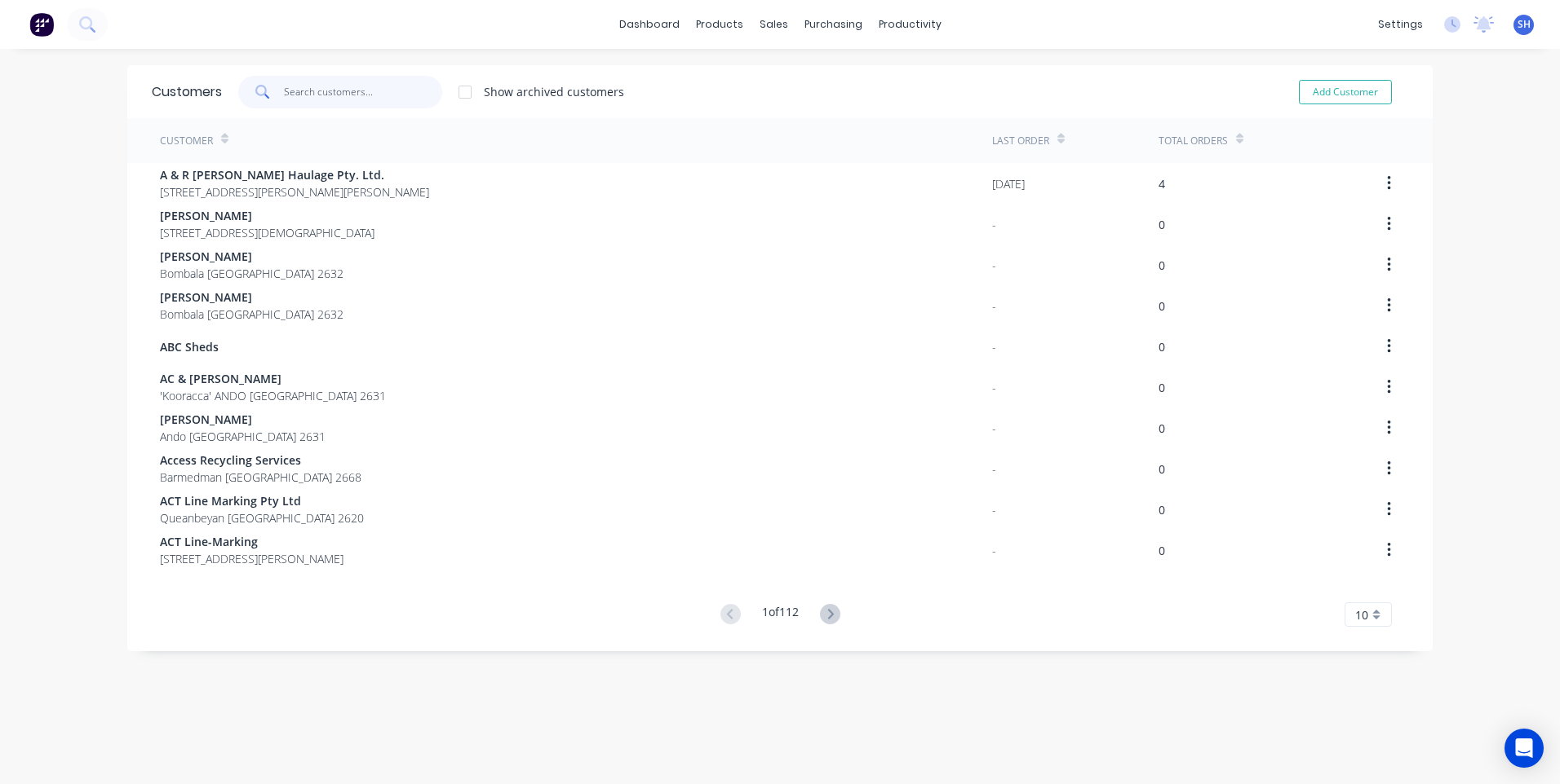
click at [326, 94] on input "text" at bounding box center [363, 92] width 159 height 33
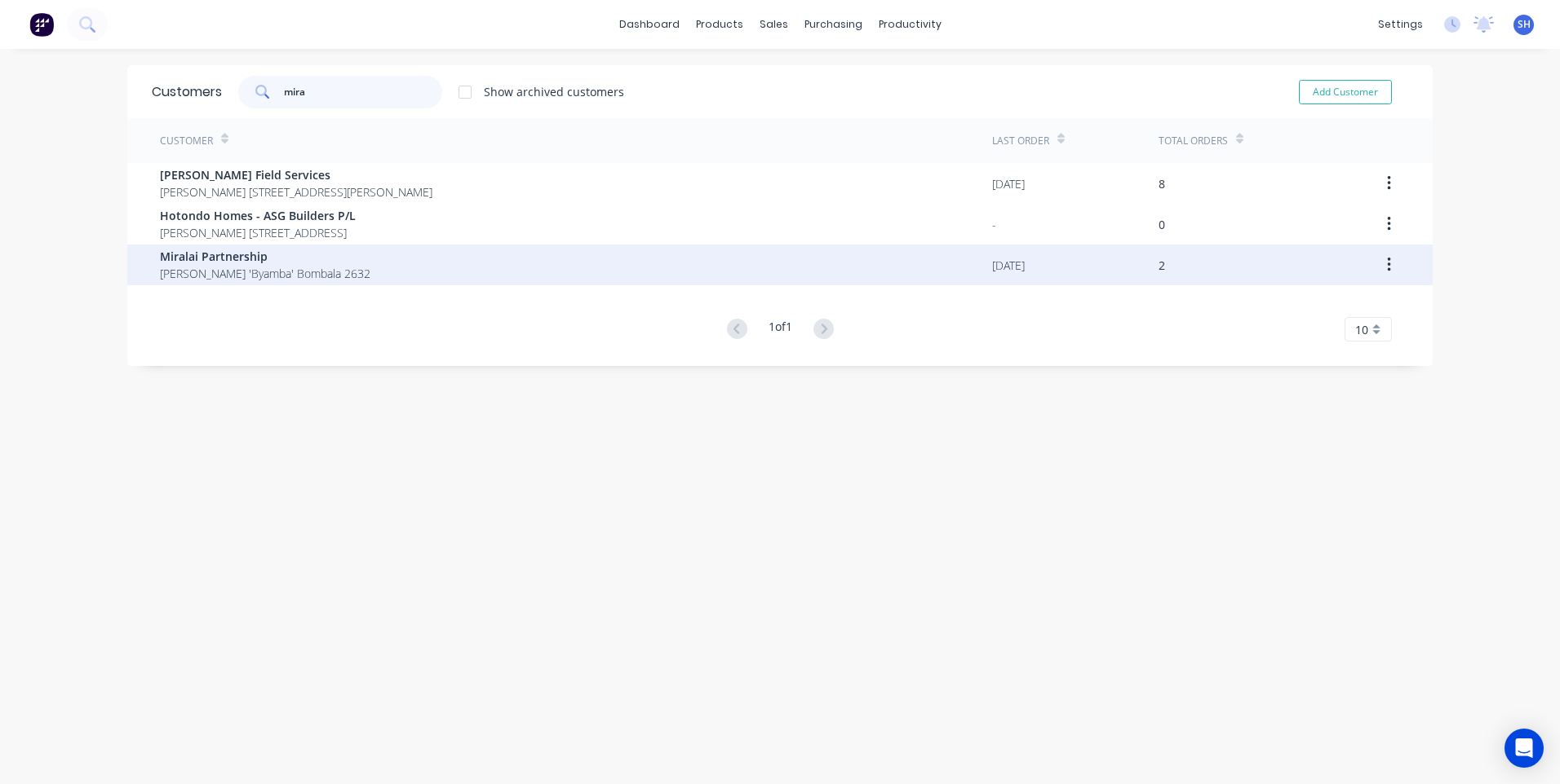
type input "mira"
click at [232, 259] on span "Miralai Partnership" at bounding box center [265, 256] width 210 height 17
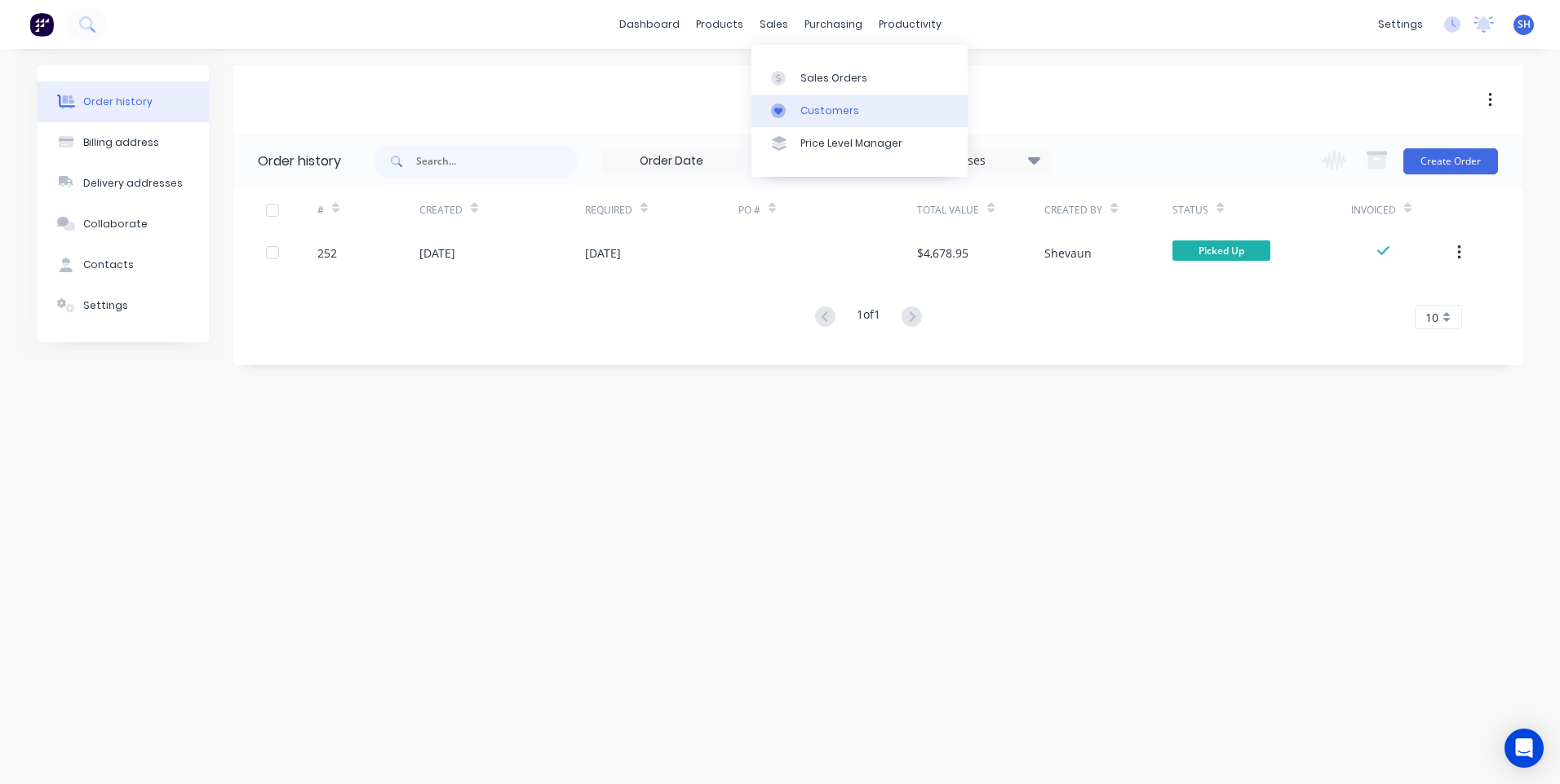
click at [833, 107] on div "Customers" at bounding box center [829, 111] width 58 height 15
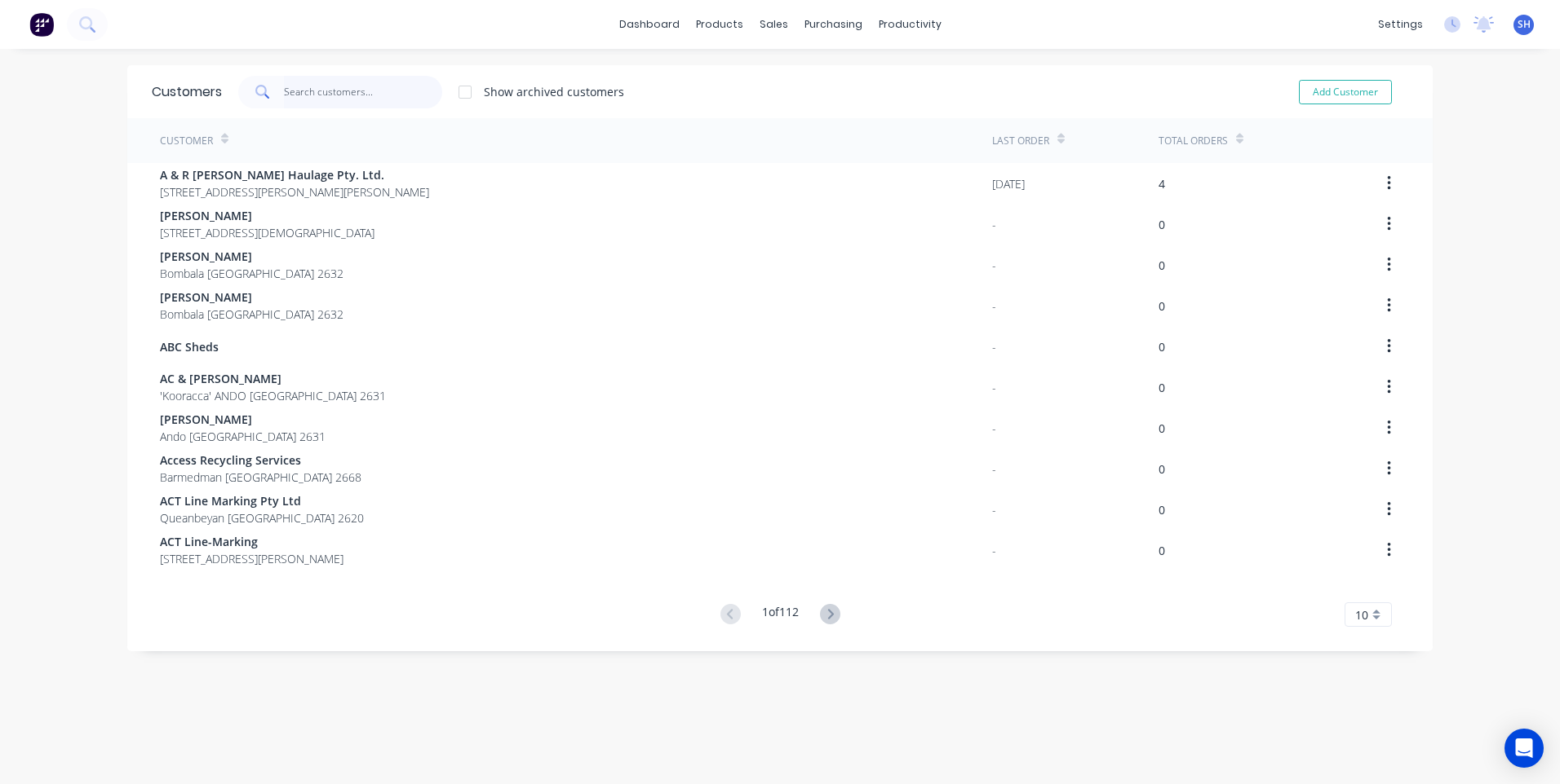
click at [307, 96] on input "text" at bounding box center [363, 92] width 159 height 33
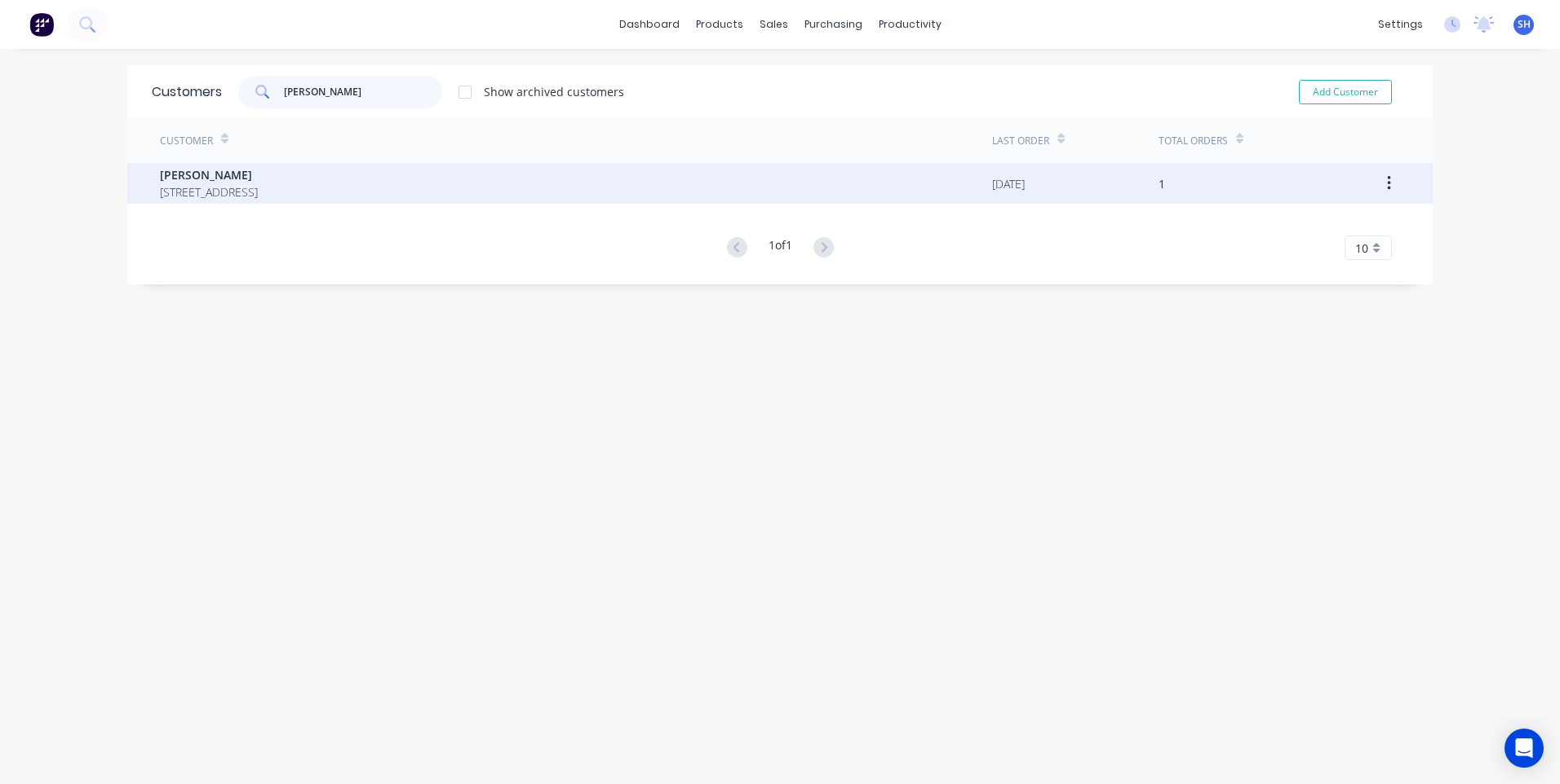
type input "[PERSON_NAME]"
click at [207, 184] on span "[STREET_ADDRESS]" at bounding box center [208, 192] width 98 height 17
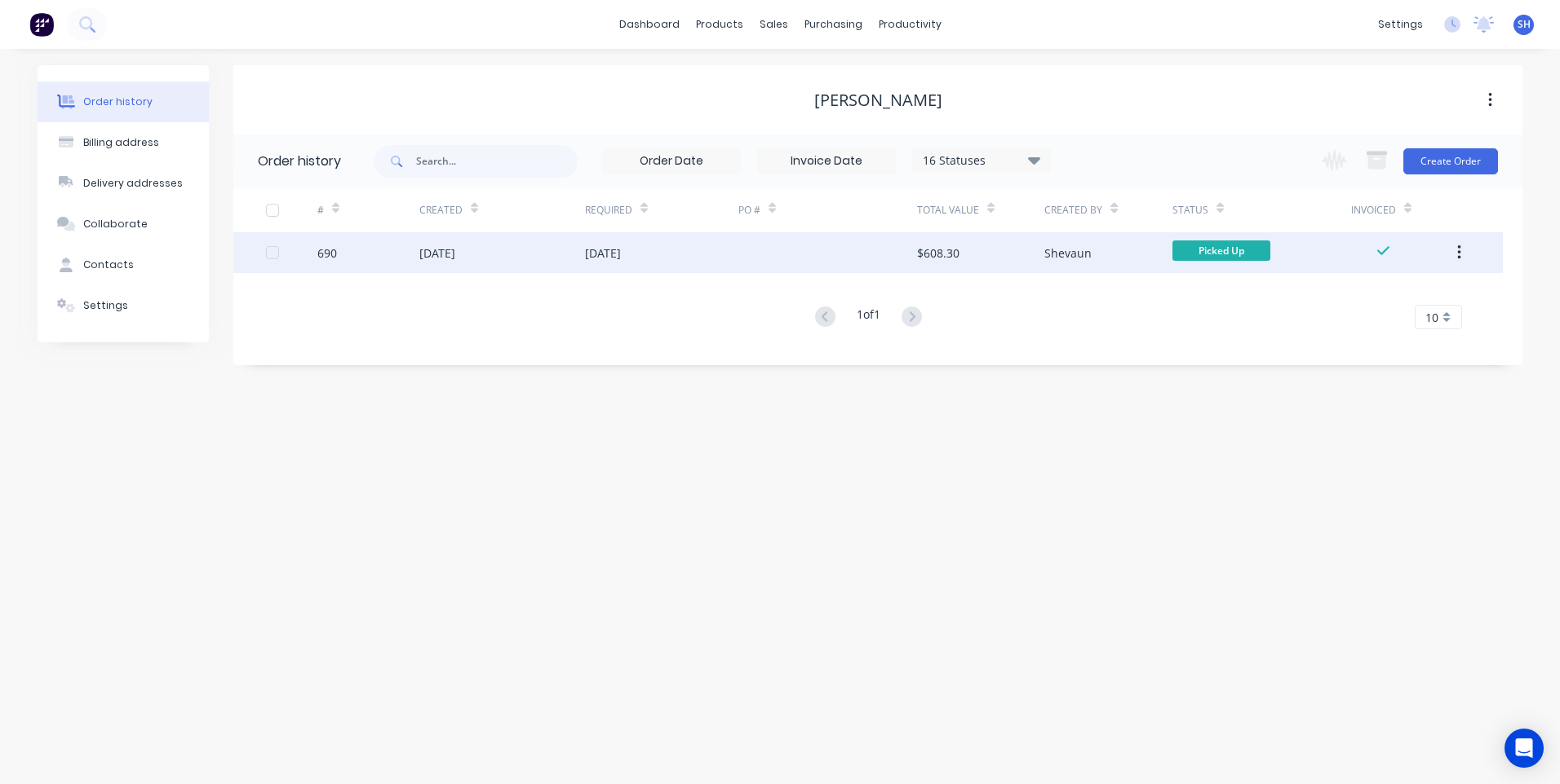
click at [659, 251] on div "[DATE]" at bounding box center [661, 252] width 153 height 40
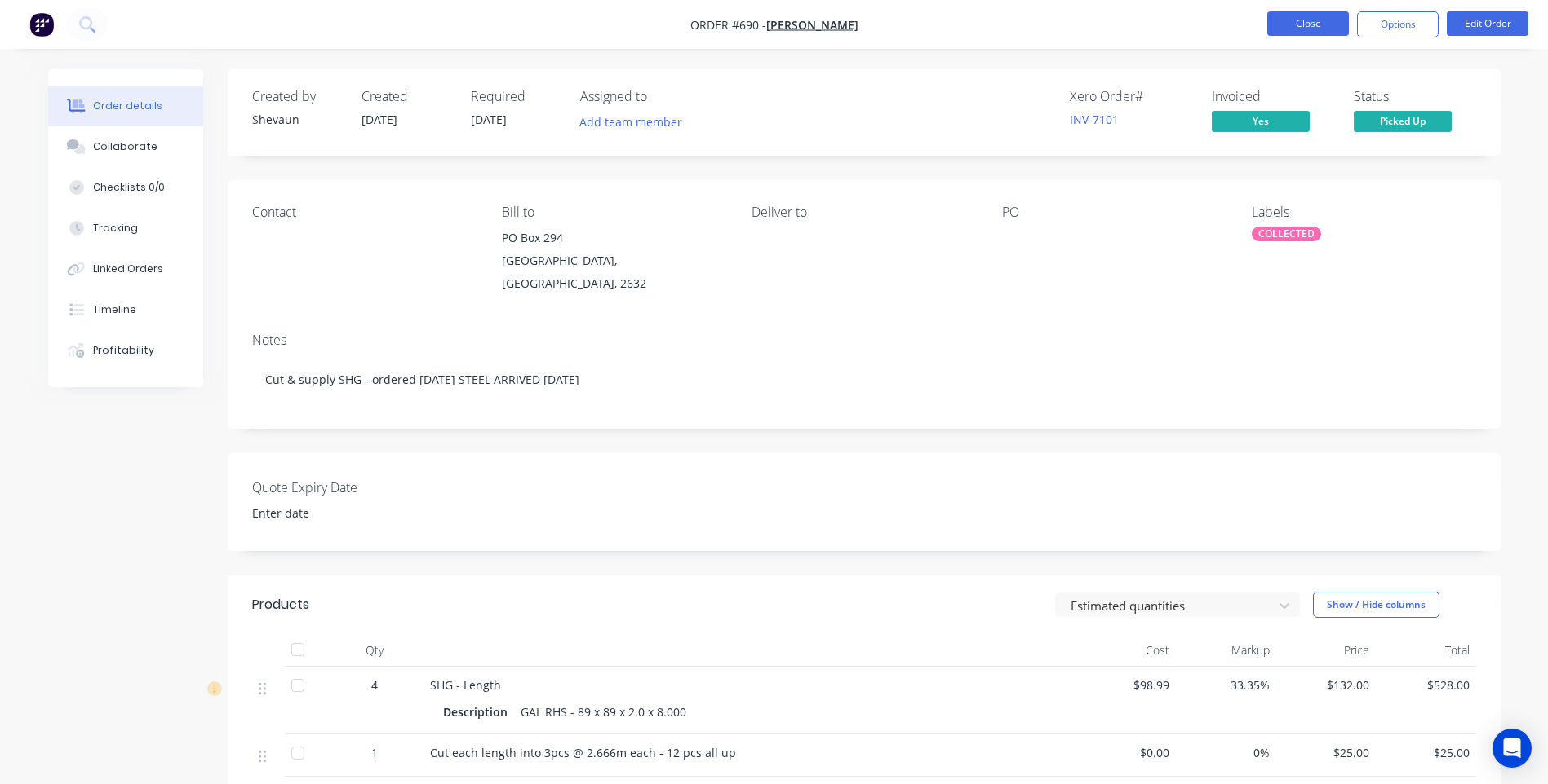
click at [1324, 22] on button "Close" at bounding box center [1307, 24] width 82 height 25
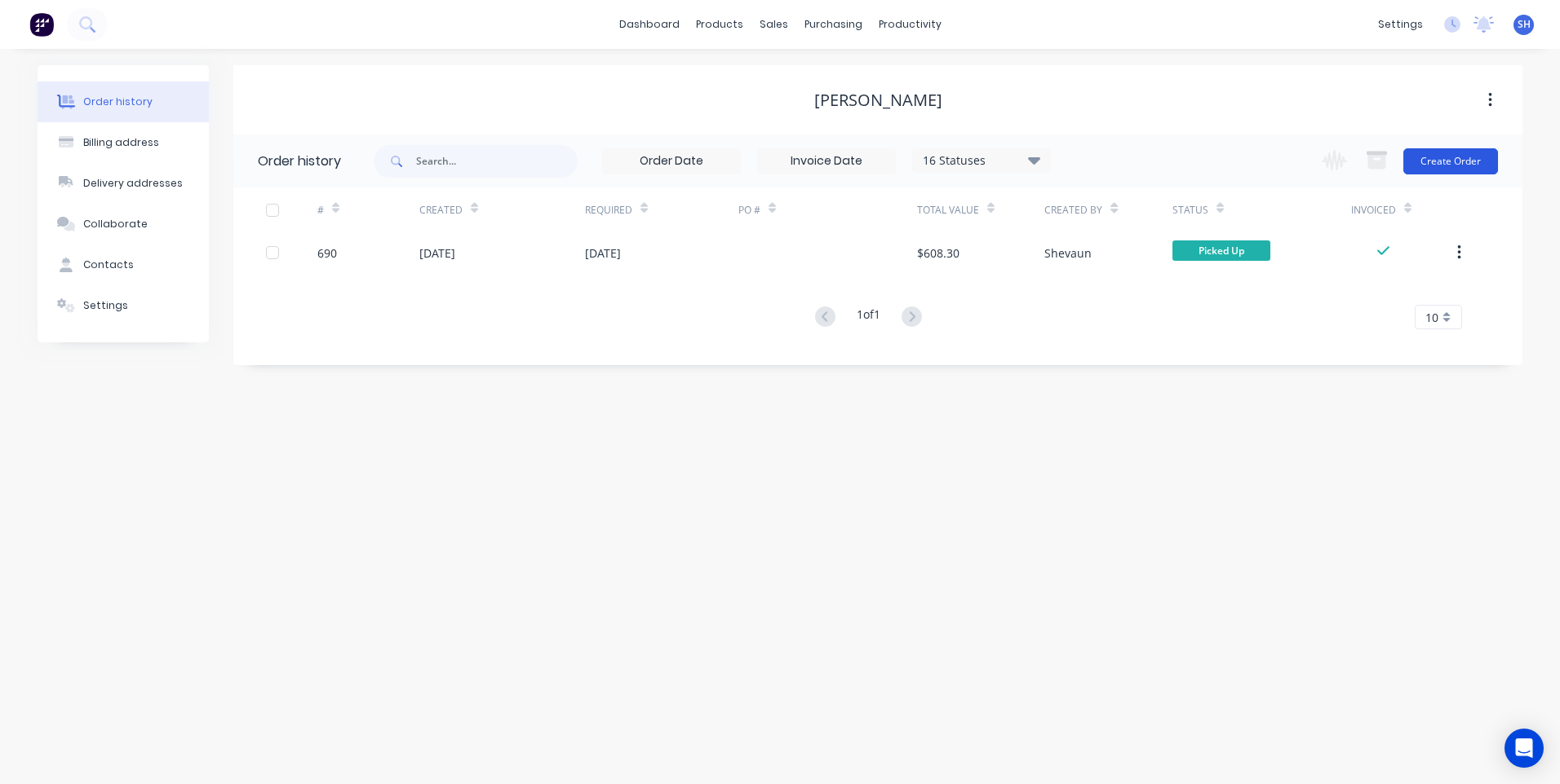
click at [1457, 160] on button "Create Order" at bounding box center [1450, 161] width 95 height 26
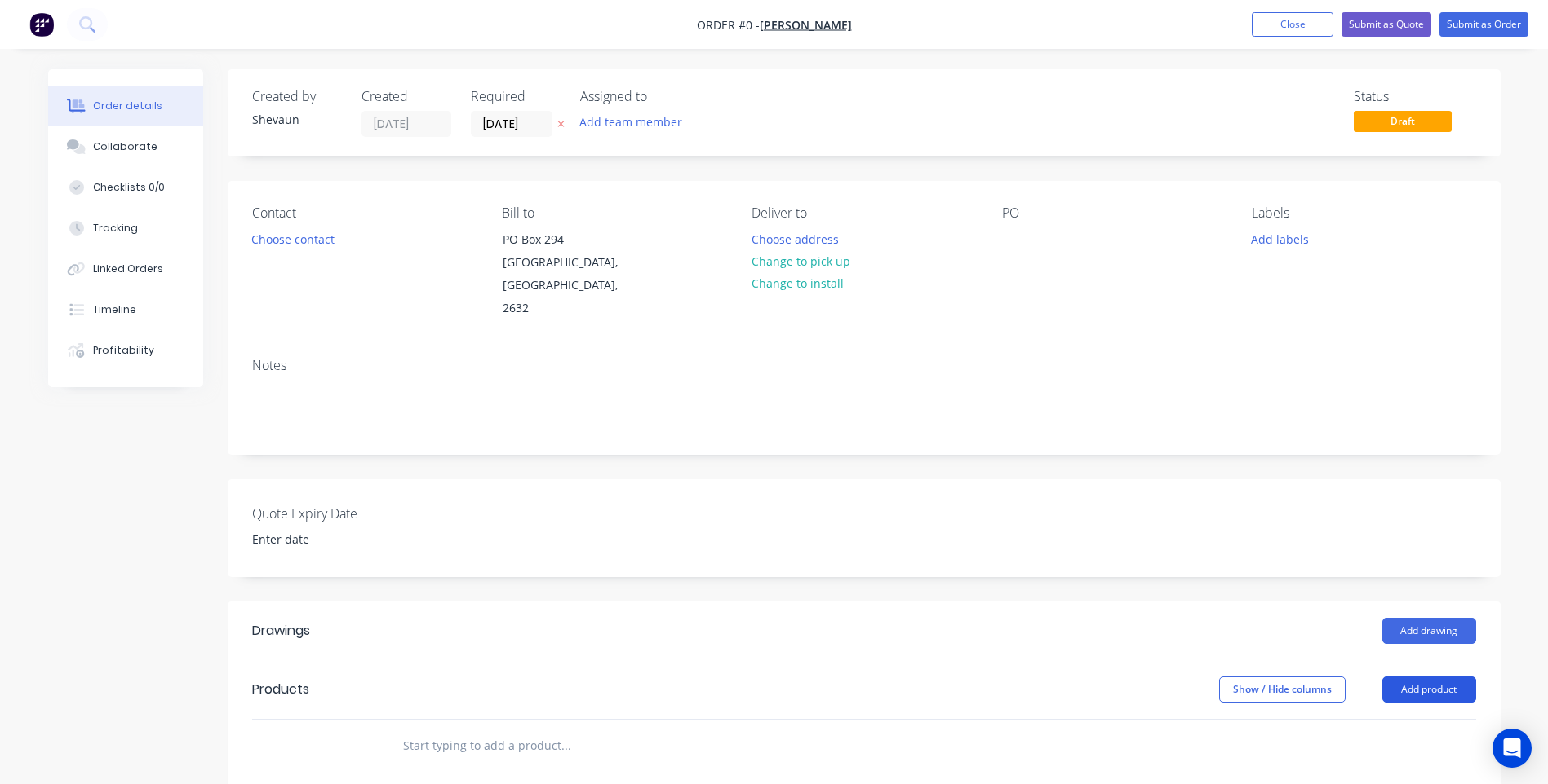
click at [1433, 676] on button "Add product" at bounding box center [1428, 689] width 94 height 26
click at [1389, 719] on div "Product catalogue" at bounding box center [1398, 731] width 125 height 24
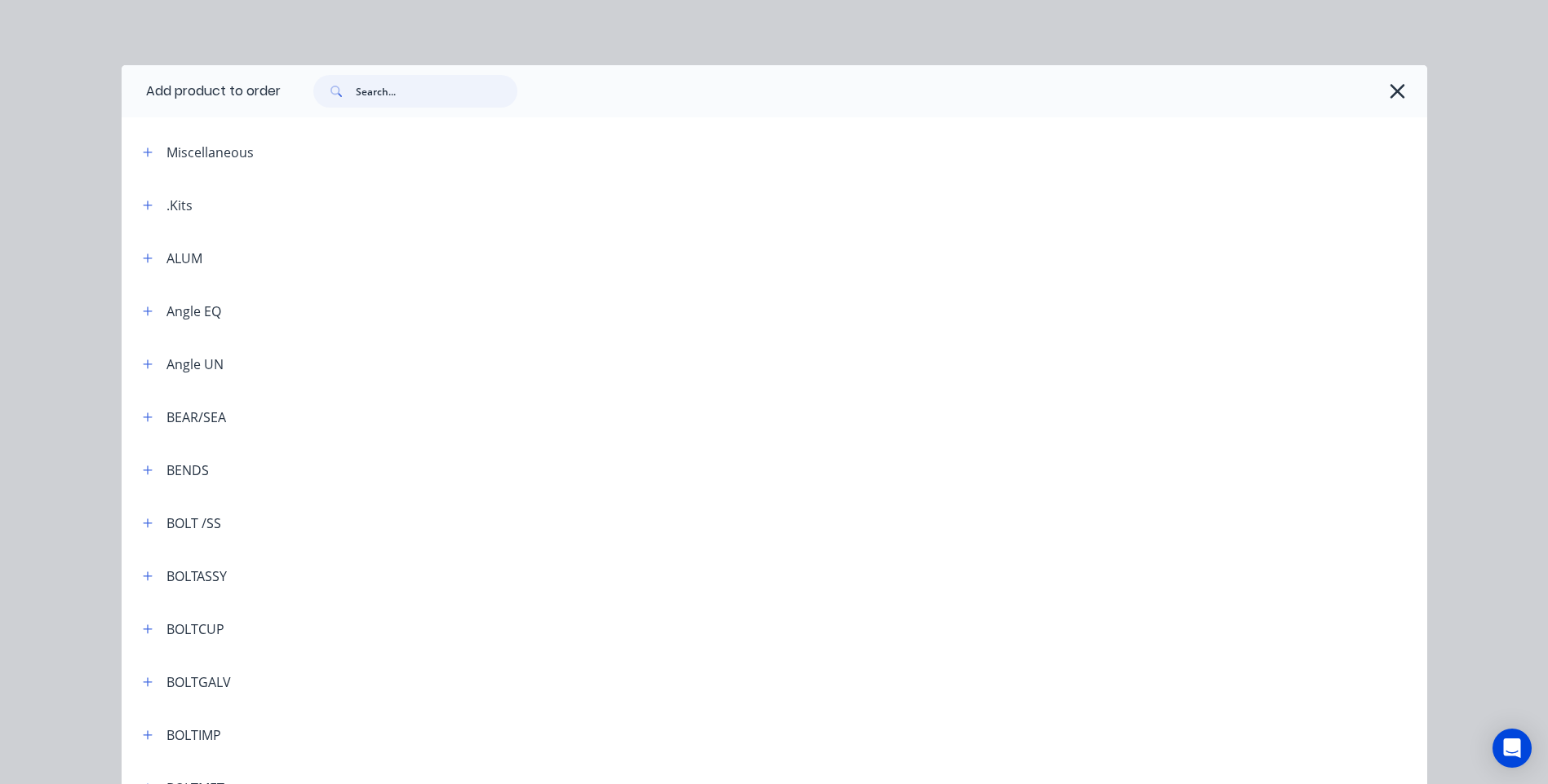
click at [363, 91] on input "text" at bounding box center [437, 91] width 162 height 33
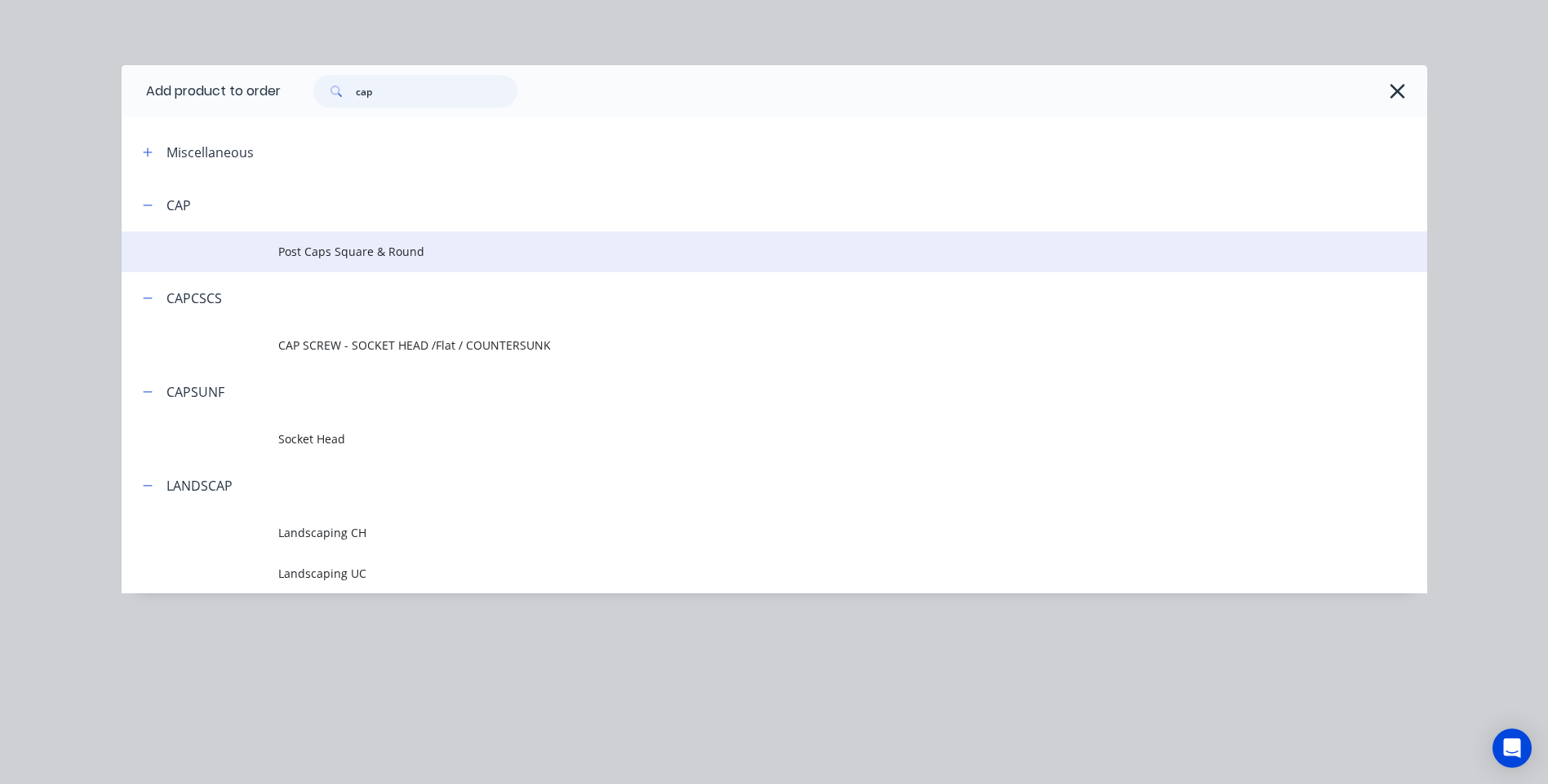
type input "cap"
click at [333, 247] on span "Post Caps Square & Round" at bounding box center [738, 251] width 919 height 17
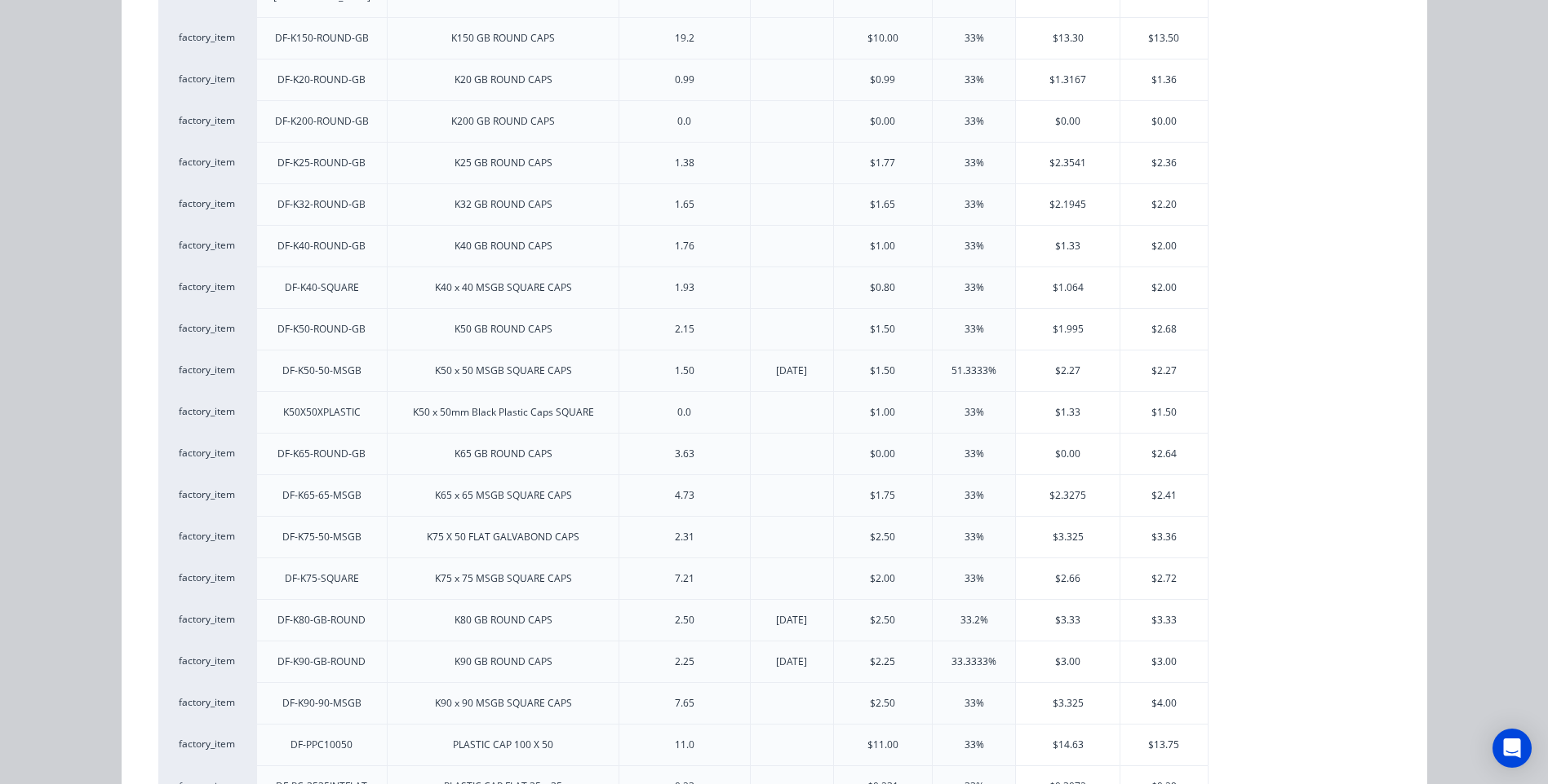
scroll to position [408, 0]
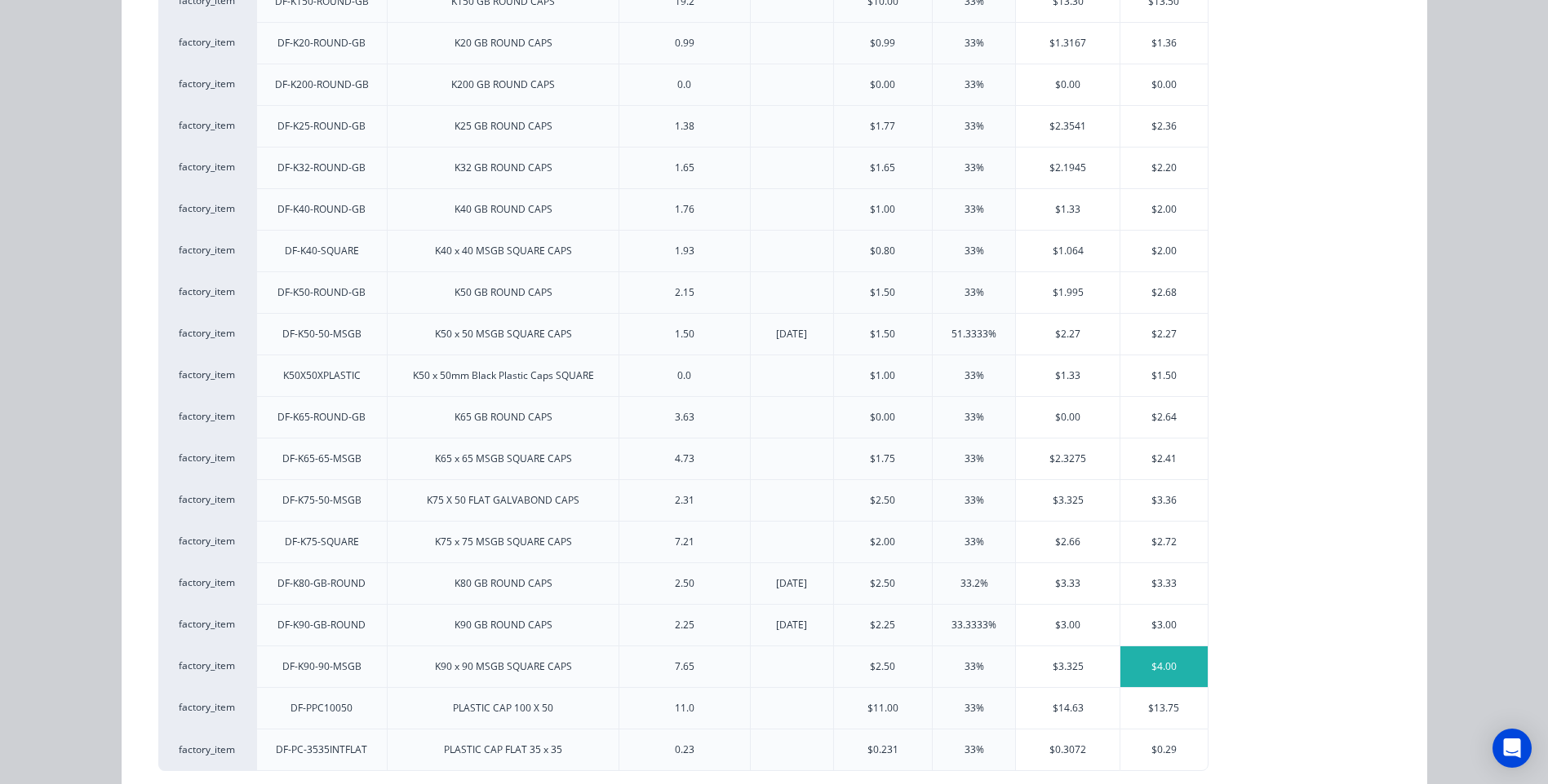
click at [1156, 648] on div "$4.00" at bounding box center [1164, 666] width 87 height 40
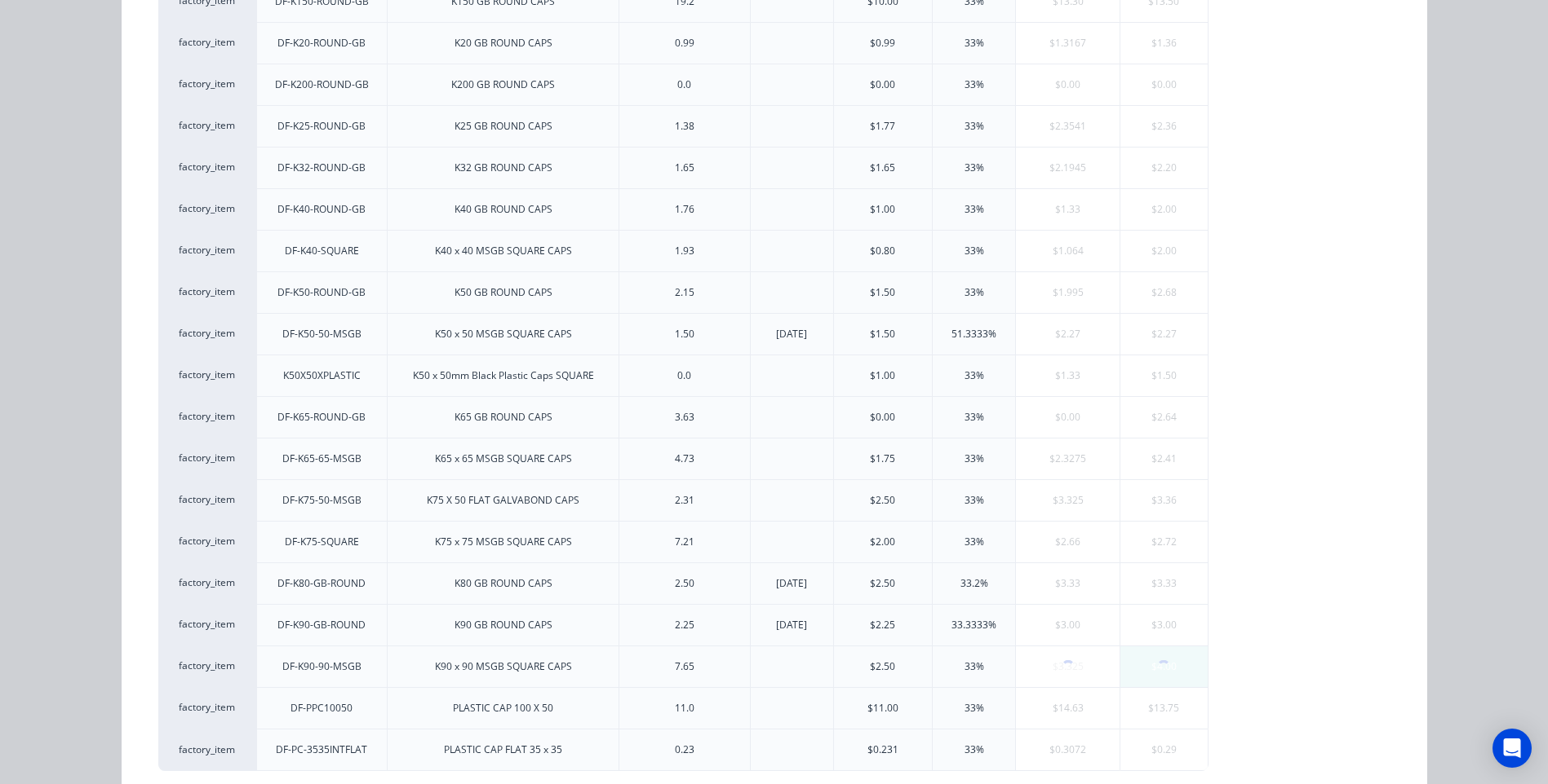
scroll to position [0, 0]
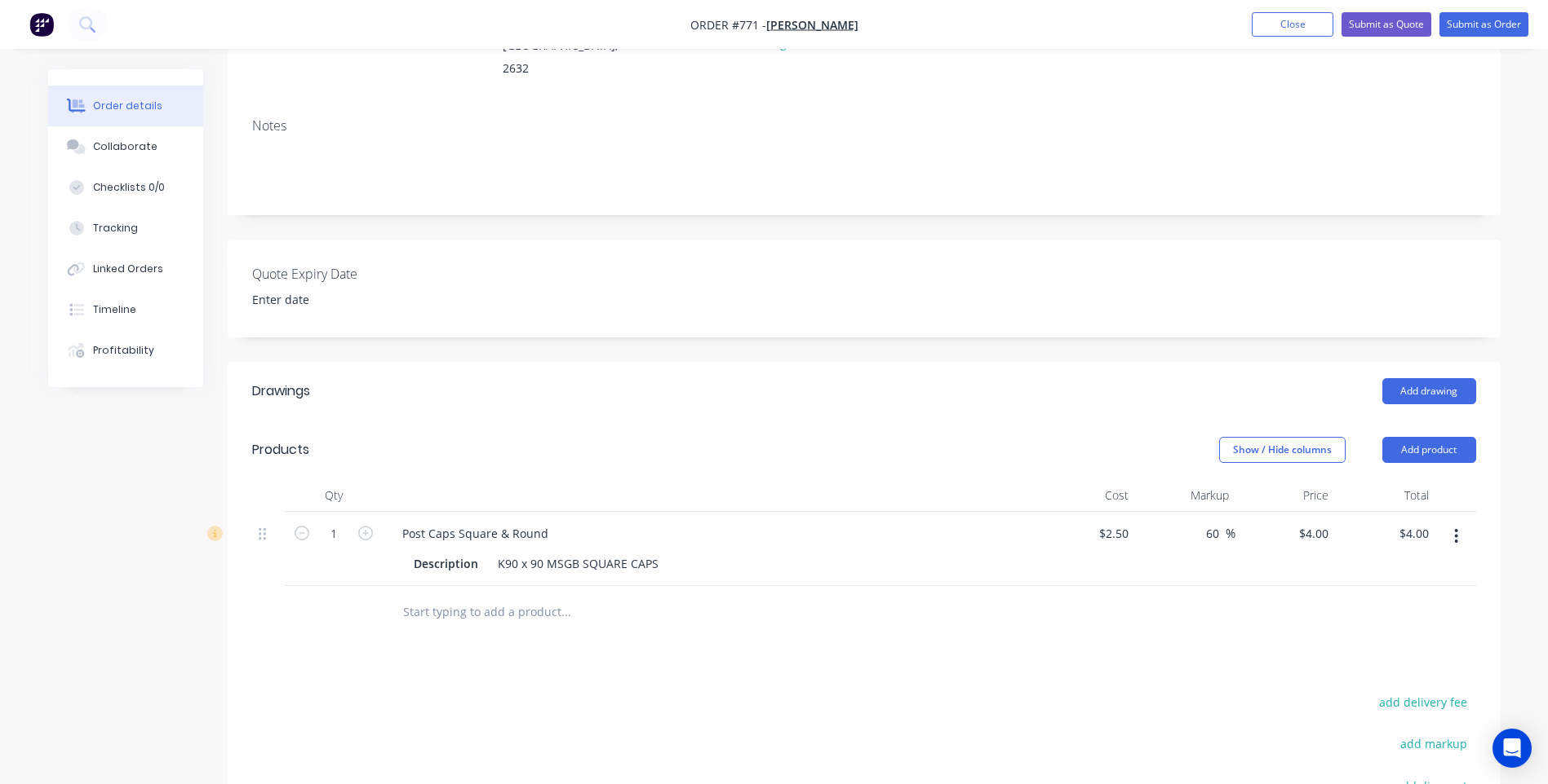
scroll to position [245, 0]
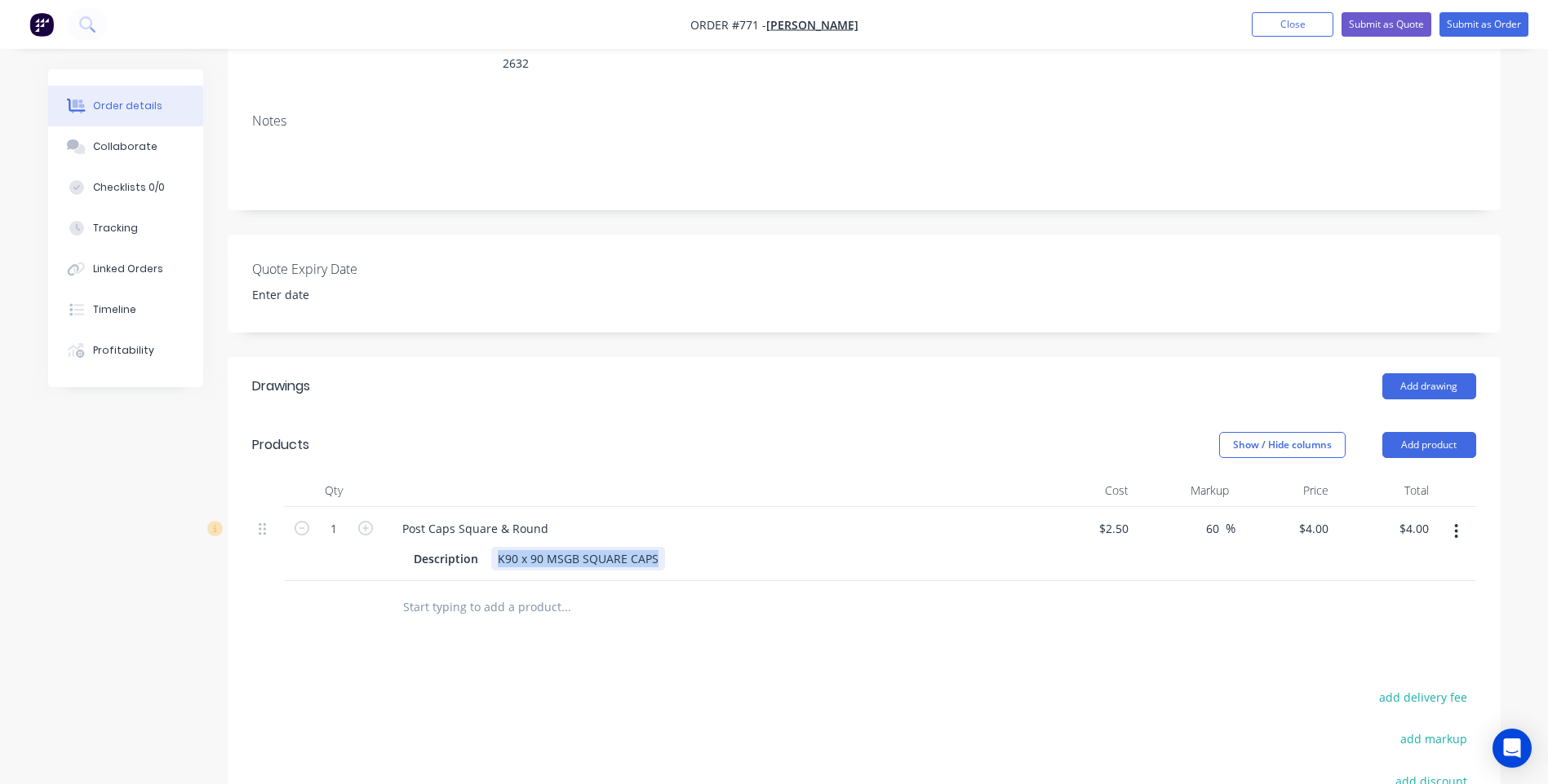
drag, startPoint x: 492, startPoint y: 537, endPoint x: 663, endPoint y: 553, distance: 171.7
click at [663, 553] on div "Post Caps Square & Round Description K90 x 90 MSGB SQUARE CAPS" at bounding box center [708, 544] width 653 height 74
copy div "K90 x 90 MSGB SQUARE CAPS"
click at [342, 517] on input "1" at bounding box center [333, 529] width 42 height 25
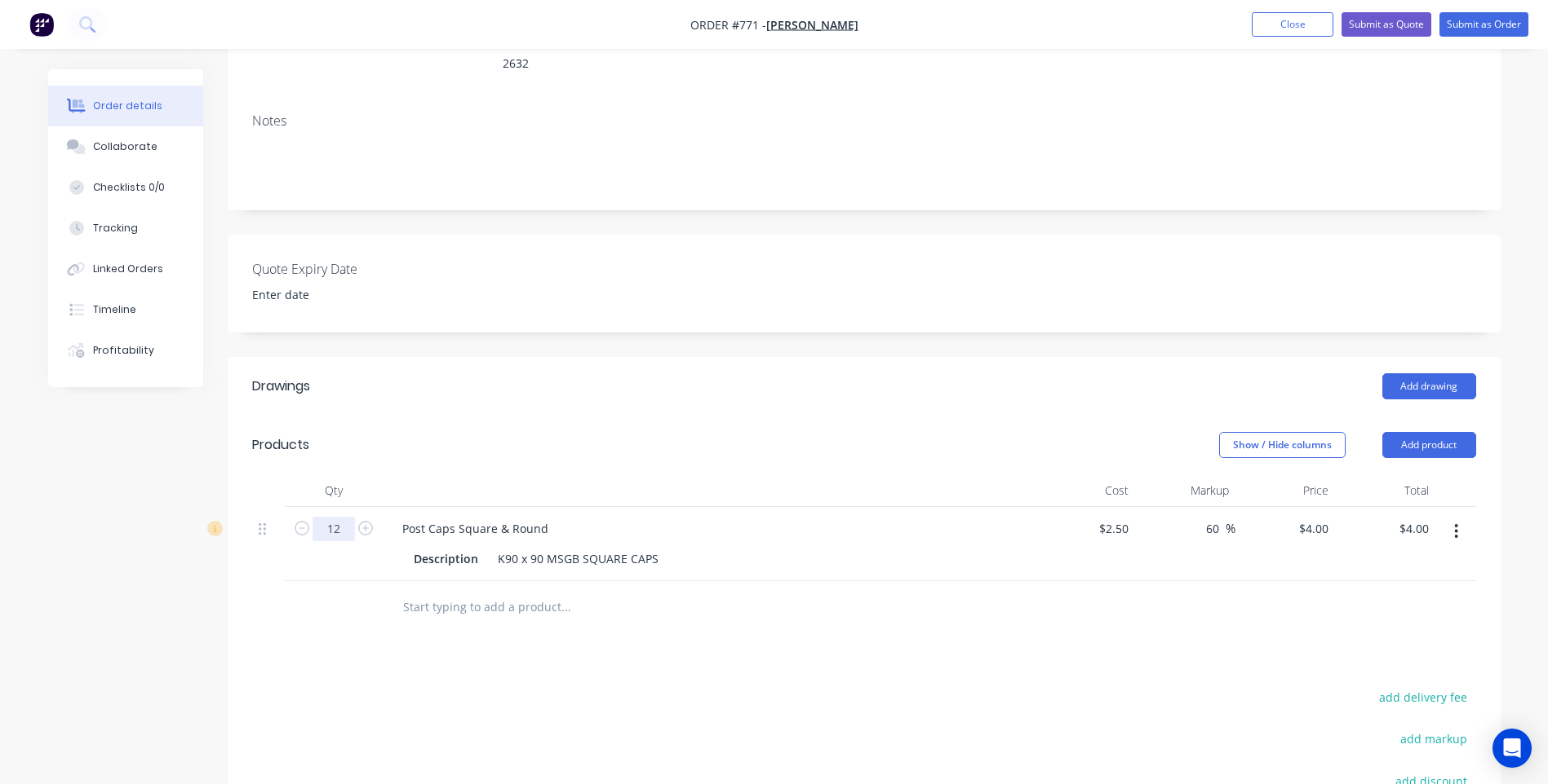
type input "12"
type input "$48.00"
click at [1216, 517] on input "60" at bounding box center [1214, 529] width 21 height 24
drag, startPoint x: 1222, startPoint y: 508, endPoint x: 1201, endPoint y: 509, distance: 21.0
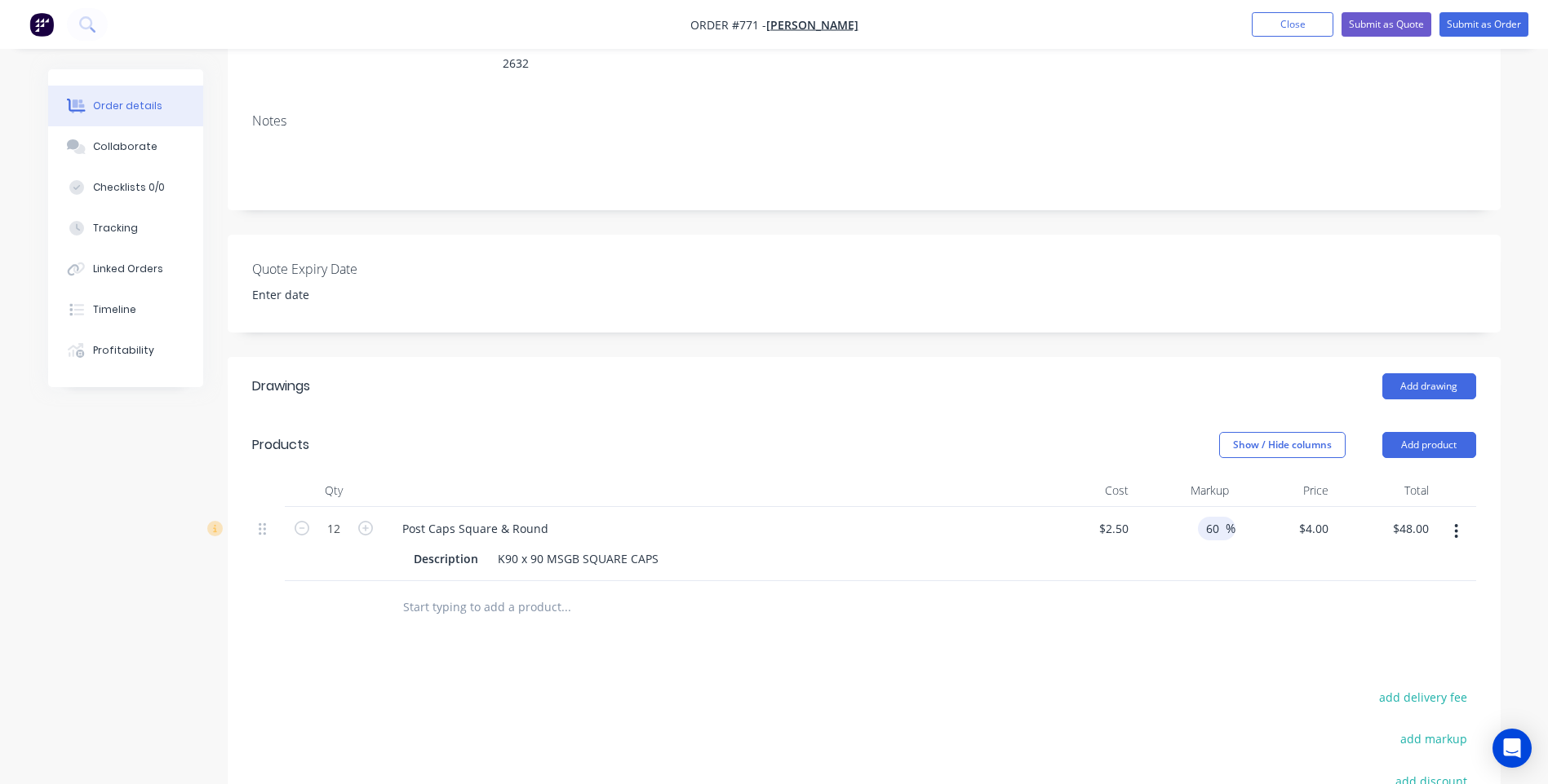
click at [1201, 517] on div "60 60 %" at bounding box center [1216, 529] width 38 height 24
type input "33"
type input "3.325"
type input "$39.90"
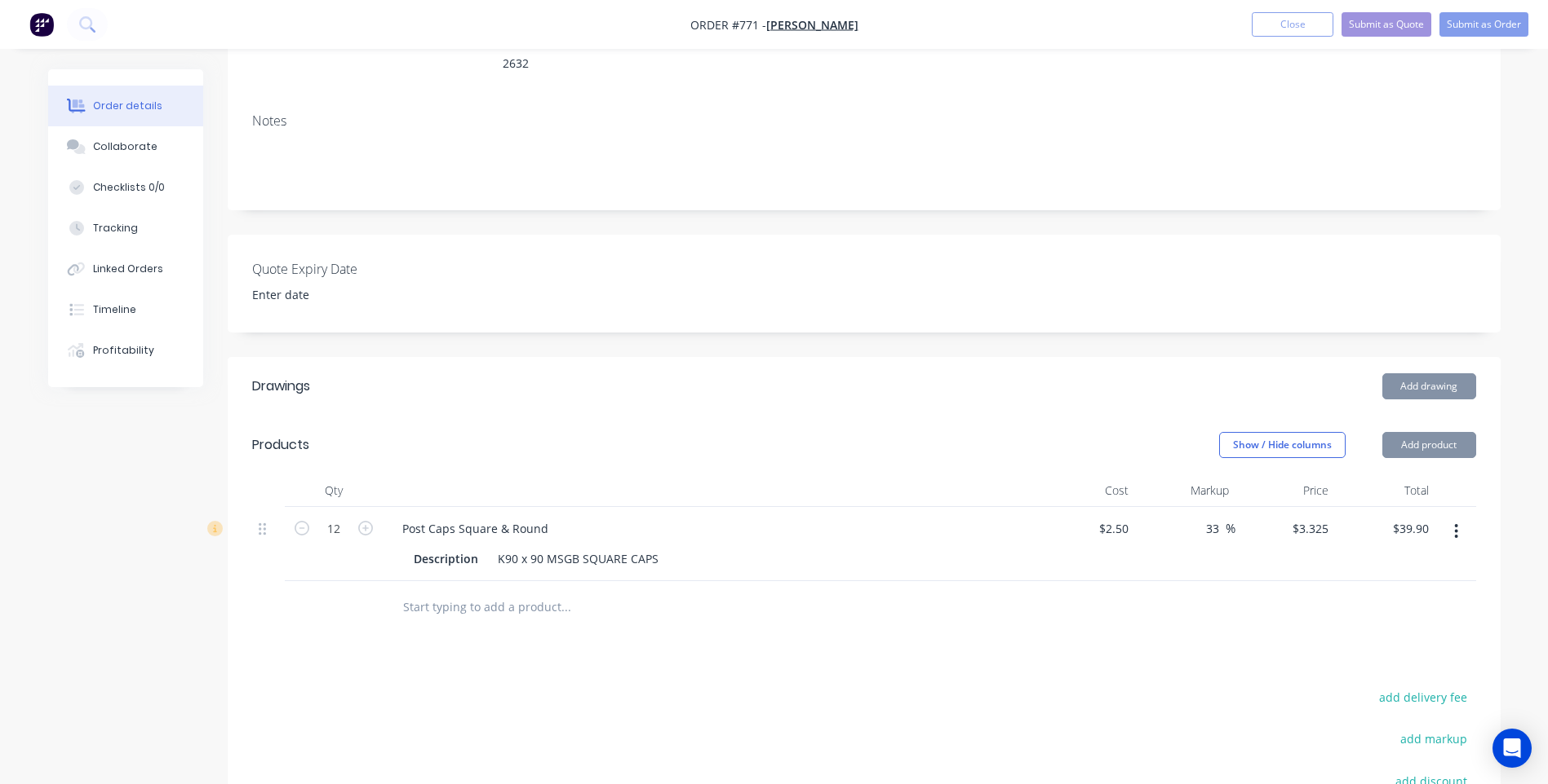
click at [1193, 644] on div "Drawings Add drawing Products Show / Hide columns Add product Qty Cost Markup P…" at bounding box center [863, 691] width 1272 height 668
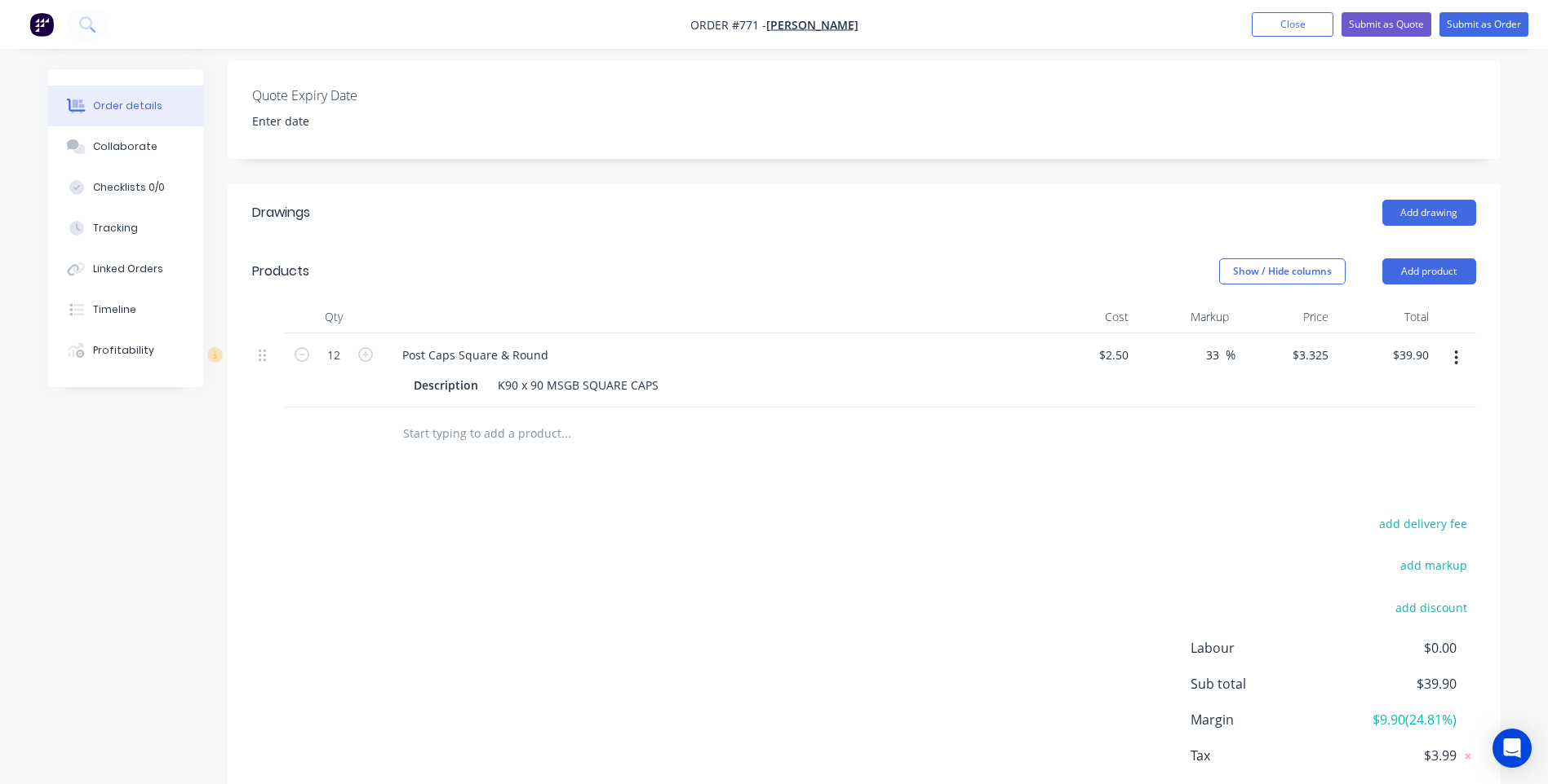
scroll to position [325, 0]
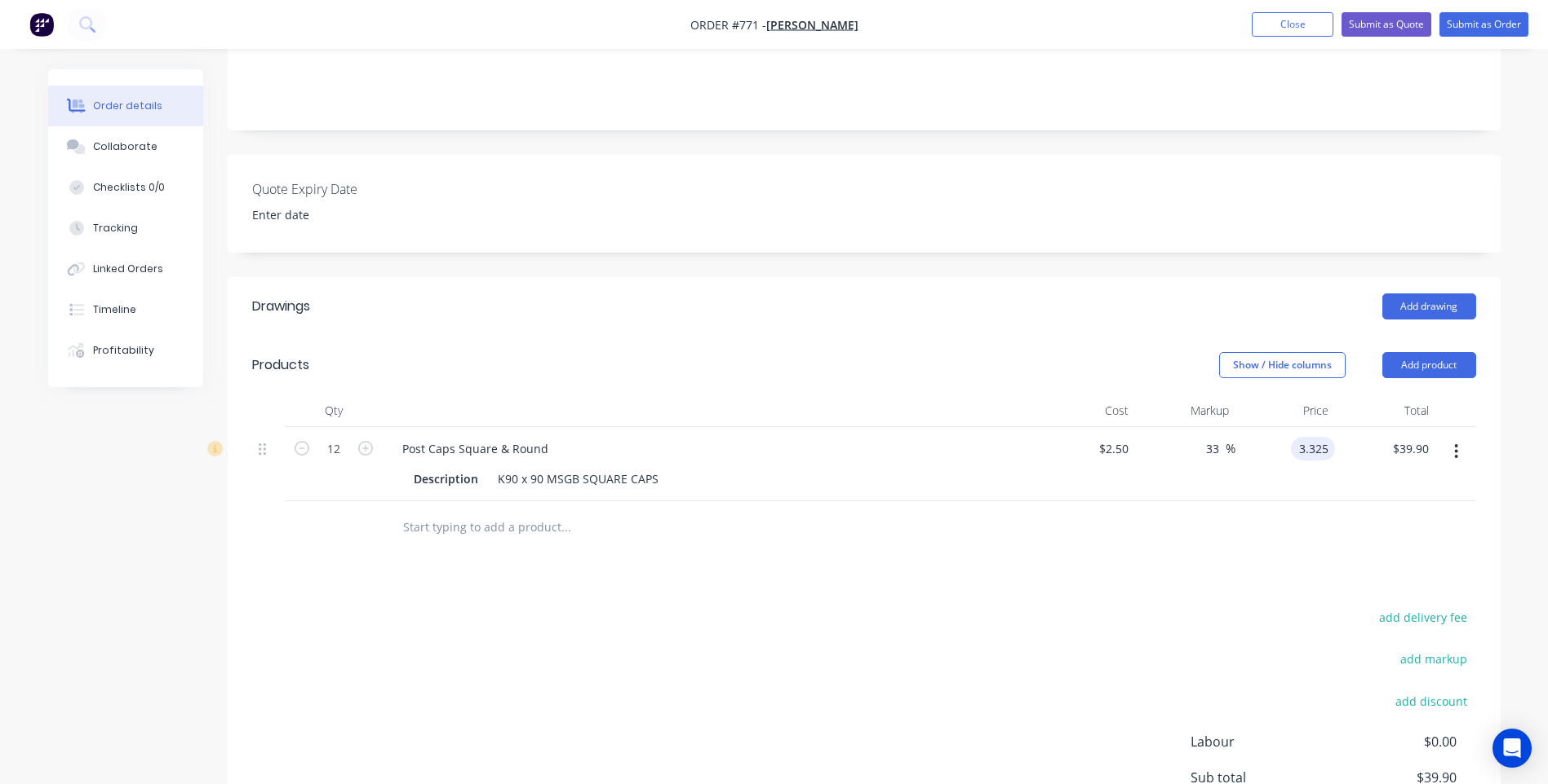
click at [1328, 437] on input "3.325" at bounding box center [1316, 449] width 38 height 24
type input "3.32"
type input "32.8"
type input "$3.32"
type input "$39.84"
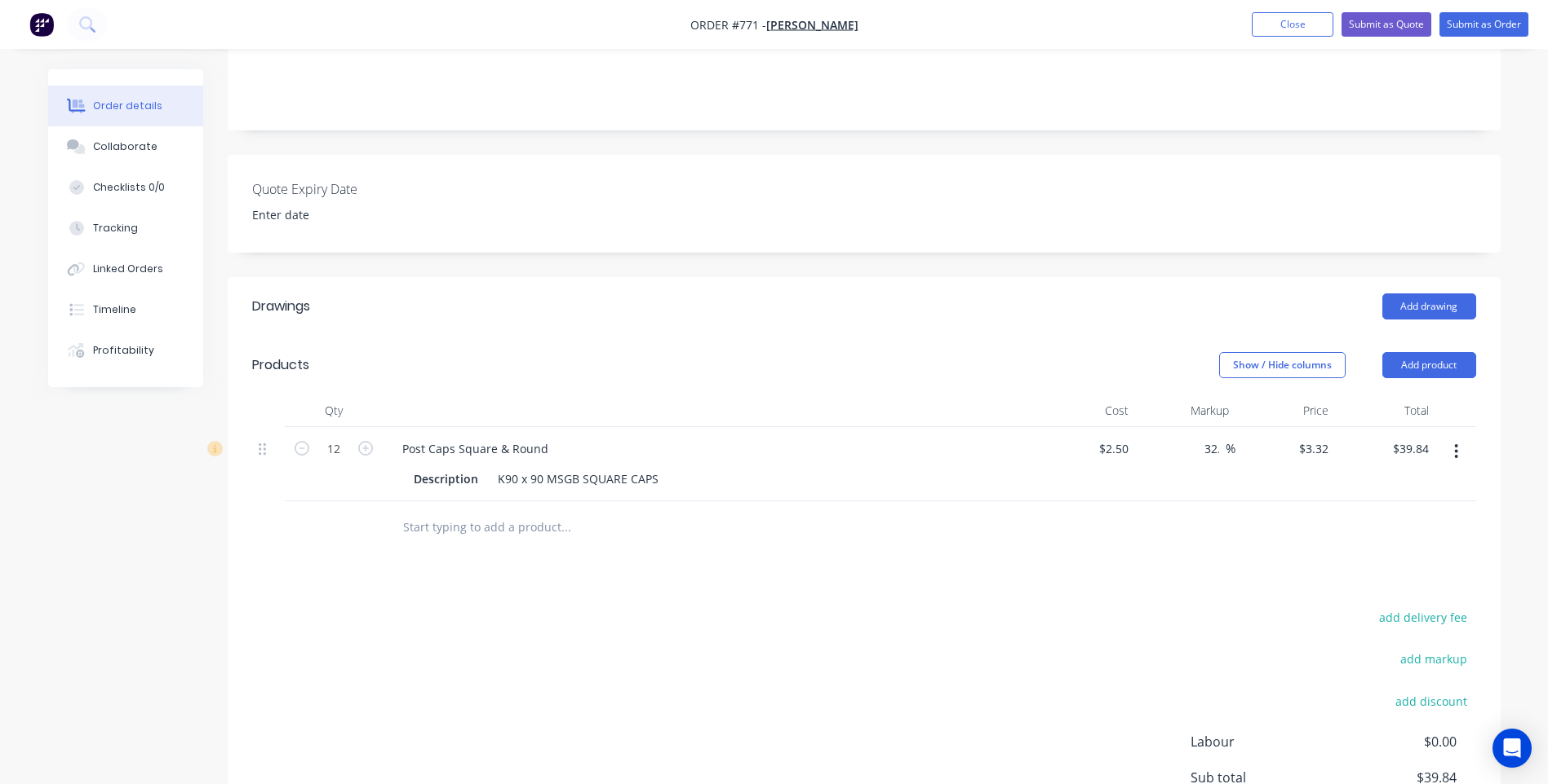
click at [997, 579] on div "Drawings Add drawing Products Show / Hide columns Add product Qty Cost Markup P…" at bounding box center [863, 611] width 1272 height 668
click at [1327, 437] on input "3.32" at bounding box center [1319, 449] width 31 height 24
type input "3.31"
type input "32.4"
type input "$3.31"
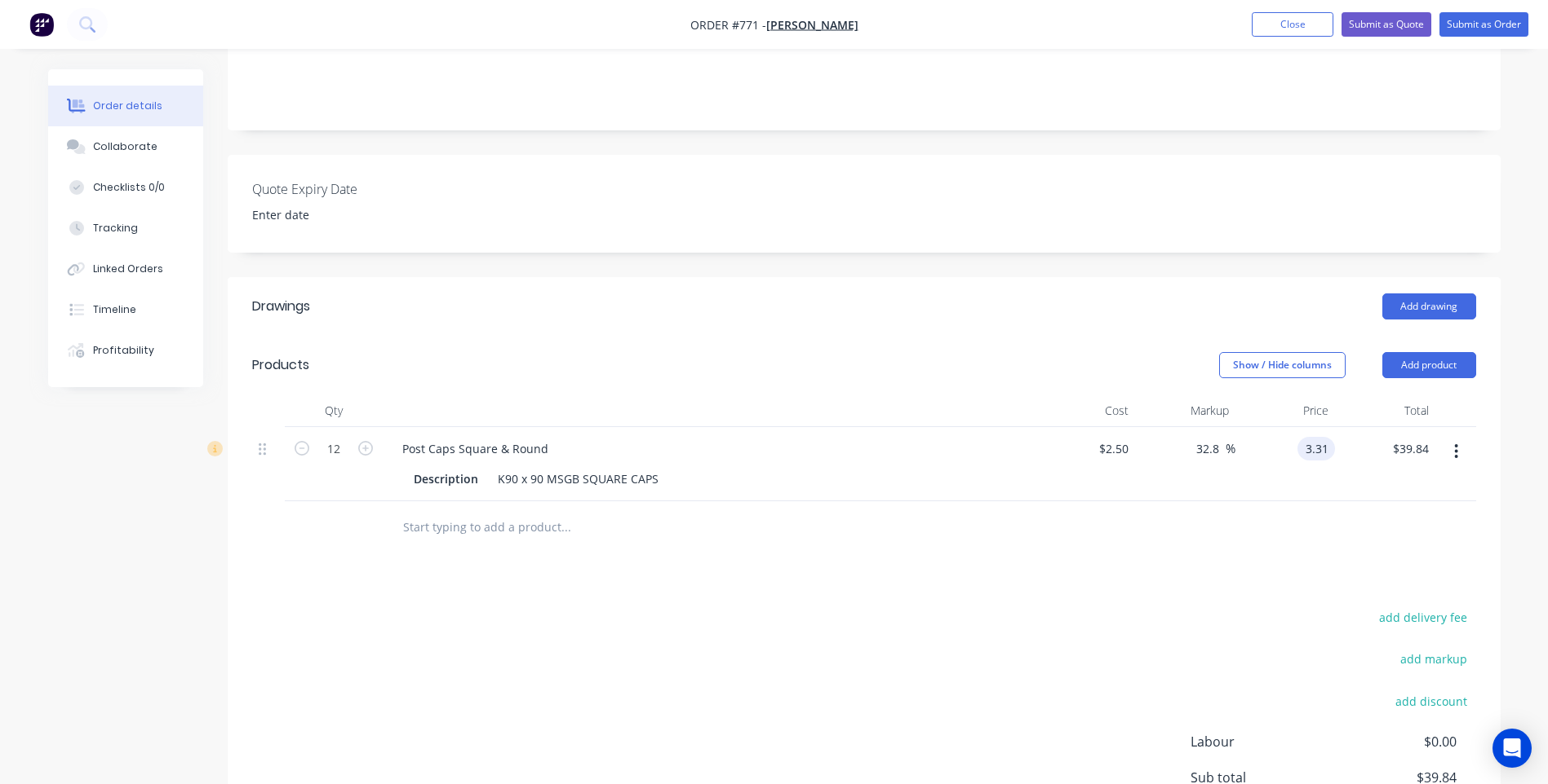
type input "$39.72"
click at [1164, 633] on div "add delivery fee add markup add discount Labour $0.00 Sub total $39.72 Margin $…" at bounding box center [863, 763] width 1224 height 315
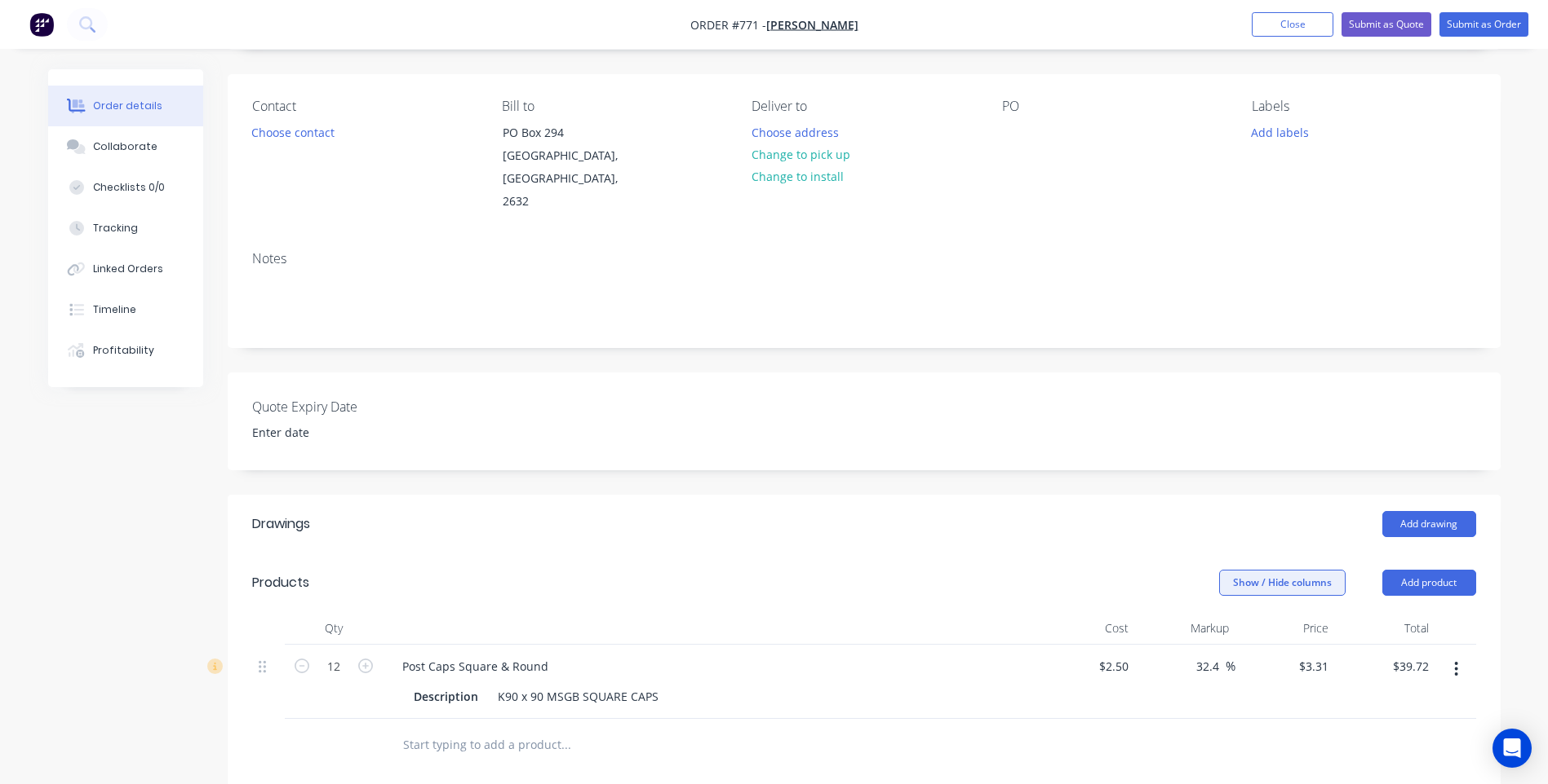
scroll to position [80, 0]
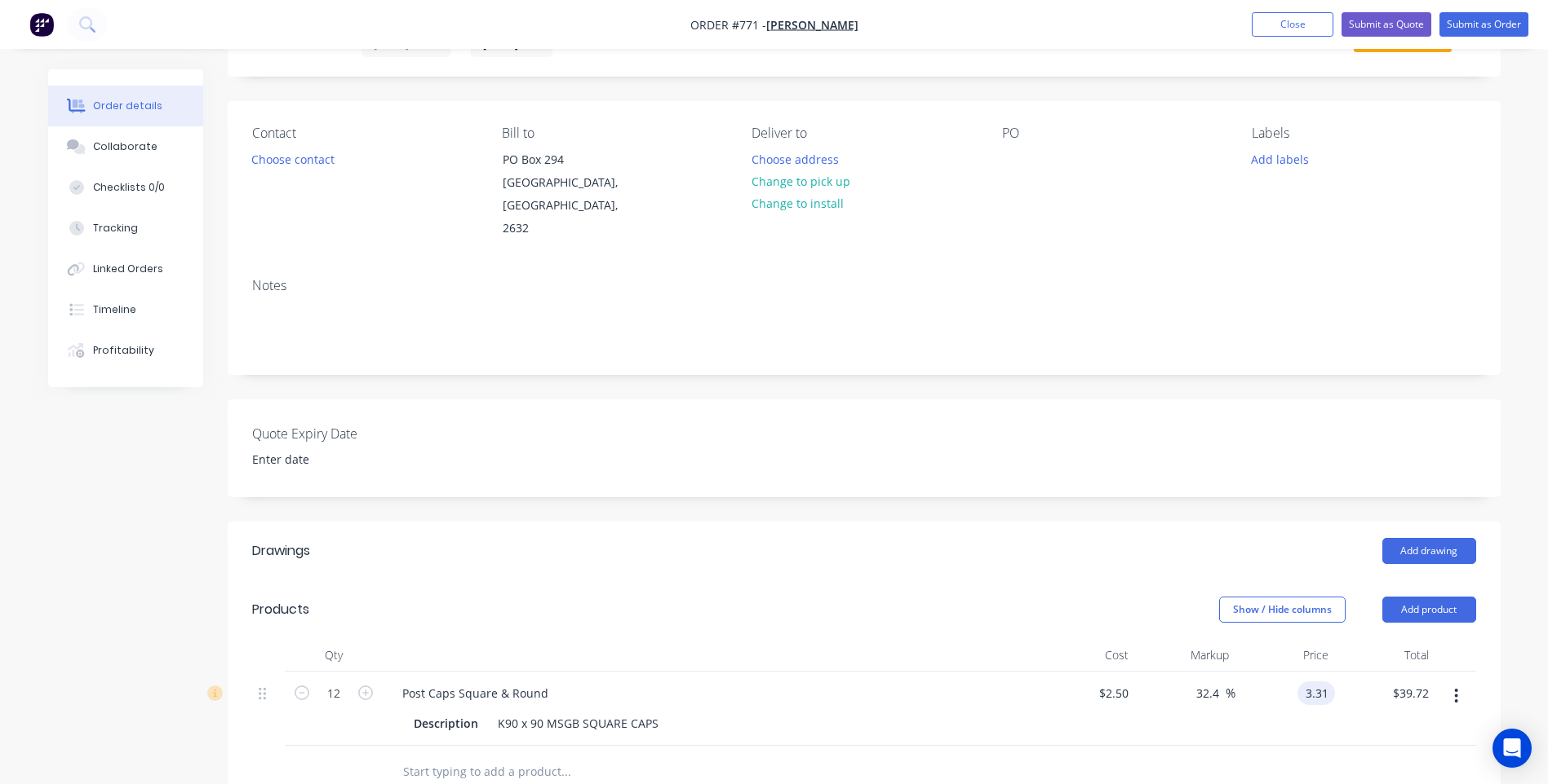
click at [1332, 681] on input "3.31" at bounding box center [1319, 693] width 31 height 24
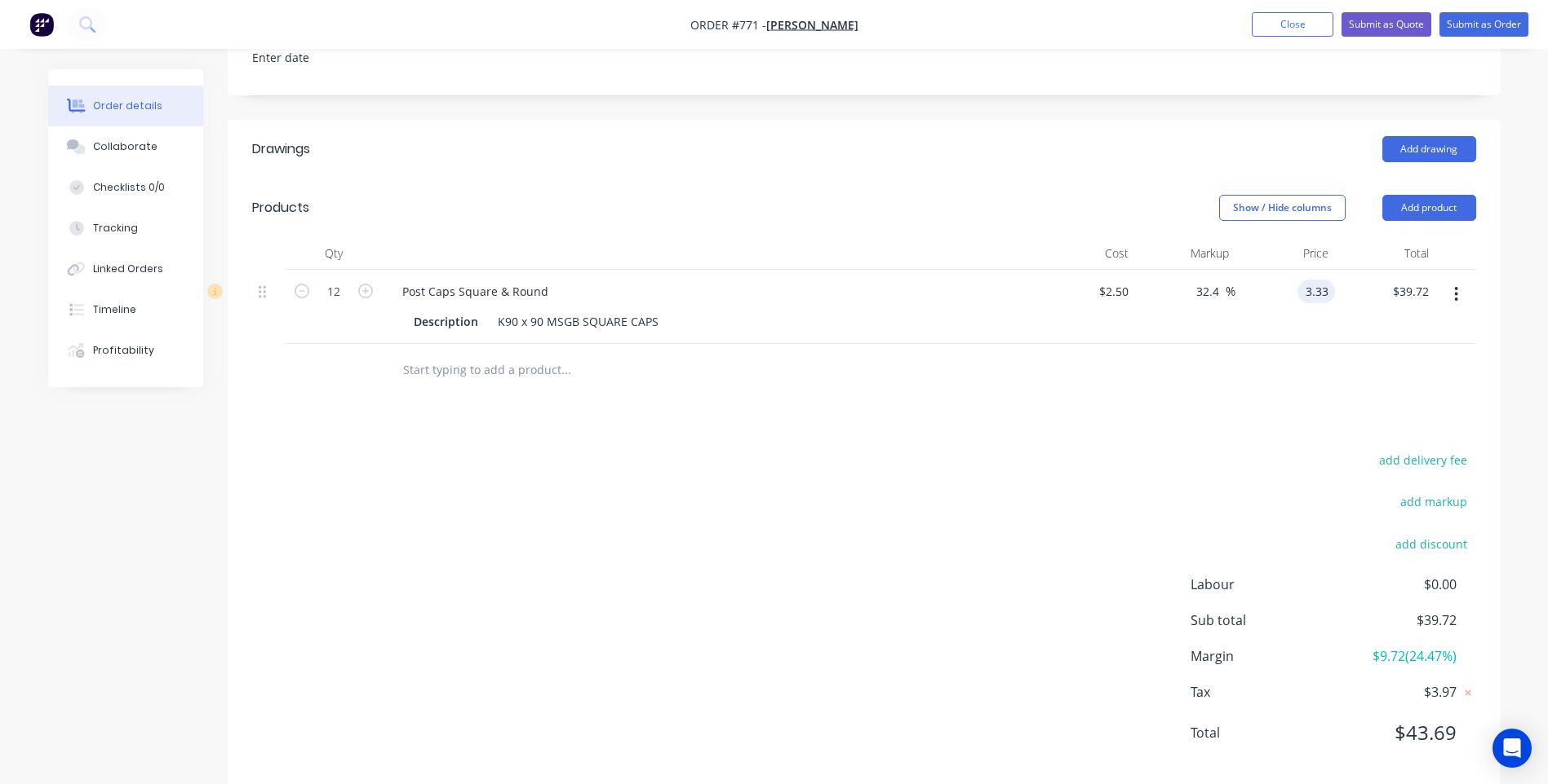
scroll to position [488, 0]
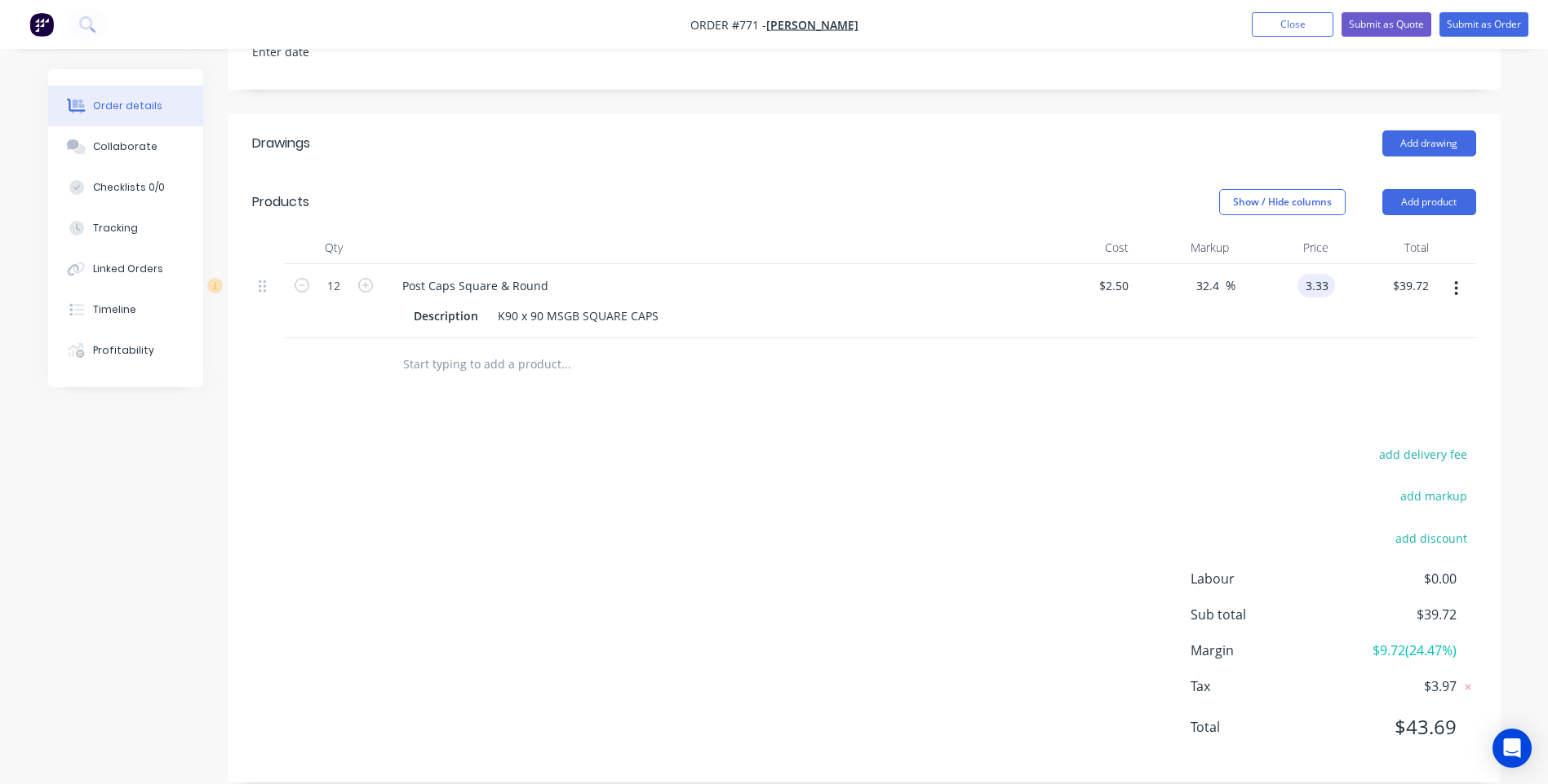
click at [1330, 274] on input "3.33" at bounding box center [1319, 285] width 31 height 24
type input "3.34"
type input "33.6"
type input "$3.34"
type input "$40.08"
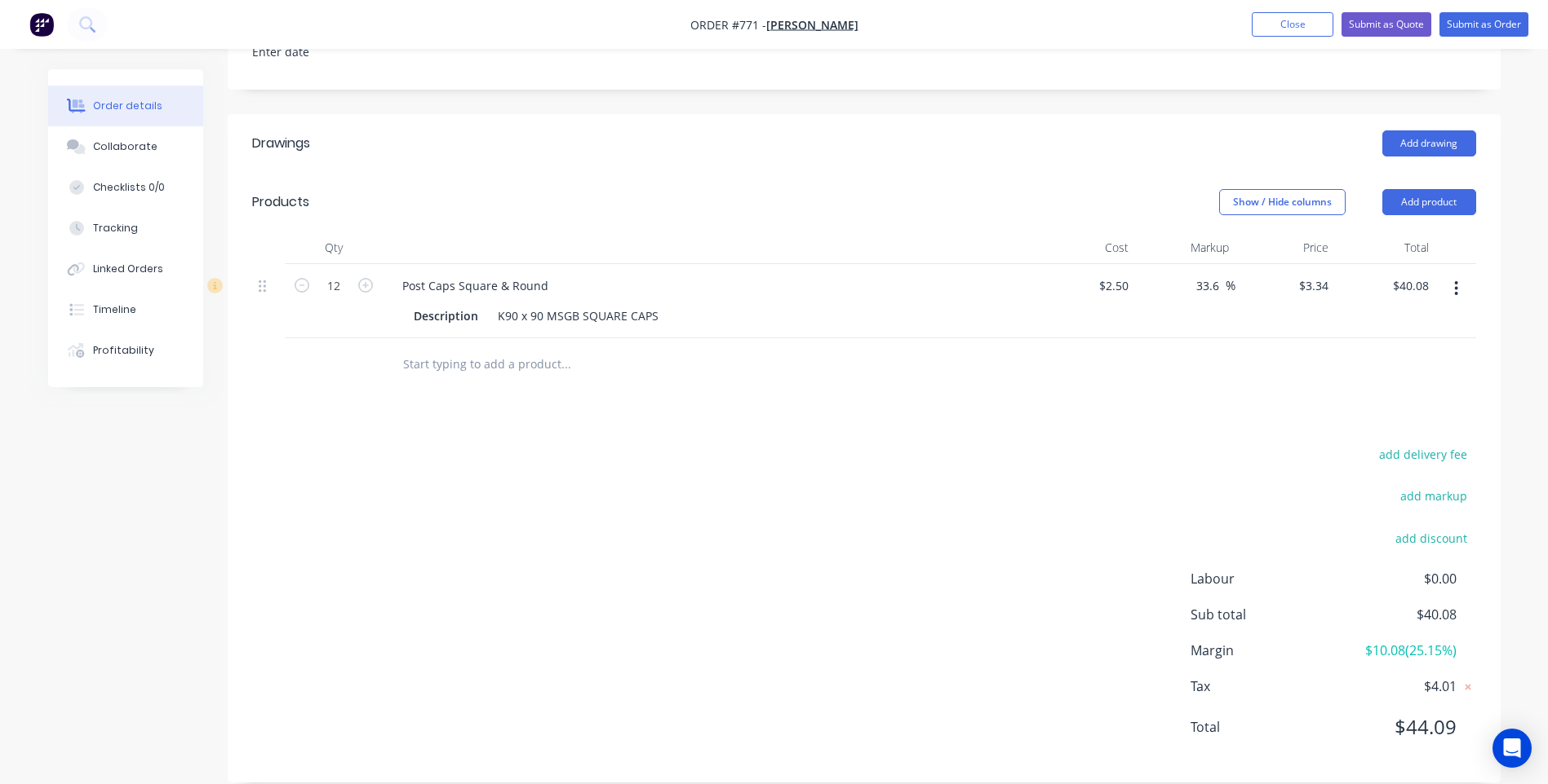
click at [1096, 445] on div "add delivery fee add markup add discount Labour $0.00 Sub total $40.08 Margin $…" at bounding box center [863, 600] width 1224 height 315
click at [1330, 274] on input "3.34" at bounding box center [1319, 285] width 31 height 24
type input "3.35"
type input "34"
type input "$3.35"
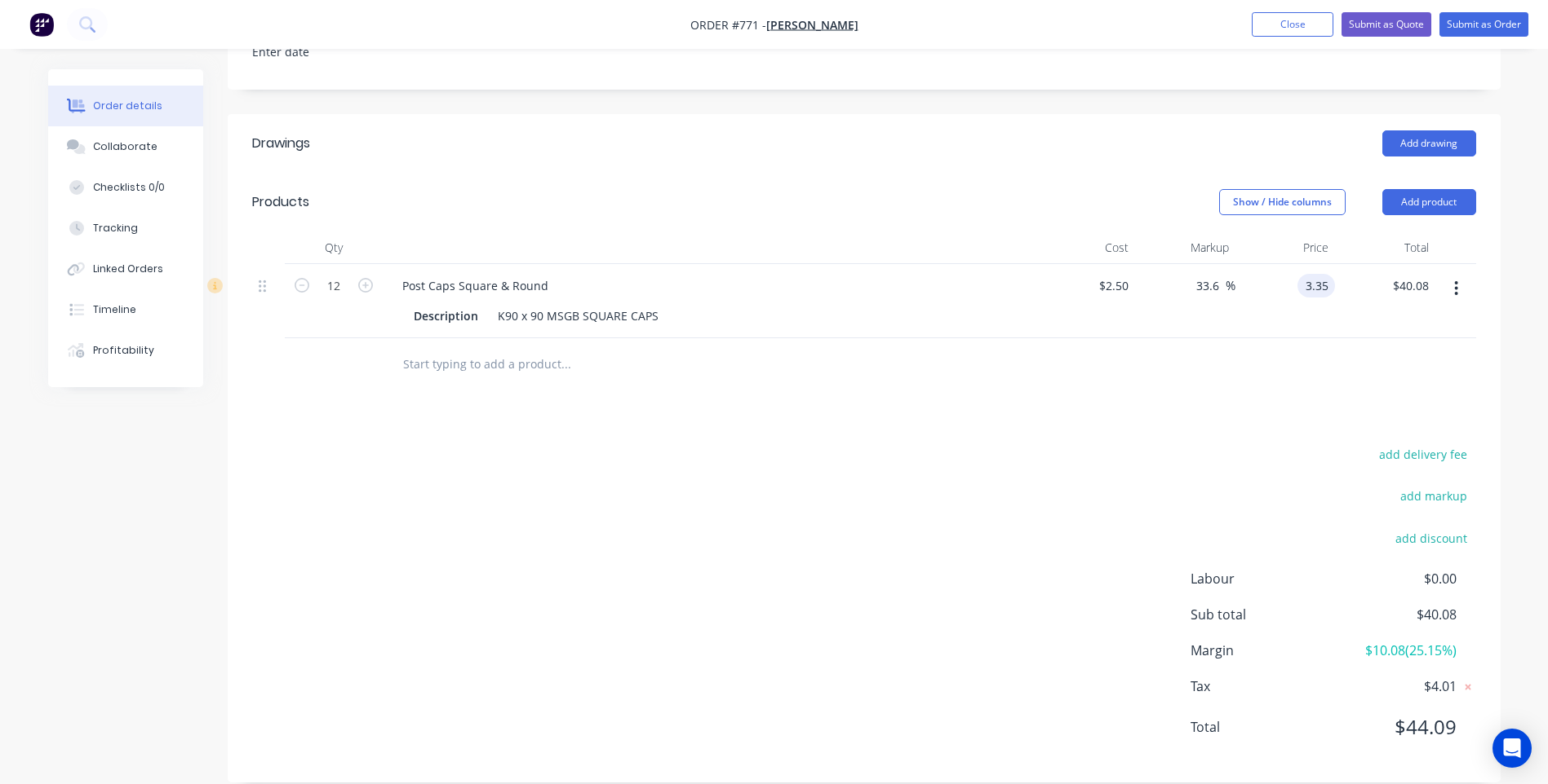
type input "$40.20"
click at [1169, 443] on div "add delivery fee add markup add discount Labour $0.00 Sub total $40.20 Margin $…" at bounding box center [863, 600] width 1224 height 315
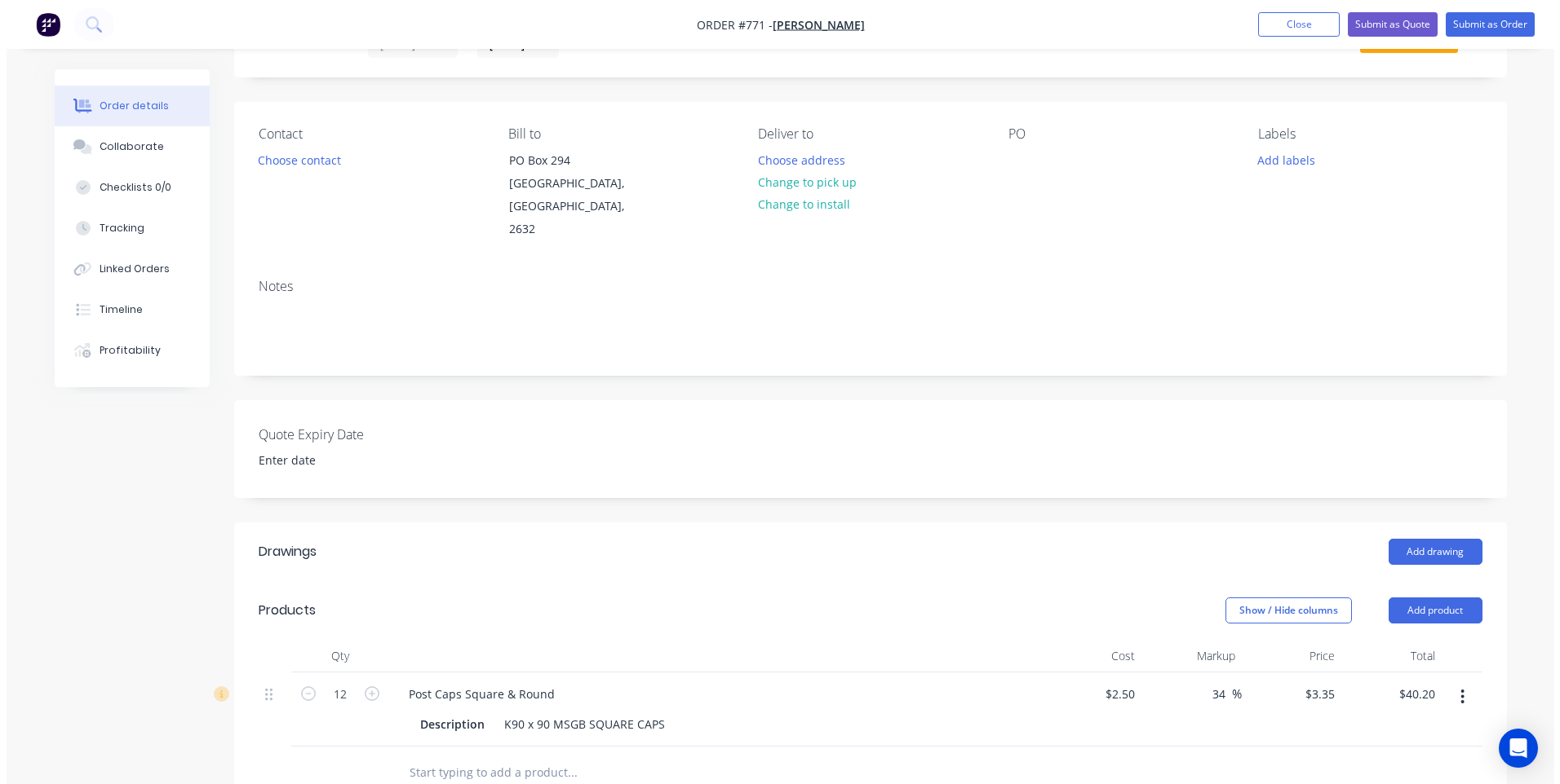
scroll to position [0, 0]
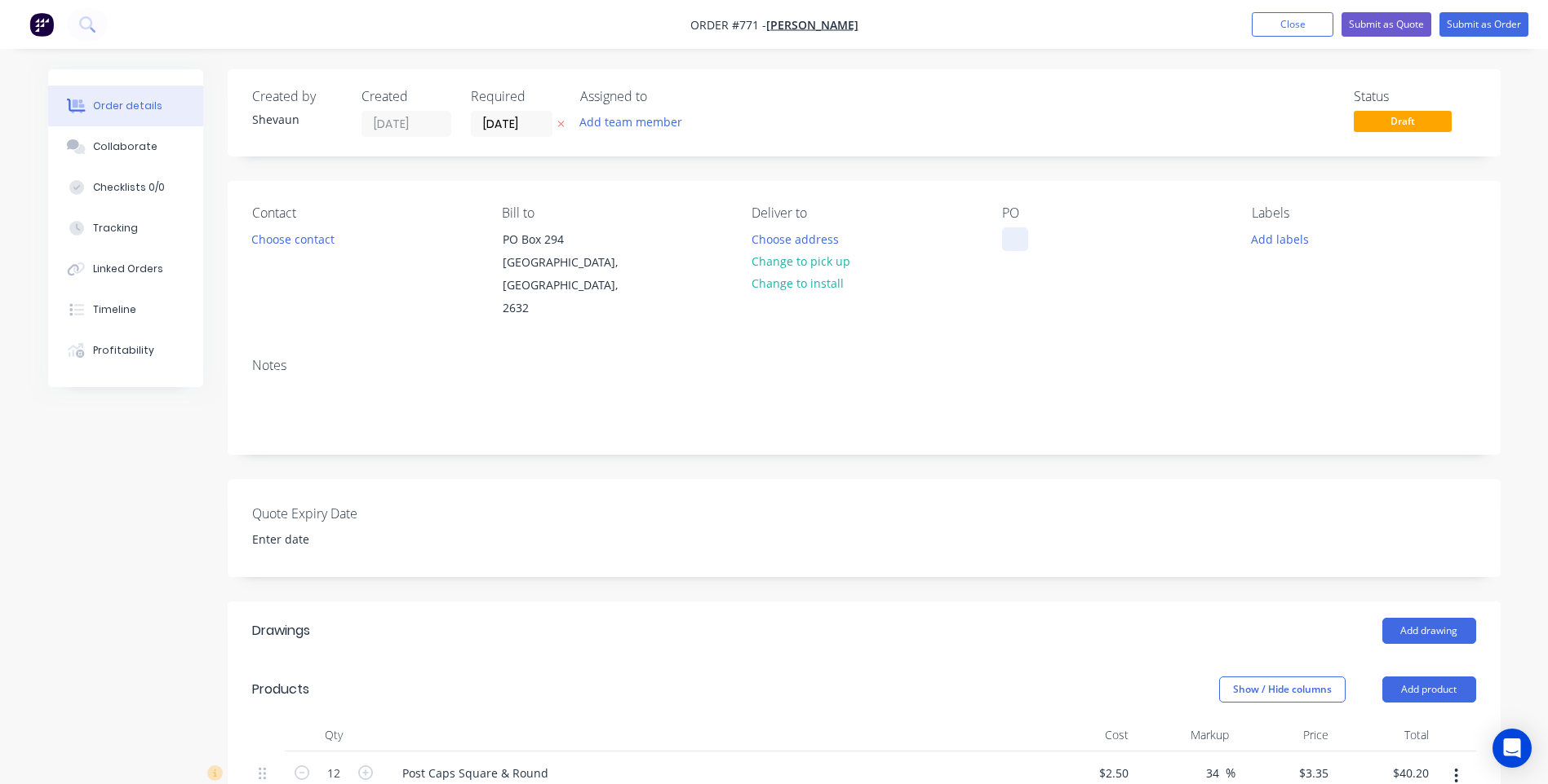
click at [1015, 239] on div at bounding box center [1015, 239] width 26 height 24
click at [1278, 234] on button "Add labels" at bounding box center [1280, 238] width 75 height 22
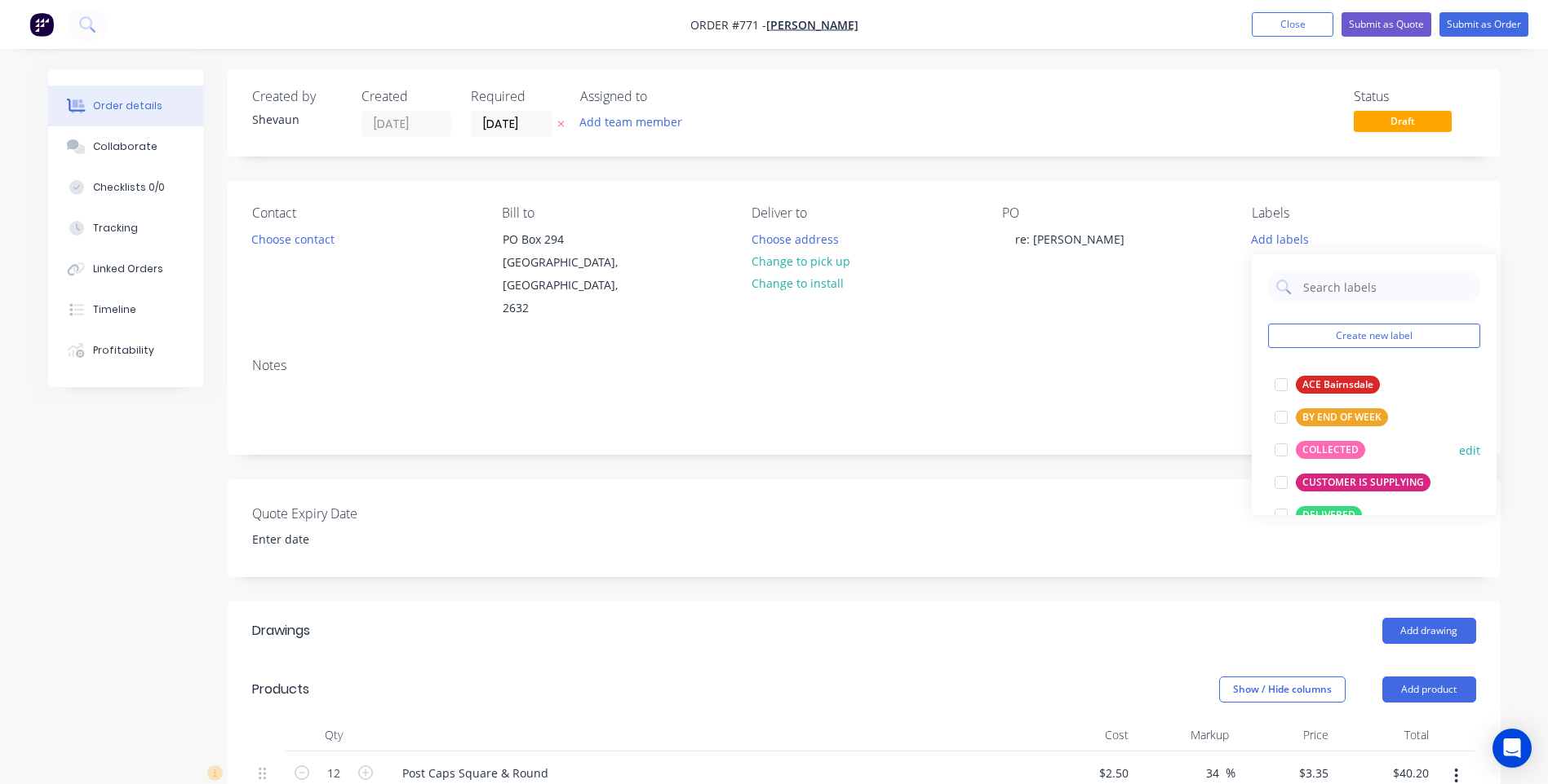
click at [1318, 444] on div "COLLECTED" at bounding box center [1330, 450] width 69 height 18
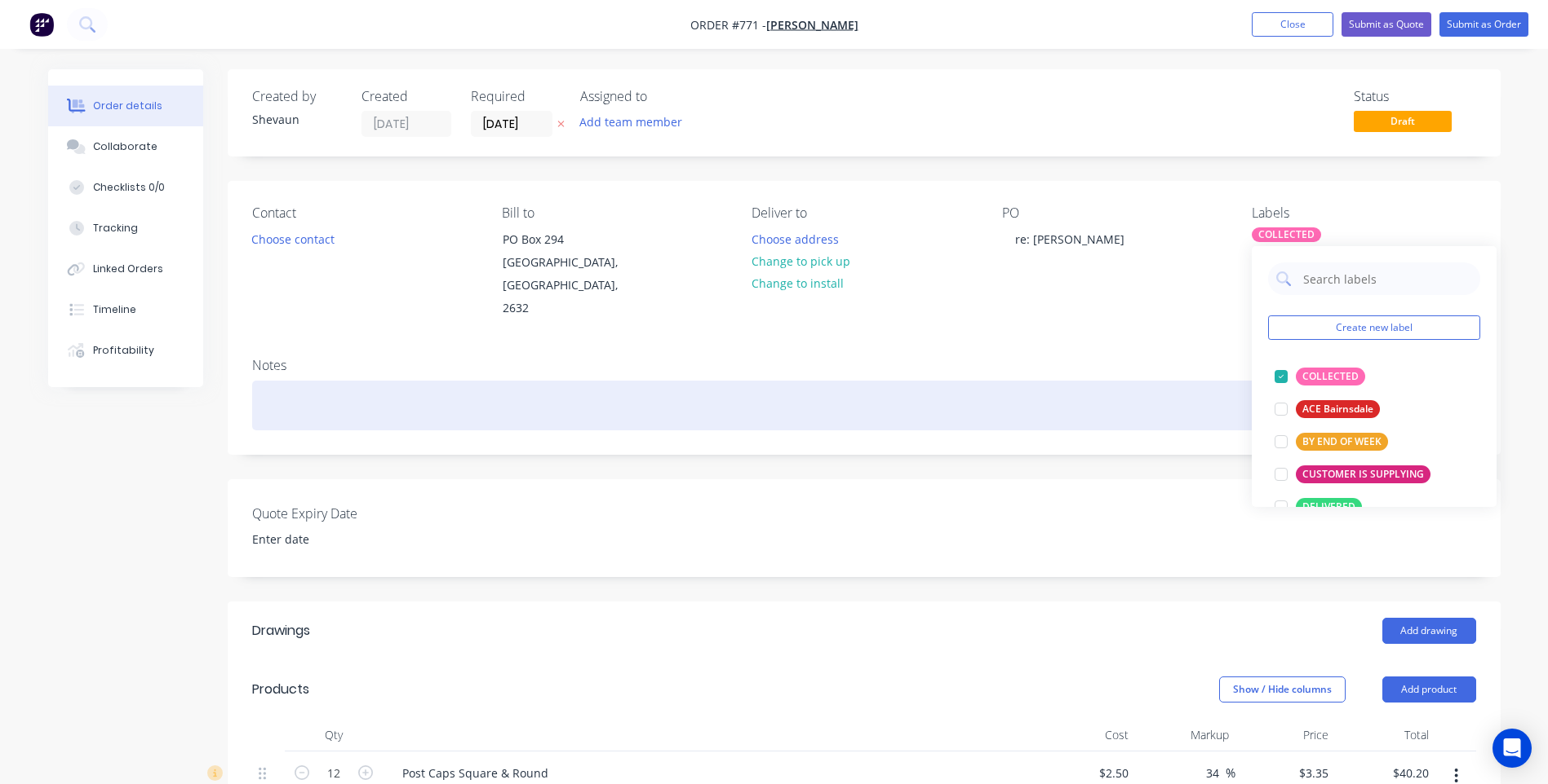
click at [1169, 381] on div at bounding box center [863, 406] width 1224 height 49
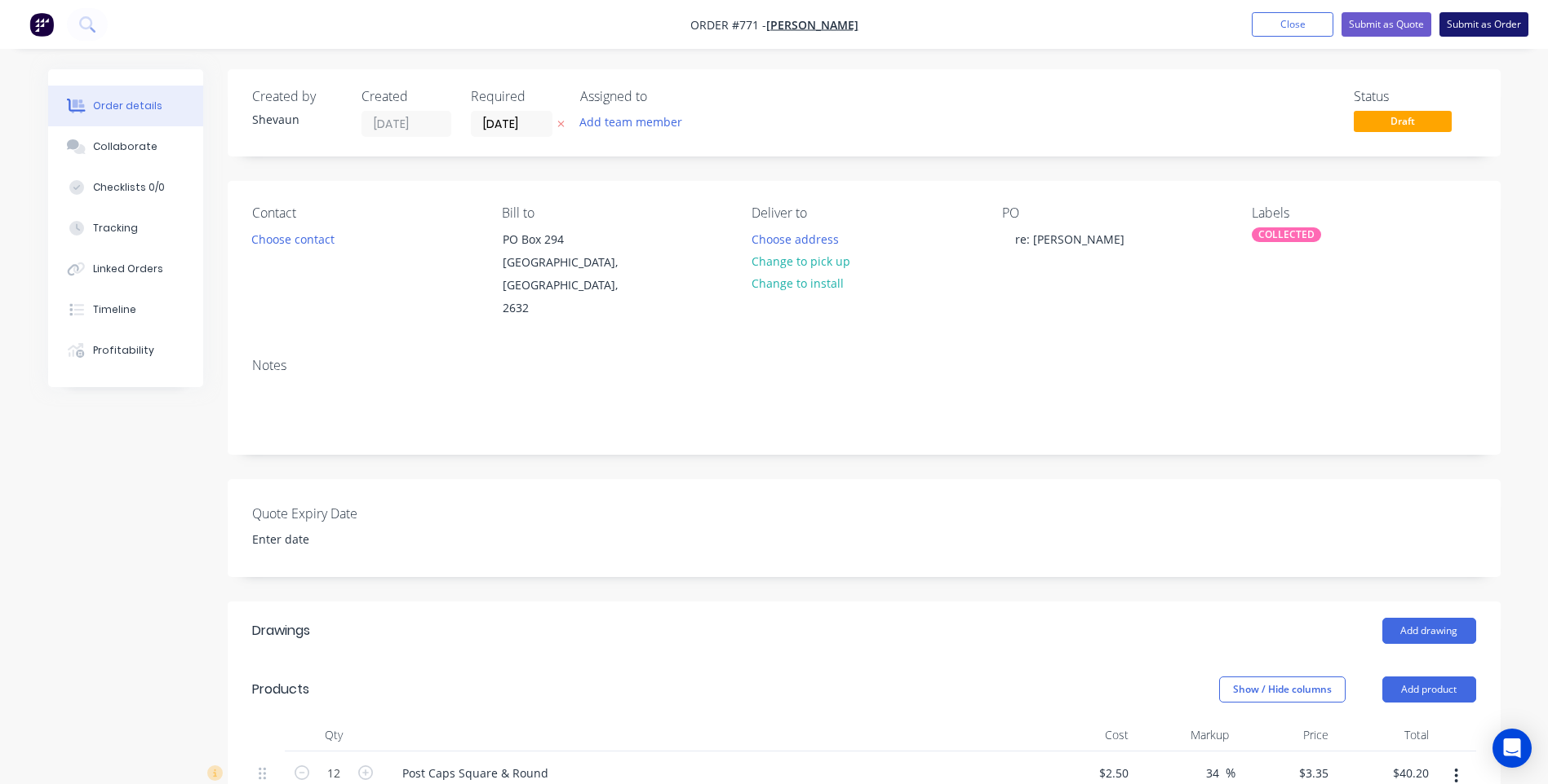
click at [1485, 23] on button "Submit as Order" at bounding box center [1484, 24] width 89 height 25
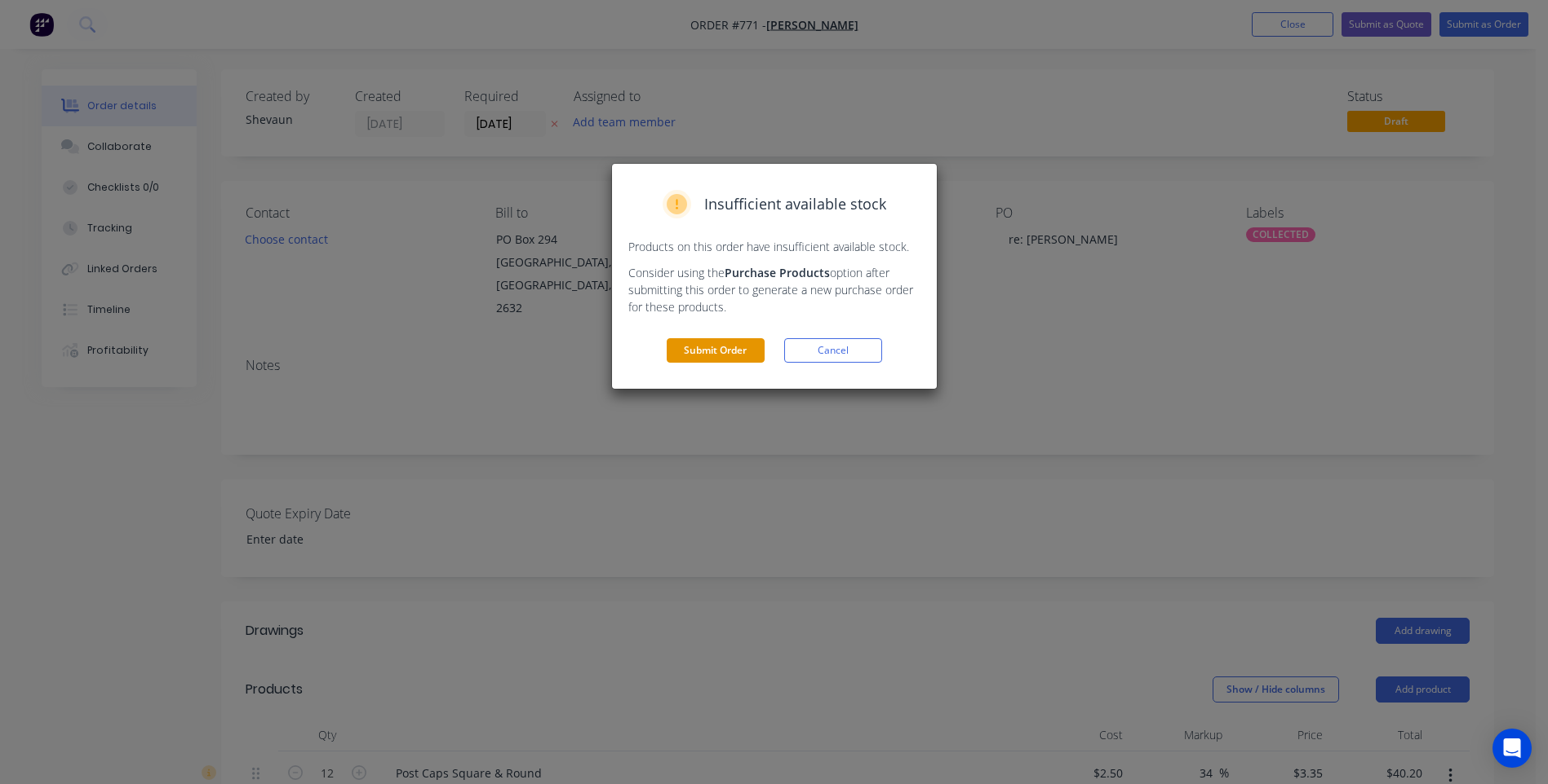
click at [727, 344] on button "Submit Order" at bounding box center [715, 351] width 98 height 25
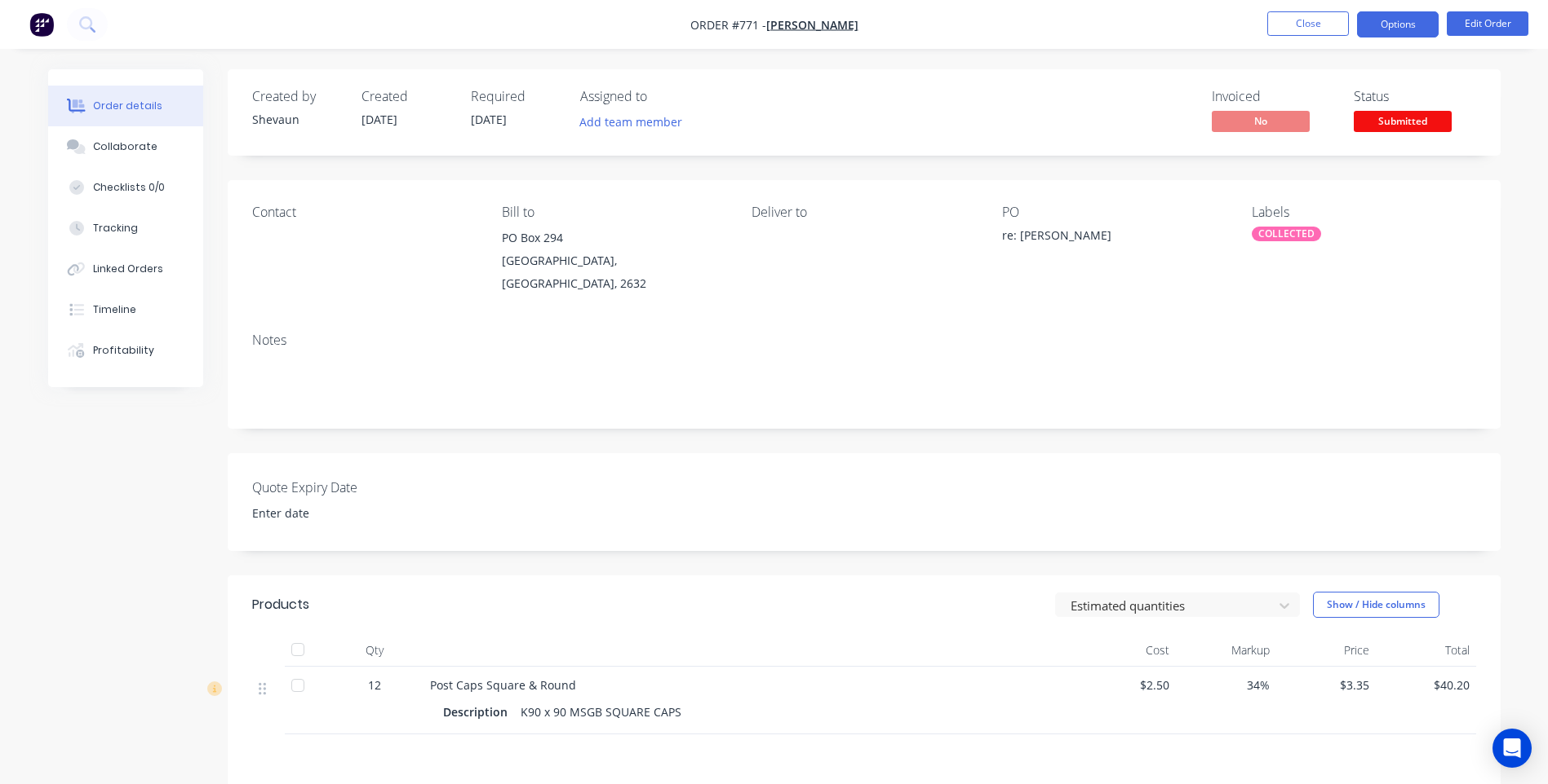
click at [1398, 23] on button "Options" at bounding box center [1397, 25] width 82 height 26
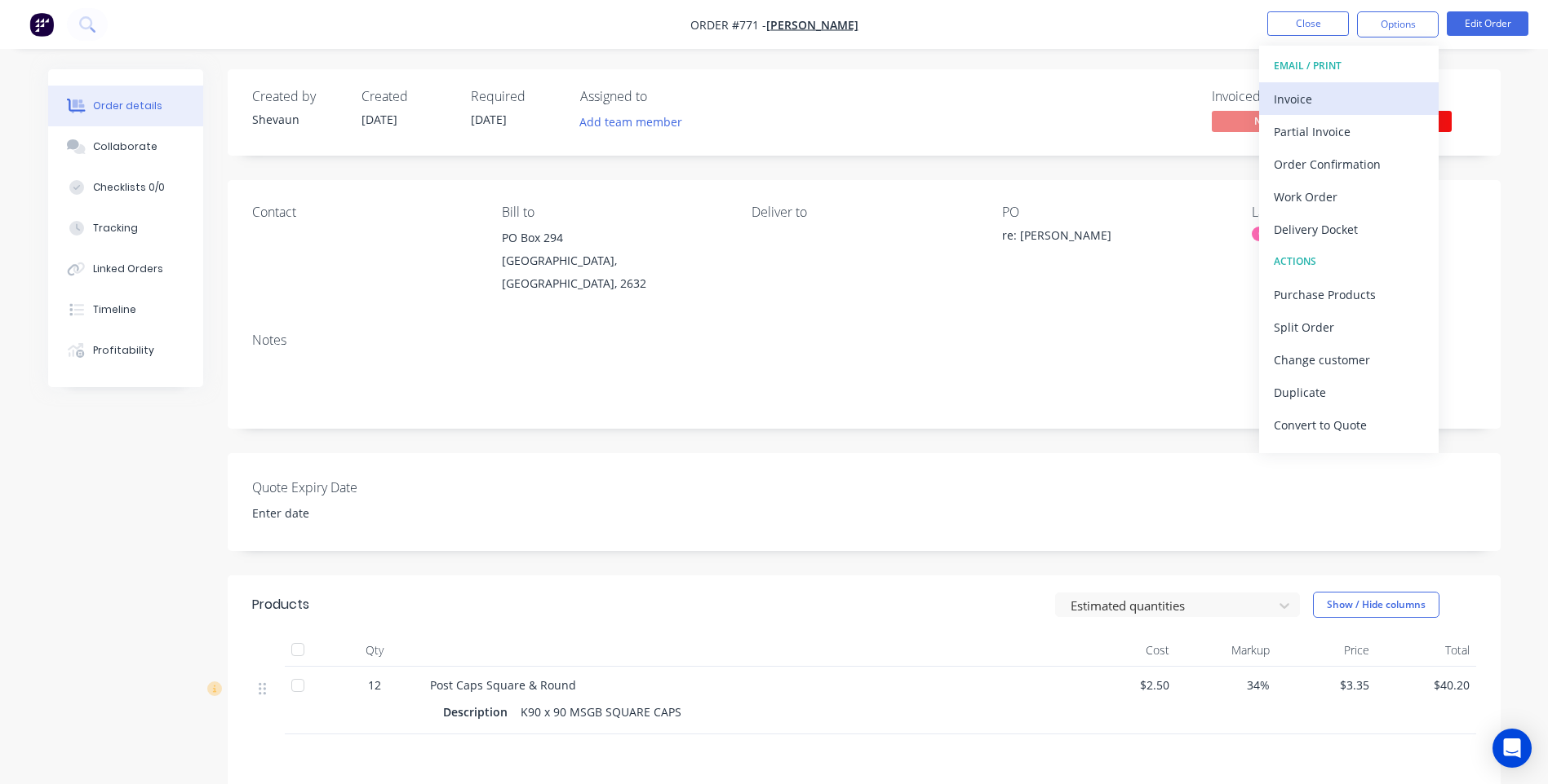
click at [1300, 96] on div "Invoice" at bounding box center [1348, 99] width 150 height 24
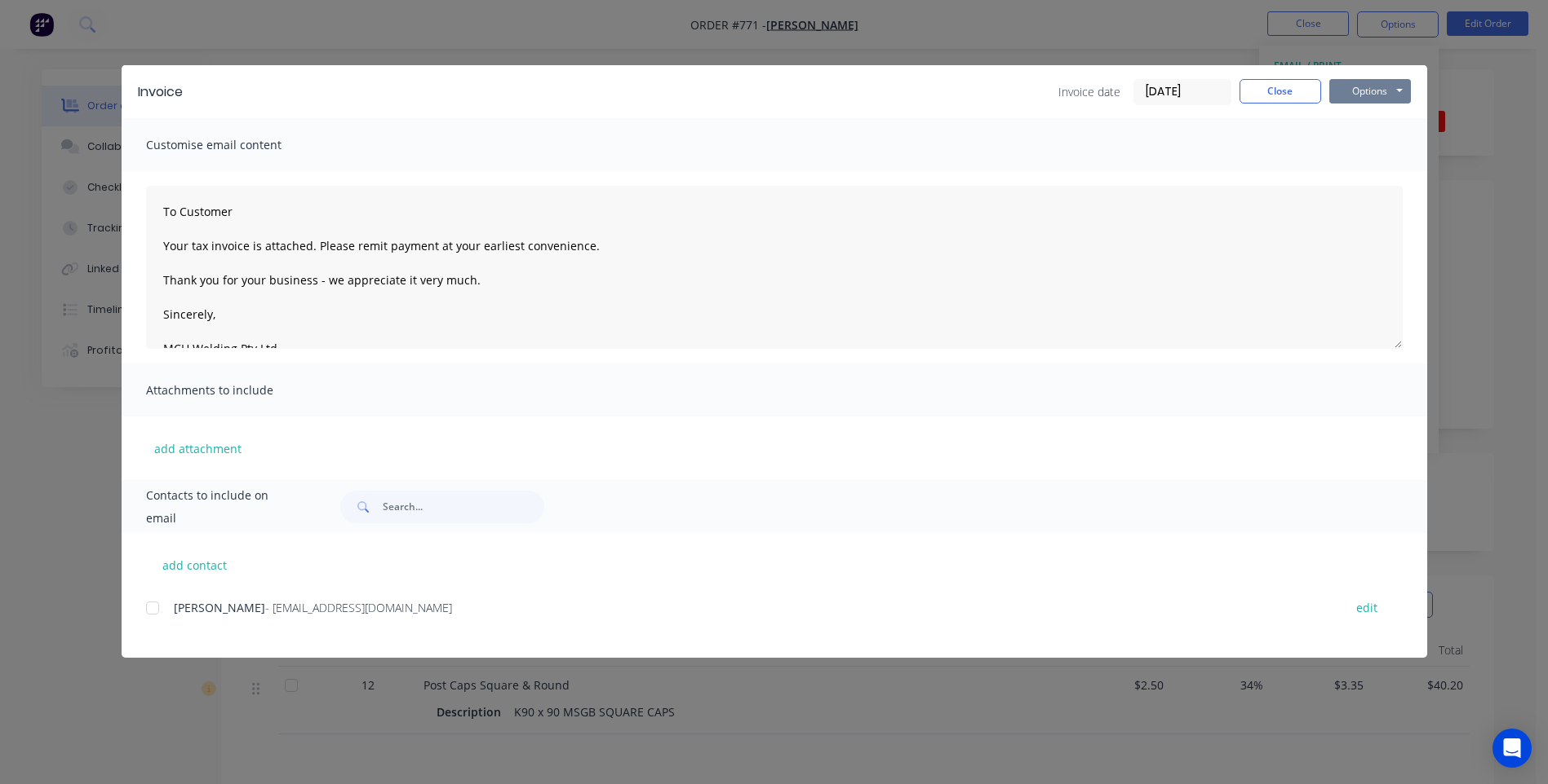
click at [1375, 91] on button "Options" at bounding box center [1369, 91] width 82 height 25
click at [1370, 118] on button "Preview" at bounding box center [1381, 119] width 105 height 27
click at [1357, 93] on button "Options" at bounding box center [1369, 91] width 82 height 25
click at [1378, 114] on button "Preview" at bounding box center [1381, 119] width 105 height 27
click at [156, 609] on div at bounding box center [152, 608] width 33 height 33
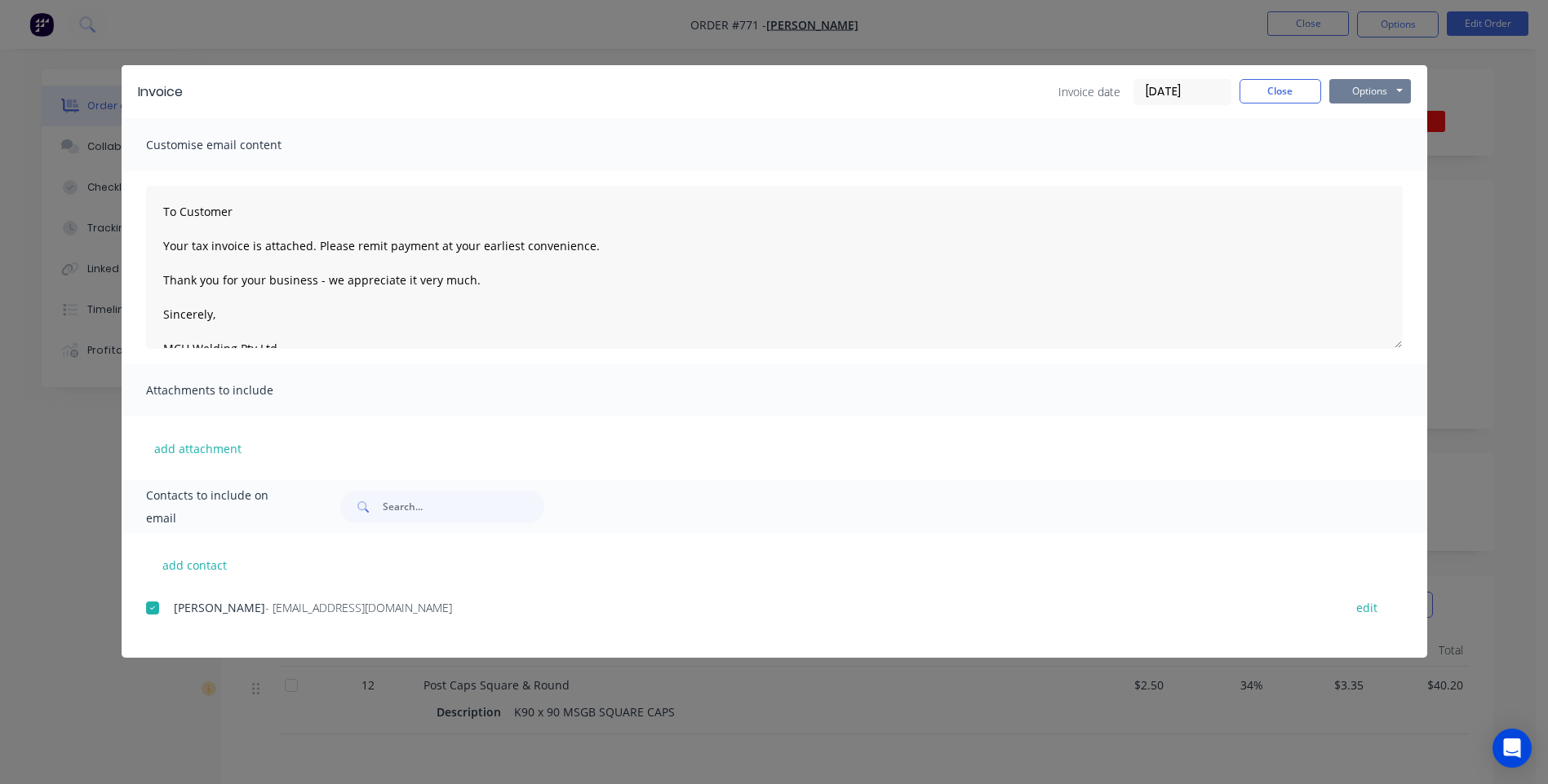
click at [1363, 83] on button "Options" at bounding box center [1369, 91] width 82 height 25
click at [1365, 168] on button "Email" at bounding box center [1381, 174] width 105 height 27
click at [1271, 93] on button "Close" at bounding box center [1279, 91] width 82 height 25
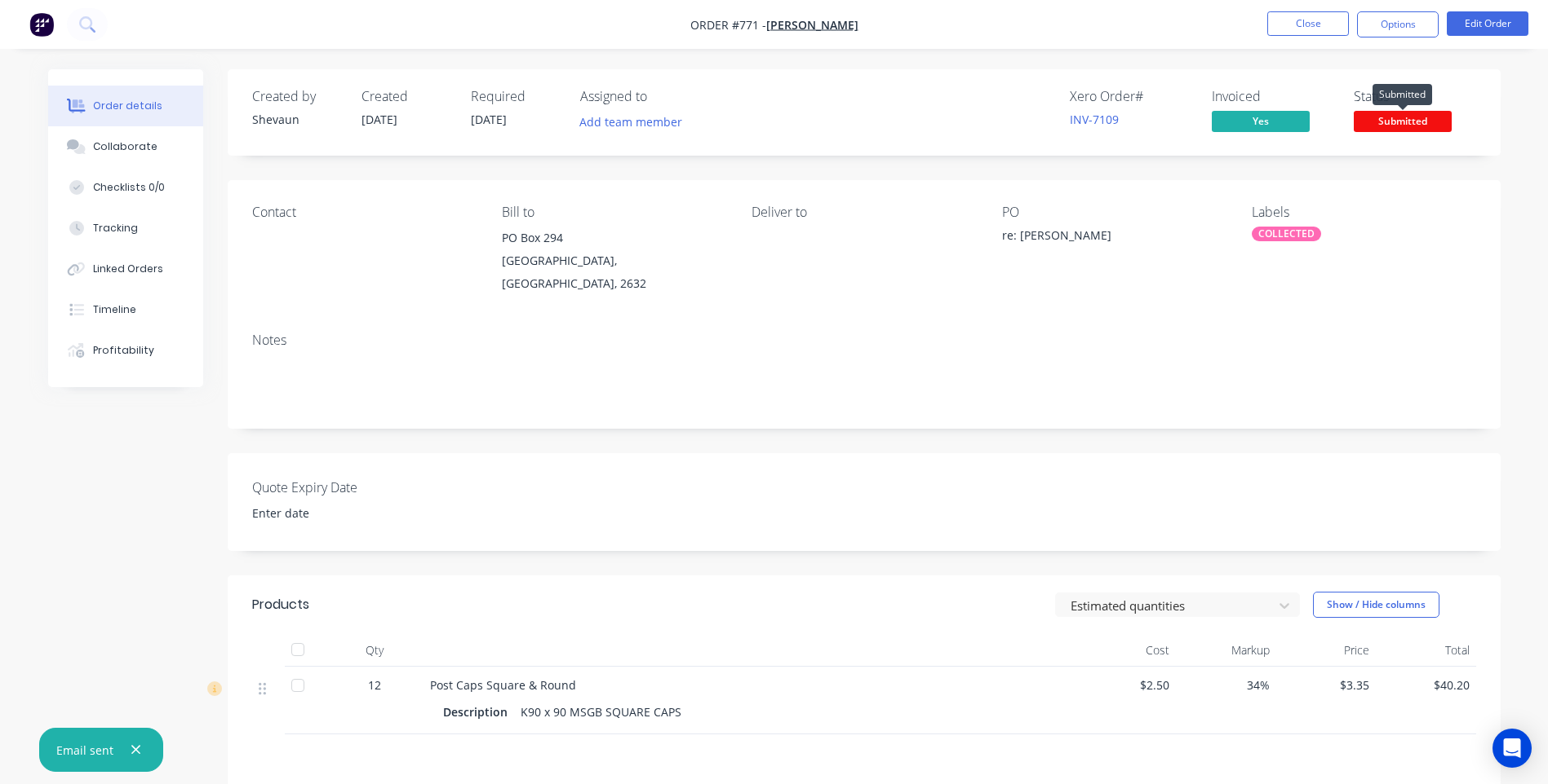
click at [1360, 112] on span "Submitted" at bounding box center [1402, 120] width 98 height 21
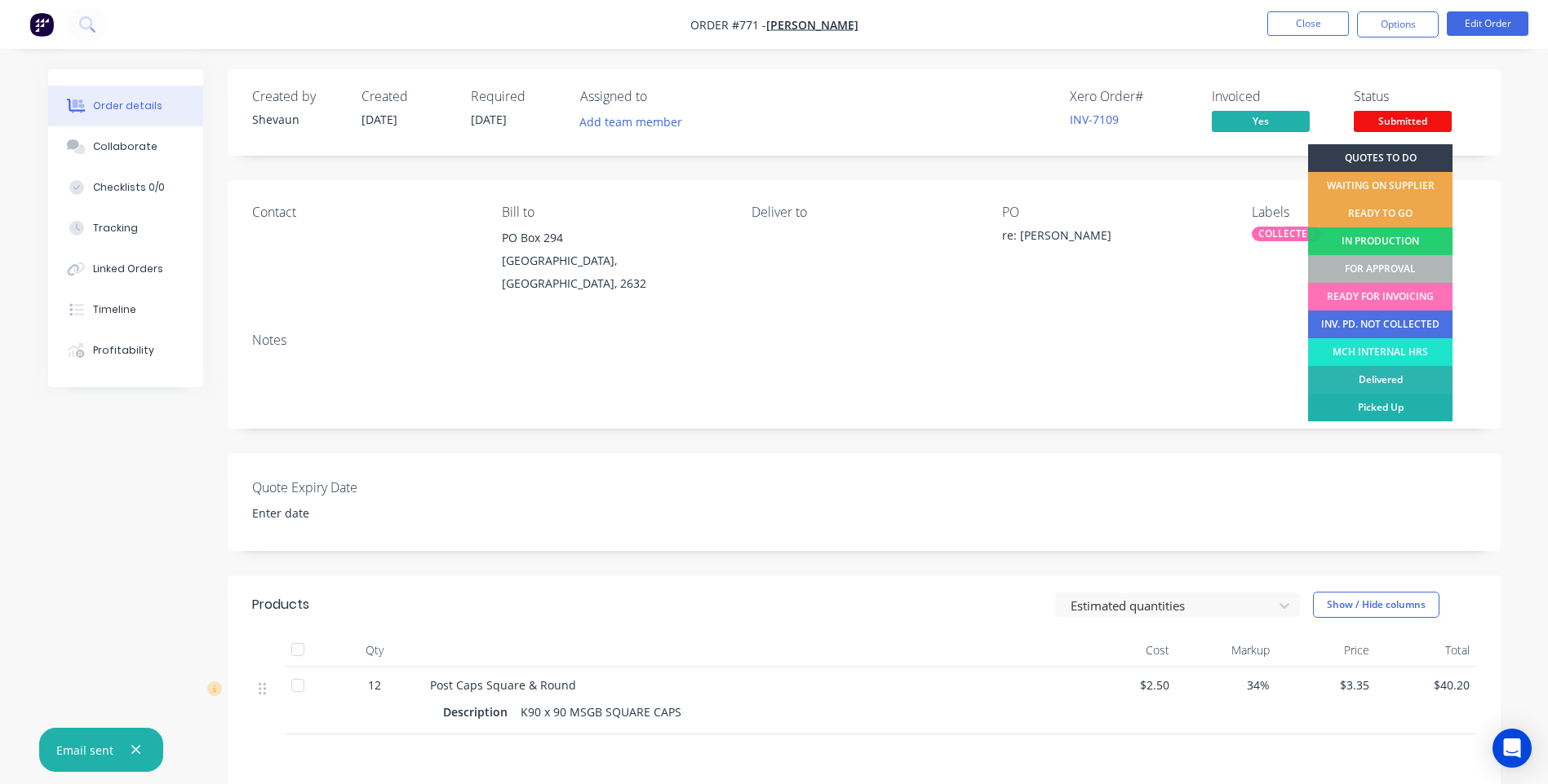
click at [1379, 408] on div "Picked Up" at bounding box center [1380, 408] width 144 height 28
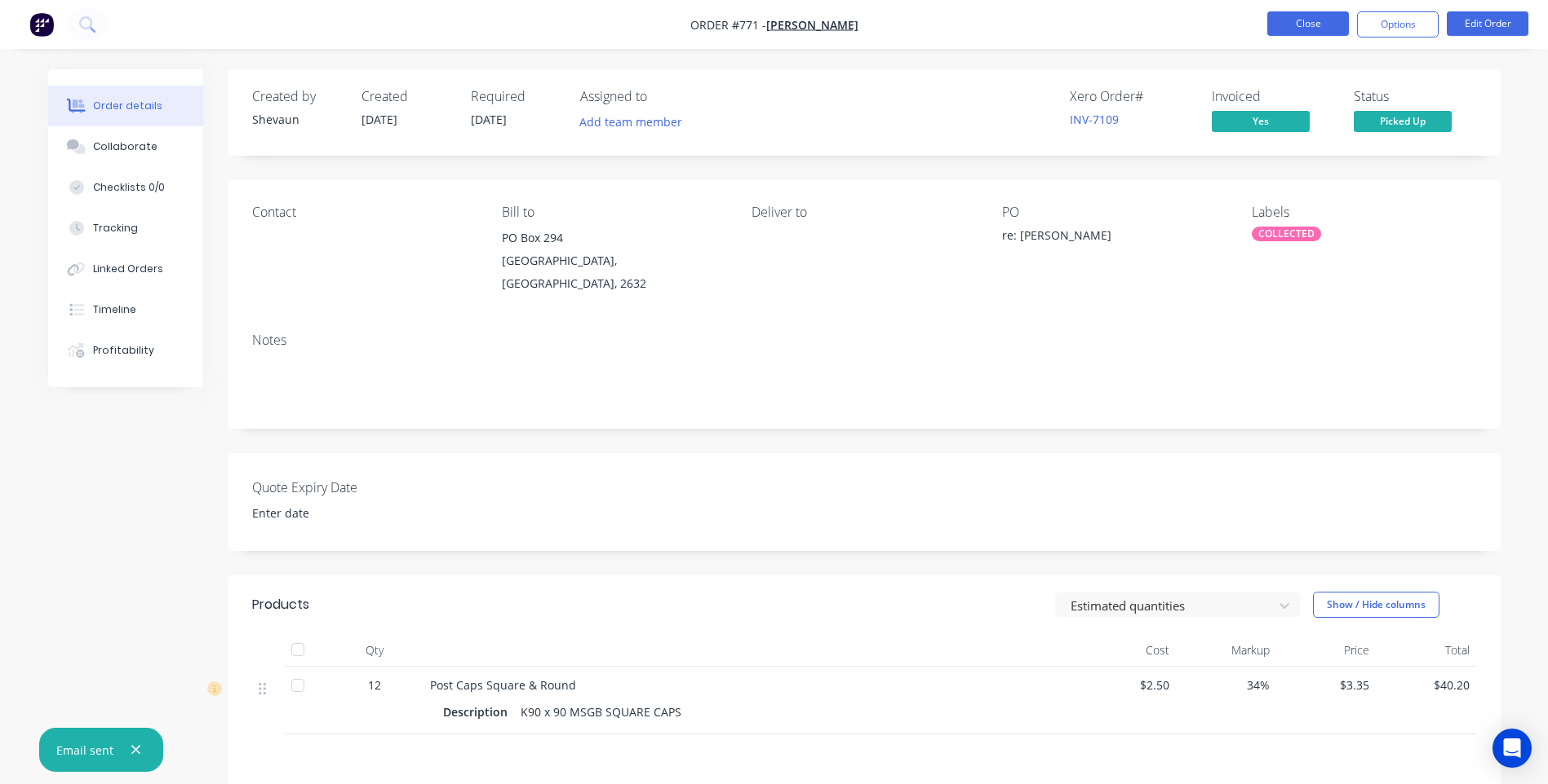
click at [1305, 26] on button "Close" at bounding box center [1307, 24] width 82 height 25
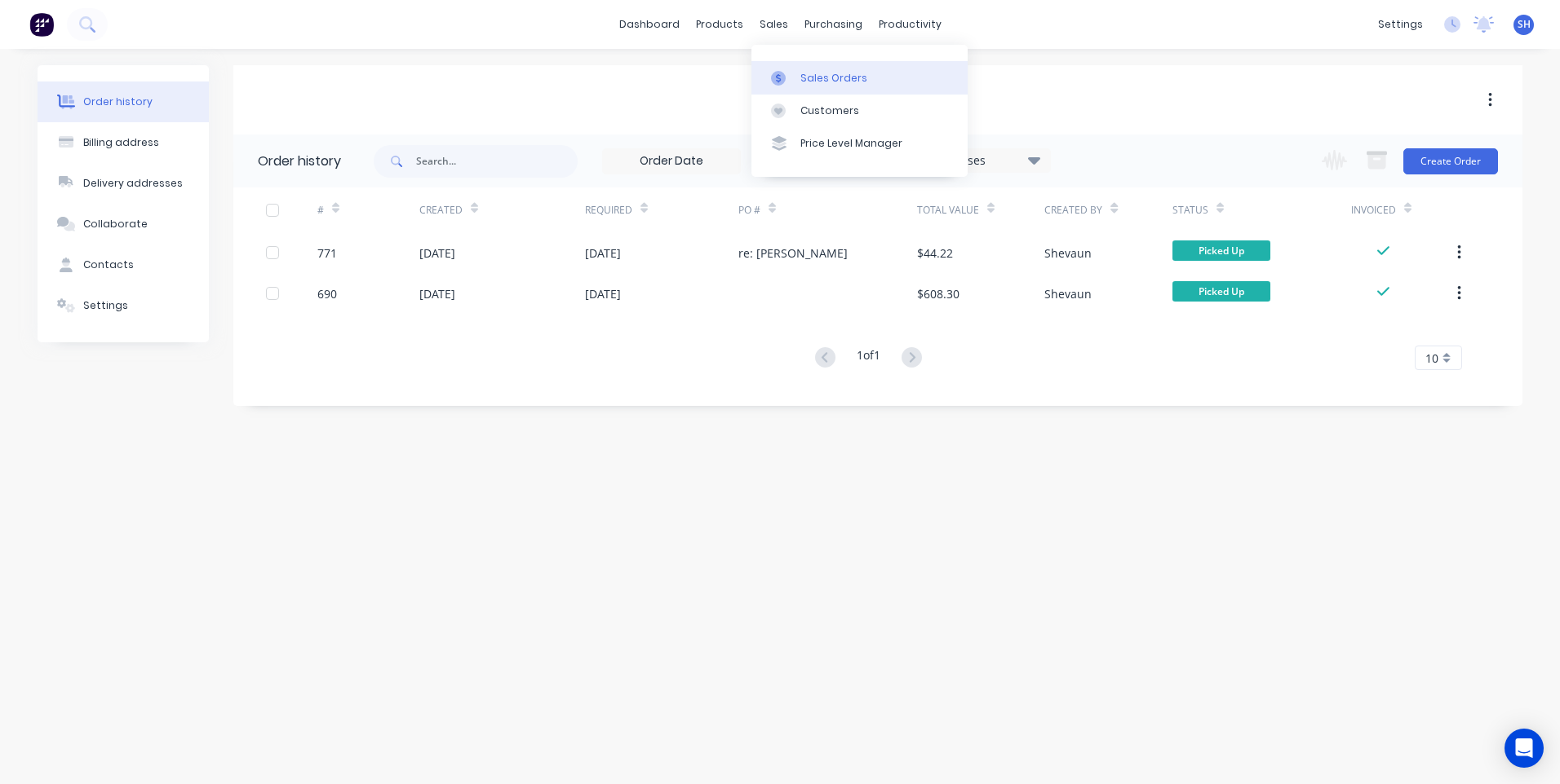
click at [829, 71] on div "Sales Orders" at bounding box center [834, 78] width 67 height 15
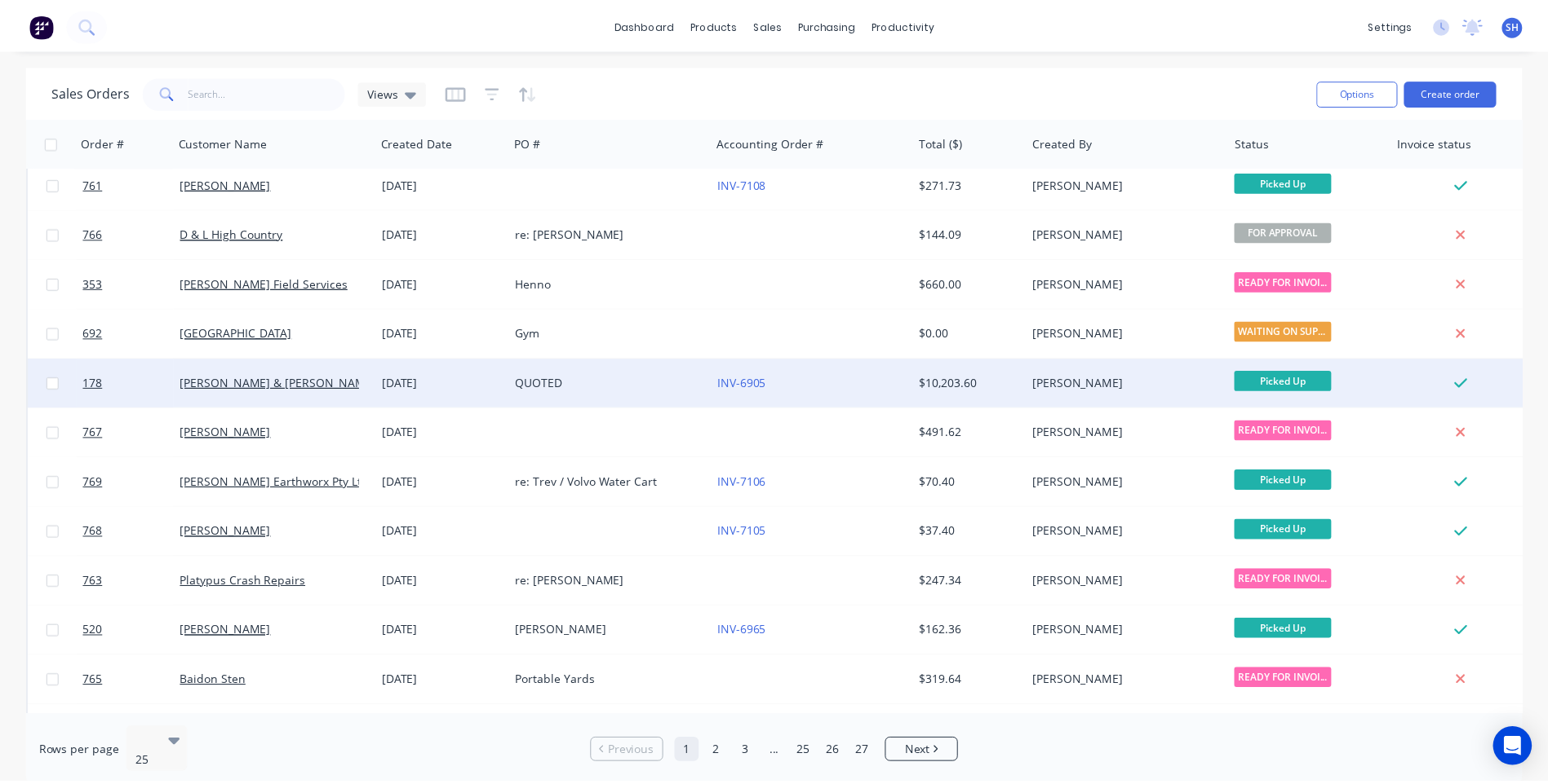
scroll to position [163, 0]
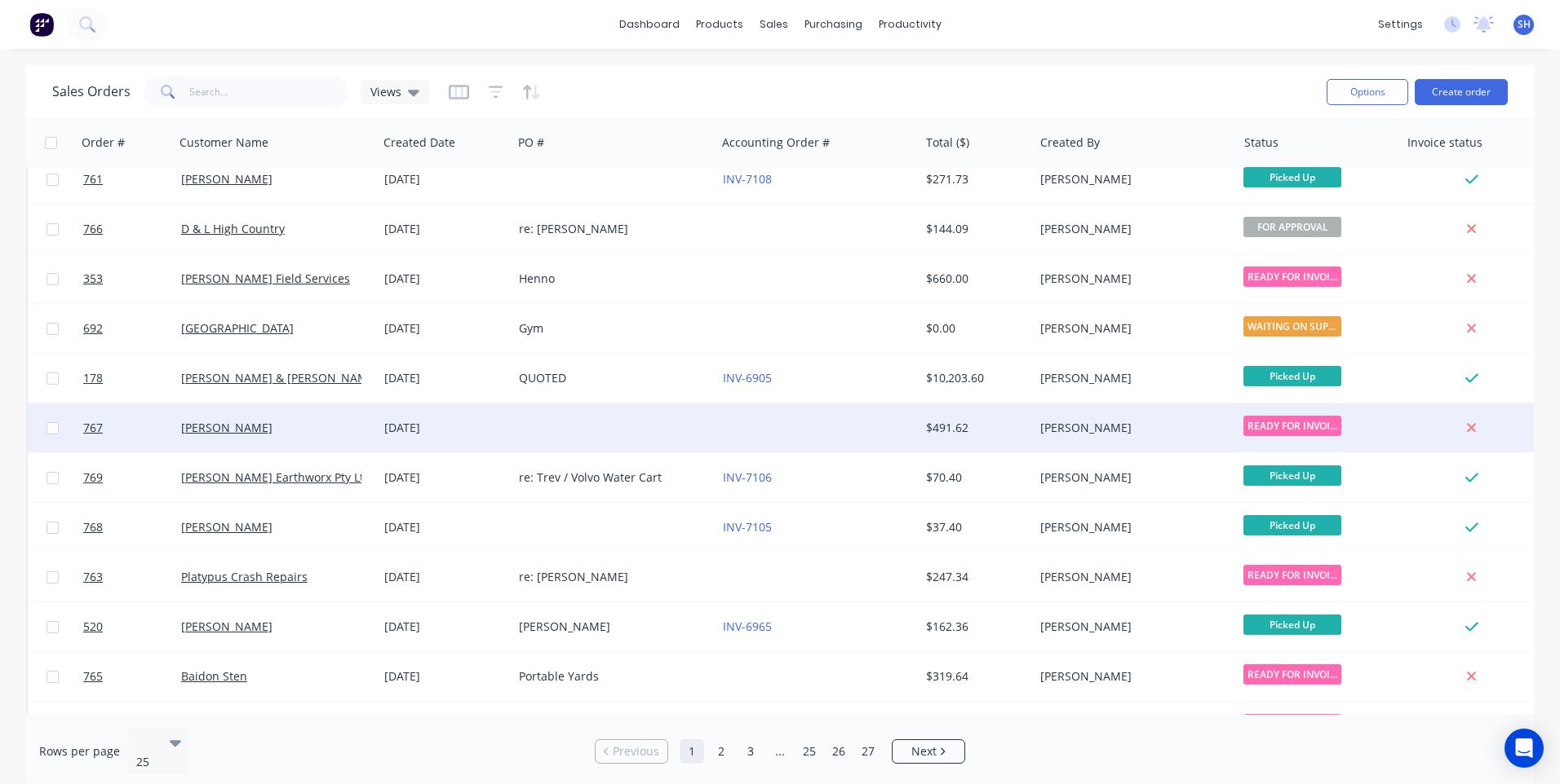
click at [567, 429] on div at bounding box center [615, 429] width 204 height 49
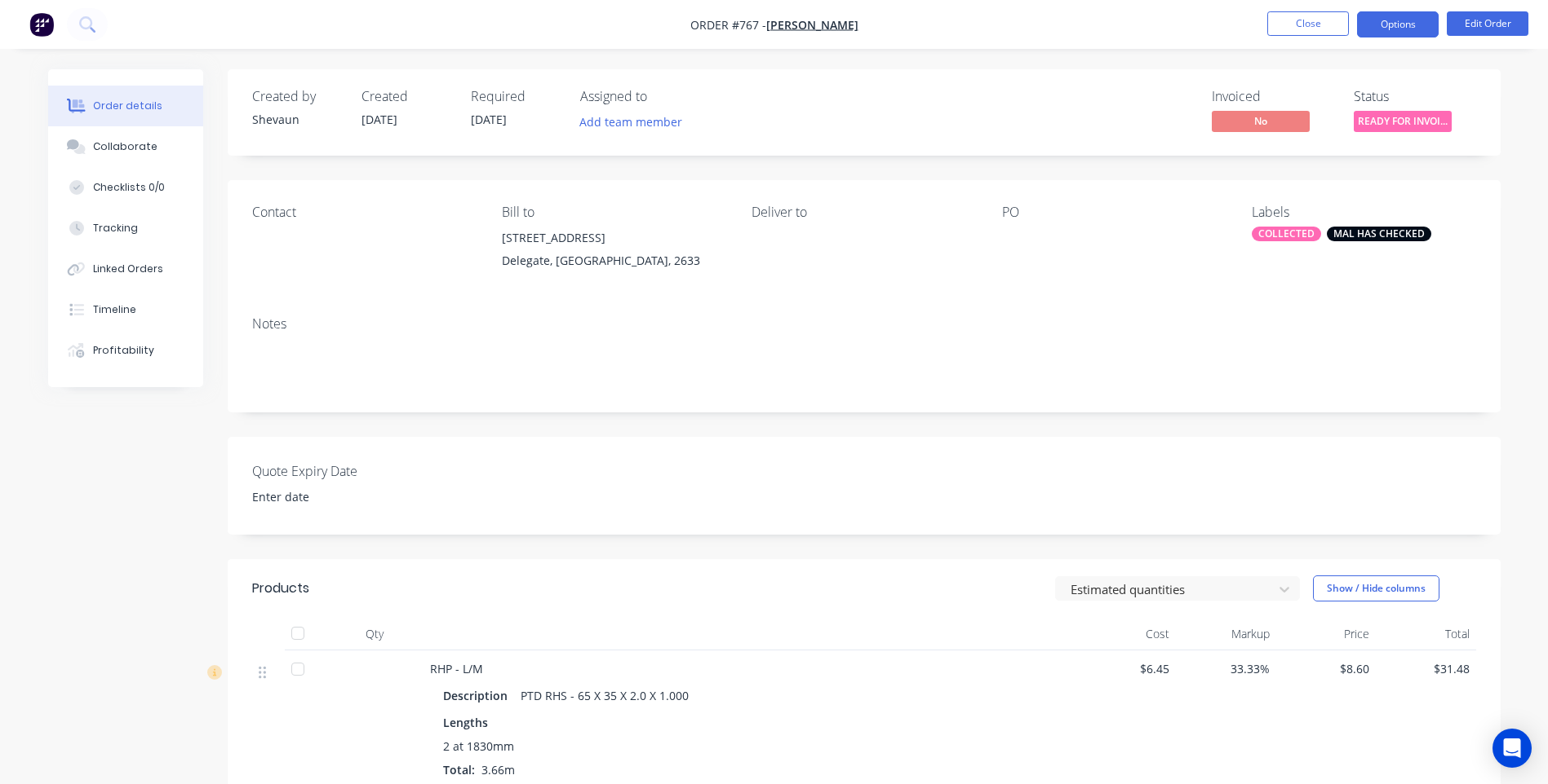
click at [1407, 28] on button "Options" at bounding box center [1397, 25] width 82 height 26
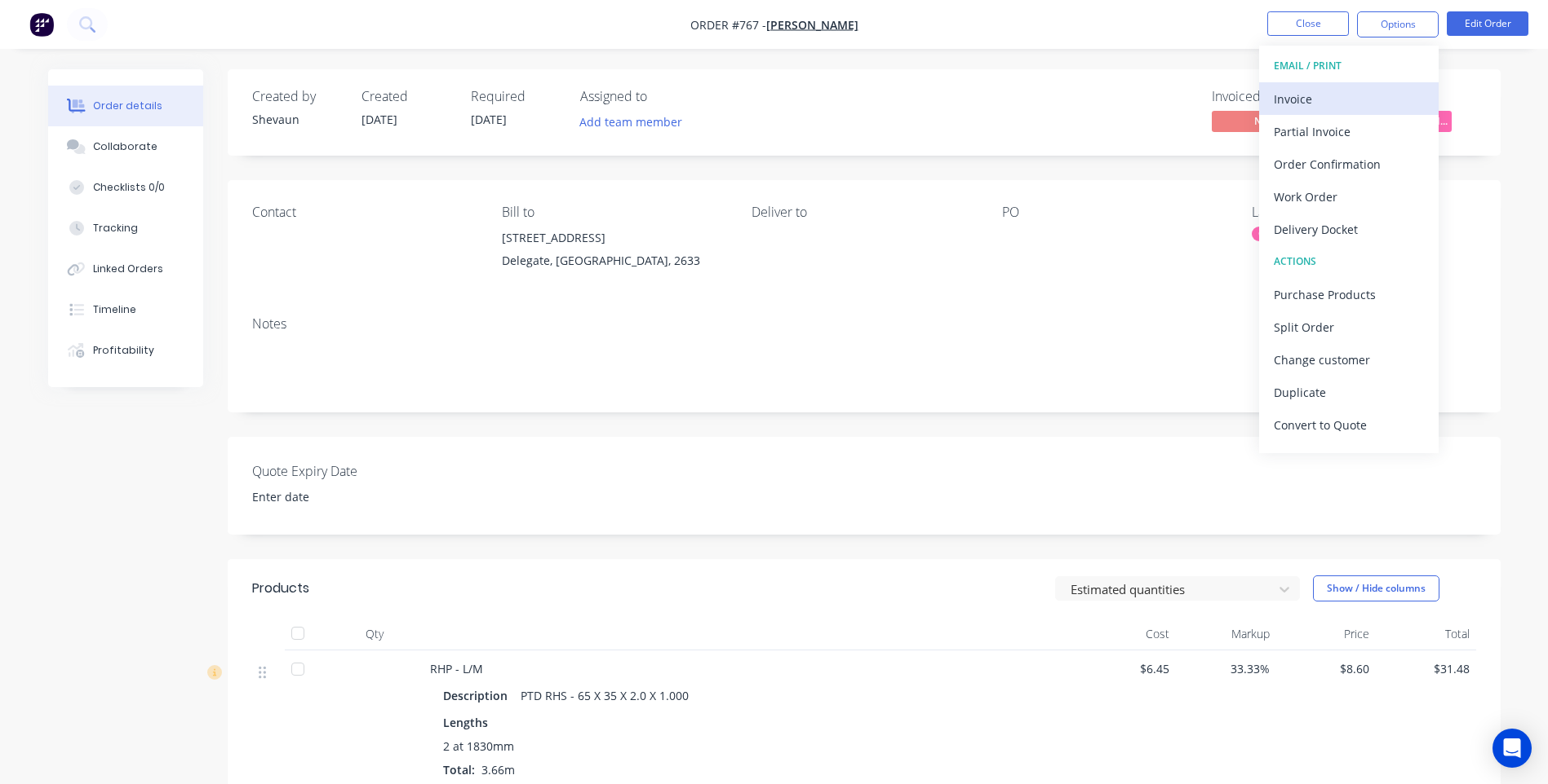
click at [1283, 95] on div "Invoice" at bounding box center [1348, 99] width 150 height 24
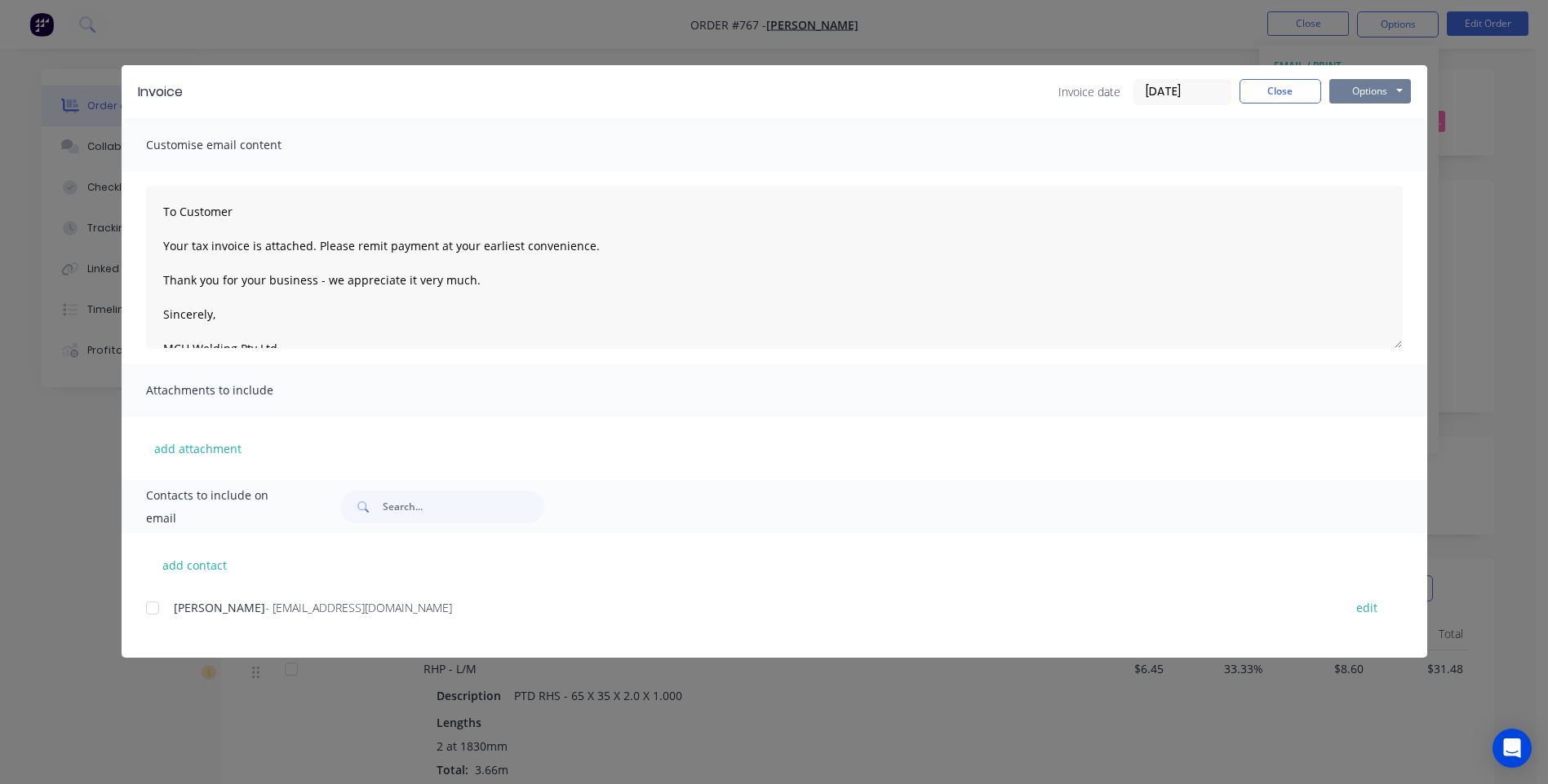
click at [1367, 92] on button "Options" at bounding box center [1369, 91] width 82 height 25
click at [1386, 117] on button "Preview" at bounding box center [1381, 119] width 105 height 27
click at [1276, 93] on button "Close" at bounding box center [1279, 91] width 82 height 25
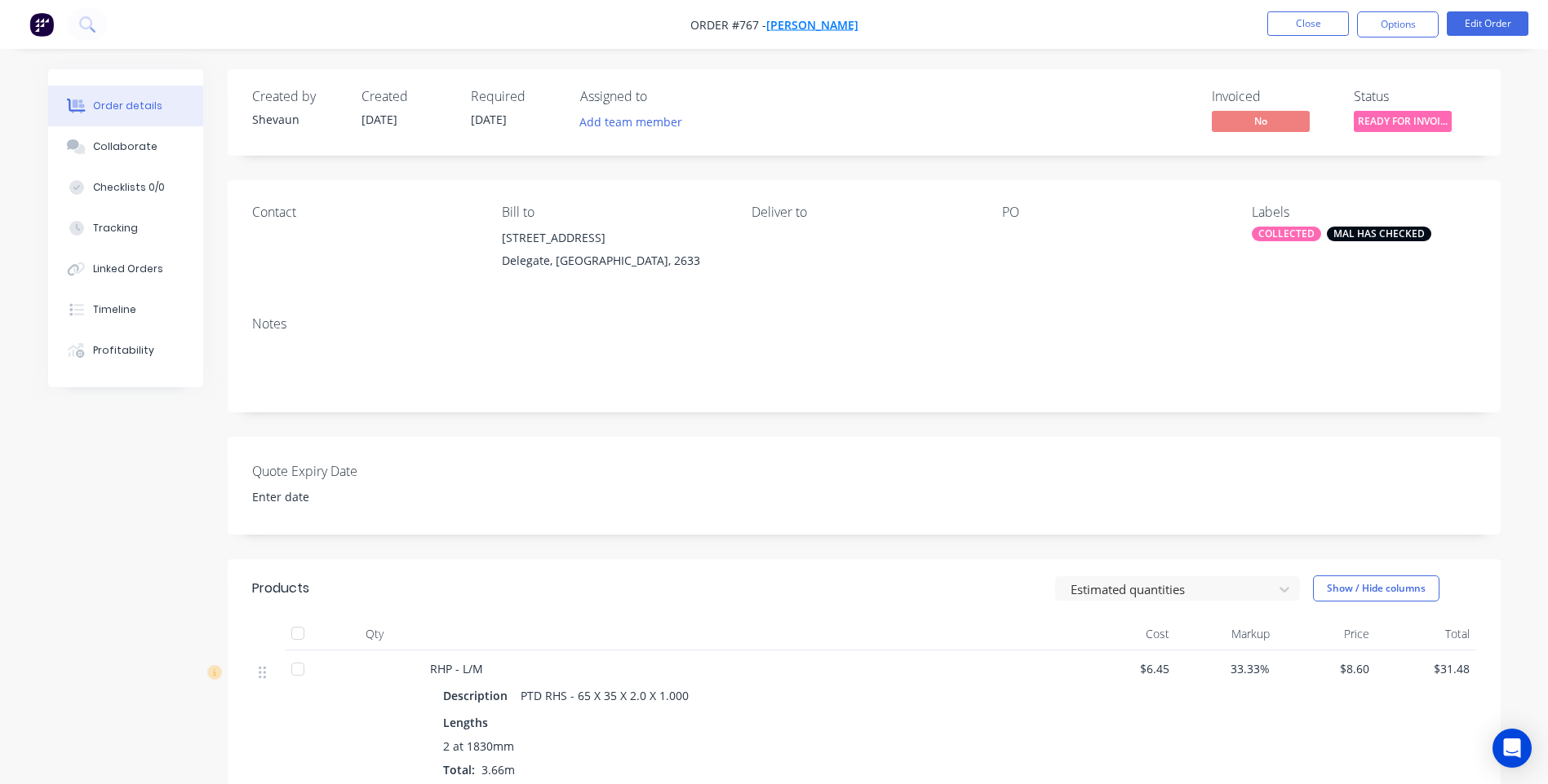
click at [808, 22] on span "[PERSON_NAME]" at bounding box center [811, 25] width 92 height 16
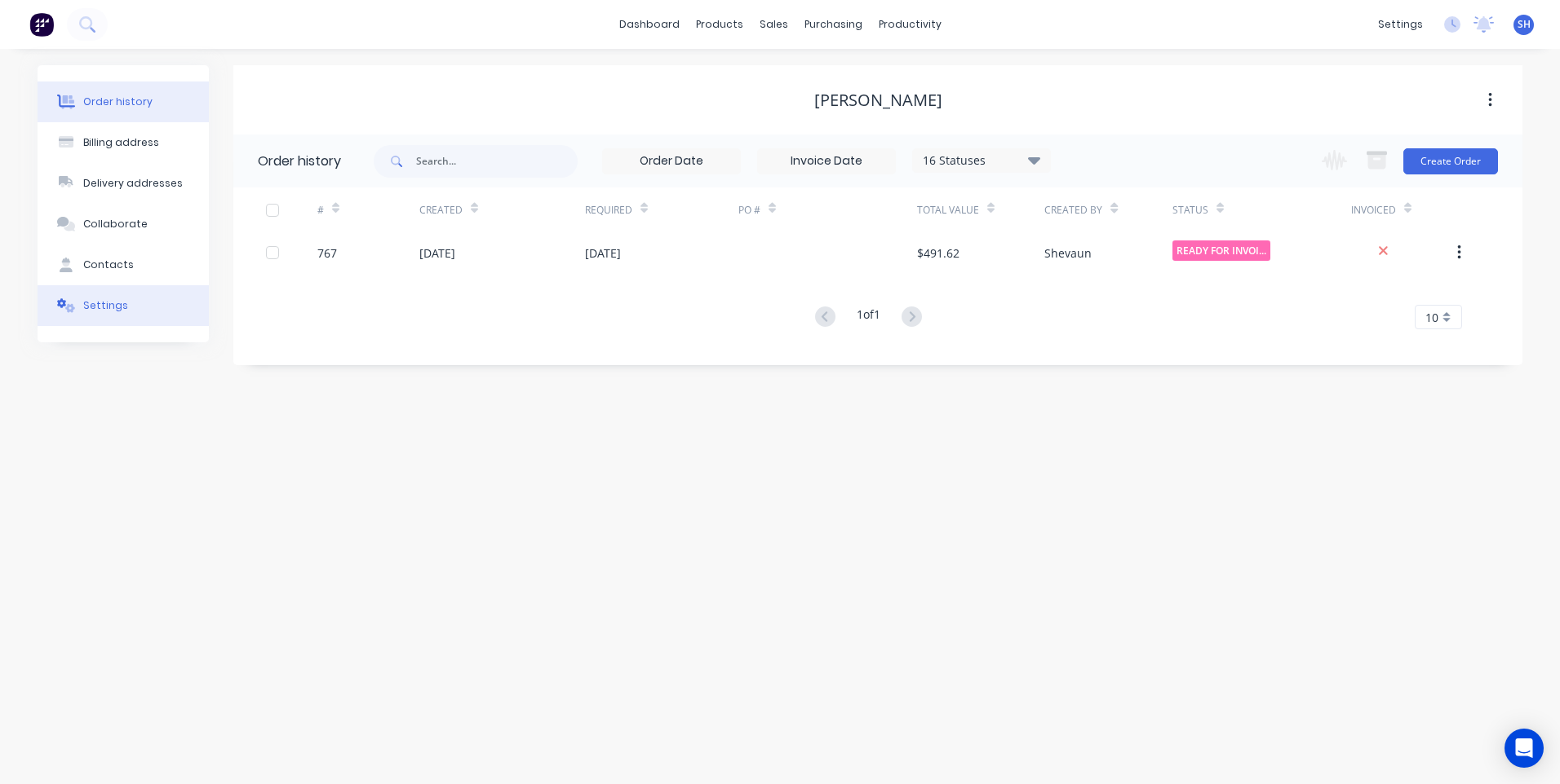
click at [95, 301] on div "Settings" at bounding box center [105, 305] width 44 height 15
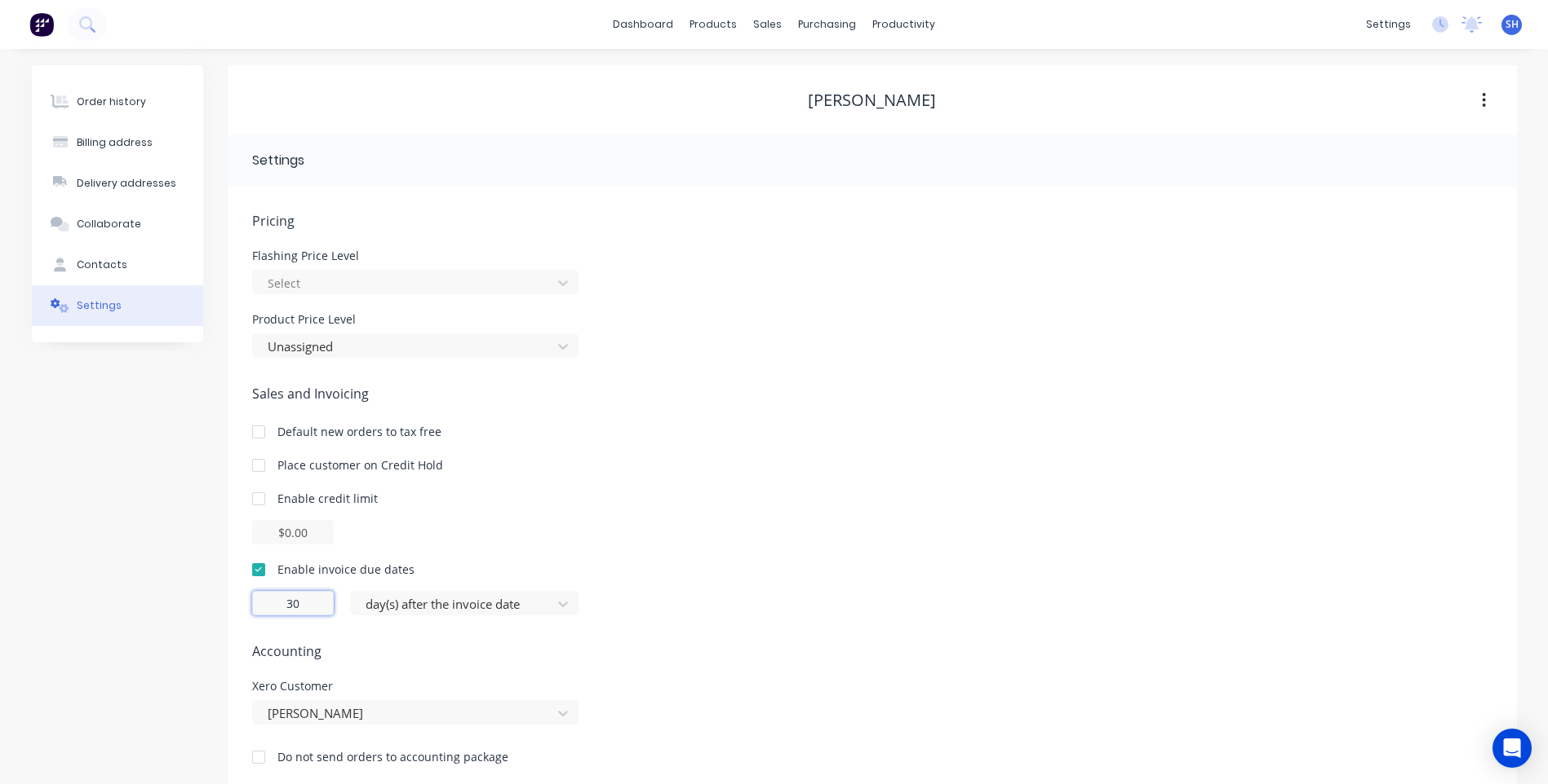
click at [307, 603] on input "30" at bounding box center [292, 603] width 82 height 25
type input "3"
type input "7"
click at [445, 657] on span "Accounting" at bounding box center [871, 652] width 1240 height 20
click at [96, 96] on div "Order history" at bounding box center [112, 102] width 69 height 15
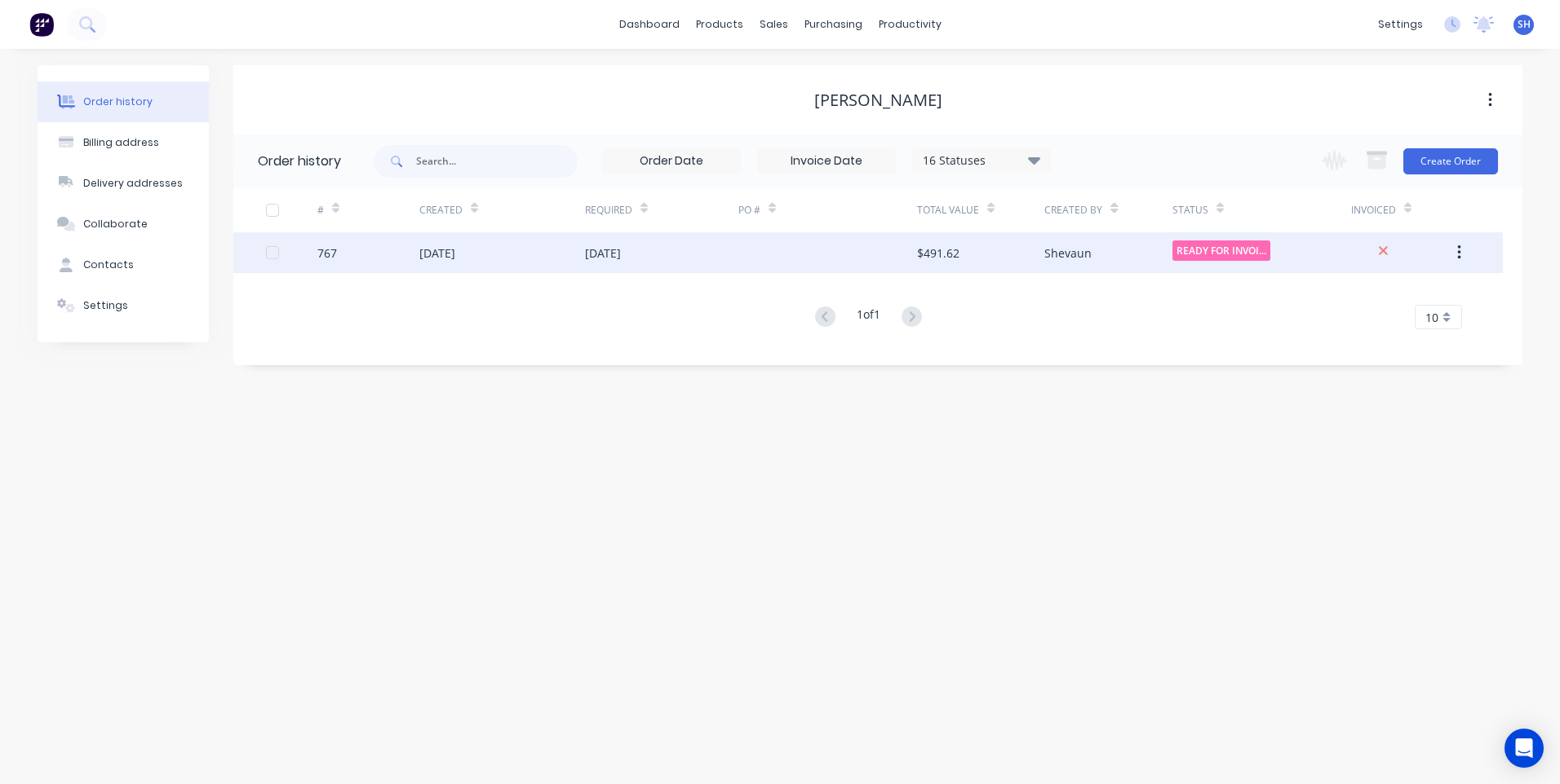
click at [822, 251] on div at bounding box center [827, 252] width 179 height 40
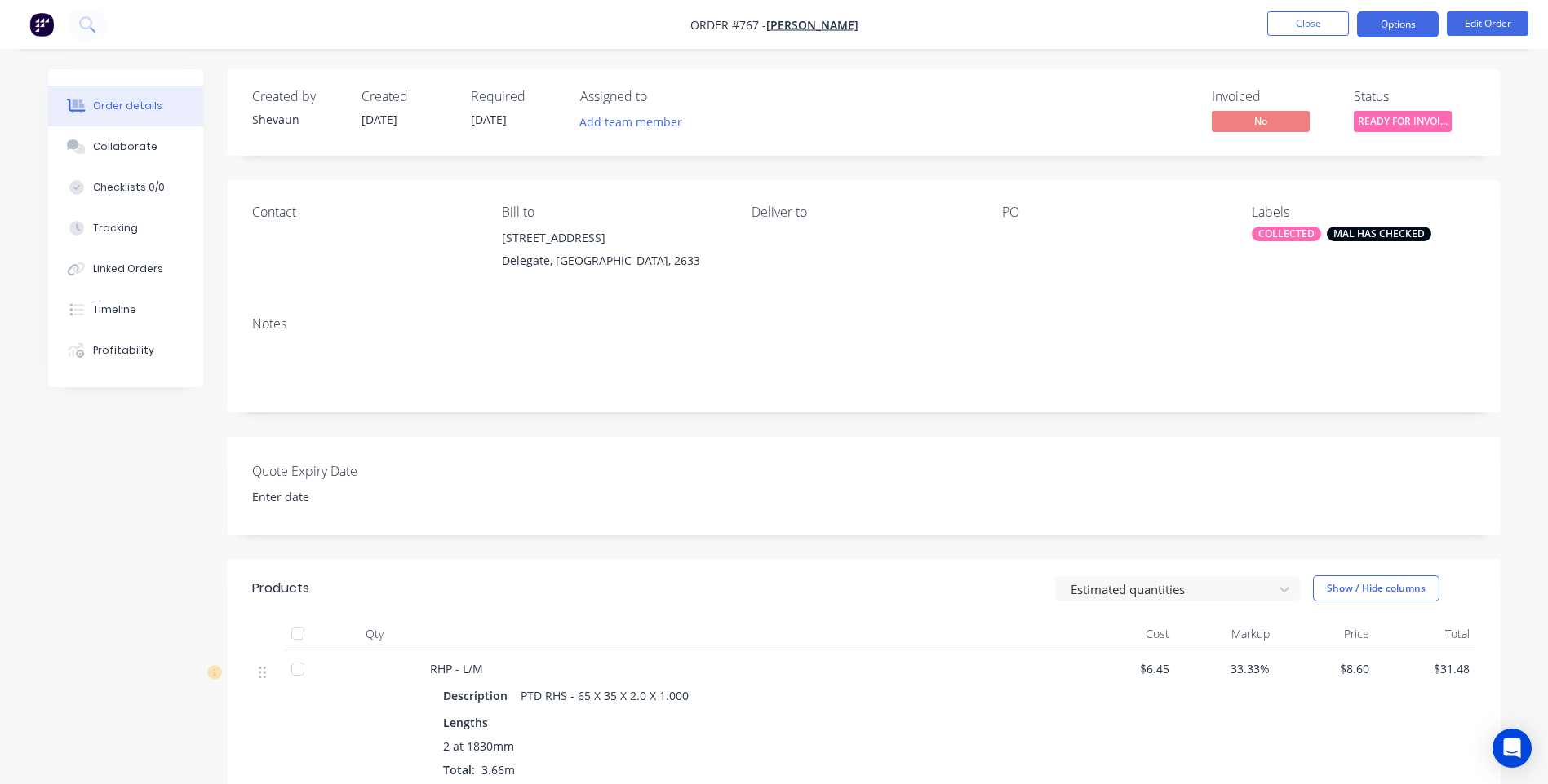
click at [1391, 24] on button "Options" at bounding box center [1397, 25] width 82 height 26
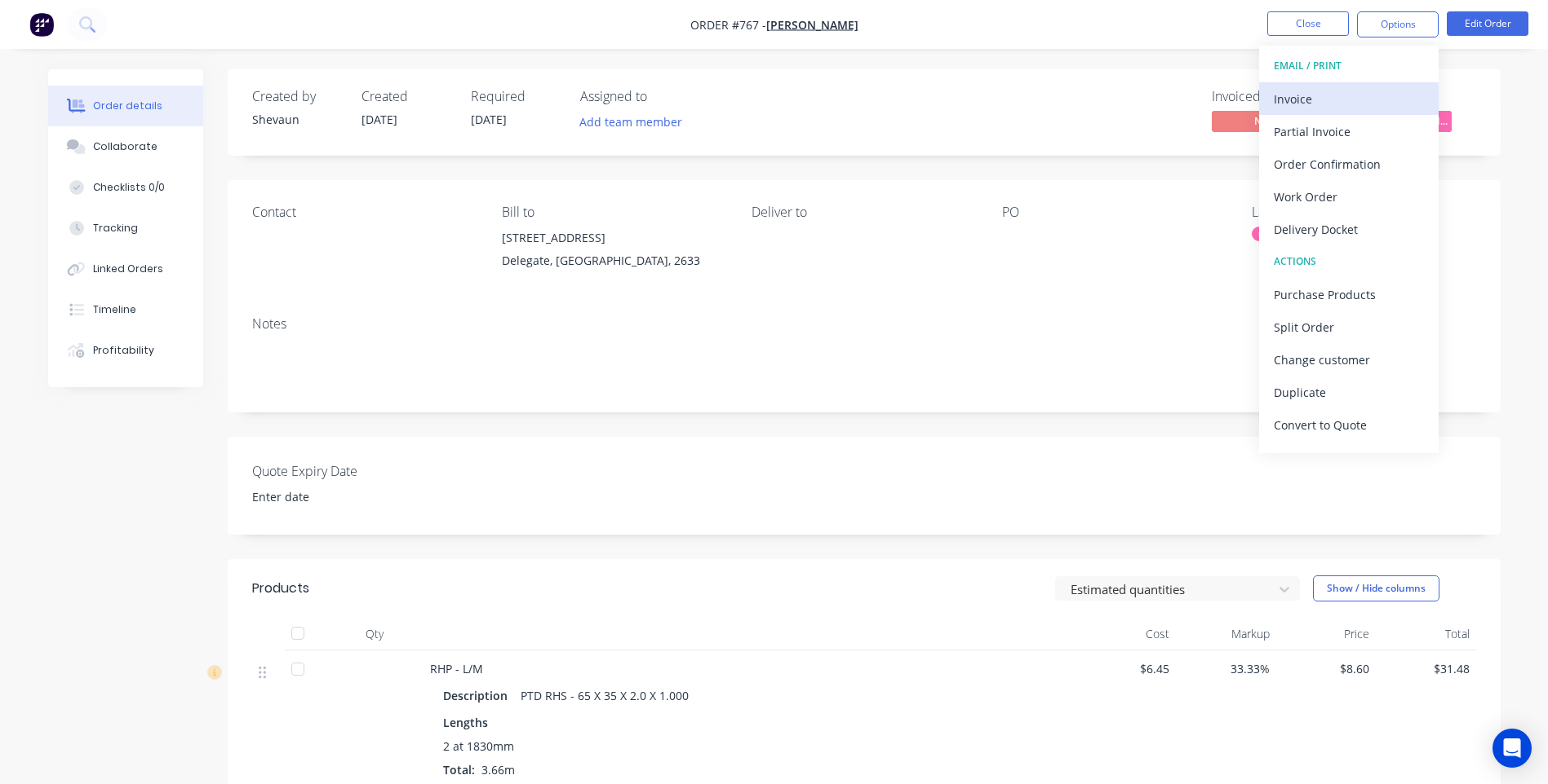
click at [1304, 93] on div "Invoice" at bounding box center [1348, 99] width 150 height 24
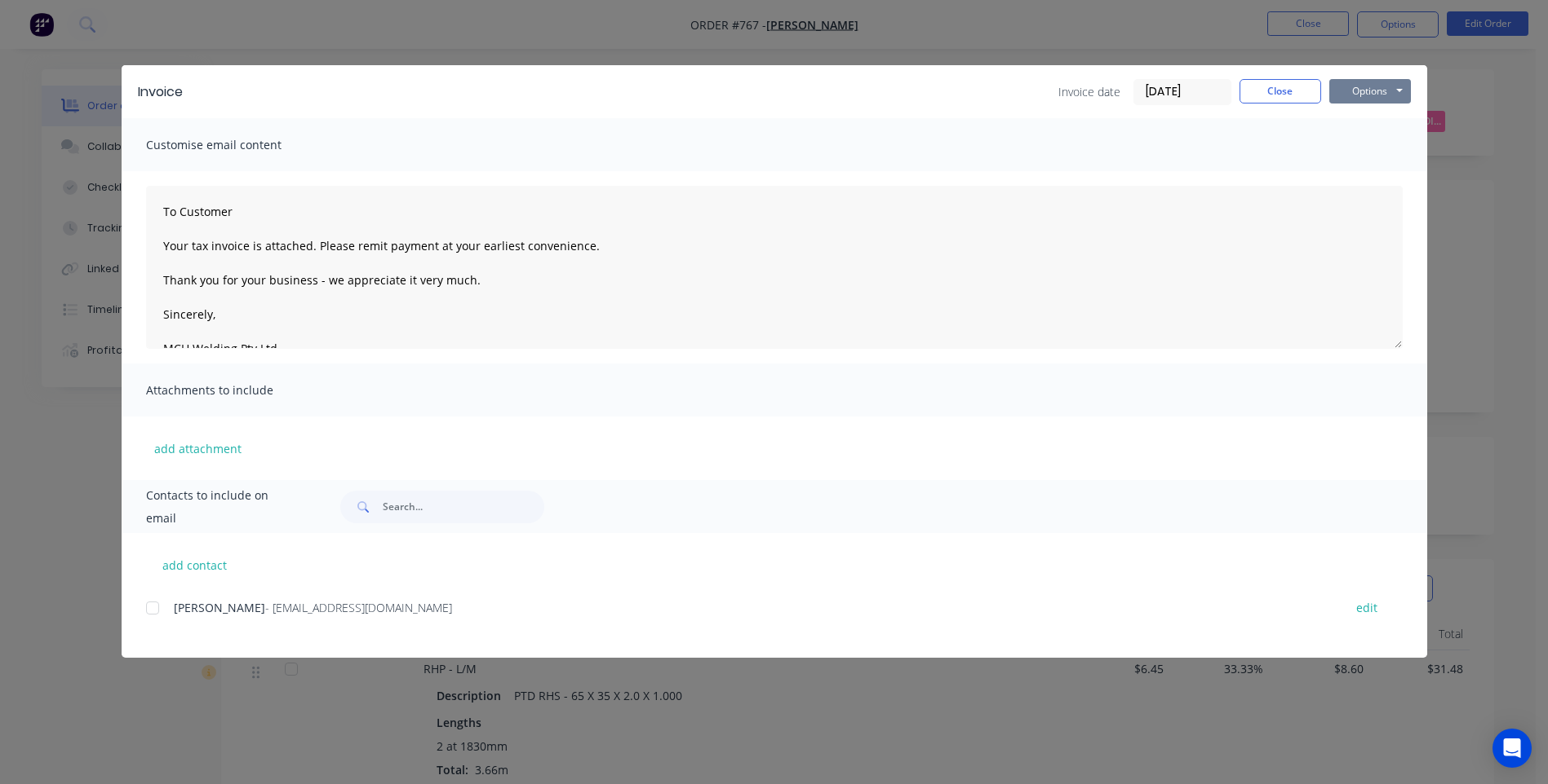
click at [1358, 88] on button "Options" at bounding box center [1369, 91] width 82 height 25
click at [1372, 115] on button "Preview" at bounding box center [1381, 119] width 105 height 27
drag, startPoint x: 157, startPoint y: 609, endPoint x: 239, endPoint y: 571, distance: 90.4
click at [156, 609] on div at bounding box center [152, 608] width 33 height 33
click at [1368, 92] on button "Options" at bounding box center [1369, 91] width 82 height 25
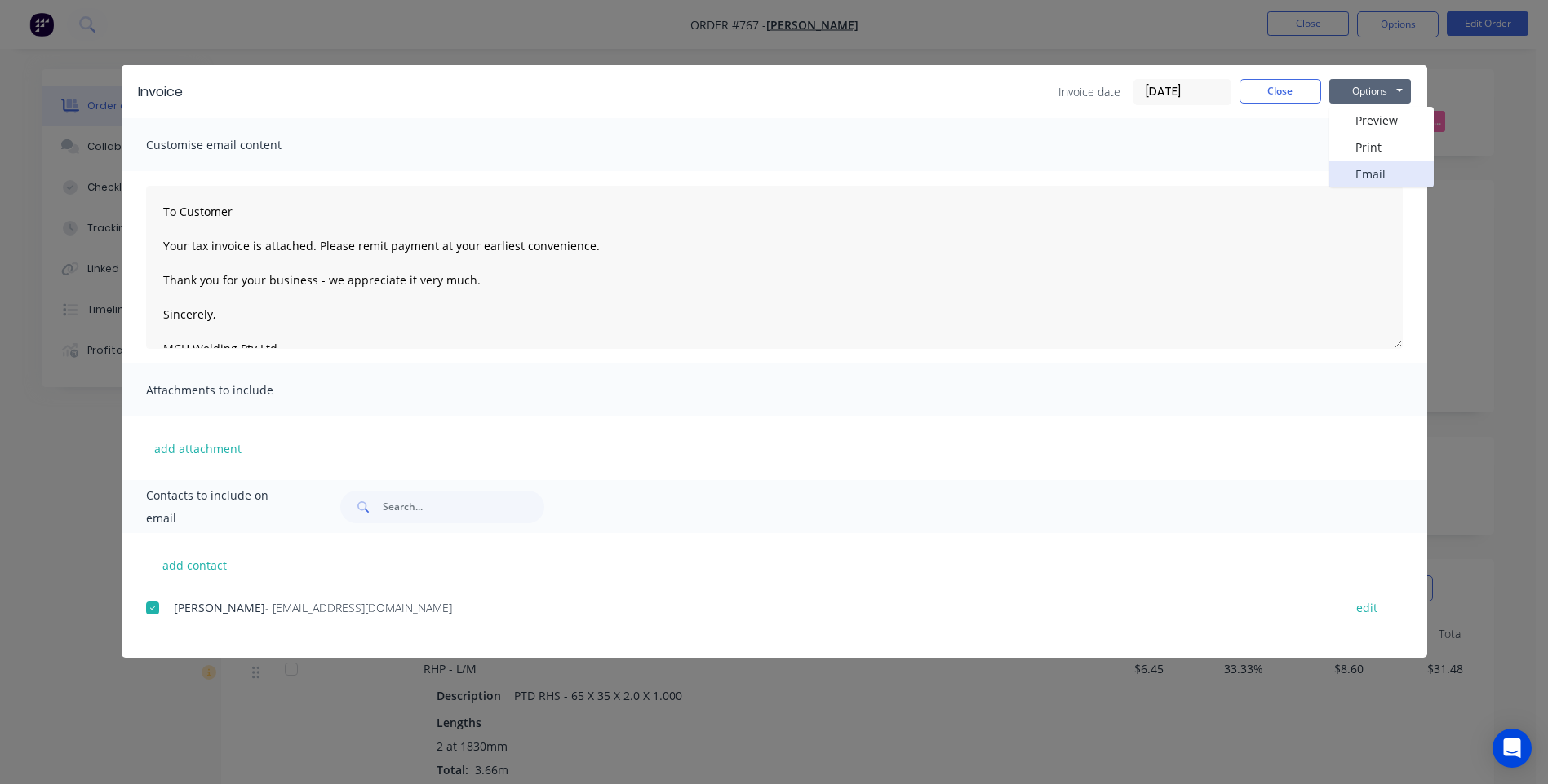
click at [1368, 170] on button "Email" at bounding box center [1381, 174] width 105 height 27
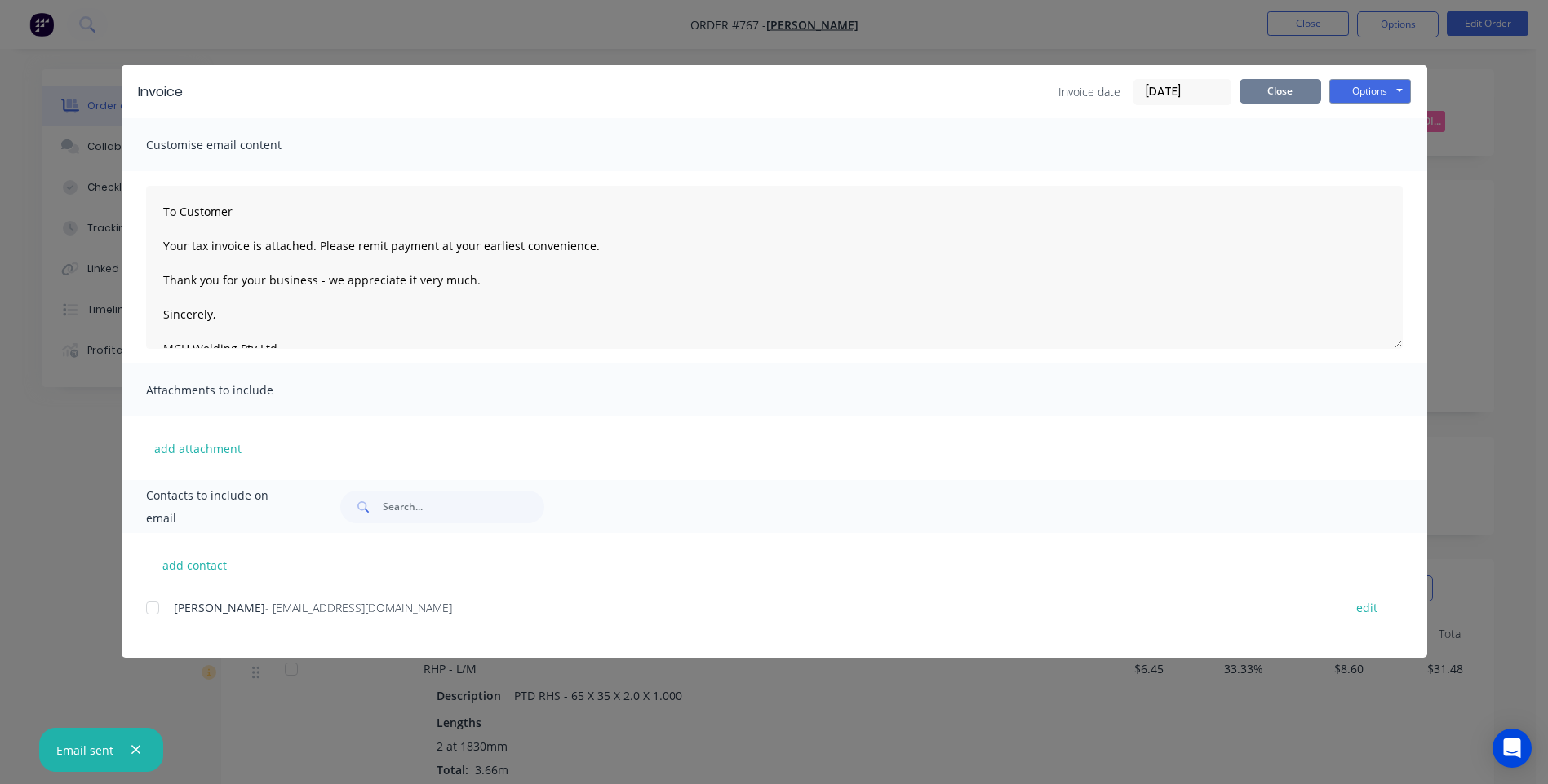
click at [1289, 91] on button "Close" at bounding box center [1279, 91] width 82 height 25
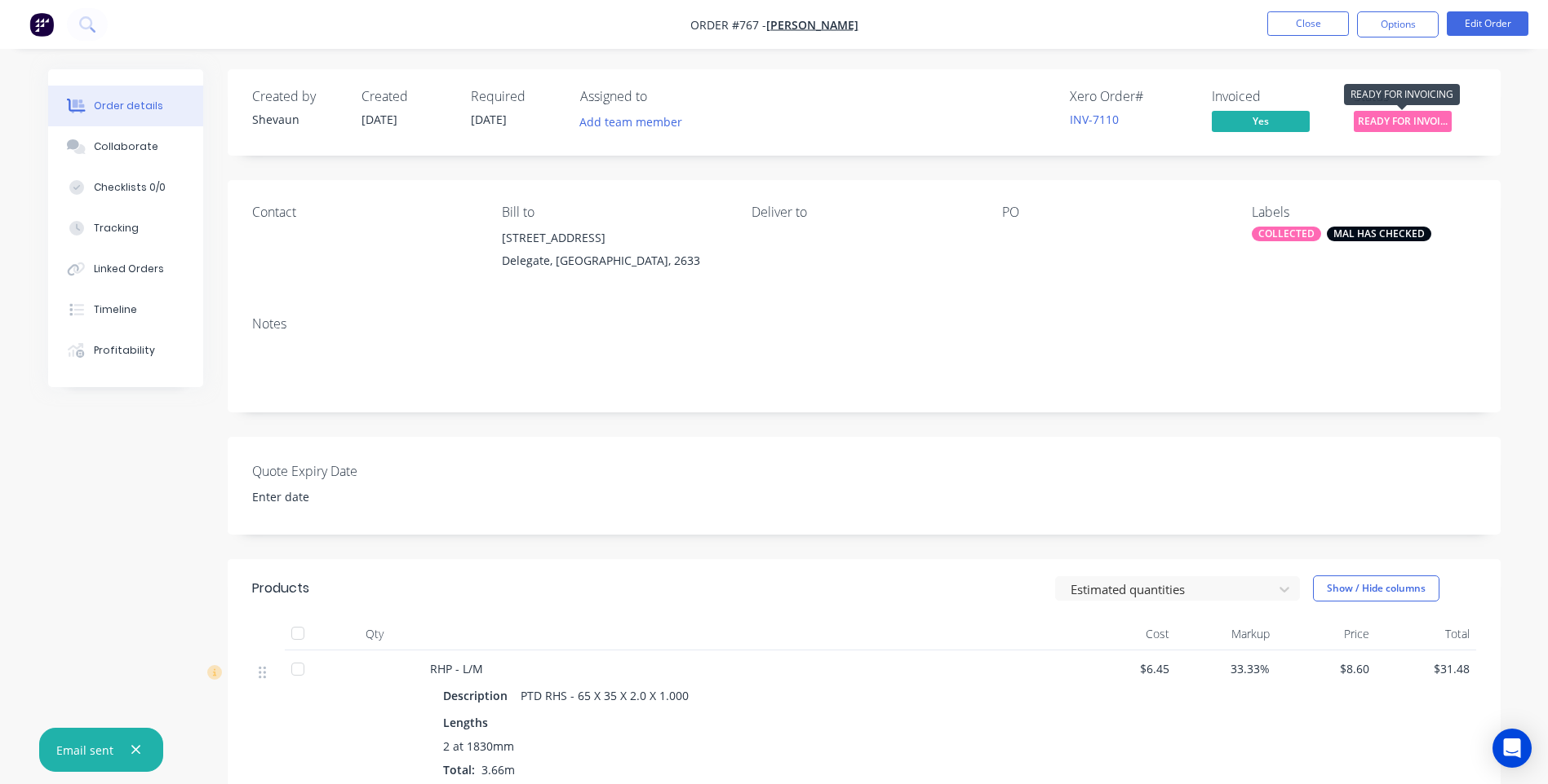
click at [1377, 115] on span "READY FOR INVOI..." at bounding box center [1402, 120] width 98 height 21
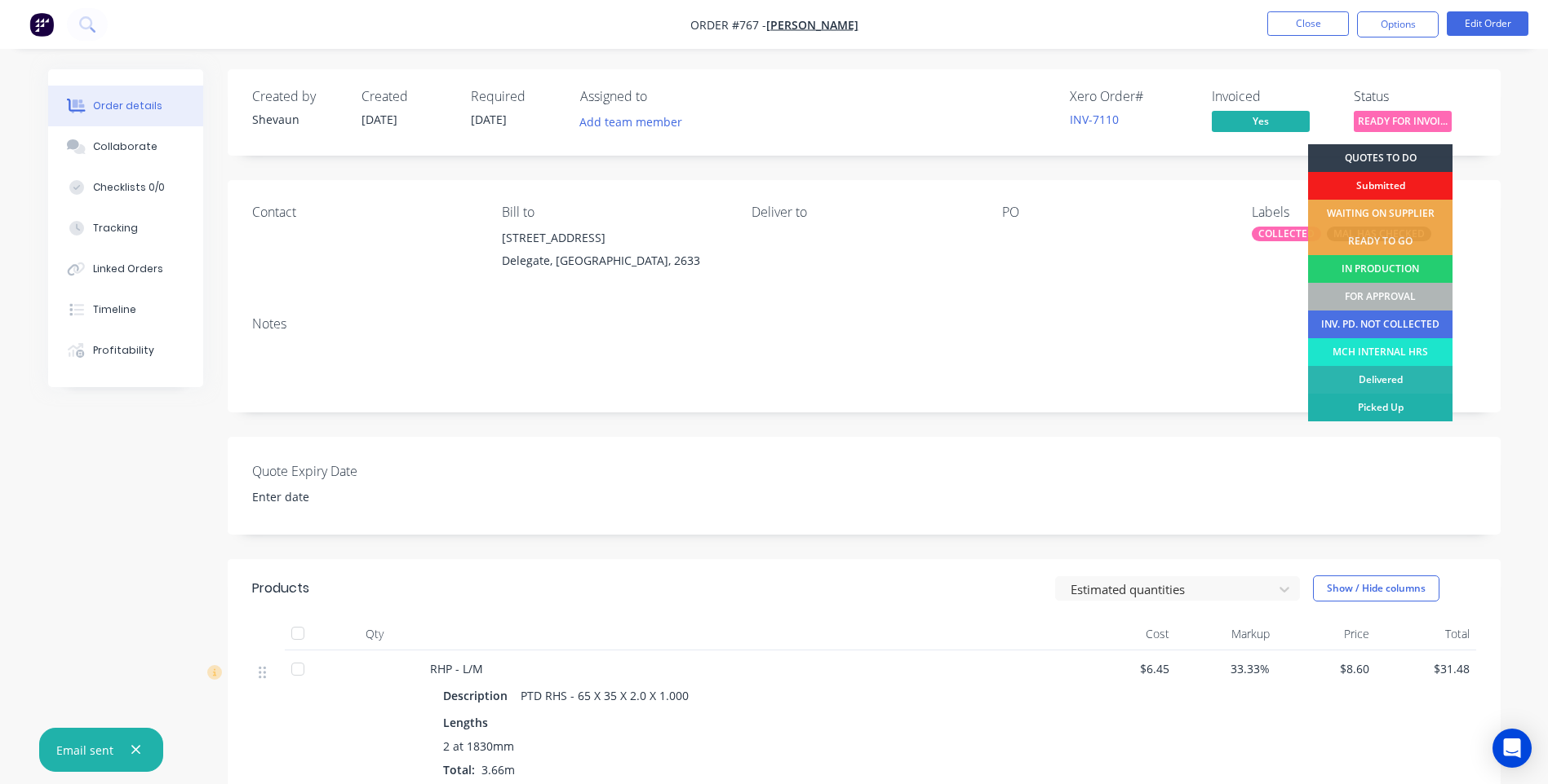
click at [1396, 403] on div "Picked Up" at bounding box center [1380, 408] width 144 height 28
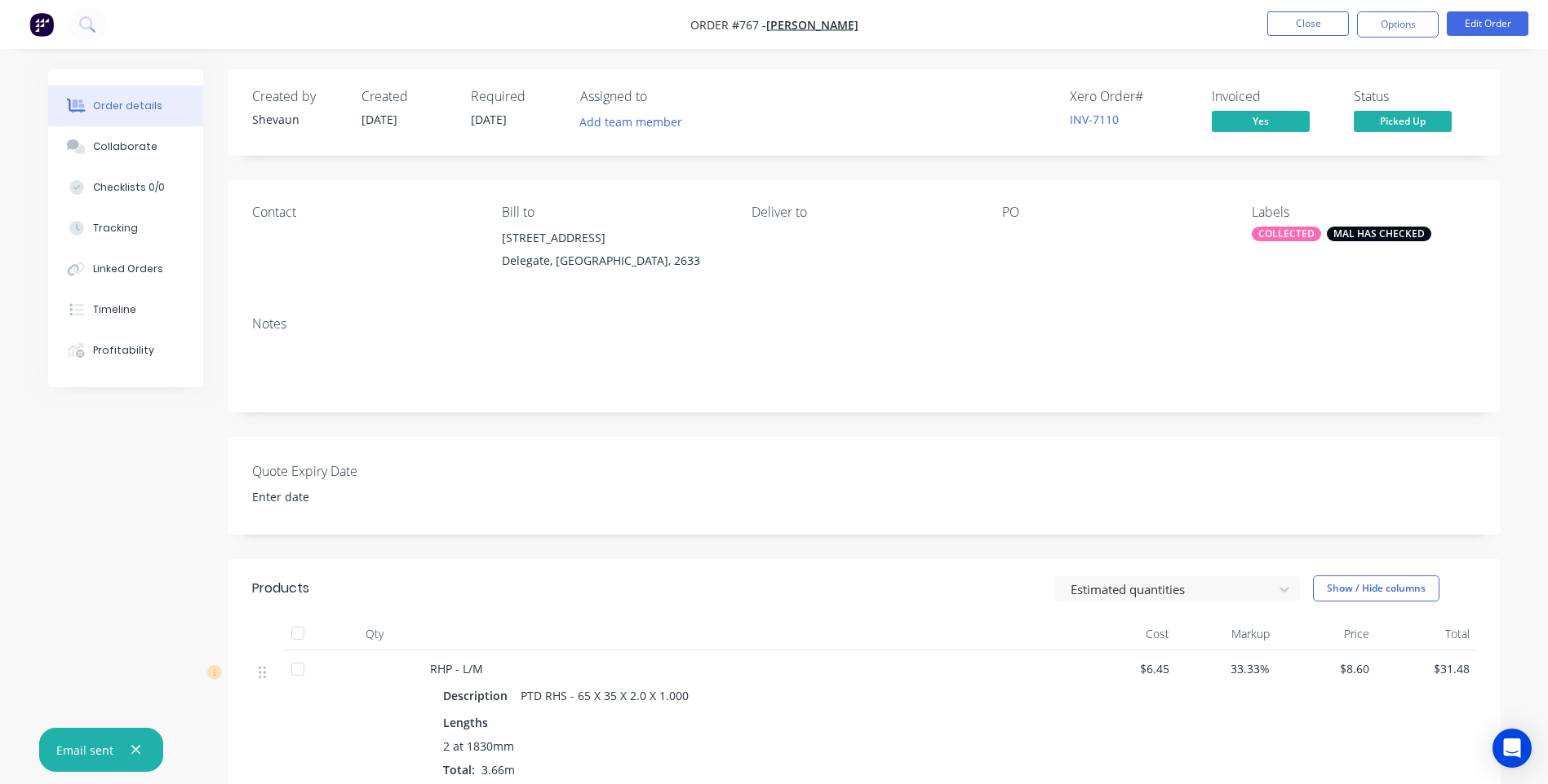
click at [40, 23] on img "button" at bounding box center [41, 24] width 25 height 25
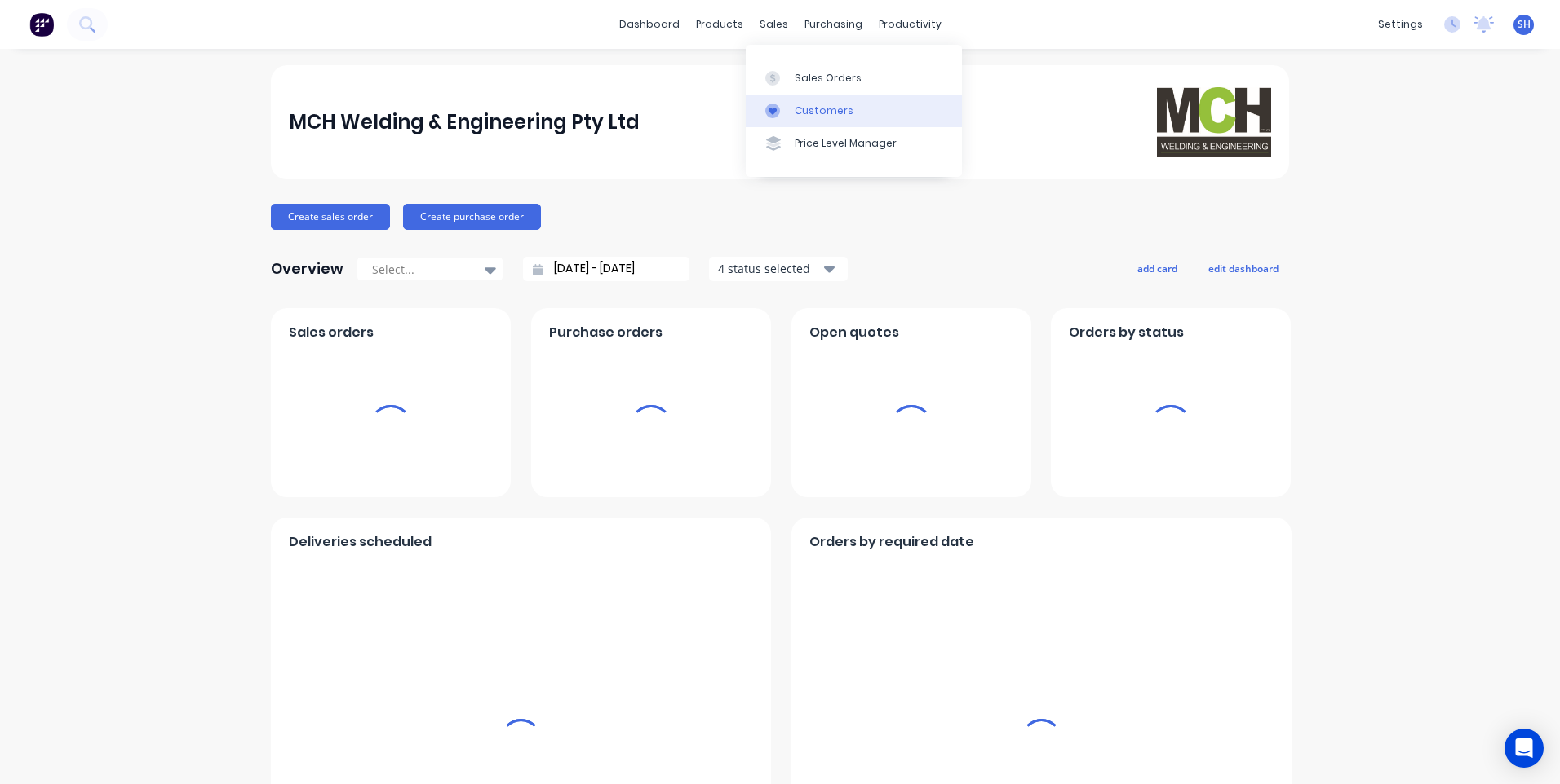
click at [822, 106] on div "Customers" at bounding box center [823, 111] width 58 height 15
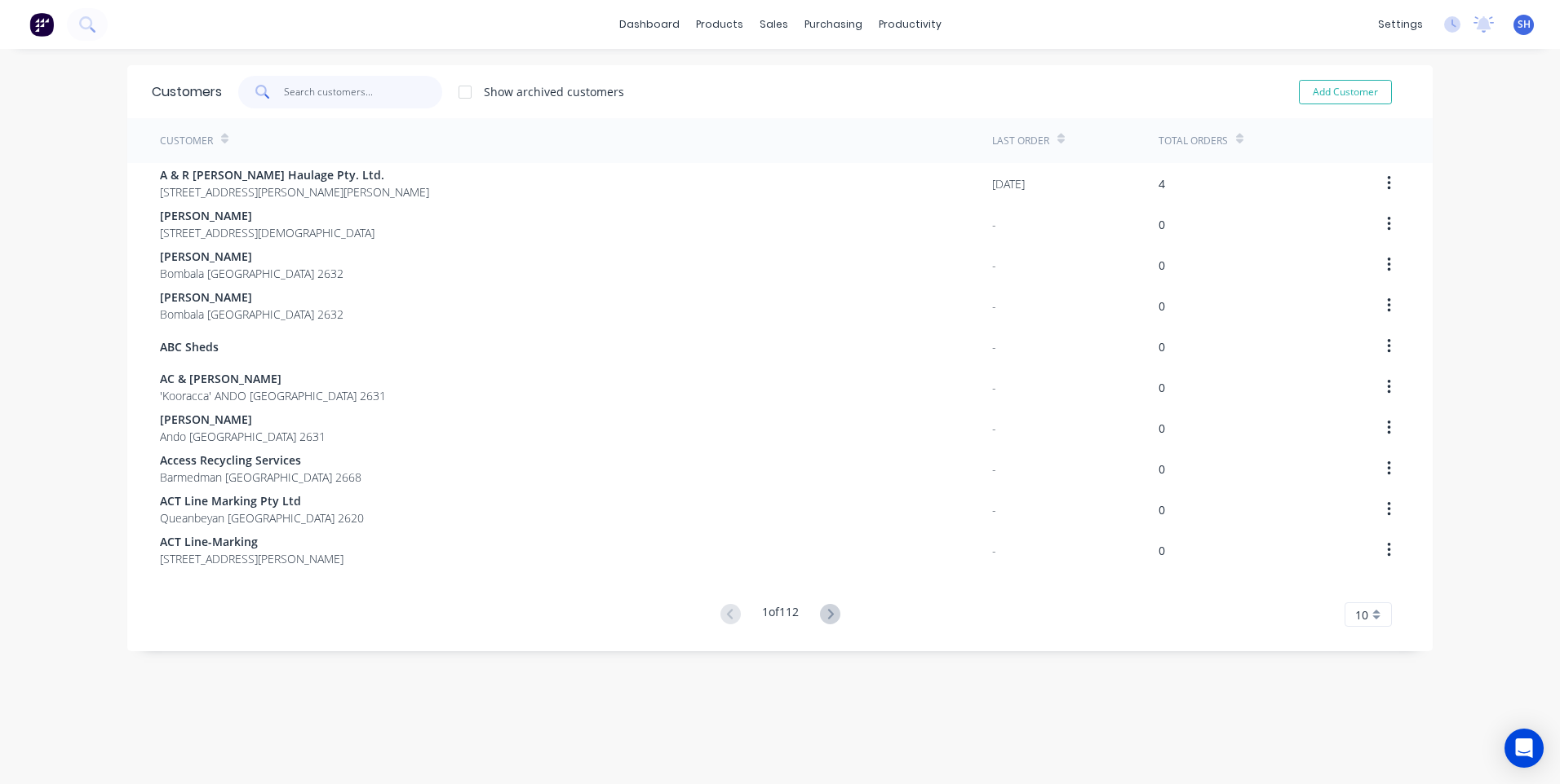
click at [303, 90] on input "text" at bounding box center [363, 92] width 159 height 33
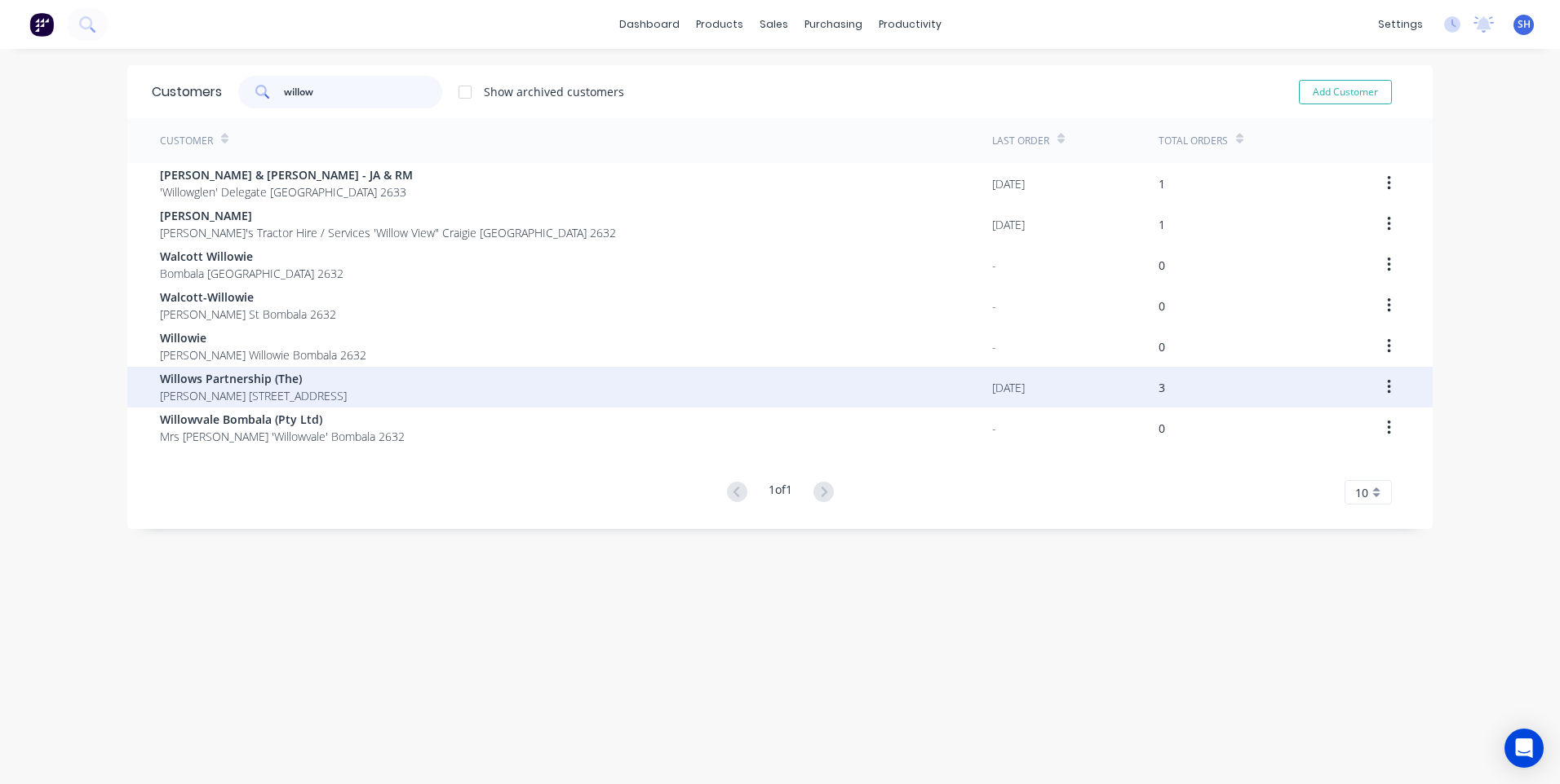
type input "willow"
click at [232, 376] on span "Willows Partnership (The)" at bounding box center [253, 378] width 187 height 17
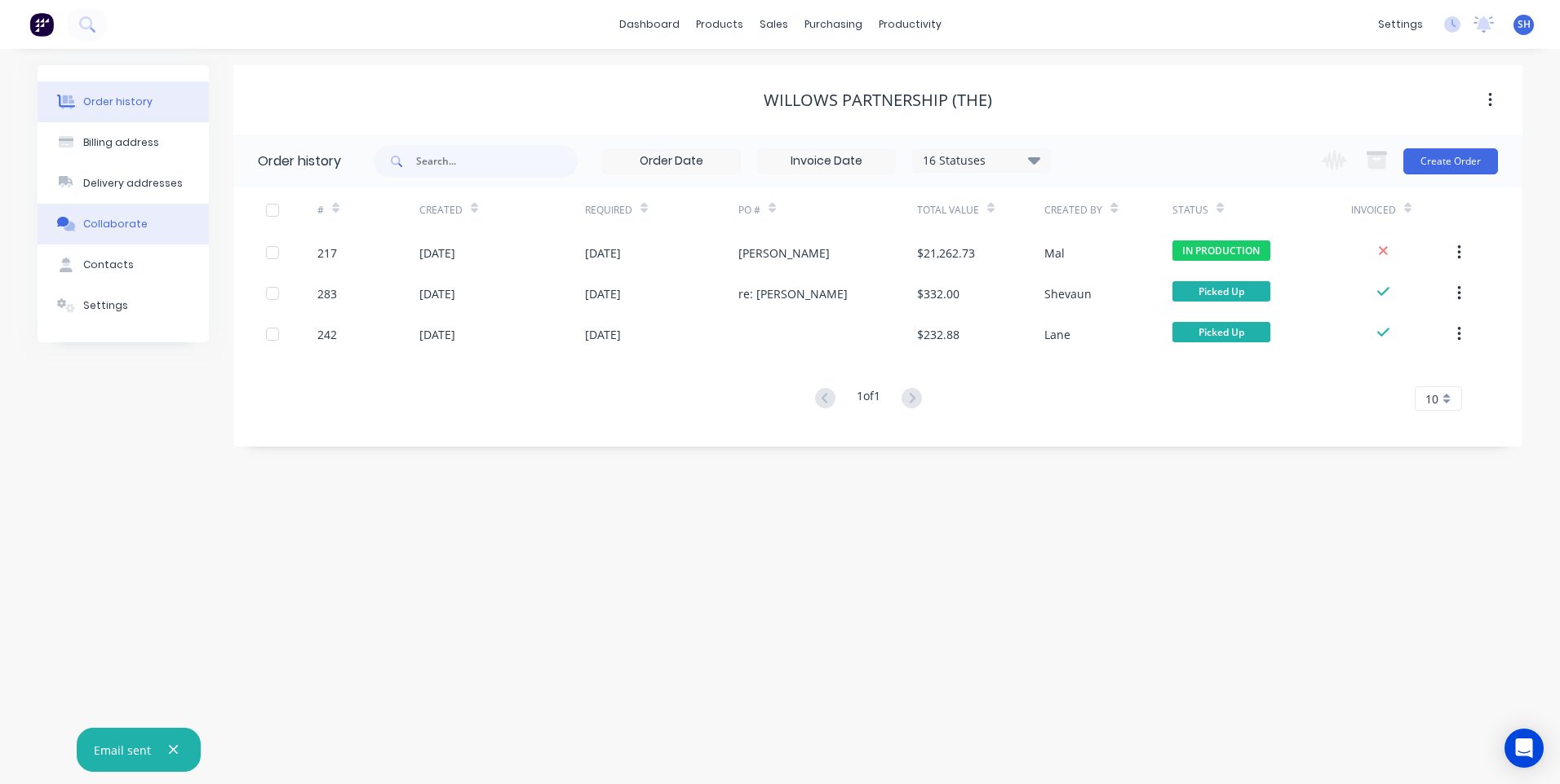
click at [119, 223] on div "Collaborate" at bounding box center [115, 224] width 64 height 15
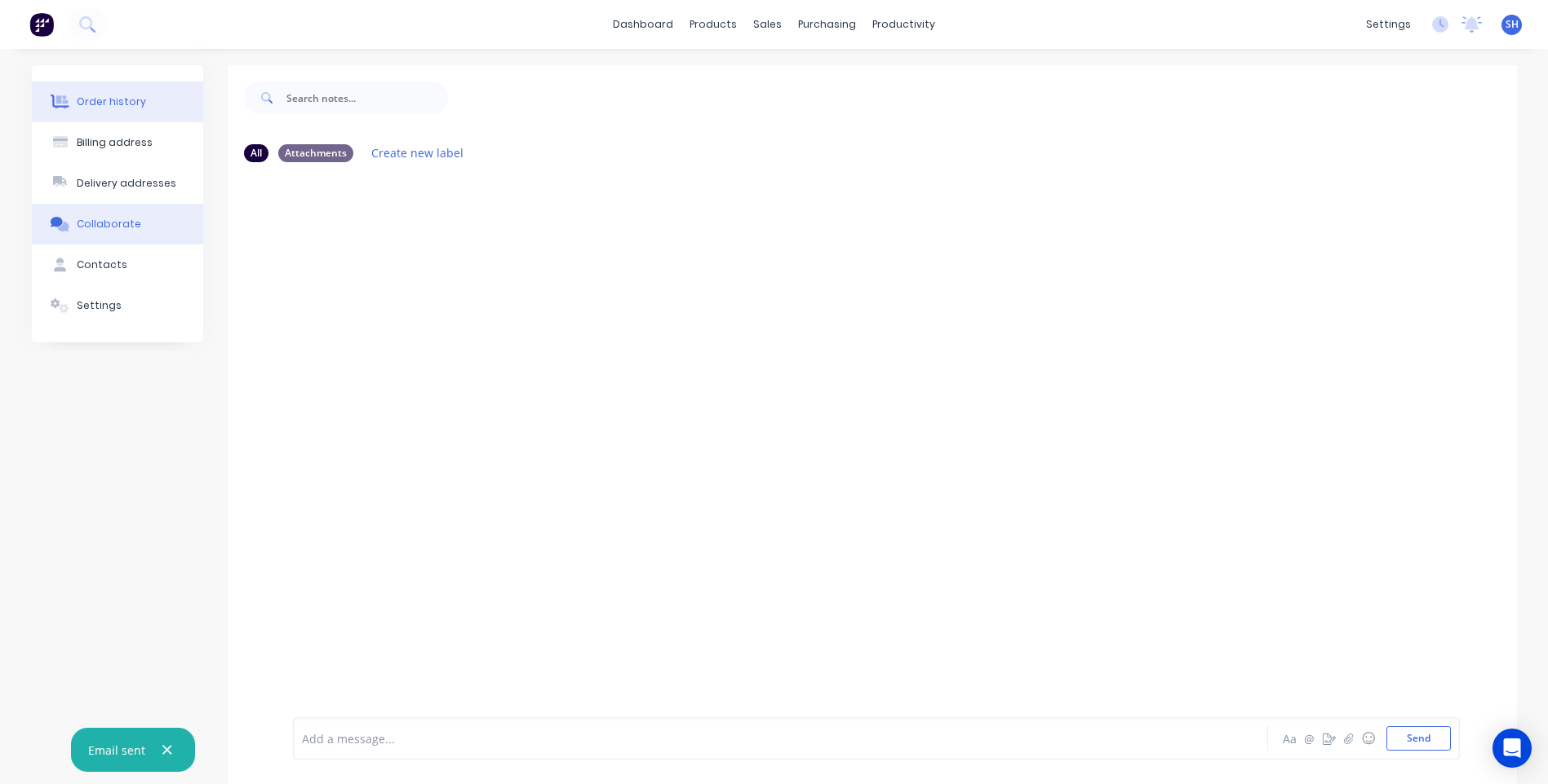
click at [106, 100] on div "Order history" at bounding box center [112, 102] width 69 height 15
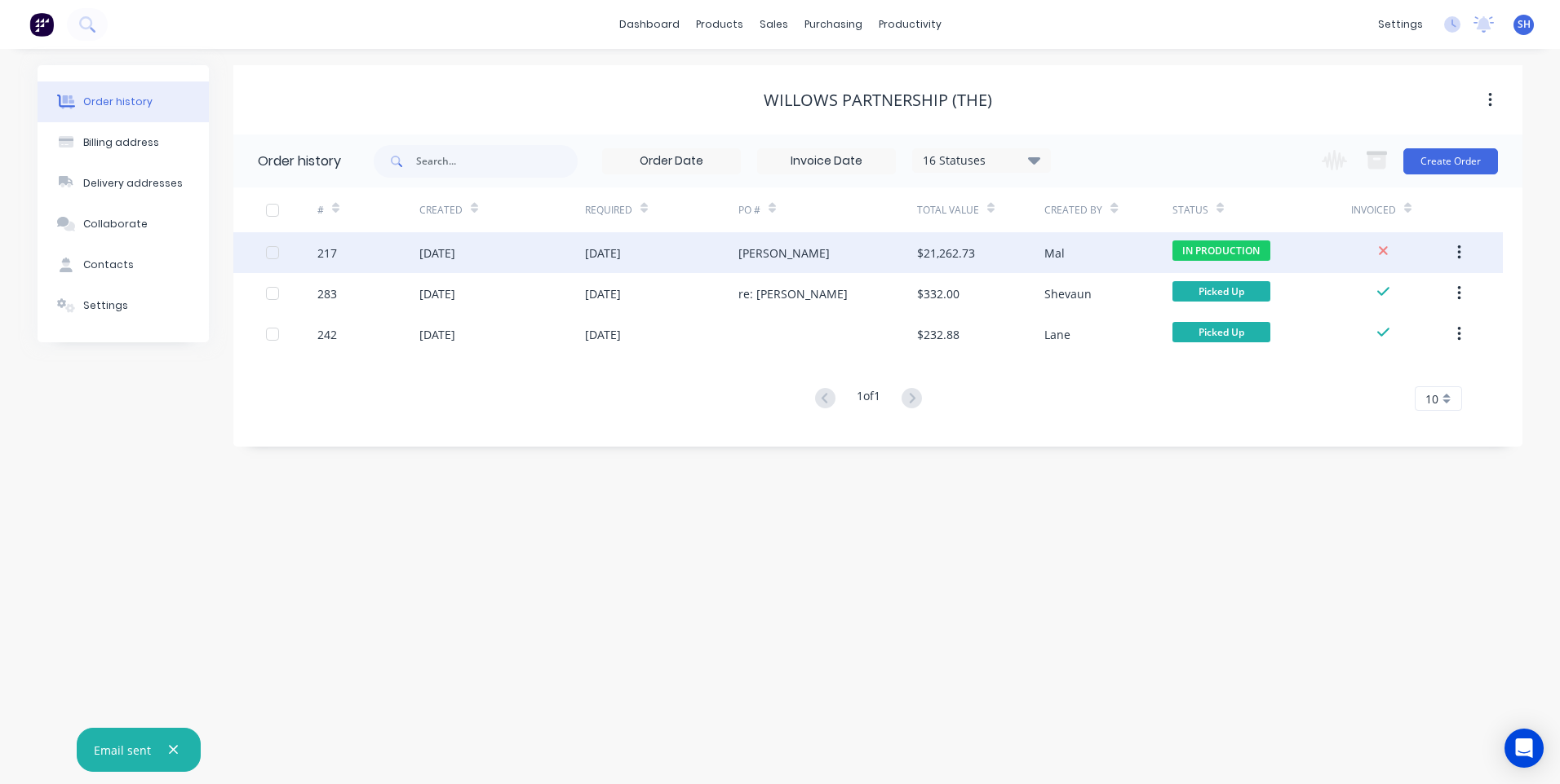
click at [691, 253] on div "[DATE]" at bounding box center [661, 252] width 153 height 40
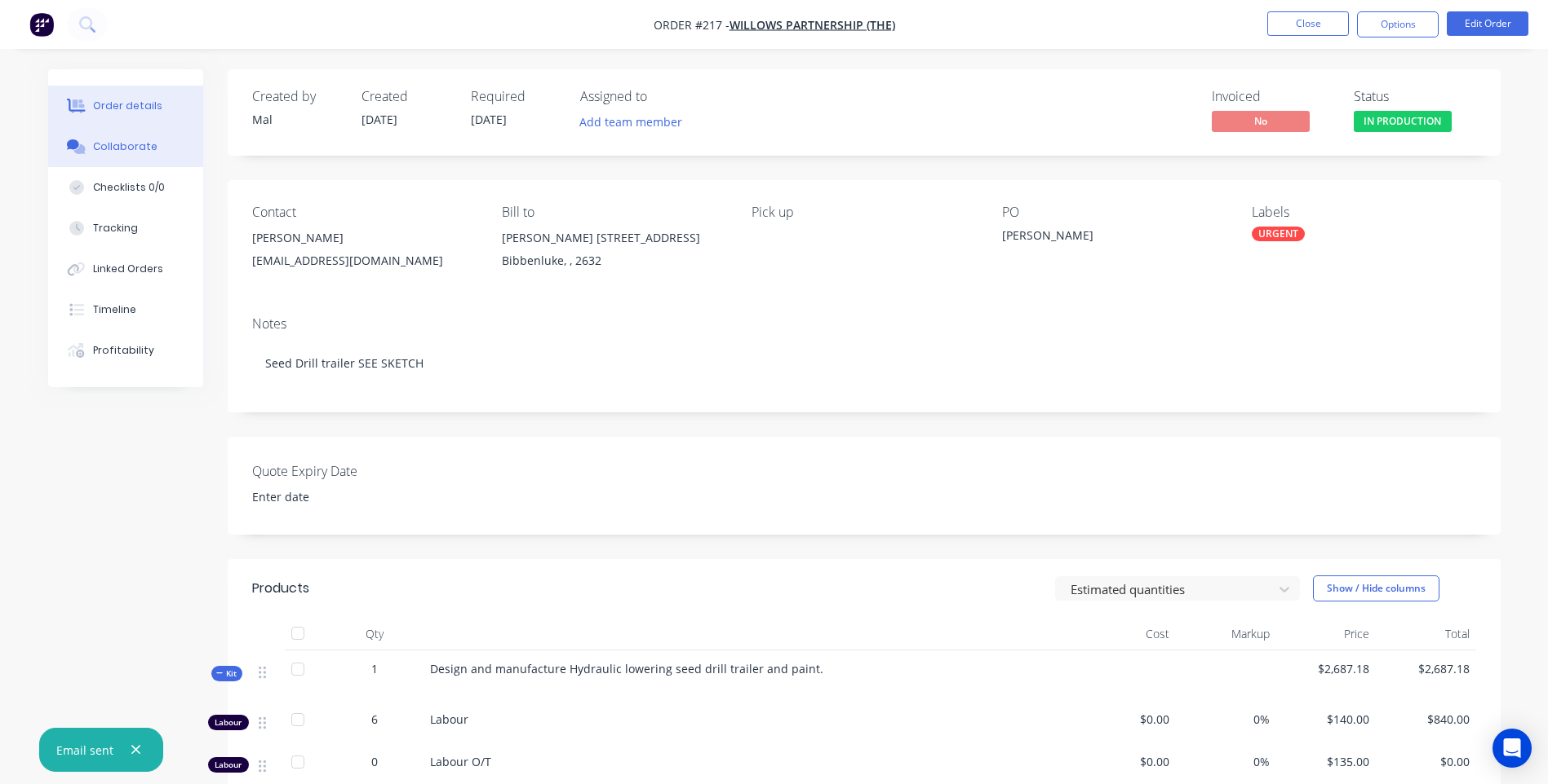
click at [124, 147] on div "Collaborate" at bounding box center [124, 146] width 64 height 15
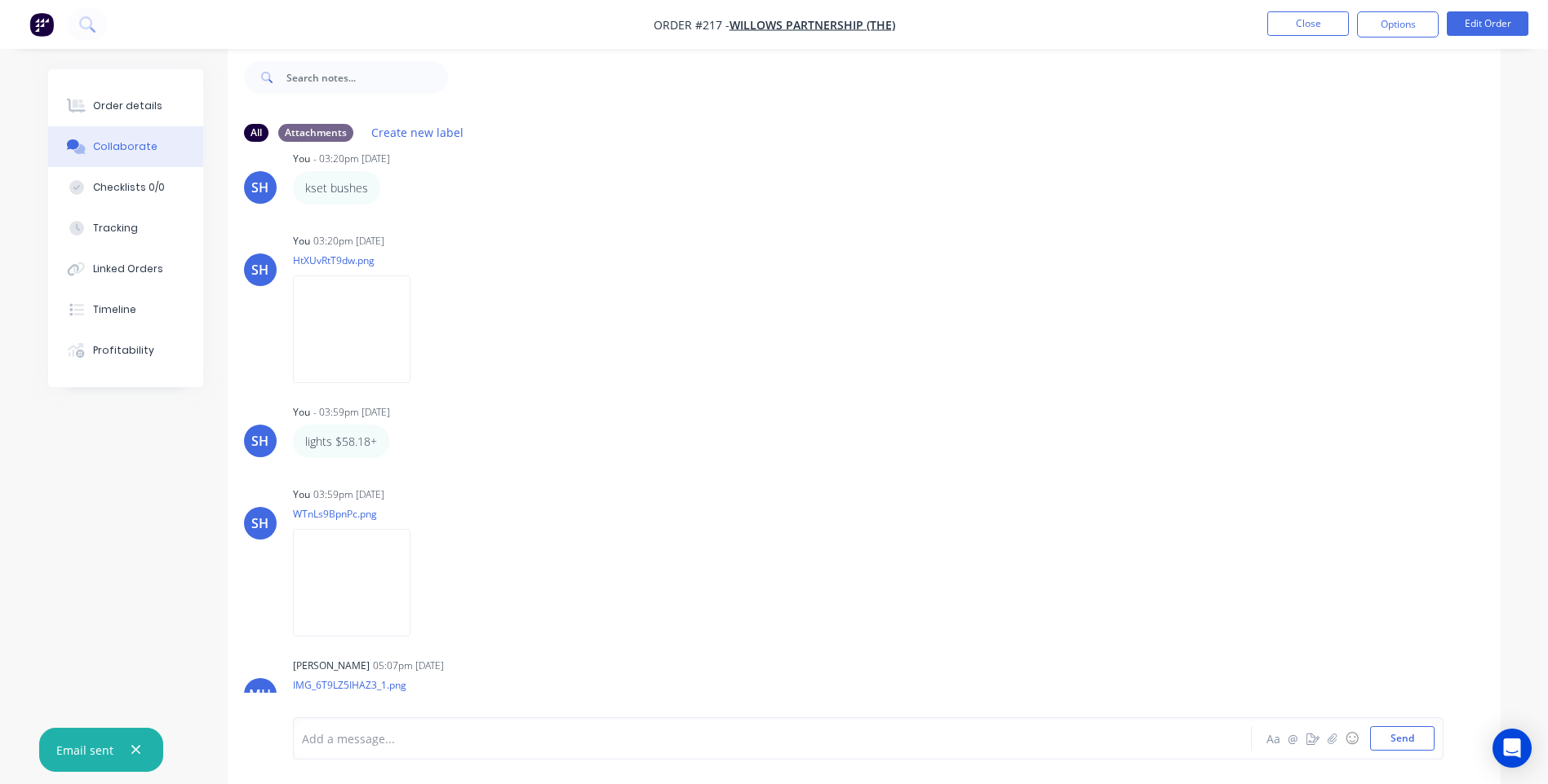
scroll to position [1249, 0]
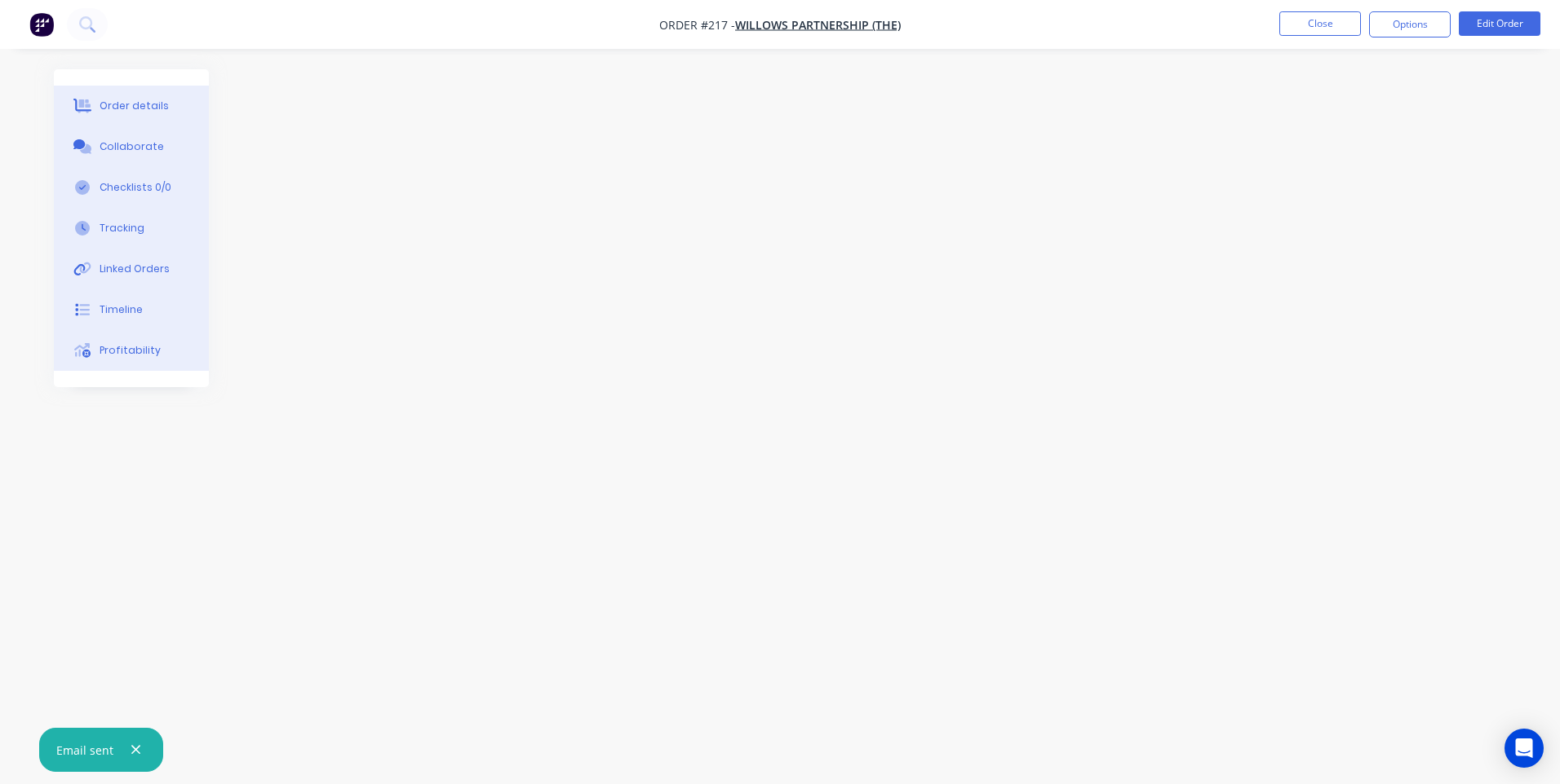
click at [38, 23] on img "button" at bounding box center [41, 24] width 25 height 25
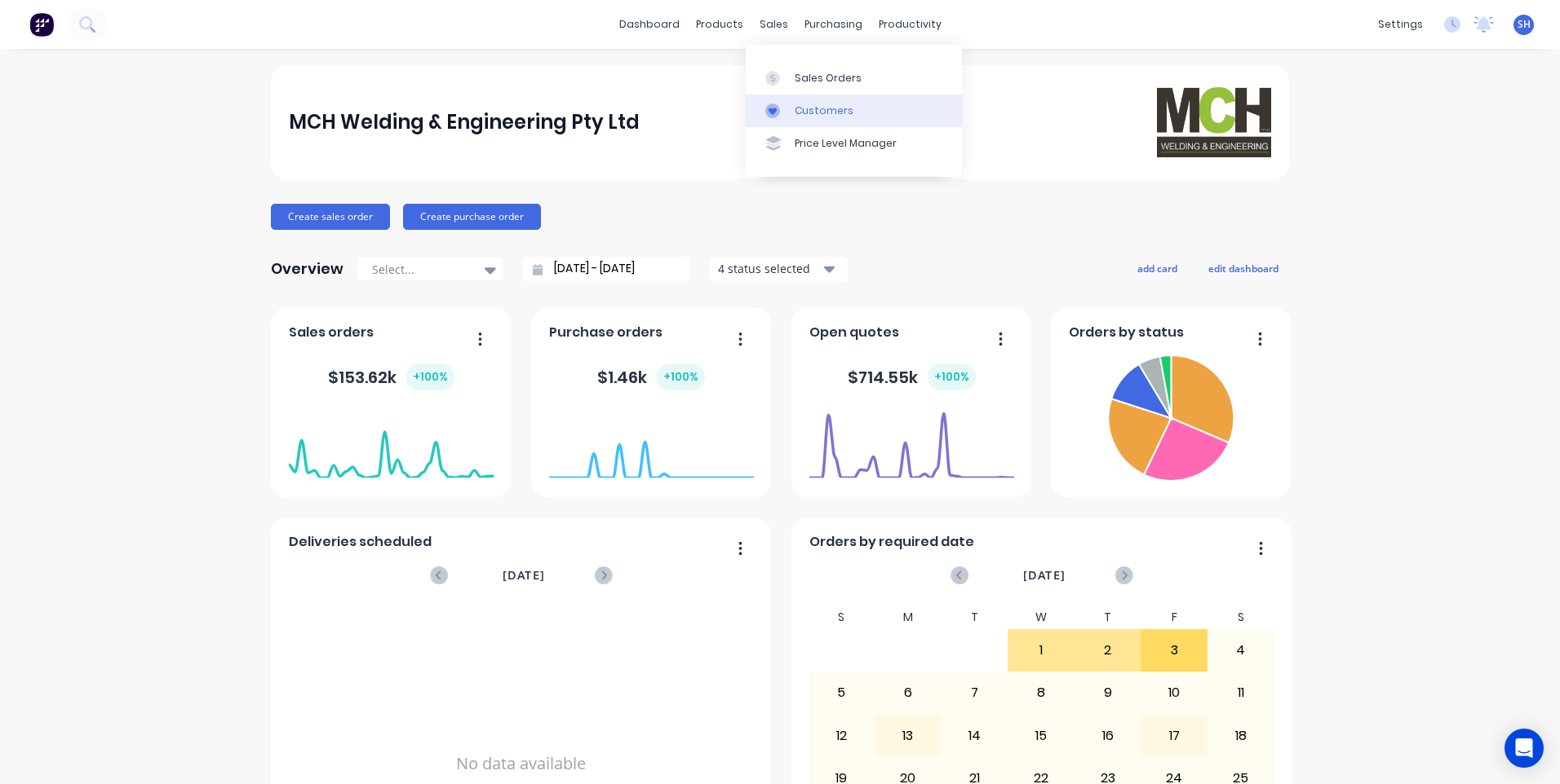
click at [821, 104] on div "Customers" at bounding box center [823, 111] width 58 height 15
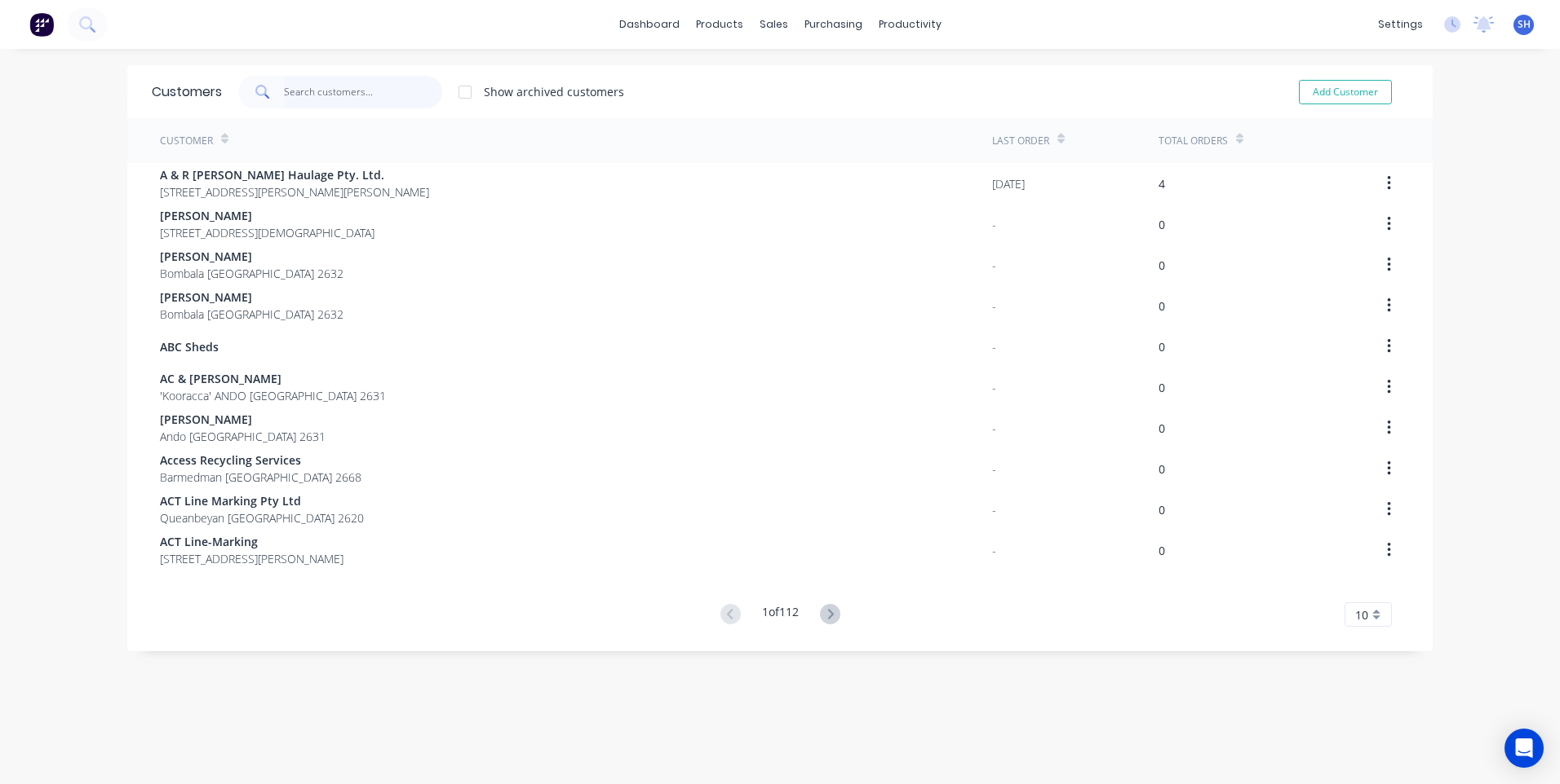
click at [297, 92] on input "text" at bounding box center [363, 92] width 159 height 33
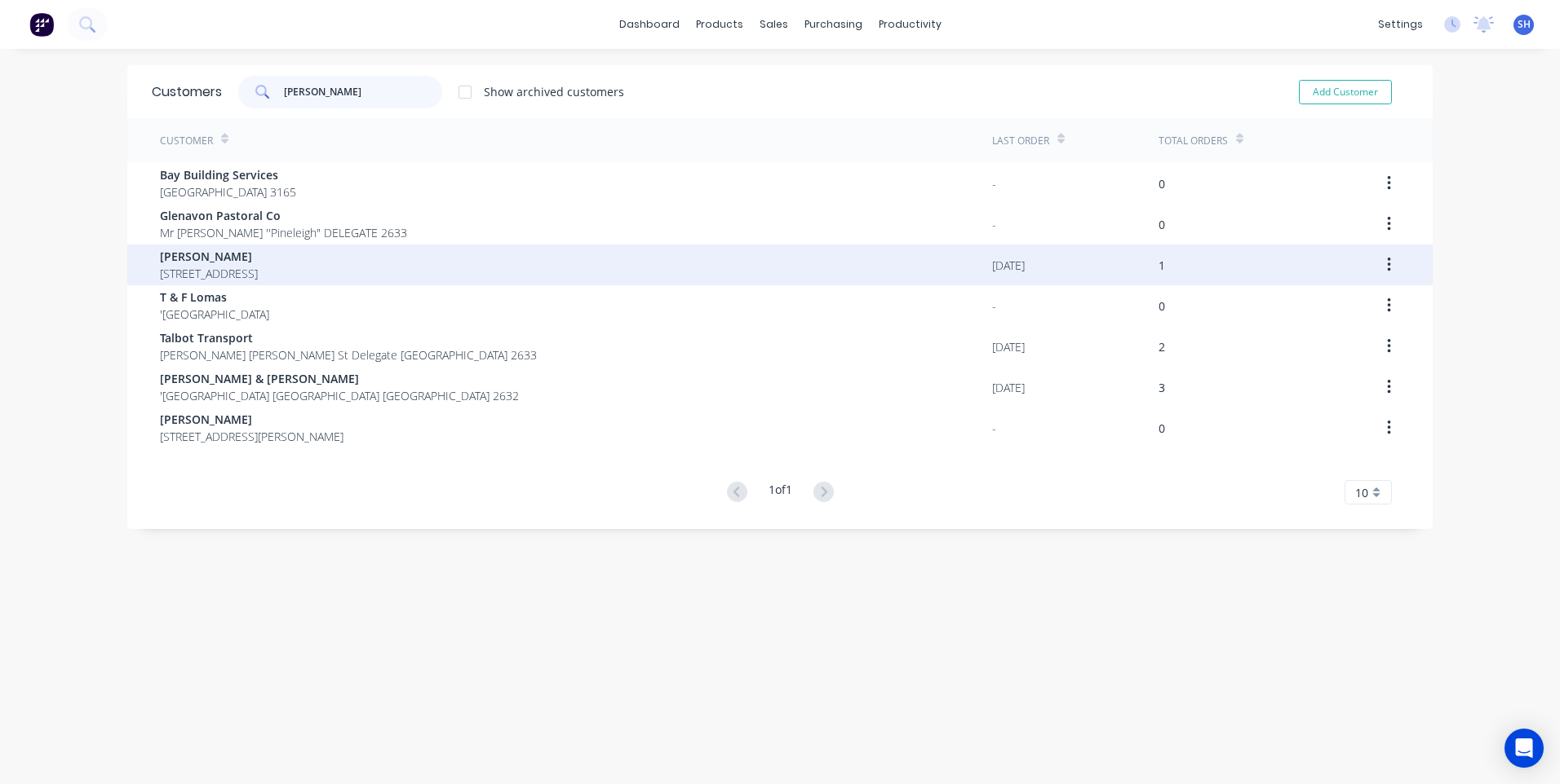
type input "[PERSON_NAME]"
click at [191, 258] on span "[PERSON_NAME]" at bounding box center [208, 256] width 98 height 17
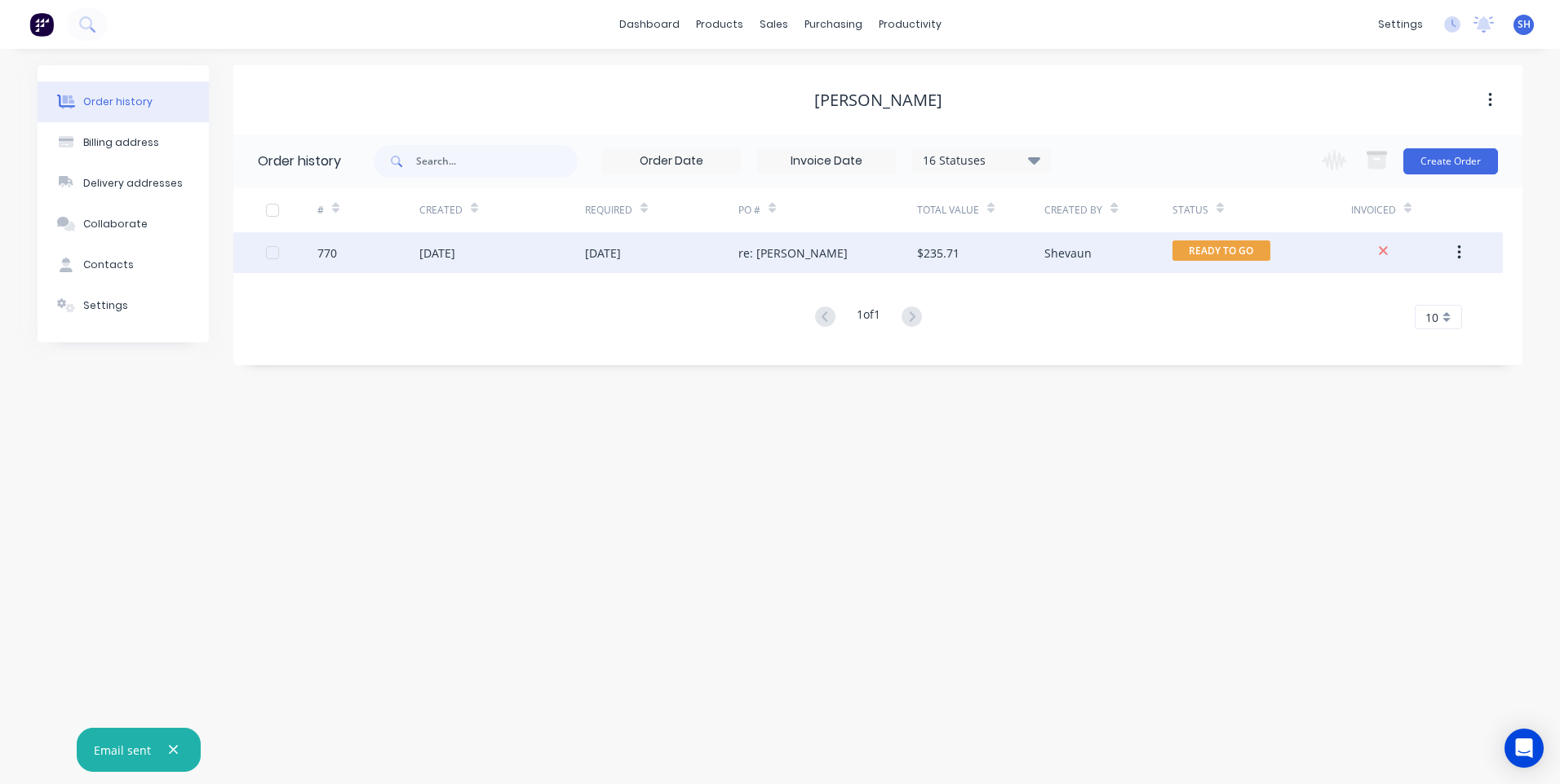
click at [669, 242] on div "[DATE]" at bounding box center [661, 252] width 153 height 40
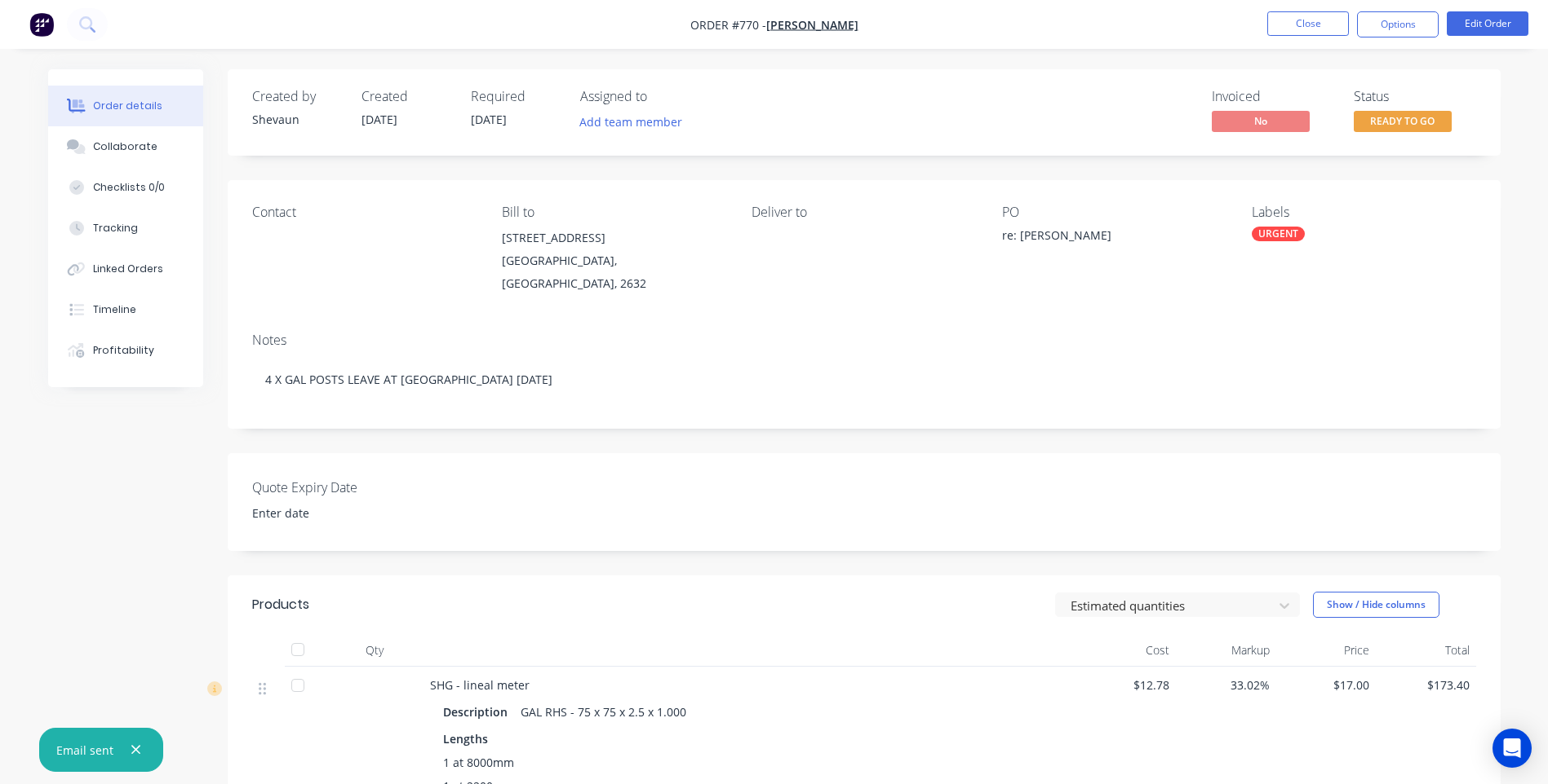
click at [133, 745] on icon "button" at bounding box center [135, 749] width 11 height 15
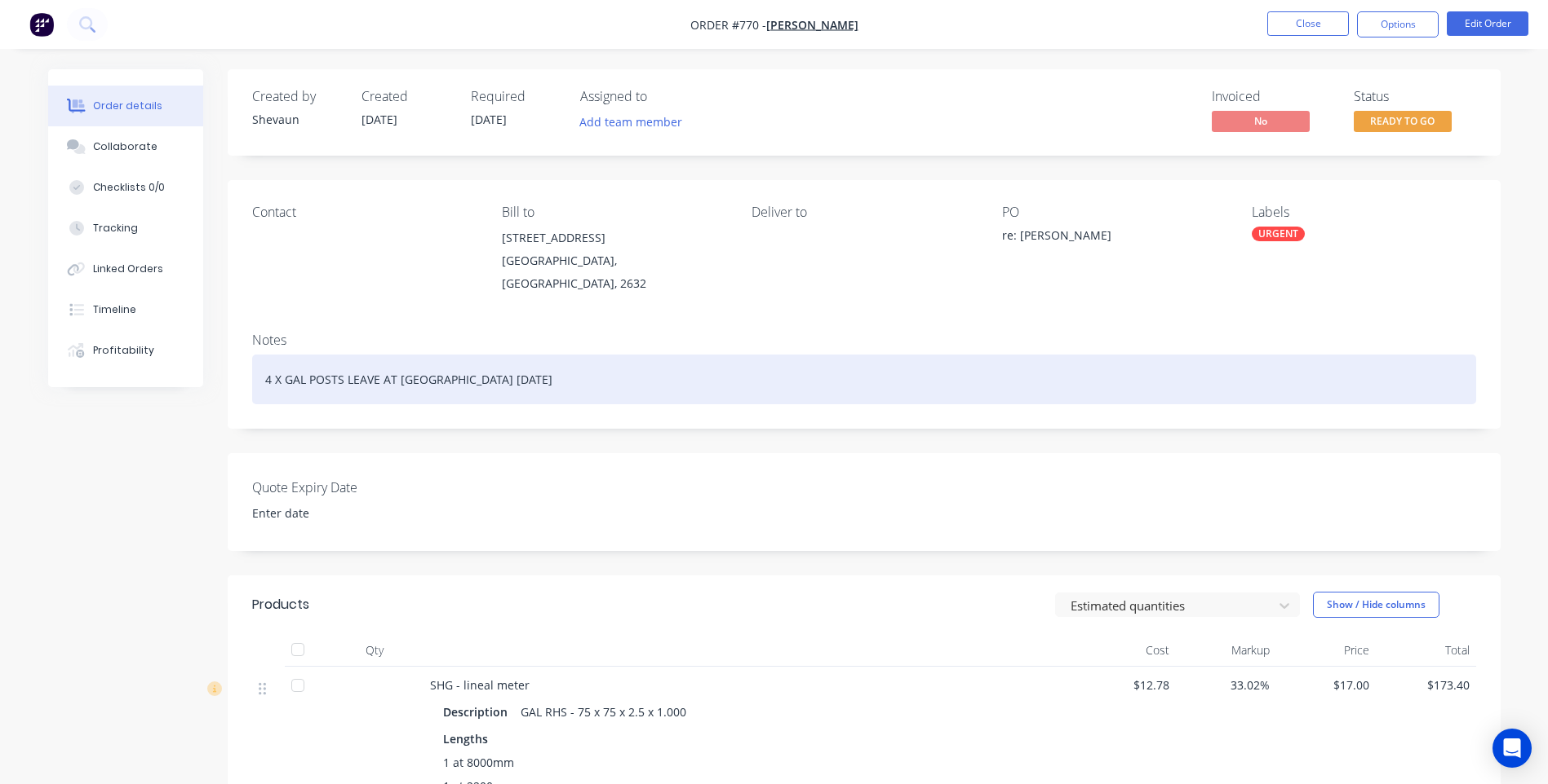
click at [506, 363] on div "4 X GAL POSTS LEAVE AT [GEOGRAPHIC_DATA] [DATE]" at bounding box center [863, 379] width 1224 height 49
click at [344, 359] on div "4 X GAL POSTS LEAVE AT [GEOGRAPHIC_DATA] [DATE] [DATE]" at bounding box center [863, 379] width 1224 height 49
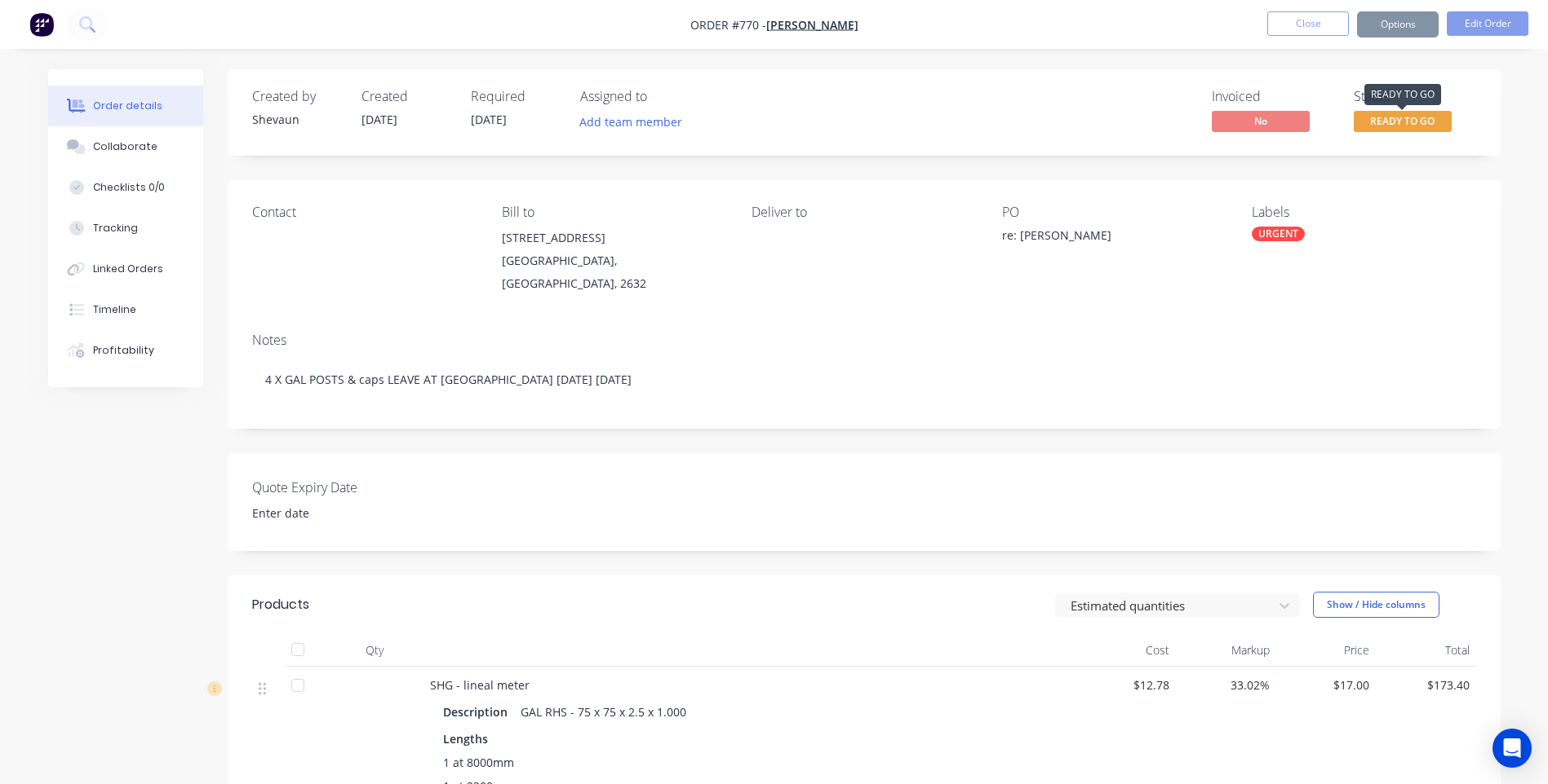
click at [1399, 120] on span "READY TO GO" at bounding box center [1402, 120] width 98 height 21
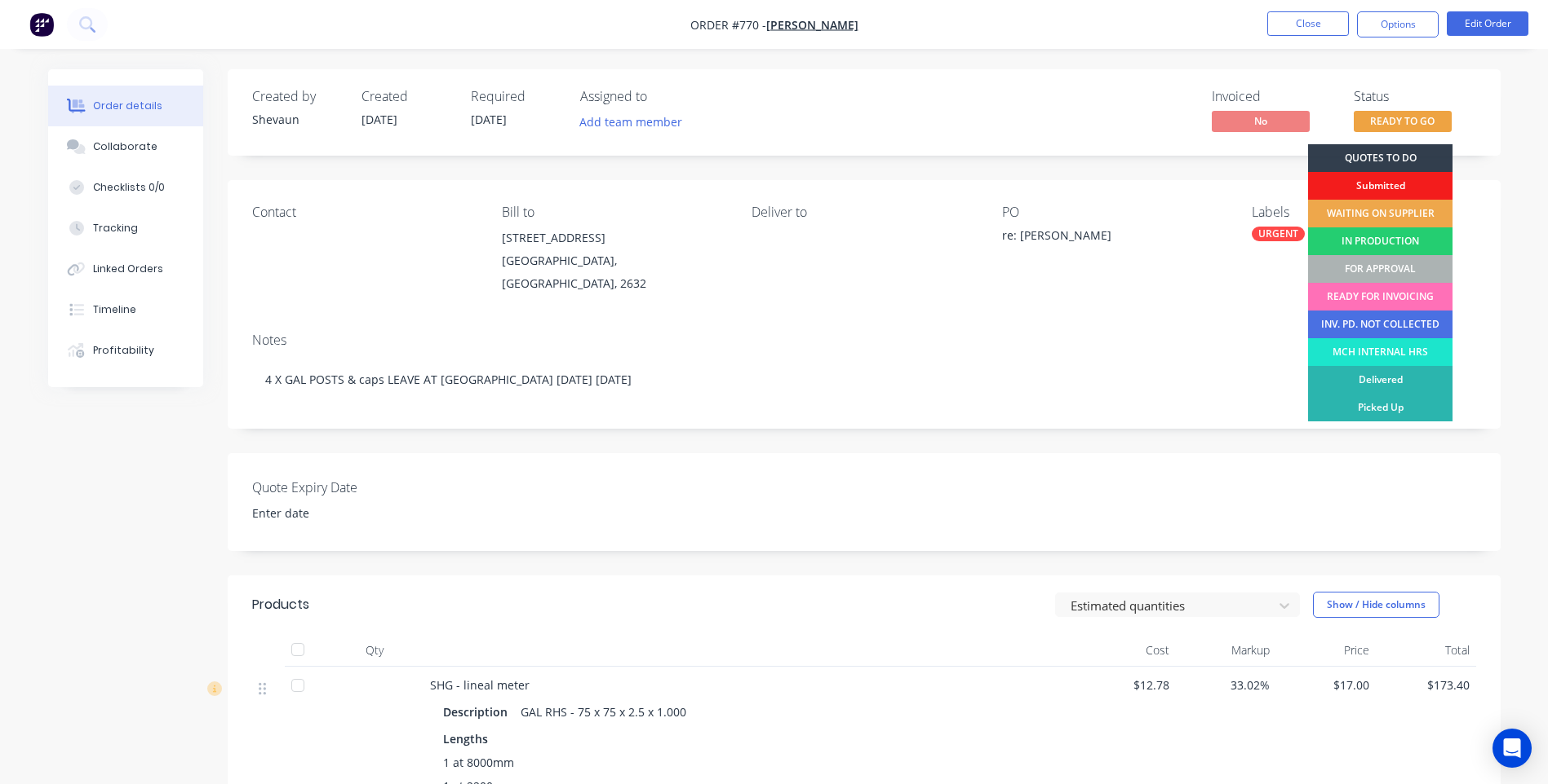
click at [1387, 266] on div "FOR APPROVAL" at bounding box center [1380, 269] width 144 height 28
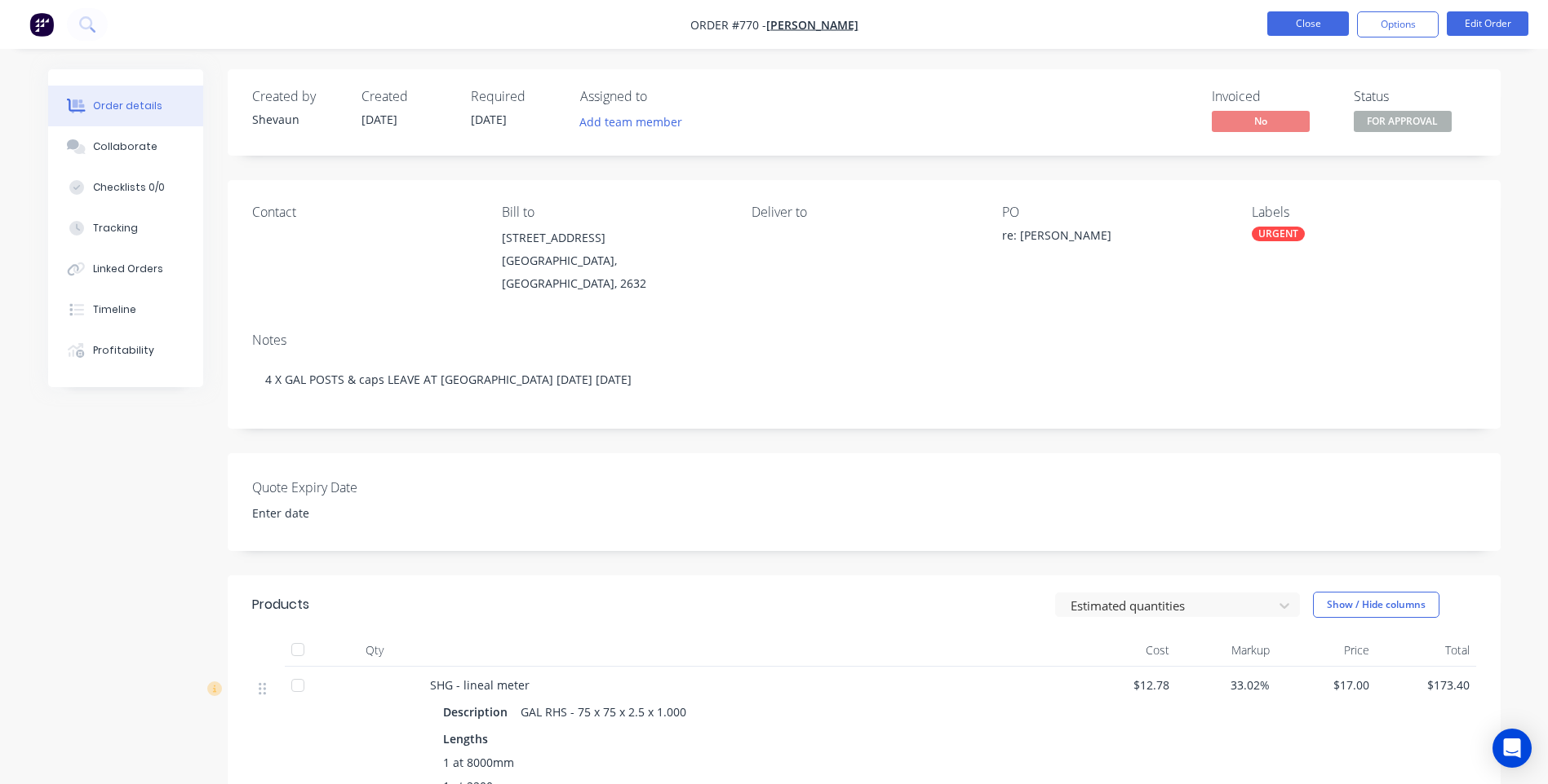
click at [1300, 23] on button "Close" at bounding box center [1307, 24] width 82 height 25
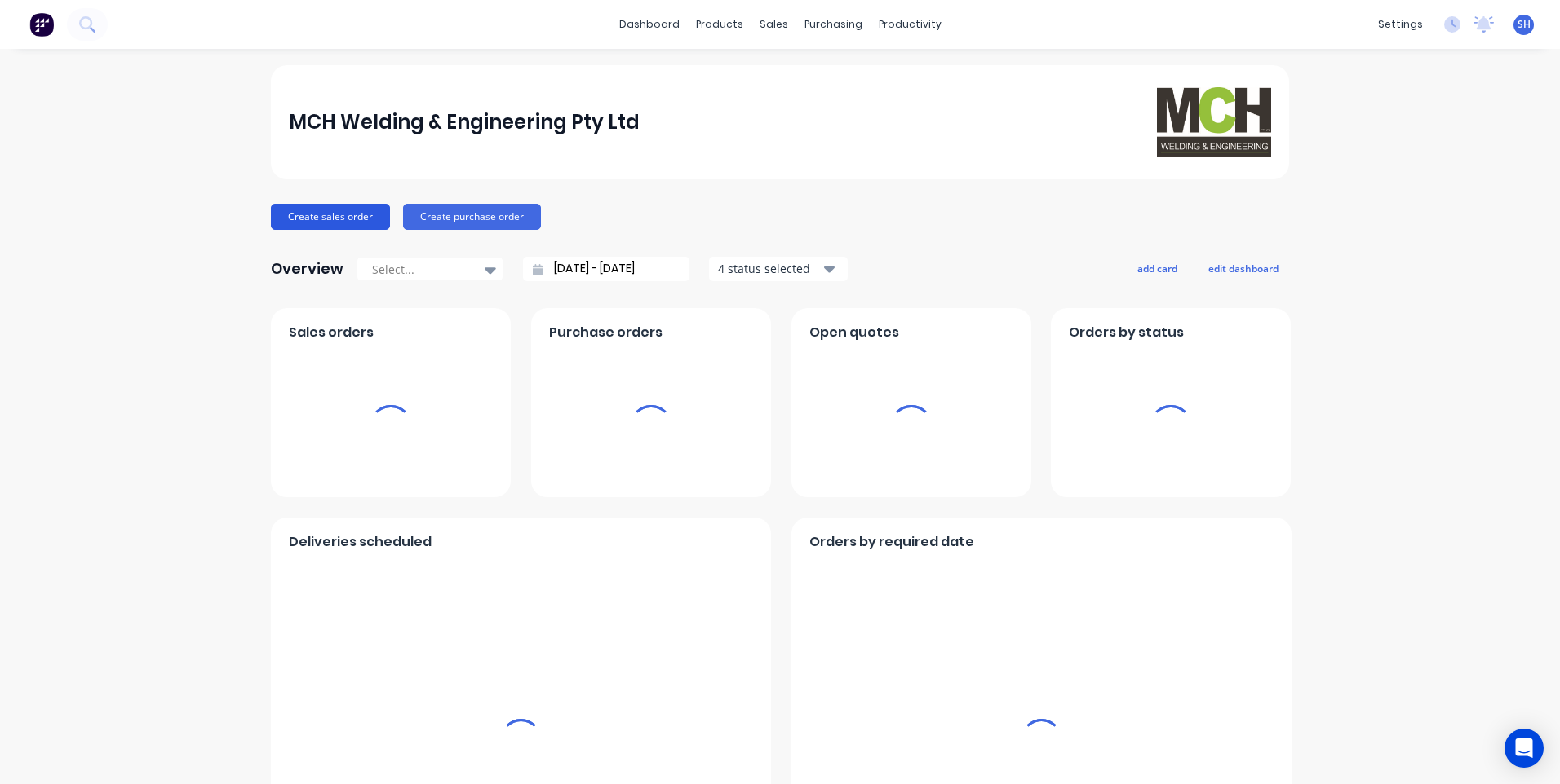
click at [340, 213] on button "Create sales order" at bounding box center [330, 216] width 120 height 26
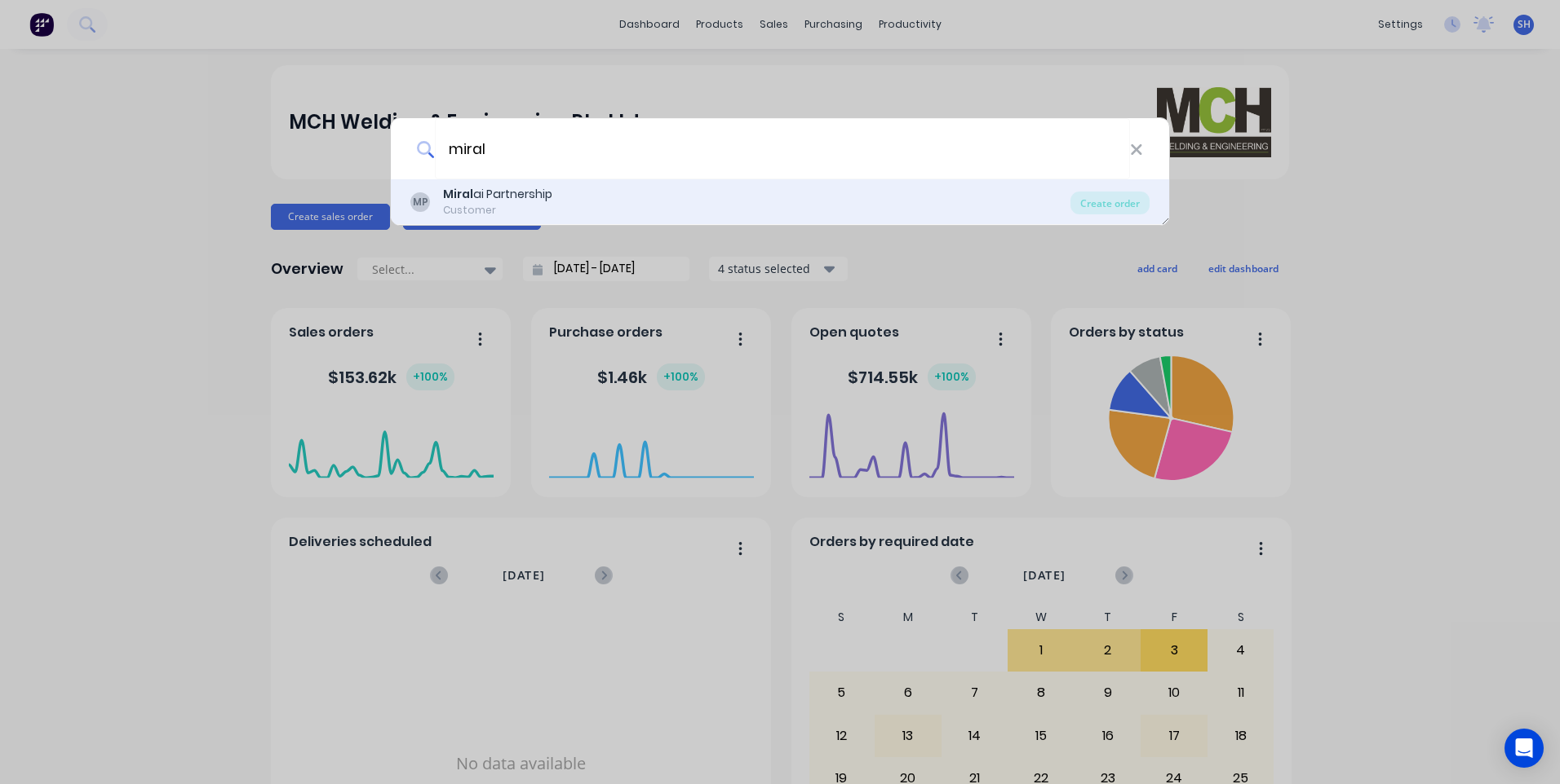
type input "miral"
click at [496, 190] on div "Miral ai Partnership" at bounding box center [497, 194] width 110 height 17
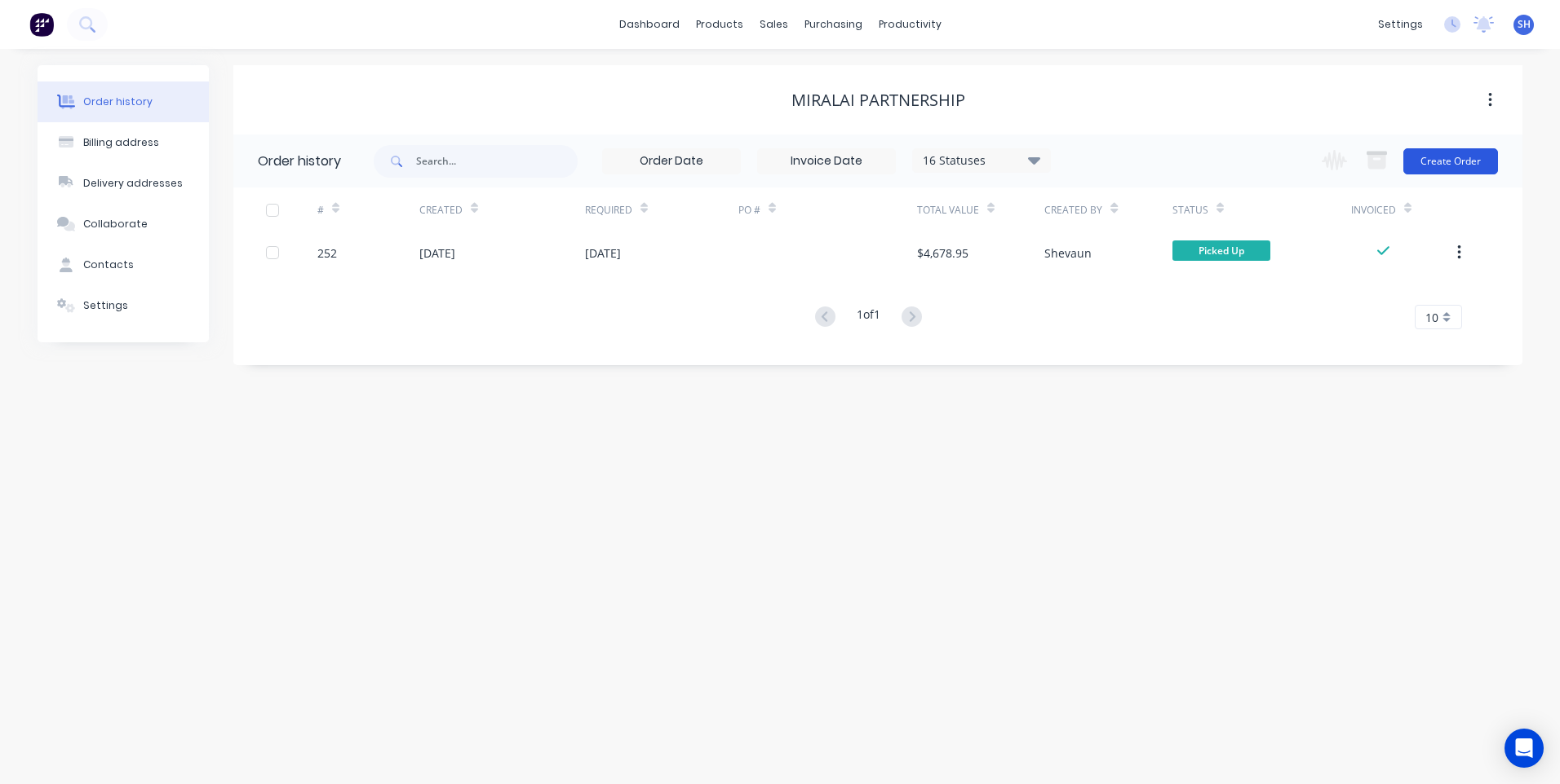
click at [1455, 154] on button "Create Order" at bounding box center [1450, 161] width 95 height 26
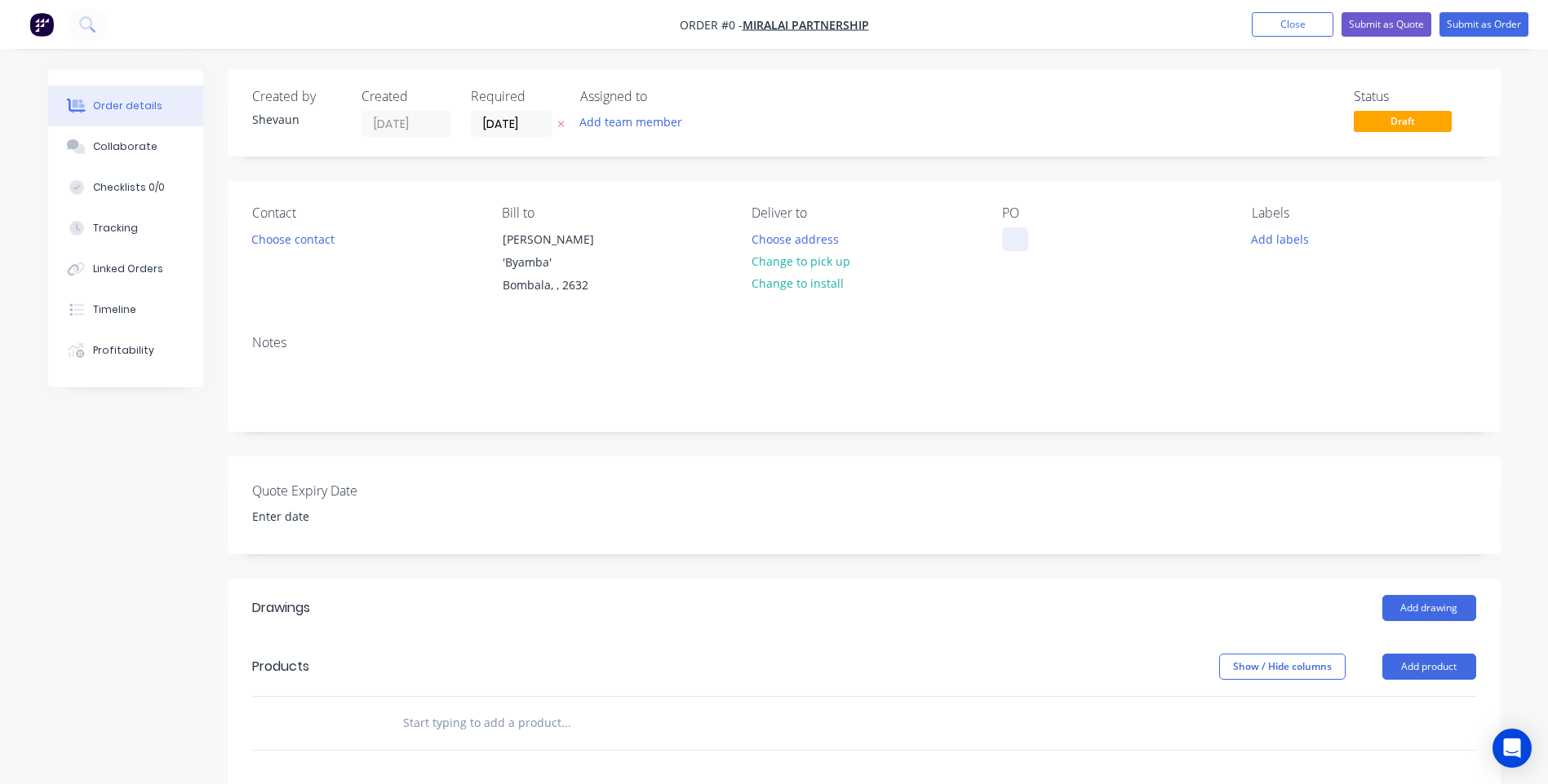
click at [1013, 233] on div at bounding box center [1015, 239] width 26 height 24
click at [1278, 241] on div "Order details Collaborate Checklists 0/0 Tracking Linked Orders Timeline Profit…" at bounding box center [774, 618] width 1485 height 1098
click at [1274, 240] on button "Add labels" at bounding box center [1280, 238] width 75 height 22
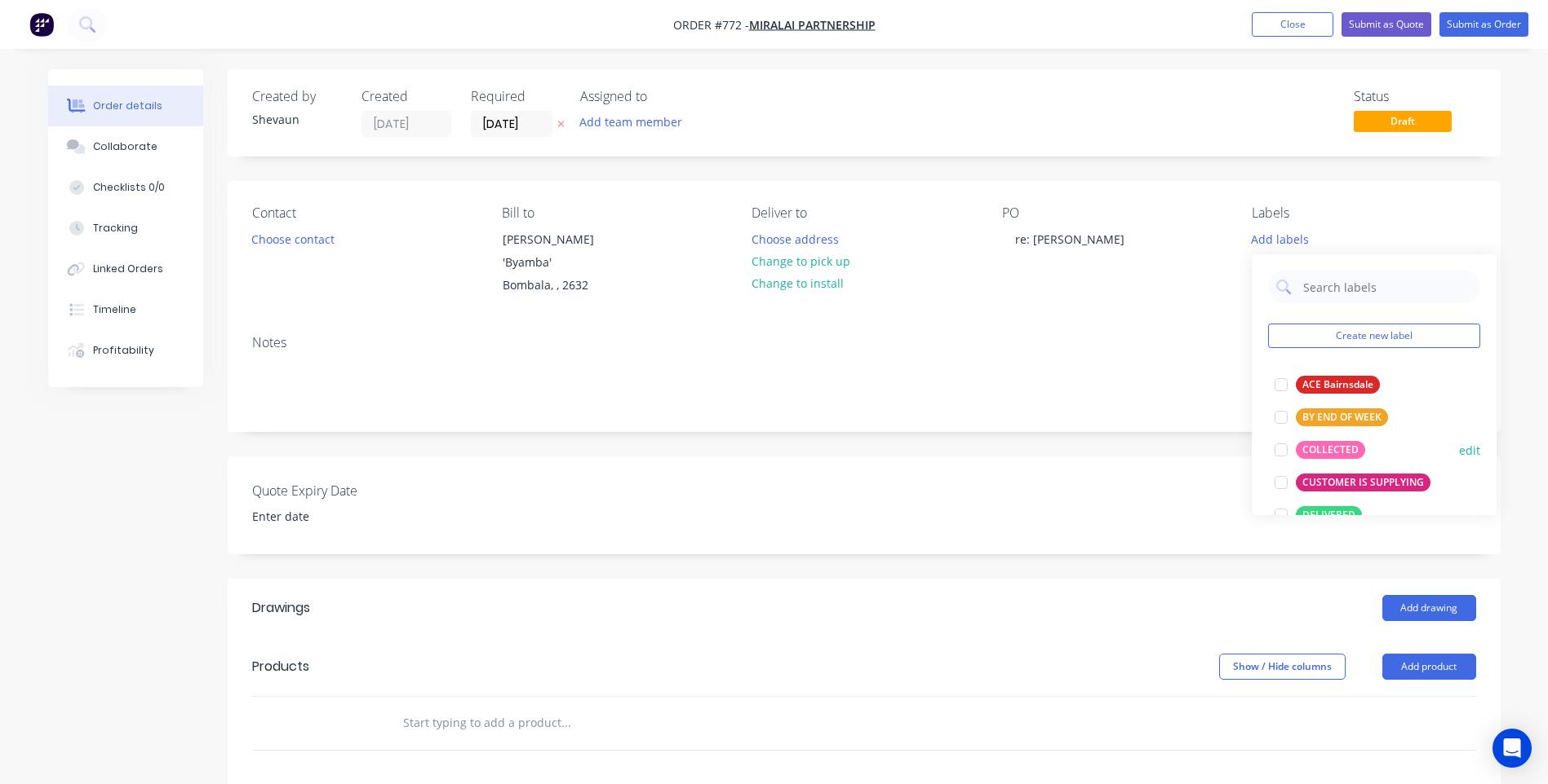
click at [1332, 441] on div "COLLECTED" at bounding box center [1330, 450] width 69 height 18
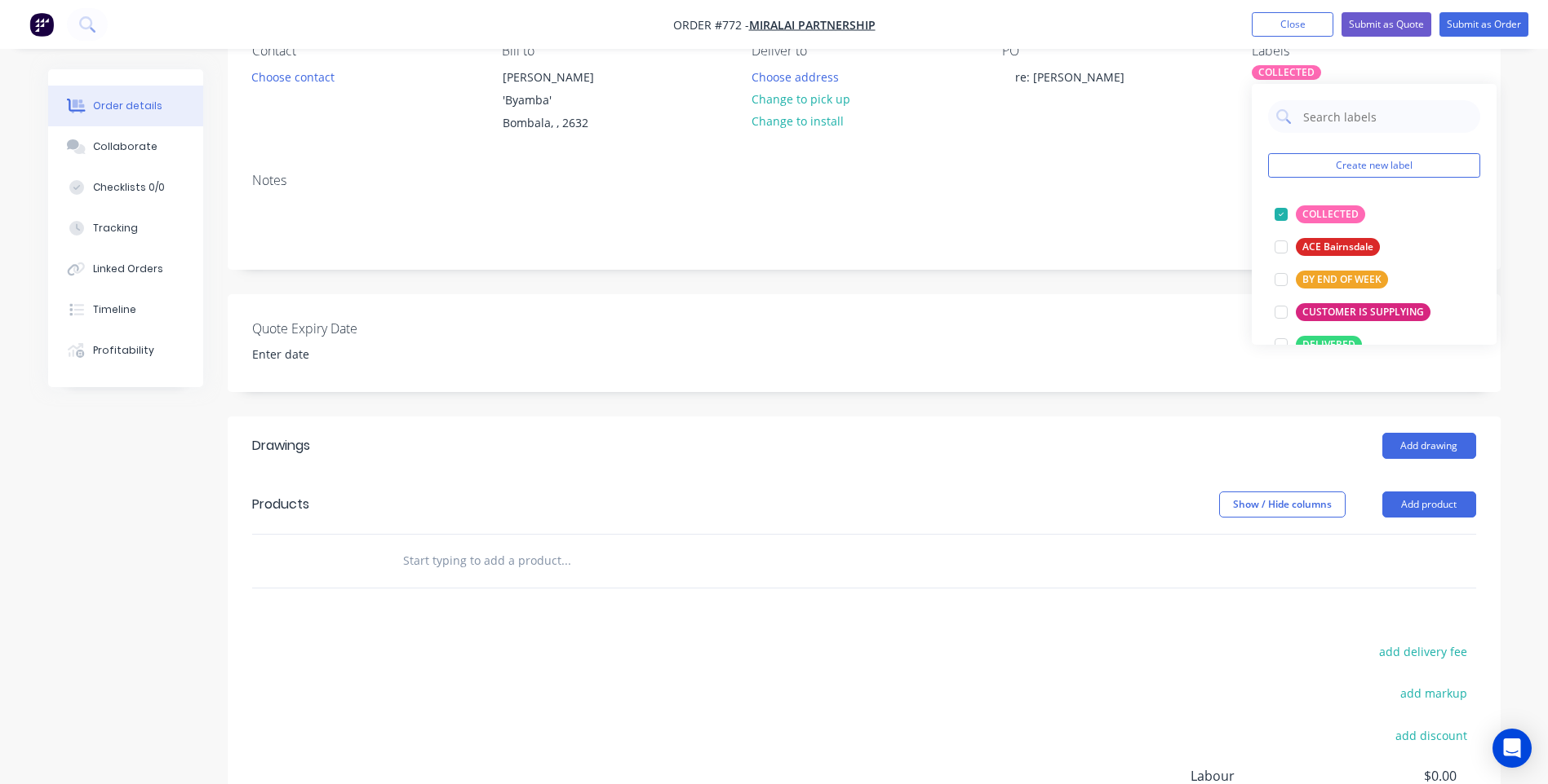
scroll to position [163, 0]
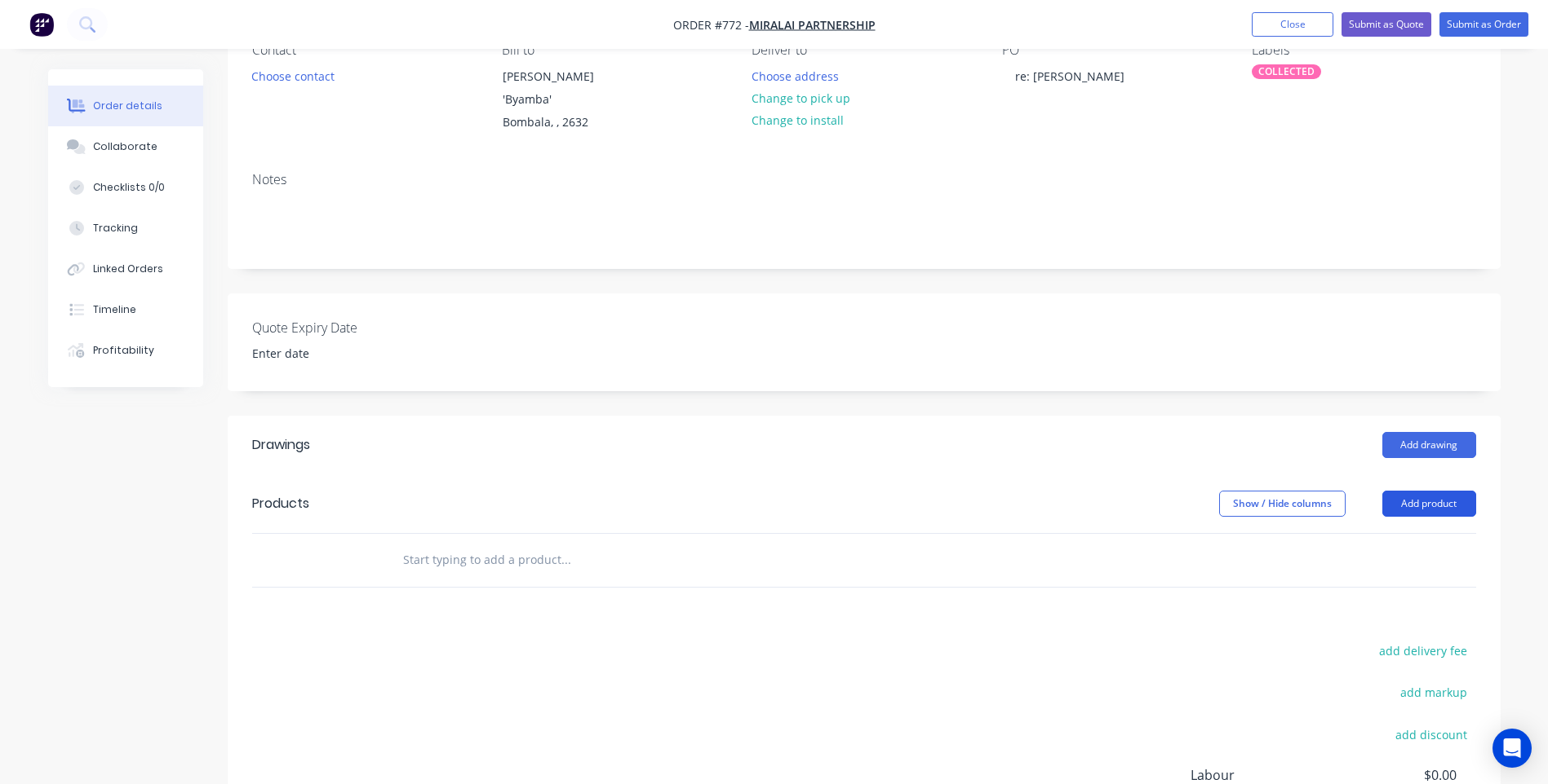
click at [1420, 497] on button "Add product" at bounding box center [1428, 504] width 94 height 26
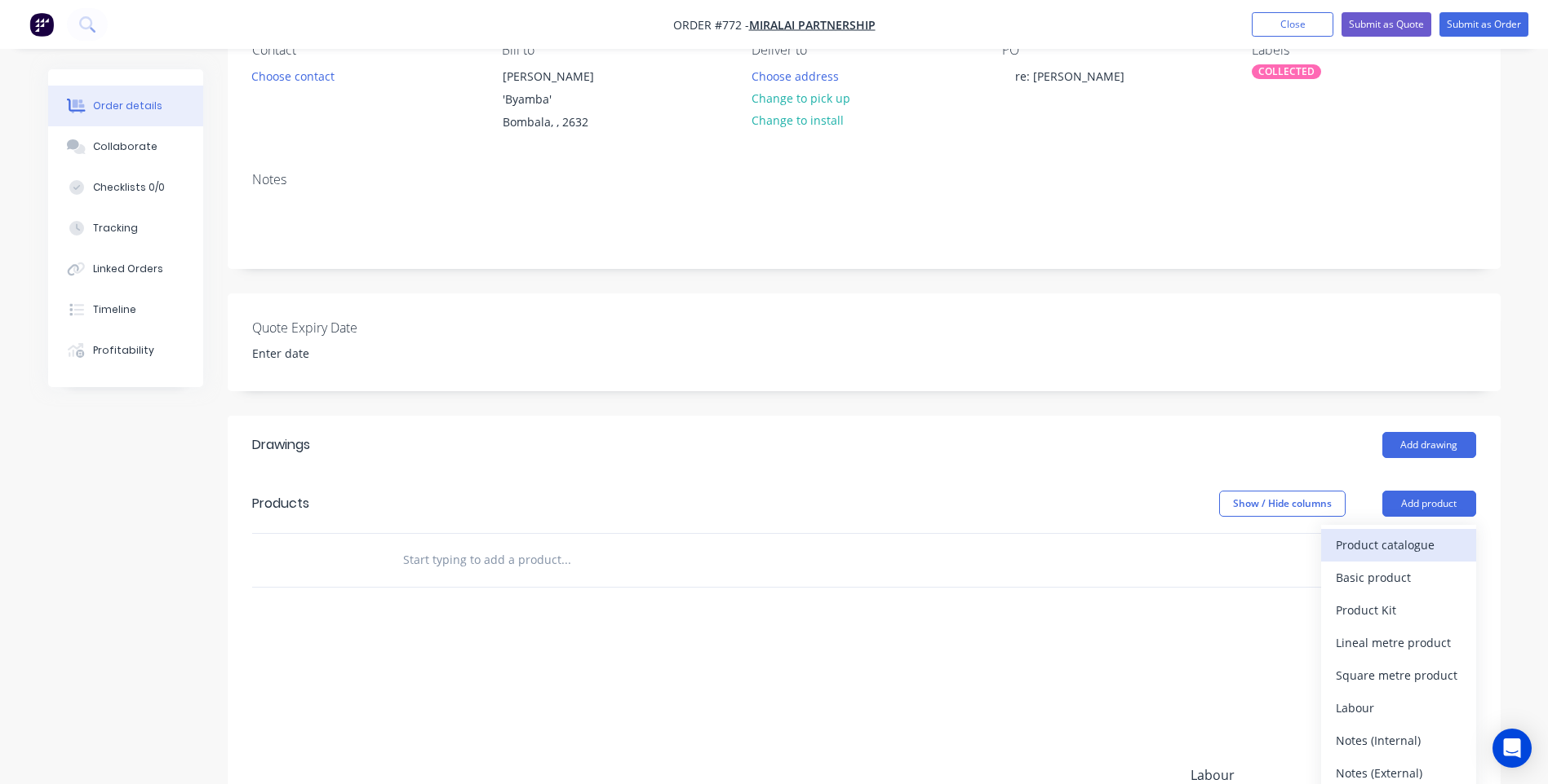
click at [1374, 542] on div "Product catalogue" at bounding box center [1398, 545] width 125 height 24
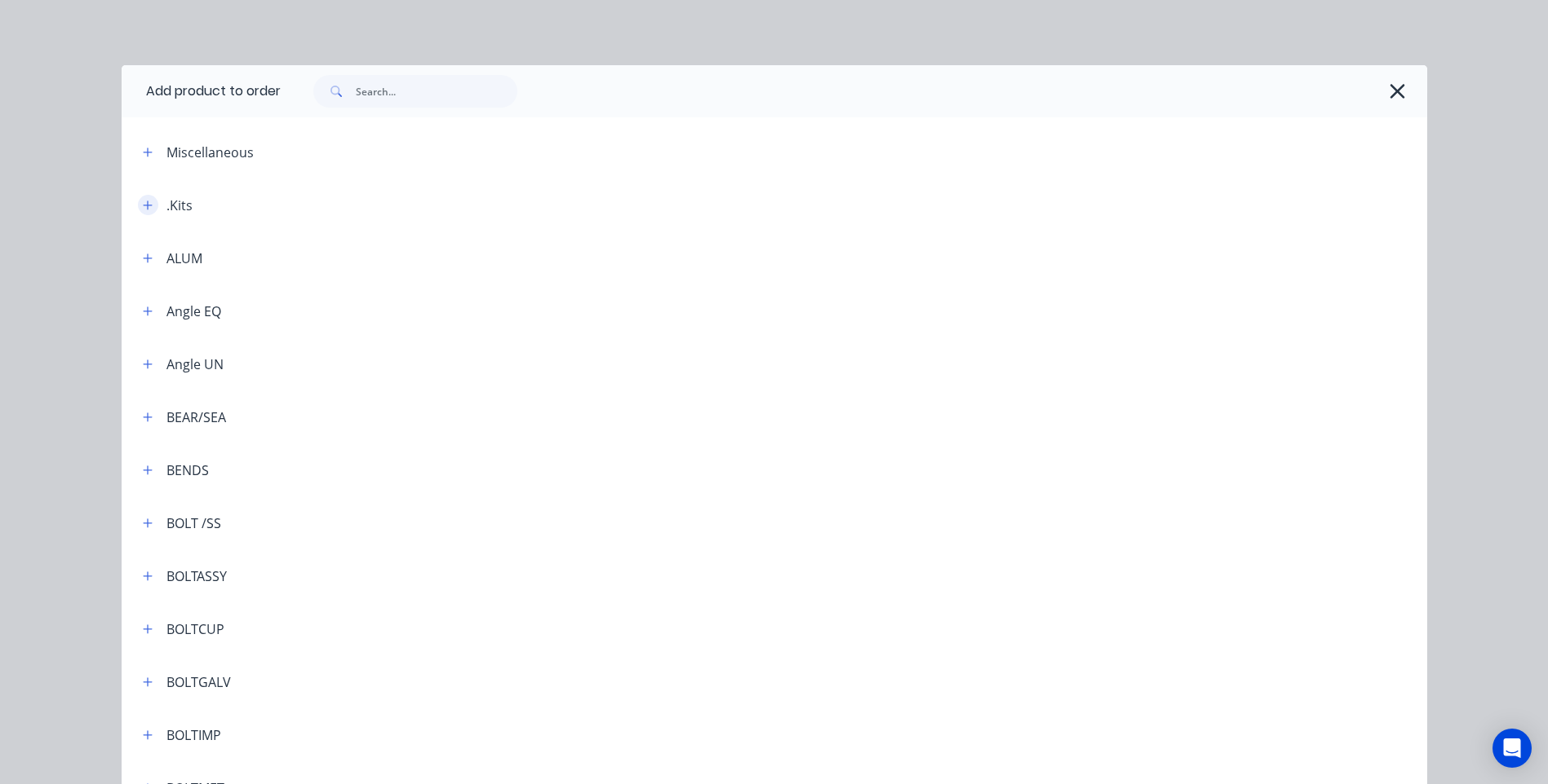
click at [143, 202] on icon "button" at bounding box center [148, 205] width 10 height 12
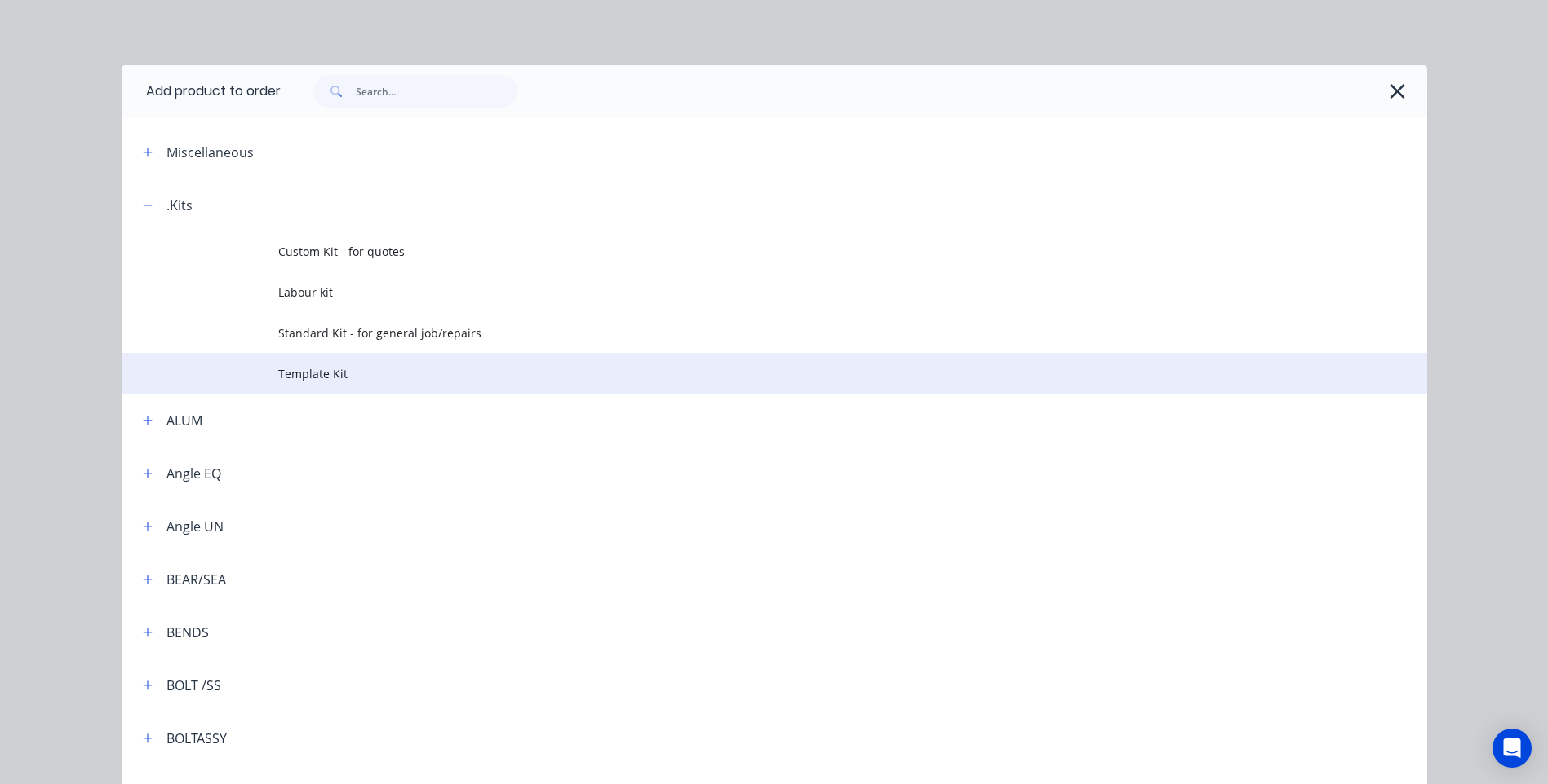
click at [321, 373] on span "Template Kit" at bounding box center [738, 373] width 919 height 17
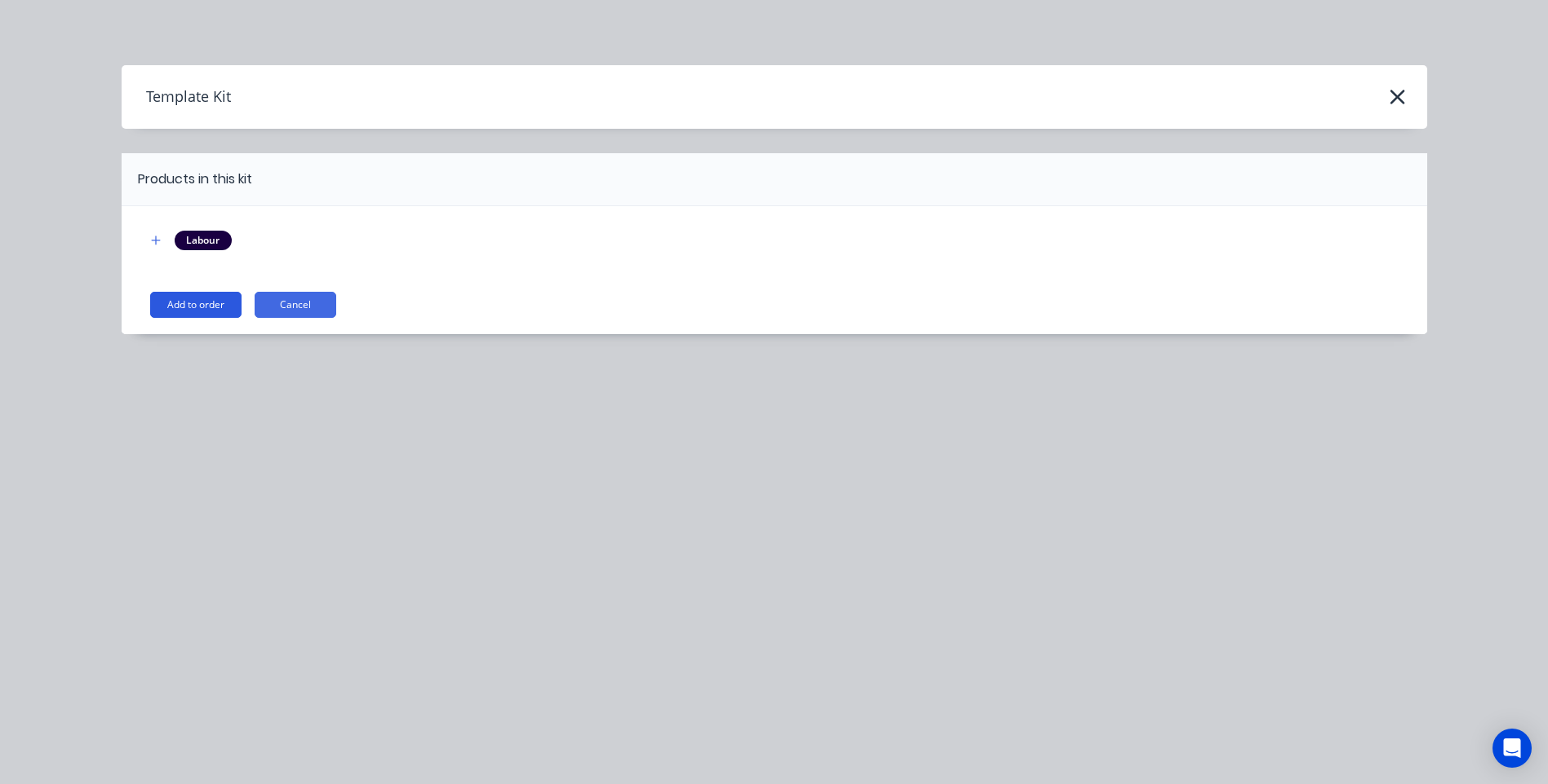
click at [200, 299] on button "Add to order" at bounding box center [196, 305] width 91 height 26
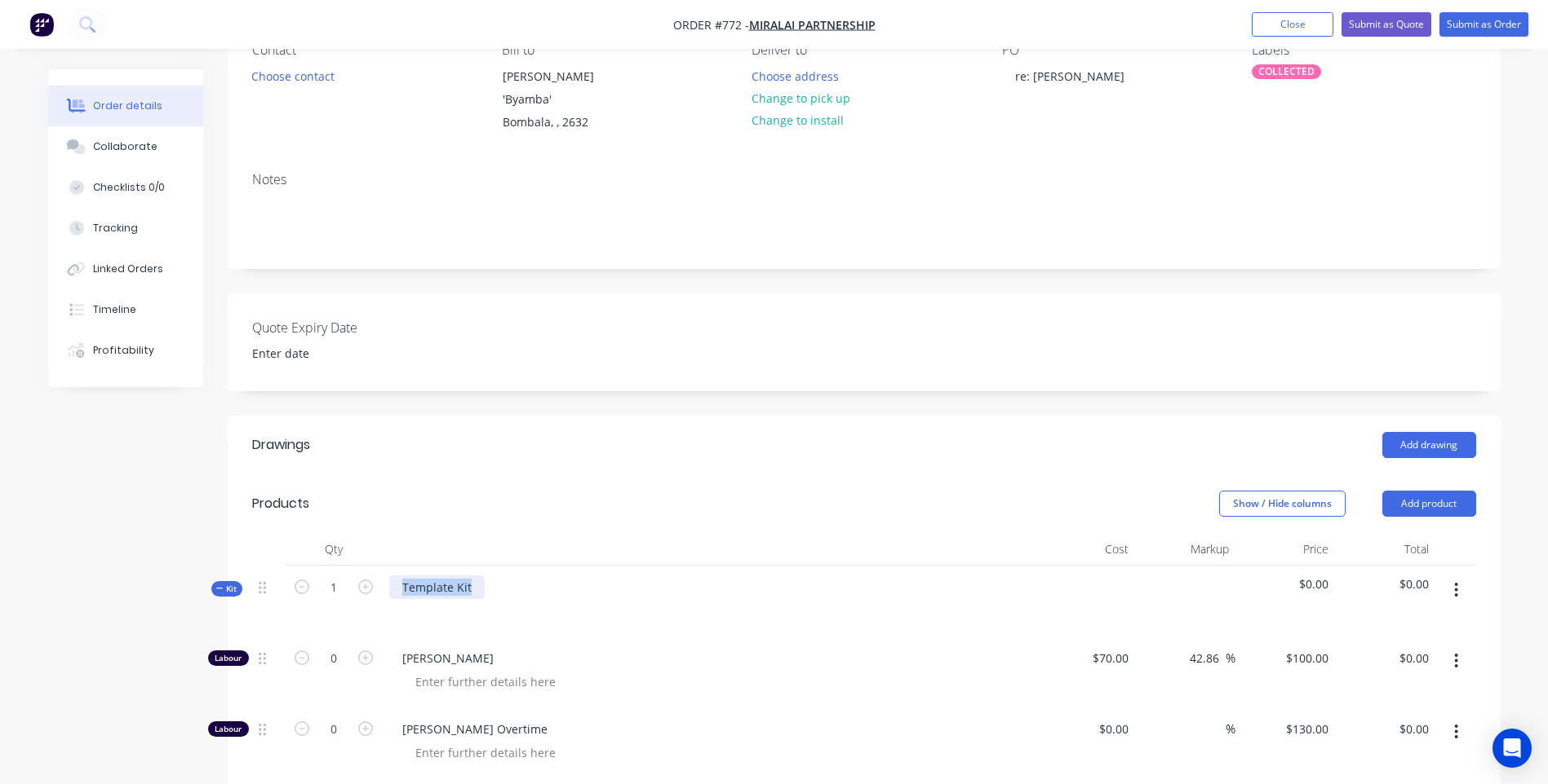
drag, startPoint x: 481, startPoint y: 580, endPoint x: 390, endPoint y: 595, distance: 92.2
click at [390, 595] on div "Template Kit" at bounding box center [708, 601] width 653 height 71
click at [1478, 24] on button "Submit as Order" at bounding box center [1484, 24] width 89 height 25
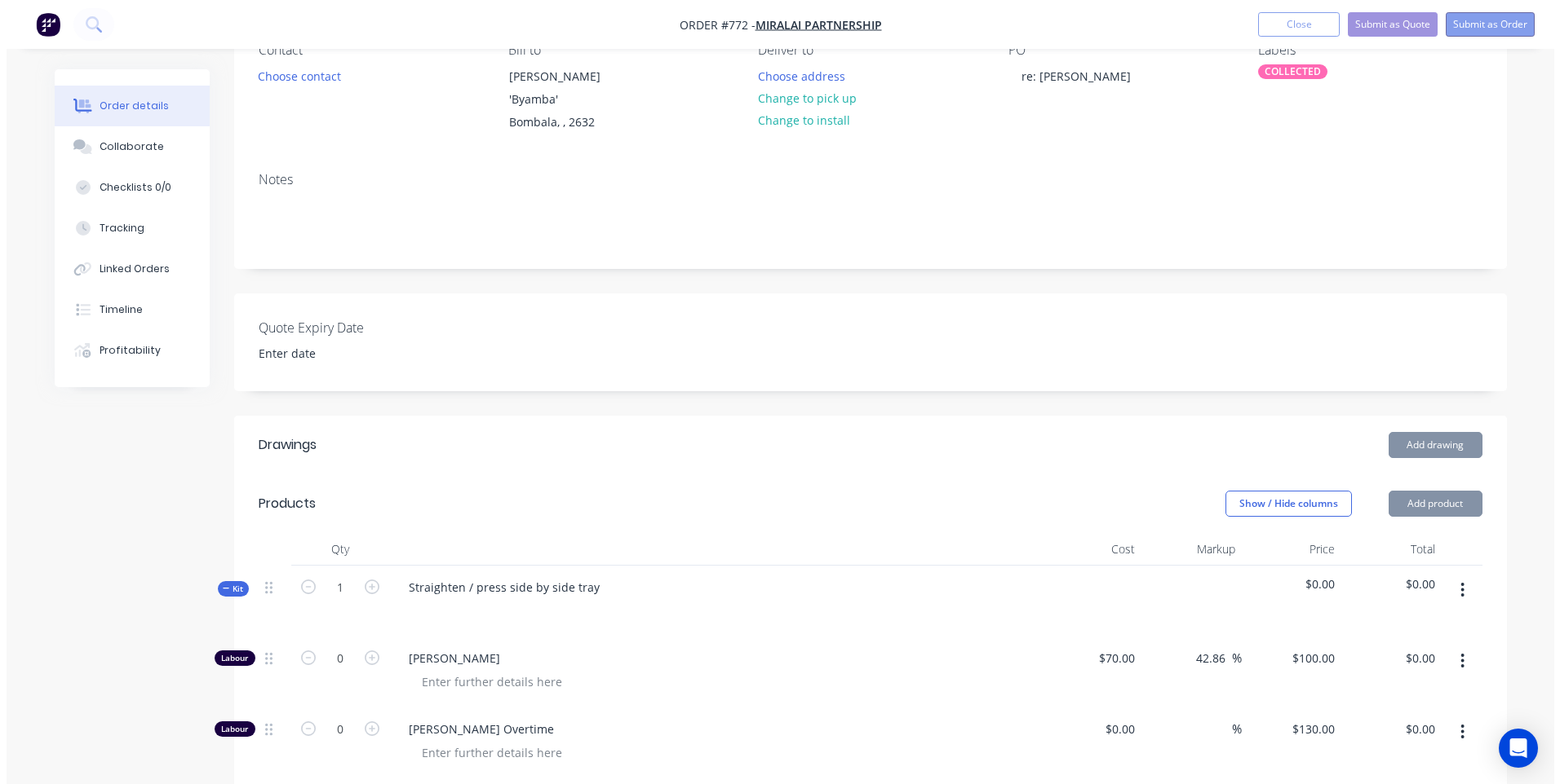
scroll to position [0, 0]
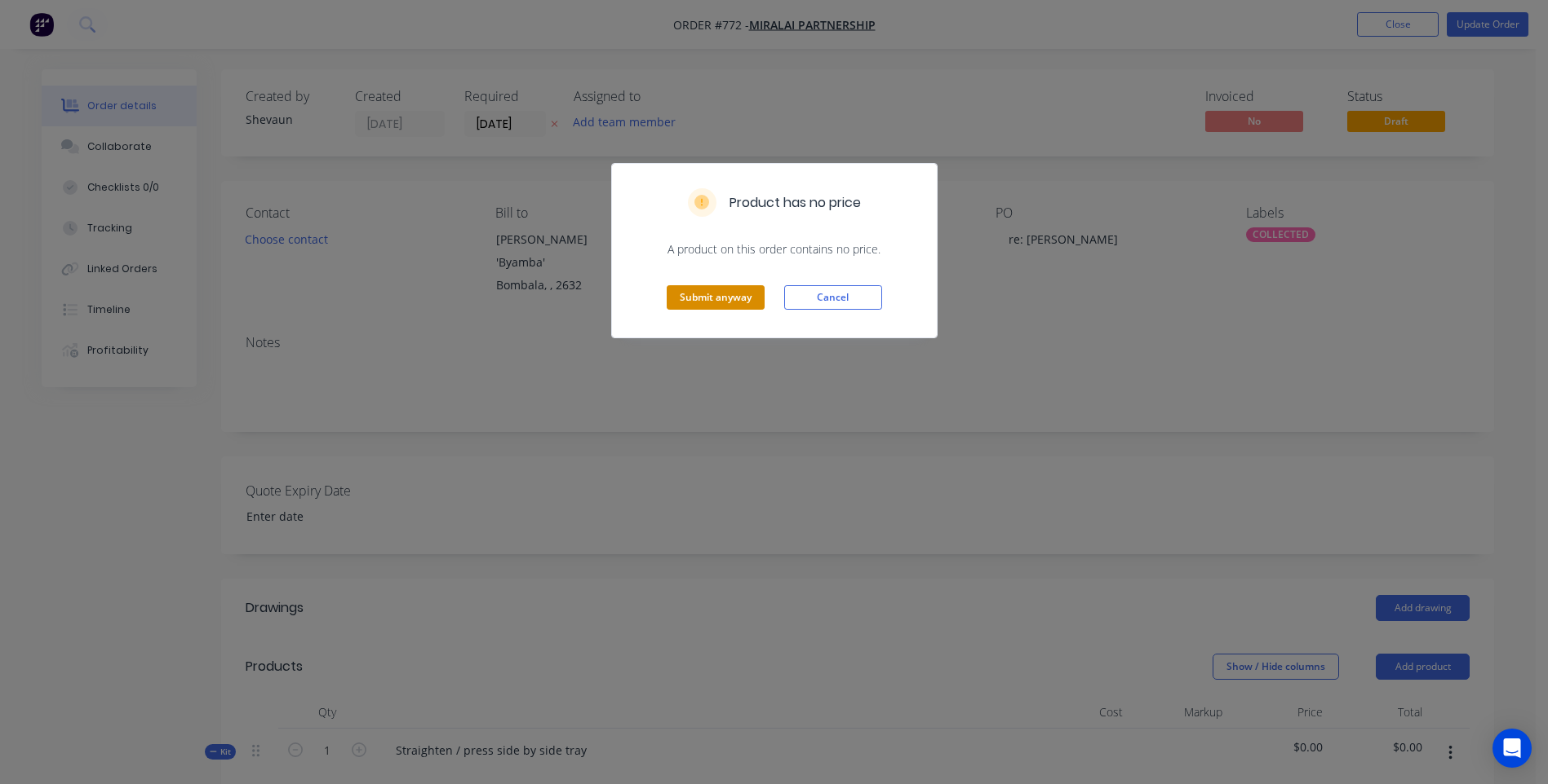
click at [718, 293] on button "Submit anyway" at bounding box center [715, 297] width 98 height 25
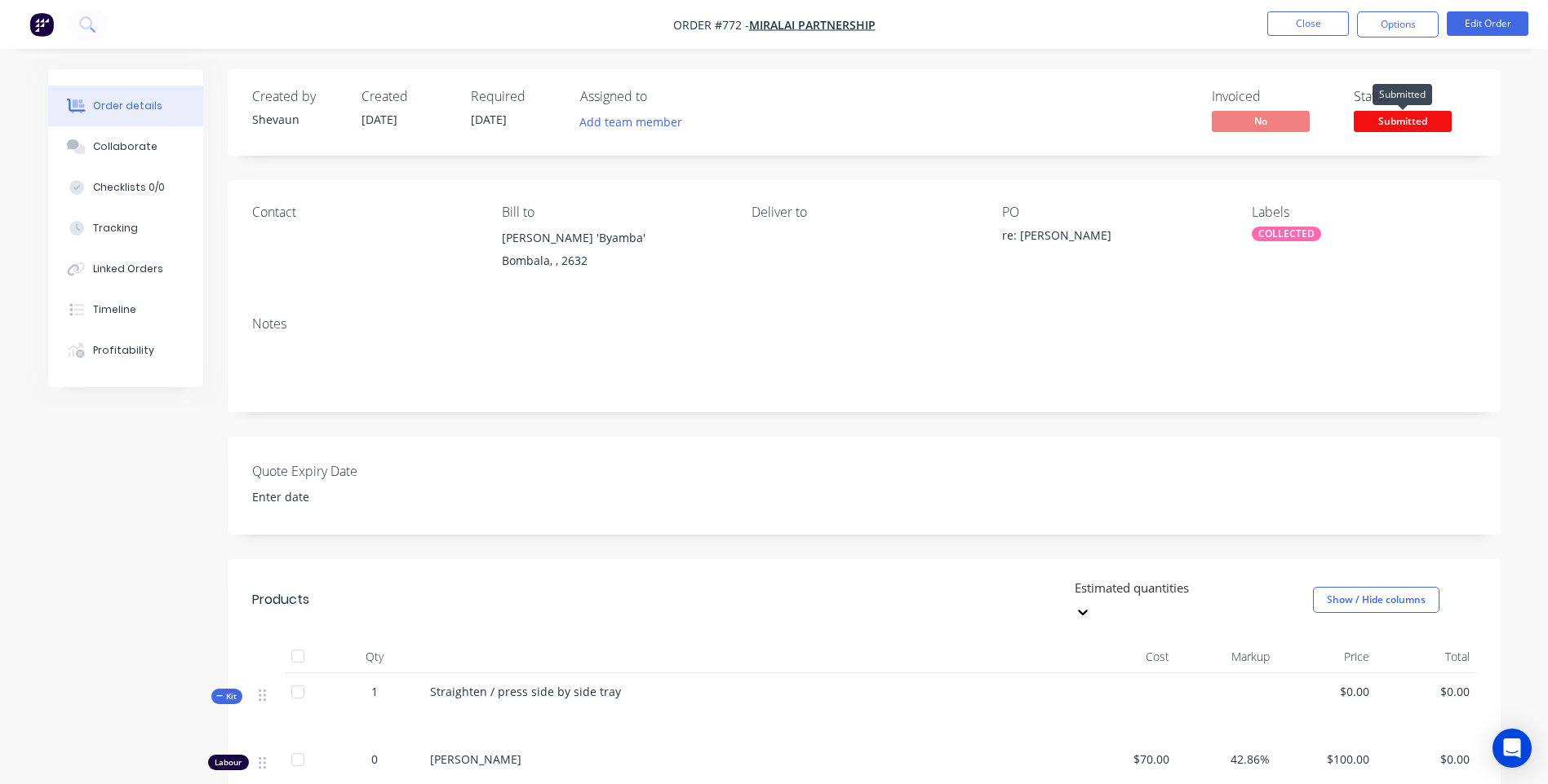
click at [1398, 117] on span "Submitted" at bounding box center [1402, 120] width 98 height 21
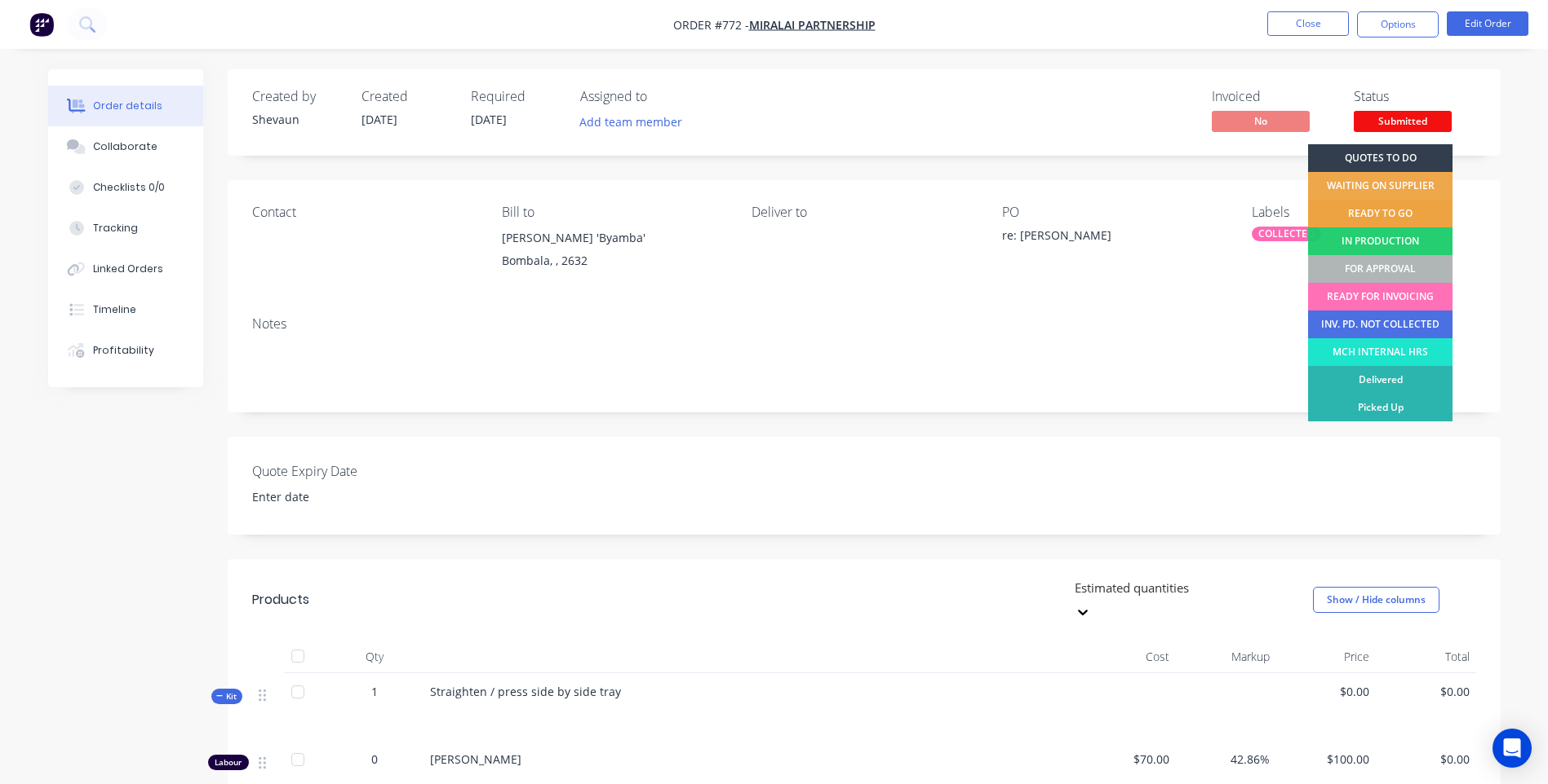
click at [1389, 208] on div "READY TO GO" at bounding box center [1380, 213] width 144 height 28
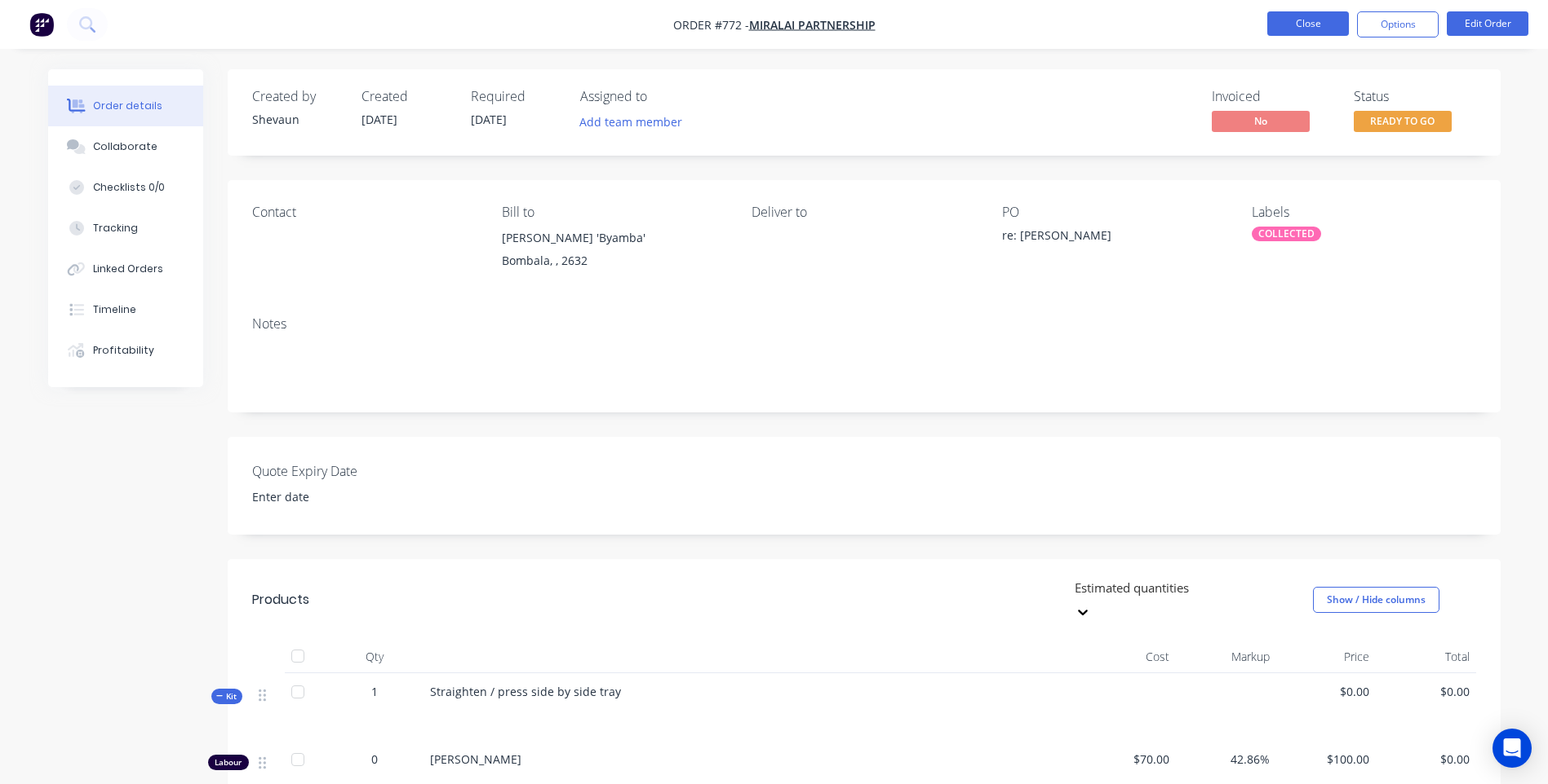
click at [1304, 19] on button "Close" at bounding box center [1307, 24] width 82 height 25
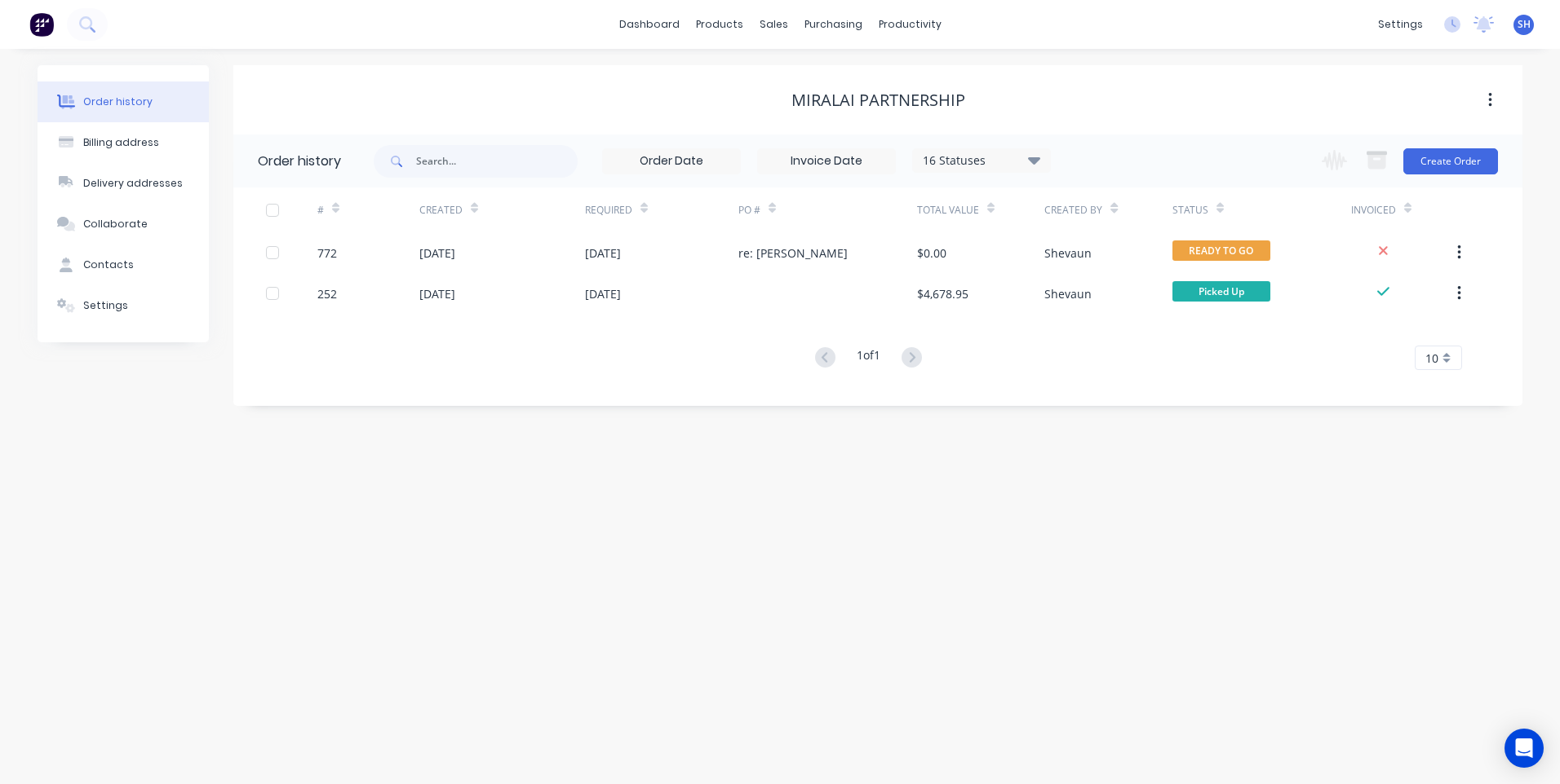
click at [1524, 20] on span "SH" at bounding box center [1523, 24] width 13 height 15
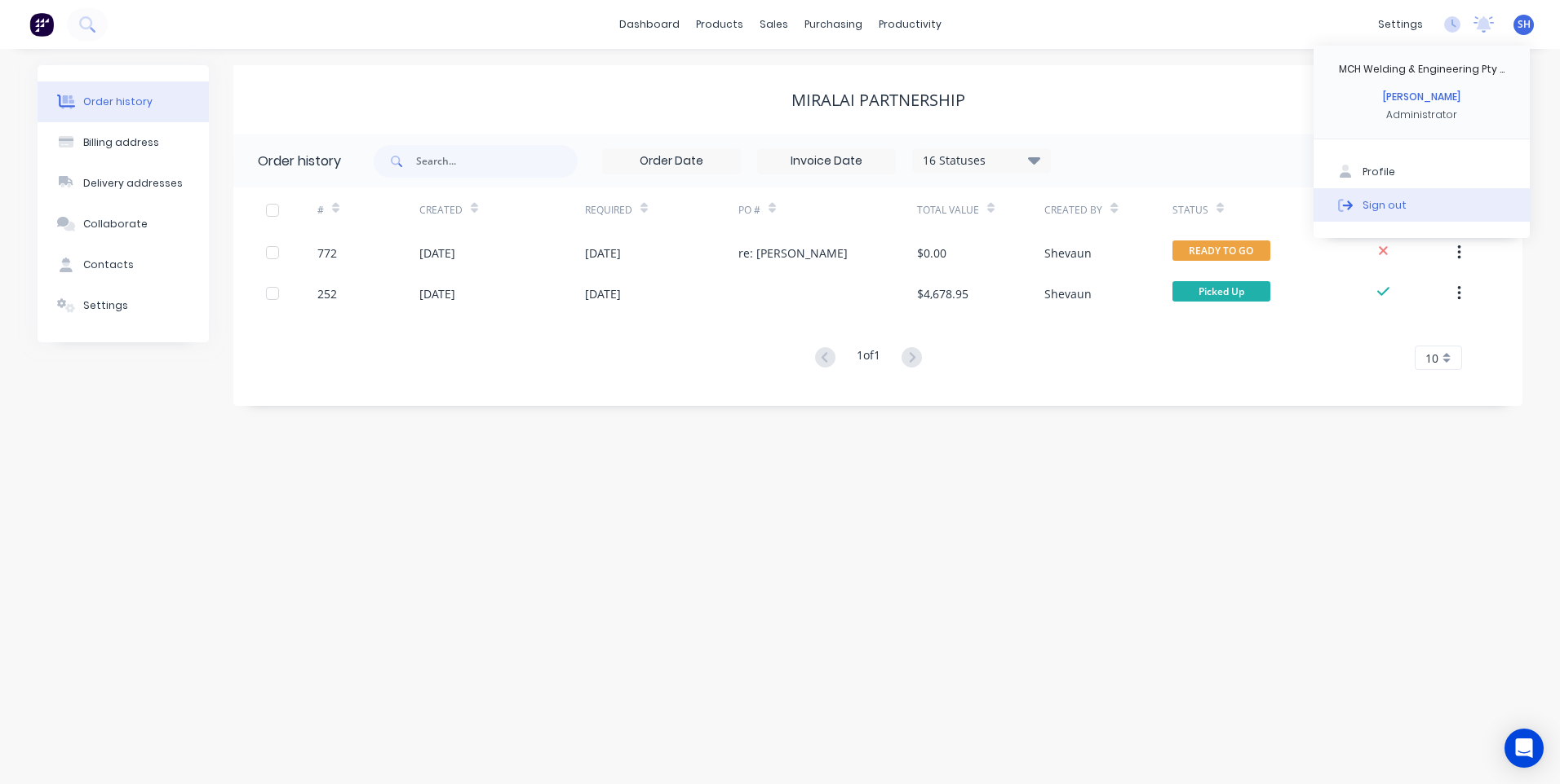
click at [1379, 198] on div "Sign out" at bounding box center [1384, 204] width 44 height 15
